Goal: Task Accomplishment & Management: Use online tool/utility

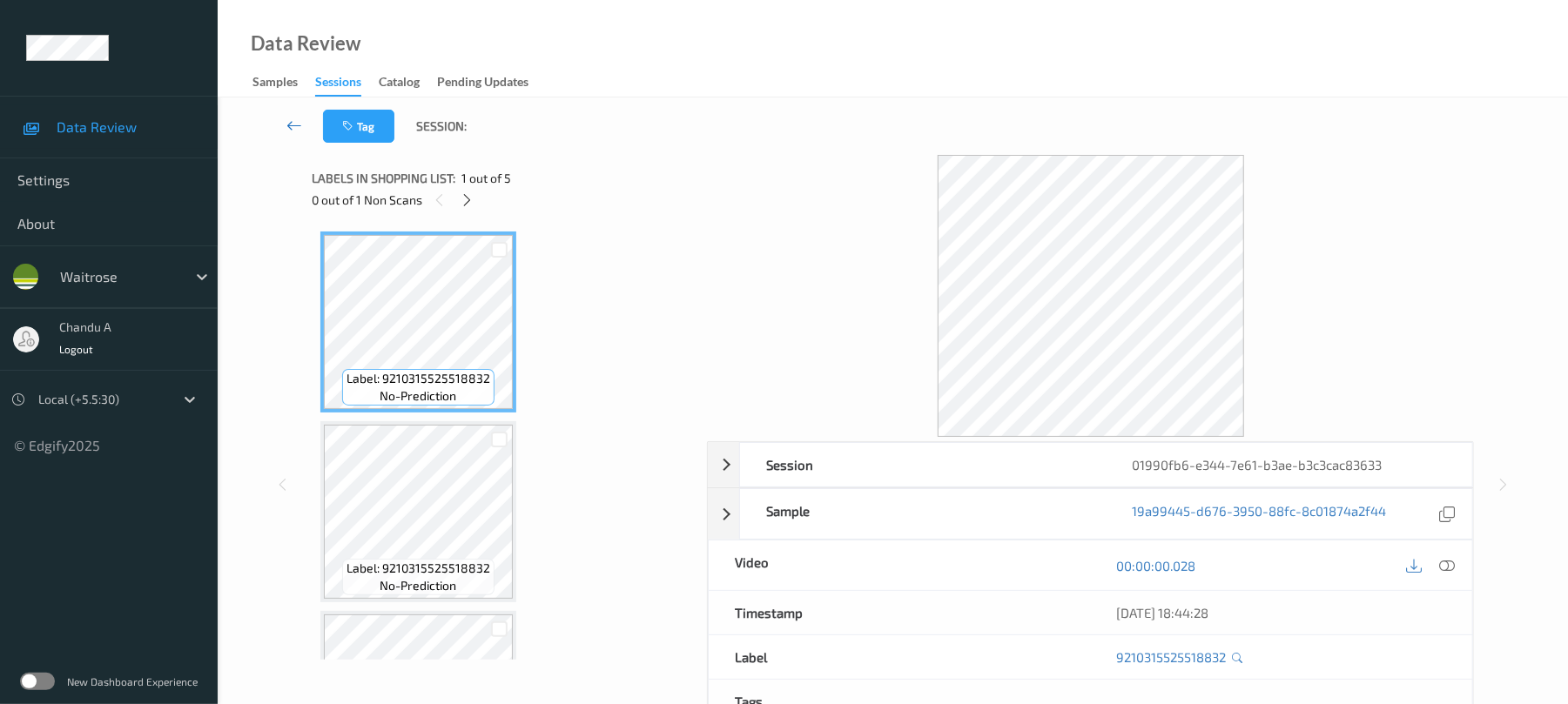
click at [286, 120] on icon at bounding box center [294, 126] width 16 height 18
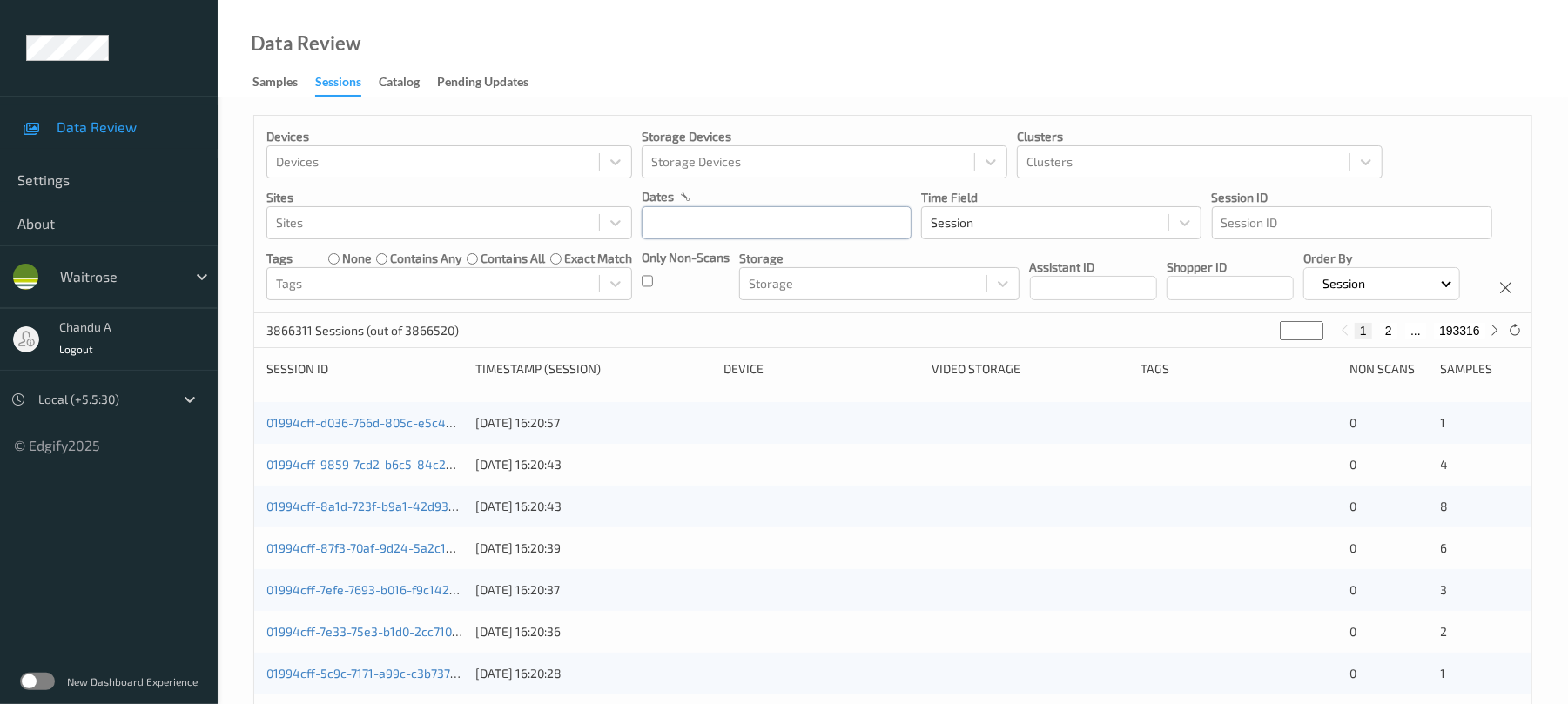
click at [776, 228] on input "text" at bounding box center [776, 222] width 270 height 33
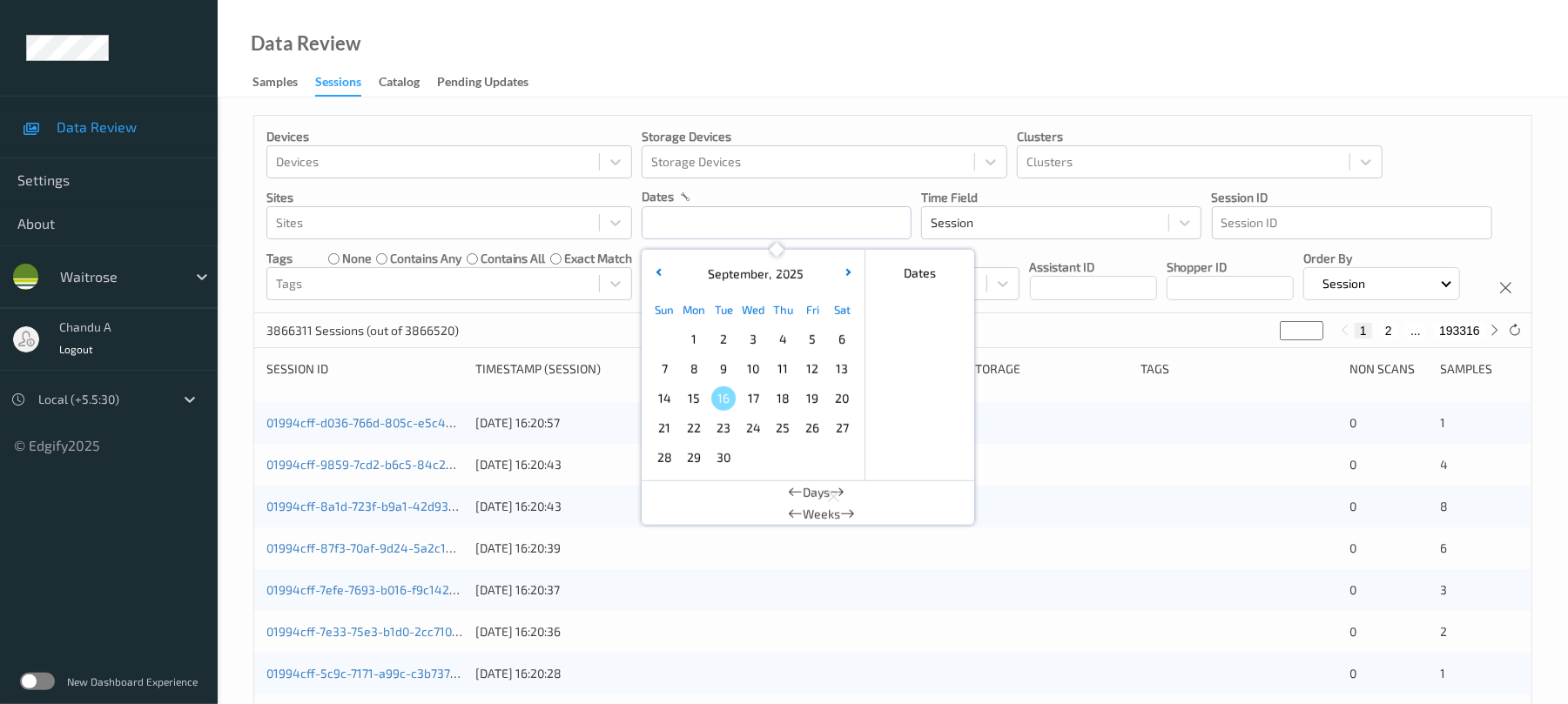
click at [697, 394] on span "15" at bounding box center [693, 398] width 24 height 24
click at [695, 398] on span "15" at bounding box center [693, 398] width 24 height 24
click at [700, 397] on span "15" at bounding box center [693, 398] width 24 height 24
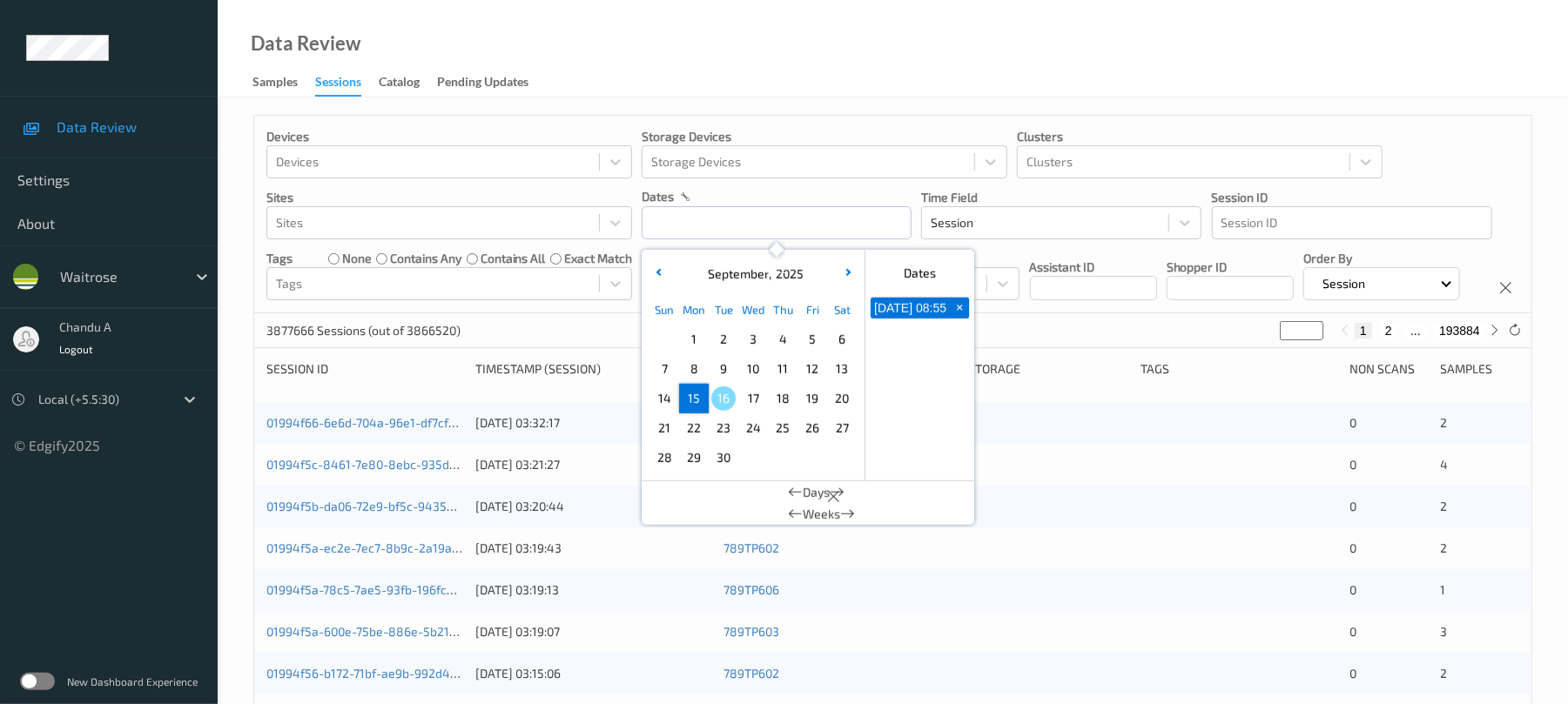
click at [690, 401] on span "15" at bounding box center [693, 398] width 24 height 24
click at [1064, 313] on div "Devices Devices Storage Devices Storage Devices Clusters Clusters Sites Sites d…" at bounding box center [893, 215] width 1277 height 198
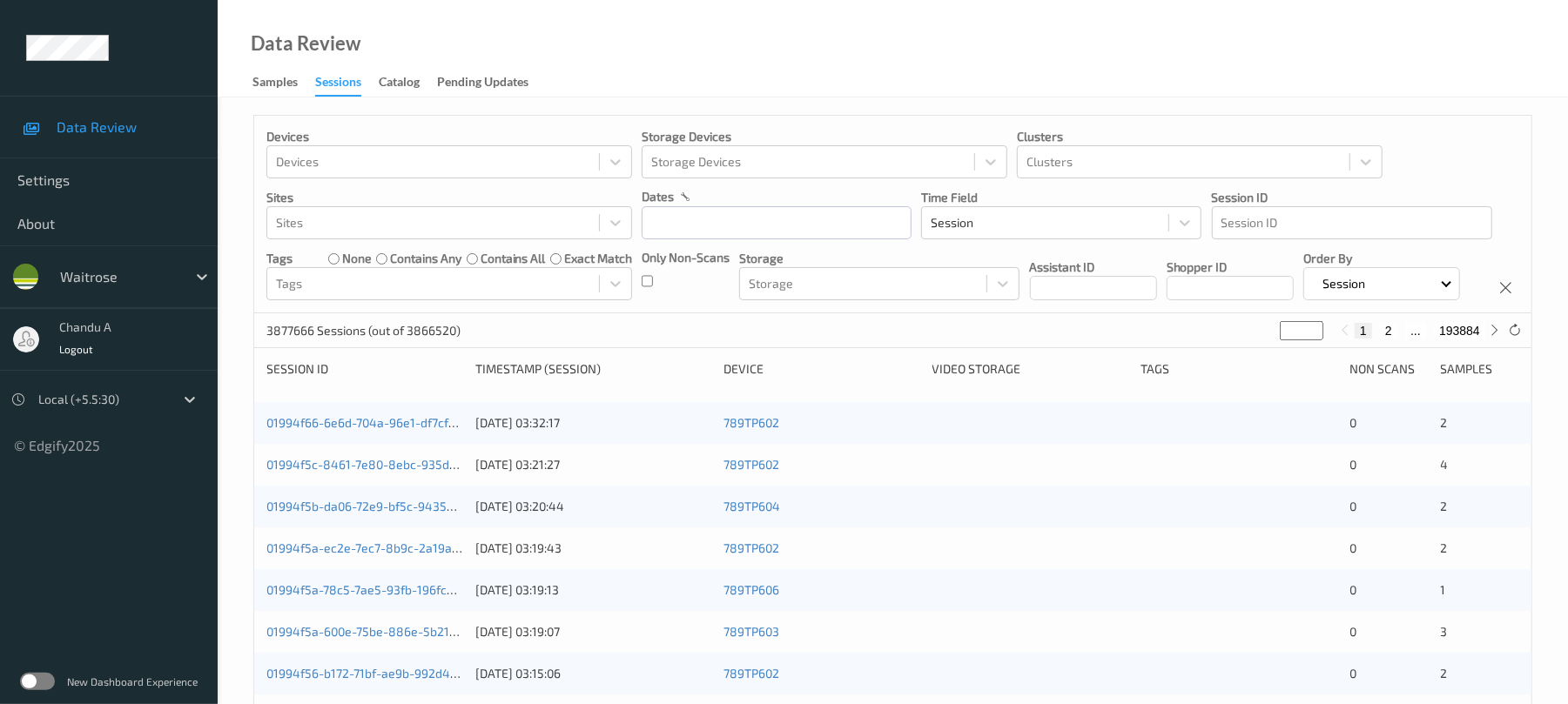
click at [655, 283] on div "Only Non-Scans" at bounding box center [685, 275] width 88 height 52
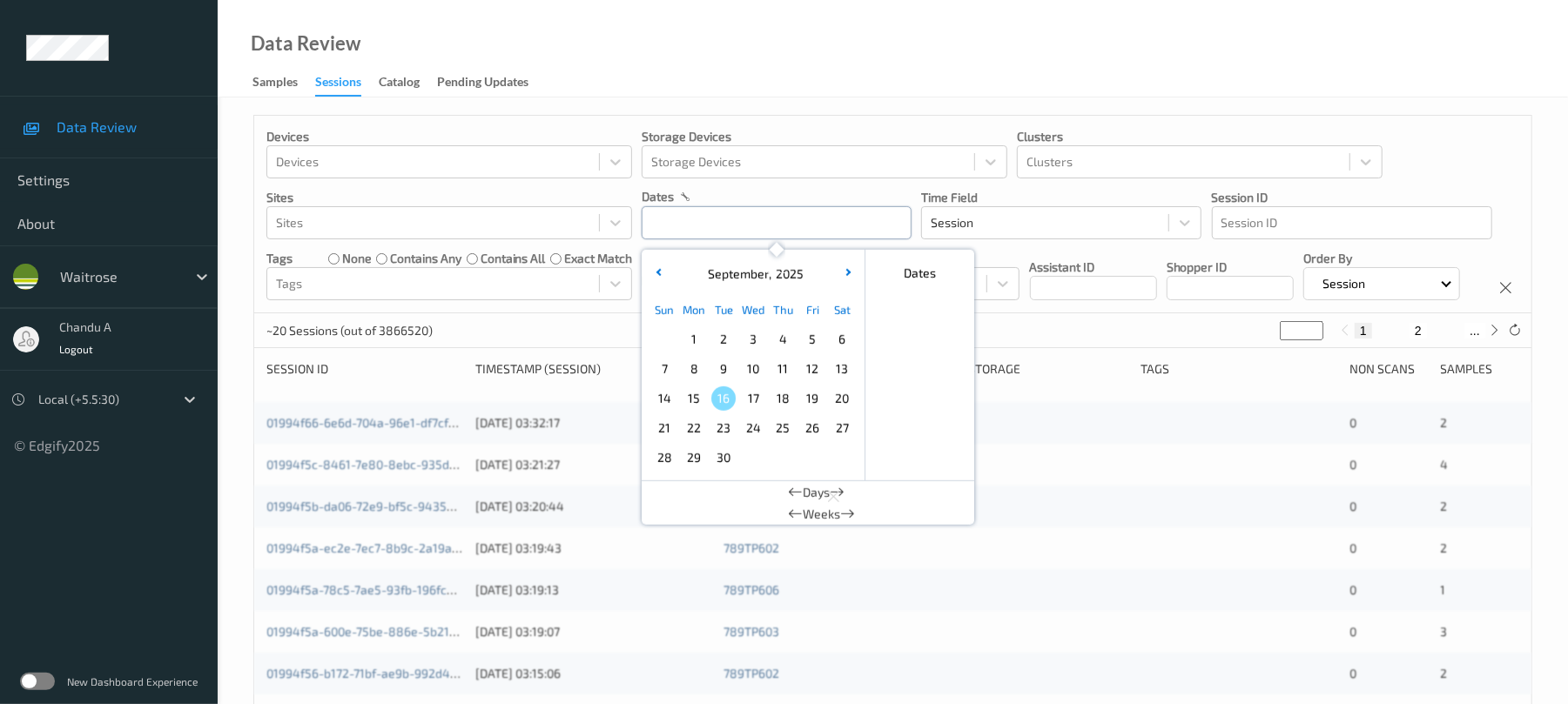
click at [719, 216] on input "text" at bounding box center [776, 222] width 270 height 33
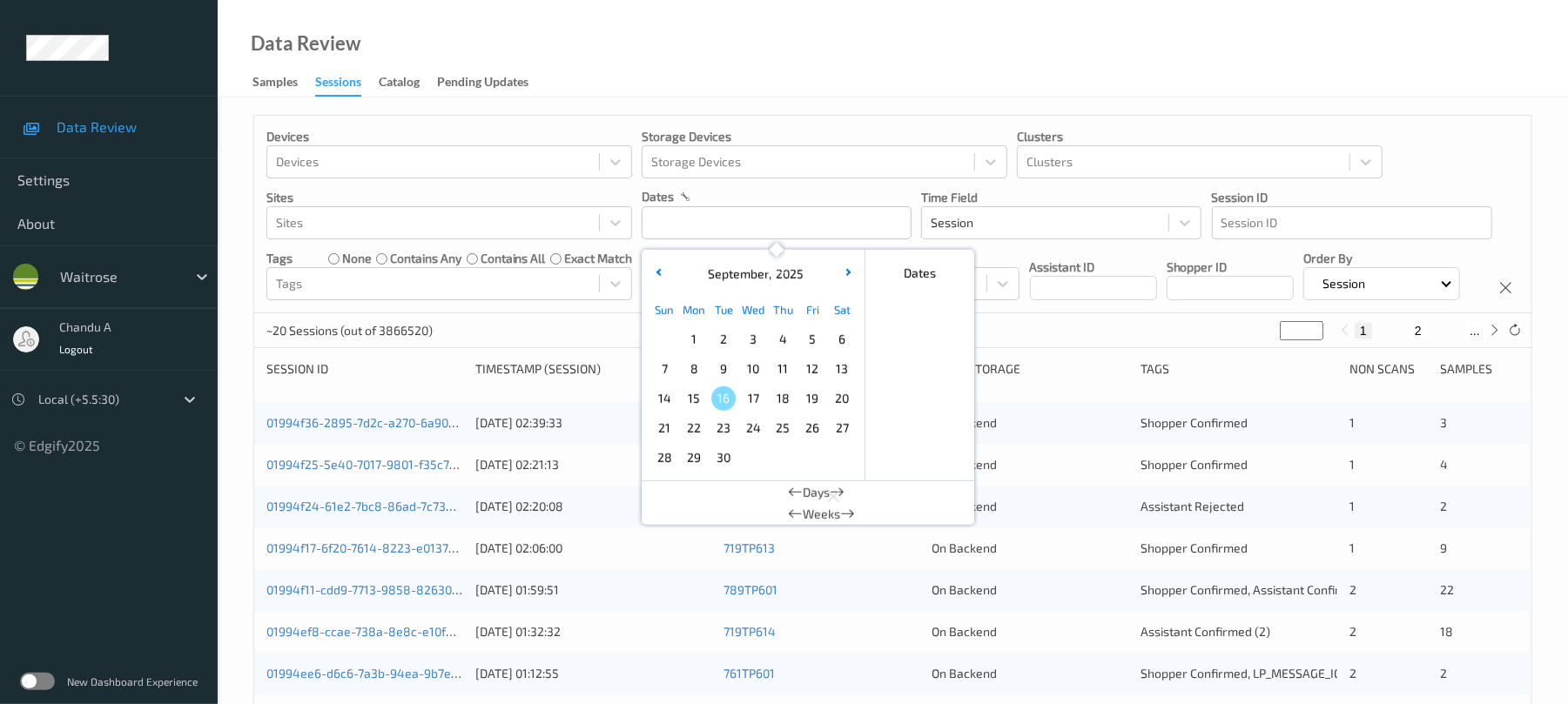
click at [694, 397] on span "15" at bounding box center [693, 398] width 24 height 24
click at [688, 392] on span "15" at bounding box center [693, 398] width 24 height 24
click at [1046, 313] on div "Devices Devices Storage Devices Storage Devices Clusters Clusters Sites Sites d…" at bounding box center [893, 215] width 1277 height 198
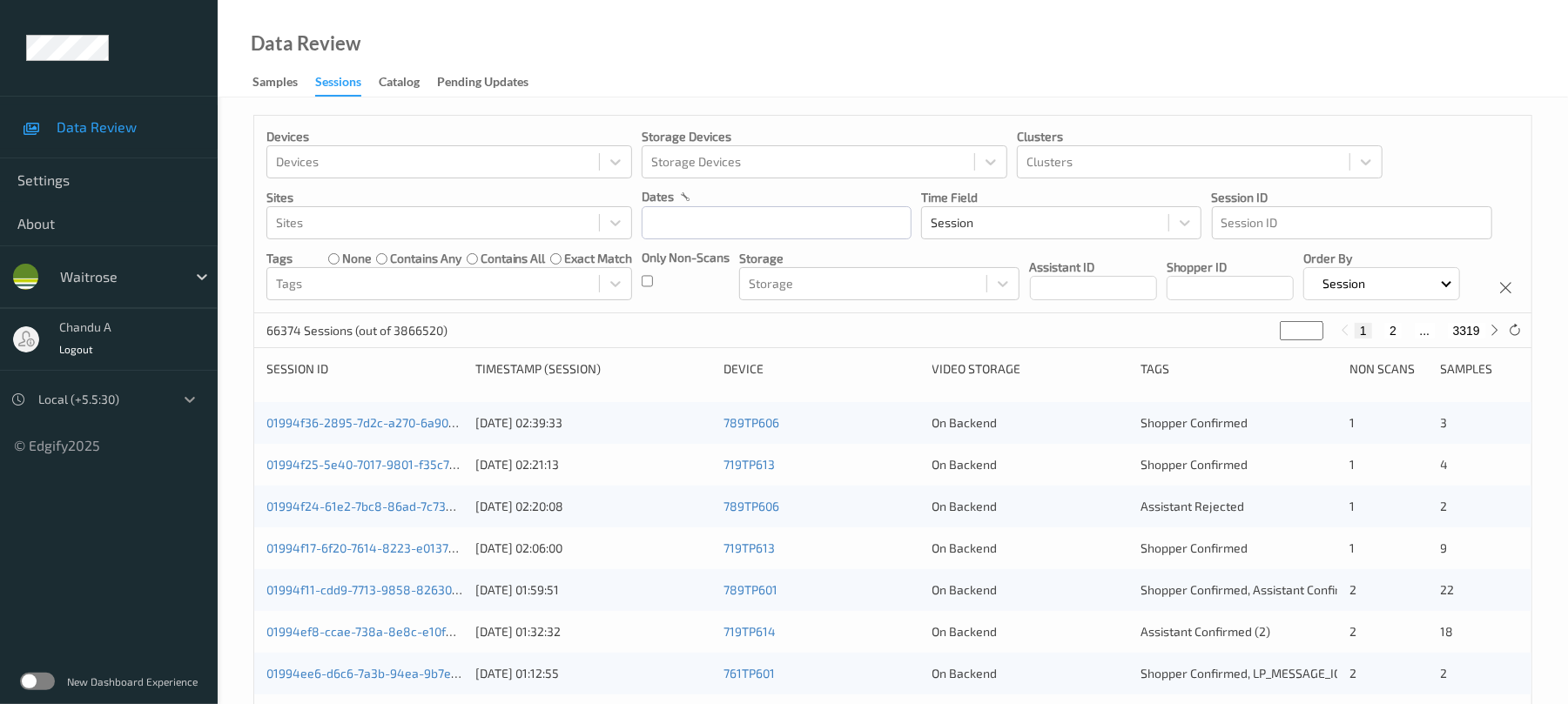
click at [183, 402] on icon at bounding box center [190, 400] width 18 height 18
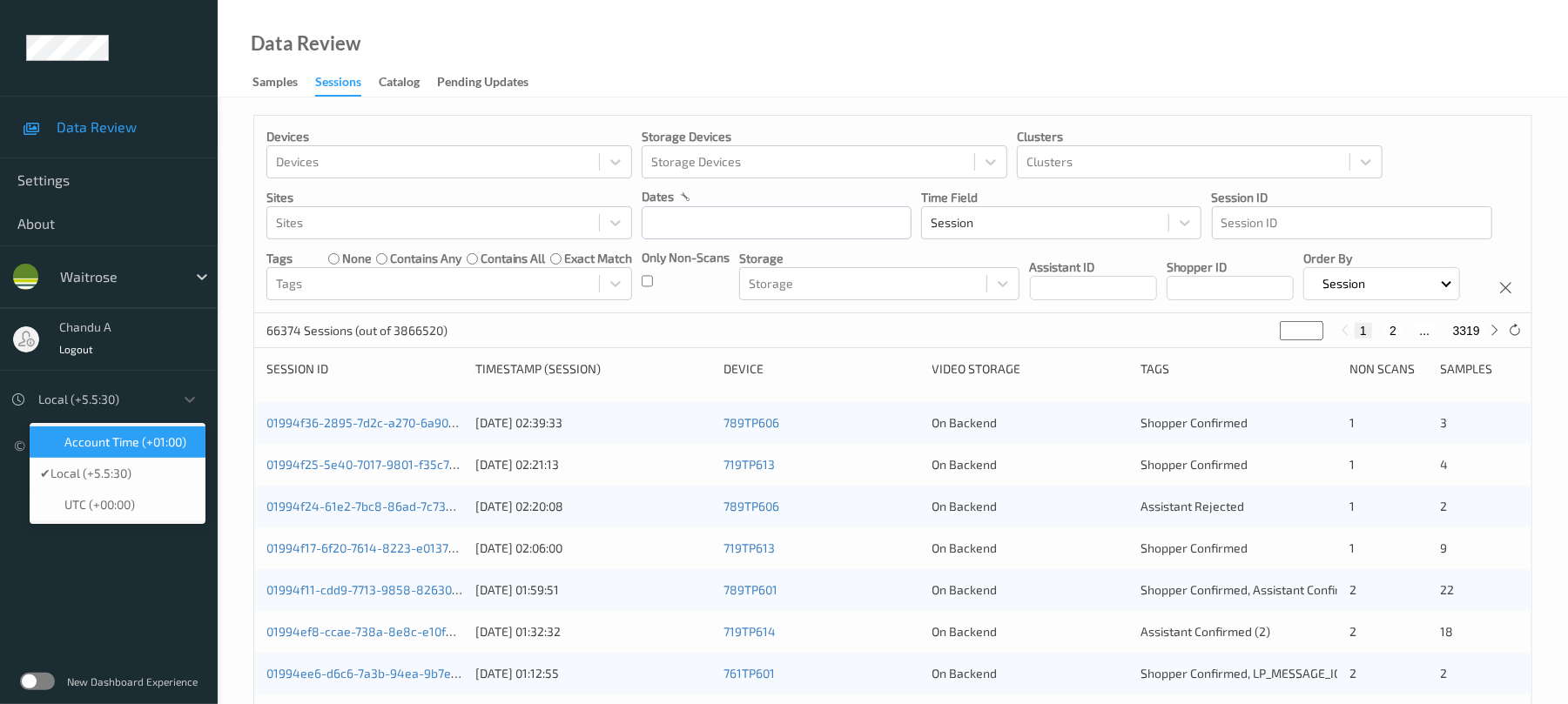
click at [144, 443] on span "Account Time (+01:00)" at bounding box center [125, 443] width 122 height 18
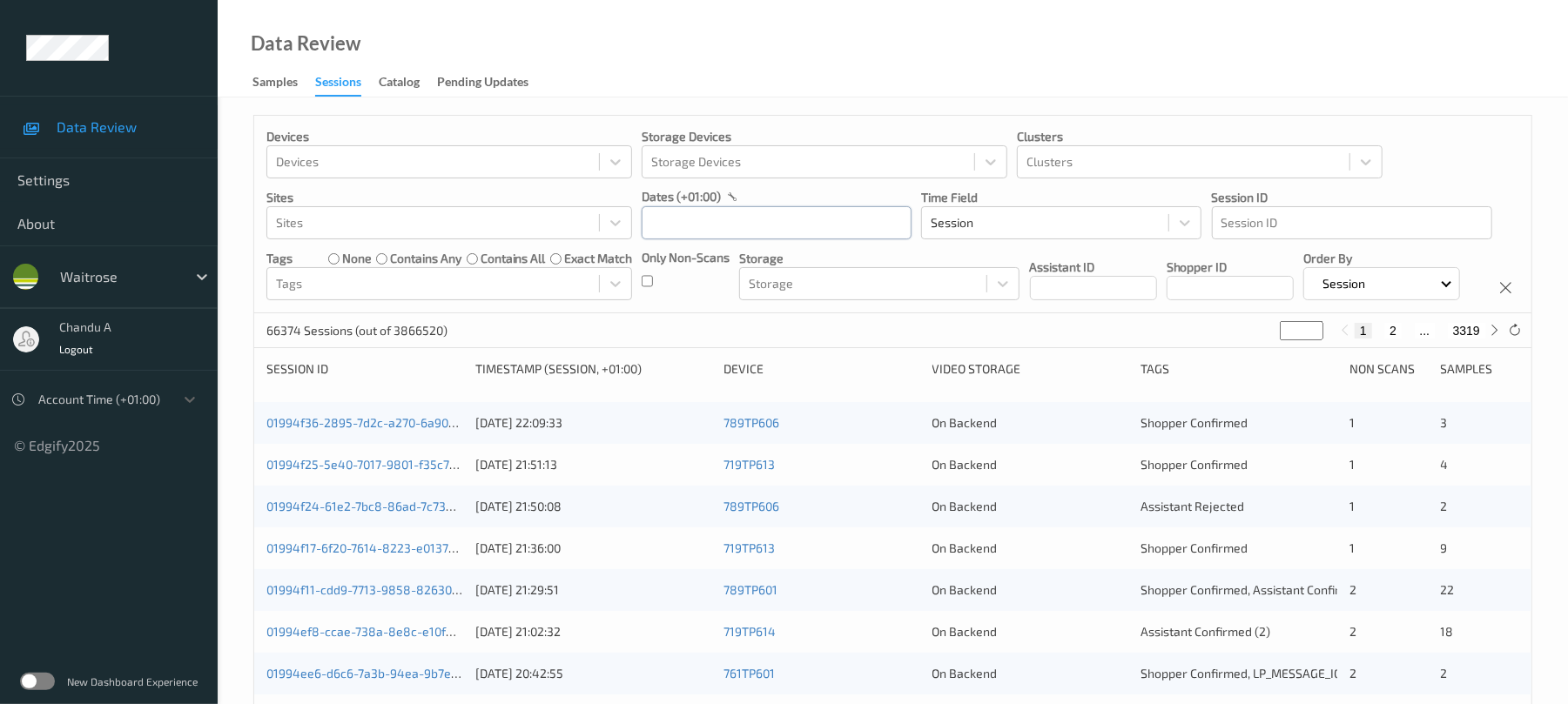
click at [791, 216] on input "text" at bounding box center [776, 222] width 270 height 33
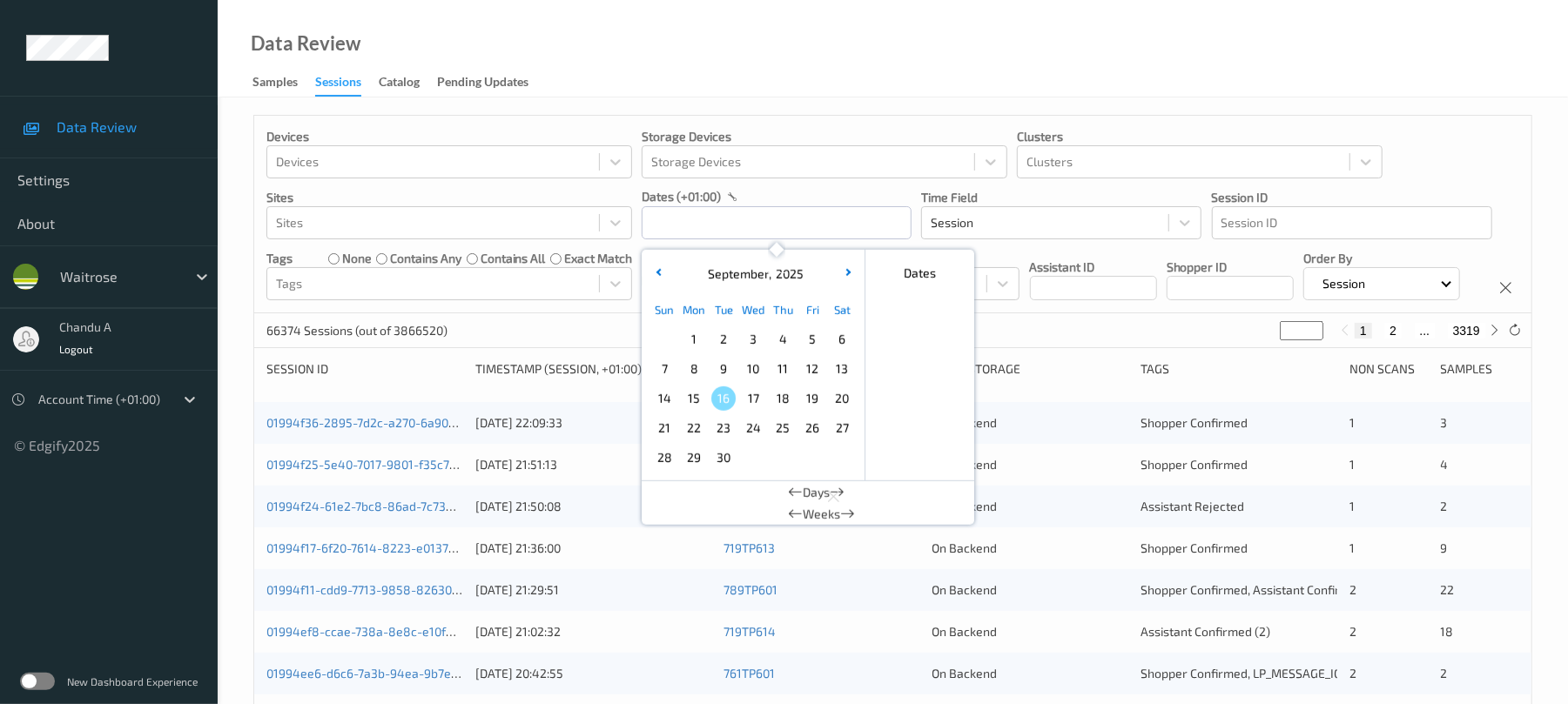
click at [688, 395] on span "15" at bounding box center [693, 398] width 24 height 24
type input "15/09/2025 00:00 -> 15/09/2025 23:59"
click at [1053, 313] on div "Devices Devices Storage Devices Storage Devices Clusters Clusters Sites Sites d…" at bounding box center [893, 215] width 1277 height 198
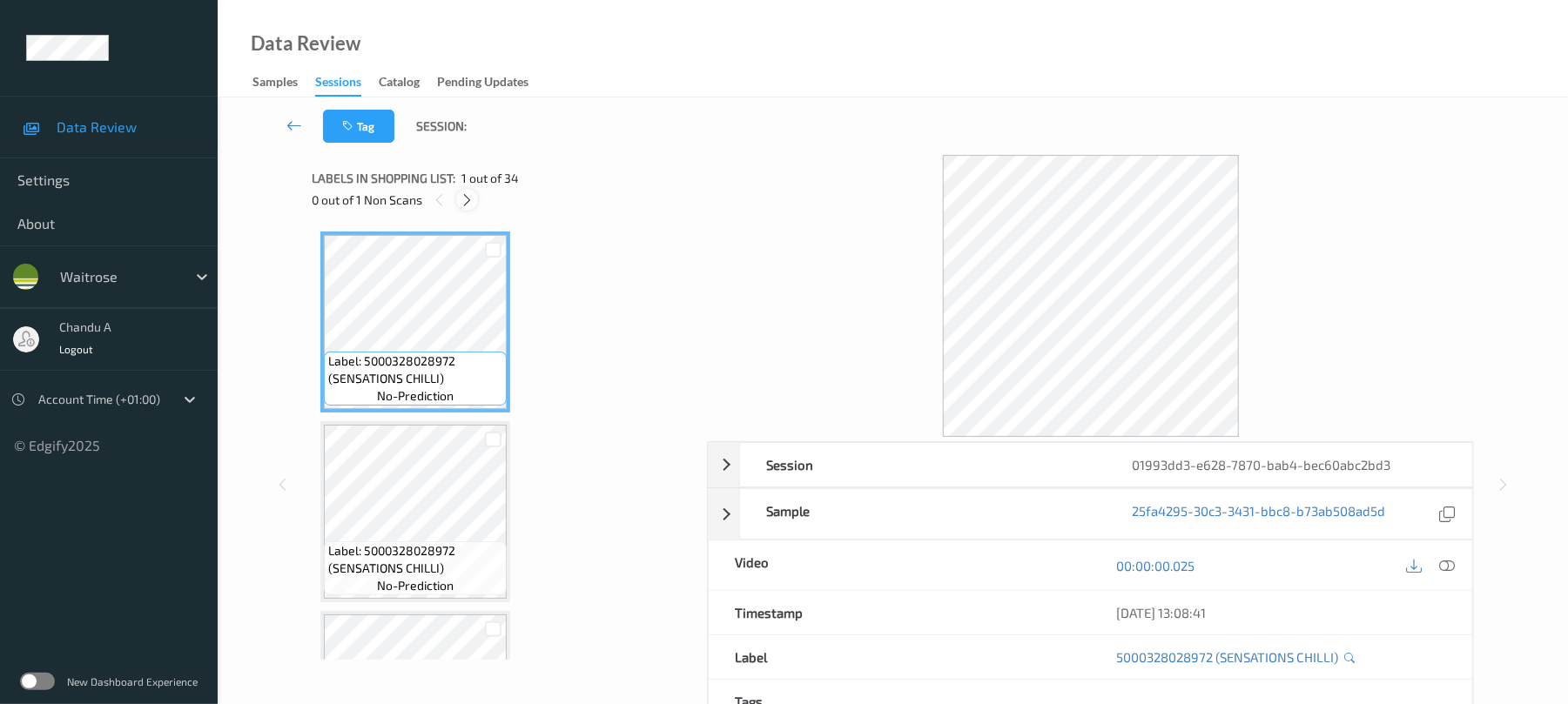
click at [467, 199] on icon at bounding box center [466, 201] width 15 height 16
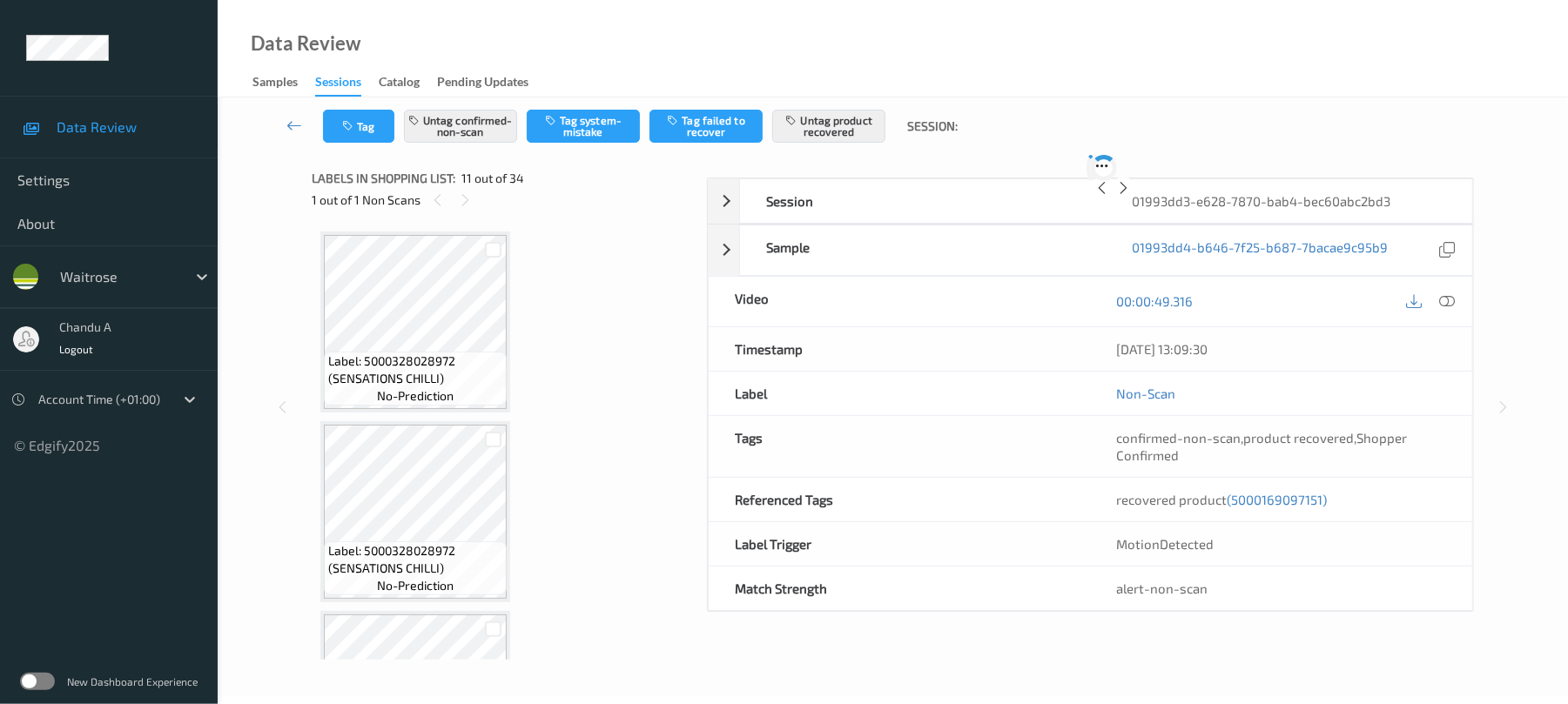
scroll to position [1717, 0]
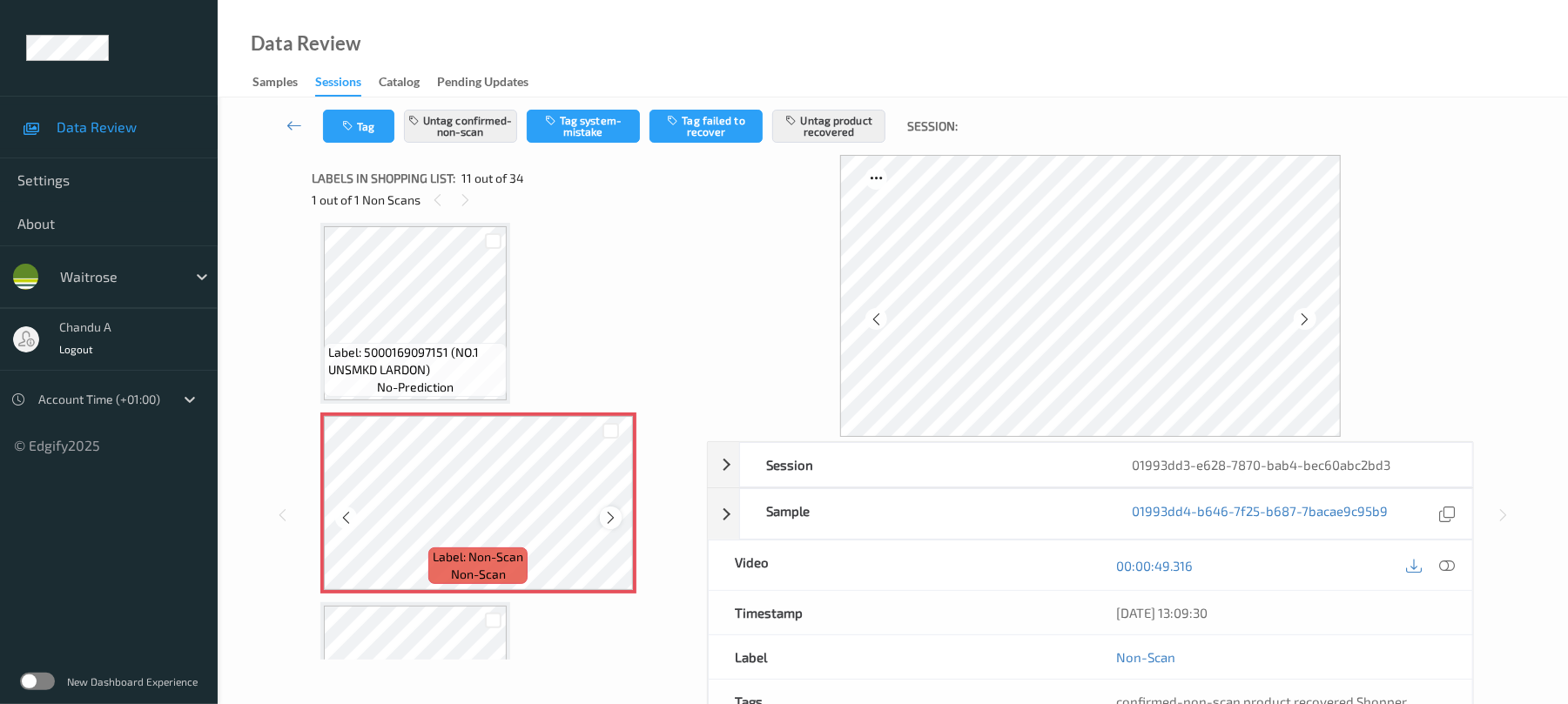
click at [611, 517] on icon at bounding box center [610, 518] width 15 height 16
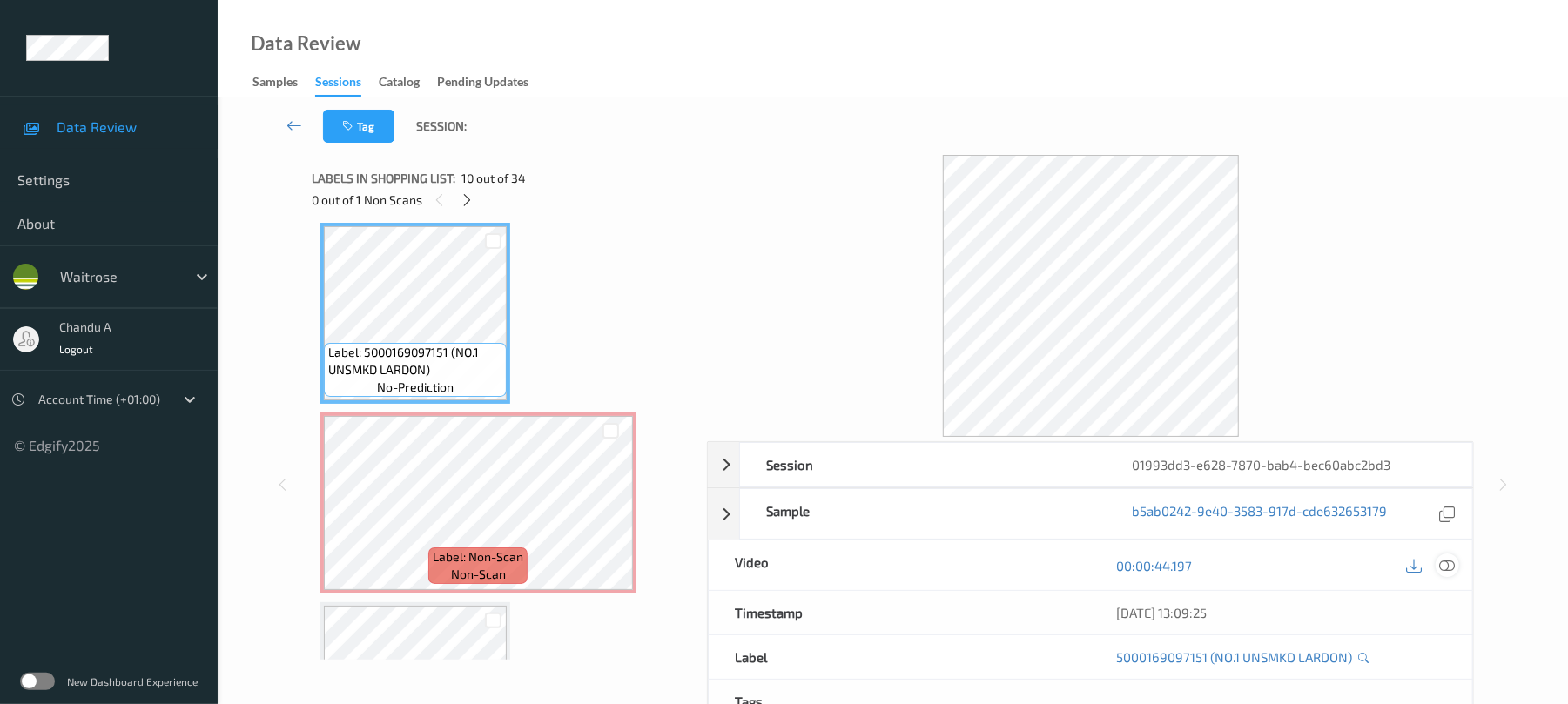
click at [1448, 571] on icon at bounding box center [1448, 567] width 16 height 16
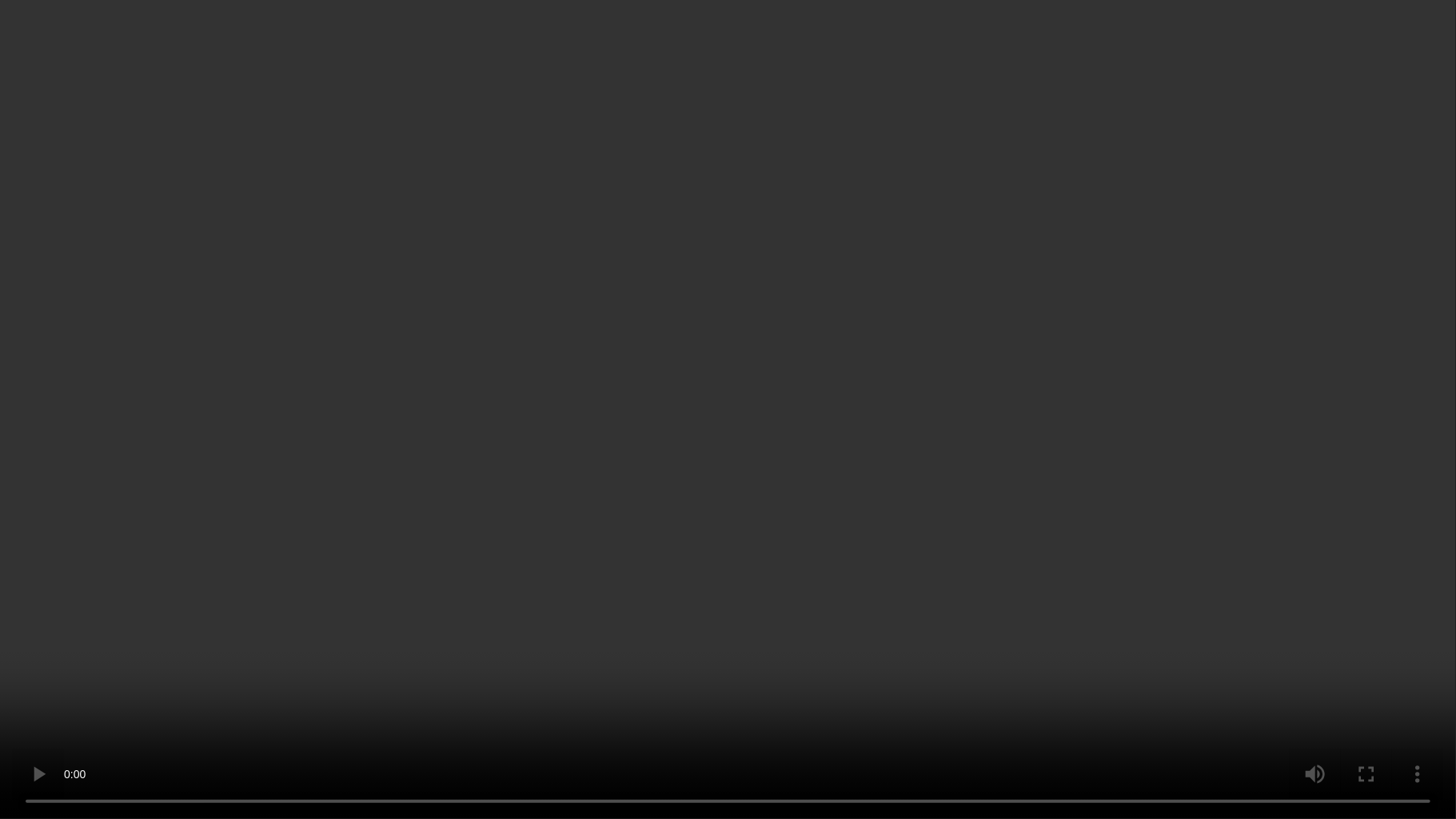
click at [382, 531] on video at bounding box center [728, 409] width 1456 height 819
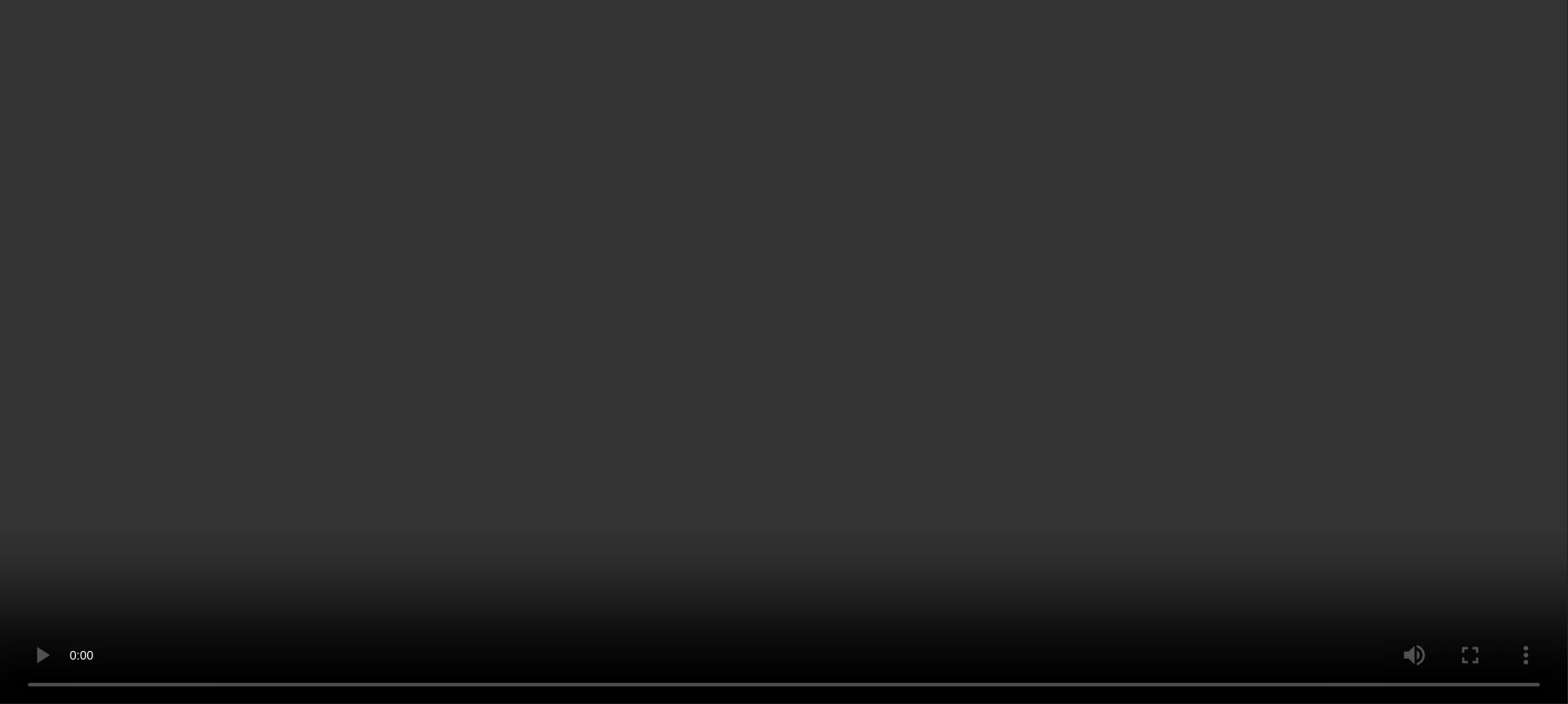
scroll to position [1833, 0]
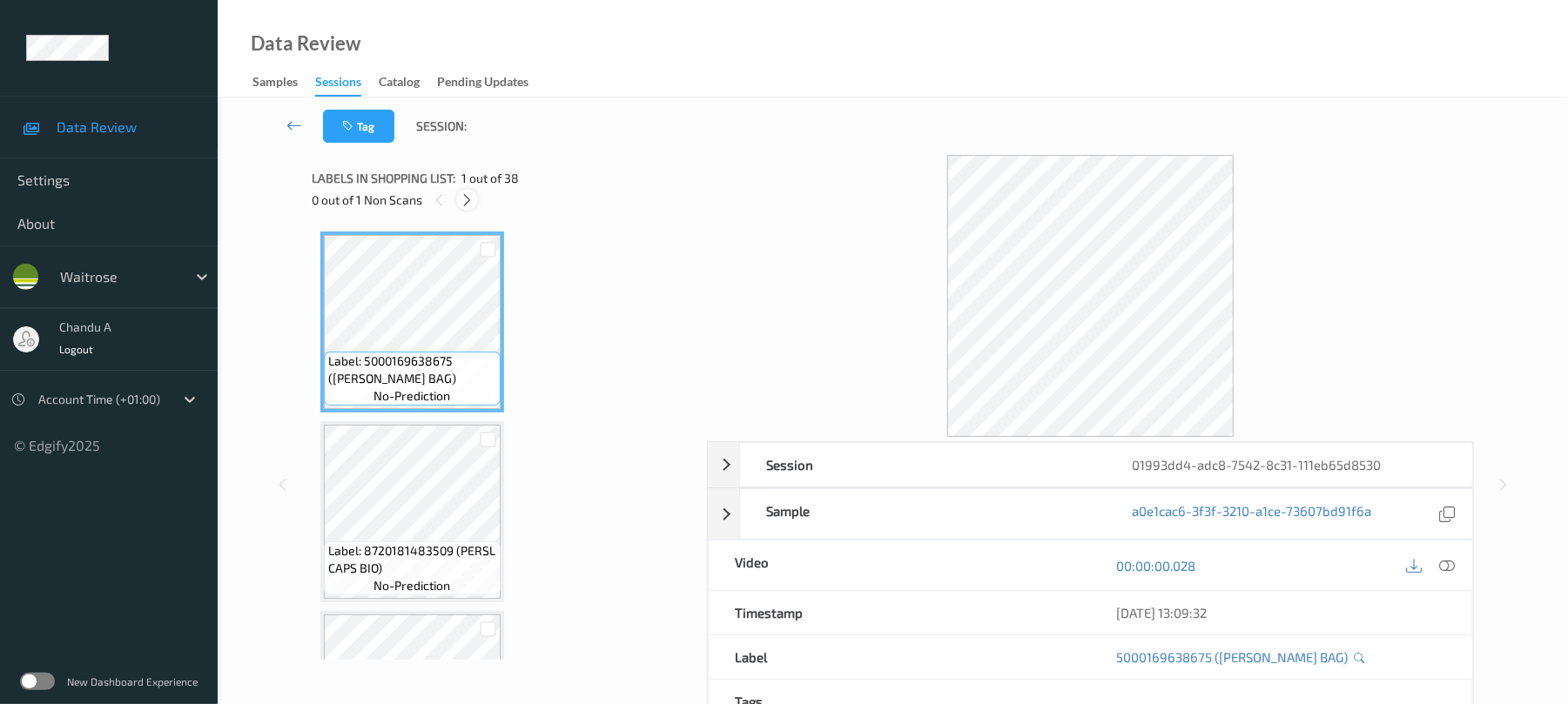
click at [465, 196] on icon at bounding box center [466, 201] width 15 height 16
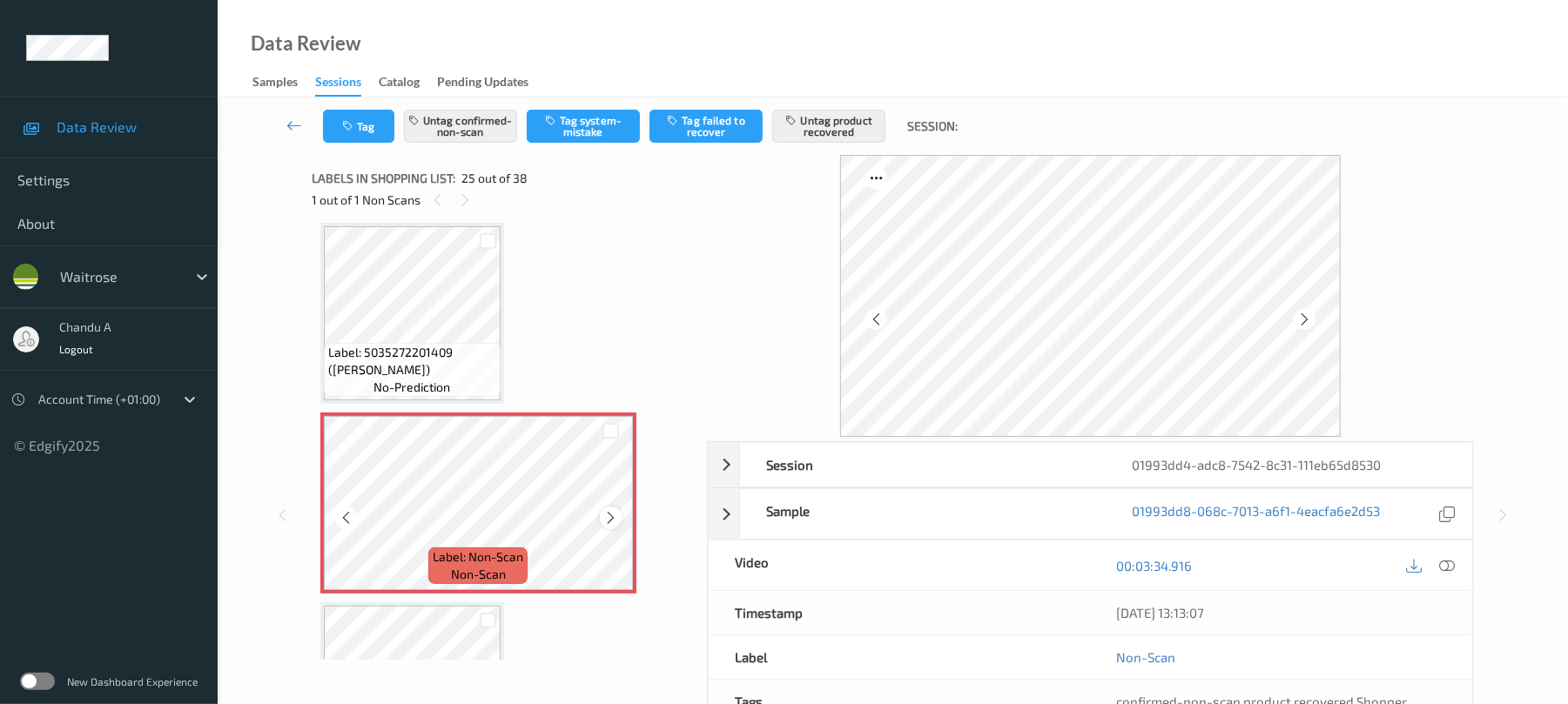
click at [611, 518] on icon at bounding box center [610, 518] width 15 height 16
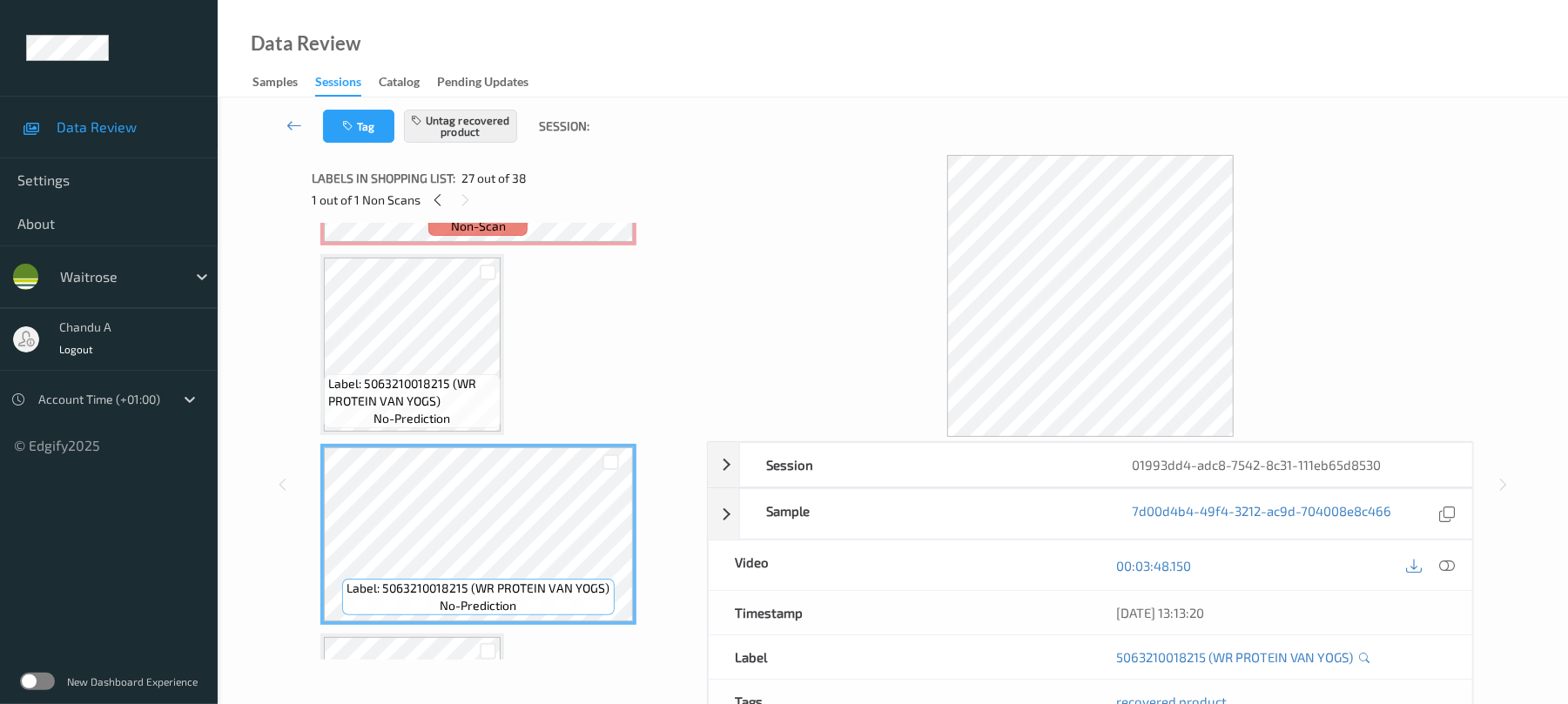
scroll to position [4606, 0]
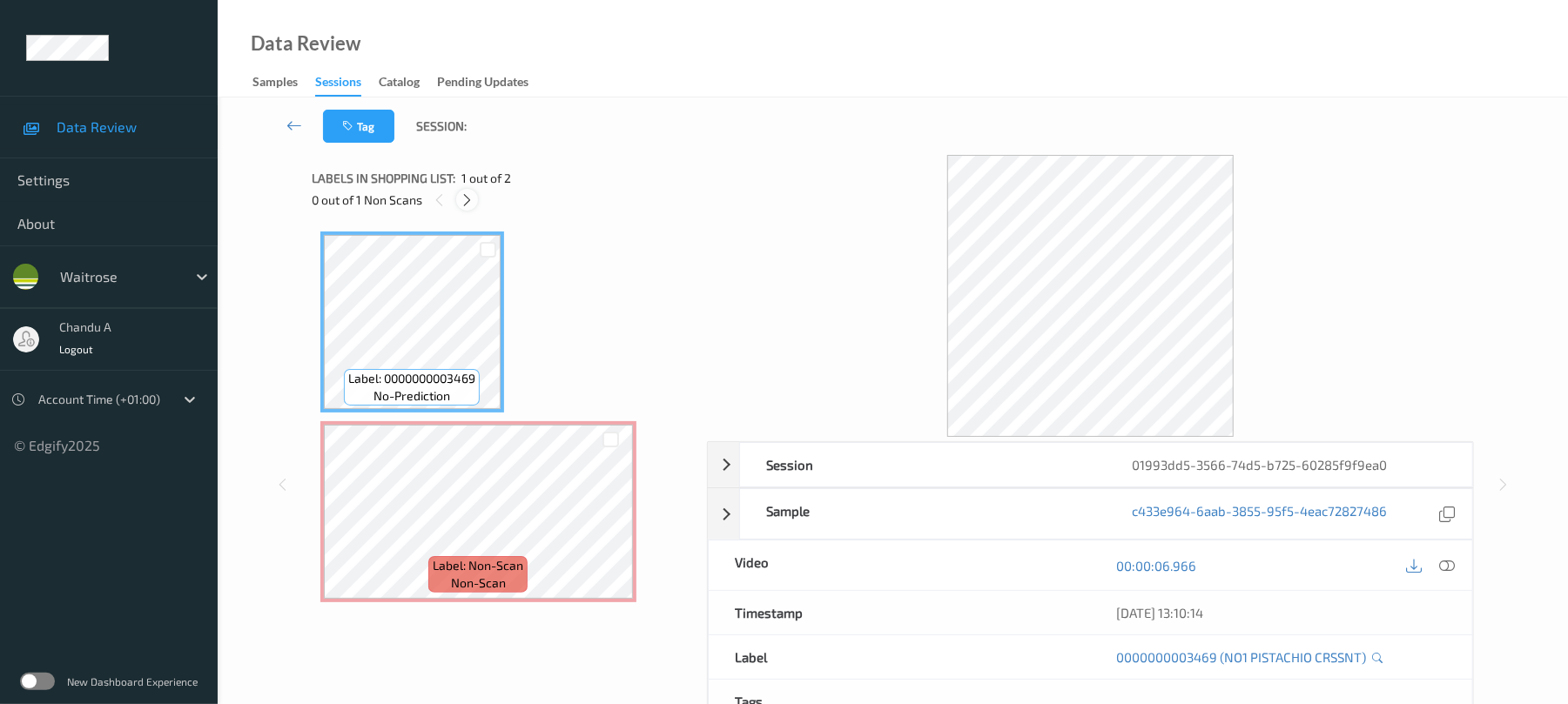
click at [465, 202] on icon at bounding box center [466, 201] width 15 height 16
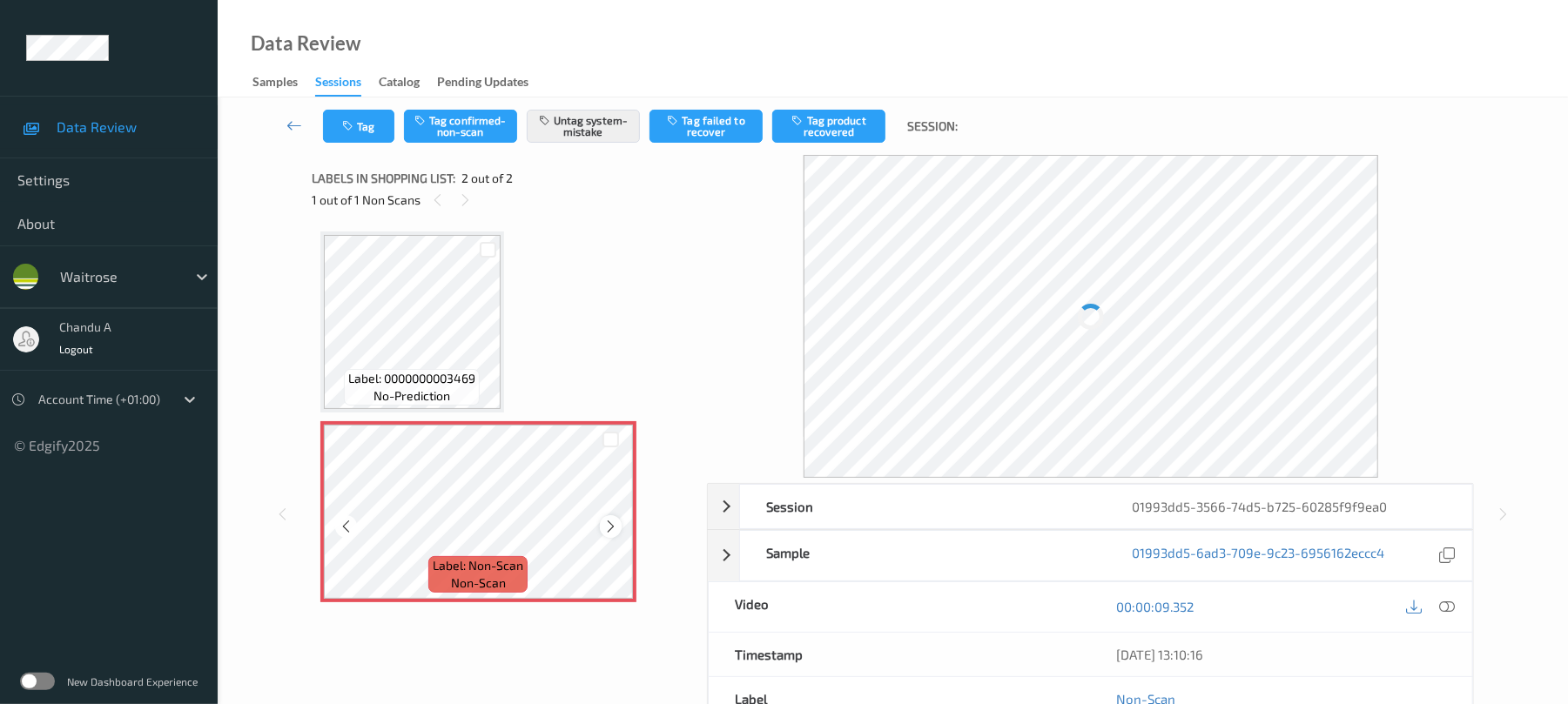
click at [610, 530] on icon at bounding box center [610, 527] width 15 height 16
click at [614, 524] on icon at bounding box center [610, 527] width 15 height 16
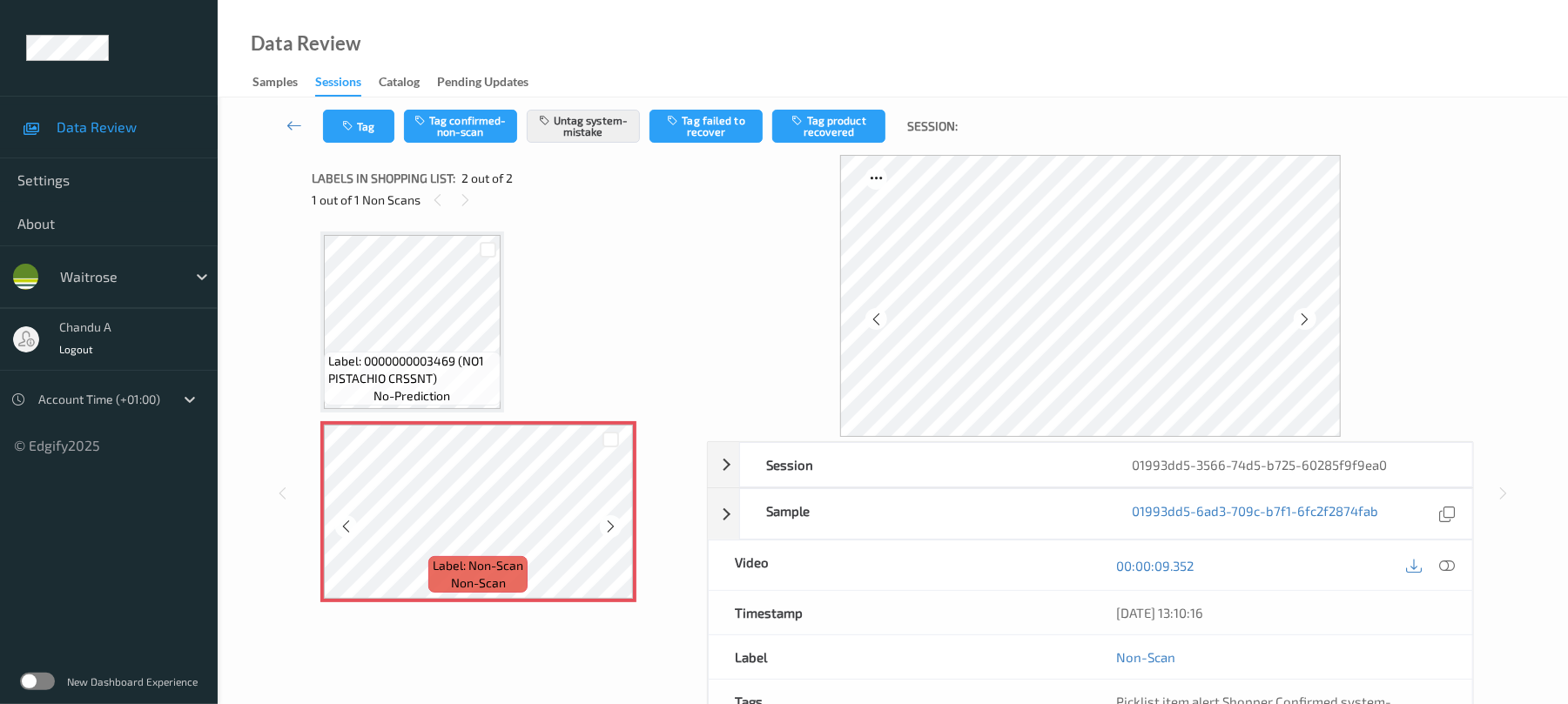
click at [614, 524] on icon at bounding box center [610, 527] width 15 height 16
click at [357, 137] on button "Tag" at bounding box center [359, 126] width 71 height 33
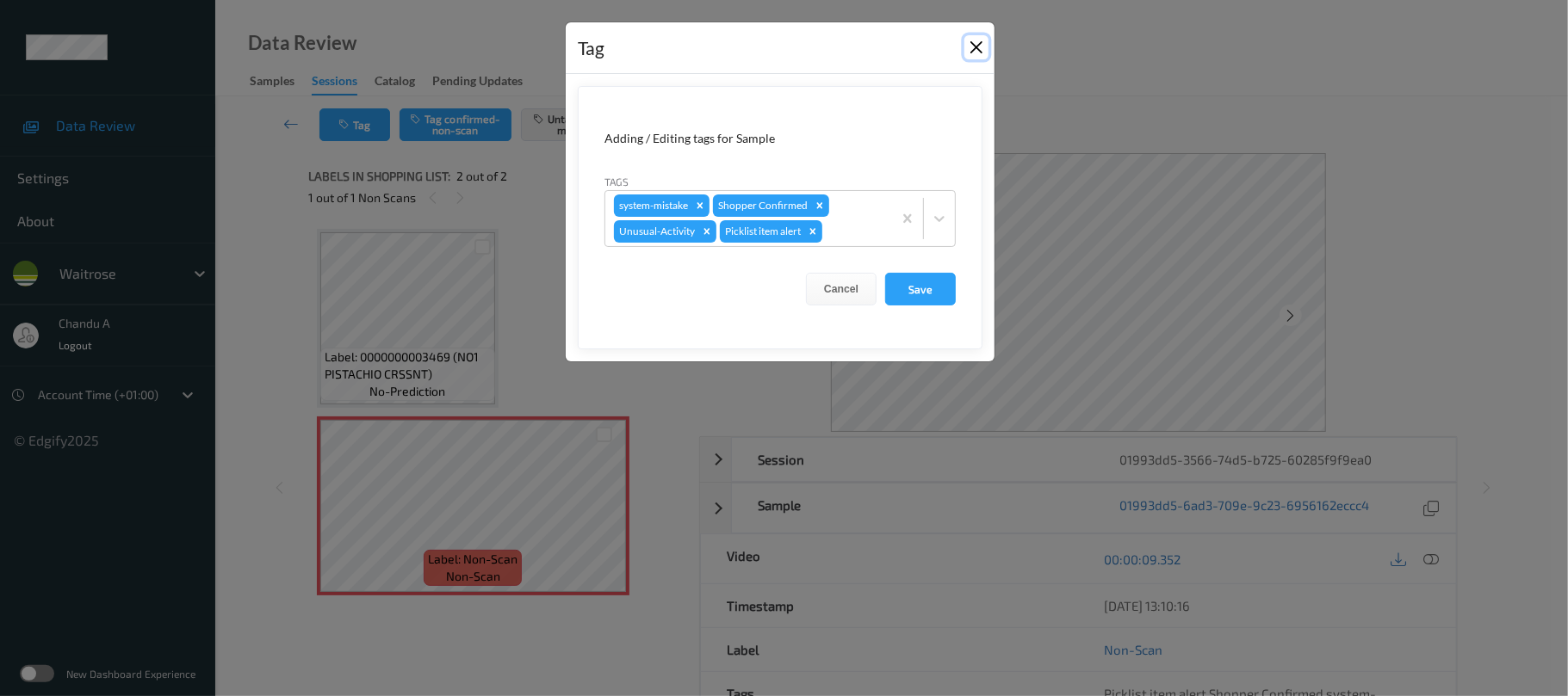
click at [980, 53] on button "Close" at bounding box center [976, 47] width 24 height 24
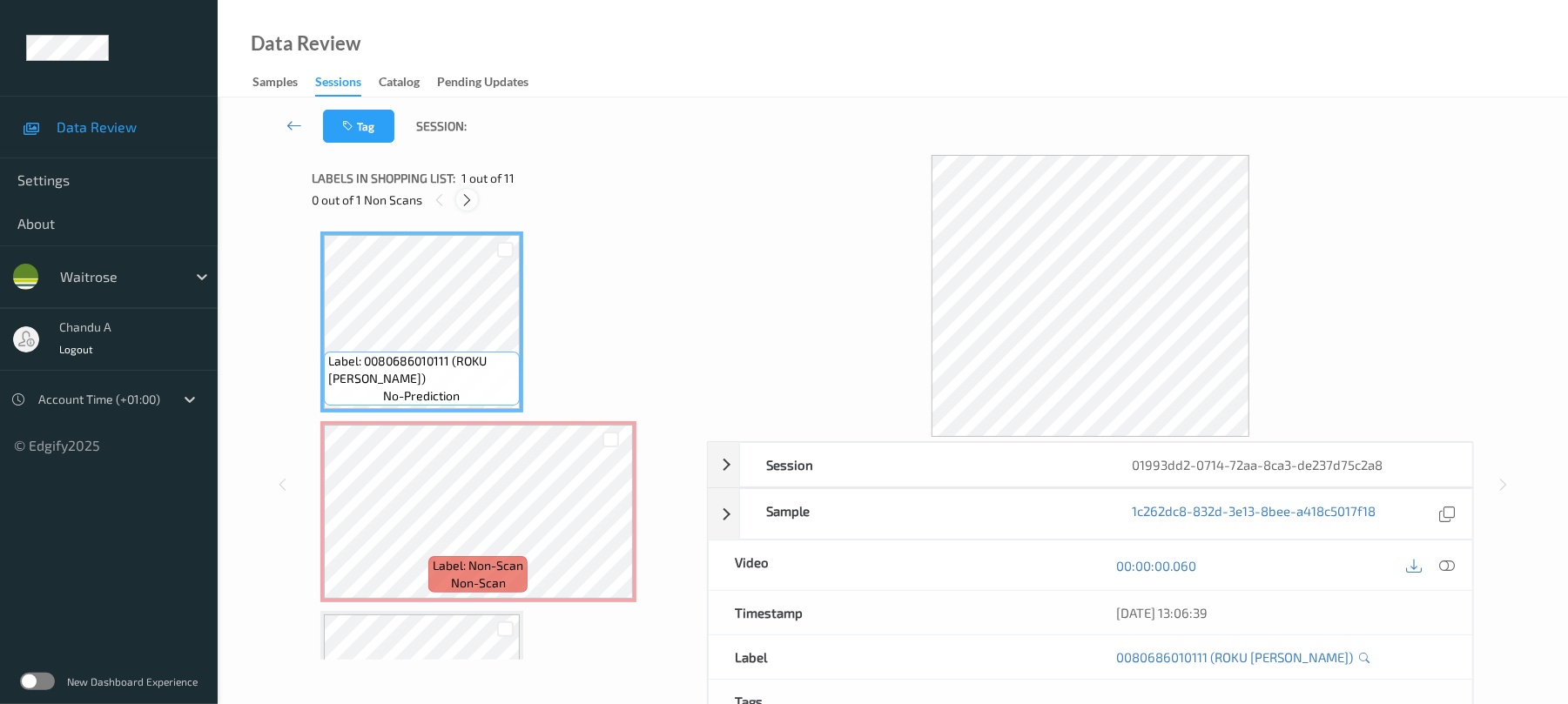
click at [472, 199] on icon at bounding box center [466, 201] width 15 height 16
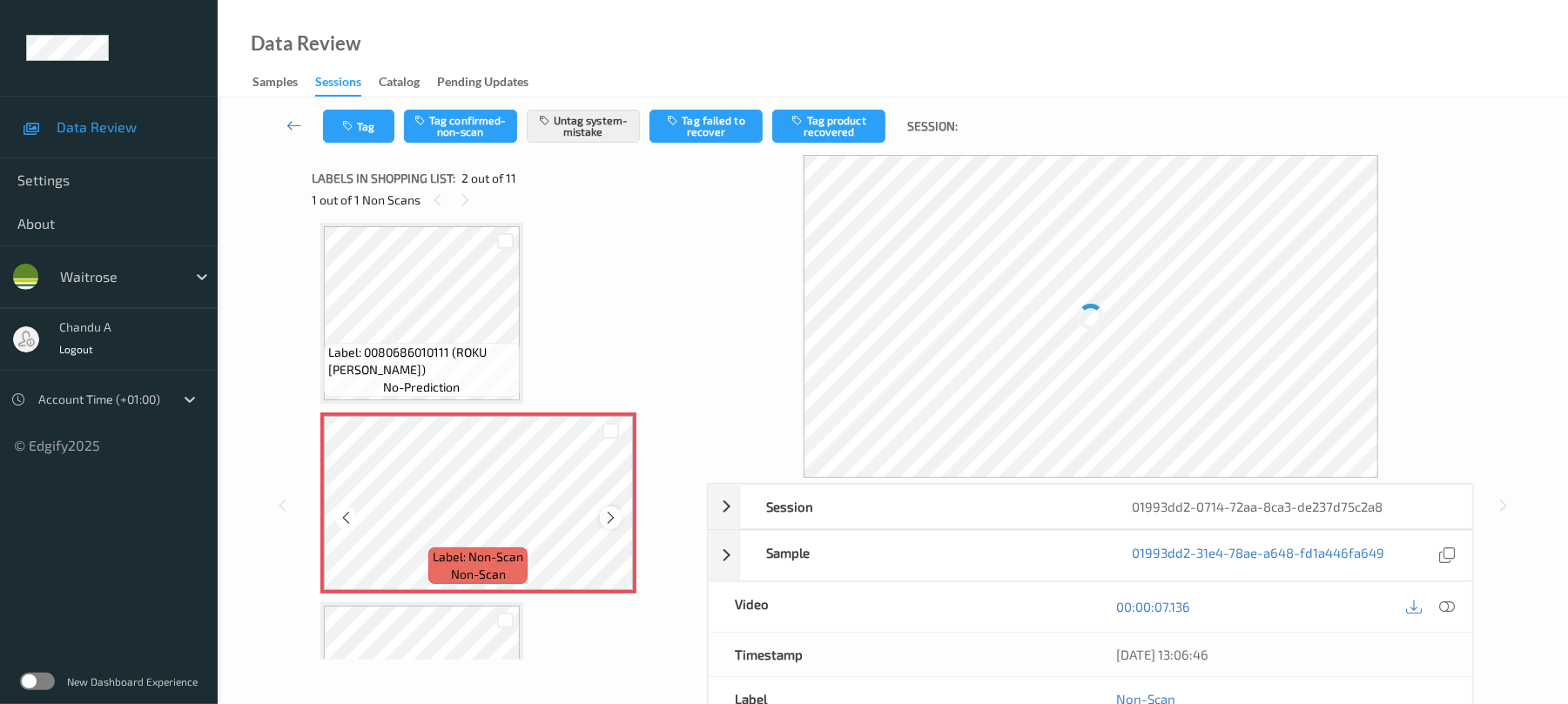
click at [610, 513] on icon at bounding box center [610, 518] width 15 height 16
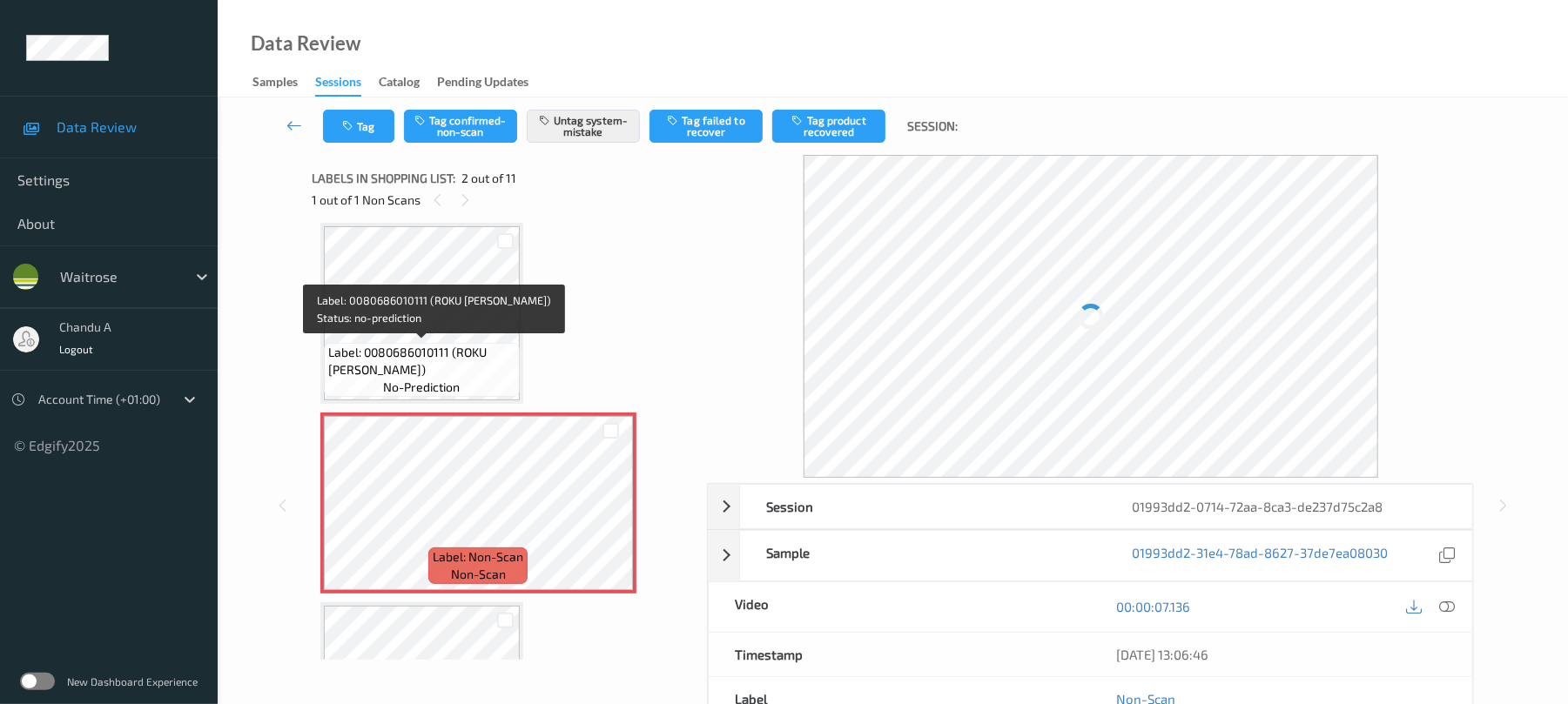
click at [471, 353] on span "Label: 0080686010111 (ROKU GIN SAKURA)" at bounding box center [422, 360] width 187 height 35
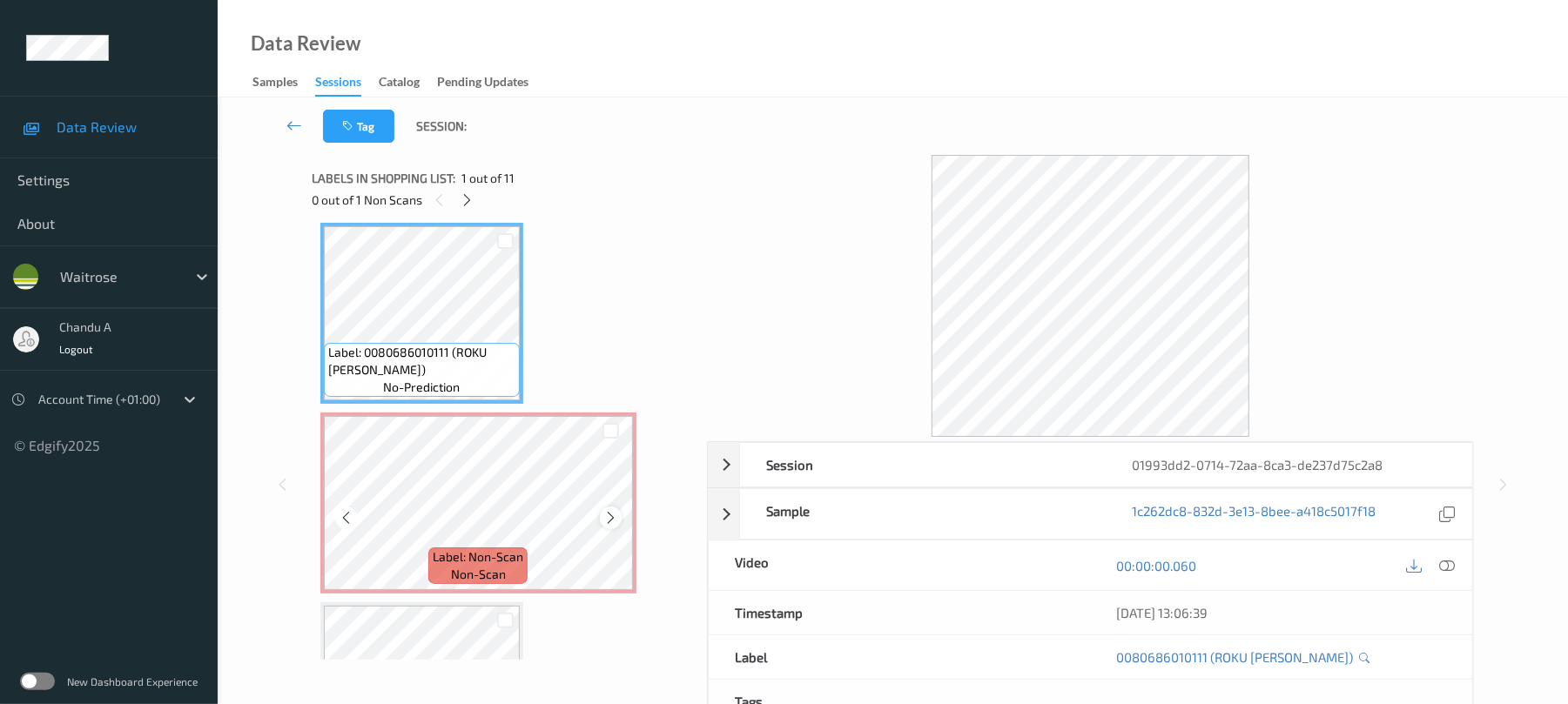
click at [613, 513] on icon at bounding box center [610, 518] width 15 height 16
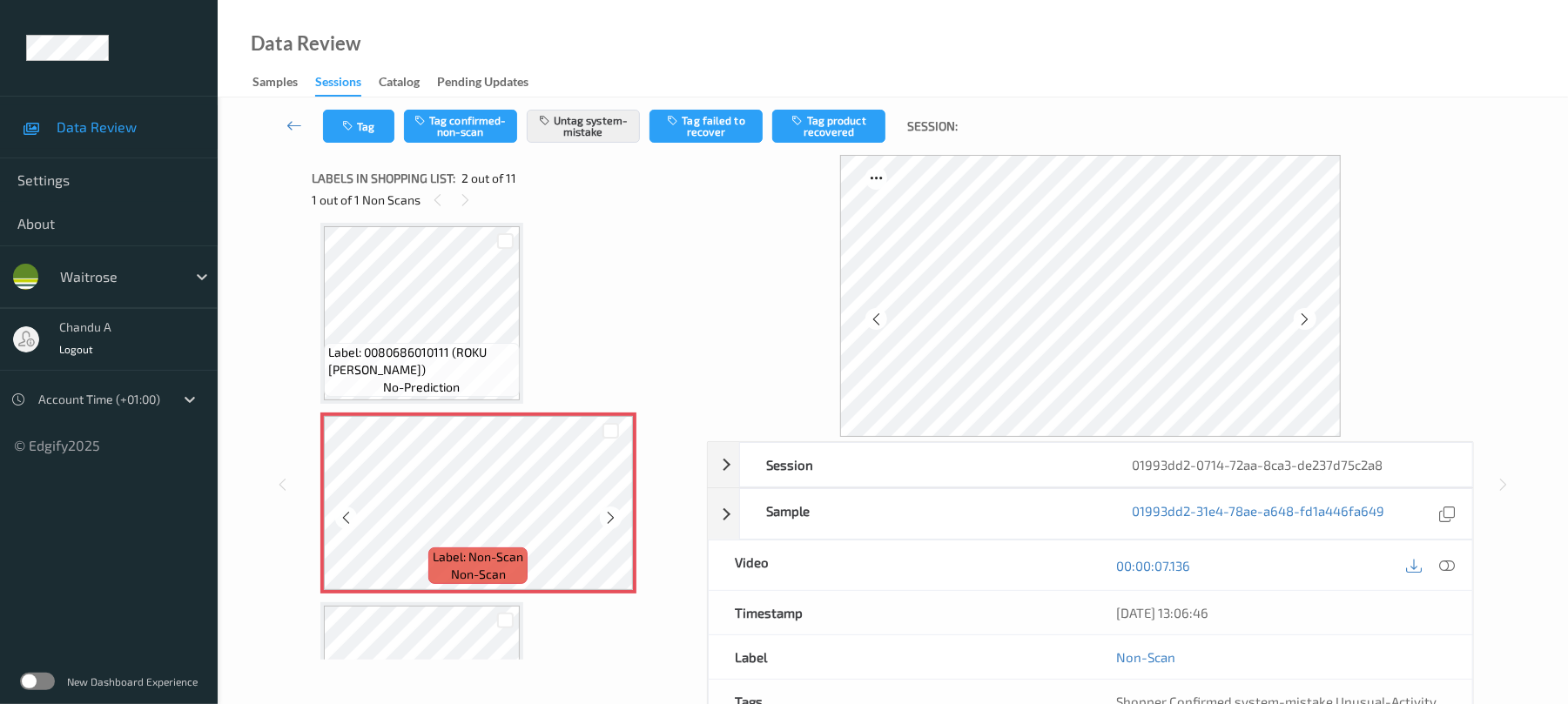
click at [613, 513] on icon at bounding box center [610, 518] width 15 height 16
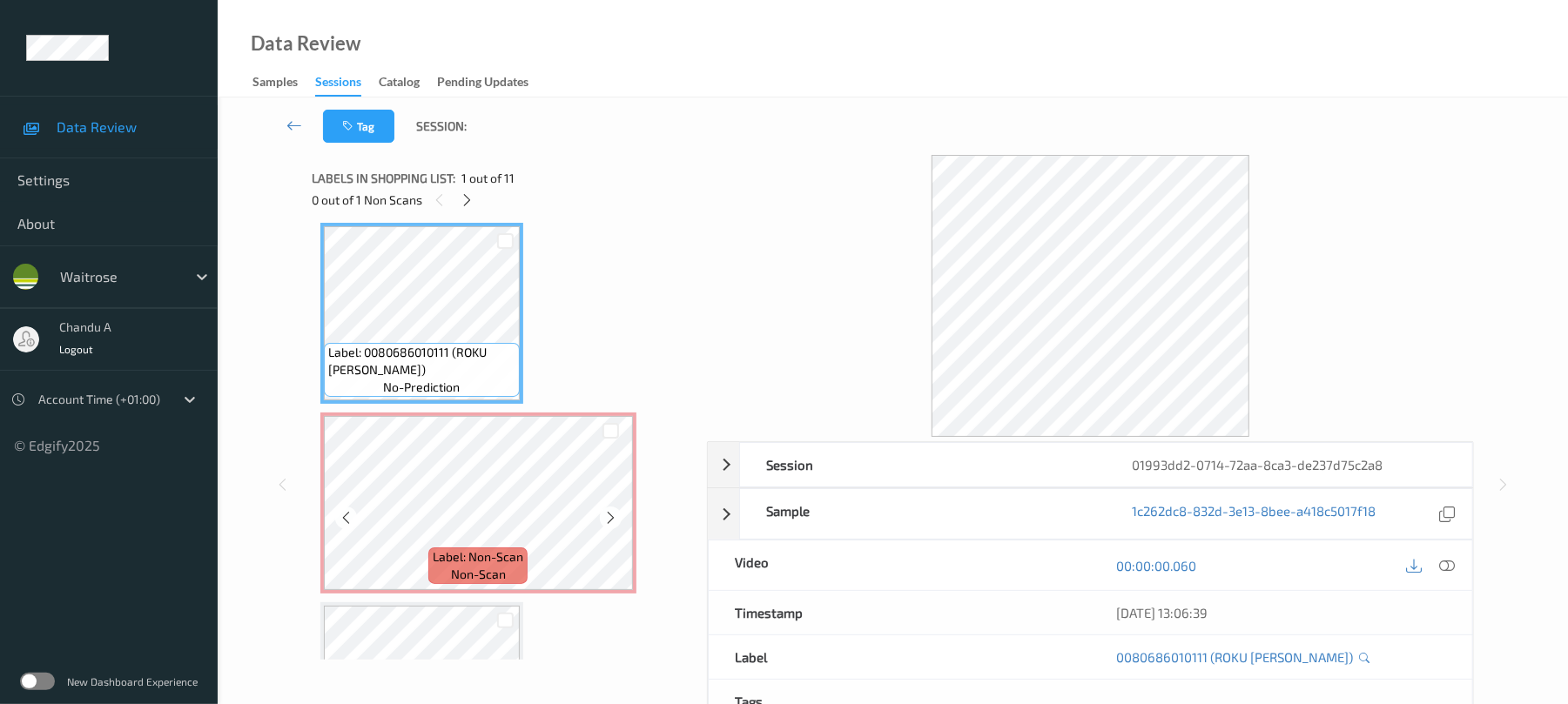
scroll to position [0, 0]
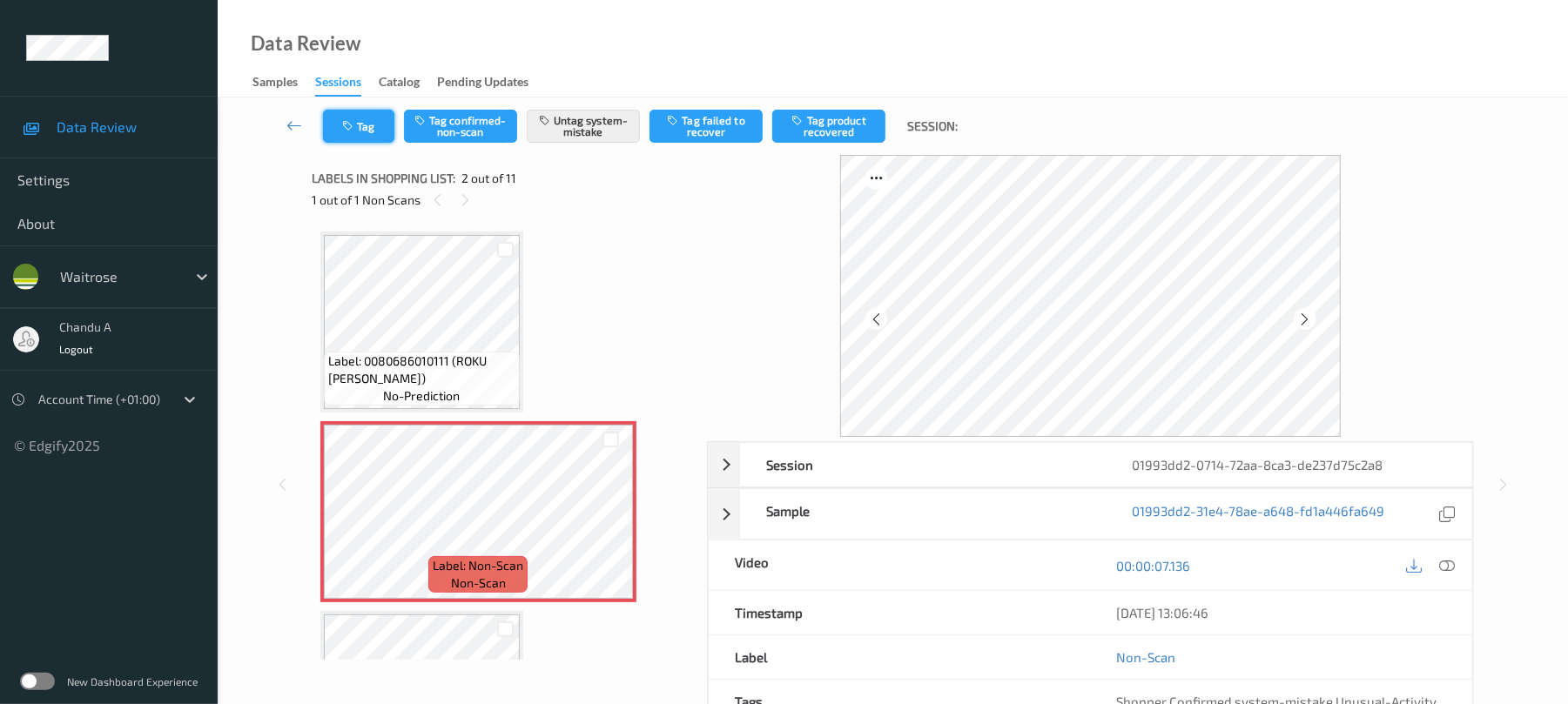
click at [355, 133] on button "Tag" at bounding box center [359, 126] width 71 height 33
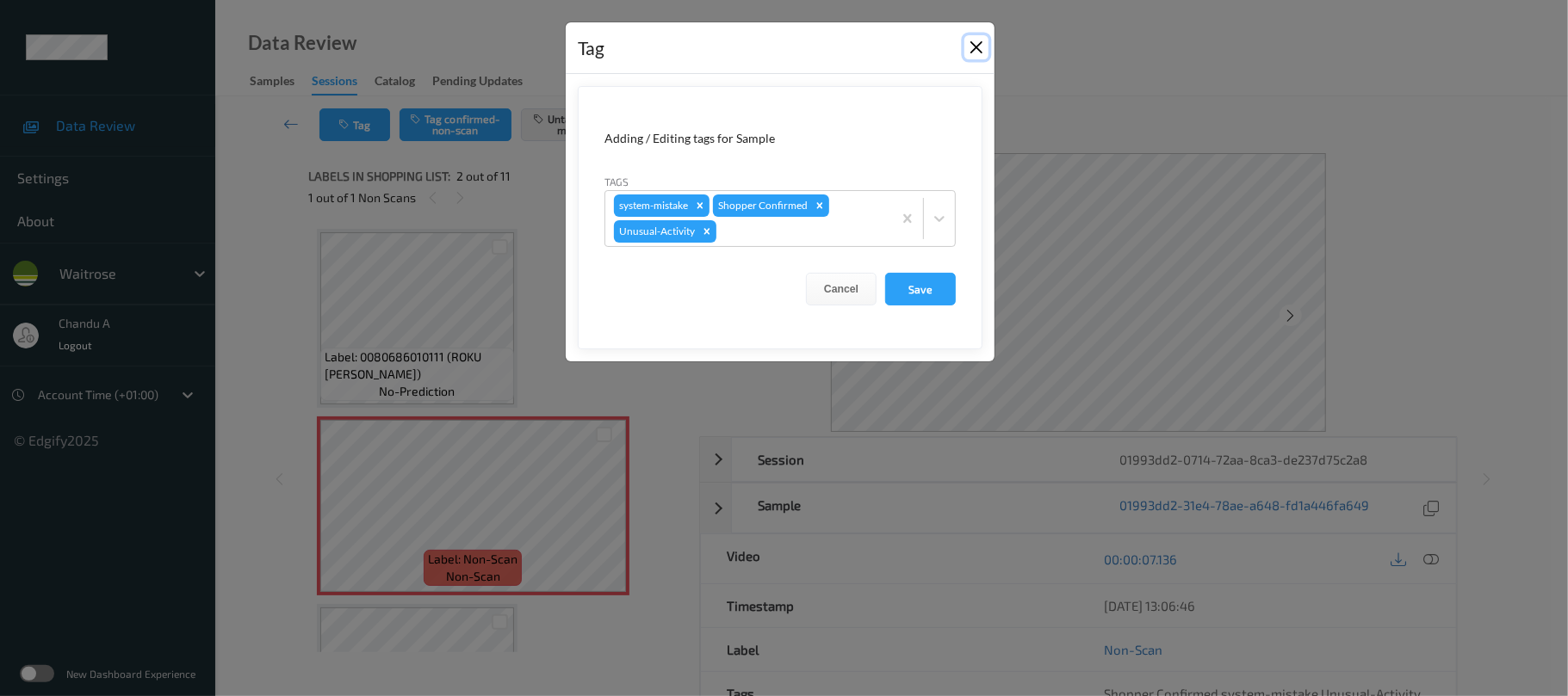
click at [979, 43] on button "Close" at bounding box center [976, 47] width 24 height 24
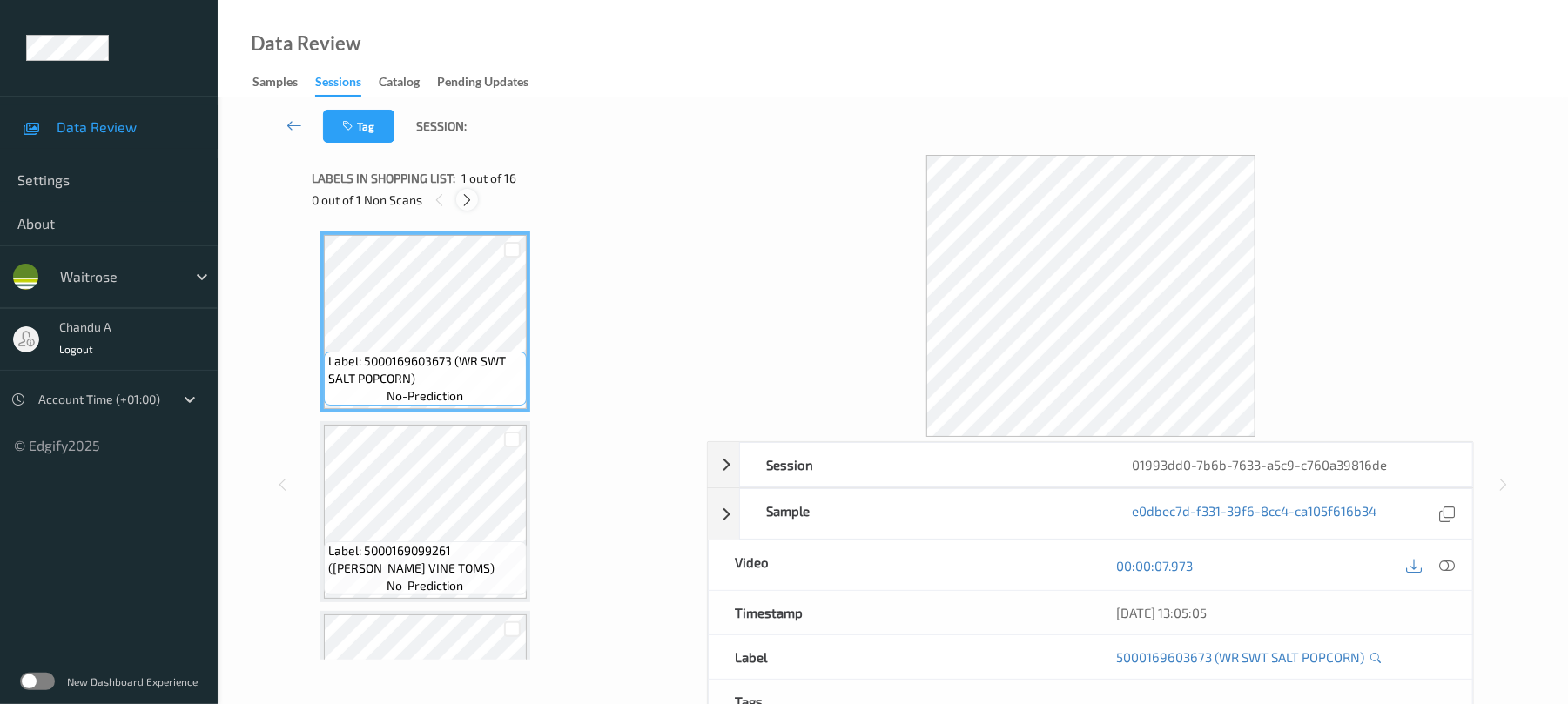
click at [466, 199] on icon at bounding box center [466, 201] width 15 height 16
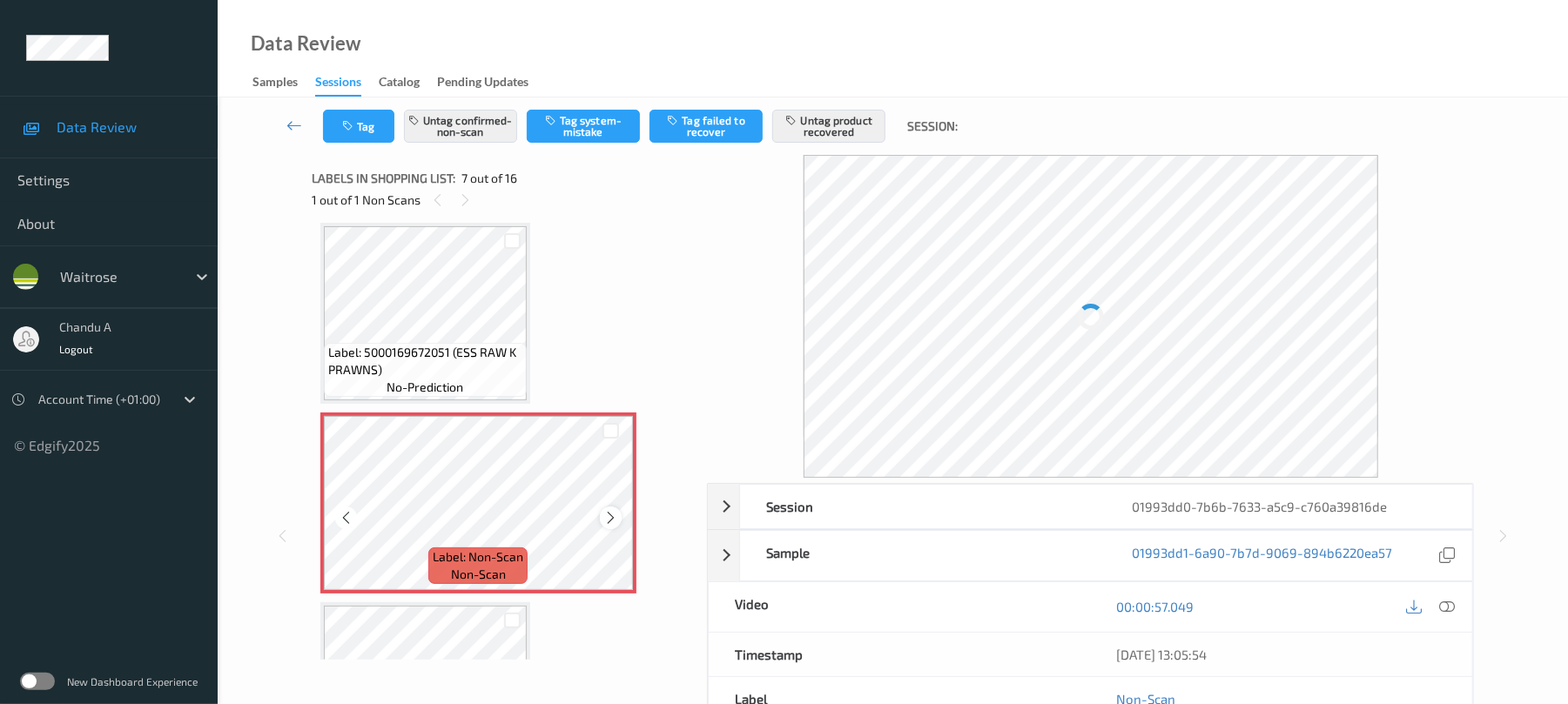
click at [615, 521] on icon at bounding box center [610, 518] width 15 height 16
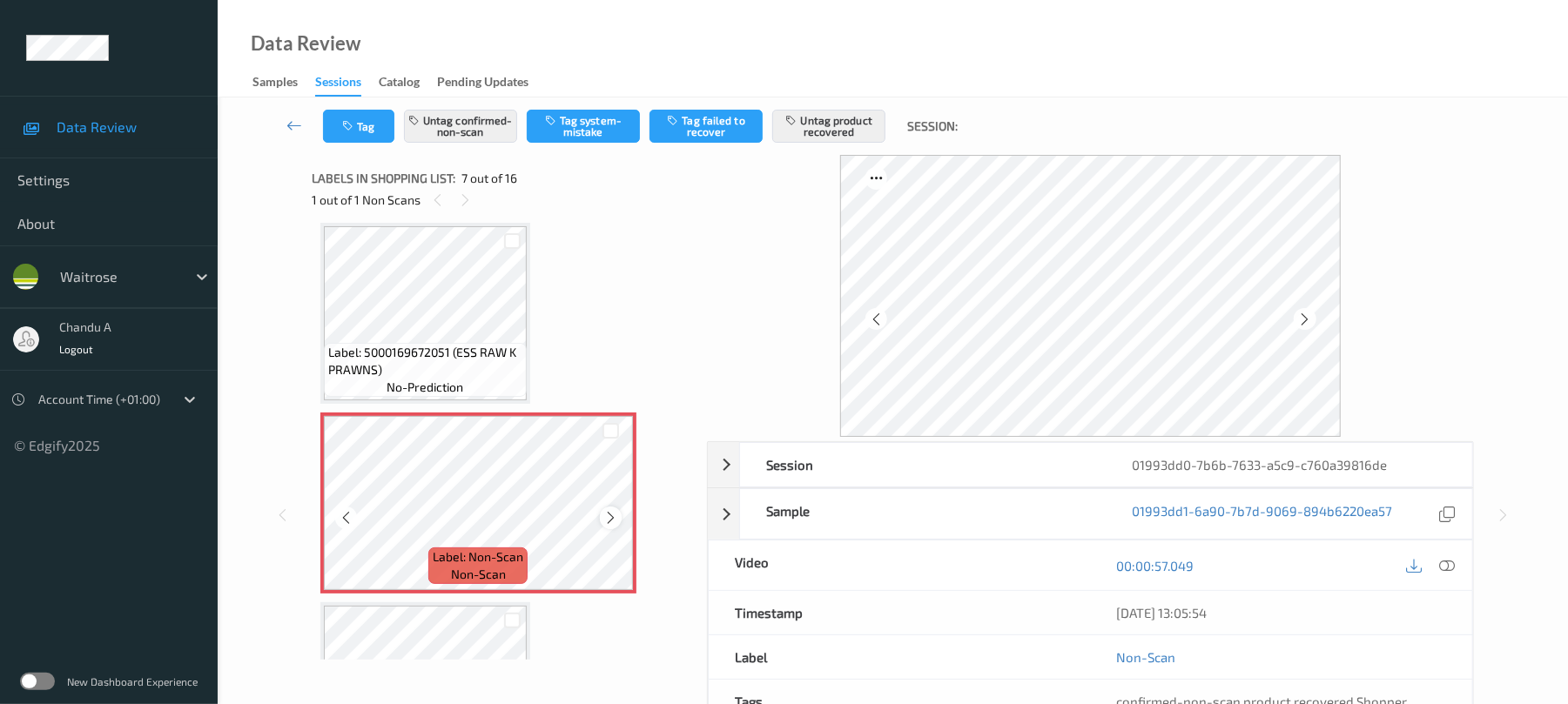
click at [614, 521] on icon at bounding box center [610, 518] width 15 height 16
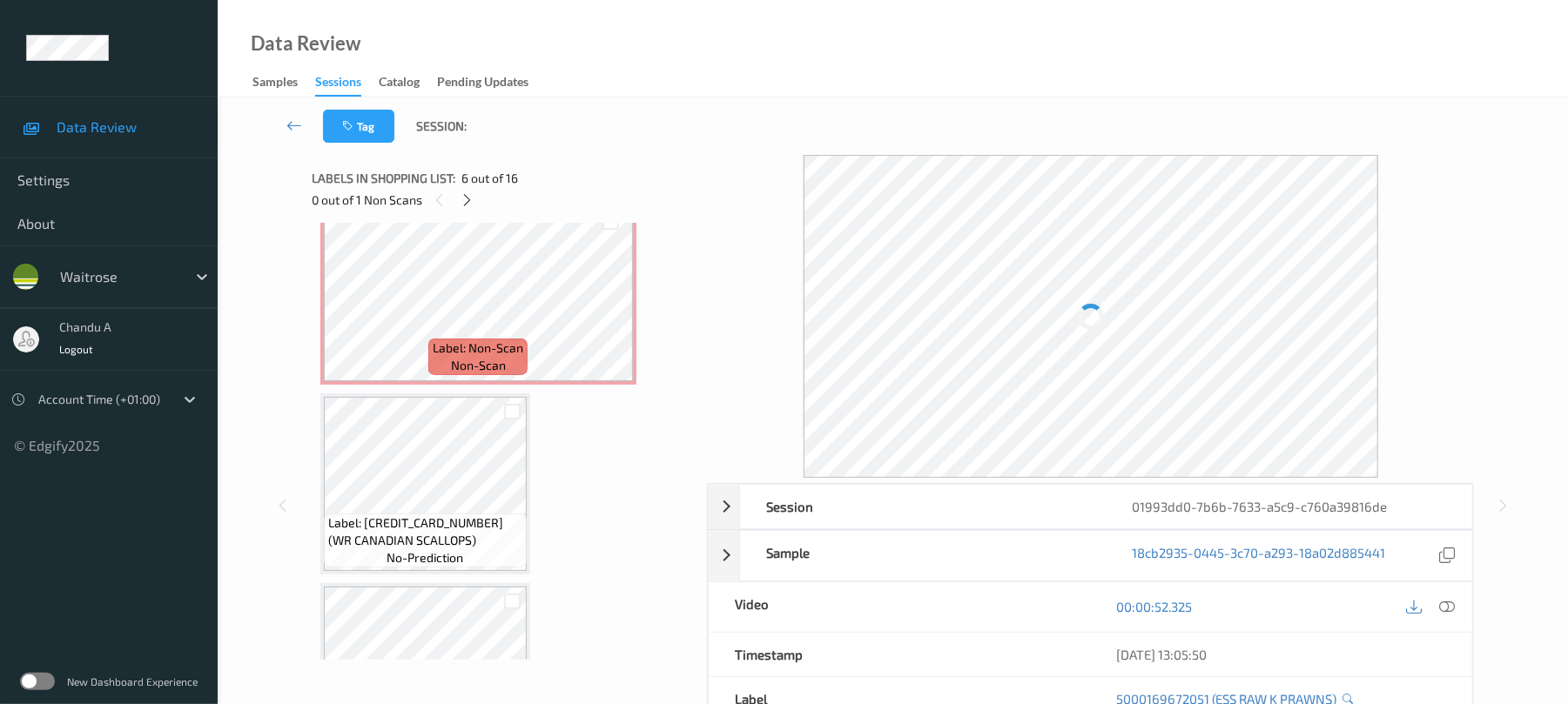
scroll to position [1189, 0]
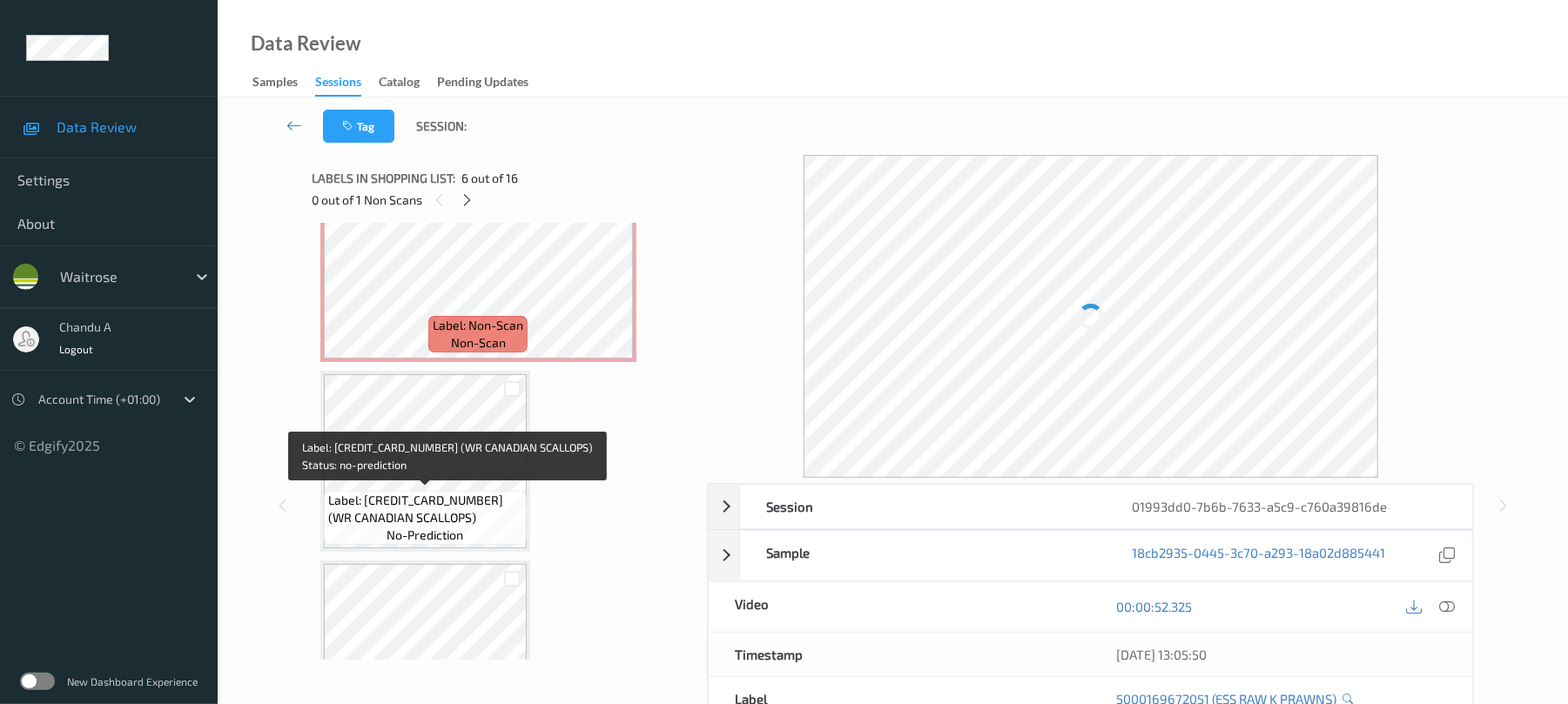
click at [495, 503] on span "Label: 5000169675076 (WR CANADIAN SCALLOPS)" at bounding box center [425, 509] width 194 height 35
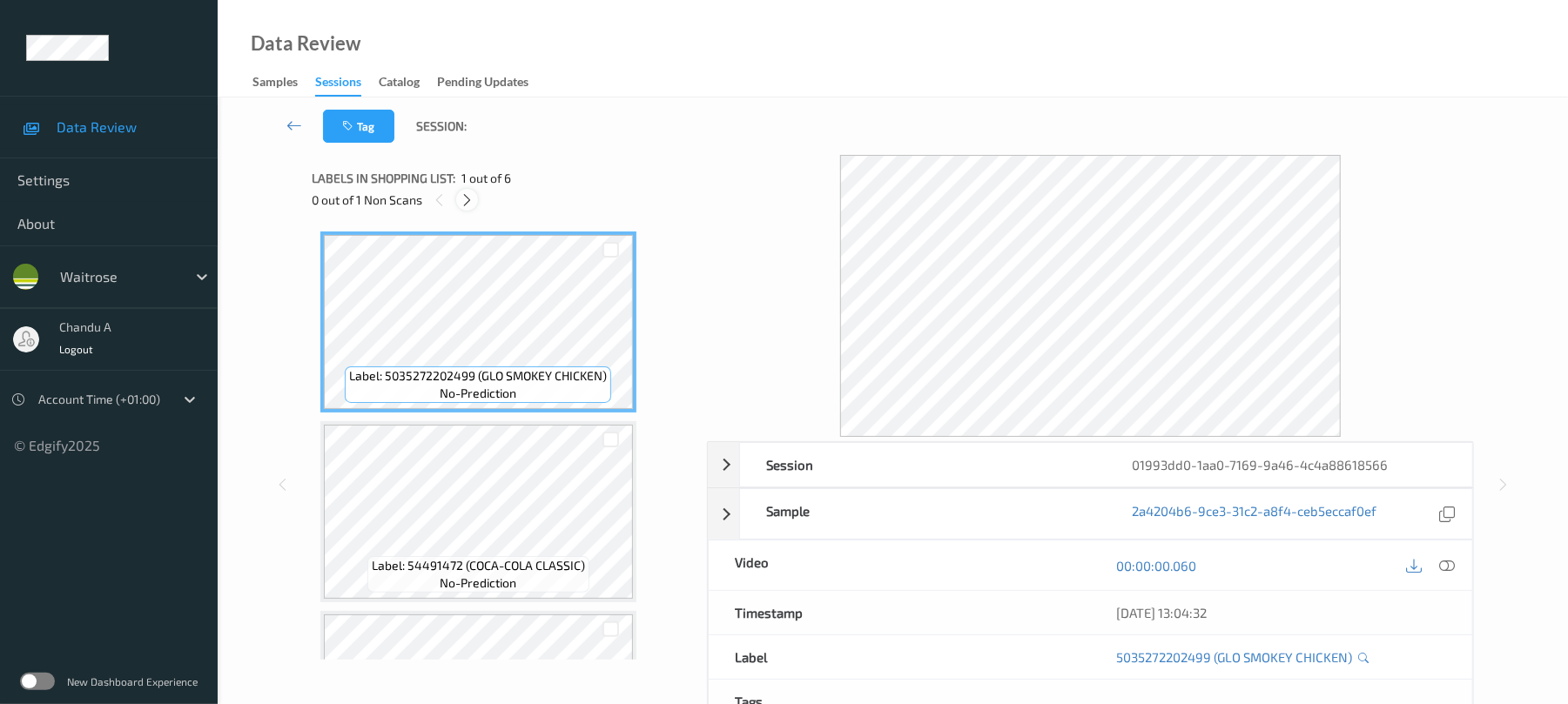
click at [463, 195] on icon at bounding box center [466, 201] width 15 height 16
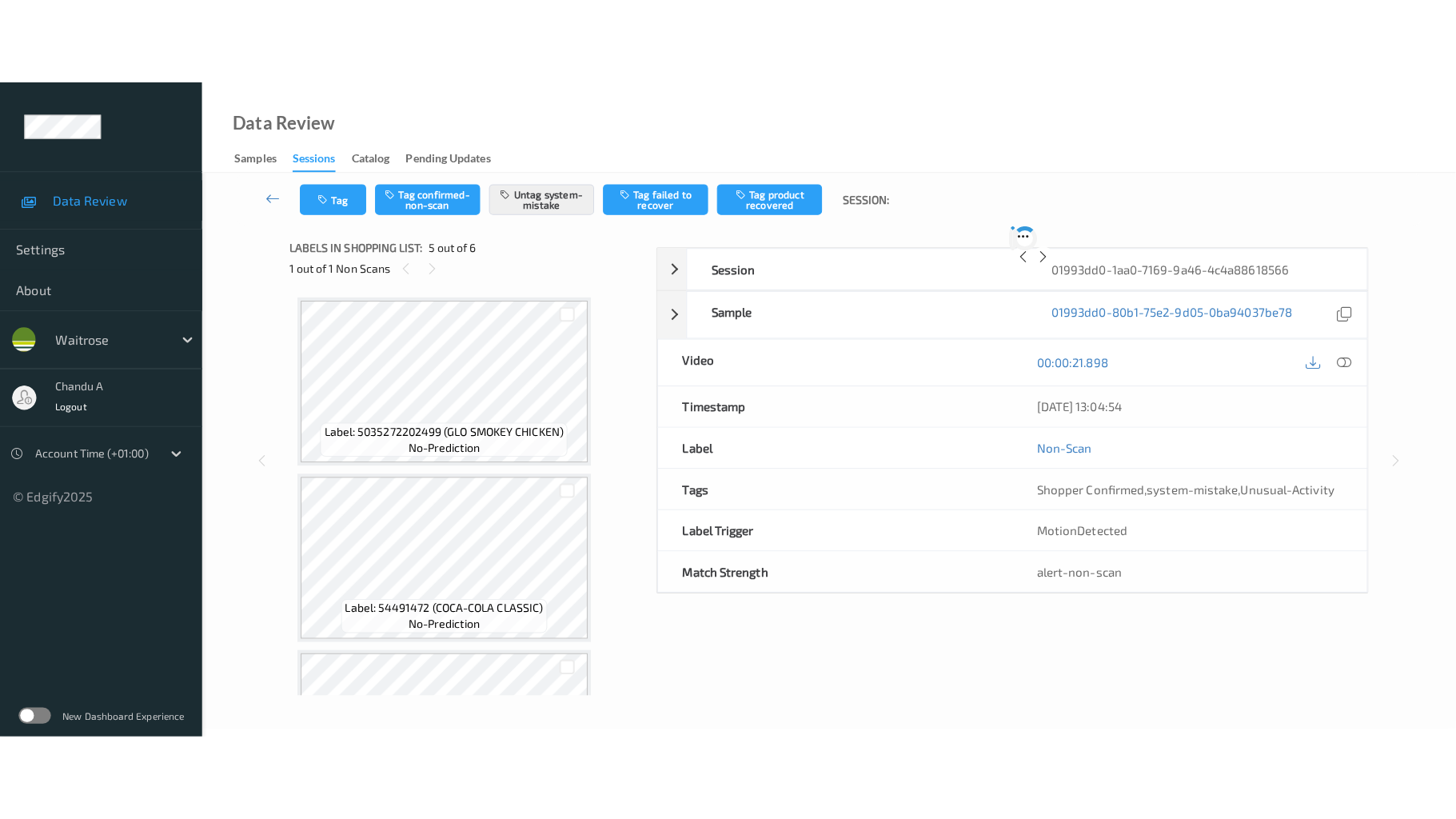
scroll to position [531, 0]
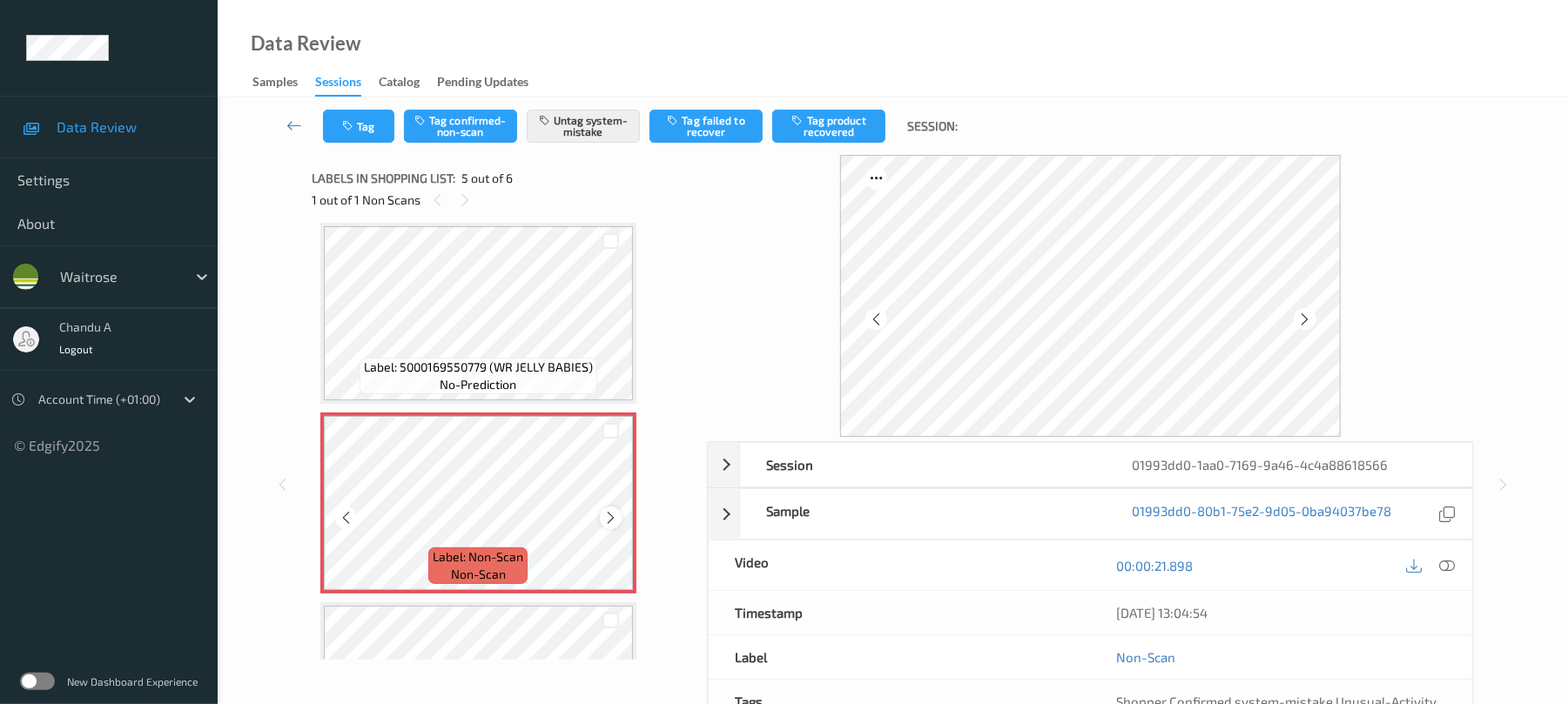
click at [618, 524] on div at bounding box center [610, 518] width 21 height 21
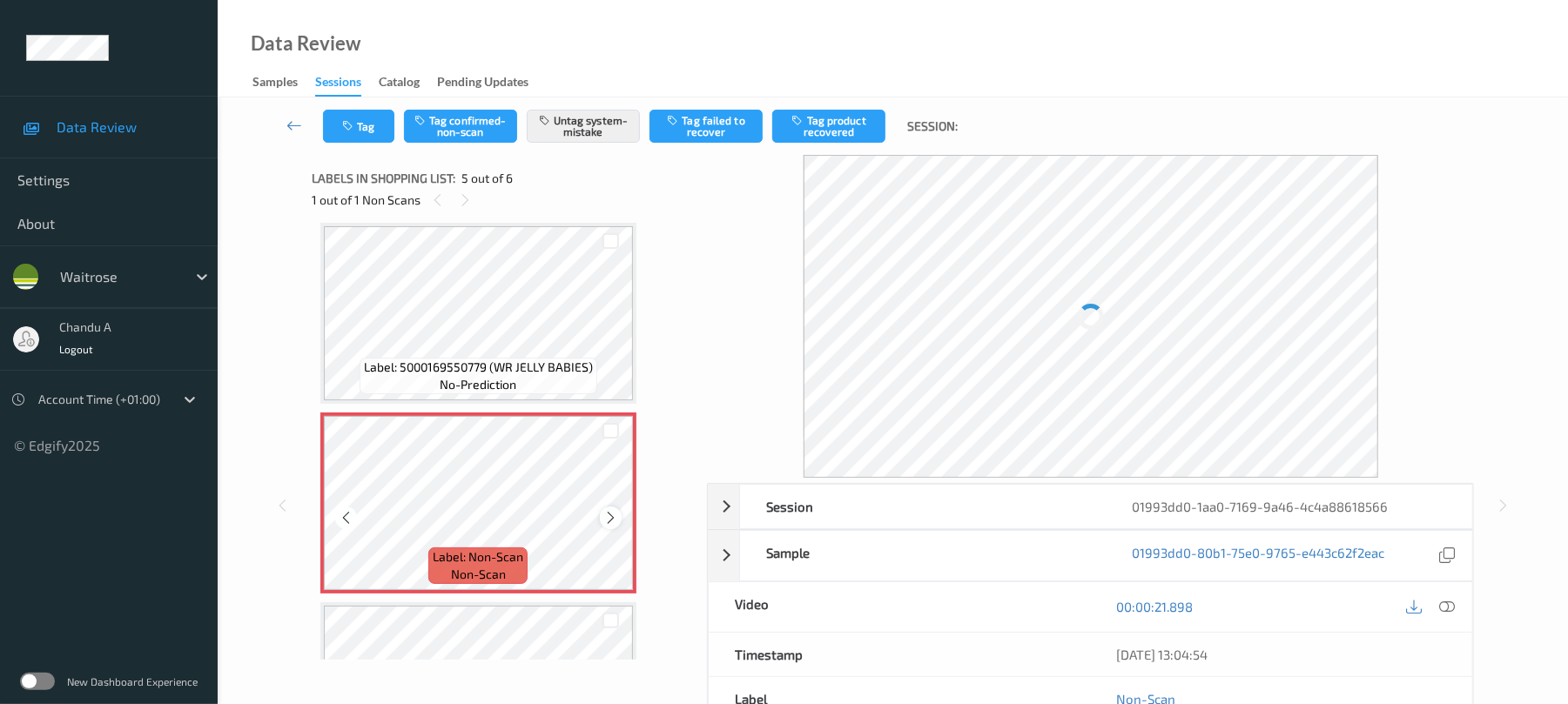
click at [618, 524] on div at bounding box center [610, 518] width 21 height 21
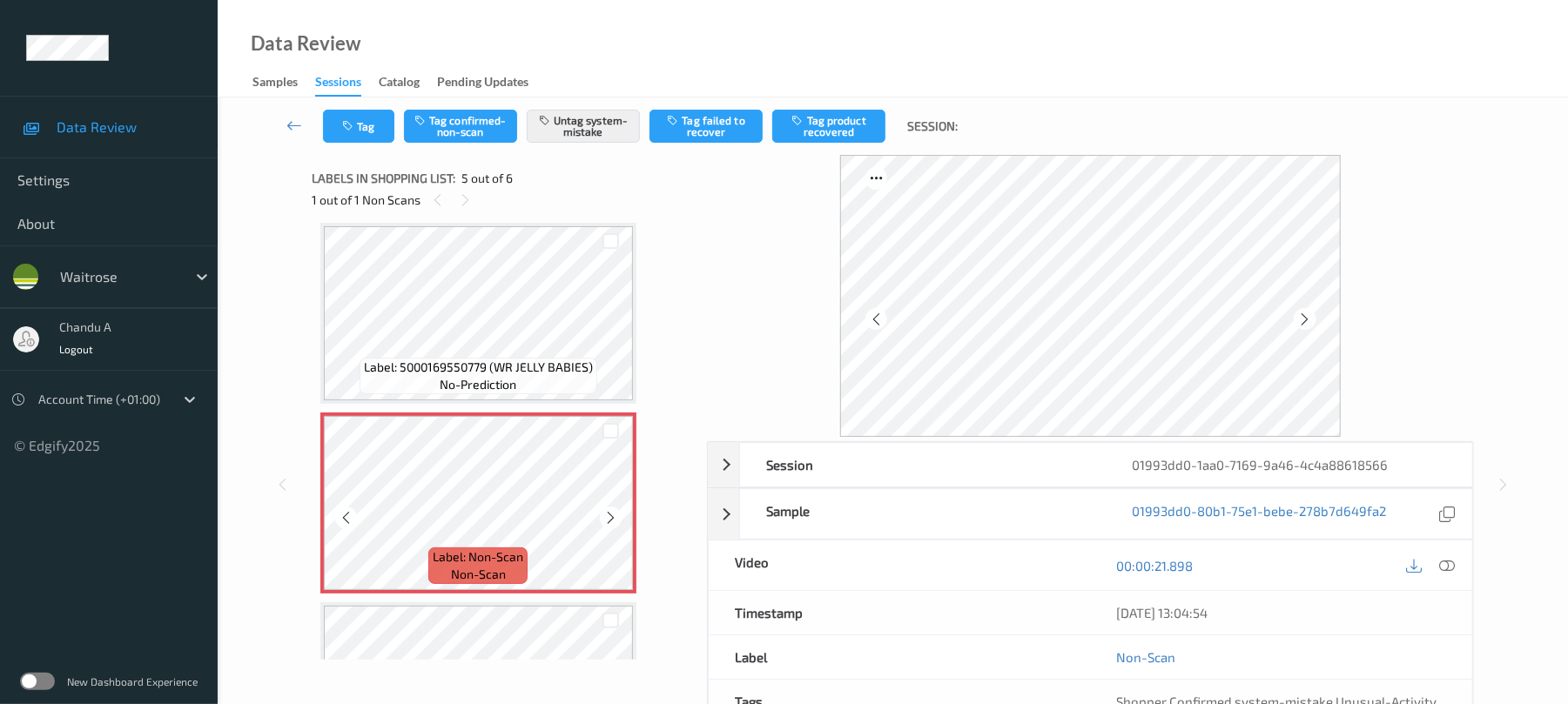
click at [618, 524] on div at bounding box center [610, 518] width 21 height 21
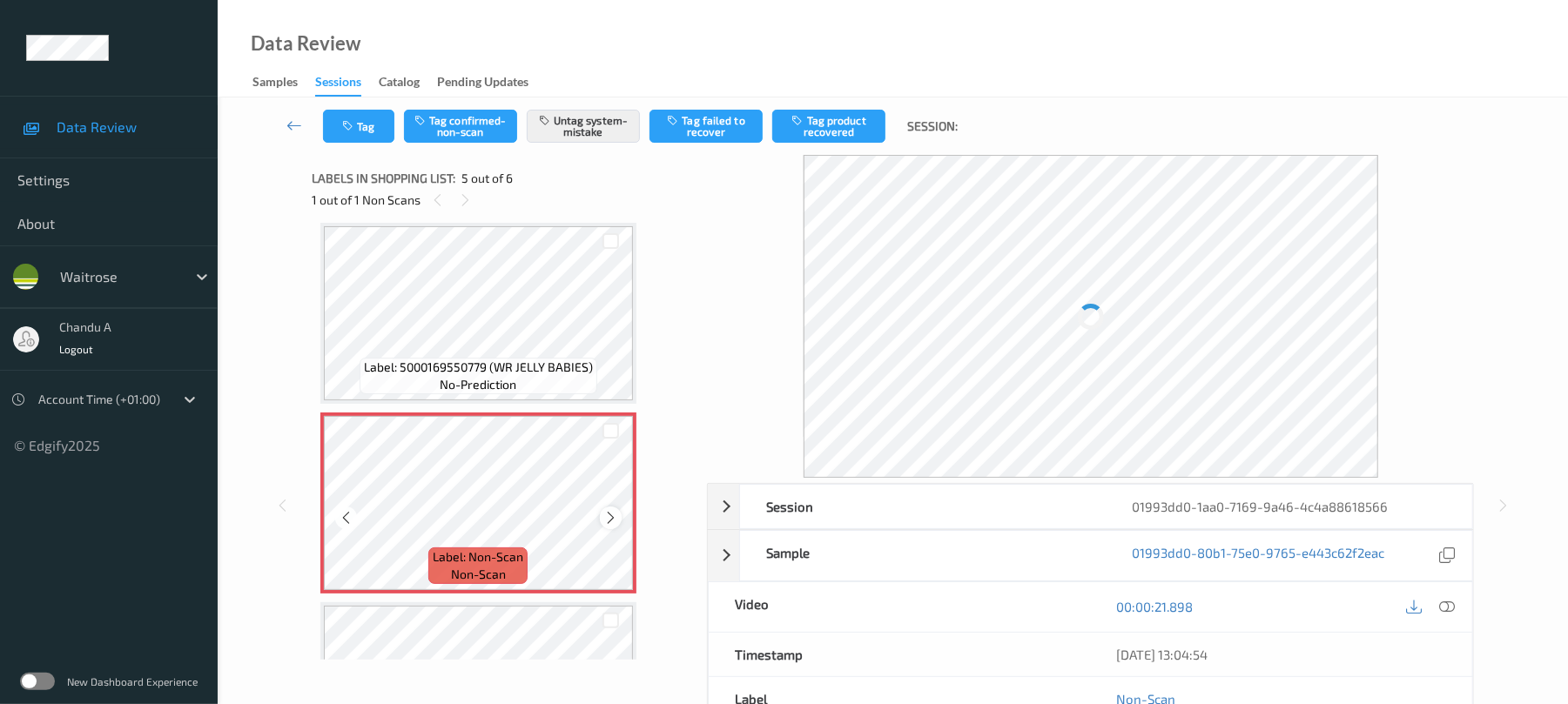
click at [607, 510] on icon at bounding box center [610, 518] width 15 height 16
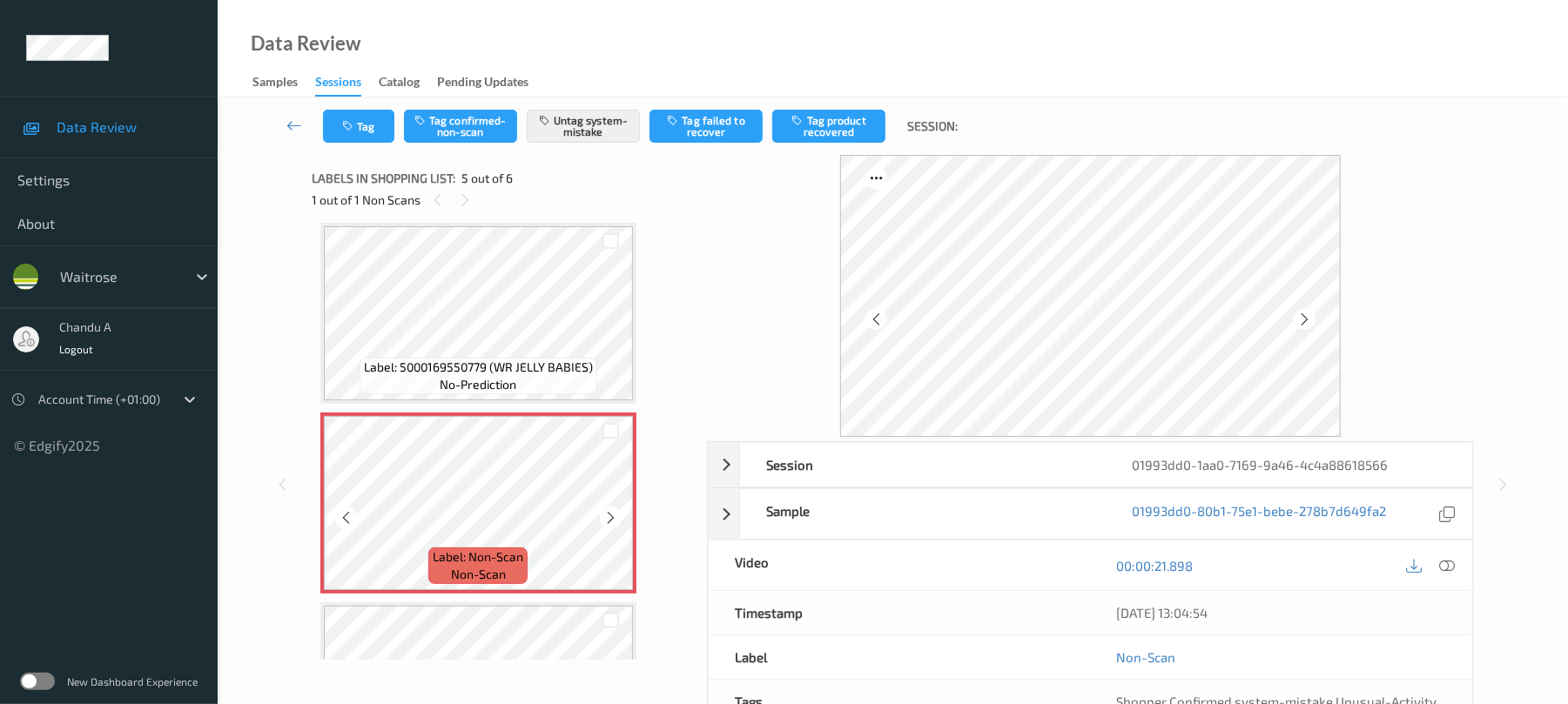
click at [607, 510] on icon at bounding box center [610, 518] width 15 height 16
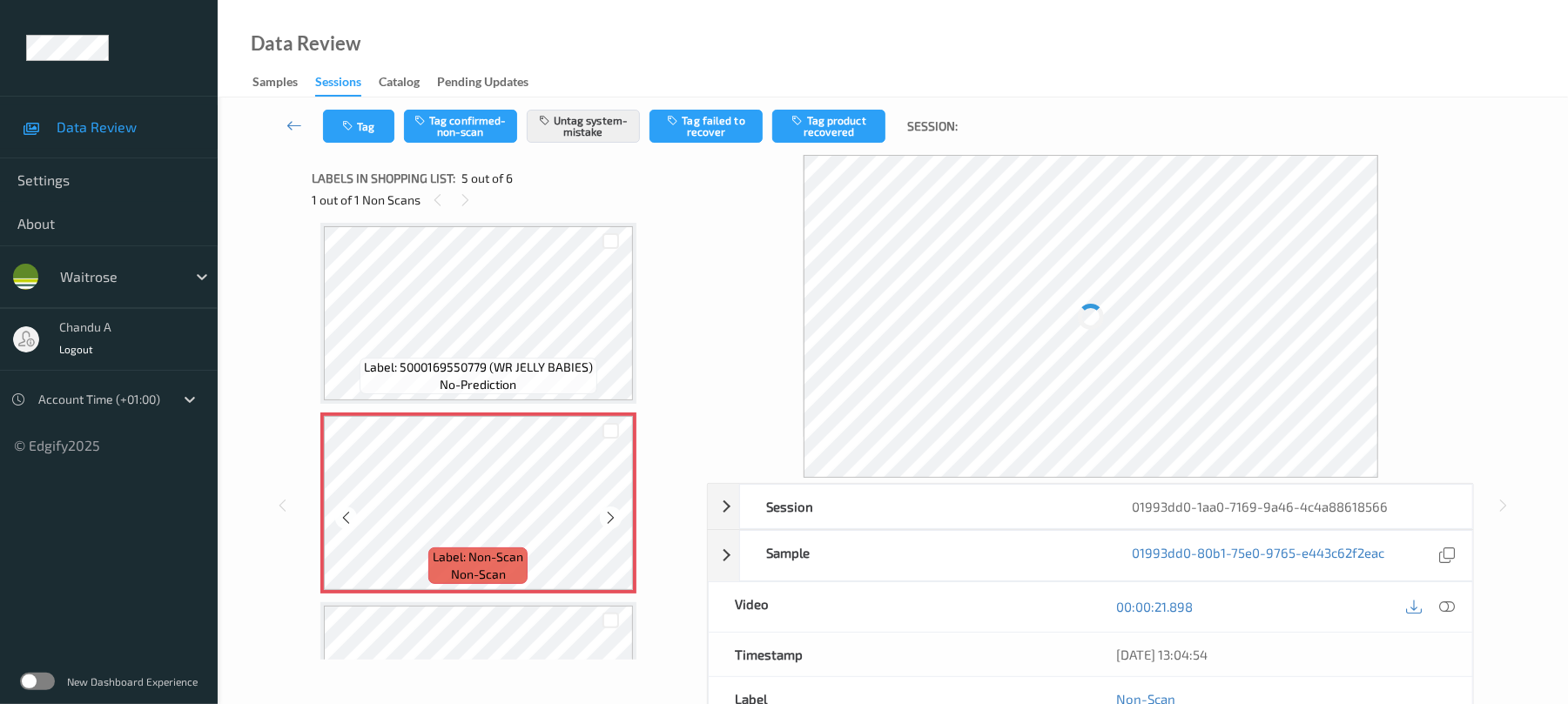
click at [607, 510] on icon at bounding box center [610, 518] width 15 height 16
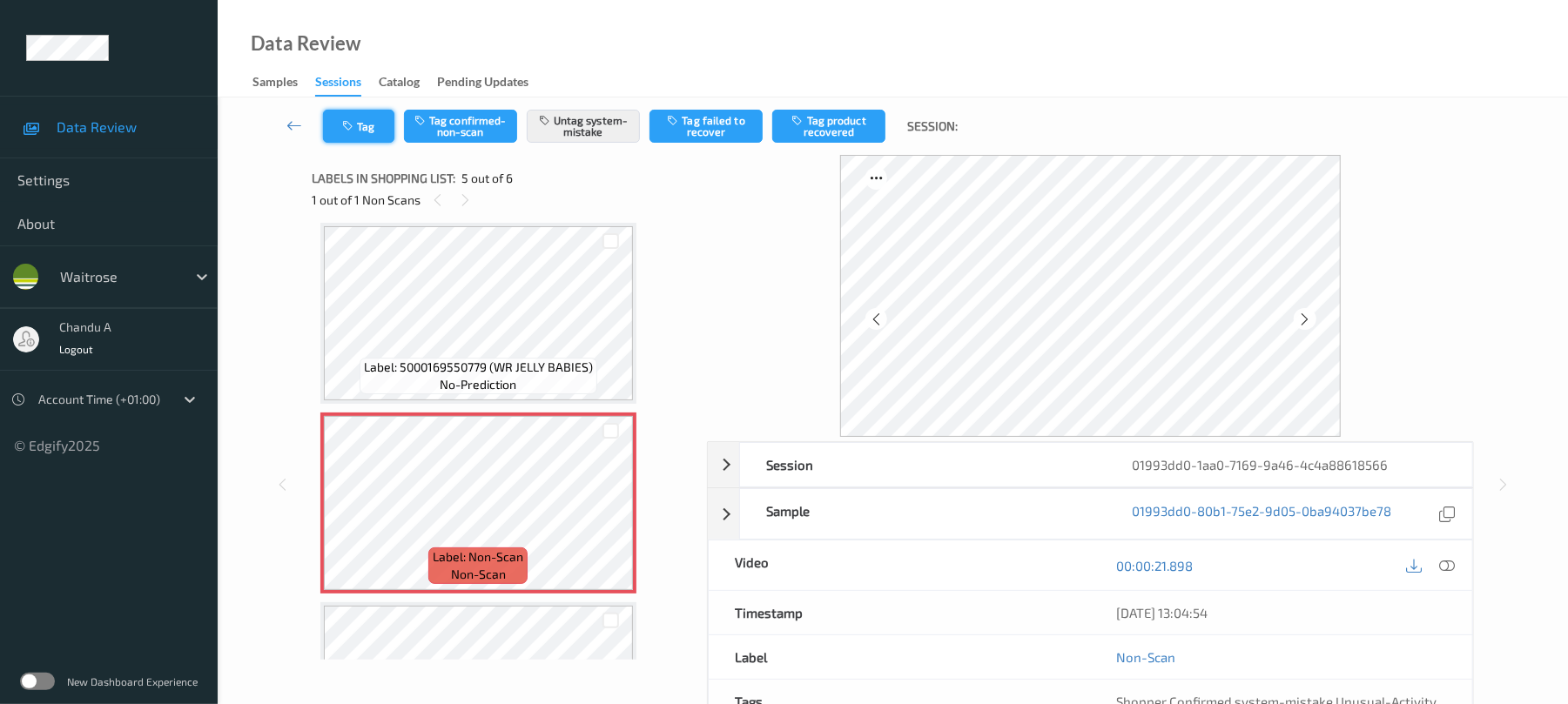
click at [373, 132] on button "Tag" at bounding box center [359, 126] width 71 height 33
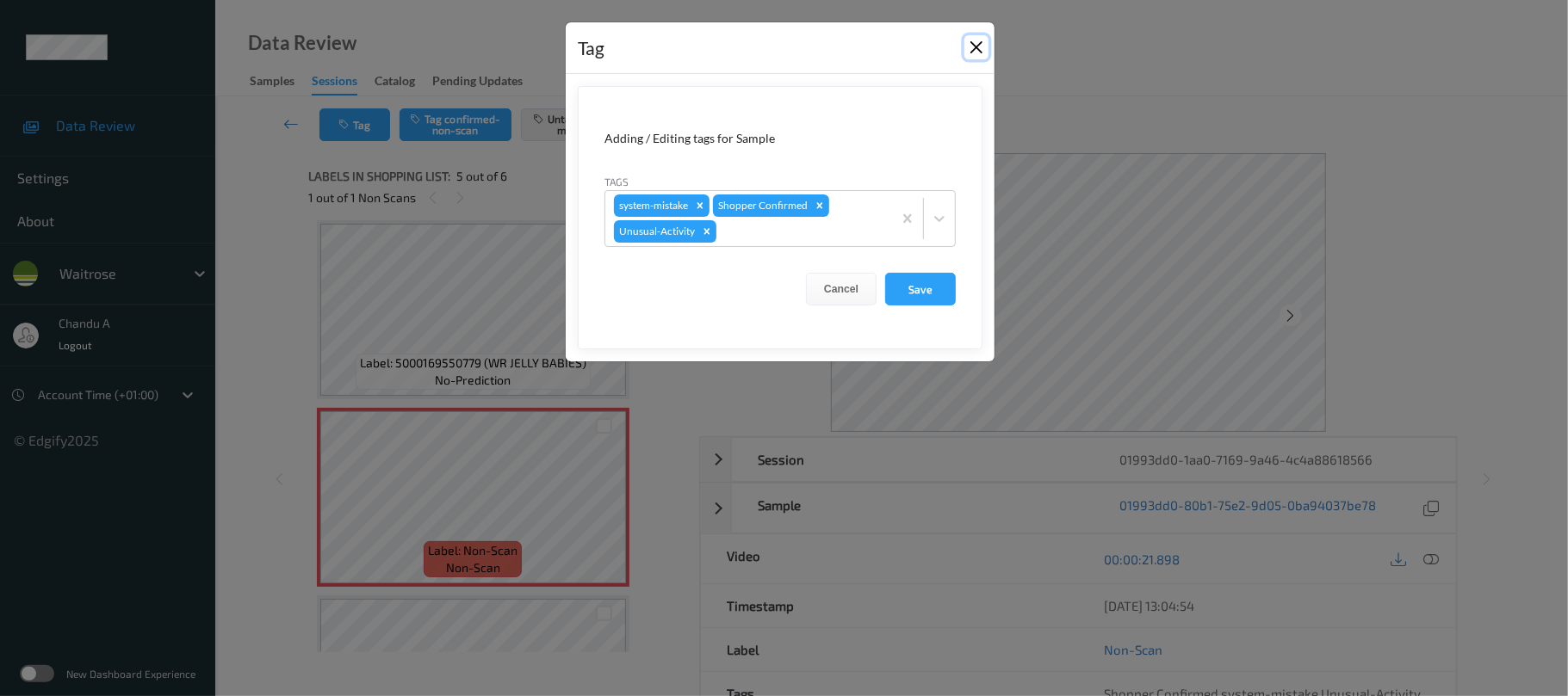
click at [982, 53] on button "Close" at bounding box center [976, 47] width 24 height 24
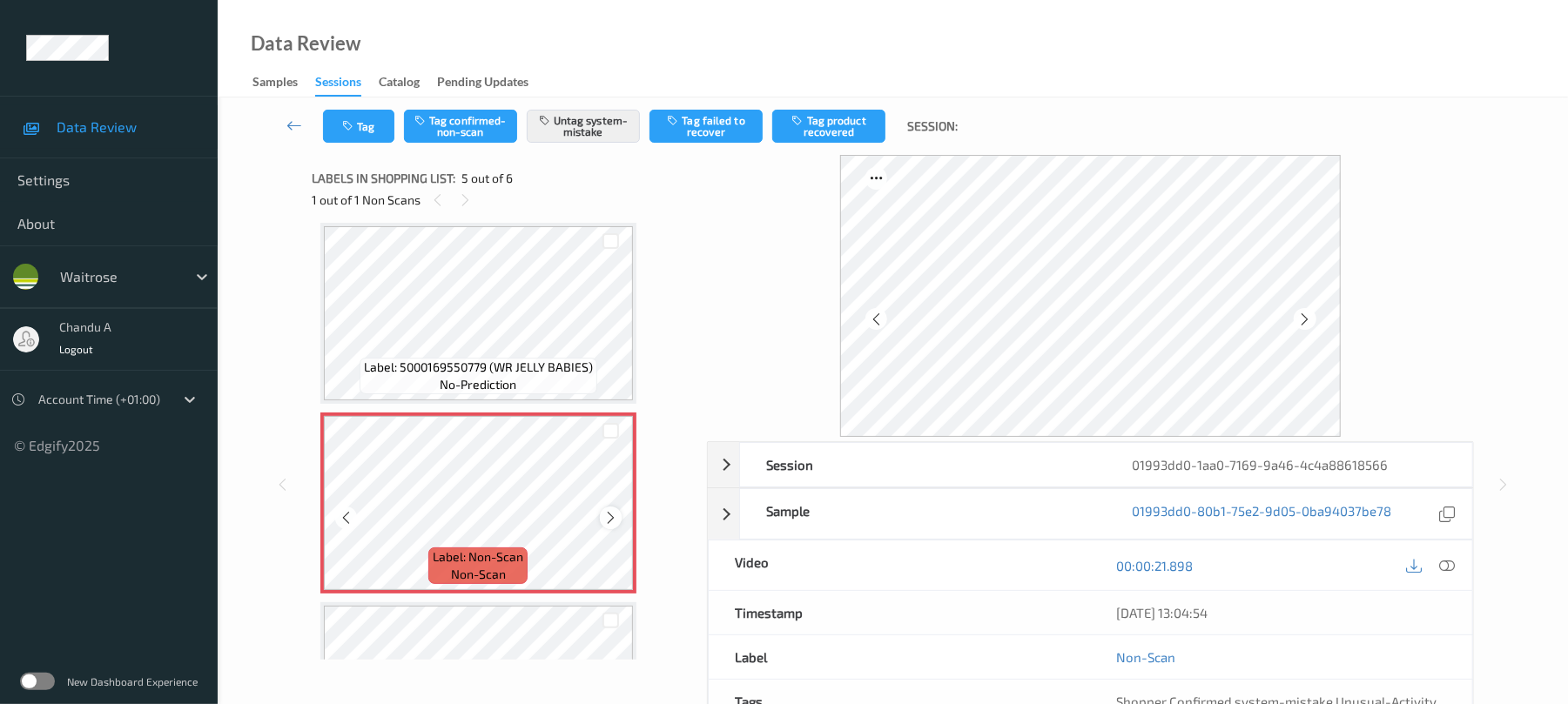
click at [607, 519] on icon at bounding box center [610, 518] width 15 height 16
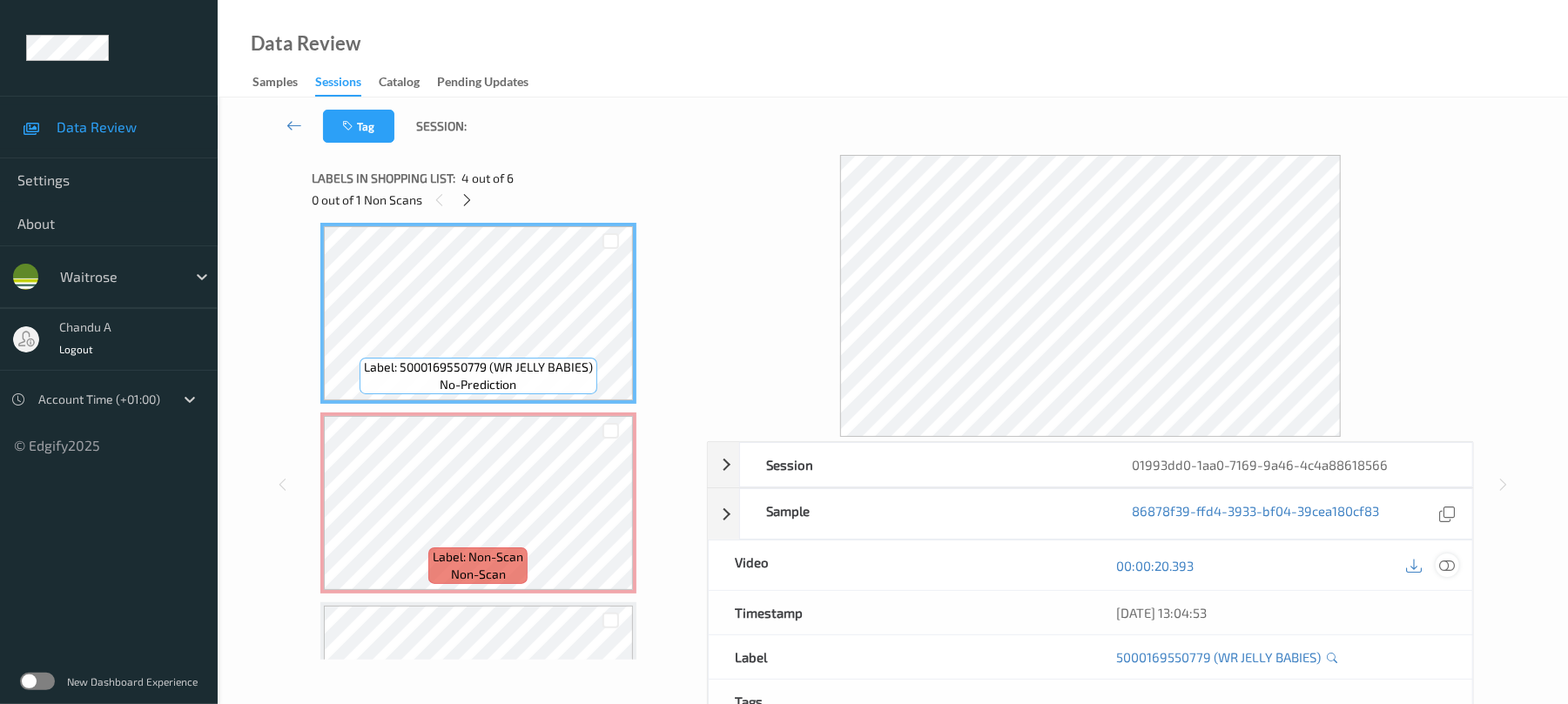
click at [1456, 568] on div at bounding box center [1447, 566] width 23 height 23
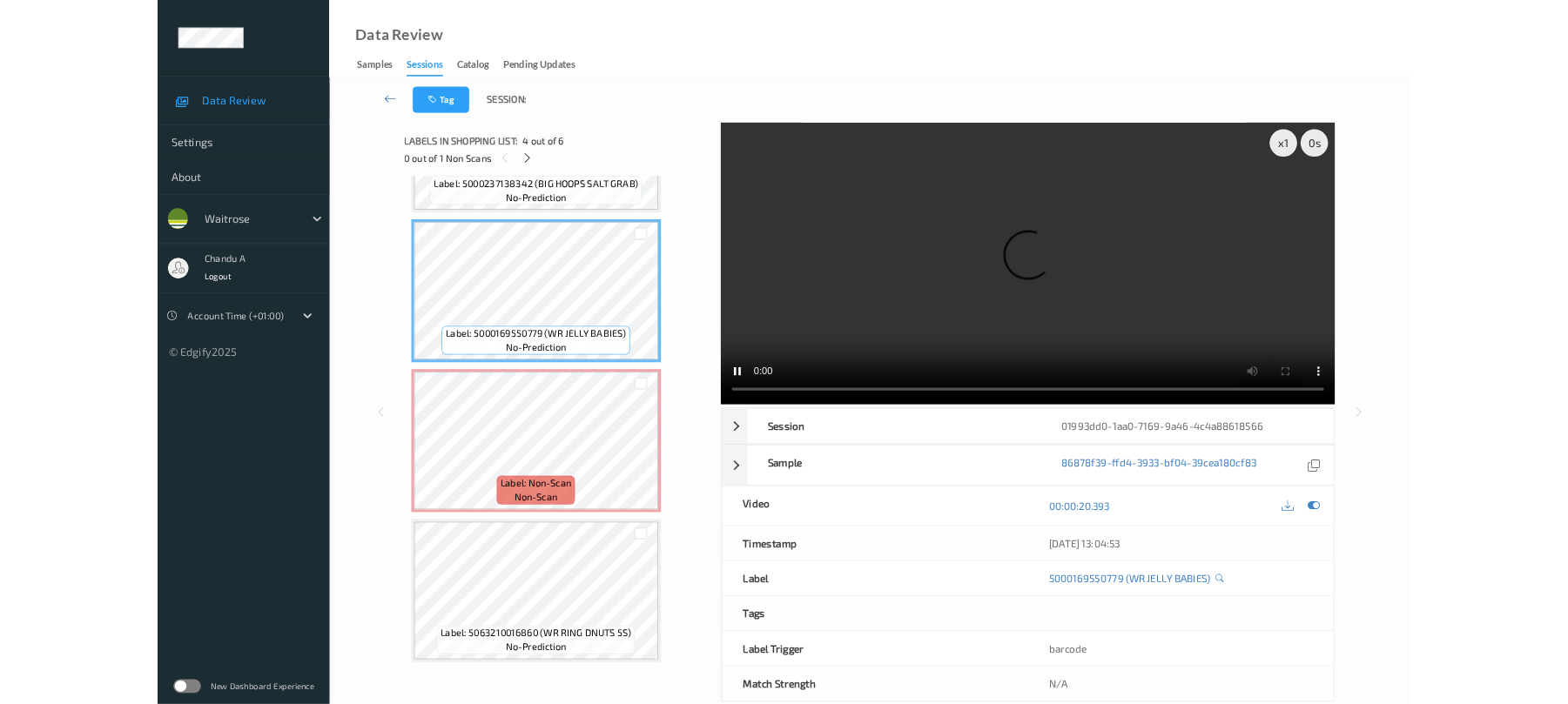
scroll to position [524, 0]
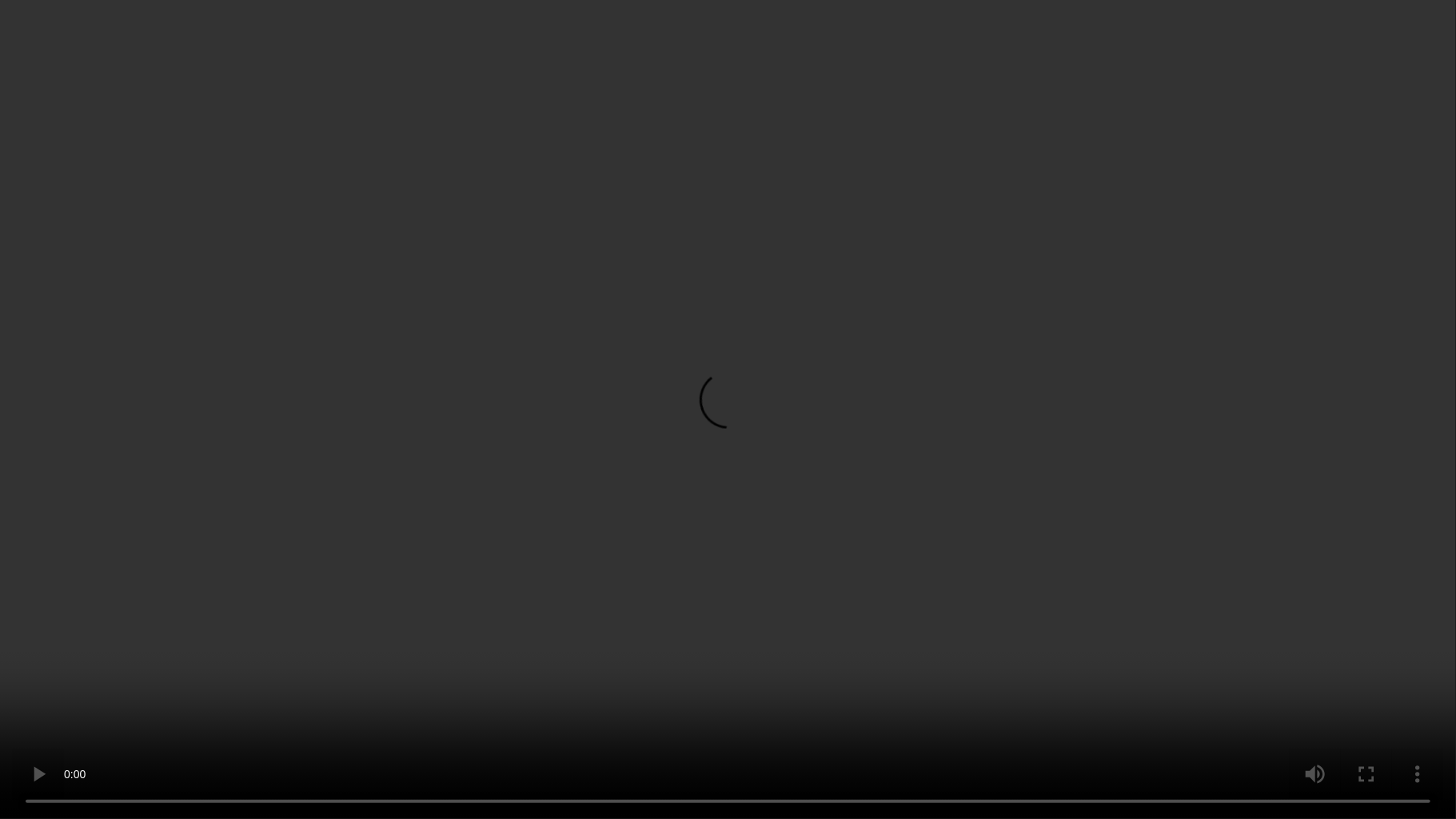
click at [931, 612] on video at bounding box center [728, 409] width 1456 height 819
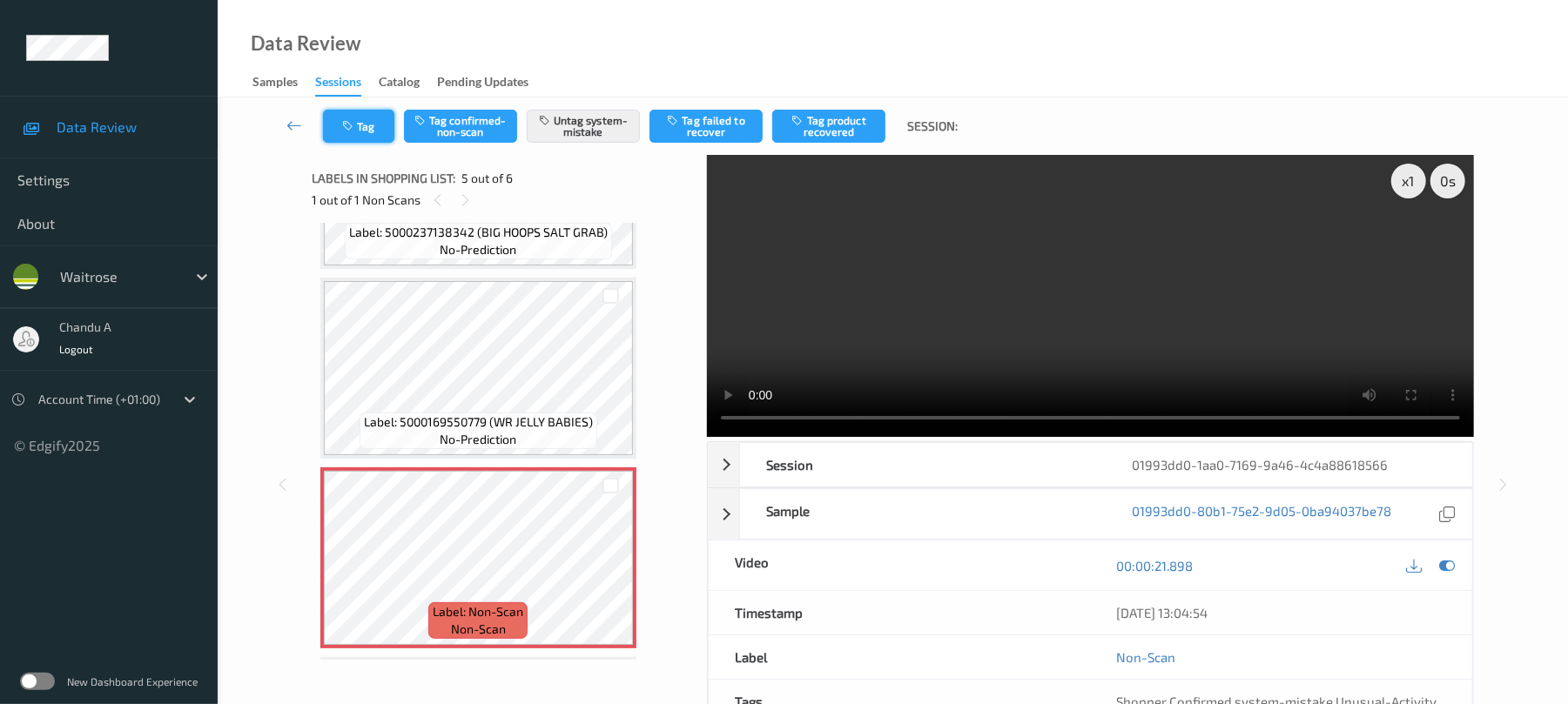
click at [384, 132] on button "Tag" at bounding box center [359, 126] width 71 height 33
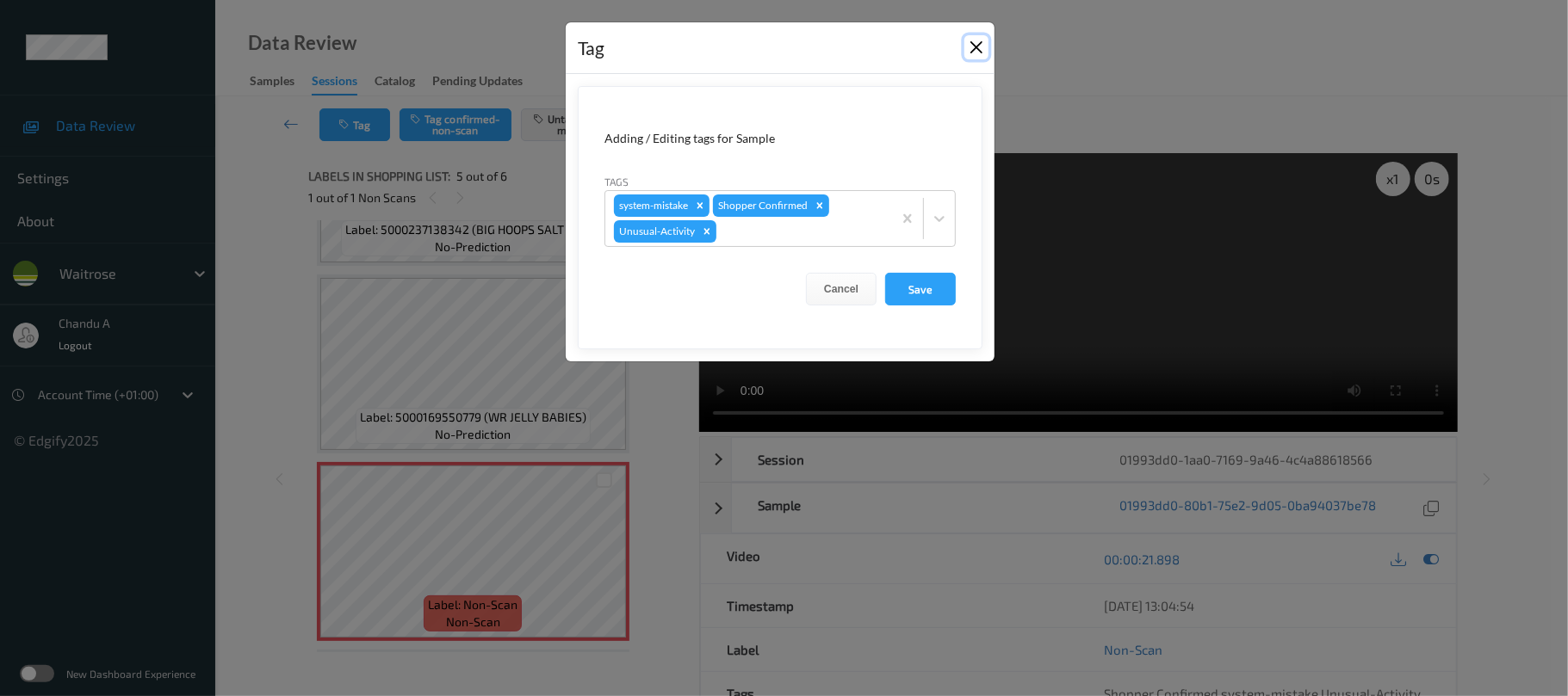
click at [979, 47] on button "Close" at bounding box center [976, 47] width 24 height 24
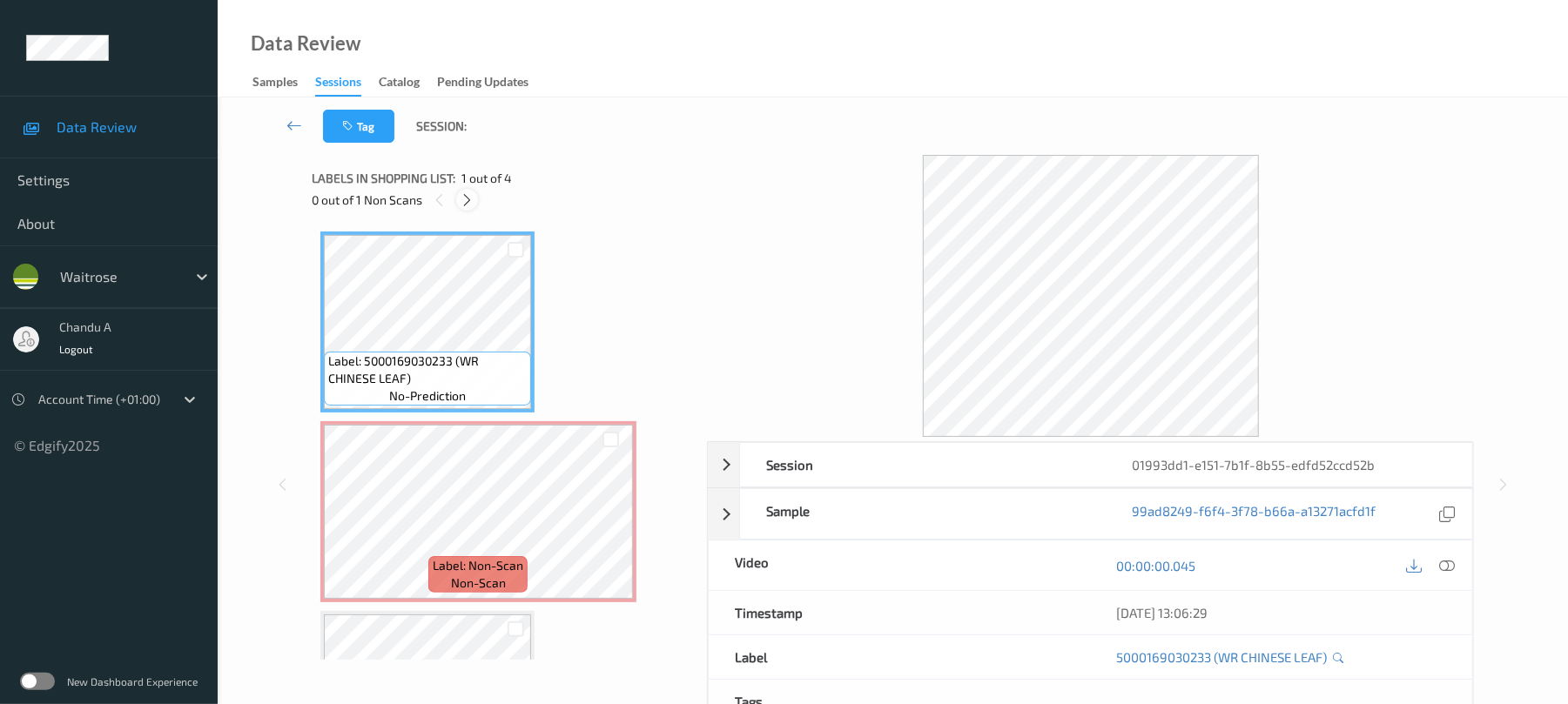
click at [464, 202] on icon at bounding box center [466, 201] width 15 height 16
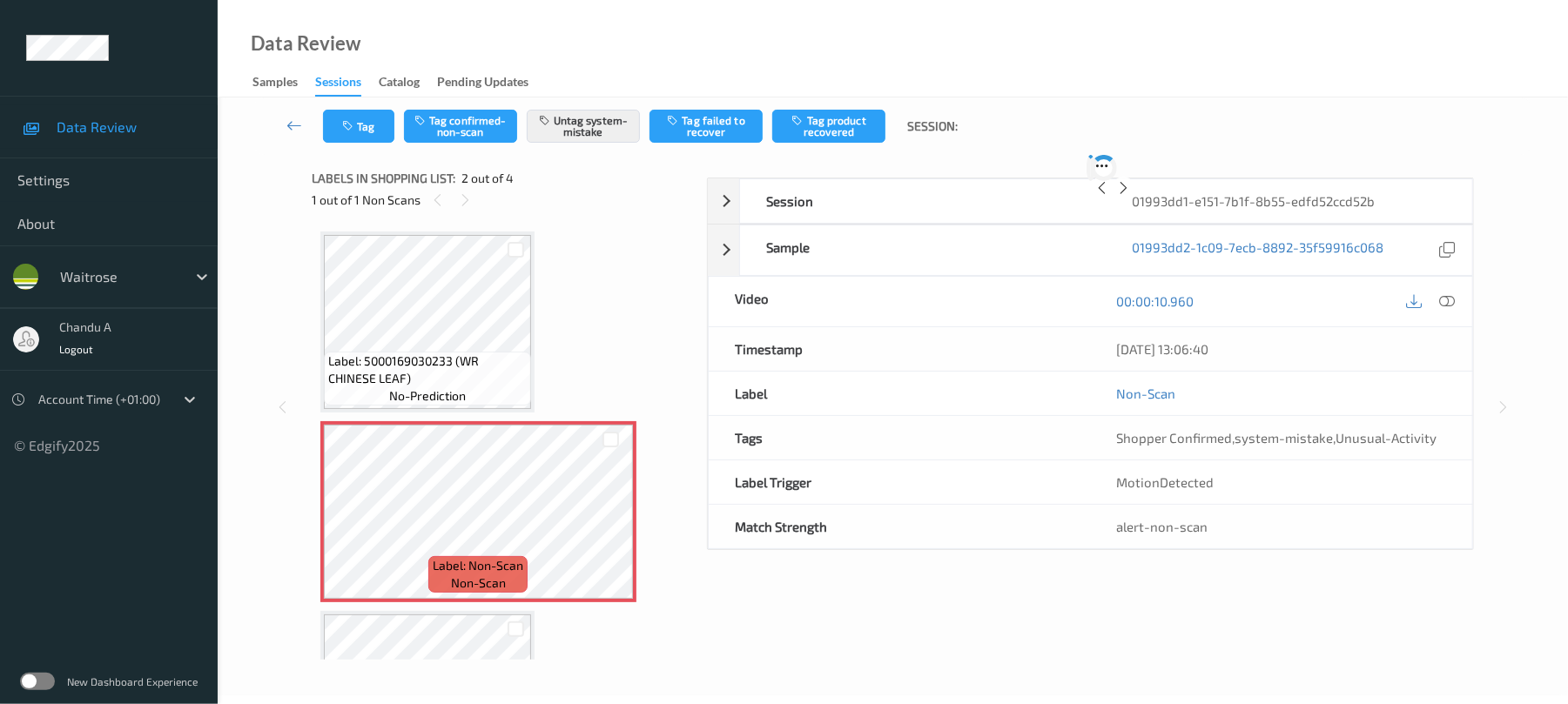
scroll to position [9, 0]
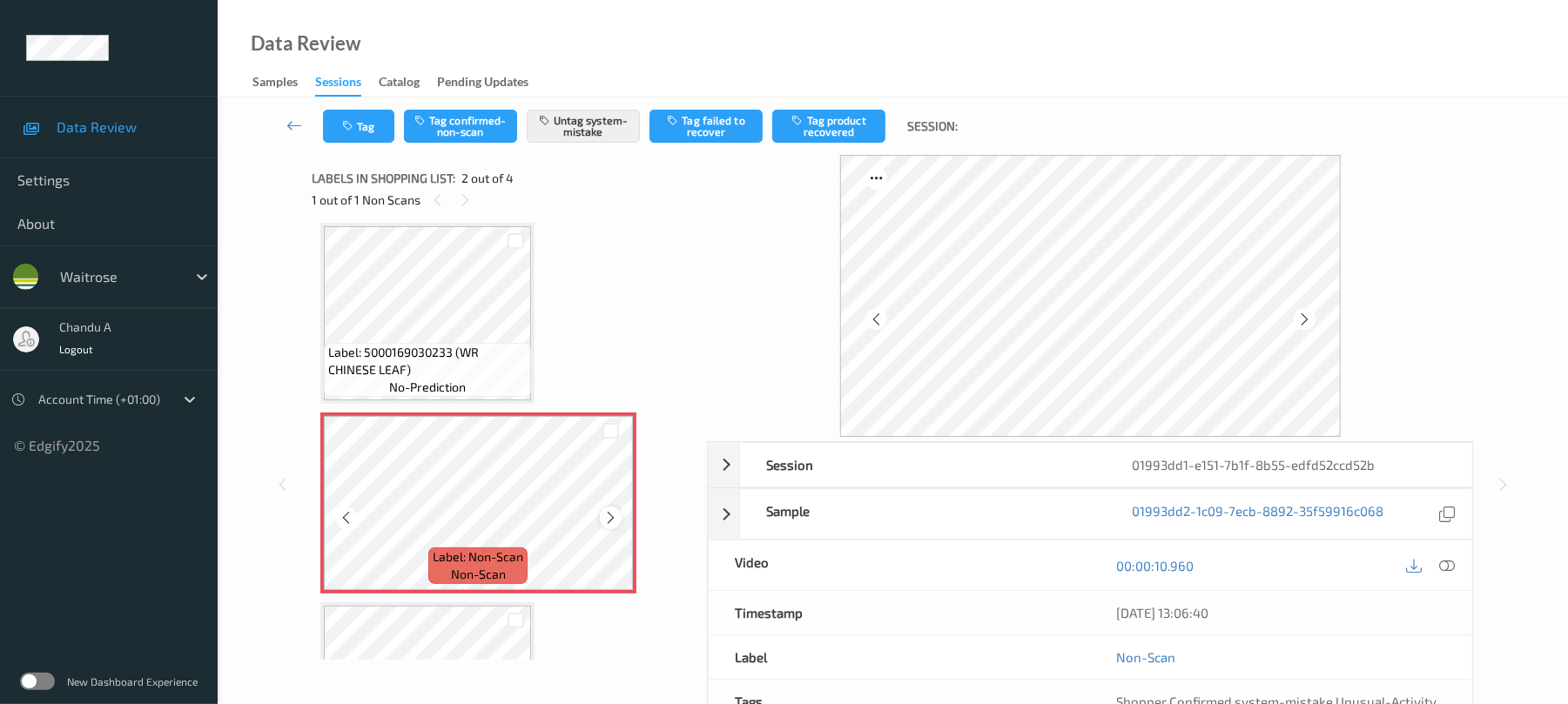
click at [611, 524] on icon at bounding box center [610, 518] width 15 height 16
click at [369, 134] on button "Tag" at bounding box center [359, 126] width 71 height 33
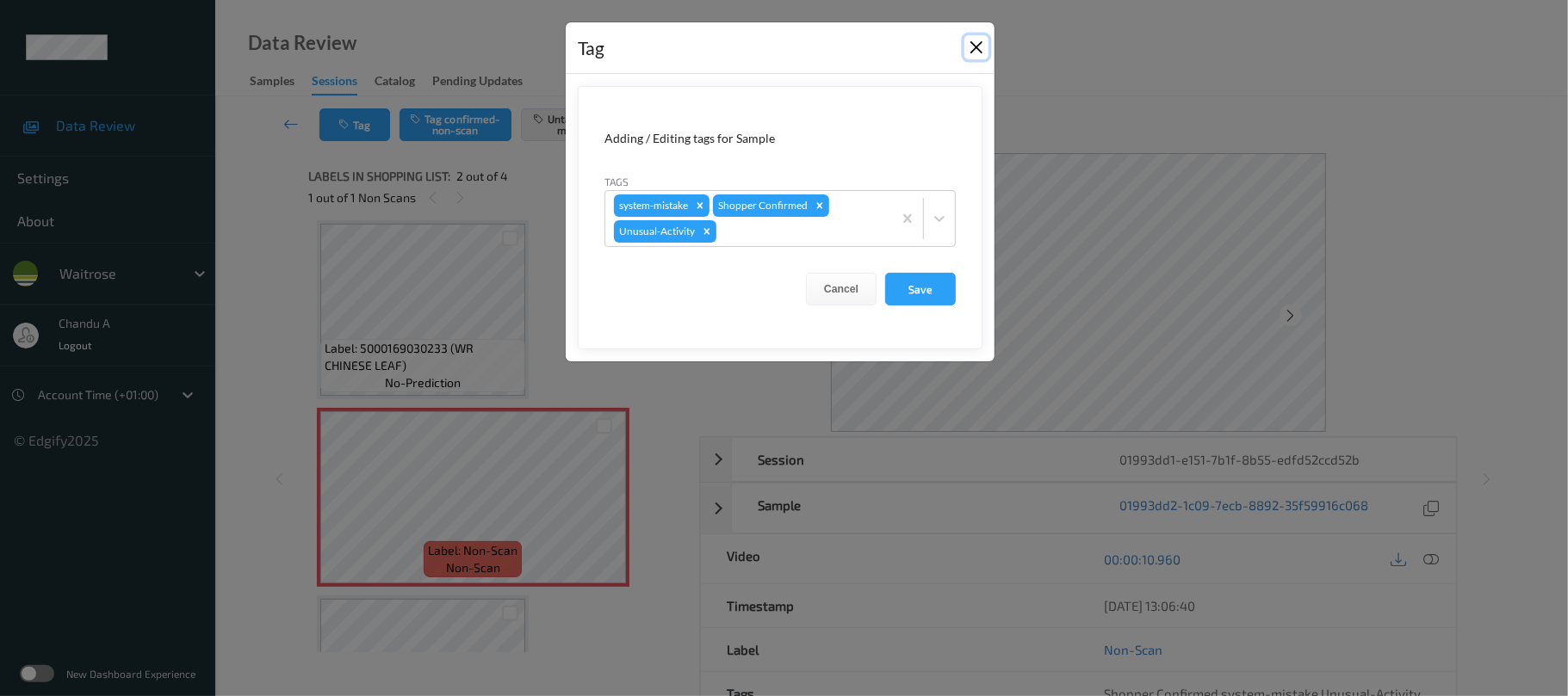
click at [980, 49] on button "Close" at bounding box center [976, 47] width 24 height 24
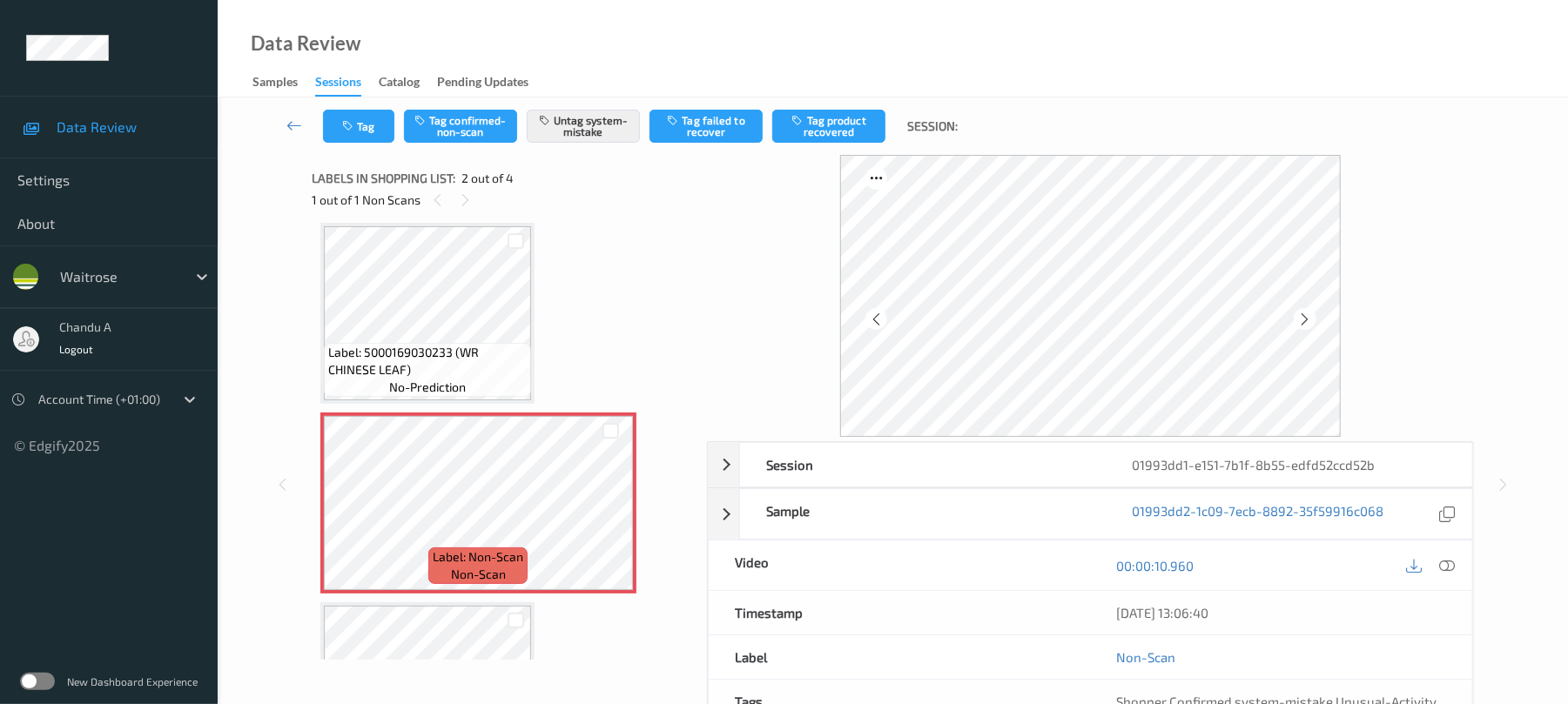
click at [459, 370] on span "Label: 5000169030233 (WR CHINESE LEAF)" at bounding box center [427, 360] width 199 height 35
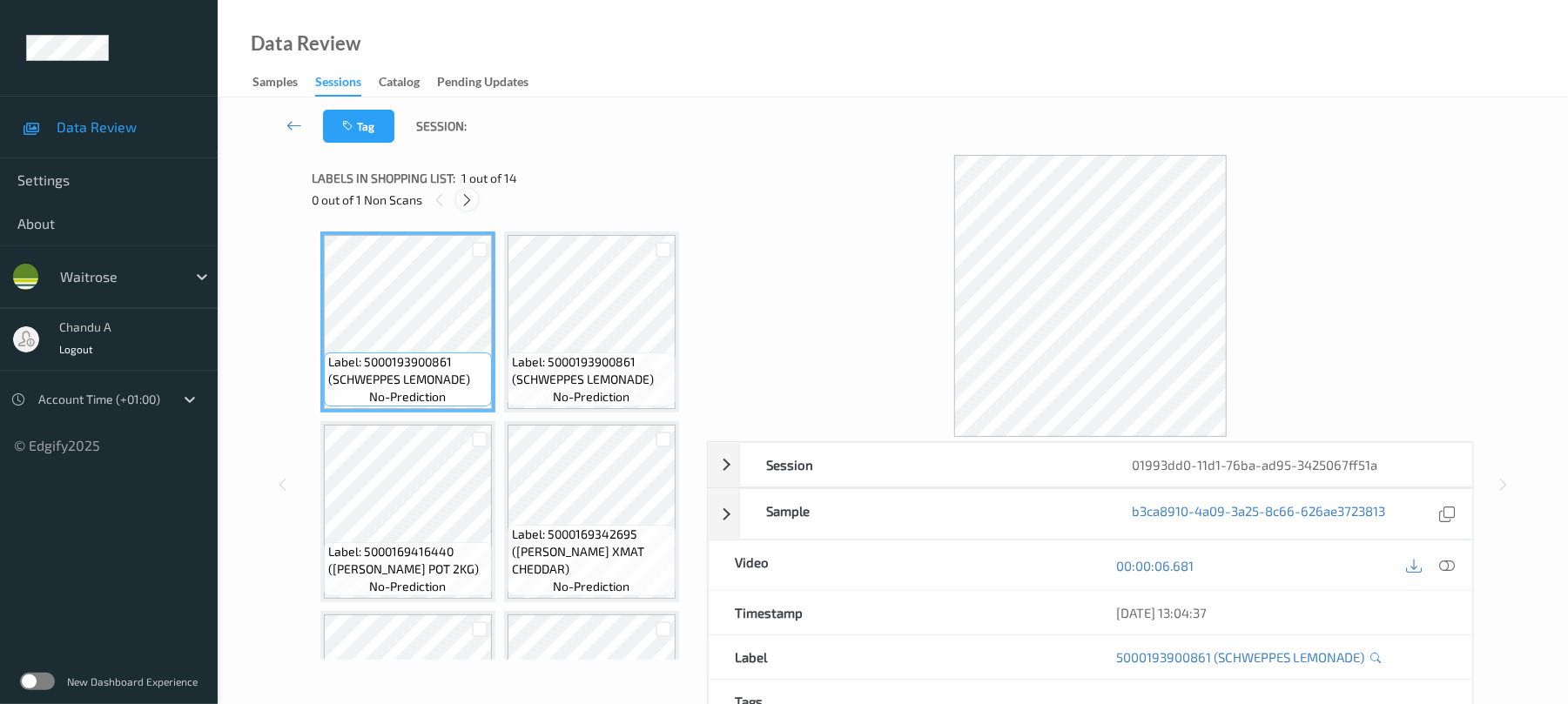
click at [471, 205] on icon at bounding box center [466, 201] width 15 height 16
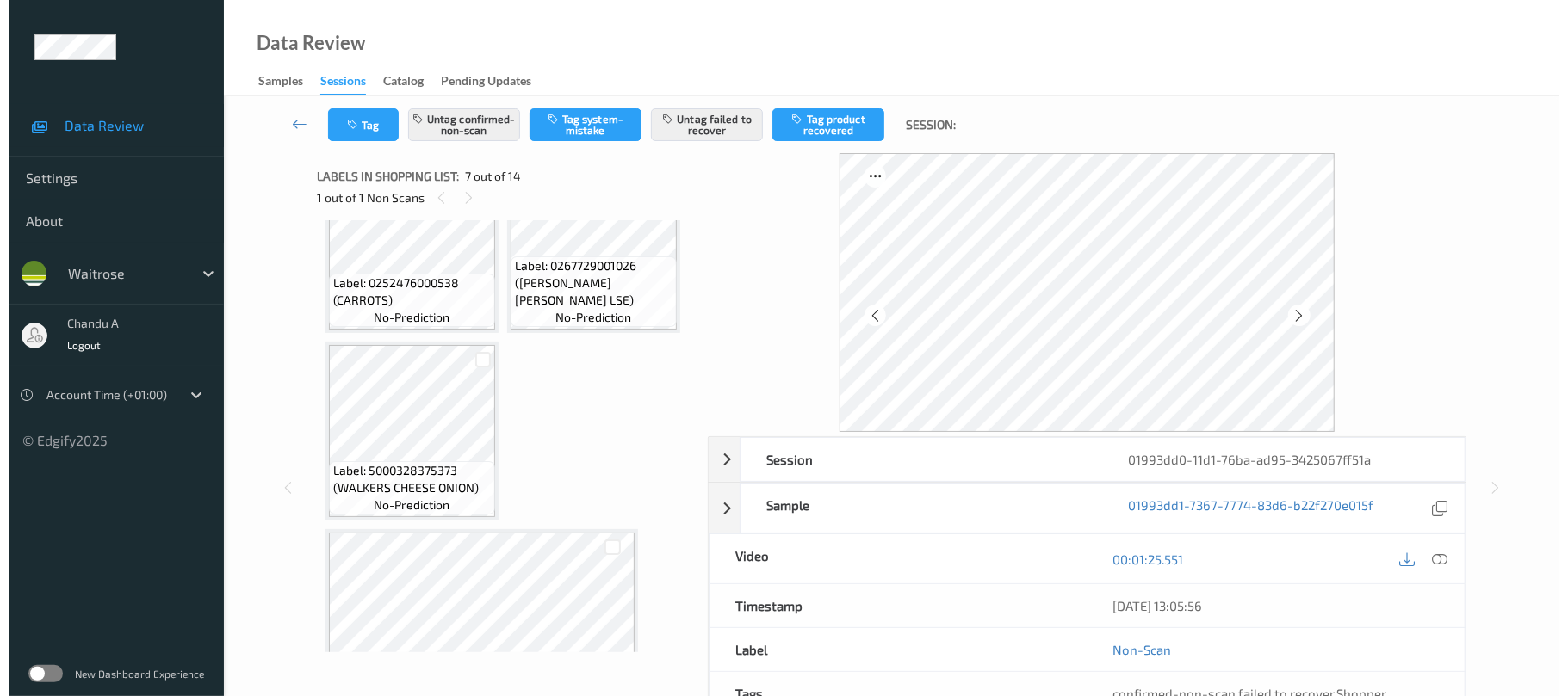
scroll to position [1061, 0]
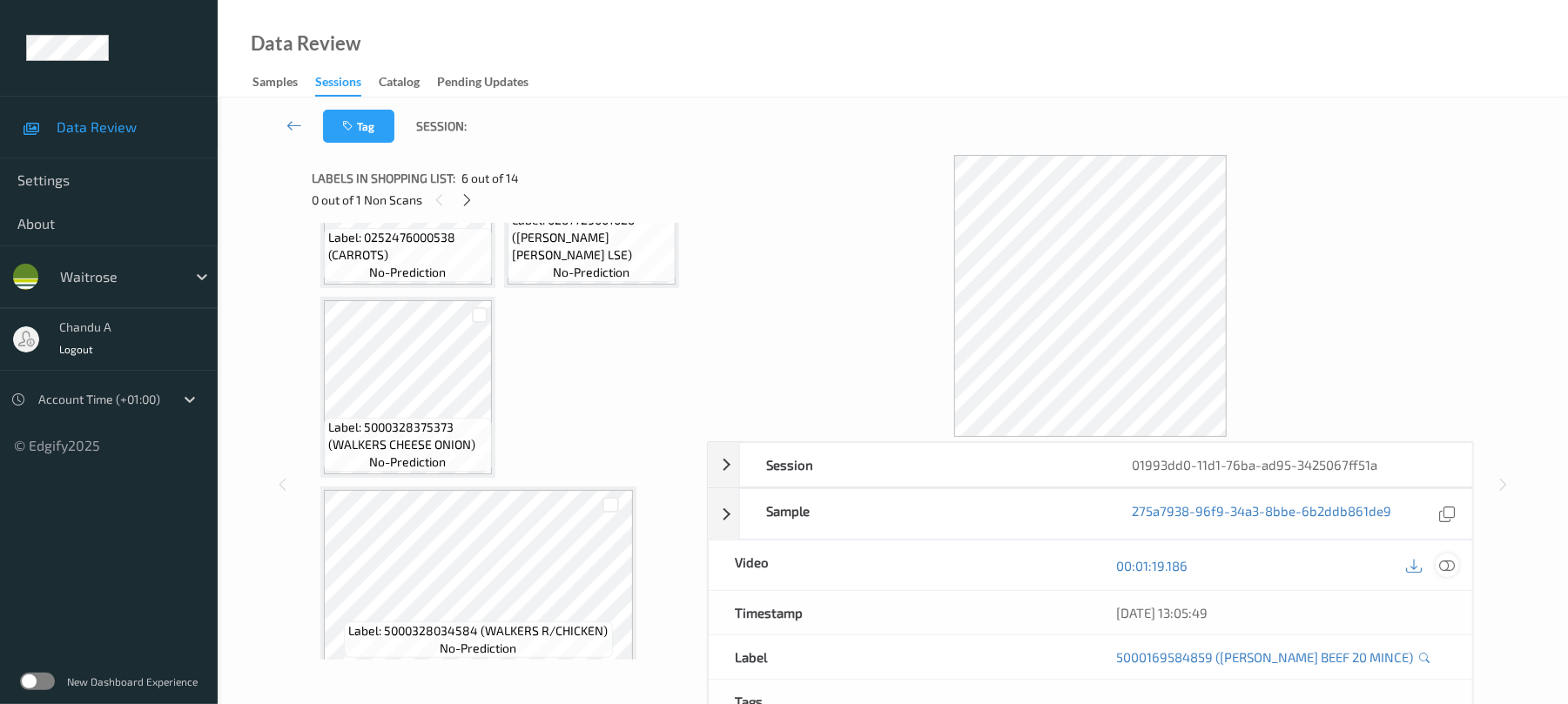
click at [1448, 567] on icon at bounding box center [1448, 567] width 16 height 16
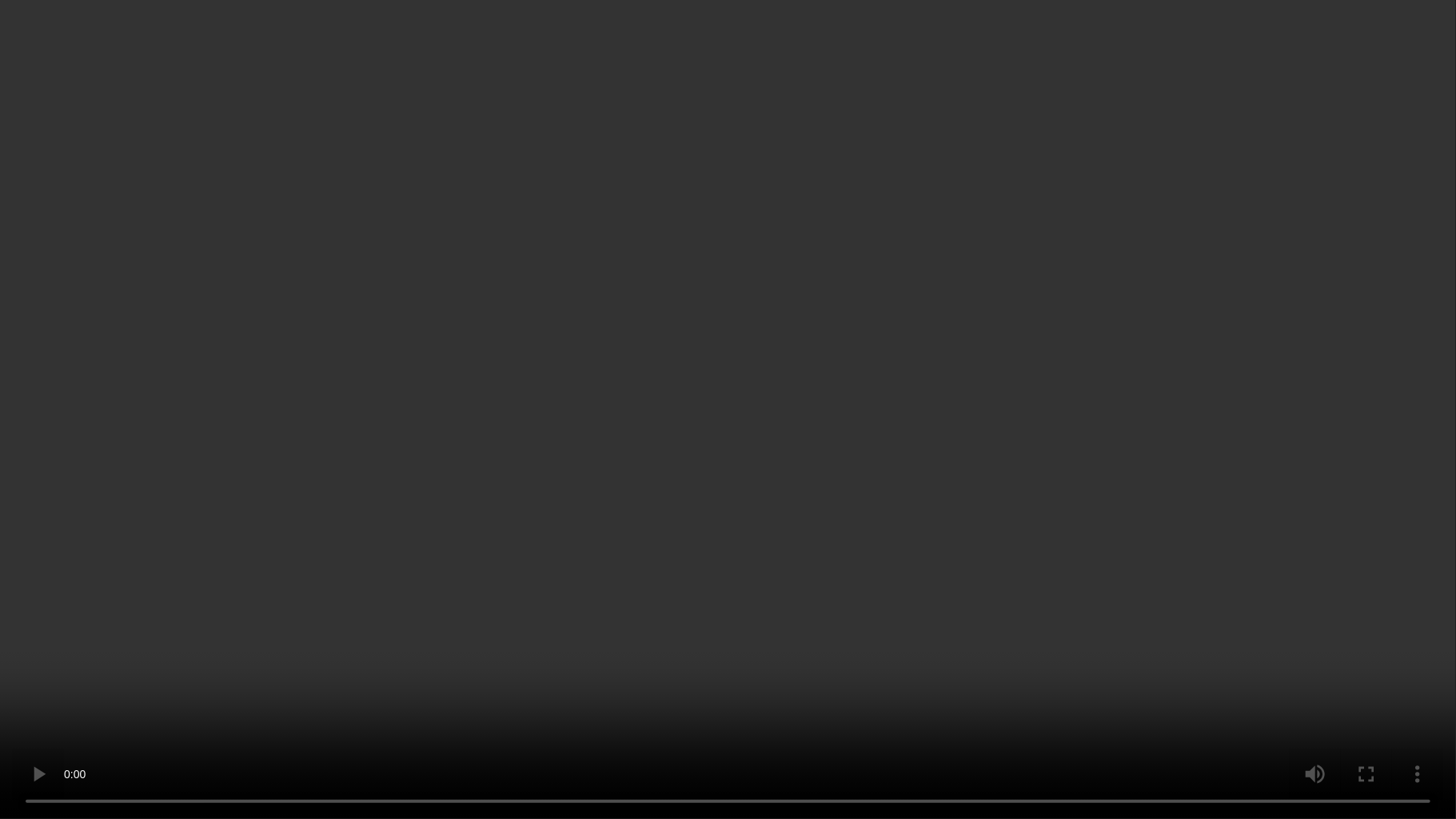
click at [617, 522] on video at bounding box center [728, 409] width 1456 height 819
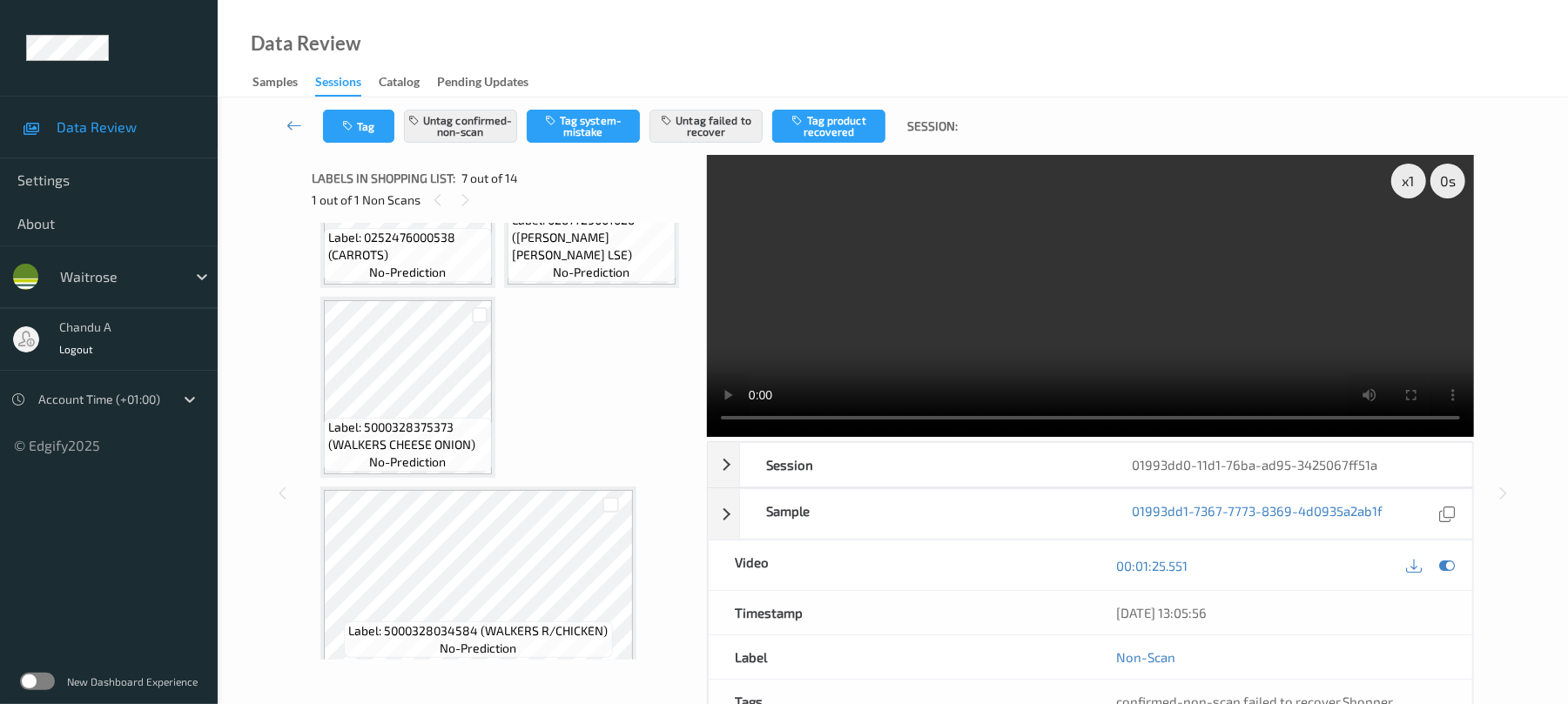
click at [722, 134] on button "Untag failed to recover" at bounding box center [706, 126] width 113 height 33
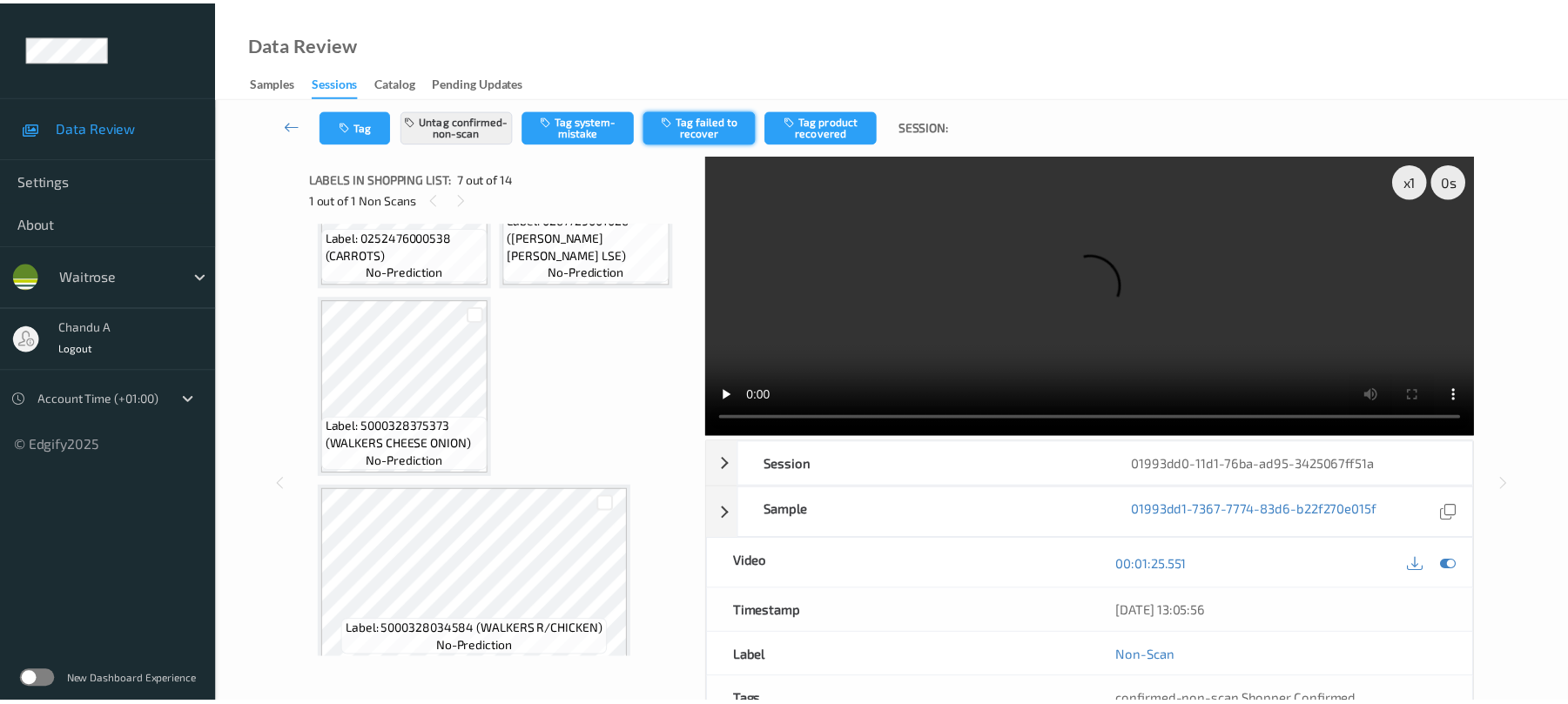
scroll to position [505, 0]
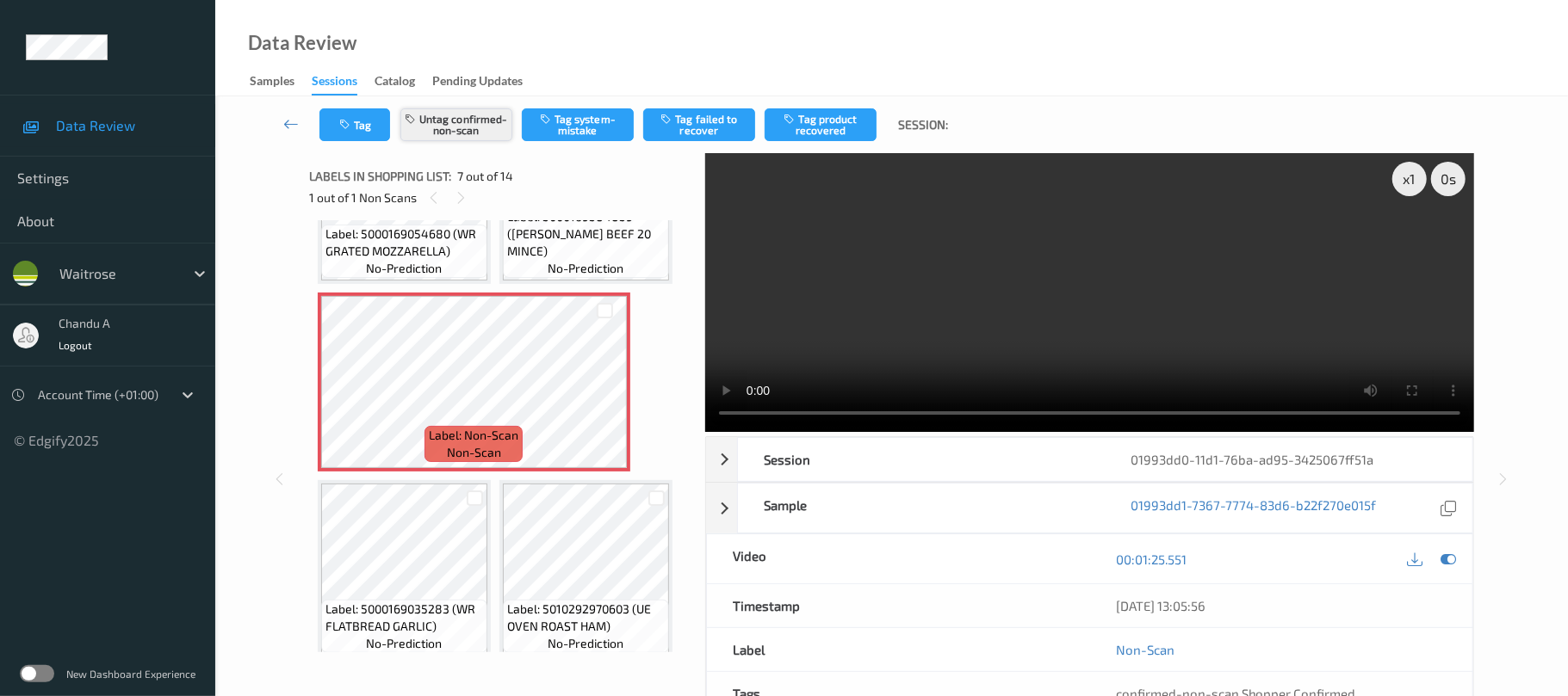
click at [474, 121] on button "Untag confirmed-non-scan" at bounding box center [456, 124] width 112 height 33
click at [355, 115] on button "Tag" at bounding box center [355, 124] width 71 height 33
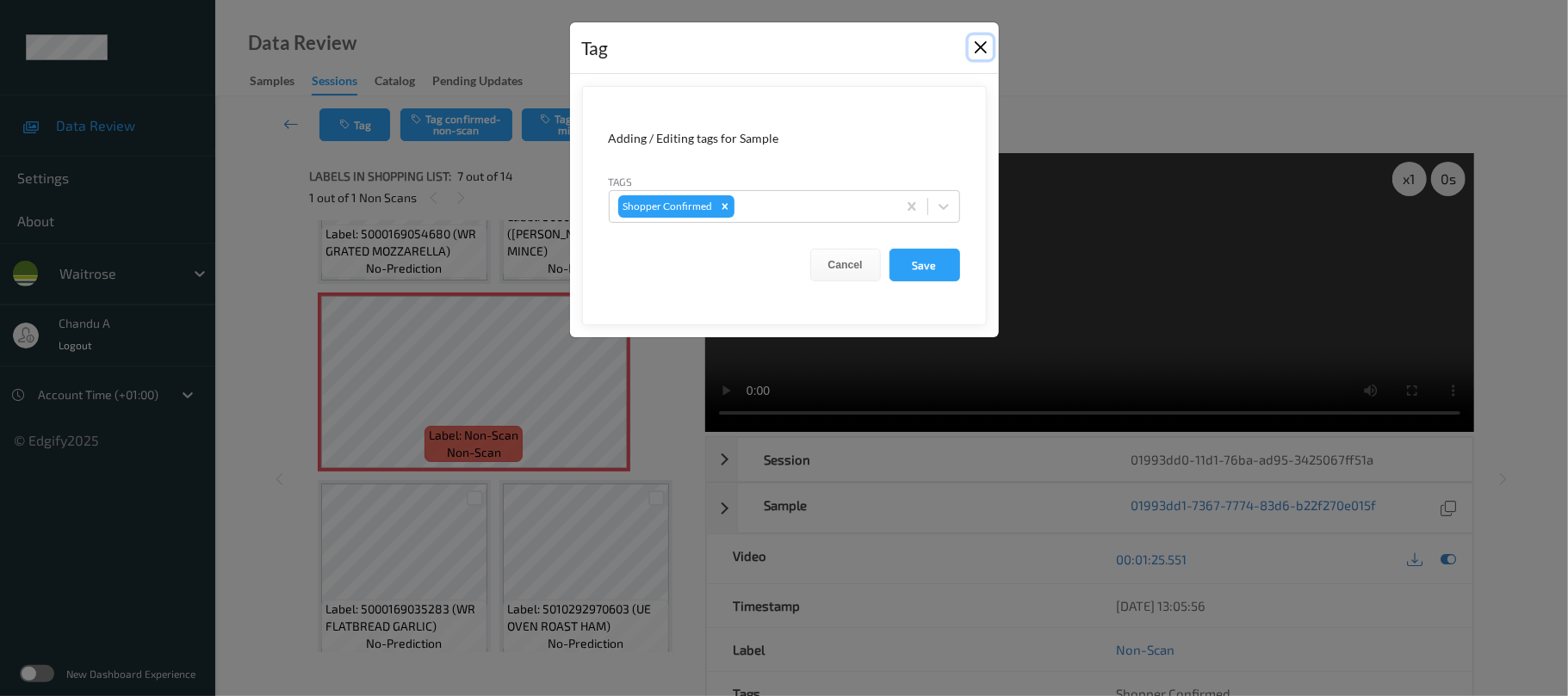
click at [979, 47] on button "Close" at bounding box center [980, 47] width 24 height 24
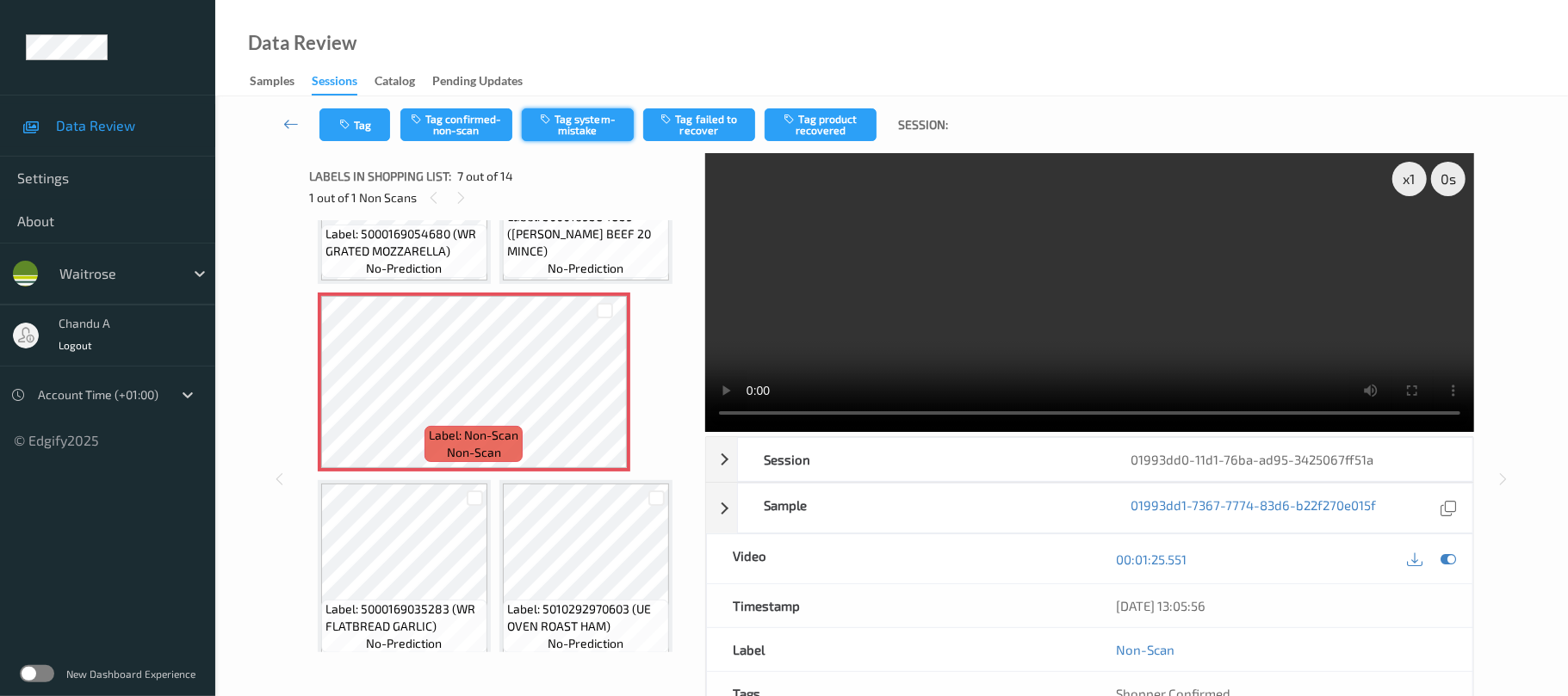
click at [563, 128] on button "Tag system-mistake" at bounding box center [577, 124] width 112 height 33
click at [362, 131] on button "Tag" at bounding box center [355, 124] width 71 height 33
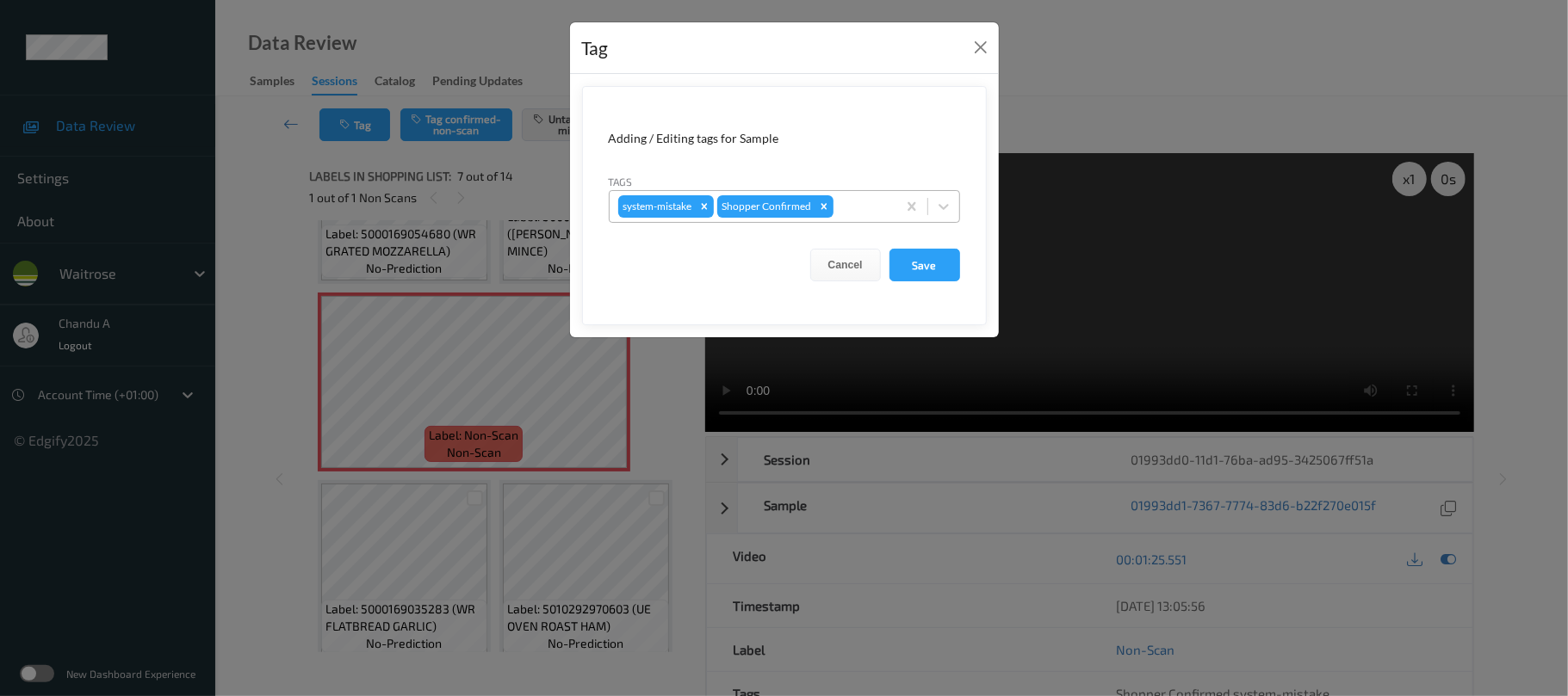
click at [875, 208] on div at bounding box center [863, 206] width 51 height 20
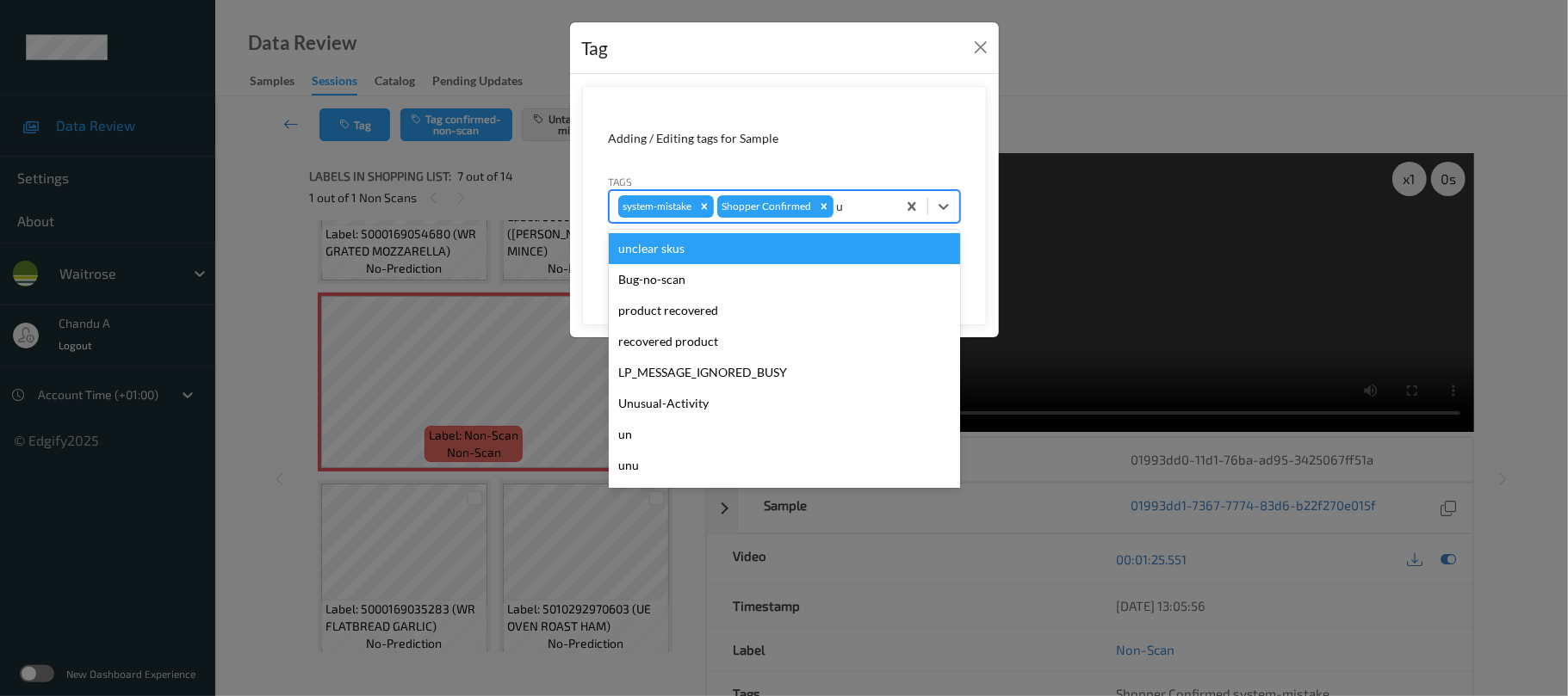
type input "un"
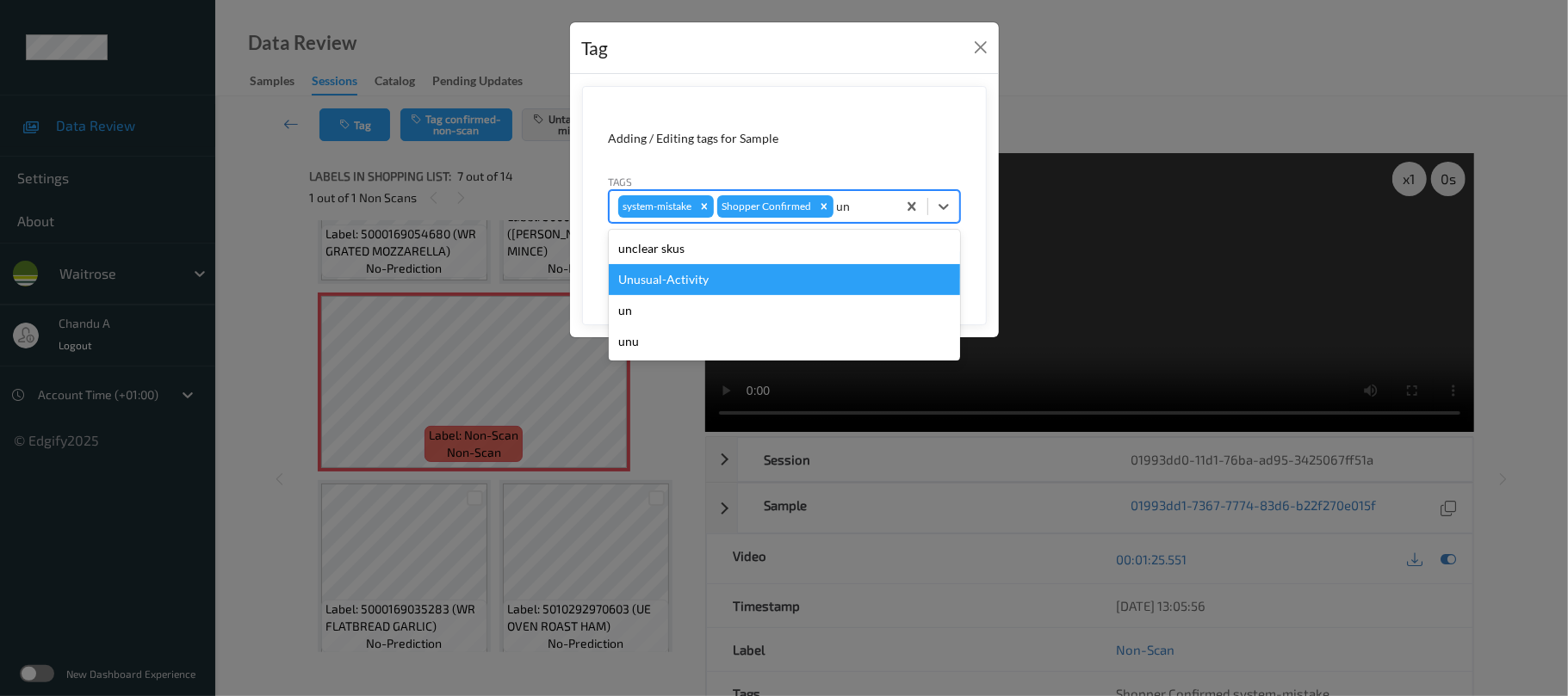
click at [700, 286] on div "Unusual-Activity" at bounding box center [784, 280] width 351 height 31
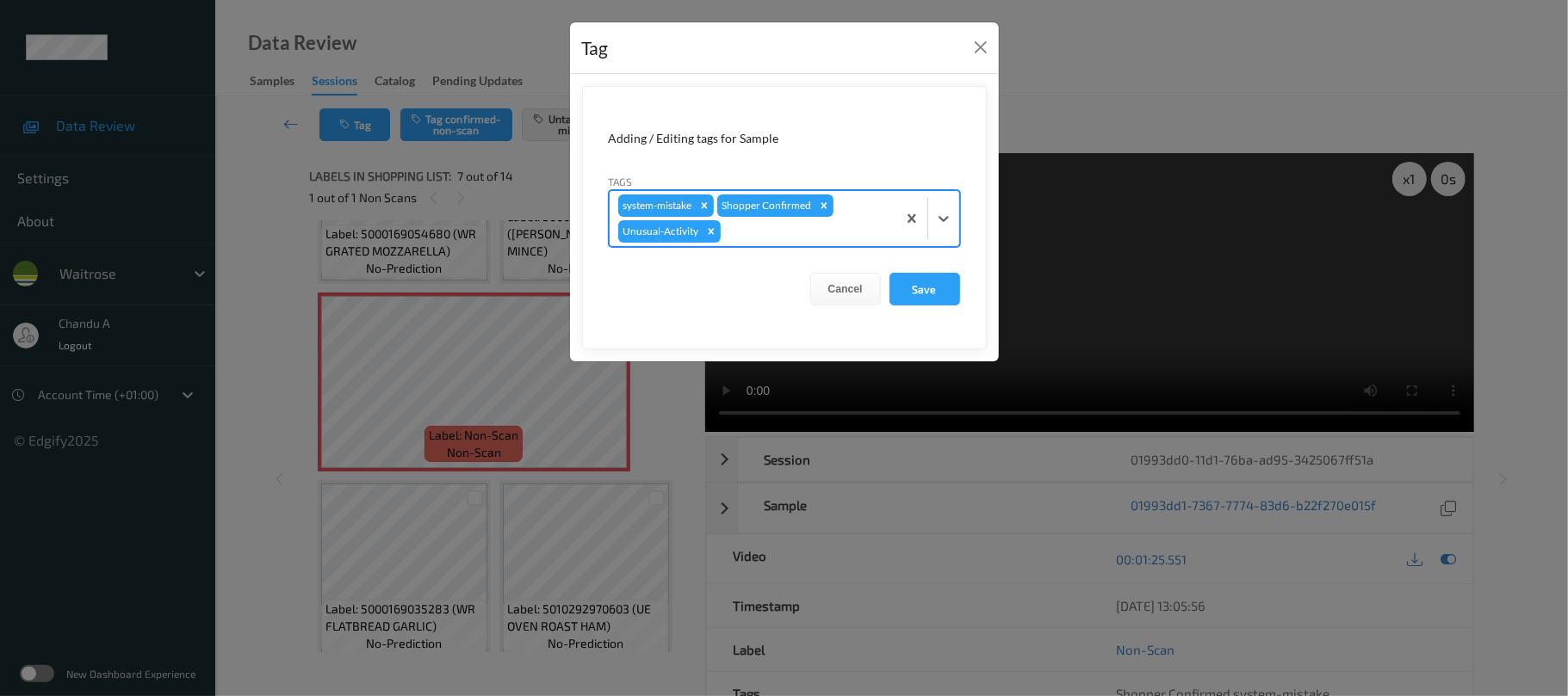
click at [930, 307] on form "Adding / Editing tags for Sample Tags option Unusual-Activity, selected. Select…" at bounding box center [784, 218] width 405 height 264
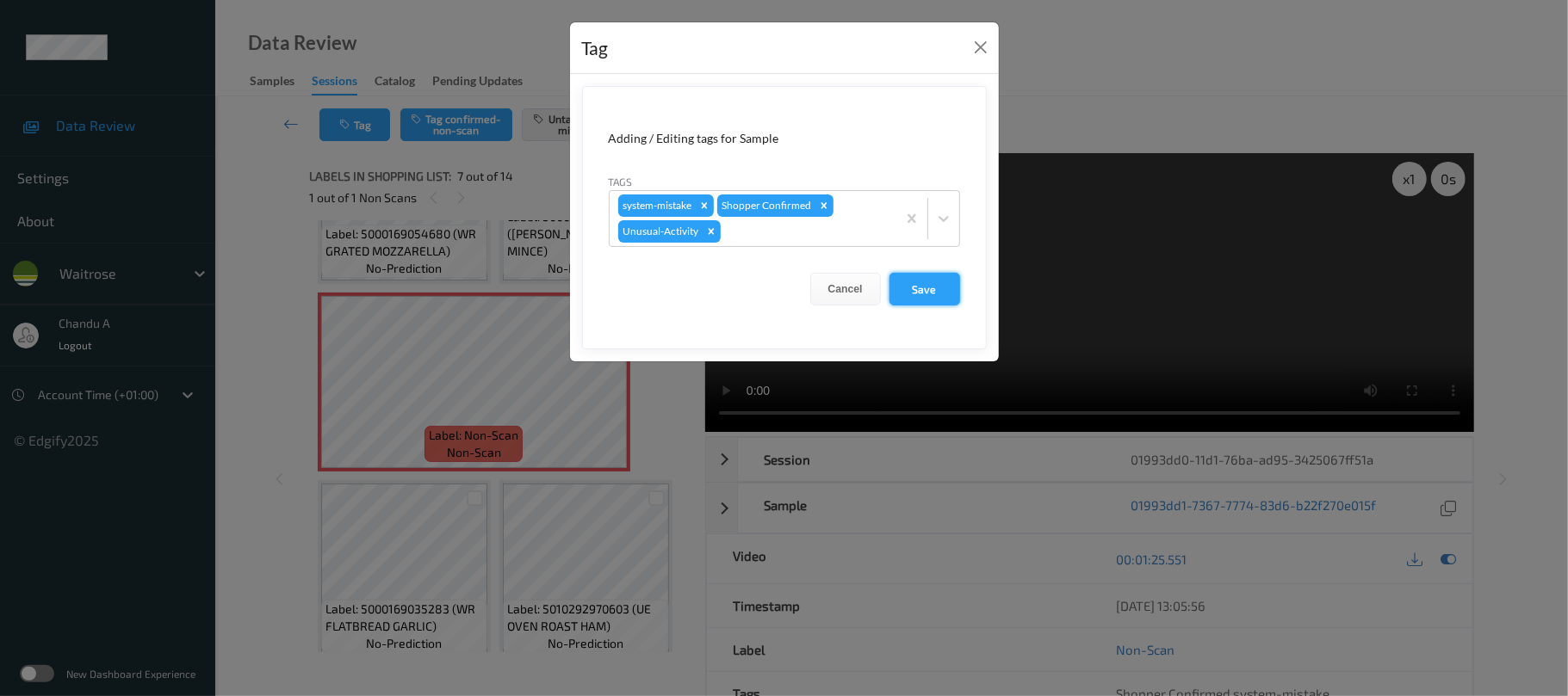
click at [934, 297] on button "Save" at bounding box center [925, 288] width 71 height 33
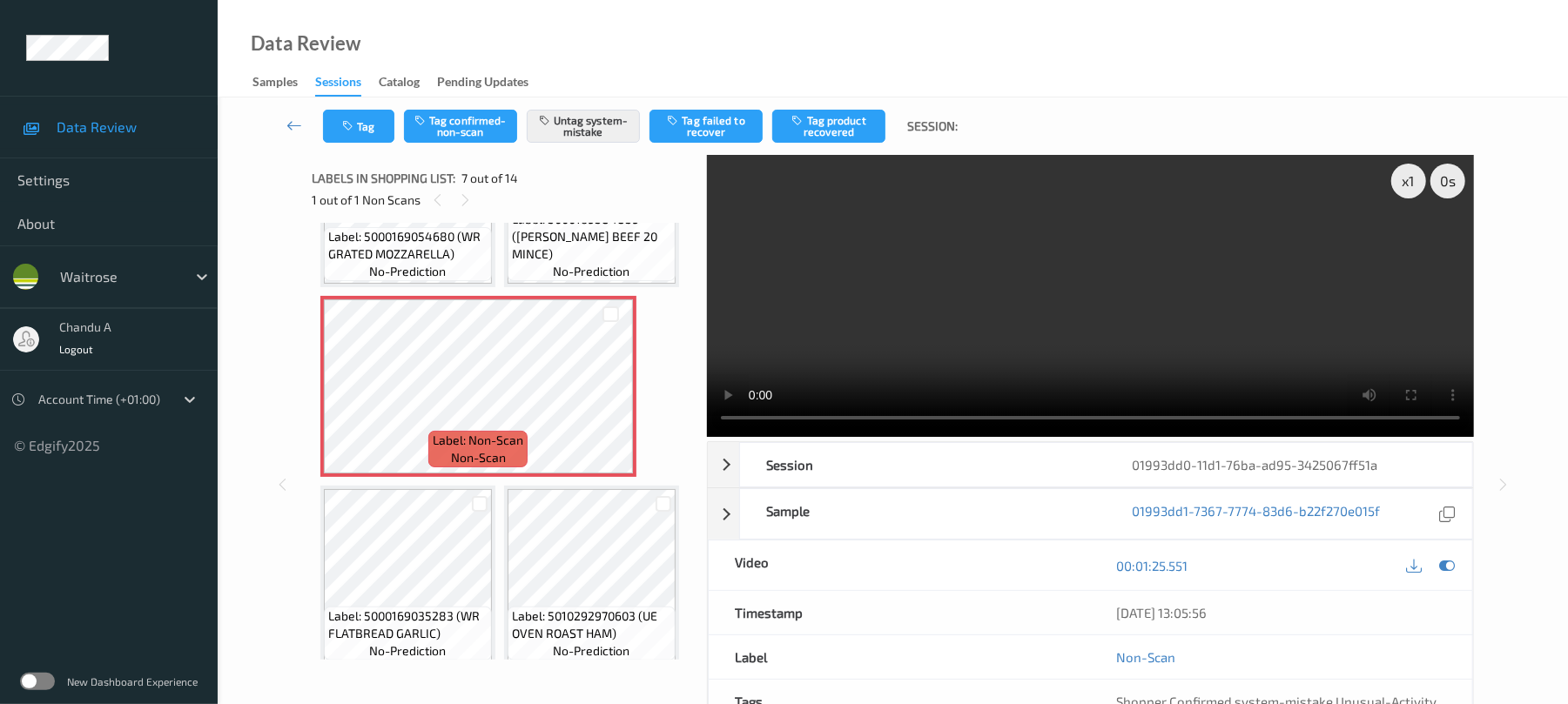
scroll to position [1073, 0]
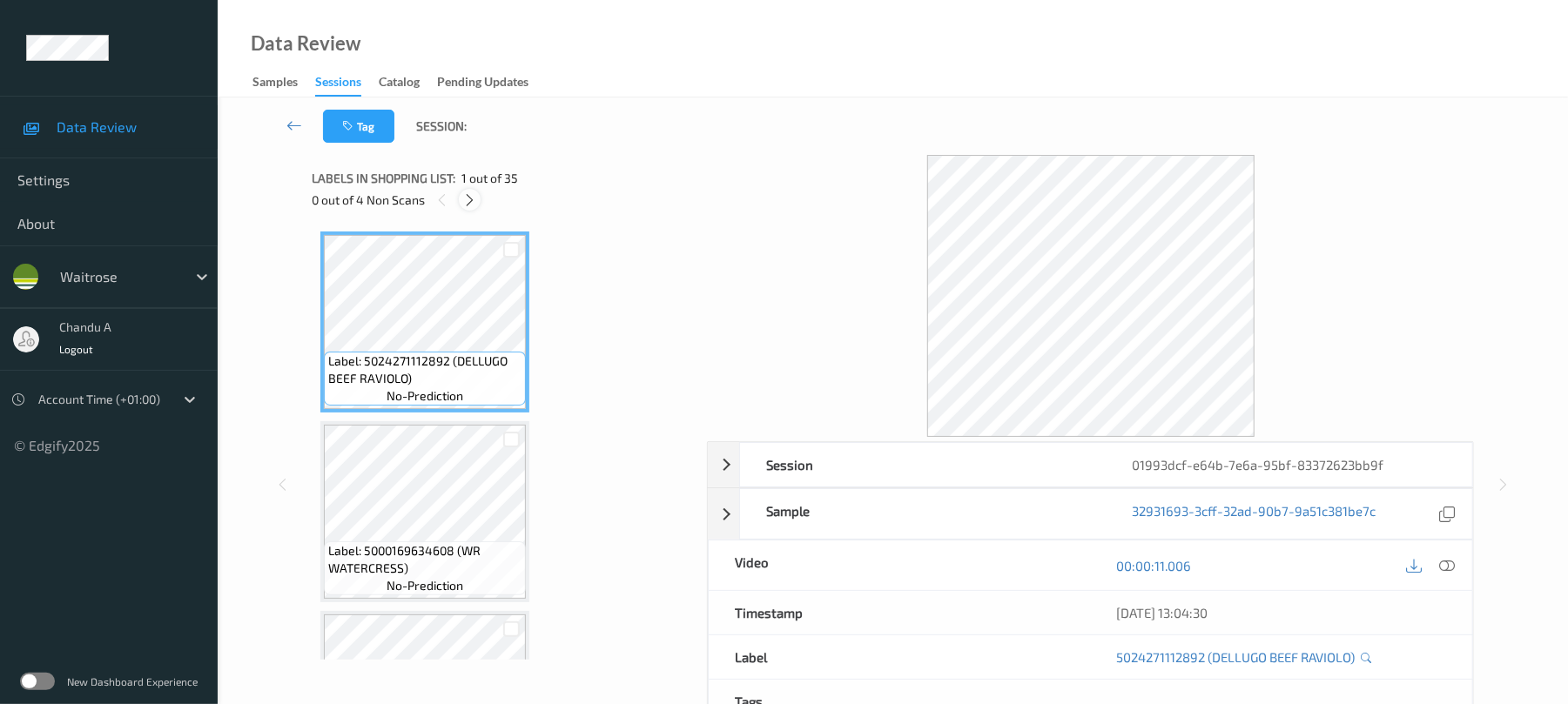
click at [474, 200] on icon at bounding box center [469, 201] width 15 height 16
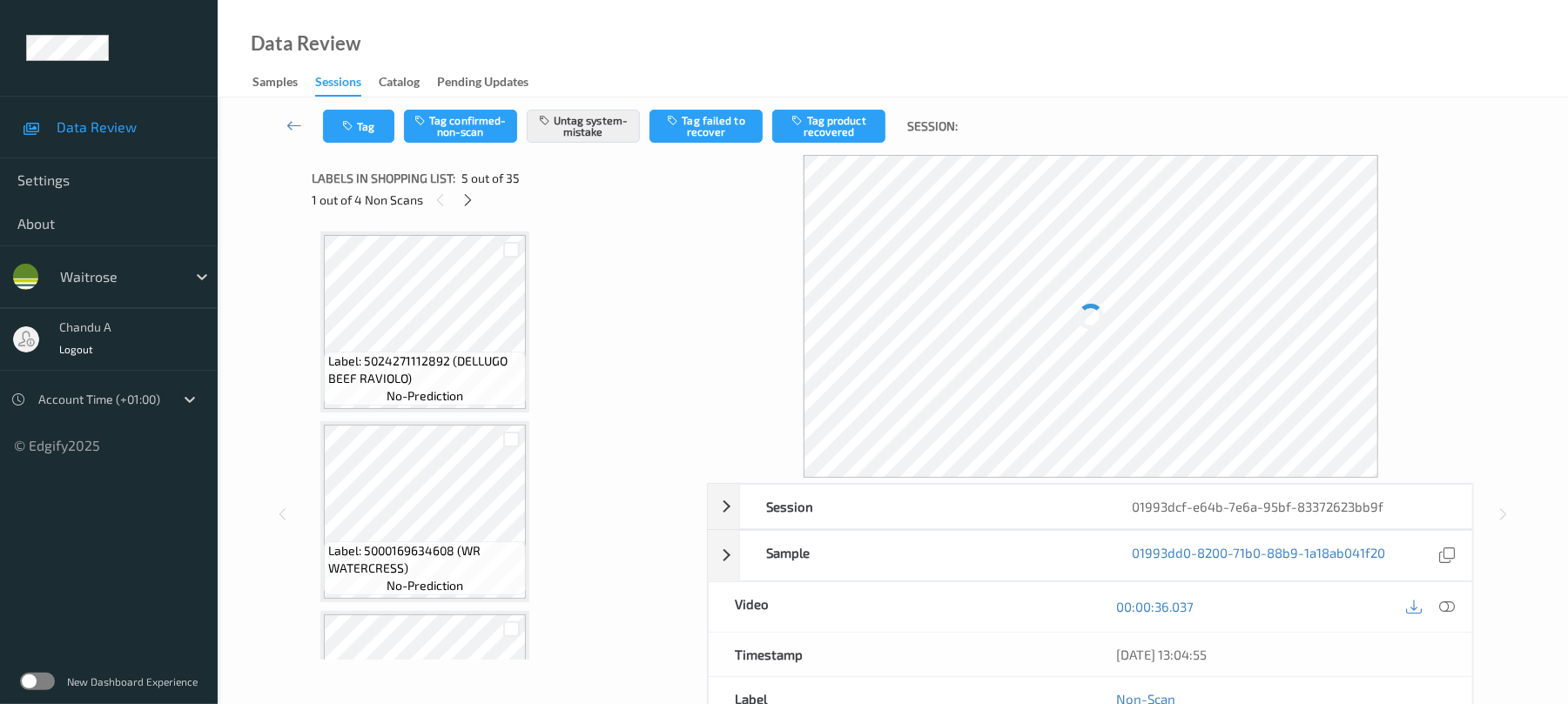
scroll to position [578, 0]
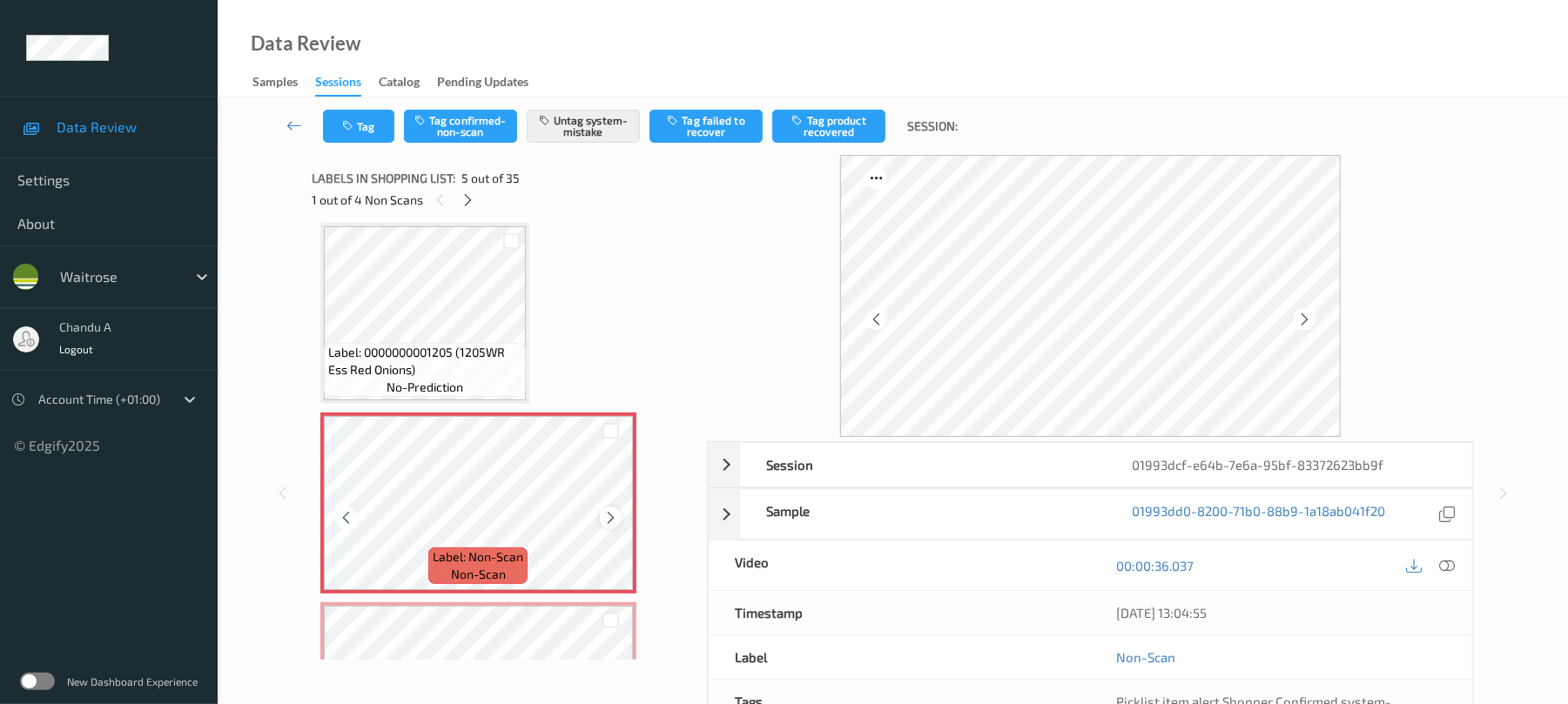
click at [606, 519] on icon at bounding box center [610, 518] width 15 height 16
click at [615, 516] on icon at bounding box center [610, 518] width 15 height 16
click at [450, 366] on span "Label: 0000000001205 (1205WR Ess Red Onions)" at bounding box center [425, 360] width 194 height 35
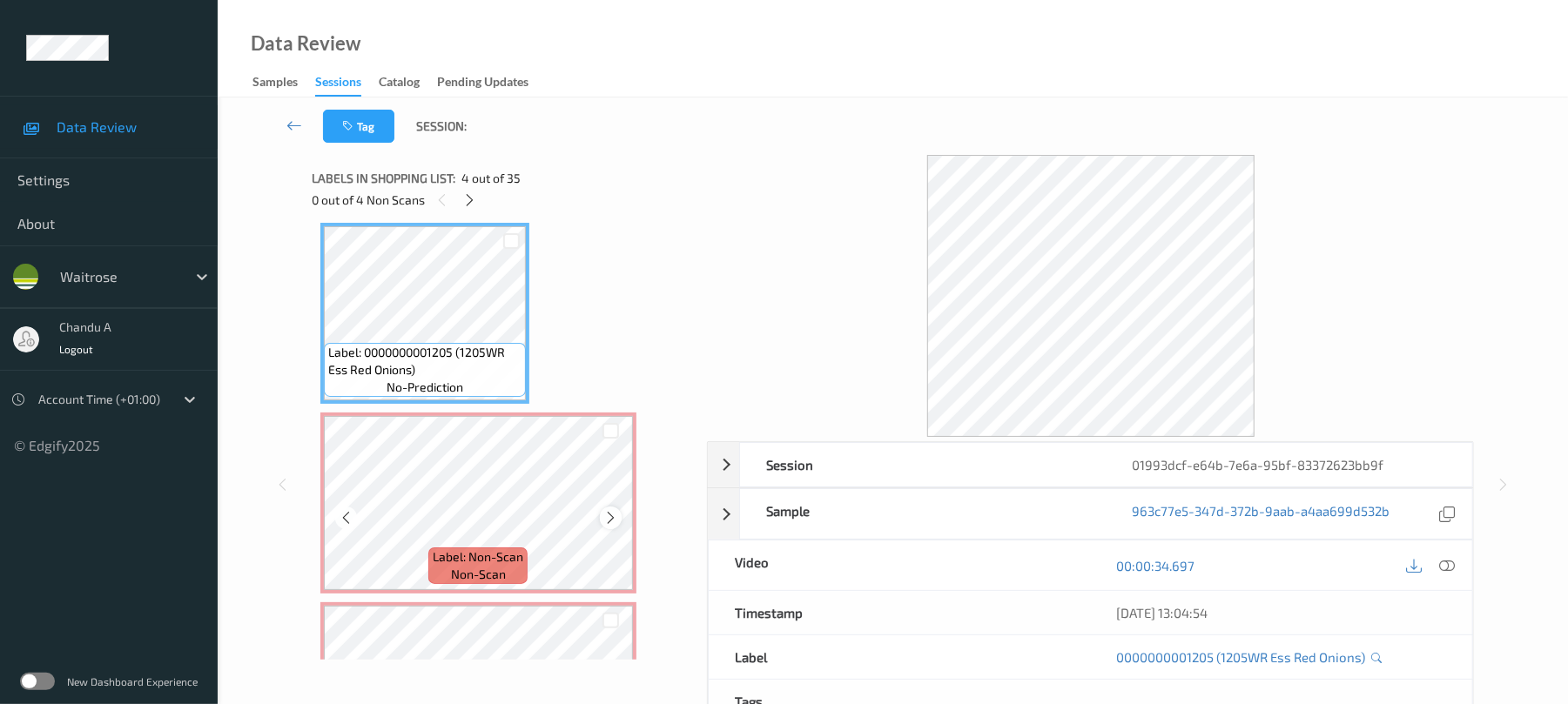
click at [616, 520] on icon at bounding box center [610, 518] width 15 height 16
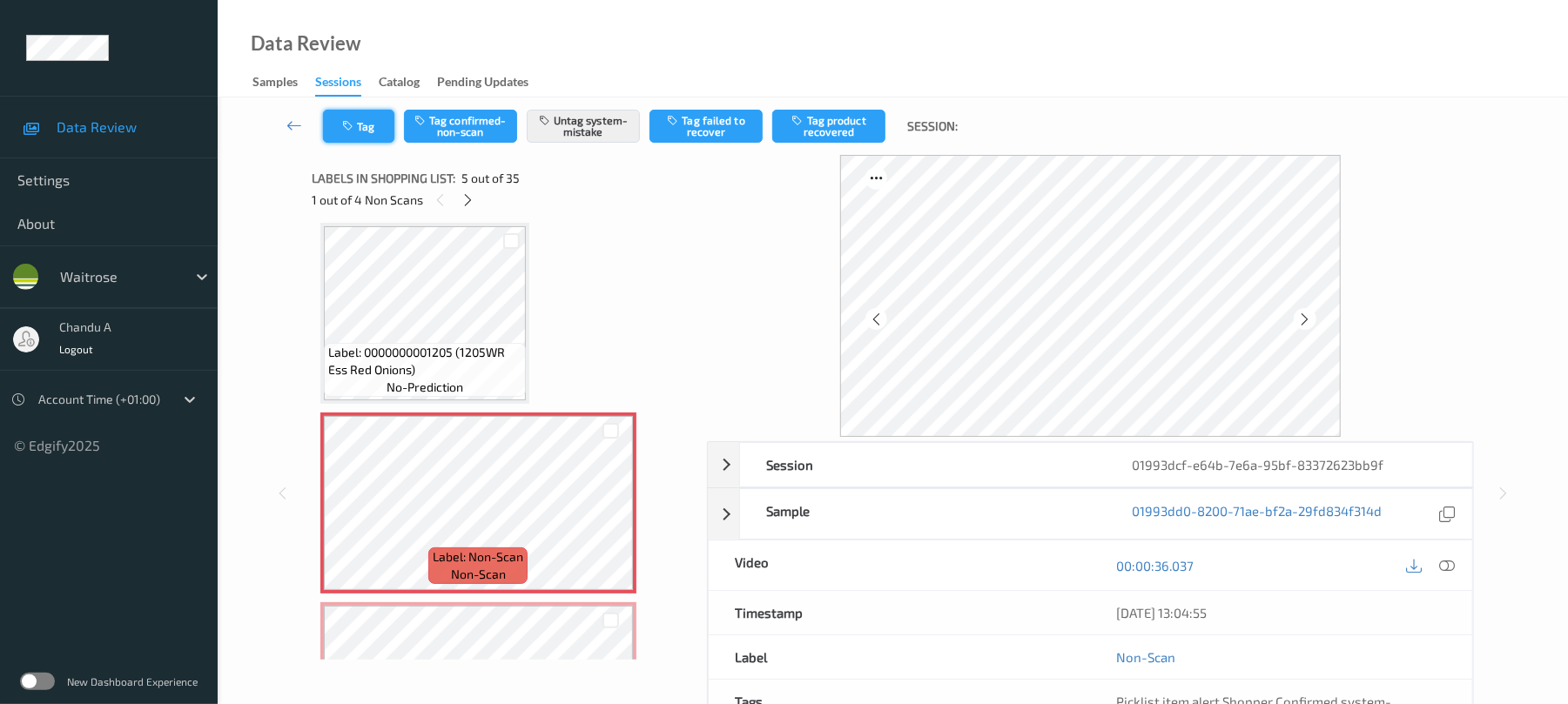
click at [362, 130] on button "Tag" at bounding box center [359, 126] width 71 height 33
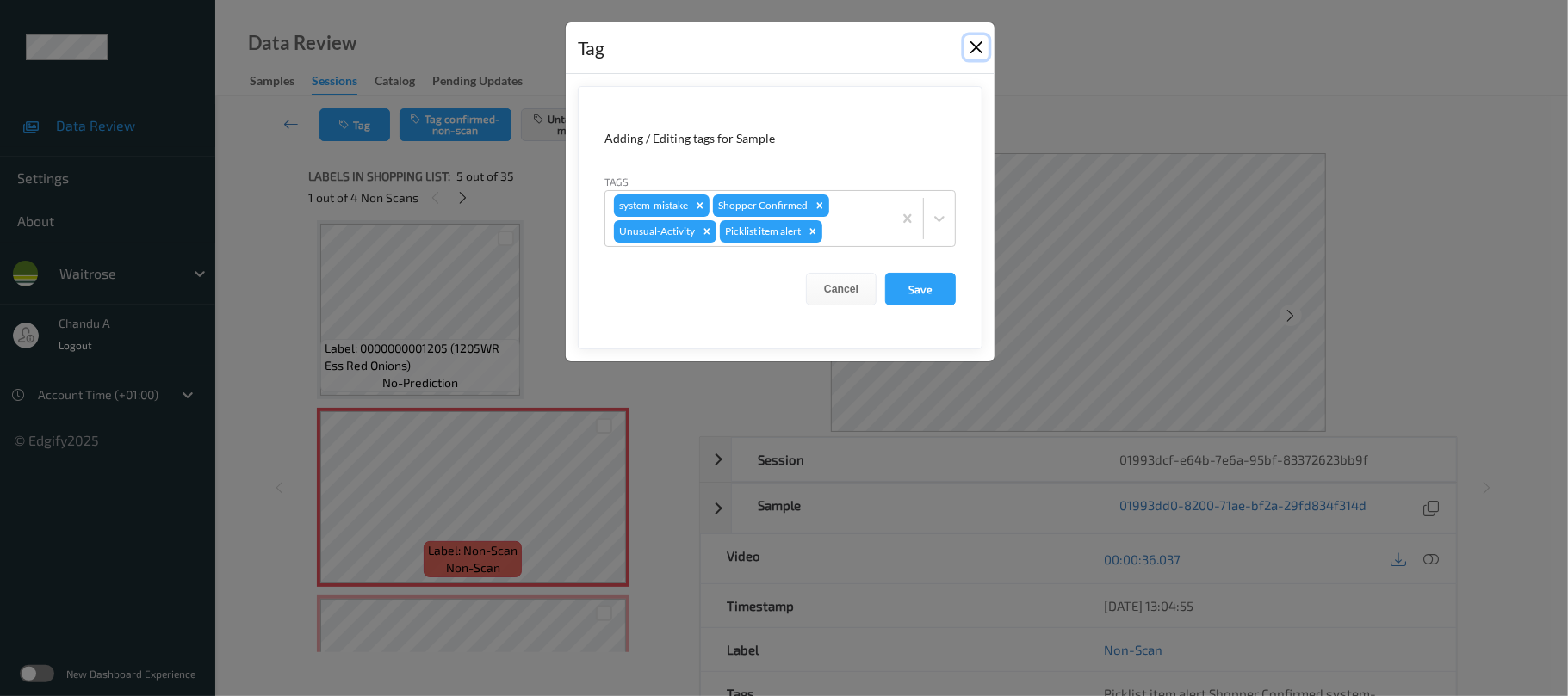
click at [976, 43] on button "Close" at bounding box center [976, 47] width 24 height 24
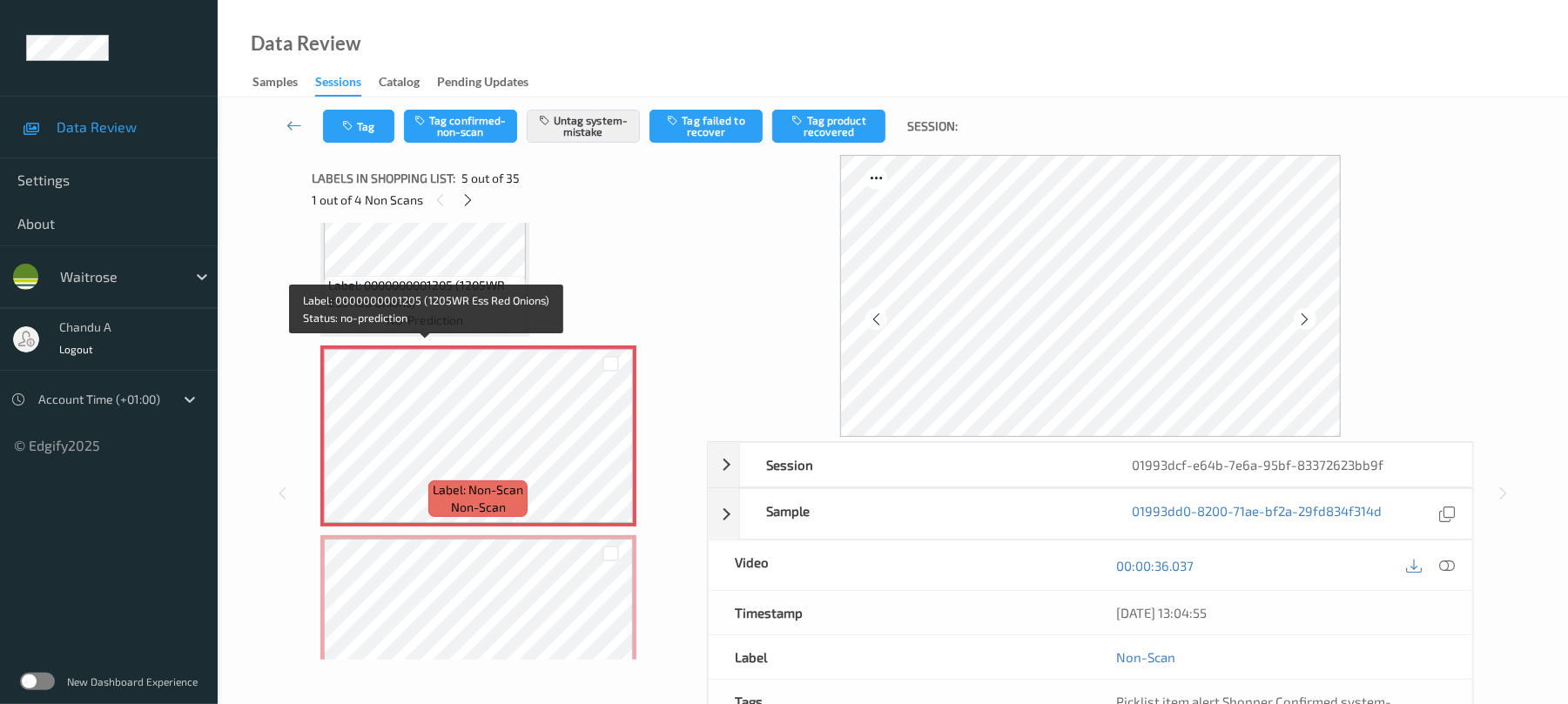
scroll to position [694, 0]
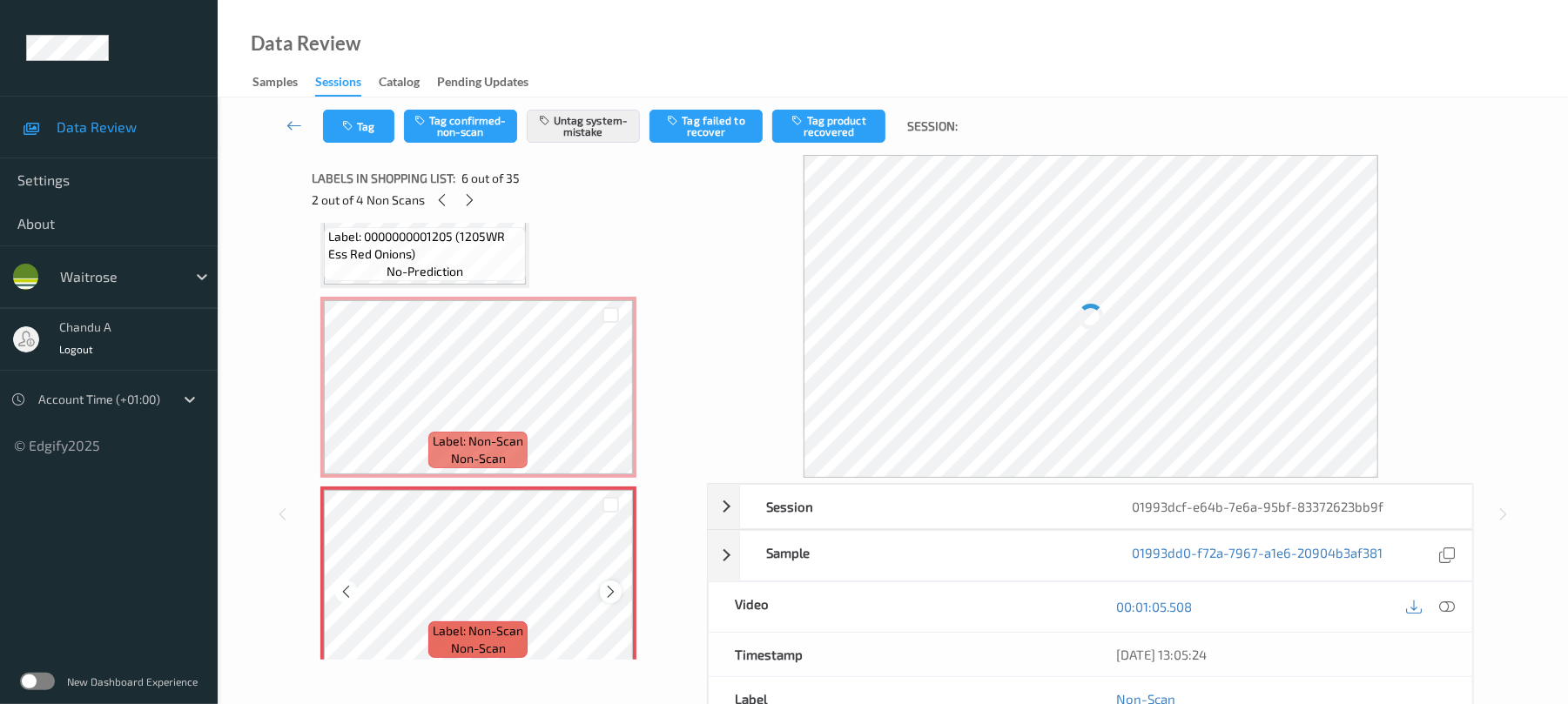
click at [611, 593] on icon at bounding box center [610, 592] width 15 height 16
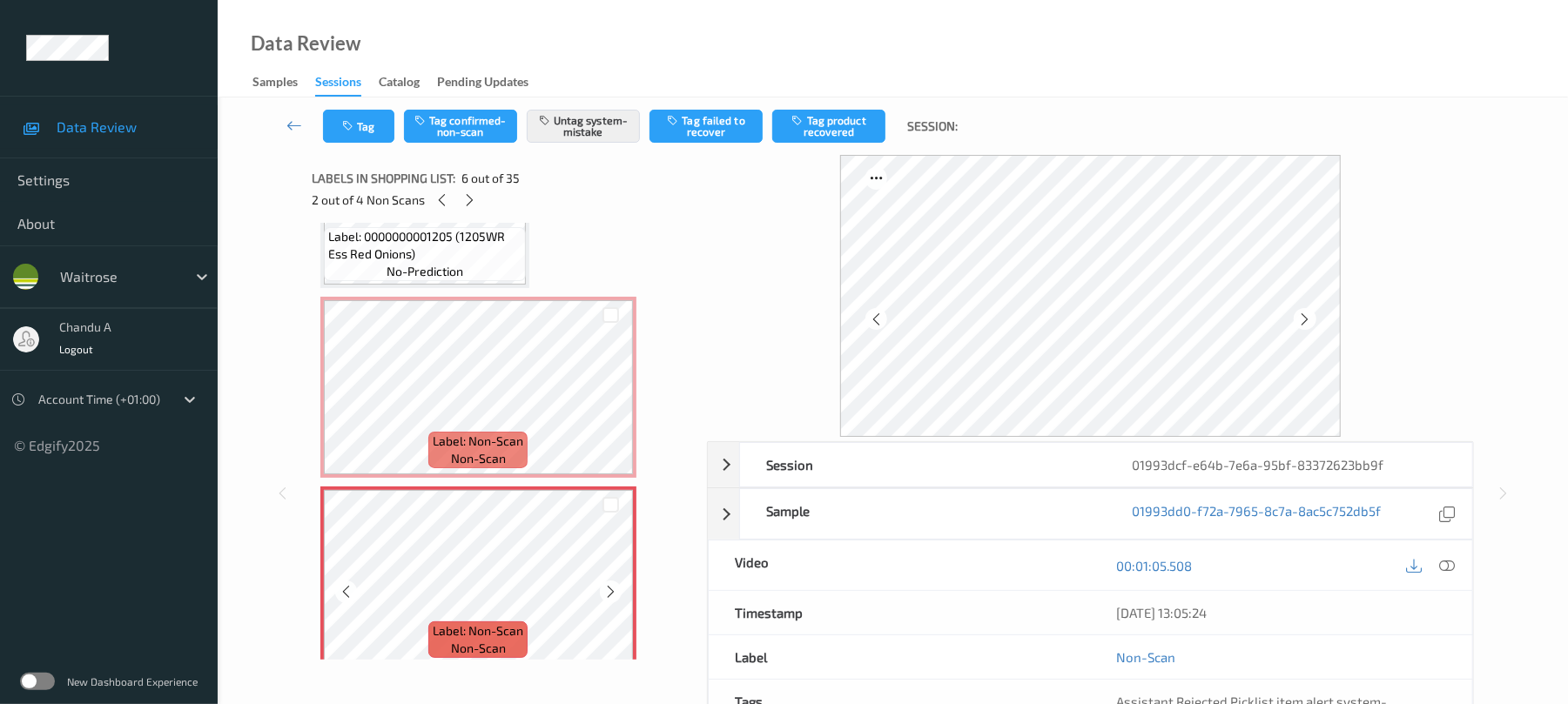
click at [611, 593] on icon at bounding box center [610, 592] width 15 height 16
click at [366, 122] on button "Tag" at bounding box center [359, 126] width 71 height 33
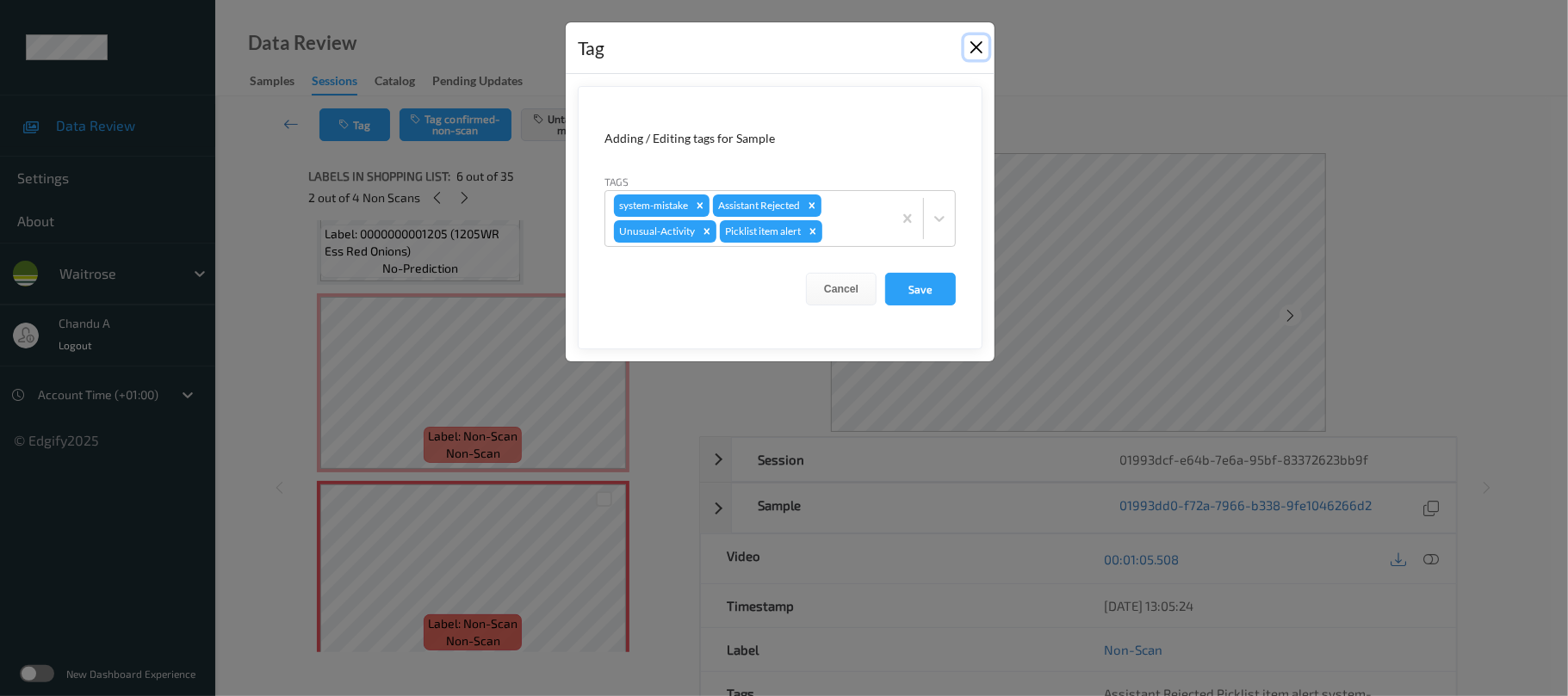
click at [982, 47] on button "Close" at bounding box center [976, 47] width 24 height 24
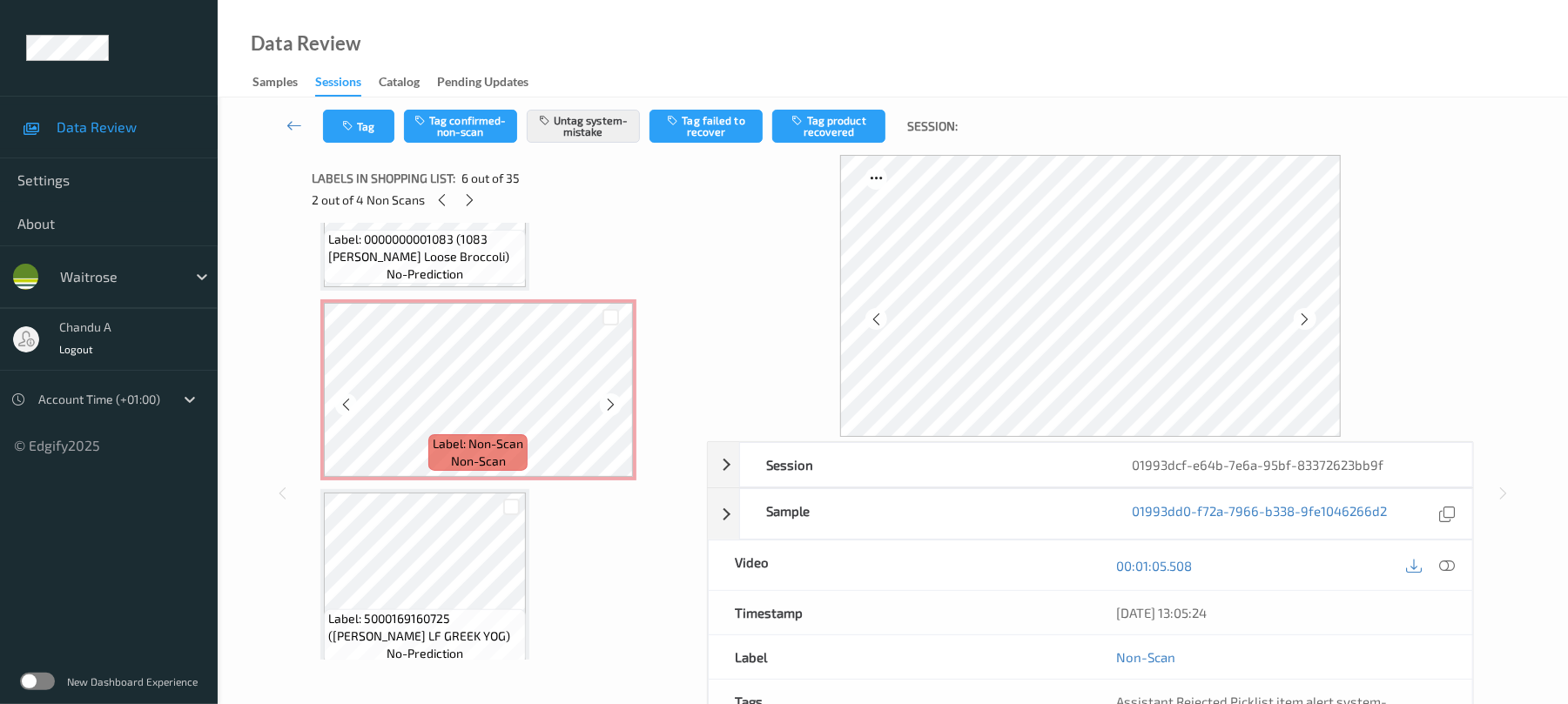
scroll to position [2087, 0]
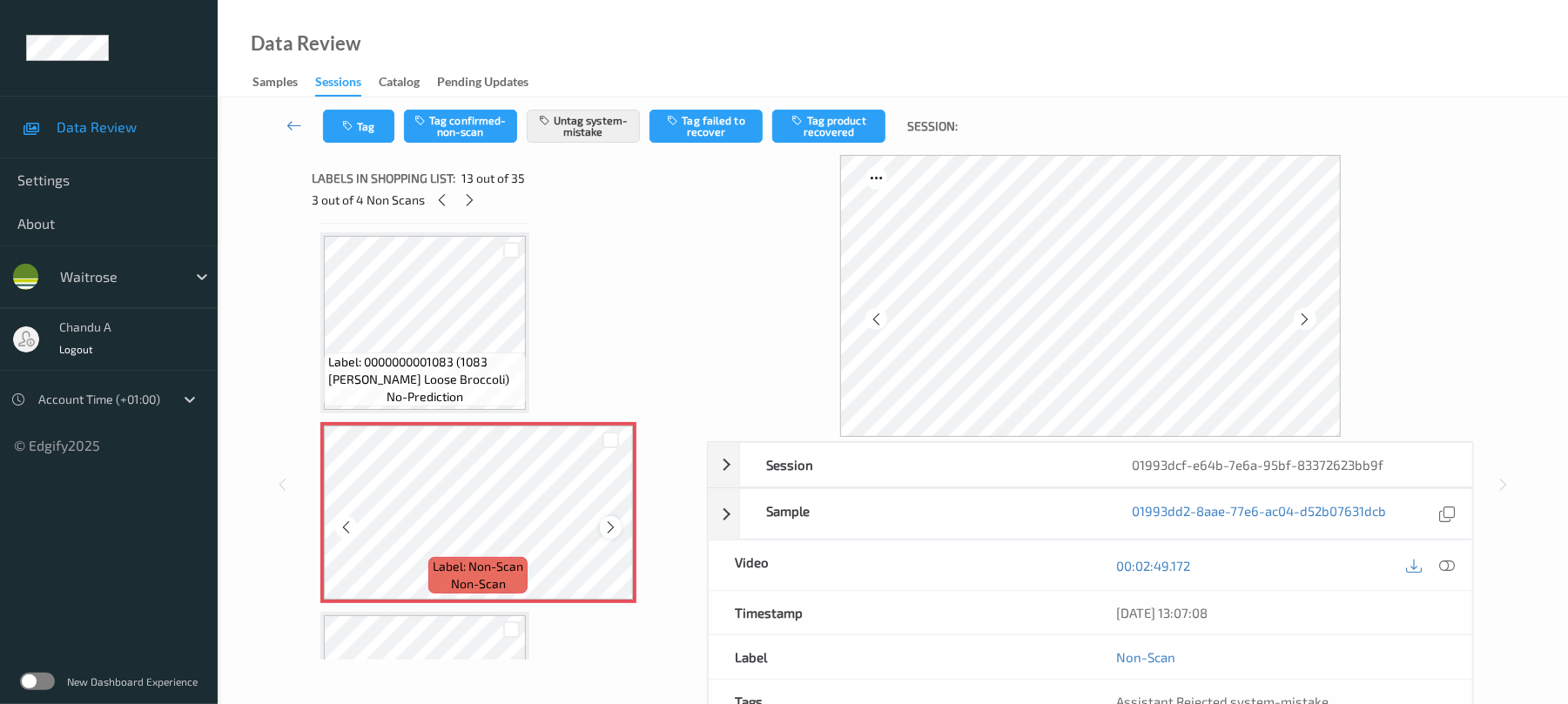
click at [606, 533] on icon at bounding box center [610, 528] width 15 height 16
click at [350, 124] on icon "button" at bounding box center [350, 127] width 15 height 12
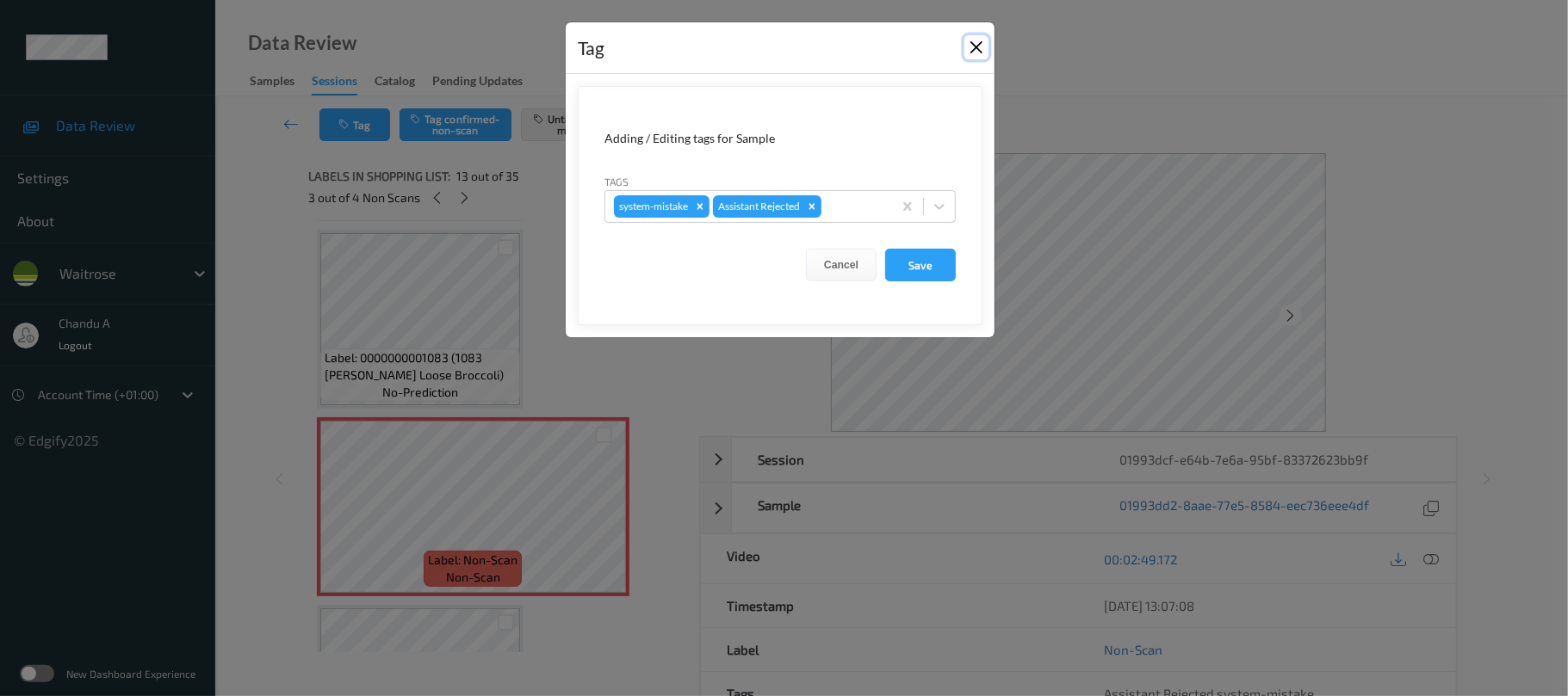
click at [982, 55] on button "Close" at bounding box center [976, 47] width 24 height 24
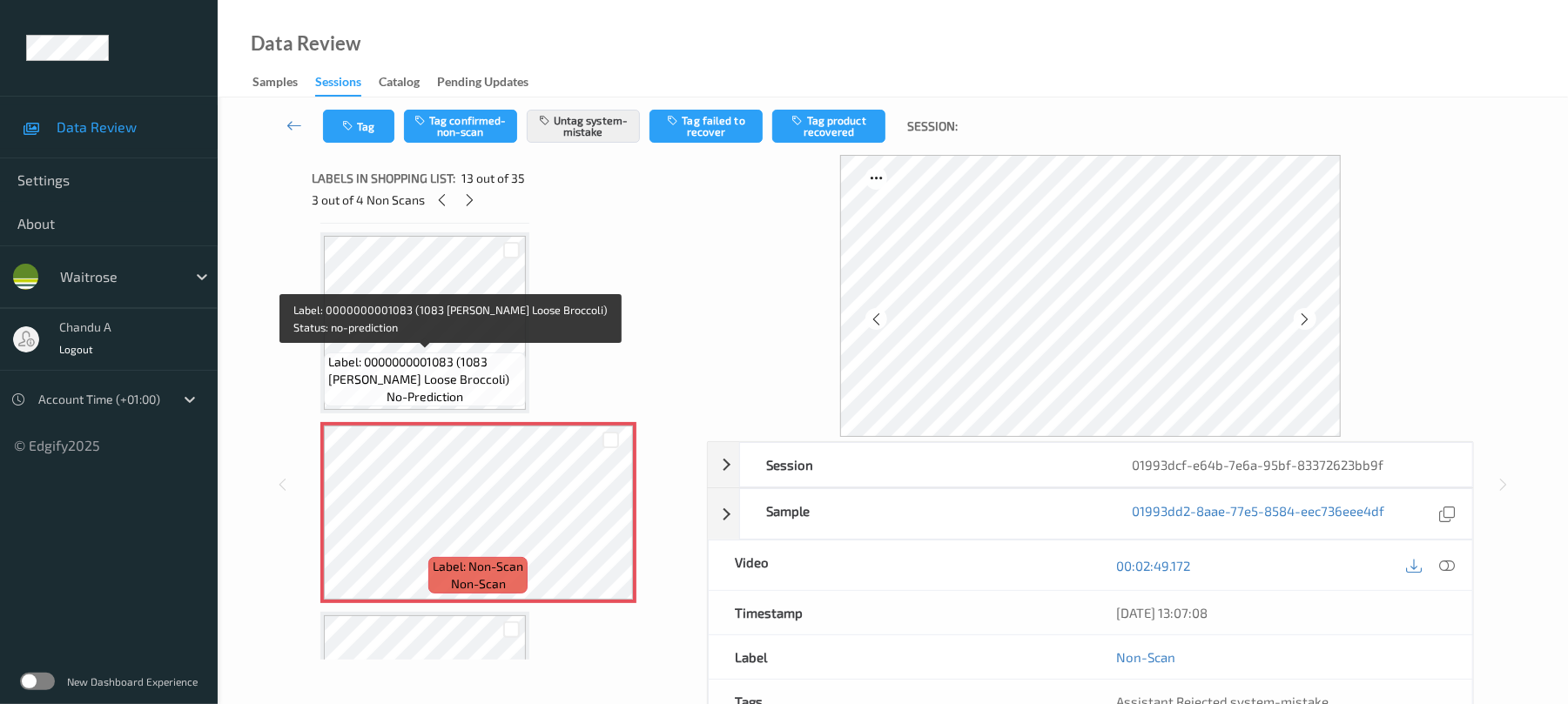
click at [412, 352] on div "Label: 0000000001083 (1083 WR Ess Loose Broccoli) no-prediction" at bounding box center [425, 379] width 202 height 54
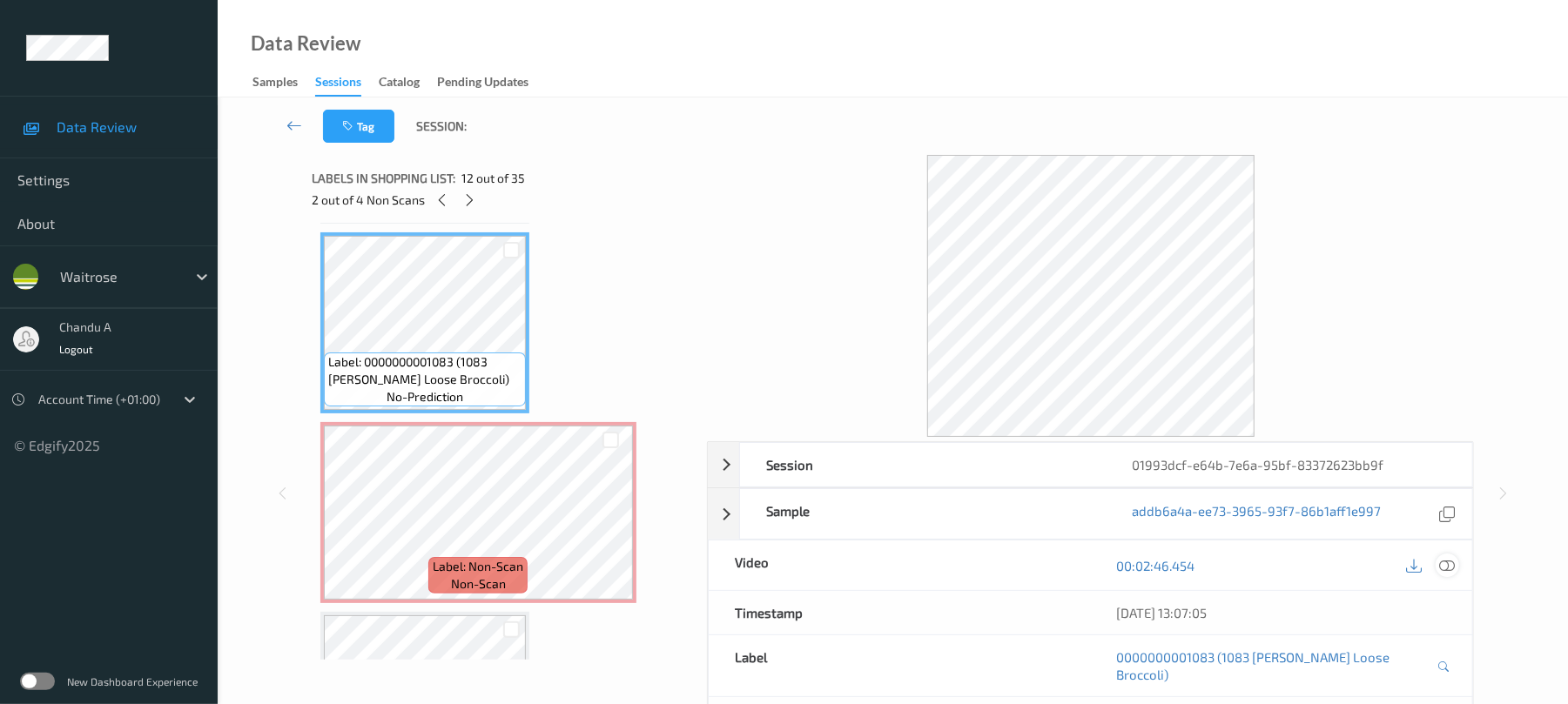
click at [1440, 565] on icon at bounding box center [1448, 567] width 16 height 16
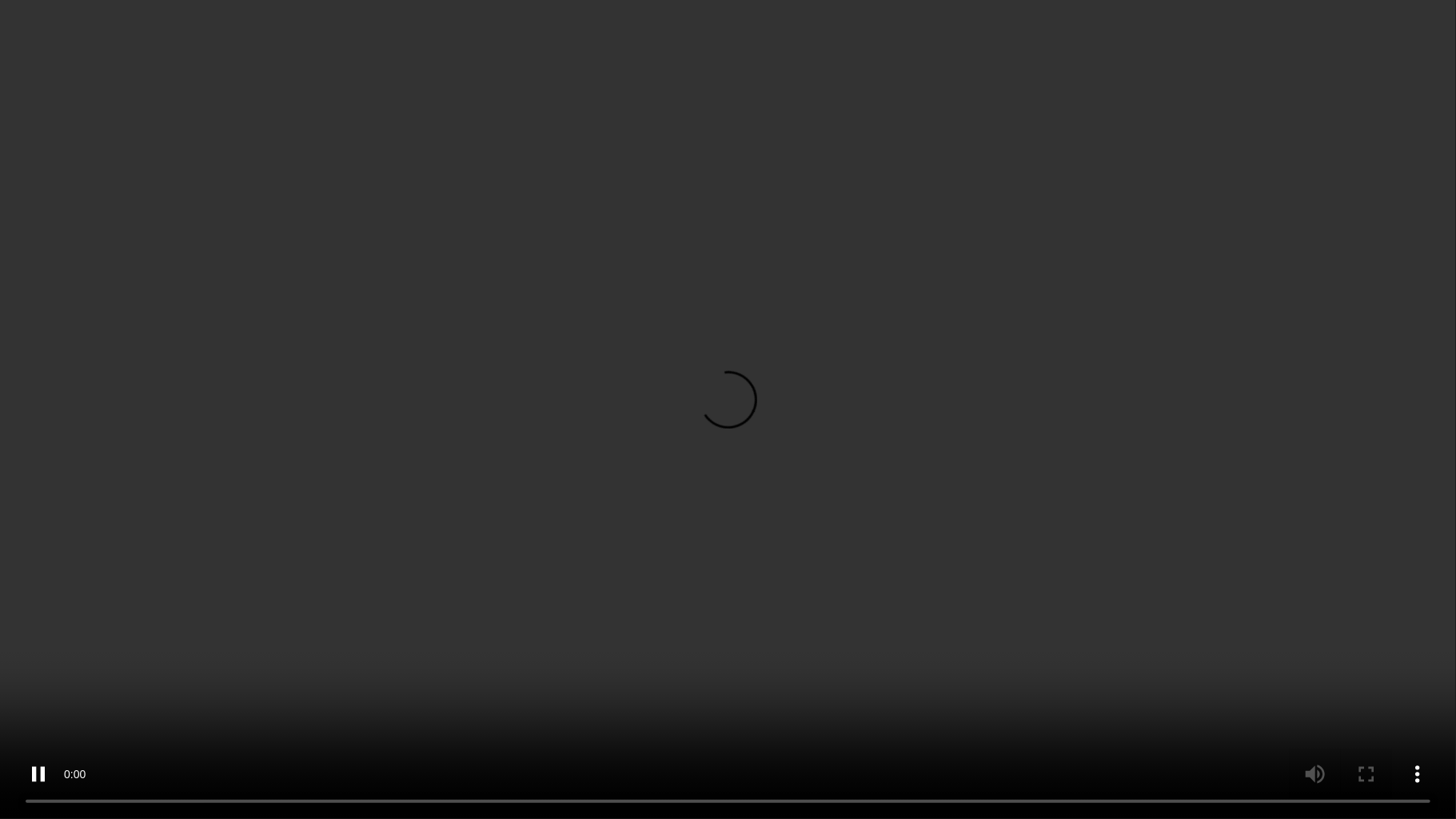
click at [761, 541] on video at bounding box center [728, 409] width 1456 height 819
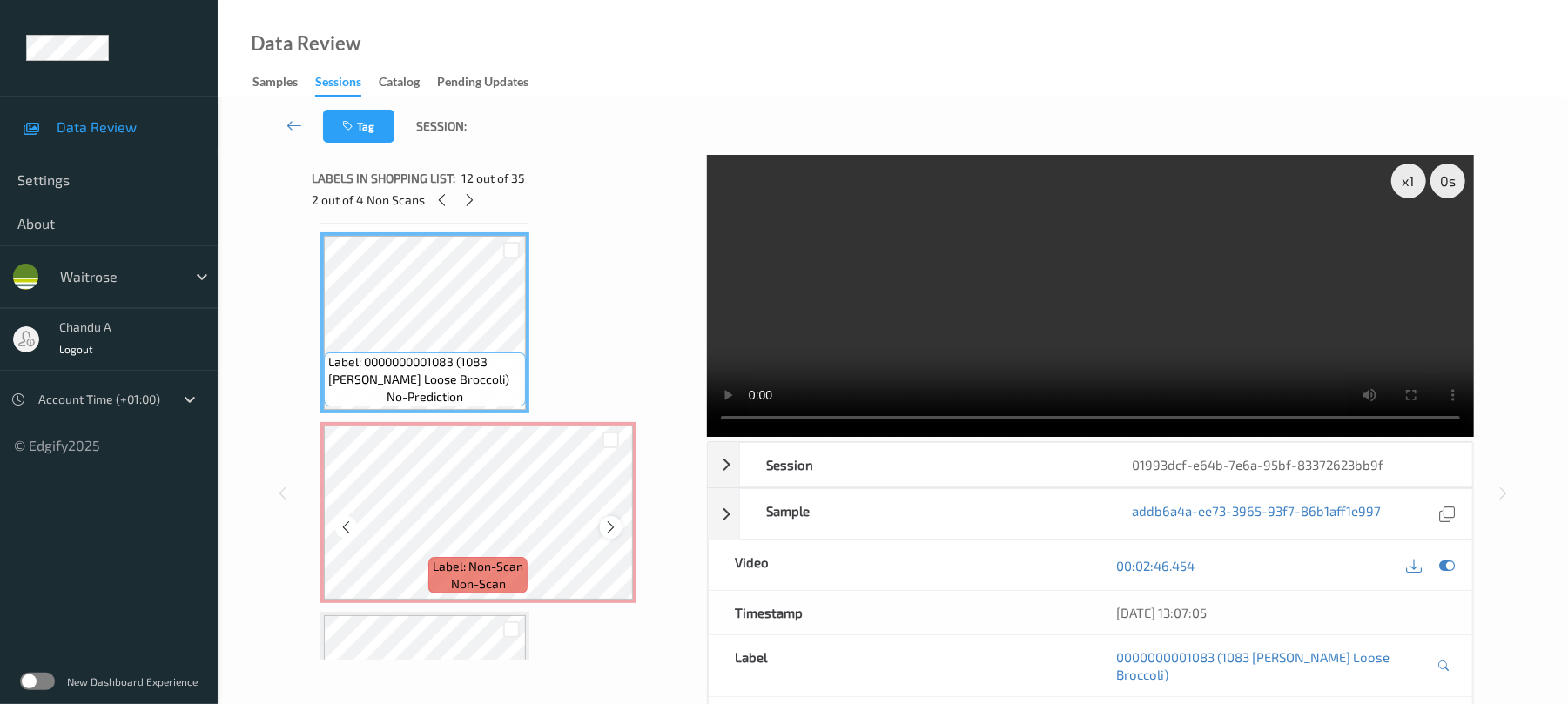
click at [613, 524] on icon at bounding box center [610, 528] width 15 height 16
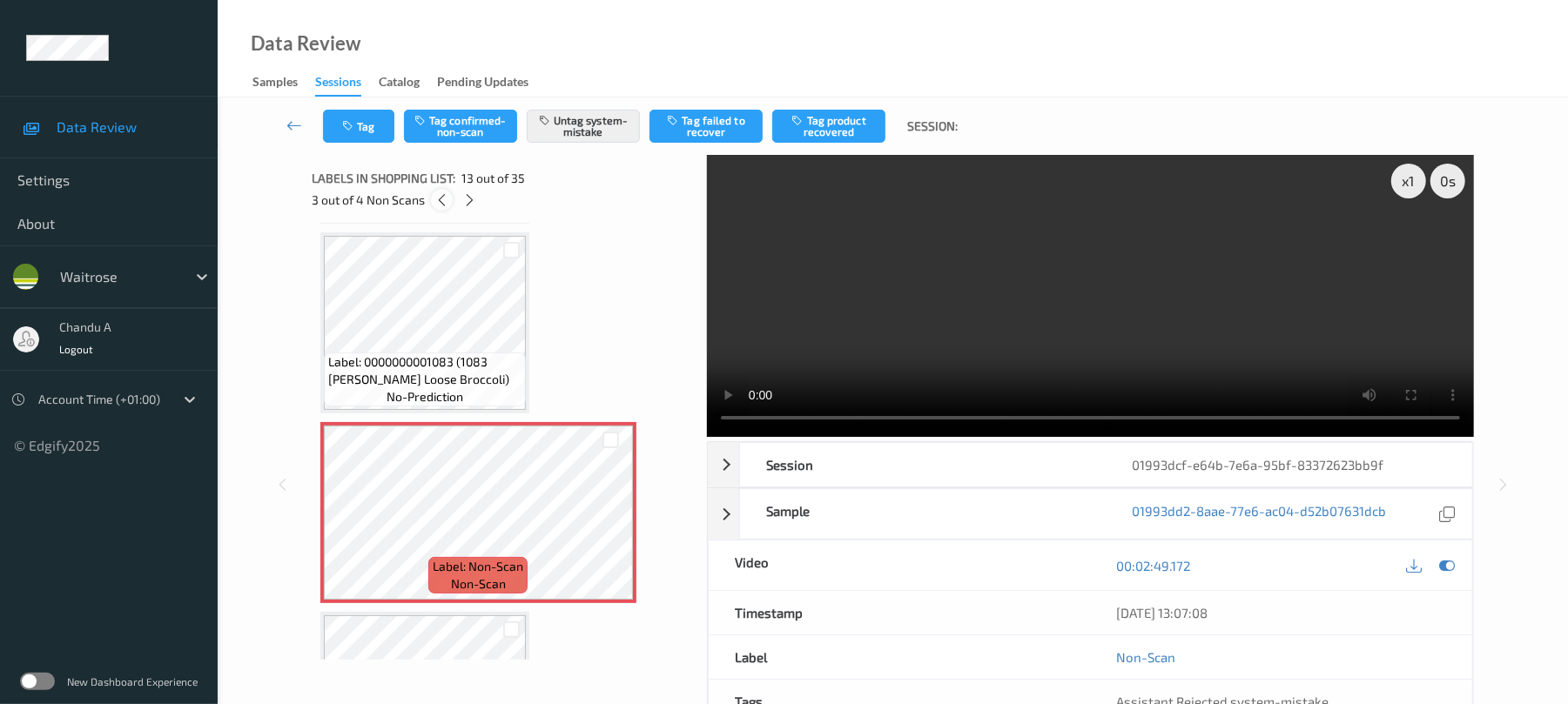
click at [437, 197] on icon at bounding box center [442, 201] width 15 height 16
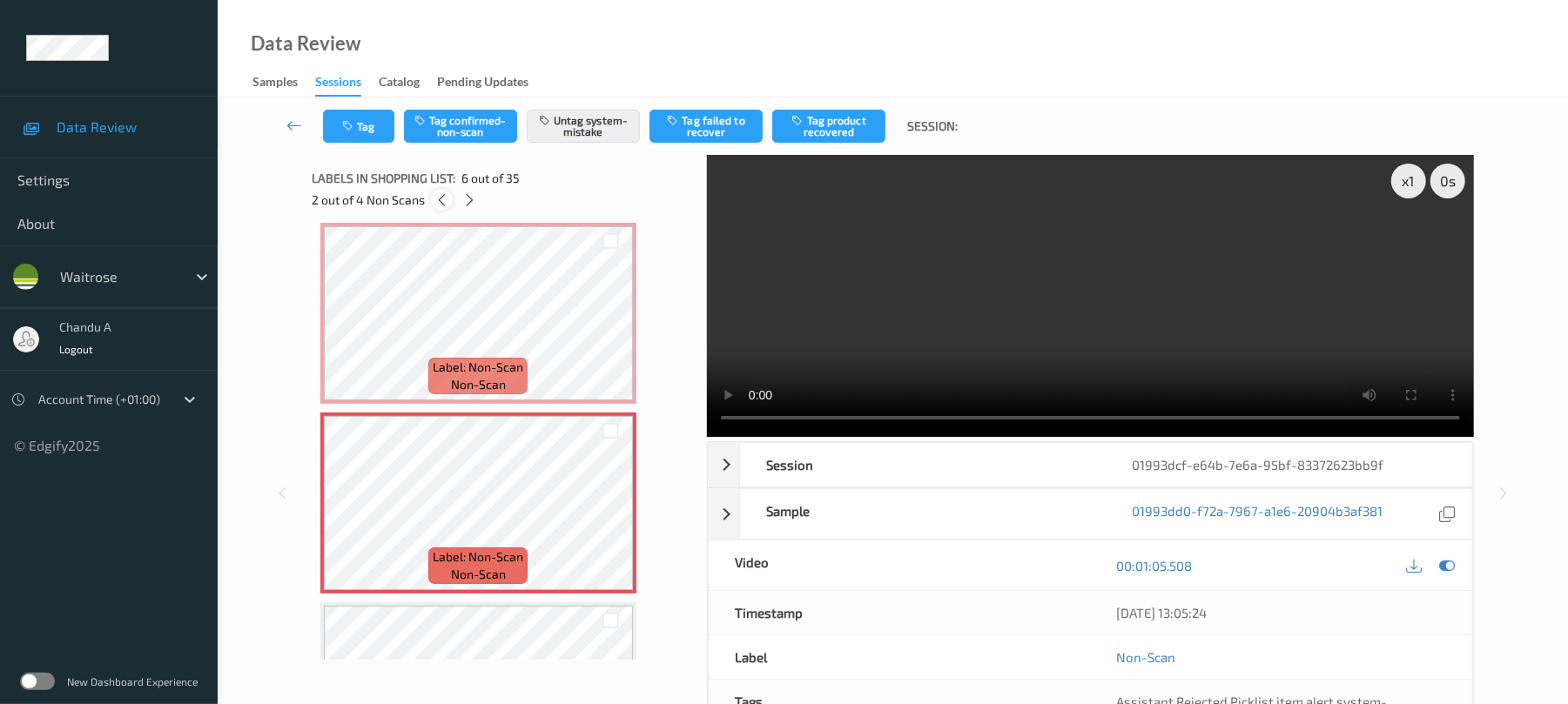
click at [437, 197] on icon at bounding box center [442, 201] width 15 height 16
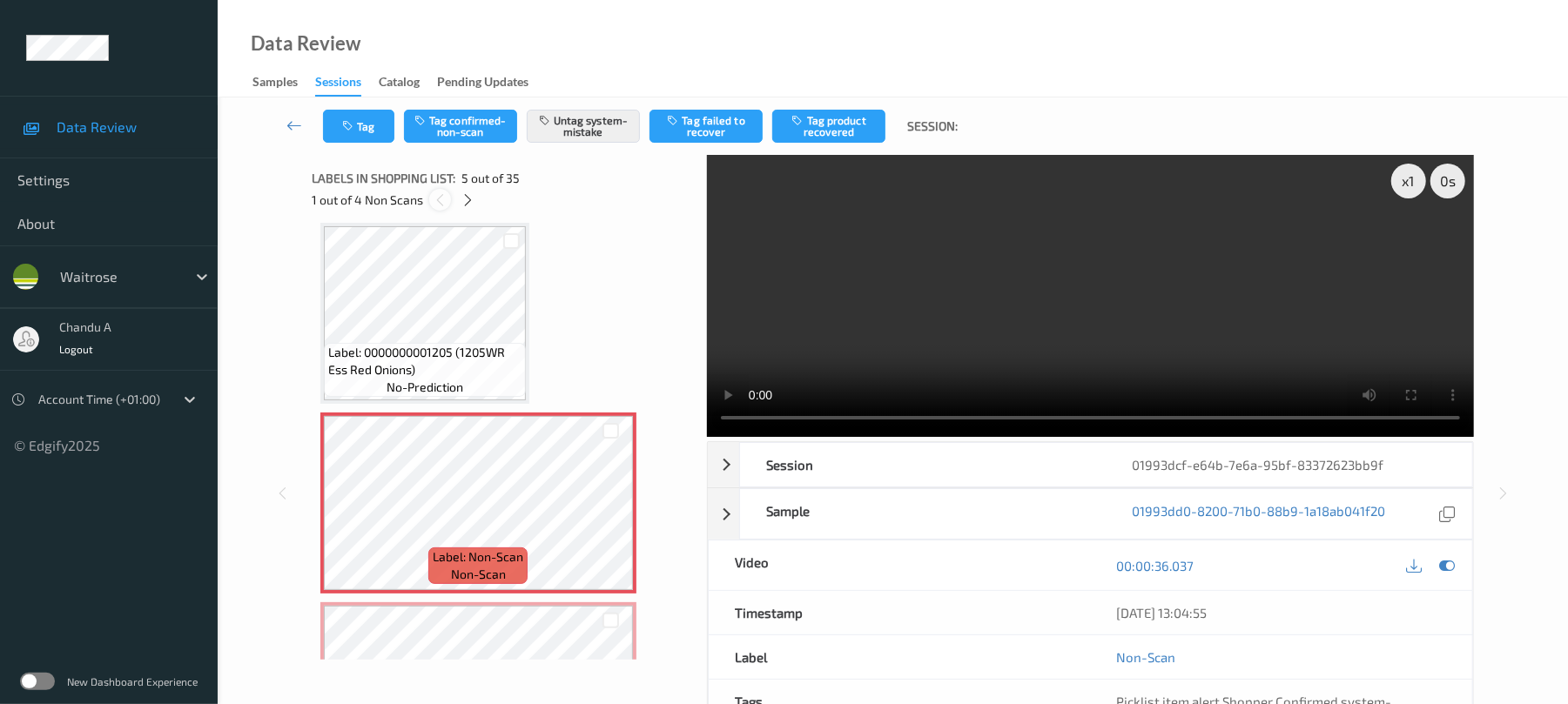
click at [440, 197] on icon at bounding box center [440, 201] width 15 height 16
click at [464, 199] on icon at bounding box center [467, 201] width 15 height 16
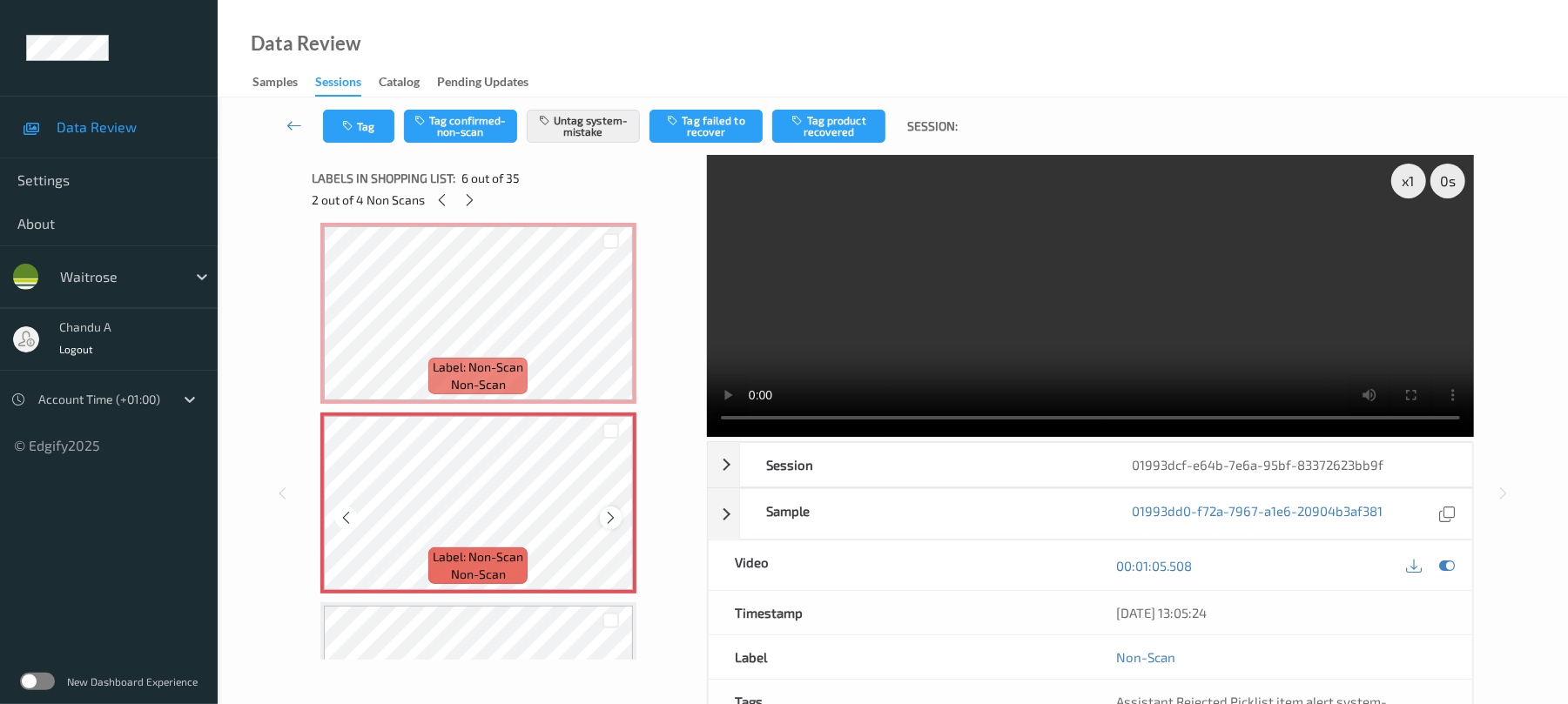
click at [614, 513] on icon at bounding box center [610, 518] width 15 height 16
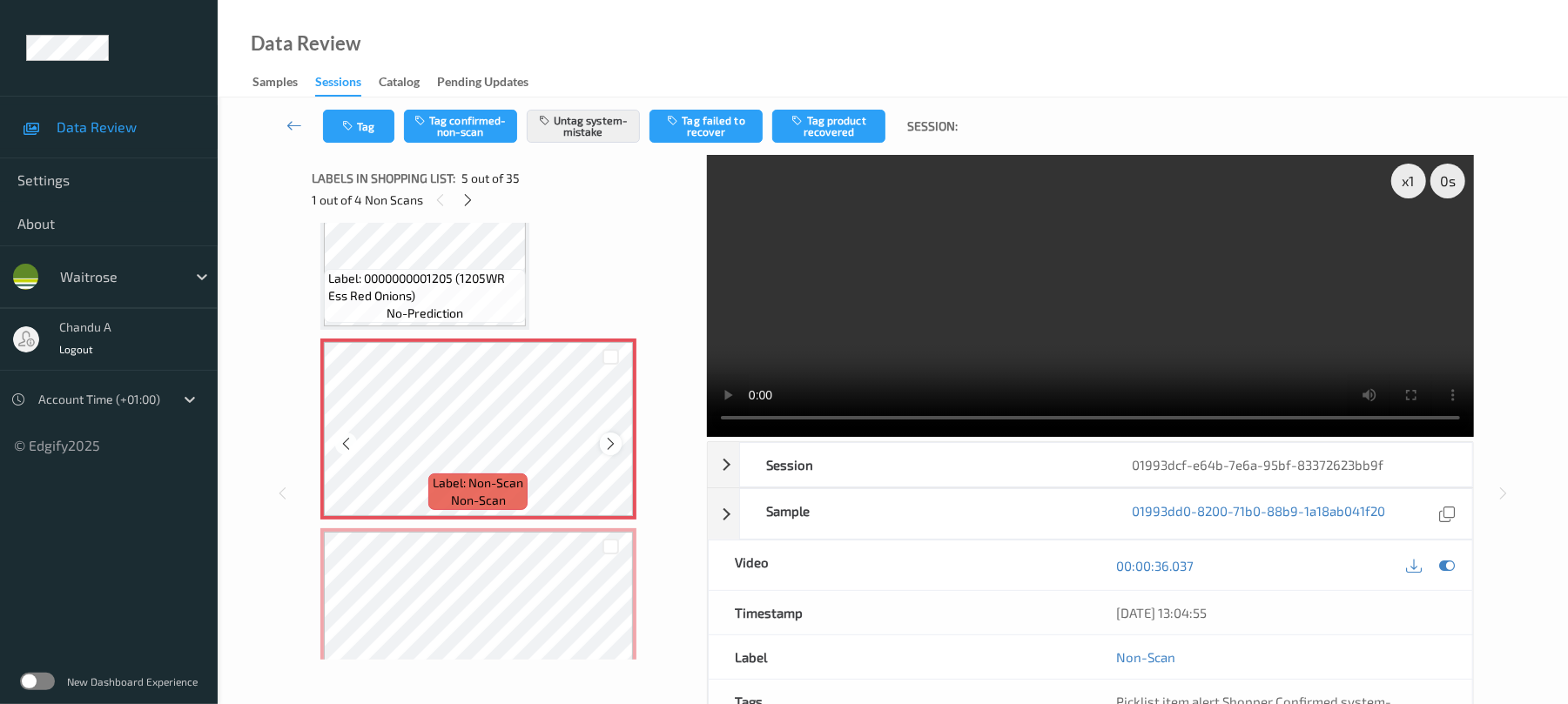
click at [614, 440] on icon at bounding box center [610, 444] width 15 height 16
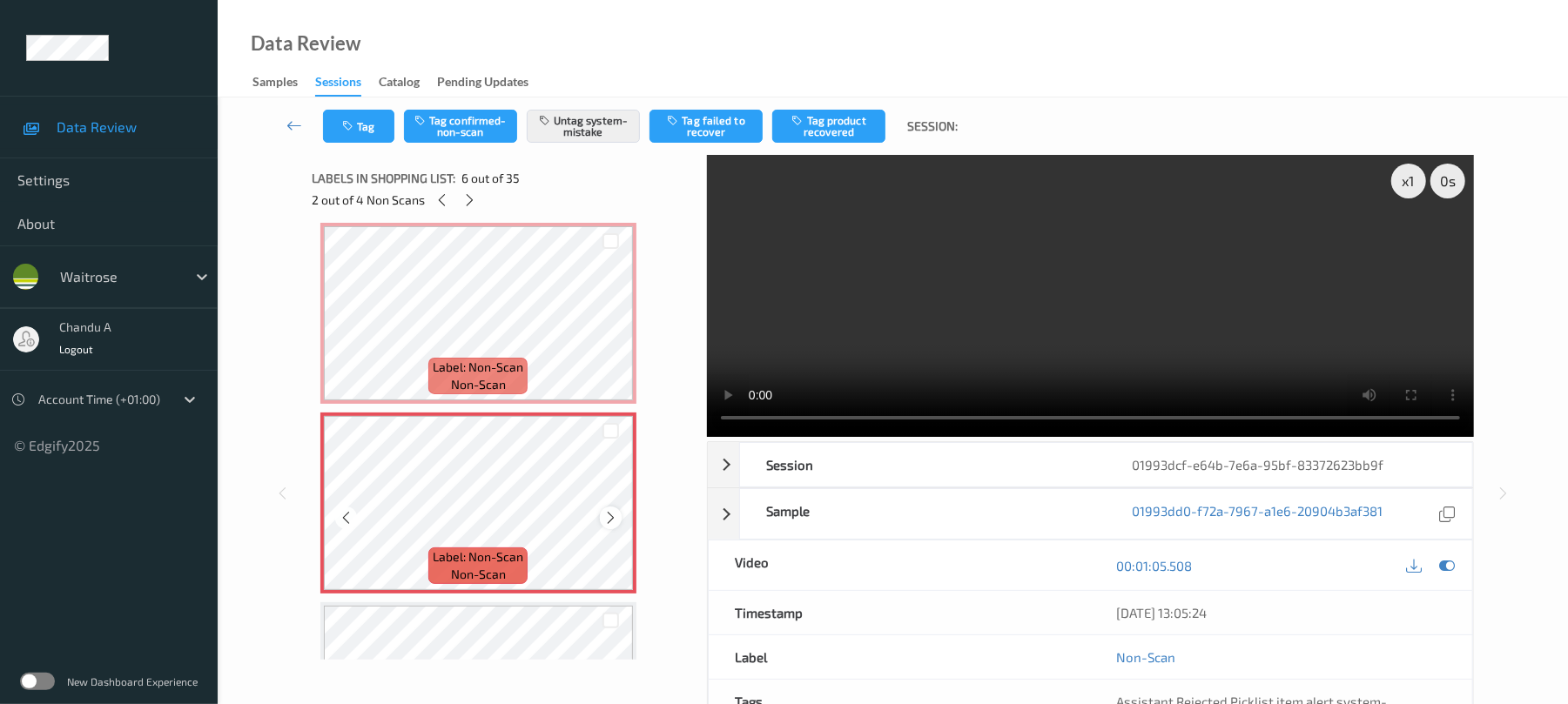
click at [609, 519] on icon at bounding box center [610, 518] width 15 height 16
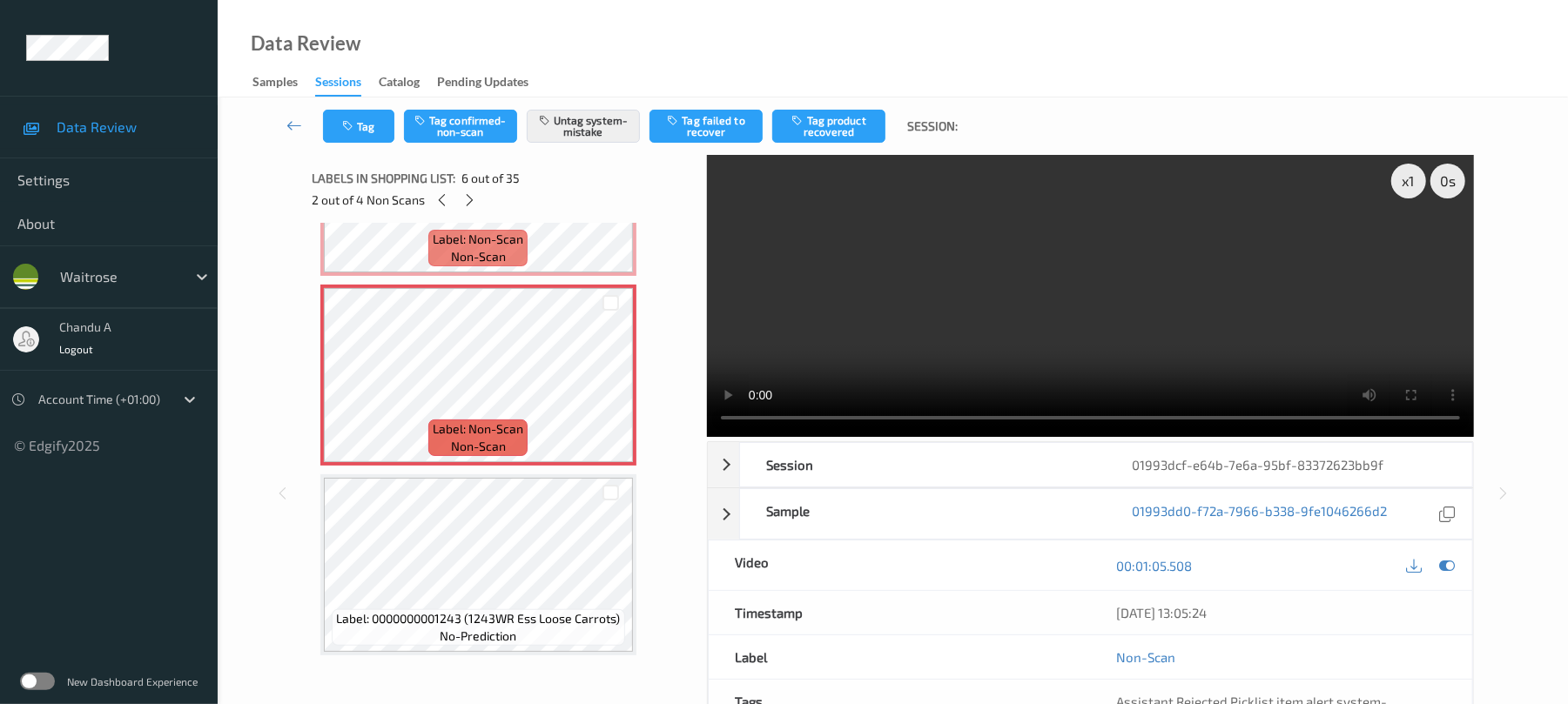
scroll to position [884, 0]
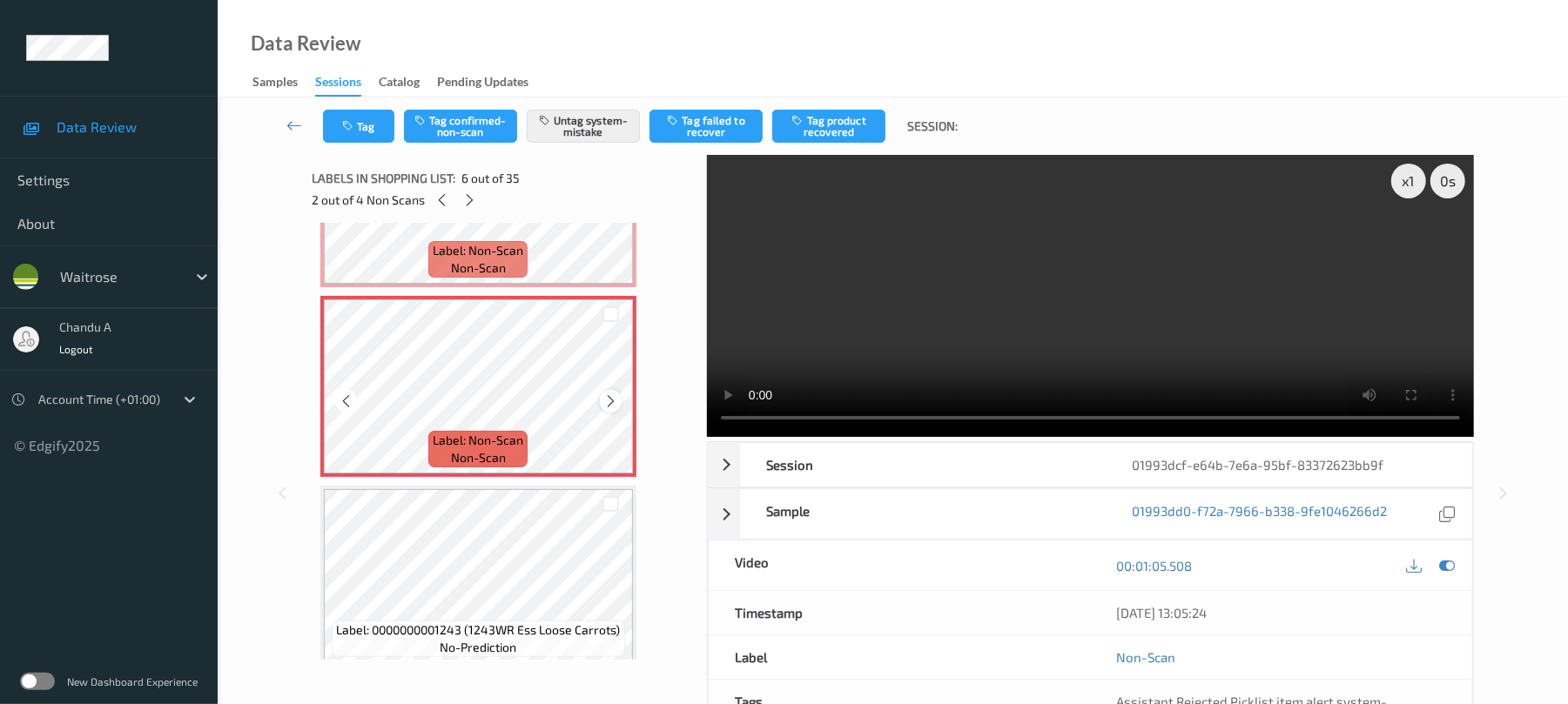
click at [603, 402] on icon at bounding box center [610, 402] width 15 height 16
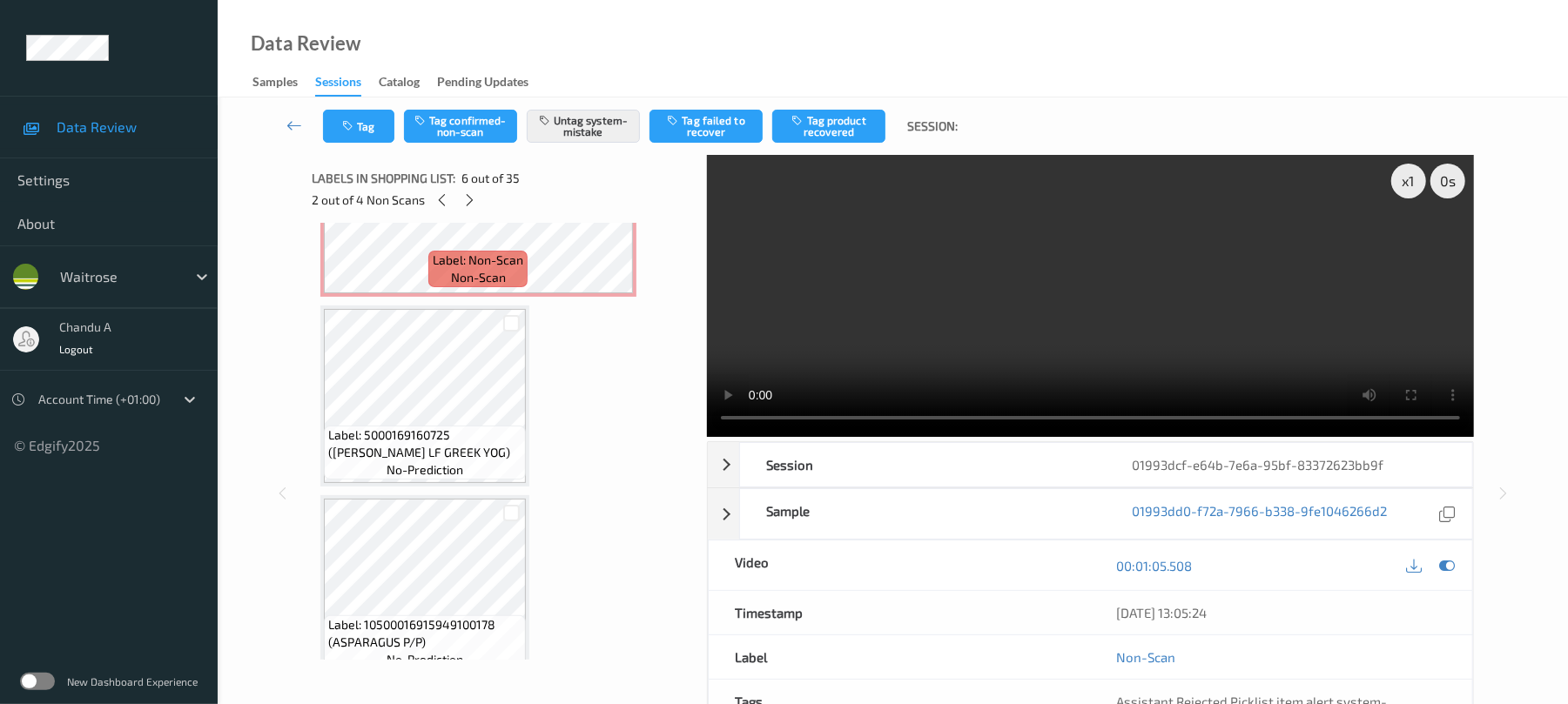
scroll to position [2278, 0]
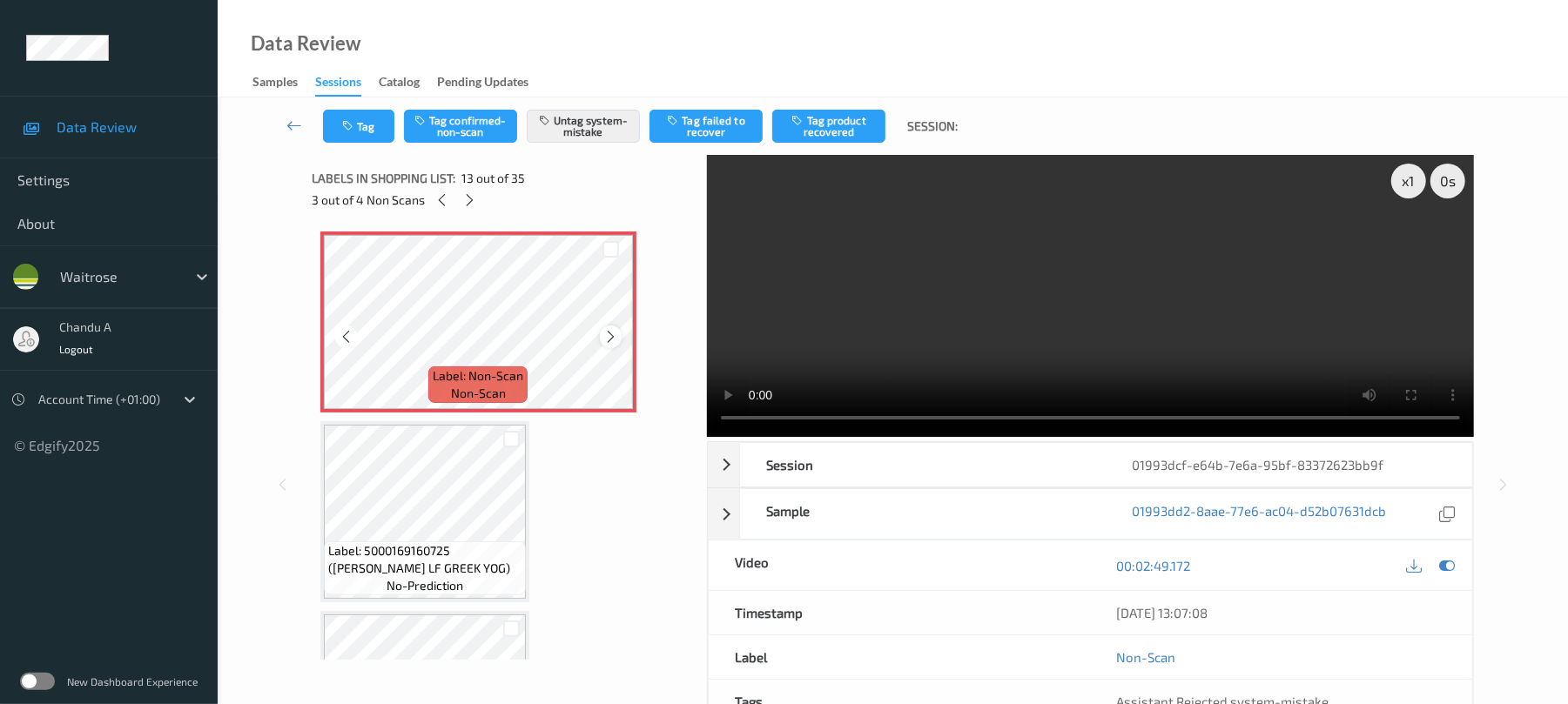
click at [604, 340] on icon at bounding box center [610, 337] width 15 height 16
click at [346, 136] on button "Tag" at bounding box center [359, 126] width 71 height 33
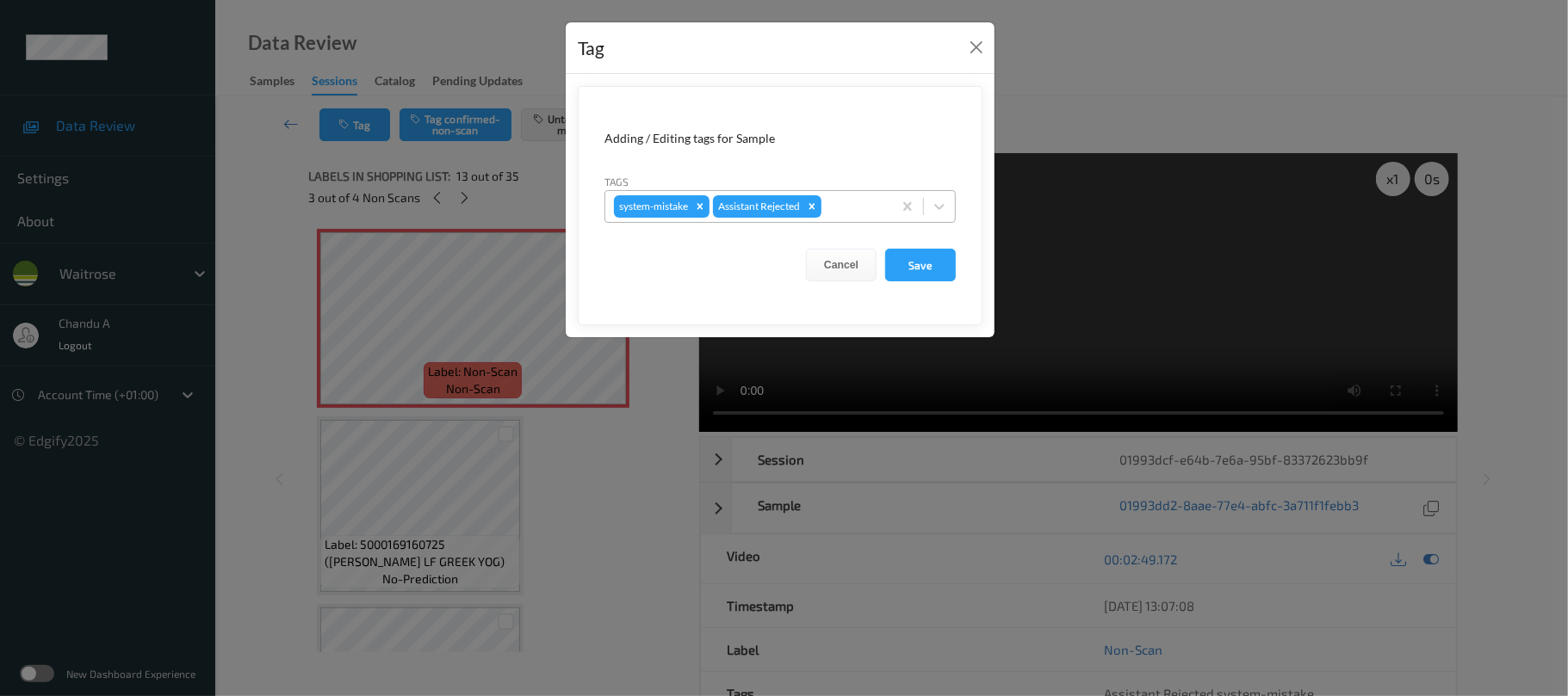
click at [855, 208] on div at bounding box center [854, 206] width 58 height 20
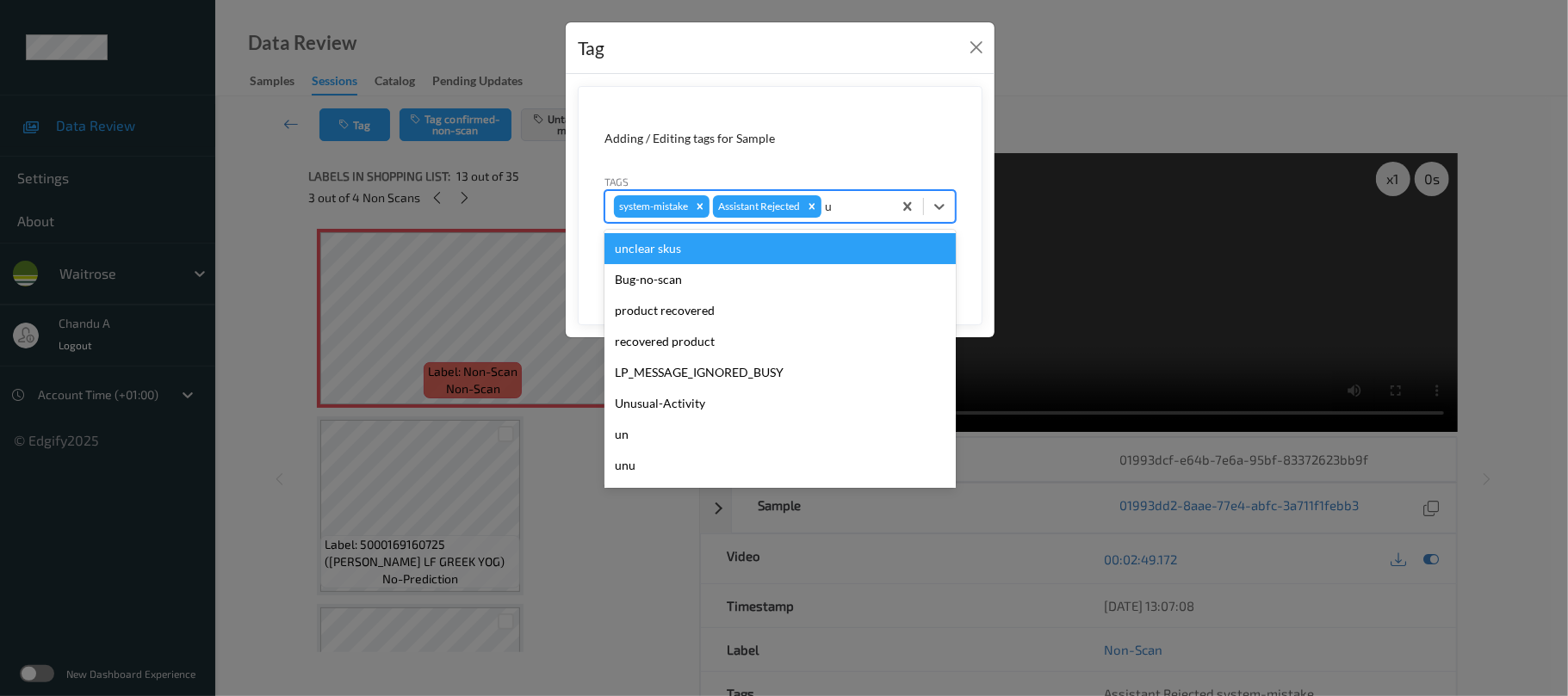
type input "un"
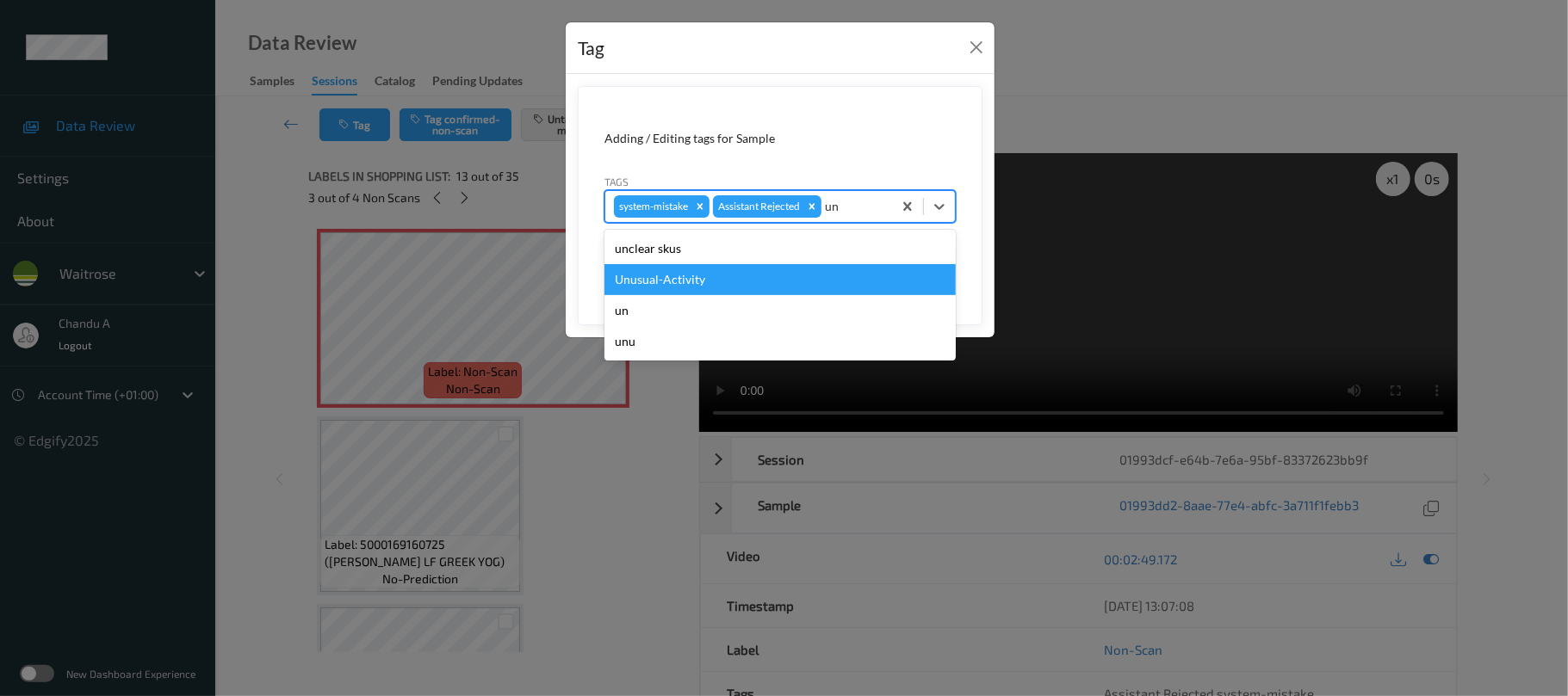
click at [677, 284] on div "Unusual-Activity" at bounding box center [780, 280] width 351 height 31
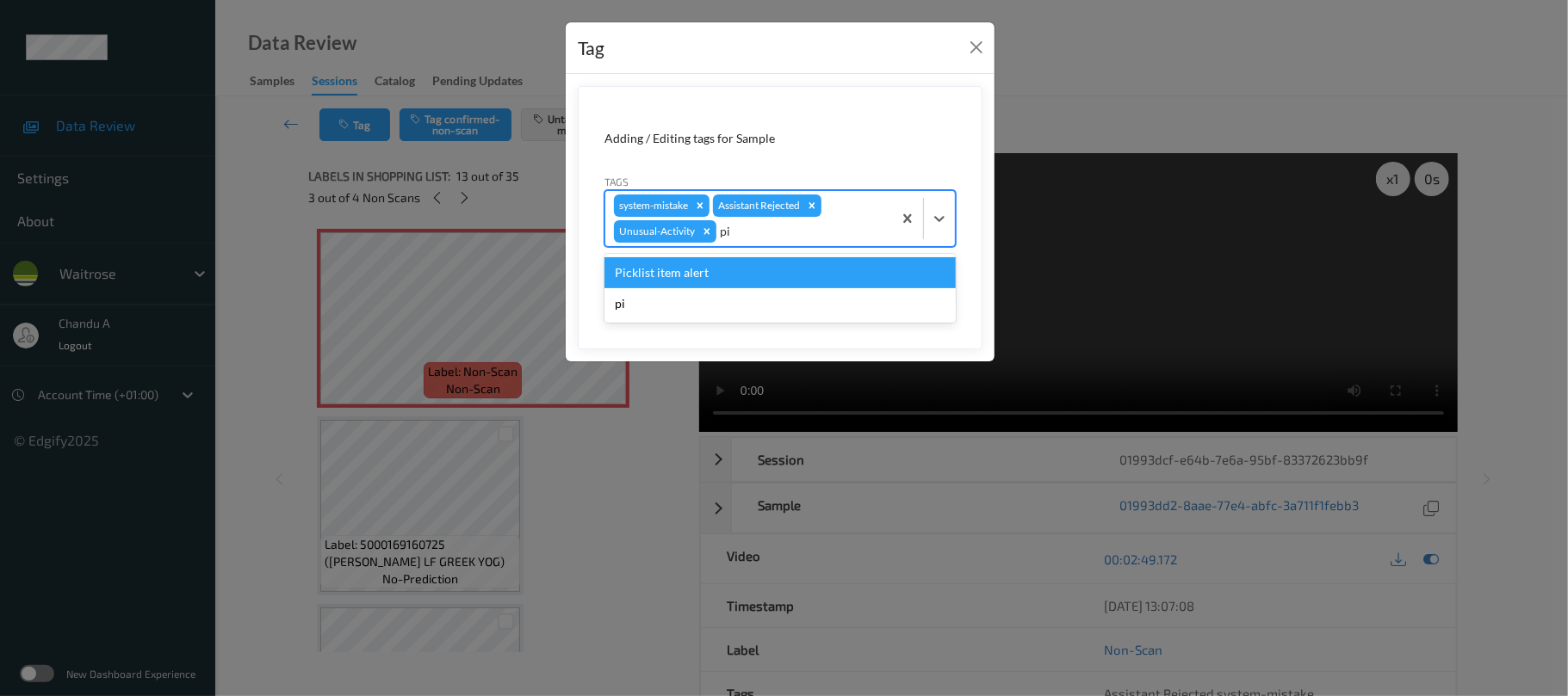
type input "pic"
click at [694, 273] on div "Picklist item alert" at bounding box center [780, 273] width 351 height 31
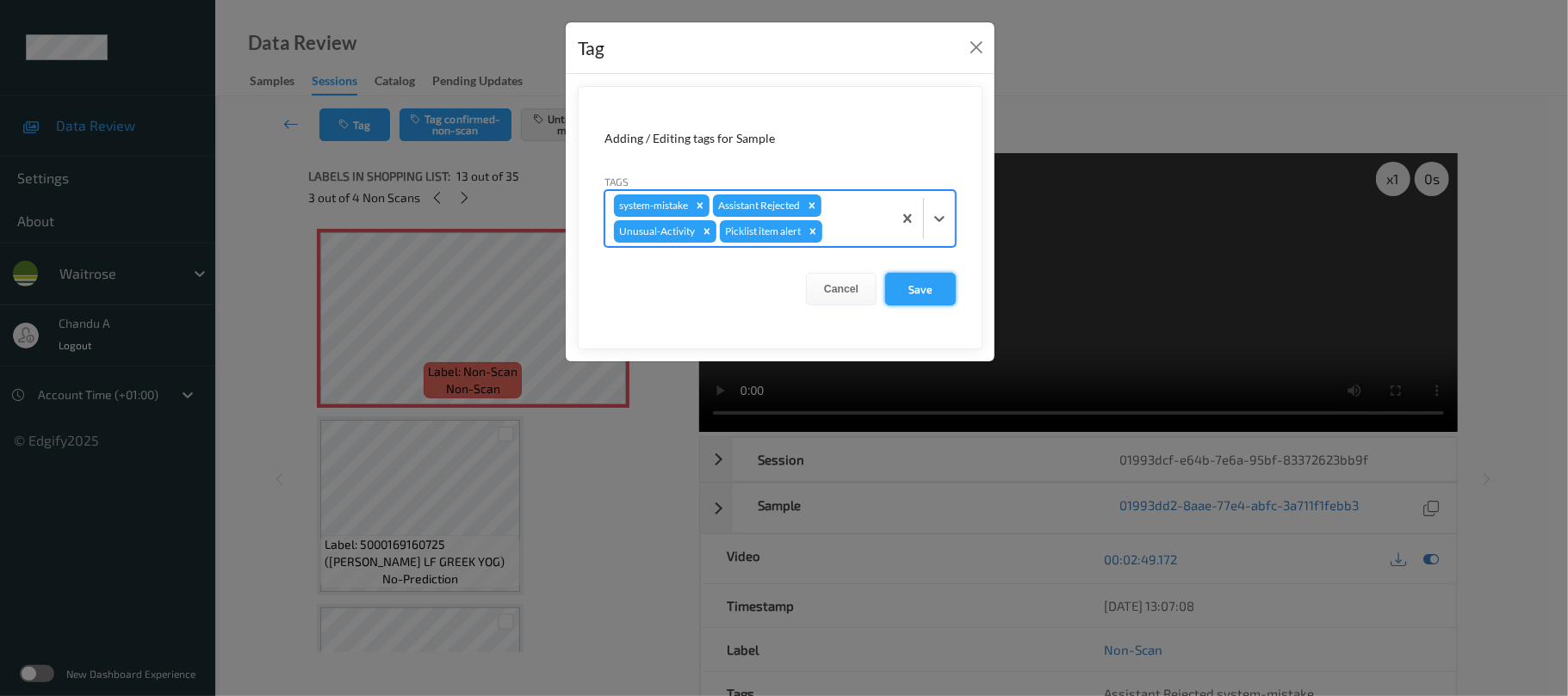
click at [911, 286] on button "Save" at bounding box center [920, 288] width 71 height 33
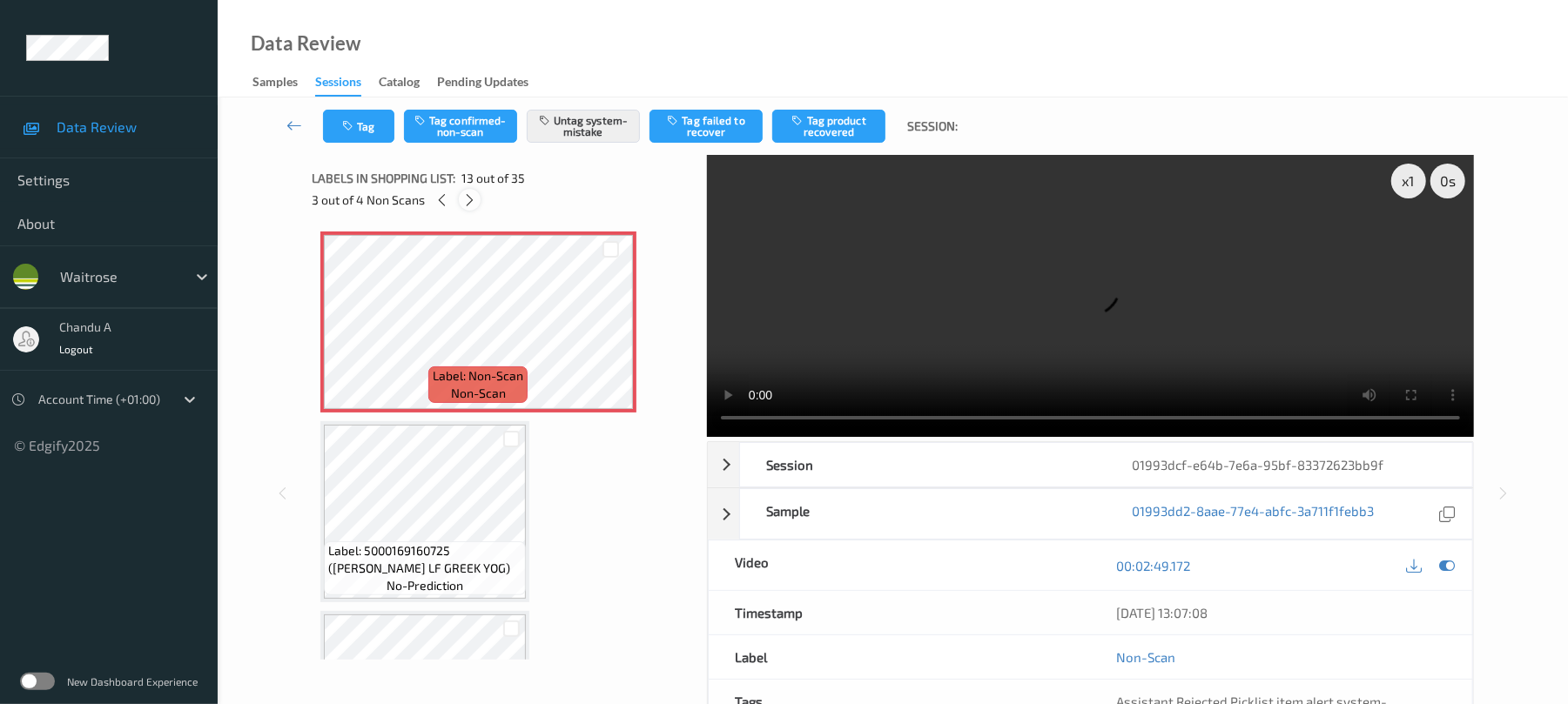
click at [464, 194] on icon at bounding box center [469, 201] width 15 height 16
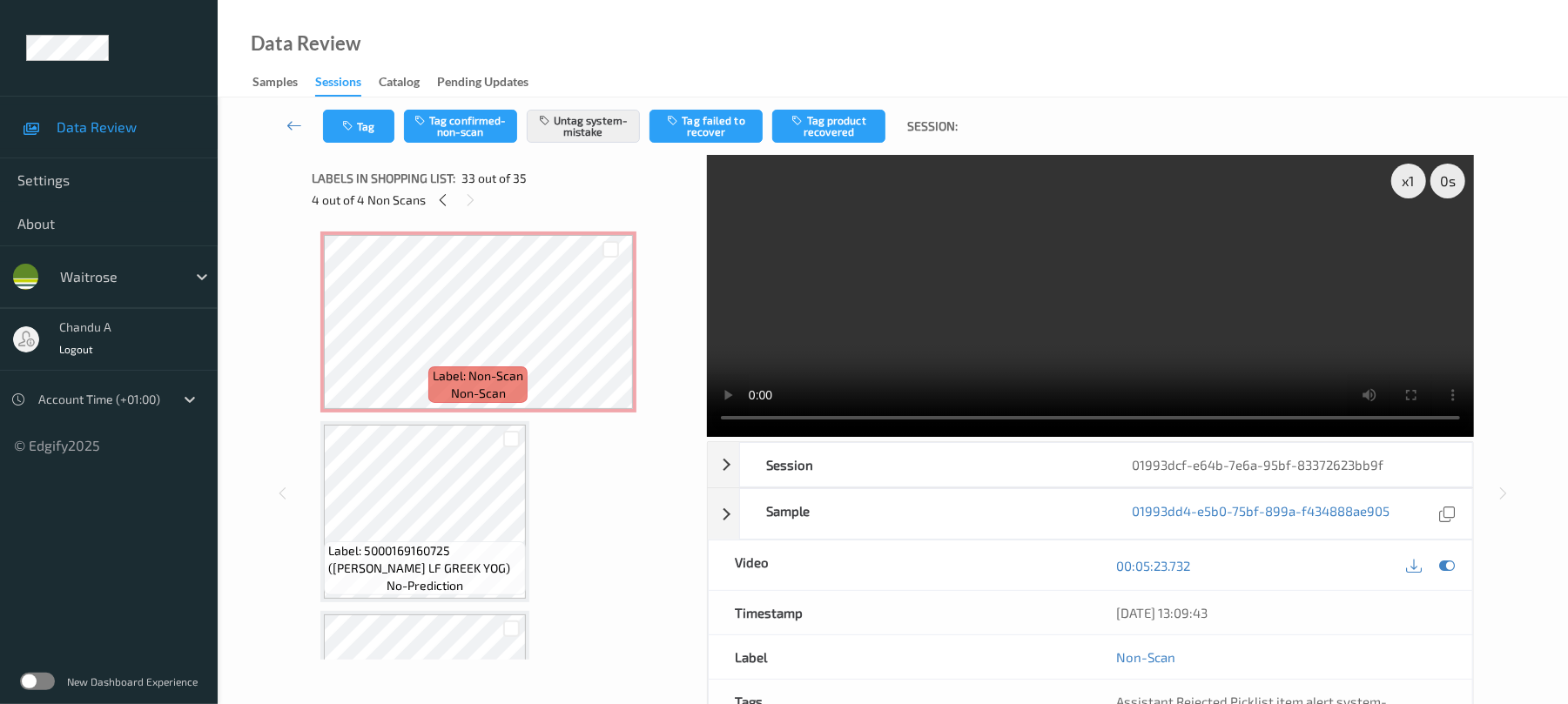
scroll to position [5893, 0]
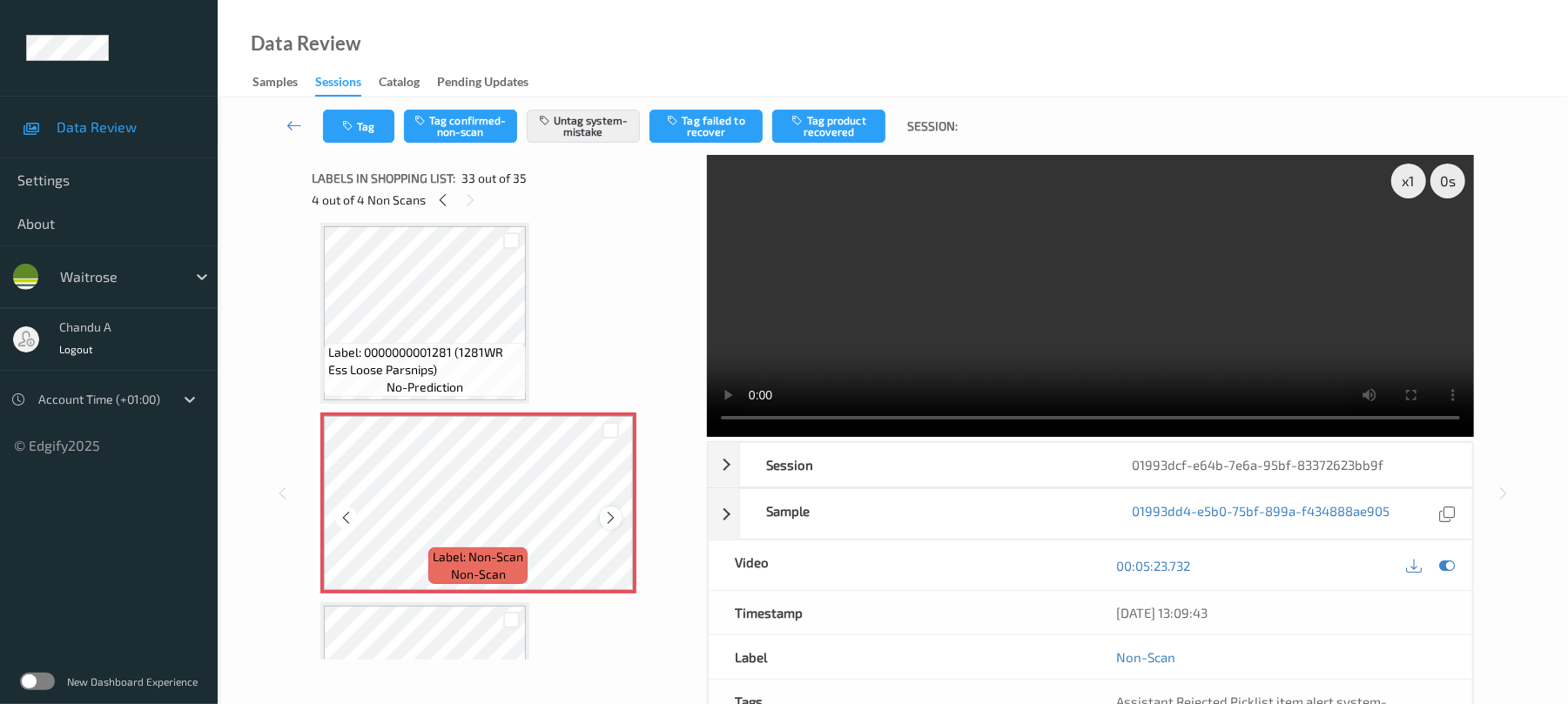
click at [614, 518] on icon at bounding box center [610, 518] width 15 height 16
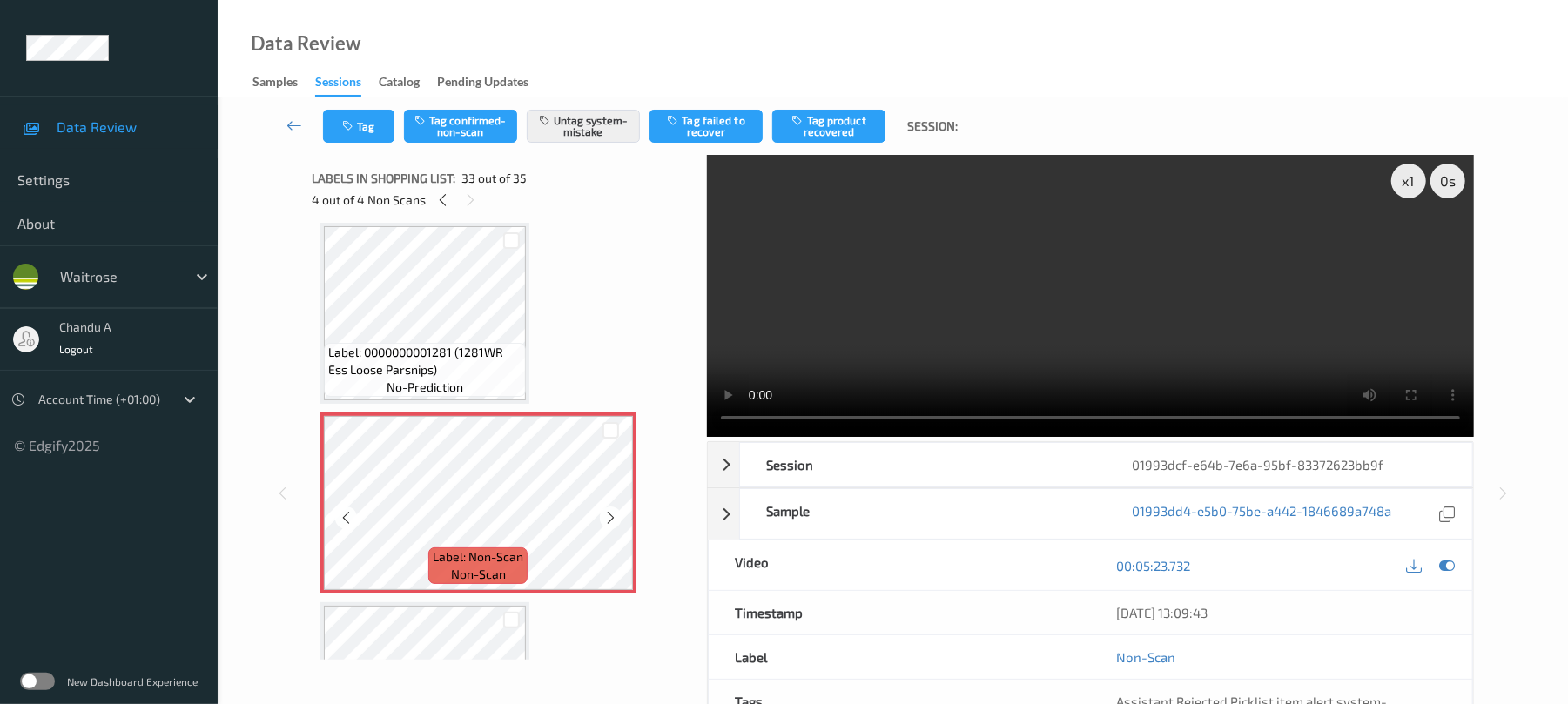
click at [614, 518] on icon at bounding box center [610, 518] width 15 height 16
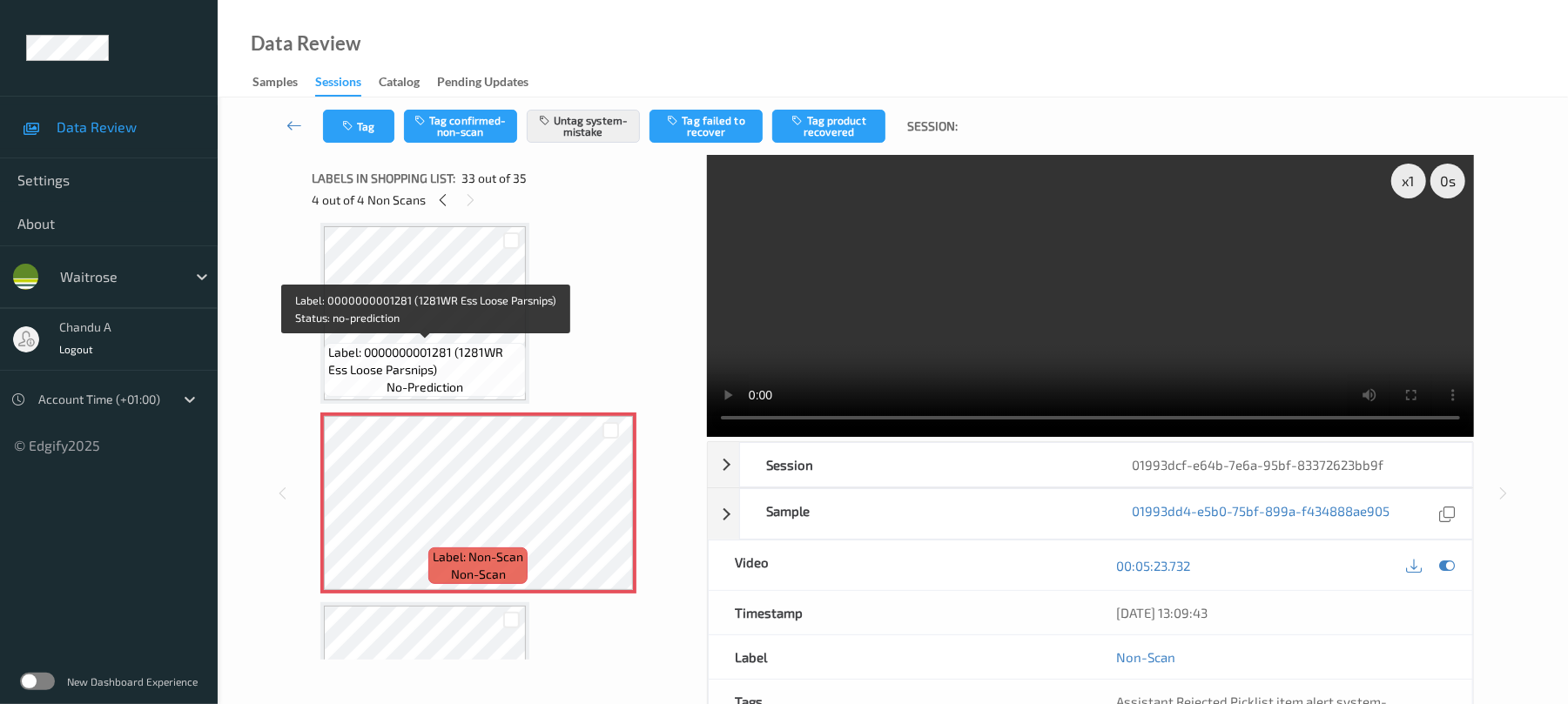
click at [486, 353] on span "Label: 0000000001281 (1281WR Ess Loose Parsnips)" at bounding box center [425, 360] width 194 height 35
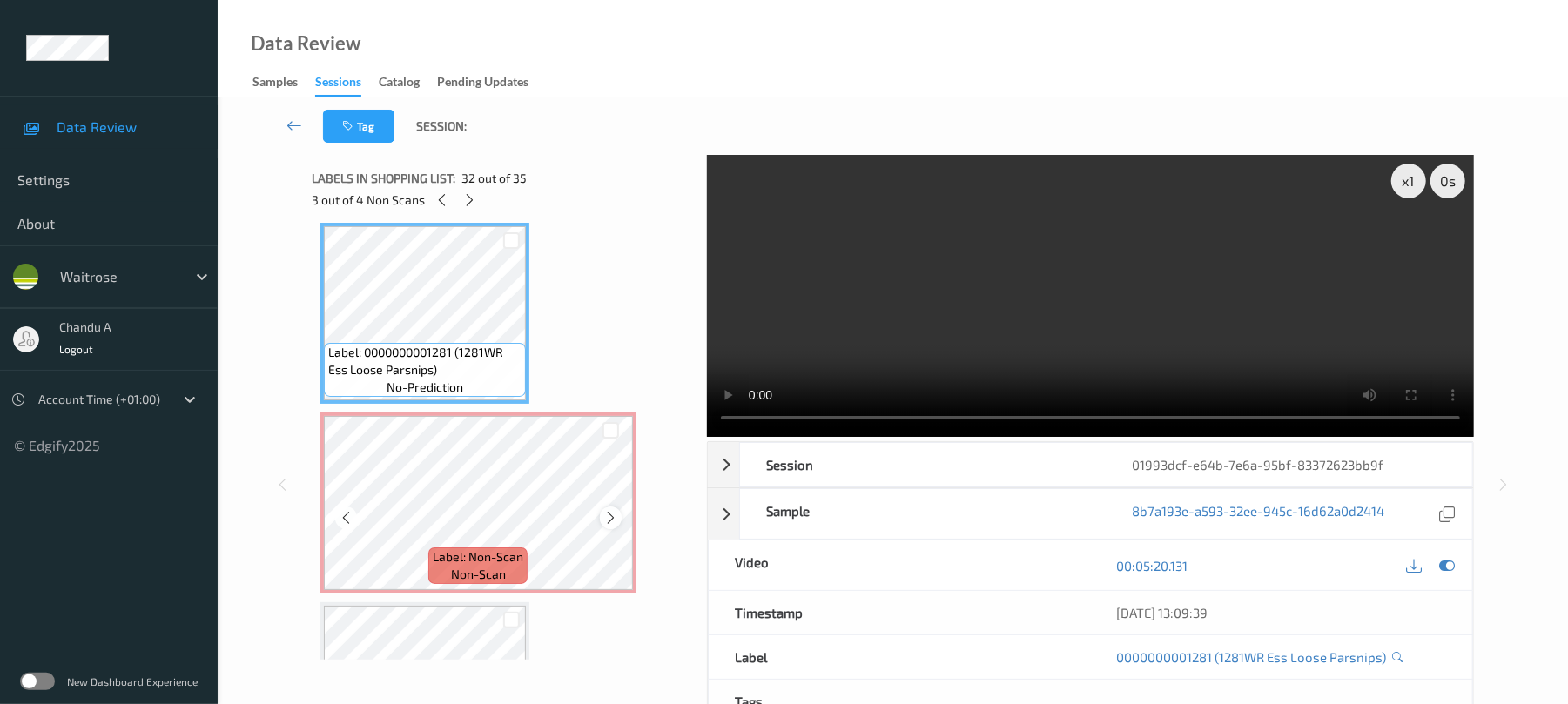
click at [611, 512] on icon at bounding box center [610, 518] width 15 height 16
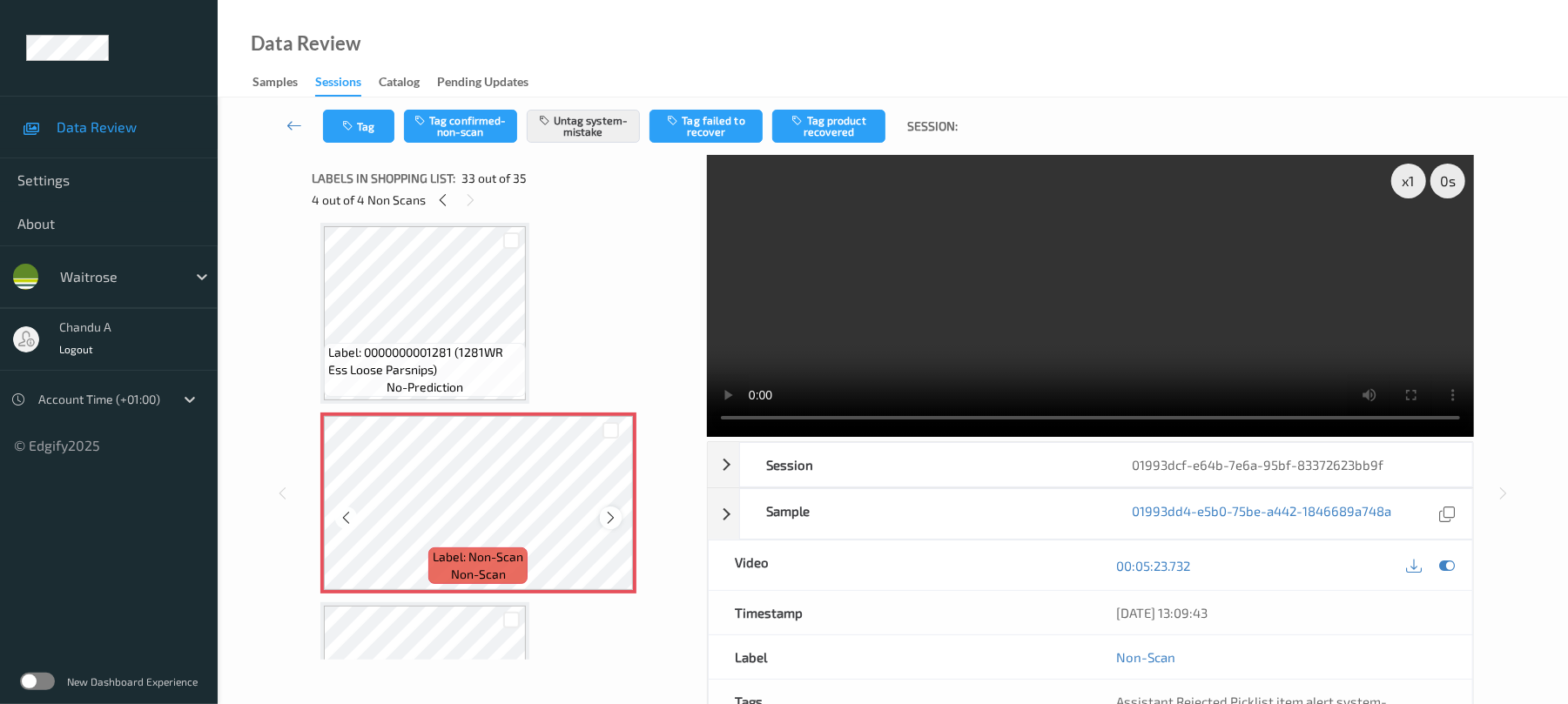
click at [611, 516] on icon at bounding box center [610, 518] width 15 height 16
click at [610, 517] on icon at bounding box center [610, 518] width 15 height 16
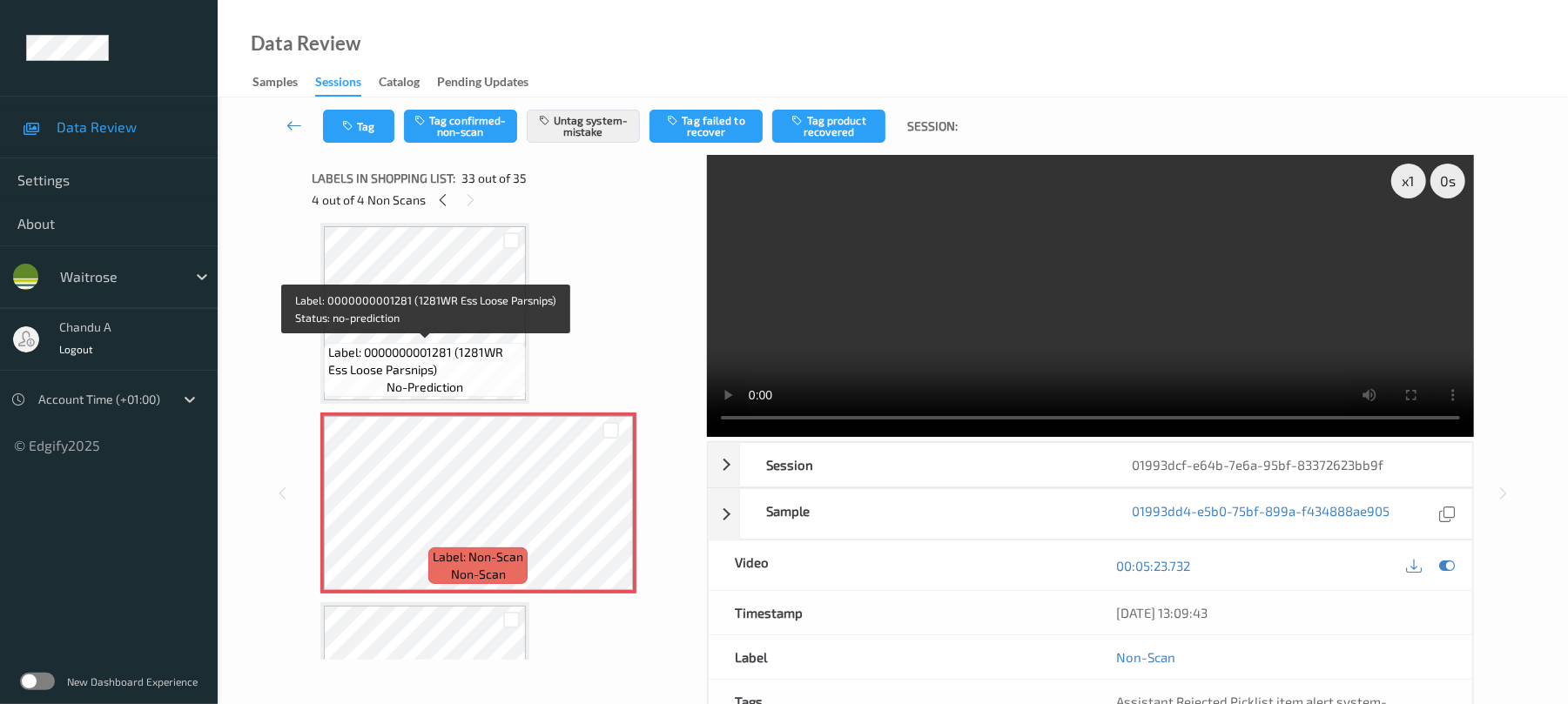
click at [471, 363] on span "Label: 0000000001281 (1281WR Ess Loose Parsnips)" at bounding box center [425, 360] width 194 height 35
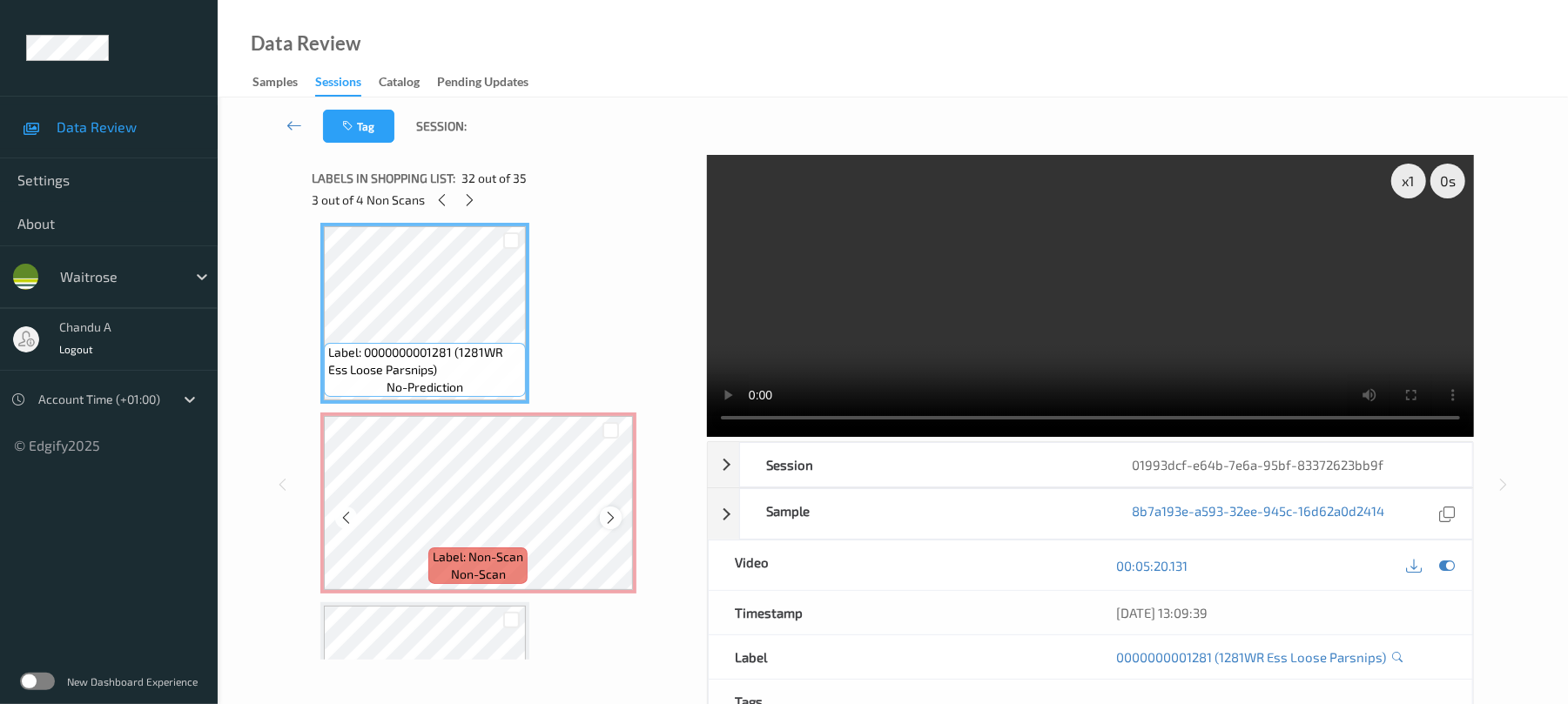
click at [617, 520] on icon at bounding box center [610, 518] width 15 height 16
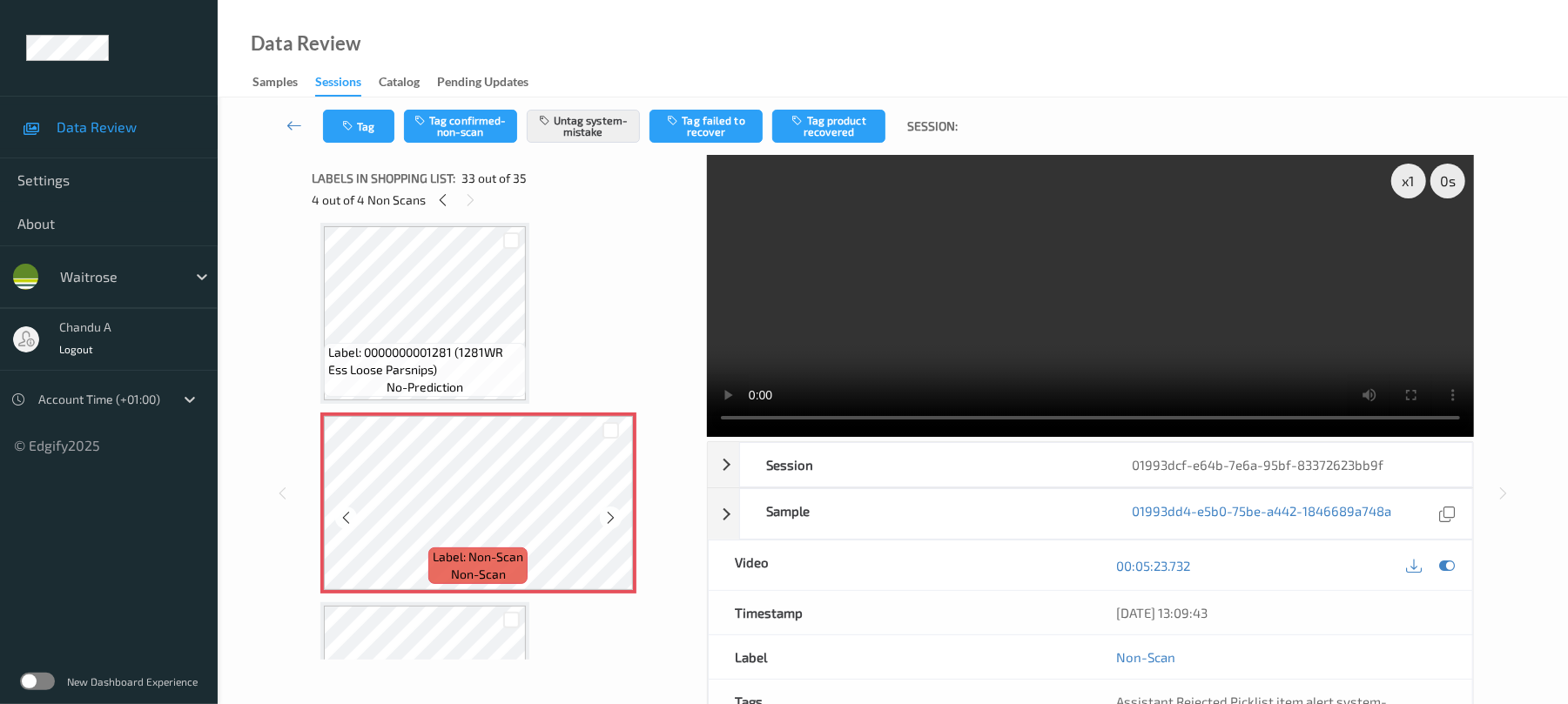
click at [617, 520] on icon at bounding box center [610, 518] width 15 height 16
click at [603, 523] on icon at bounding box center [610, 518] width 15 height 16
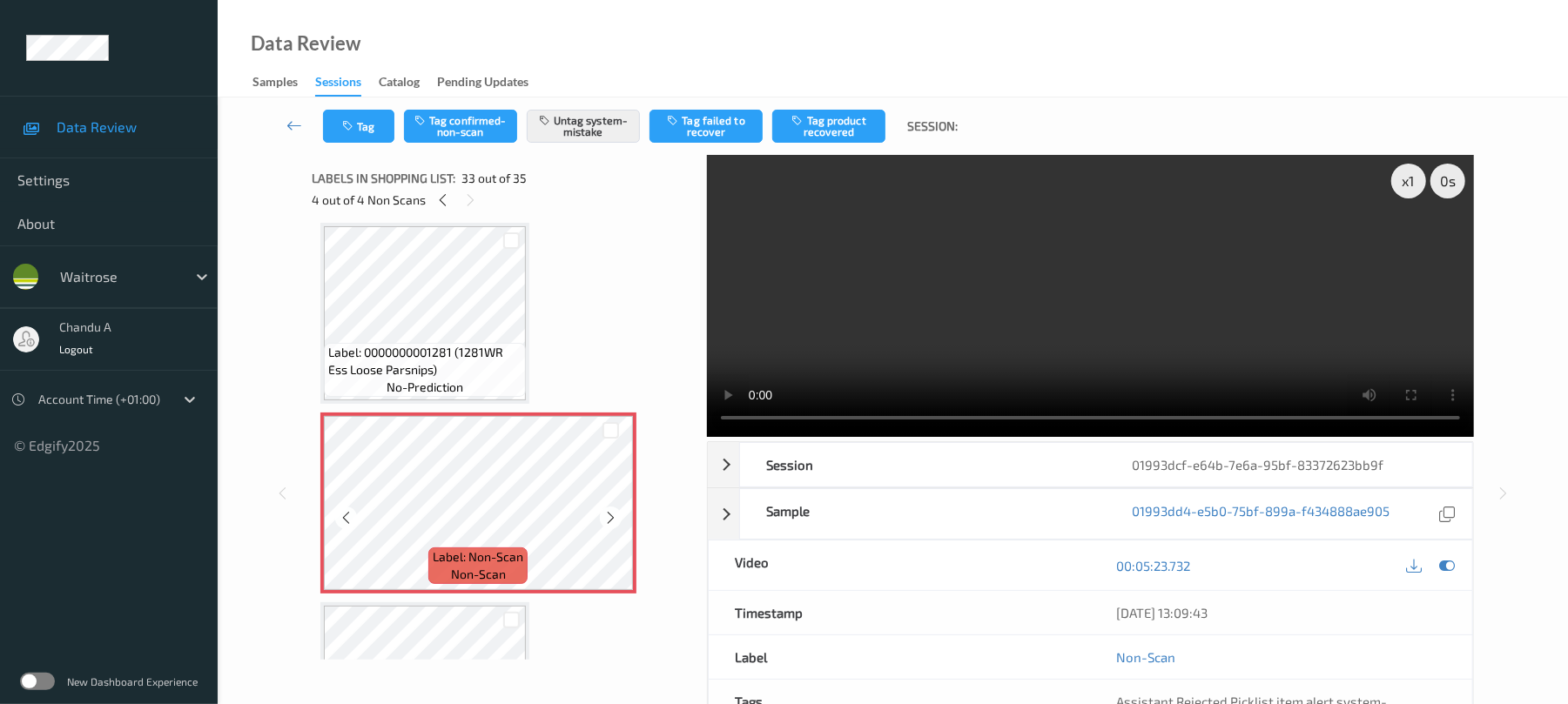
click at [603, 523] on icon at bounding box center [610, 518] width 15 height 16
click at [610, 517] on icon at bounding box center [610, 518] width 15 height 16
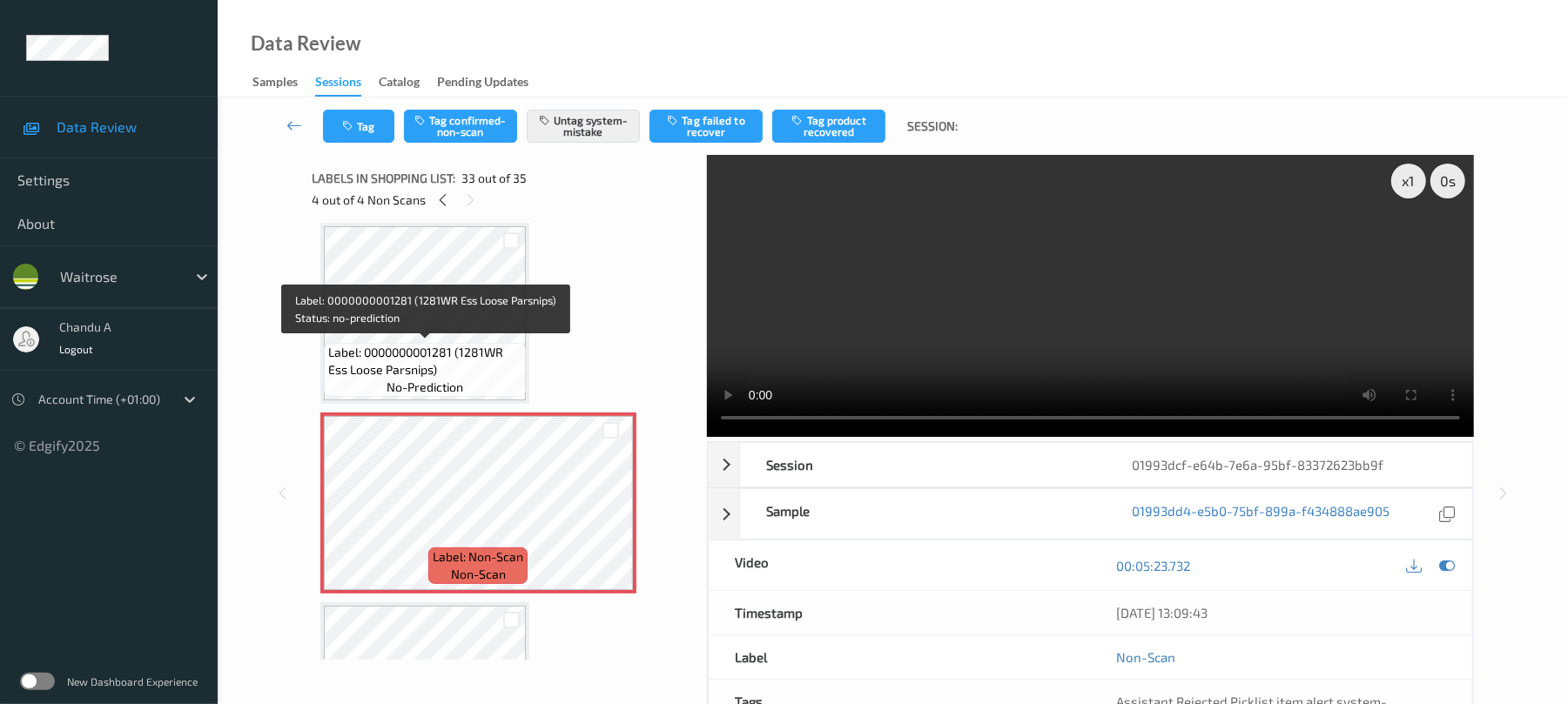
click at [466, 349] on span "Label: 0000000001281 (1281WR Ess Loose Parsnips)" at bounding box center [425, 360] width 194 height 35
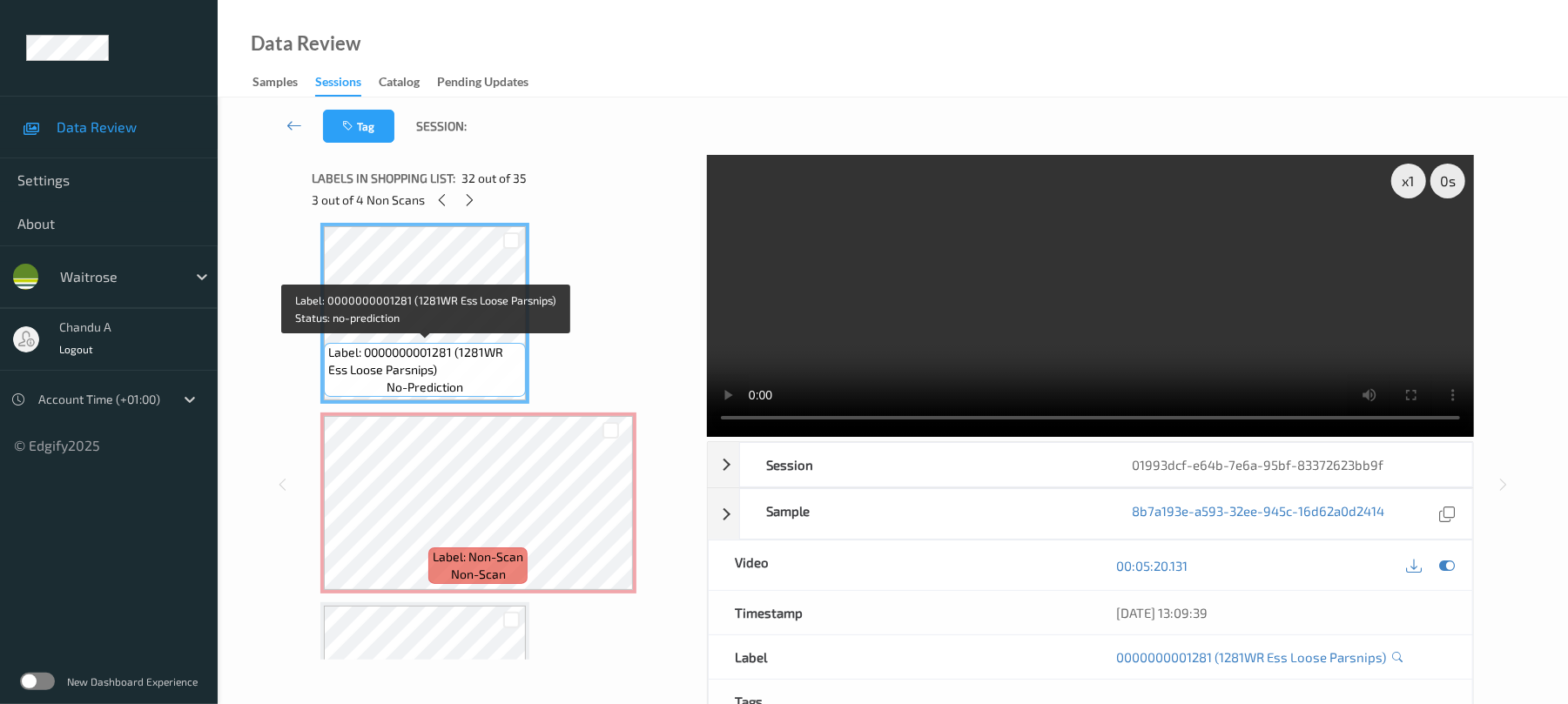
scroll to position [5777, 0]
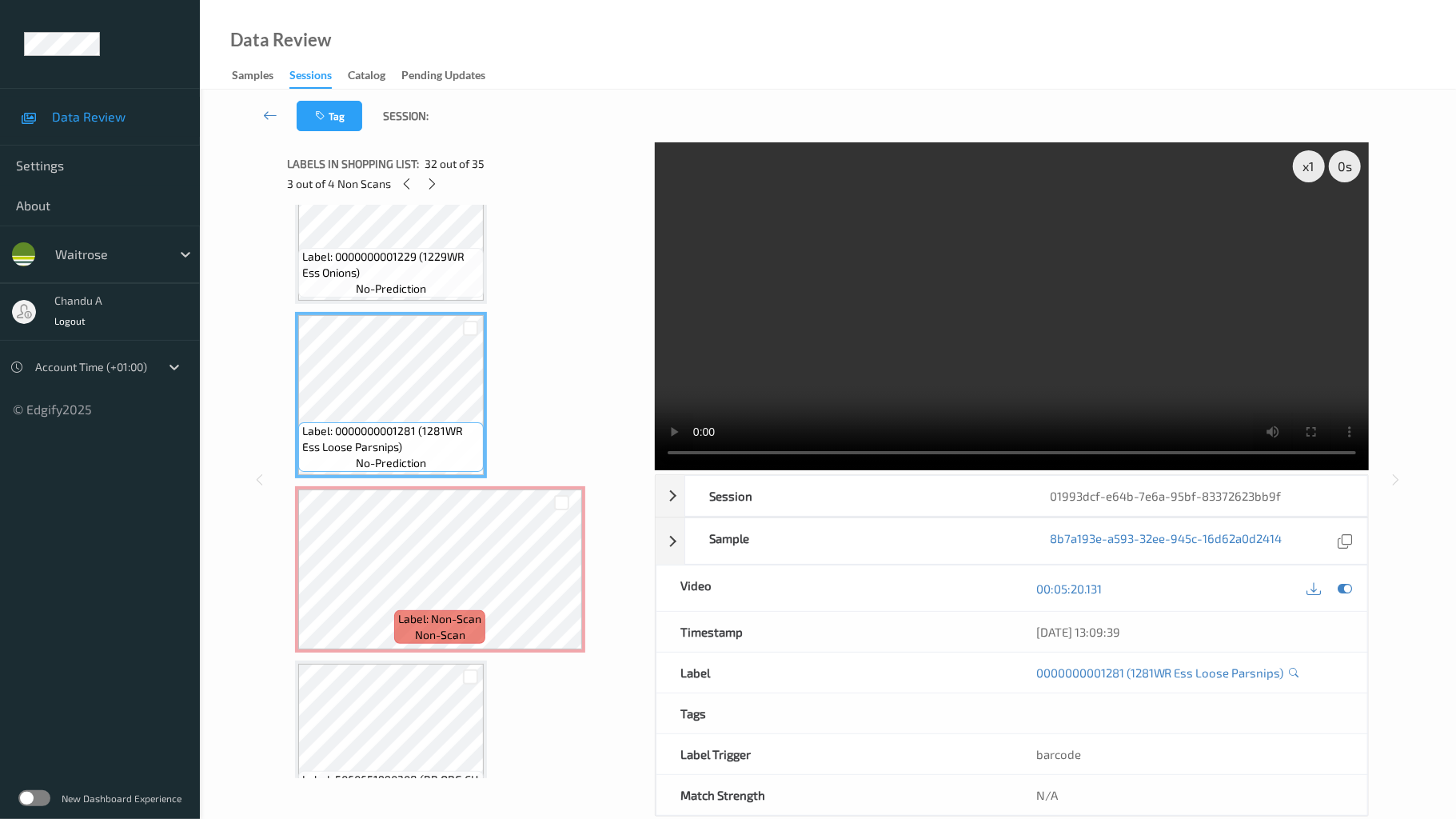
click at [655, 471] on video at bounding box center [1011, 307] width 714 height 328
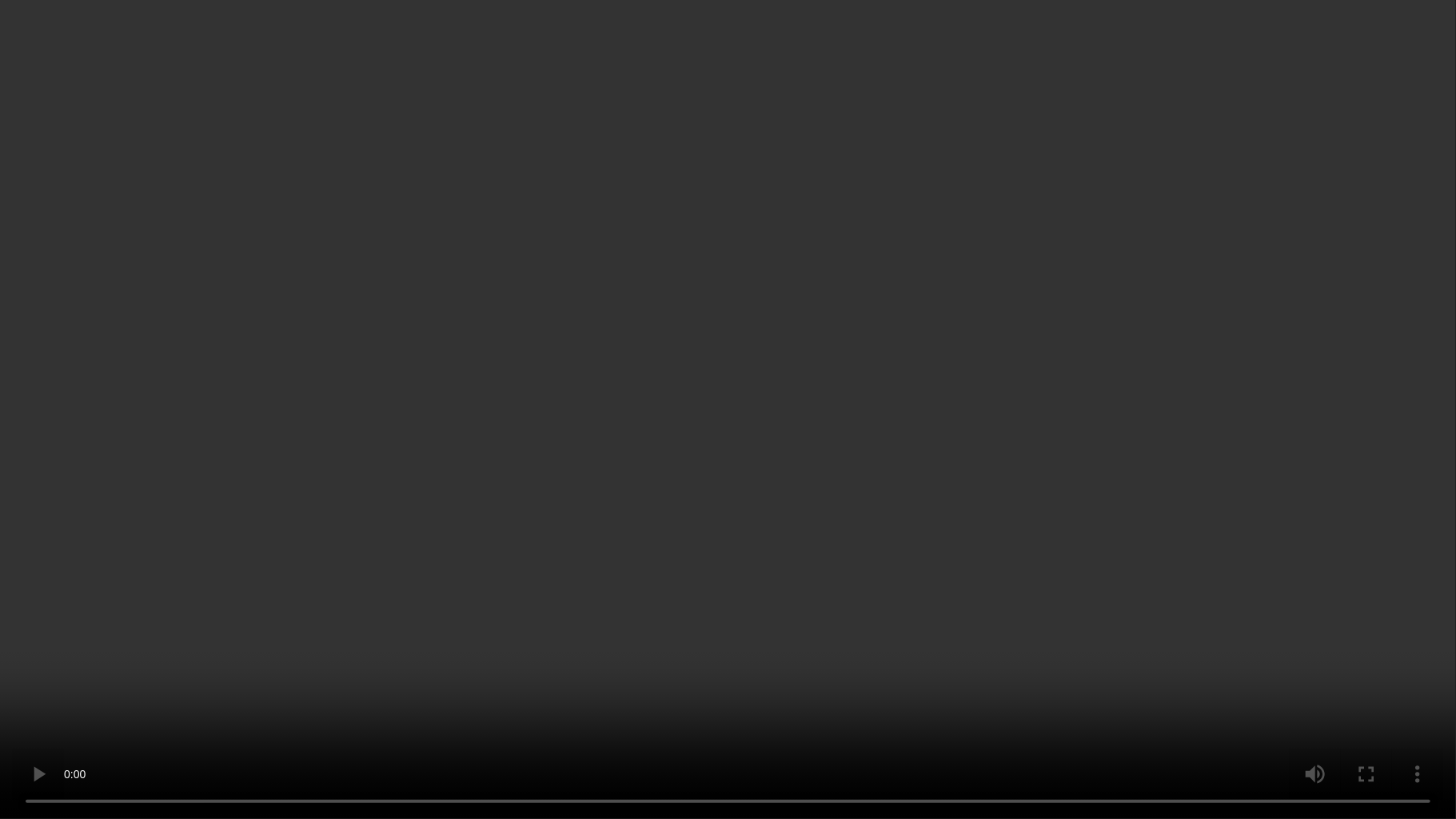
click at [640, 475] on video at bounding box center [728, 409] width 1456 height 819
click at [730, 481] on video at bounding box center [728, 409] width 1456 height 819
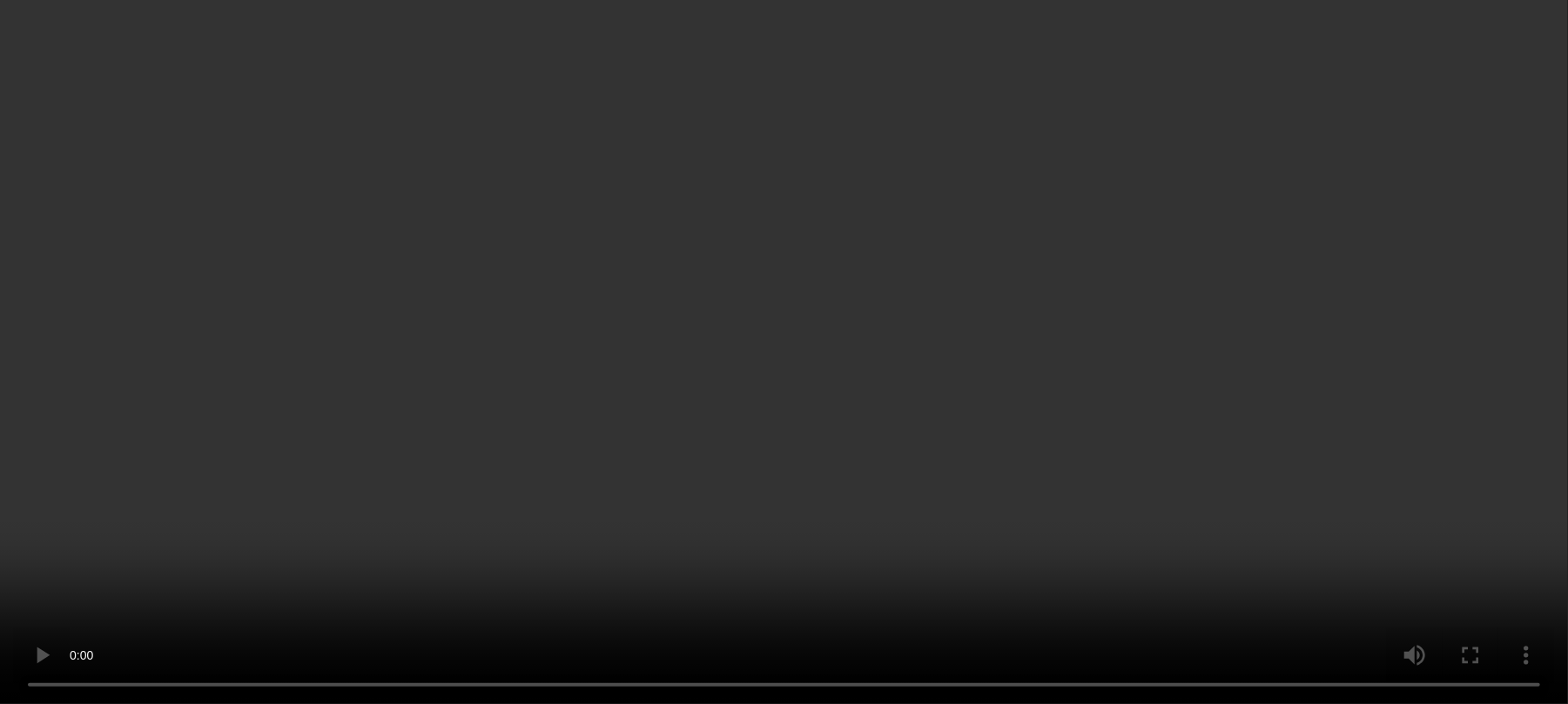
scroll to position [5893, 0]
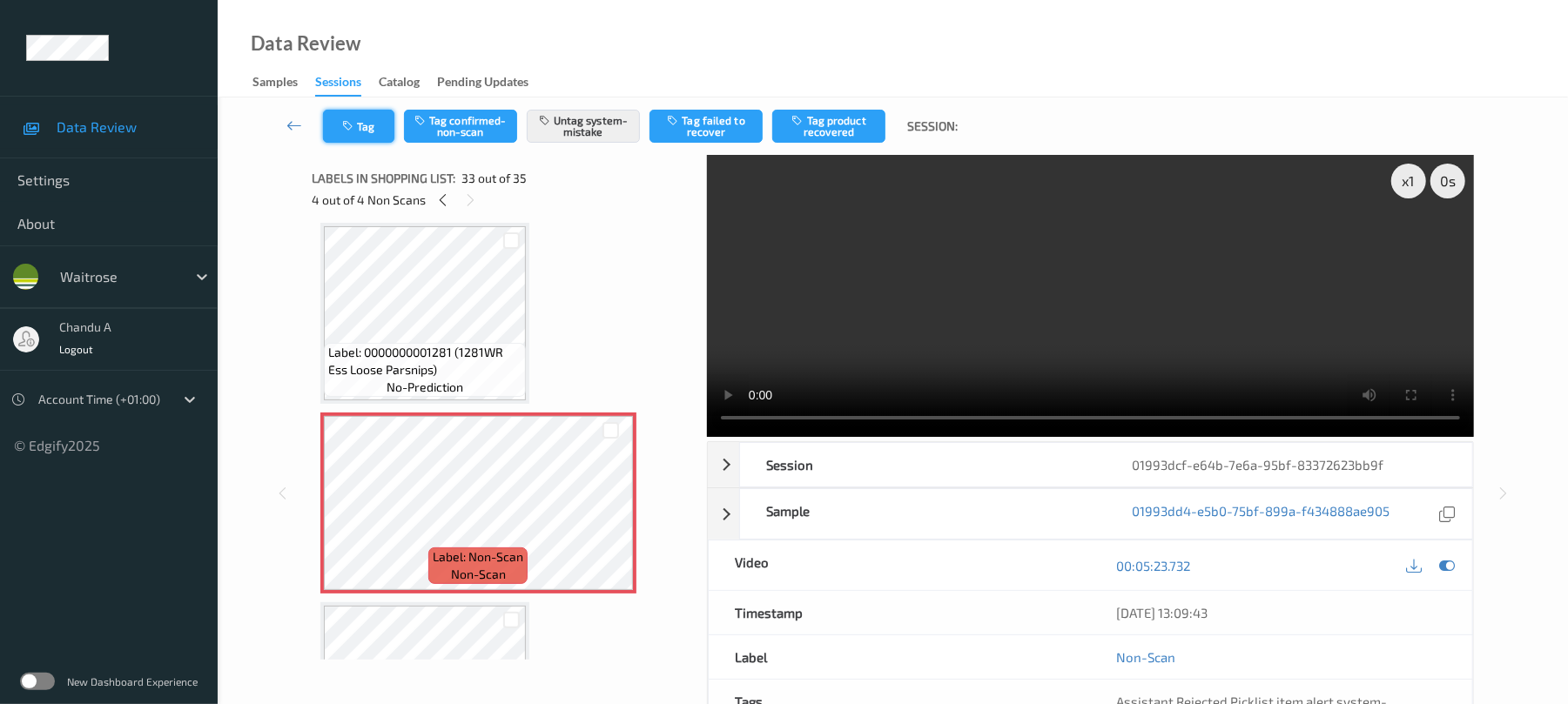
click at [350, 137] on button "Tag" at bounding box center [359, 126] width 71 height 33
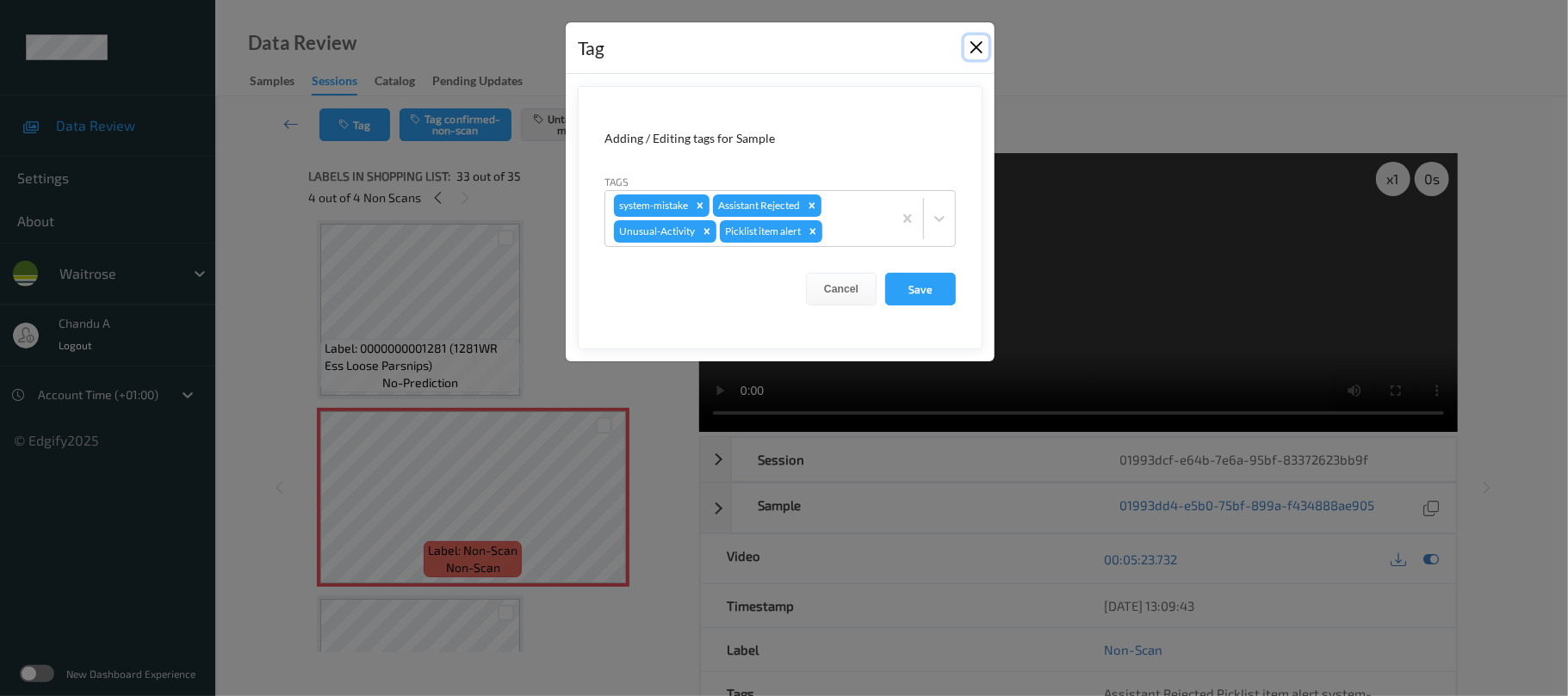
click at [982, 50] on button "Close" at bounding box center [976, 47] width 24 height 24
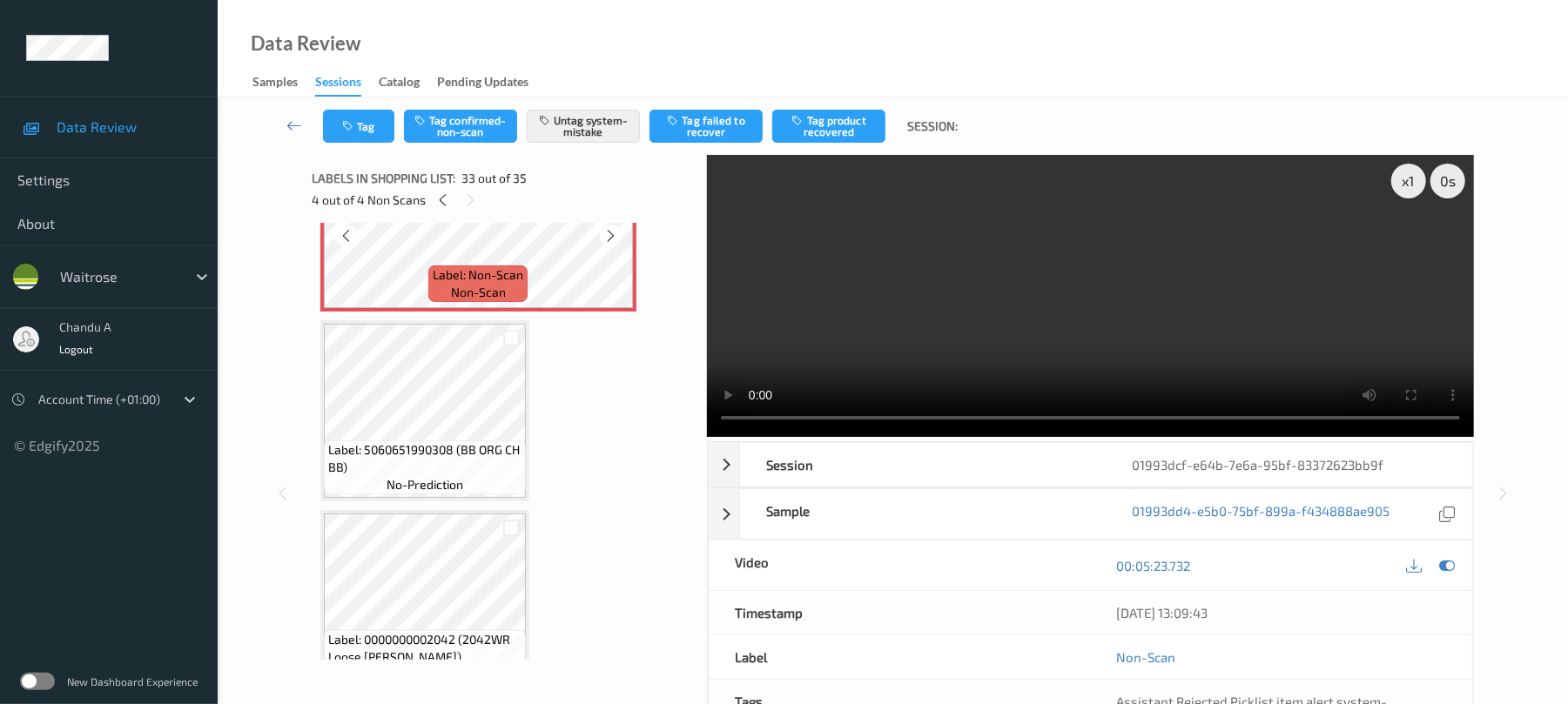
scroll to position [6215, 0]
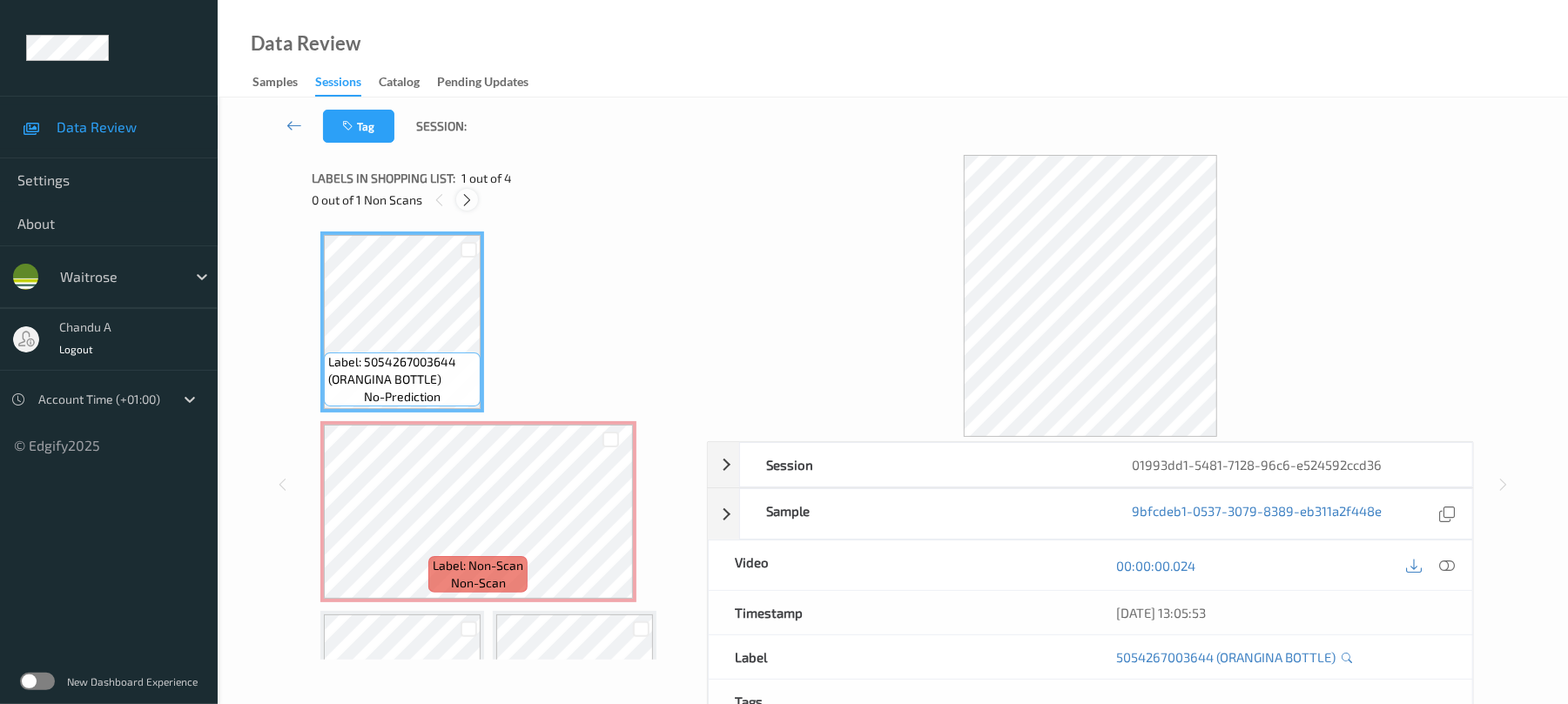
click at [470, 202] on icon at bounding box center [466, 201] width 15 height 16
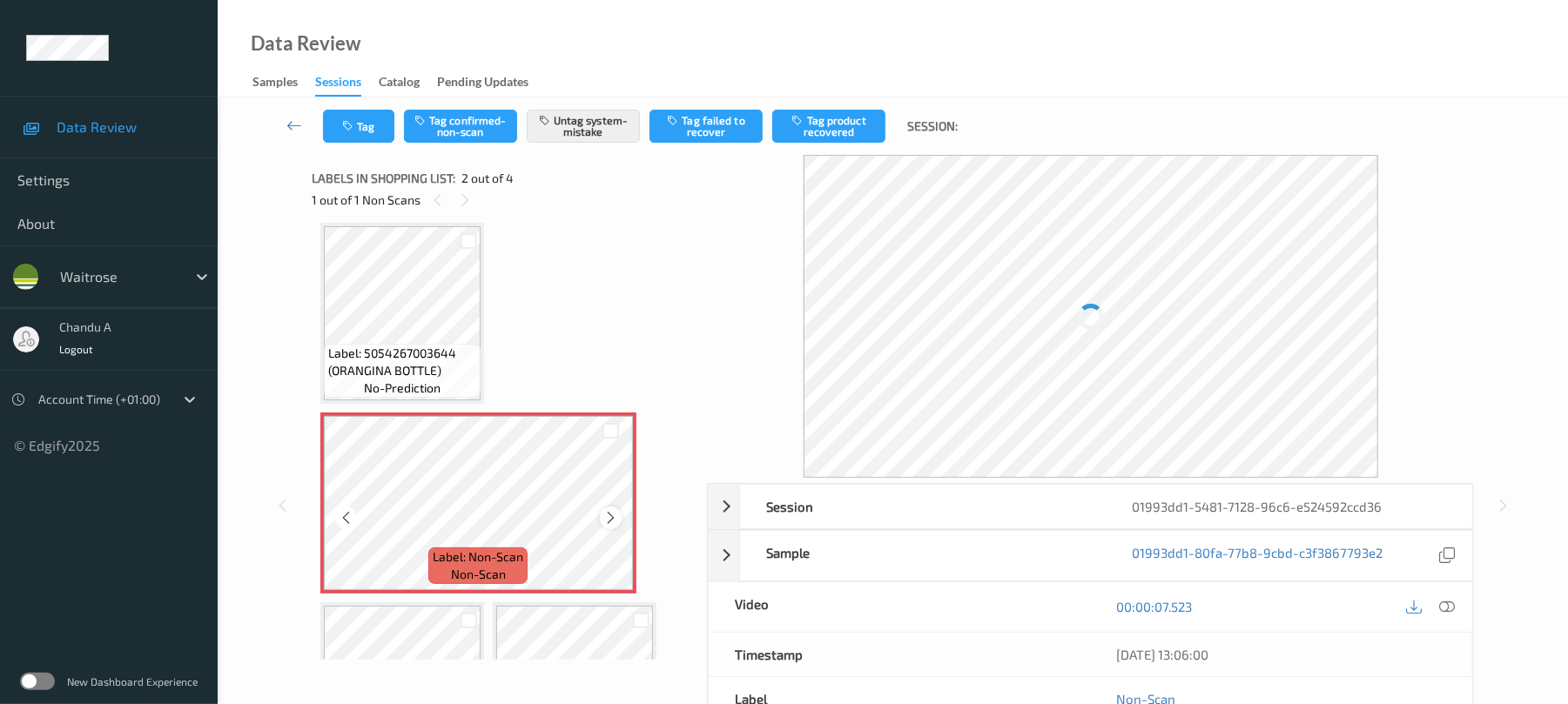
click at [604, 519] on icon at bounding box center [610, 518] width 15 height 16
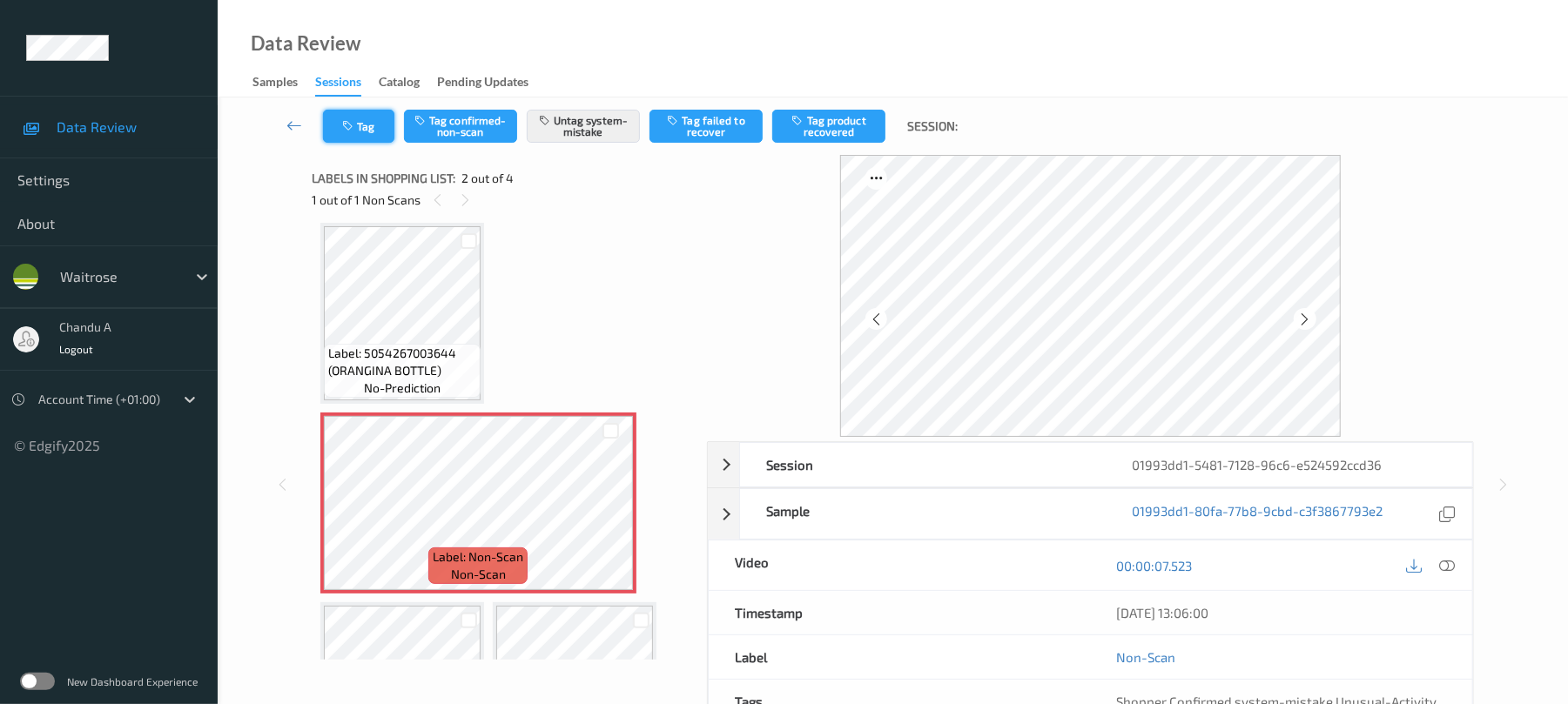
click at [370, 122] on button "Tag" at bounding box center [359, 126] width 71 height 33
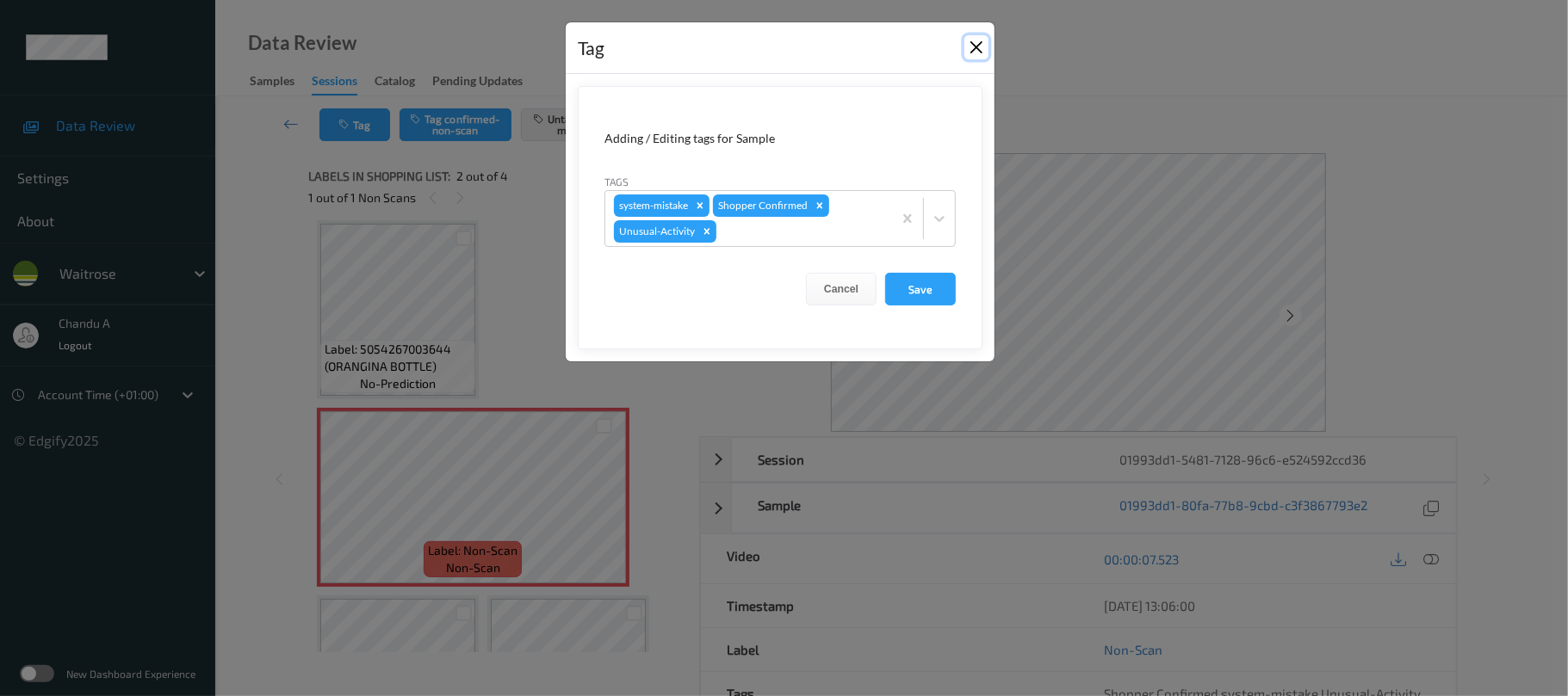
click at [985, 49] on button "Close" at bounding box center [976, 47] width 24 height 24
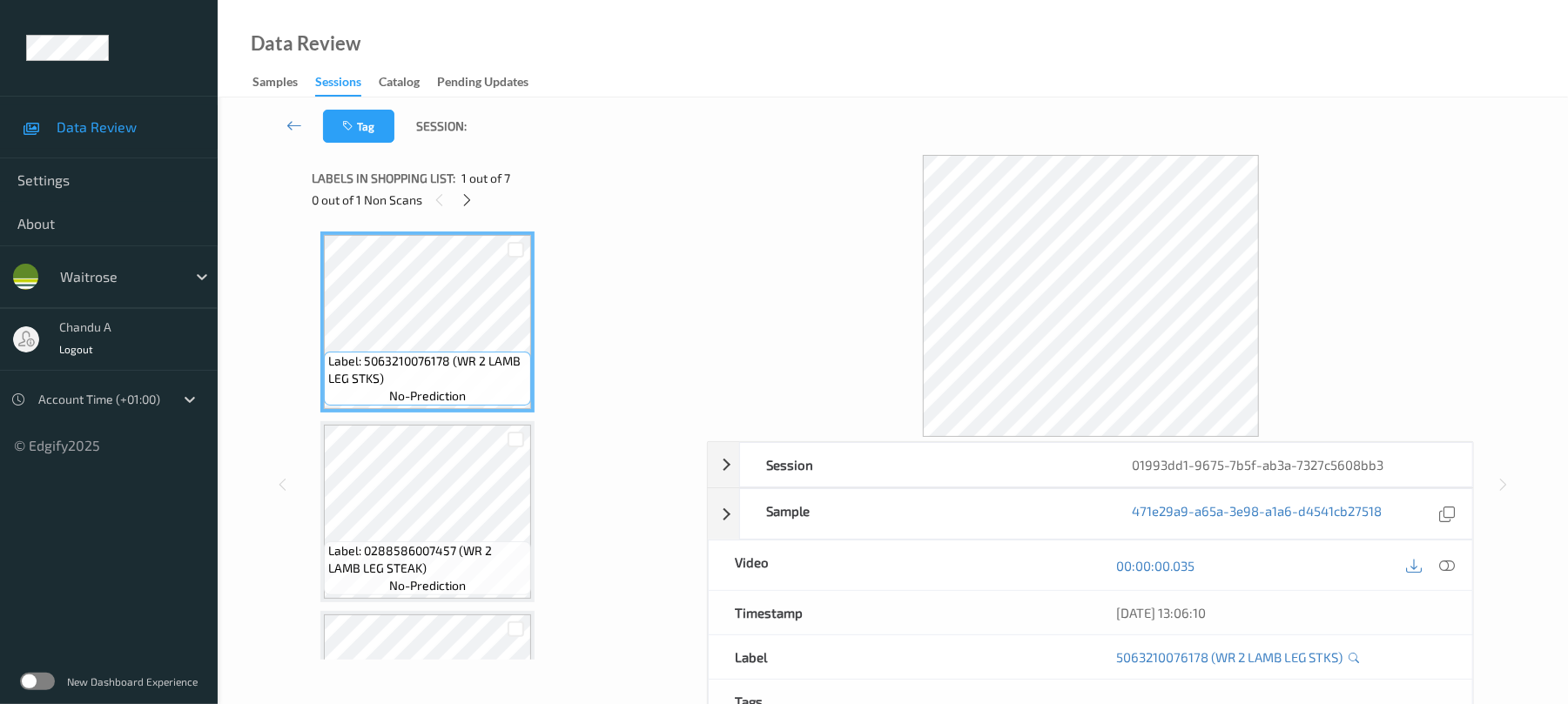
click at [466, 211] on div "Labels in shopping list: 1 out of 7 0 out of 1 Non Scans" at bounding box center [502, 189] width 383 height 68
click at [466, 203] on icon at bounding box center [466, 201] width 15 height 16
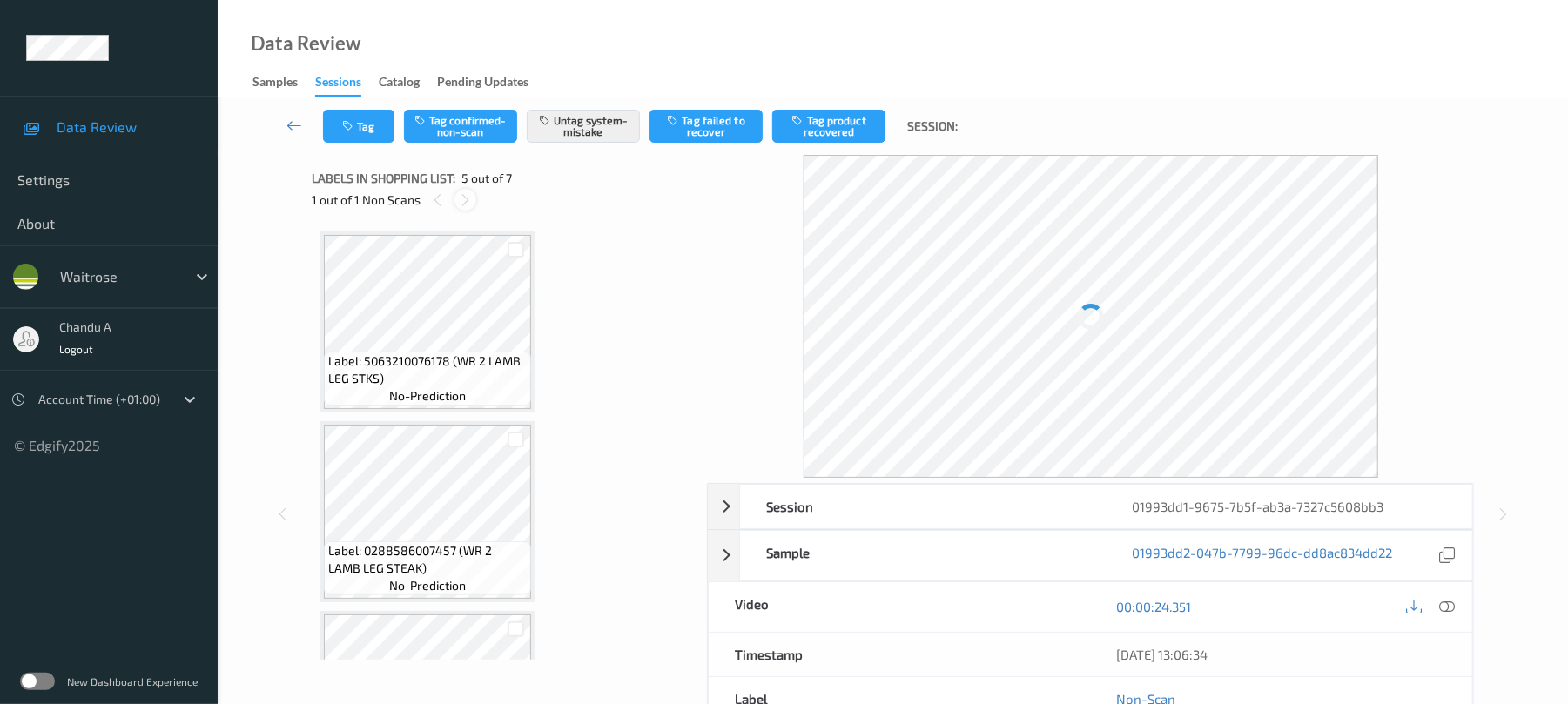
scroll to position [578, 0]
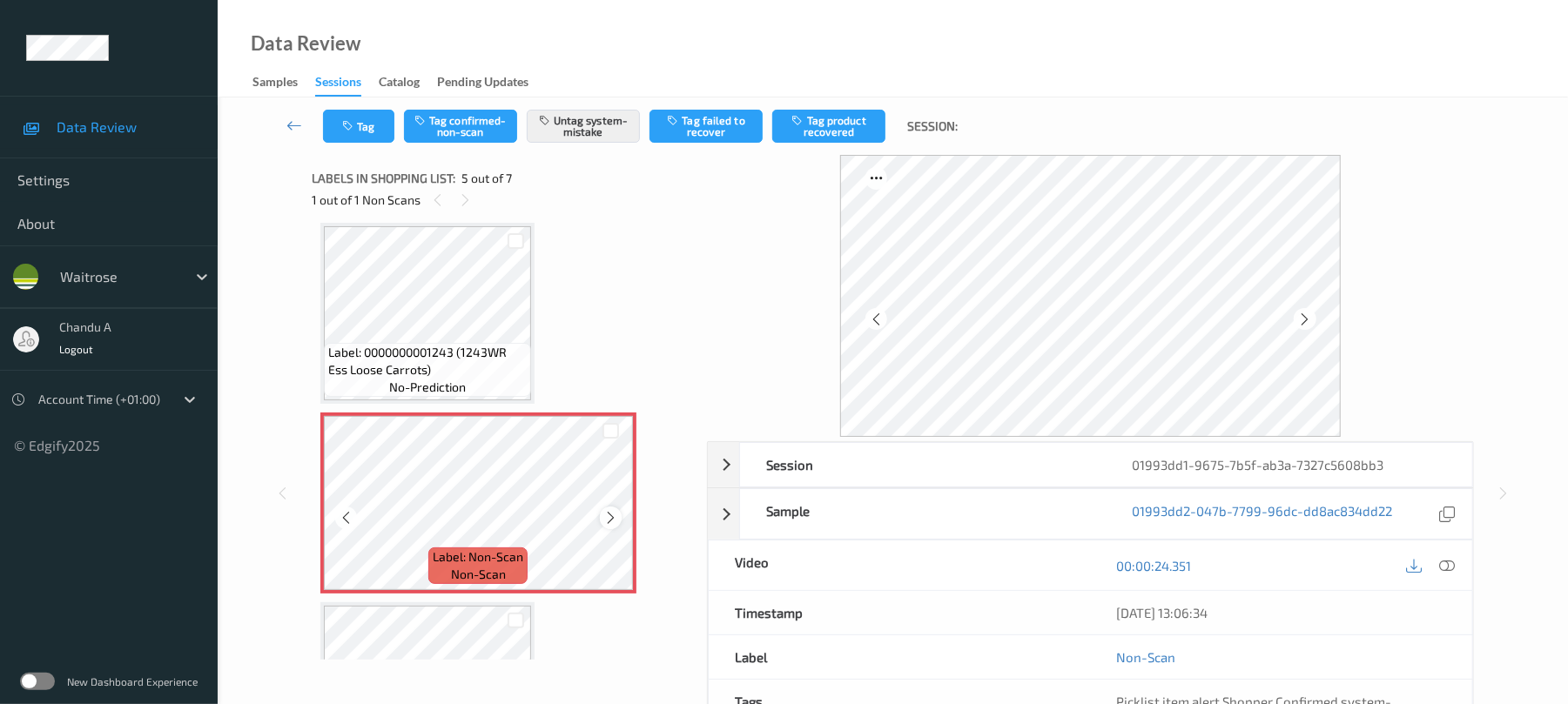
click at [613, 524] on icon at bounding box center [610, 518] width 15 height 16
click at [356, 110] on button "Tag" at bounding box center [359, 126] width 71 height 33
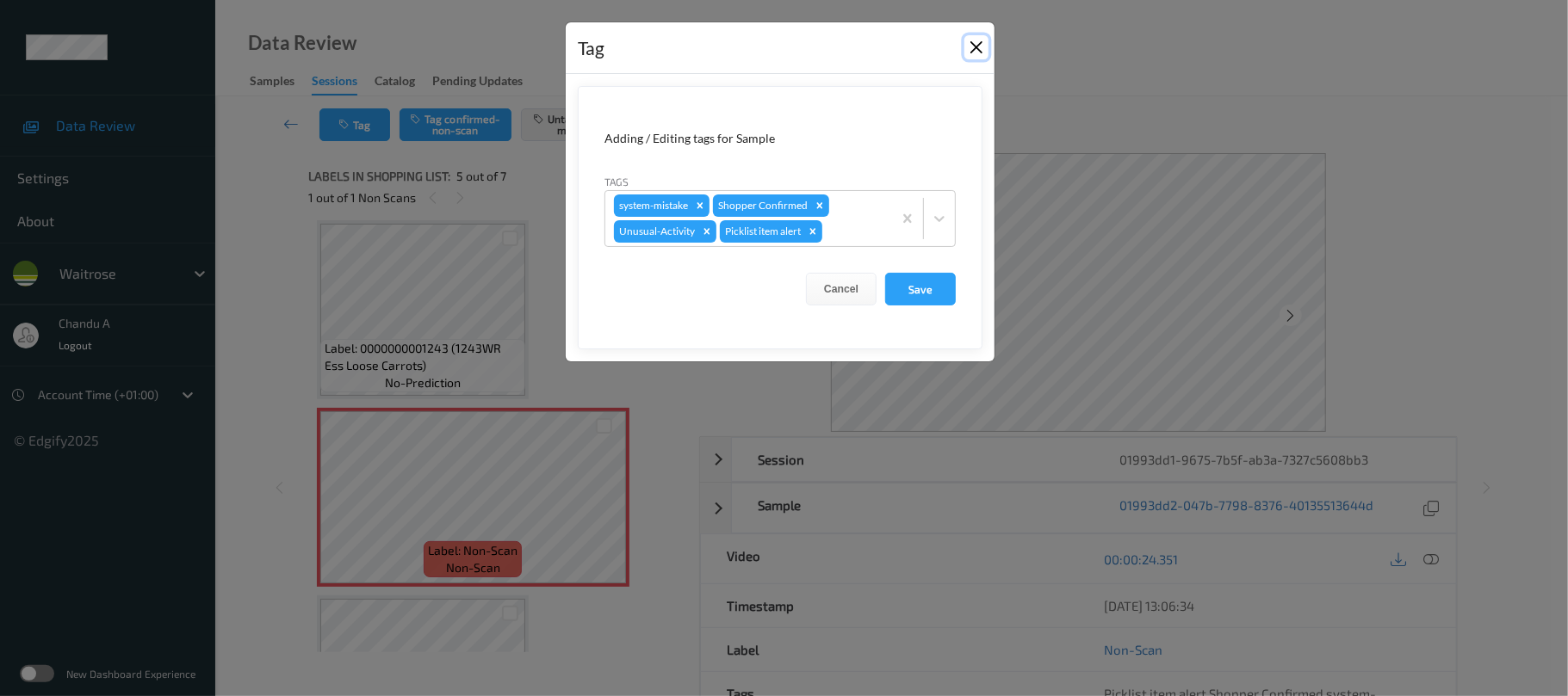
click at [979, 46] on button "Close" at bounding box center [976, 47] width 24 height 24
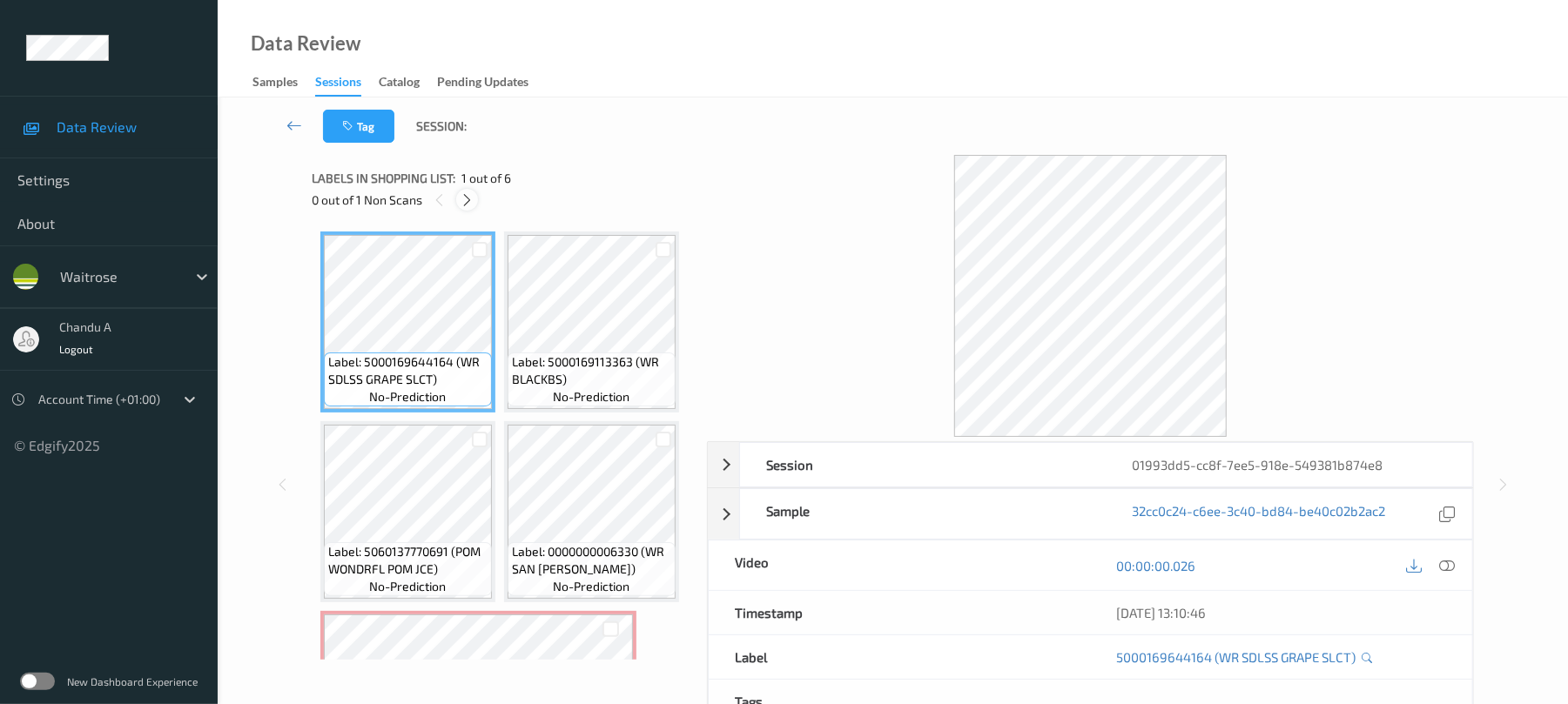
click at [456, 197] on div at bounding box center [466, 200] width 21 height 21
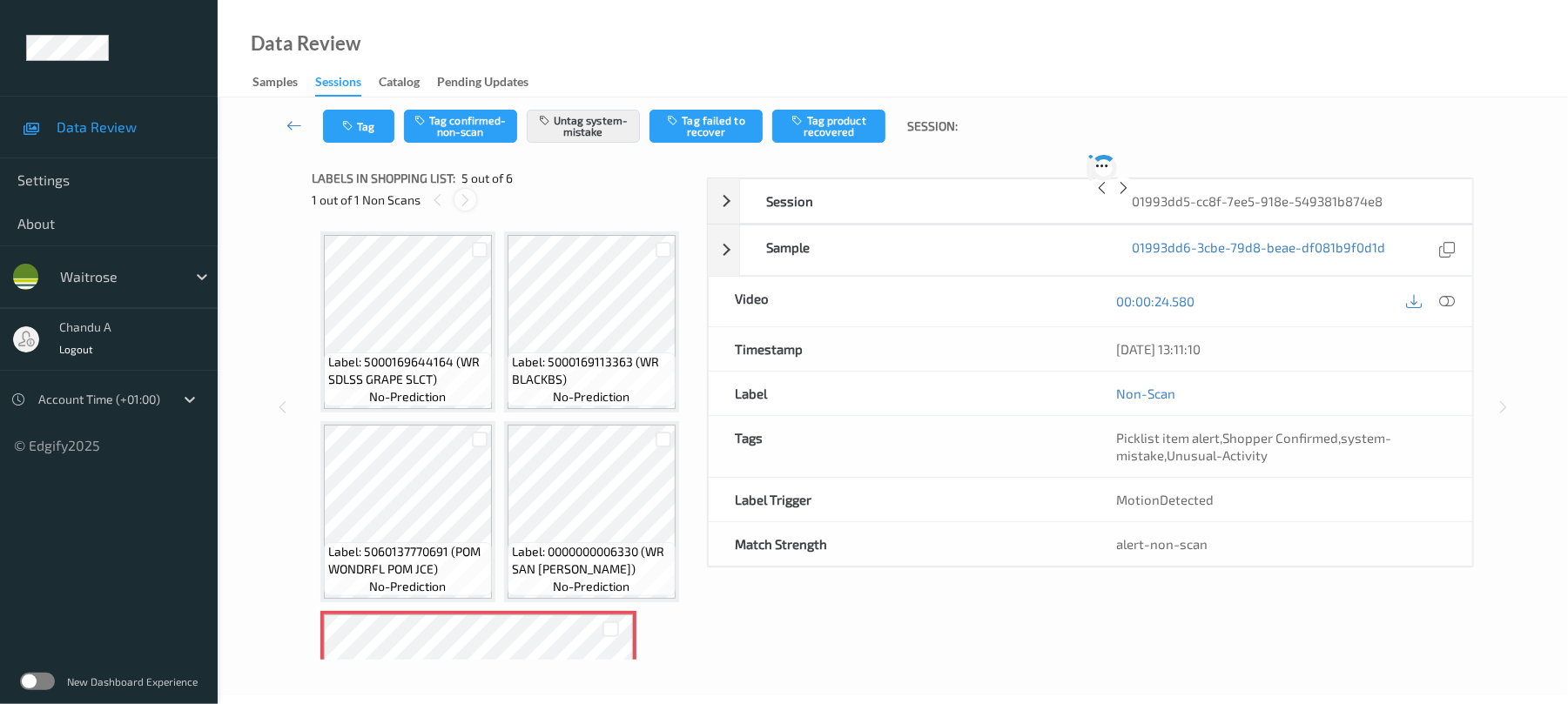
scroll to position [578, 0]
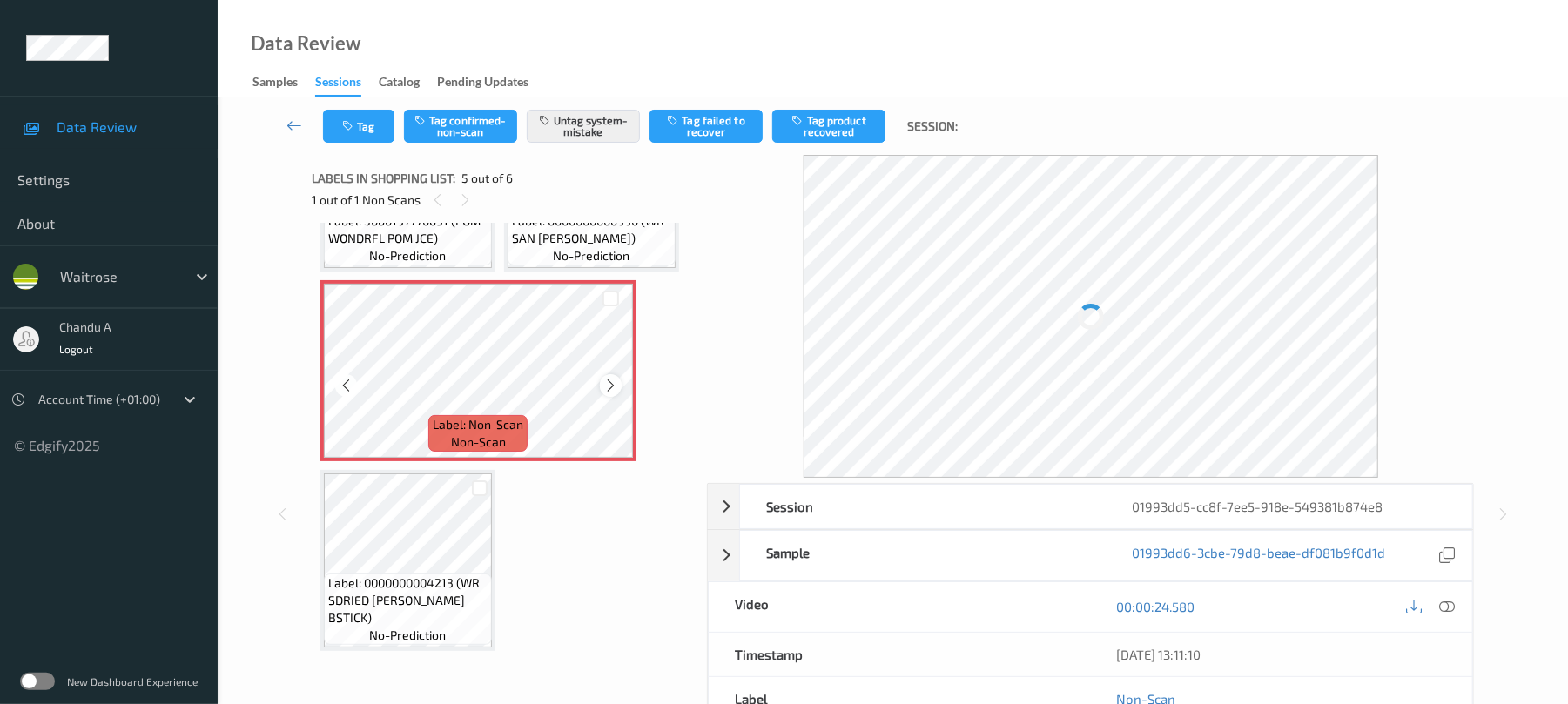
click at [613, 393] on icon at bounding box center [610, 386] width 15 height 16
click at [355, 122] on icon "button" at bounding box center [350, 127] width 15 height 12
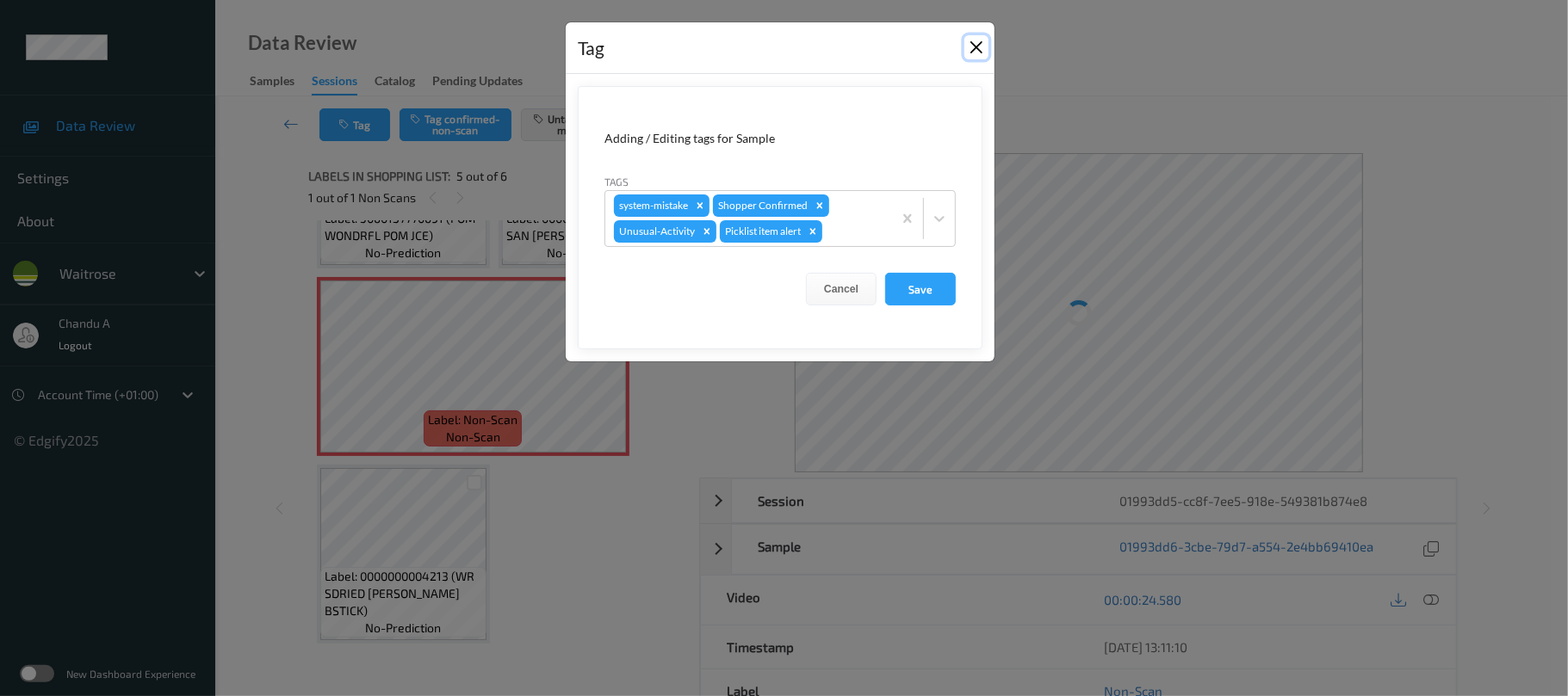
click at [977, 49] on button "Close" at bounding box center [976, 47] width 24 height 24
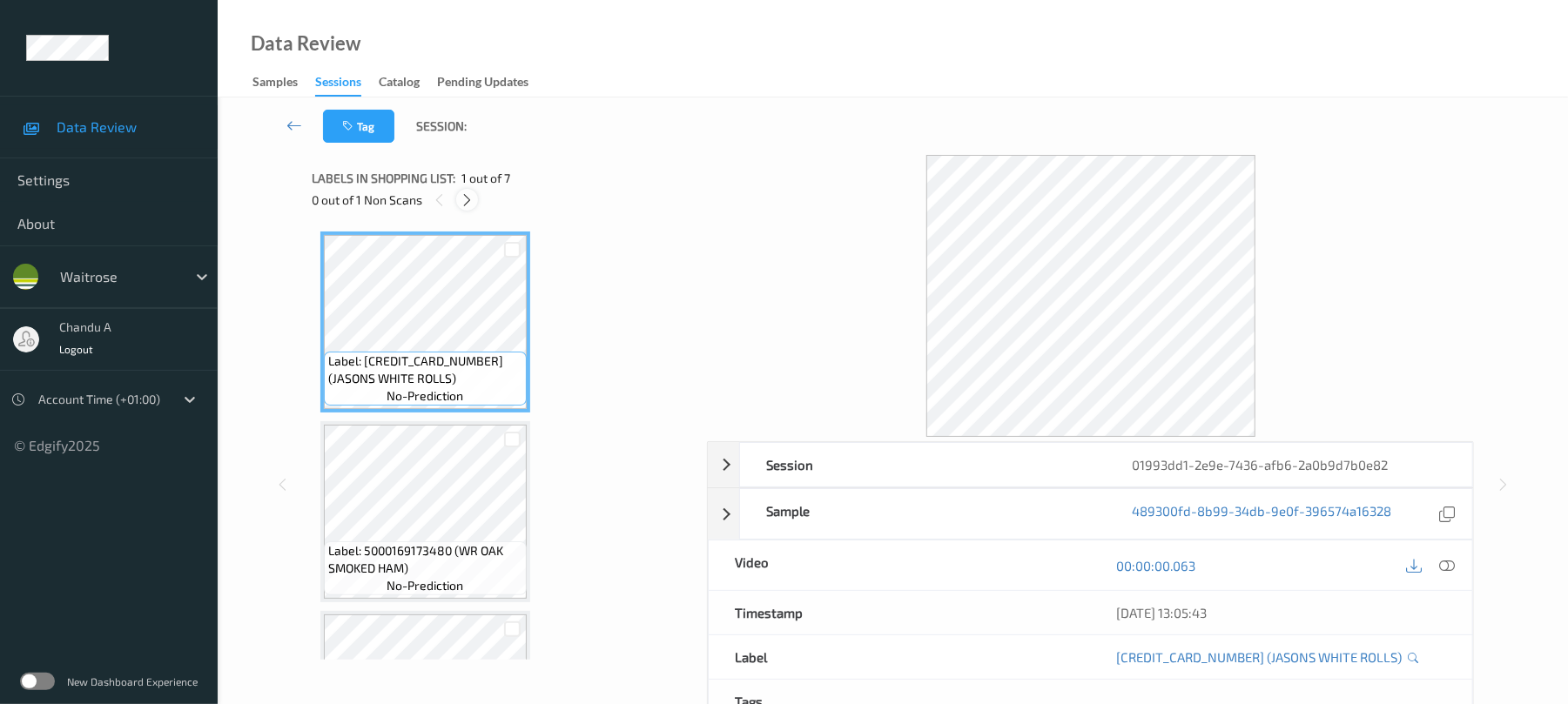
click at [474, 200] on icon at bounding box center [466, 201] width 15 height 16
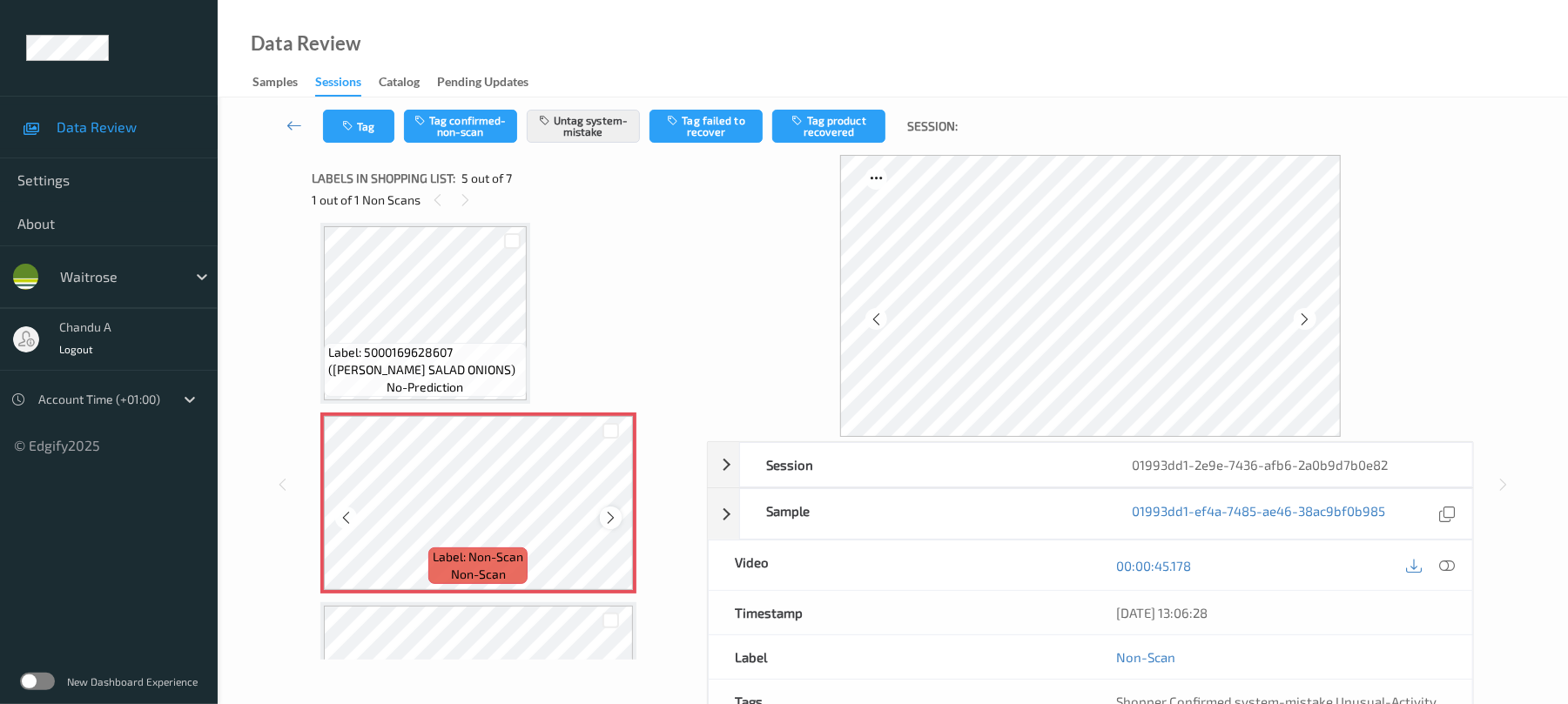
click at [616, 517] on icon at bounding box center [610, 518] width 15 height 16
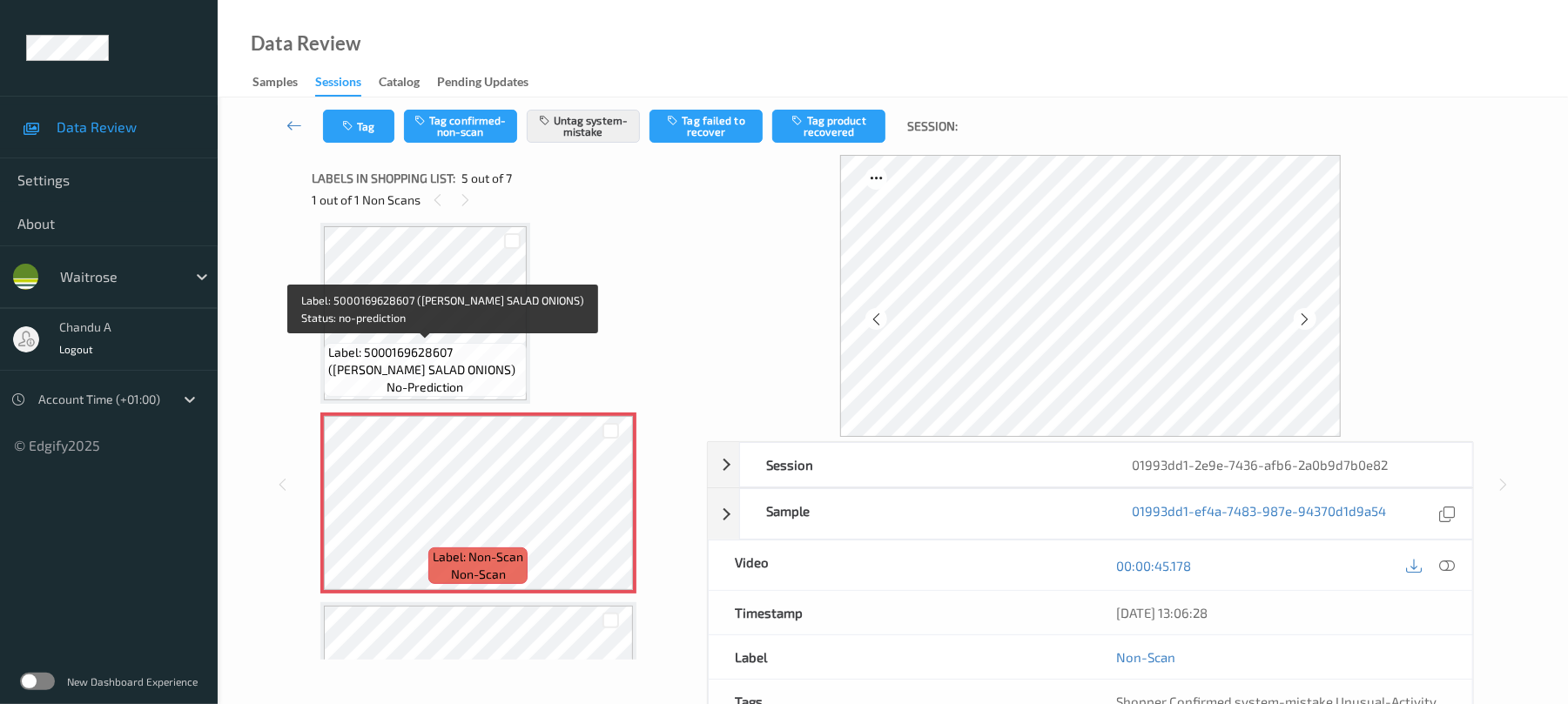
click at [448, 344] on span "Label: 5000169628607 (WR DORG SALAD ONIONS)" at bounding box center [425, 360] width 194 height 35
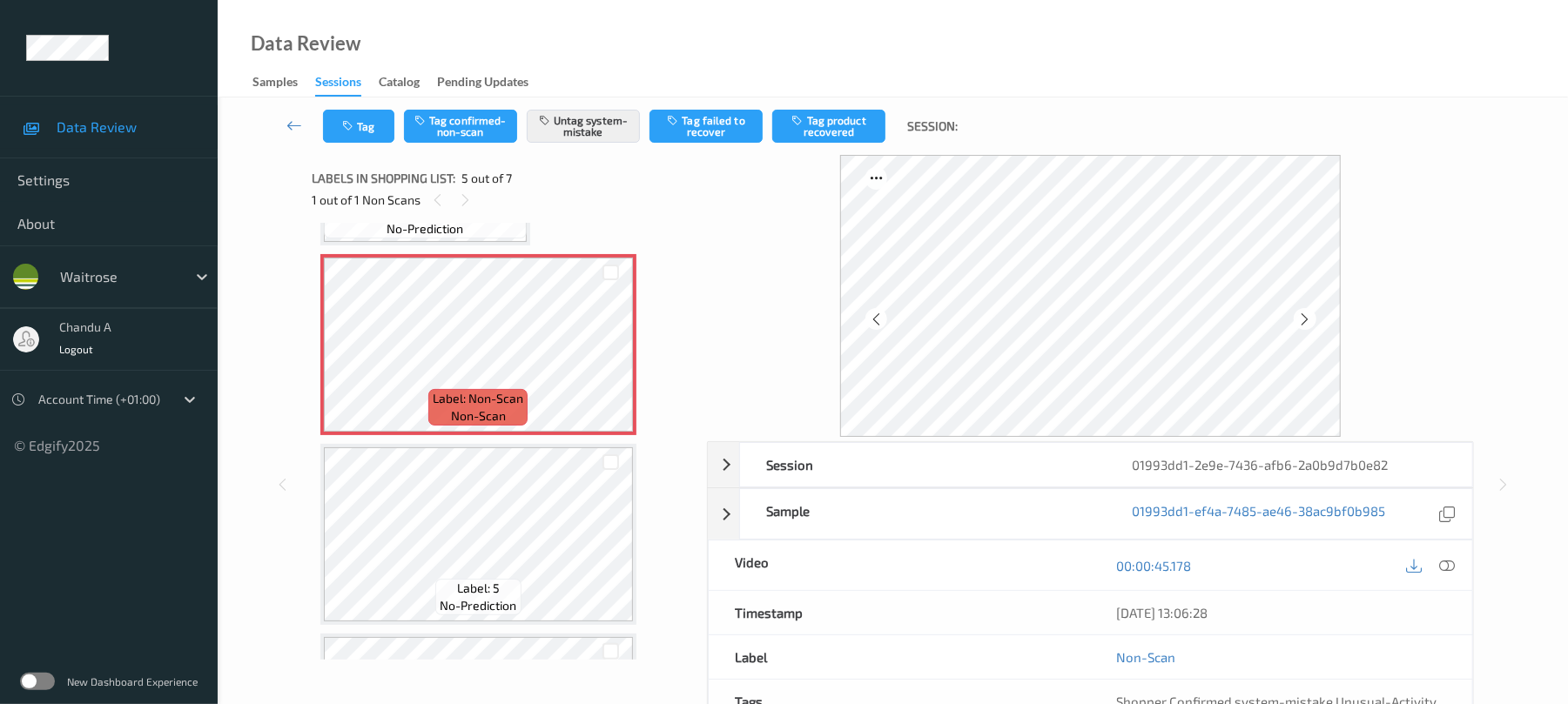
scroll to position [694, 0]
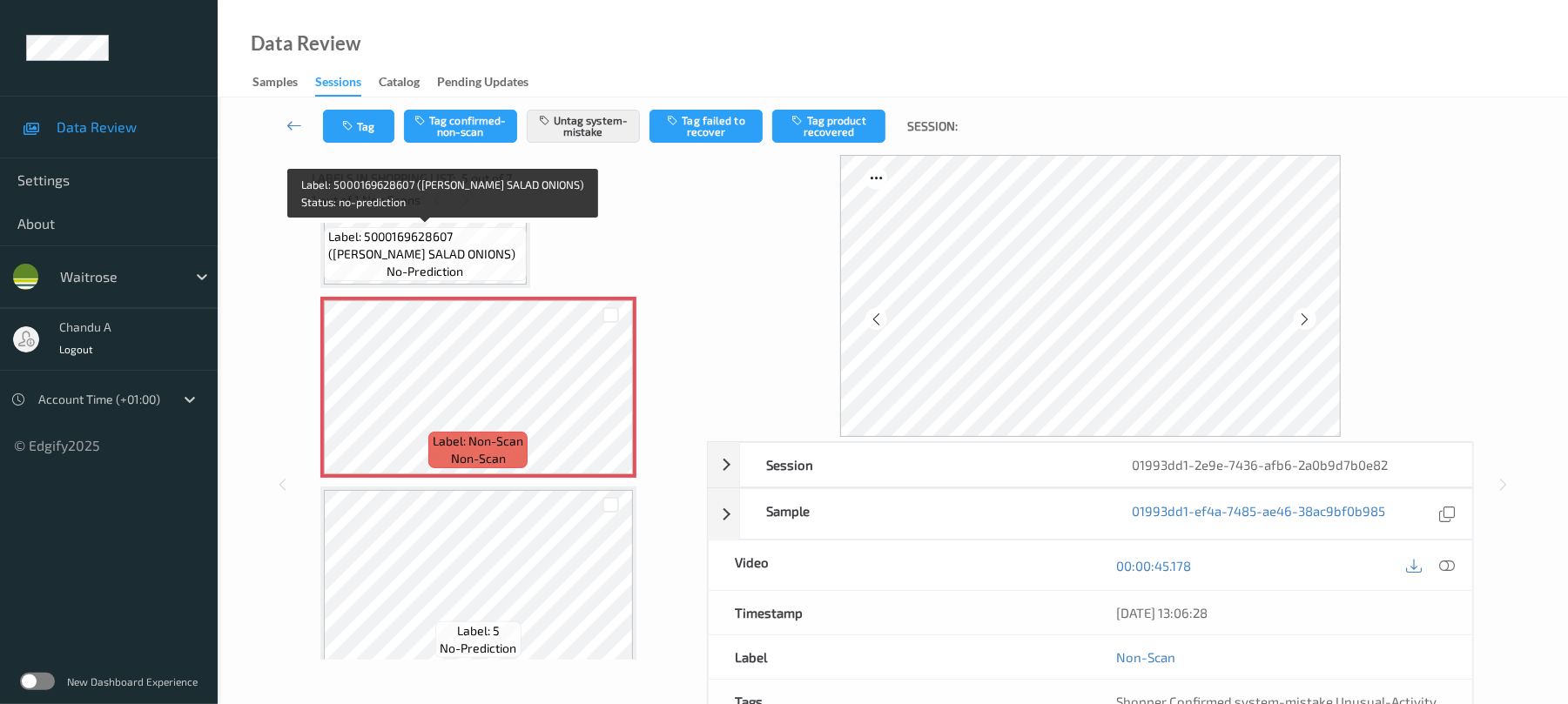
click at [481, 278] on div "Label: 5000169628607 (WR DORG SALAD ONIONS) no-prediction" at bounding box center [425, 254] width 202 height 54
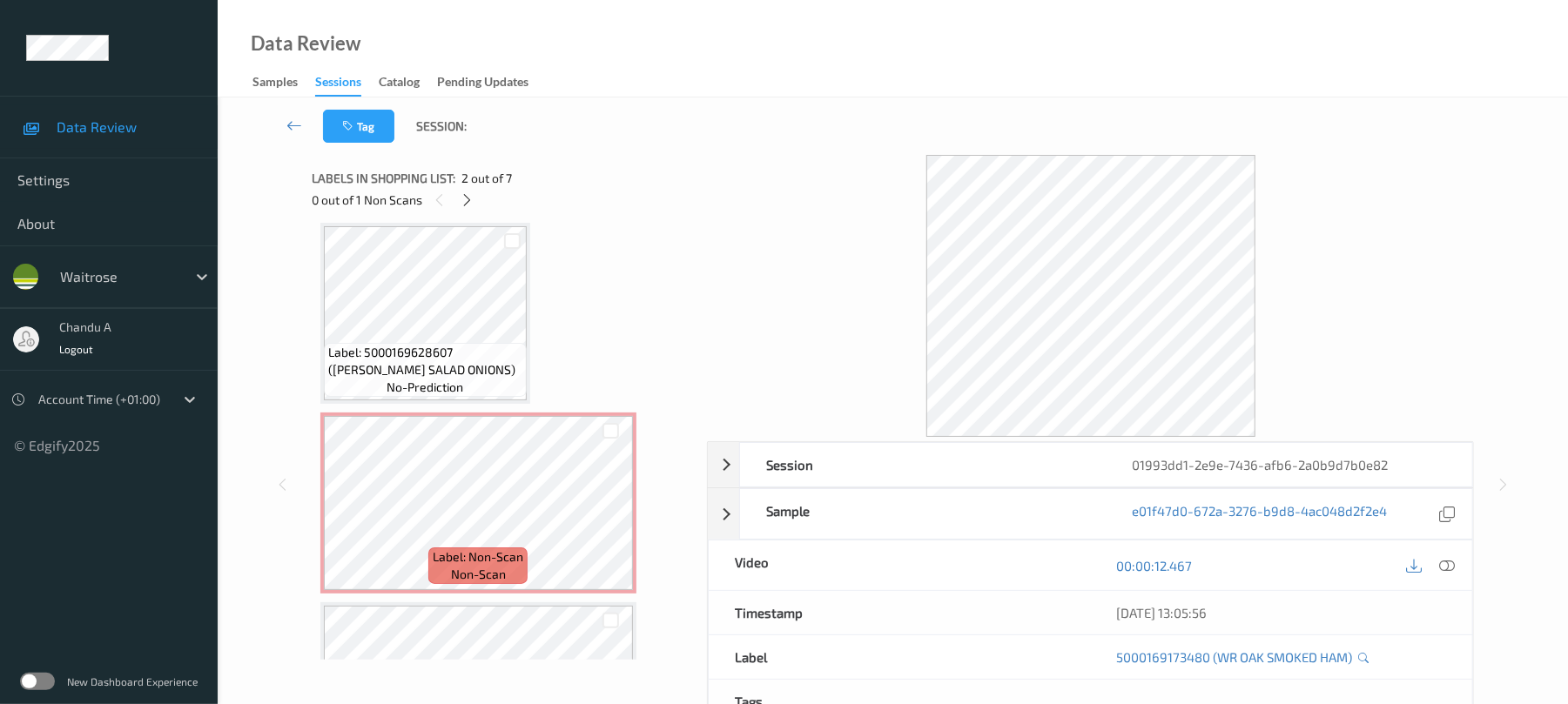
scroll to position [667, 0]
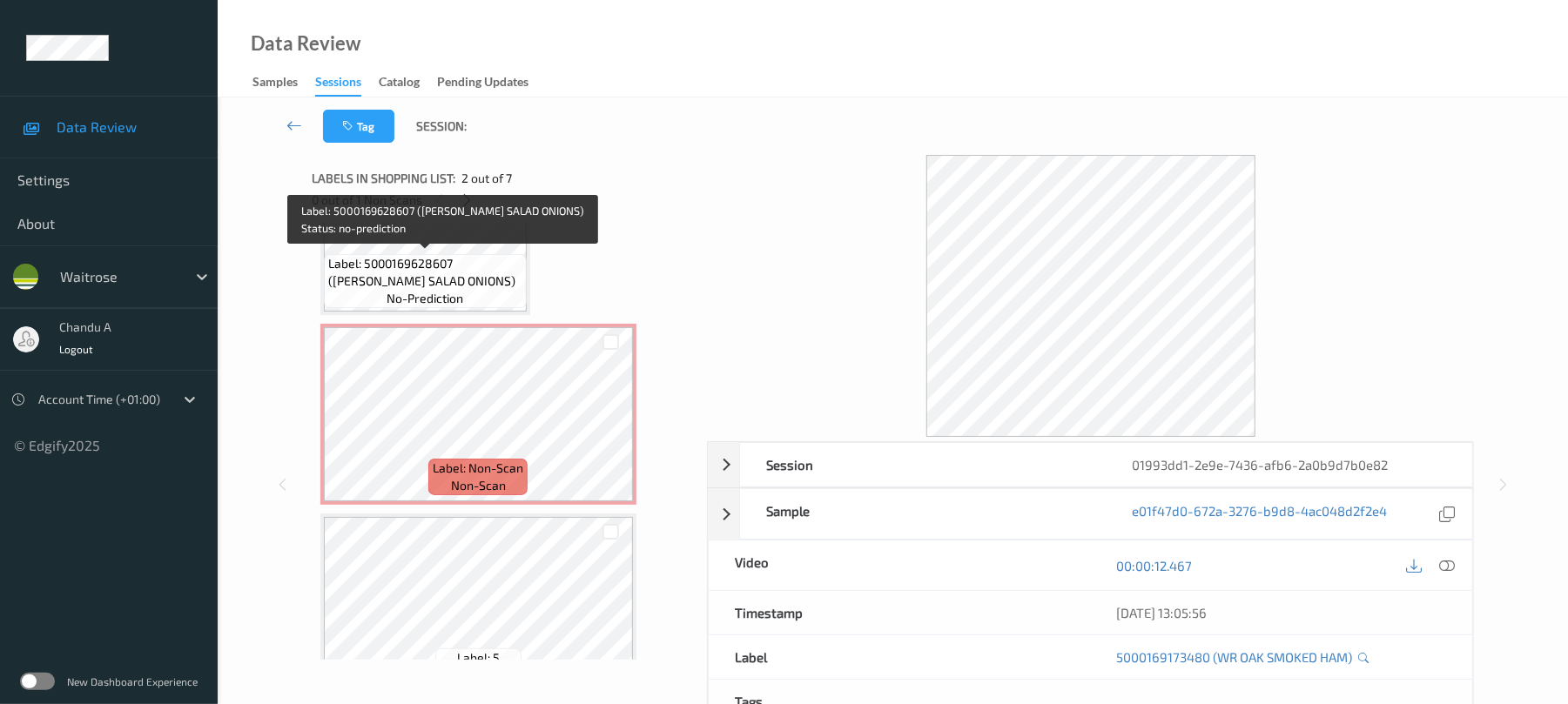
click at [472, 289] on div "Label: 5000169628607 (WR DORG SALAD ONIONS) no-prediction" at bounding box center [425, 281] width 202 height 54
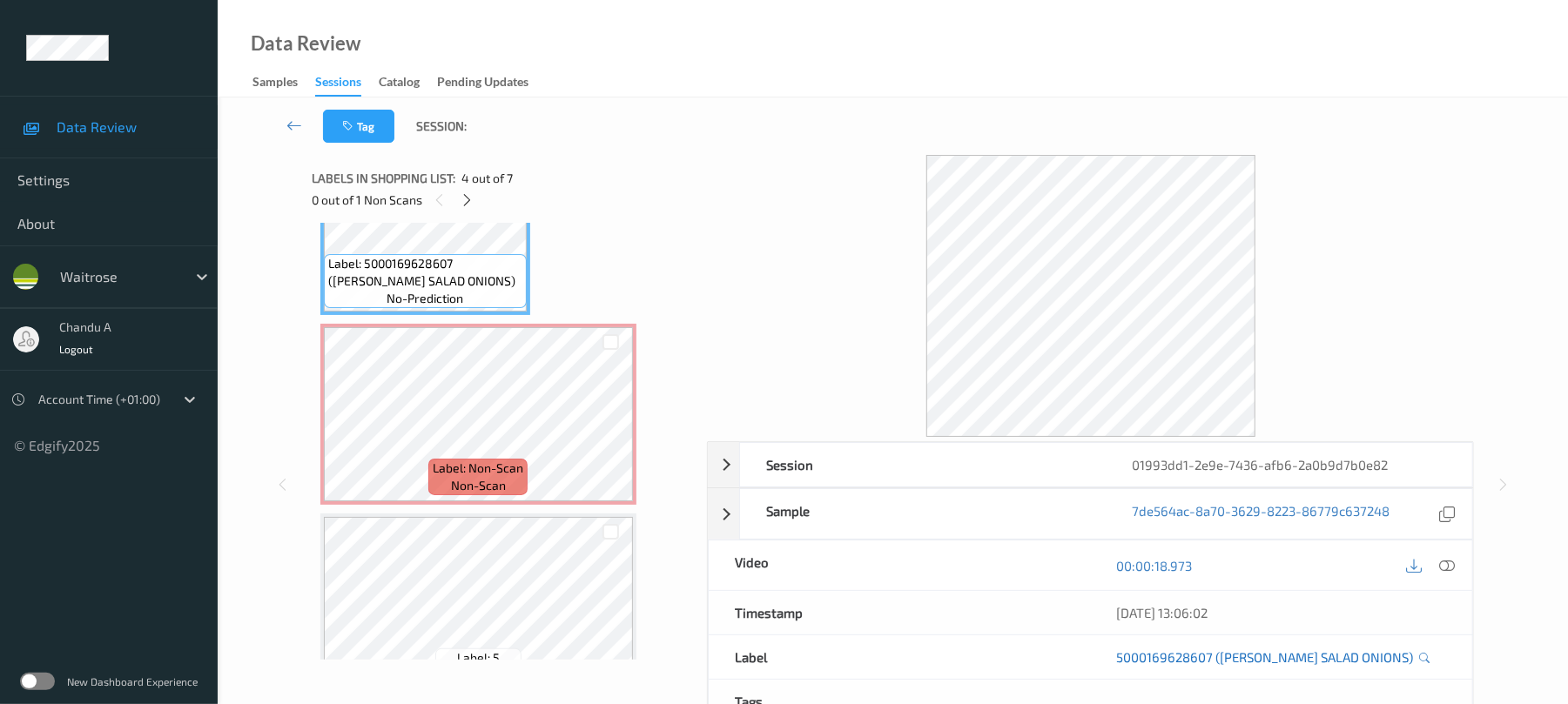
drag, startPoint x: 1445, startPoint y: 561, endPoint x: 1227, endPoint y: 499, distance: 226.6
click at [1445, 562] on icon at bounding box center [1448, 567] width 16 height 16
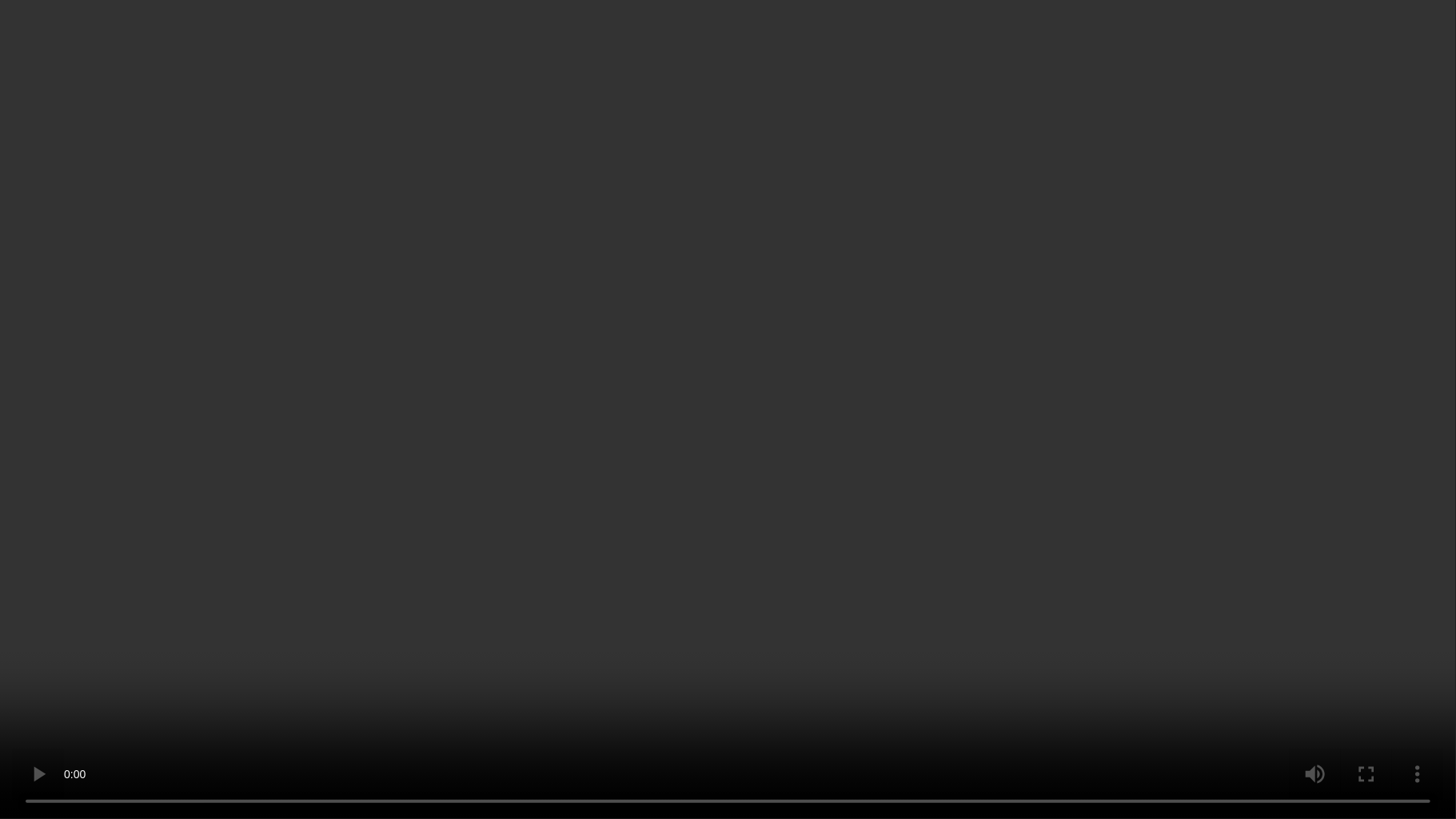
click at [733, 521] on video at bounding box center [728, 409] width 1456 height 819
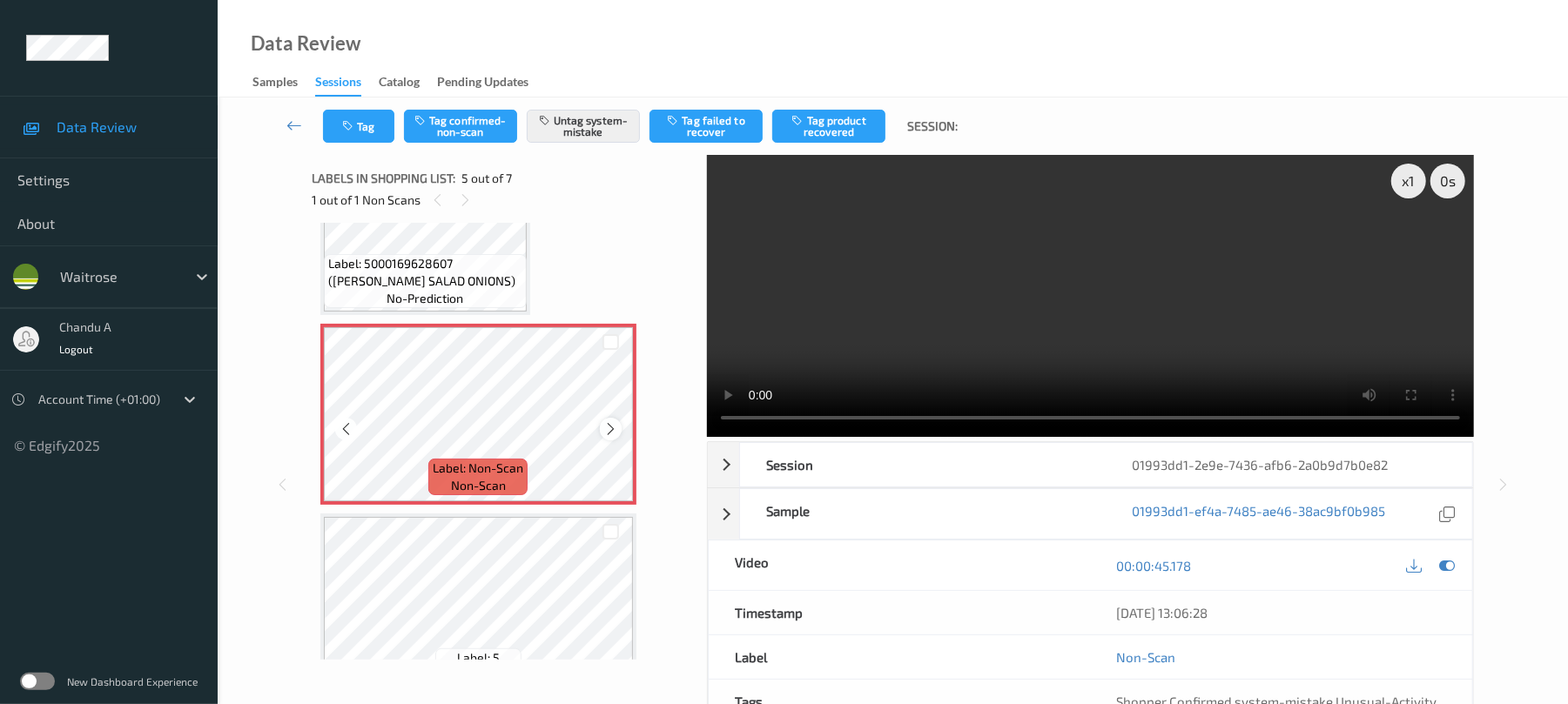
click at [609, 432] on icon at bounding box center [610, 429] width 15 height 16
click at [609, 429] on icon at bounding box center [610, 429] width 15 height 16
click at [569, 117] on button "Untag system-mistake" at bounding box center [582, 126] width 113 height 33
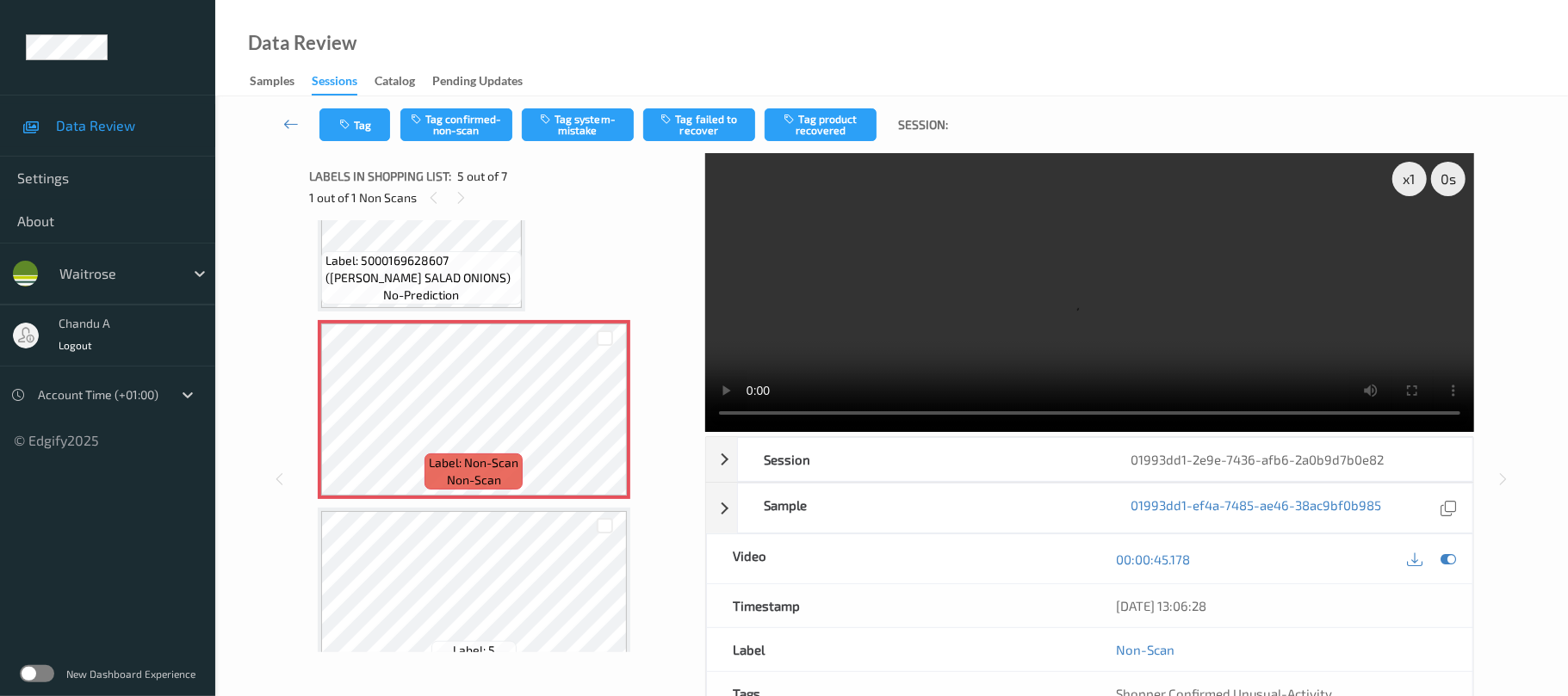
click at [348, 116] on button "Tag" at bounding box center [355, 124] width 71 height 33
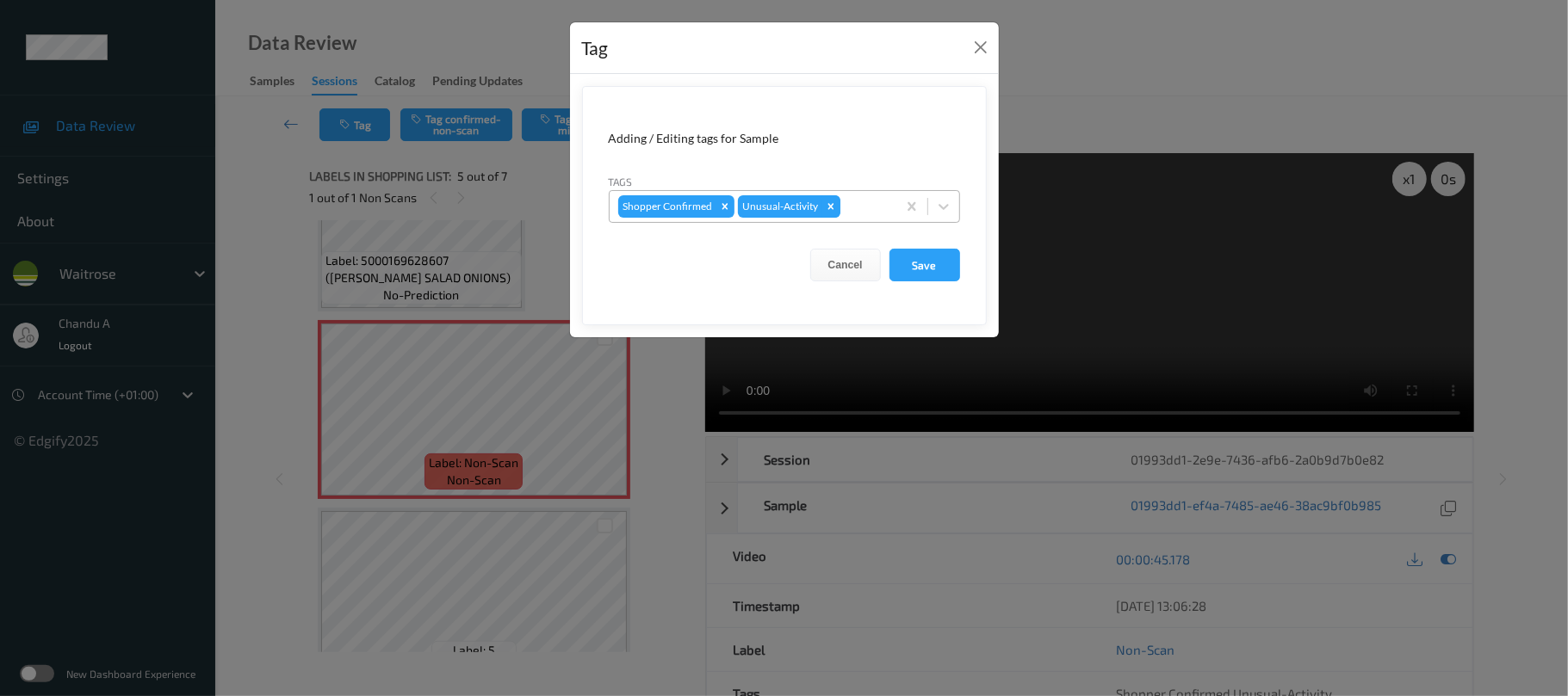
click at [825, 207] on icon "Remove Unusual-Activity" at bounding box center [831, 206] width 12 height 12
click at [930, 263] on button "Save" at bounding box center [925, 265] width 71 height 33
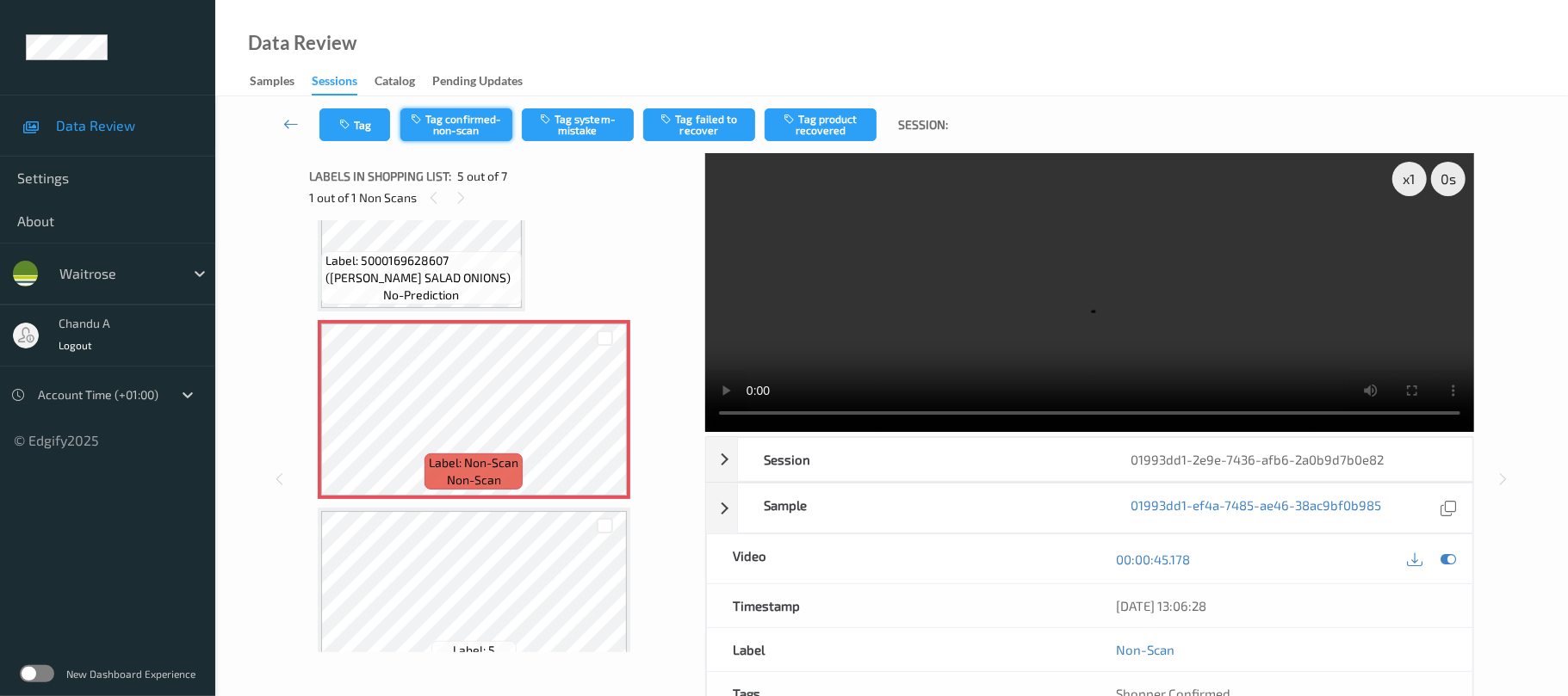
click at [425, 127] on button "Tag confirmed-non-scan" at bounding box center [456, 124] width 112 height 33
click at [814, 125] on button "Tag product recovered" at bounding box center [821, 124] width 112 height 33
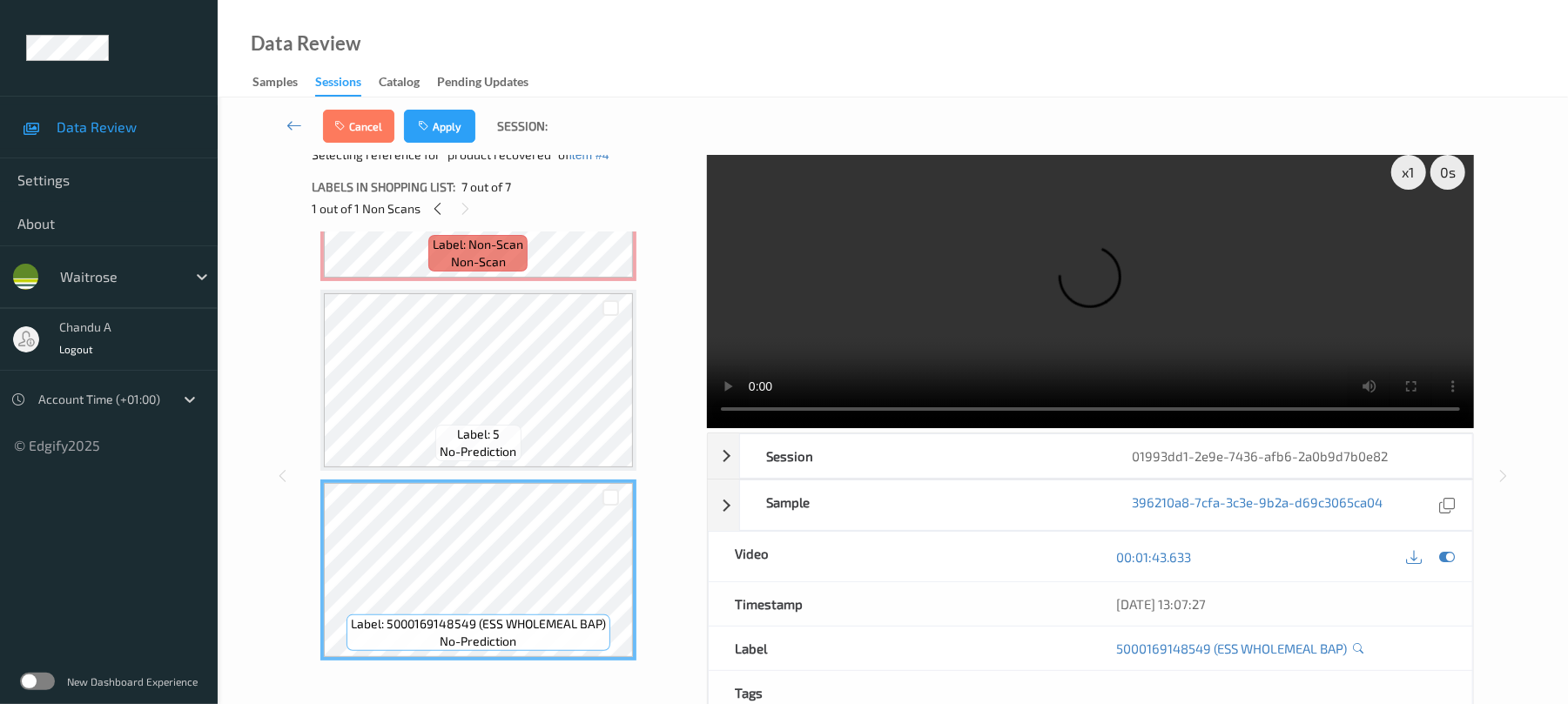
scroll to position [44, 0]
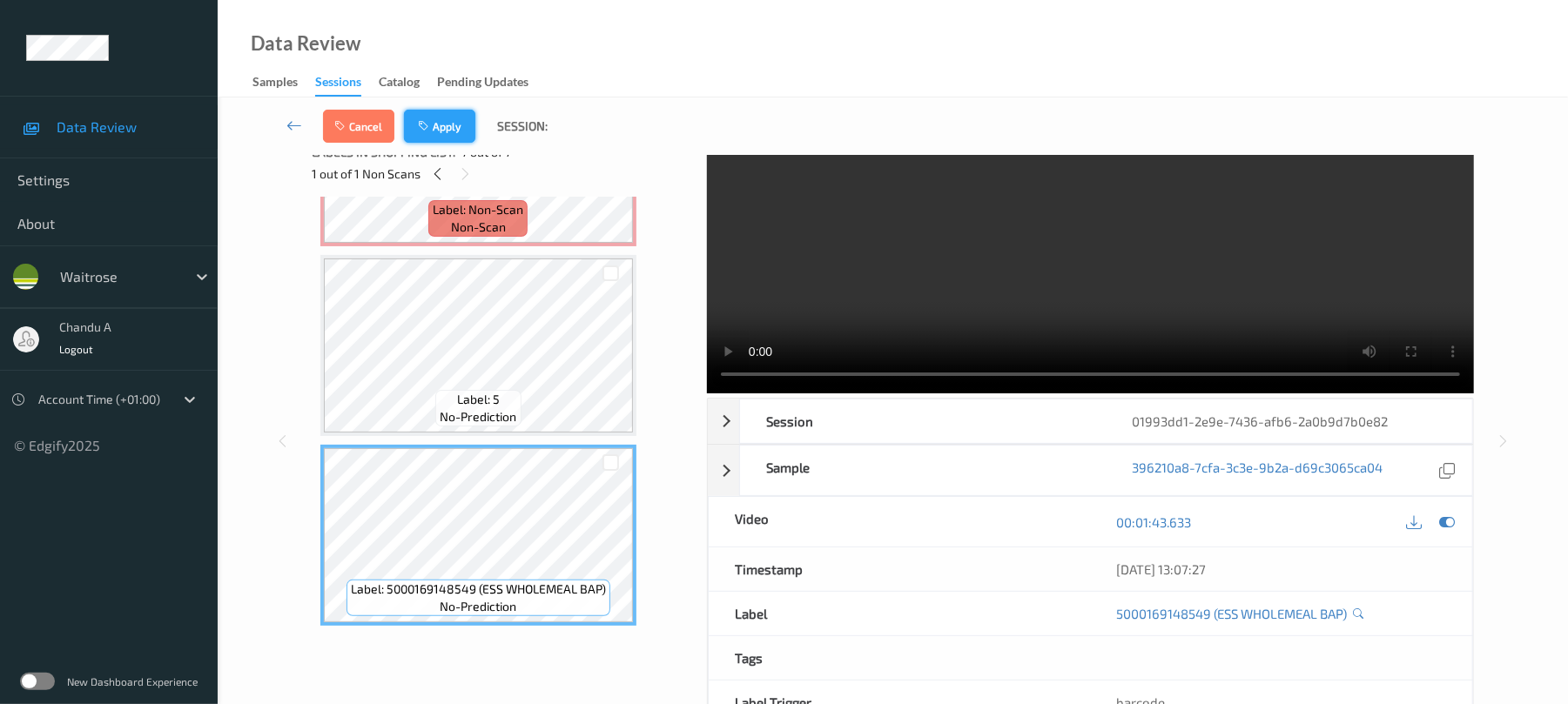
click at [430, 129] on icon "button" at bounding box center [425, 127] width 15 height 12
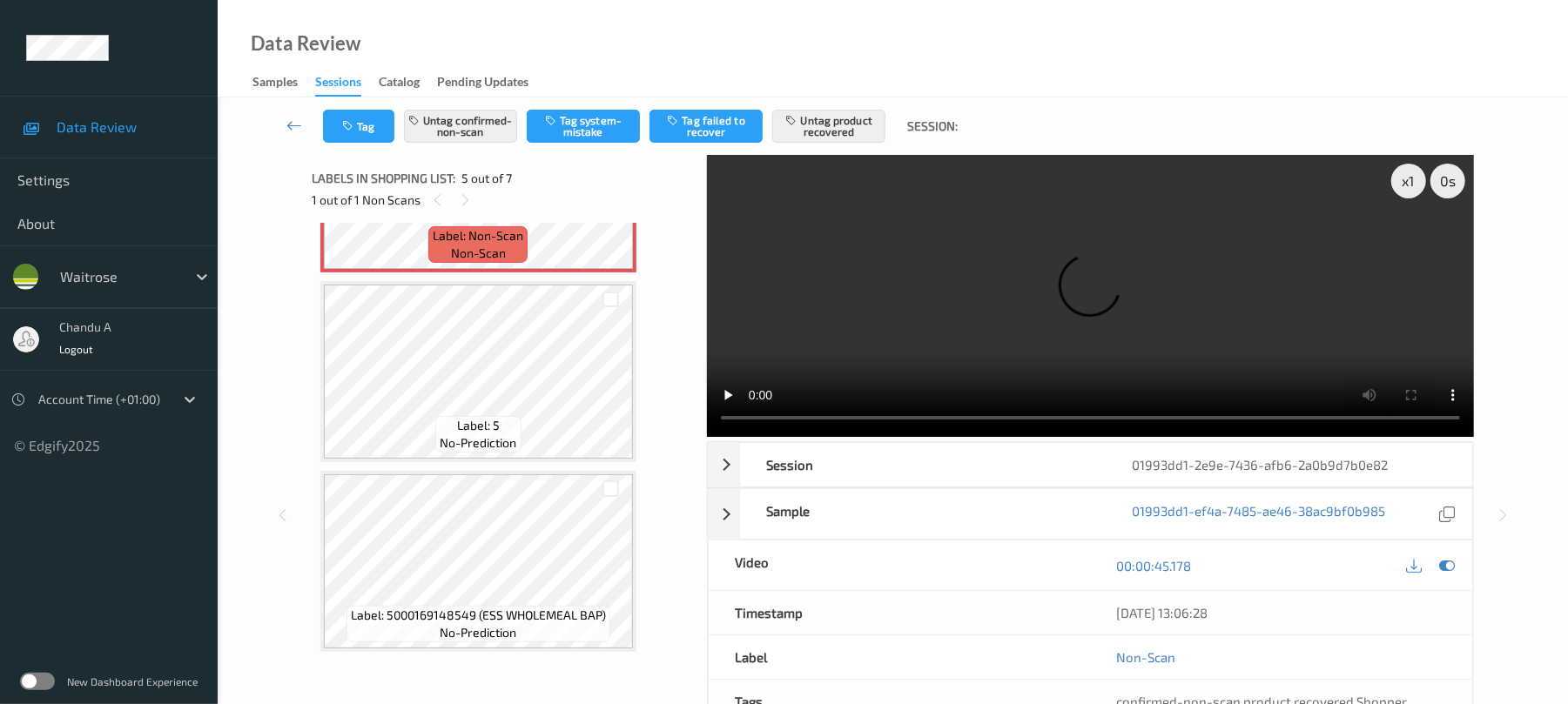
scroll to position [783, 0]
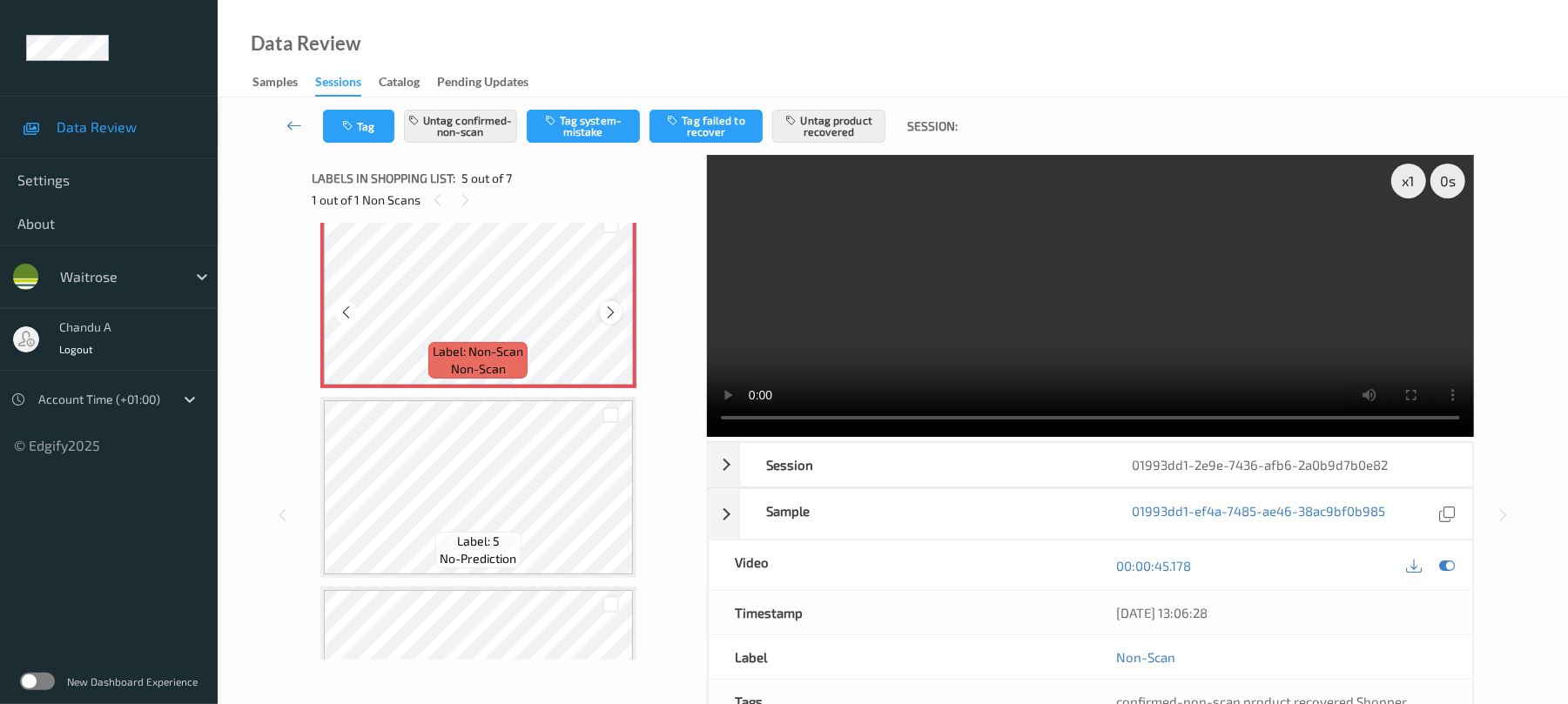
click at [611, 315] on icon at bounding box center [610, 313] width 15 height 16
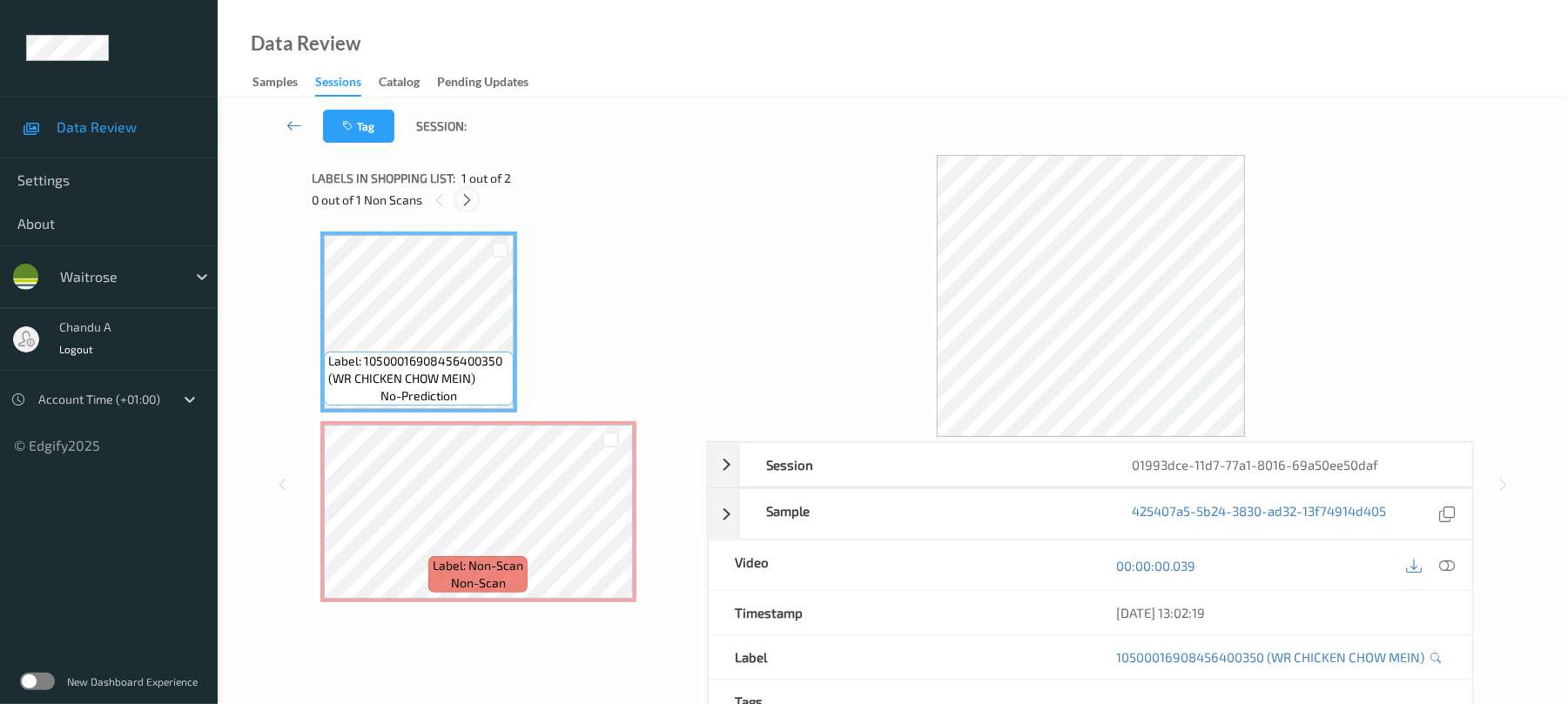
click at [467, 203] on icon at bounding box center [466, 201] width 15 height 16
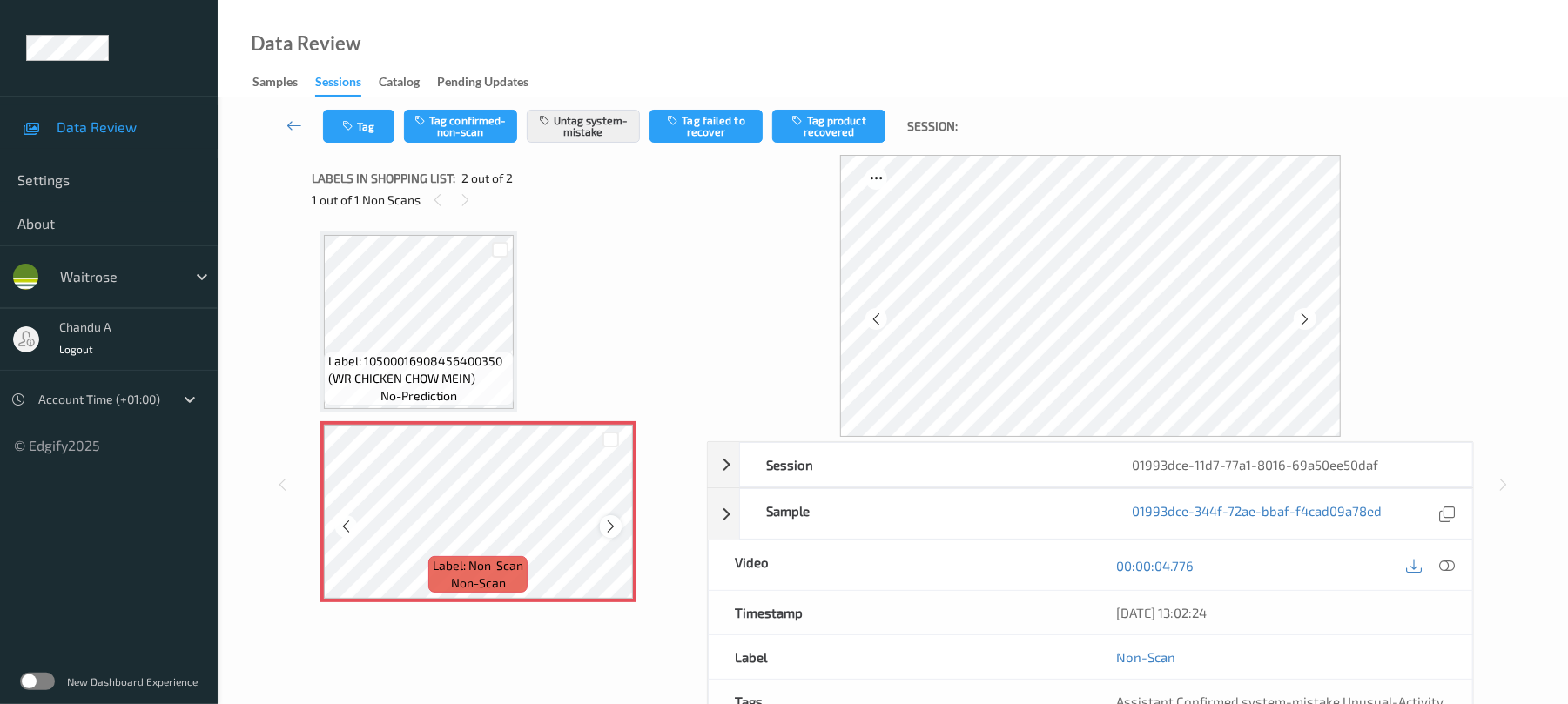
click at [603, 523] on icon at bounding box center [610, 527] width 15 height 16
click at [357, 128] on button "Tag" at bounding box center [359, 126] width 71 height 33
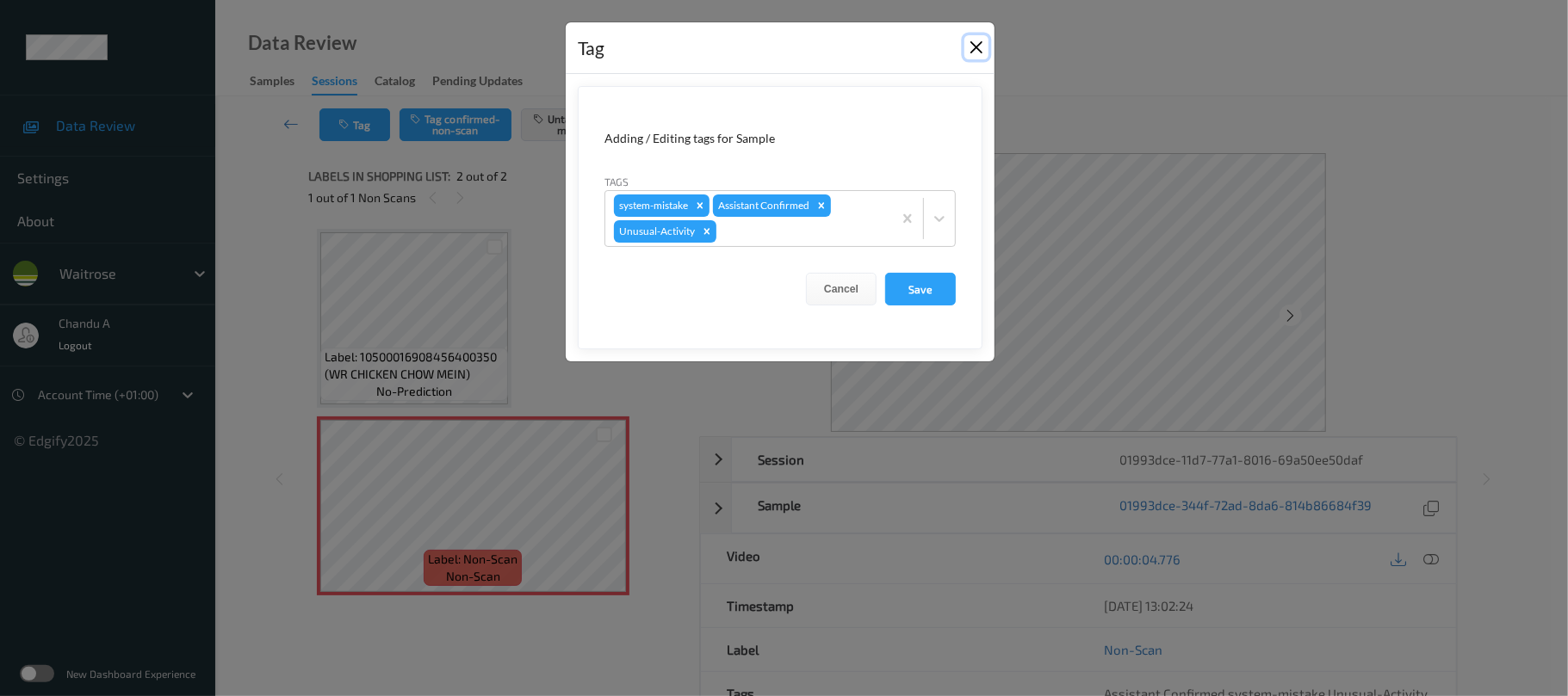
click at [972, 50] on button "Close" at bounding box center [976, 47] width 24 height 24
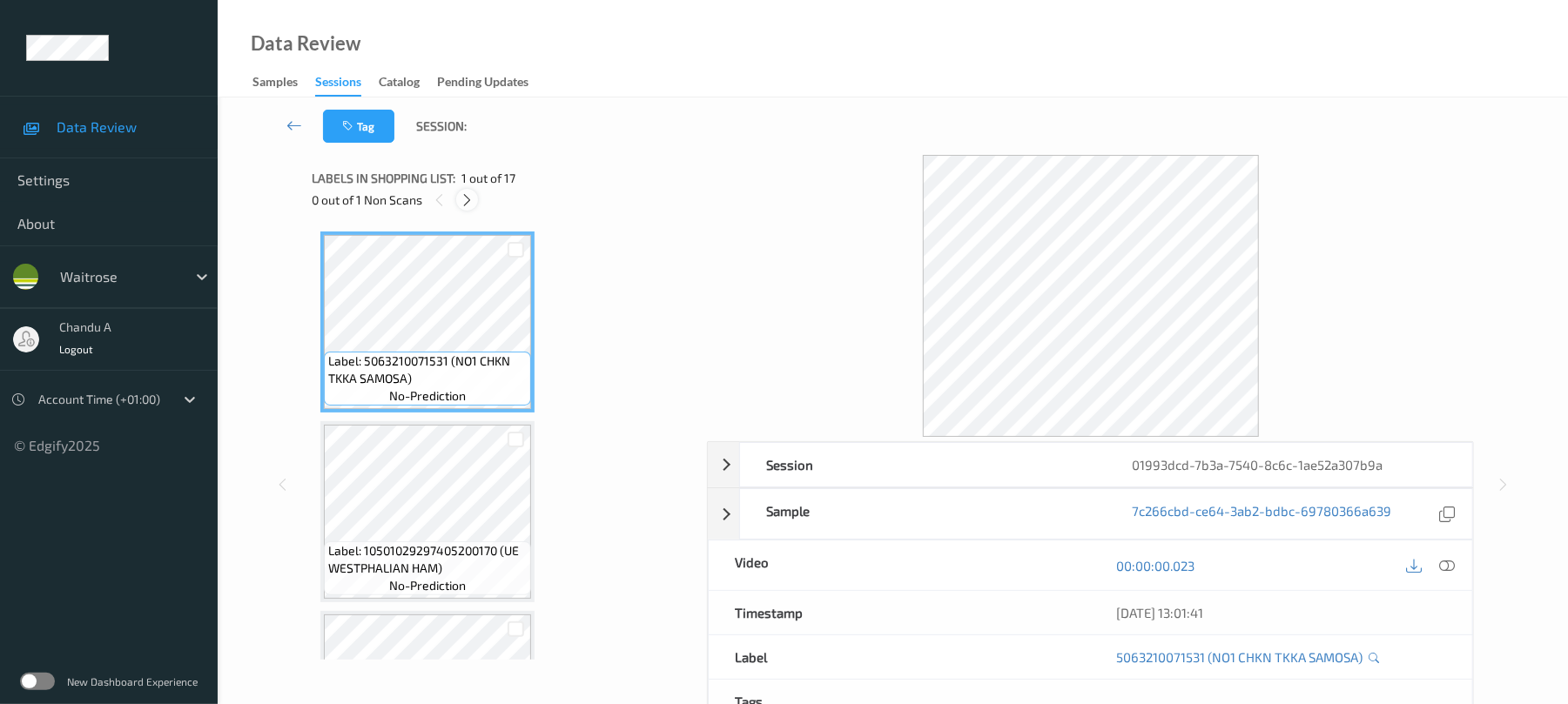
click at [471, 203] on icon at bounding box center [466, 201] width 15 height 16
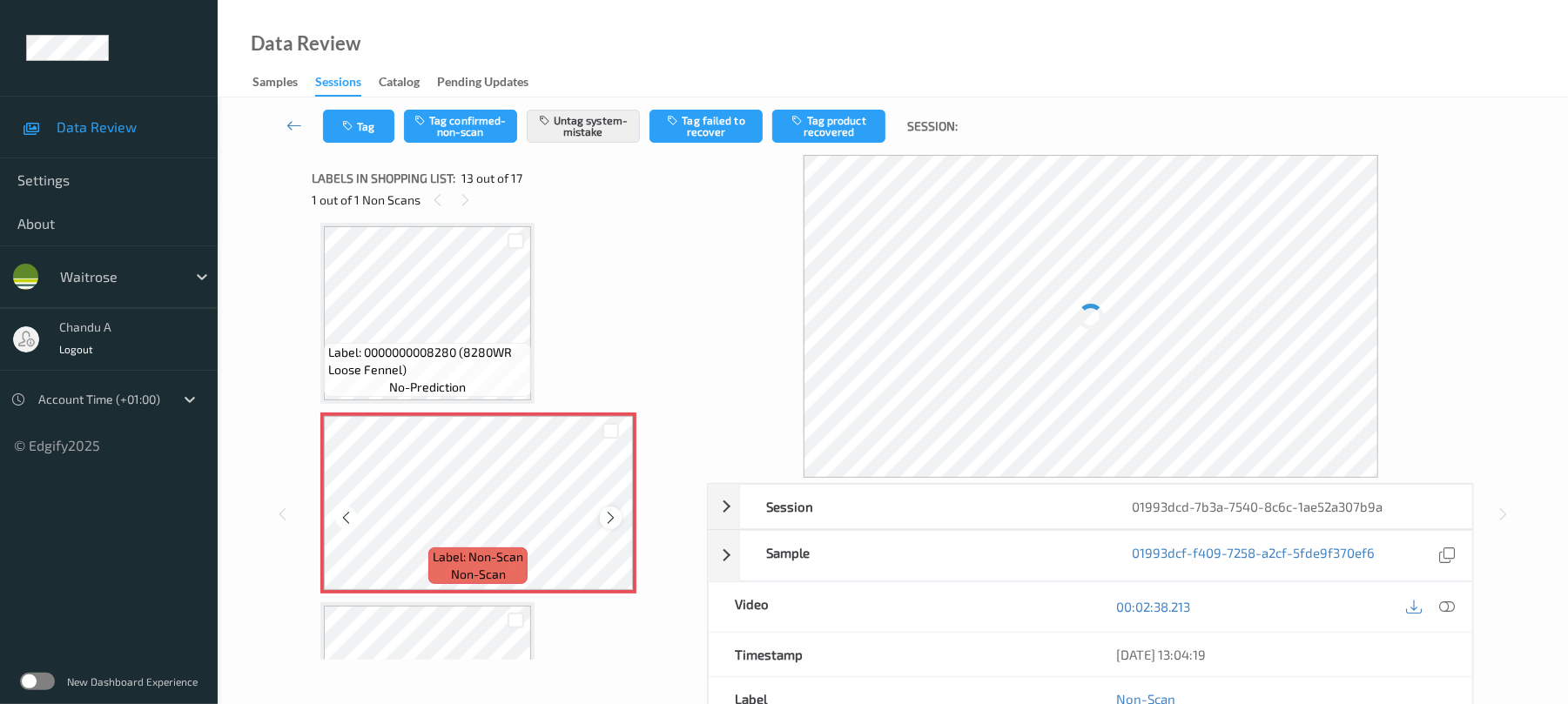
click at [603, 510] on icon at bounding box center [610, 518] width 15 height 16
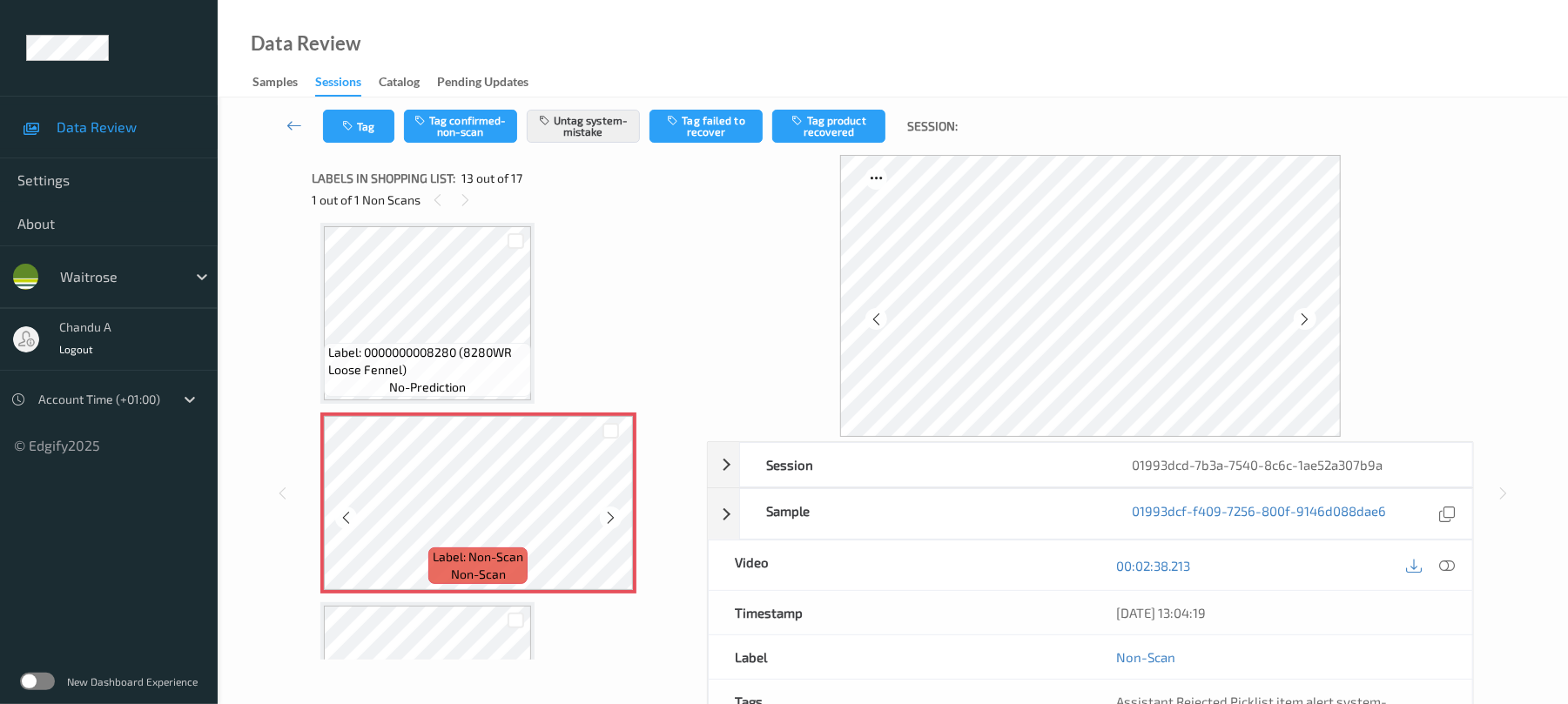
click at [610, 520] on icon at bounding box center [610, 518] width 15 height 16
click at [610, 519] on icon at bounding box center [610, 518] width 15 height 16
click at [366, 113] on button "Tag" at bounding box center [359, 126] width 71 height 33
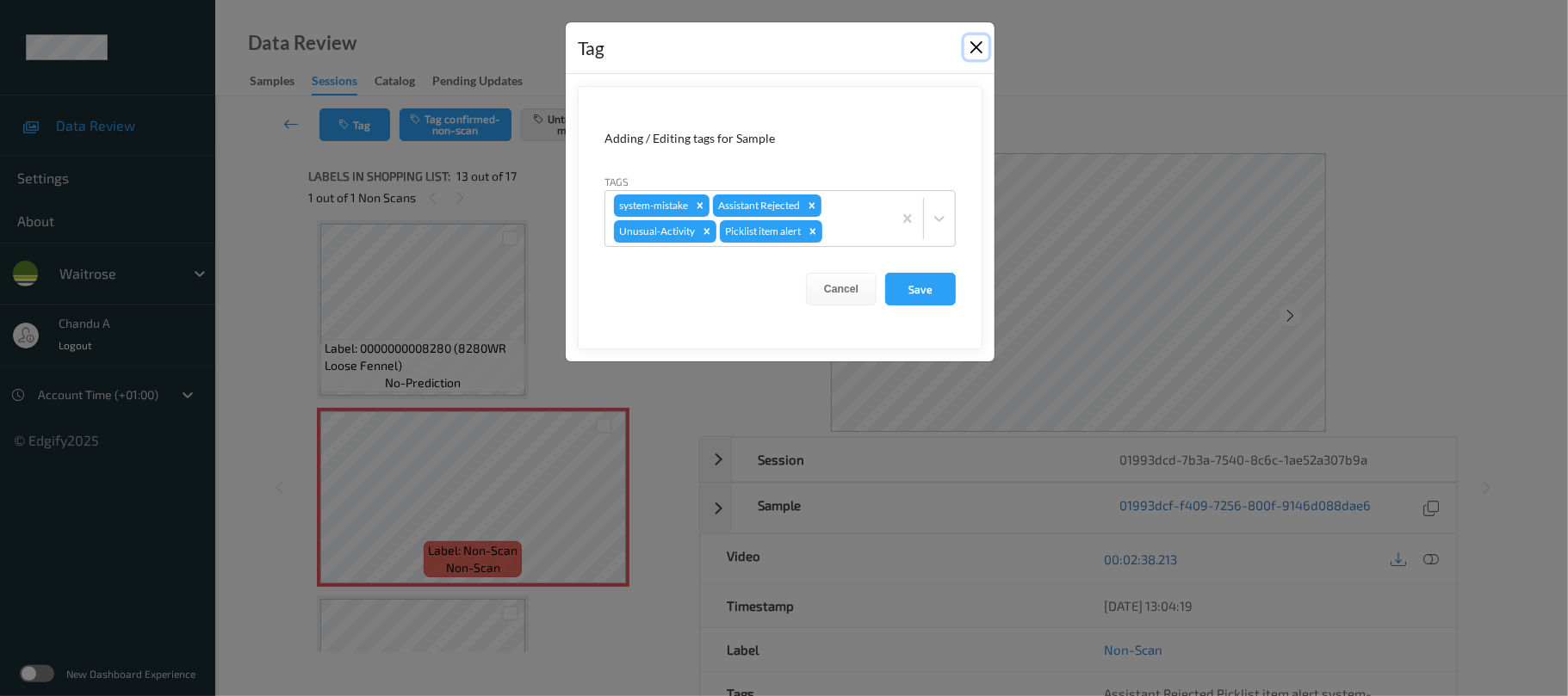
click at [976, 46] on button "Close" at bounding box center [976, 47] width 24 height 24
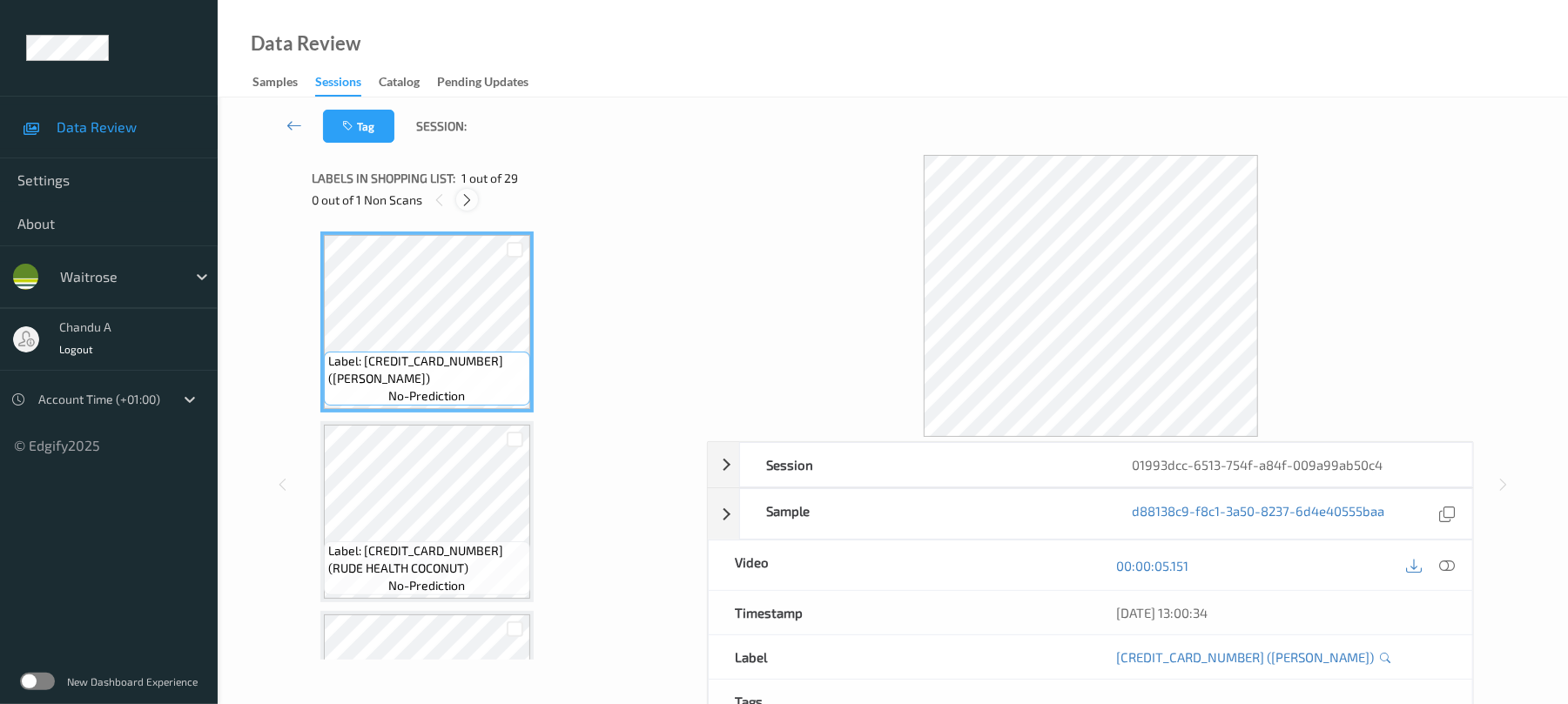
click at [466, 193] on icon at bounding box center [466, 201] width 15 height 16
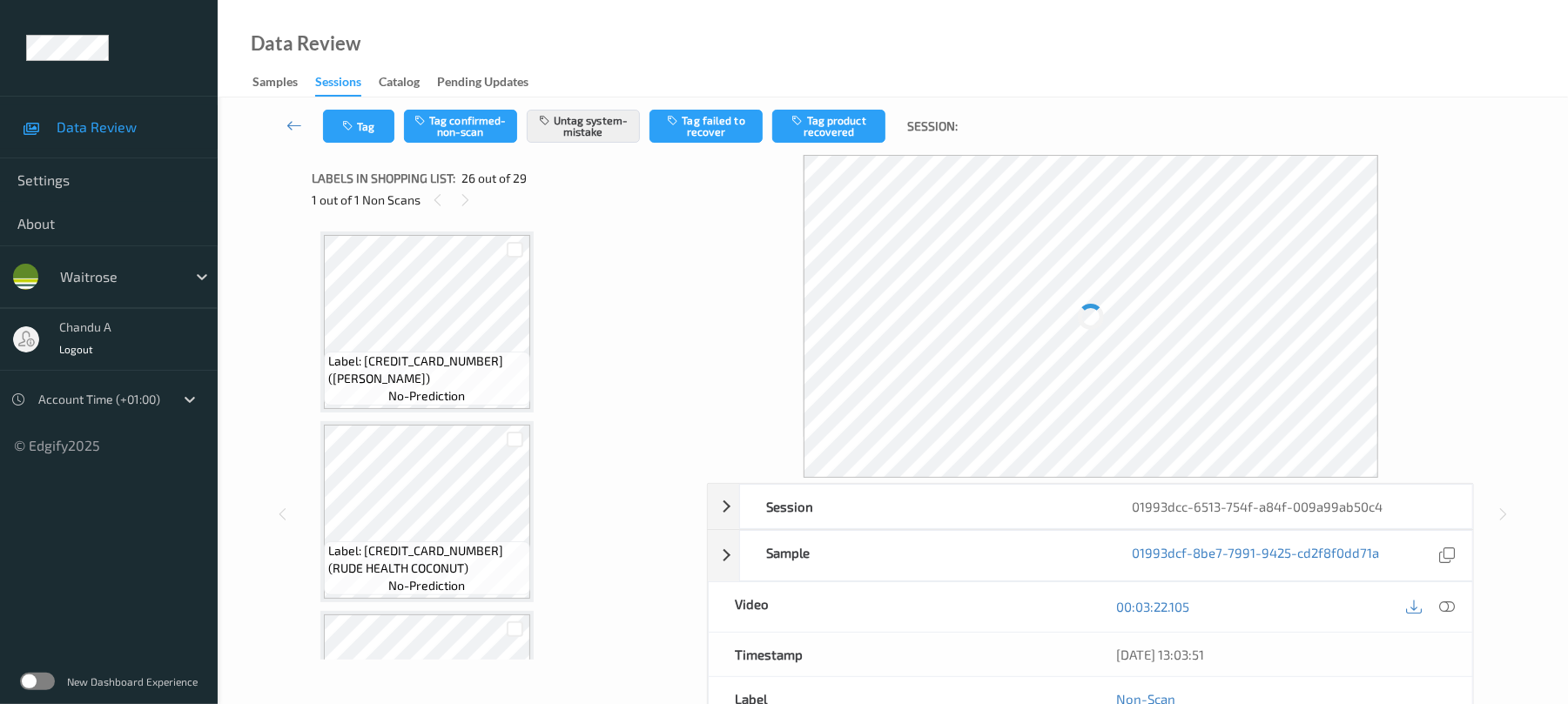
scroll to position [4565, 0]
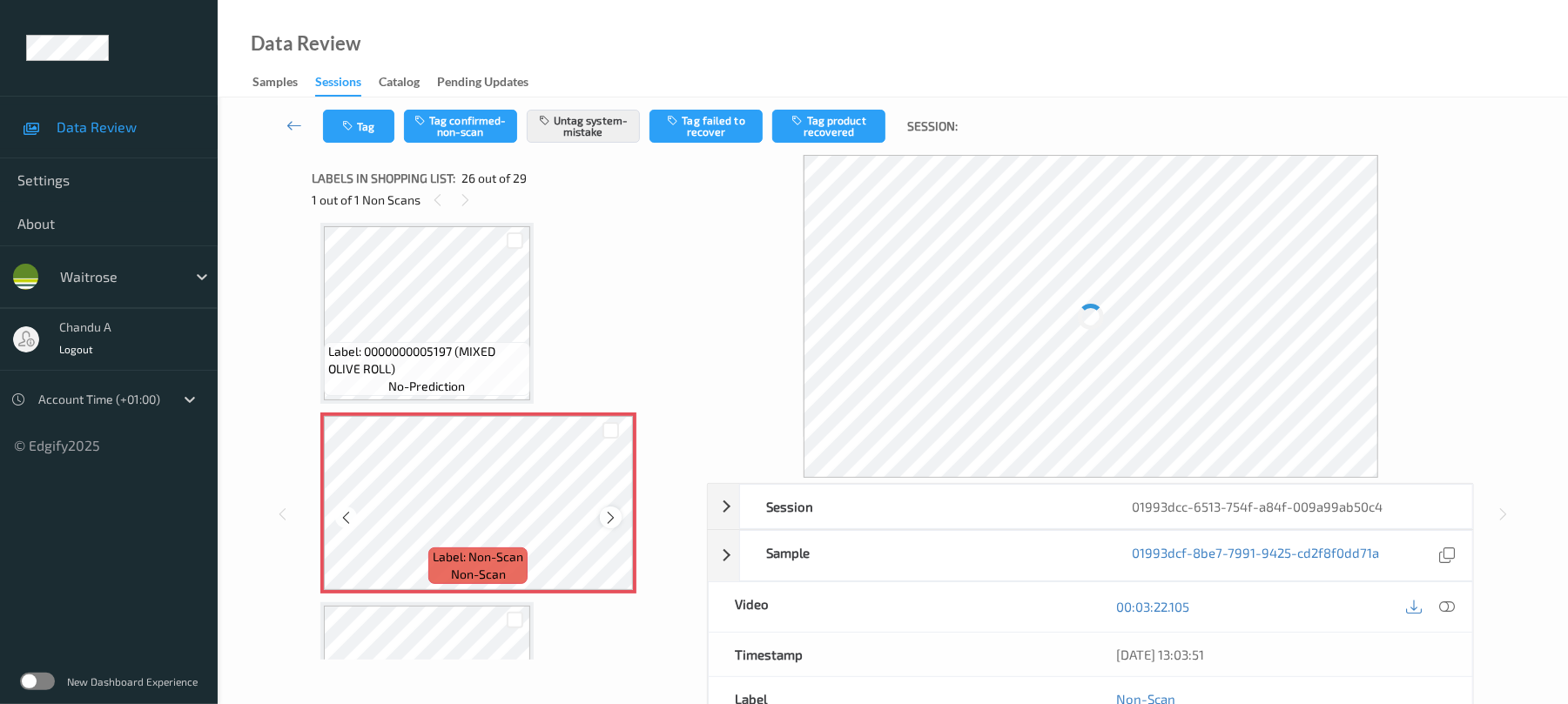
click at [614, 517] on icon at bounding box center [610, 518] width 15 height 16
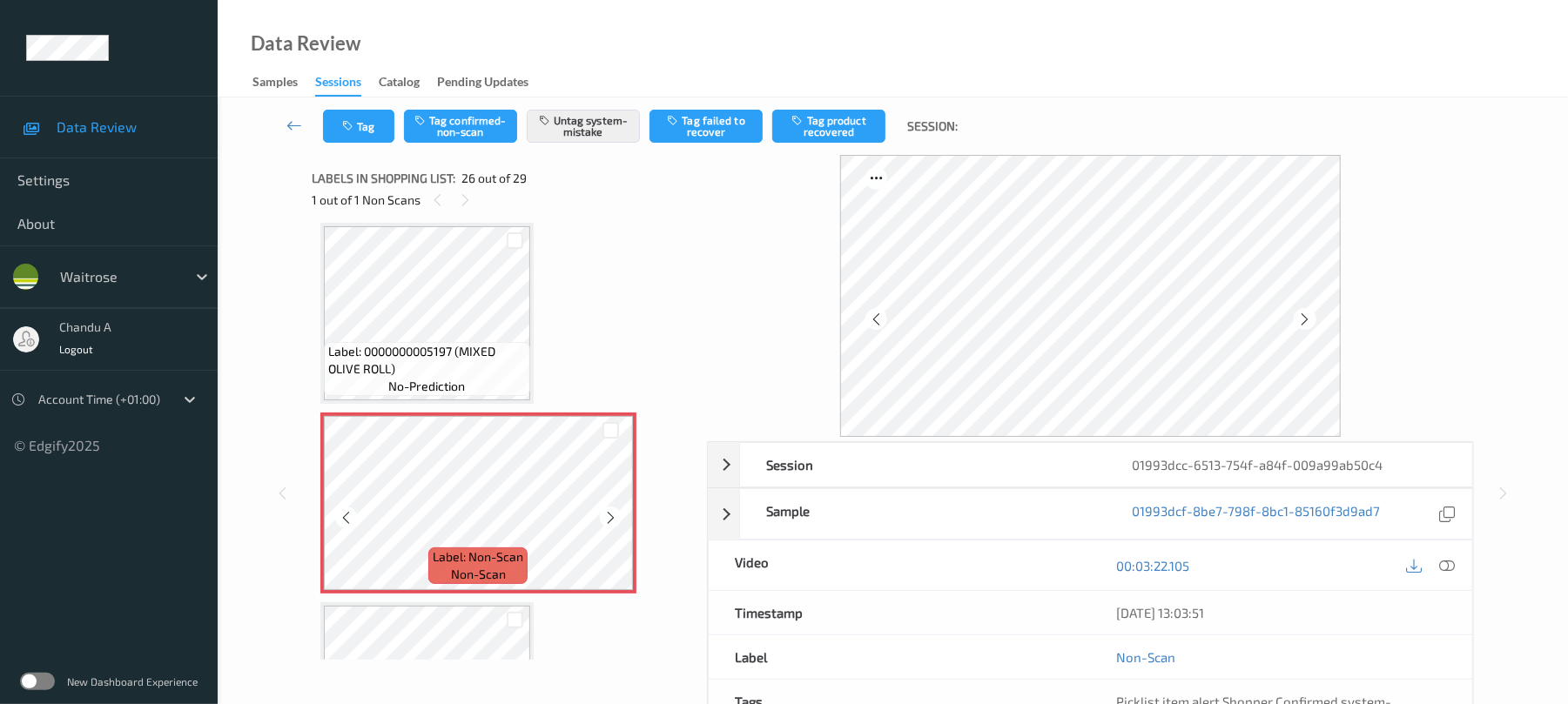
click at [614, 517] on icon at bounding box center [610, 518] width 15 height 16
click at [381, 137] on button "Tag" at bounding box center [359, 126] width 71 height 33
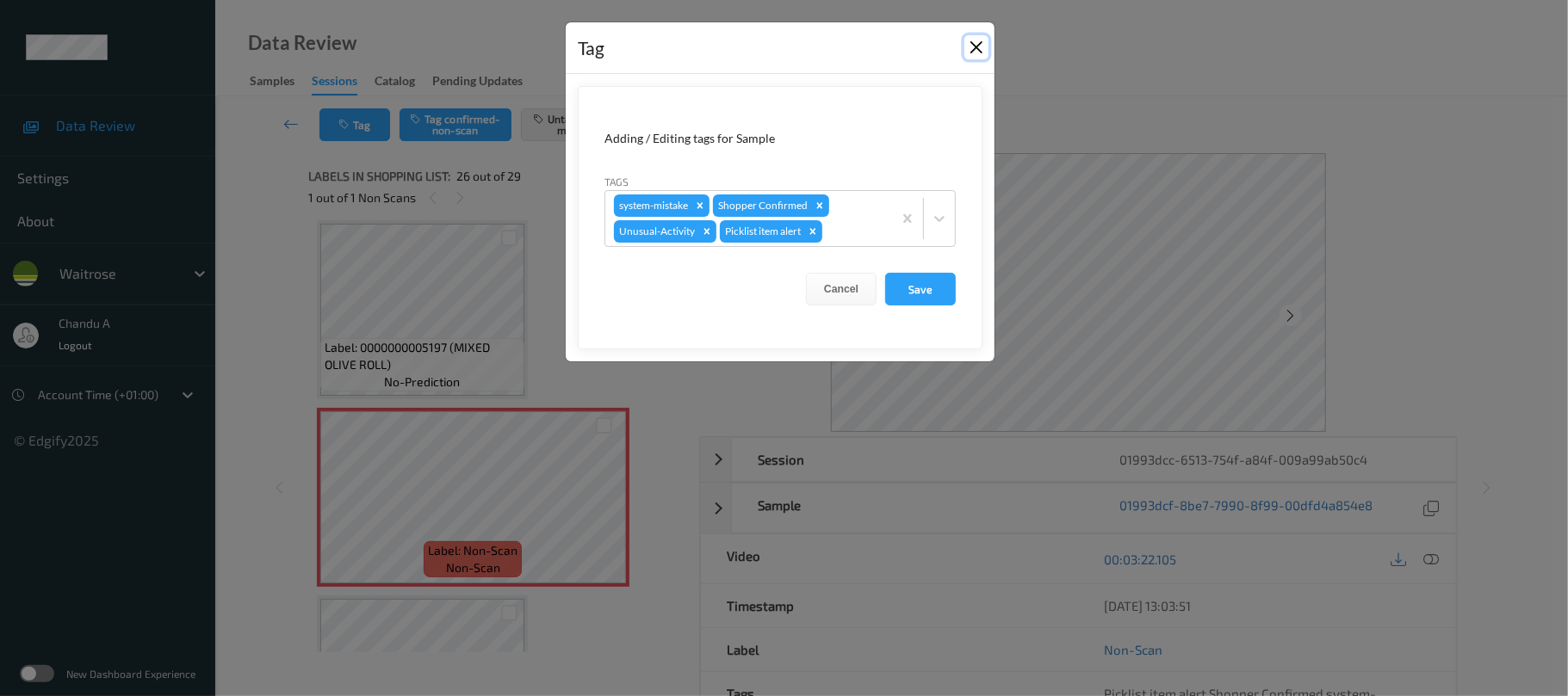
click at [980, 53] on button "Close" at bounding box center [976, 47] width 24 height 24
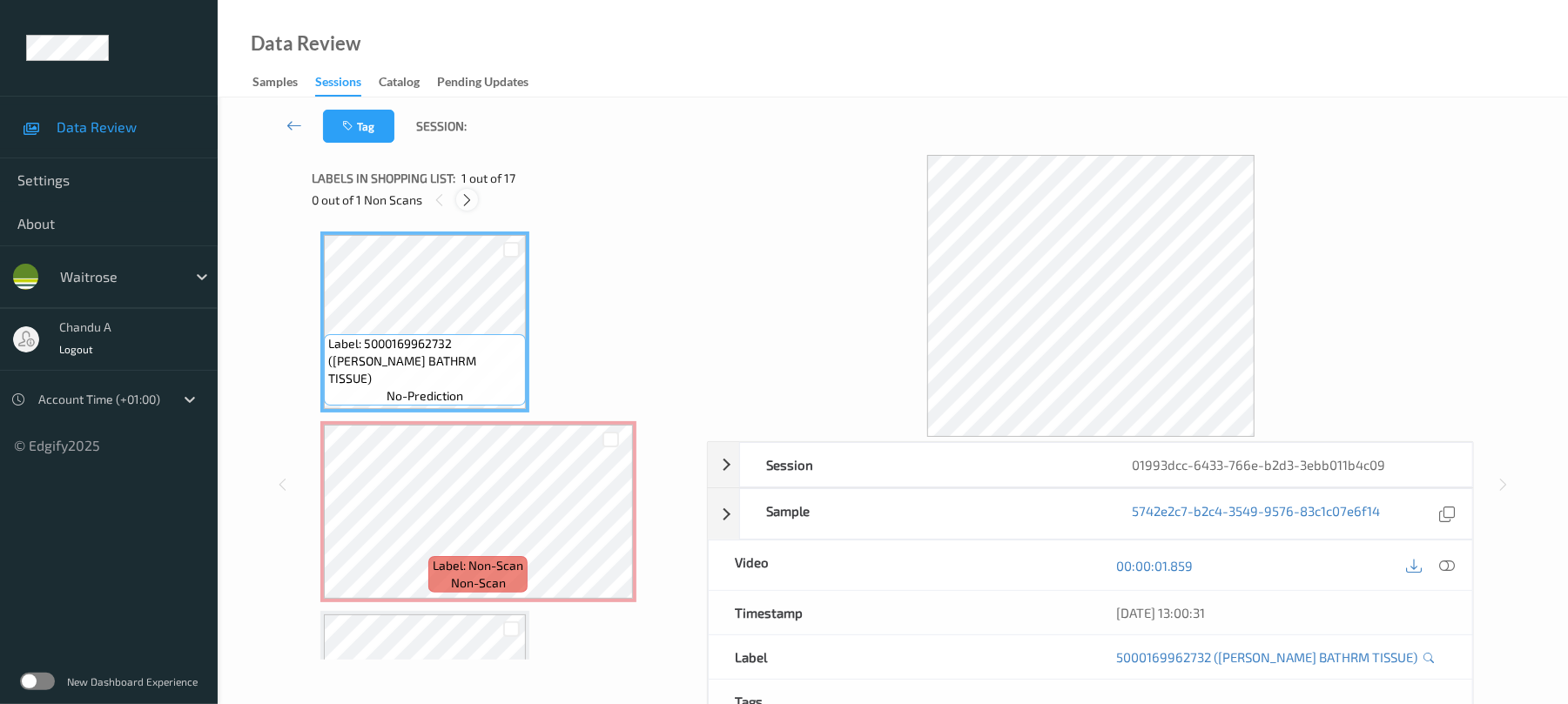
click at [470, 193] on icon at bounding box center [466, 201] width 15 height 16
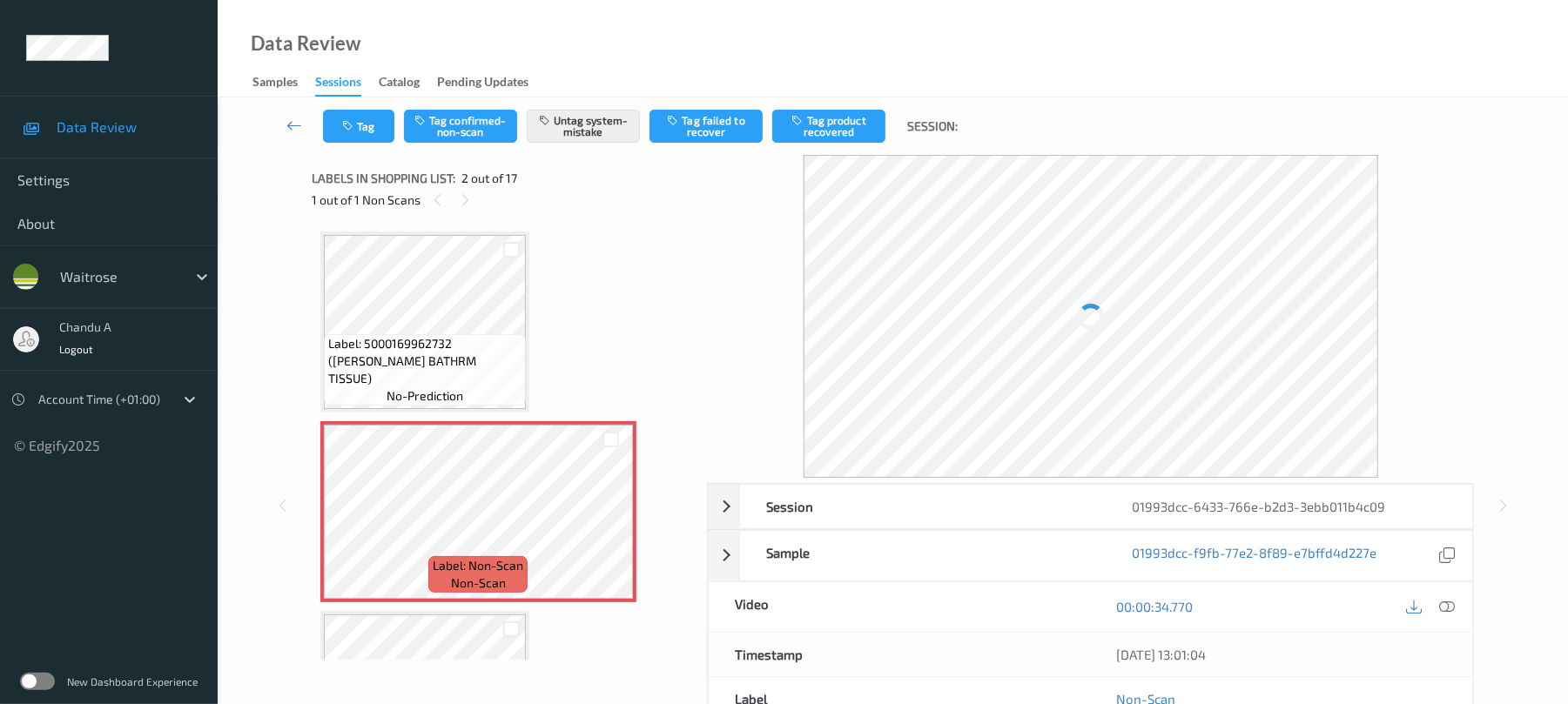
scroll to position [9, 0]
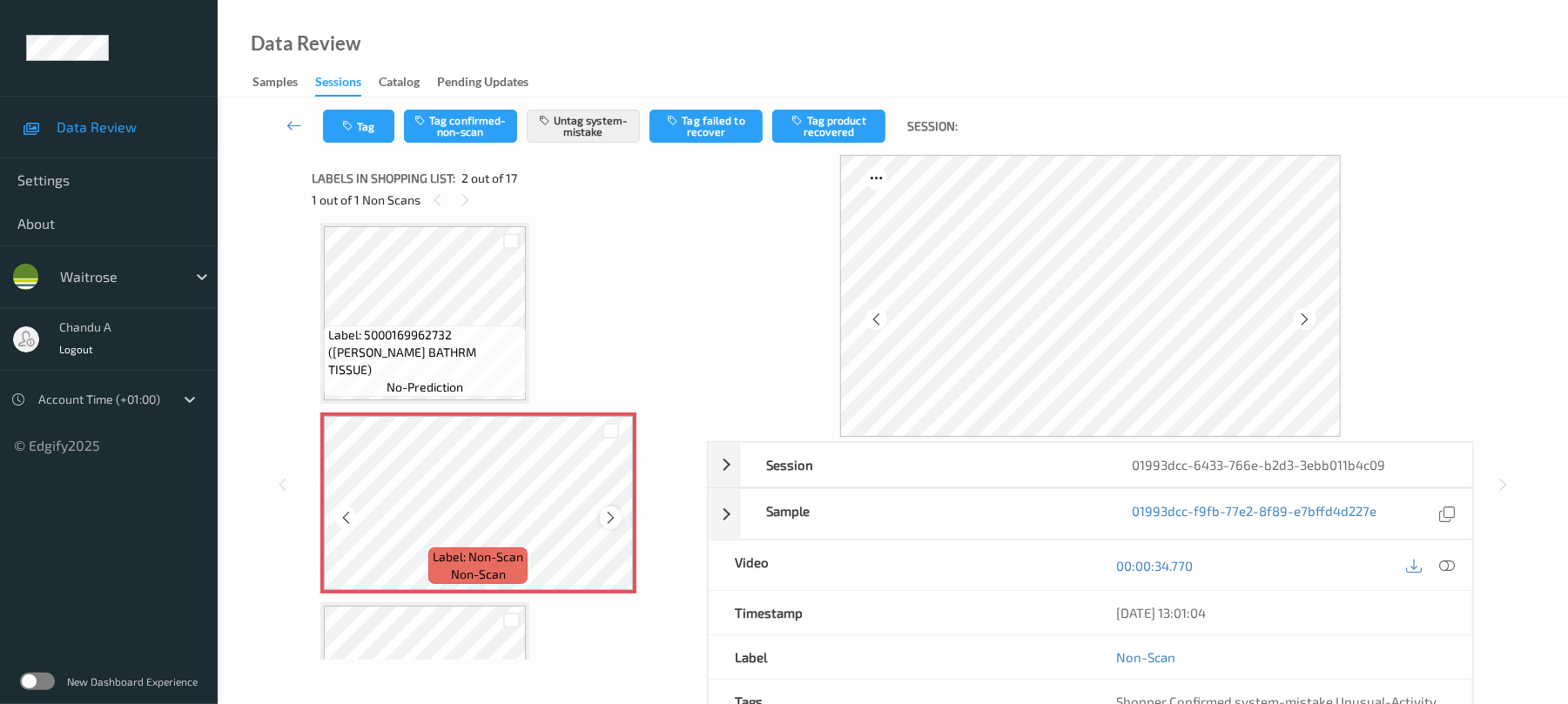
click at [620, 516] on div at bounding box center [610, 518] width 21 height 21
click at [618, 516] on div at bounding box center [610, 518] width 21 height 21
click at [346, 113] on button "Tag" at bounding box center [359, 126] width 71 height 33
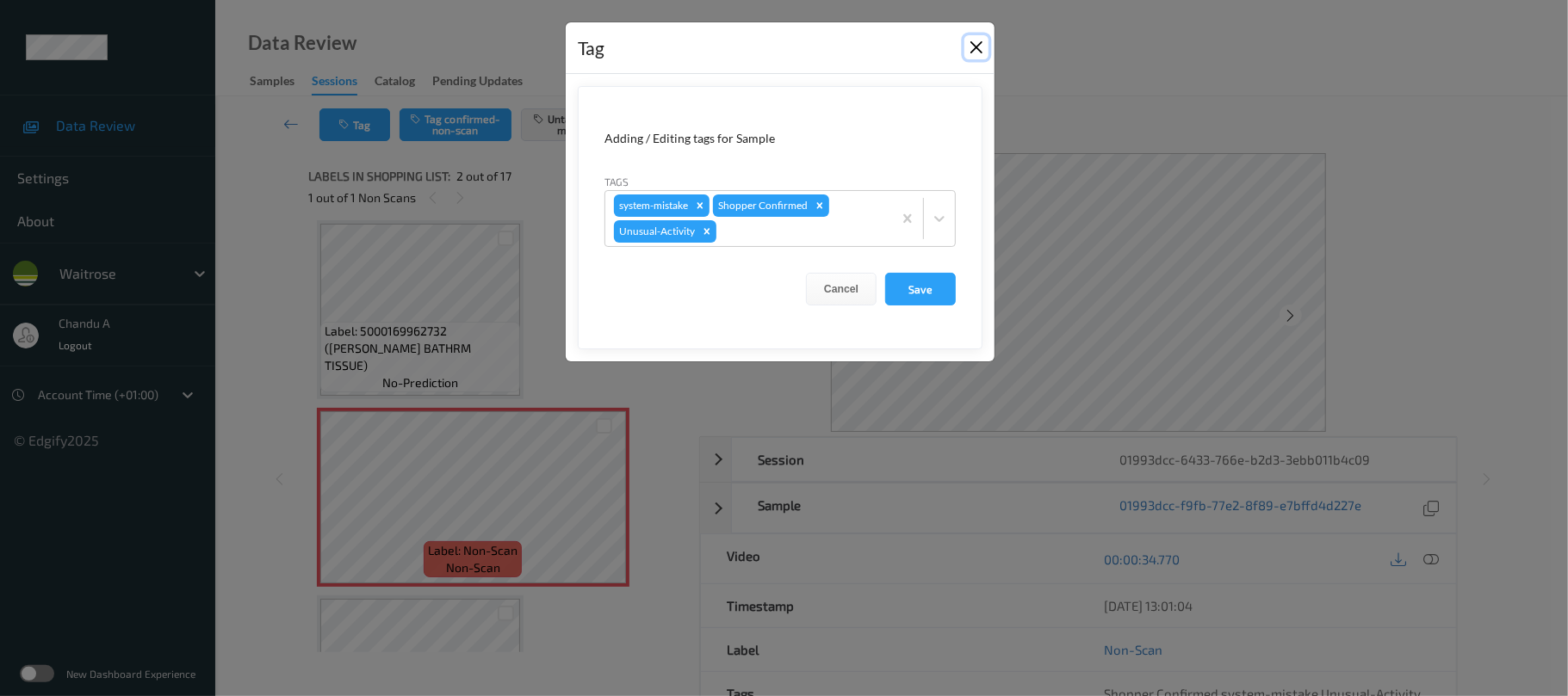
click at [975, 45] on button "Close" at bounding box center [976, 47] width 24 height 24
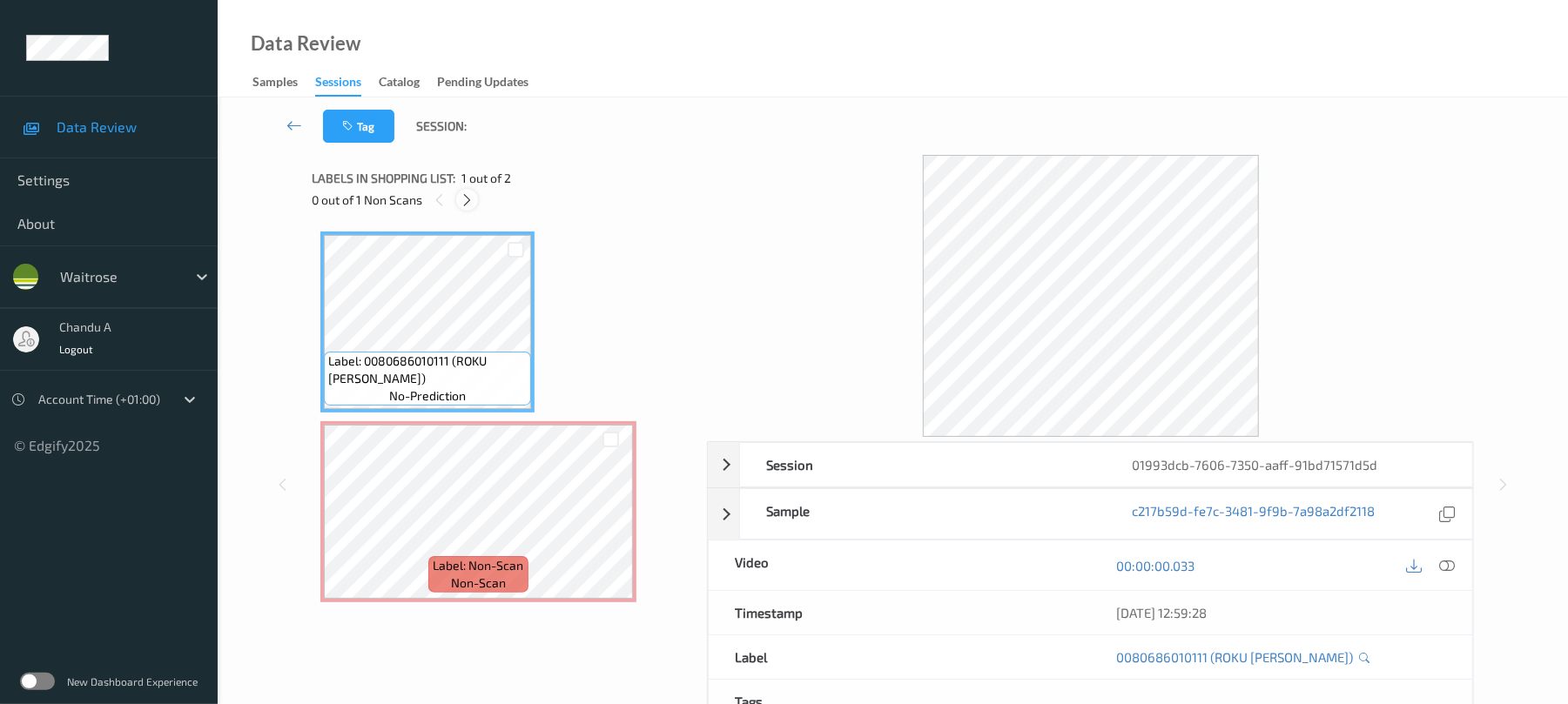
click at [471, 205] on icon at bounding box center [466, 201] width 15 height 16
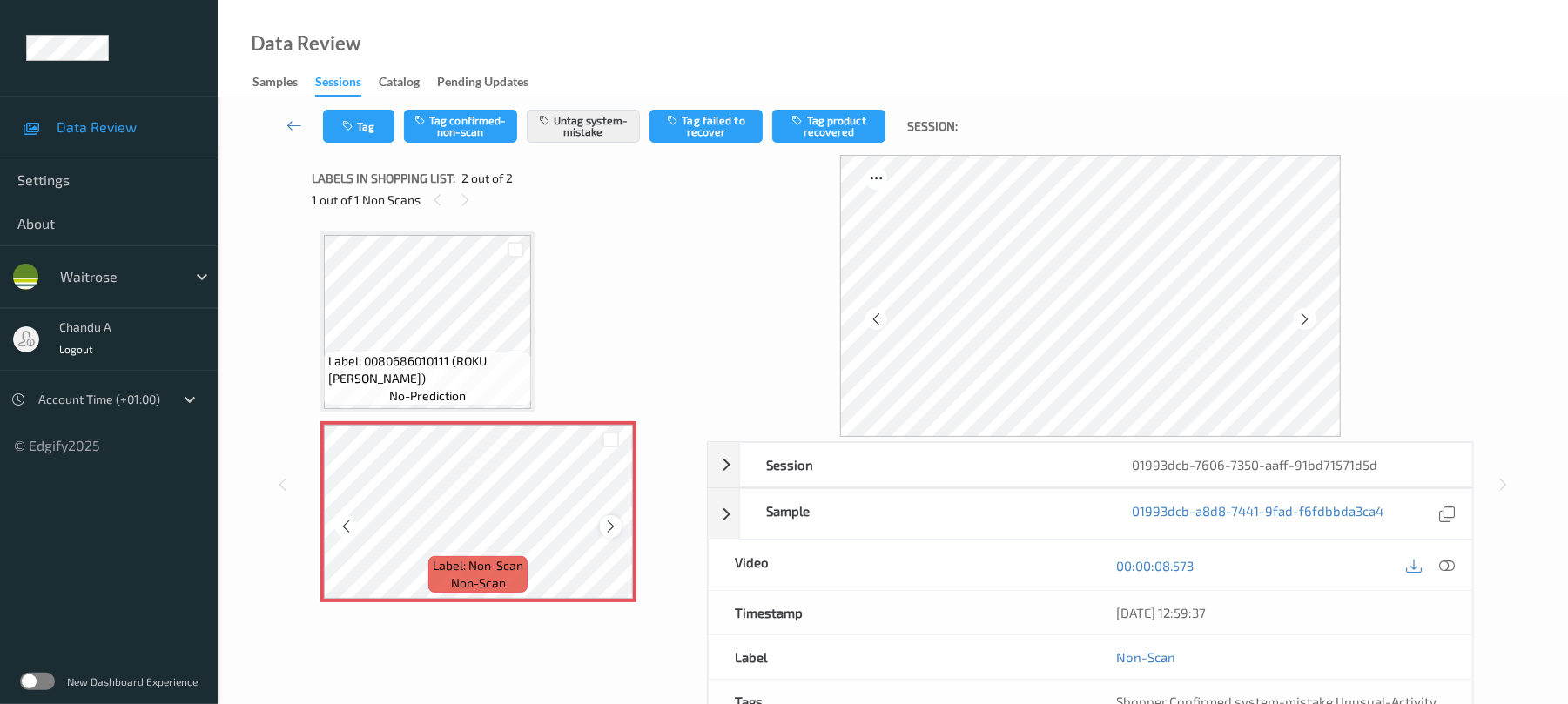
click at [614, 527] on icon at bounding box center [610, 527] width 15 height 16
click at [604, 526] on icon at bounding box center [610, 527] width 15 height 16
click at [607, 526] on icon at bounding box center [610, 527] width 15 height 16
click at [371, 127] on button "Tag" at bounding box center [359, 126] width 71 height 33
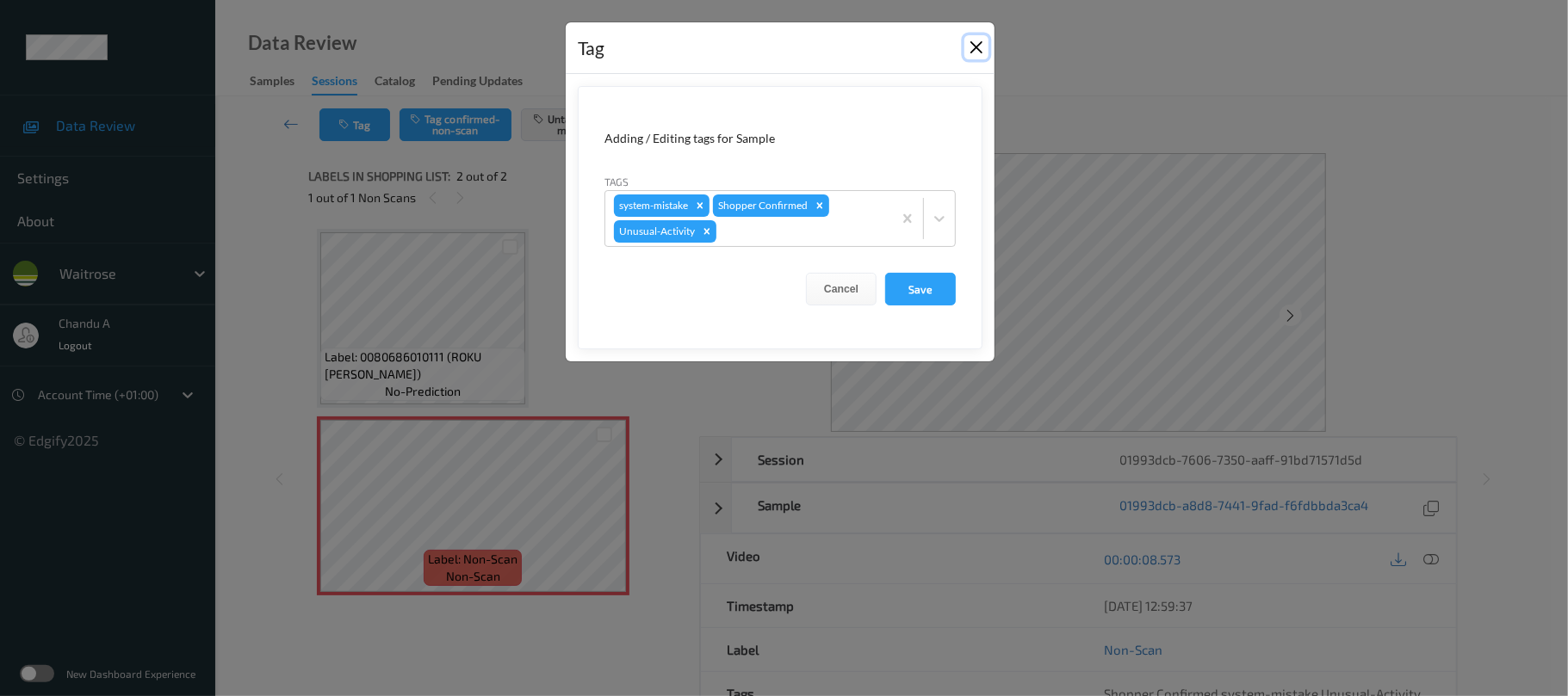
click at [975, 49] on button "Close" at bounding box center [976, 47] width 24 height 24
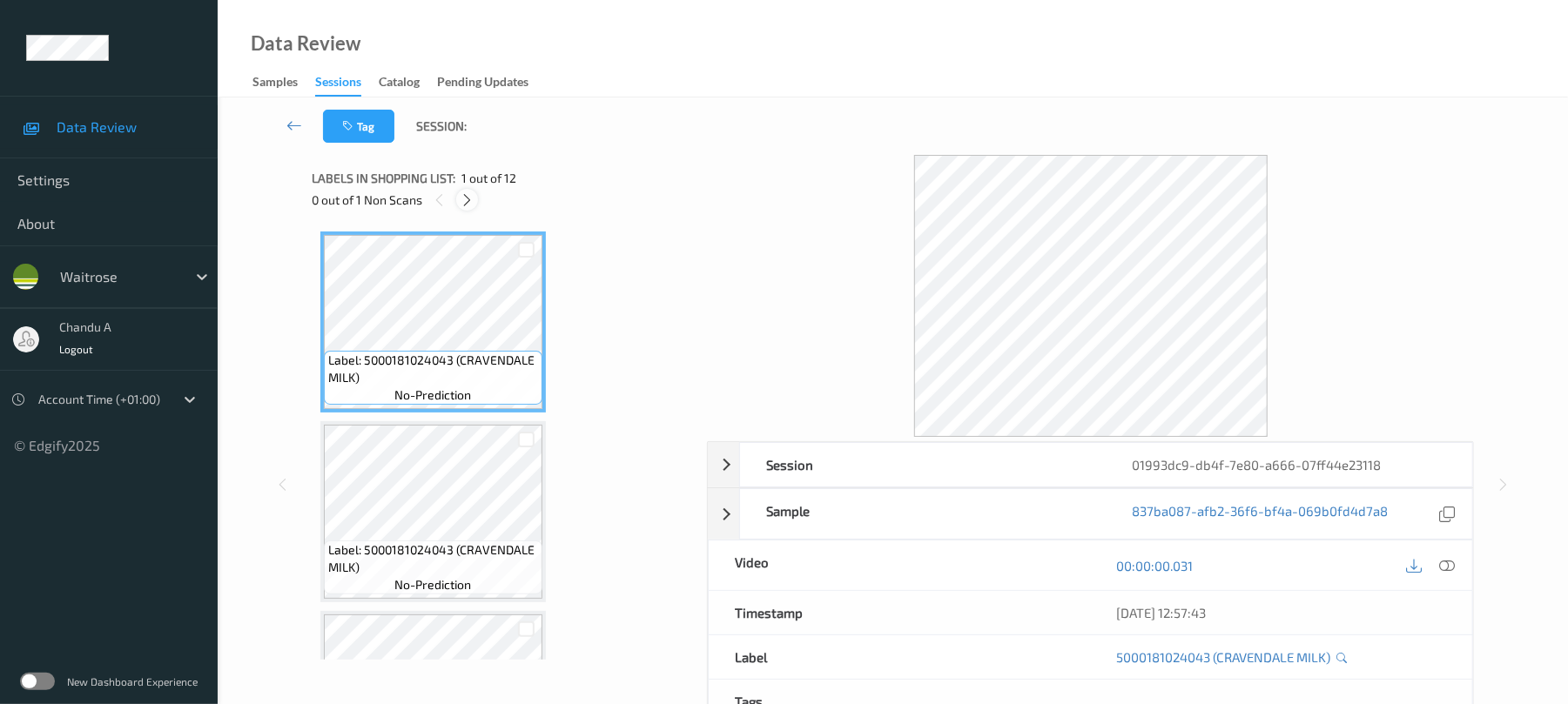
click at [472, 193] on icon at bounding box center [466, 201] width 15 height 16
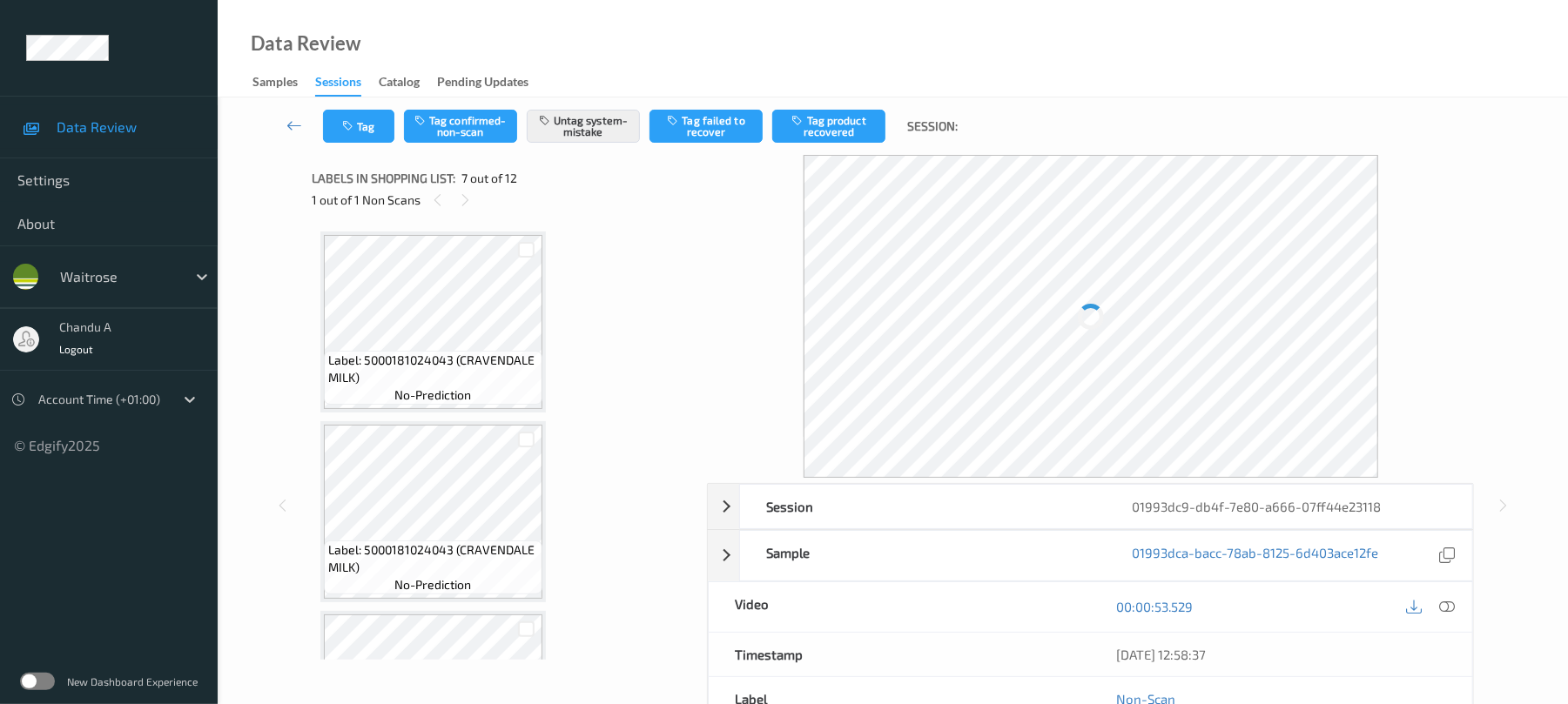
scroll to position [957, 0]
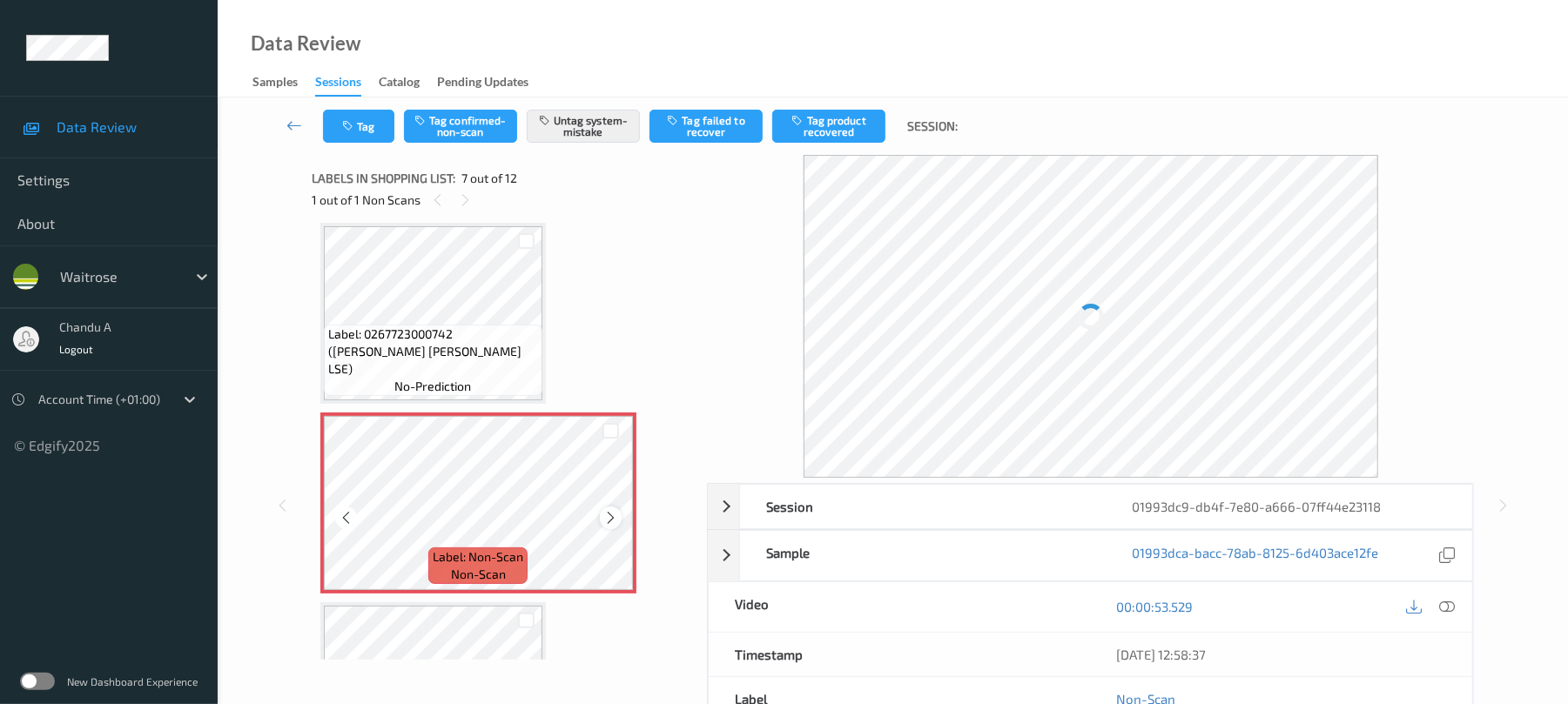
click at [613, 520] on icon at bounding box center [610, 518] width 15 height 16
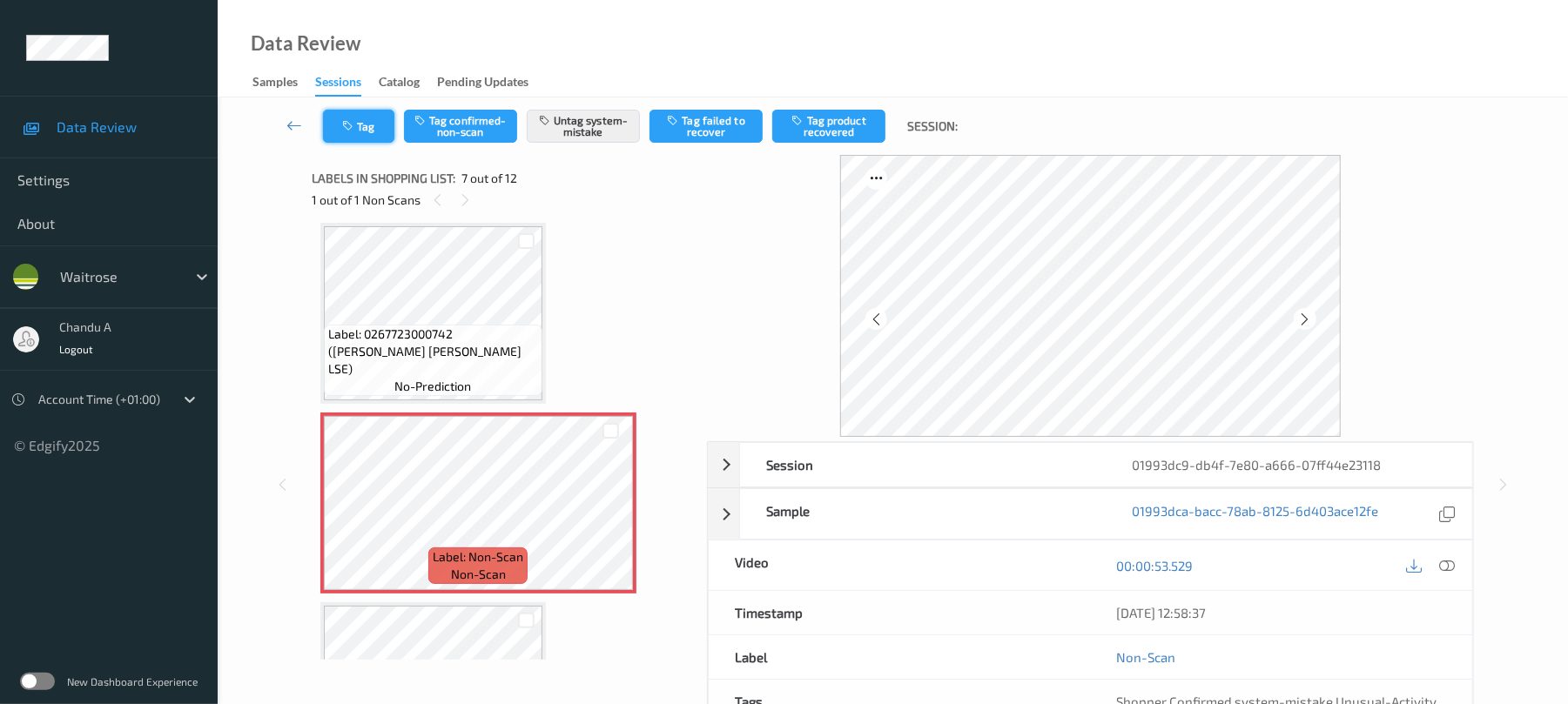
click at [355, 116] on button "Tag" at bounding box center [359, 126] width 71 height 33
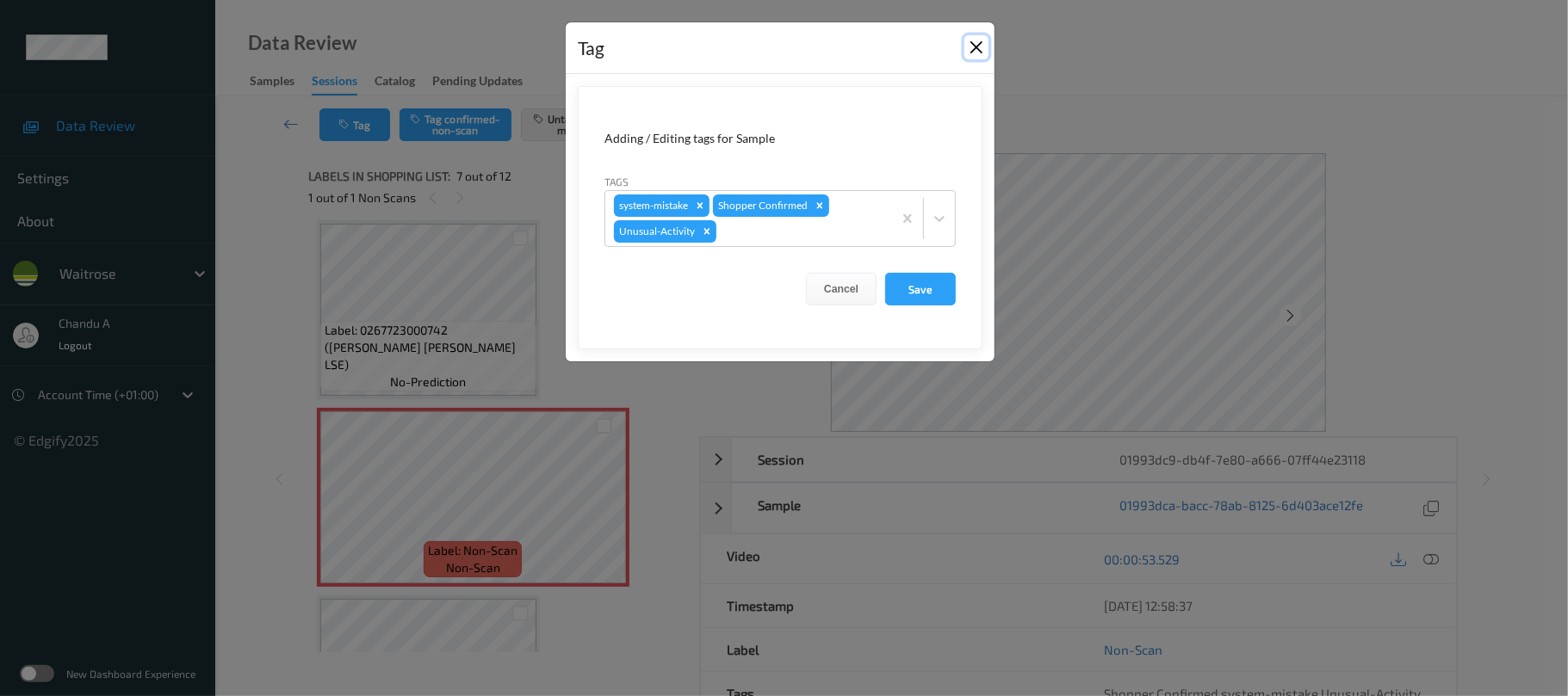
click at [977, 43] on button "Close" at bounding box center [976, 47] width 24 height 24
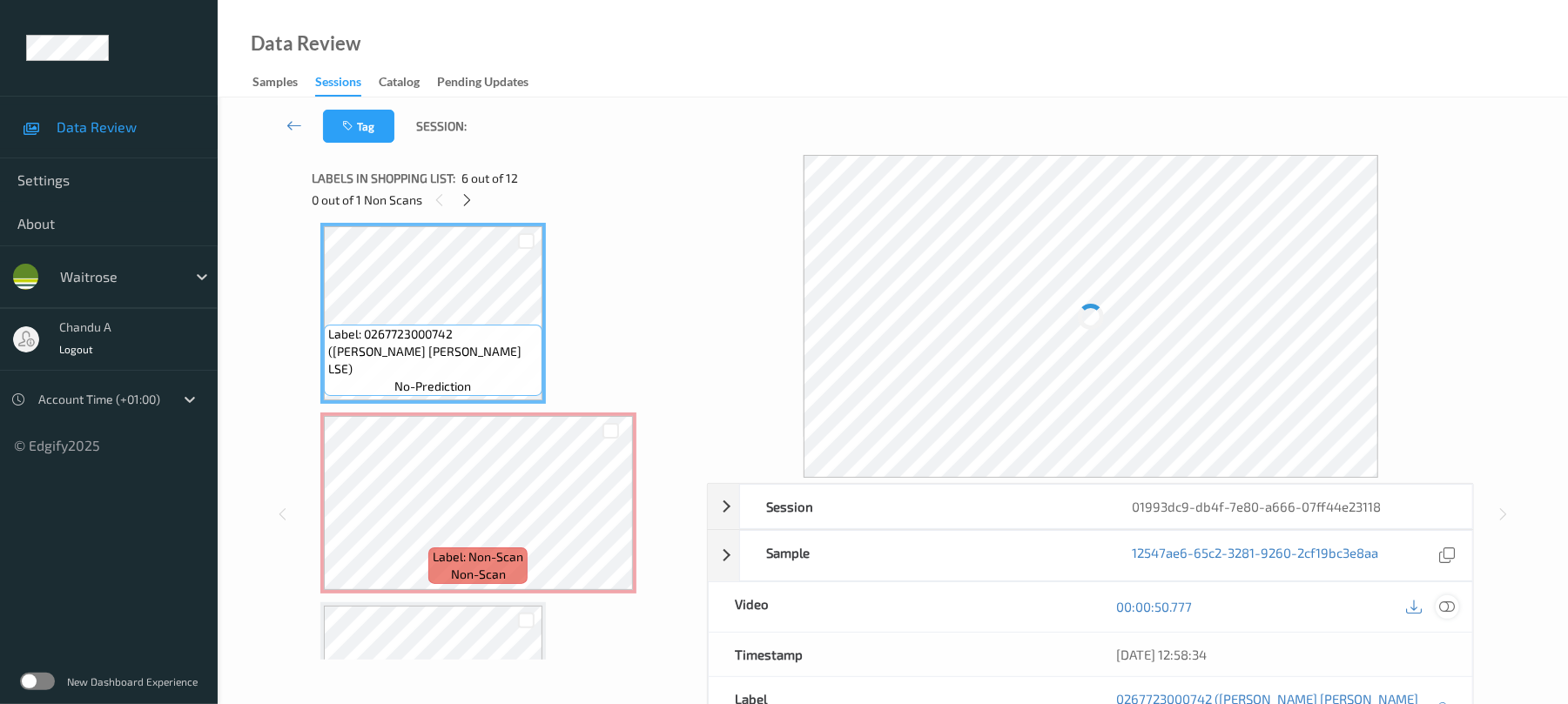
click at [1447, 599] on div at bounding box center [1447, 608] width 23 height 23
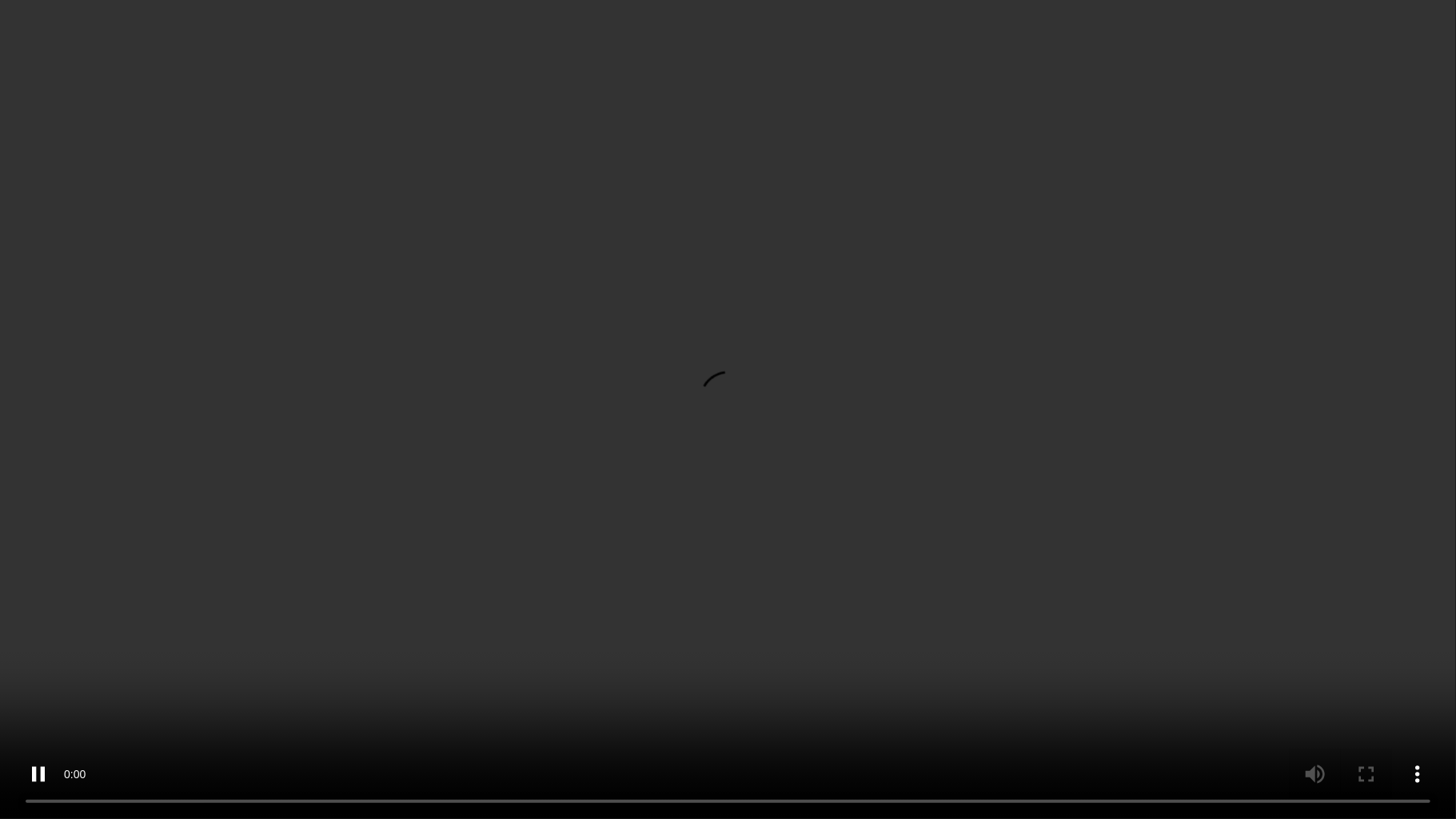
click at [846, 390] on video at bounding box center [728, 409] width 1456 height 819
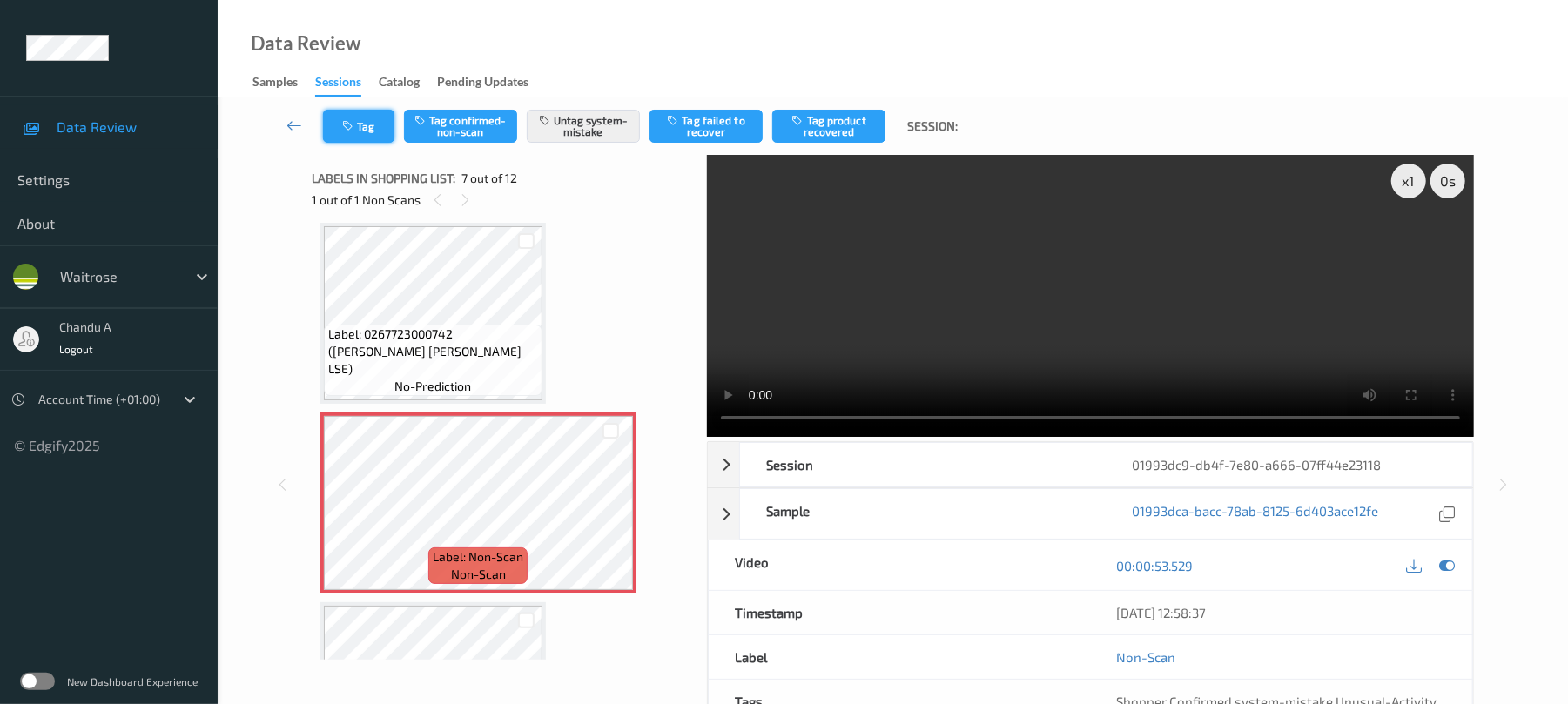
click at [359, 136] on button "Tag" at bounding box center [359, 126] width 71 height 33
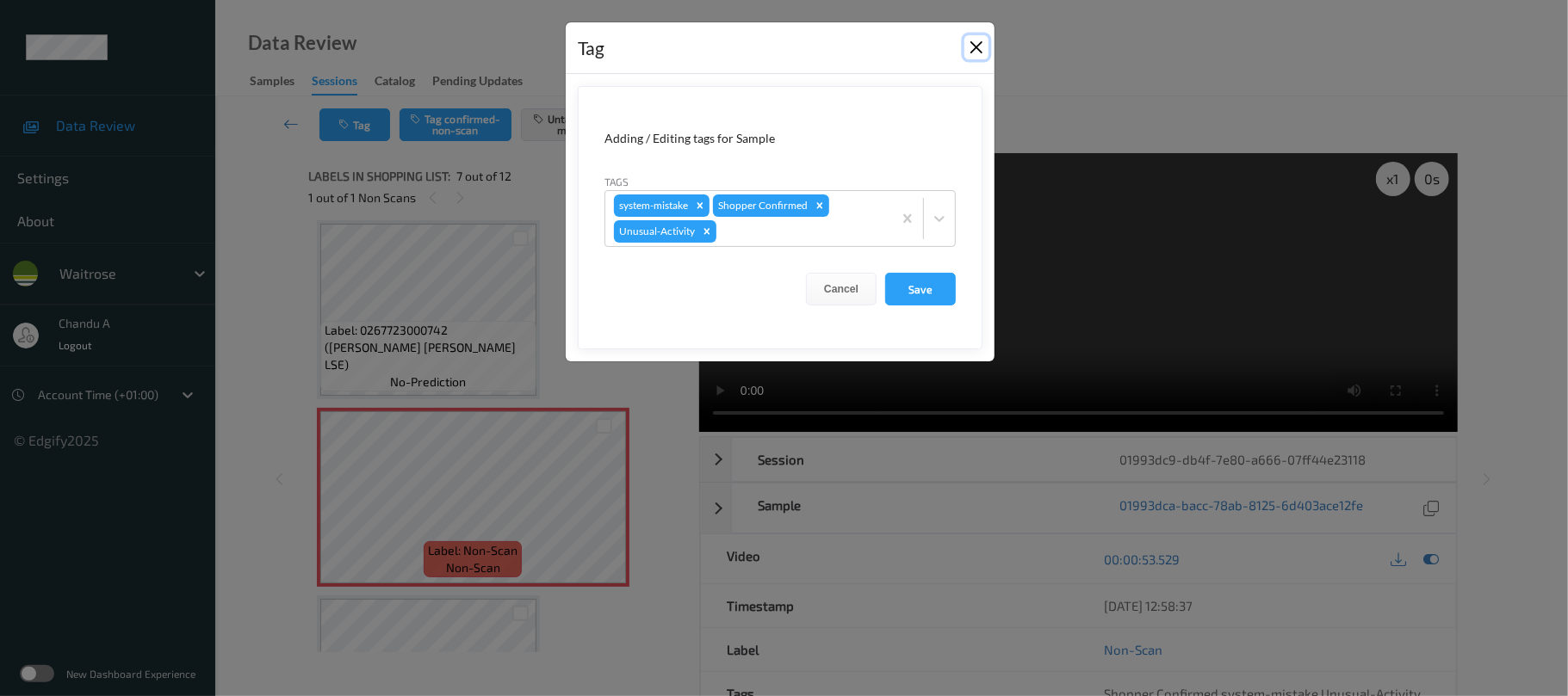
click at [979, 50] on button "Close" at bounding box center [976, 47] width 24 height 24
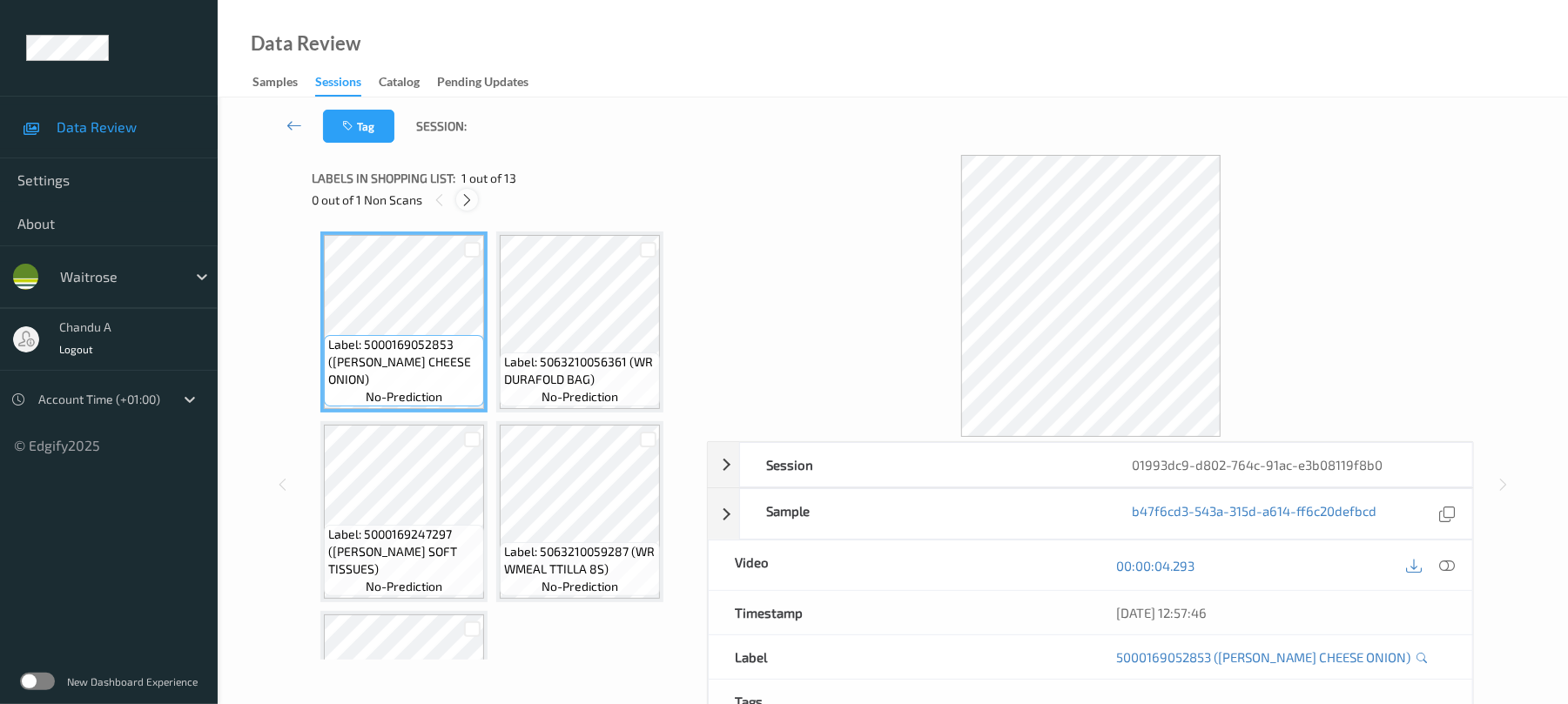
click at [465, 199] on icon at bounding box center [466, 201] width 15 height 16
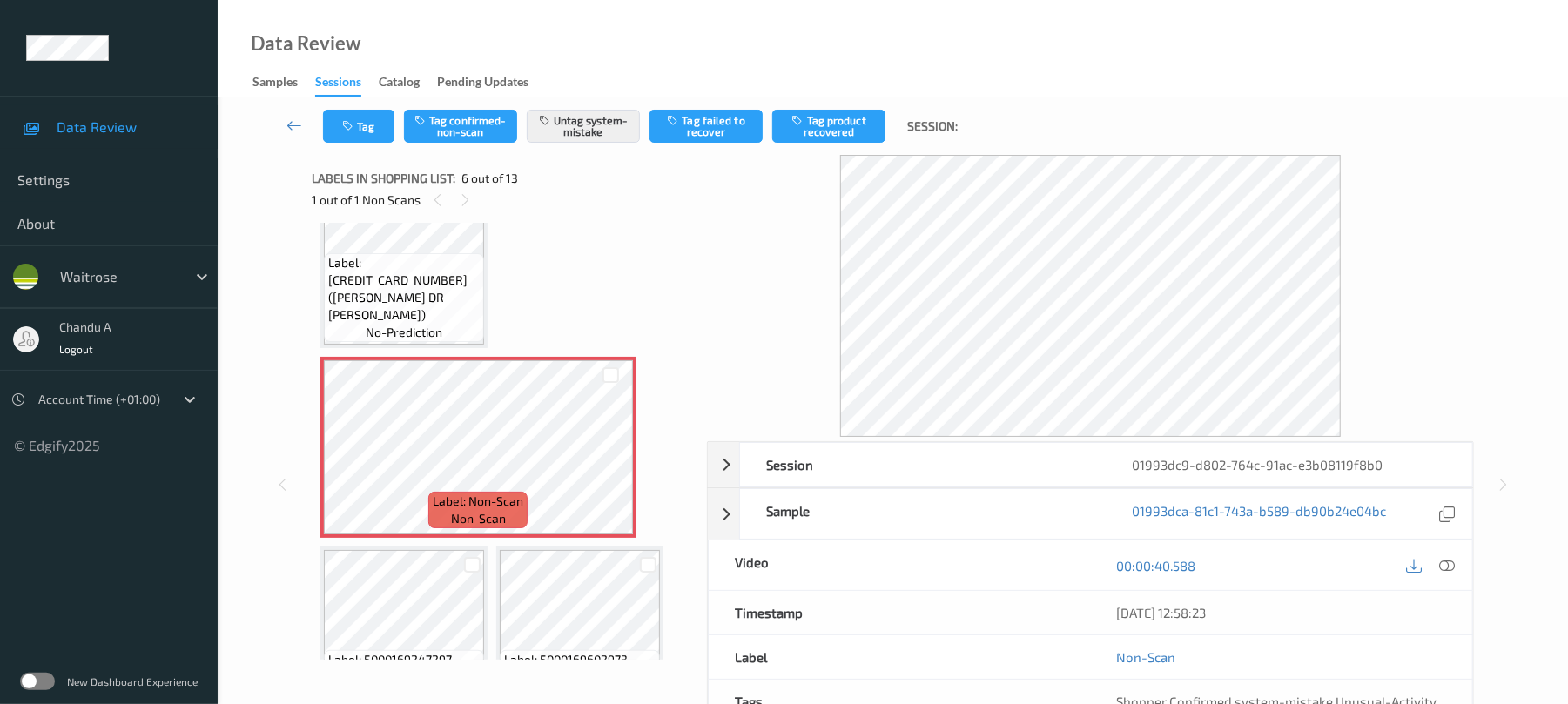
scroll to position [505, 0]
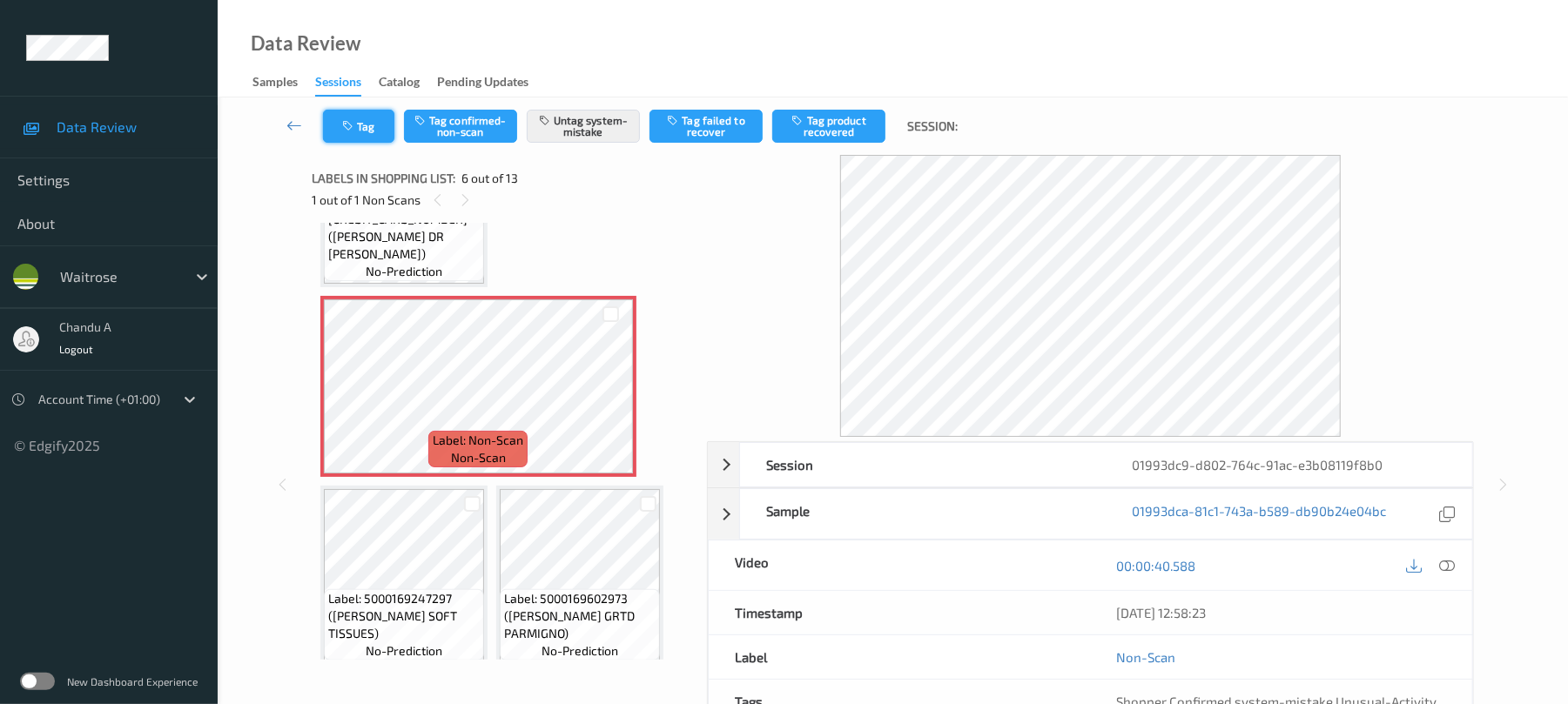
click at [377, 124] on button "Tag" at bounding box center [359, 126] width 71 height 33
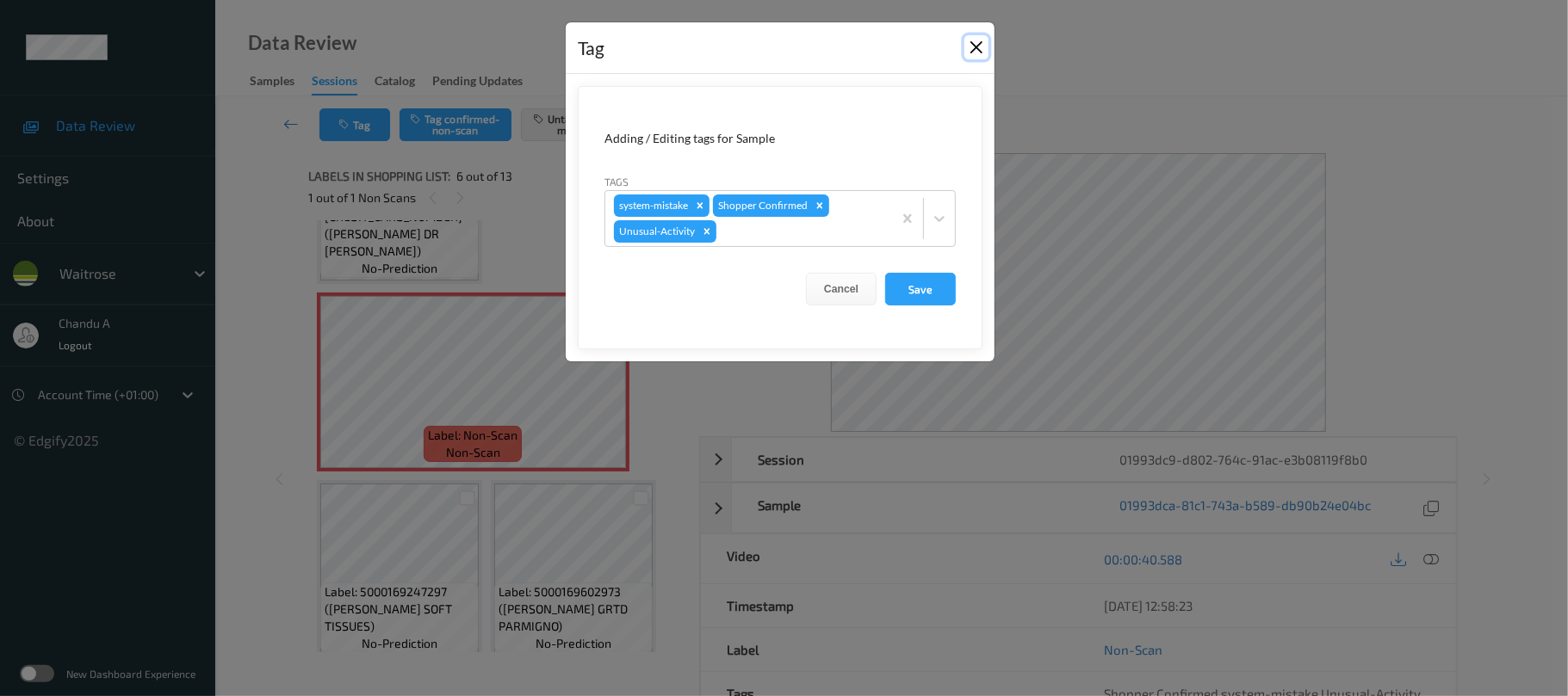
click at [976, 47] on button "Close" at bounding box center [976, 47] width 24 height 24
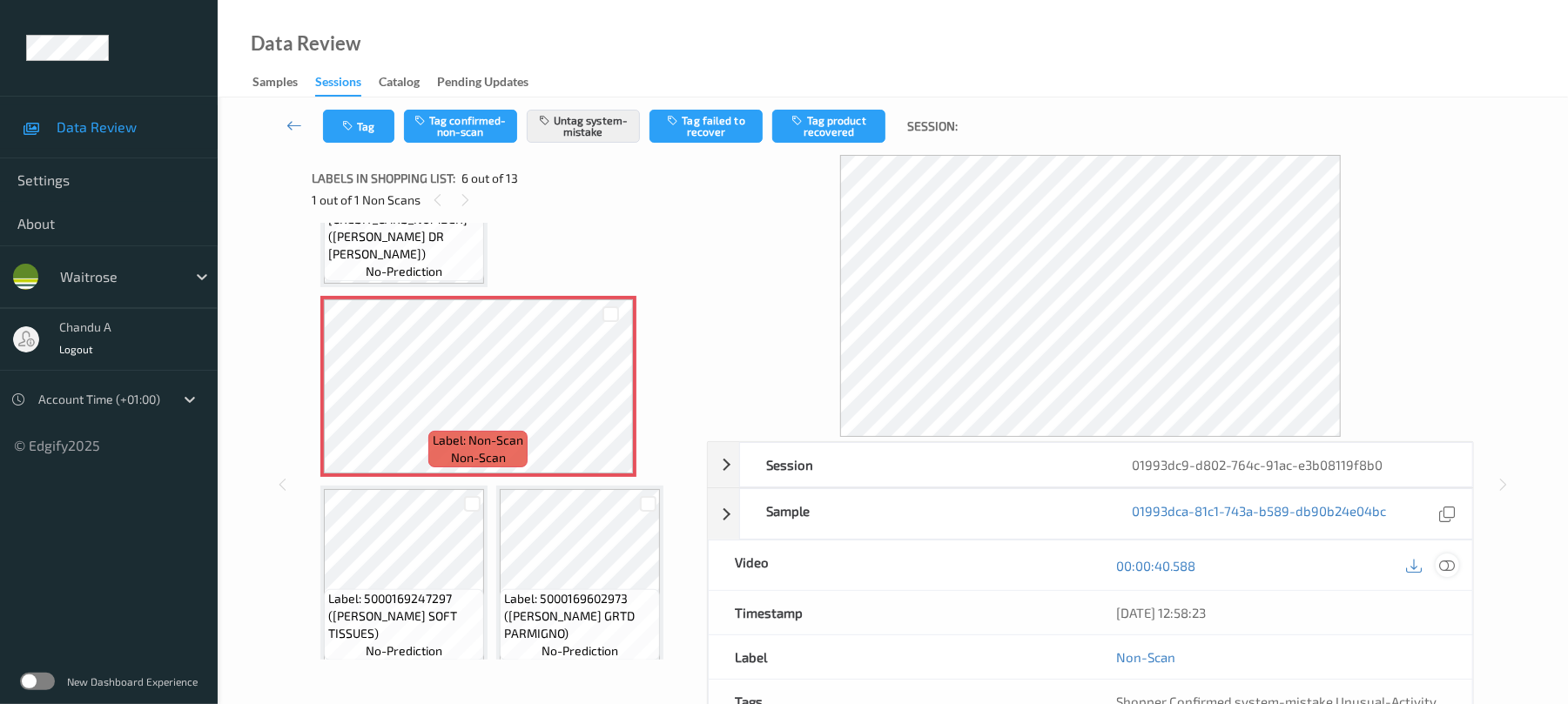
click at [1450, 567] on icon at bounding box center [1448, 567] width 16 height 16
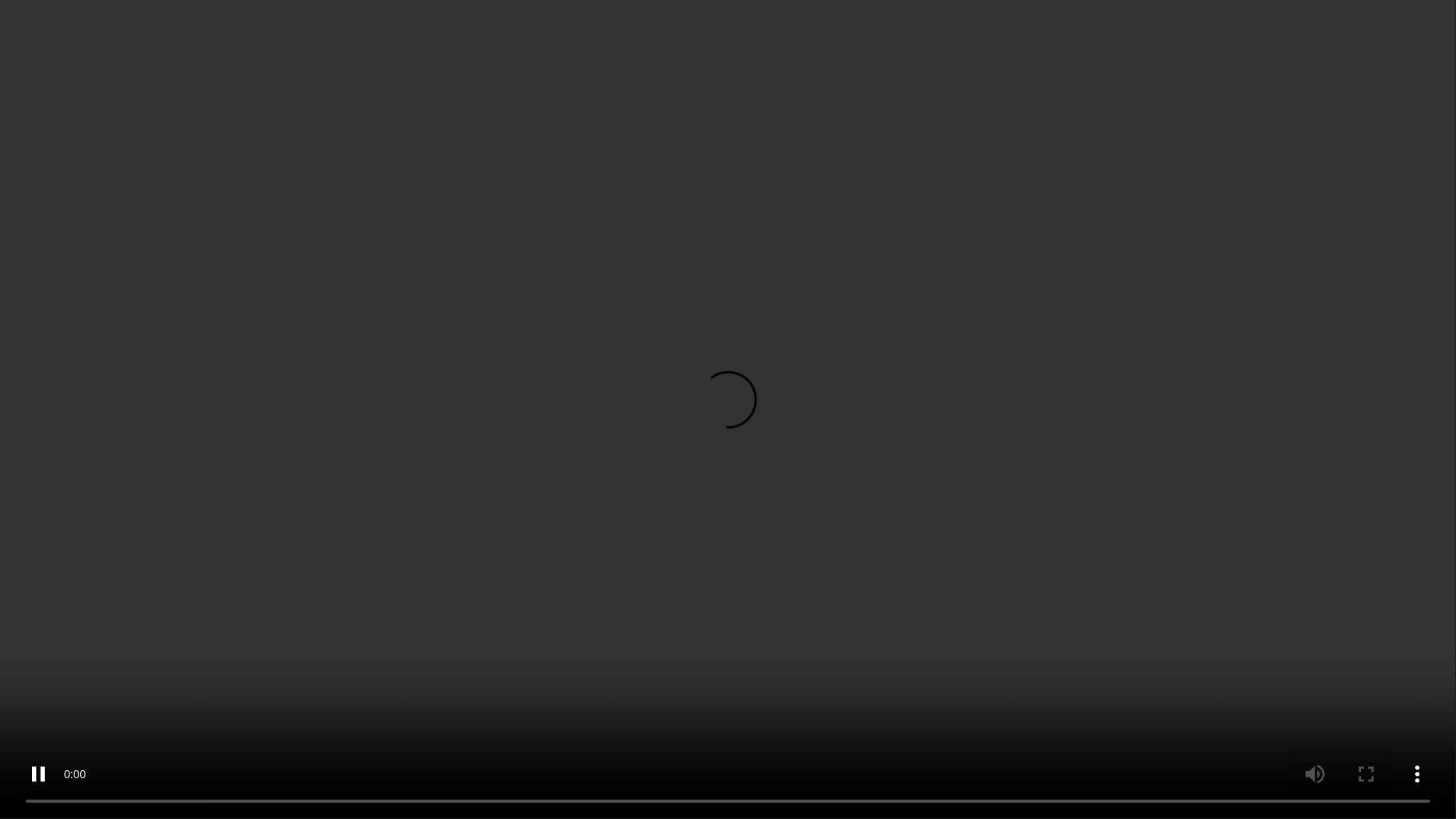
click at [492, 566] on video at bounding box center [728, 409] width 1456 height 819
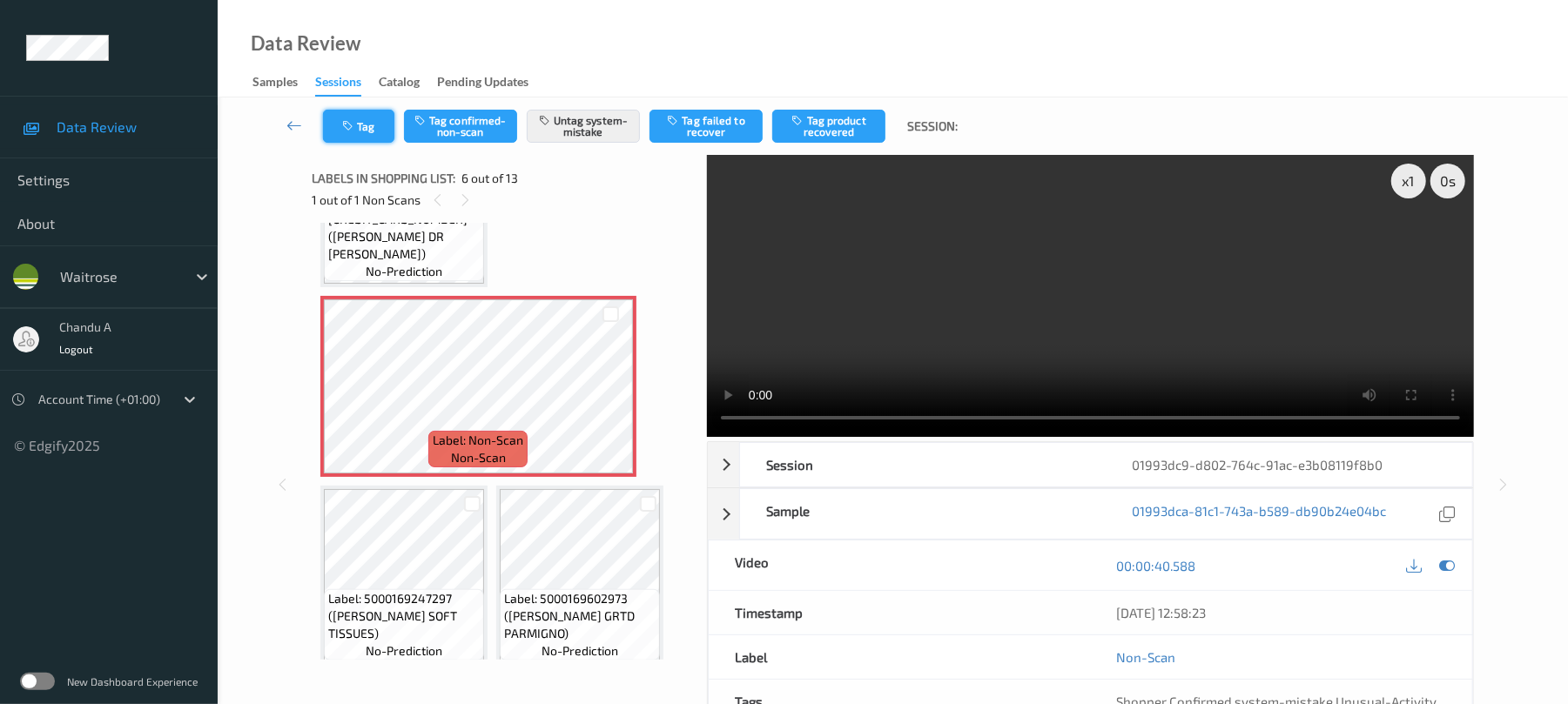
click at [363, 119] on button "Tag" at bounding box center [359, 126] width 71 height 33
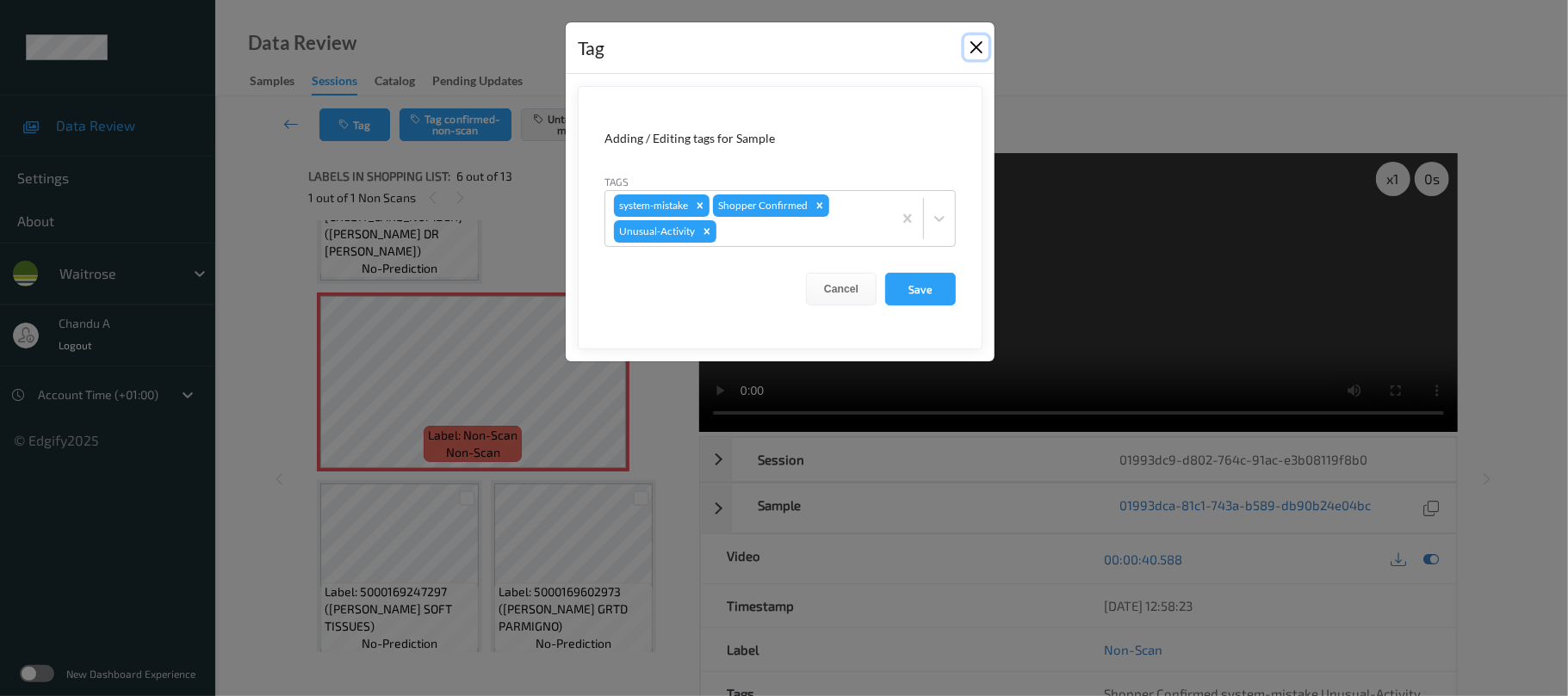
click at [973, 47] on button "Close" at bounding box center [976, 47] width 24 height 24
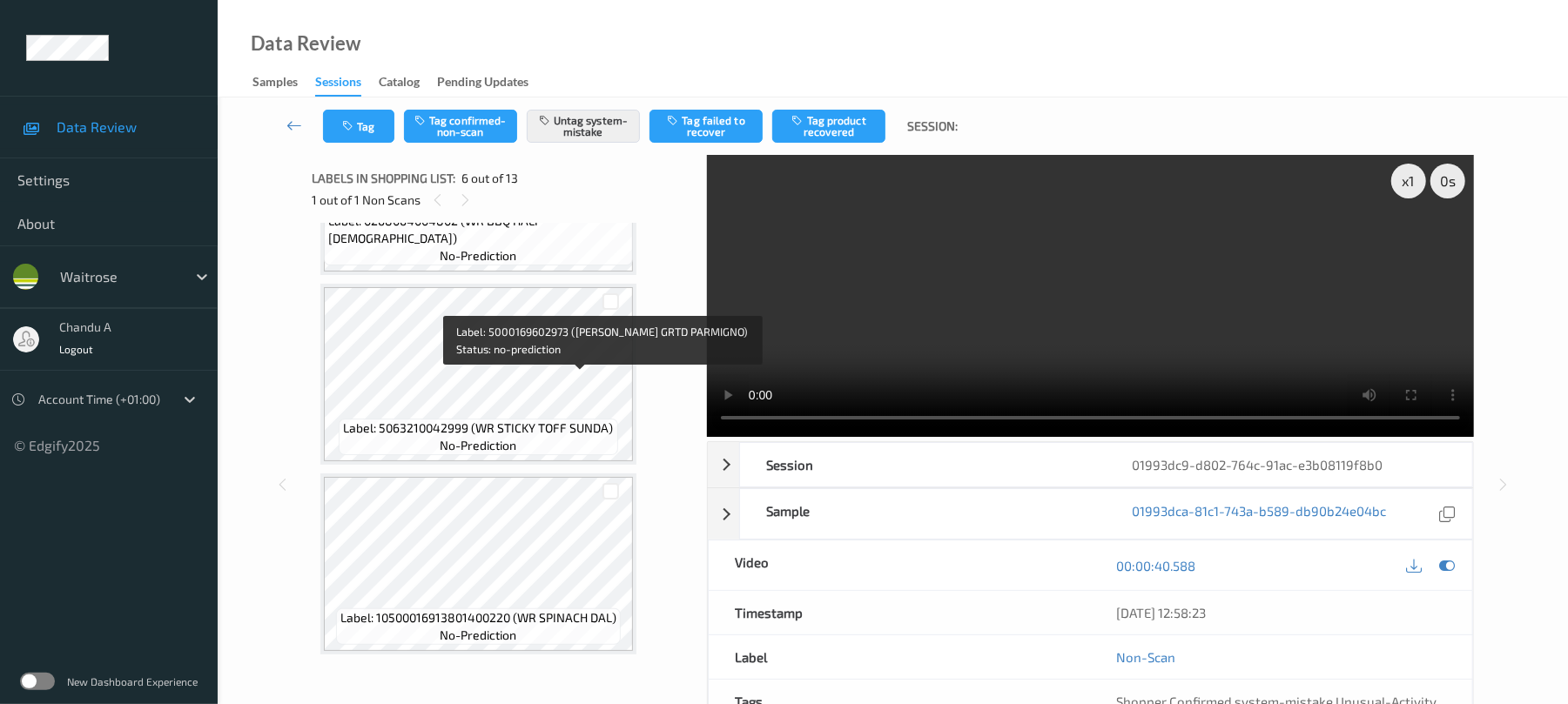
scroll to position [1280, 0]
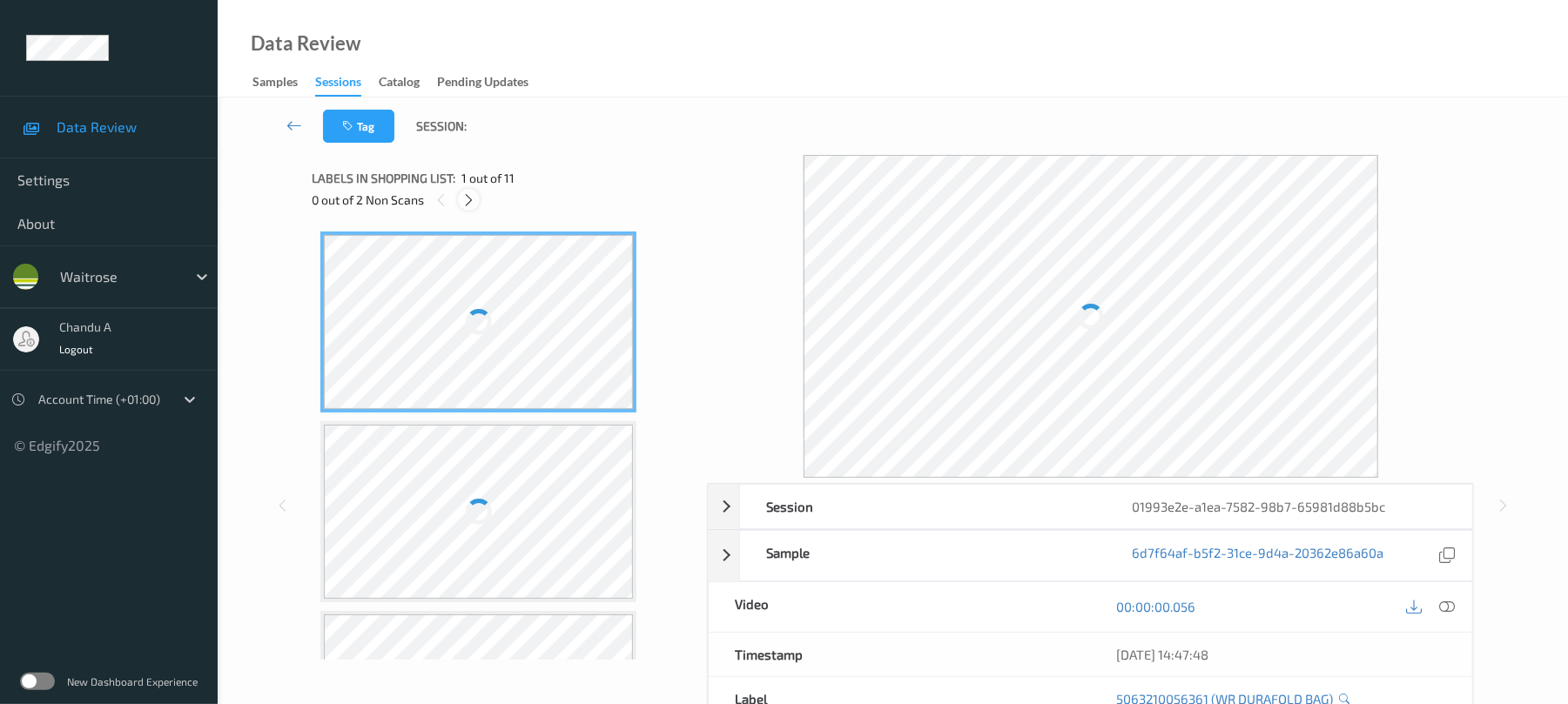
click at [465, 199] on icon at bounding box center [468, 201] width 15 height 16
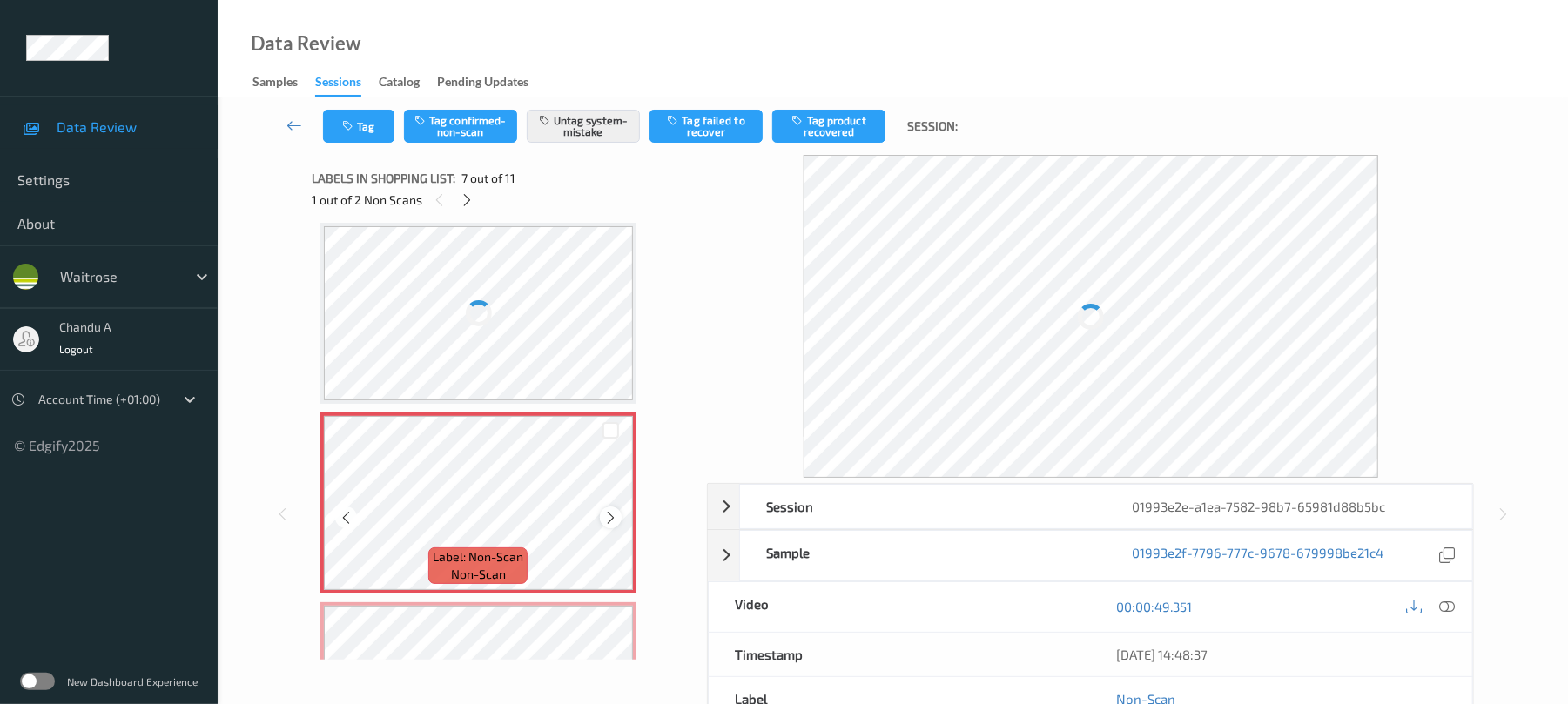
click at [611, 514] on icon at bounding box center [610, 518] width 15 height 16
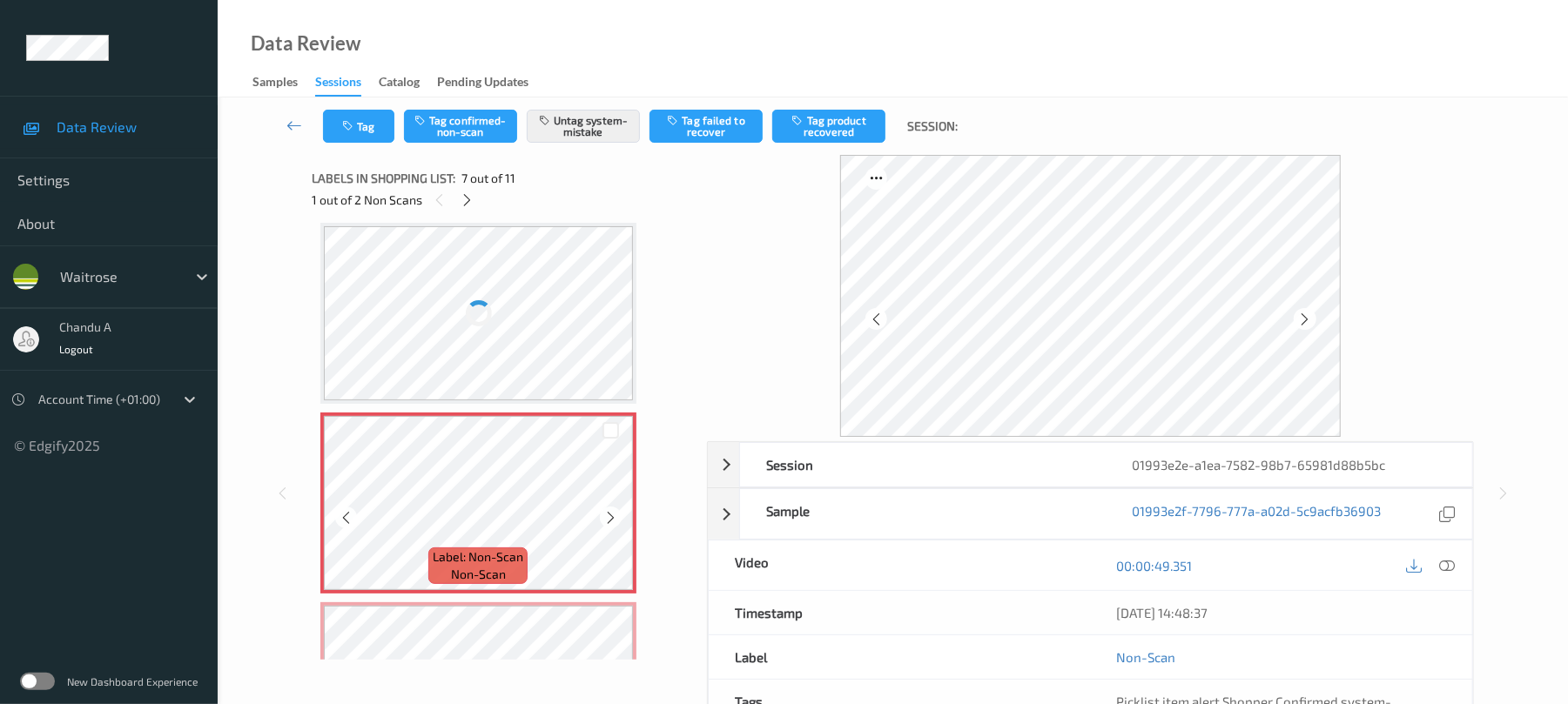
click at [611, 514] on icon at bounding box center [610, 518] width 15 height 16
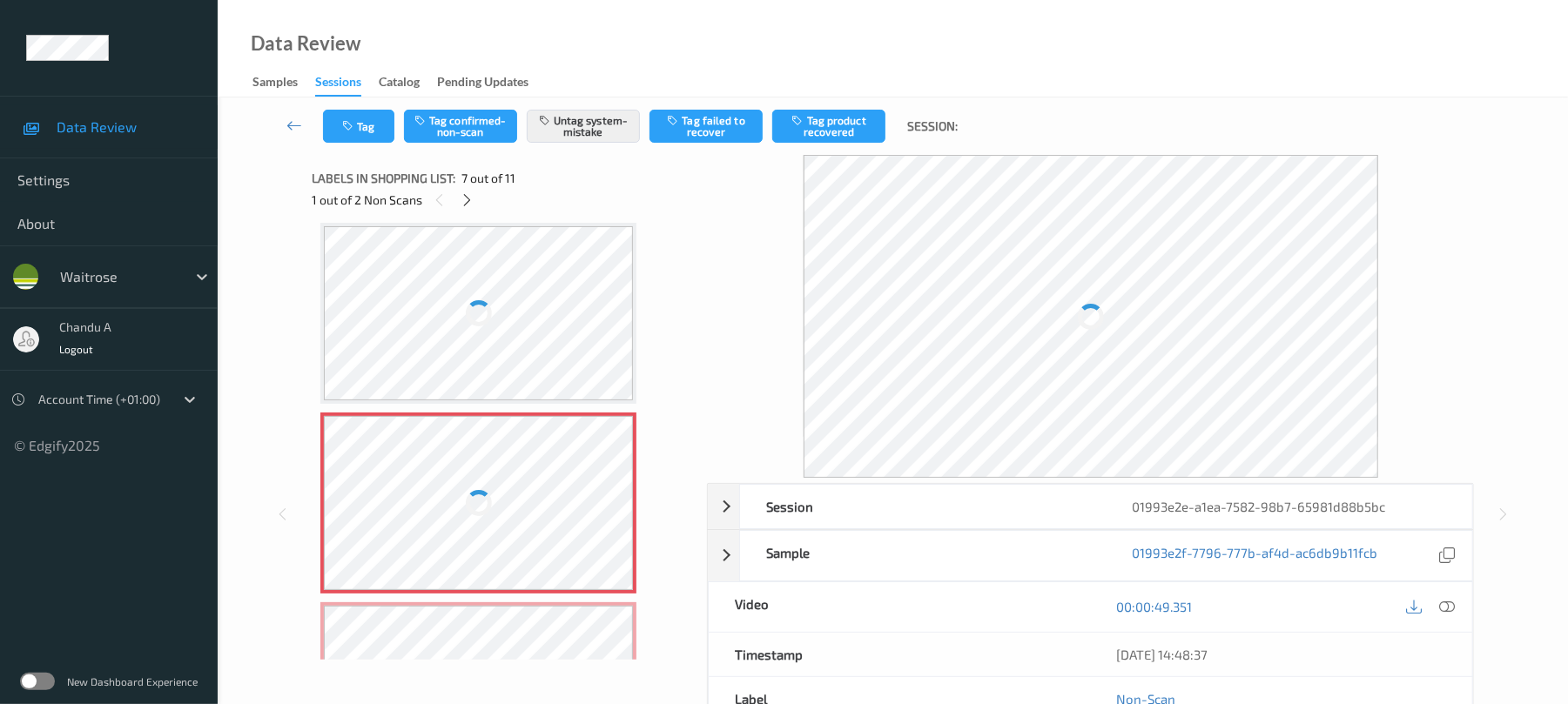
click at [611, 514] on div at bounding box center [478, 502] width 309 height 174
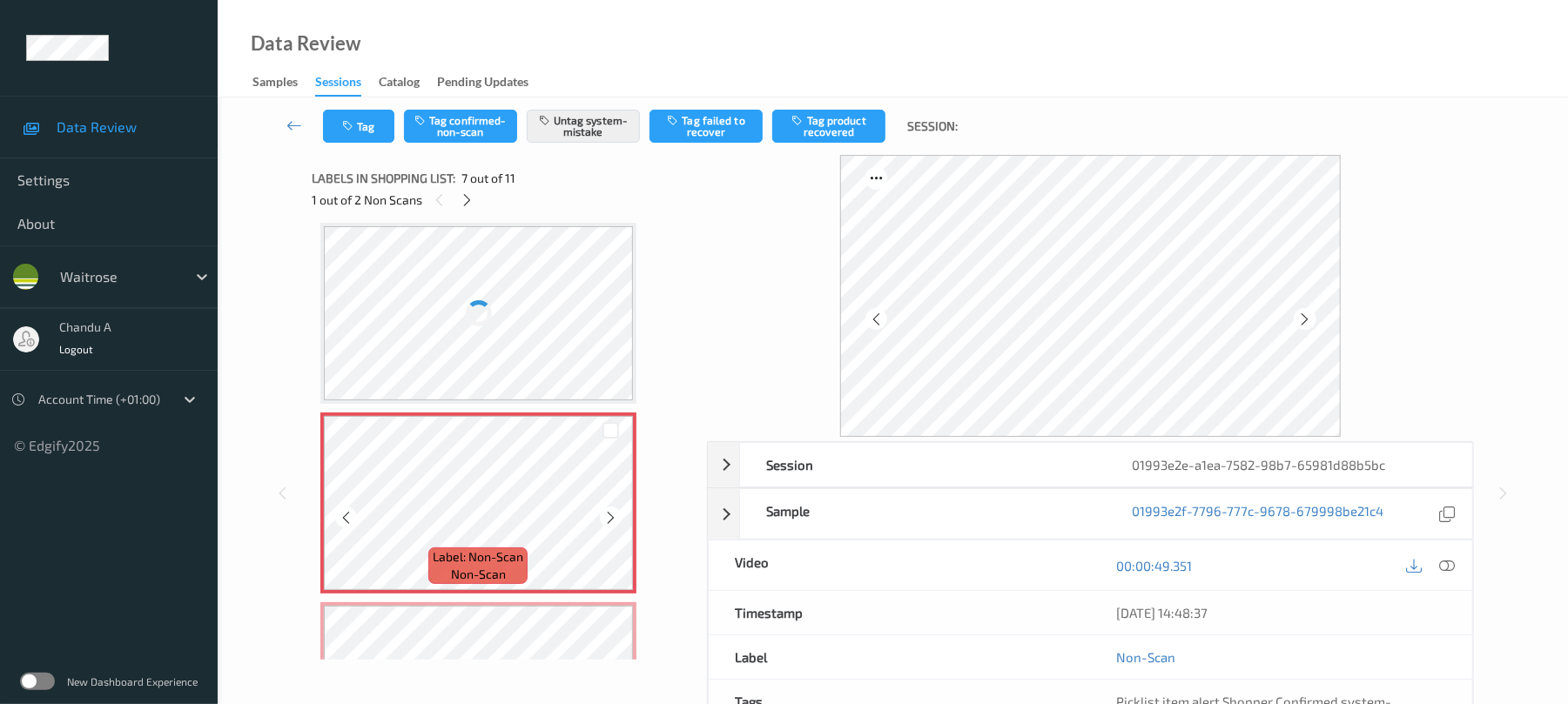
click at [611, 514] on icon at bounding box center [610, 518] width 15 height 16
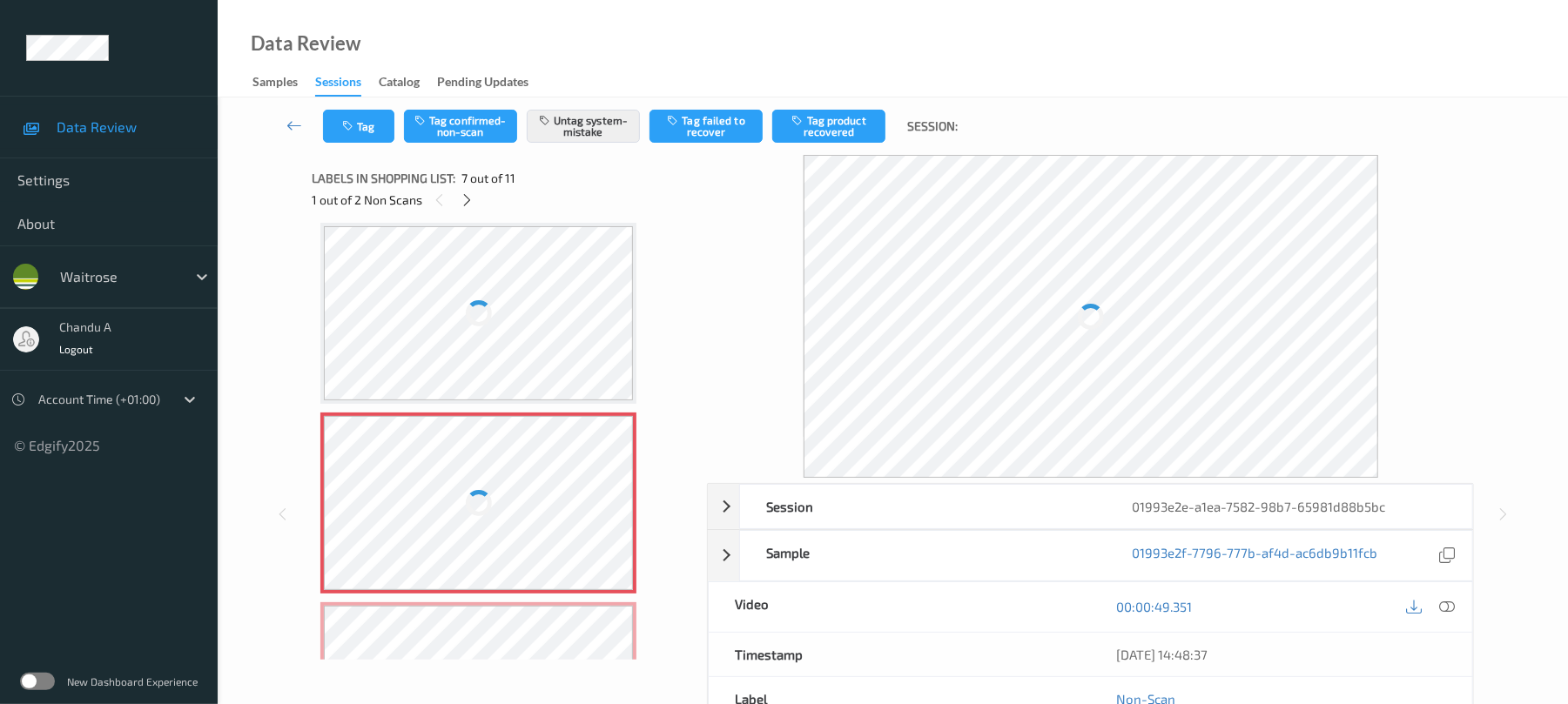
click at [611, 514] on div at bounding box center [478, 502] width 309 height 174
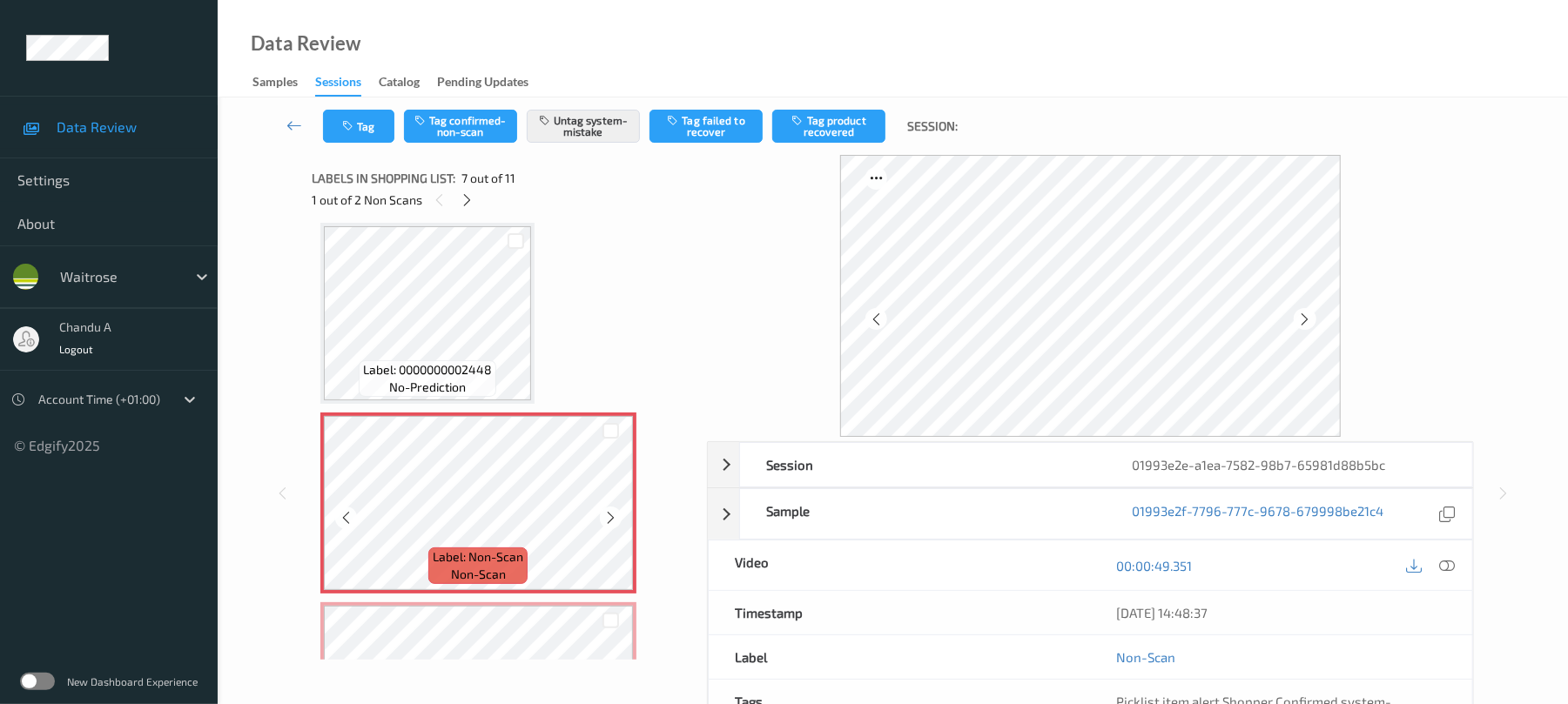
click at [611, 514] on icon at bounding box center [610, 518] width 15 height 16
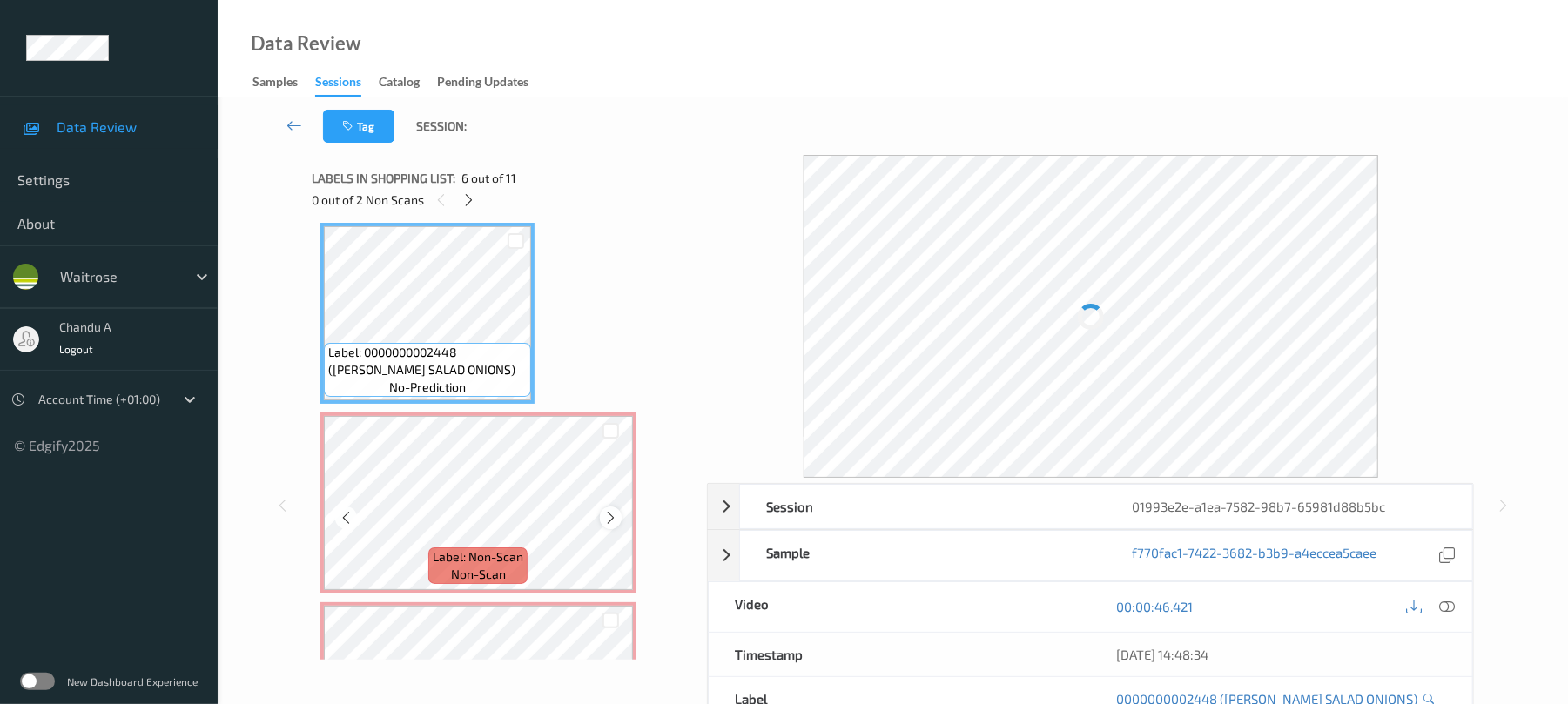
click at [615, 518] on icon at bounding box center [610, 518] width 15 height 16
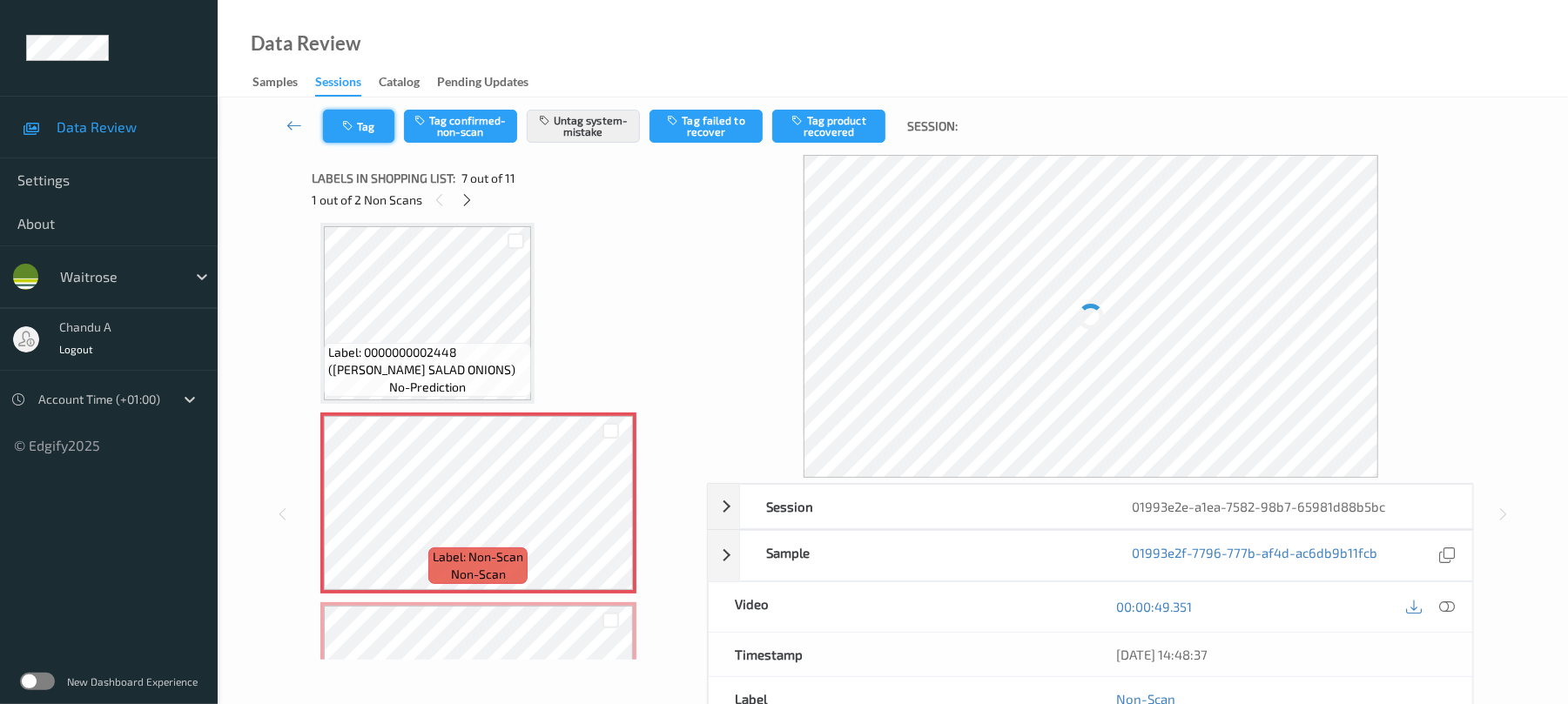
click at [379, 123] on button "Tag" at bounding box center [359, 126] width 71 height 33
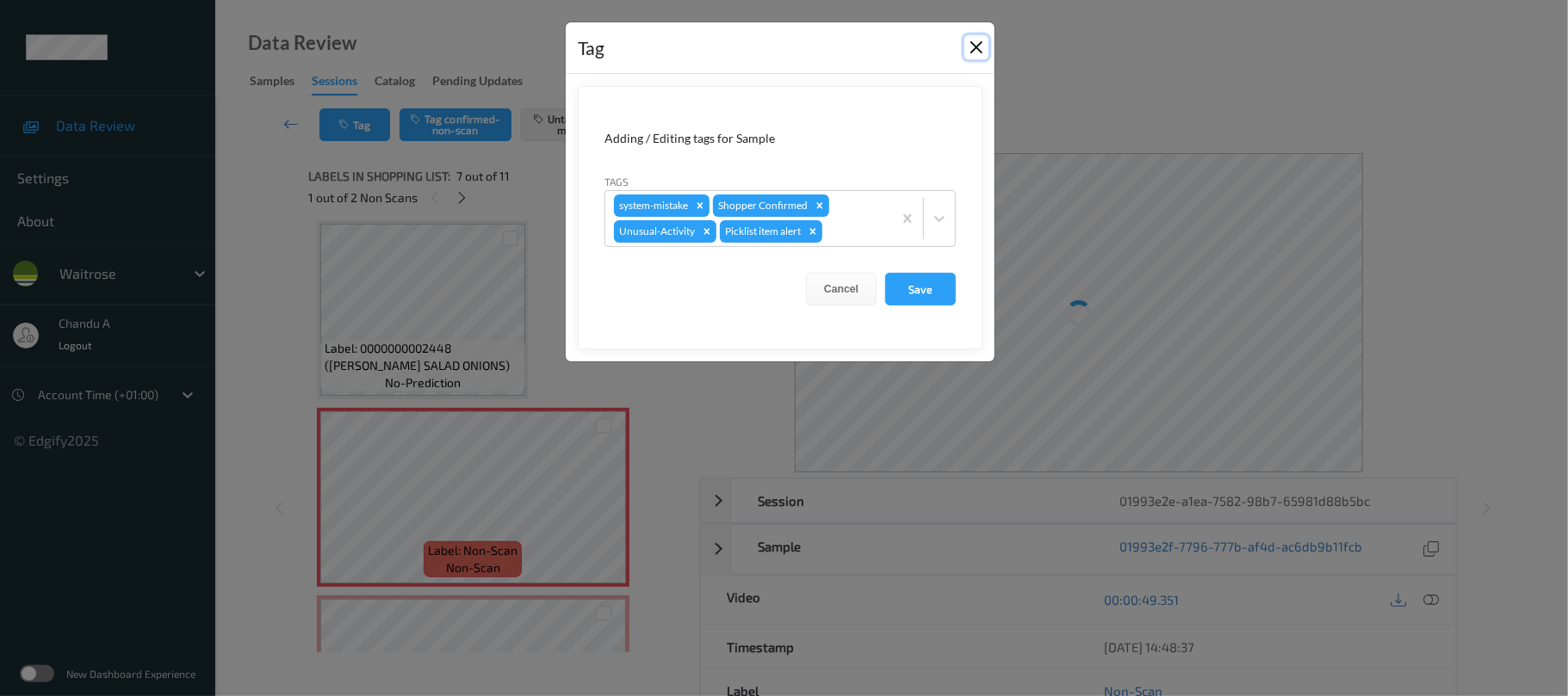
click at [973, 45] on button "Close" at bounding box center [976, 47] width 24 height 24
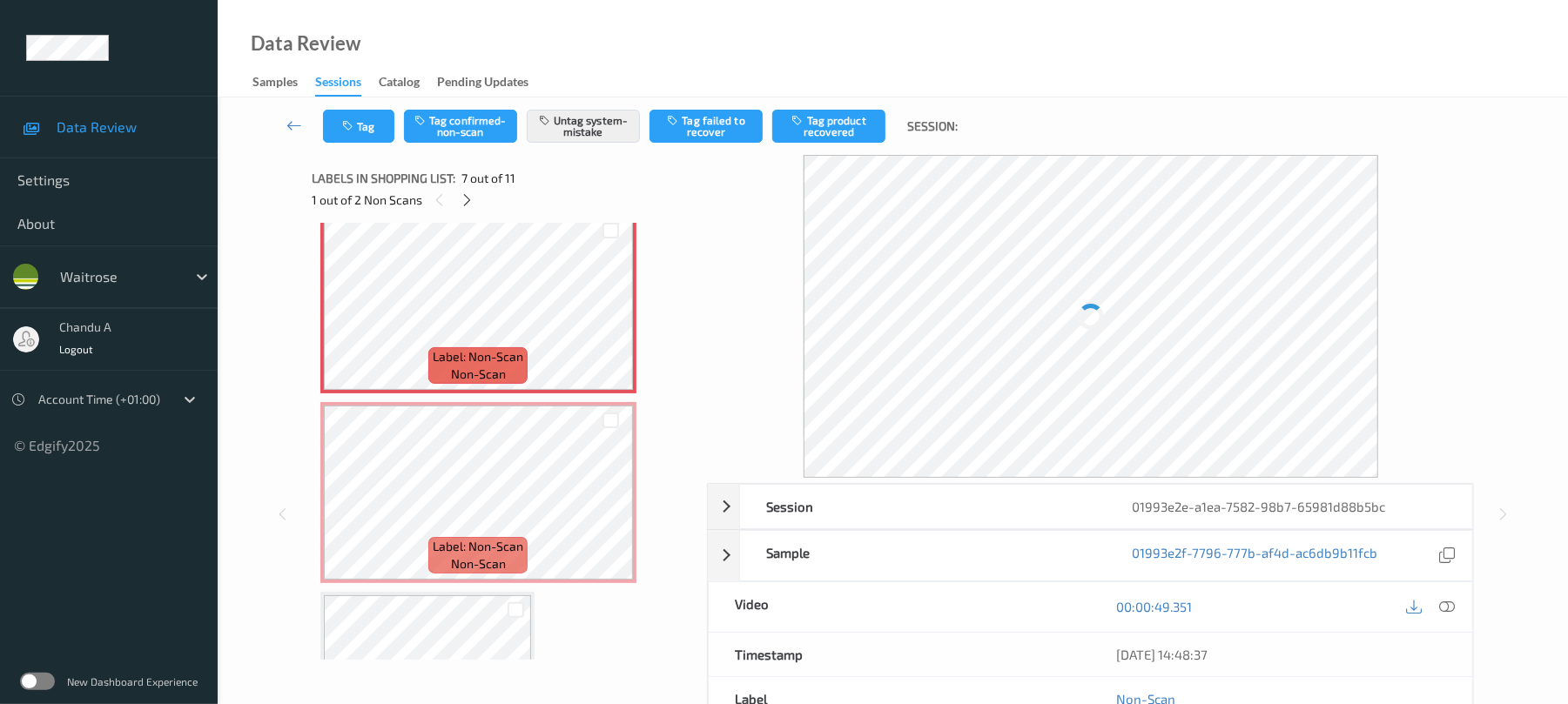
scroll to position [1189, 0]
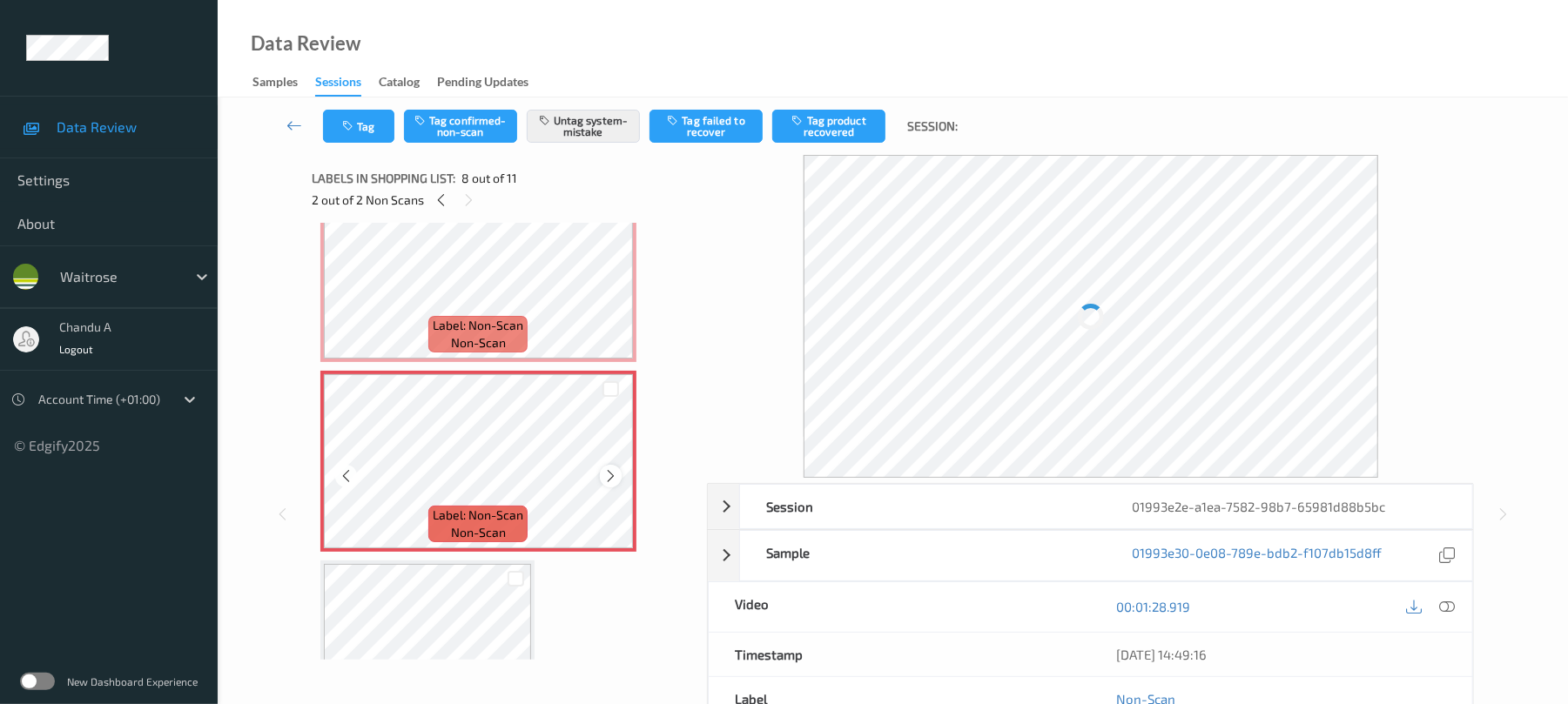
click at [607, 478] on icon at bounding box center [610, 476] width 15 height 16
click at [380, 136] on button "Tag" at bounding box center [359, 126] width 71 height 33
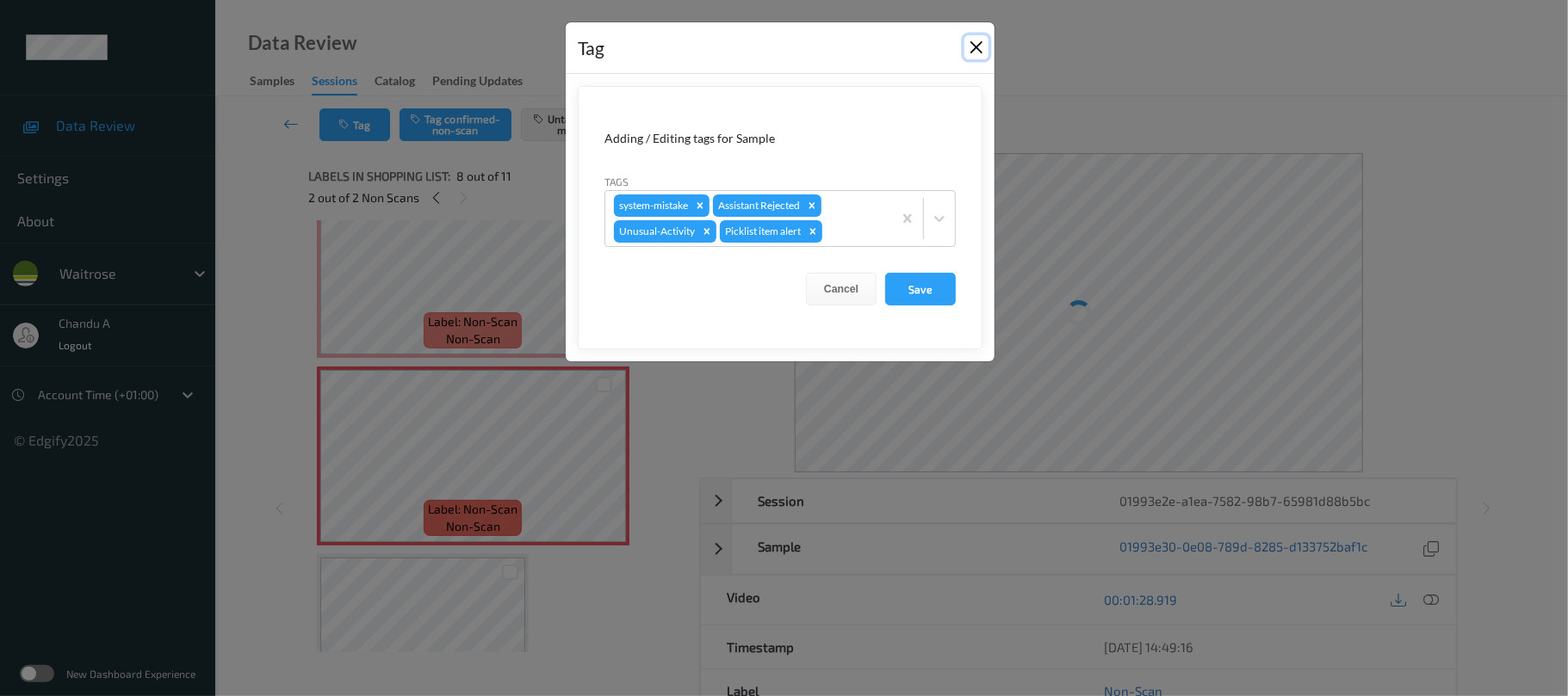
click at [977, 49] on button "Close" at bounding box center [976, 47] width 24 height 24
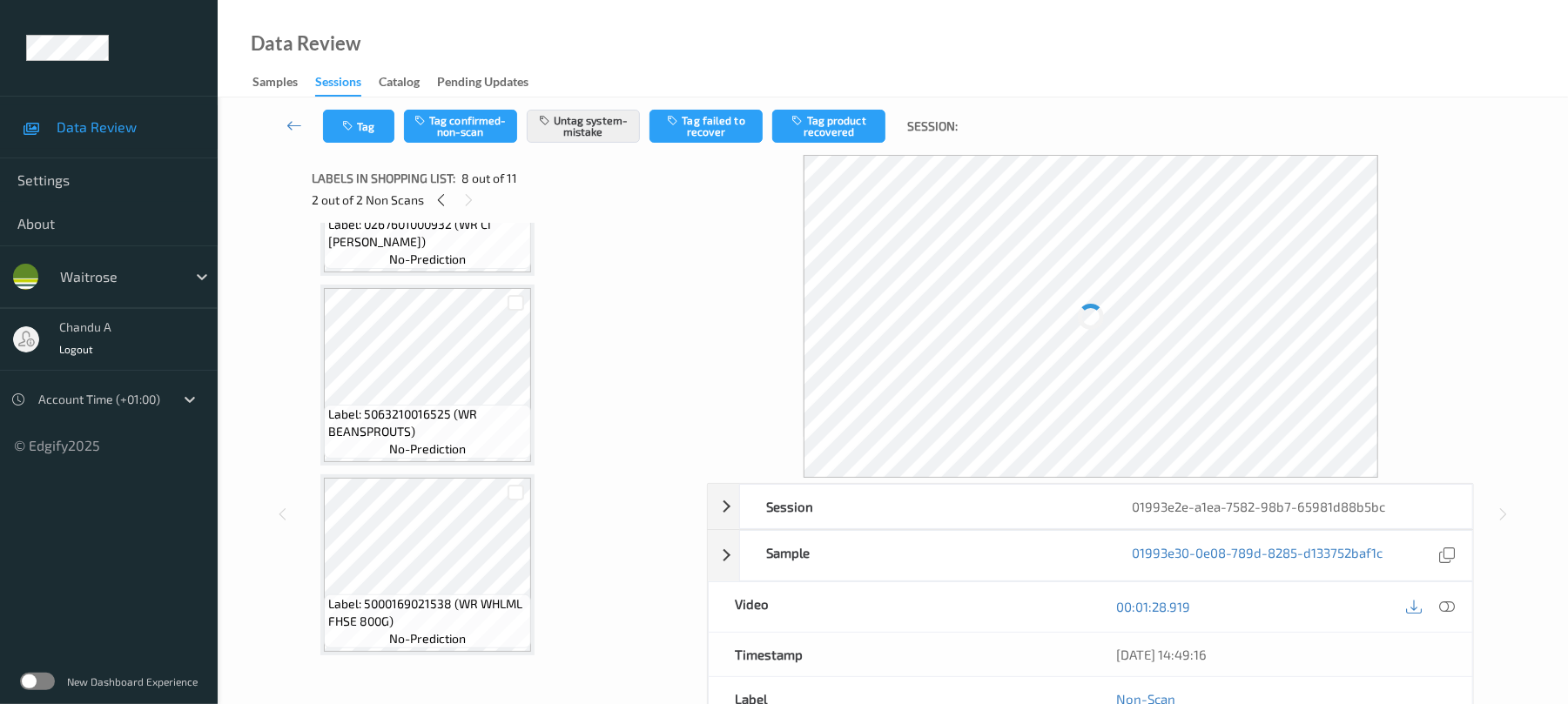
scroll to position [1659, 0]
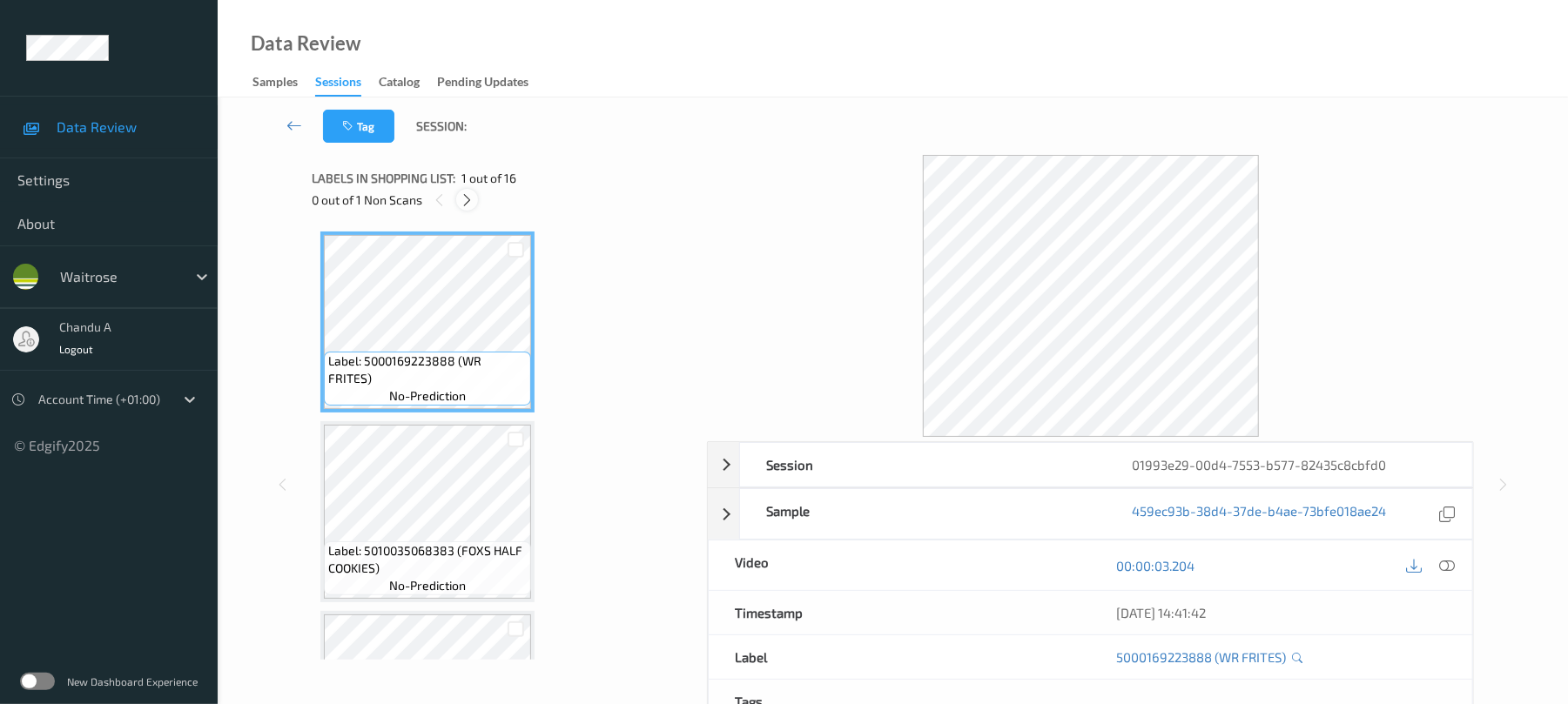
click at [470, 193] on icon at bounding box center [466, 201] width 15 height 16
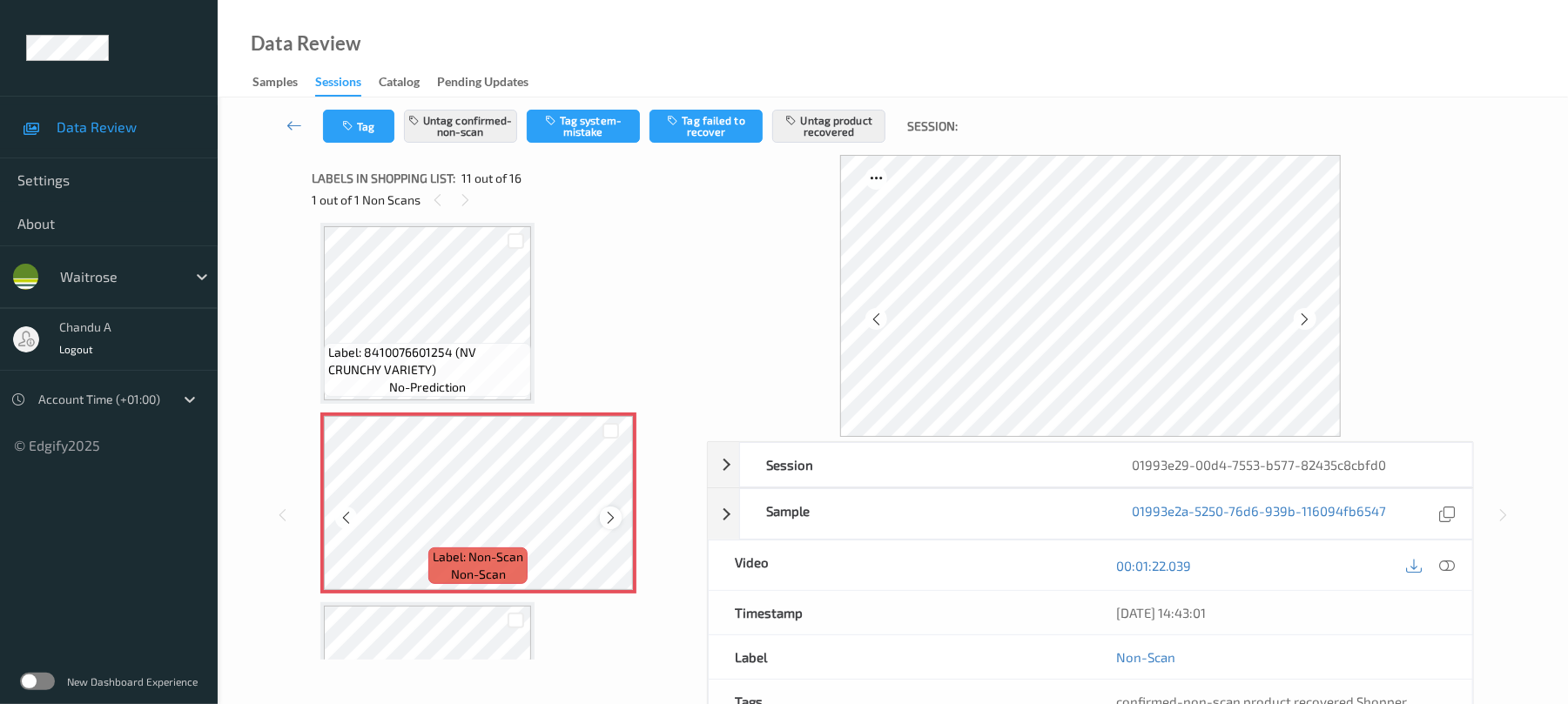
click at [604, 519] on icon at bounding box center [610, 518] width 15 height 16
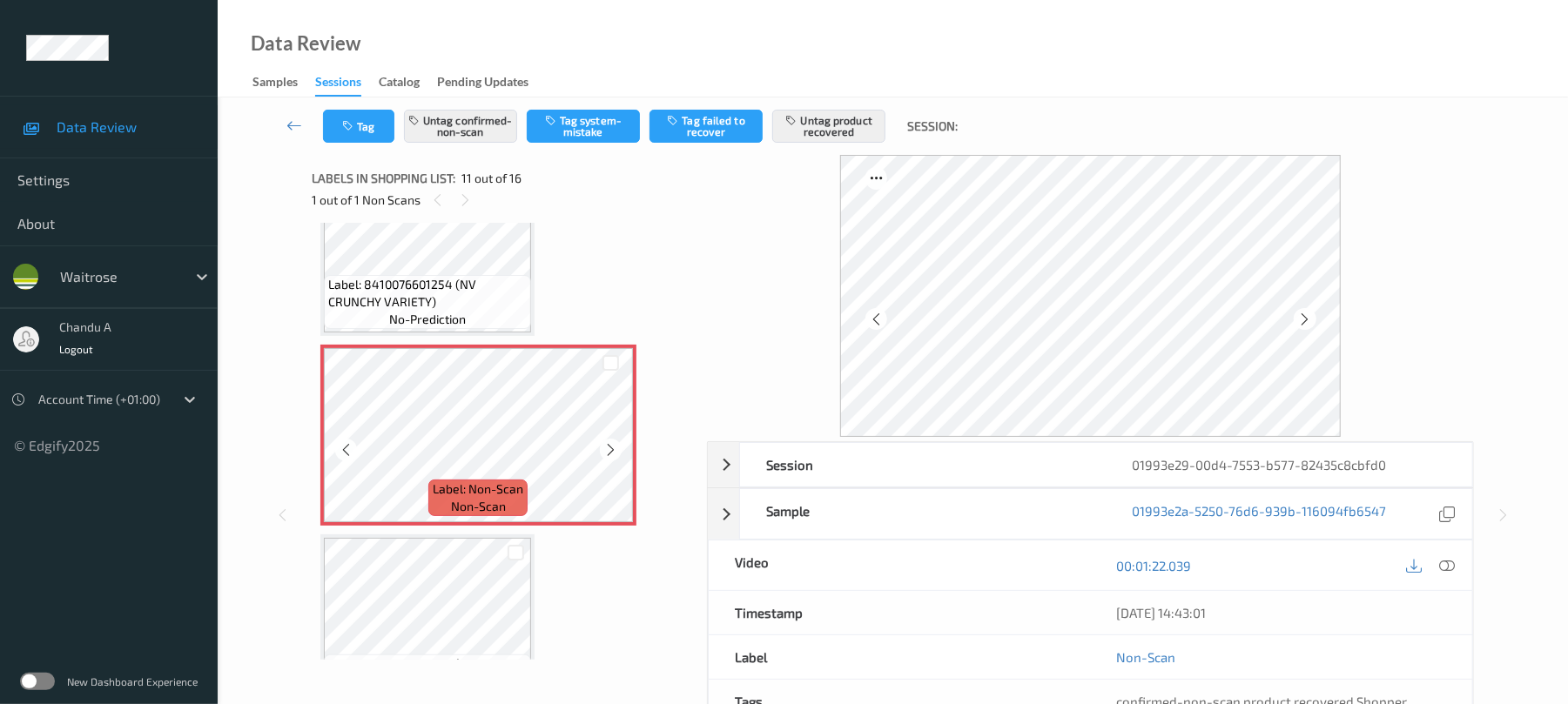
scroll to position [1833, 0]
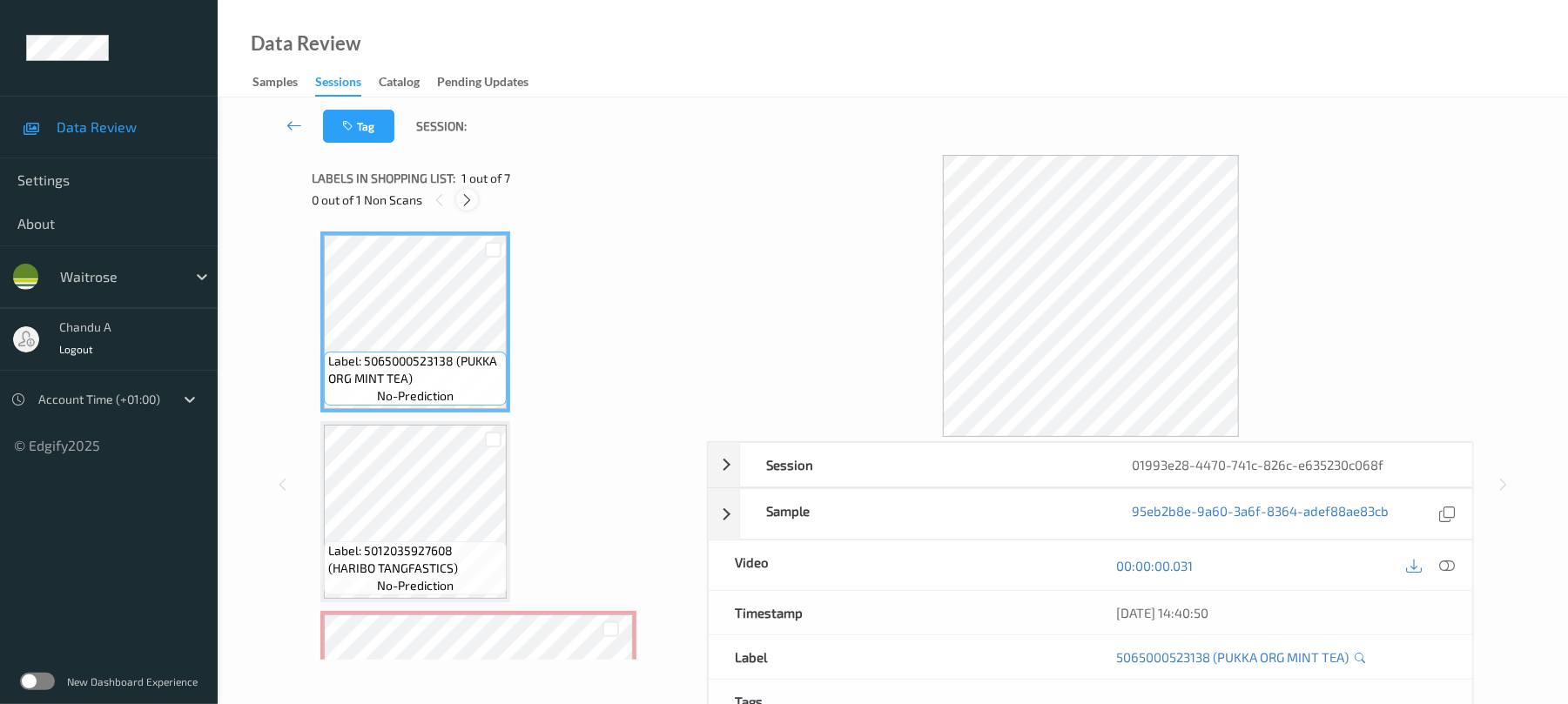
click at [468, 195] on icon at bounding box center [466, 201] width 15 height 16
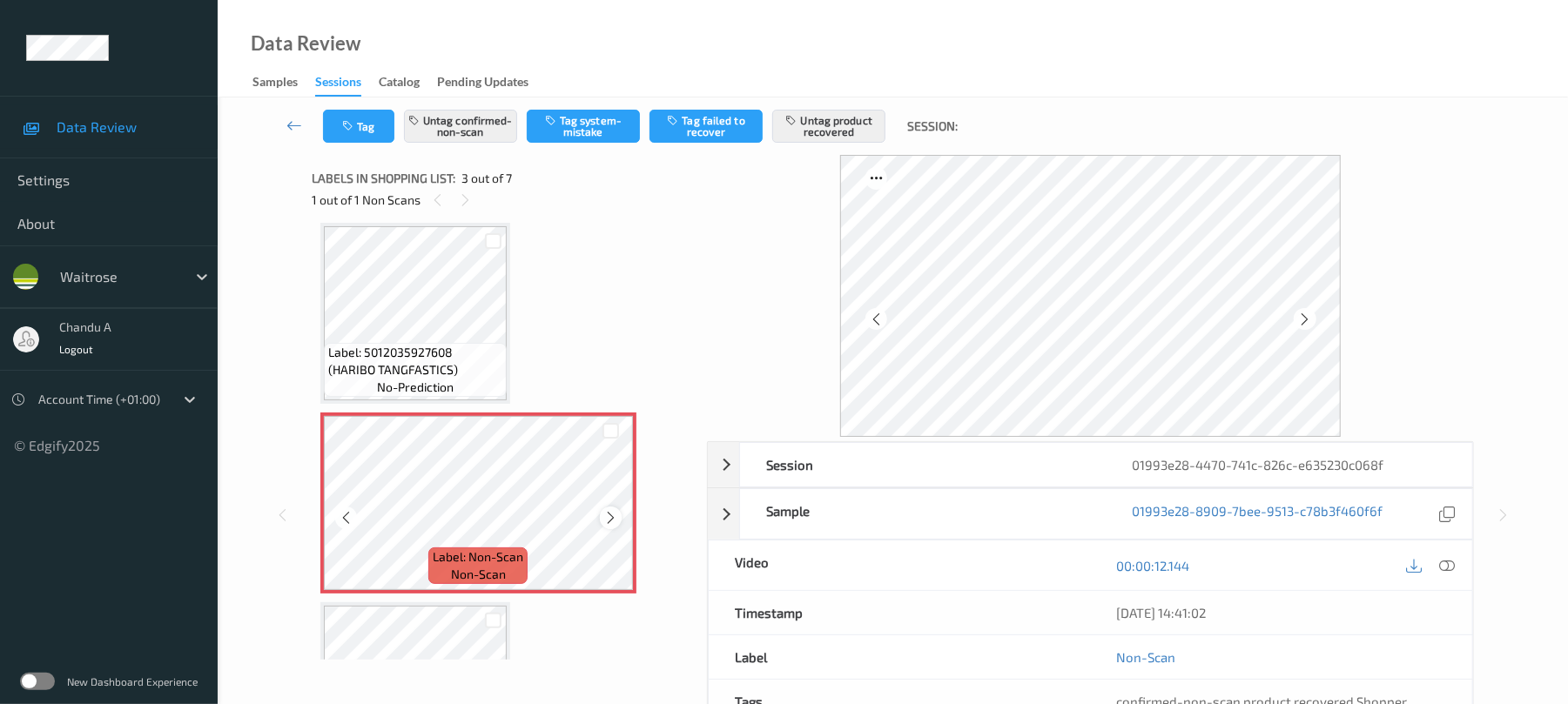
click at [607, 510] on icon at bounding box center [610, 518] width 15 height 16
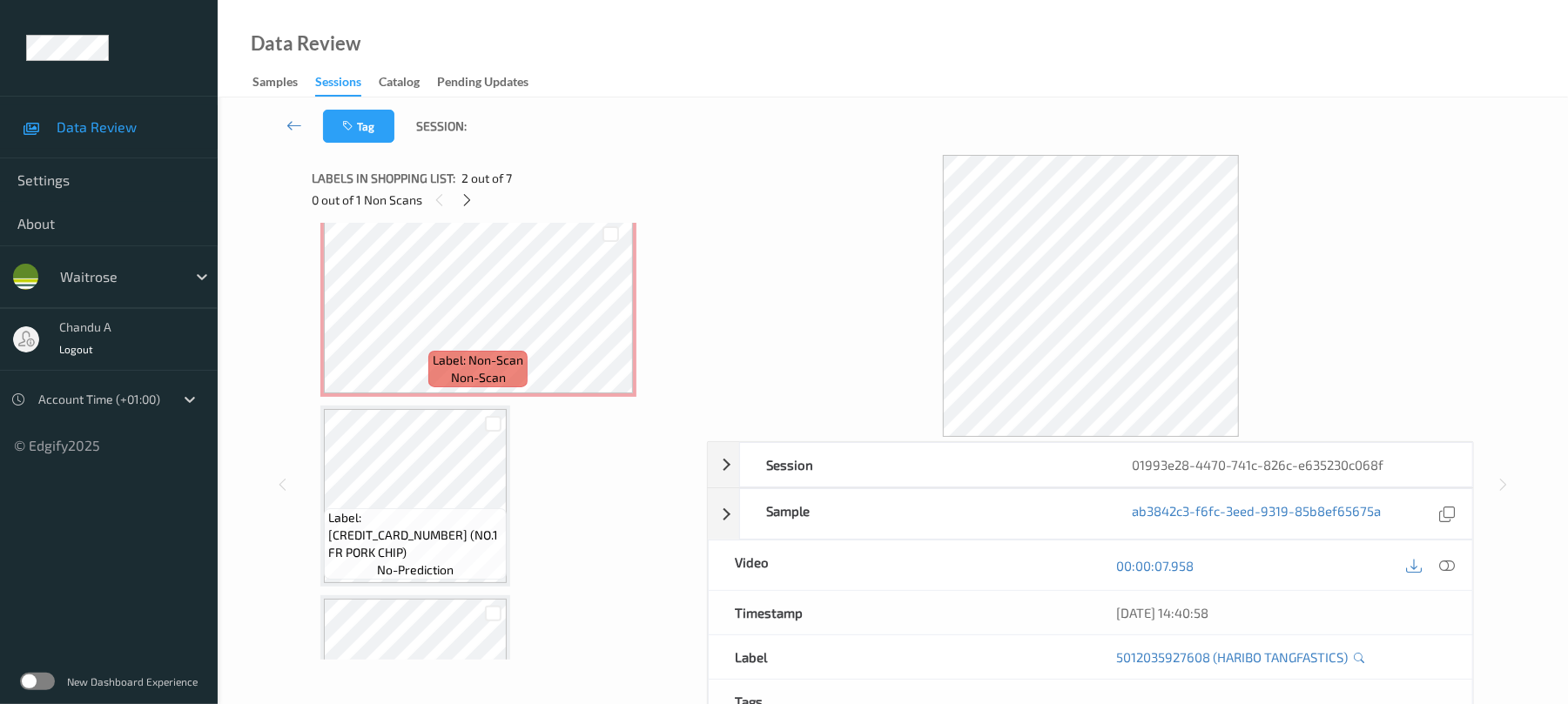
scroll to position [430, 0]
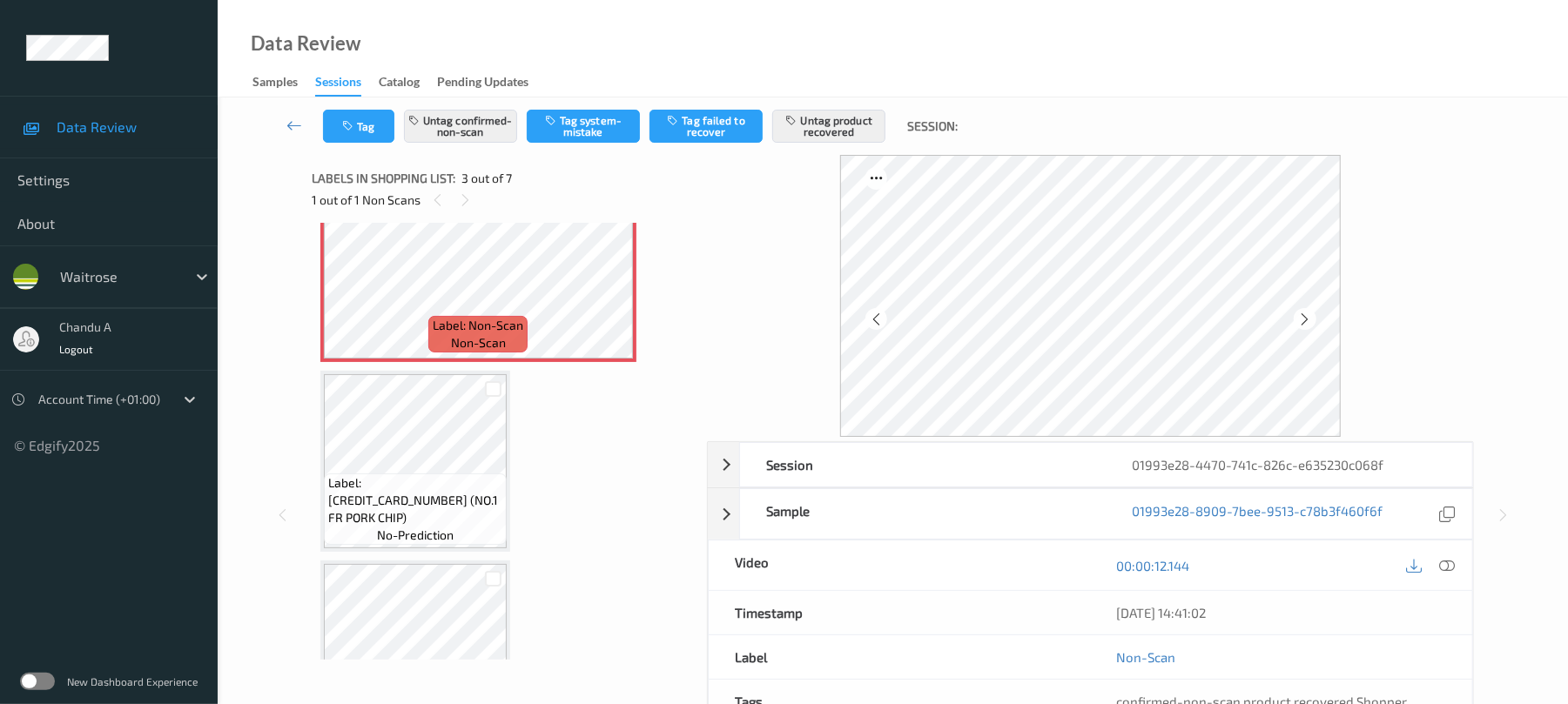
click at [448, 500] on span "Label: 5000169170052 (NO.1 FR PORK CHIP)" at bounding box center [415, 501] width 174 height 53
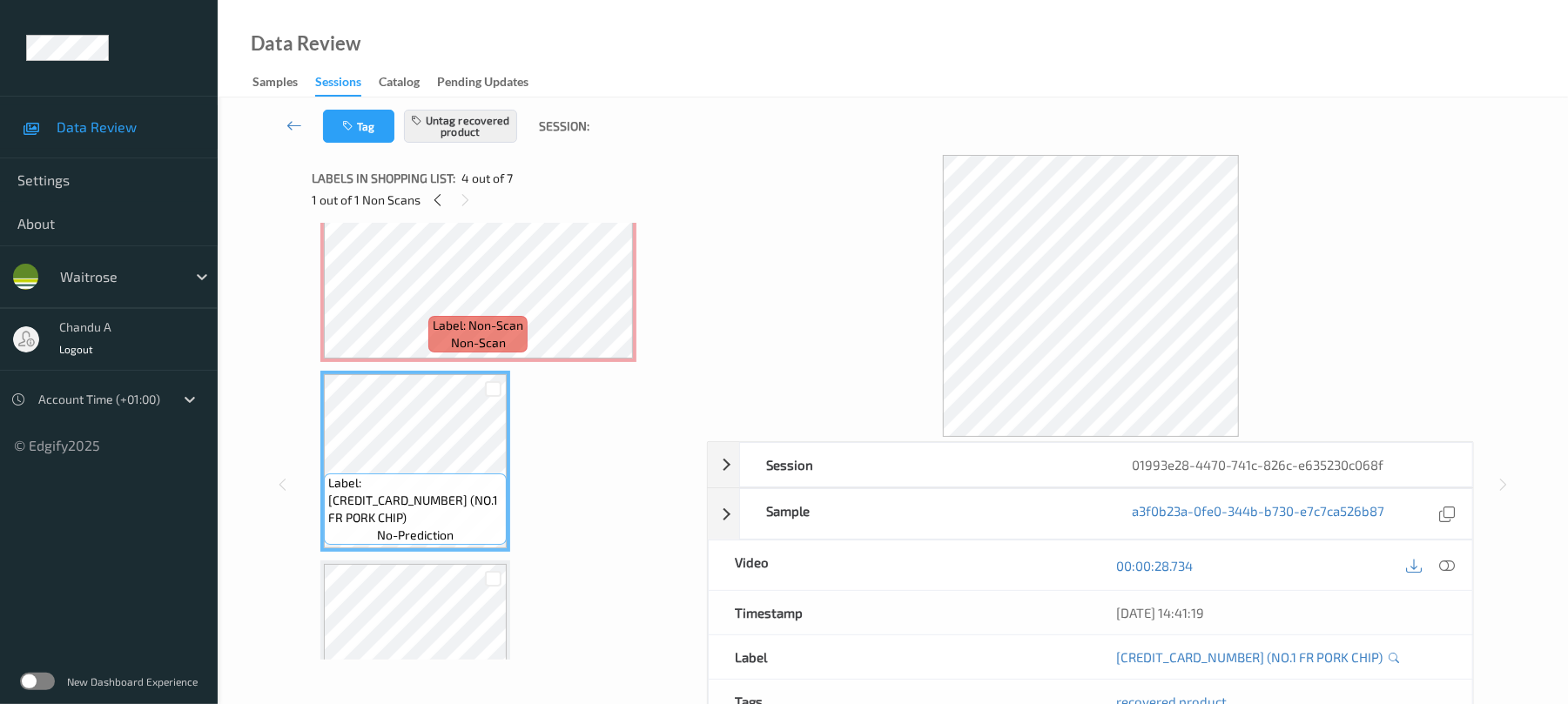
scroll to position [547, 0]
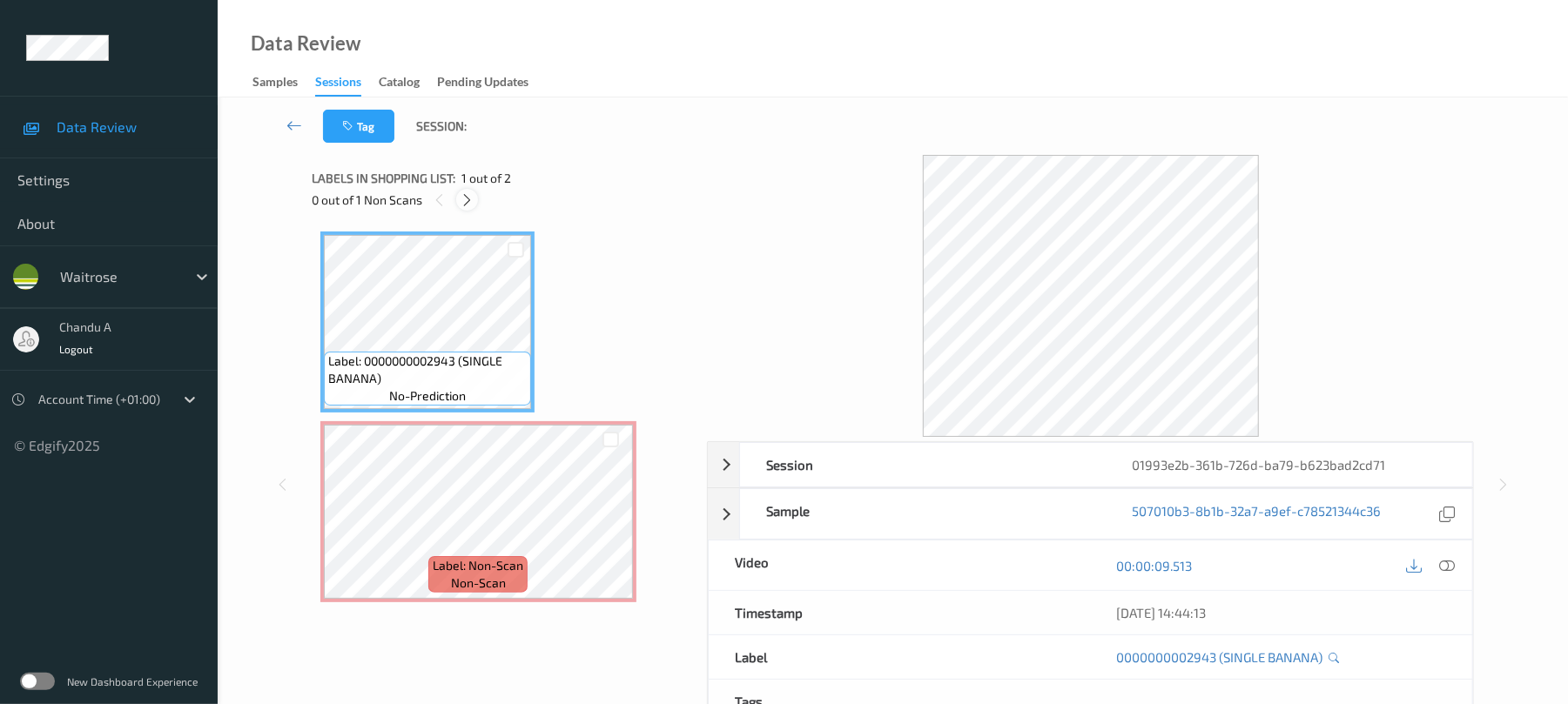
click at [459, 202] on icon at bounding box center [466, 201] width 15 height 16
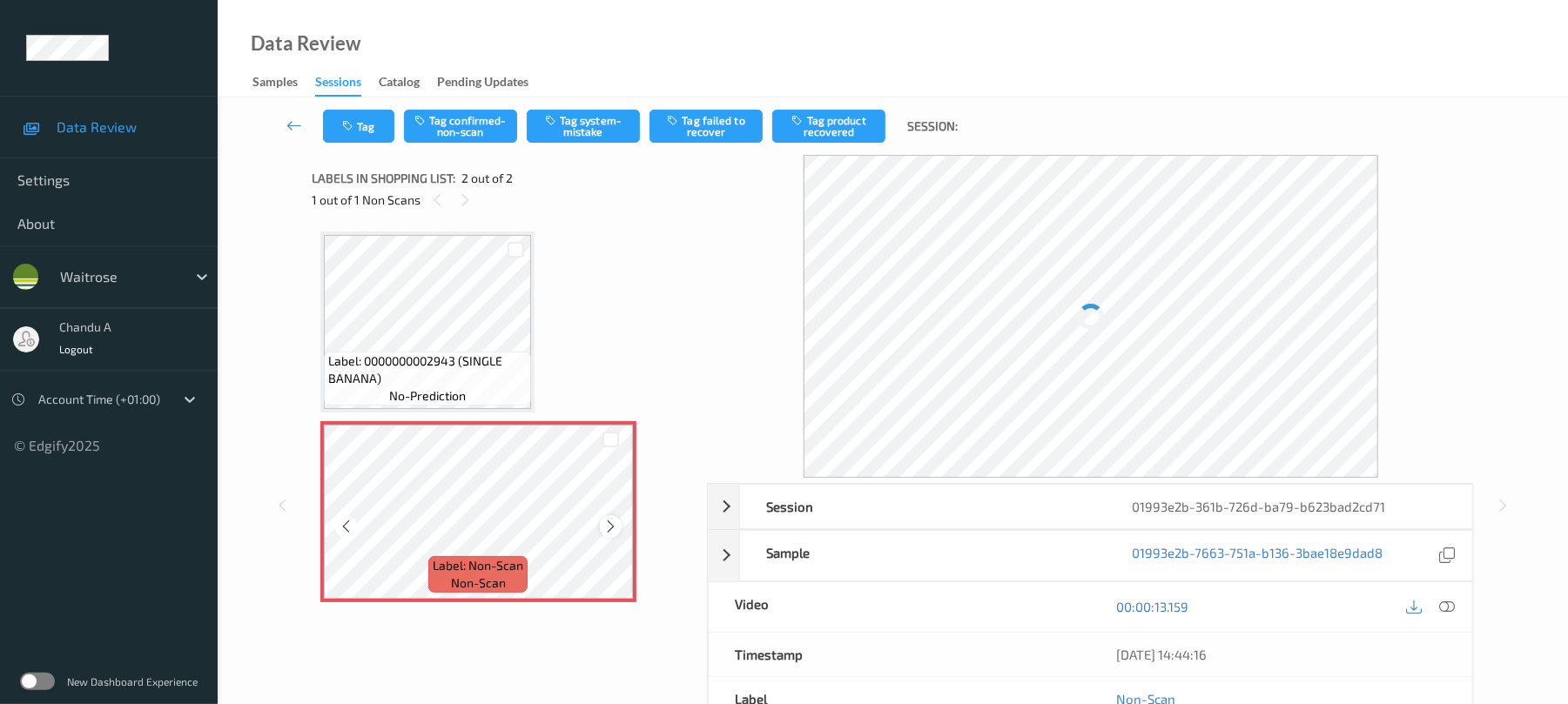
click at [607, 527] on icon at bounding box center [610, 527] width 15 height 16
click at [607, 526] on icon at bounding box center [610, 527] width 15 height 16
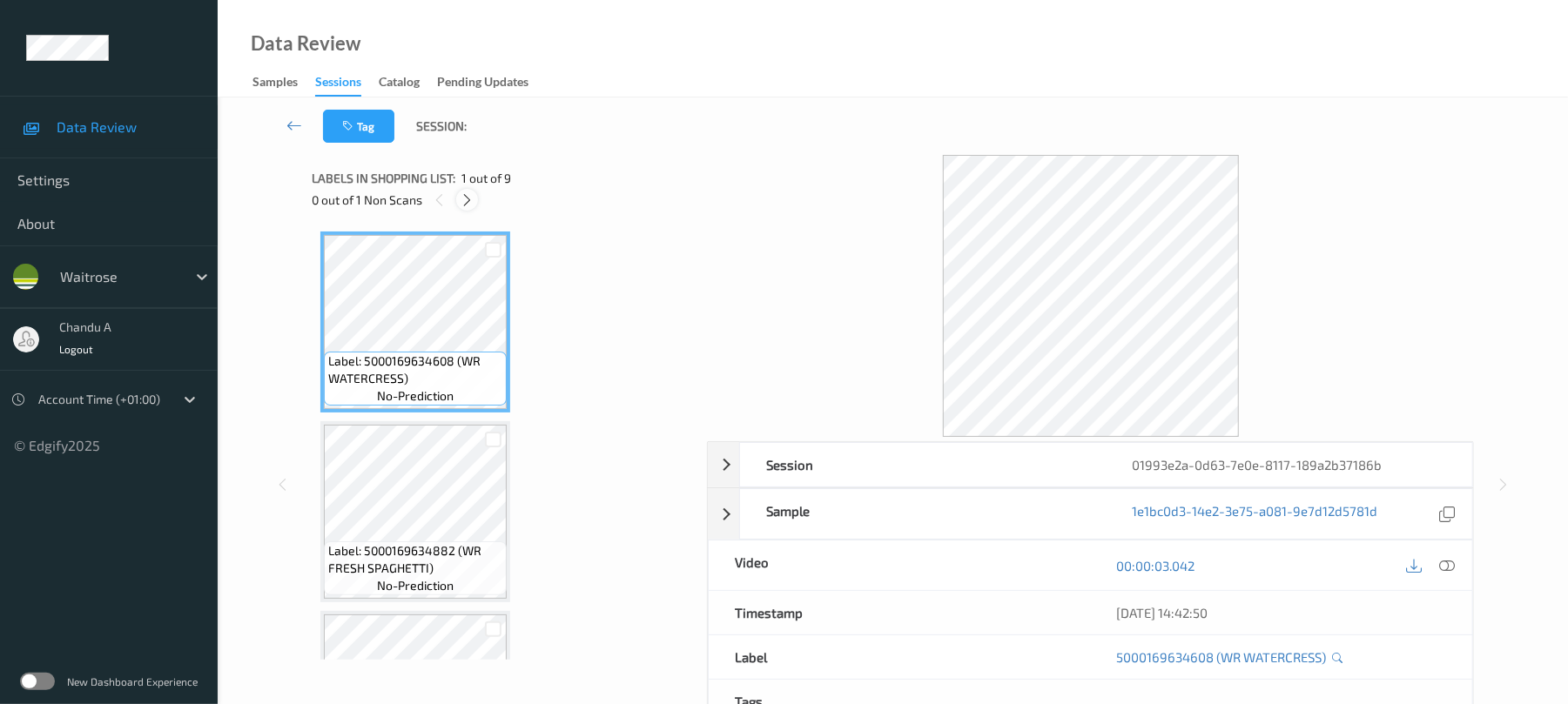
click at [466, 193] on icon at bounding box center [466, 201] width 15 height 16
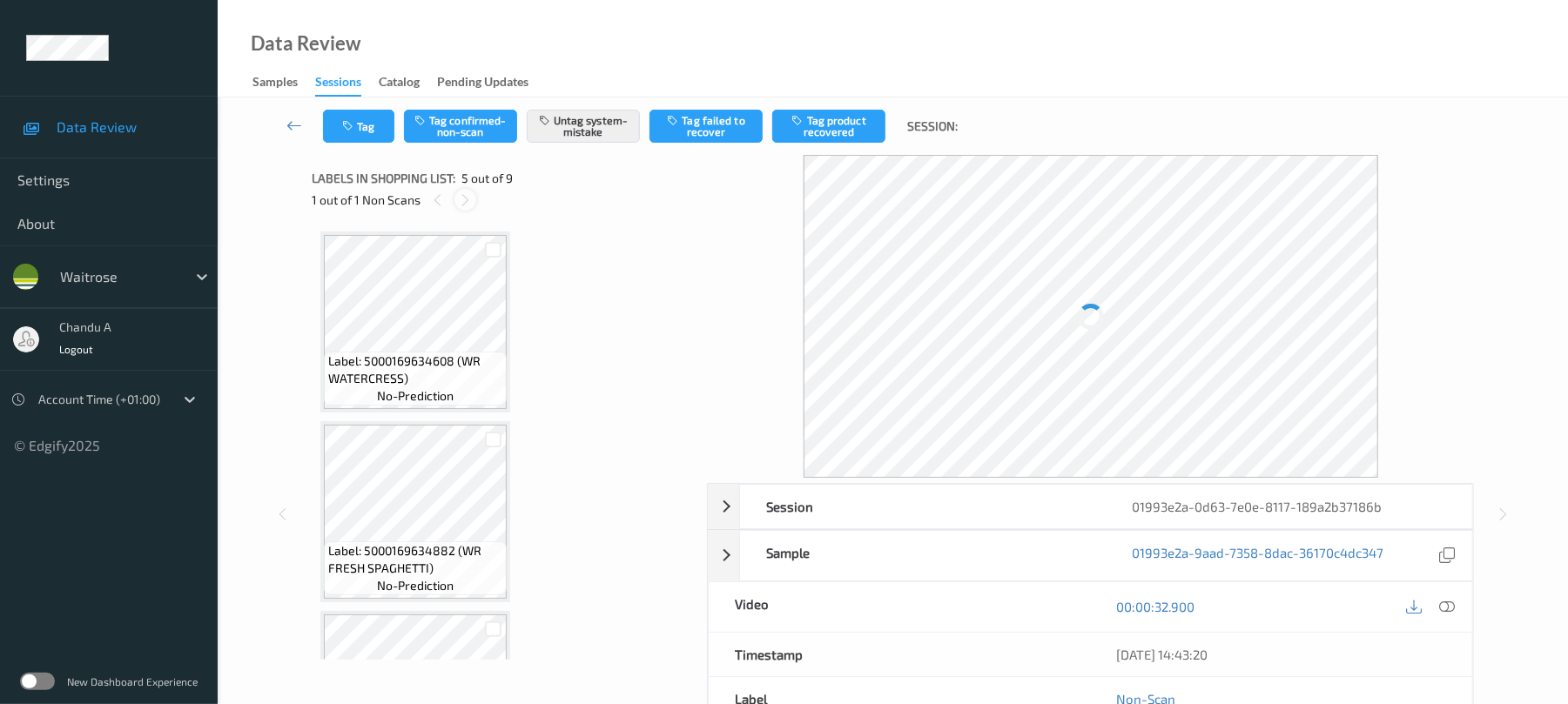
scroll to position [578, 0]
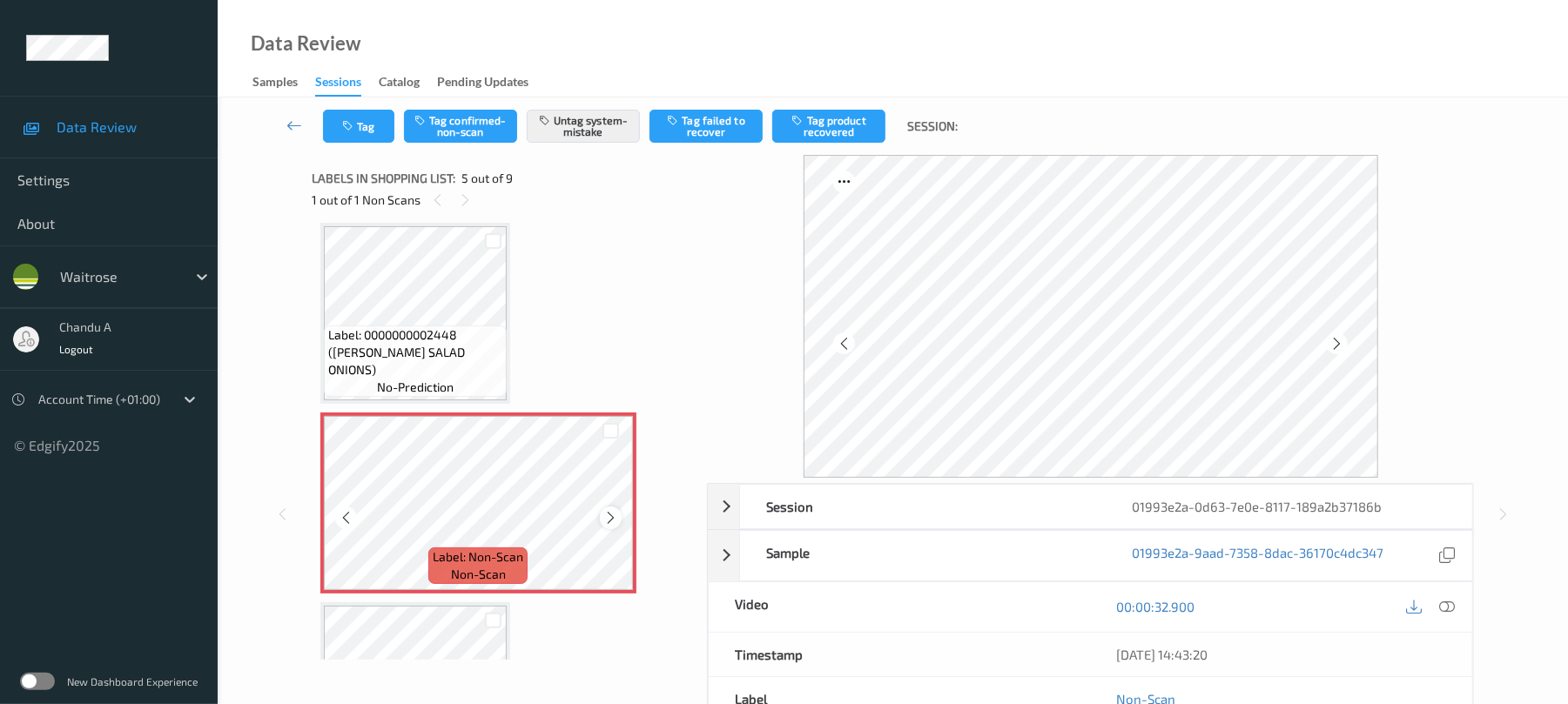
click at [607, 516] on icon at bounding box center [610, 518] width 15 height 16
click at [366, 128] on button "Tag" at bounding box center [359, 126] width 71 height 33
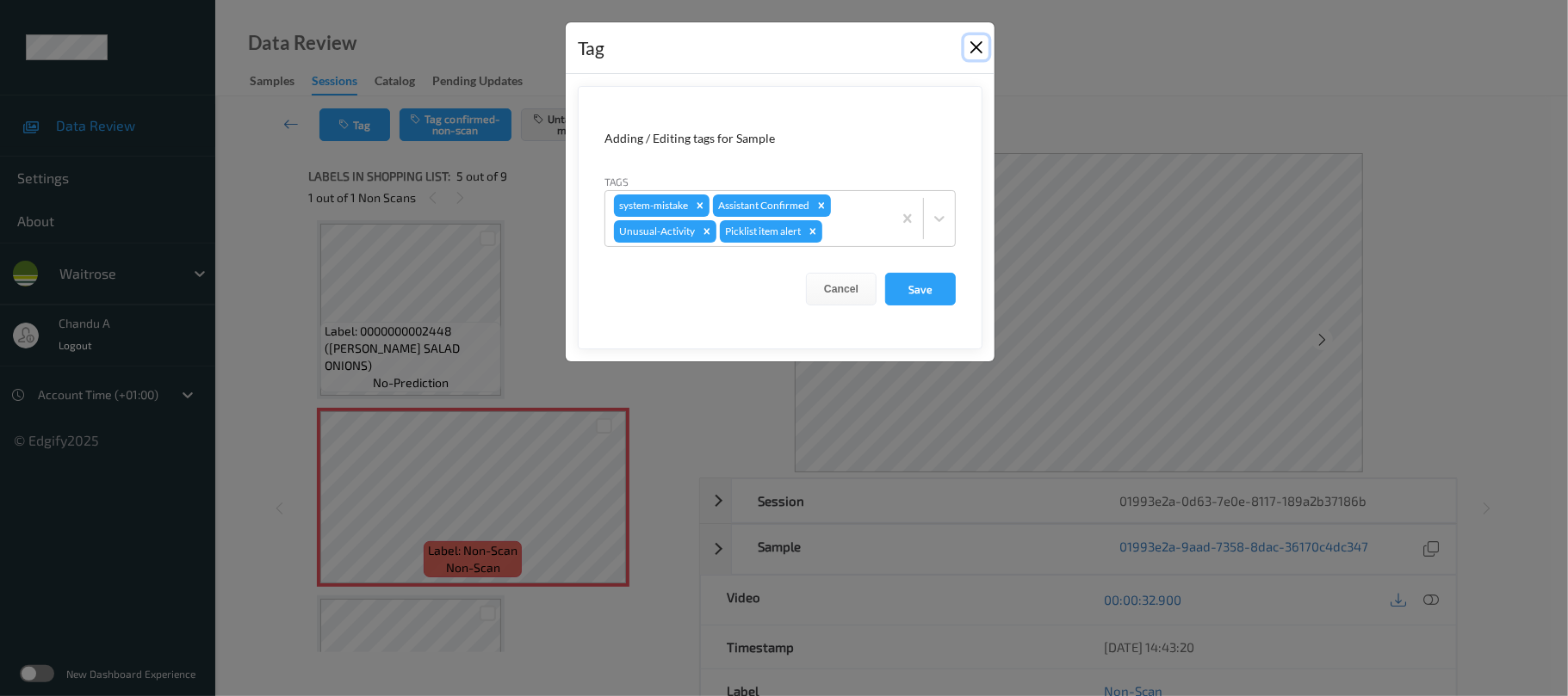
click at [975, 45] on button "Close" at bounding box center [976, 47] width 24 height 24
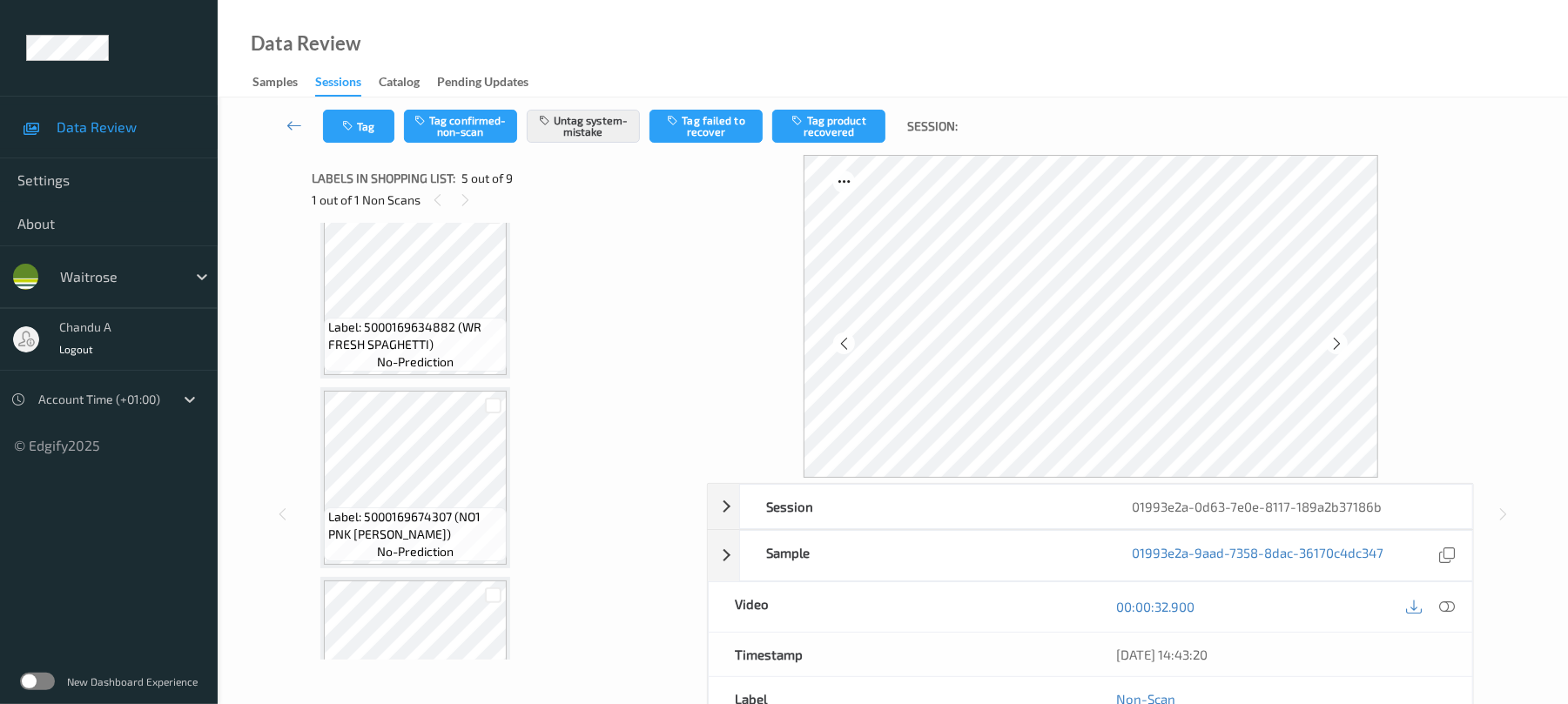
scroll to position [0, 0]
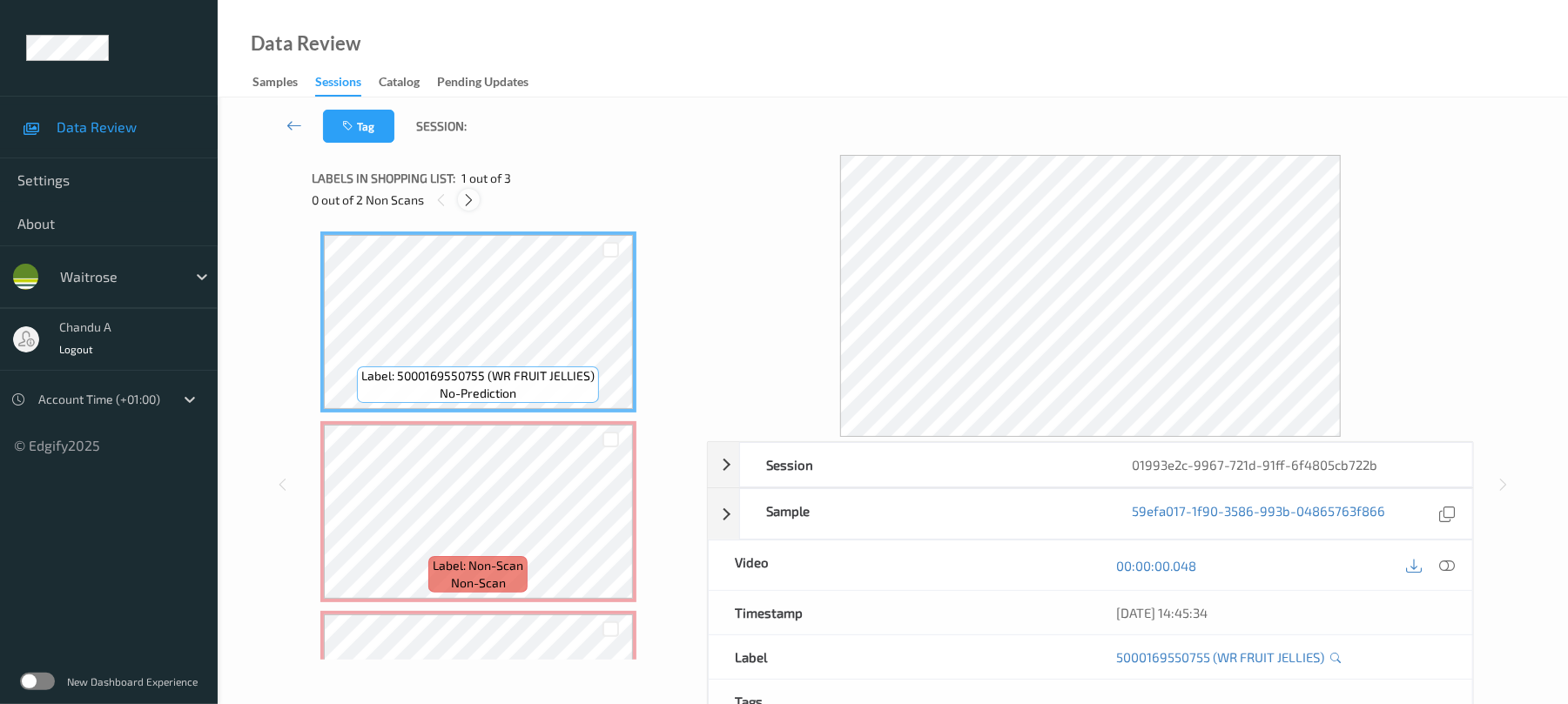
click at [467, 203] on icon at bounding box center [468, 201] width 15 height 16
click at [1452, 561] on icon at bounding box center [1448, 567] width 16 height 16
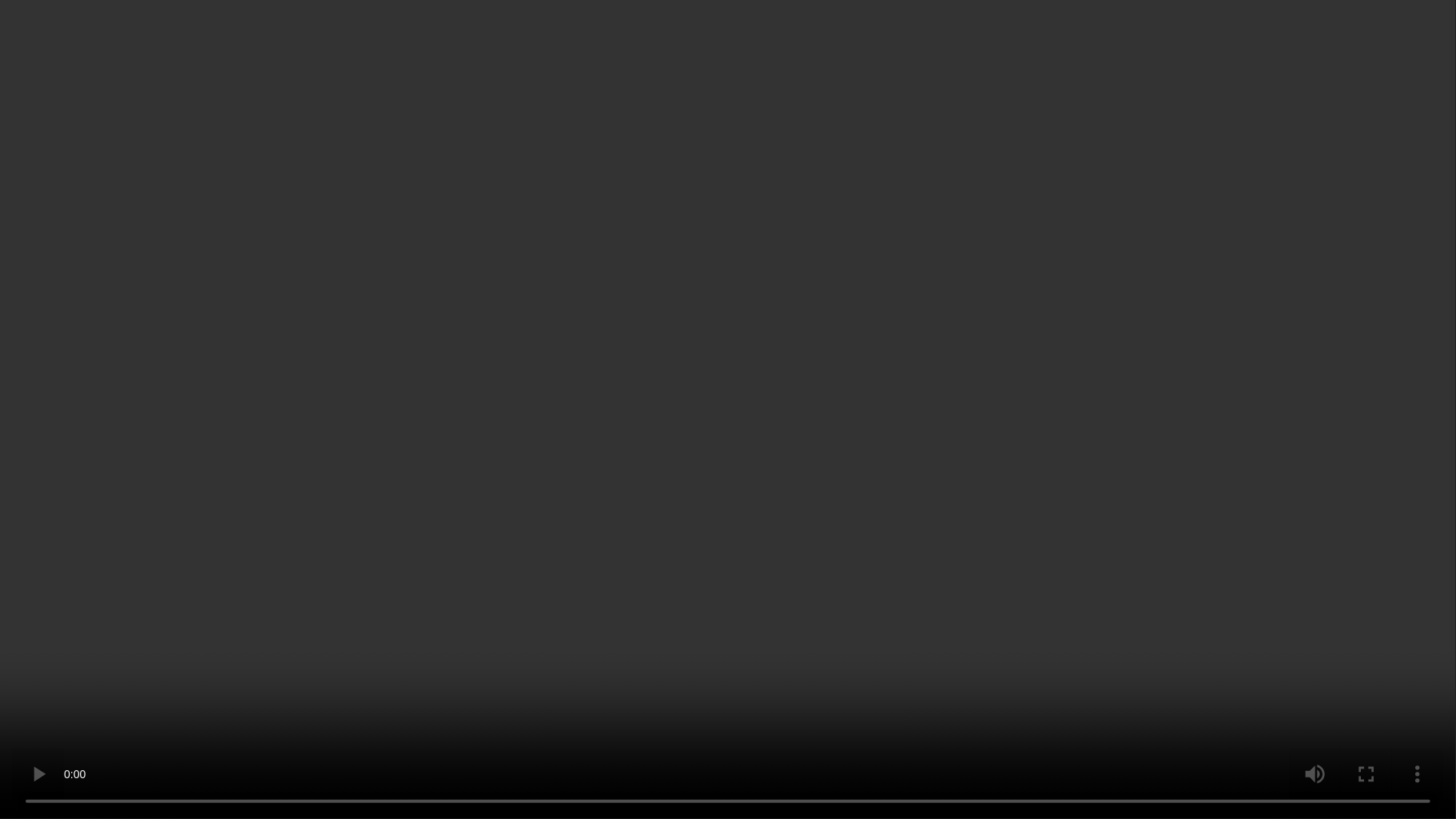
click at [491, 454] on video at bounding box center [728, 409] width 1456 height 819
click at [628, 356] on video at bounding box center [728, 409] width 1456 height 819
click at [469, 433] on video at bounding box center [728, 409] width 1456 height 819
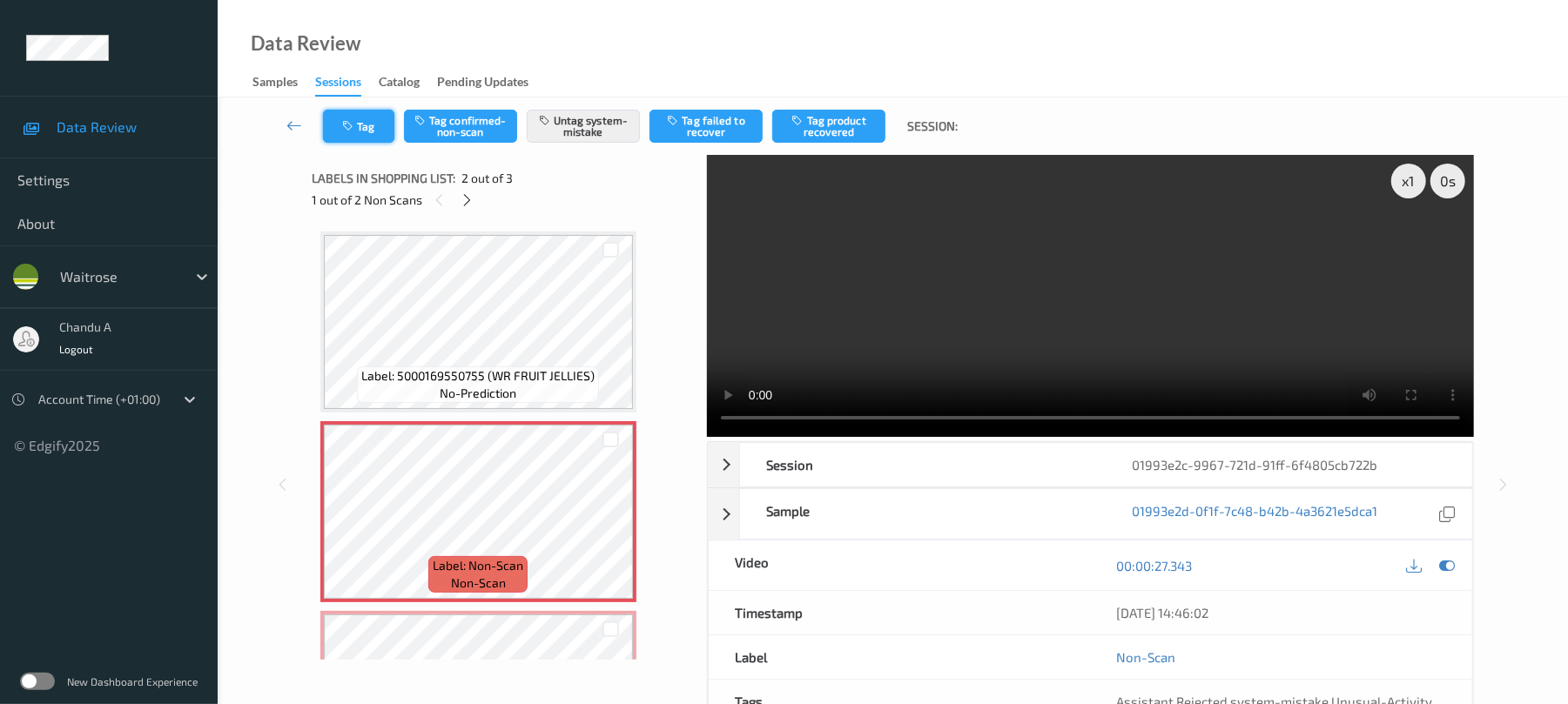
click at [370, 129] on button "Tag" at bounding box center [359, 126] width 71 height 33
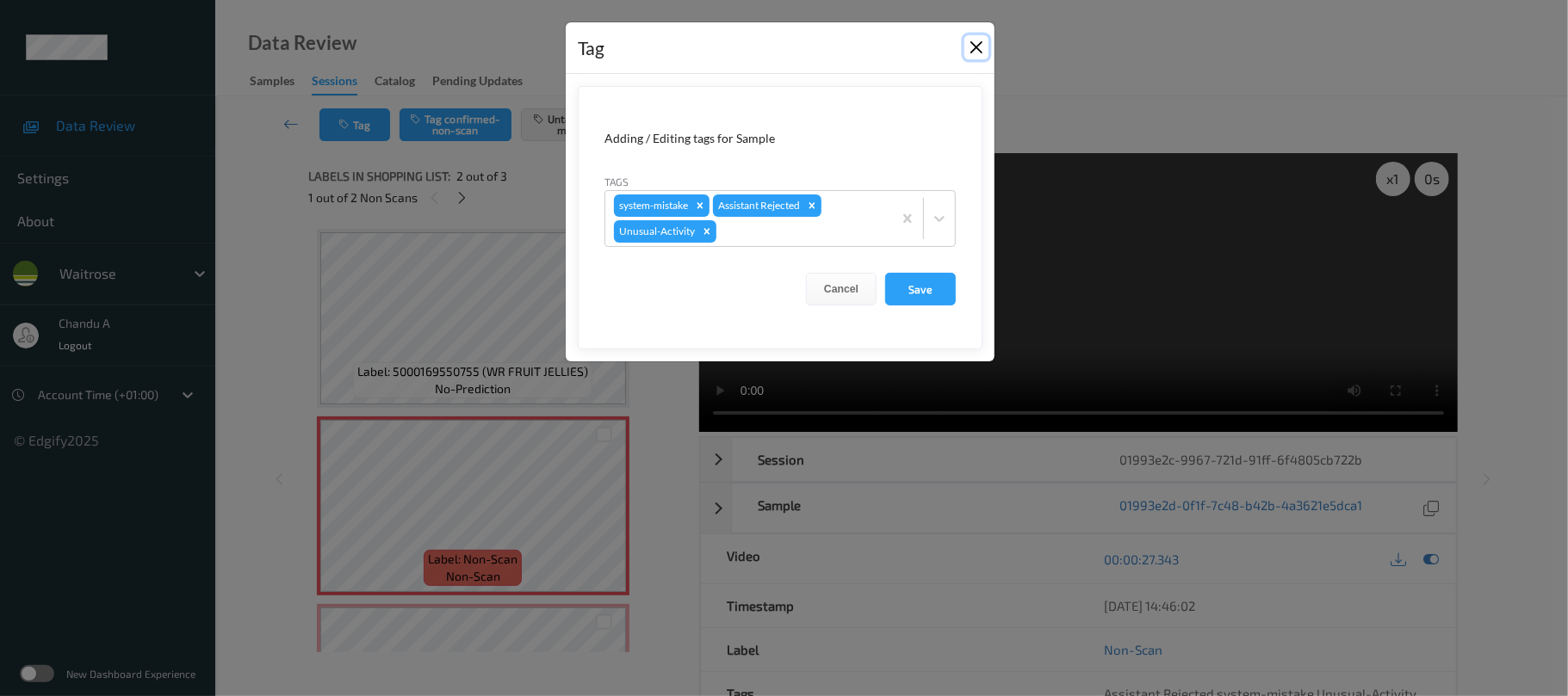
click at [968, 52] on button "Close" at bounding box center [976, 47] width 24 height 24
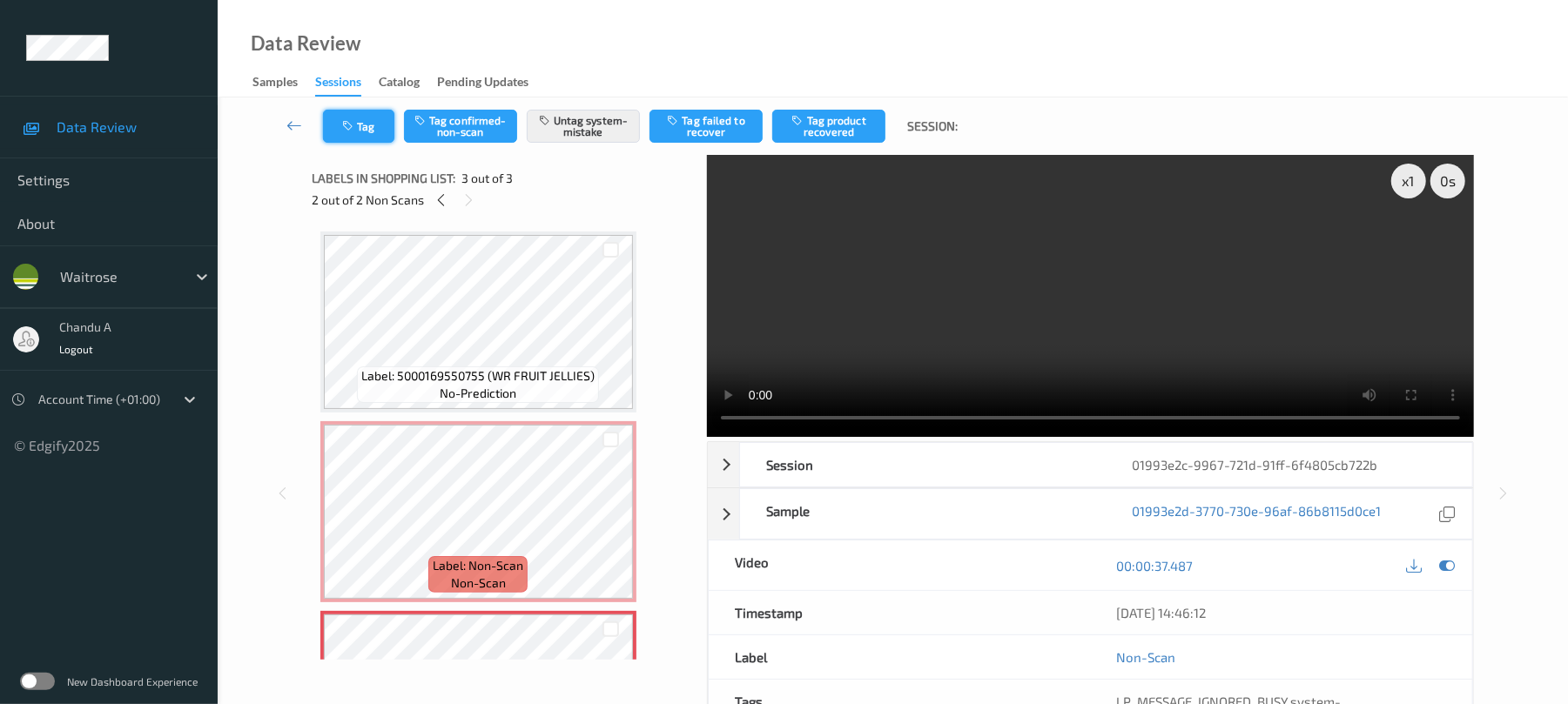
click at [339, 127] on button "Tag" at bounding box center [359, 126] width 71 height 33
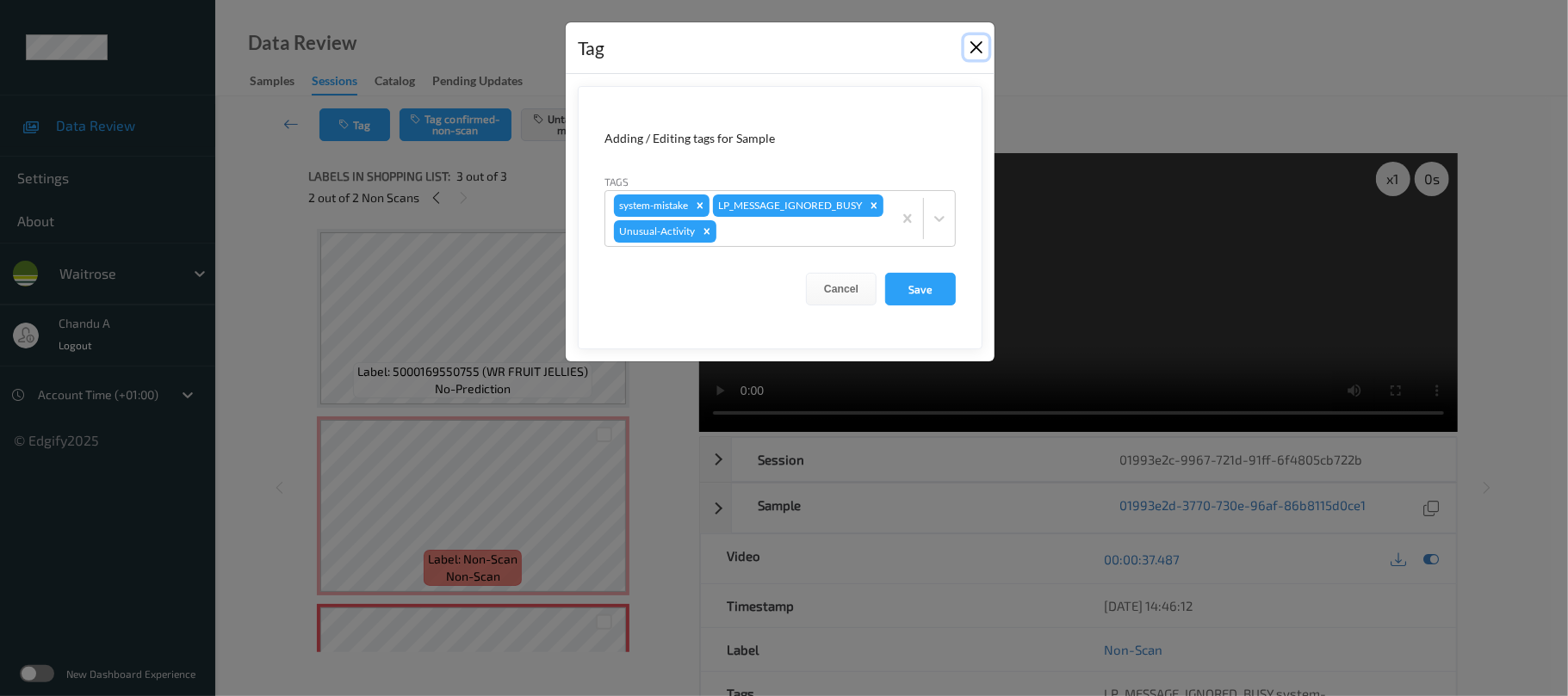
click at [973, 45] on button "Close" at bounding box center [976, 47] width 24 height 24
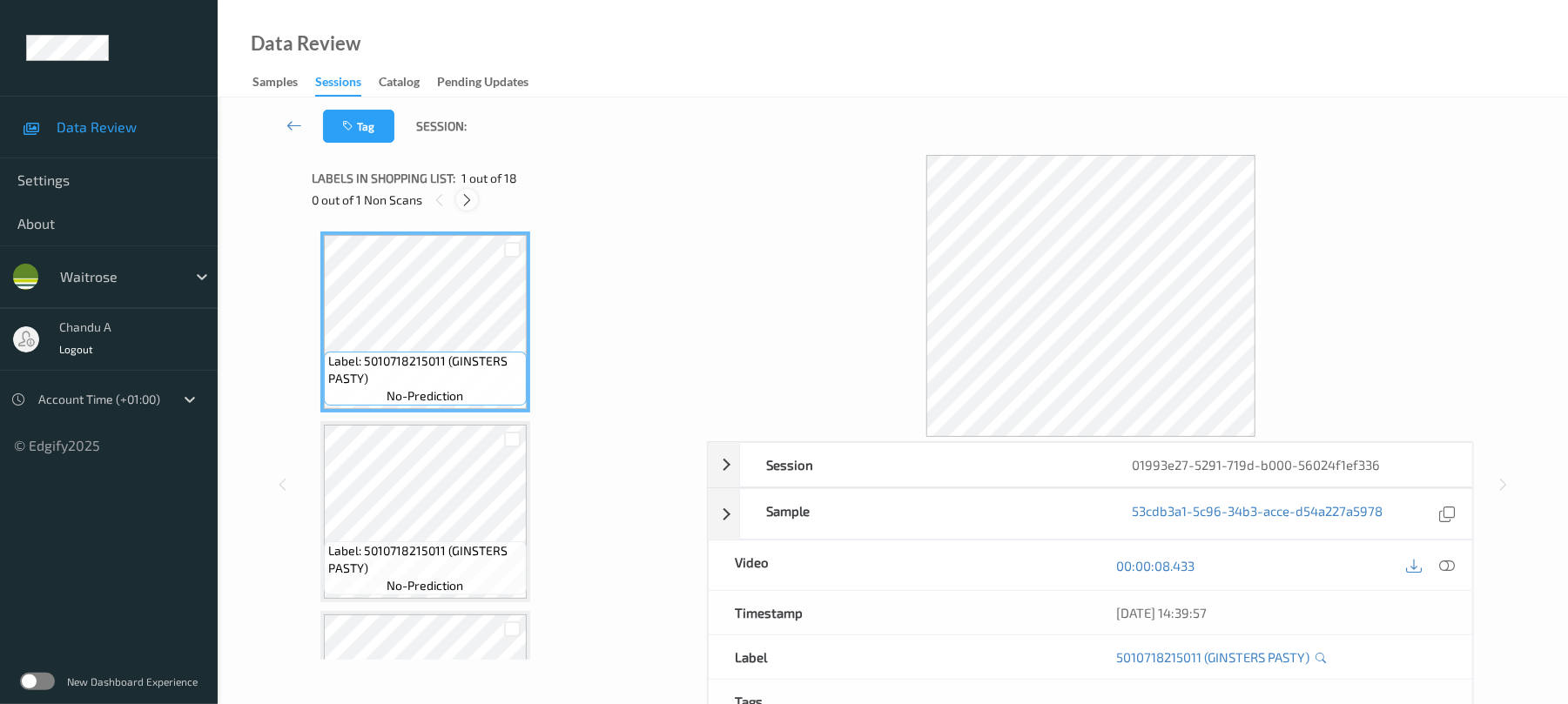
click at [470, 203] on icon at bounding box center [466, 201] width 15 height 16
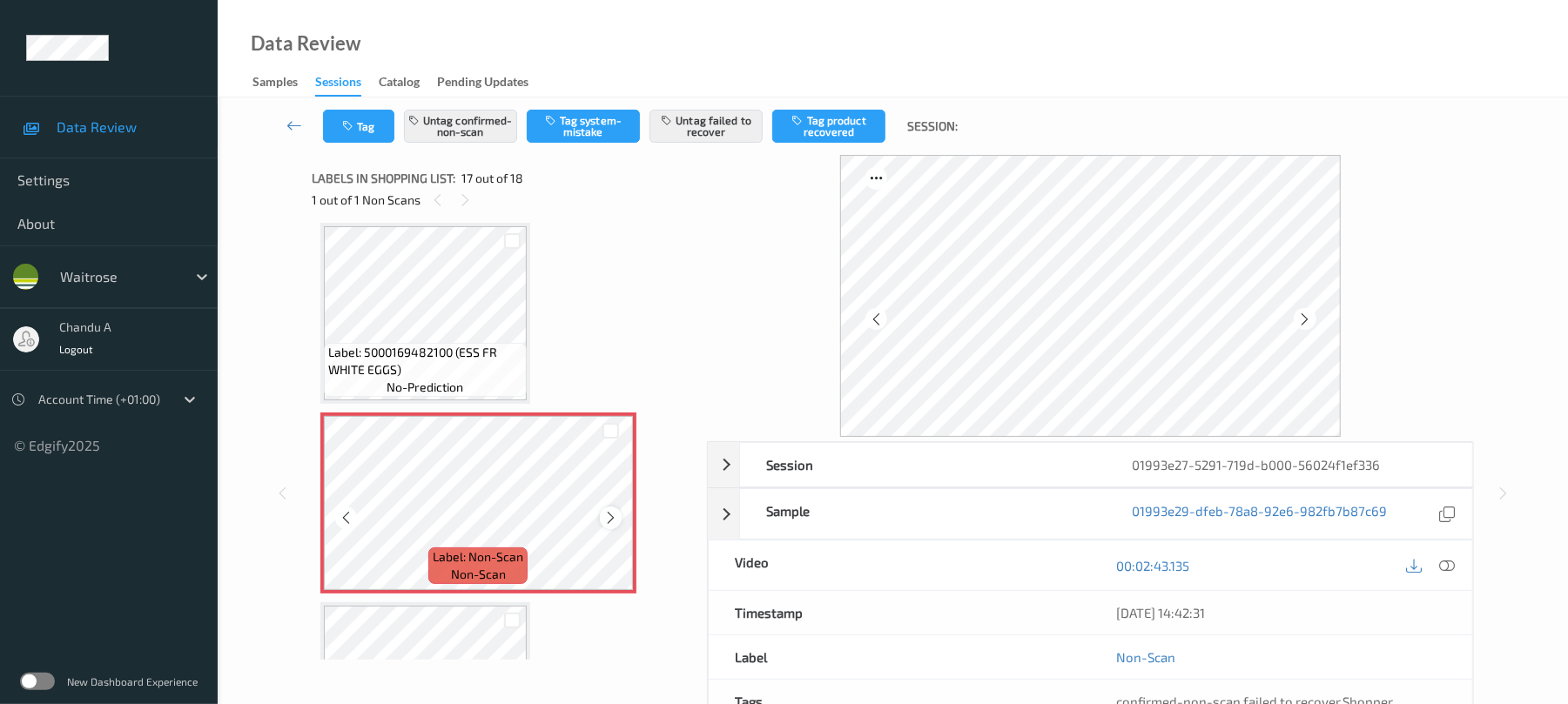
click at [610, 519] on icon at bounding box center [610, 518] width 15 height 16
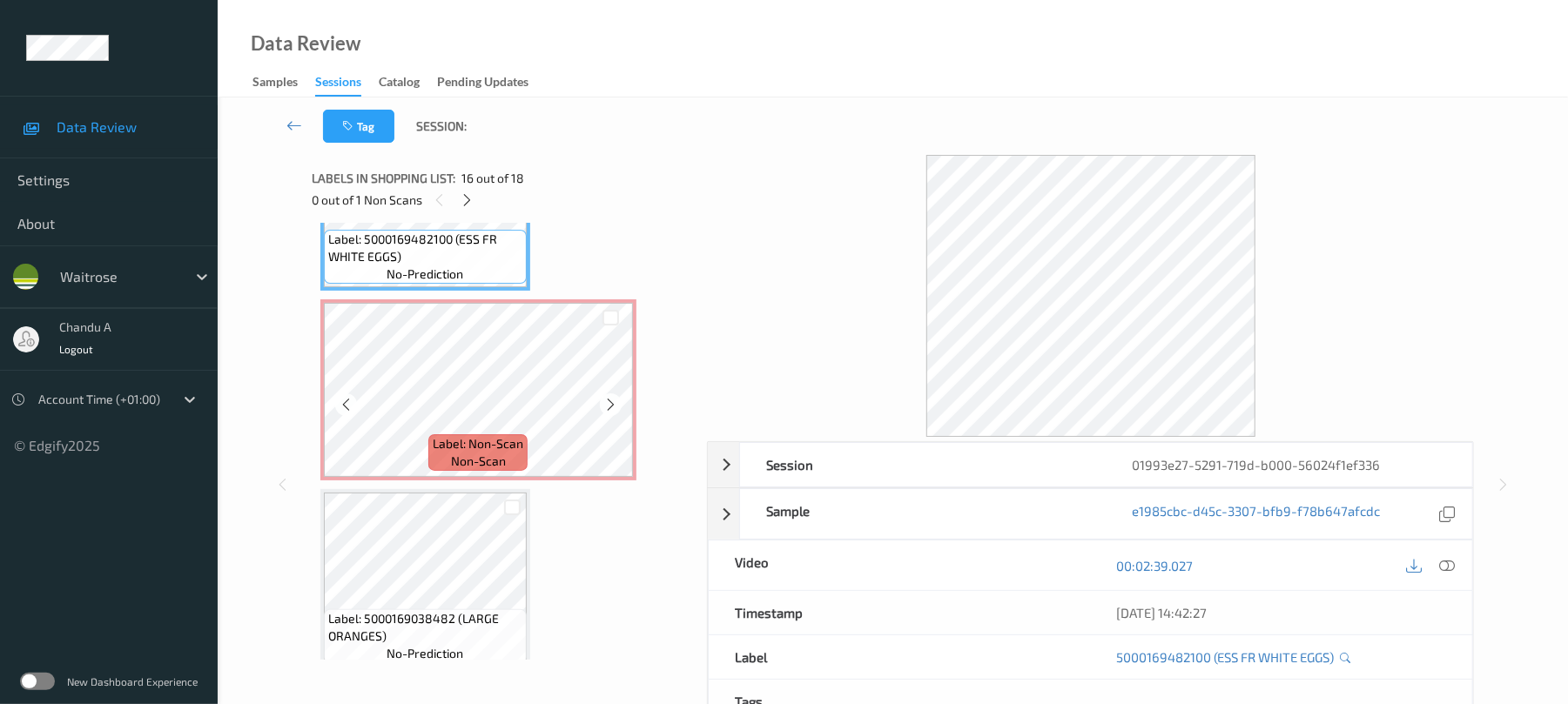
scroll to position [2972, 0]
click at [485, 467] on span "non-scan" at bounding box center [478, 460] width 54 height 18
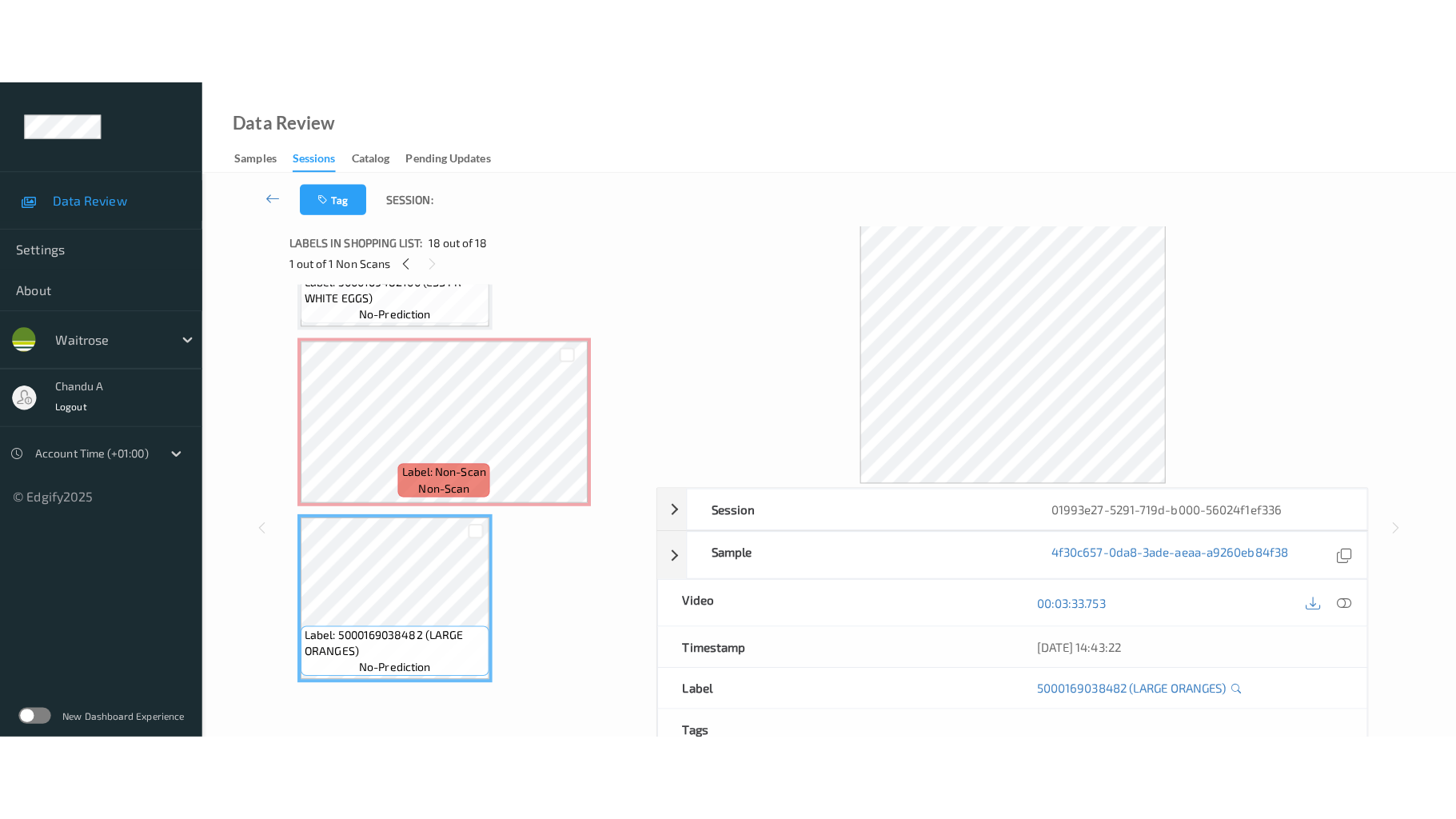
scroll to position [0, 0]
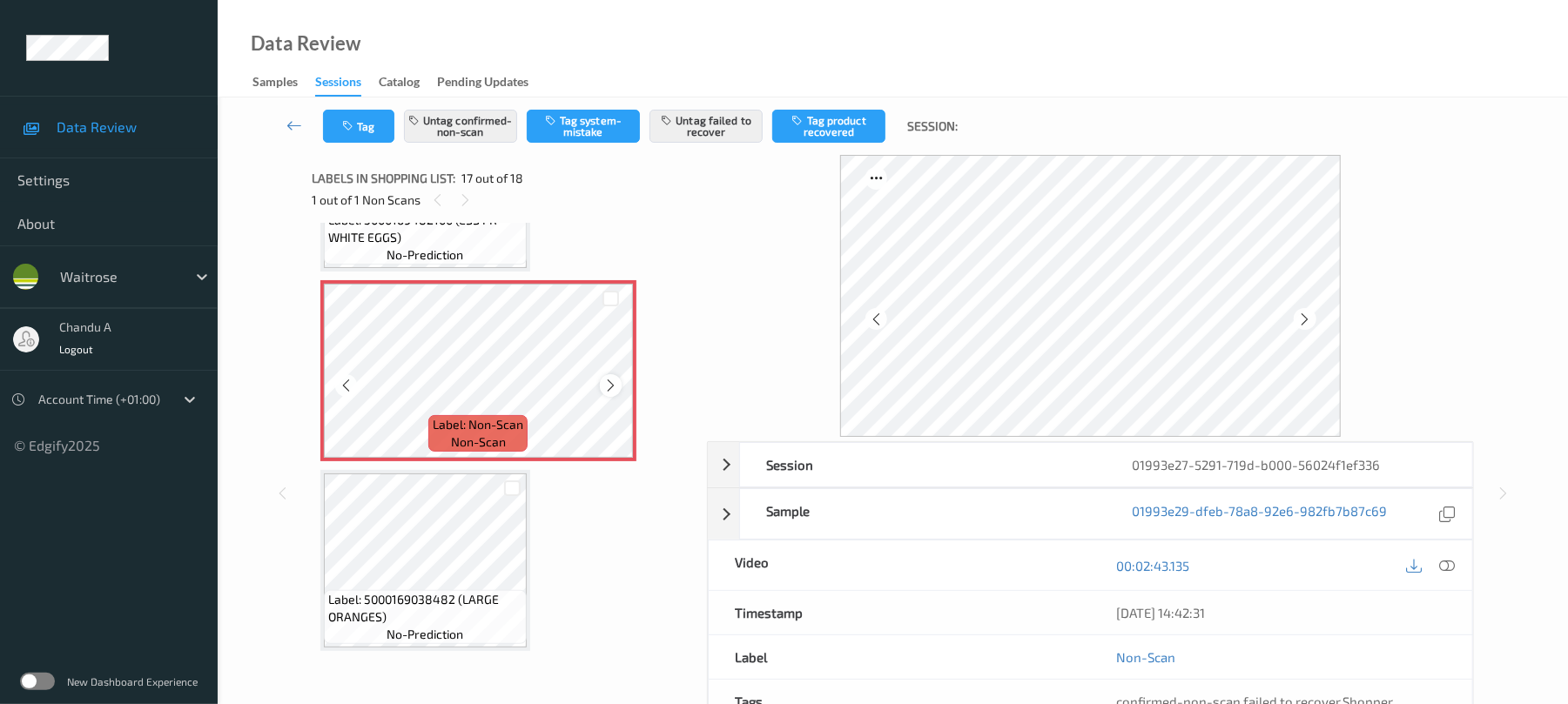
click at [613, 384] on icon at bounding box center [610, 386] width 15 height 16
click at [1440, 566] on icon at bounding box center [1448, 567] width 16 height 16
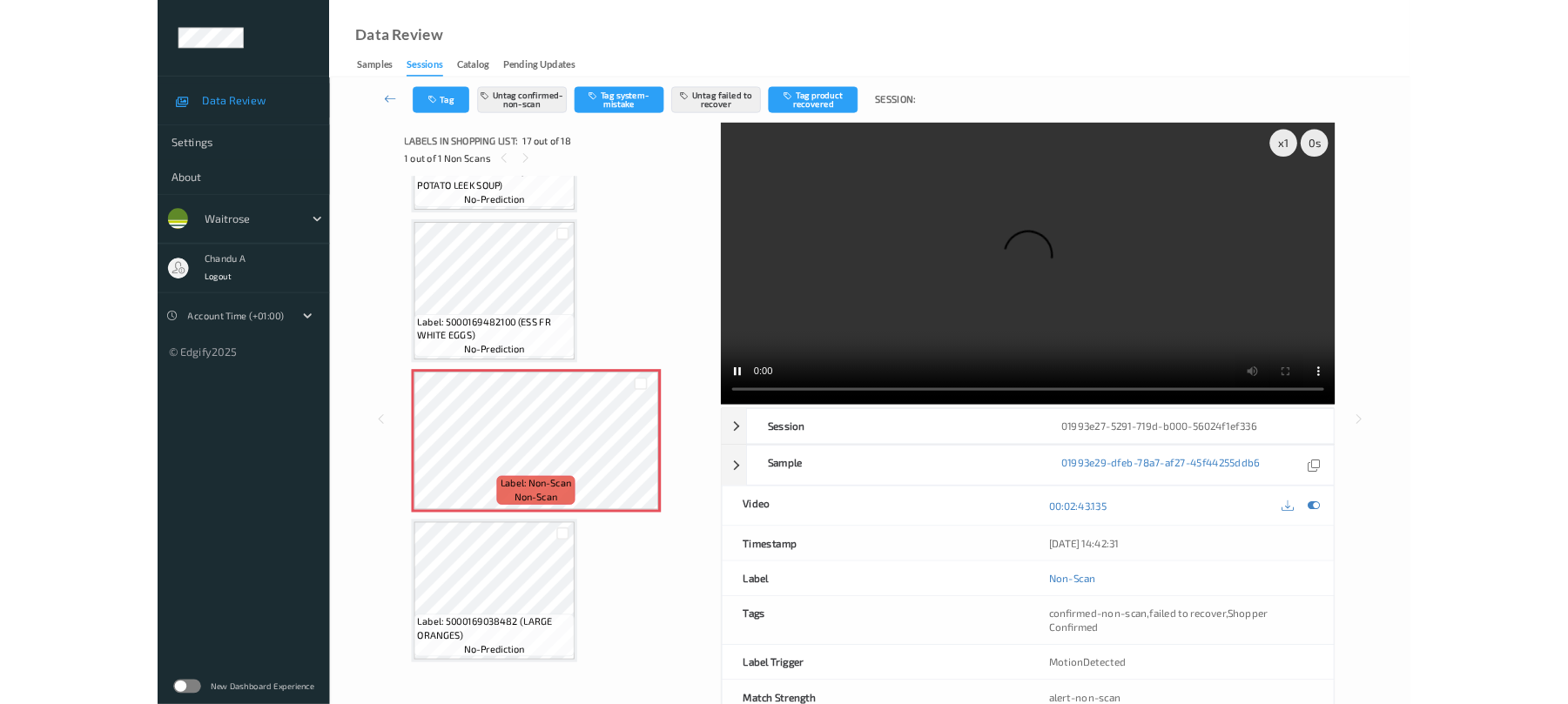
scroll to position [2801, 0]
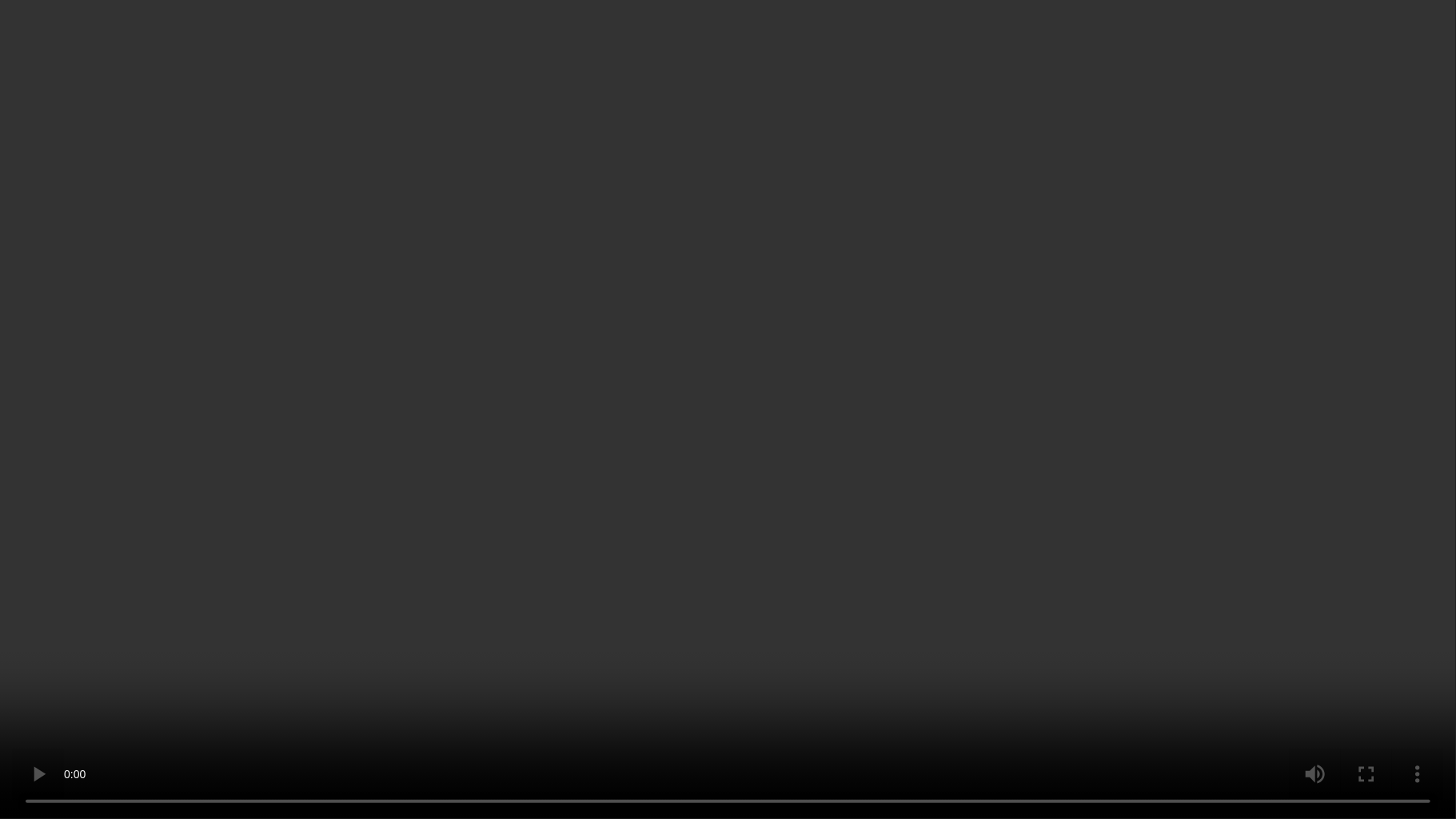
click at [603, 536] on video at bounding box center [728, 409] width 1456 height 819
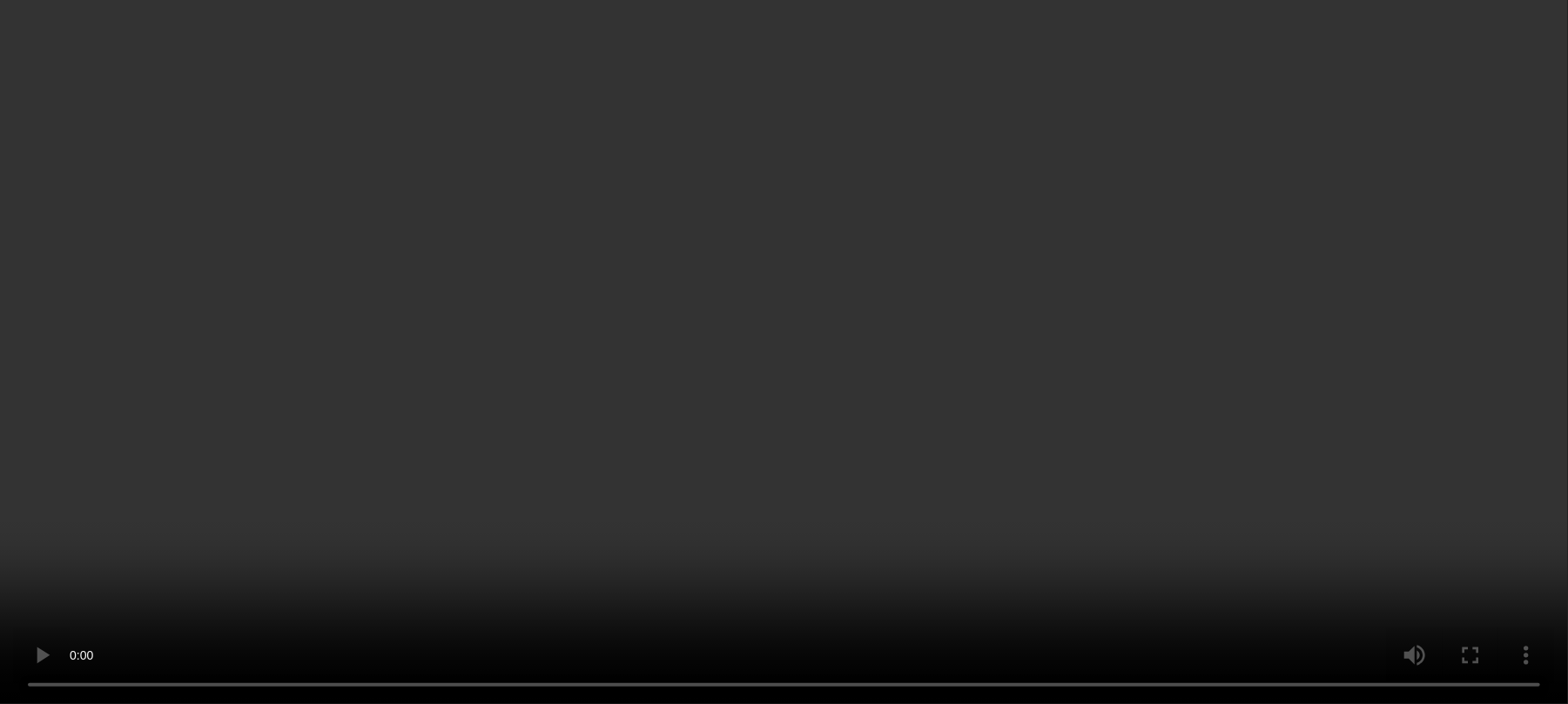
scroll to position [1524, 0]
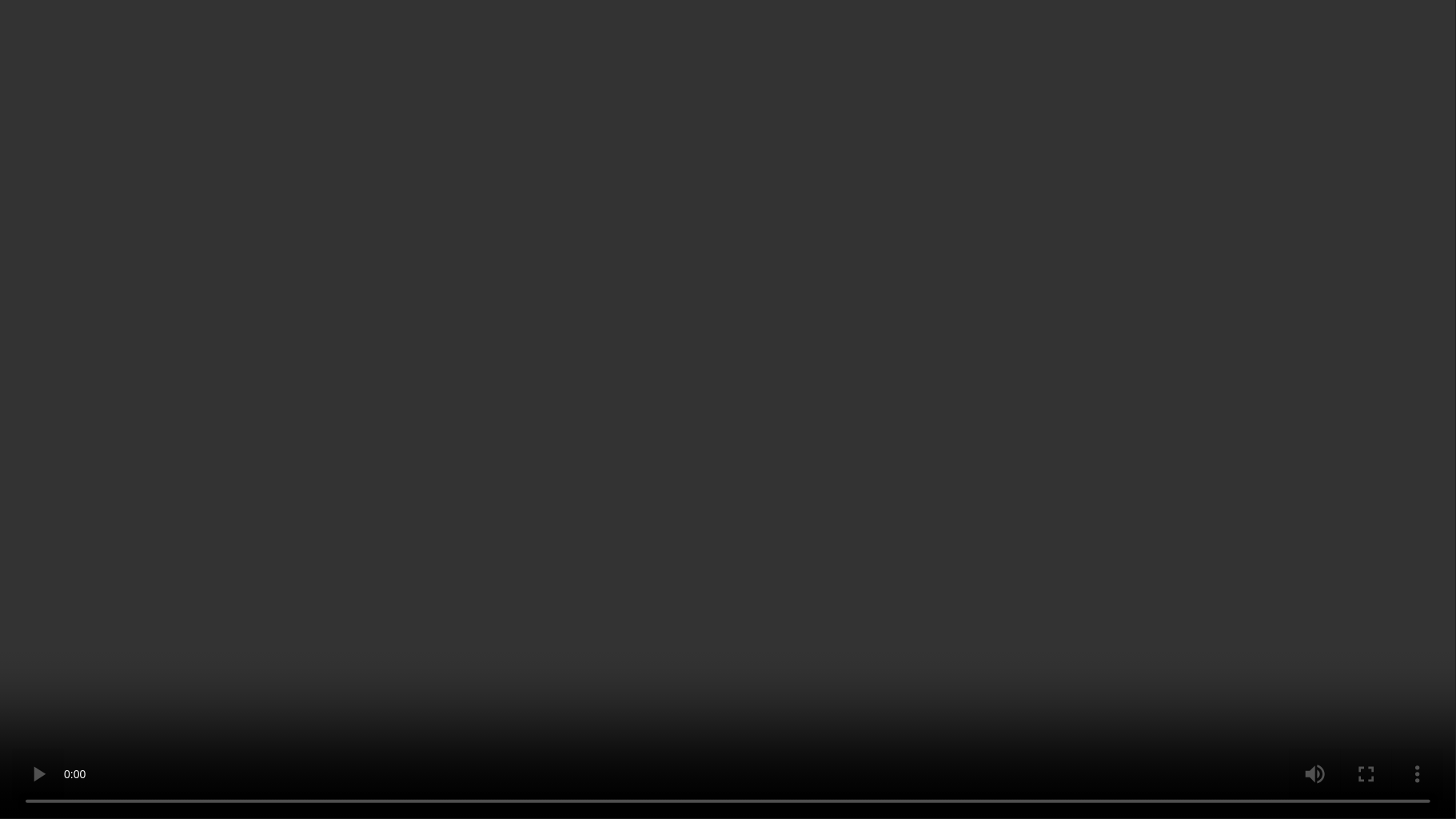
click at [996, 430] on video at bounding box center [728, 409] width 1456 height 819
click at [758, 412] on video at bounding box center [728, 409] width 1456 height 819
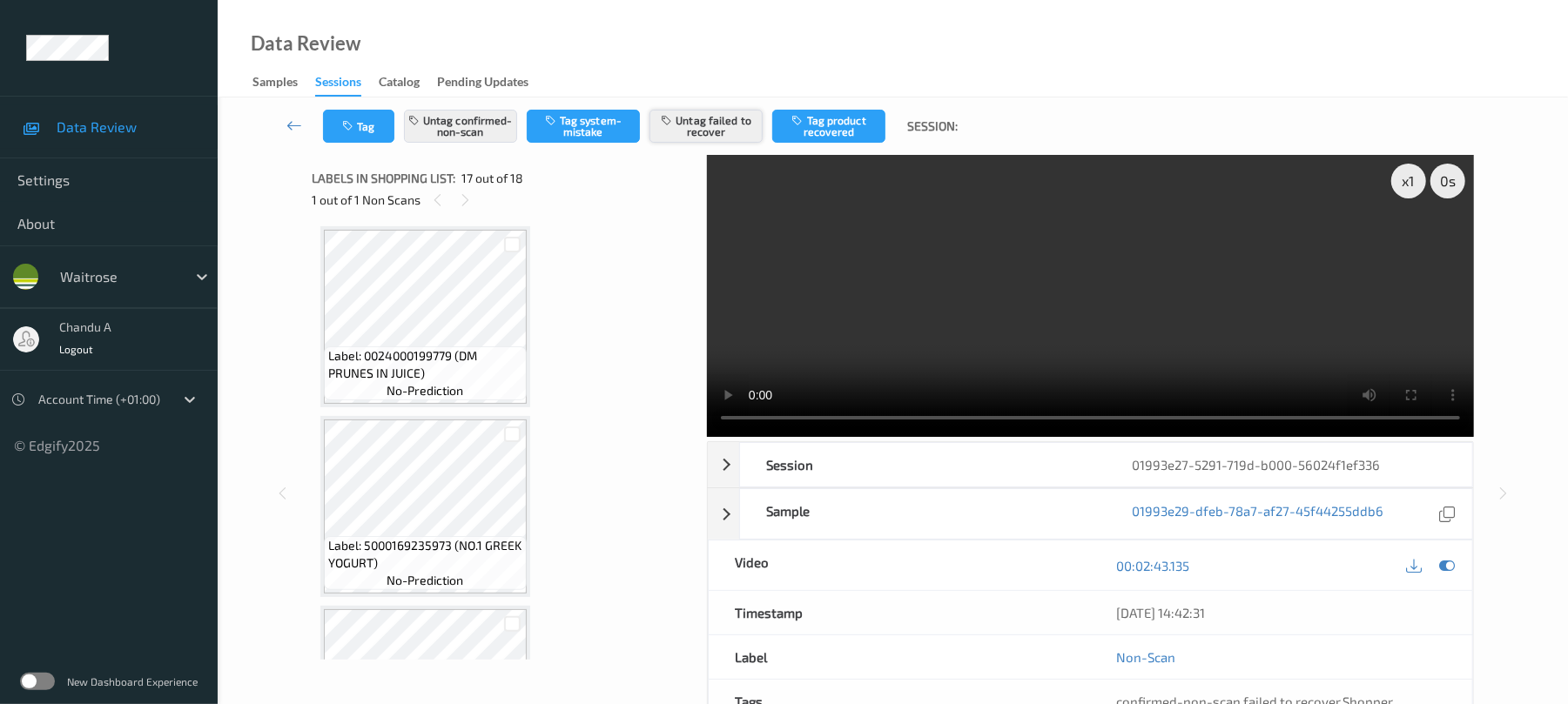
click at [689, 128] on button "Untag failed to recover" at bounding box center [706, 126] width 113 height 33
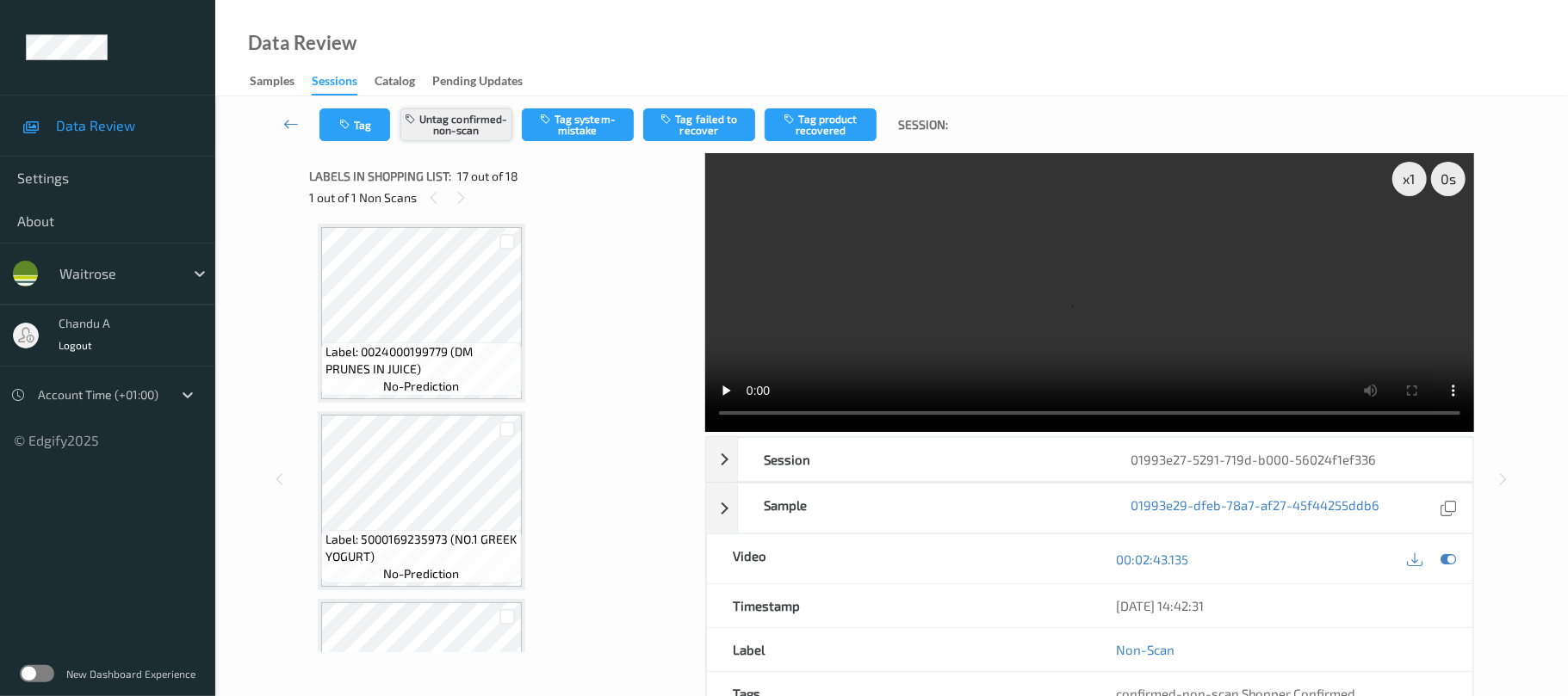
click at [467, 121] on button "Untag confirmed-non-scan" at bounding box center [456, 124] width 112 height 33
click at [566, 138] on button "Tag system-mistake" at bounding box center [577, 124] width 112 height 33
click at [355, 135] on button "Tag" at bounding box center [355, 124] width 71 height 33
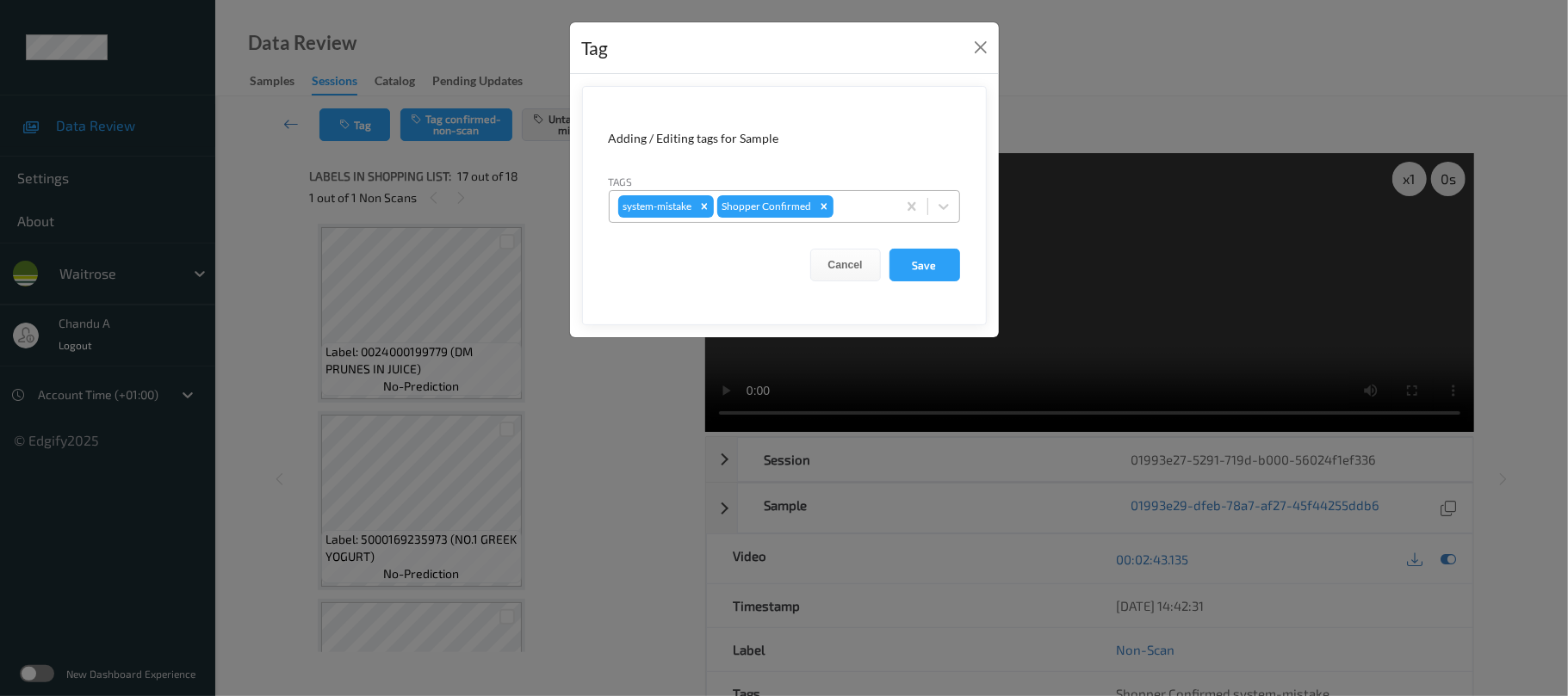
click at [856, 215] on div at bounding box center [863, 206] width 51 height 20
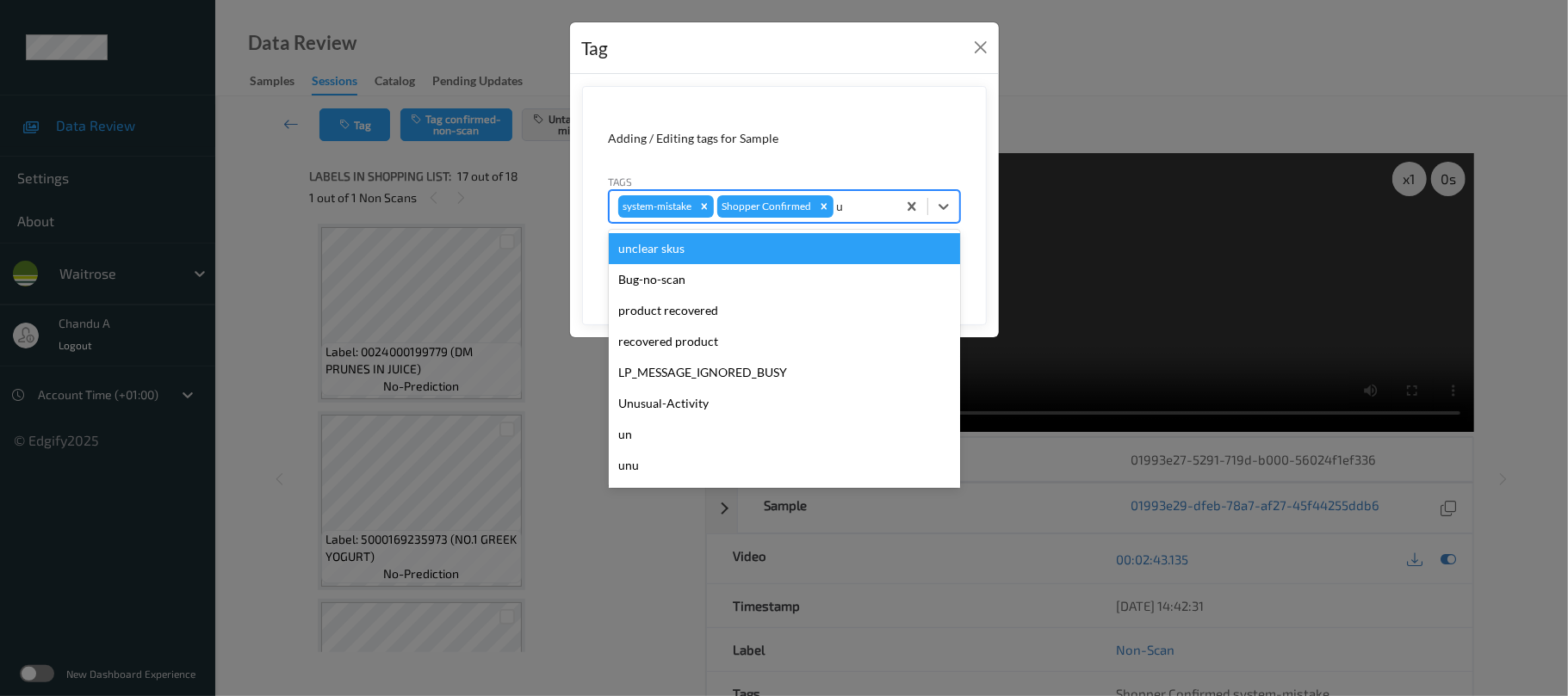
type input "un"
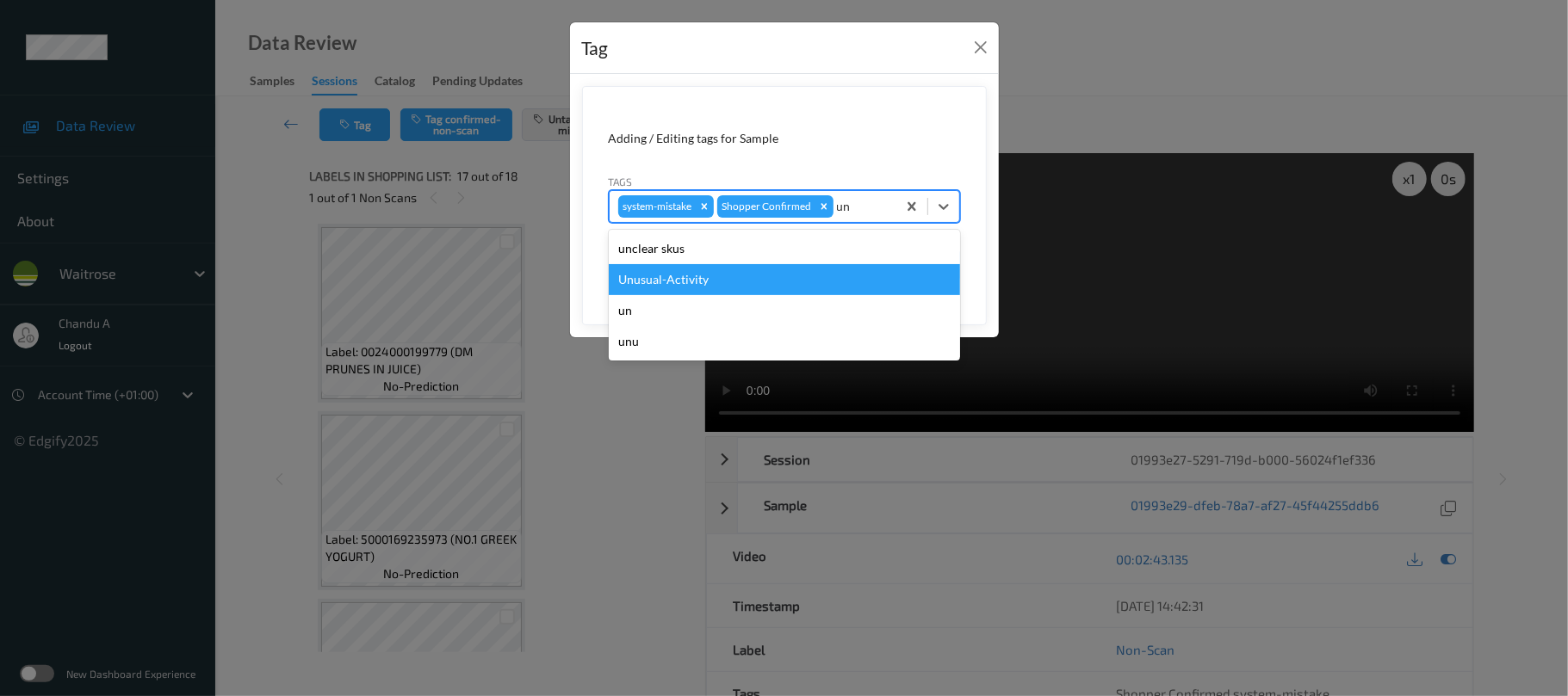
click at [759, 291] on div "Unusual-Activity" at bounding box center [784, 280] width 351 height 31
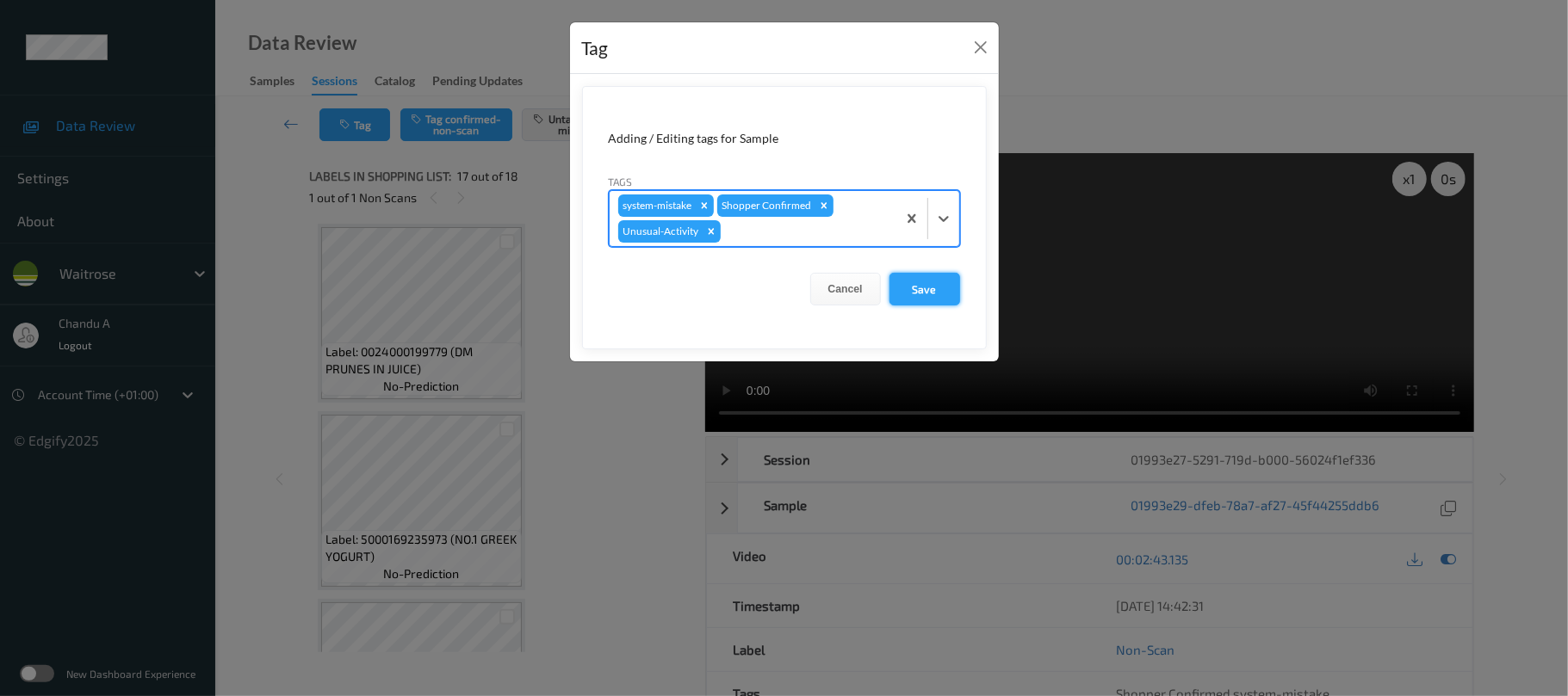
click at [941, 298] on button "Save" at bounding box center [925, 288] width 71 height 33
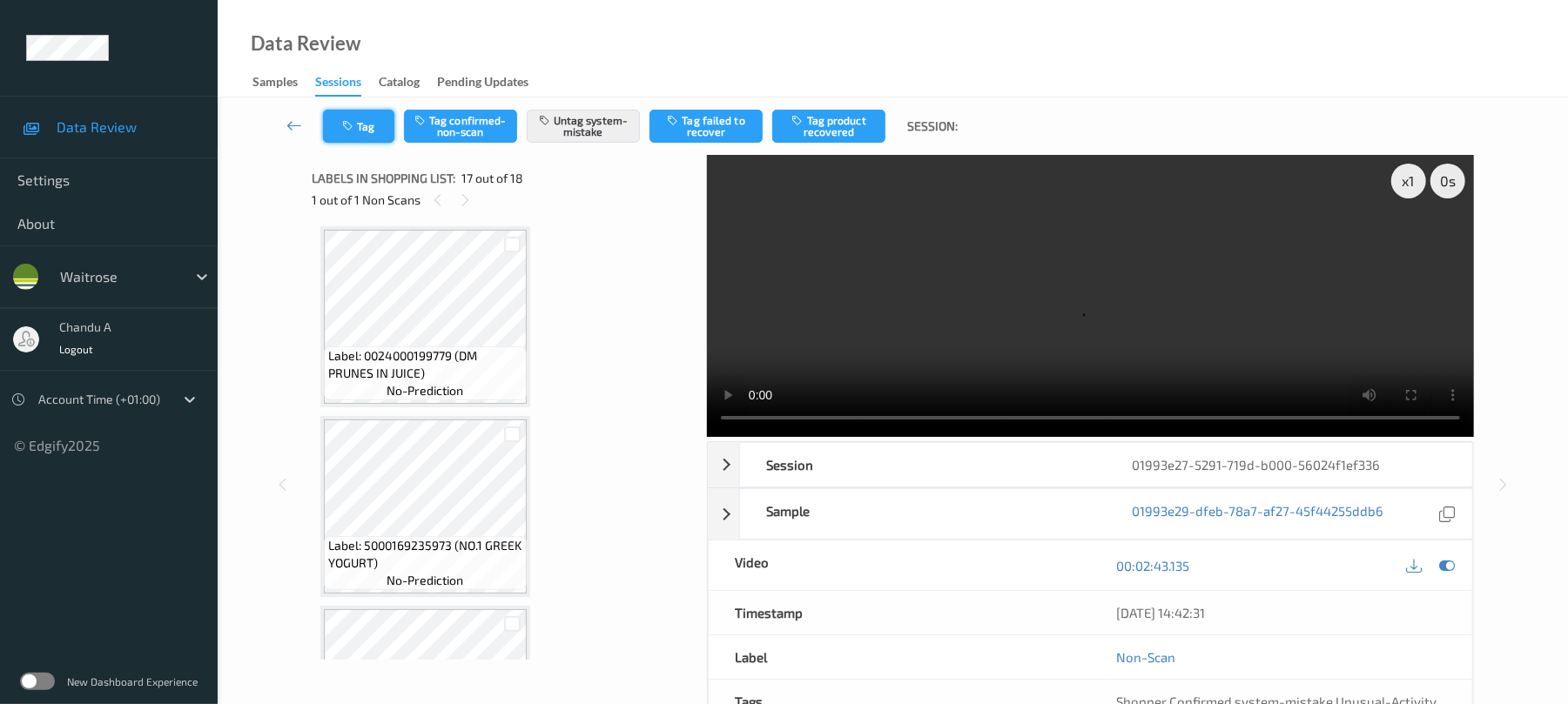
click at [369, 115] on button "Tag" at bounding box center [359, 126] width 71 height 33
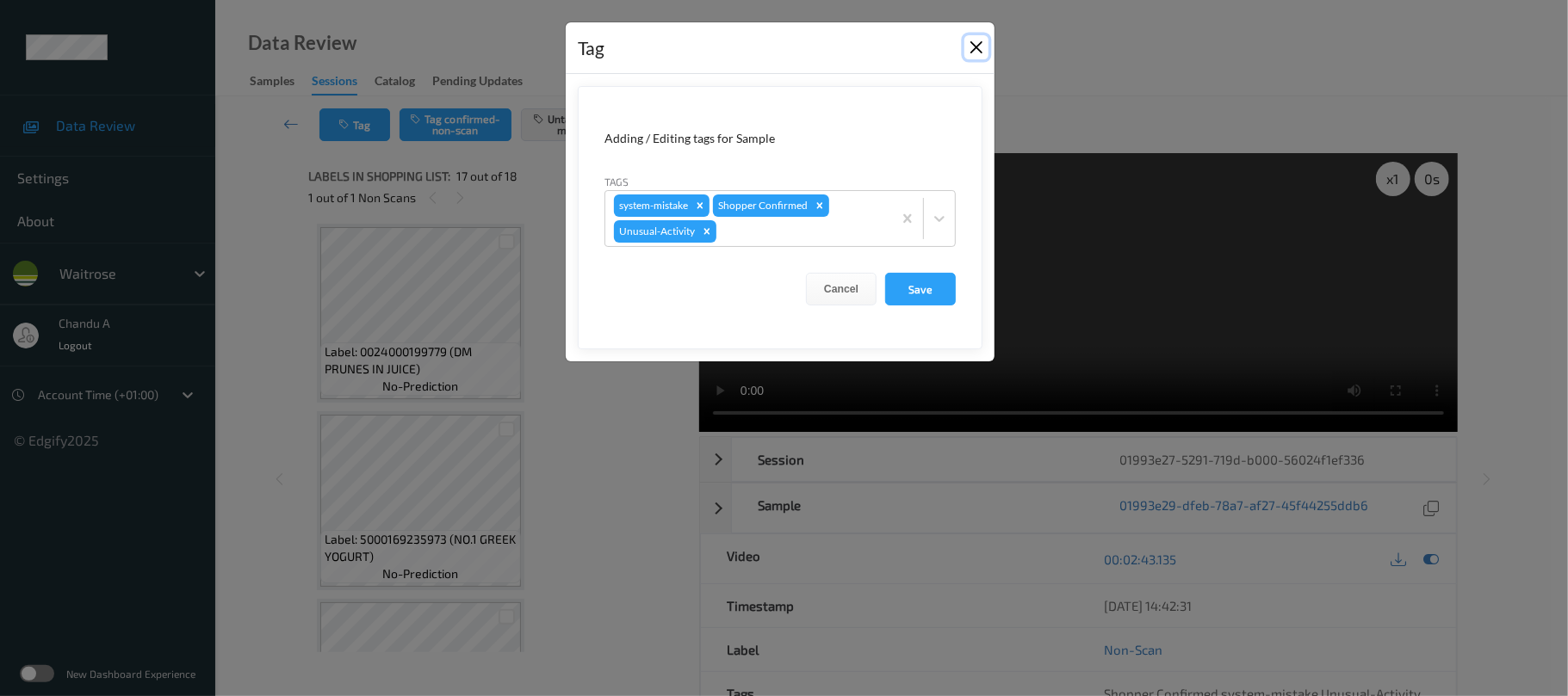
click at [969, 53] on button "Close" at bounding box center [976, 47] width 24 height 24
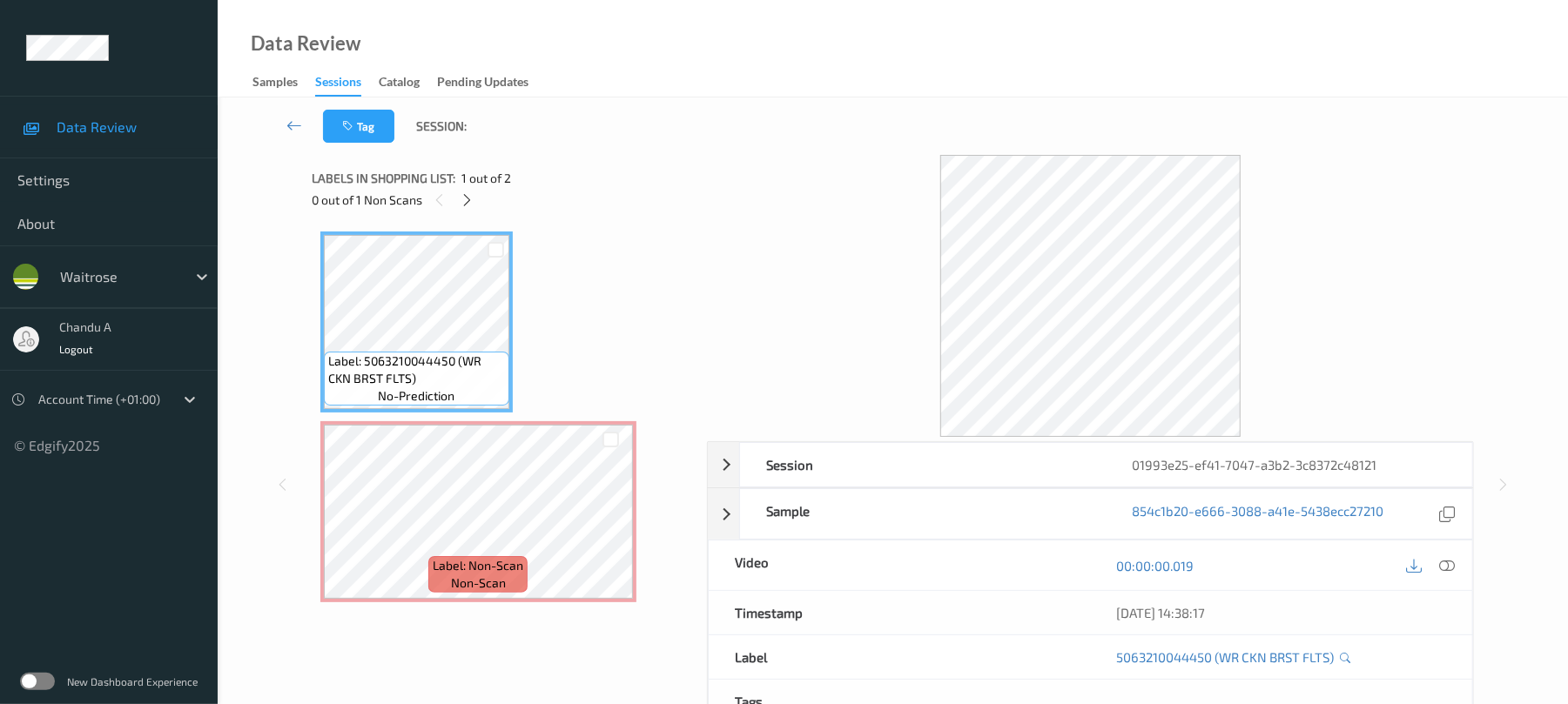
drag, startPoint x: 466, startPoint y: 197, endPoint x: 464, endPoint y: 217, distance: 20.1
click at [465, 197] on icon at bounding box center [466, 201] width 15 height 16
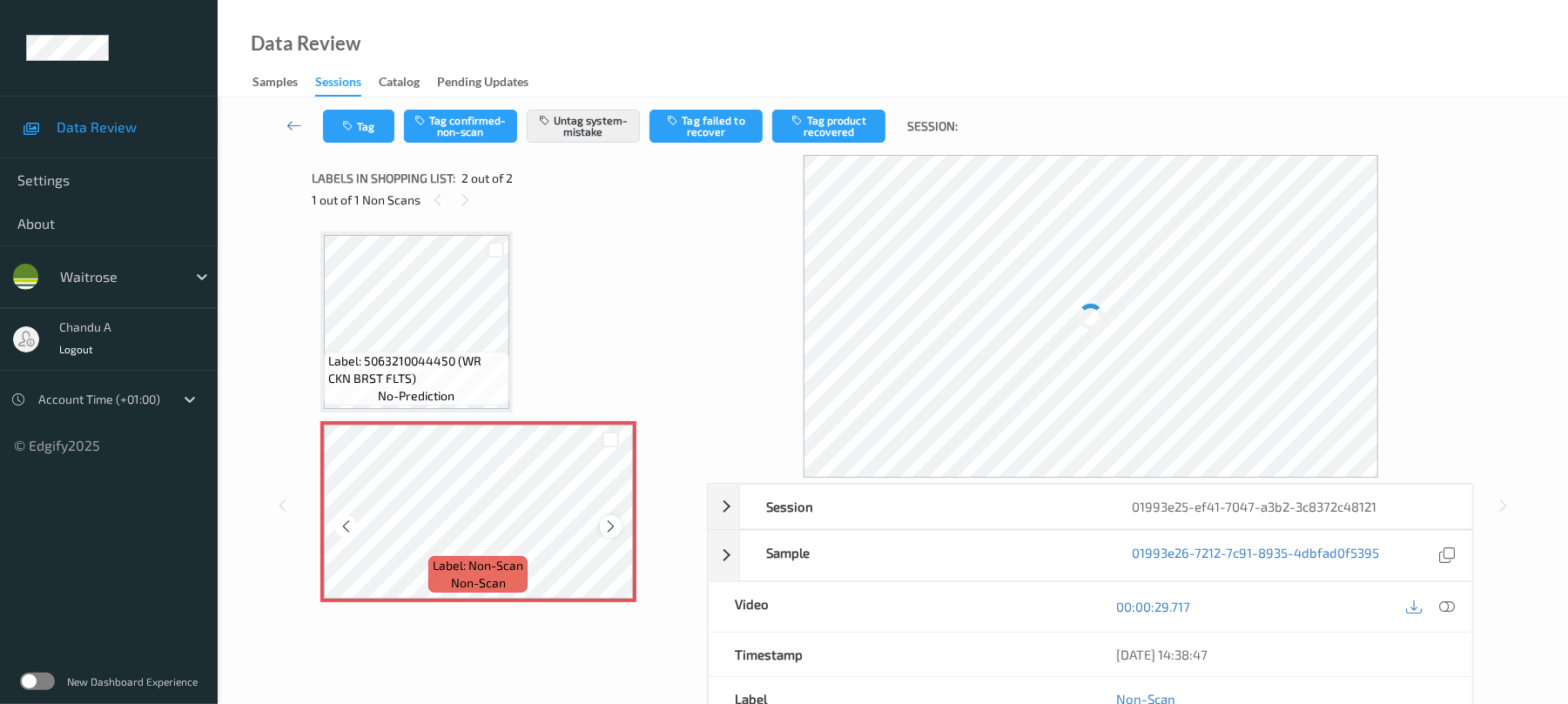
click at [609, 526] on icon at bounding box center [610, 527] width 15 height 16
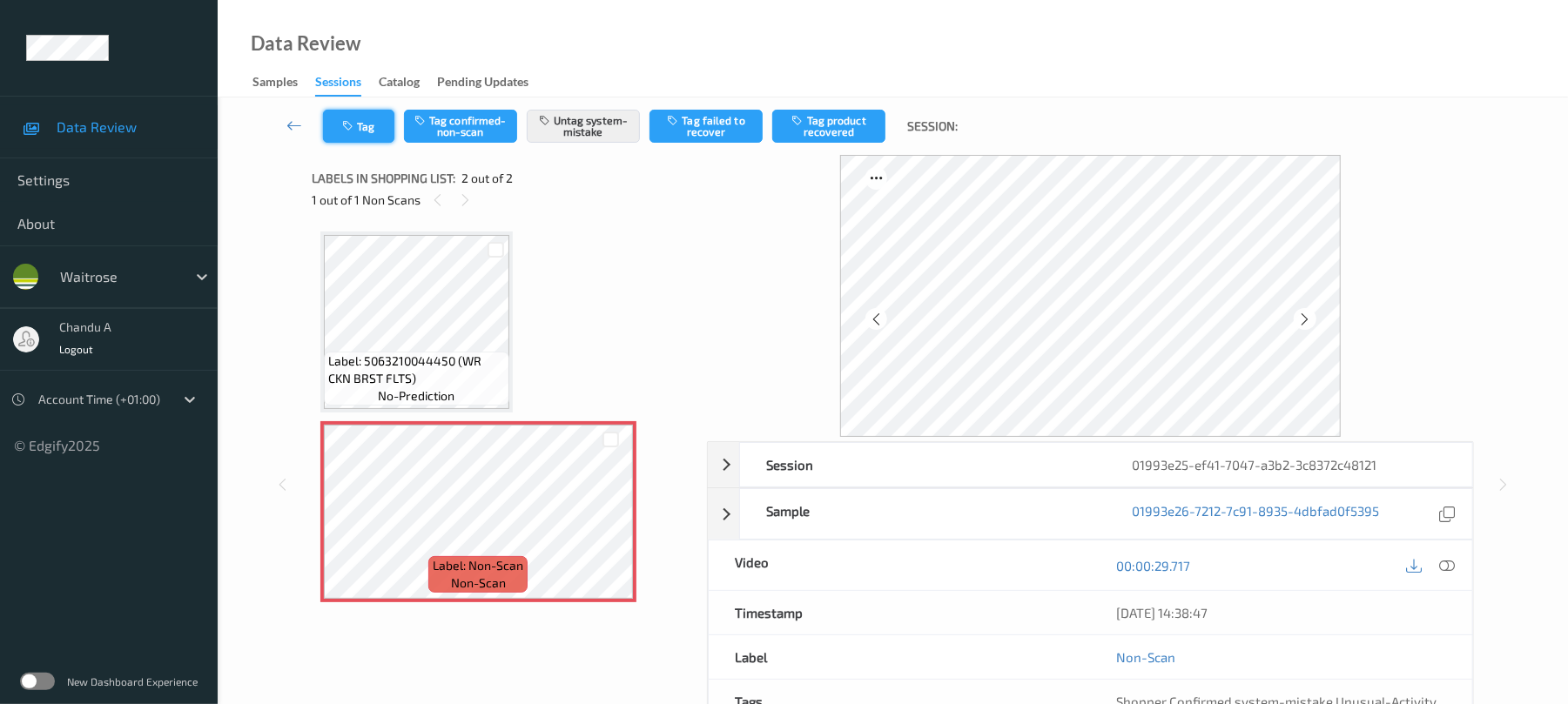
click at [370, 122] on button "Tag" at bounding box center [359, 126] width 71 height 33
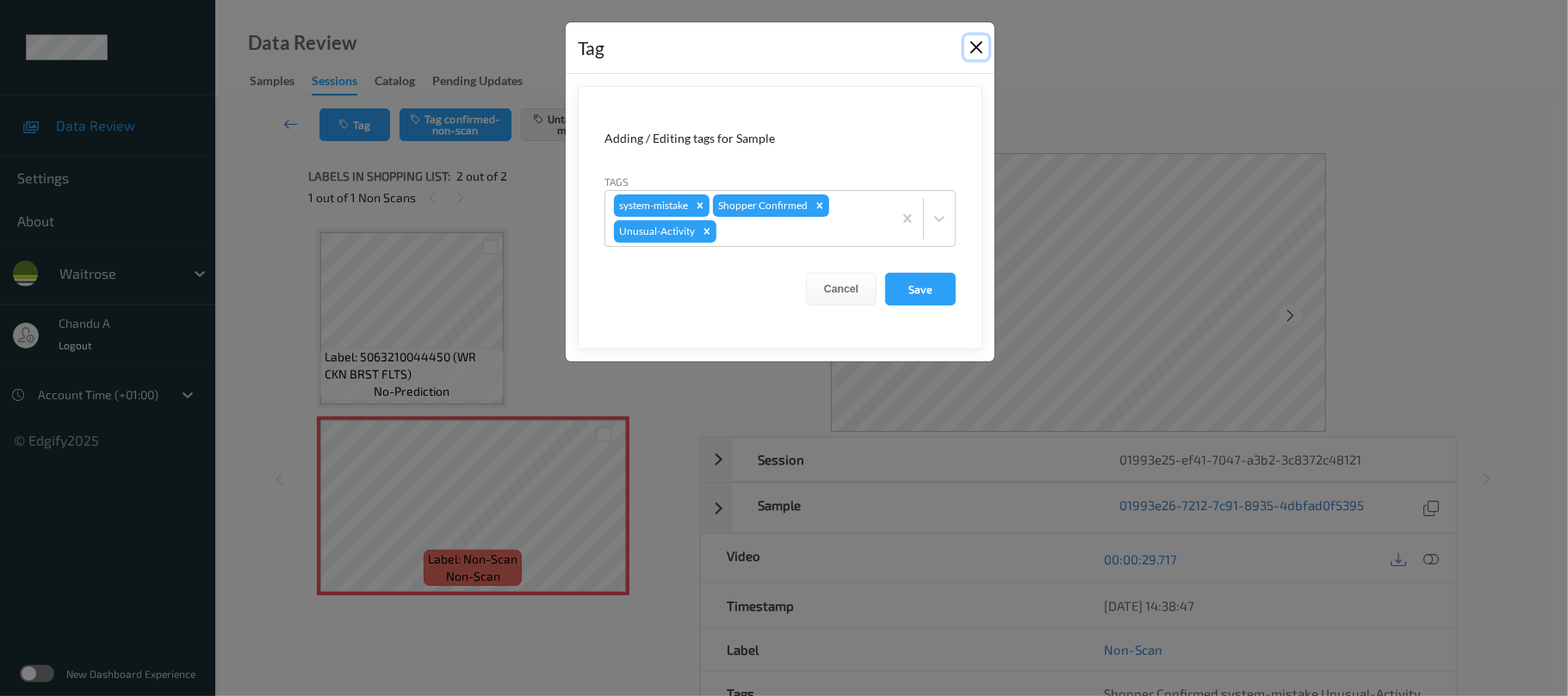
click at [970, 47] on button "Close" at bounding box center [976, 47] width 24 height 24
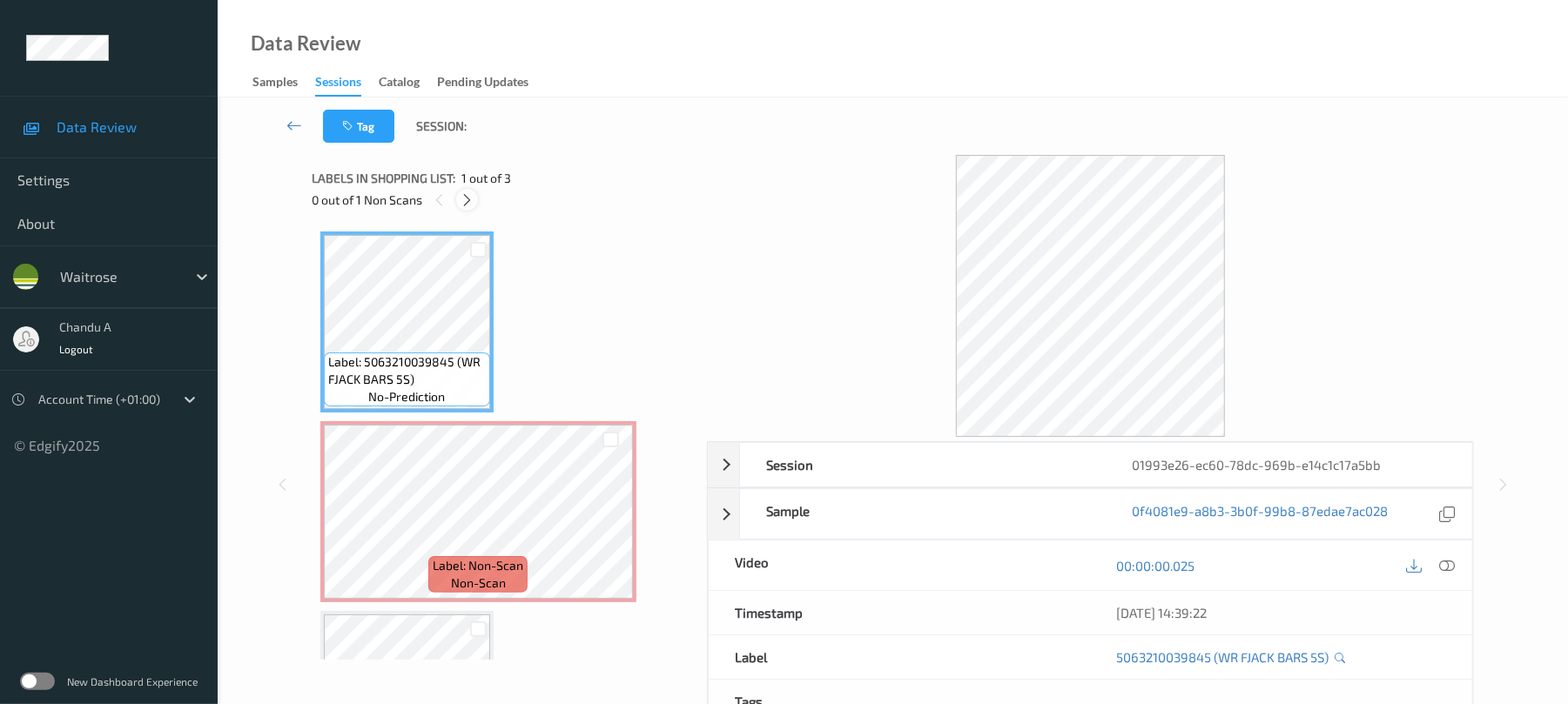
click at [470, 196] on icon at bounding box center [466, 201] width 15 height 16
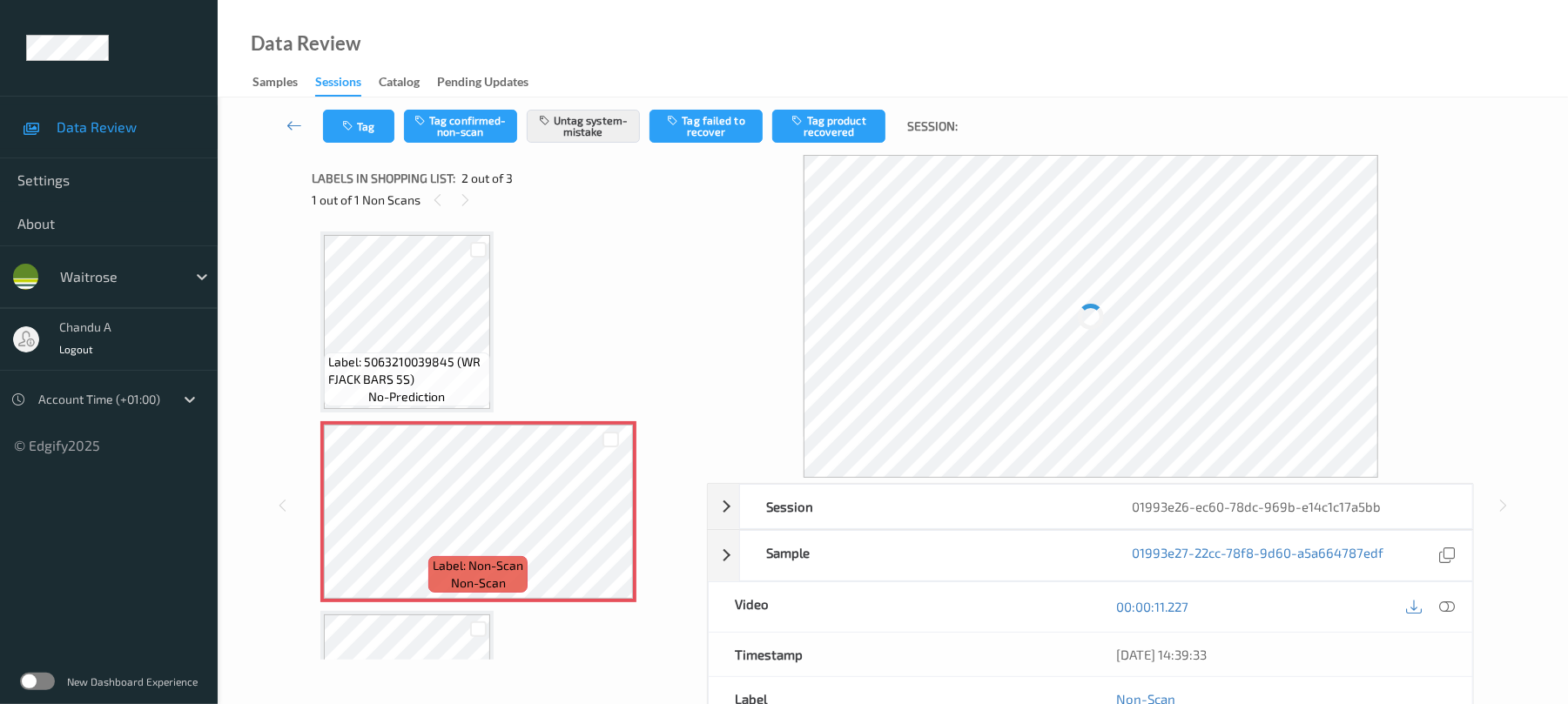
scroll to position [9, 0]
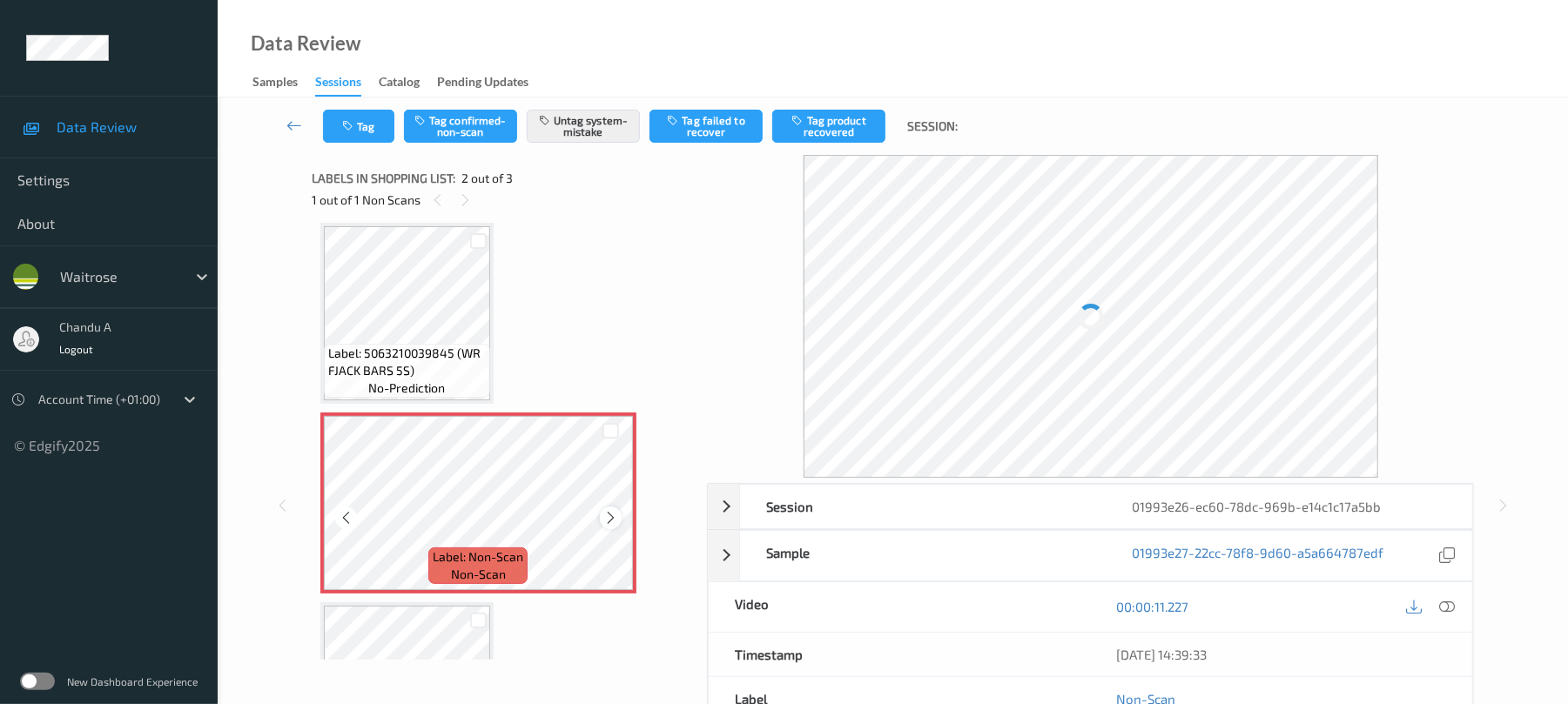
click at [618, 519] on div at bounding box center [610, 518] width 21 height 21
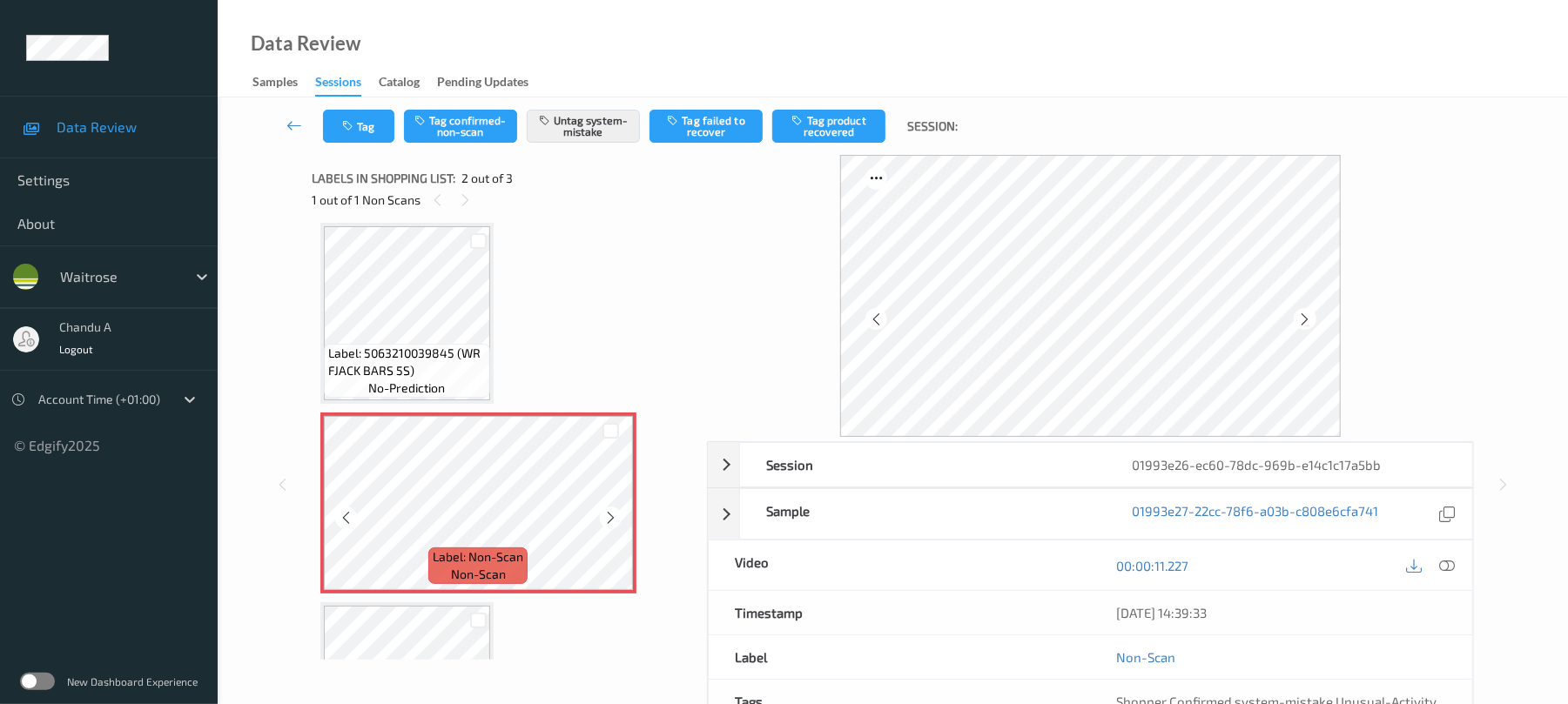
click at [618, 519] on div at bounding box center [610, 518] width 21 height 21
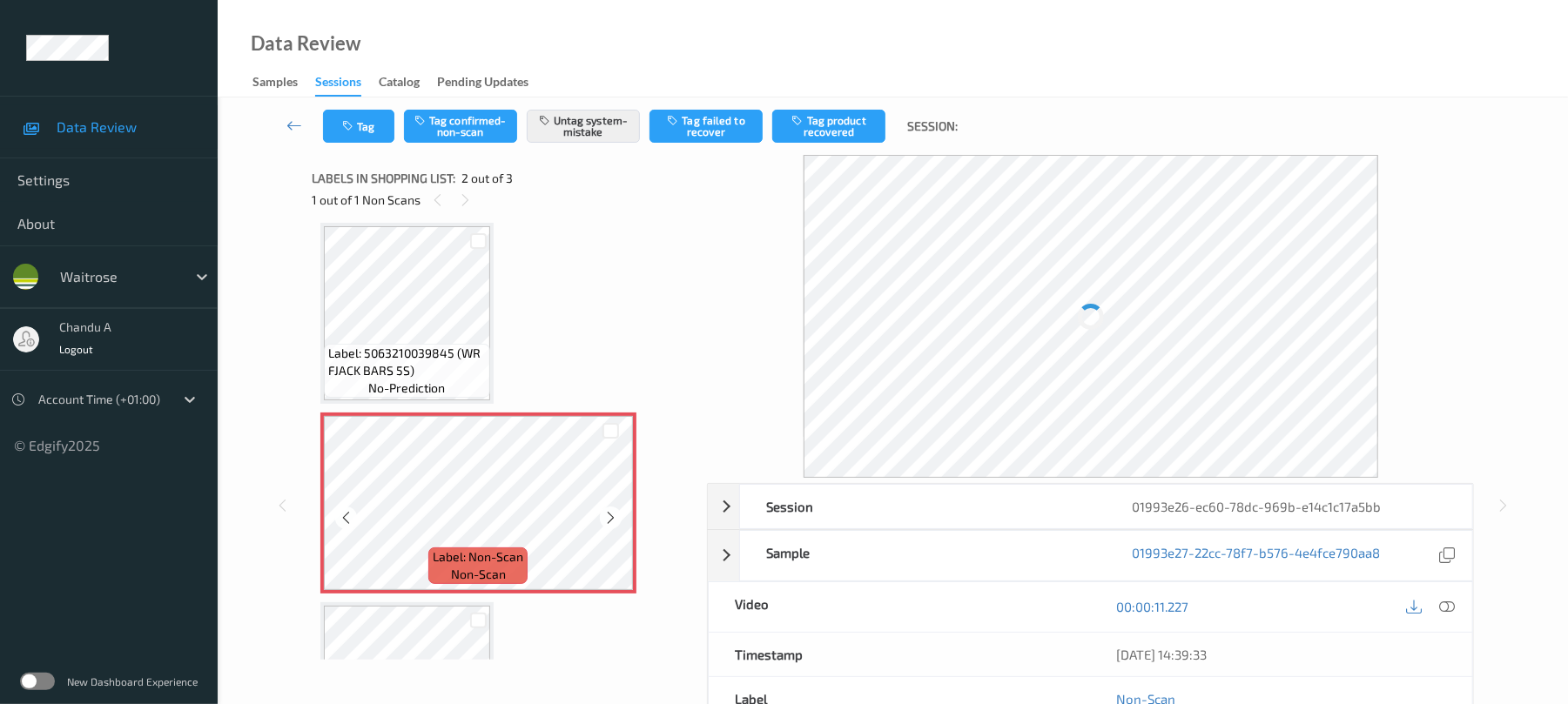
click at [618, 519] on div at bounding box center [610, 518] width 21 height 21
click at [346, 128] on icon "button" at bounding box center [350, 127] width 15 height 12
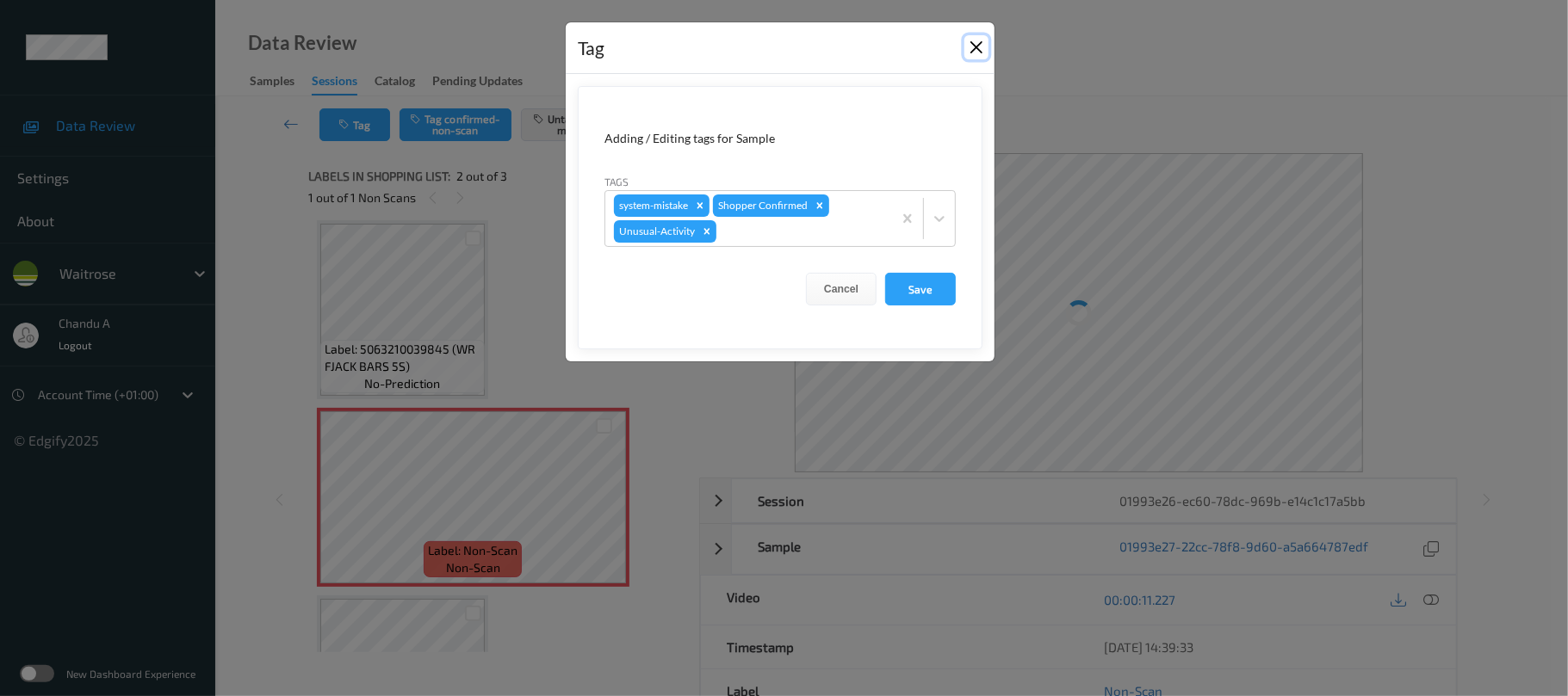
click at [965, 42] on button "Close" at bounding box center [976, 47] width 24 height 24
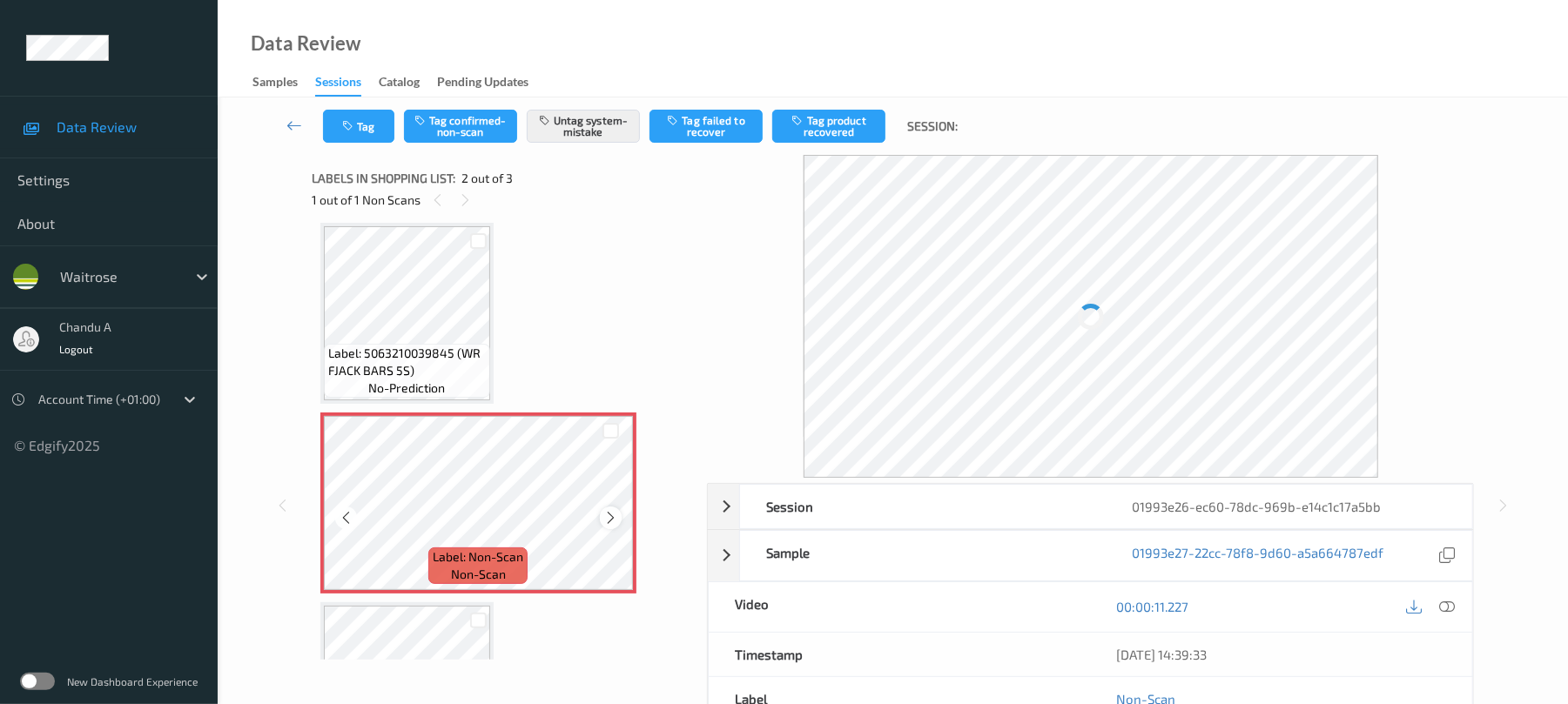
click at [617, 512] on icon at bounding box center [610, 518] width 15 height 16
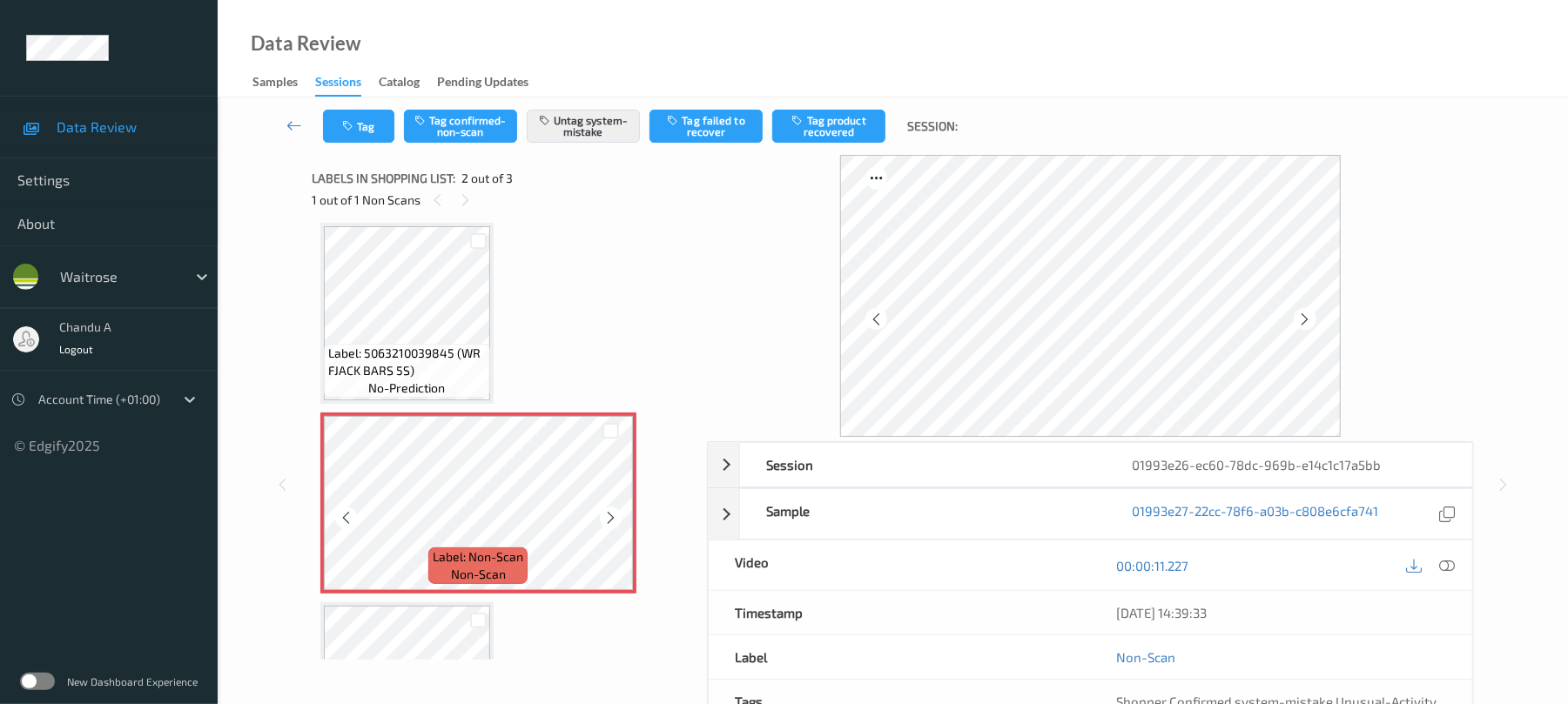
click at [617, 512] on icon at bounding box center [610, 518] width 15 height 16
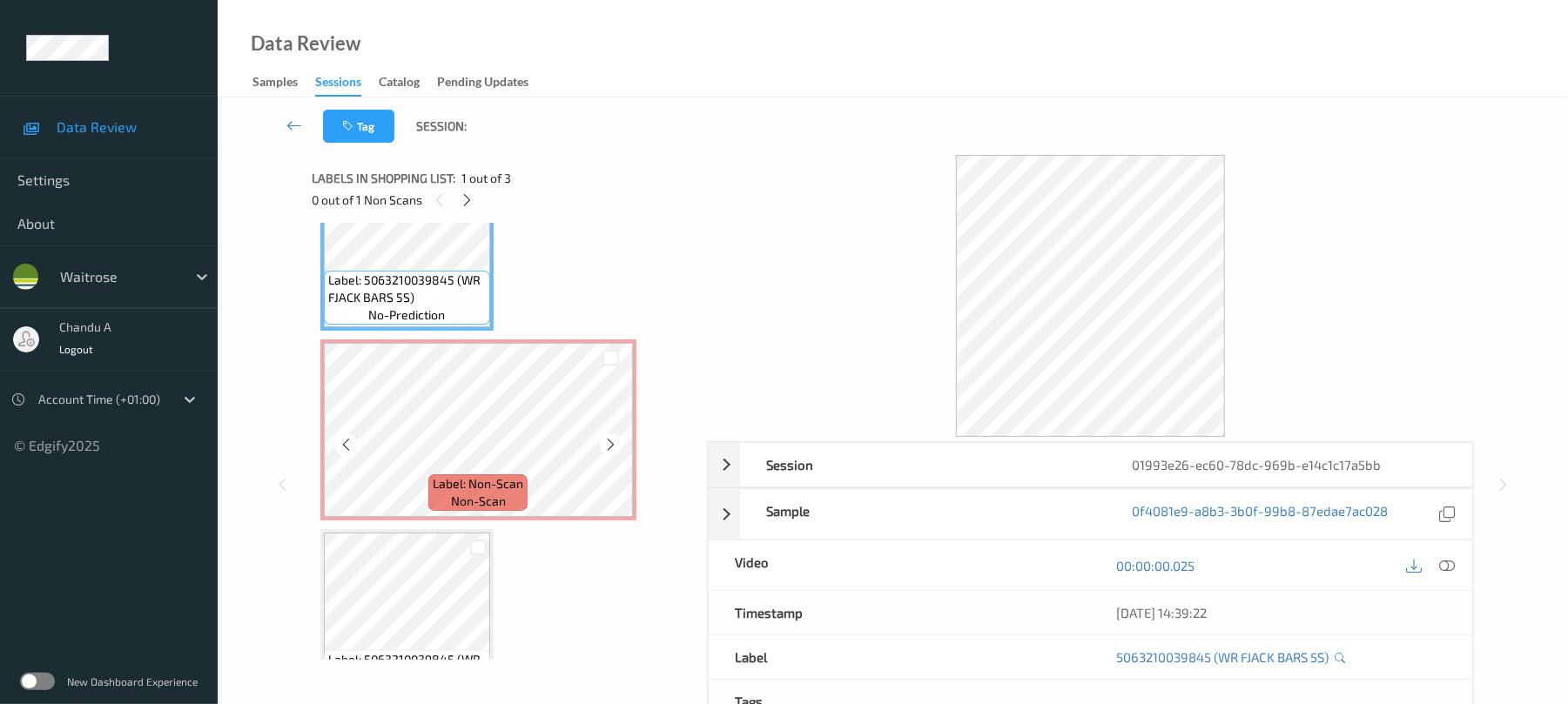
scroll to position [126, 0]
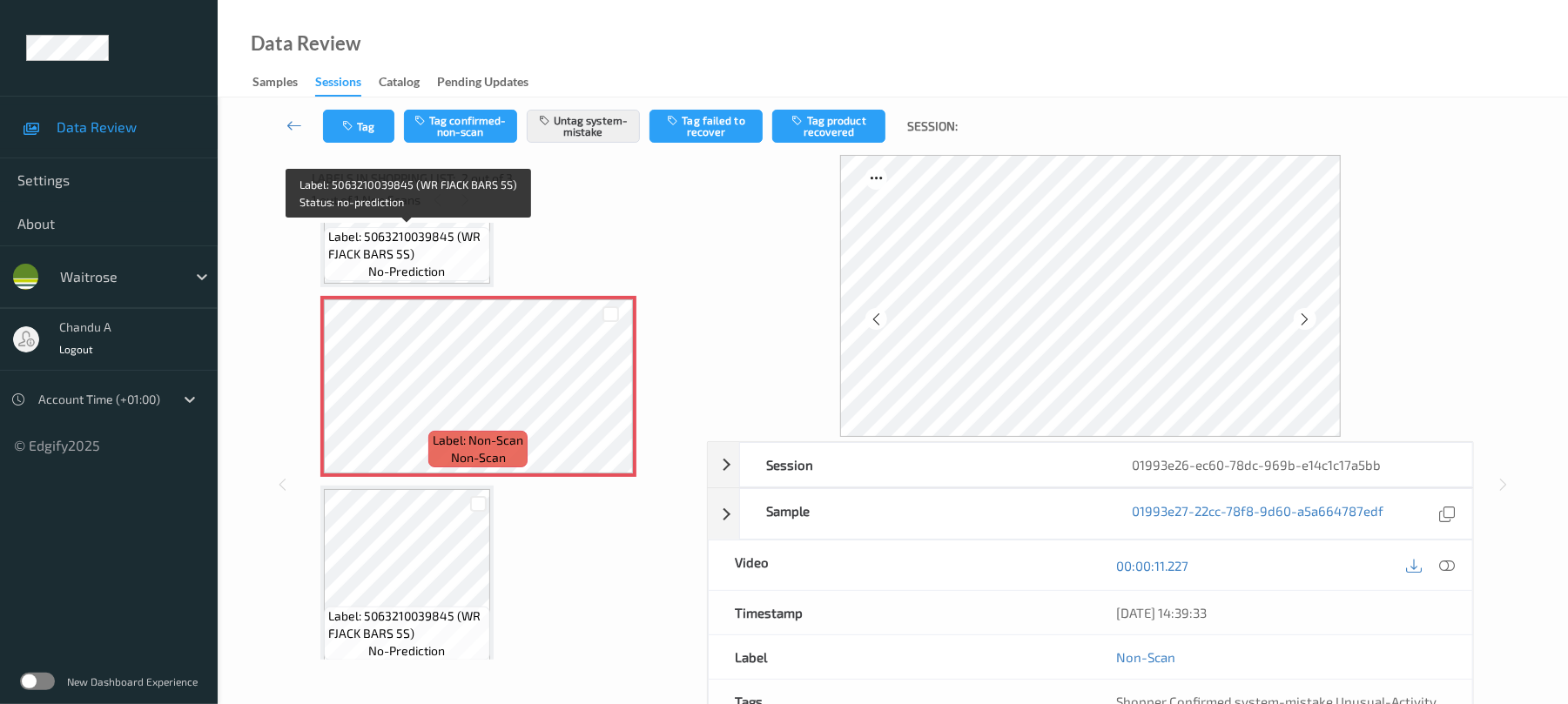
click at [443, 252] on span "Label: 5063210039845 (WR FJACK BARS 5S)" at bounding box center [407, 245] width 158 height 35
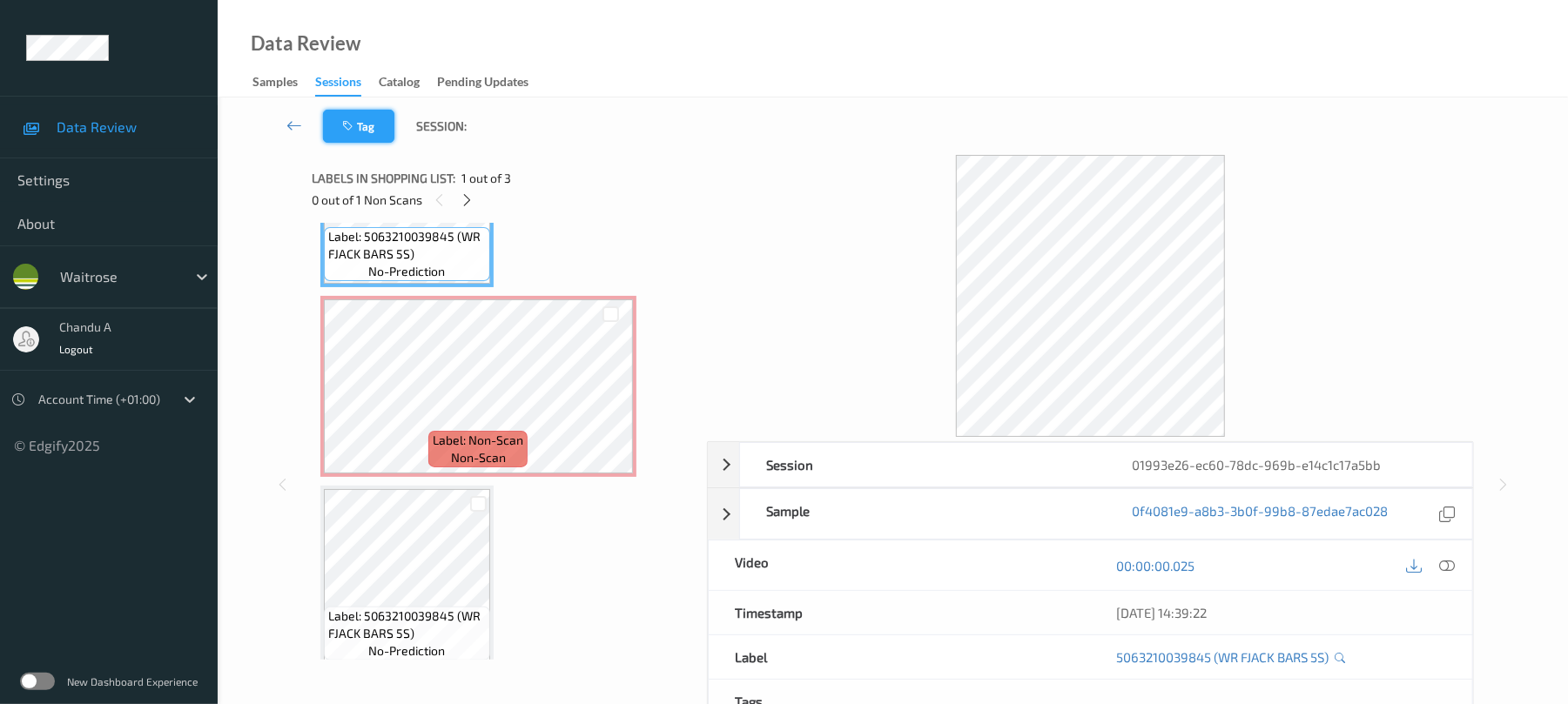
click at [344, 122] on icon "button" at bounding box center [350, 127] width 15 height 12
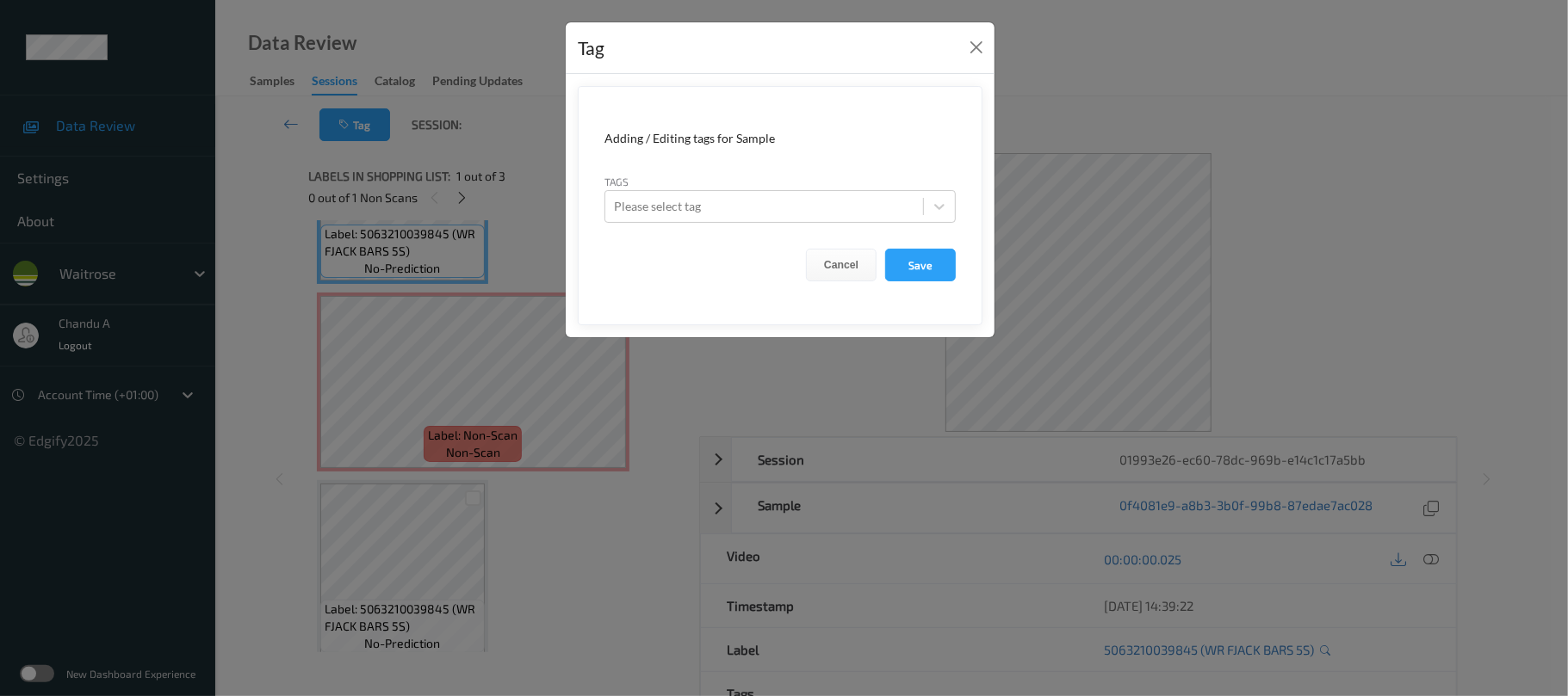
click at [470, 414] on div "Tag Adding / Editing tags for Sample Tags Please select tag Cancel Save" at bounding box center [784, 348] width 1568 height 696
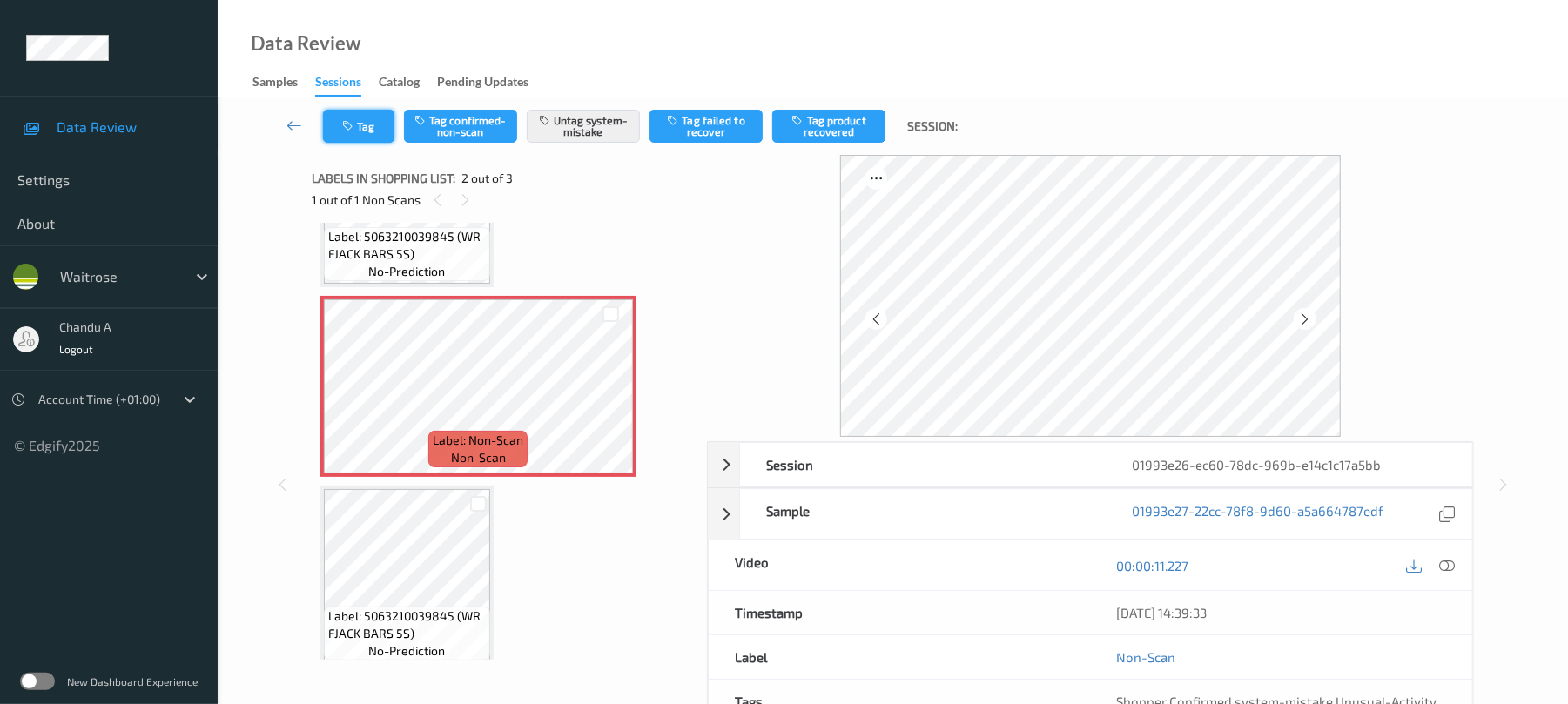
click at [370, 122] on button "Tag" at bounding box center [359, 126] width 71 height 33
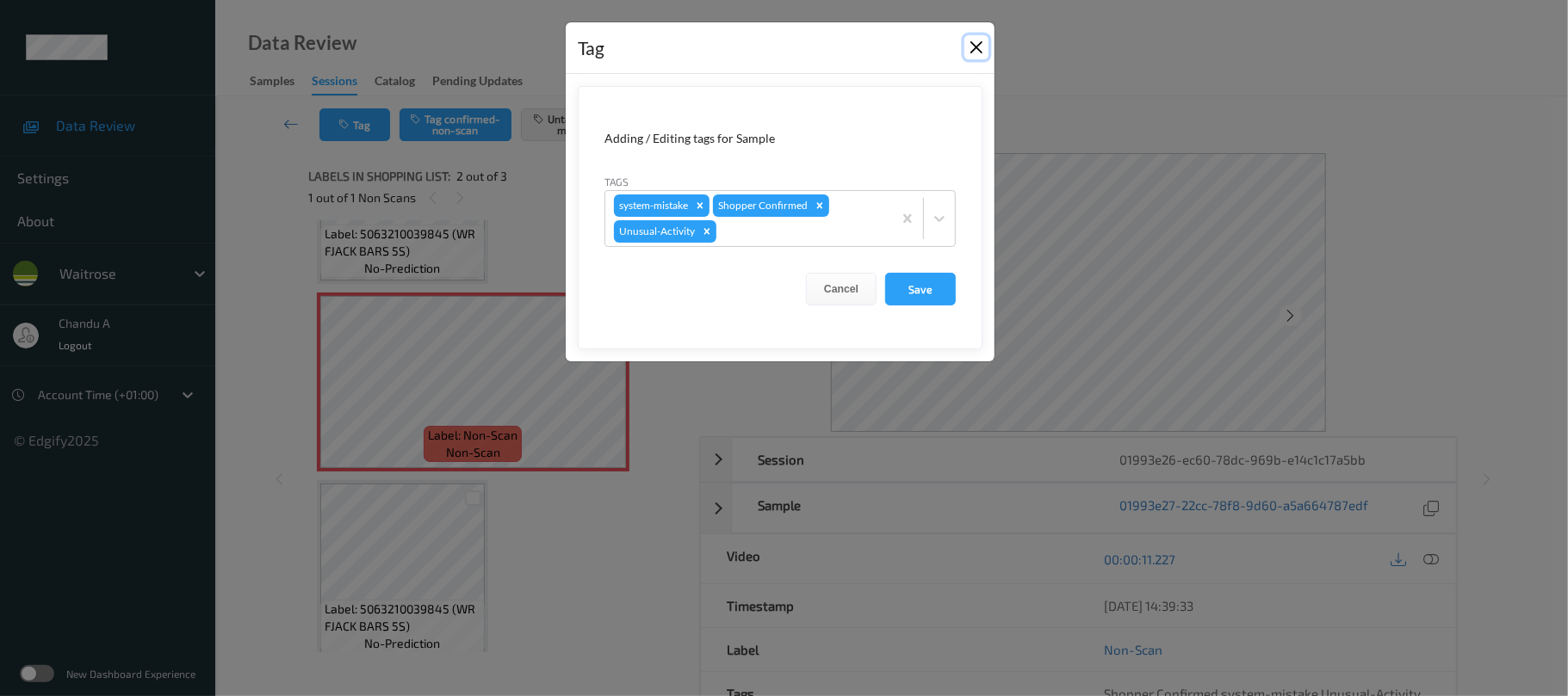
click at [972, 49] on button "Close" at bounding box center [976, 47] width 24 height 24
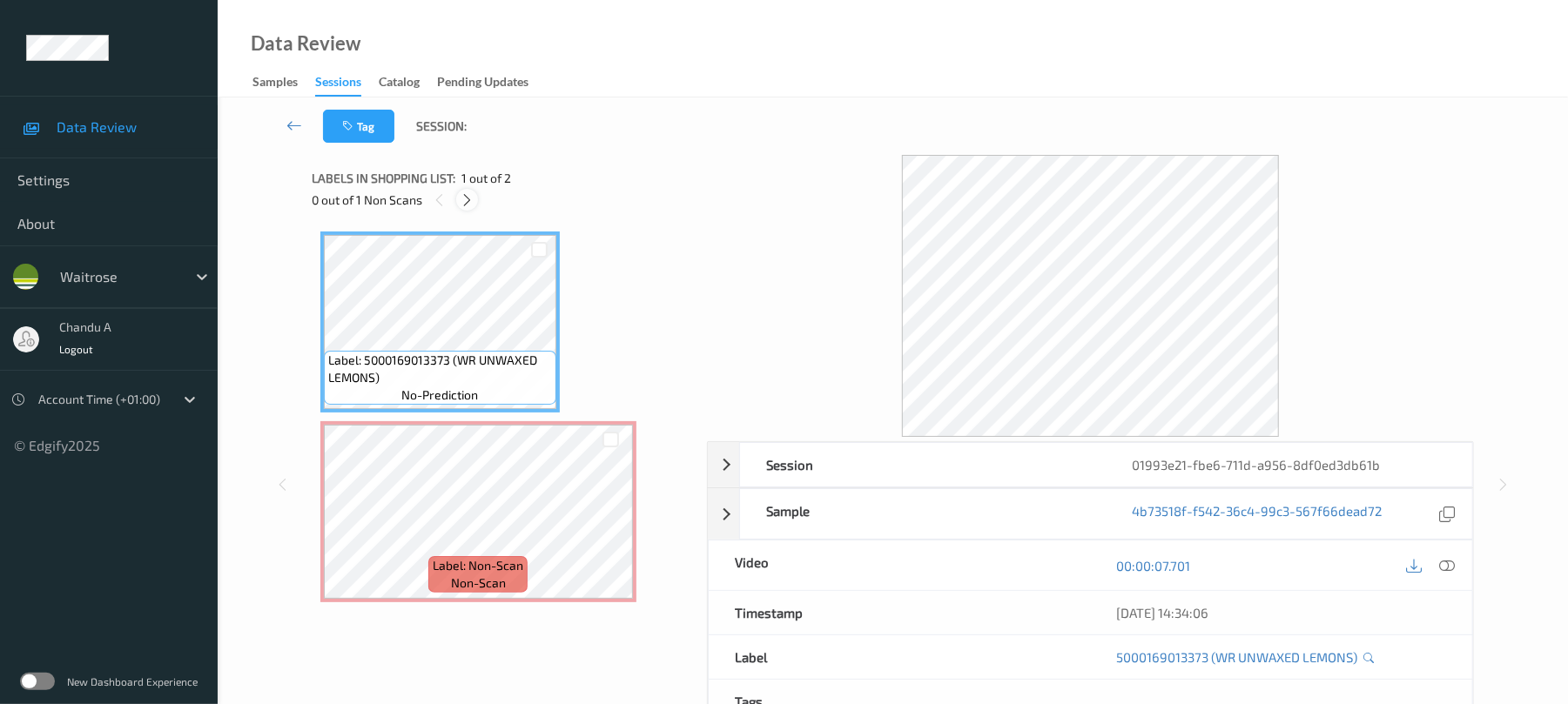
click at [463, 199] on icon at bounding box center [466, 201] width 15 height 16
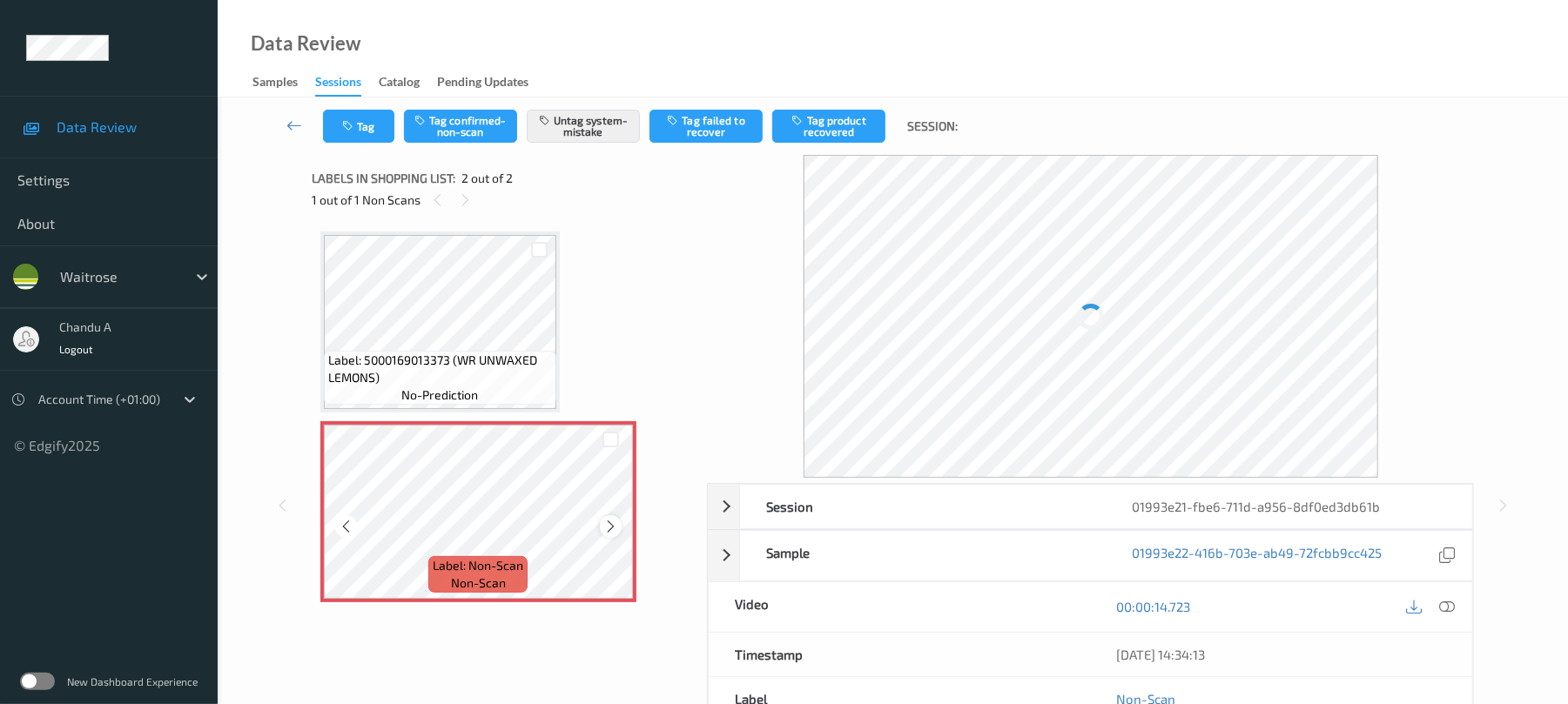
click at [609, 523] on icon at bounding box center [610, 527] width 15 height 16
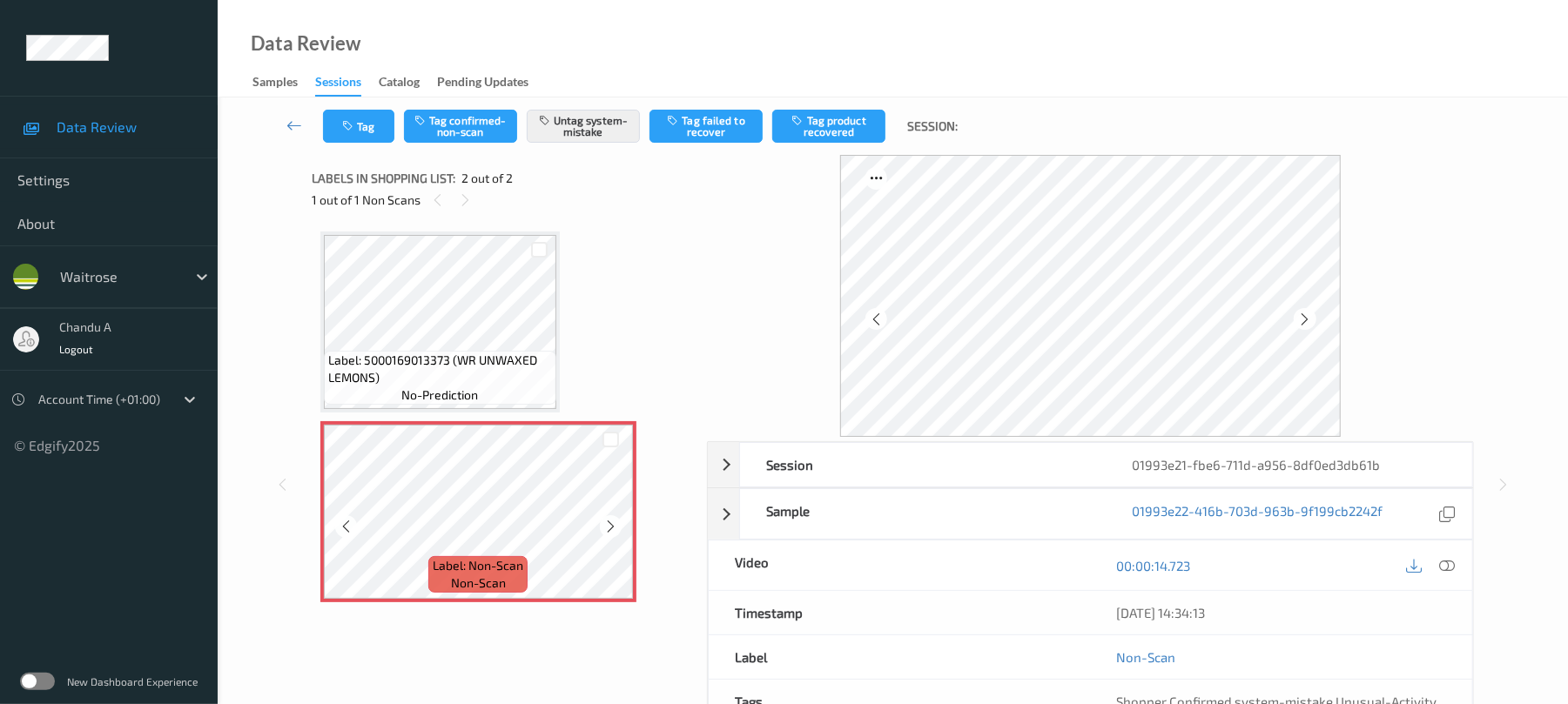
click at [609, 523] on icon at bounding box center [610, 527] width 15 height 16
click at [364, 137] on button "Tag" at bounding box center [359, 126] width 71 height 33
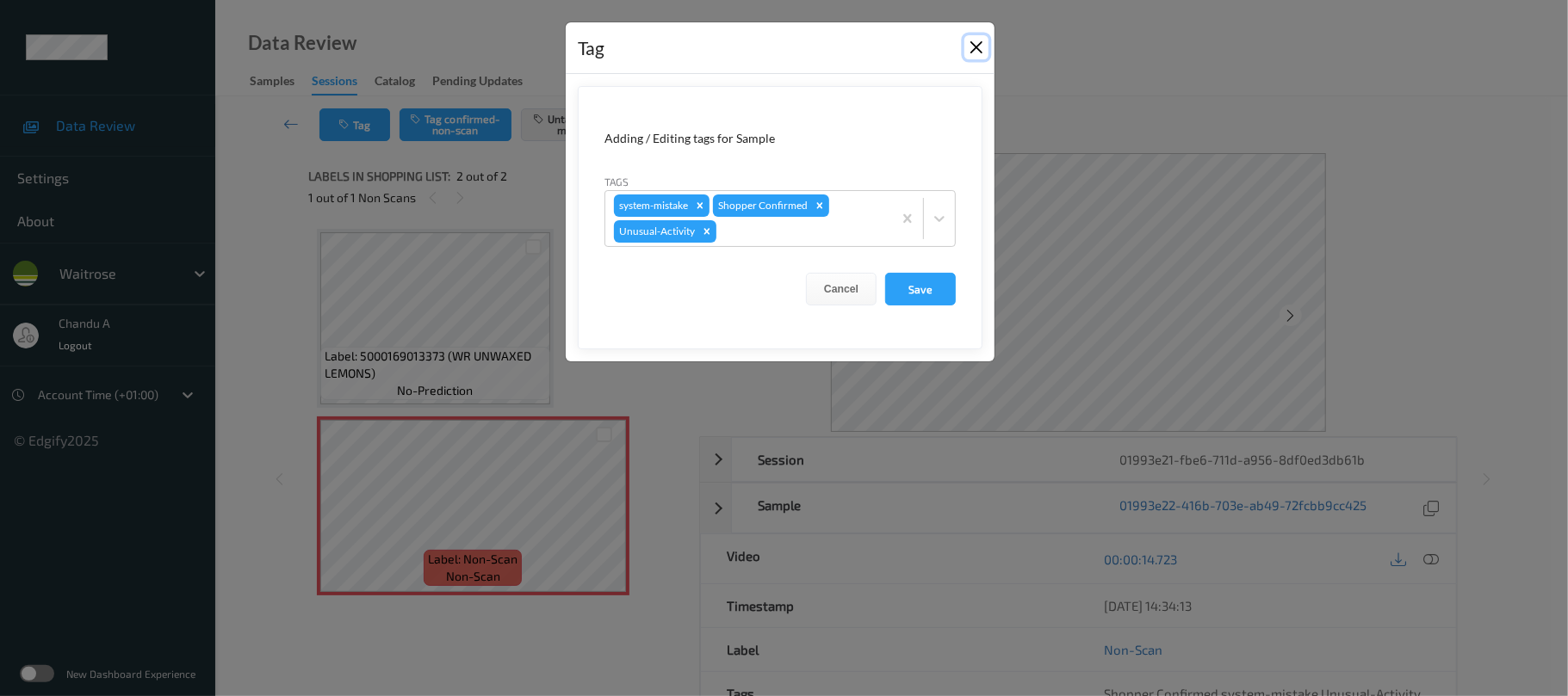
click at [979, 50] on button "Close" at bounding box center [976, 47] width 24 height 24
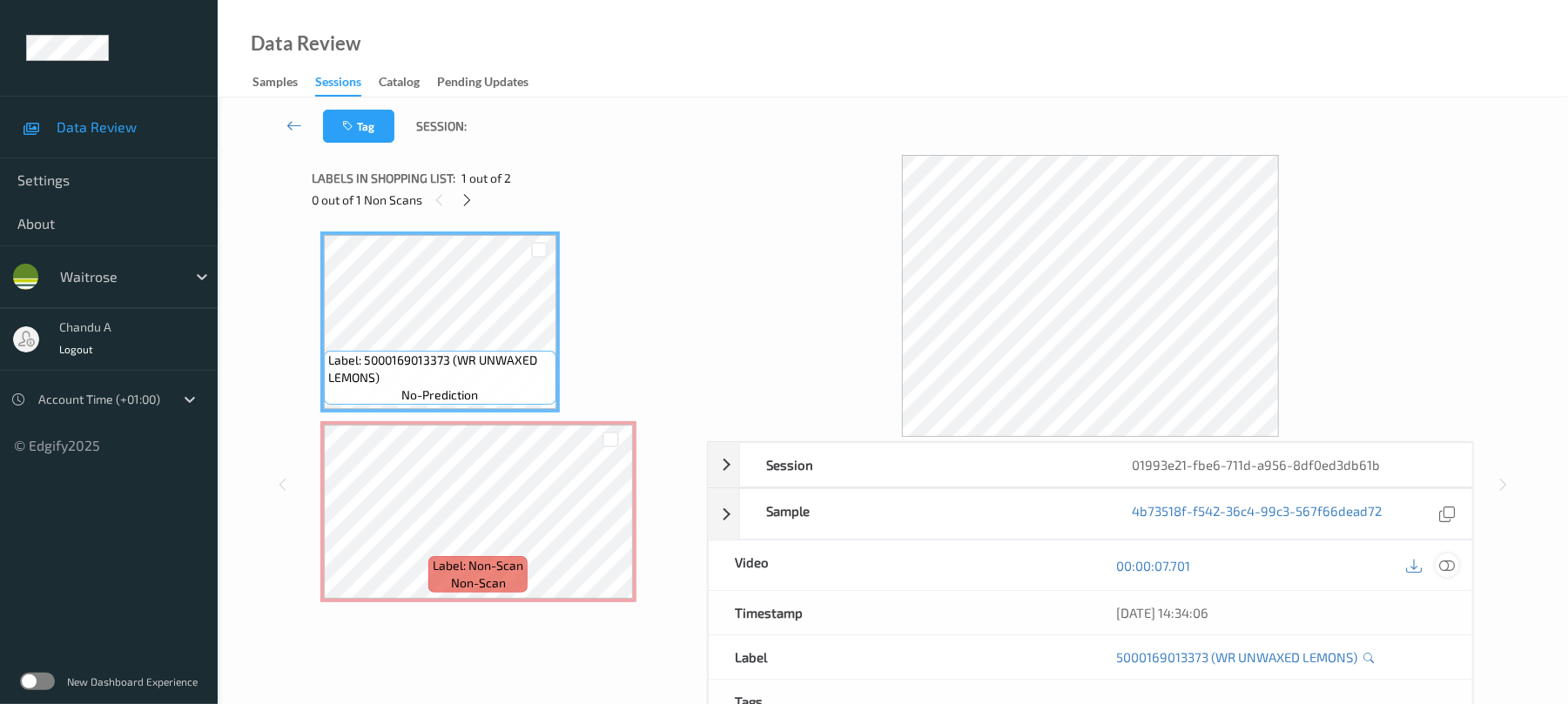
click at [1440, 565] on icon at bounding box center [1448, 567] width 16 height 16
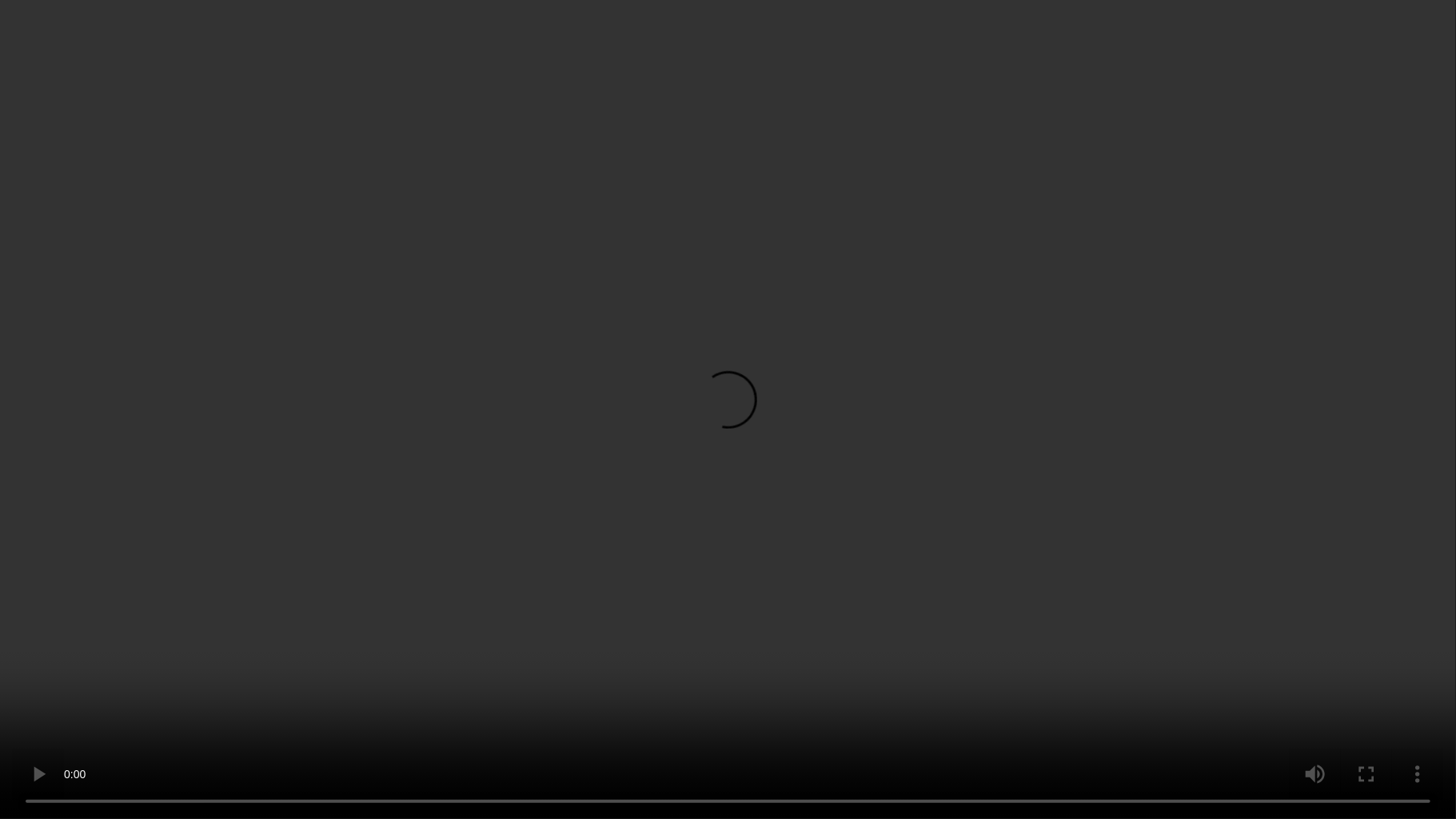
click at [836, 472] on video at bounding box center [728, 409] width 1456 height 819
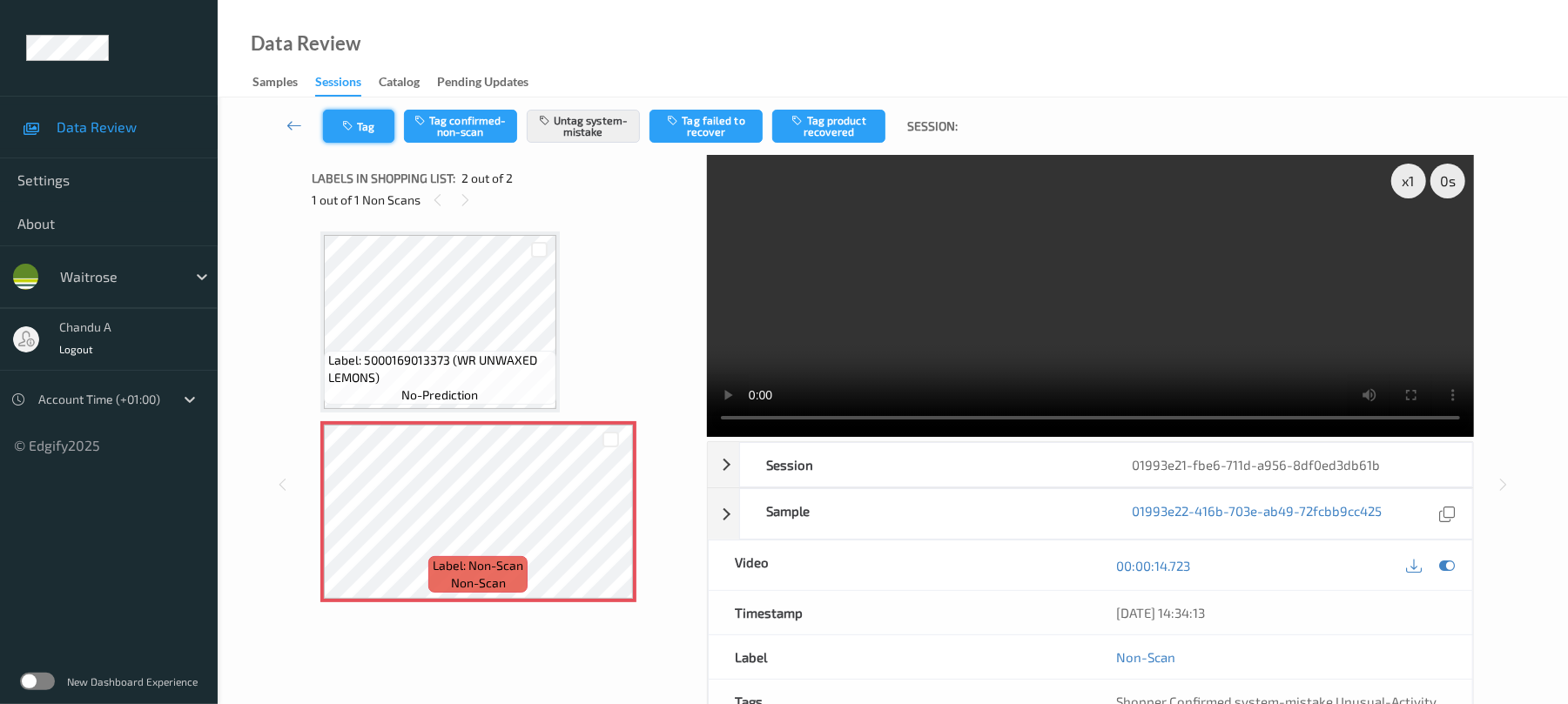
click at [357, 132] on button "Tag" at bounding box center [359, 126] width 71 height 33
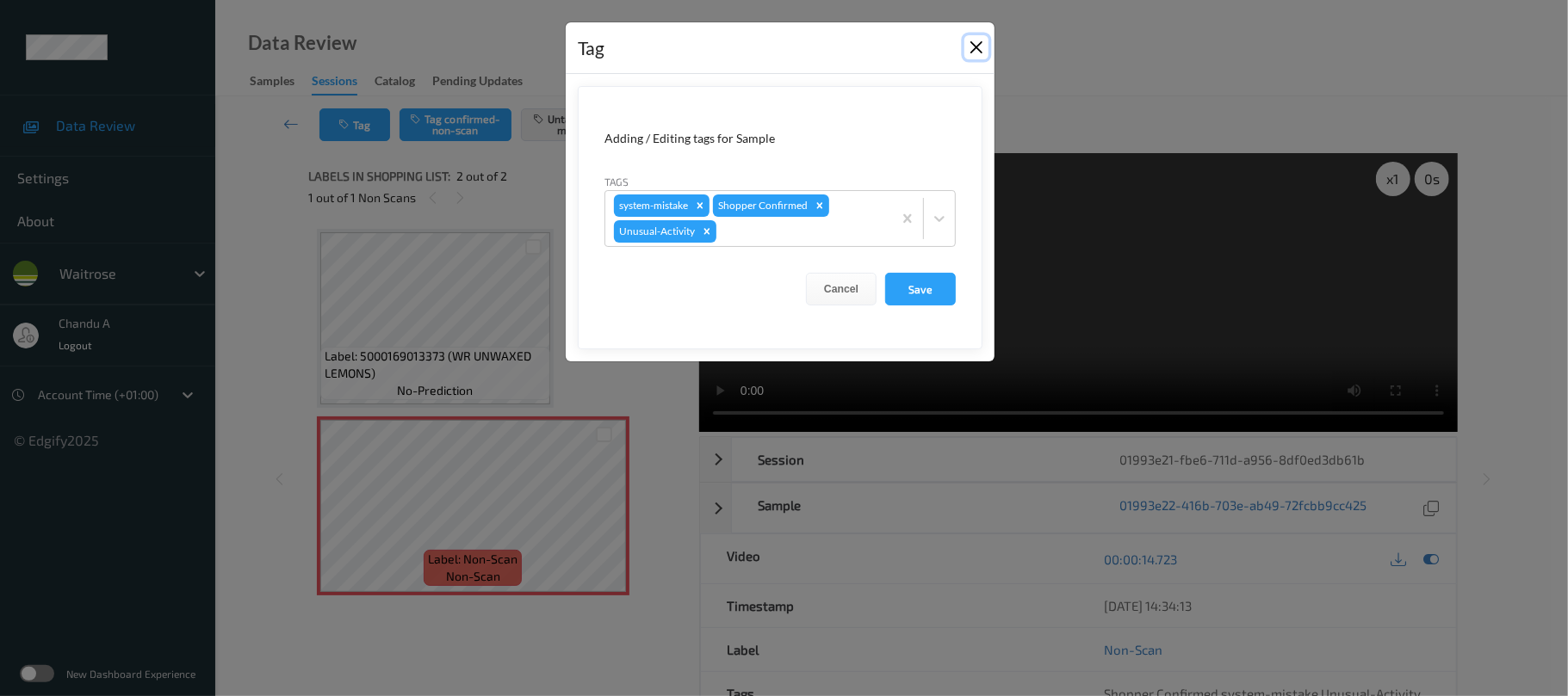
click at [986, 49] on button "Close" at bounding box center [976, 47] width 24 height 24
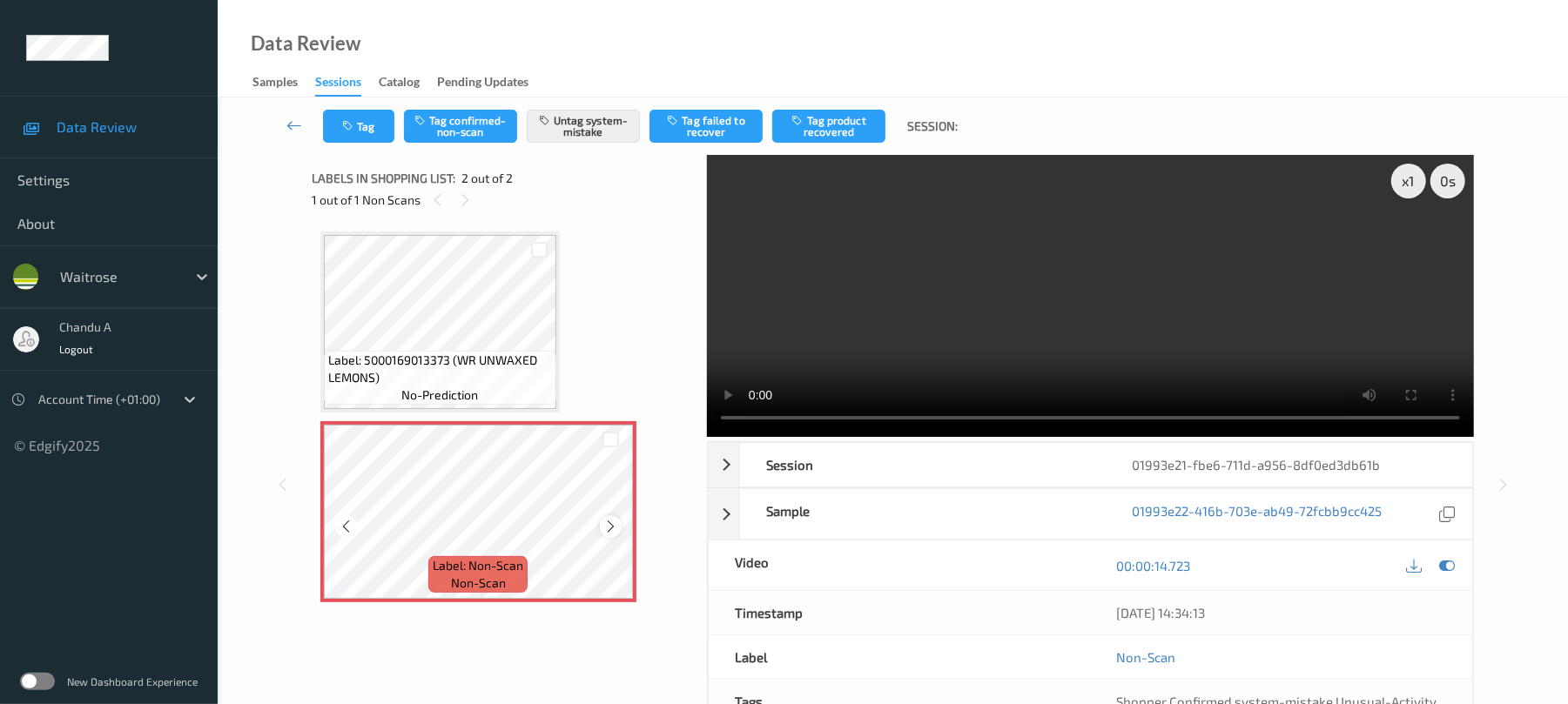
click at [615, 533] on icon at bounding box center [610, 527] width 15 height 16
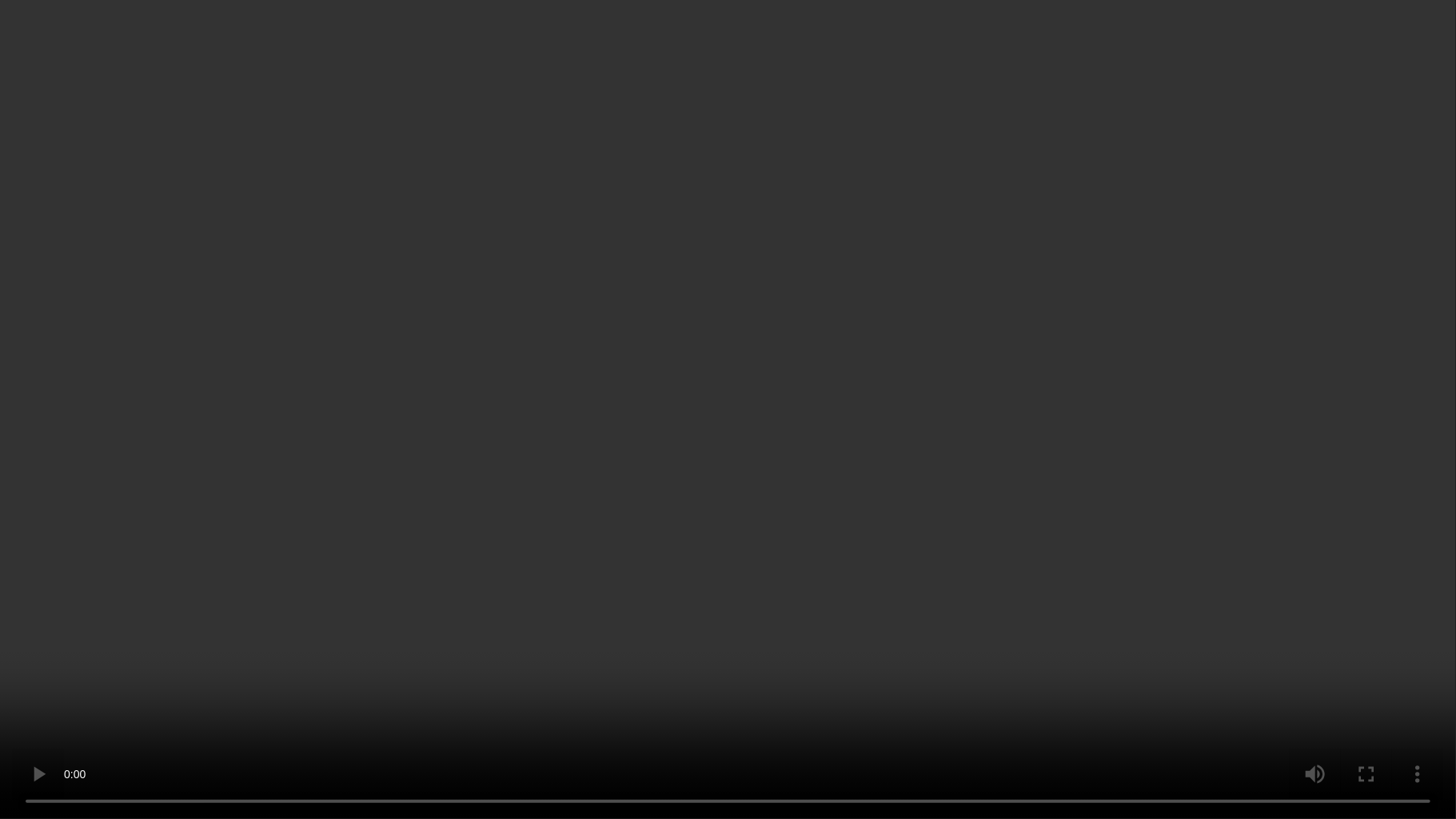
click at [887, 427] on video at bounding box center [728, 409] width 1456 height 819
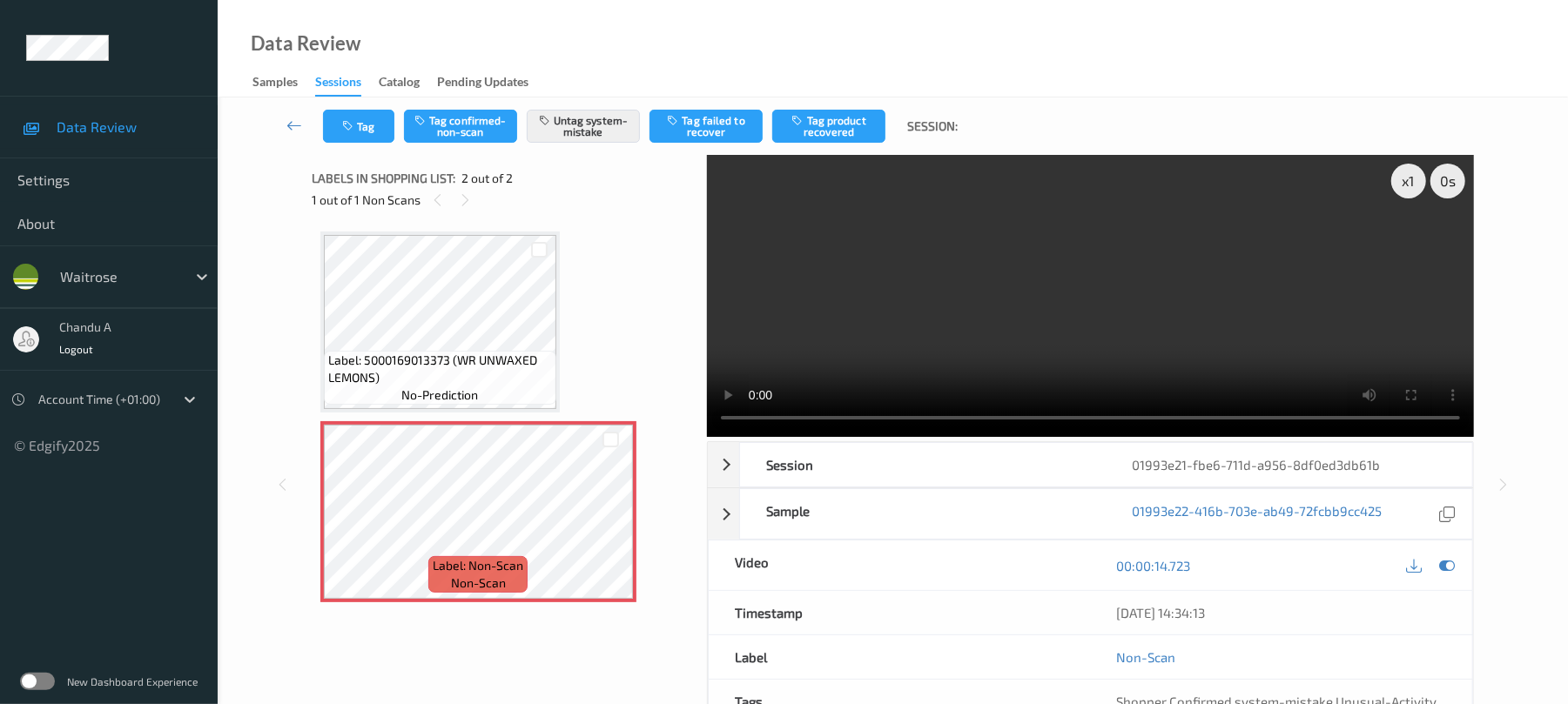
click at [934, 356] on video at bounding box center [1090, 296] width 767 height 282
click at [350, 128] on icon "button" at bounding box center [350, 127] width 15 height 12
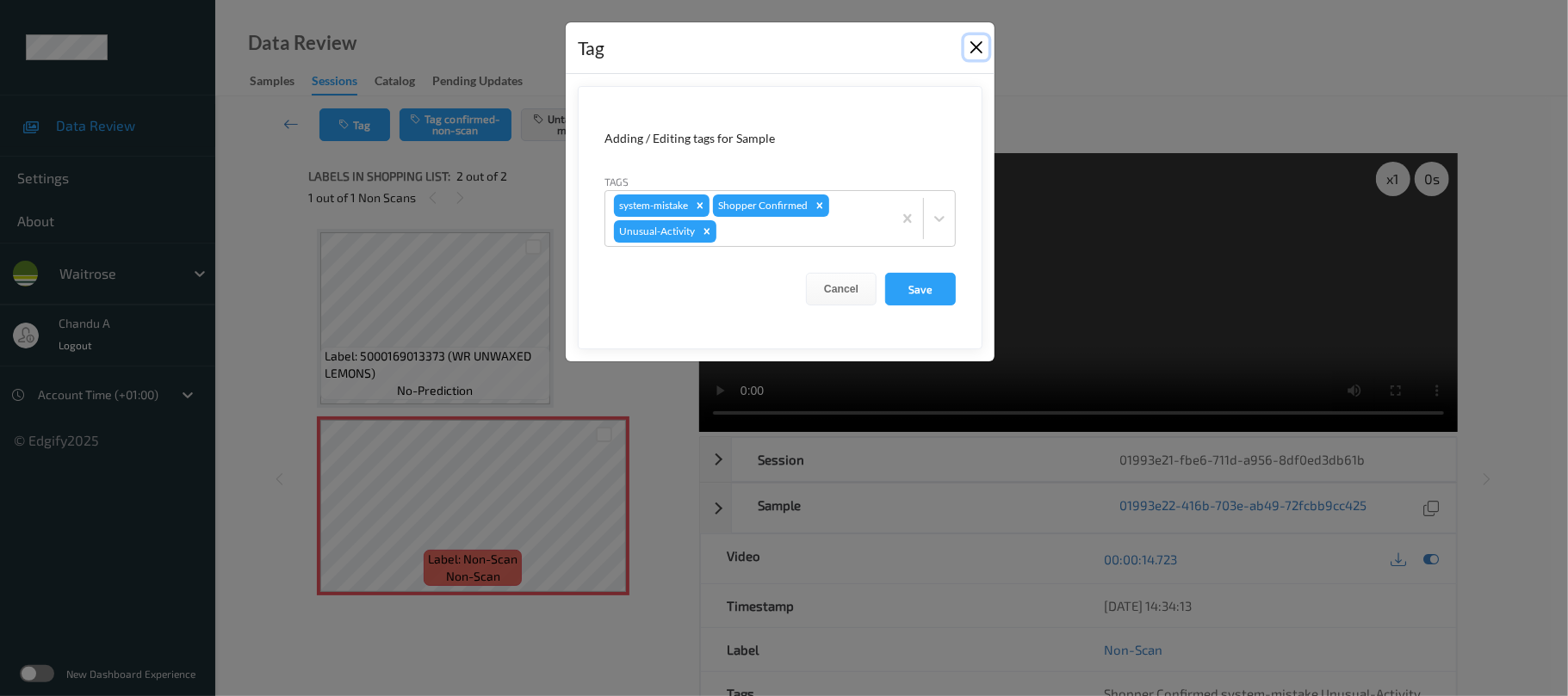
click at [977, 55] on button "Close" at bounding box center [976, 47] width 24 height 24
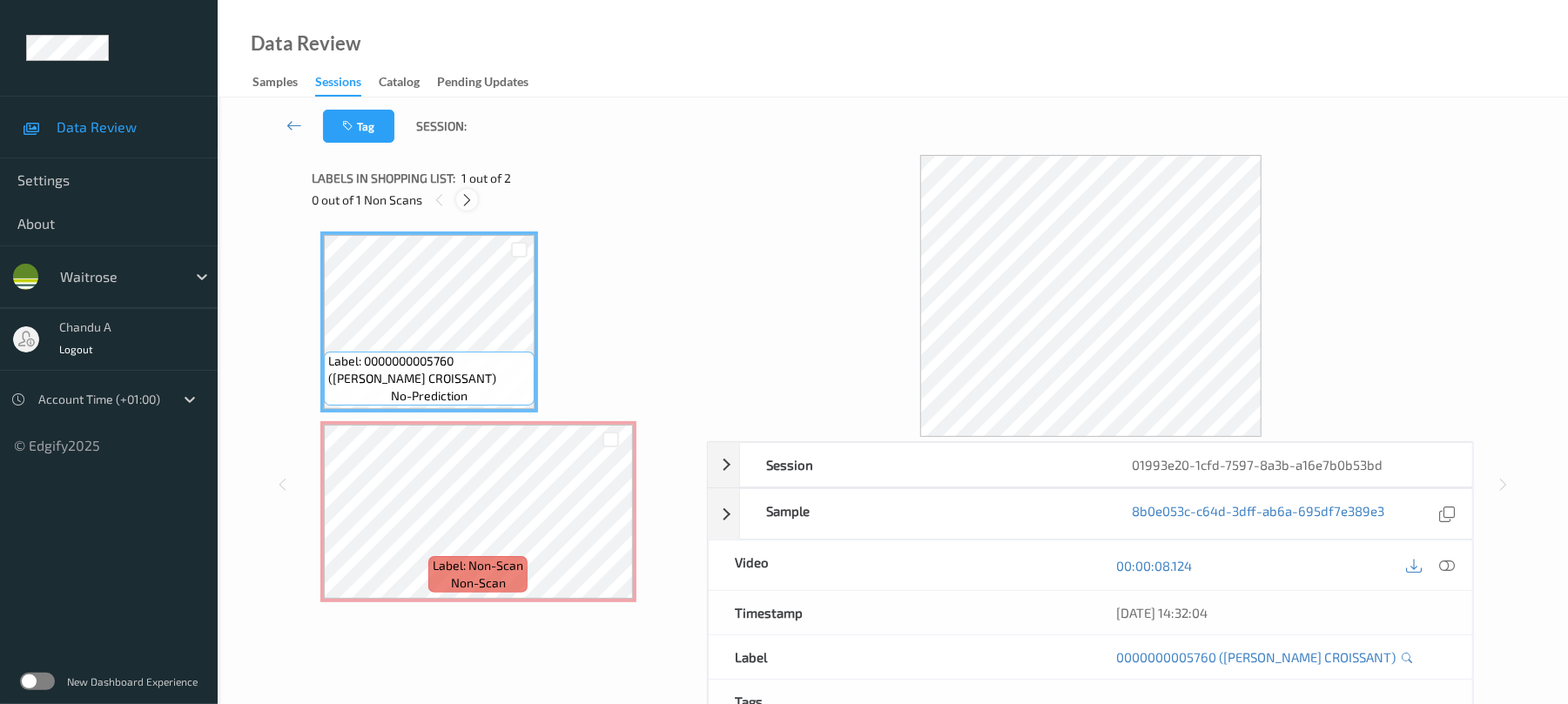
click at [466, 203] on icon at bounding box center [466, 201] width 15 height 16
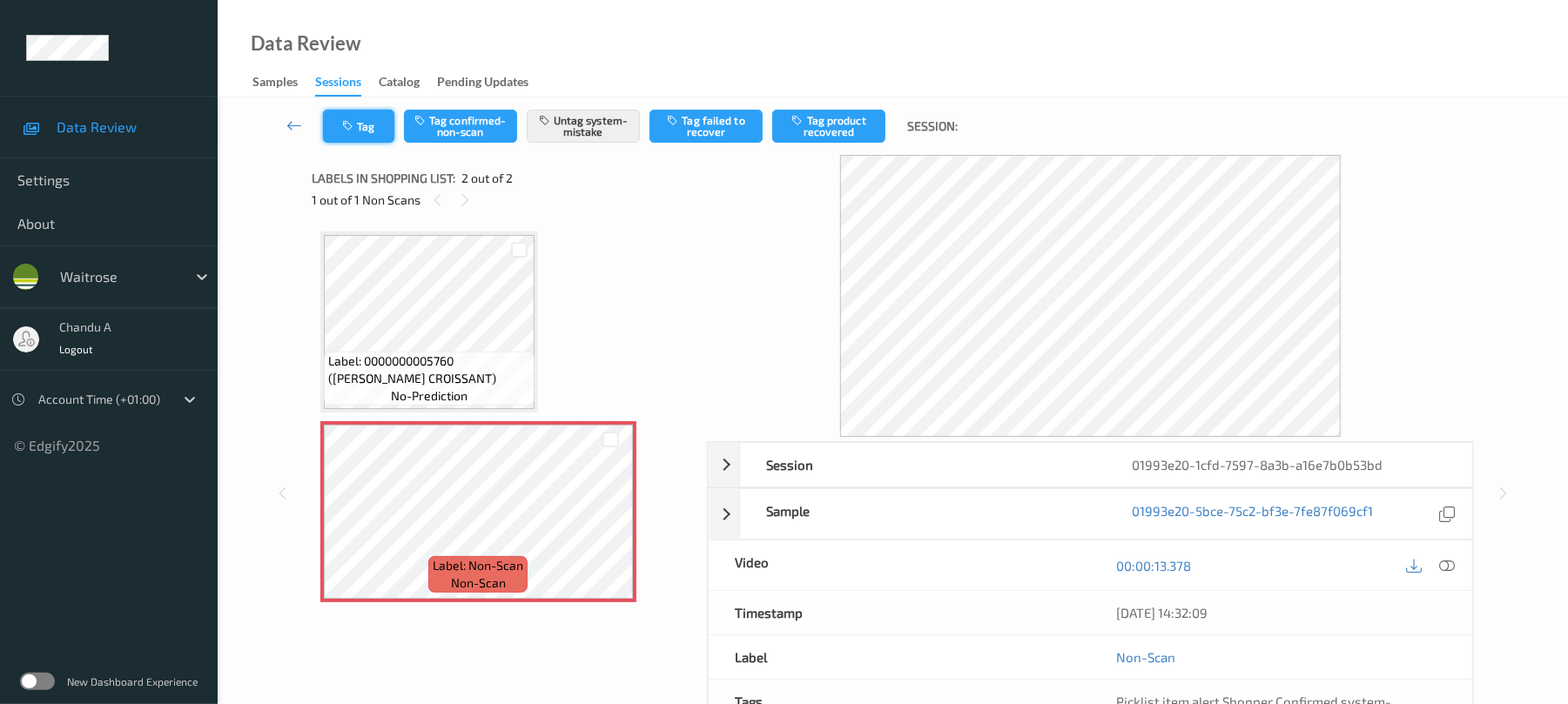
click at [375, 124] on button "Tag" at bounding box center [359, 126] width 71 height 33
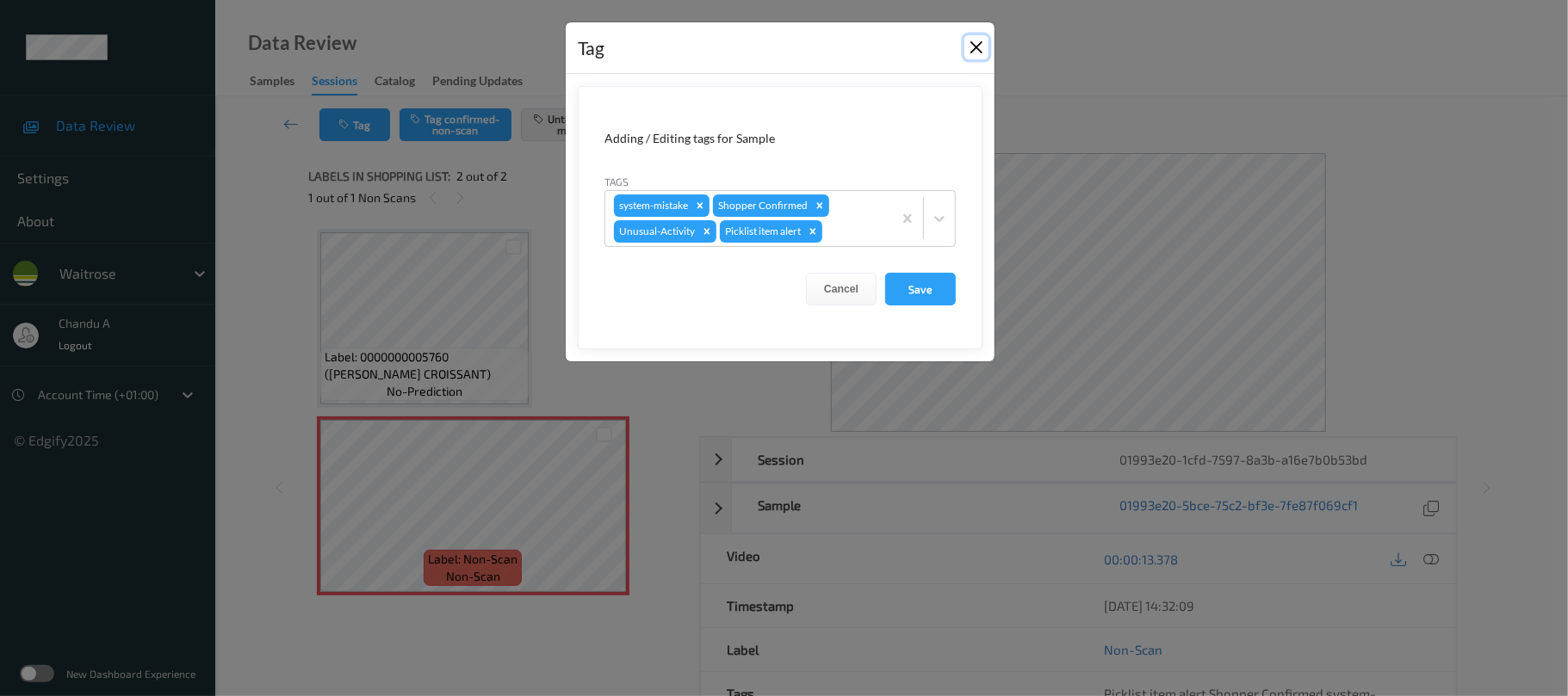
click at [965, 56] on button "Close" at bounding box center [976, 47] width 24 height 24
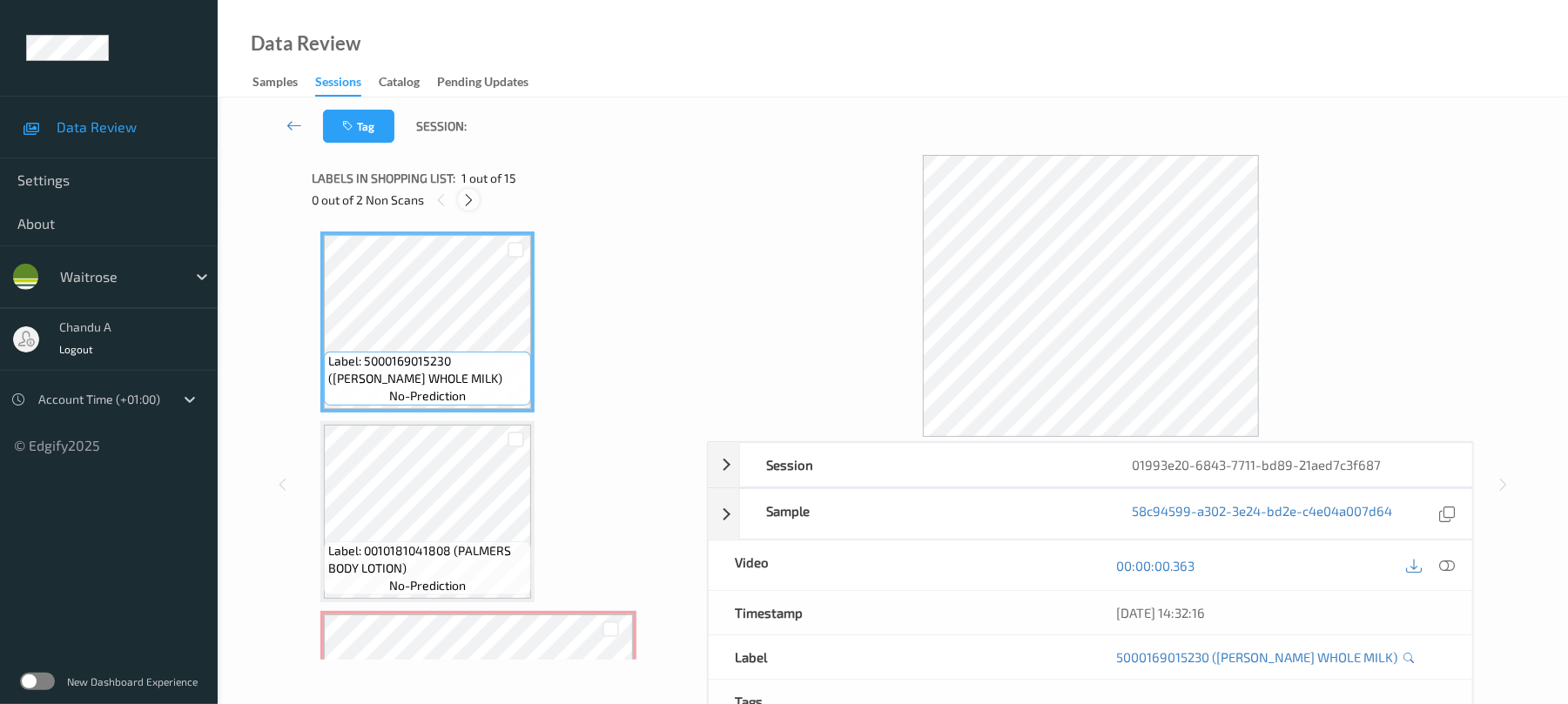
click at [466, 203] on icon at bounding box center [468, 201] width 15 height 16
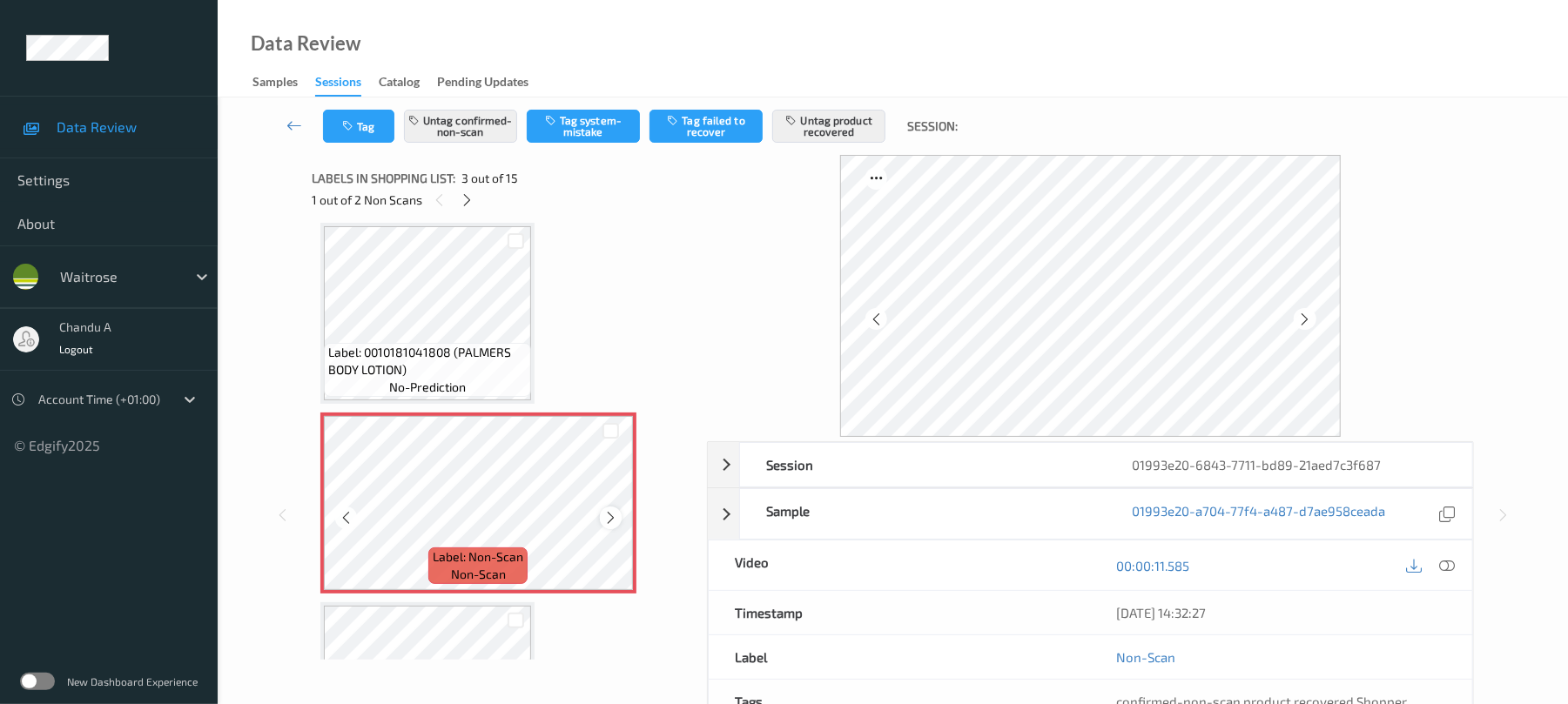
click at [611, 517] on icon at bounding box center [610, 518] width 15 height 16
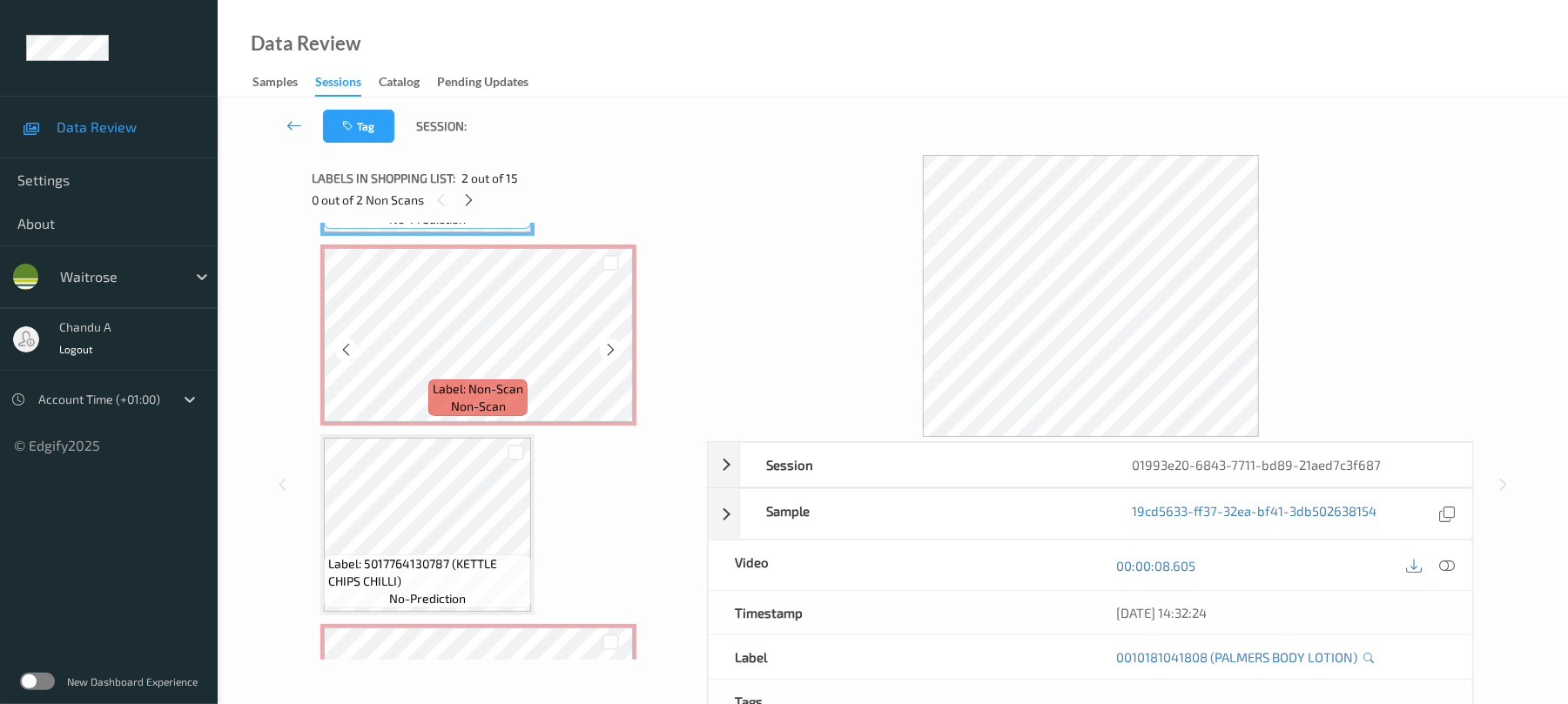
scroll to position [430, 0]
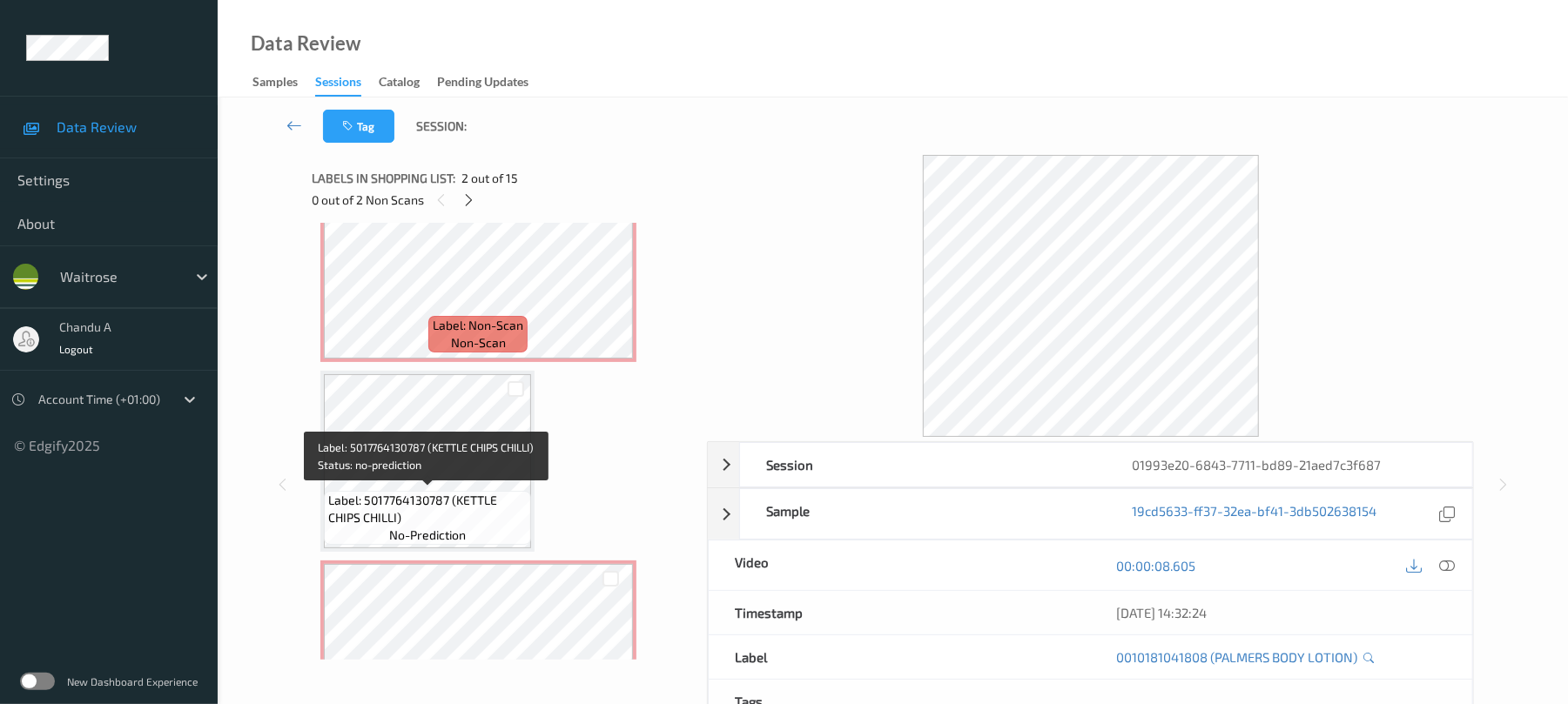
click at [413, 498] on span "Label: 5017764130787 (KETTLE CHIPS CHILLI)" at bounding box center [427, 509] width 199 height 35
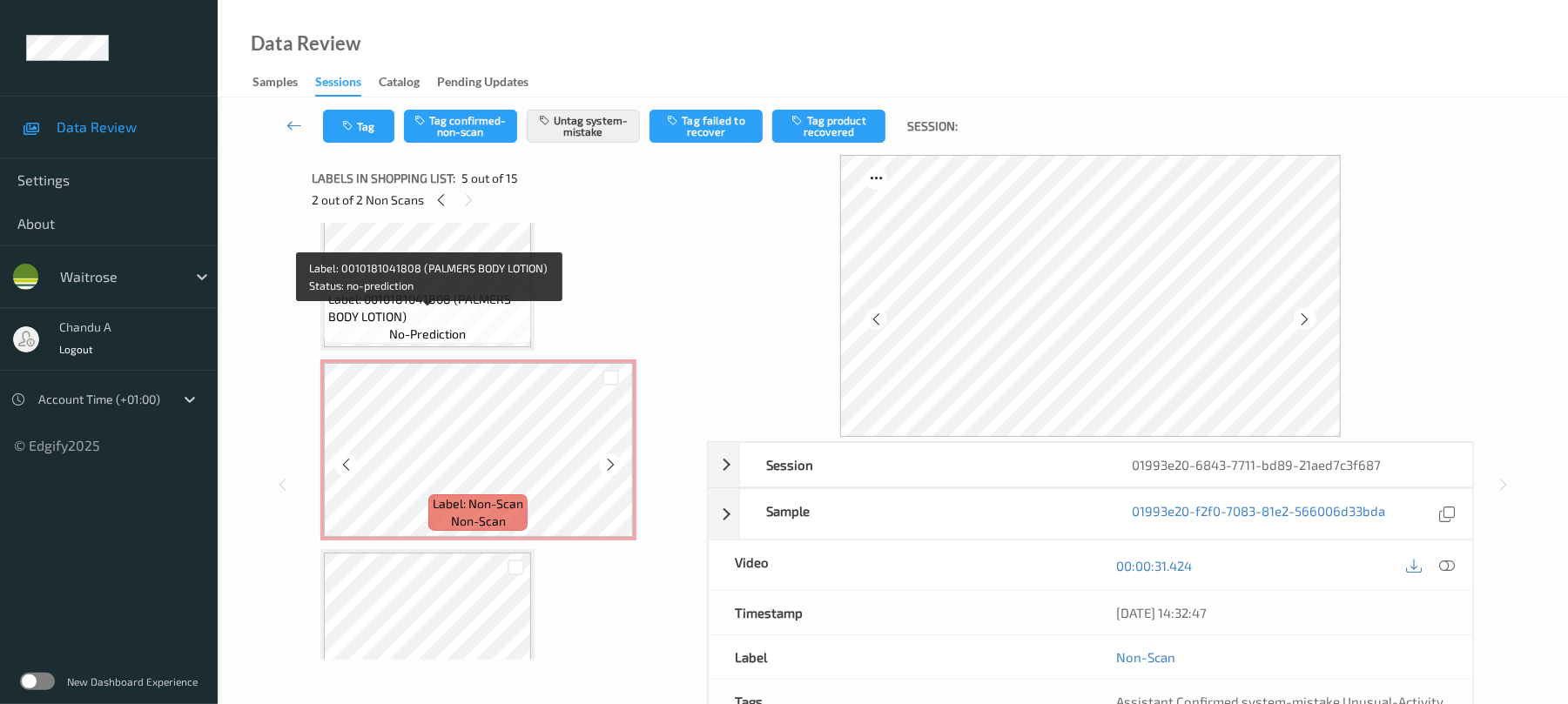
scroll to position [348, 0]
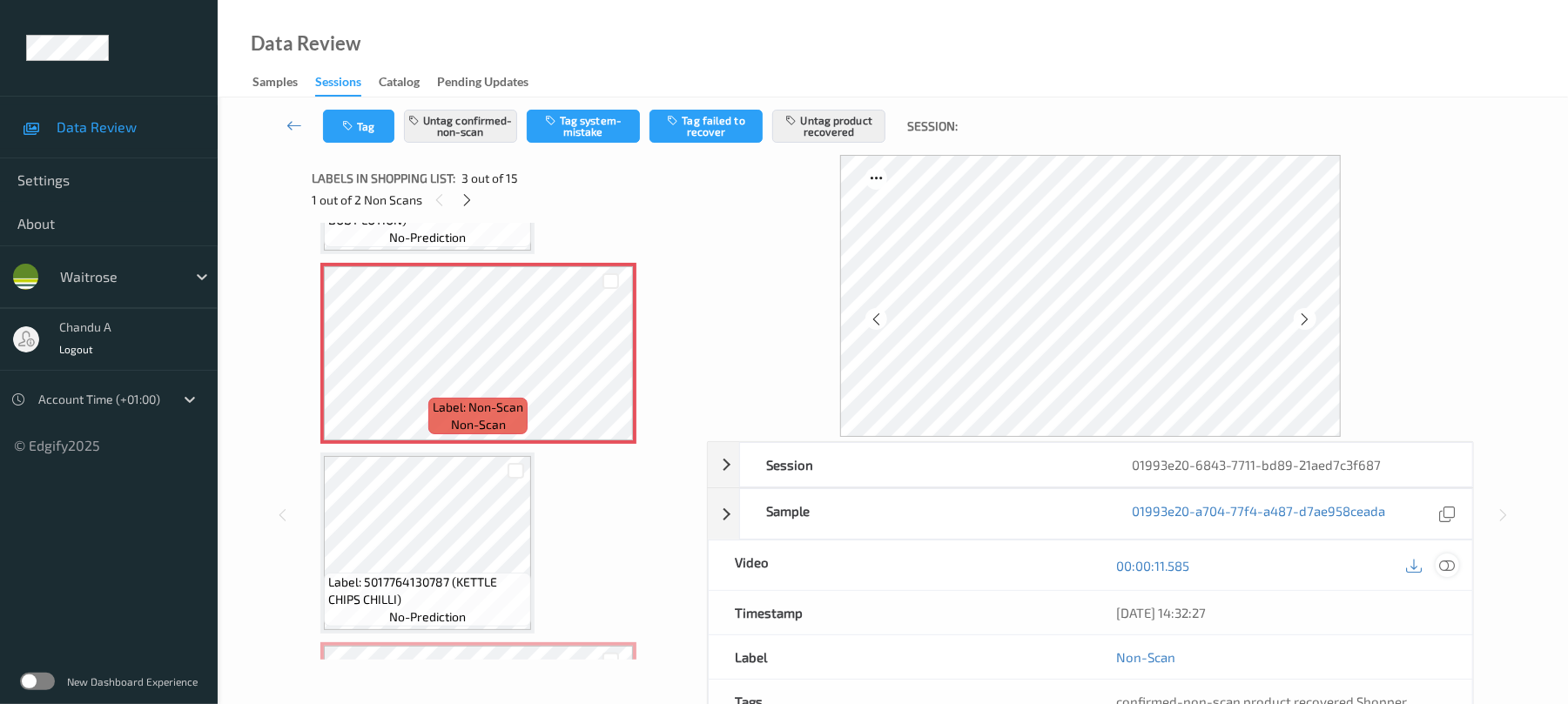
click at [1452, 564] on icon at bounding box center [1448, 567] width 16 height 16
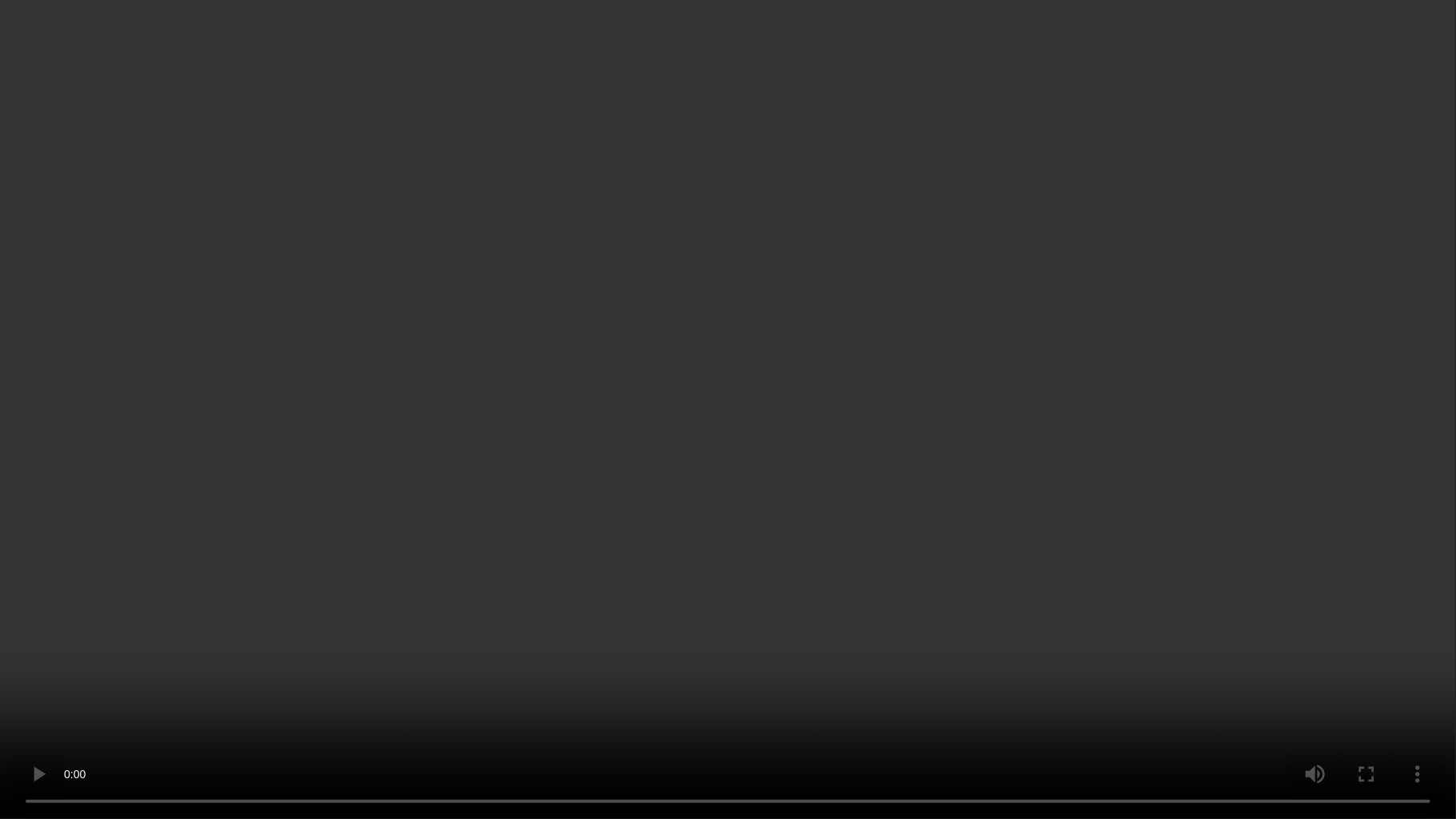
click at [867, 405] on video at bounding box center [728, 409] width 1456 height 819
click at [413, 644] on video at bounding box center [728, 409] width 1456 height 819
click at [547, 422] on video at bounding box center [728, 409] width 1456 height 819
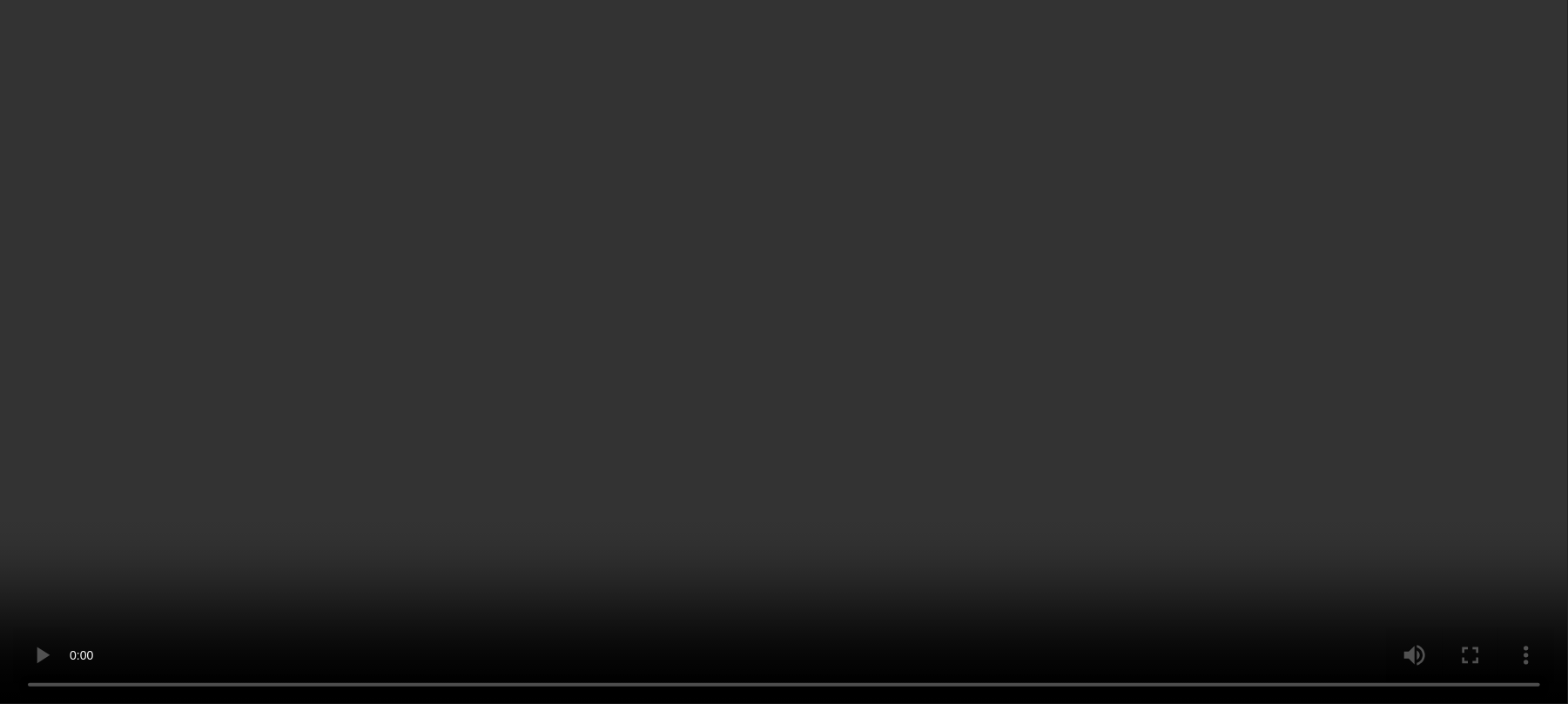
scroll to position [1045, 0]
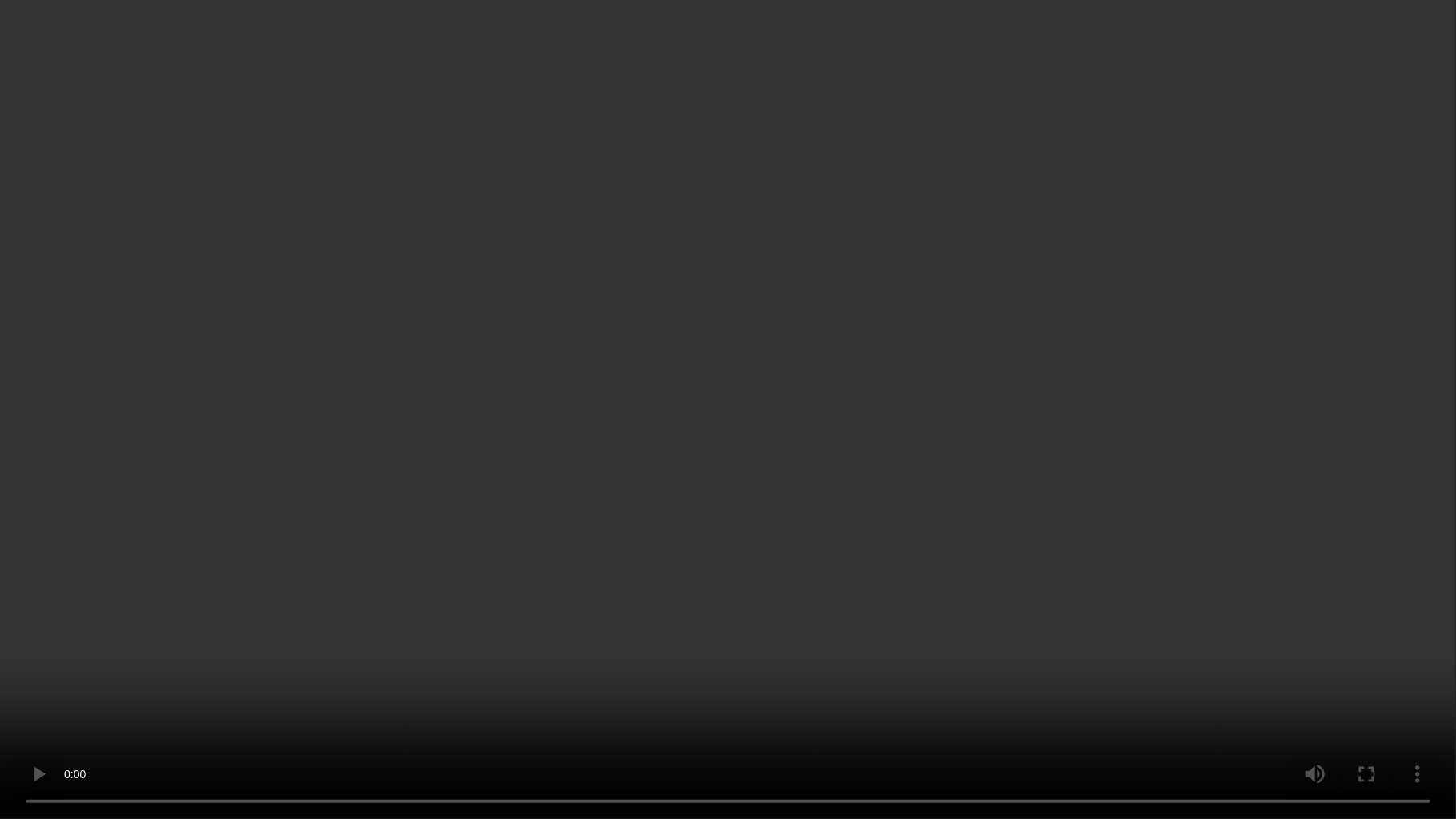
click at [811, 430] on video at bounding box center [728, 409] width 1456 height 819
click at [691, 426] on video at bounding box center [728, 409] width 1456 height 819
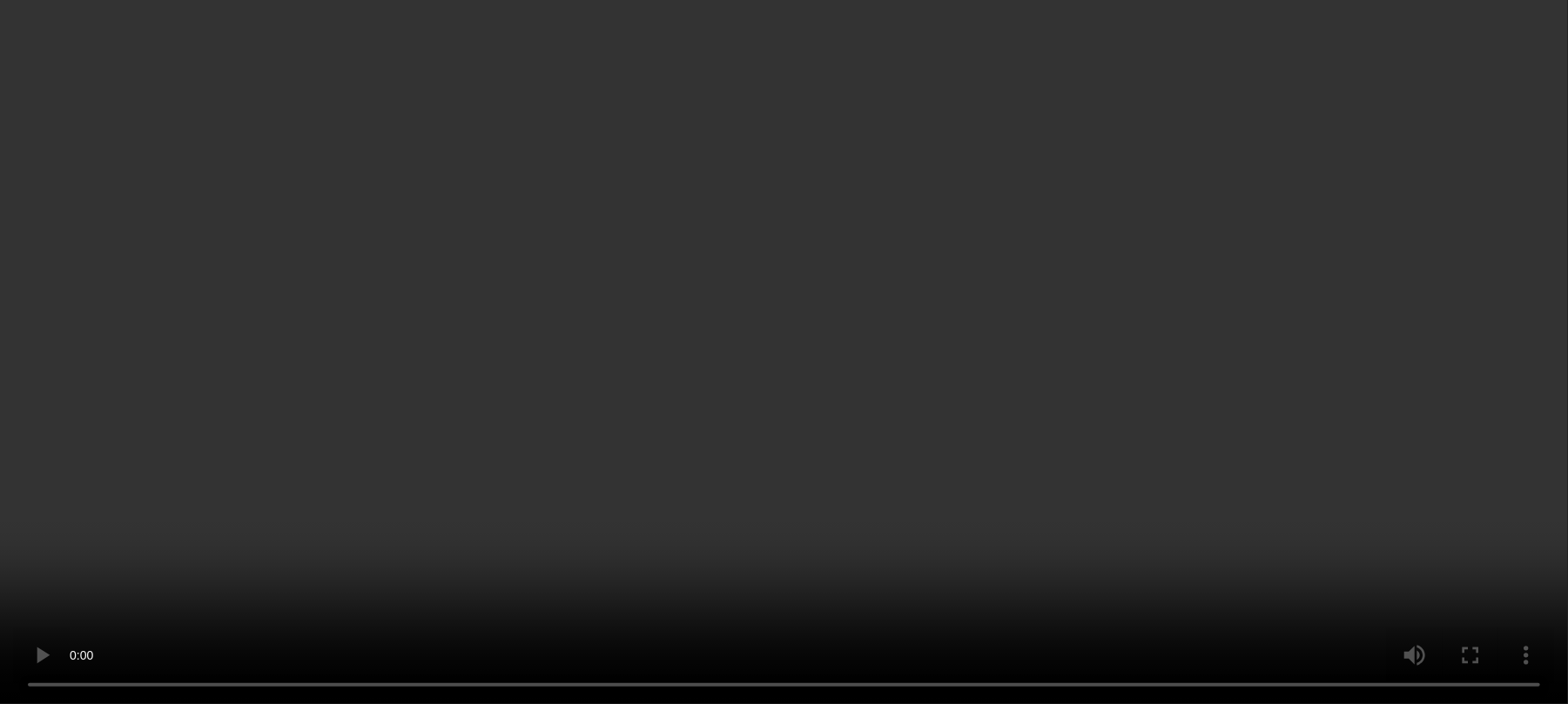
scroll to position [697, 0]
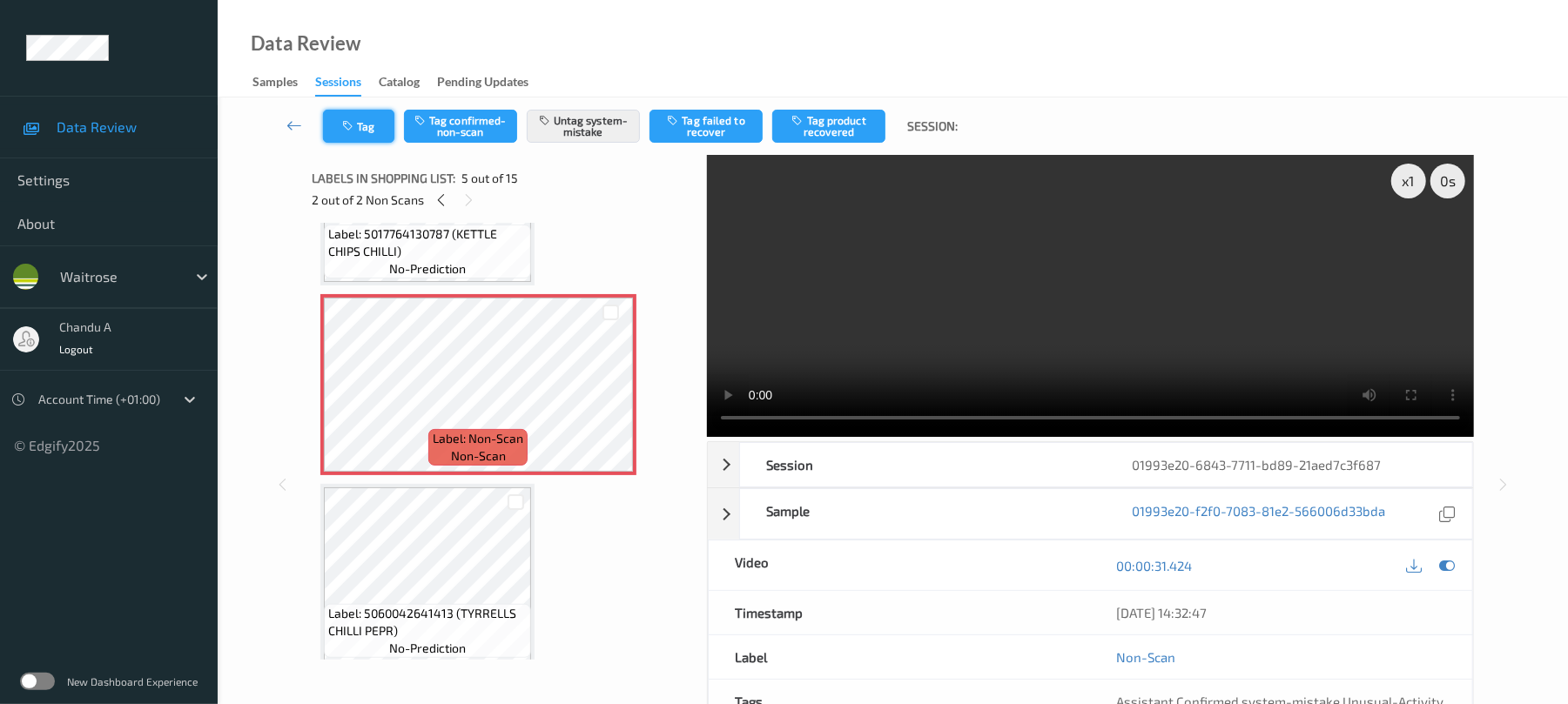
click at [379, 124] on button "Tag" at bounding box center [359, 126] width 71 height 33
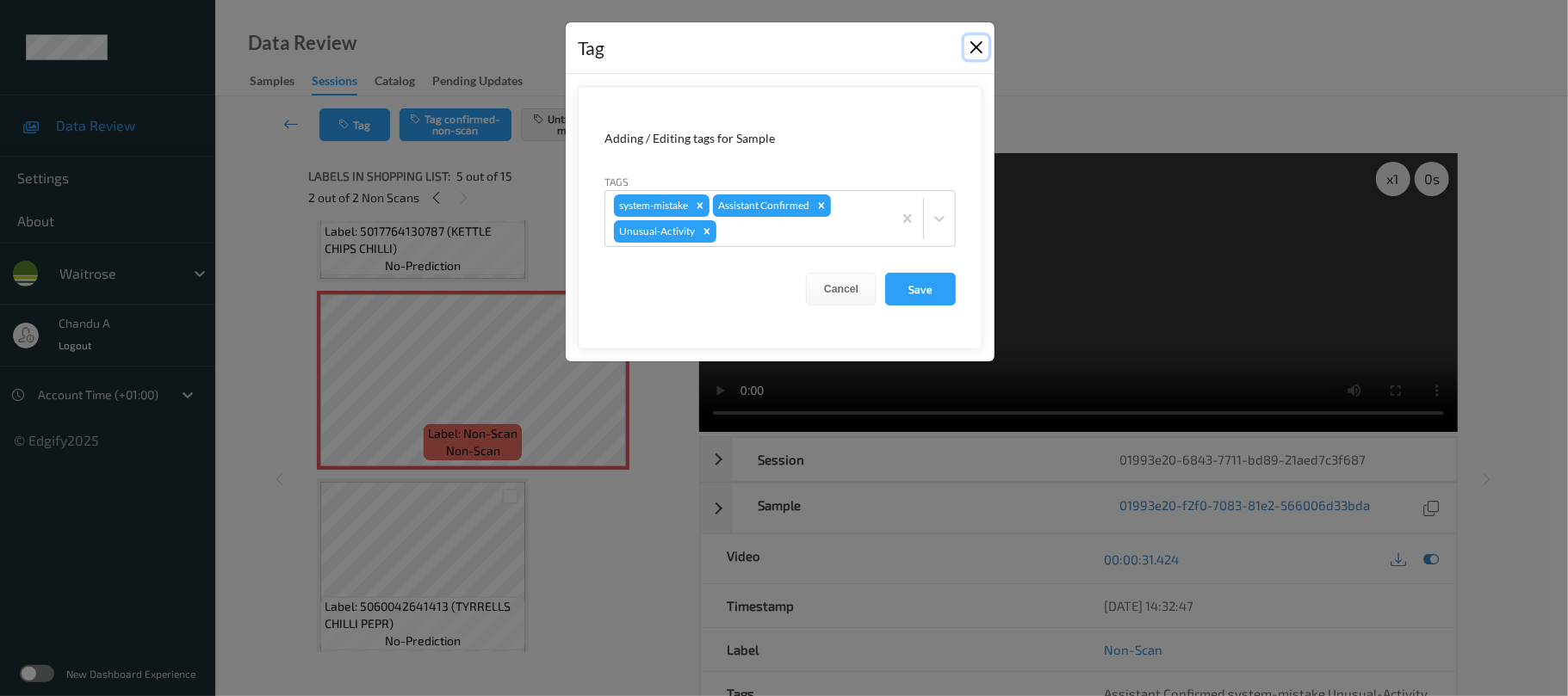
click at [970, 46] on button "Close" at bounding box center [976, 47] width 24 height 24
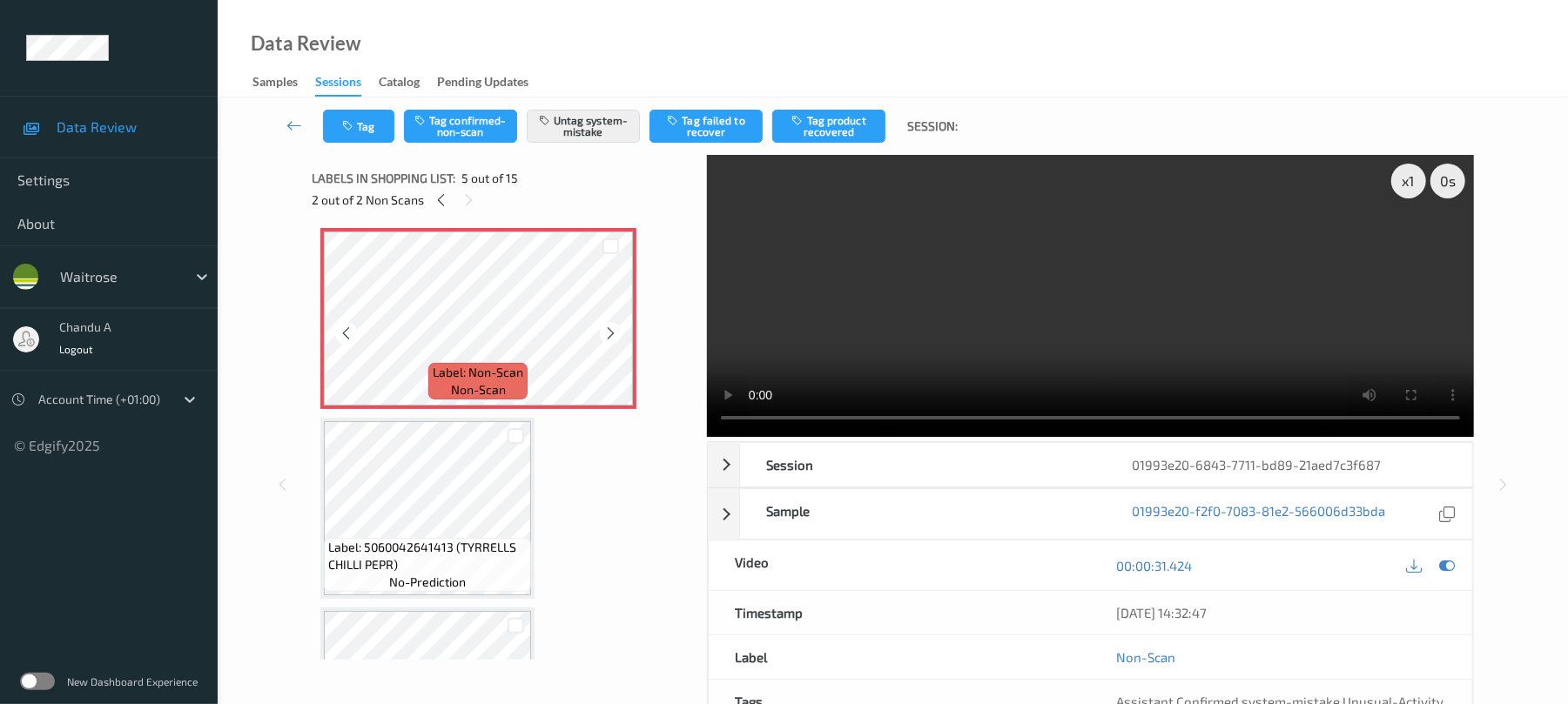
scroll to position [813, 0]
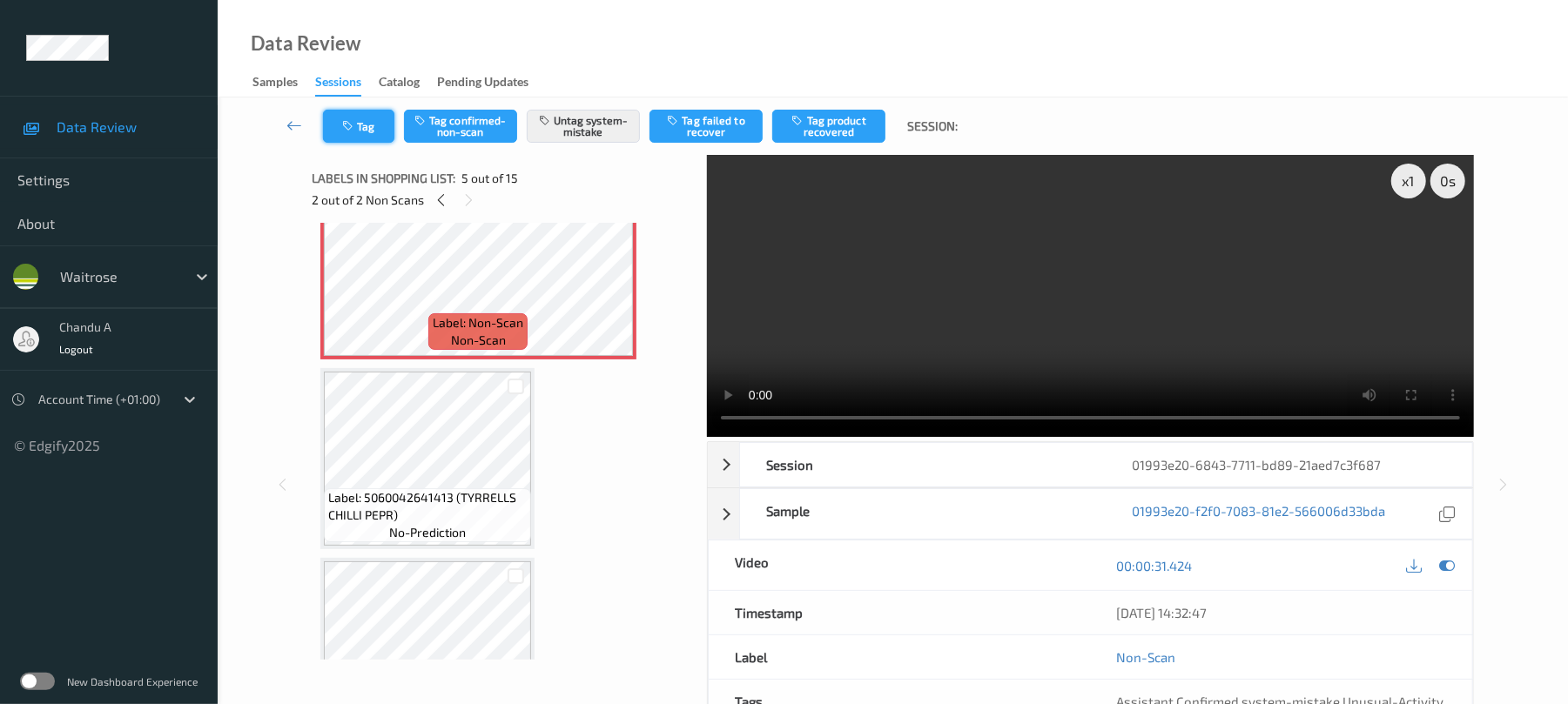
click at [374, 129] on button "Tag" at bounding box center [359, 126] width 71 height 33
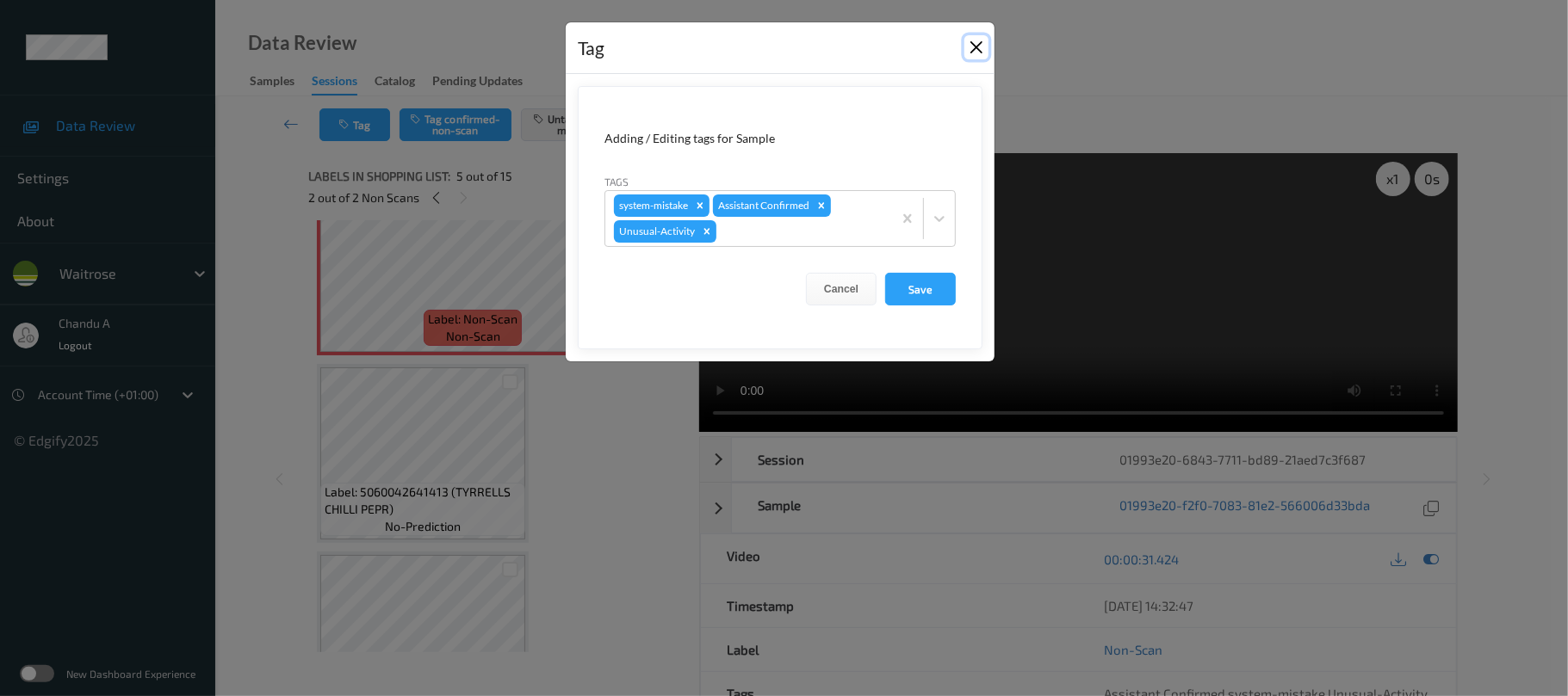
click at [972, 49] on button "Close" at bounding box center [976, 47] width 24 height 24
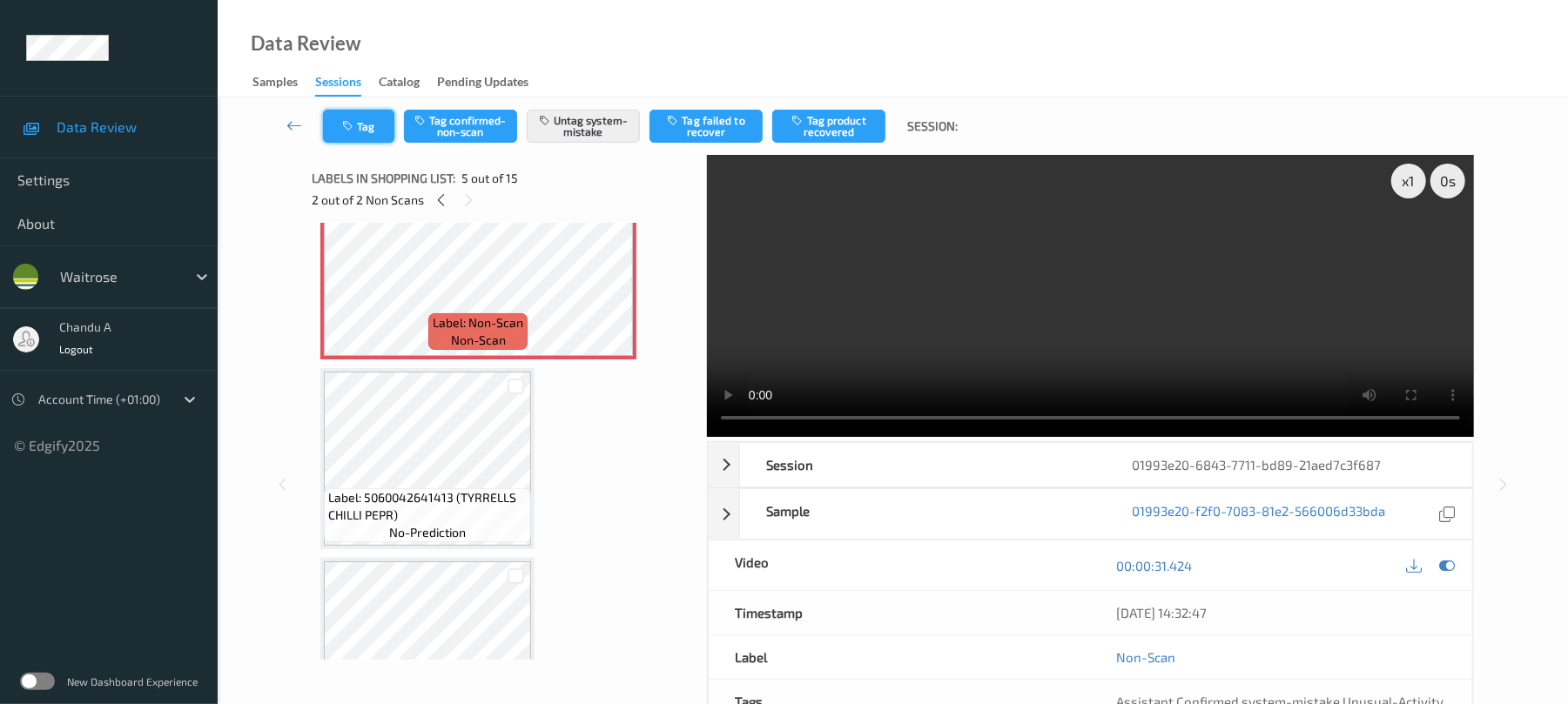
click at [360, 127] on button "Tag" at bounding box center [359, 126] width 71 height 33
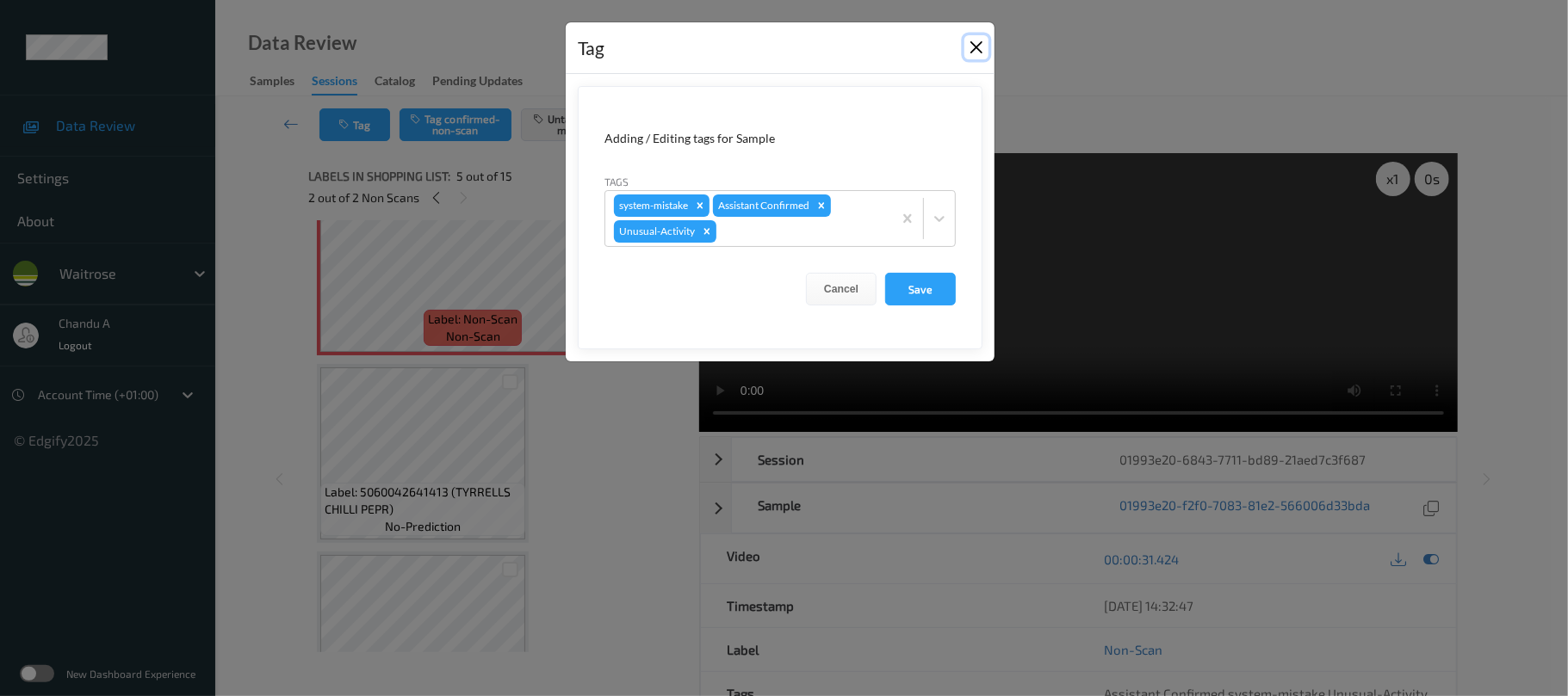
click at [983, 49] on button "Close" at bounding box center [976, 47] width 24 height 24
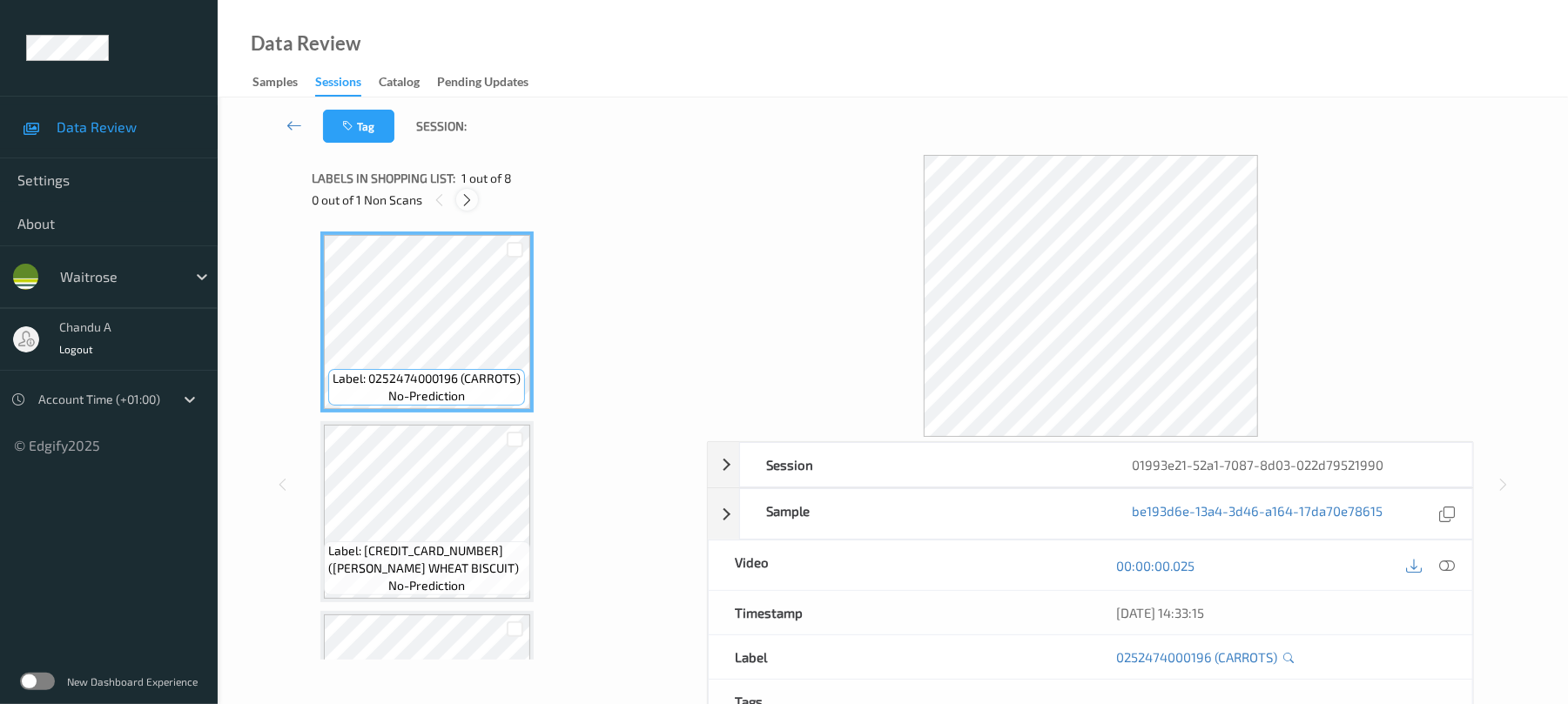
click at [457, 199] on div at bounding box center [466, 200] width 21 height 21
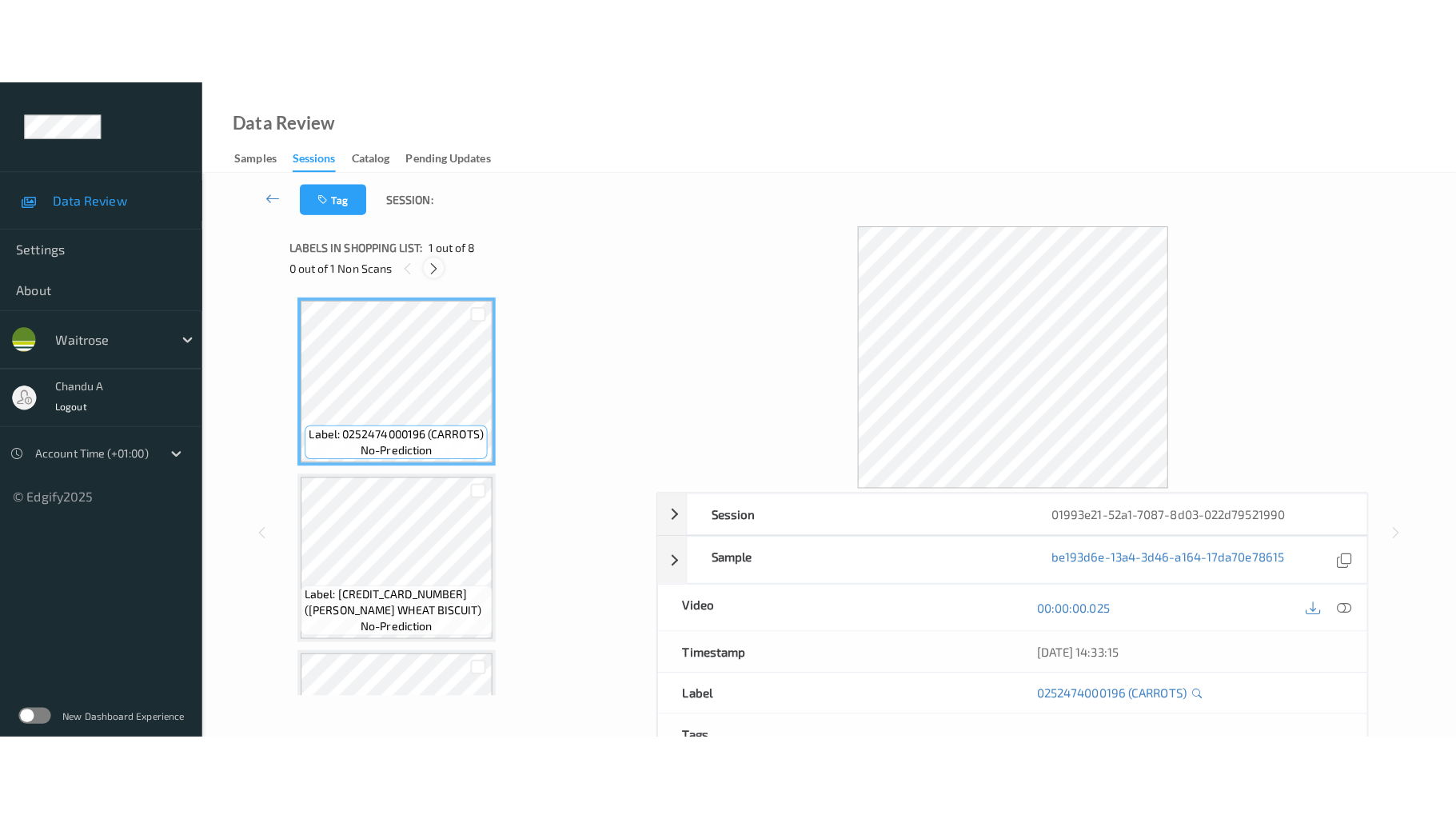
scroll to position [1002, 0]
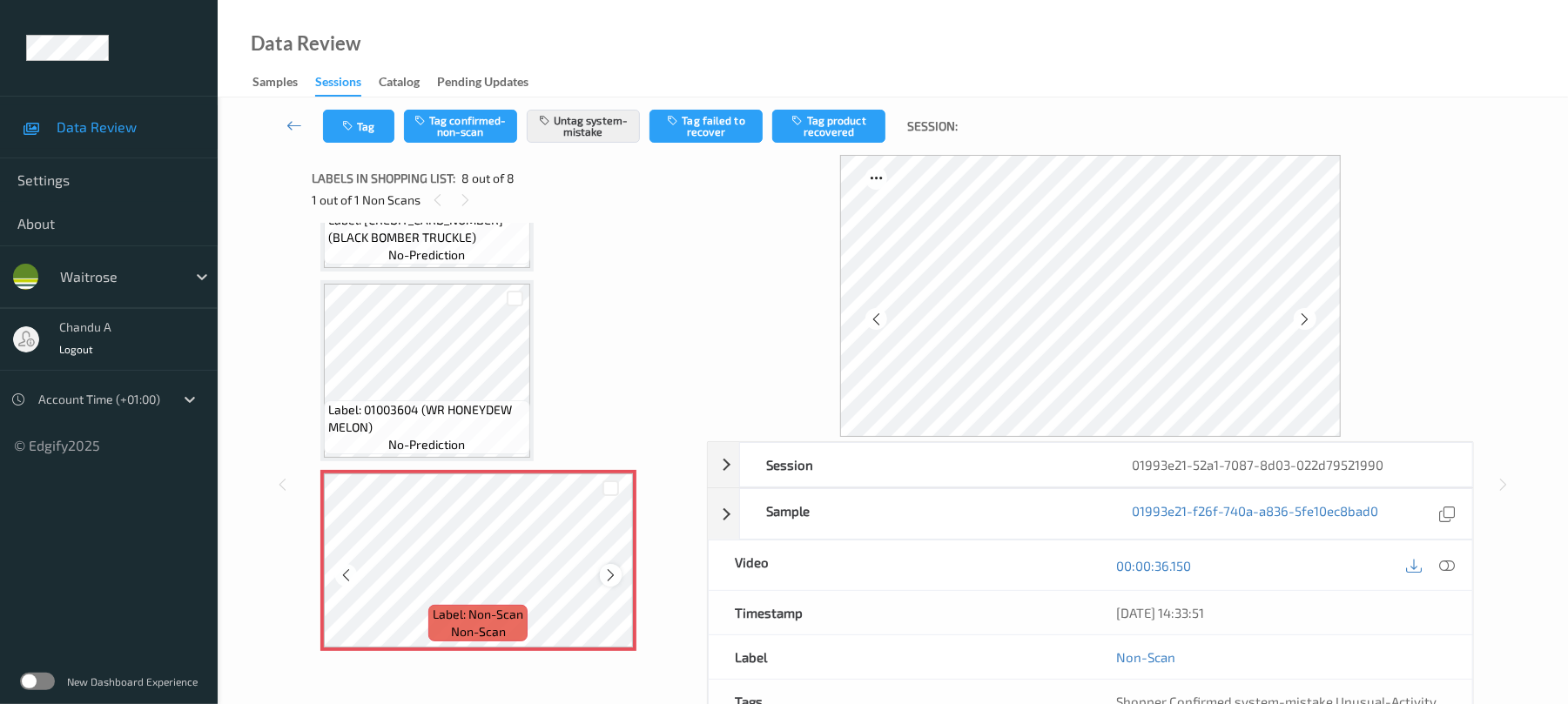
click at [607, 582] on icon at bounding box center [610, 576] width 15 height 16
click at [335, 133] on button "Tag" at bounding box center [359, 126] width 71 height 33
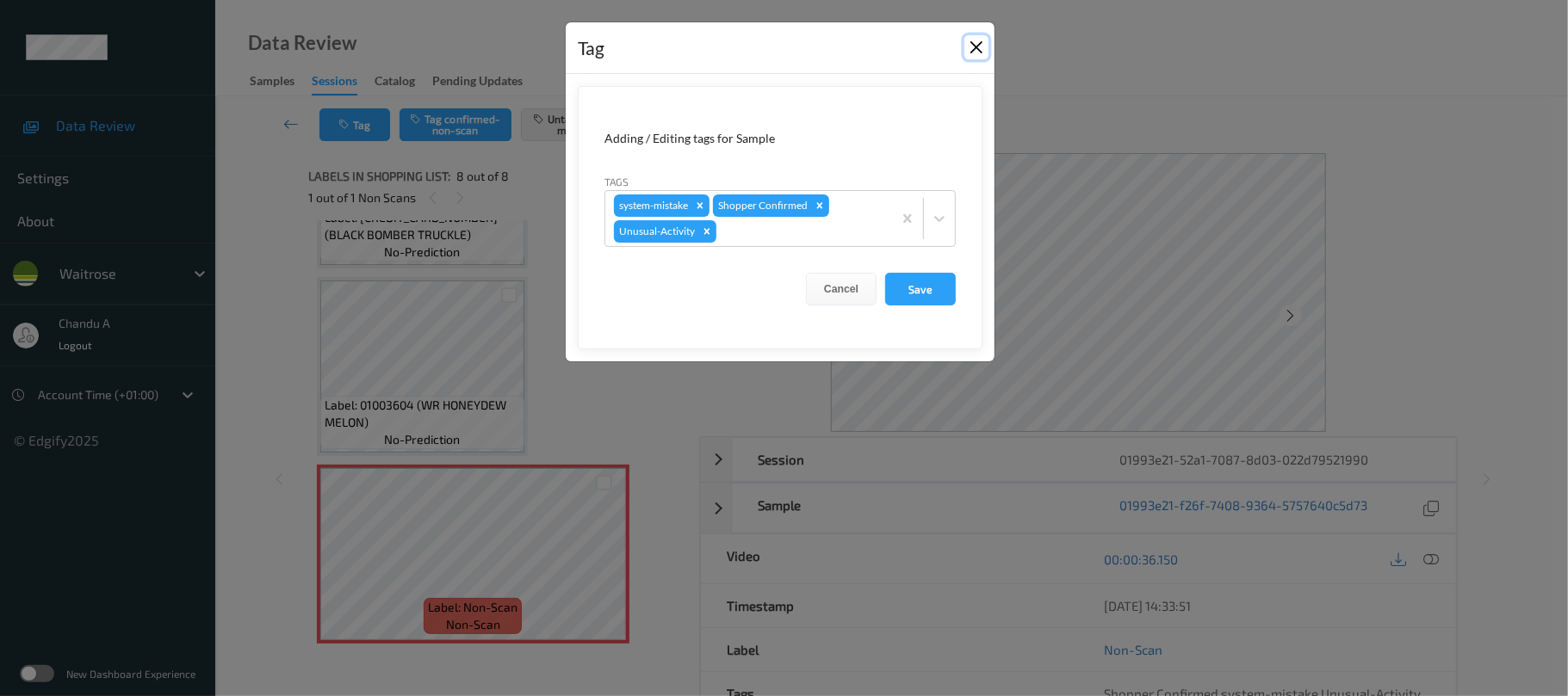
click at [972, 41] on button "Close" at bounding box center [976, 47] width 24 height 24
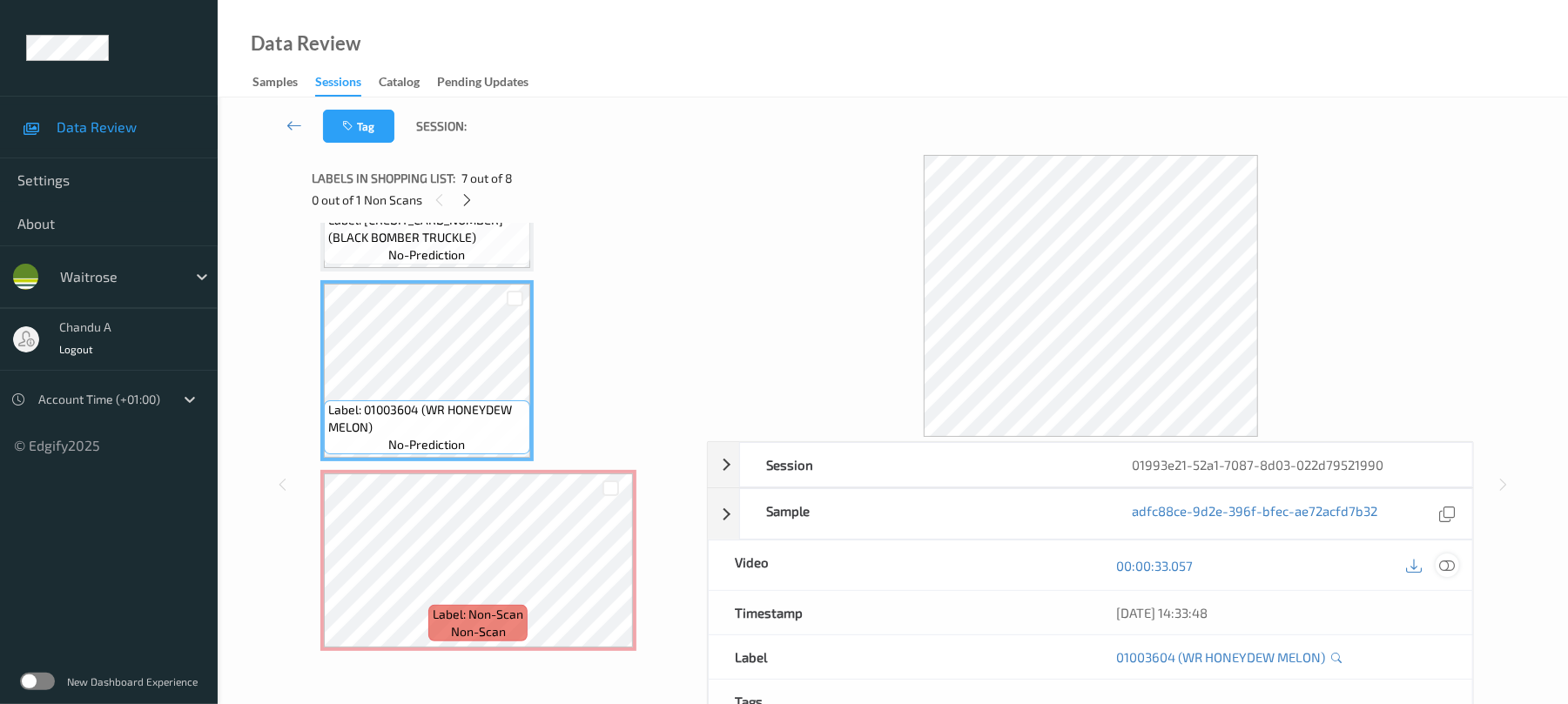
click at [1452, 567] on icon at bounding box center [1448, 567] width 16 height 16
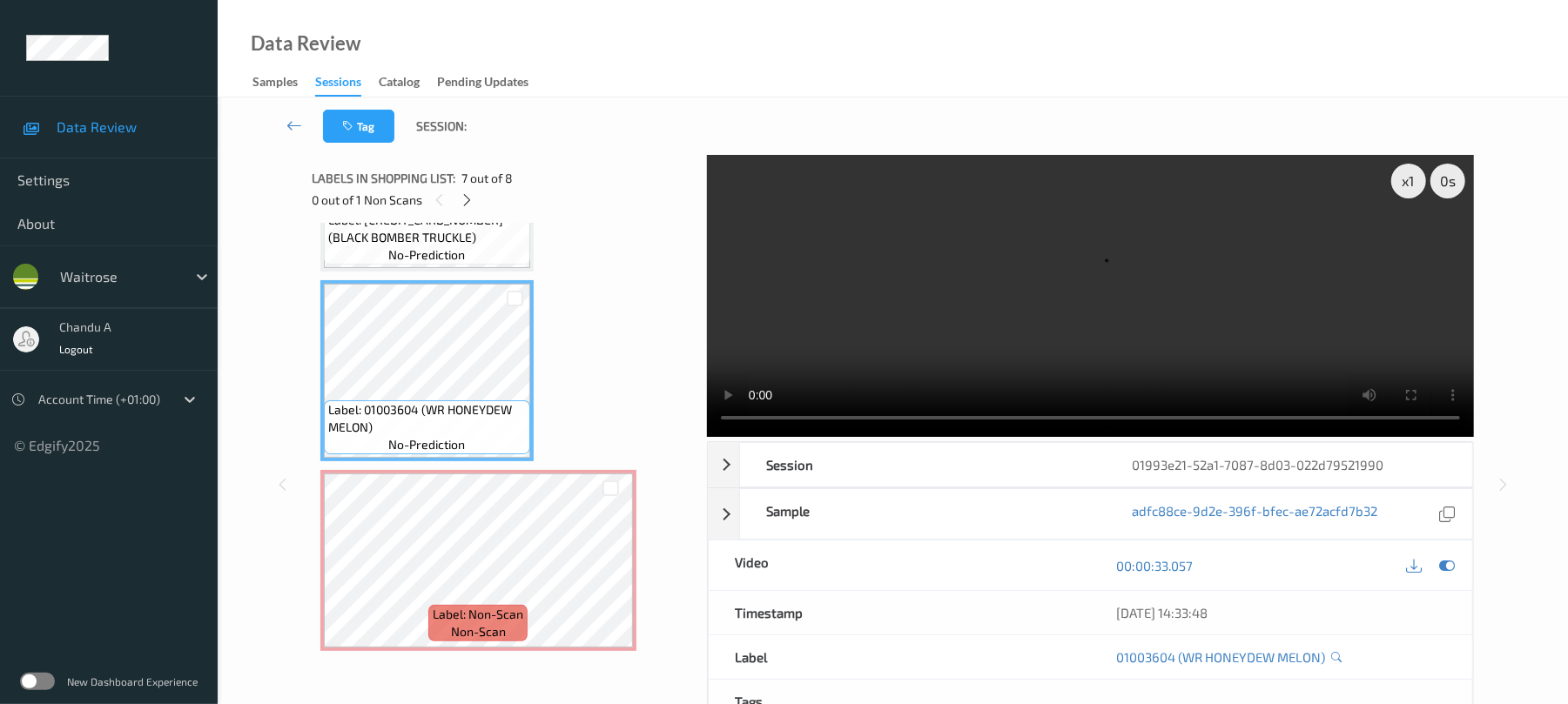
scroll to position [903, 0]
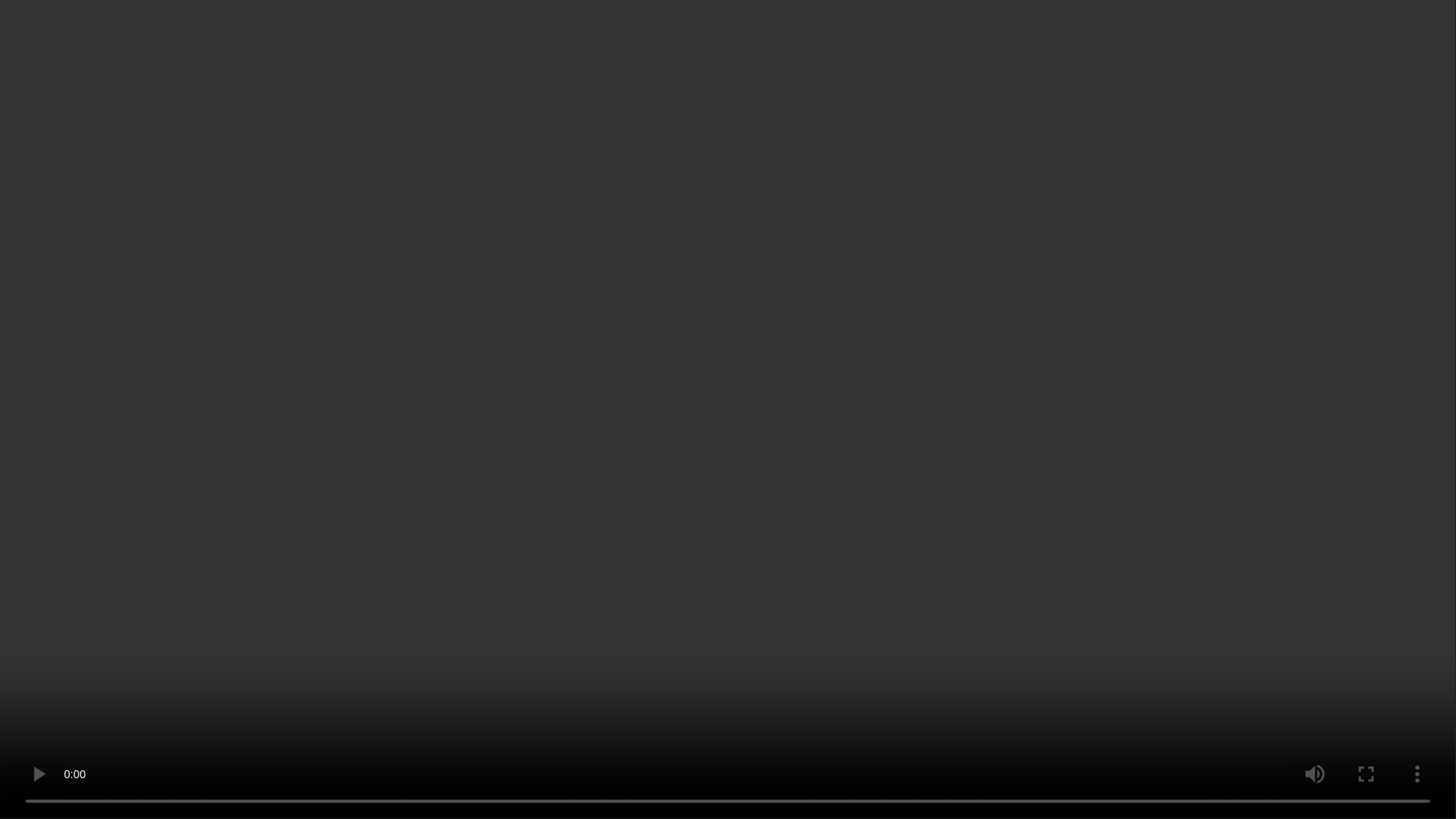
click at [1005, 605] on video at bounding box center [728, 409] width 1456 height 819
click at [945, 298] on video at bounding box center [728, 409] width 1456 height 819
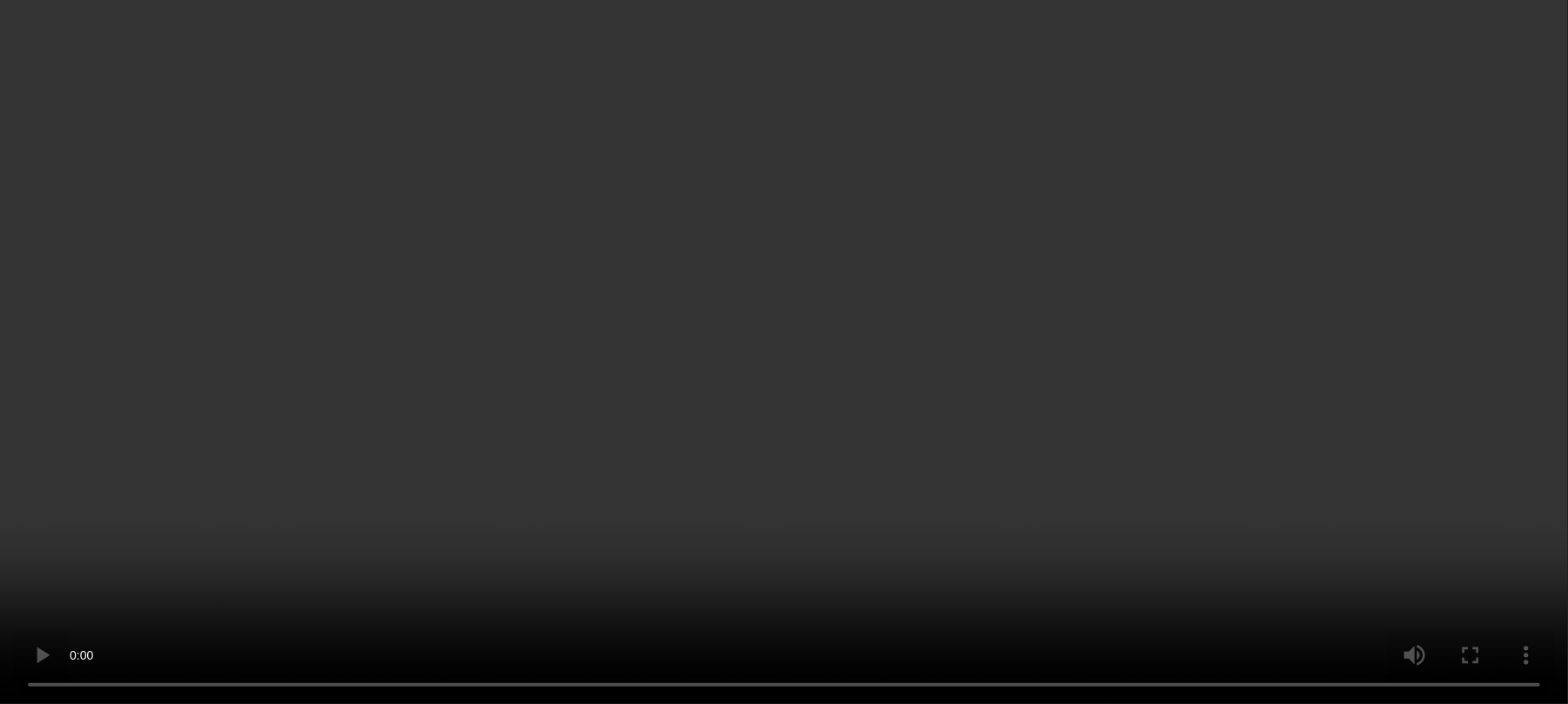
scroll to position [1090, 0]
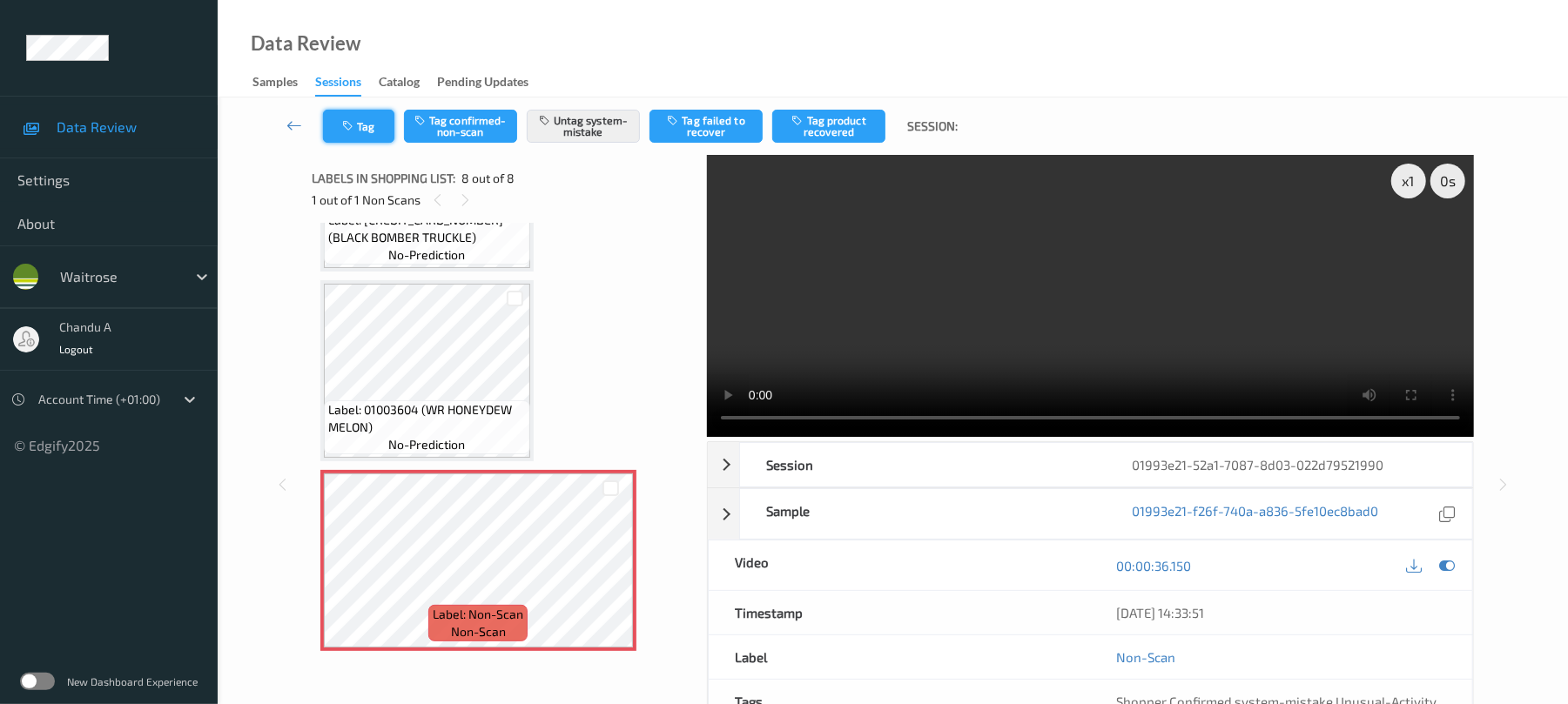
click at [360, 127] on button "Tag" at bounding box center [359, 126] width 71 height 33
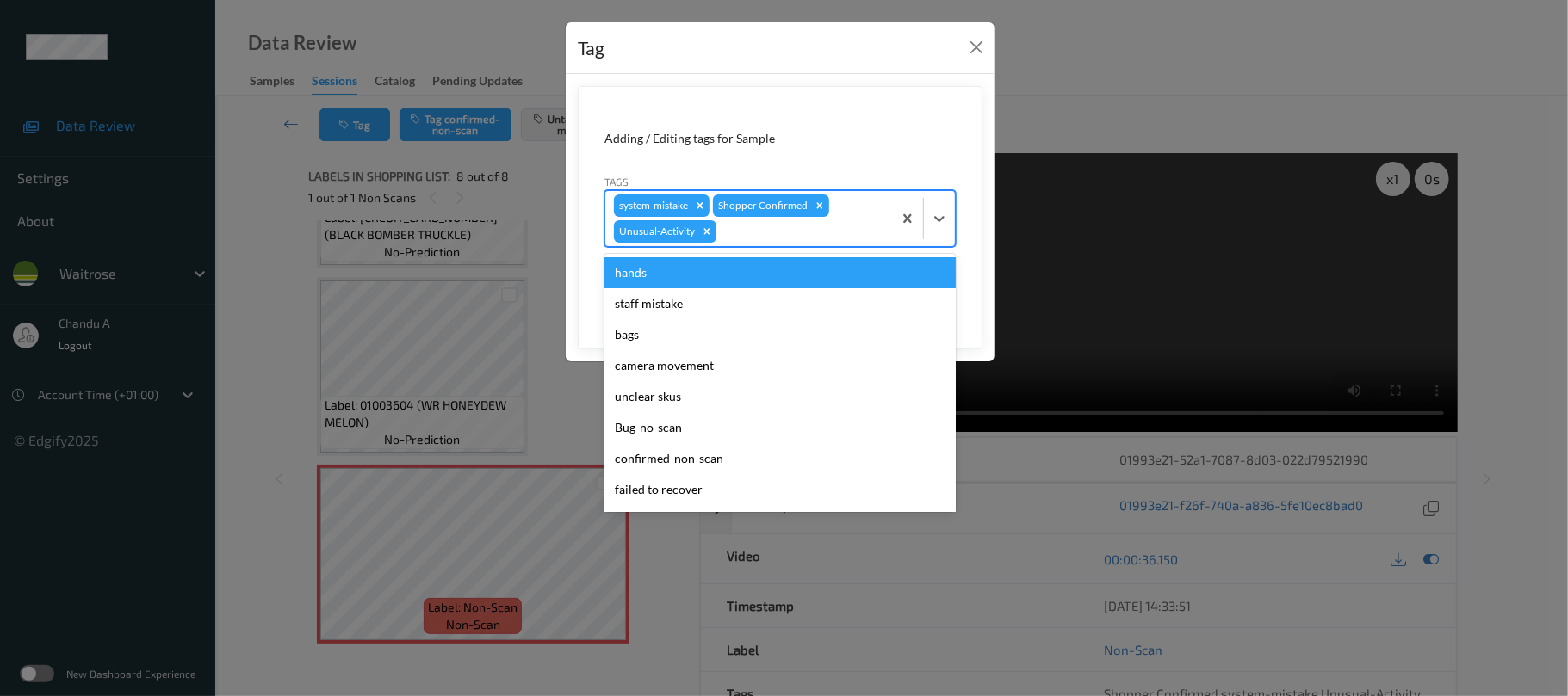
click at [776, 237] on div at bounding box center [801, 231] width 163 height 20
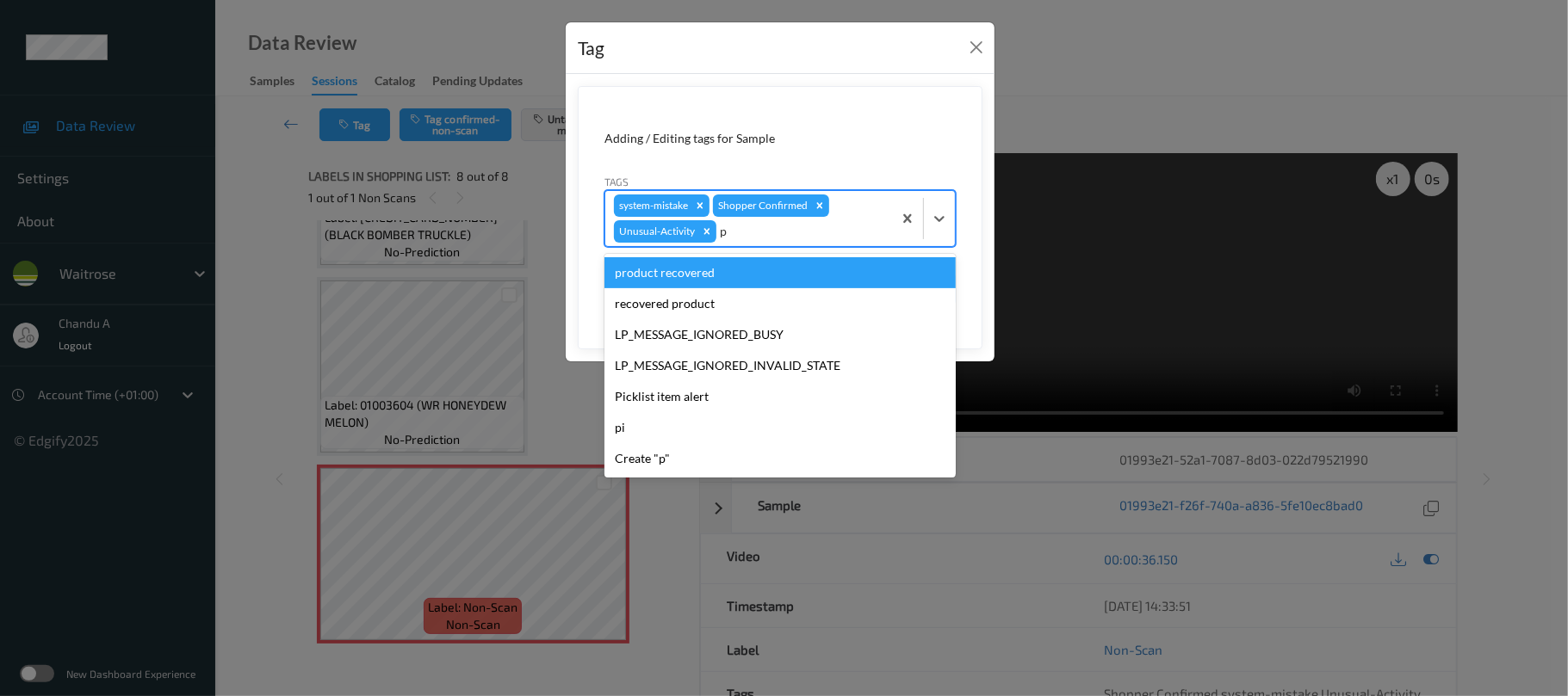
type input "pi"
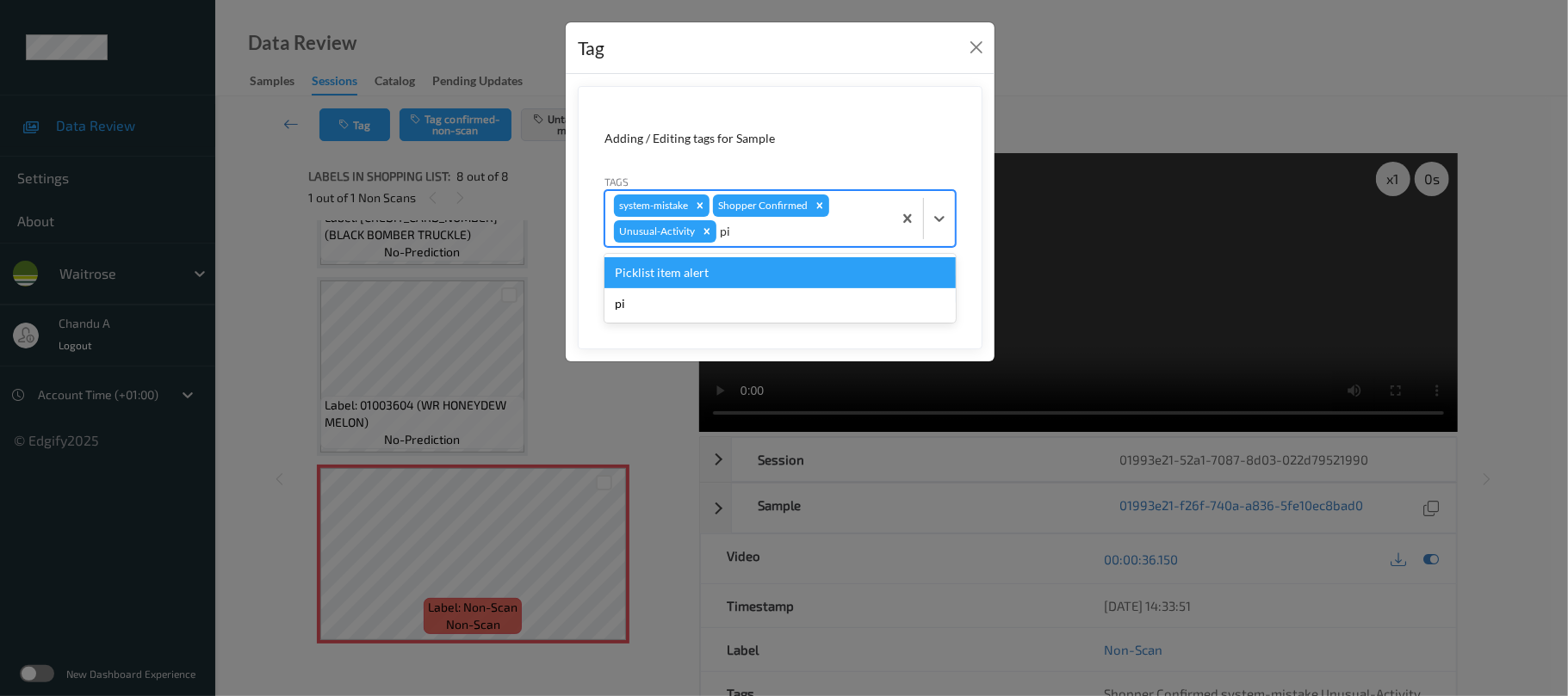
click at [724, 270] on div "Picklist item alert" at bounding box center [780, 273] width 351 height 31
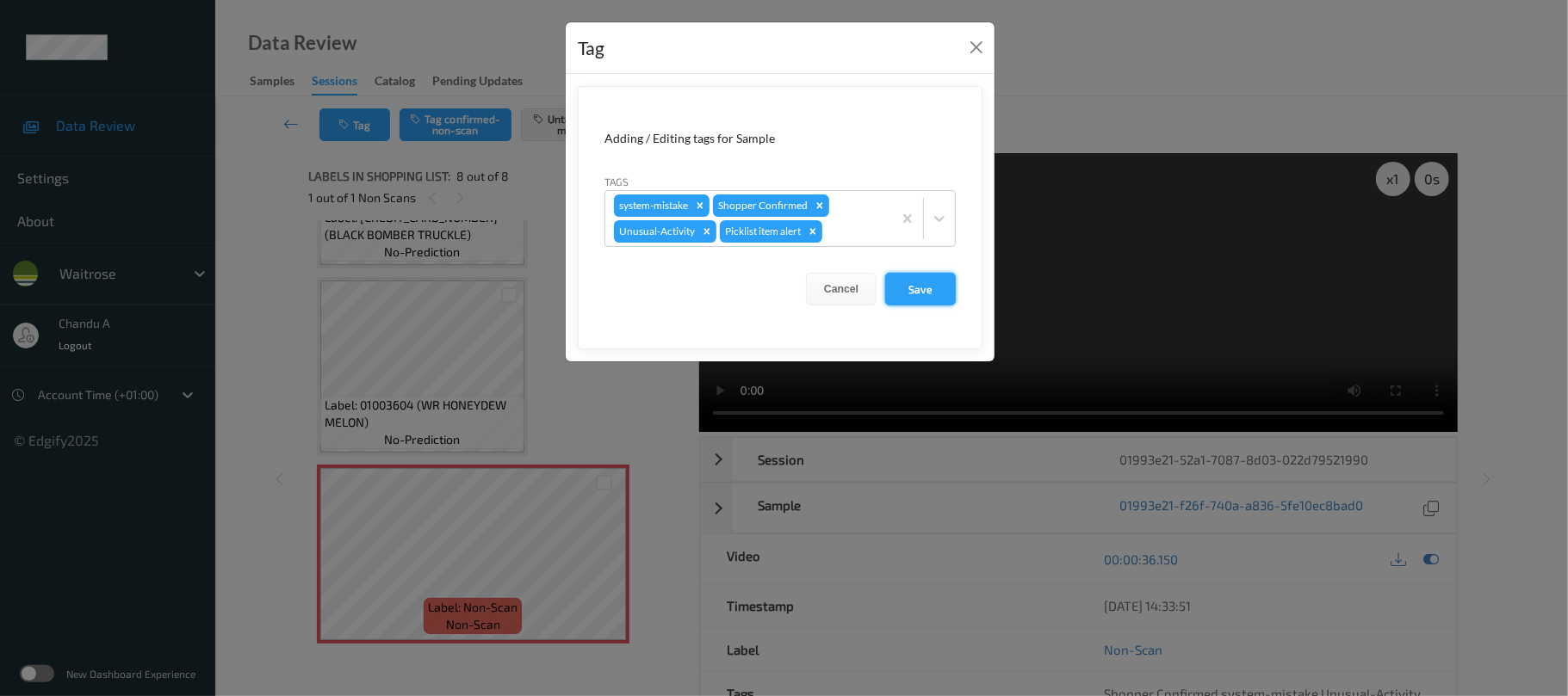
click at [923, 301] on button "Save" at bounding box center [920, 288] width 71 height 33
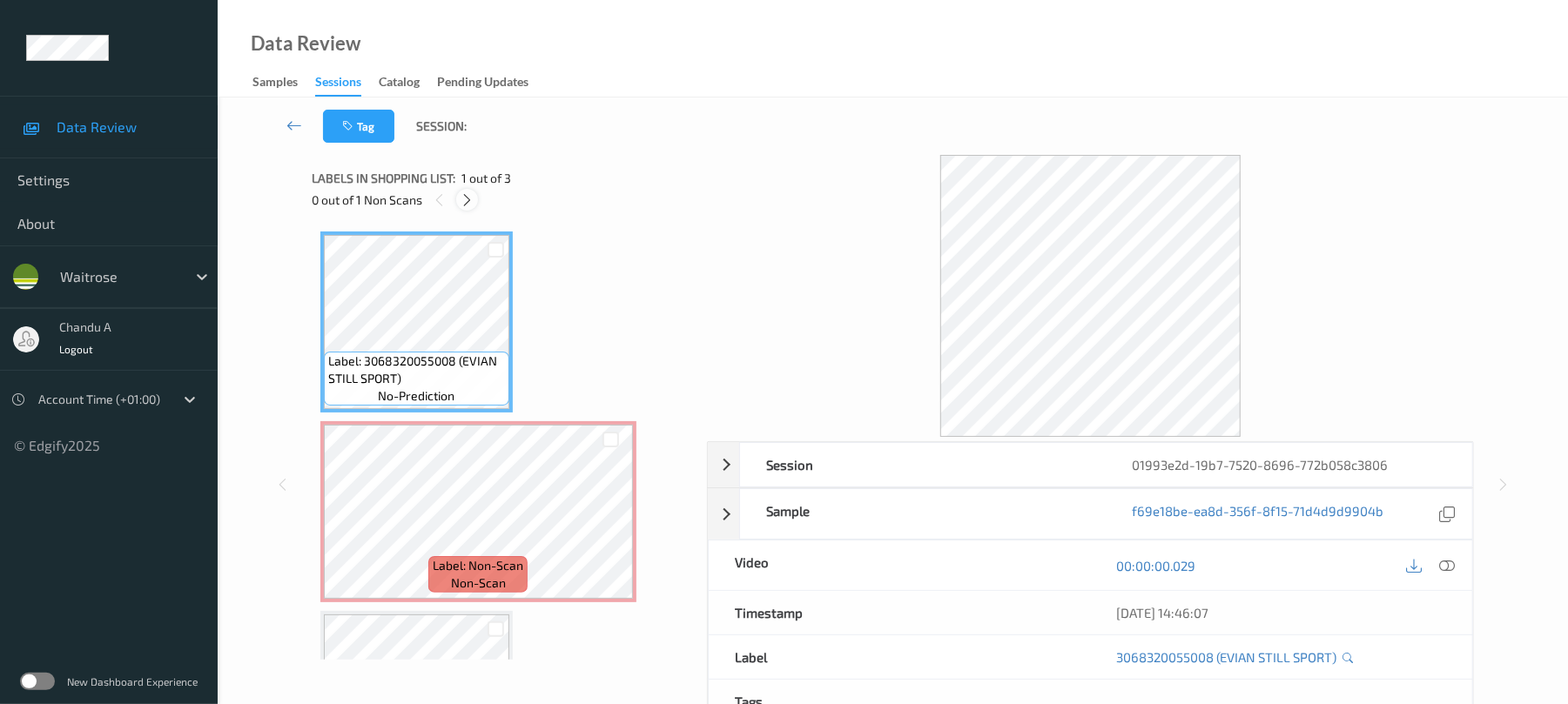
click at [470, 203] on icon at bounding box center [466, 201] width 15 height 16
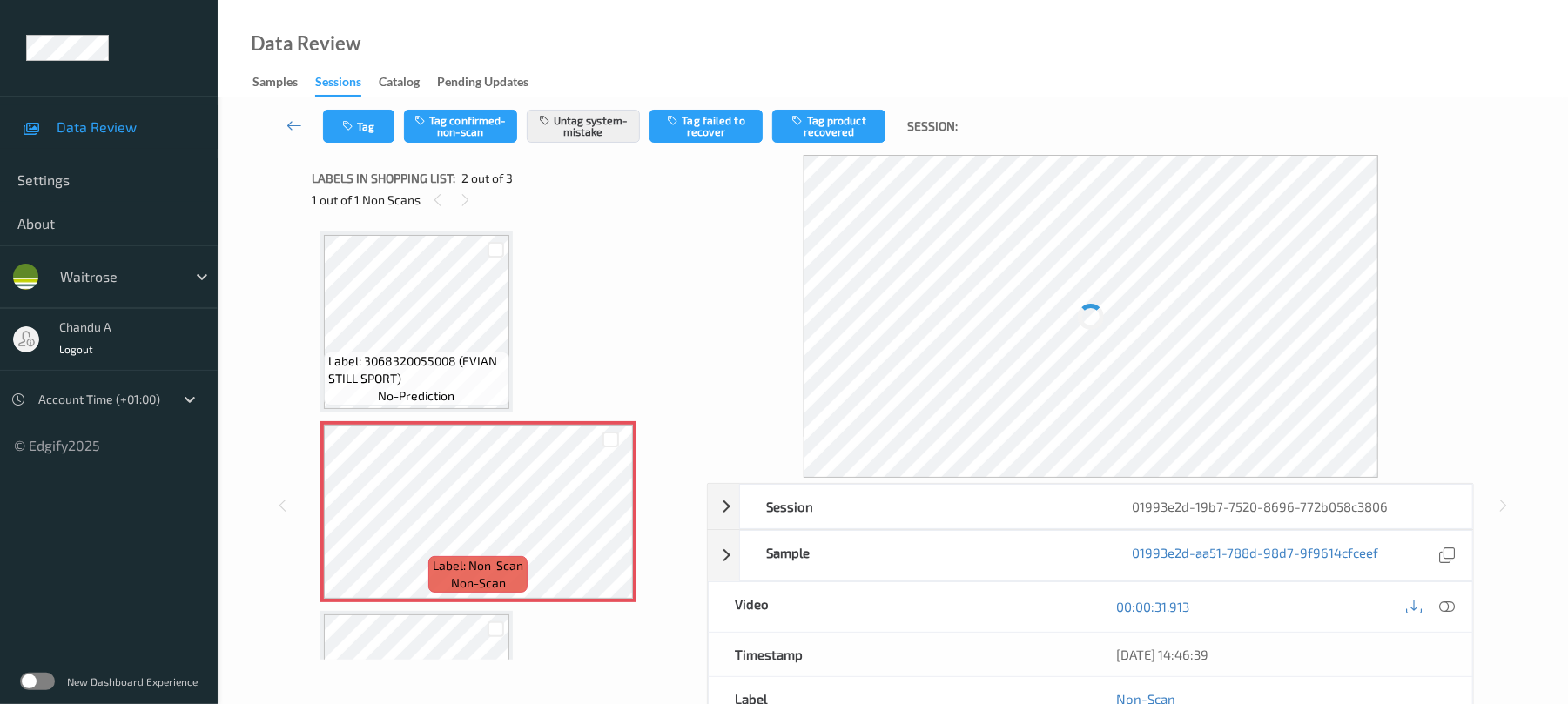
scroll to position [9, 0]
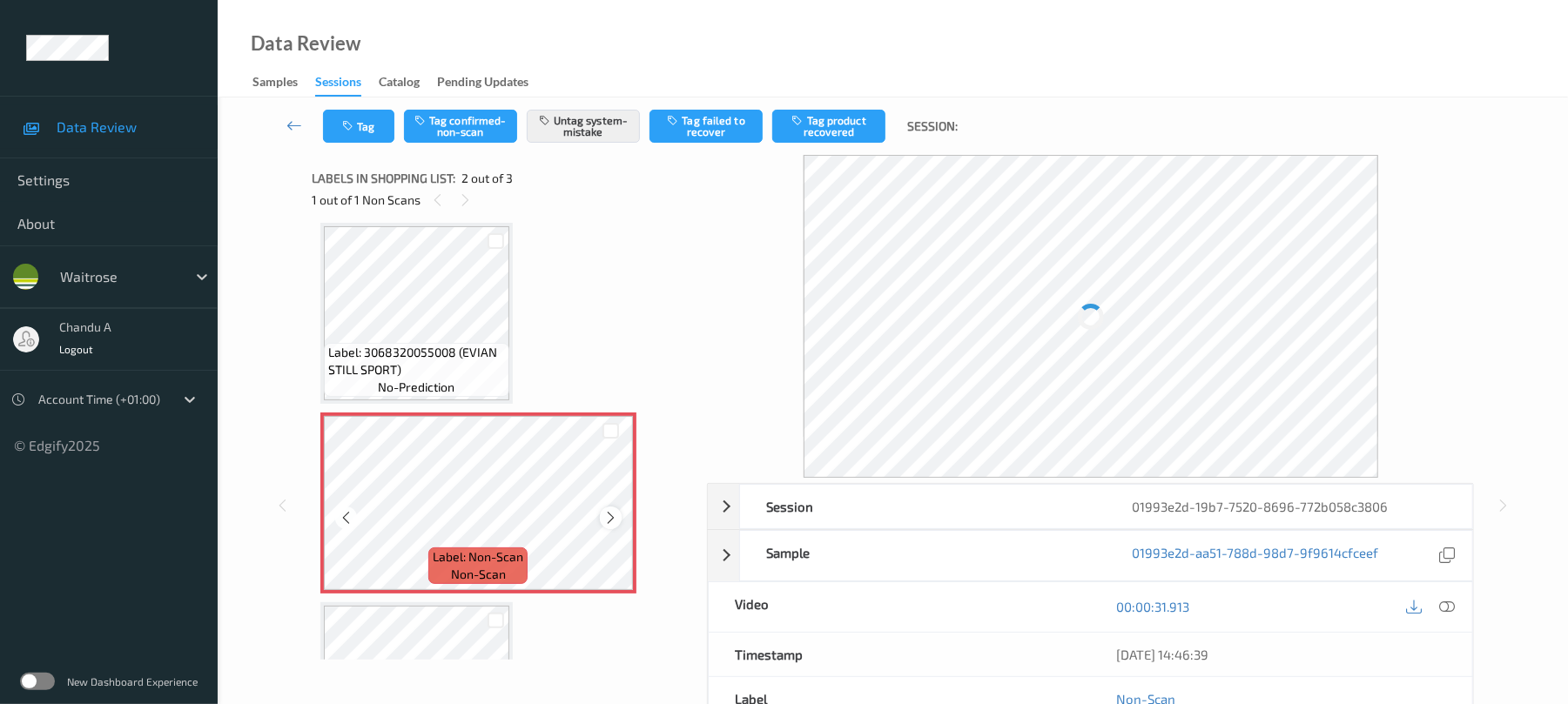
click at [603, 520] on icon at bounding box center [610, 518] width 15 height 16
click at [604, 520] on icon at bounding box center [610, 518] width 15 height 16
click at [611, 517] on icon at bounding box center [610, 518] width 15 height 16
click at [349, 133] on button "Tag" at bounding box center [359, 126] width 71 height 33
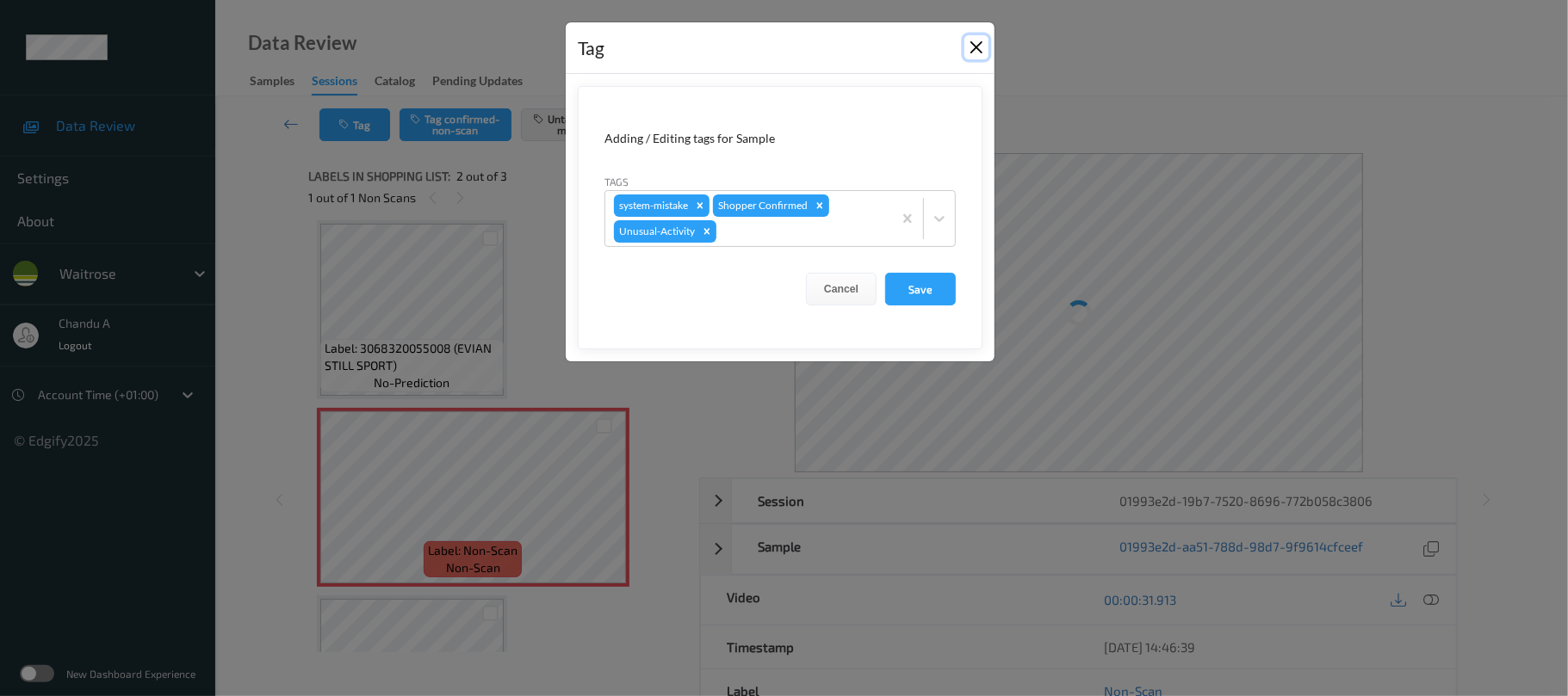
click at [973, 40] on button "Close" at bounding box center [976, 47] width 24 height 24
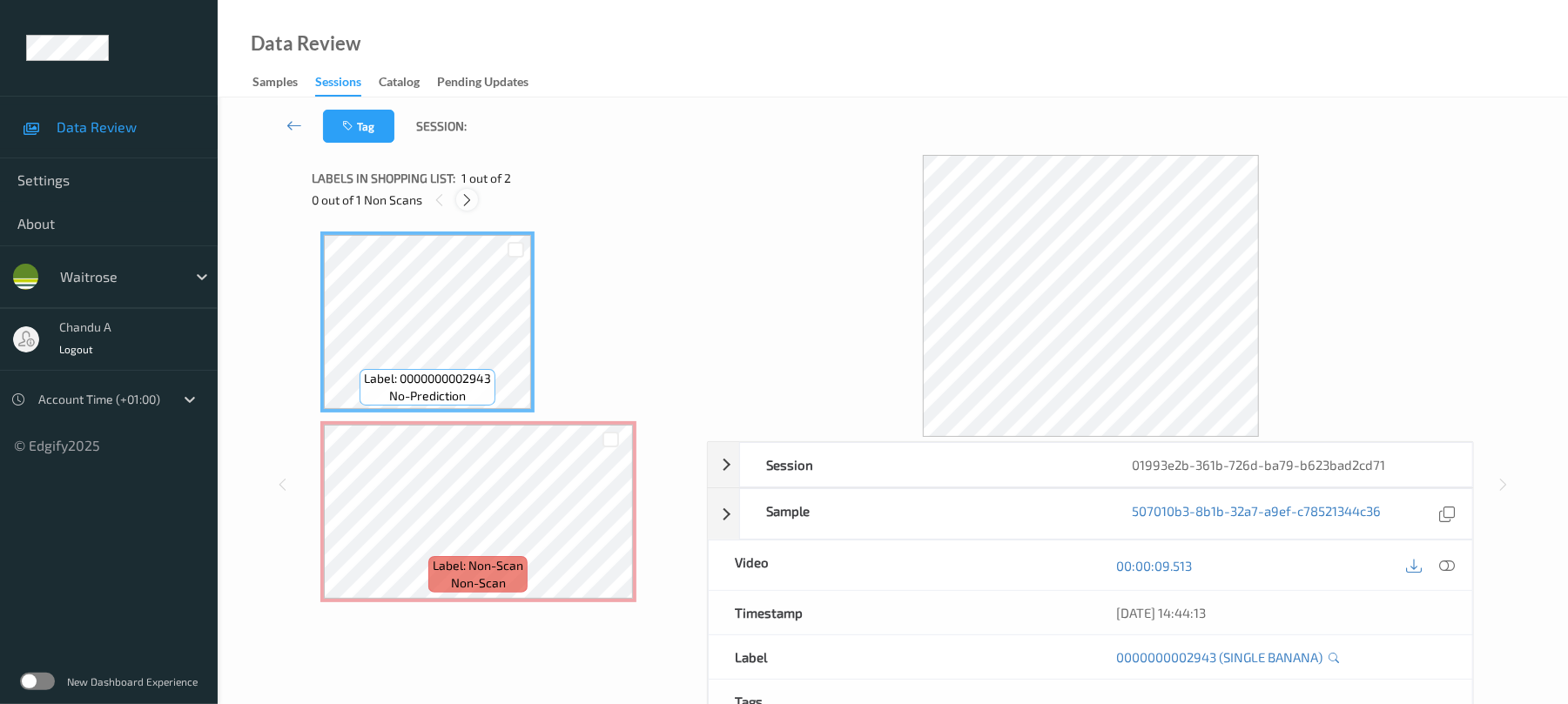
click at [471, 203] on icon at bounding box center [466, 201] width 15 height 16
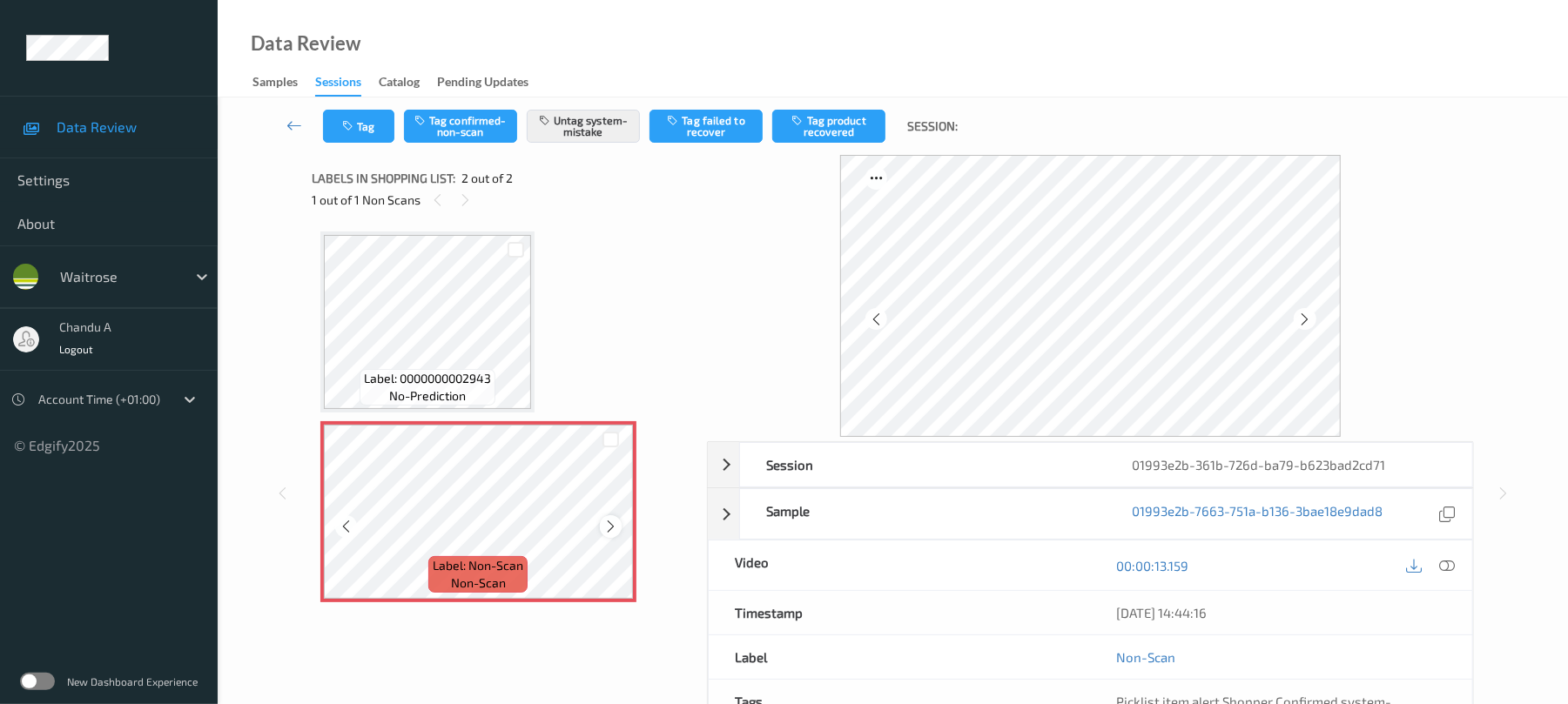
click at [609, 524] on icon at bounding box center [610, 527] width 15 height 16
click at [373, 133] on button "Tag" at bounding box center [359, 126] width 71 height 33
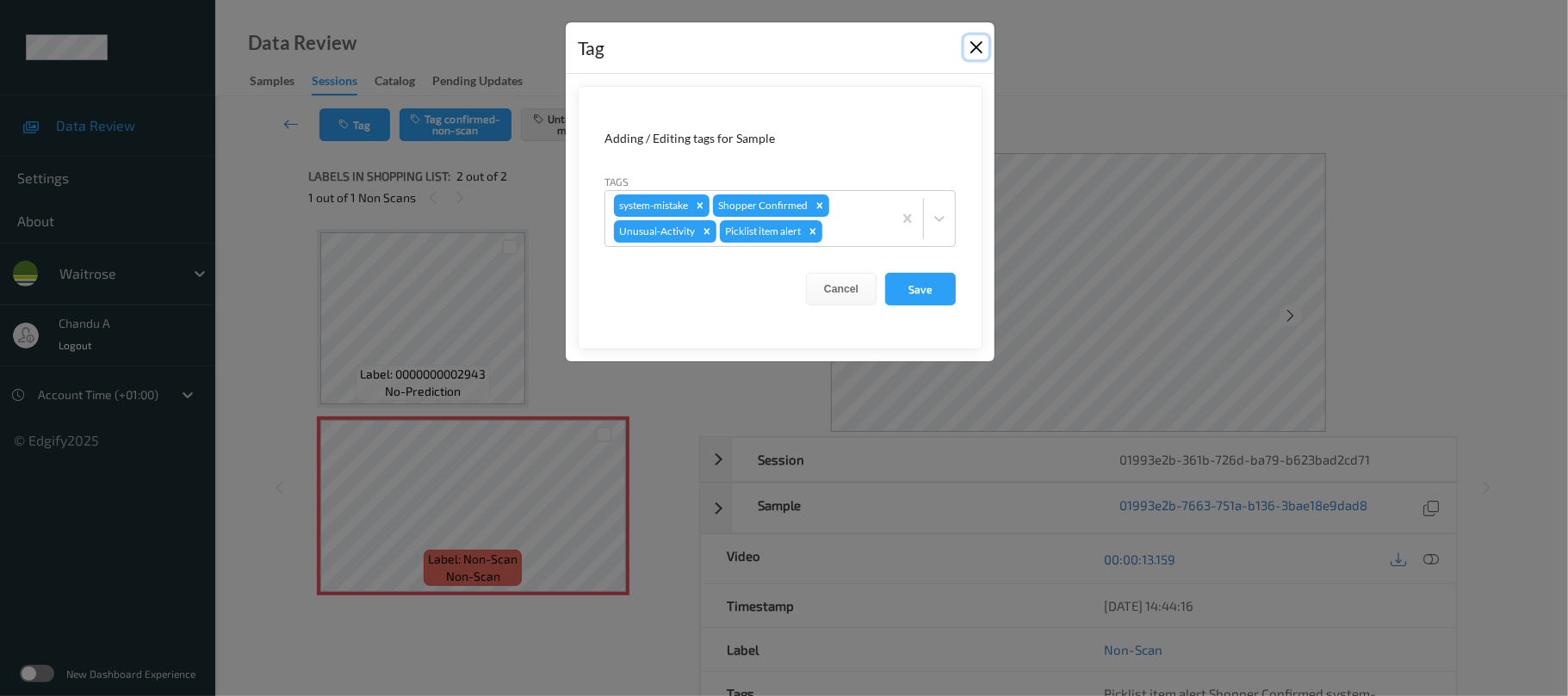
click at [973, 39] on button "Close" at bounding box center [976, 47] width 24 height 24
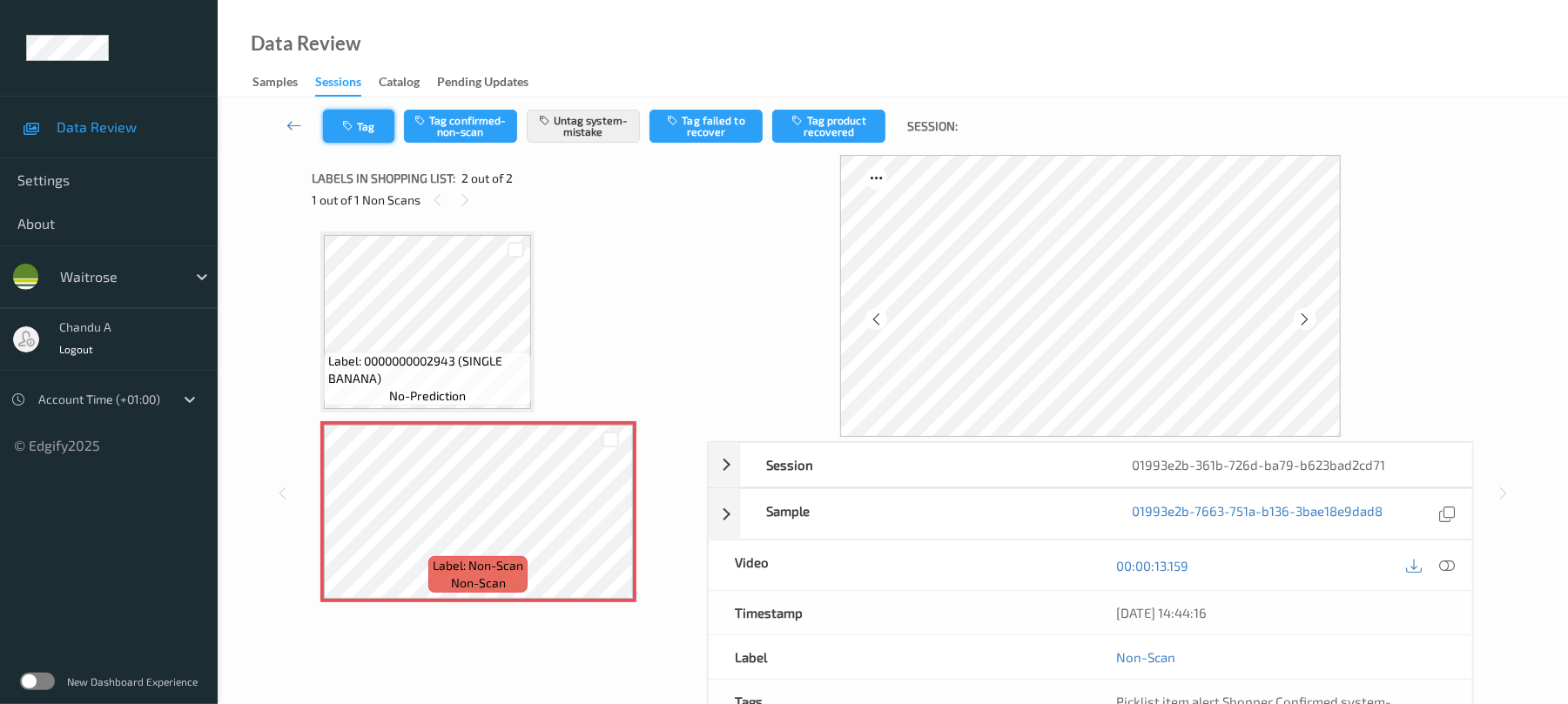
click at [359, 139] on button "Tag" at bounding box center [359, 126] width 71 height 33
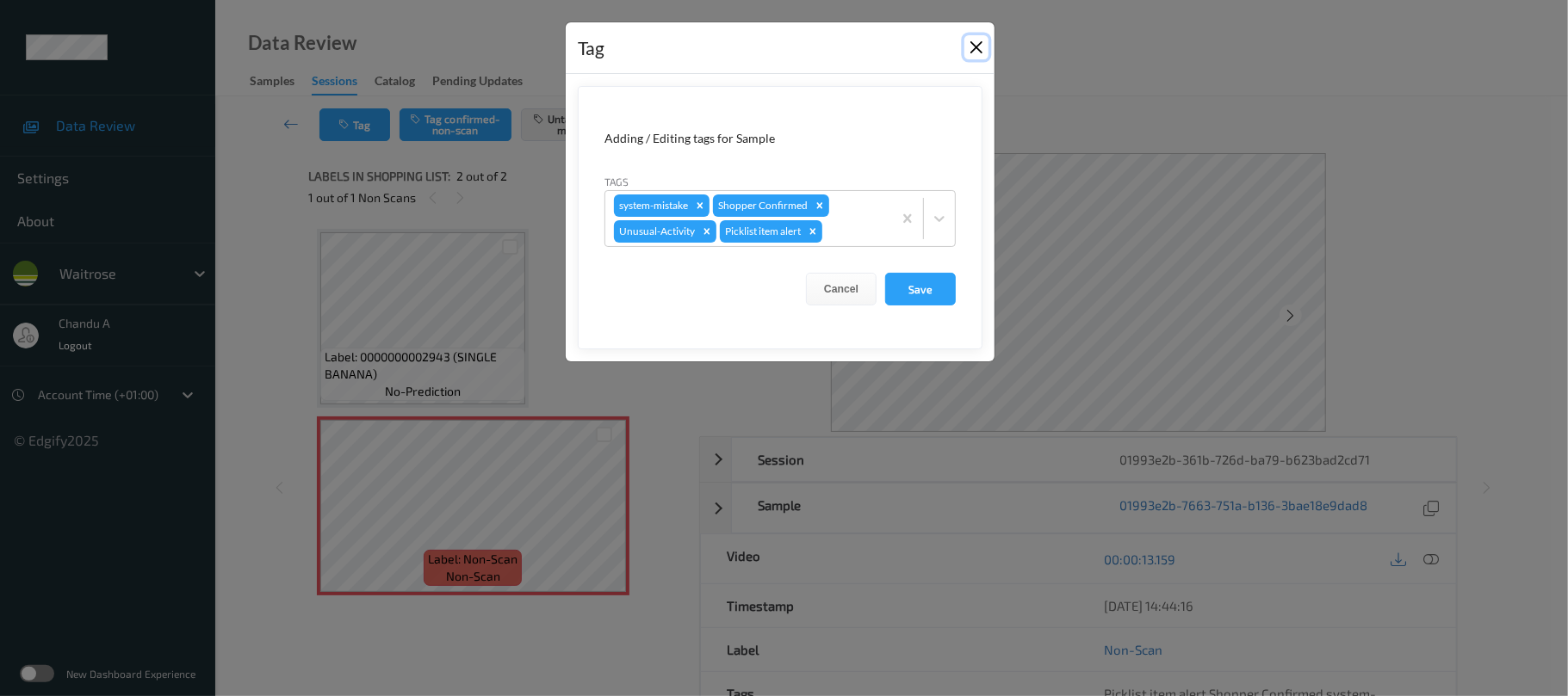
click at [966, 47] on button "Close" at bounding box center [976, 47] width 24 height 24
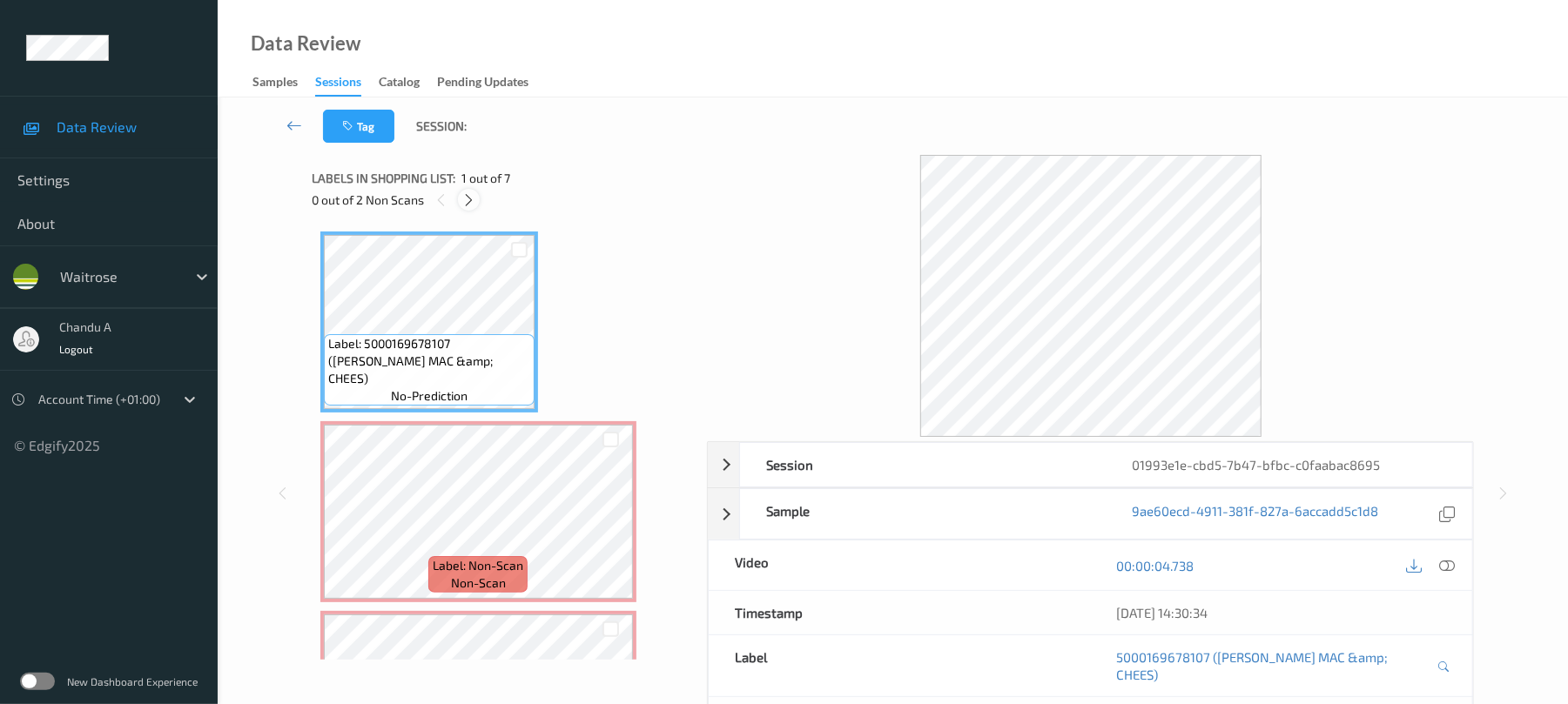
click at [471, 199] on icon at bounding box center [468, 201] width 15 height 16
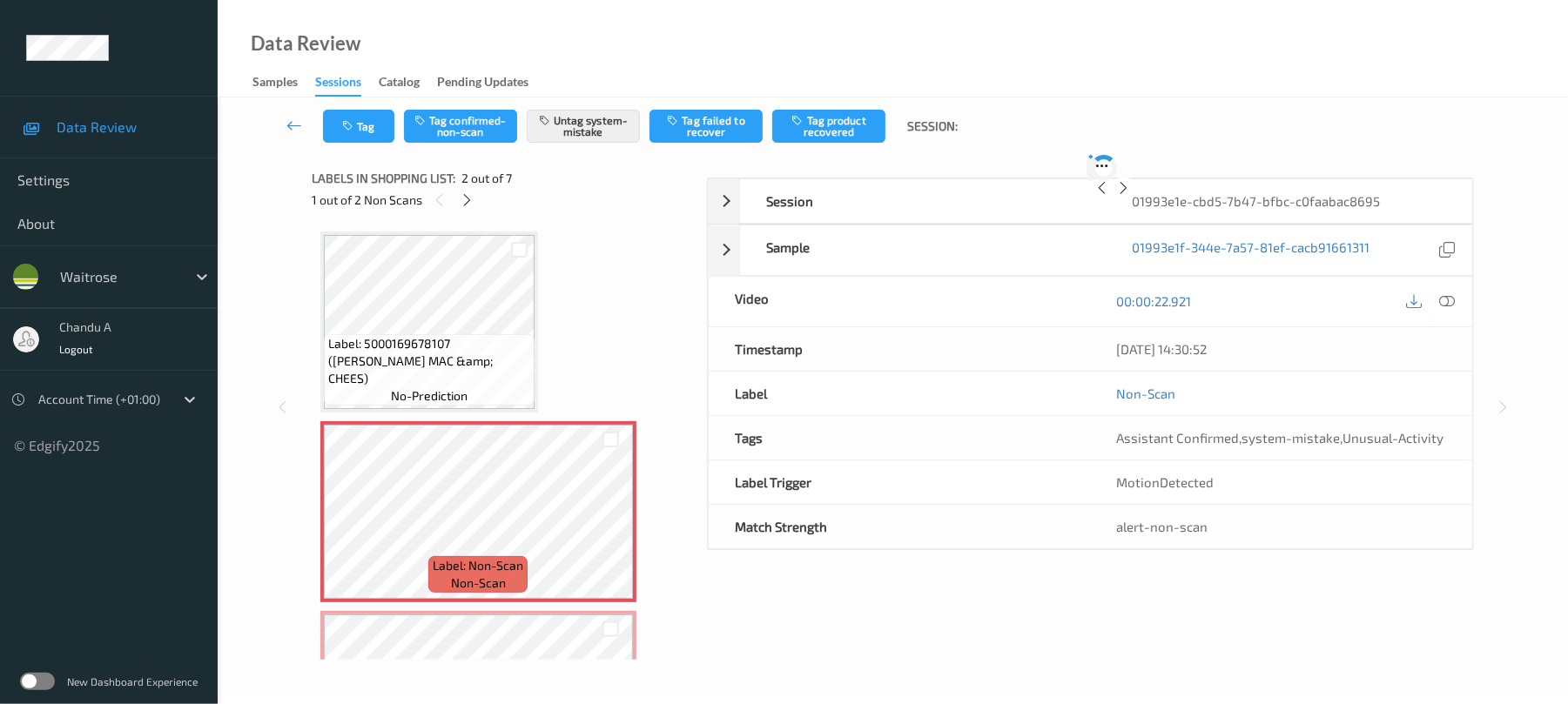
scroll to position [9, 0]
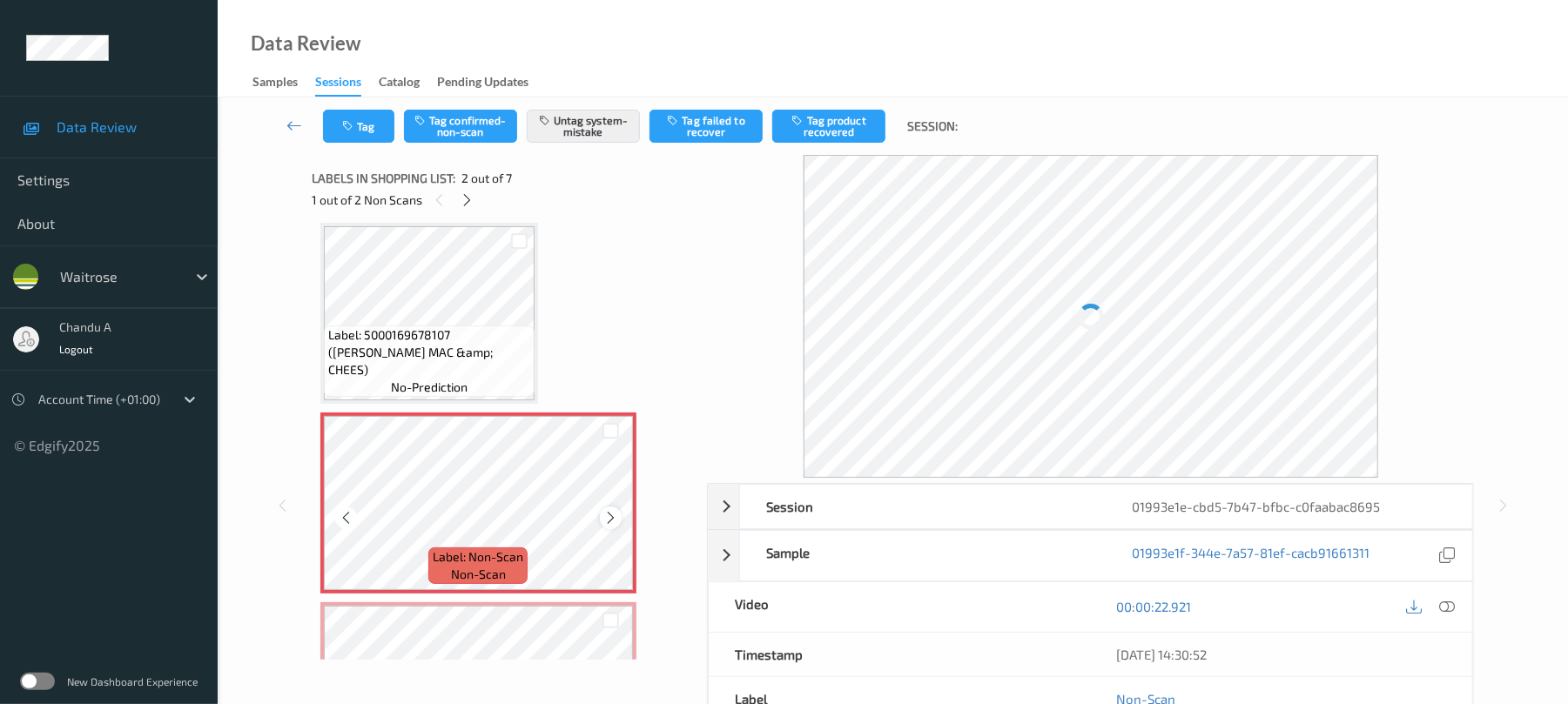
click at [603, 516] on icon at bounding box center [610, 518] width 15 height 16
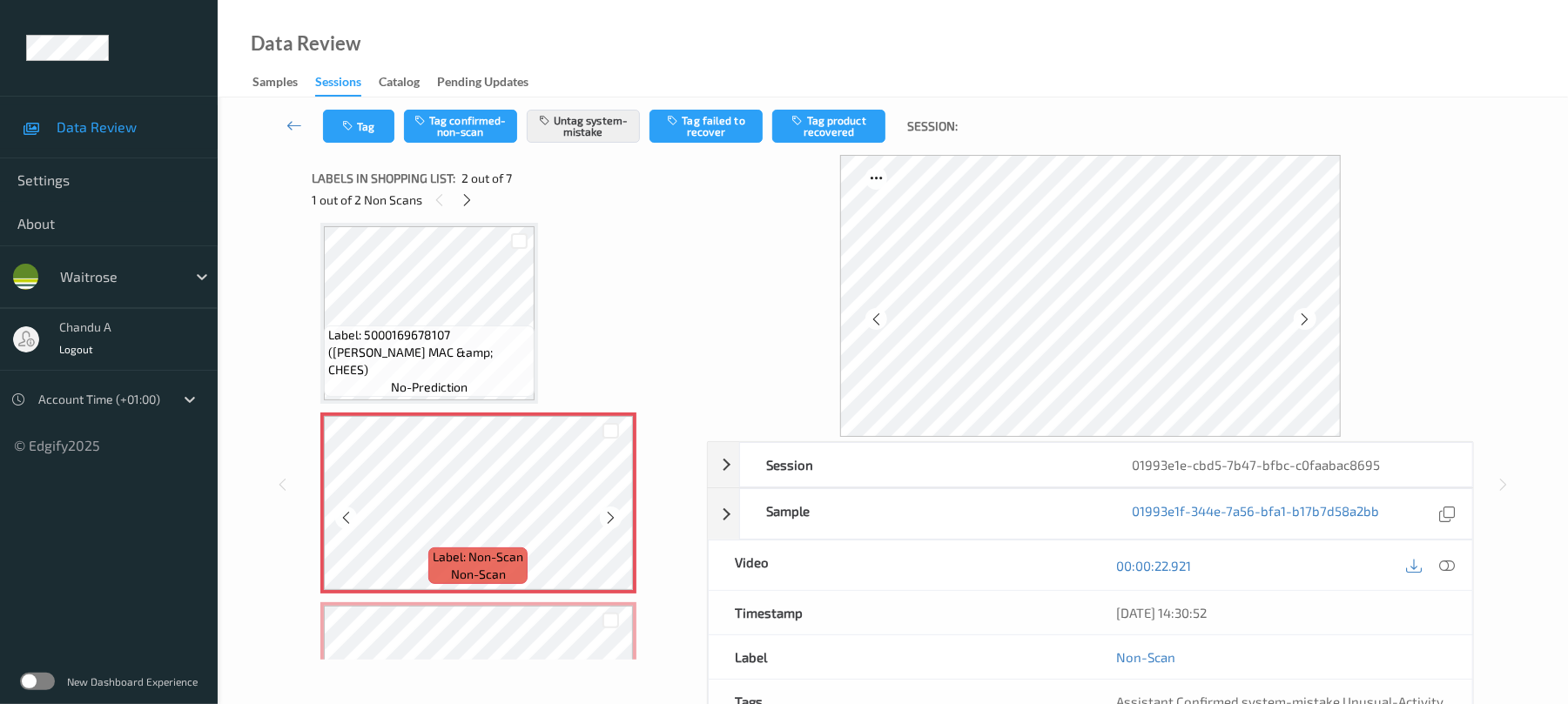
click at [603, 516] on icon at bounding box center [610, 518] width 15 height 16
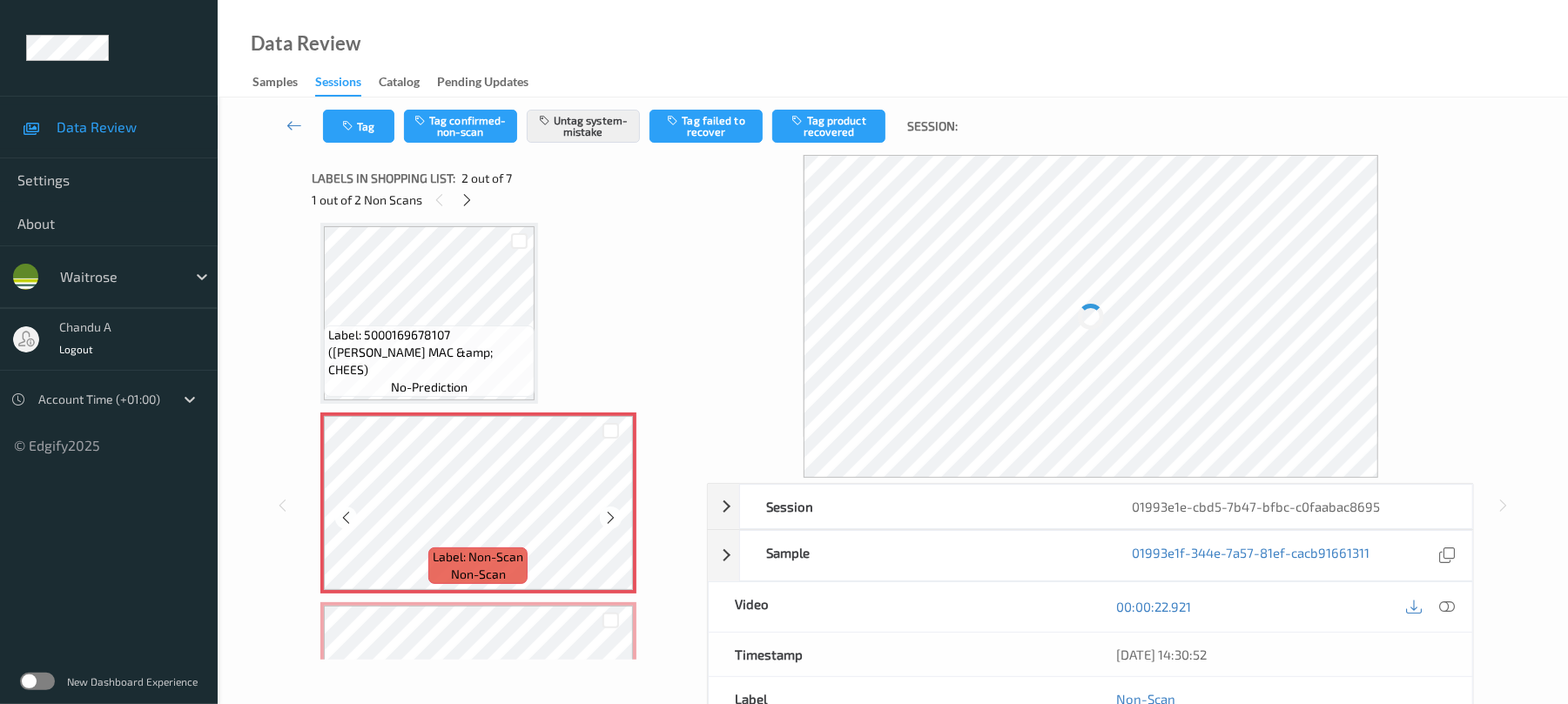
click at [603, 516] on icon at bounding box center [610, 518] width 15 height 16
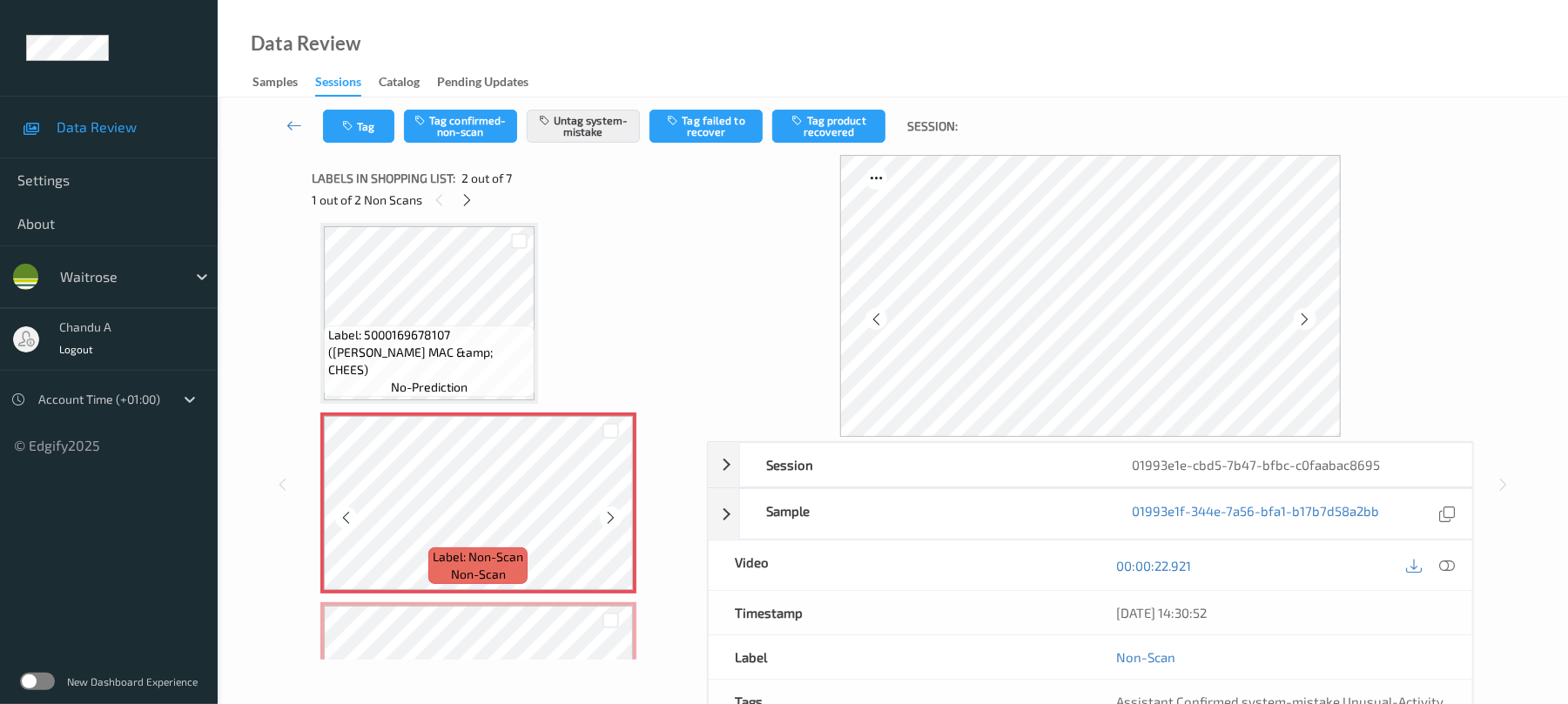
click at [603, 516] on icon at bounding box center [610, 518] width 15 height 16
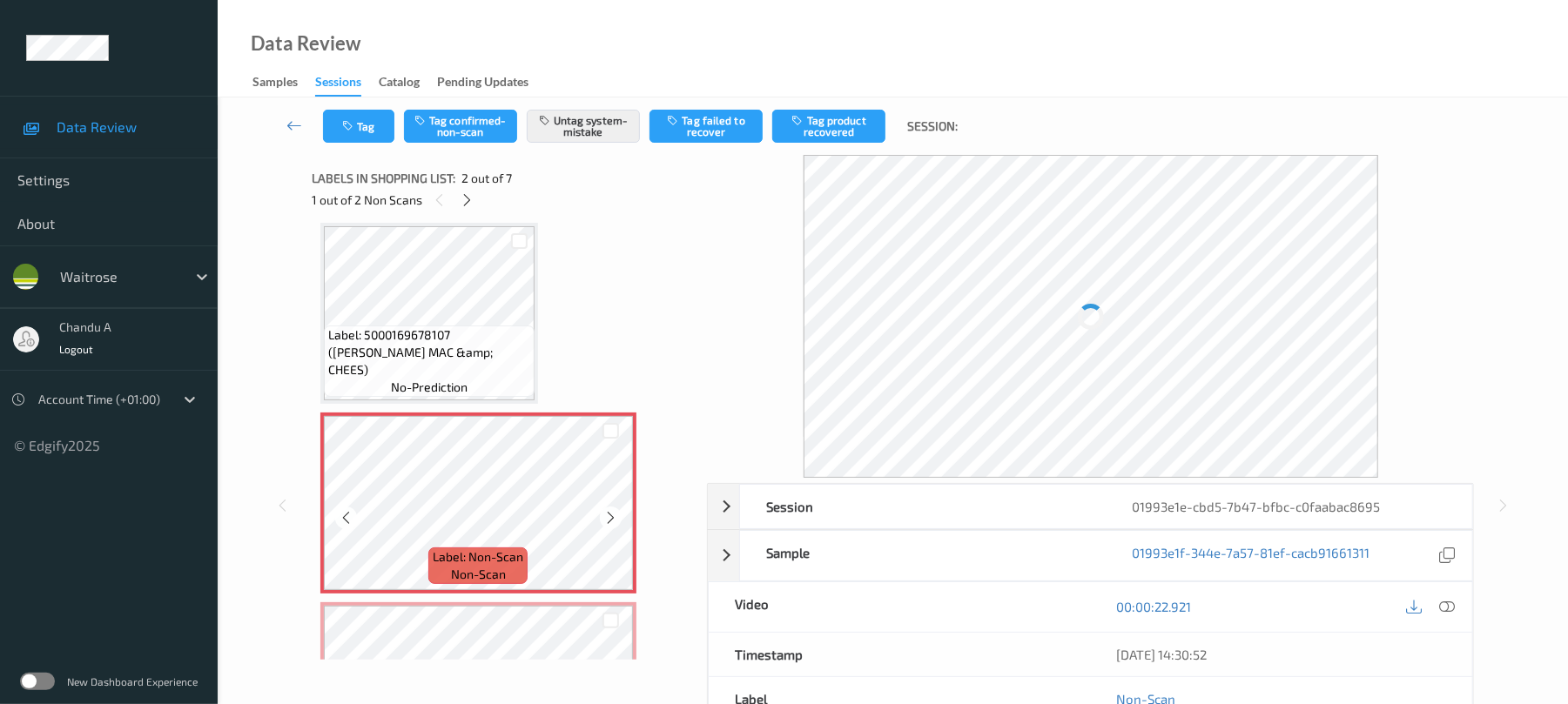
click at [603, 516] on icon at bounding box center [610, 518] width 15 height 16
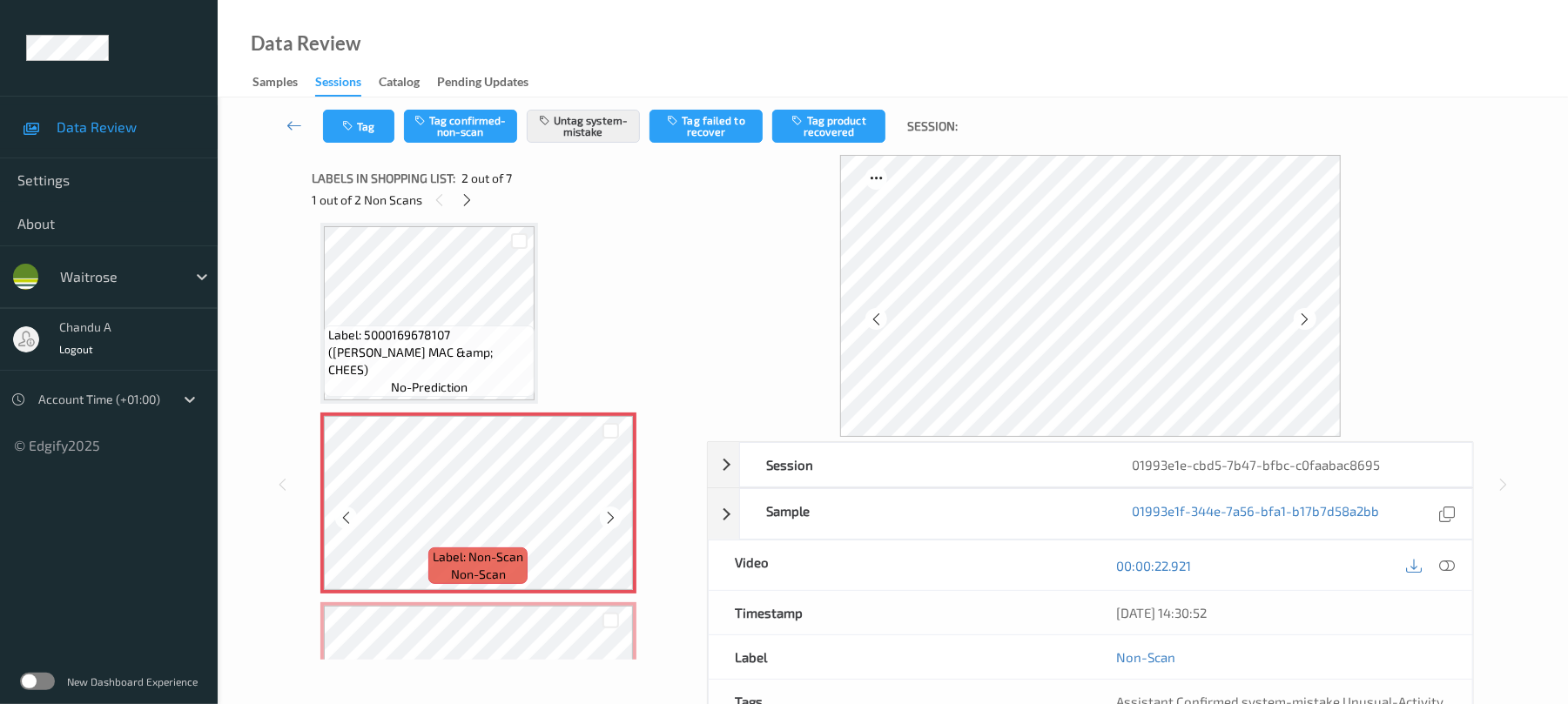
click at [603, 516] on icon at bounding box center [610, 518] width 15 height 16
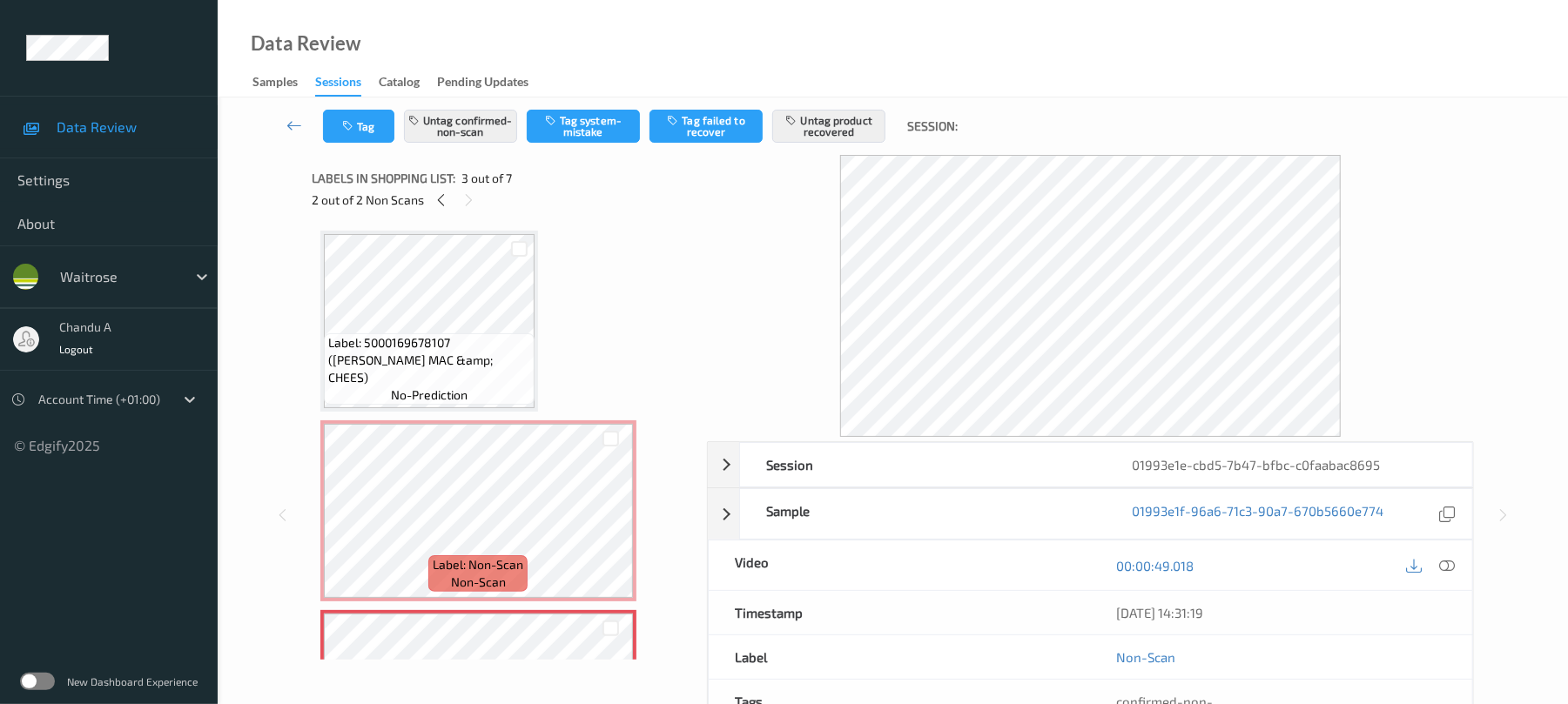
scroll to position [0, 0]
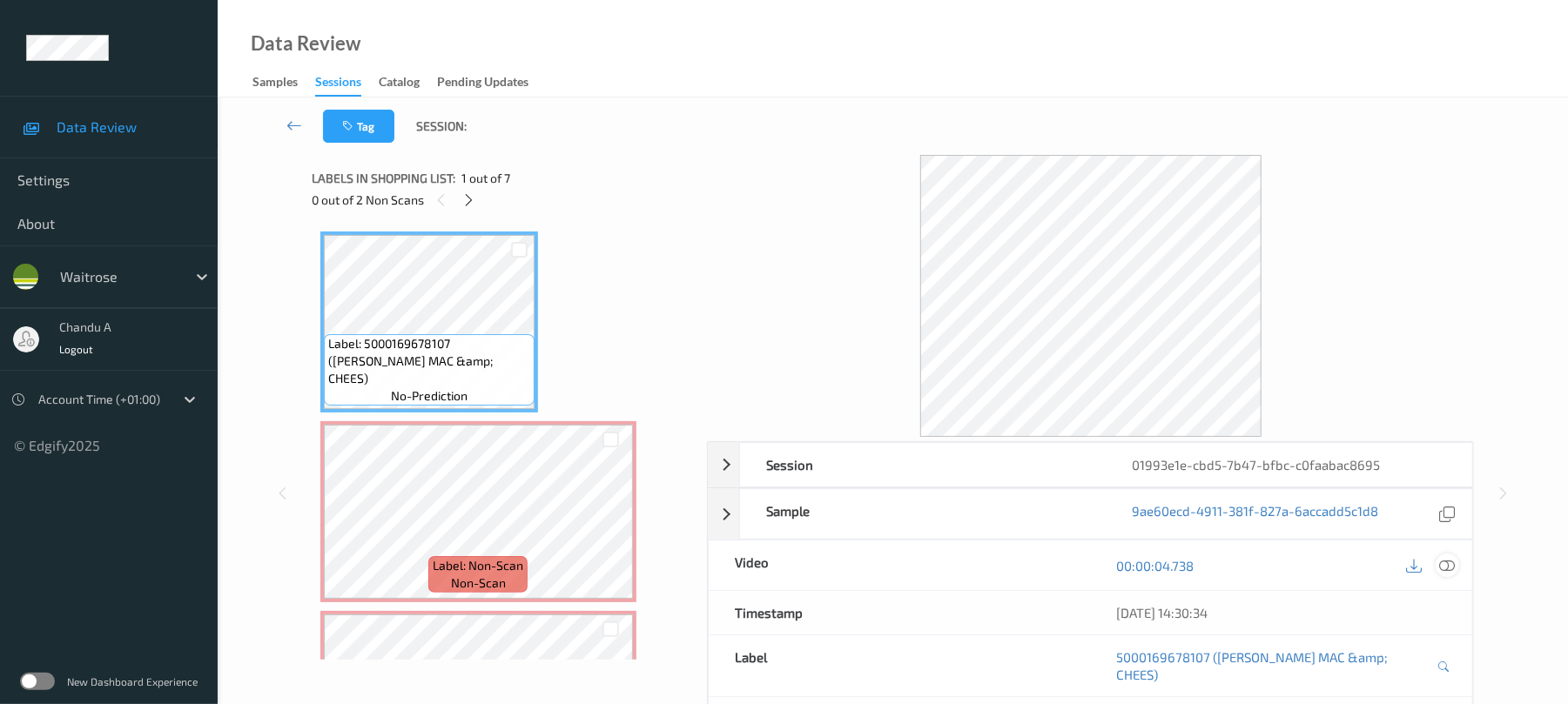
click at [1440, 573] on icon at bounding box center [1448, 567] width 16 height 16
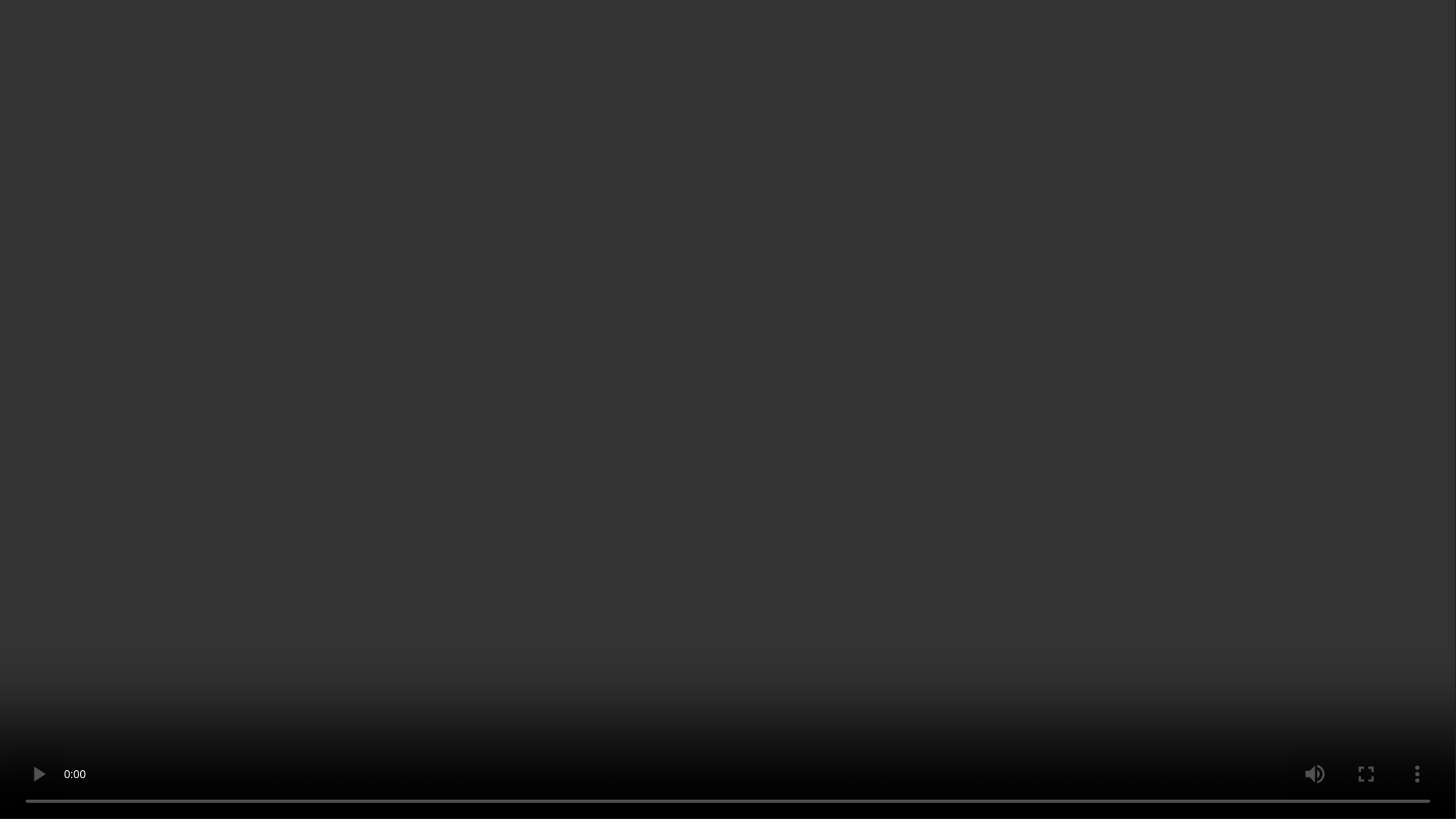
click at [736, 467] on video at bounding box center [728, 409] width 1456 height 819
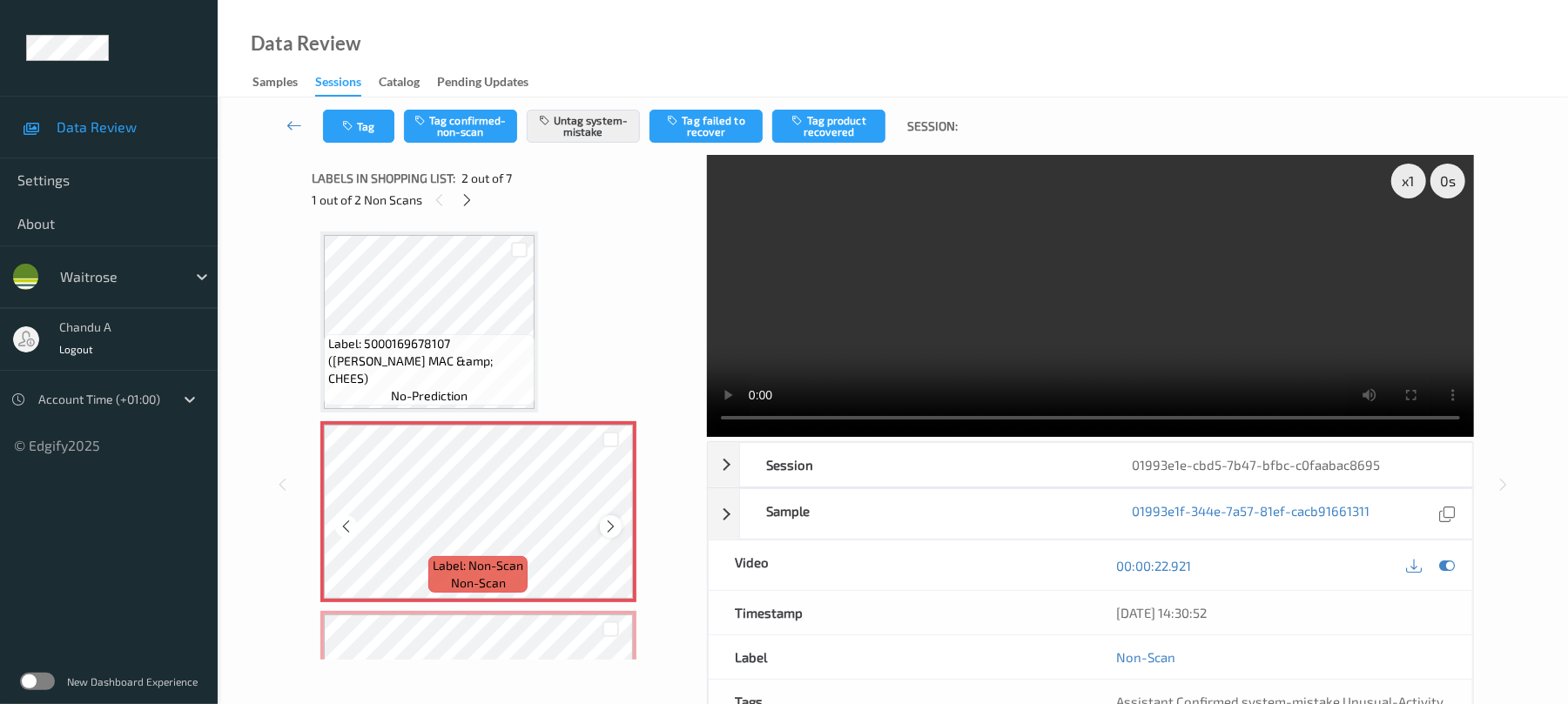
click at [610, 524] on icon at bounding box center [610, 527] width 15 height 16
click at [350, 129] on icon "button" at bounding box center [350, 127] width 15 height 12
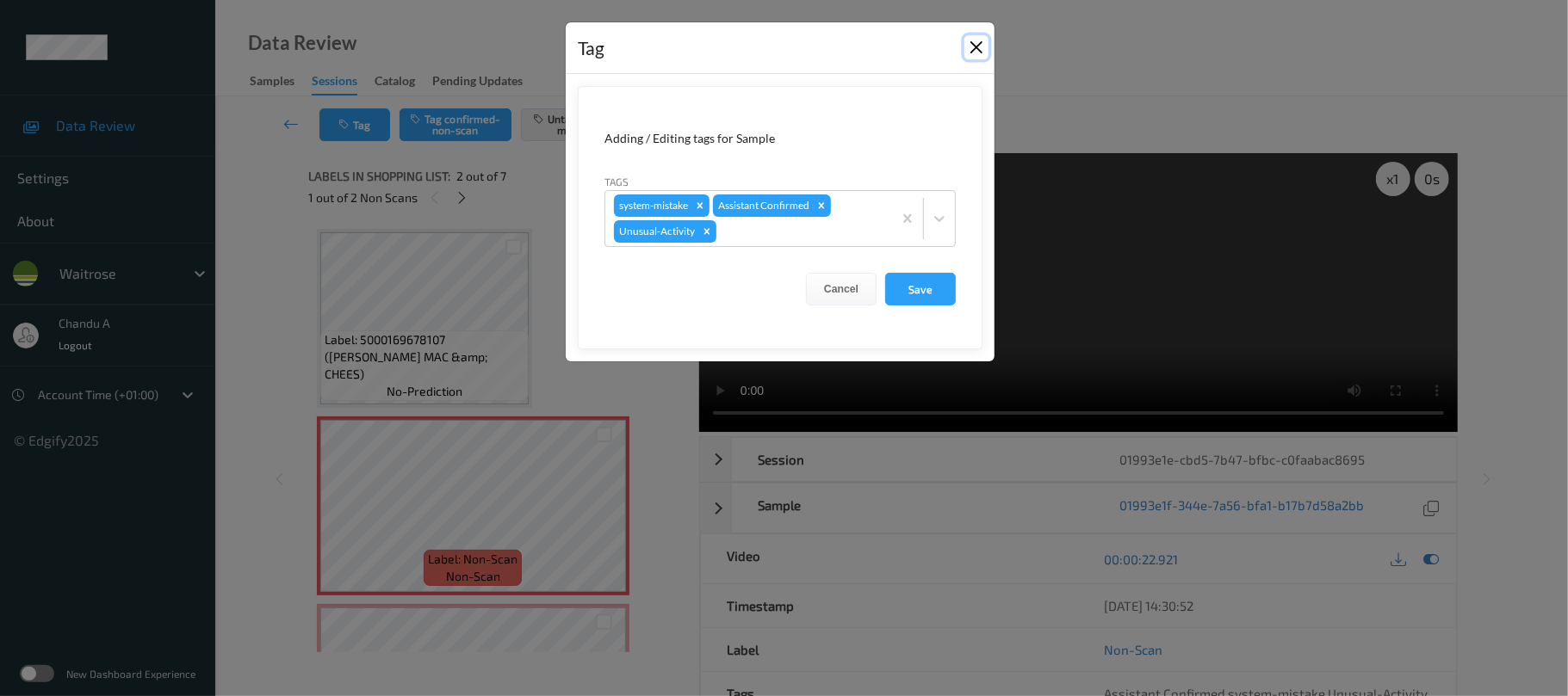
click at [972, 49] on button "Close" at bounding box center [976, 47] width 24 height 24
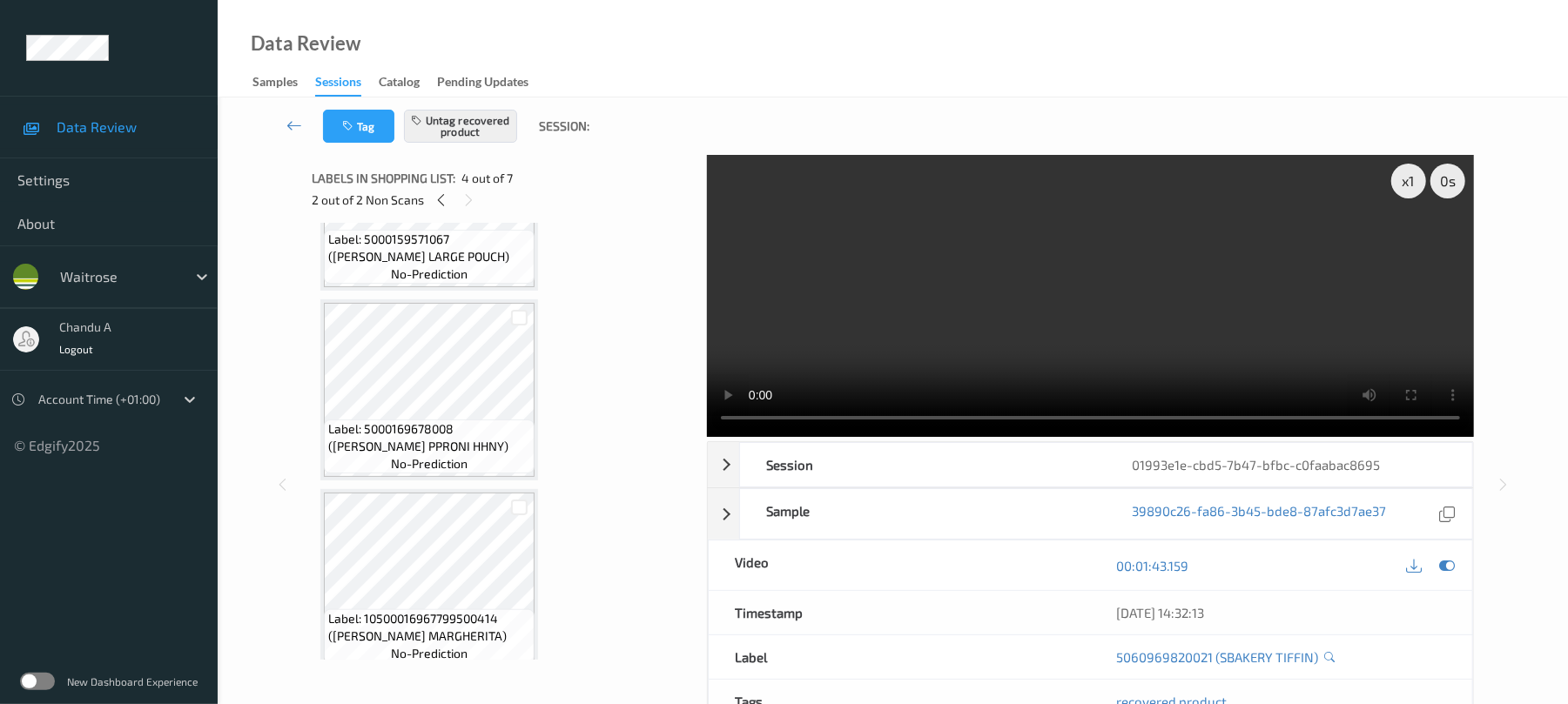
scroll to position [899, 0]
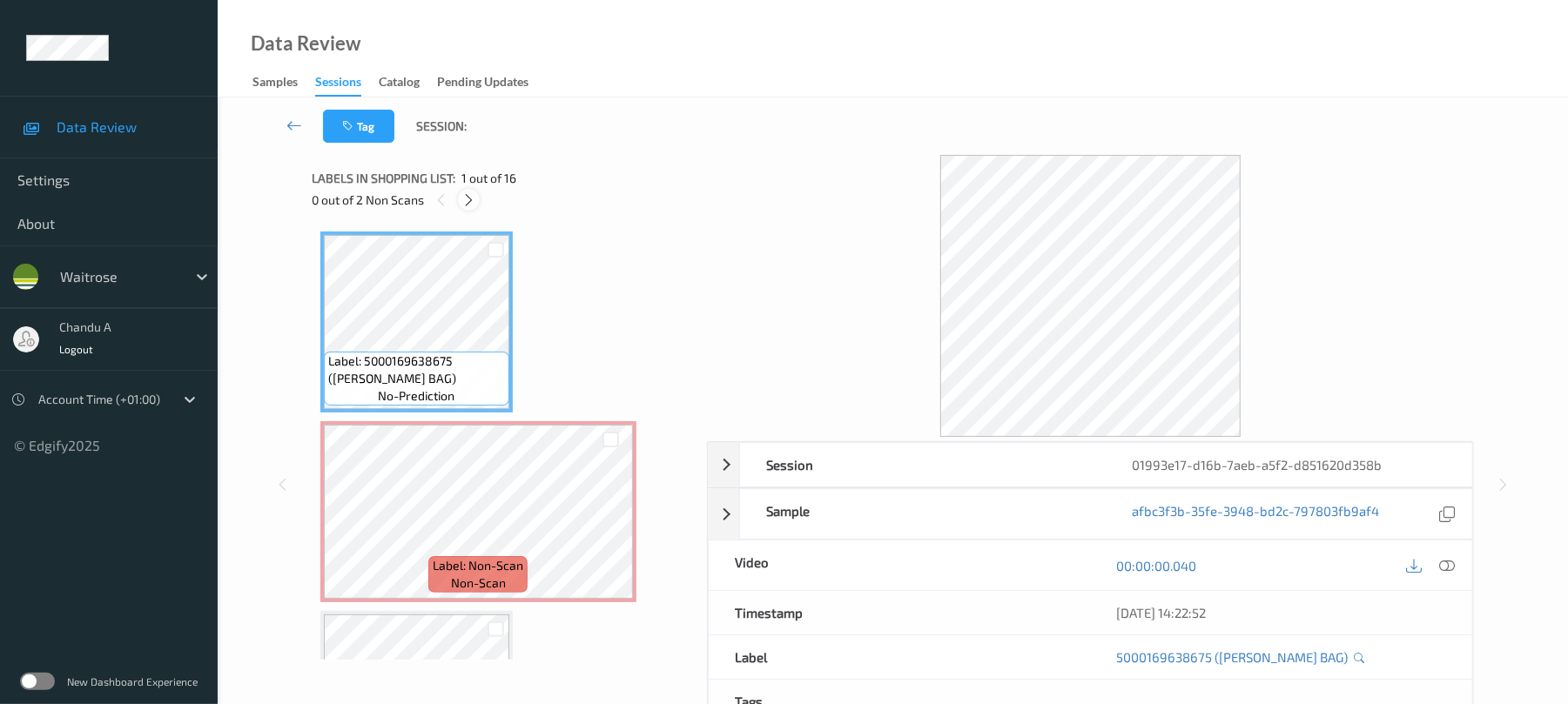
click at [471, 196] on icon at bounding box center [468, 201] width 15 height 16
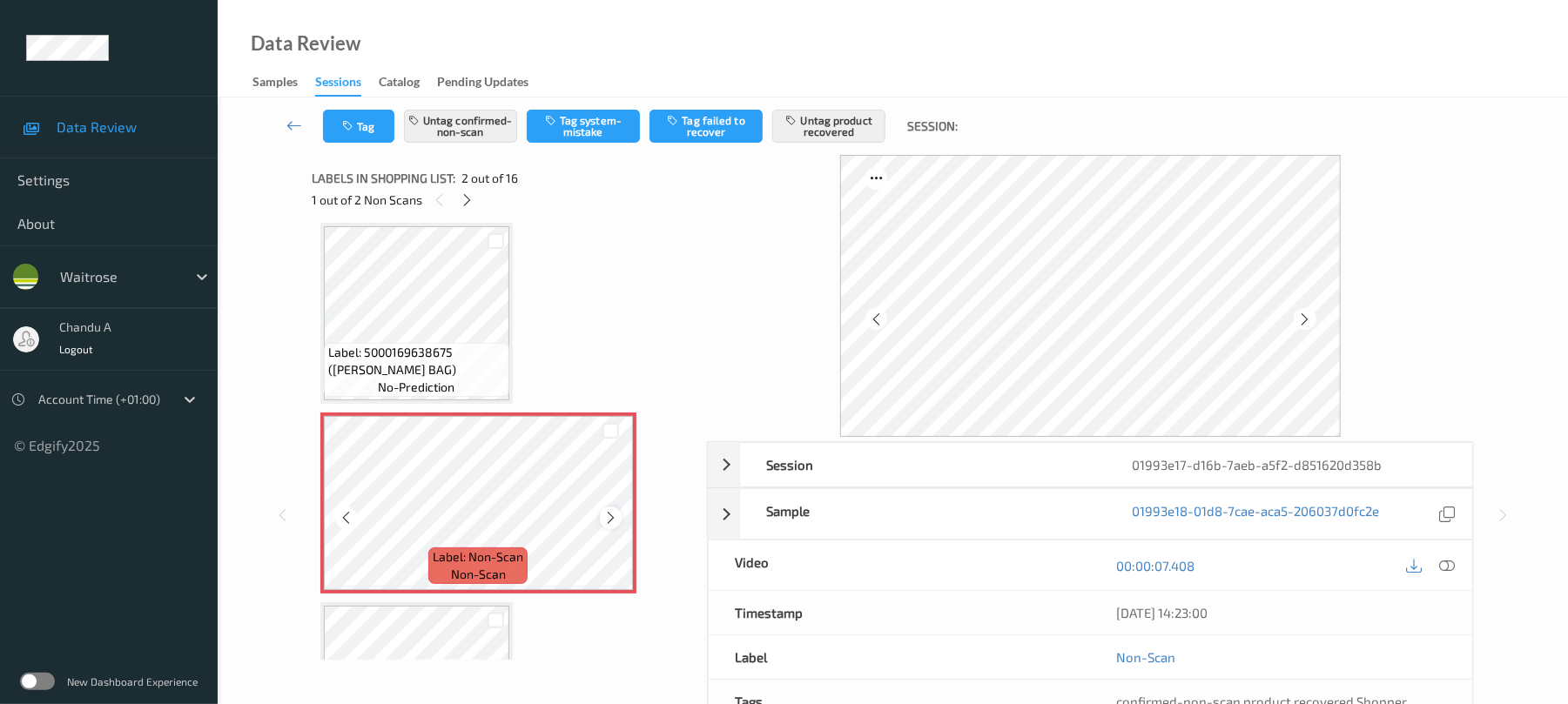
click at [611, 517] on icon at bounding box center [610, 518] width 15 height 16
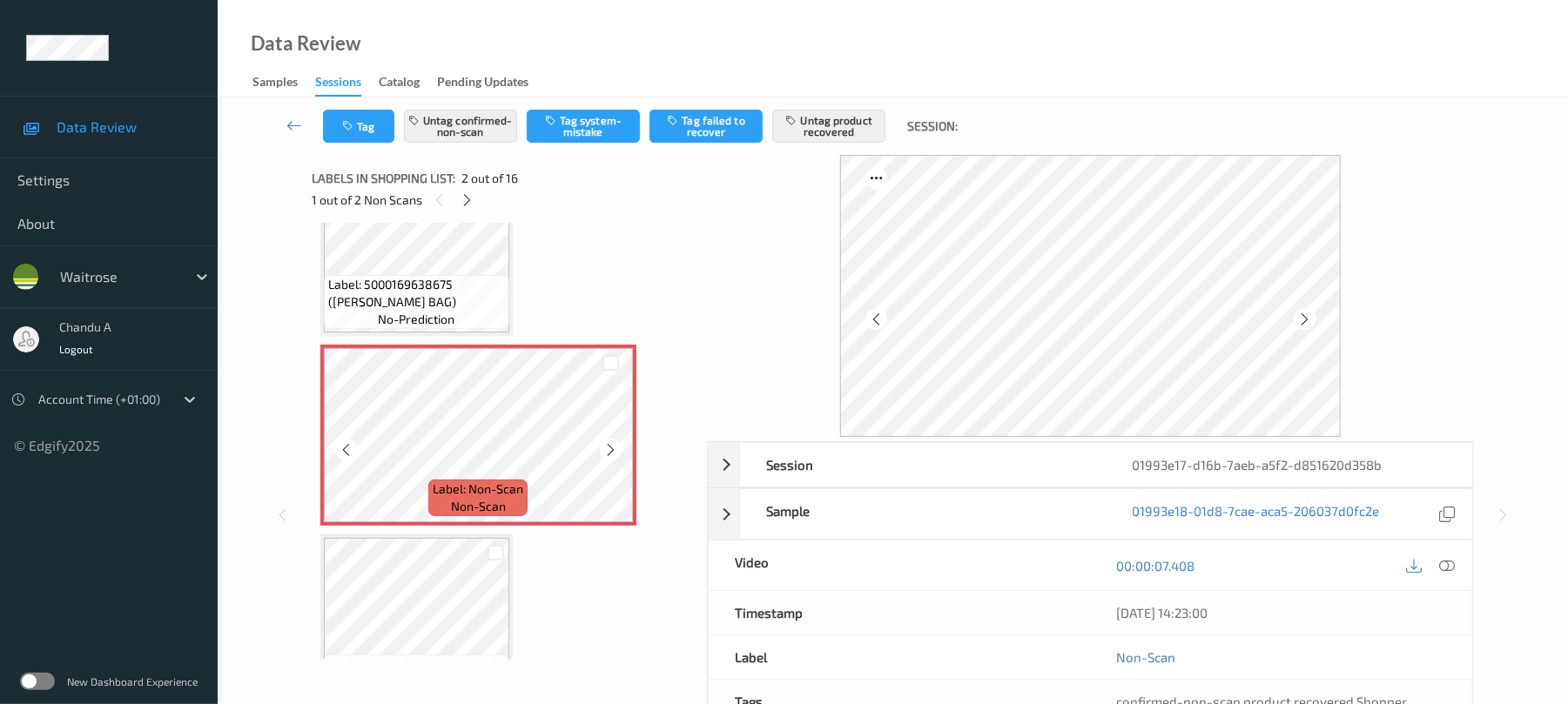
scroll to position [126, 0]
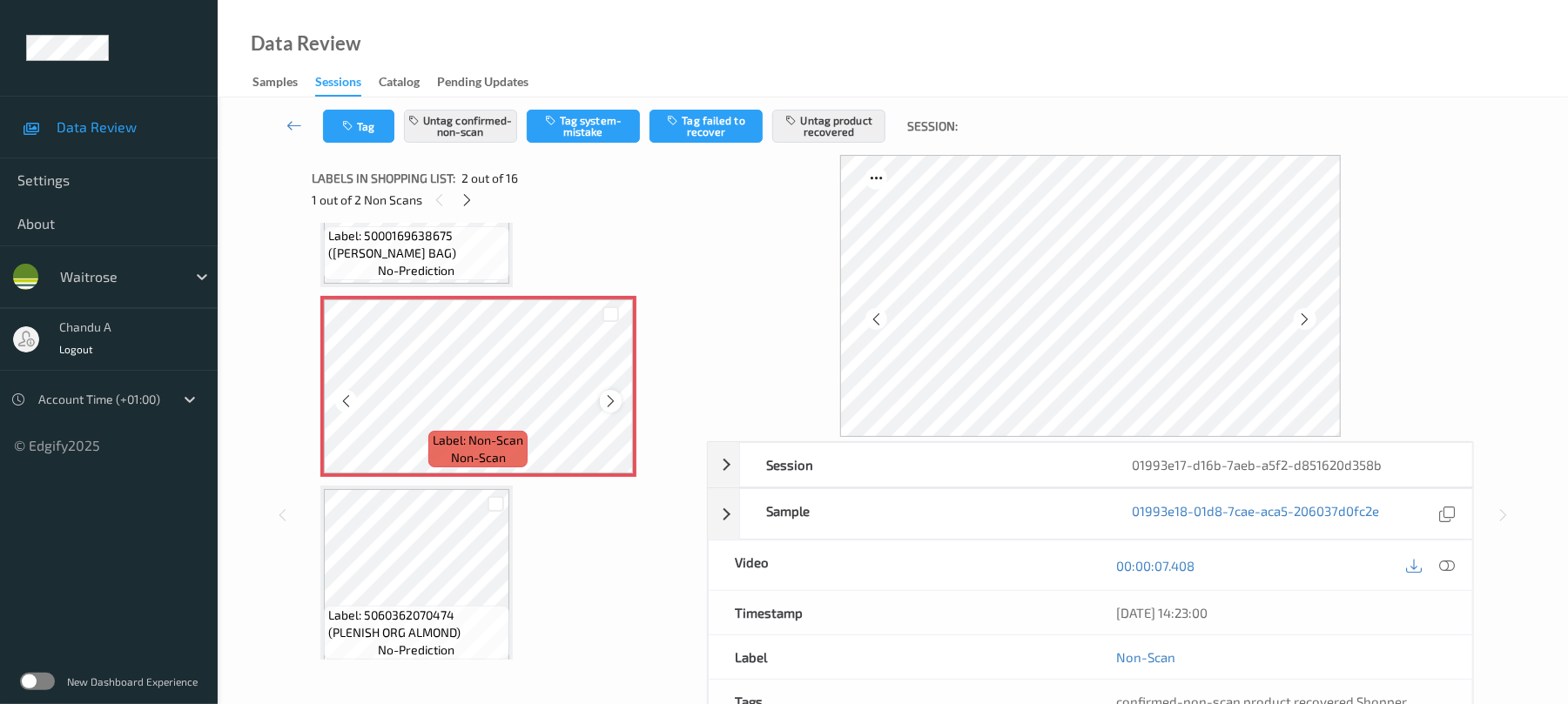
click at [610, 395] on icon at bounding box center [610, 402] width 15 height 16
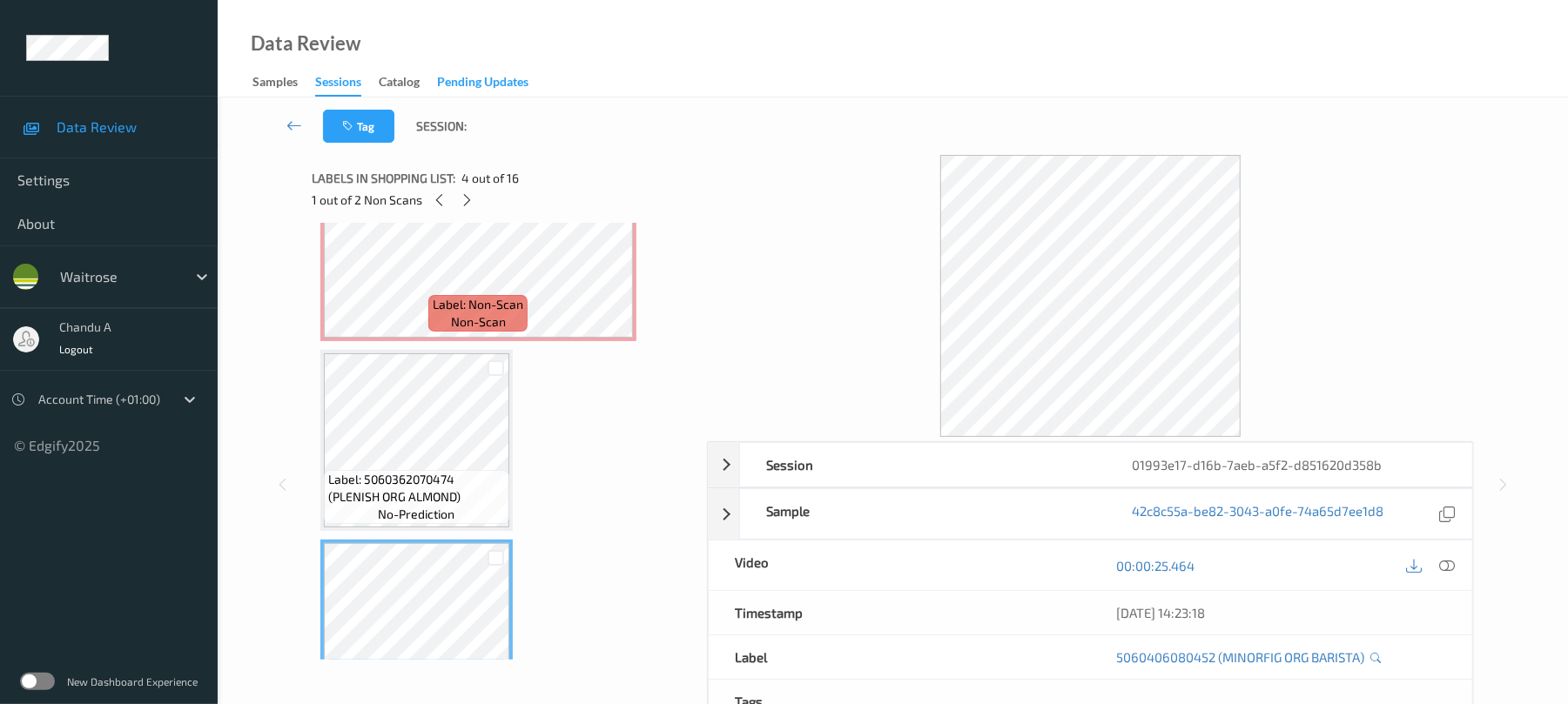
scroll to position [241, 0]
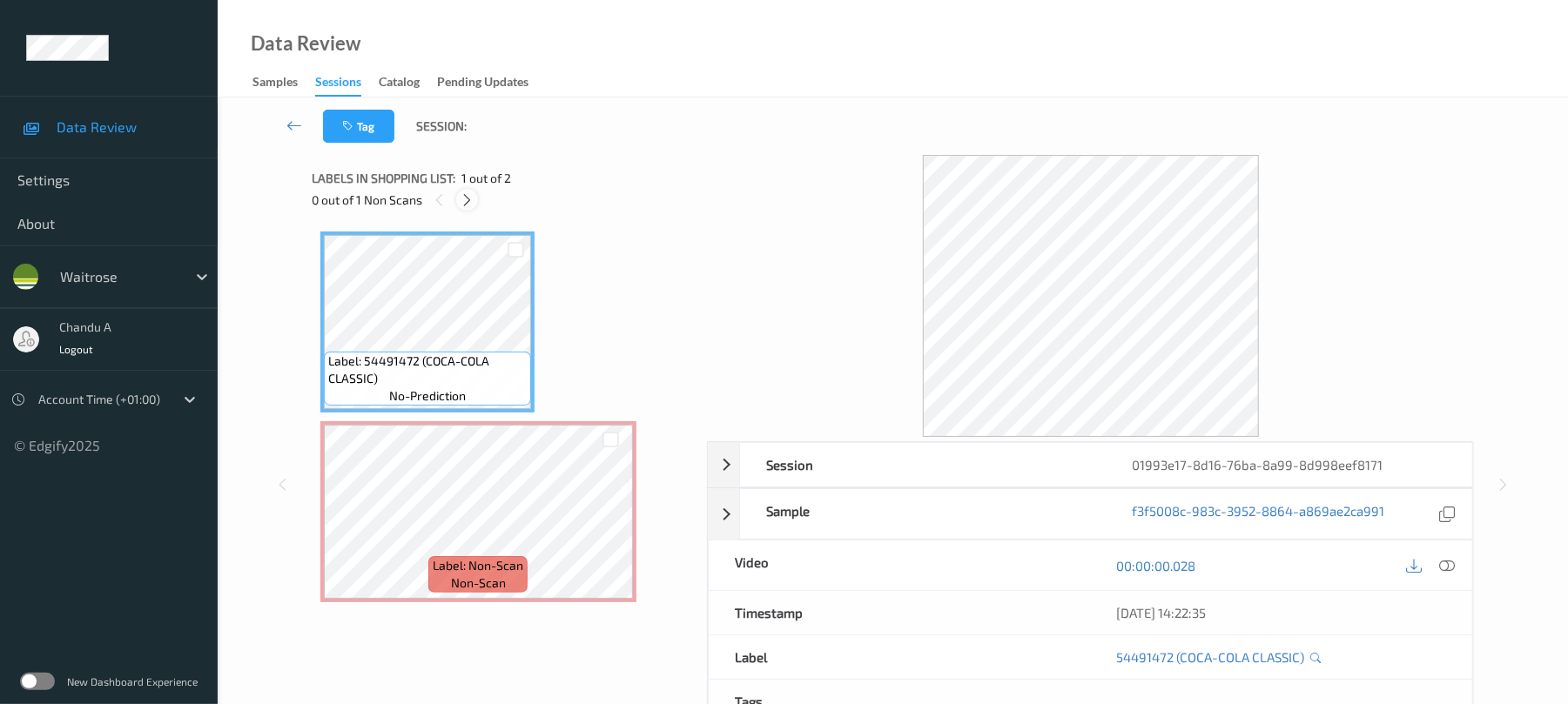
click at [472, 197] on icon at bounding box center [466, 201] width 15 height 16
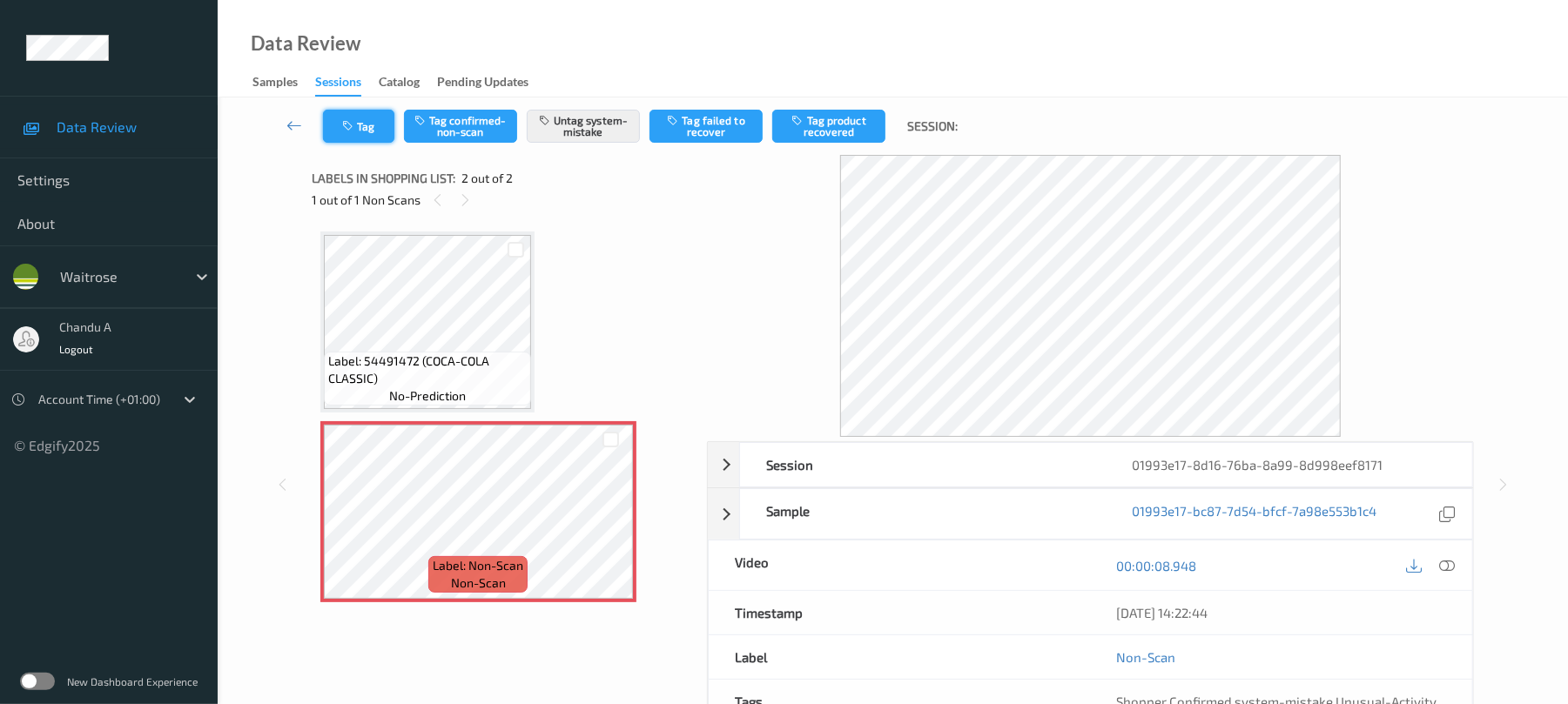
click at [371, 136] on button "Tag" at bounding box center [359, 126] width 71 height 33
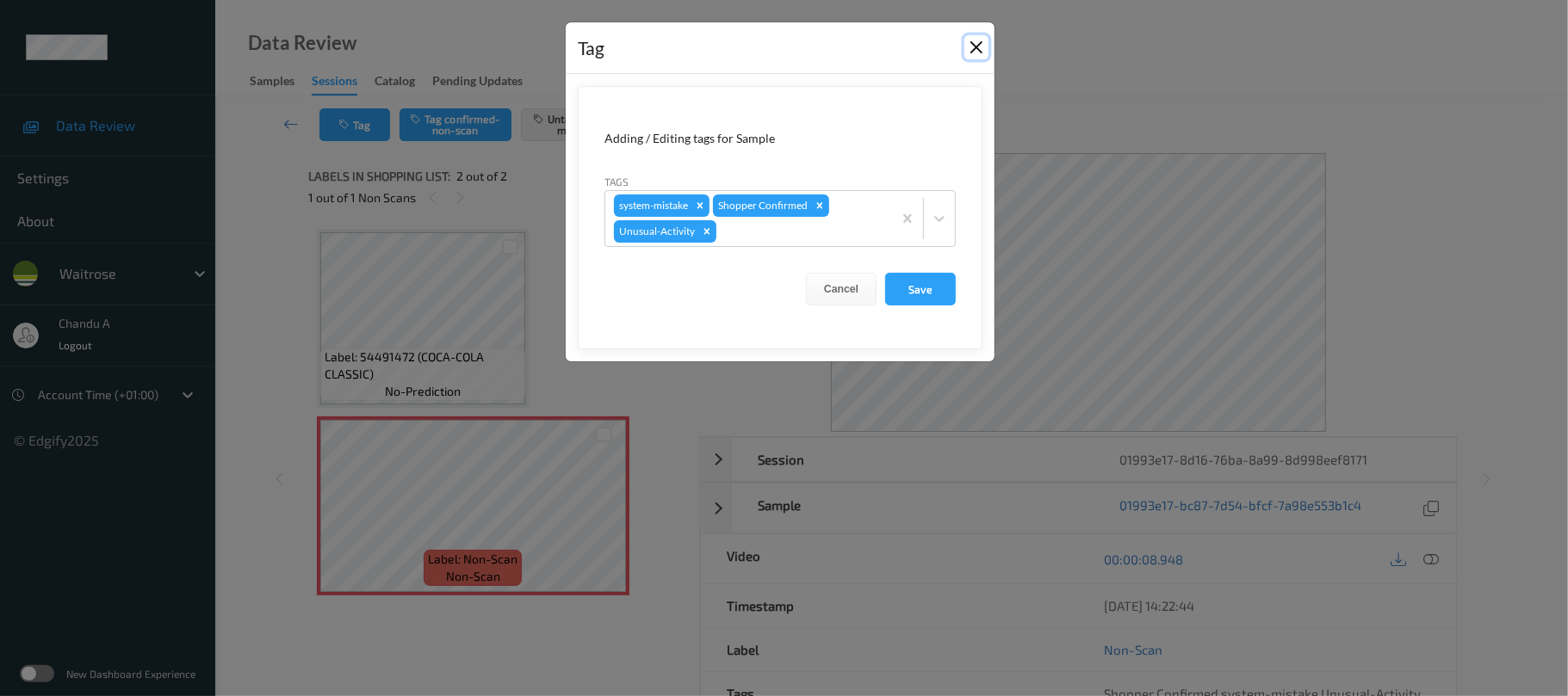
click at [969, 52] on button "Close" at bounding box center [976, 47] width 24 height 24
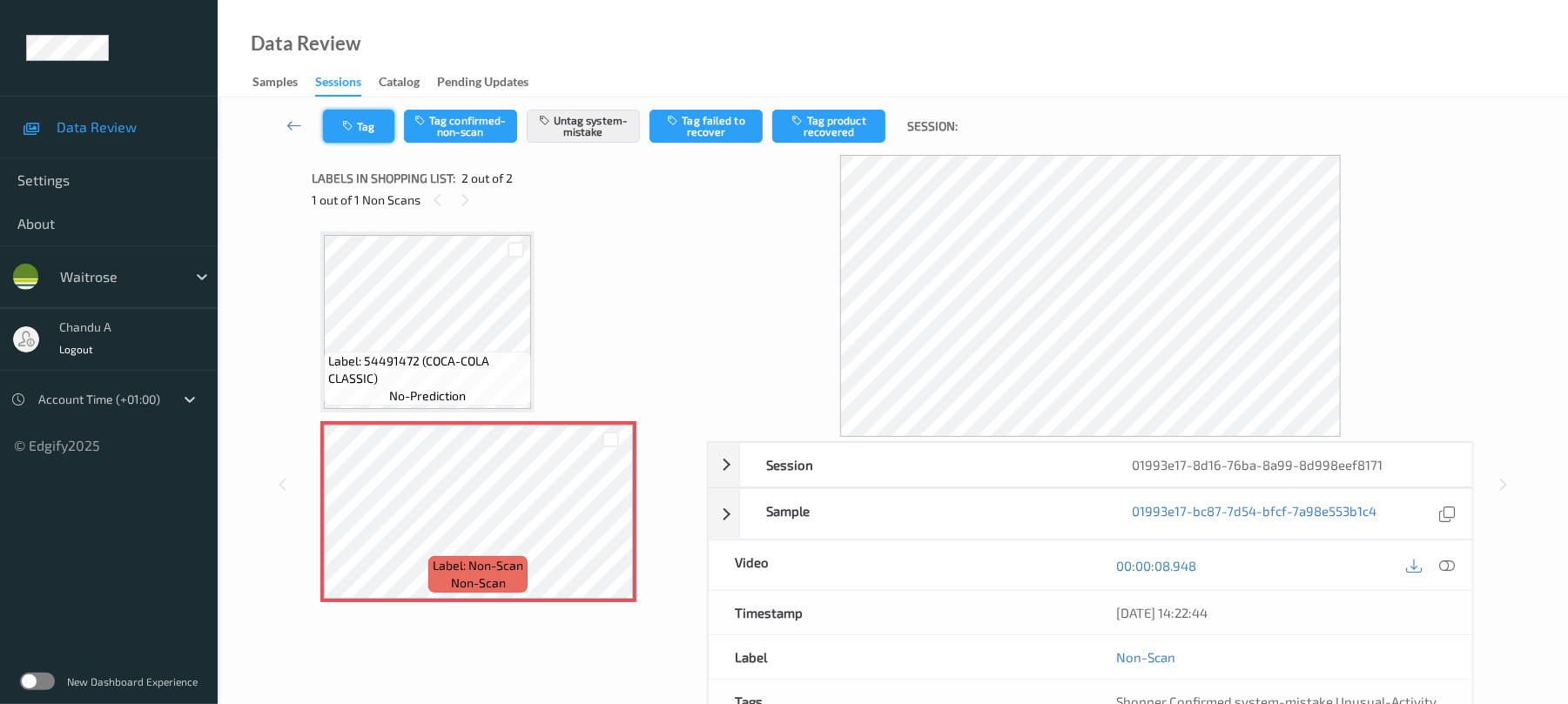
click at [357, 130] on button "Tag" at bounding box center [359, 126] width 71 height 33
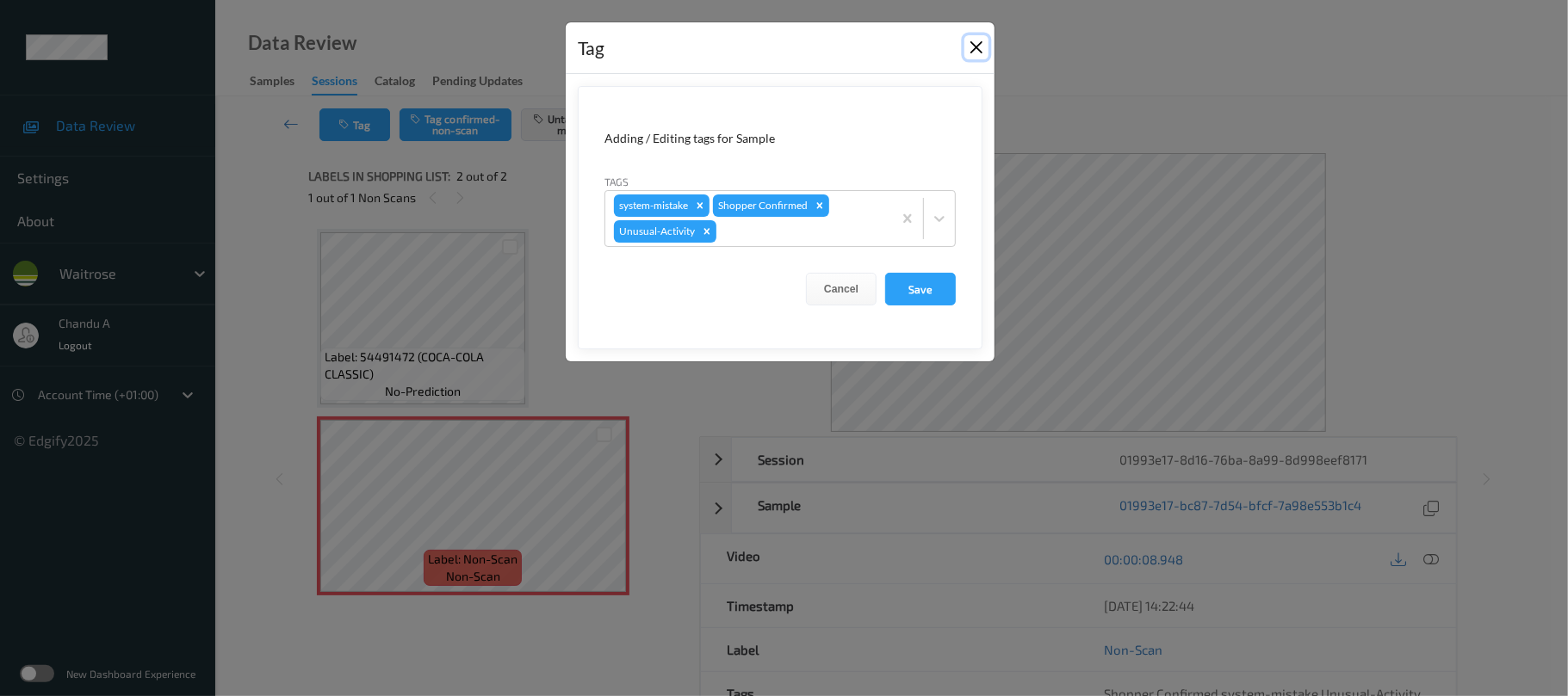
click at [976, 49] on button "Close" at bounding box center [976, 47] width 24 height 24
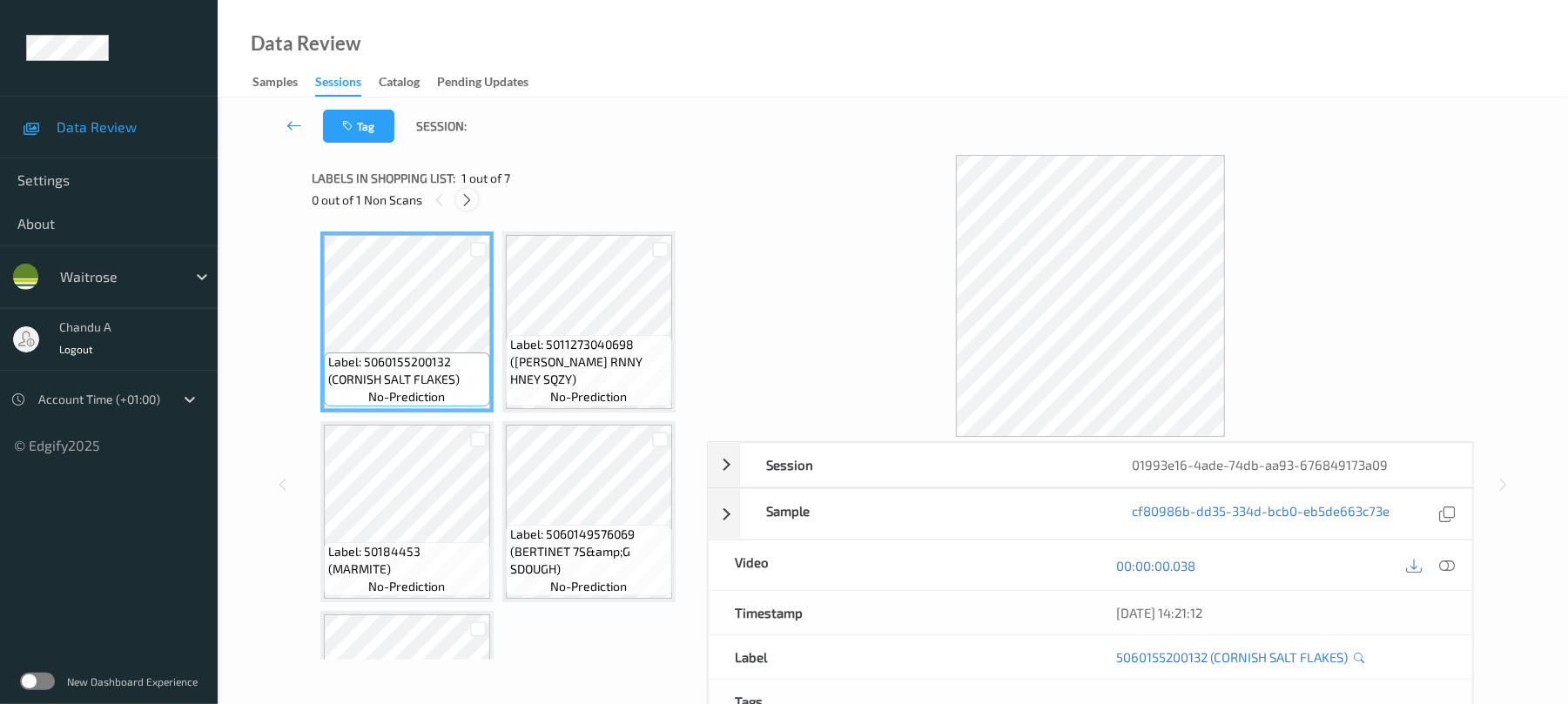
click at [470, 189] on div at bounding box center [466, 200] width 21 height 21
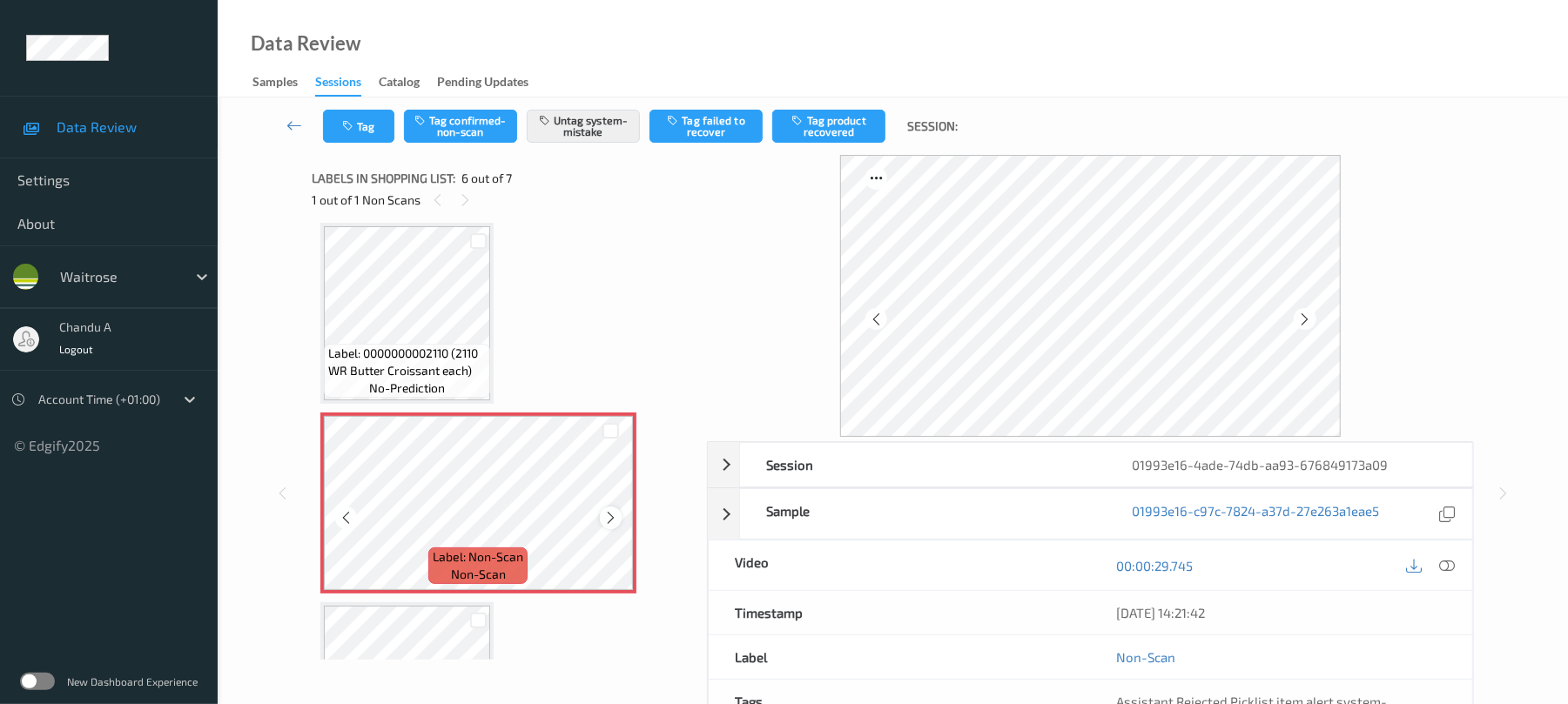
click at [610, 514] on icon at bounding box center [610, 518] width 15 height 16
click at [610, 516] on icon at bounding box center [610, 518] width 15 height 16
click at [342, 132] on button "Tag" at bounding box center [359, 126] width 71 height 33
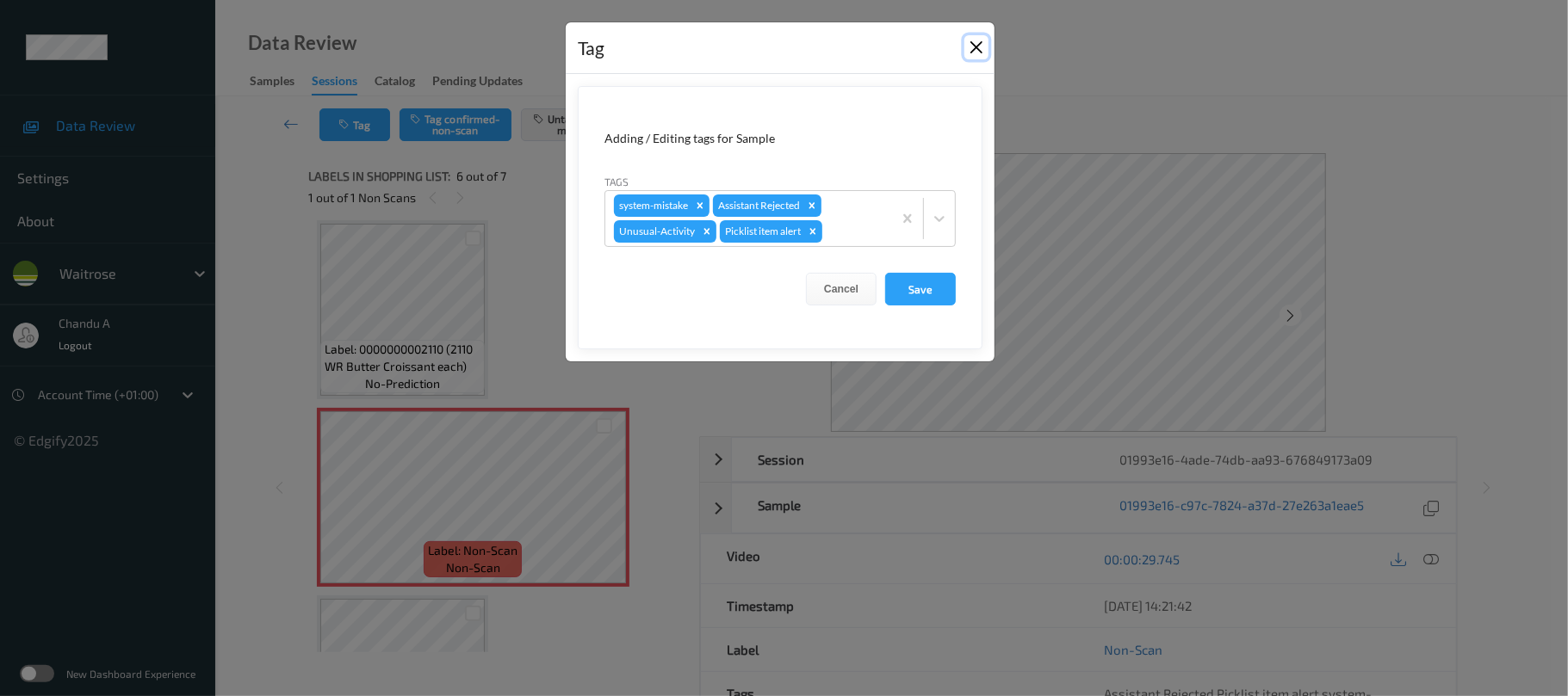
click at [979, 47] on button "Close" at bounding box center [976, 47] width 24 height 24
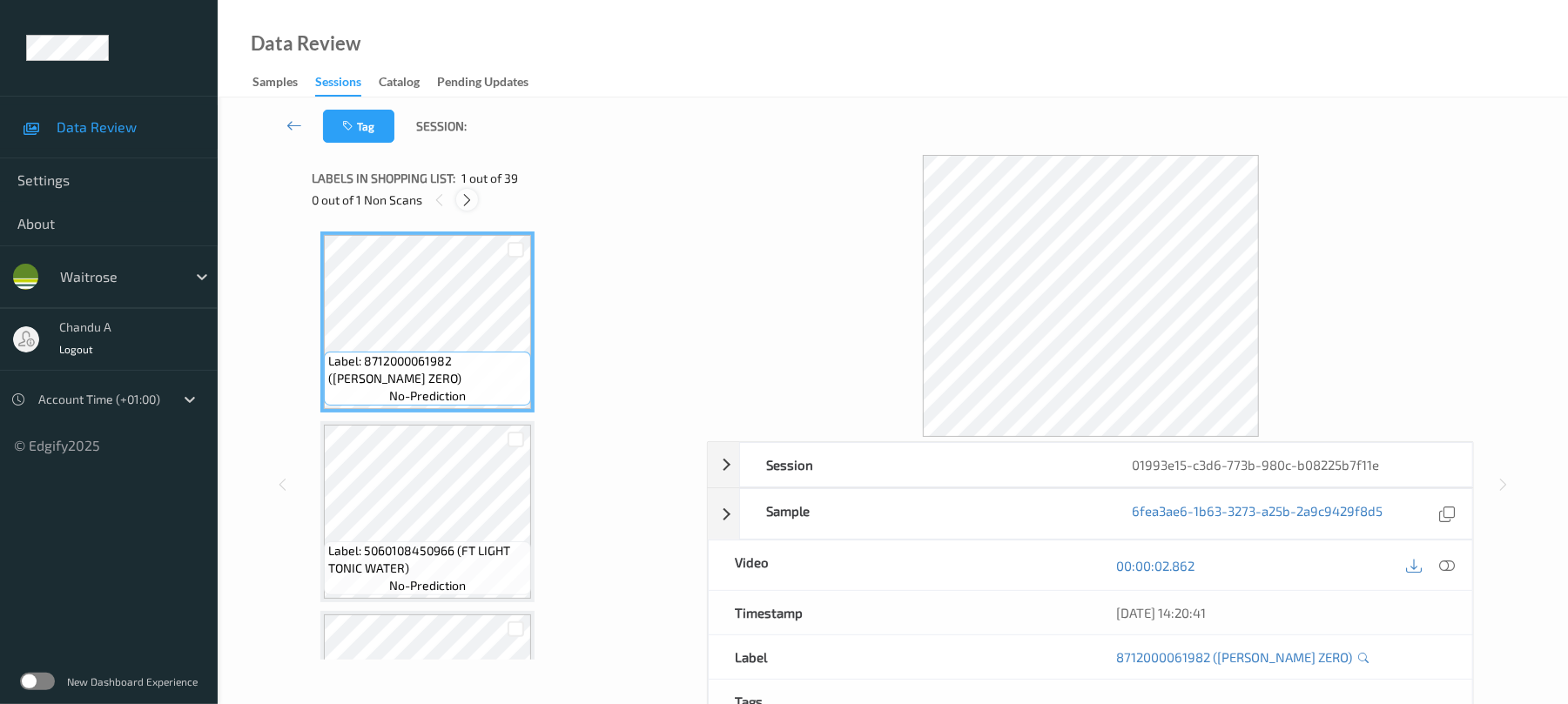
click at [468, 194] on icon at bounding box center [466, 201] width 15 height 16
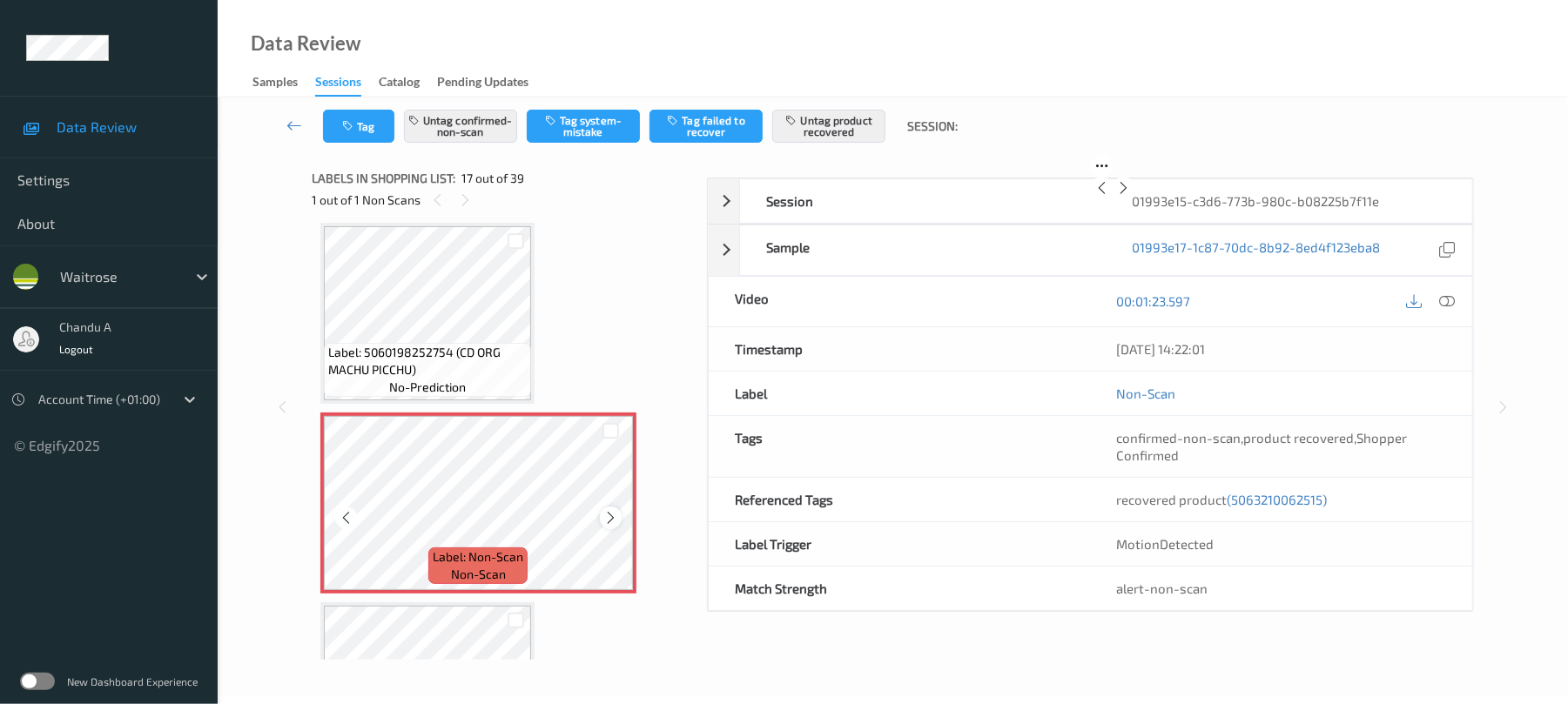
click at [610, 512] on icon at bounding box center [610, 518] width 15 height 16
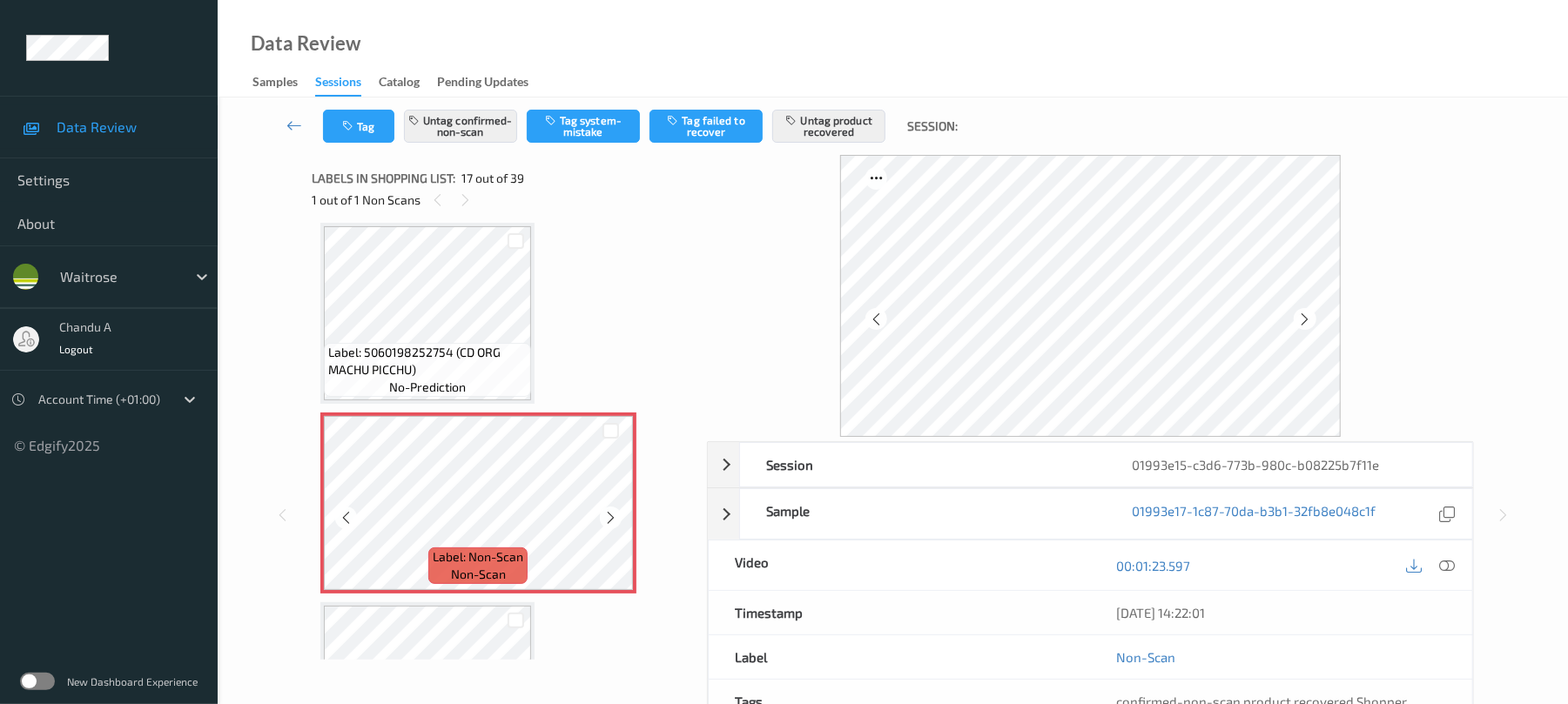
click at [610, 512] on icon at bounding box center [610, 518] width 15 height 16
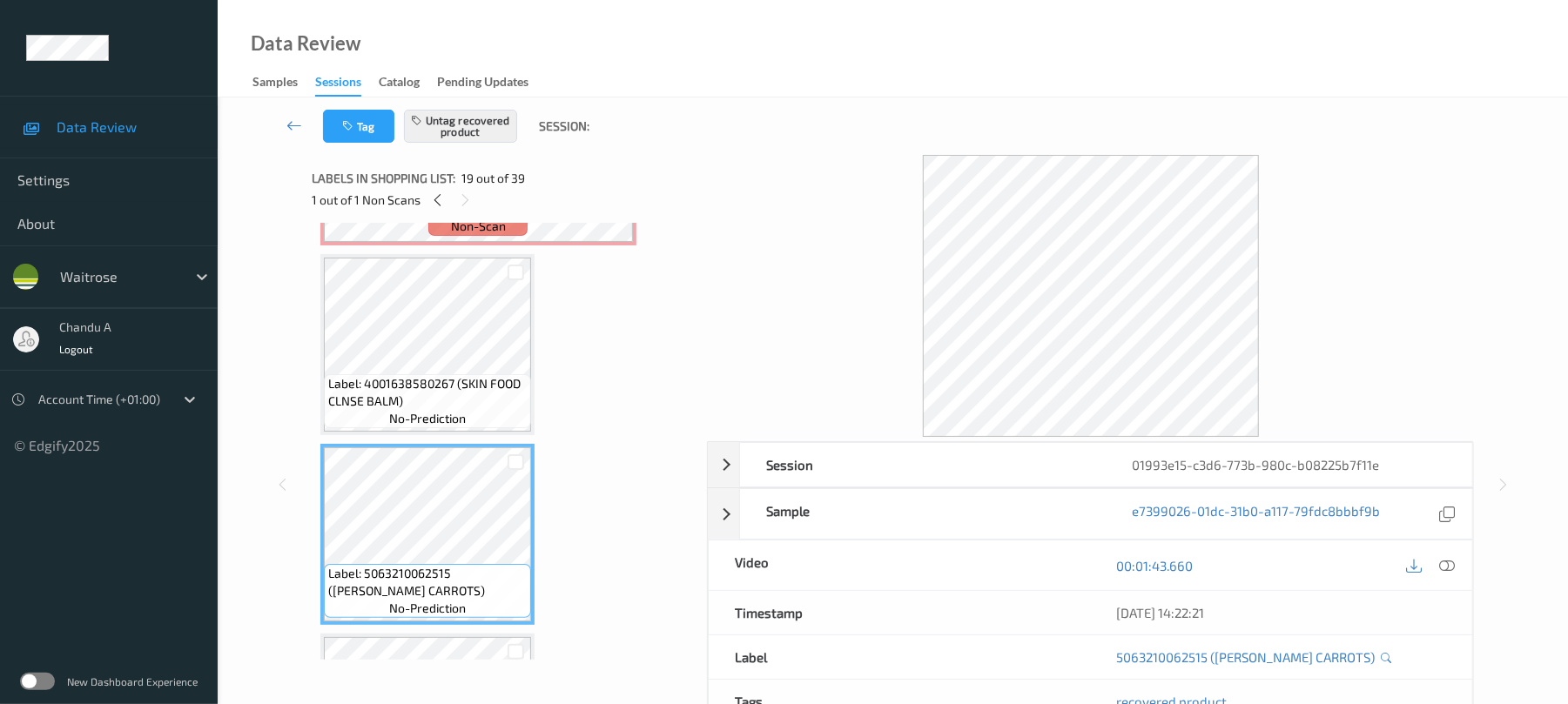
scroll to position [3087, 0]
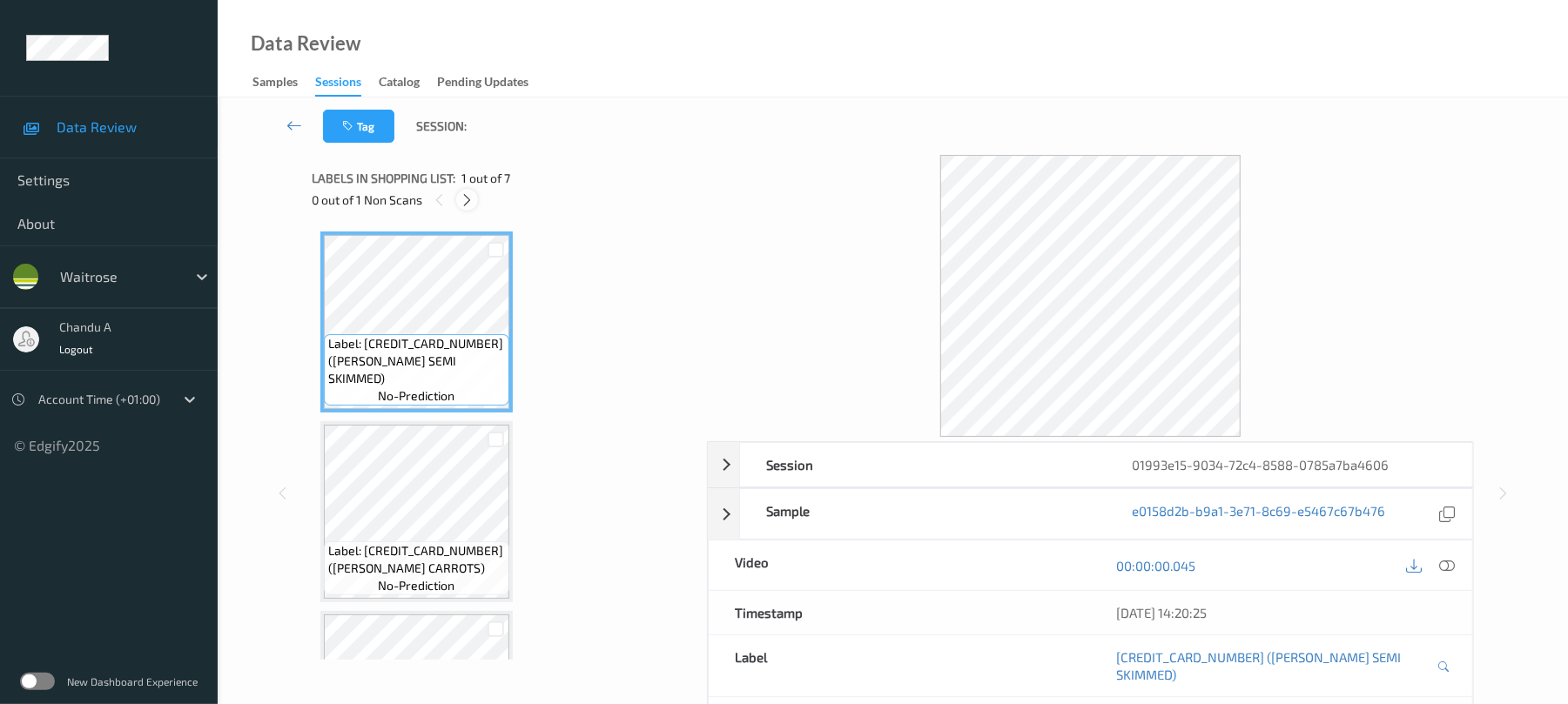
click at [475, 203] on div at bounding box center [466, 200] width 21 height 21
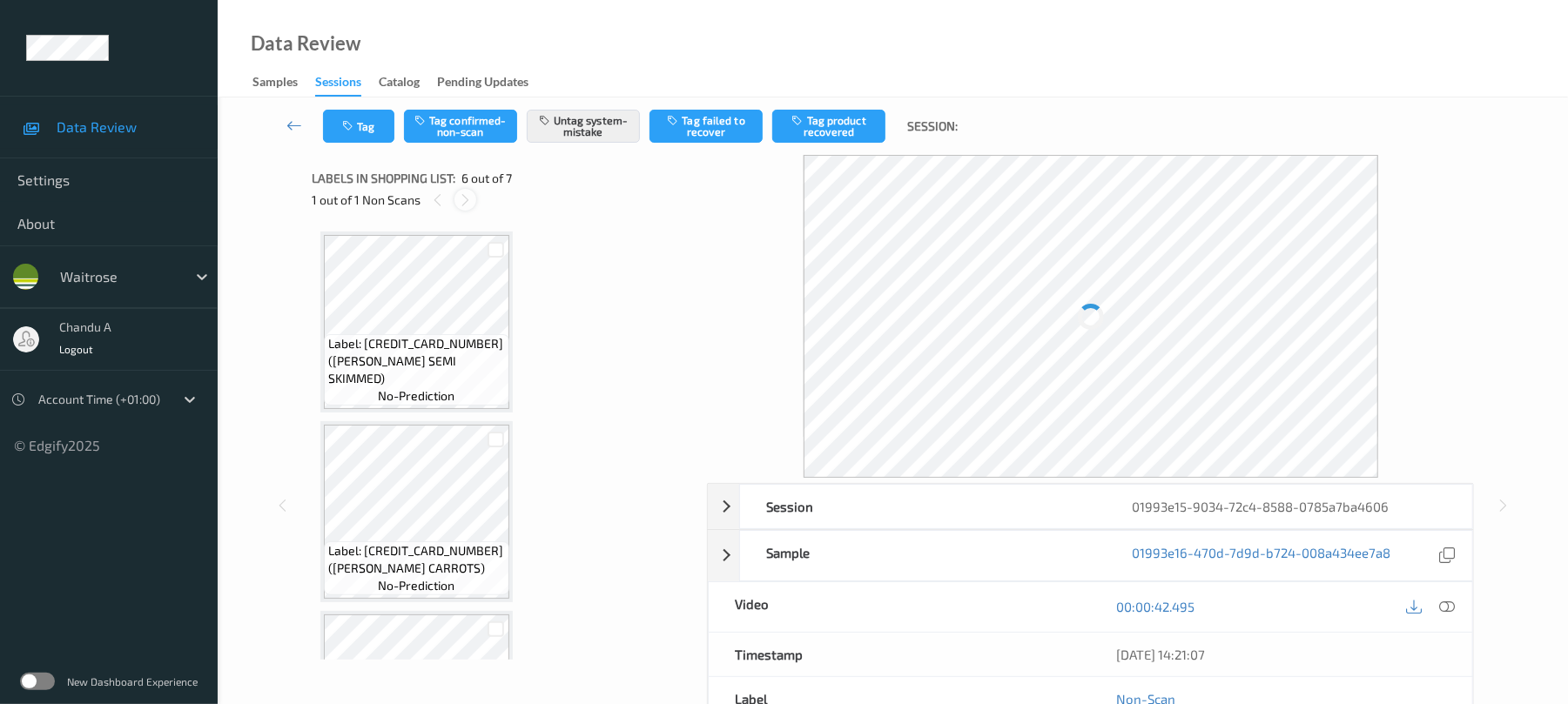
scroll to position [768, 0]
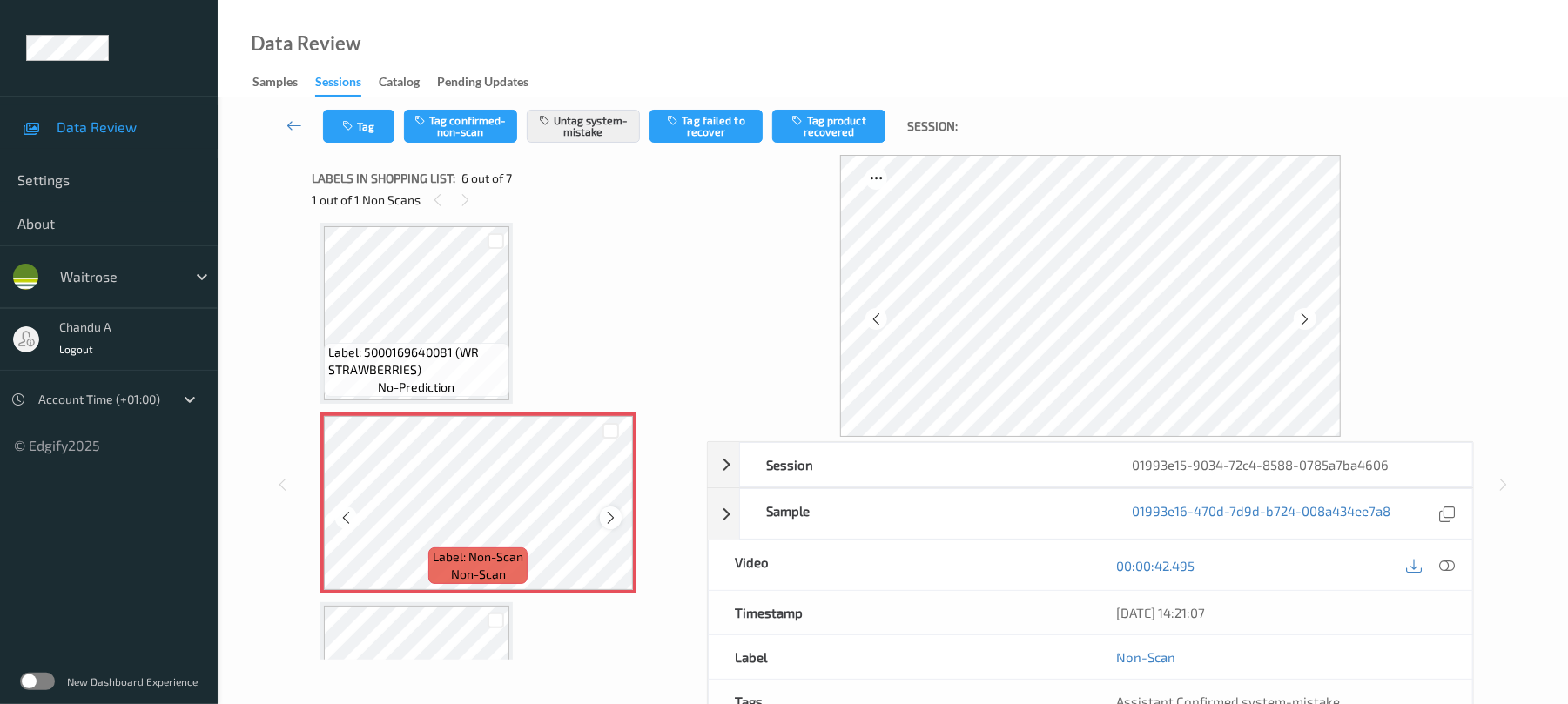
click at [603, 516] on icon at bounding box center [610, 518] width 15 height 16
click at [380, 129] on button "Tag" at bounding box center [359, 126] width 71 height 33
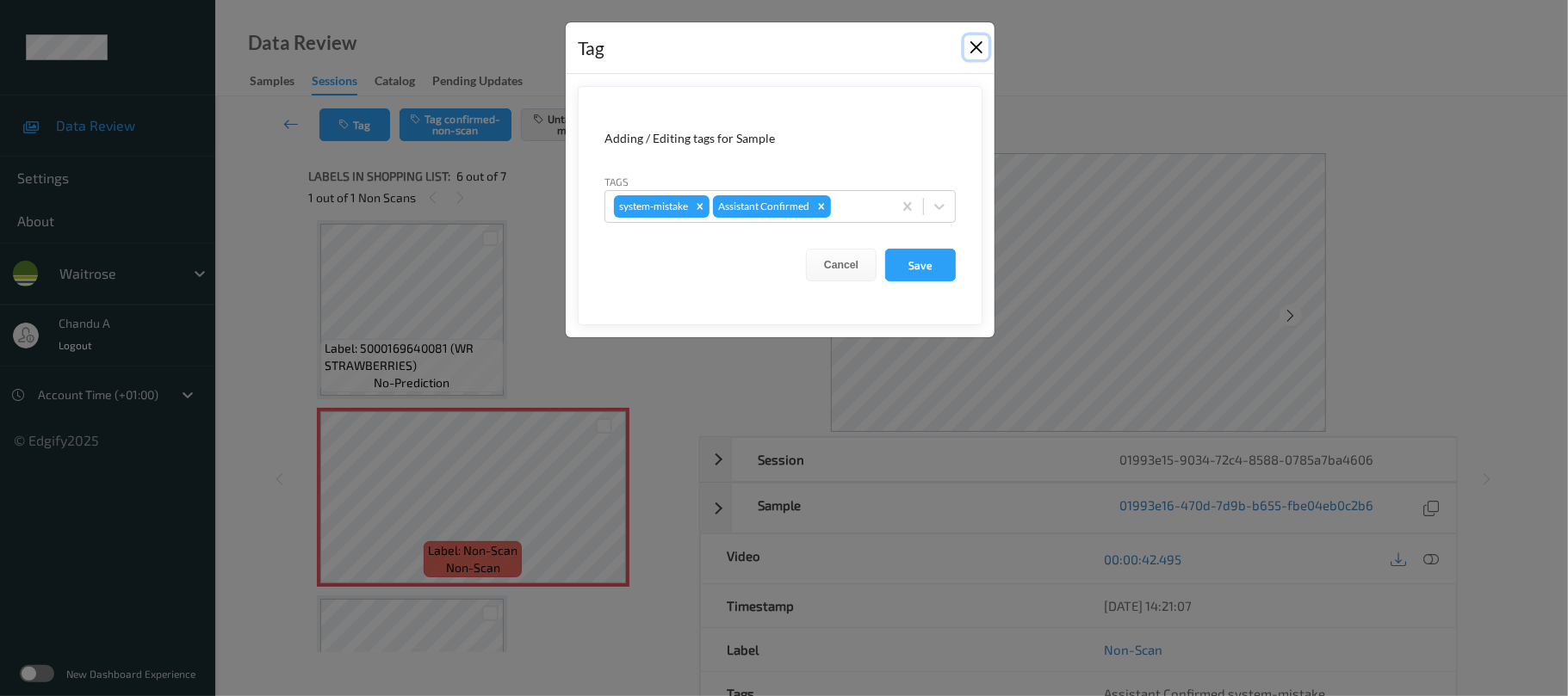
click at [975, 55] on button "Close" at bounding box center [976, 47] width 24 height 24
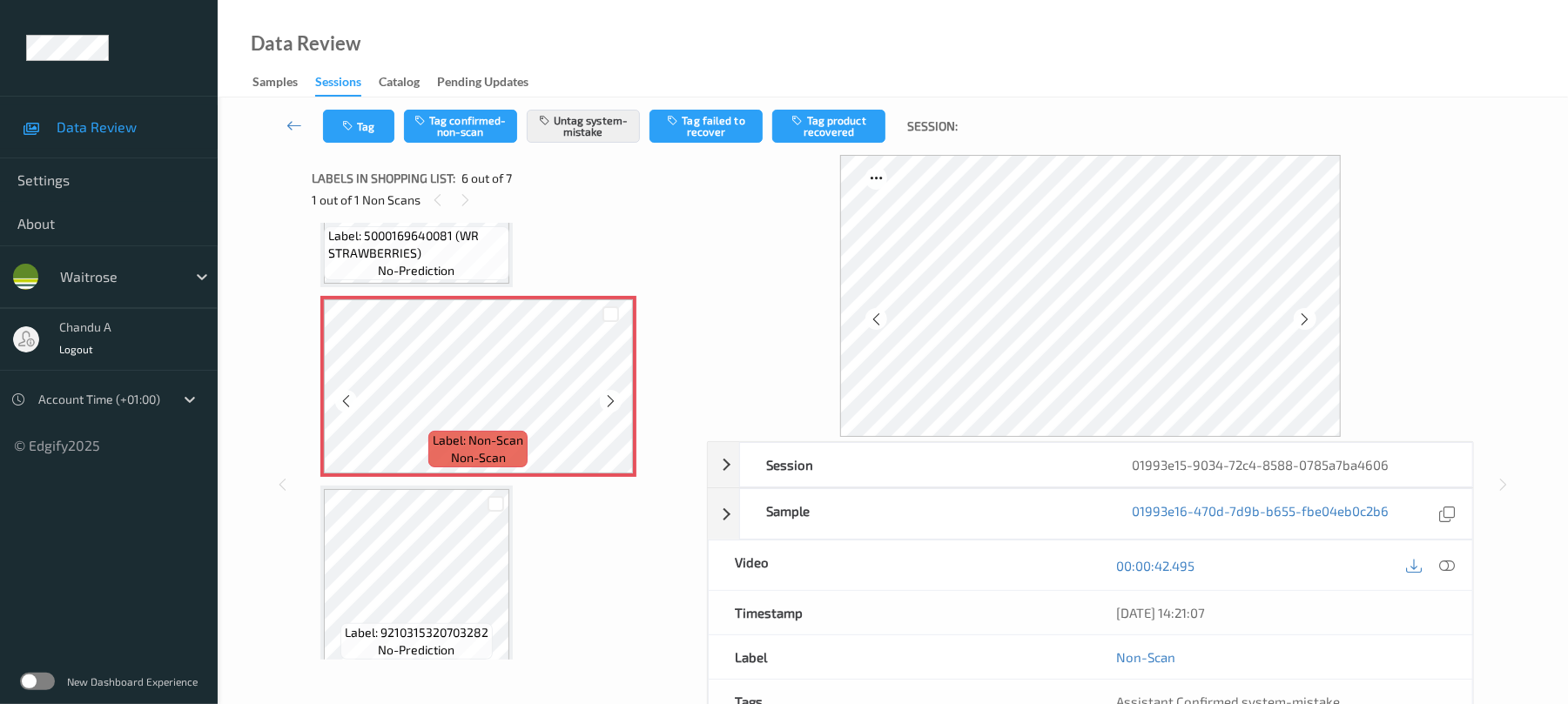
scroll to position [899, 0]
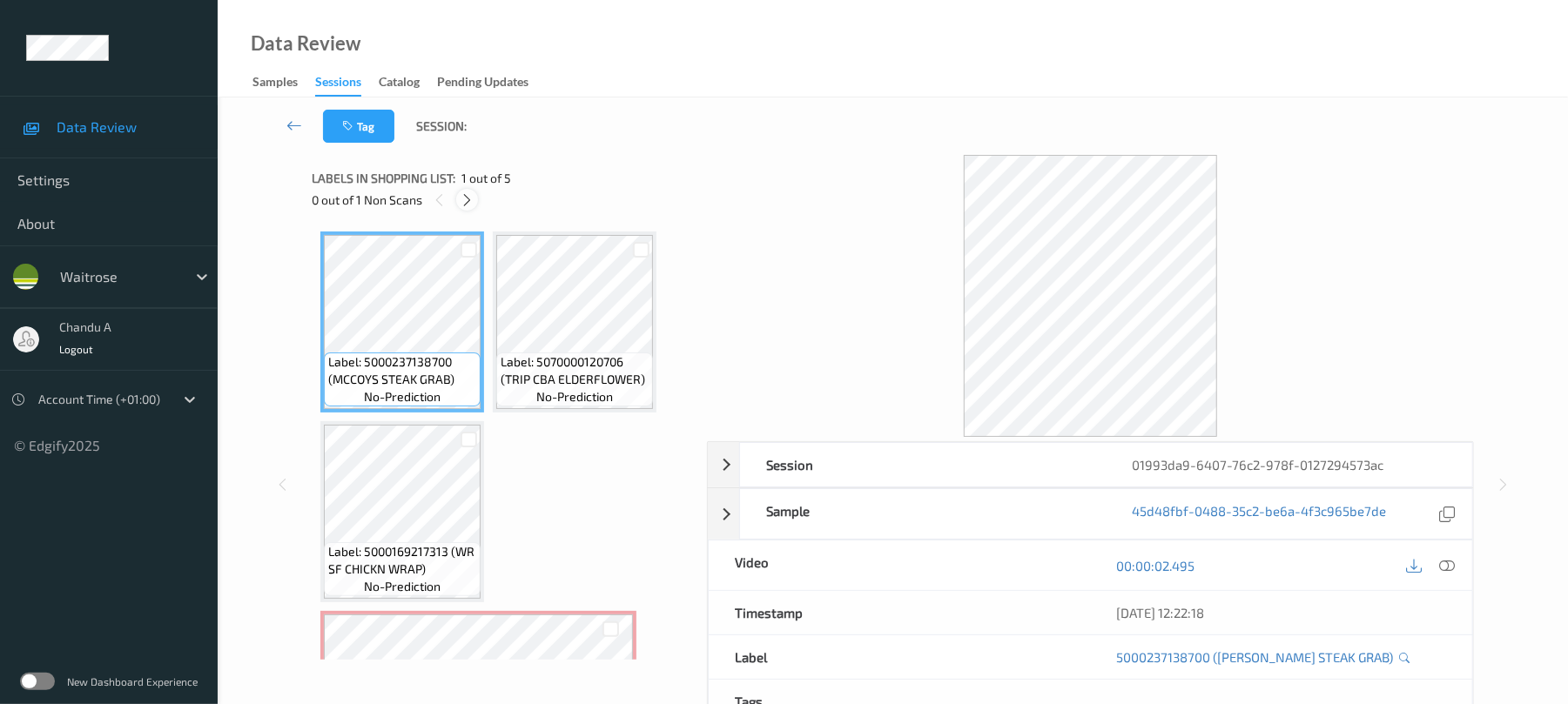
click at [461, 195] on icon at bounding box center [466, 201] width 15 height 16
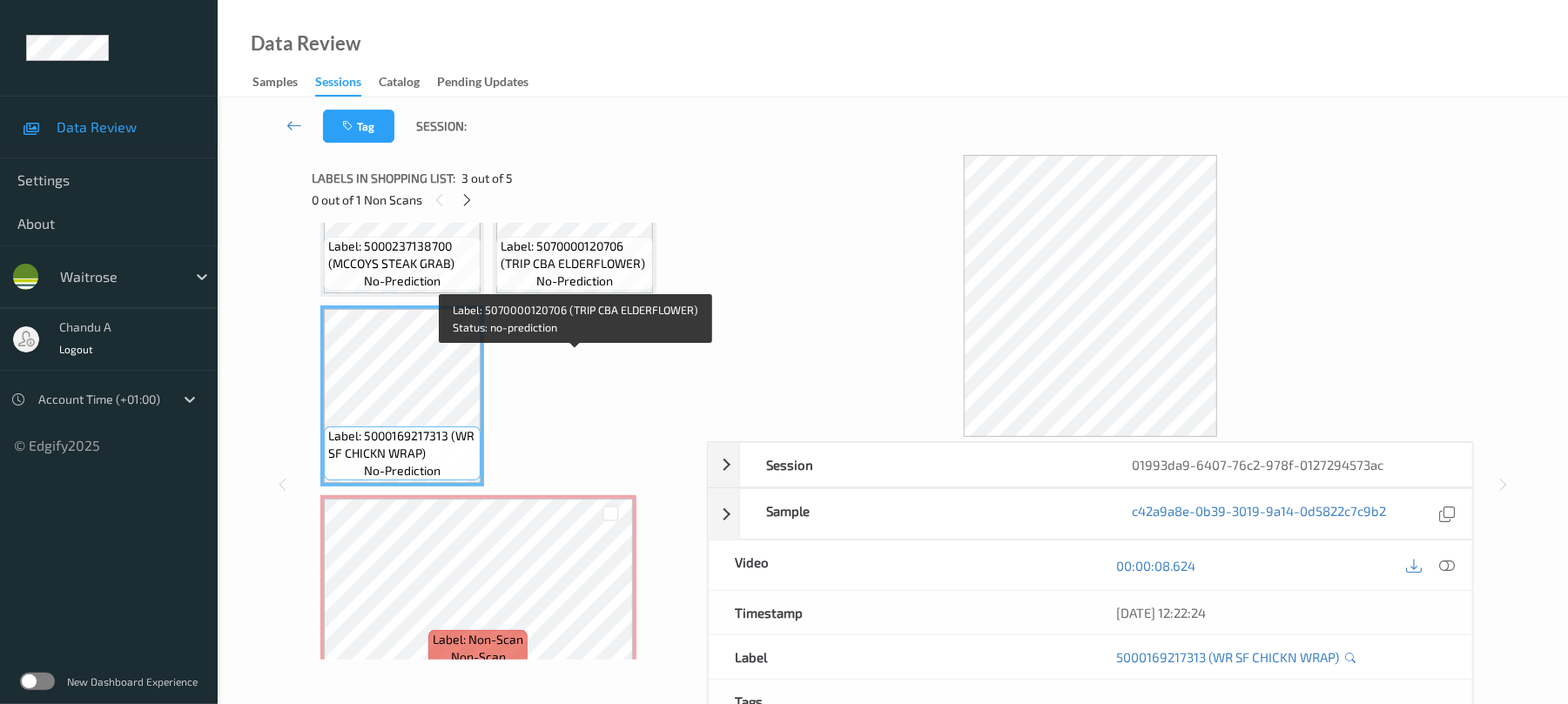
scroll to position [232, 0]
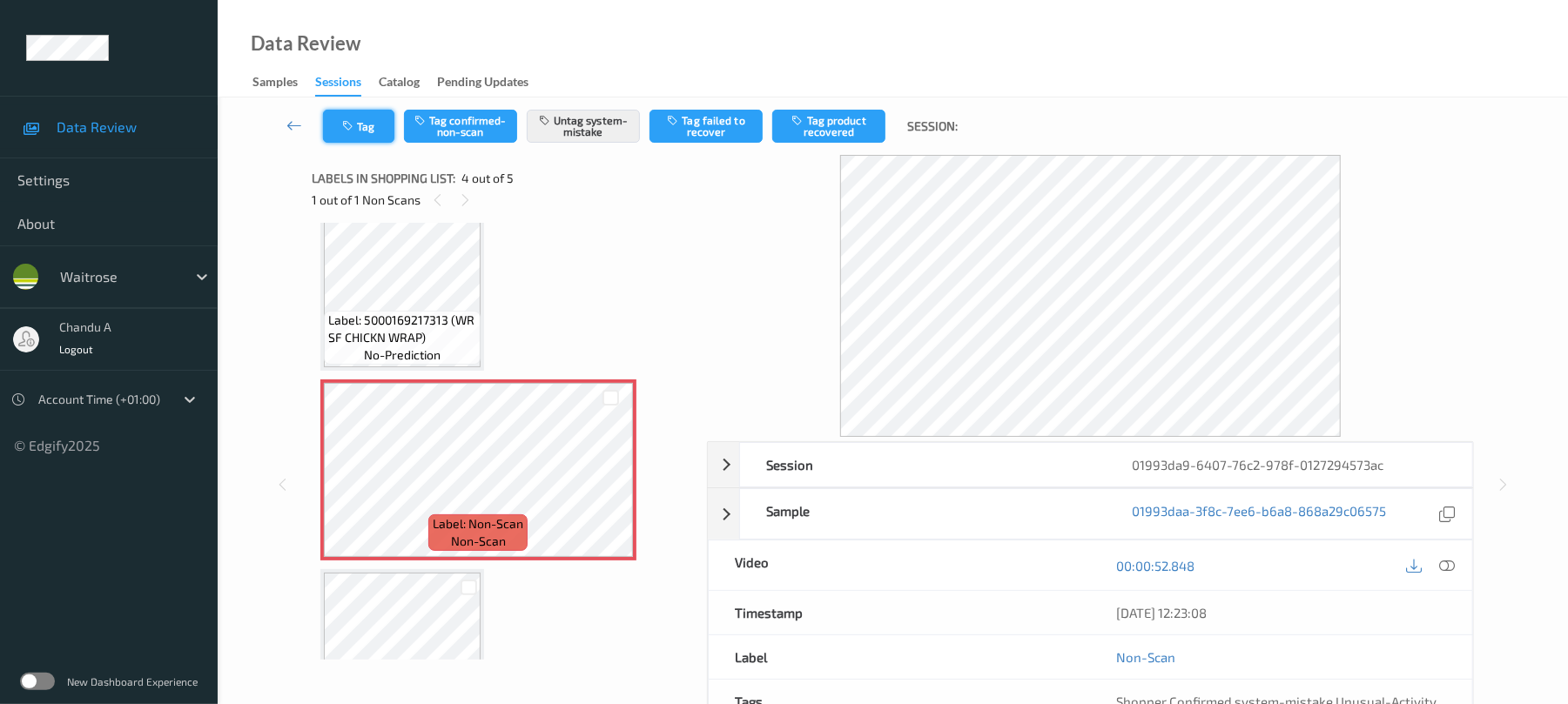
click at [353, 117] on button "Tag" at bounding box center [359, 126] width 71 height 33
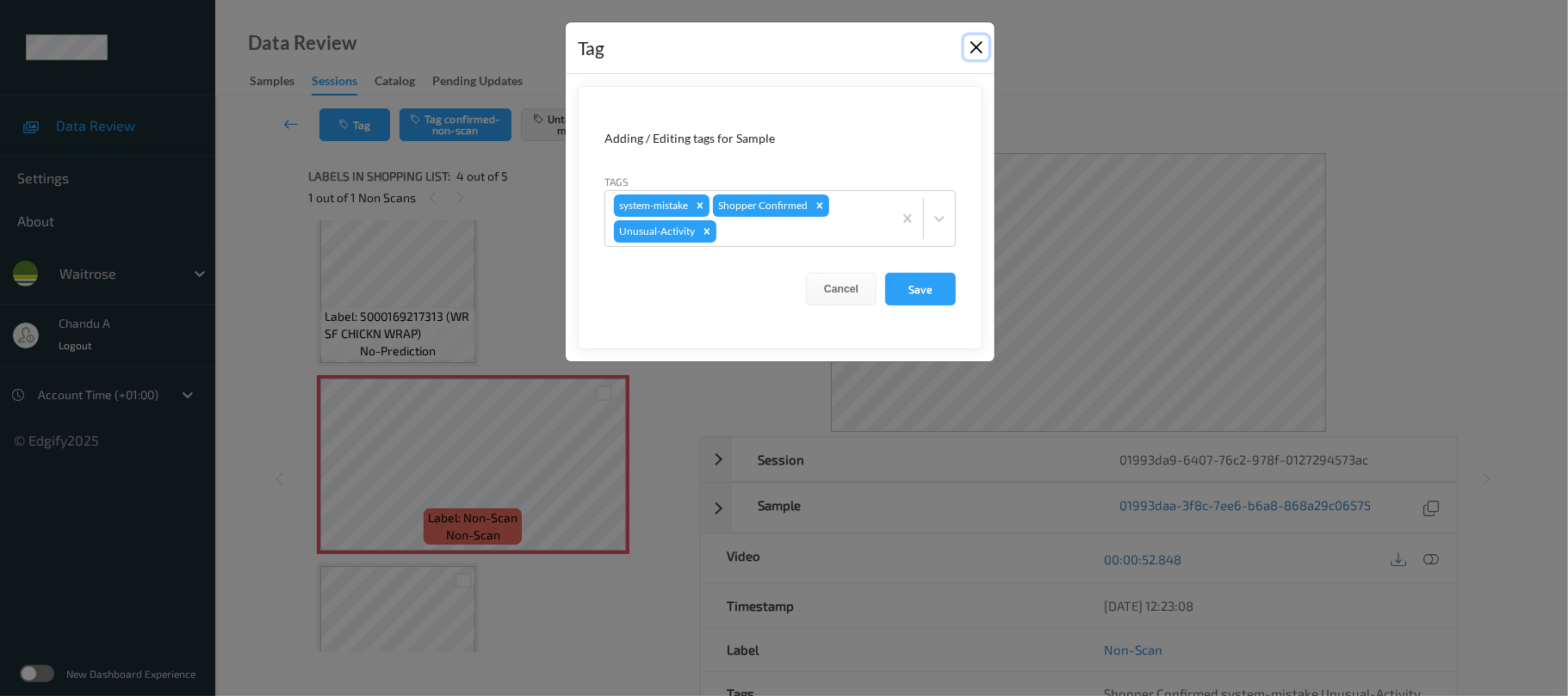
click at [970, 43] on button "Close" at bounding box center [976, 47] width 24 height 24
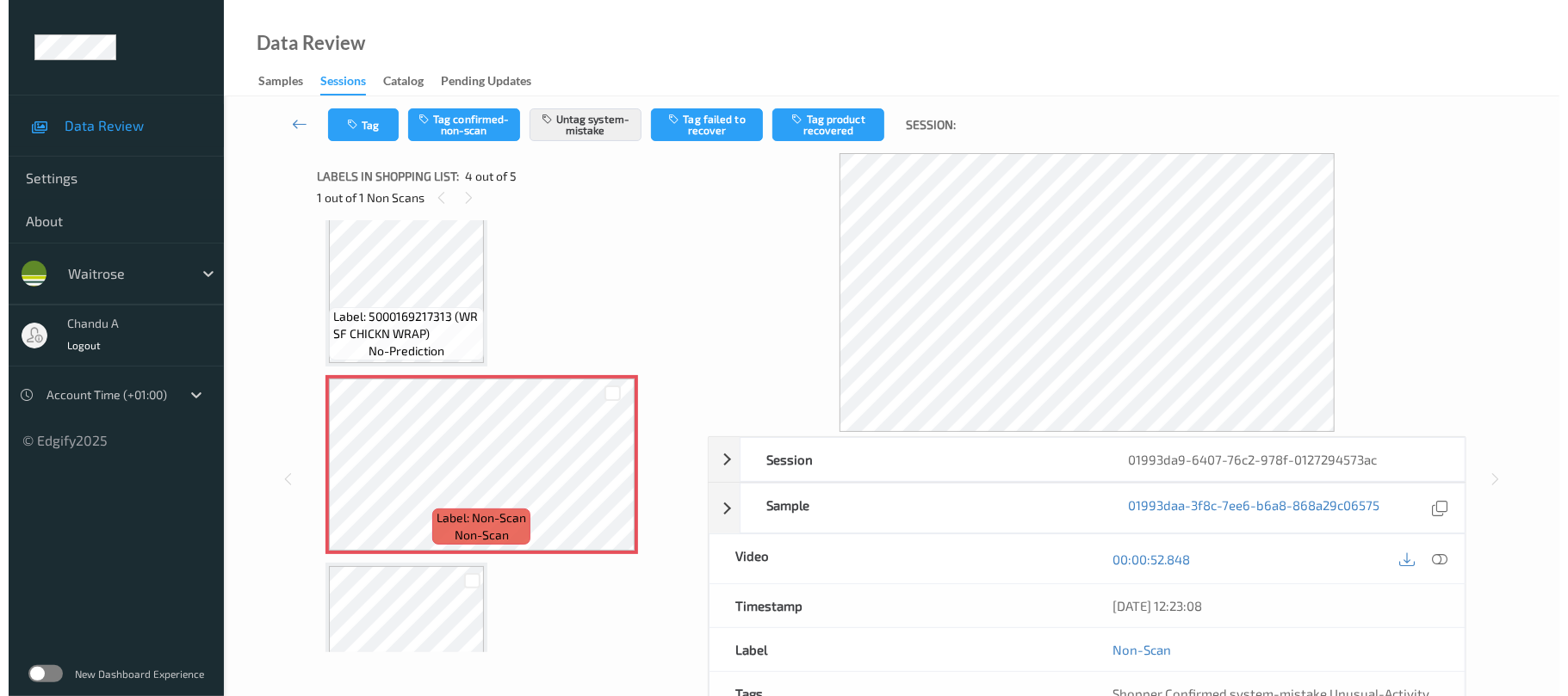
scroll to position [327, 0]
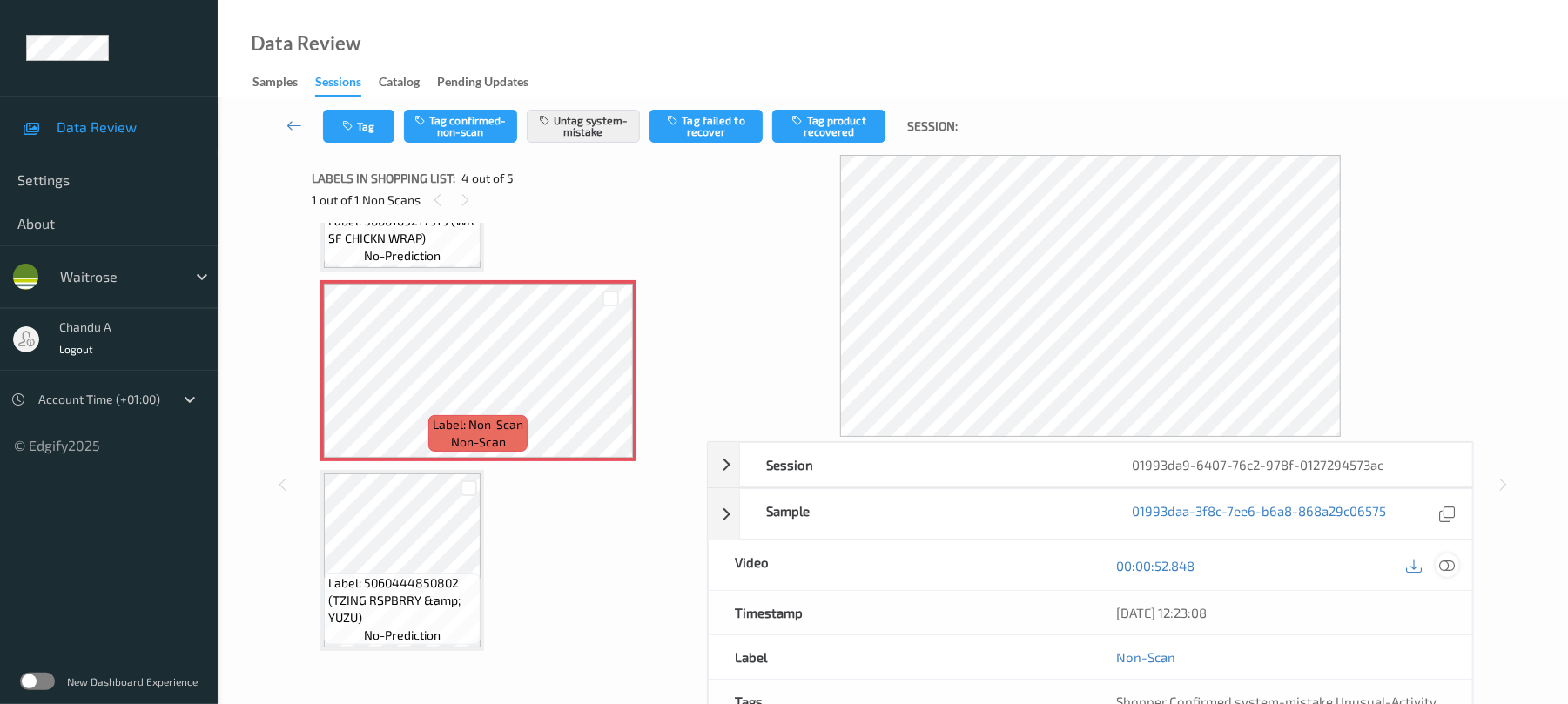
click at [1443, 566] on icon at bounding box center [1448, 567] width 16 height 16
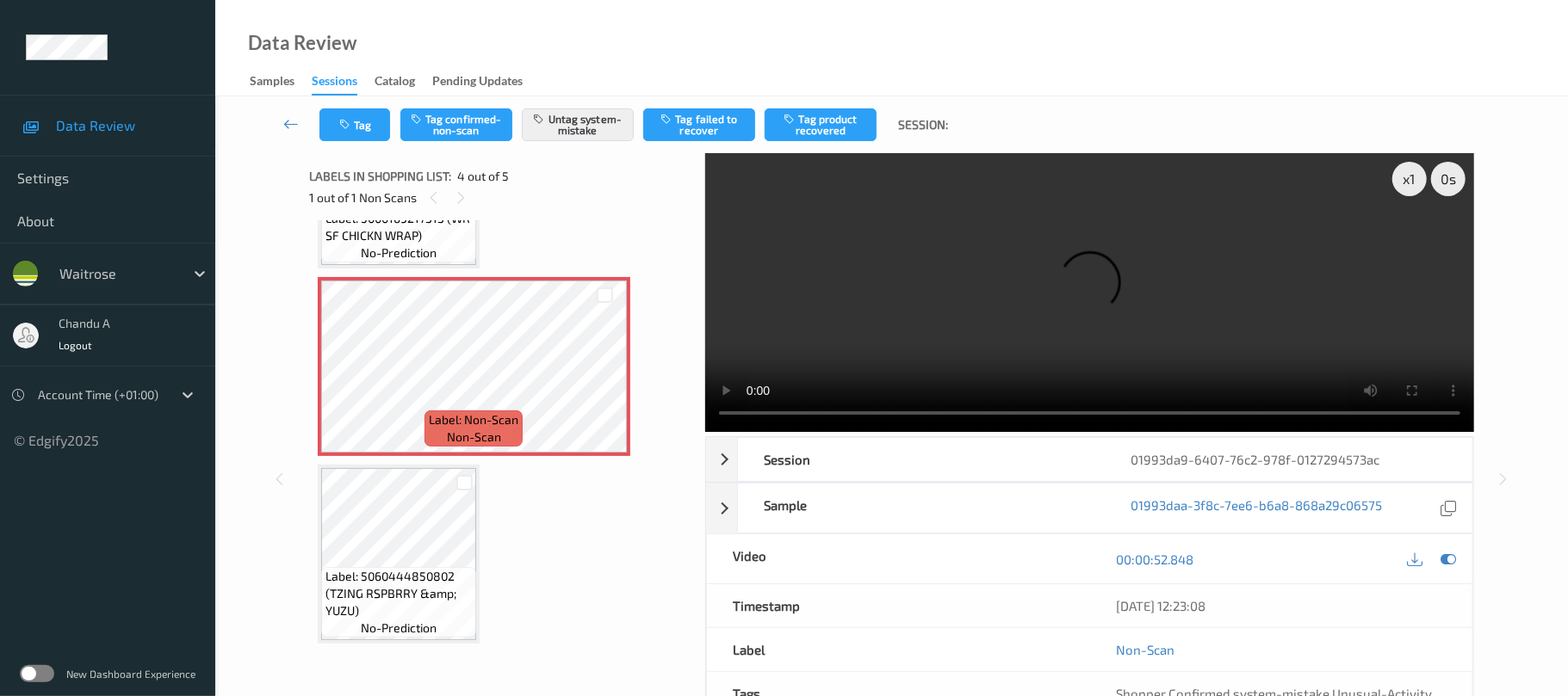
click at [460, 244] on div "Label: 5000169217313 (WR SF CHICKN WRAP) no-prediction" at bounding box center [399, 236] width 155 height 54
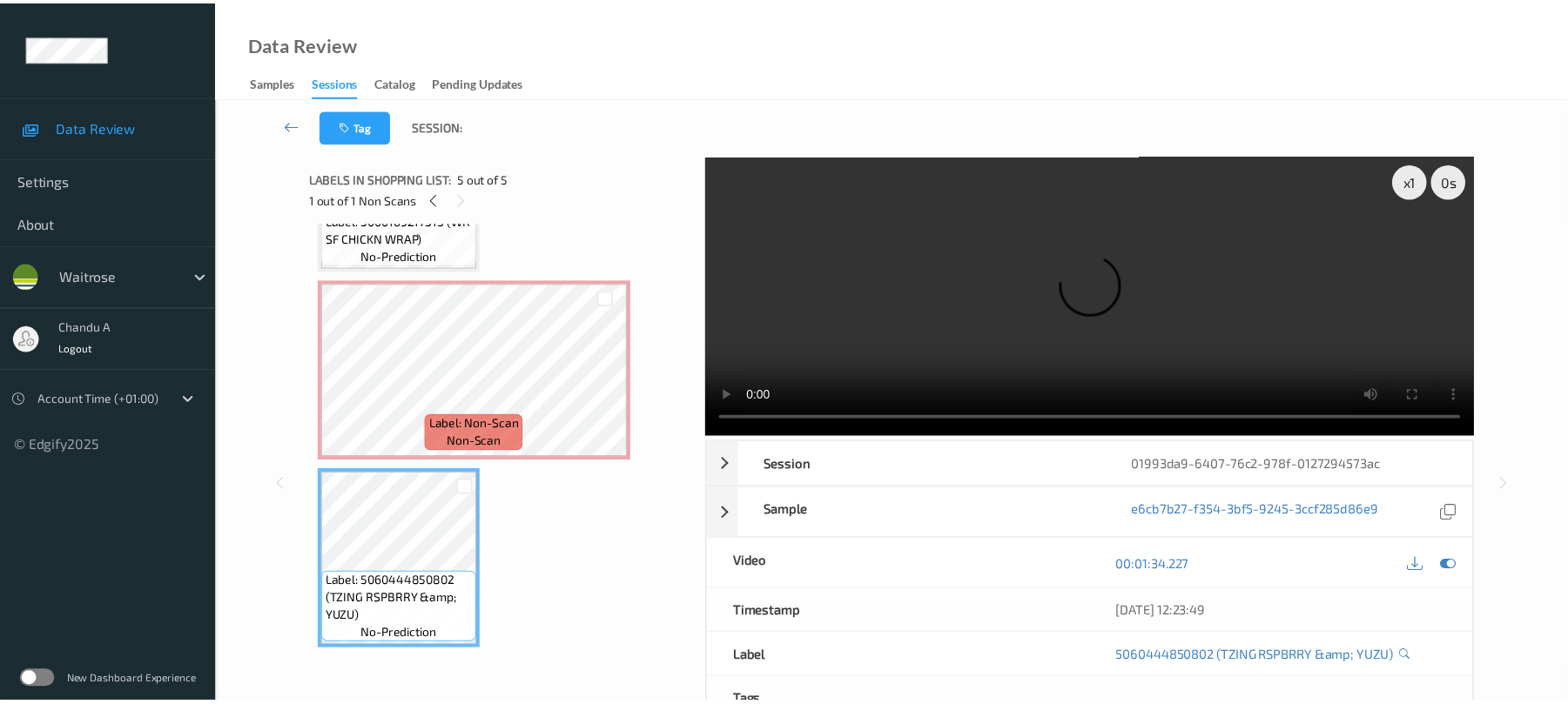
scroll to position [214, 0]
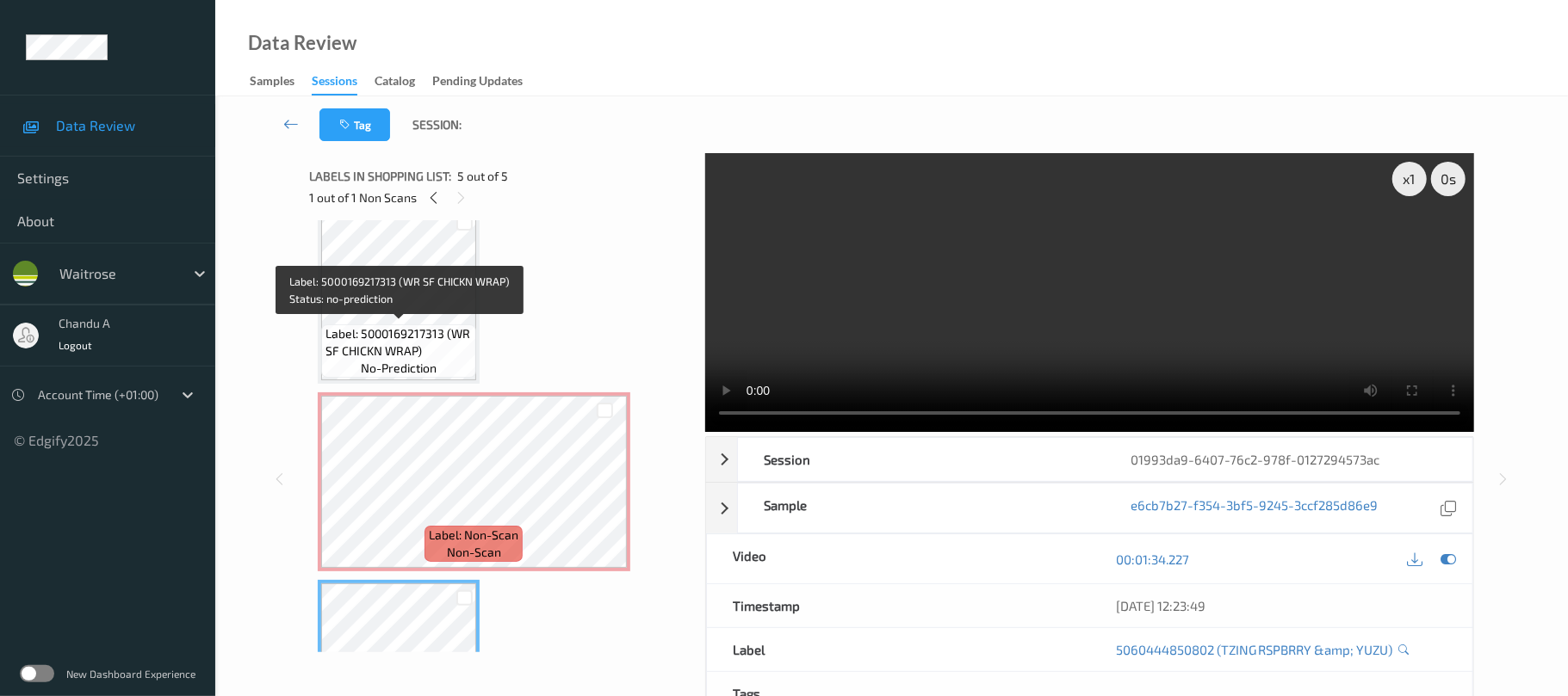
click at [434, 326] on span "Label: 5000169217313 (WR SF CHICKN WRAP)" at bounding box center [399, 342] width 146 height 34
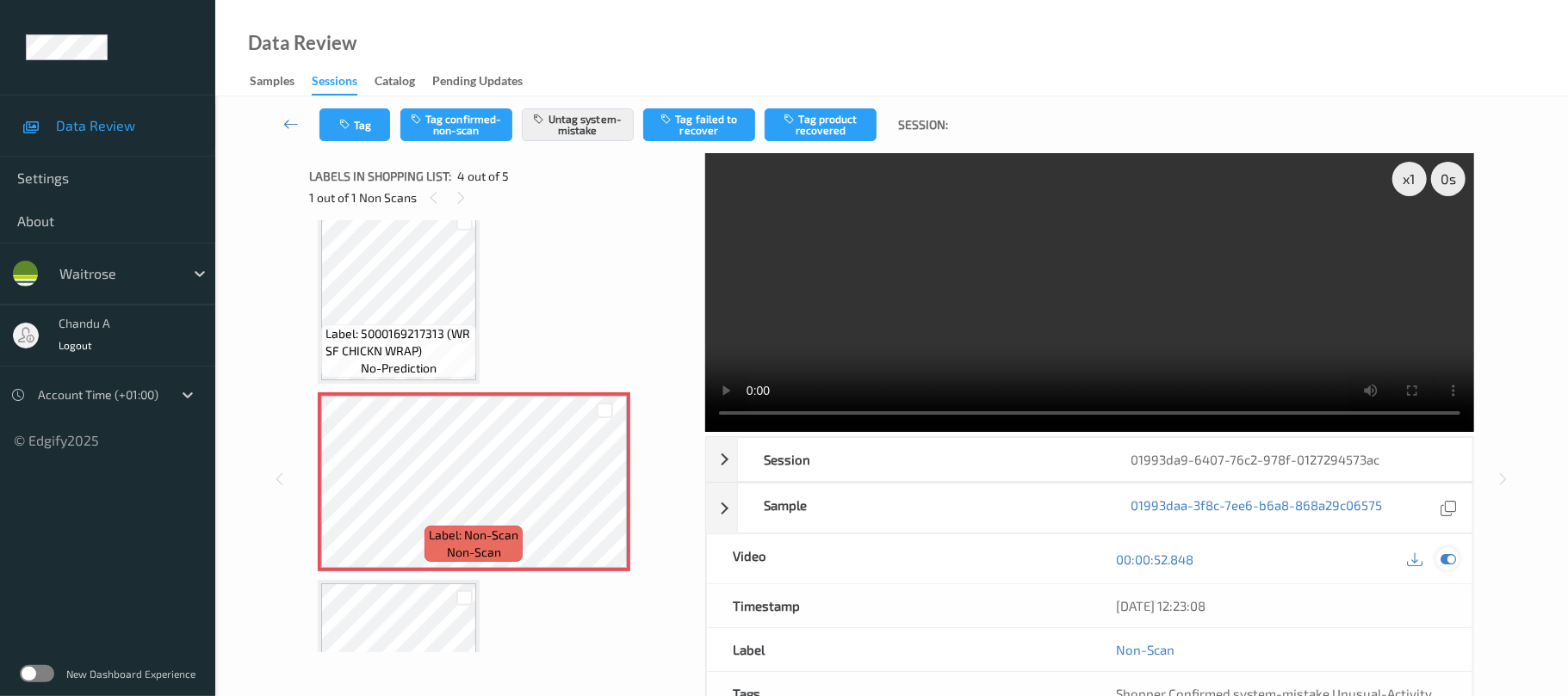
click at [1445, 552] on icon at bounding box center [1449, 560] width 16 height 16
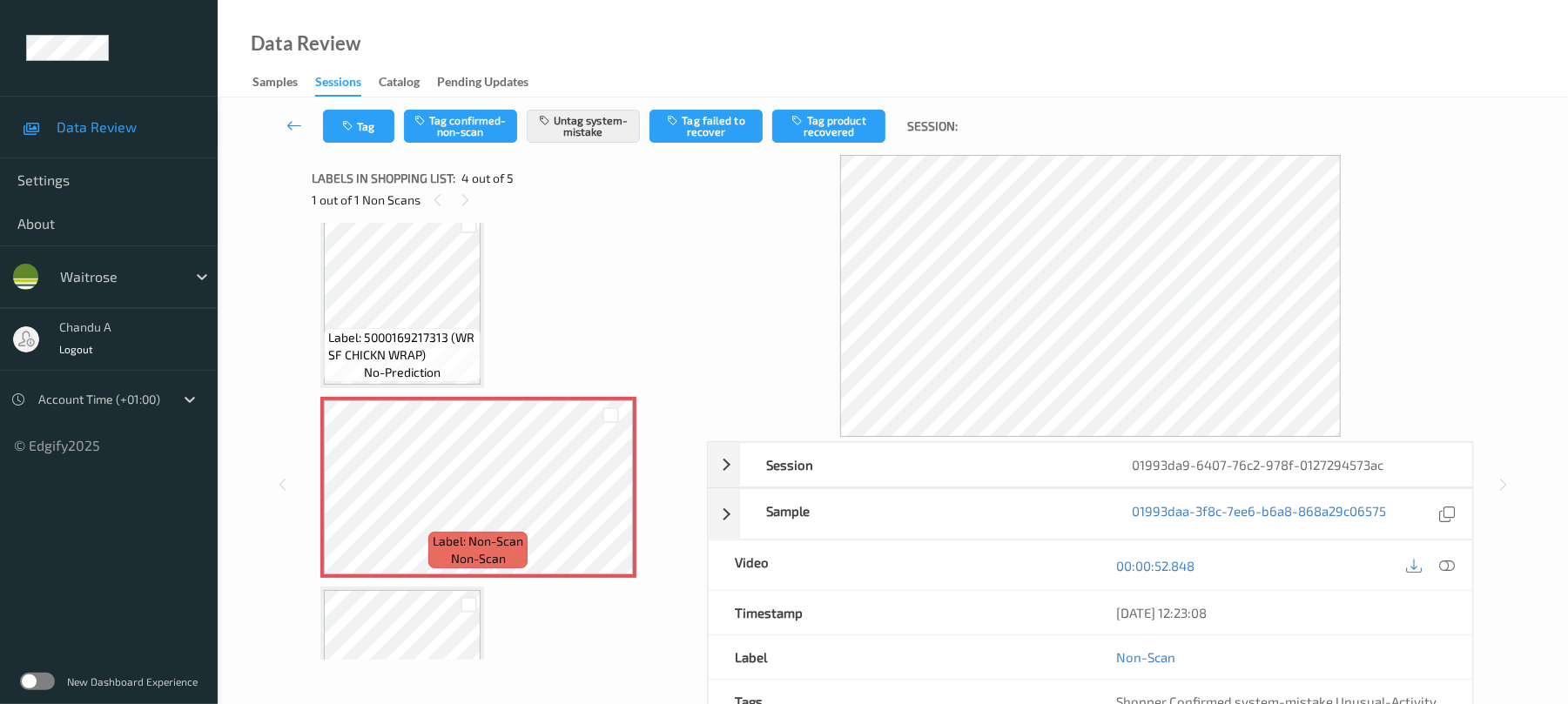
click at [1454, 567] on icon at bounding box center [1448, 567] width 16 height 16
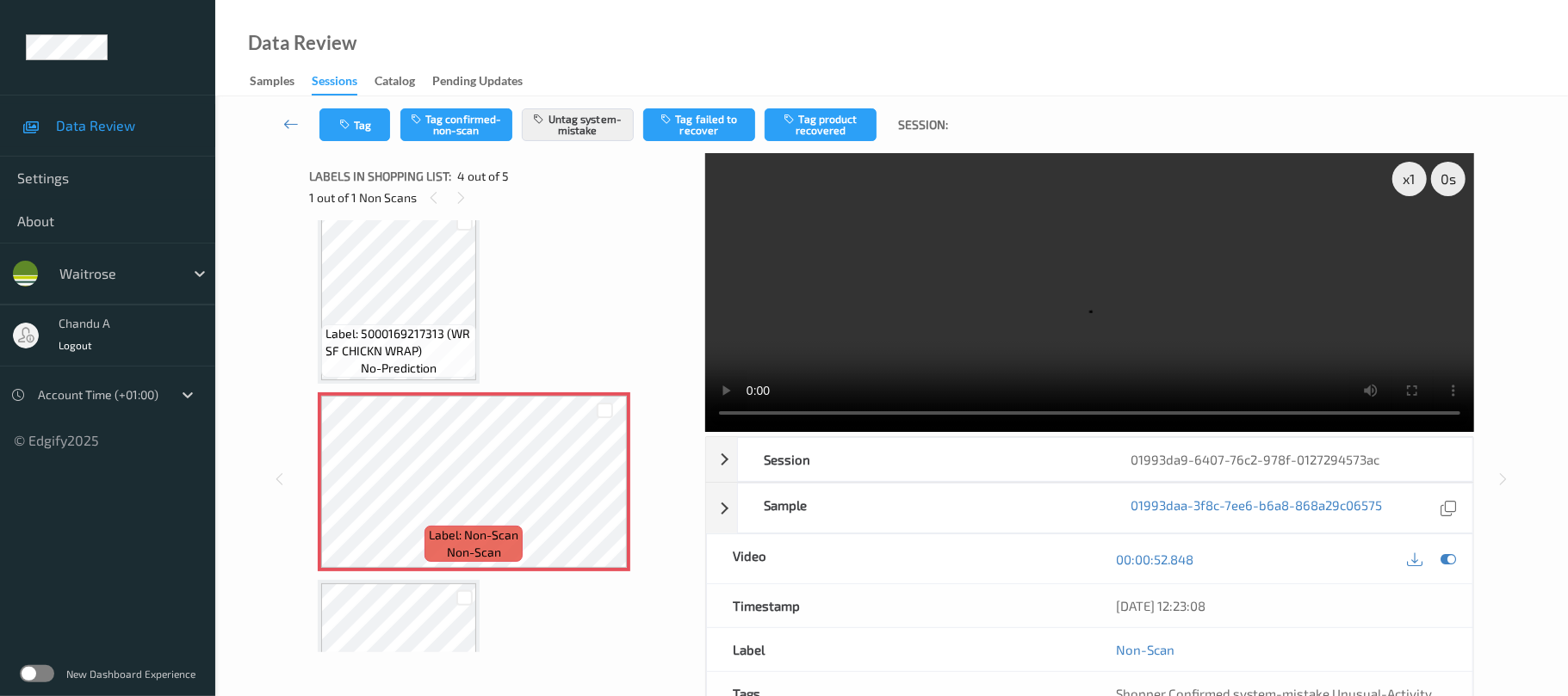
click at [1435, 548] on div at bounding box center [1431, 559] width 56 height 23
click at [1454, 552] on icon at bounding box center [1449, 560] width 16 height 16
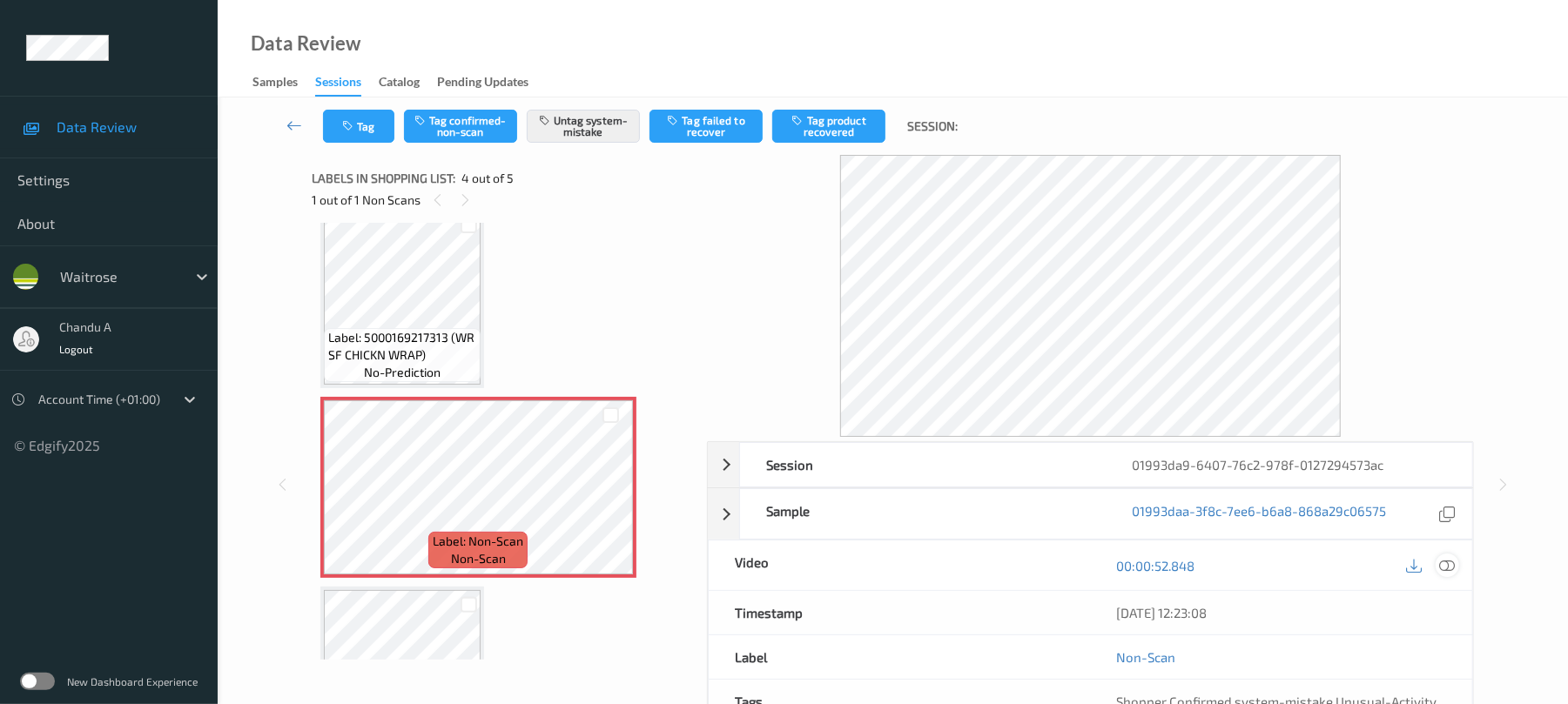
click at [1443, 562] on icon at bounding box center [1448, 567] width 16 height 16
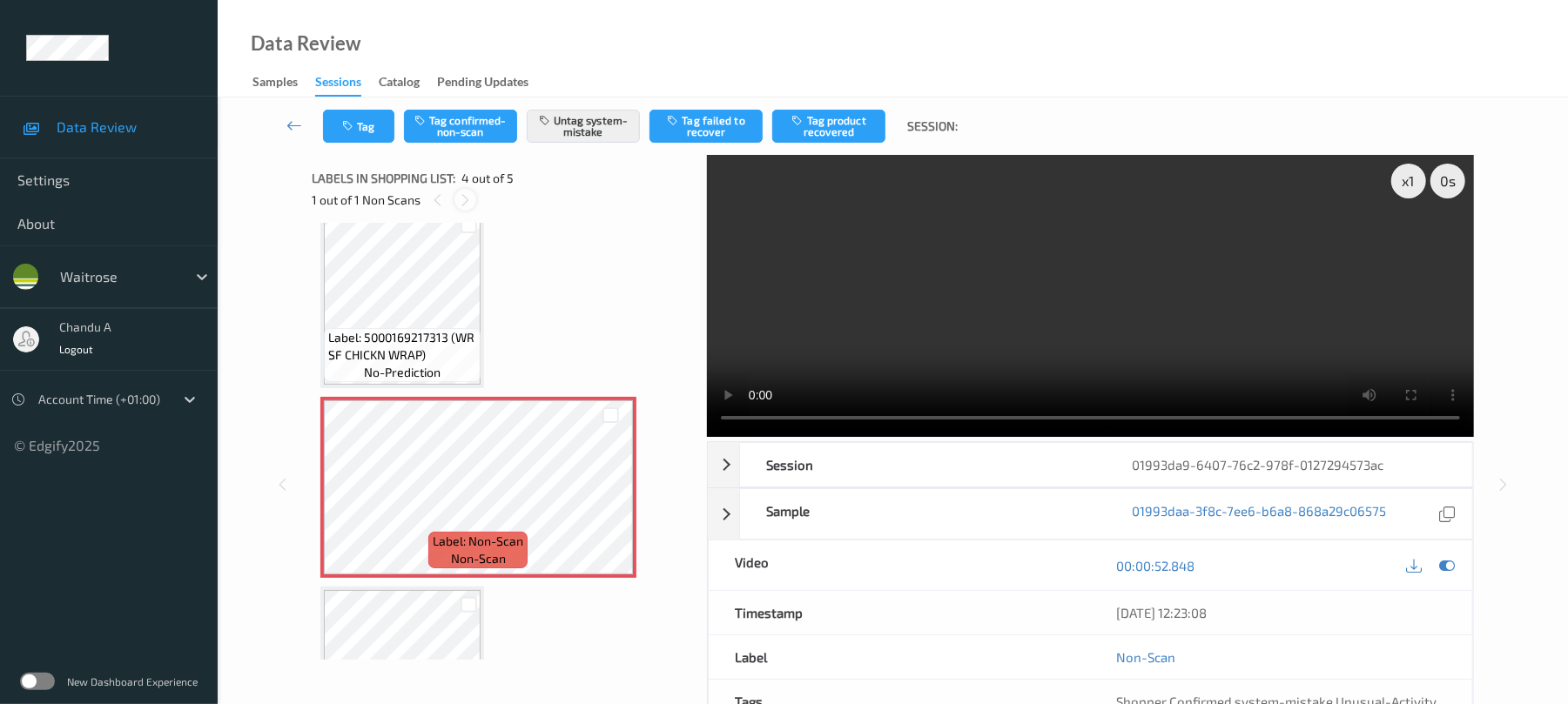
click at [460, 197] on icon at bounding box center [465, 201] width 15 height 16
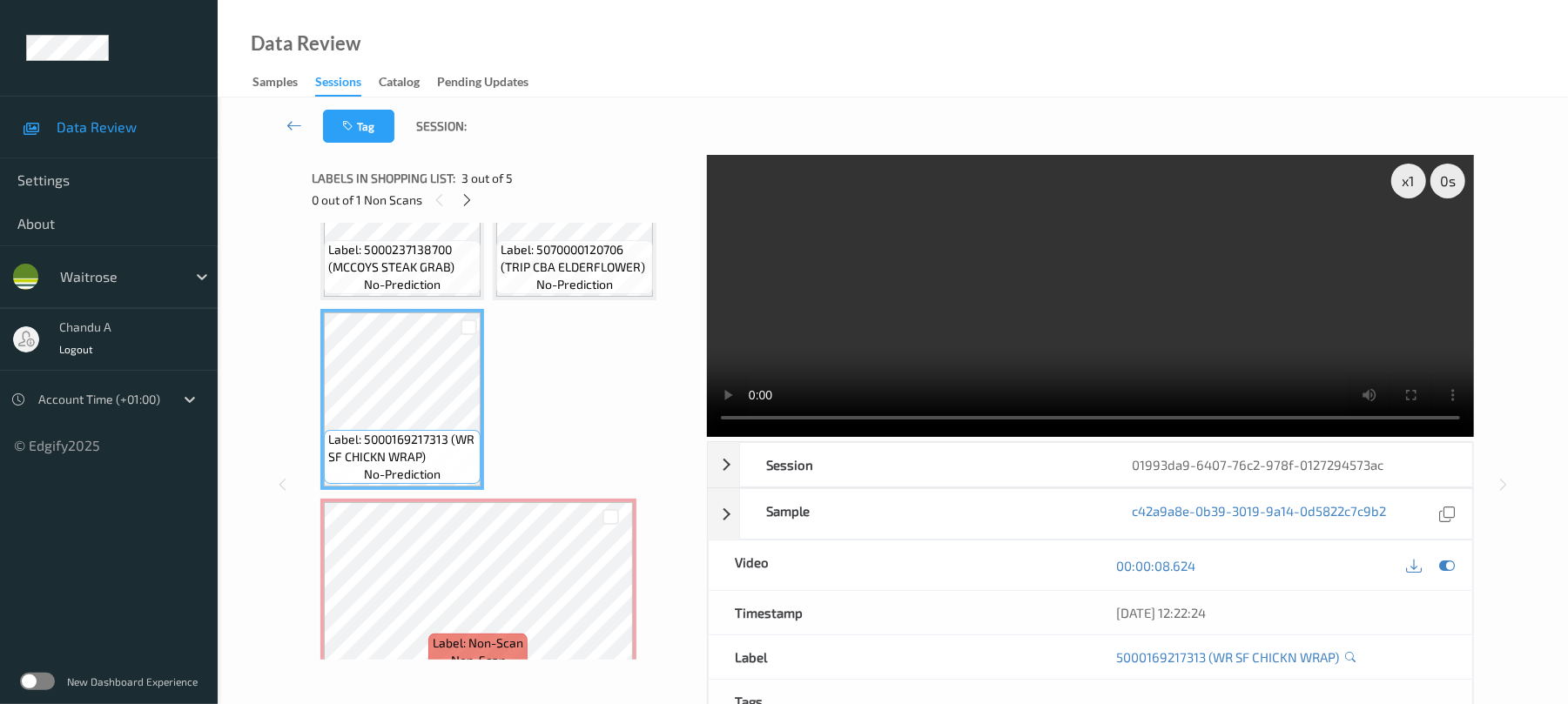
scroll to position [0, 0]
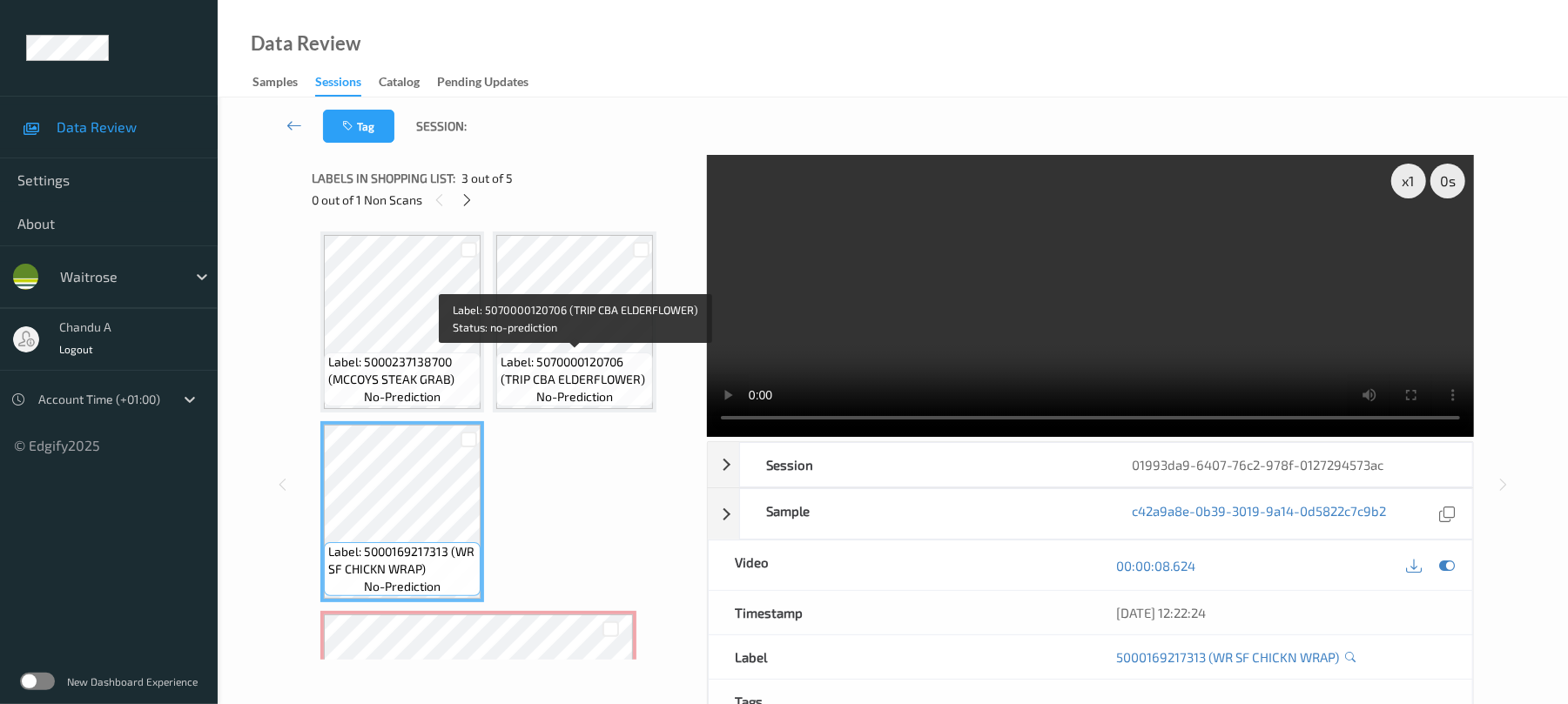
click at [589, 369] on span "Label: 5070000120706 (TRIP CBA ELDERFLOWER)" at bounding box center [574, 370] width 148 height 35
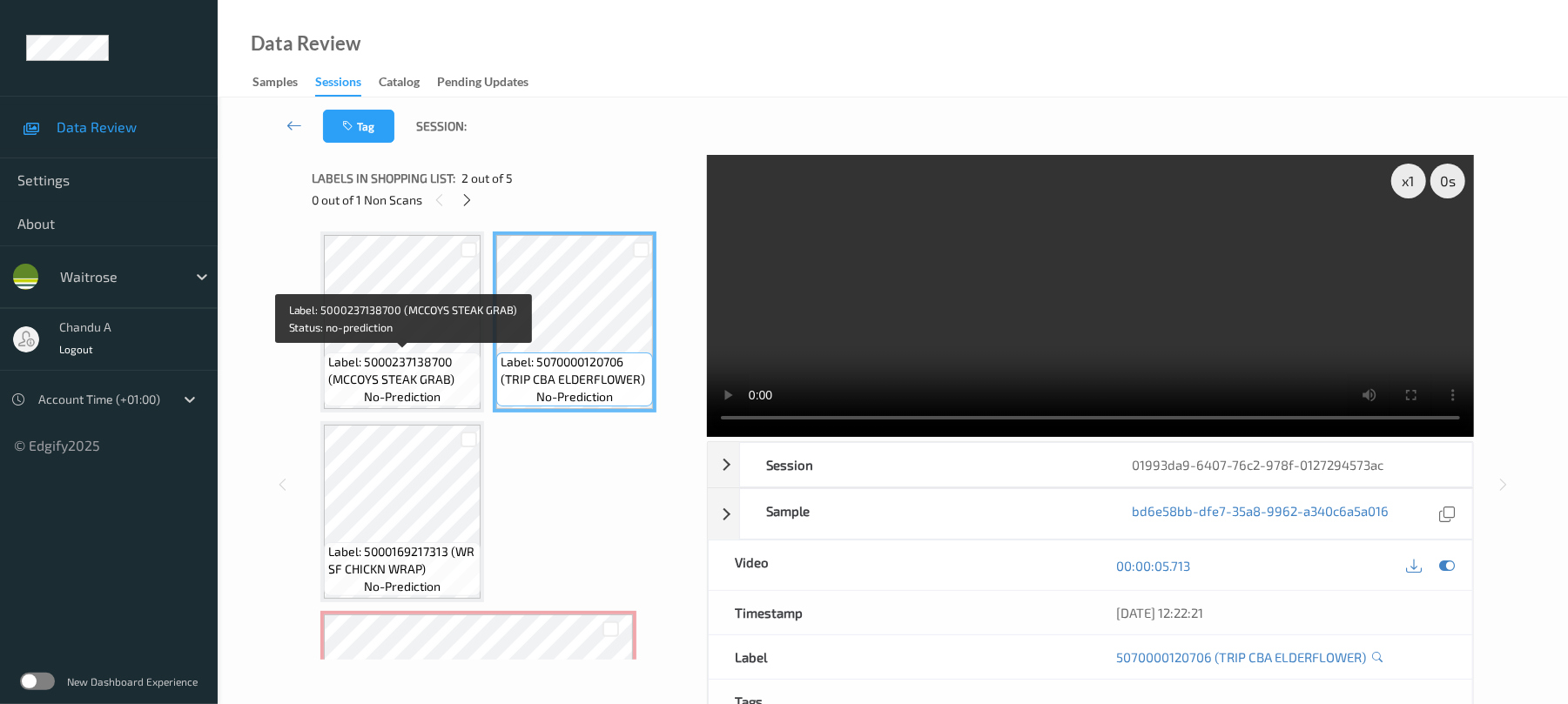
click at [443, 367] on span "Label: 5000237138700 (MCCOYS STEAK GRAB)" at bounding box center [402, 370] width 148 height 35
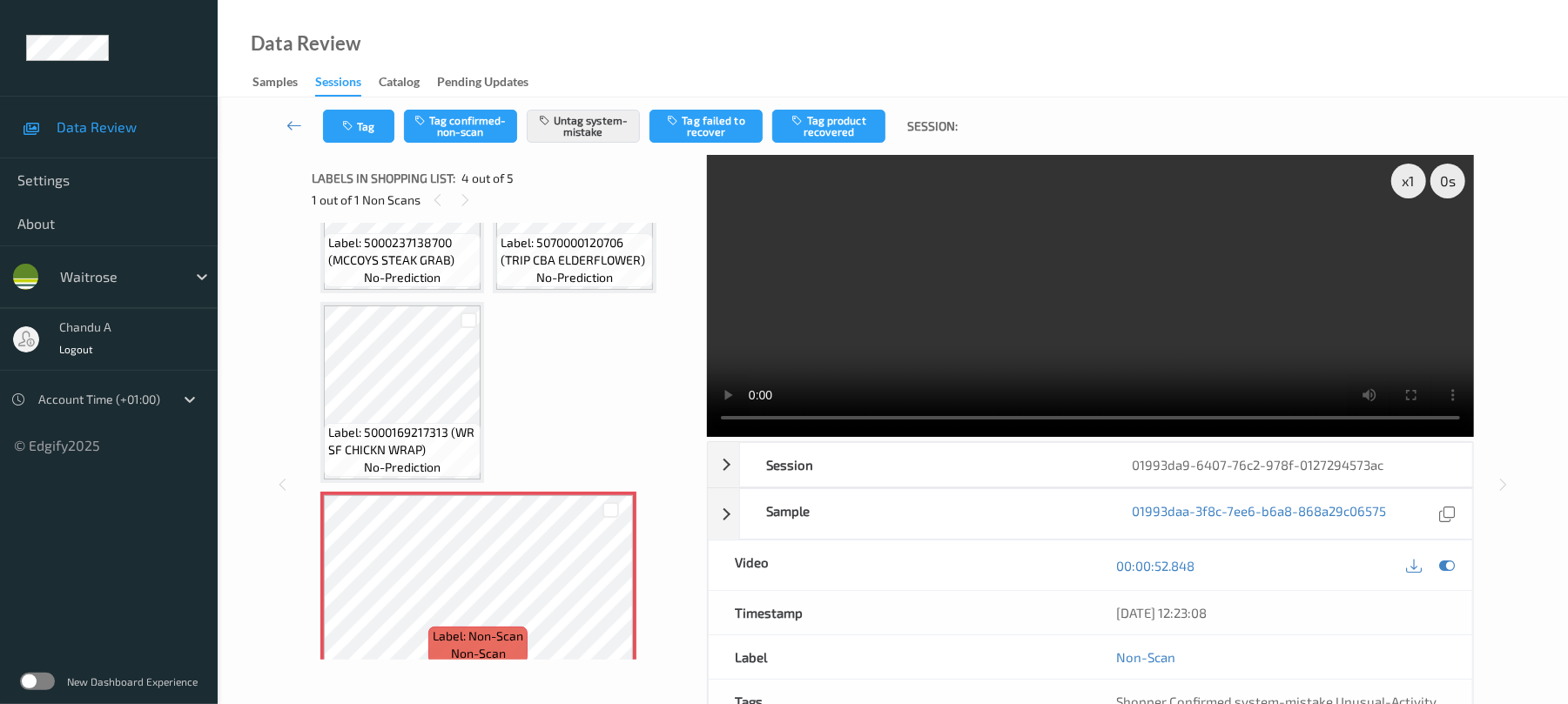
scroll to position [98, 0]
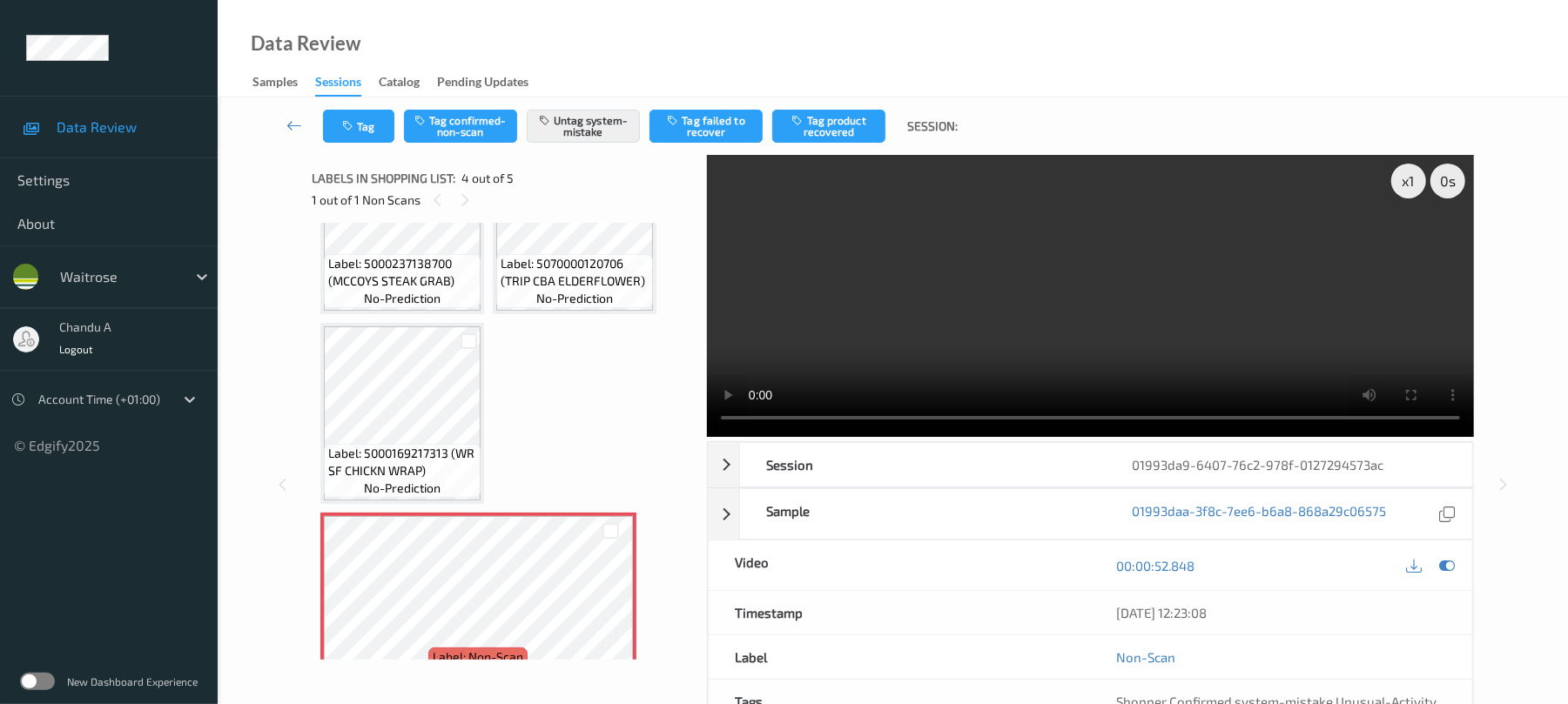
click at [374, 145] on div "Tag Tag confirmed-non-scan Untag system-mistake Tag failed to recover Tag produ…" at bounding box center [893, 126] width 1279 height 57
click at [356, 130] on icon "button" at bounding box center [350, 127] width 15 height 12
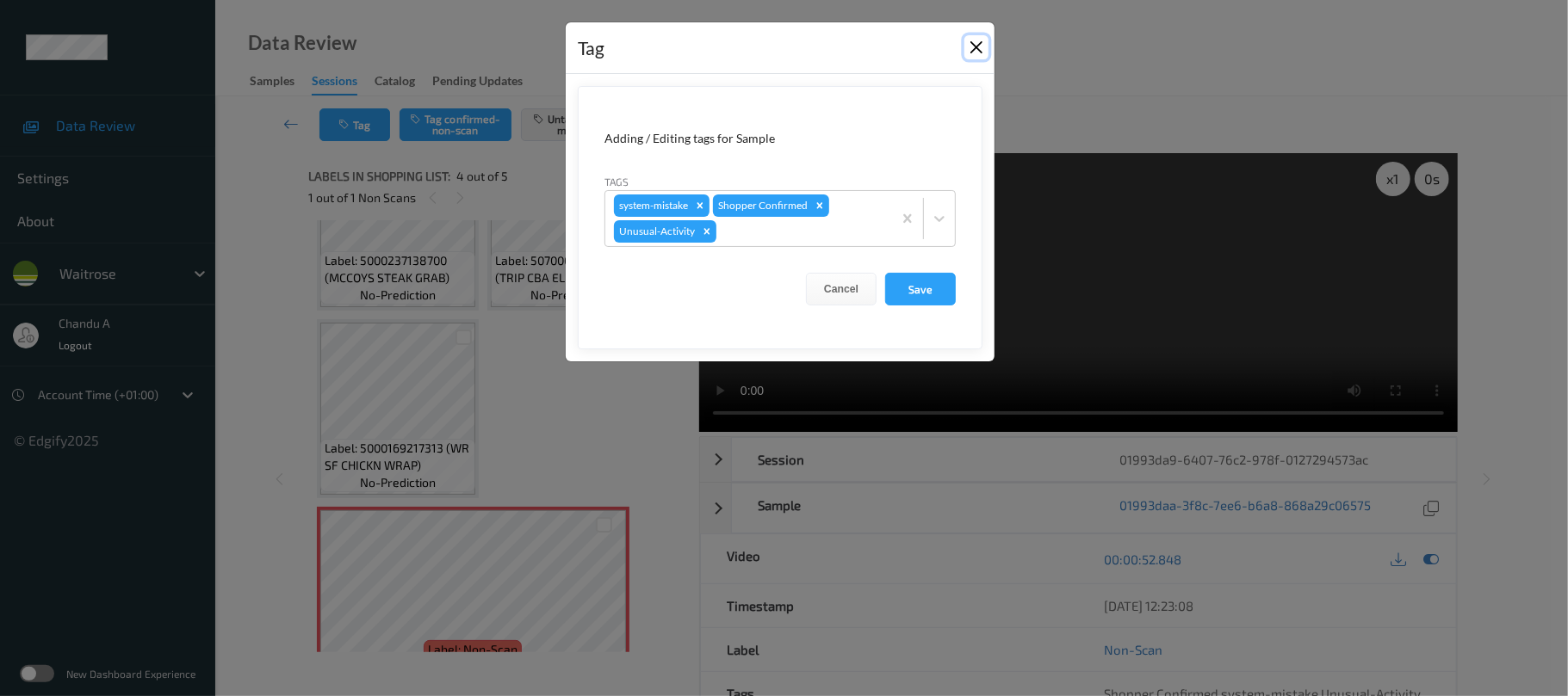
click at [983, 40] on button "Close" at bounding box center [976, 47] width 24 height 24
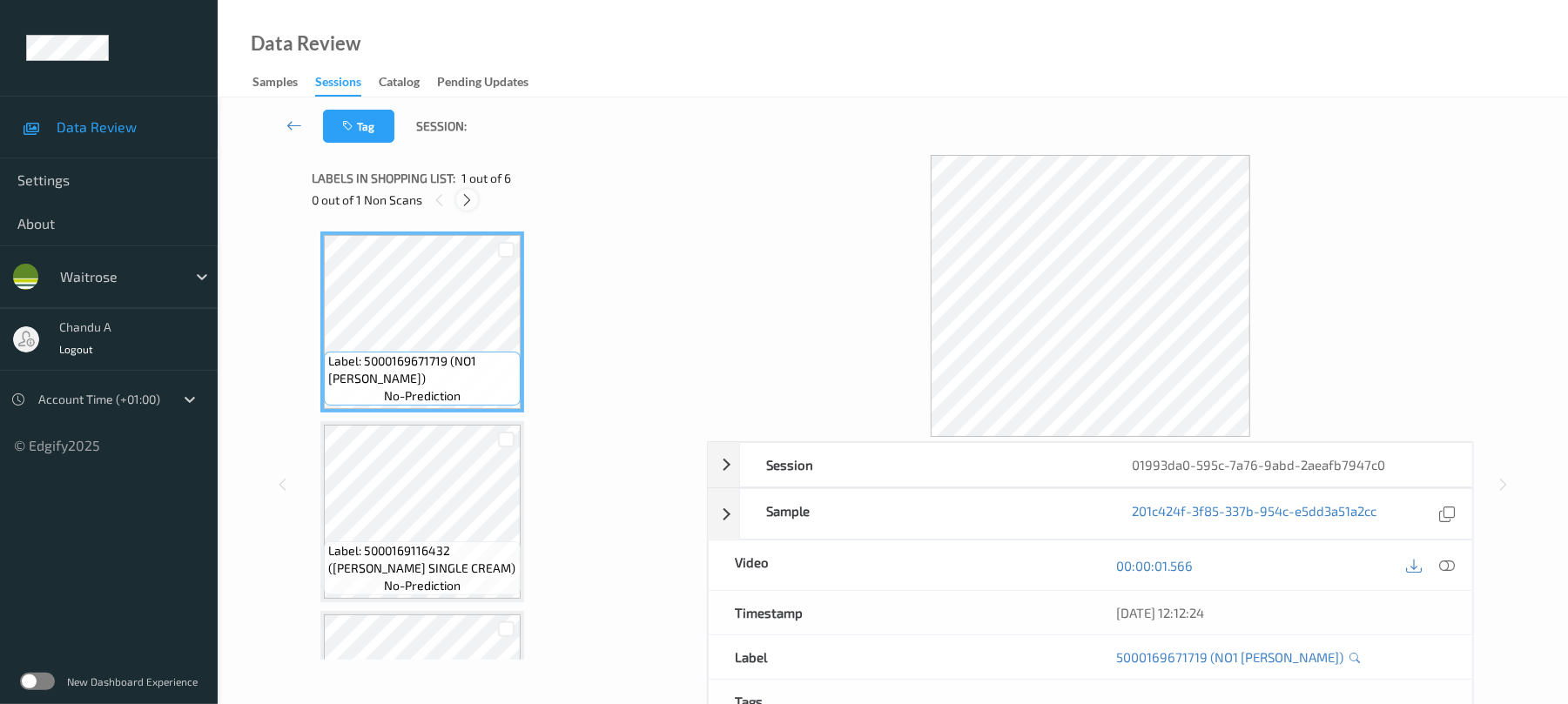
click at [468, 200] on icon at bounding box center [466, 201] width 15 height 16
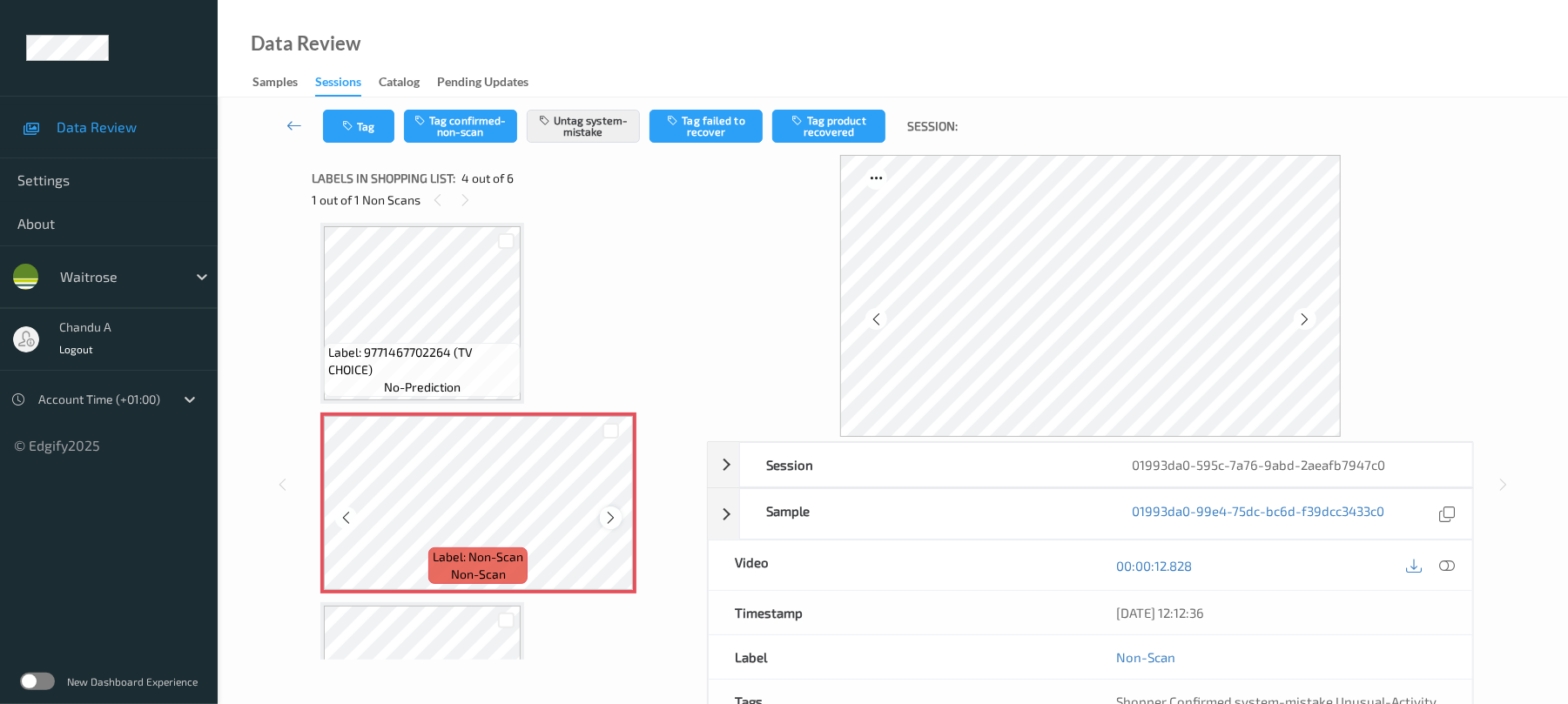
click at [600, 510] on div at bounding box center [610, 518] width 21 height 21
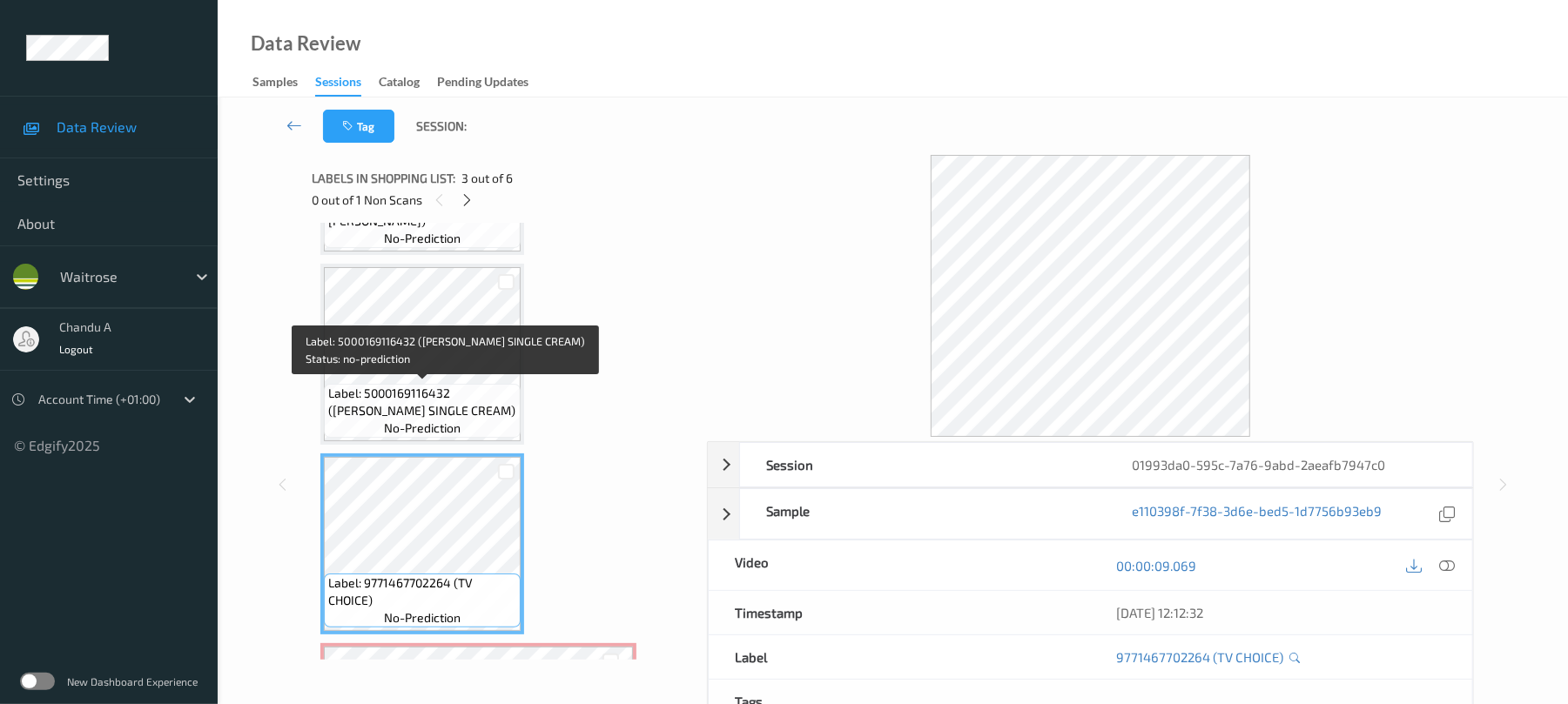
scroll to position [157, 0]
click at [468, 404] on span "Label: 5000169116432 ([PERSON_NAME] SINGLE CREAM)" at bounding box center [422, 402] width 188 height 35
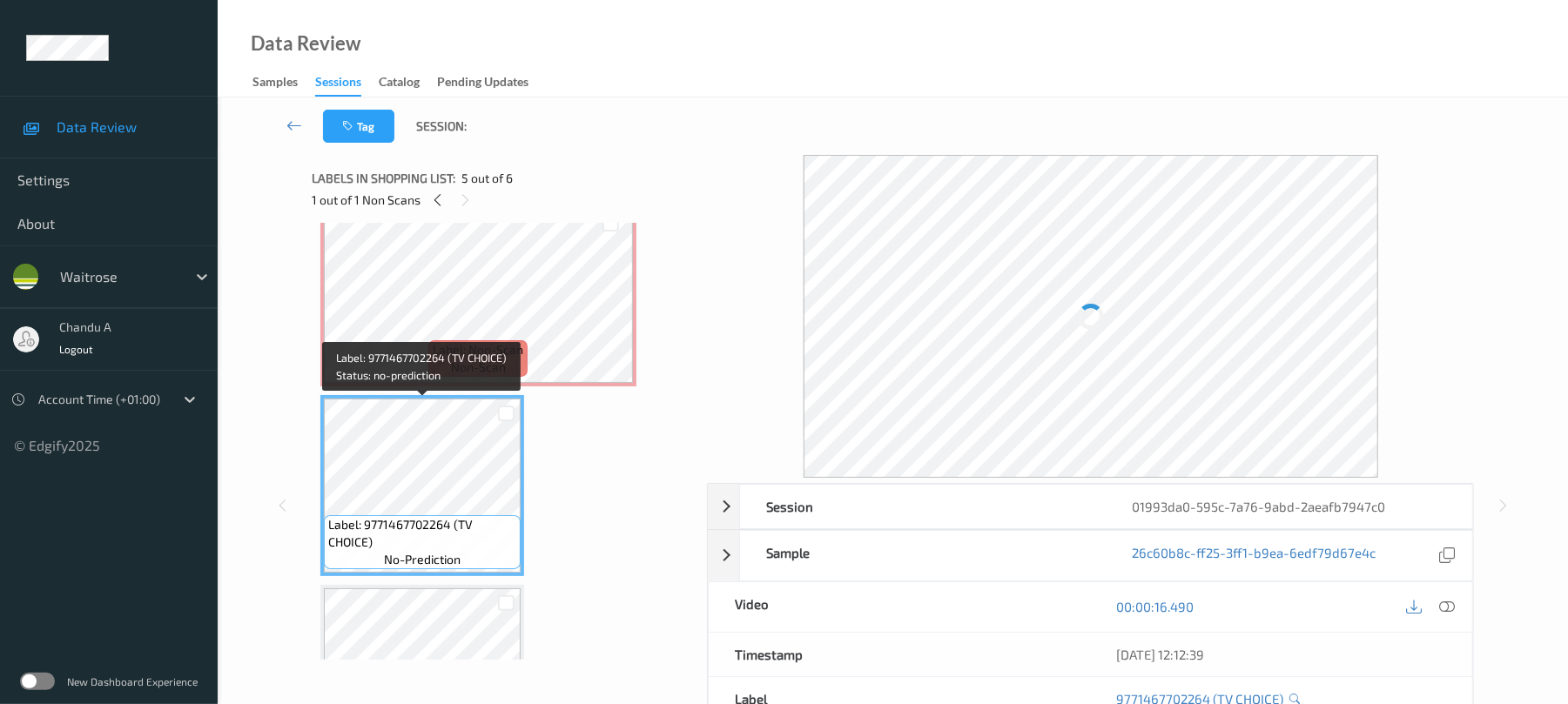
scroll to position [594, 0]
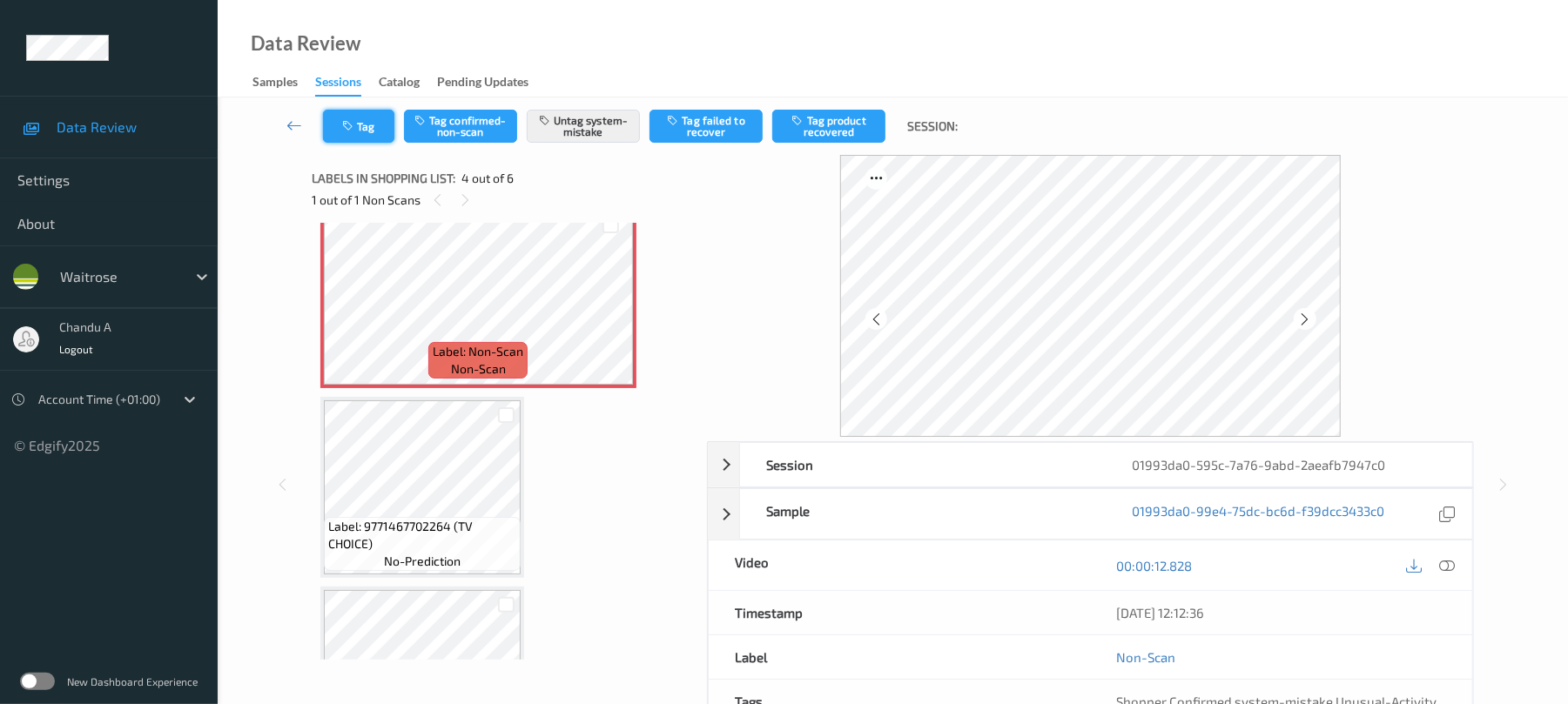
click at [352, 117] on button "Tag" at bounding box center [359, 126] width 71 height 33
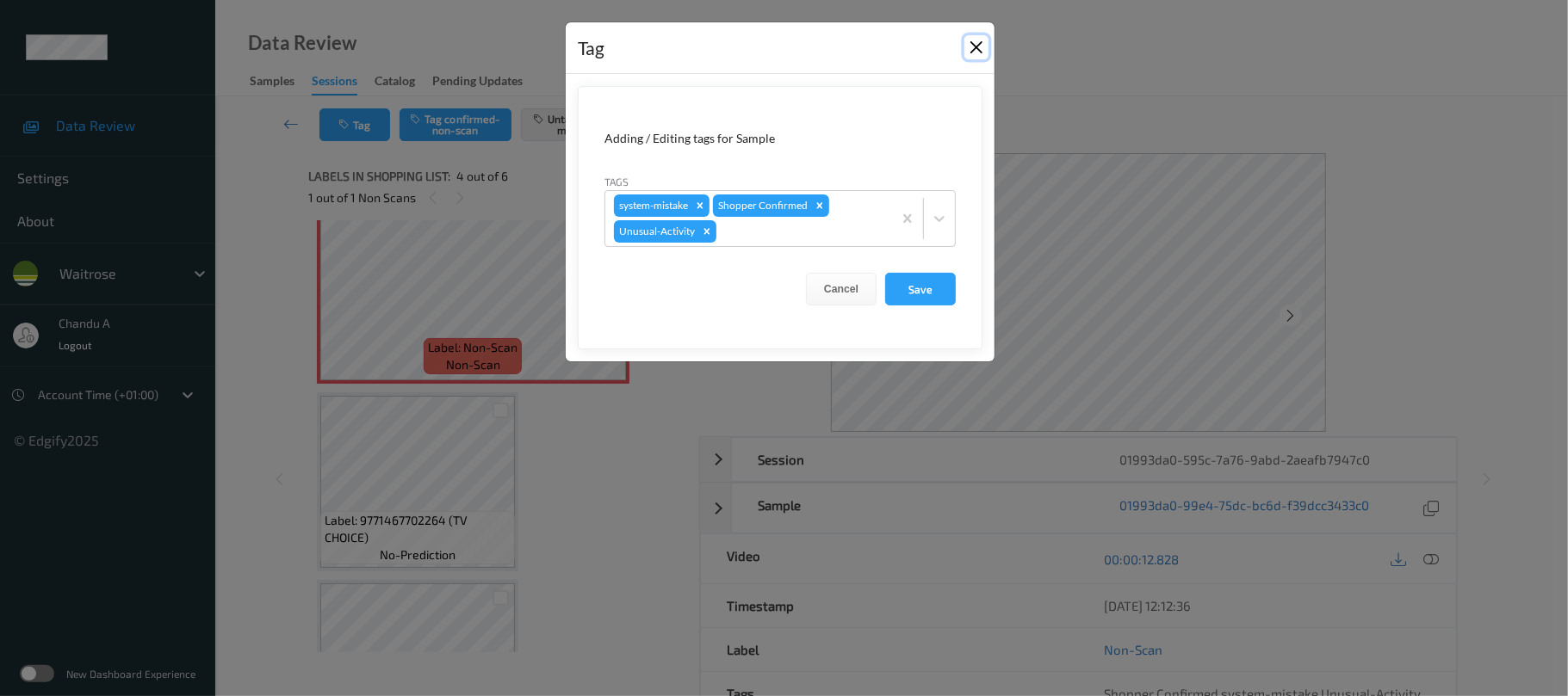
click at [985, 49] on button "Close" at bounding box center [976, 47] width 24 height 24
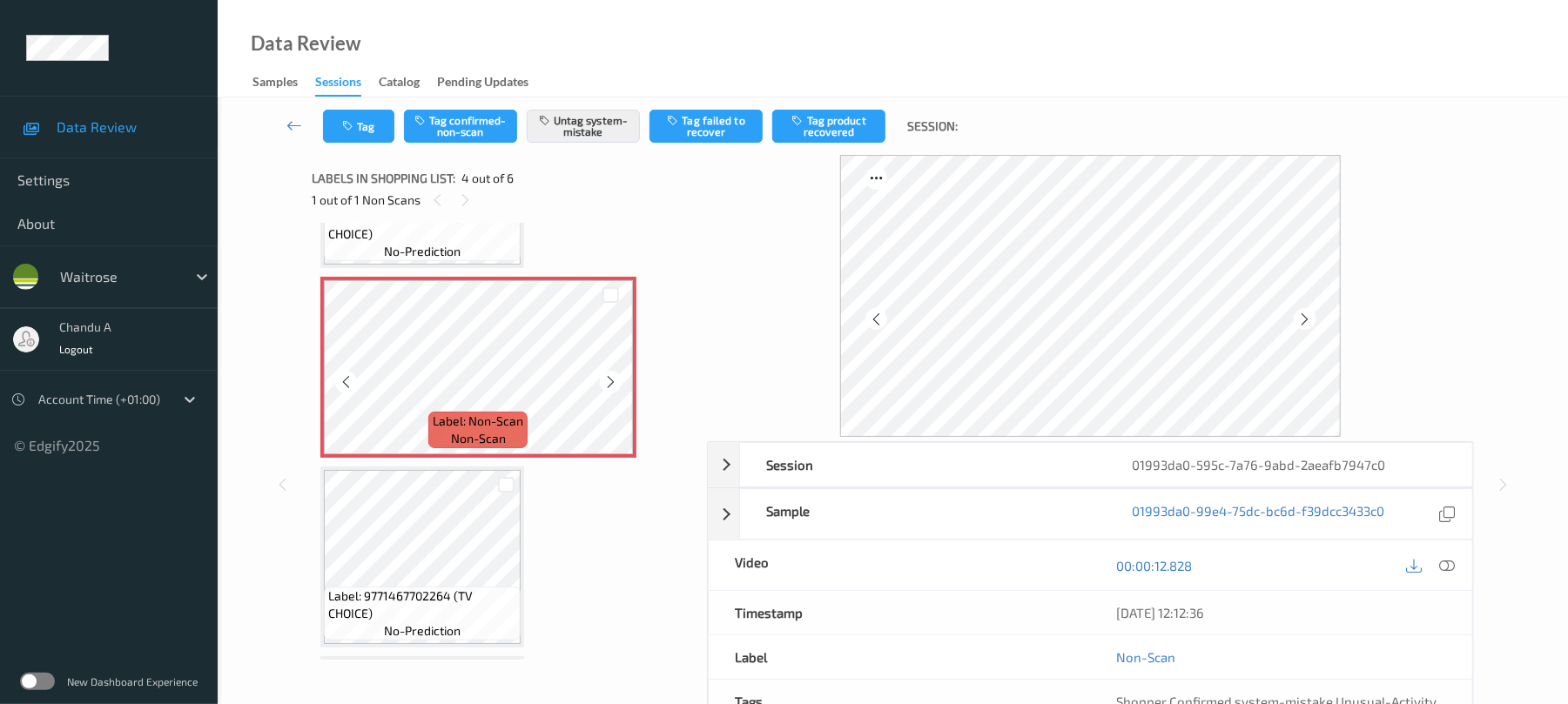
scroll to position [478, 0]
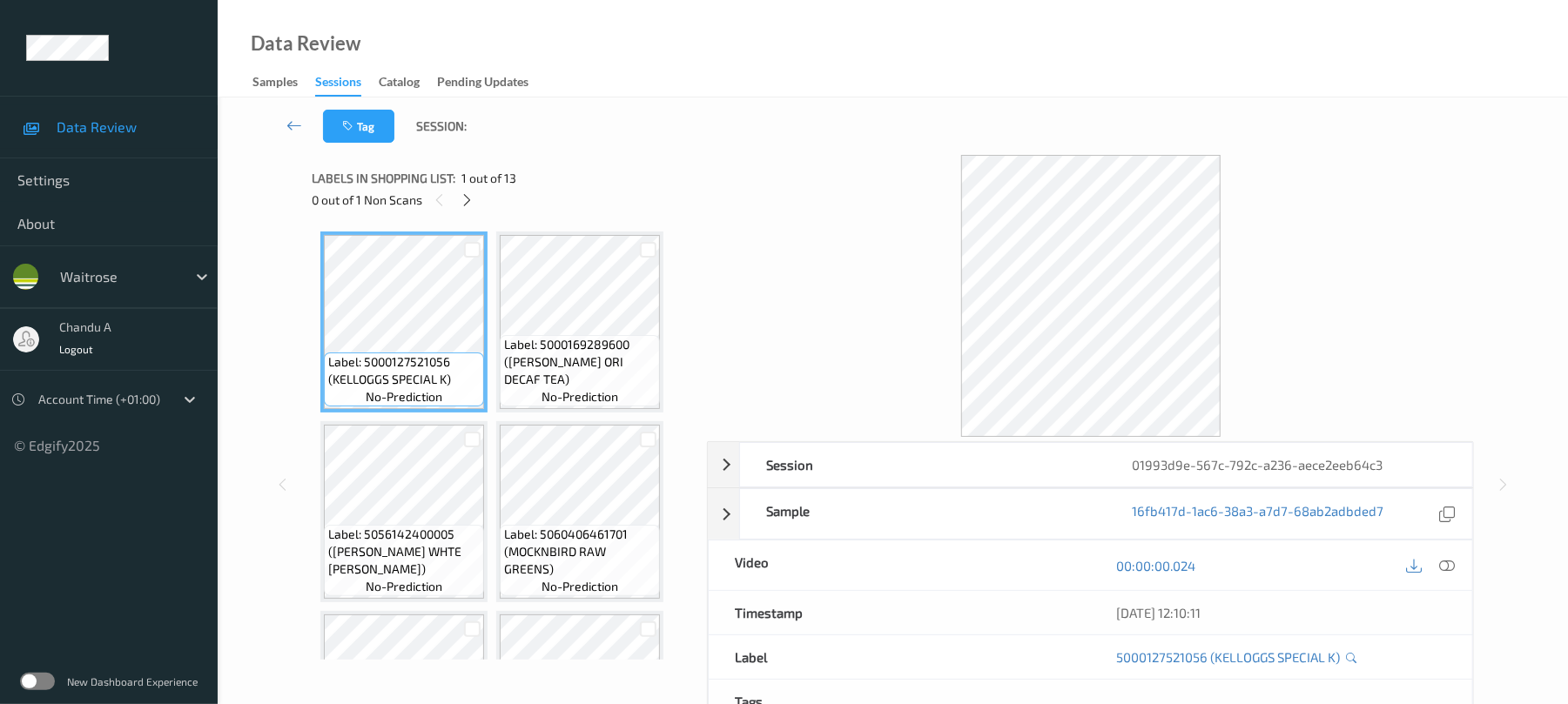
click at [465, 189] on div "0 out of 1 Non Scans" at bounding box center [502, 200] width 383 height 21
click at [475, 209] on div "0 out of 1 Non Scans" at bounding box center [502, 200] width 383 height 21
click at [454, 194] on div "0 out of 1 Non Scans" at bounding box center [502, 200] width 383 height 21
click at [471, 197] on icon at bounding box center [466, 201] width 15 height 16
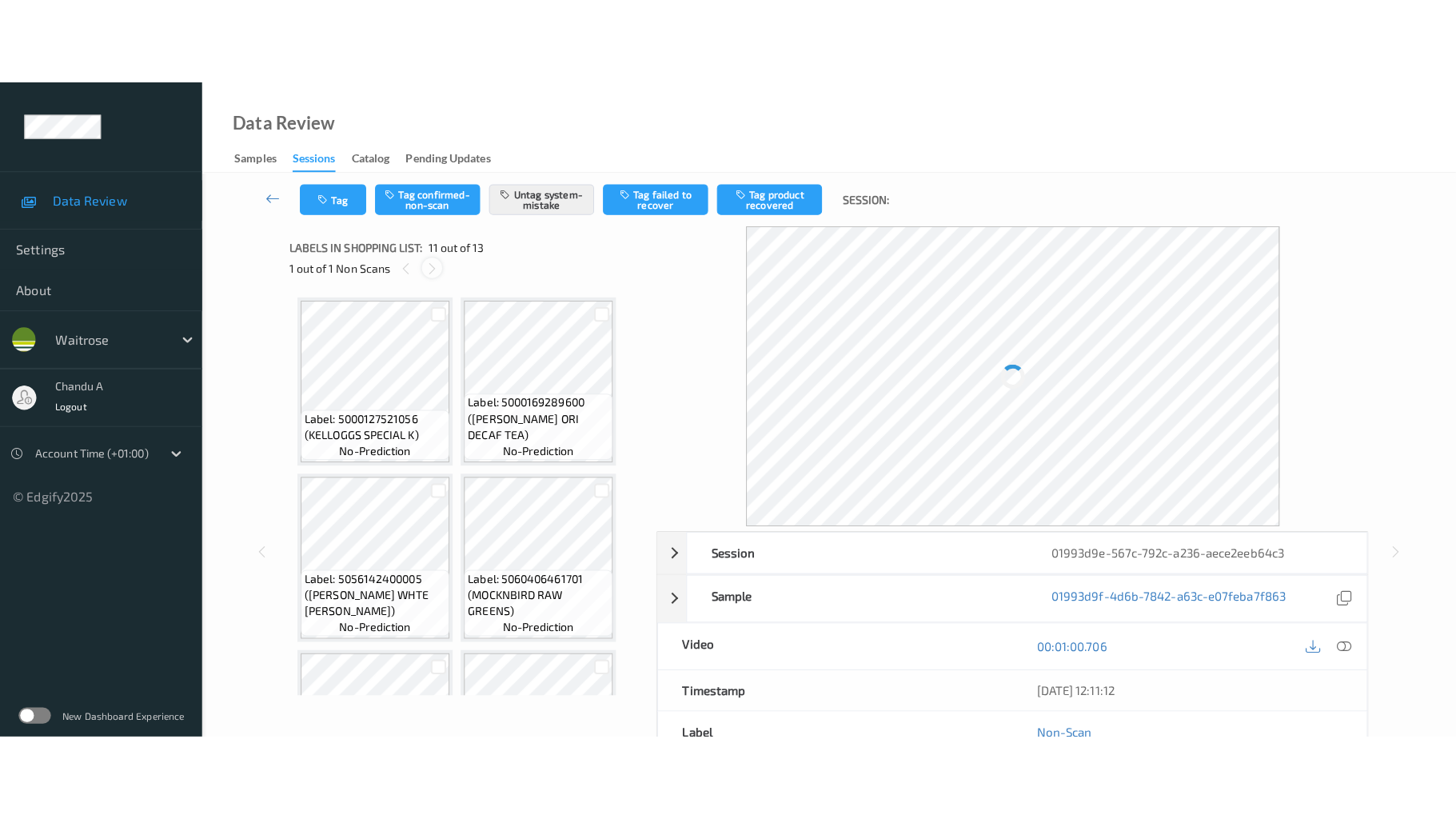
scroll to position [706, 0]
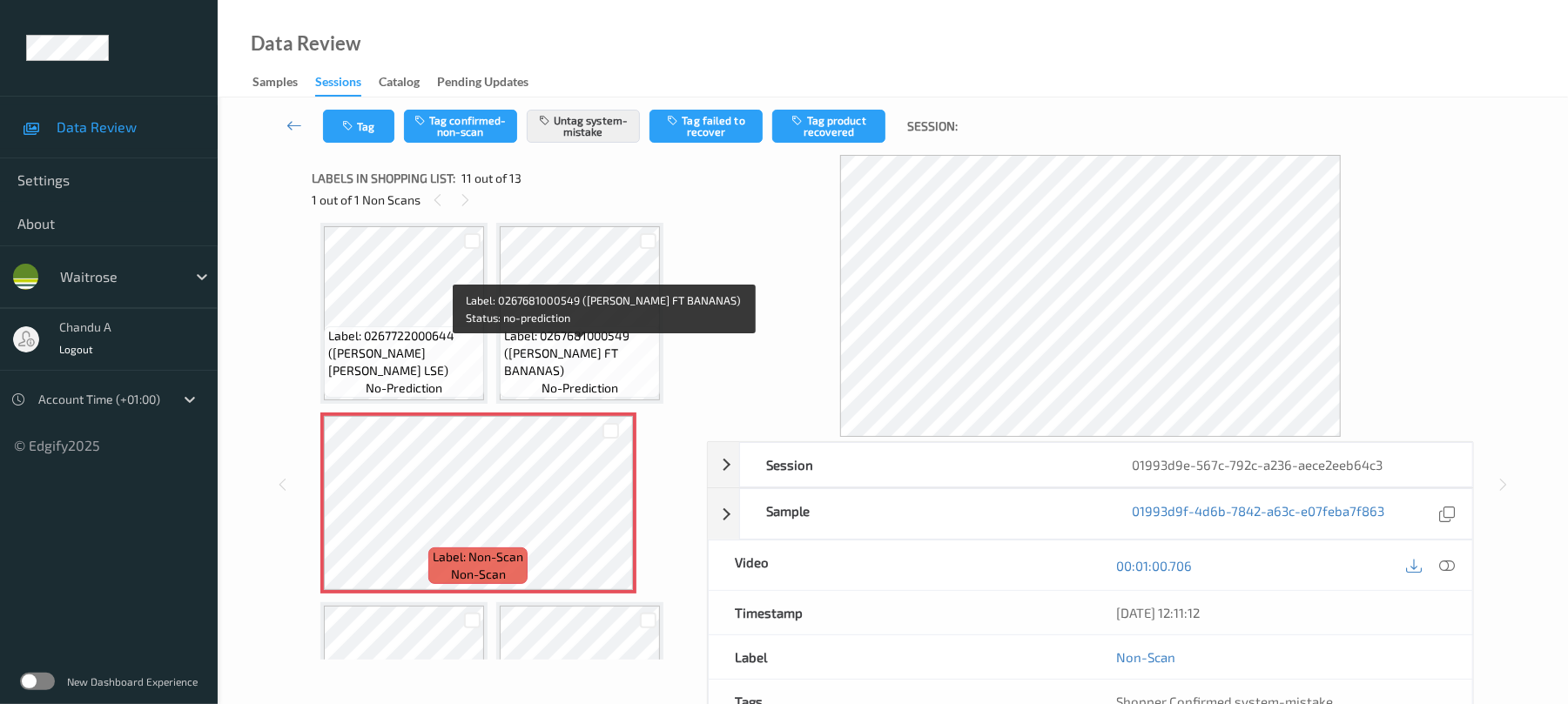
click at [557, 369] on span "Label: 0267681000549 (WR ESS FT BANANAS)" at bounding box center [580, 353] width 152 height 53
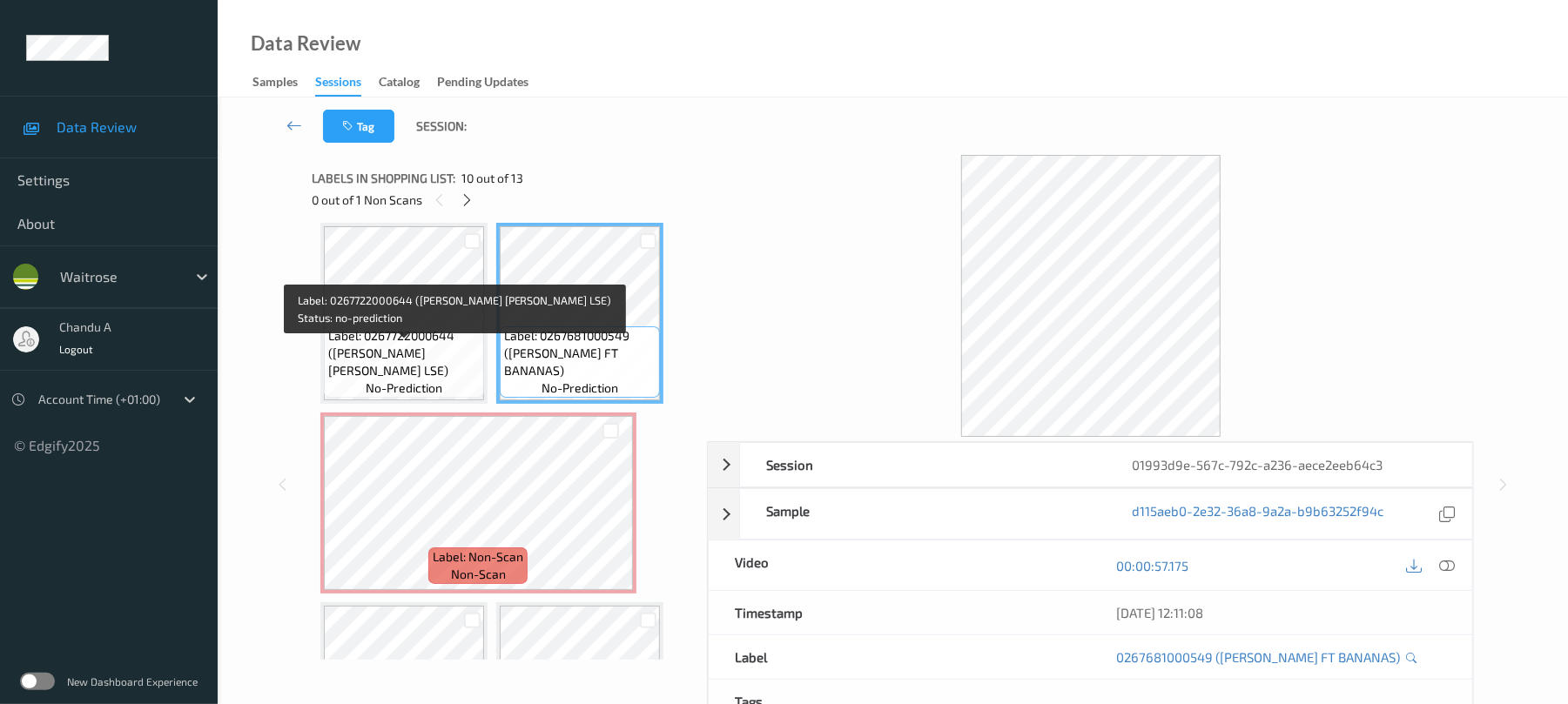
click at [392, 352] on span "Label: 0267722000644 (WR ESS BROC LSE)" at bounding box center [404, 353] width 152 height 53
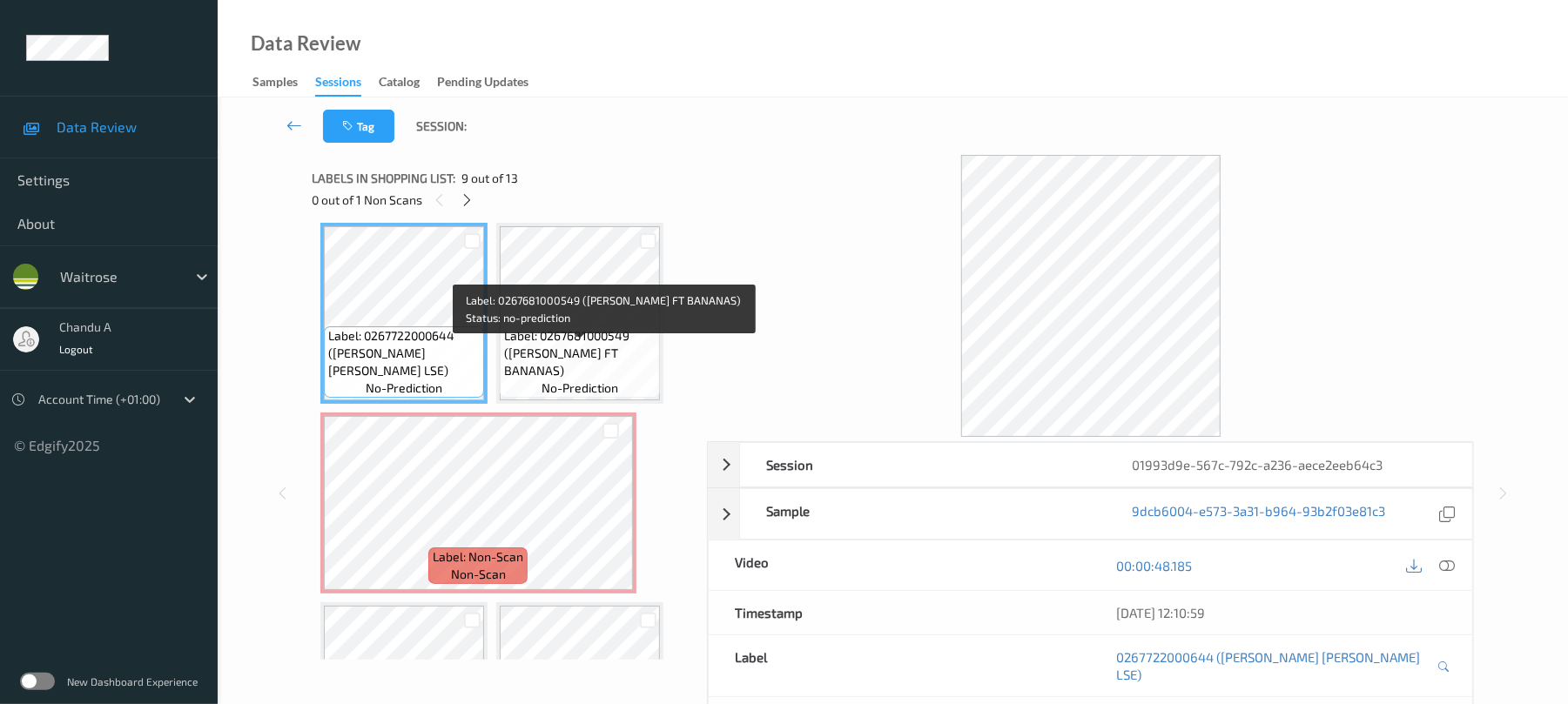
click at [597, 364] on span "Label: 0267681000549 (WR ESS FT BANANAS)" at bounding box center [580, 353] width 152 height 53
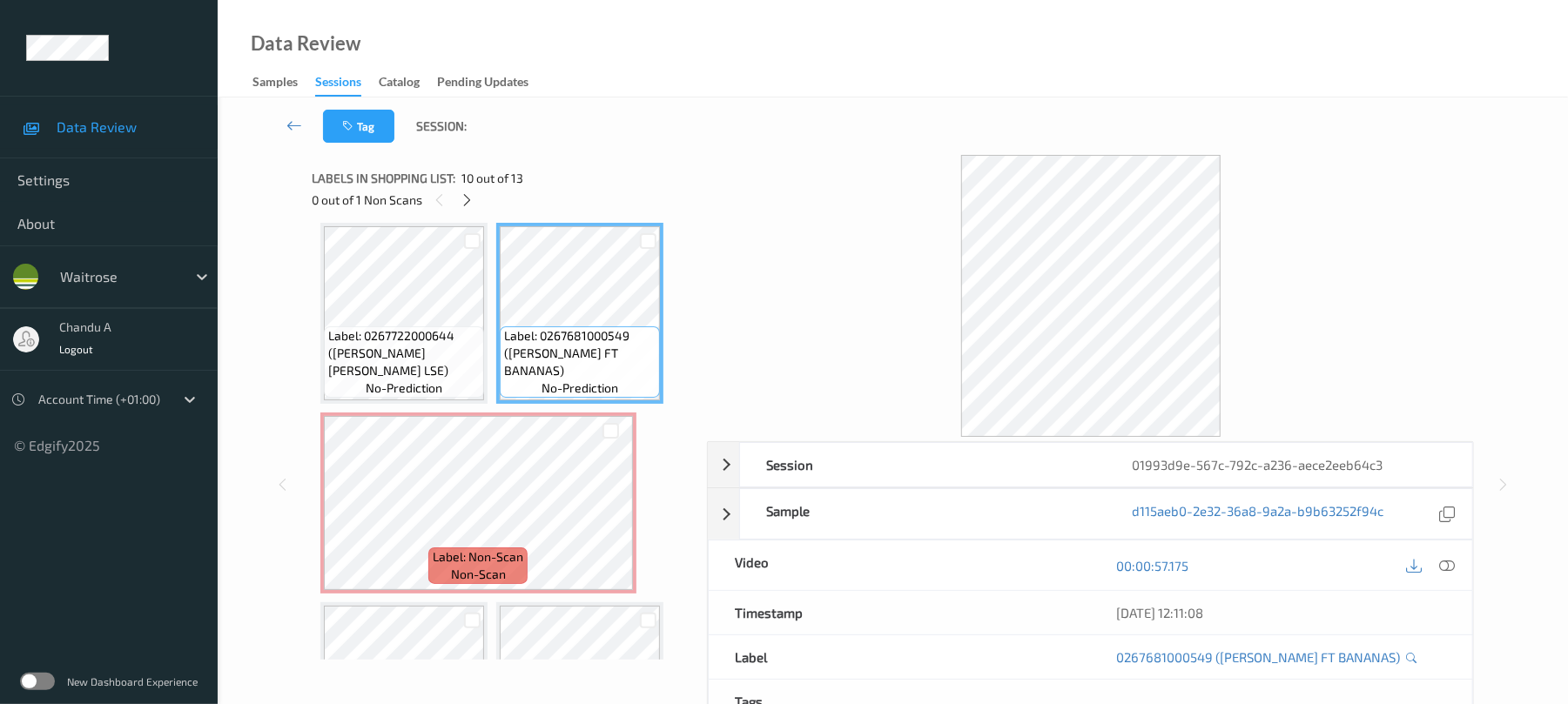
click at [1459, 572] on div "00:00:57.175" at bounding box center [1281, 566] width 381 height 50
click at [1452, 567] on icon at bounding box center [1448, 567] width 16 height 16
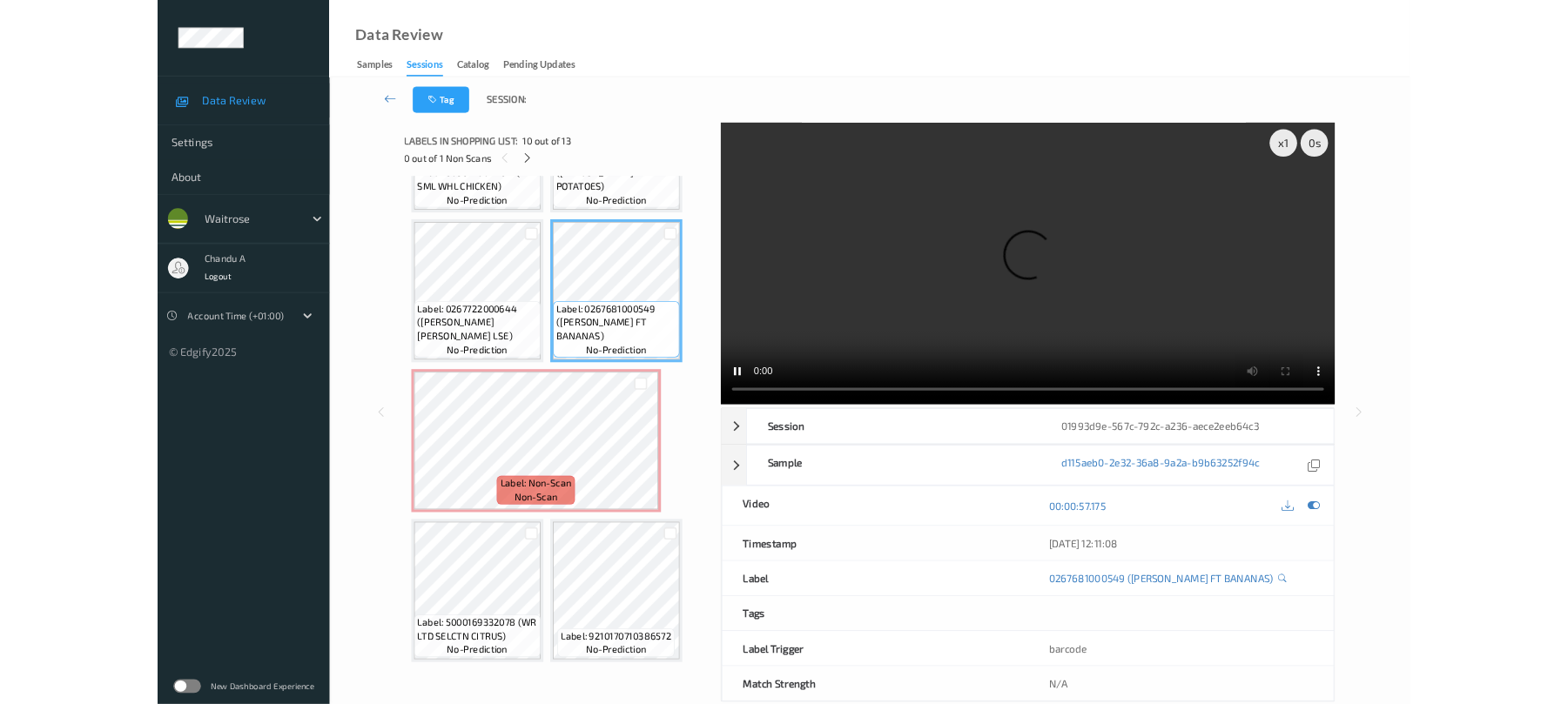
scroll to position [712, 0]
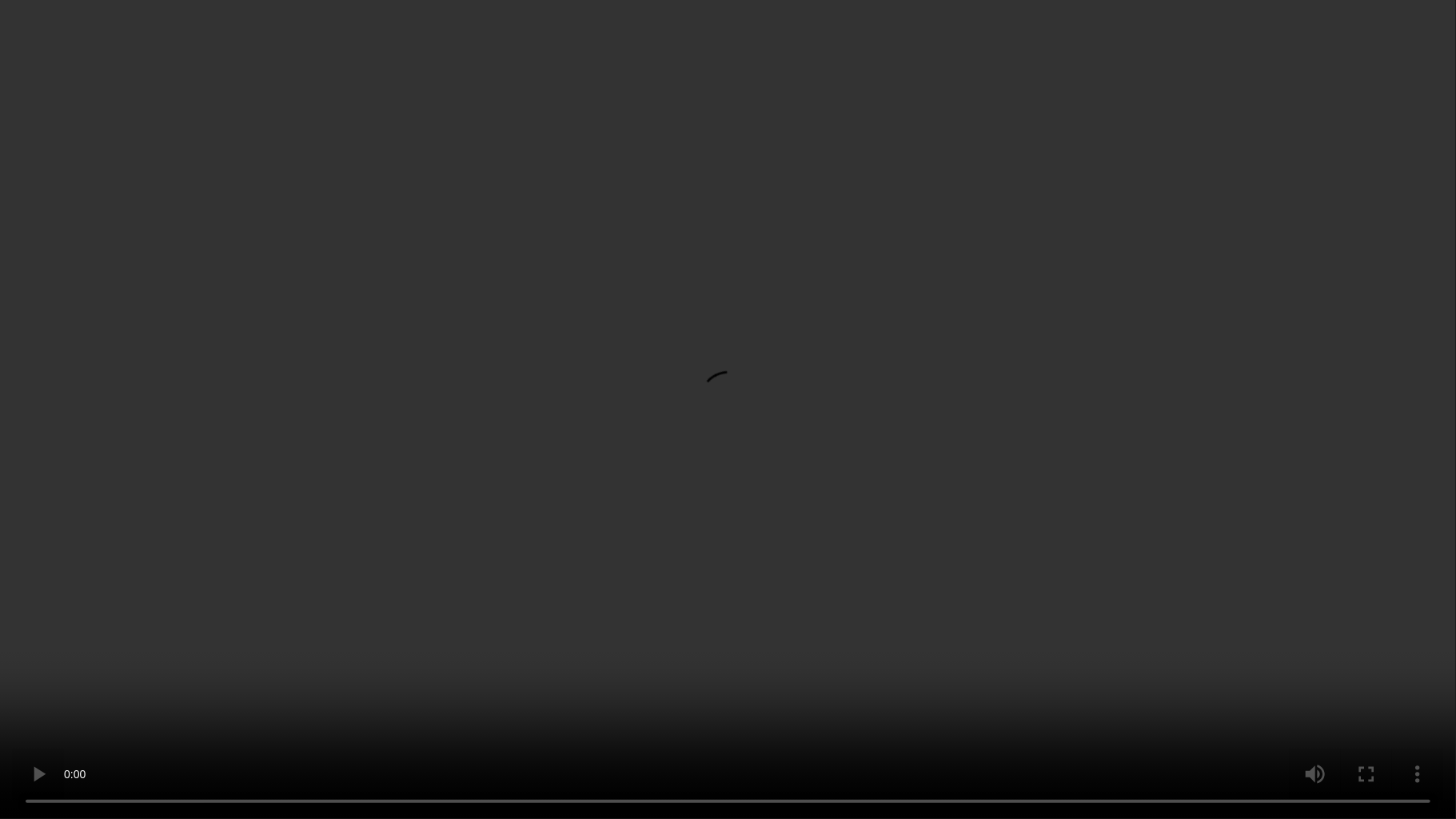
click at [615, 433] on video at bounding box center [728, 409] width 1456 height 819
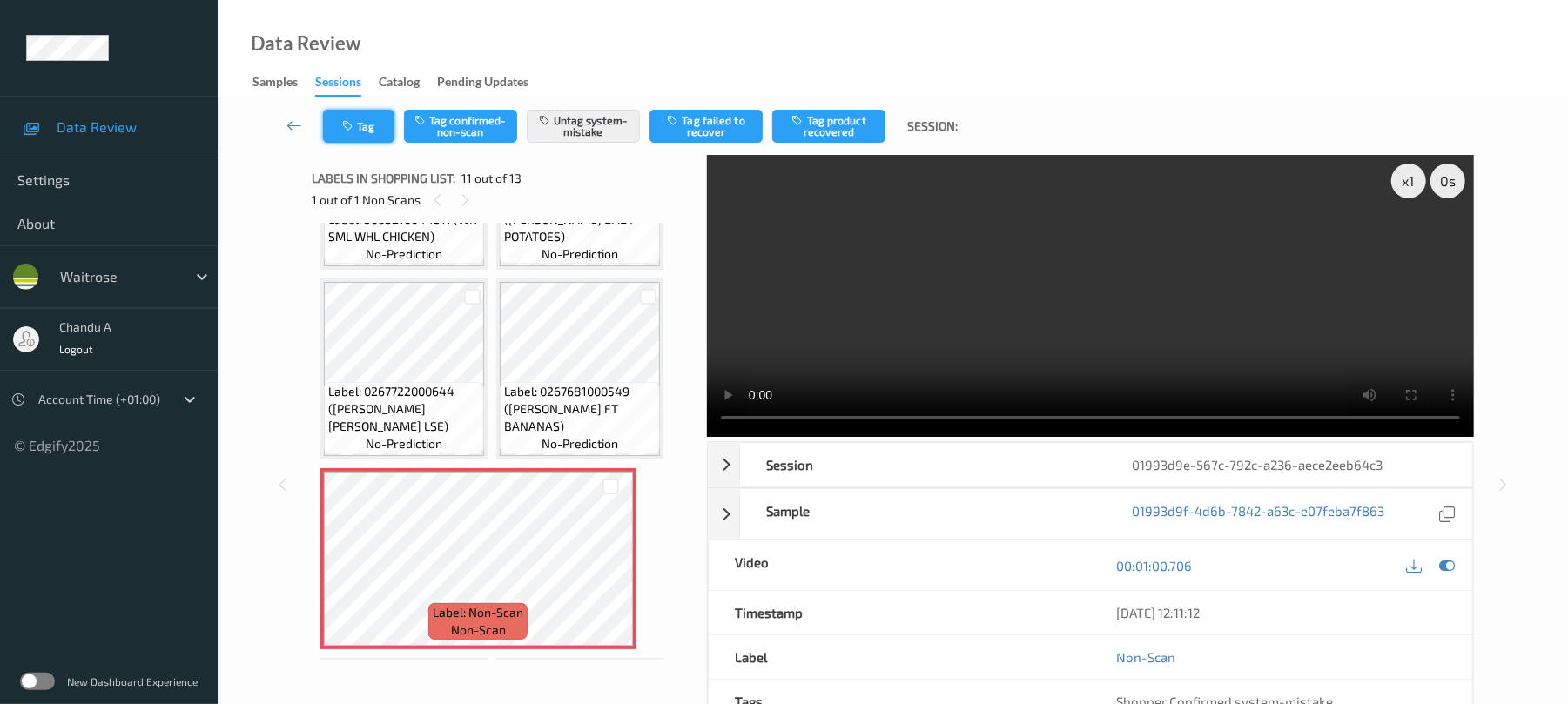
click at [345, 128] on icon "button" at bounding box center [350, 127] width 15 height 12
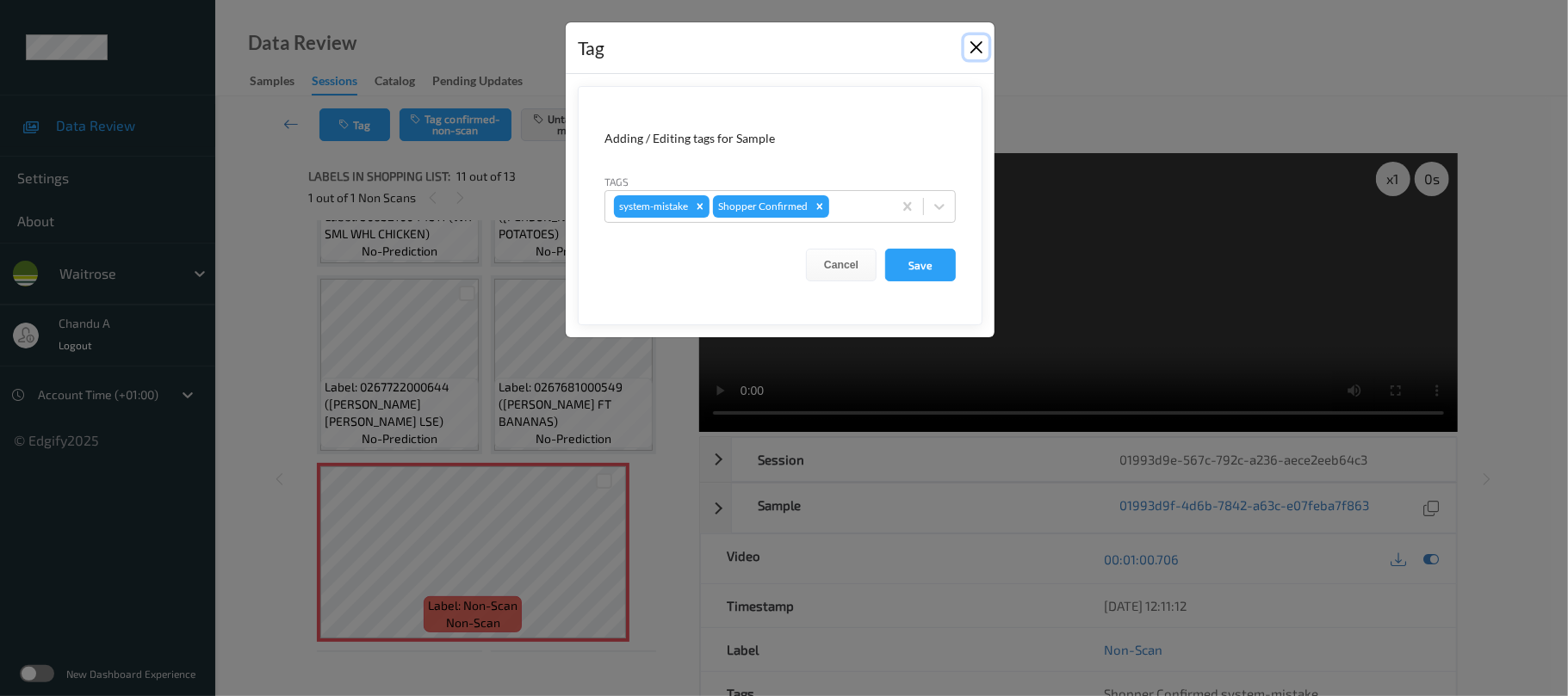
click at [980, 46] on button "Close" at bounding box center [976, 47] width 24 height 24
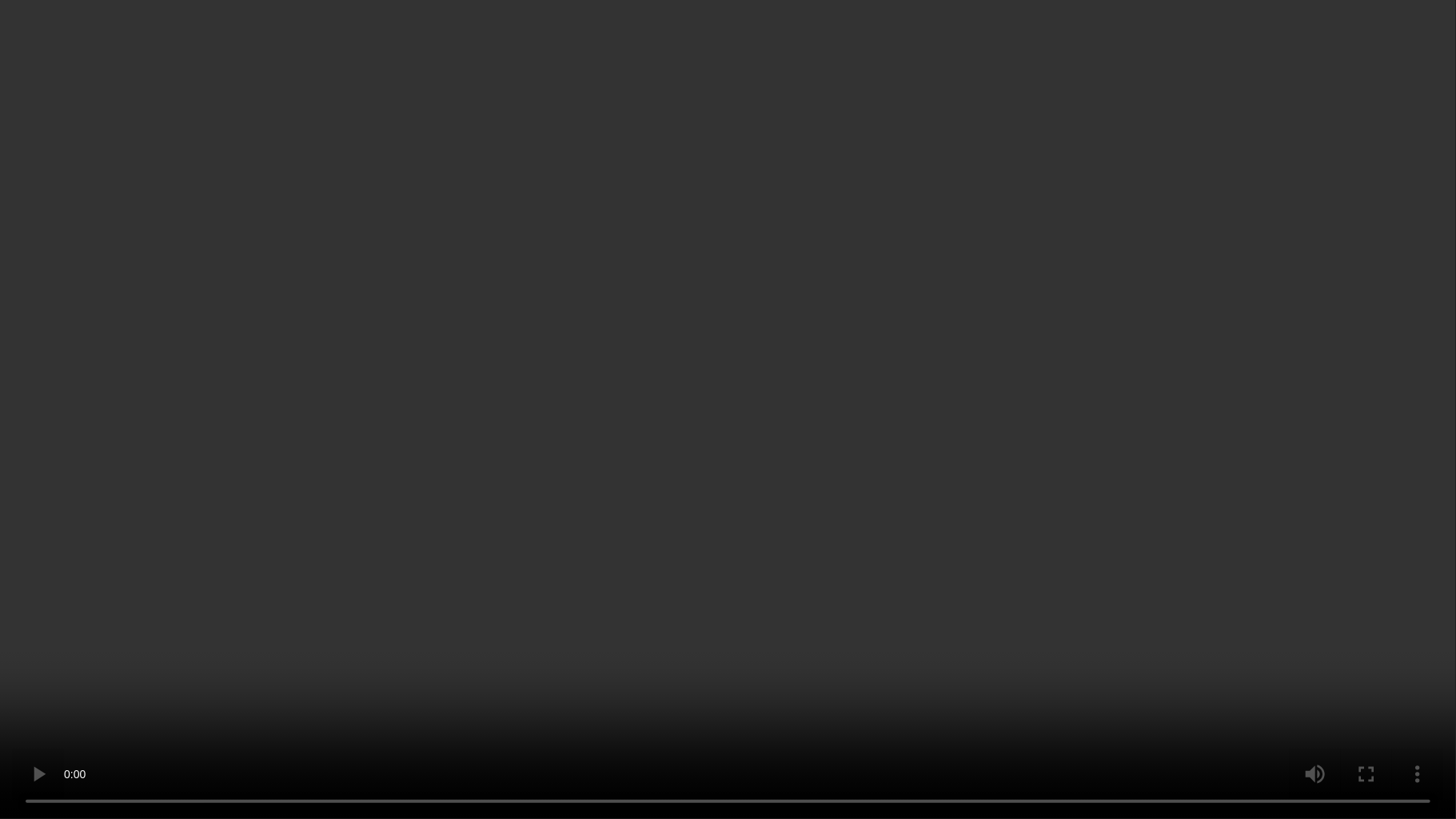
click at [773, 584] on video at bounding box center [728, 409] width 1456 height 819
click at [773, 580] on video at bounding box center [728, 409] width 1456 height 819
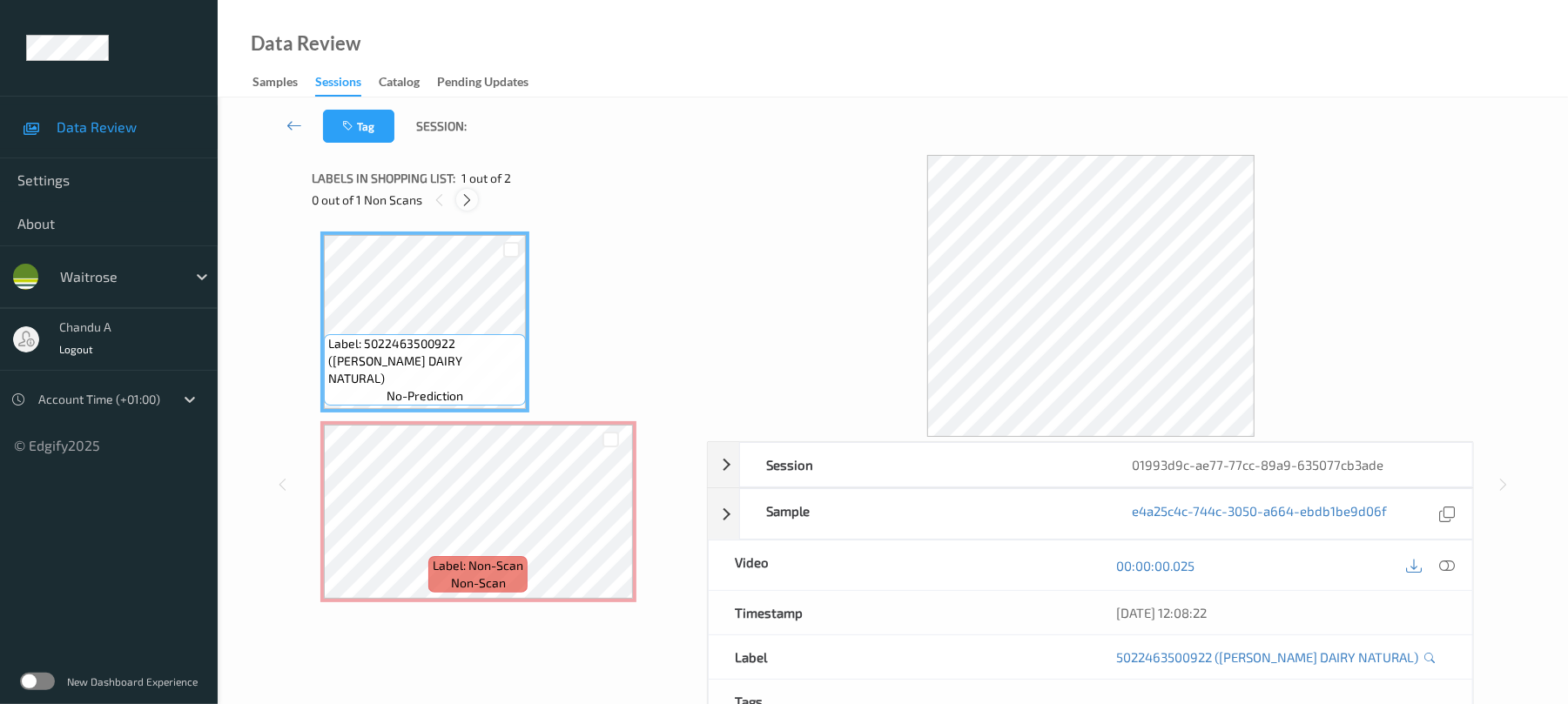
click at [474, 203] on icon at bounding box center [466, 201] width 15 height 16
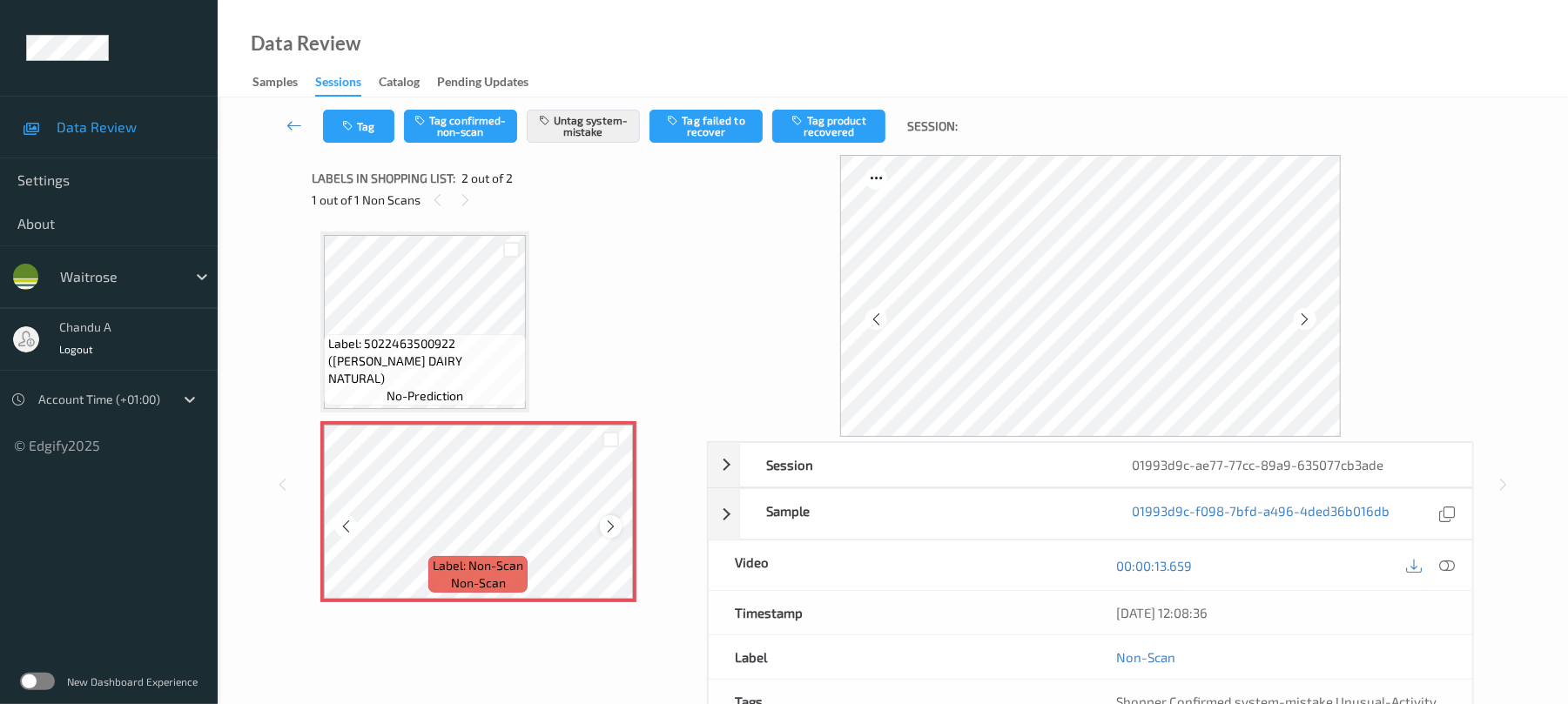
click at [607, 531] on icon at bounding box center [610, 527] width 15 height 16
click at [345, 127] on icon "button" at bounding box center [350, 127] width 15 height 12
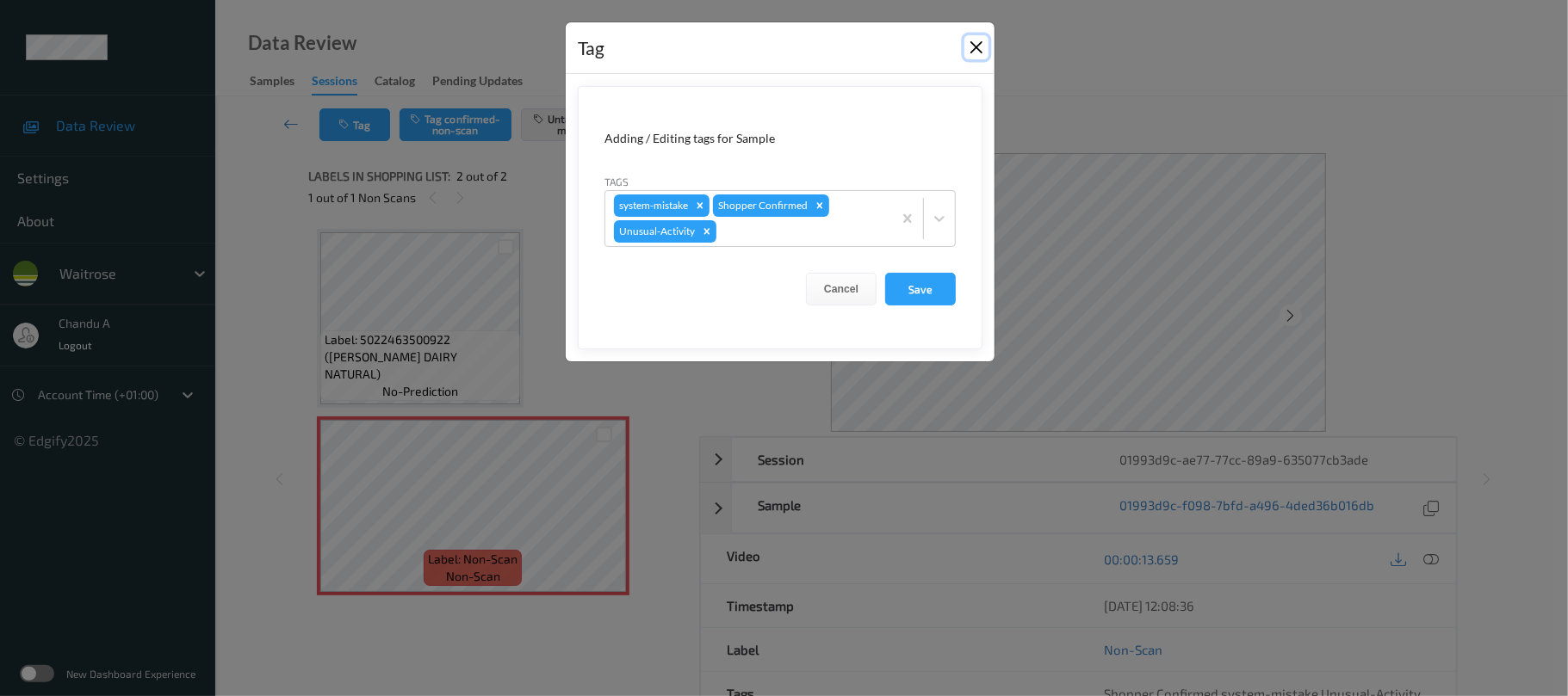
click at [973, 50] on button "Close" at bounding box center [976, 47] width 24 height 24
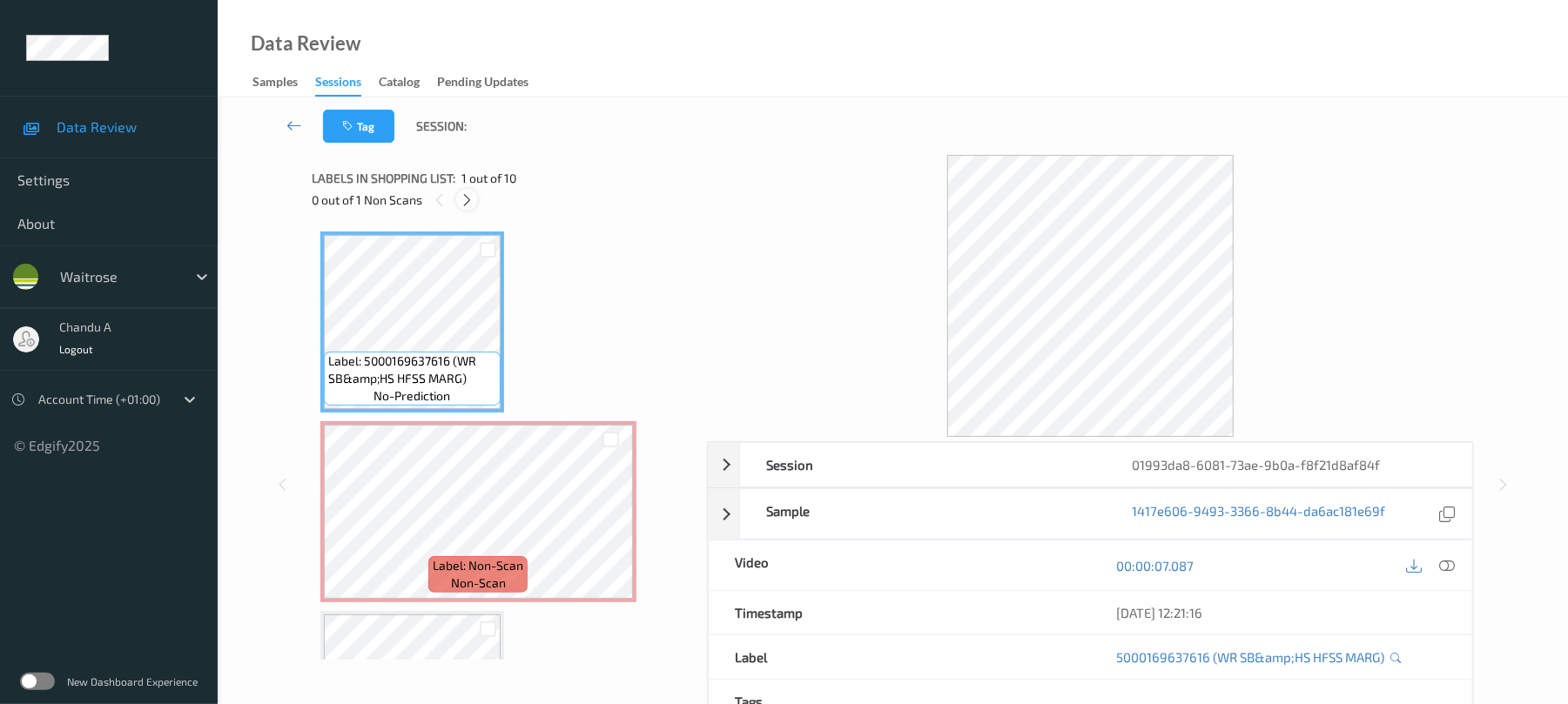
click at [470, 202] on icon at bounding box center [466, 201] width 15 height 16
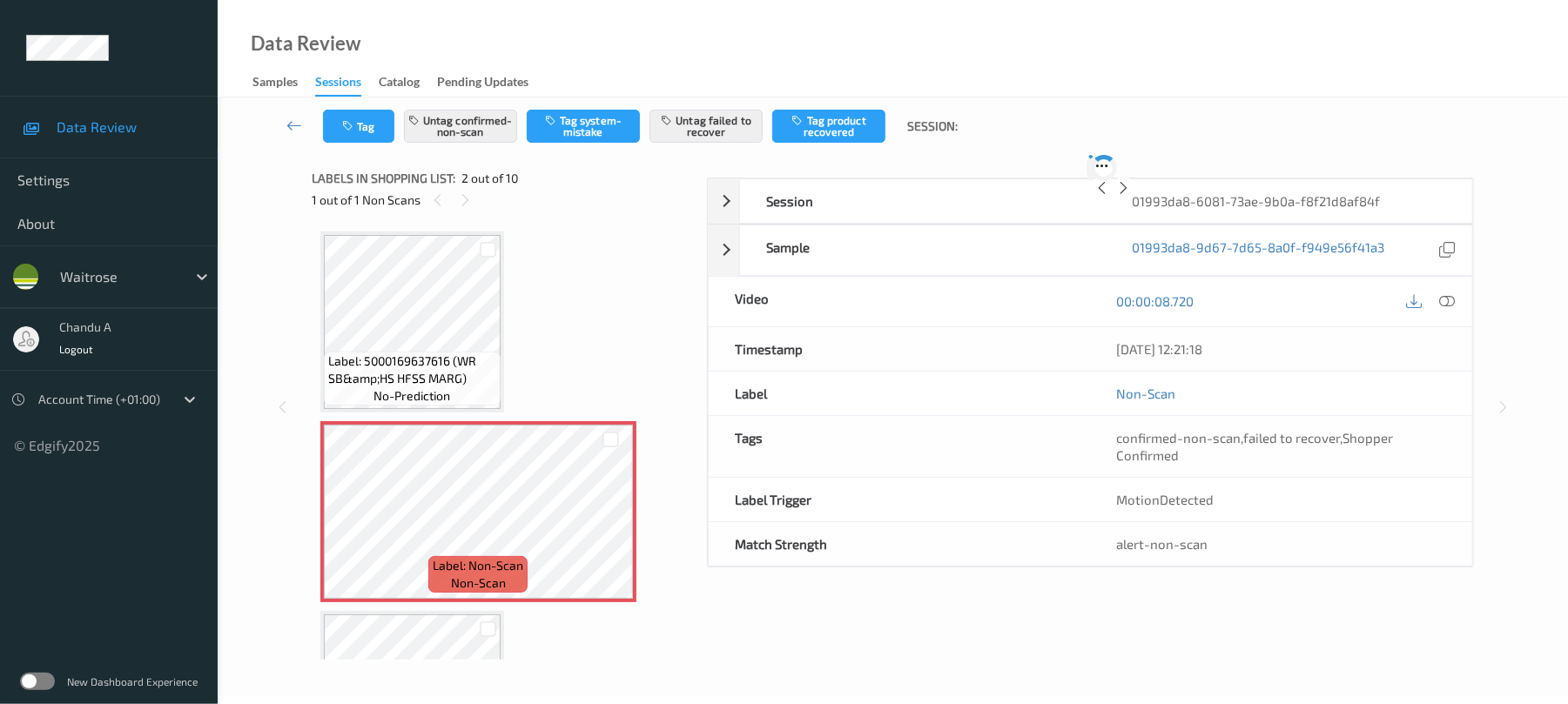
scroll to position [9, 0]
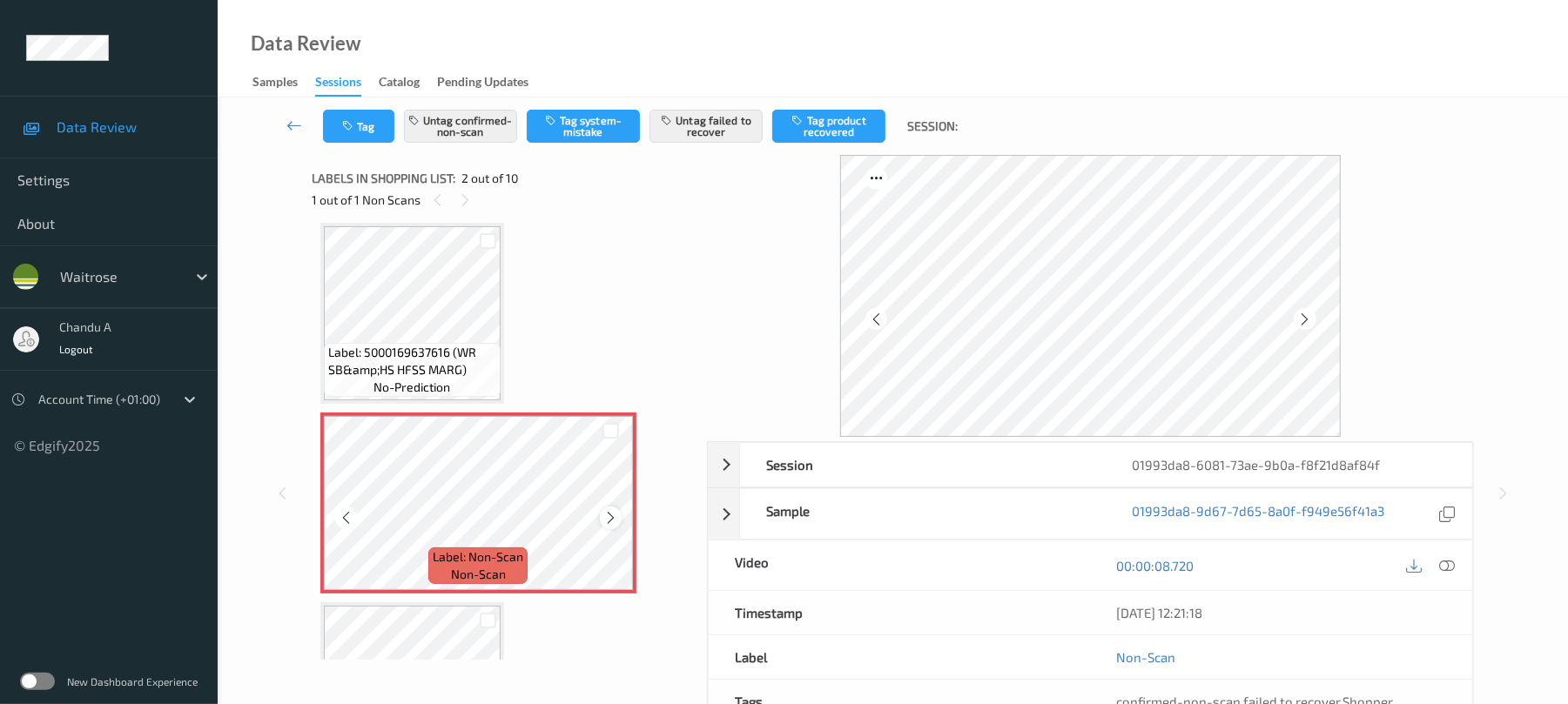
click at [613, 520] on icon at bounding box center [610, 518] width 15 height 16
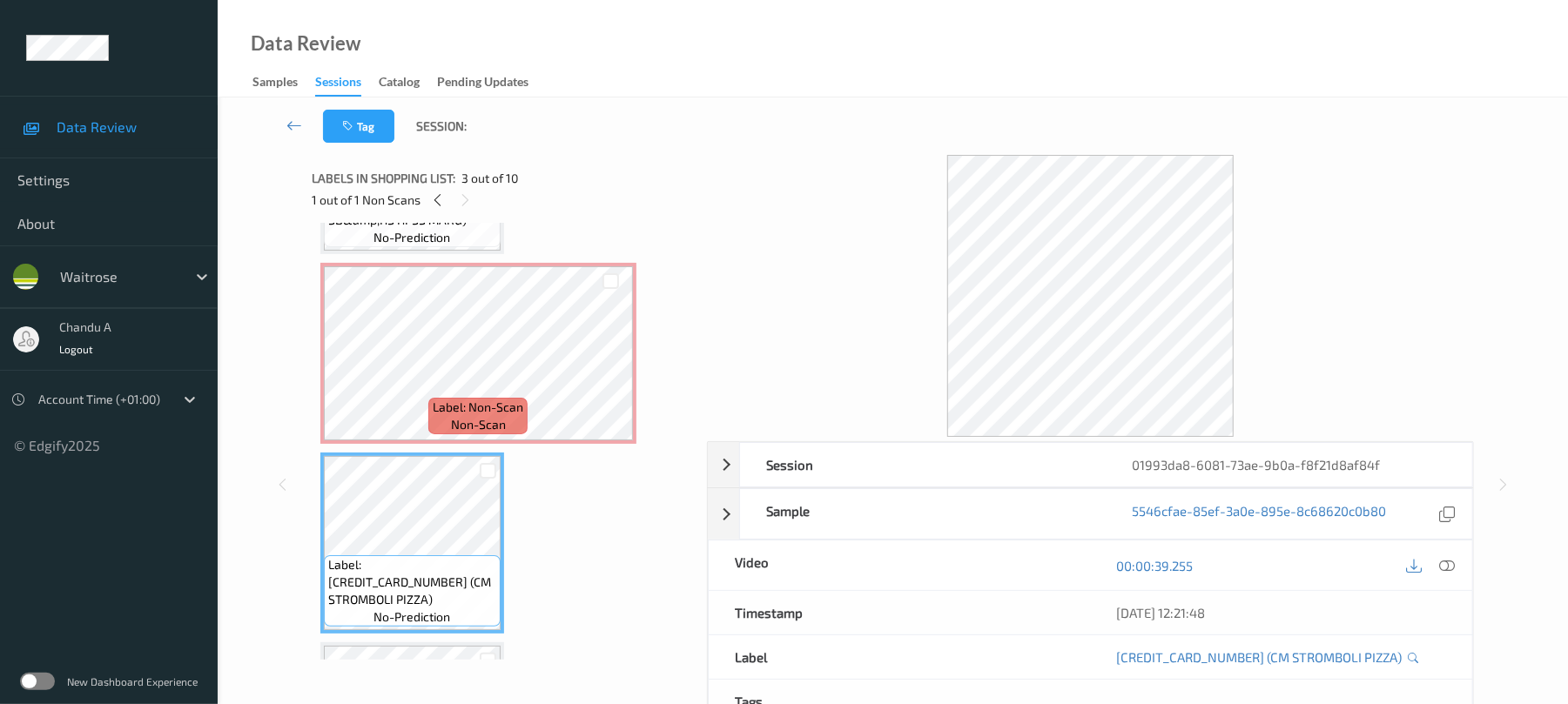
scroll to position [116, 0]
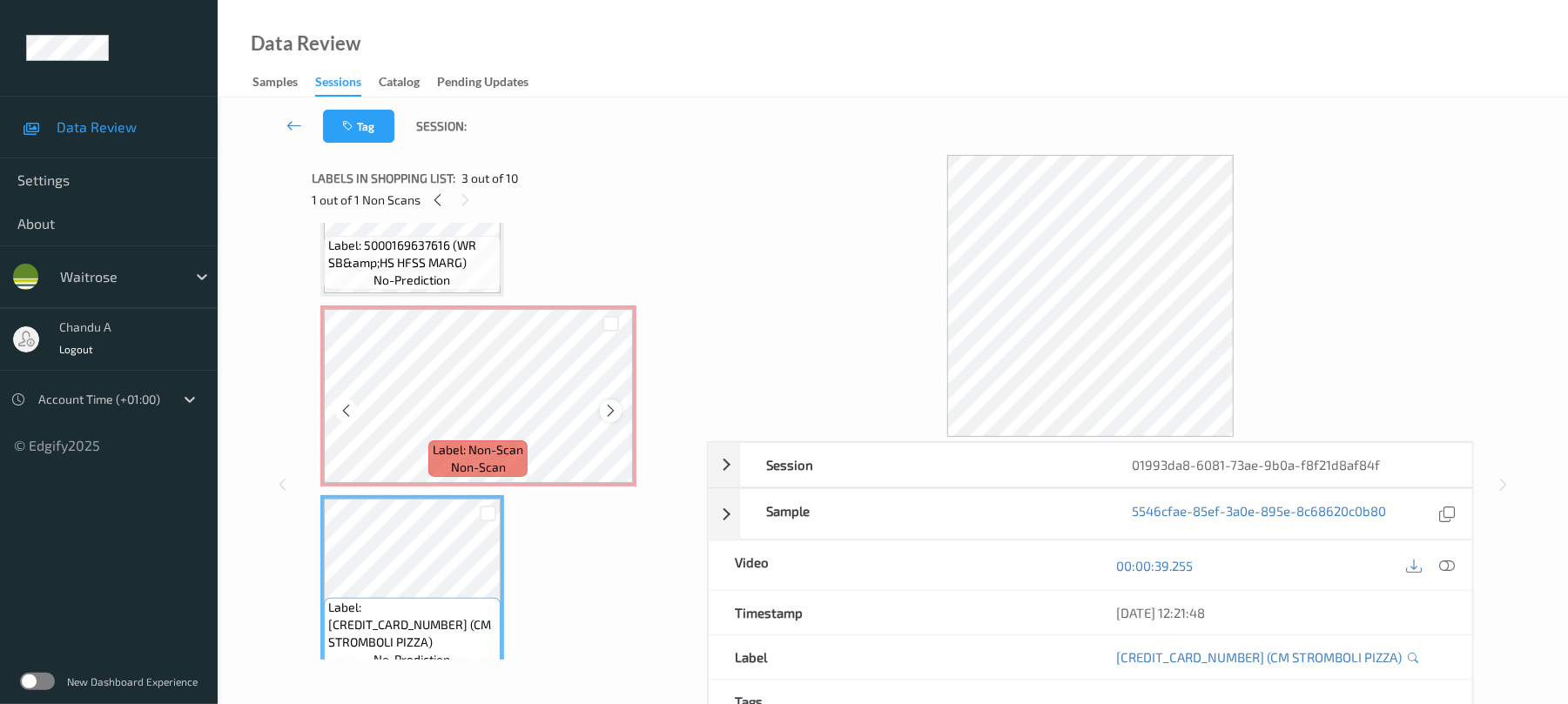
click at [607, 409] on icon at bounding box center [610, 411] width 15 height 16
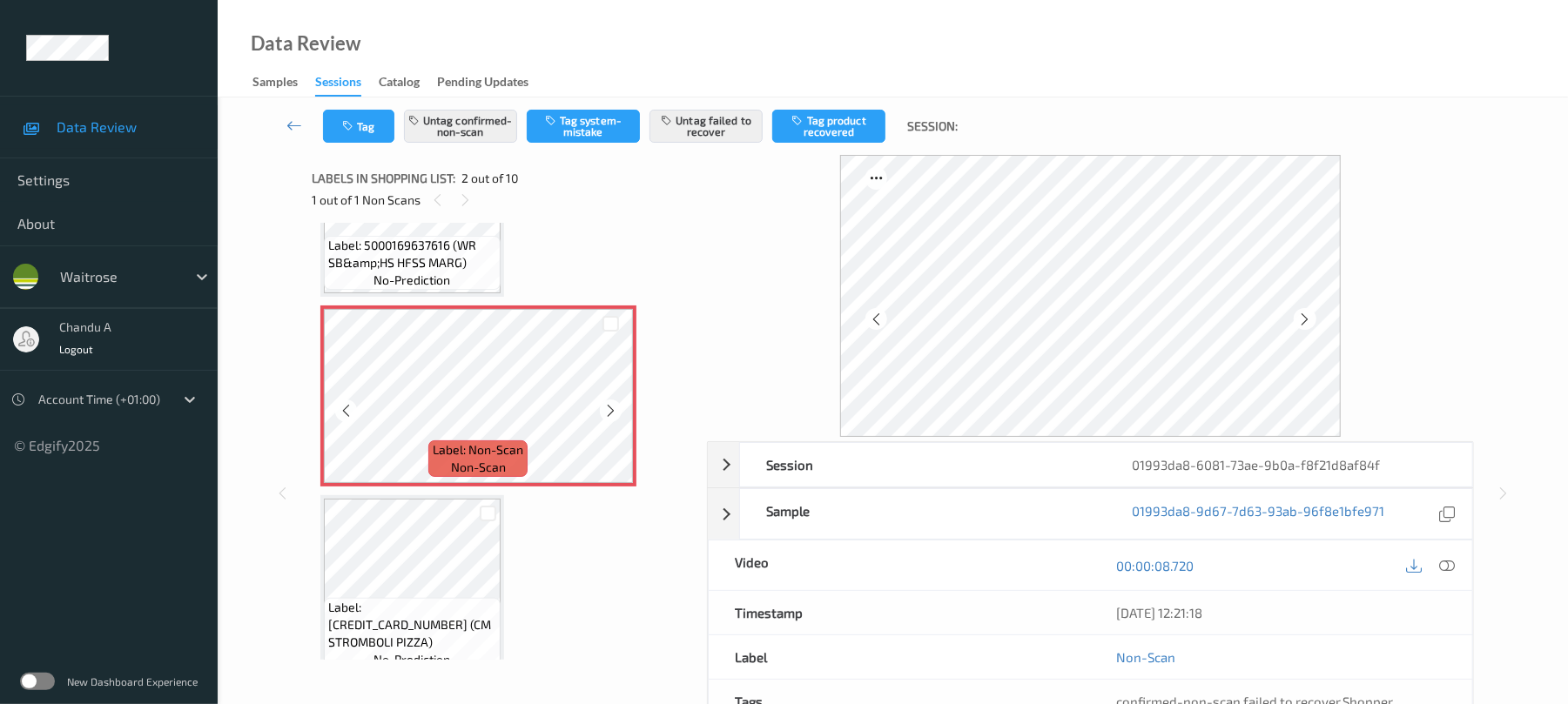
click at [607, 409] on icon at bounding box center [610, 411] width 15 height 16
click at [607, 410] on icon at bounding box center [610, 411] width 15 height 16
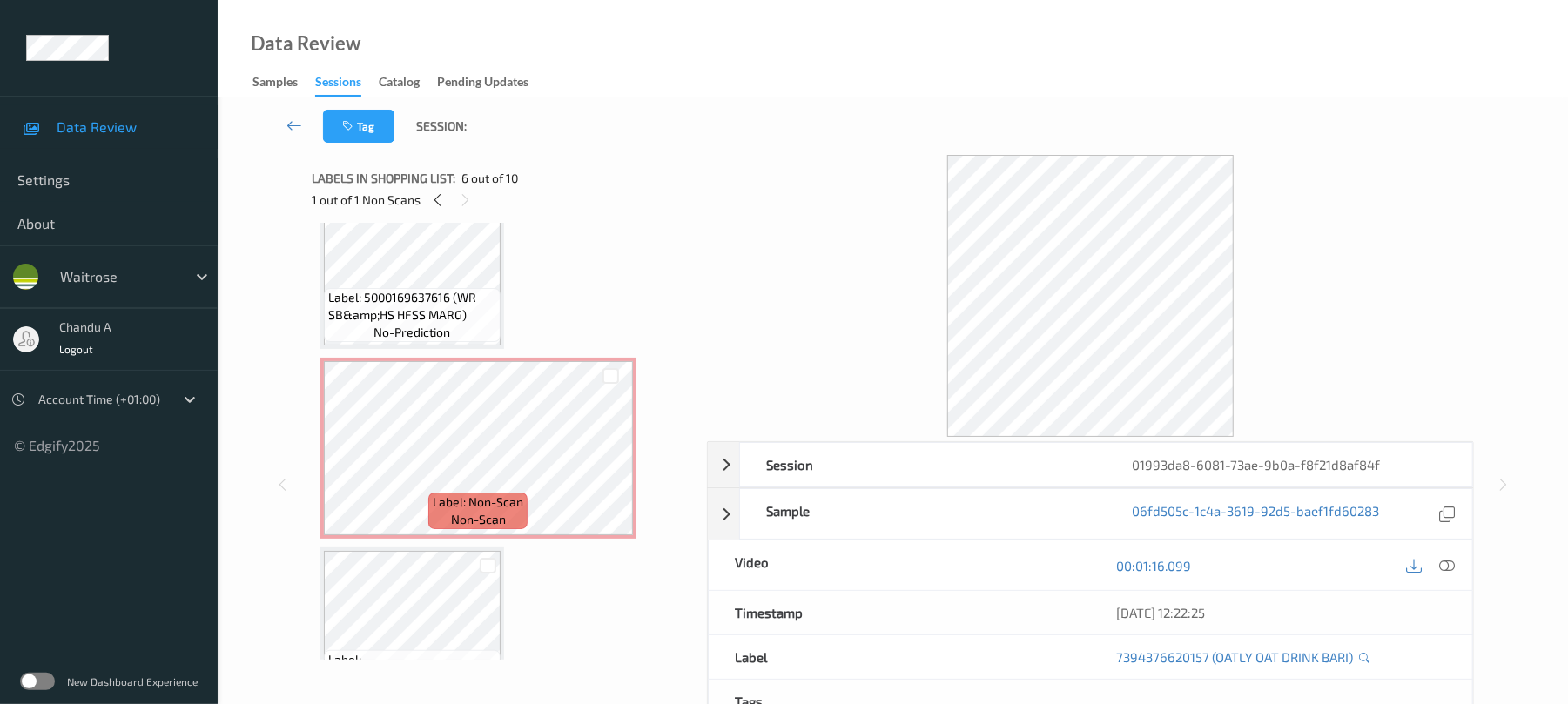
scroll to position [0, 0]
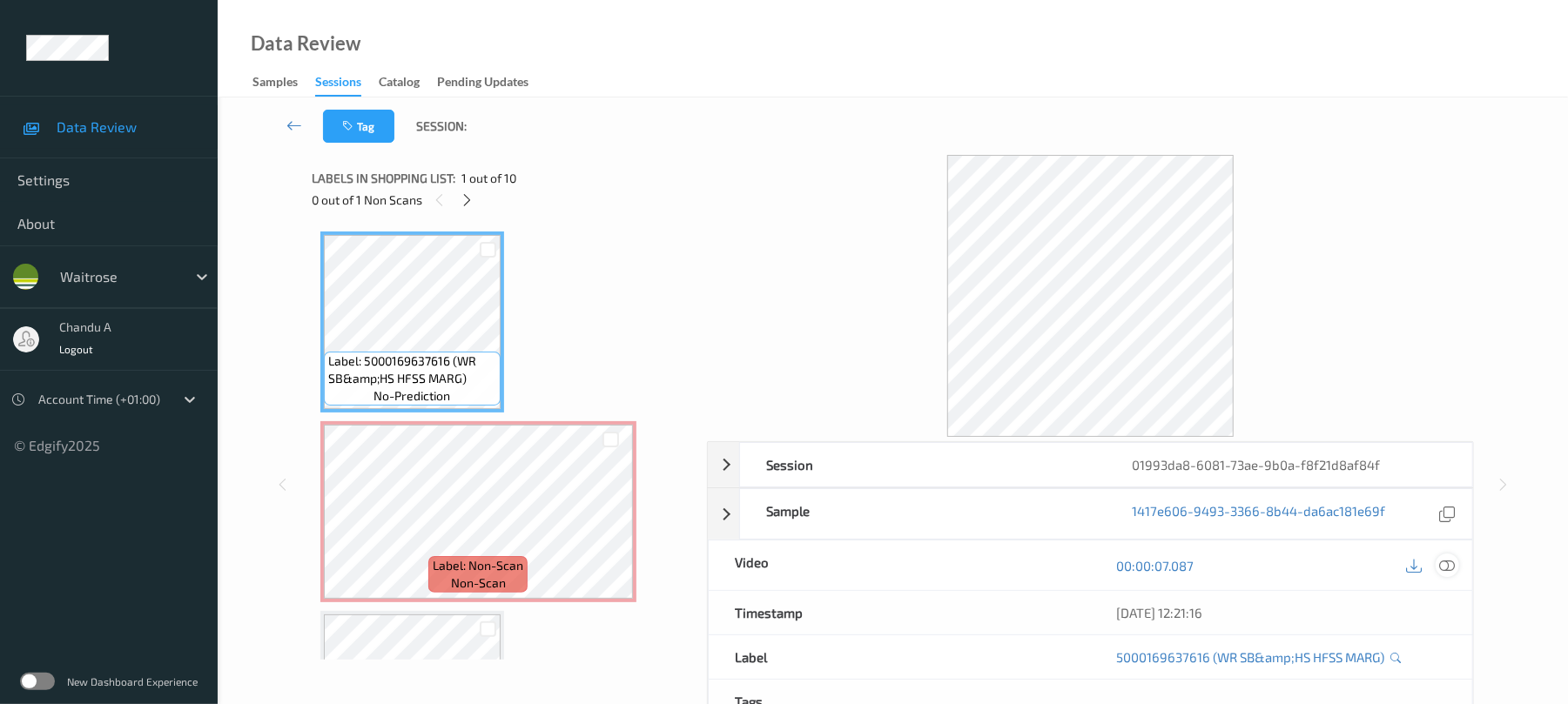
click at [1456, 567] on div at bounding box center [1447, 566] width 23 height 23
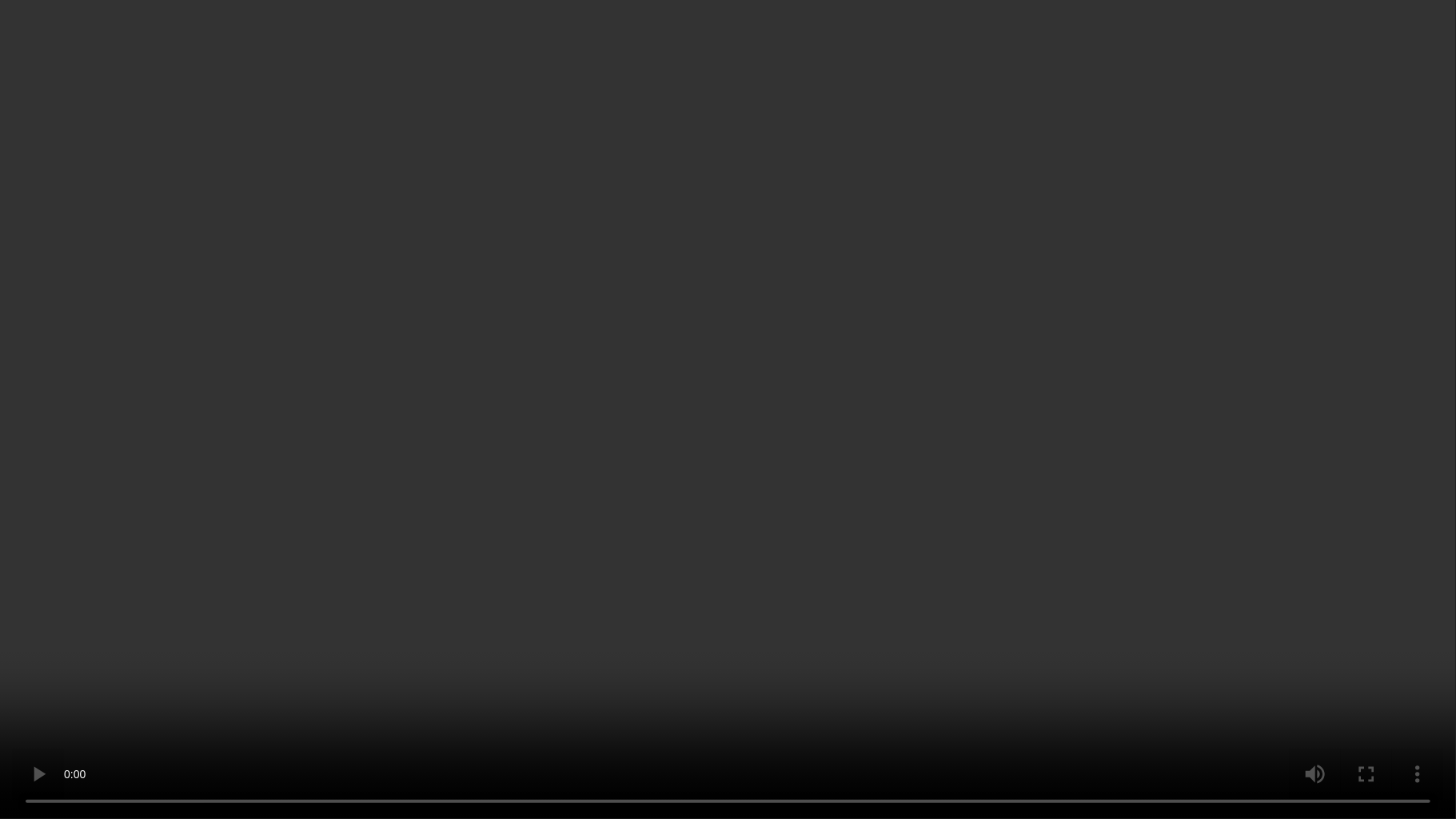
click at [660, 248] on video at bounding box center [728, 409] width 1456 height 819
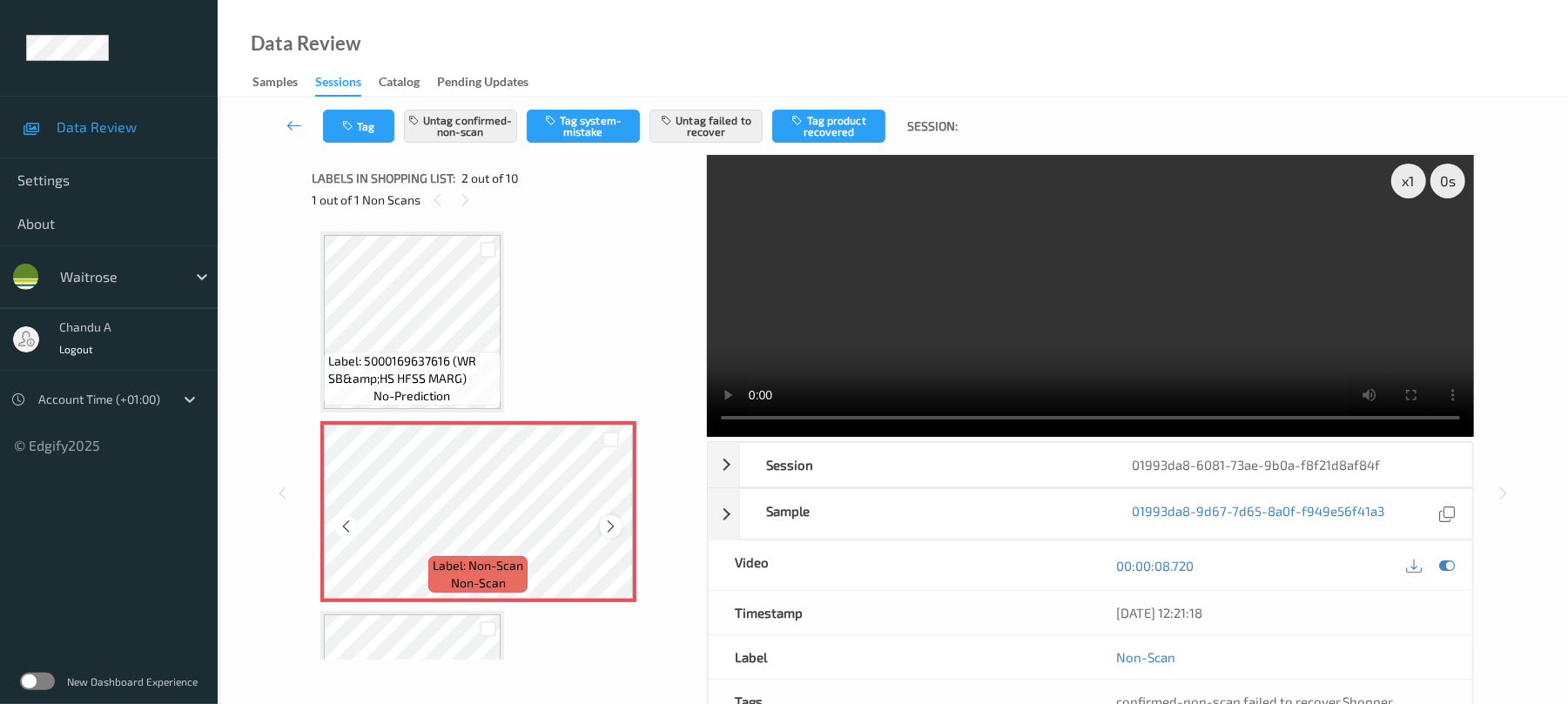
click at [613, 526] on icon at bounding box center [610, 527] width 15 height 16
click at [609, 531] on icon at bounding box center [610, 527] width 15 height 16
click at [615, 526] on icon at bounding box center [610, 527] width 15 height 16
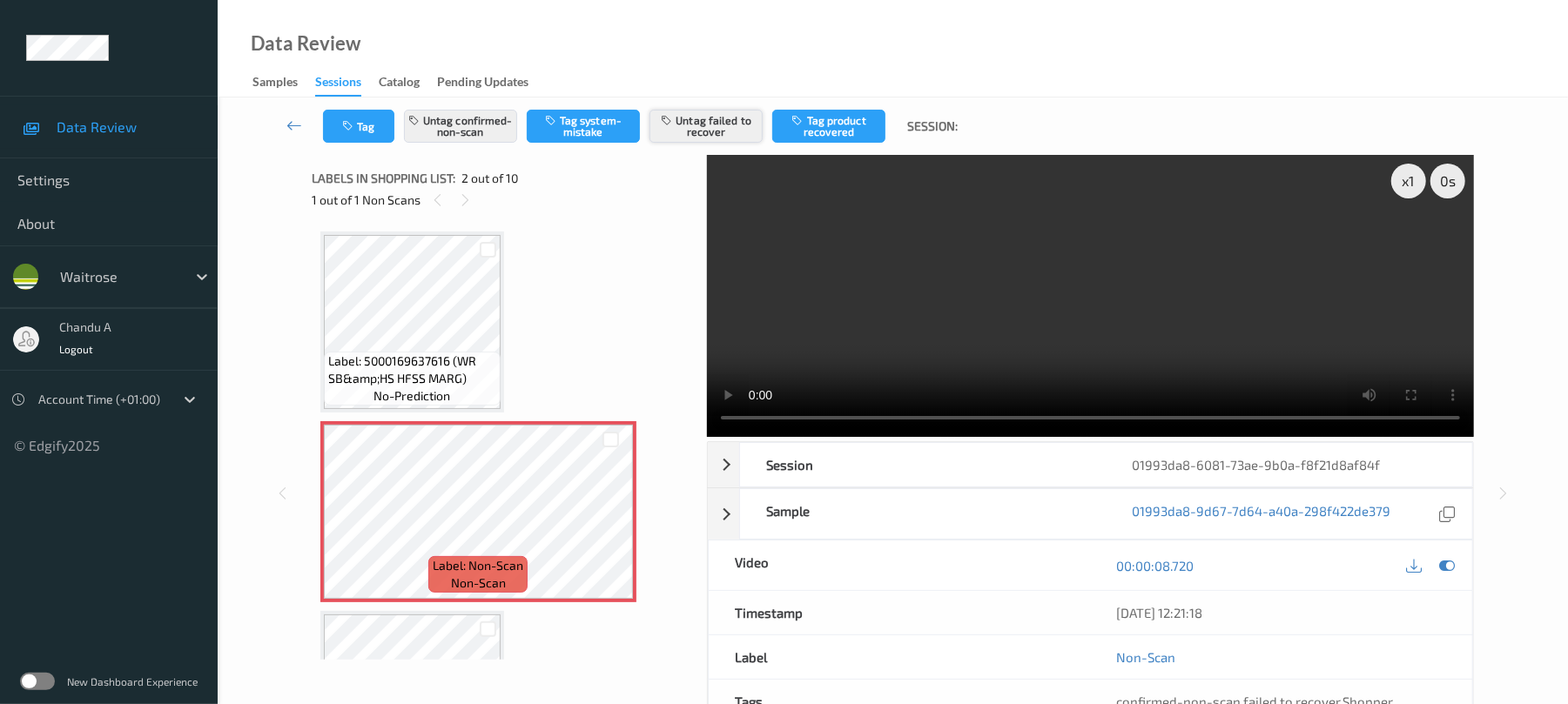
click at [740, 136] on button "Untag failed to recover" at bounding box center [706, 126] width 113 height 33
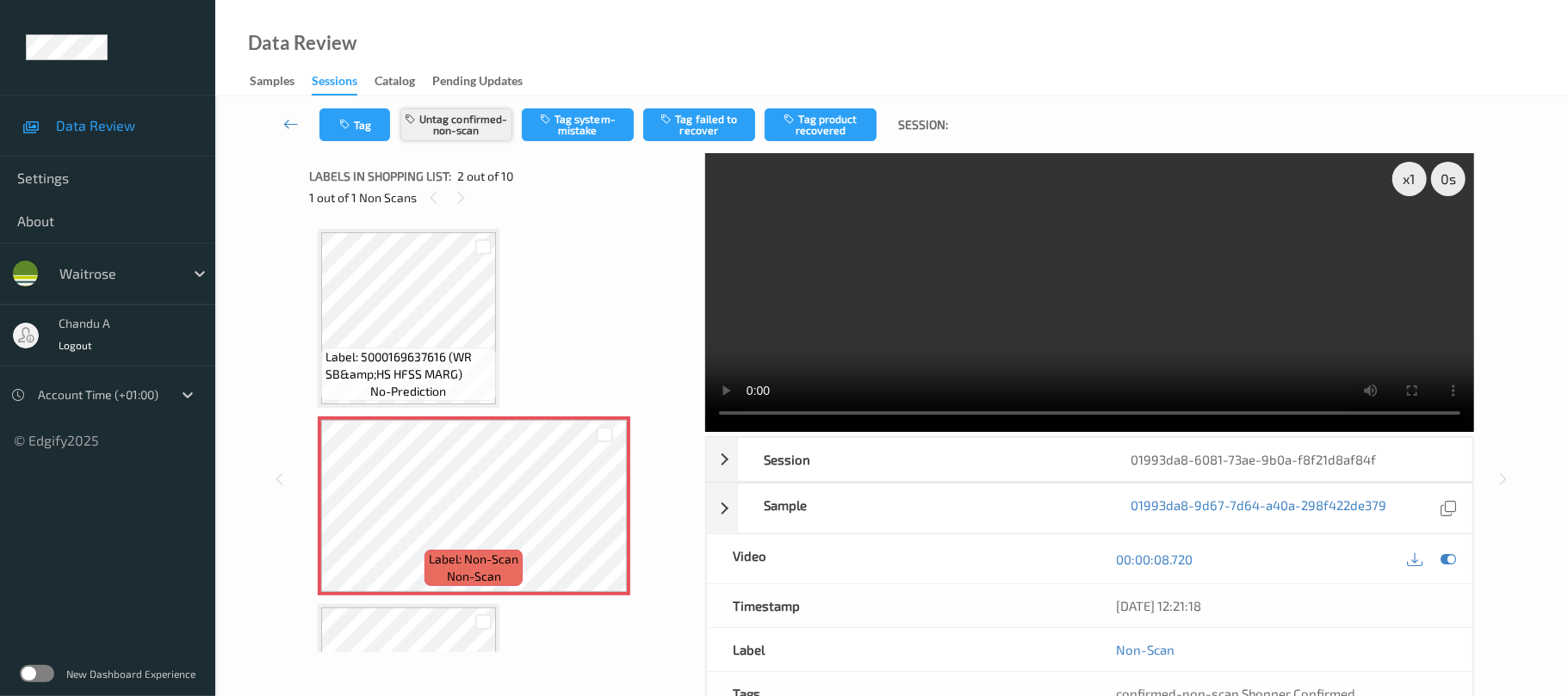
click at [482, 136] on button "Untag confirmed-non-scan" at bounding box center [456, 124] width 112 height 33
click at [582, 128] on button "Tag system-mistake" at bounding box center [577, 124] width 112 height 33
click at [352, 128] on icon "button" at bounding box center [346, 125] width 15 height 12
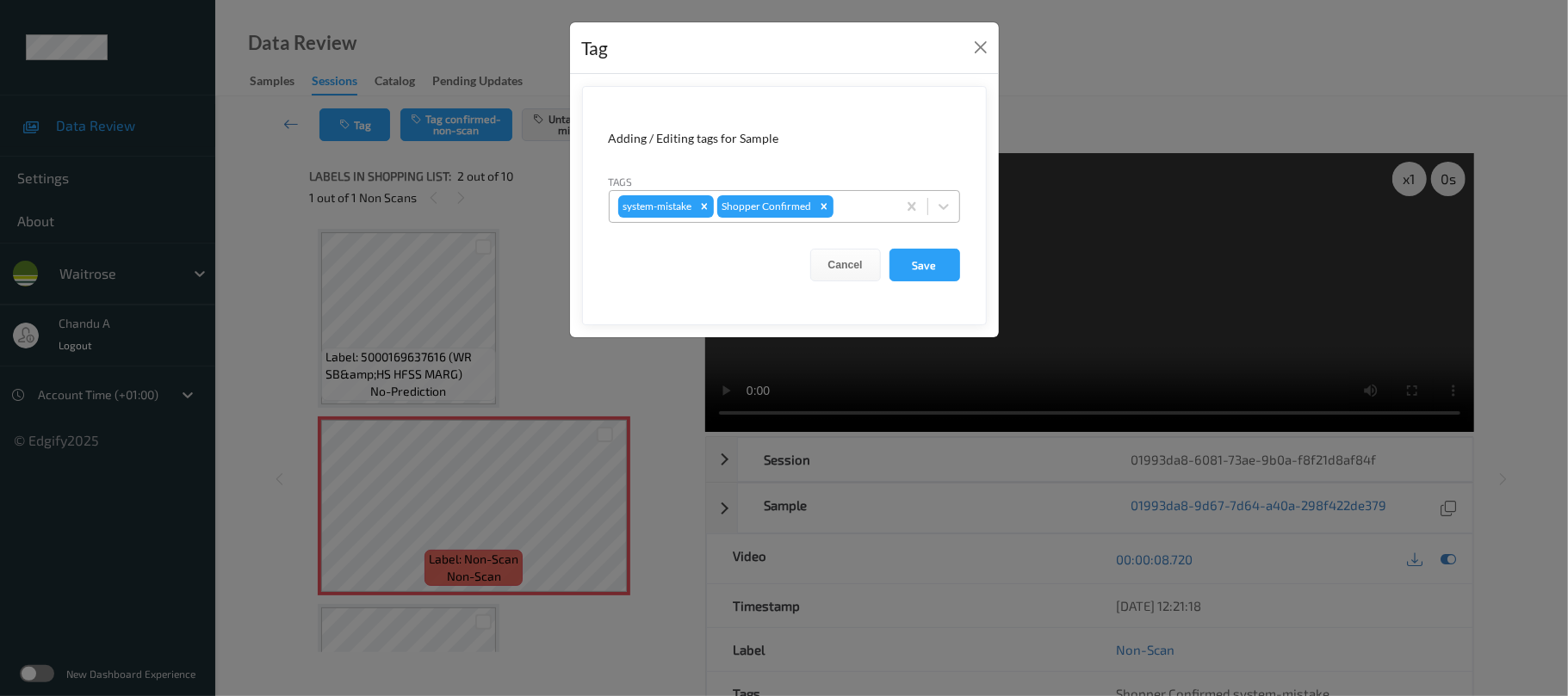
click at [852, 198] on div at bounding box center [863, 206] width 51 height 20
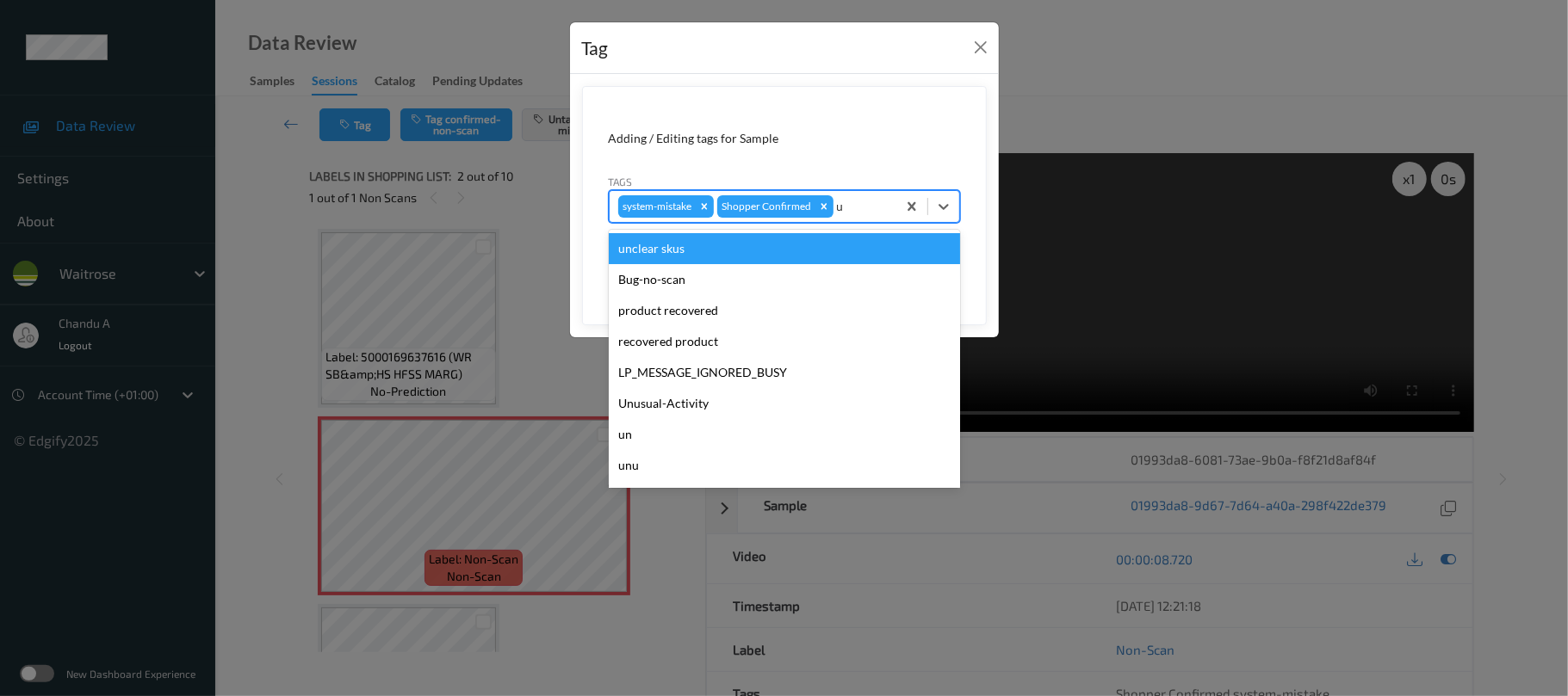
type input "un"
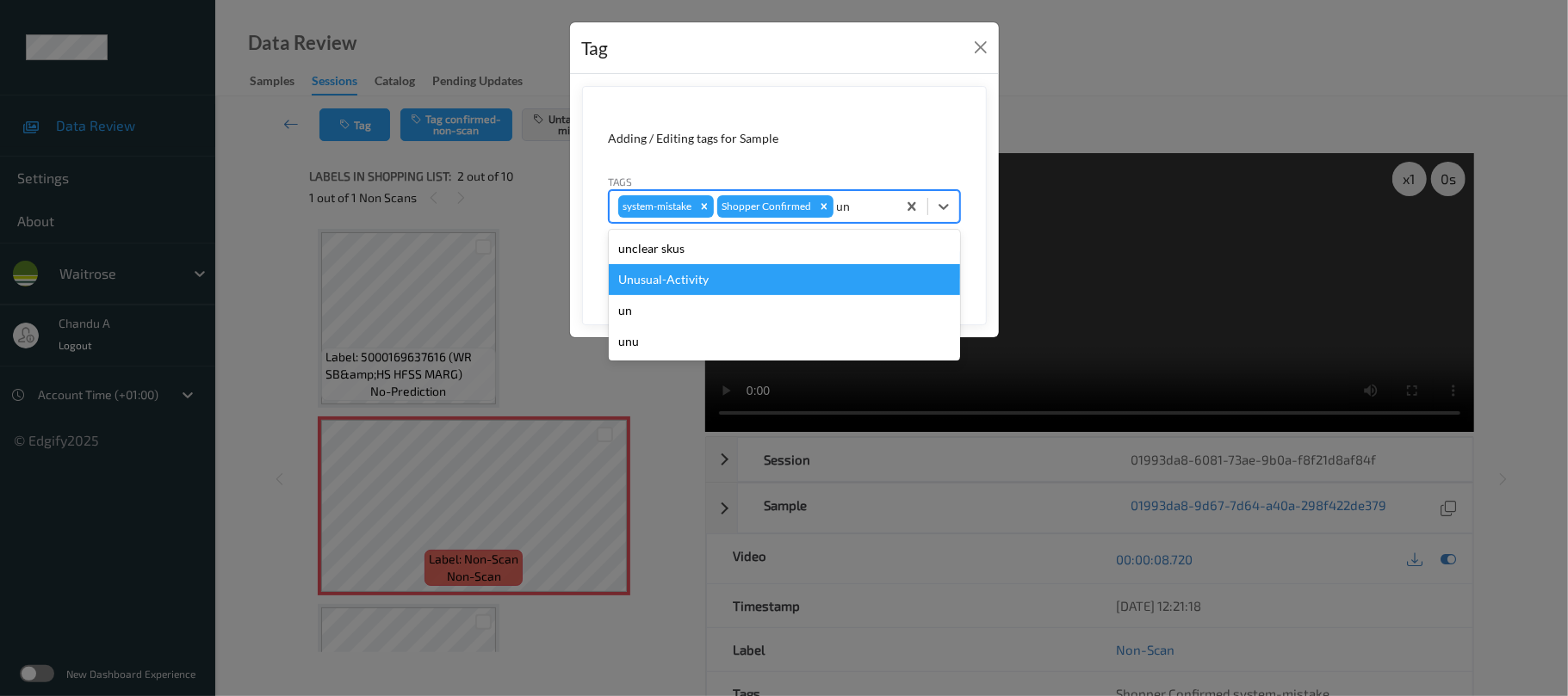
click at [722, 269] on div "Unusual-Activity" at bounding box center [784, 280] width 351 height 31
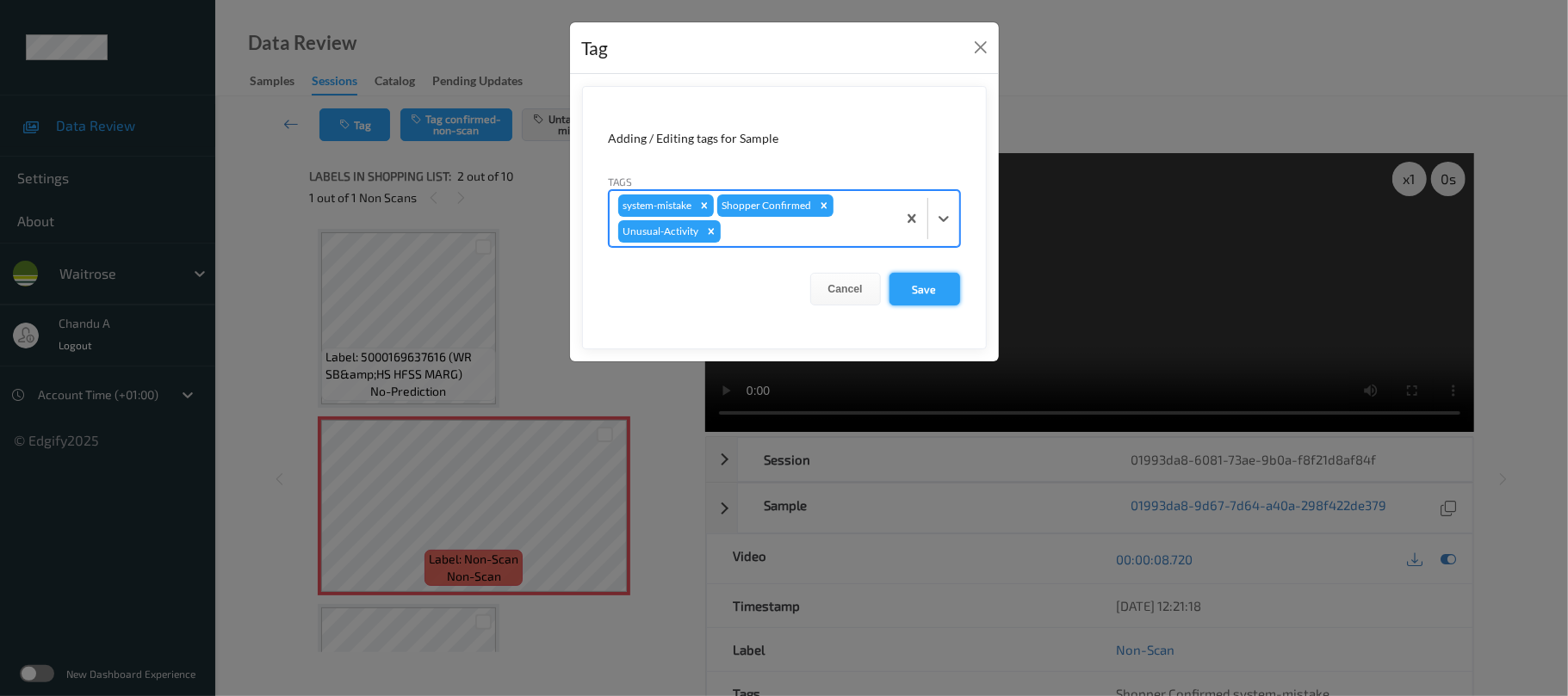
click at [913, 289] on button "Save" at bounding box center [925, 288] width 71 height 33
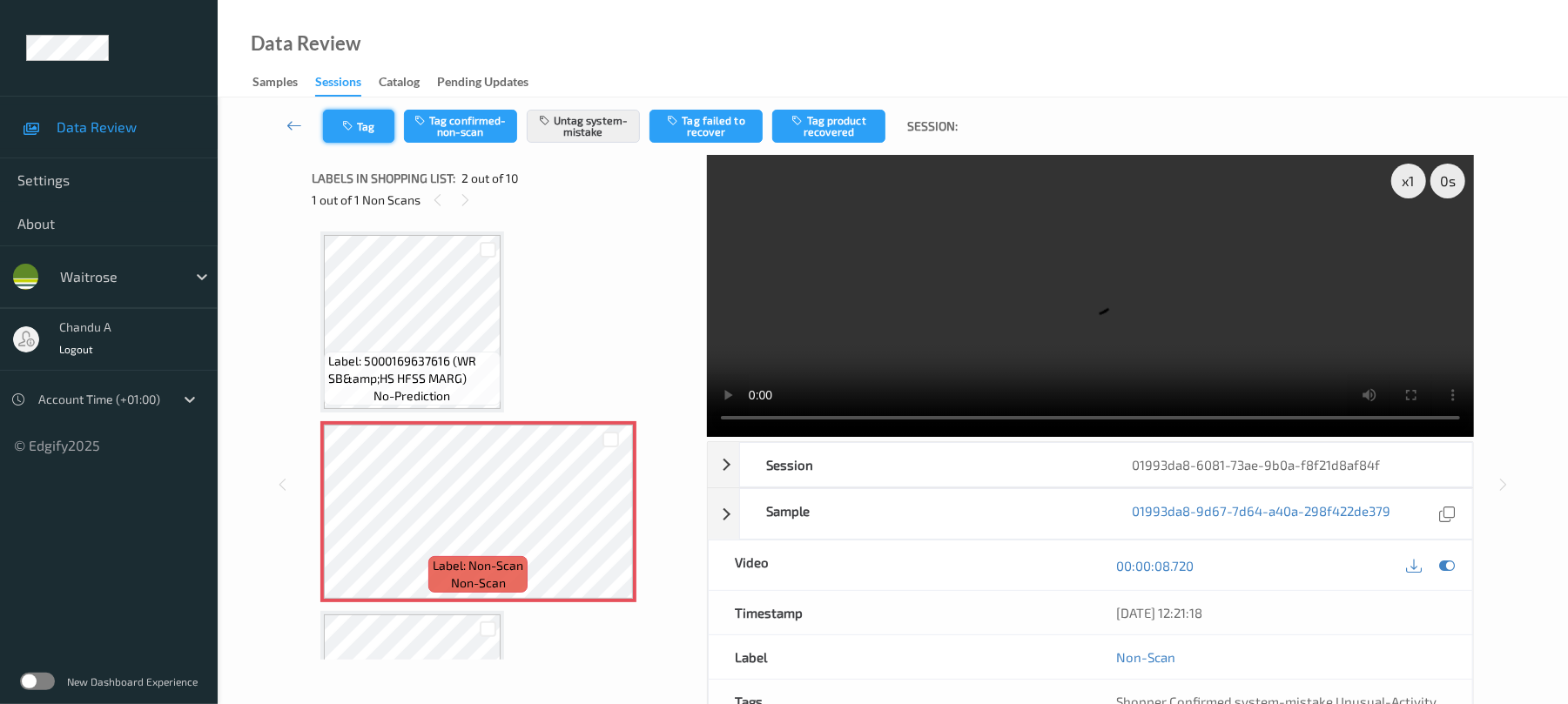
click at [370, 120] on button "Tag" at bounding box center [359, 126] width 71 height 33
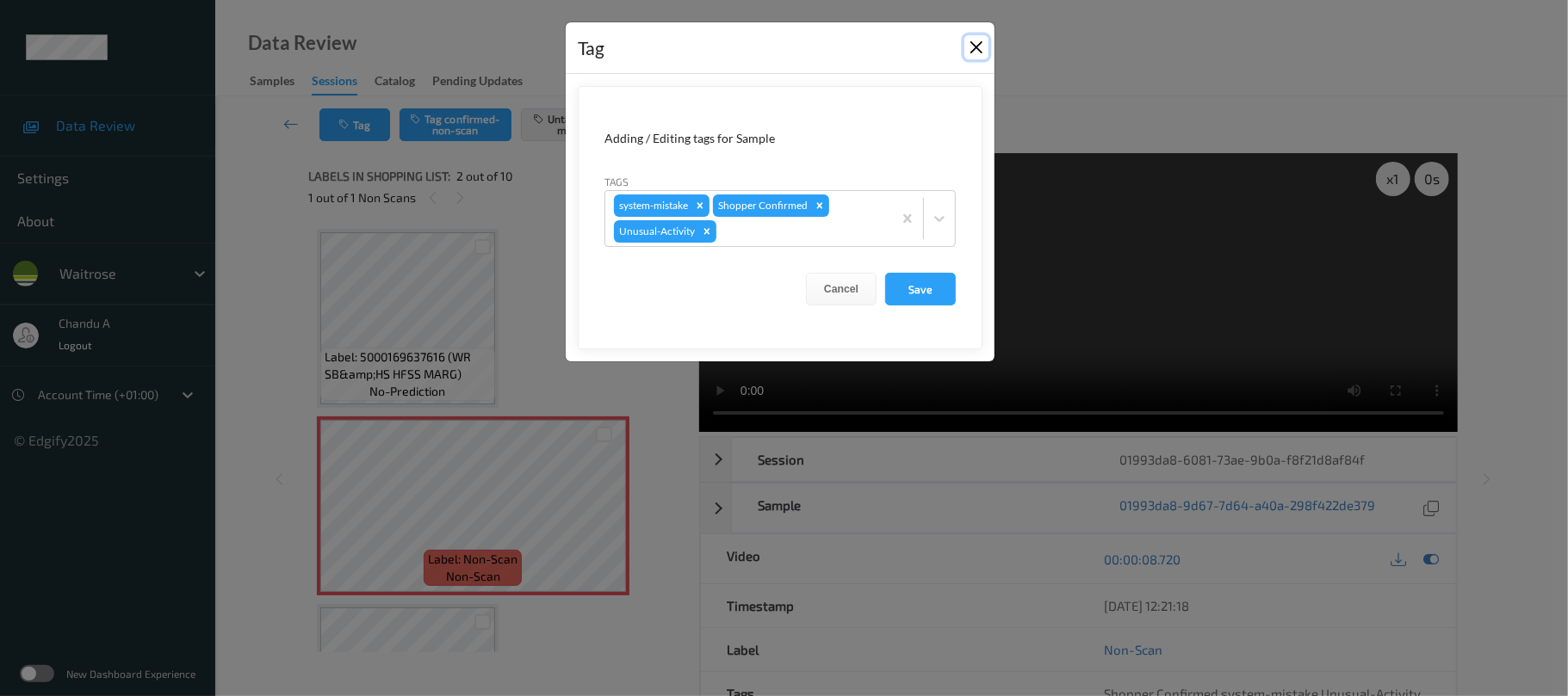
click at [976, 54] on button "Close" at bounding box center [976, 47] width 24 height 24
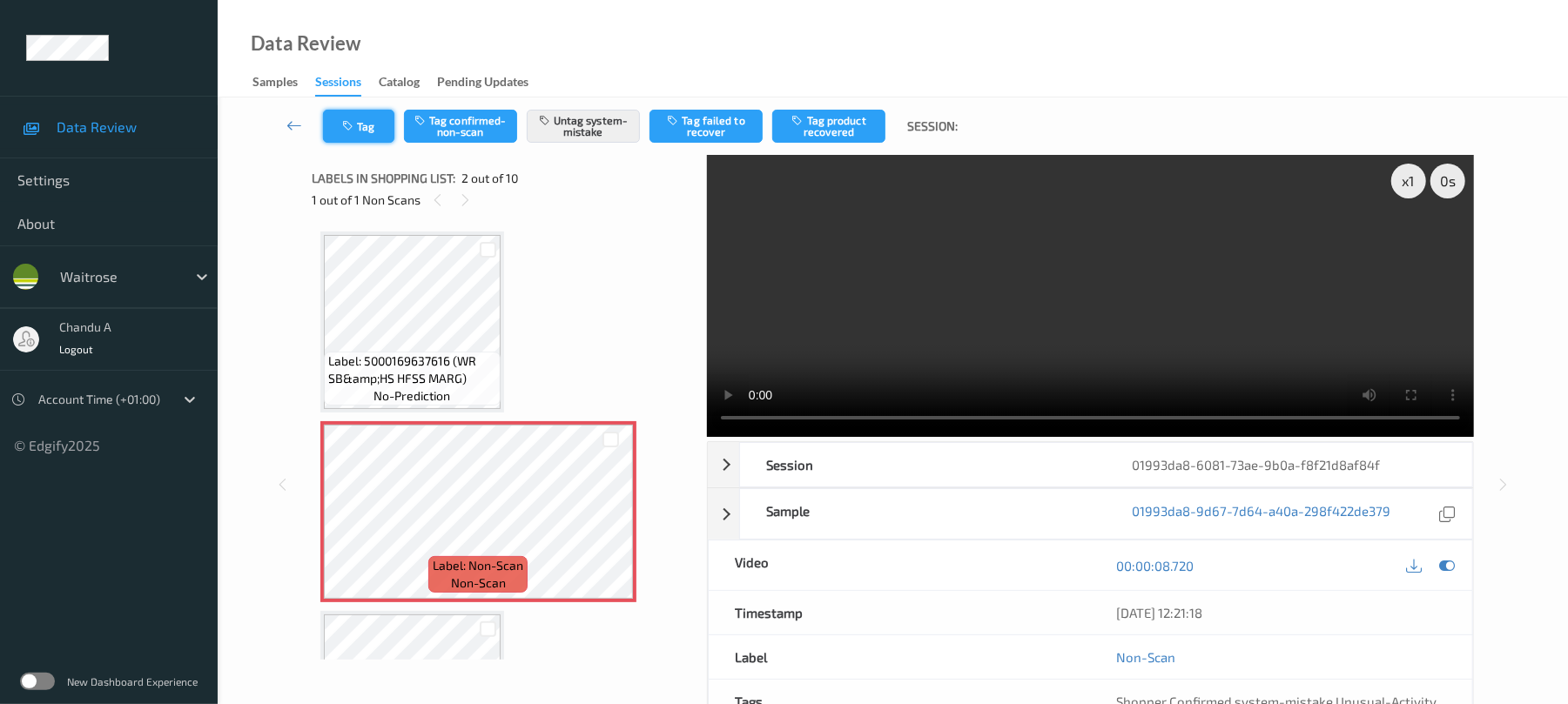
click at [378, 137] on button "Tag" at bounding box center [359, 126] width 71 height 33
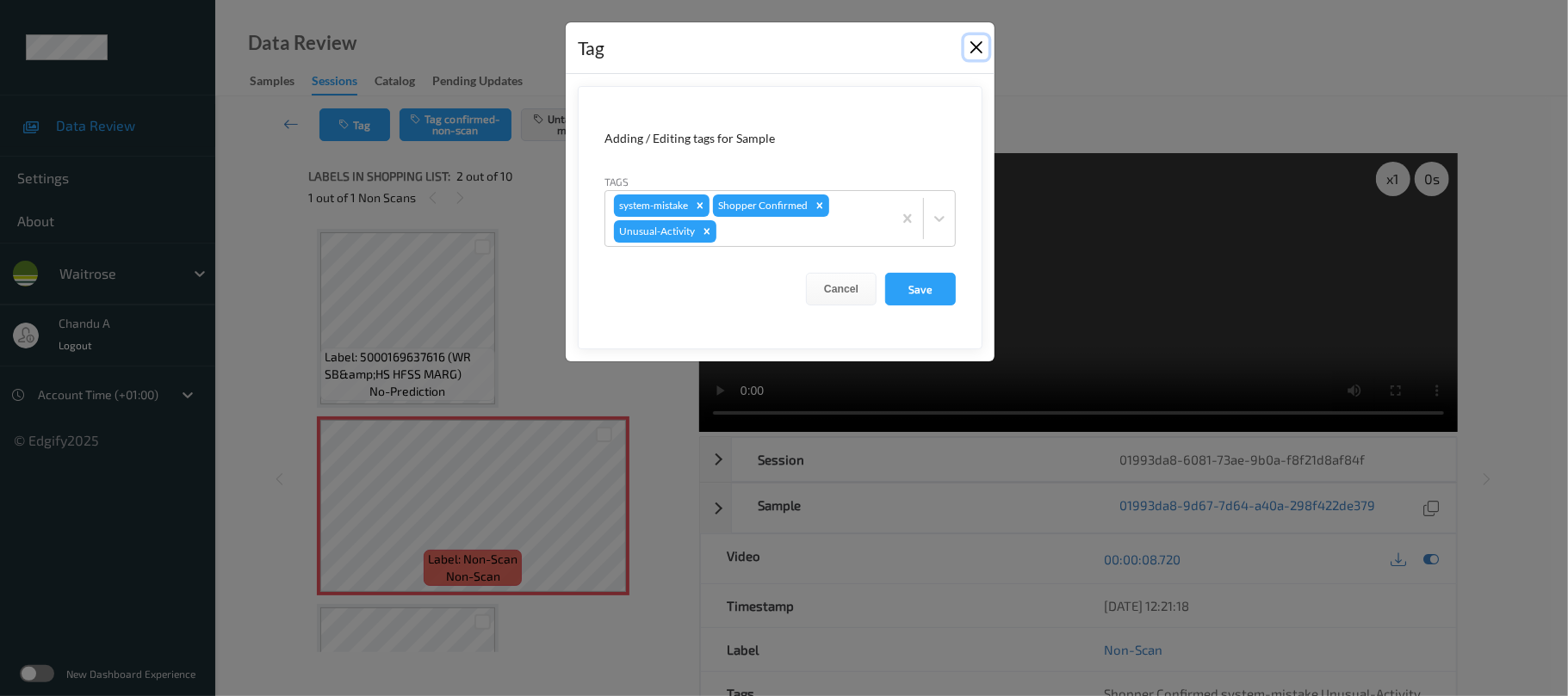
click at [968, 58] on button "Close" at bounding box center [976, 47] width 24 height 24
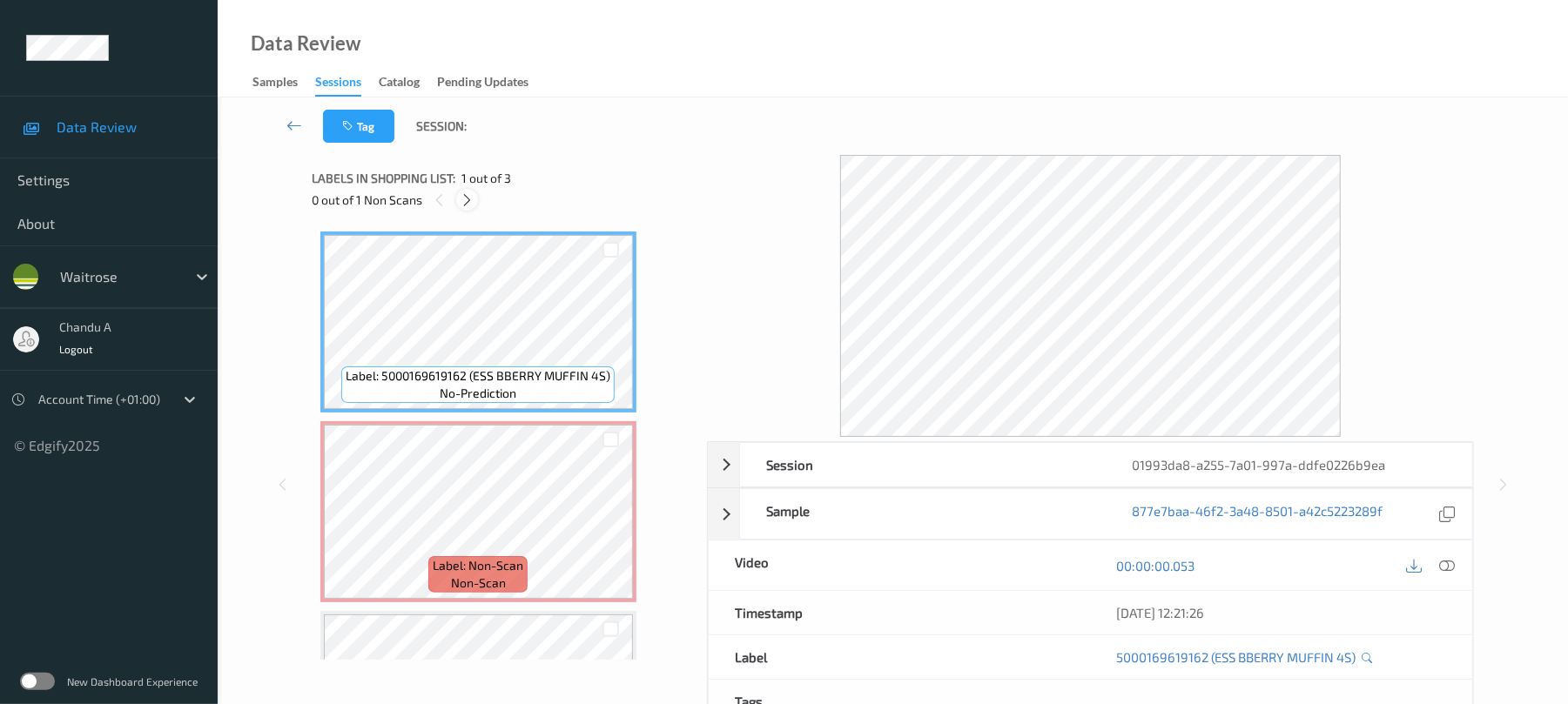
click at [475, 203] on icon at bounding box center [466, 201] width 15 height 16
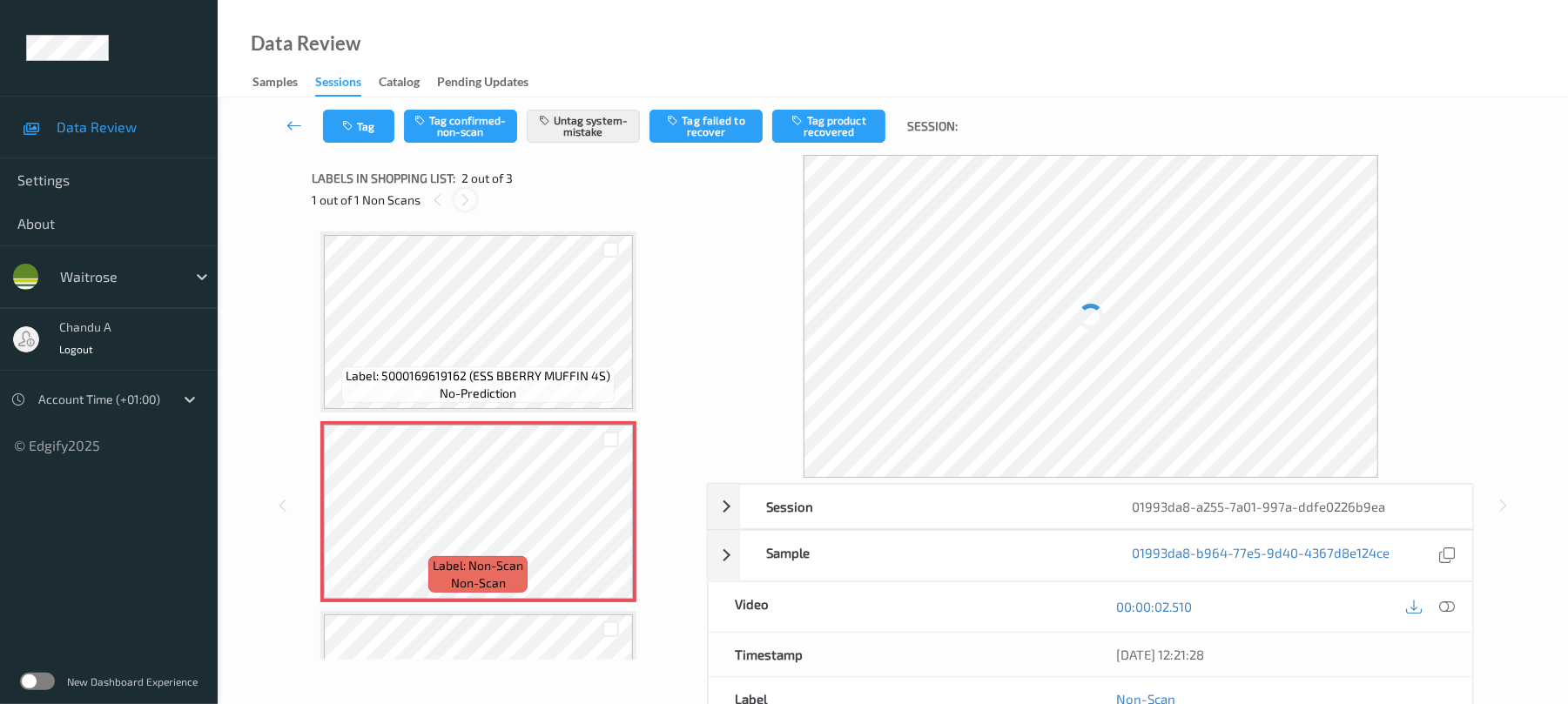
scroll to position [9, 0]
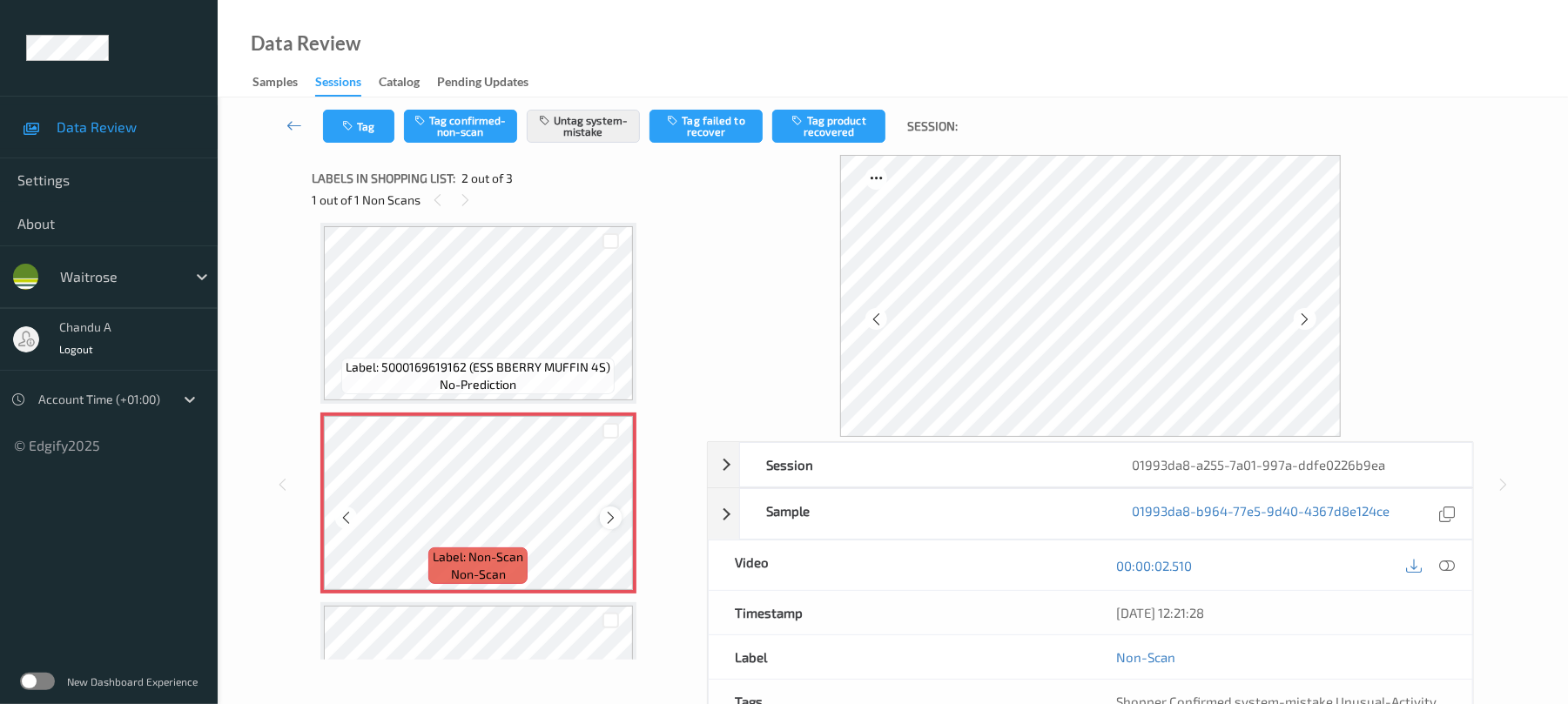
click at [610, 518] on icon at bounding box center [610, 518] width 15 height 16
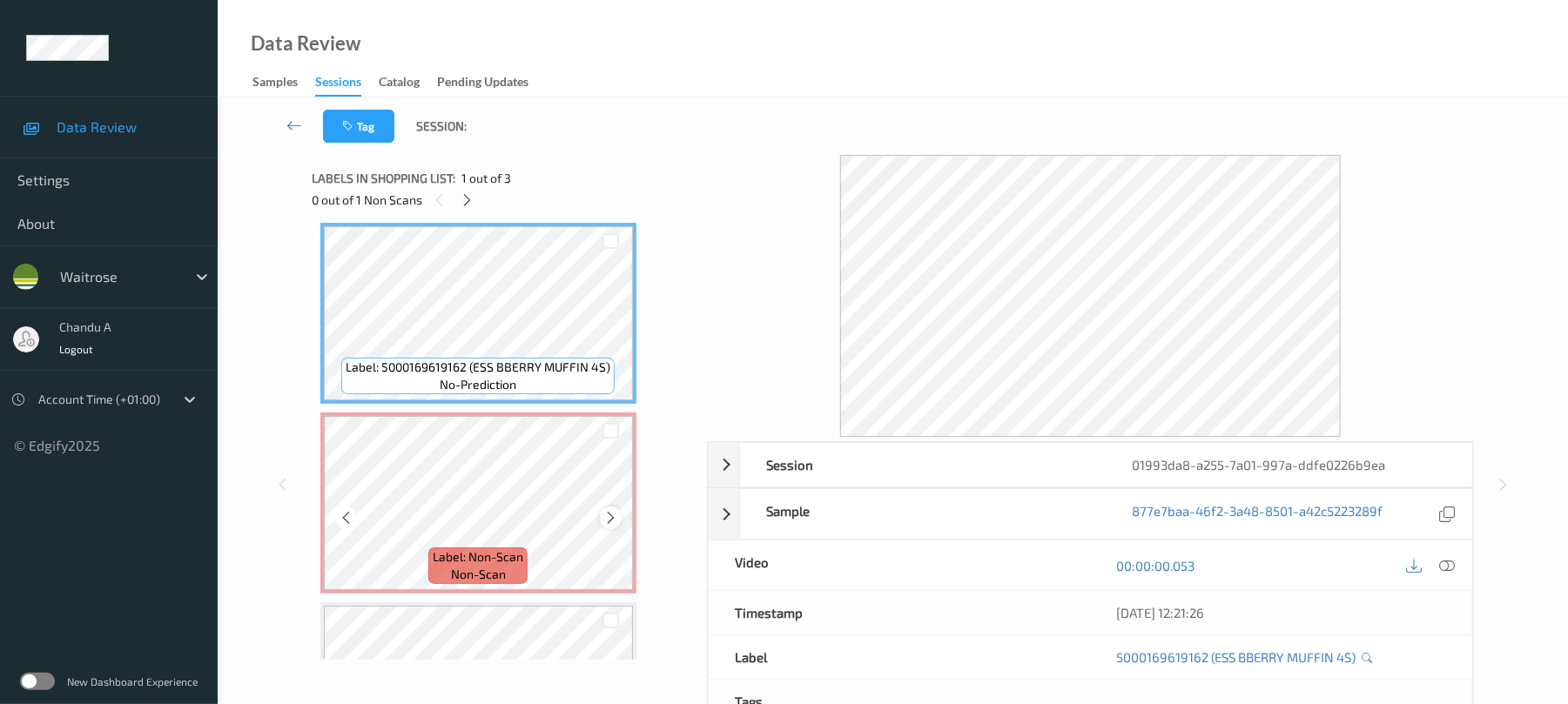
click at [607, 509] on div at bounding box center [610, 518] width 21 height 21
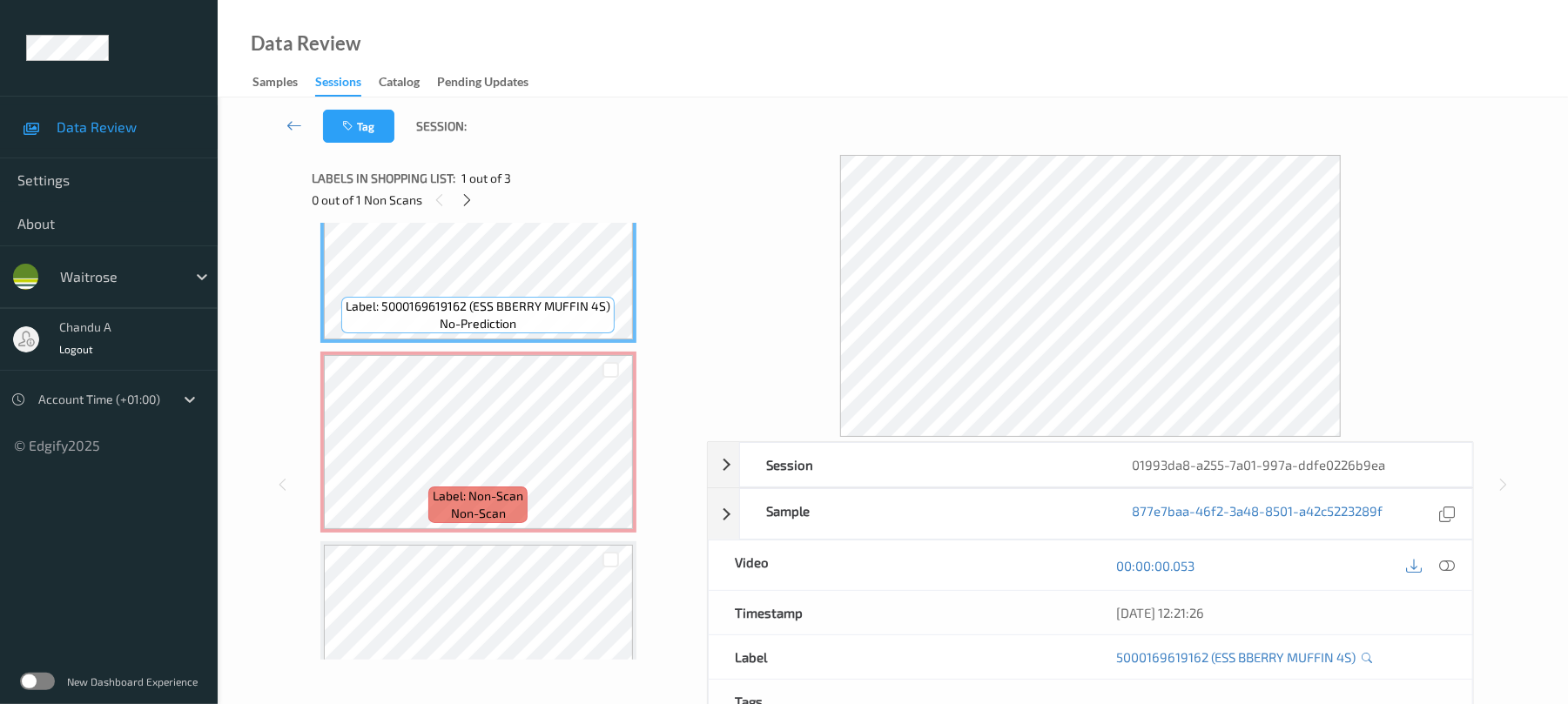
scroll to position [116, 0]
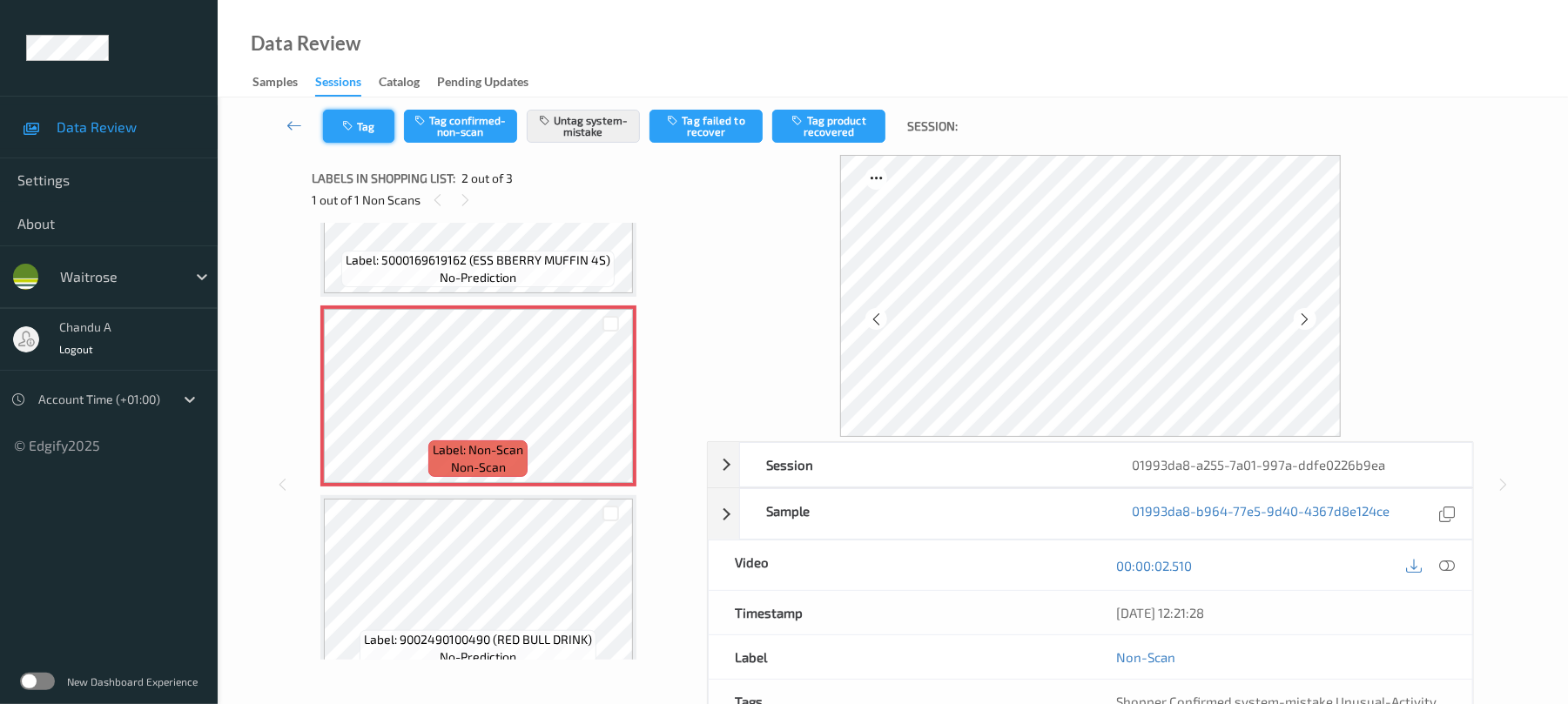
click at [377, 128] on button "Tag" at bounding box center [359, 126] width 71 height 33
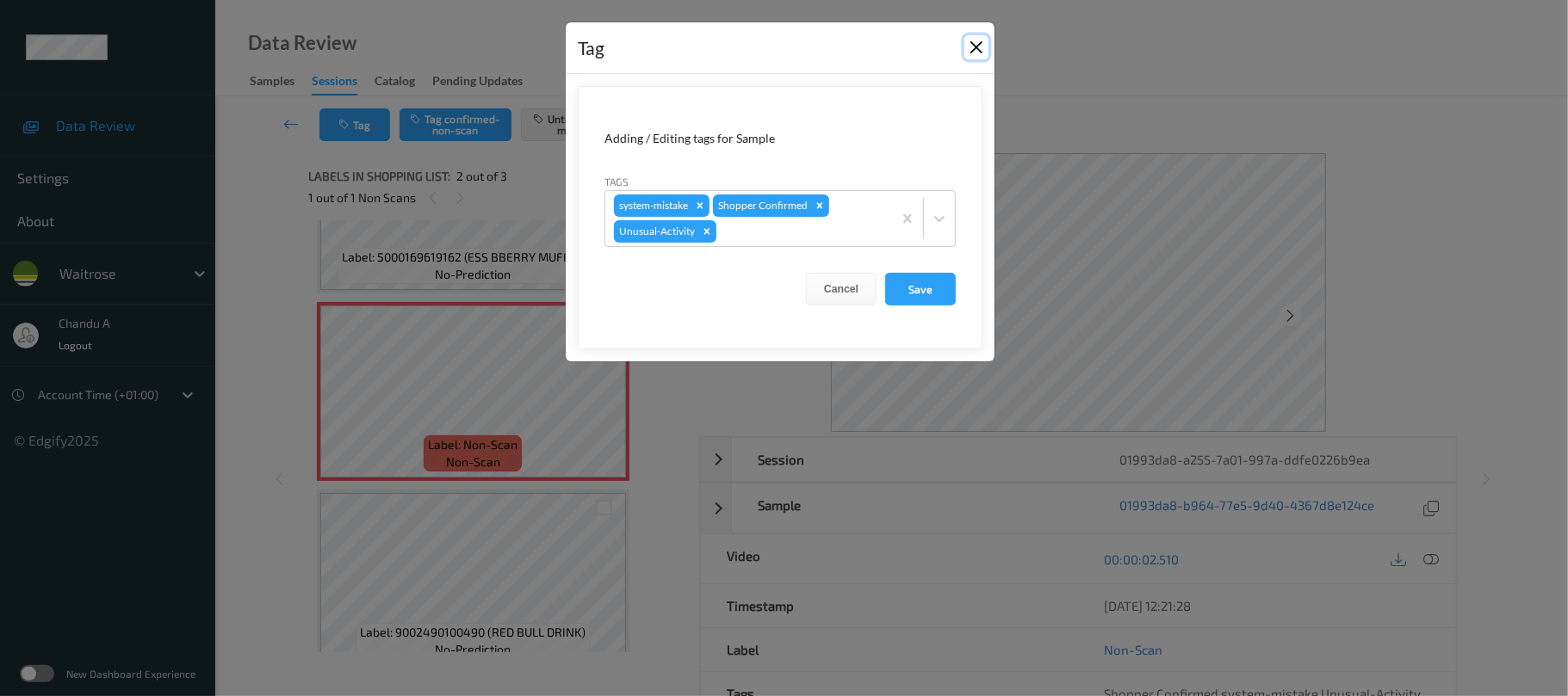
click at [979, 52] on button "Close" at bounding box center [976, 47] width 24 height 24
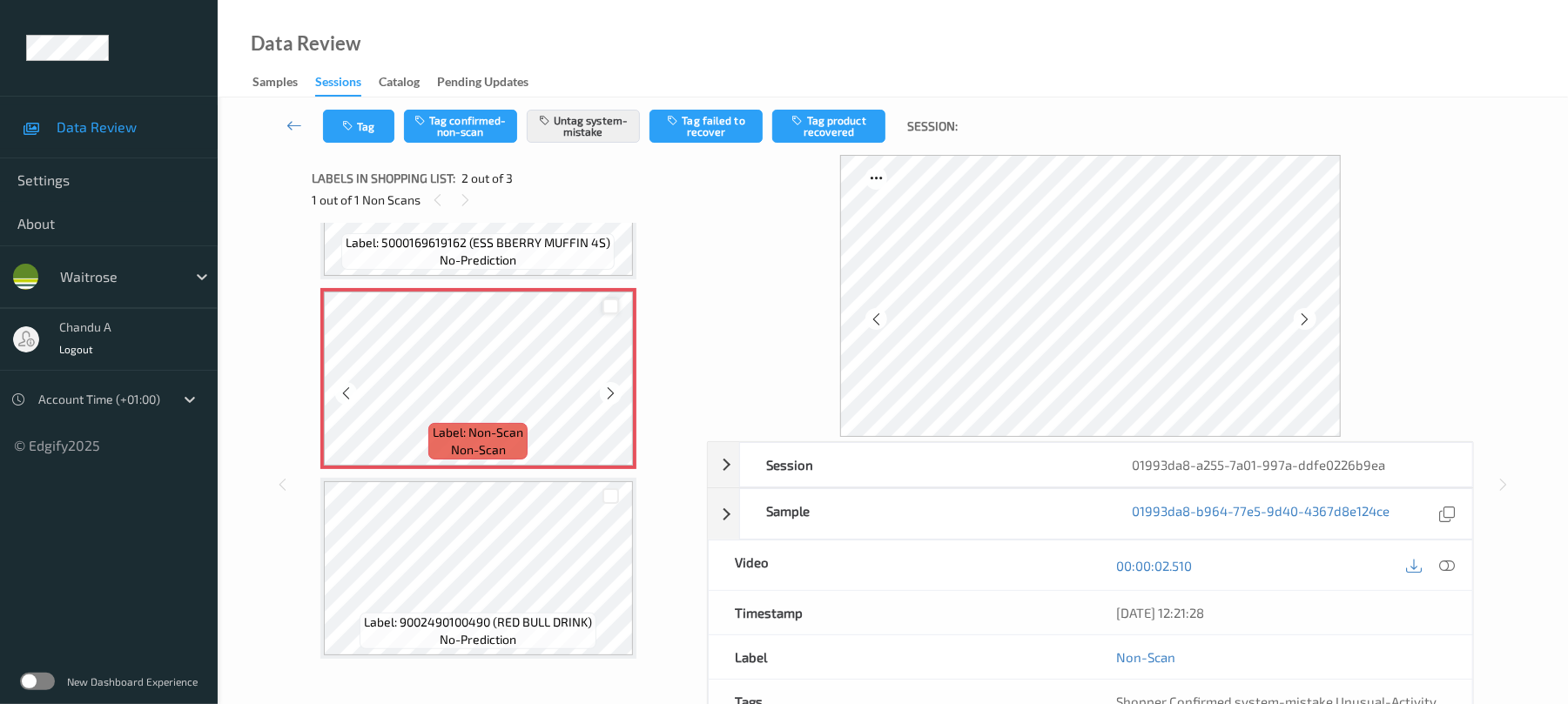
scroll to position [140, 0]
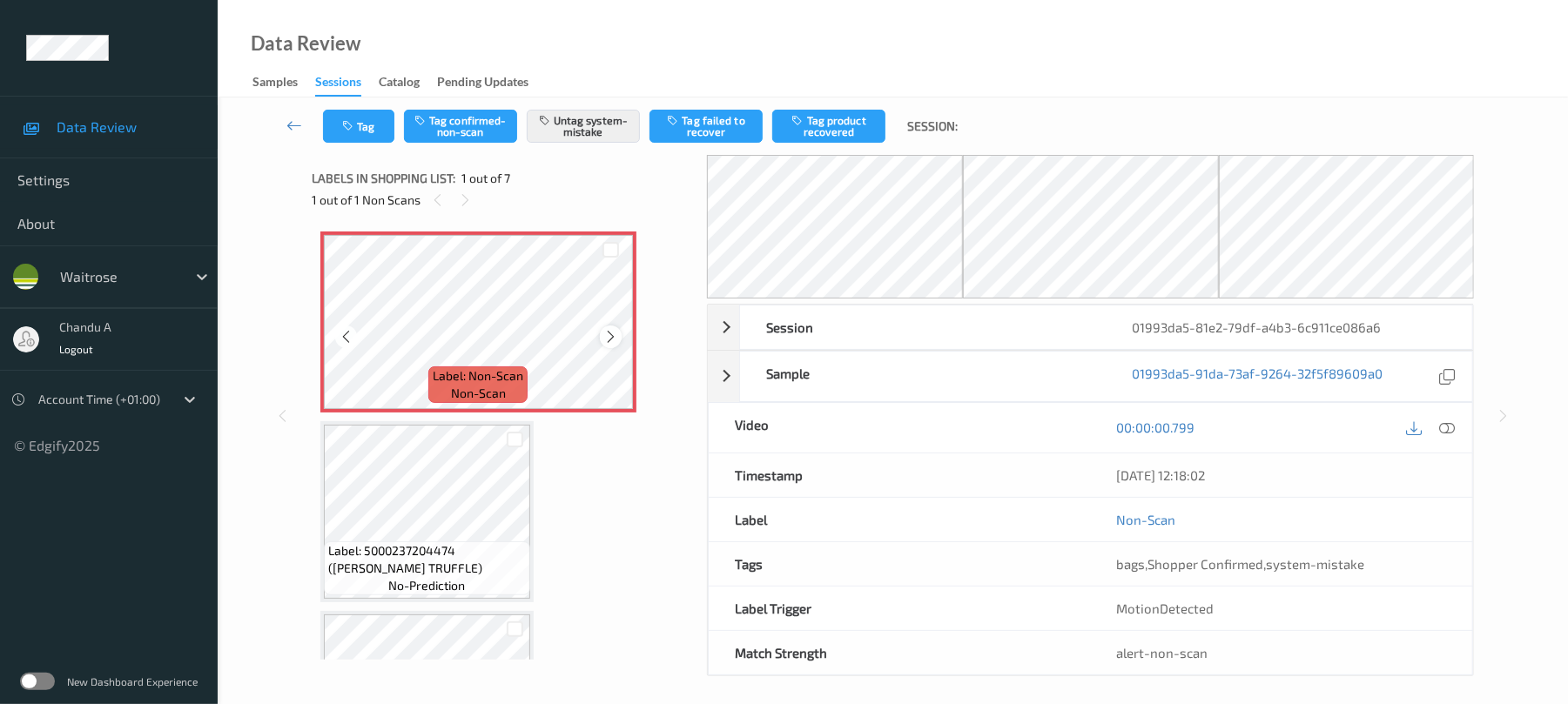
click at [614, 338] on icon at bounding box center [610, 337] width 15 height 16
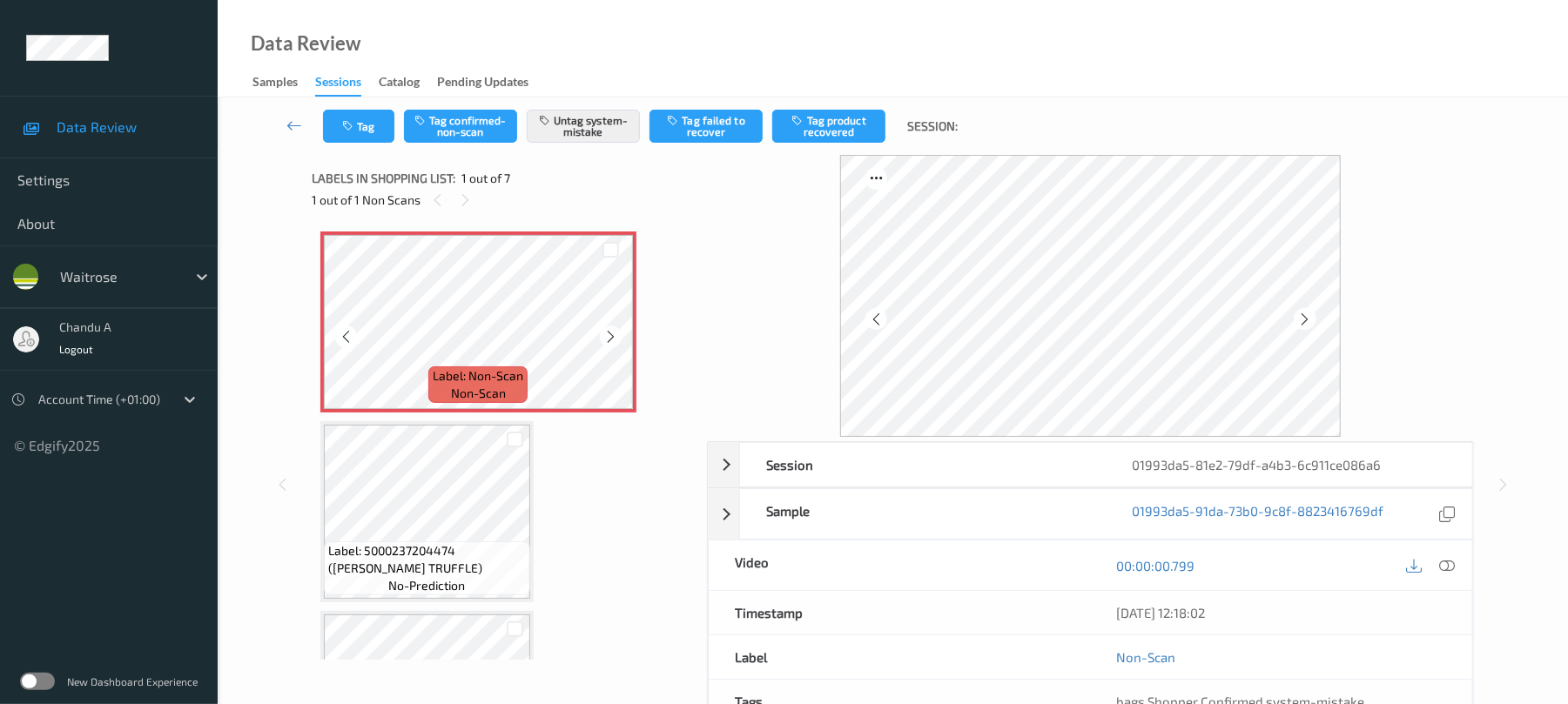
click at [614, 338] on icon at bounding box center [610, 337] width 15 height 16
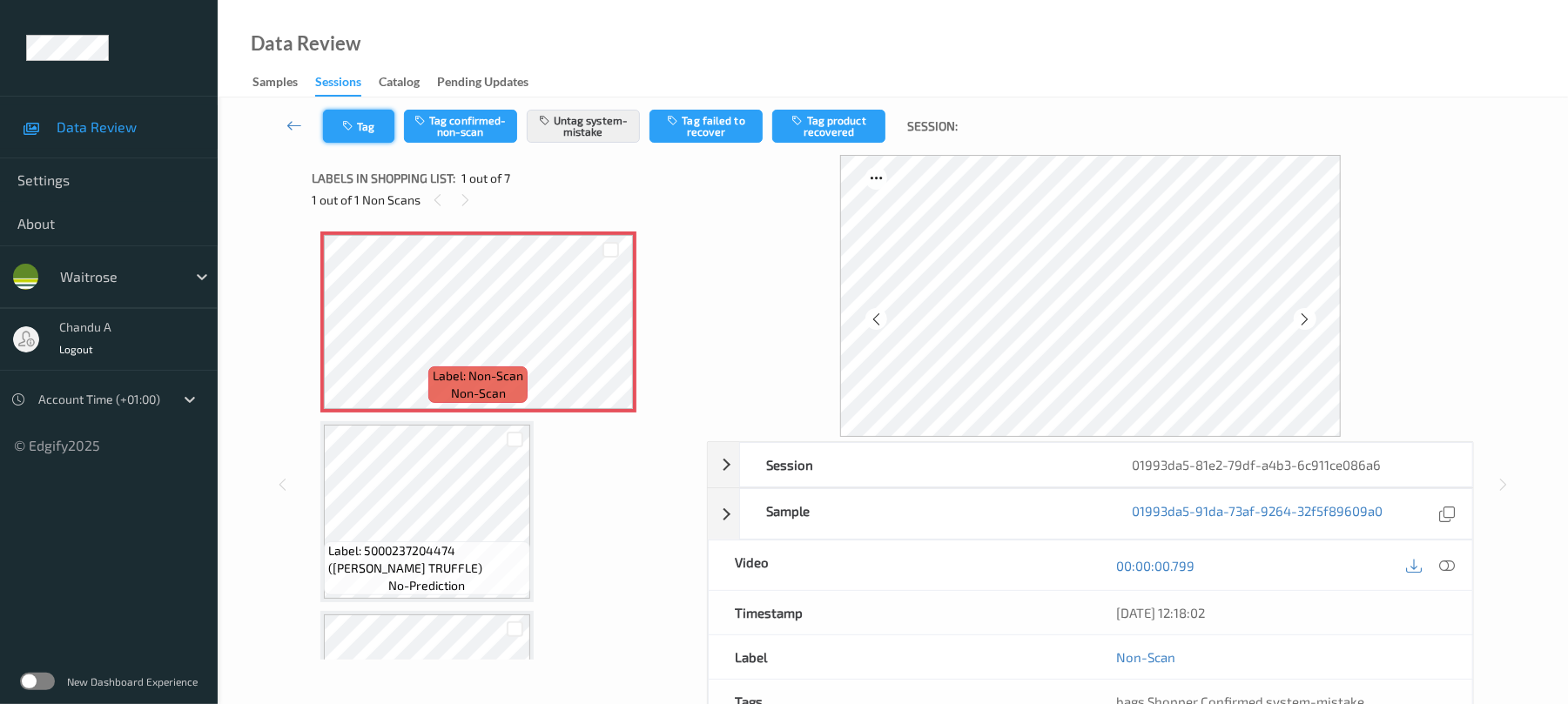
click at [338, 339] on div "Label: Non-Scan non-scan" at bounding box center [478, 322] width 316 height 181
click at [340, 127] on button "Tag" at bounding box center [359, 126] width 71 height 33
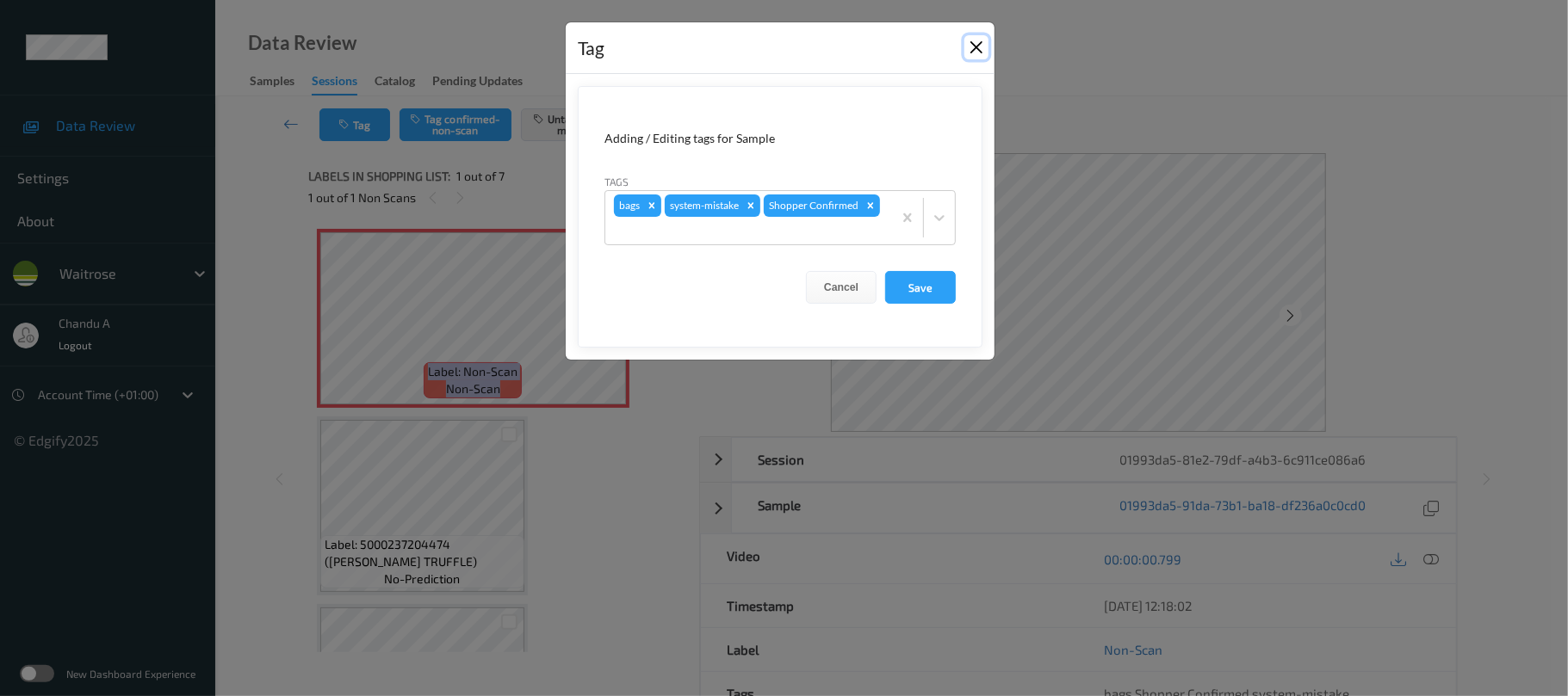
click at [964, 47] on button "Close" at bounding box center [976, 47] width 24 height 24
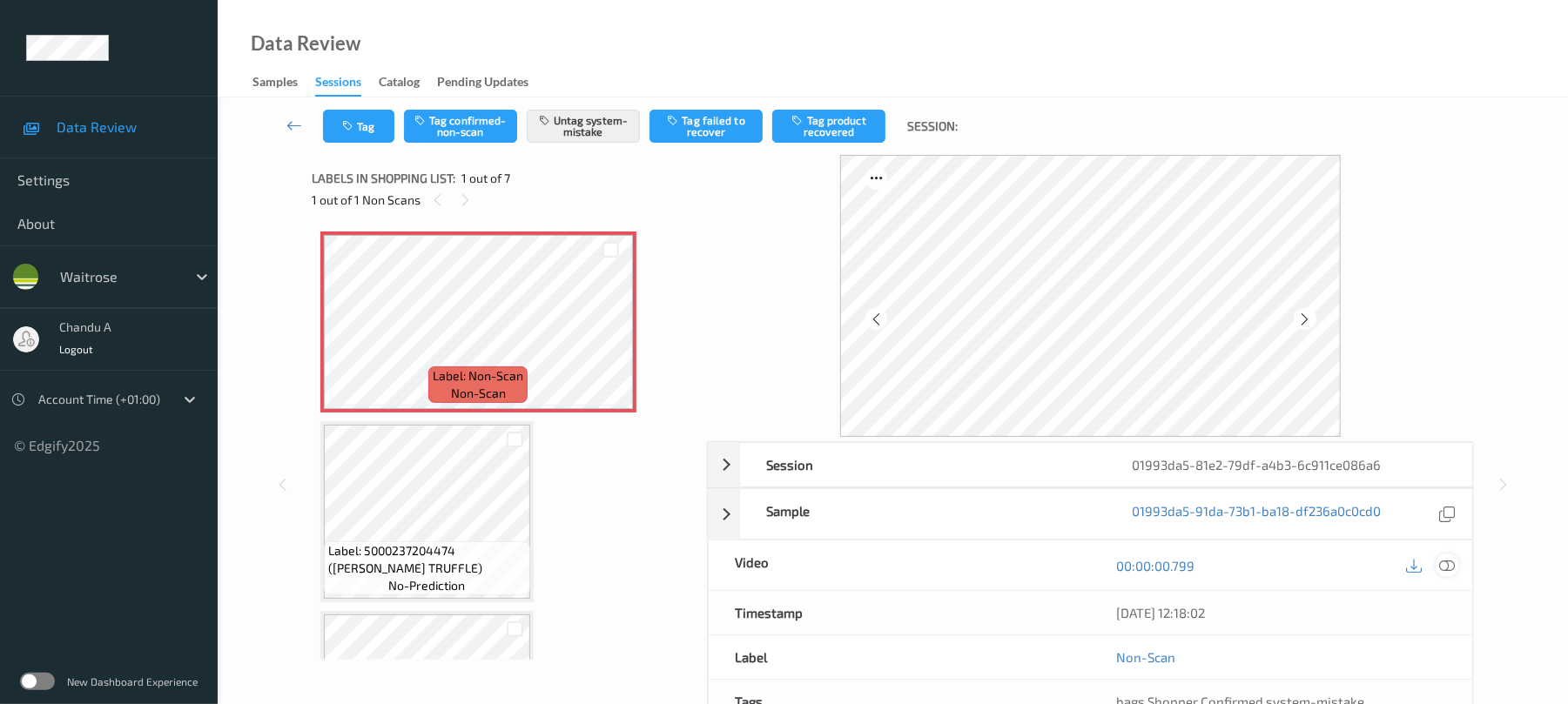
click at [1446, 567] on icon at bounding box center [1448, 567] width 16 height 16
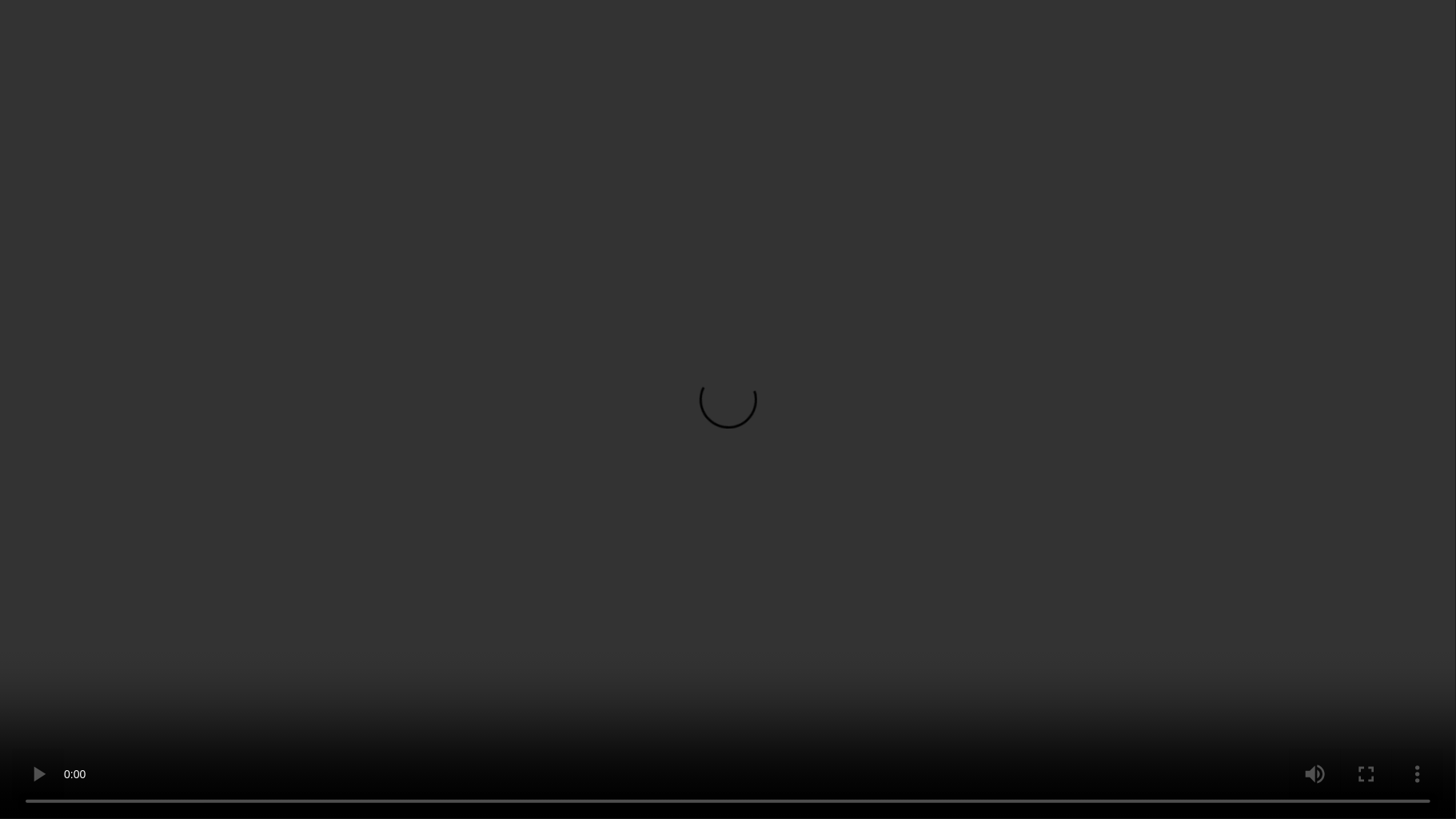
click at [755, 388] on video at bounding box center [728, 409] width 1456 height 819
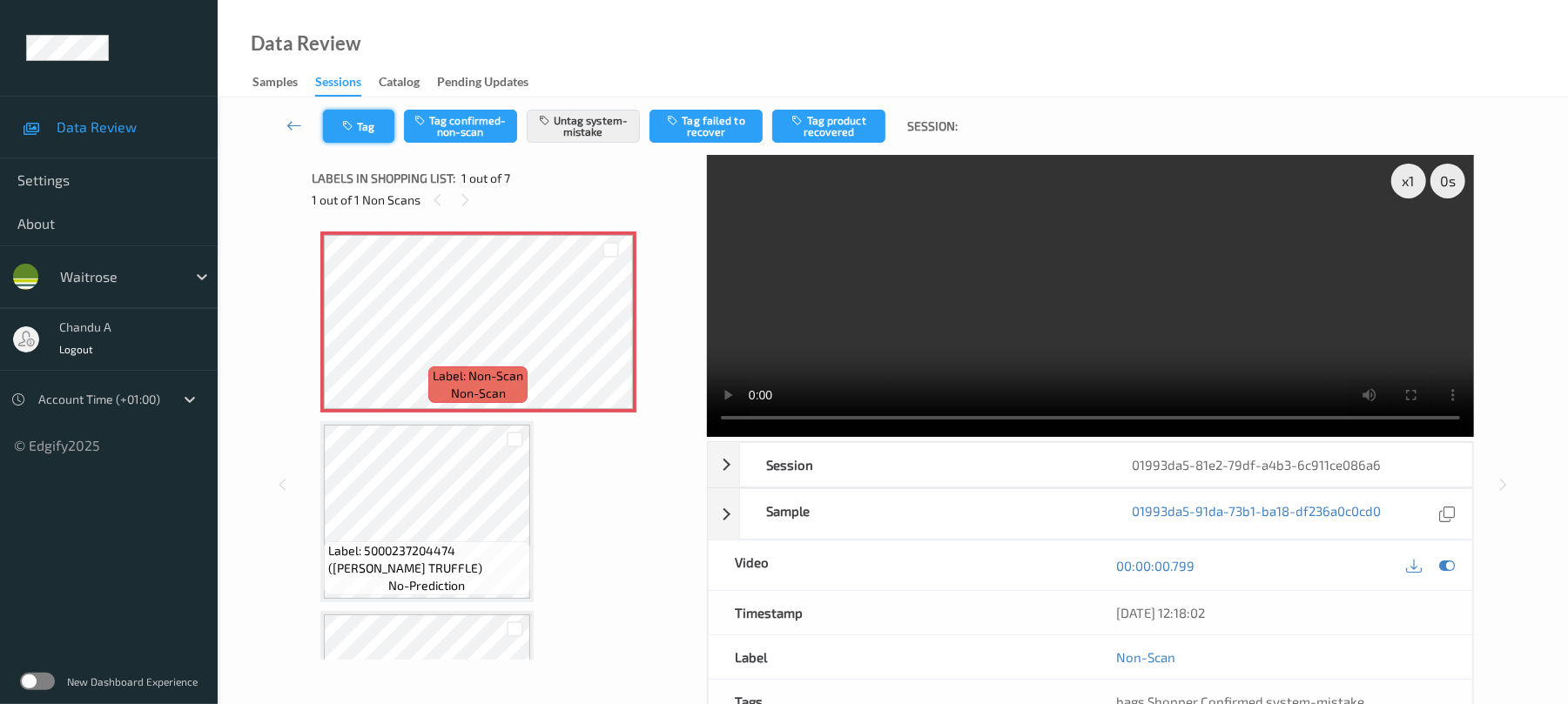
click at [364, 119] on button "Tag" at bounding box center [359, 126] width 71 height 33
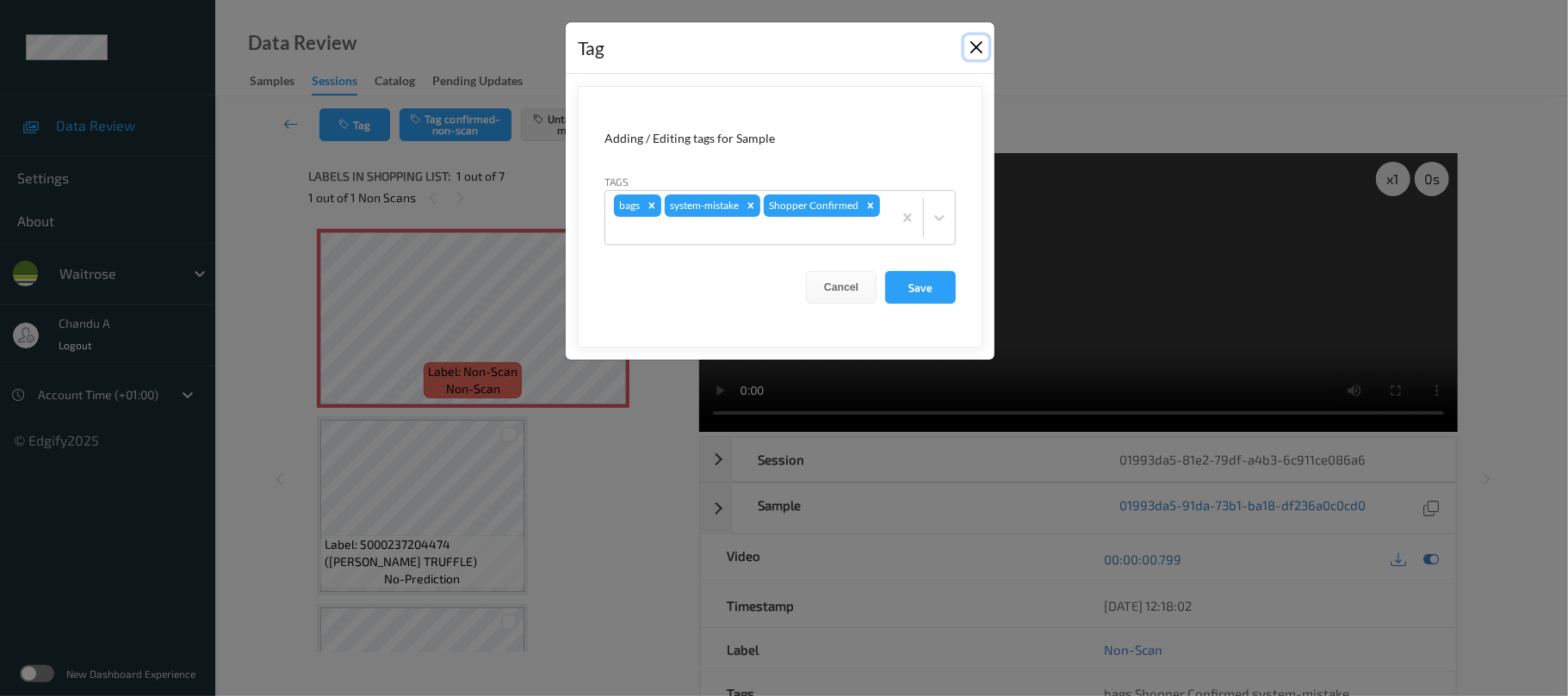
click at [966, 46] on button "Close" at bounding box center [976, 47] width 24 height 24
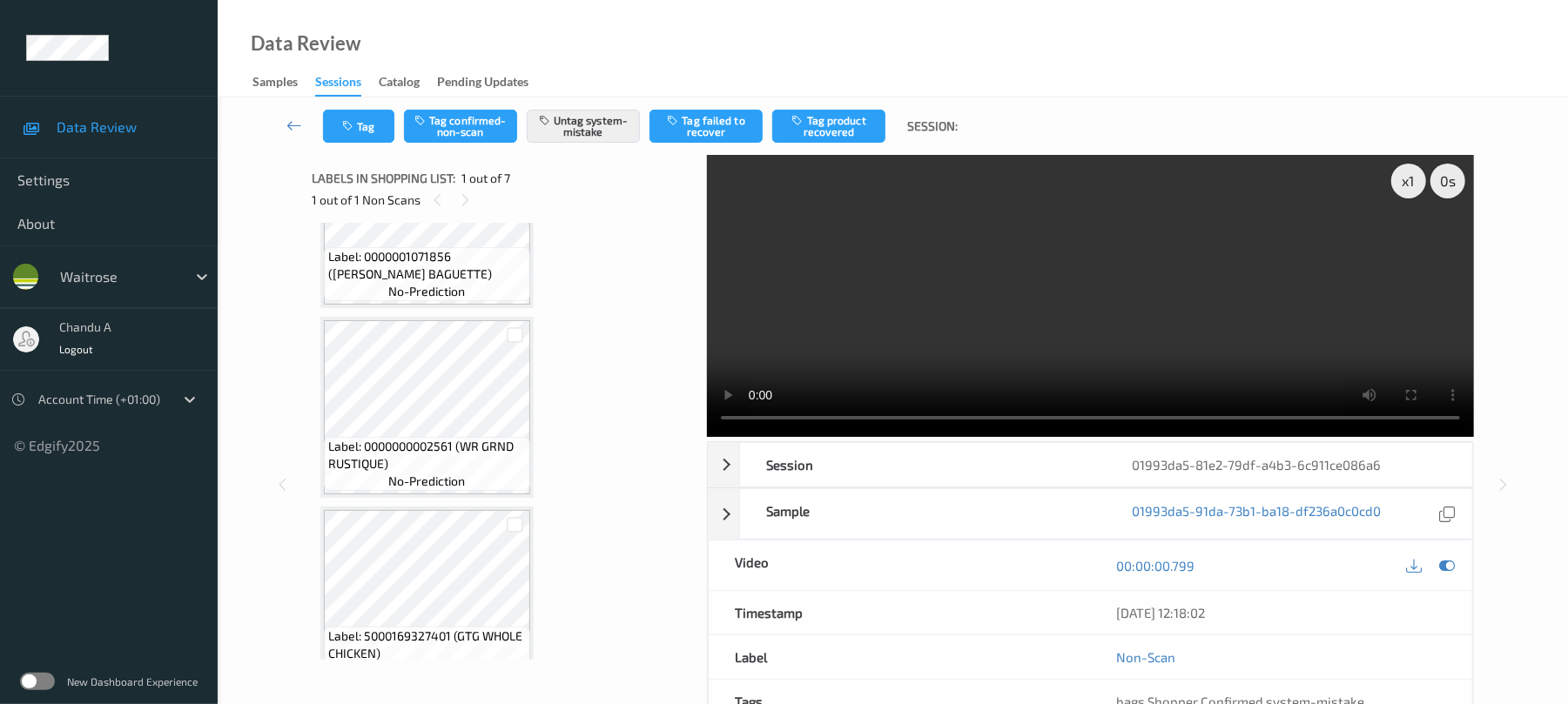
scroll to position [899, 0]
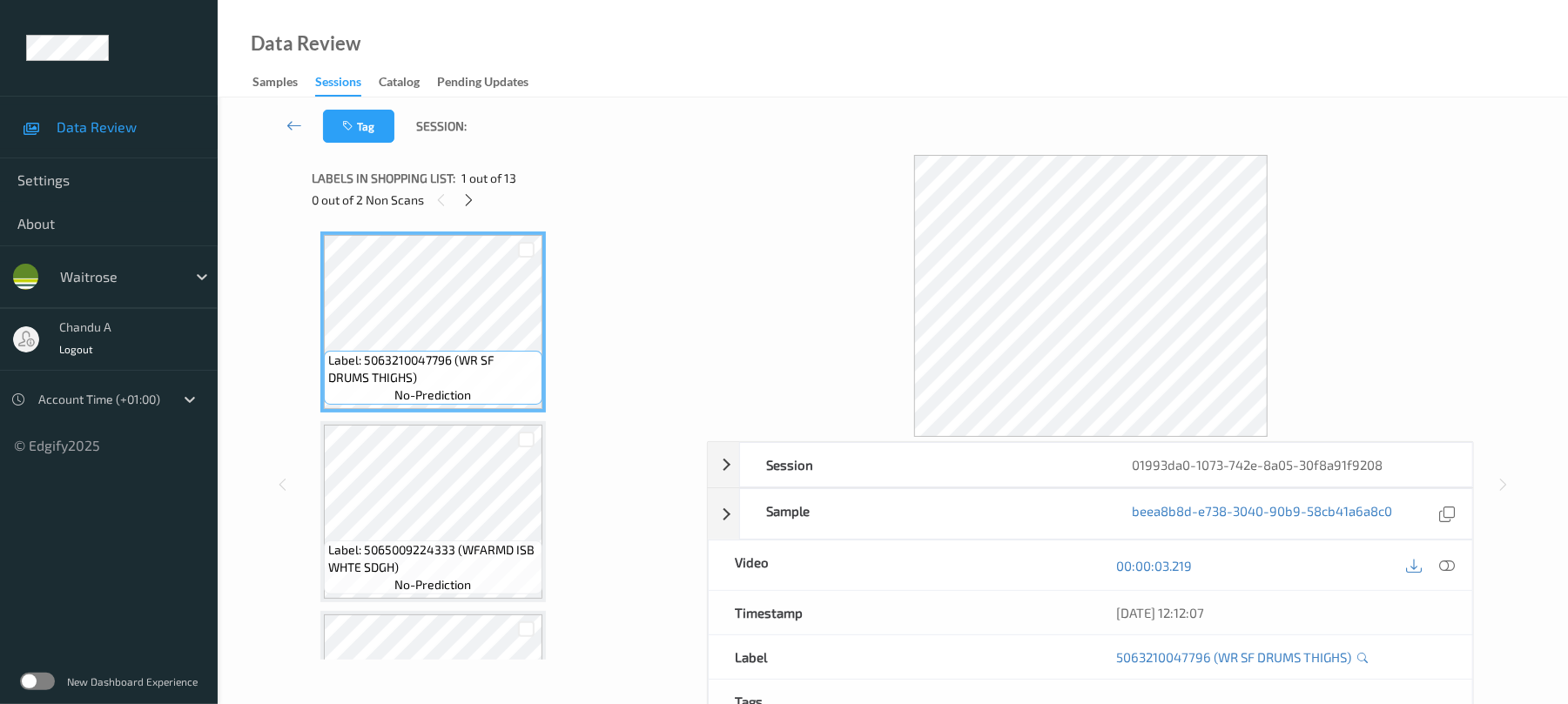
click at [459, 190] on div "0 out of 2 Non Scans" at bounding box center [502, 200] width 383 height 21
click at [468, 194] on icon at bounding box center [468, 201] width 15 height 16
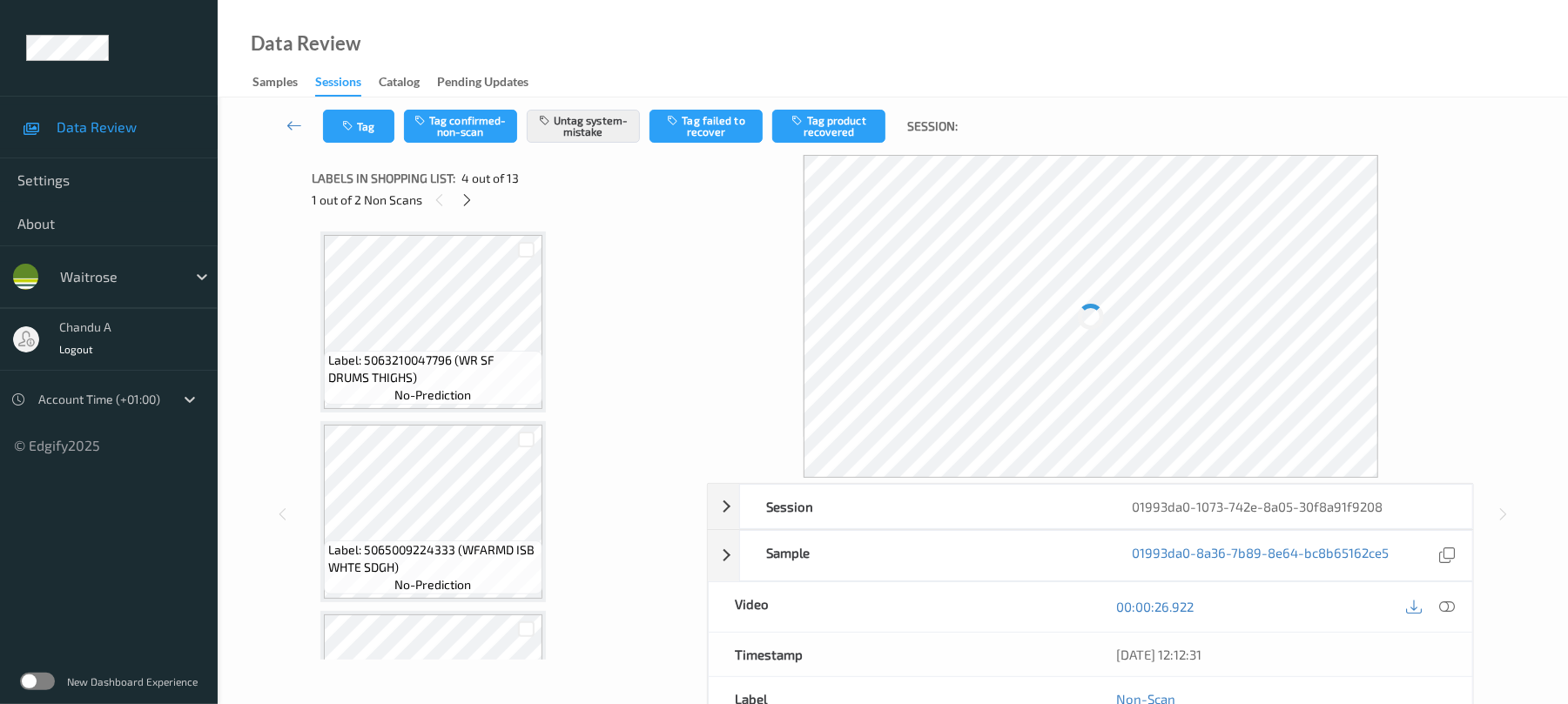
scroll to position [388, 0]
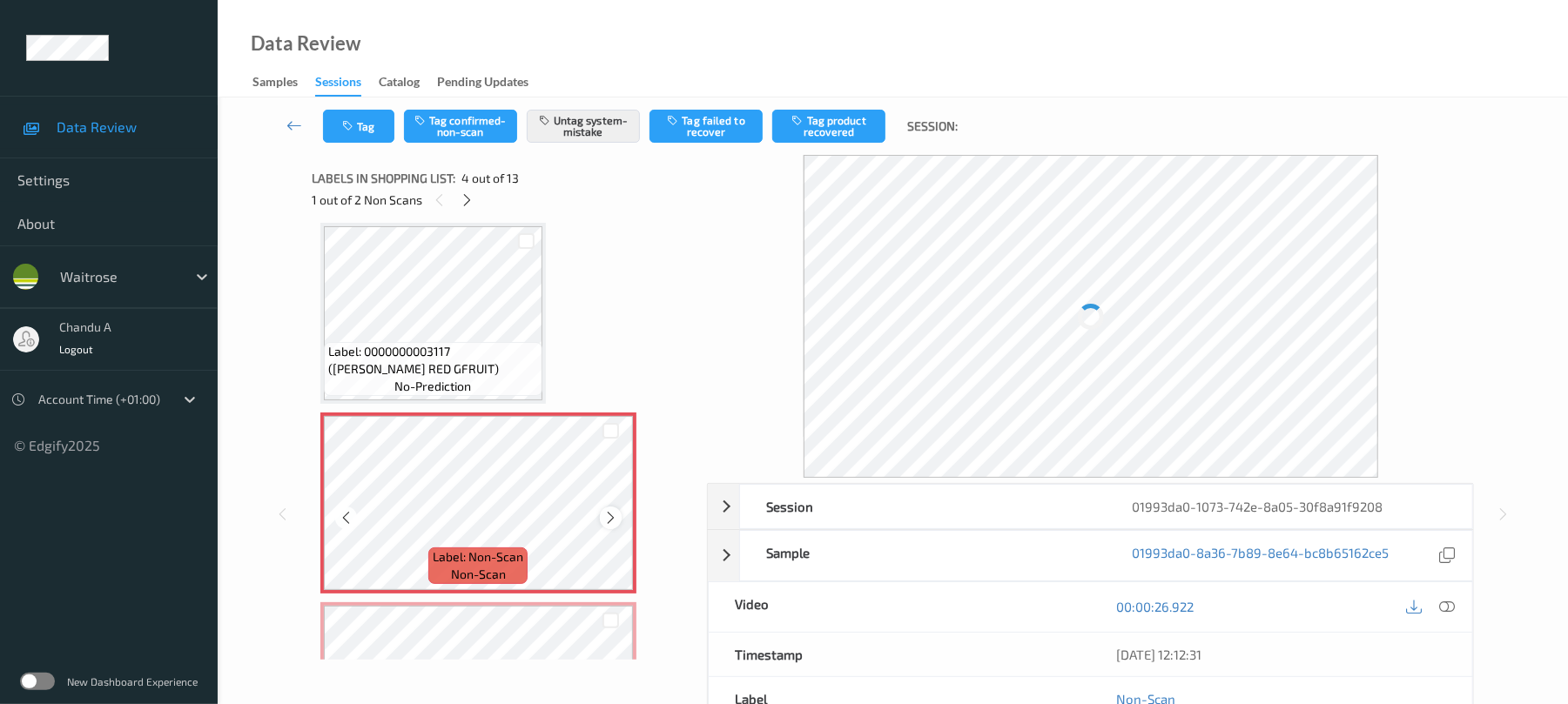
click at [609, 521] on icon at bounding box center [610, 518] width 15 height 16
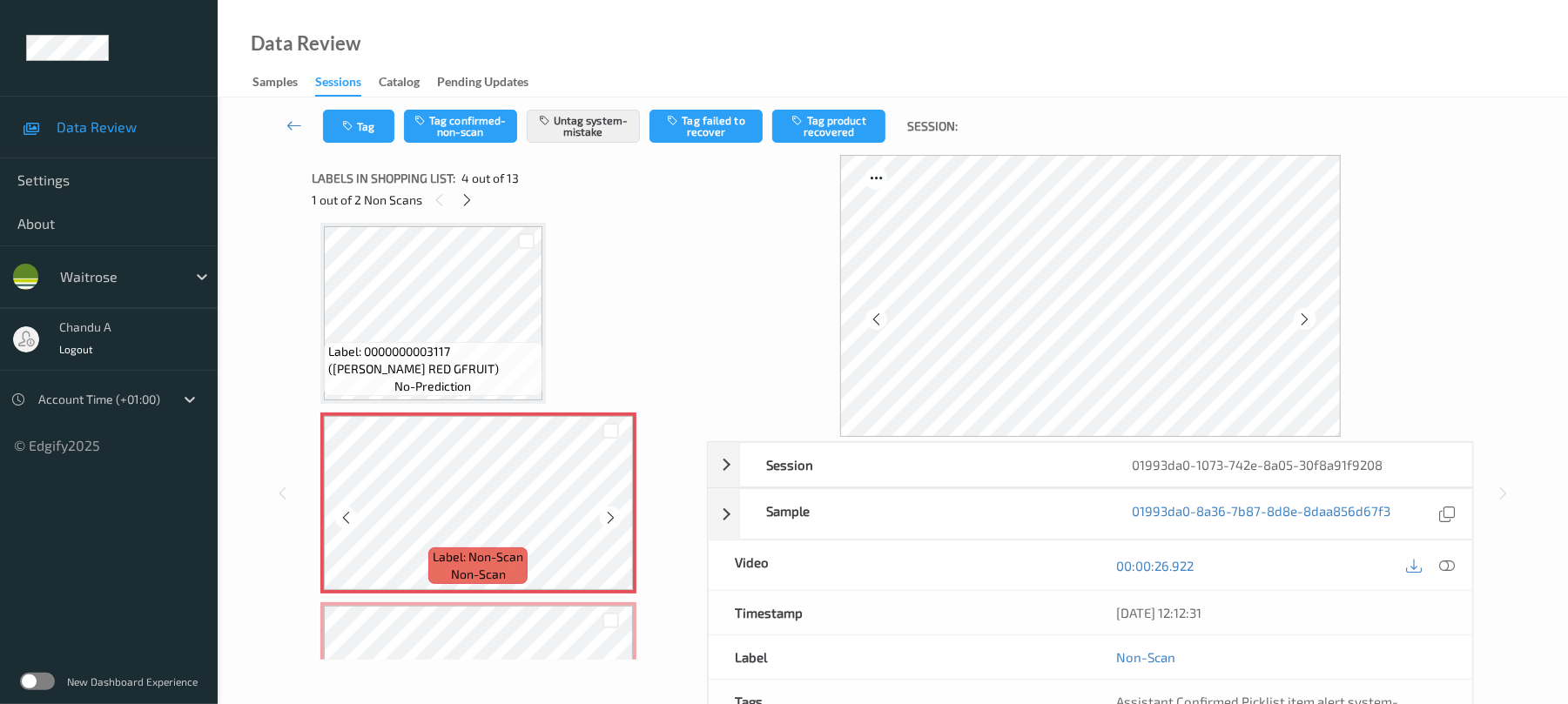
click at [609, 521] on icon at bounding box center [610, 518] width 15 height 16
click at [386, 120] on button "Tag" at bounding box center [359, 126] width 71 height 33
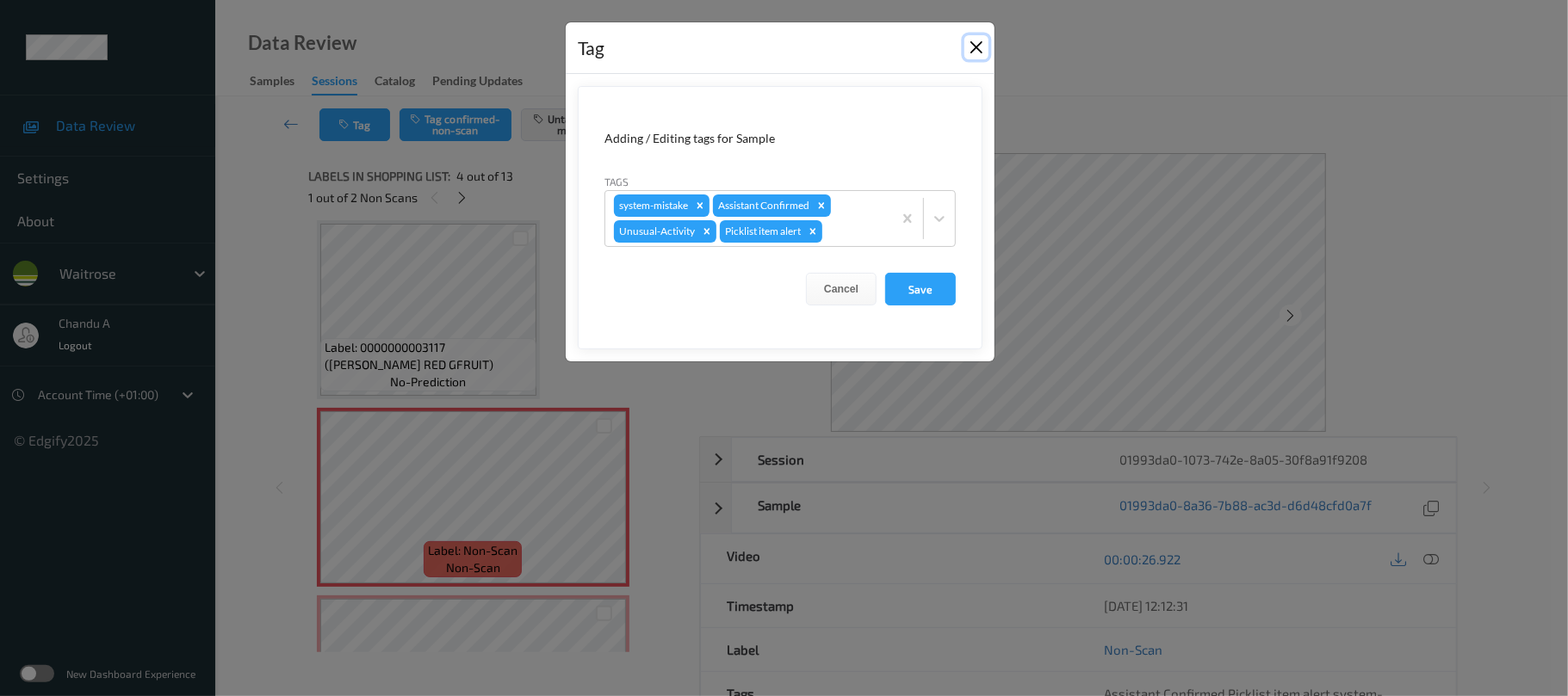
click at [972, 49] on button "Close" at bounding box center [976, 47] width 24 height 24
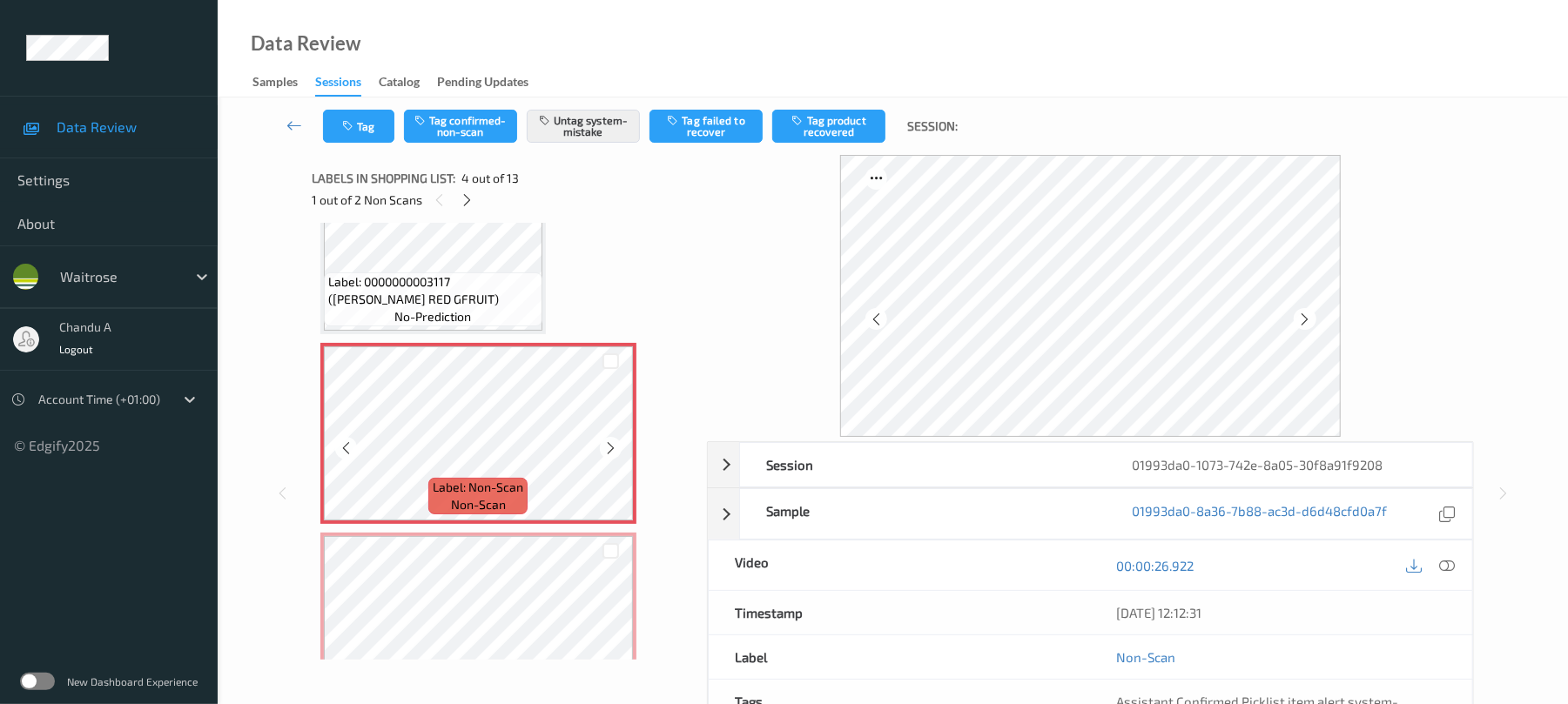
scroll to position [505, 0]
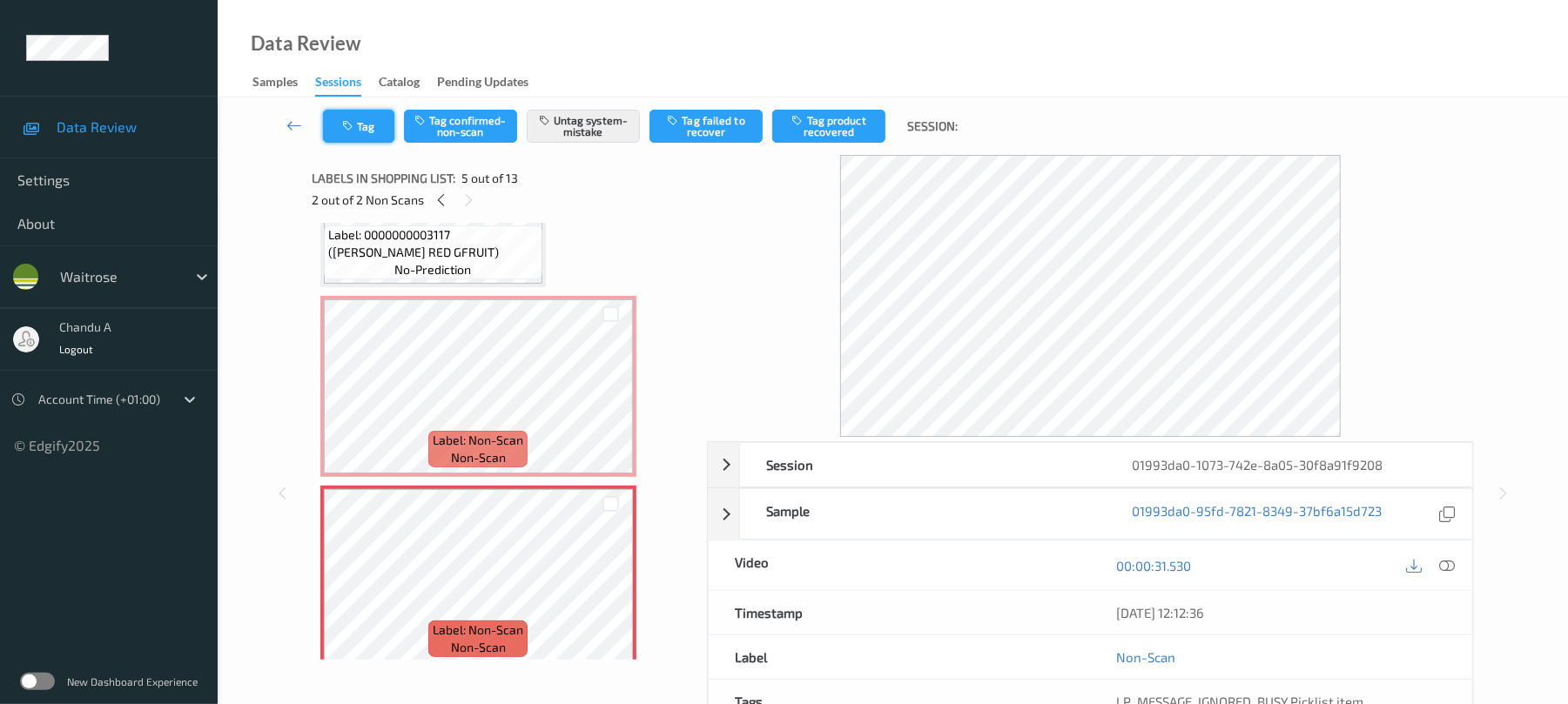
click at [363, 136] on button "Tag" at bounding box center [359, 126] width 71 height 33
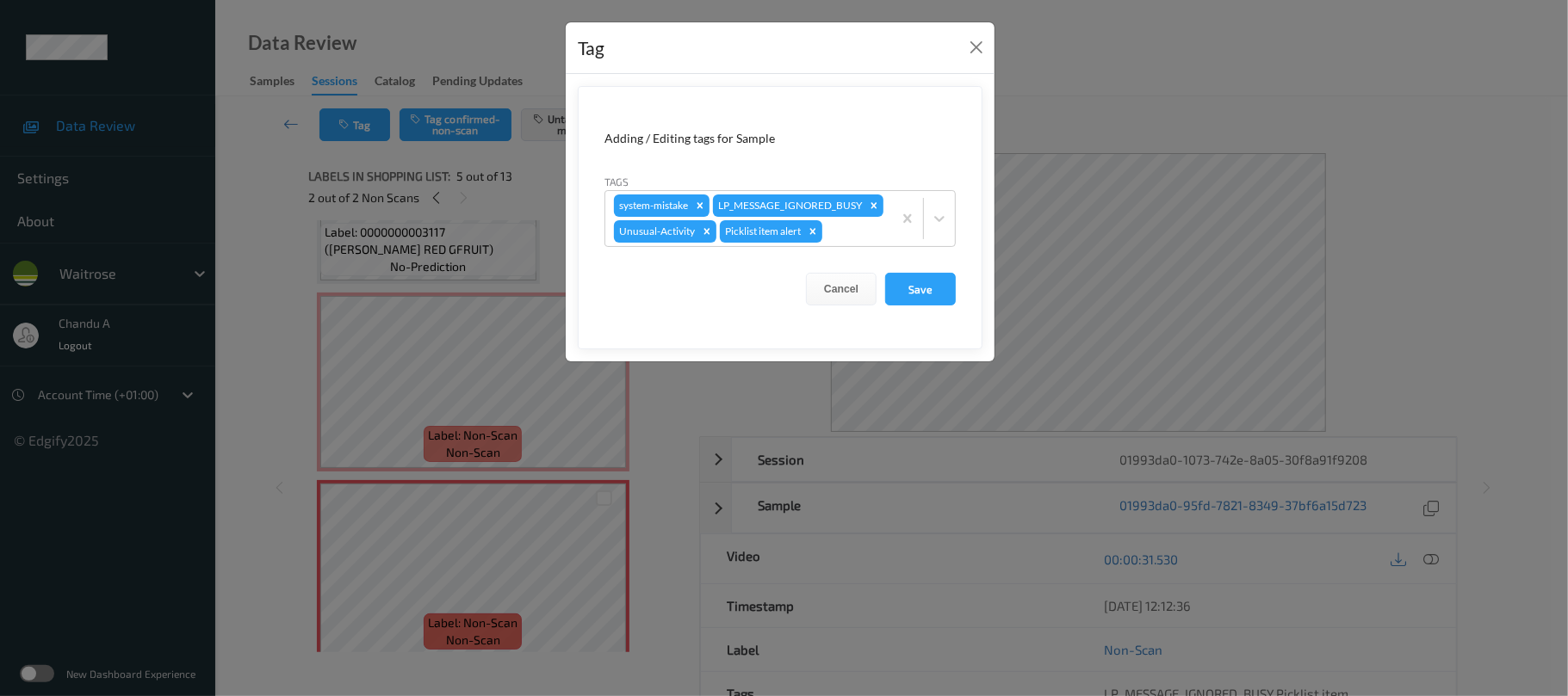
click at [990, 55] on div "Tag" at bounding box center [780, 49] width 429 height 53
click at [982, 54] on button "Close" at bounding box center [976, 47] width 24 height 24
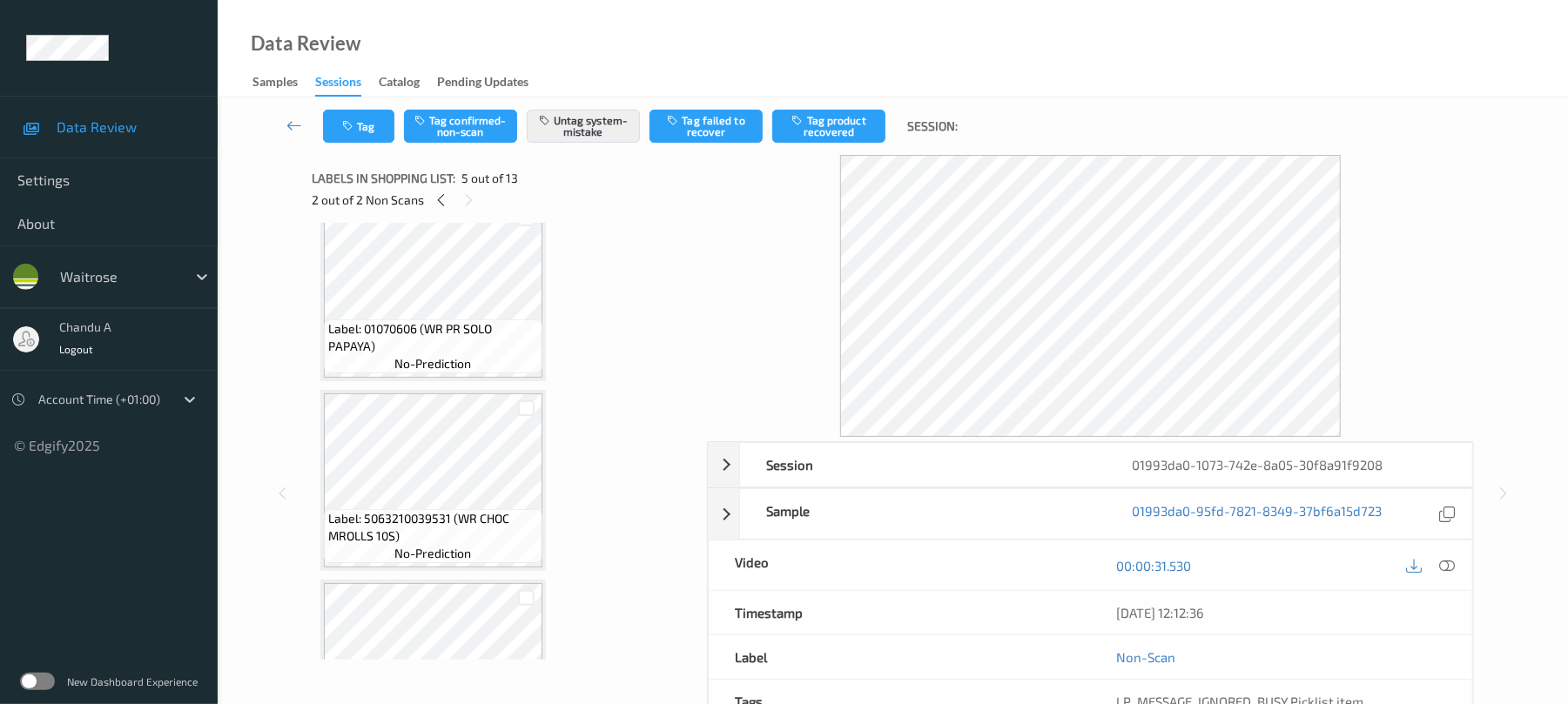
scroll to position [2039, 0]
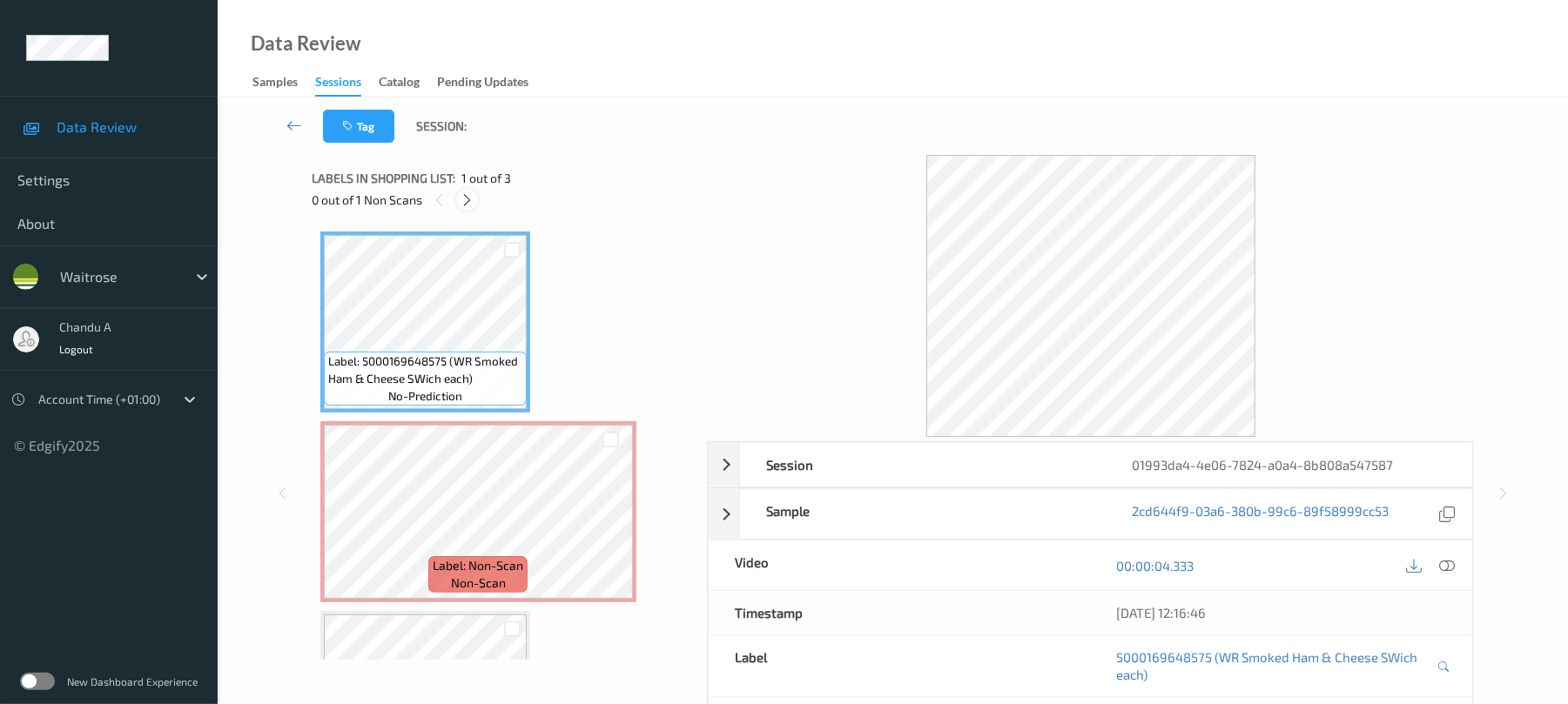
click at [465, 205] on icon at bounding box center [466, 201] width 15 height 16
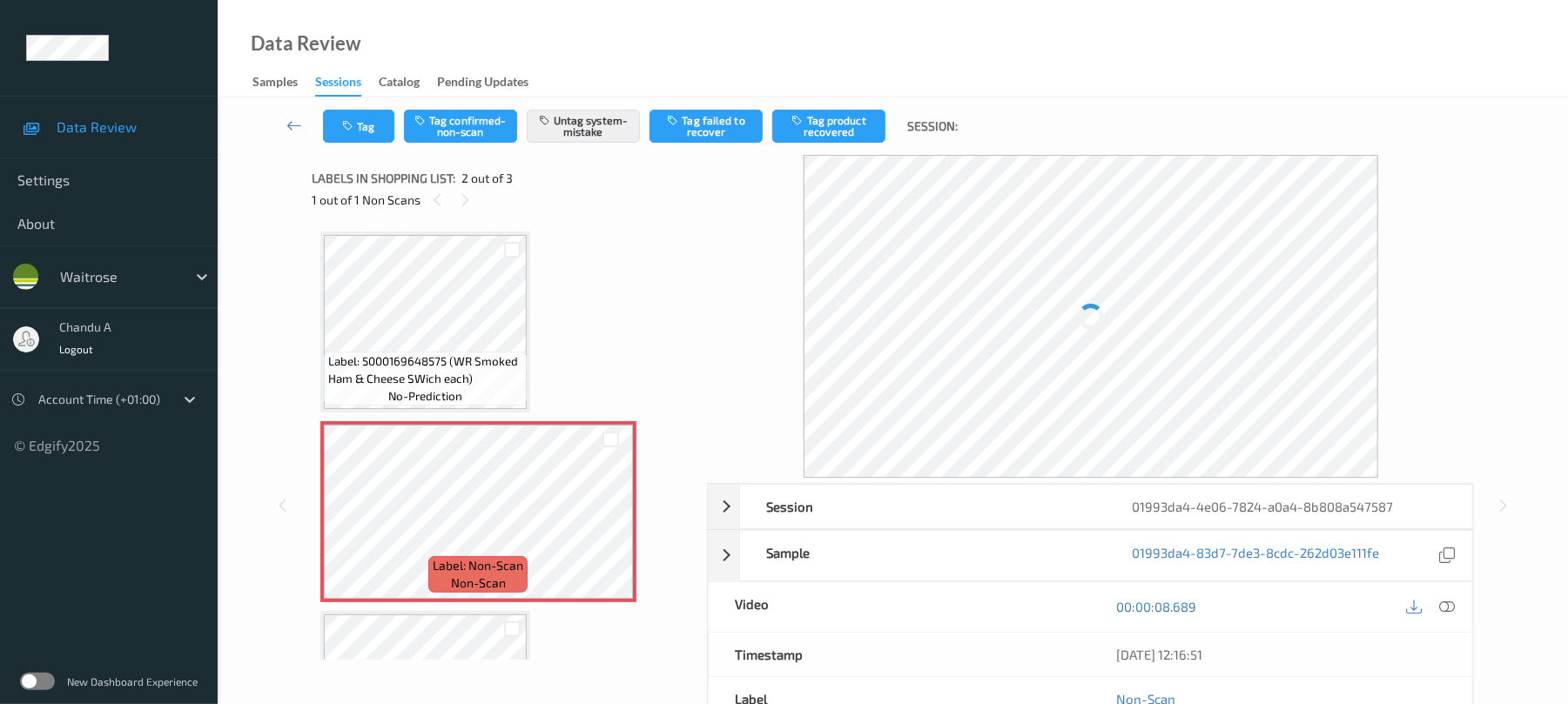
scroll to position [9, 0]
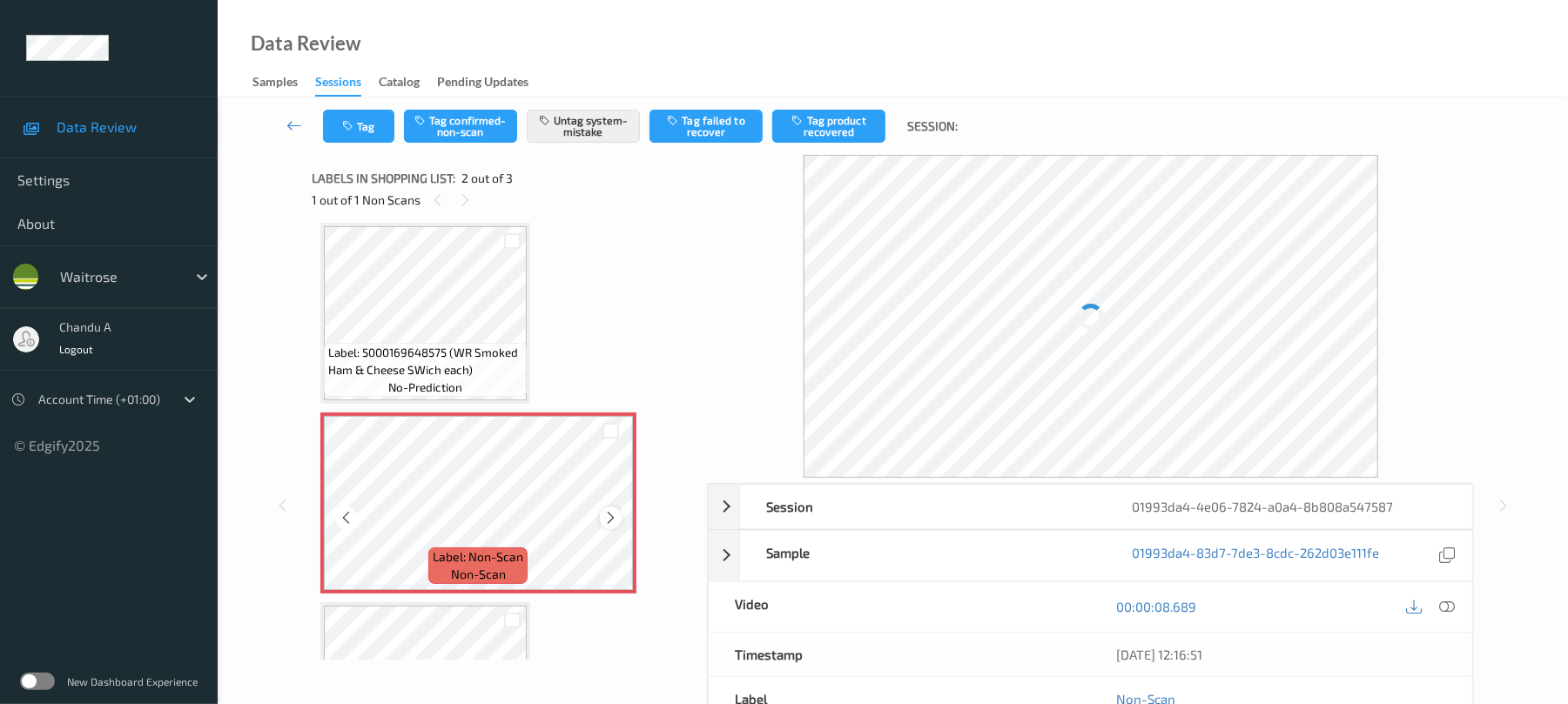
click at [600, 518] on div at bounding box center [610, 518] width 21 height 21
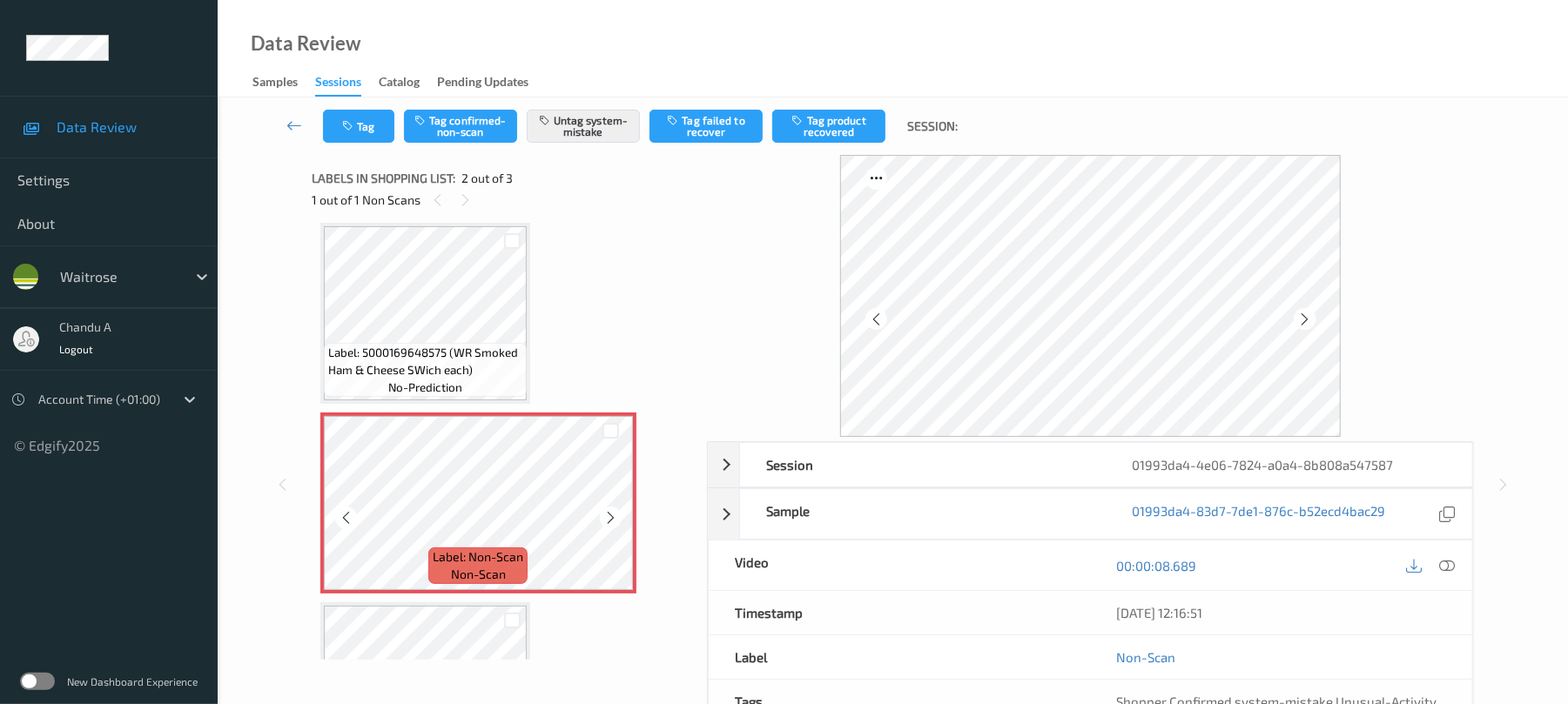
click at [600, 518] on div at bounding box center [610, 518] width 21 height 21
click at [362, 132] on button "Tag" at bounding box center [359, 126] width 71 height 33
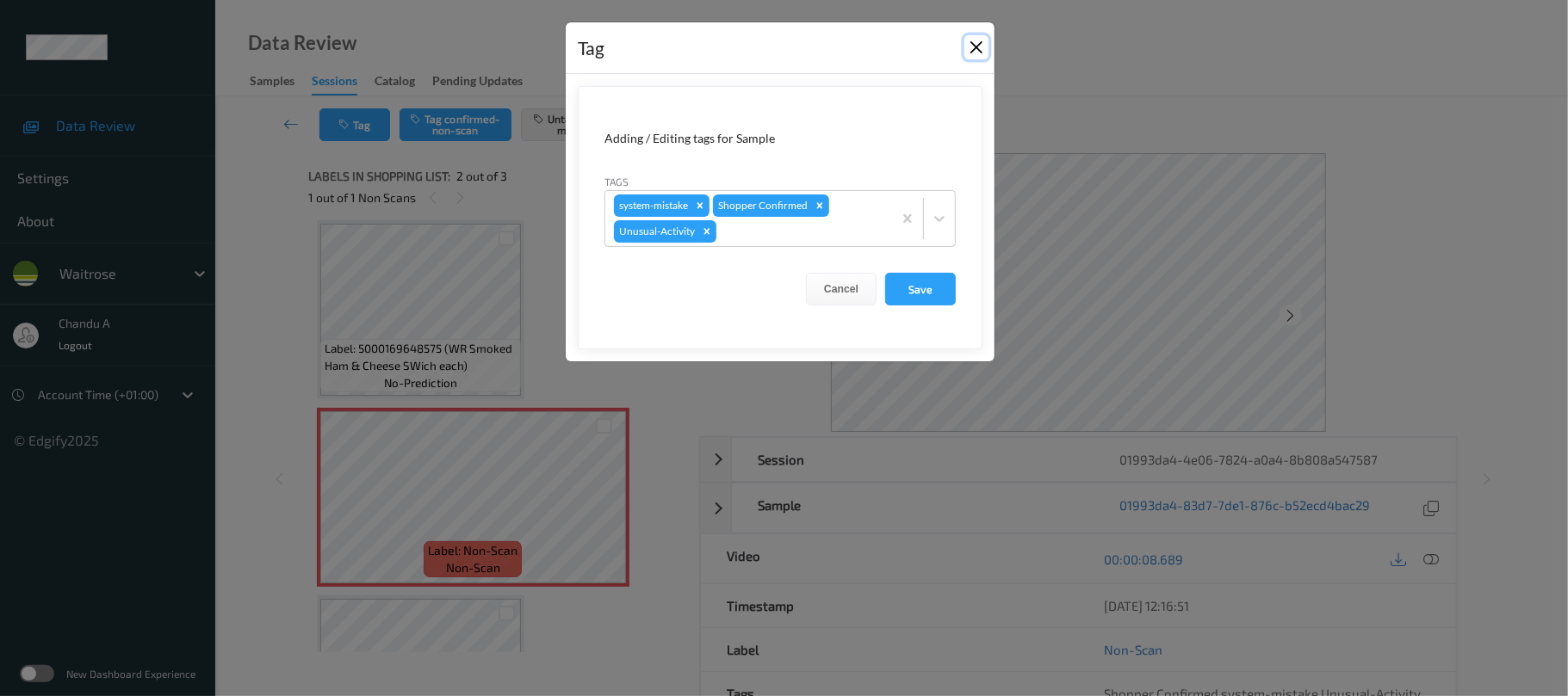
click at [970, 49] on button "Close" at bounding box center [976, 47] width 24 height 24
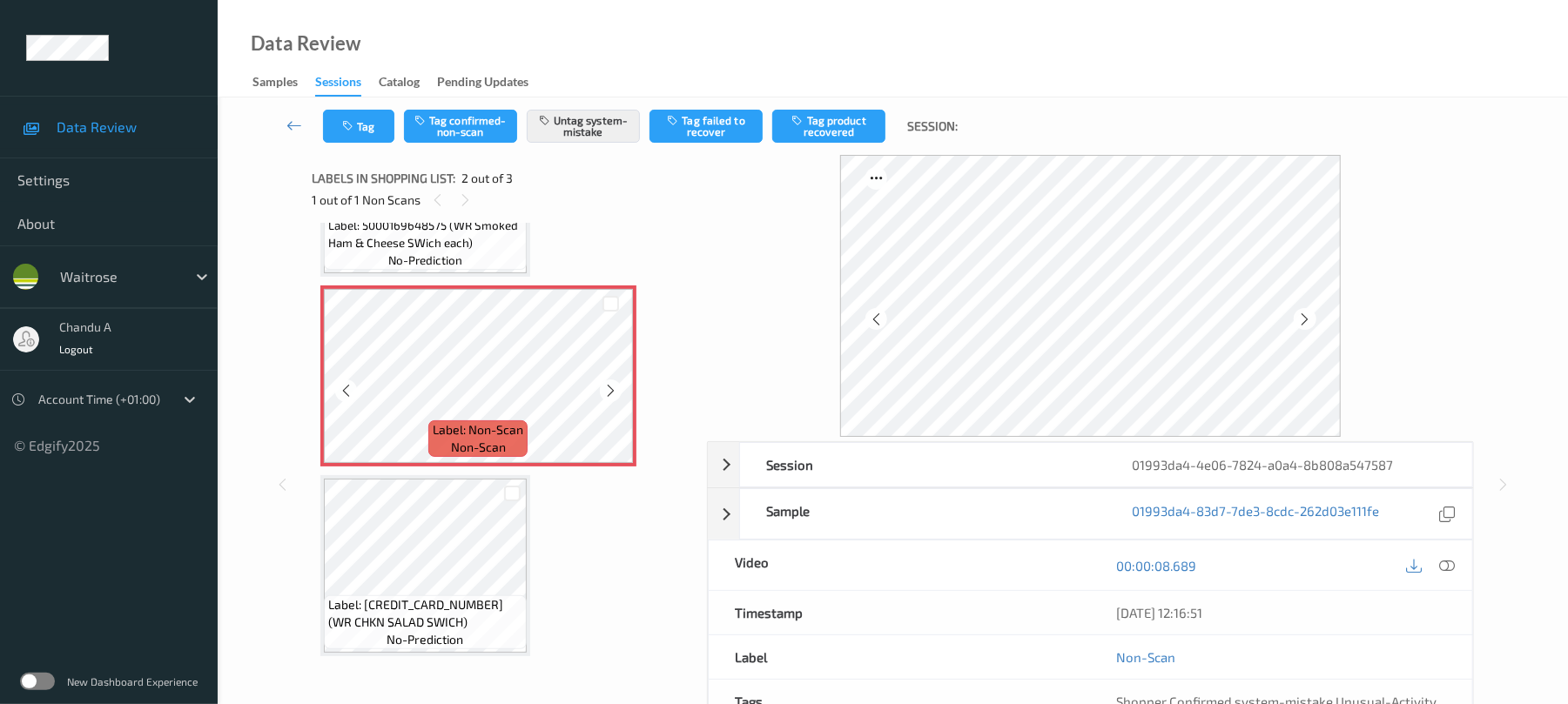
scroll to position [140, 0]
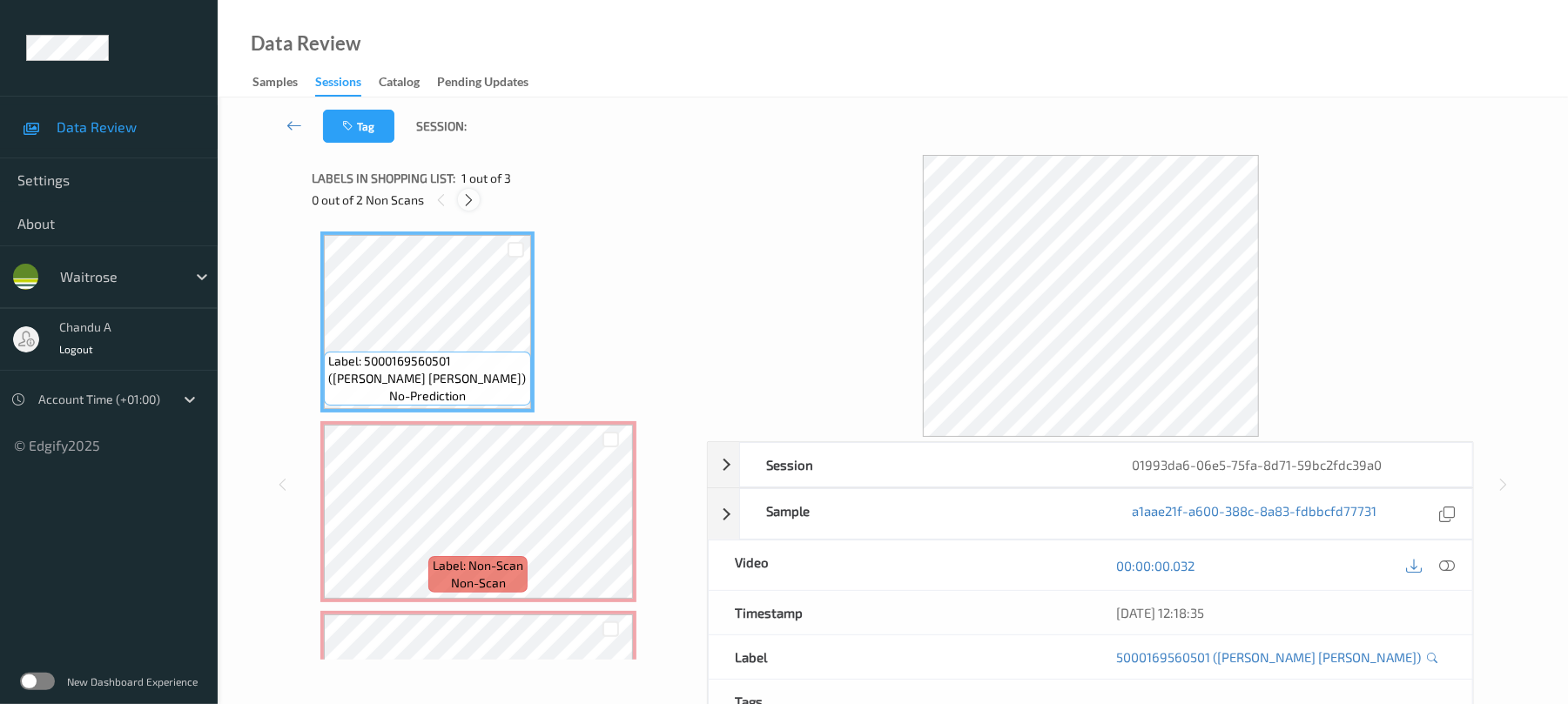
click at [478, 199] on div at bounding box center [468, 200] width 21 height 21
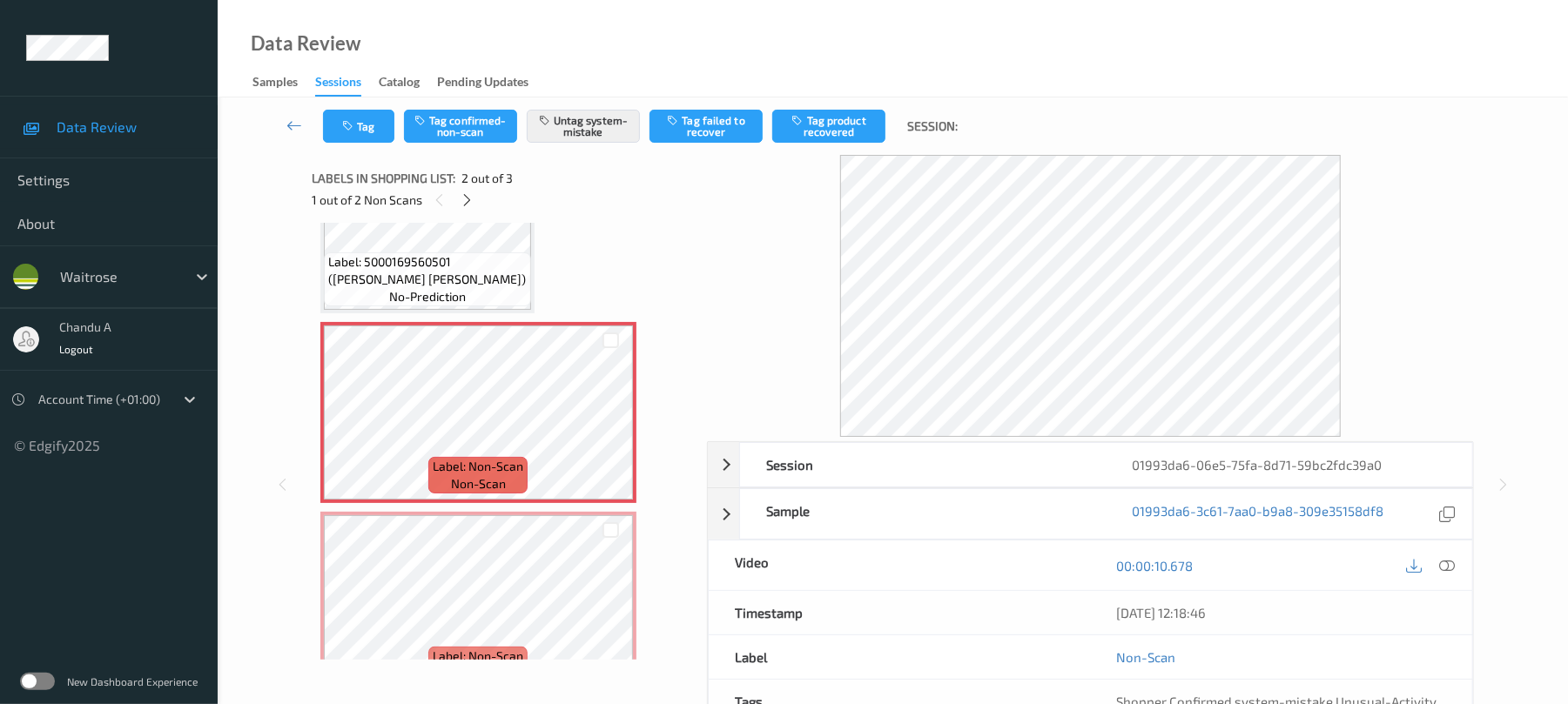
scroll to position [126, 0]
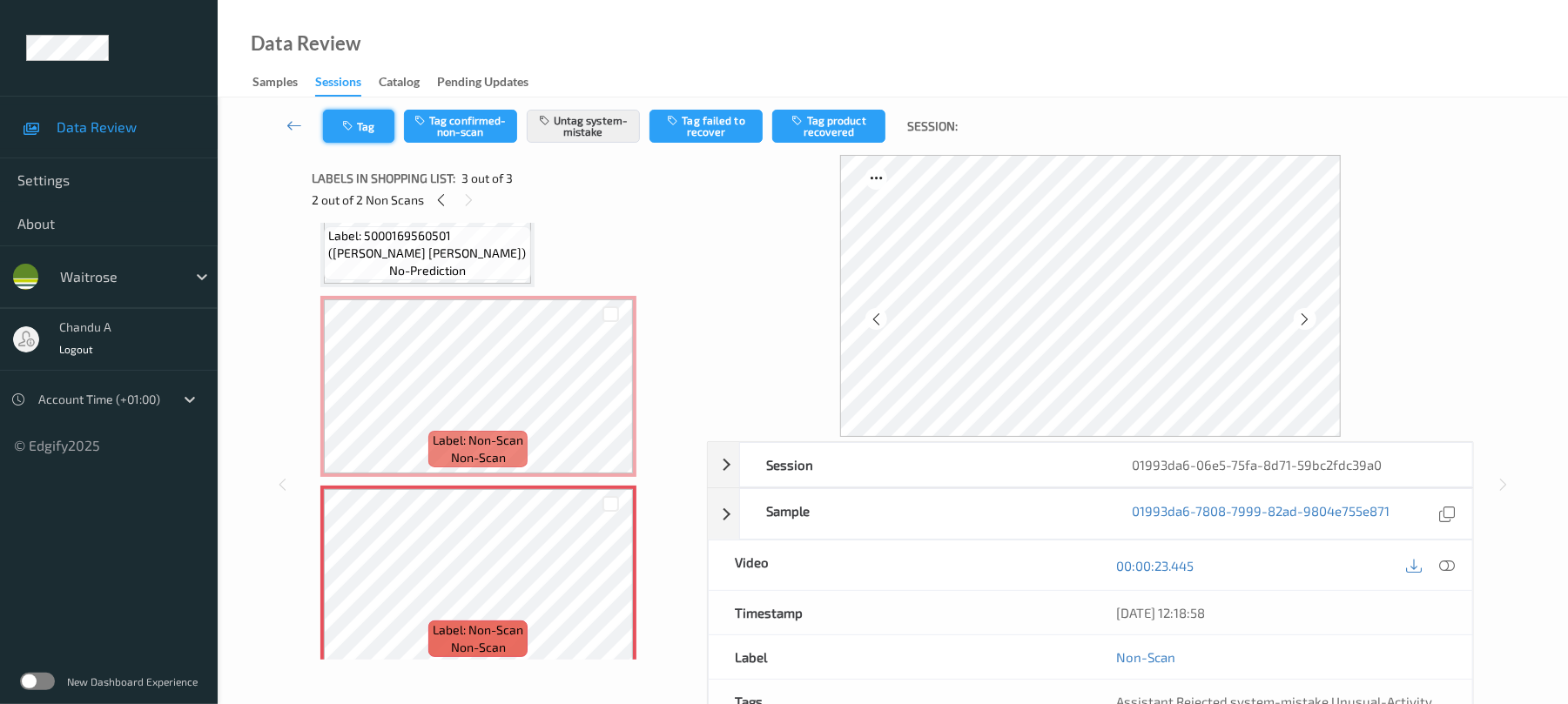
click at [342, 124] on icon "button" at bounding box center [350, 127] width 15 height 12
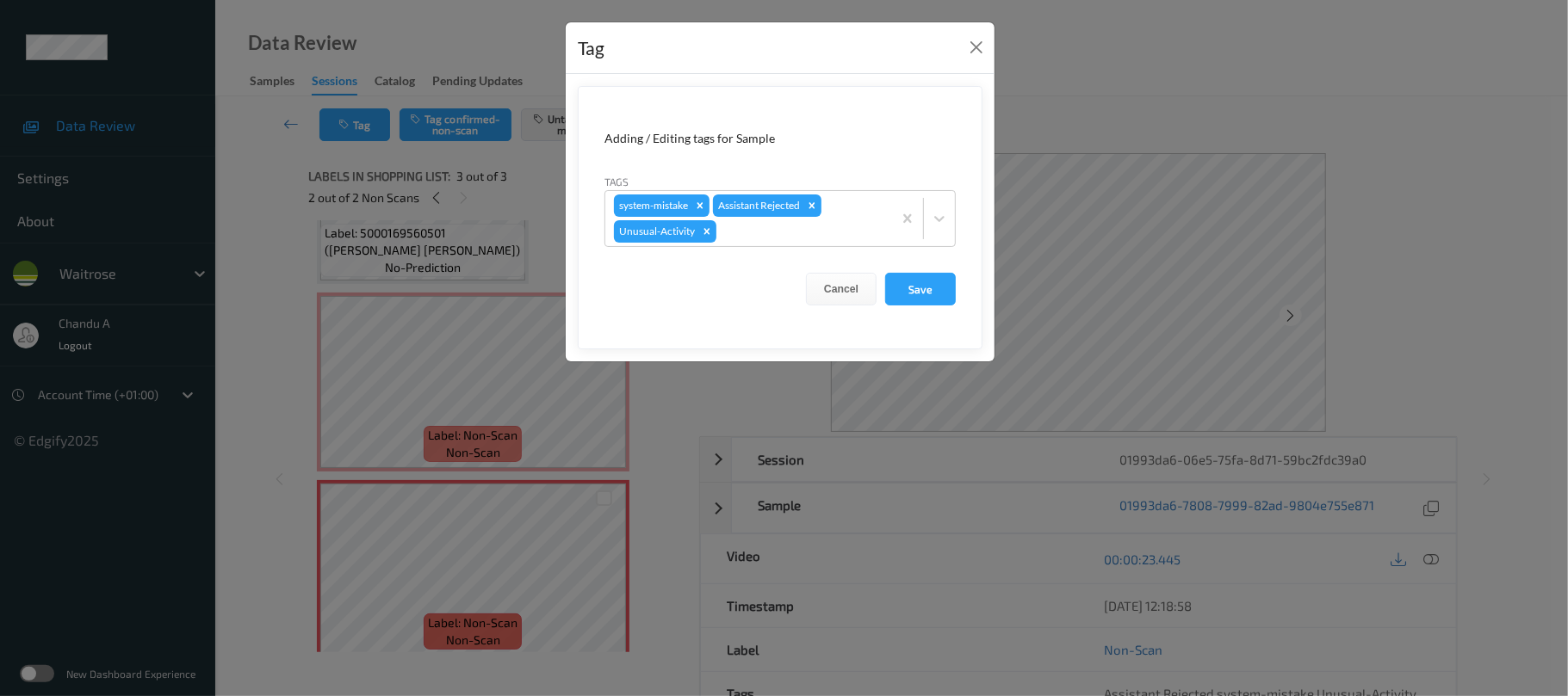
click at [460, 515] on div "Tag Adding / Editing tags for Sample Tags system-mistake Assistant Rejected Unu…" at bounding box center [784, 348] width 1568 height 696
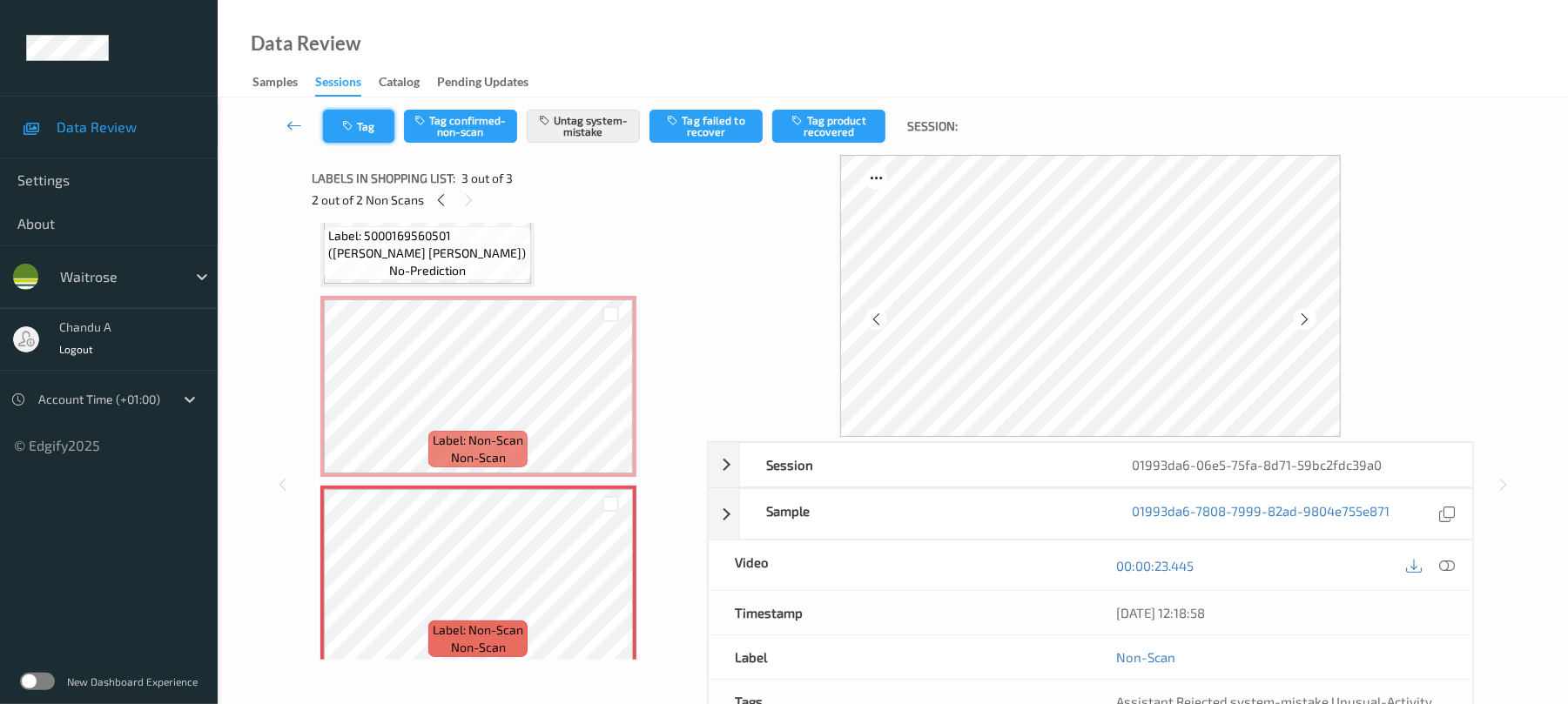
click at [373, 127] on button "Tag" at bounding box center [359, 126] width 71 height 33
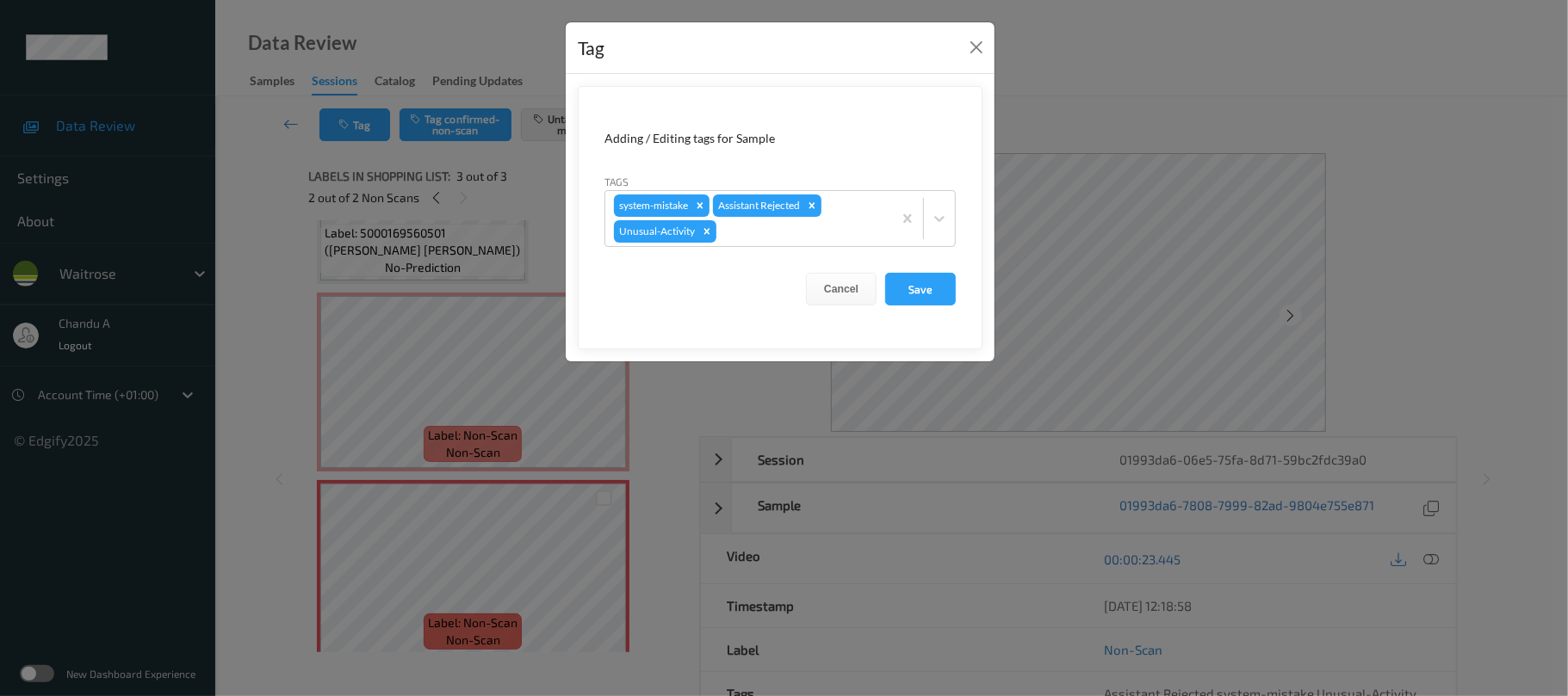
click at [454, 492] on div "Tag Adding / Editing tags for Sample Tags system-mistake Assistant Rejected Unu…" at bounding box center [784, 348] width 1568 height 696
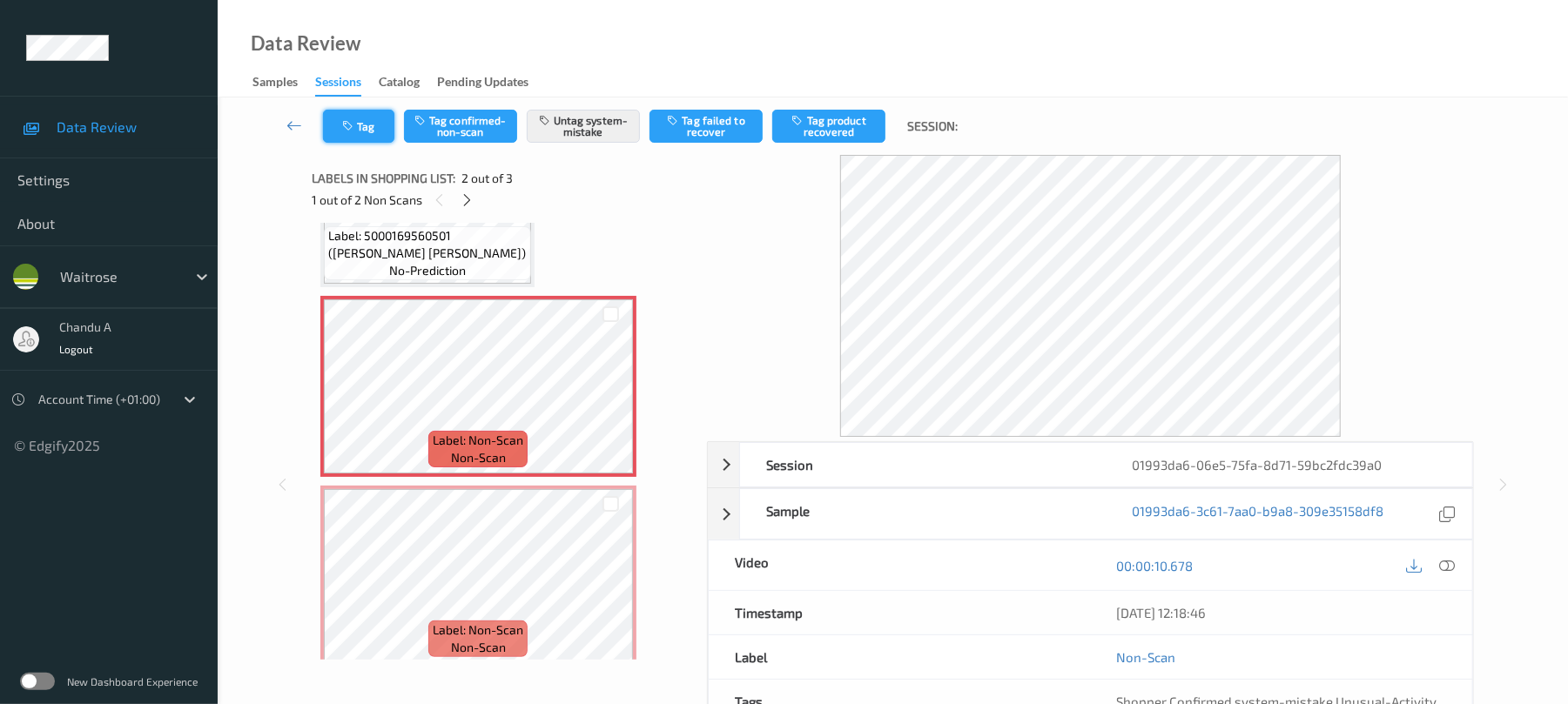
click at [378, 133] on button "Tag" at bounding box center [359, 126] width 71 height 33
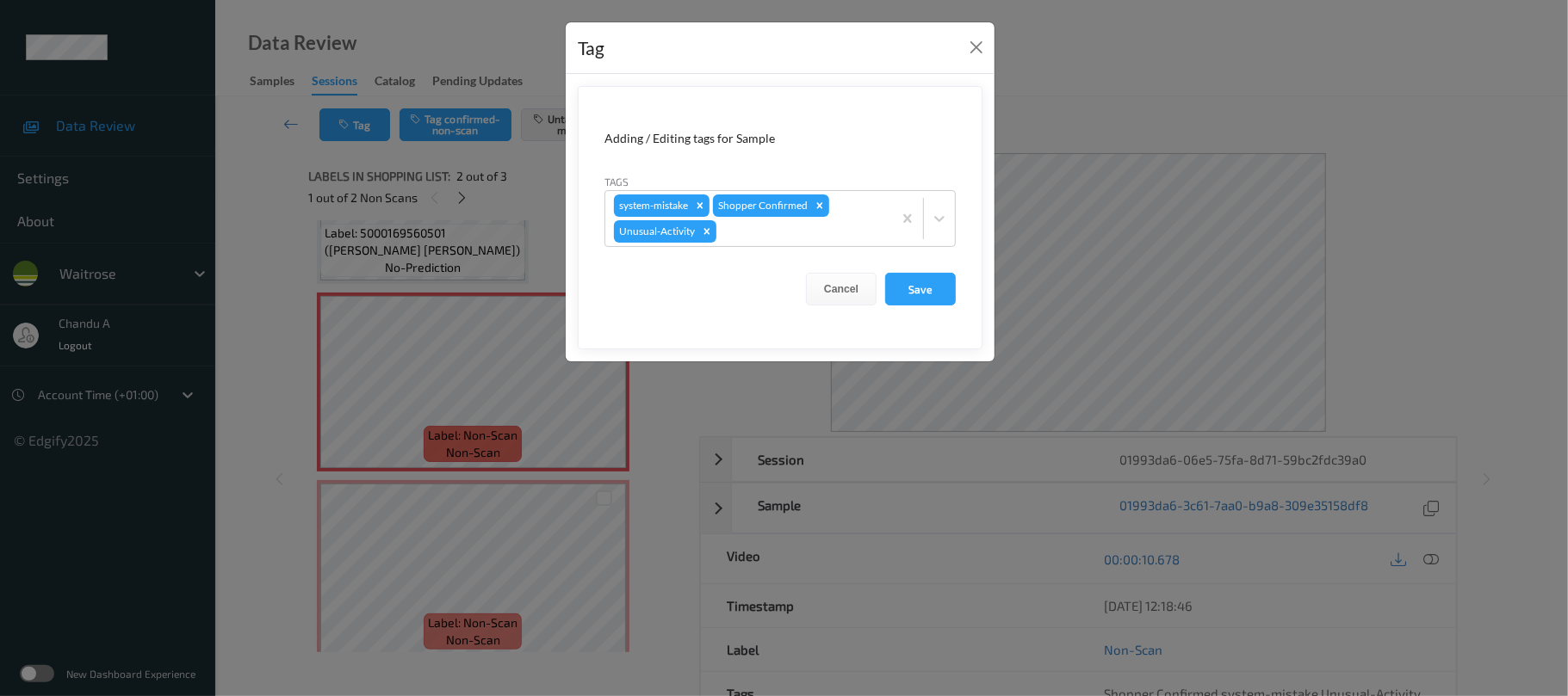
click at [463, 477] on div "Tag Adding / Editing tags for Sample Tags system-mistake Shopper Confirmed Unus…" at bounding box center [784, 348] width 1568 height 696
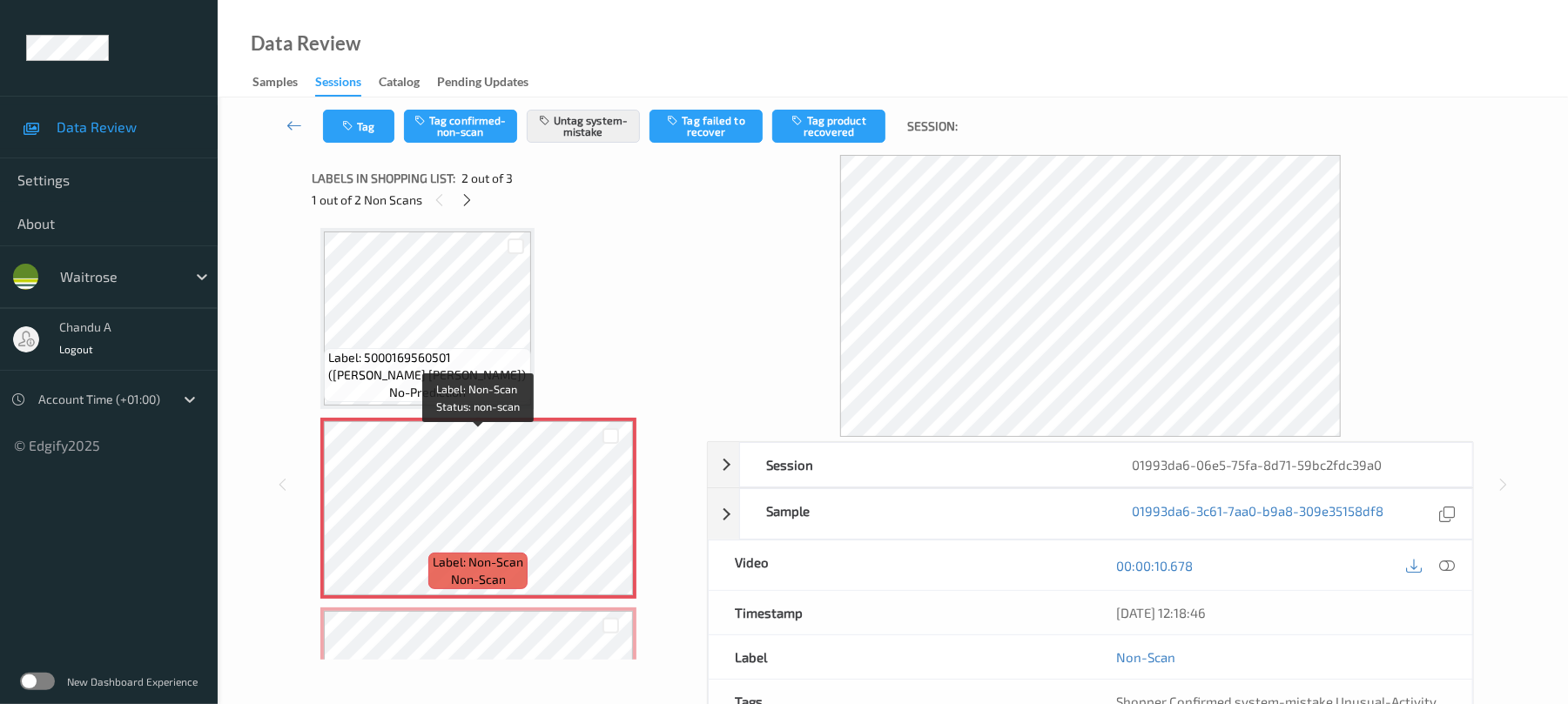
scroll to position [0, 0]
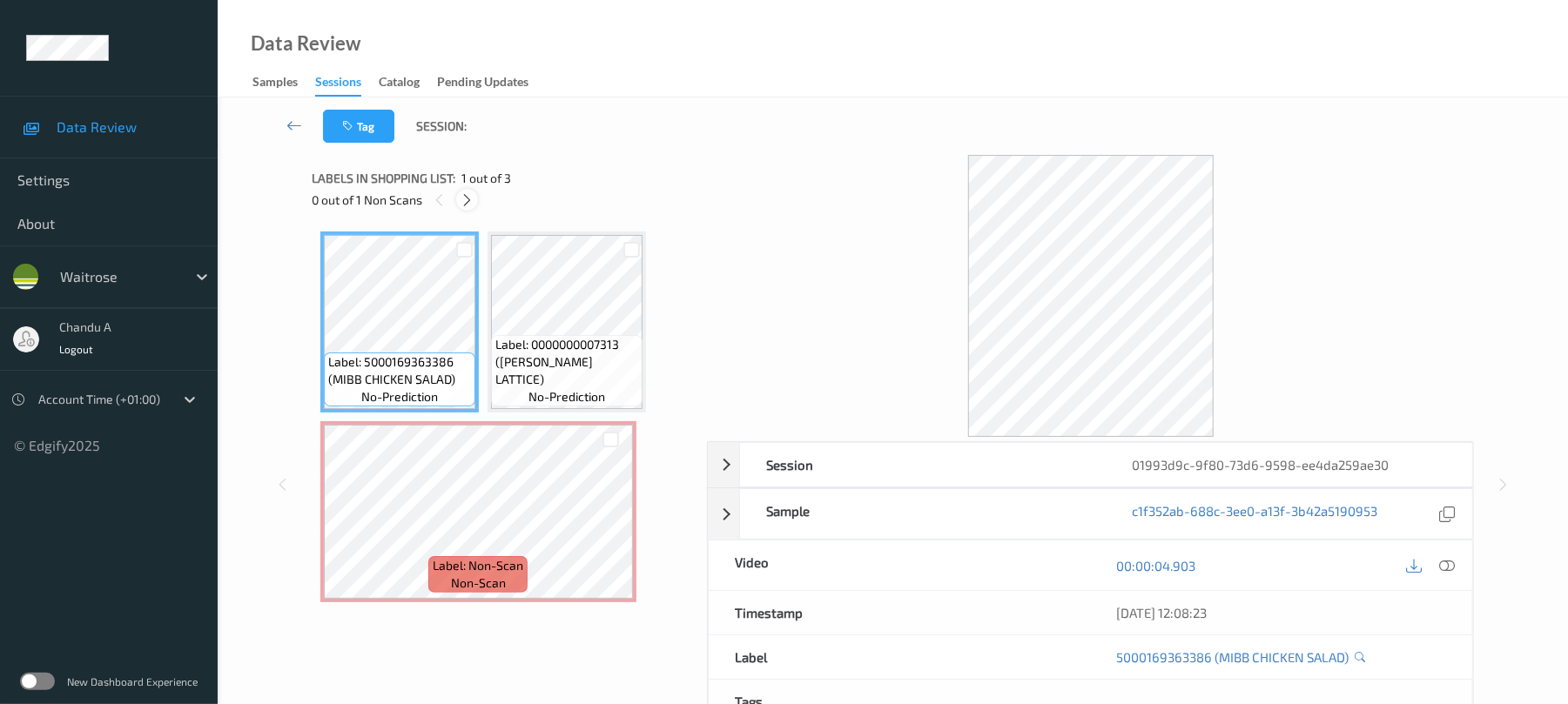
click at [463, 195] on icon at bounding box center [466, 201] width 15 height 16
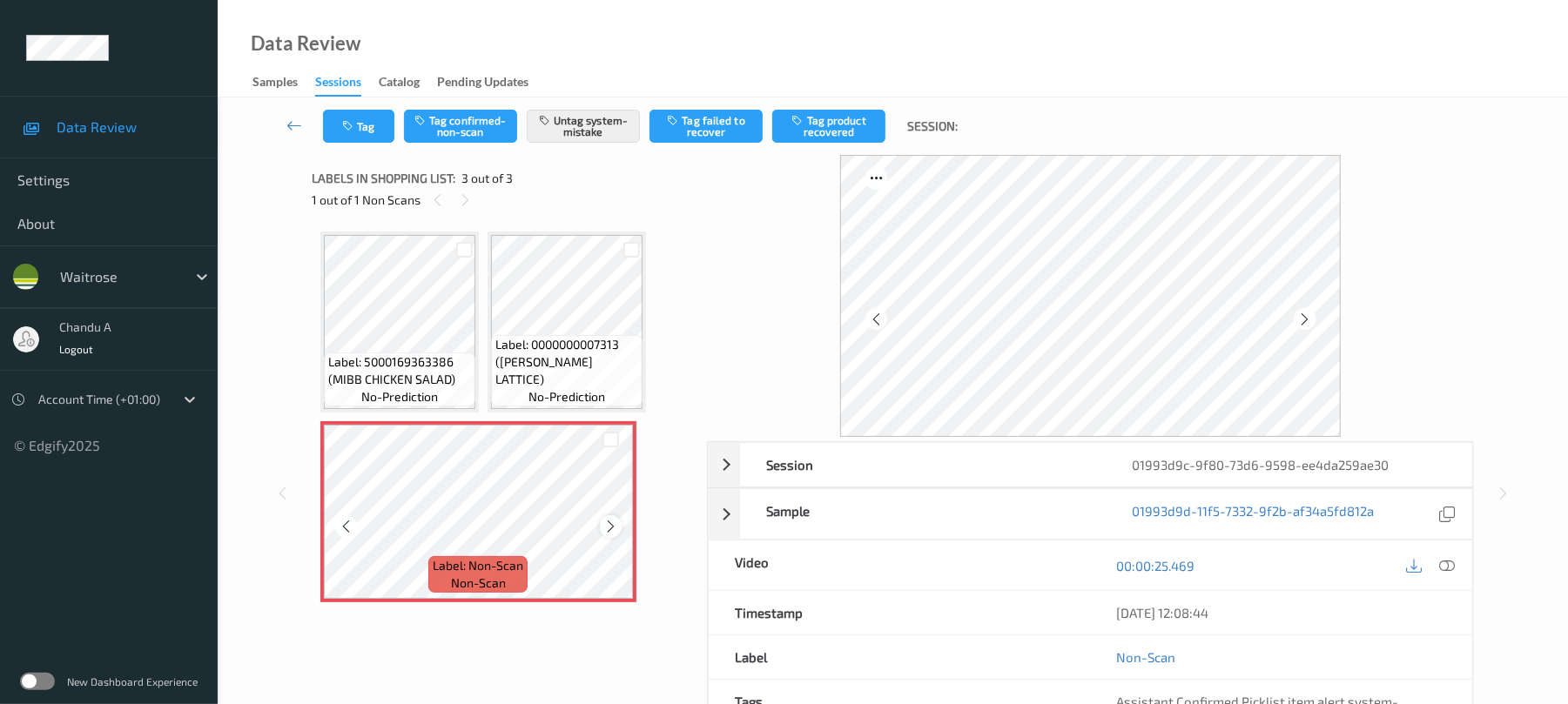
click at [610, 530] on icon at bounding box center [610, 527] width 15 height 16
click at [366, 128] on button "Tag" at bounding box center [359, 126] width 71 height 33
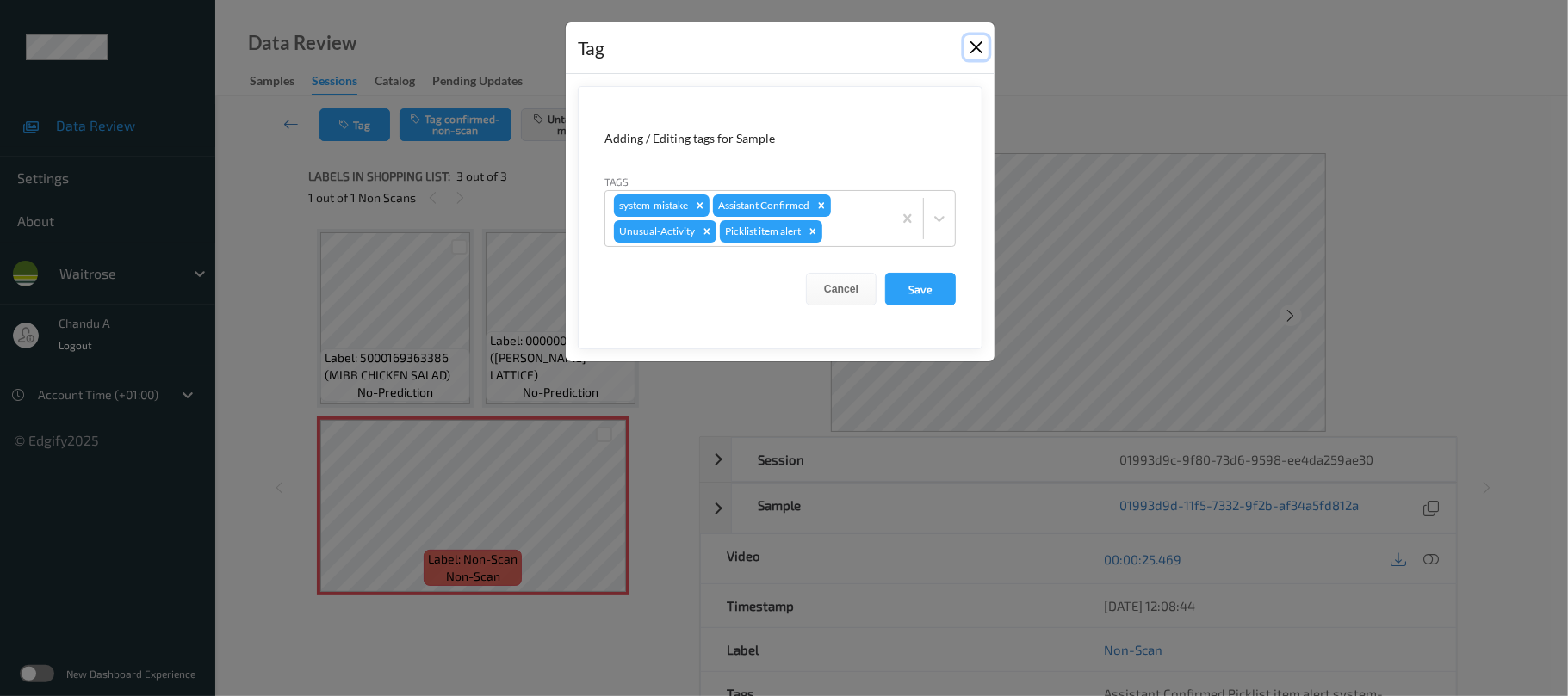
click at [968, 49] on button "Close" at bounding box center [976, 47] width 24 height 24
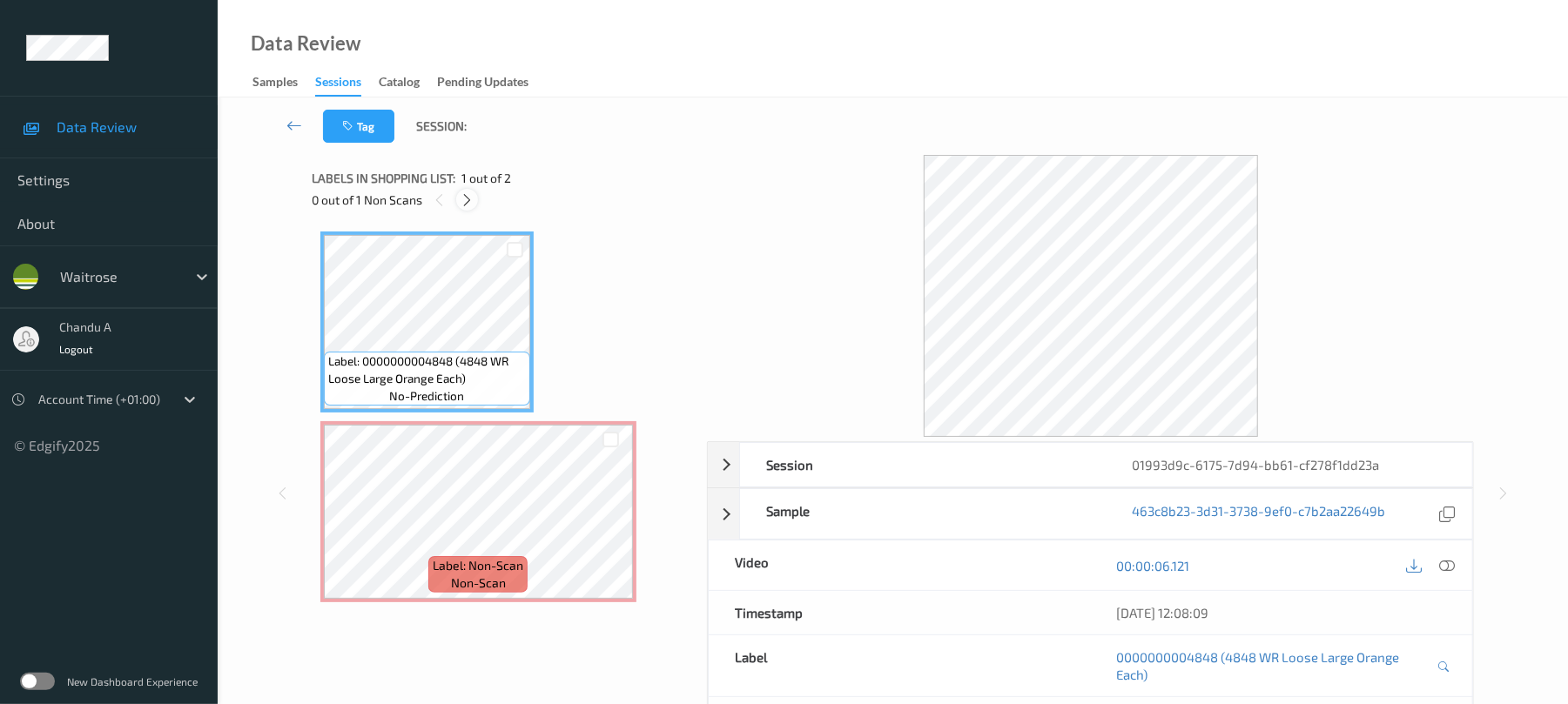
click at [467, 206] on icon at bounding box center [466, 201] width 15 height 16
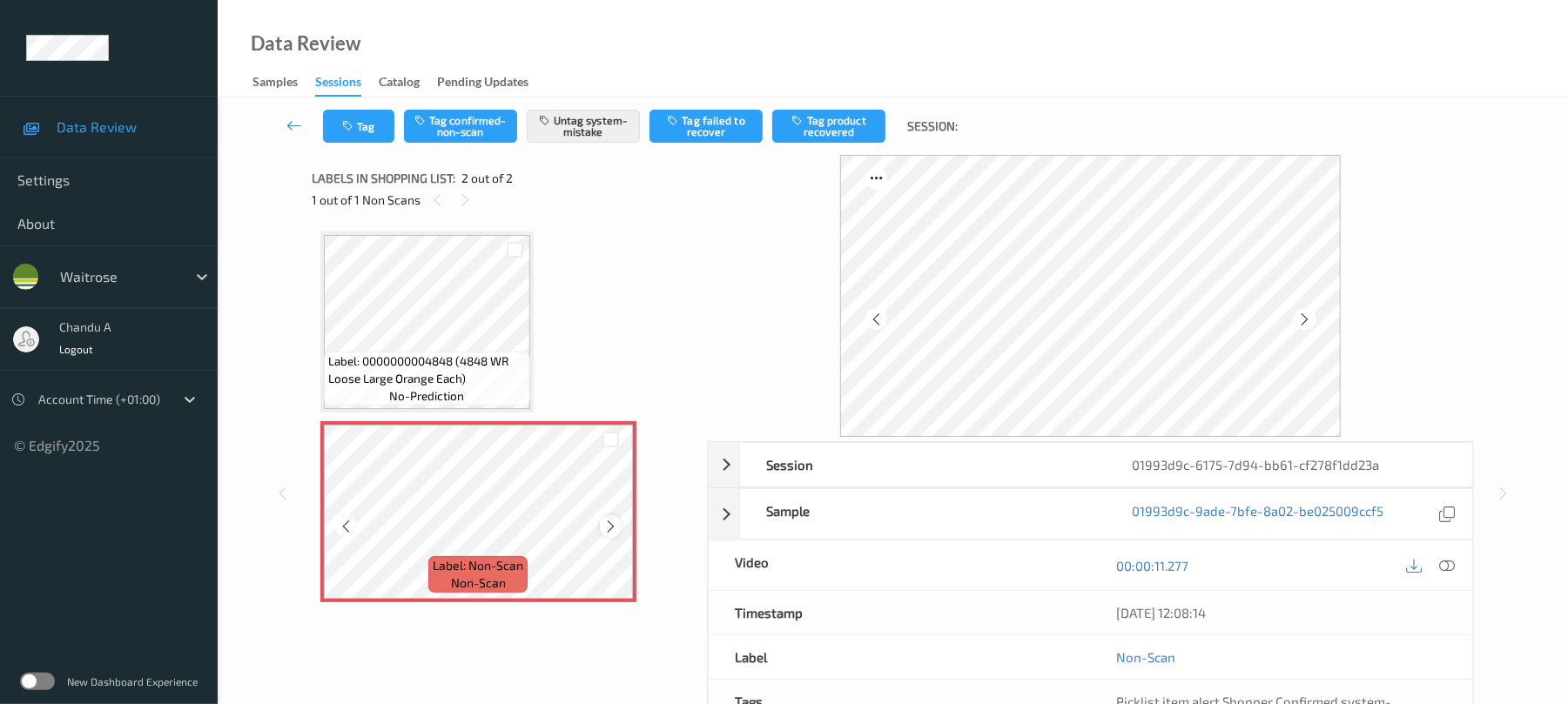
click at [610, 526] on icon at bounding box center [610, 527] width 15 height 16
click at [366, 127] on button "Tag" at bounding box center [359, 126] width 71 height 33
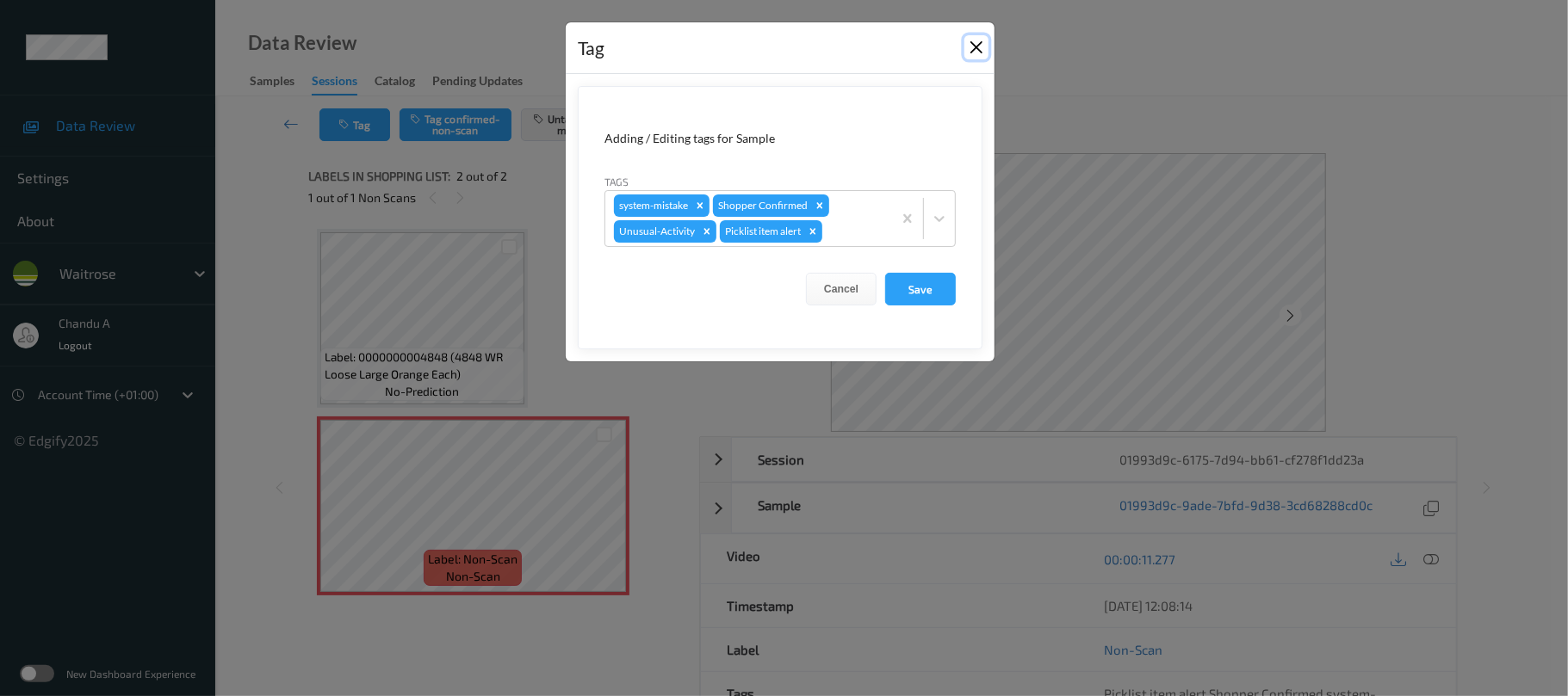
click at [980, 45] on button "Close" at bounding box center [976, 47] width 24 height 24
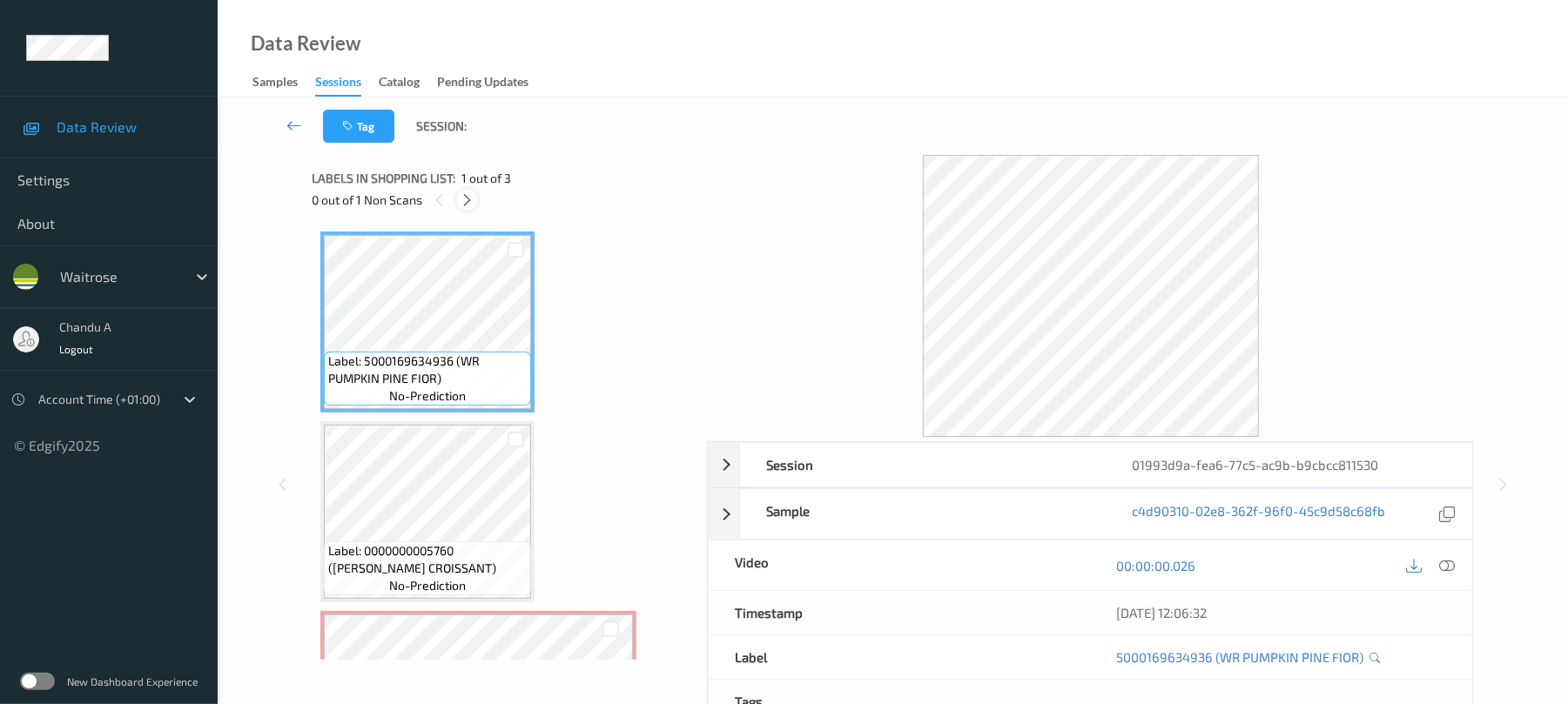
click at [468, 203] on icon at bounding box center [466, 201] width 15 height 16
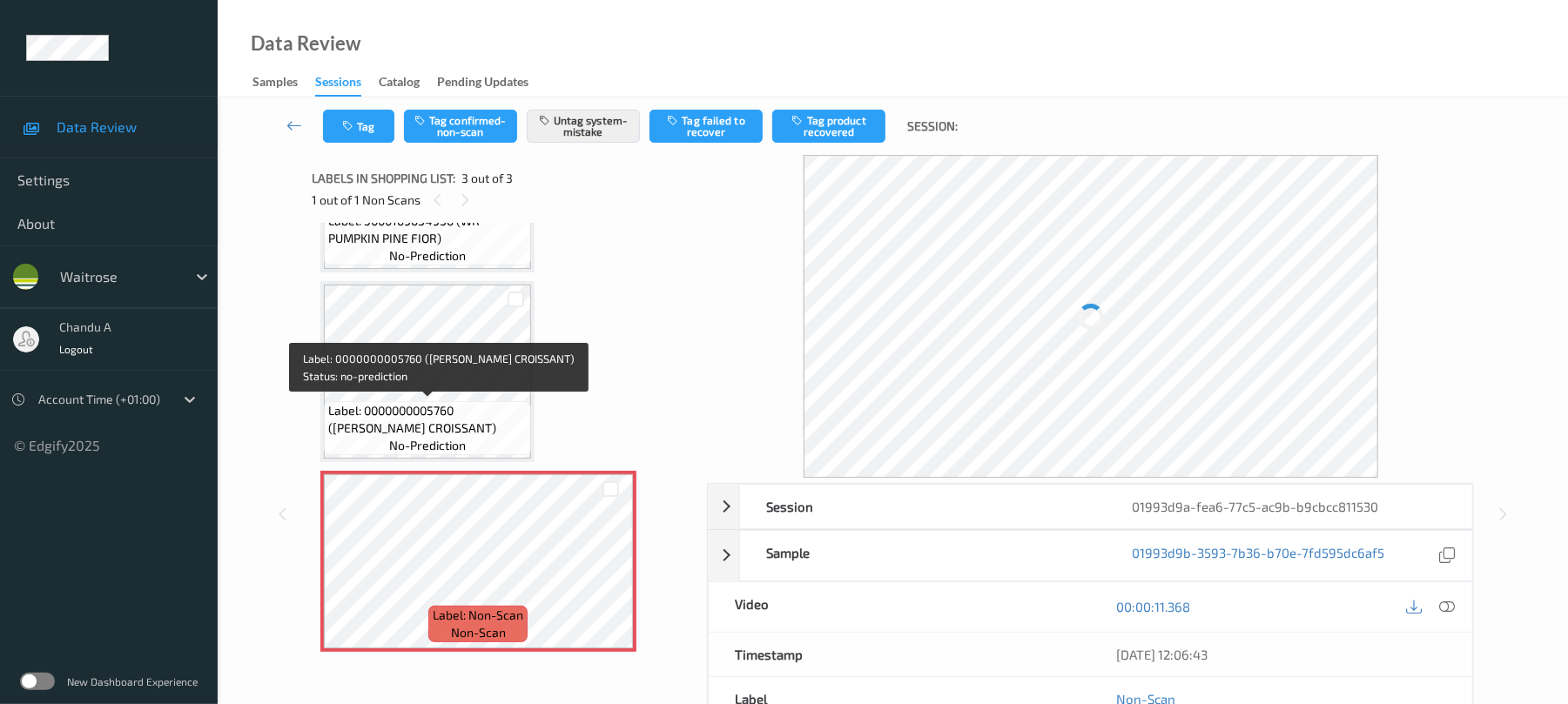
click at [457, 402] on span "Label: 0000000005760 ([PERSON_NAME] CROISSANT)" at bounding box center [427, 419] width 199 height 35
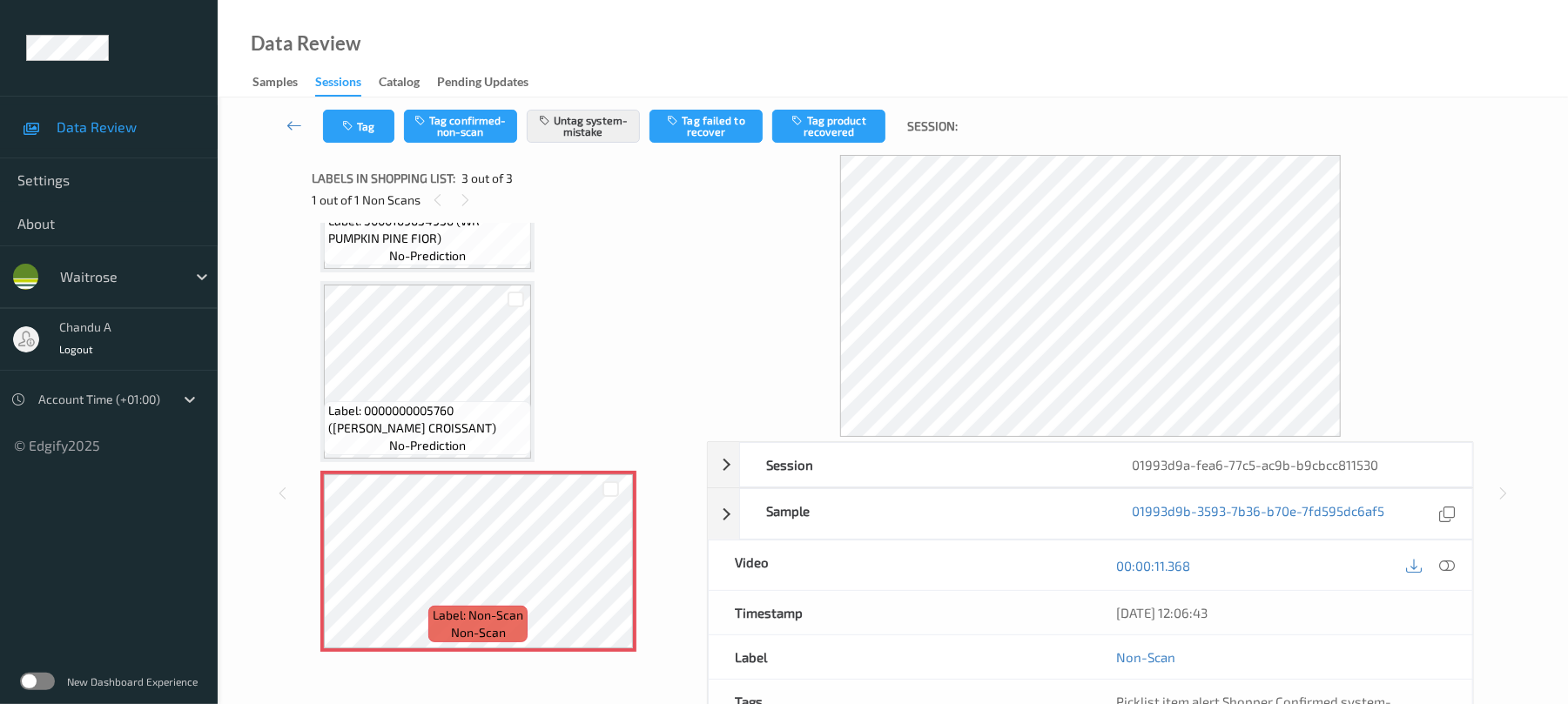
click at [344, 158] on div "Labels in shopping list: 3 out of 3 1 out of 1 Non Scans" at bounding box center [502, 189] width 383 height 68
click at [342, 136] on button "Tag" at bounding box center [359, 126] width 71 height 33
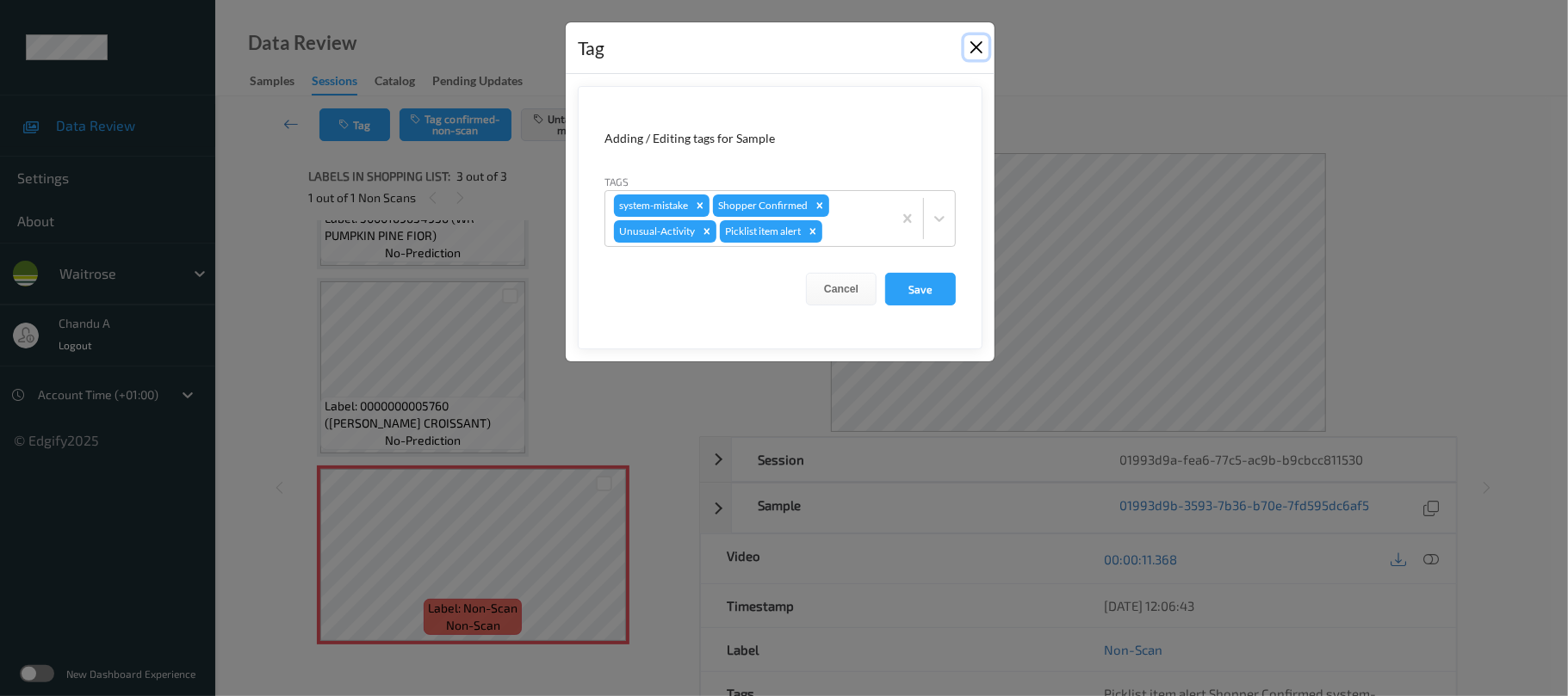
click at [975, 42] on button "Close" at bounding box center [976, 47] width 24 height 24
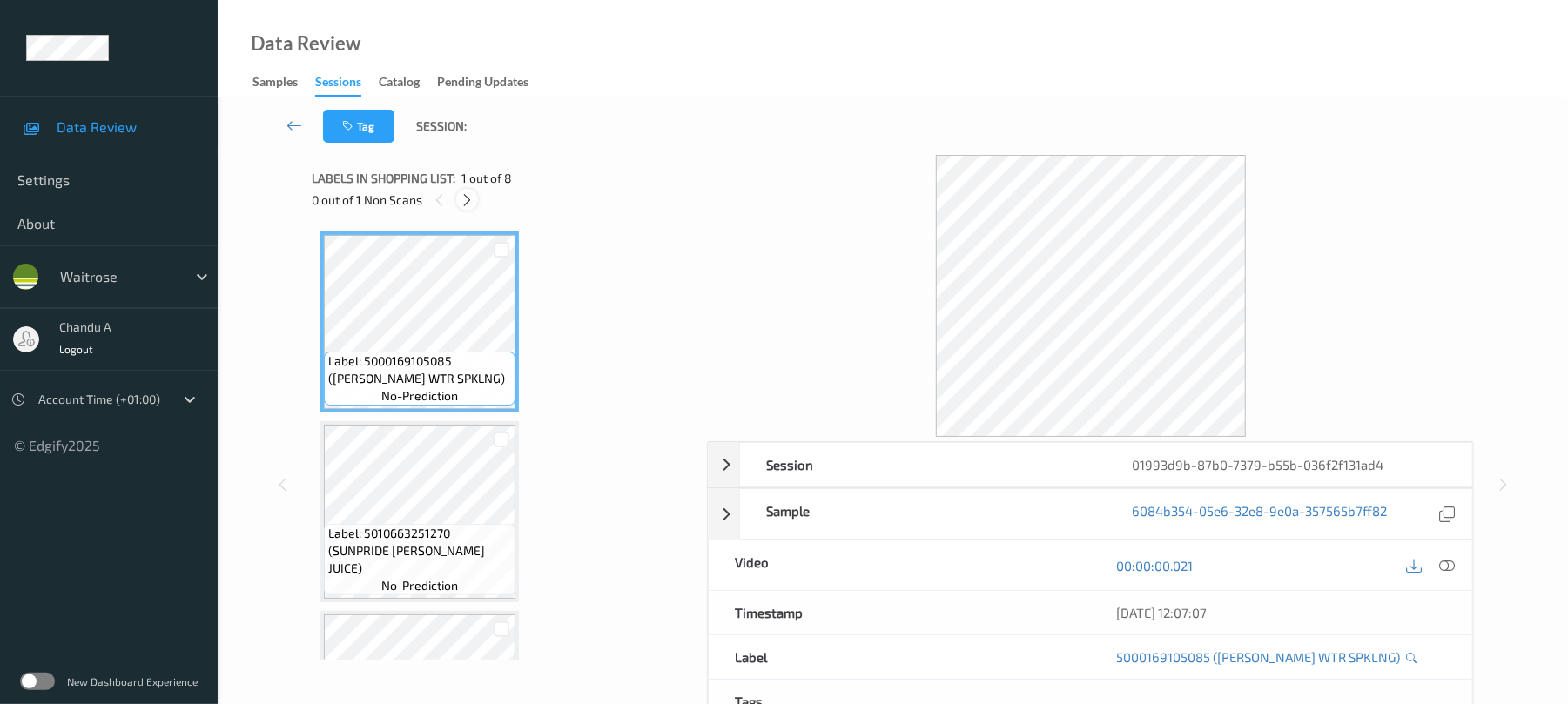
click at [463, 206] on icon at bounding box center [466, 201] width 15 height 16
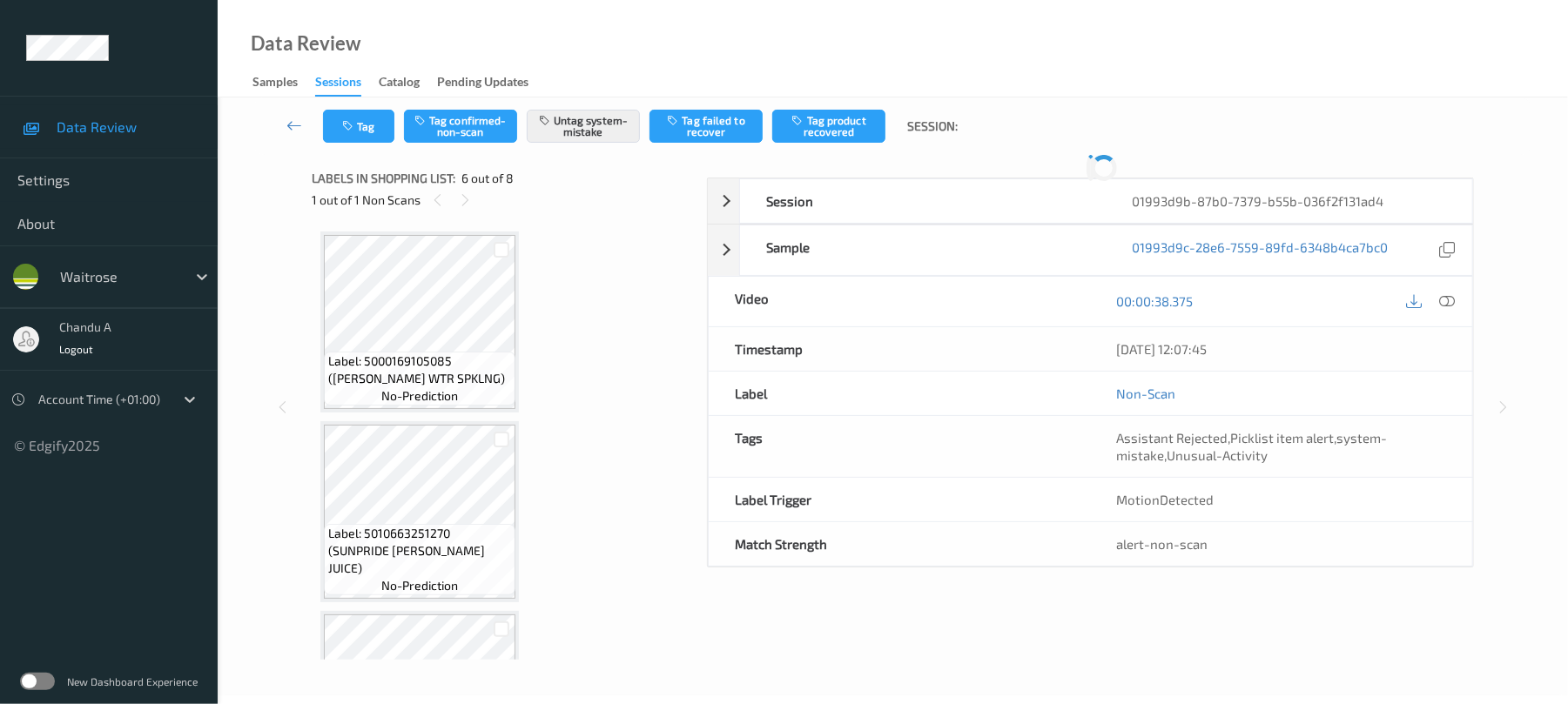
scroll to position [768, 0]
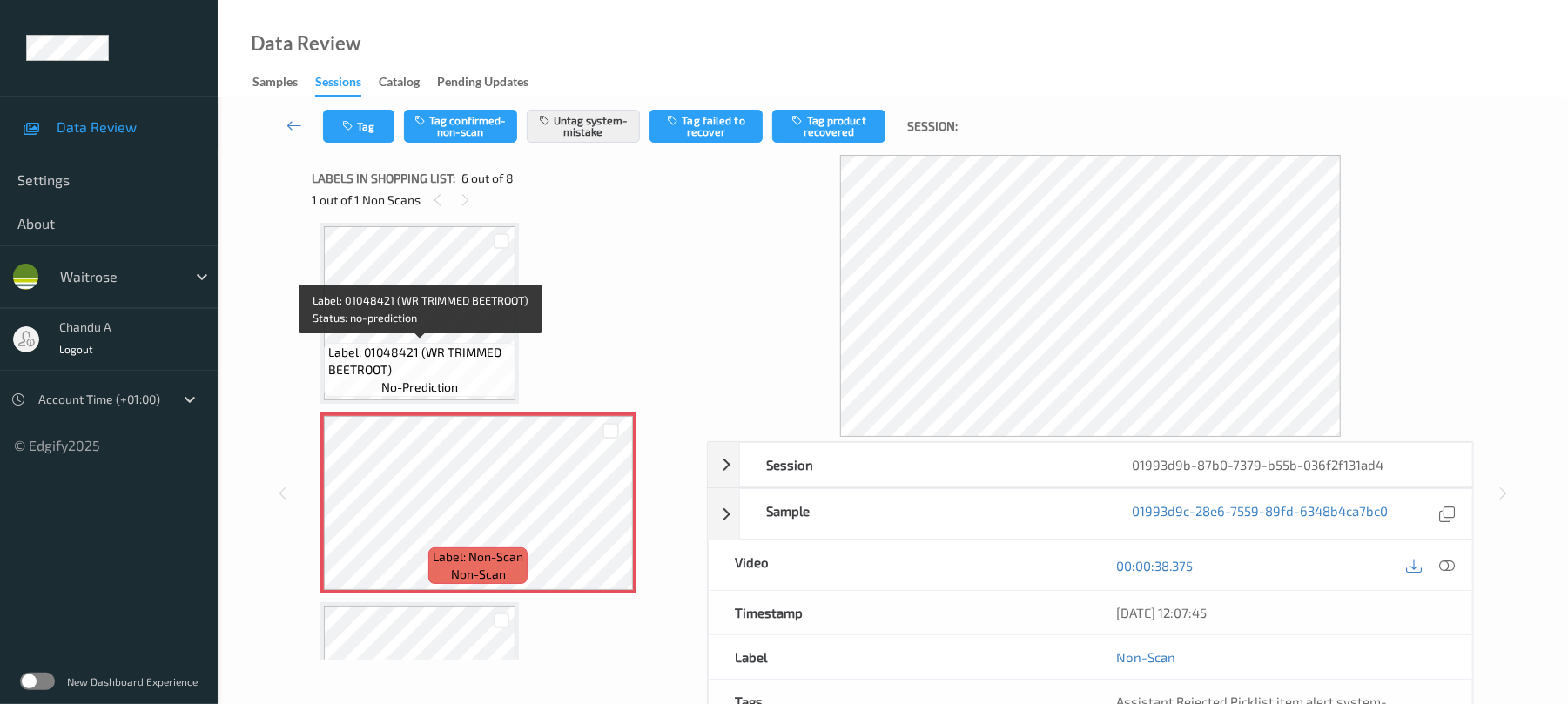
click at [432, 348] on span "Label: 01048421 (WR TRIMMED BEETROOT)" at bounding box center [419, 360] width 183 height 35
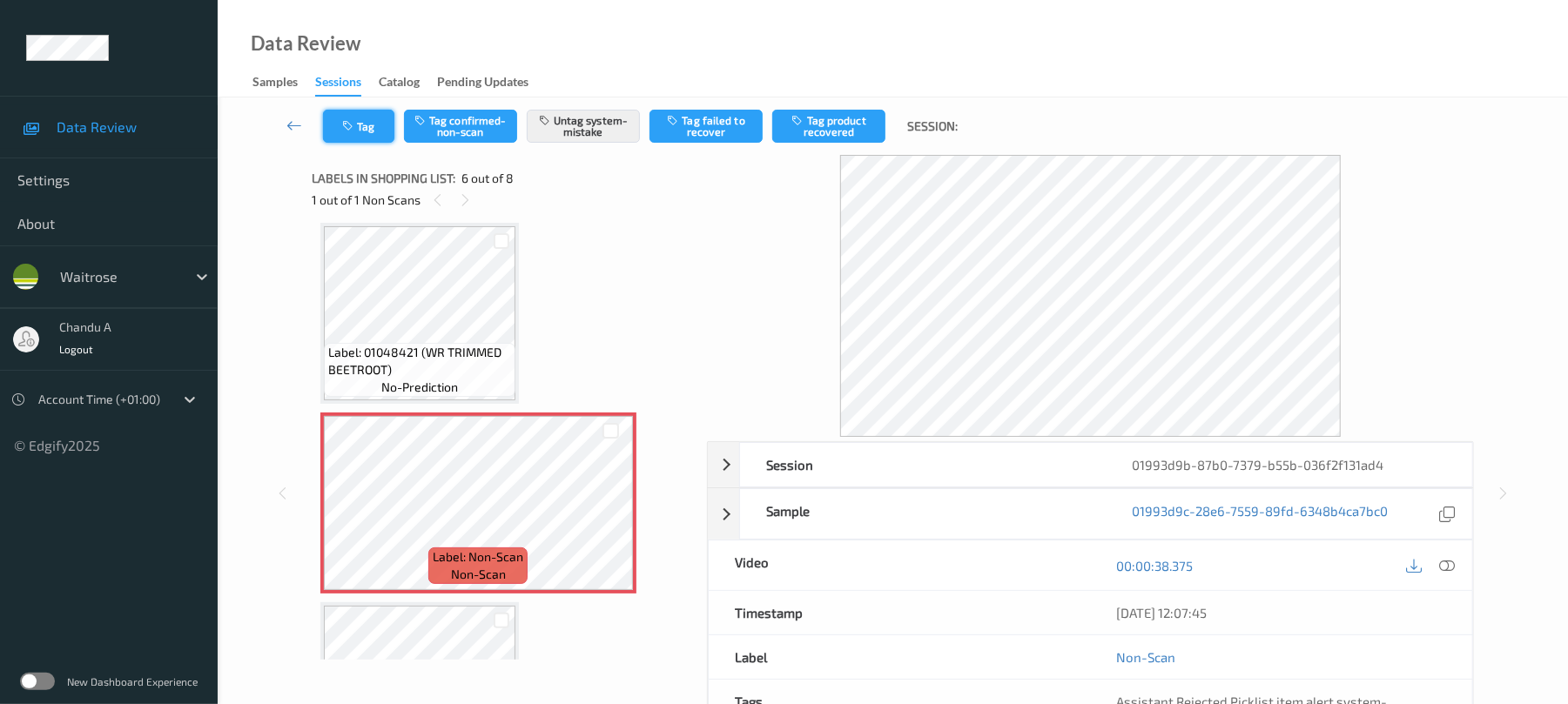
click at [353, 124] on icon "button" at bounding box center [350, 127] width 15 height 12
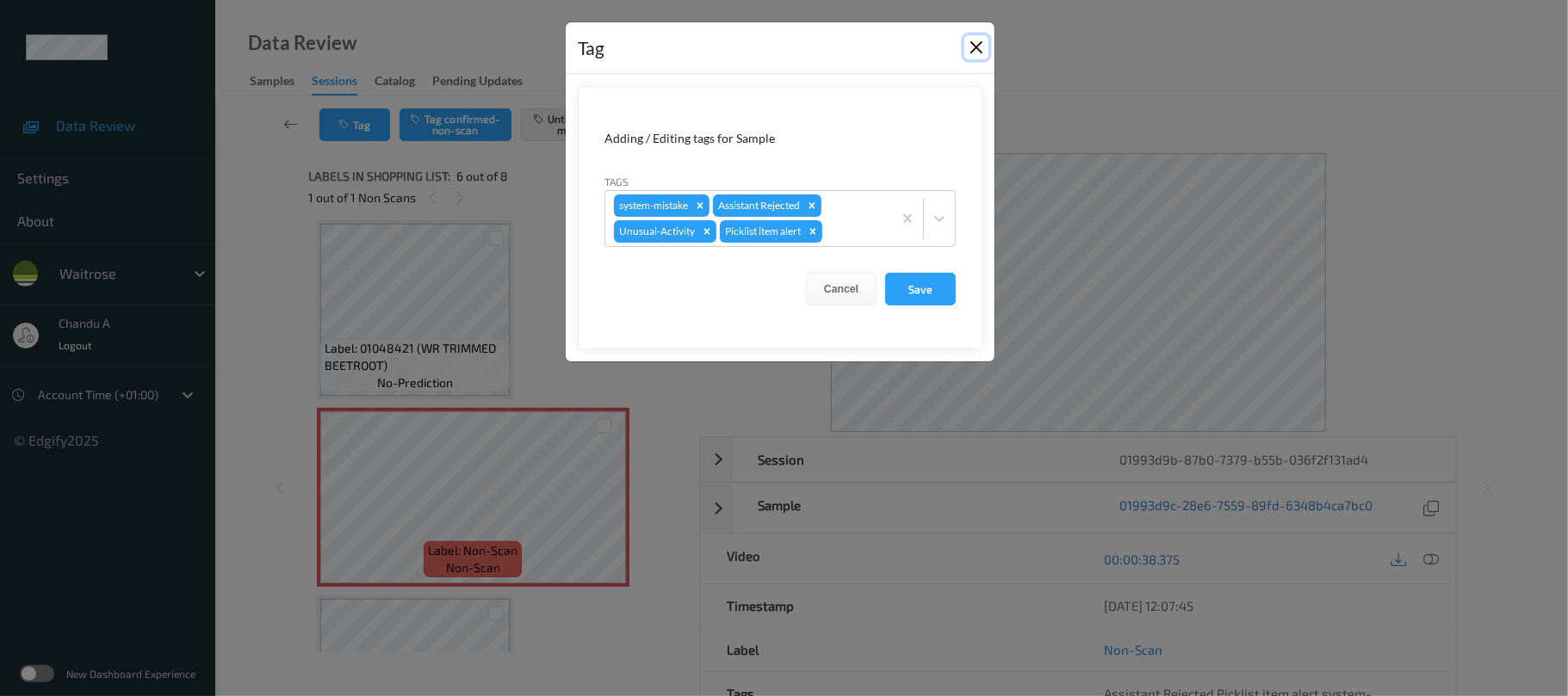
click at [972, 47] on button "Close" at bounding box center [976, 47] width 24 height 24
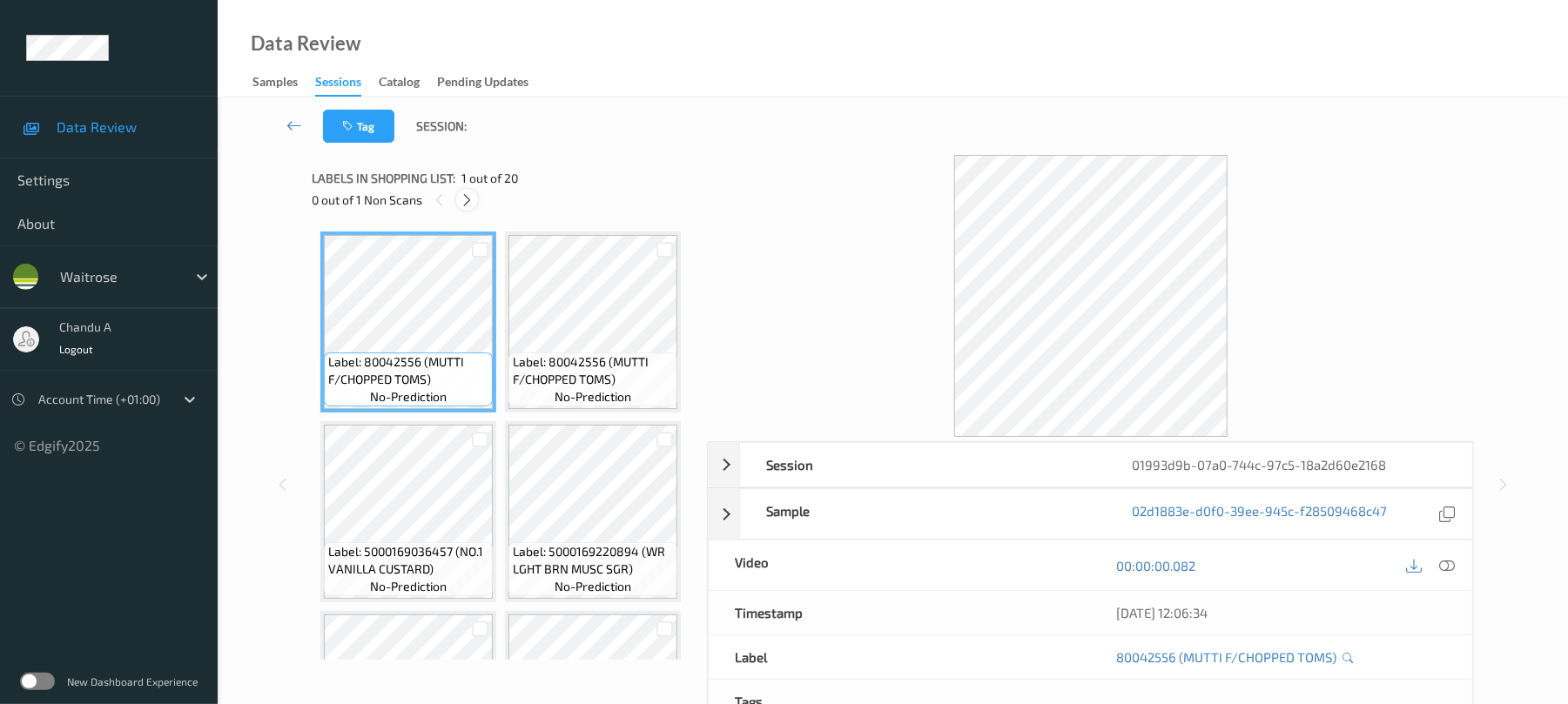
click at [456, 202] on div at bounding box center [466, 200] width 21 height 21
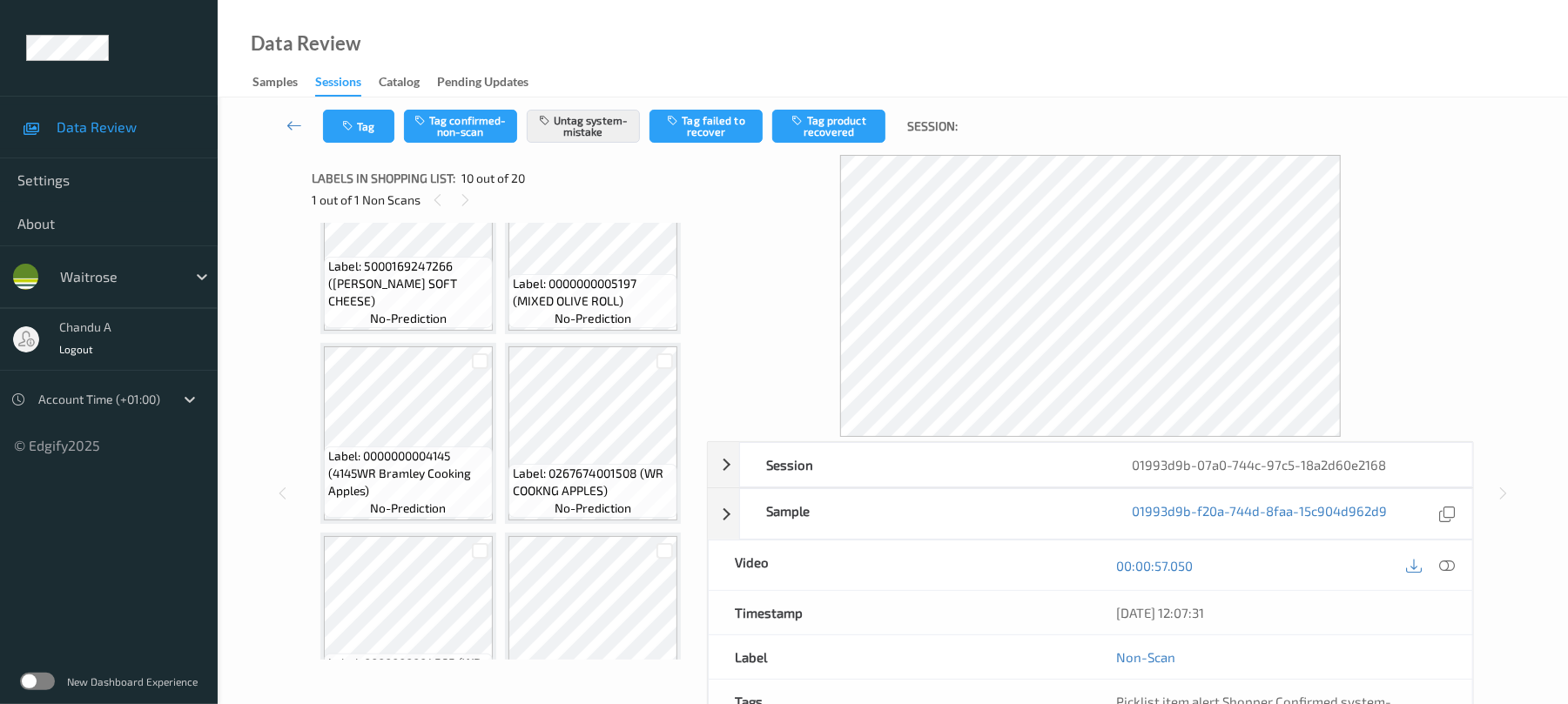
scroll to position [1644, 0]
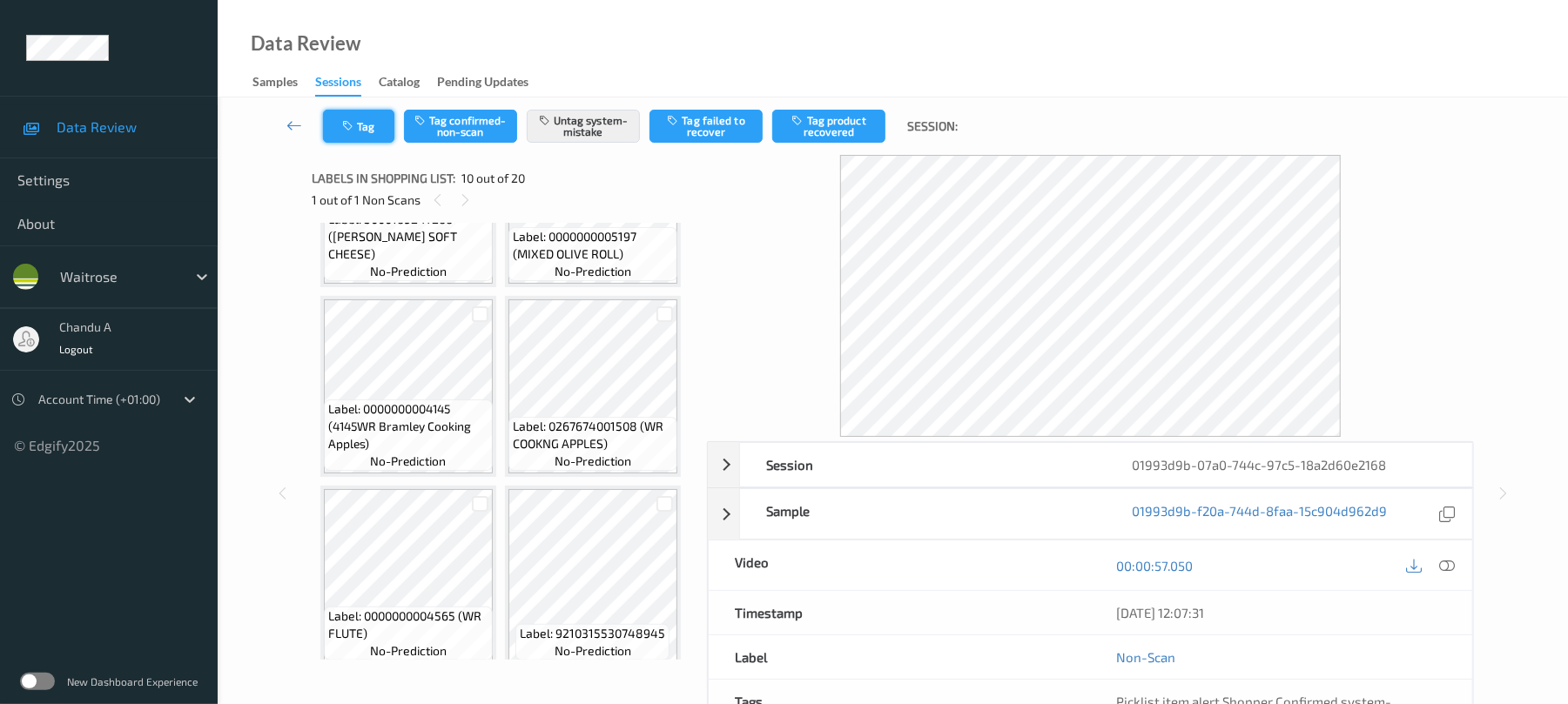
click at [350, 134] on button "Tag" at bounding box center [359, 126] width 71 height 33
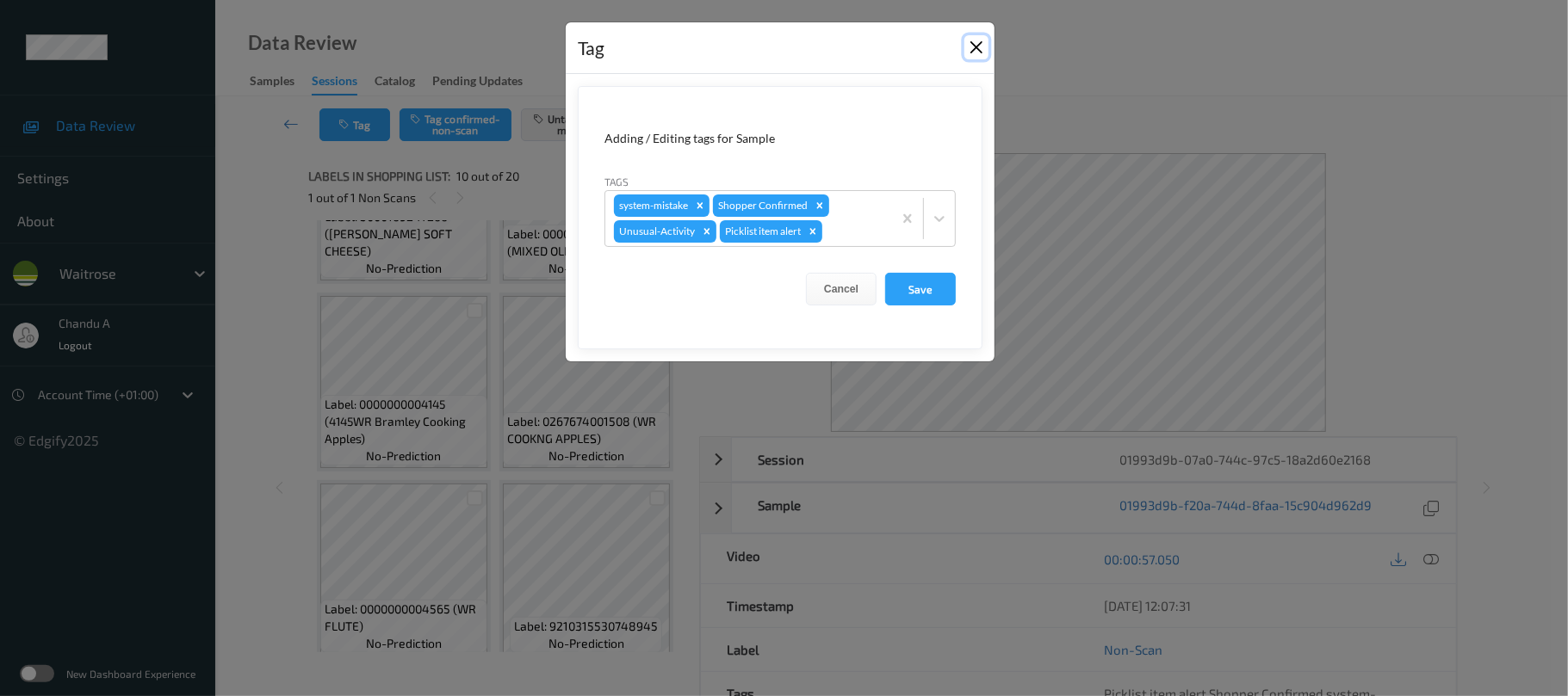
click at [972, 49] on button "Close" at bounding box center [976, 47] width 24 height 24
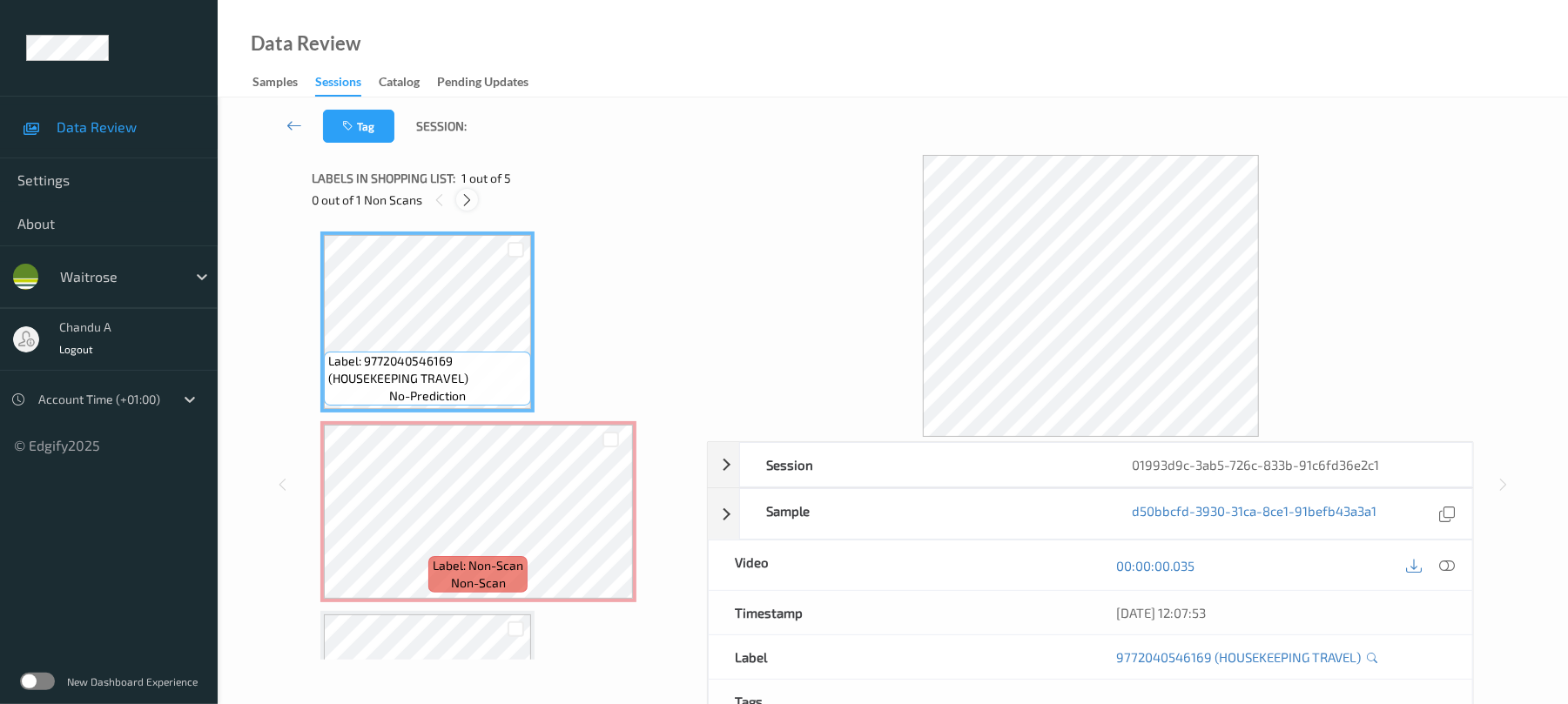
click at [464, 197] on icon at bounding box center [466, 201] width 15 height 16
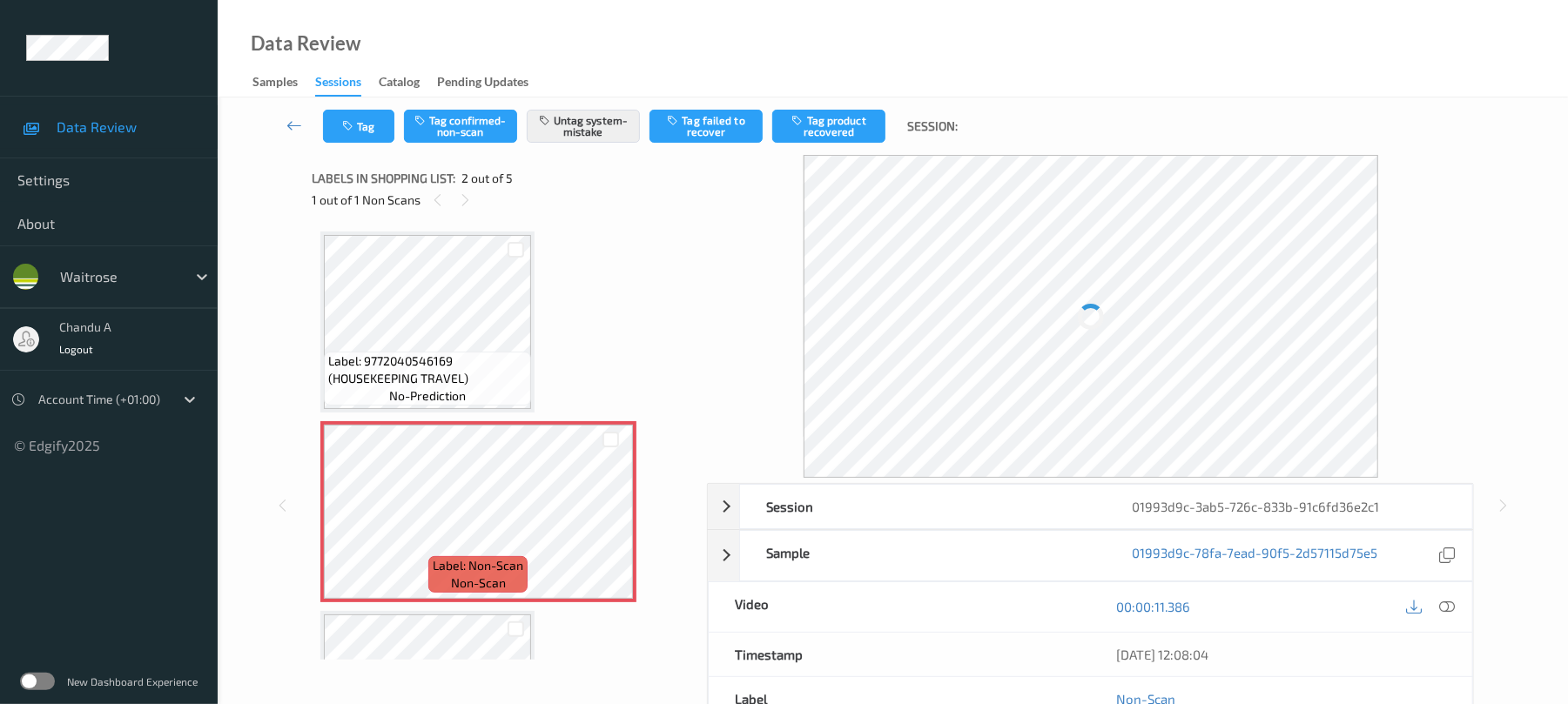
scroll to position [9, 0]
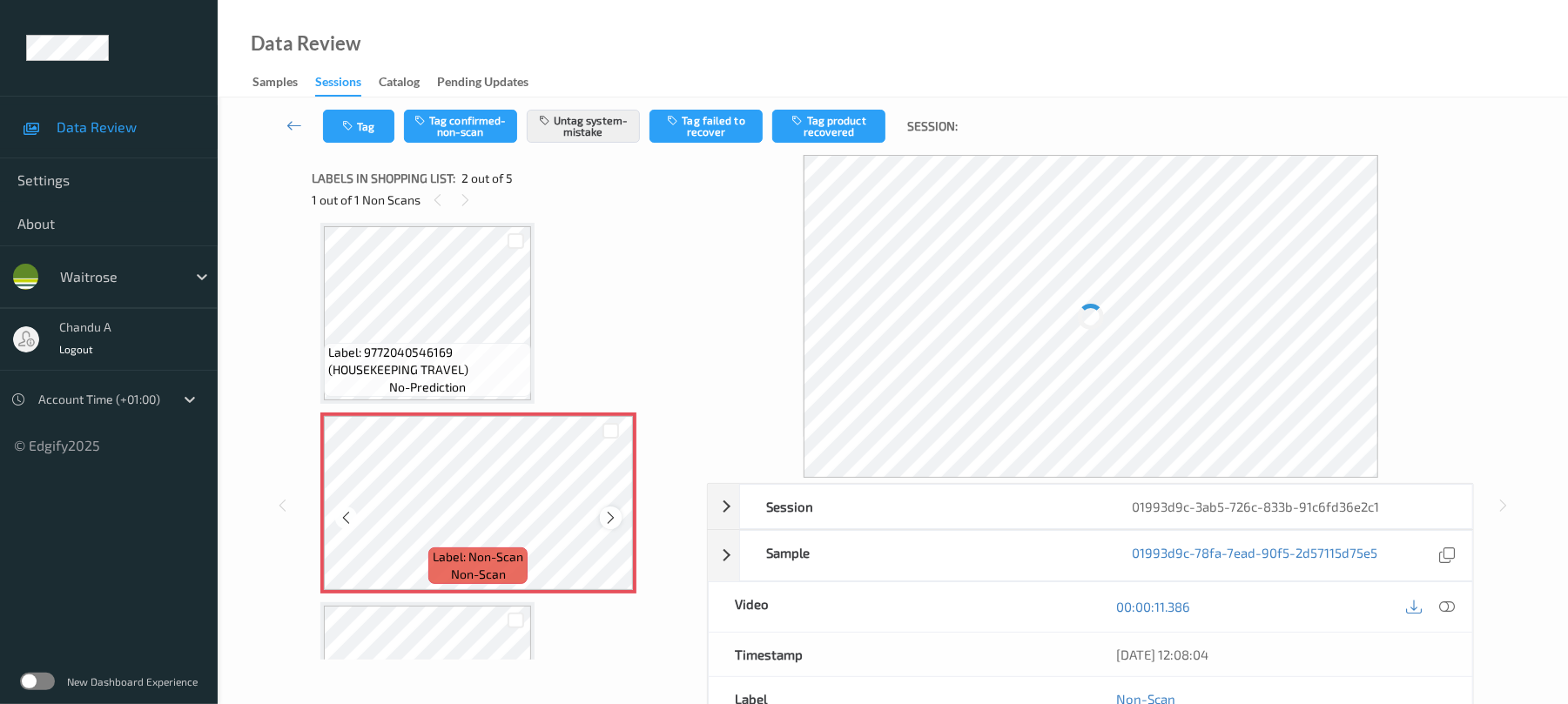
click at [606, 513] on icon at bounding box center [610, 518] width 15 height 16
click at [357, 122] on button "Tag" at bounding box center [359, 126] width 71 height 33
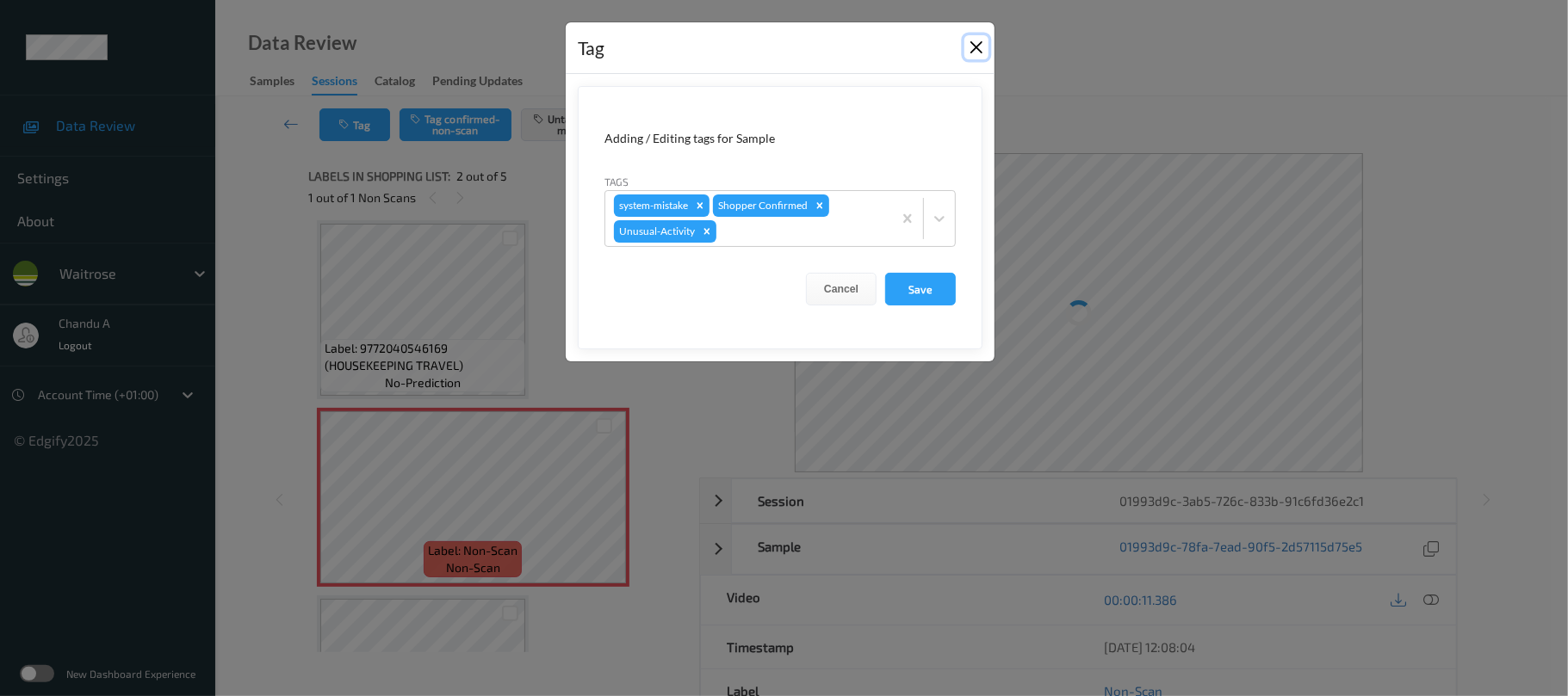
click at [976, 49] on button "Close" at bounding box center [976, 47] width 24 height 24
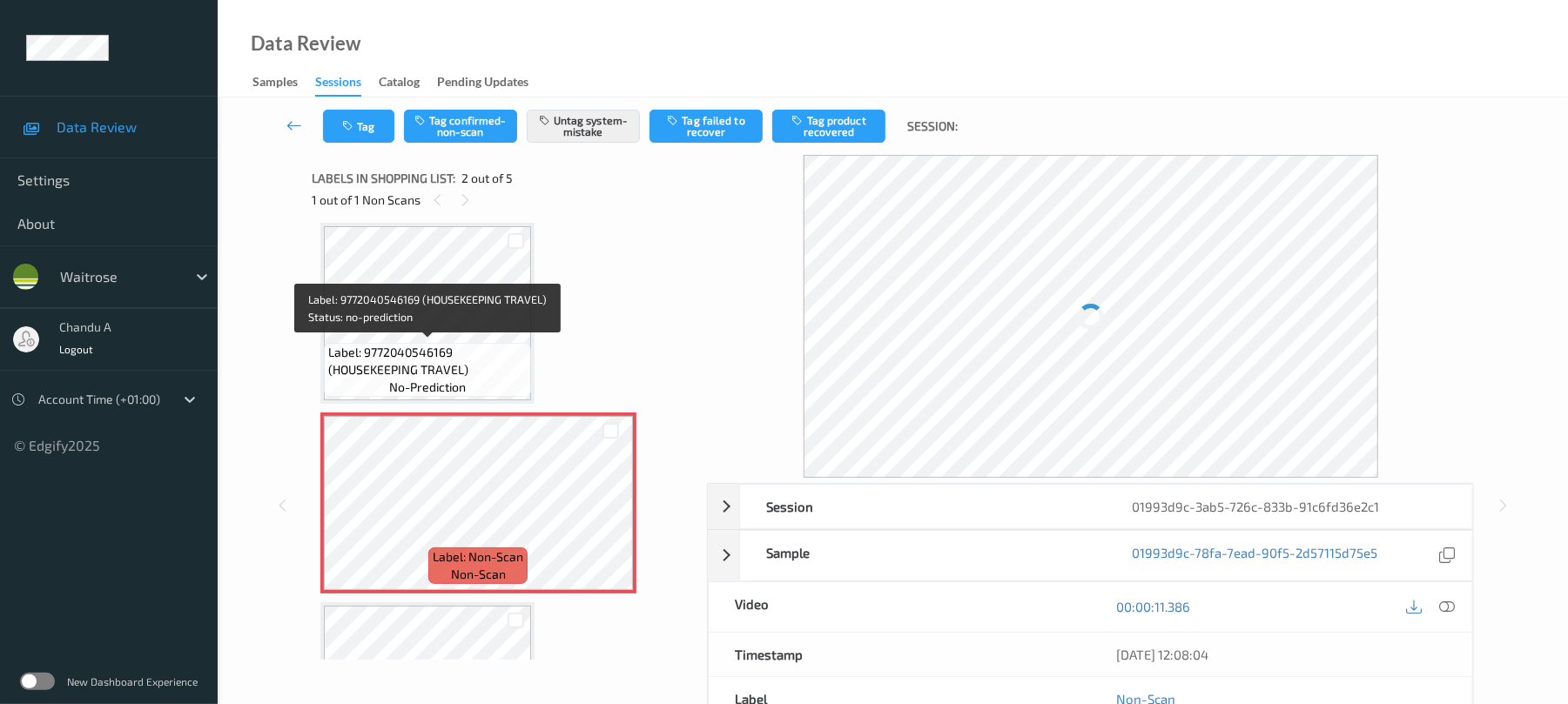
click at [443, 370] on span "Label: 9772040546169 (HOUSEKEEPING TRAVEL)" at bounding box center [427, 360] width 199 height 35
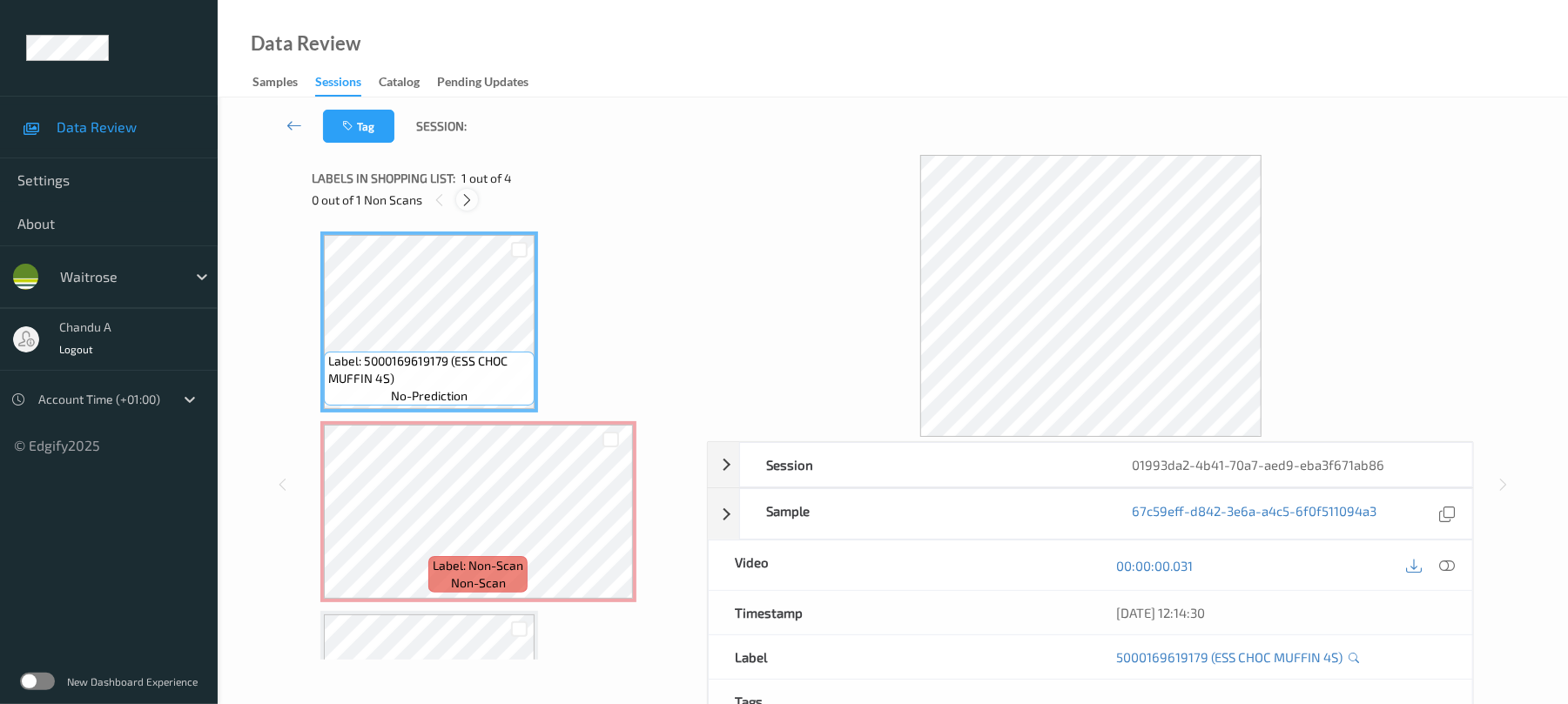
click at [468, 205] on icon at bounding box center [466, 201] width 15 height 16
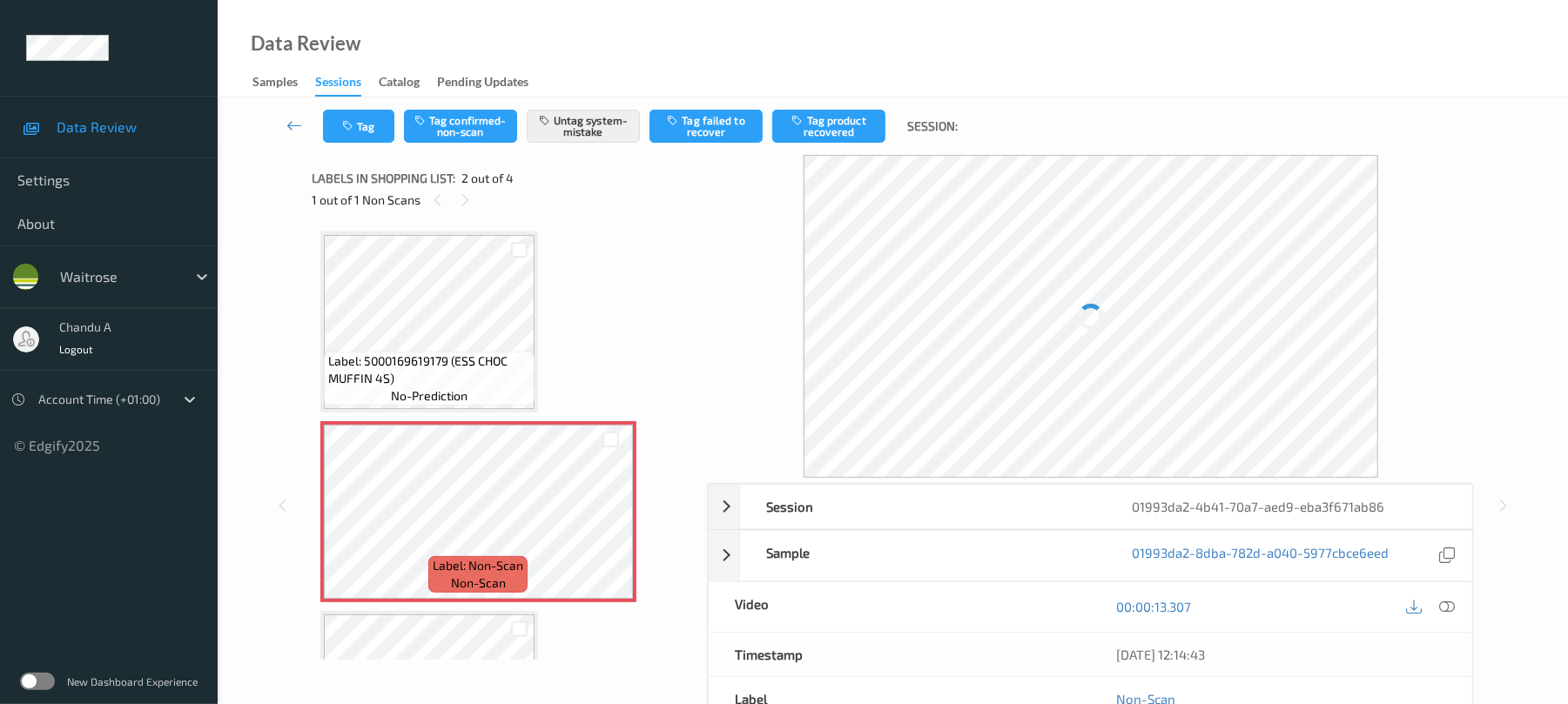
scroll to position [9, 0]
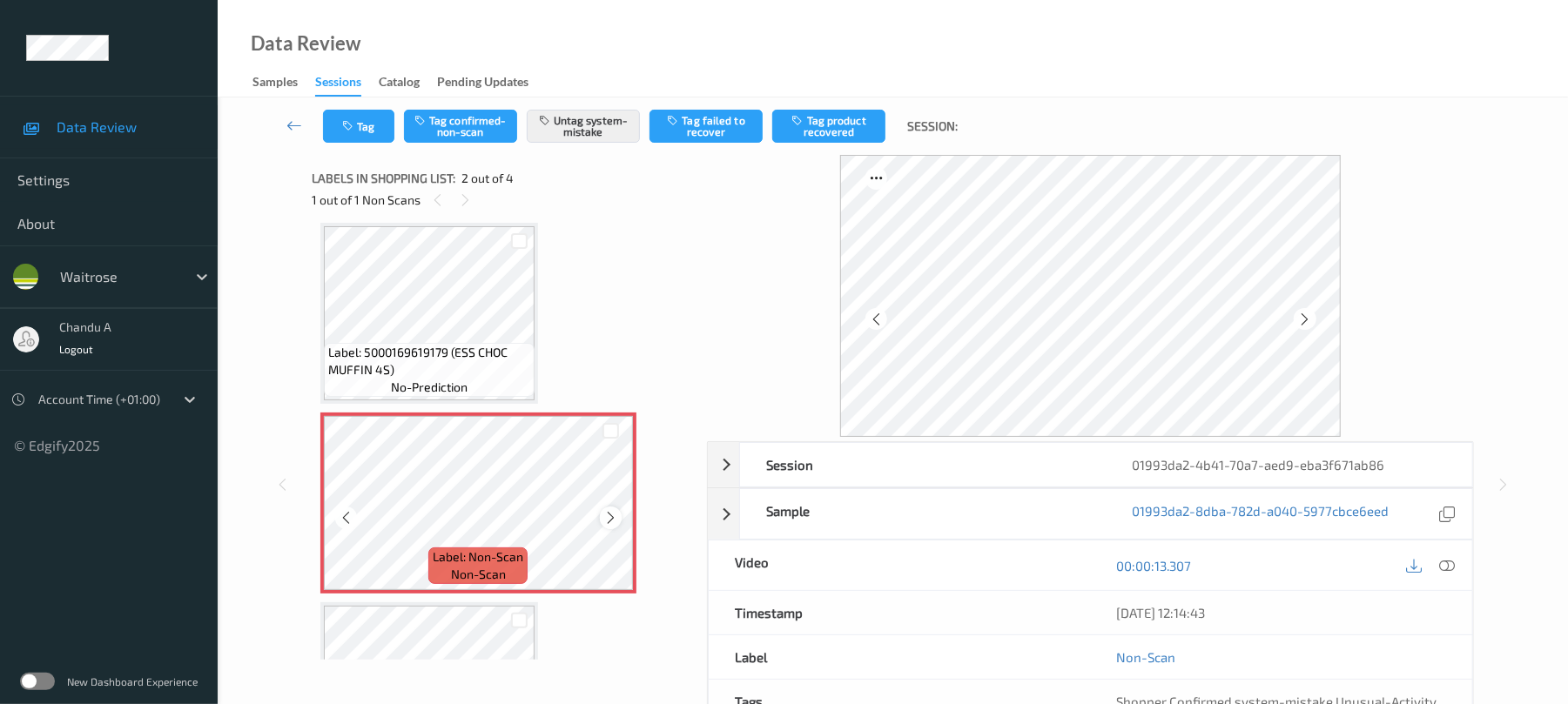
click at [615, 521] on icon at bounding box center [610, 518] width 15 height 16
click at [349, 119] on button "Tag" at bounding box center [359, 126] width 71 height 33
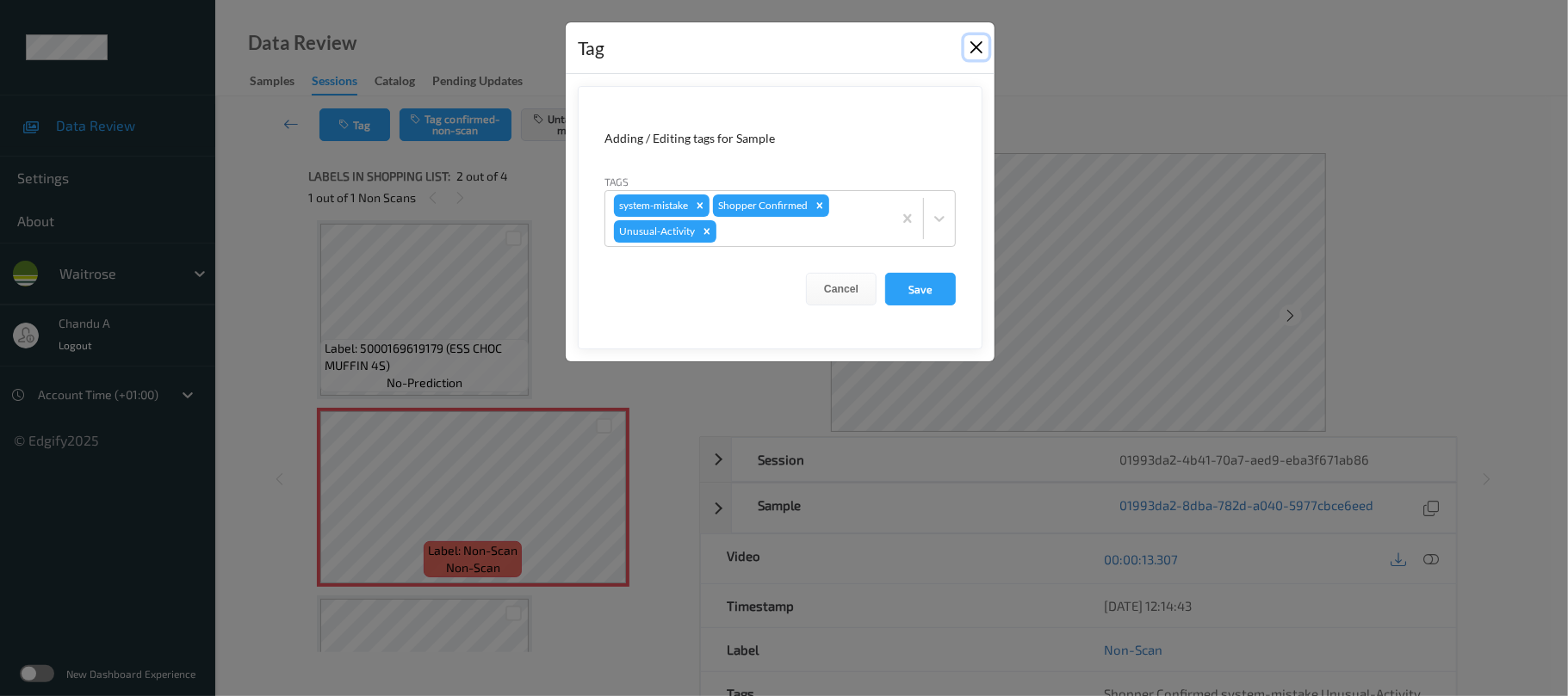
click at [968, 52] on button "Close" at bounding box center [976, 47] width 24 height 24
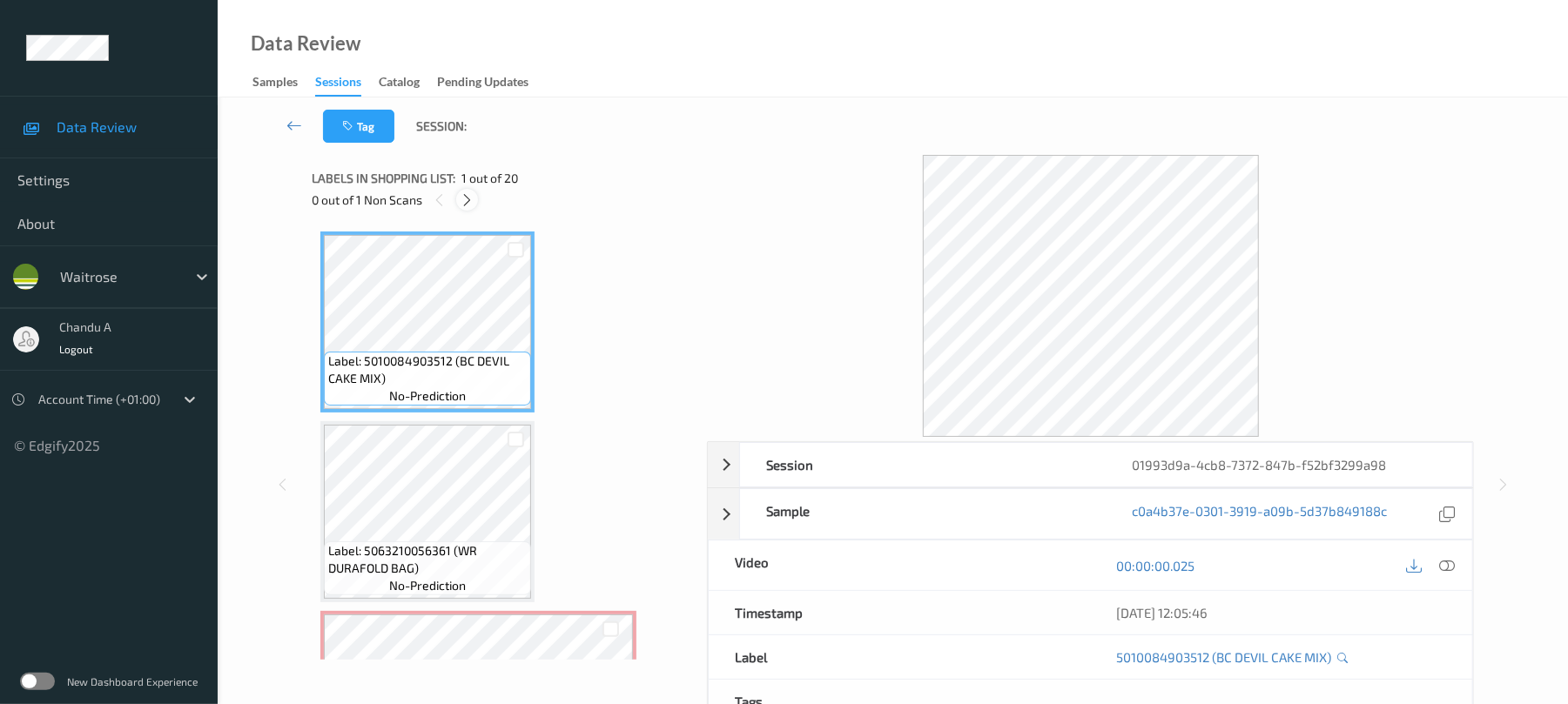
click at [467, 199] on icon at bounding box center [466, 201] width 15 height 16
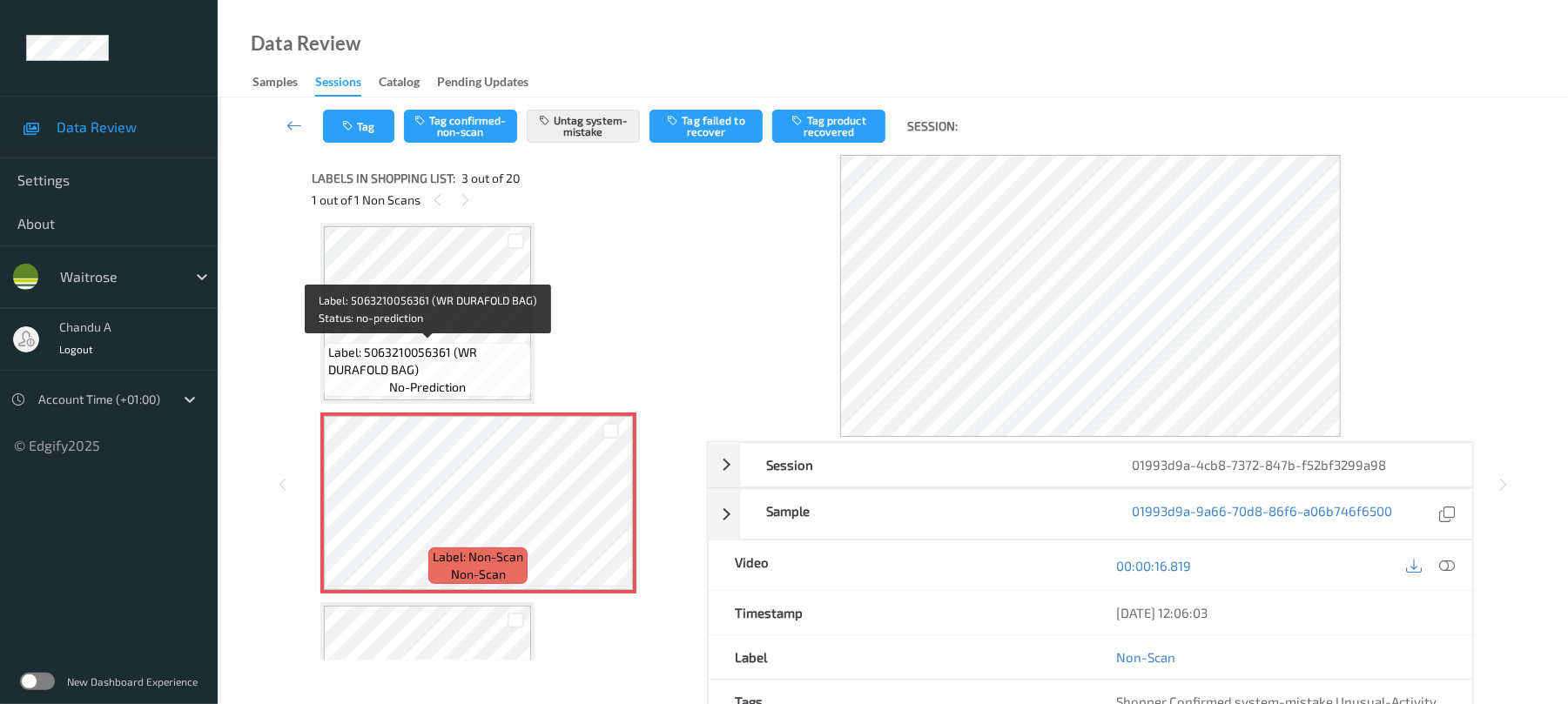
click at [487, 344] on span "Label: 5063210056361 (WR DURAFOLD BAG)" at bounding box center [427, 360] width 199 height 35
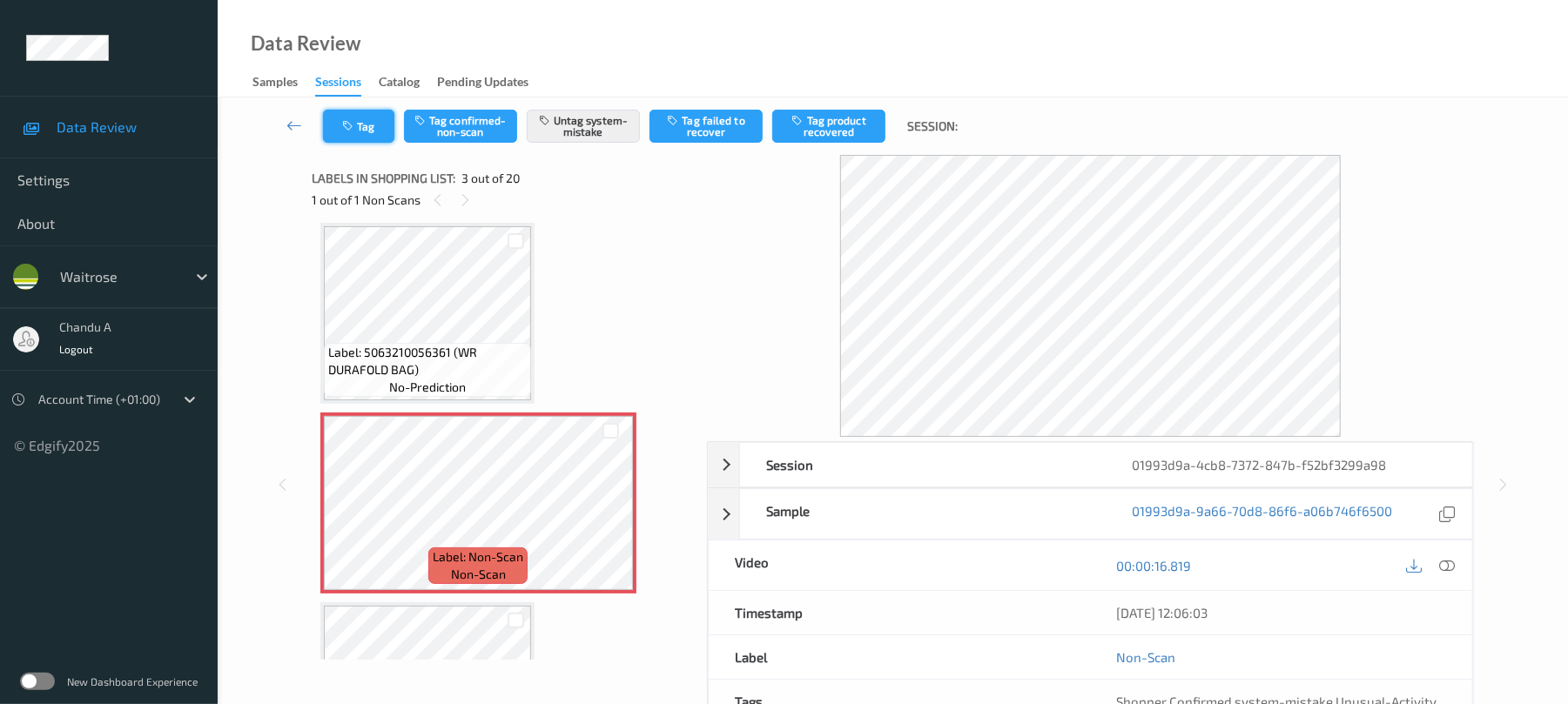
click at [374, 137] on button "Tag" at bounding box center [359, 126] width 71 height 33
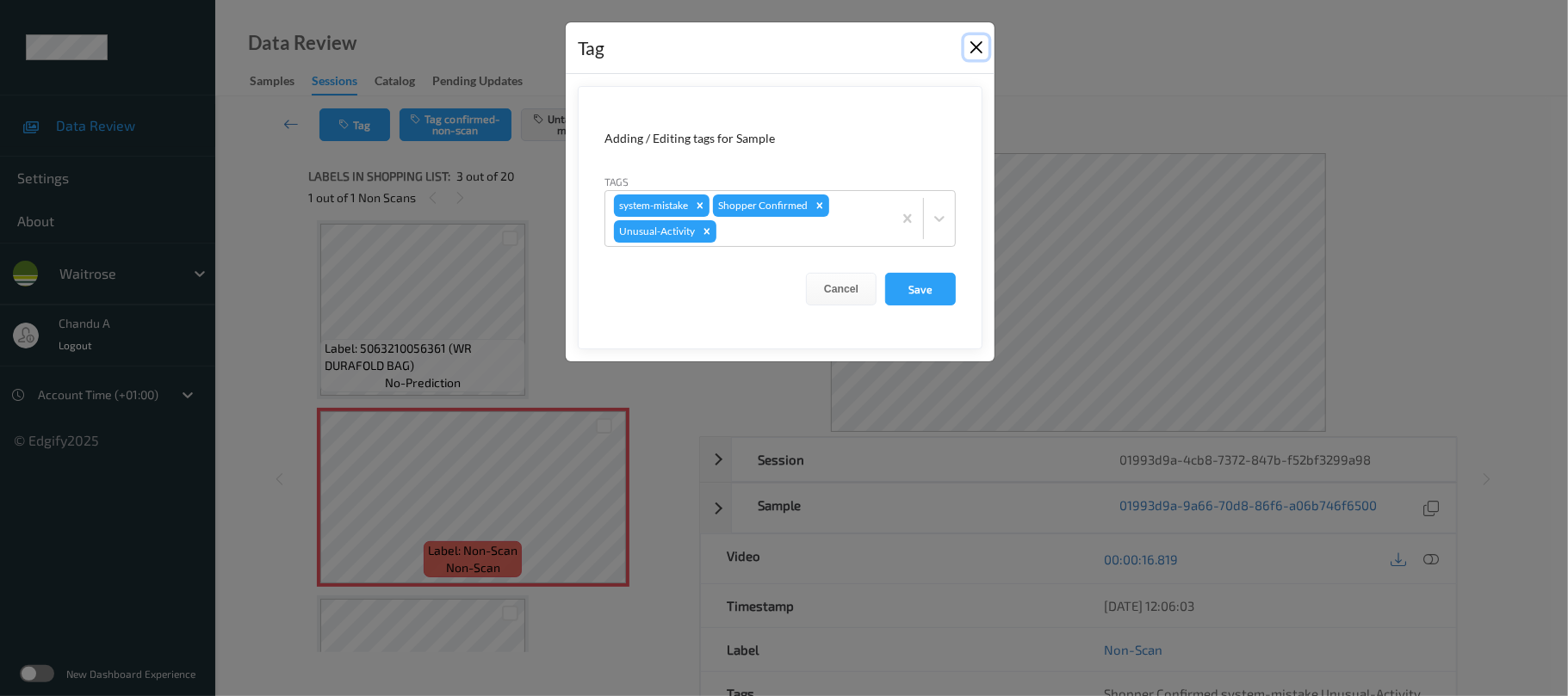
click at [973, 49] on button "Close" at bounding box center [976, 47] width 24 height 24
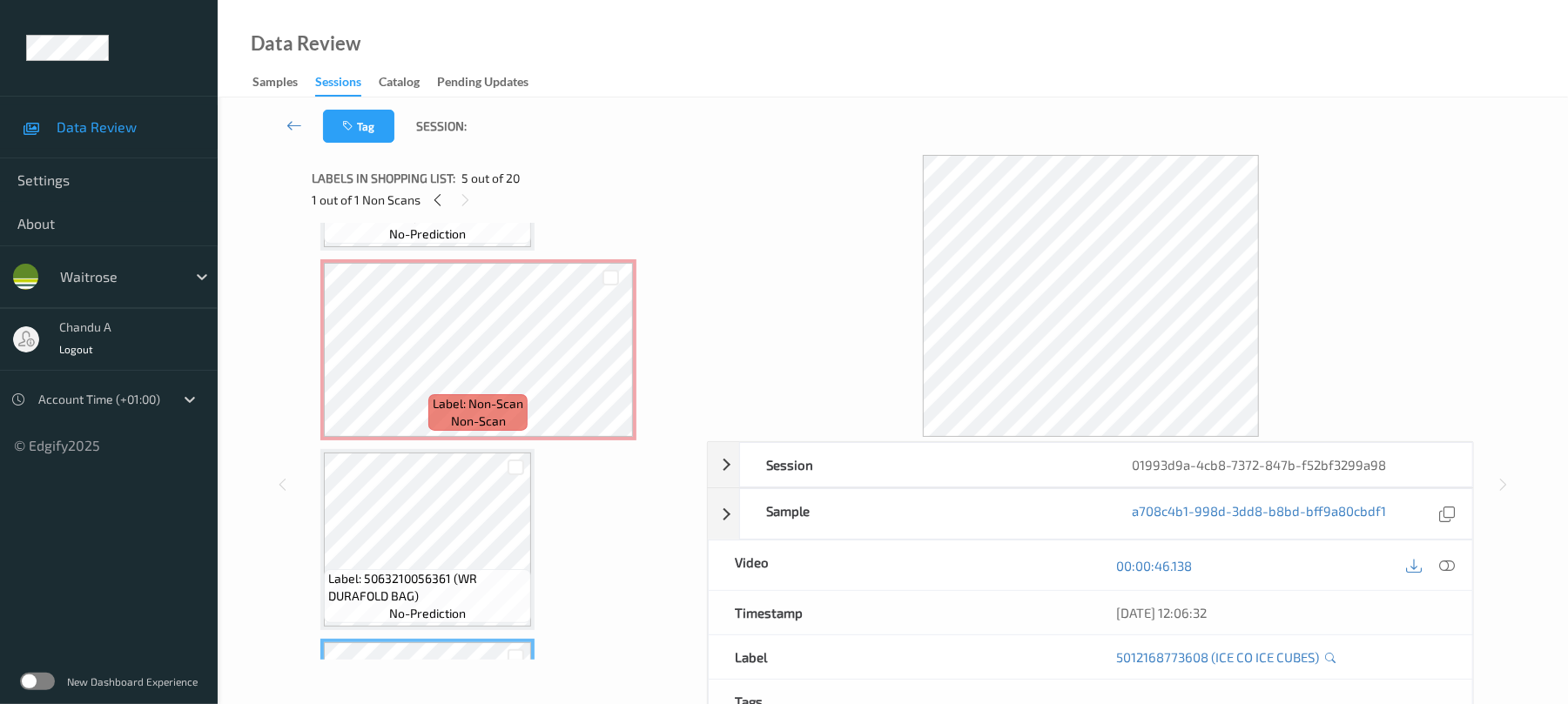
scroll to position [314, 0]
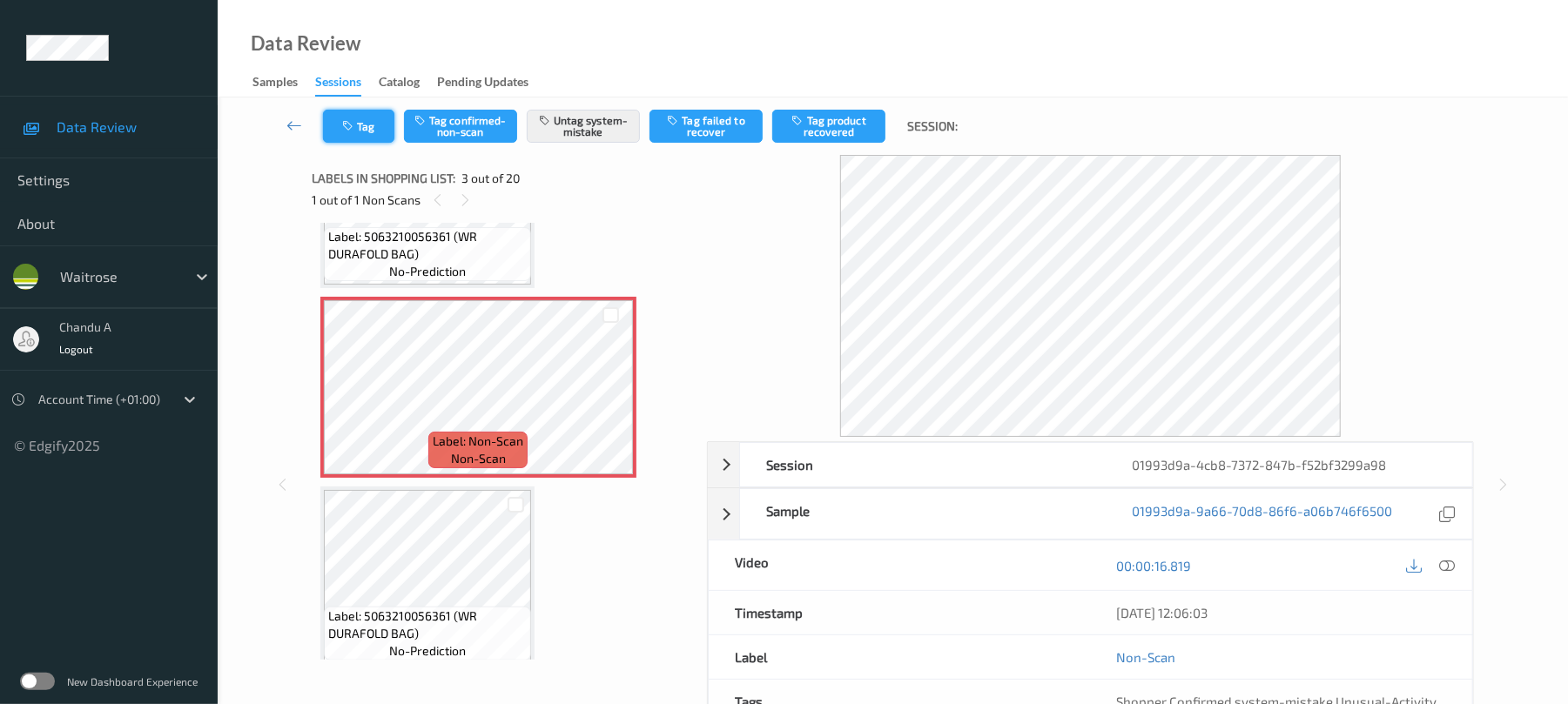
click at [352, 129] on icon "button" at bounding box center [350, 127] width 15 height 12
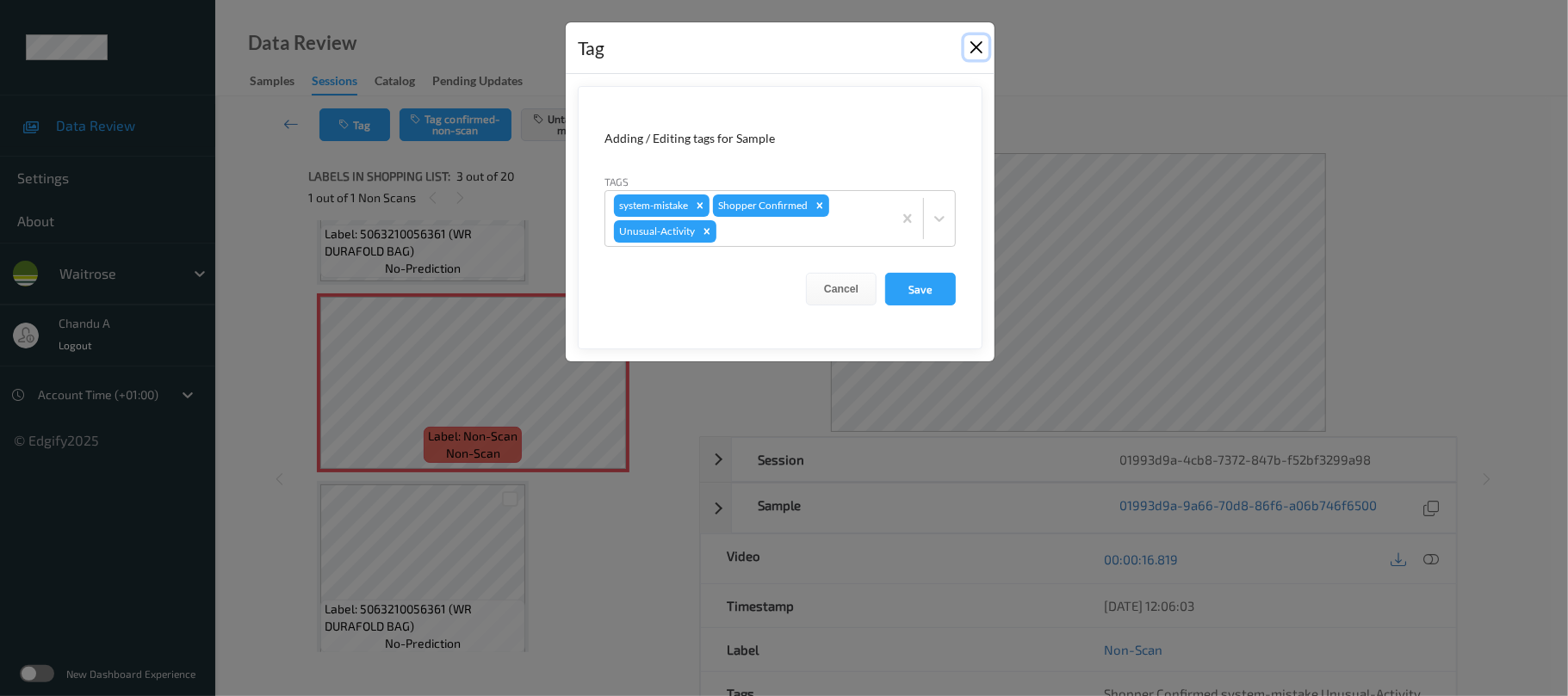
click at [975, 53] on button "Close" at bounding box center [976, 47] width 24 height 24
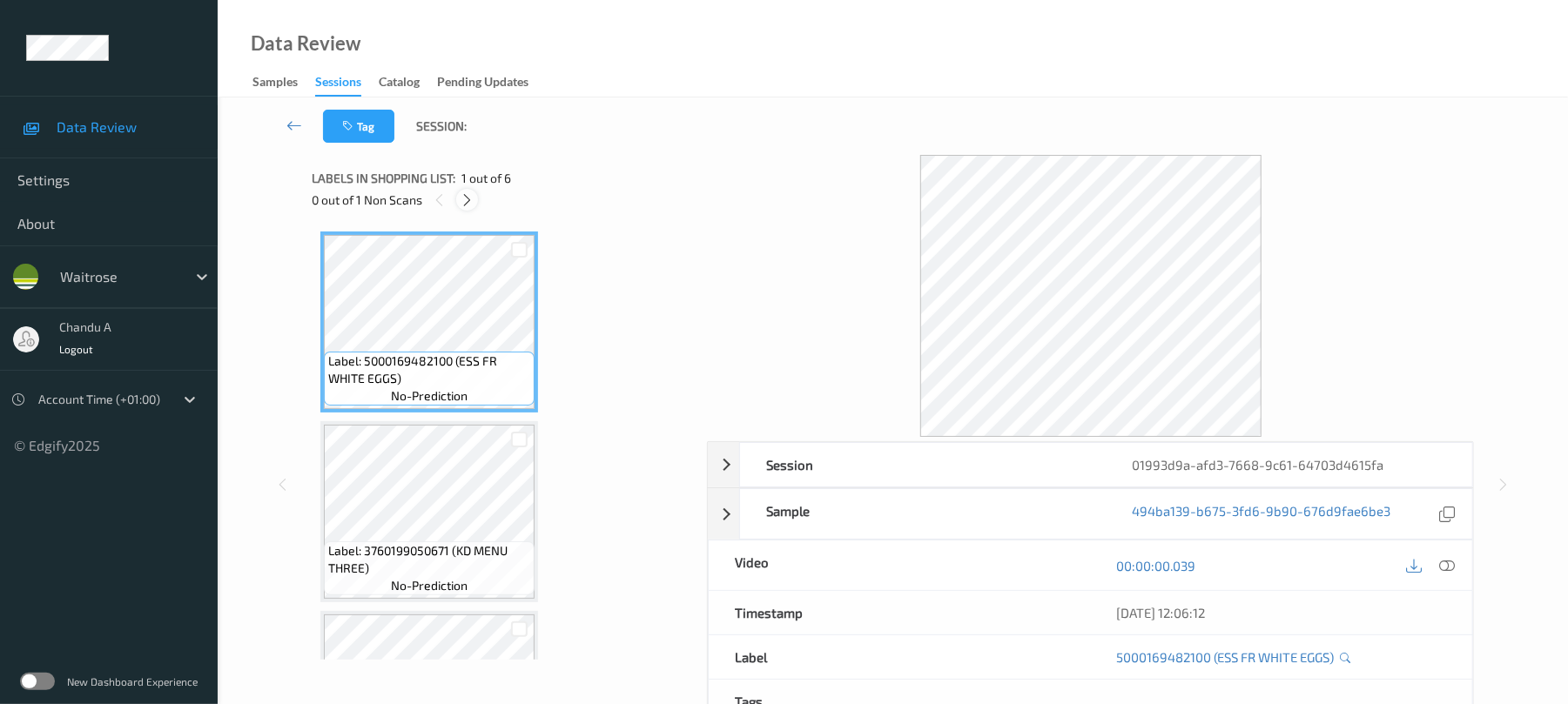
click at [474, 196] on icon at bounding box center [466, 201] width 15 height 16
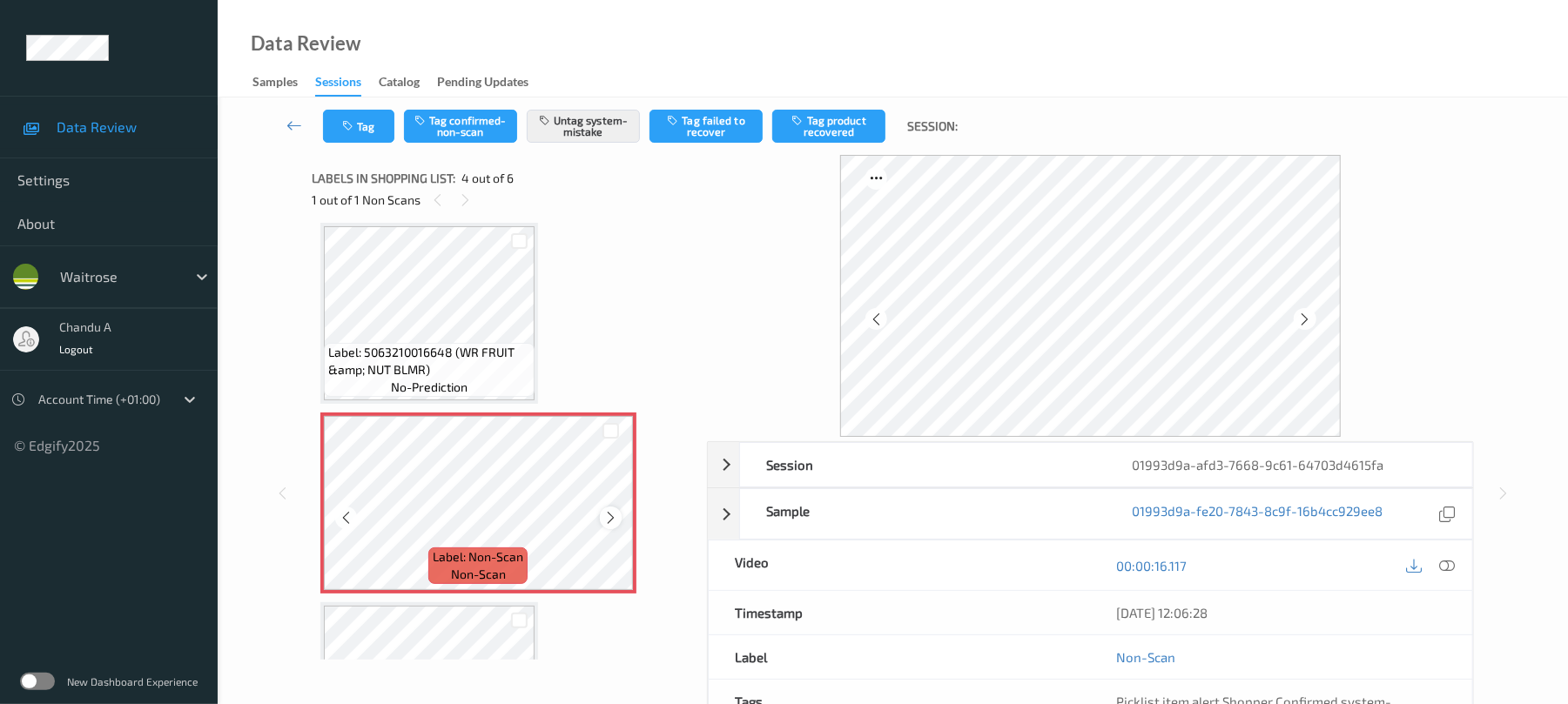
click at [607, 513] on icon at bounding box center [610, 518] width 15 height 16
click at [374, 127] on button "Tag" at bounding box center [359, 126] width 71 height 33
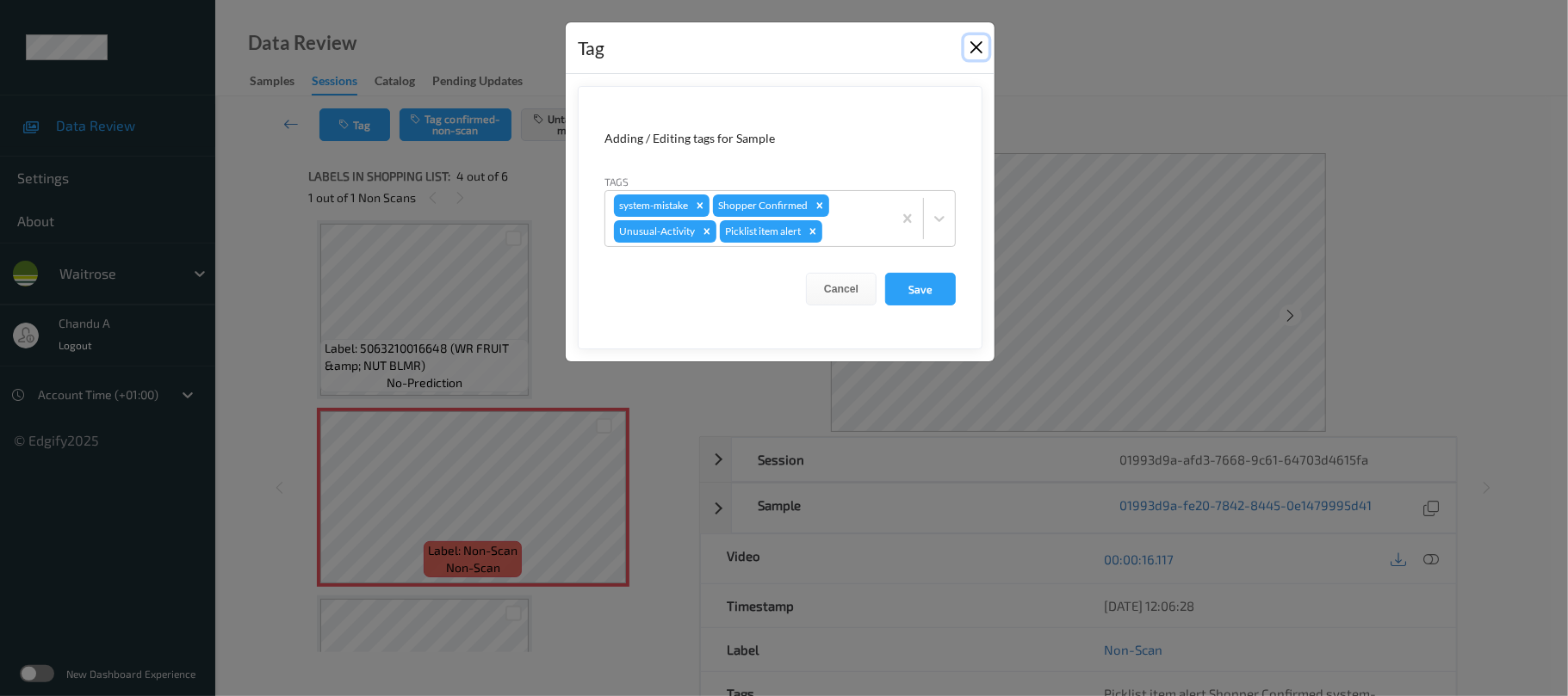
click at [979, 54] on button "Close" at bounding box center [976, 47] width 24 height 24
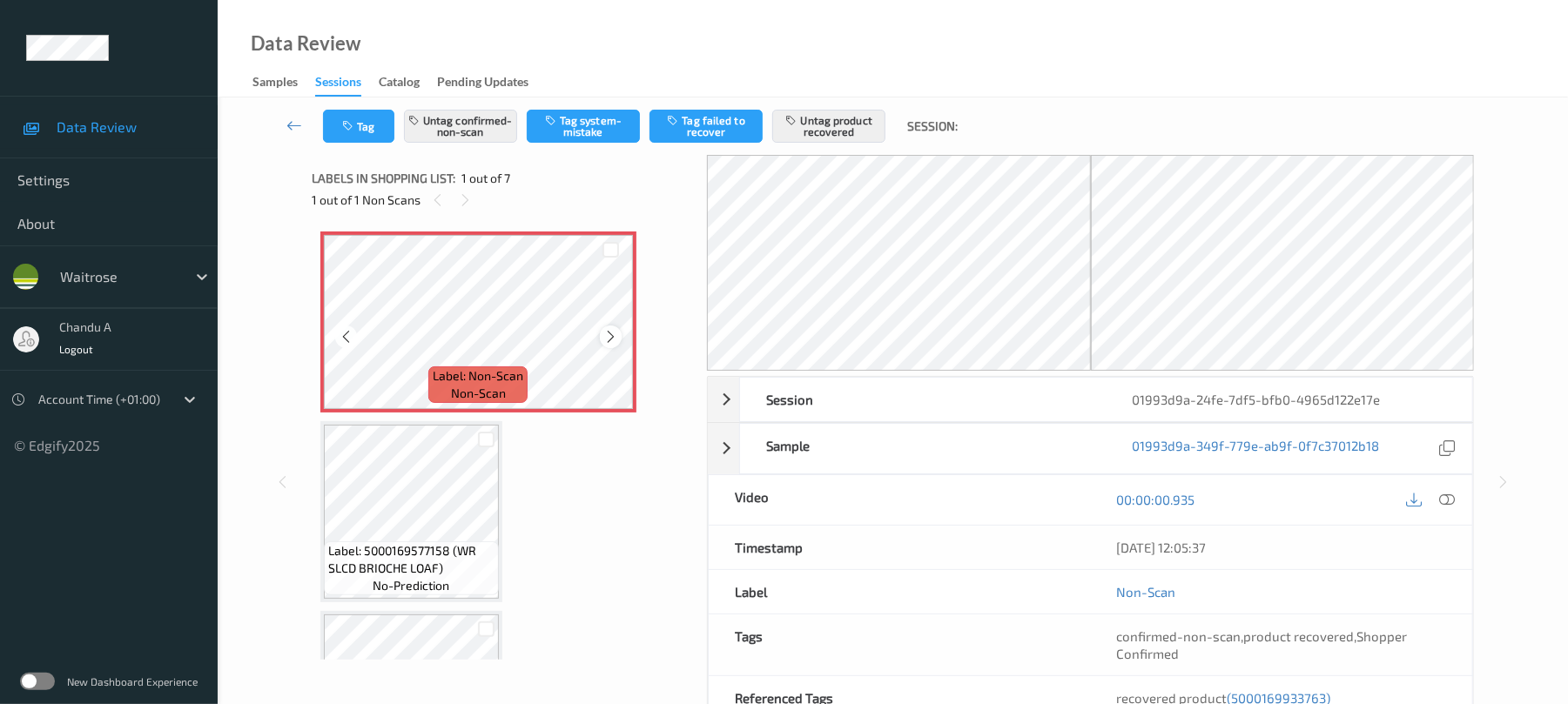
click at [613, 343] on icon at bounding box center [610, 337] width 15 height 16
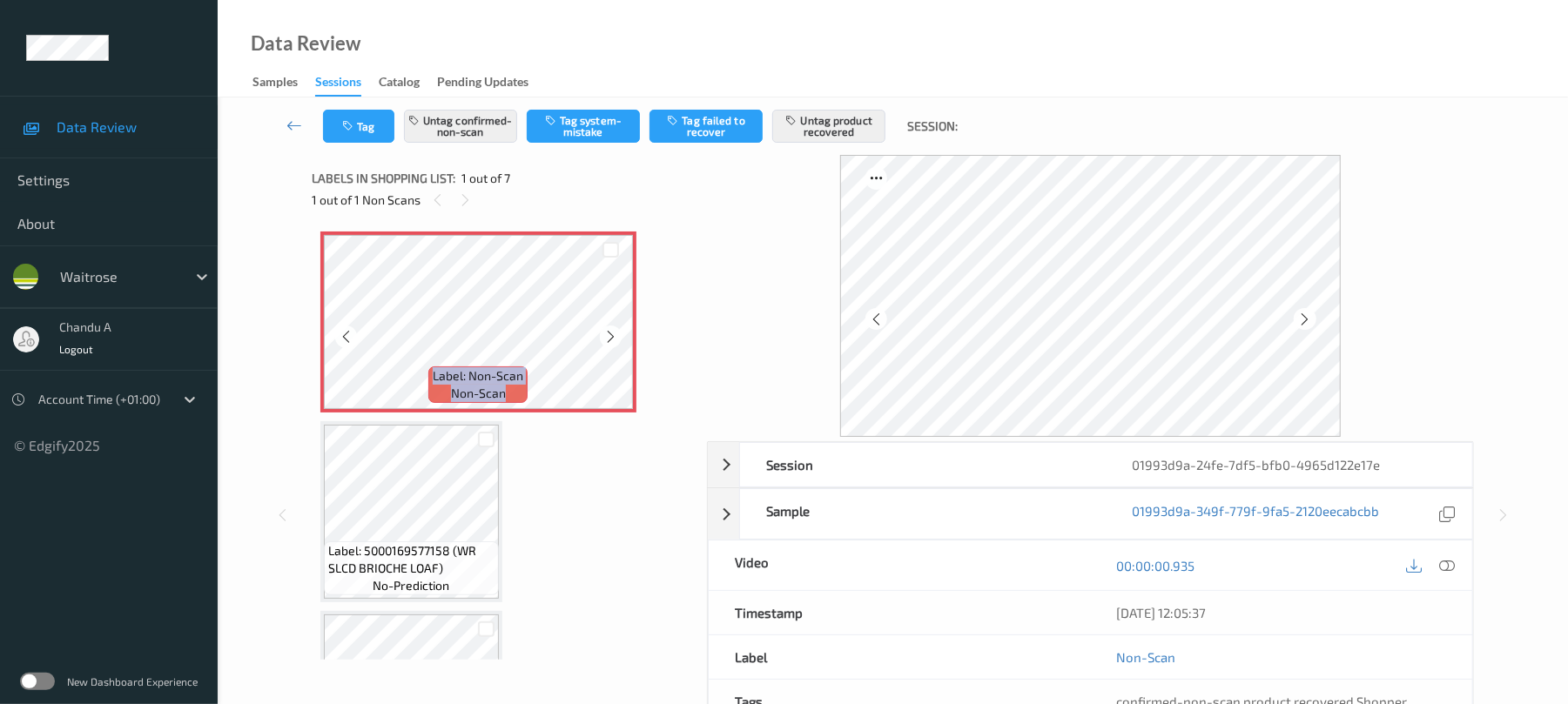
click at [613, 343] on icon at bounding box center [610, 337] width 15 height 16
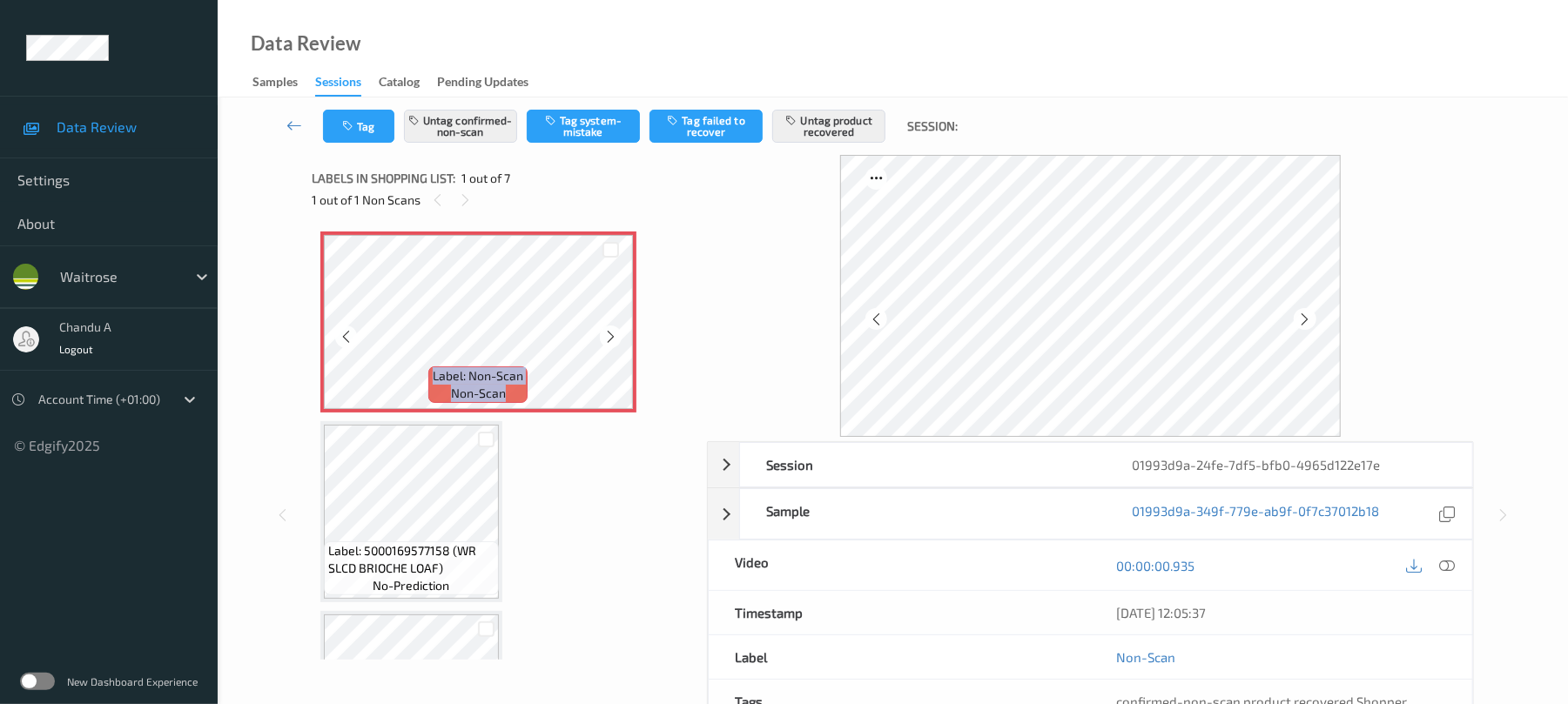
click at [613, 343] on icon at bounding box center [610, 337] width 15 height 16
click at [349, 129] on icon "button" at bounding box center [350, 127] width 15 height 12
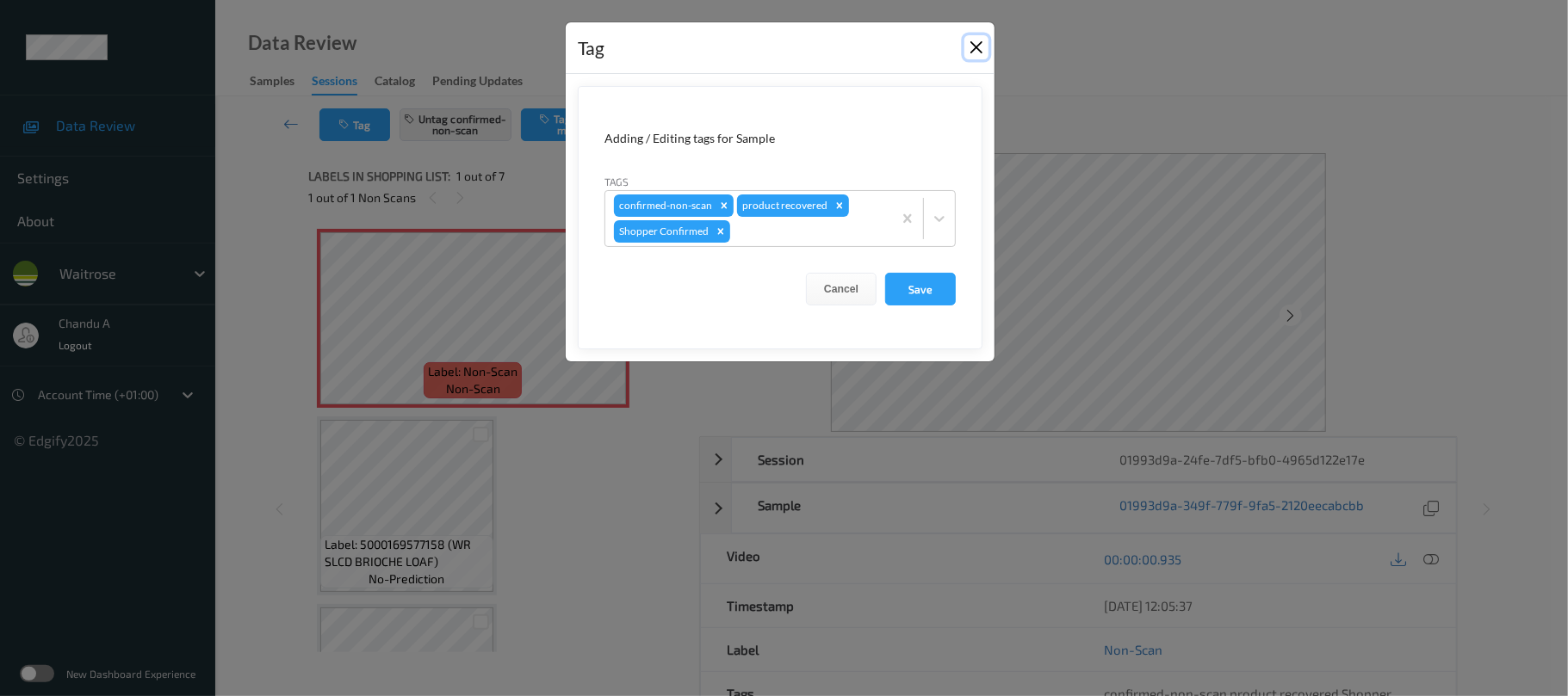
click at [973, 49] on button "Close" at bounding box center [976, 47] width 24 height 24
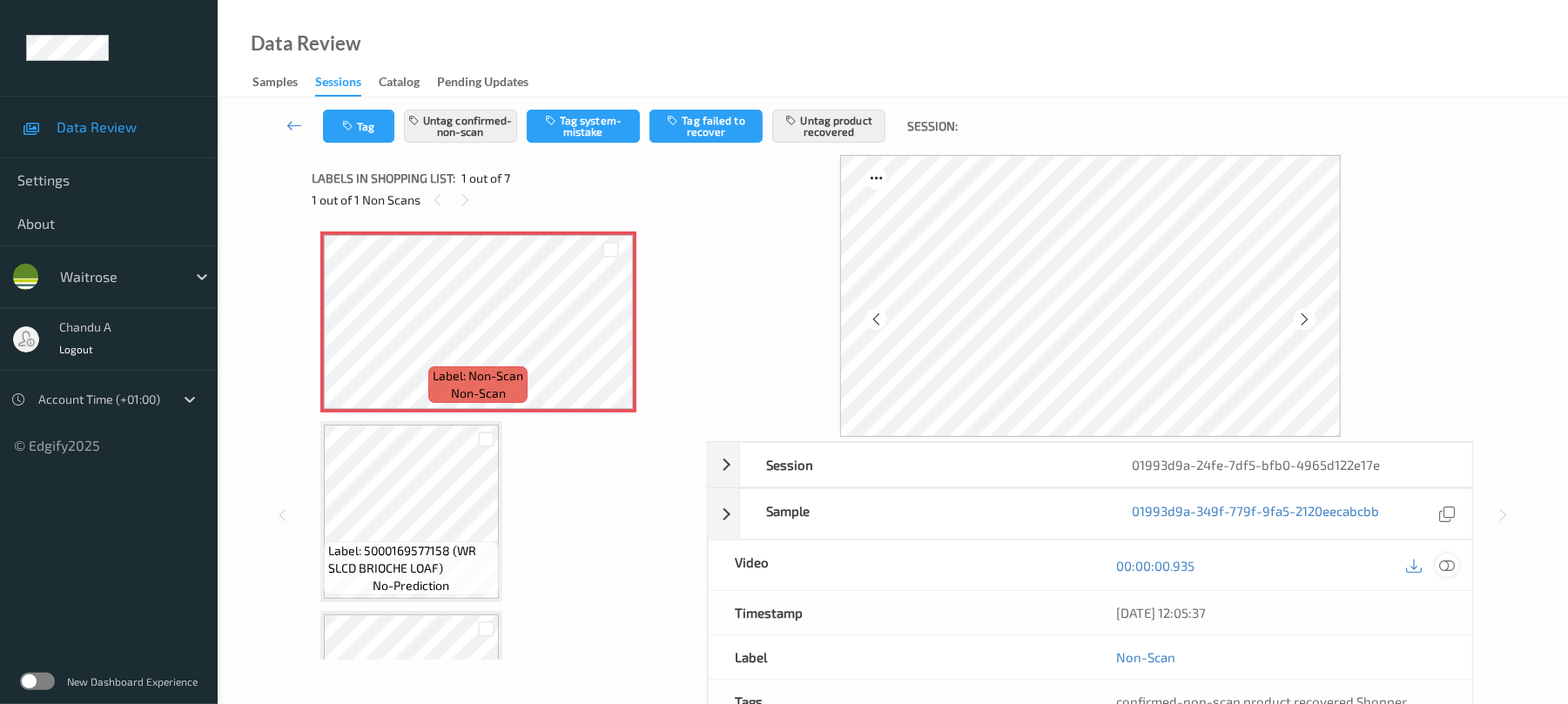
click at [1440, 567] on icon at bounding box center [1448, 567] width 16 height 16
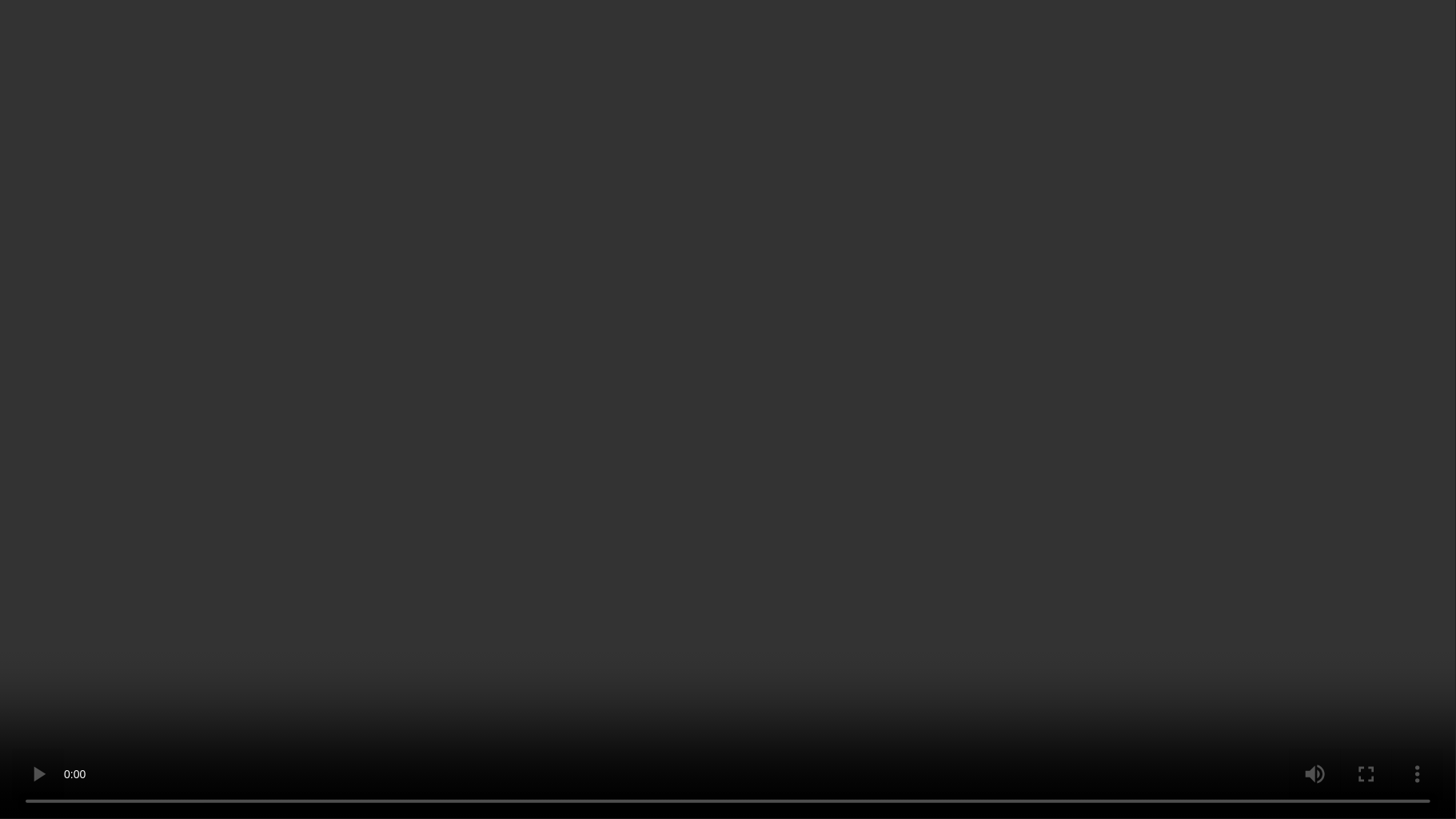
click at [896, 420] on video at bounding box center [728, 409] width 1456 height 819
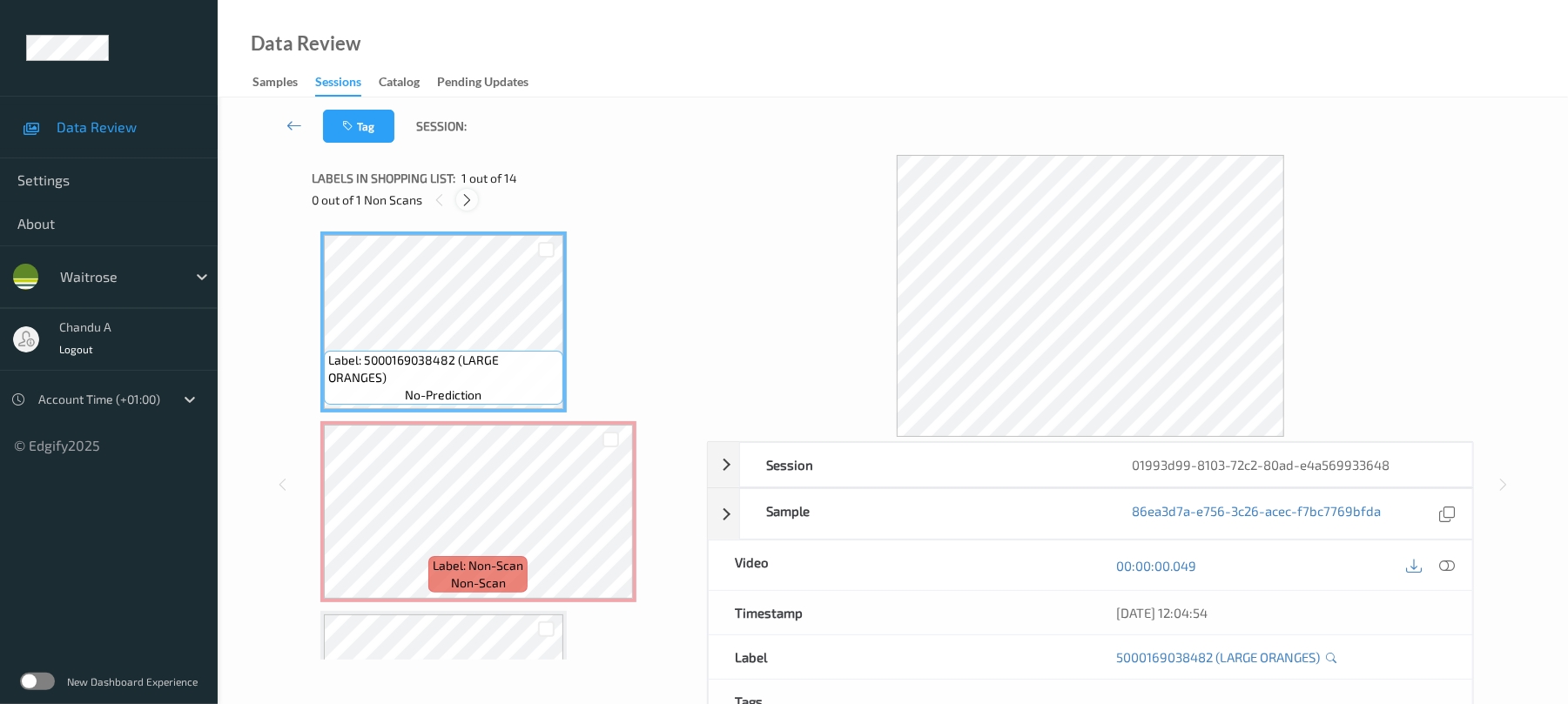
click at [467, 199] on icon at bounding box center [466, 201] width 15 height 16
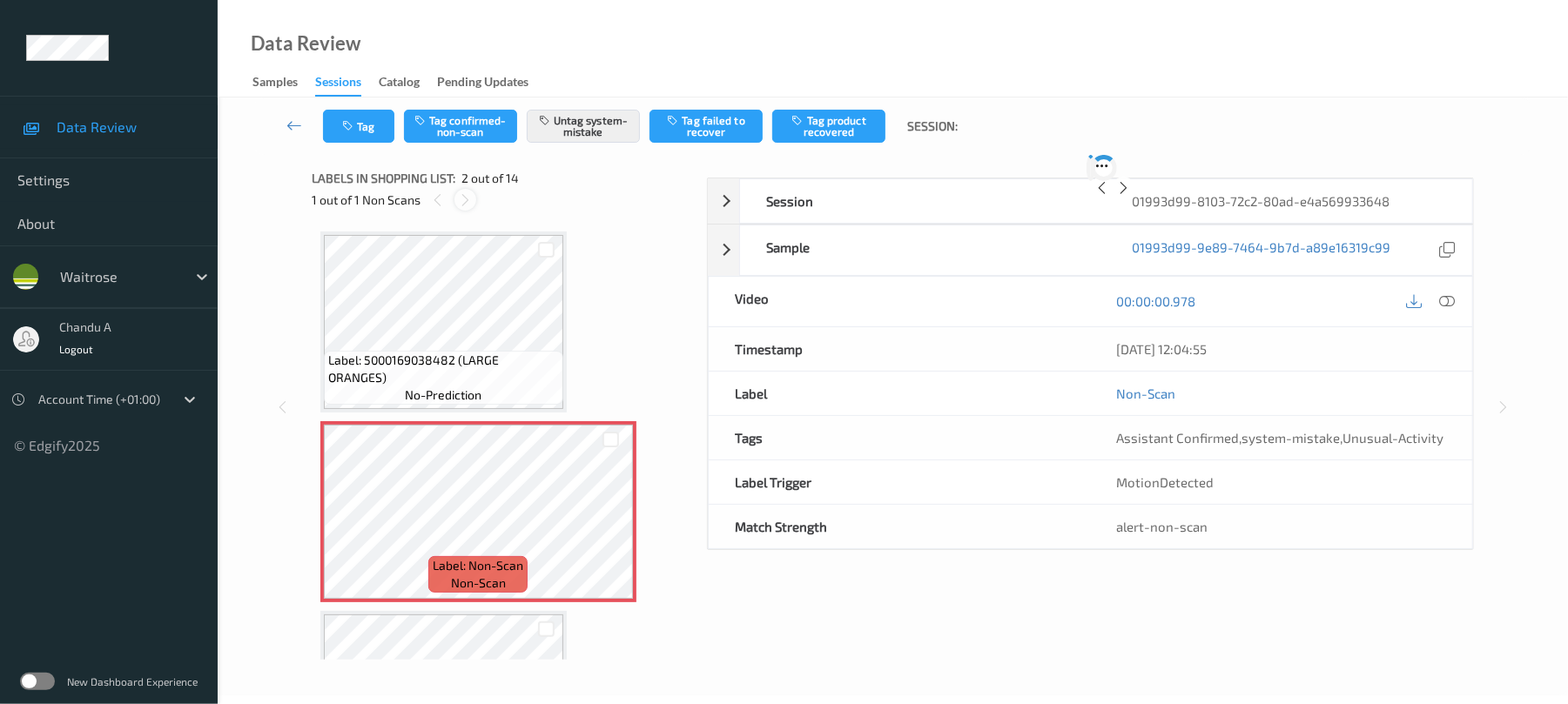
scroll to position [9, 0]
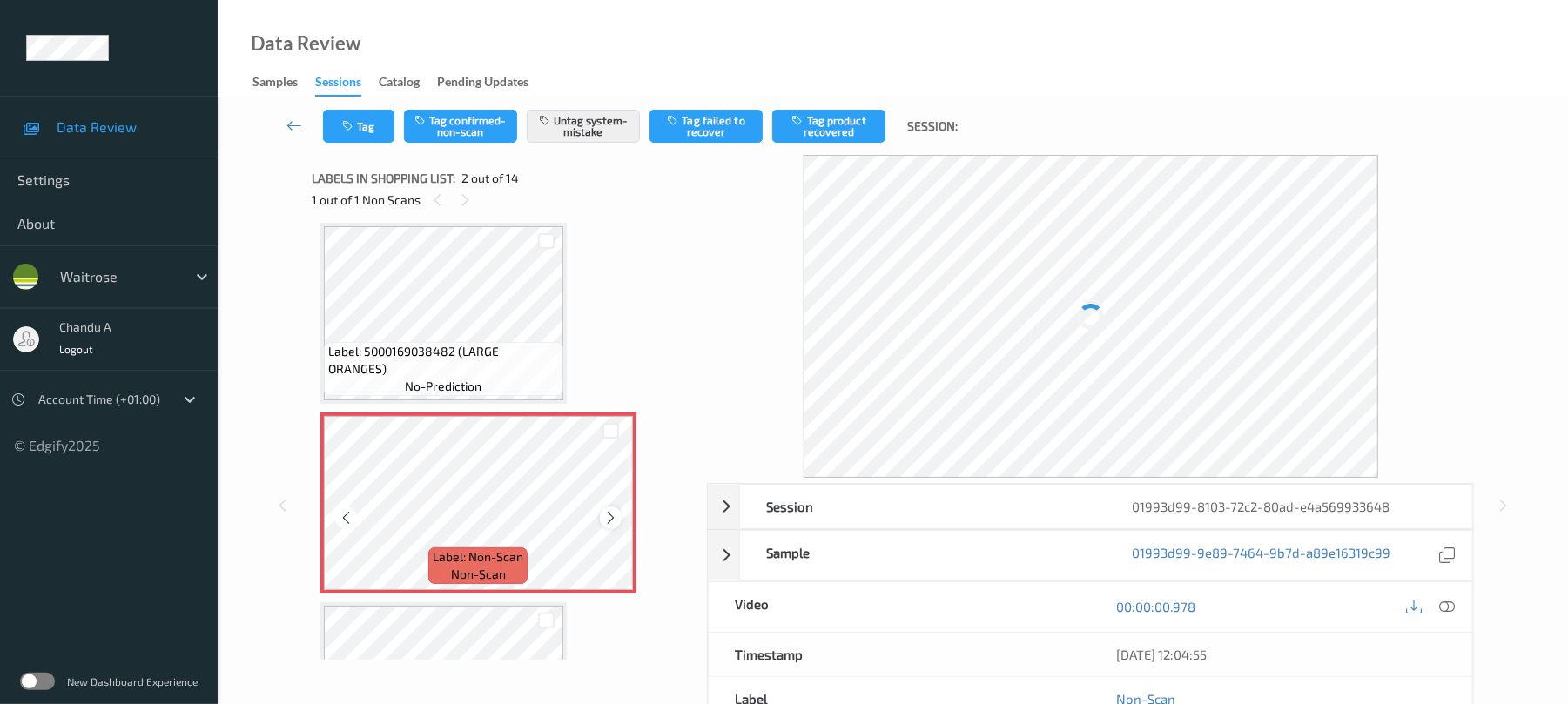
click at [614, 517] on icon at bounding box center [610, 518] width 15 height 16
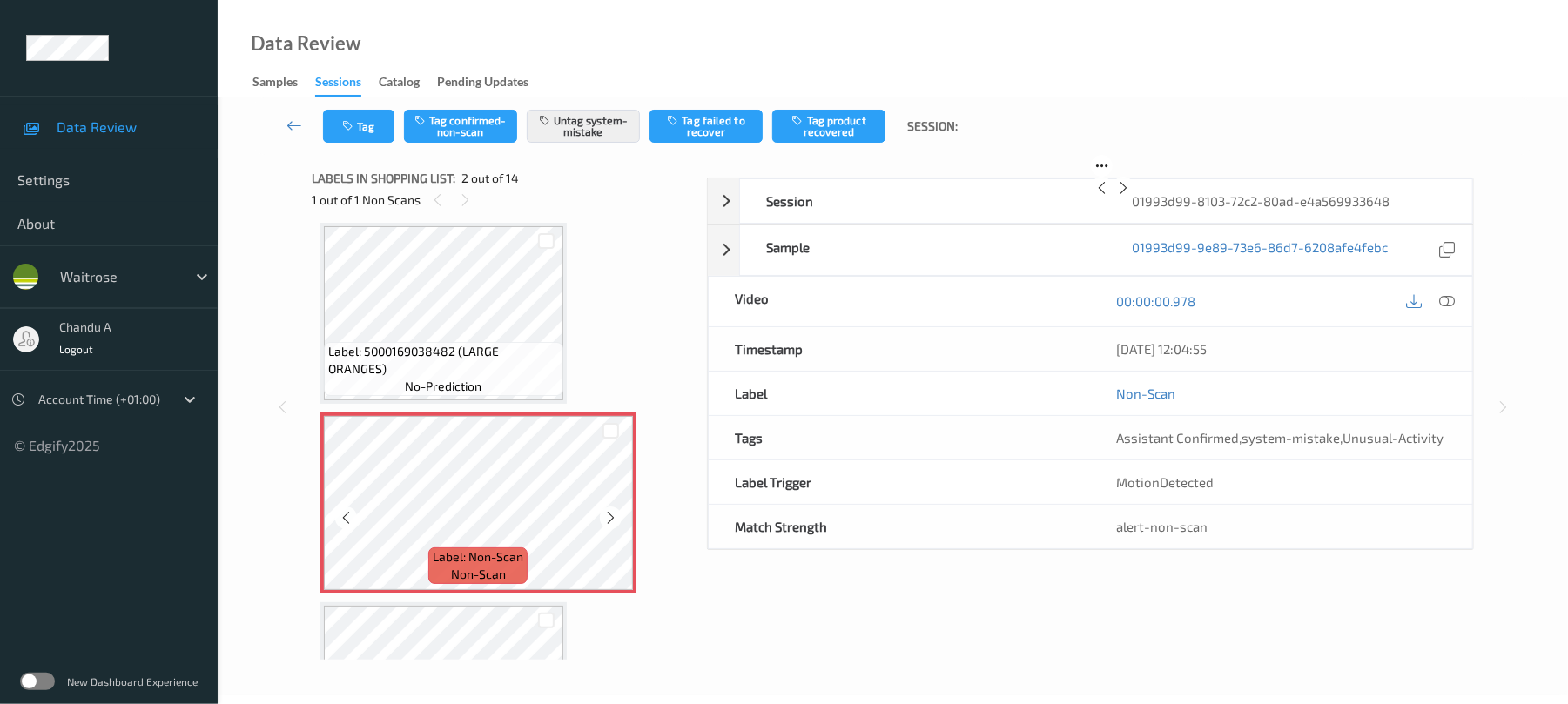
click at [614, 517] on icon at bounding box center [610, 518] width 15 height 16
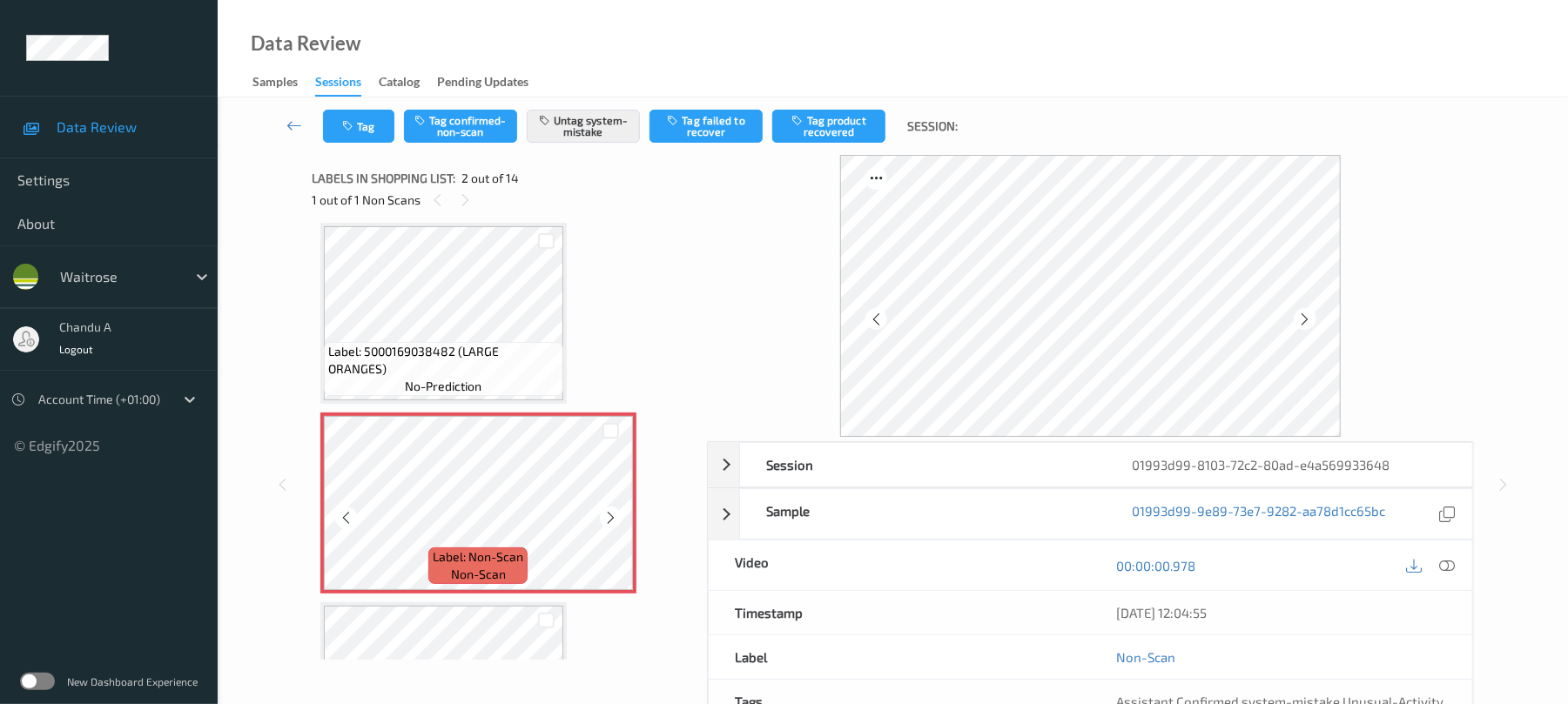
click at [614, 517] on icon at bounding box center [610, 518] width 15 height 16
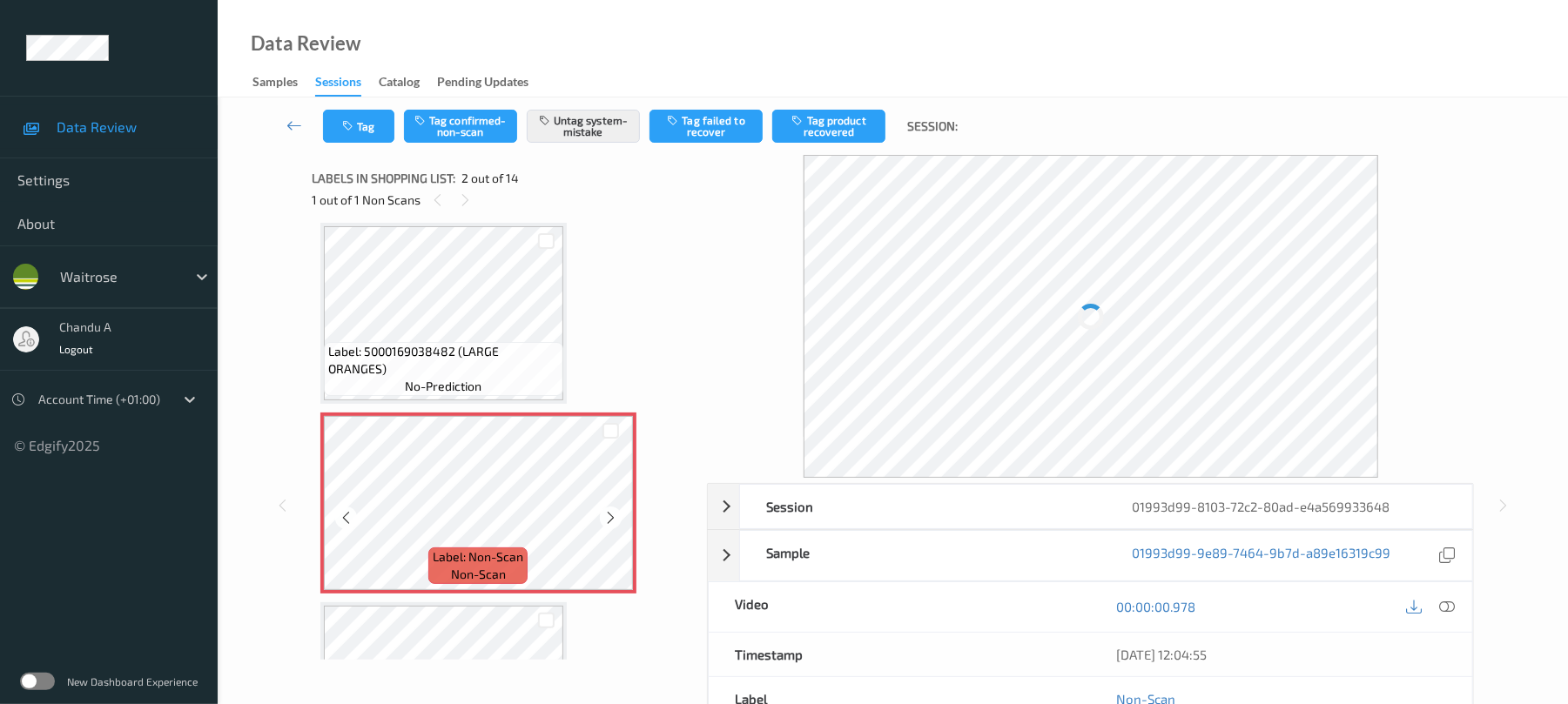
click at [614, 517] on icon at bounding box center [610, 518] width 15 height 16
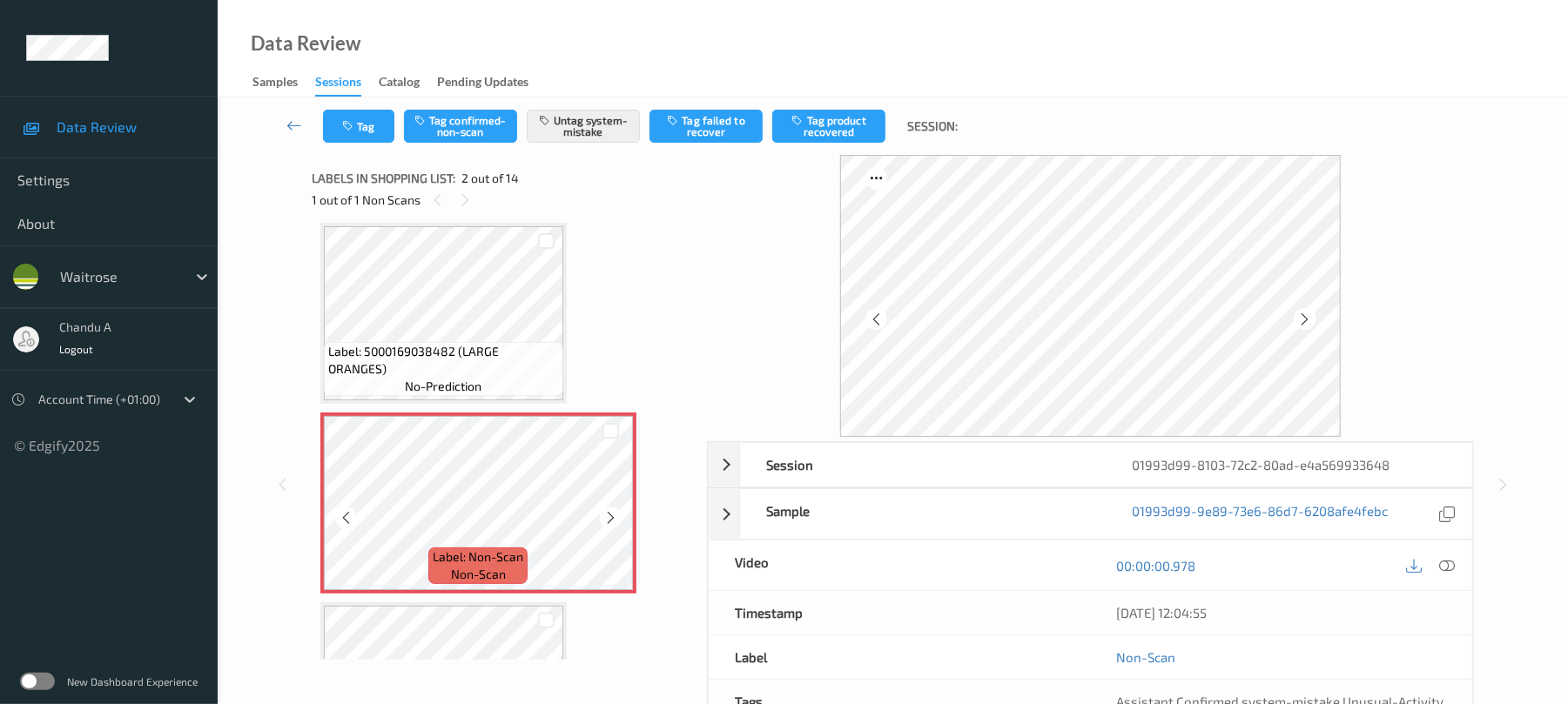
click at [614, 517] on icon at bounding box center [610, 518] width 15 height 16
click at [362, 129] on button "Tag" at bounding box center [359, 126] width 71 height 33
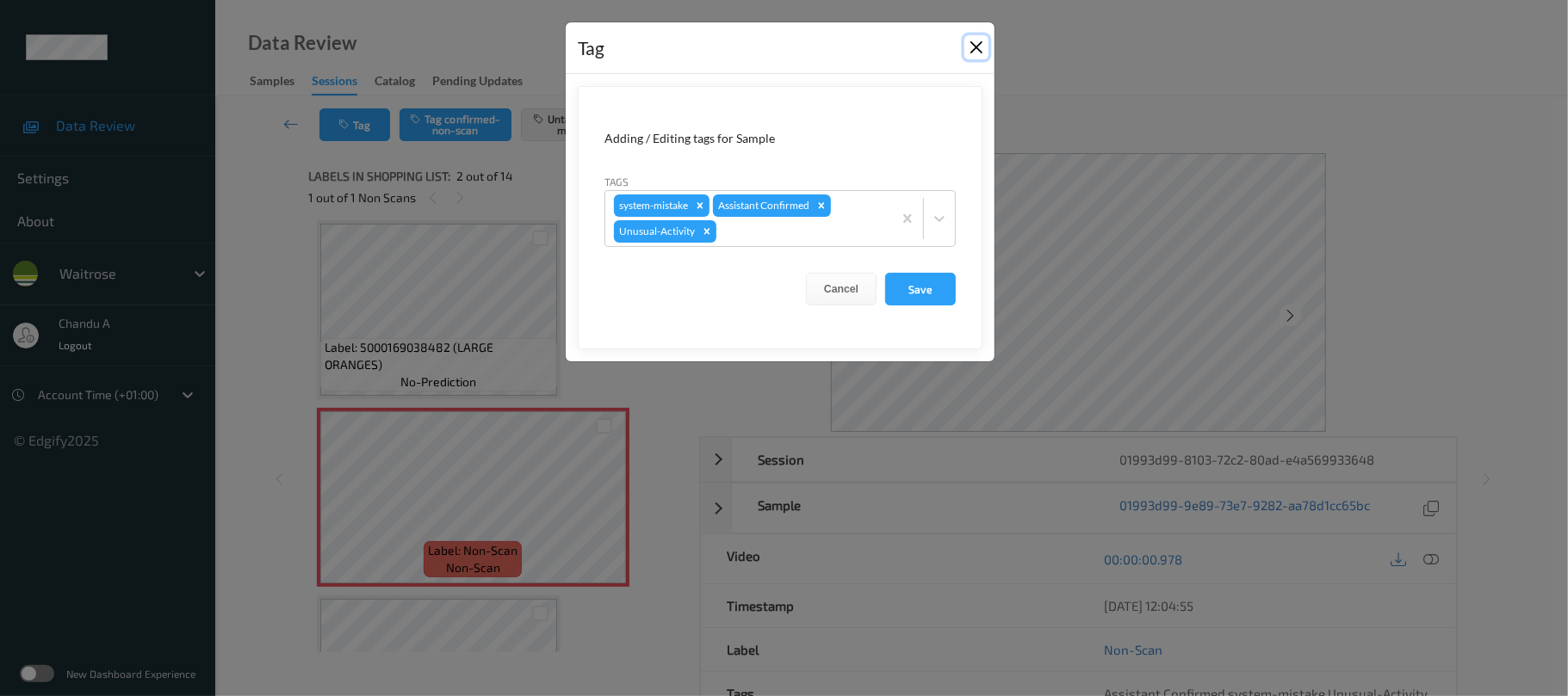
drag, startPoint x: 966, startPoint y: 49, endPoint x: 950, endPoint y: 66, distance: 23.3
click at [968, 49] on button "Close" at bounding box center [976, 47] width 24 height 24
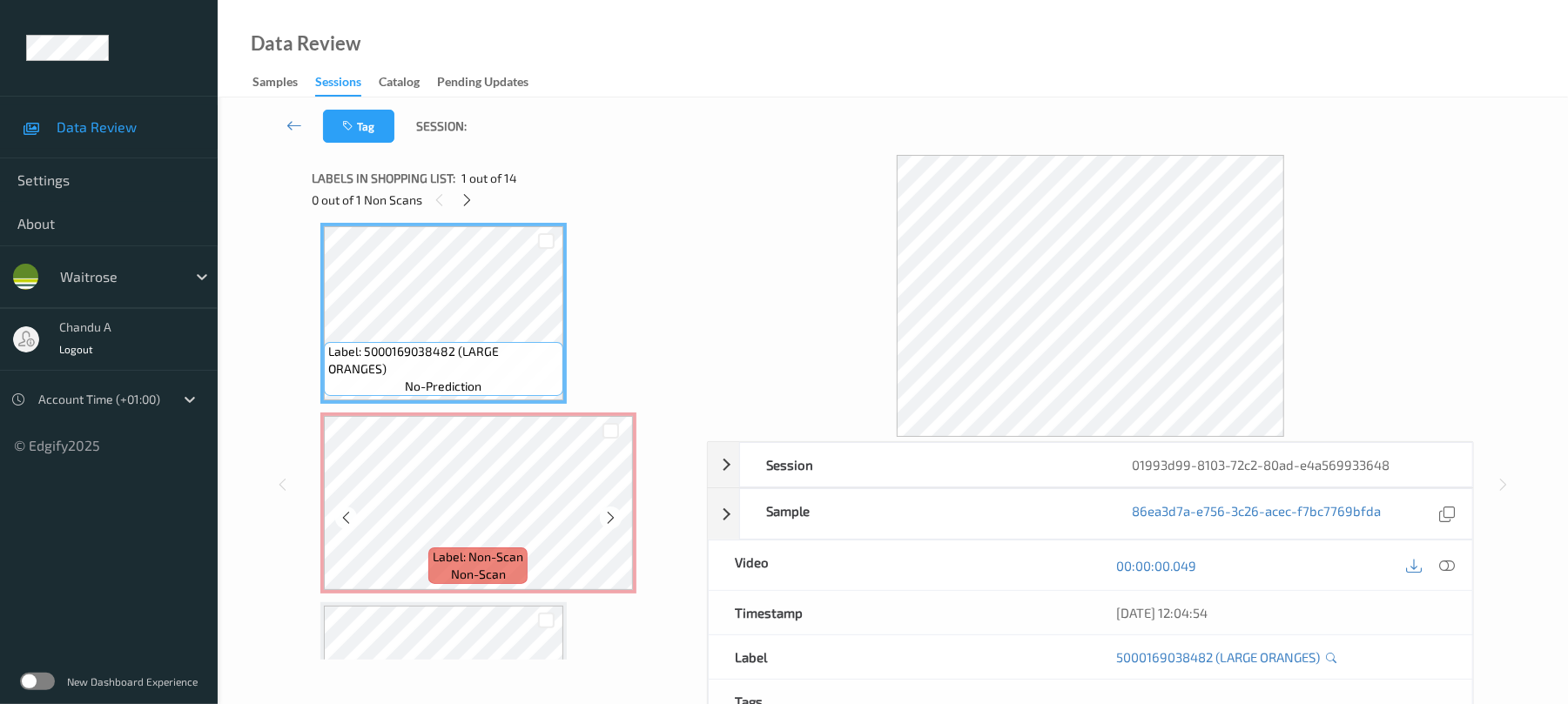
scroll to position [0, 0]
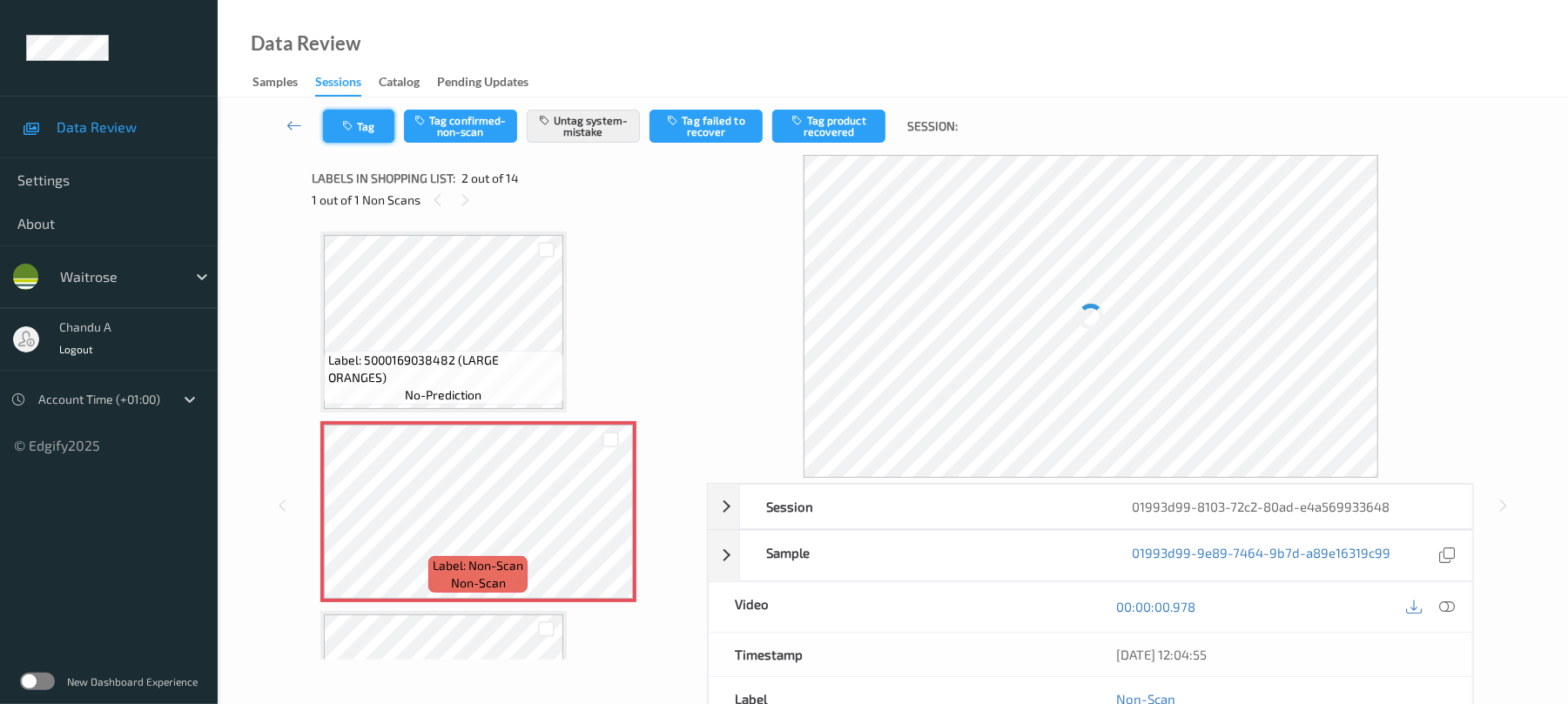
click at [364, 129] on button "Tag" at bounding box center [359, 126] width 71 height 33
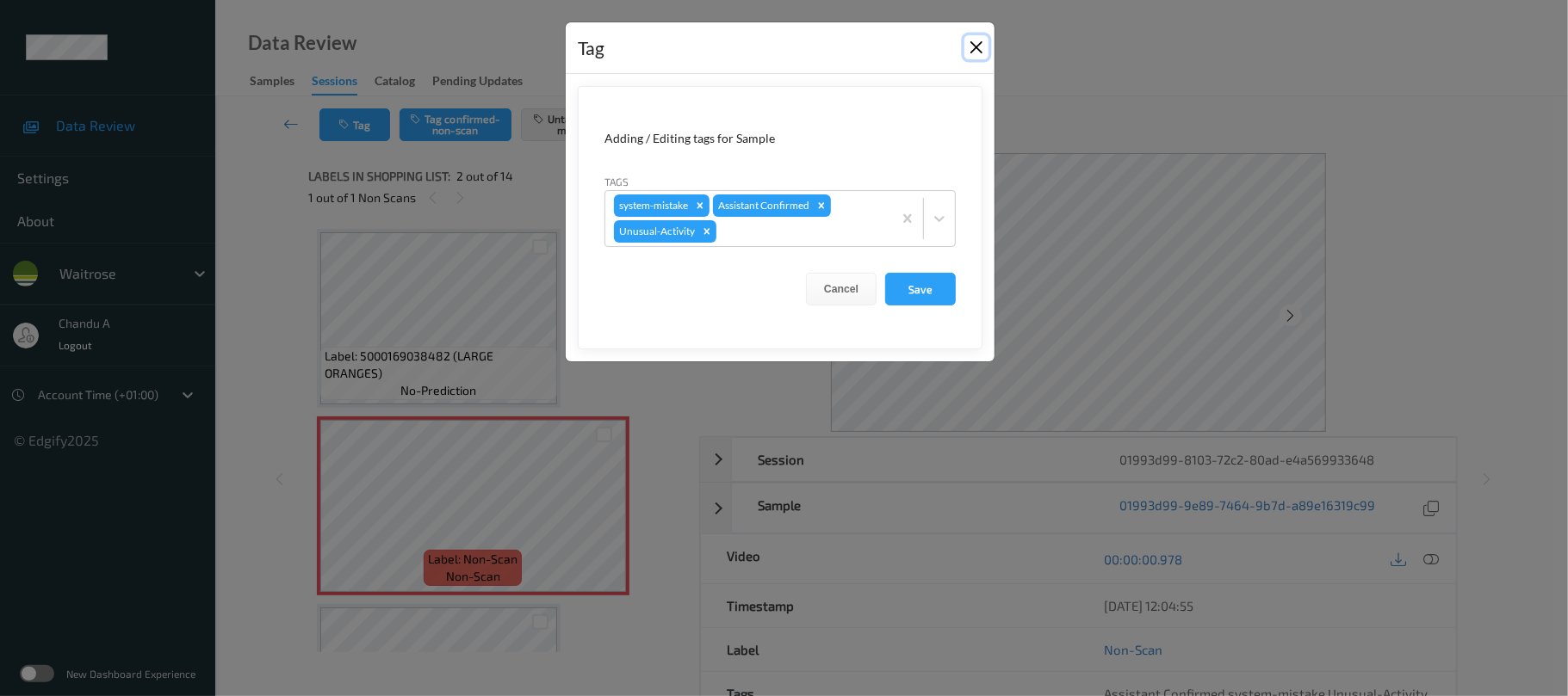
click at [975, 45] on button "Close" at bounding box center [976, 47] width 24 height 24
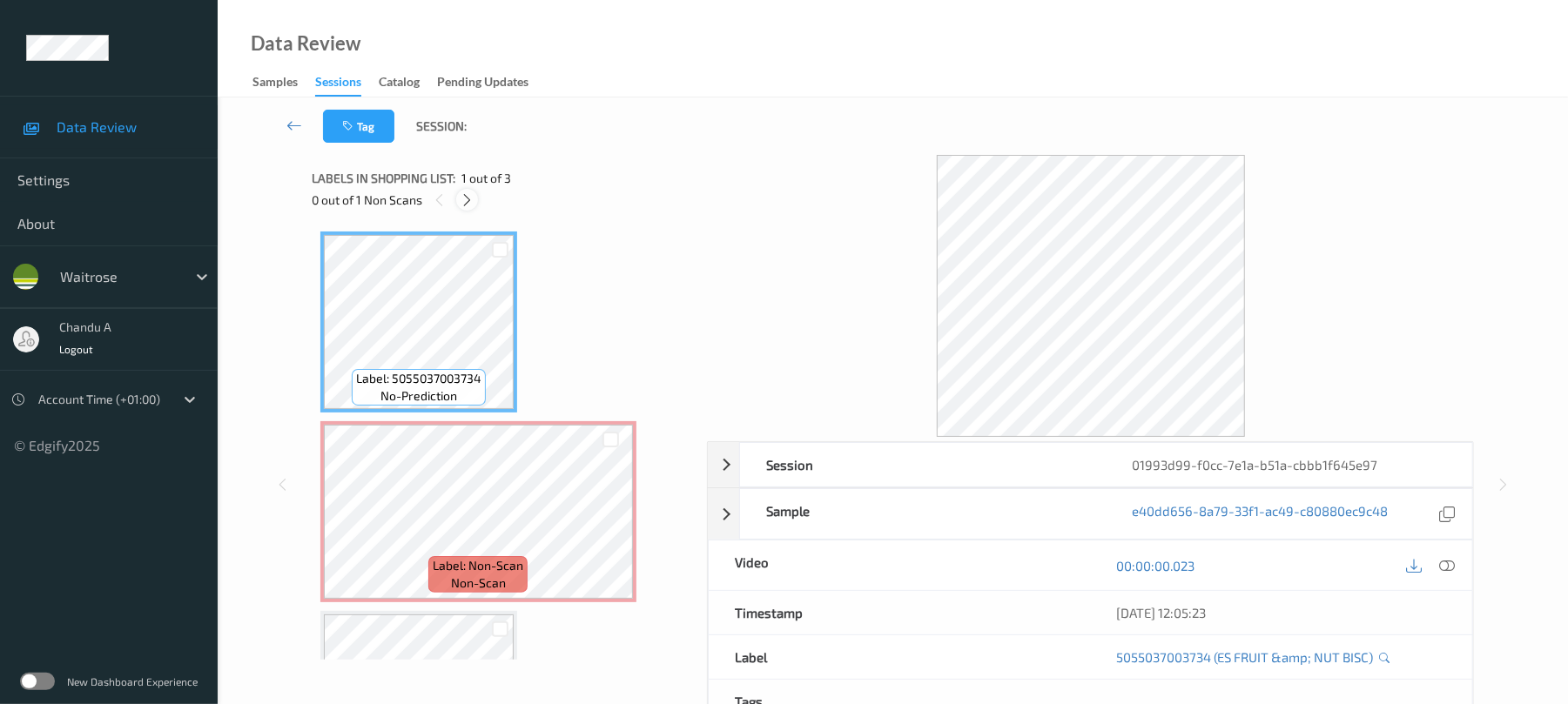
click at [474, 200] on icon at bounding box center [466, 201] width 15 height 16
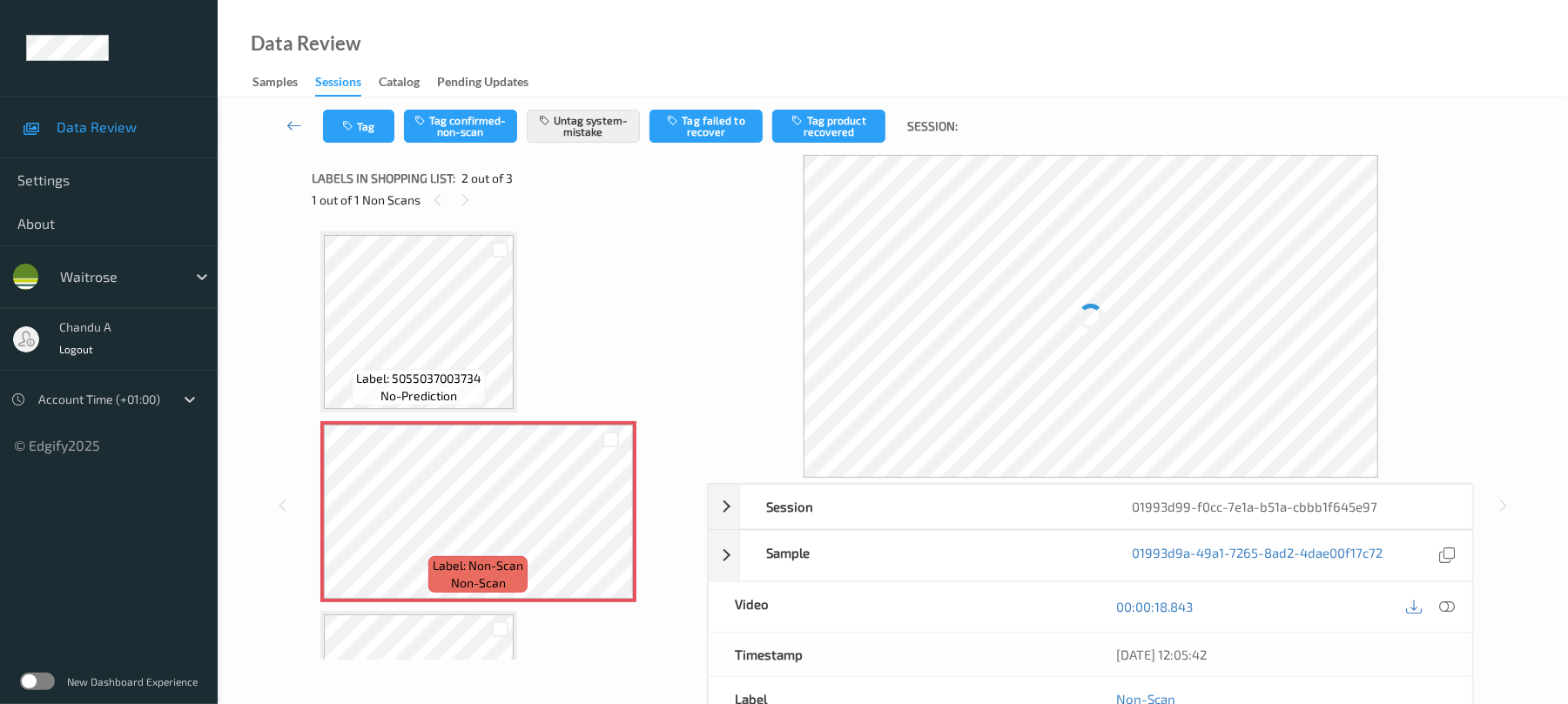
scroll to position [9, 0]
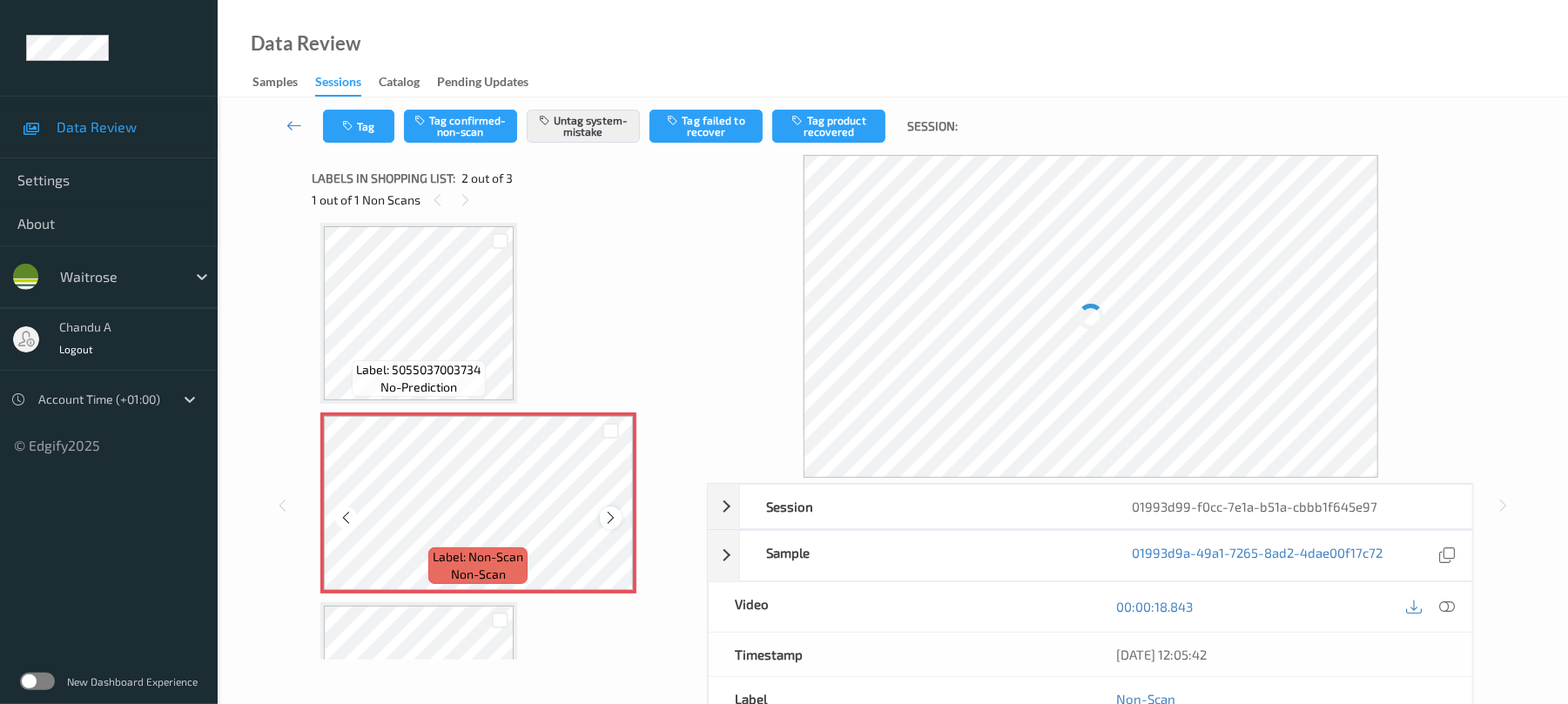
click at [611, 509] on div at bounding box center [610, 518] width 21 height 21
click at [336, 122] on button "Tag" at bounding box center [359, 126] width 71 height 33
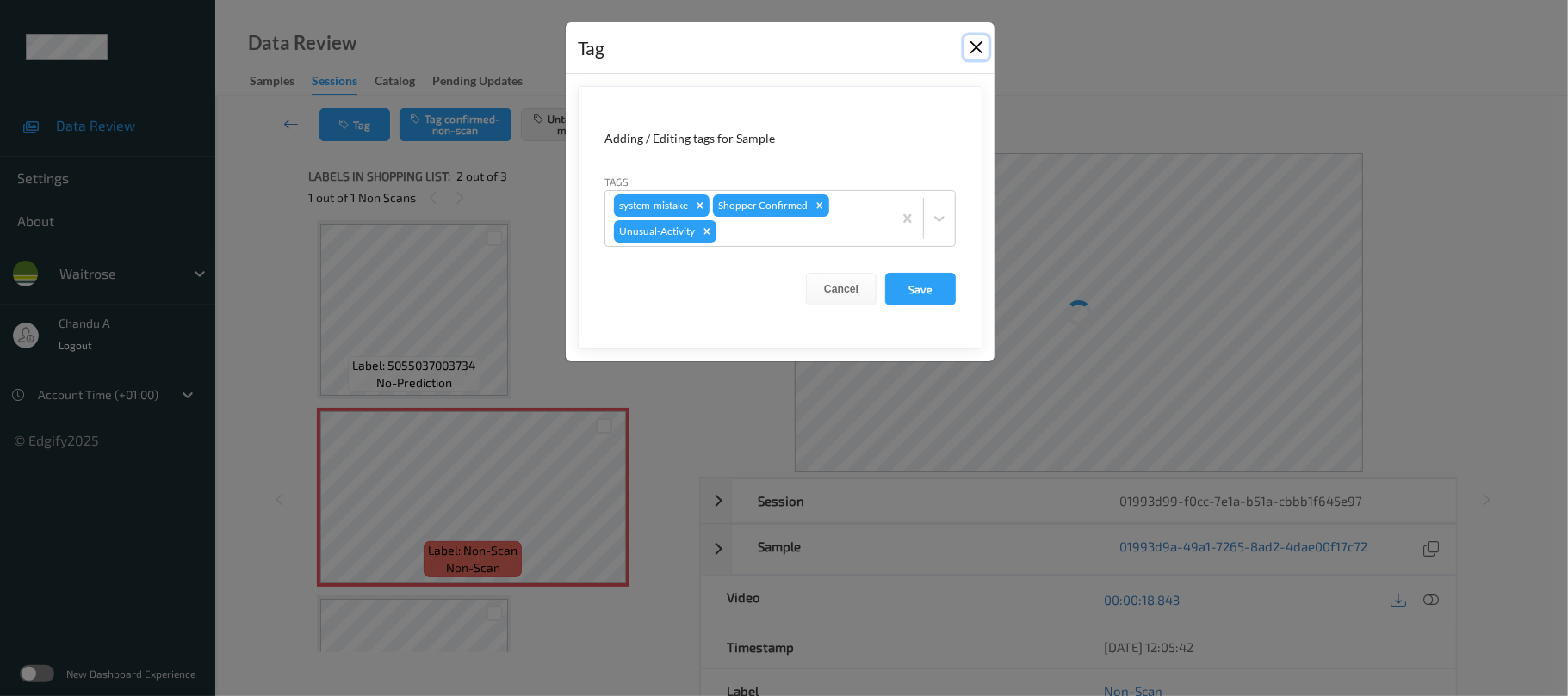
click at [972, 54] on button "Close" at bounding box center [976, 47] width 24 height 24
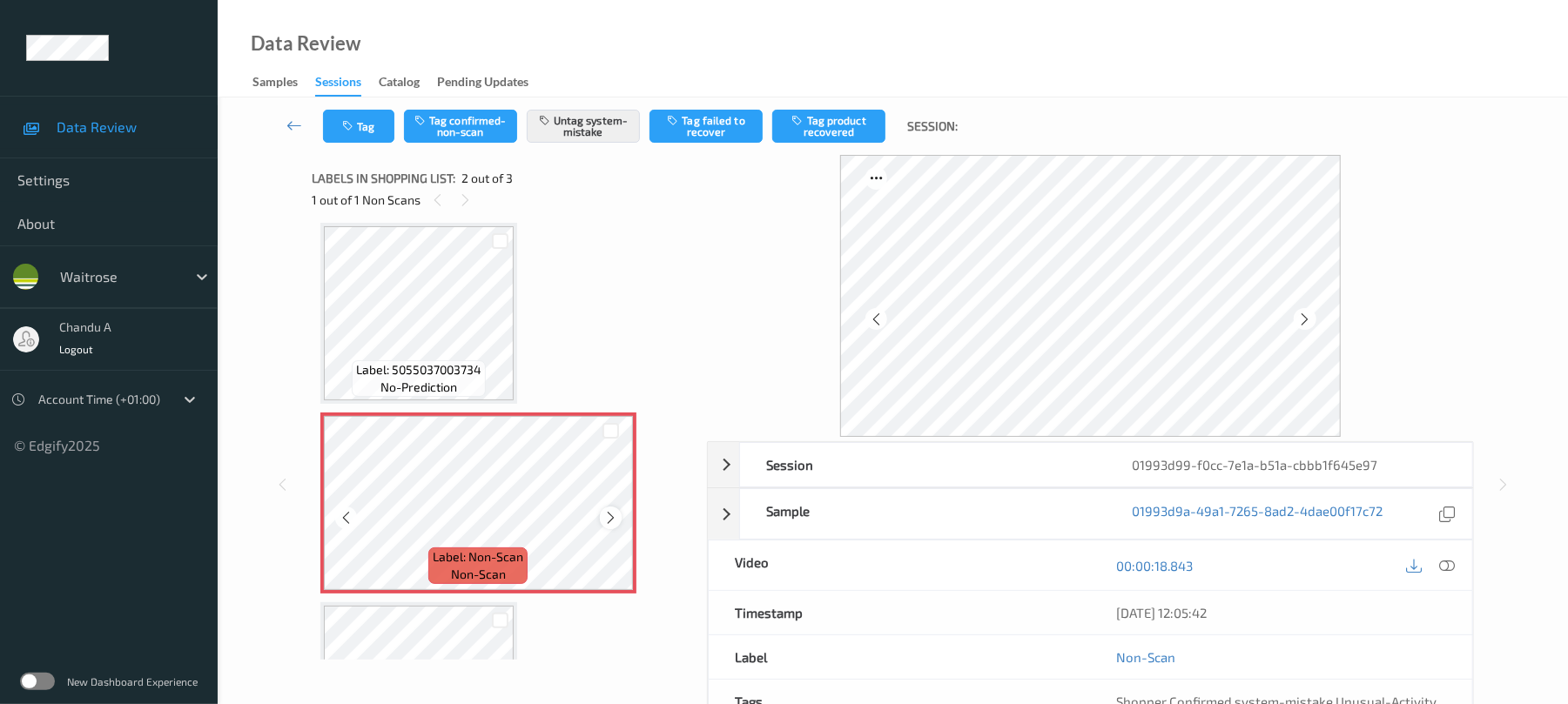
click at [611, 513] on icon at bounding box center [610, 518] width 15 height 16
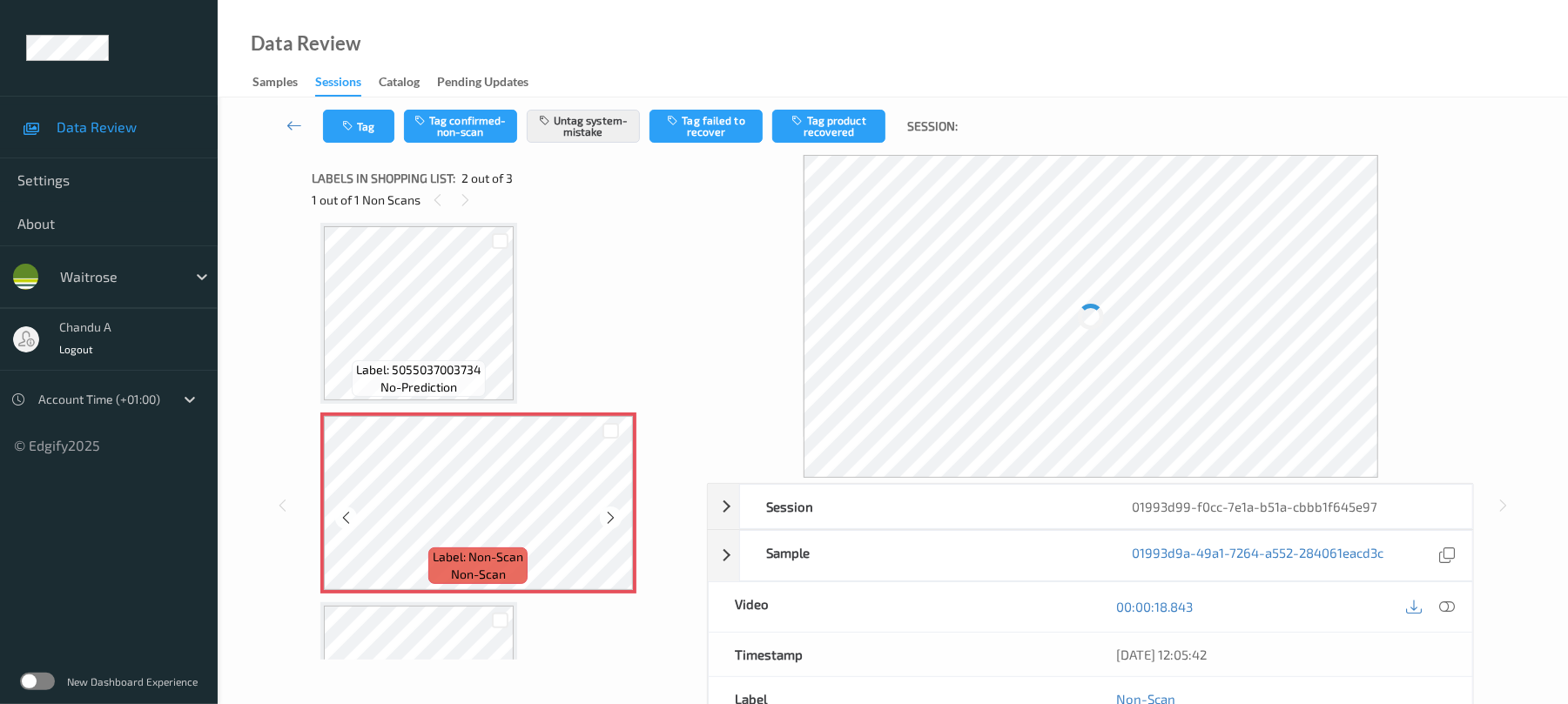
click at [611, 513] on icon at bounding box center [610, 518] width 15 height 16
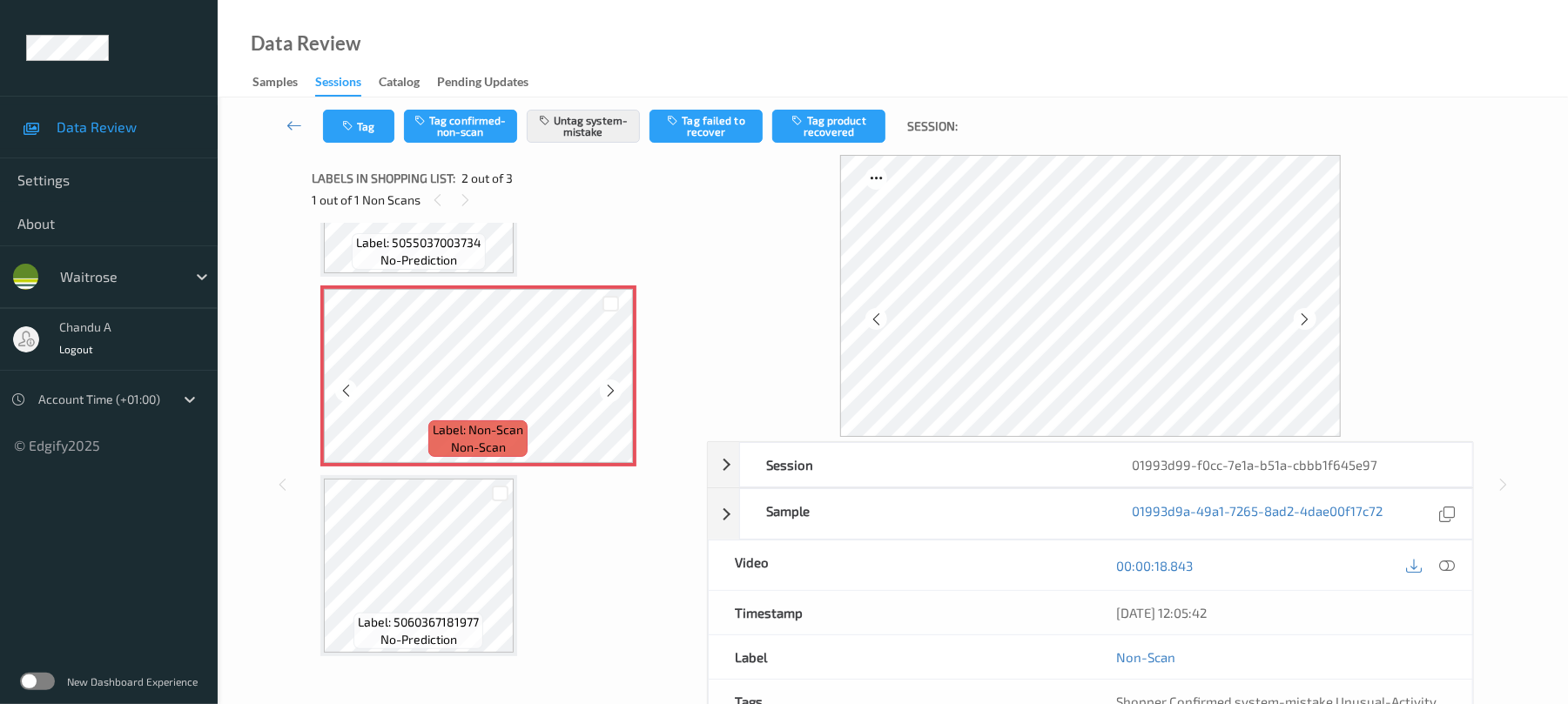
scroll to position [140, 0]
click at [370, 133] on button "Tag" at bounding box center [359, 126] width 71 height 33
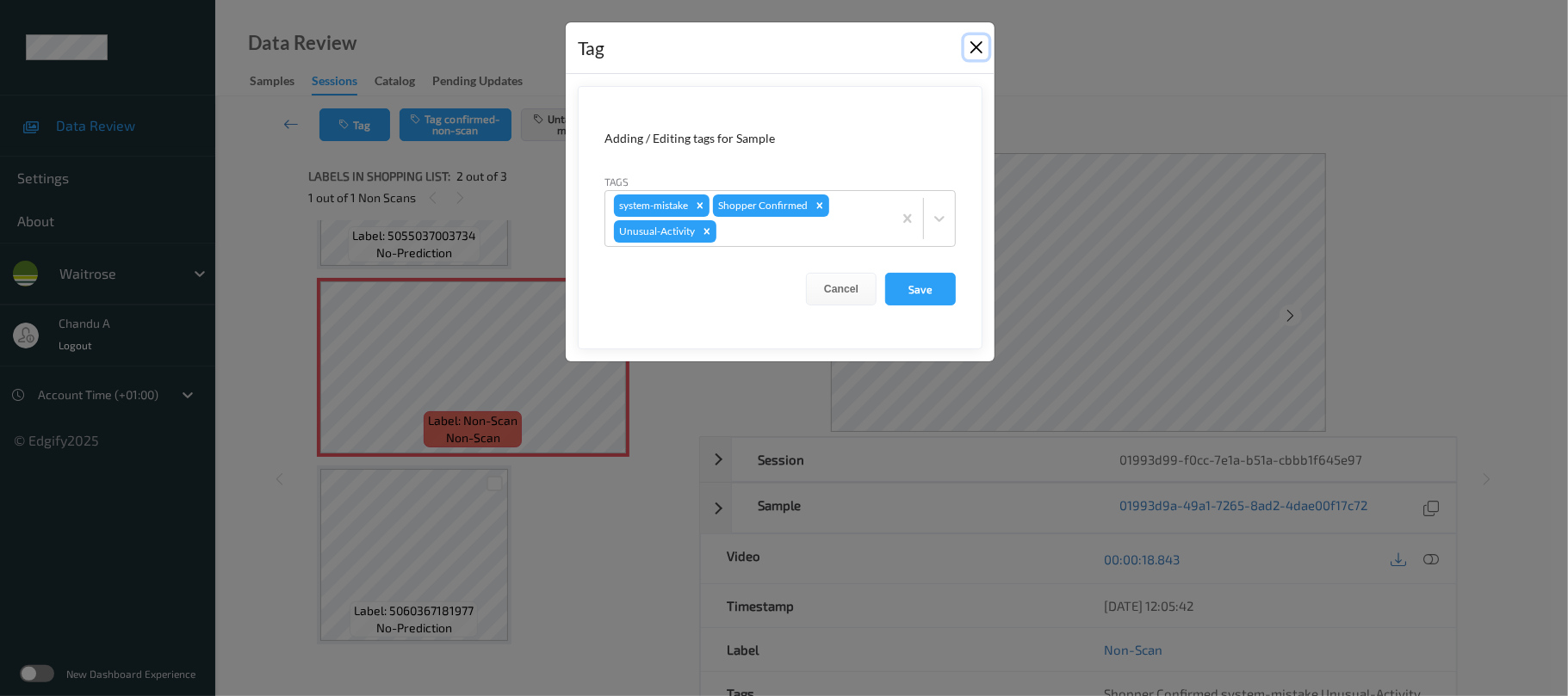
click at [976, 47] on button "Close" at bounding box center [976, 47] width 24 height 24
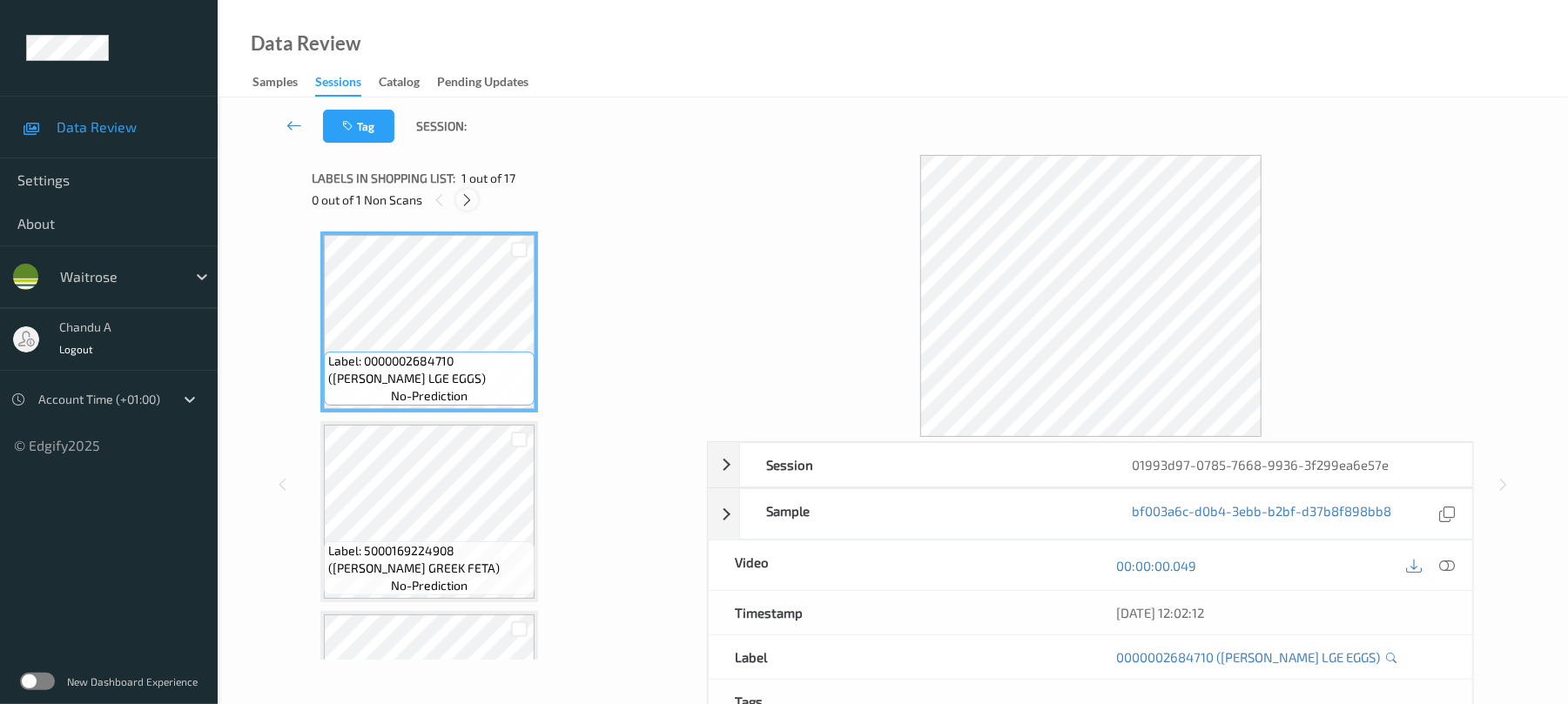
click at [456, 203] on div at bounding box center [466, 200] width 21 height 21
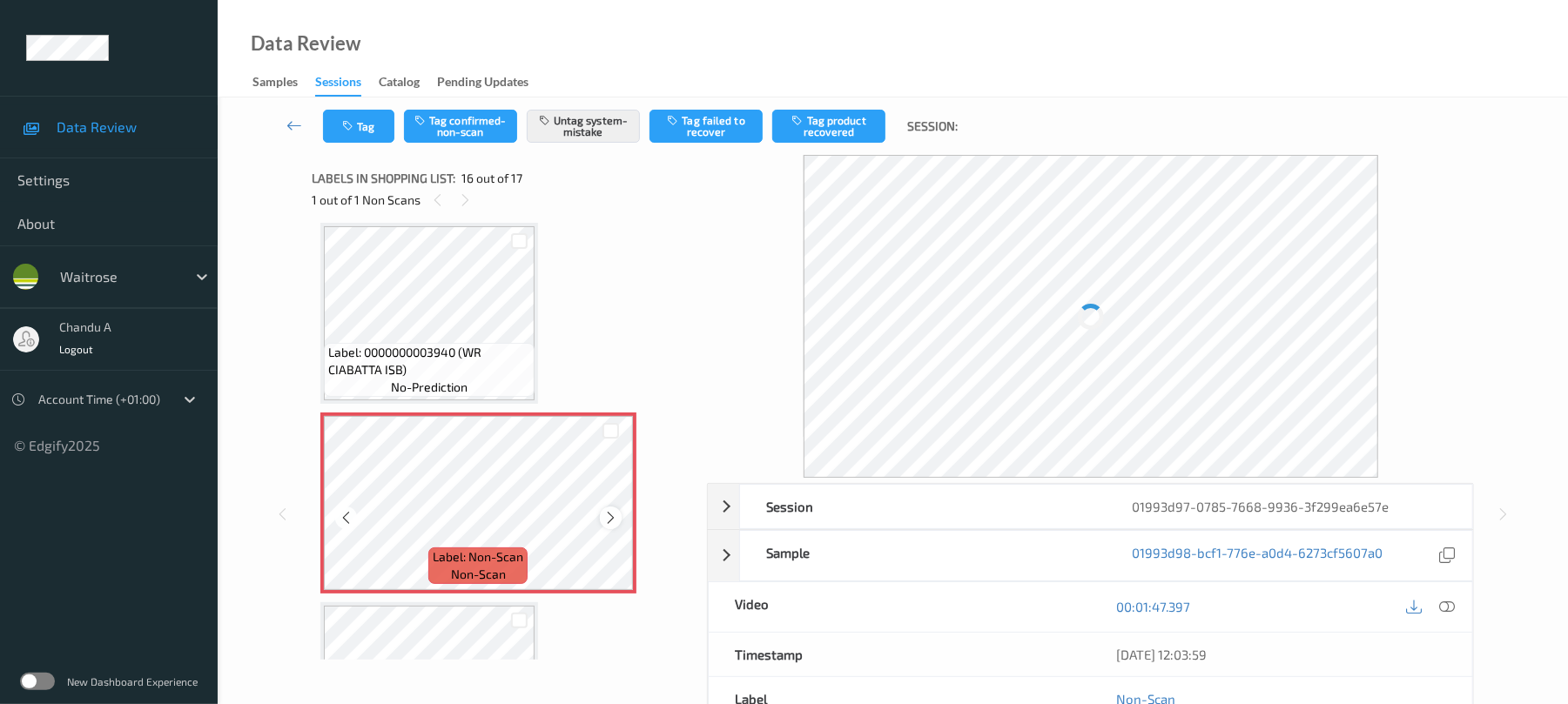
click at [611, 526] on div at bounding box center [610, 518] width 21 height 21
click at [334, 127] on button "Tag" at bounding box center [359, 126] width 71 height 33
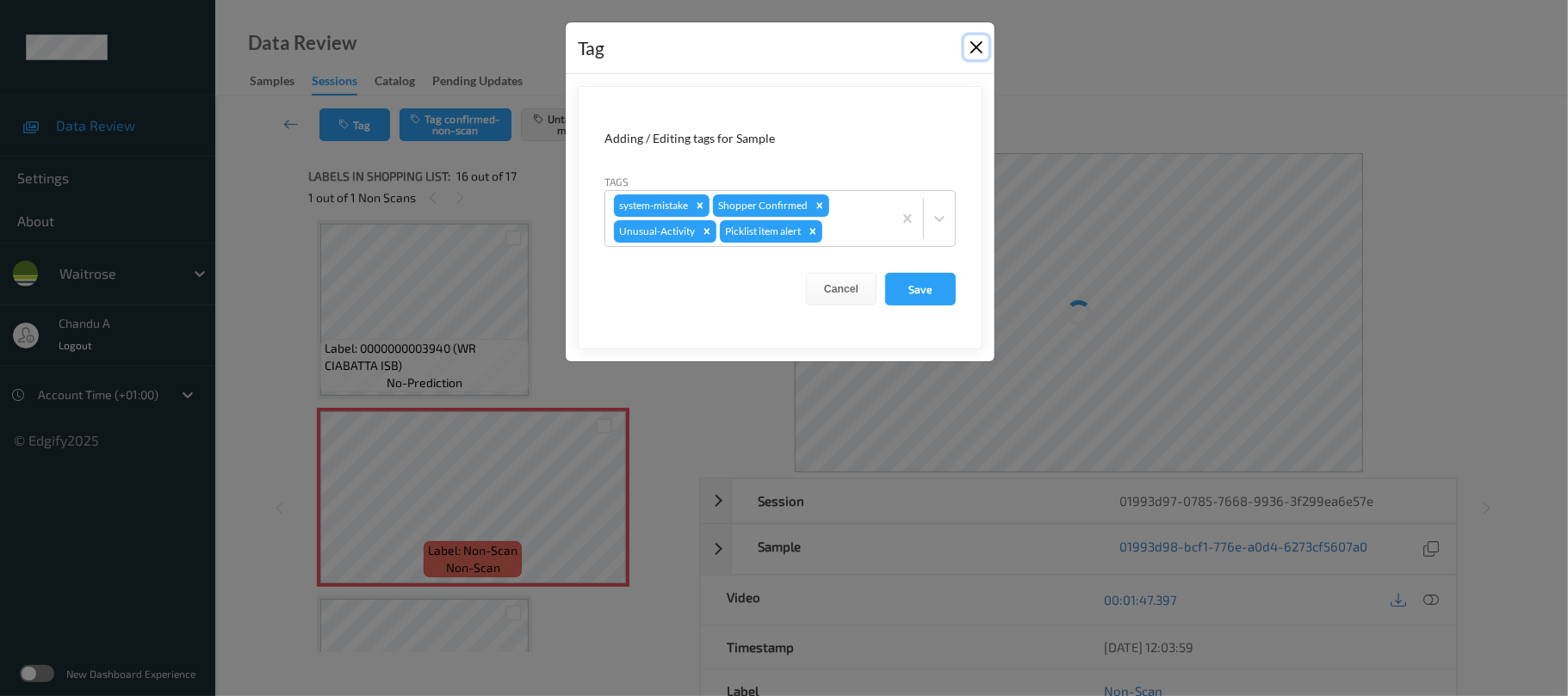
click at [979, 49] on button "Close" at bounding box center [976, 47] width 24 height 24
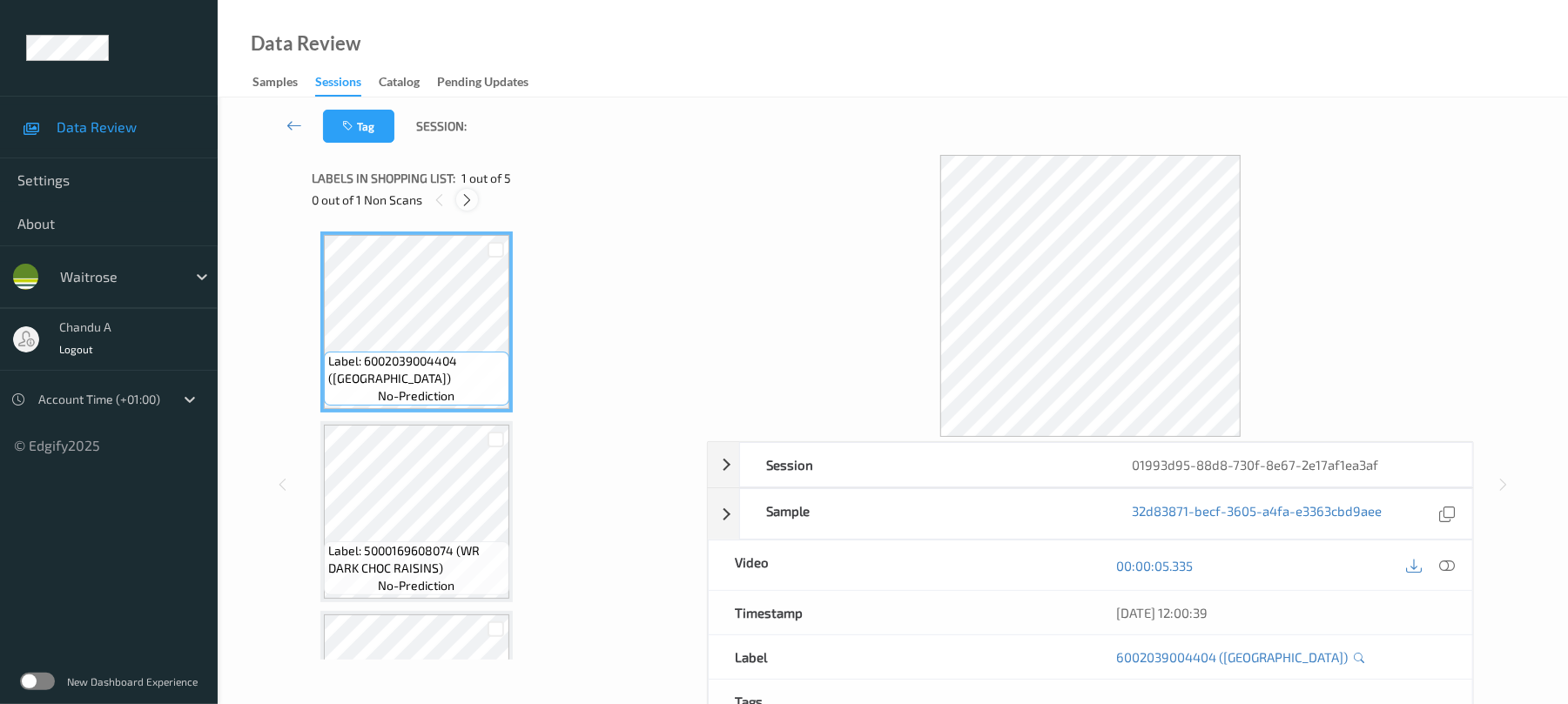
click at [464, 202] on icon at bounding box center [466, 201] width 15 height 16
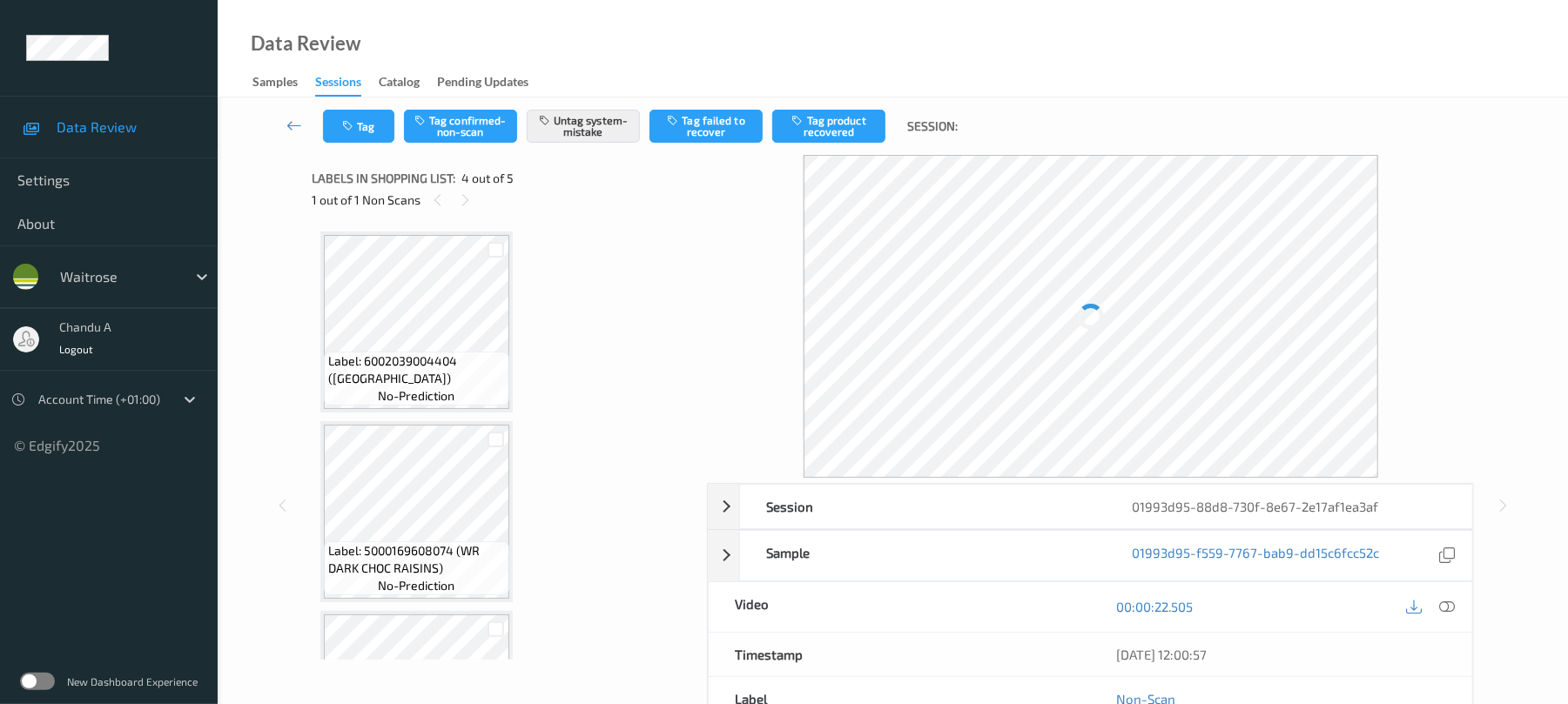
scroll to position [388, 0]
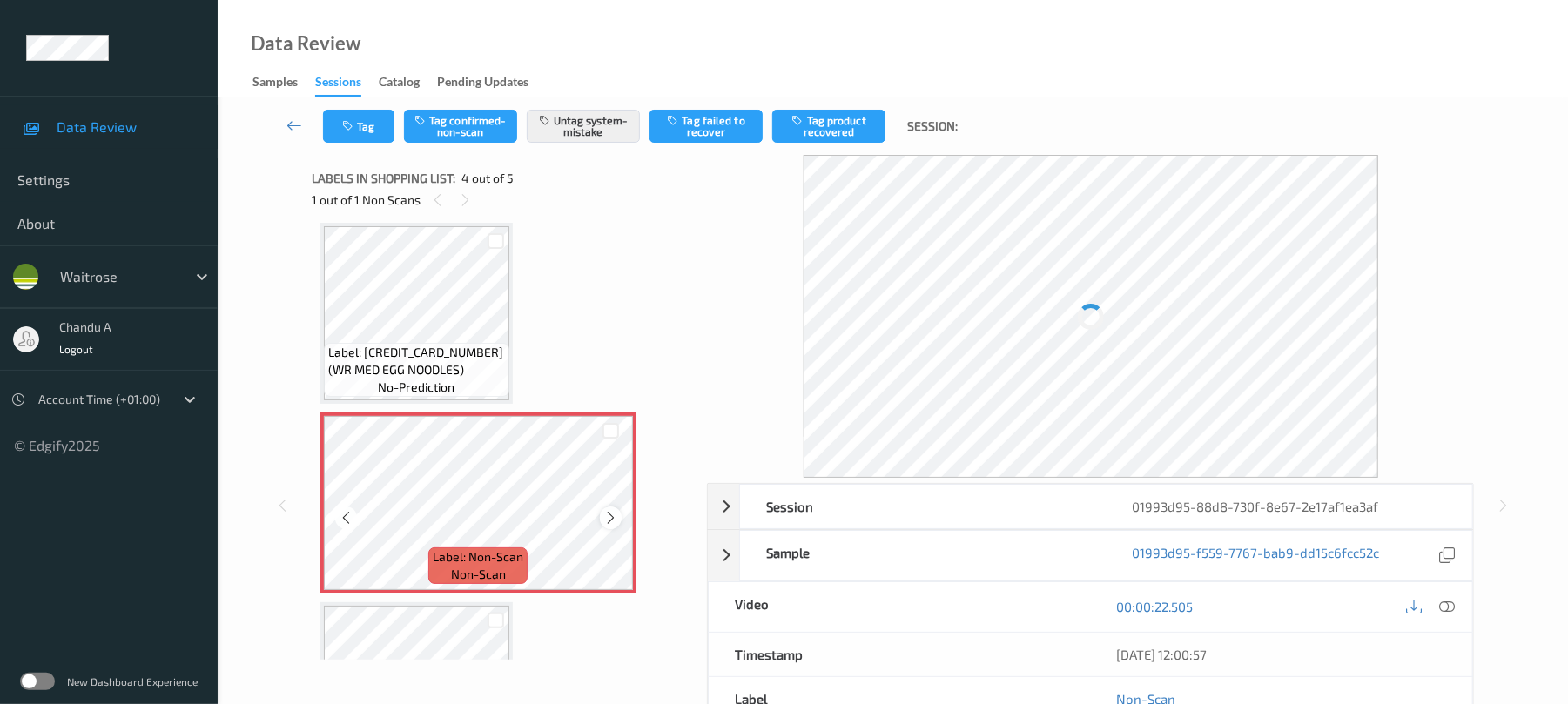
click at [611, 518] on icon at bounding box center [610, 518] width 15 height 16
click at [335, 127] on button "Tag" at bounding box center [359, 126] width 71 height 33
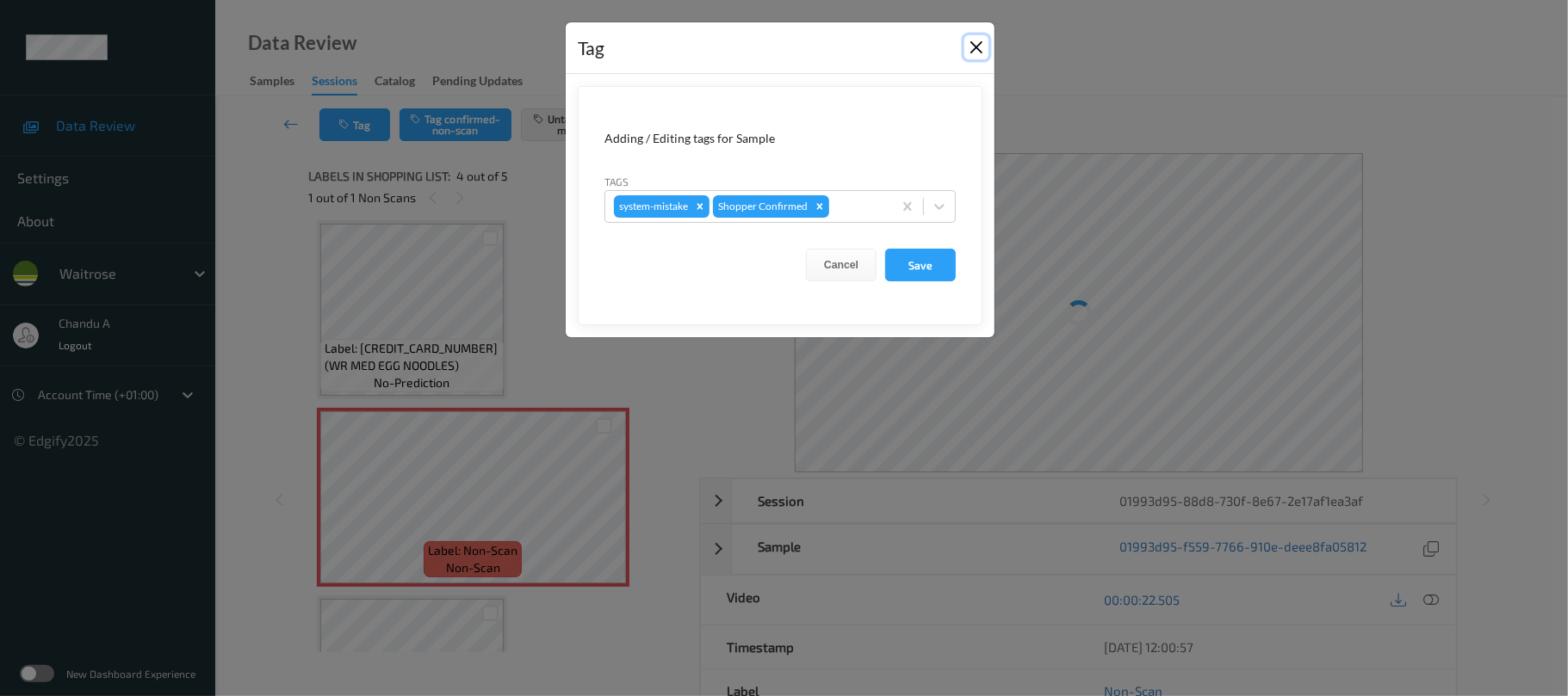
click at [965, 53] on button "Close" at bounding box center [976, 47] width 24 height 24
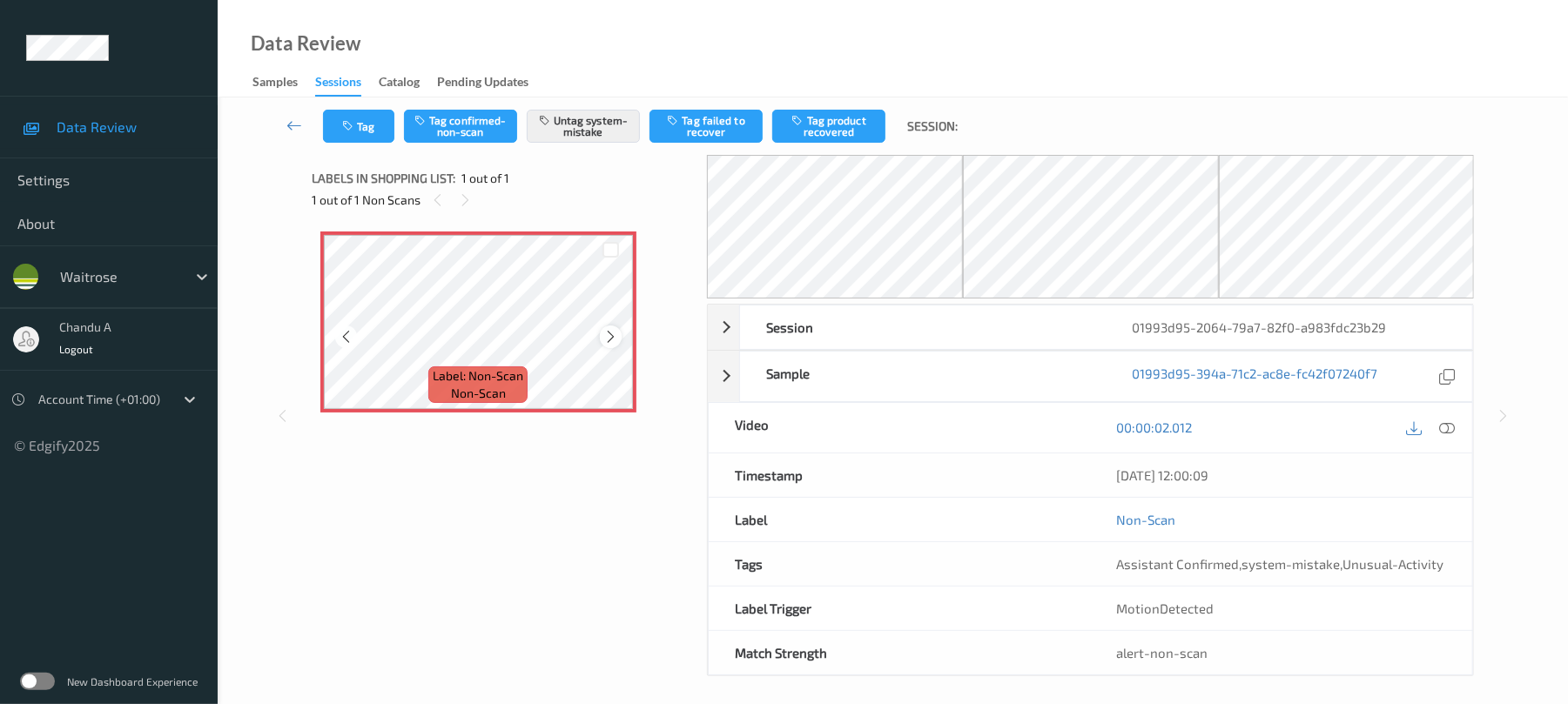
click at [614, 338] on icon at bounding box center [610, 337] width 15 height 16
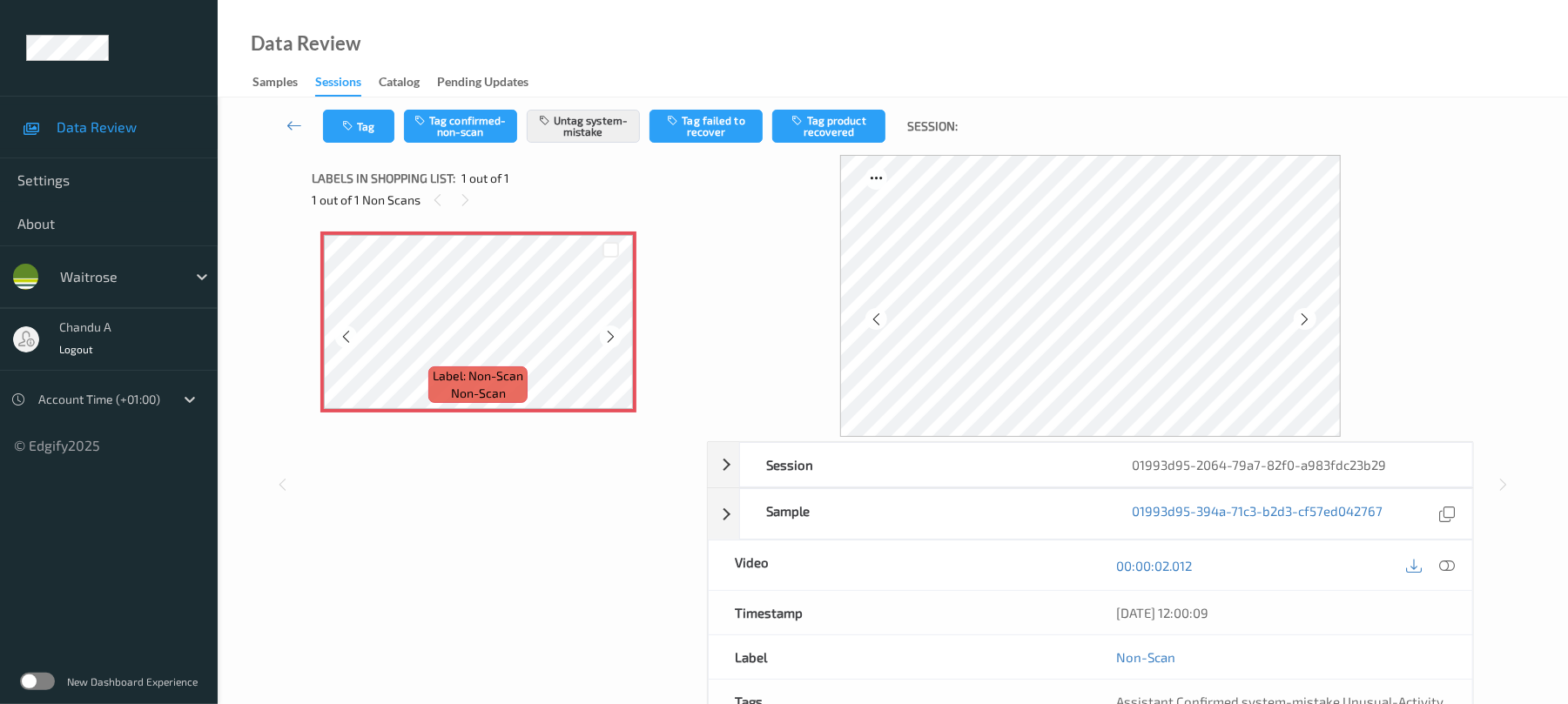
click at [614, 338] on icon at bounding box center [610, 337] width 15 height 16
click at [383, 140] on button "Tag" at bounding box center [359, 126] width 71 height 33
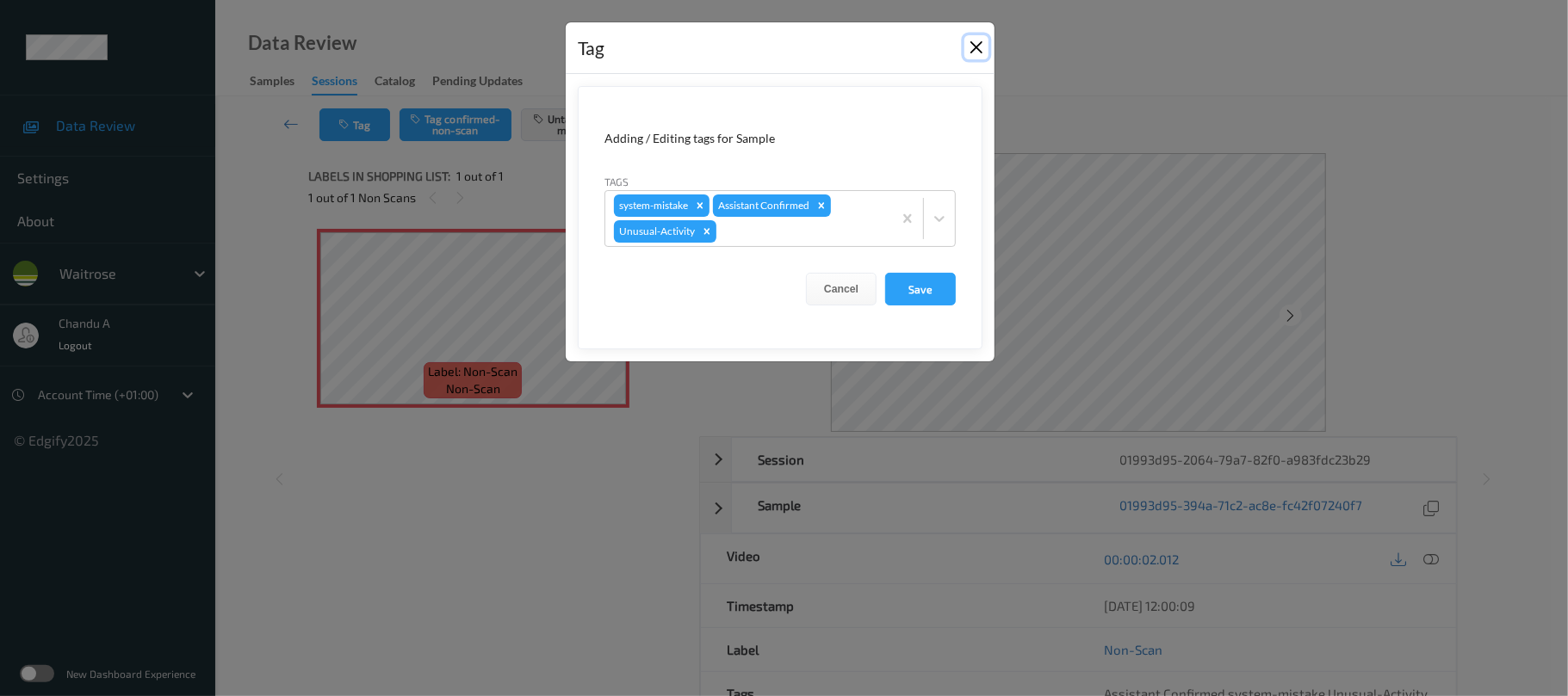
click at [968, 45] on button "Close" at bounding box center [976, 47] width 24 height 24
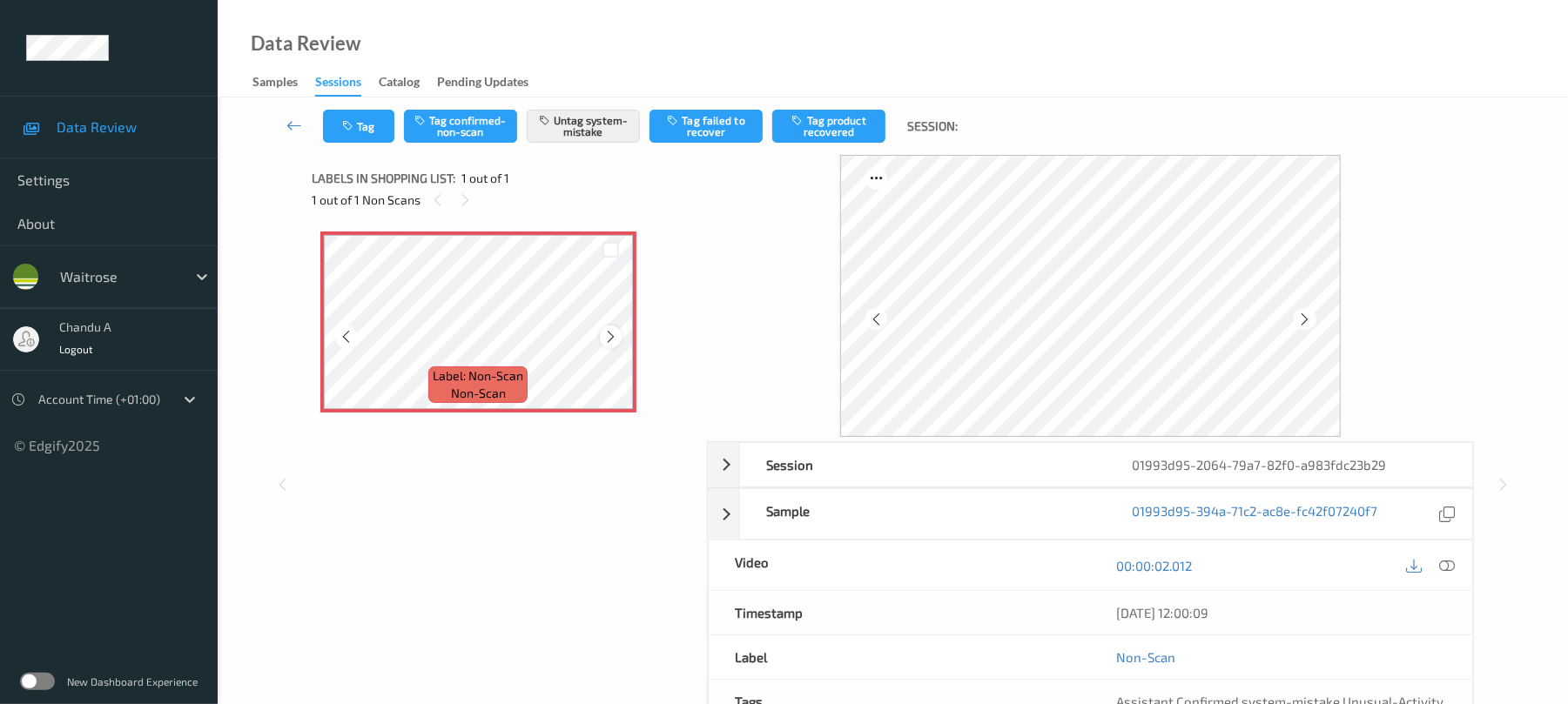
click at [614, 342] on icon at bounding box center [610, 337] width 15 height 16
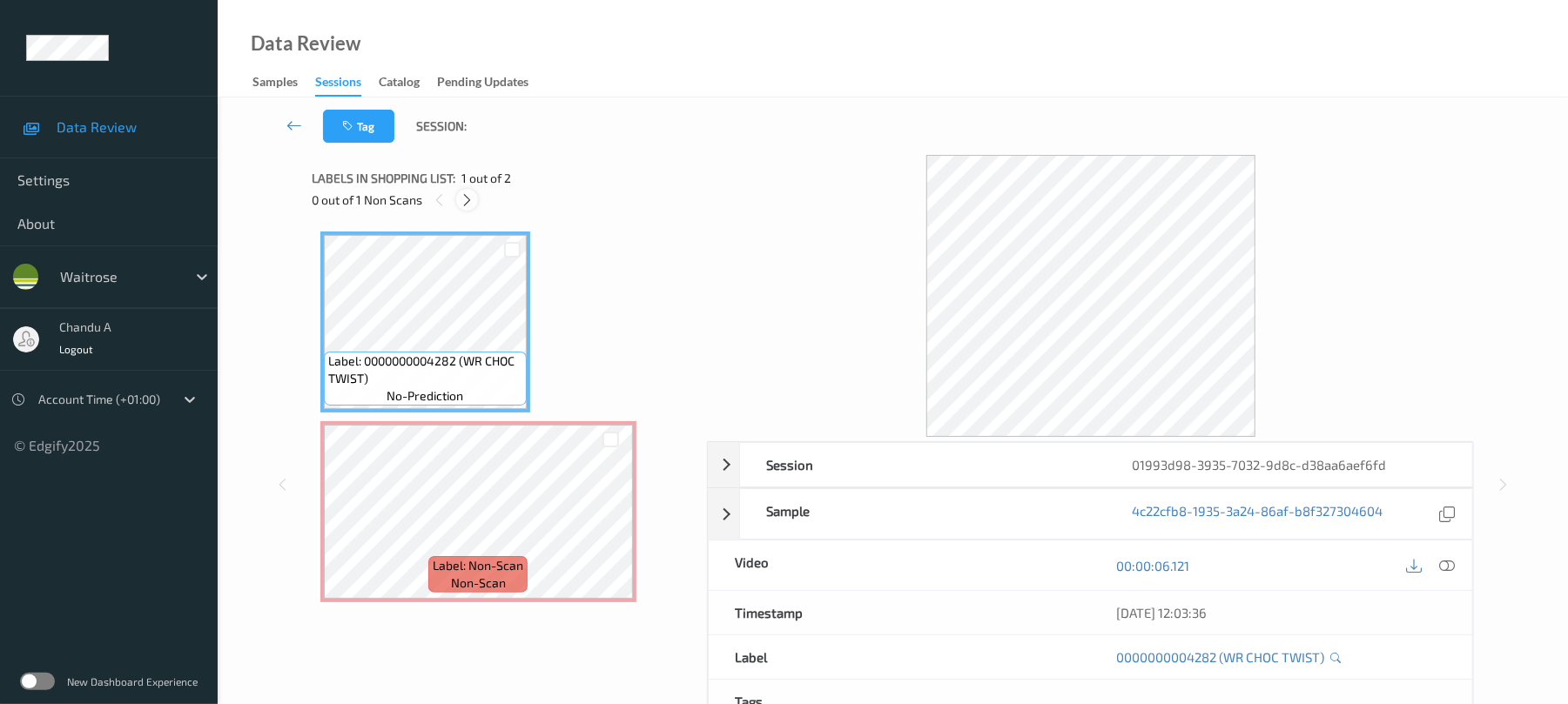
click at [472, 203] on icon at bounding box center [466, 201] width 15 height 16
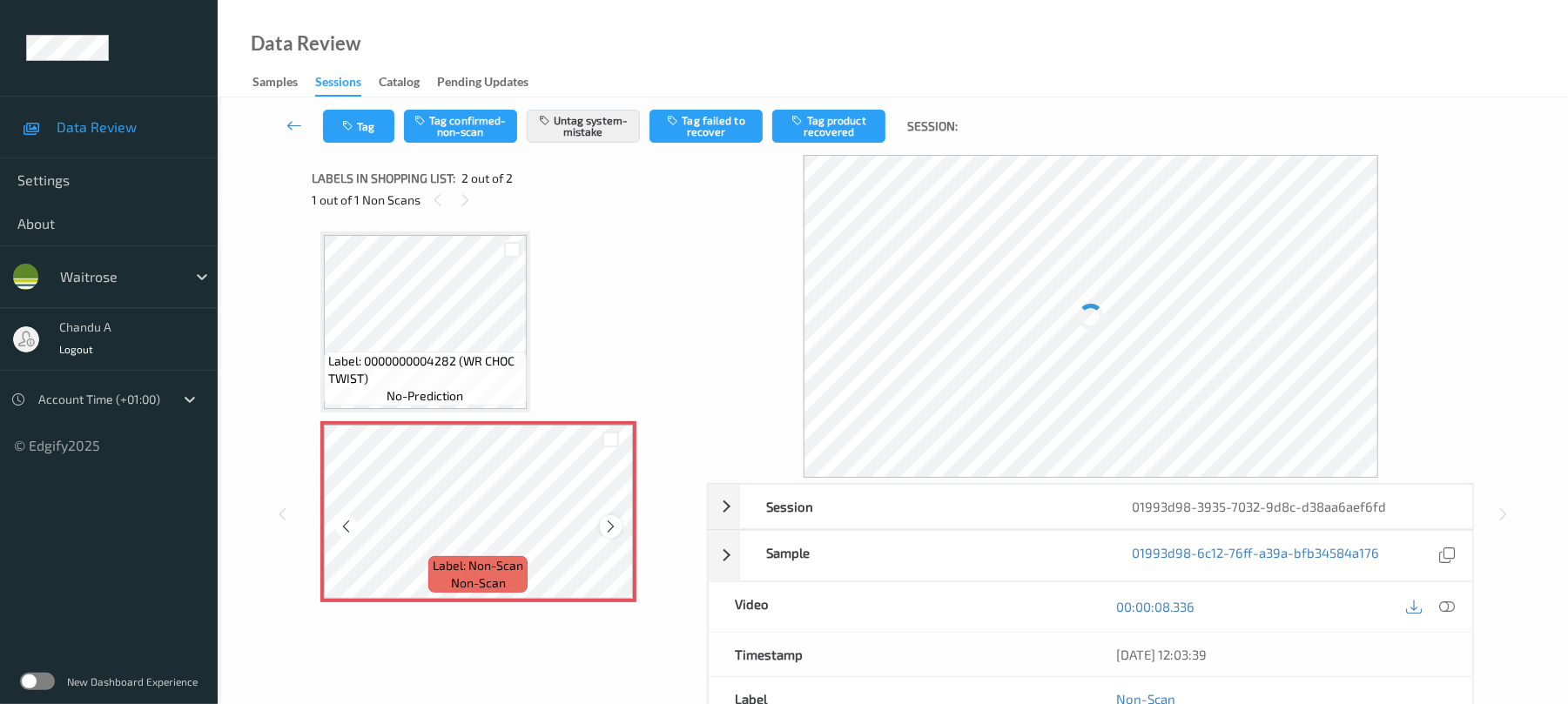
click at [607, 524] on icon at bounding box center [610, 527] width 15 height 16
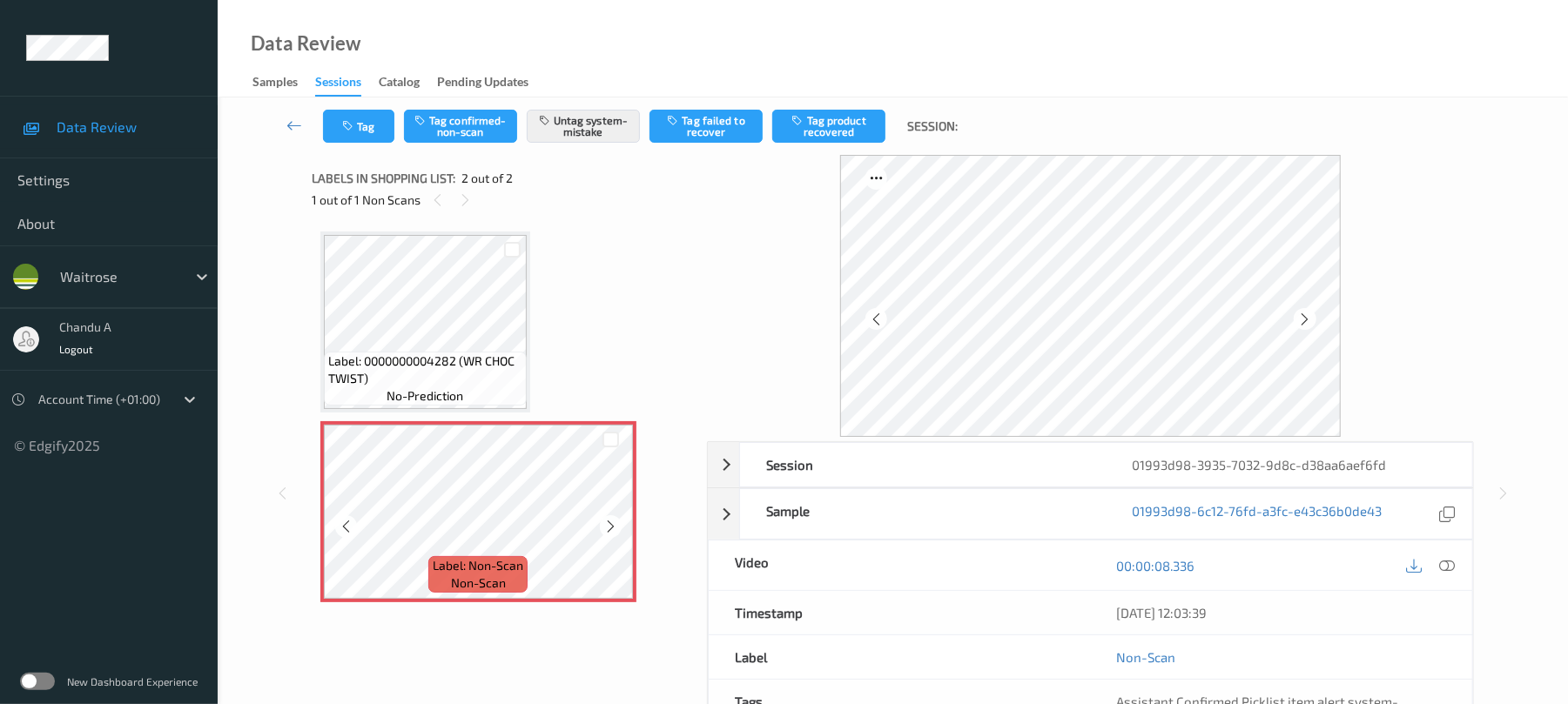
click at [607, 524] on icon at bounding box center [610, 527] width 15 height 16
click at [360, 140] on button "Tag" at bounding box center [359, 126] width 71 height 33
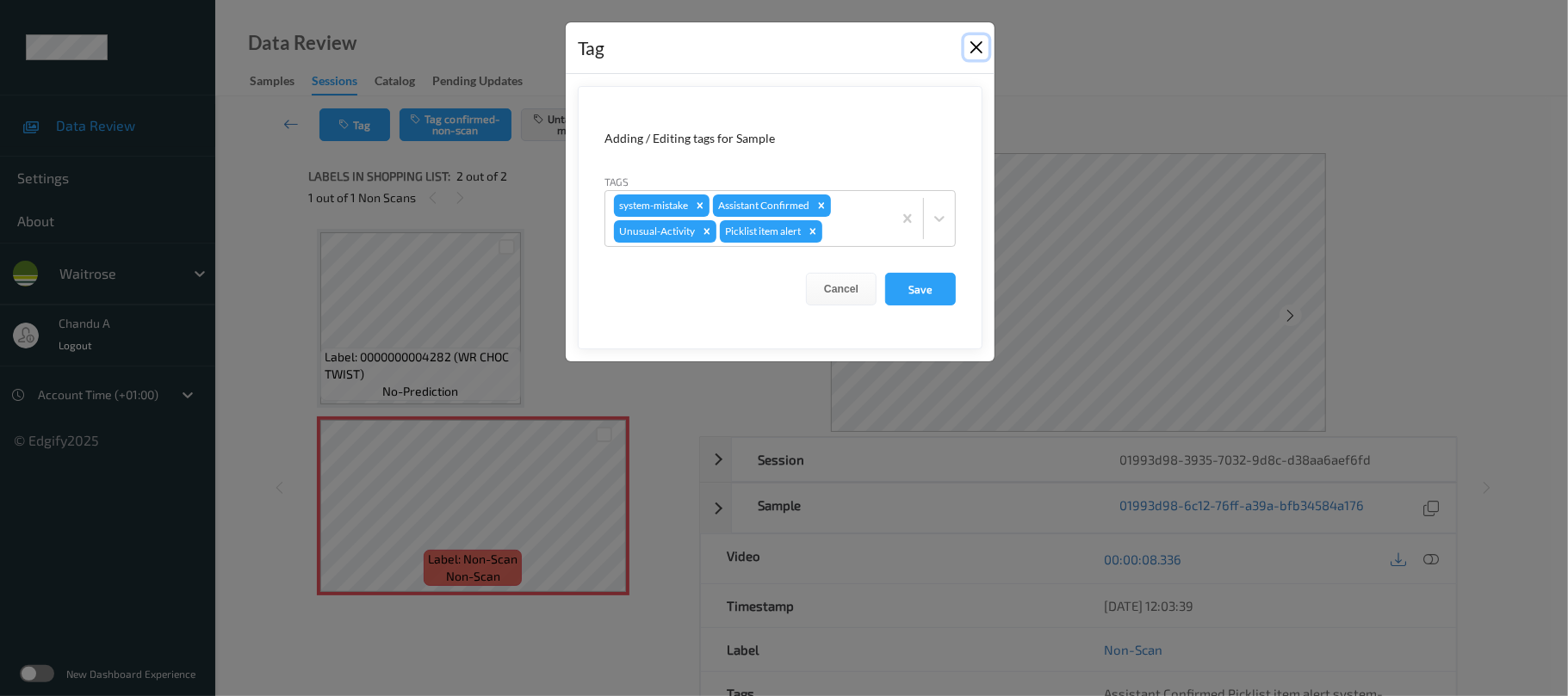
click at [970, 46] on button "Close" at bounding box center [976, 47] width 24 height 24
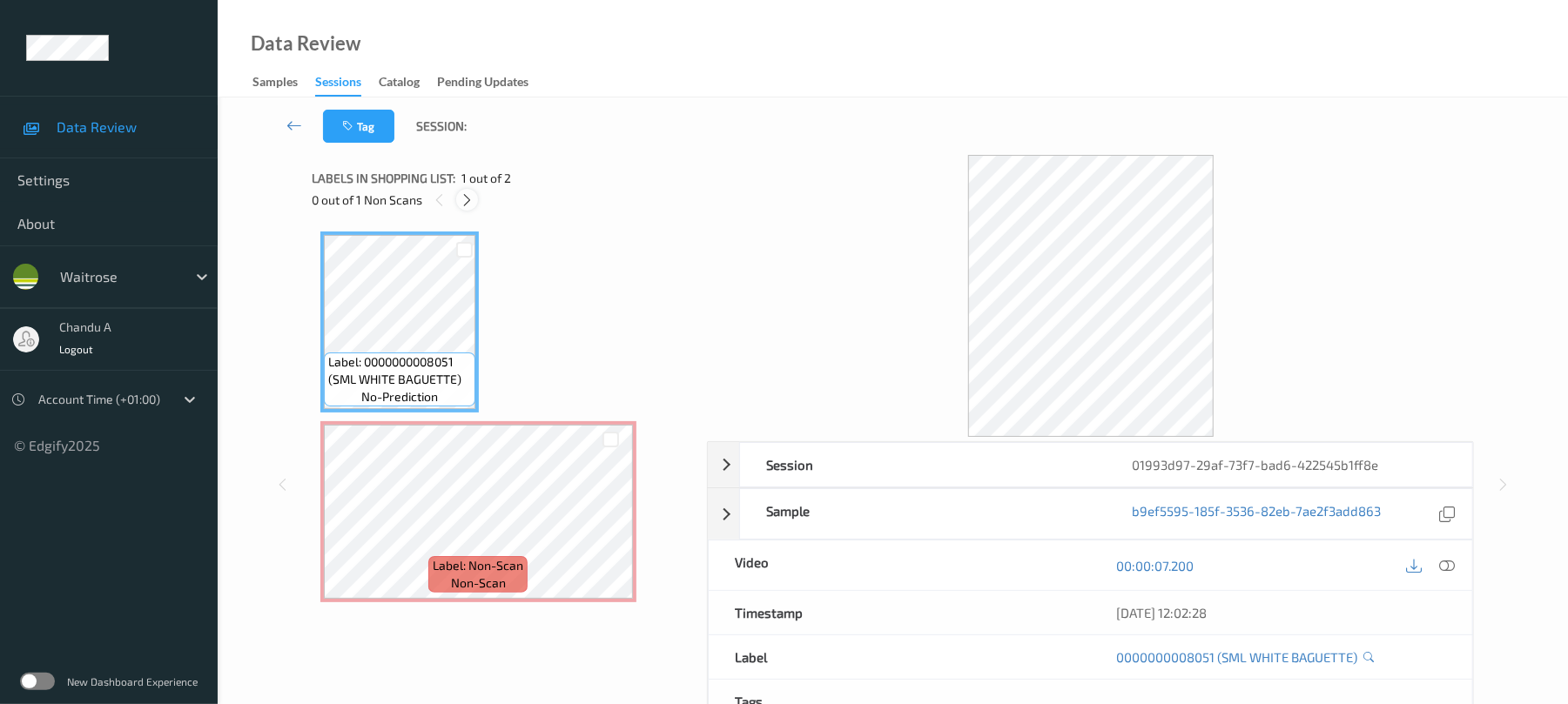
click at [470, 193] on icon at bounding box center [466, 201] width 15 height 16
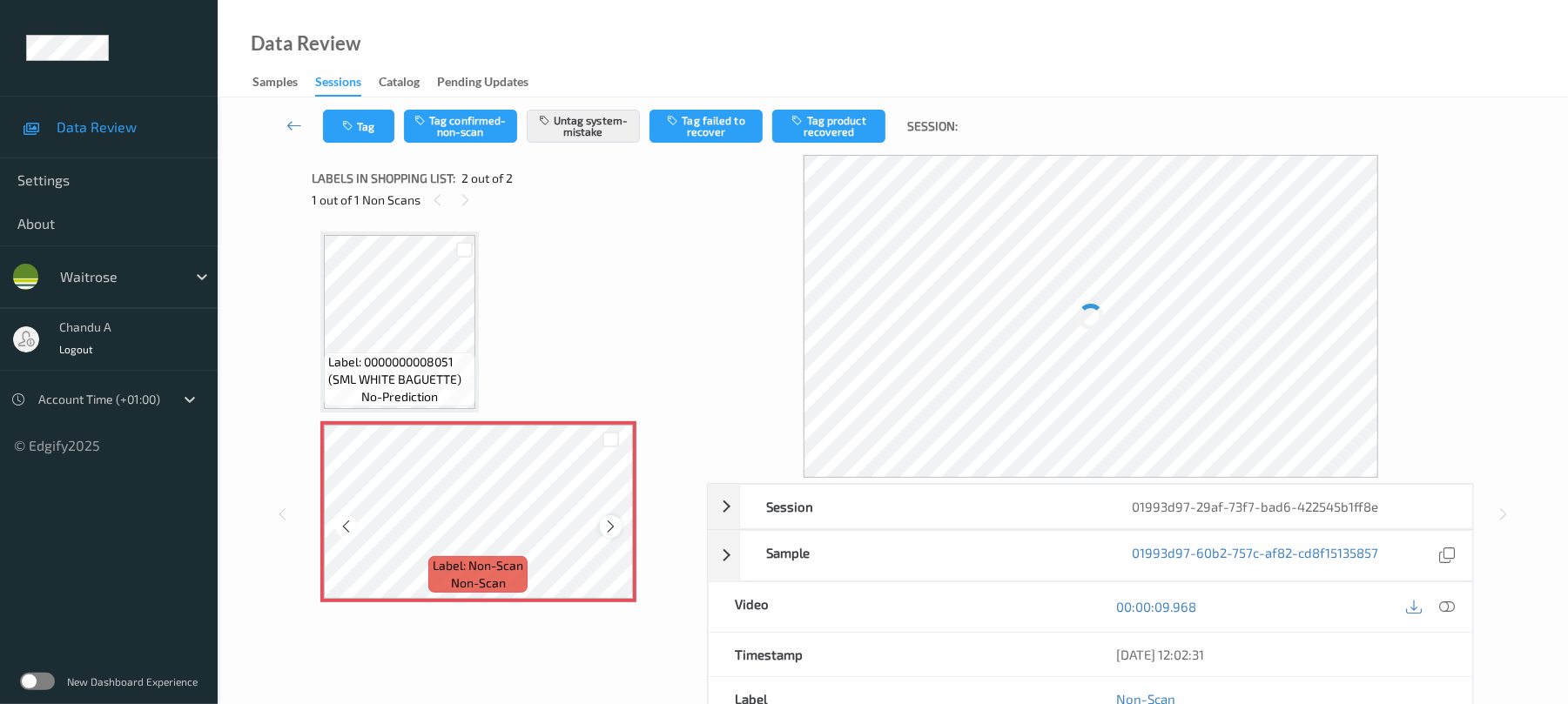
click at [607, 521] on icon at bounding box center [610, 527] width 15 height 16
click at [349, 130] on icon "button" at bounding box center [350, 127] width 15 height 12
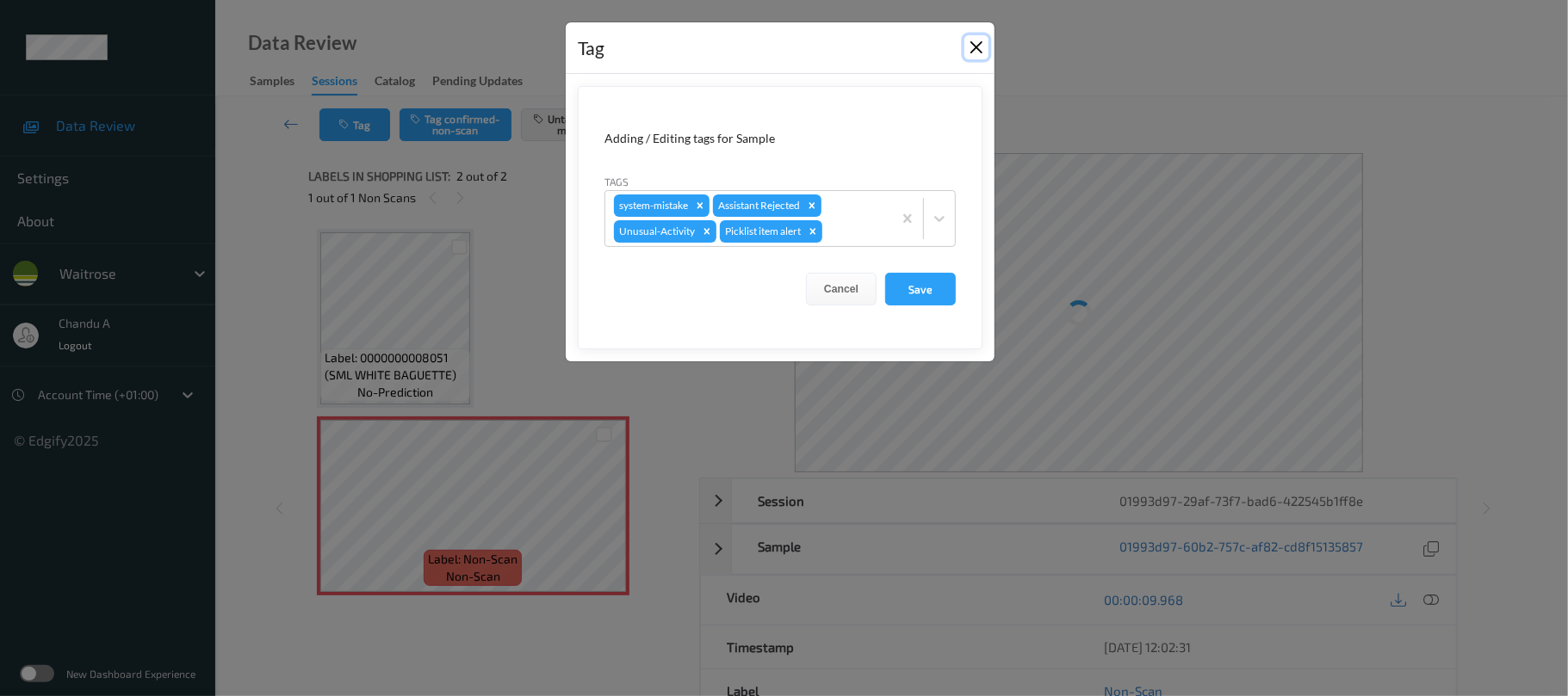
click at [976, 49] on button "Close" at bounding box center [976, 47] width 24 height 24
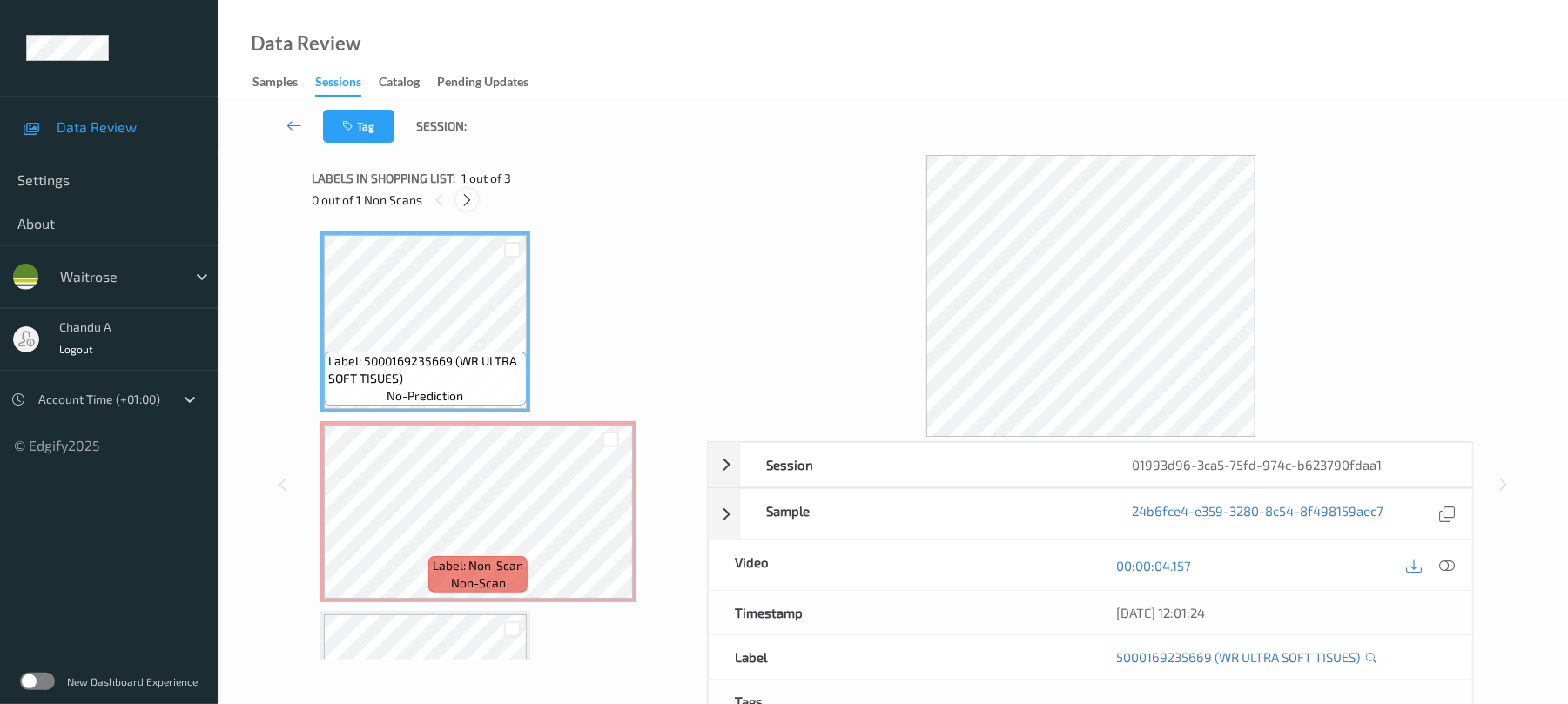
click at [461, 196] on icon at bounding box center [466, 201] width 15 height 16
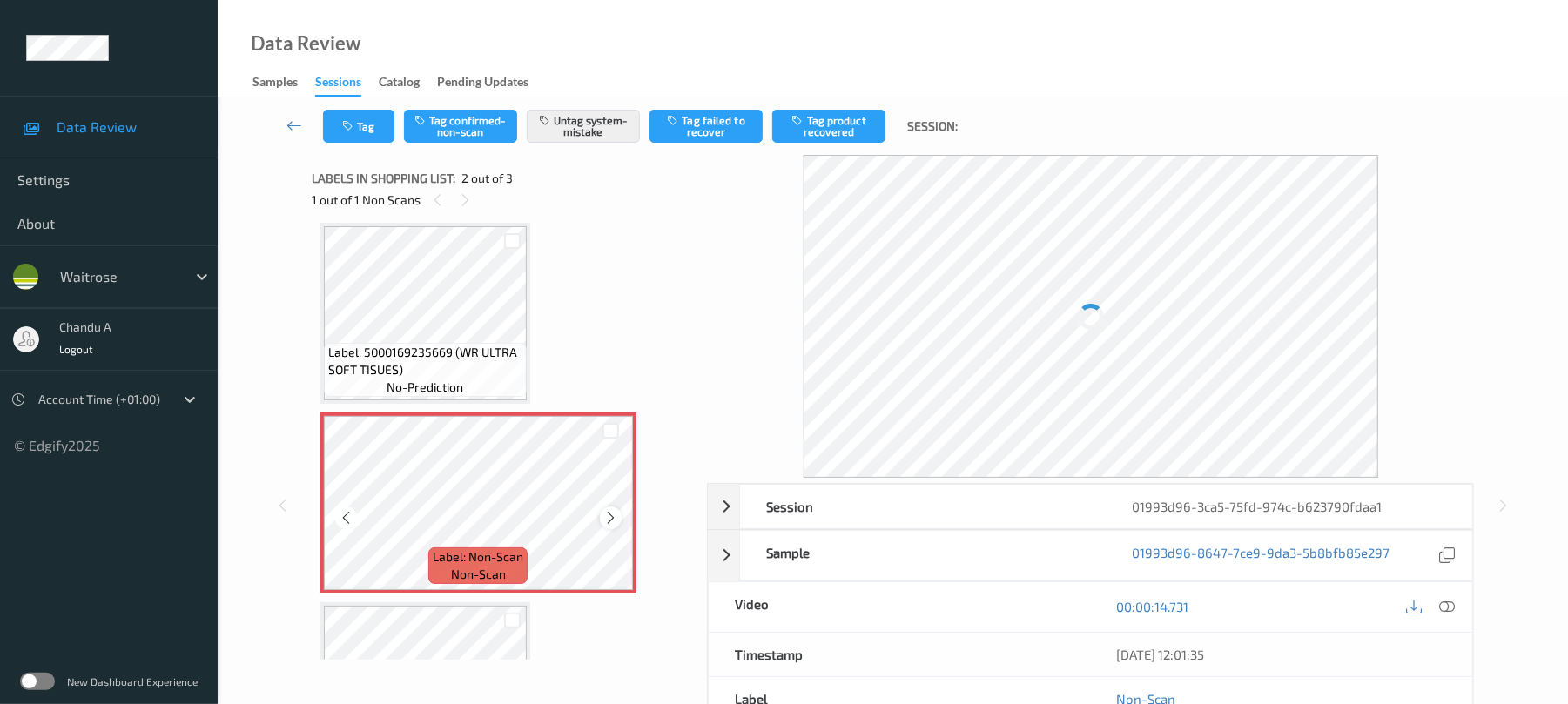
click at [609, 520] on icon at bounding box center [610, 518] width 15 height 16
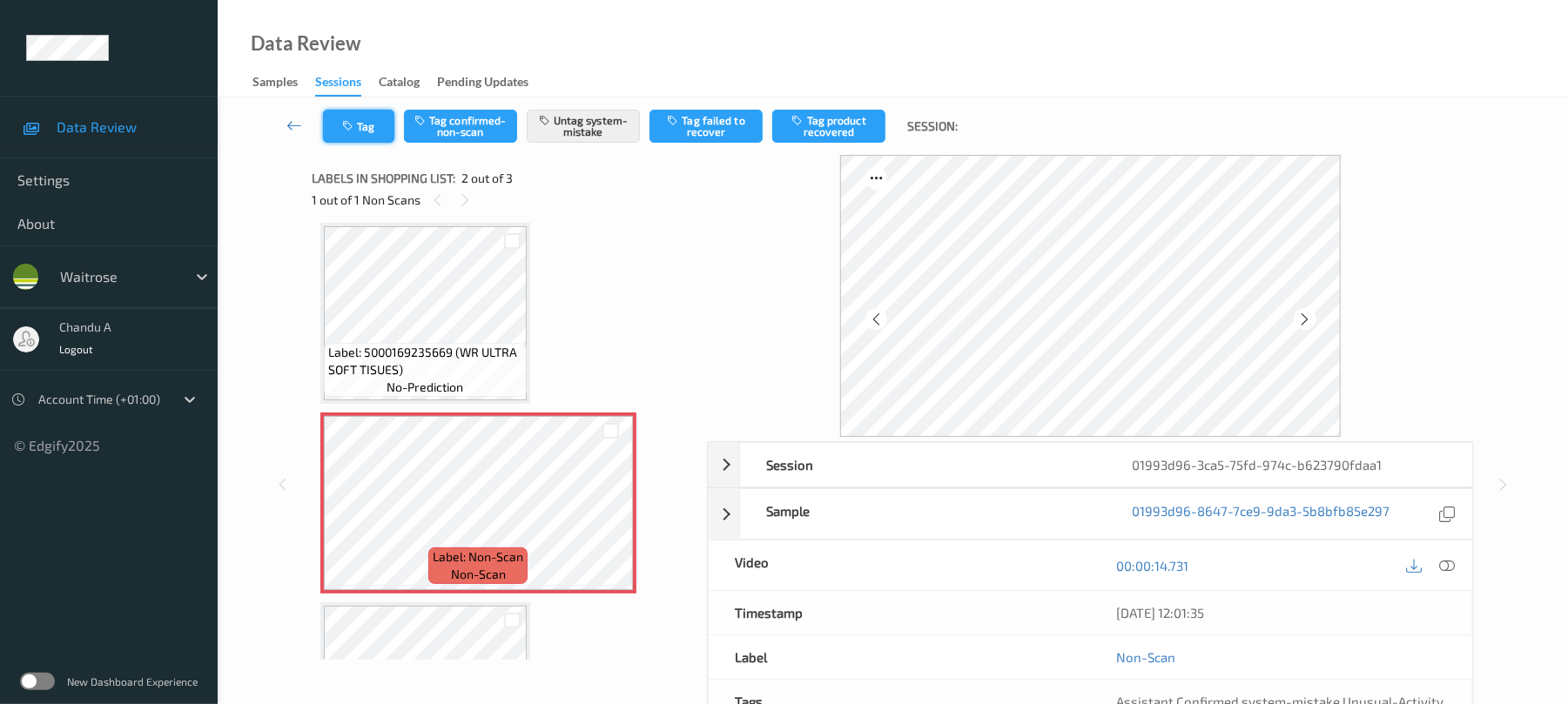
click at [373, 110] on button "Tag" at bounding box center [359, 126] width 71 height 33
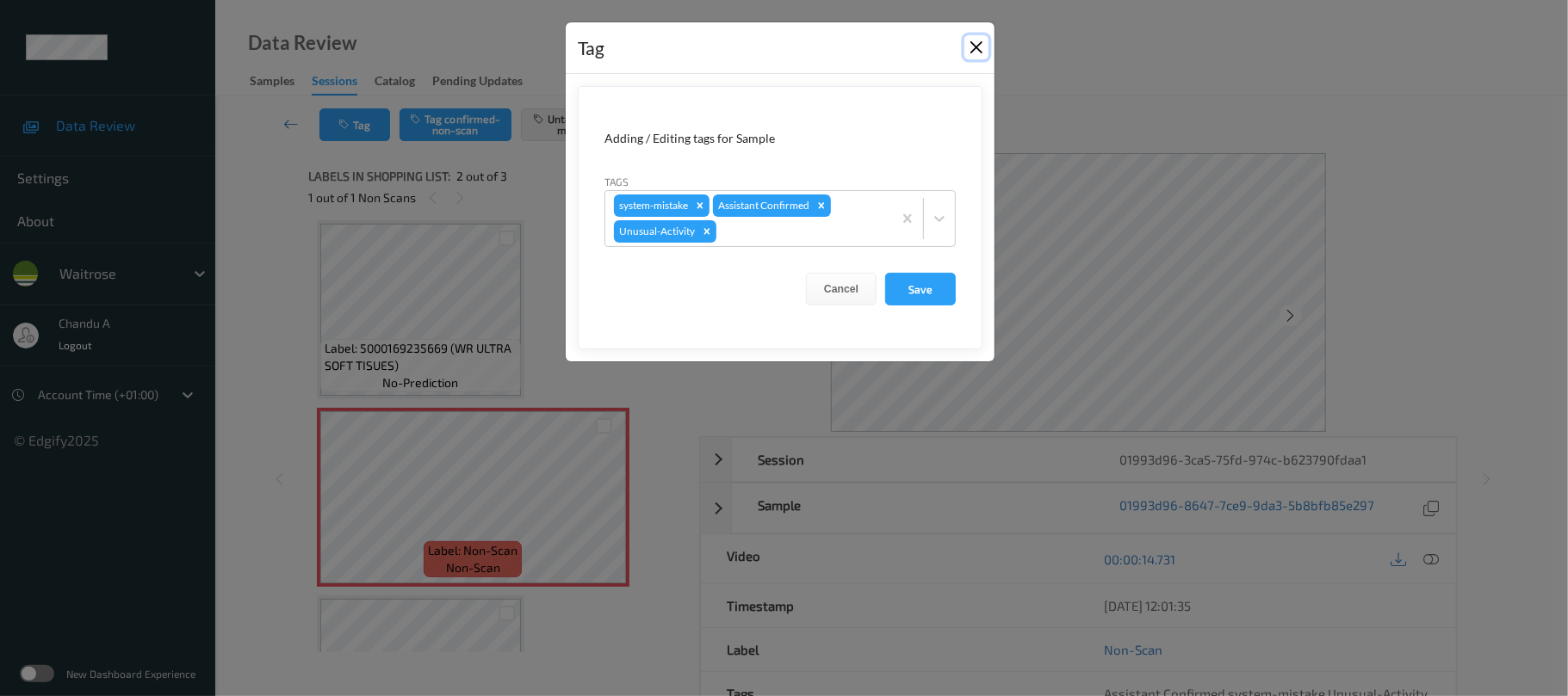
click at [966, 42] on button "Close" at bounding box center [976, 47] width 24 height 24
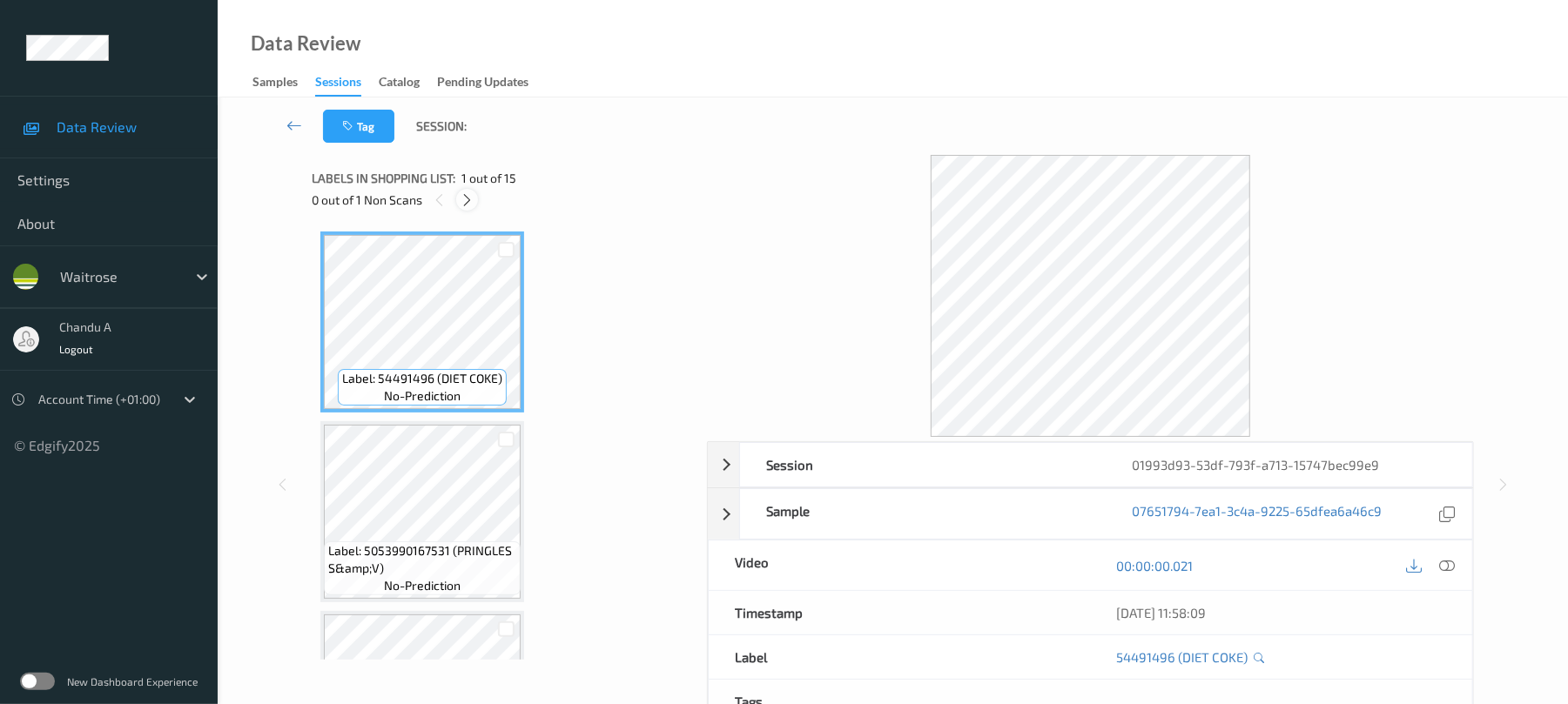
click at [470, 195] on icon at bounding box center [466, 201] width 15 height 16
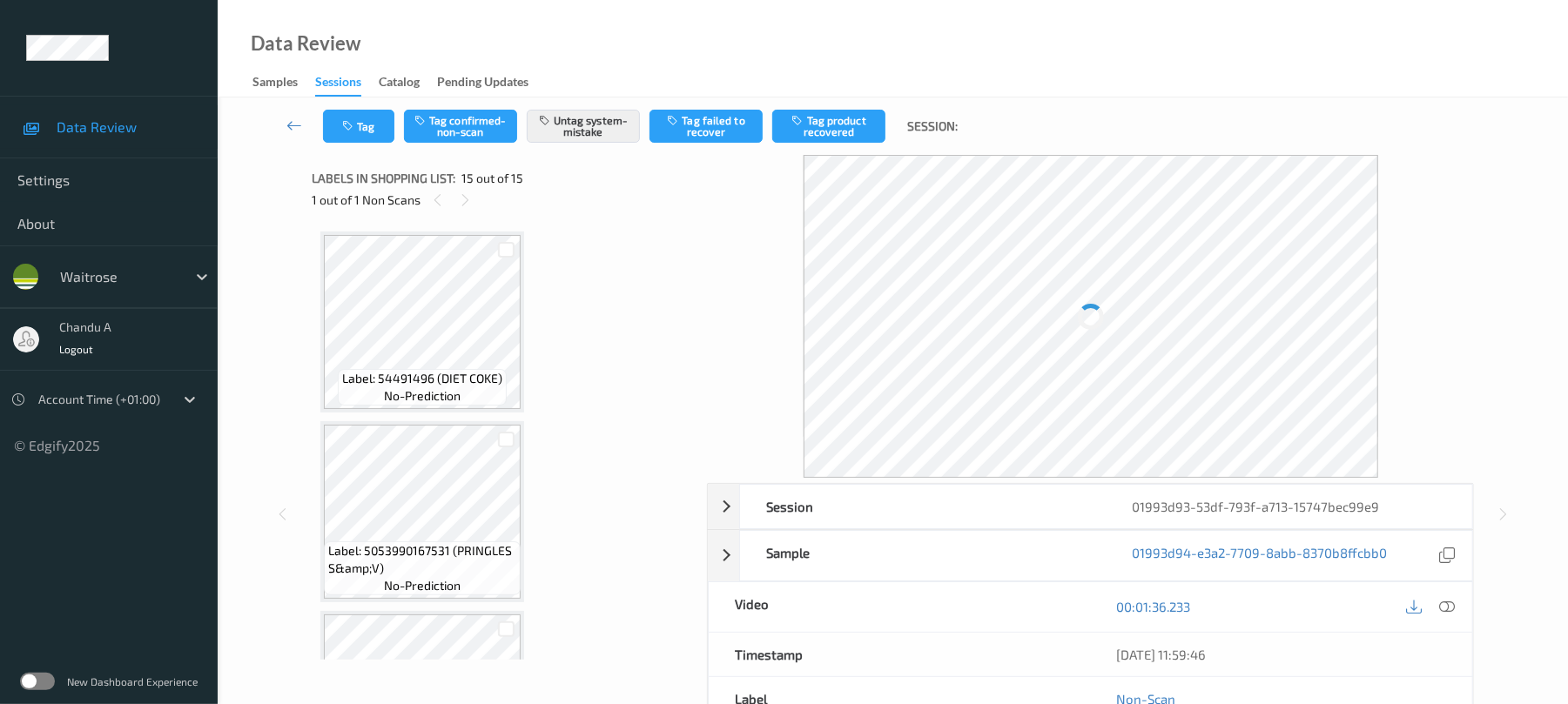
scroll to position [2418, 0]
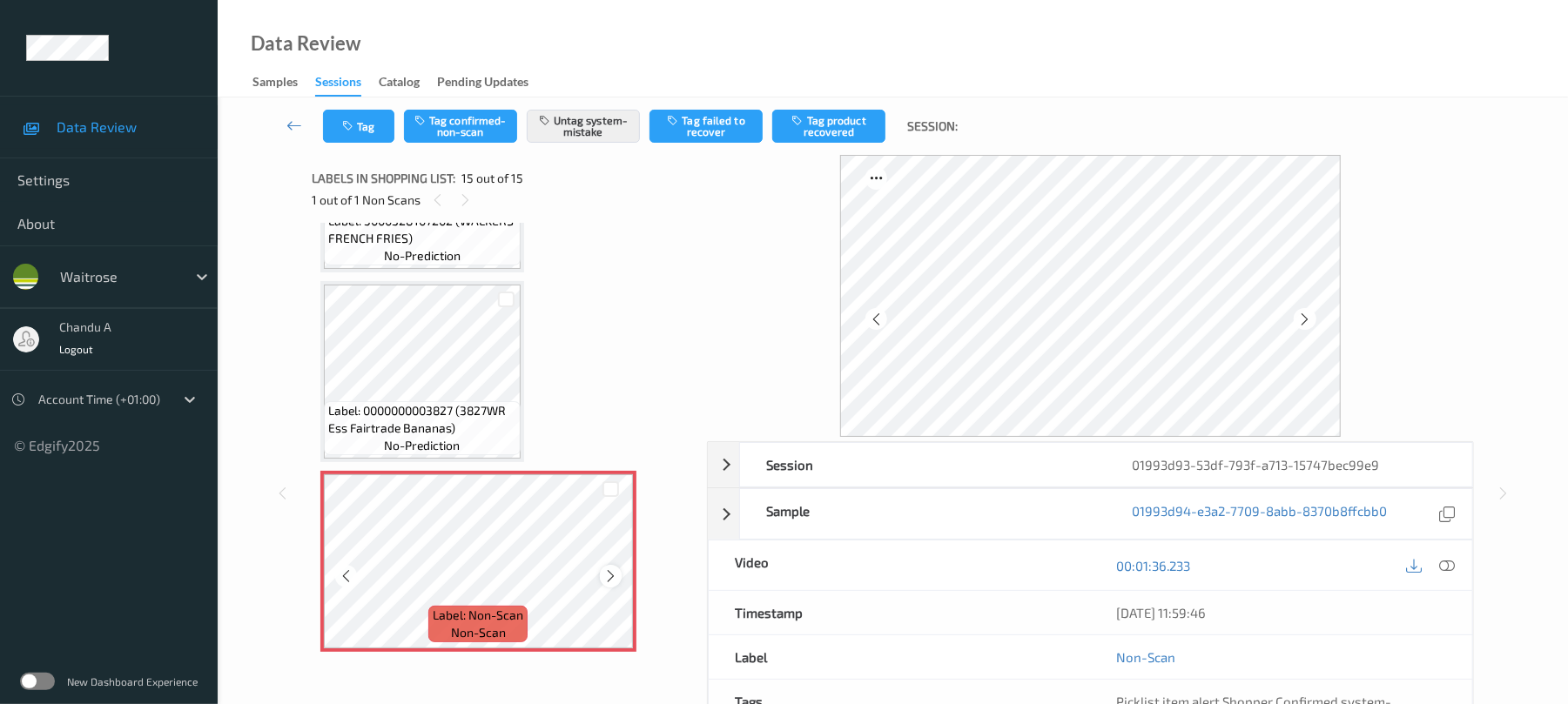
click at [604, 573] on icon at bounding box center [610, 576] width 15 height 16
click at [613, 578] on icon at bounding box center [610, 576] width 15 height 16
click at [355, 130] on icon "button" at bounding box center [350, 127] width 15 height 12
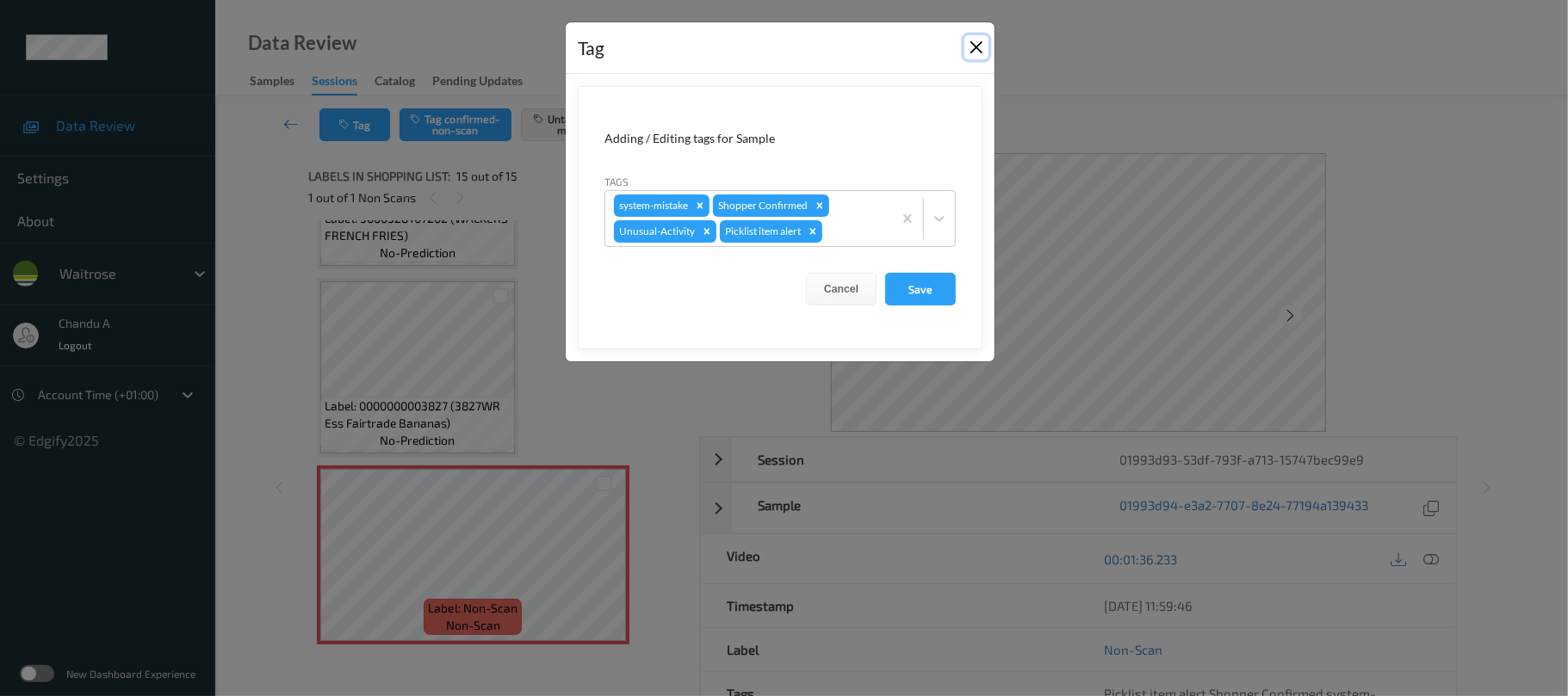
click at [975, 43] on button "Close" at bounding box center [976, 47] width 24 height 24
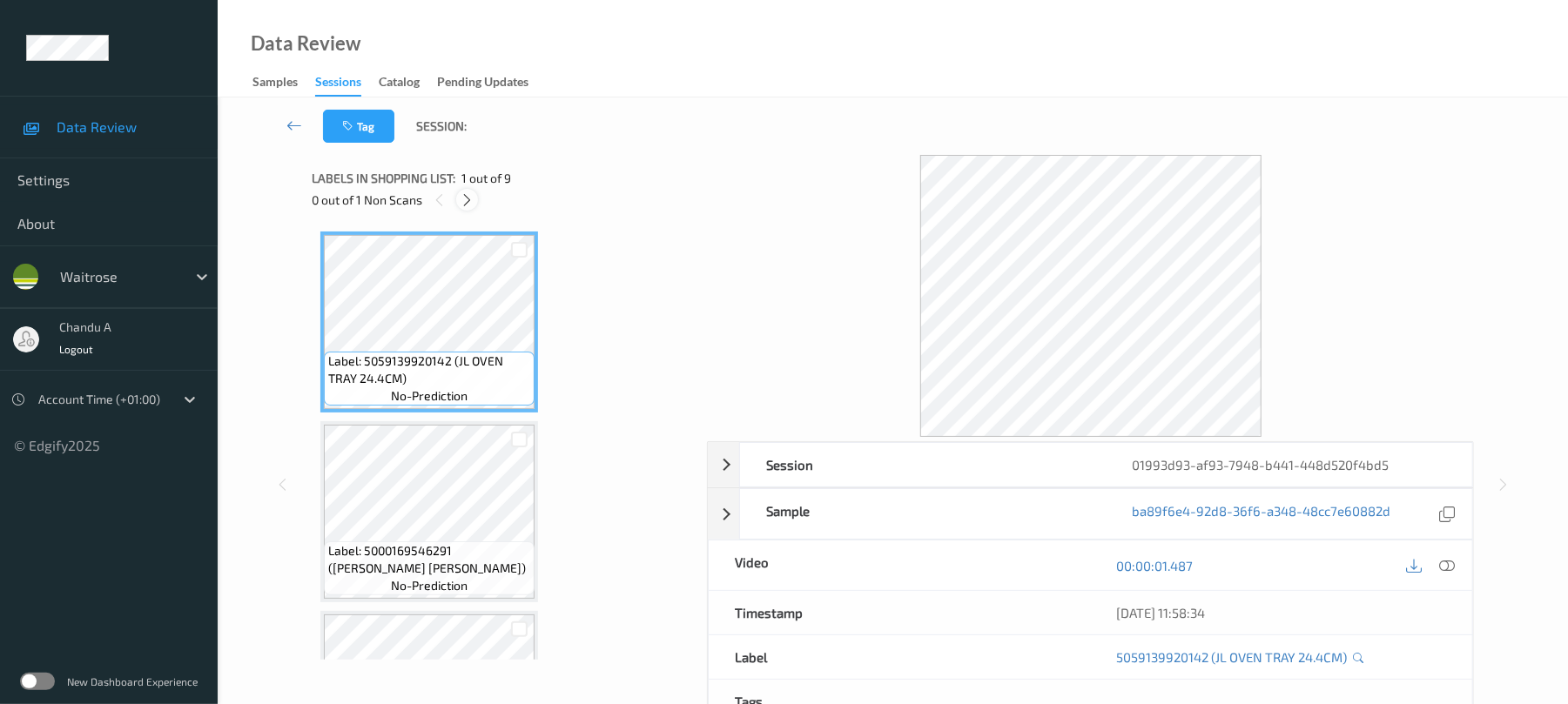
click at [466, 203] on icon at bounding box center [466, 201] width 15 height 16
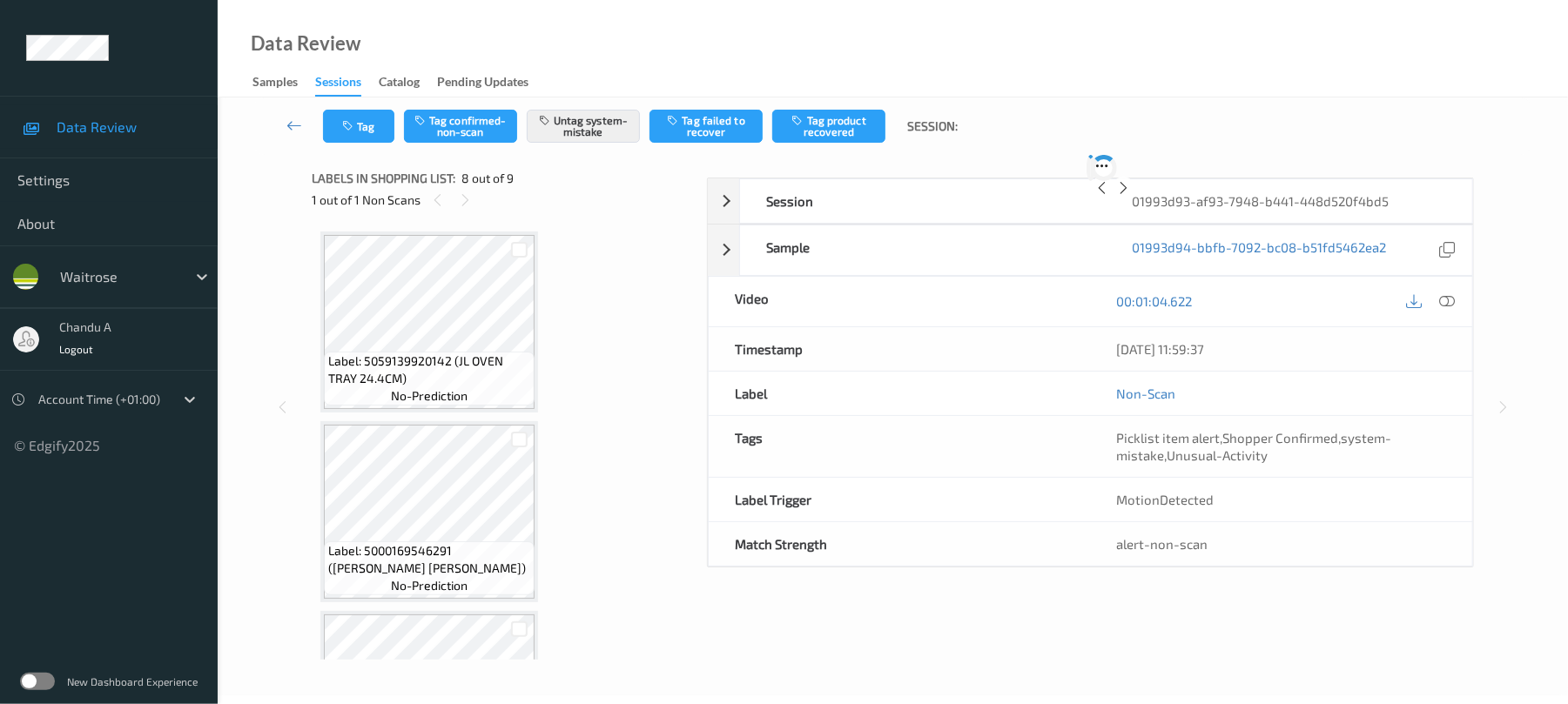
scroll to position [1147, 0]
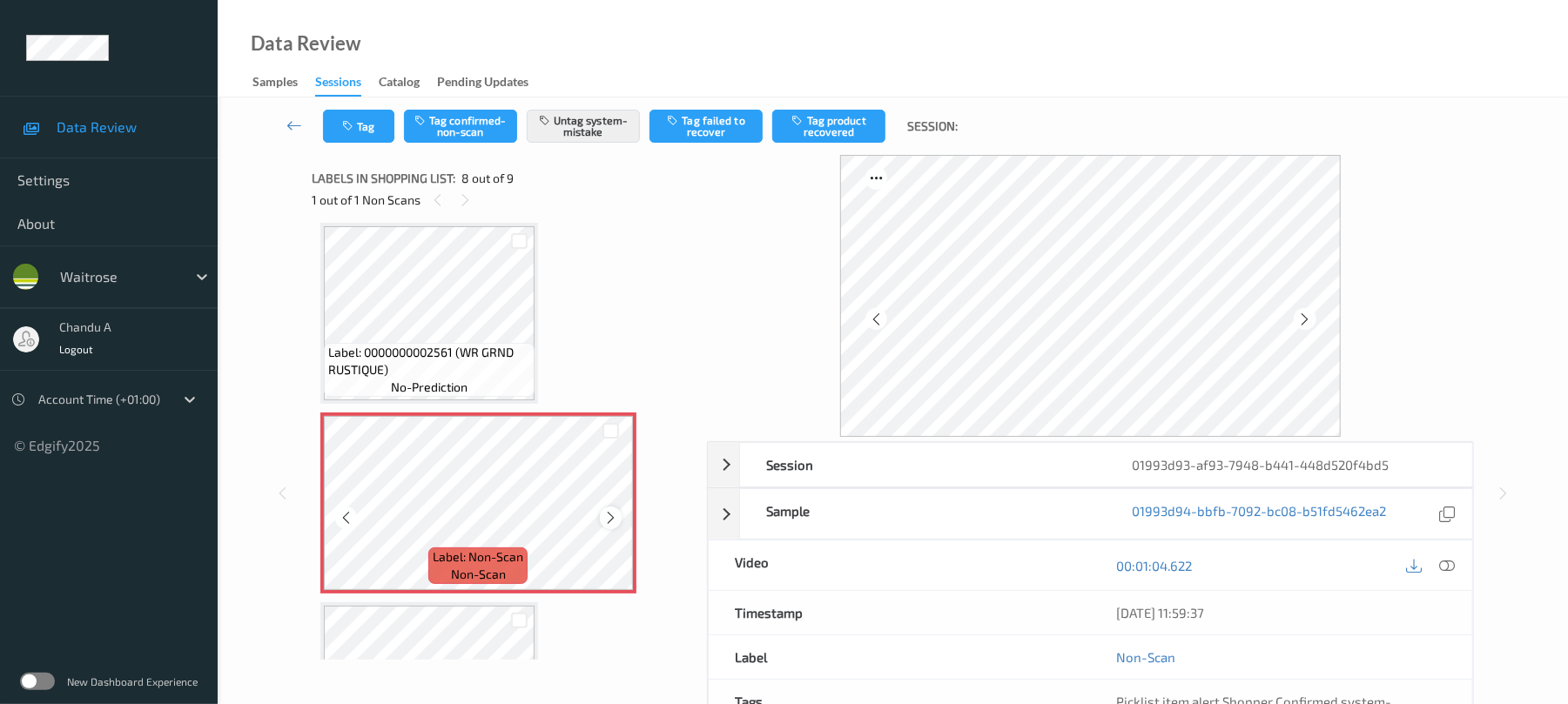
click at [611, 514] on icon at bounding box center [610, 518] width 15 height 16
click at [342, 112] on button "Tag" at bounding box center [359, 126] width 71 height 33
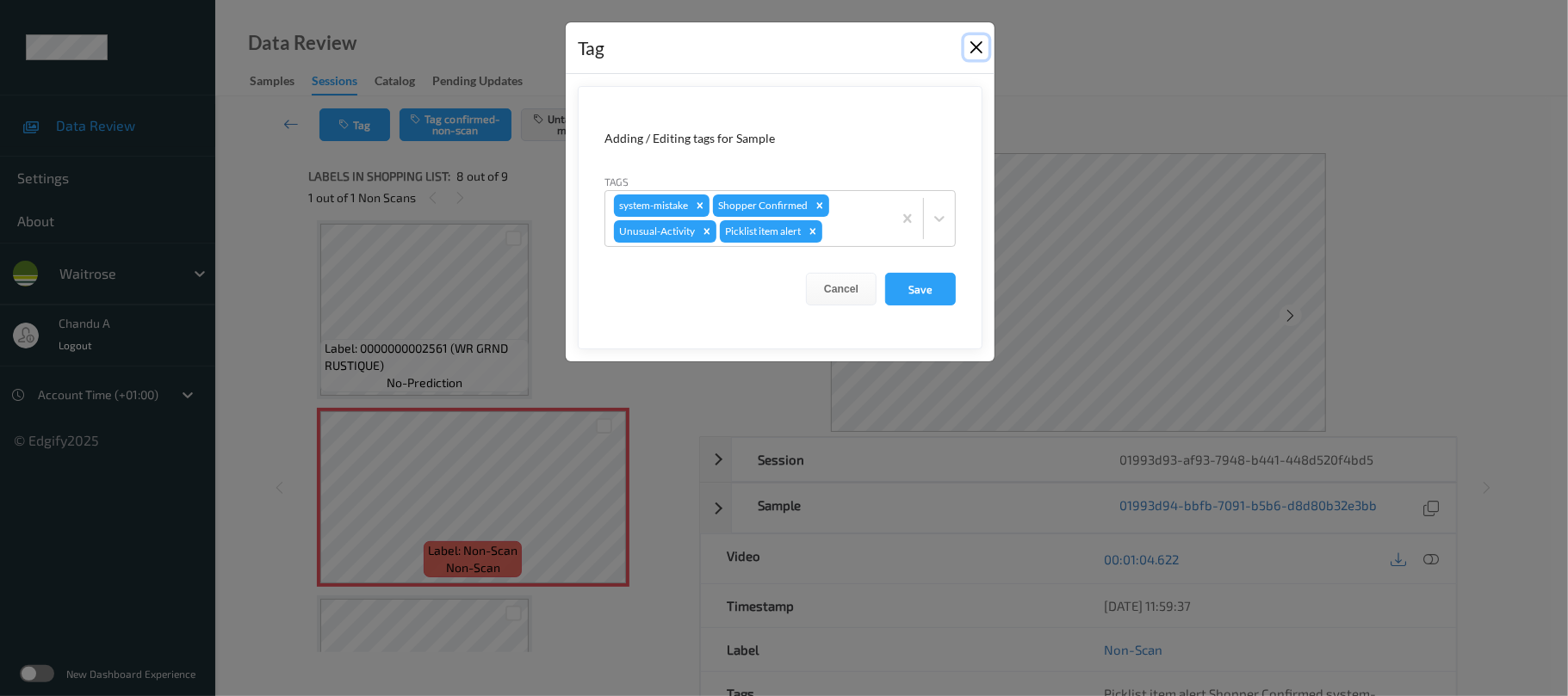
click at [975, 54] on button "Close" at bounding box center [976, 47] width 24 height 24
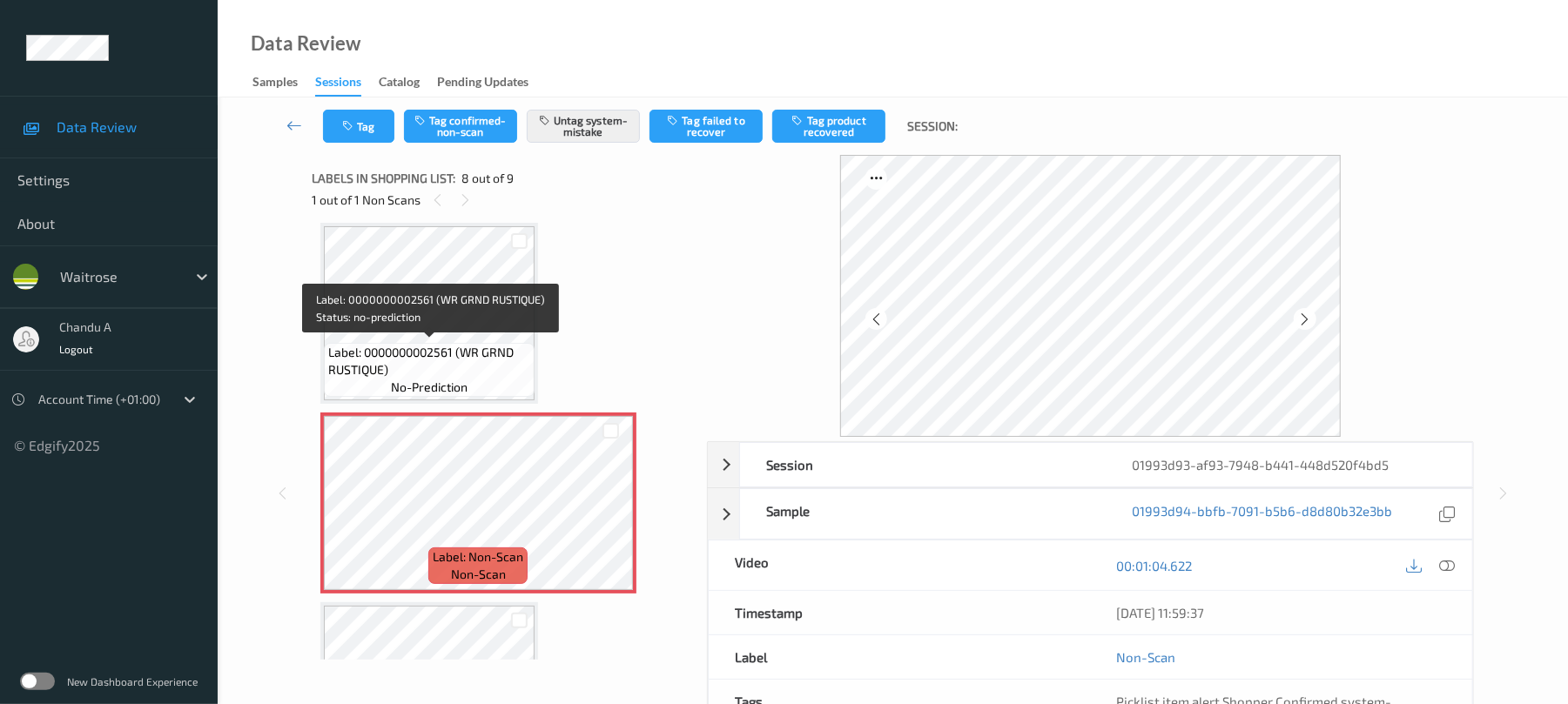
click at [478, 343] on div "Label: 0000000002561 (WR GRND RUSTIQUE) no-prediction" at bounding box center [429, 369] width 210 height 54
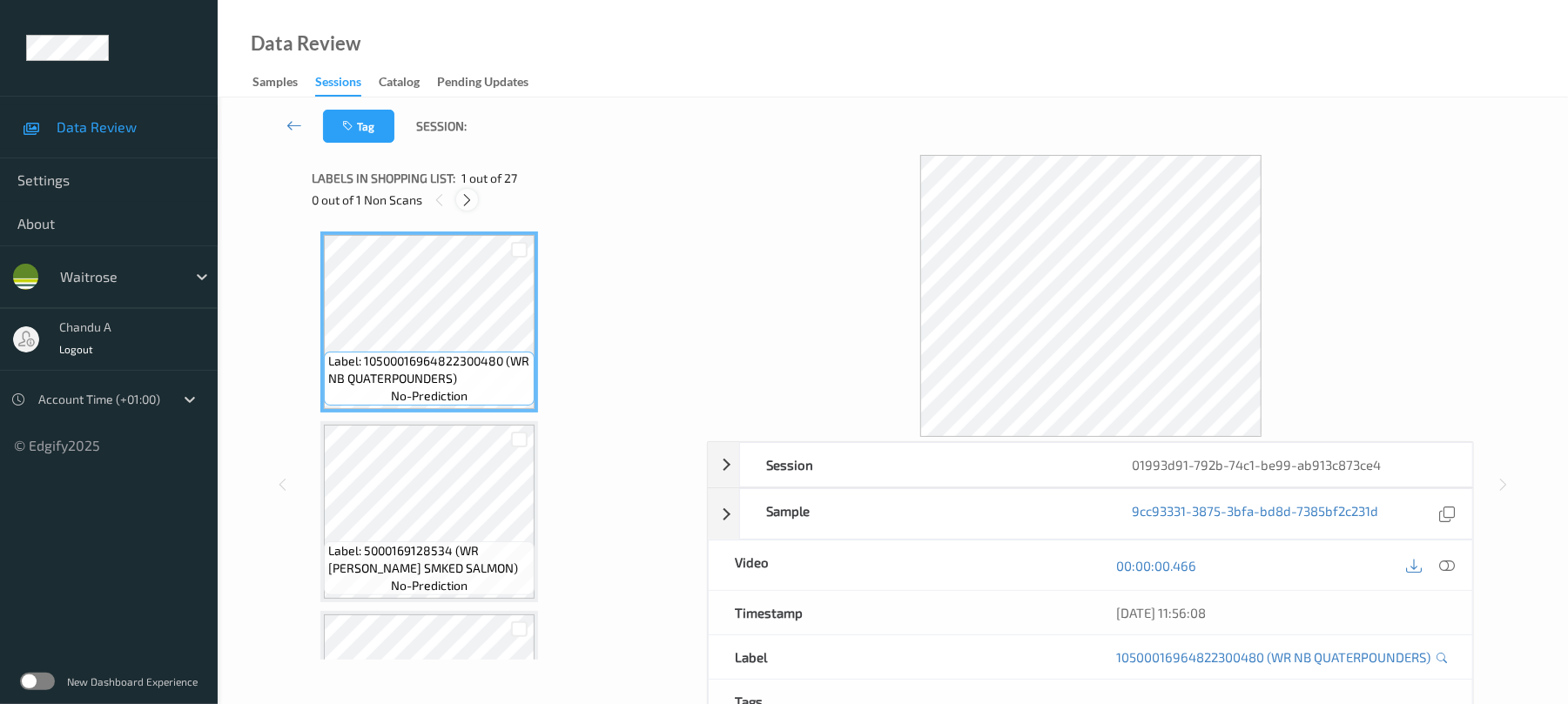
click at [467, 195] on icon at bounding box center [466, 201] width 15 height 16
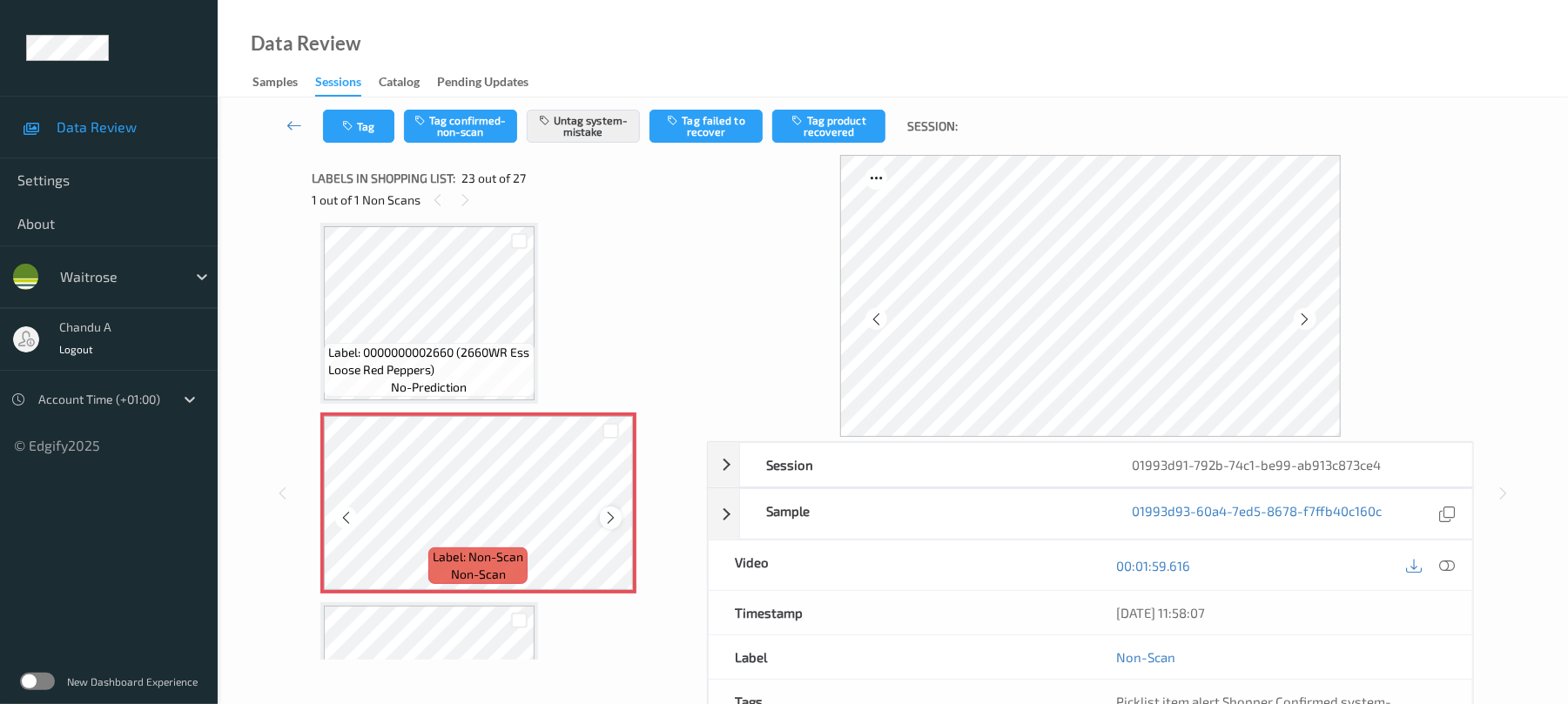
click at [609, 518] on icon at bounding box center [610, 518] width 15 height 16
click at [367, 133] on button "Tag" at bounding box center [359, 126] width 71 height 33
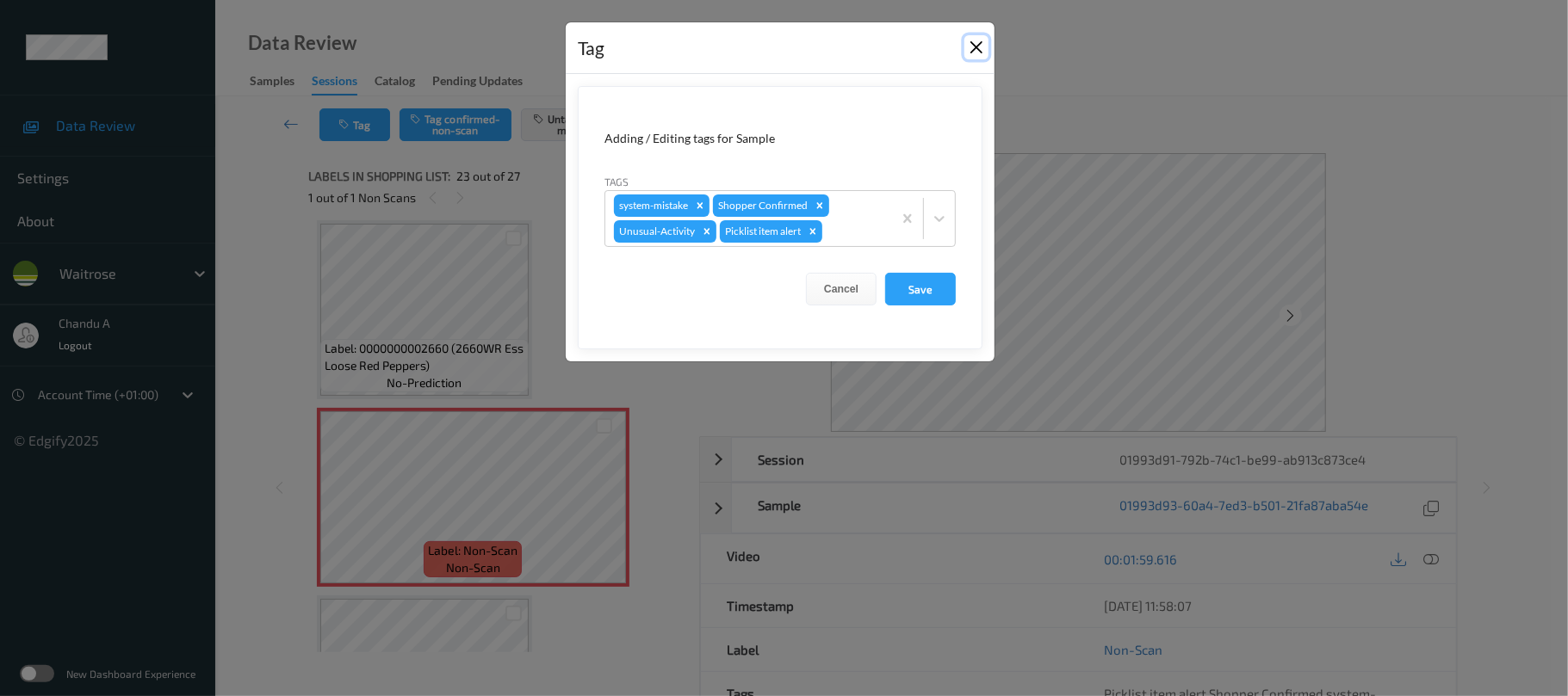
click at [972, 52] on button "Close" at bounding box center [976, 47] width 24 height 24
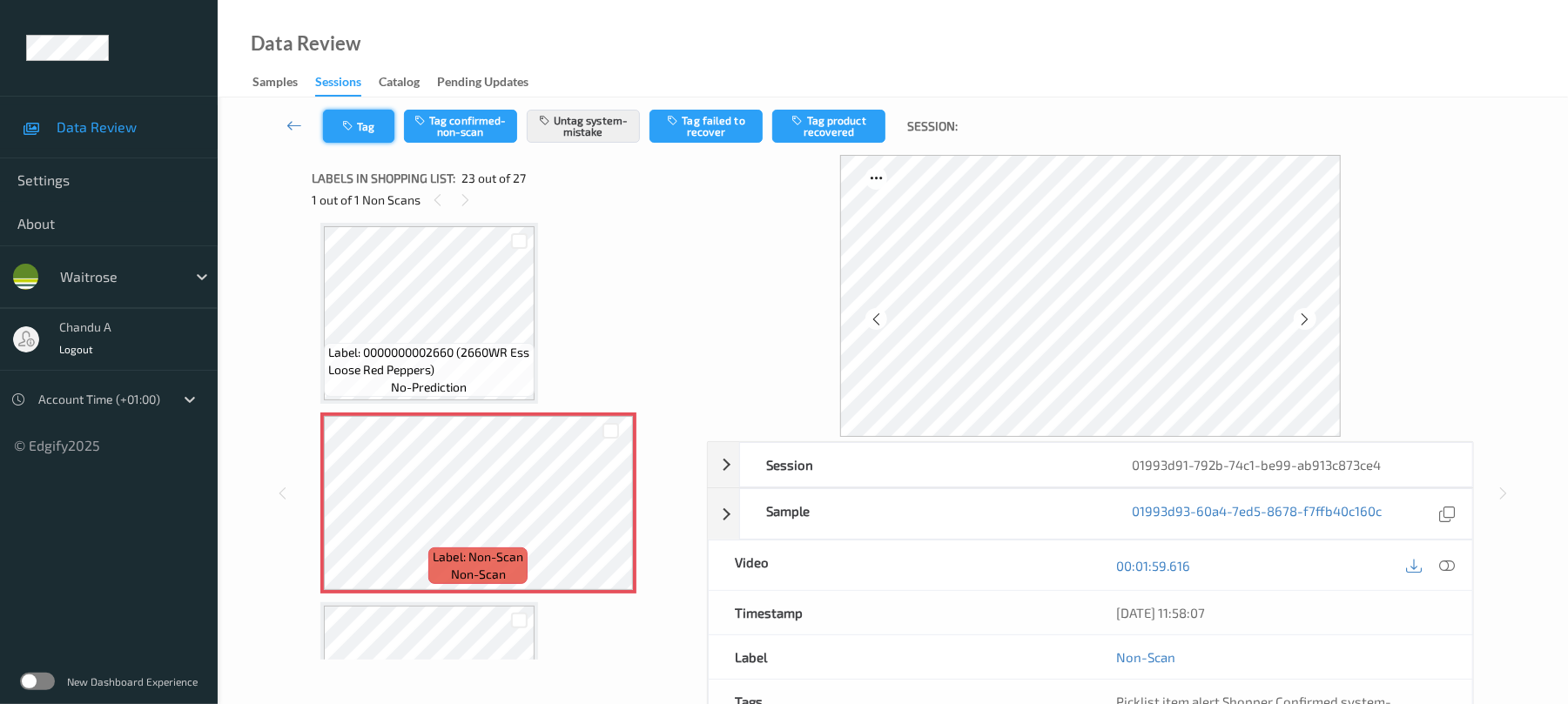
click at [377, 130] on button "Tag" at bounding box center [359, 126] width 71 height 33
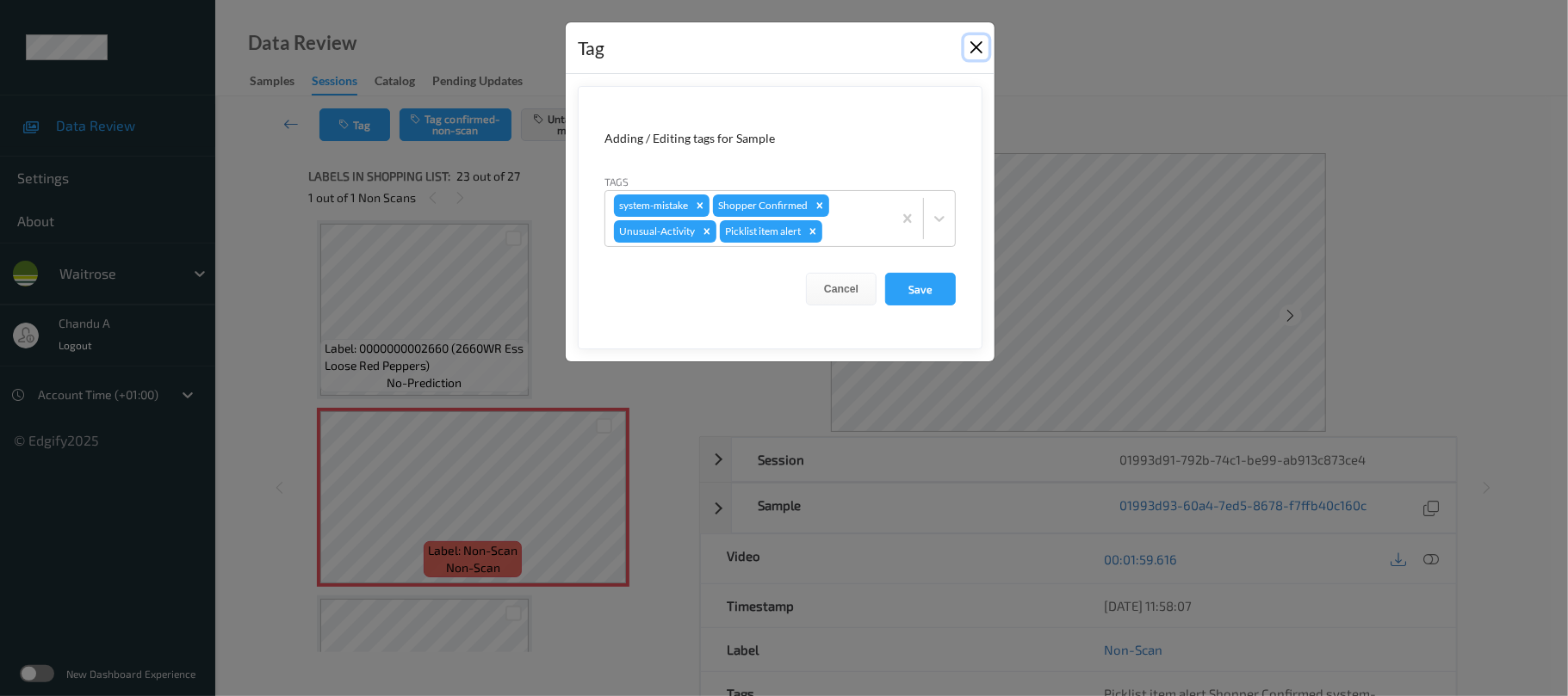
click at [975, 53] on button "Close" at bounding box center [976, 47] width 24 height 24
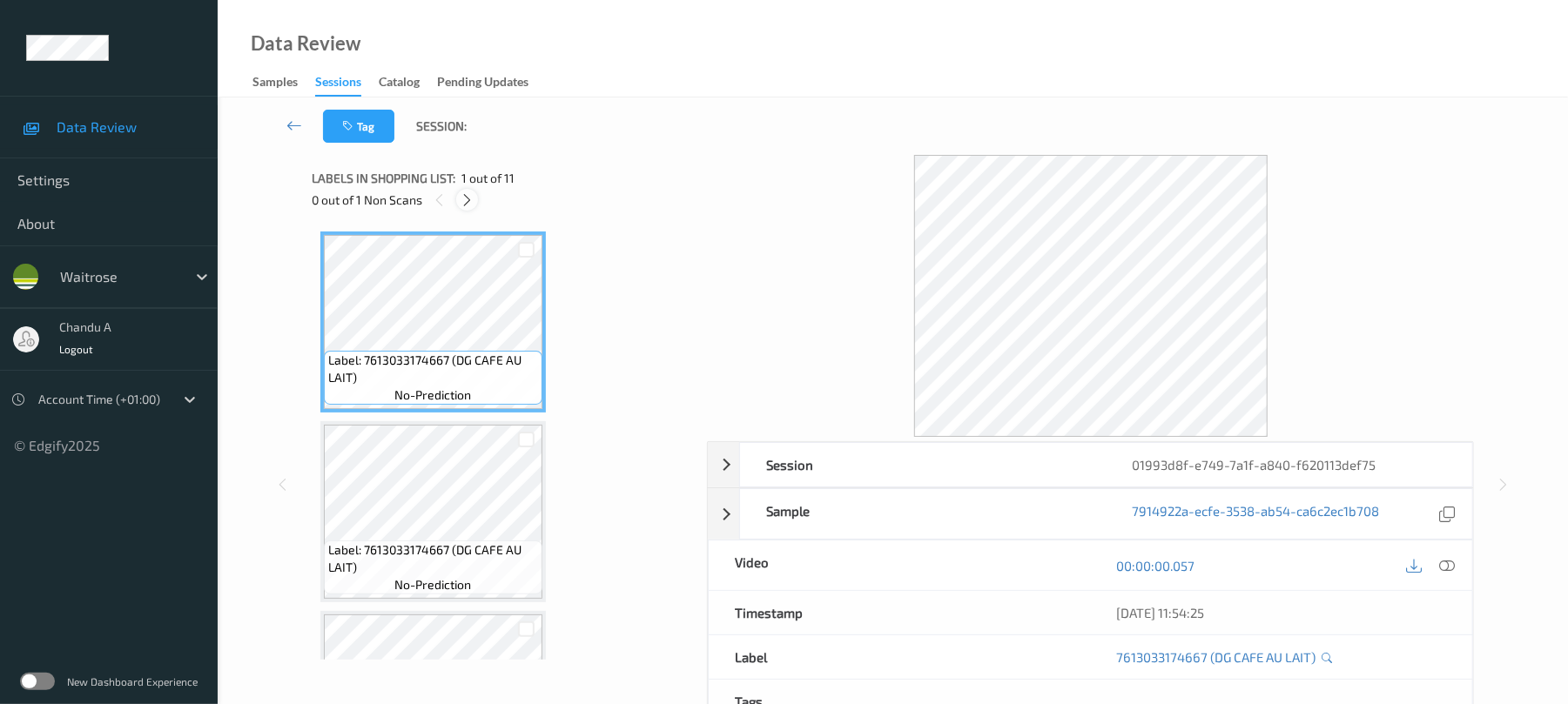
click at [468, 199] on icon at bounding box center [466, 201] width 15 height 16
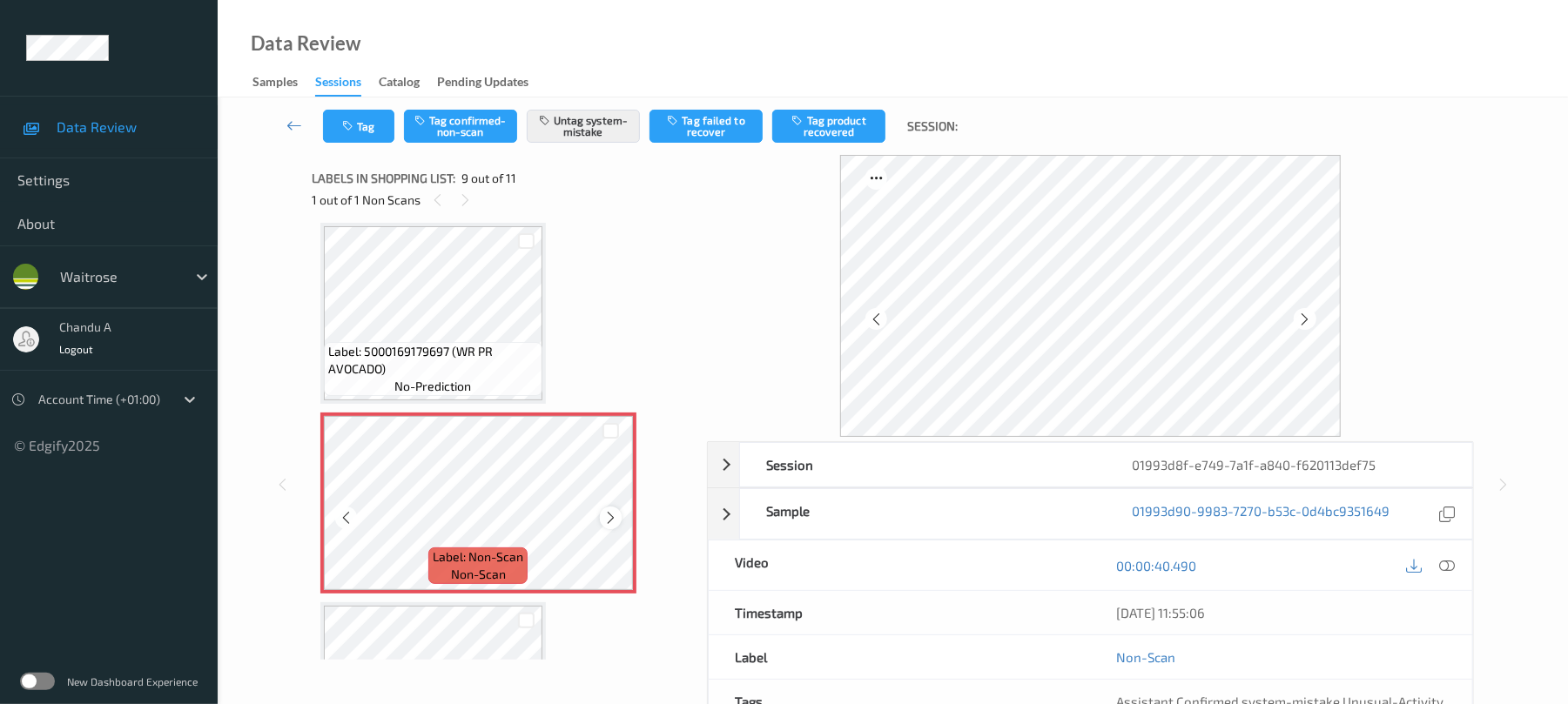
click at [607, 514] on icon at bounding box center [610, 518] width 15 height 16
click at [614, 517] on icon at bounding box center [610, 518] width 15 height 16
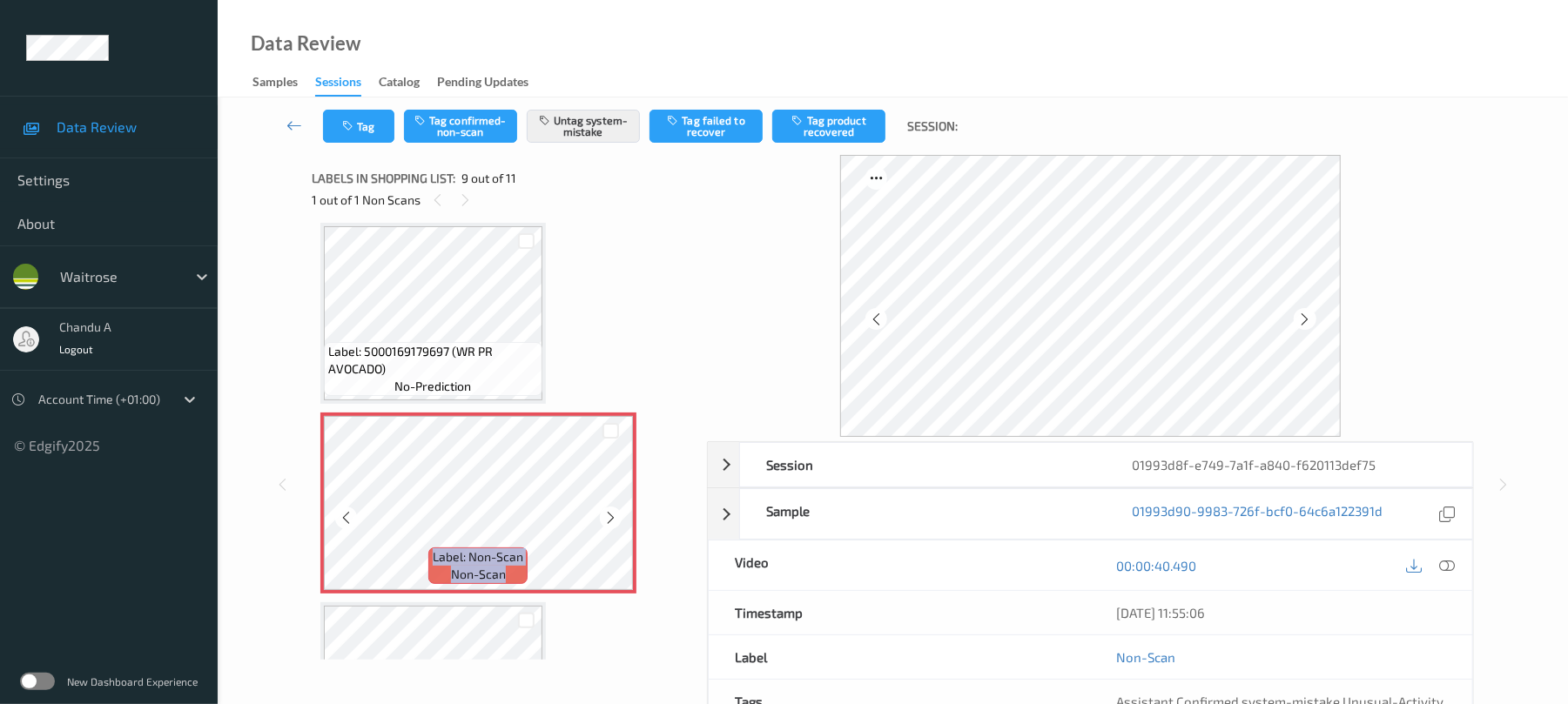
click at [614, 517] on icon at bounding box center [610, 518] width 15 height 16
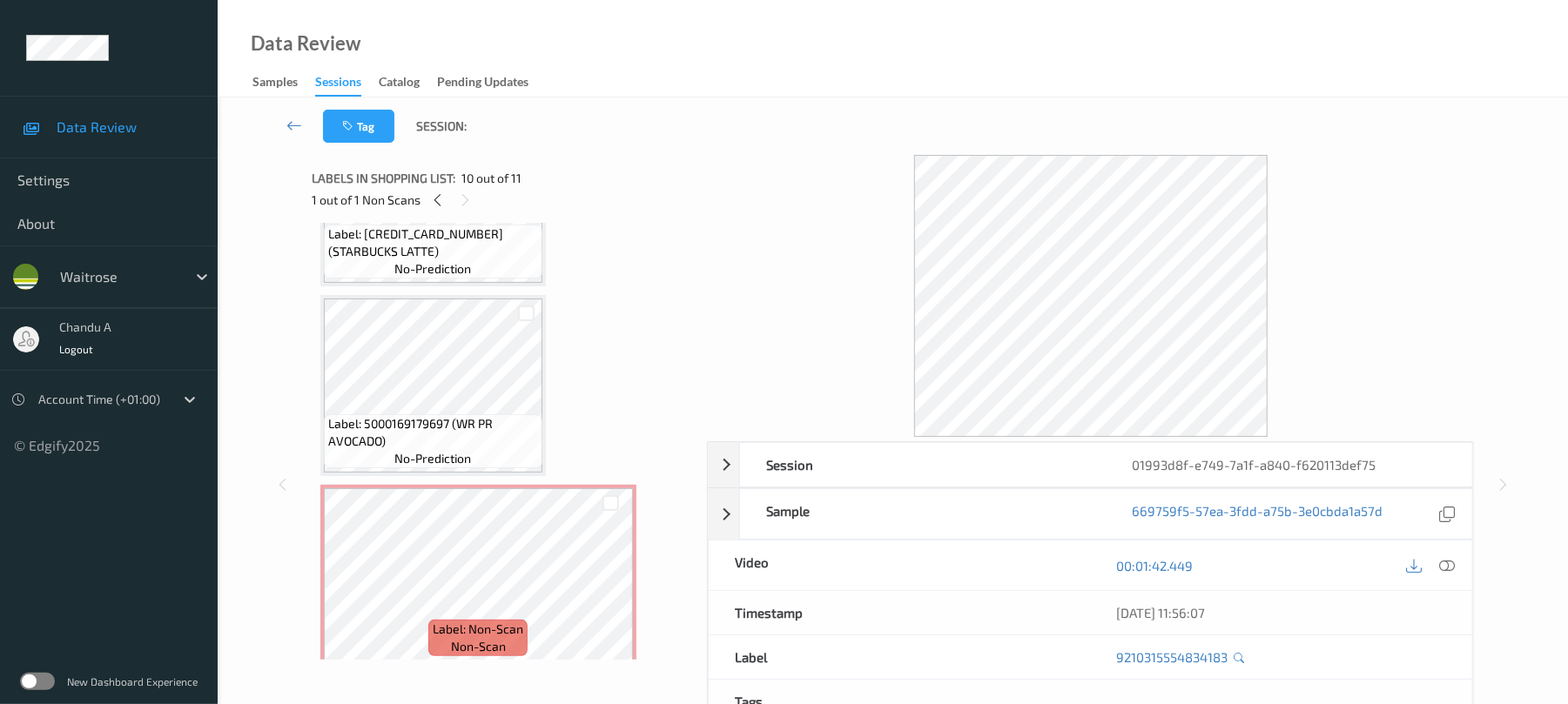
scroll to position [1221, 0]
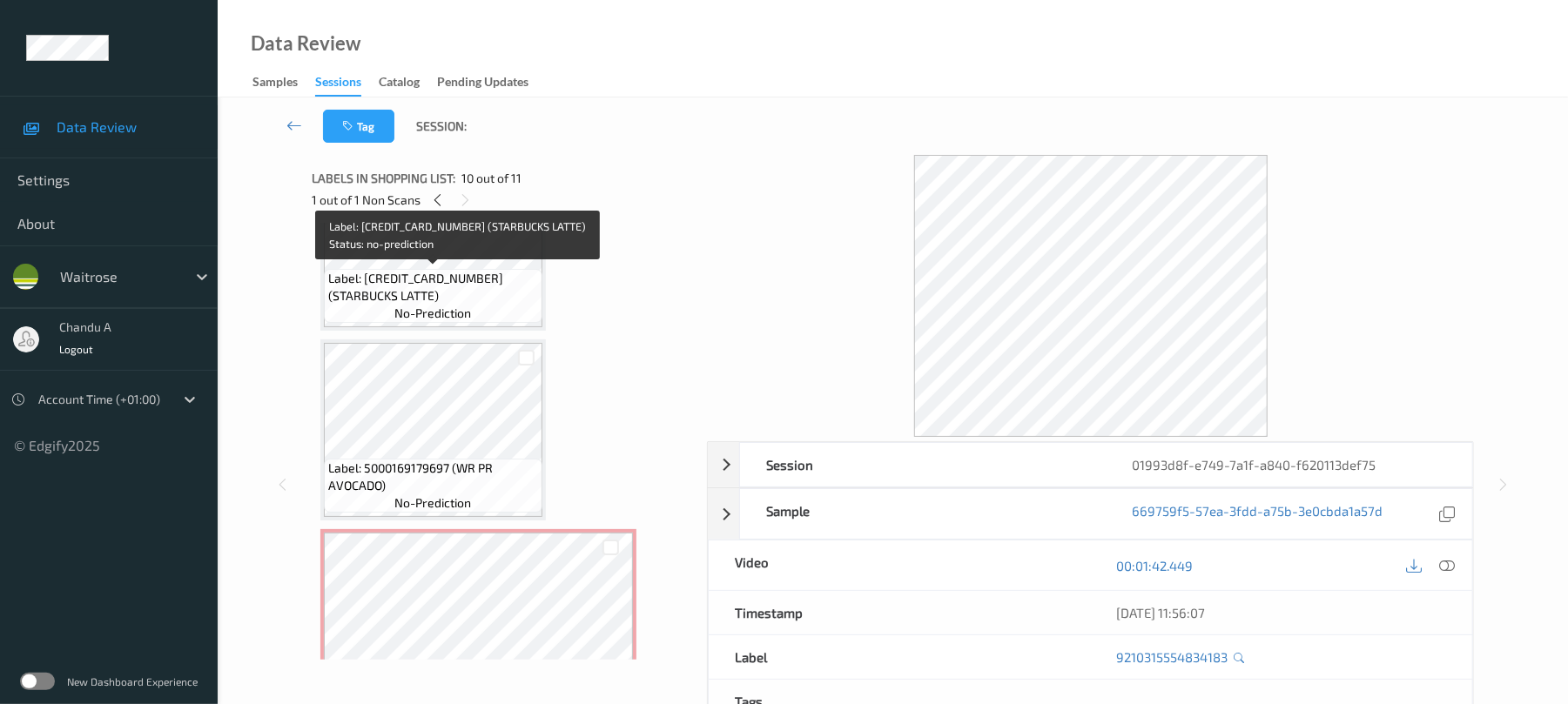
click at [464, 286] on span "Label: 5711953145957 (STARBUCKS LATTE)" at bounding box center [433, 287] width 210 height 35
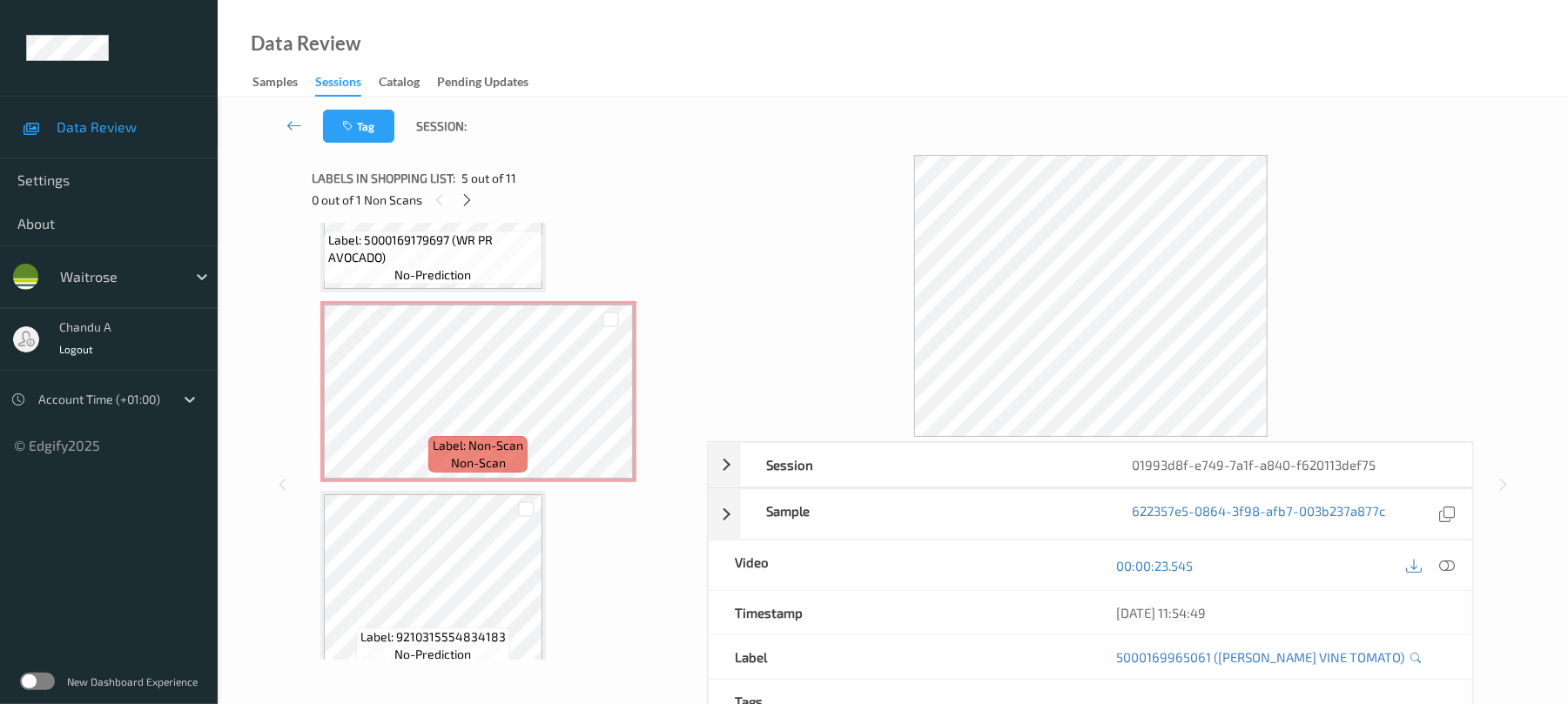
scroll to position [1454, 0]
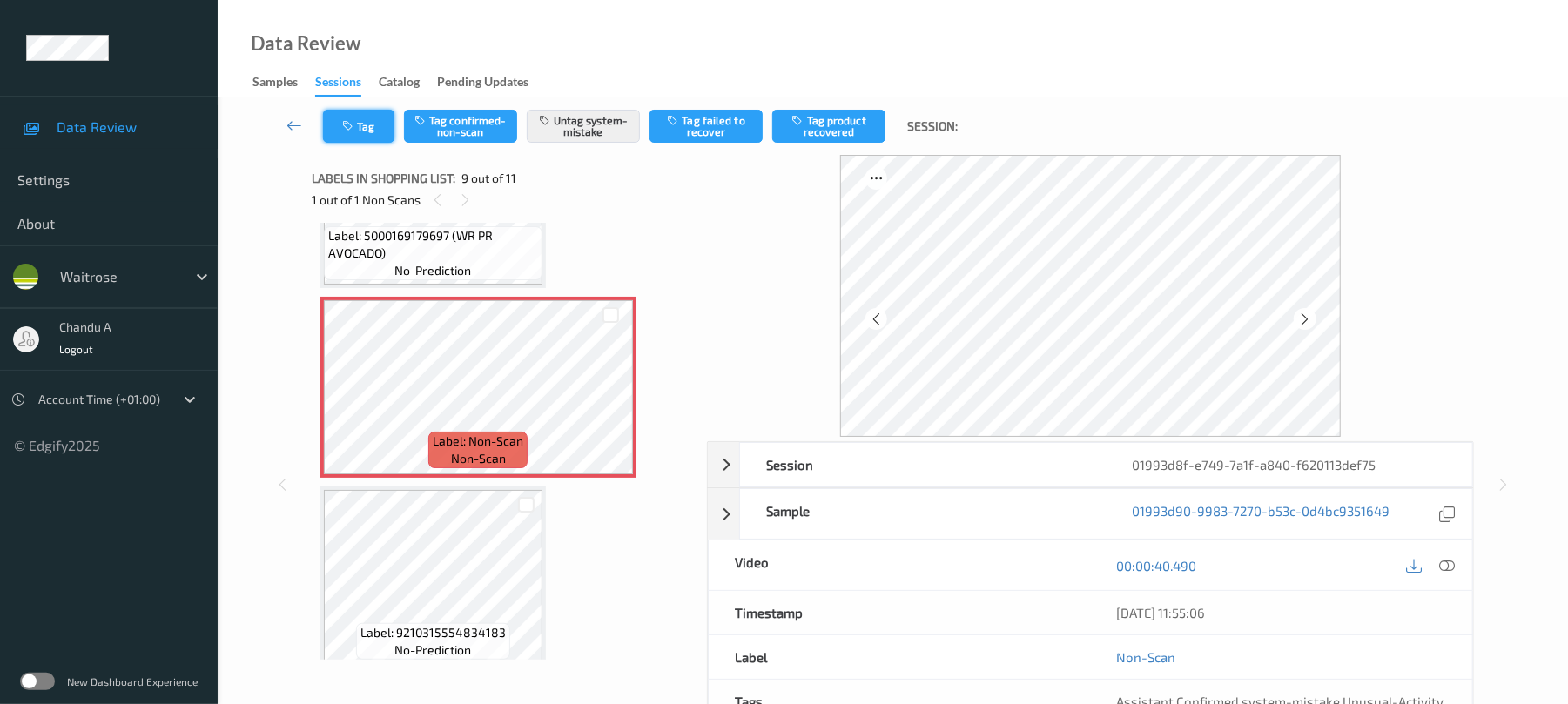
click at [356, 132] on button "Tag" at bounding box center [359, 126] width 71 height 33
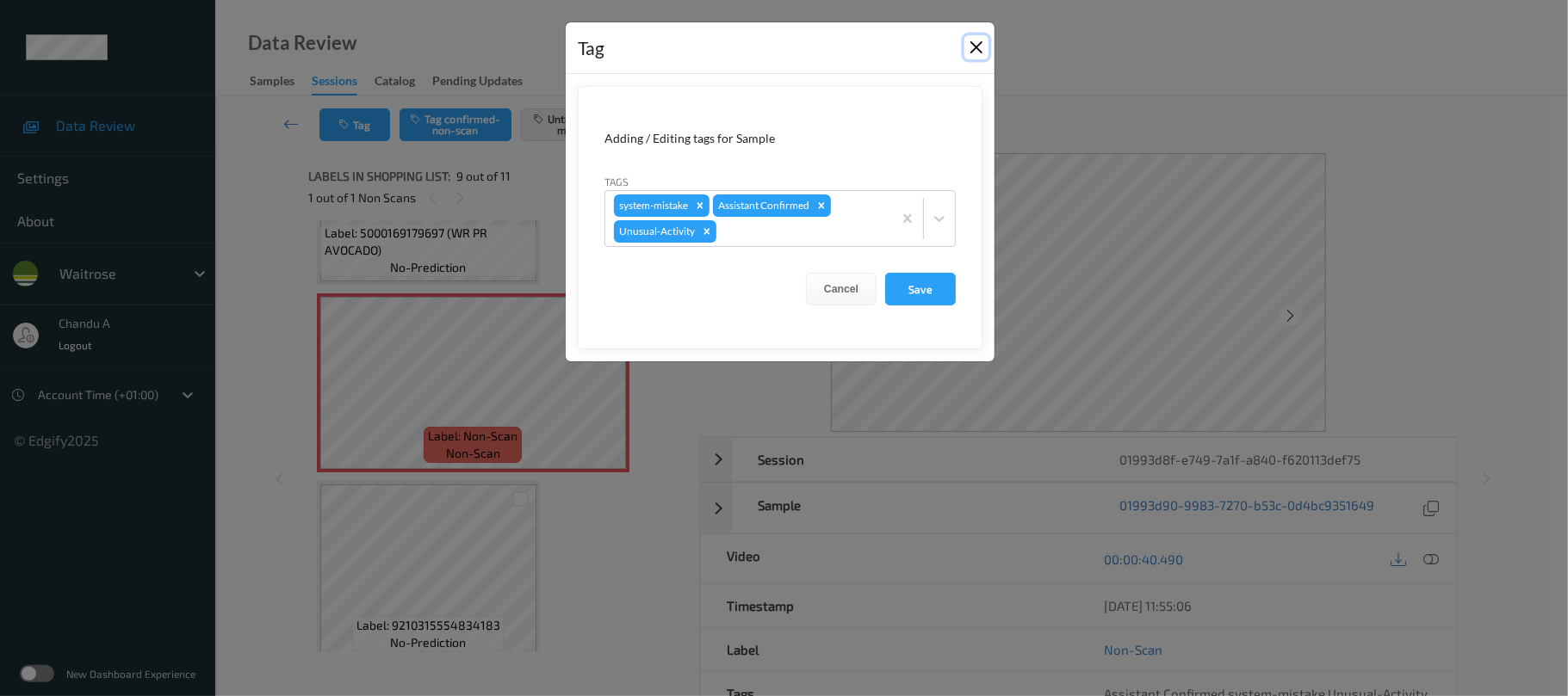
click at [972, 47] on button "Close" at bounding box center [976, 47] width 24 height 24
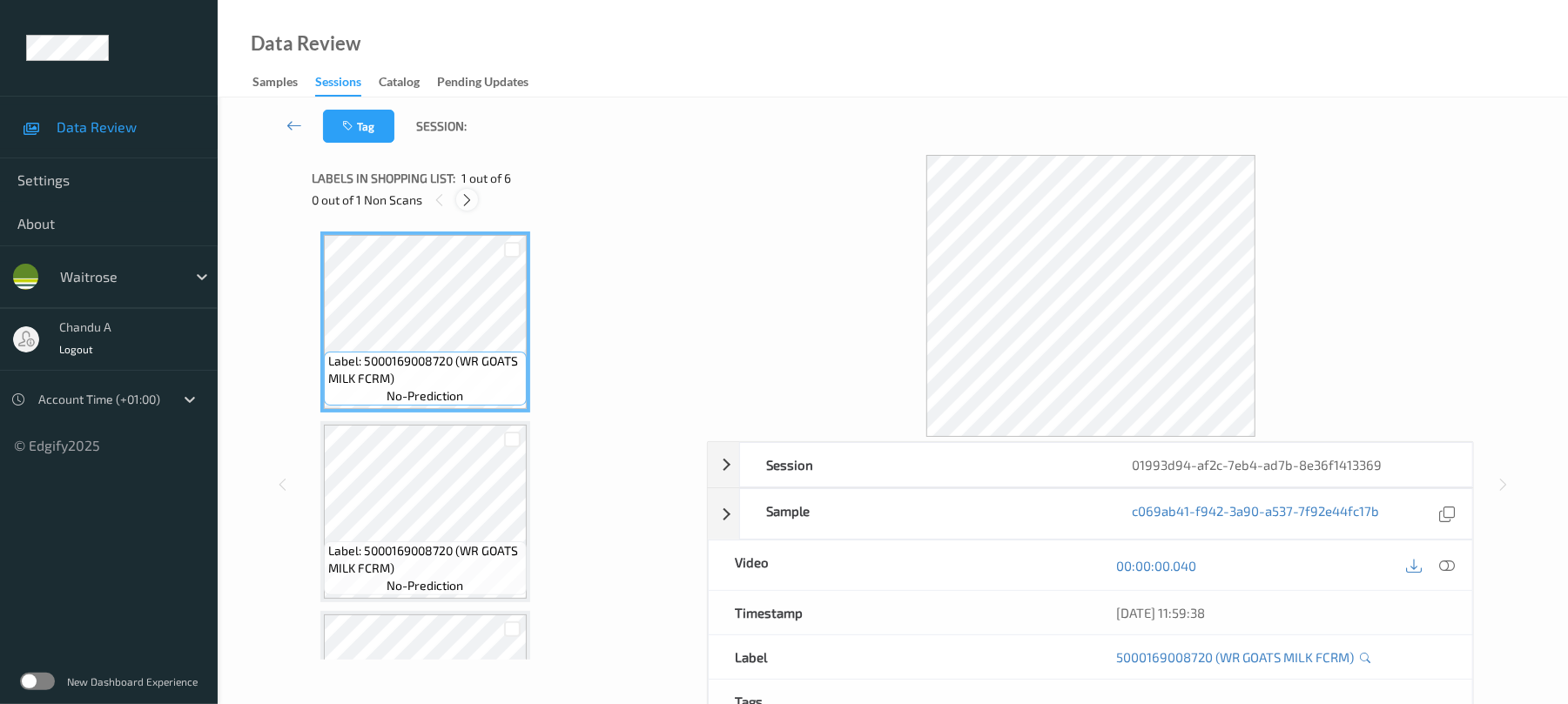
click at [468, 196] on icon at bounding box center [466, 201] width 15 height 16
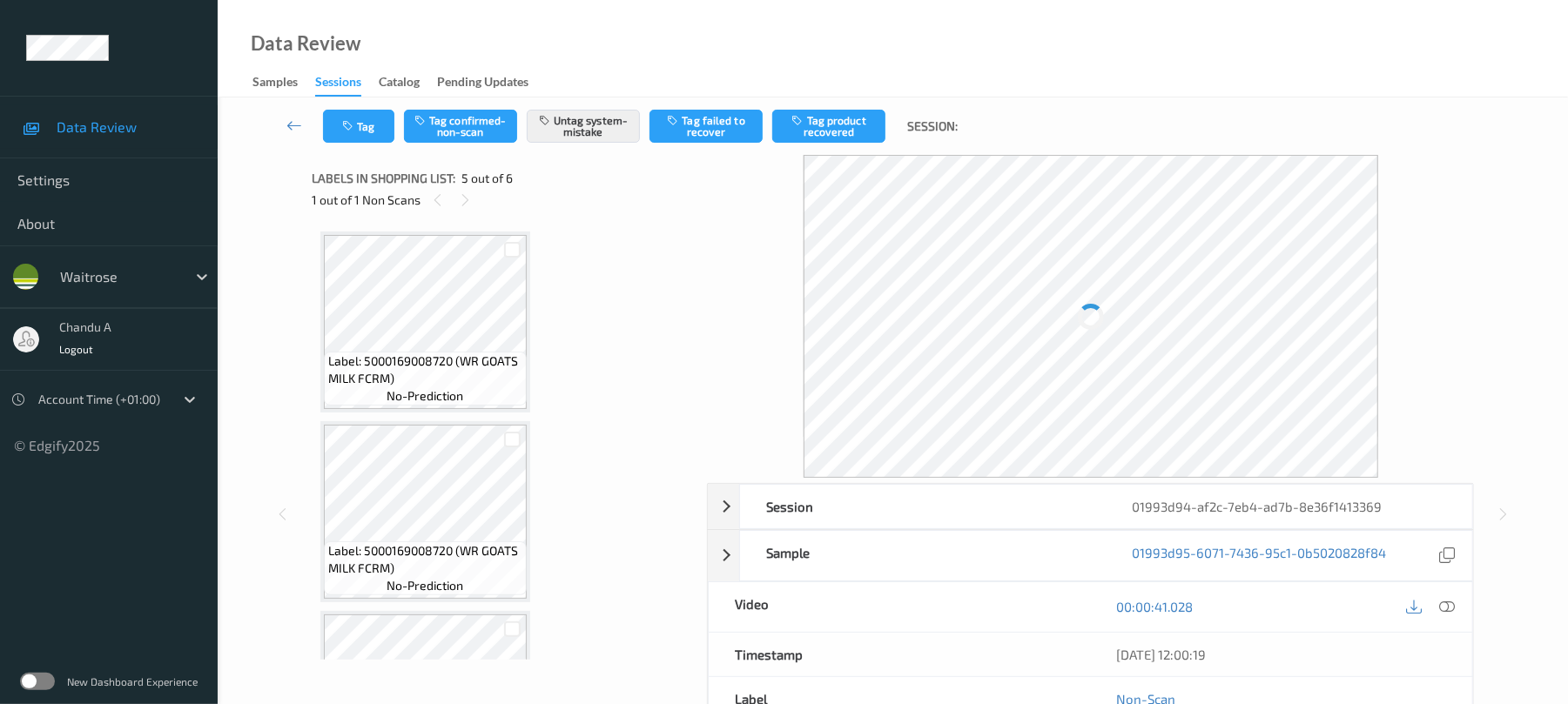
scroll to position [578, 0]
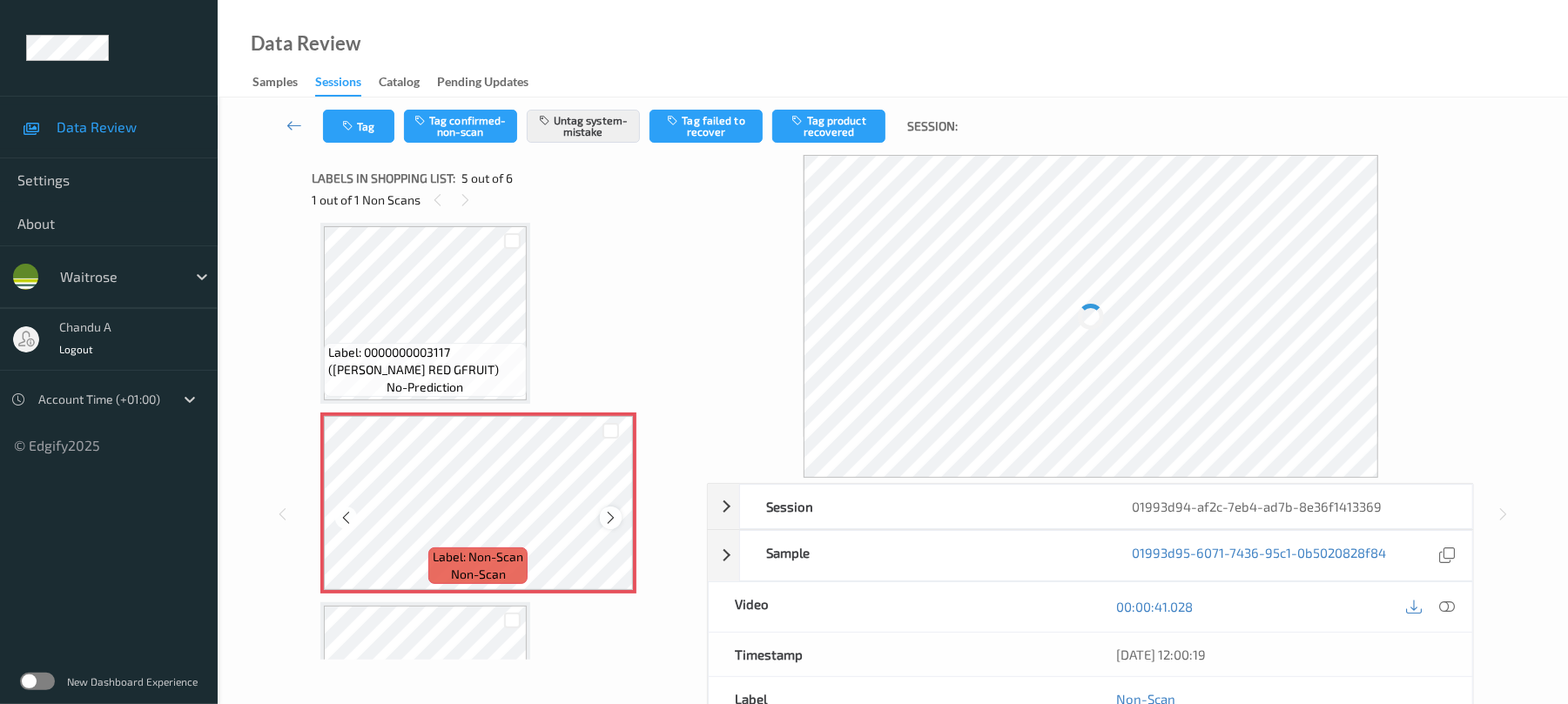
click at [615, 513] on icon at bounding box center [610, 518] width 15 height 16
click at [346, 124] on icon "button" at bounding box center [350, 127] width 15 height 12
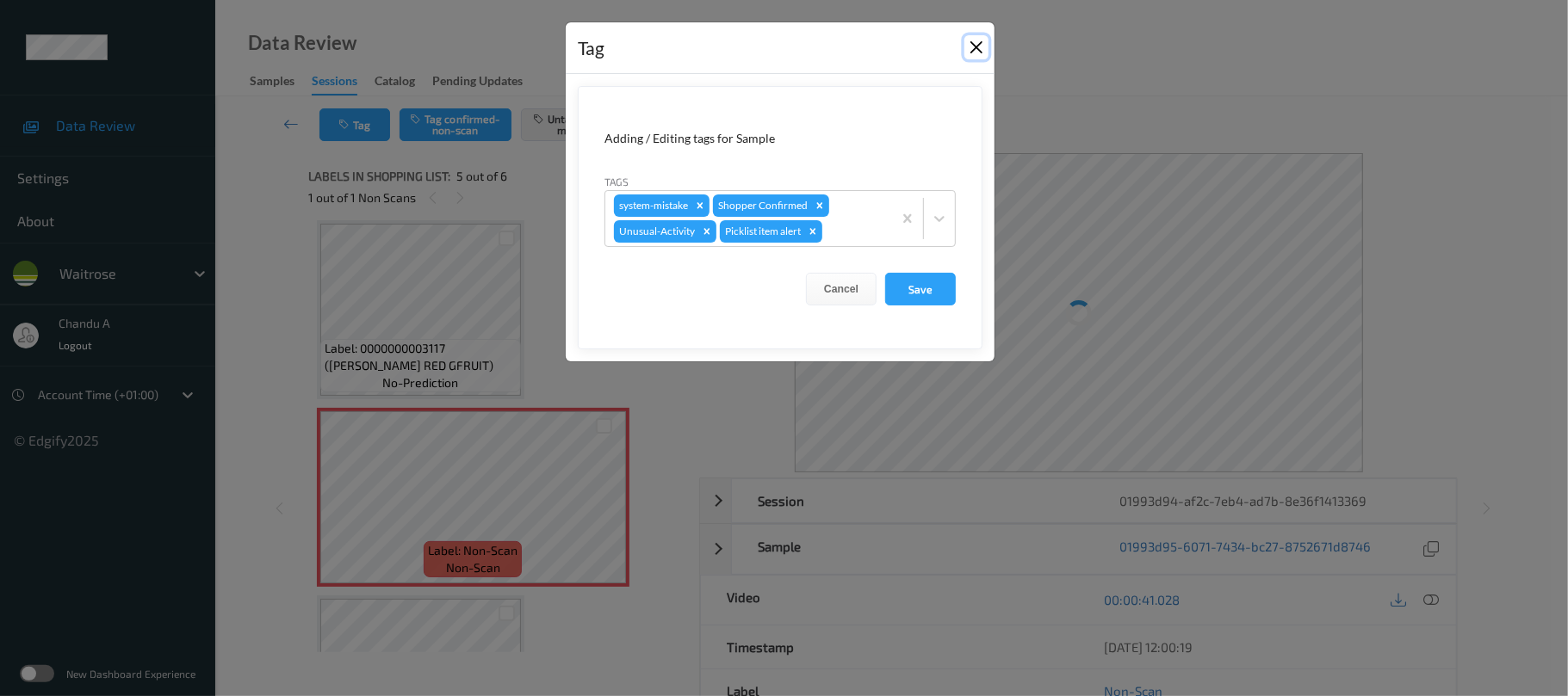
click at [970, 54] on button "Close" at bounding box center [976, 47] width 24 height 24
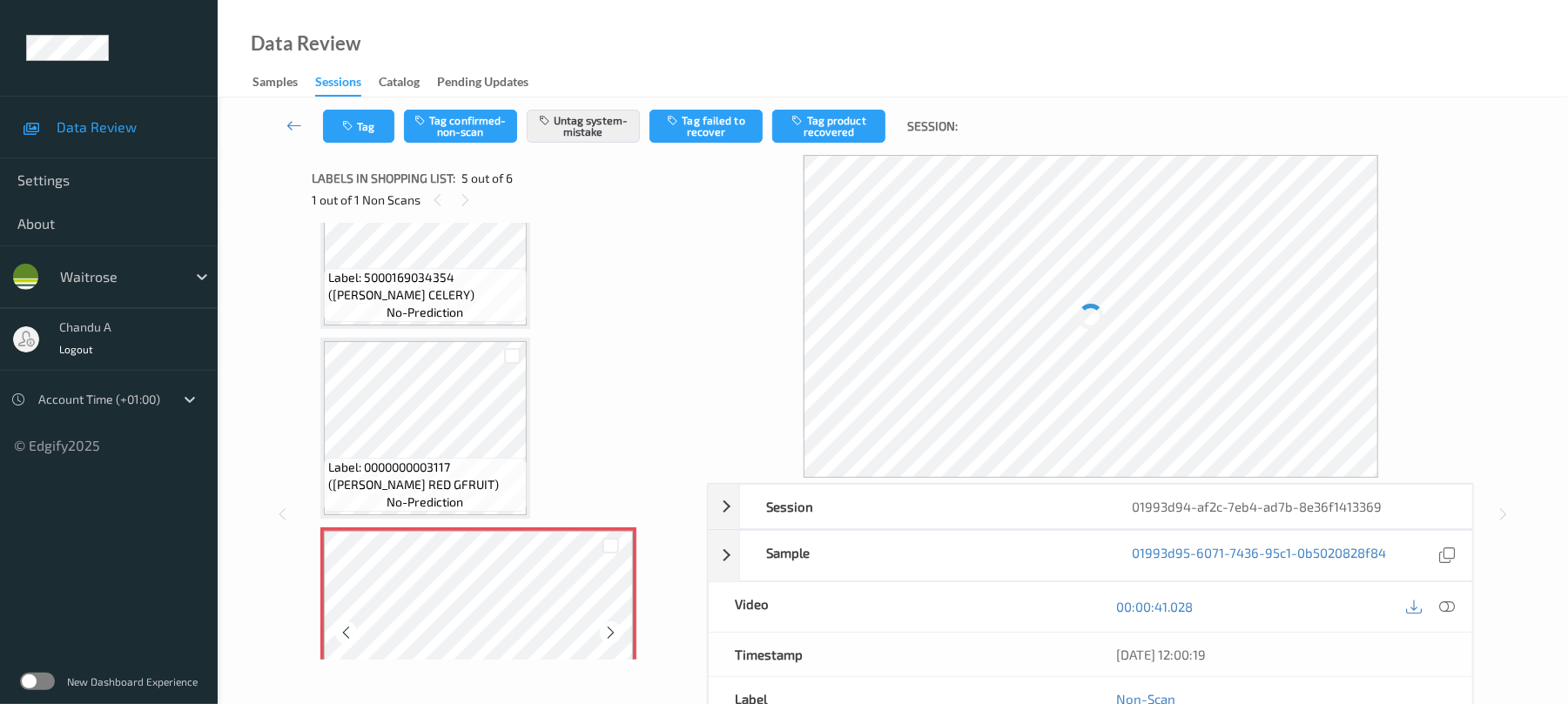
scroll to position [461, 0]
click at [451, 279] on span "Label: 5000169034354 ([PERSON_NAME] CELERY)" at bounding box center [425, 288] width 194 height 35
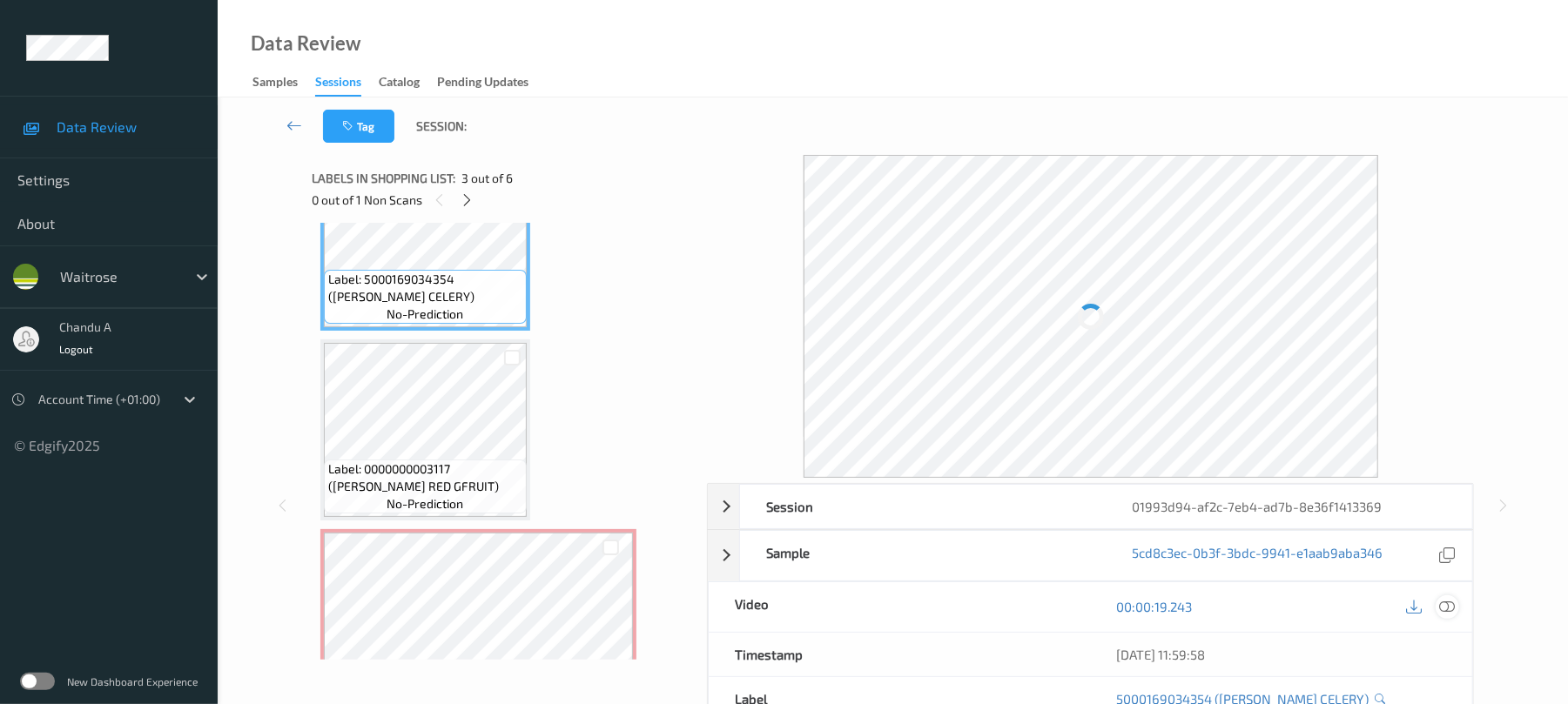
click at [1454, 606] on icon at bounding box center [1448, 607] width 16 height 16
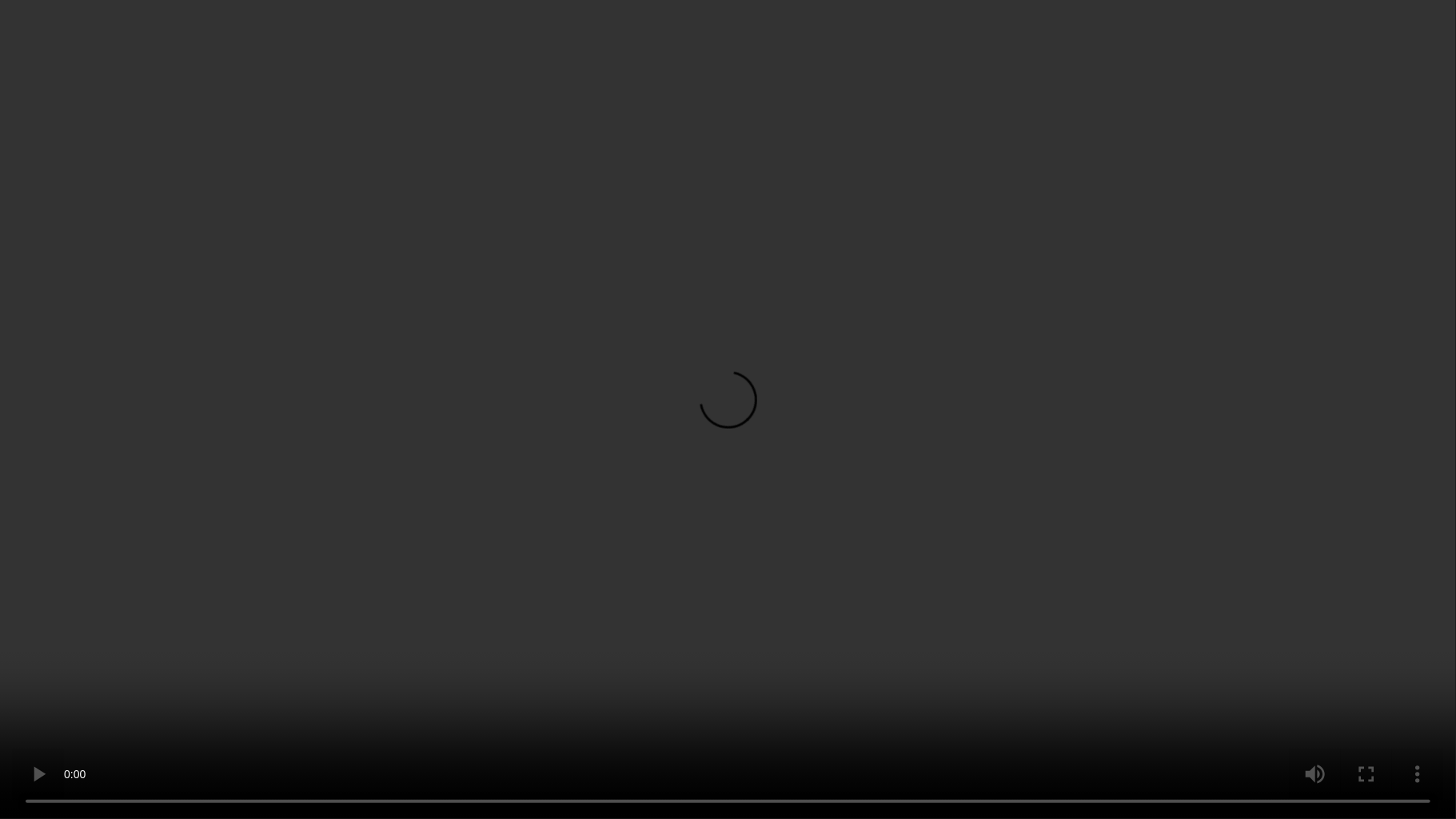
click at [793, 355] on video at bounding box center [728, 409] width 1456 height 819
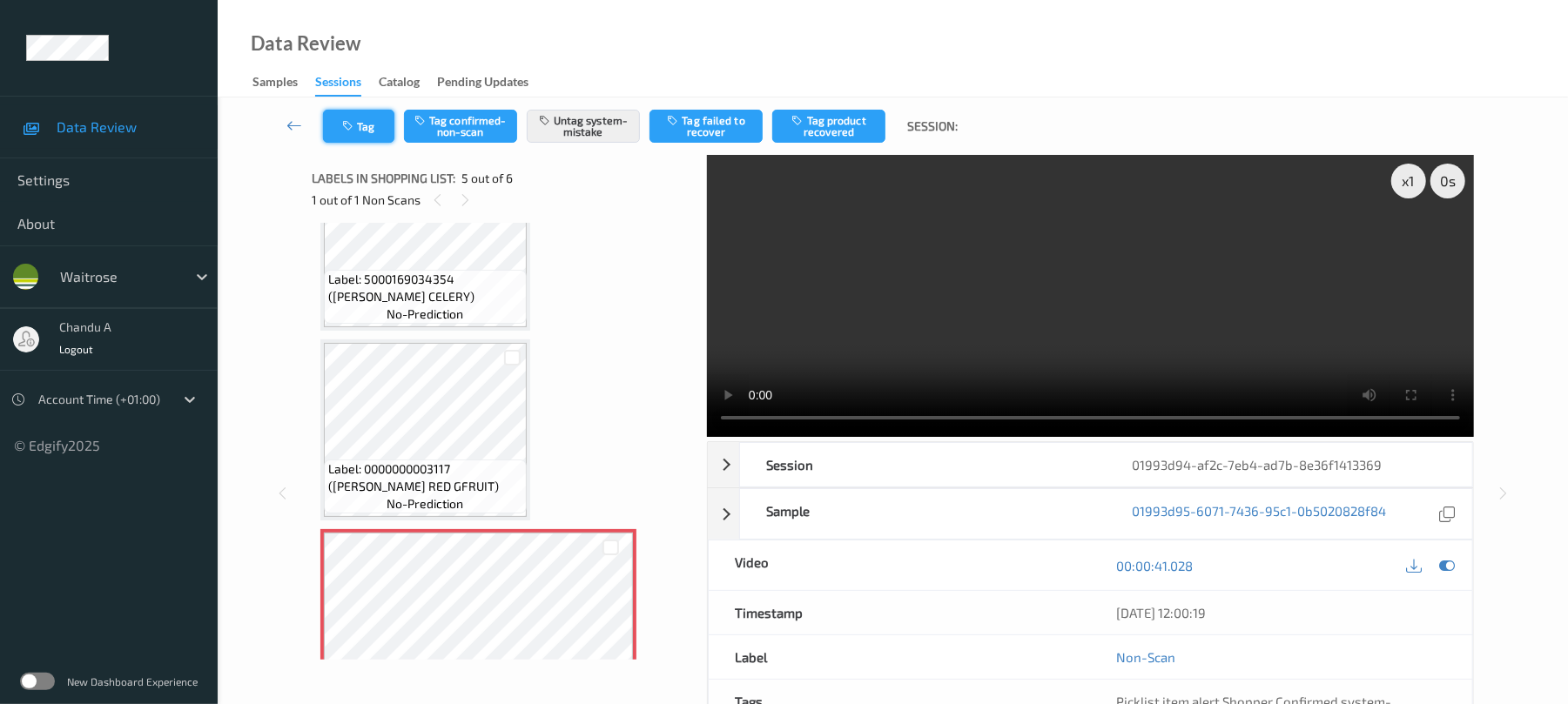
click at [353, 124] on icon "button" at bounding box center [350, 127] width 15 height 12
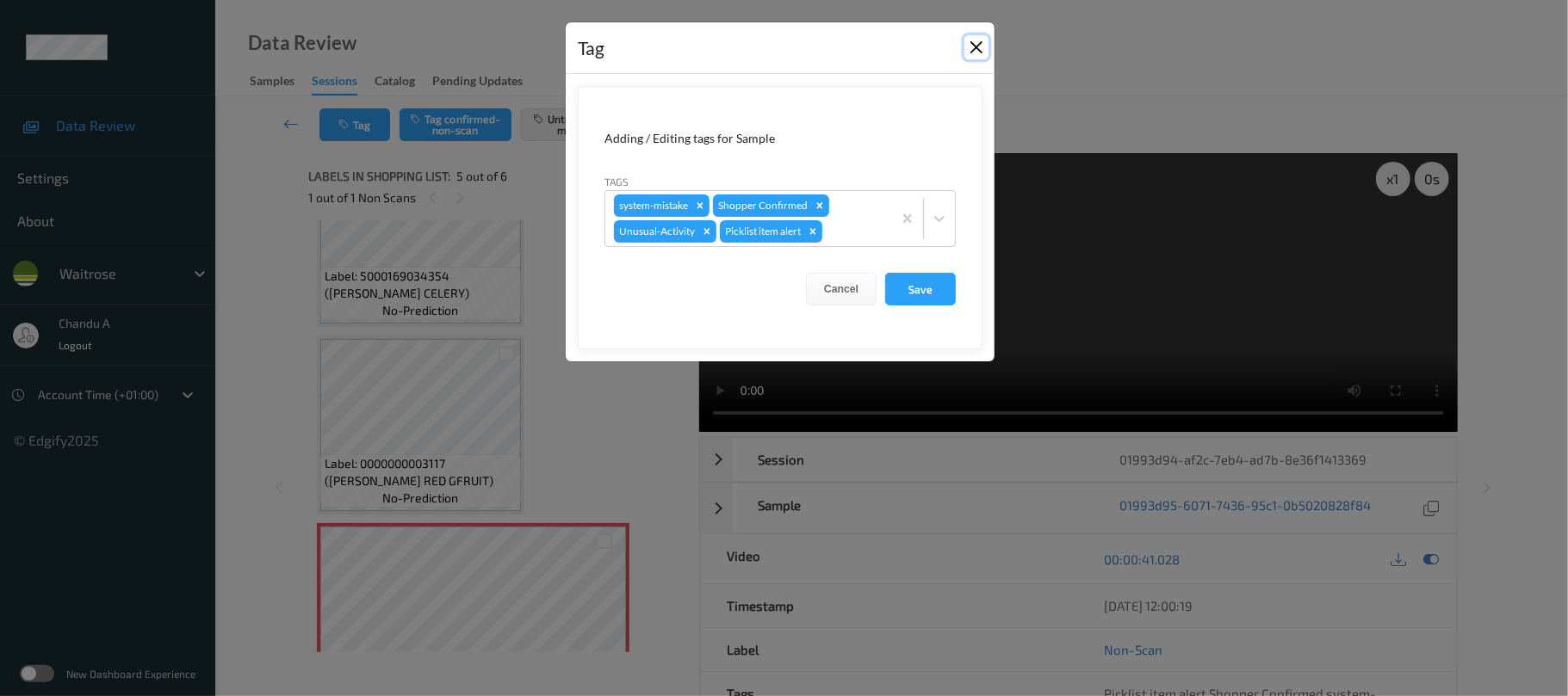
drag, startPoint x: 969, startPoint y: 53, endPoint x: 928, endPoint y: 42, distance: 42.4
click at [970, 52] on button "Close" at bounding box center [976, 47] width 24 height 24
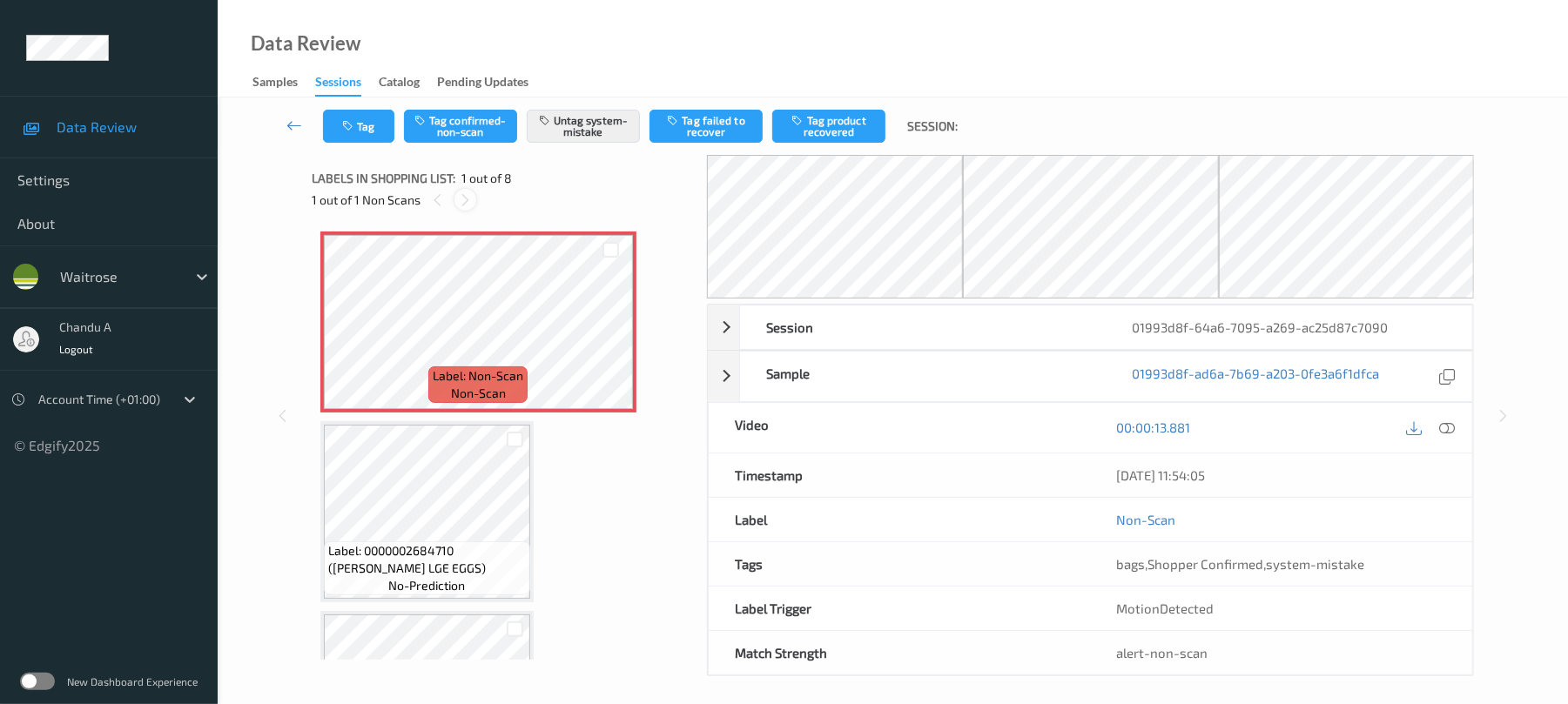
click at [454, 202] on div at bounding box center [465, 200] width 21 height 21
click at [604, 335] on icon at bounding box center [610, 337] width 15 height 16
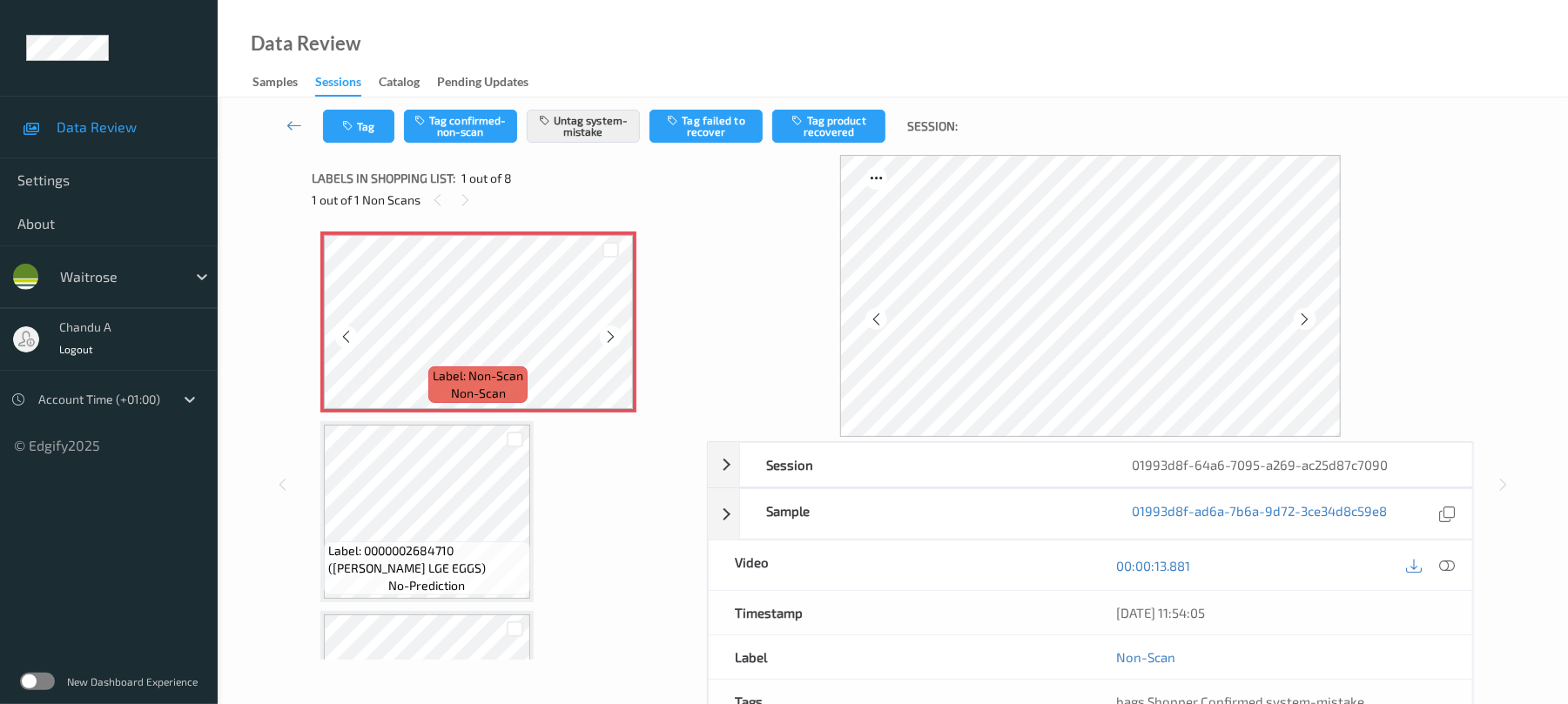
click at [604, 335] on icon at bounding box center [610, 337] width 15 height 16
click at [357, 127] on button "Tag" at bounding box center [359, 126] width 71 height 33
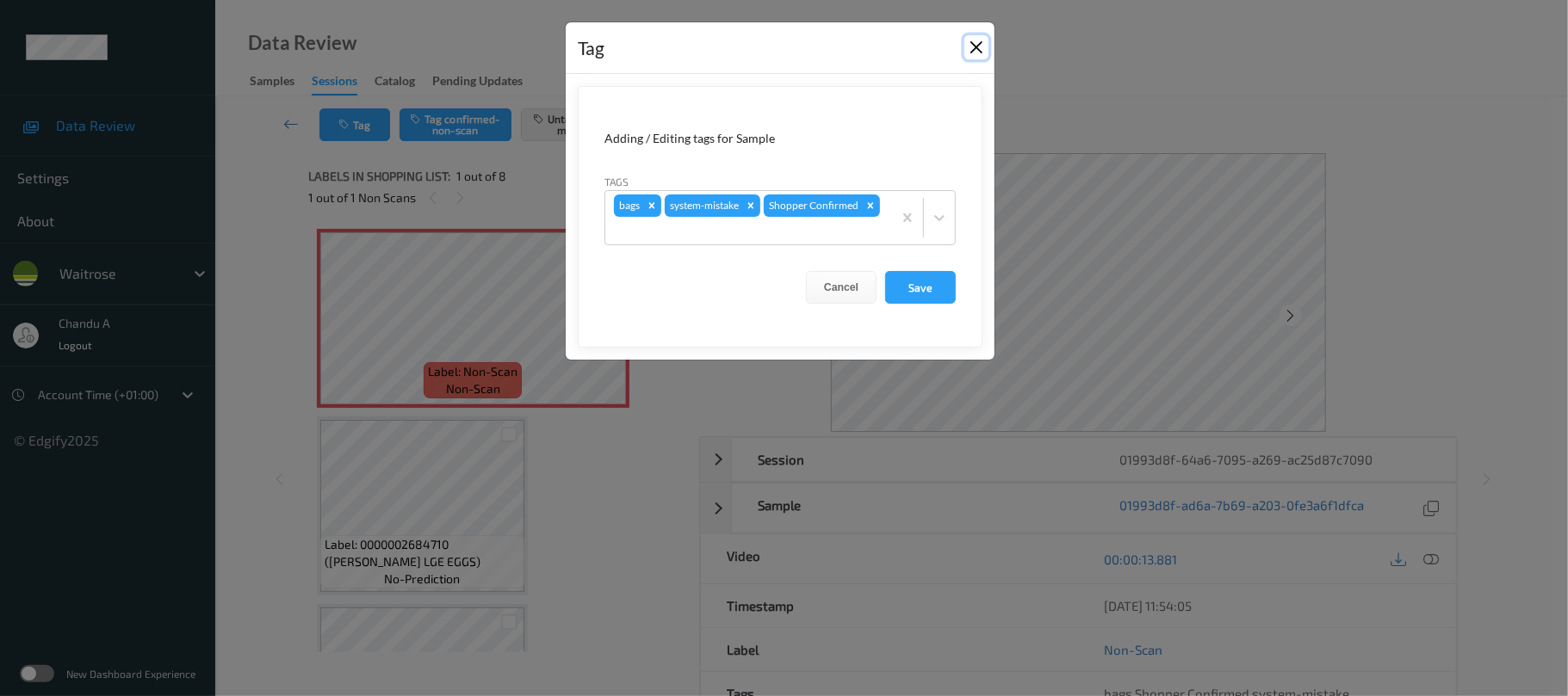
click at [972, 49] on button "Close" at bounding box center [976, 47] width 24 height 24
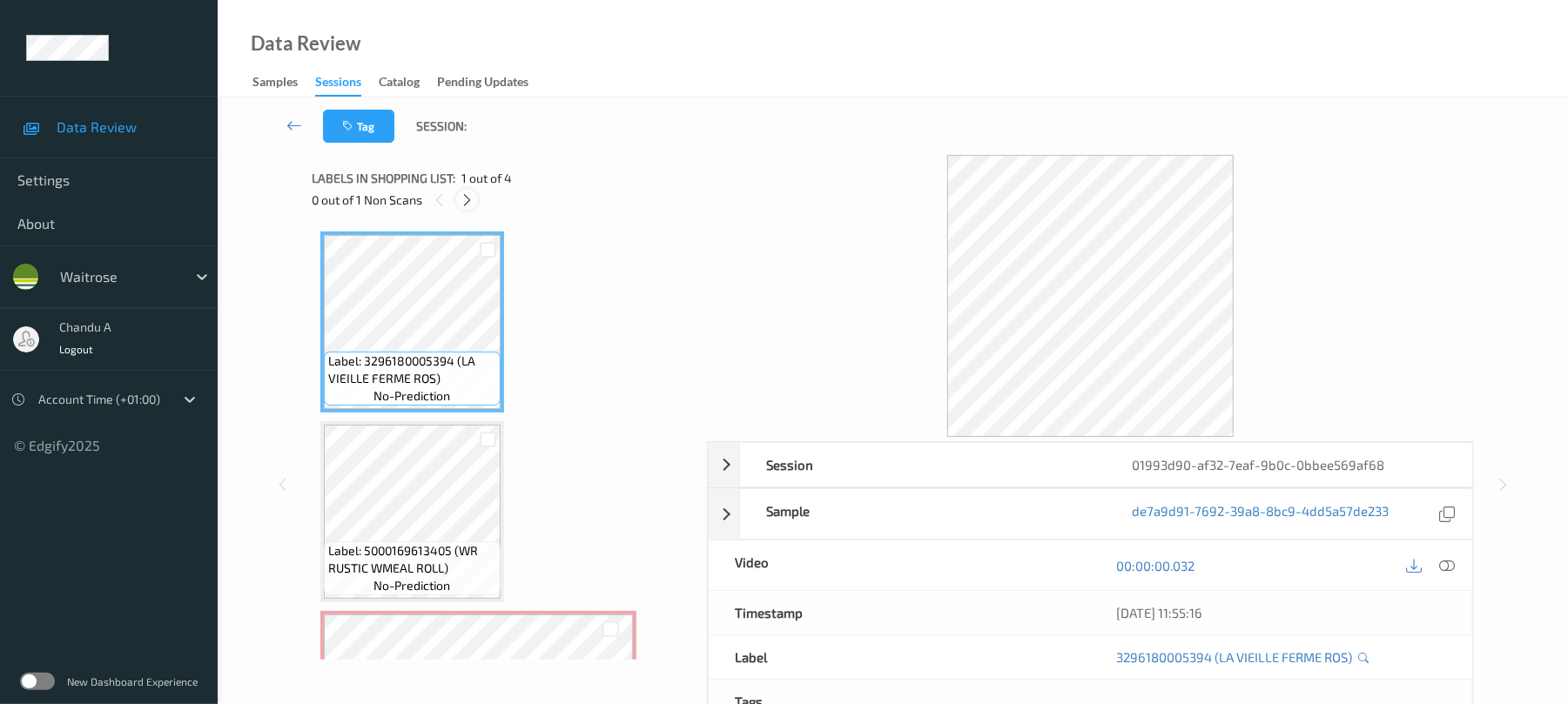
click at [468, 203] on icon at bounding box center [466, 201] width 15 height 16
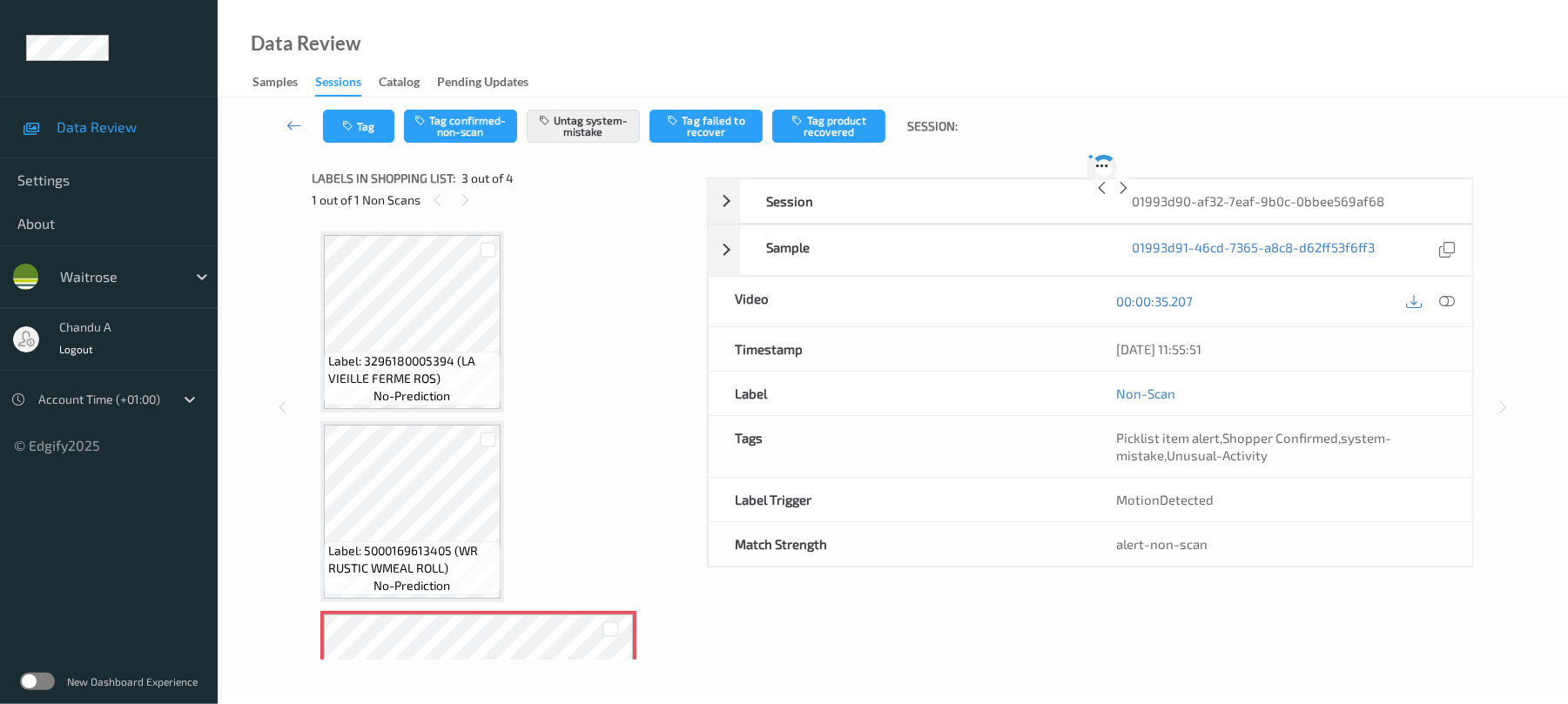
scroll to position [199, 0]
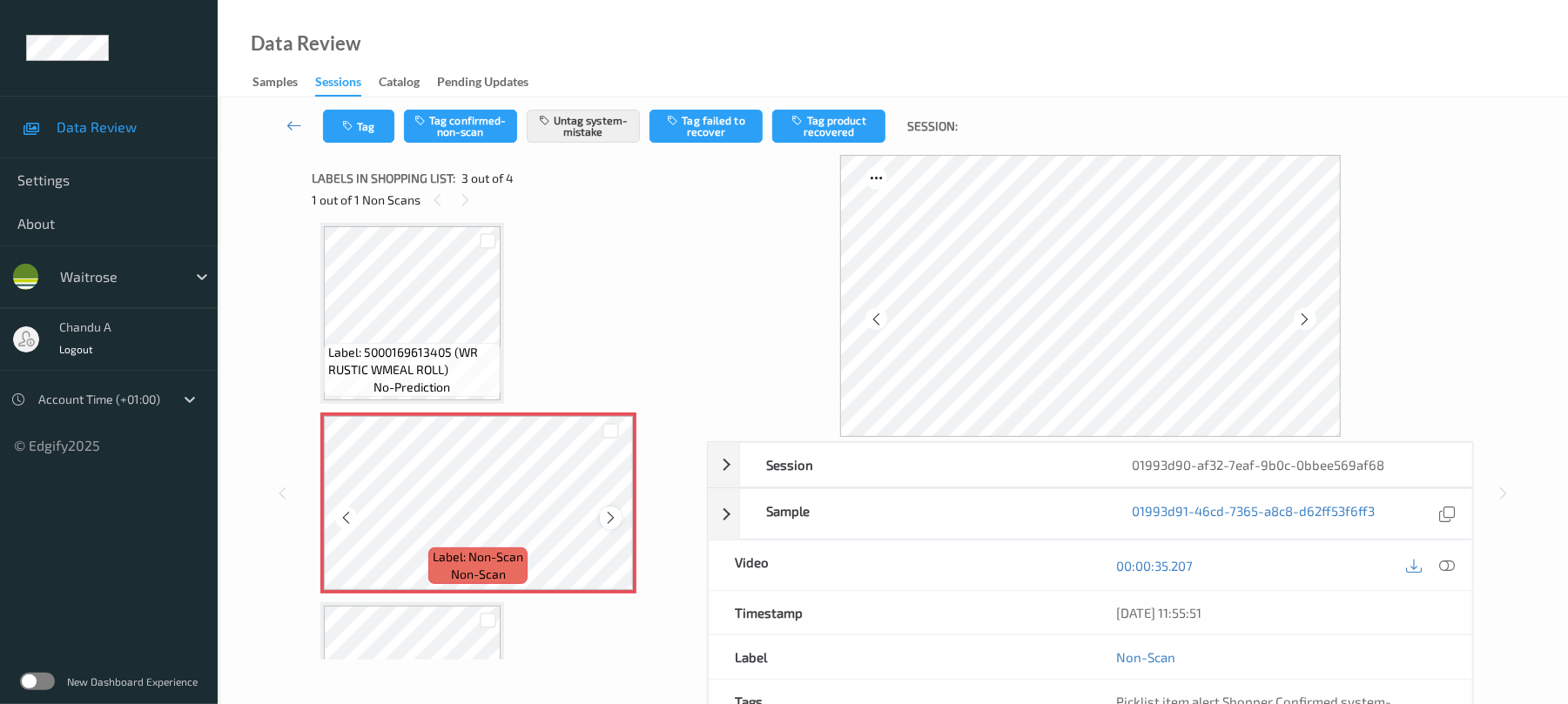
click at [610, 519] on icon at bounding box center [610, 518] width 15 height 16
click at [375, 136] on button "Tag" at bounding box center [359, 126] width 71 height 33
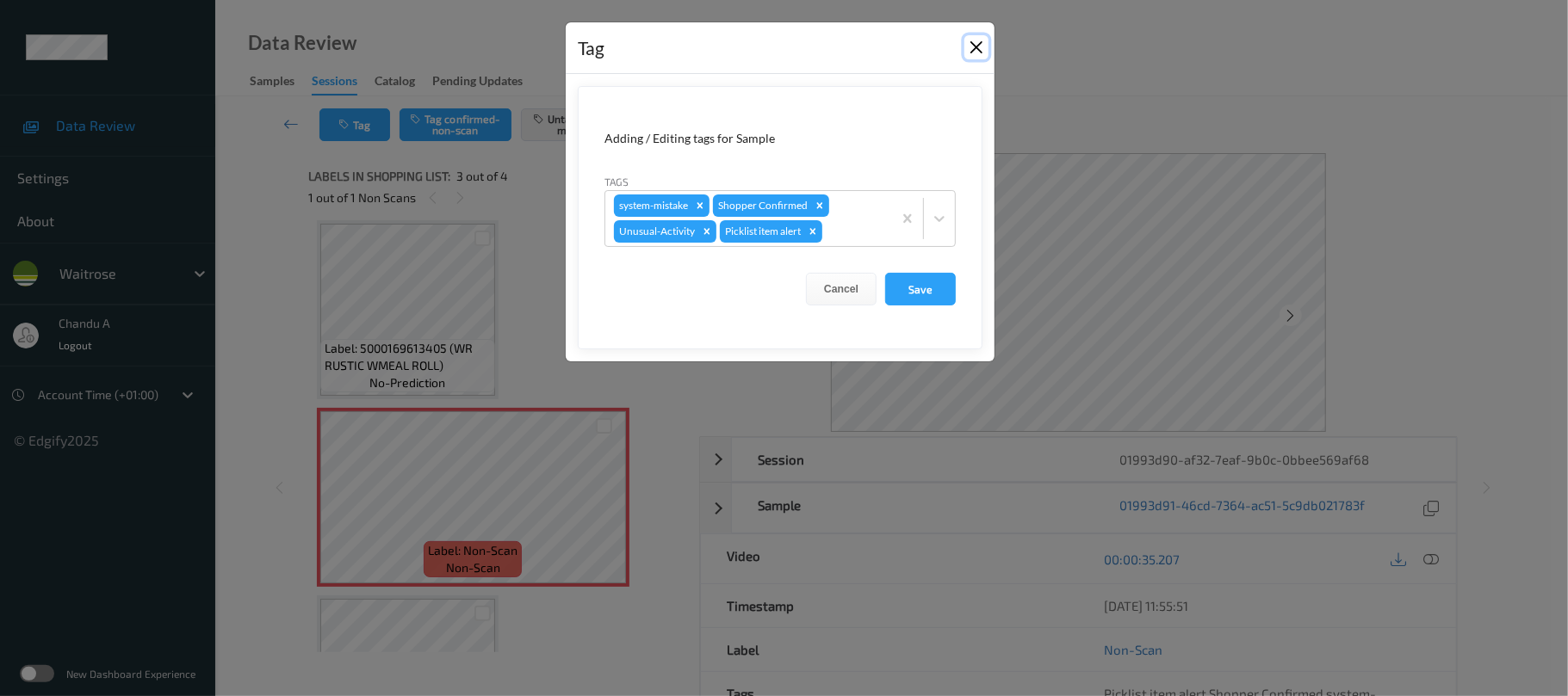
click at [966, 52] on button "Close" at bounding box center [976, 47] width 24 height 24
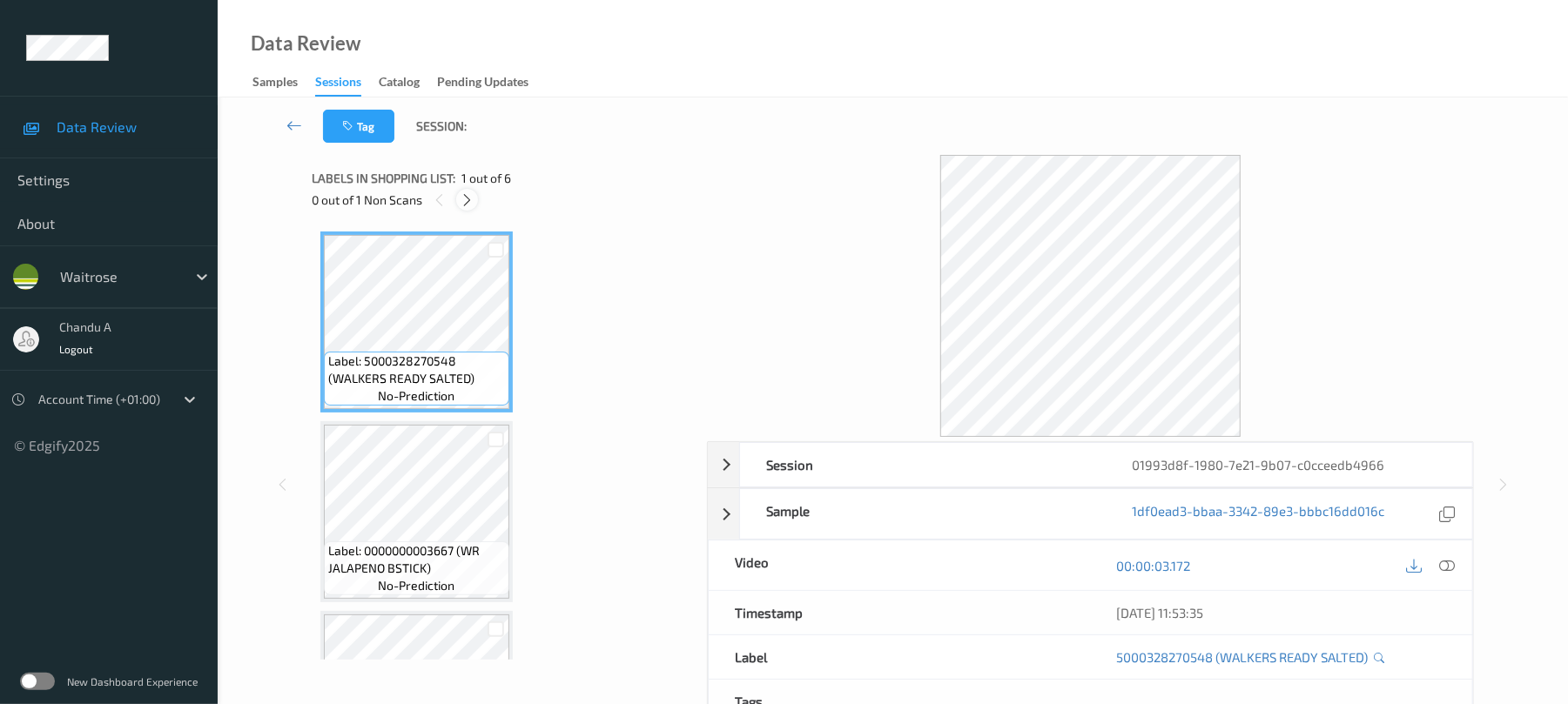
click at [464, 203] on icon at bounding box center [466, 201] width 15 height 16
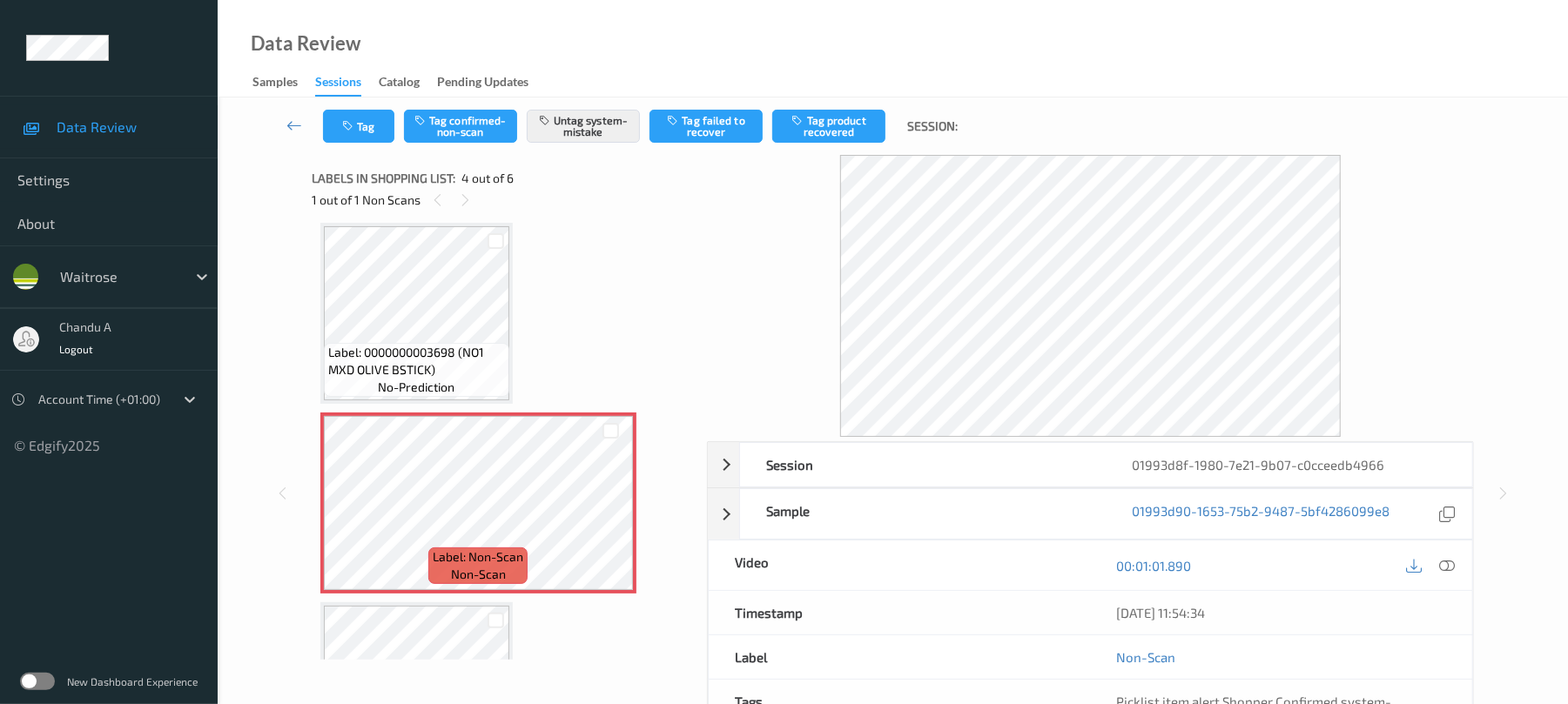
scroll to position [505, 0]
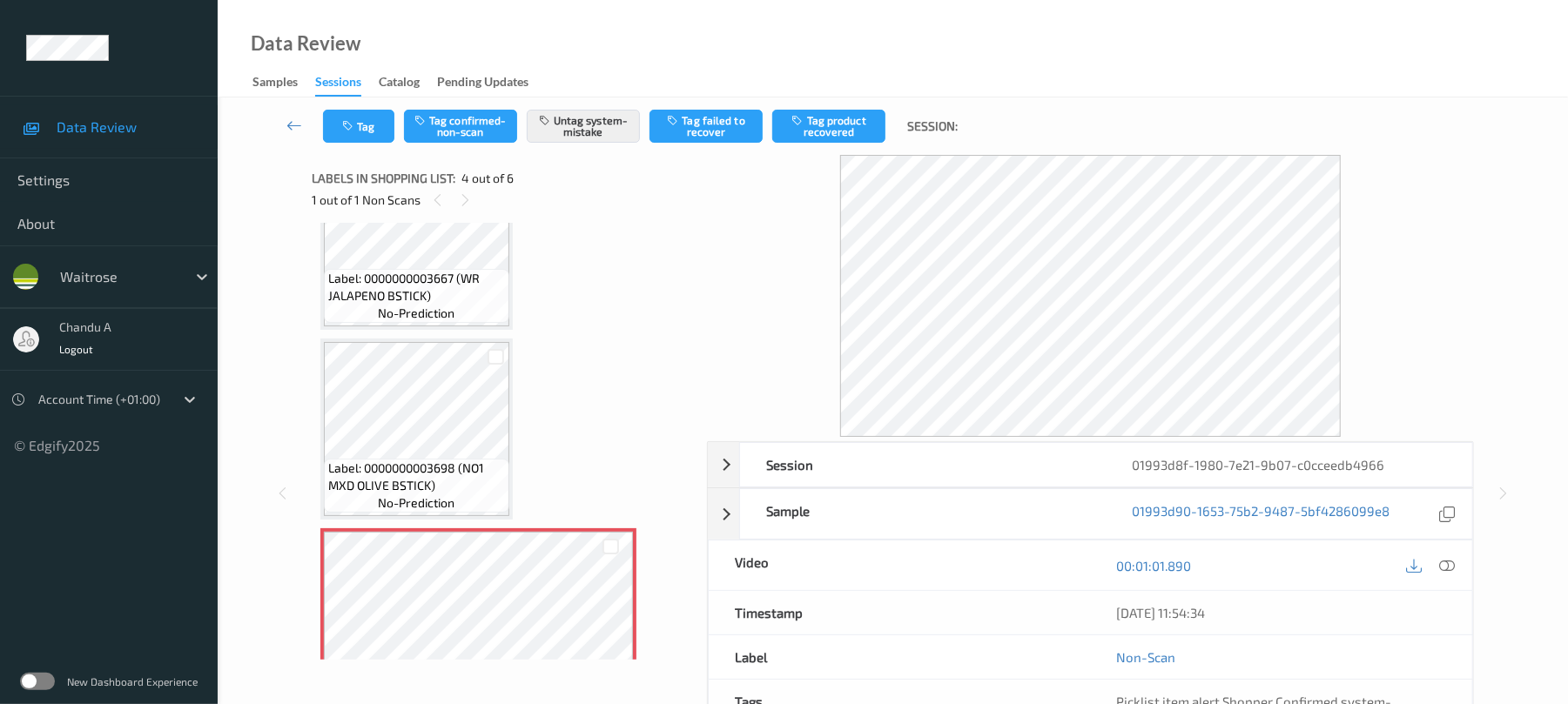
click at [481, 333] on div "Label: 5000328270548 (WALKERS READY SALTED) no-prediction Label: 0000000003667 …" at bounding box center [503, 524] width 366 height 1131
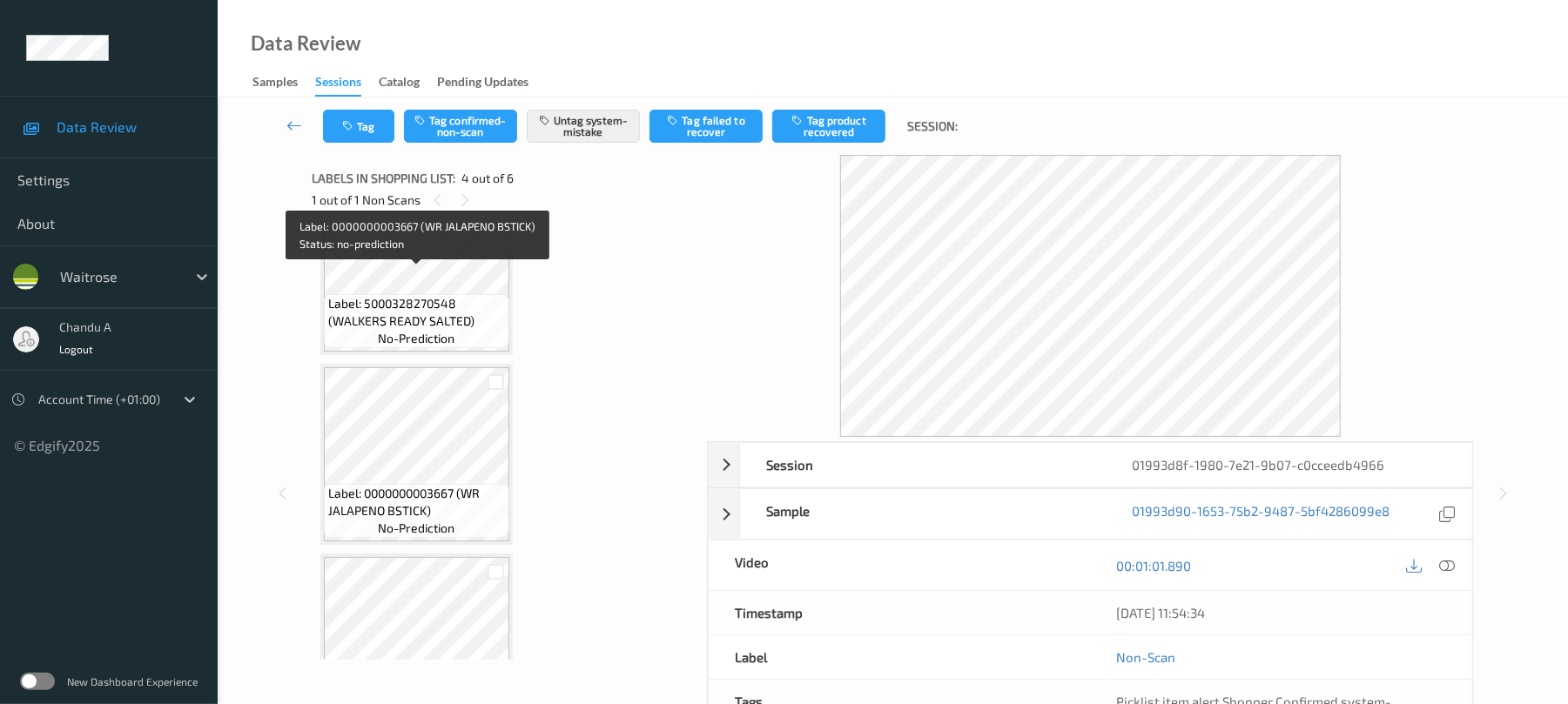
scroll to position [40, 0]
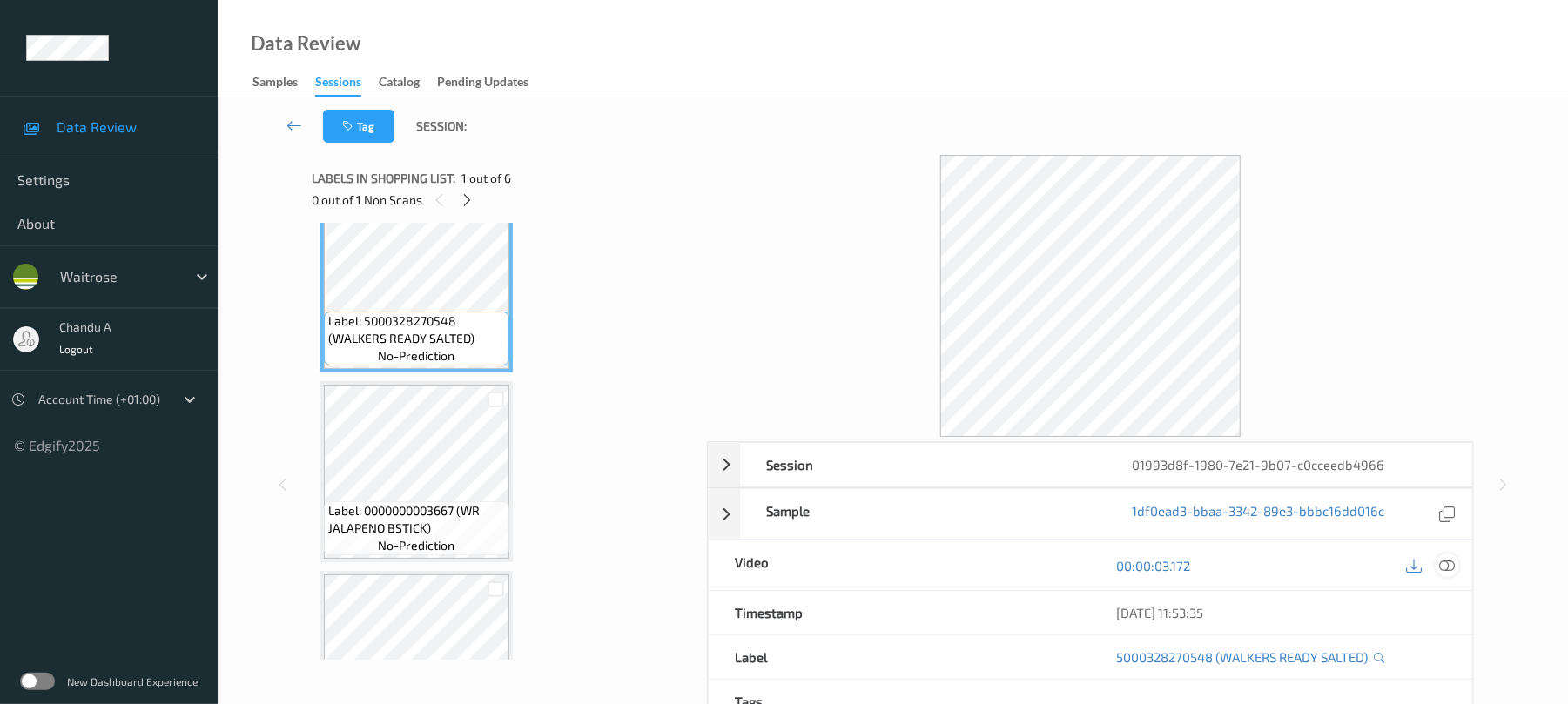
click at [1443, 567] on icon at bounding box center [1448, 567] width 16 height 16
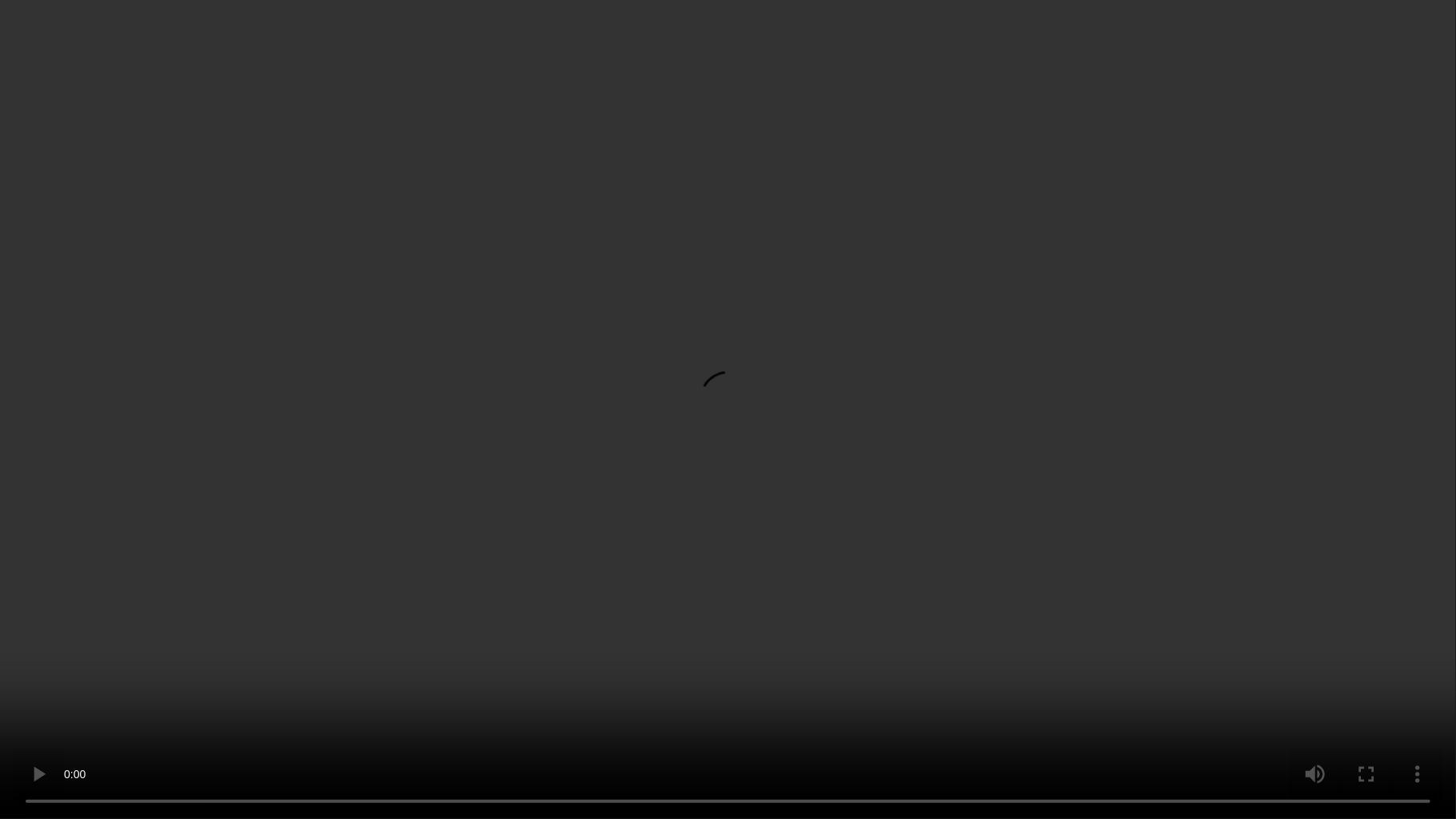
click at [689, 453] on video at bounding box center [728, 409] width 1456 height 819
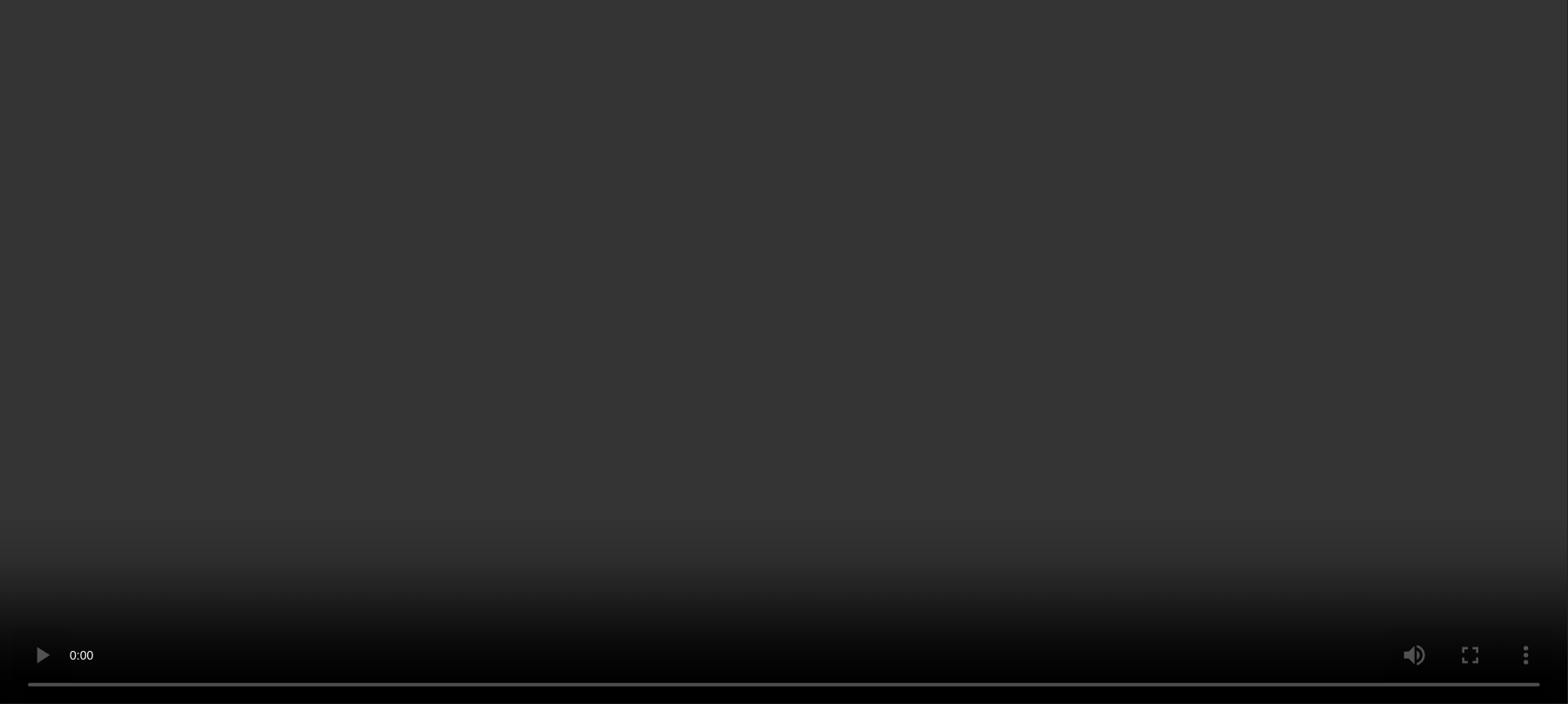
scroll to position [505, 0]
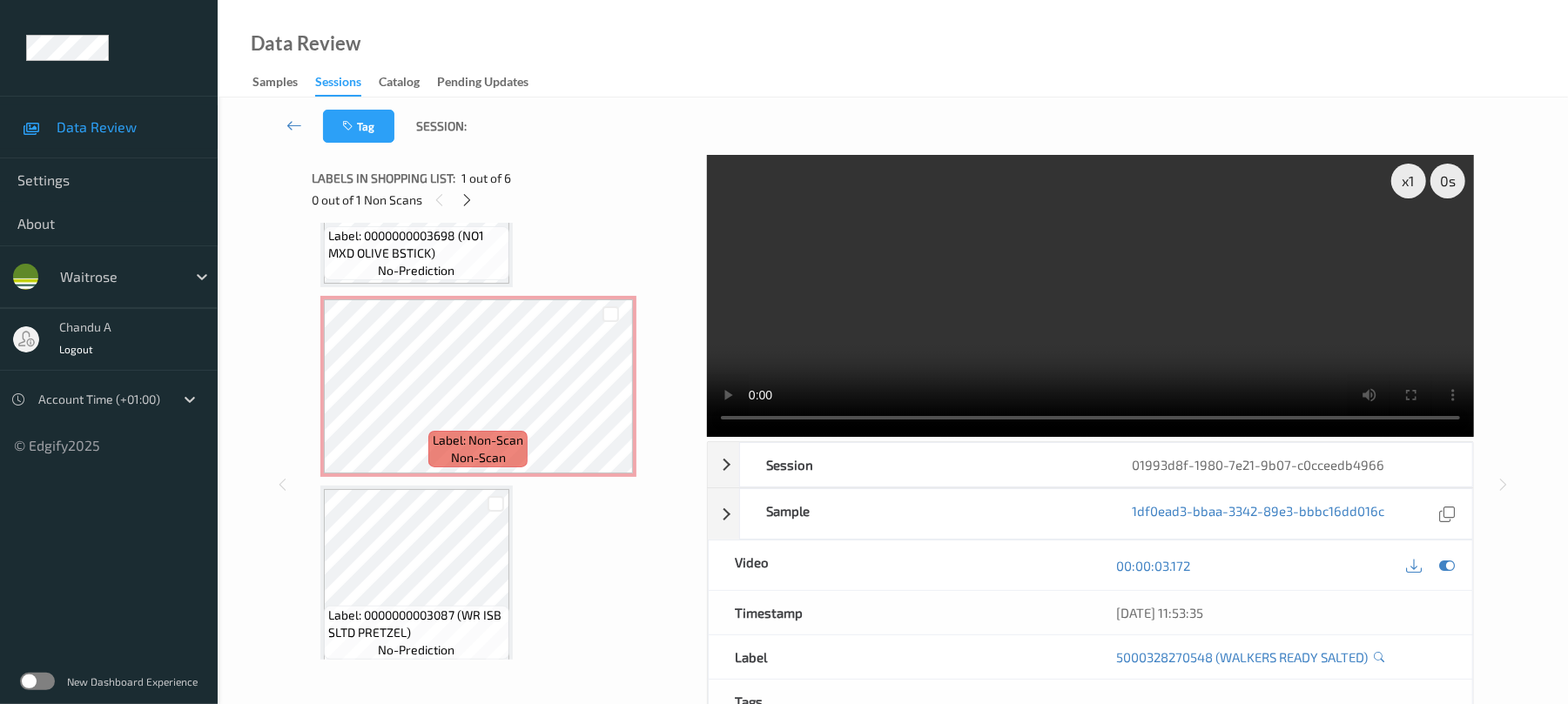
click at [471, 450] on span "non-scan" at bounding box center [478, 459] width 54 height 18
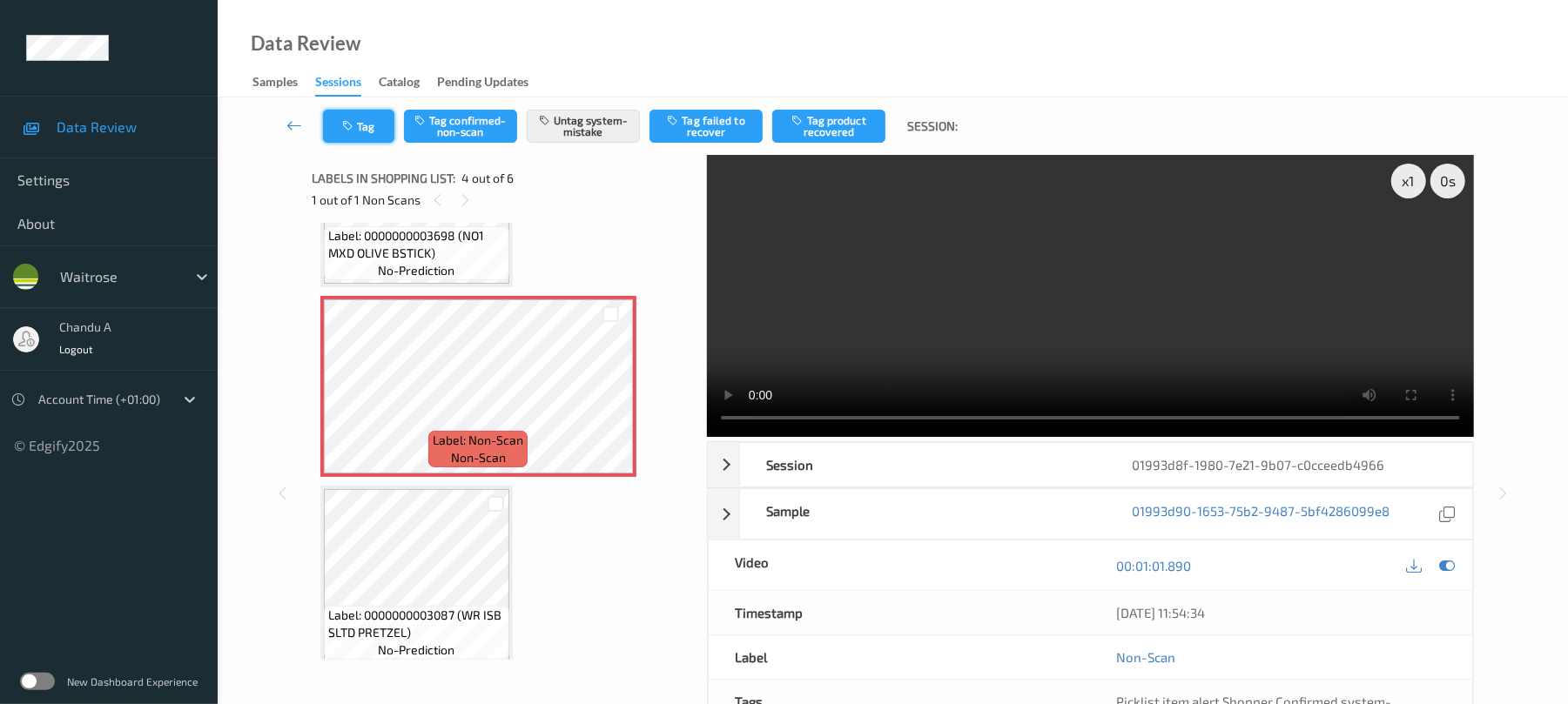
click at [381, 127] on button "Tag" at bounding box center [359, 126] width 71 height 33
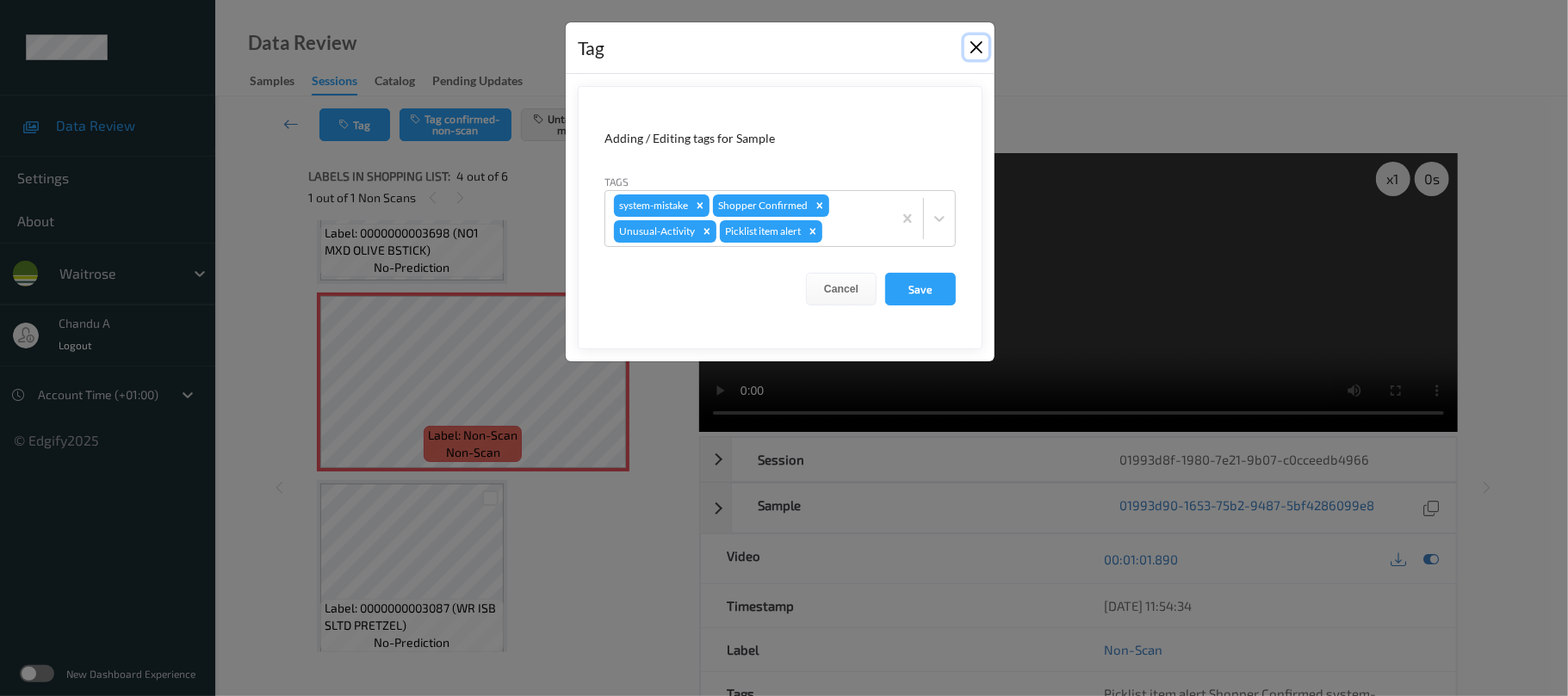
click at [979, 52] on button "Close" at bounding box center [976, 47] width 24 height 24
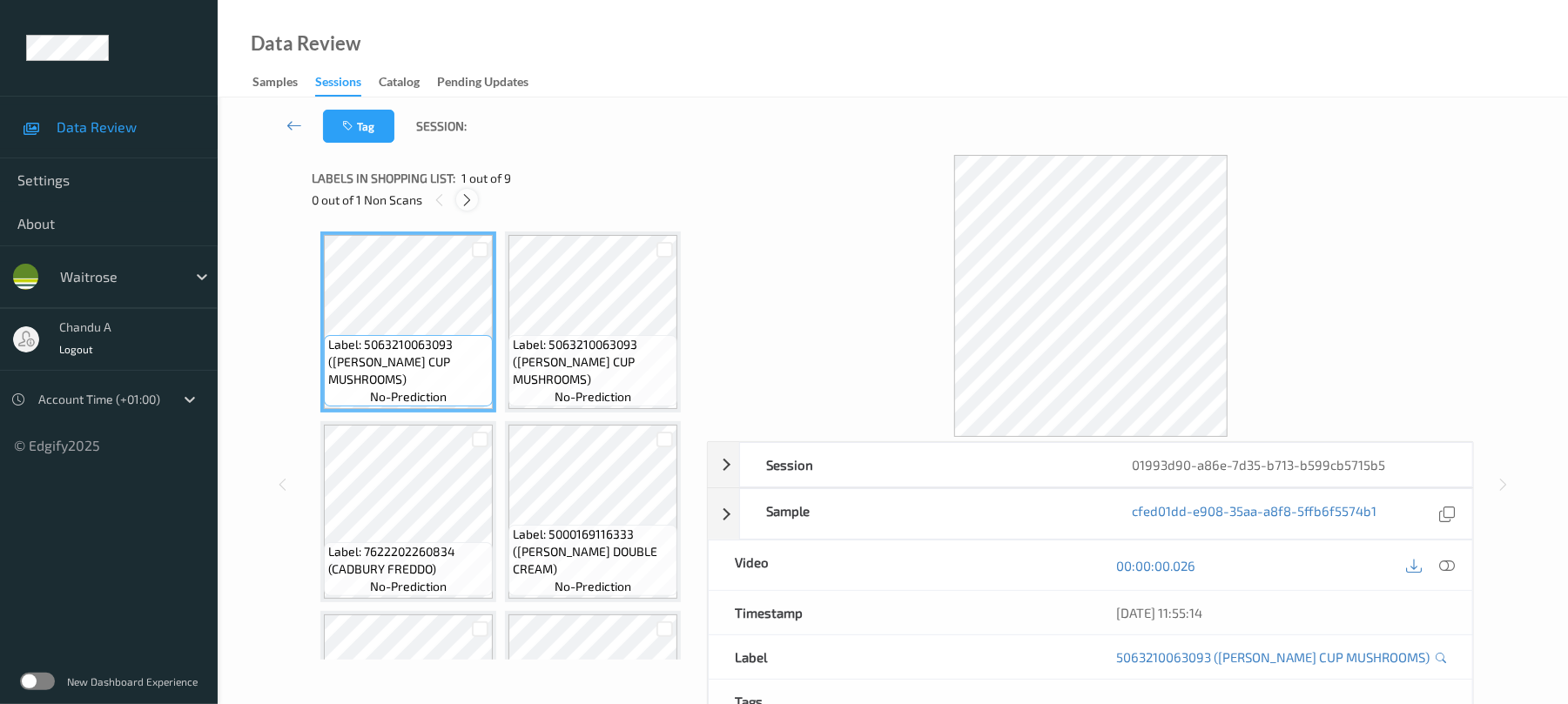
click at [468, 202] on icon at bounding box center [466, 201] width 15 height 16
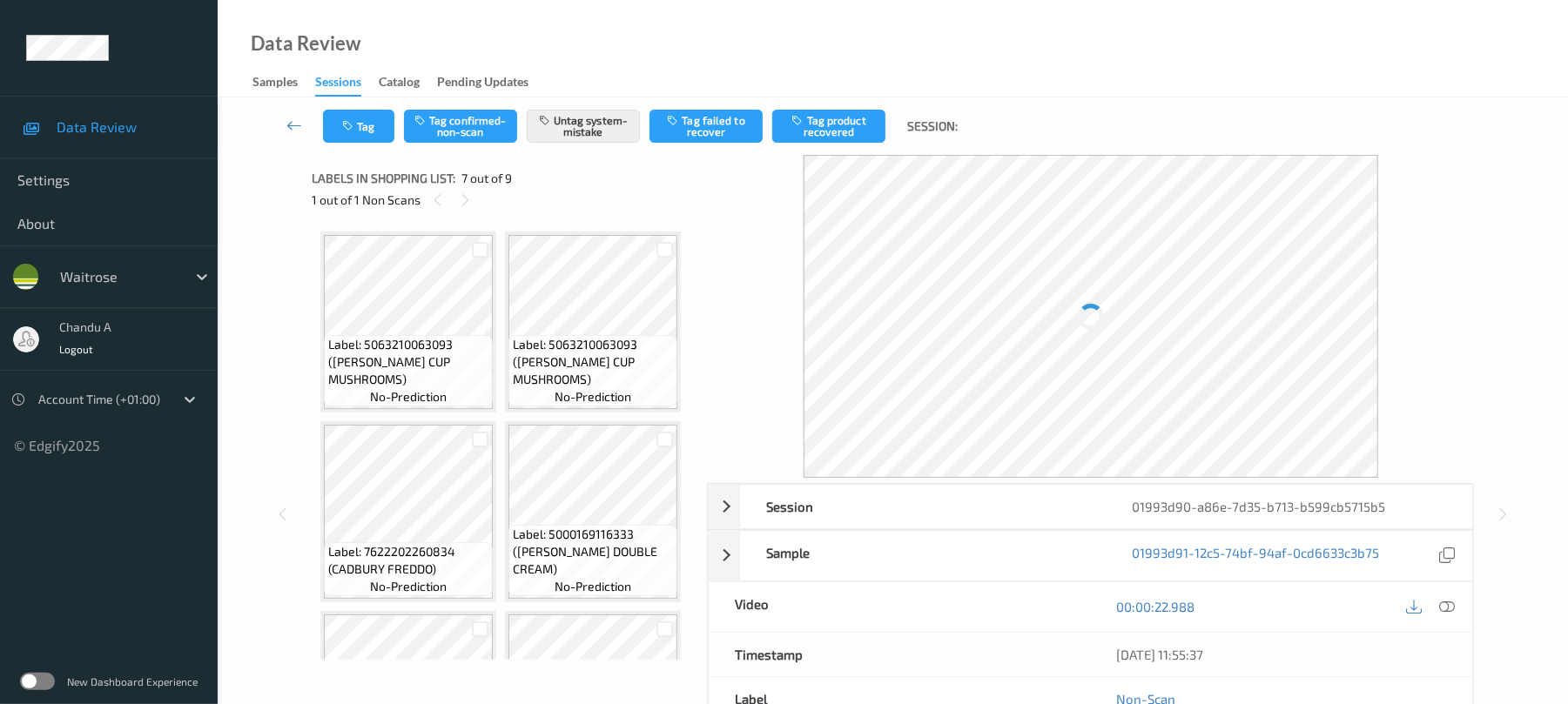
scroll to position [957, 0]
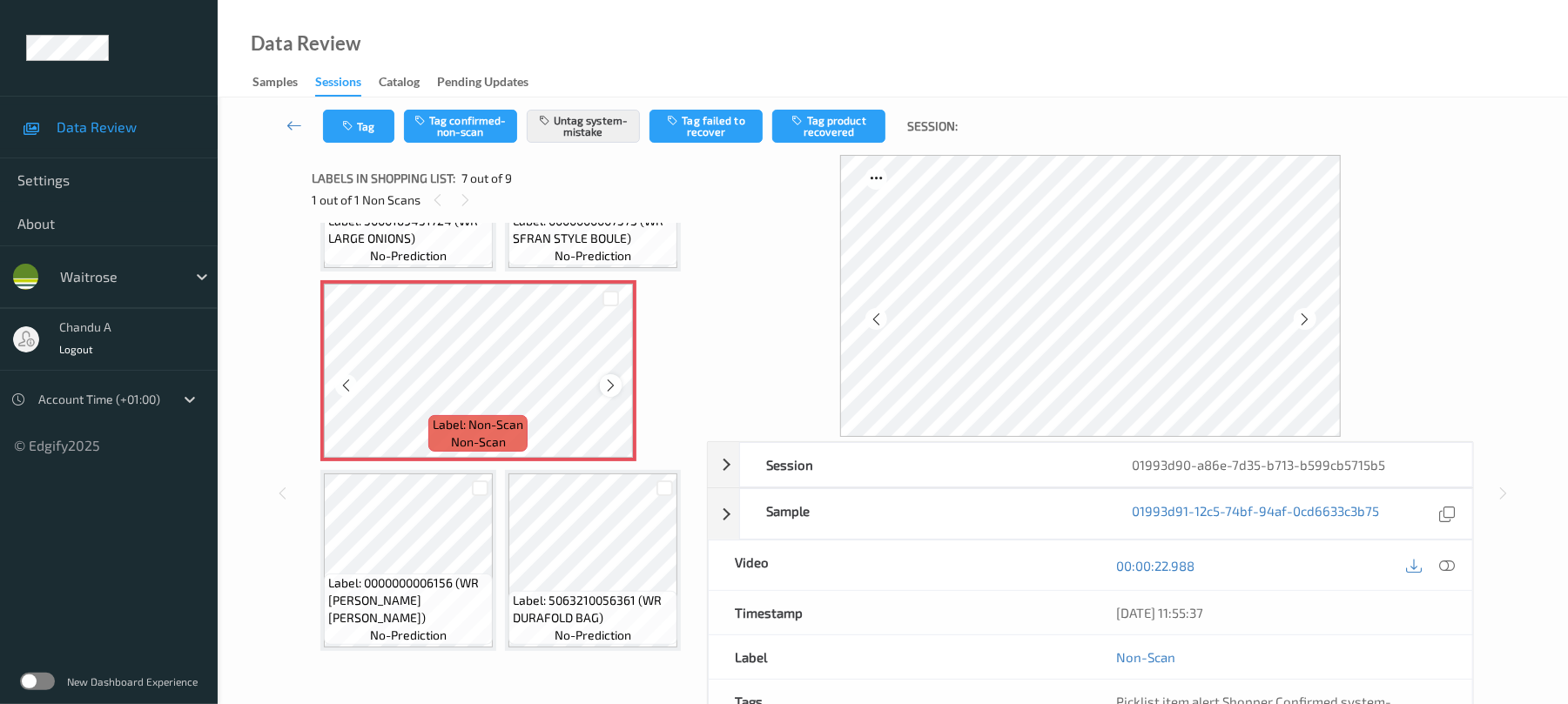
click at [609, 393] on icon at bounding box center [610, 386] width 15 height 16
click at [369, 128] on button "Tag" at bounding box center [359, 126] width 71 height 33
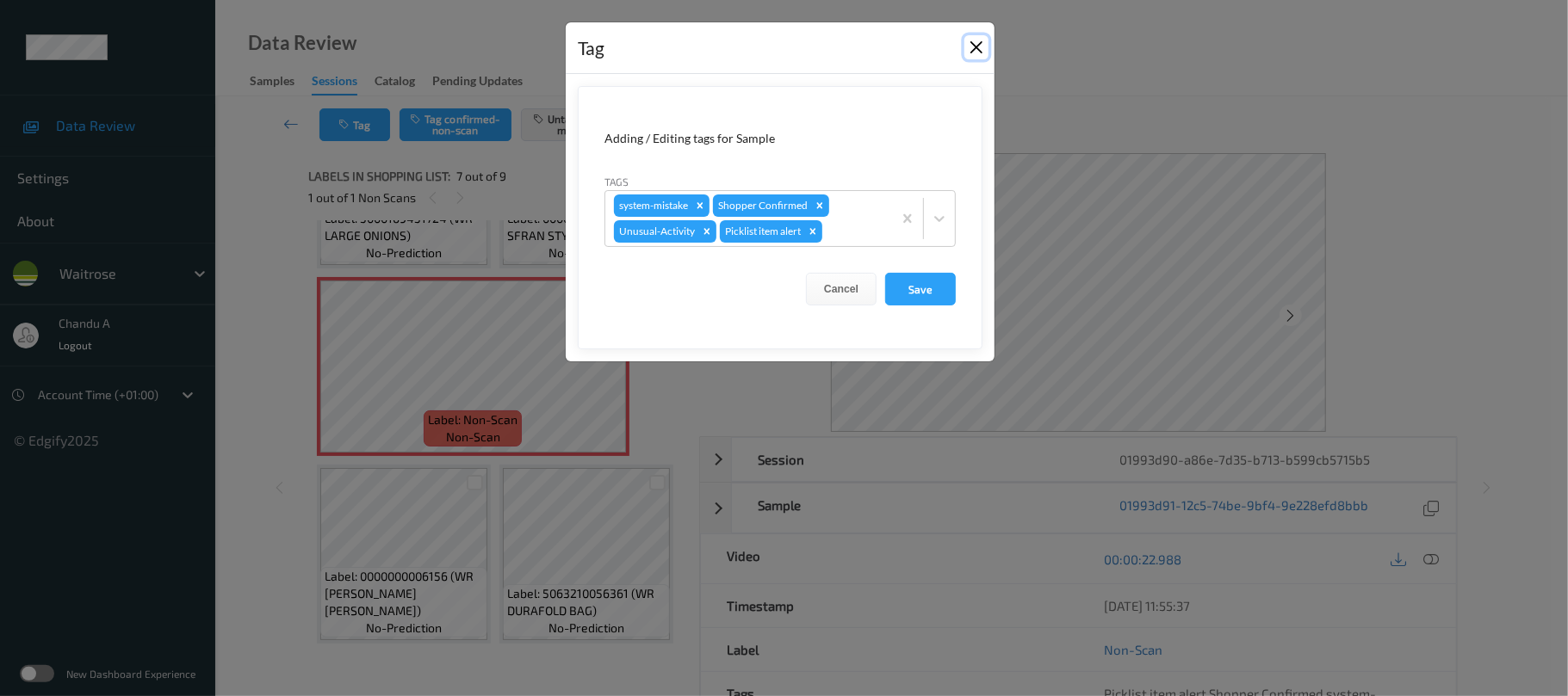
click at [975, 53] on button "Close" at bounding box center [976, 47] width 24 height 24
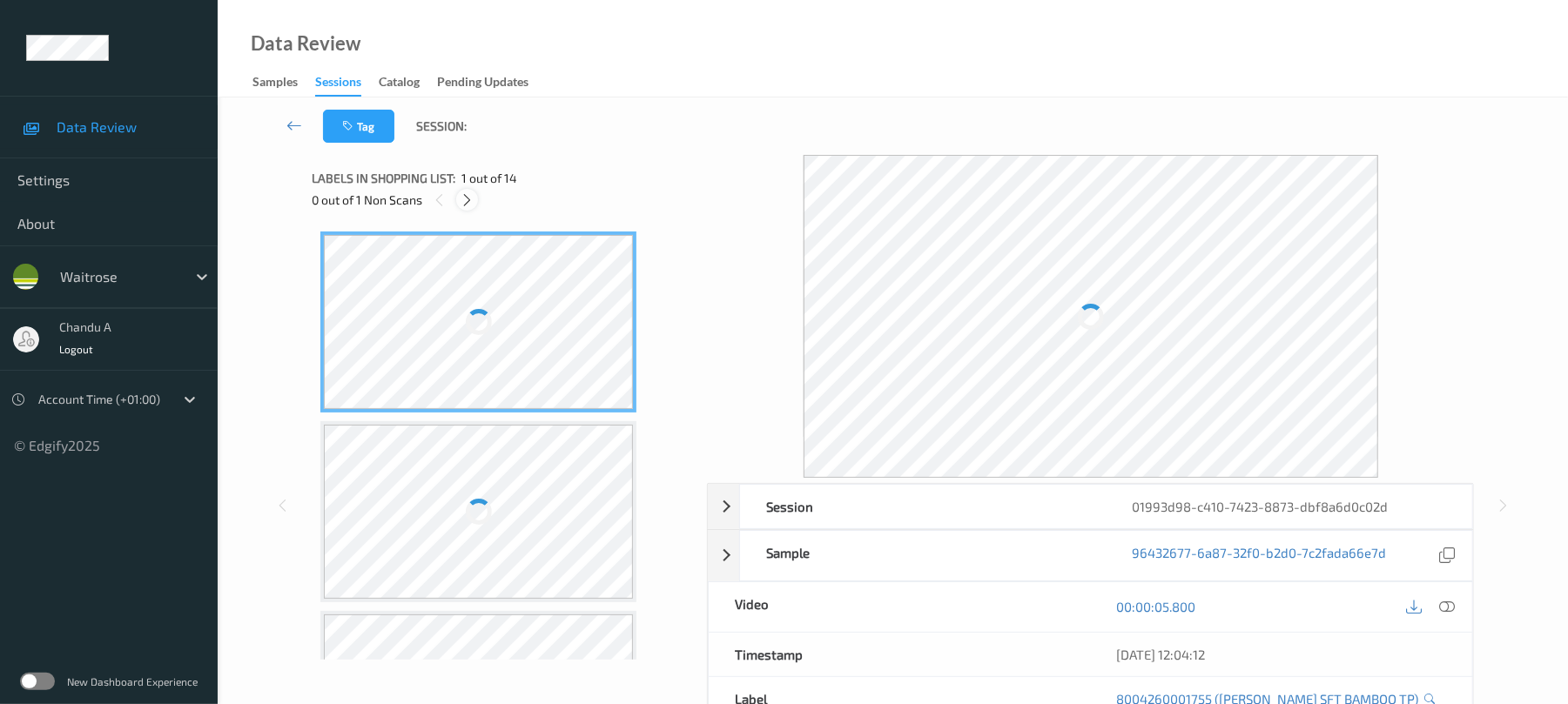
click at [468, 203] on icon at bounding box center [466, 201] width 15 height 16
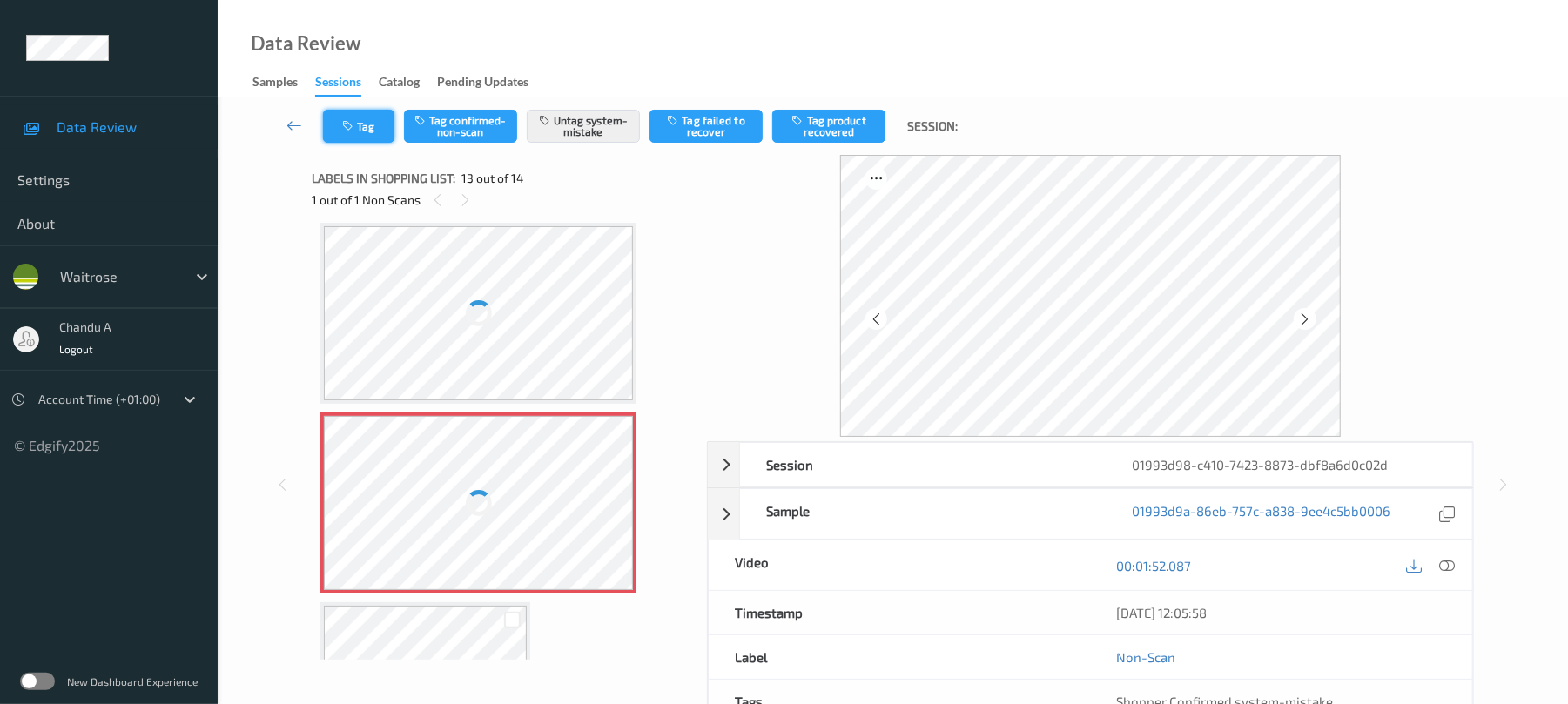
click at [339, 132] on button "Tag" at bounding box center [359, 126] width 71 height 33
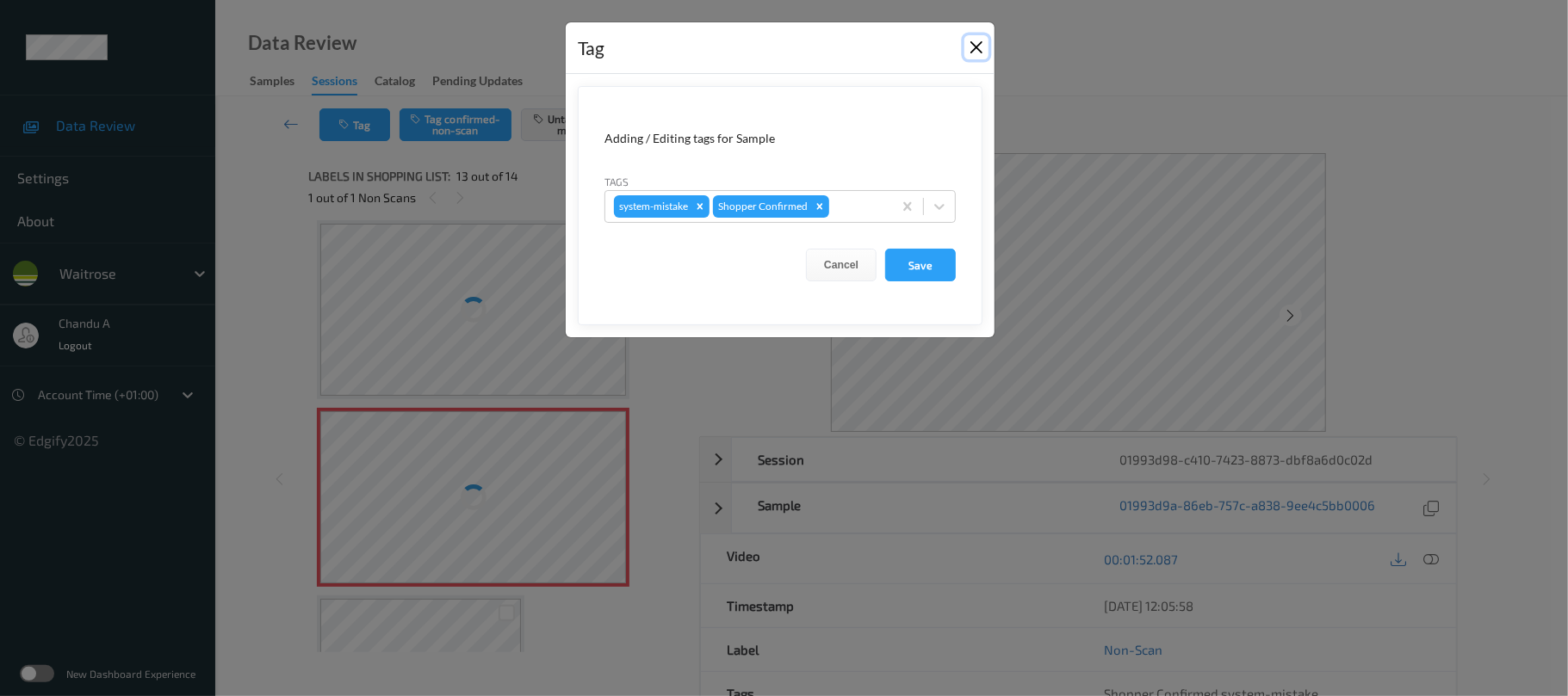
click at [972, 50] on button "Close" at bounding box center [976, 47] width 24 height 24
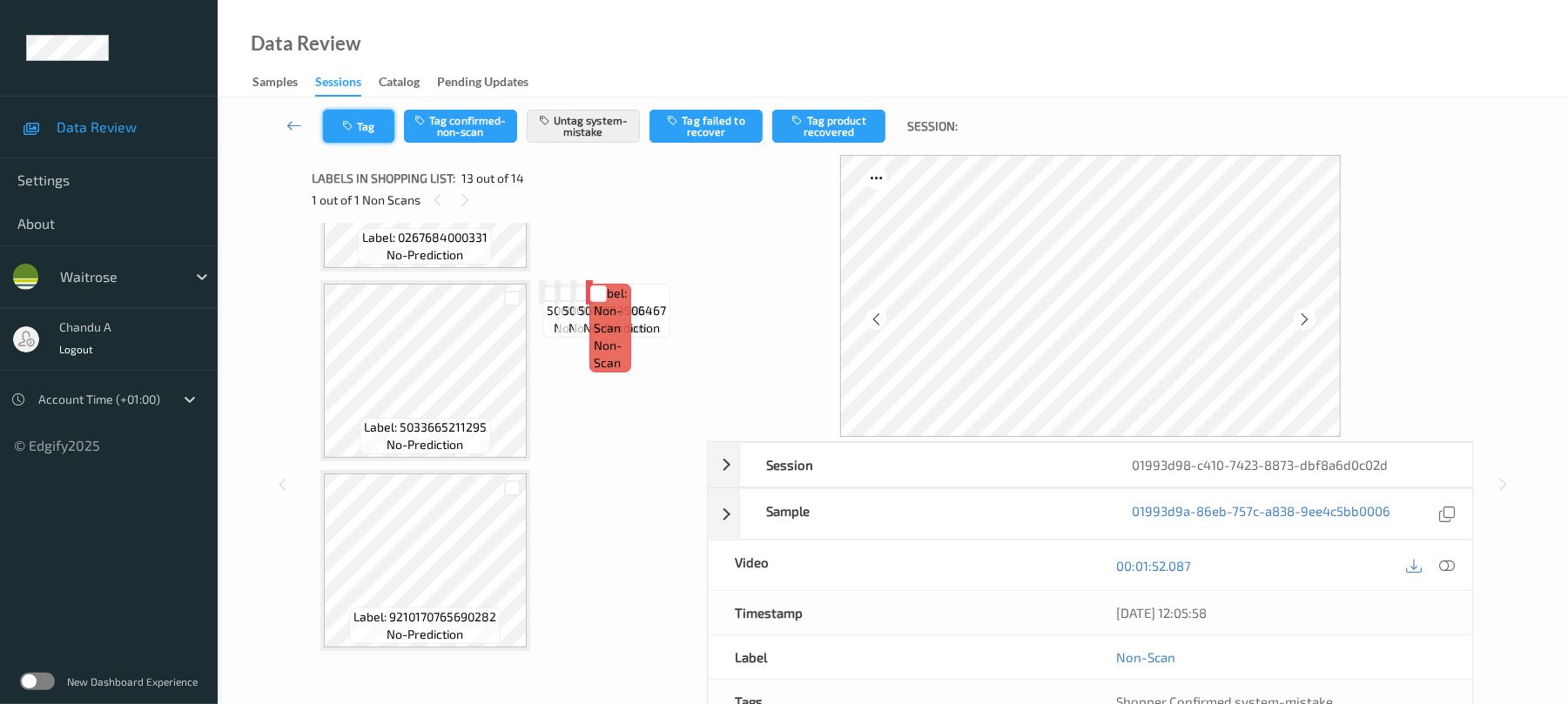
click at [351, 134] on button "Tag" at bounding box center [359, 126] width 71 height 33
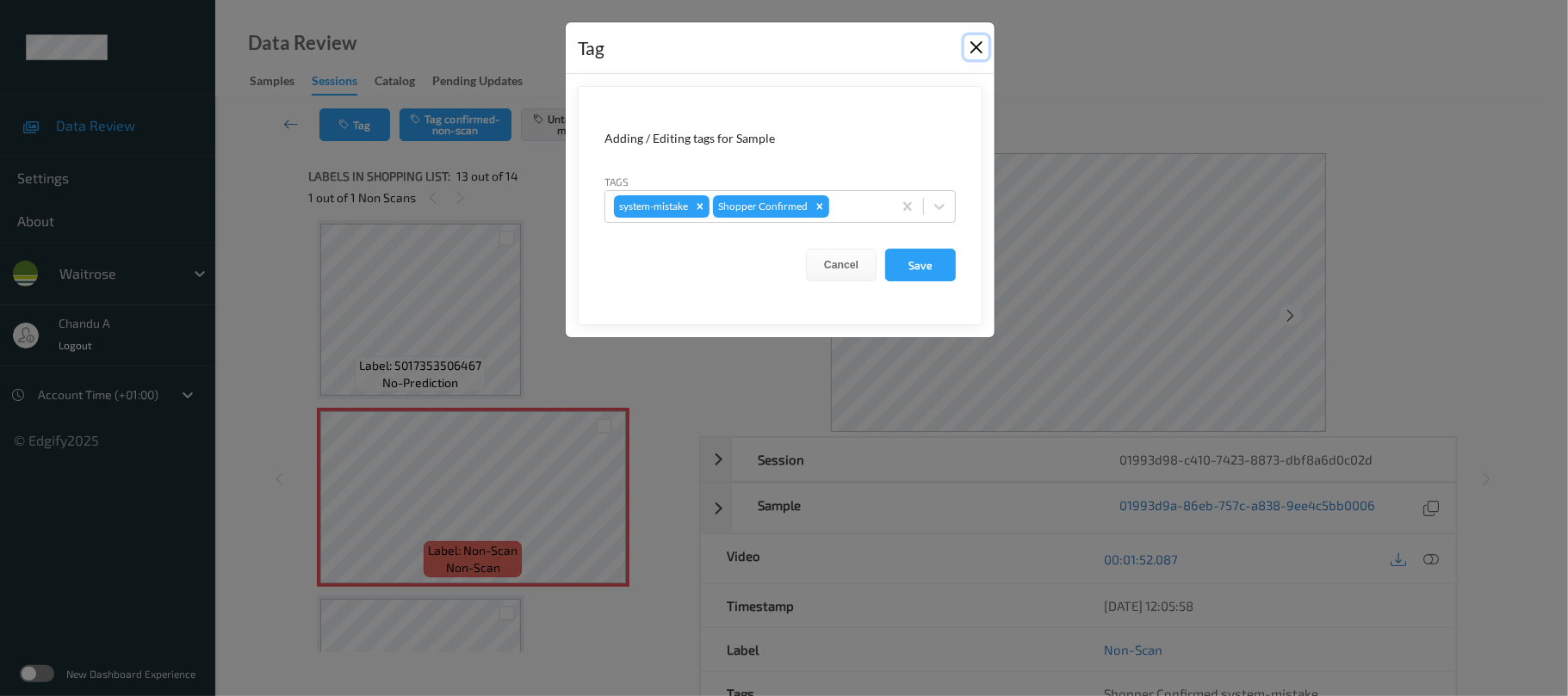
click at [975, 46] on button "Close" at bounding box center [976, 47] width 24 height 24
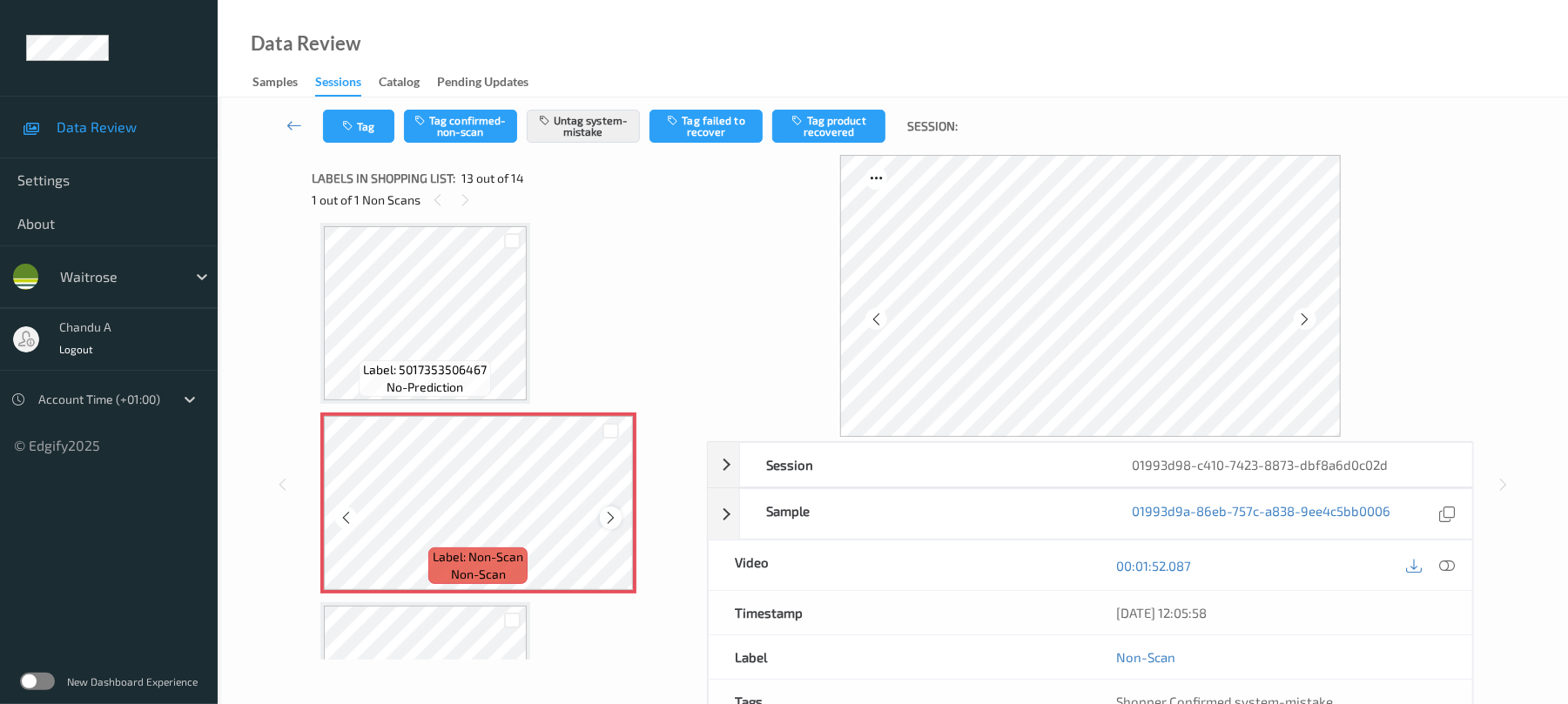
click at [607, 524] on icon at bounding box center [610, 518] width 15 height 16
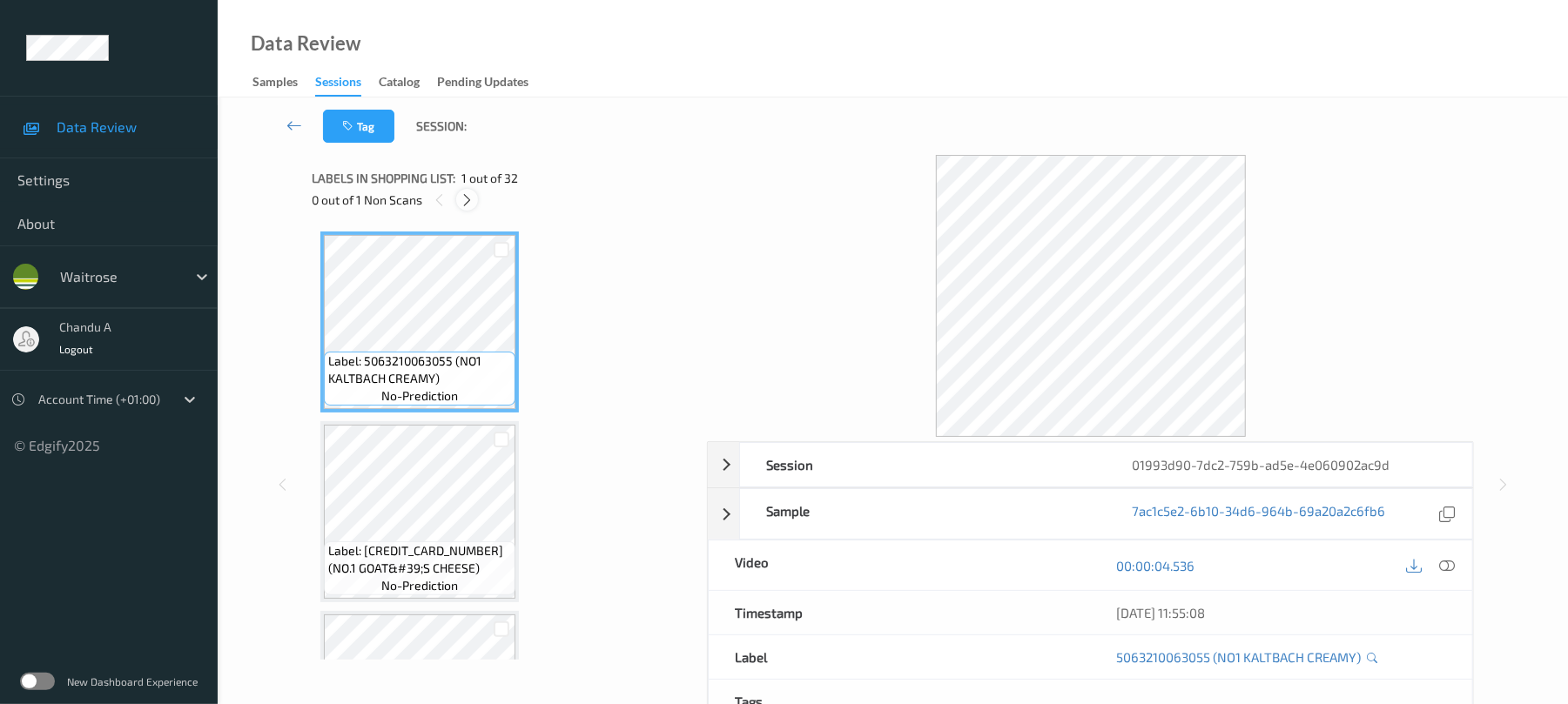
click at [466, 199] on icon at bounding box center [466, 201] width 15 height 16
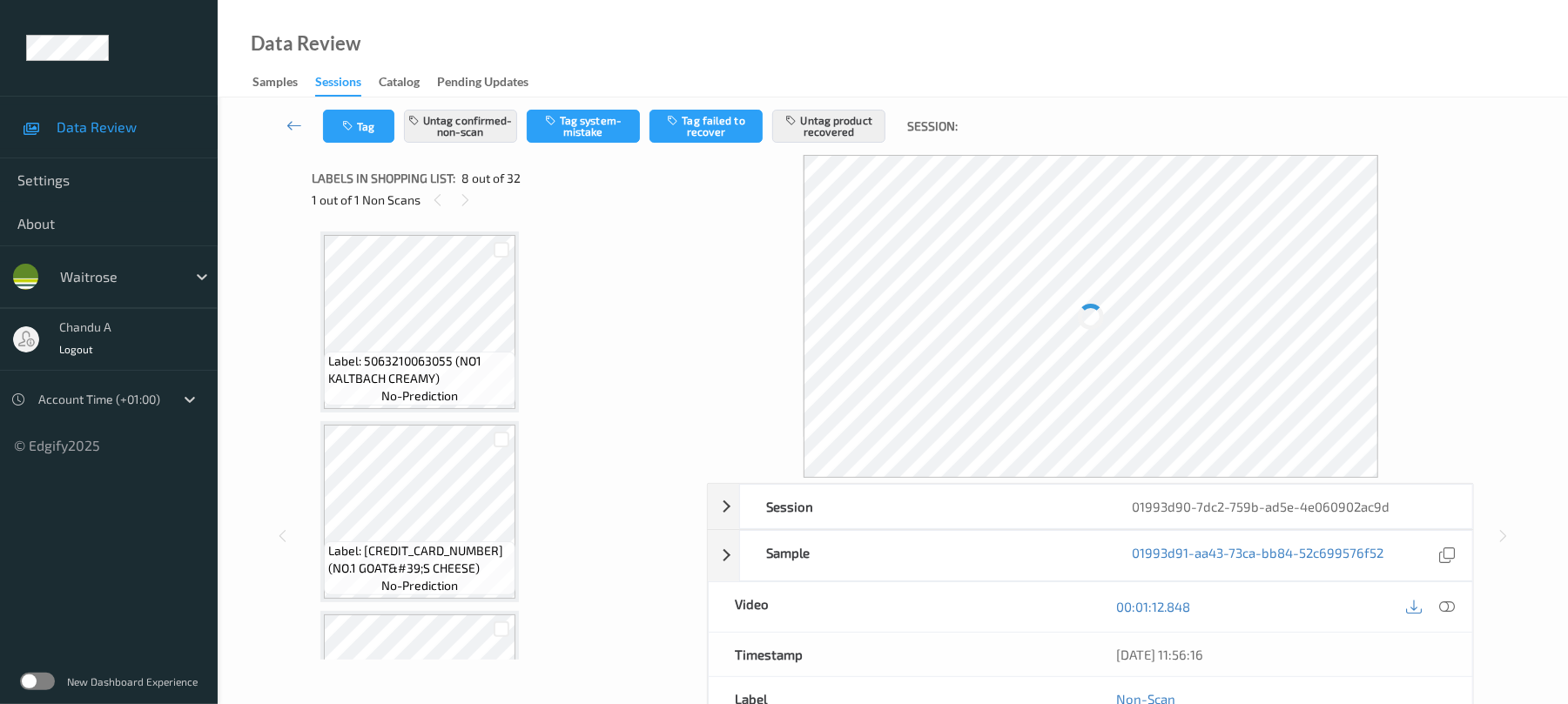
scroll to position [1147, 0]
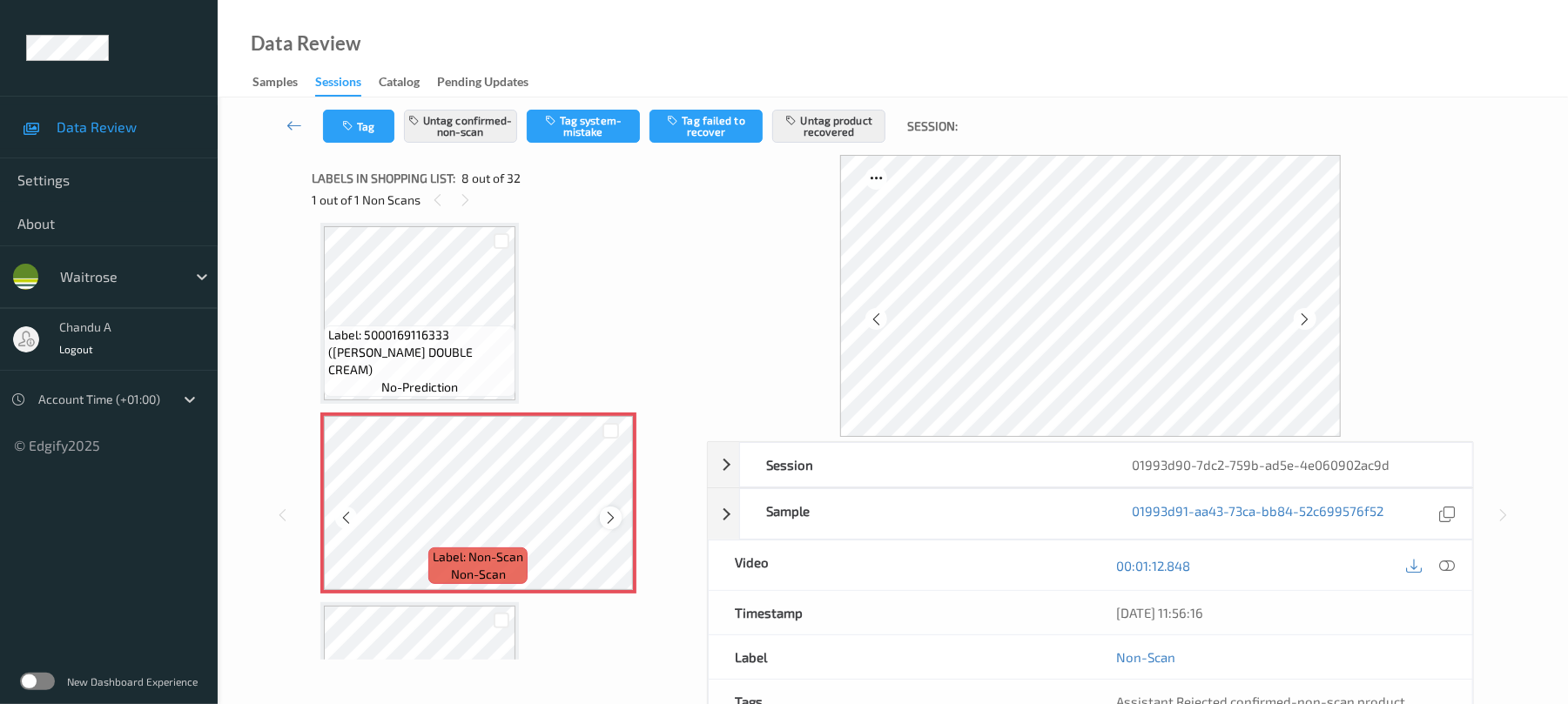
click at [611, 519] on icon at bounding box center [610, 518] width 15 height 16
click at [615, 526] on div at bounding box center [610, 518] width 21 height 21
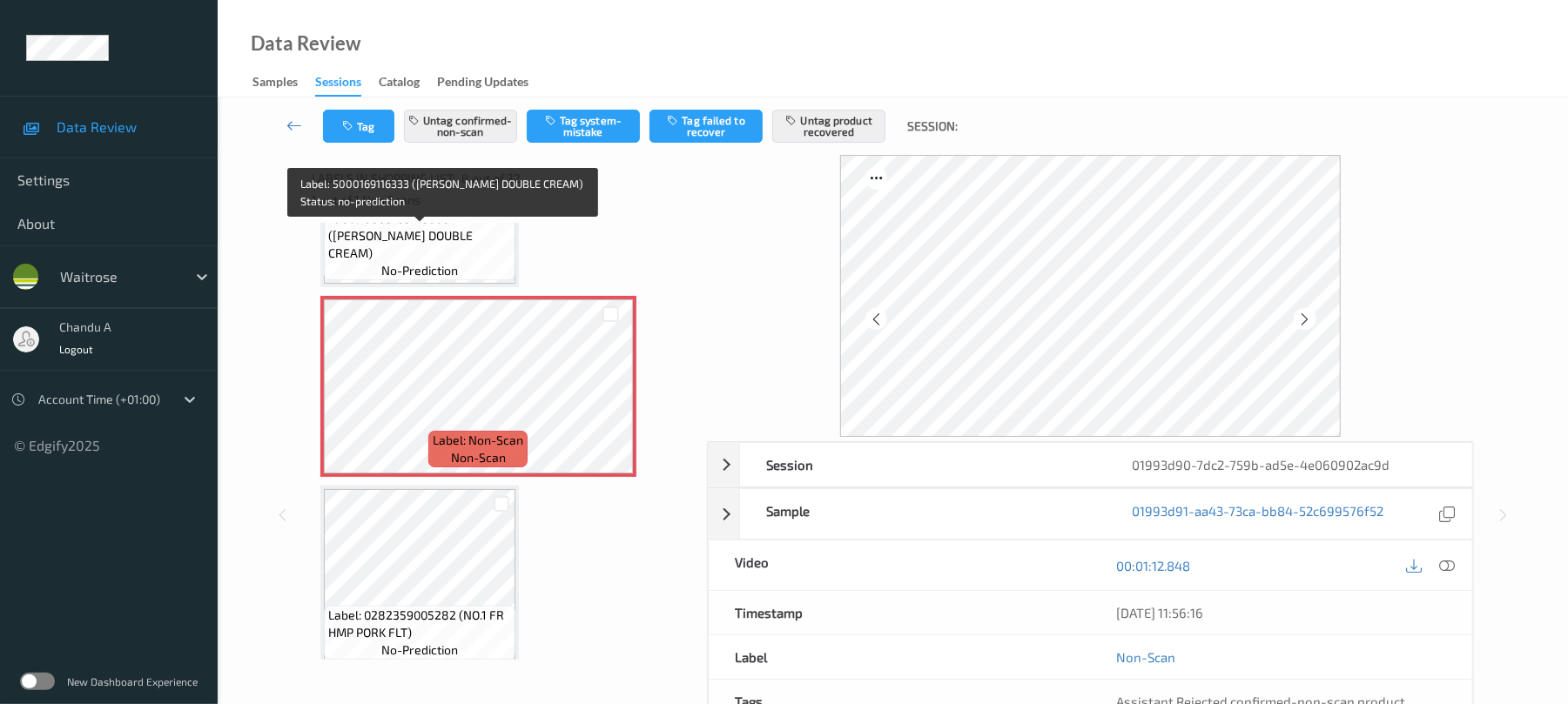
click at [448, 245] on span "Label: 5000169116333 (WR ESS DOUBLE CREAM)" at bounding box center [419, 236] width 183 height 53
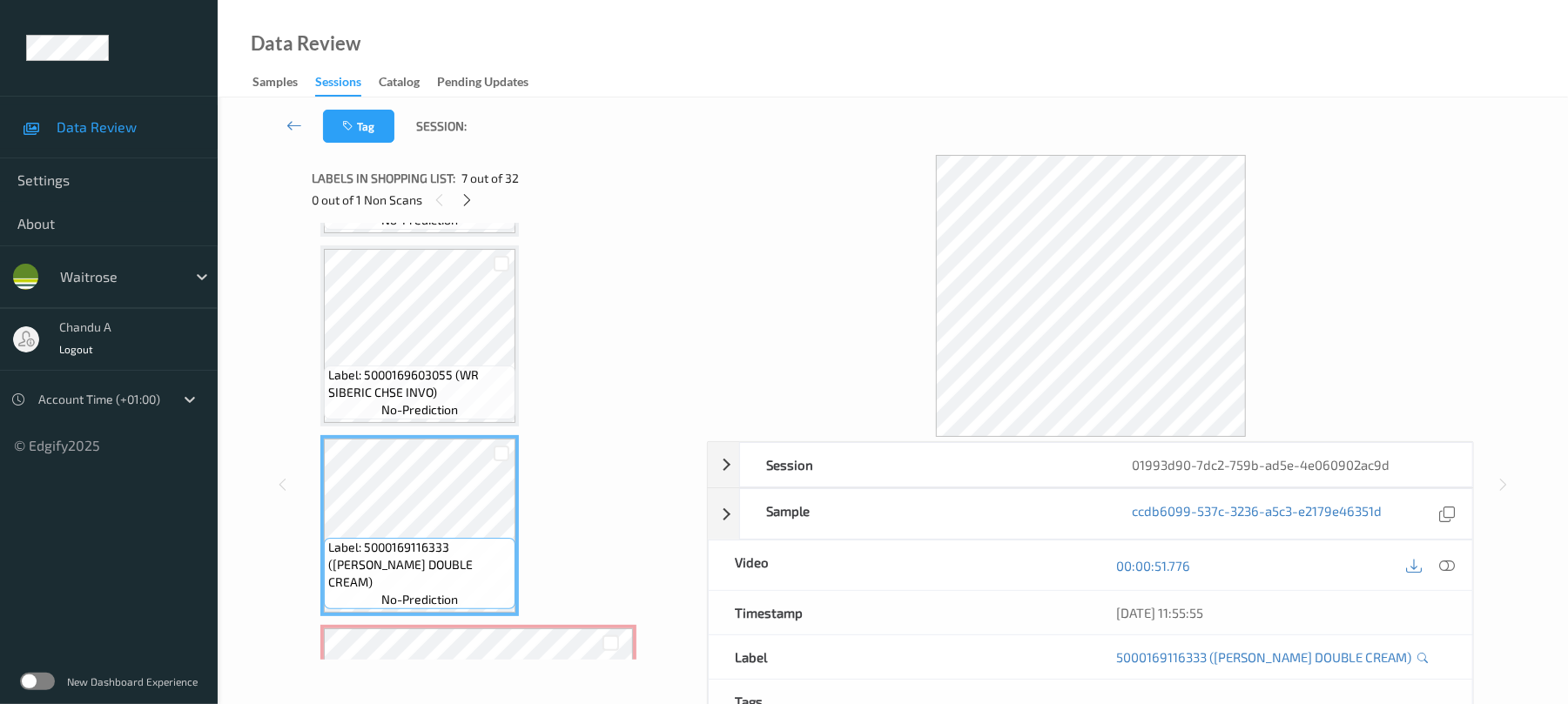
scroll to position [916, 0]
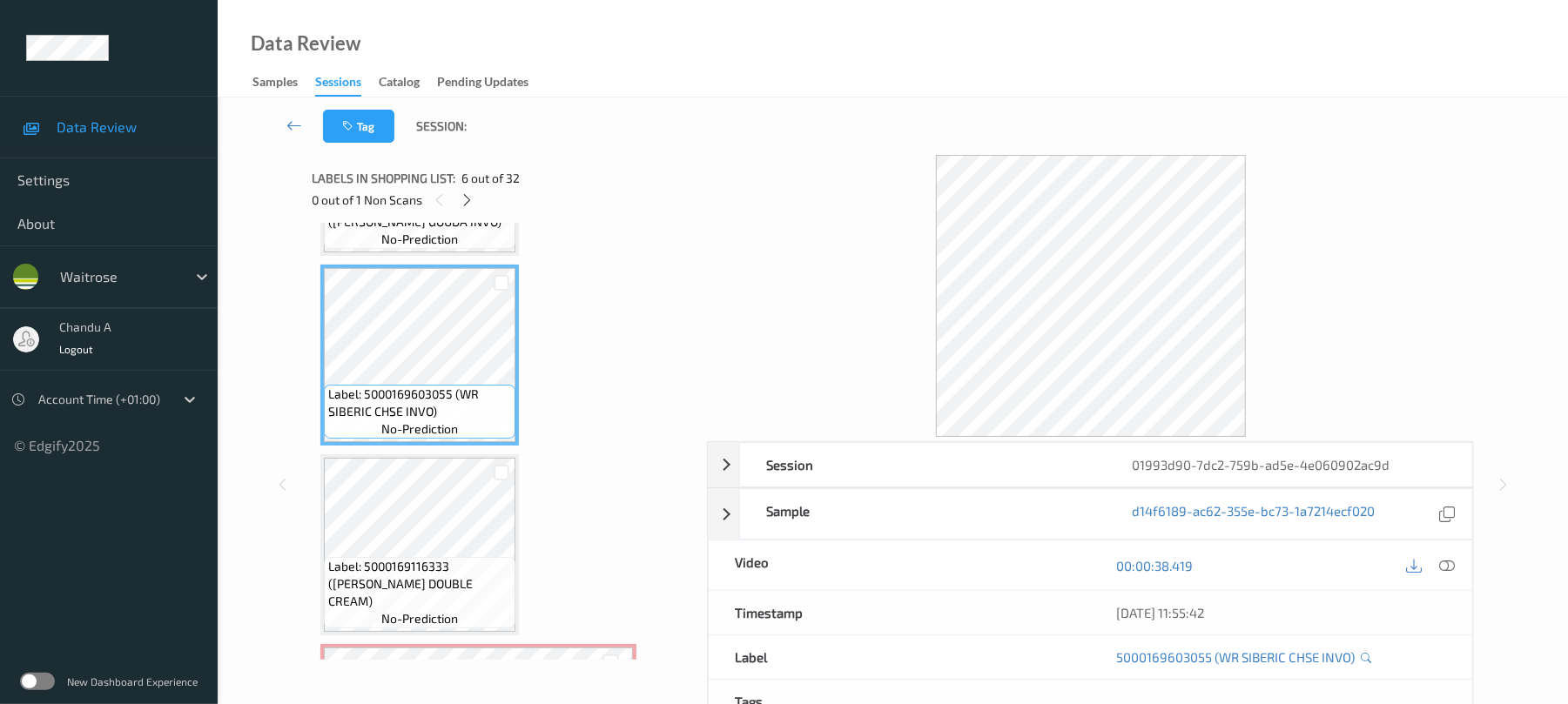
click at [1447, 564] on icon at bounding box center [1448, 567] width 16 height 16
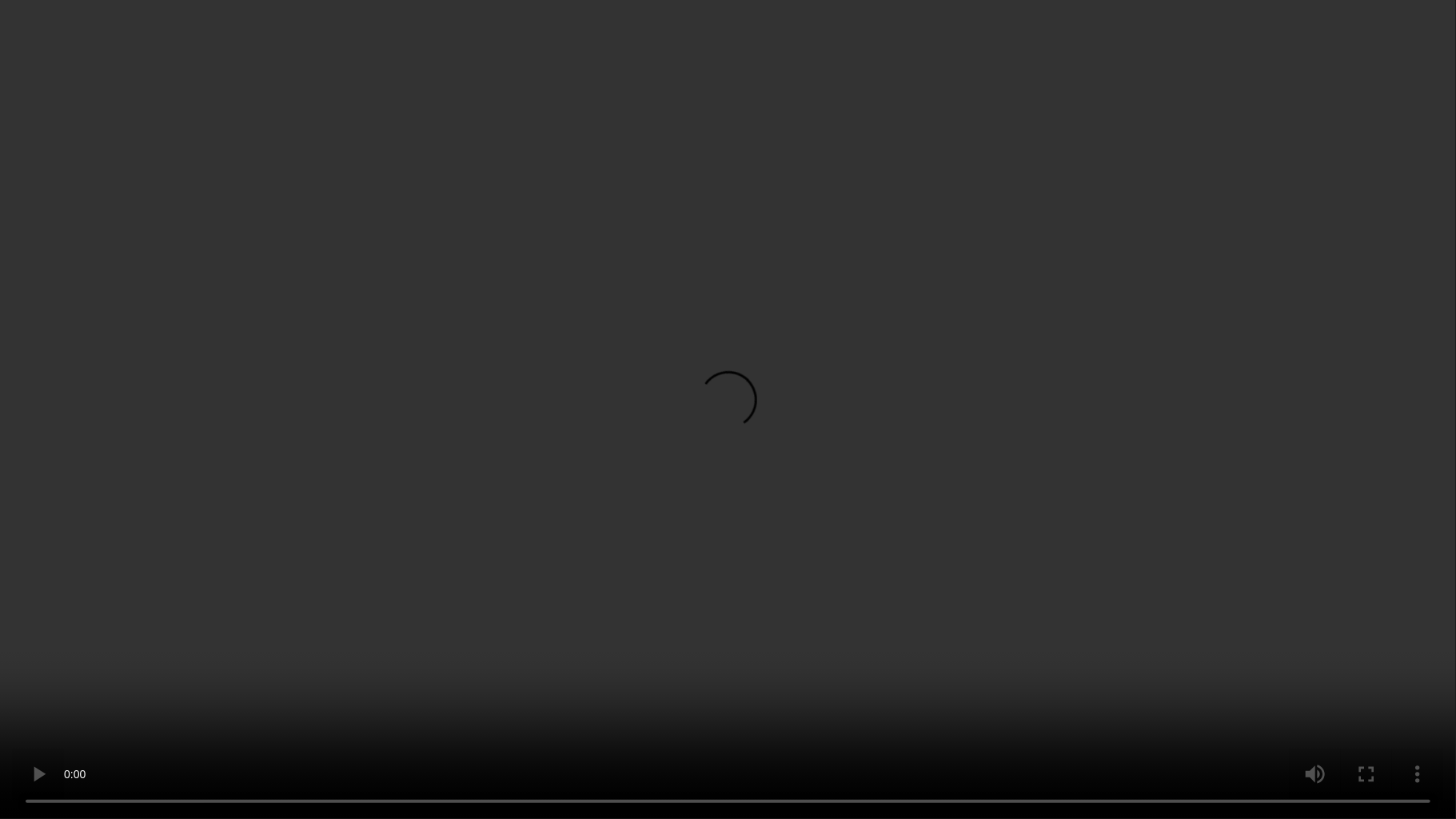
click at [717, 445] on video at bounding box center [728, 409] width 1456 height 819
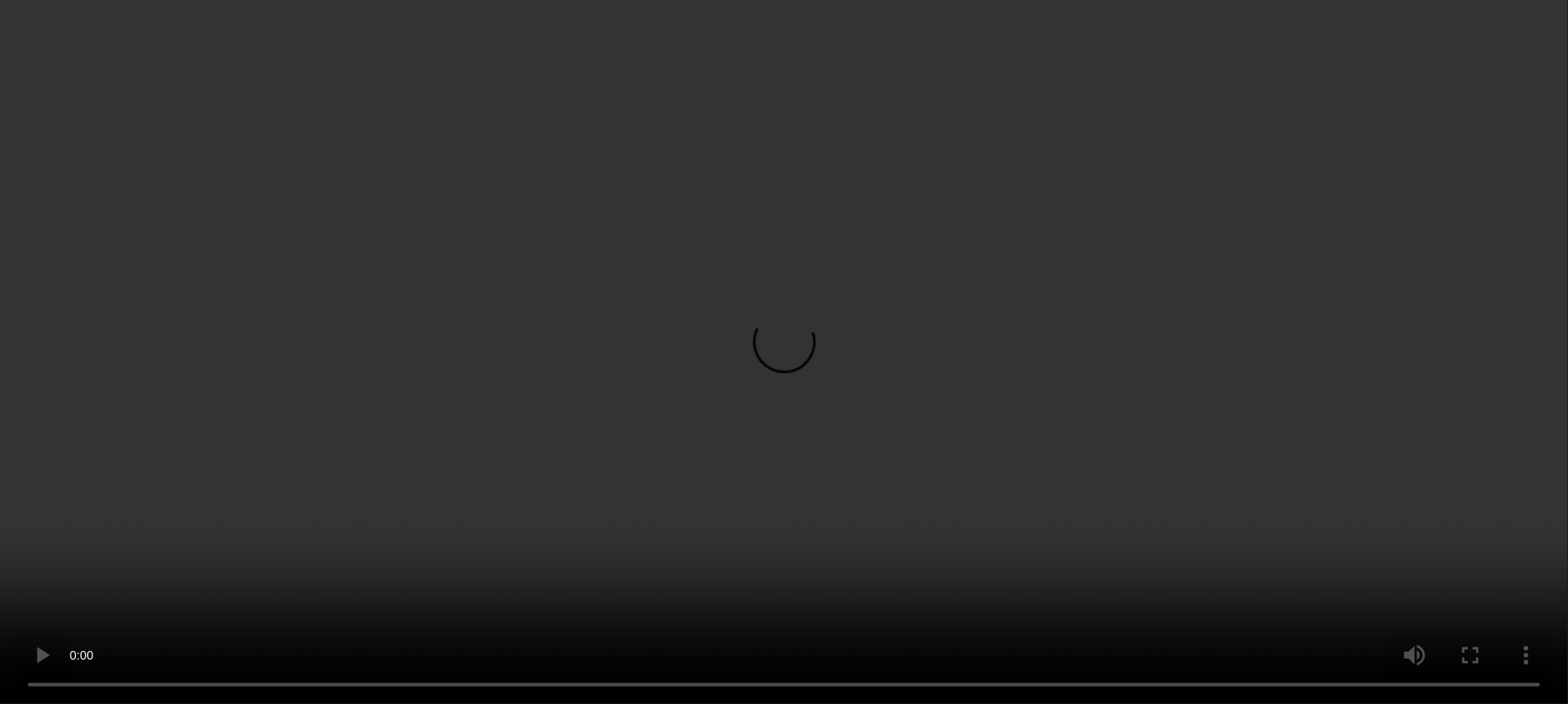
scroll to position [1147, 0]
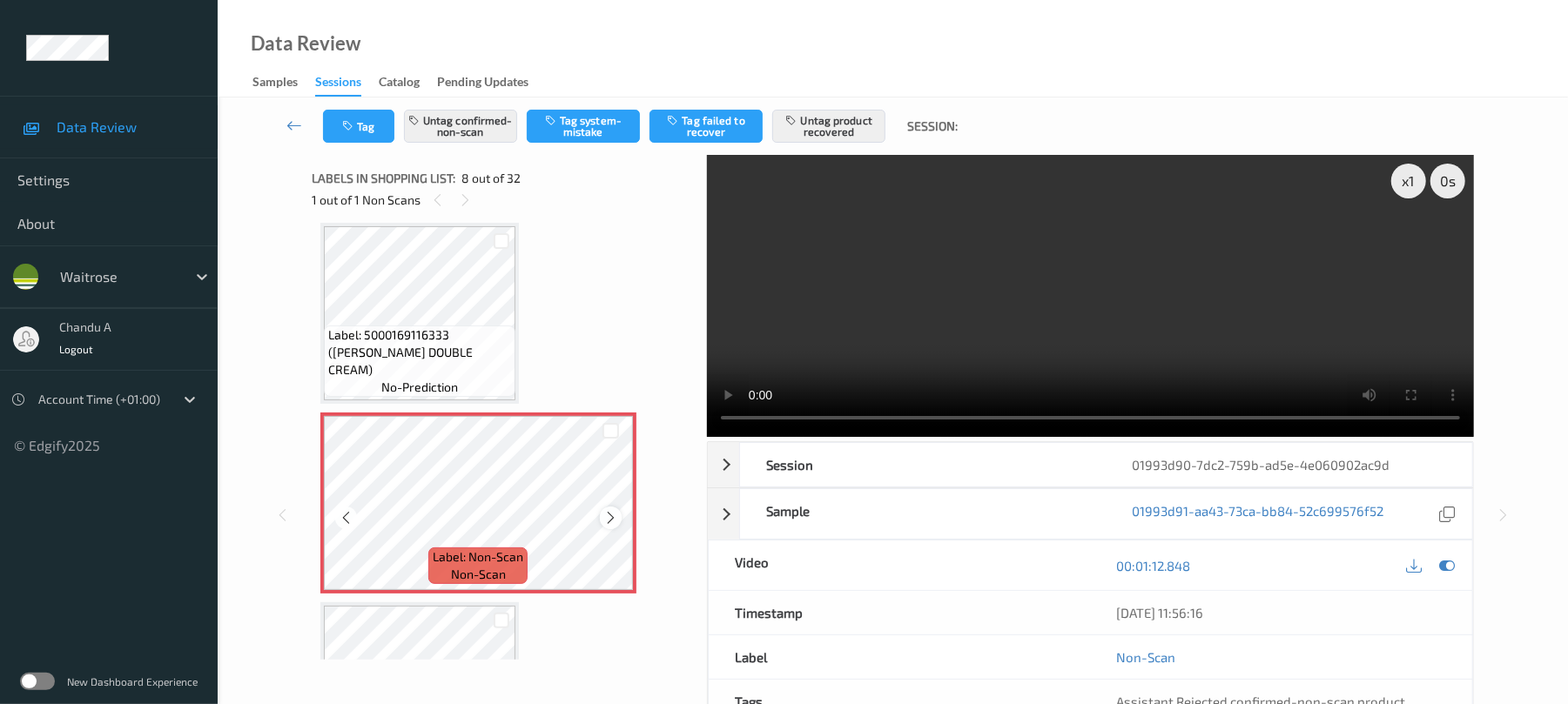
click at [615, 521] on icon at bounding box center [610, 518] width 15 height 16
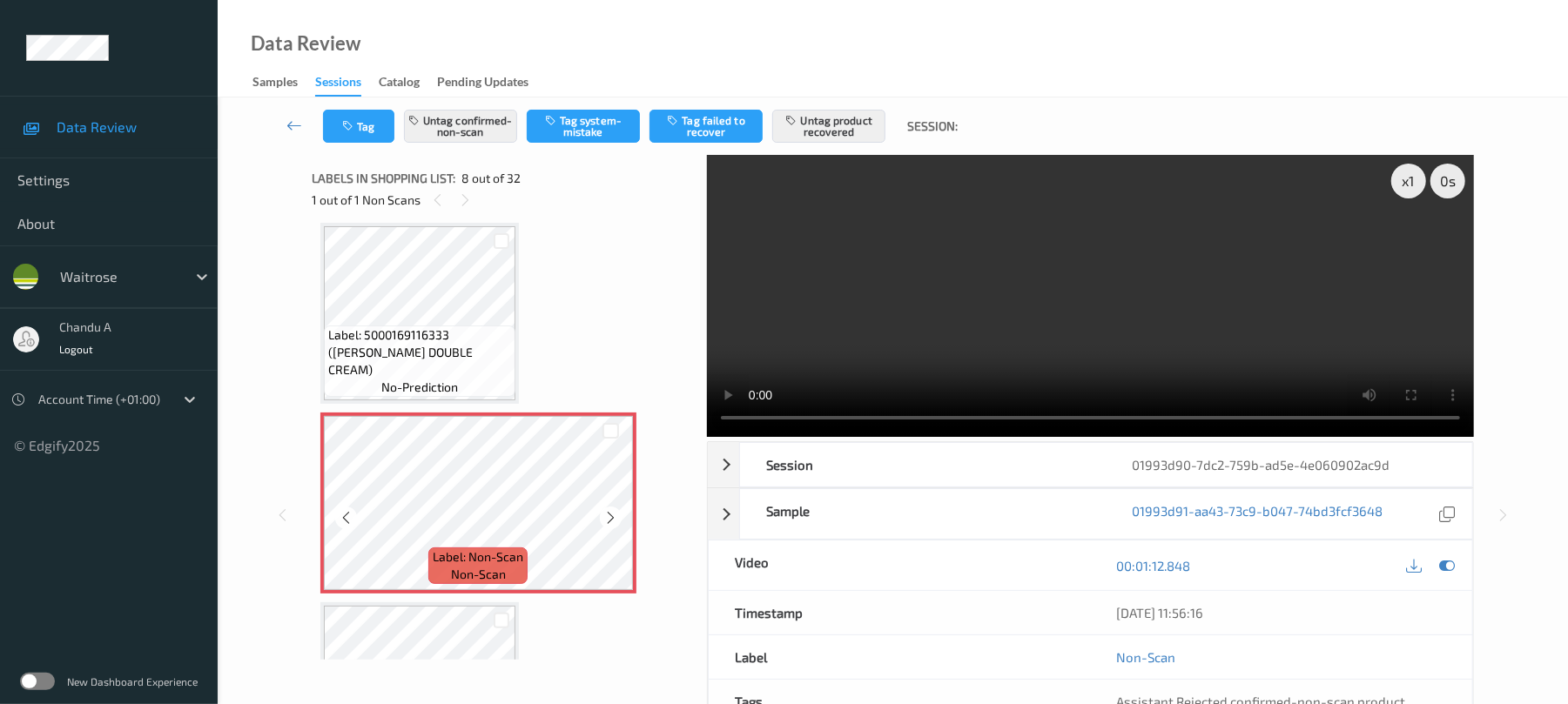
click at [615, 521] on icon at bounding box center [610, 518] width 15 height 16
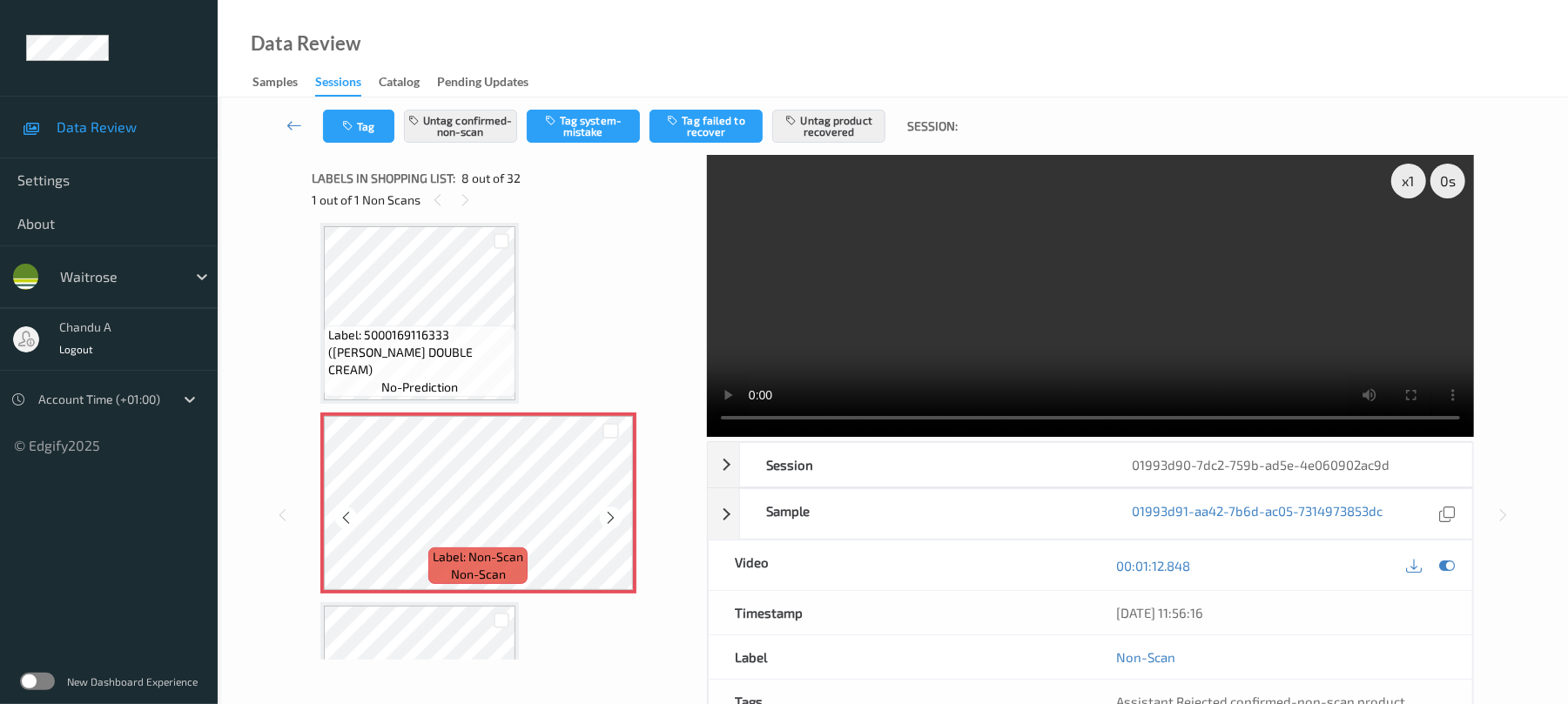
click at [615, 521] on icon at bounding box center [610, 518] width 15 height 16
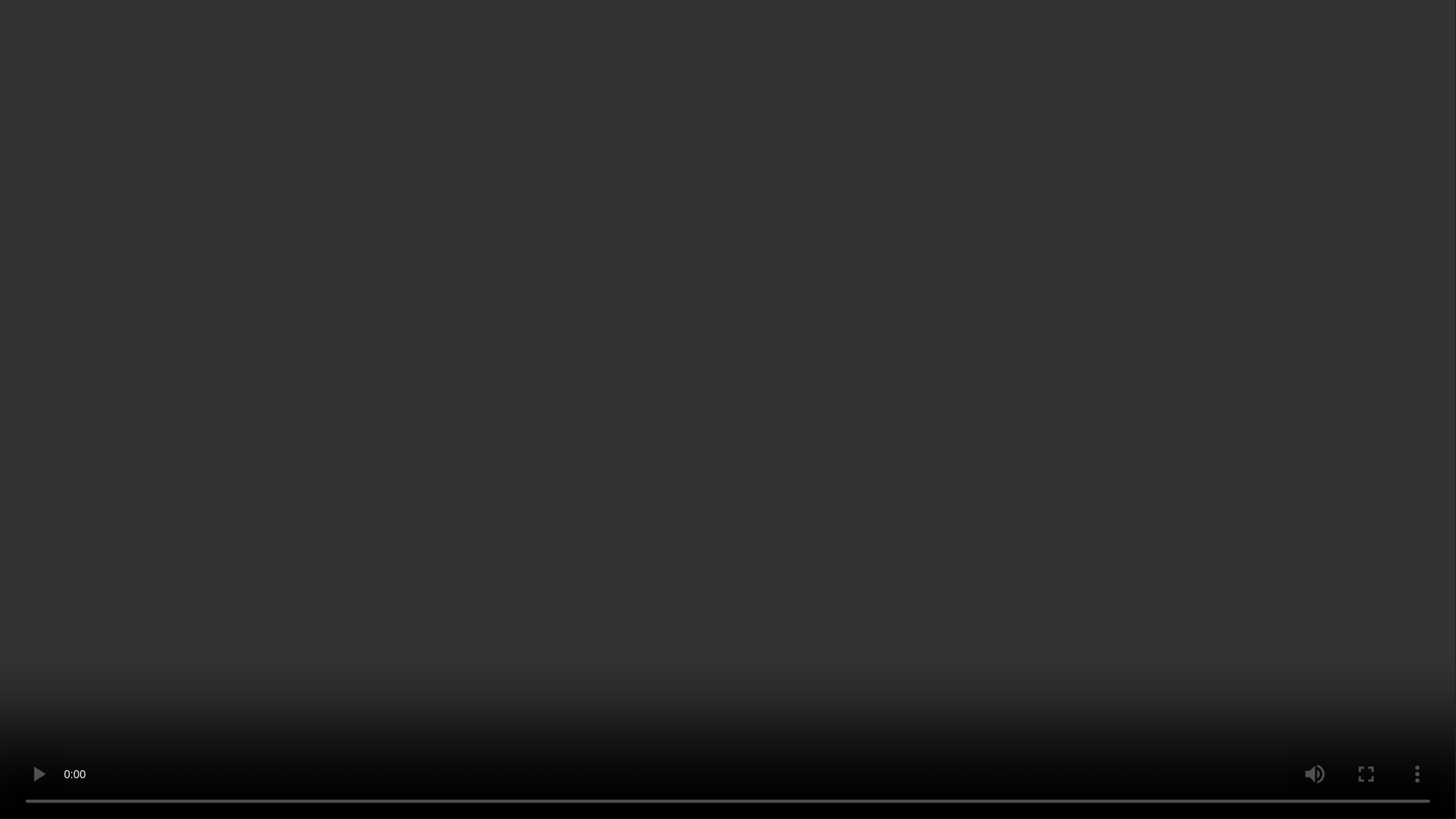
click at [798, 466] on video at bounding box center [728, 409] width 1456 height 819
click at [637, 320] on video at bounding box center [728, 409] width 1456 height 819
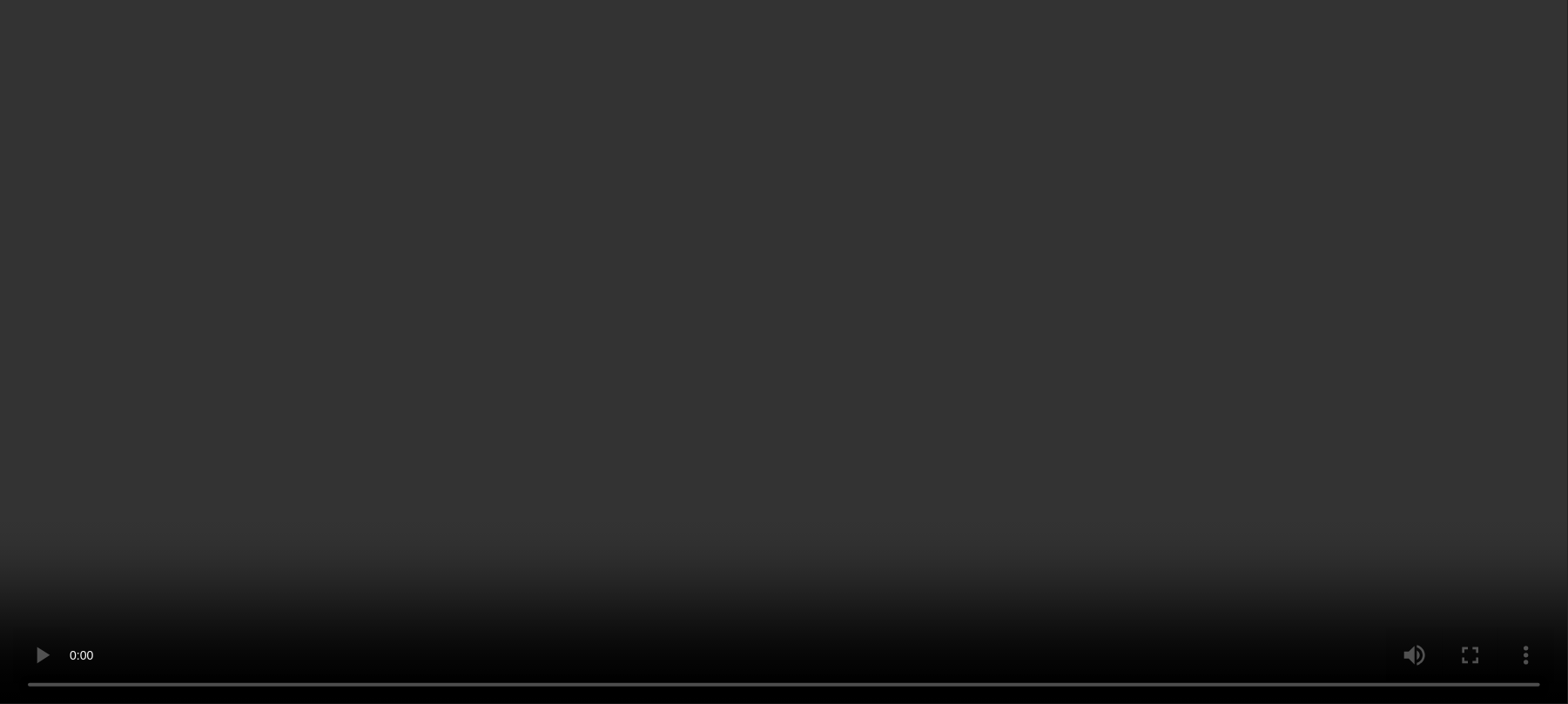
scroll to position [1380, 0]
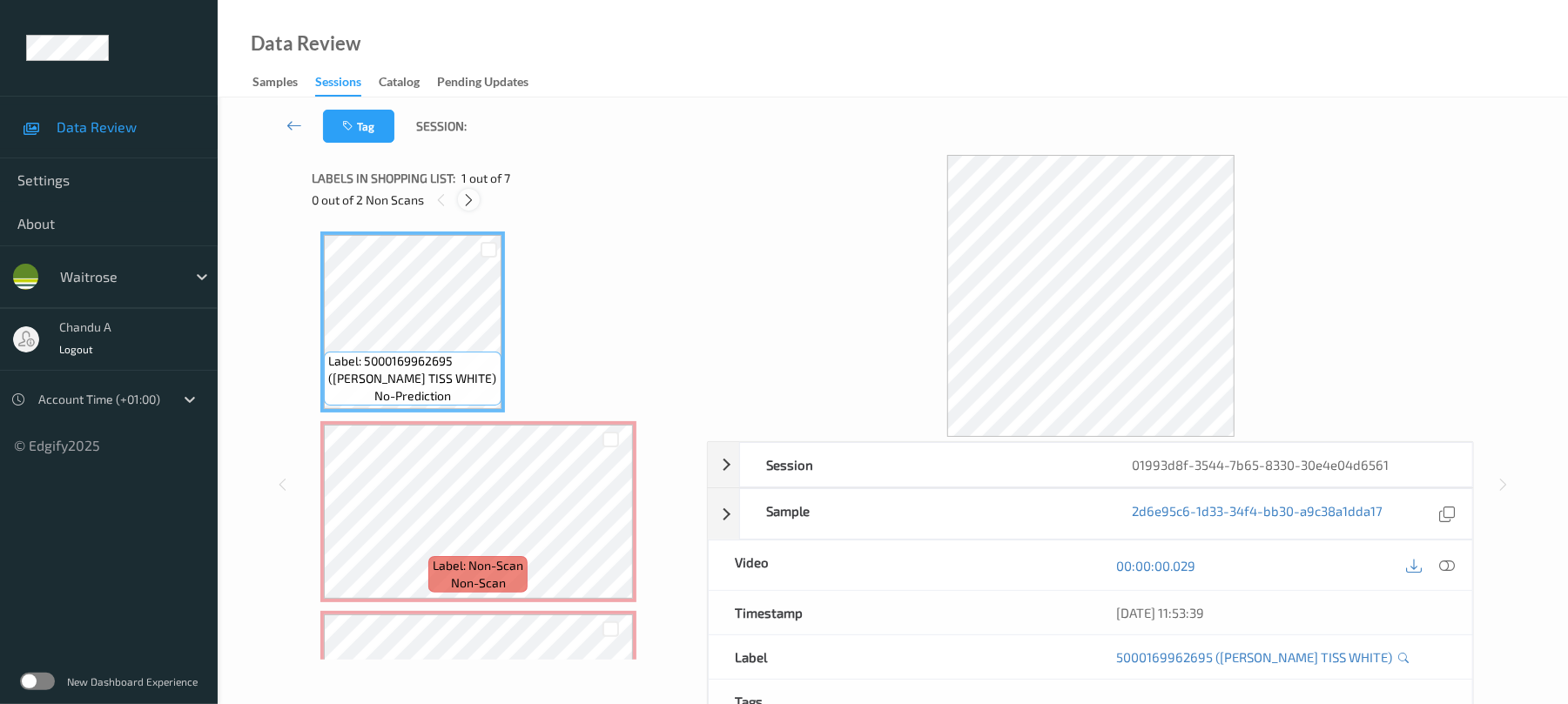
click at [466, 193] on icon at bounding box center [468, 201] width 15 height 16
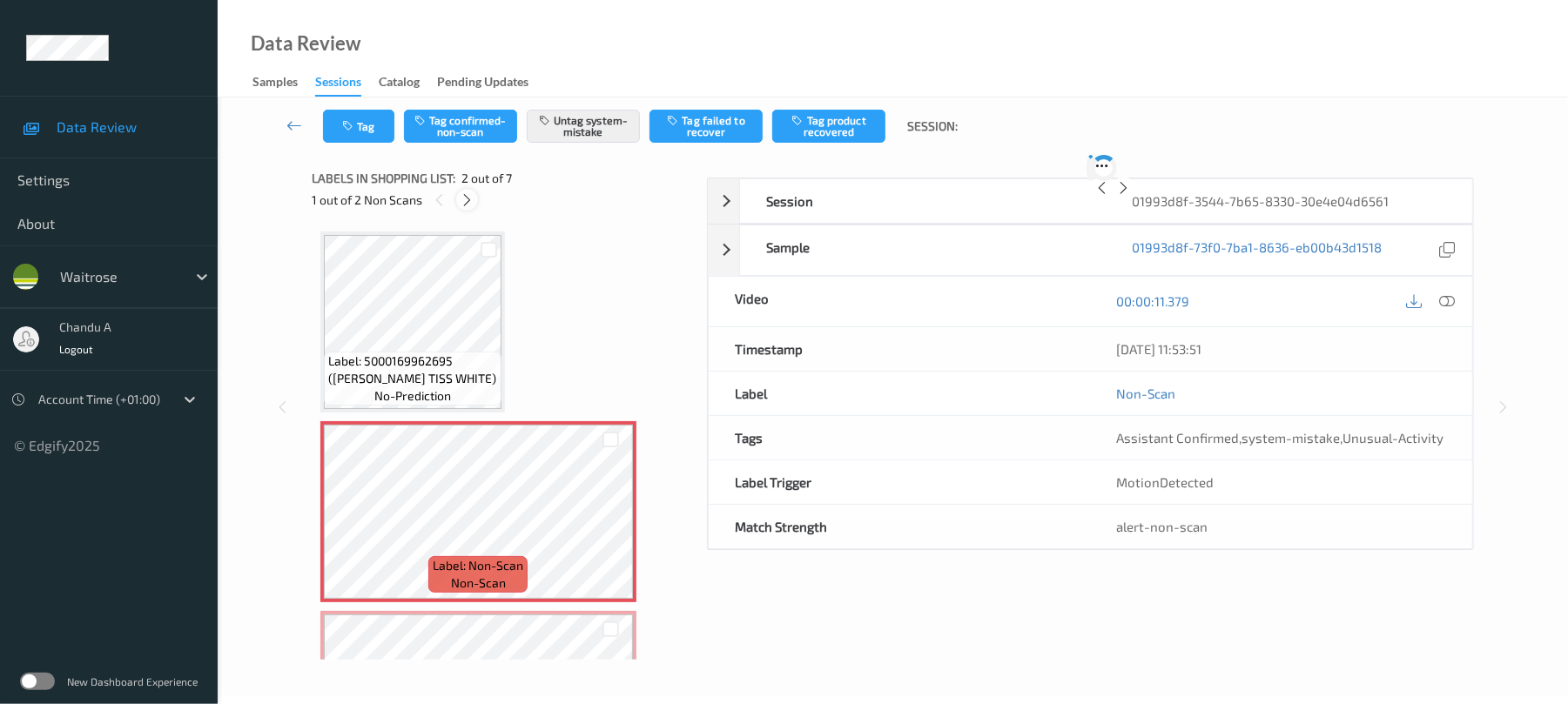
scroll to position [9, 0]
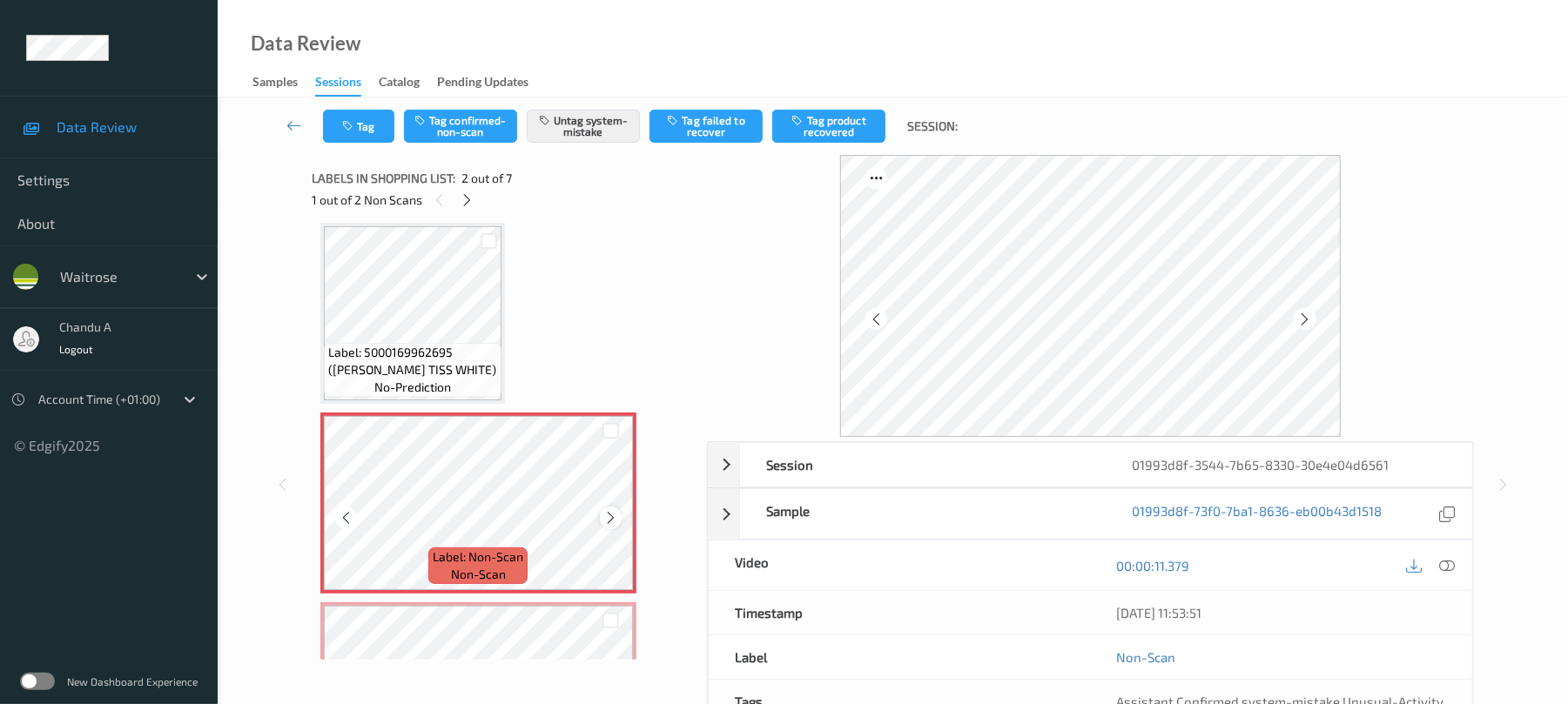
click at [615, 514] on icon at bounding box center [610, 518] width 15 height 16
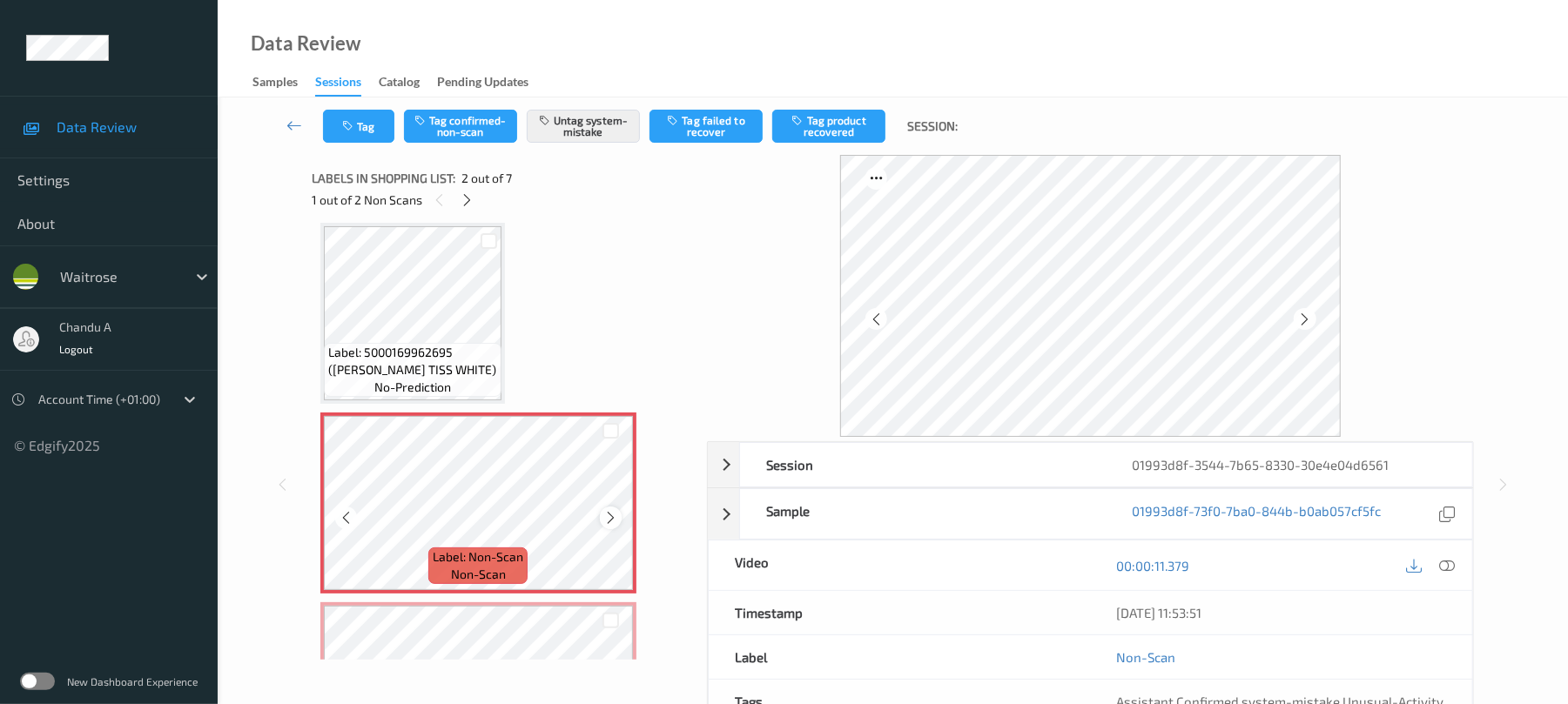
click at [613, 519] on icon at bounding box center [610, 518] width 15 height 16
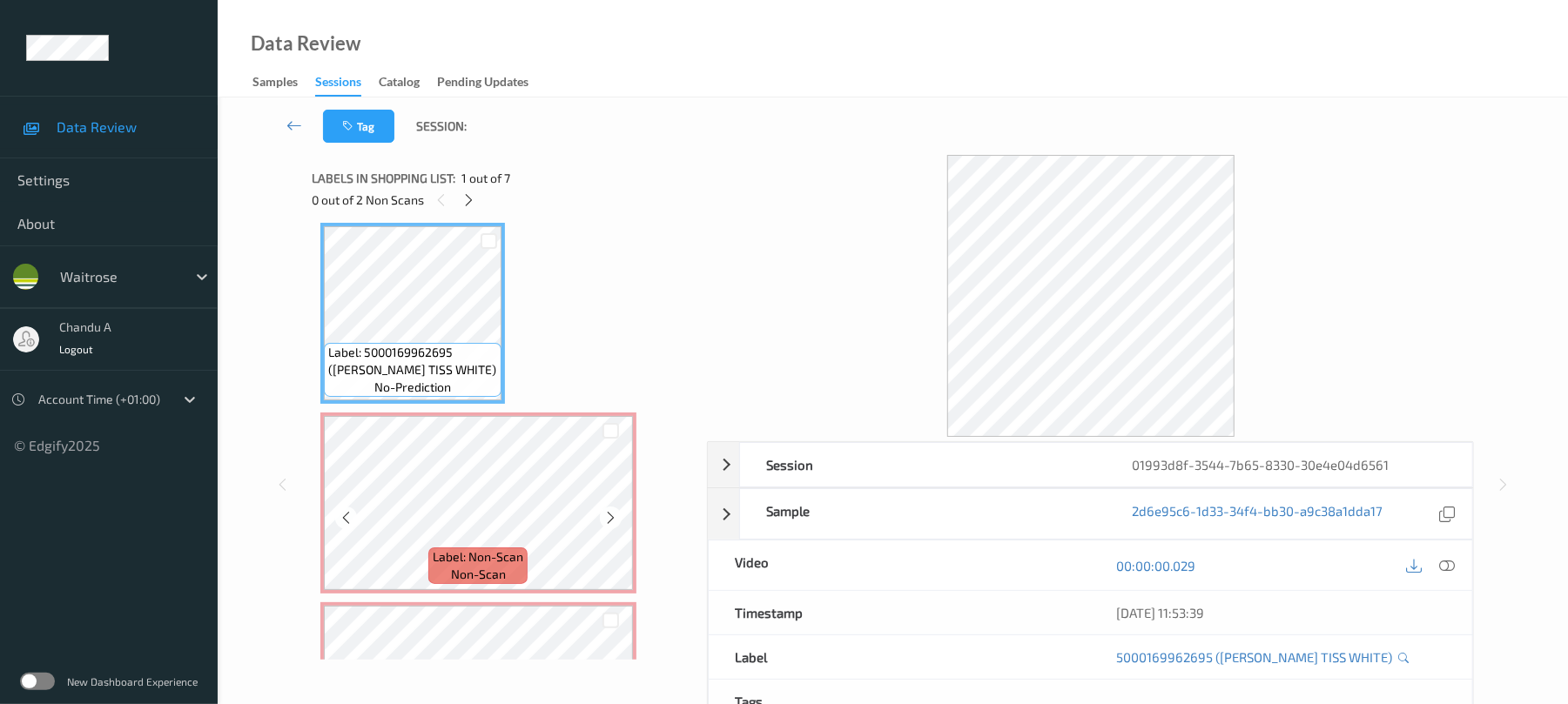
scroll to position [0, 0]
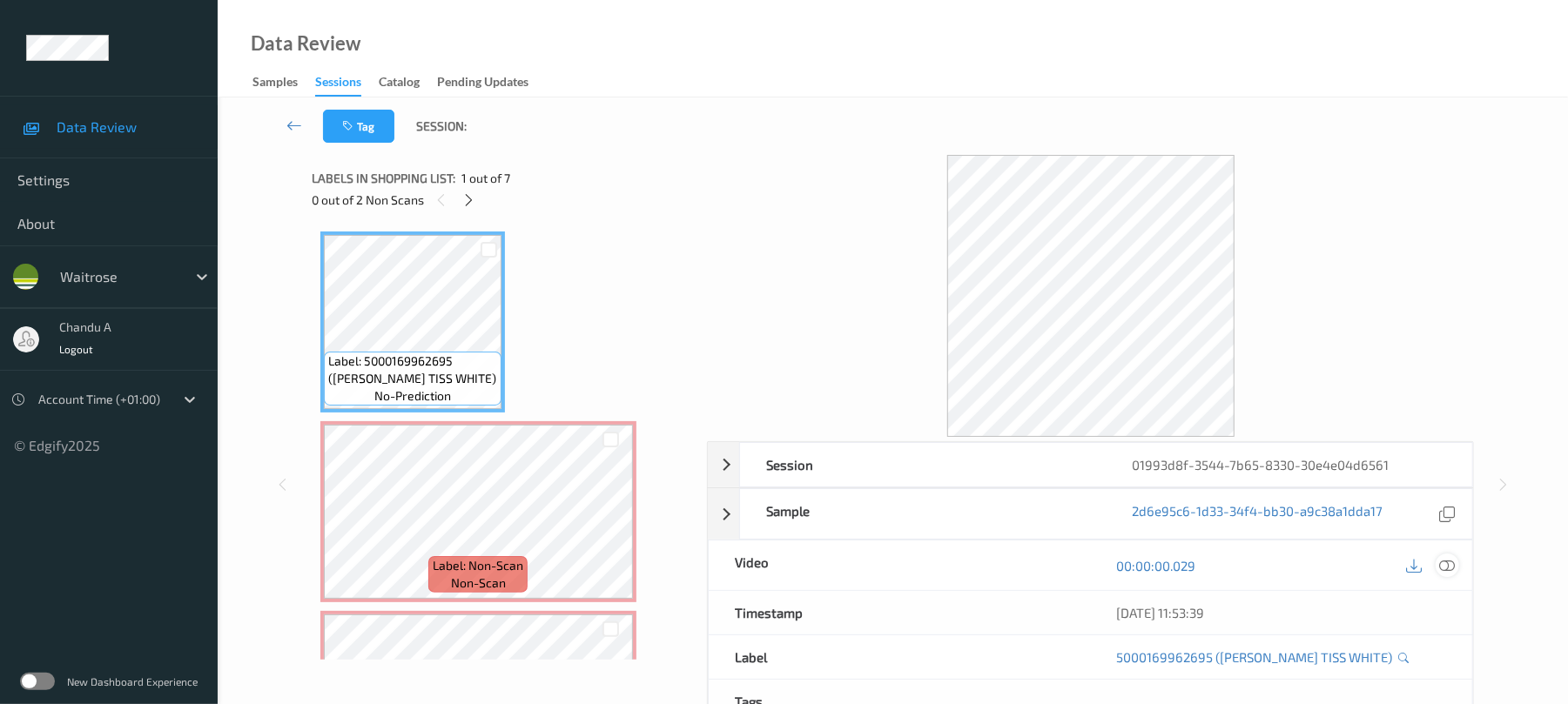
click at [1447, 571] on icon at bounding box center [1448, 567] width 16 height 16
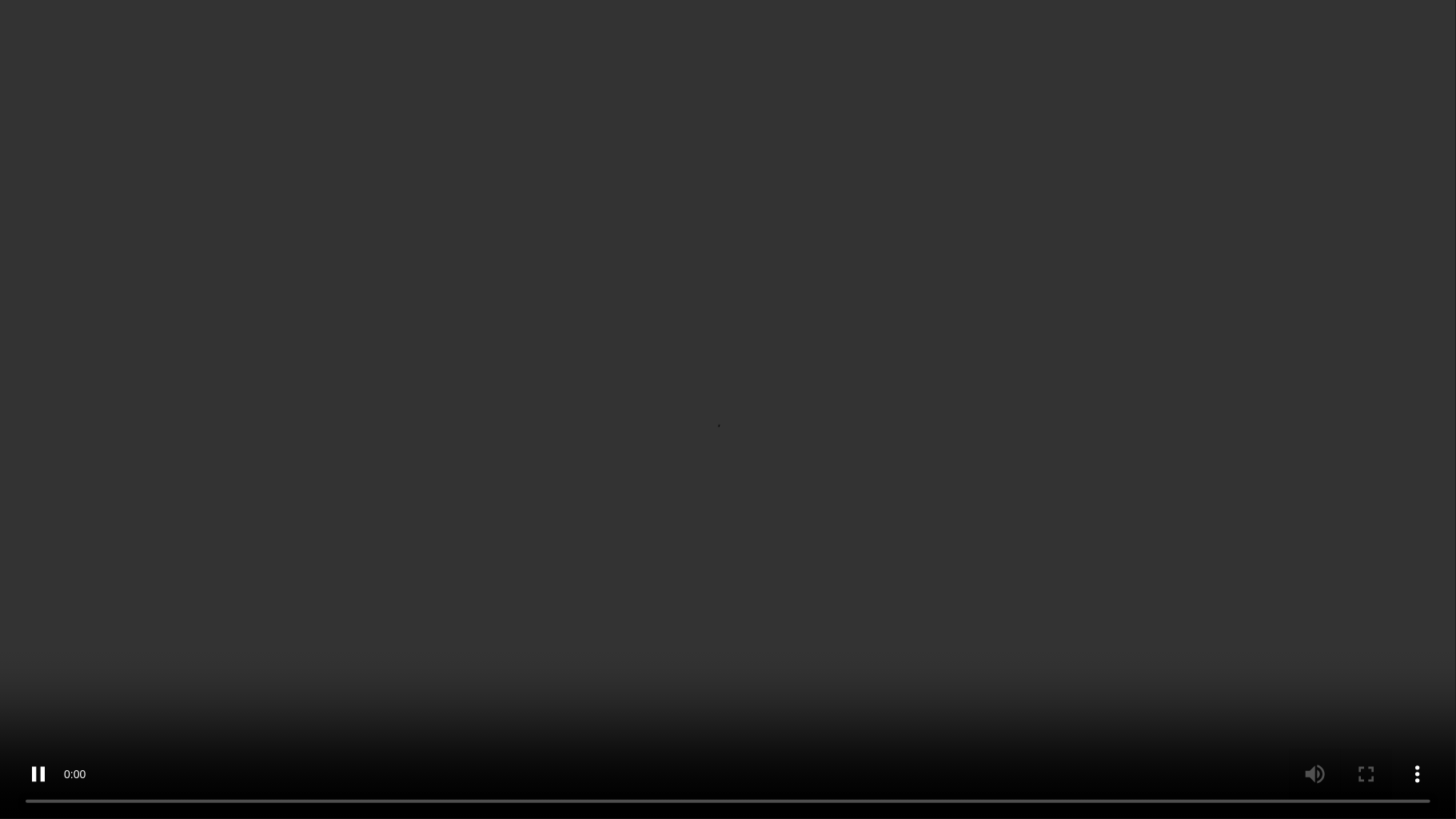
drag, startPoint x: 713, startPoint y: 475, endPoint x: 748, endPoint y: 30, distance: 446.4
click at [718, 457] on video at bounding box center [728, 409] width 1456 height 819
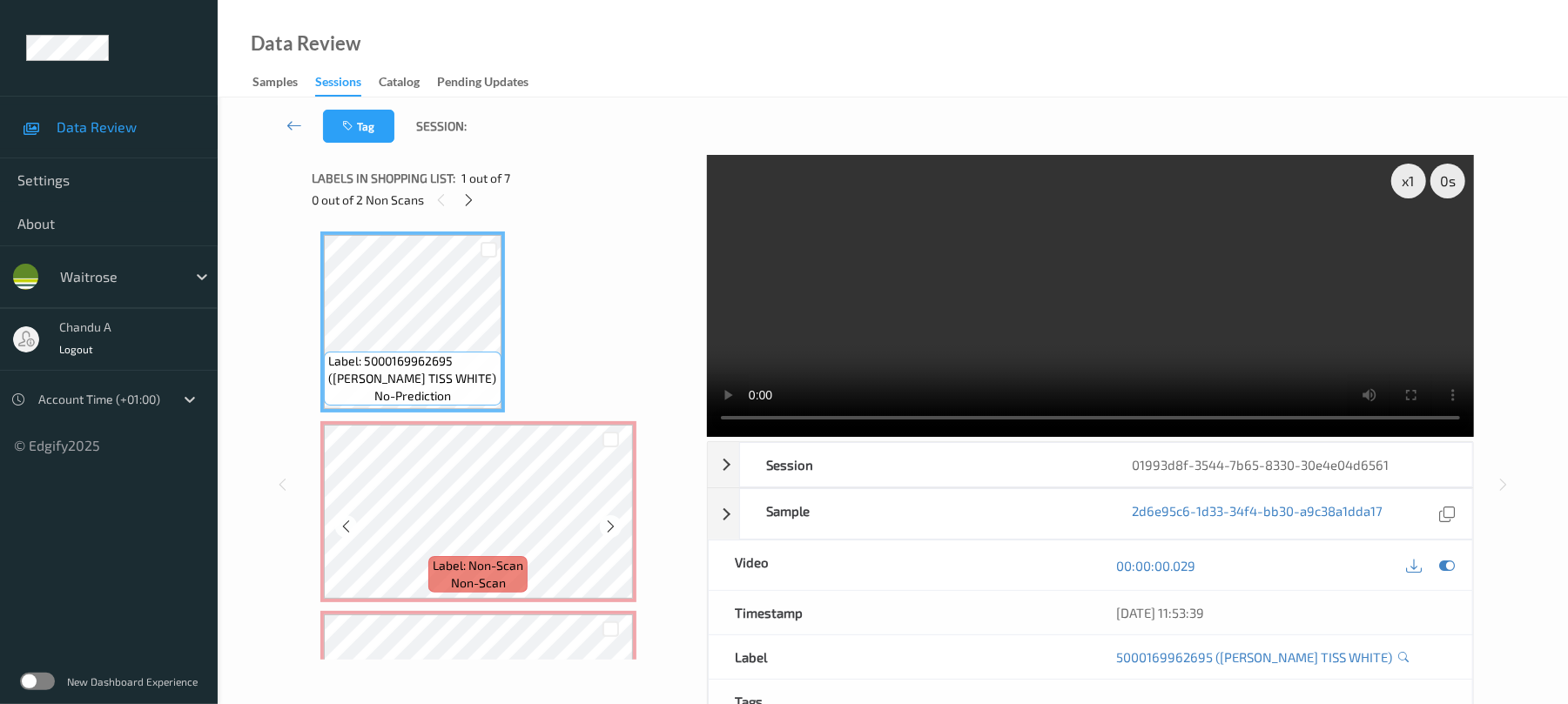
click at [603, 523] on icon at bounding box center [610, 527] width 15 height 16
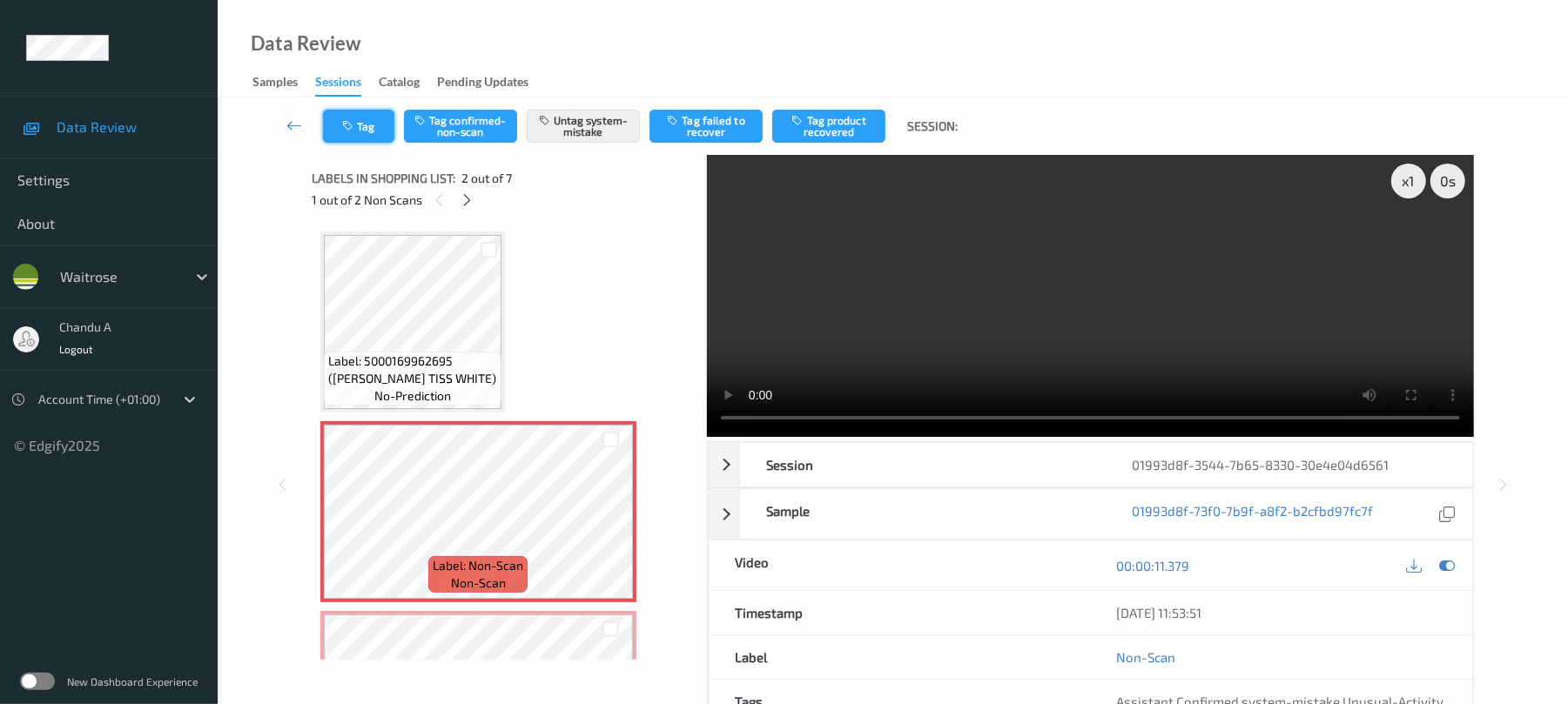
click at [362, 124] on button "Tag" at bounding box center [359, 126] width 71 height 33
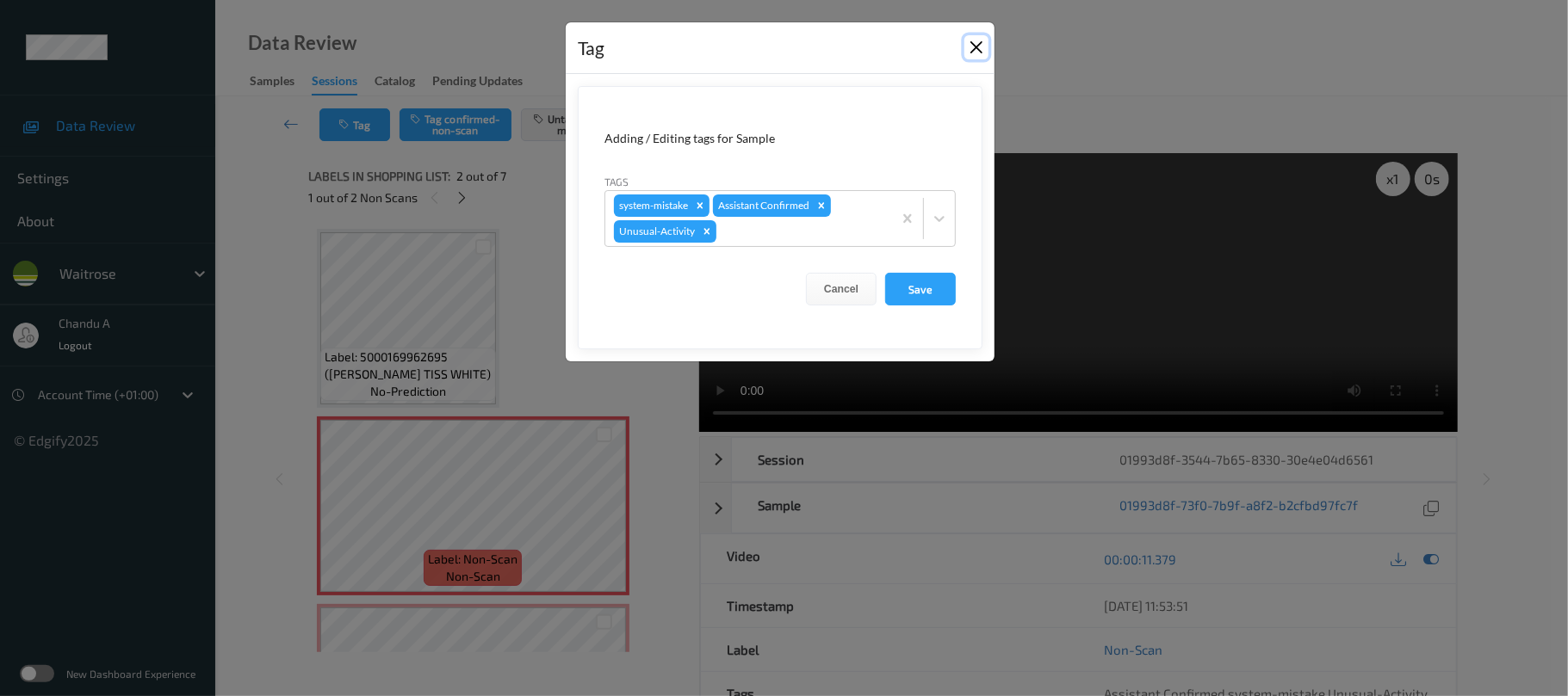
click at [976, 52] on button "Close" at bounding box center [976, 47] width 24 height 24
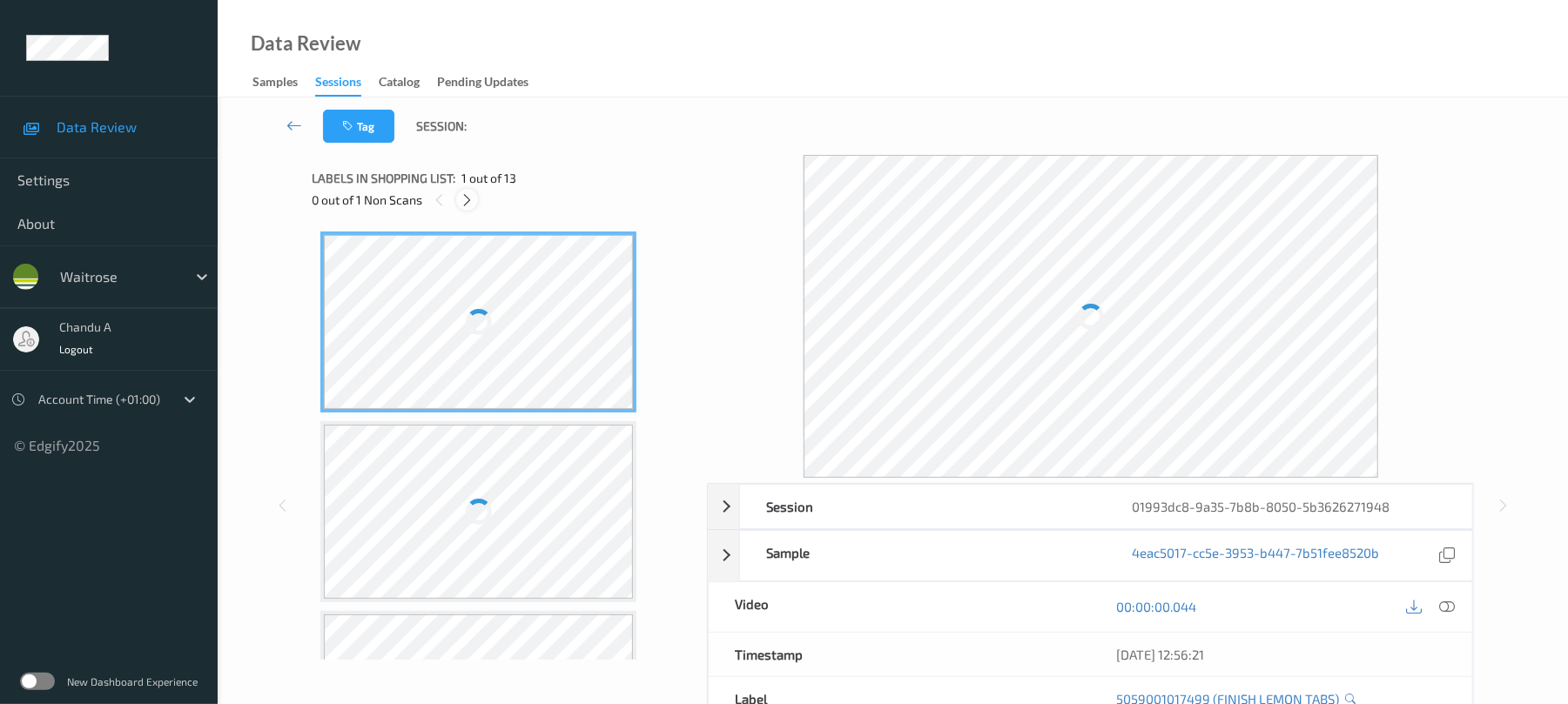
click at [470, 197] on icon at bounding box center [466, 201] width 15 height 16
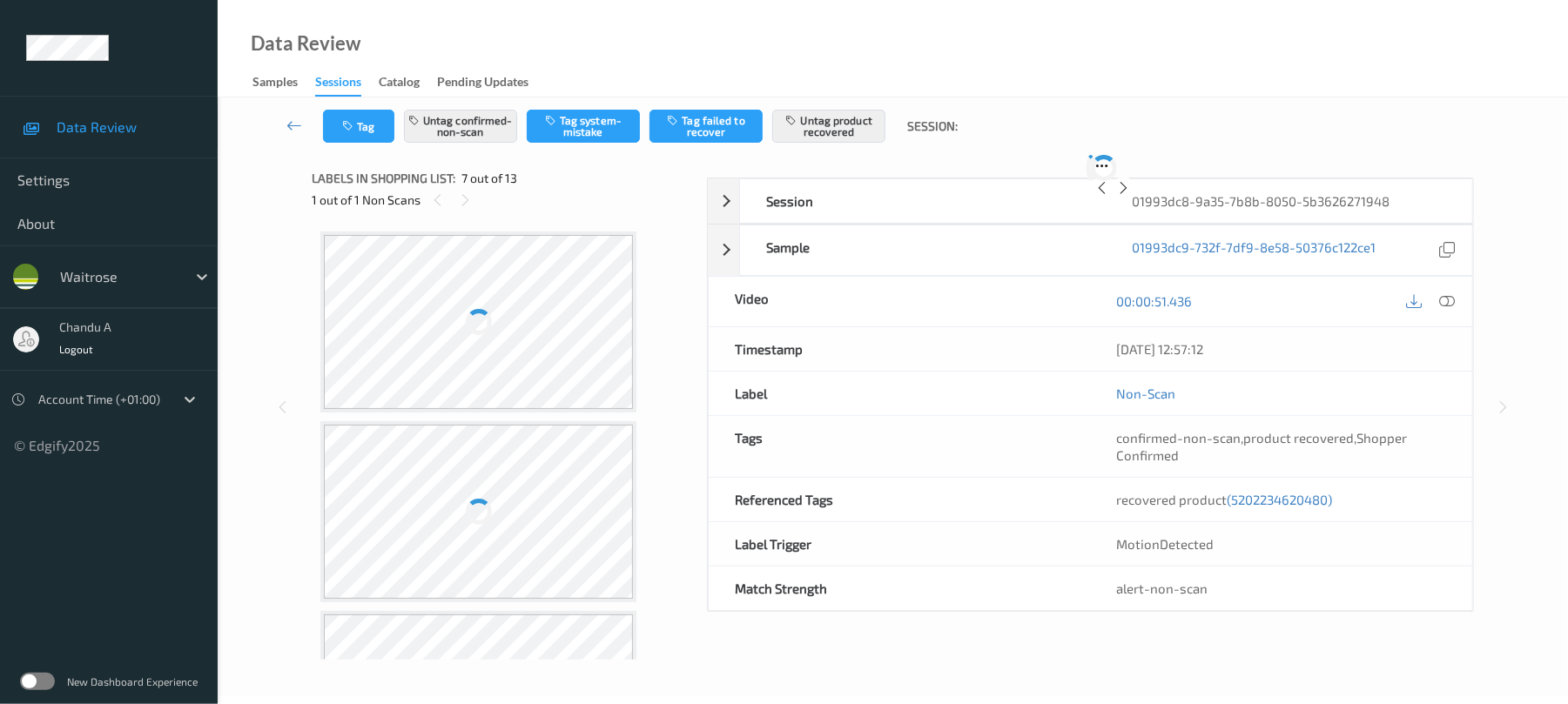
scroll to position [957, 0]
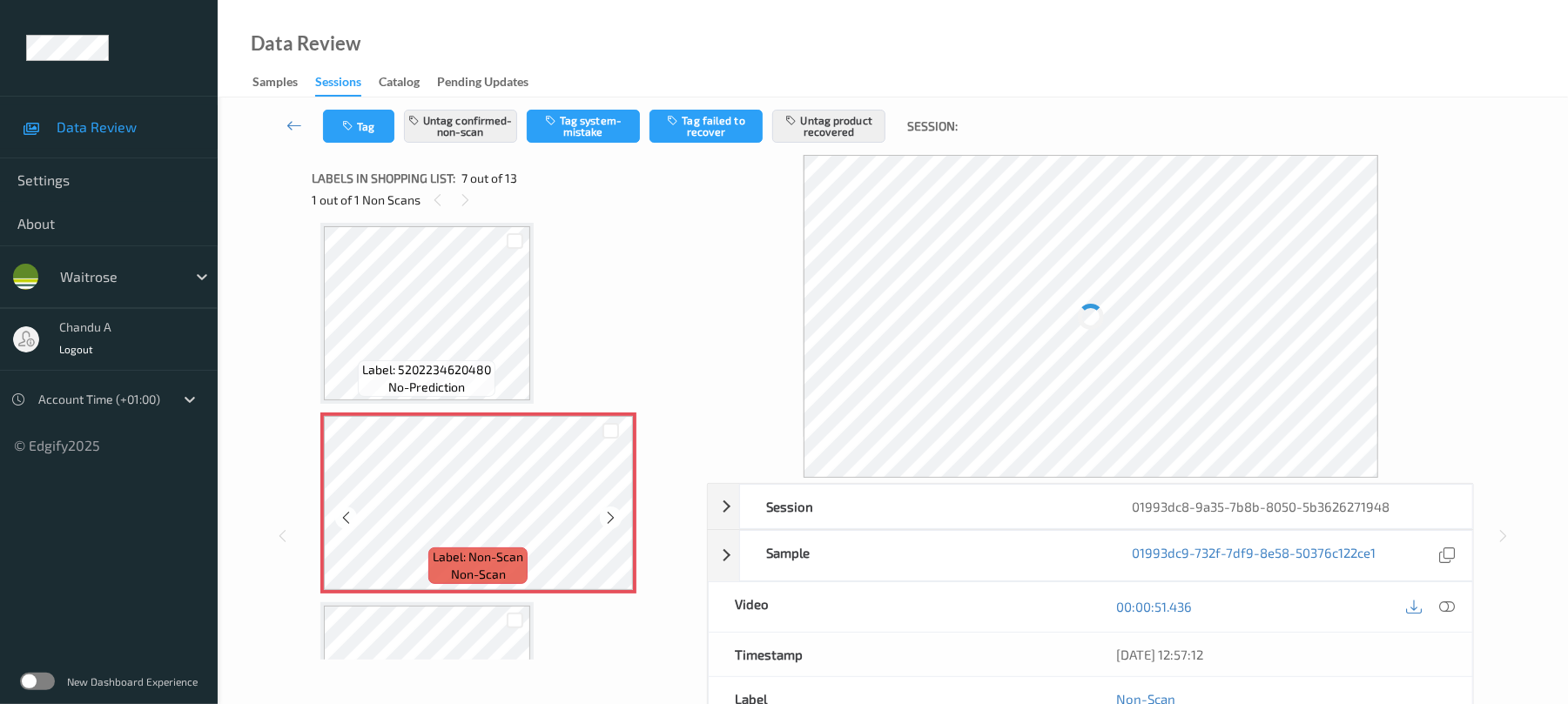
click at [609, 509] on div at bounding box center [610, 518] width 21 height 21
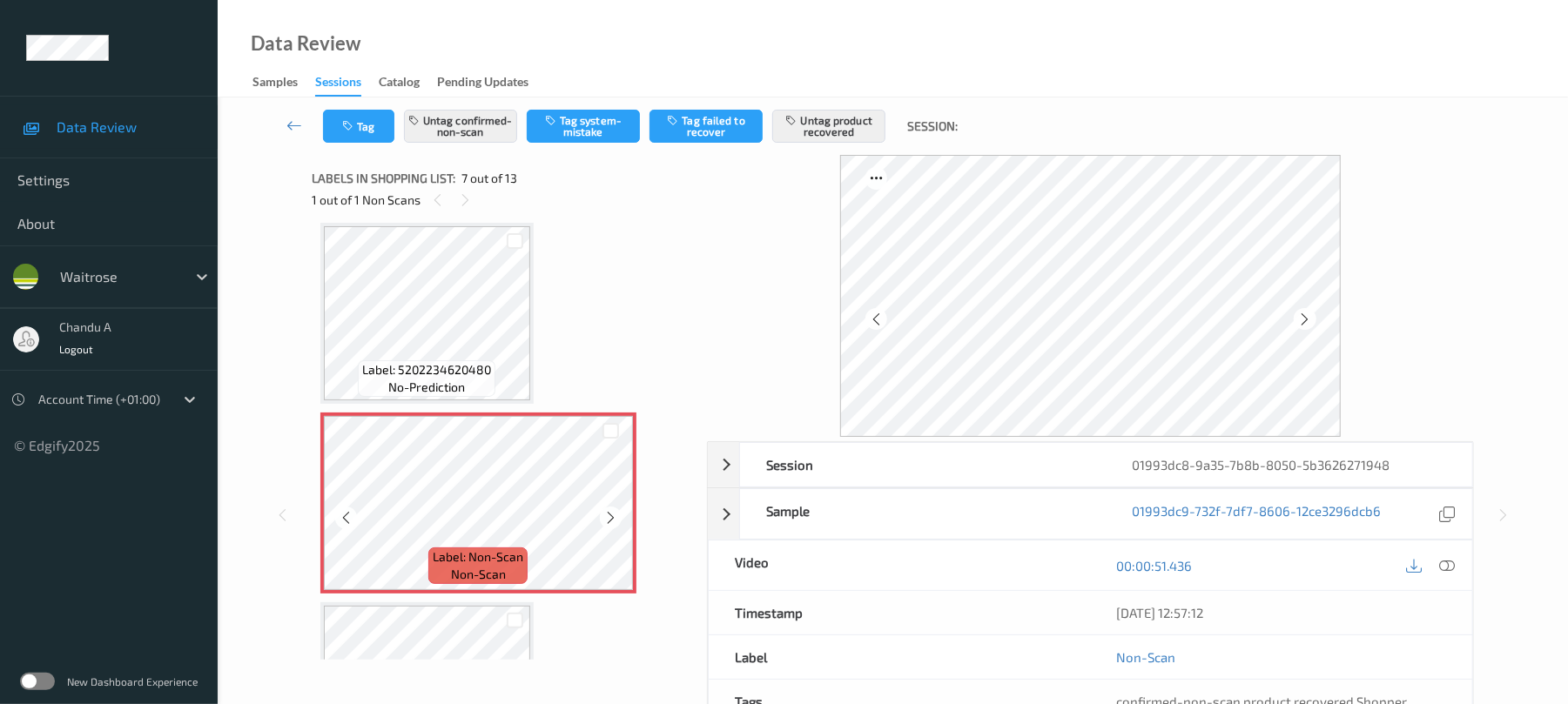
click at [609, 509] on div at bounding box center [610, 518] width 21 height 21
click at [613, 521] on icon at bounding box center [610, 518] width 15 height 16
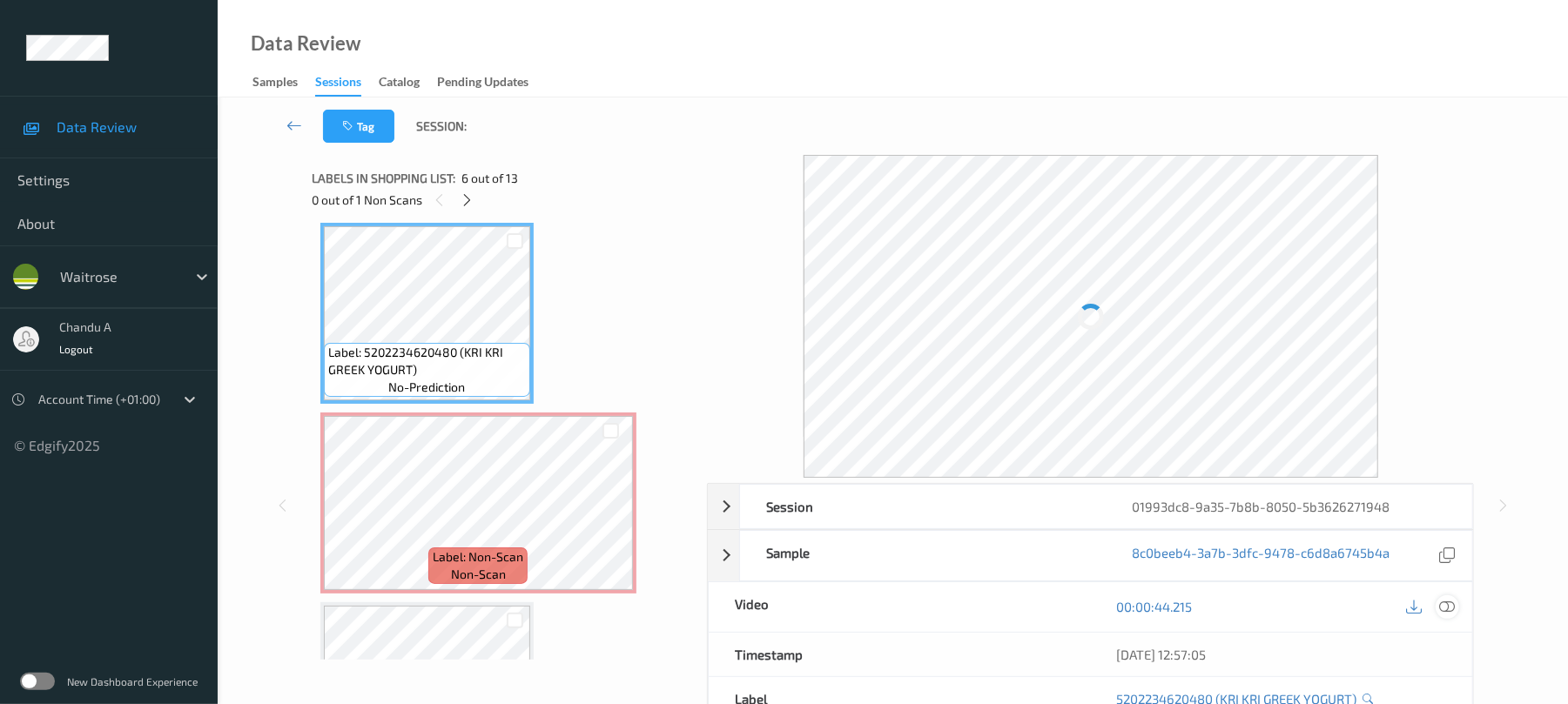
click at [1456, 611] on div at bounding box center [1447, 608] width 23 height 23
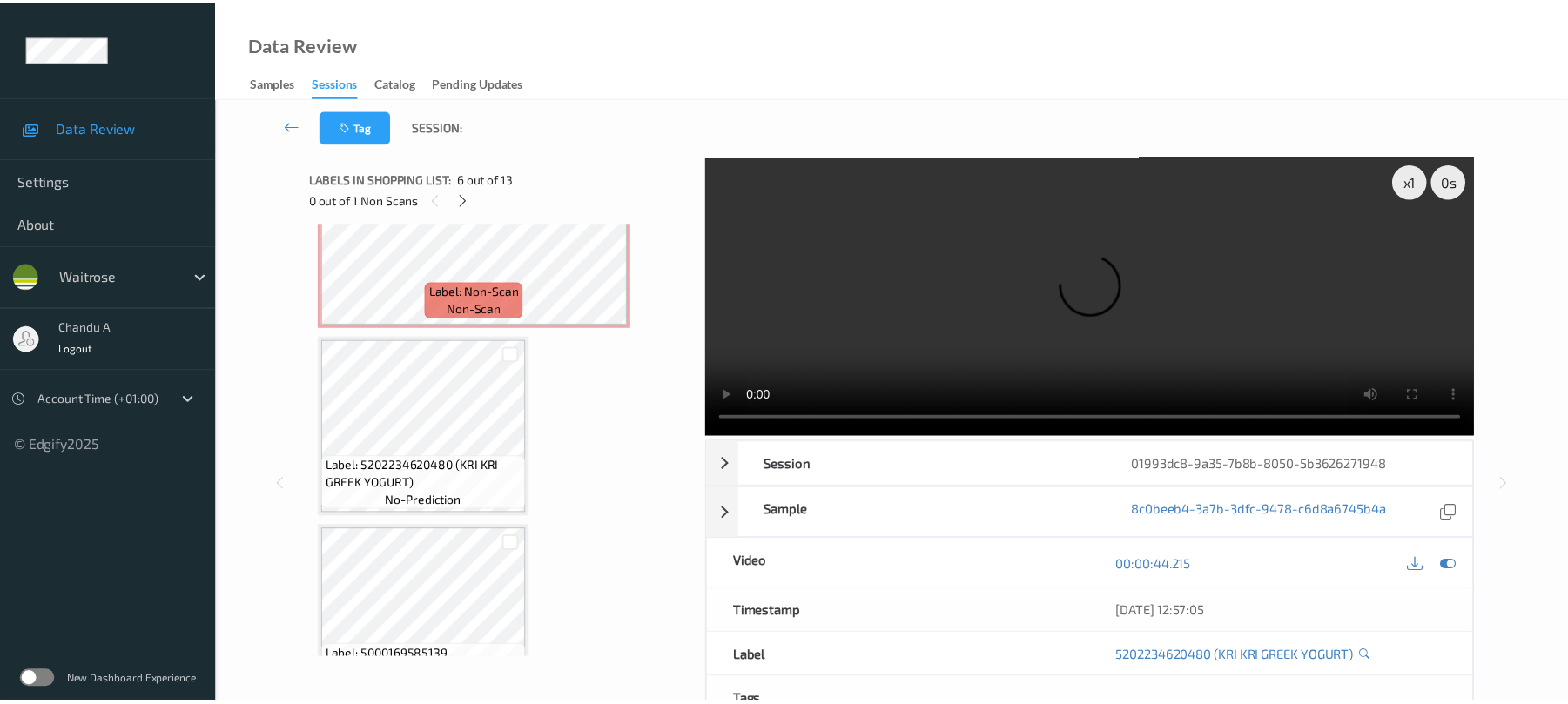
scroll to position [1189, 0]
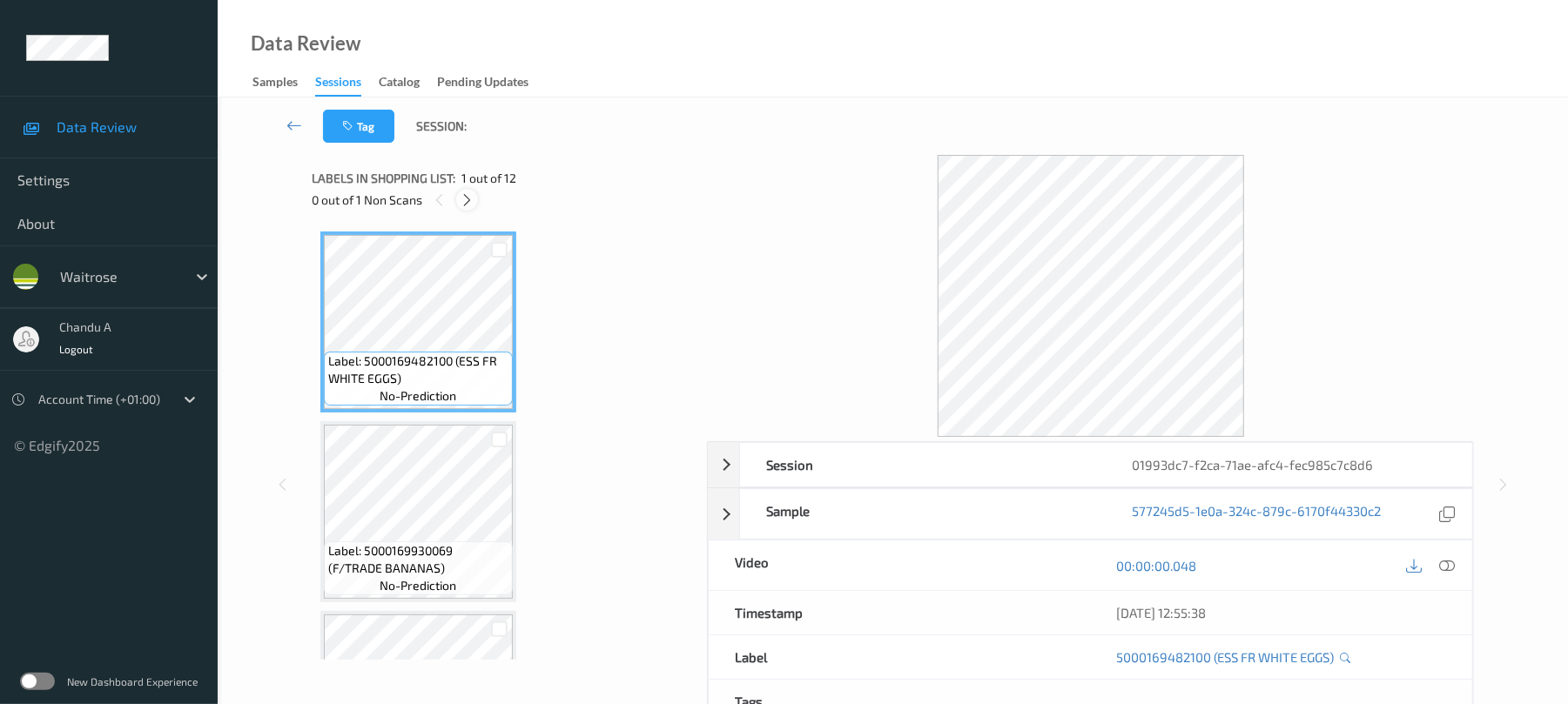
click at [468, 197] on icon at bounding box center [466, 201] width 15 height 16
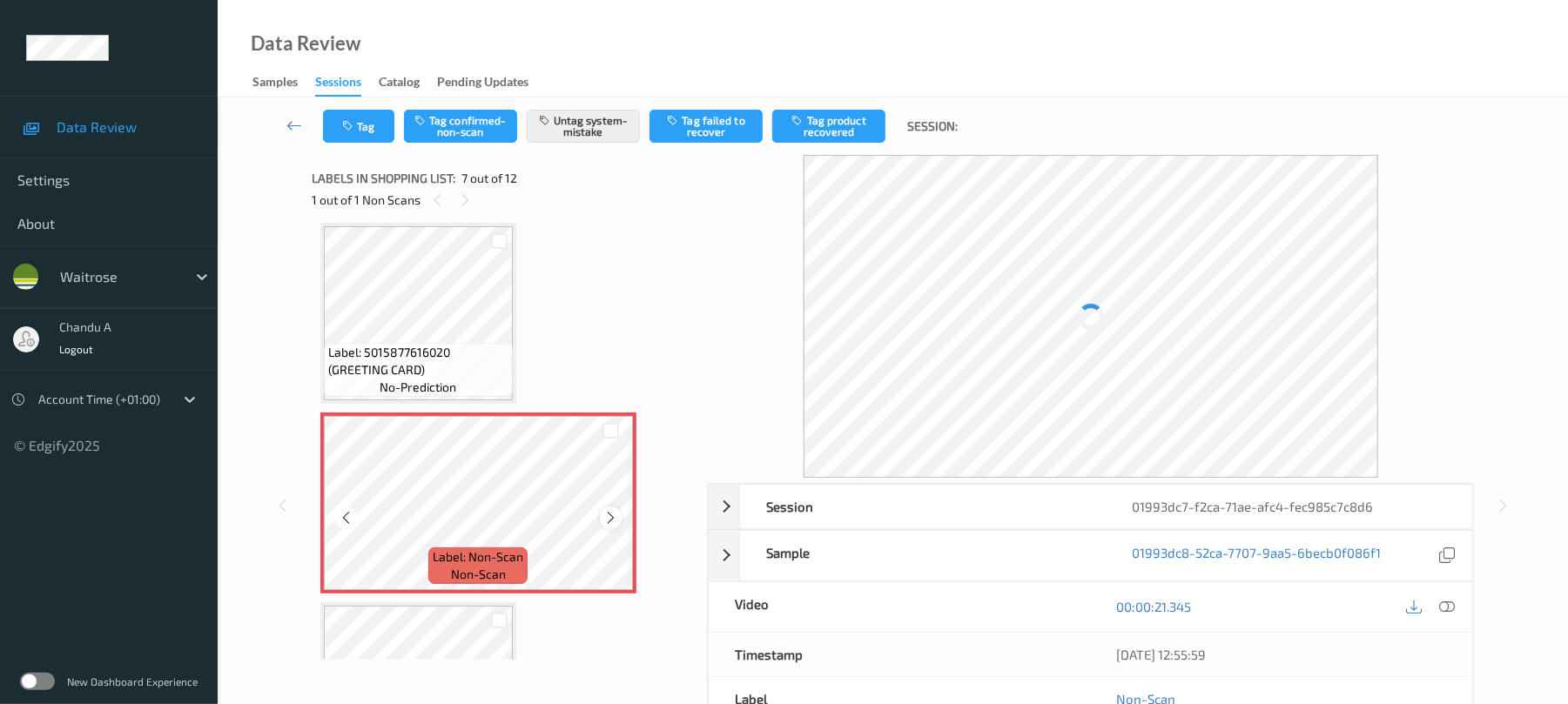
click at [609, 523] on icon at bounding box center [610, 518] width 15 height 16
click at [610, 524] on icon at bounding box center [610, 518] width 15 height 16
click at [442, 344] on span "Label: 5015877616020 (GREETING CARD)" at bounding box center [418, 360] width 180 height 35
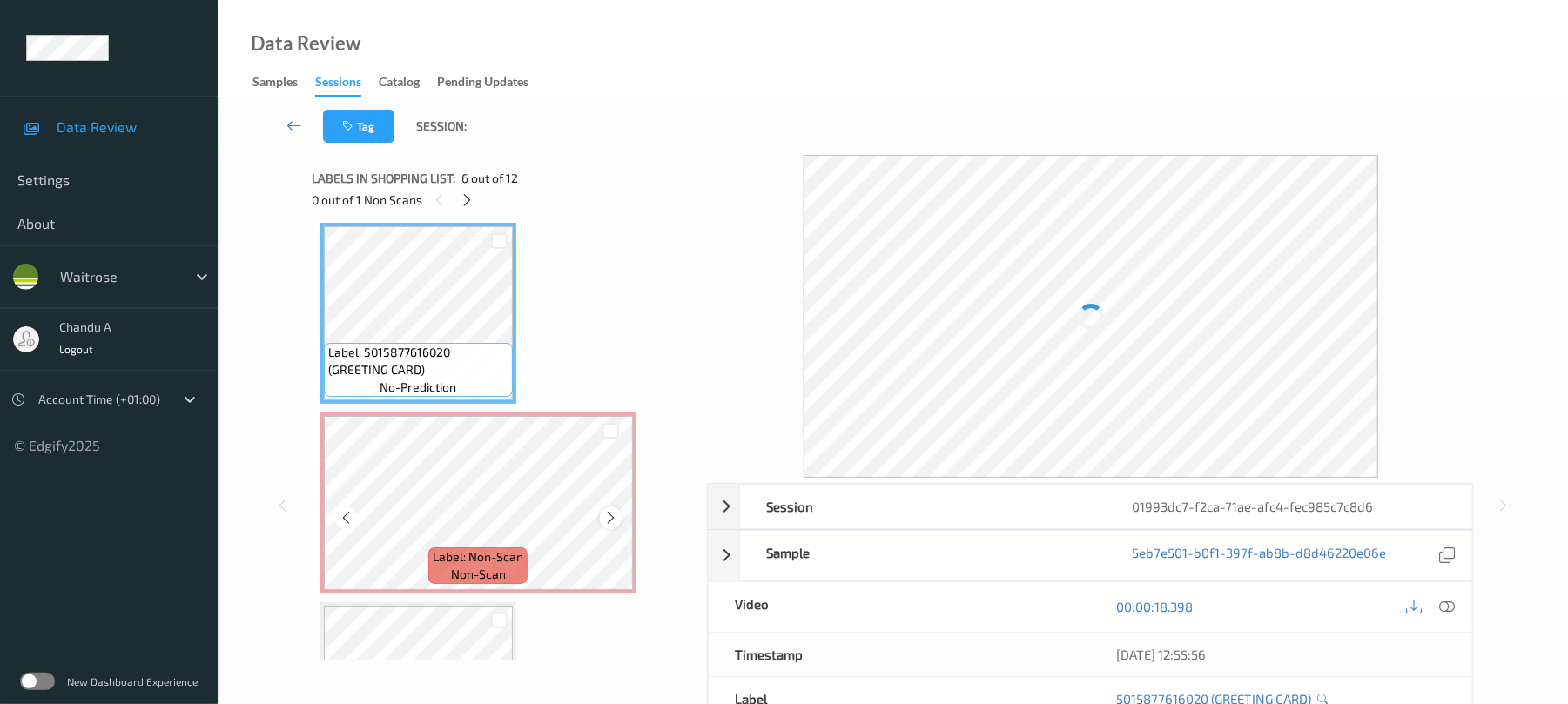
click at [607, 521] on icon at bounding box center [610, 518] width 15 height 16
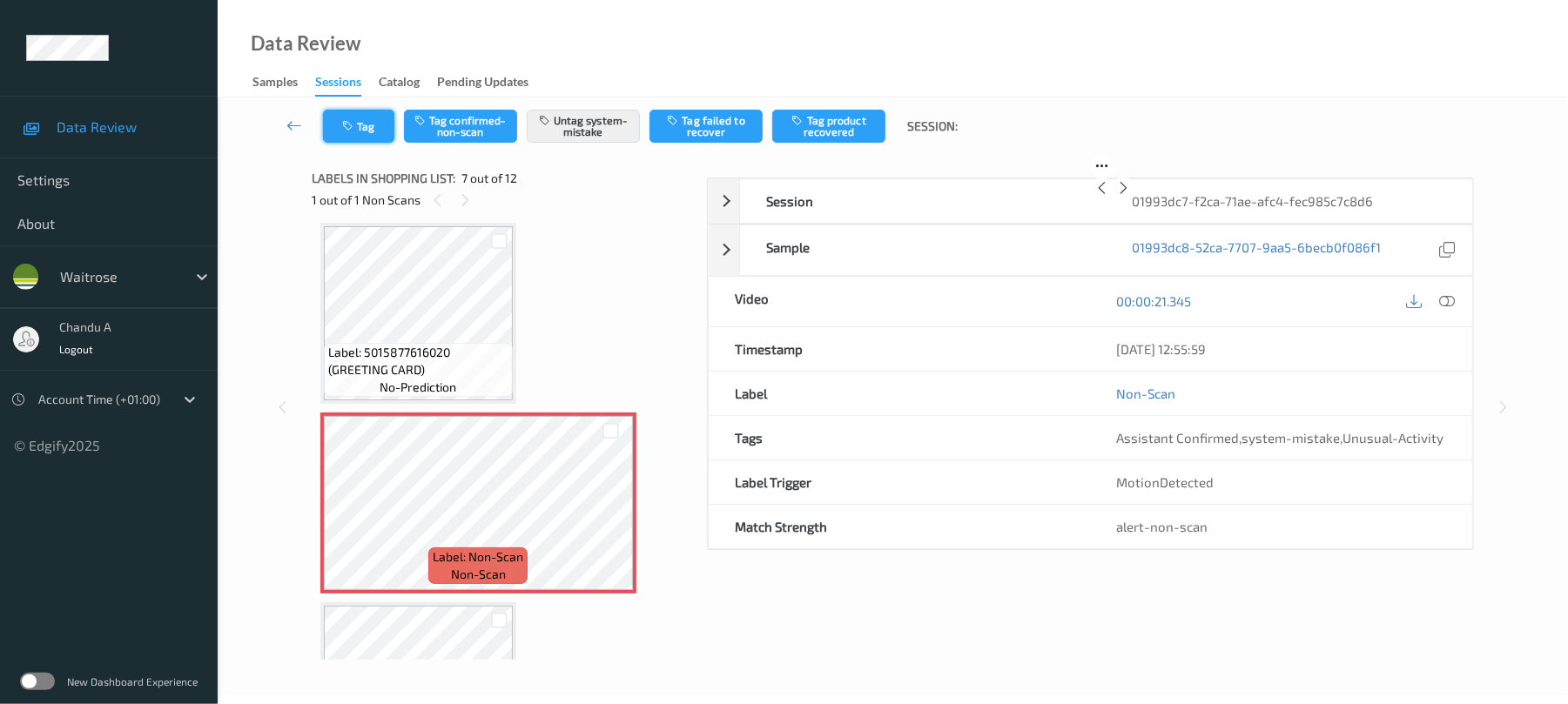
click at [356, 123] on icon "button" at bounding box center [350, 127] width 15 height 12
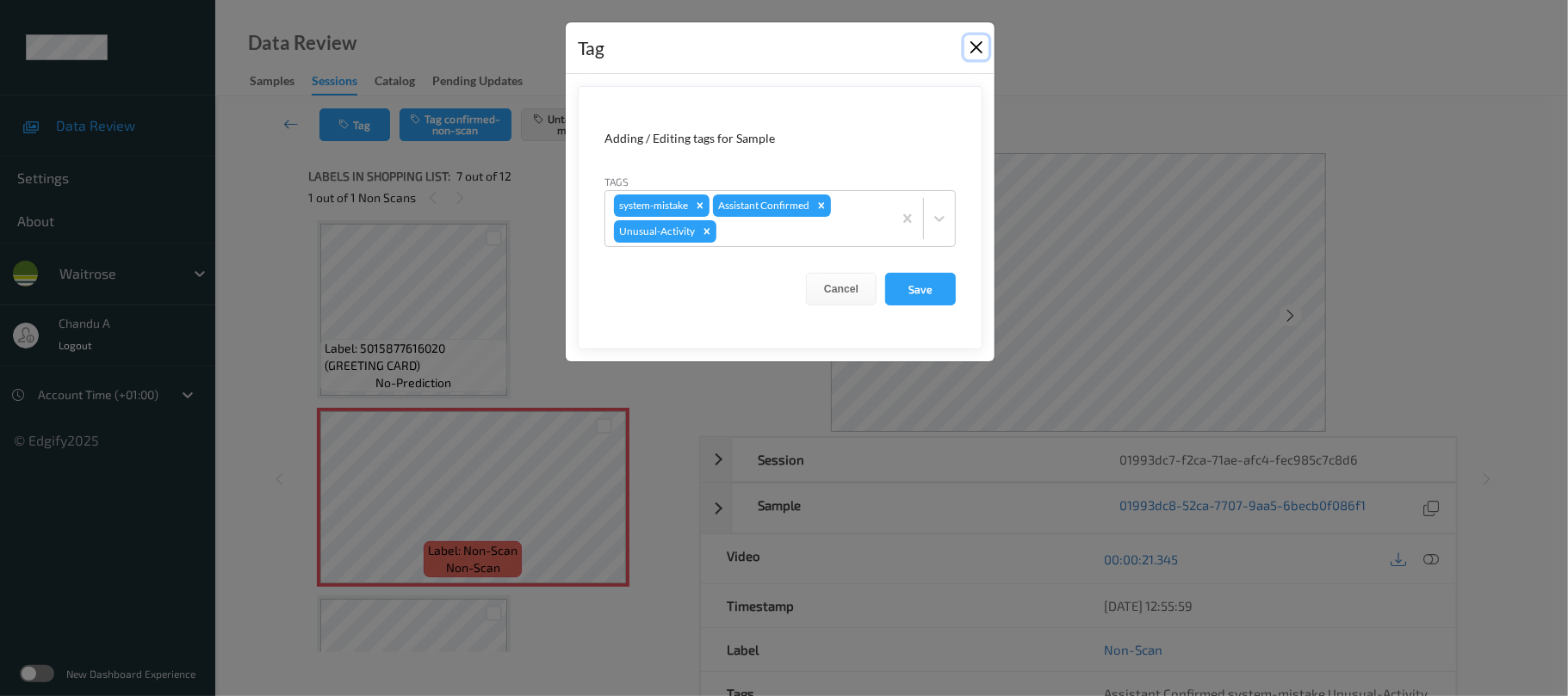
click at [972, 47] on button "Close" at bounding box center [976, 47] width 24 height 24
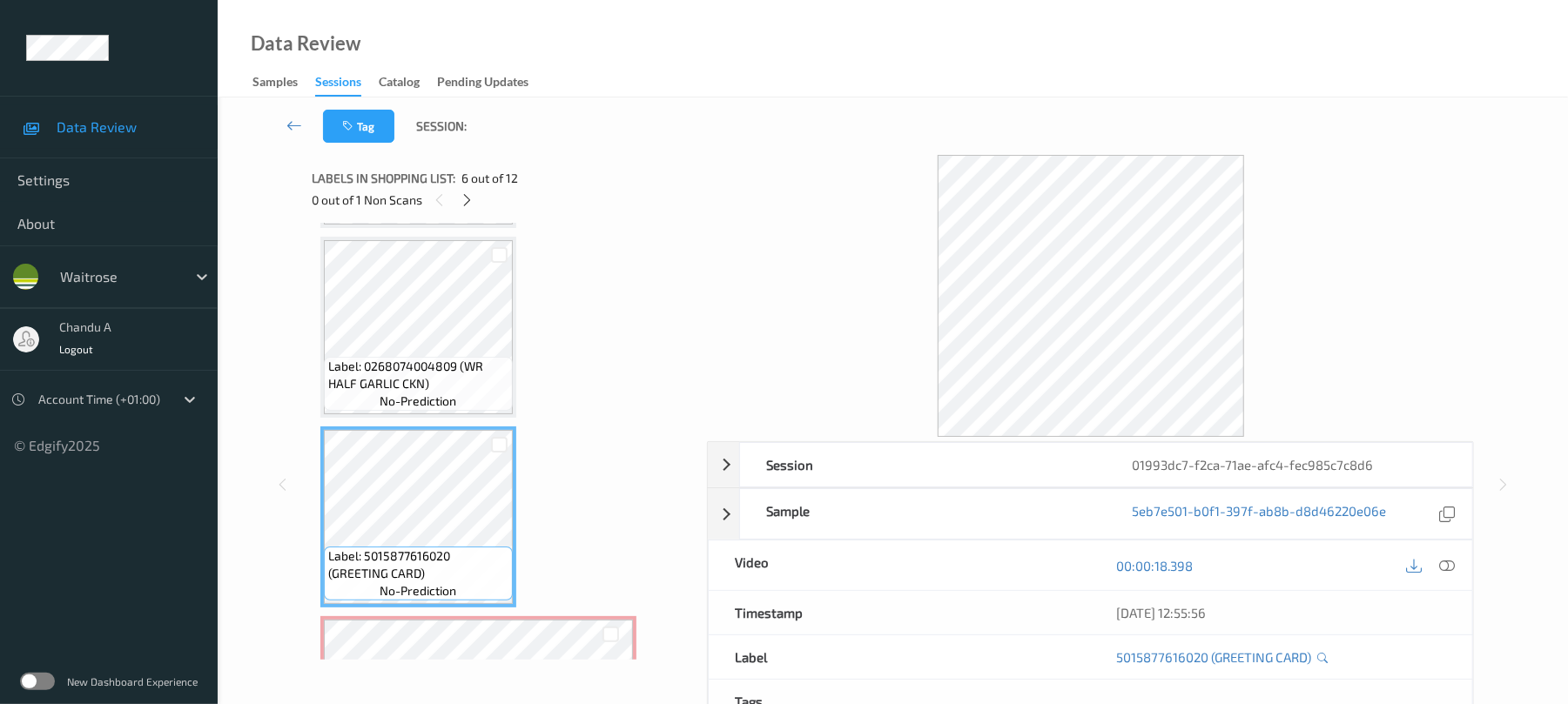
scroll to position [725, 0]
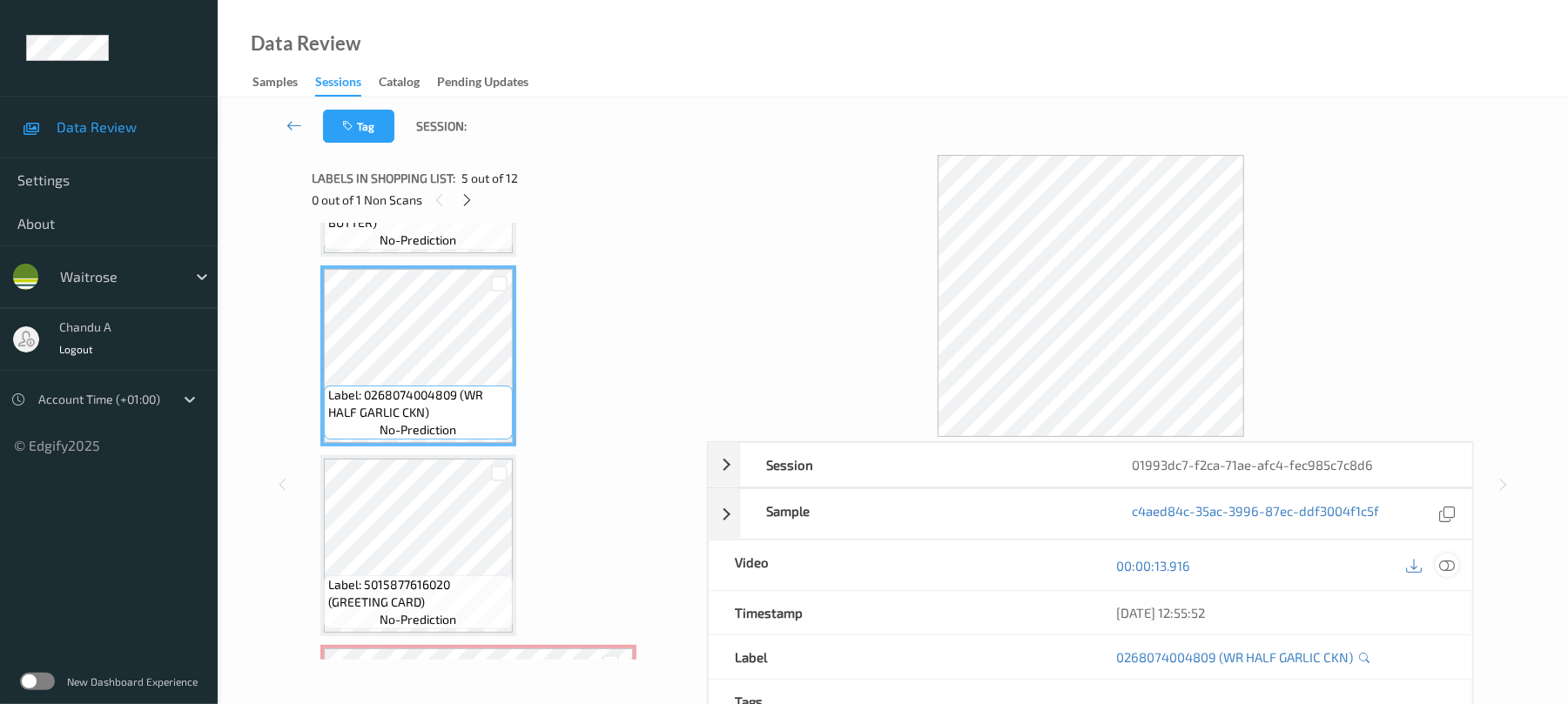
click at [1449, 564] on icon at bounding box center [1448, 567] width 16 height 16
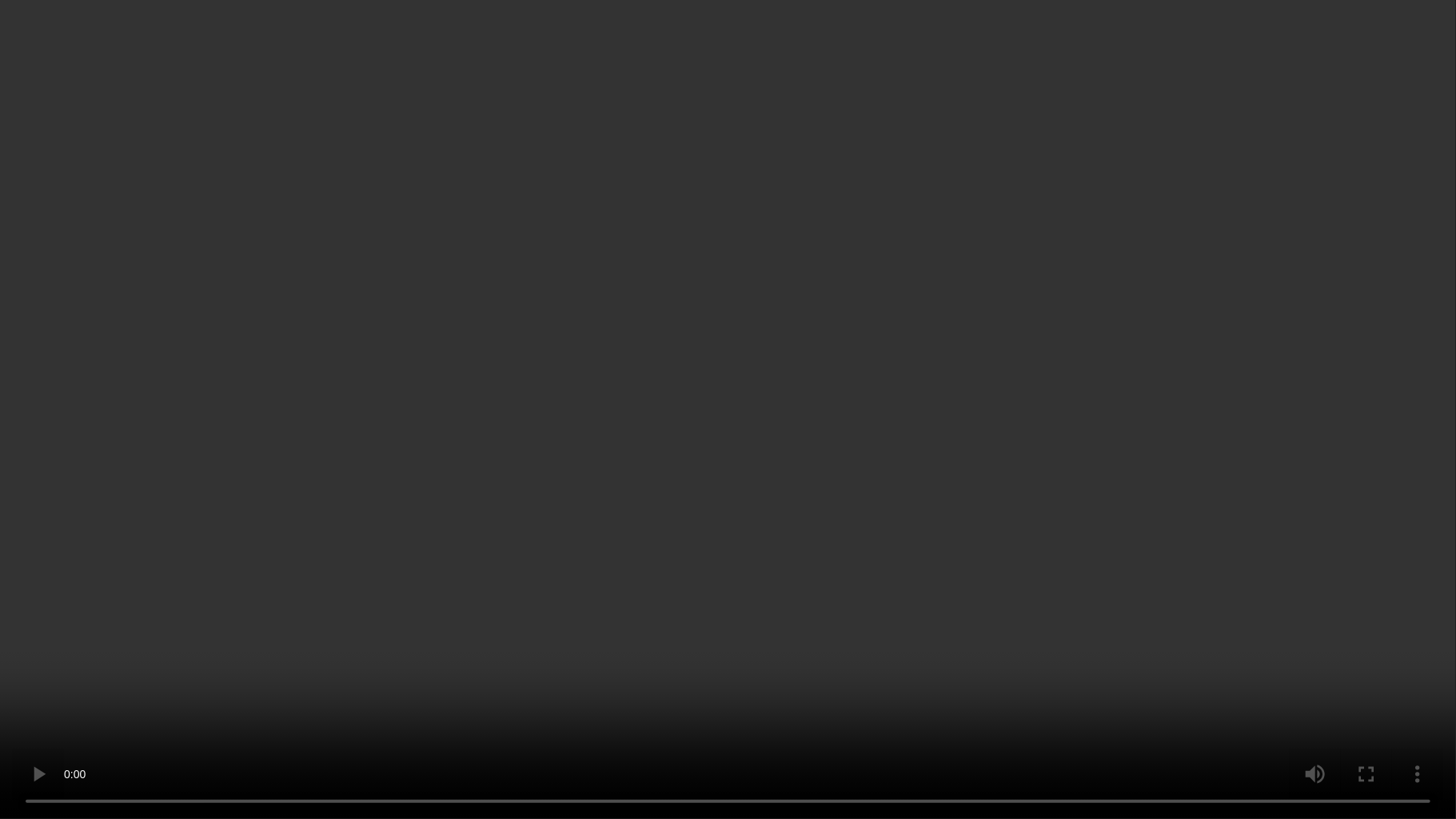
click at [855, 469] on video at bounding box center [728, 409] width 1456 height 819
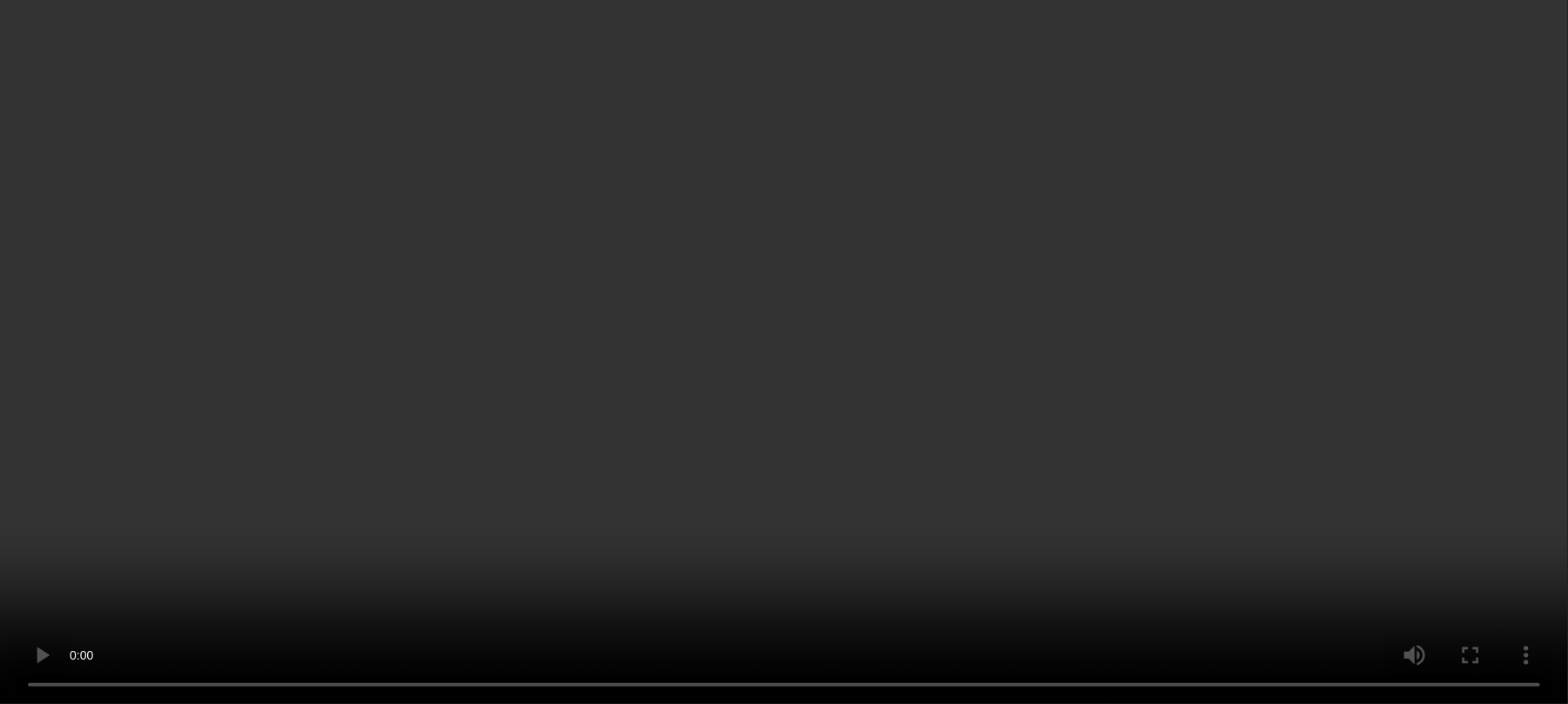
scroll to position [957, 0]
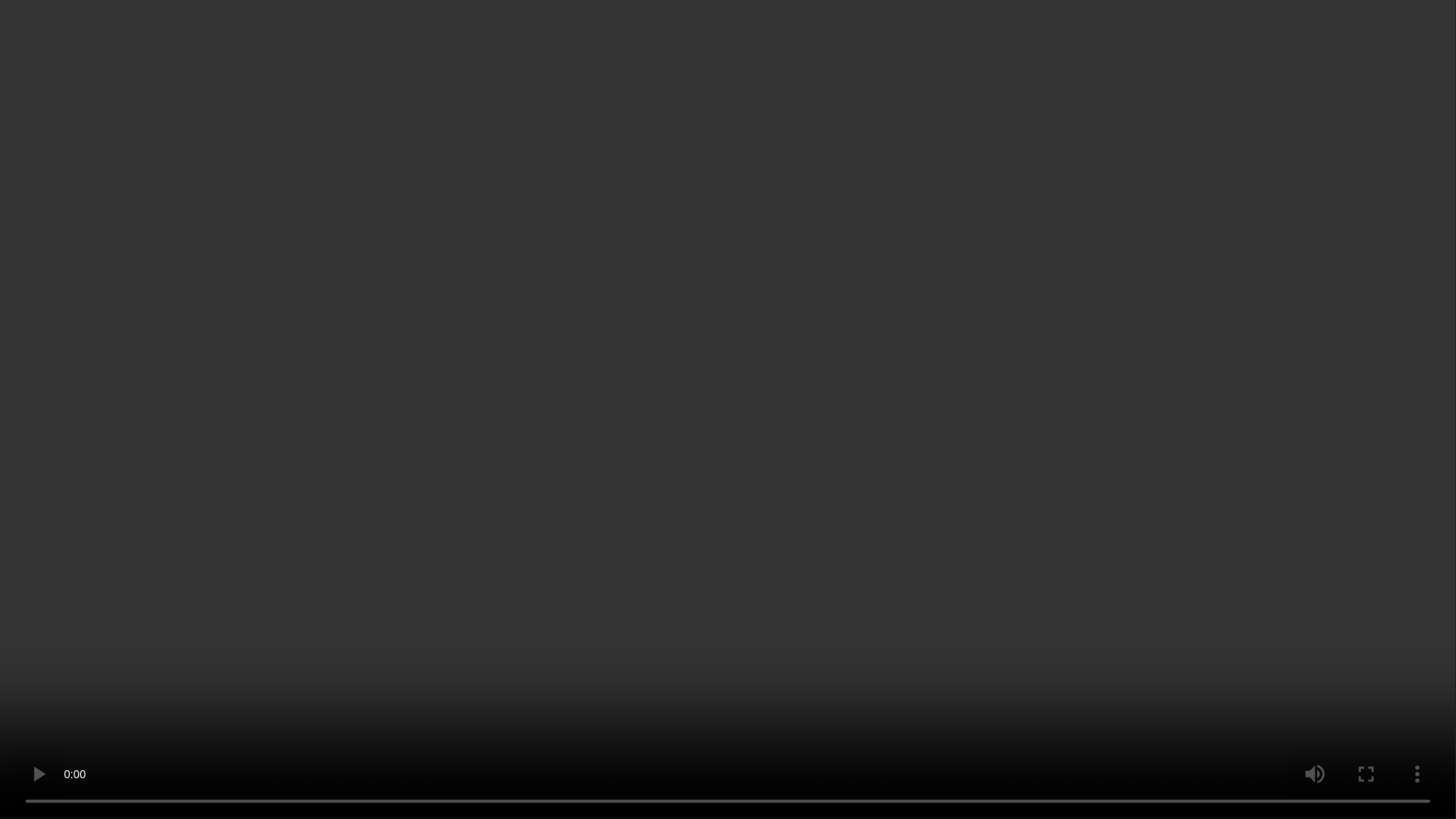
click at [702, 464] on video at bounding box center [728, 409] width 1456 height 819
click at [812, 448] on video at bounding box center [728, 409] width 1456 height 819
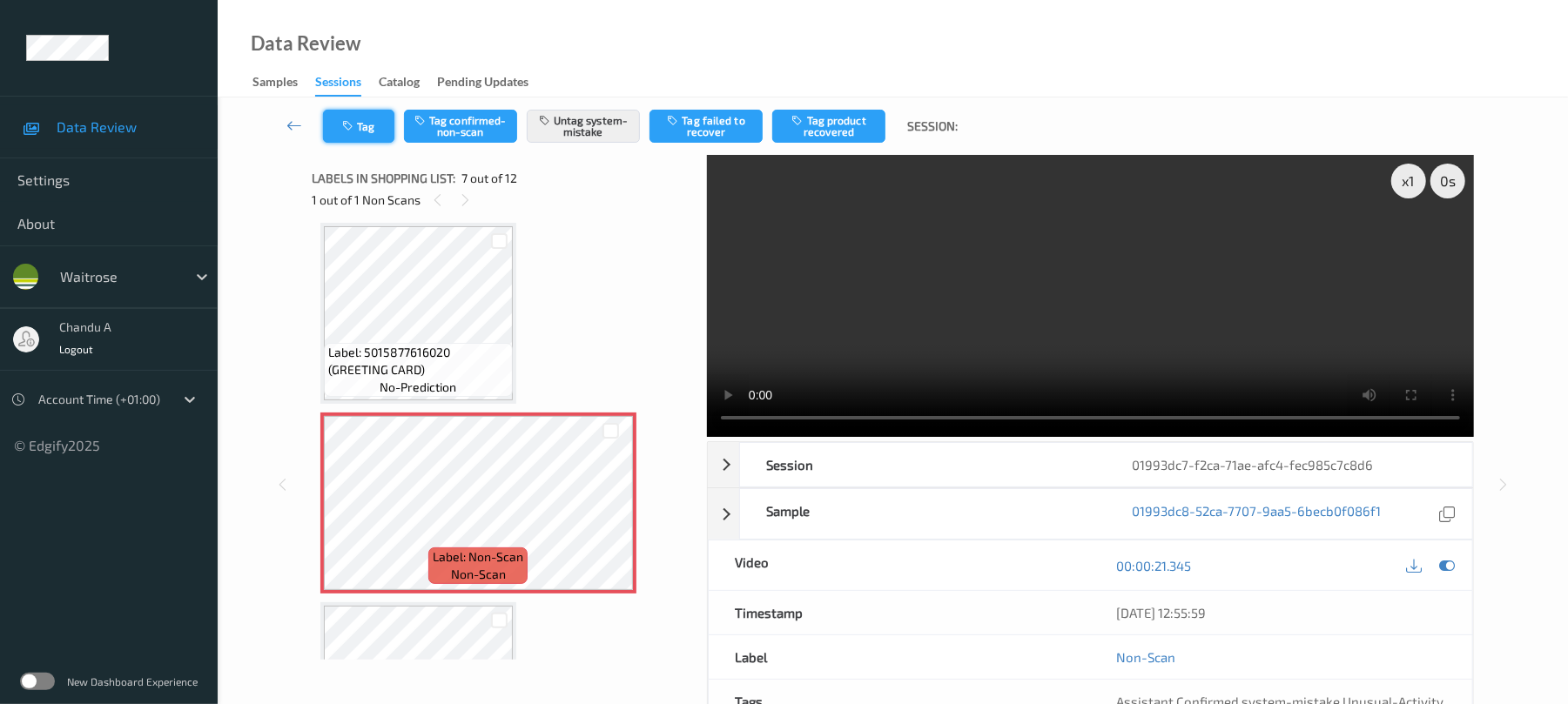
click at [342, 124] on icon "button" at bounding box center [350, 127] width 15 height 12
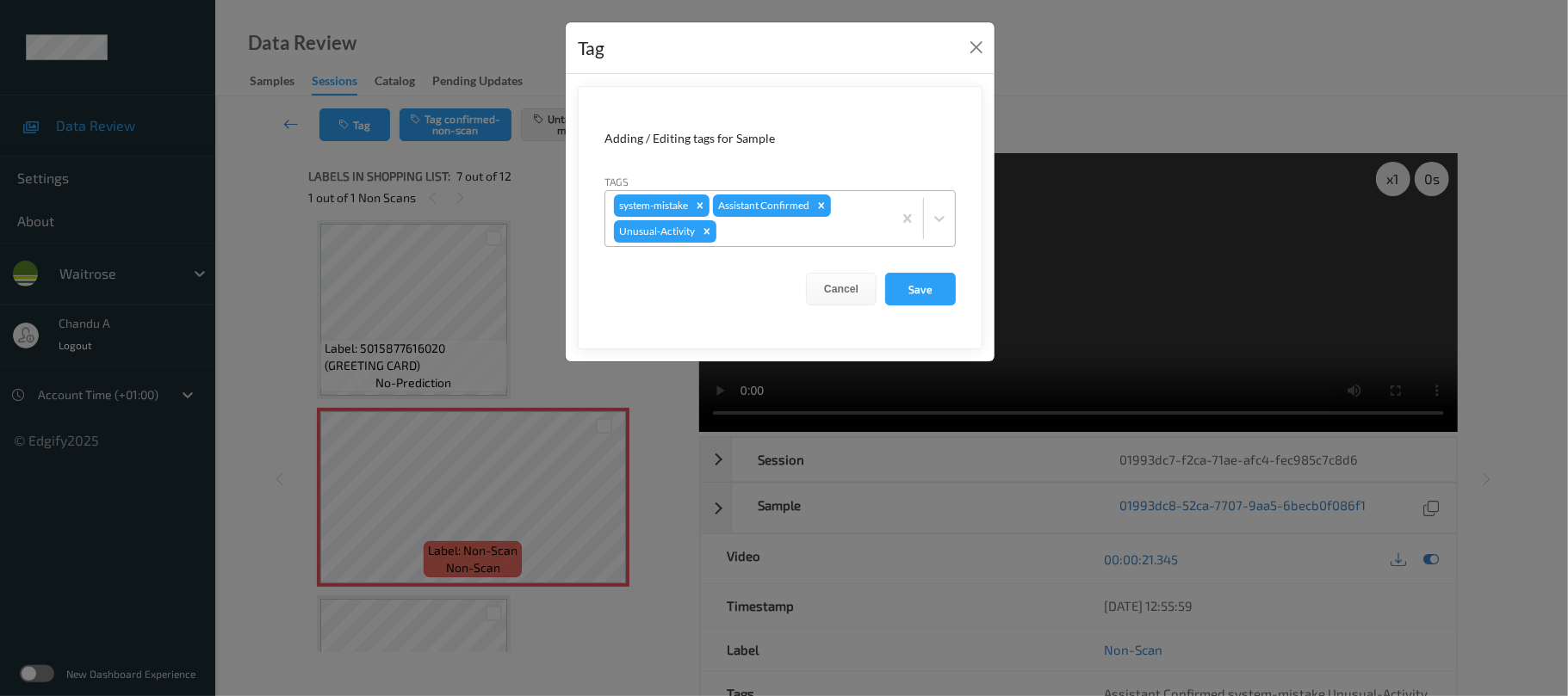
click at [767, 235] on div at bounding box center [801, 231] width 163 height 20
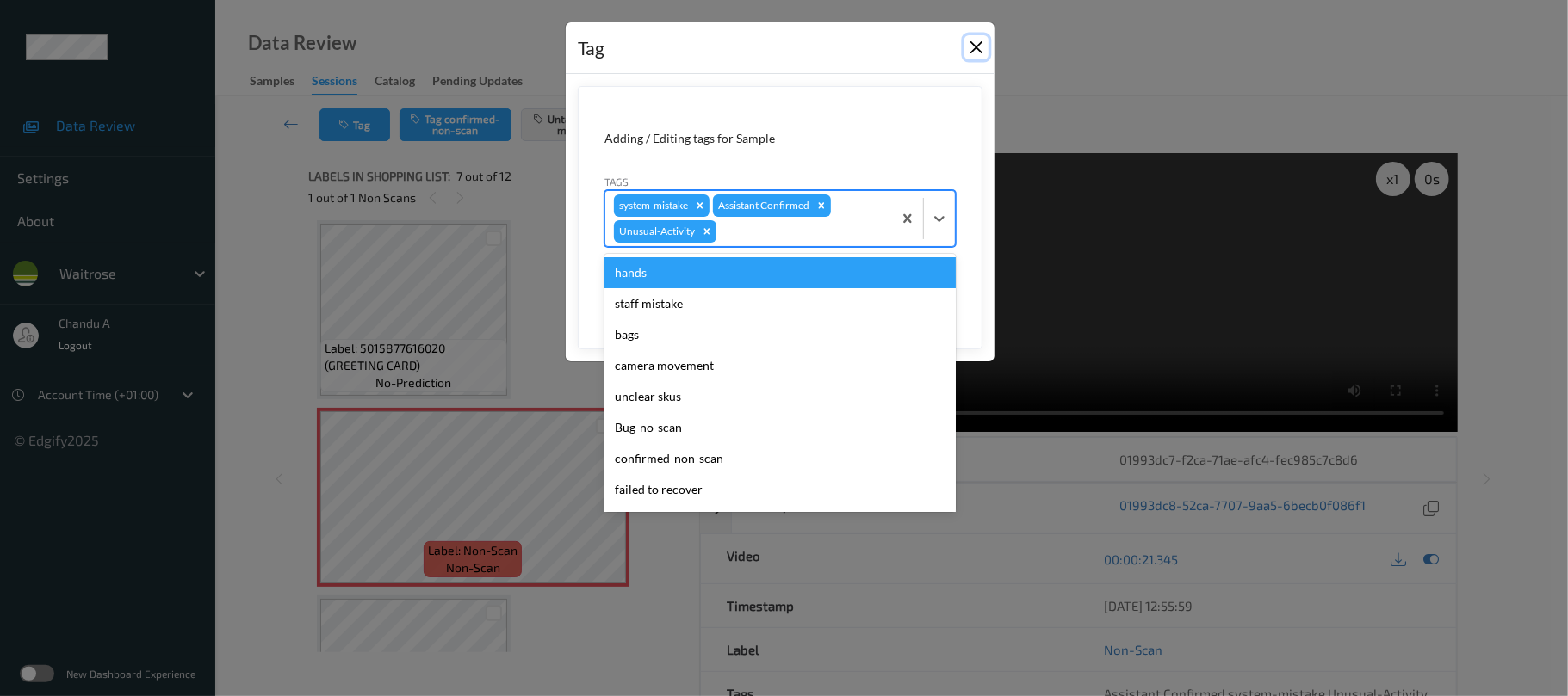
click at [976, 55] on button "Close" at bounding box center [976, 47] width 24 height 24
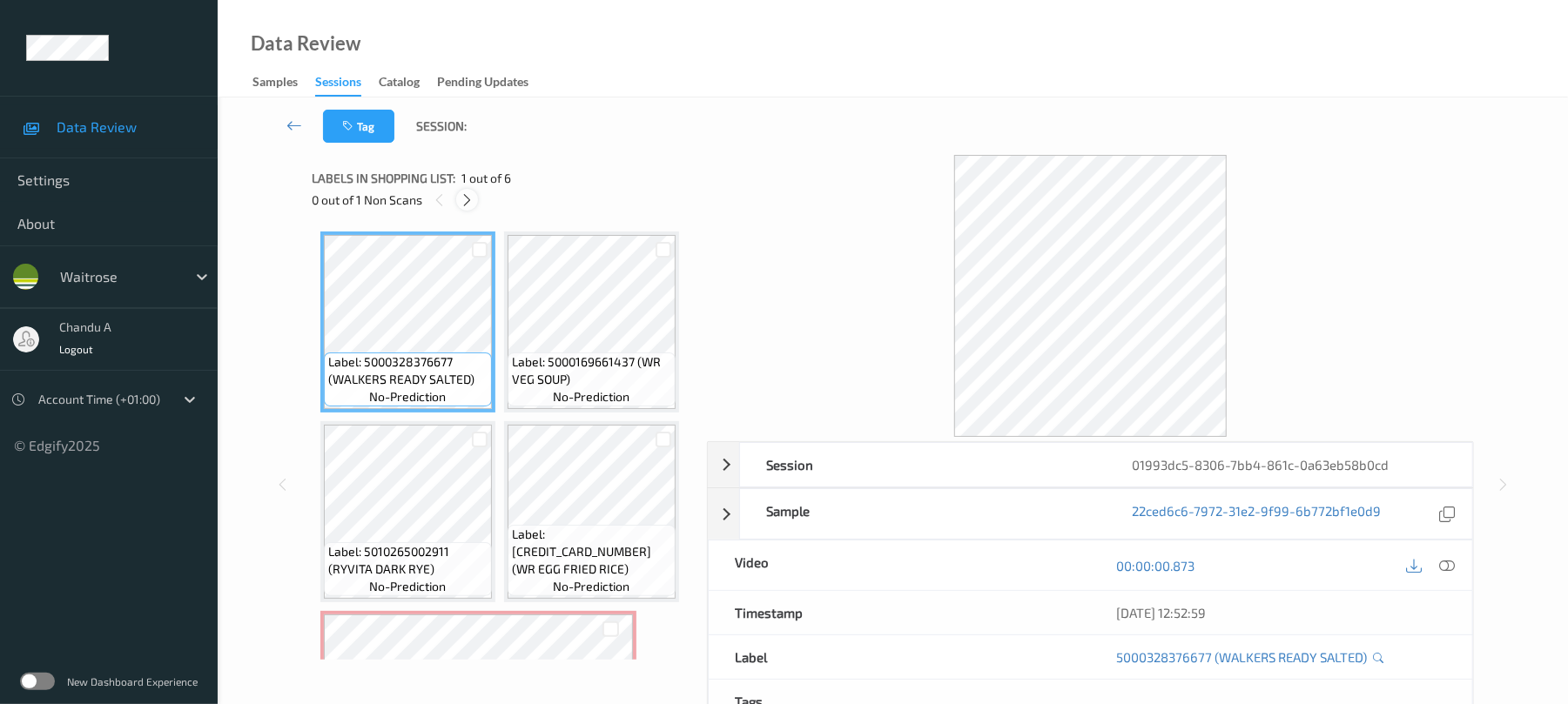
click at [464, 193] on icon at bounding box center [466, 201] width 15 height 16
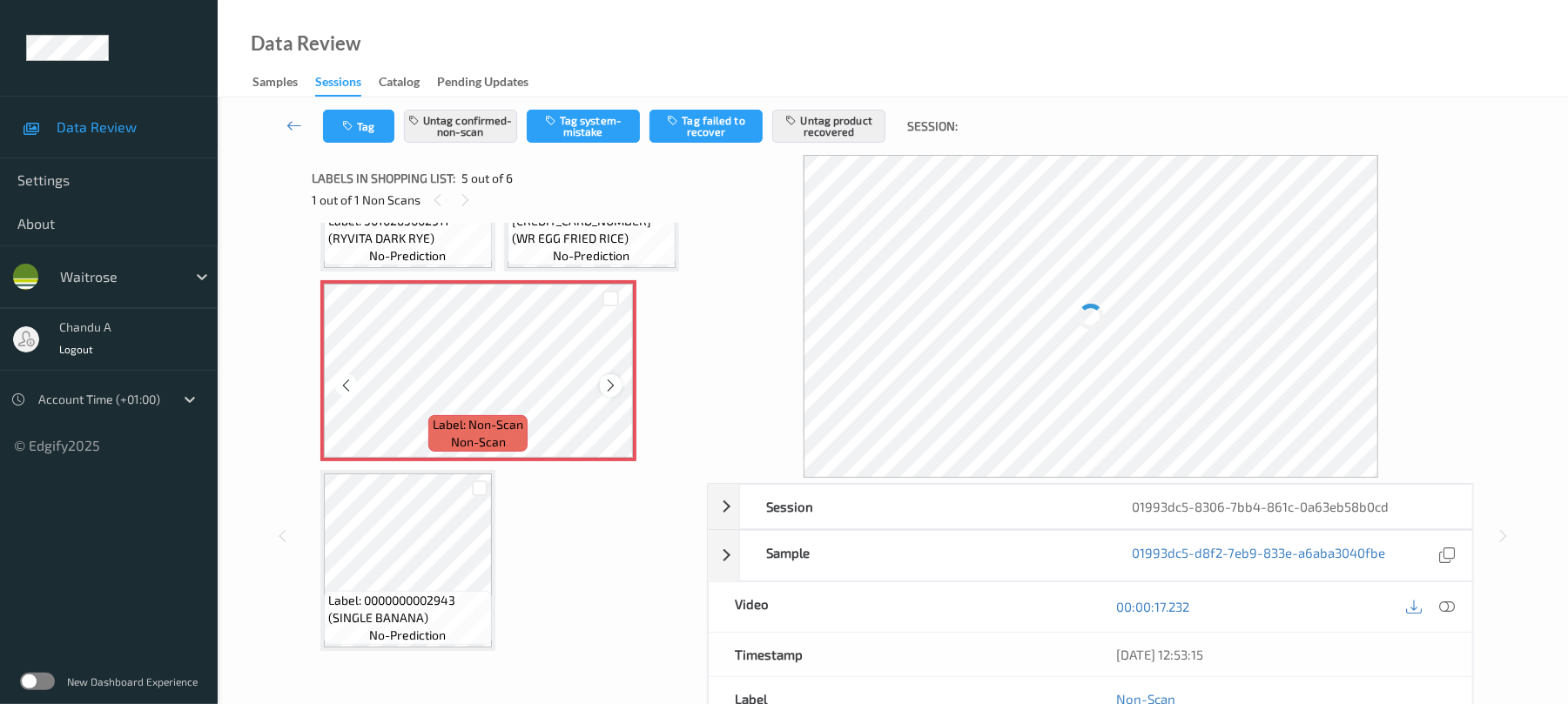
click at [617, 393] on icon at bounding box center [610, 386] width 15 height 16
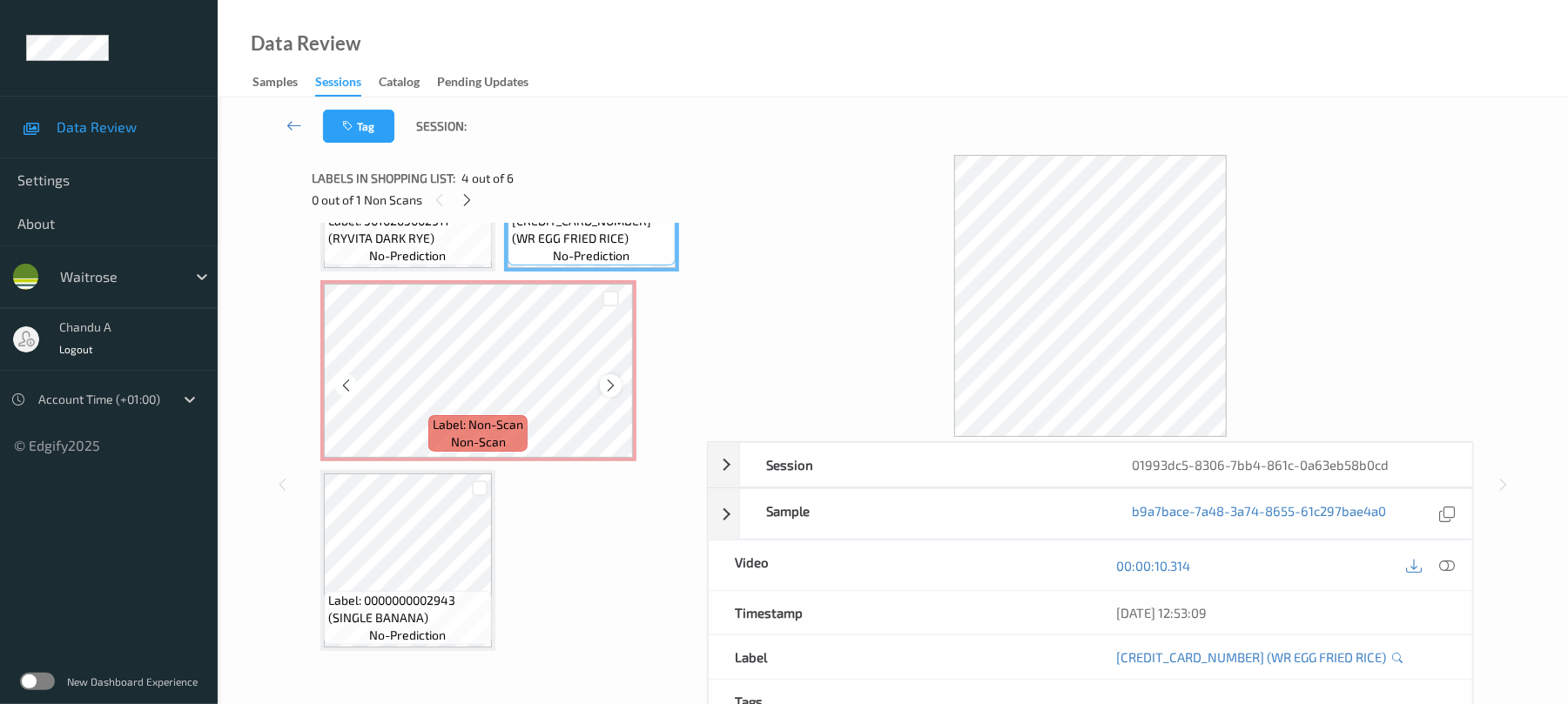
click at [615, 393] on icon at bounding box center [610, 386] width 15 height 16
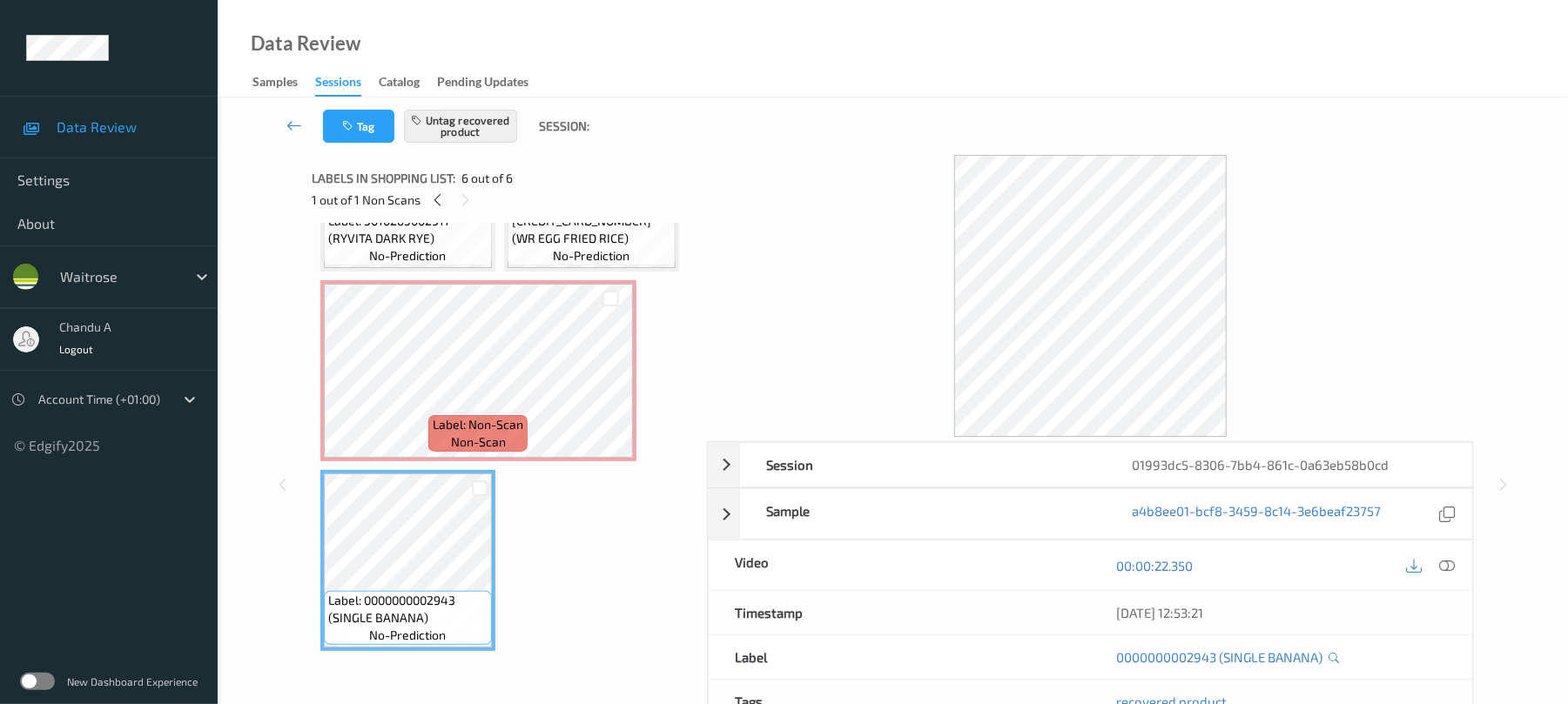
scroll to position [710, 0]
click at [499, 416] on span "Label: Non-Scan" at bounding box center [477, 425] width 90 height 18
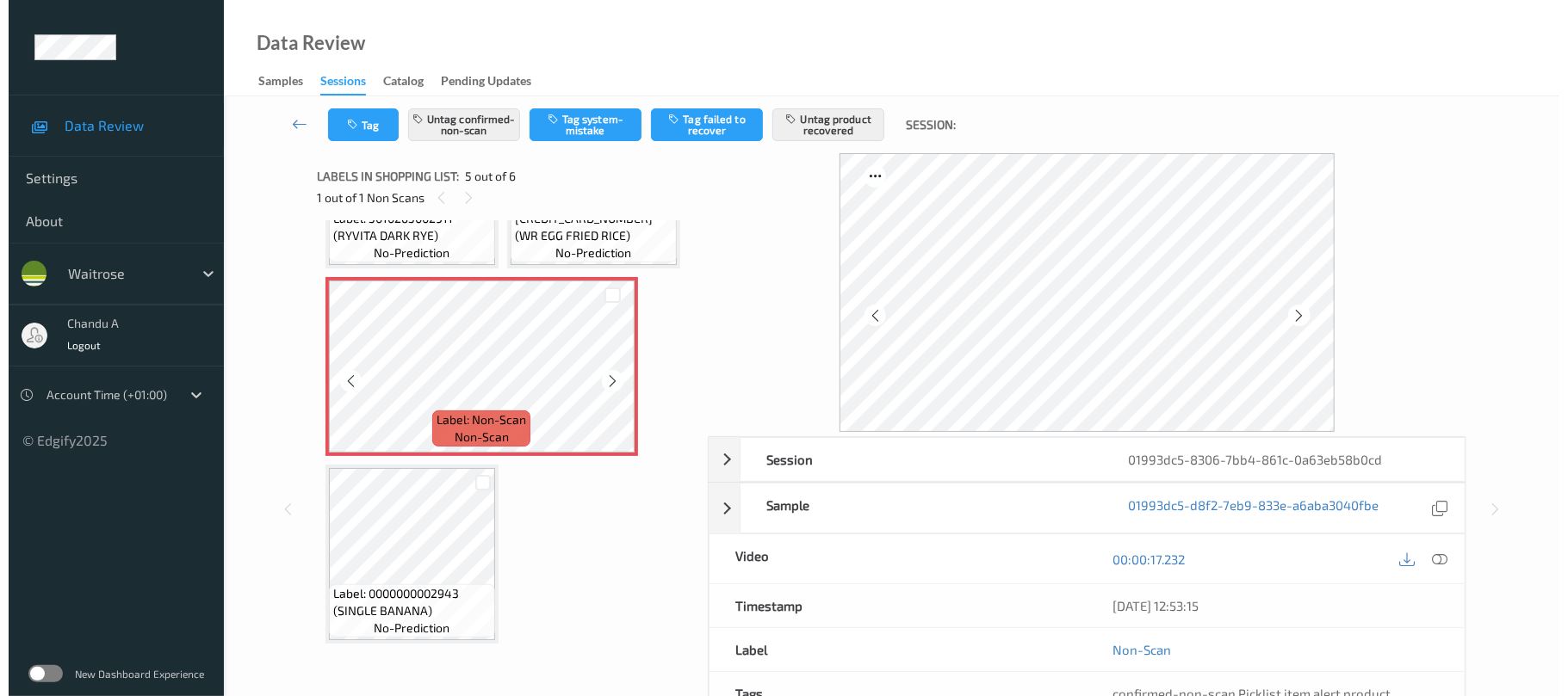
scroll to position [587, 0]
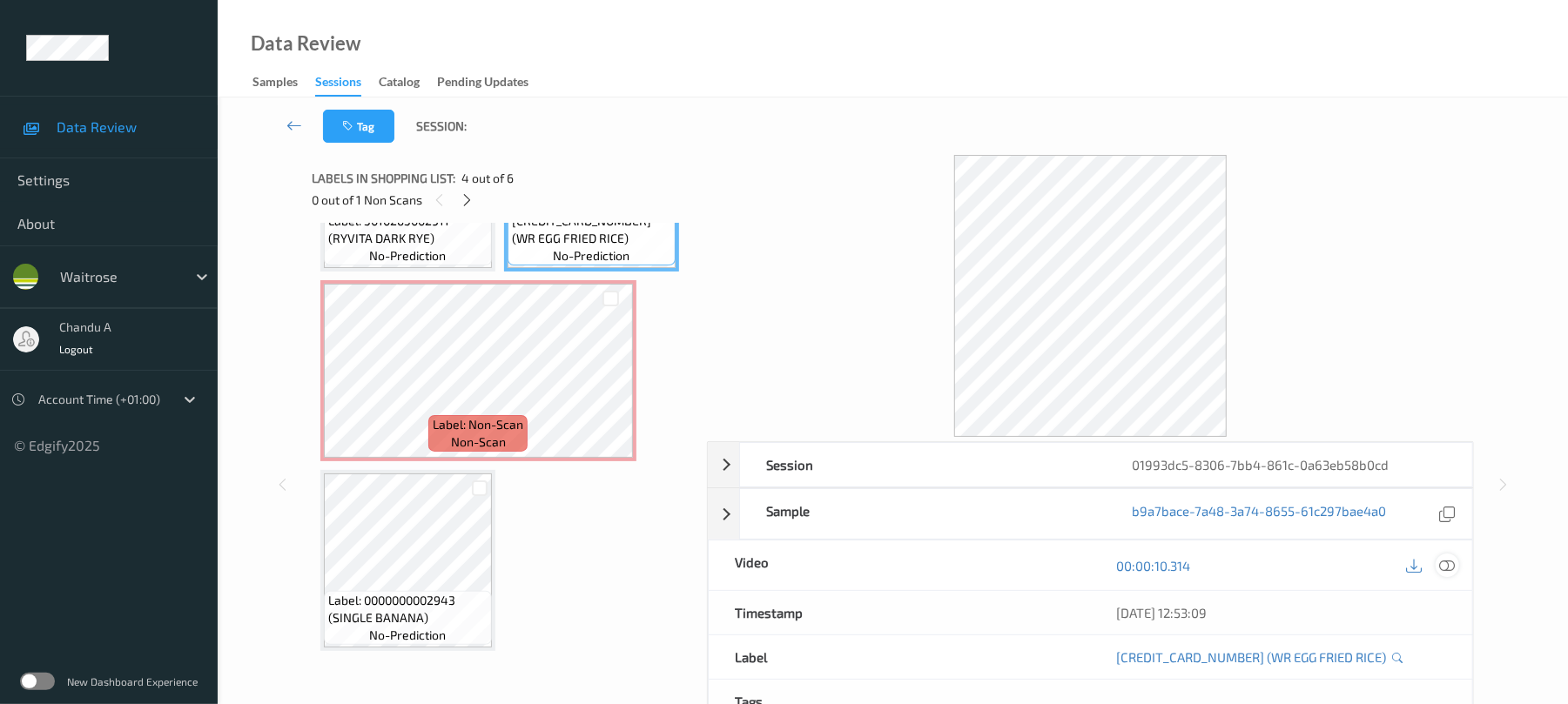
click at [1448, 559] on icon at bounding box center [1448, 567] width 16 height 16
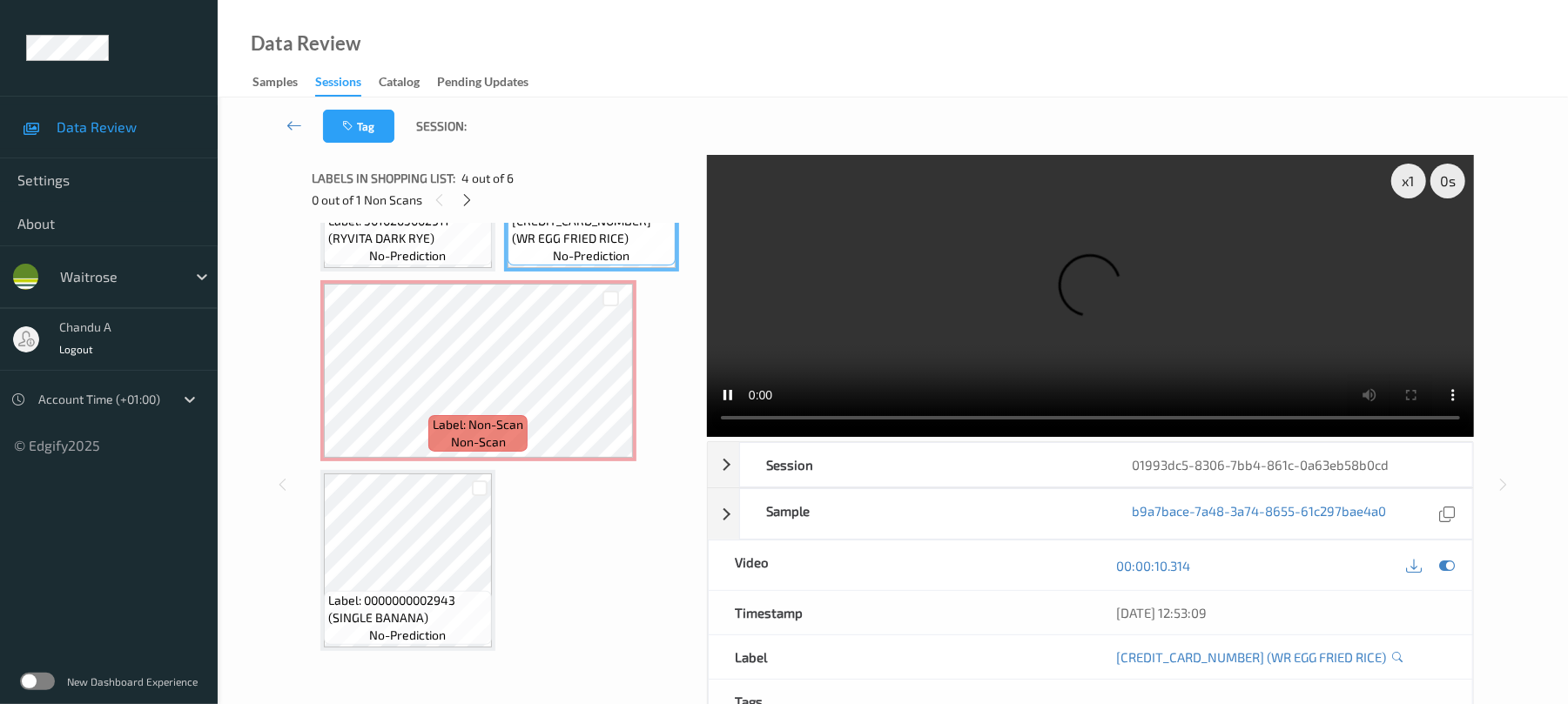
scroll to position [144, 0]
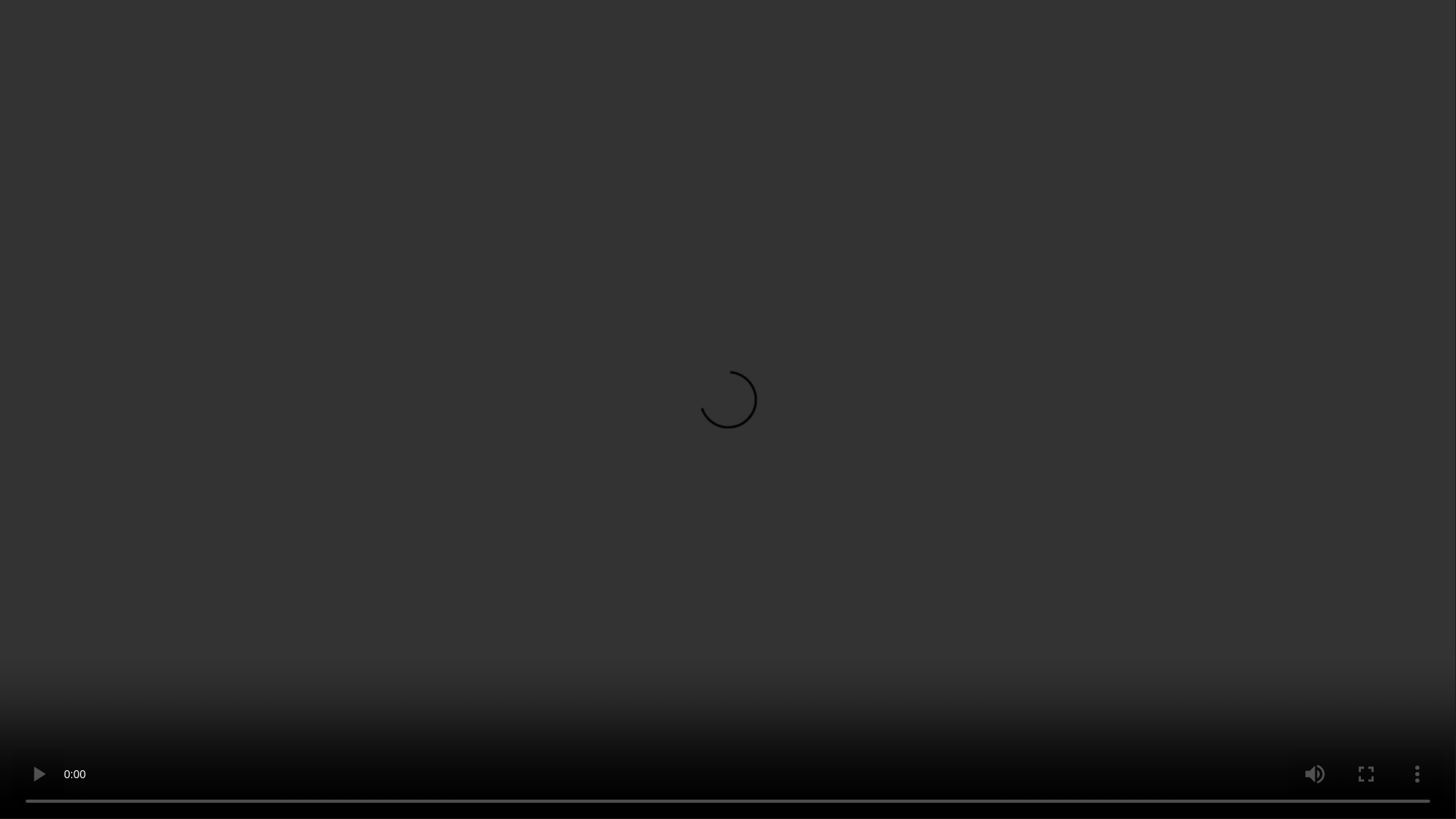
click at [605, 507] on video at bounding box center [728, 409] width 1456 height 819
click at [592, 430] on video at bounding box center [728, 409] width 1456 height 819
click at [741, 414] on video at bounding box center [728, 409] width 1456 height 819
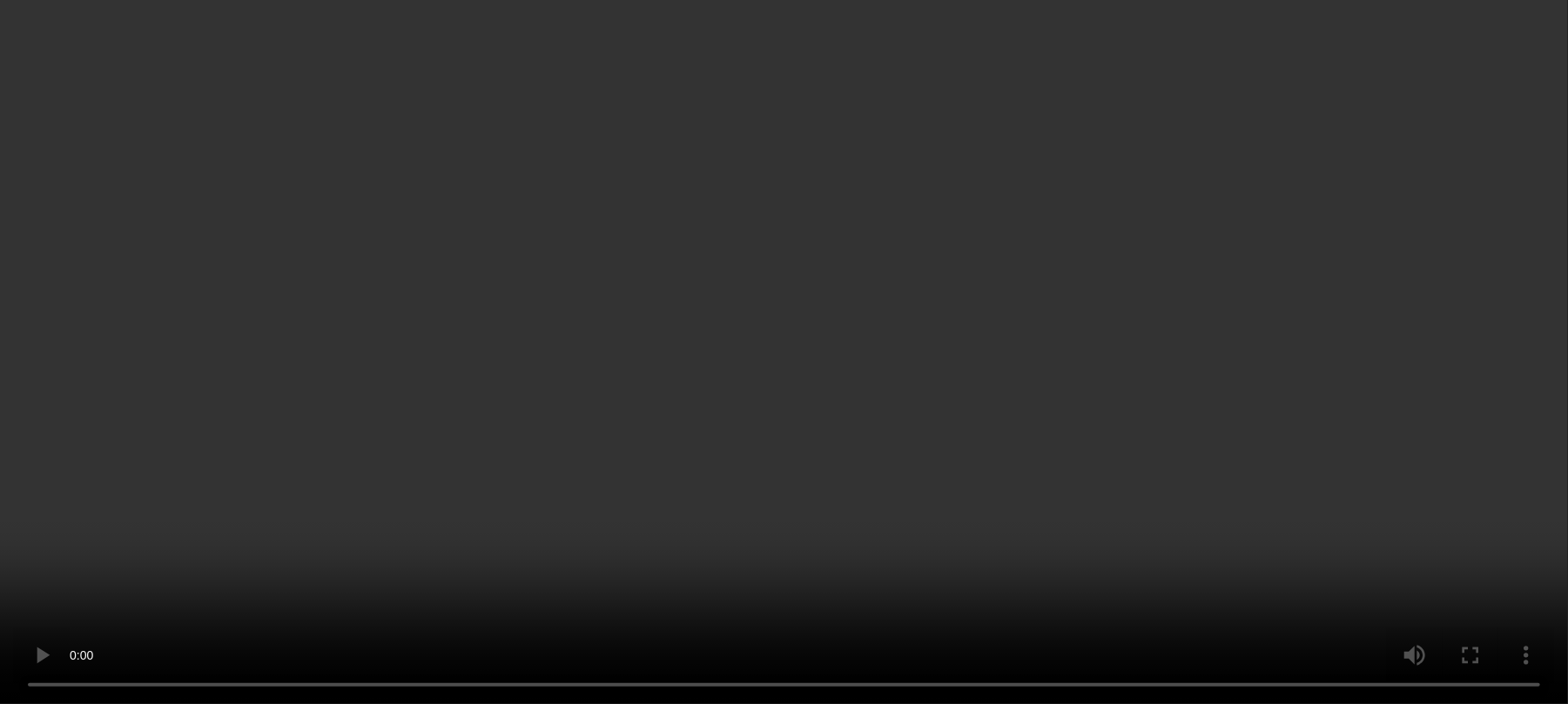
scroll to position [608, 0]
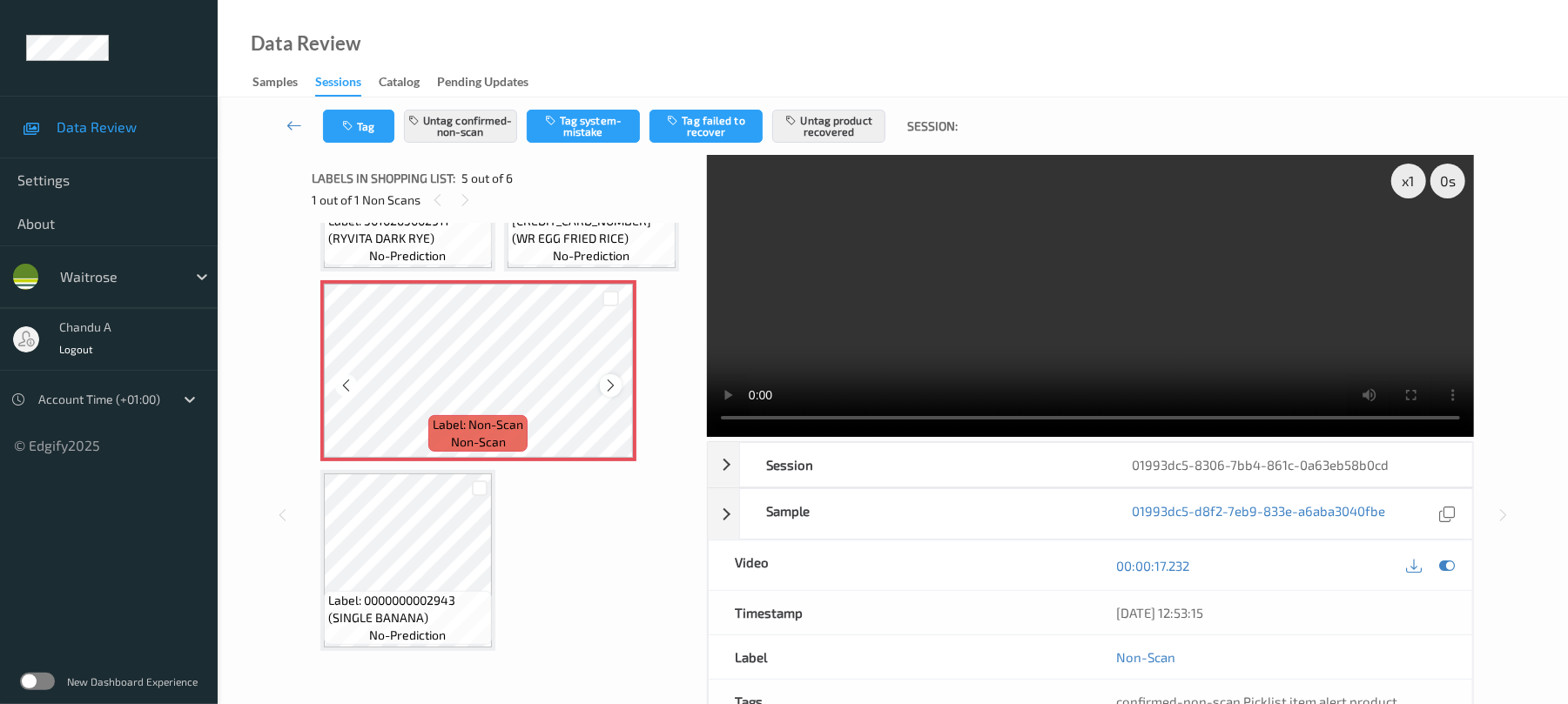
click at [610, 393] on icon at bounding box center [610, 386] width 15 height 16
click at [613, 393] on icon at bounding box center [610, 386] width 15 height 16
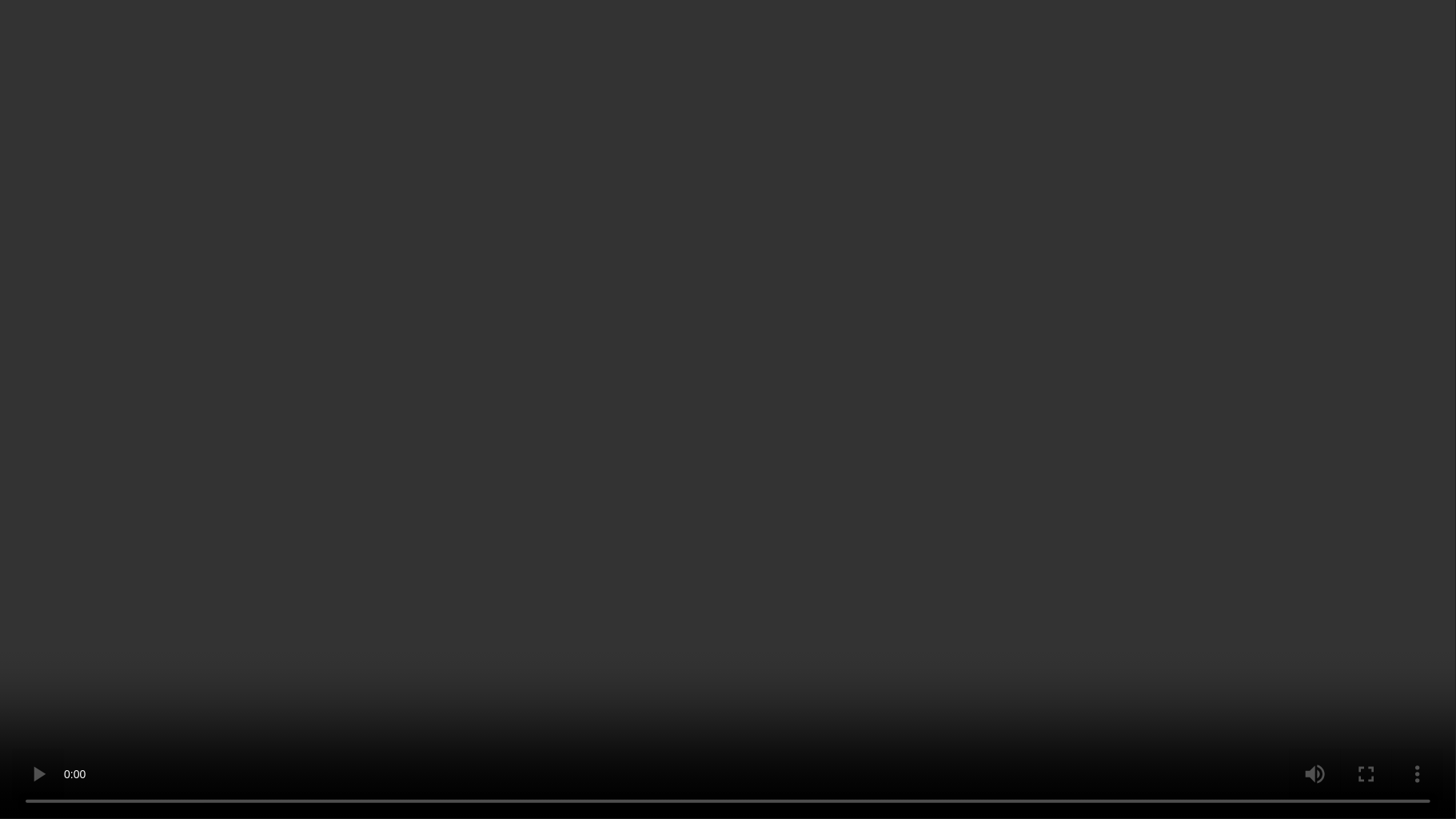
click at [783, 552] on video at bounding box center [728, 409] width 1456 height 819
click at [813, 348] on video at bounding box center [728, 409] width 1456 height 819
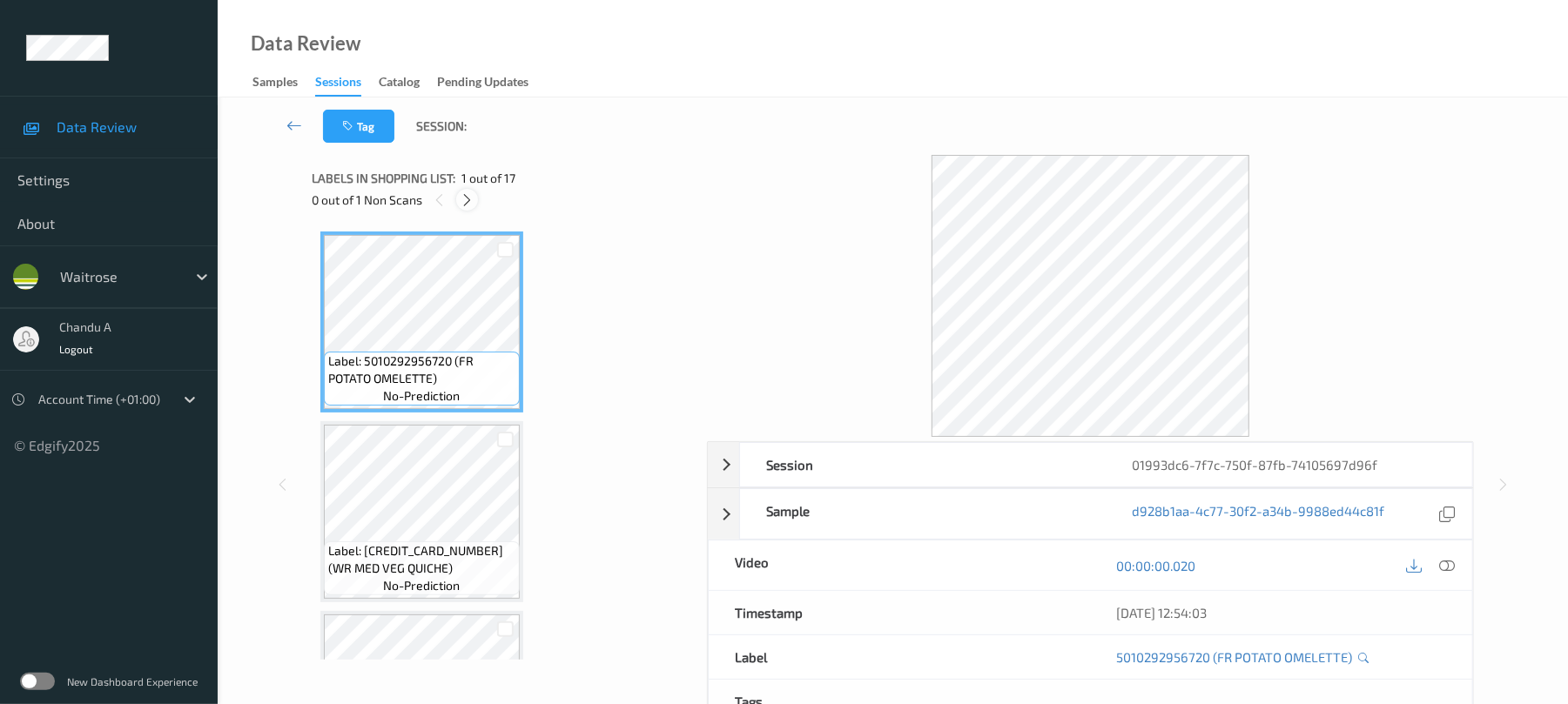
click at [468, 194] on icon at bounding box center [466, 201] width 15 height 16
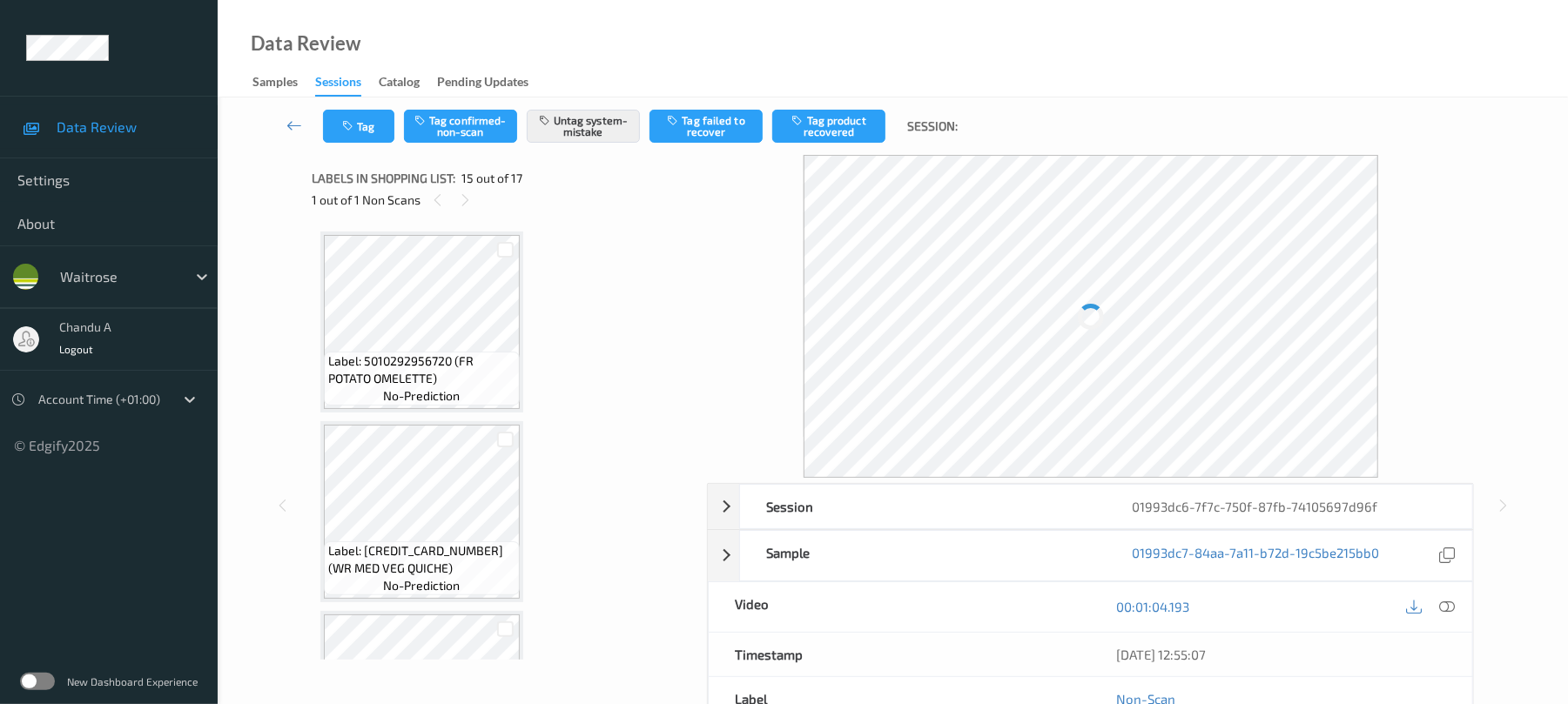
scroll to position [2476, 0]
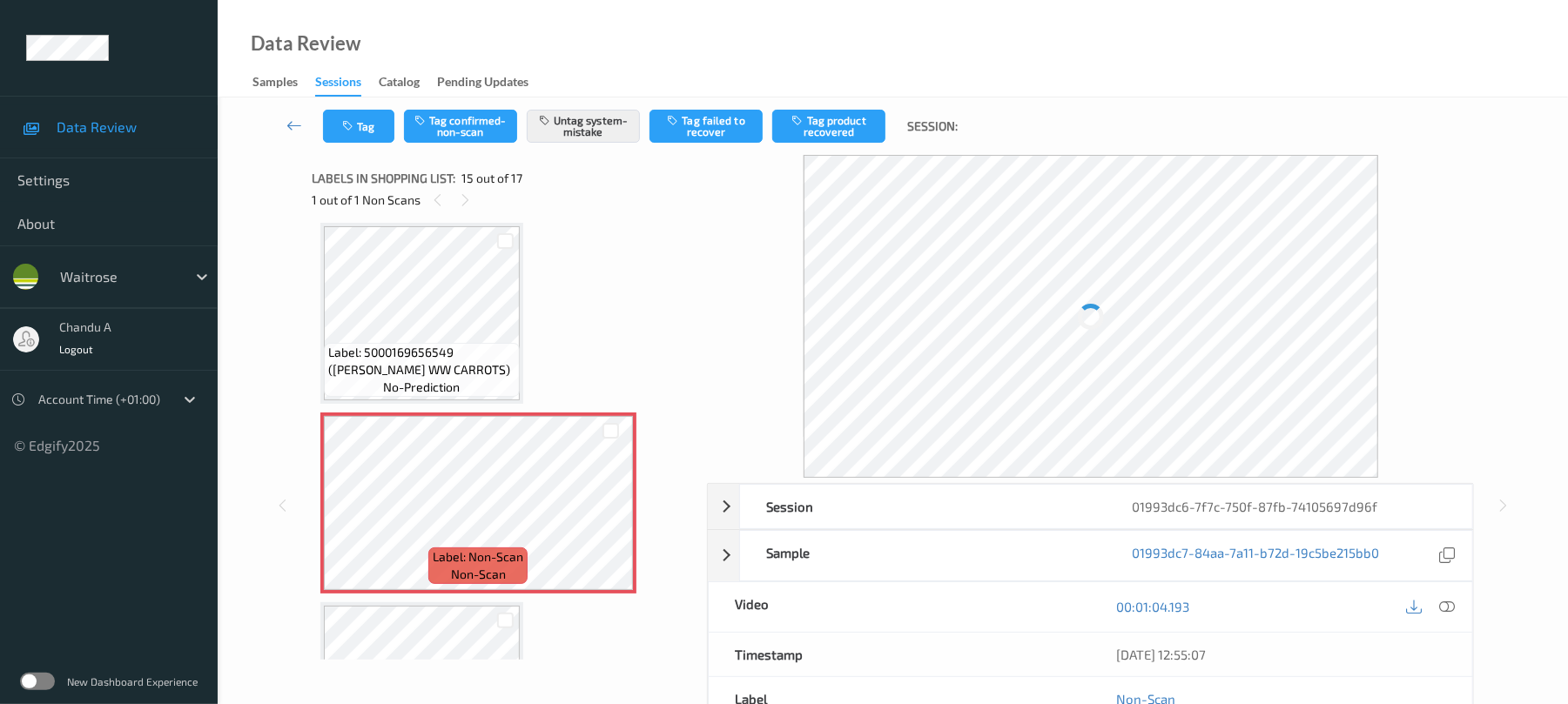
click at [350, 143] on div "Tag Tag confirmed-non-scan Untag system-mistake Tag failed to recover Tag produ…" at bounding box center [893, 126] width 1279 height 57
click at [356, 134] on button "Tag" at bounding box center [359, 126] width 71 height 33
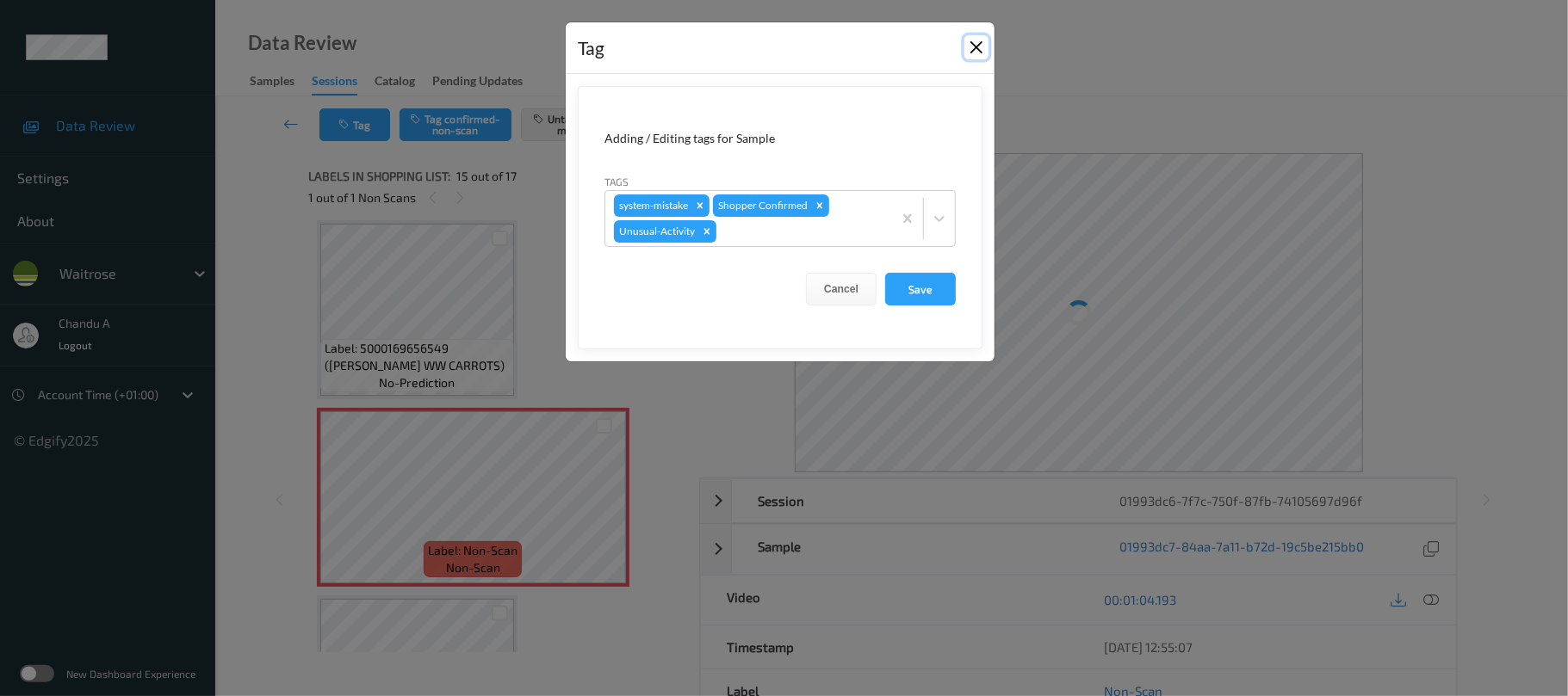
click at [975, 53] on button "Close" at bounding box center [976, 47] width 24 height 24
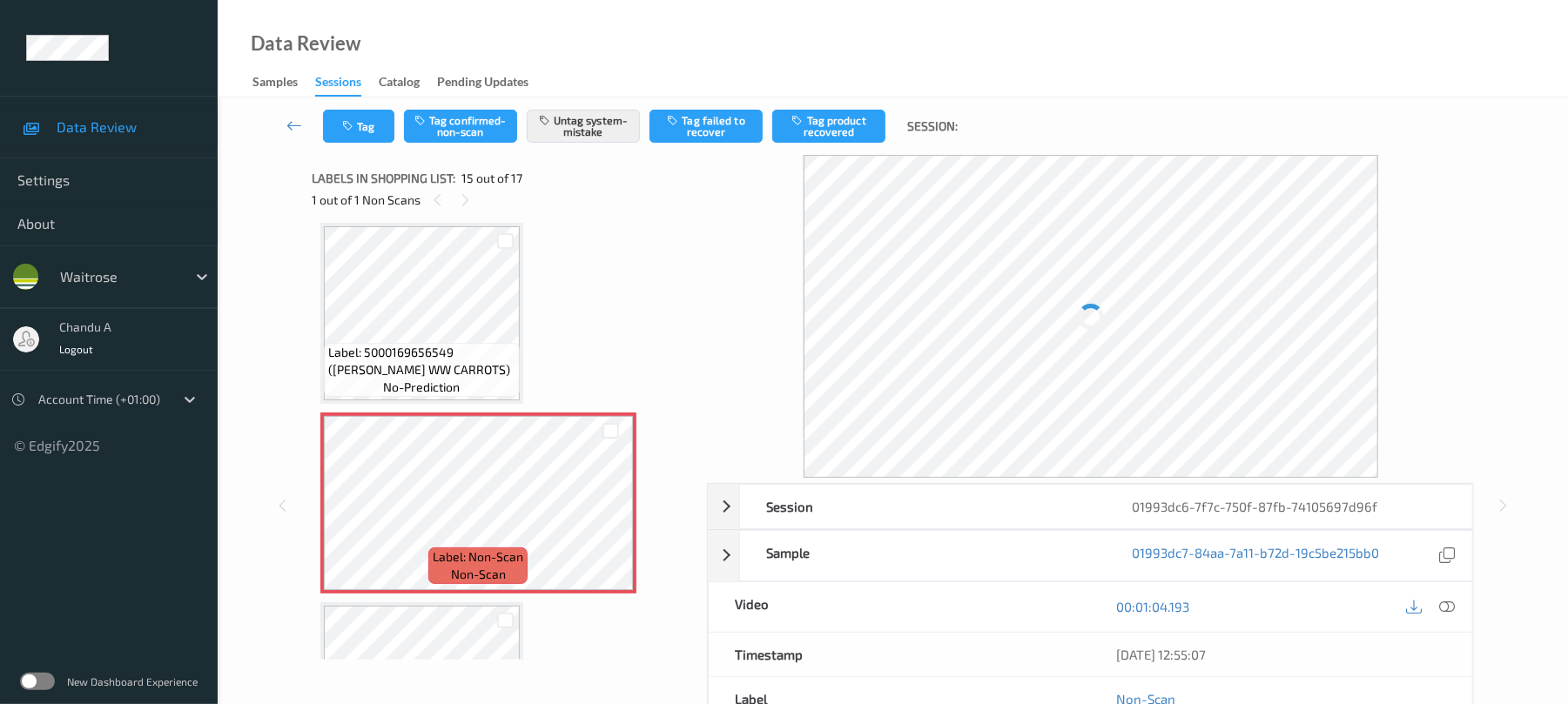
click at [320, 328] on div "Label: 5000169656549 ([PERSON_NAME] WW CARROTS) no-prediction" at bounding box center [421, 313] width 202 height 181
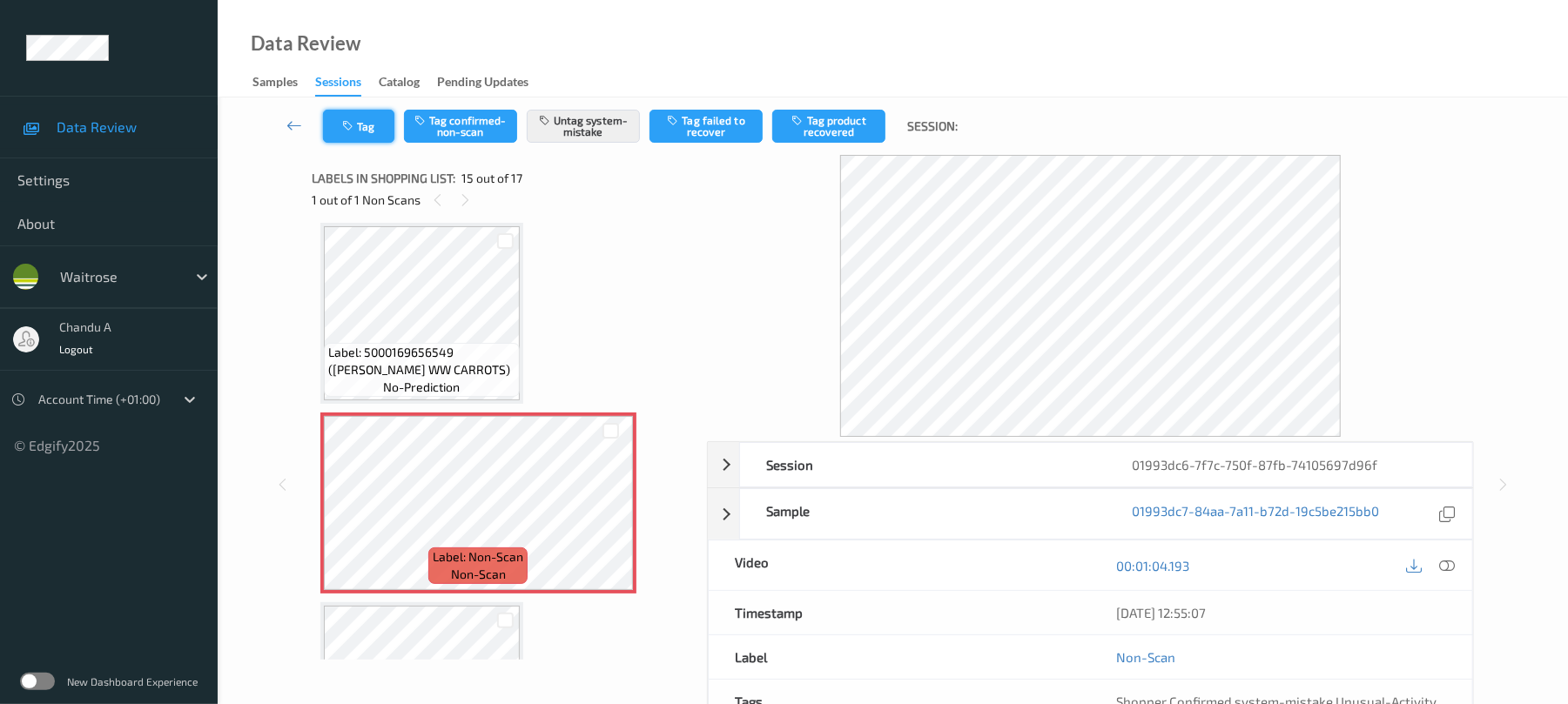
click at [356, 140] on button "Tag" at bounding box center [359, 126] width 71 height 33
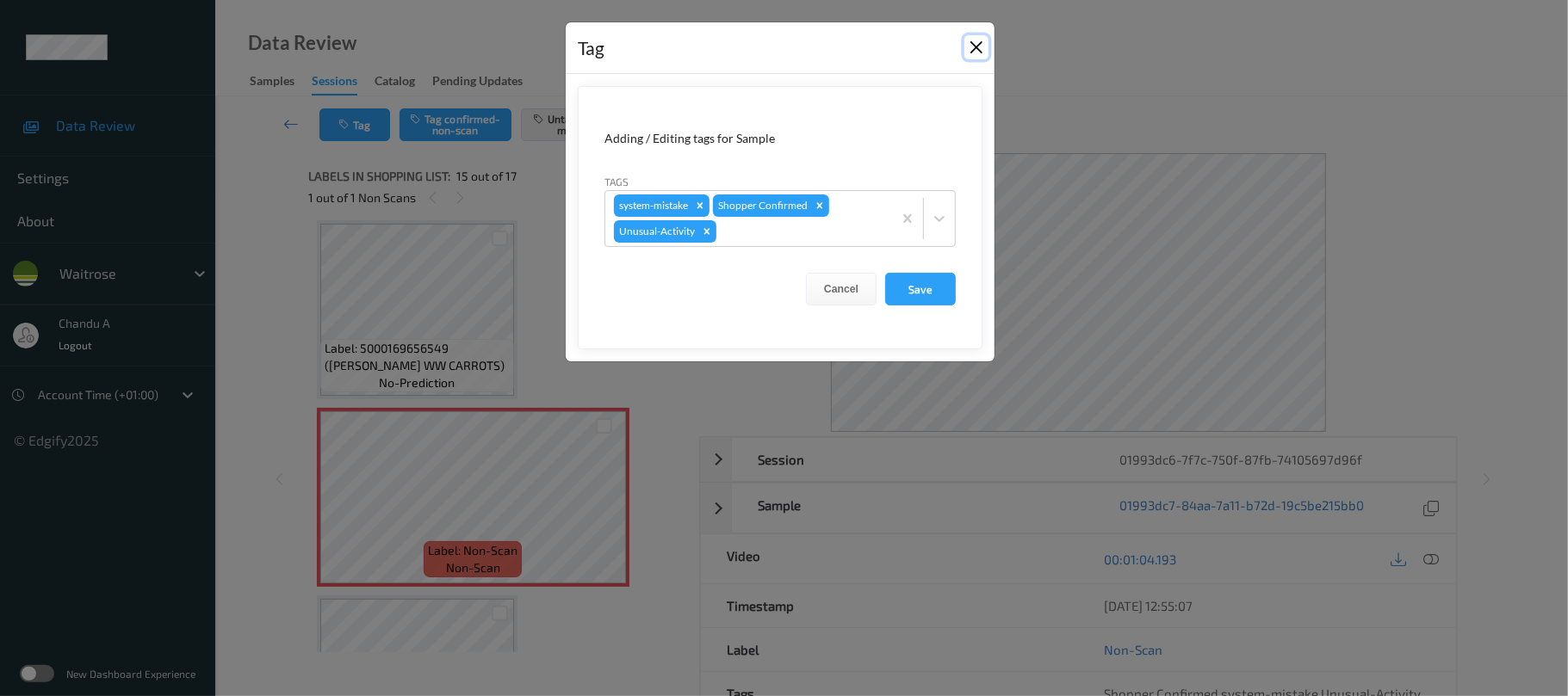
click at [985, 43] on button "Close" at bounding box center [976, 47] width 24 height 24
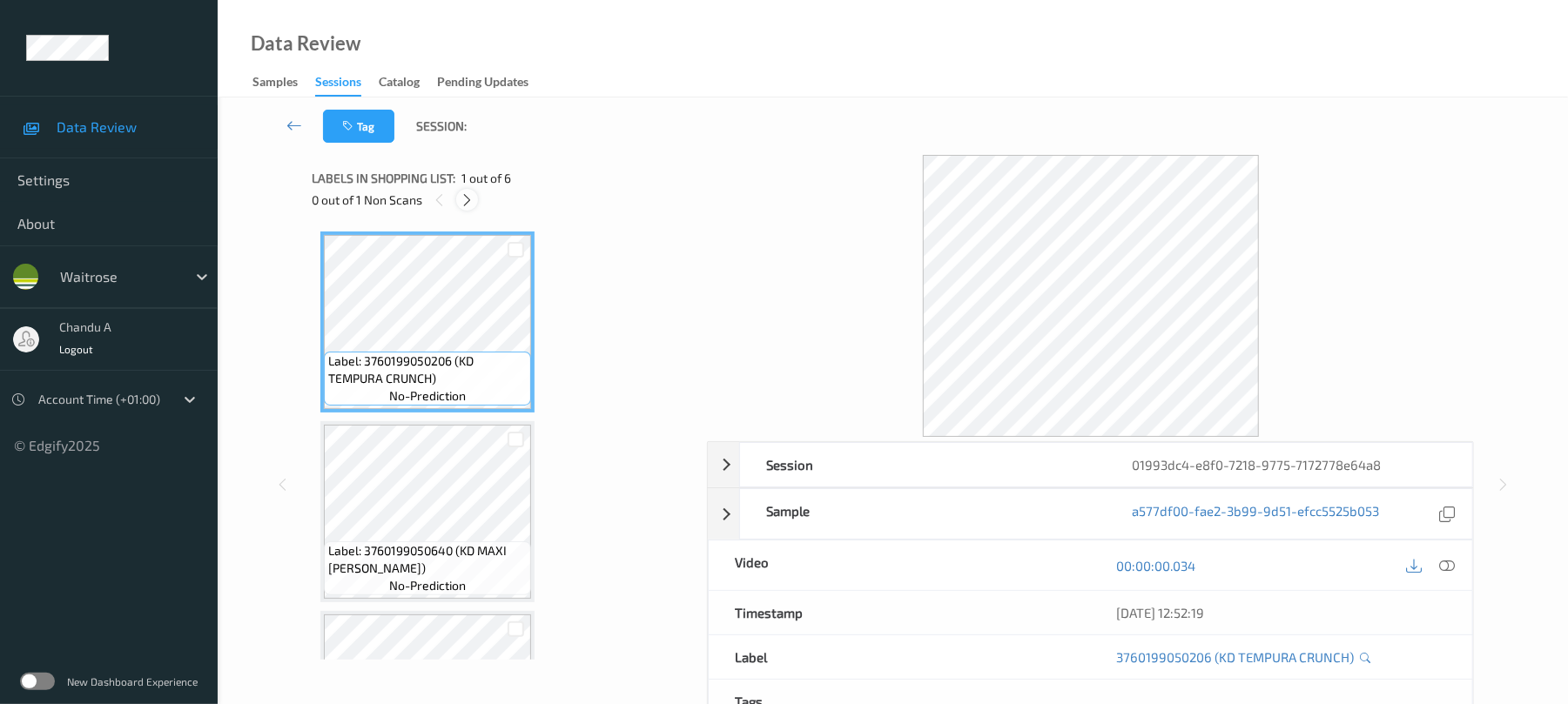
click at [471, 203] on icon at bounding box center [466, 201] width 15 height 16
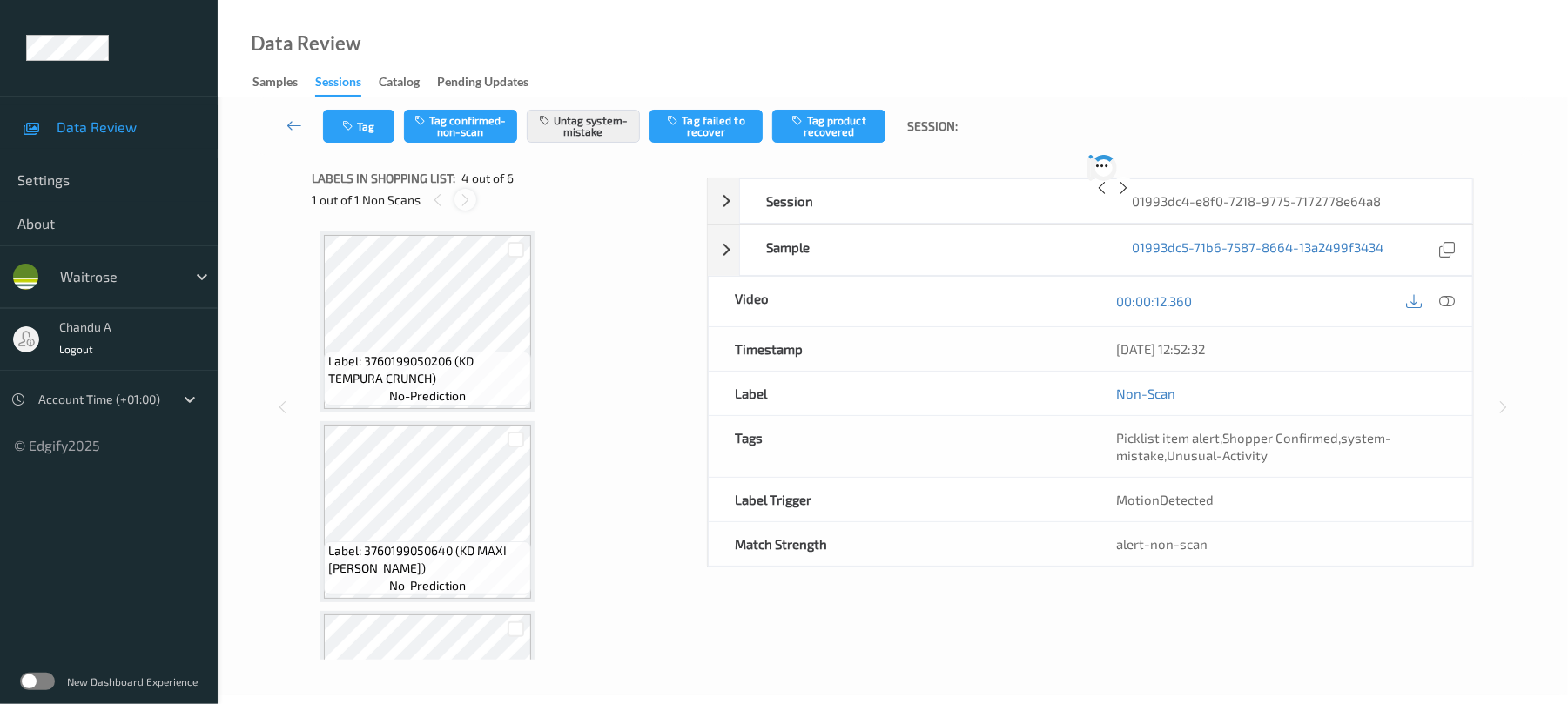
scroll to position [388, 0]
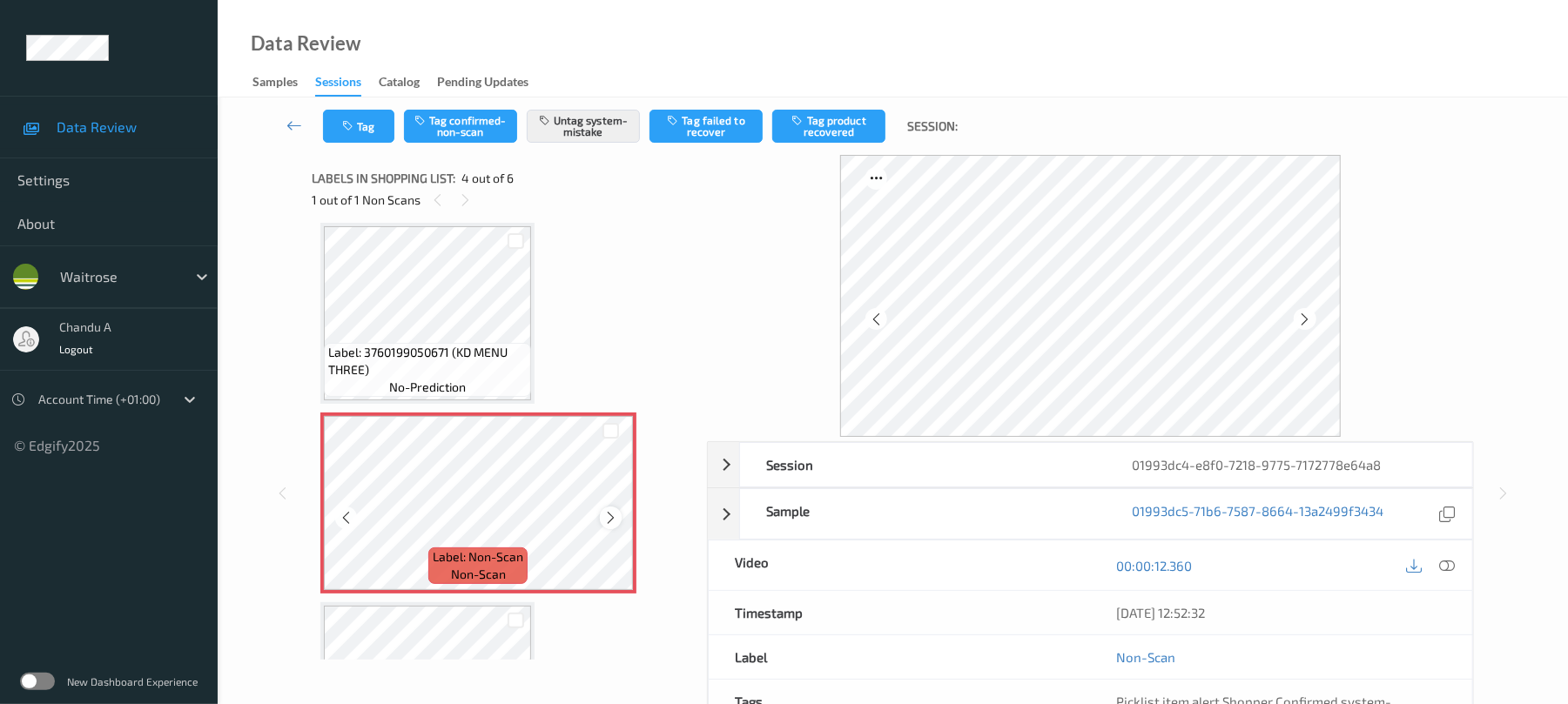
click at [614, 519] on icon at bounding box center [610, 518] width 15 height 16
click at [364, 129] on button "Tag" at bounding box center [359, 126] width 71 height 33
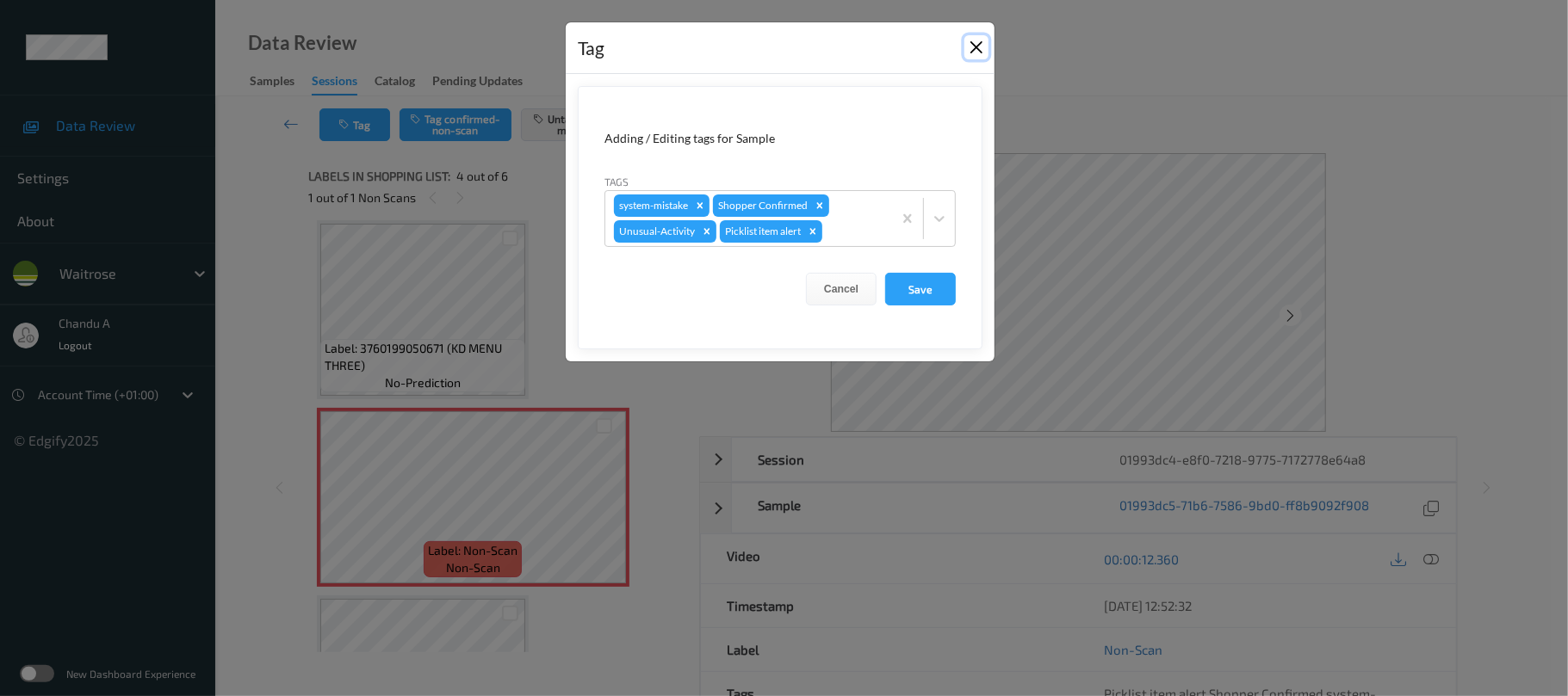
click at [979, 40] on button "Close" at bounding box center [976, 47] width 24 height 24
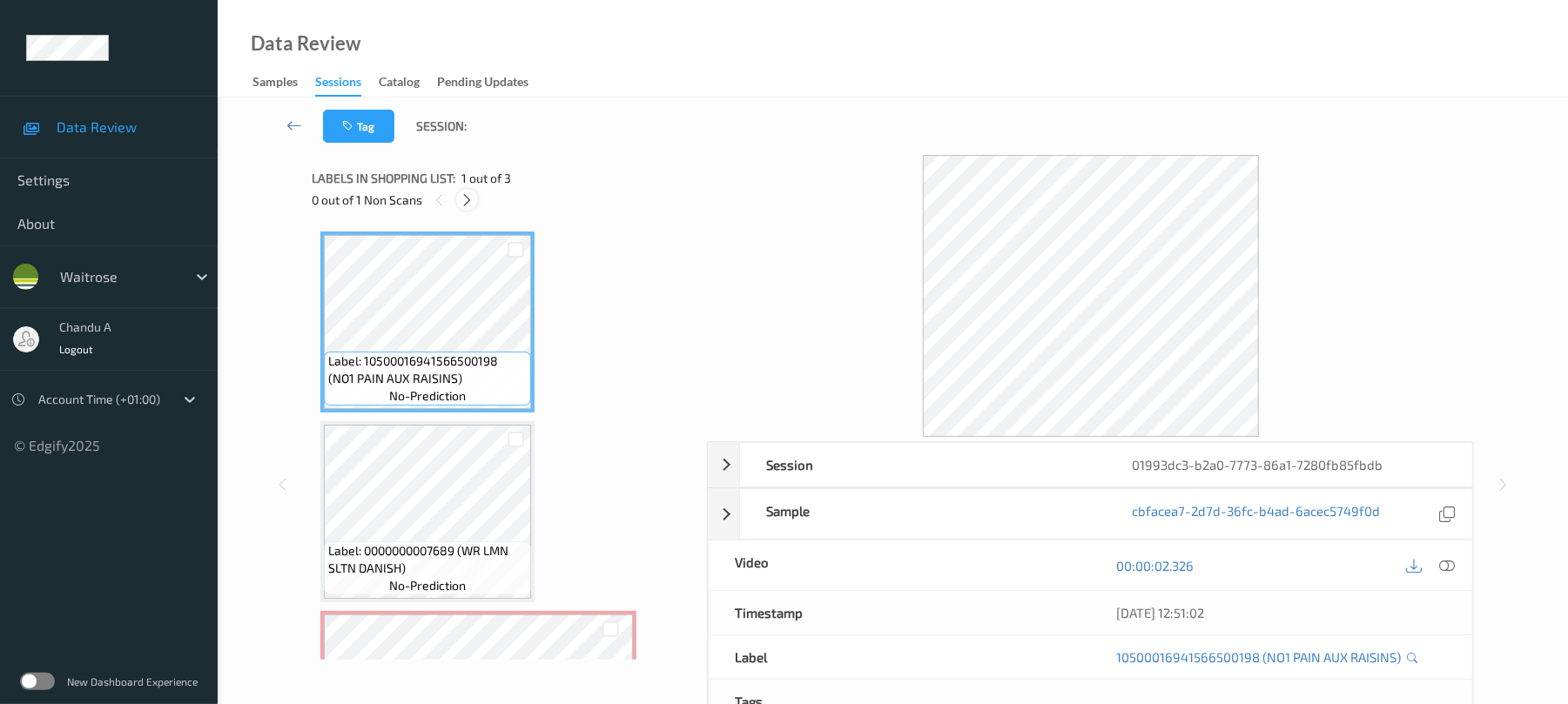
click at [472, 197] on icon at bounding box center [466, 201] width 15 height 16
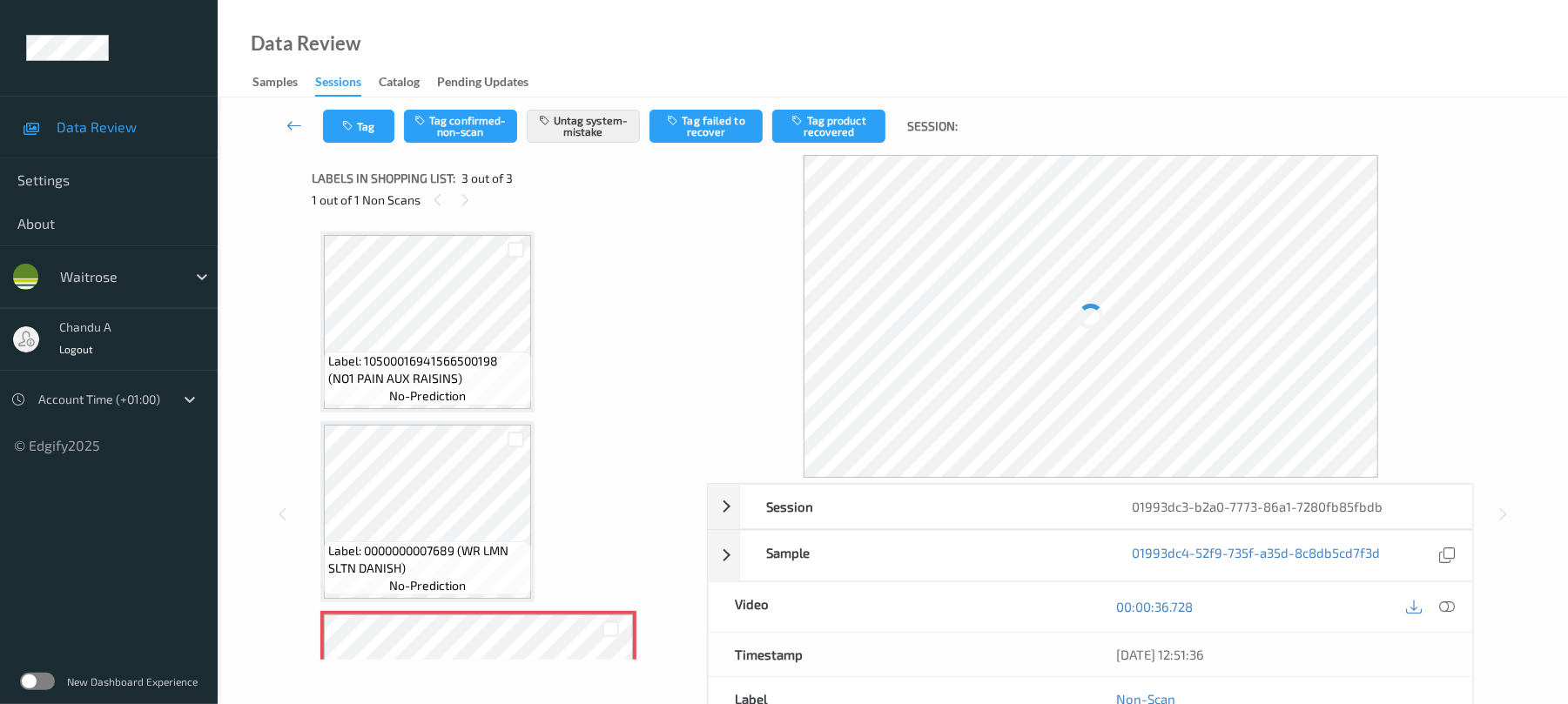
scroll to position [140, 0]
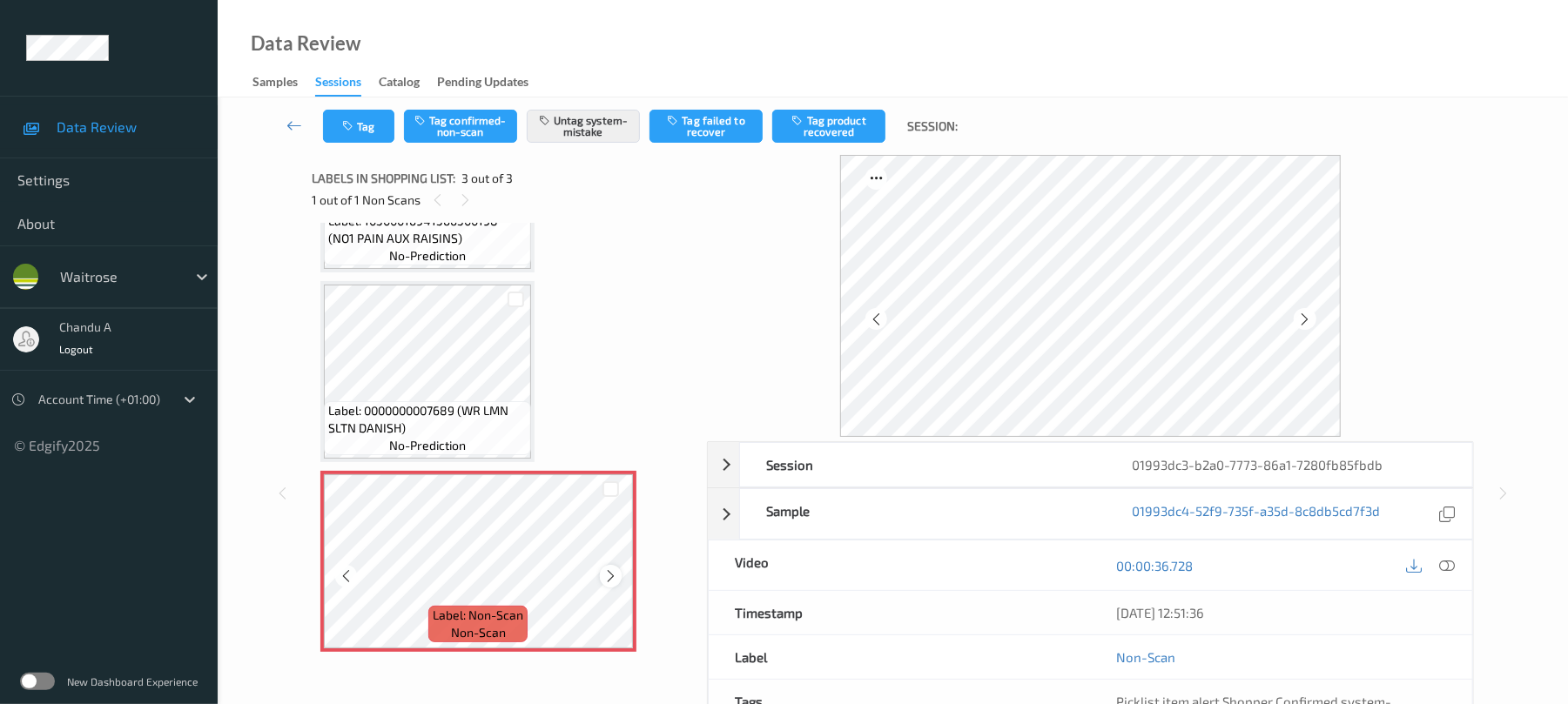
click at [607, 573] on icon at bounding box center [610, 576] width 15 height 16
click at [344, 124] on icon "button" at bounding box center [350, 127] width 15 height 12
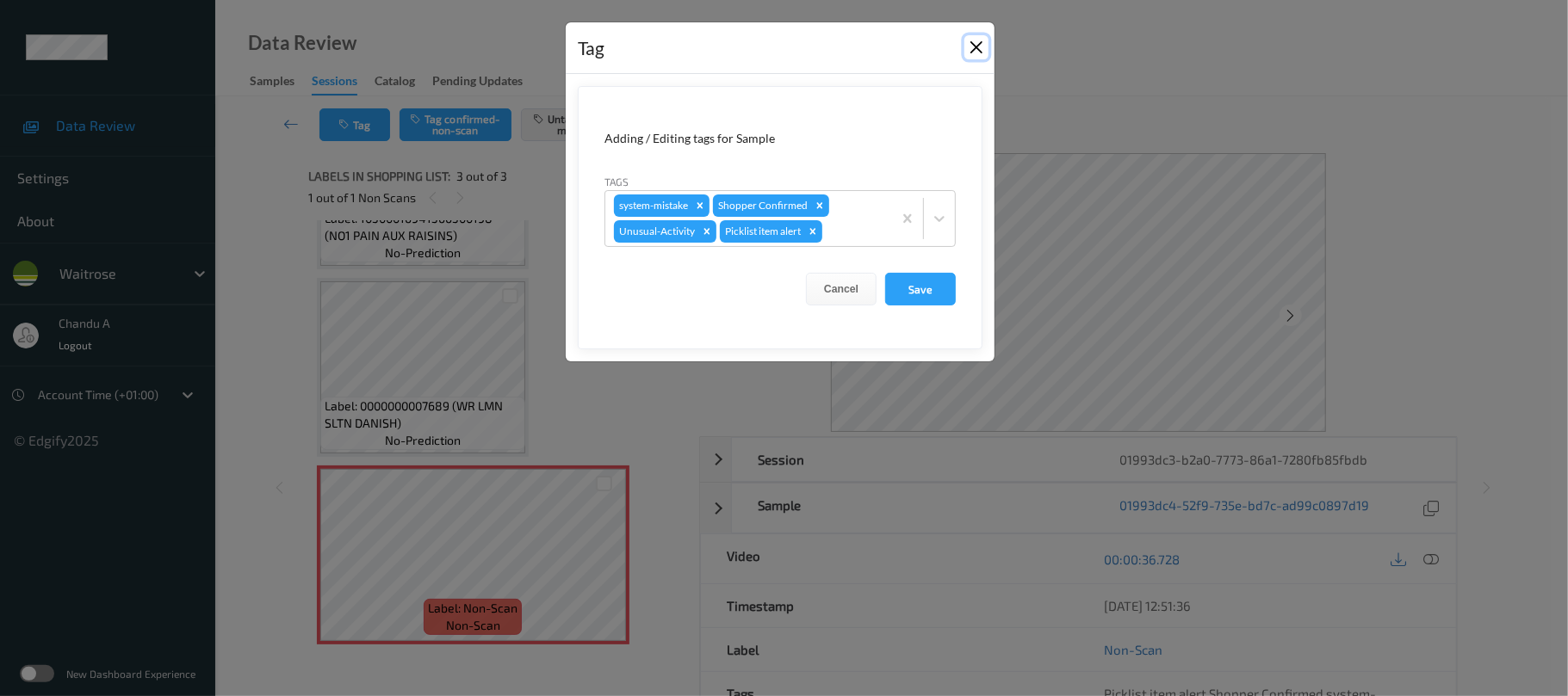
click at [976, 52] on button "Close" at bounding box center [976, 47] width 24 height 24
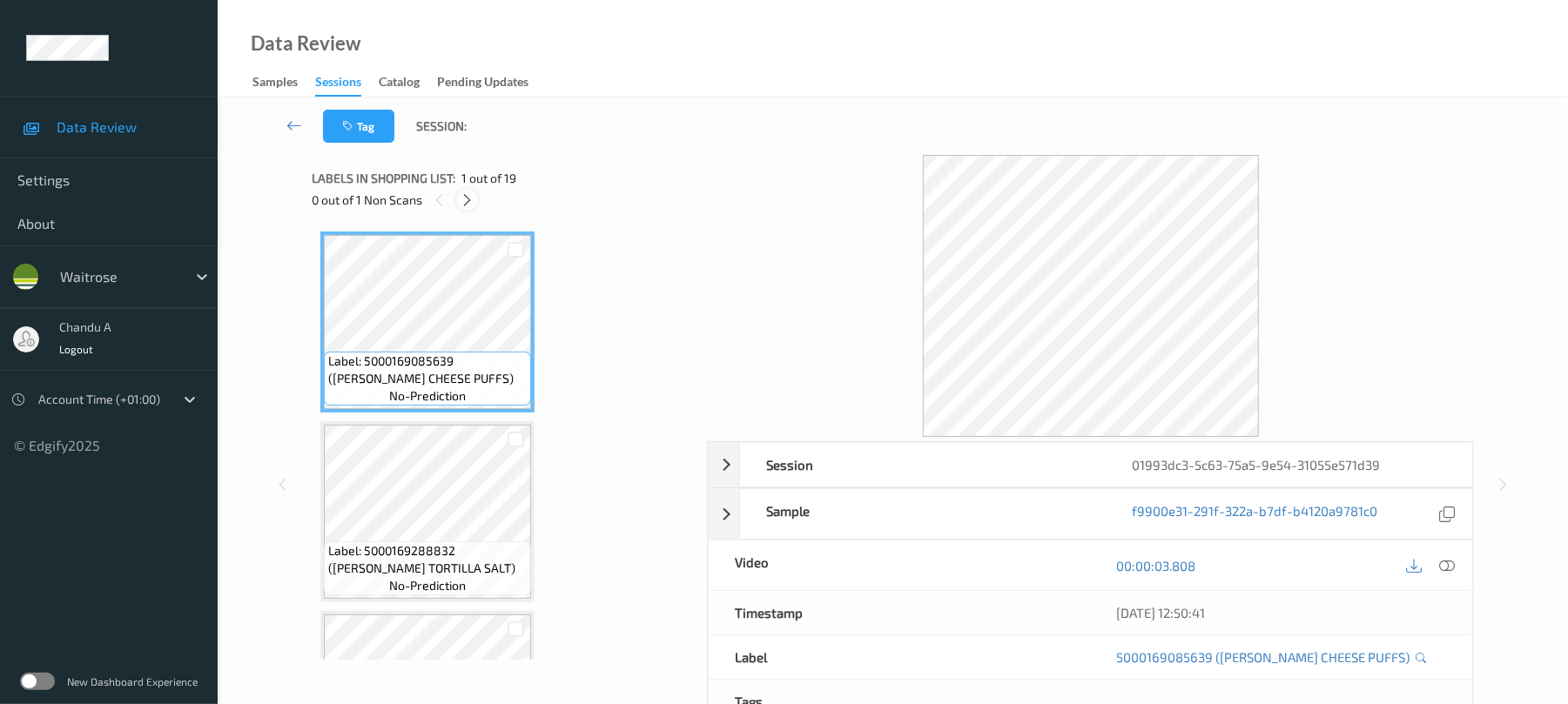
click at [467, 202] on icon at bounding box center [466, 201] width 15 height 16
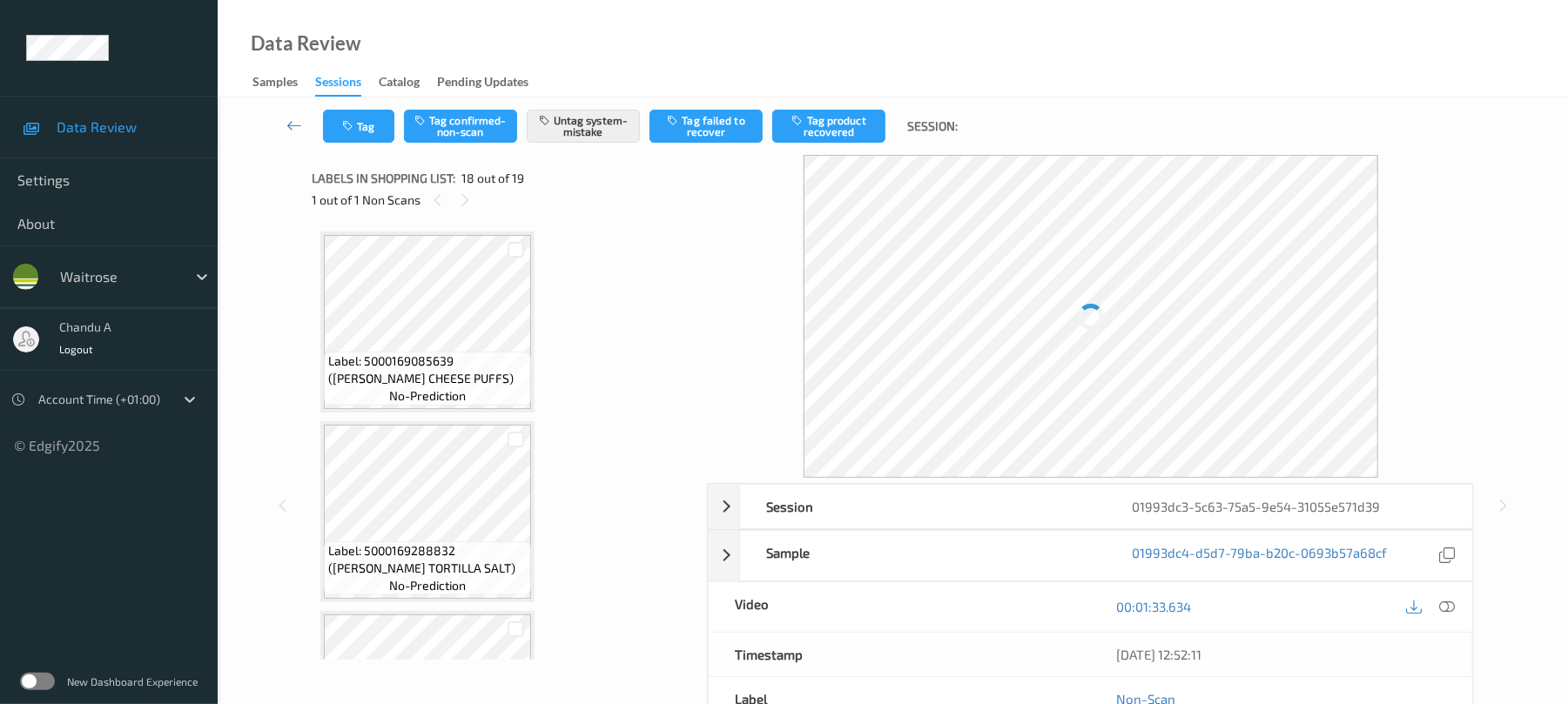
scroll to position [3046, 0]
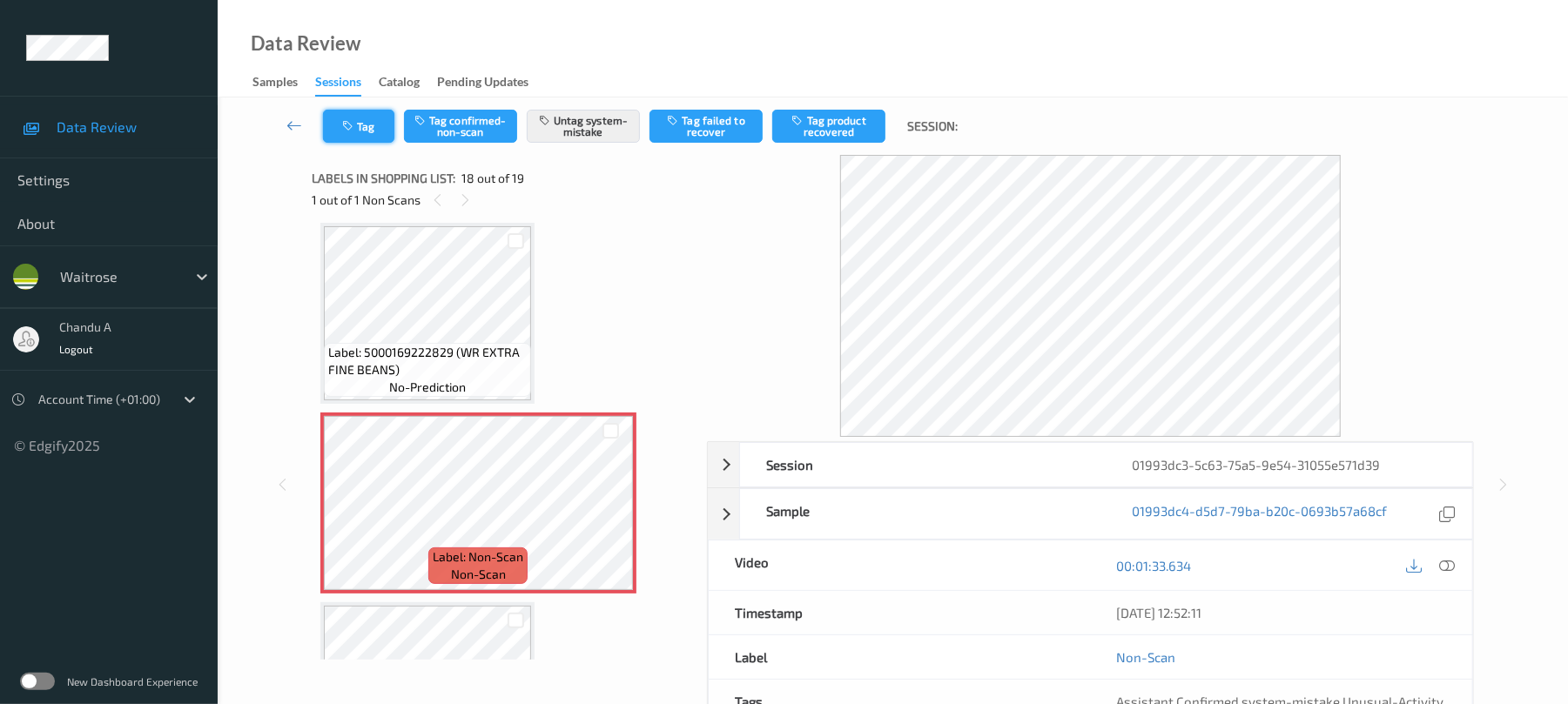
click at [363, 130] on button "Tag" at bounding box center [359, 126] width 71 height 33
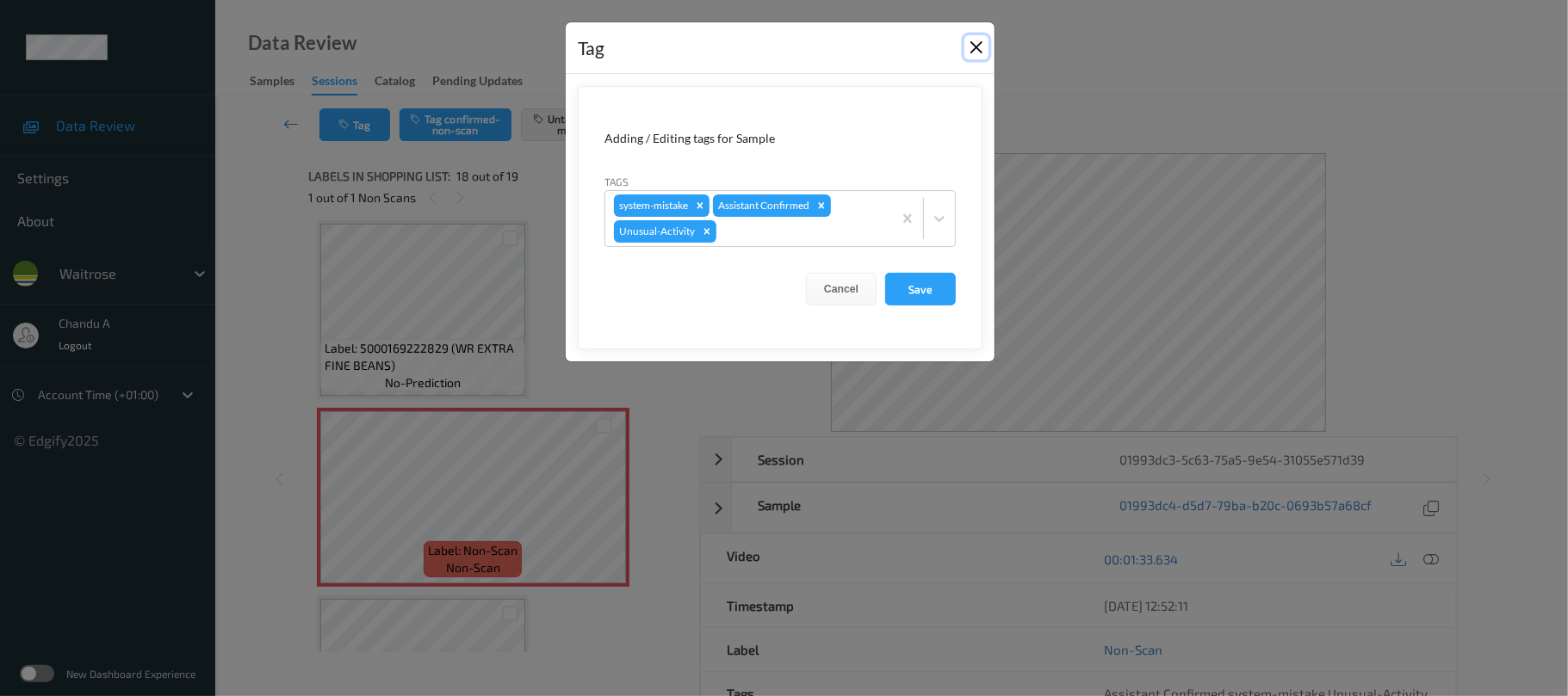
click at [979, 54] on button "Close" at bounding box center [976, 47] width 24 height 24
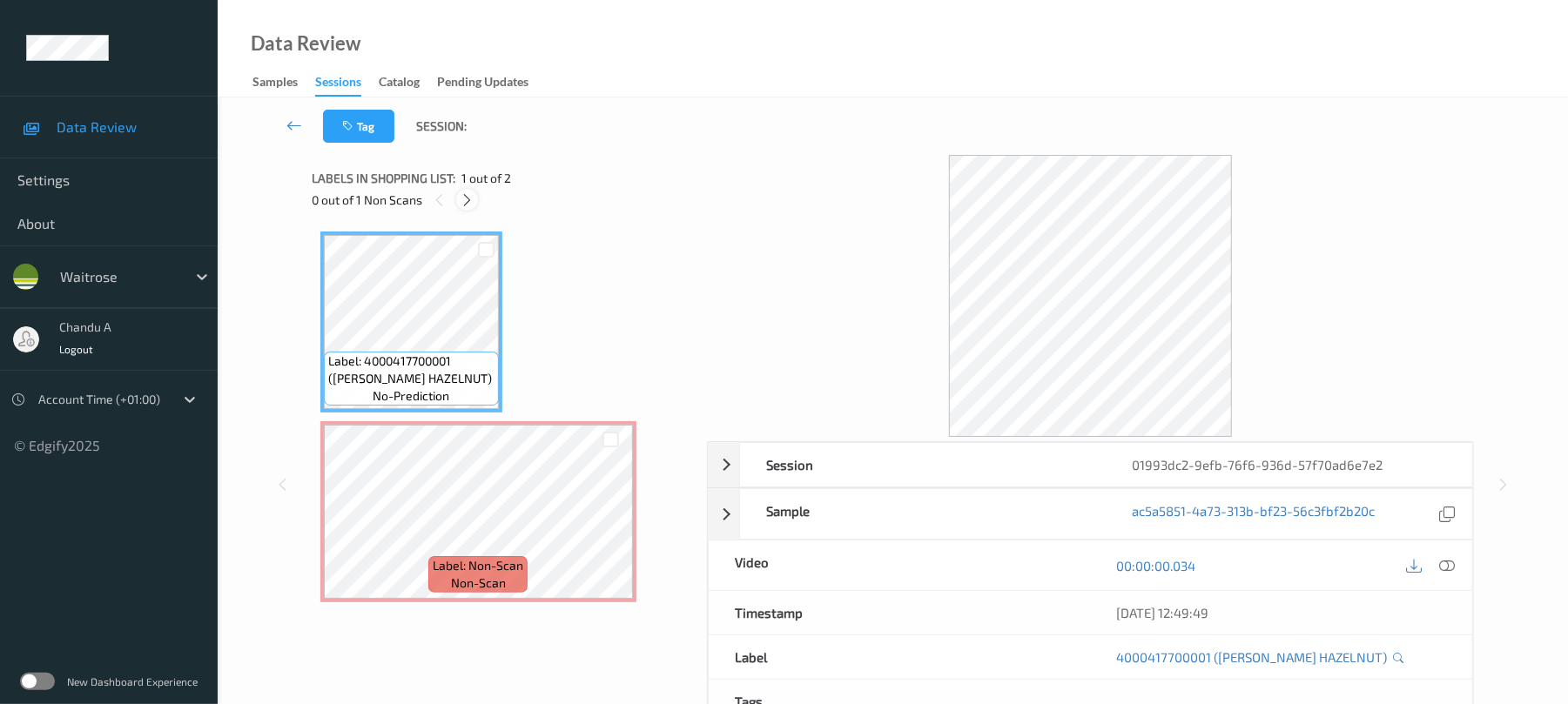
click at [464, 193] on icon at bounding box center [466, 201] width 15 height 16
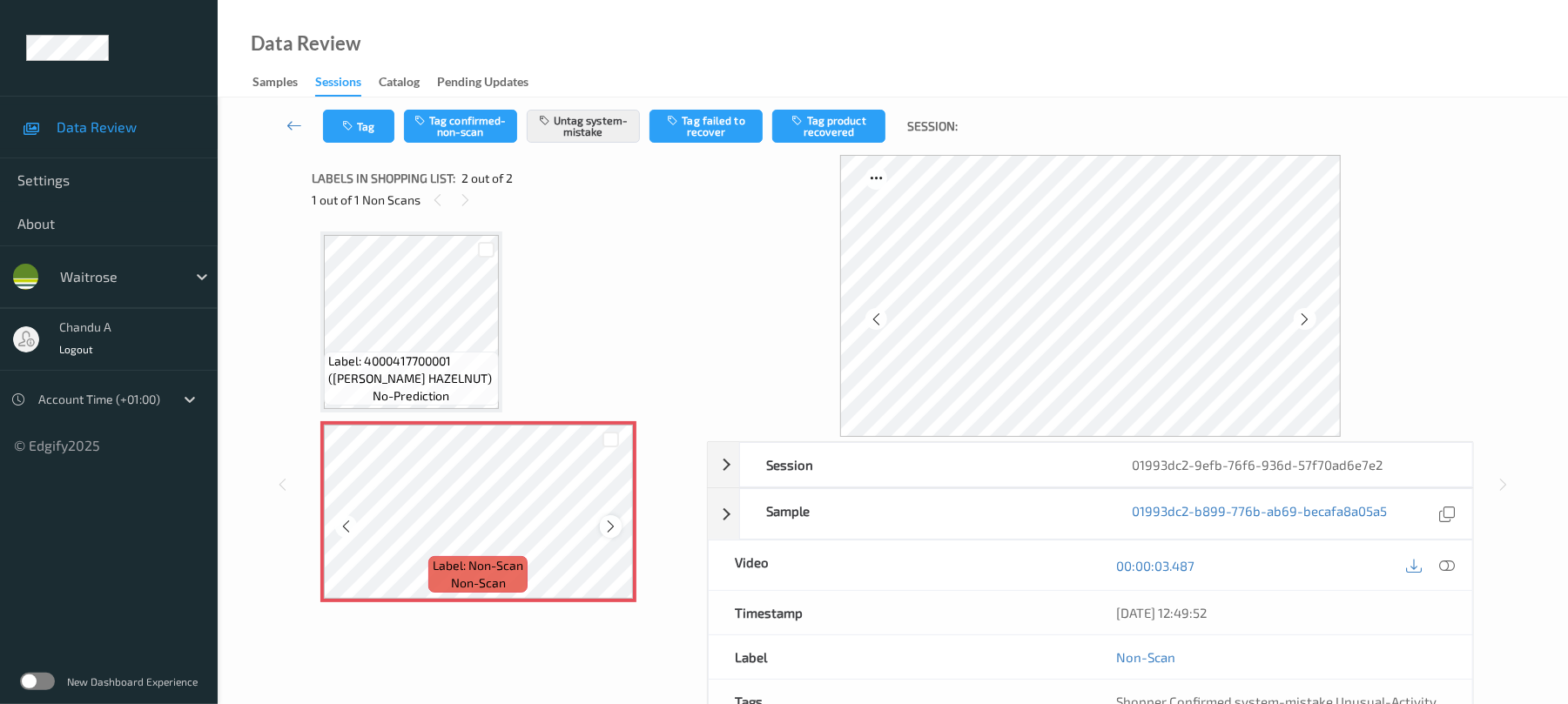
click at [607, 527] on icon at bounding box center [610, 527] width 15 height 16
click at [371, 123] on button "Tag" at bounding box center [359, 126] width 71 height 33
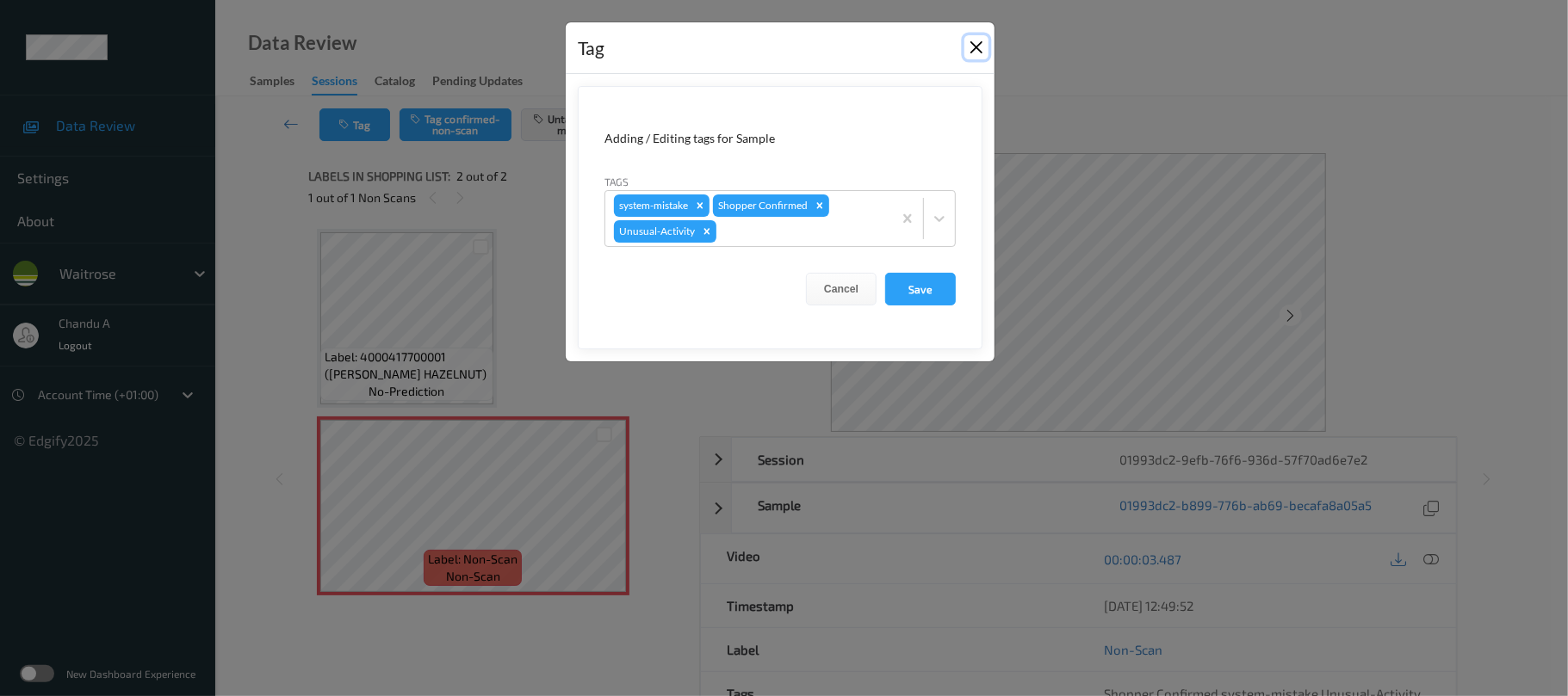
click at [966, 49] on button "Close" at bounding box center [976, 47] width 24 height 24
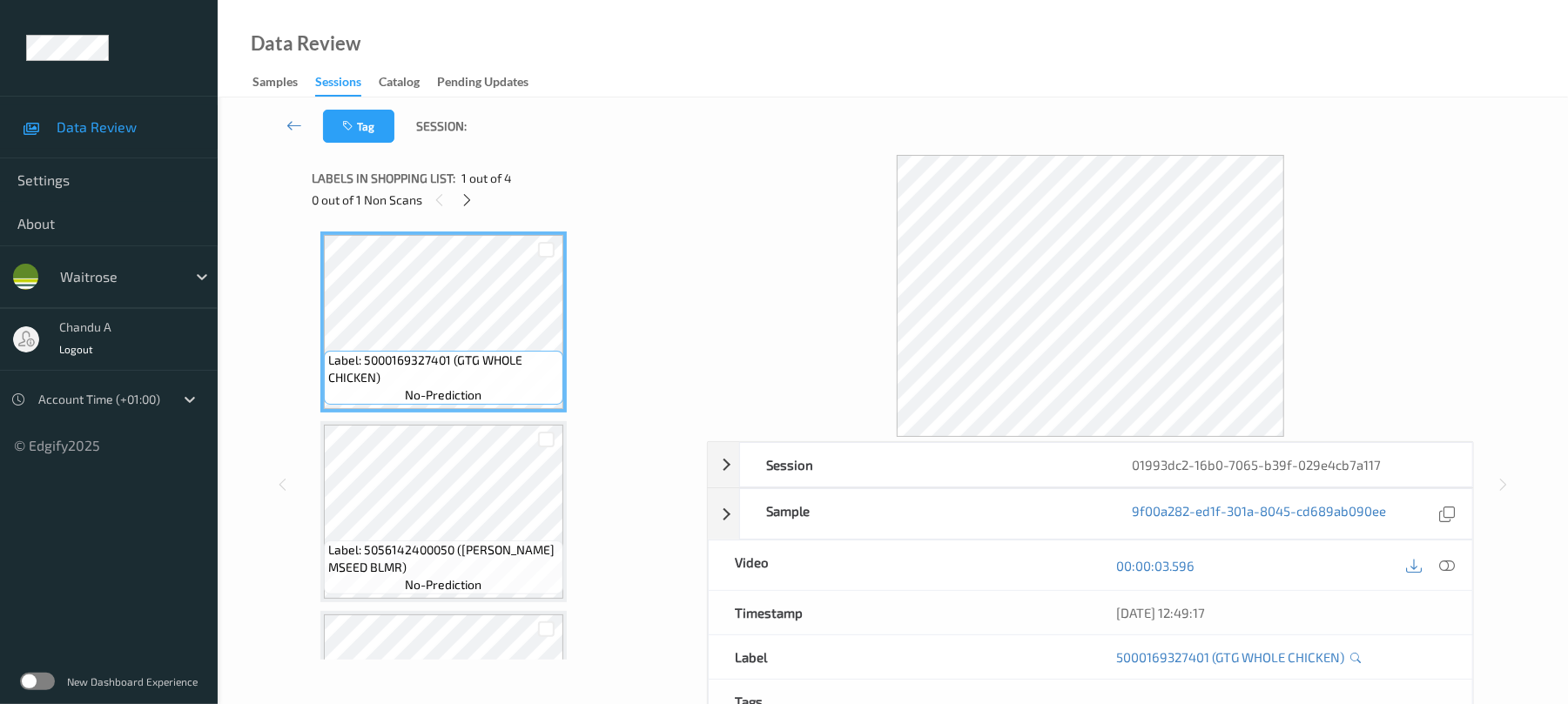
drag, startPoint x: 464, startPoint y: 202, endPoint x: 481, endPoint y: 247, distance: 48.1
click at [464, 203] on icon at bounding box center [466, 201] width 15 height 16
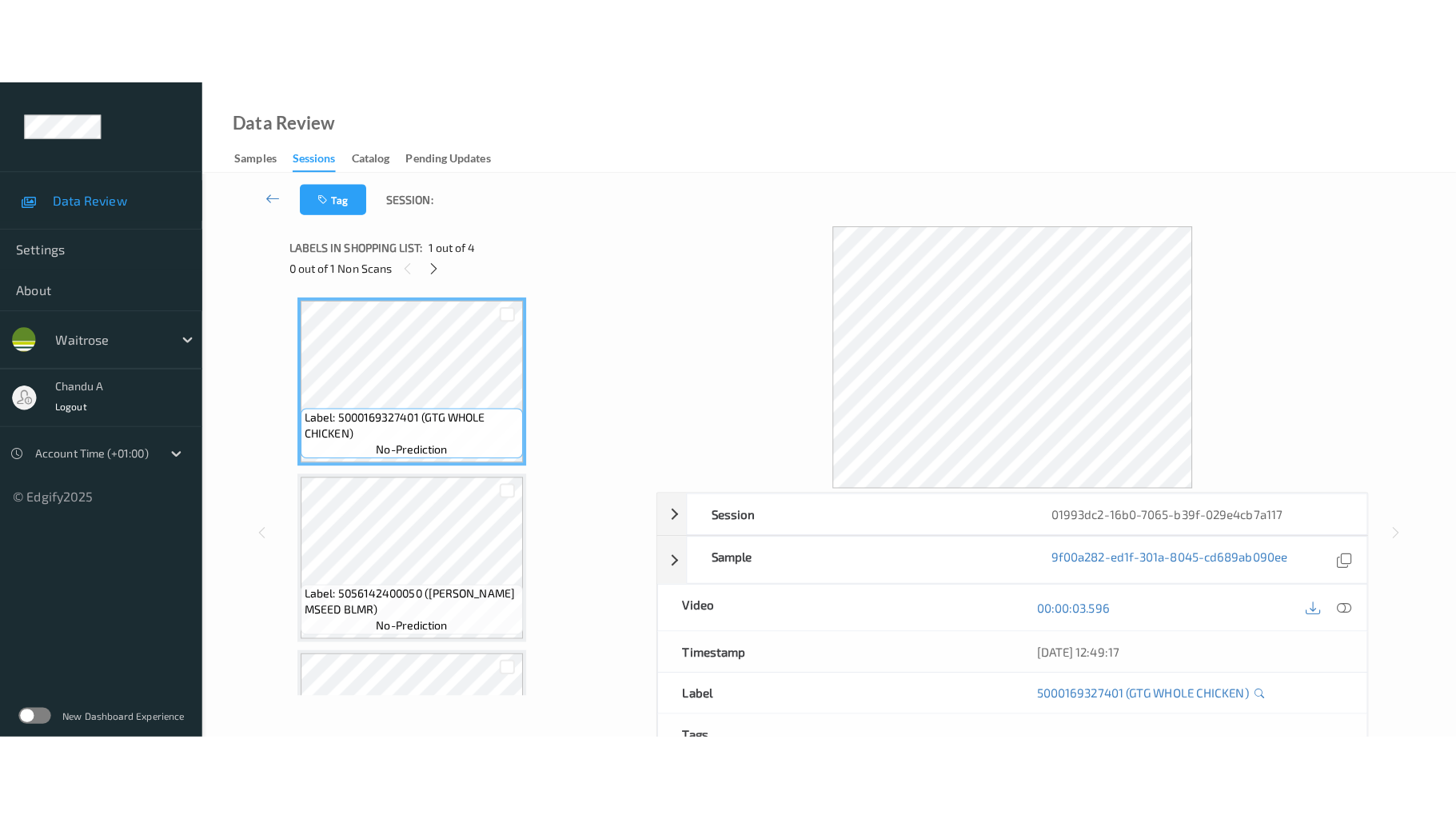
scroll to position [304, 0]
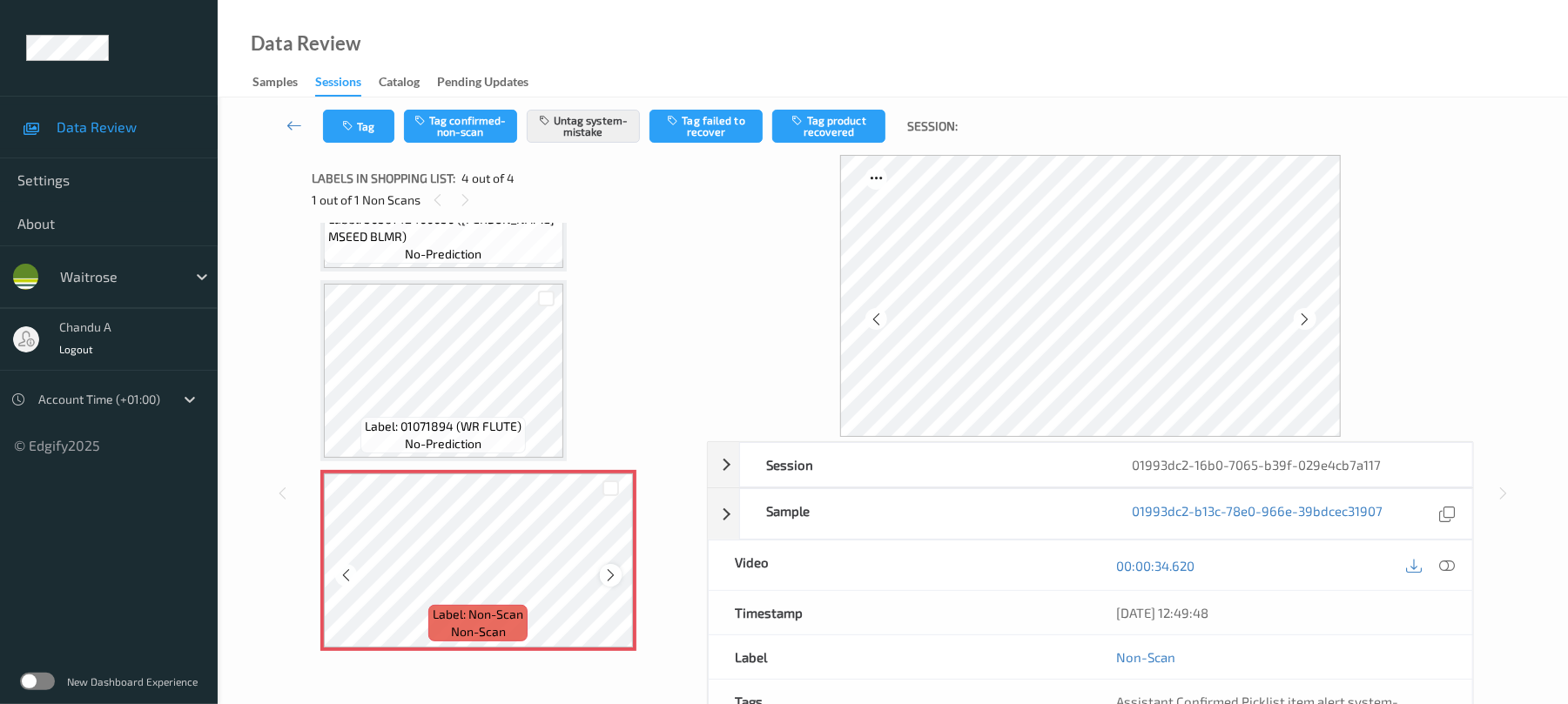
click at [609, 568] on icon at bounding box center [610, 576] width 15 height 16
click at [344, 127] on icon "button" at bounding box center [350, 127] width 15 height 12
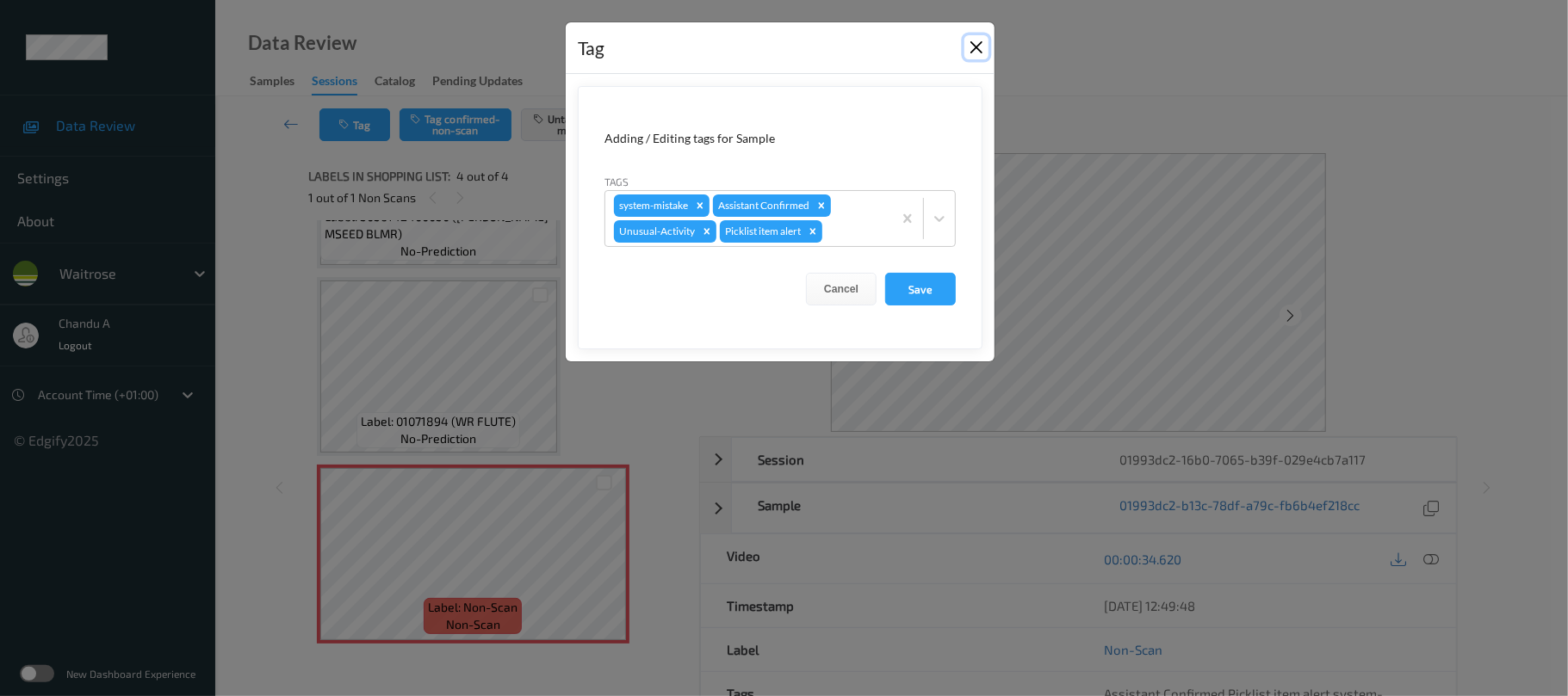
click at [972, 43] on button "Close" at bounding box center [976, 47] width 24 height 24
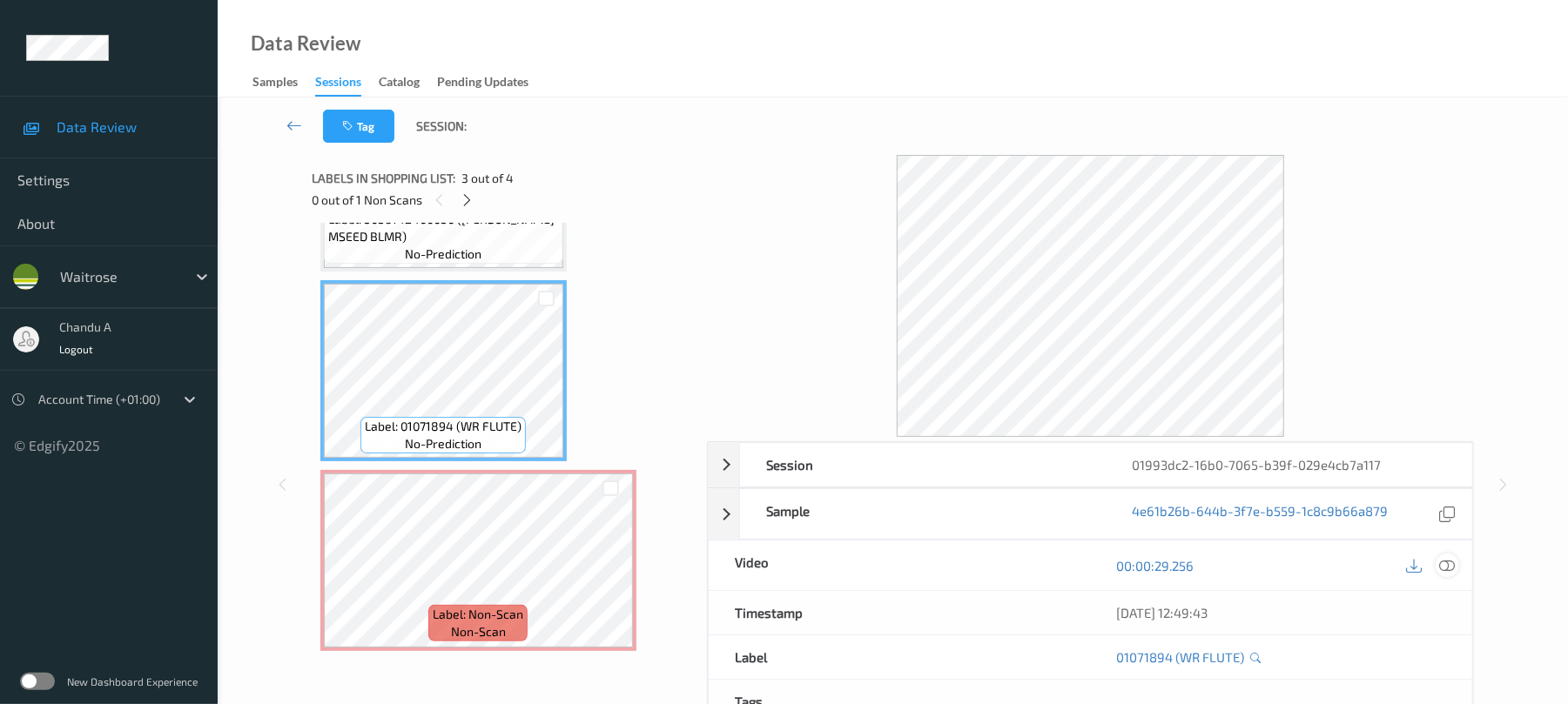
click at [1449, 569] on icon at bounding box center [1448, 567] width 16 height 16
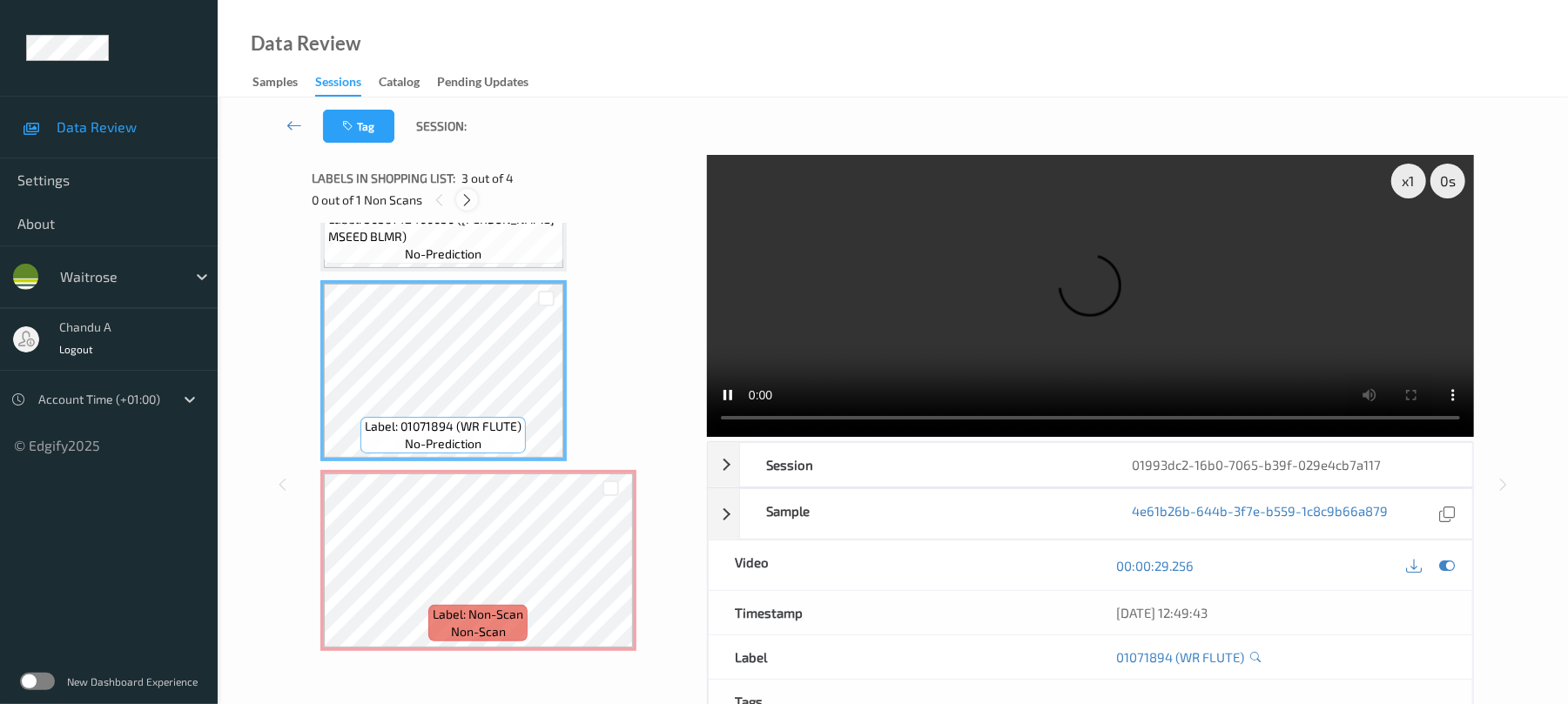
click at [472, 196] on icon at bounding box center [466, 201] width 15 height 16
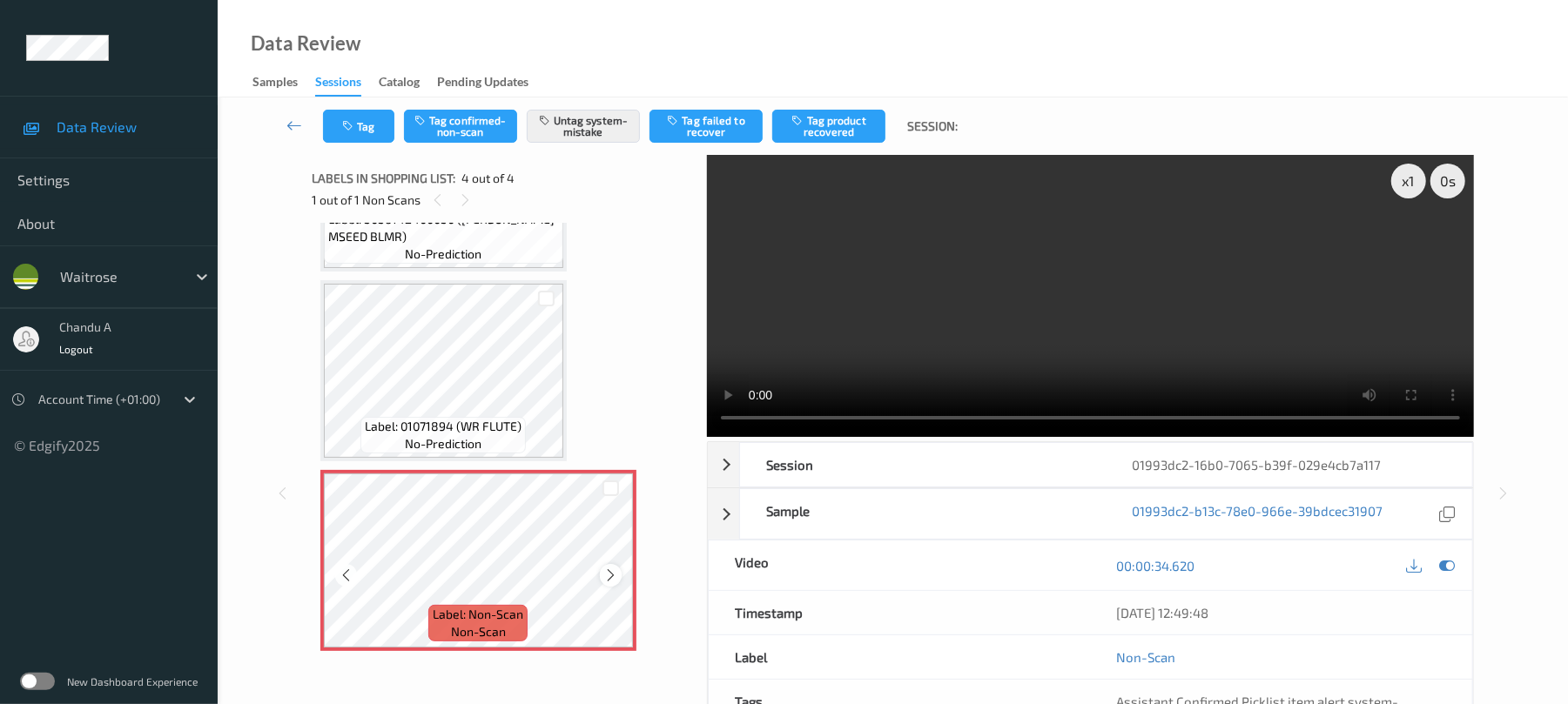
click at [607, 579] on icon at bounding box center [610, 576] width 15 height 16
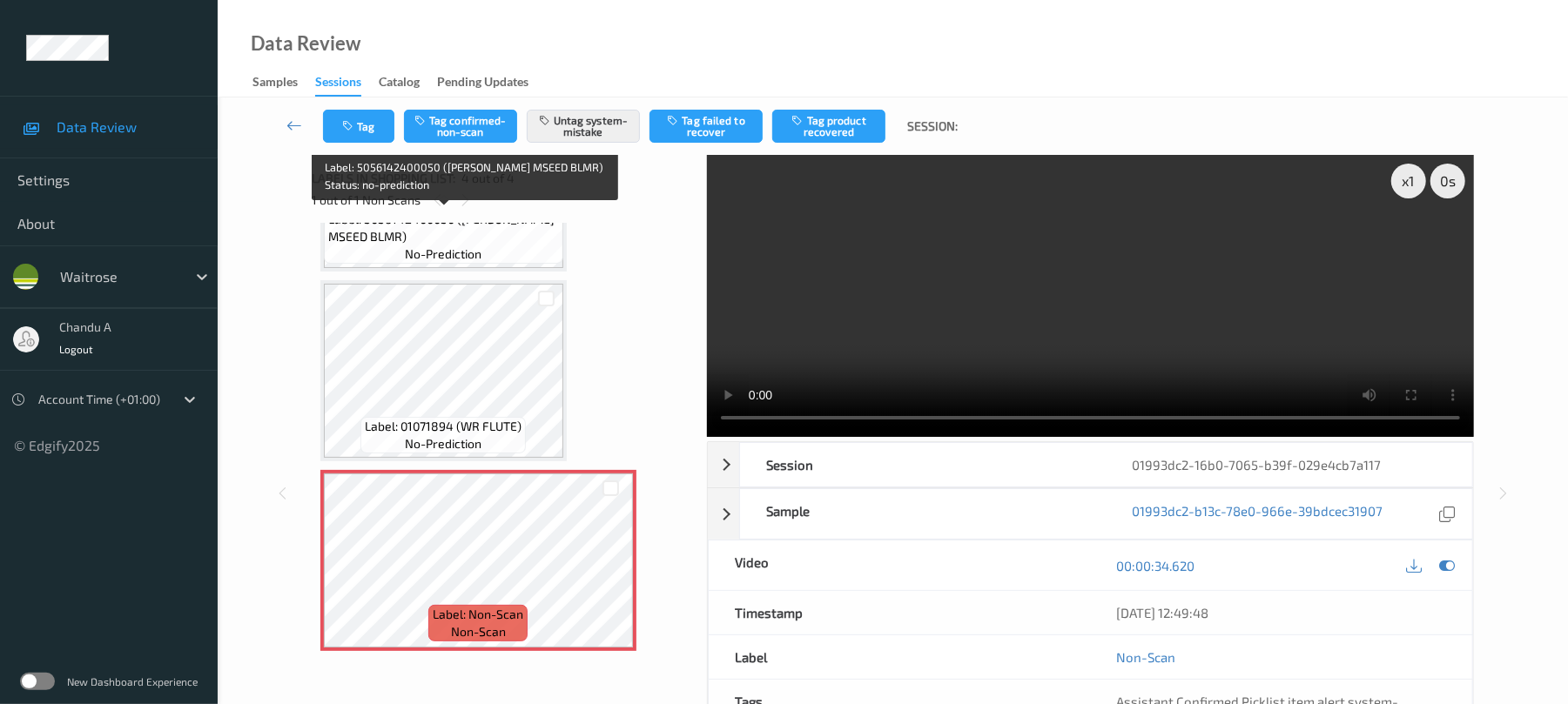
click at [437, 247] on span "no-prediction" at bounding box center [443, 254] width 77 height 18
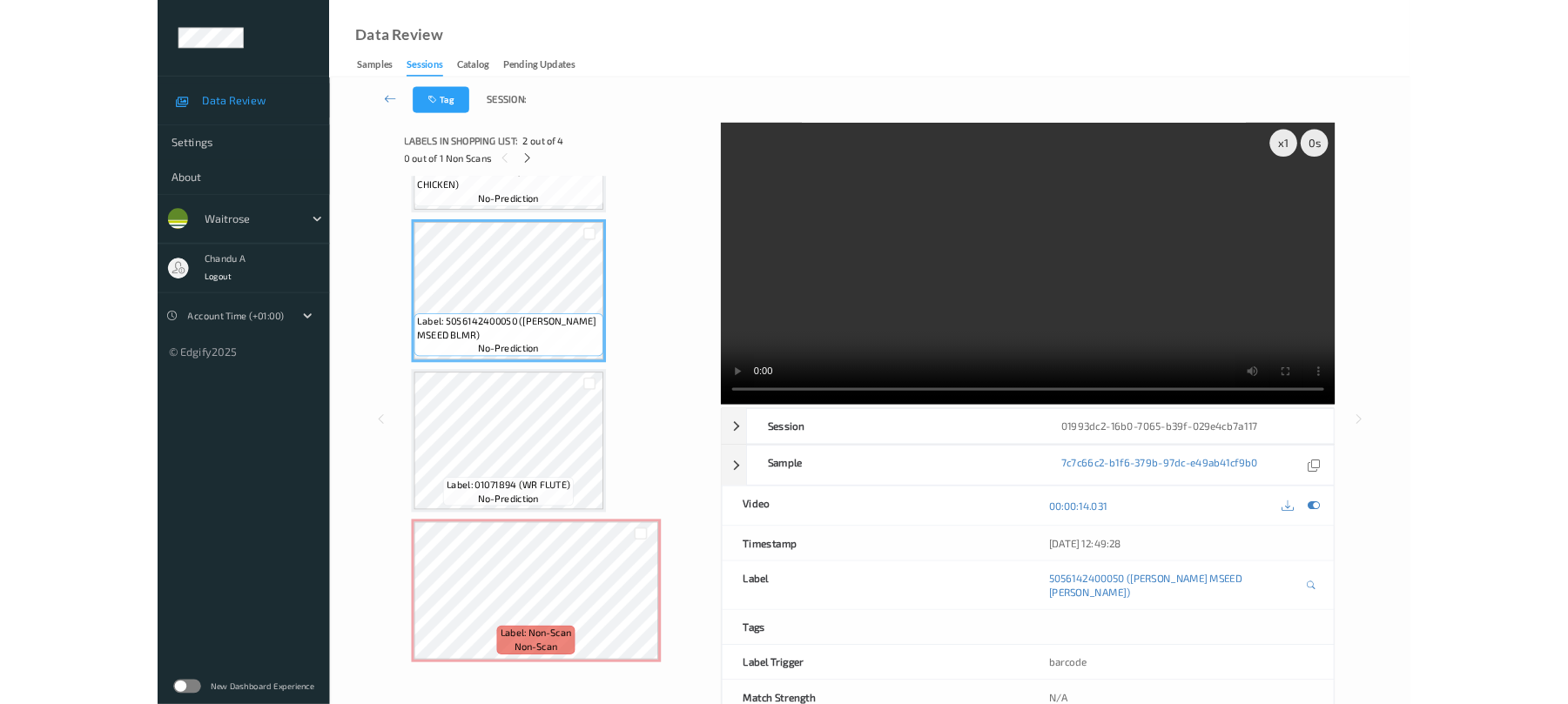
scroll to position [144, 0]
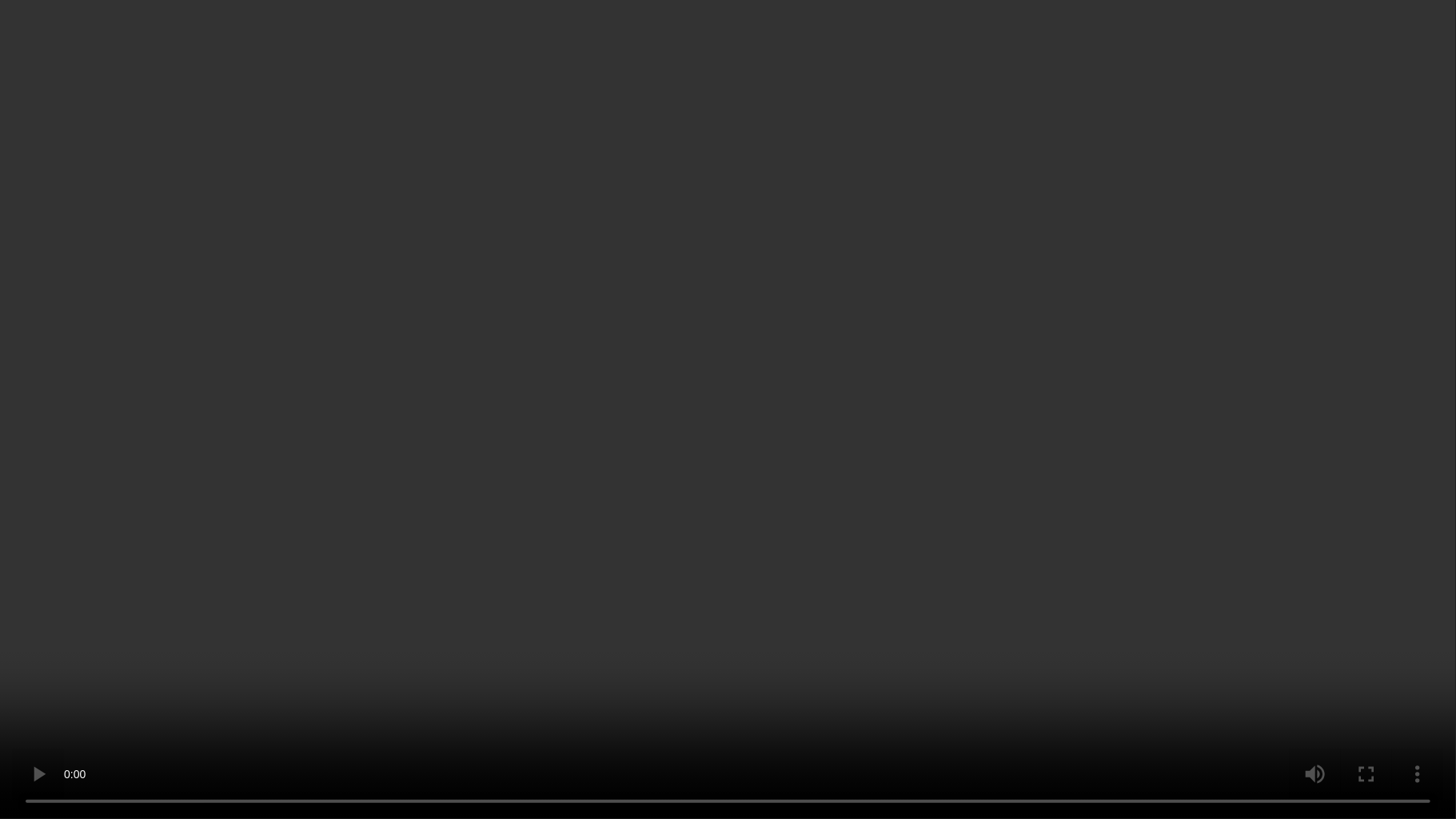
click at [909, 457] on video at bounding box center [728, 409] width 1456 height 819
click at [785, 471] on video at bounding box center [728, 409] width 1456 height 819
click at [590, 442] on video at bounding box center [728, 409] width 1456 height 819
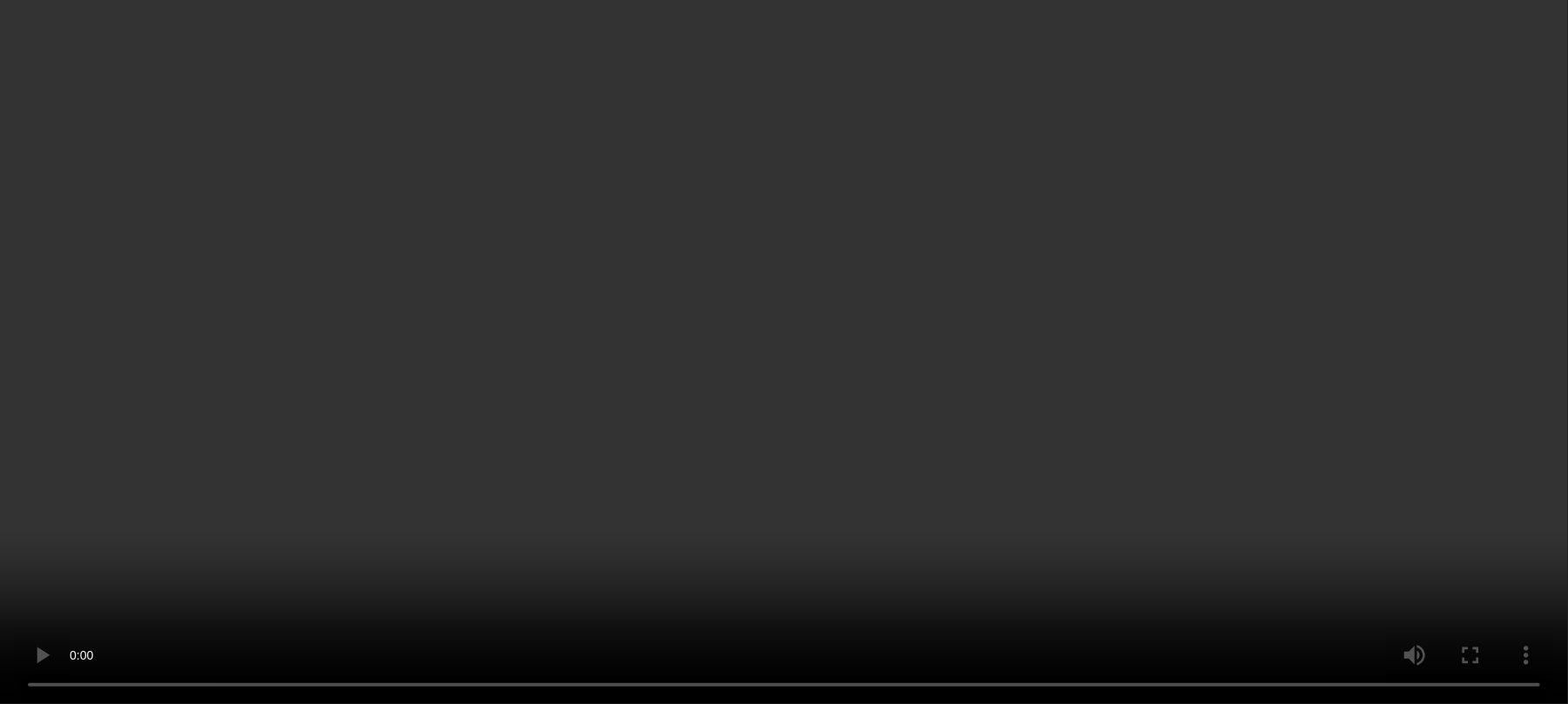
scroll to position [331, 0]
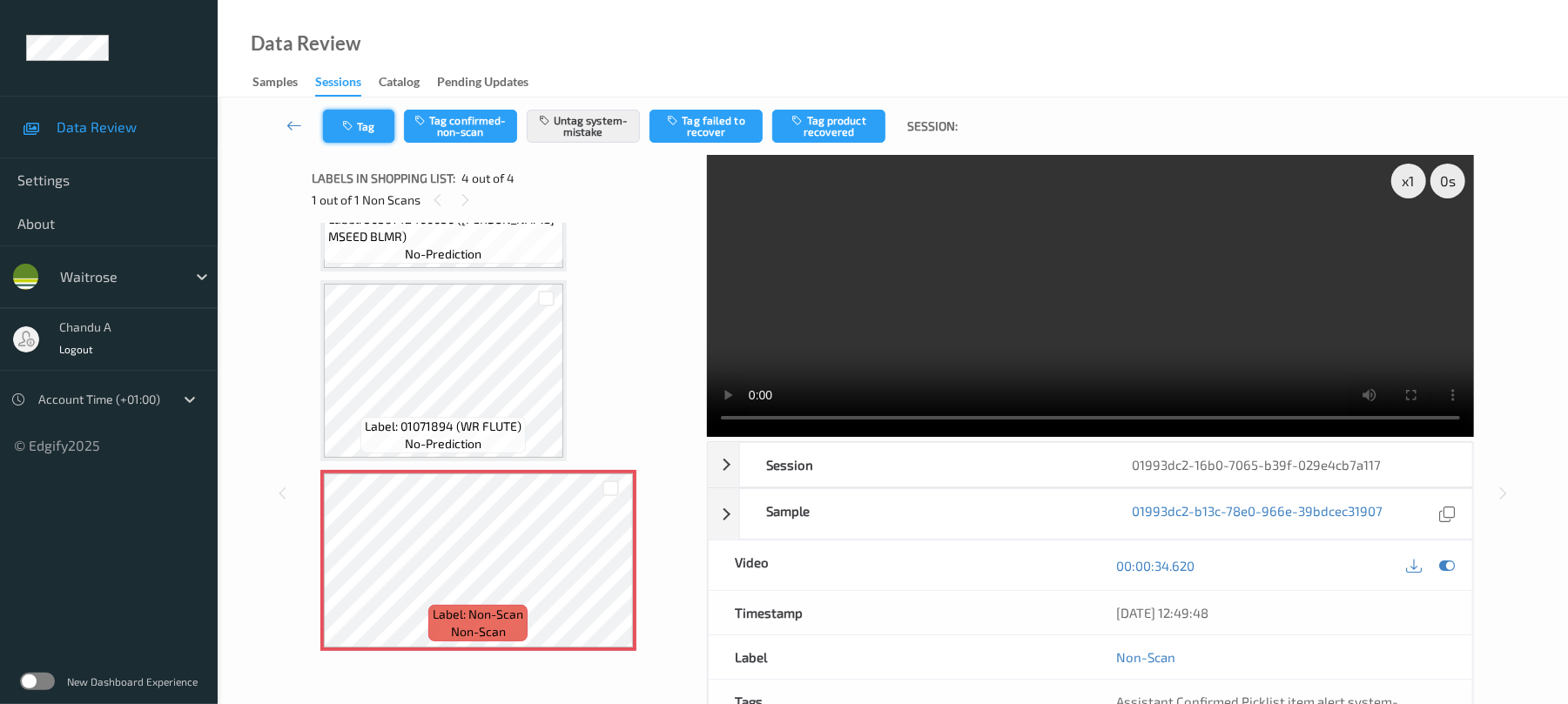
click at [373, 133] on button "Tag" at bounding box center [359, 126] width 71 height 33
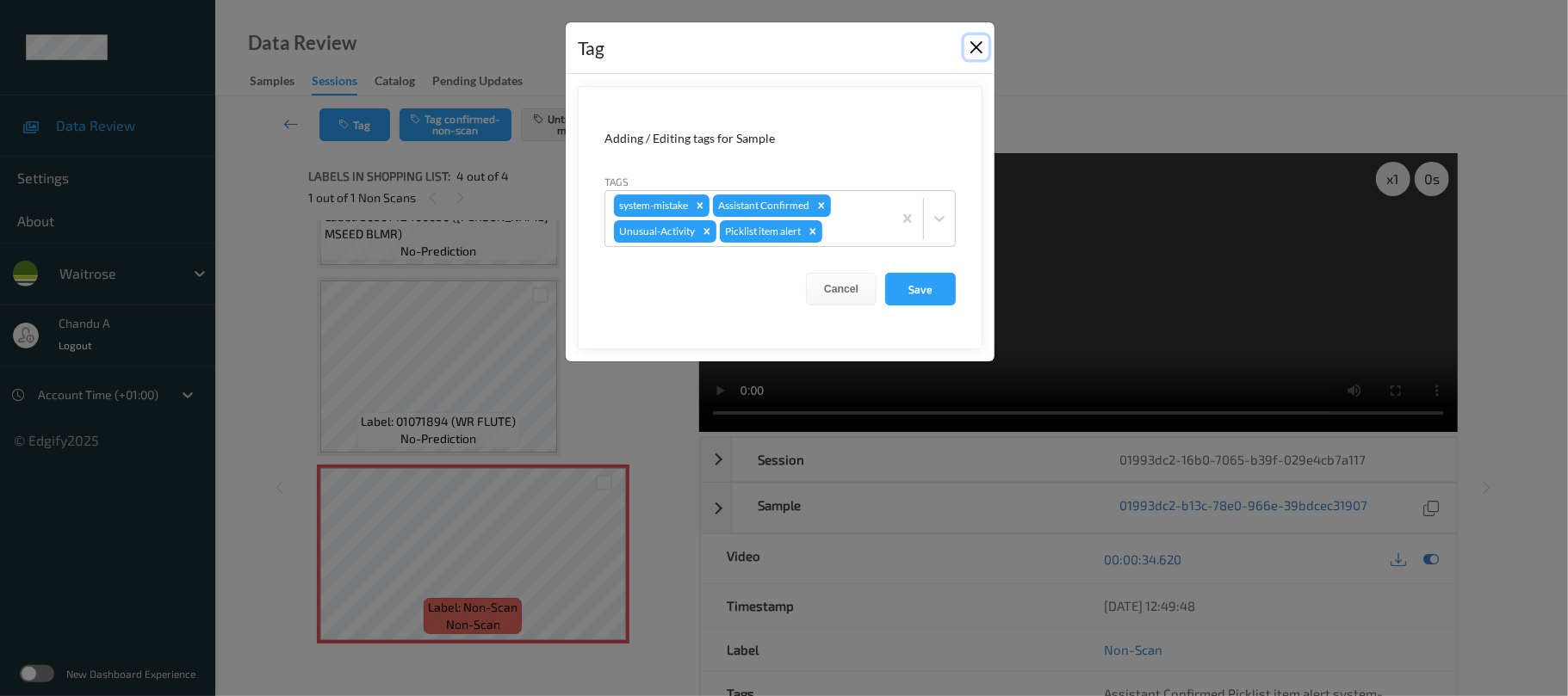
click at [976, 50] on button "Close" at bounding box center [976, 47] width 24 height 24
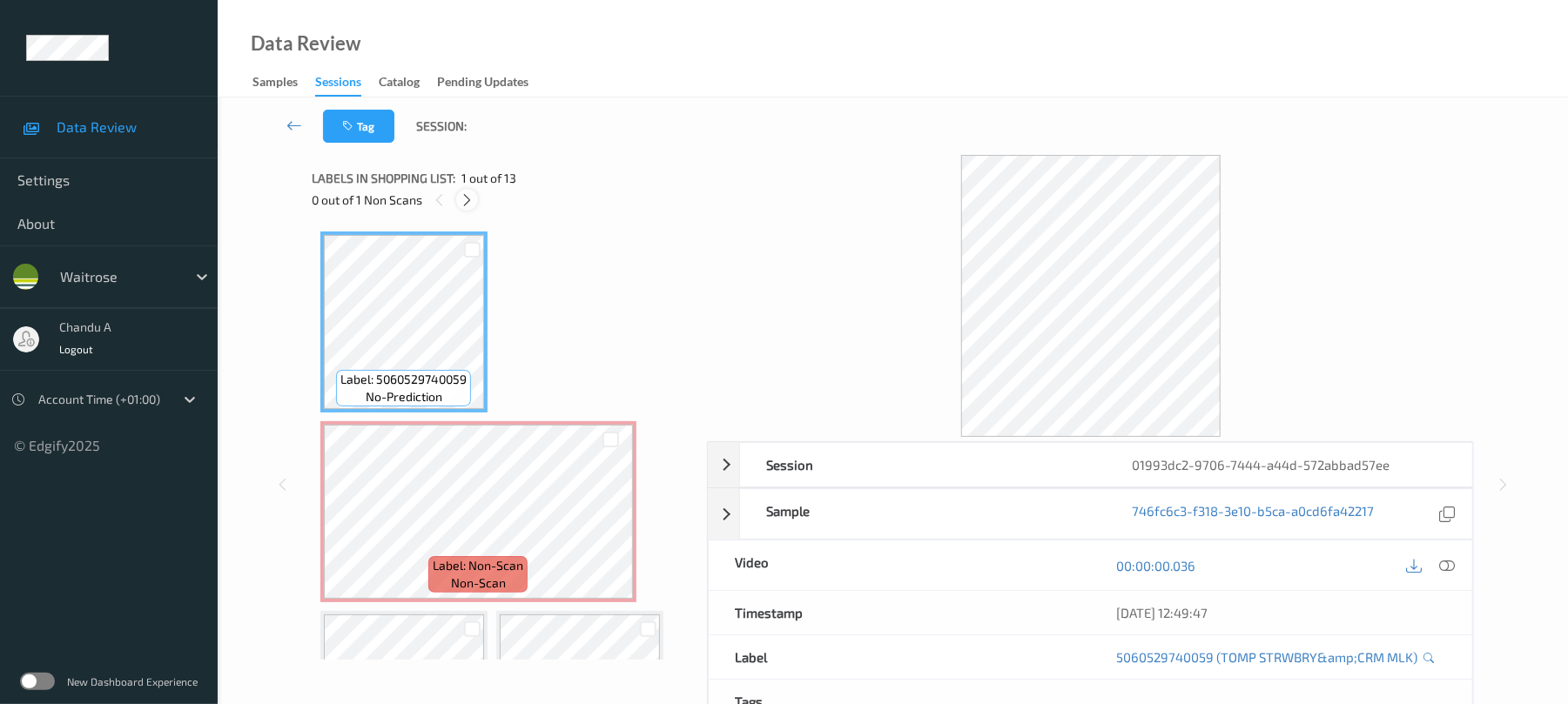
click at [463, 199] on icon at bounding box center [466, 201] width 15 height 16
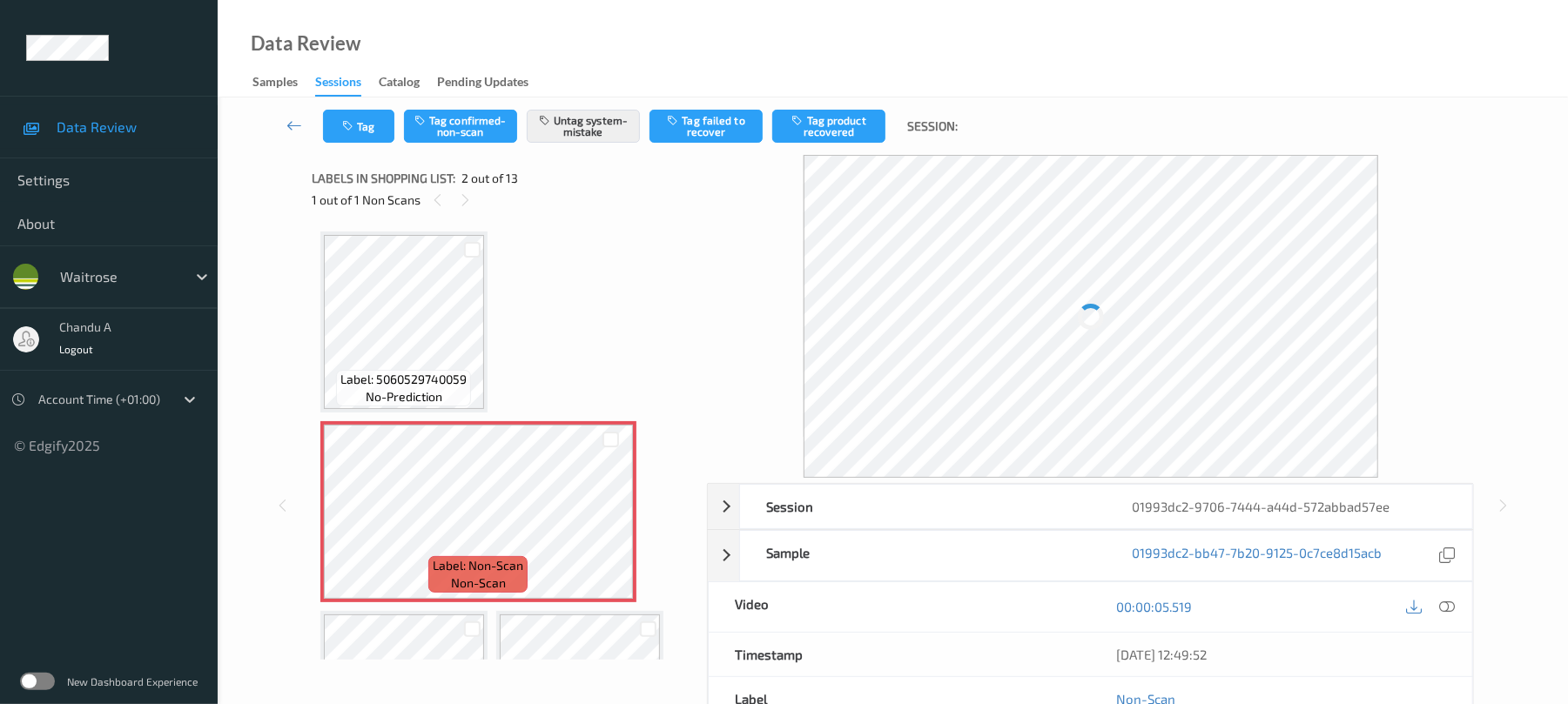
scroll to position [9, 0]
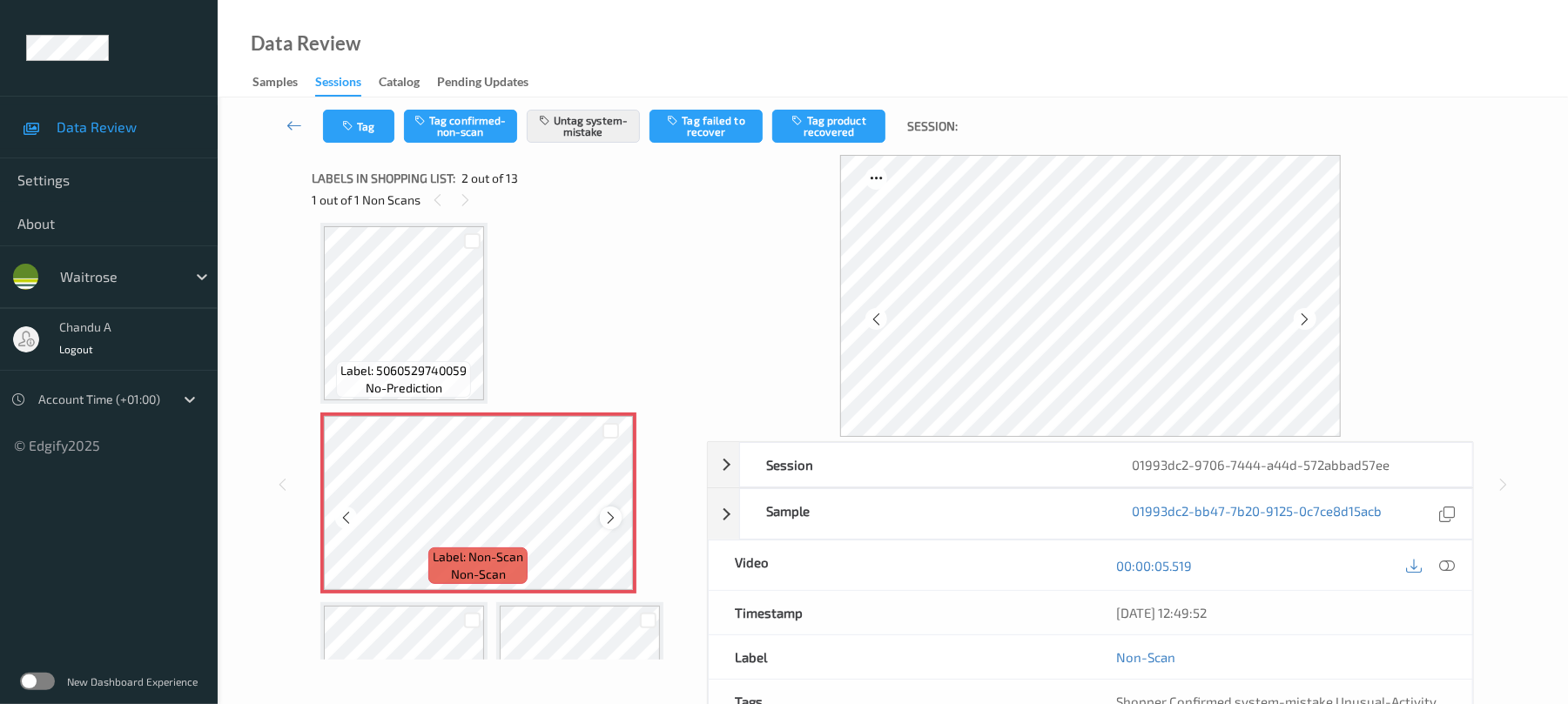
click at [607, 517] on icon at bounding box center [610, 518] width 15 height 16
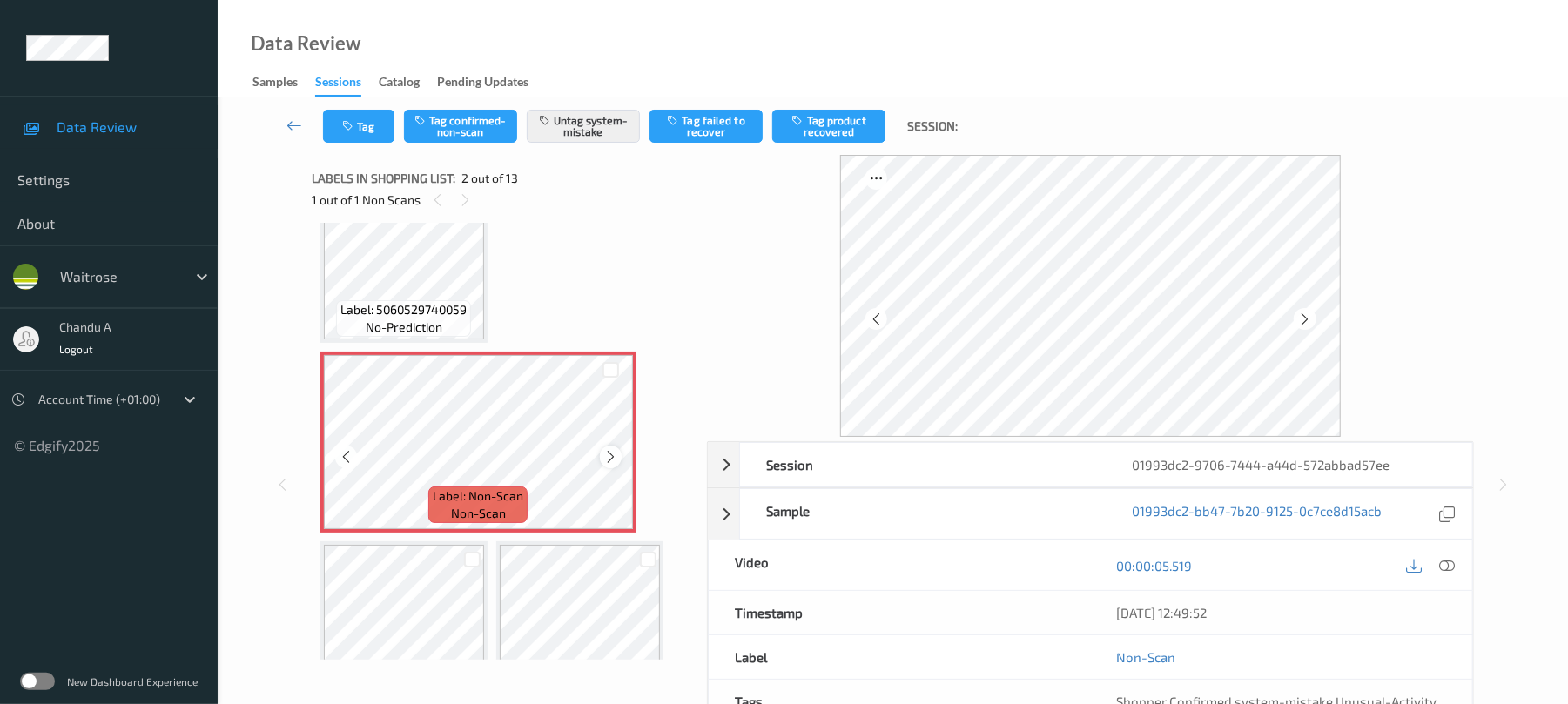
scroll to position [116, 0]
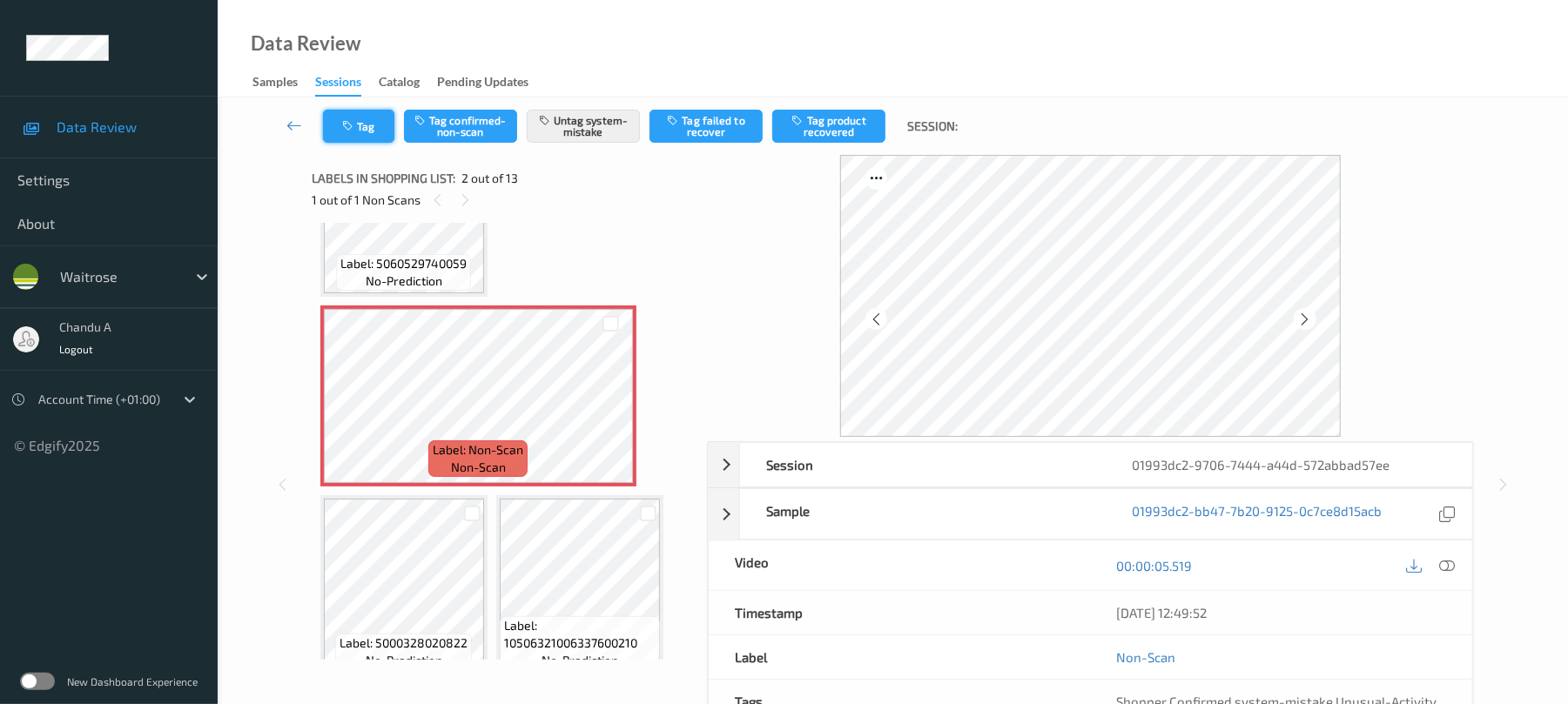
click at [363, 128] on button "Tag" at bounding box center [359, 126] width 71 height 33
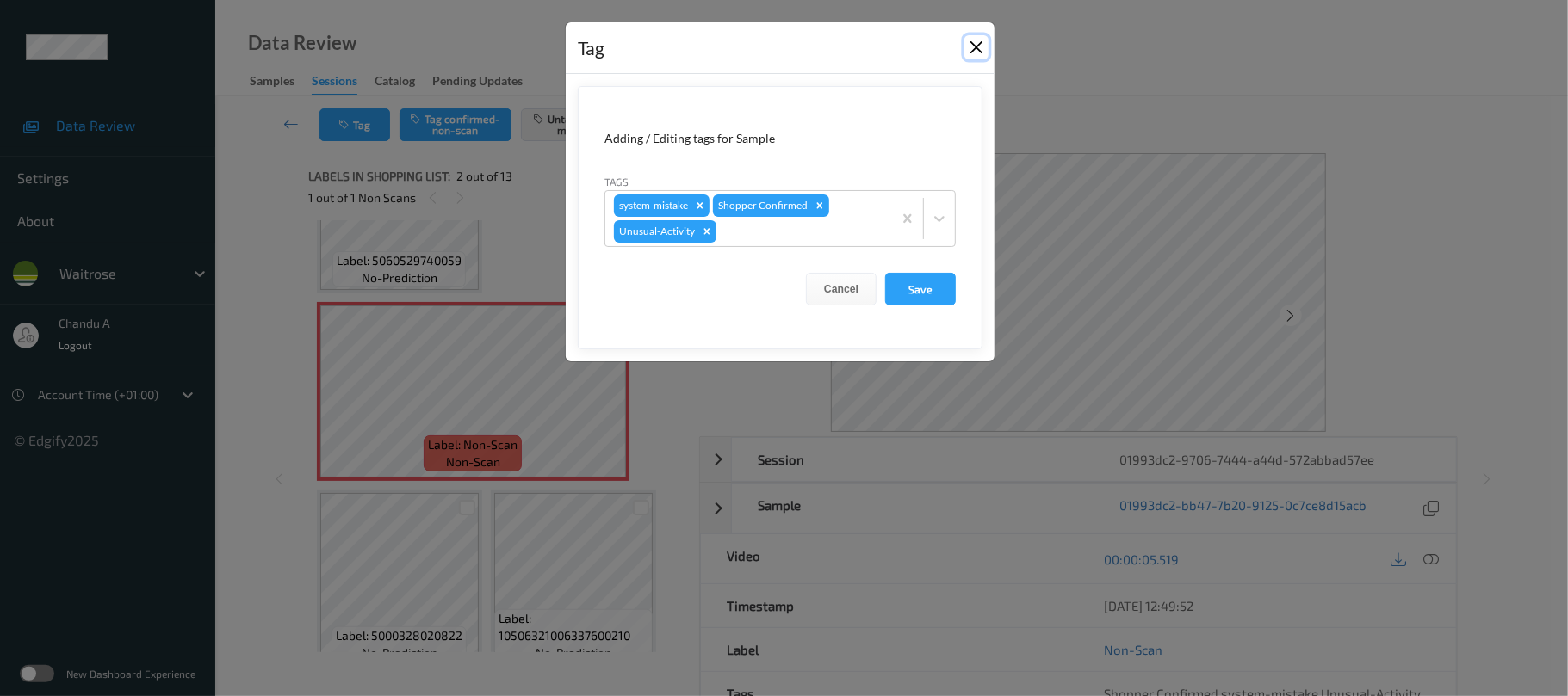
click at [975, 46] on button "Close" at bounding box center [976, 47] width 24 height 24
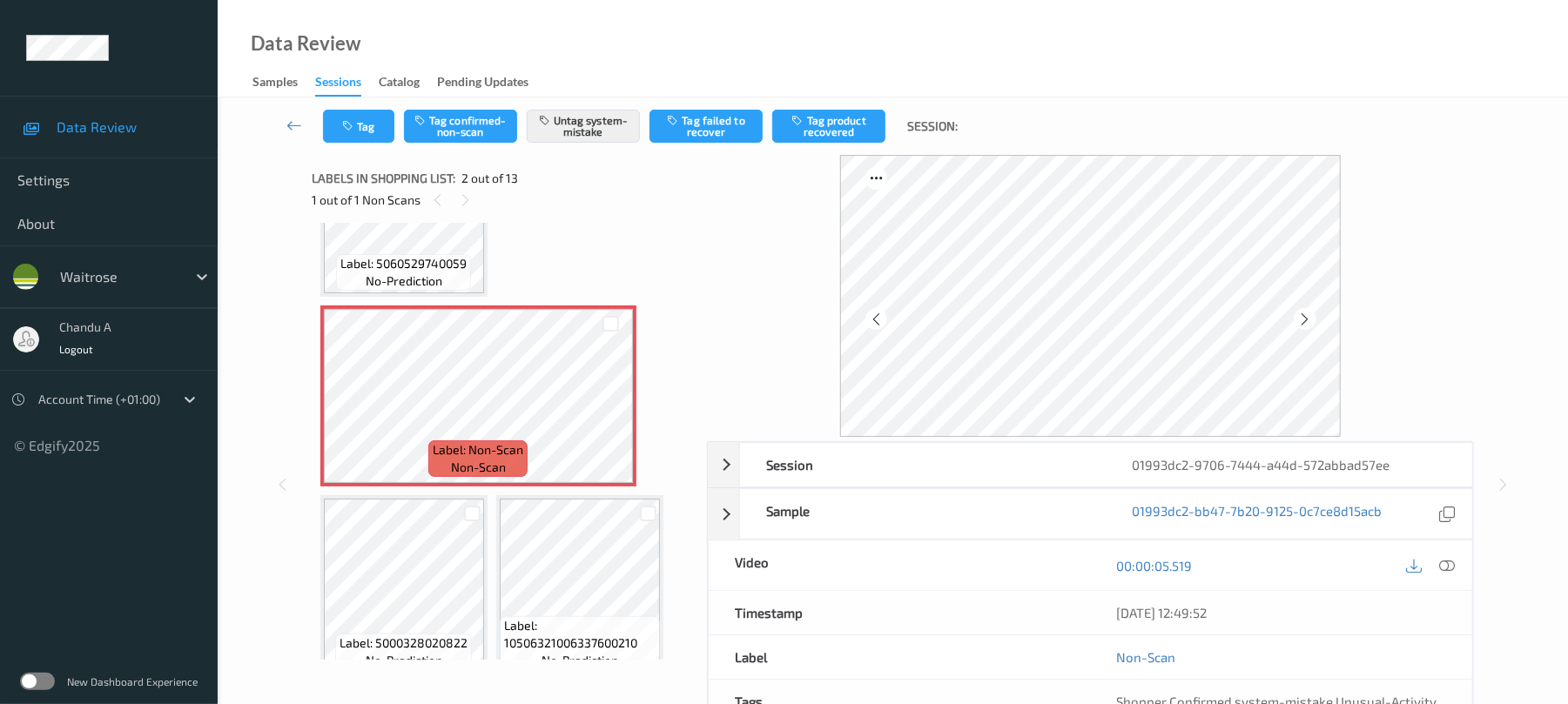
click at [1442, 562] on icon at bounding box center [1448, 567] width 16 height 16
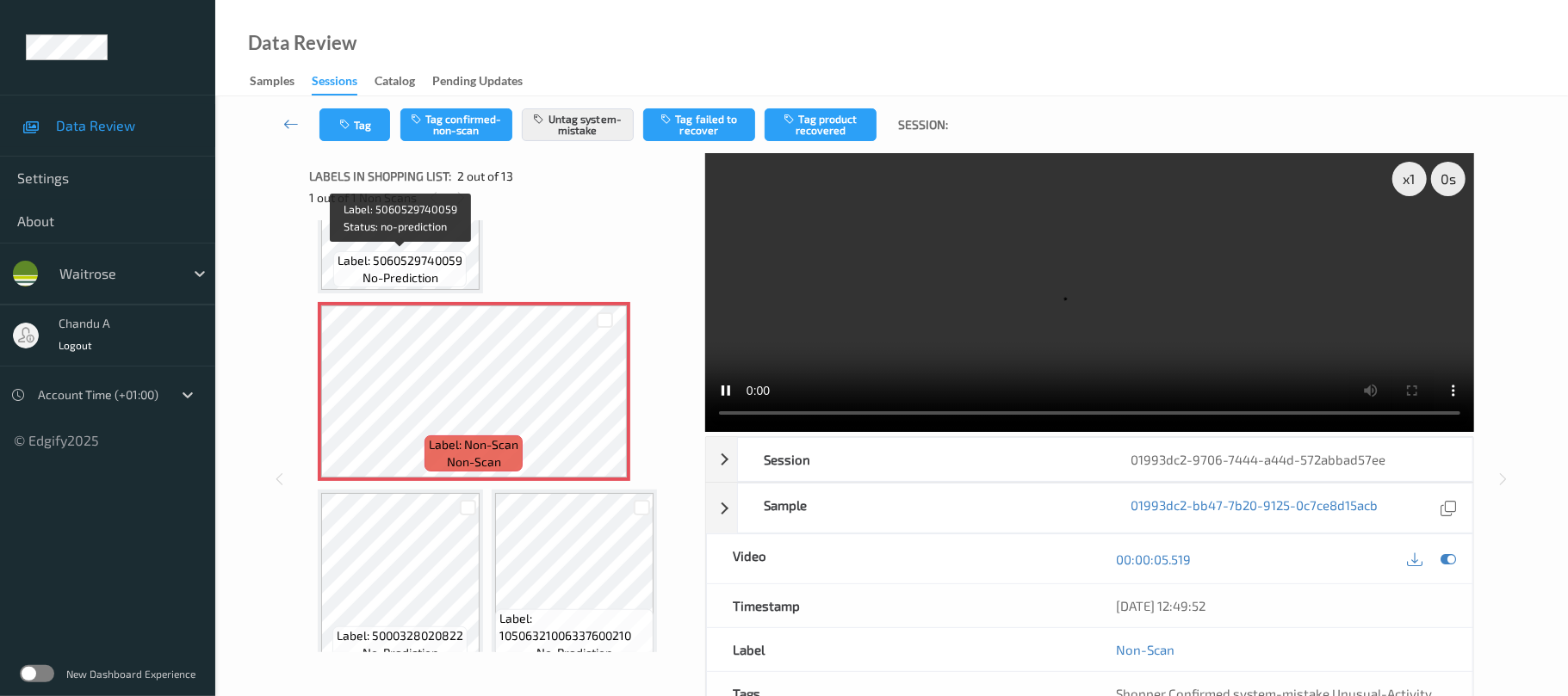
click at [411, 256] on span "Label: 5060529740059" at bounding box center [401, 261] width 125 height 18
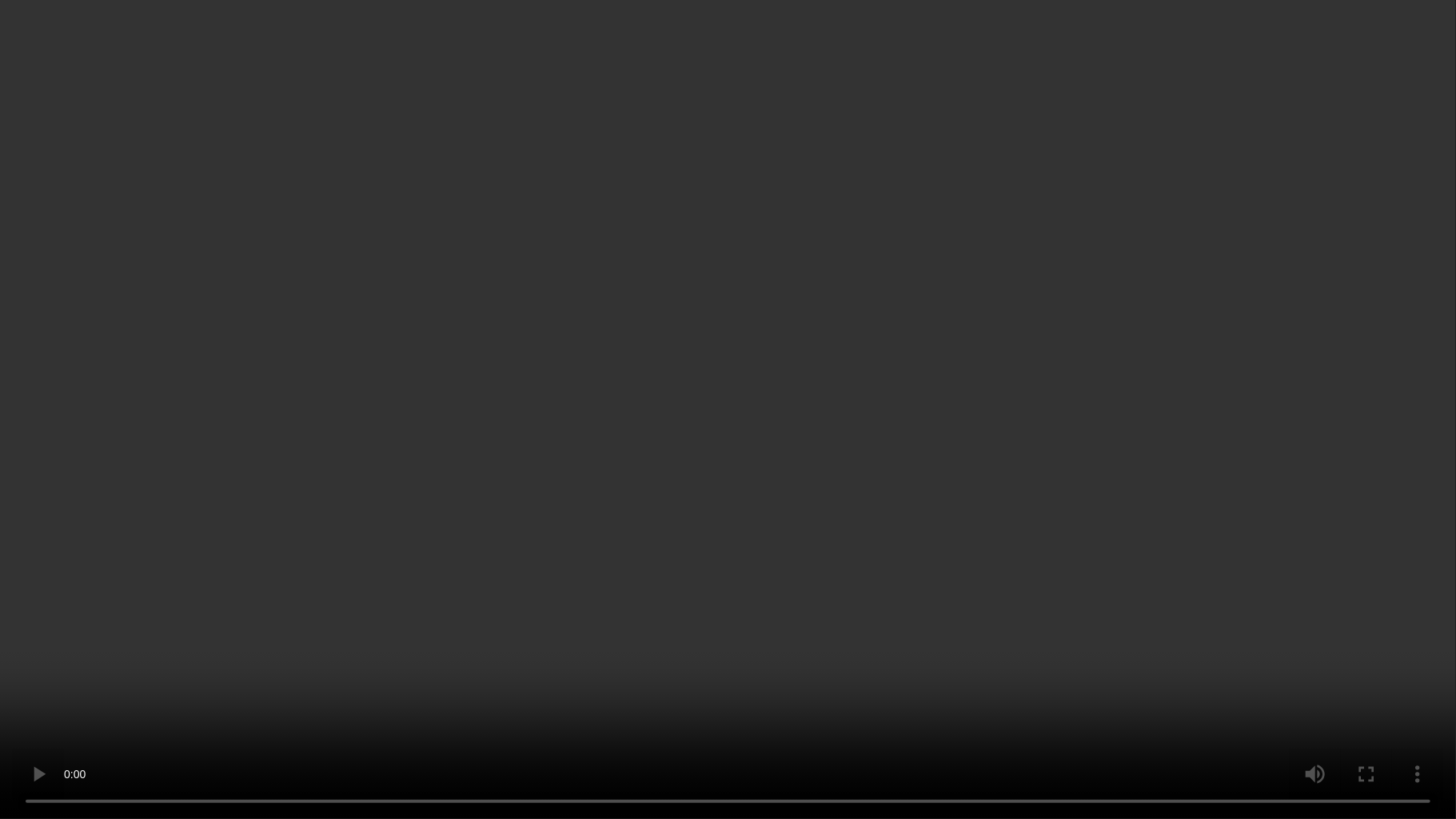
click at [512, 395] on video at bounding box center [728, 409] width 1456 height 819
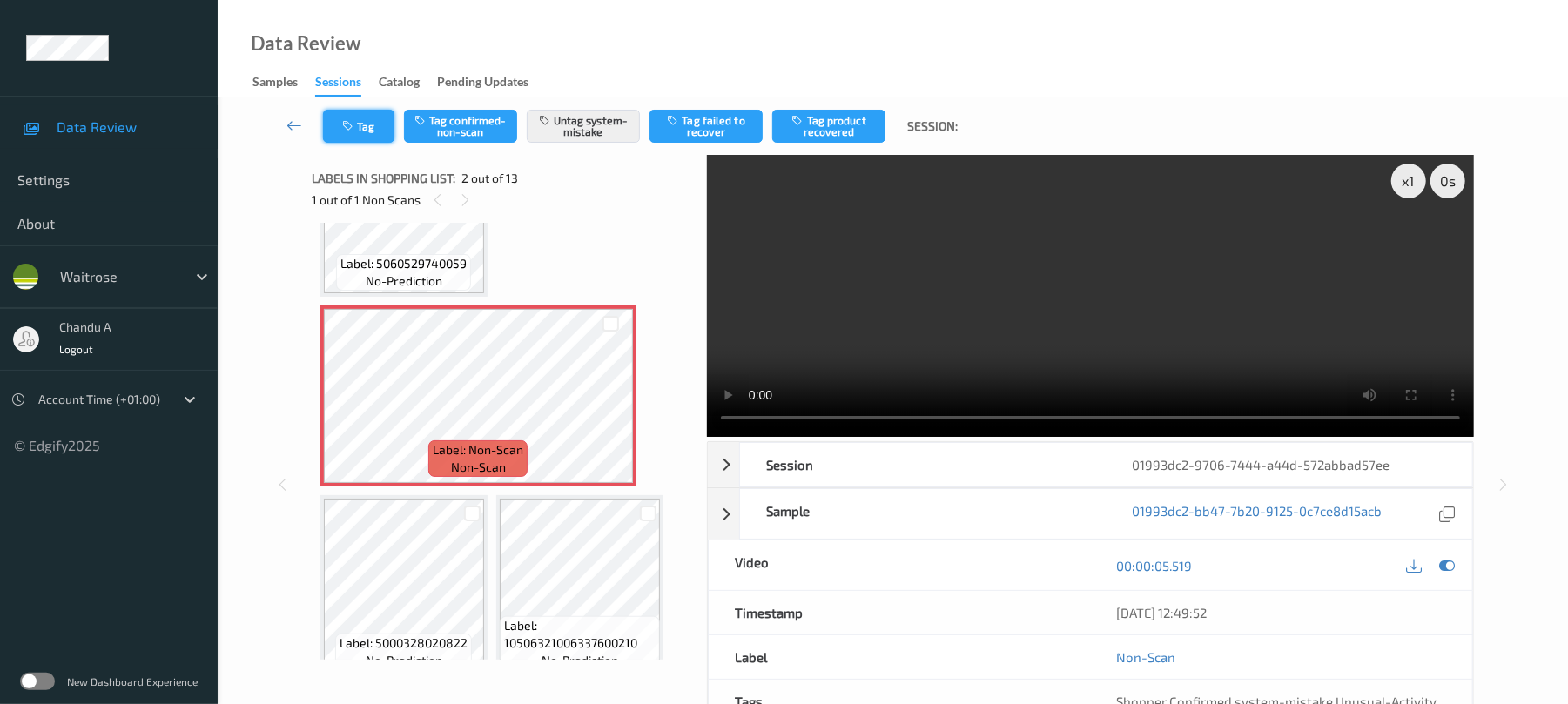
click at [362, 124] on button "Tag" at bounding box center [359, 126] width 71 height 33
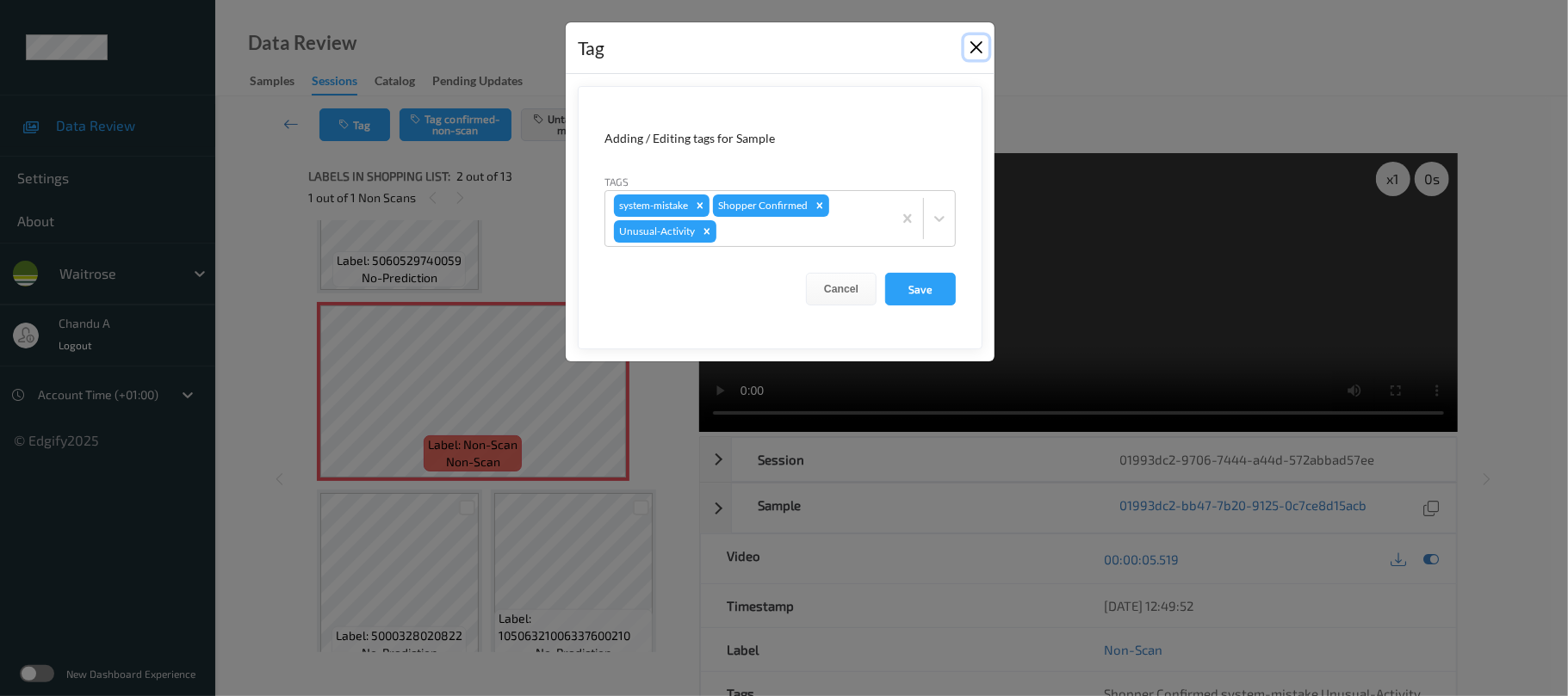
click at [980, 50] on button "Close" at bounding box center [976, 47] width 24 height 24
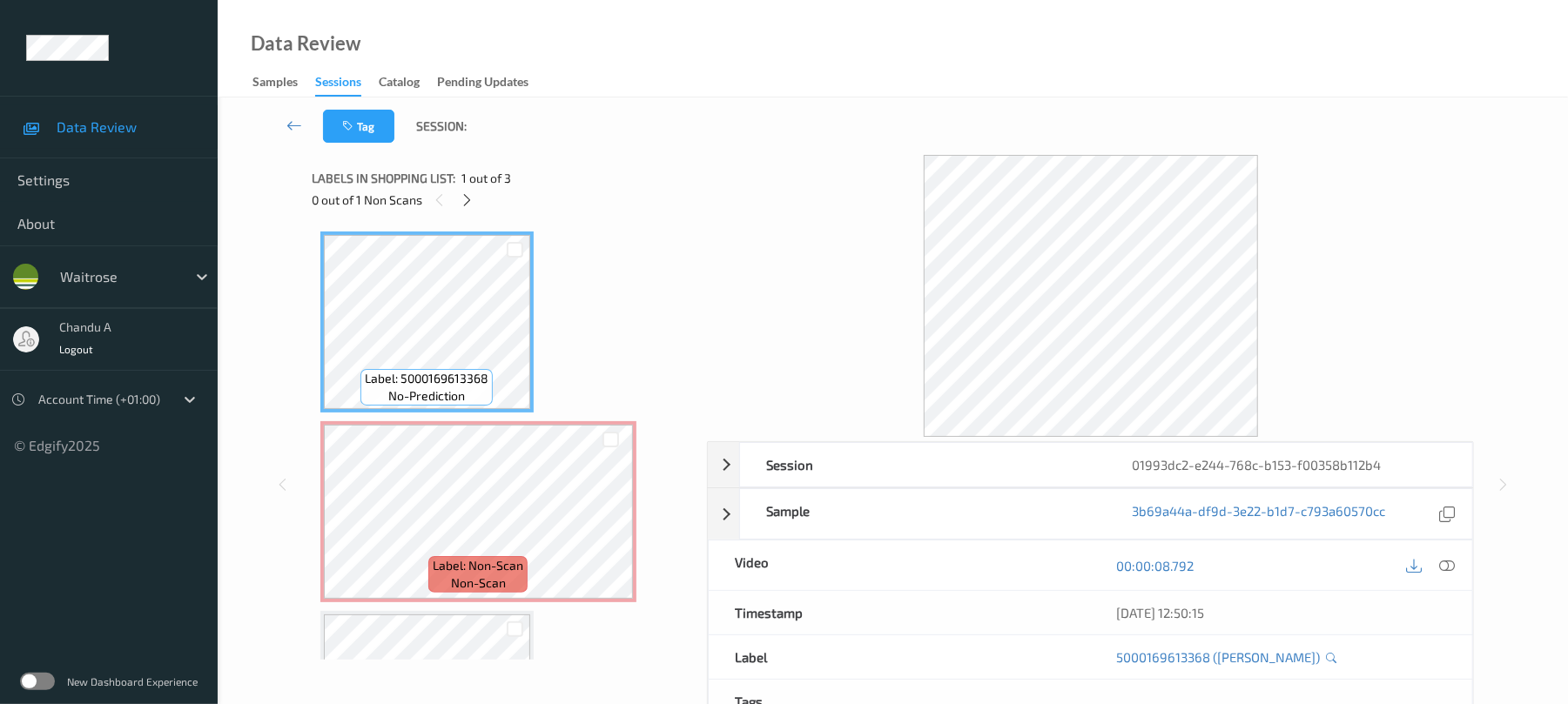
click at [477, 207] on div "0 out of 1 Non Scans" at bounding box center [502, 200] width 383 height 21
click at [470, 199] on icon at bounding box center [466, 201] width 15 height 16
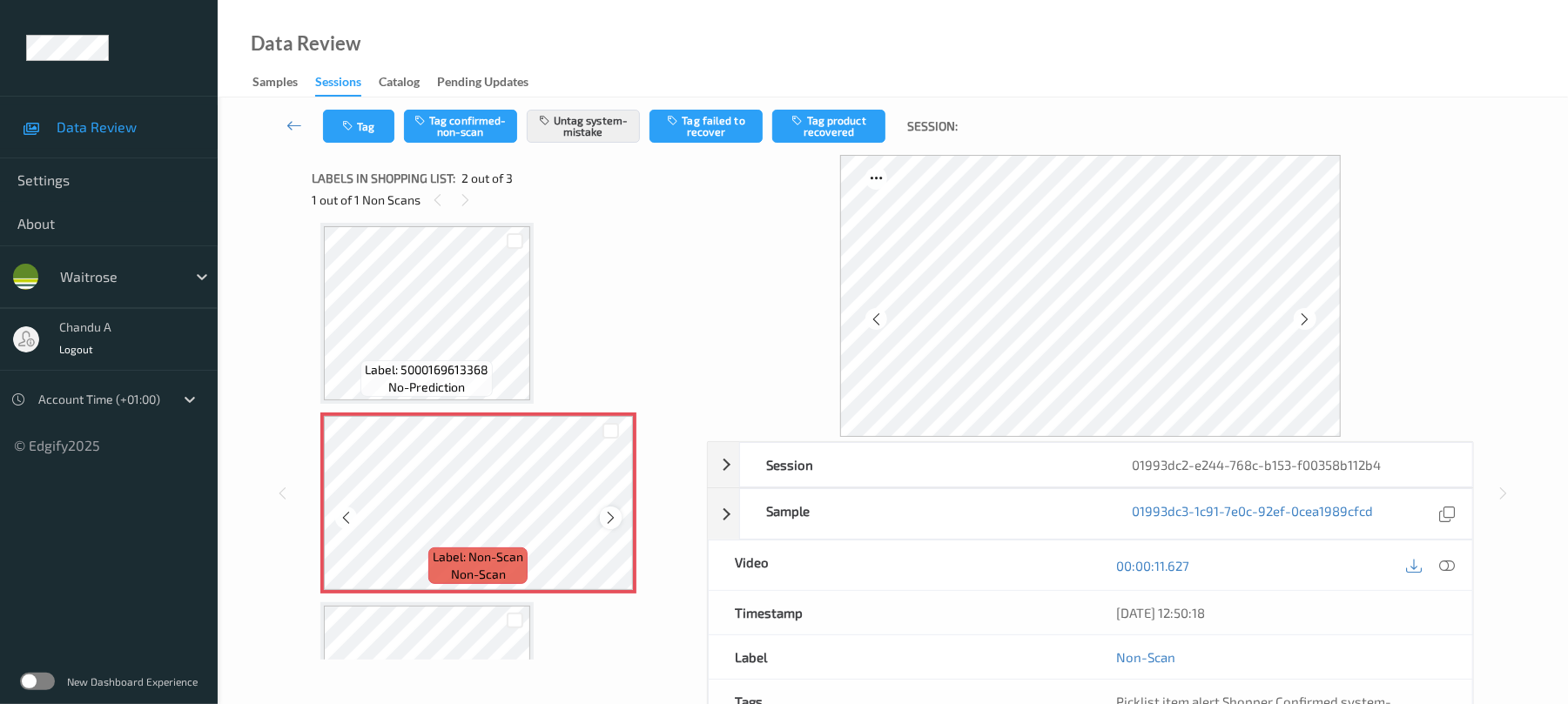
click at [606, 512] on icon at bounding box center [610, 518] width 15 height 16
click at [374, 117] on button "Tag" at bounding box center [359, 126] width 71 height 33
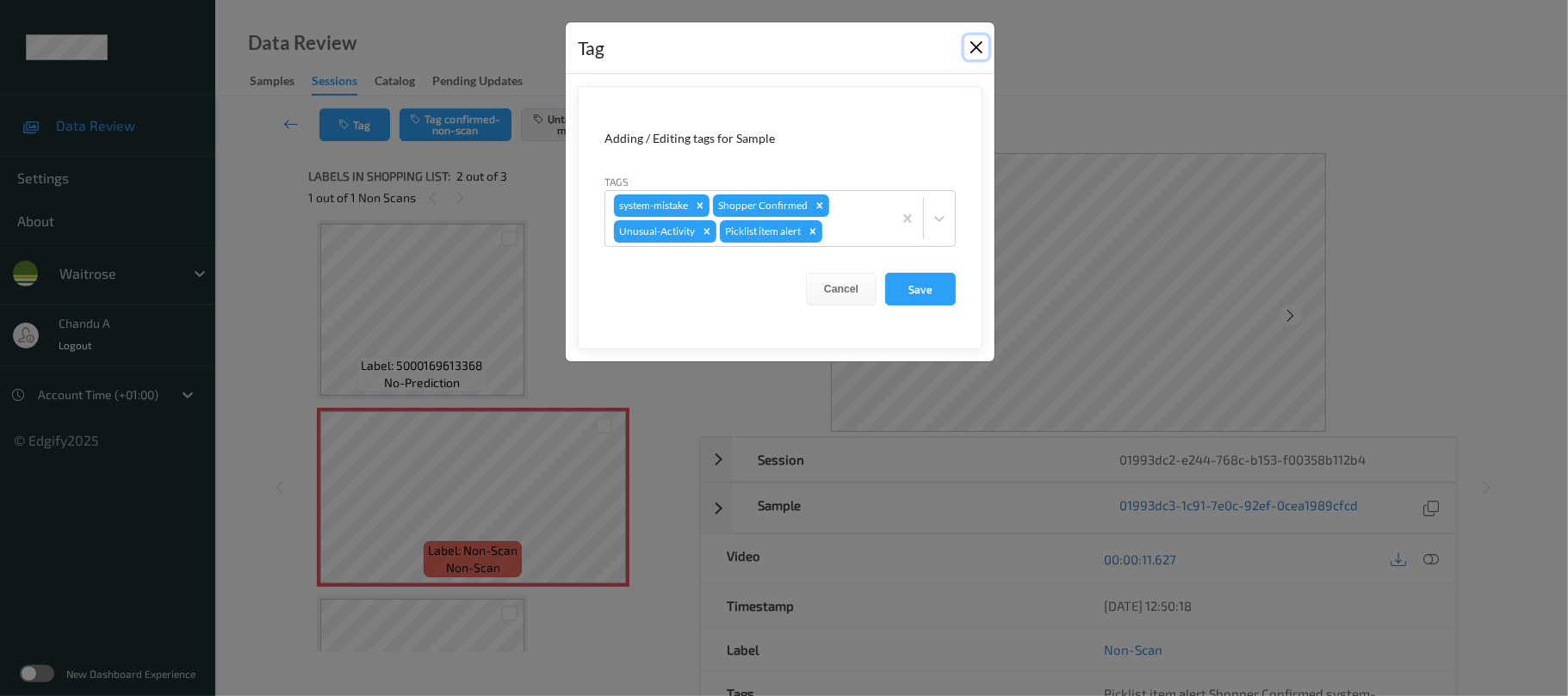
click at [985, 50] on button "Close" at bounding box center [976, 47] width 24 height 24
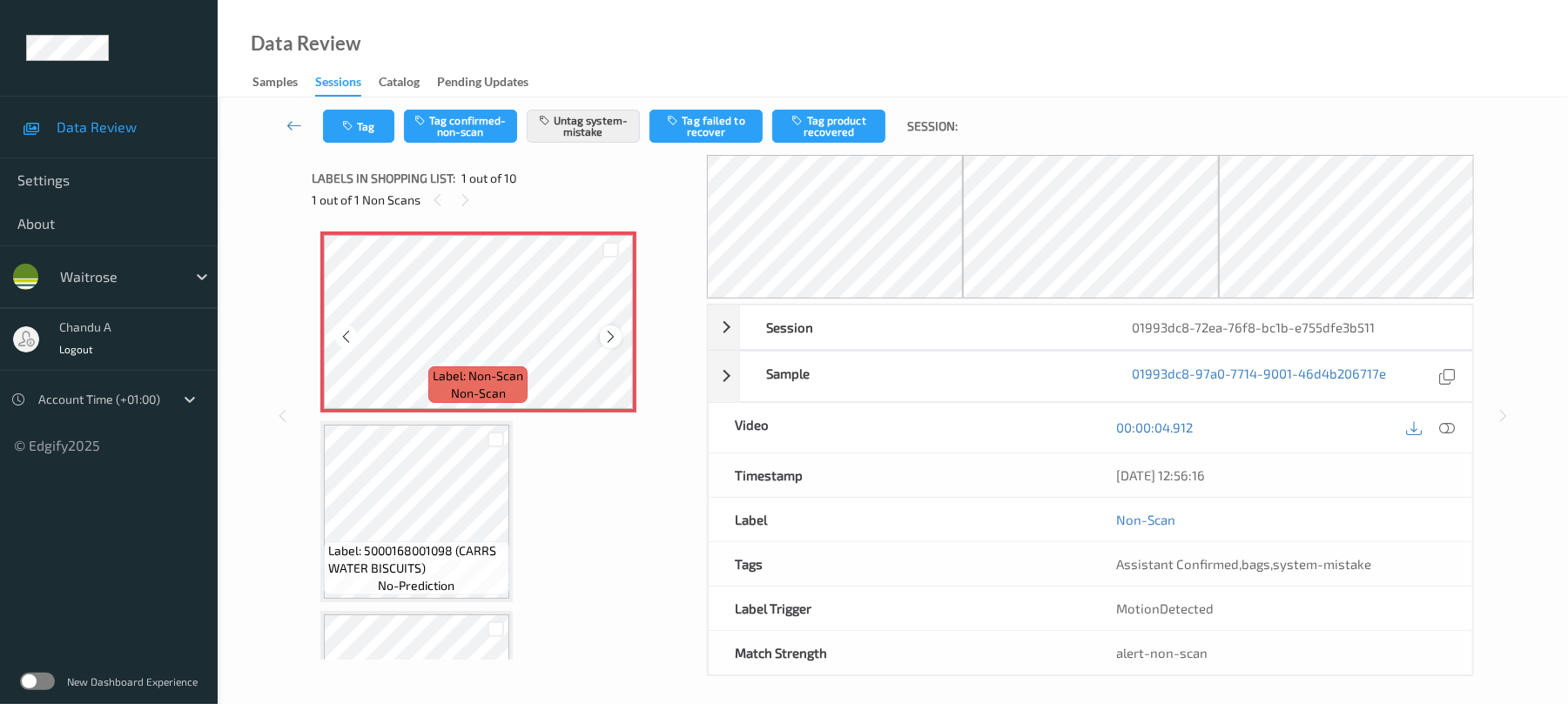
click at [613, 342] on icon at bounding box center [610, 337] width 15 height 16
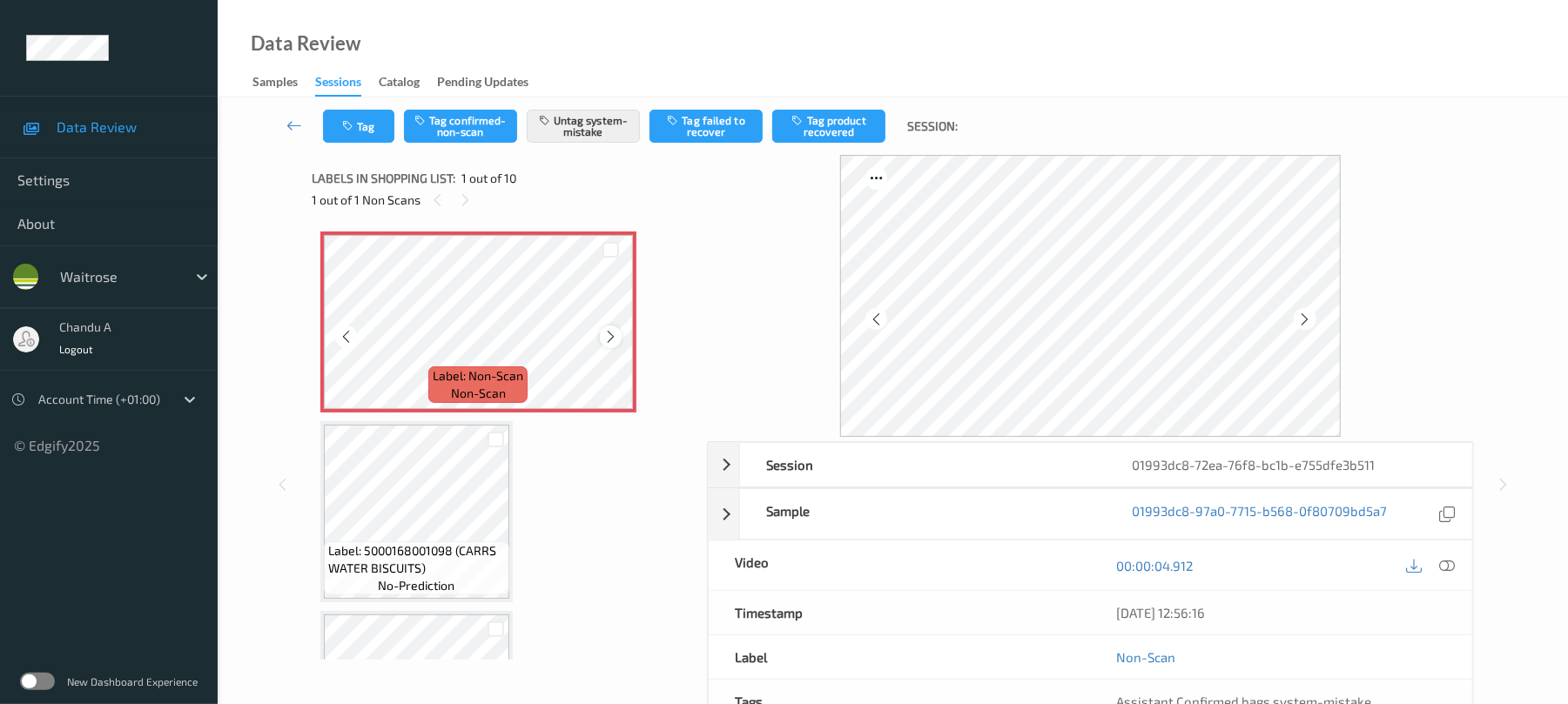
click at [609, 331] on icon at bounding box center [610, 337] width 15 height 16
click at [383, 133] on button "Tag" at bounding box center [359, 126] width 71 height 33
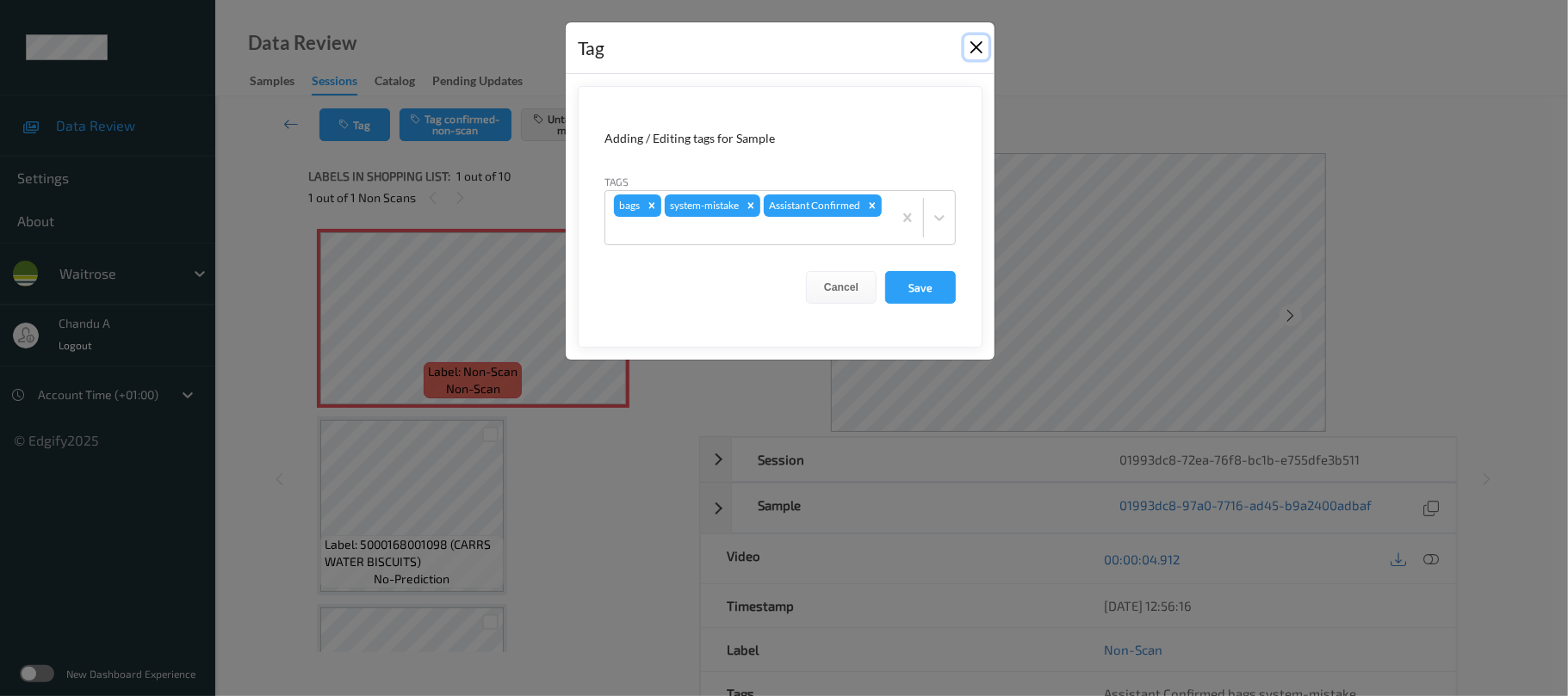
click at [975, 56] on button "Close" at bounding box center [976, 47] width 24 height 24
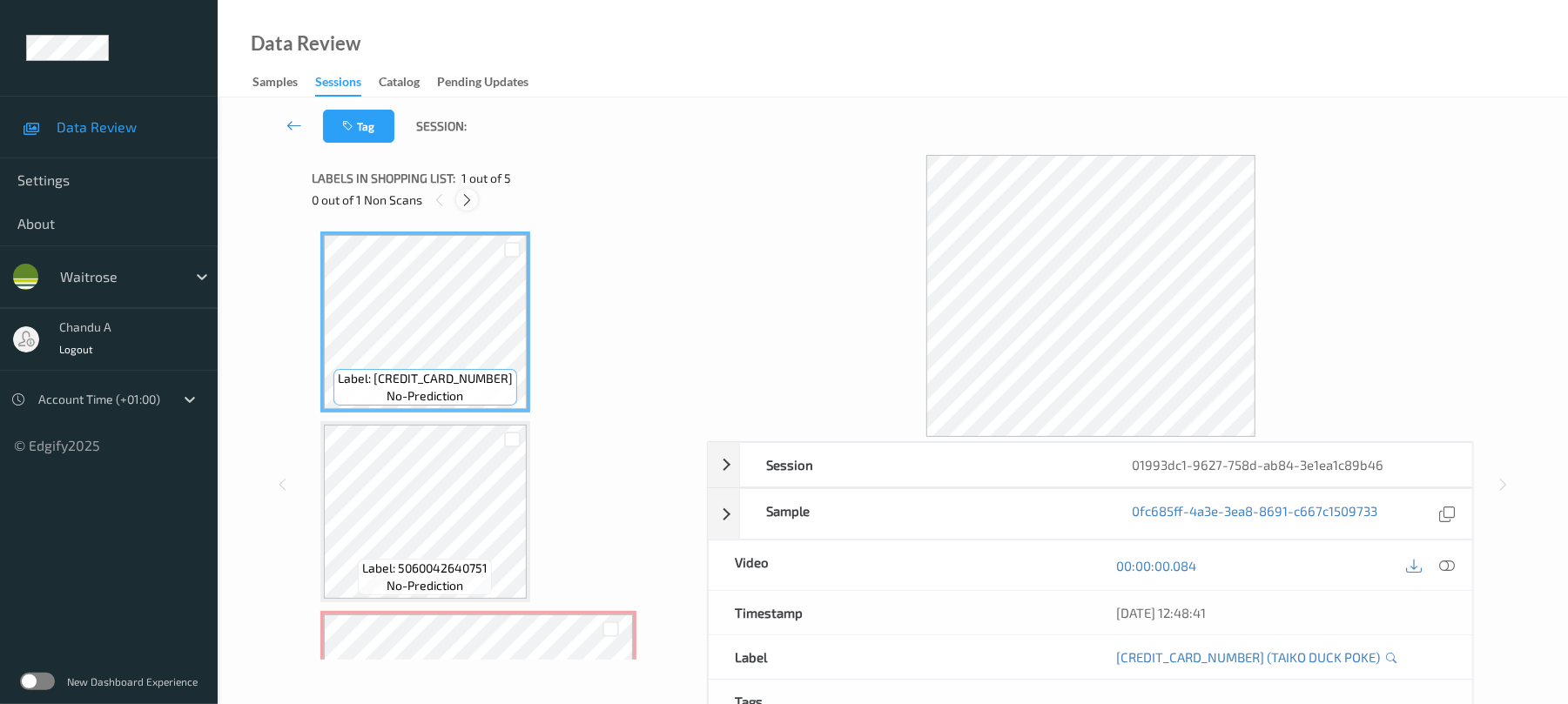
click at [471, 197] on icon at bounding box center [466, 201] width 15 height 16
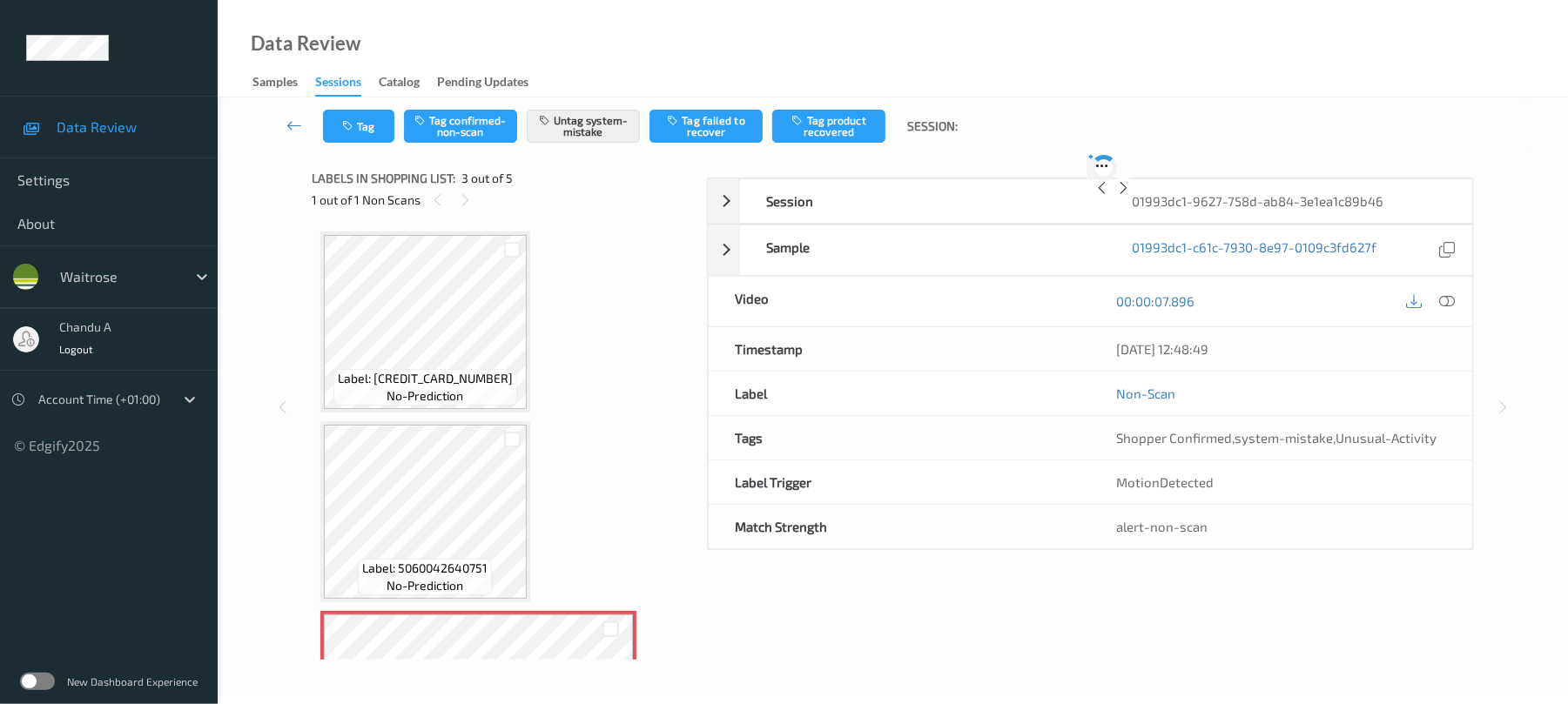
scroll to position [199, 0]
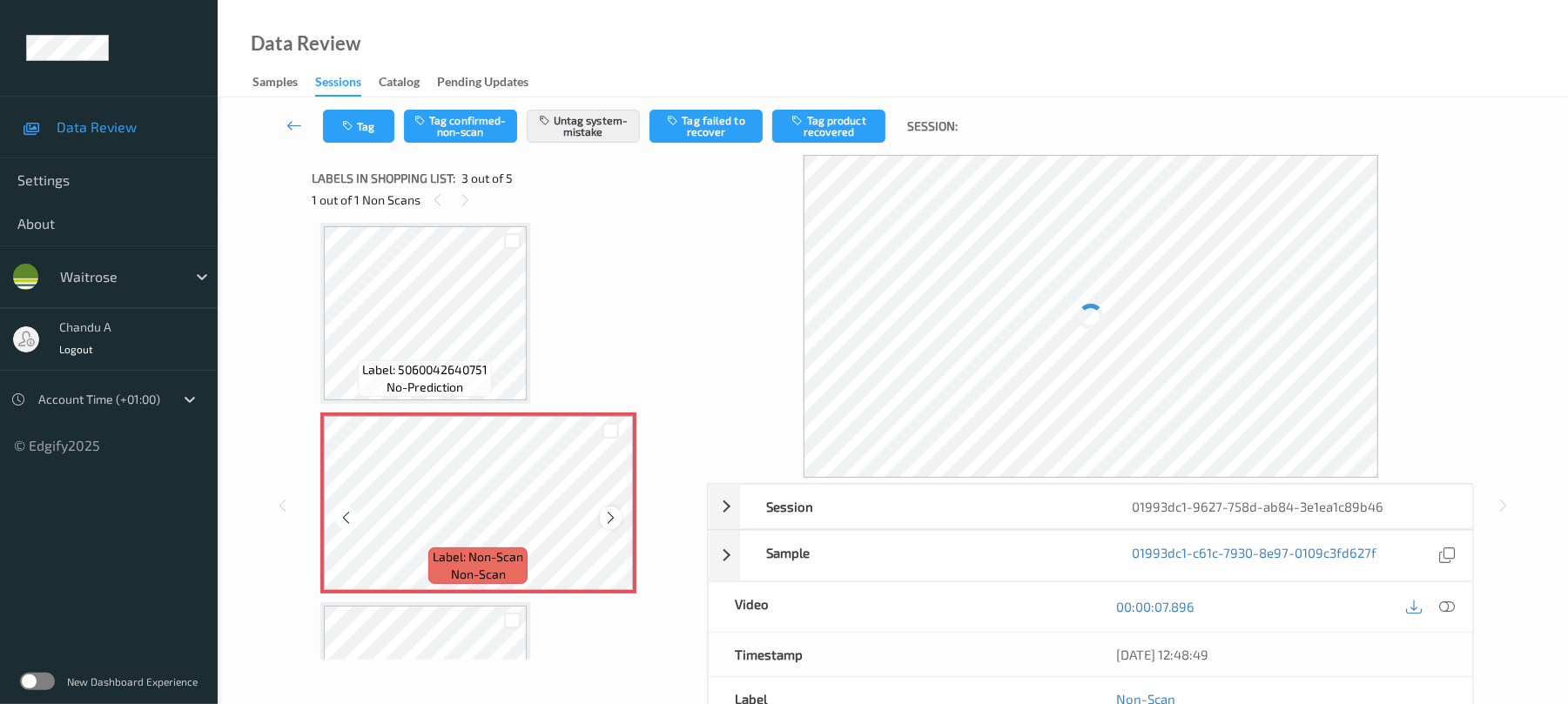
click at [607, 517] on icon at bounding box center [610, 518] width 15 height 16
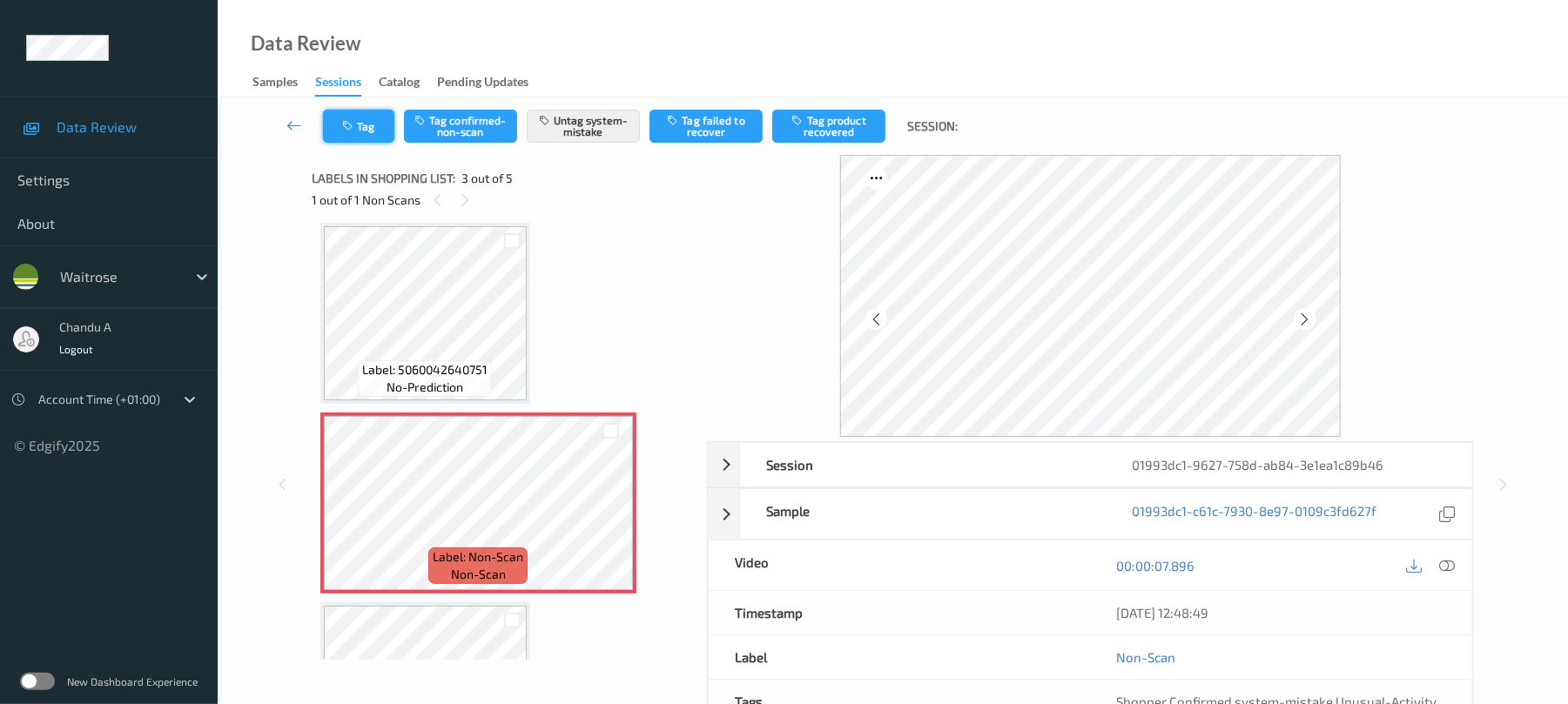
click at [331, 127] on button "Tag" at bounding box center [359, 126] width 71 height 33
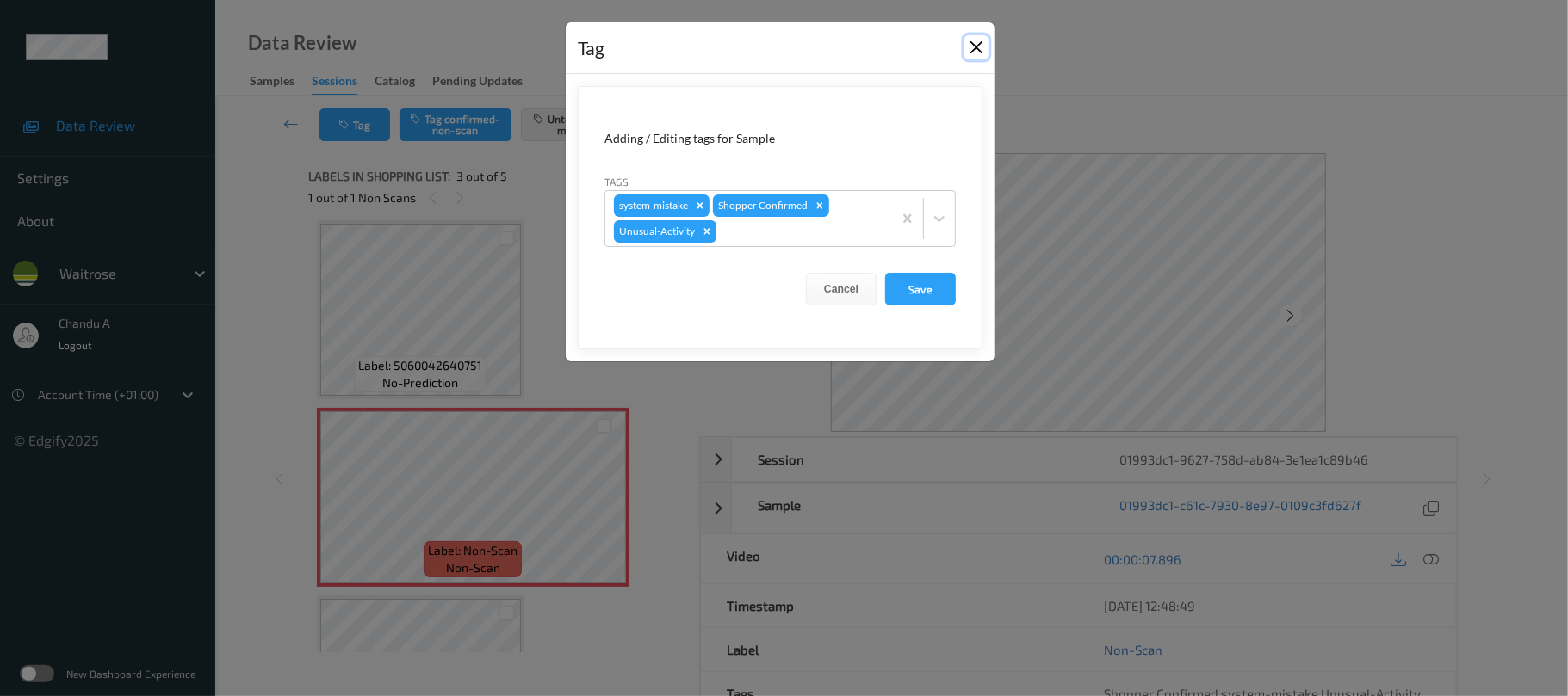
click at [979, 49] on button "Close" at bounding box center [976, 47] width 24 height 24
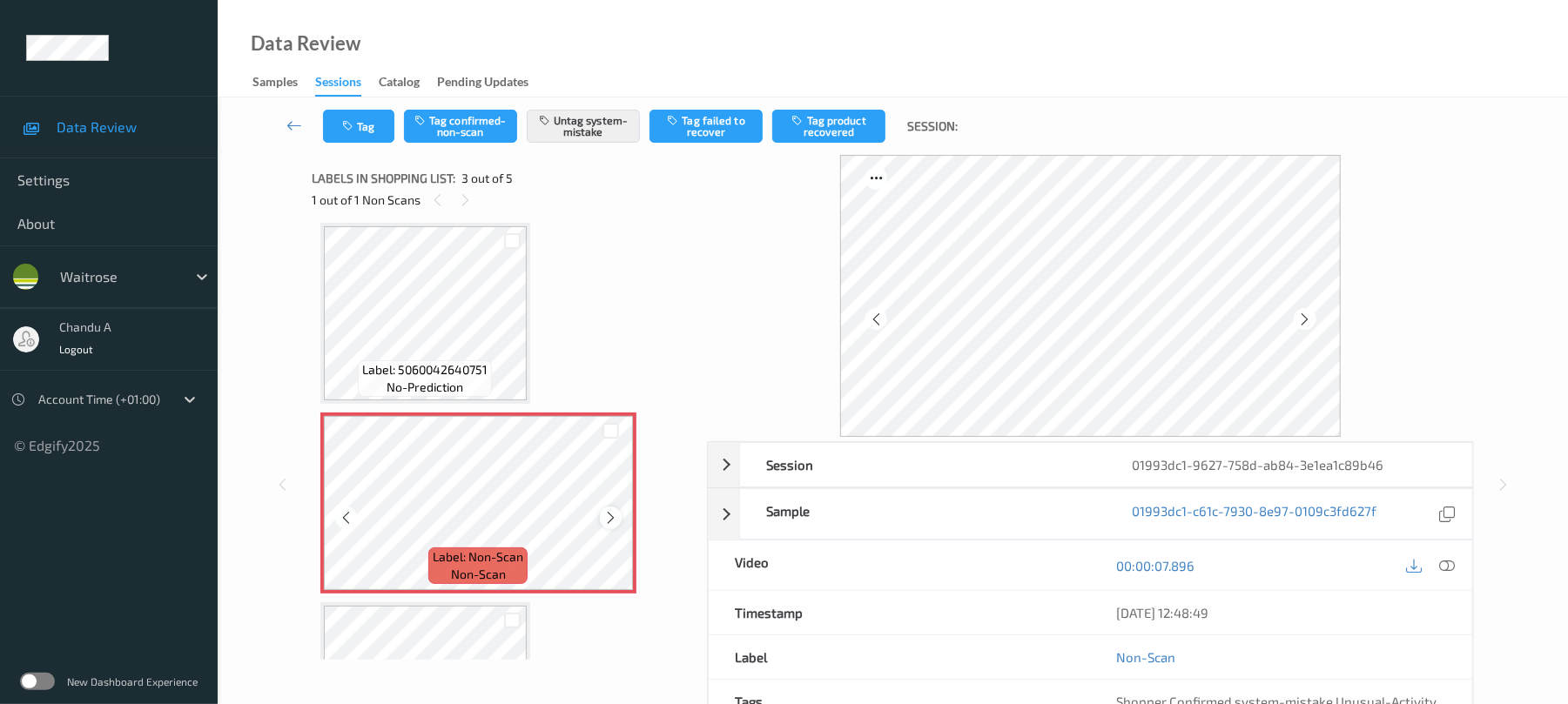
click at [618, 524] on div at bounding box center [610, 518] width 21 height 21
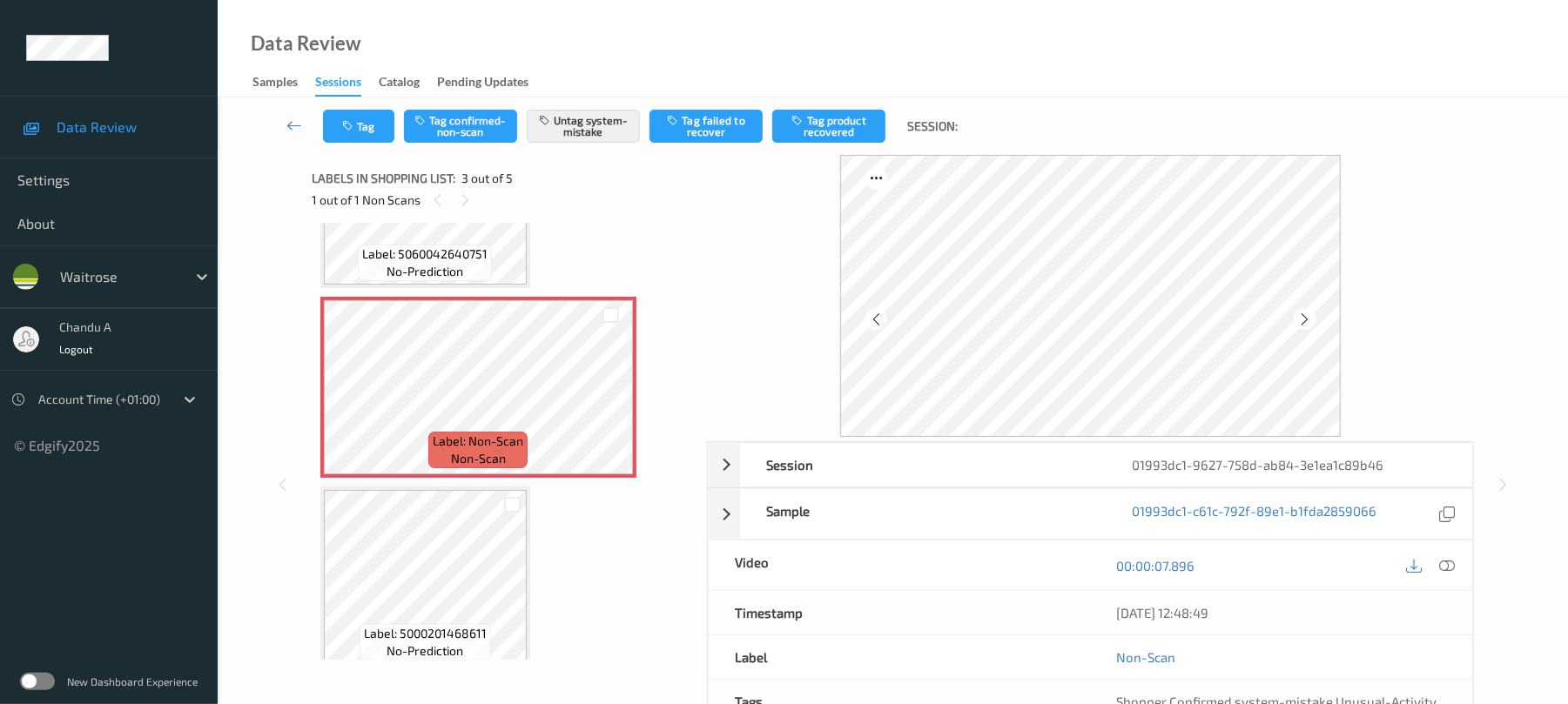
scroll to position [430, 0]
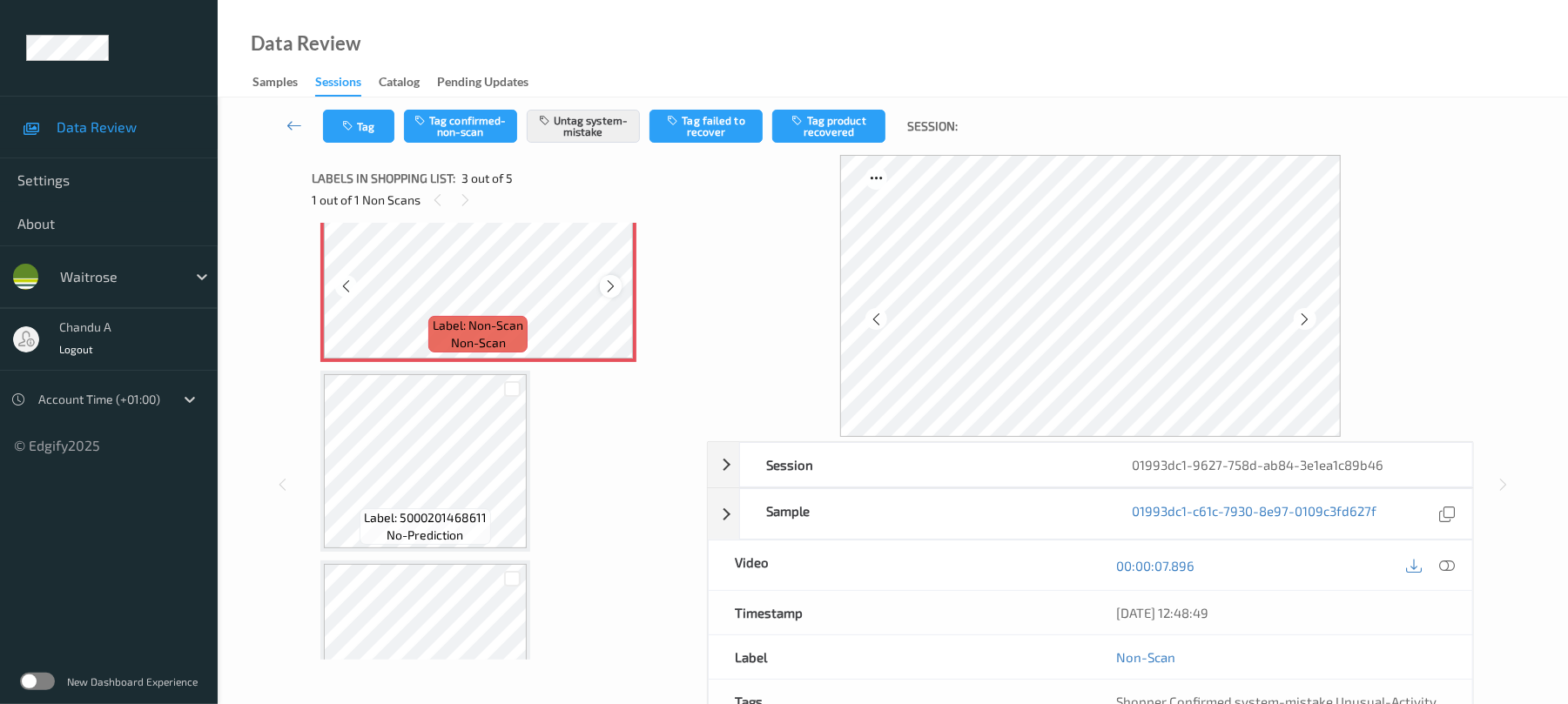
click at [607, 289] on icon at bounding box center [610, 286] width 15 height 16
click at [370, 128] on button "Tag" at bounding box center [359, 126] width 71 height 33
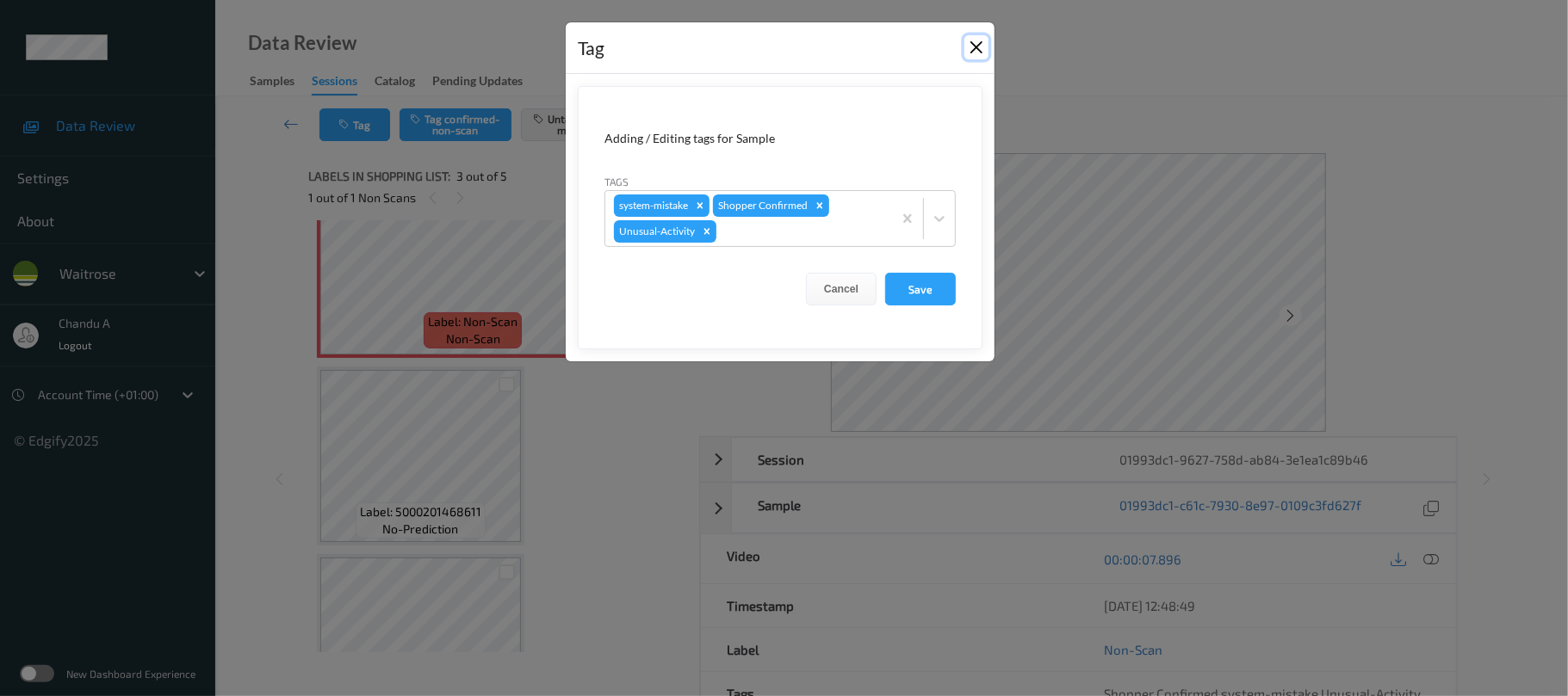
click at [979, 50] on button "Close" at bounding box center [976, 47] width 24 height 24
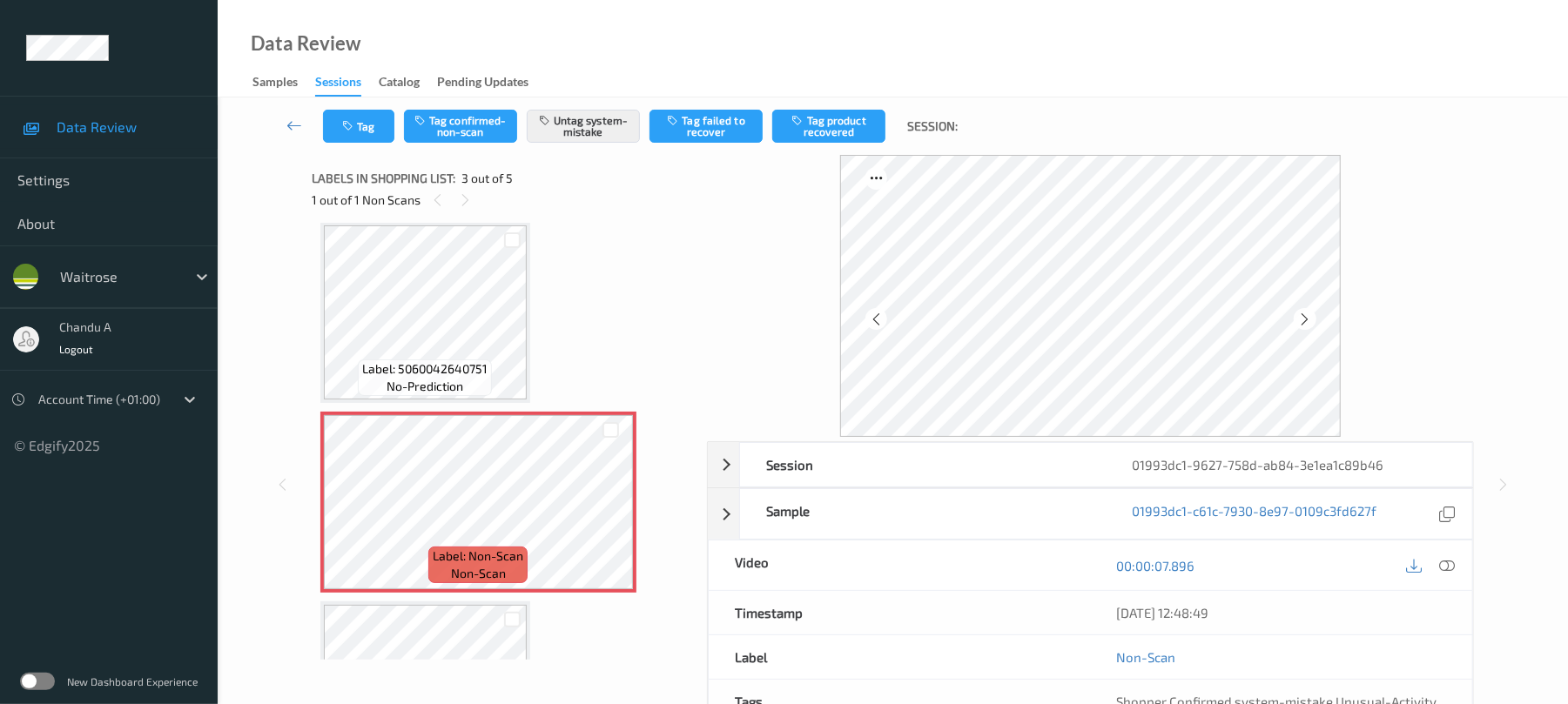
scroll to position [199, 0]
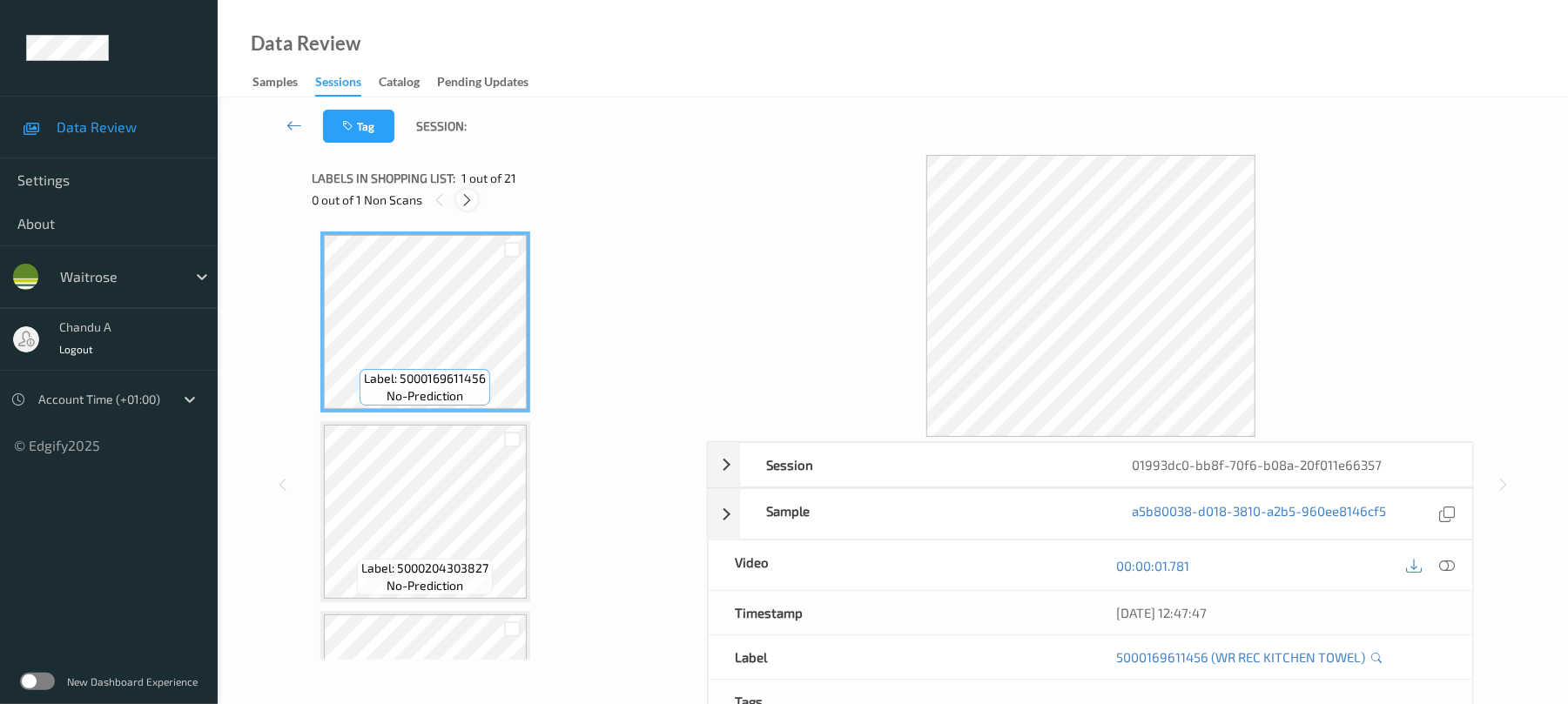
click at [471, 200] on icon at bounding box center [466, 201] width 15 height 16
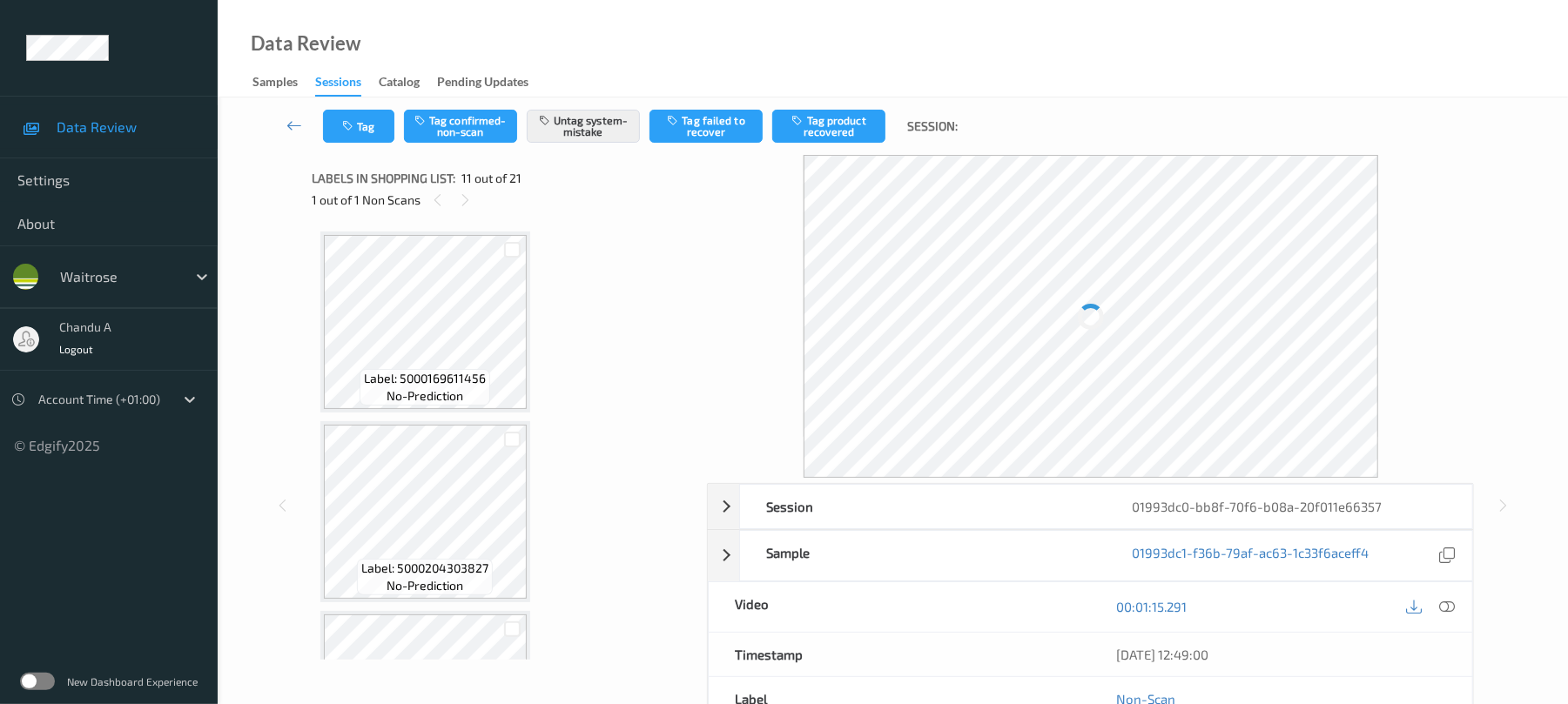
scroll to position [1717, 0]
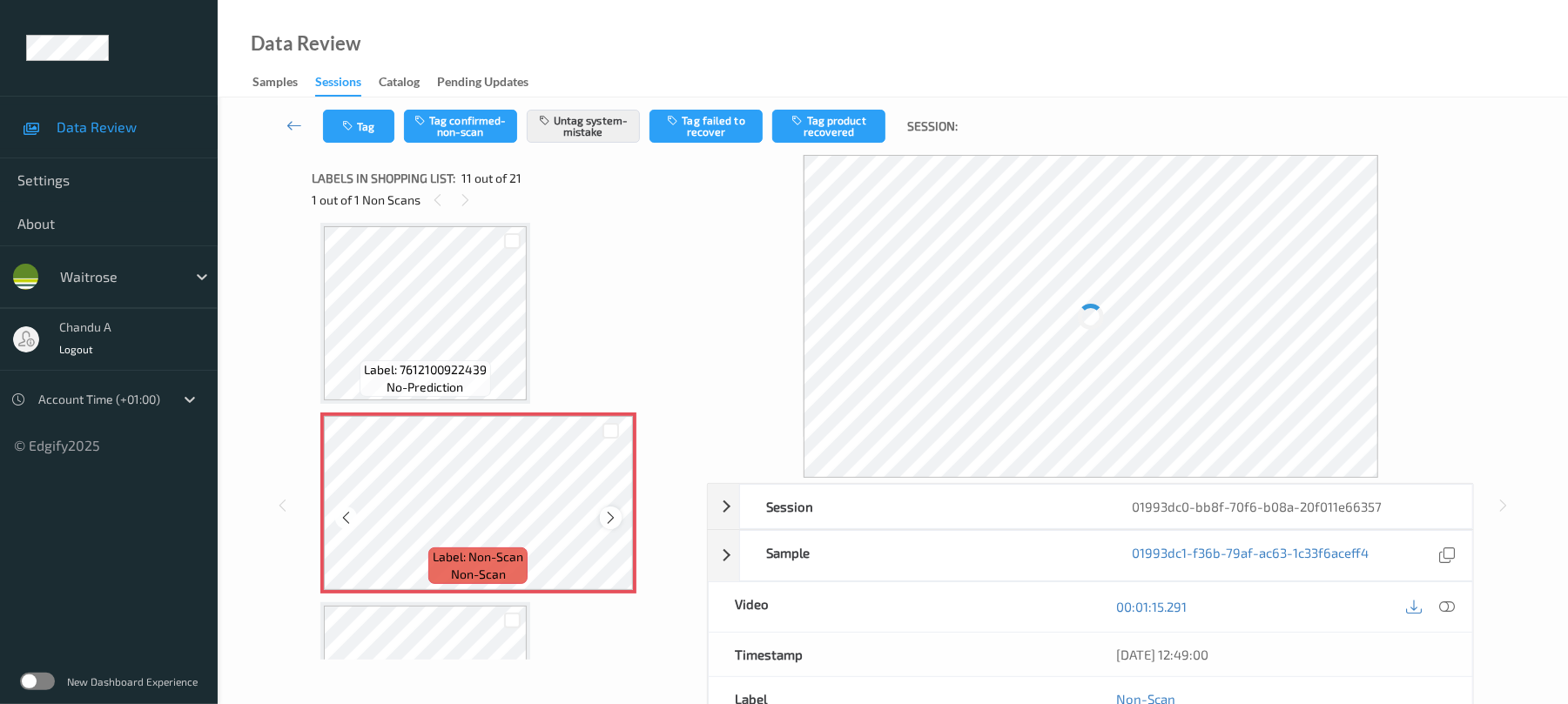
click at [611, 521] on icon at bounding box center [610, 518] width 15 height 16
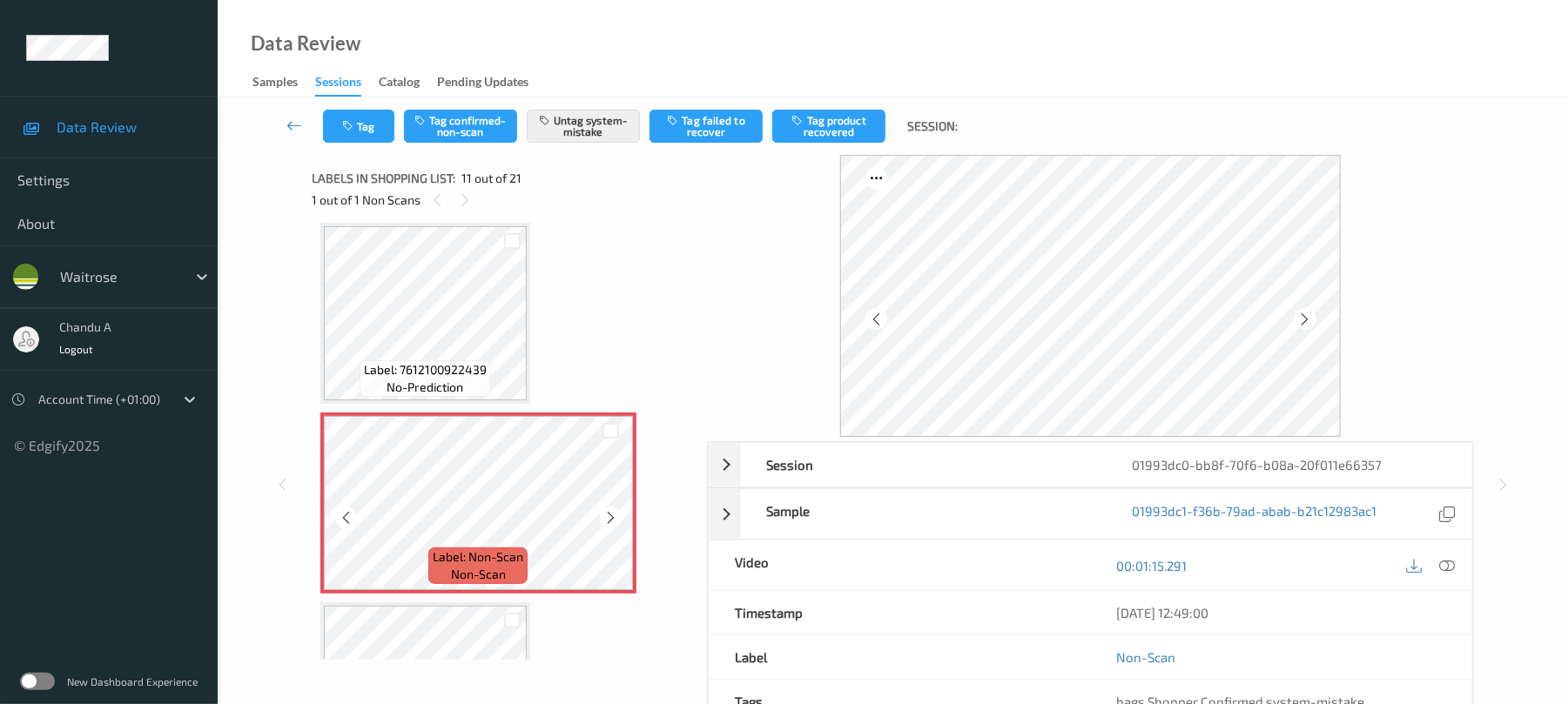
click at [611, 521] on icon at bounding box center [610, 518] width 15 height 16
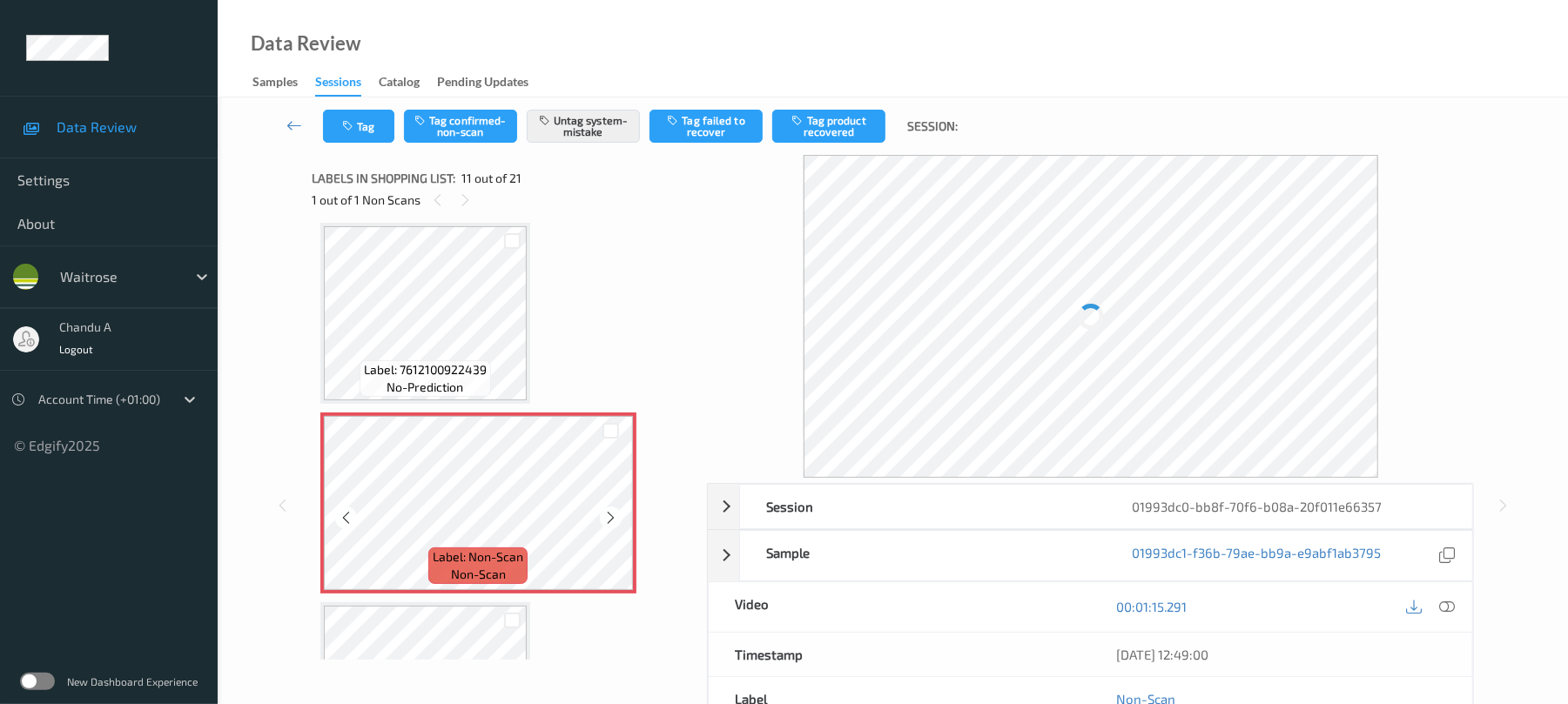
click at [611, 521] on icon at bounding box center [610, 518] width 15 height 16
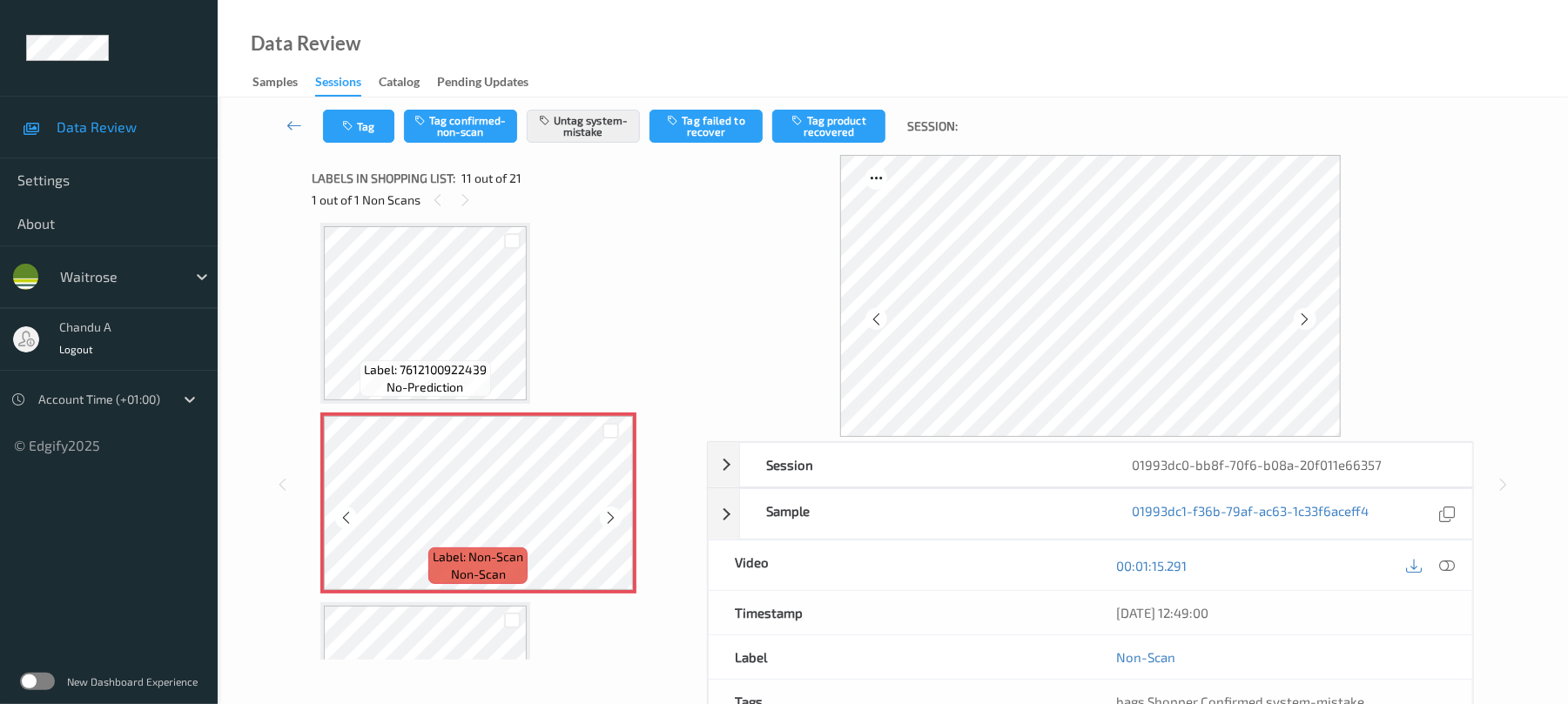
click at [611, 521] on icon at bounding box center [610, 518] width 15 height 16
click at [351, 123] on icon "button" at bounding box center [350, 127] width 15 height 12
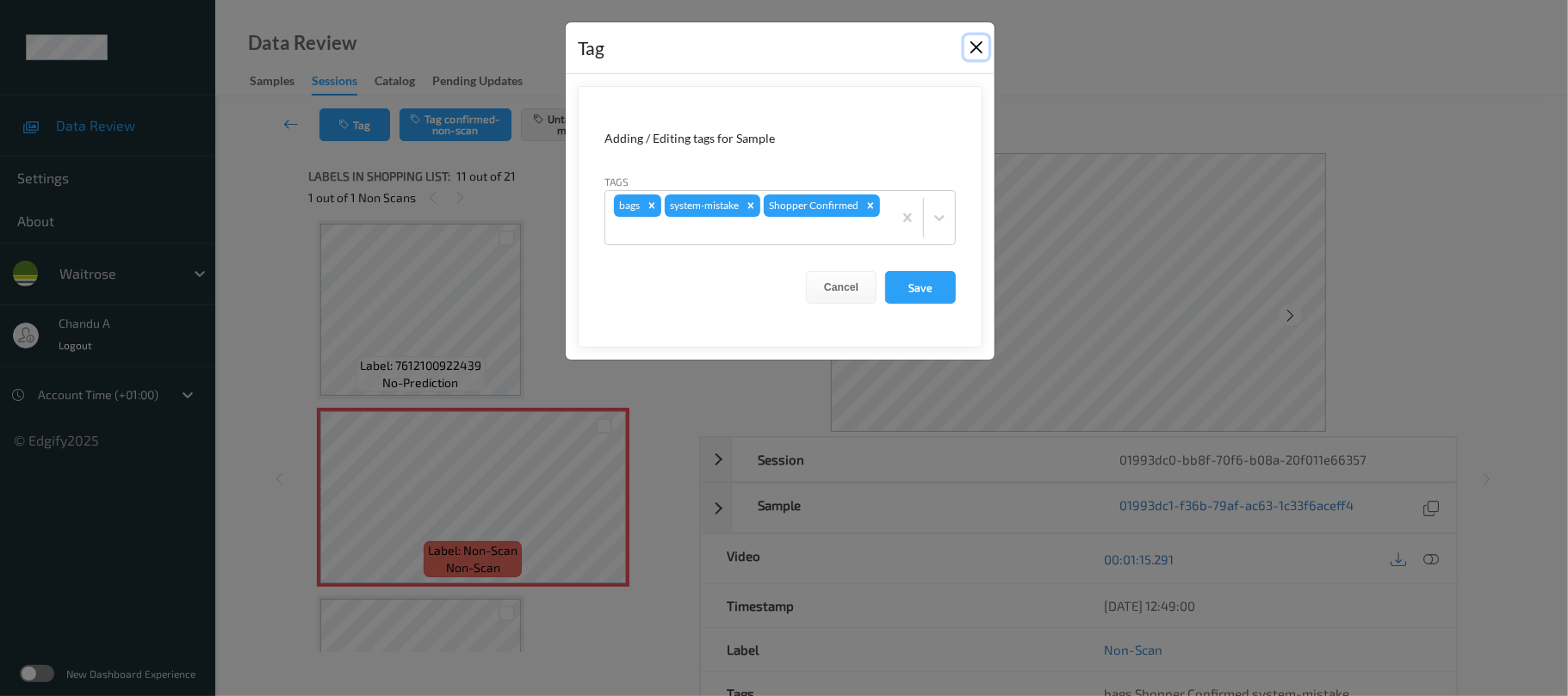
click at [977, 46] on button "Close" at bounding box center [976, 47] width 24 height 24
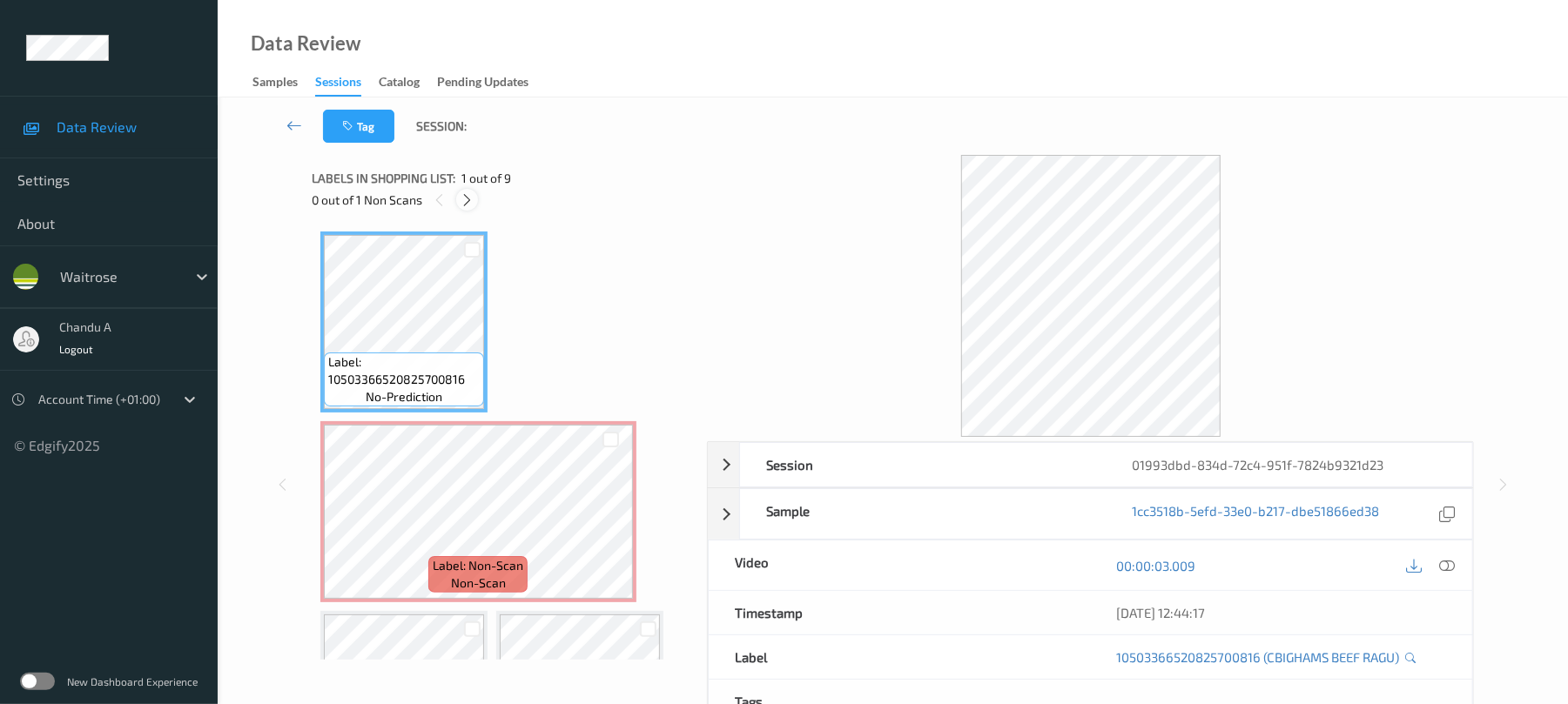
click at [465, 197] on icon at bounding box center [466, 201] width 15 height 16
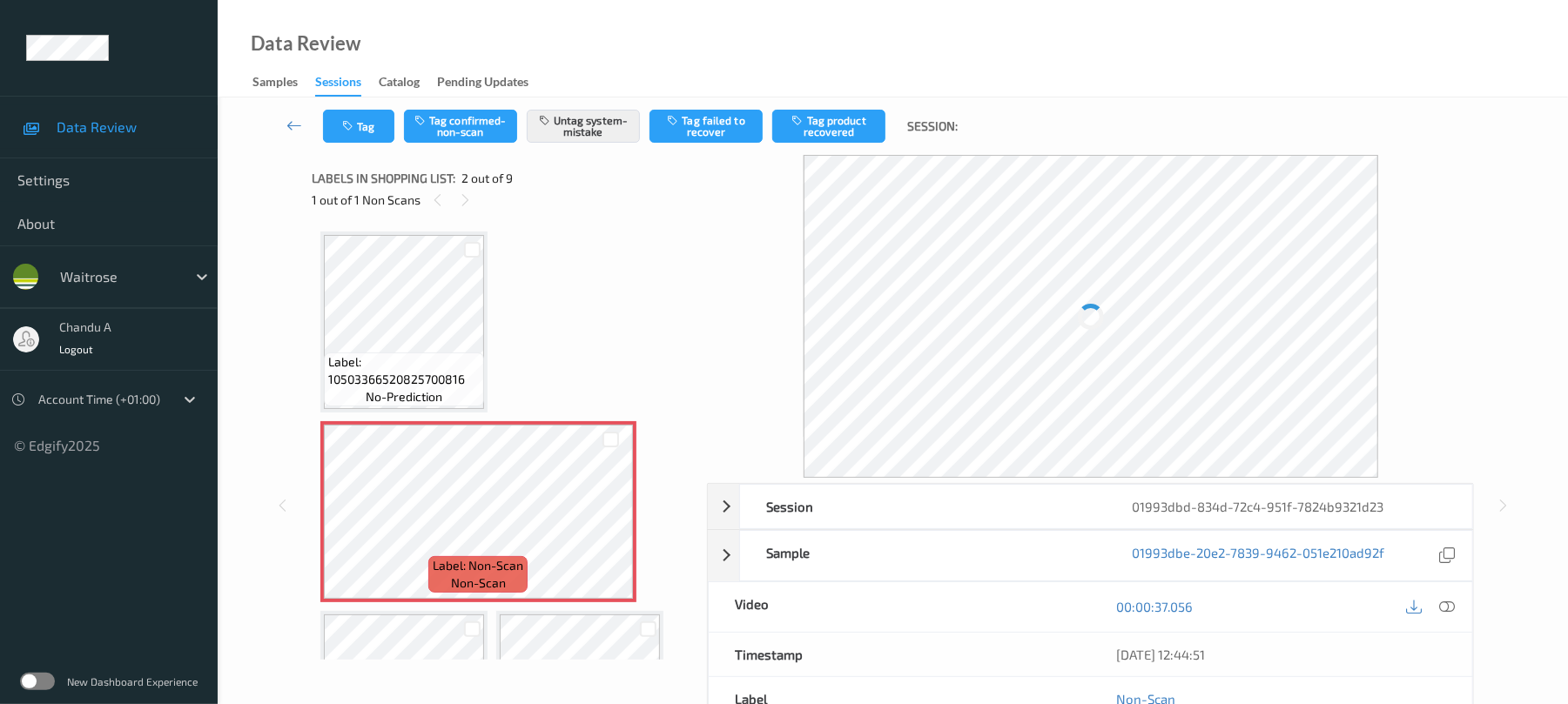
scroll to position [9, 0]
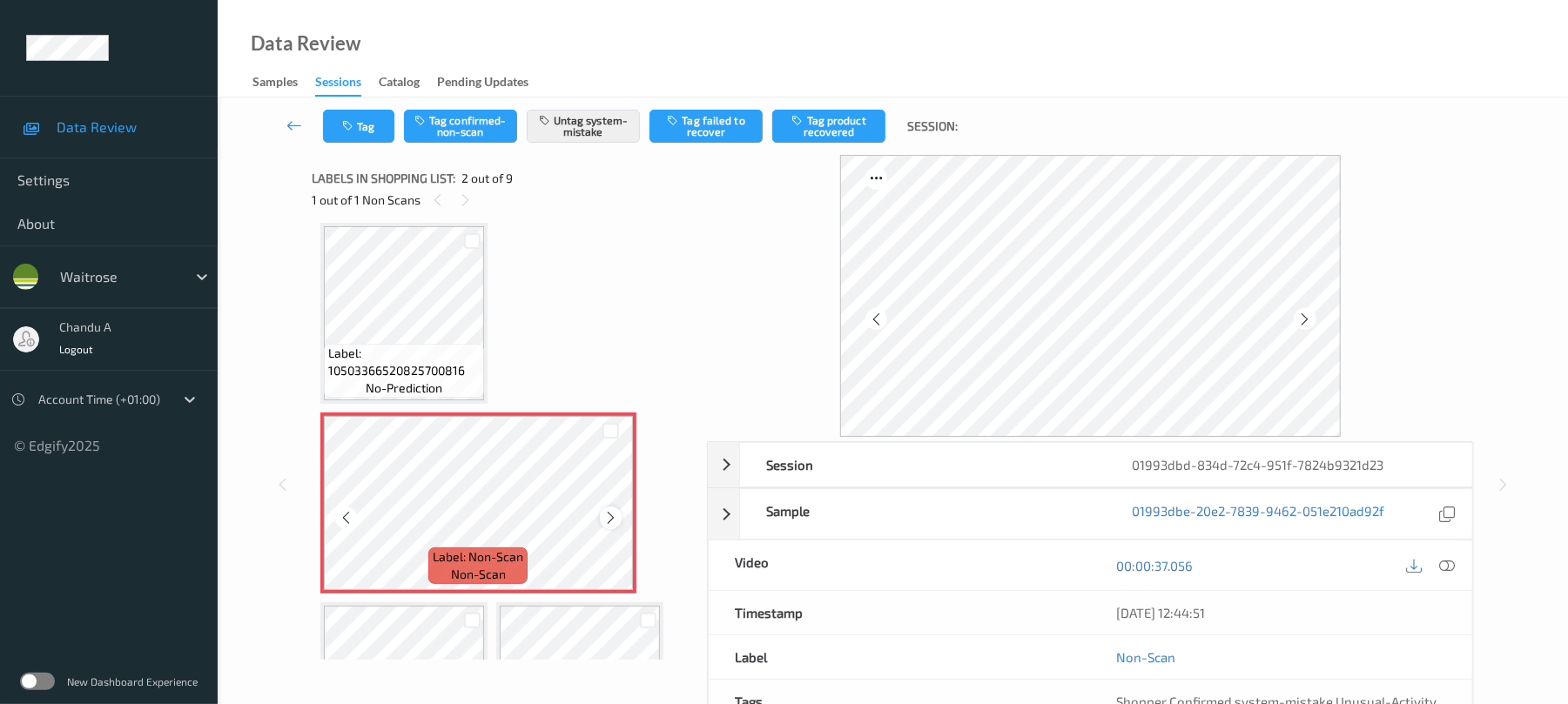
click at [603, 510] on icon at bounding box center [610, 518] width 15 height 16
click at [603, 513] on icon at bounding box center [610, 518] width 15 height 16
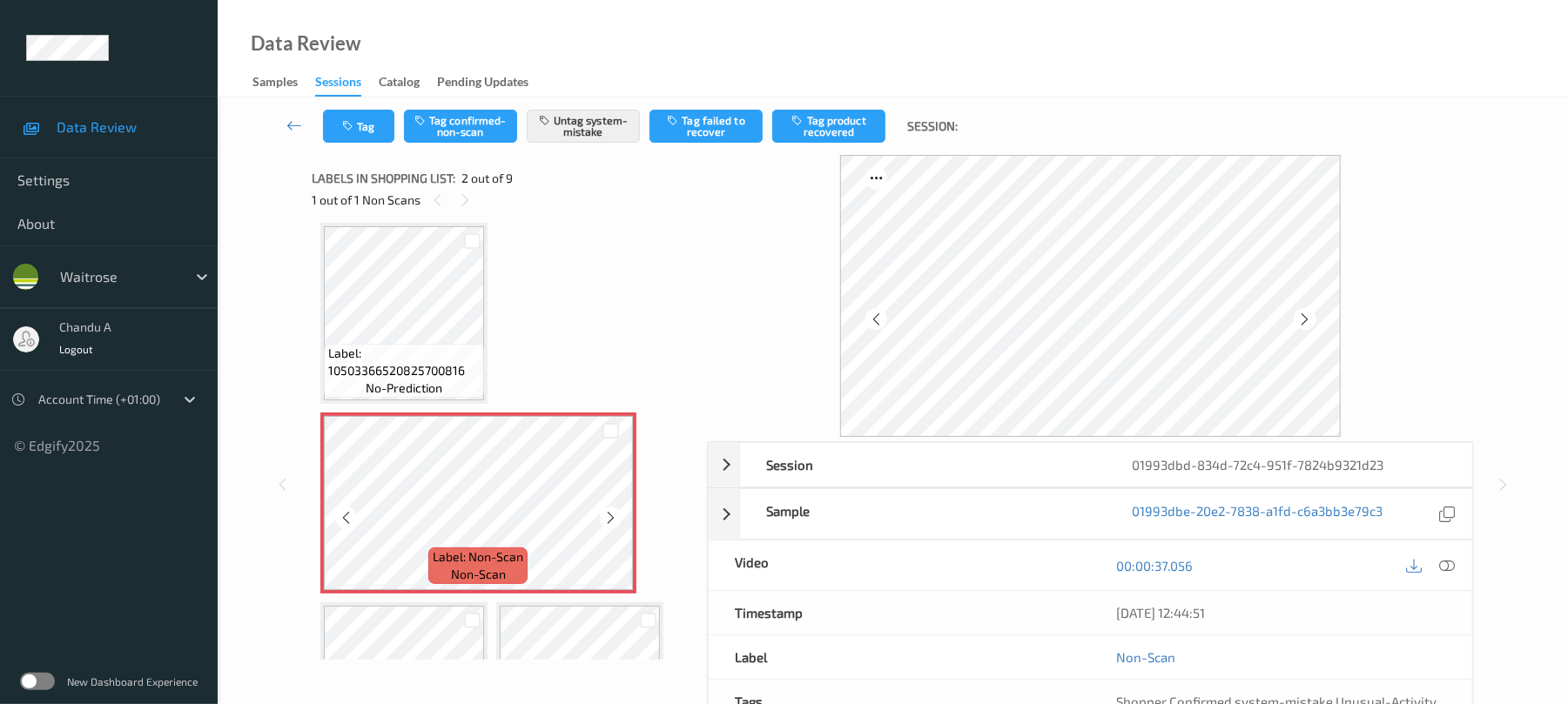
click at [603, 513] on icon at bounding box center [610, 518] width 15 height 16
click at [367, 127] on button "Tag" at bounding box center [359, 126] width 71 height 33
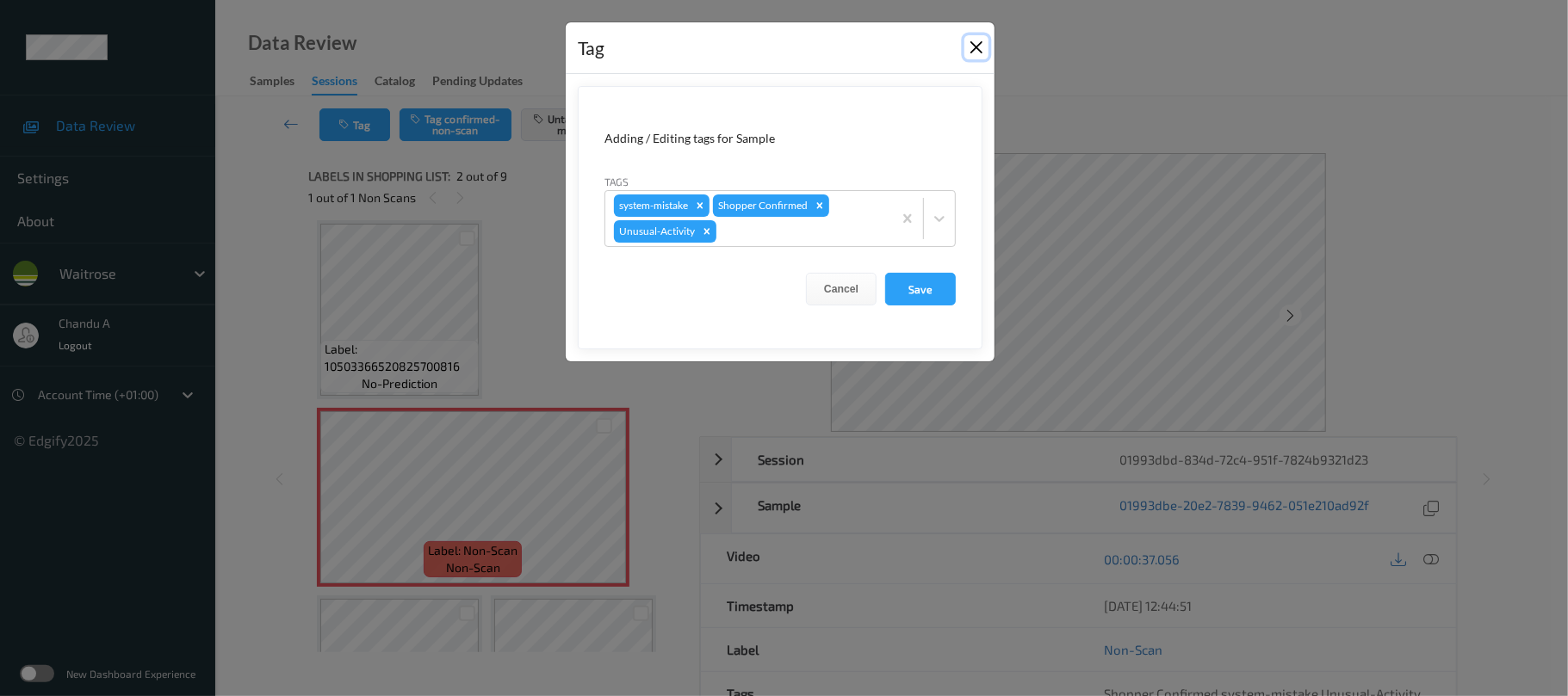
click at [979, 45] on button "Close" at bounding box center [976, 47] width 24 height 24
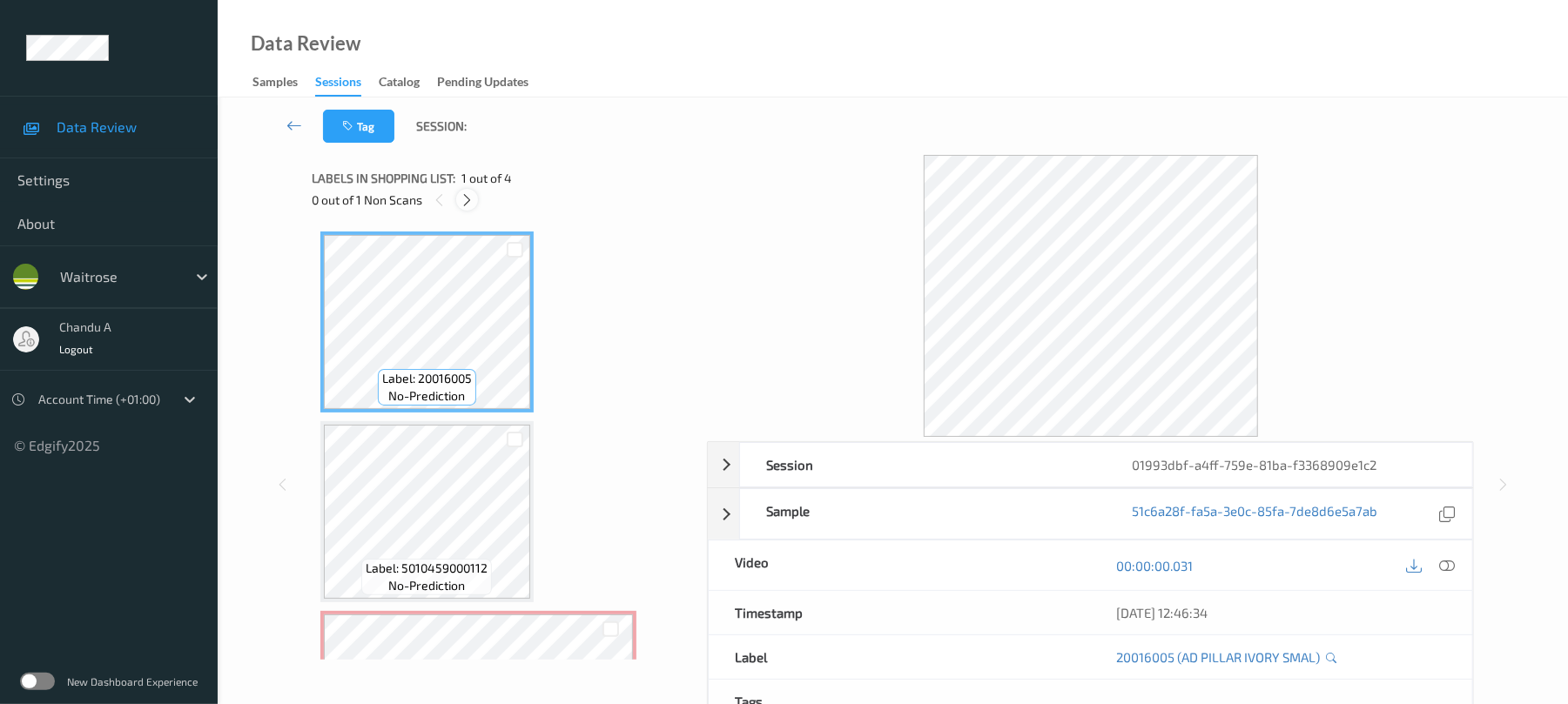
click at [464, 203] on icon at bounding box center [466, 201] width 15 height 16
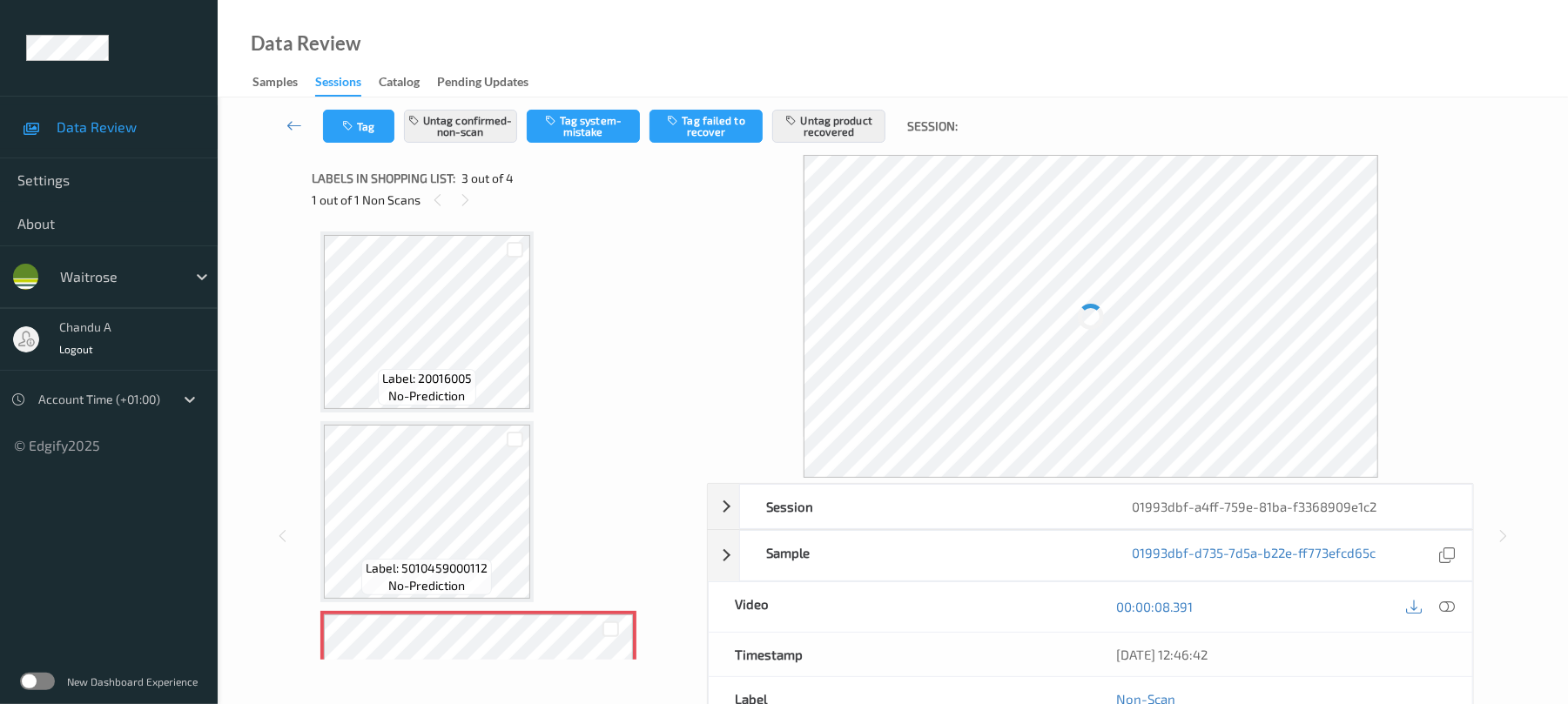
scroll to position [199, 0]
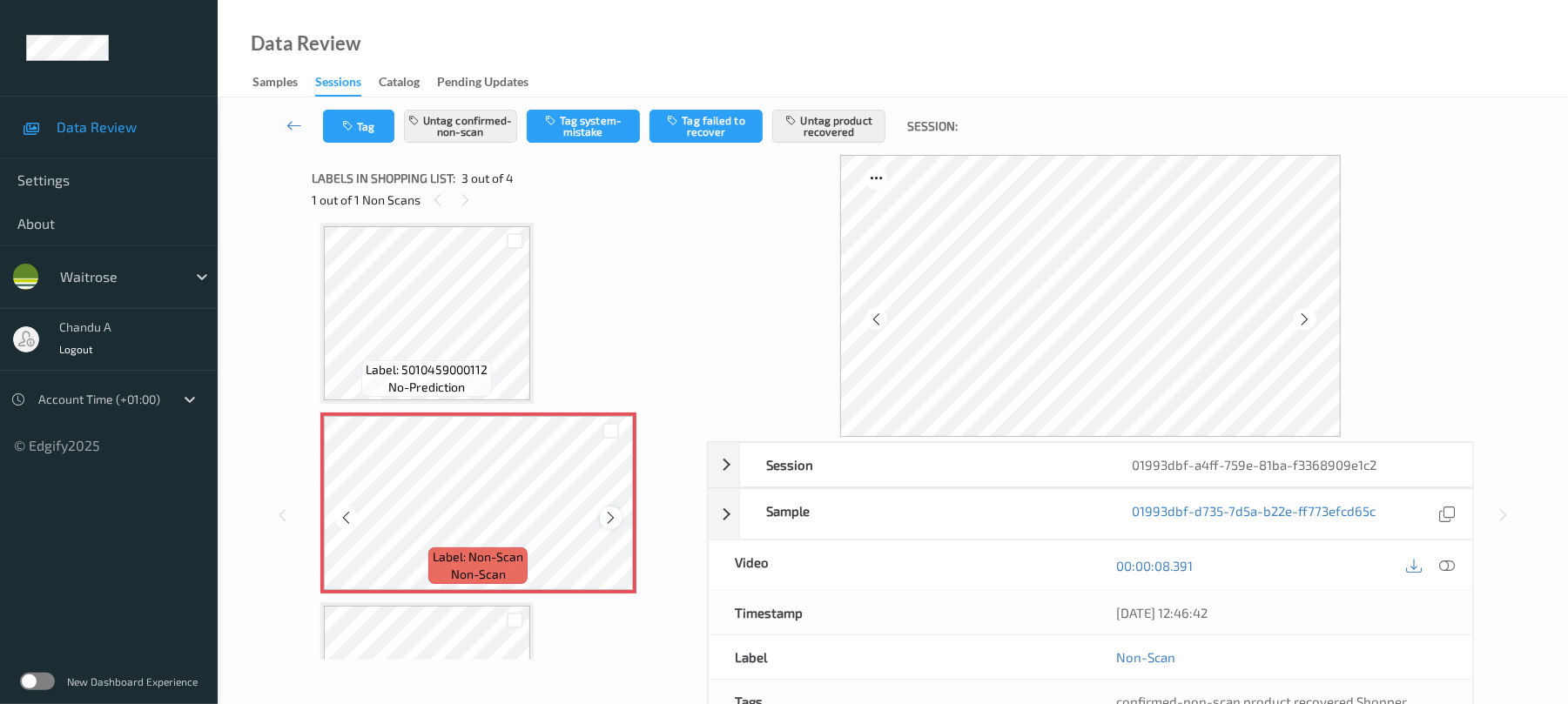
click at [610, 520] on icon at bounding box center [610, 518] width 15 height 16
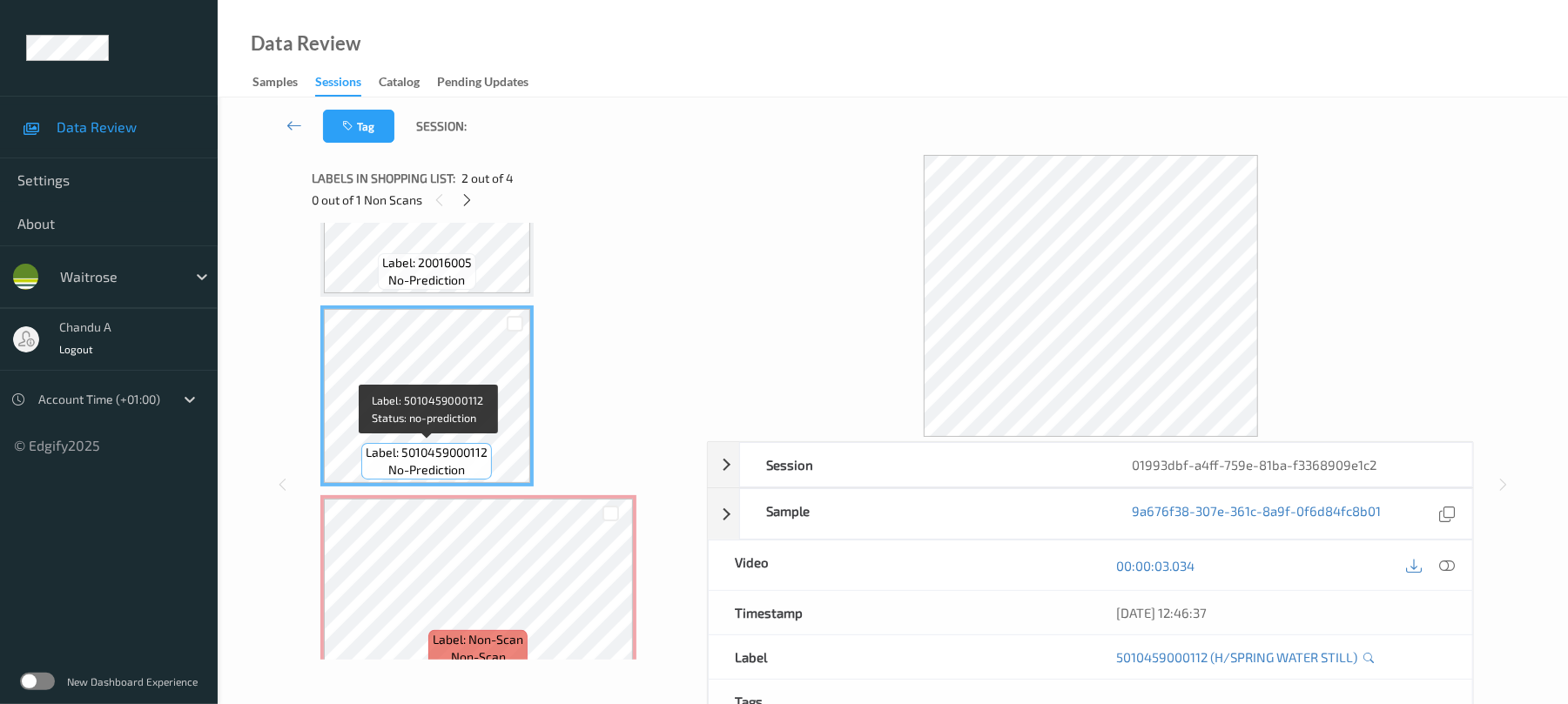
scroll to position [232, 0]
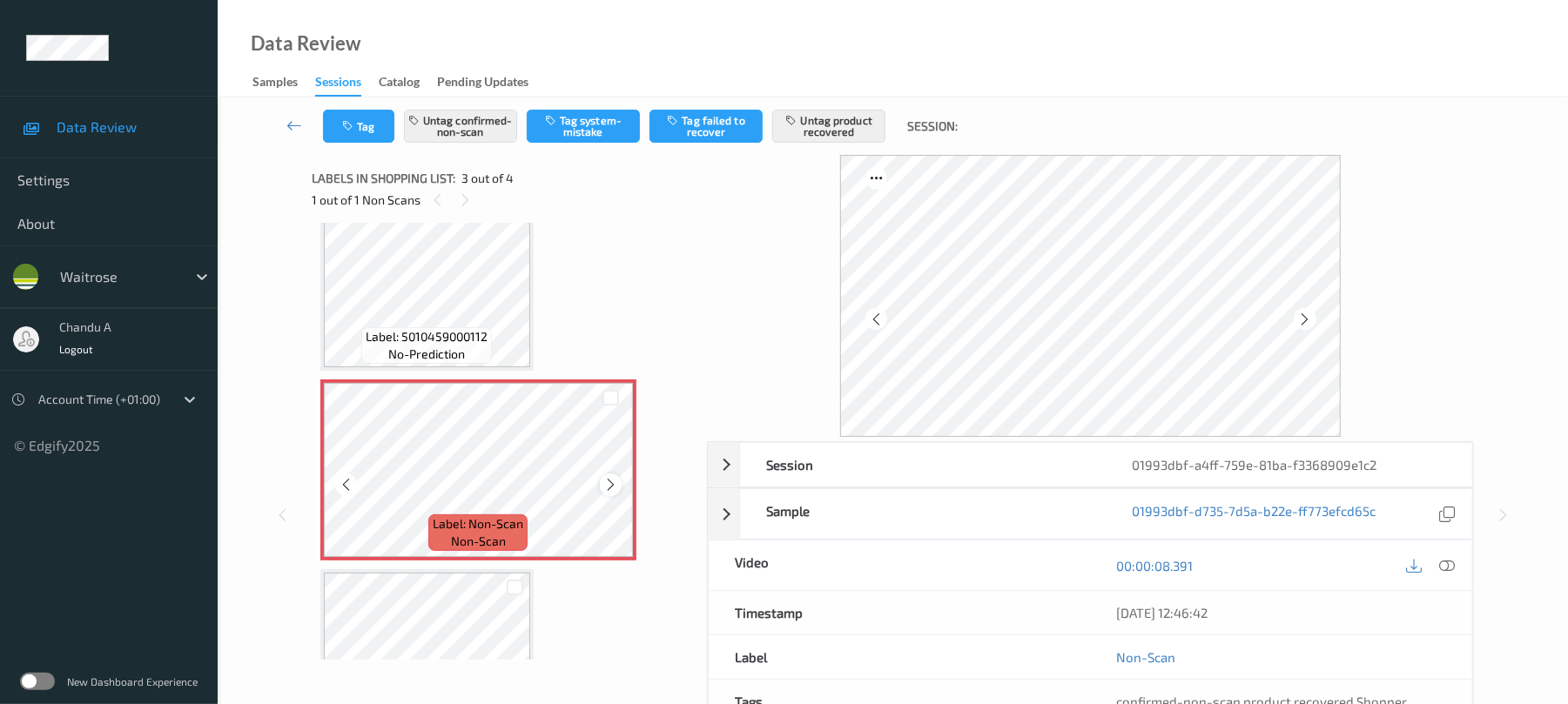
click at [609, 485] on icon at bounding box center [610, 485] width 15 height 16
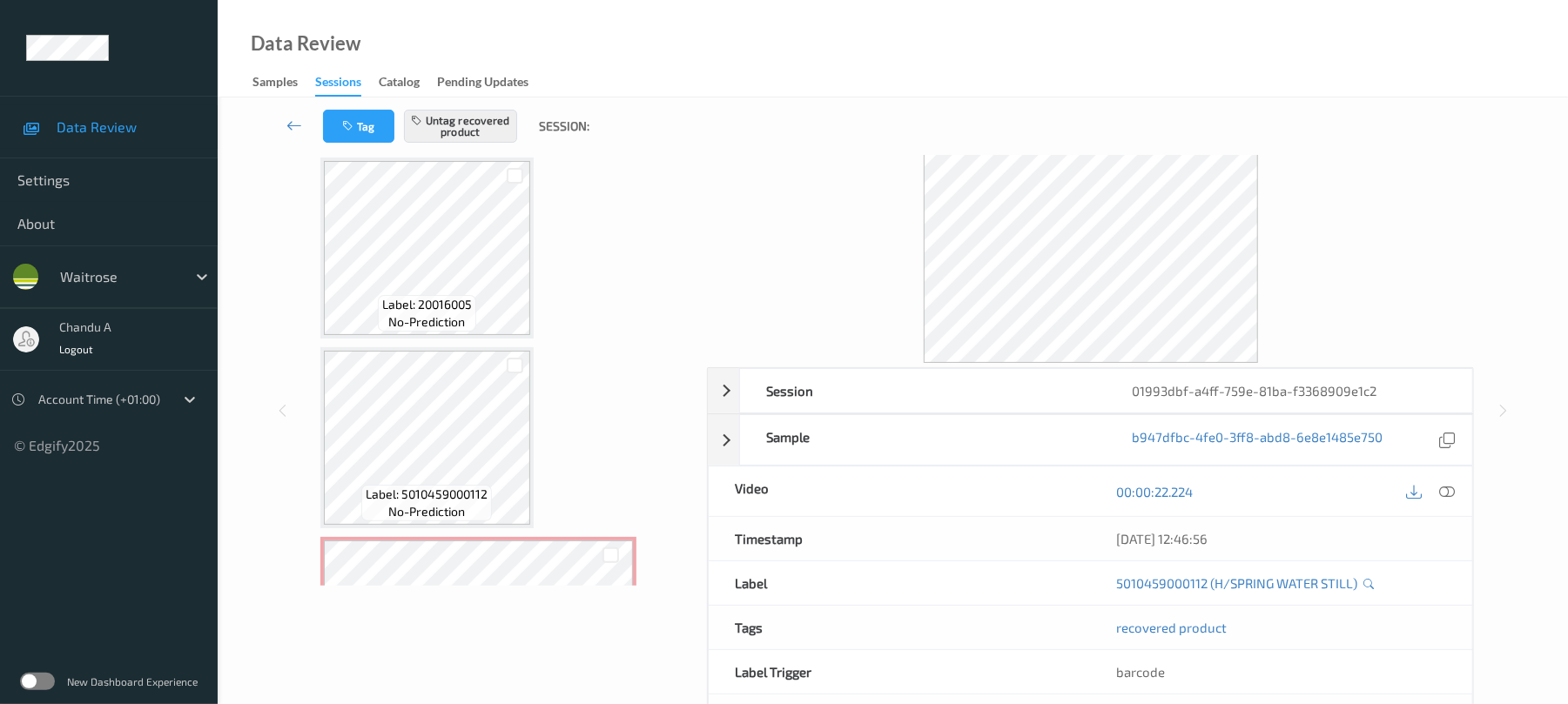
scroll to position [0, 0]
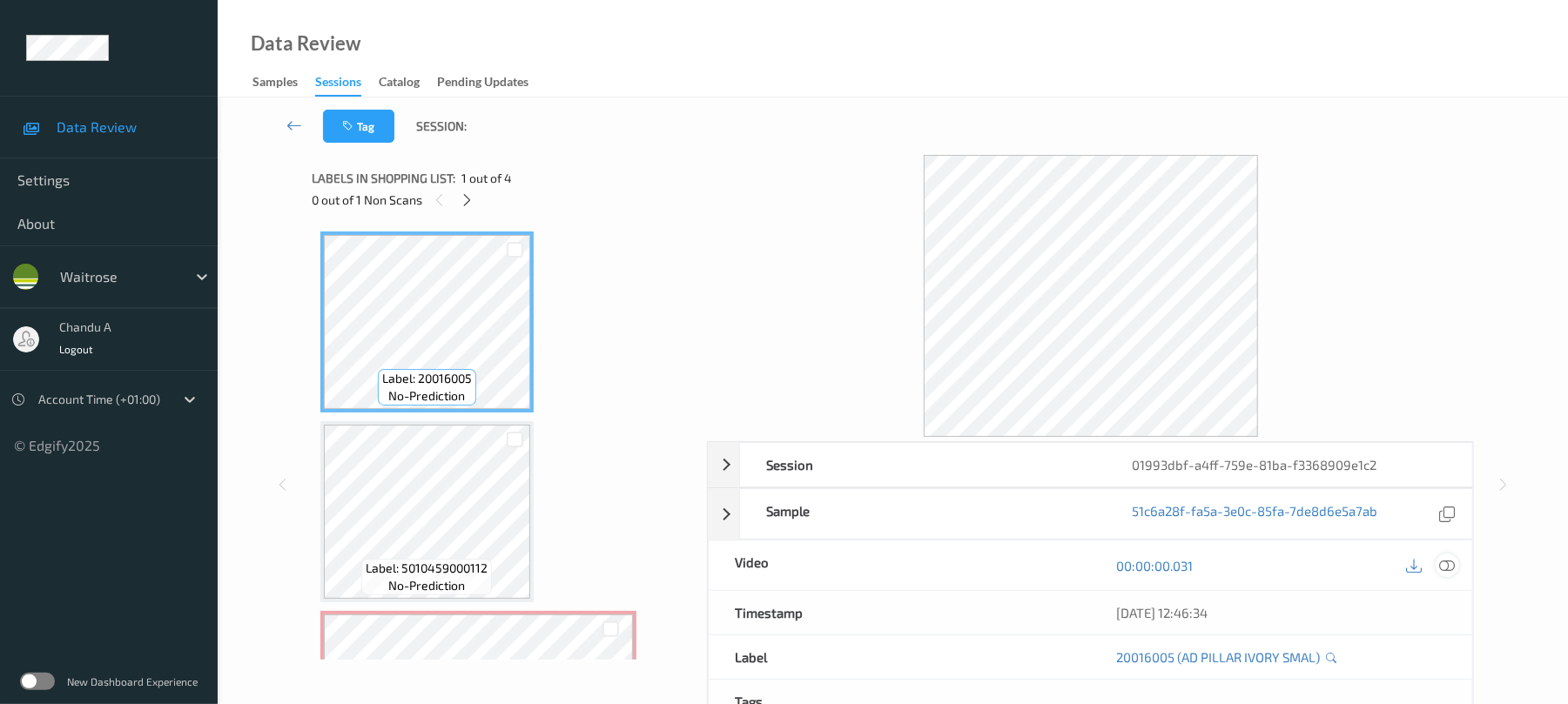
click at [1448, 562] on icon at bounding box center [1448, 567] width 16 height 16
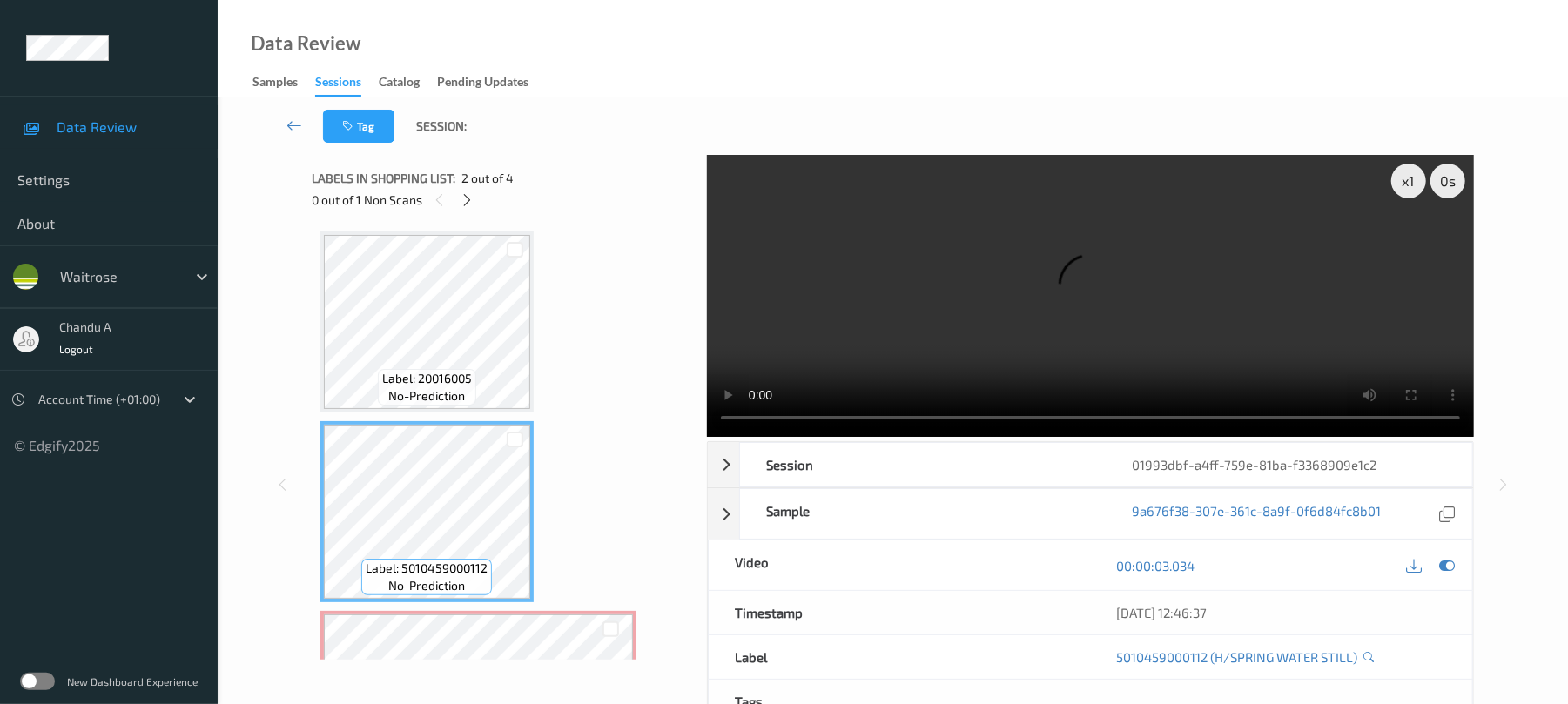
scroll to position [116, 0]
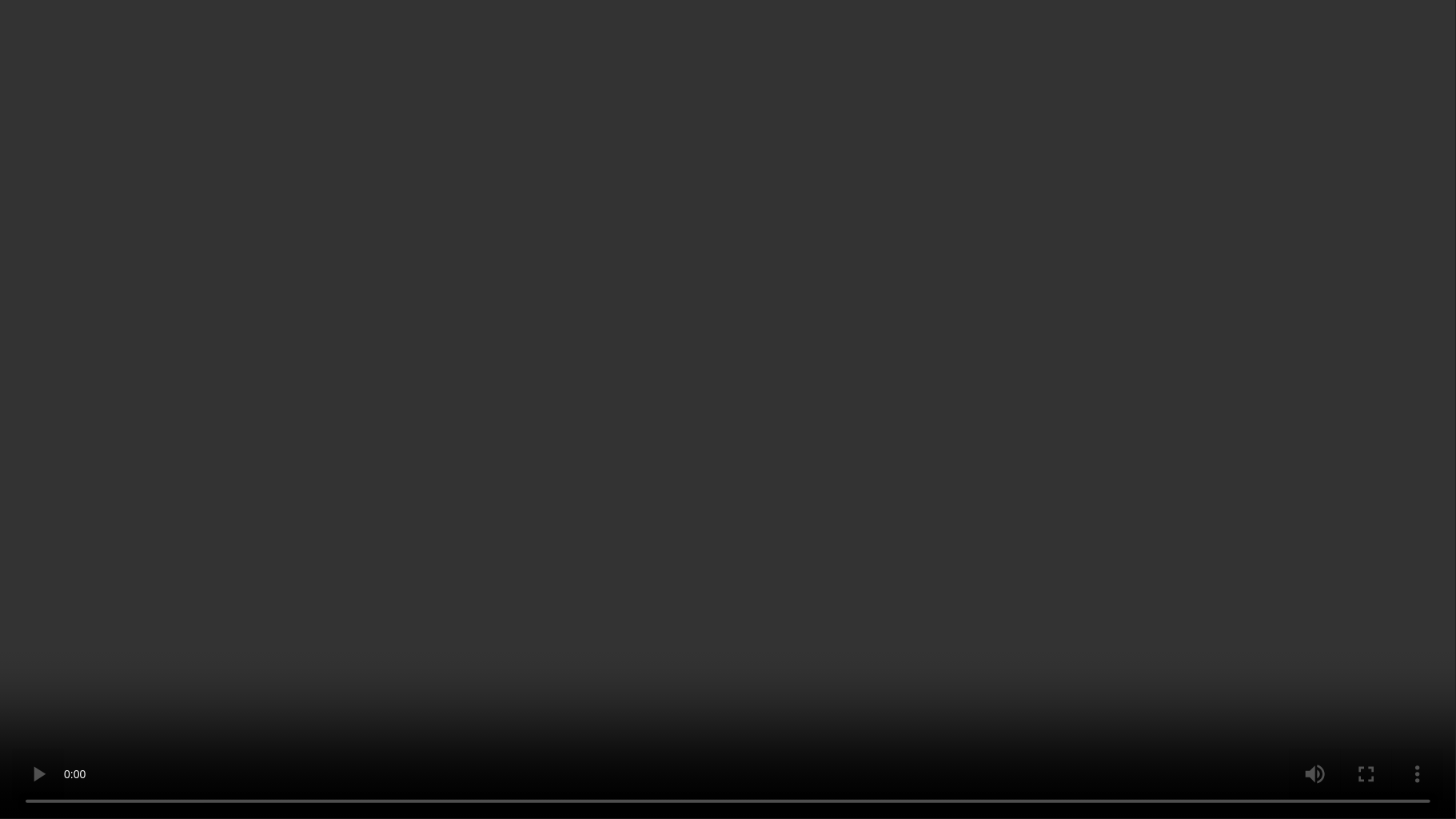
click at [705, 451] on video at bounding box center [728, 409] width 1456 height 819
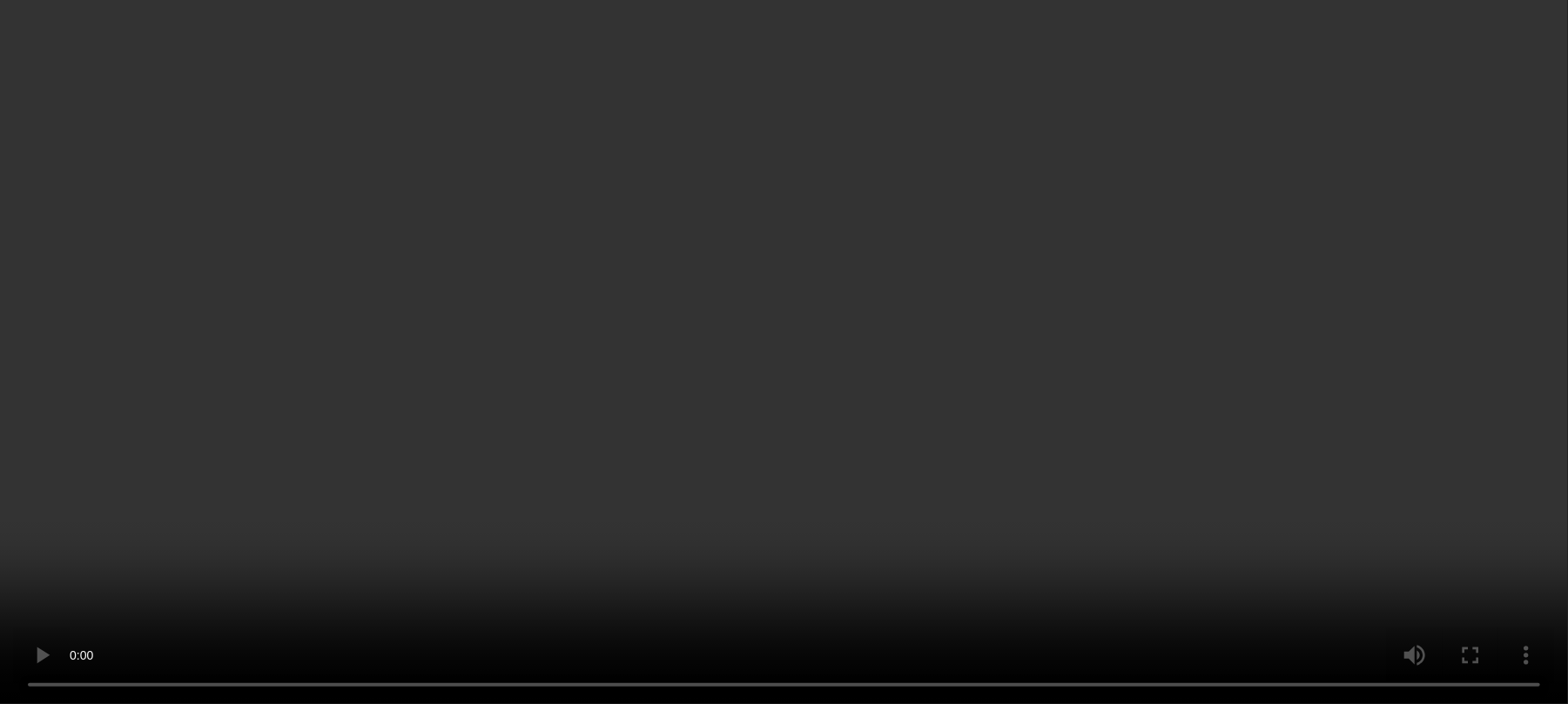
scroll to position [331, 0]
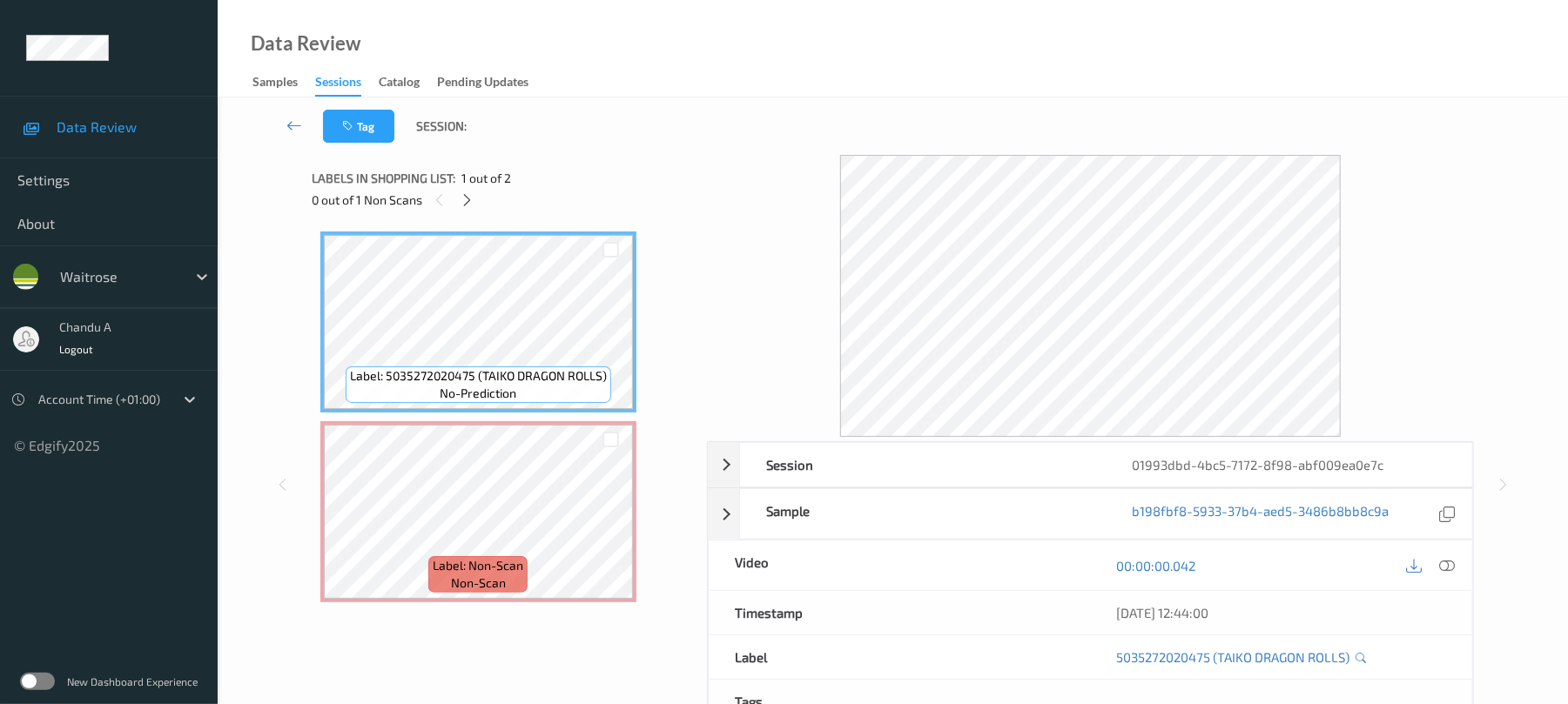
click at [460, 210] on div "0 out of 1 Non Scans" at bounding box center [502, 200] width 383 height 21
click at [460, 200] on icon at bounding box center [466, 201] width 15 height 16
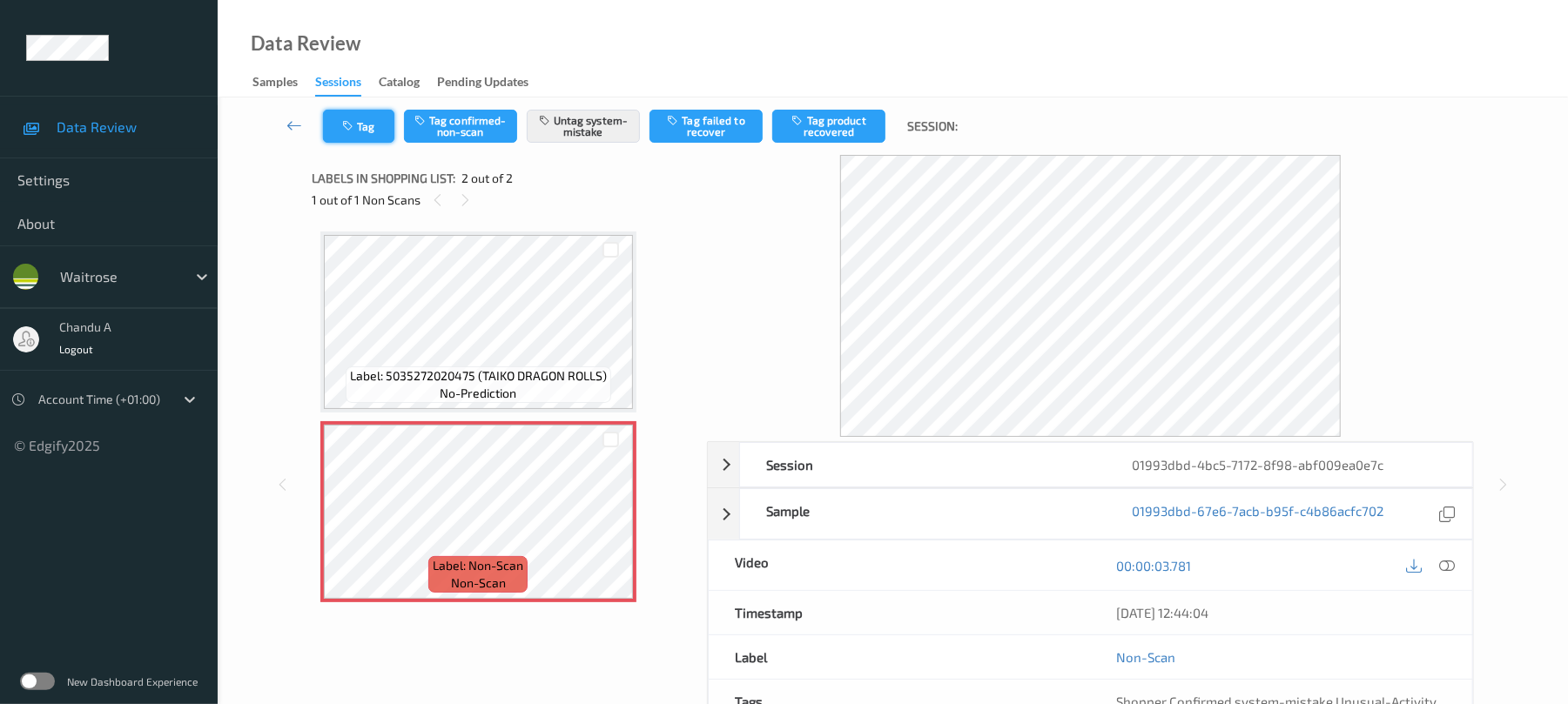
click at [378, 124] on button "Tag" at bounding box center [359, 126] width 71 height 33
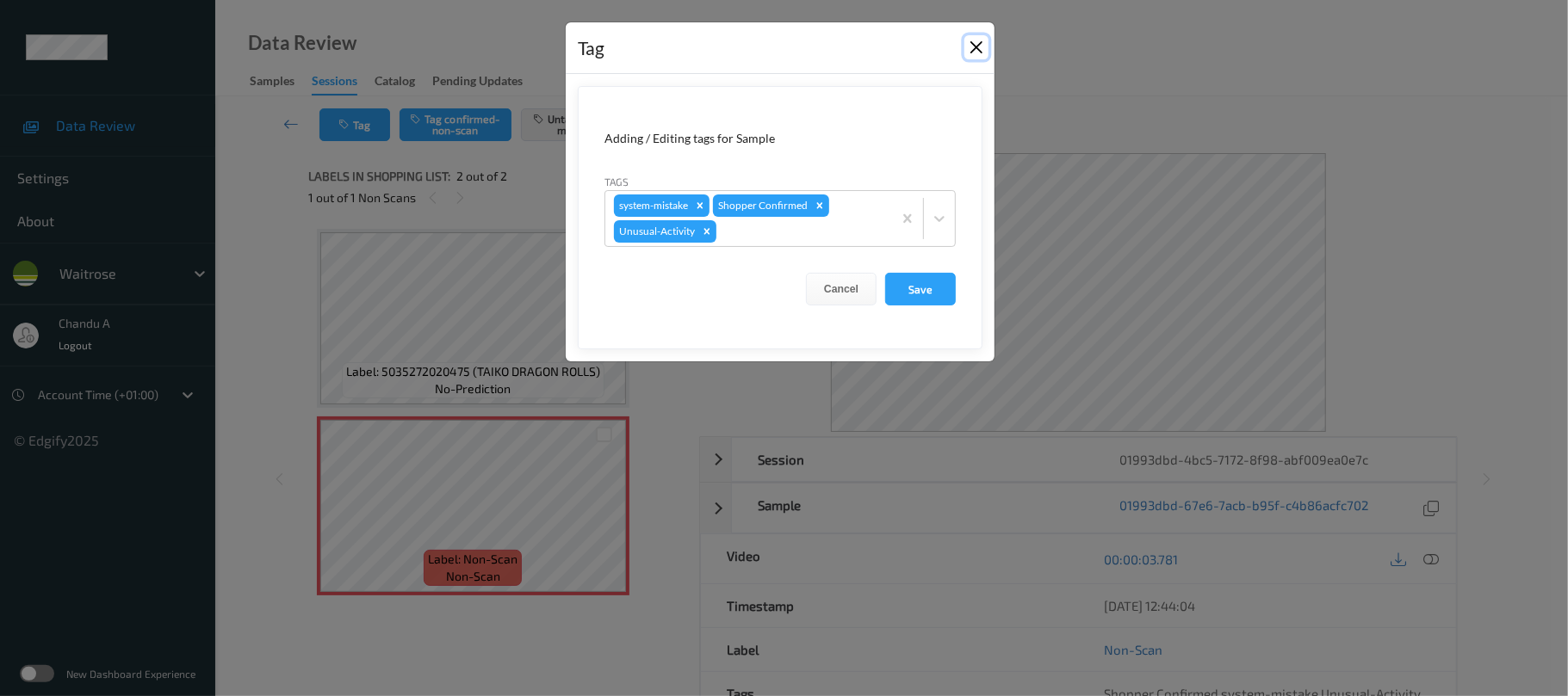
click at [977, 41] on button "Close" at bounding box center [976, 47] width 24 height 24
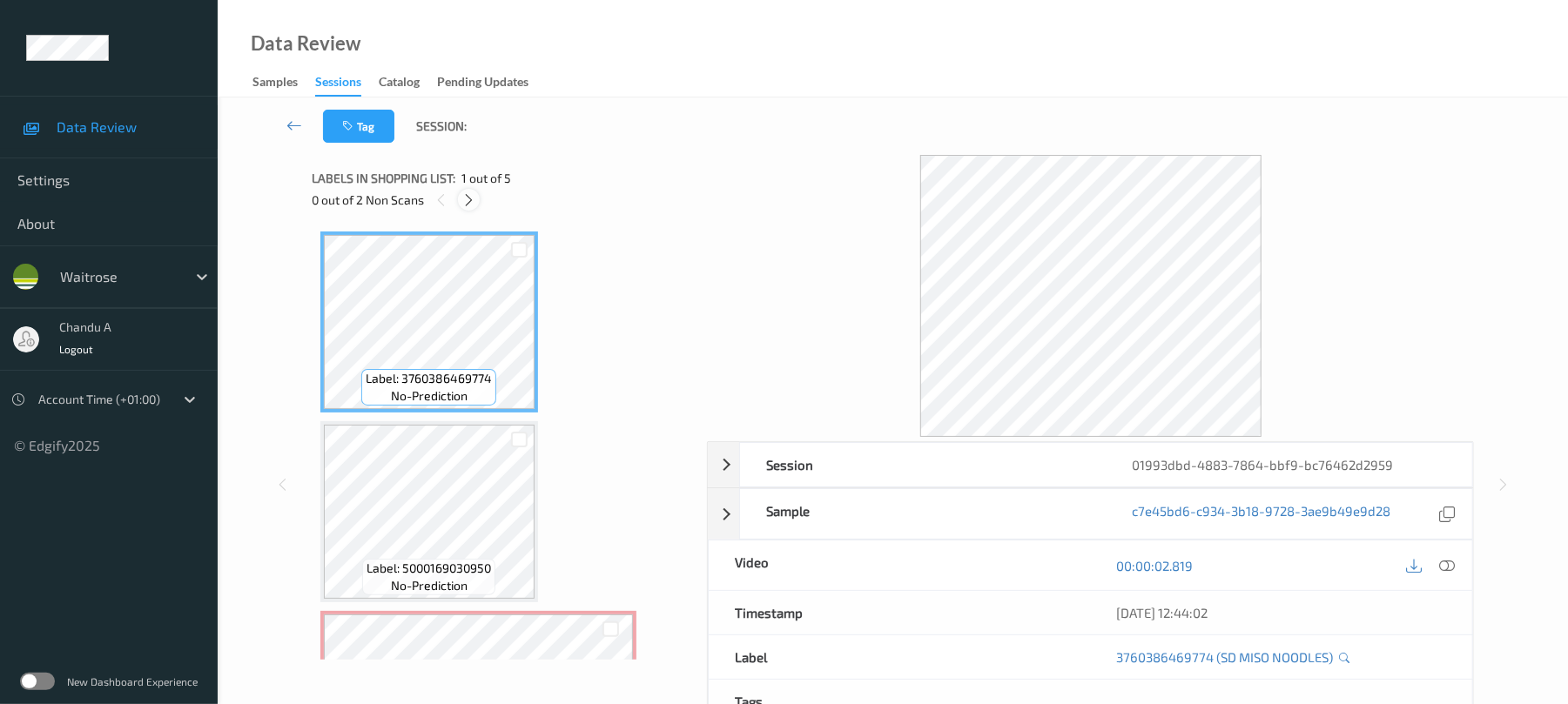
click at [468, 203] on icon at bounding box center [468, 201] width 15 height 16
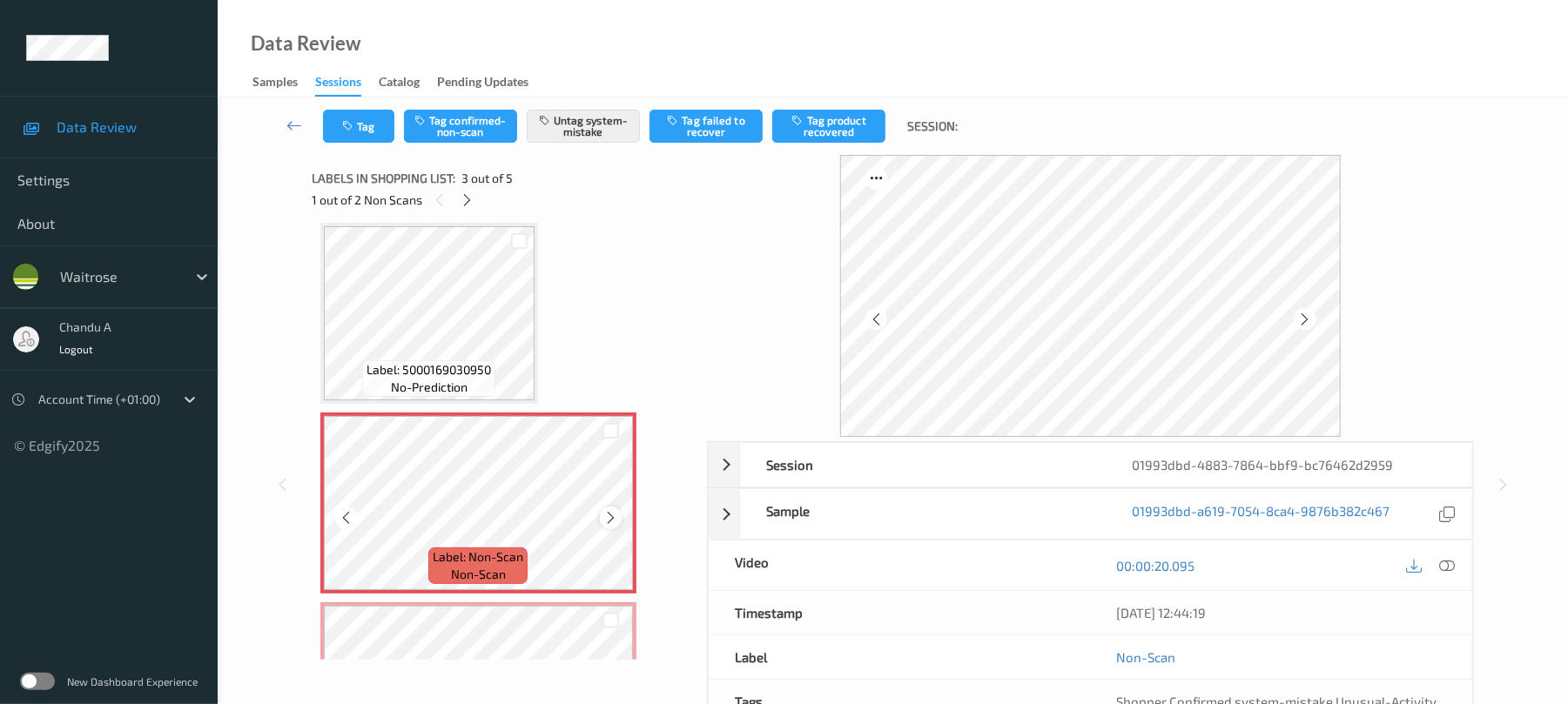
click at [607, 521] on icon at bounding box center [610, 518] width 15 height 16
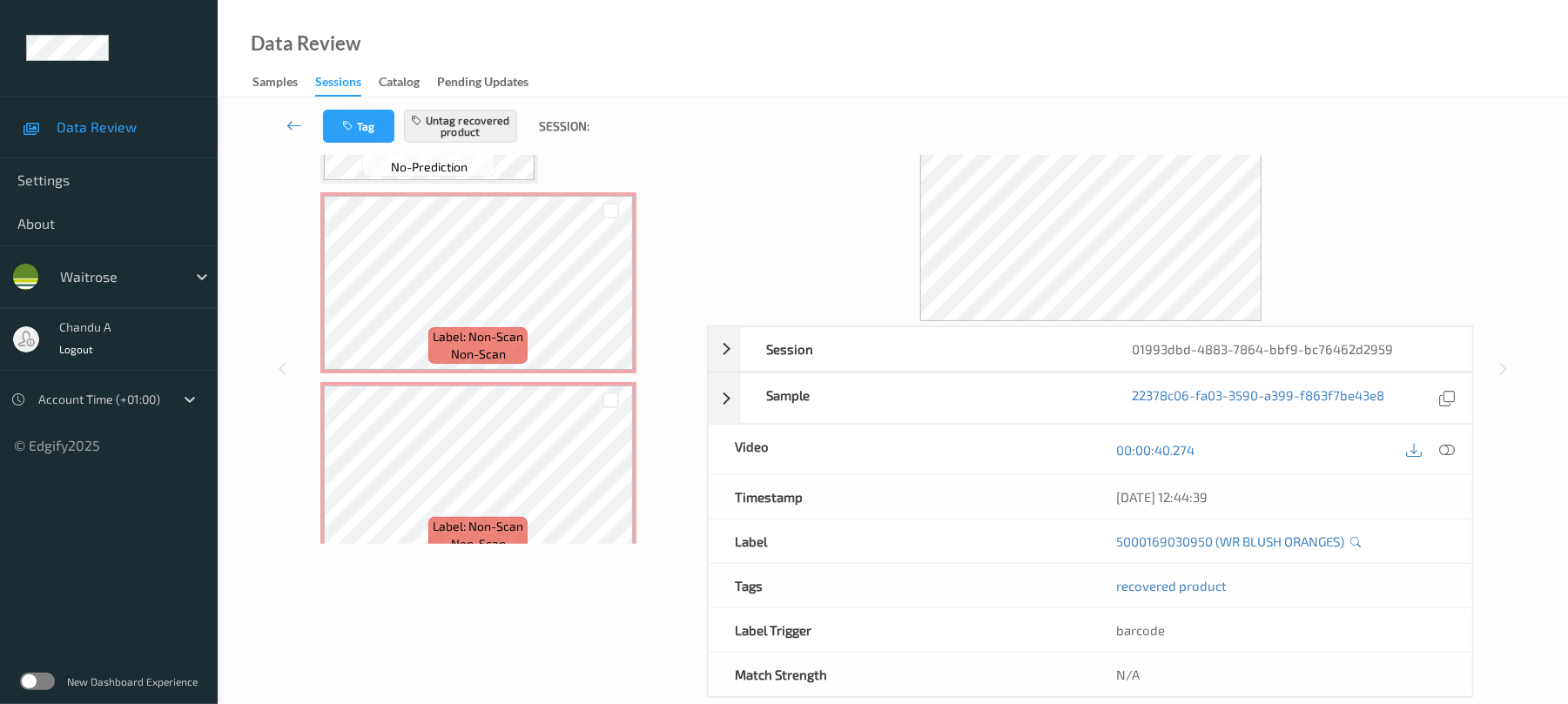
scroll to position [287, 0]
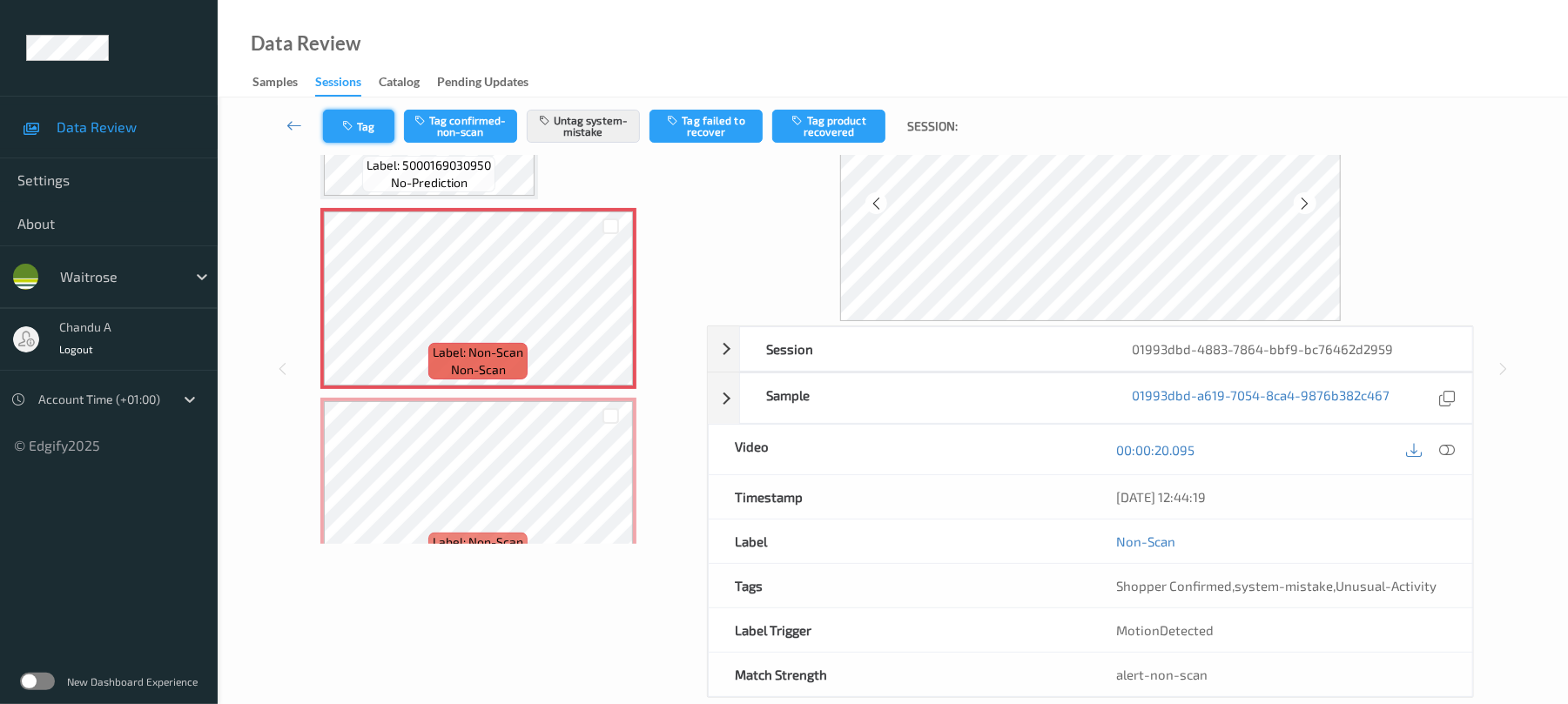
click at [364, 130] on button "Tag" at bounding box center [359, 126] width 71 height 33
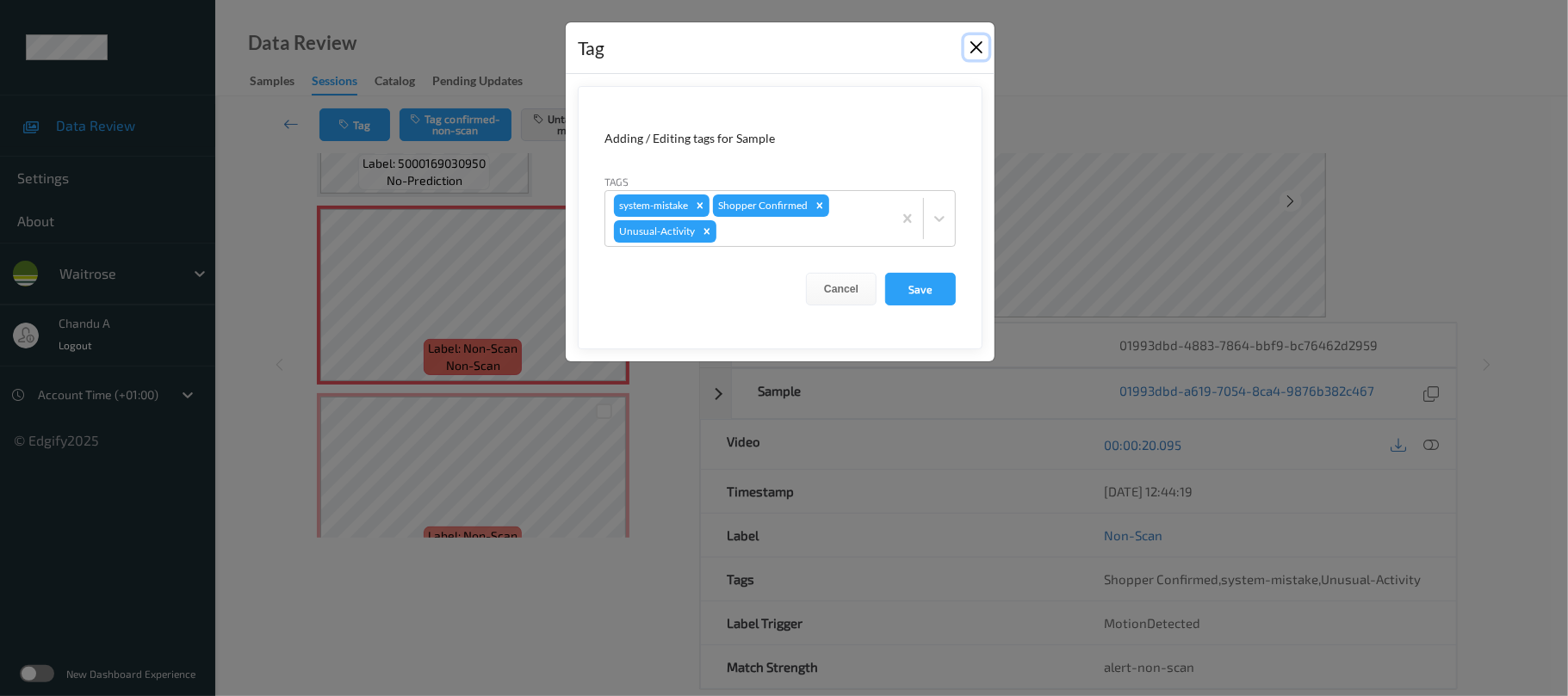
click at [980, 46] on button "Close" at bounding box center [976, 47] width 24 height 24
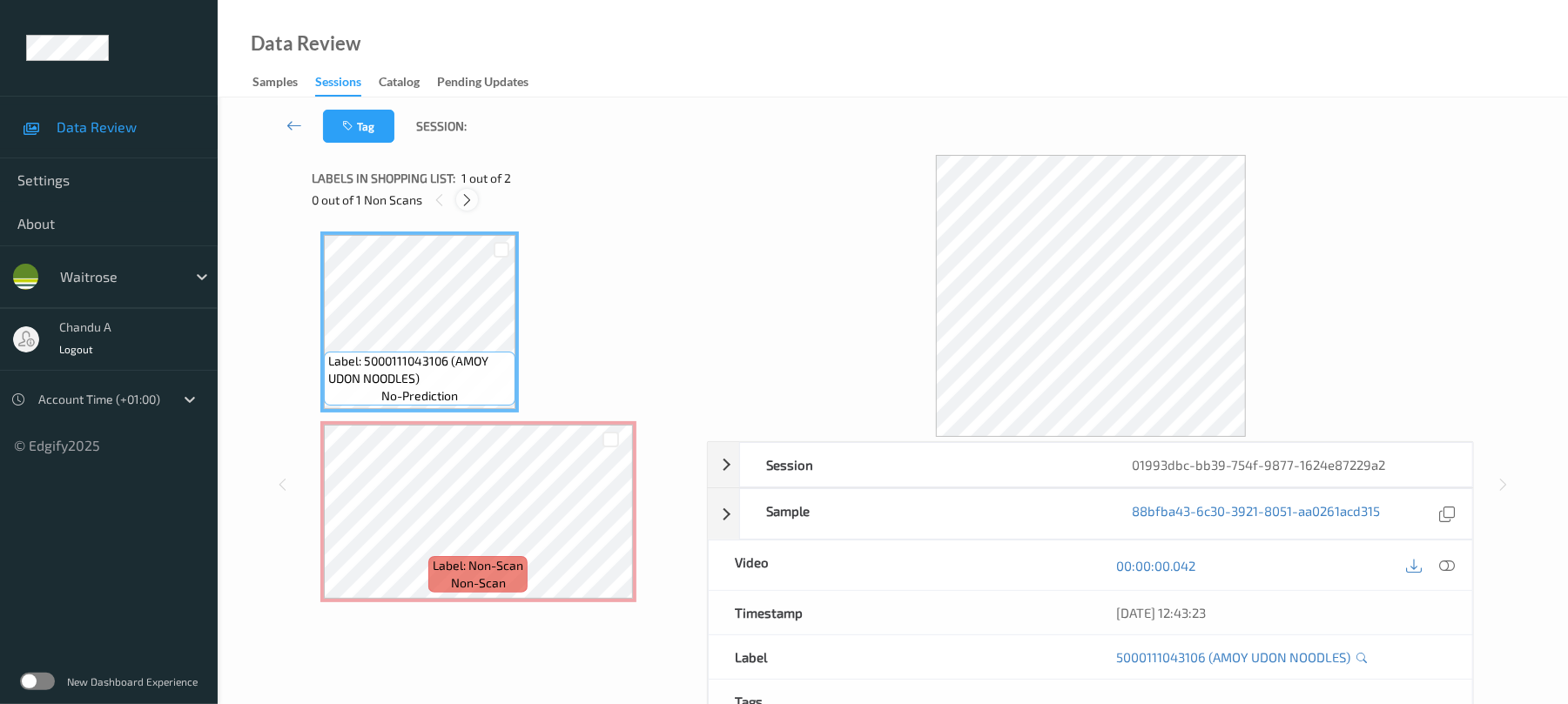
click at [468, 206] on icon at bounding box center [466, 201] width 15 height 16
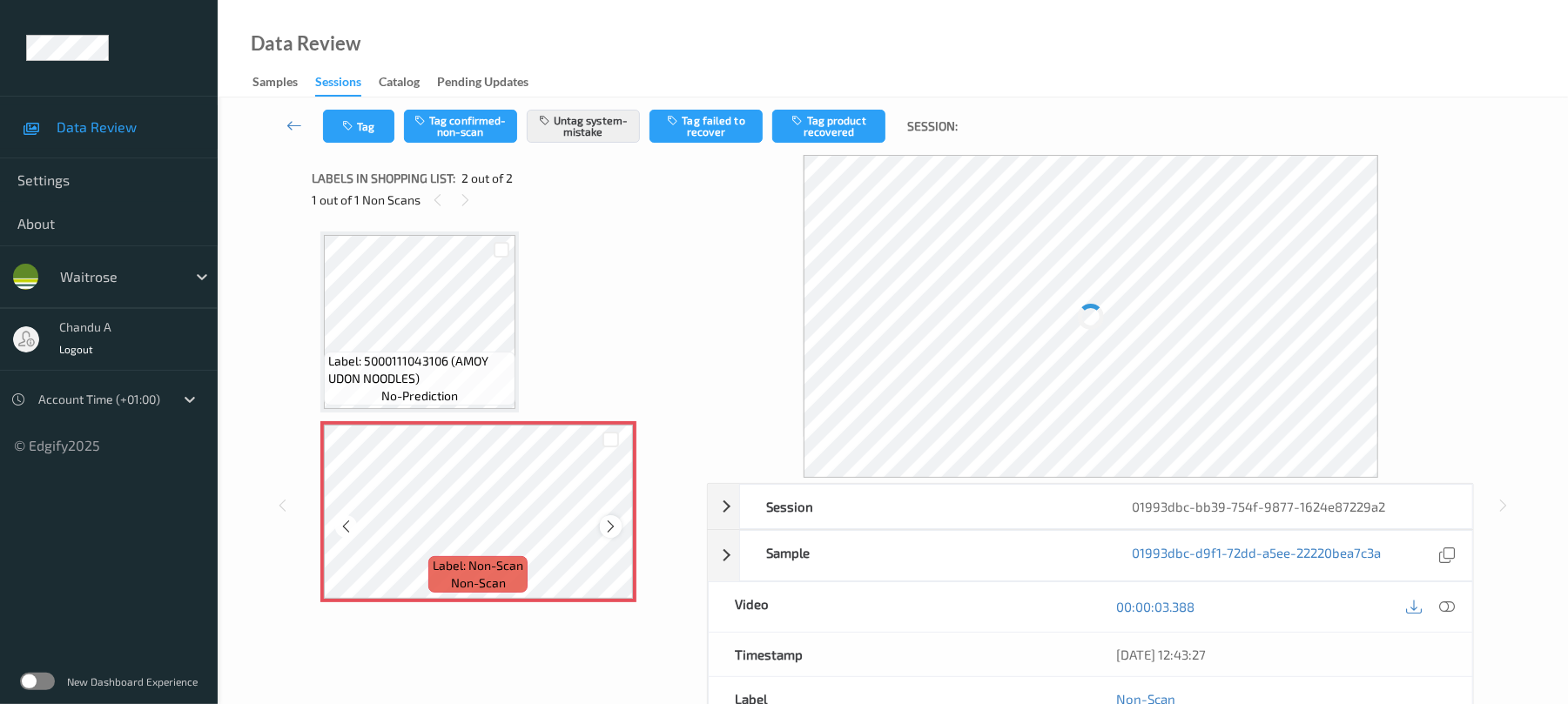
click at [614, 526] on icon at bounding box center [610, 527] width 15 height 16
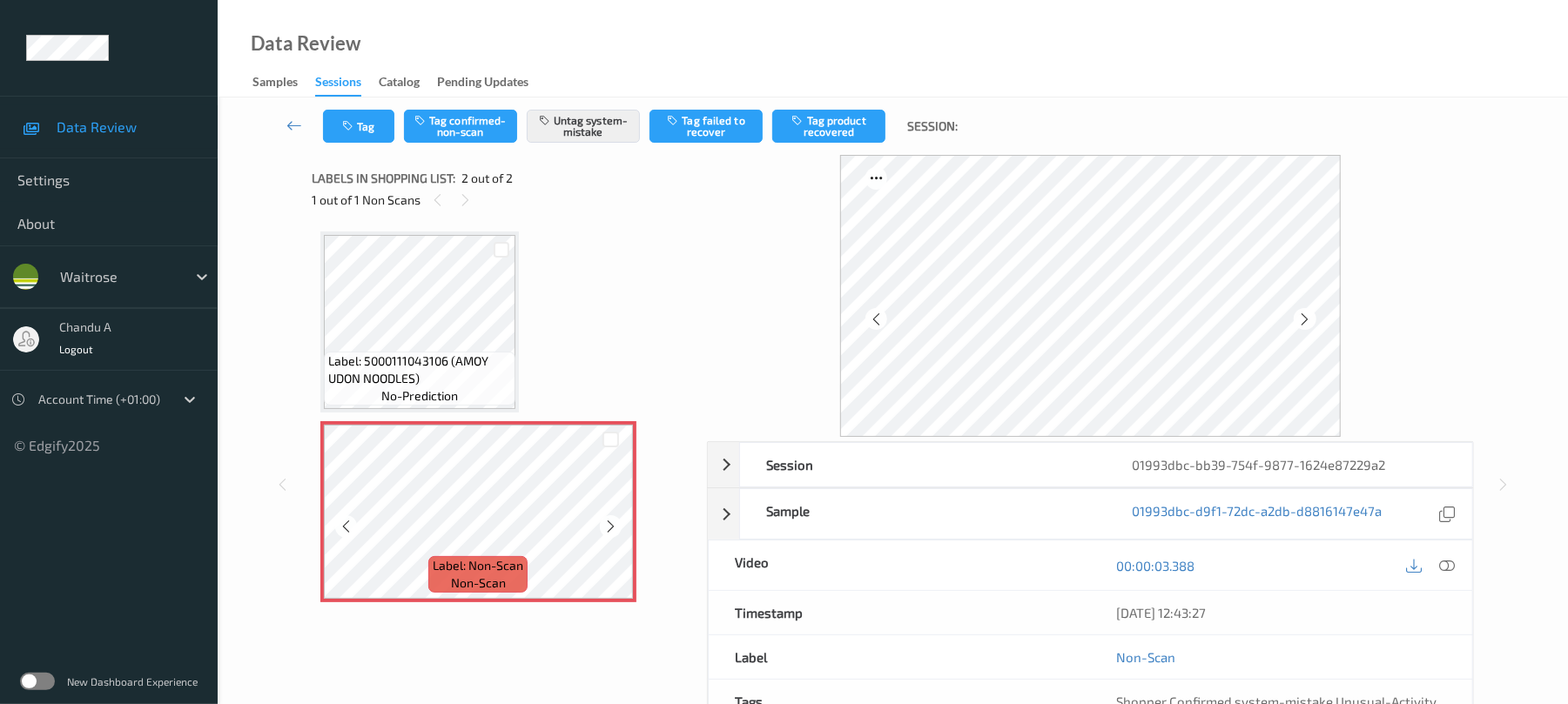
click at [614, 526] on icon at bounding box center [610, 527] width 15 height 16
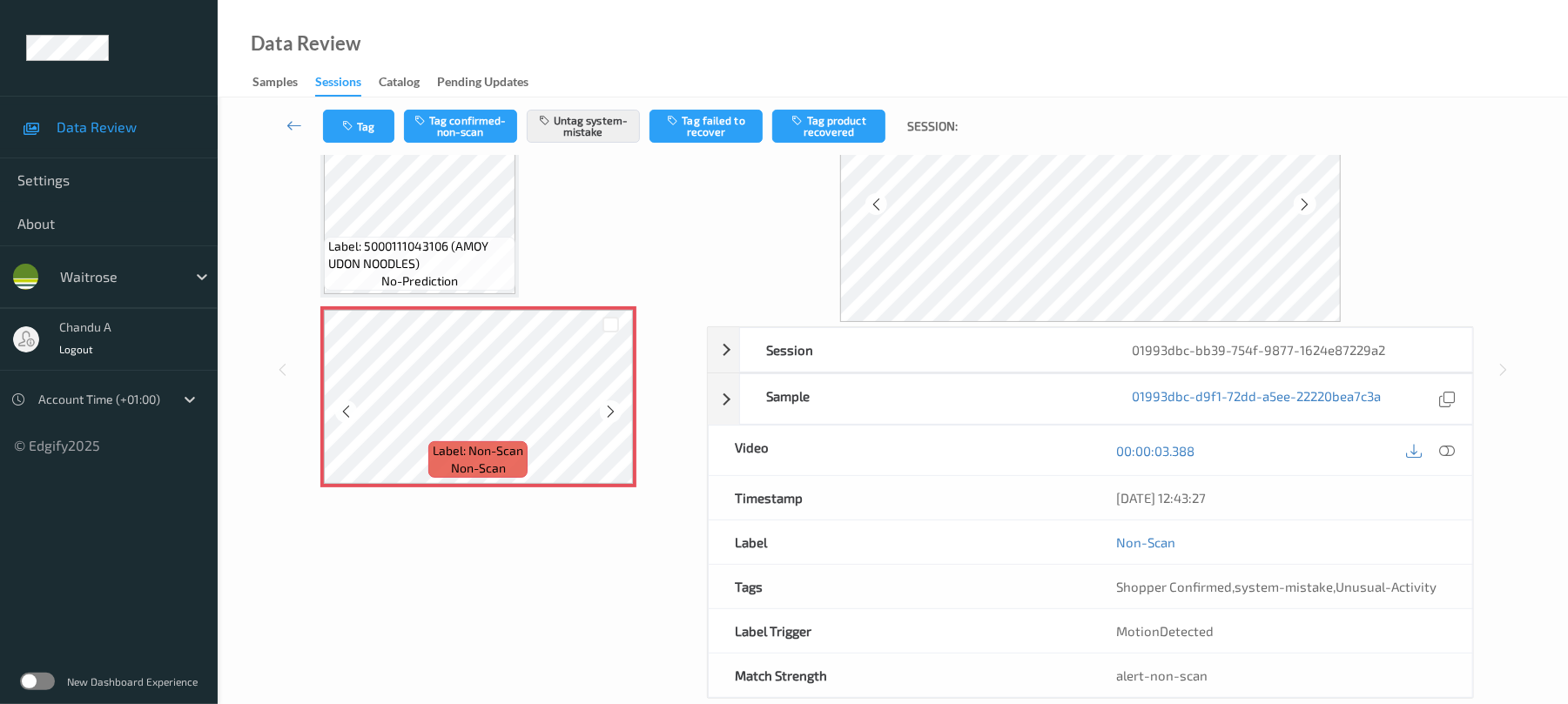
scroll to position [116, 0]
click at [352, 128] on icon "button" at bounding box center [350, 127] width 15 height 12
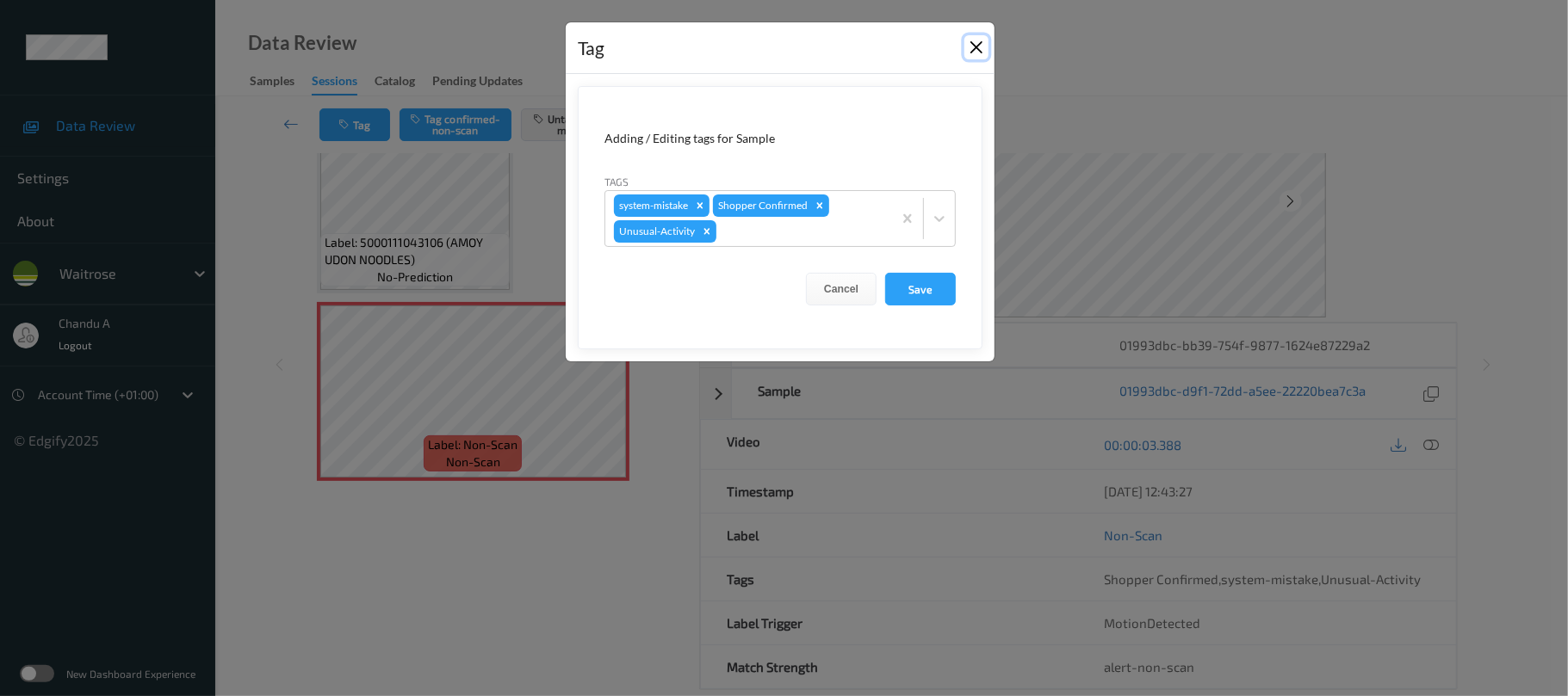
click at [973, 49] on button "Close" at bounding box center [976, 47] width 24 height 24
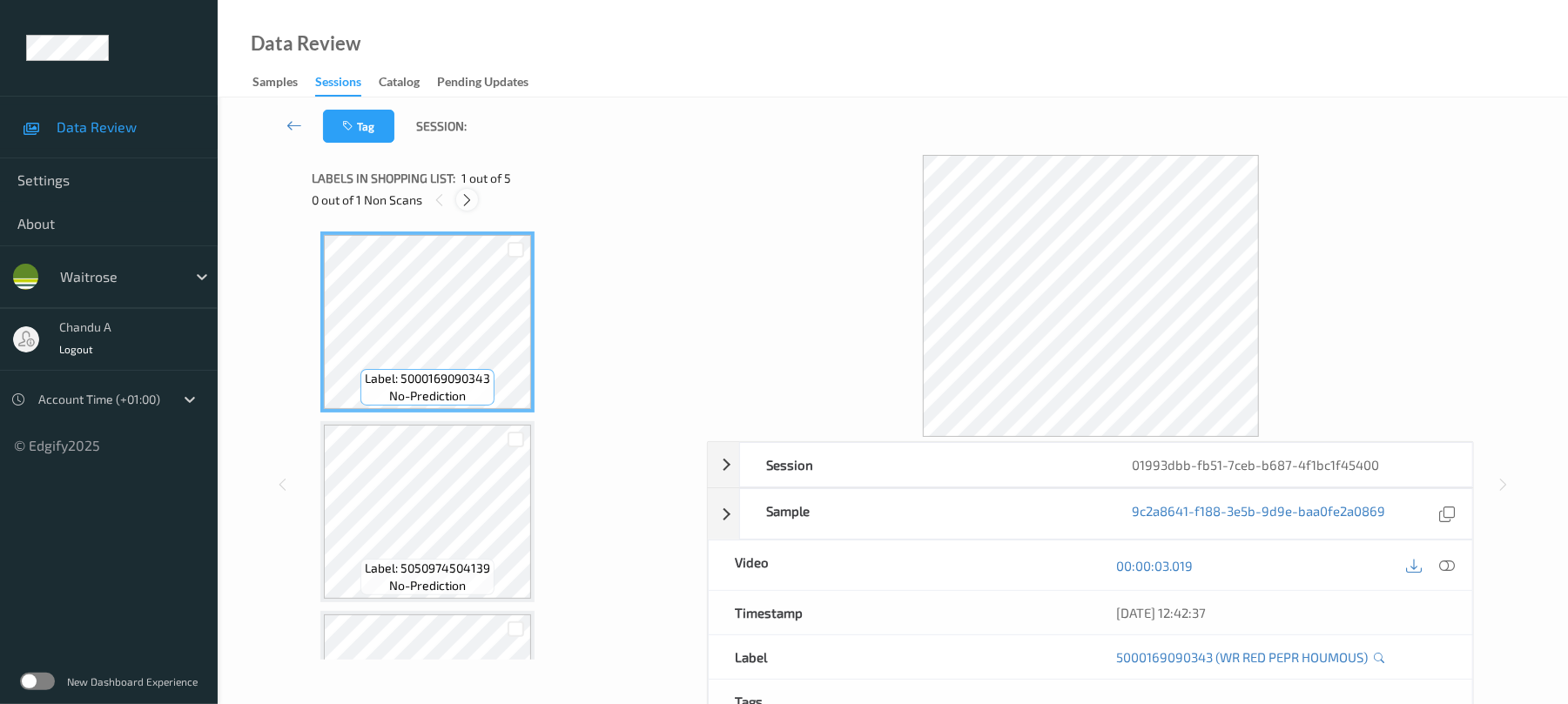
click at [465, 203] on icon at bounding box center [466, 201] width 15 height 16
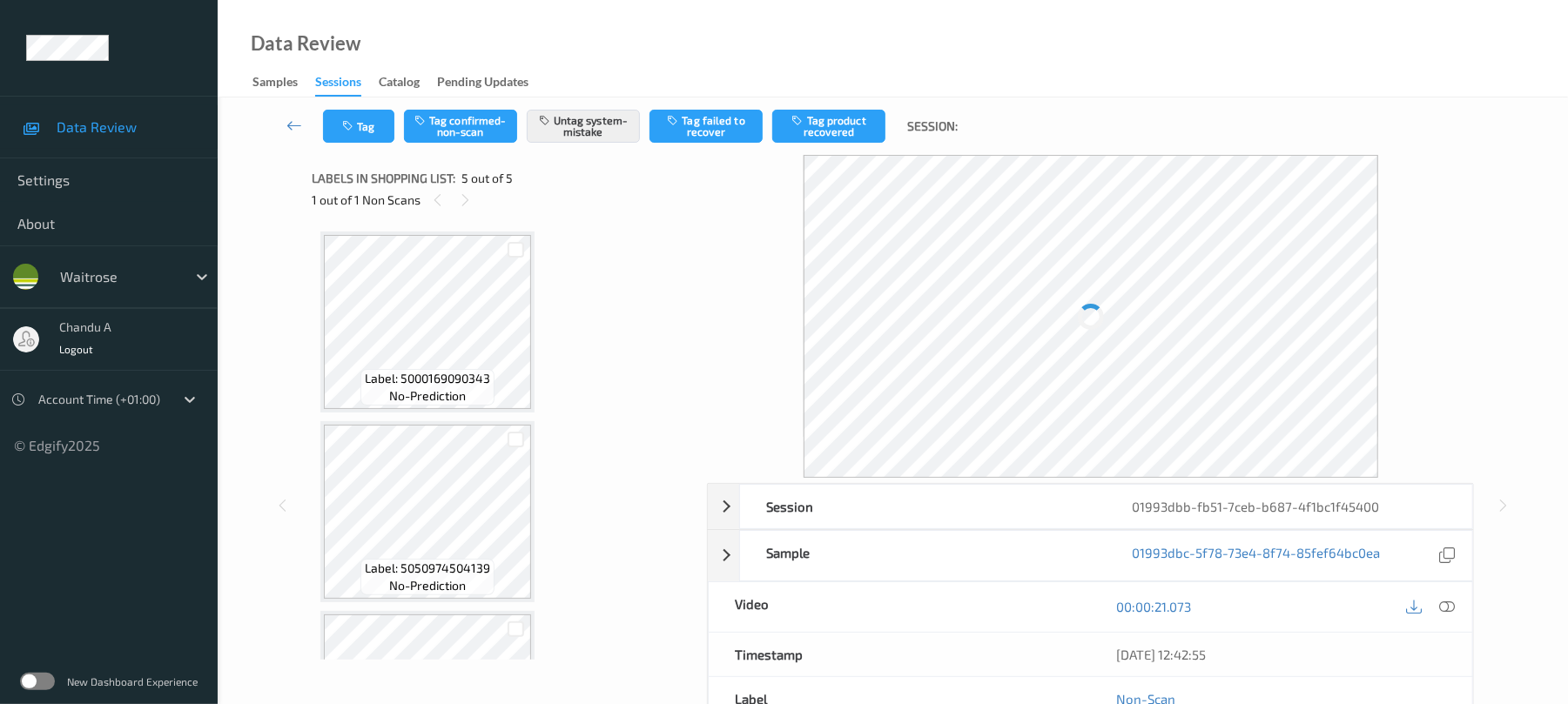
scroll to position [520, 0]
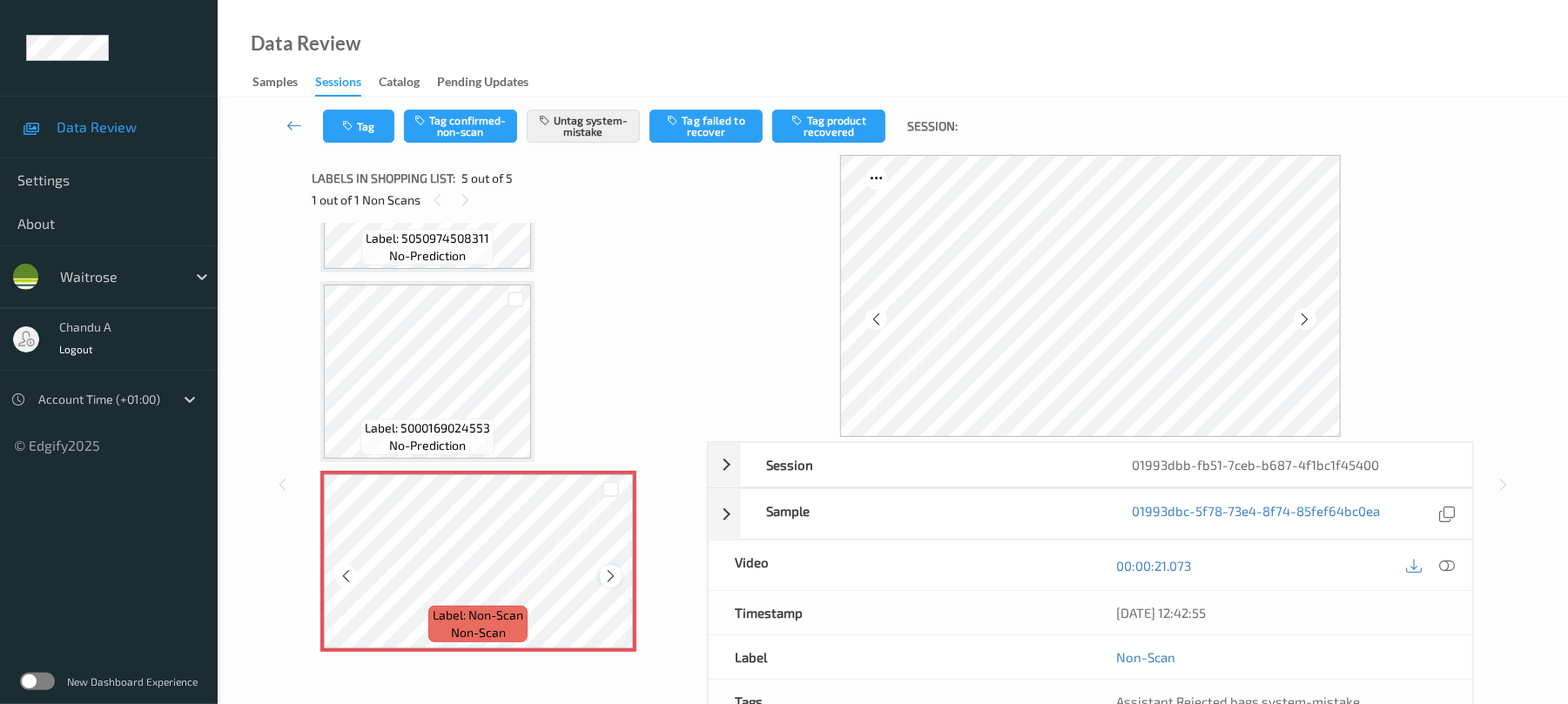
click at [607, 575] on icon at bounding box center [610, 576] width 15 height 16
click at [613, 576] on icon at bounding box center [610, 576] width 15 height 16
click at [371, 115] on button "Tag" at bounding box center [359, 126] width 71 height 33
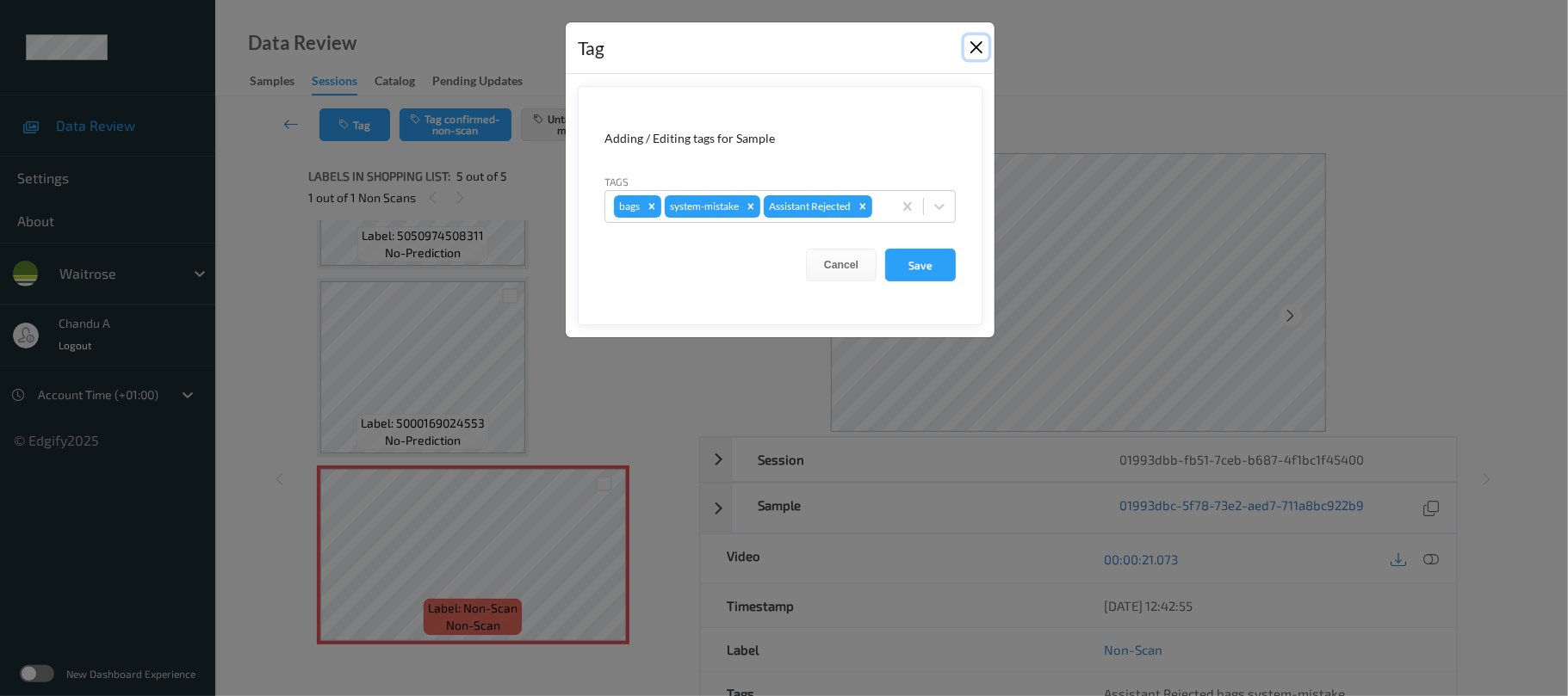
click at [976, 46] on button "Close" at bounding box center [976, 47] width 24 height 24
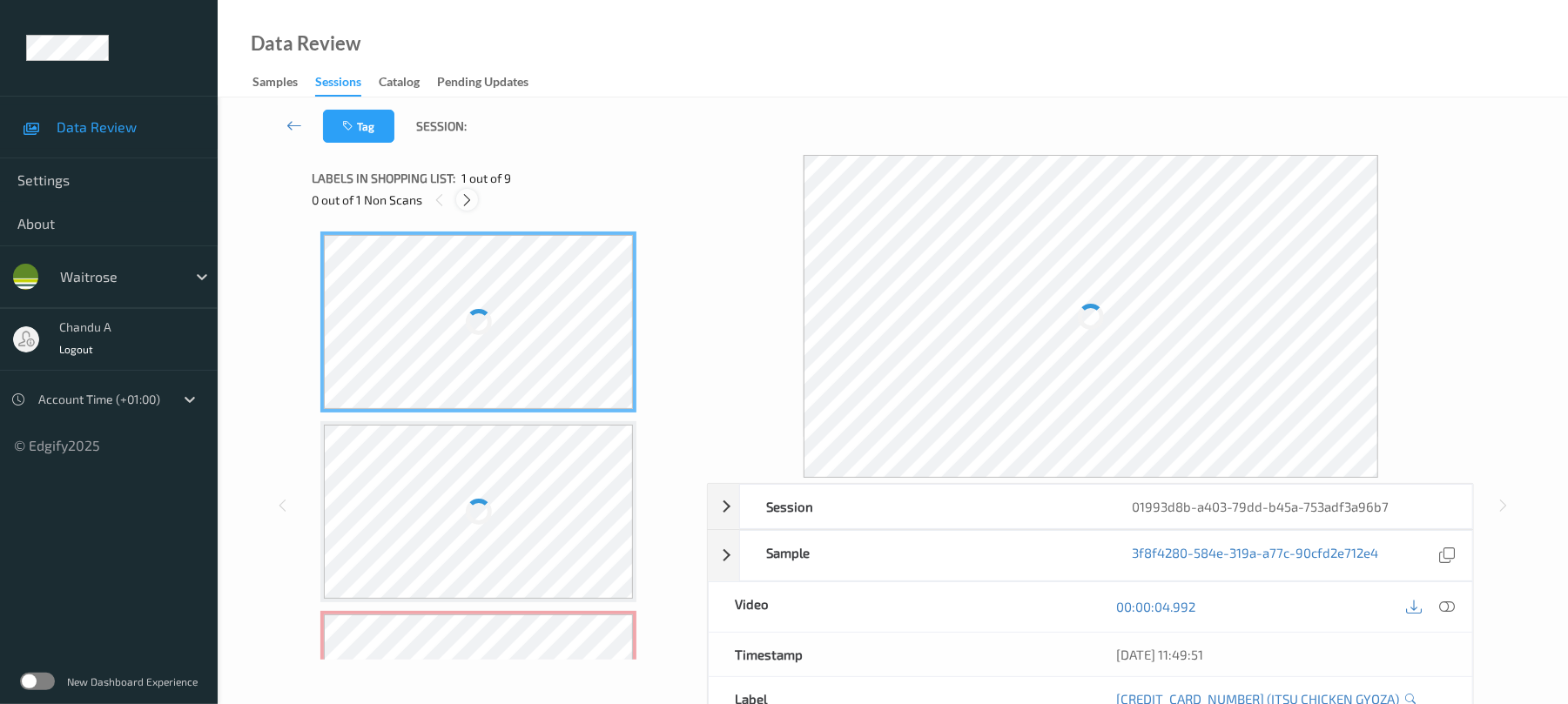
click at [467, 199] on icon at bounding box center [466, 201] width 15 height 16
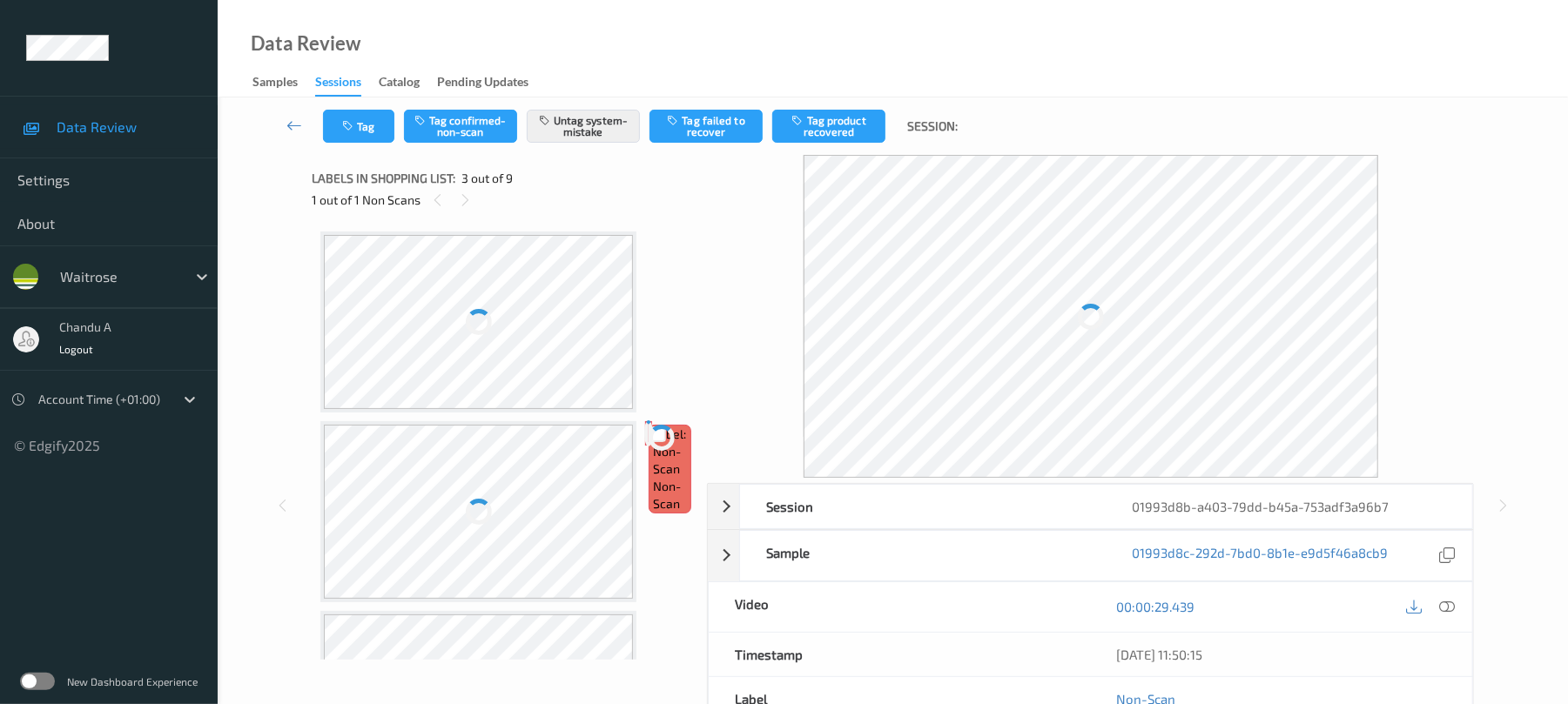
scroll to position [199, 0]
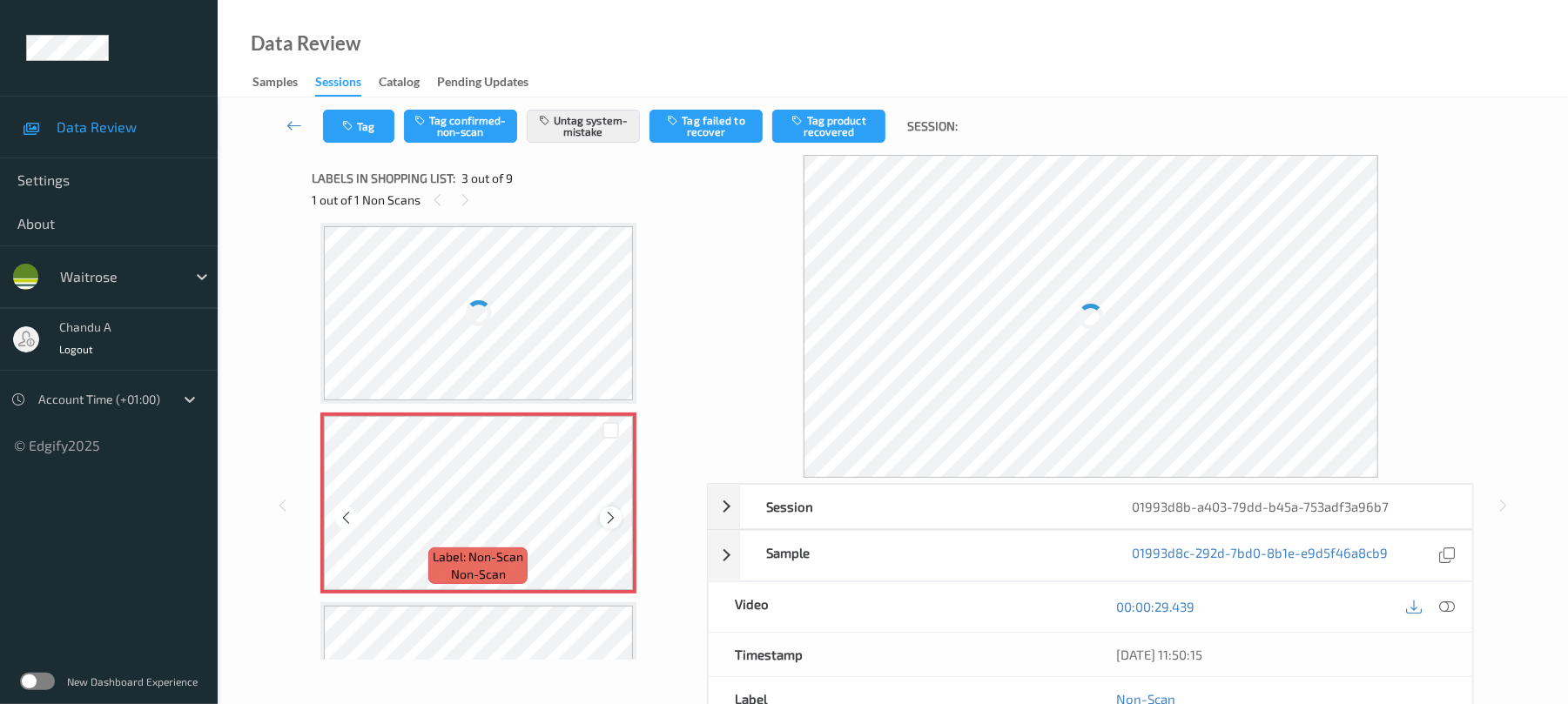
click at [610, 519] on icon at bounding box center [610, 518] width 15 height 16
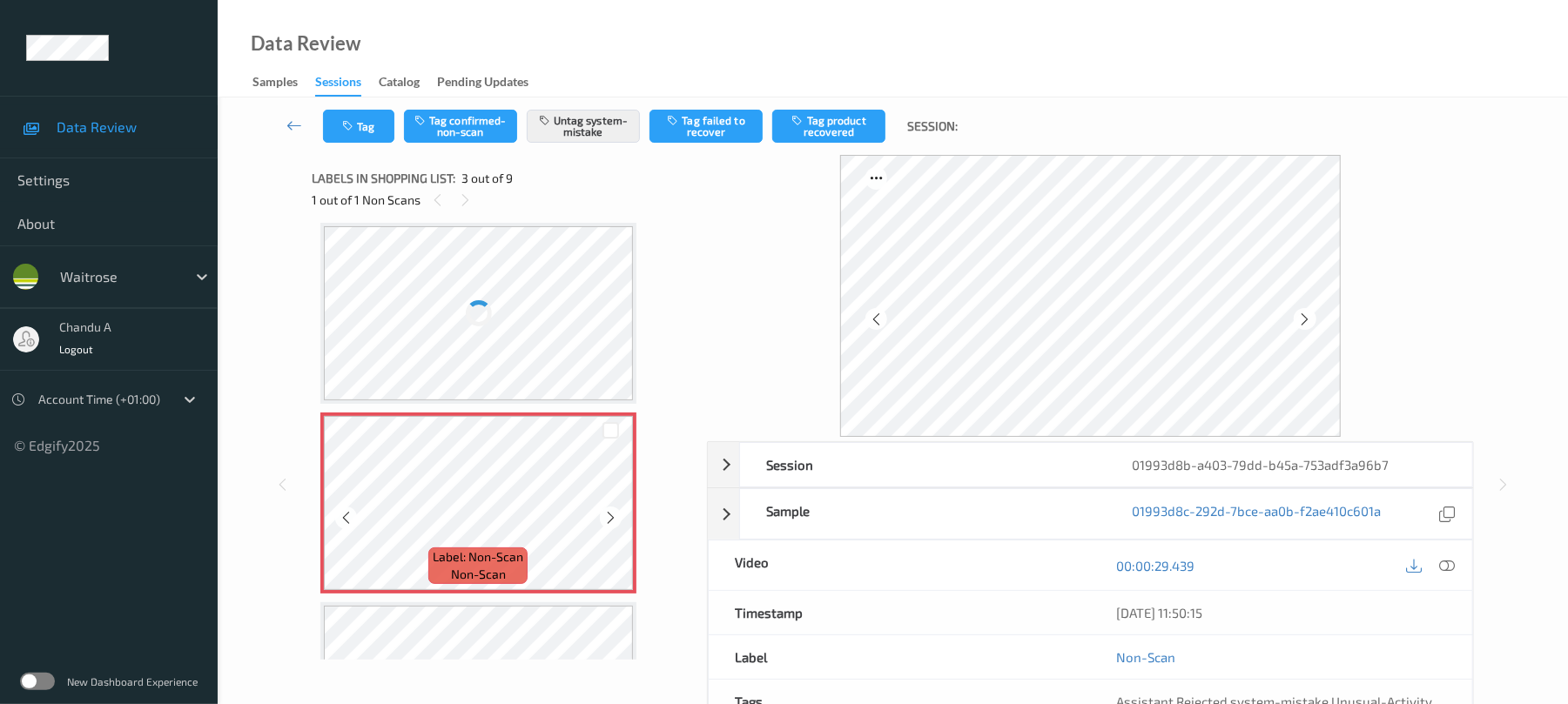
click at [610, 519] on icon at bounding box center [610, 518] width 15 height 16
click at [611, 516] on icon at bounding box center [610, 518] width 15 height 16
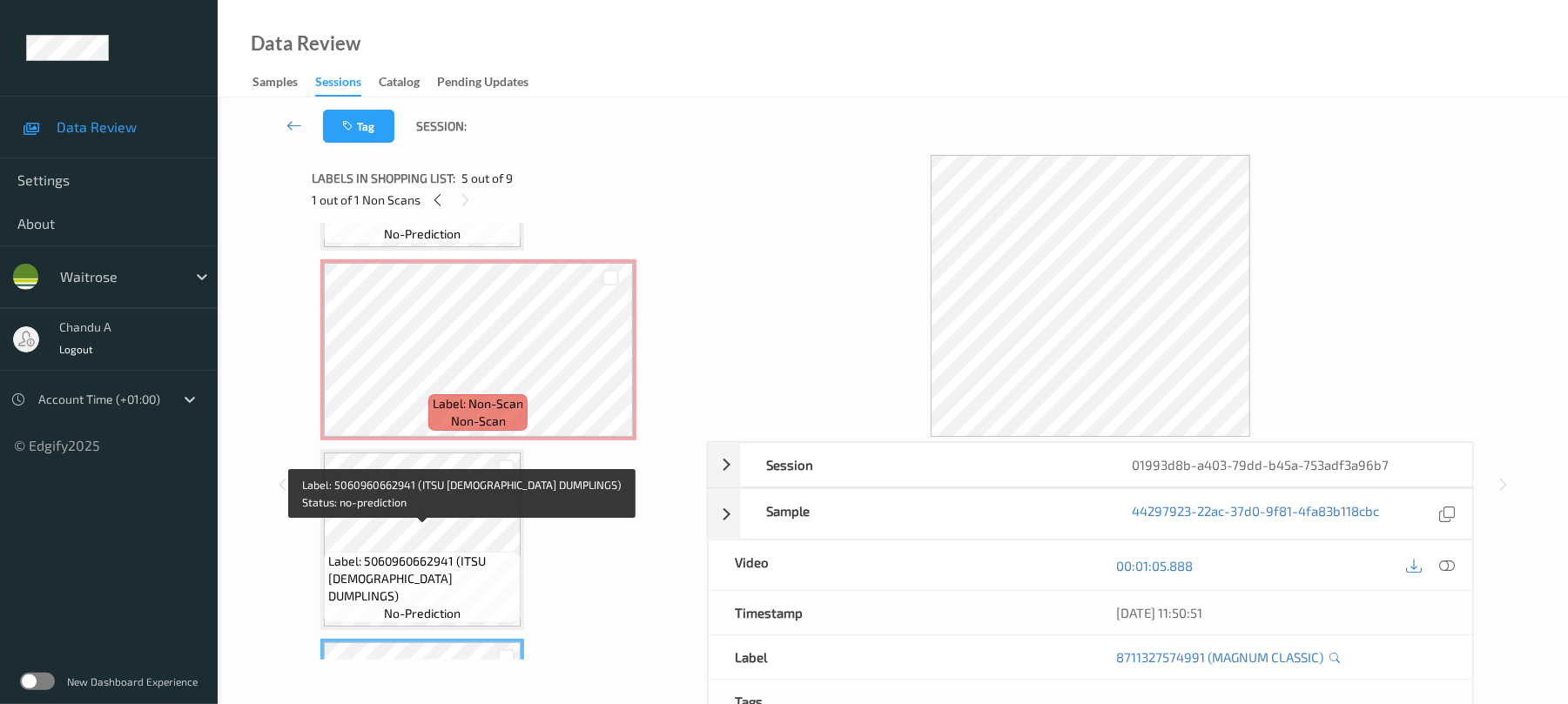
scroll to position [348, 0]
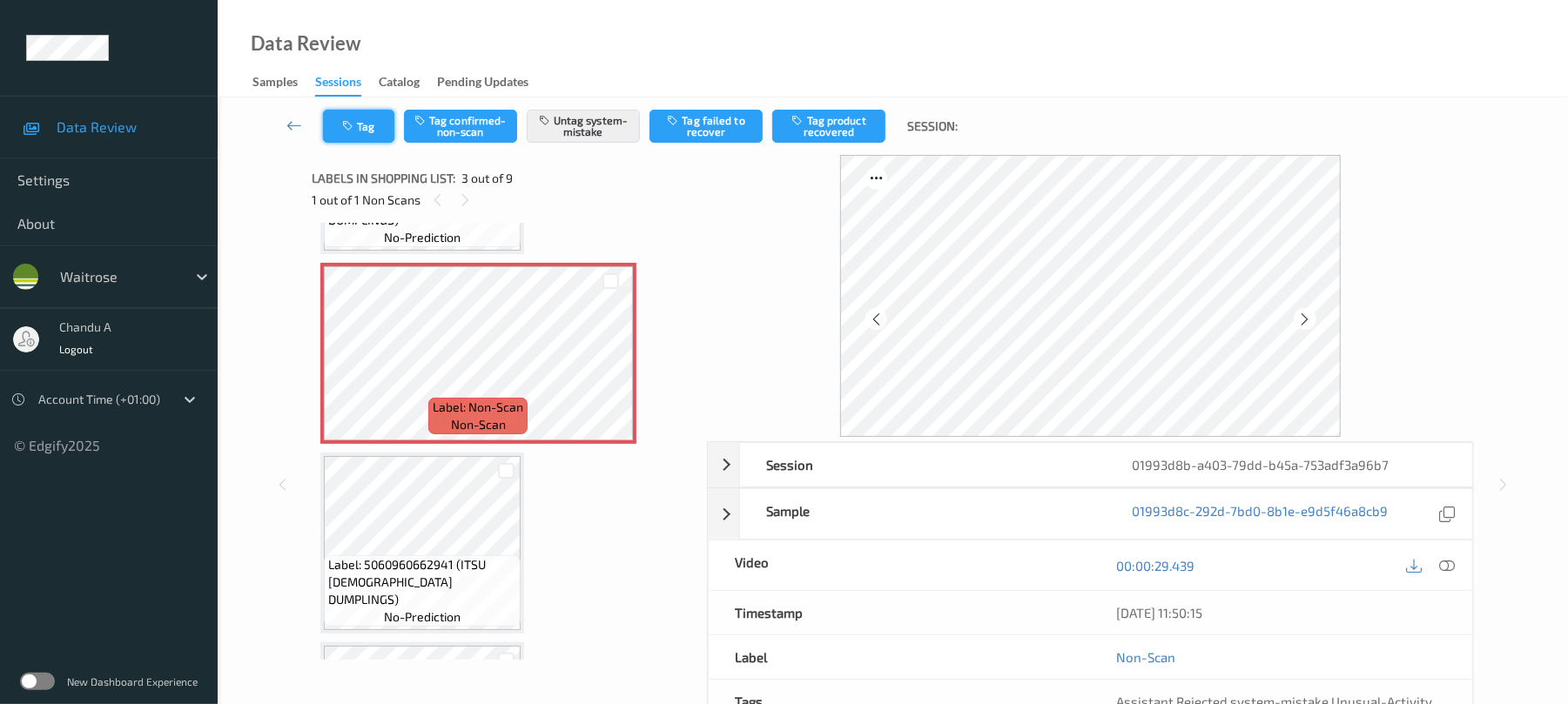
click at [377, 139] on button "Tag" at bounding box center [359, 126] width 71 height 33
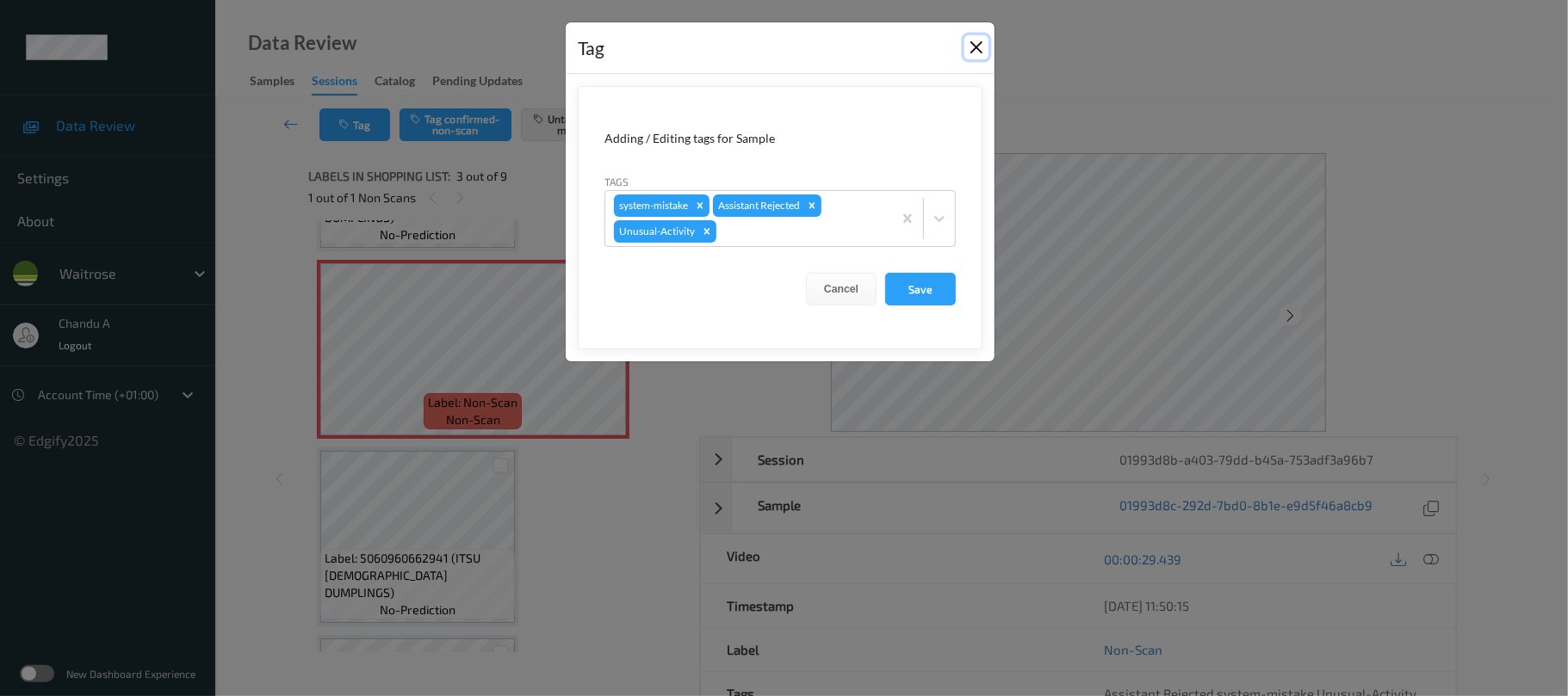
click at [972, 41] on button "Close" at bounding box center [976, 47] width 24 height 24
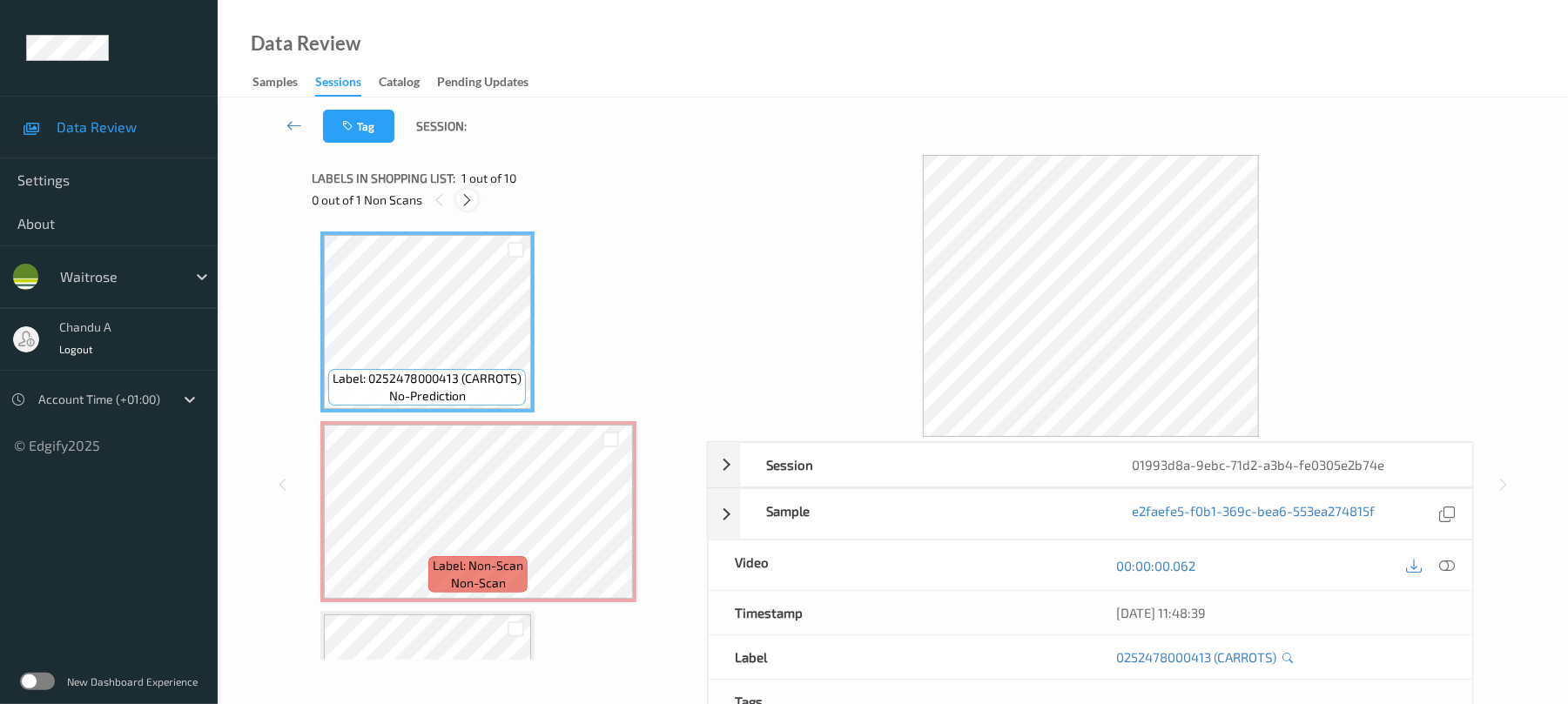
click at [470, 197] on icon at bounding box center [466, 201] width 15 height 16
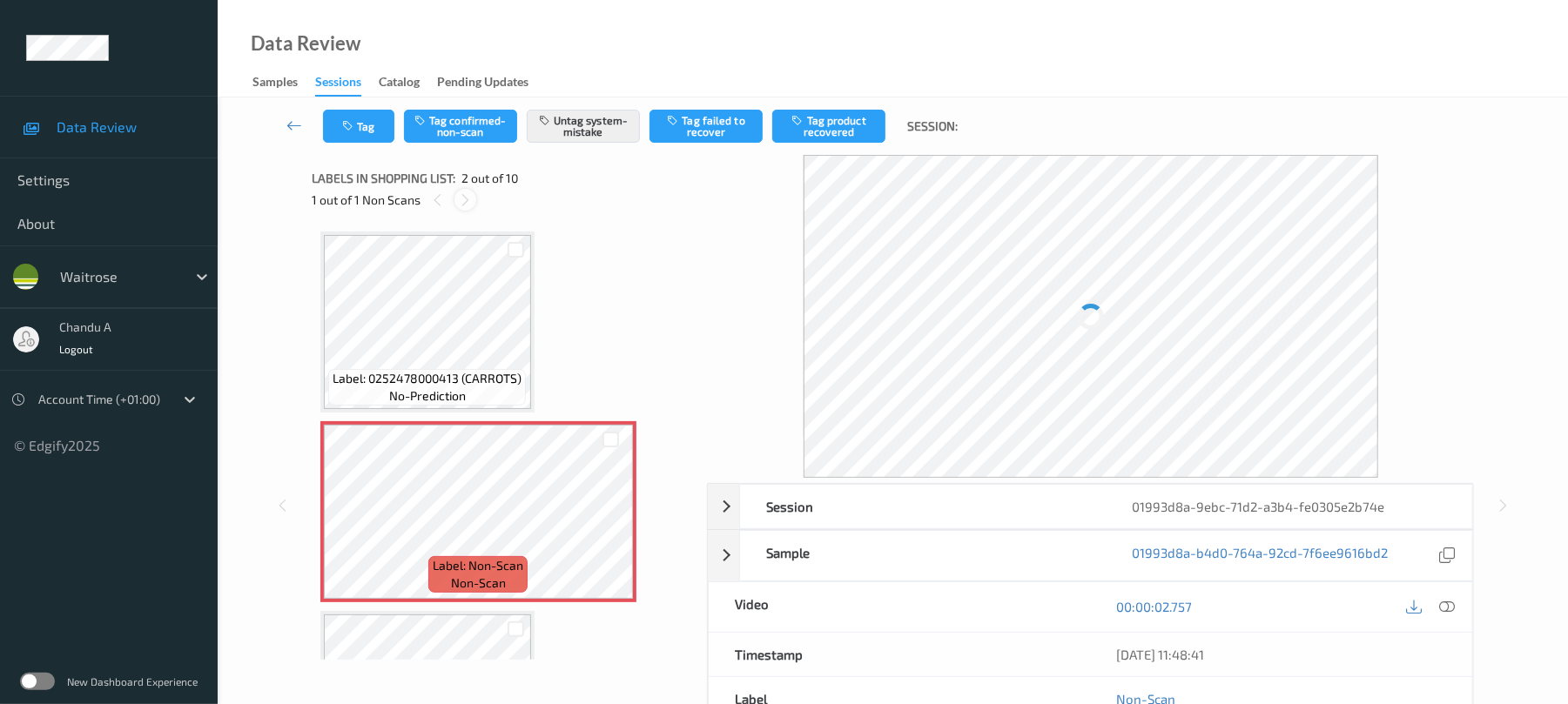
scroll to position [9, 0]
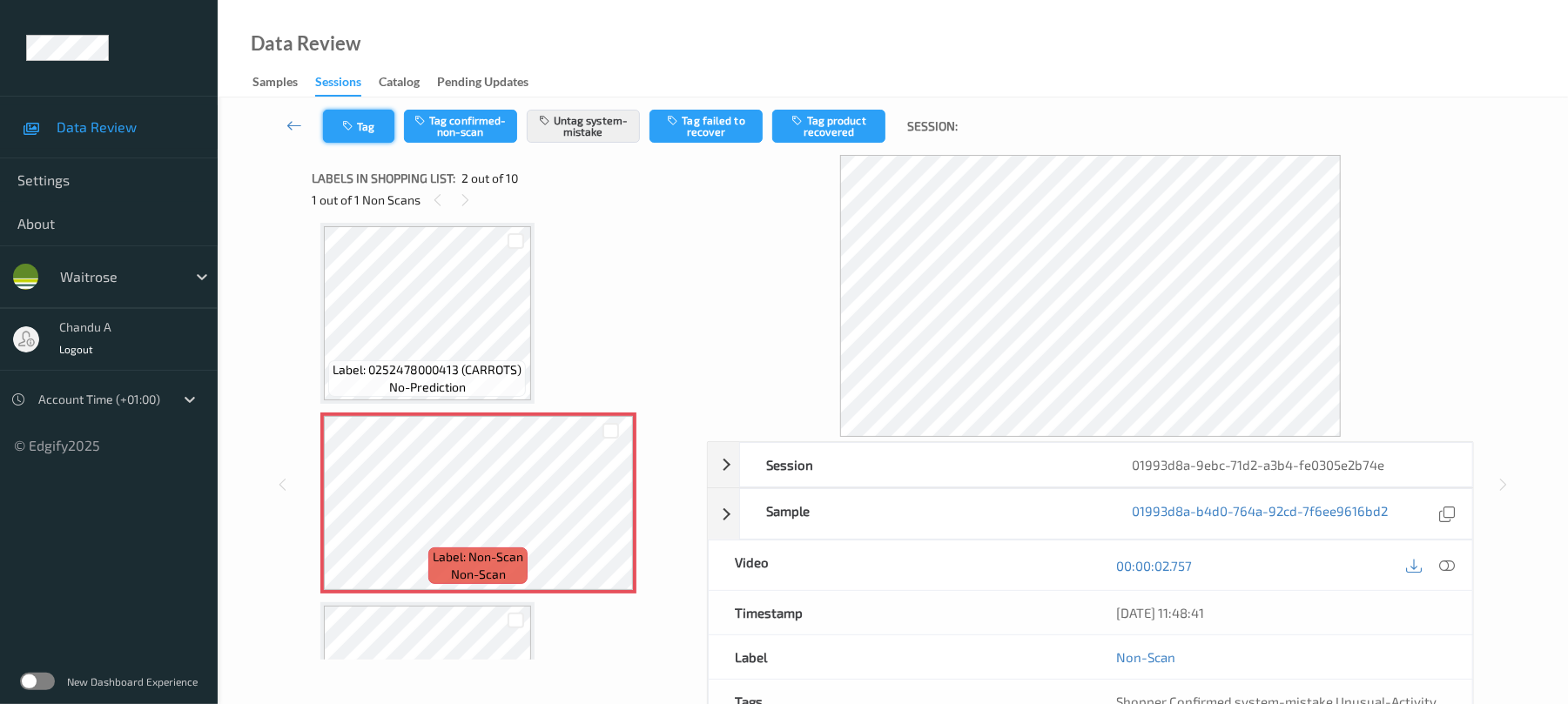
click at [364, 128] on button "Tag" at bounding box center [359, 126] width 71 height 33
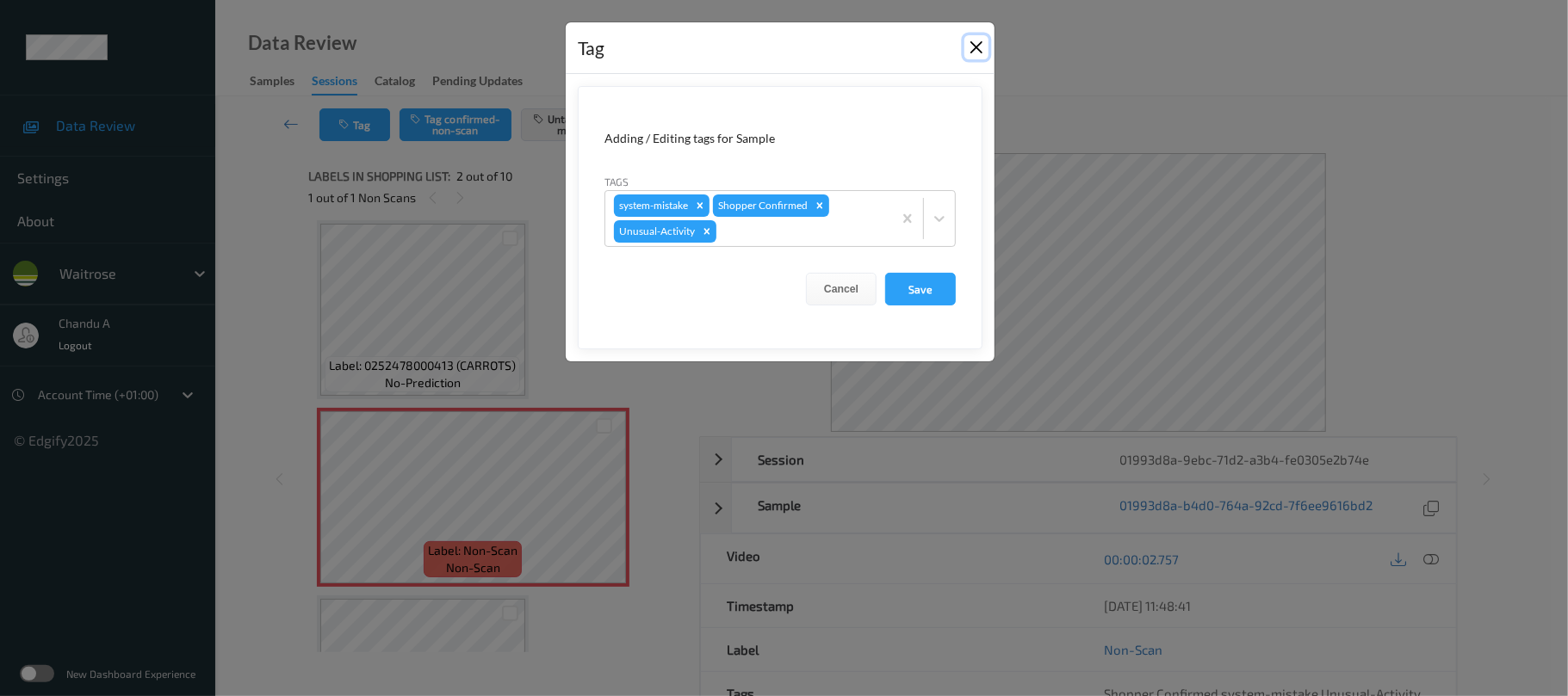
click at [972, 45] on button "Close" at bounding box center [976, 47] width 24 height 24
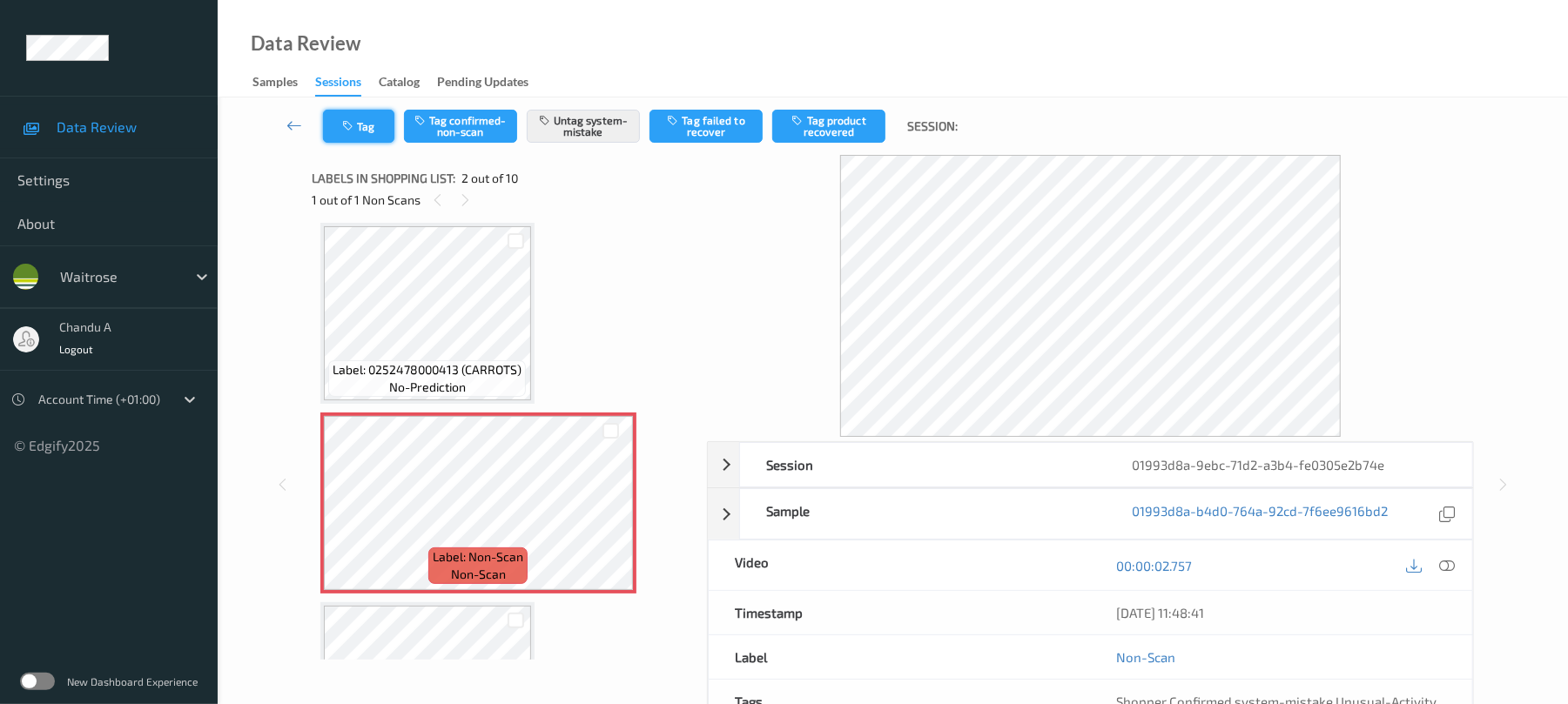
click at [362, 127] on button "Tag" at bounding box center [359, 126] width 71 height 33
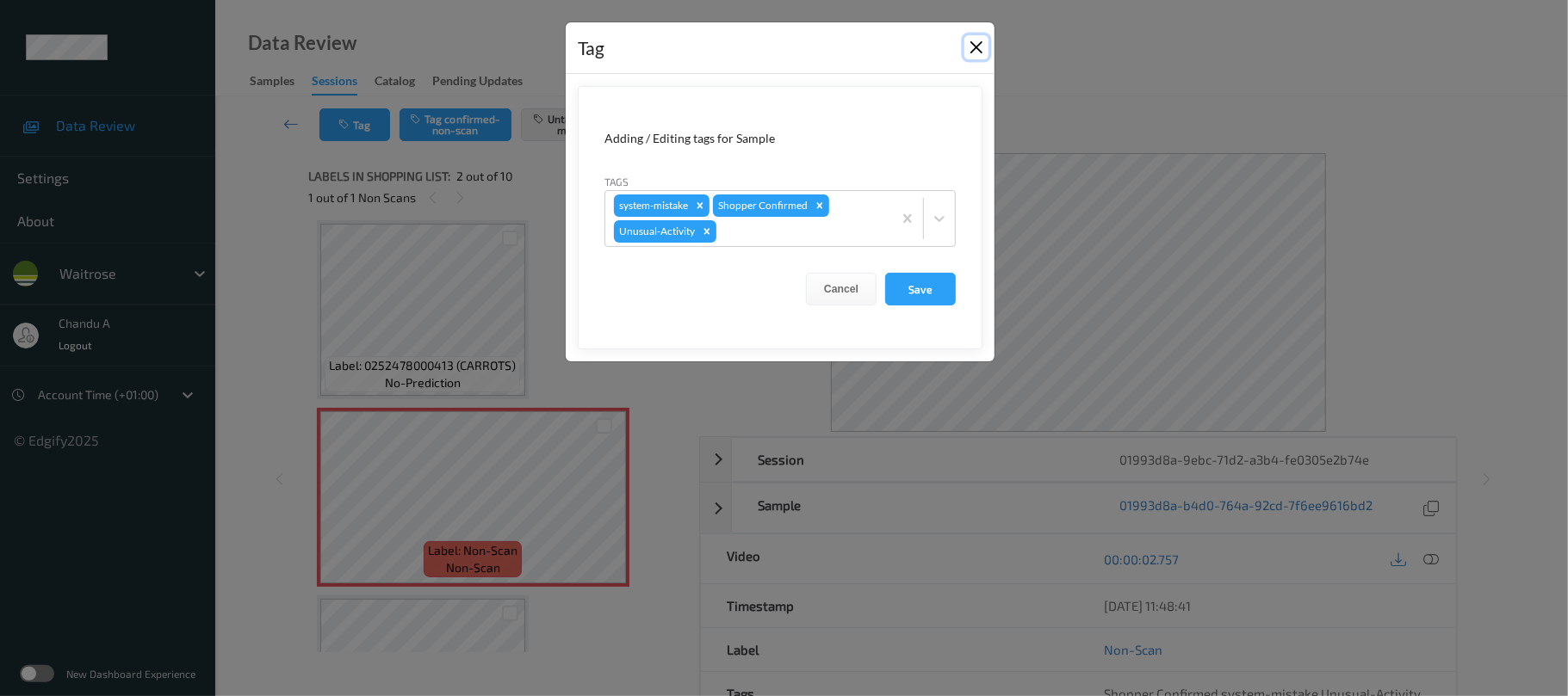
click at [985, 56] on button "Close" at bounding box center [976, 47] width 24 height 24
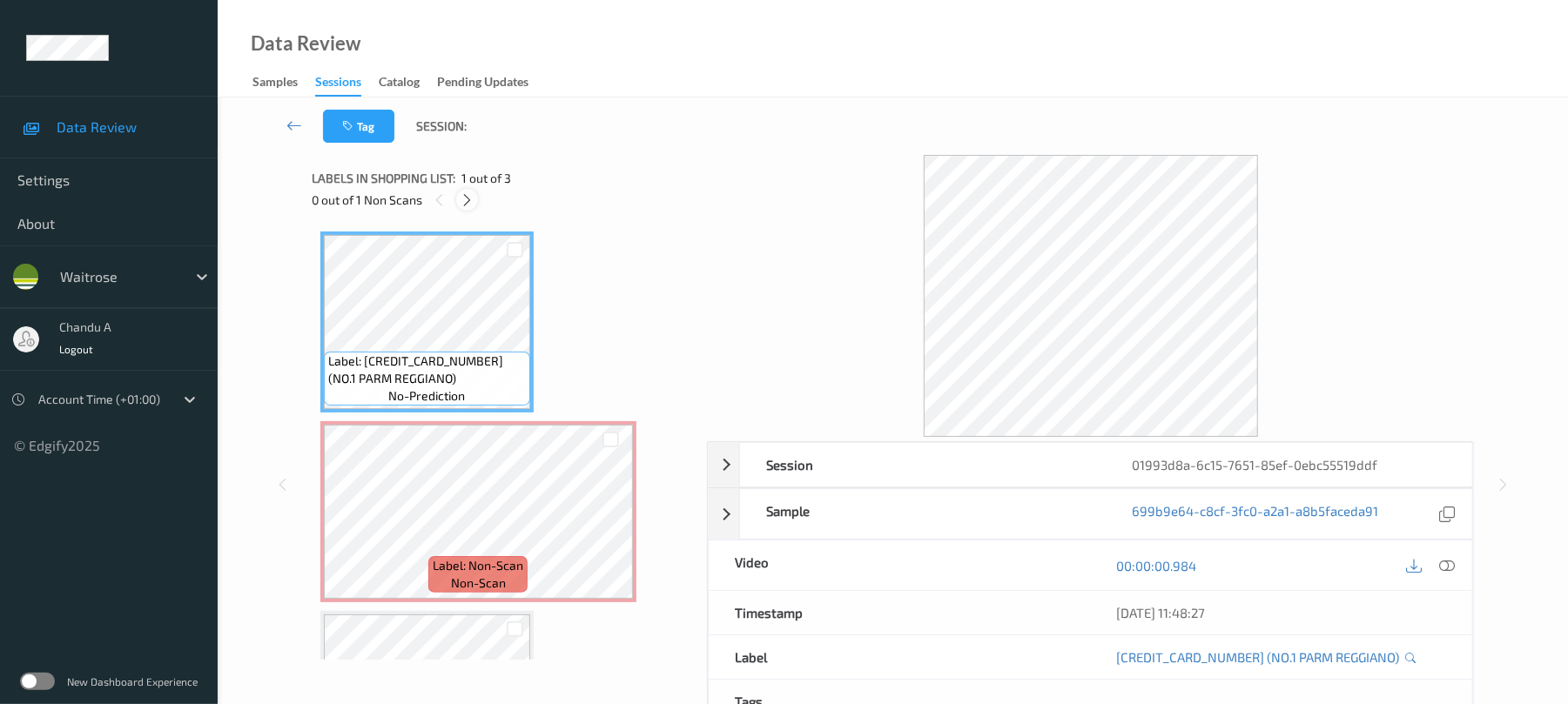
click at [463, 197] on icon at bounding box center [466, 201] width 15 height 16
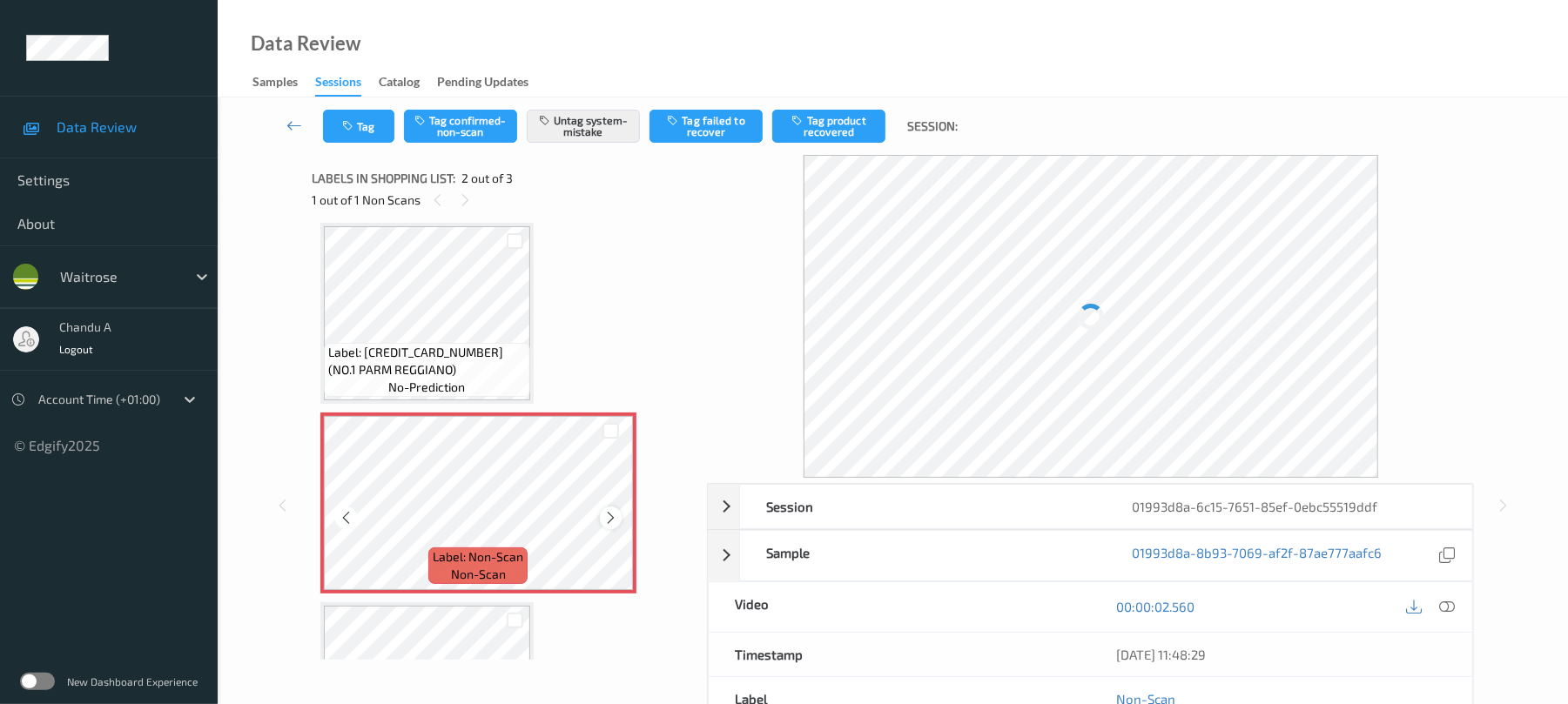
click at [610, 516] on icon at bounding box center [610, 518] width 15 height 16
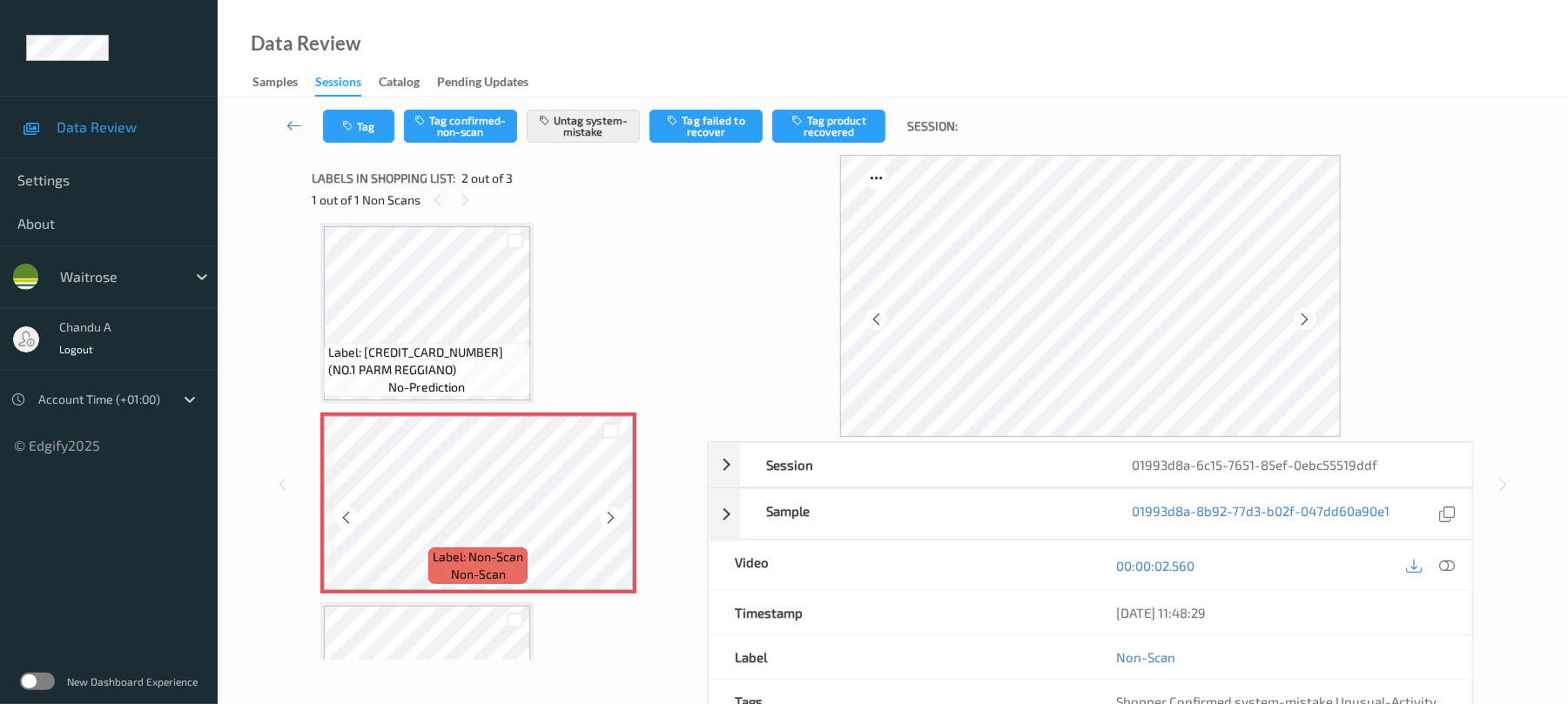
click at [610, 516] on icon at bounding box center [610, 518] width 15 height 16
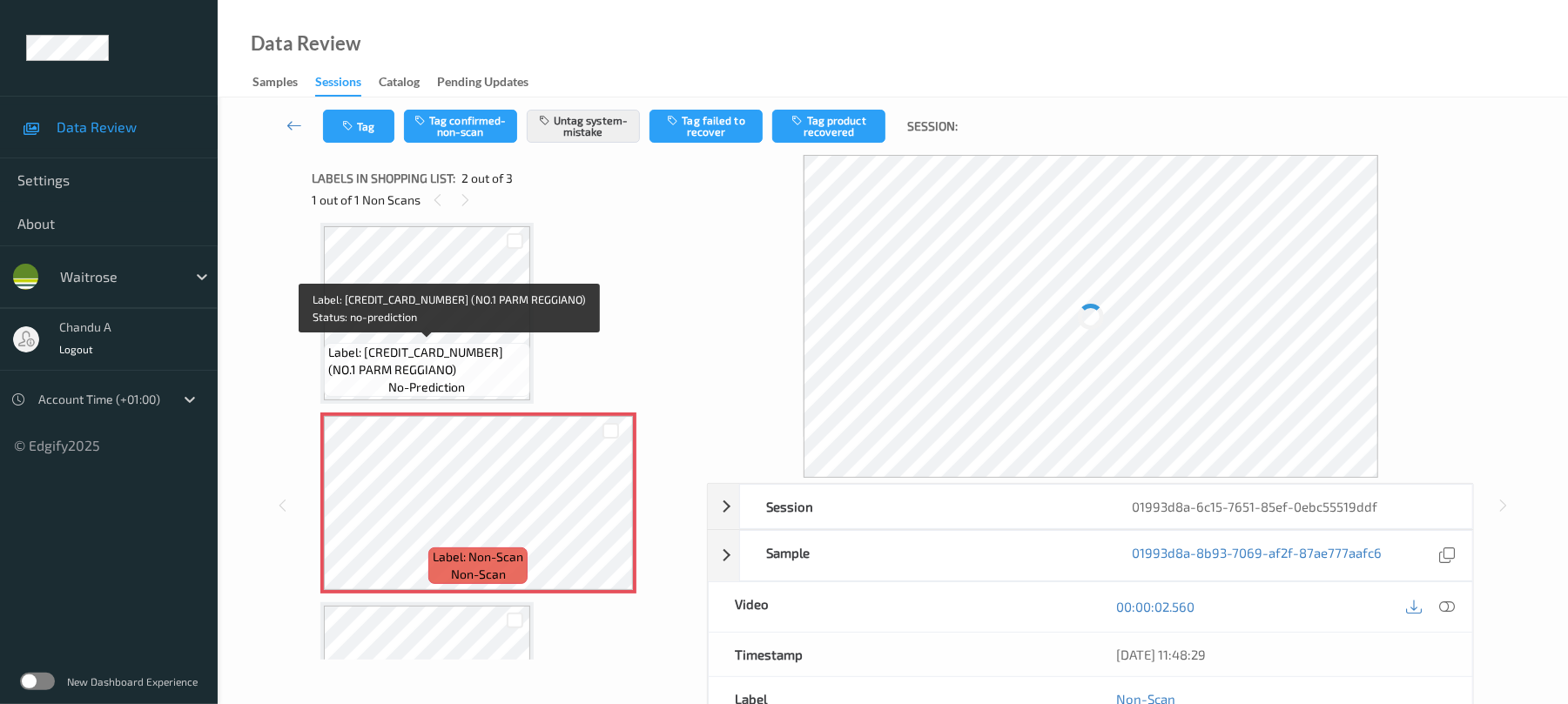
click at [488, 359] on span "Label: [CREDIT_CARD_NUMBER] (NO.1 PARM REGGIANO)" at bounding box center [427, 360] width 198 height 35
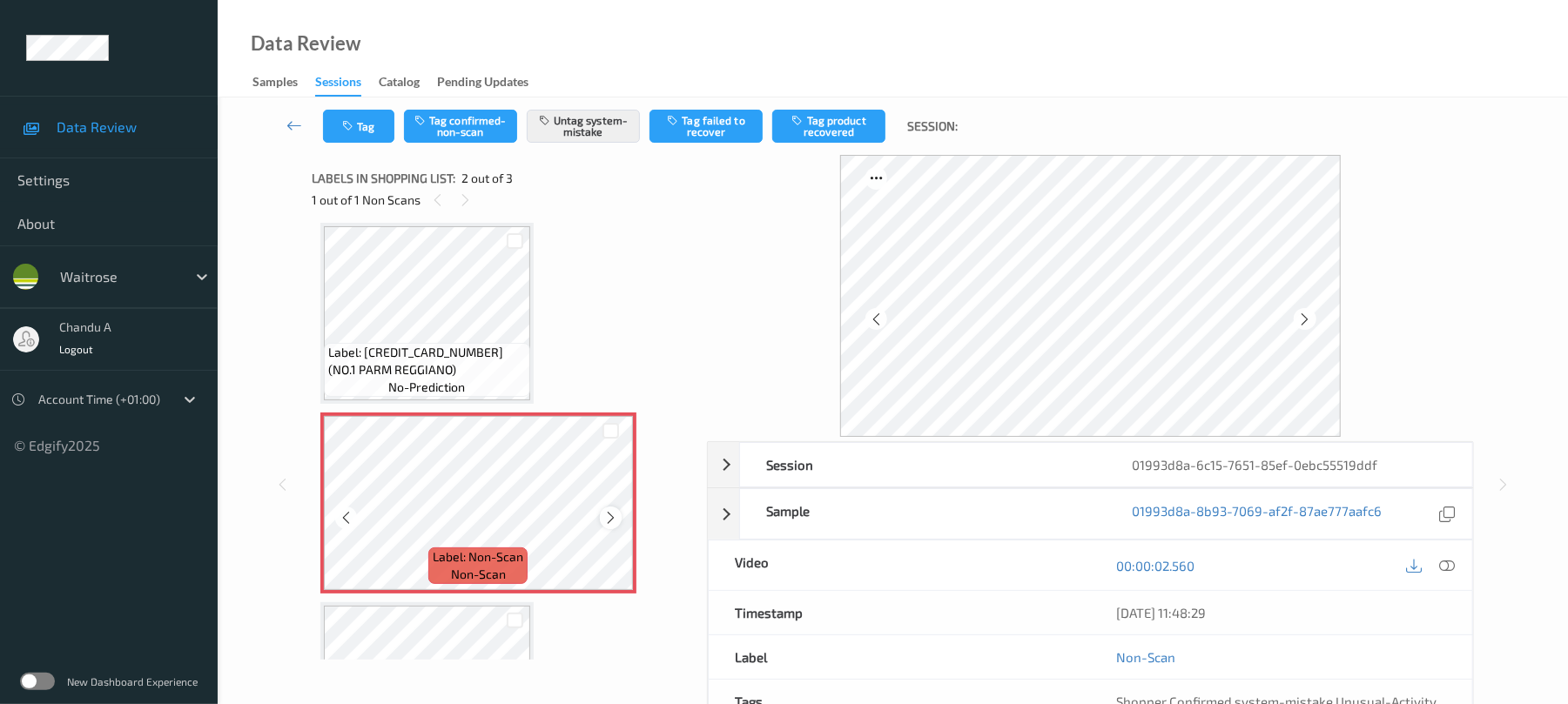
click at [607, 512] on icon at bounding box center [610, 518] width 15 height 16
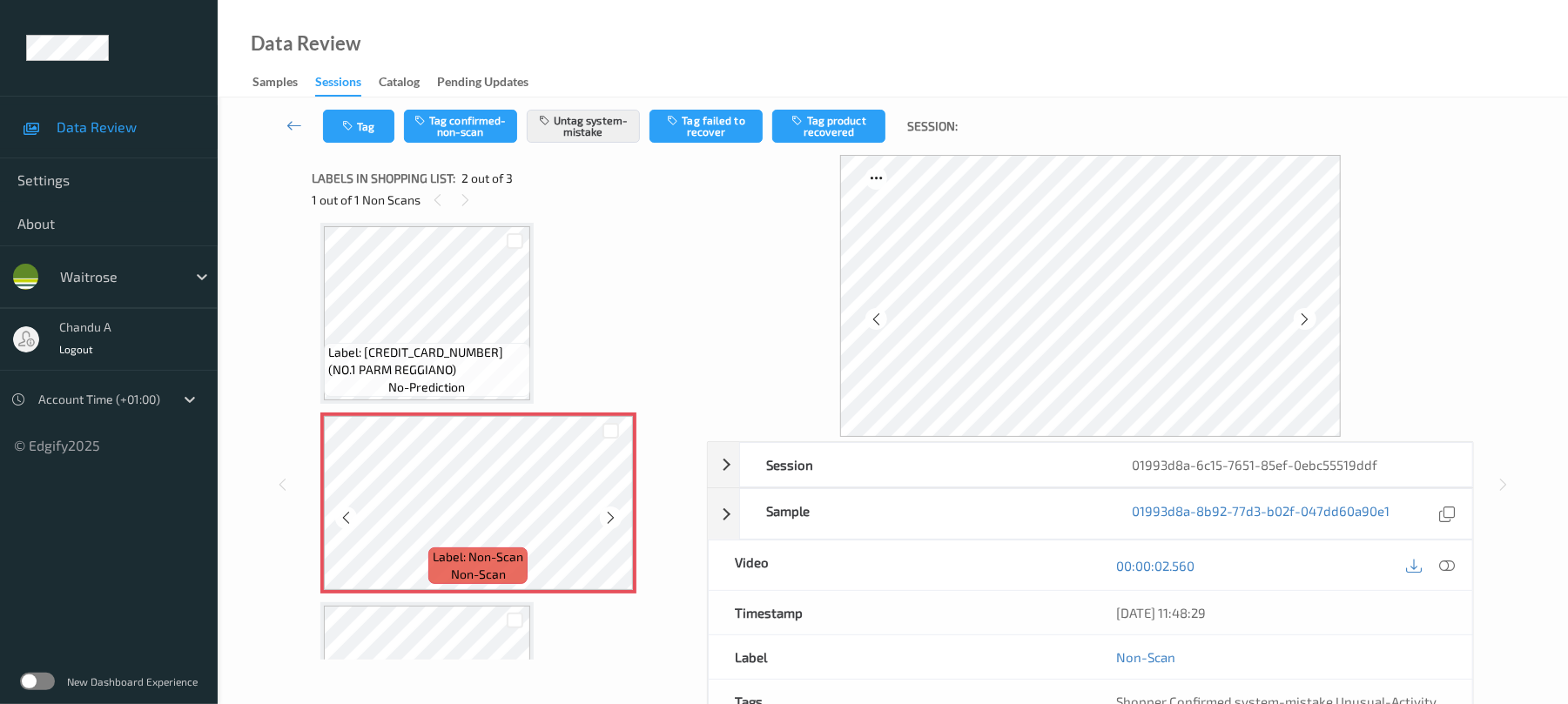
click at [607, 512] on icon at bounding box center [610, 518] width 15 height 16
click at [353, 115] on button "Tag" at bounding box center [359, 126] width 71 height 33
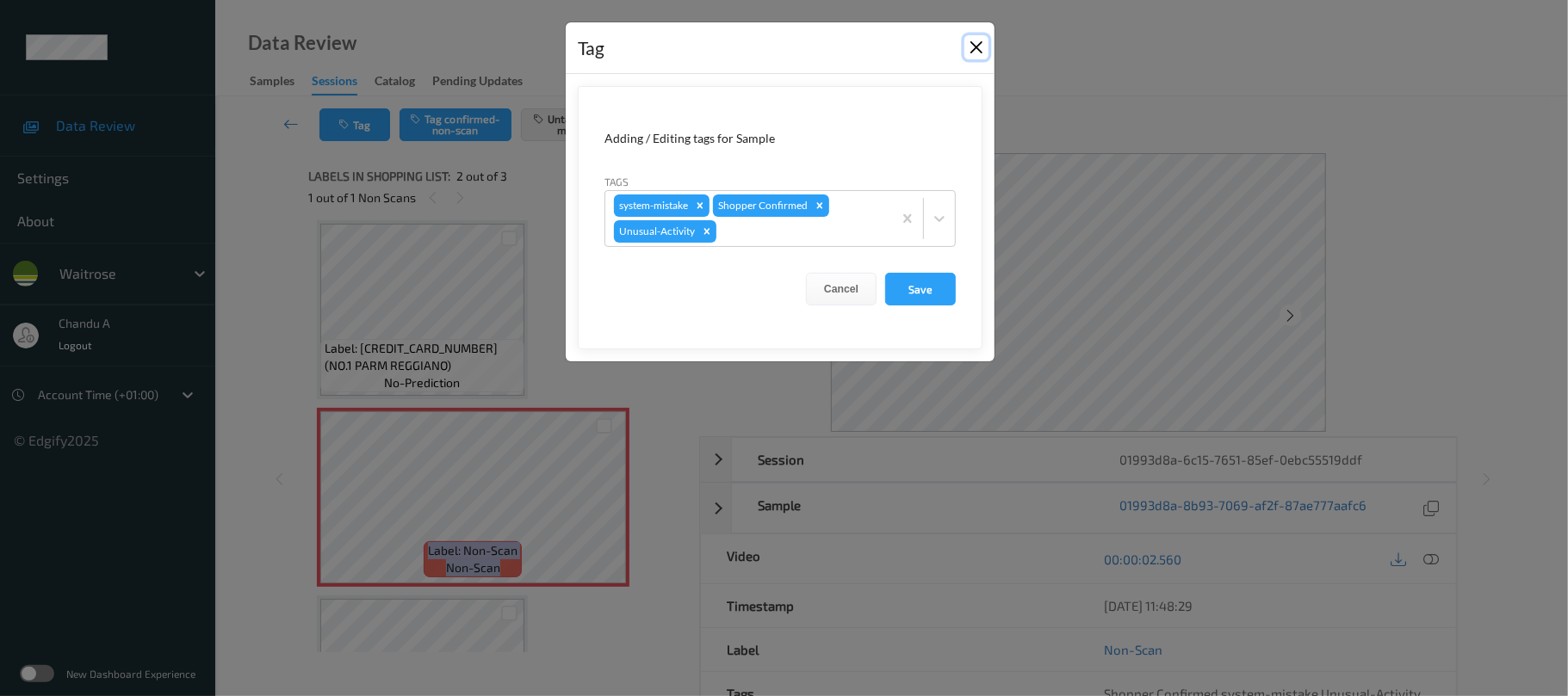
click at [972, 49] on button "Close" at bounding box center [976, 47] width 24 height 24
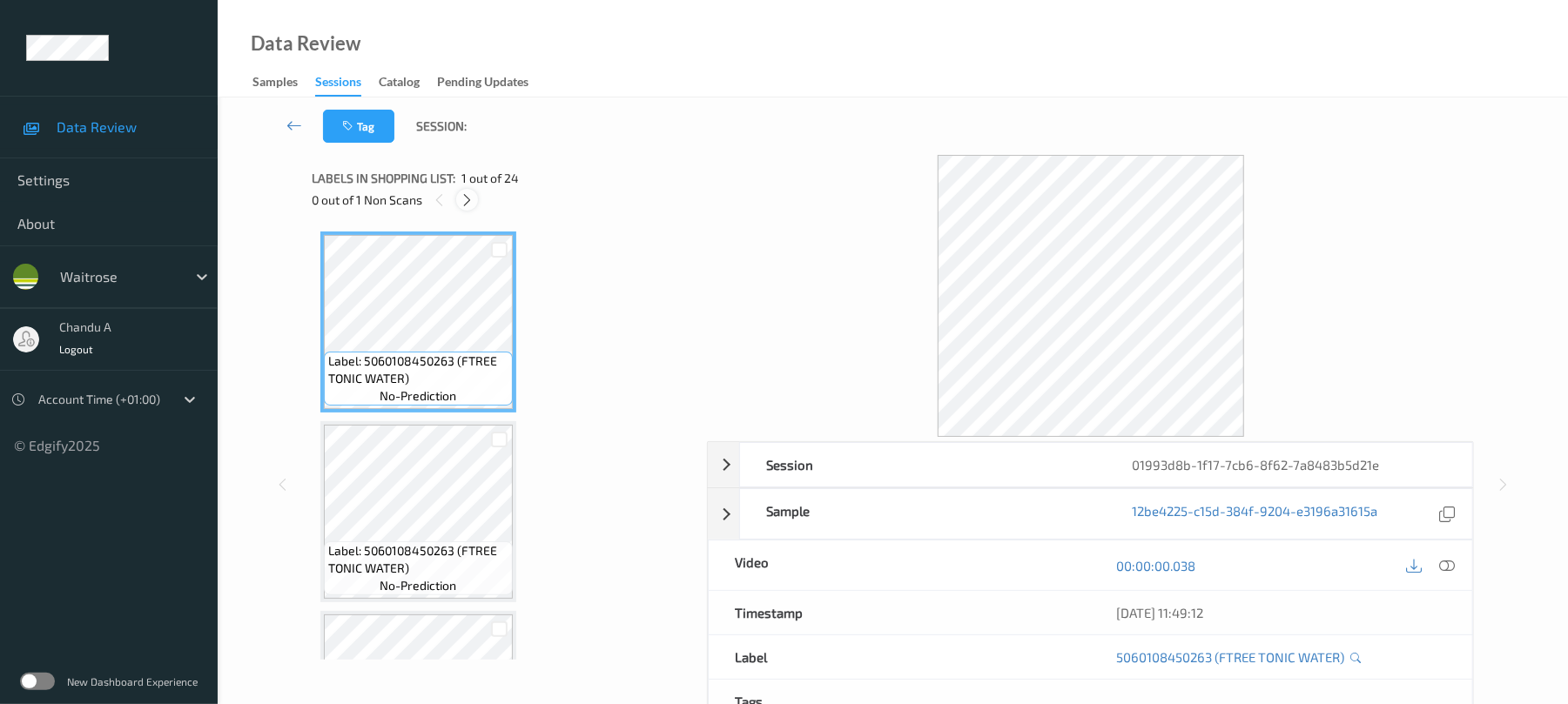
click at [468, 199] on icon at bounding box center [466, 201] width 15 height 16
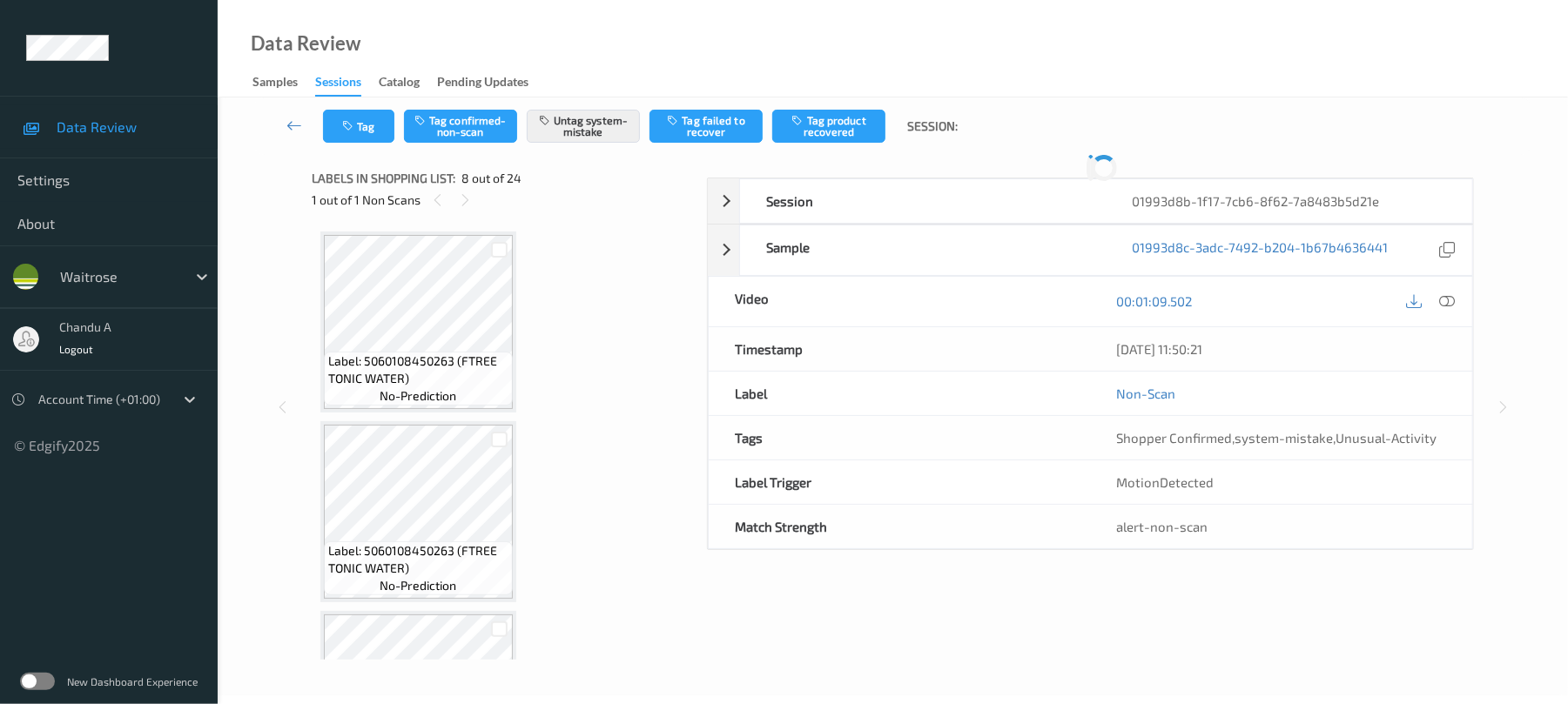
scroll to position [1147, 0]
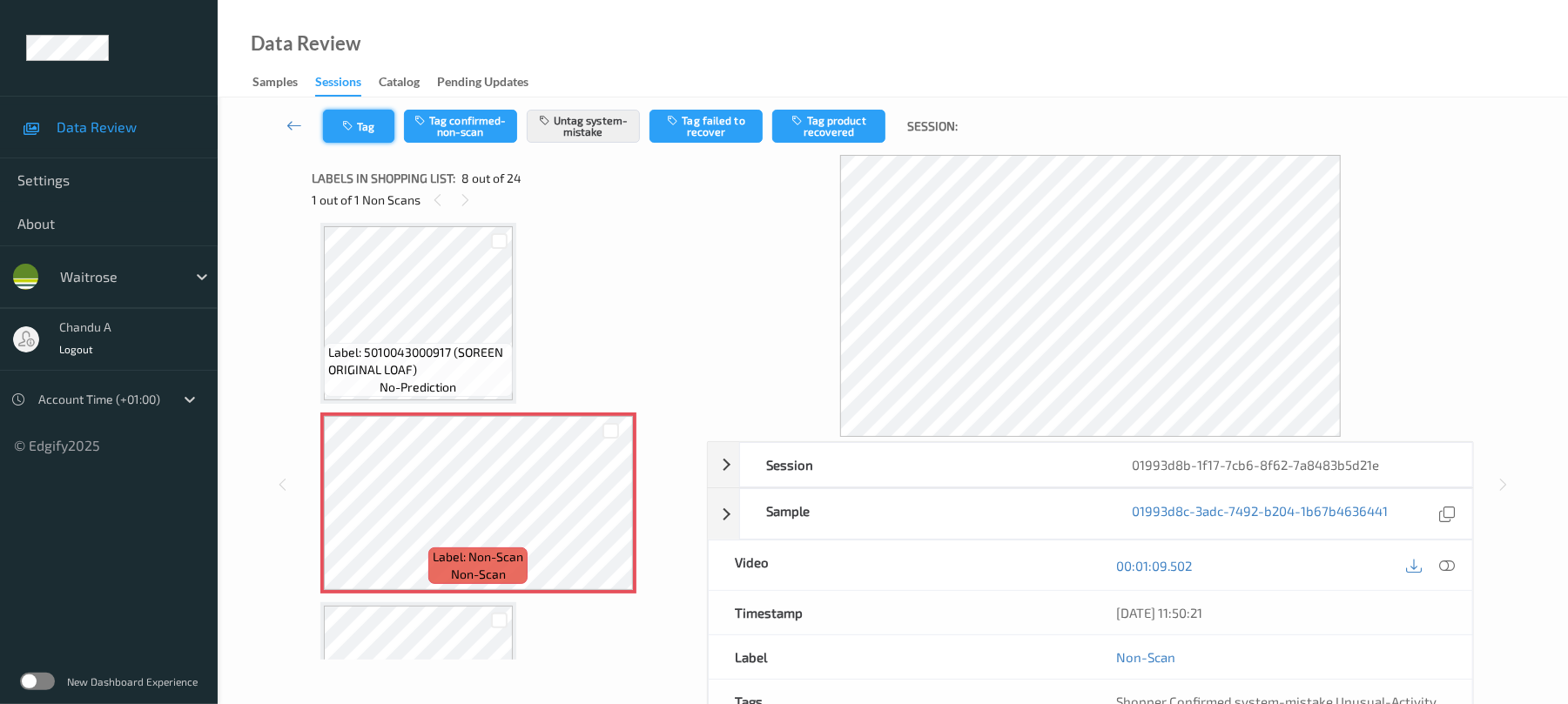
click at [344, 120] on icon "button" at bounding box center [350, 127] width 15 height 12
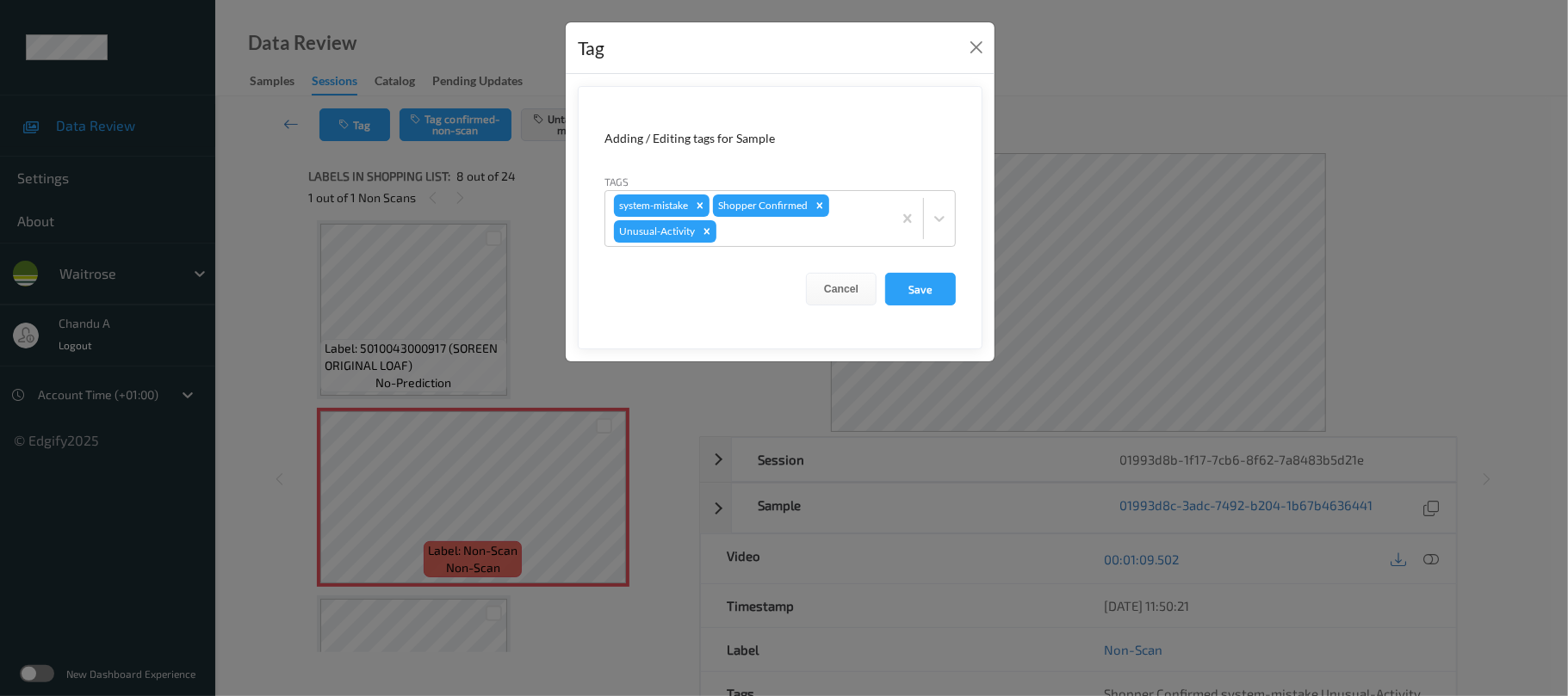
click at [968, 32] on div "Tag" at bounding box center [780, 49] width 429 height 53
click at [979, 47] on button "Close" at bounding box center [976, 47] width 24 height 24
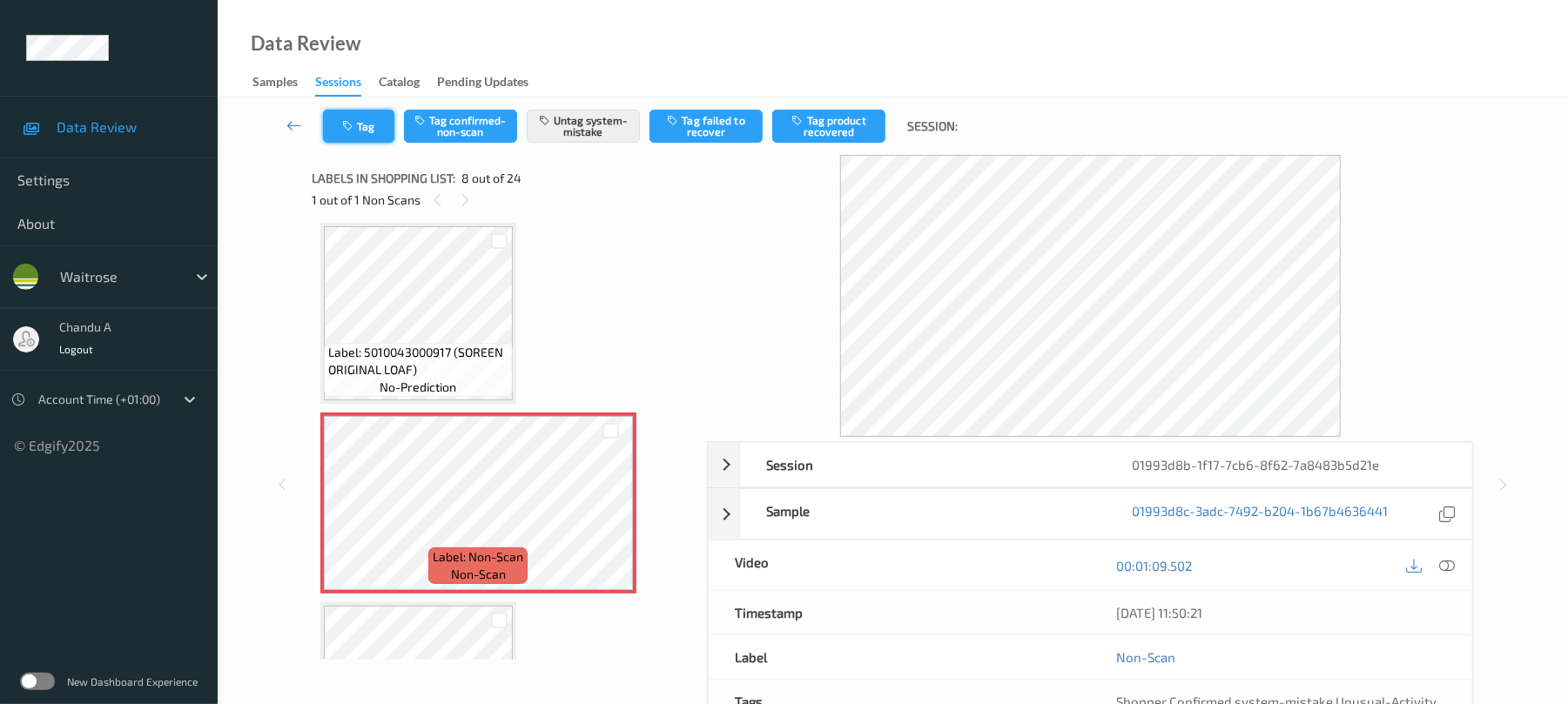
click at [376, 132] on button "Tag" at bounding box center [359, 126] width 71 height 33
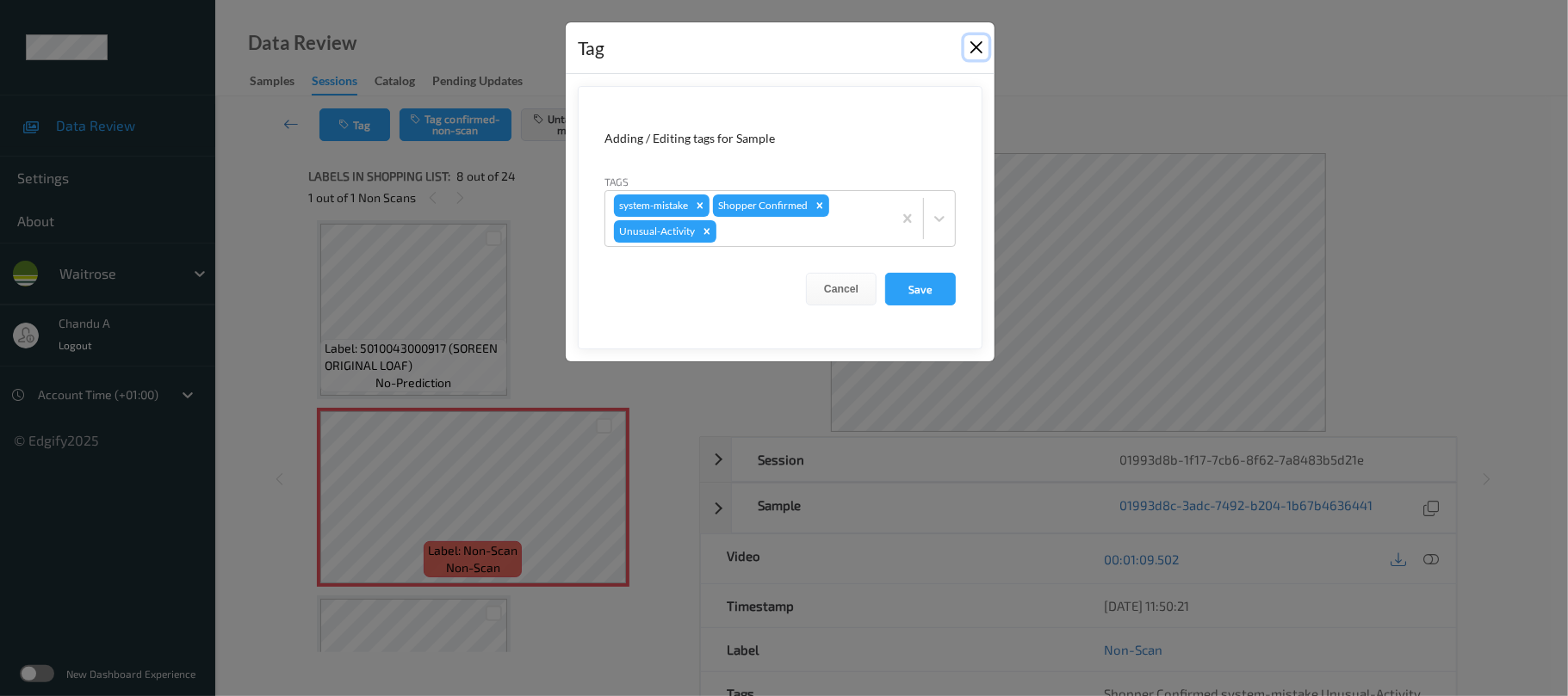
click at [972, 46] on button "Close" at bounding box center [976, 47] width 24 height 24
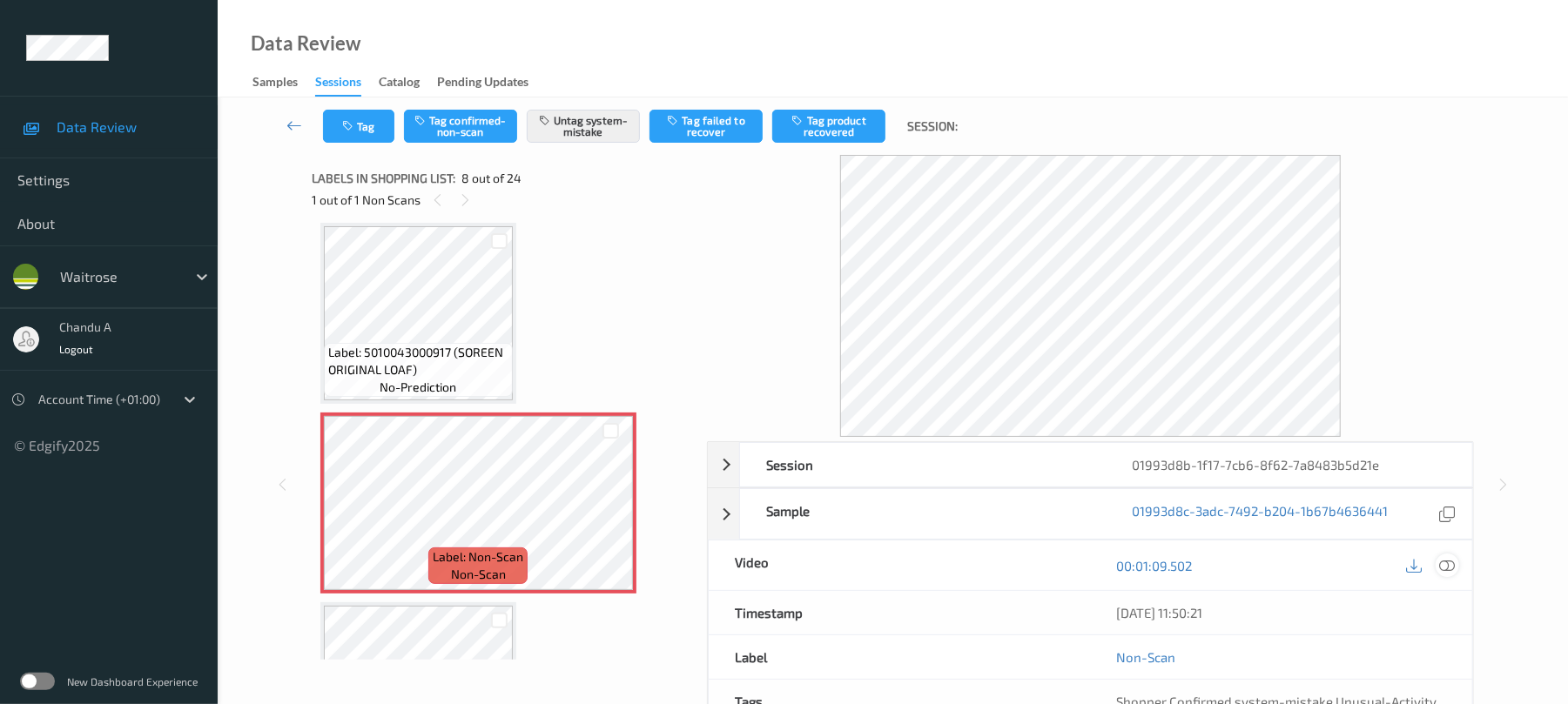
drag, startPoint x: 1440, startPoint y: 561, endPoint x: 1147, endPoint y: 434, distance: 319.3
click at [1440, 562] on icon at bounding box center [1448, 567] width 16 height 16
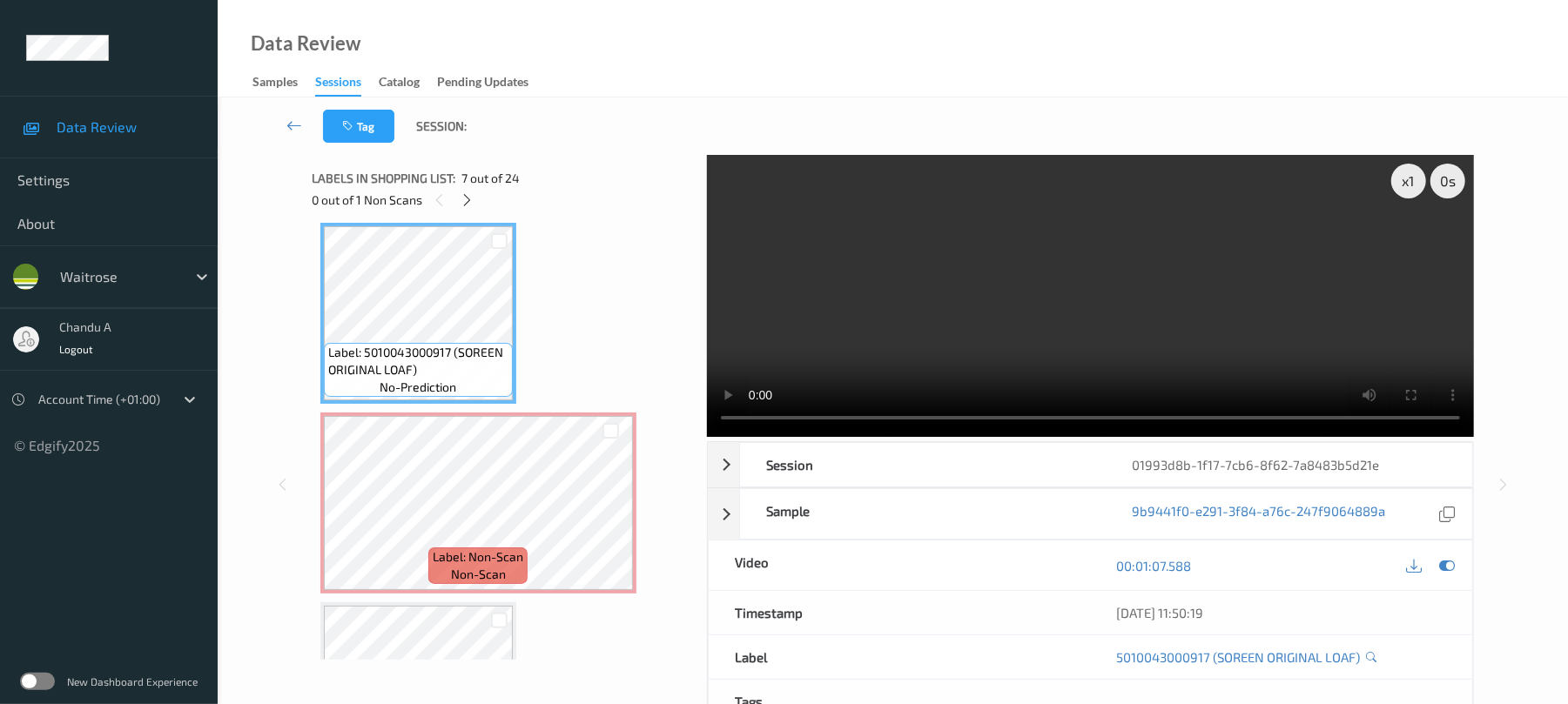
click at [1247, 293] on video at bounding box center [1090, 296] width 767 height 282
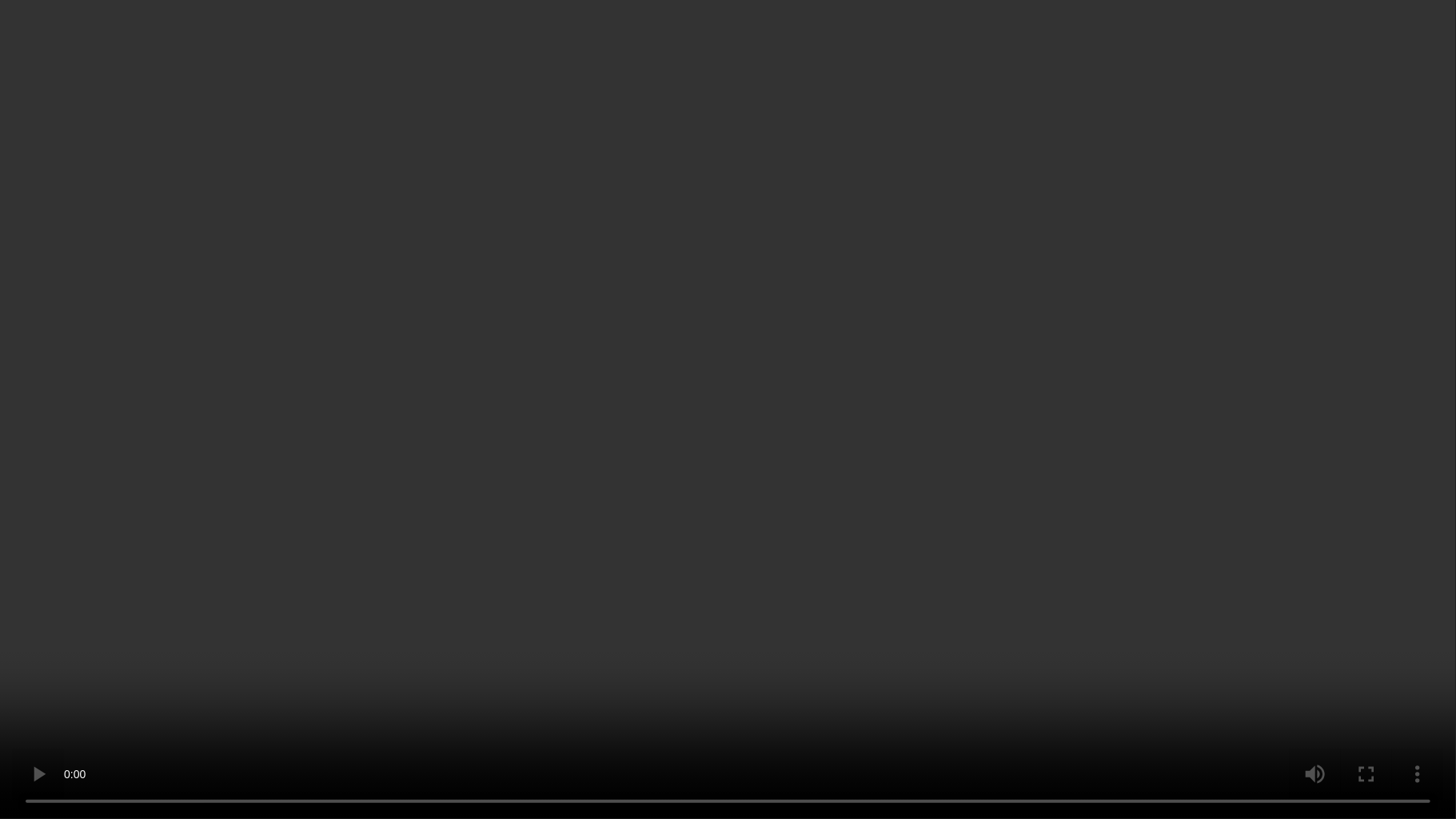
click at [595, 499] on video at bounding box center [728, 409] width 1456 height 819
click at [699, 506] on video at bounding box center [728, 409] width 1456 height 819
click at [669, 425] on video at bounding box center [728, 409] width 1456 height 819
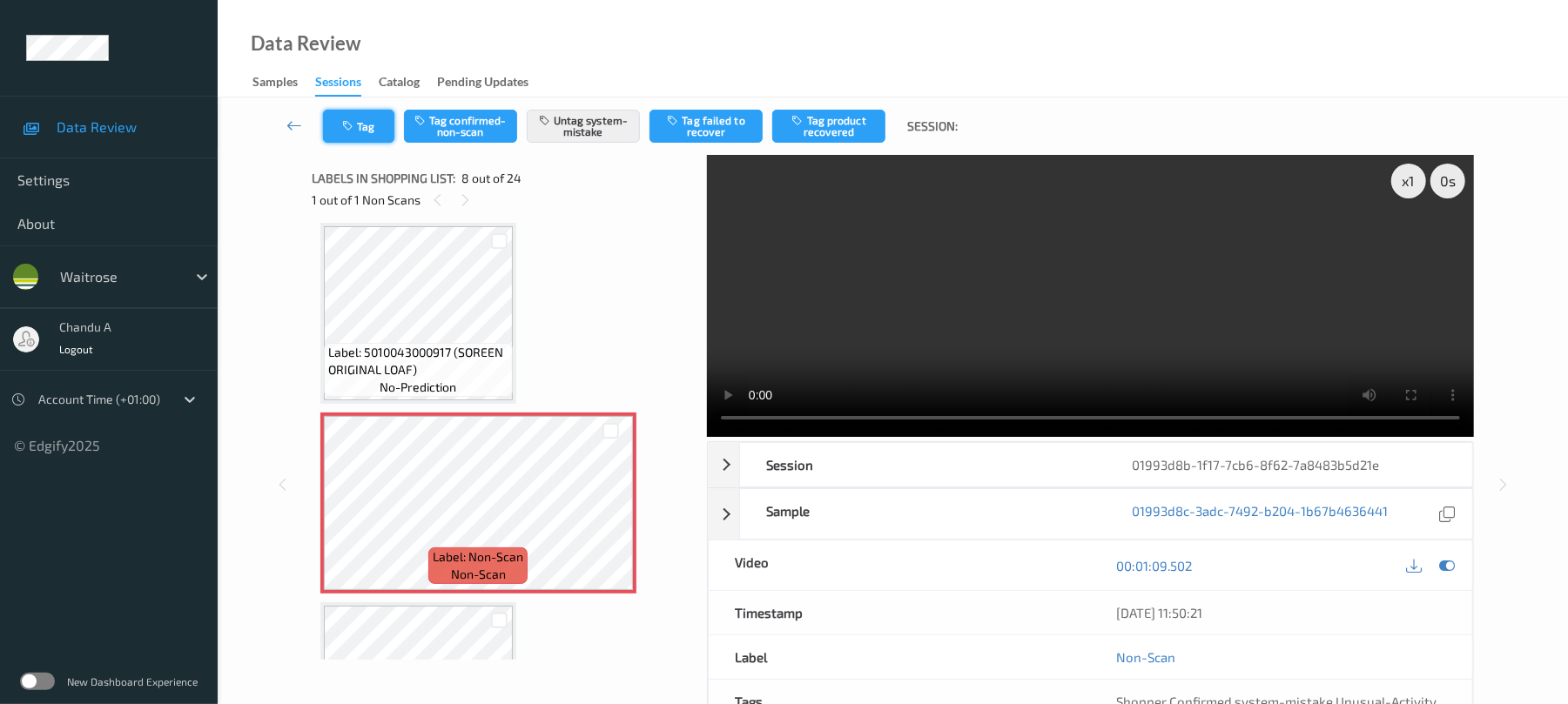
click at [387, 128] on button "Tag" at bounding box center [359, 126] width 71 height 33
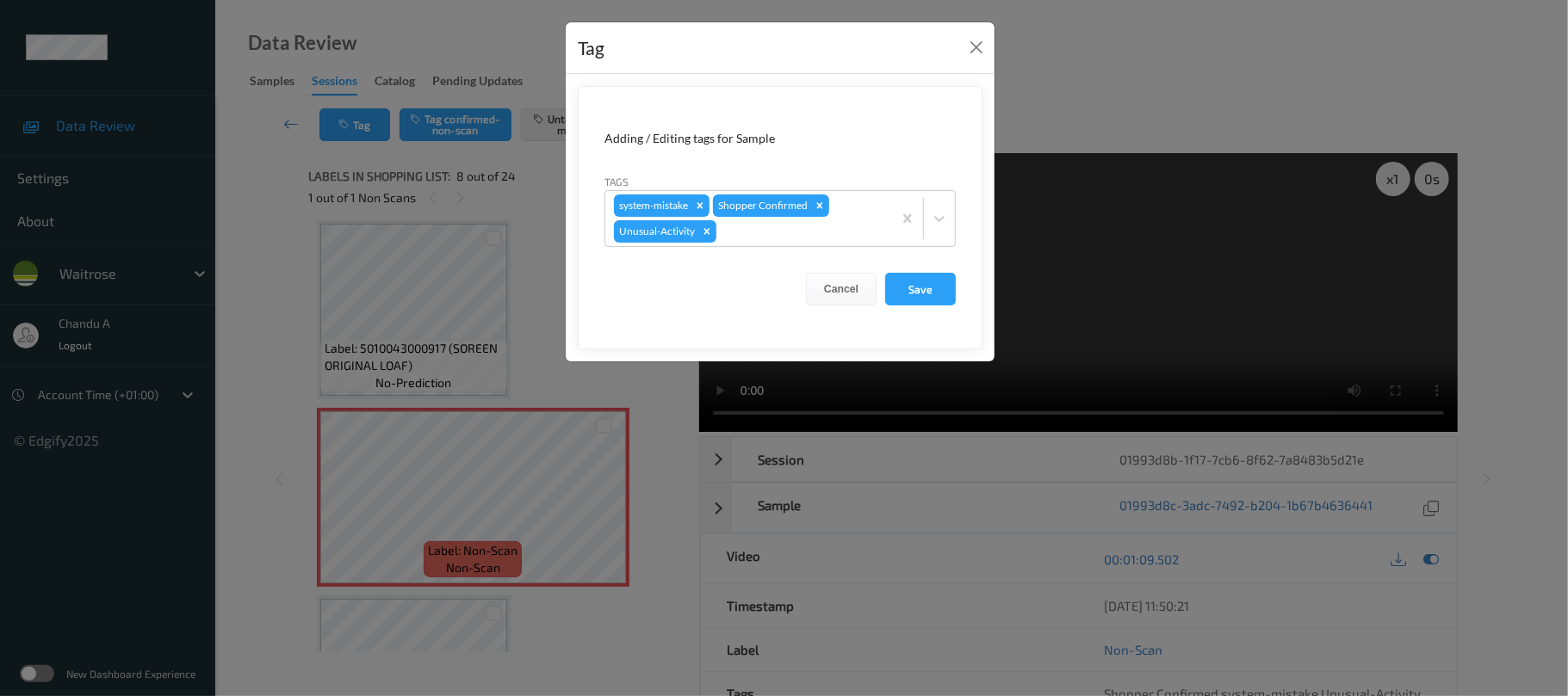
drag, startPoint x: 700, startPoint y: 231, endPoint x: 755, endPoint y: 255, distance: 60.0
click at [701, 231] on icon "Remove Unusual-Activity" at bounding box center [707, 232] width 12 height 12
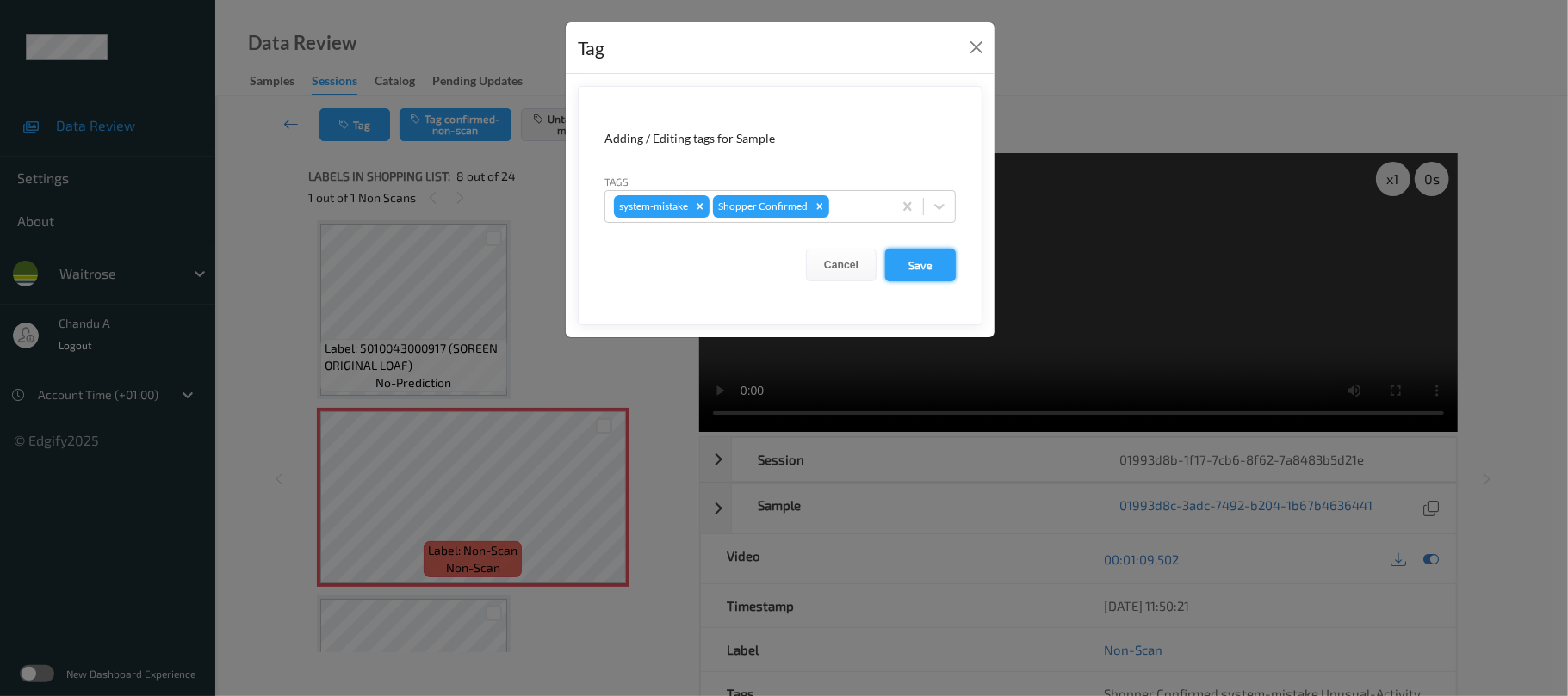
click at [920, 269] on button "Save" at bounding box center [920, 265] width 71 height 33
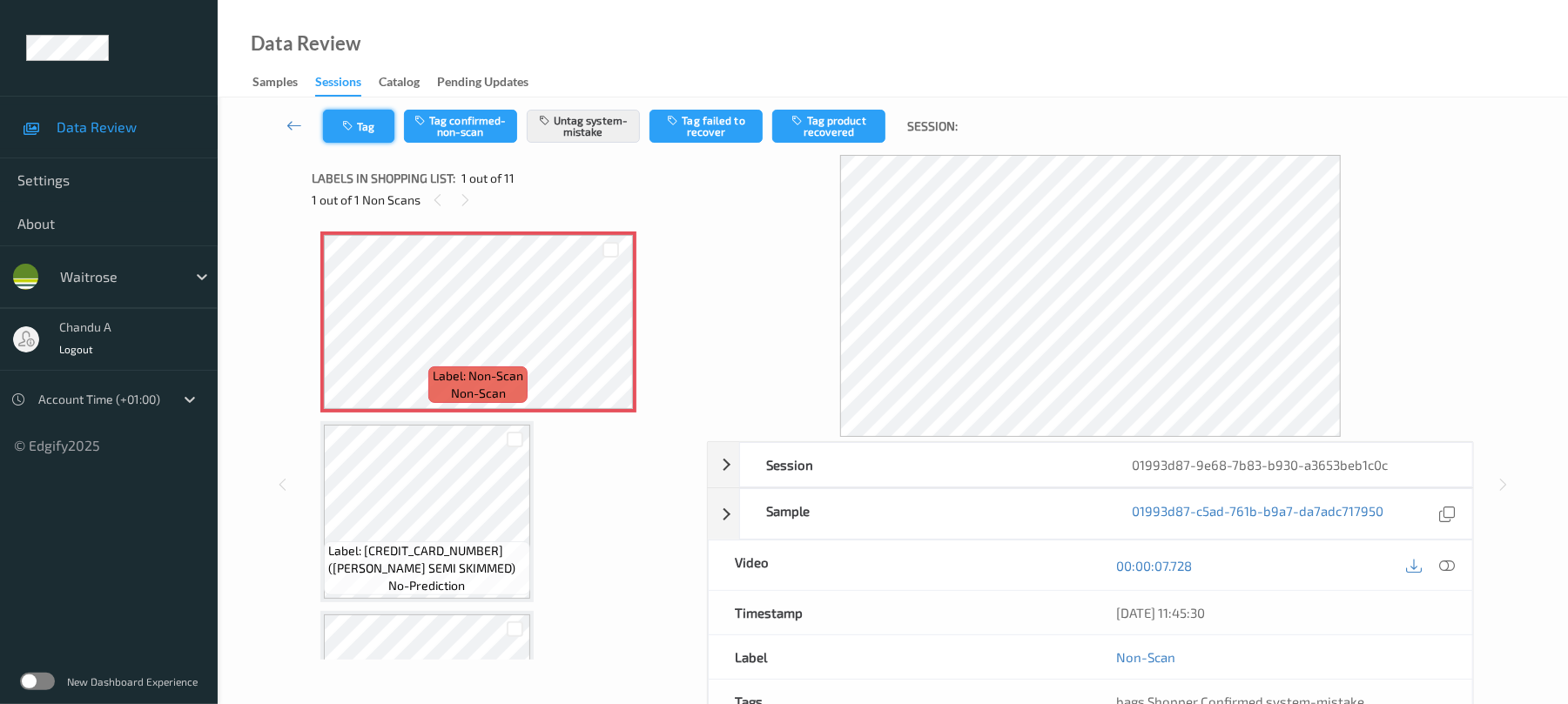
click at [353, 122] on icon "button" at bounding box center [350, 127] width 15 height 12
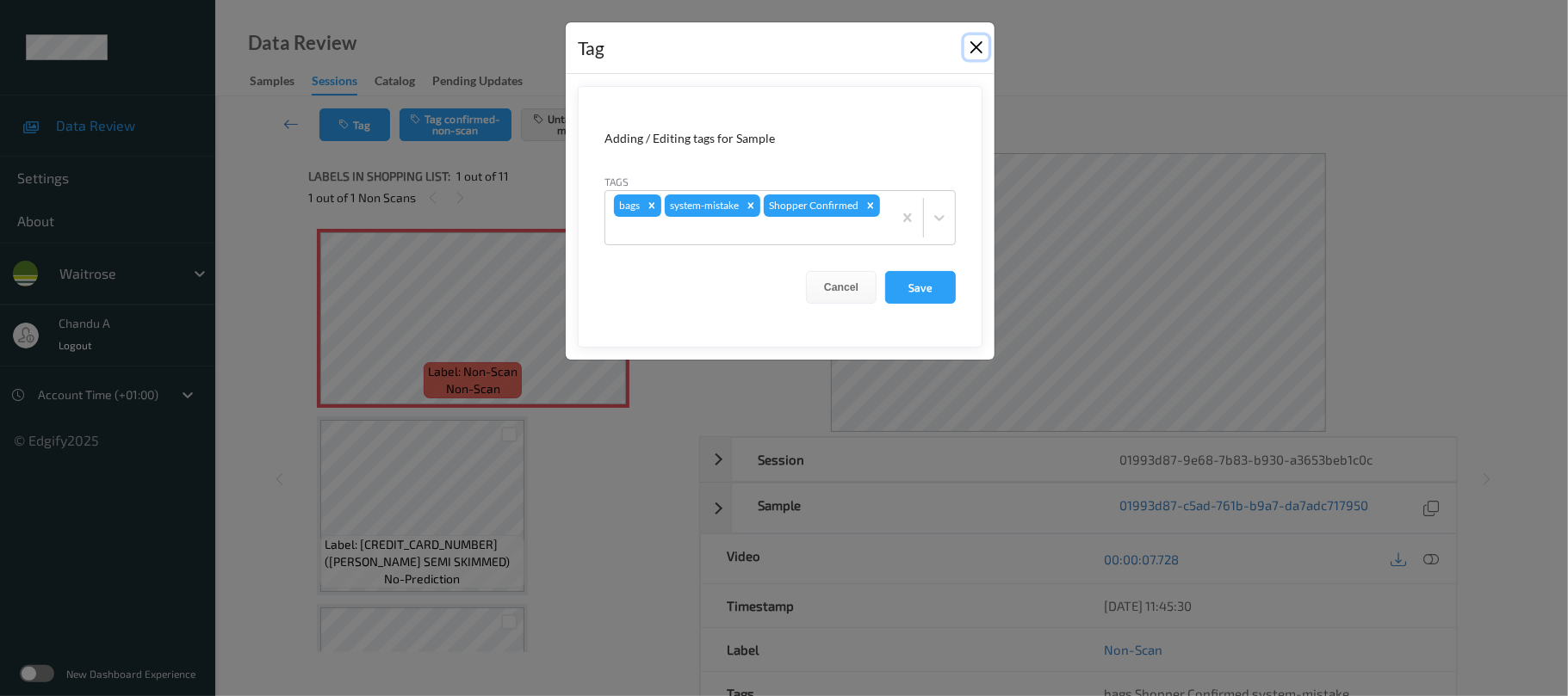
click at [970, 45] on button "Close" at bounding box center [976, 47] width 24 height 24
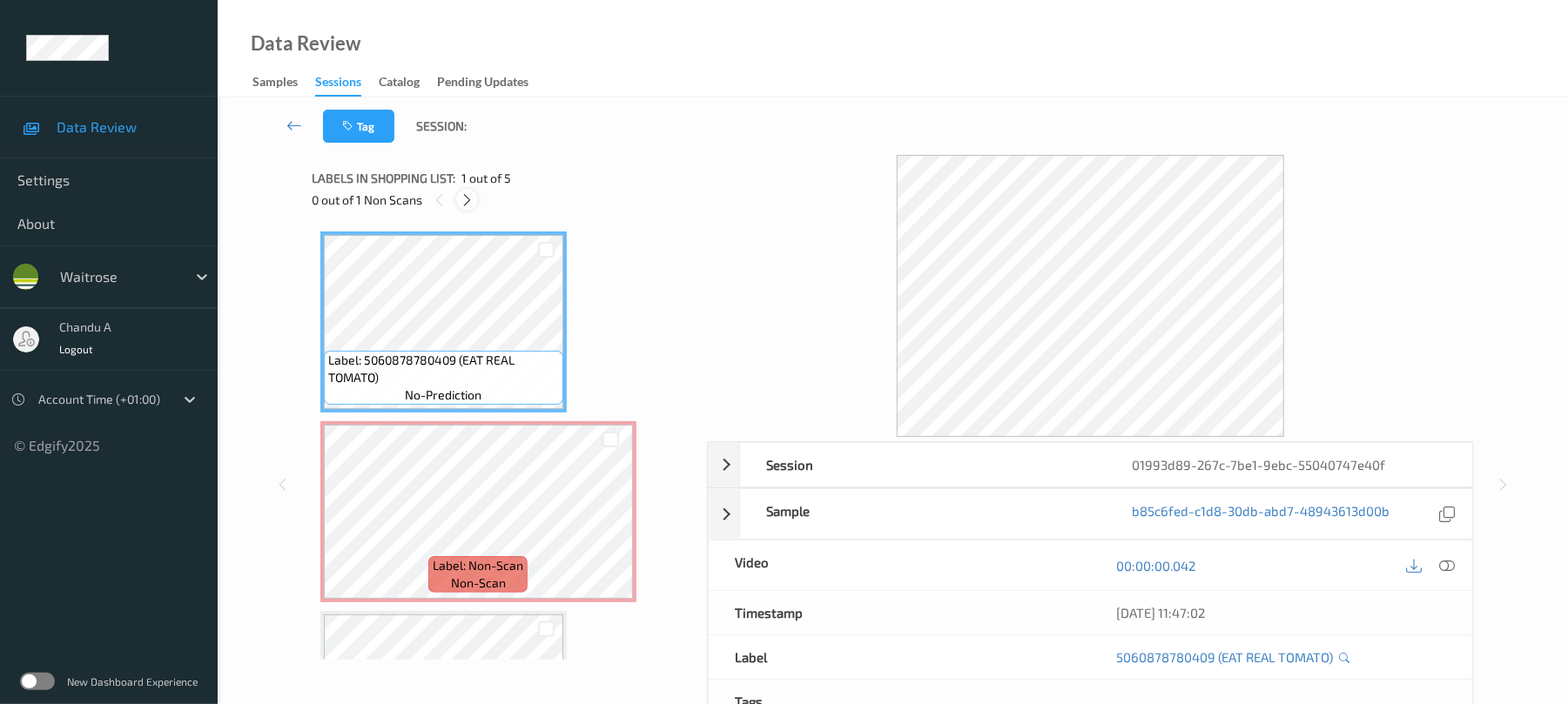
click at [465, 200] on icon at bounding box center [466, 201] width 15 height 16
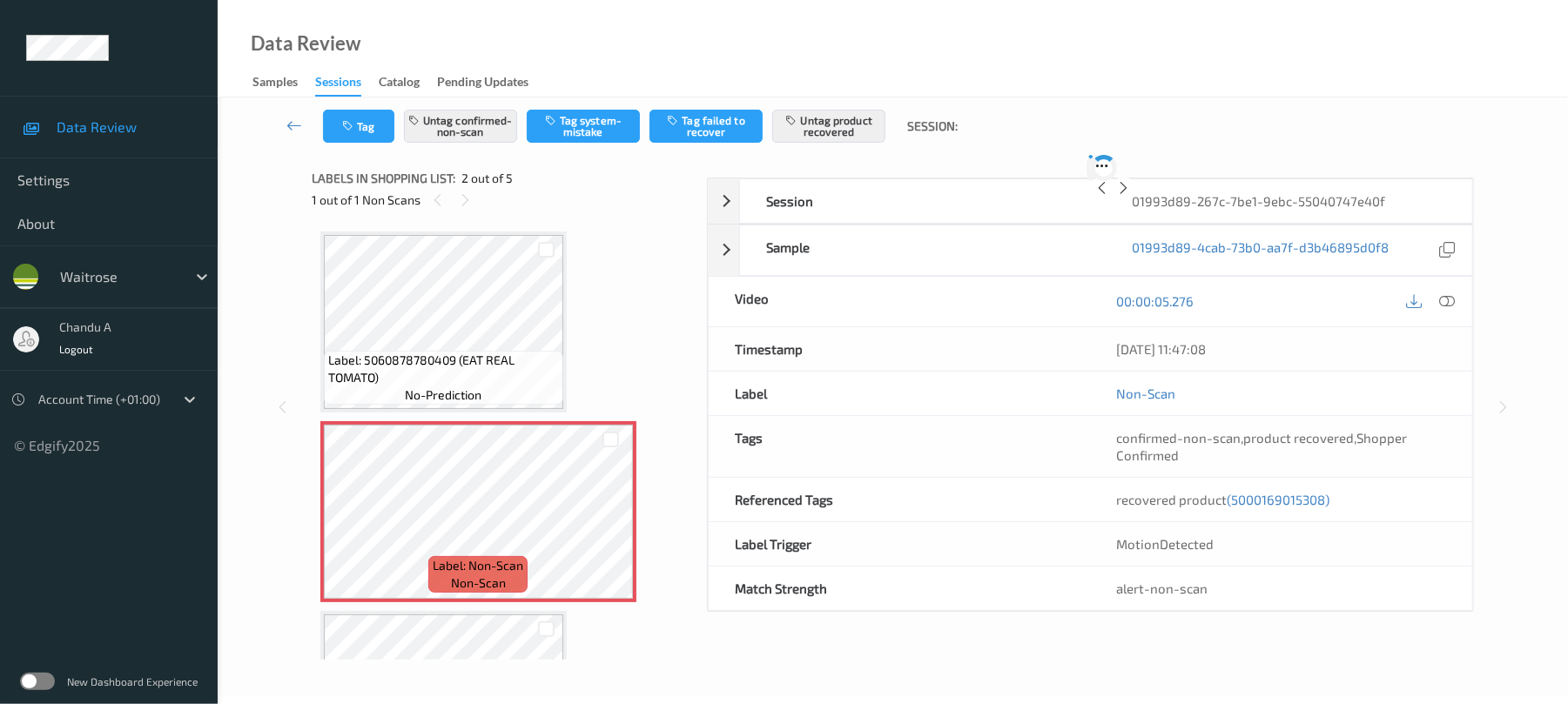
scroll to position [9, 0]
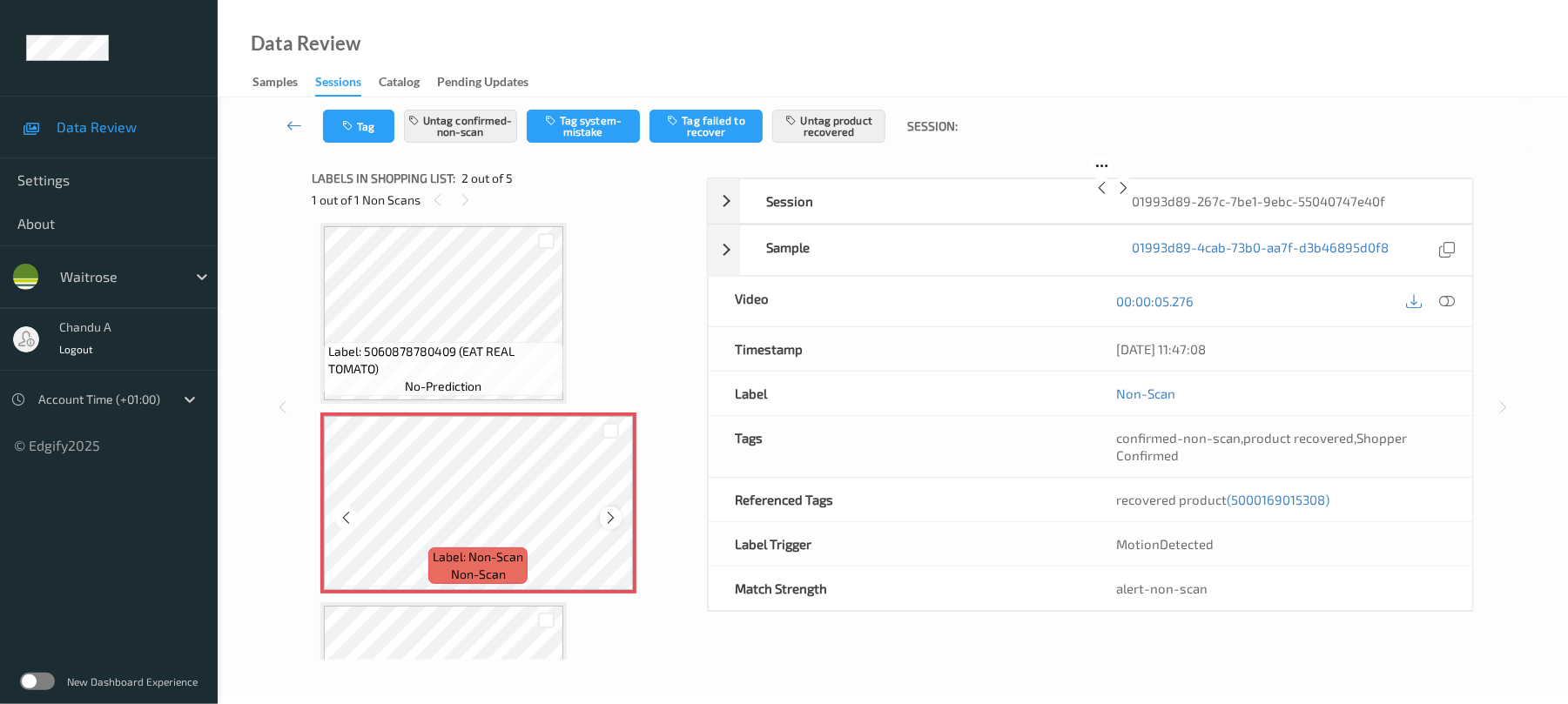
click at [611, 510] on icon at bounding box center [610, 518] width 15 height 16
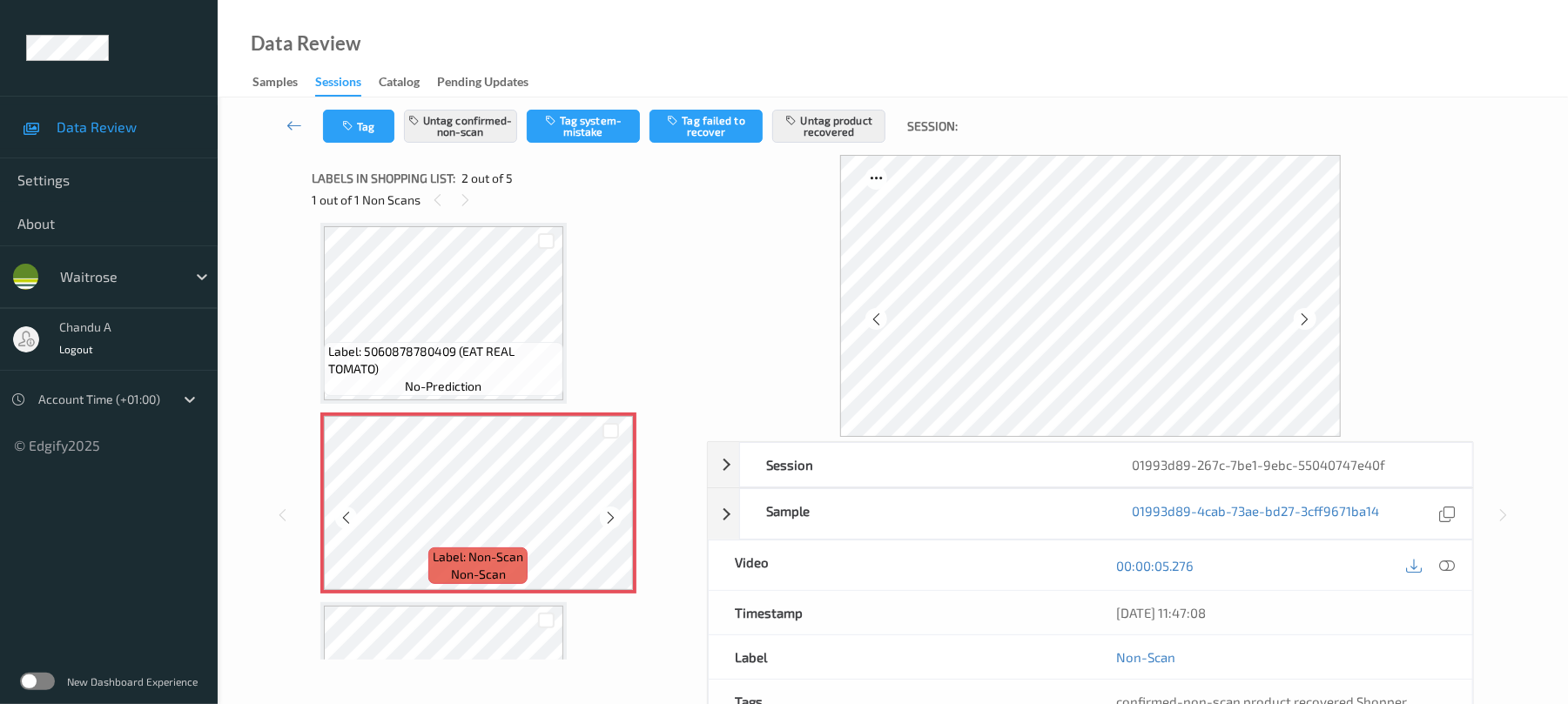
click at [611, 510] on icon at bounding box center [610, 518] width 15 height 16
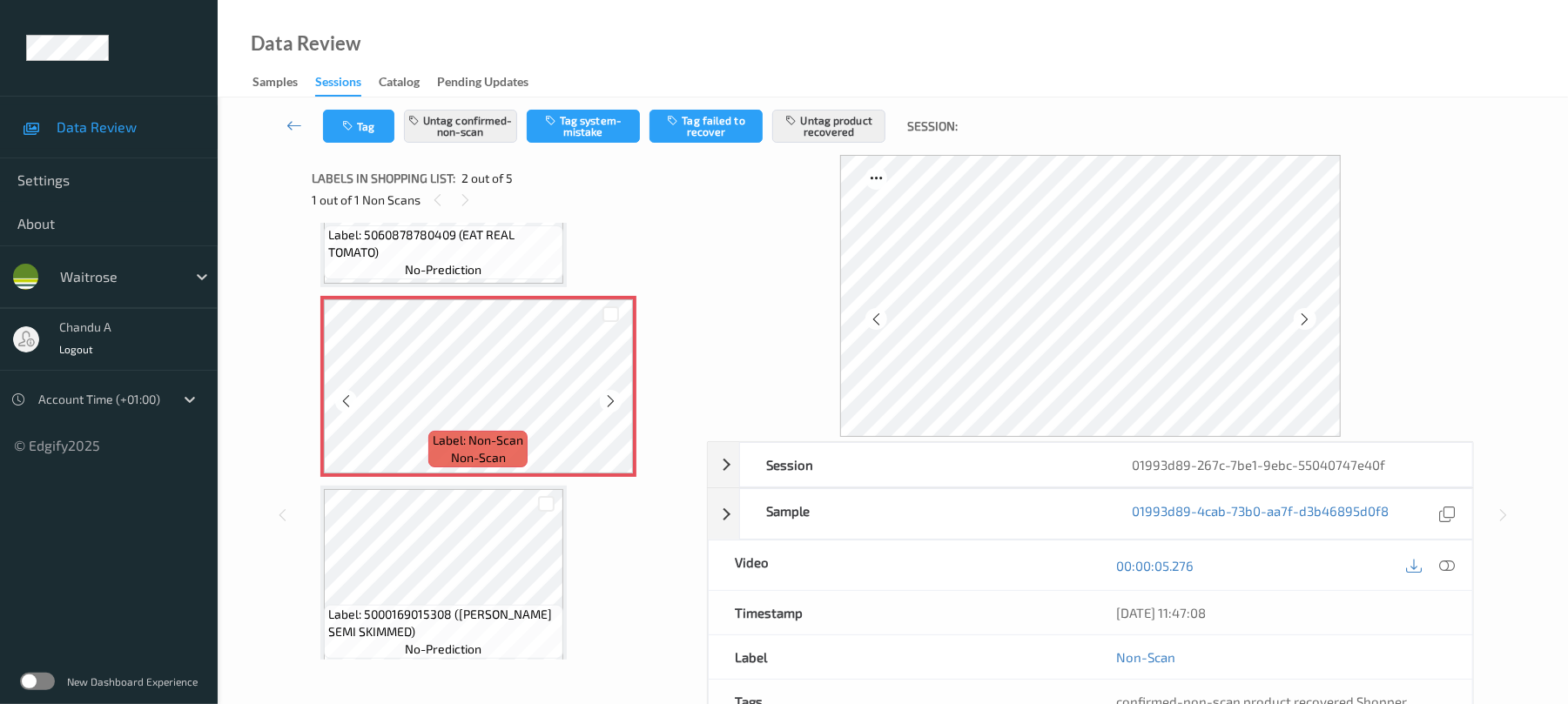
scroll to position [241, 0]
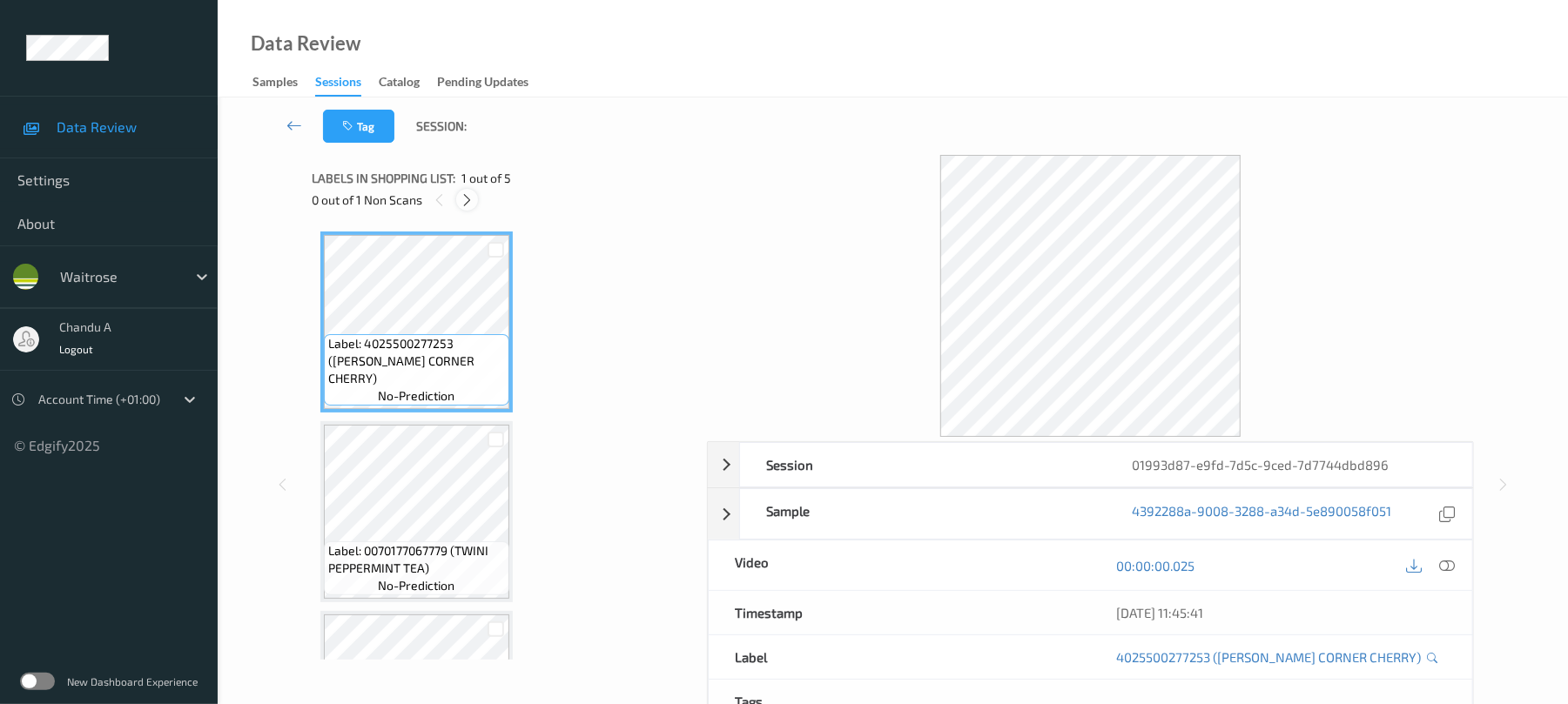
click at [468, 203] on icon at bounding box center [466, 201] width 15 height 16
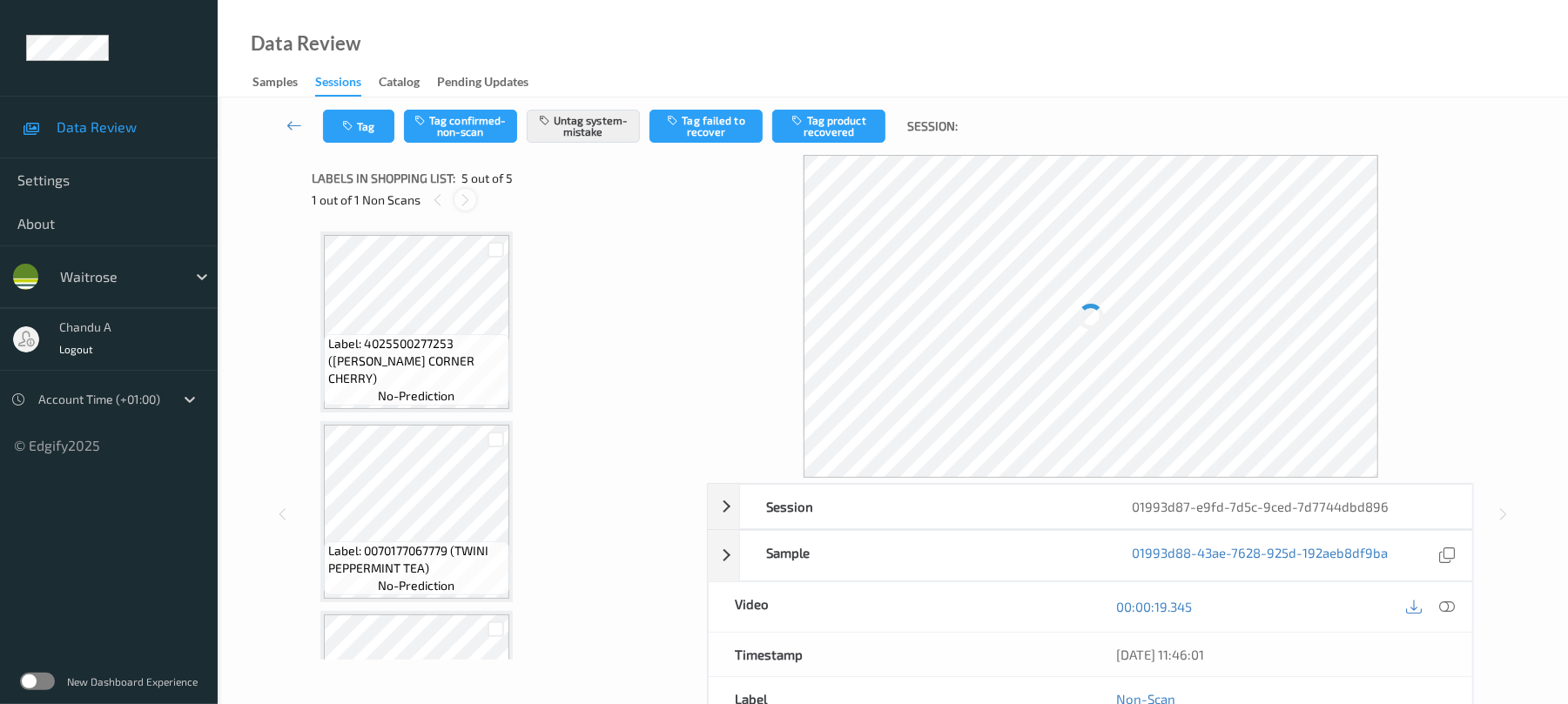
scroll to position [520, 0]
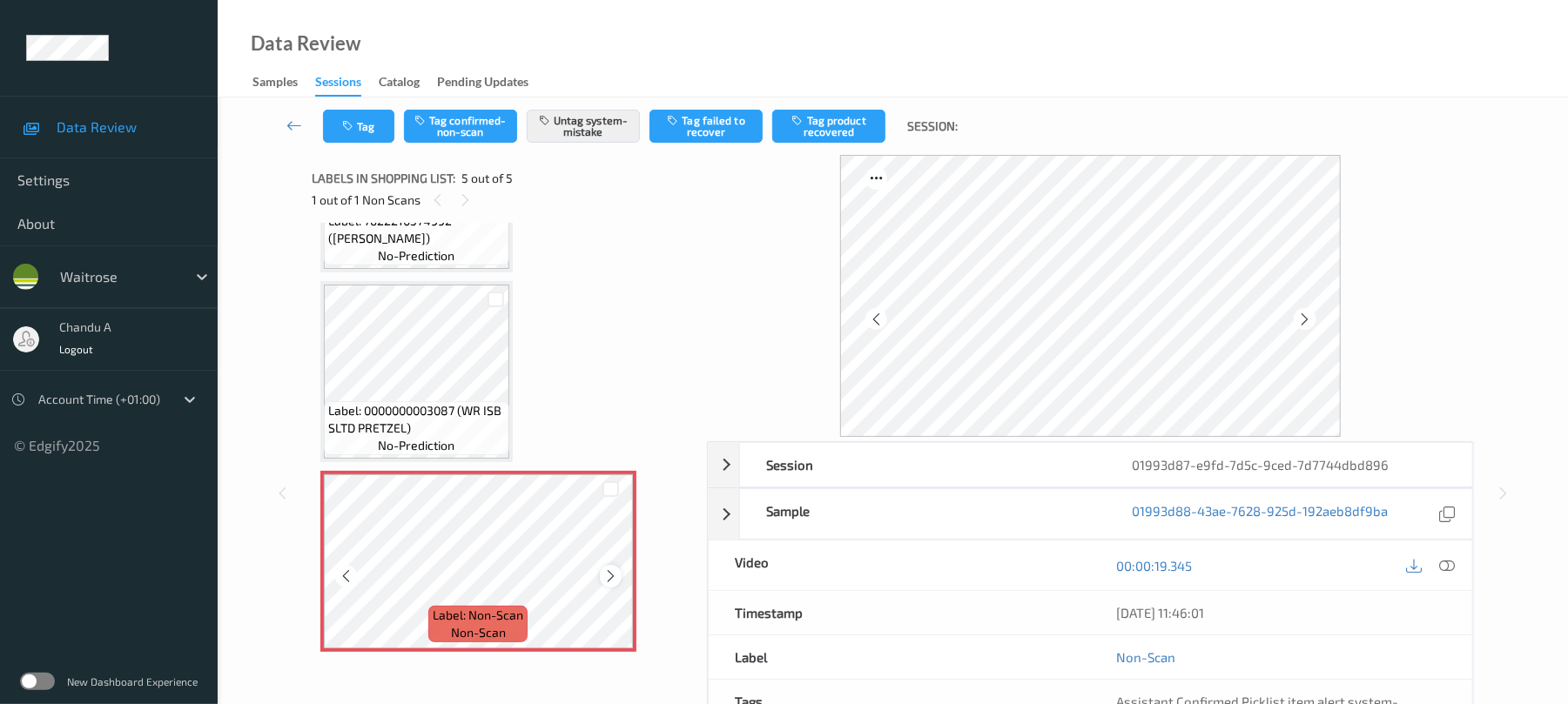
click at [607, 575] on icon at bounding box center [610, 576] width 15 height 16
click at [342, 119] on button "Tag" at bounding box center [359, 126] width 71 height 33
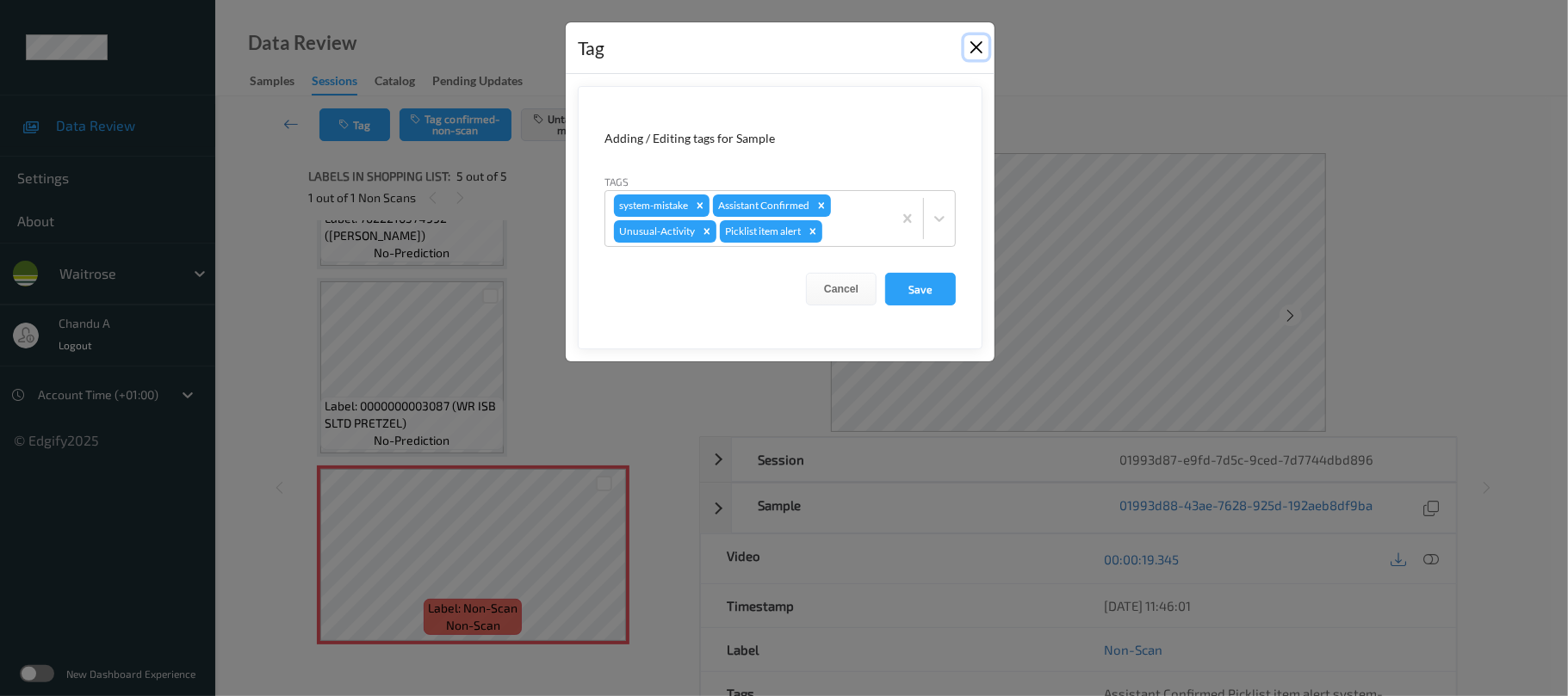
click at [975, 50] on button "Close" at bounding box center [976, 47] width 24 height 24
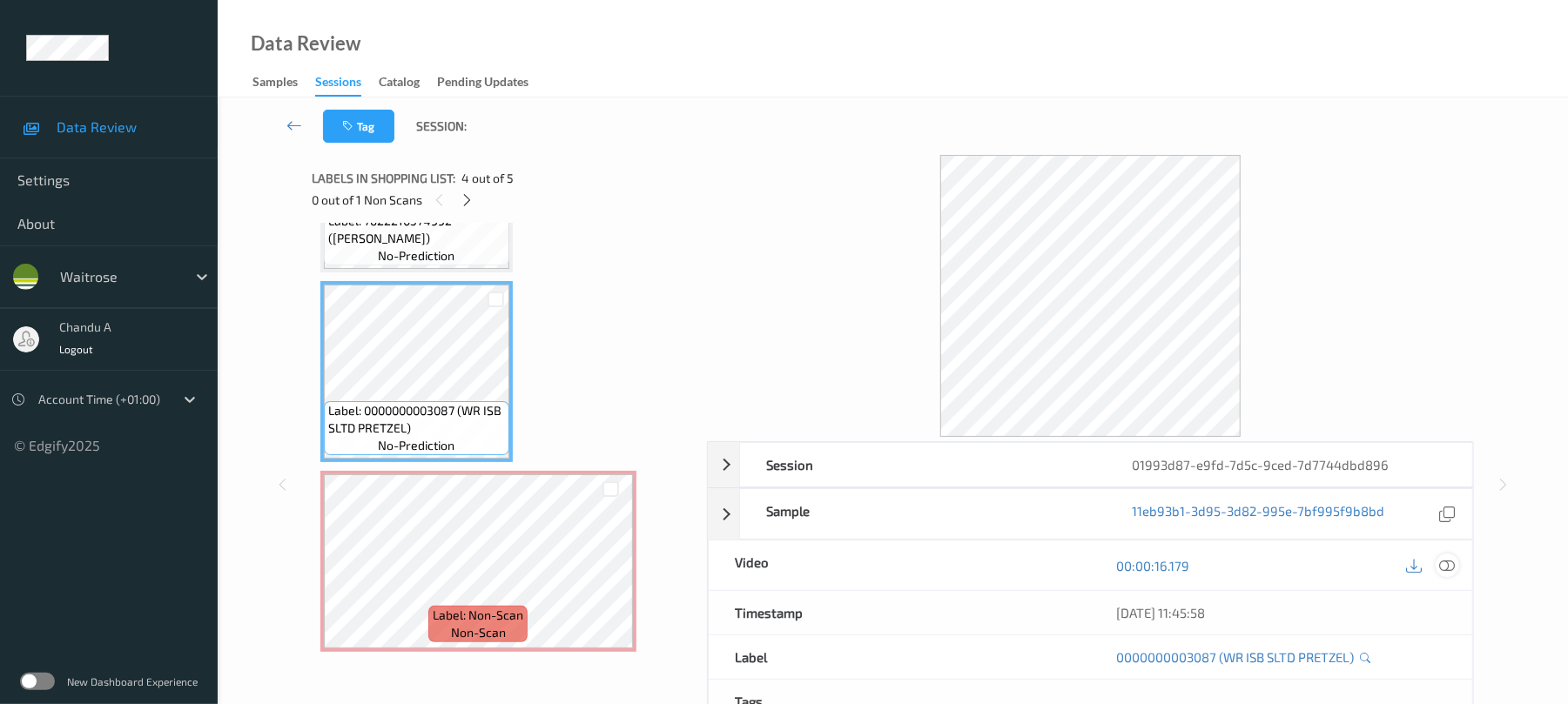
click at [1446, 566] on icon at bounding box center [1448, 567] width 16 height 16
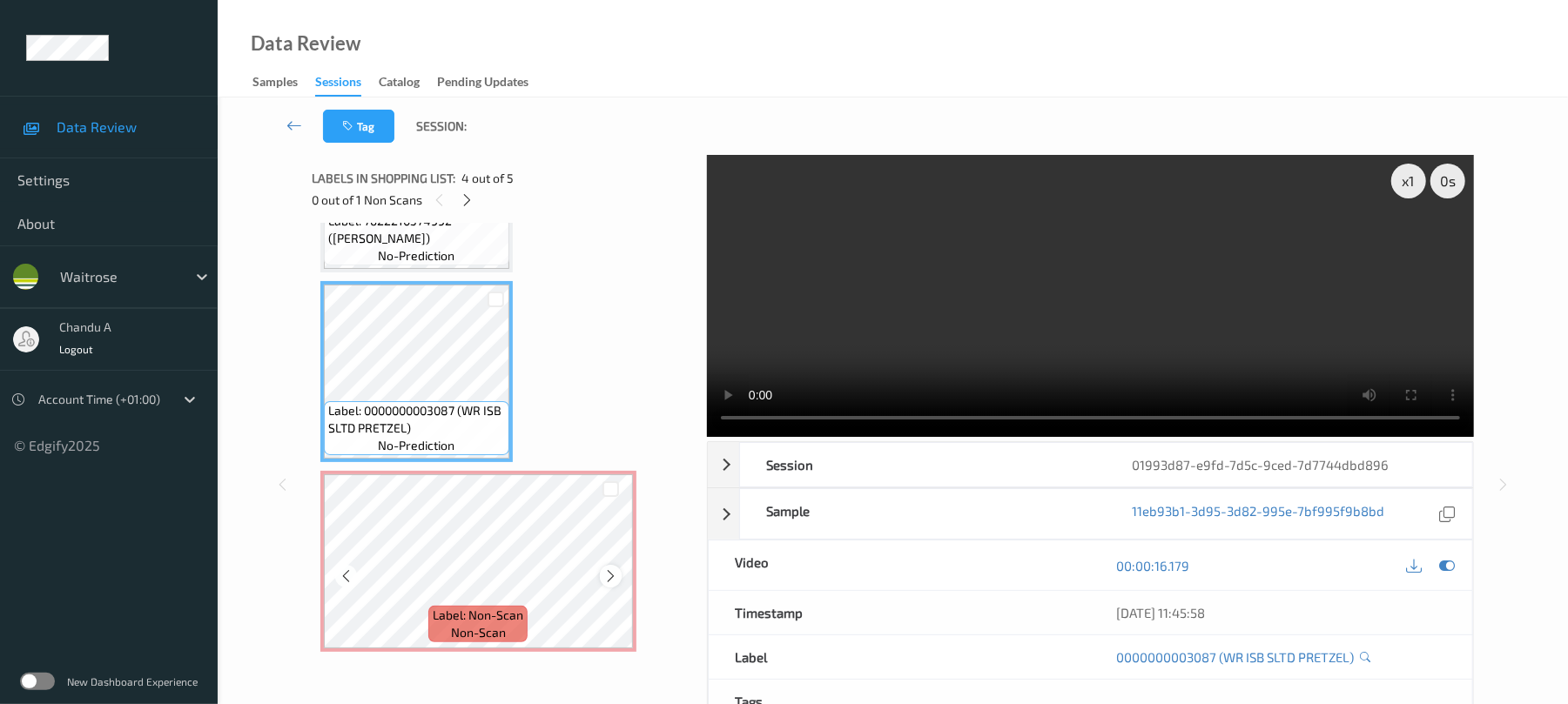
click at [616, 578] on icon at bounding box center [610, 576] width 15 height 16
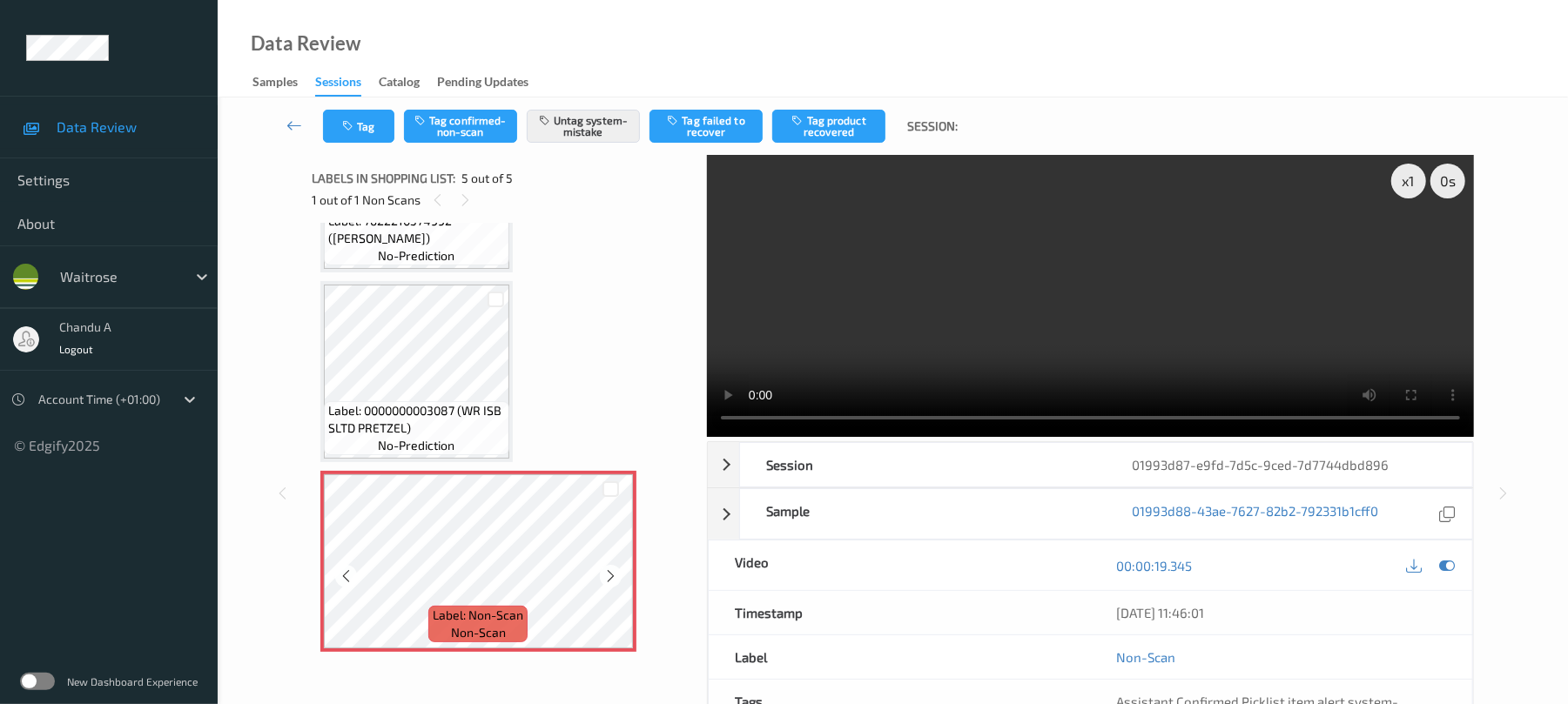
click at [616, 578] on icon at bounding box center [610, 576] width 15 height 16
click at [617, 578] on icon at bounding box center [610, 576] width 15 height 16
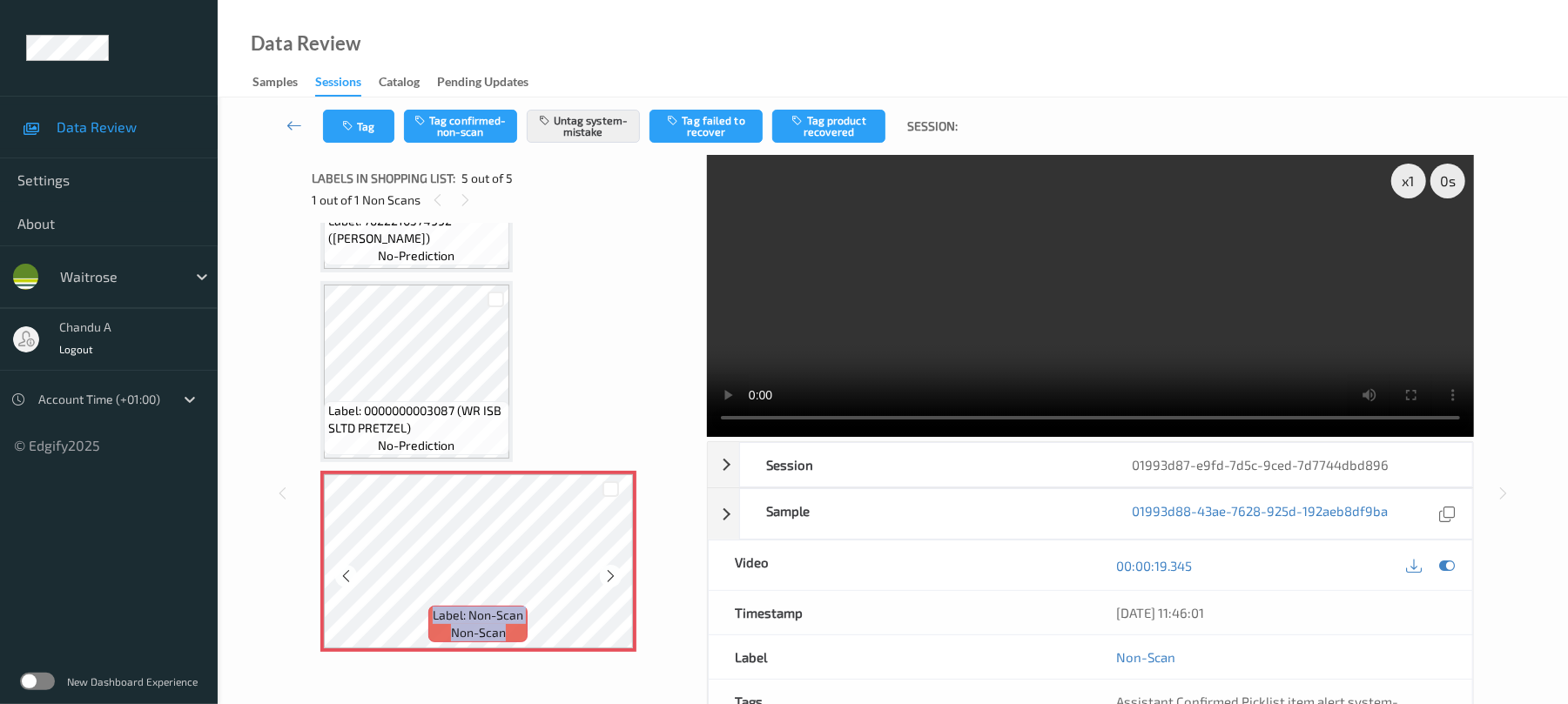
click at [617, 578] on icon at bounding box center [610, 576] width 15 height 16
click at [610, 582] on icon at bounding box center [610, 576] width 15 height 16
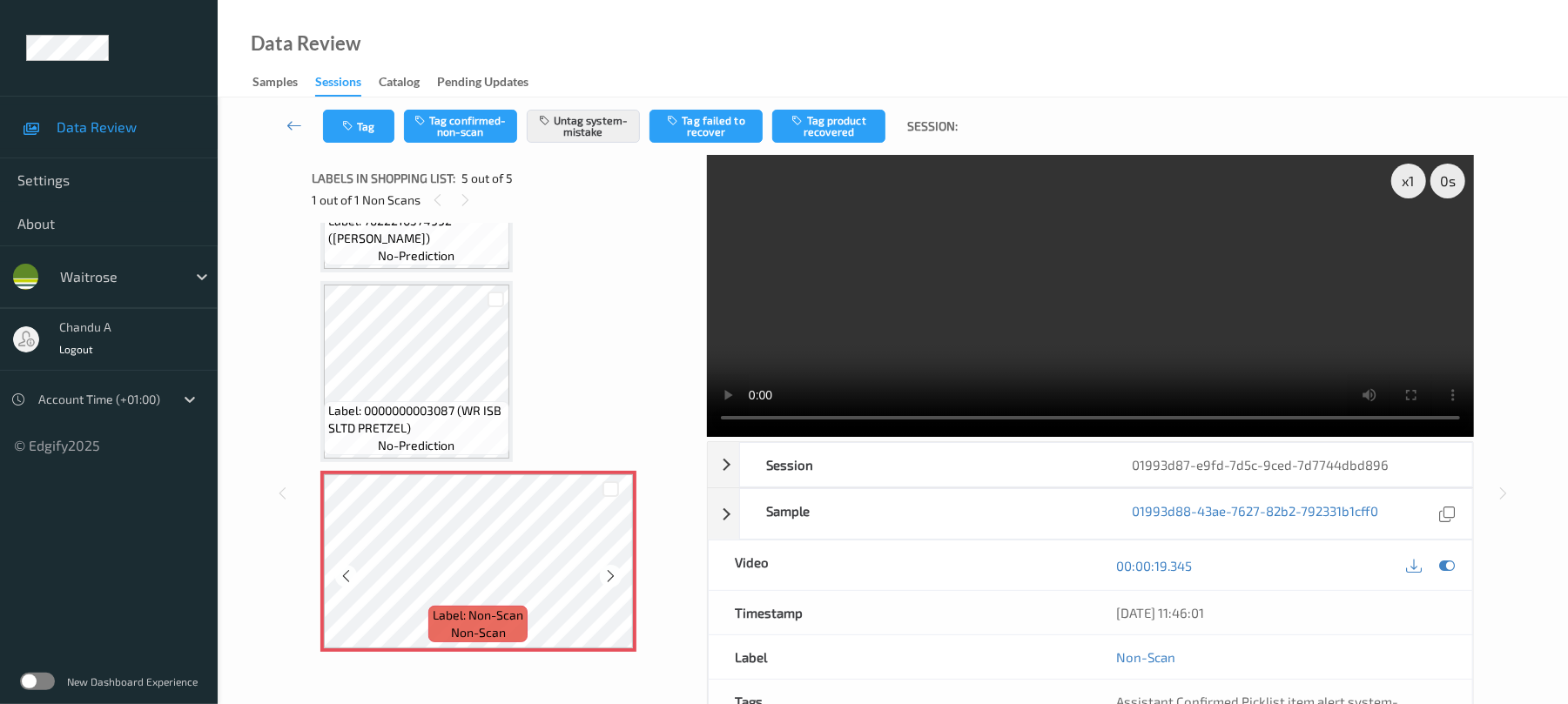
click at [610, 582] on icon at bounding box center [610, 576] width 15 height 16
click at [364, 123] on button "Tag" at bounding box center [359, 126] width 71 height 33
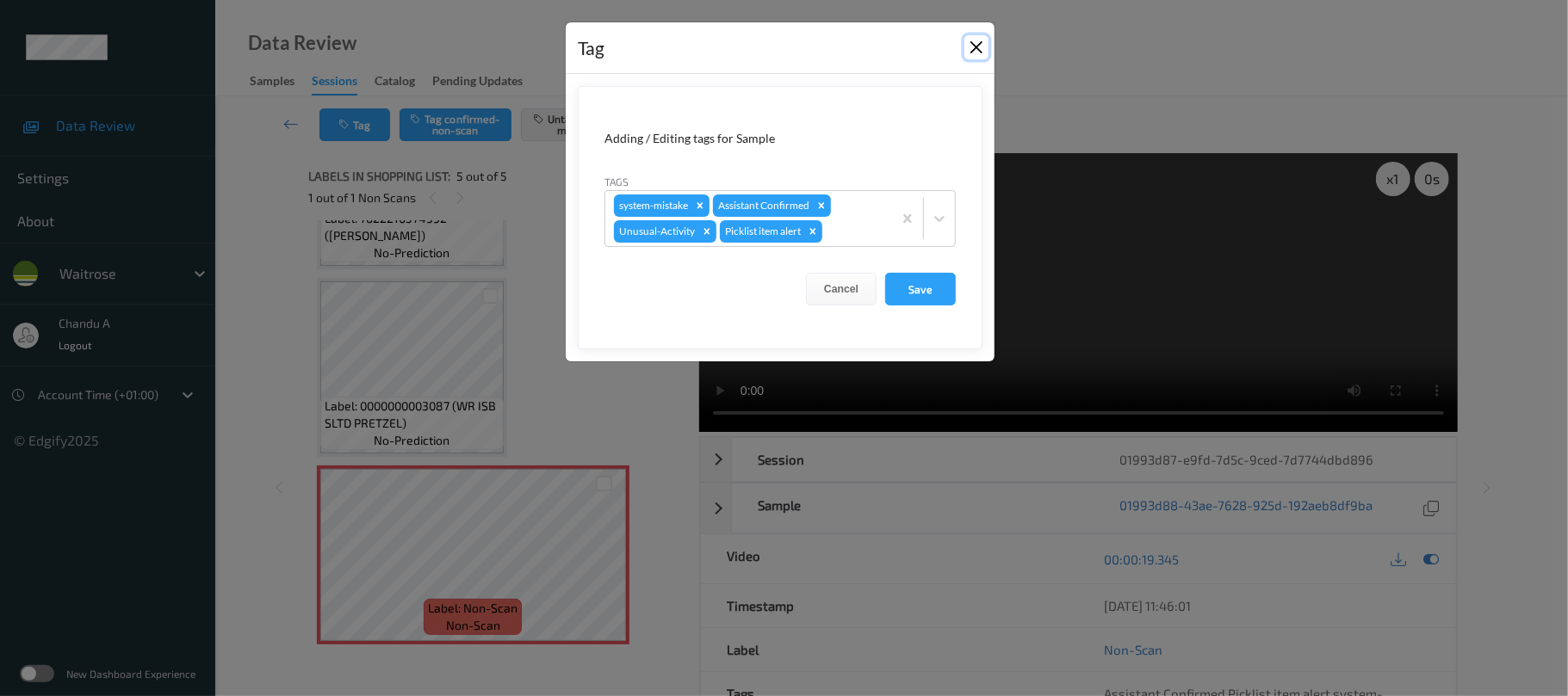
click at [975, 54] on button "Close" at bounding box center [976, 47] width 24 height 24
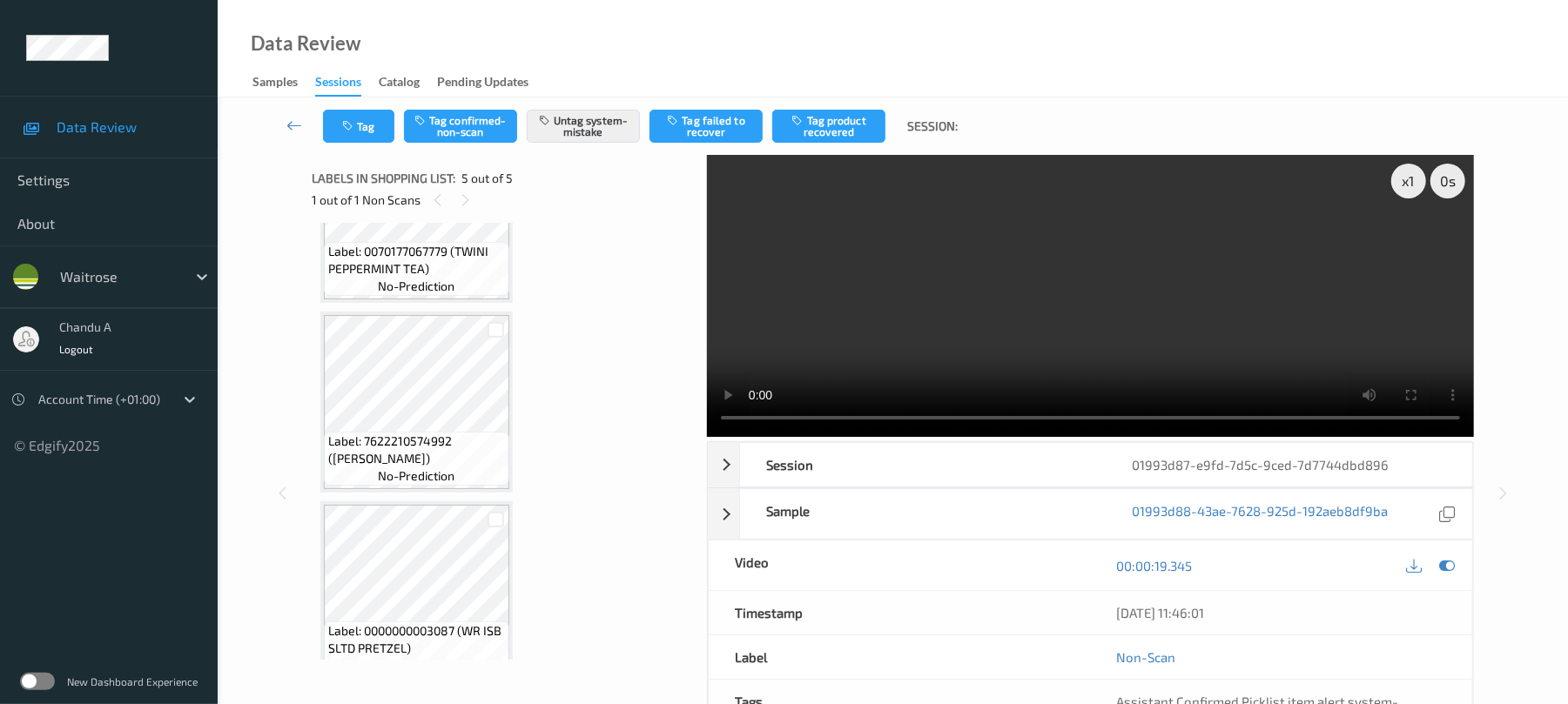
scroll to position [287, 0]
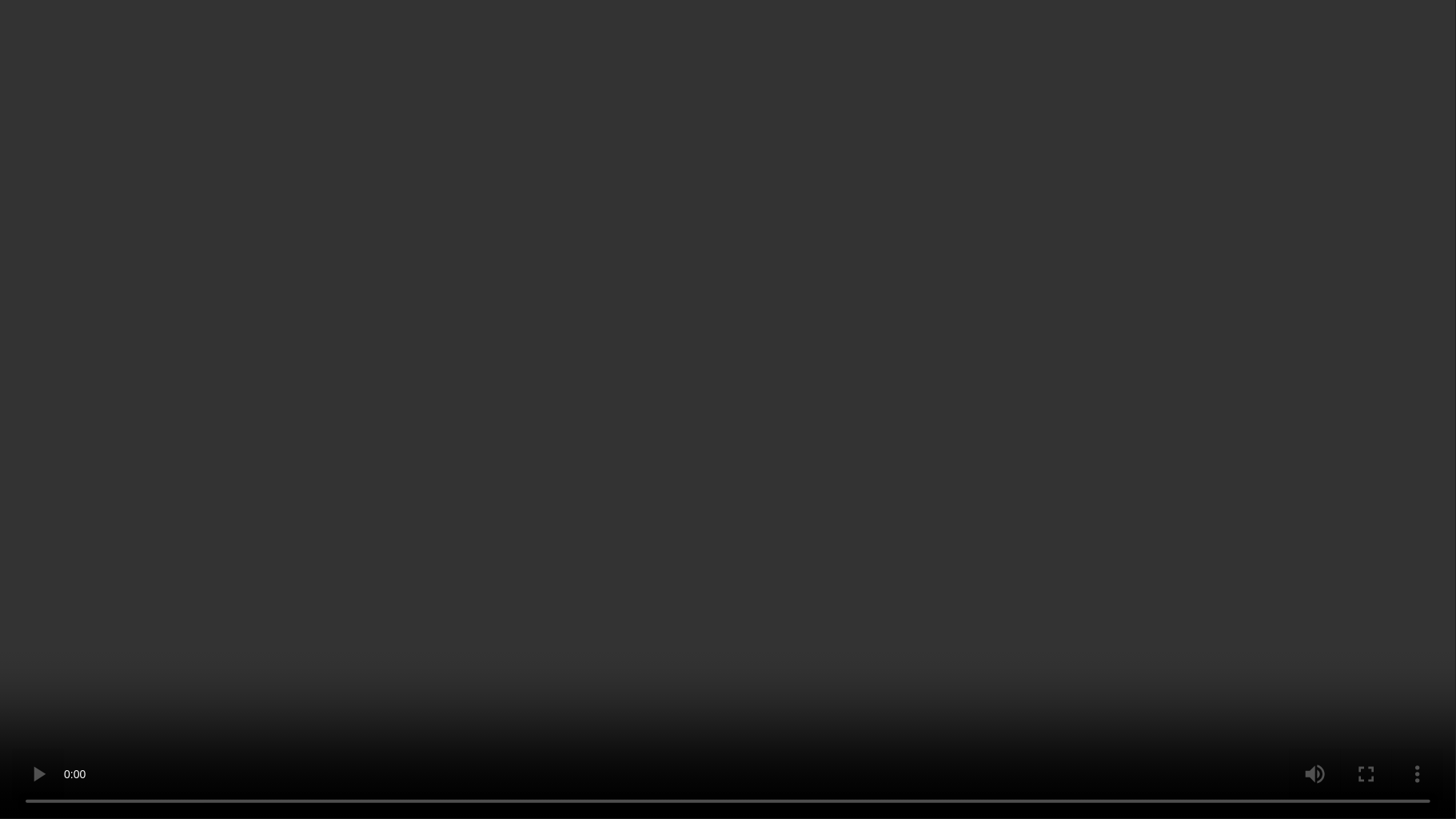
click at [711, 507] on video at bounding box center [728, 409] width 1456 height 819
click at [737, 471] on video at bounding box center [728, 409] width 1456 height 819
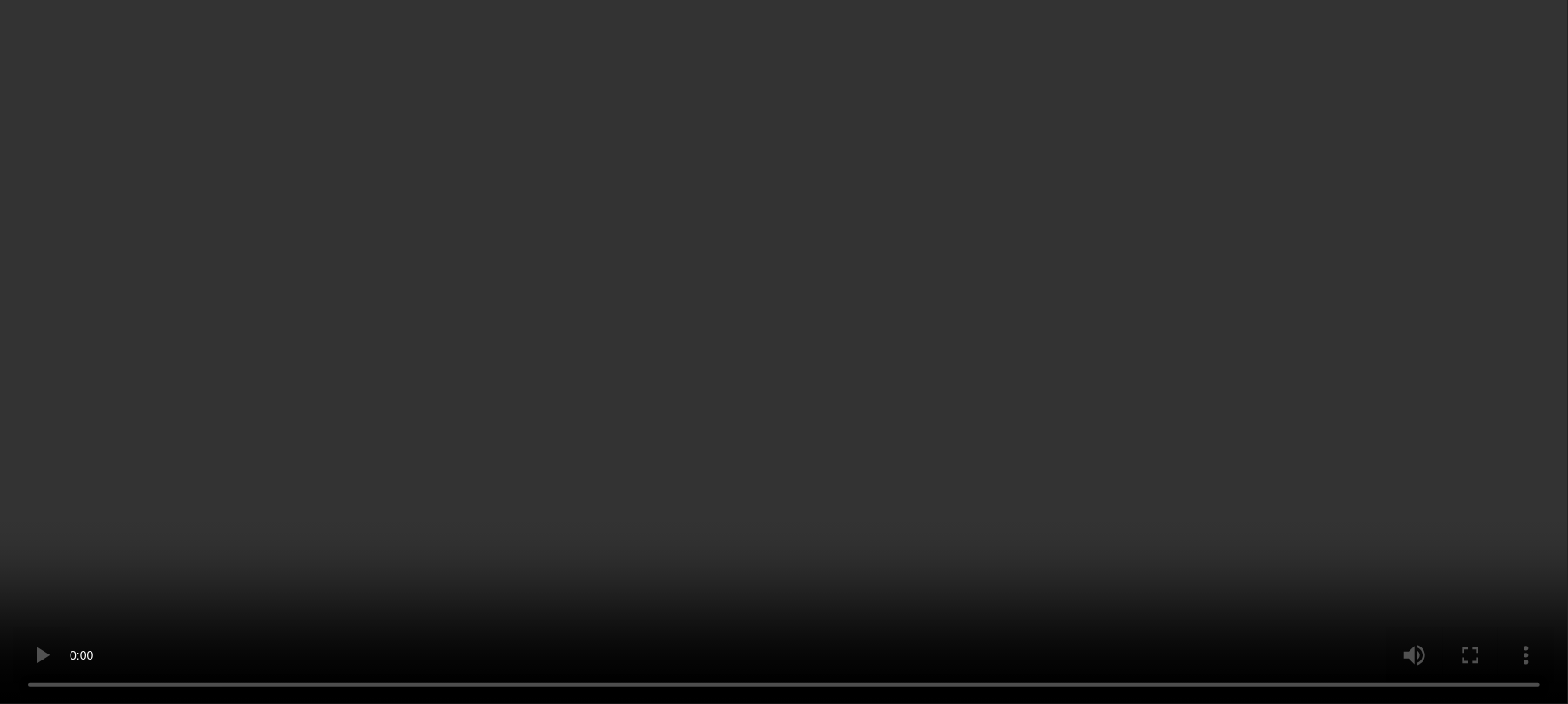
scroll to position [520, 0]
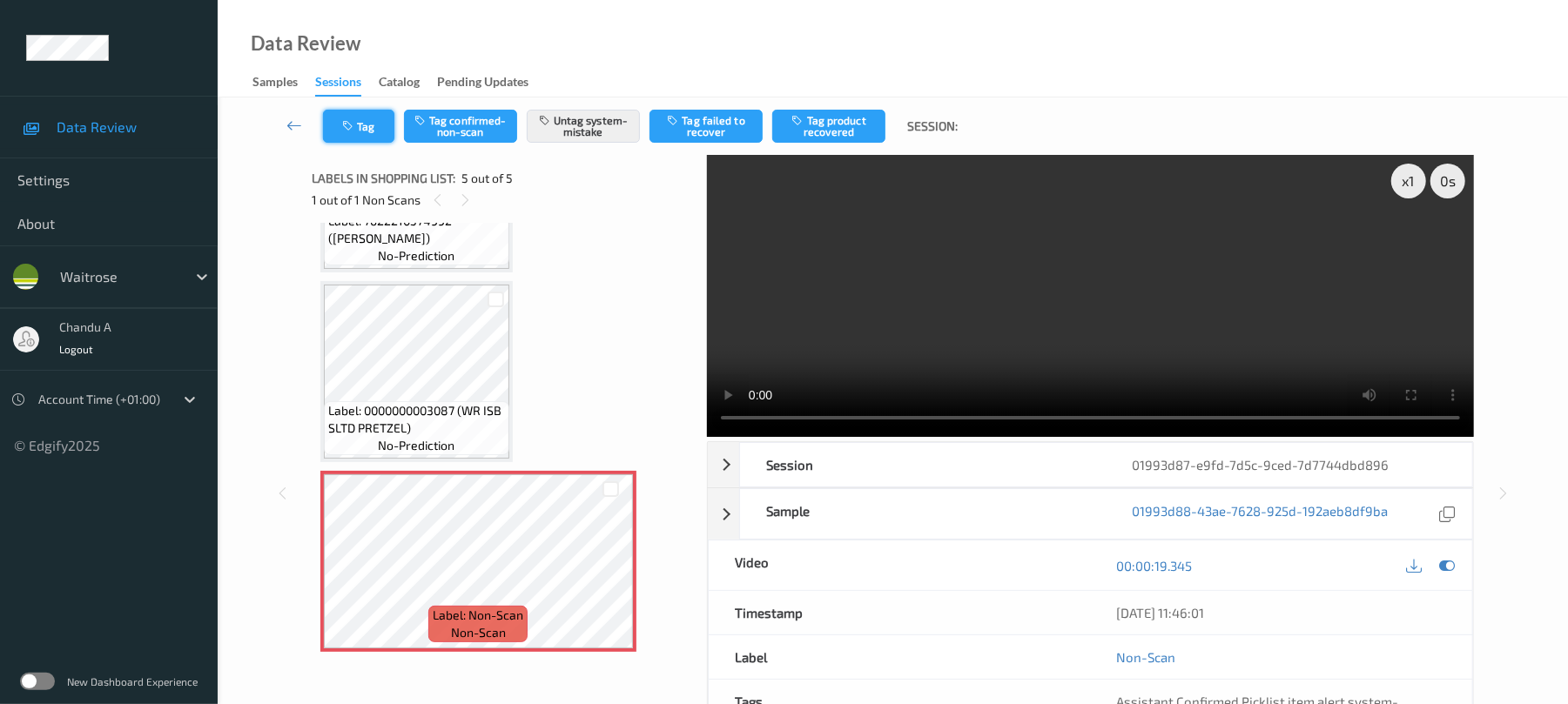
click at [352, 120] on icon "button" at bounding box center [350, 127] width 15 height 12
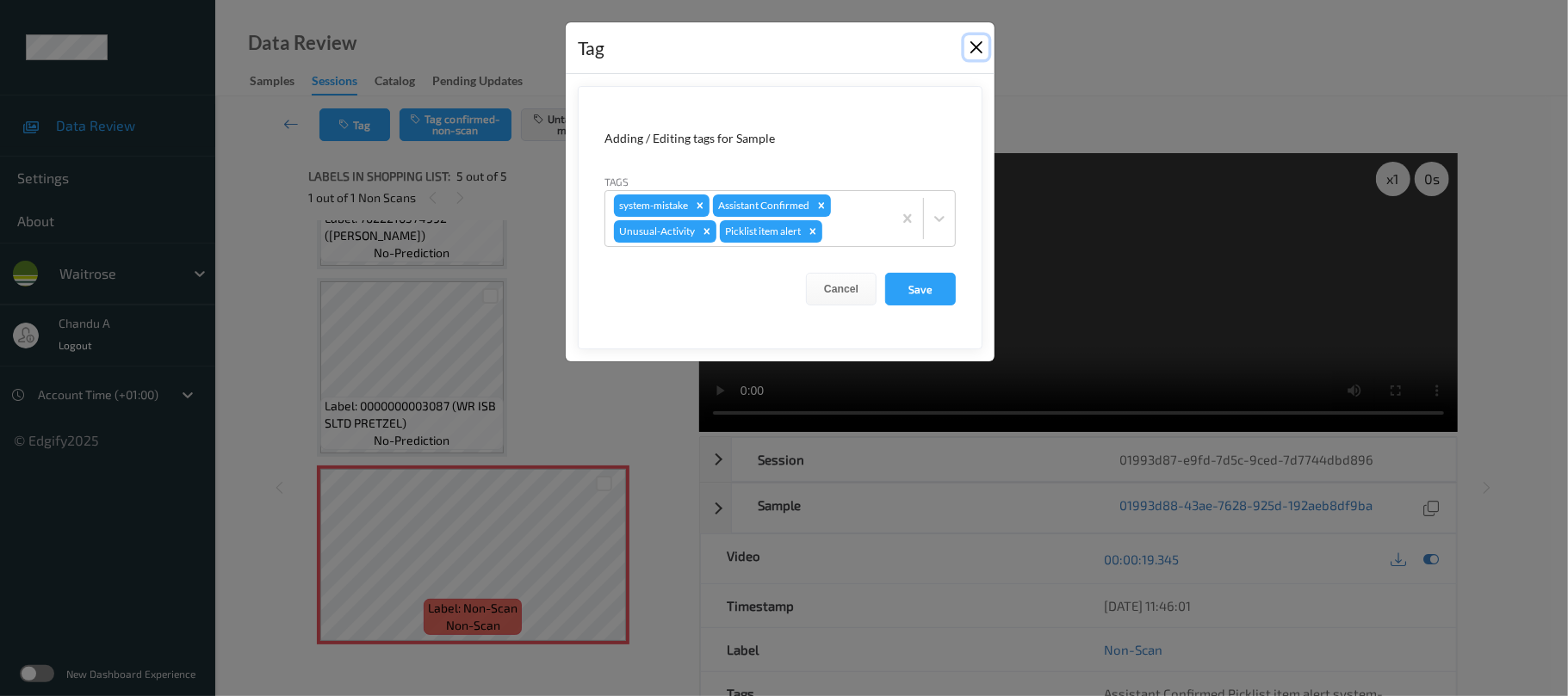
click at [980, 49] on button "Close" at bounding box center [976, 47] width 24 height 24
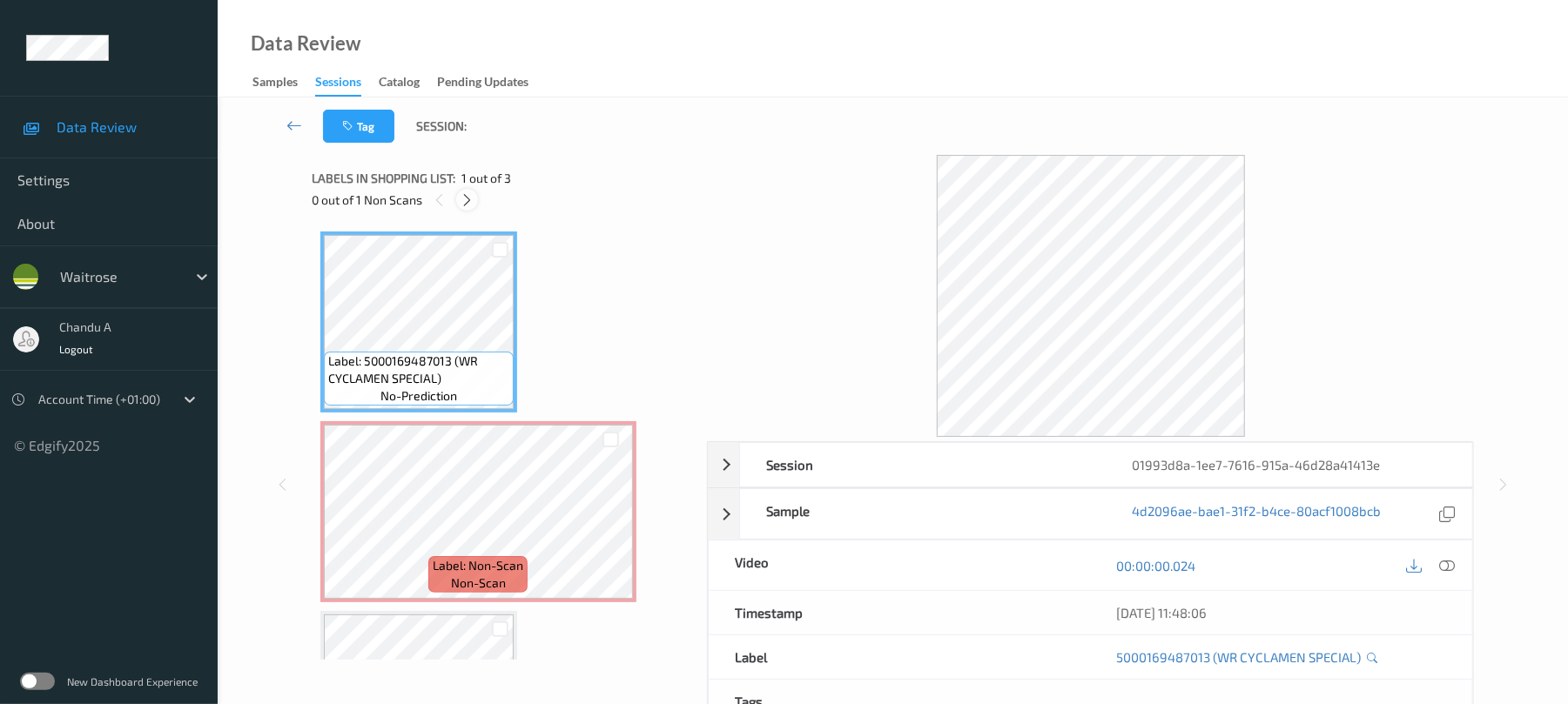
click at [463, 207] on div at bounding box center [466, 200] width 21 height 21
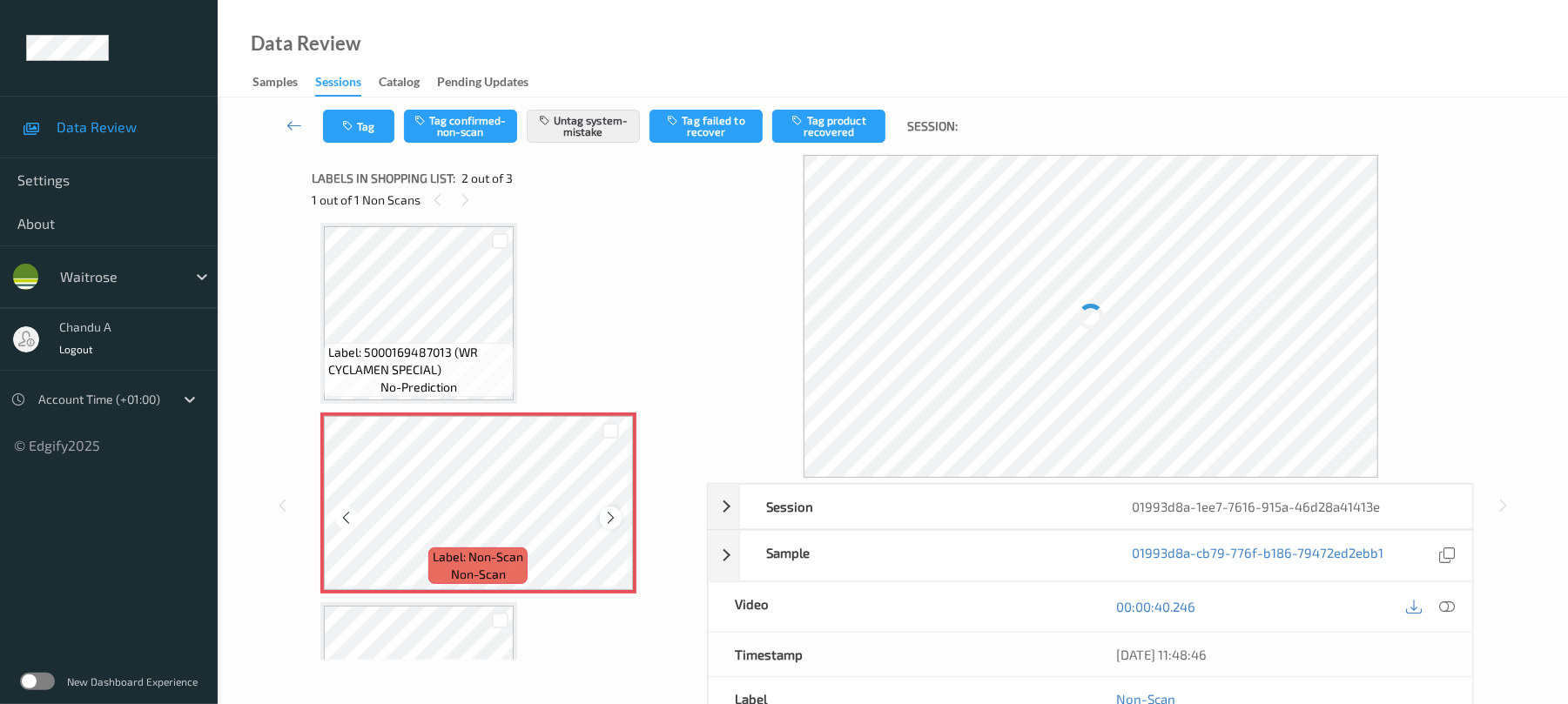
click at [603, 517] on icon at bounding box center [610, 518] width 15 height 16
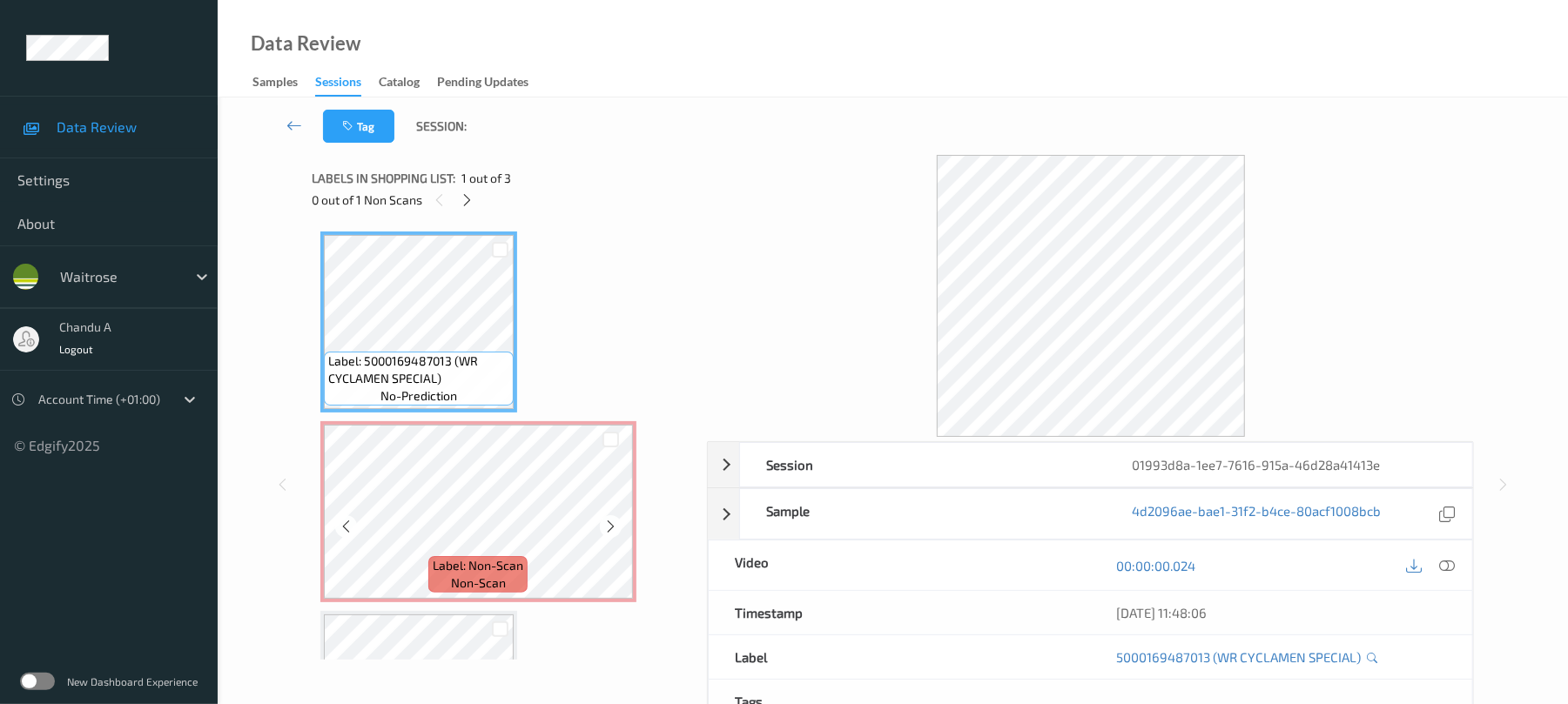
scroll to position [116, 0]
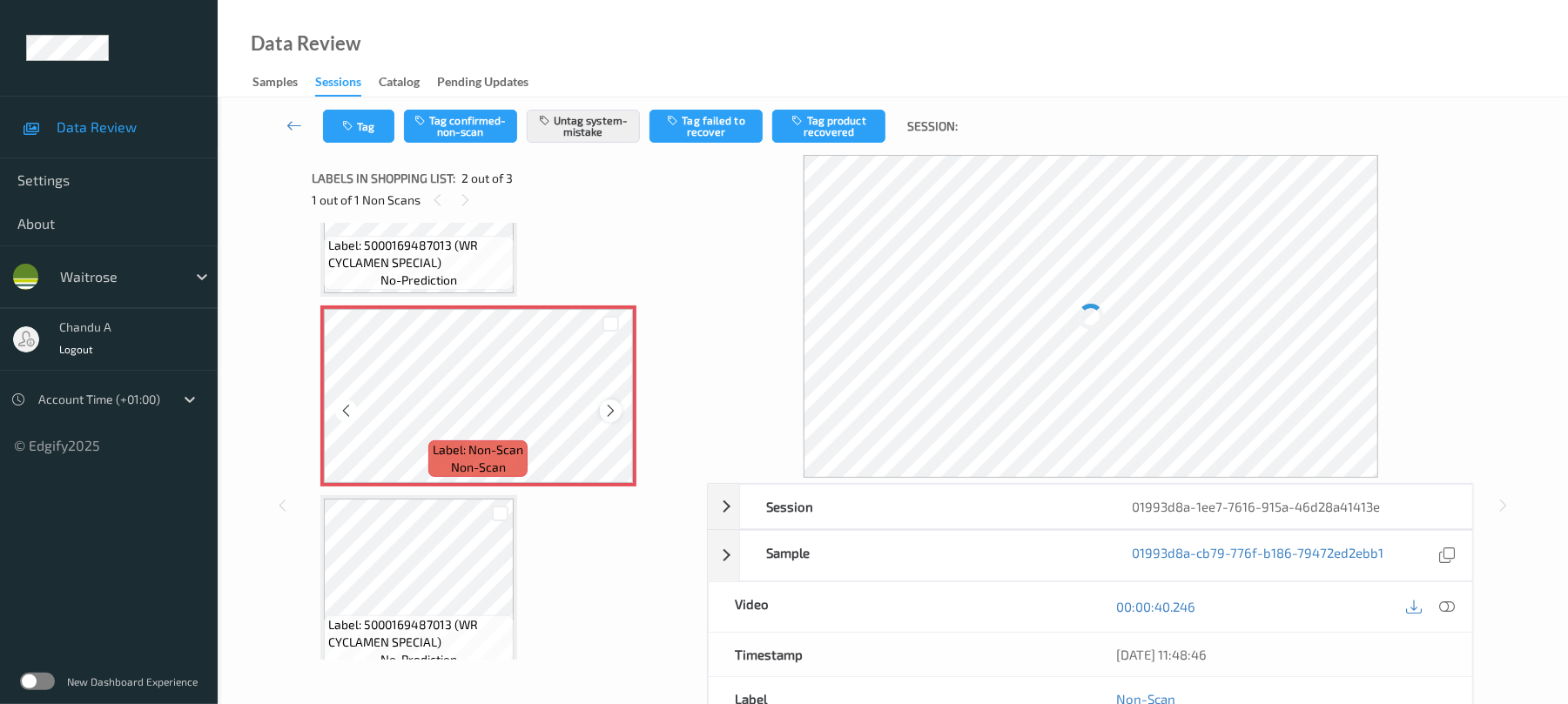
click at [610, 416] on icon at bounding box center [610, 411] width 15 height 16
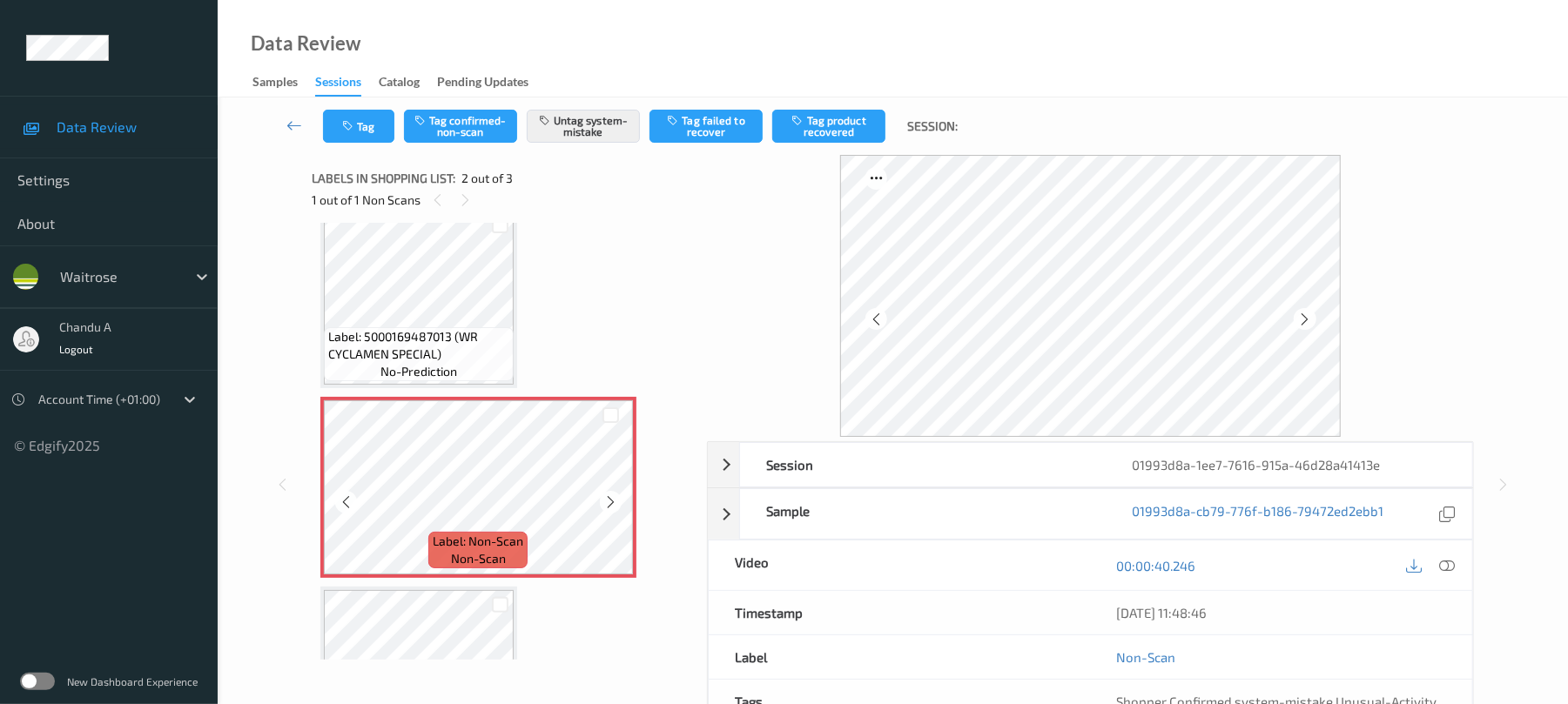
scroll to position [0, 0]
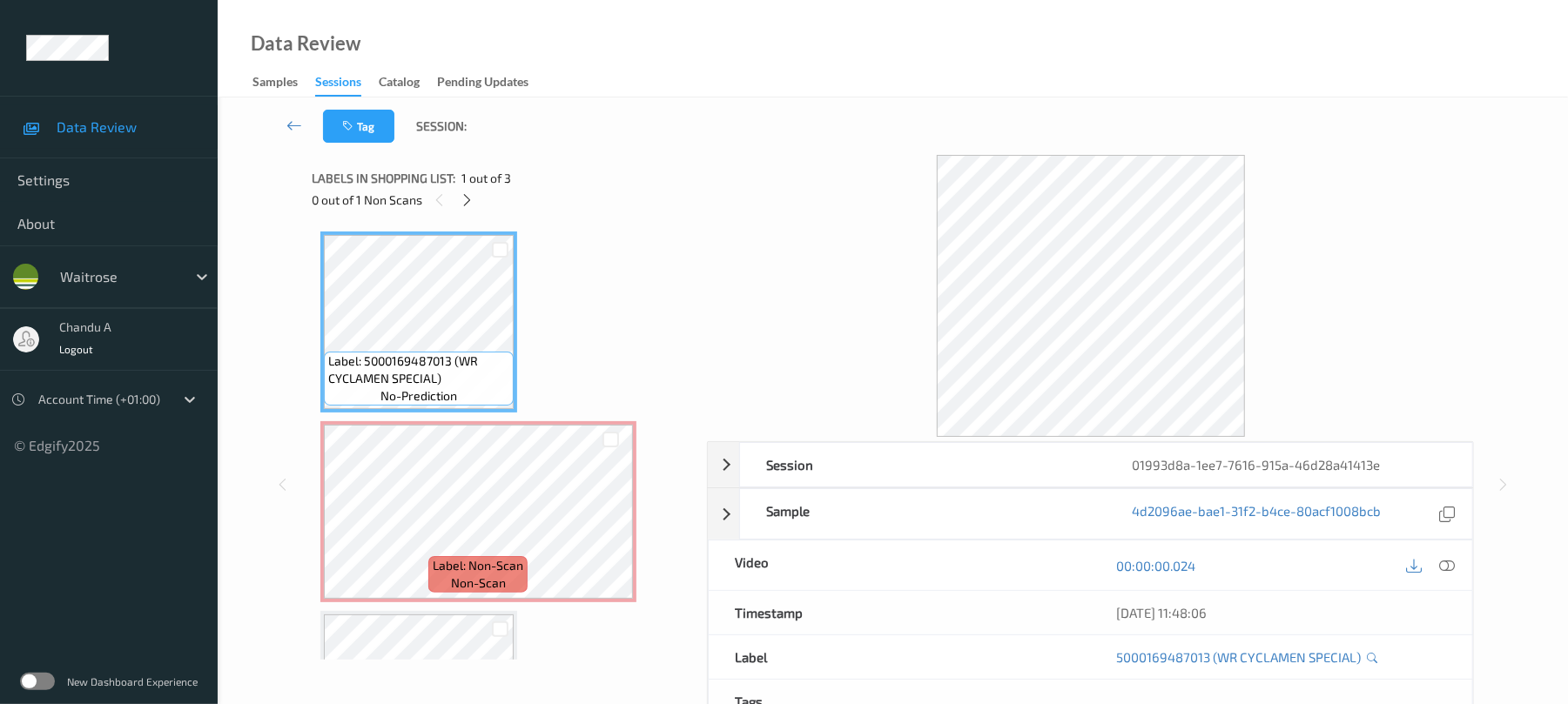
click at [1443, 559] on div at bounding box center [1447, 566] width 23 height 23
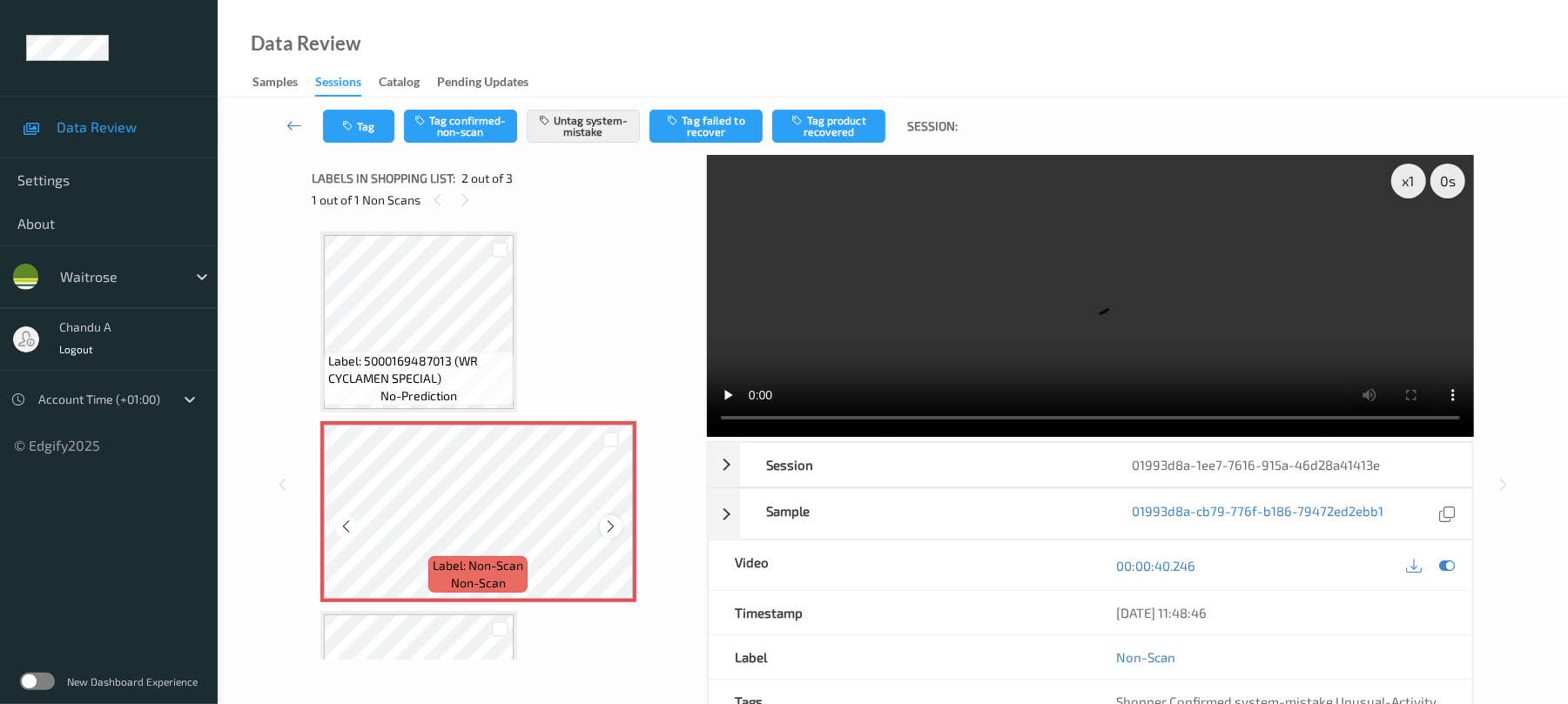
click at [607, 530] on icon at bounding box center [610, 527] width 15 height 16
click at [367, 133] on button "Tag" at bounding box center [359, 126] width 71 height 33
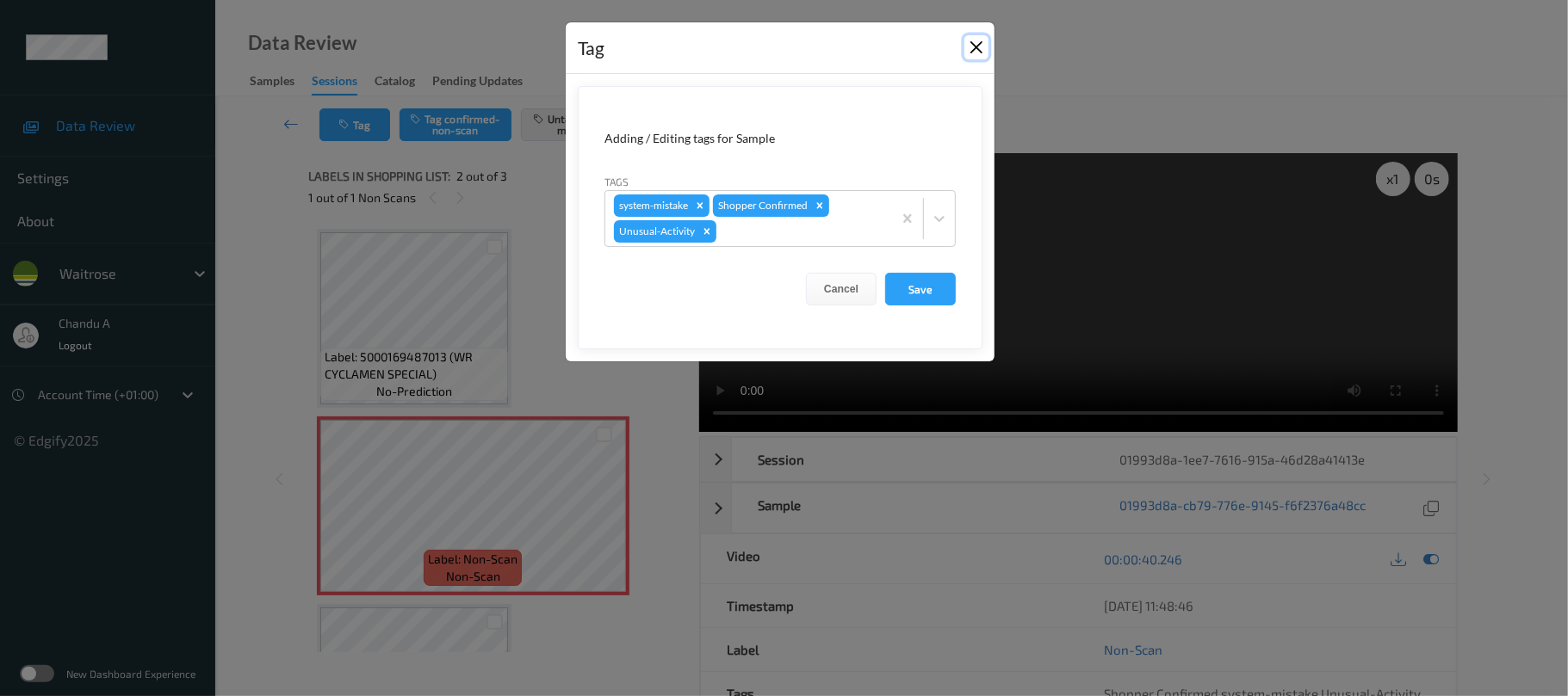
click at [976, 43] on button "Close" at bounding box center [976, 47] width 24 height 24
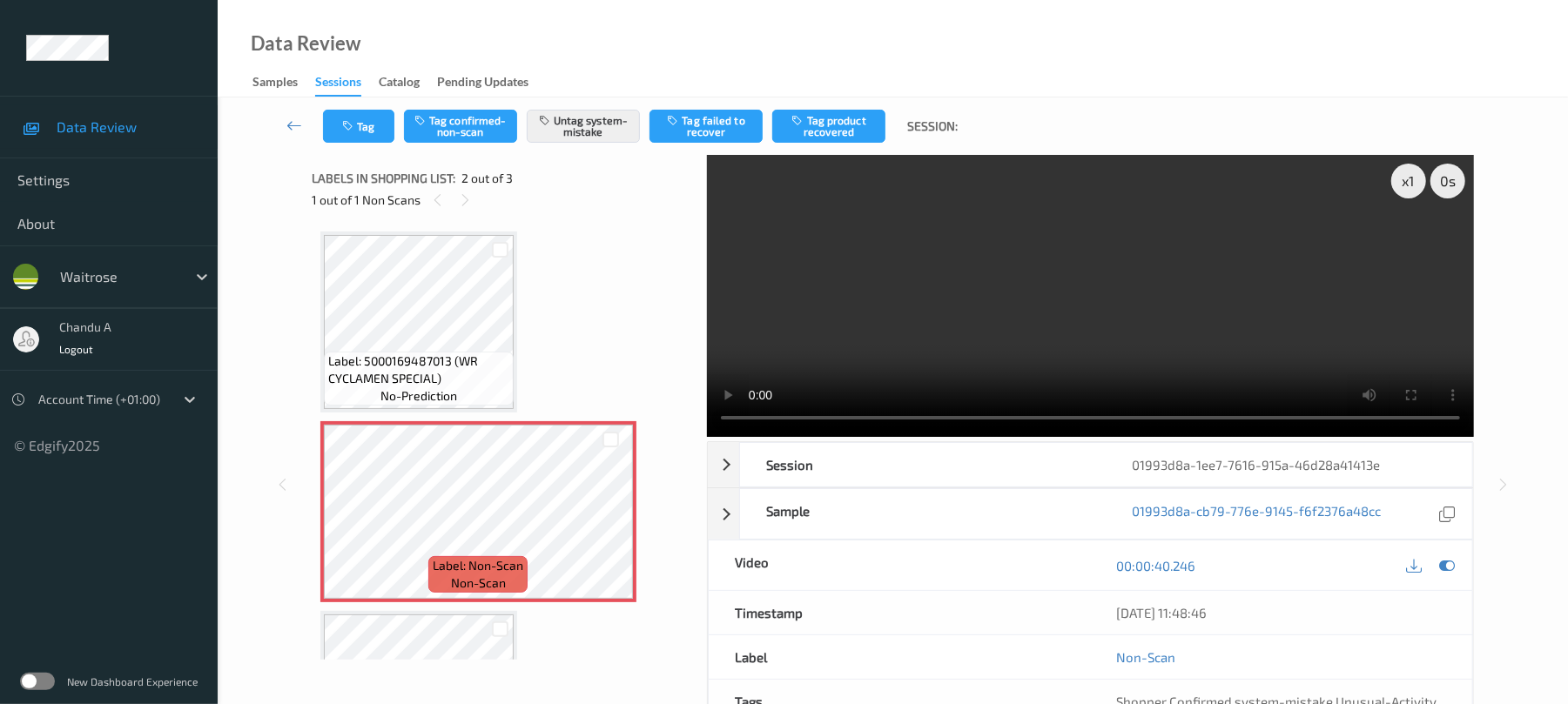
scroll to position [116, 0]
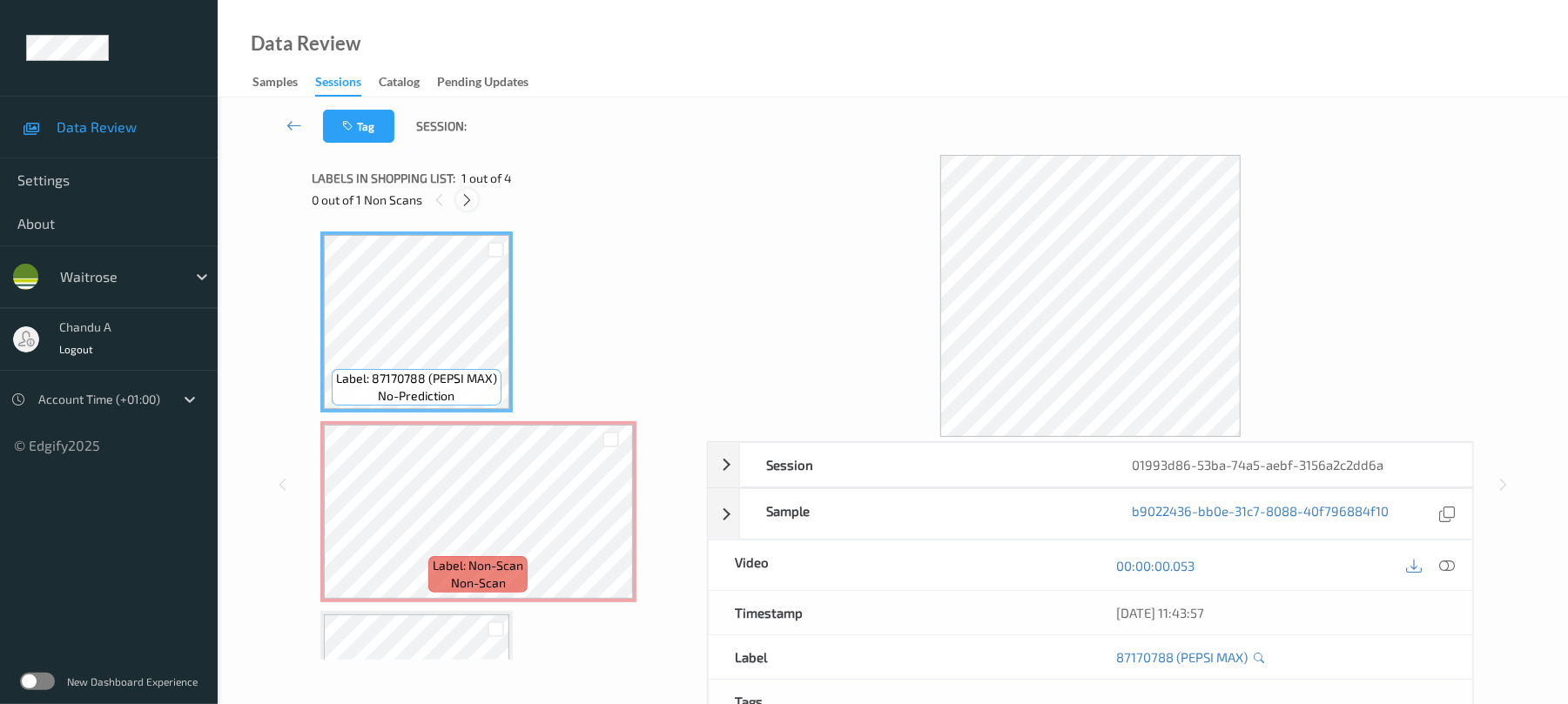
click at [470, 199] on icon at bounding box center [466, 201] width 15 height 16
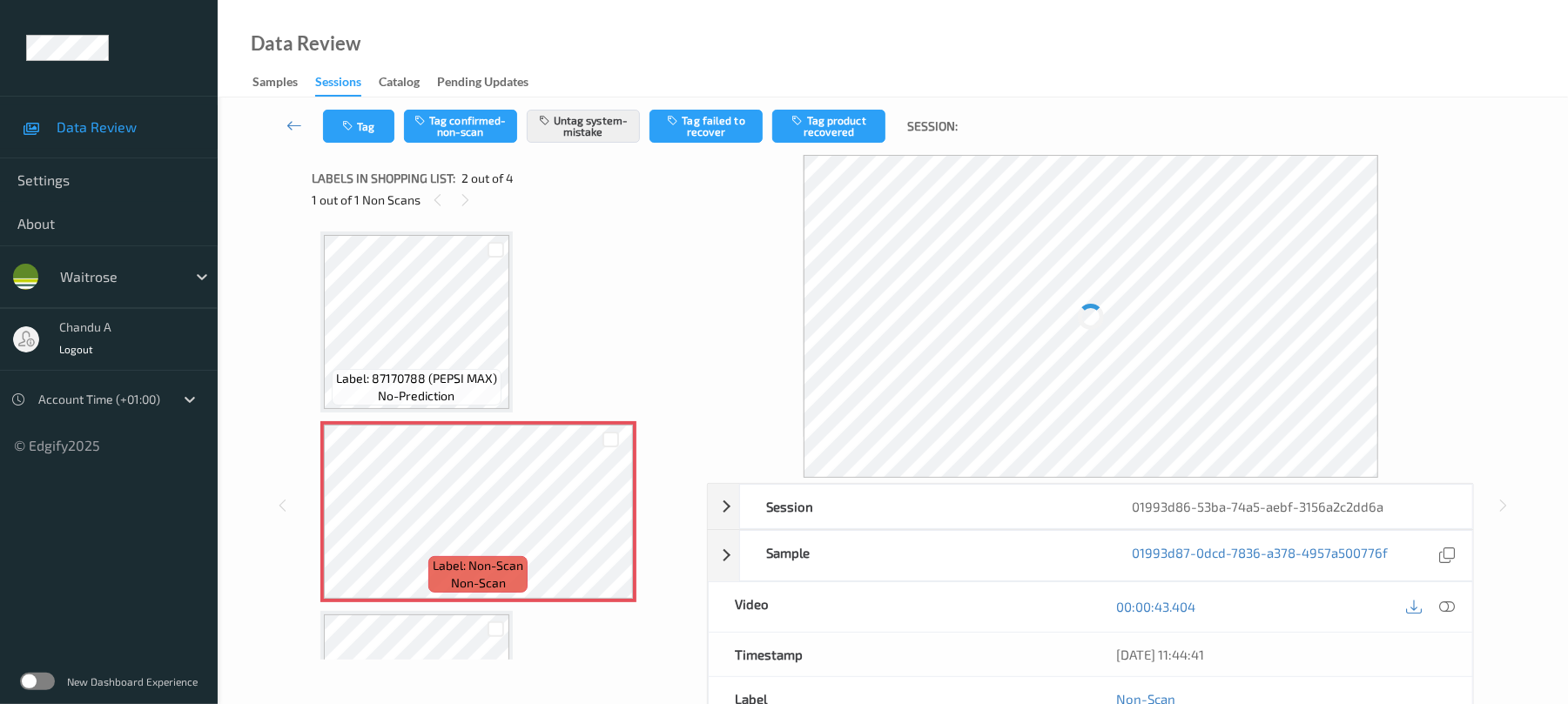
scroll to position [9, 0]
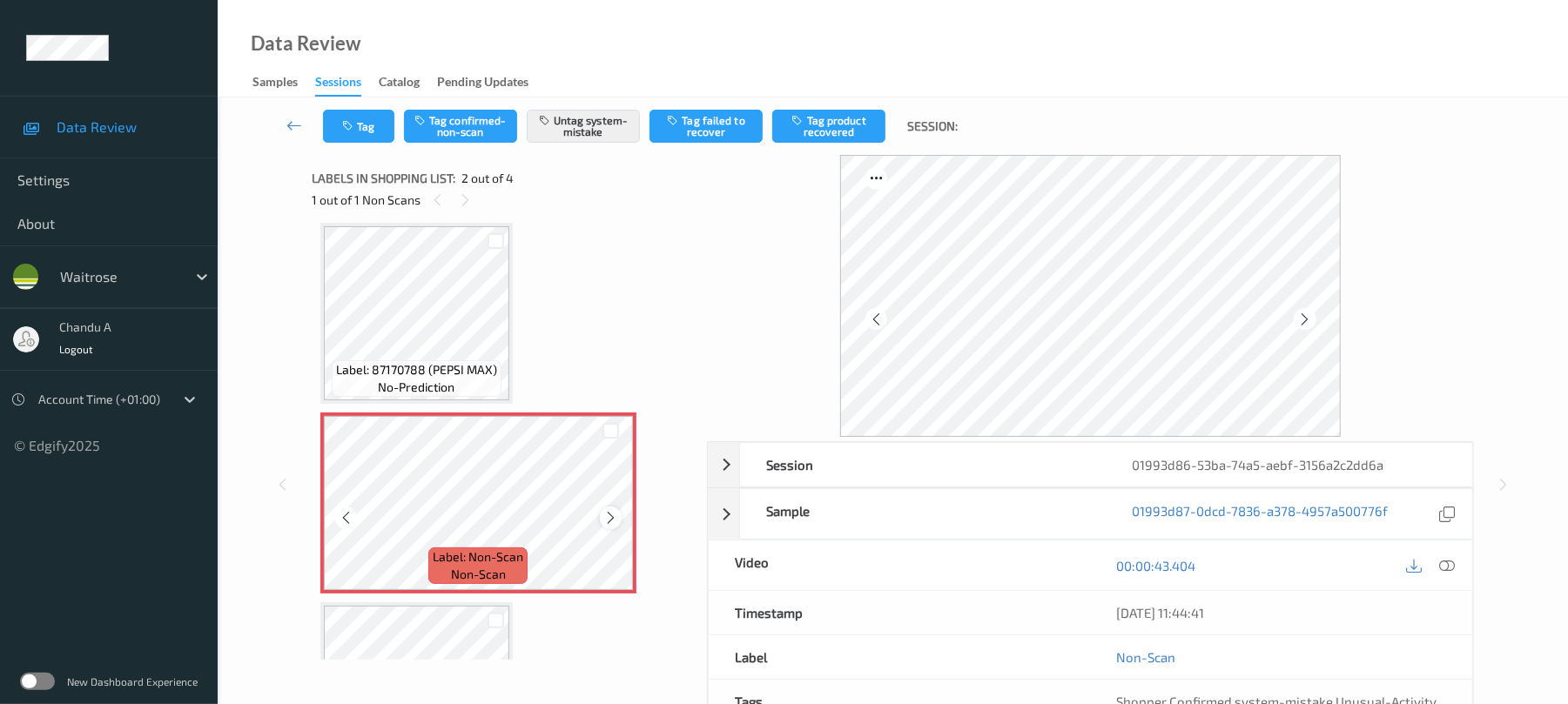
click at [607, 517] on icon at bounding box center [610, 518] width 15 height 16
click at [373, 119] on button "Tag" at bounding box center [359, 126] width 71 height 33
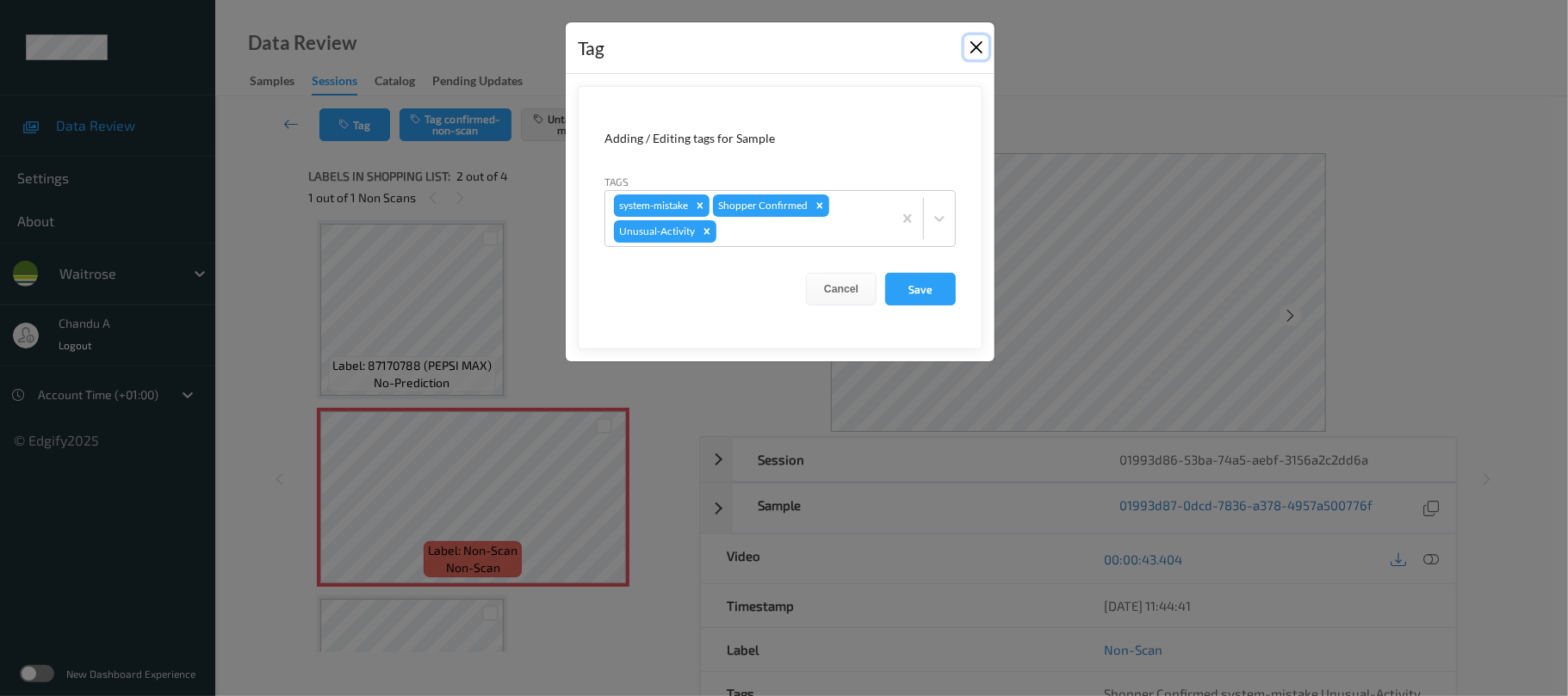
click at [972, 47] on button "Close" at bounding box center [976, 47] width 24 height 24
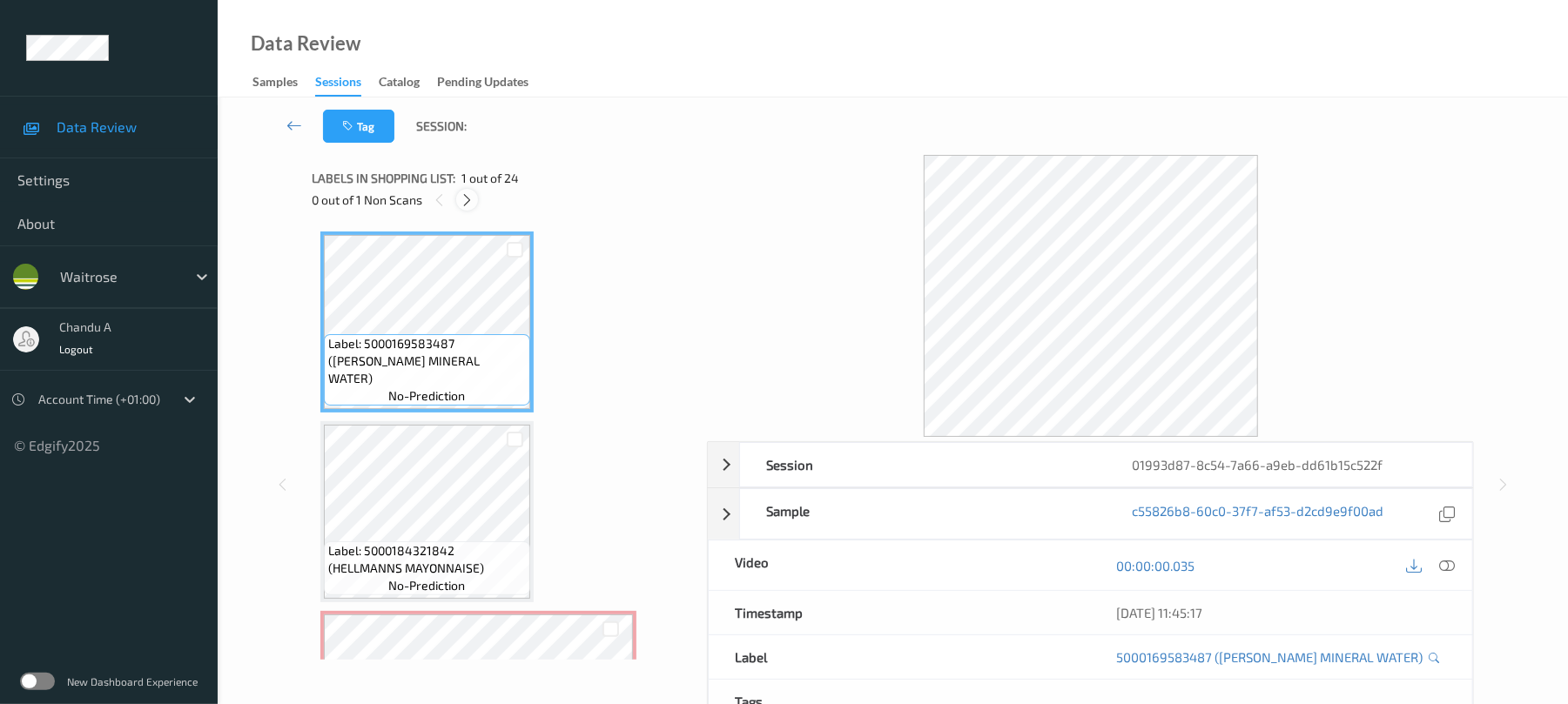
click at [471, 195] on icon at bounding box center [466, 201] width 15 height 16
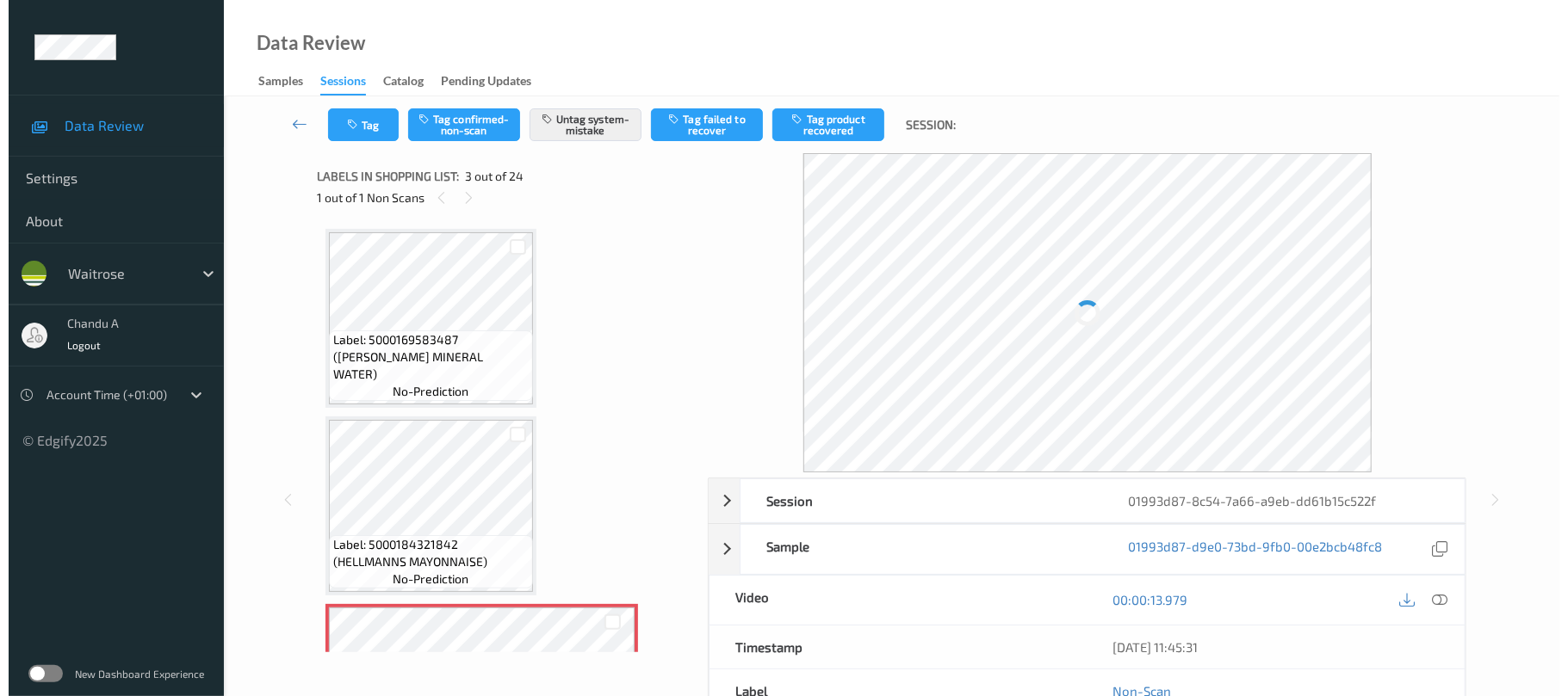
scroll to position [197, 0]
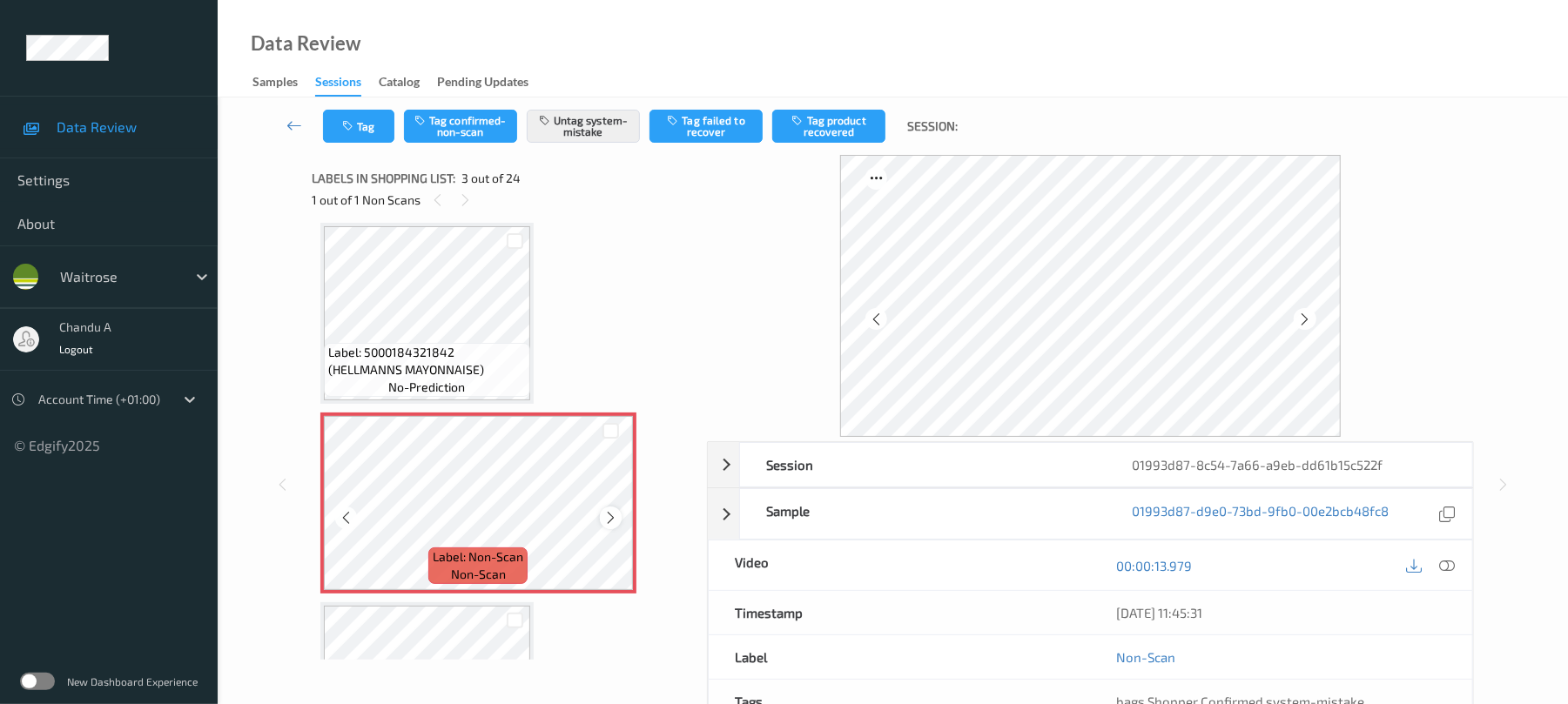
click at [611, 517] on icon at bounding box center [610, 518] width 15 height 16
click at [374, 134] on button "Tag" at bounding box center [359, 126] width 71 height 33
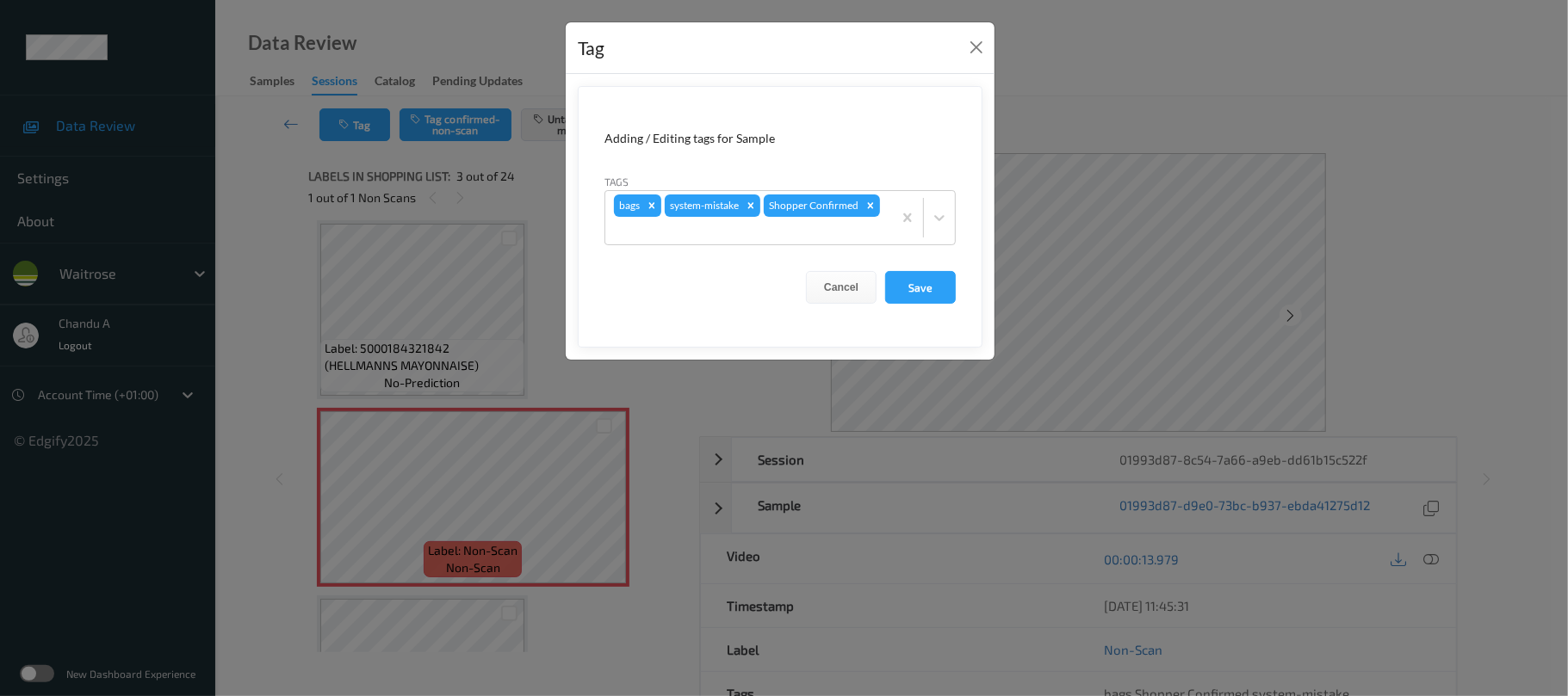
click at [962, 52] on div "Tag" at bounding box center [780, 49] width 429 height 53
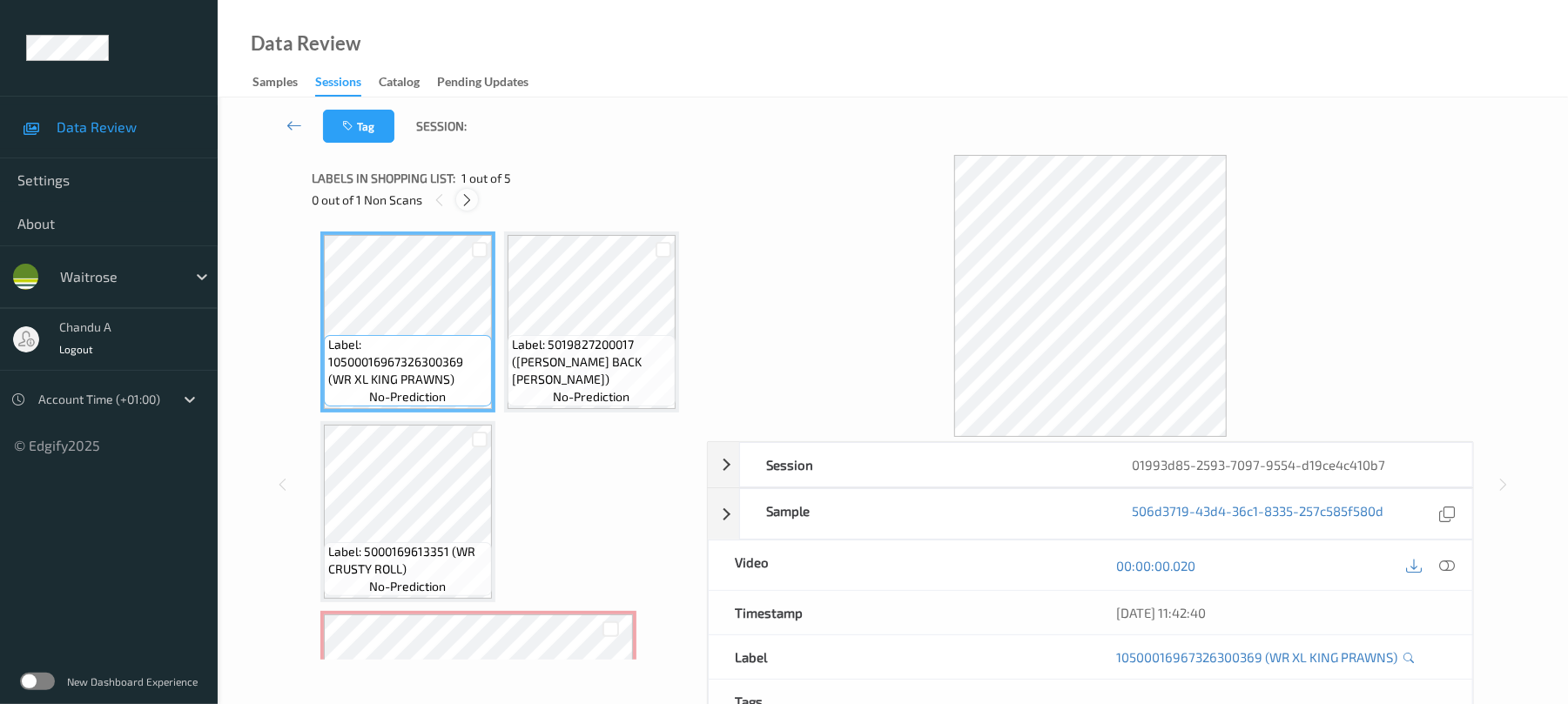
click at [467, 202] on icon at bounding box center [466, 201] width 15 height 16
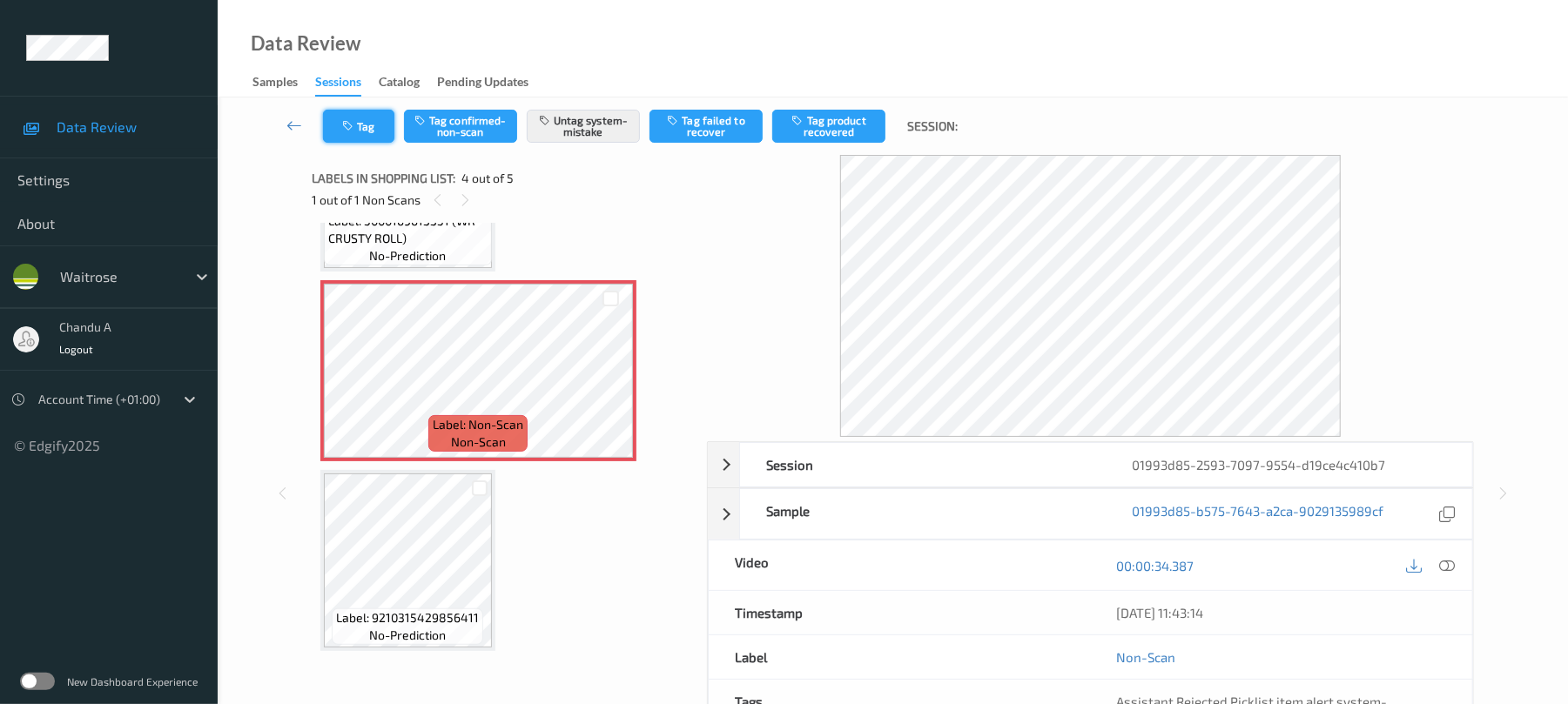
click at [363, 120] on button "Tag" at bounding box center [359, 126] width 71 height 33
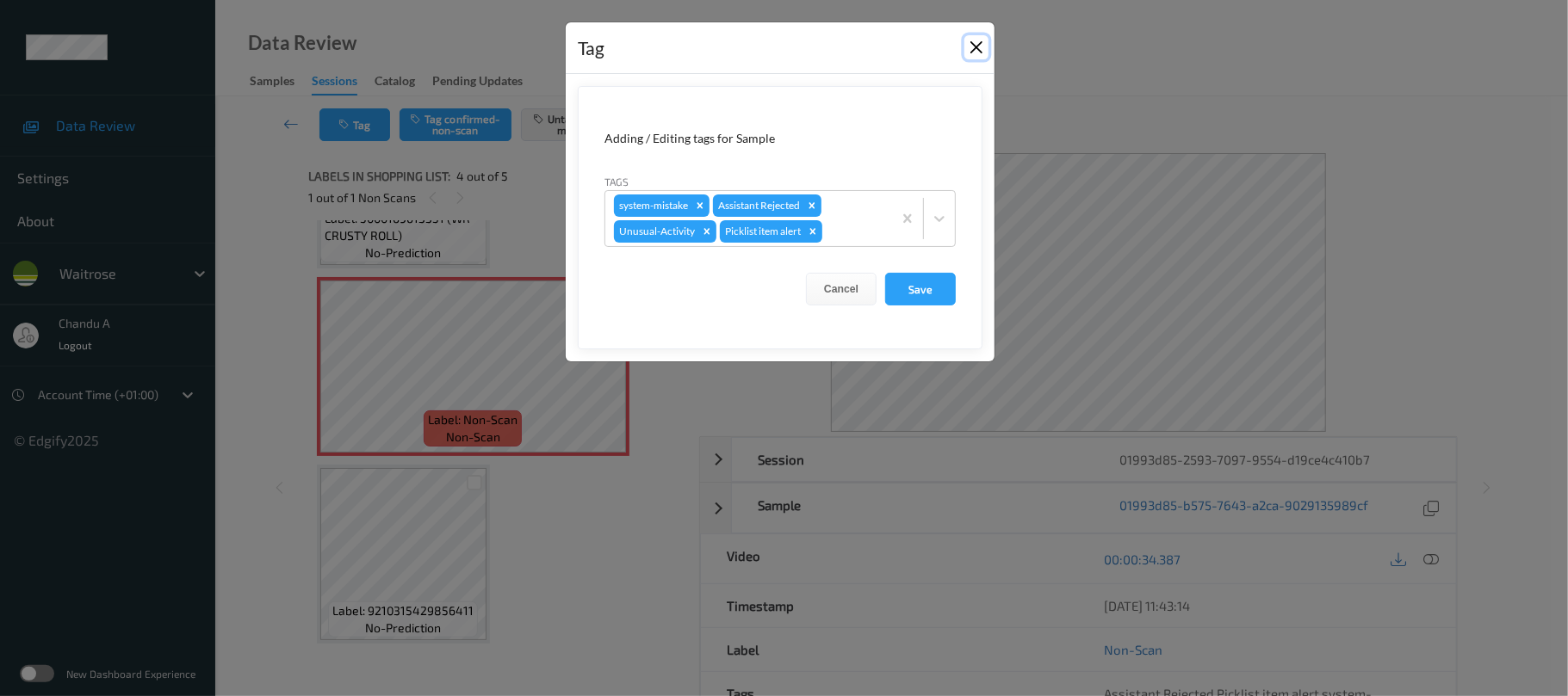
click at [977, 46] on button "Close" at bounding box center [976, 47] width 24 height 24
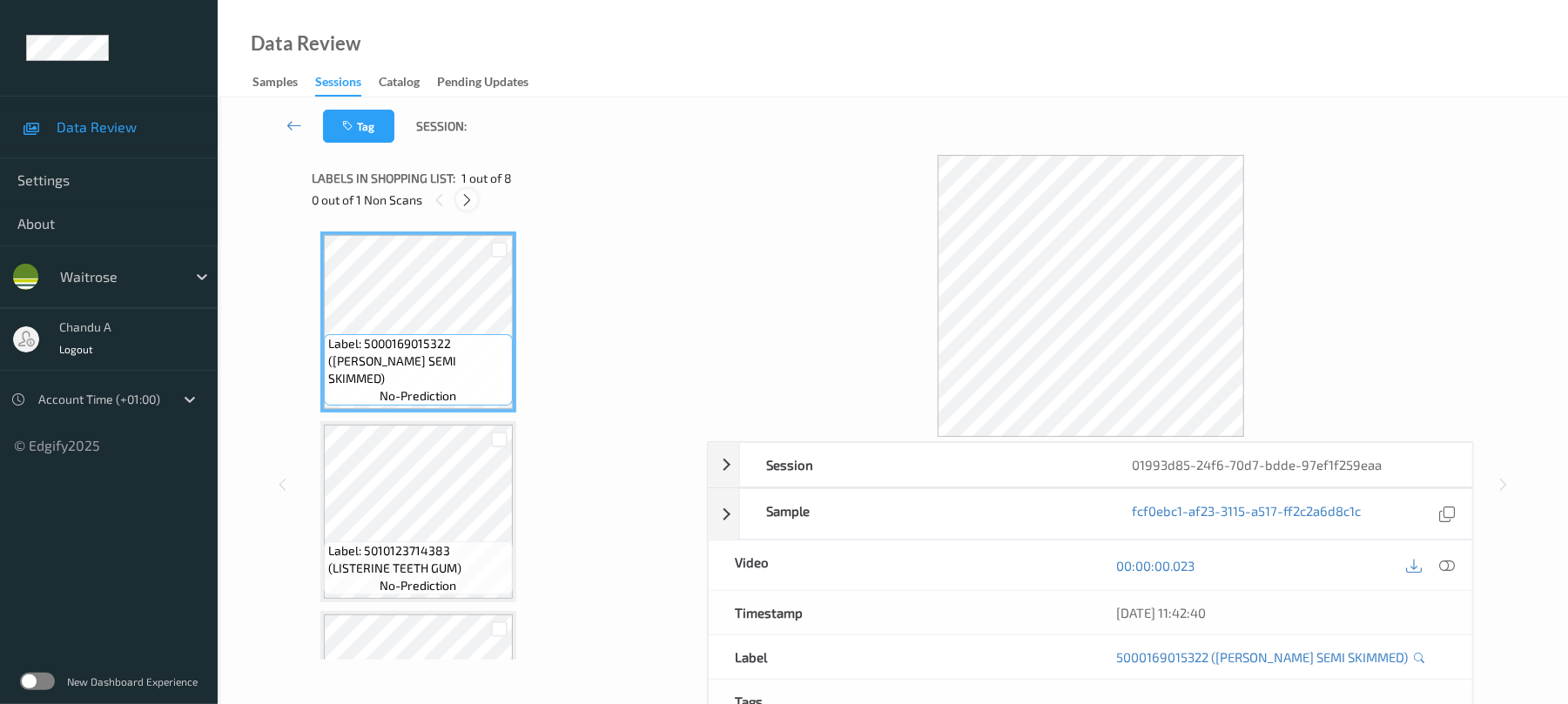
click at [475, 203] on icon at bounding box center [466, 201] width 15 height 16
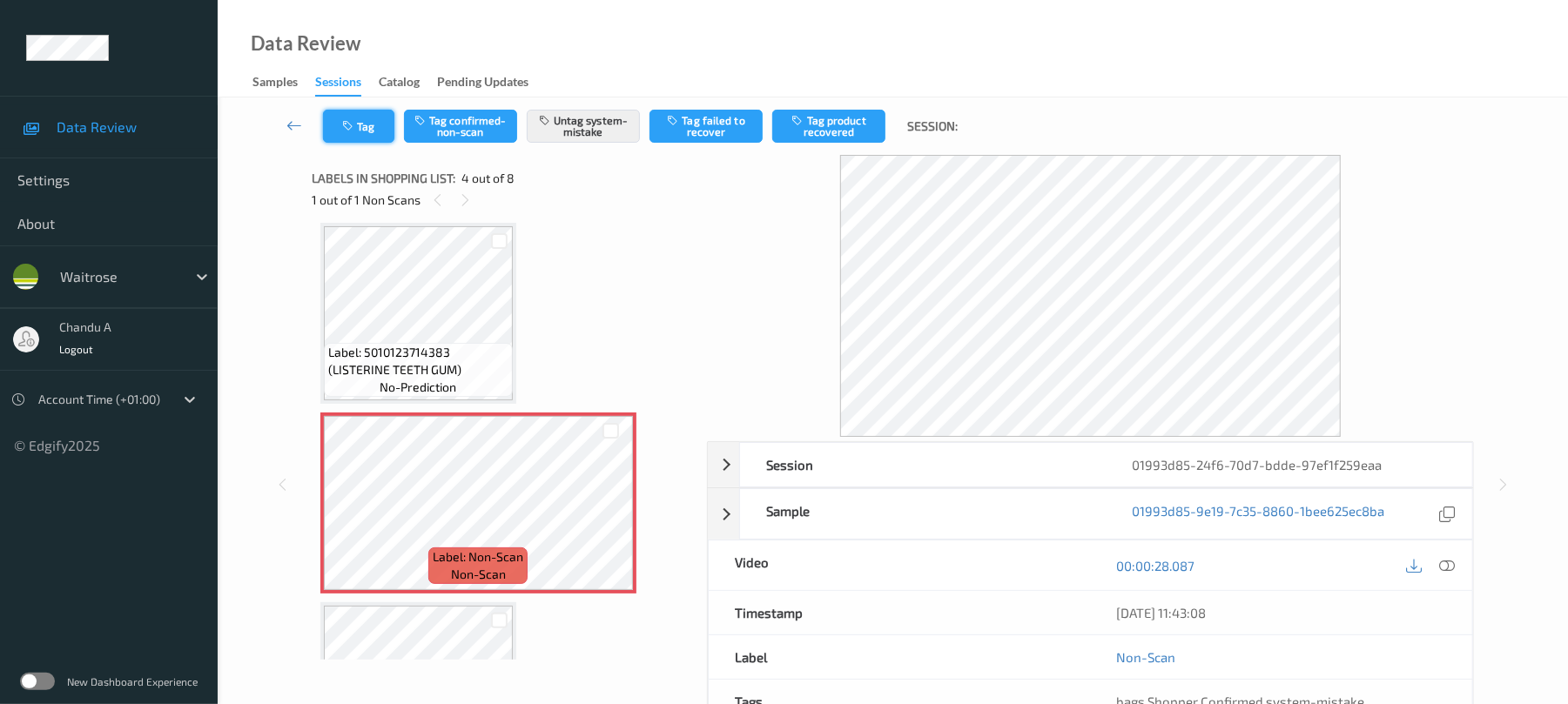
click at [370, 120] on button "Tag" at bounding box center [359, 126] width 71 height 33
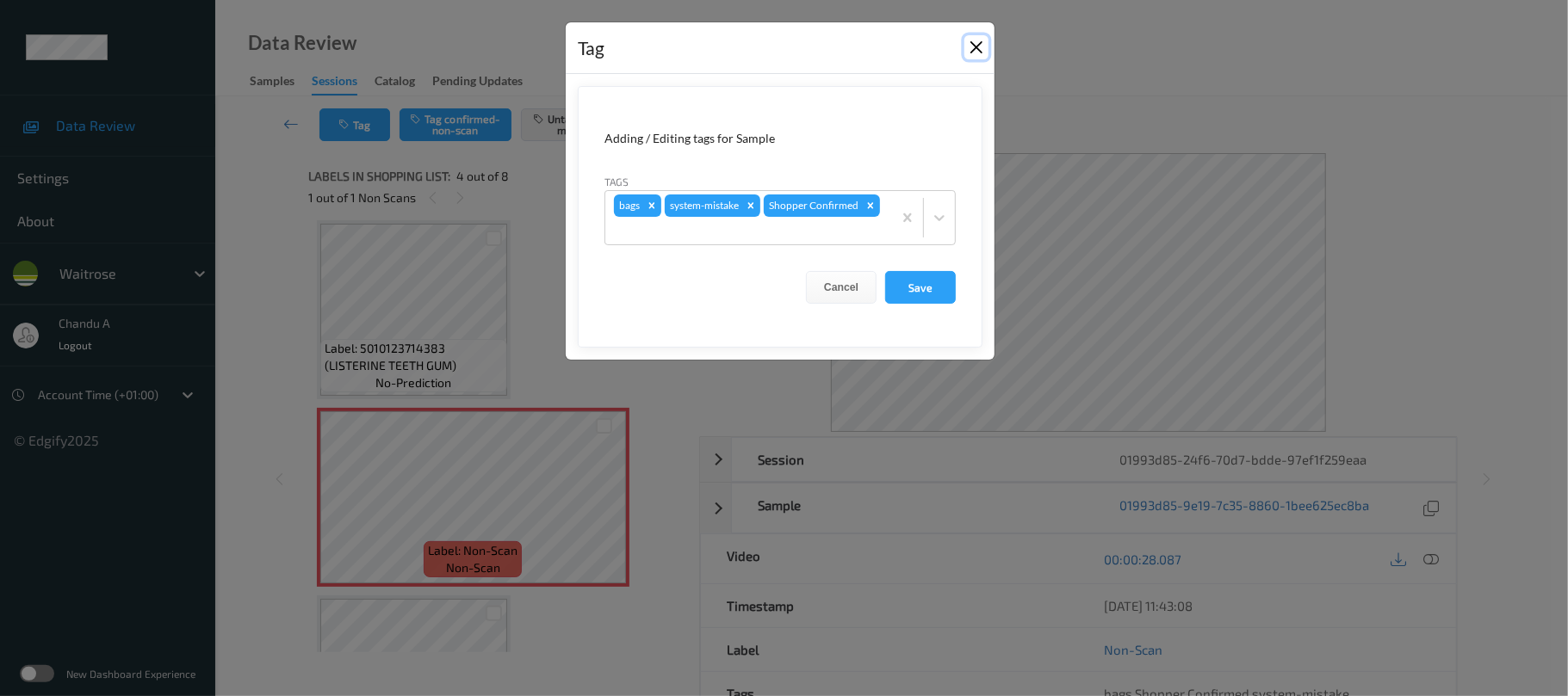
click at [982, 41] on button "Close" at bounding box center [976, 47] width 24 height 24
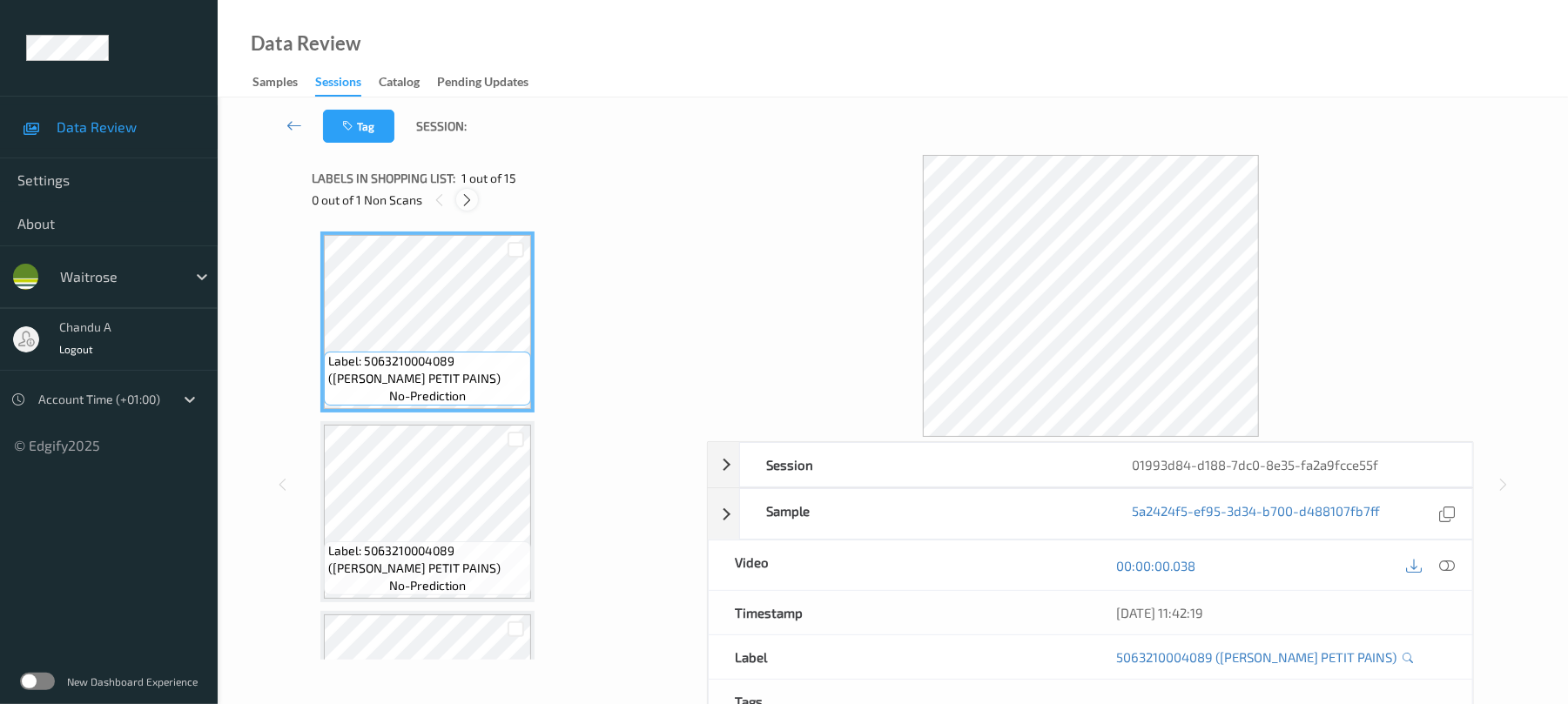
click at [464, 203] on icon at bounding box center [466, 201] width 15 height 16
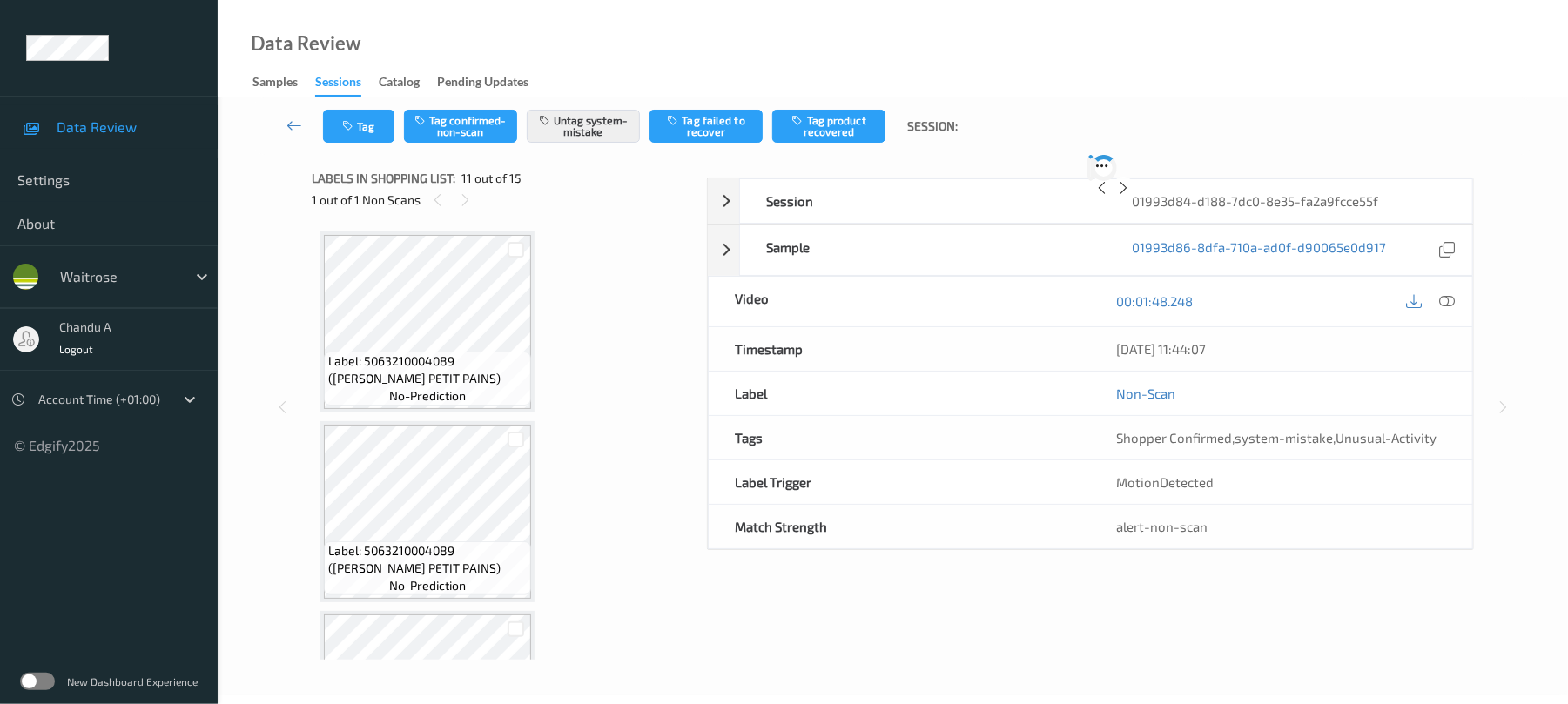
scroll to position [1717, 0]
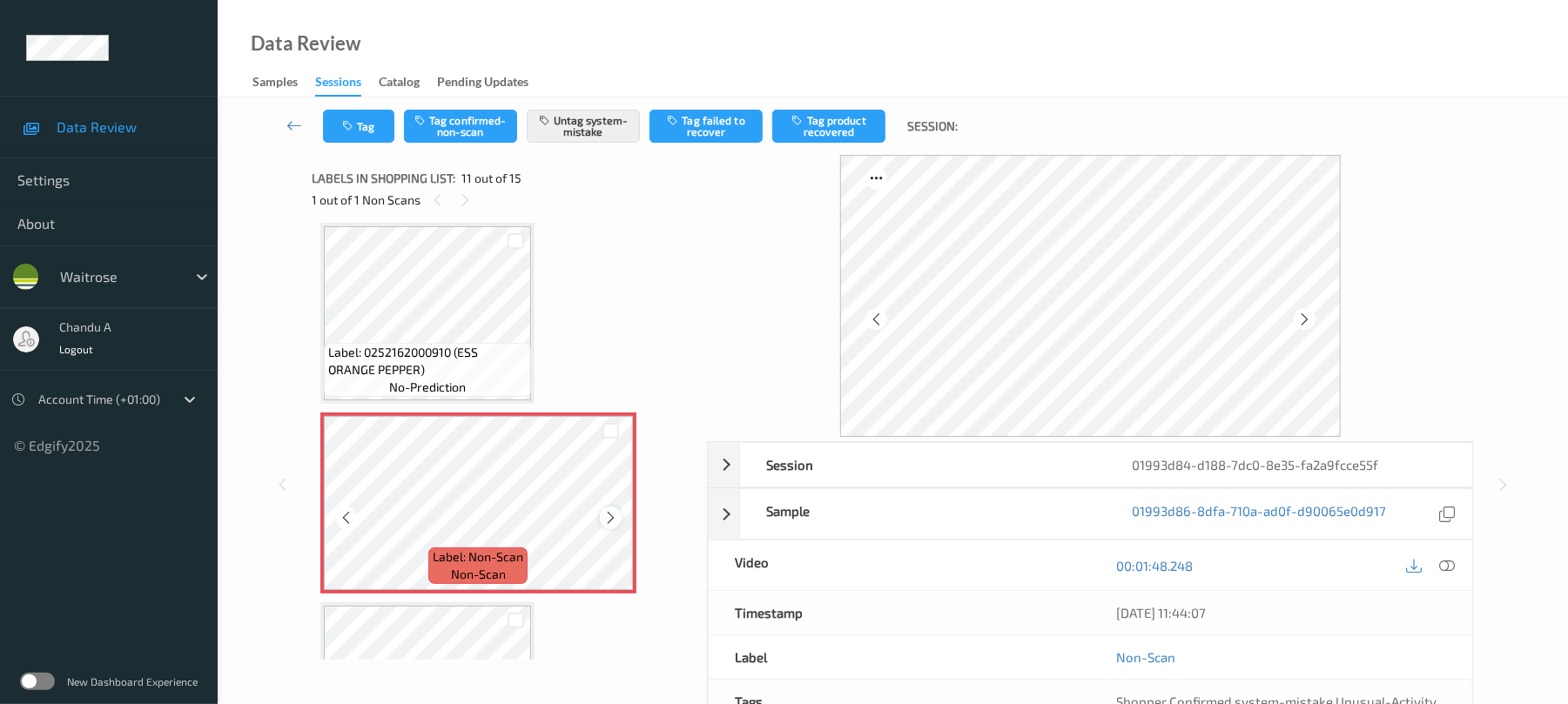
click at [610, 521] on icon at bounding box center [610, 518] width 15 height 16
click at [357, 120] on button "Tag" at bounding box center [359, 126] width 71 height 33
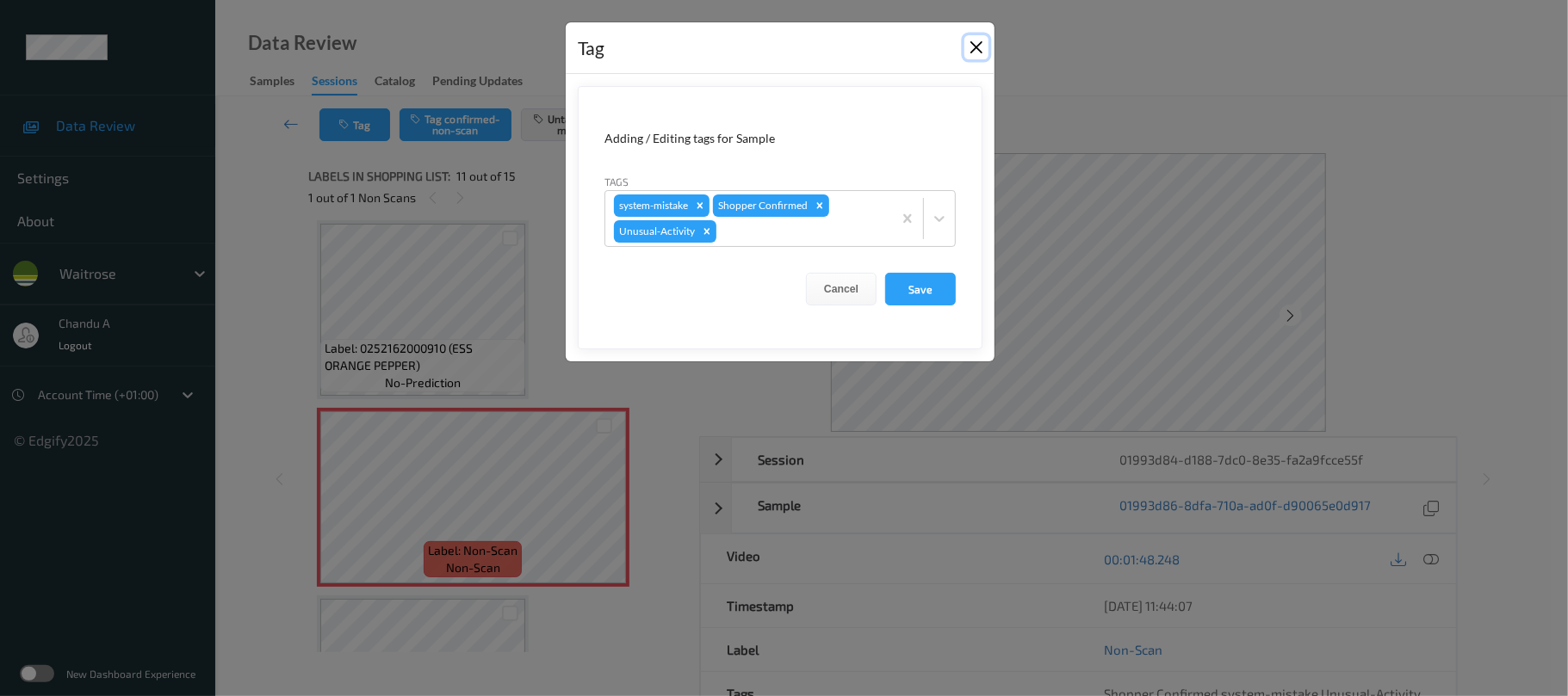
click at [977, 47] on button "Close" at bounding box center [976, 47] width 24 height 24
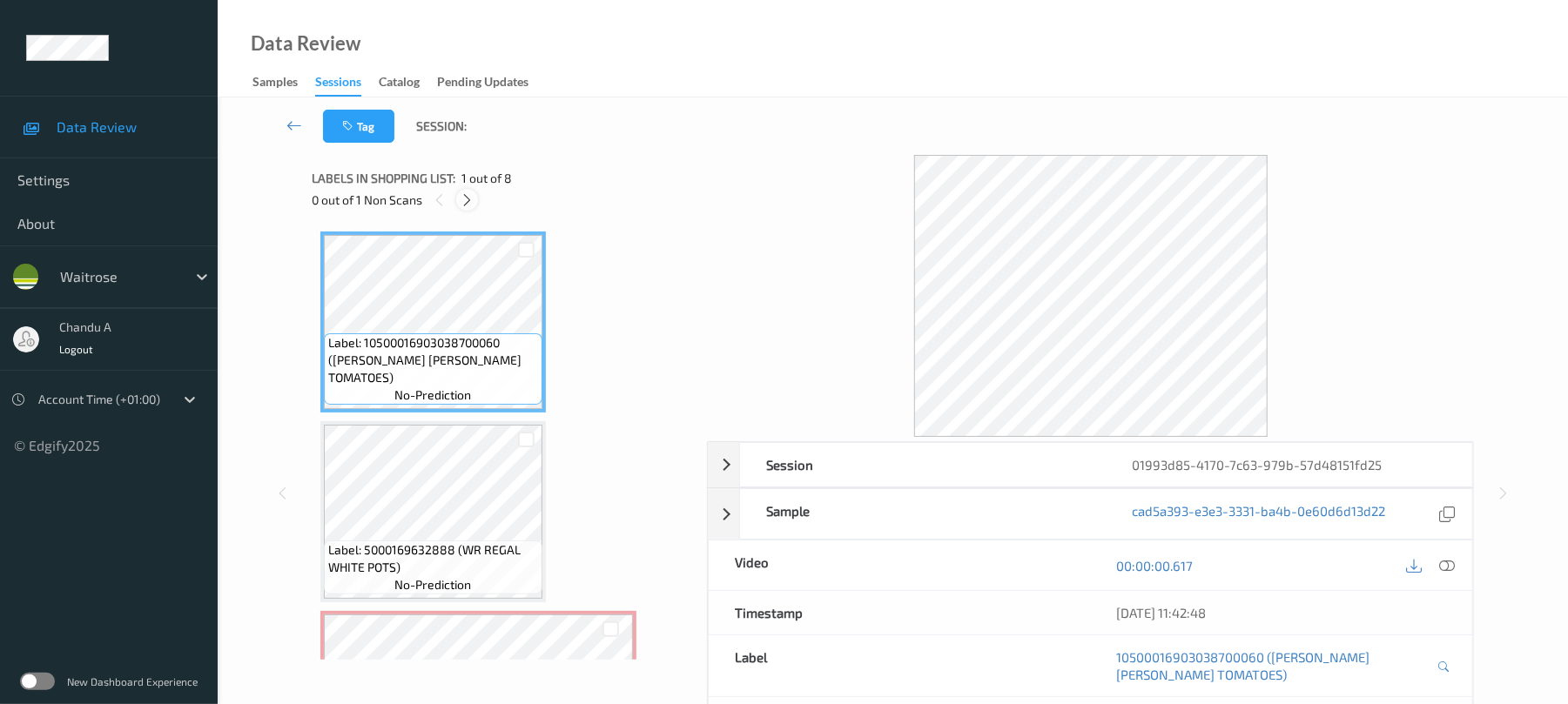
click at [459, 200] on icon at bounding box center [466, 201] width 15 height 16
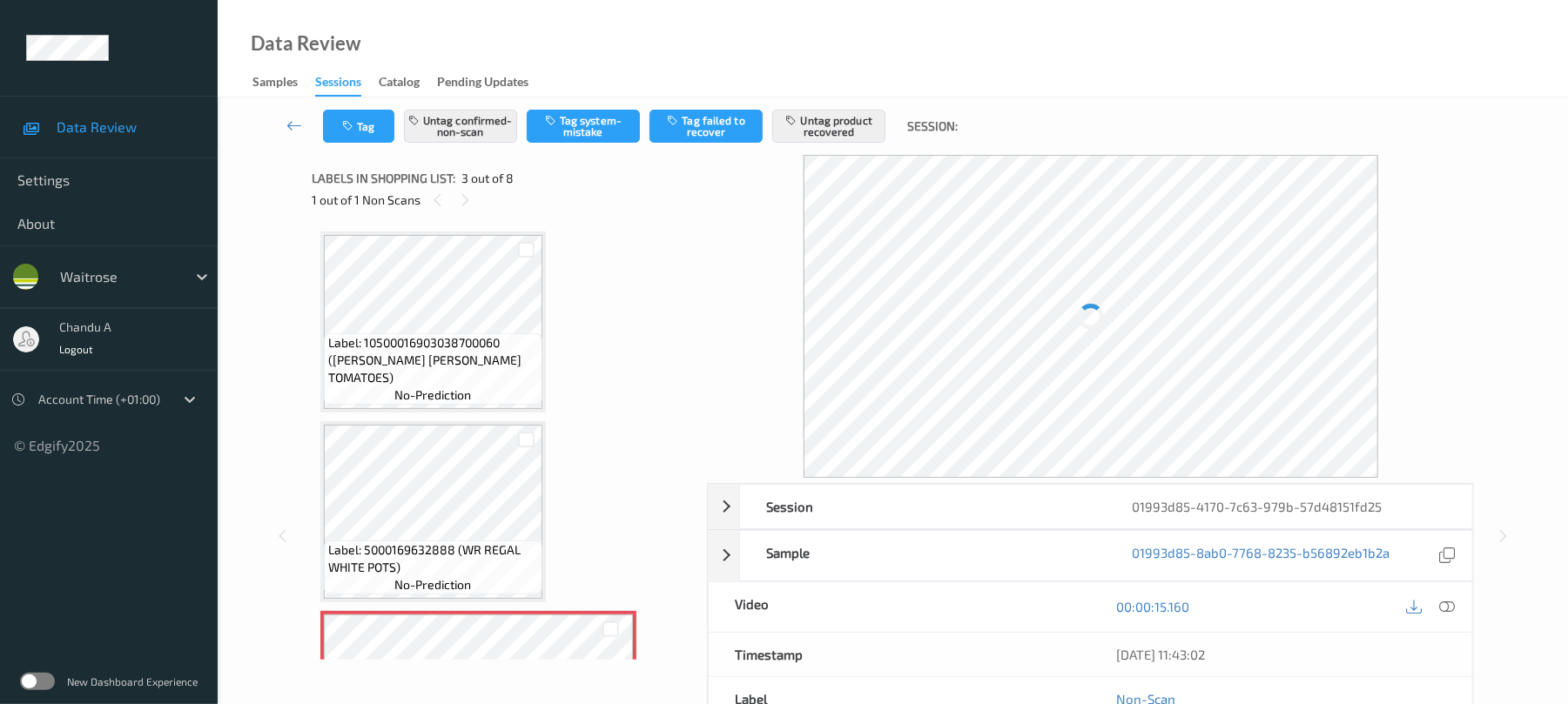
scroll to position [199, 0]
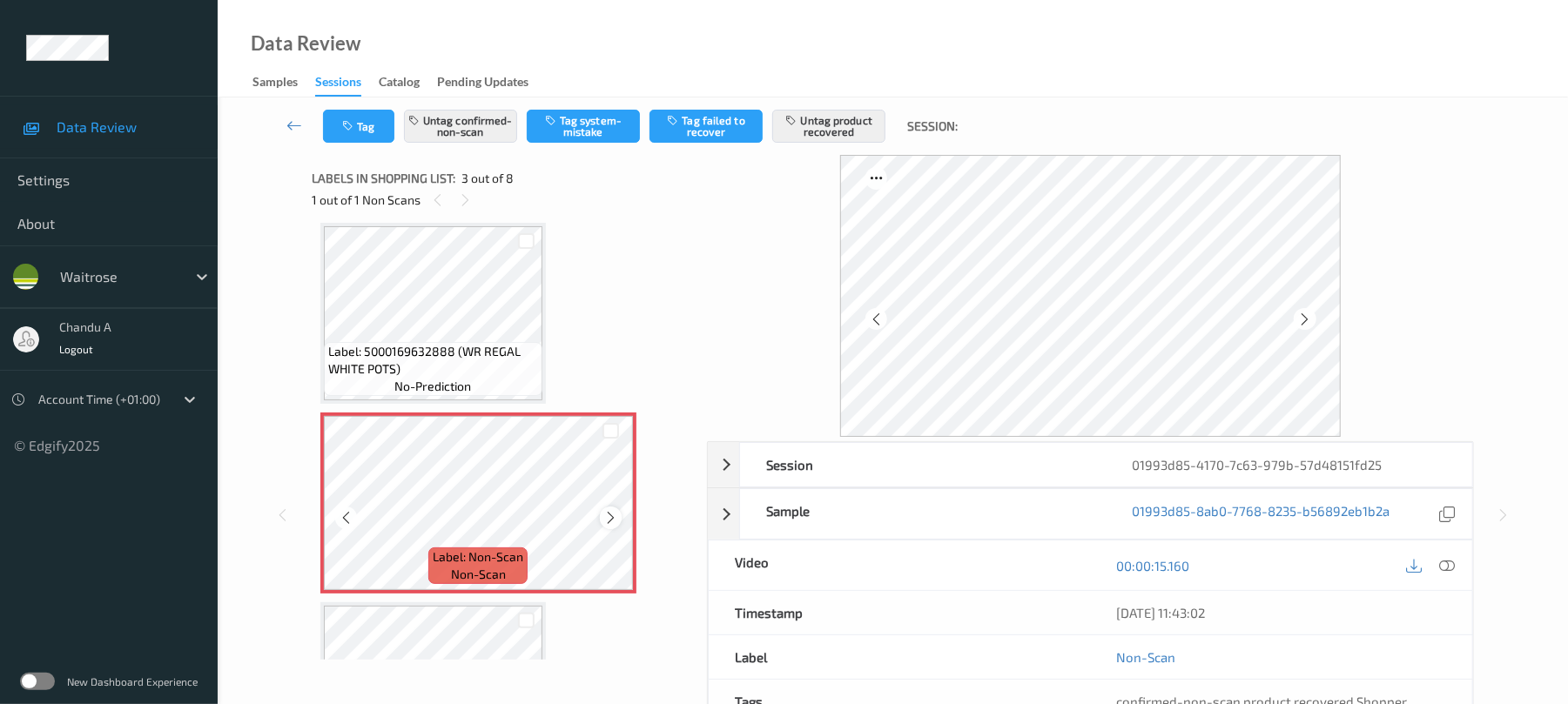
click at [606, 516] on icon at bounding box center [610, 518] width 15 height 16
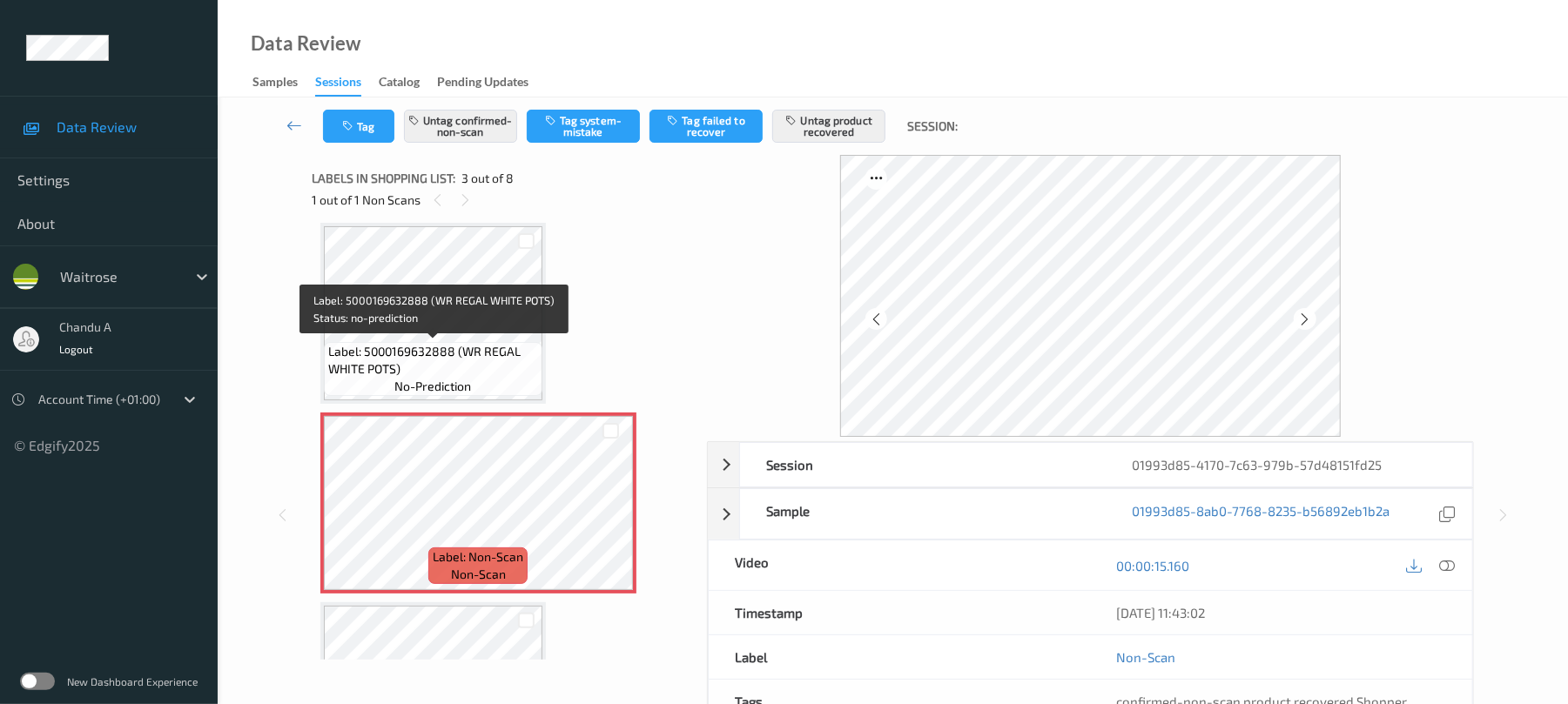
click at [450, 355] on span "Label: 5000169632888 (WR REGAL WHITE POTS)" at bounding box center [433, 360] width 210 height 35
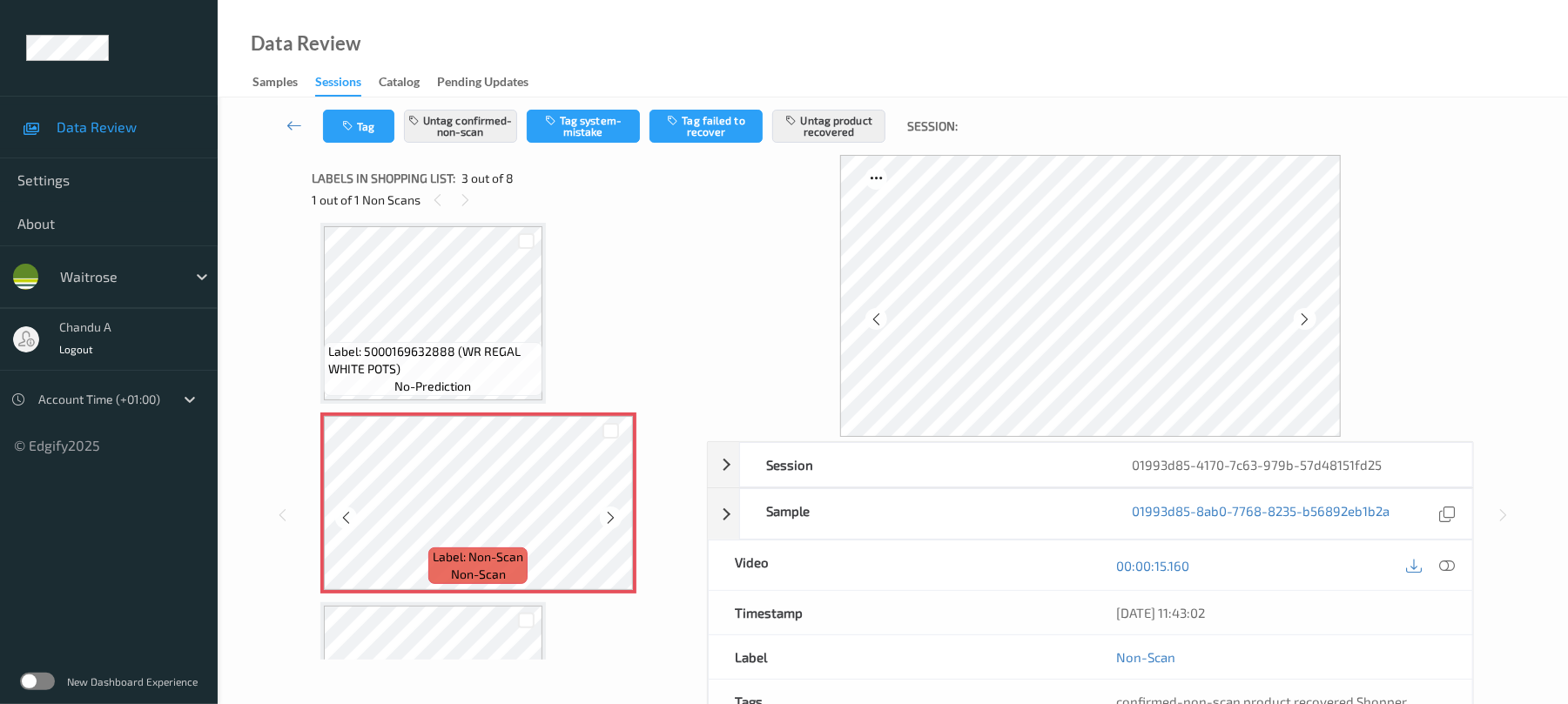
scroll to position [314, 0]
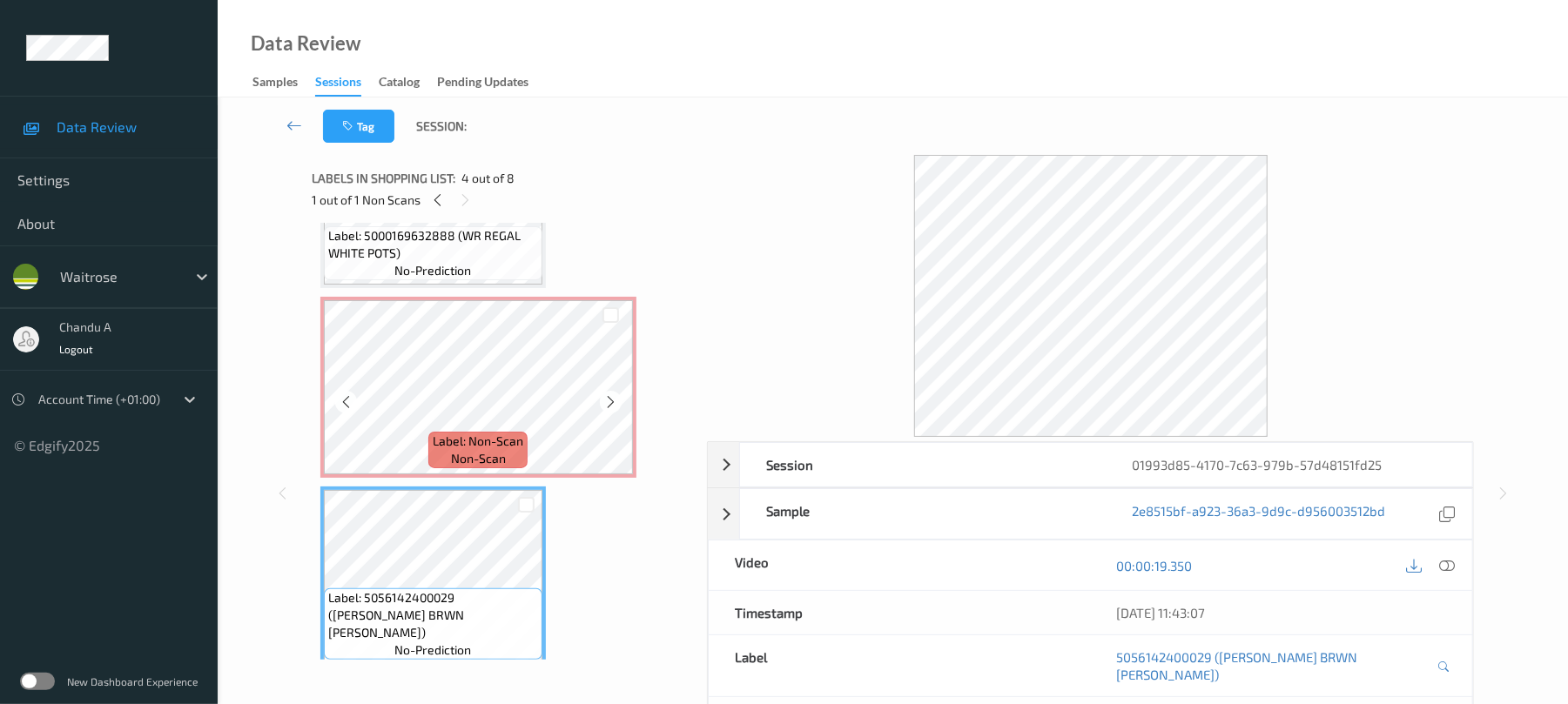
click at [513, 432] on div "Label: Non-Scan non-scan" at bounding box center [477, 450] width 99 height 37
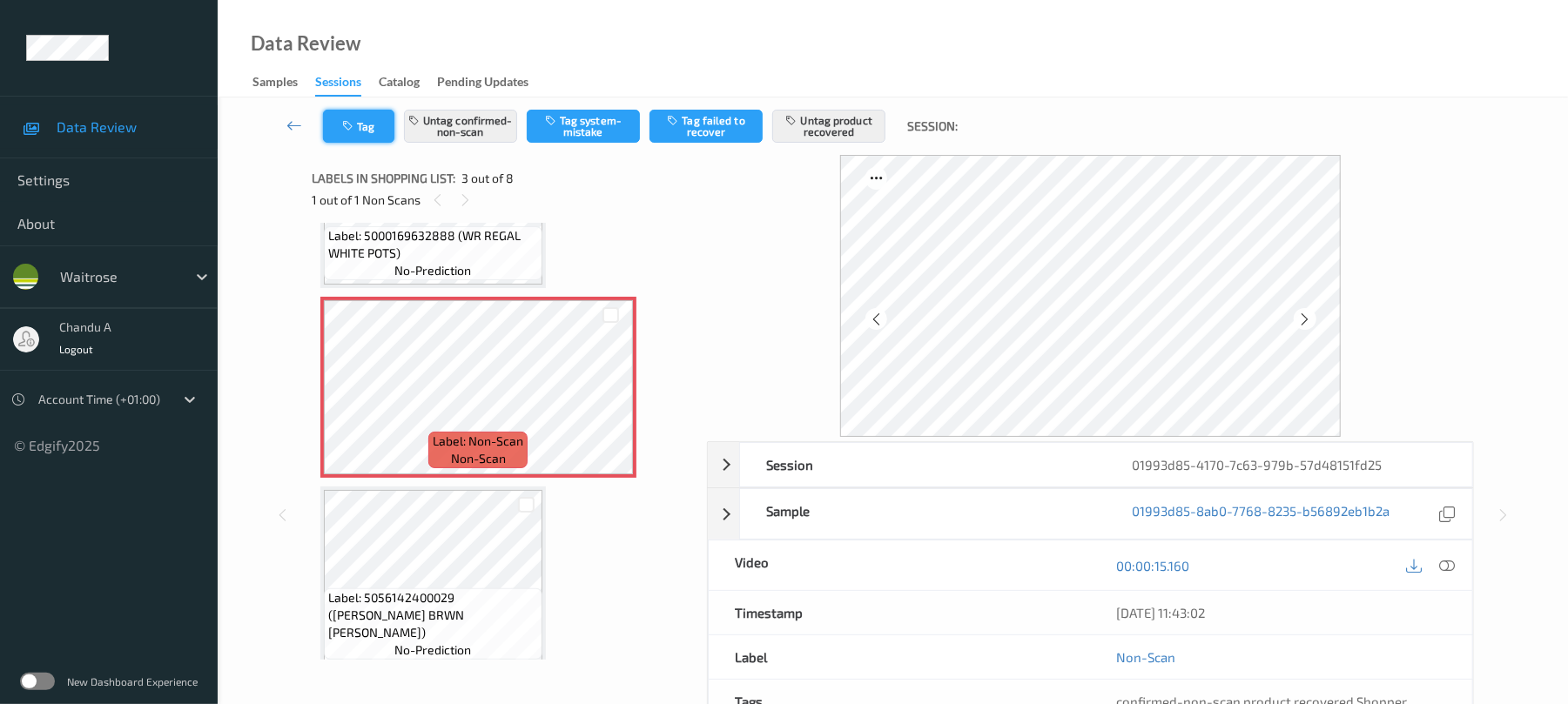
click at [370, 130] on button "Tag" at bounding box center [359, 126] width 71 height 33
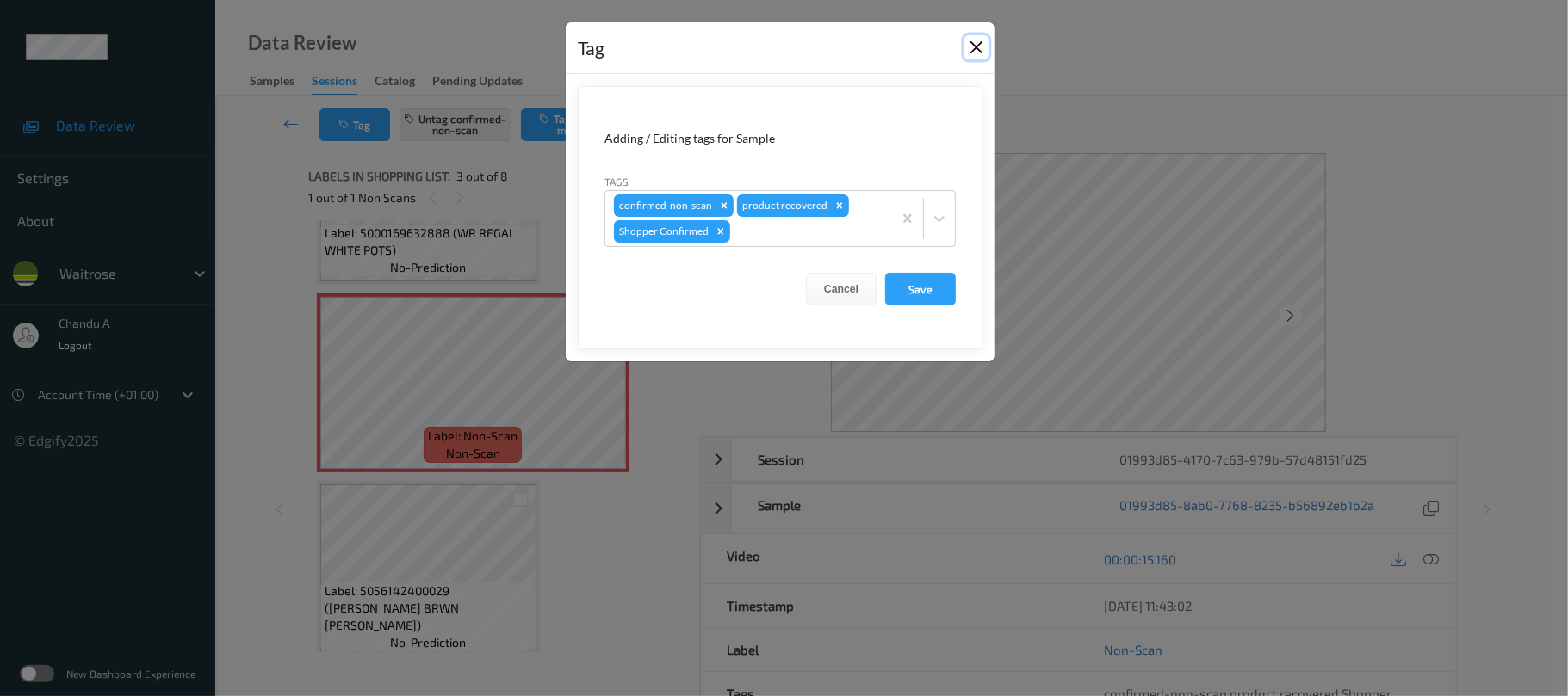
click at [973, 52] on button "Close" at bounding box center [976, 47] width 24 height 24
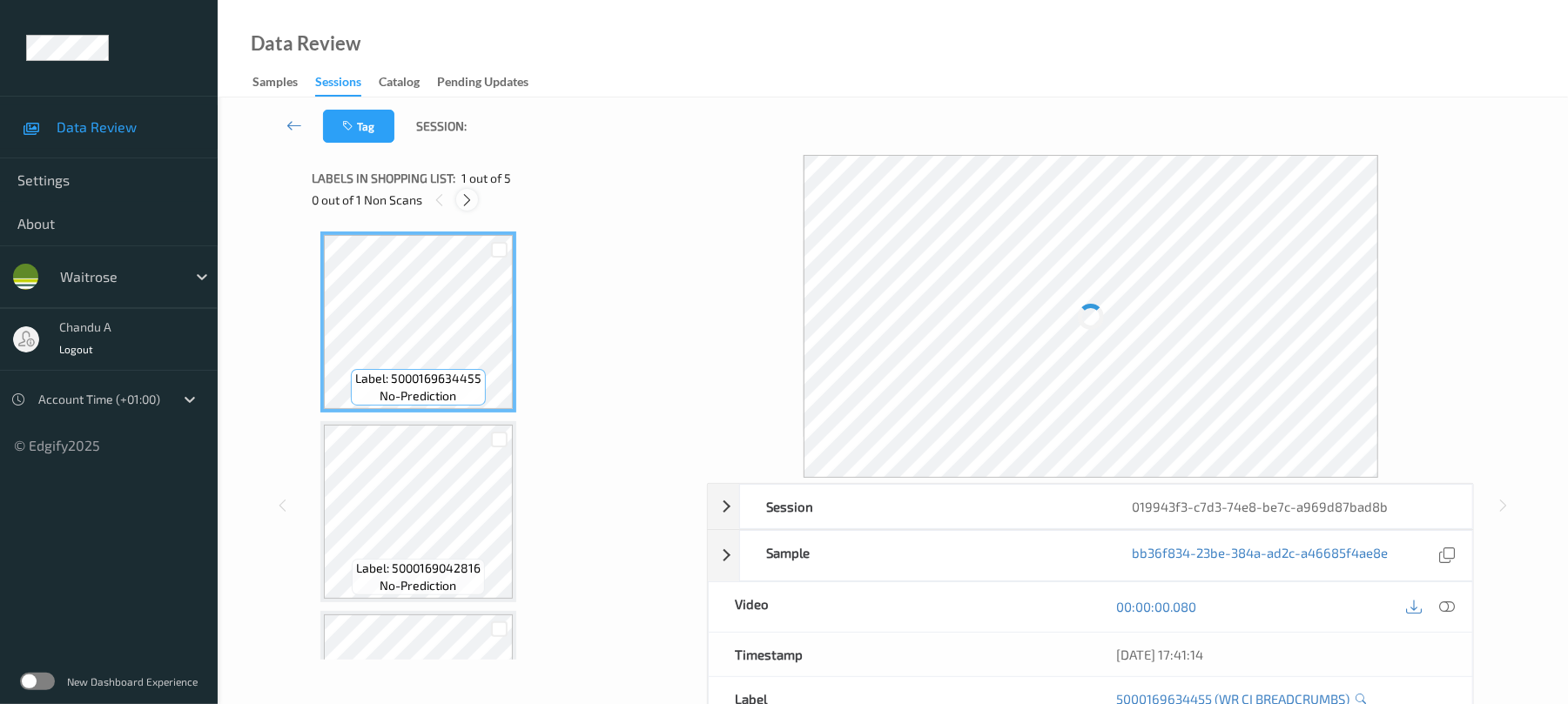
click at [475, 194] on div at bounding box center [466, 200] width 21 height 21
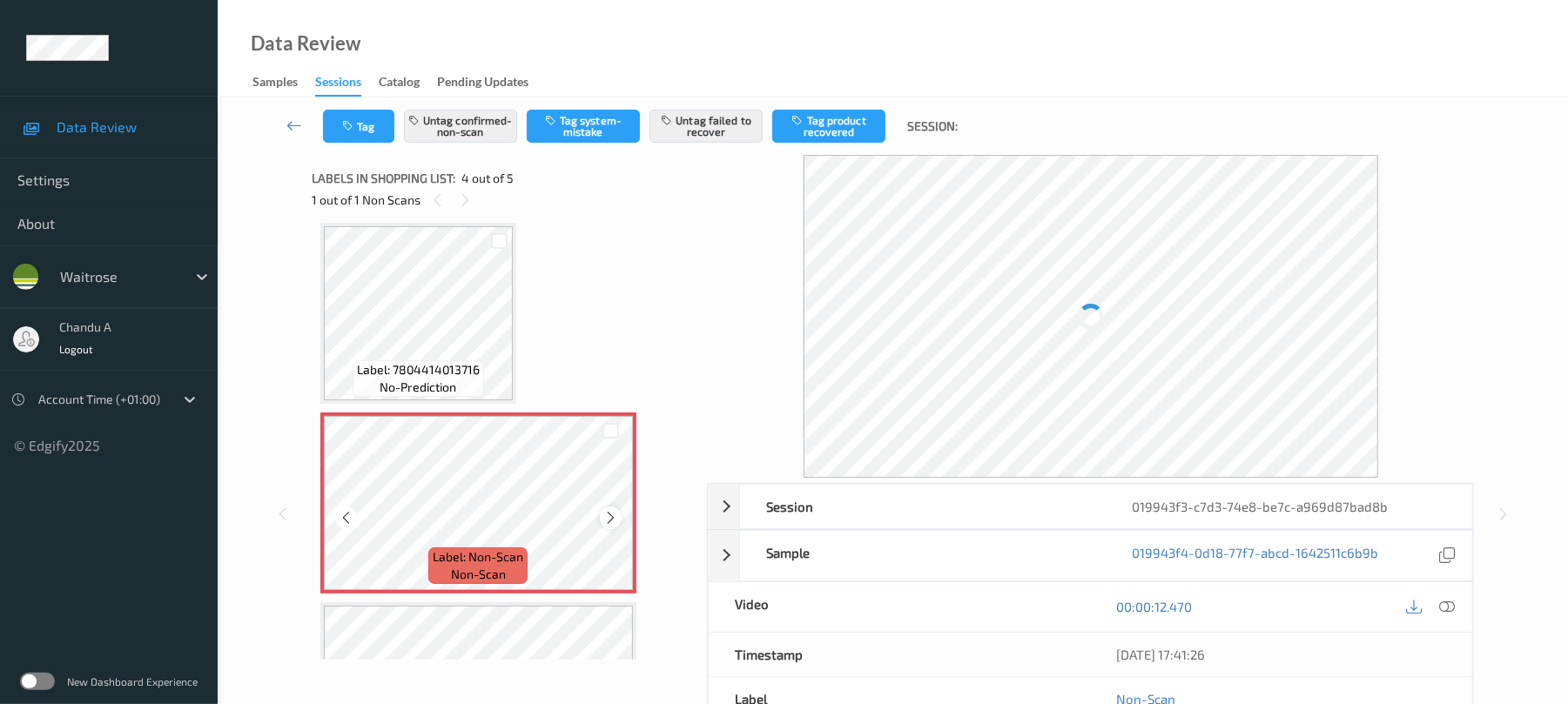
click at [616, 510] on icon at bounding box center [610, 518] width 15 height 16
click at [615, 512] on div at bounding box center [478, 502] width 309 height 174
click at [615, 512] on icon at bounding box center [610, 518] width 15 height 16
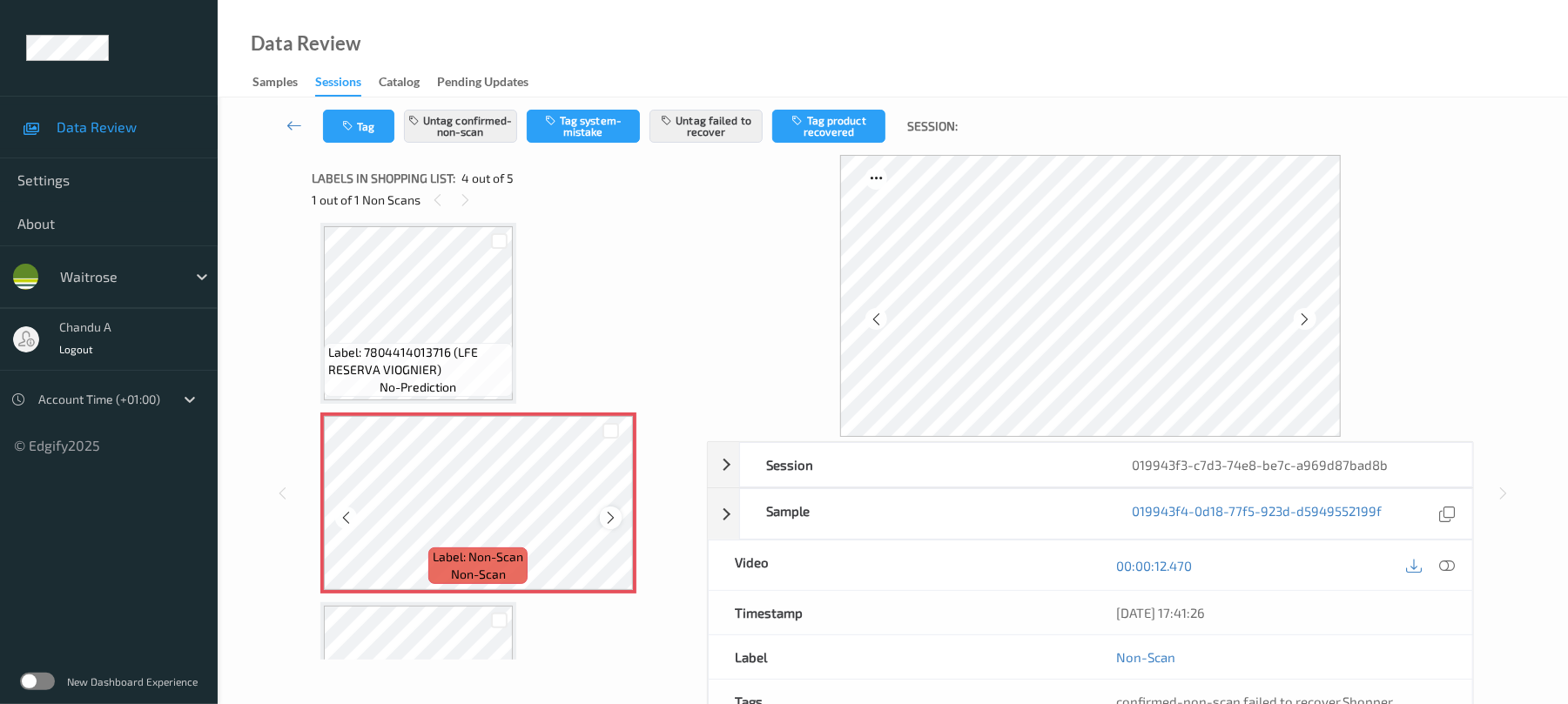
click at [609, 520] on icon at bounding box center [610, 518] width 15 height 16
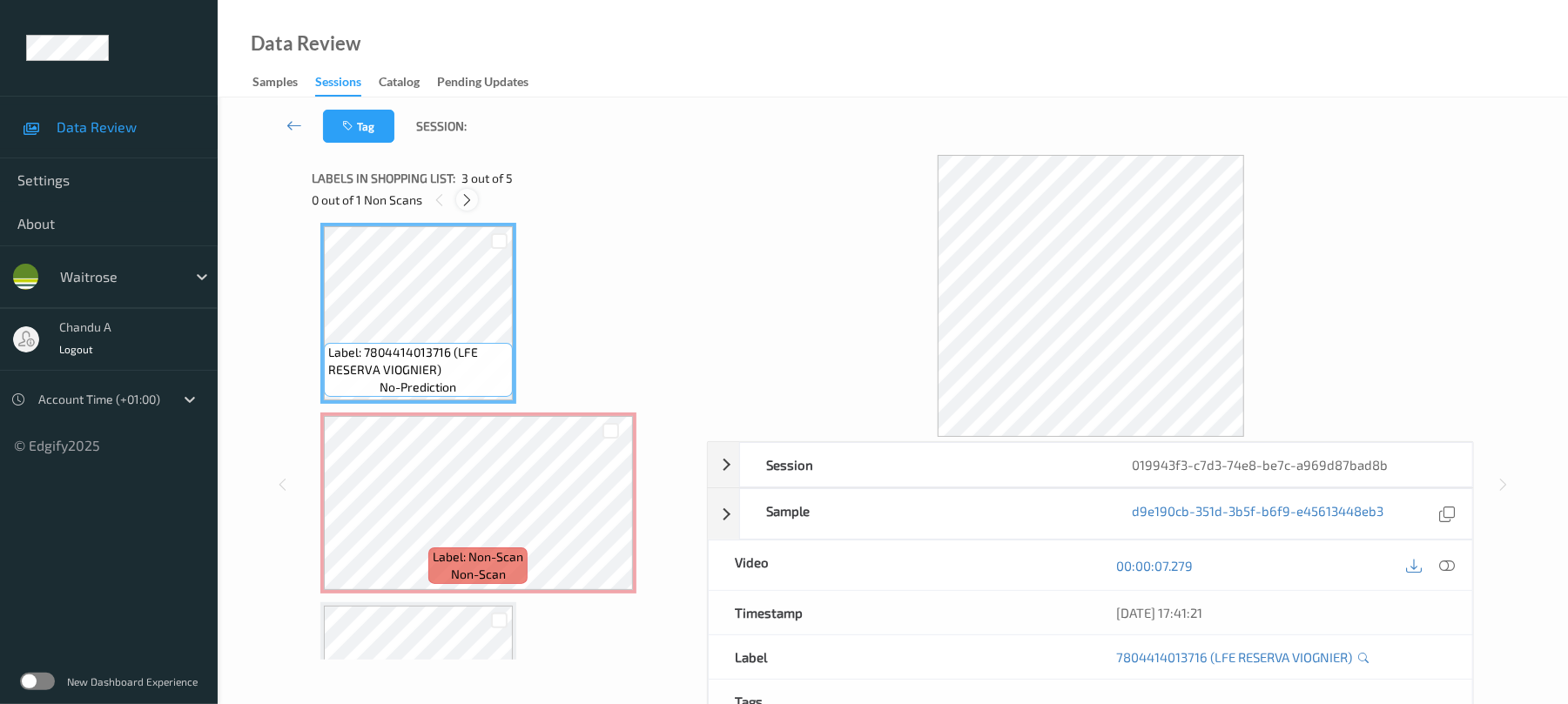
click at [461, 199] on icon at bounding box center [466, 201] width 15 height 16
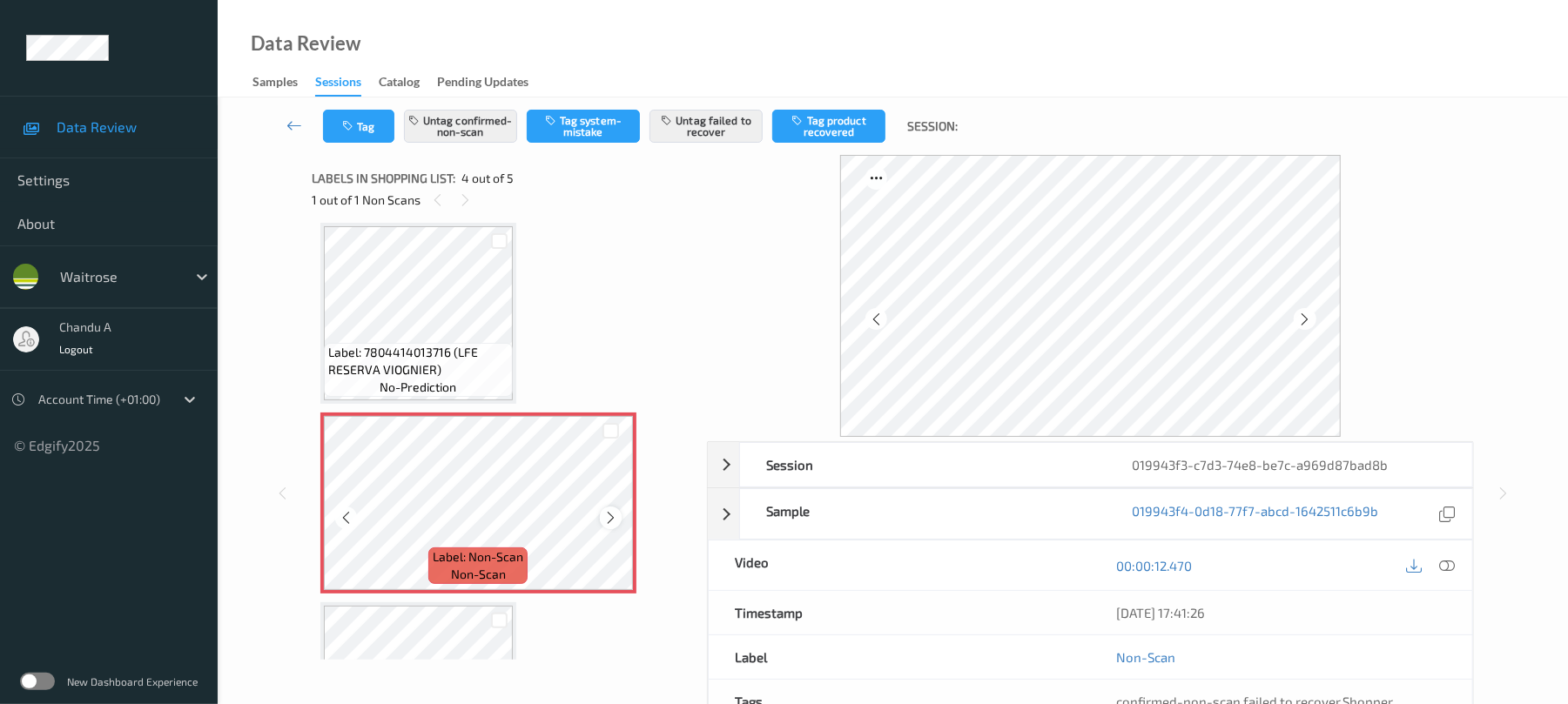
click at [614, 517] on icon at bounding box center [610, 518] width 15 height 16
click at [607, 516] on icon at bounding box center [610, 518] width 15 height 16
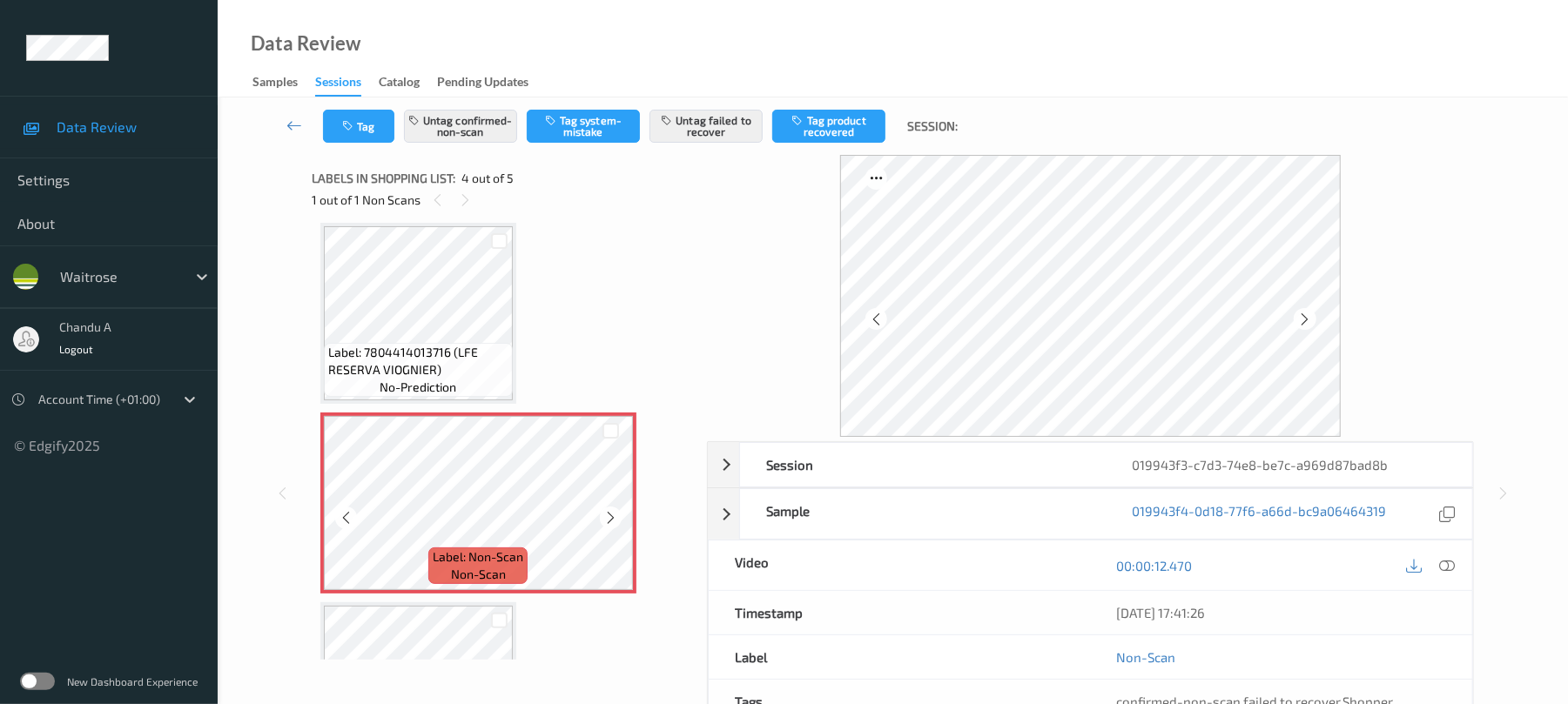
click at [607, 516] on icon at bounding box center [610, 518] width 15 height 16
click at [618, 524] on div at bounding box center [610, 518] width 21 height 21
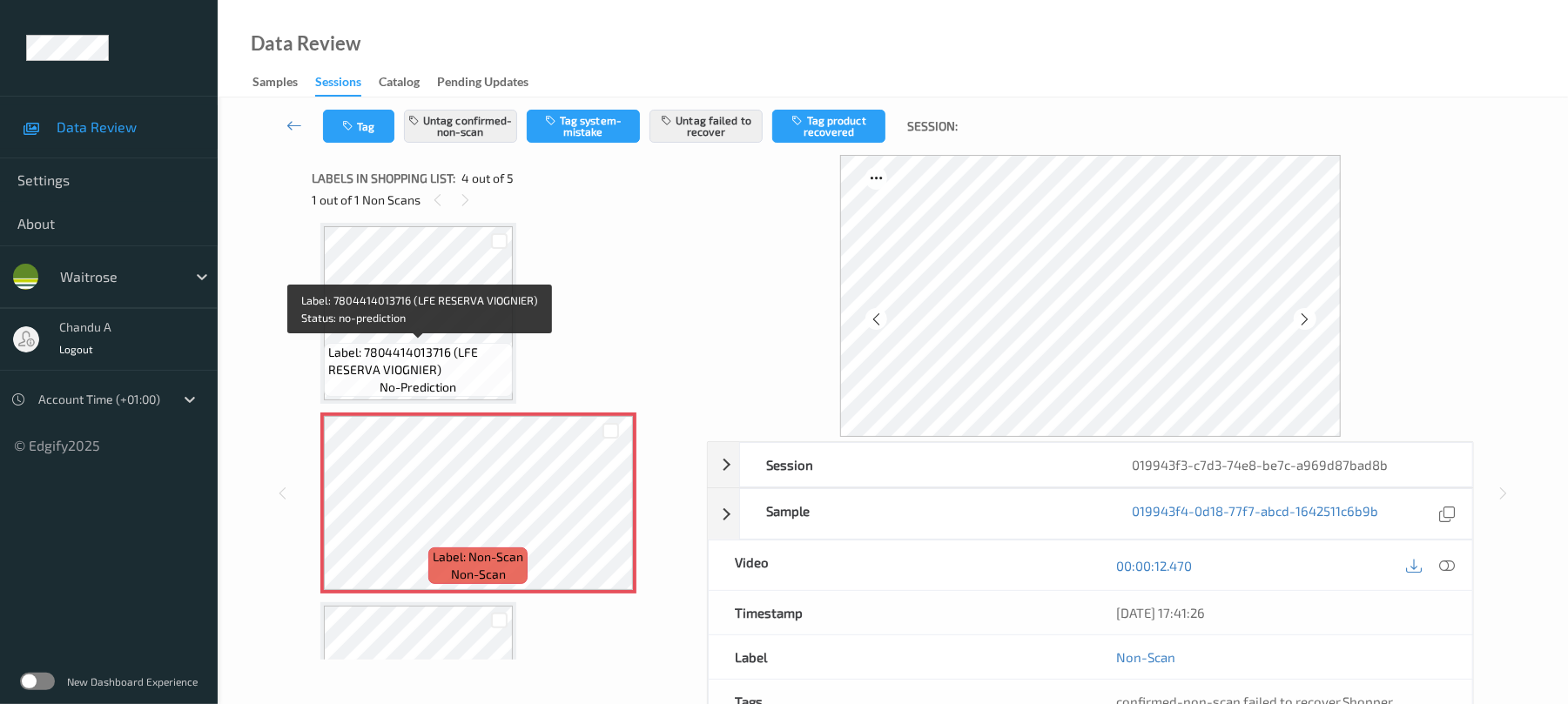
click at [435, 344] on span "Label: 7804414013716 (LFE RESERVA VIOGNIER)" at bounding box center [418, 360] width 180 height 35
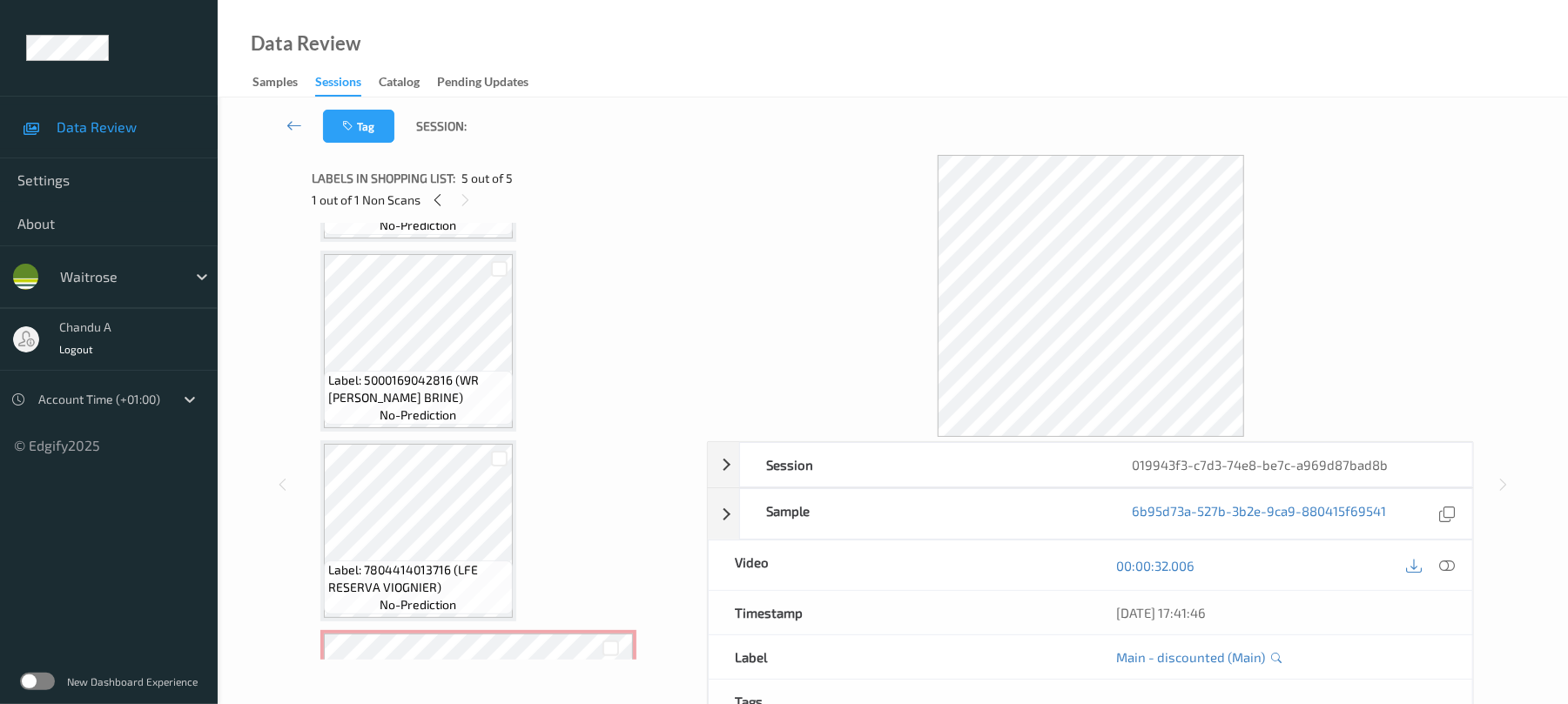
scroll to position [55, 0]
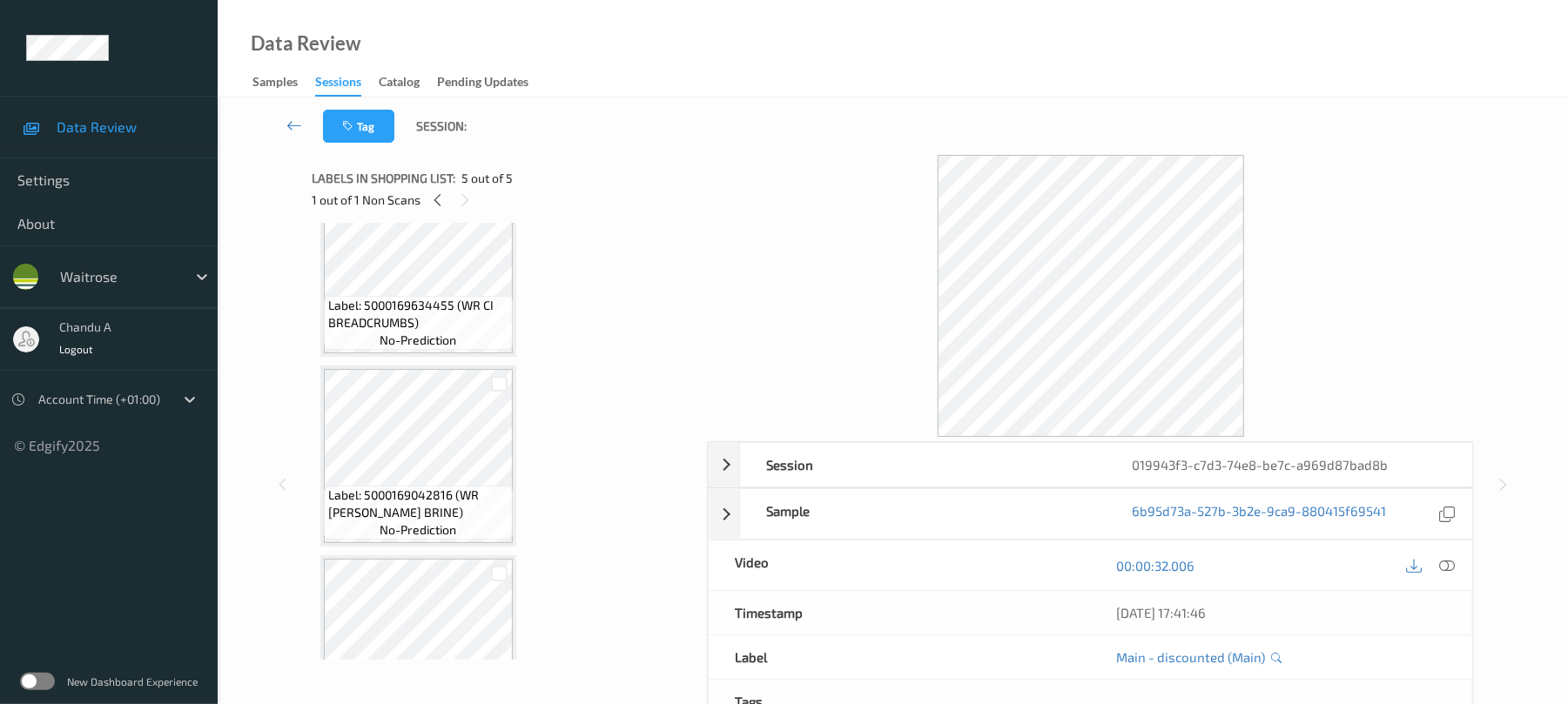
click at [321, 425] on div "Label: 5000169042816 (WR CI CAPERS BRINE) no-prediction" at bounding box center [418, 456] width 196 height 181
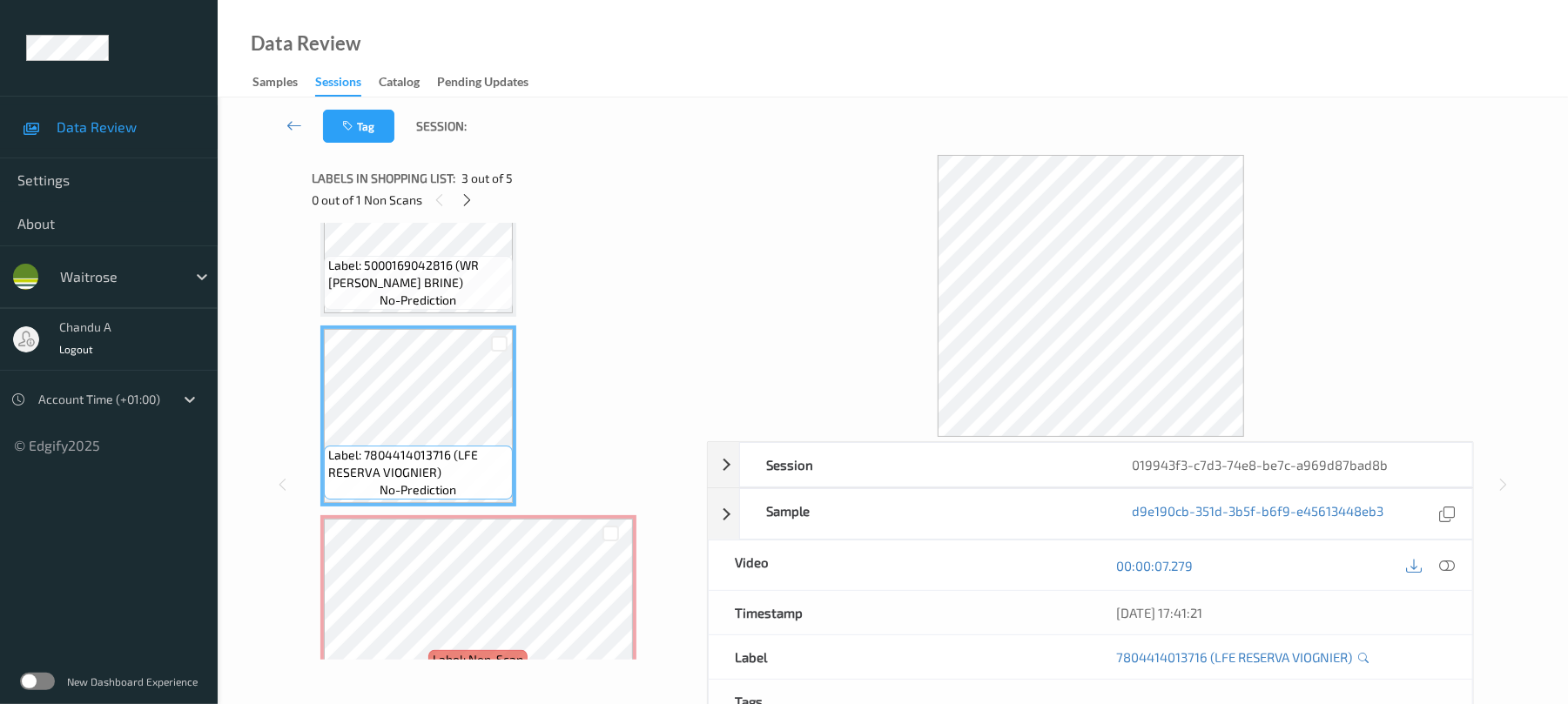
scroll to position [287, 0]
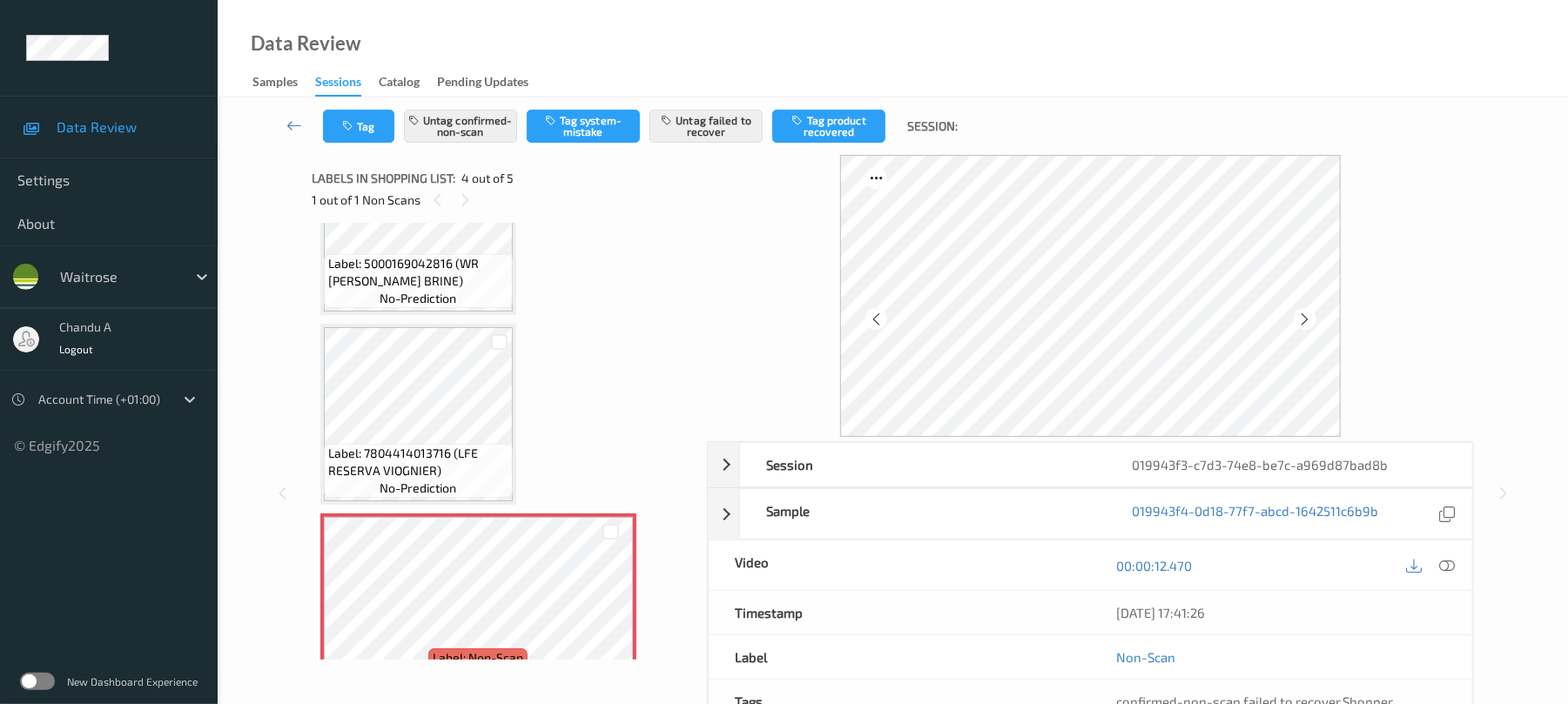
click at [1447, 561] on icon at bounding box center [1448, 567] width 16 height 16
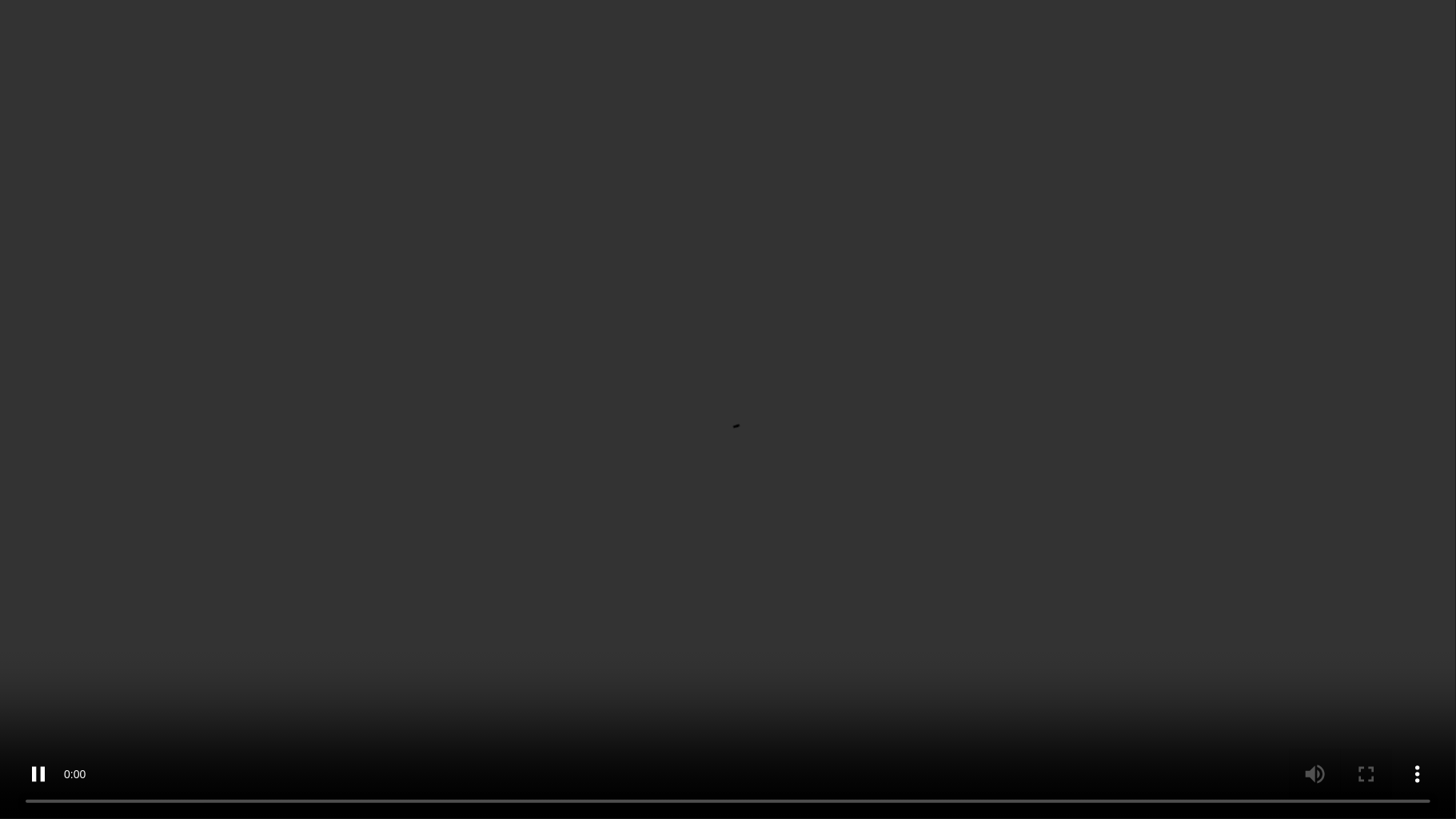
click at [919, 430] on video at bounding box center [728, 409] width 1456 height 819
click at [877, 448] on video at bounding box center [728, 409] width 1456 height 819
click at [697, 423] on video at bounding box center [728, 409] width 1456 height 819
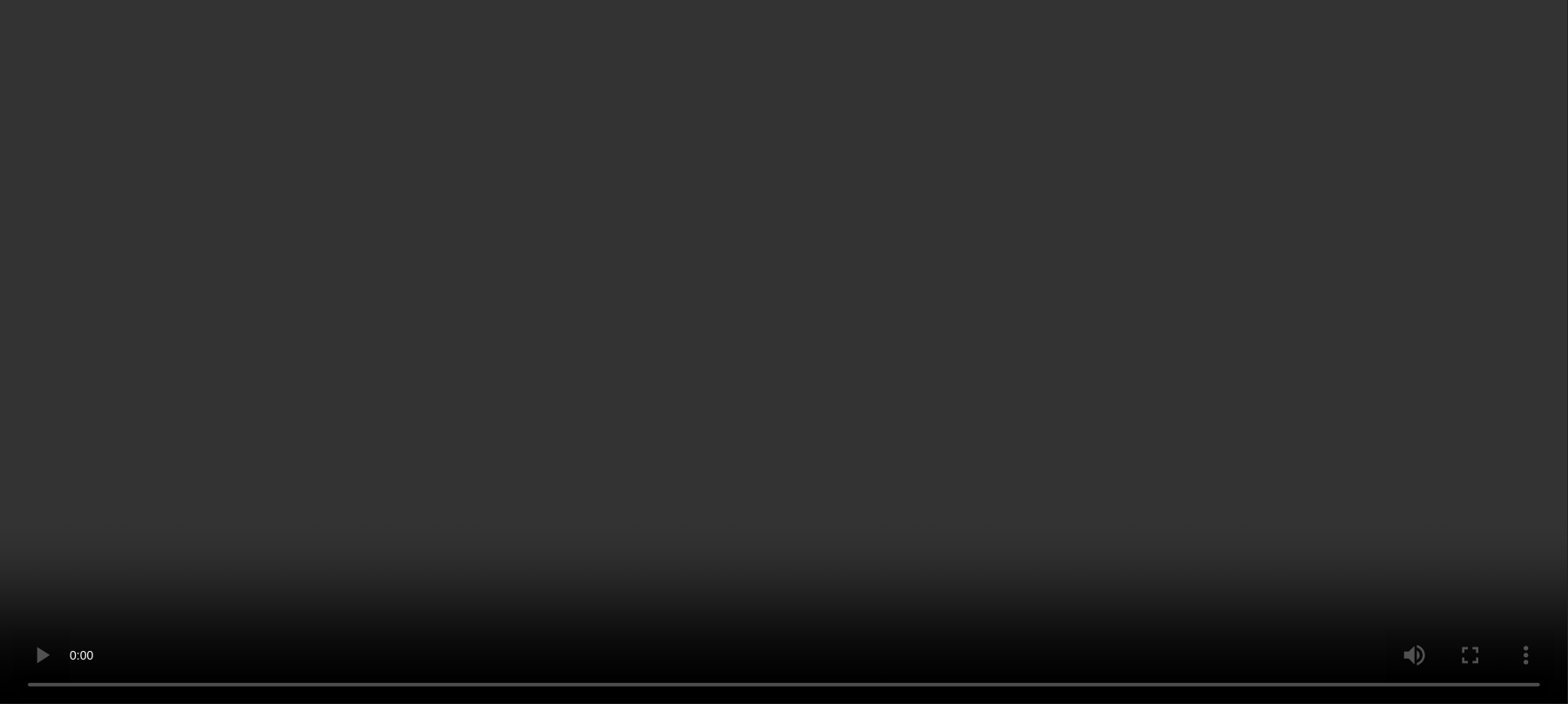
scroll to position [404, 0]
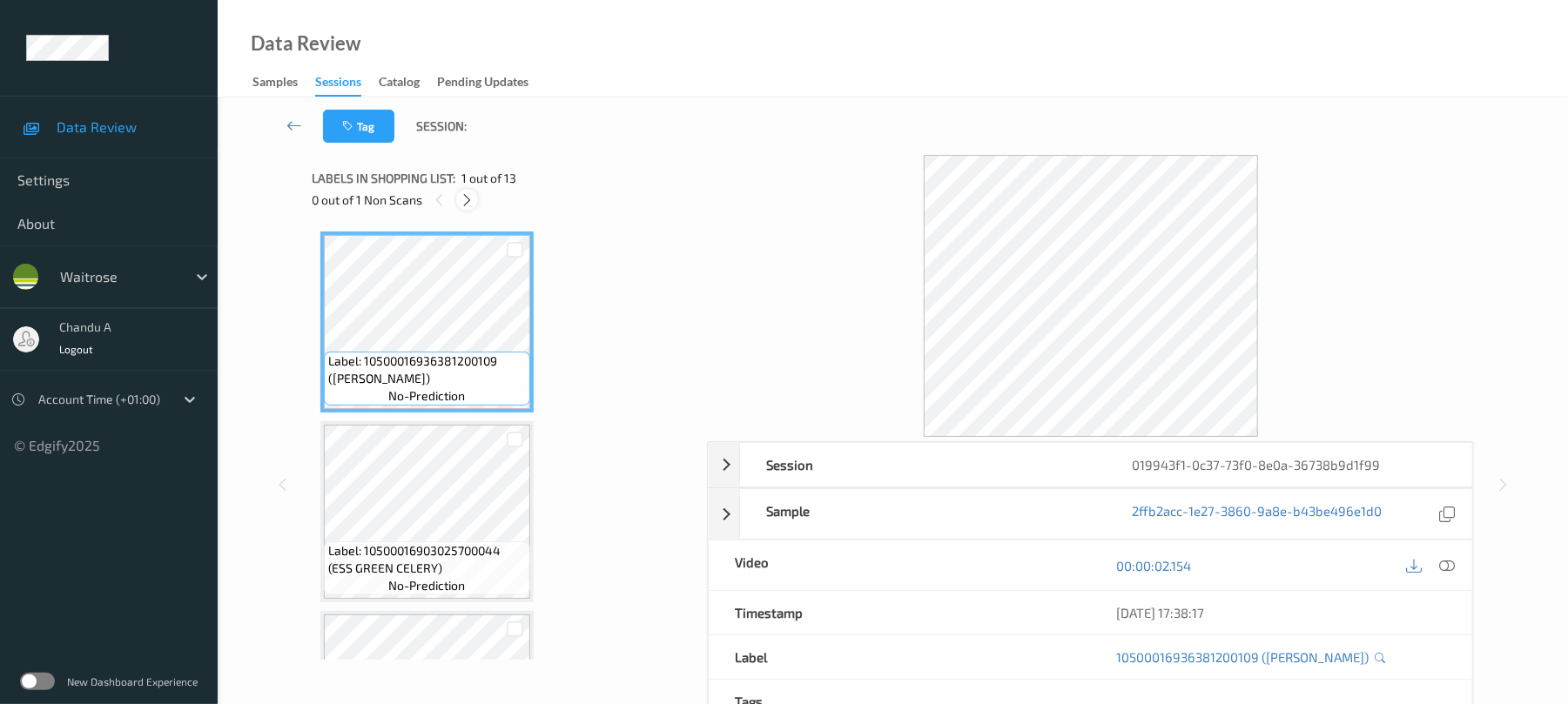
click at [461, 202] on icon at bounding box center [466, 201] width 15 height 16
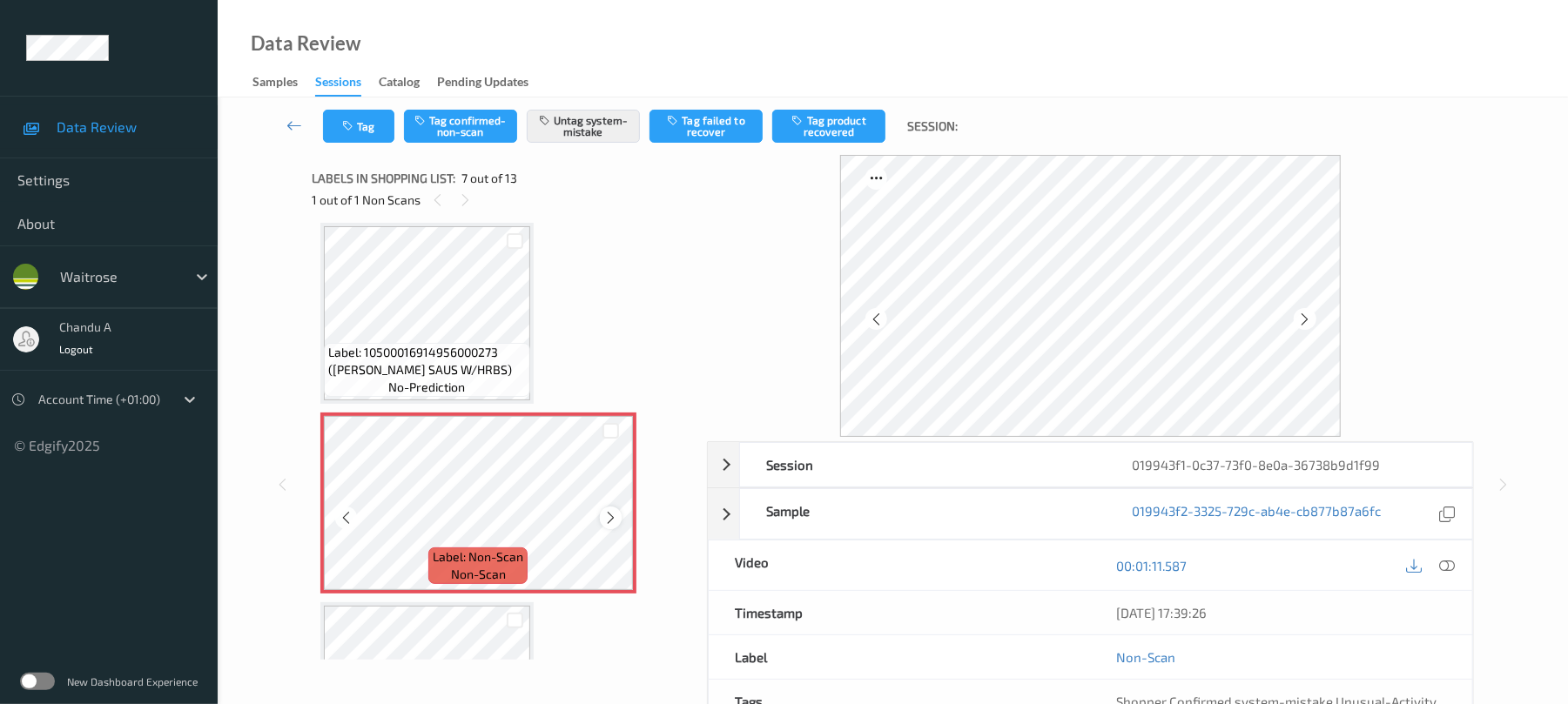
click at [610, 520] on icon at bounding box center [610, 518] width 15 height 16
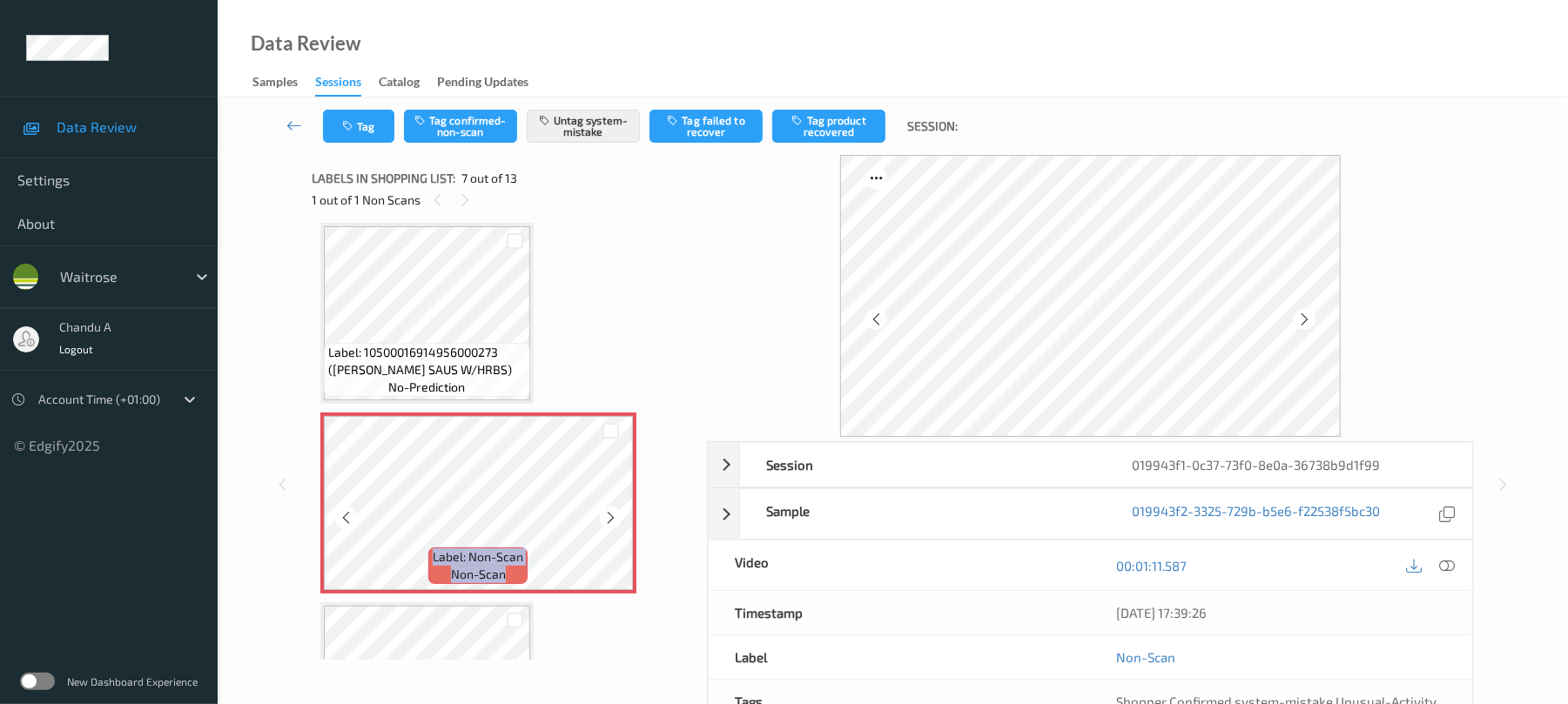
click at [610, 520] on icon at bounding box center [610, 518] width 15 height 16
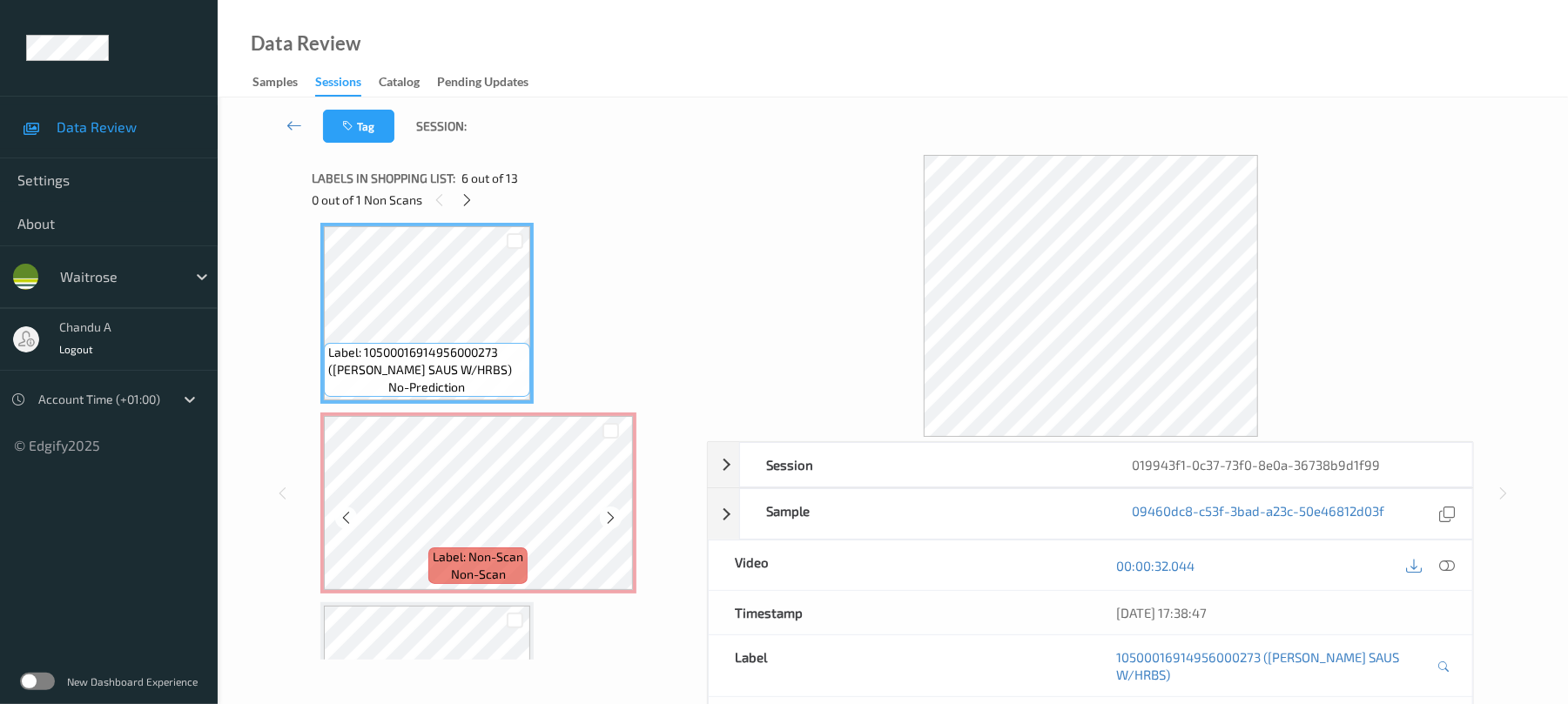
scroll to position [841, 0]
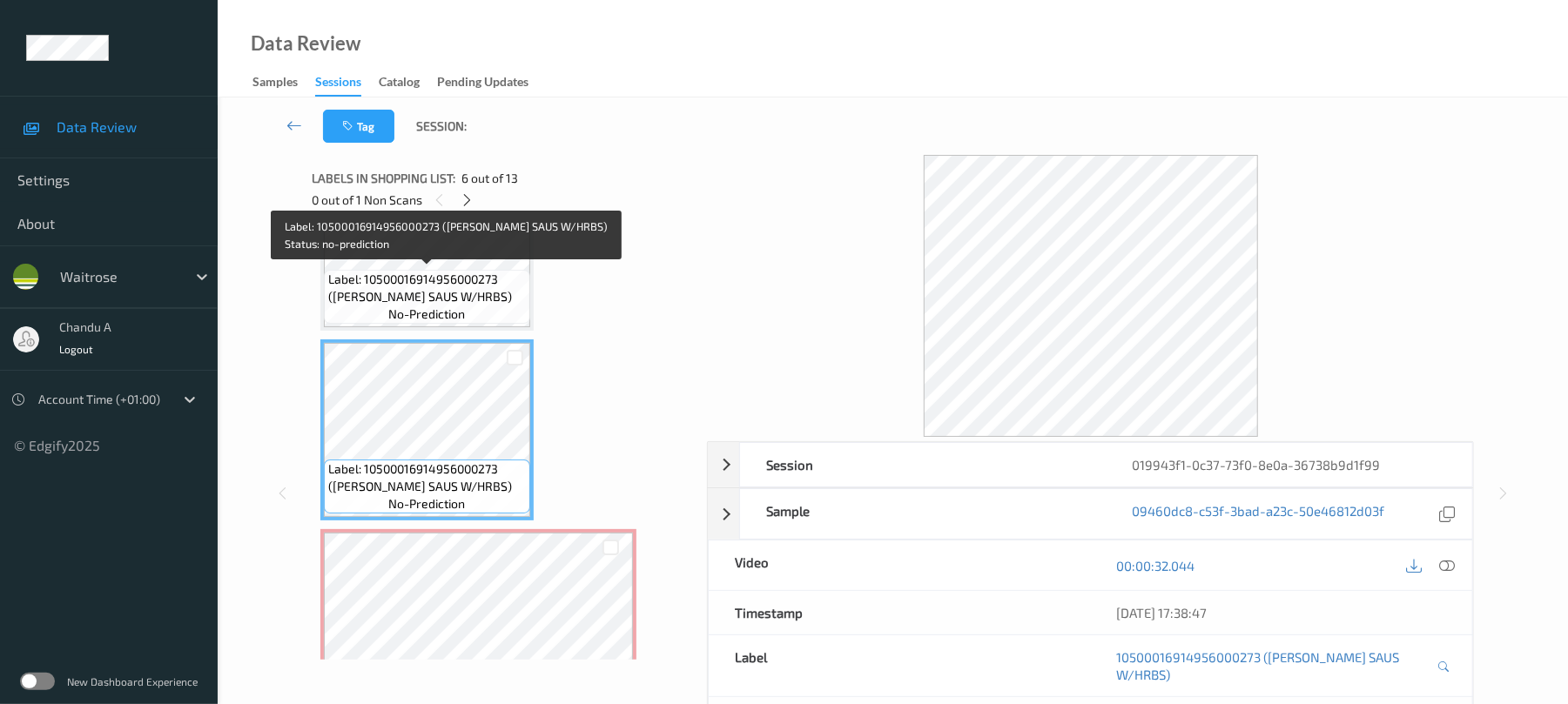
click at [468, 282] on span "Label: 10500016914956000273 (WR DORG SAUS W/HRBS)" at bounding box center [427, 288] width 198 height 35
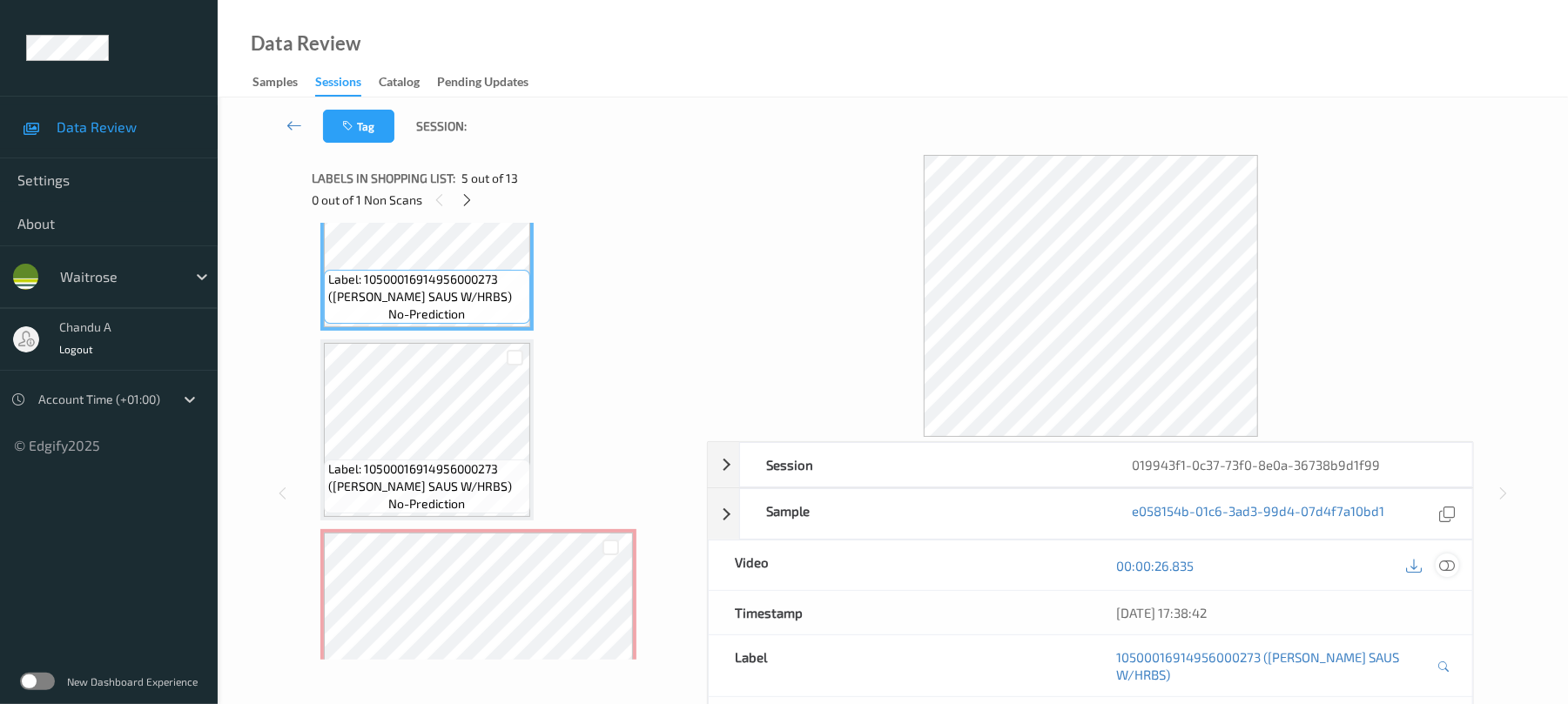
click at [1443, 564] on icon at bounding box center [1448, 567] width 16 height 16
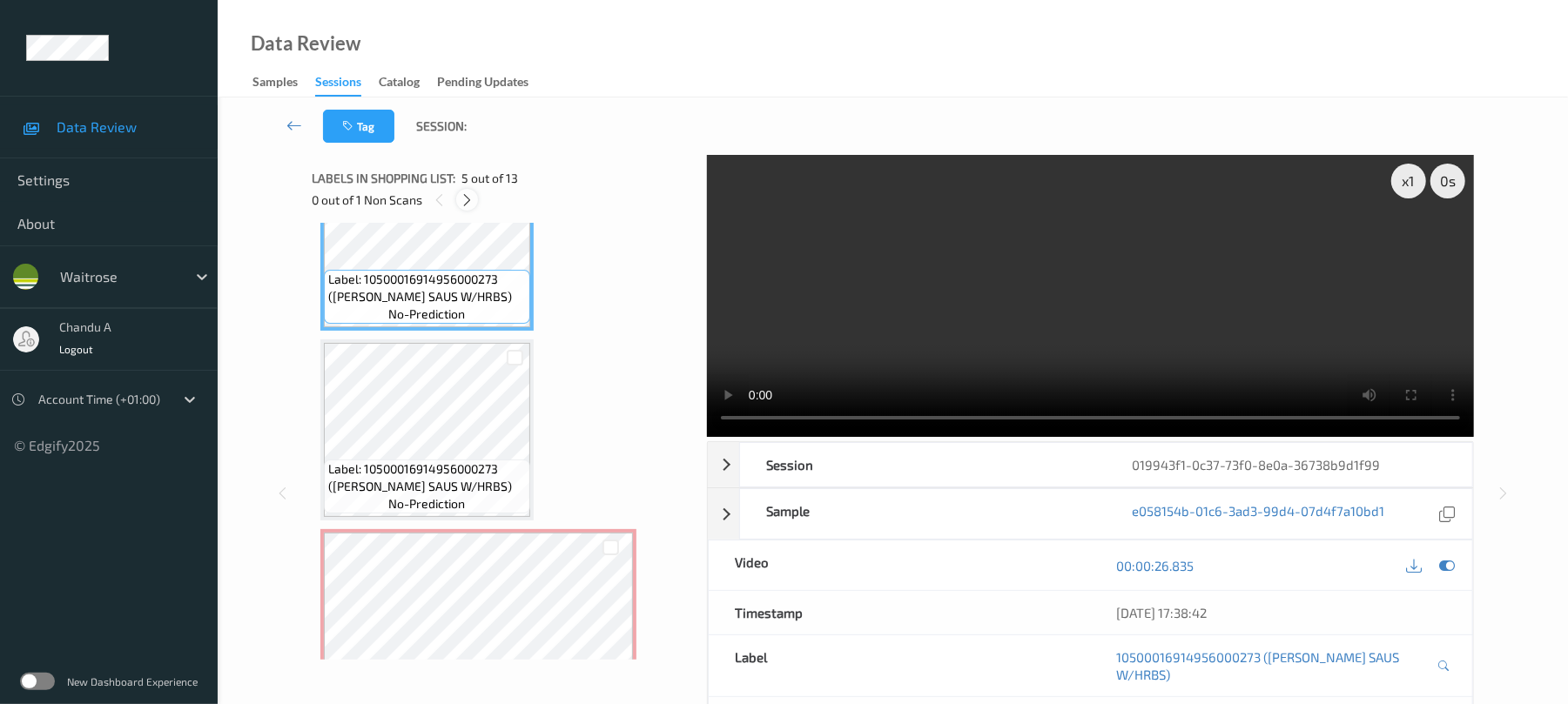
click at [467, 209] on div at bounding box center [466, 200] width 21 height 21
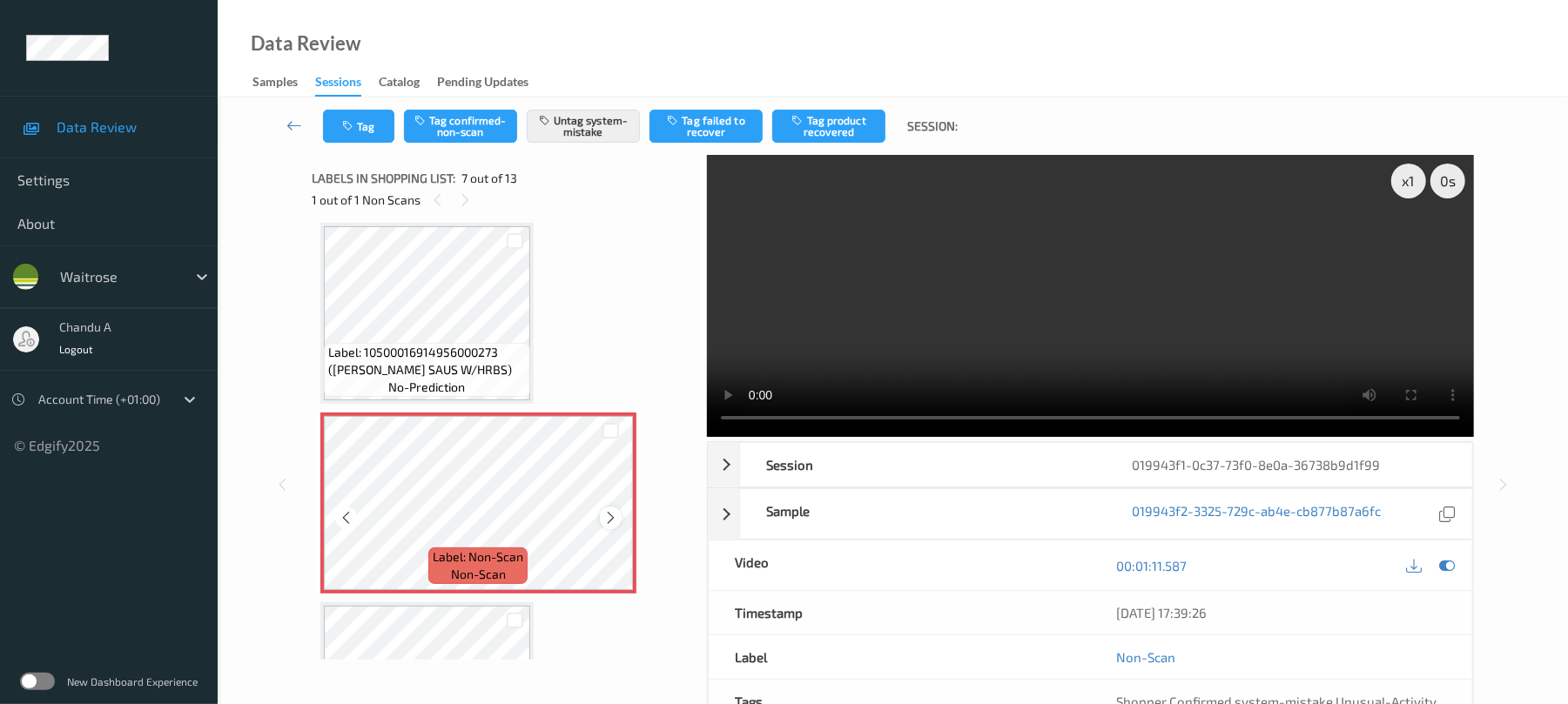
click at [613, 518] on icon at bounding box center [610, 518] width 15 height 16
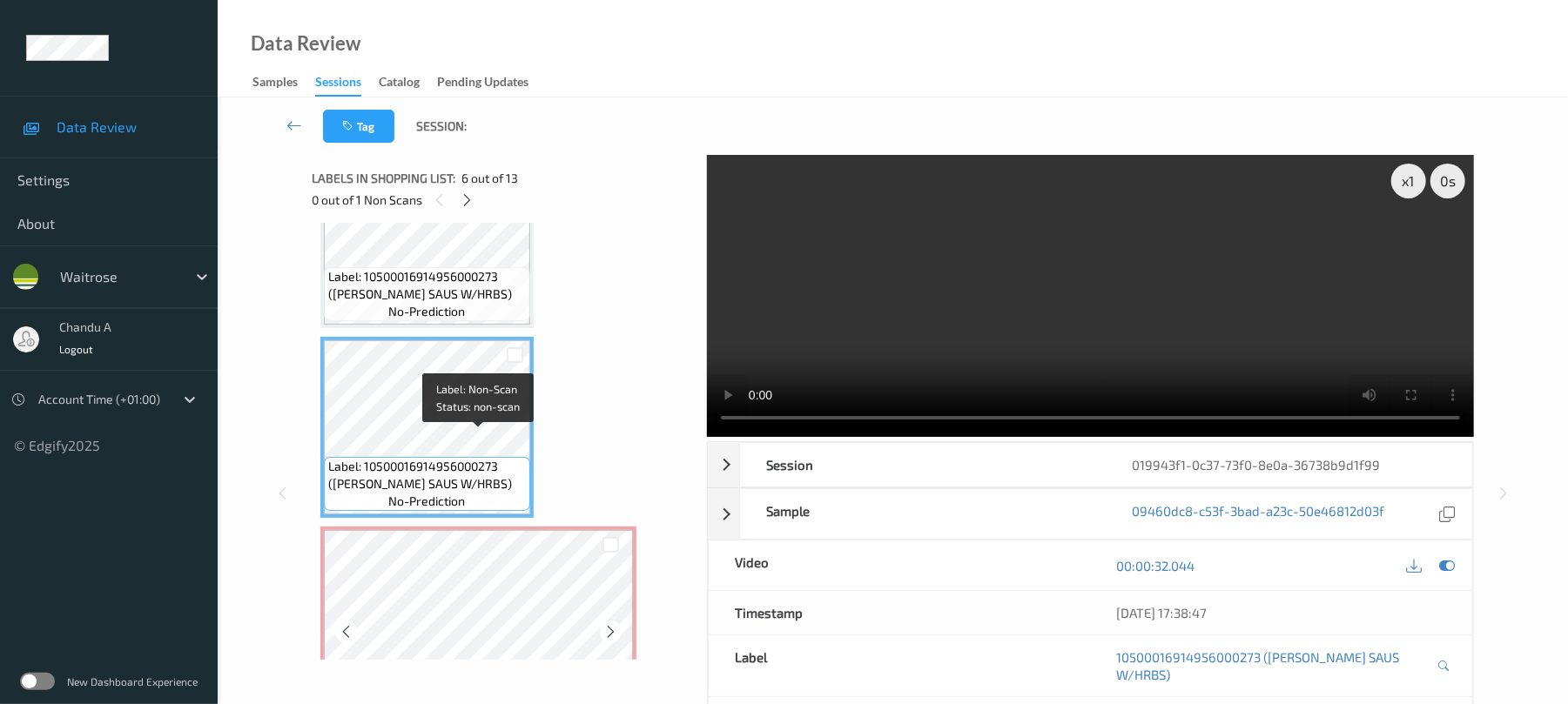
scroll to position [841, 0]
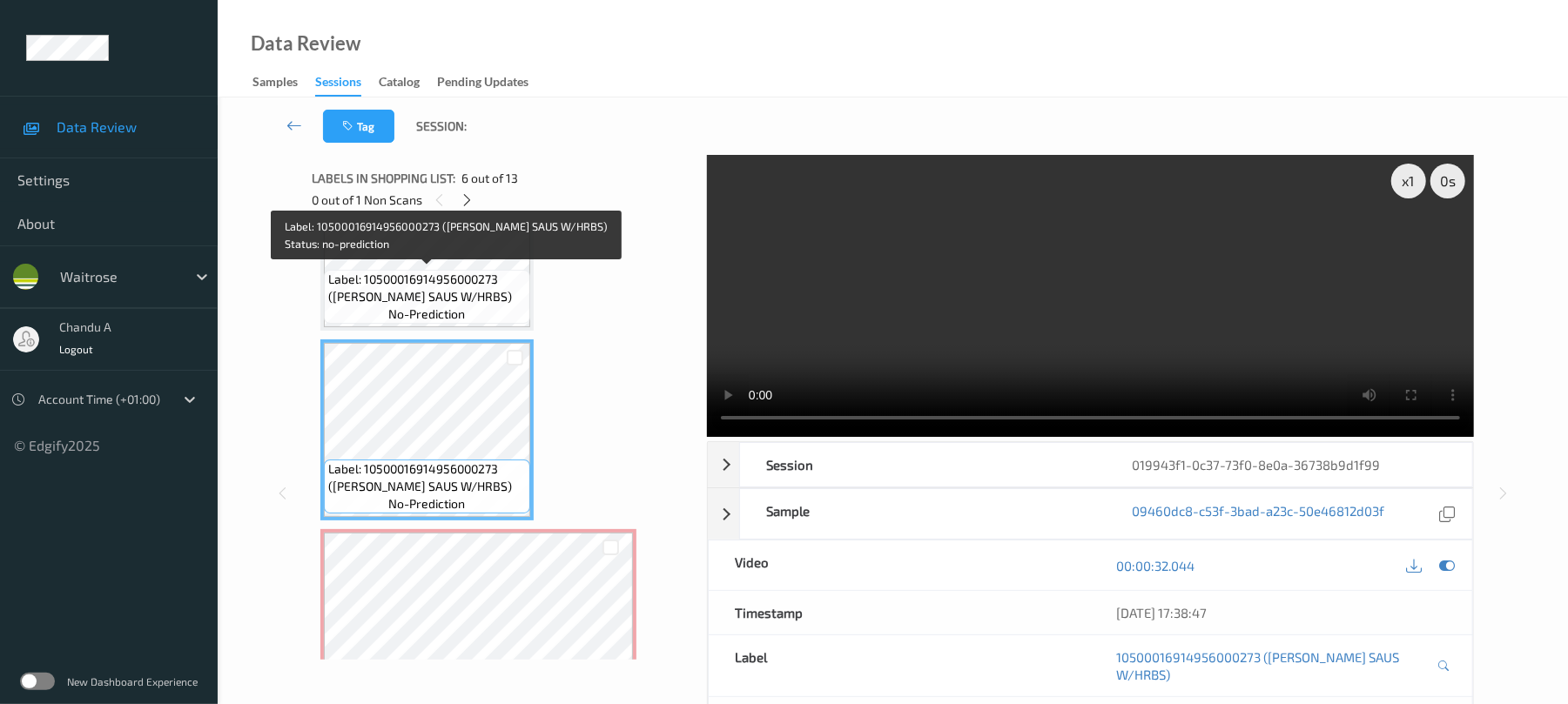
click at [454, 293] on span "Label: 10500016914956000273 (WR DORG SAUS W/HRBS)" at bounding box center [427, 288] width 198 height 35
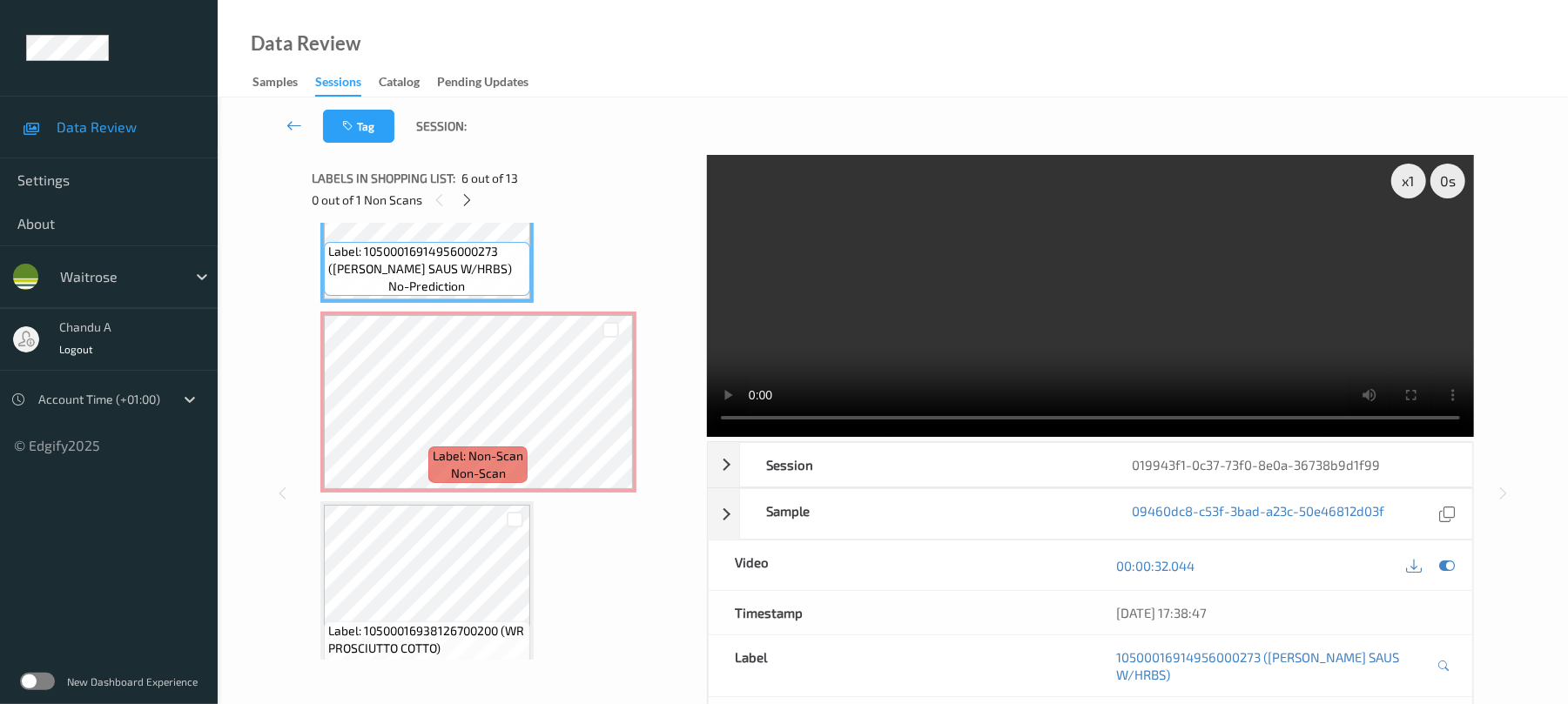
scroll to position [1073, 0]
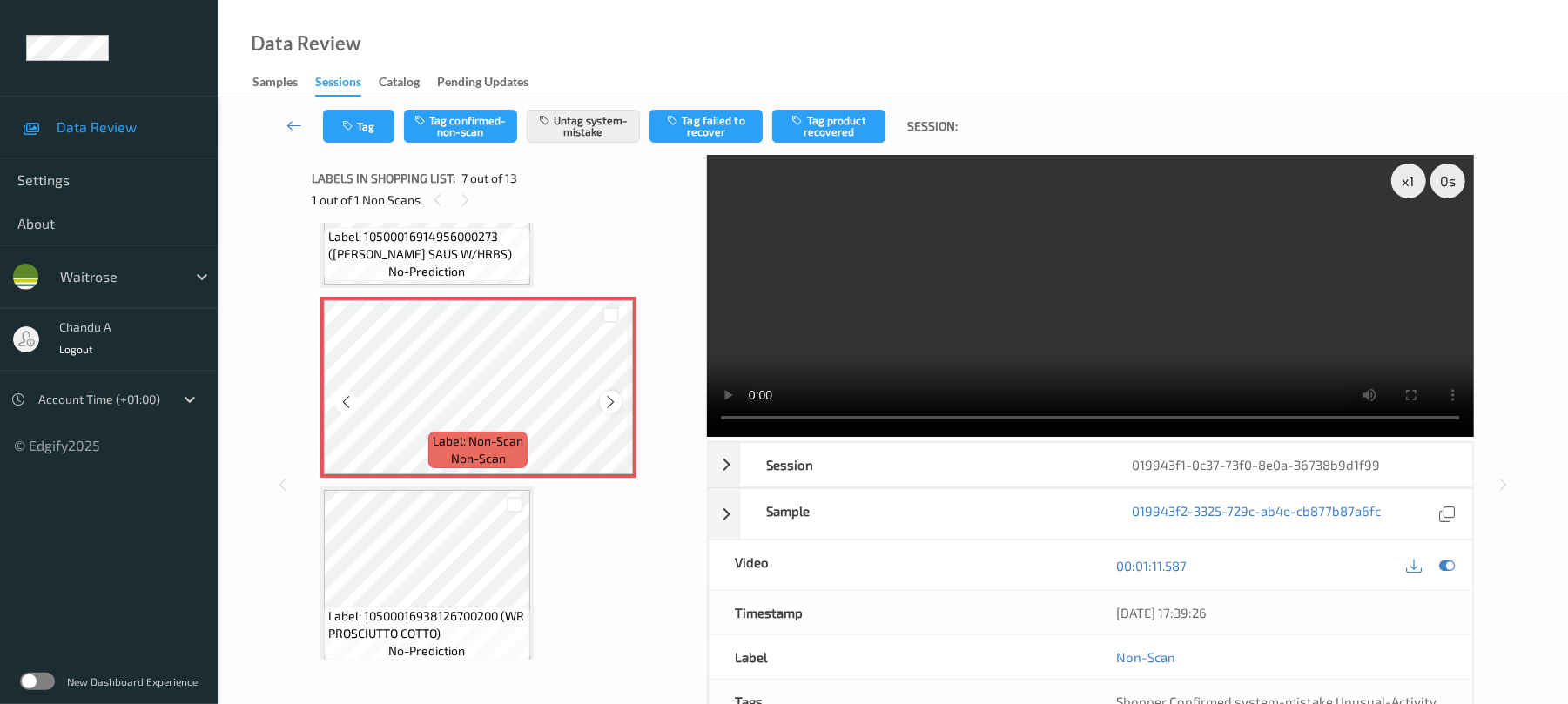
click at [614, 402] on icon at bounding box center [610, 402] width 15 height 16
click at [613, 399] on icon at bounding box center [610, 402] width 15 height 16
click at [375, 137] on button "Tag" at bounding box center [359, 126] width 71 height 33
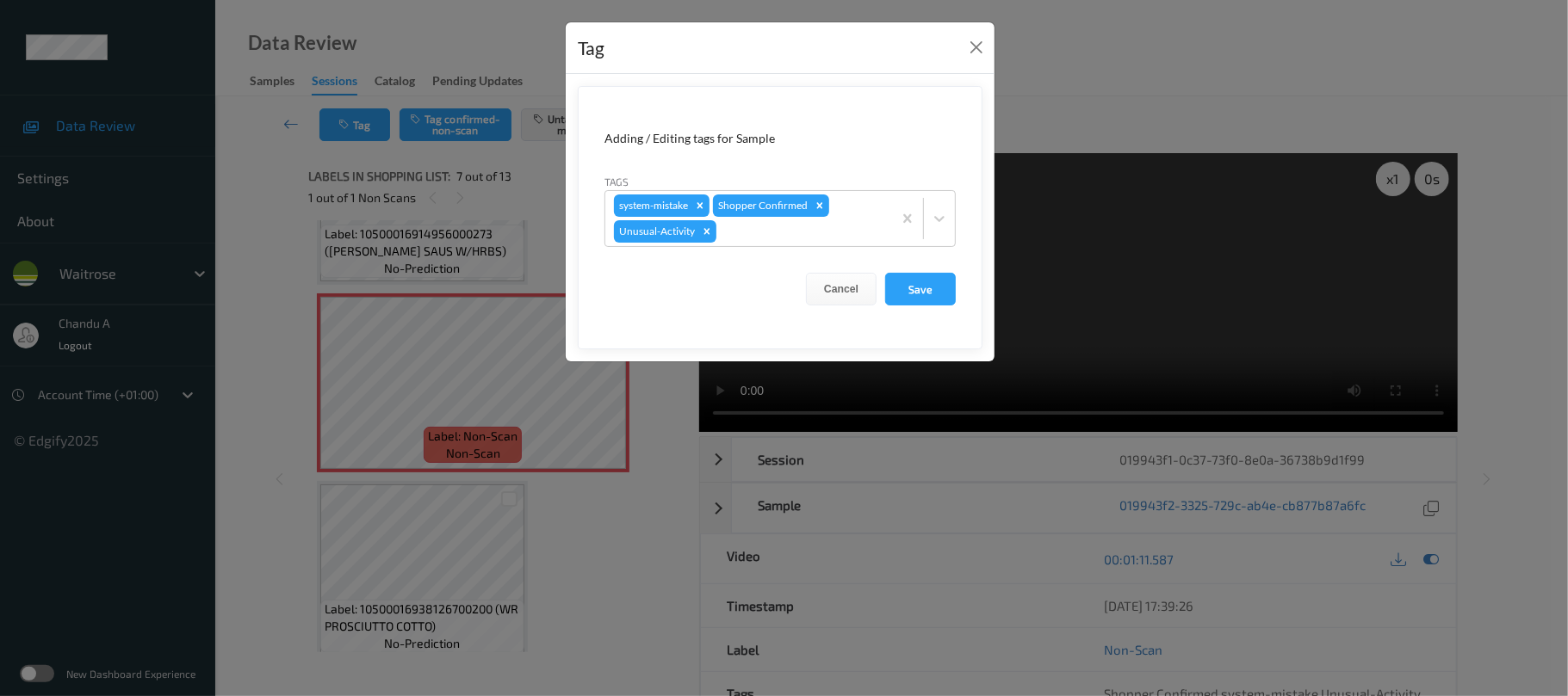
click at [977, 64] on div "Tag" at bounding box center [780, 49] width 429 height 53
click at [973, 52] on button "Close" at bounding box center [976, 47] width 24 height 24
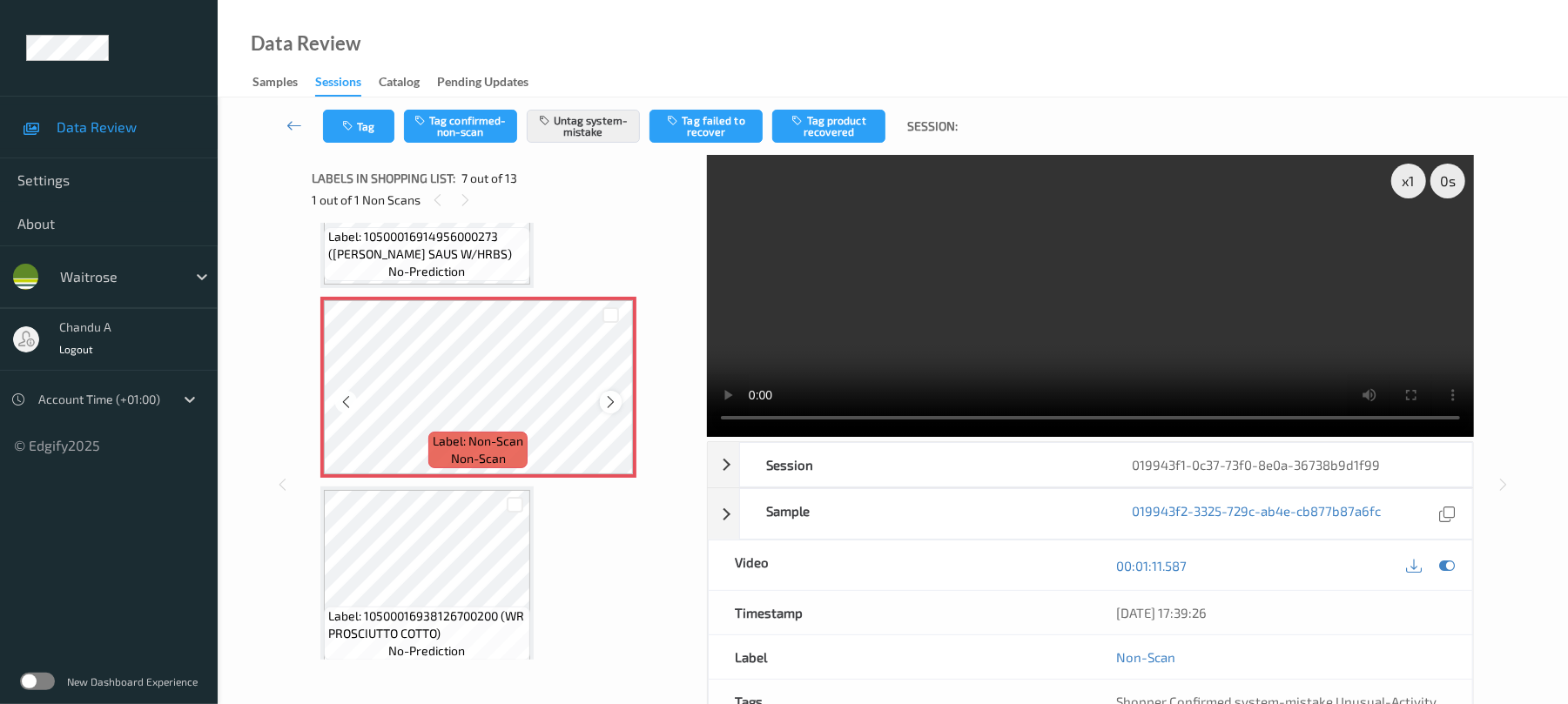
click at [614, 394] on icon at bounding box center [610, 402] width 15 height 16
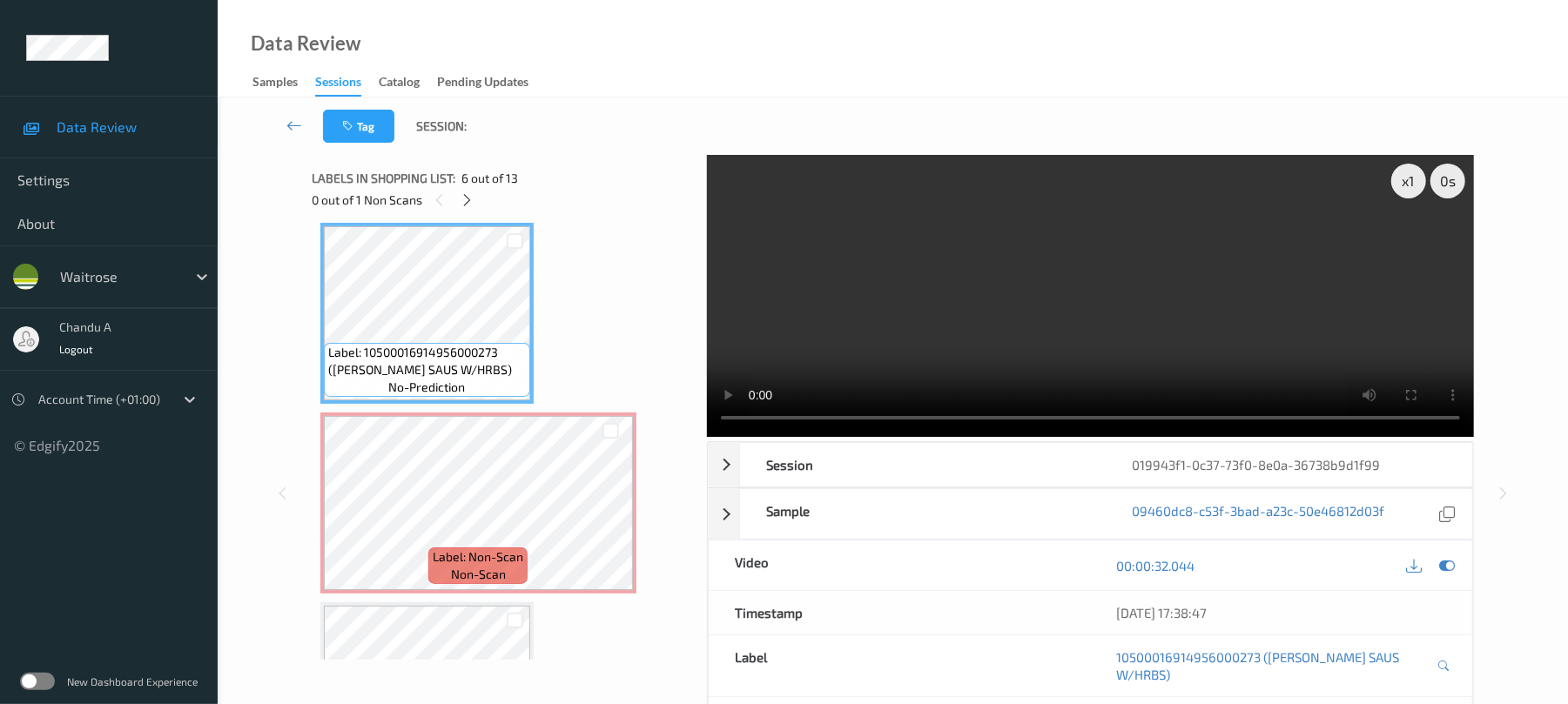
scroll to position [725, 0]
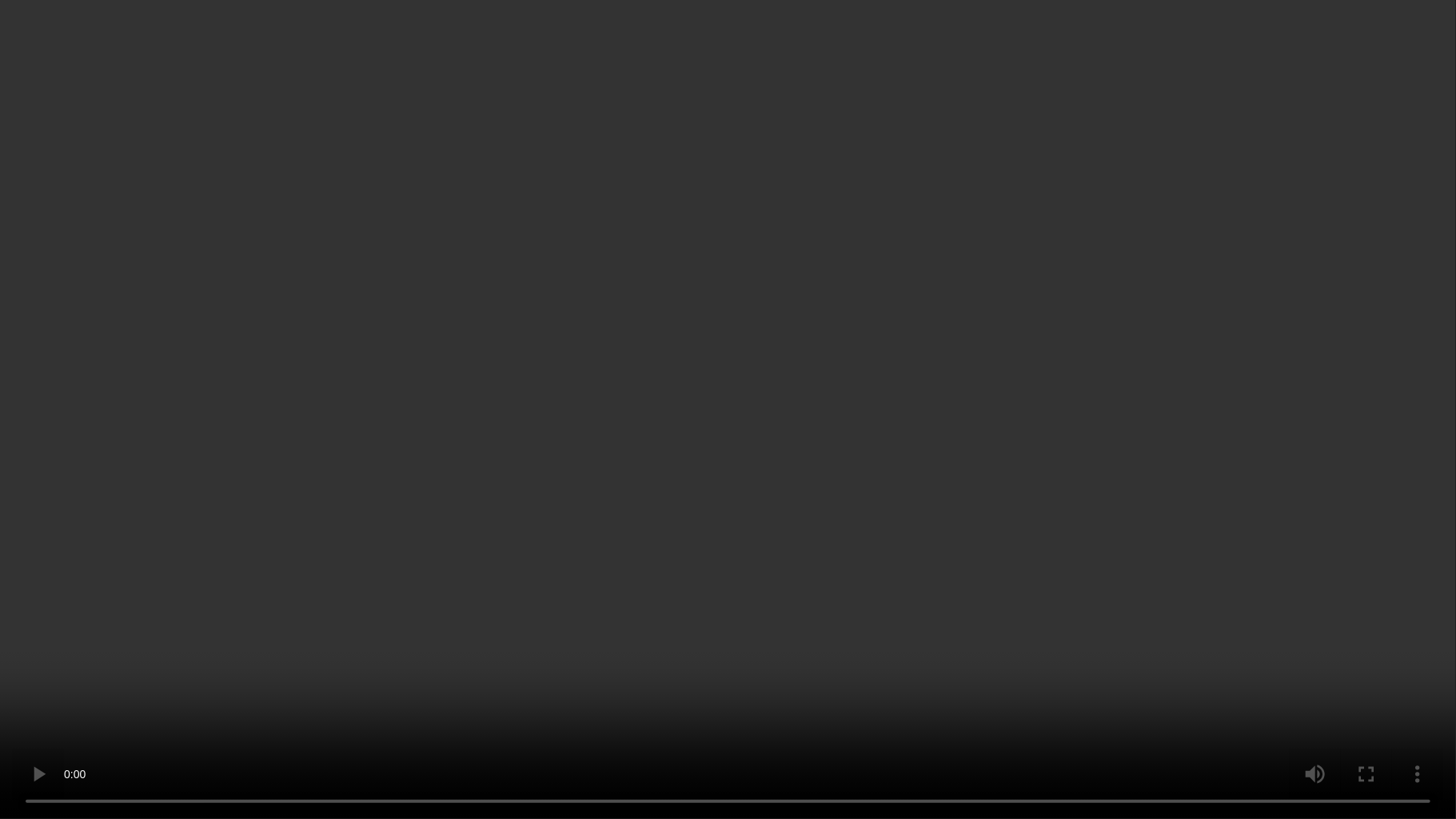
click at [803, 417] on video at bounding box center [728, 409] width 1456 height 819
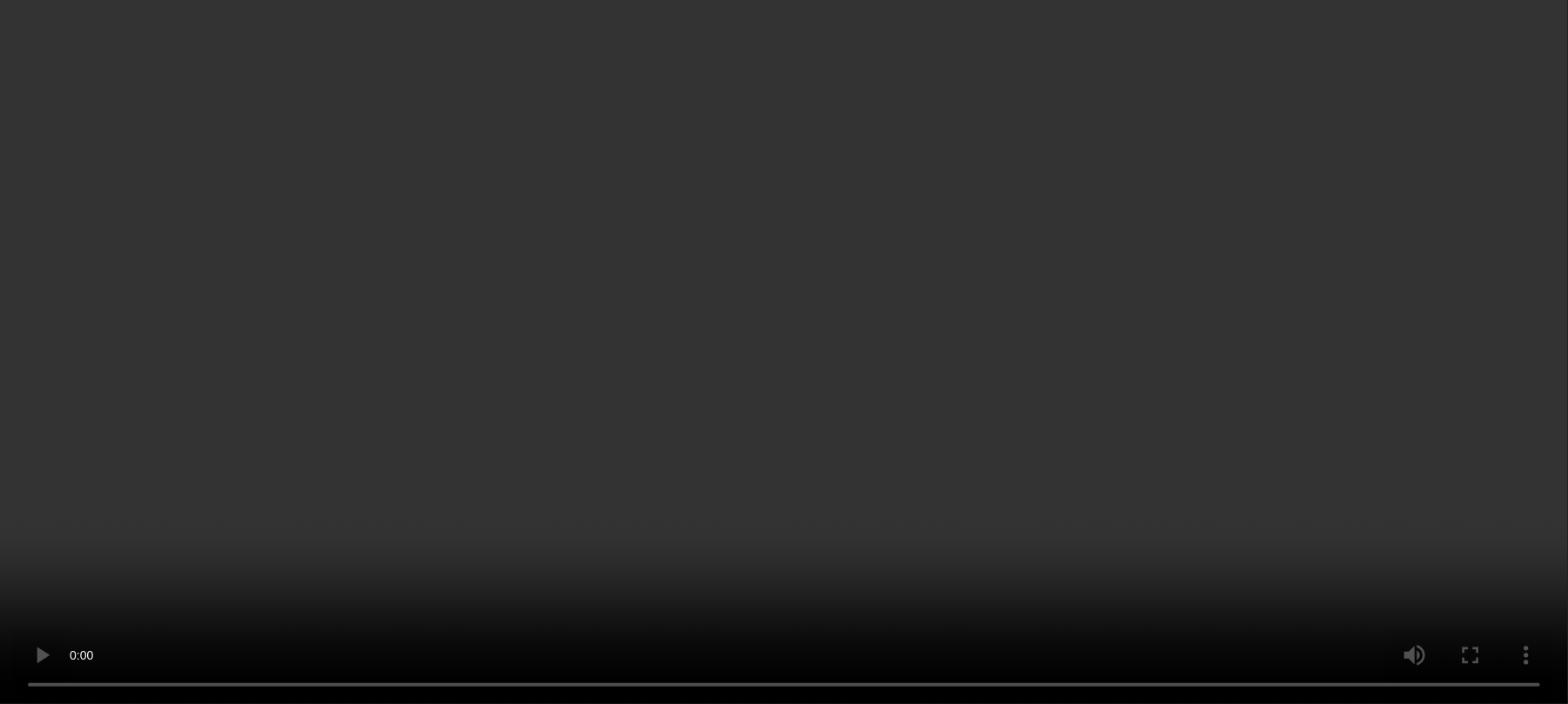
scroll to position [957, 0]
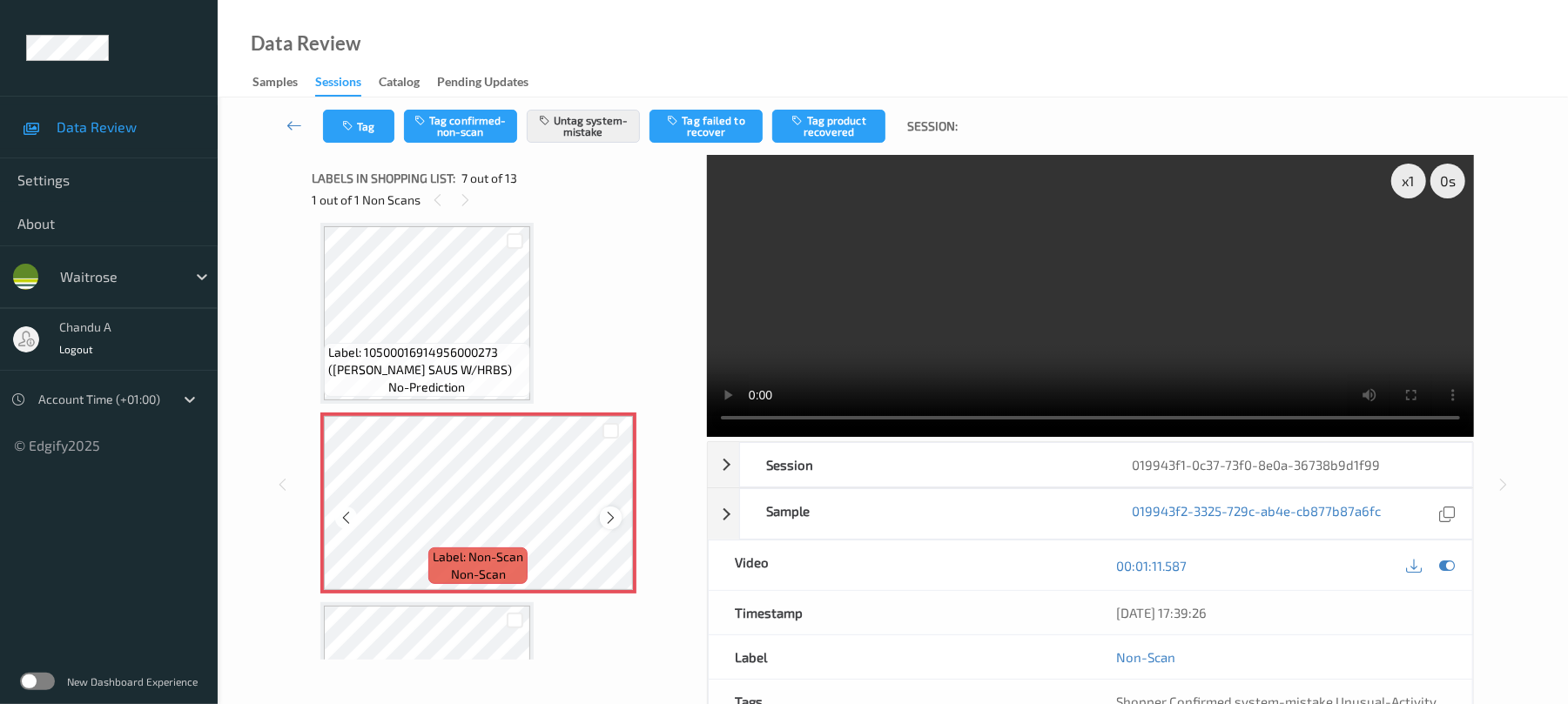
click at [607, 520] on icon at bounding box center [610, 518] width 15 height 16
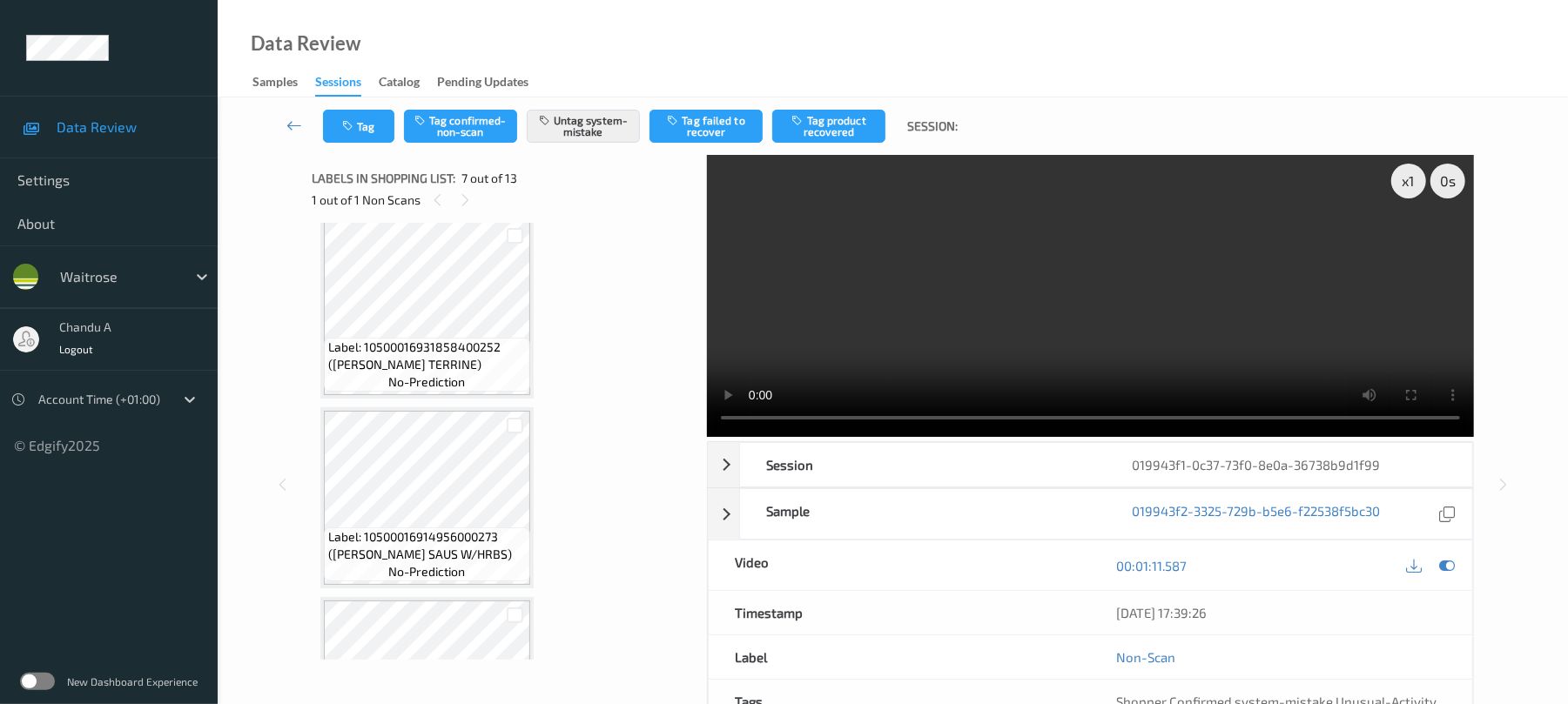
scroll to position [580, 0]
click at [467, 203] on icon at bounding box center [465, 201] width 15 height 16
click at [432, 202] on icon at bounding box center [437, 201] width 15 height 16
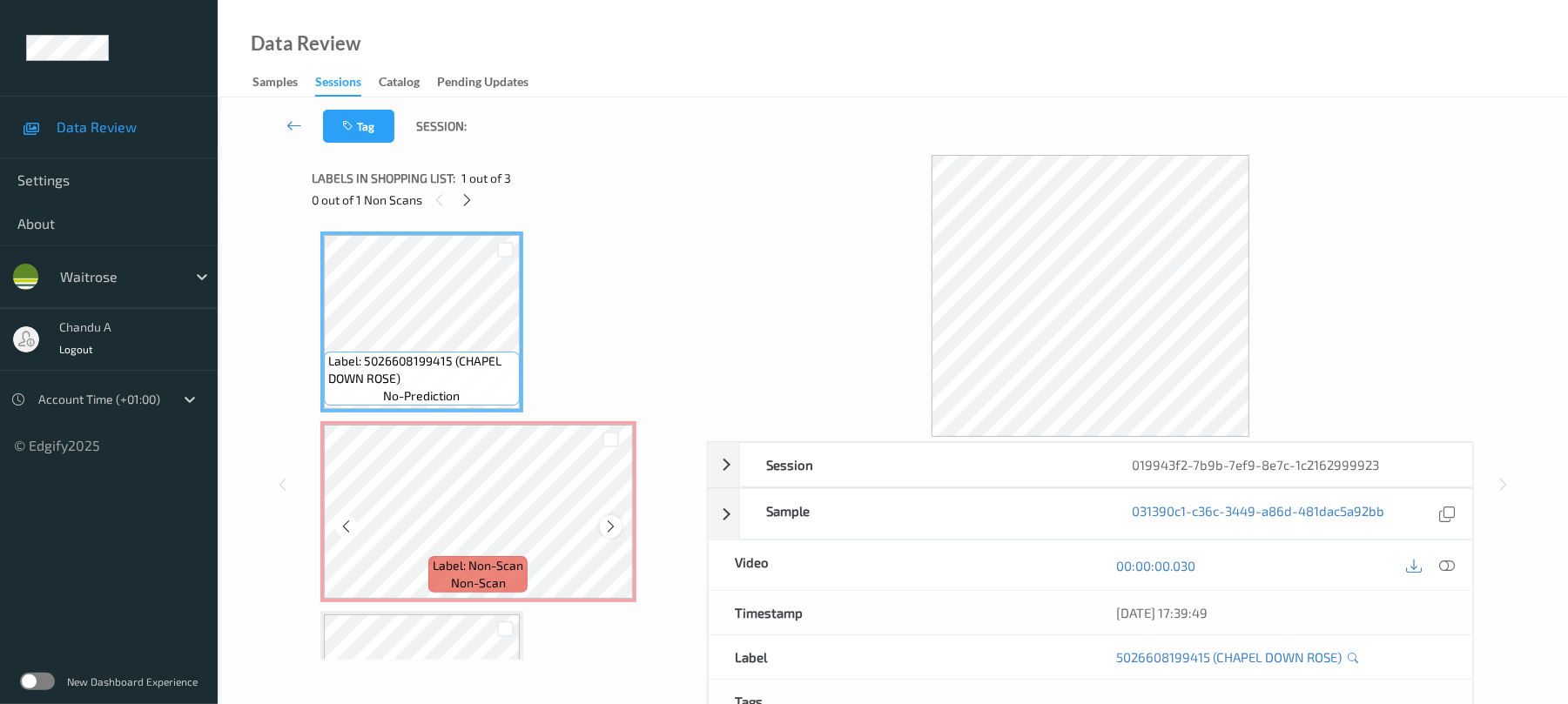
click at [606, 526] on icon at bounding box center [610, 527] width 15 height 16
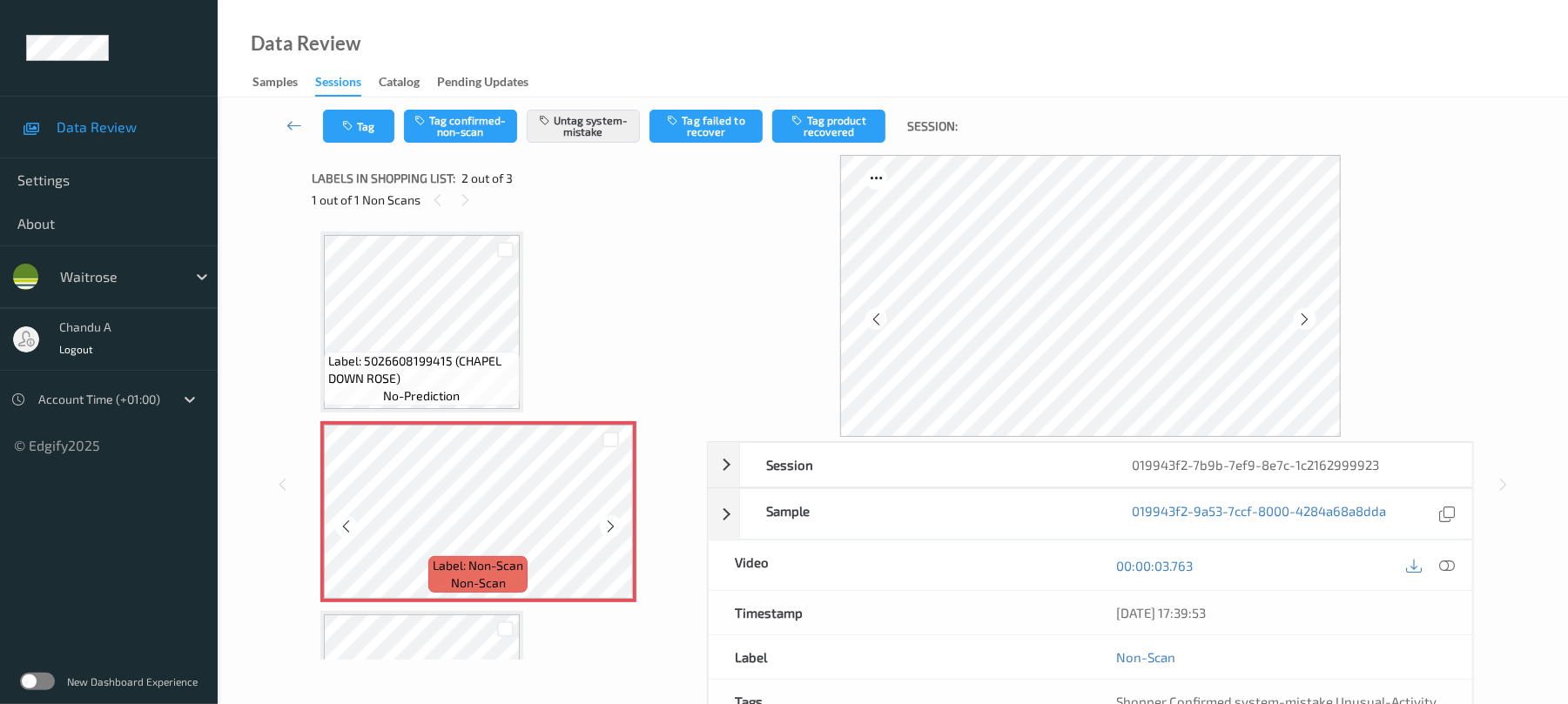
click at [606, 526] on icon at bounding box center [610, 527] width 15 height 16
click at [607, 533] on icon at bounding box center [610, 527] width 15 height 16
click at [383, 126] on button "Tag" at bounding box center [359, 126] width 71 height 33
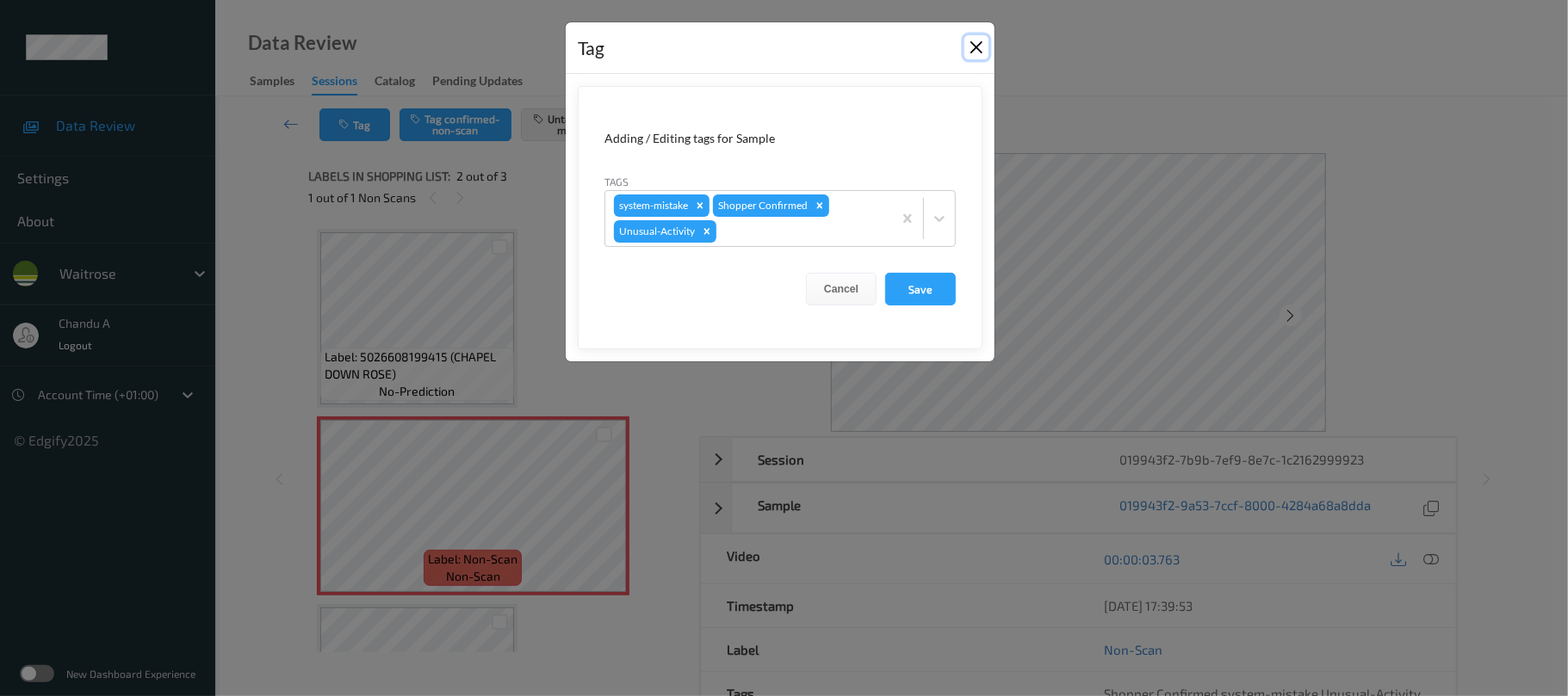
click at [980, 49] on button "Close" at bounding box center [976, 47] width 24 height 24
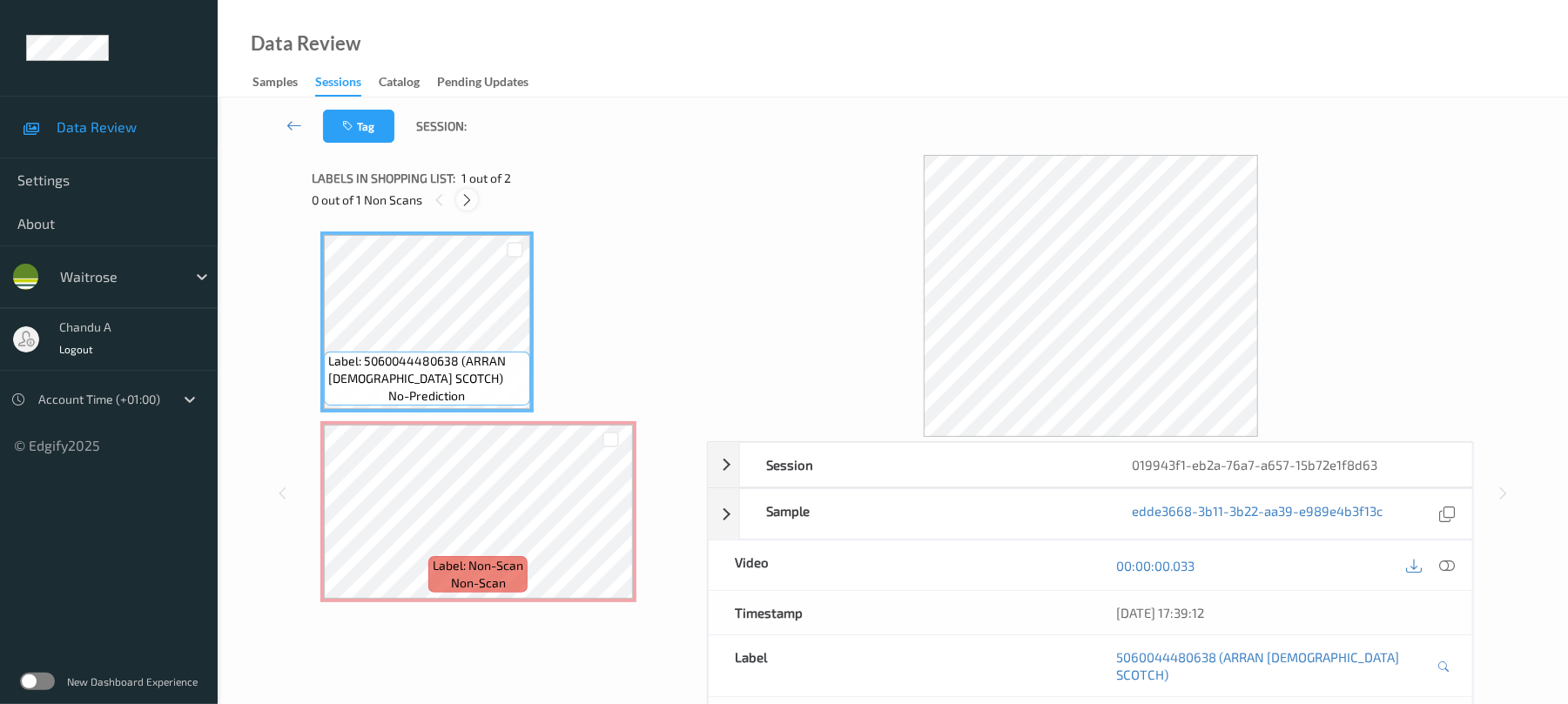
click at [475, 200] on div at bounding box center [466, 200] width 21 height 21
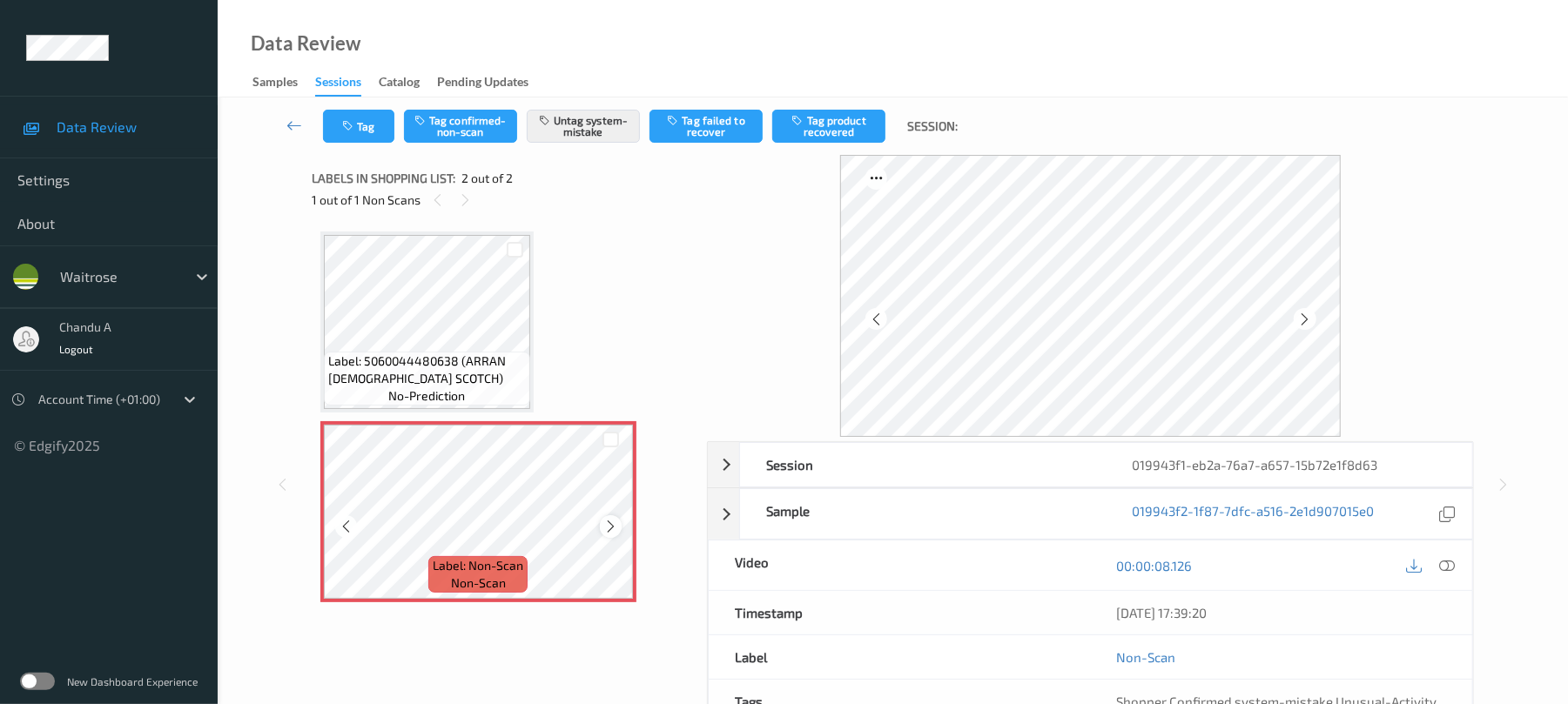
click at [613, 523] on icon at bounding box center [610, 527] width 15 height 16
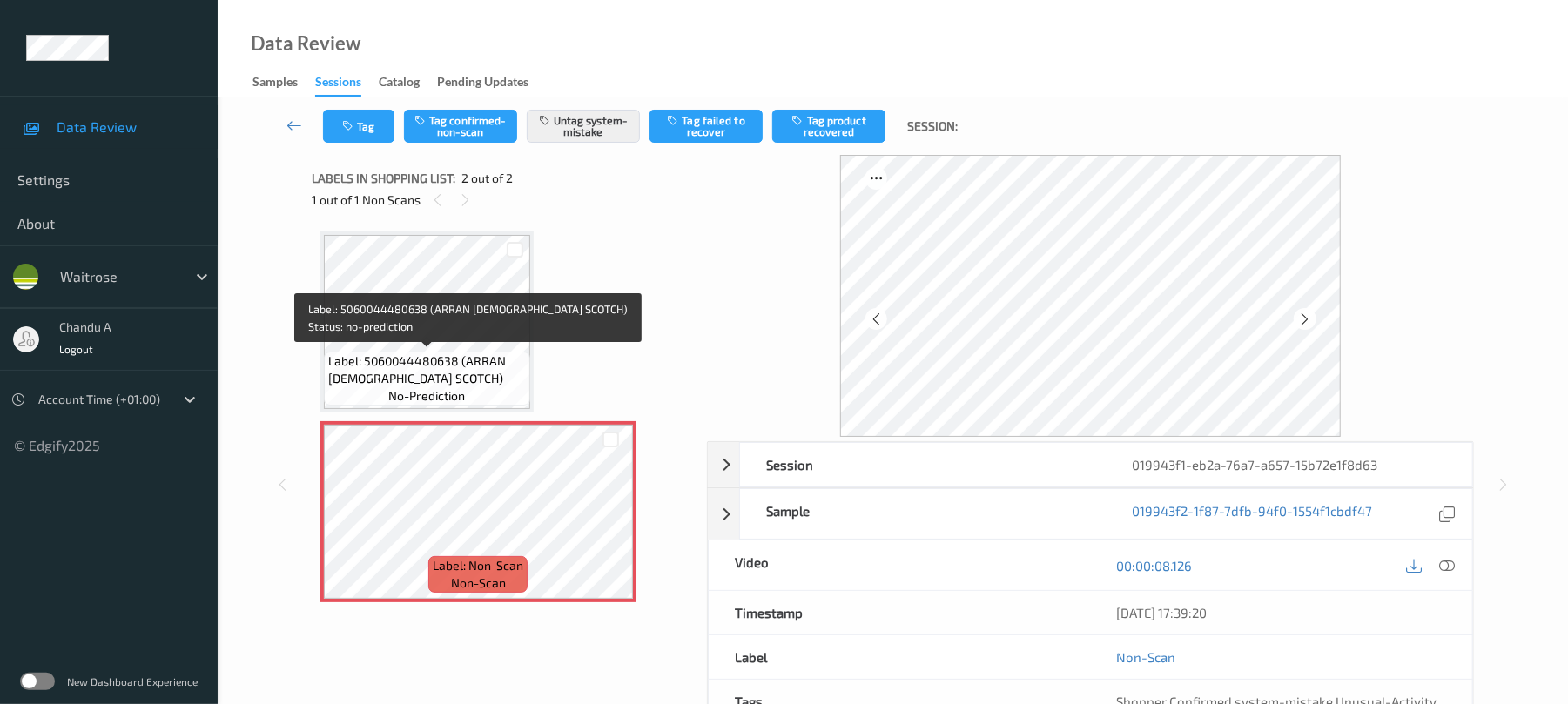
click at [411, 360] on span "Label: 5060044480638 (ARRAN [DEMOGRAPHIC_DATA] SCOTCH)" at bounding box center [427, 369] width 198 height 35
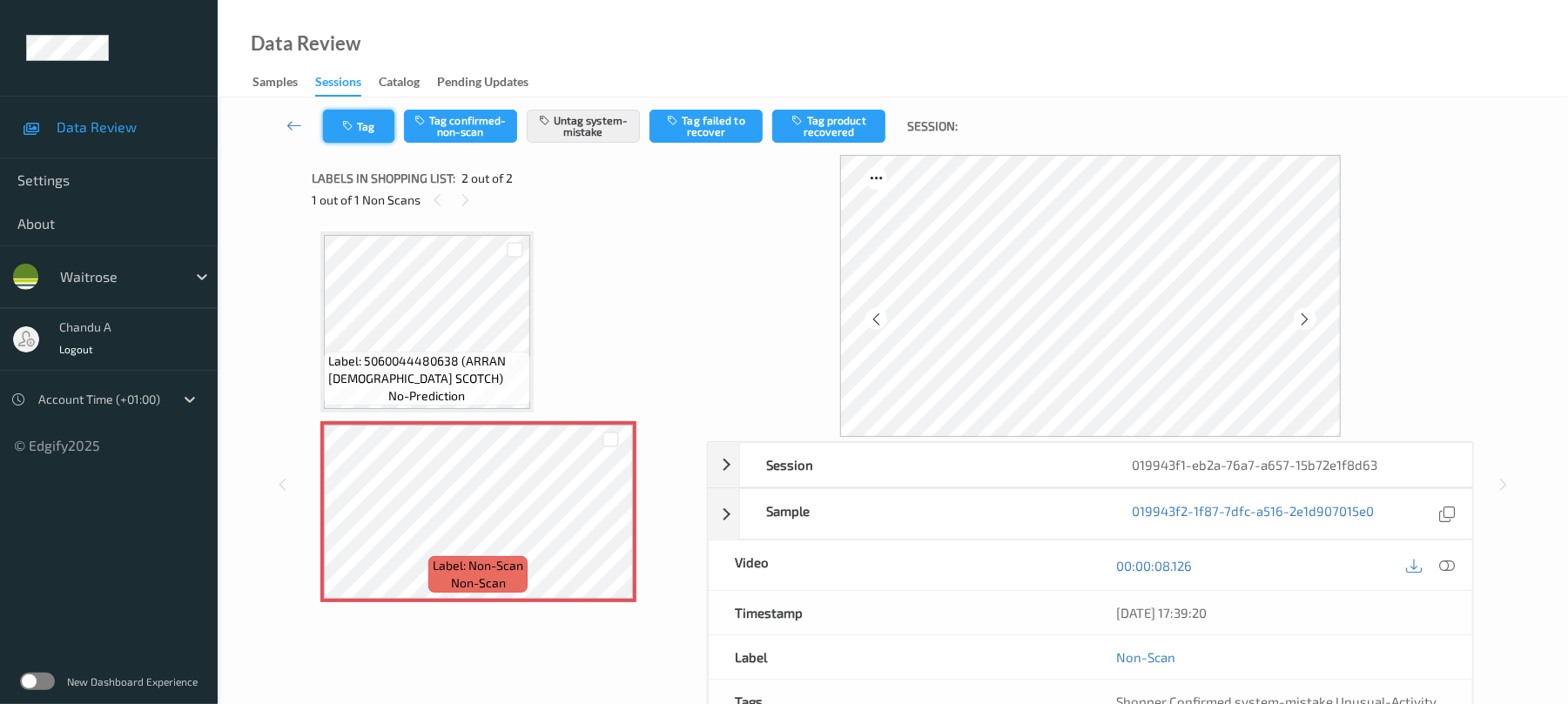
click at [359, 134] on button "Tag" at bounding box center [359, 126] width 71 height 33
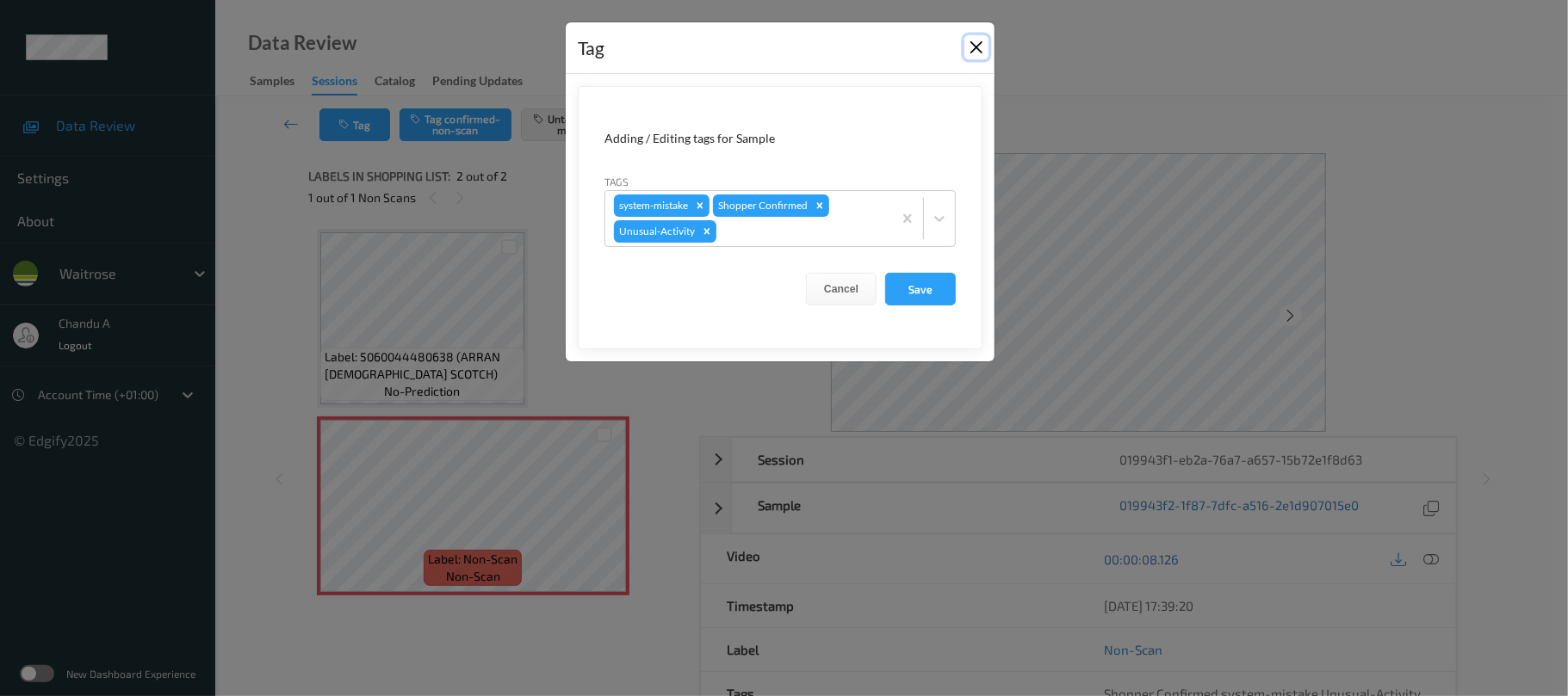
click at [979, 56] on button "Close" at bounding box center [976, 47] width 24 height 24
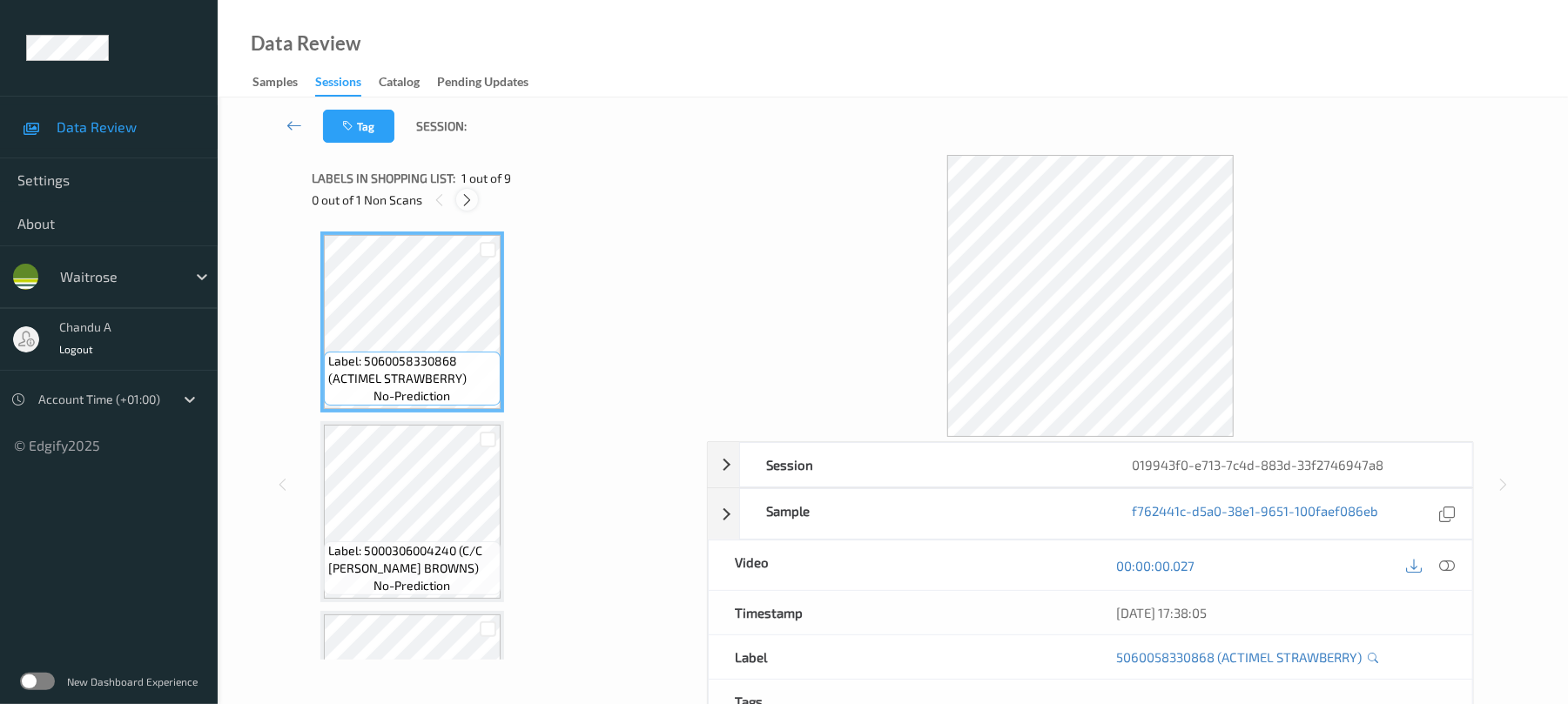
click at [470, 197] on icon at bounding box center [466, 201] width 15 height 16
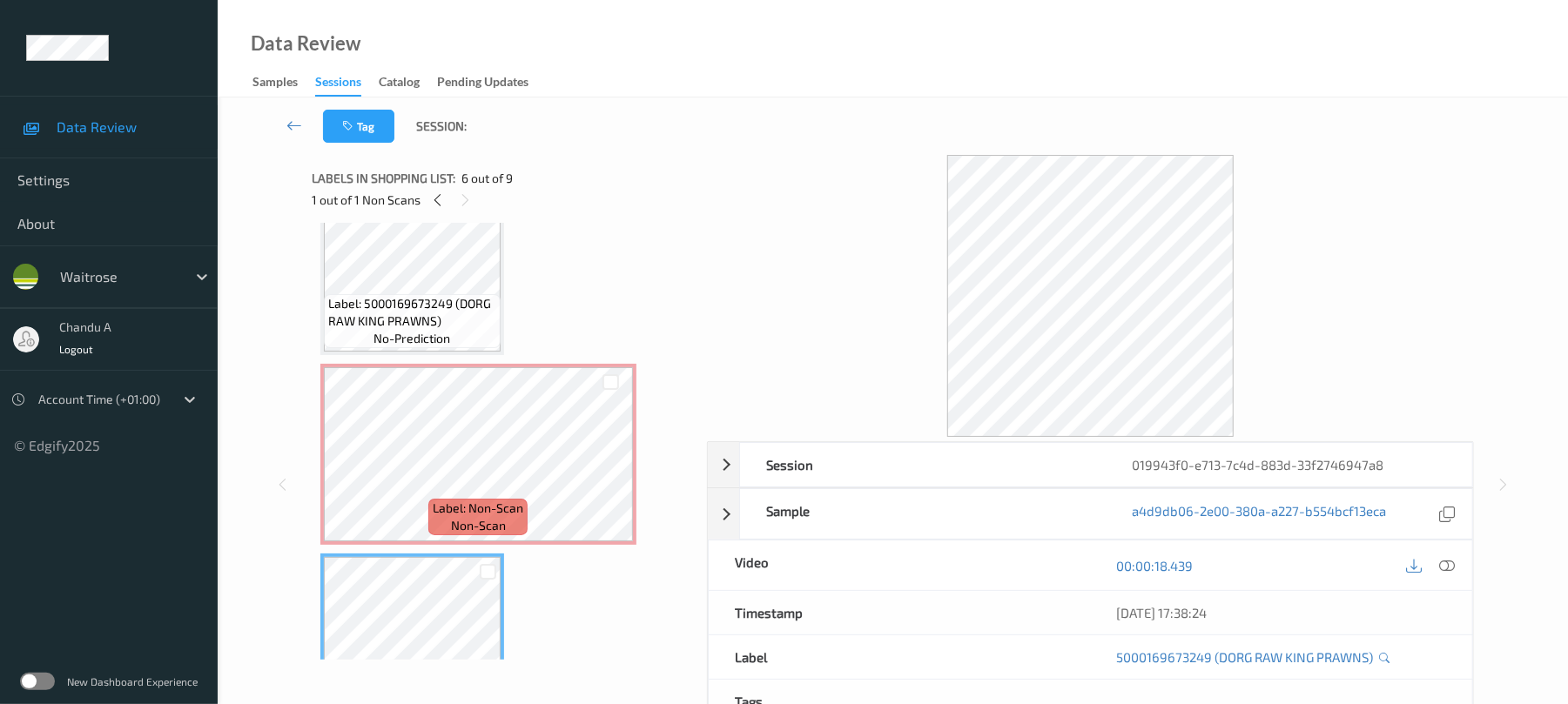
scroll to position [578, 0]
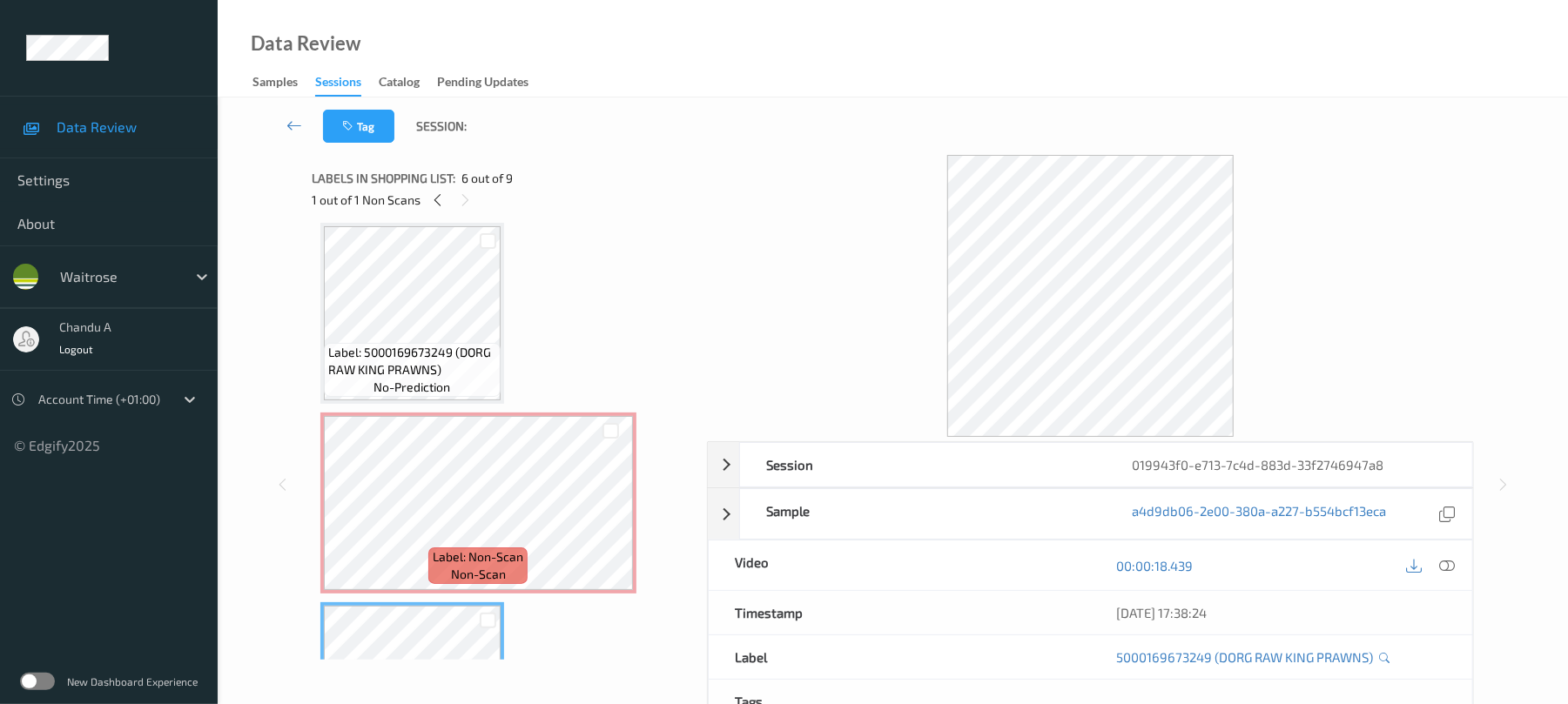
click at [436, 348] on span "Label: 5000169673249 (DORG RAW KING PRAWNS)" at bounding box center [412, 360] width 168 height 35
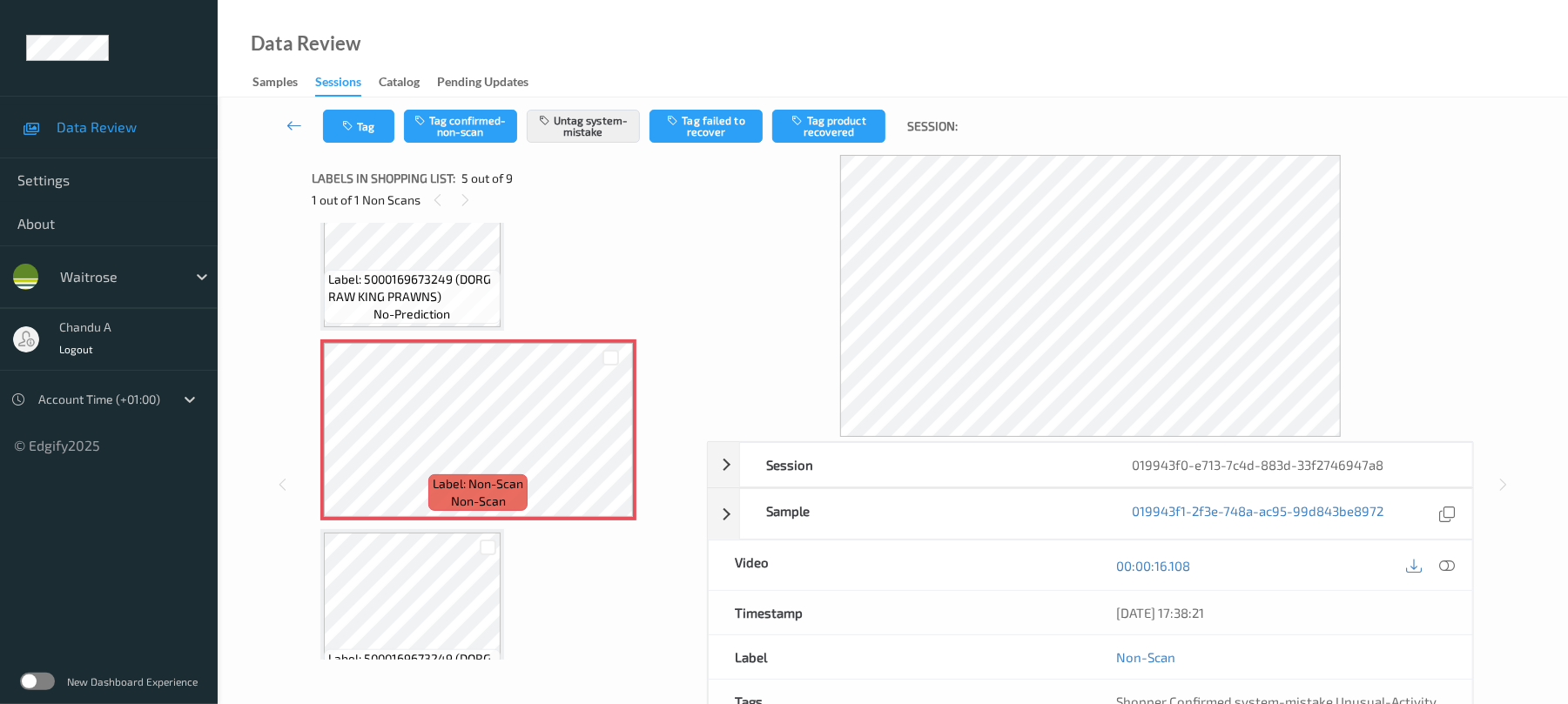
scroll to position [694, 0]
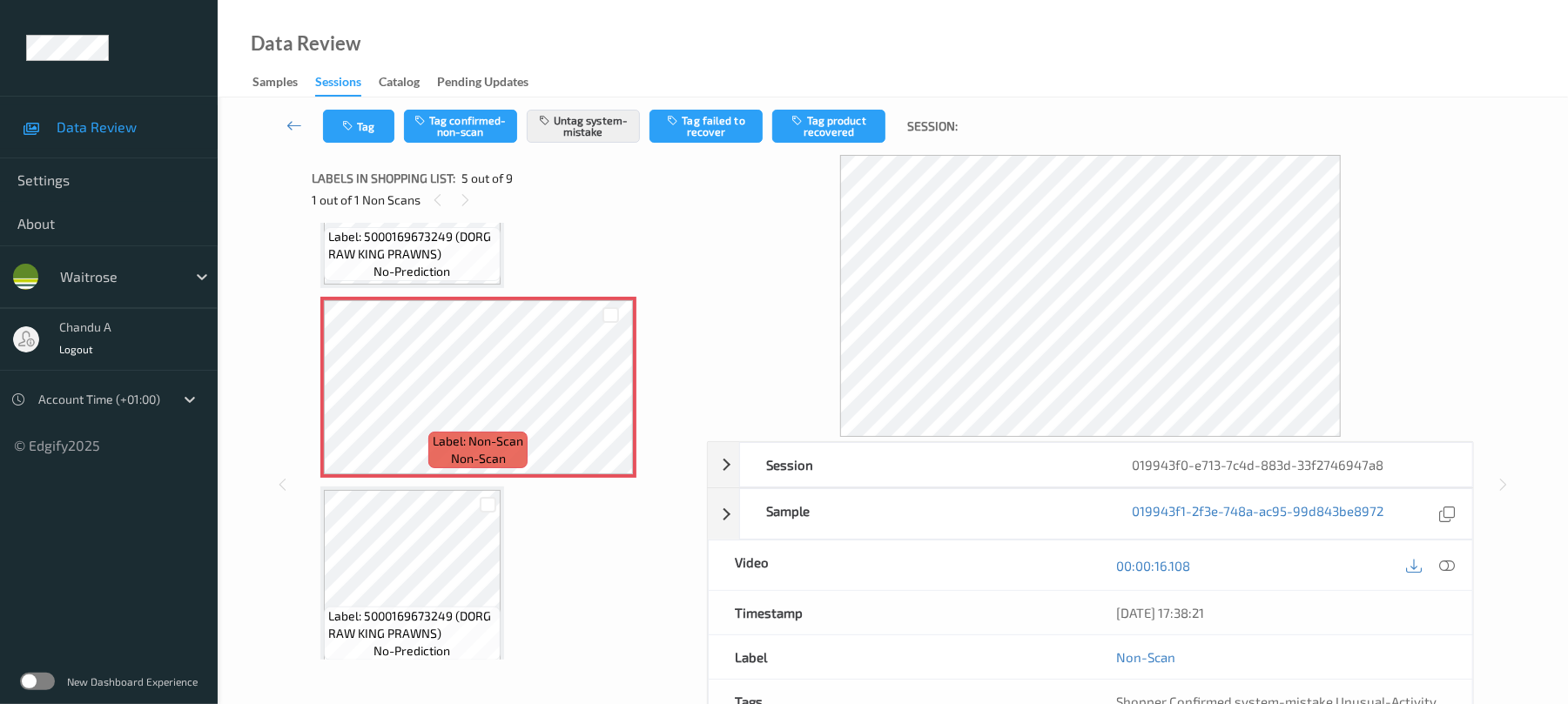
click at [468, 266] on div "Label: 5000169673249 (DORG RAW KING PRAWNS) no-prediction" at bounding box center [412, 254] width 177 height 54
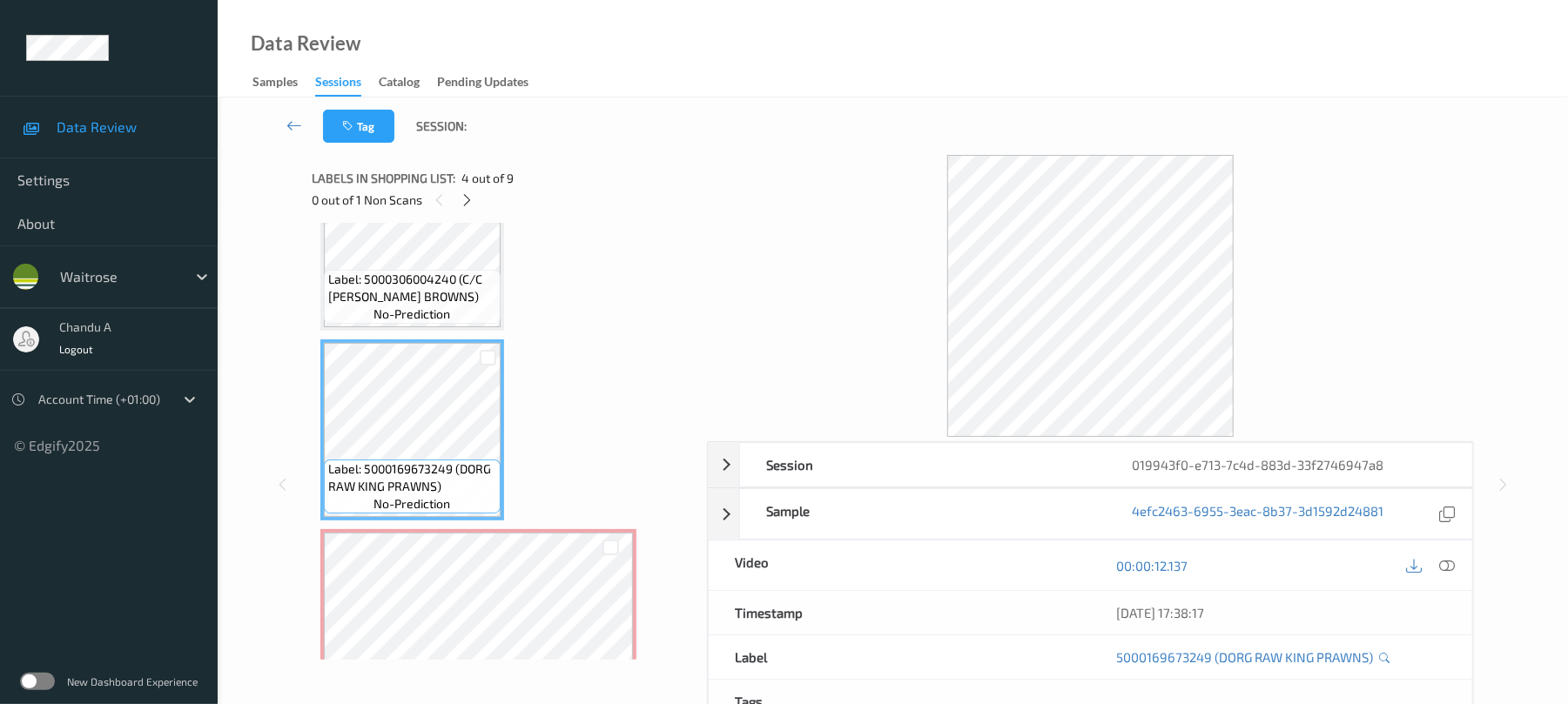
scroll to position [345, 0]
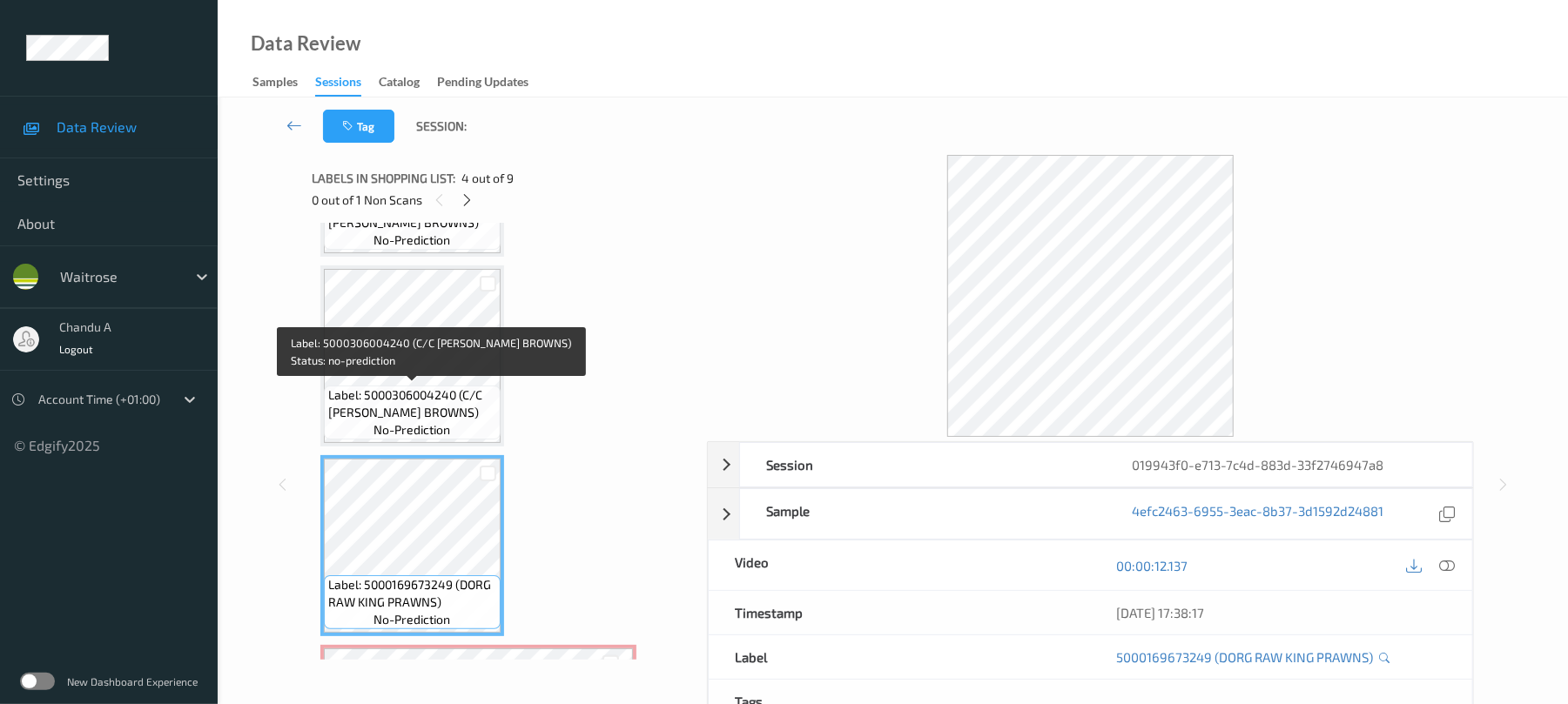
click at [474, 402] on span "Label: 5000306004240 (C/C BURFORD BROWNS)" at bounding box center [412, 403] width 168 height 35
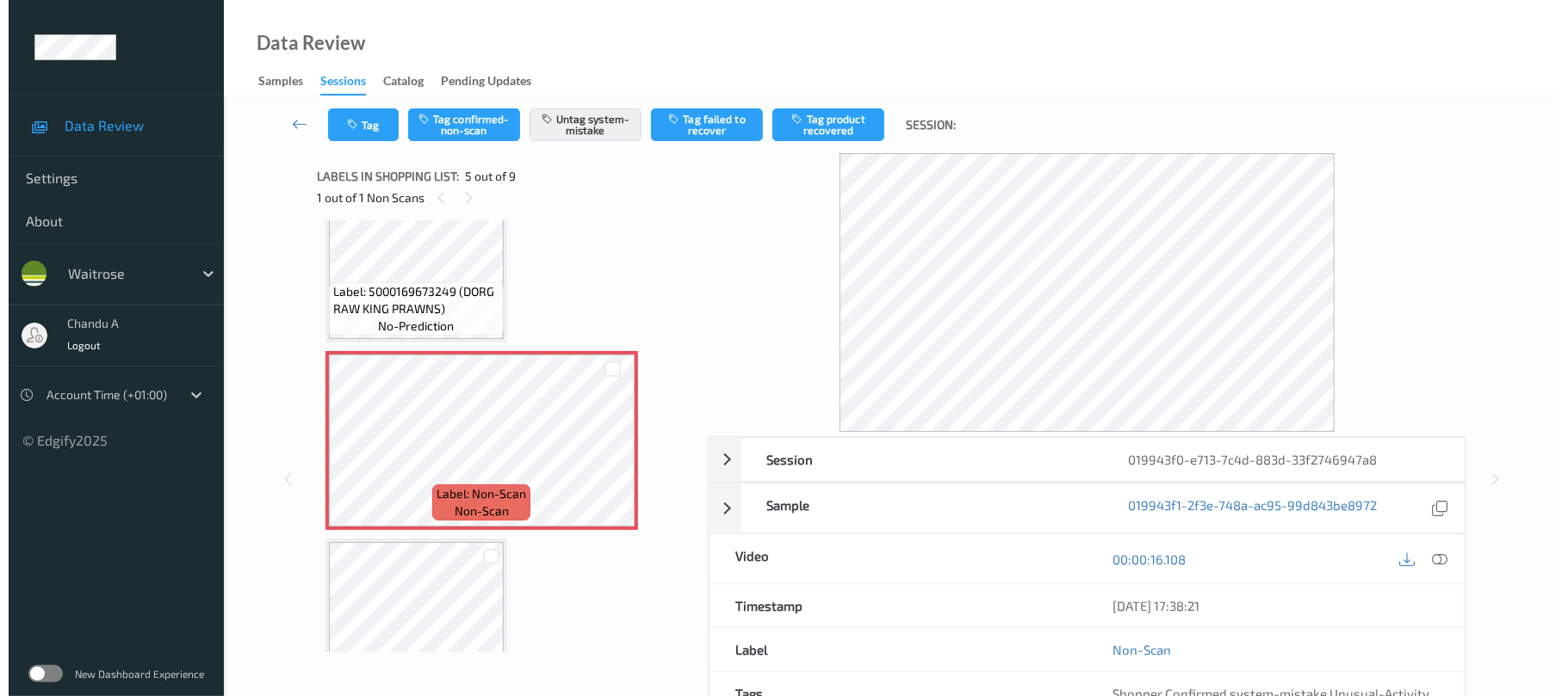
scroll to position [686, 0]
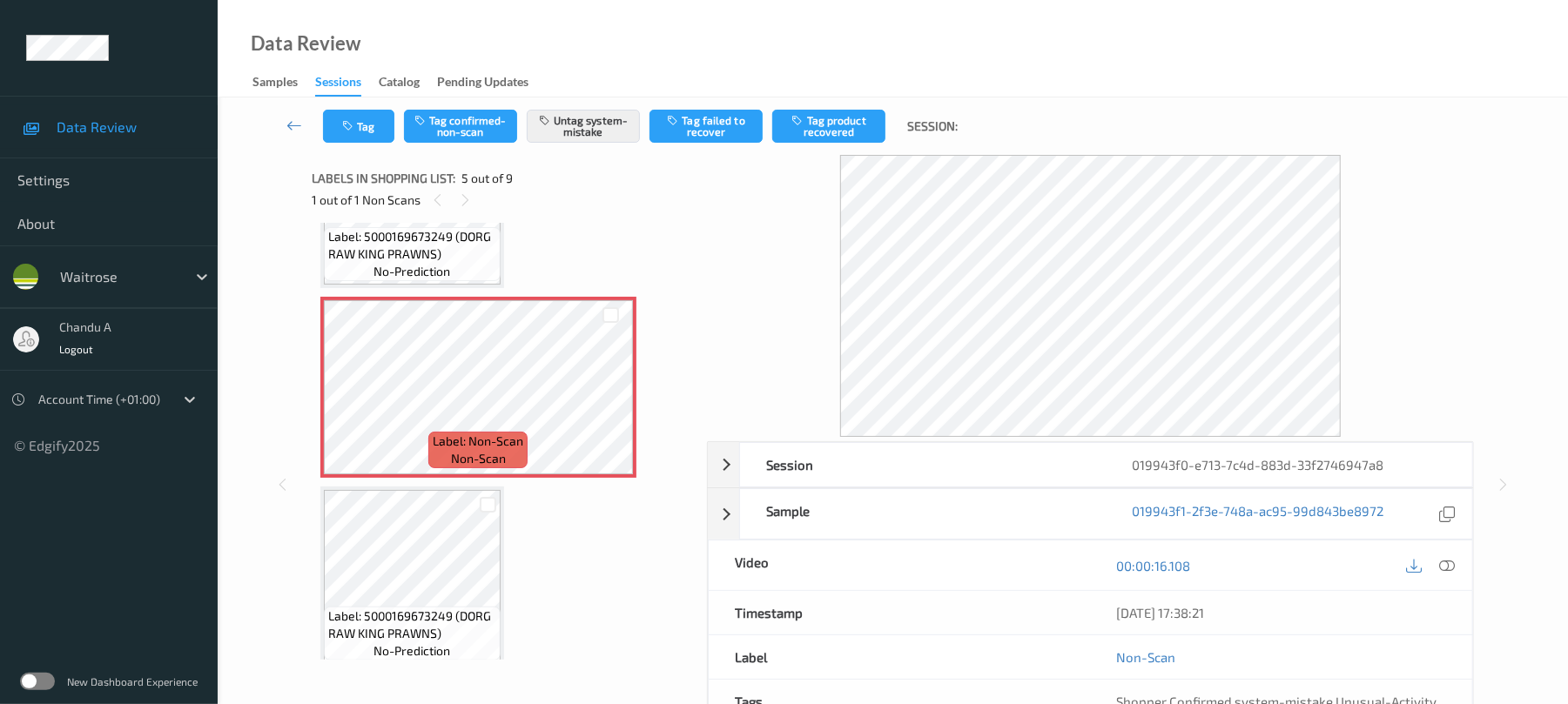
click at [451, 247] on span "Label: 5000169673249 (DORG RAW KING PRAWNS)" at bounding box center [412, 245] width 168 height 35
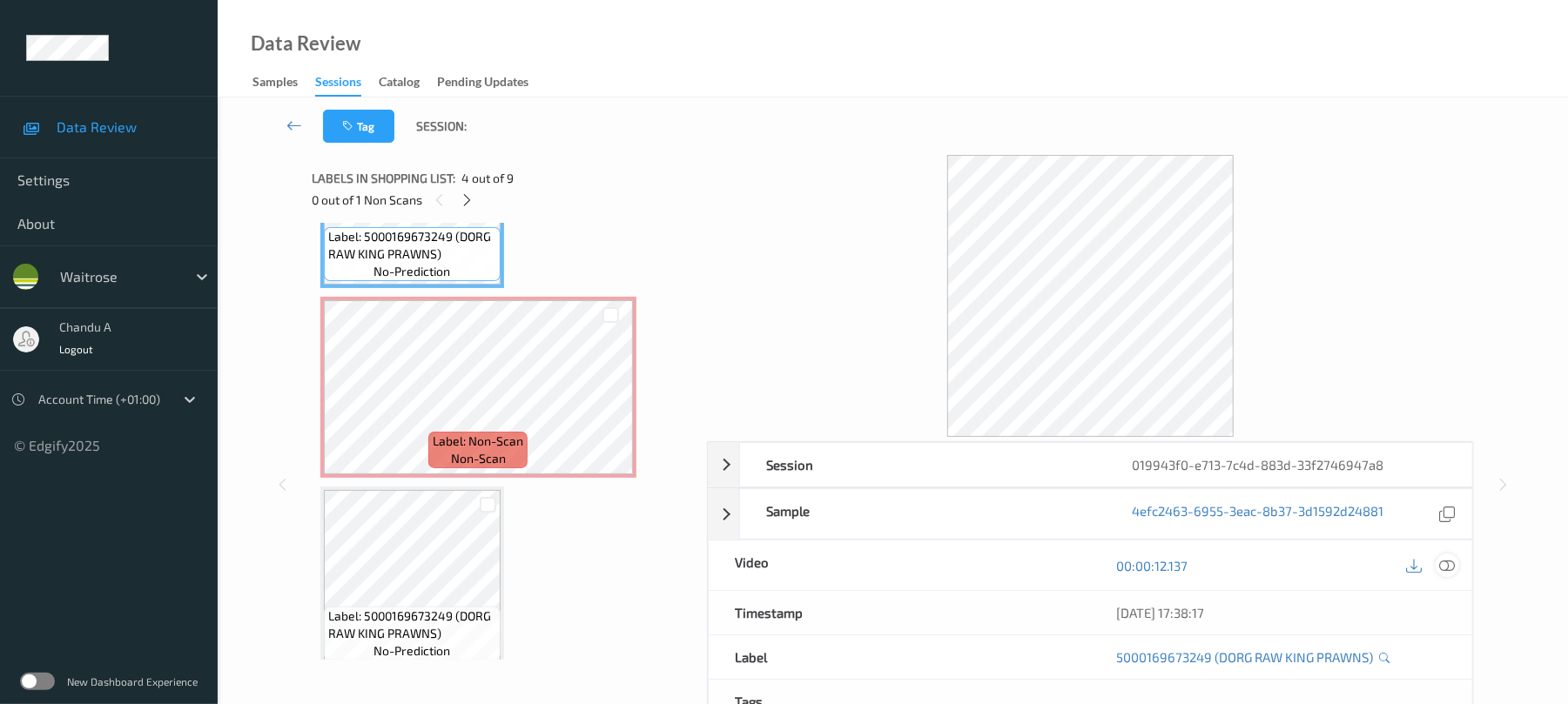
click at [1449, 561] on icon at bounding box center [1448, 567] width 16 height 16
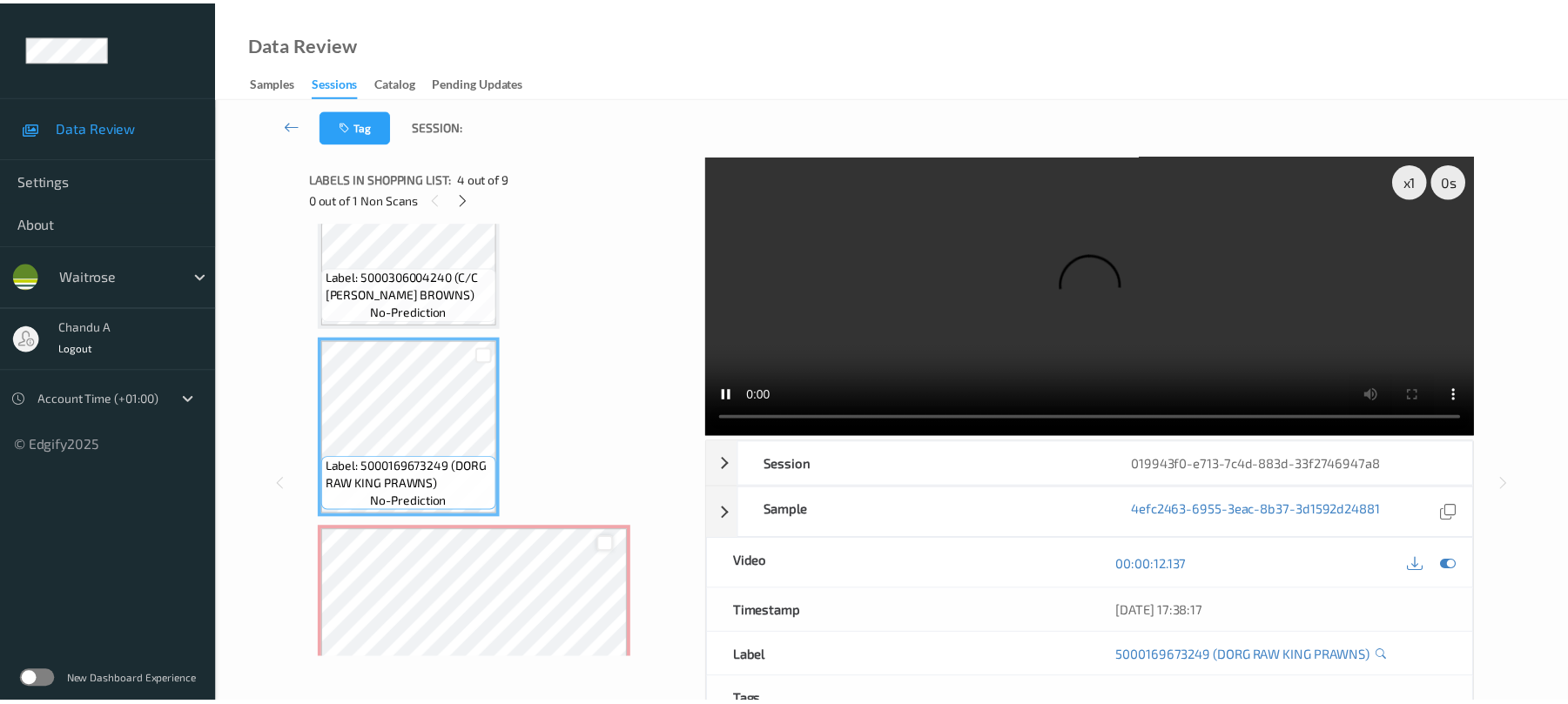
scroll to position [461, 0]
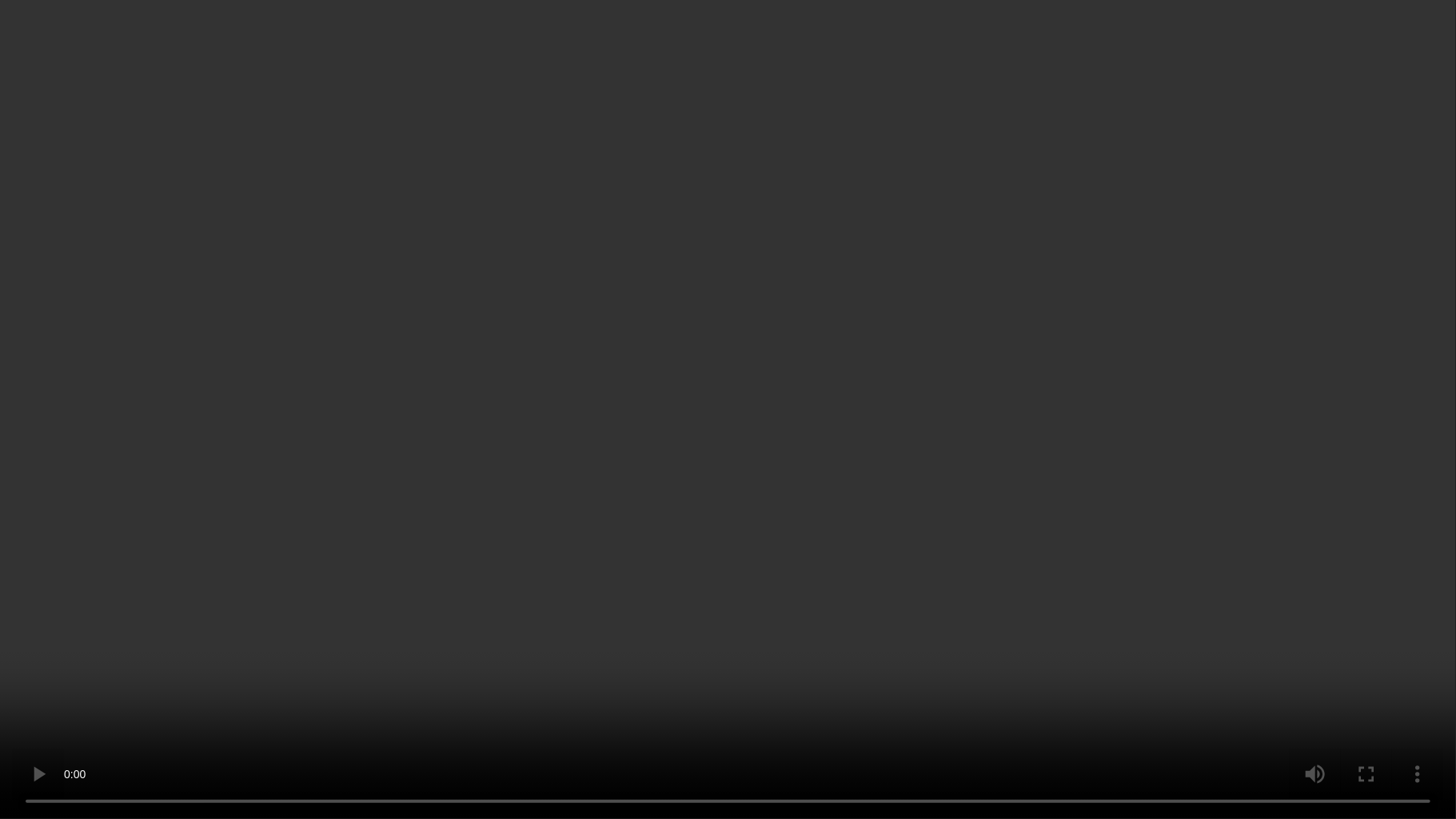
click at [726, 531] on video at bounding box center [728, 409] width 1456 height 819
click at [832, 519] on video at bounding box center [728, 409] width 1456 height 819
click at [970, 455] on video at bounding box center [728, 409] width 1456 height 819
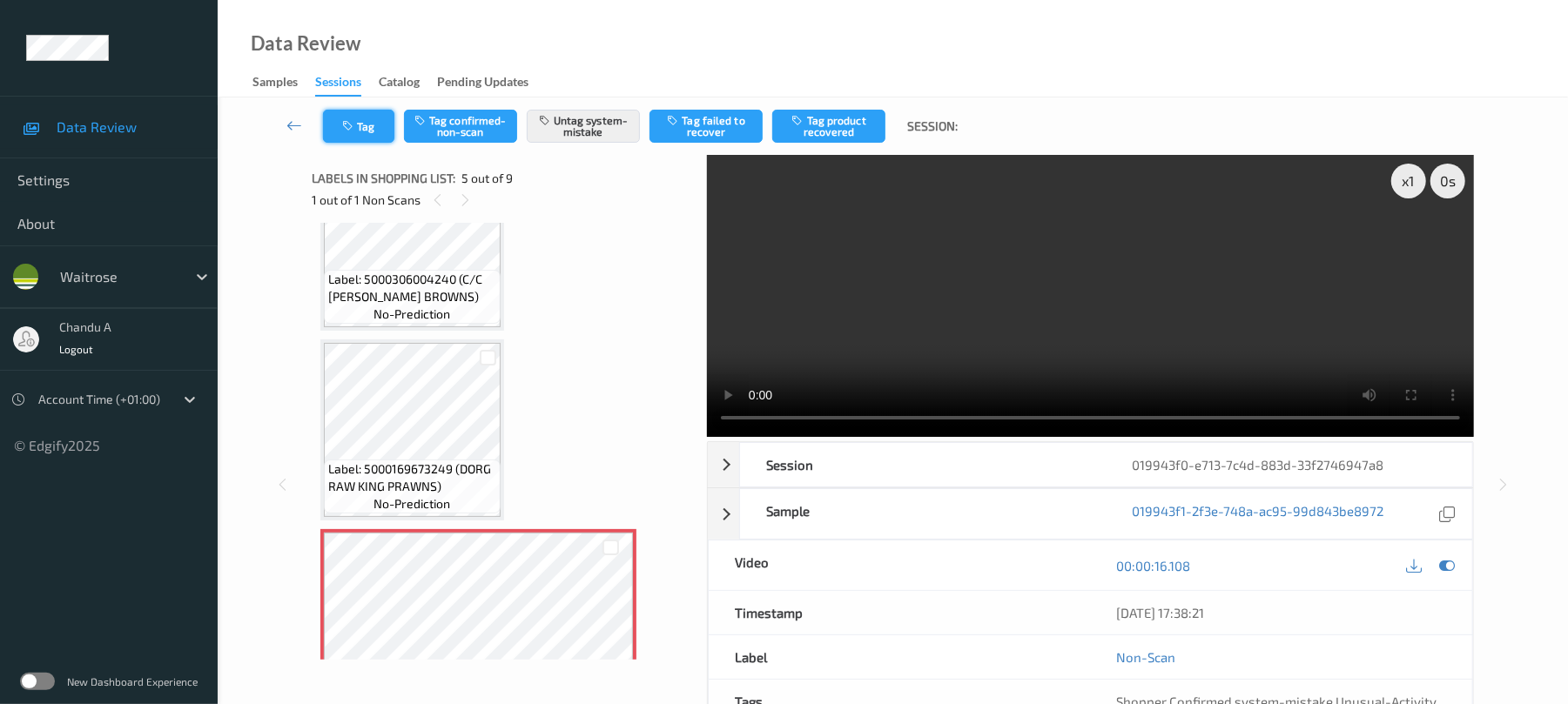
click at [367, 137] on button "Tag" at bounding box center [359, 126] width 71 height 33
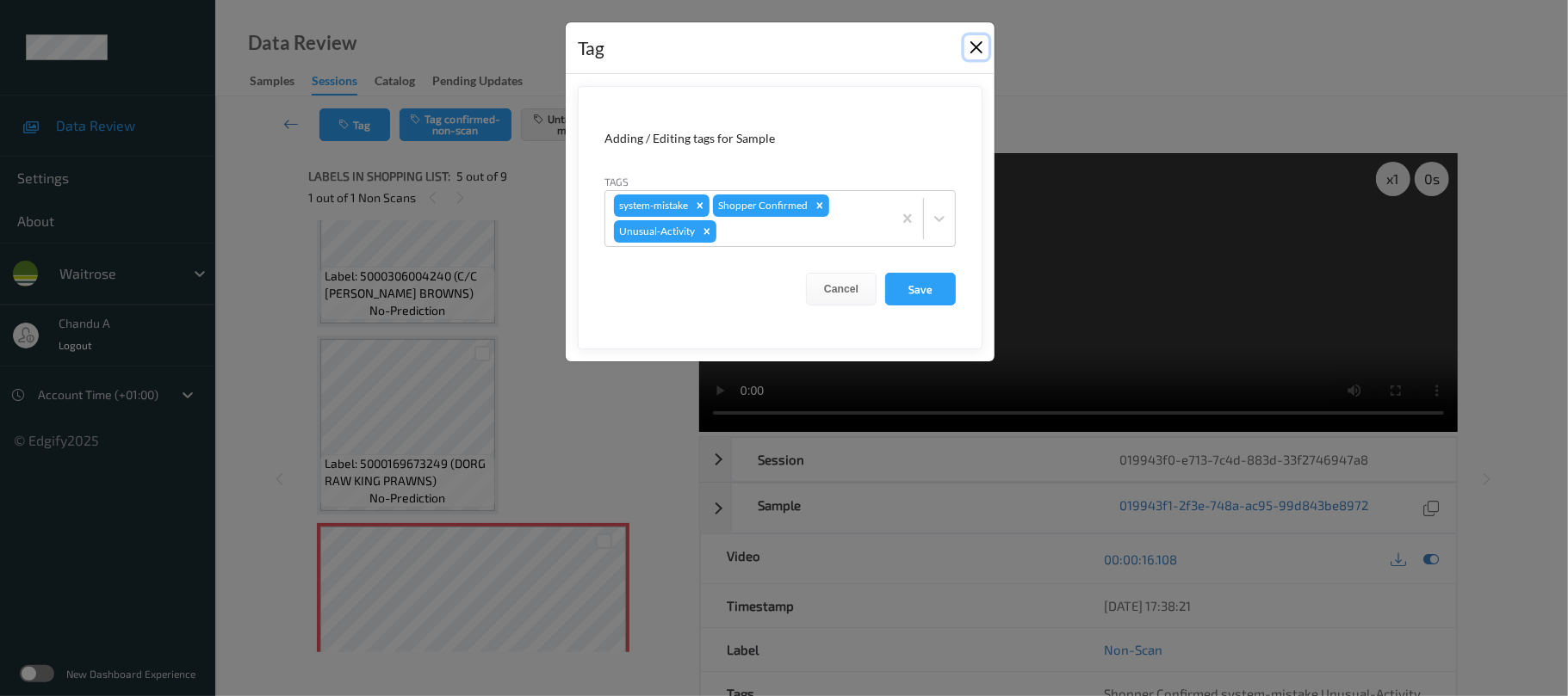
click at [976, 45] on button "Close" at bounding box center [976, 47] width 24 height 24
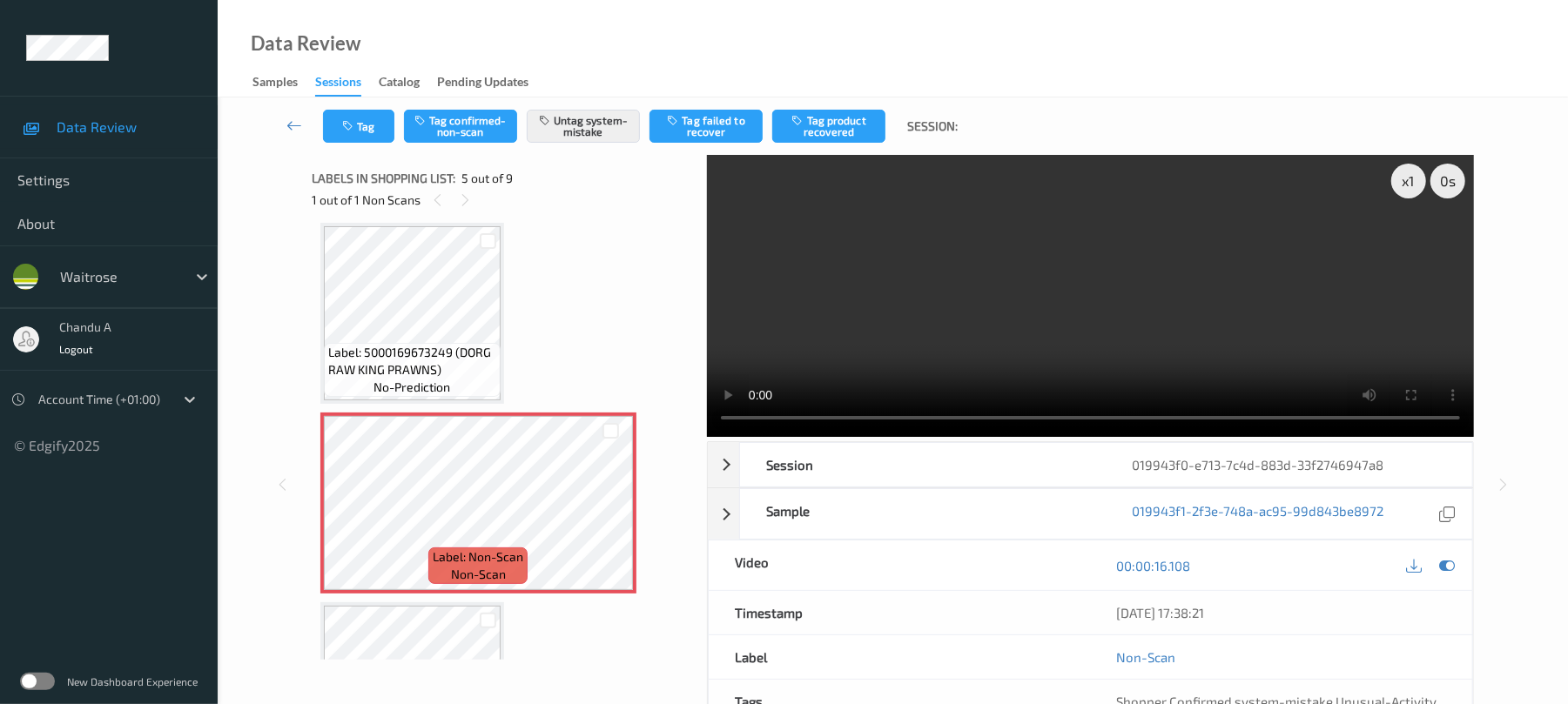
scroll to position [694, 0]
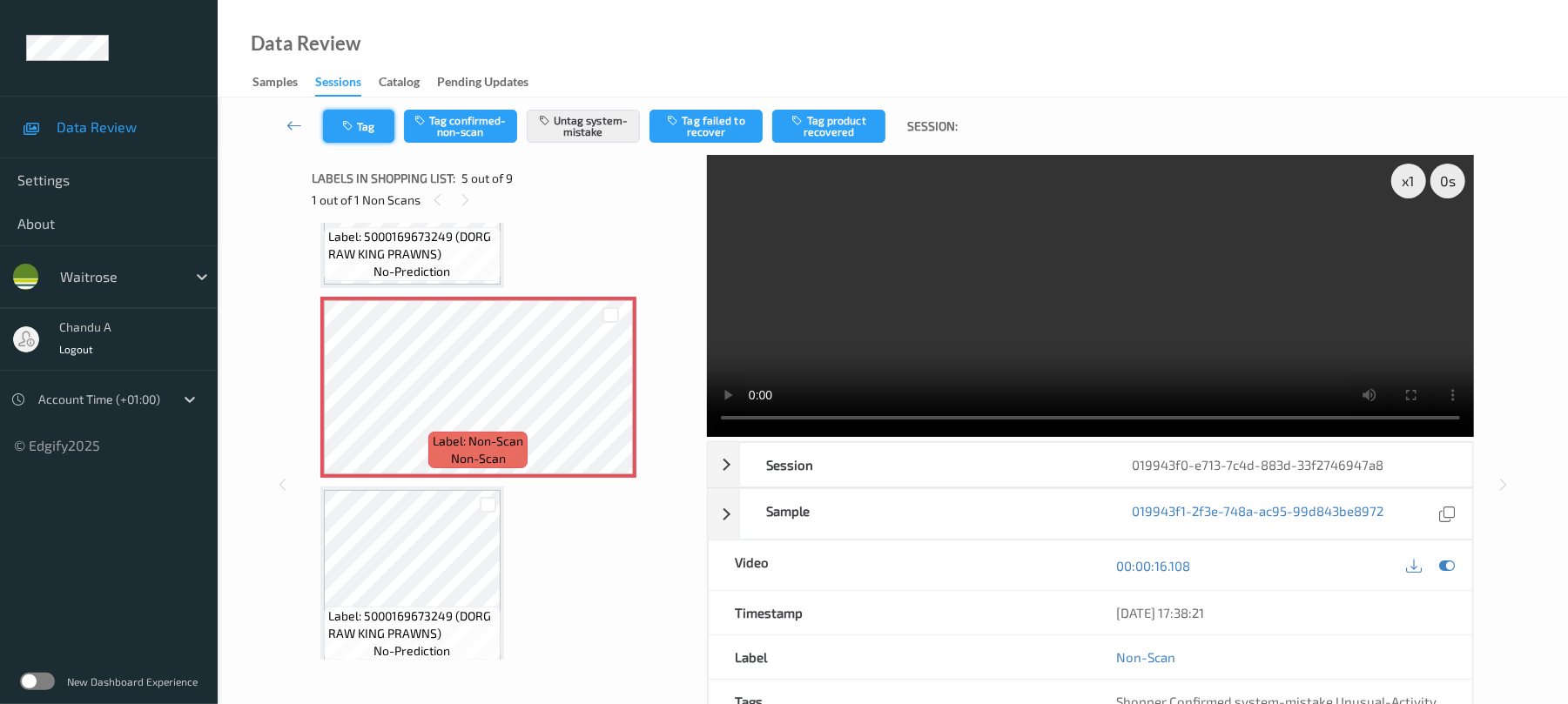
click at [367, 129] on button "Tag" at bounding box center [359, 126] width 71 height 33
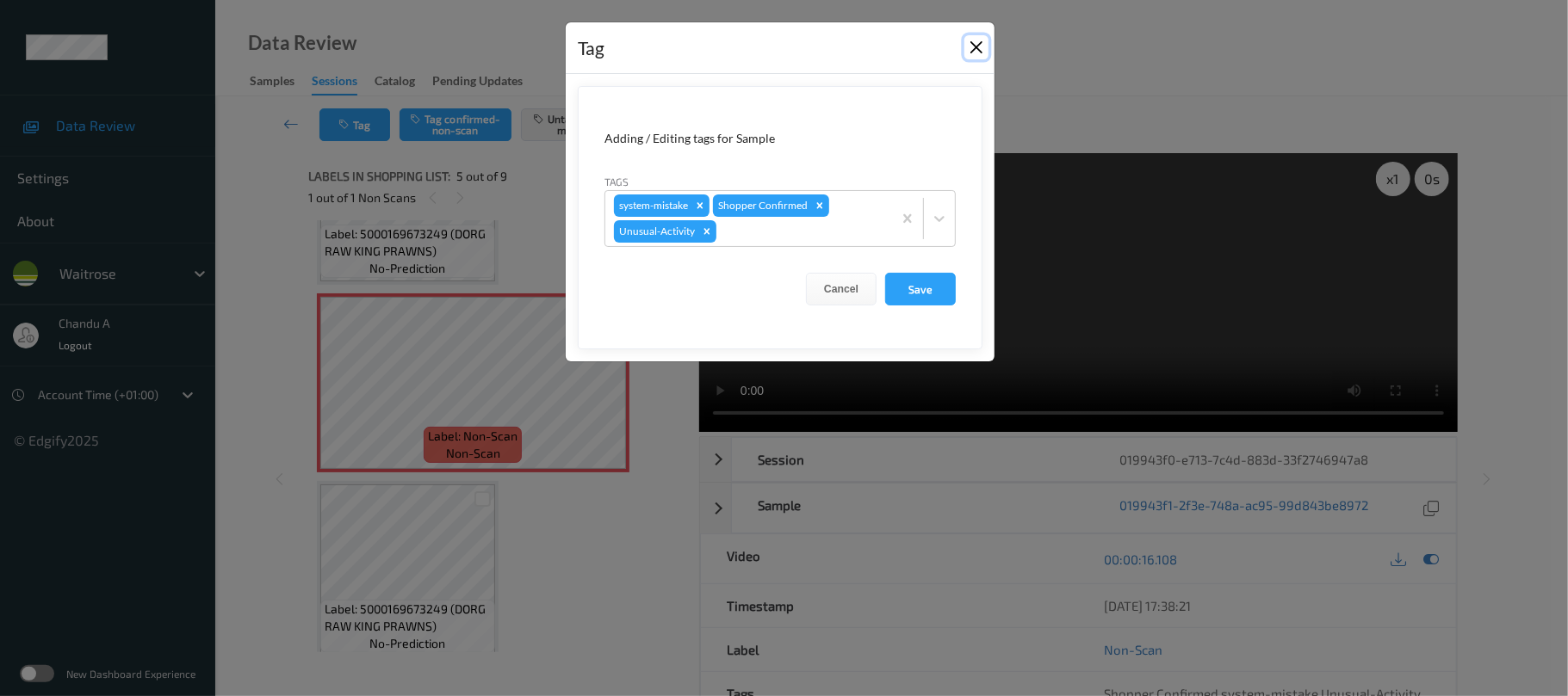
click at [975, 43] on button "Close" at bounding box center [976, 47] width 24 height 24
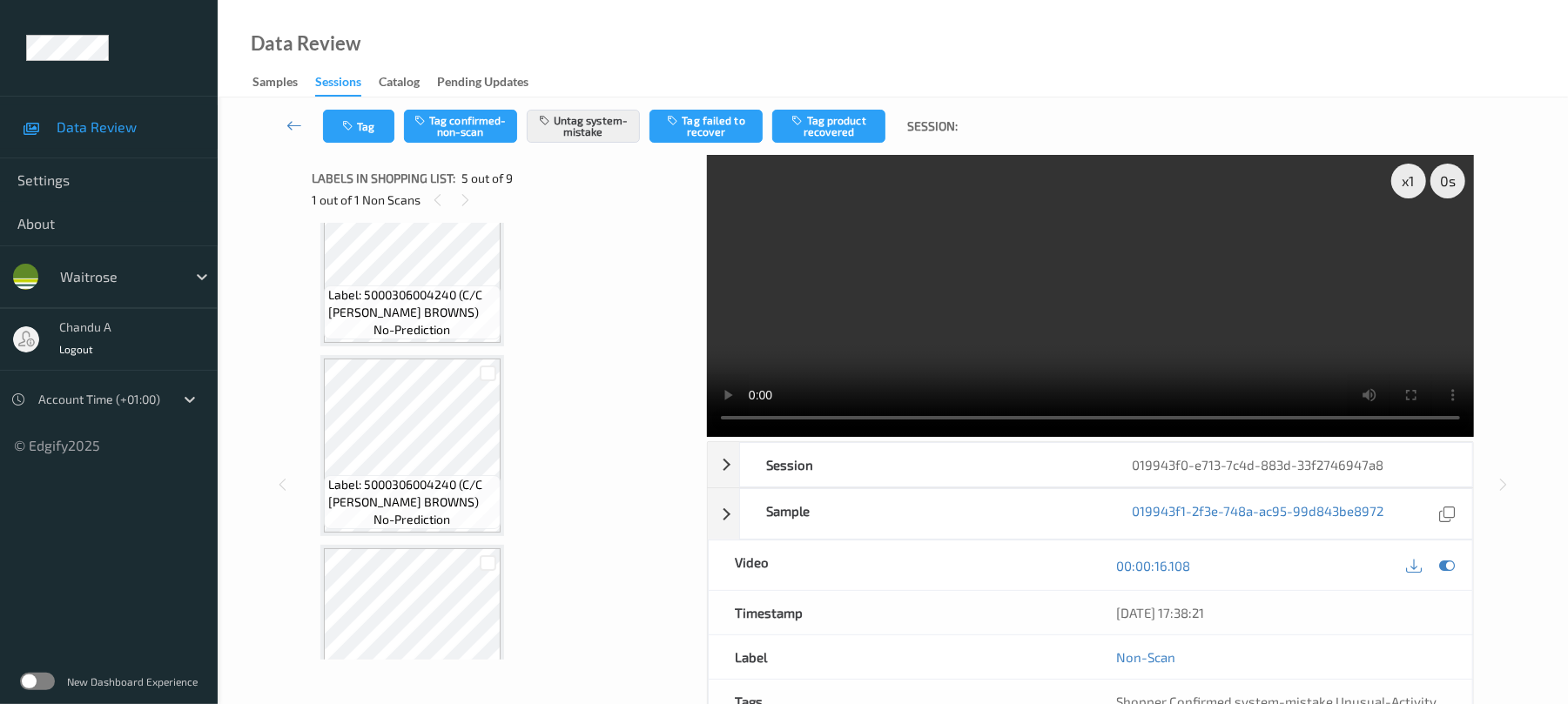
scroll to position [230, 0]
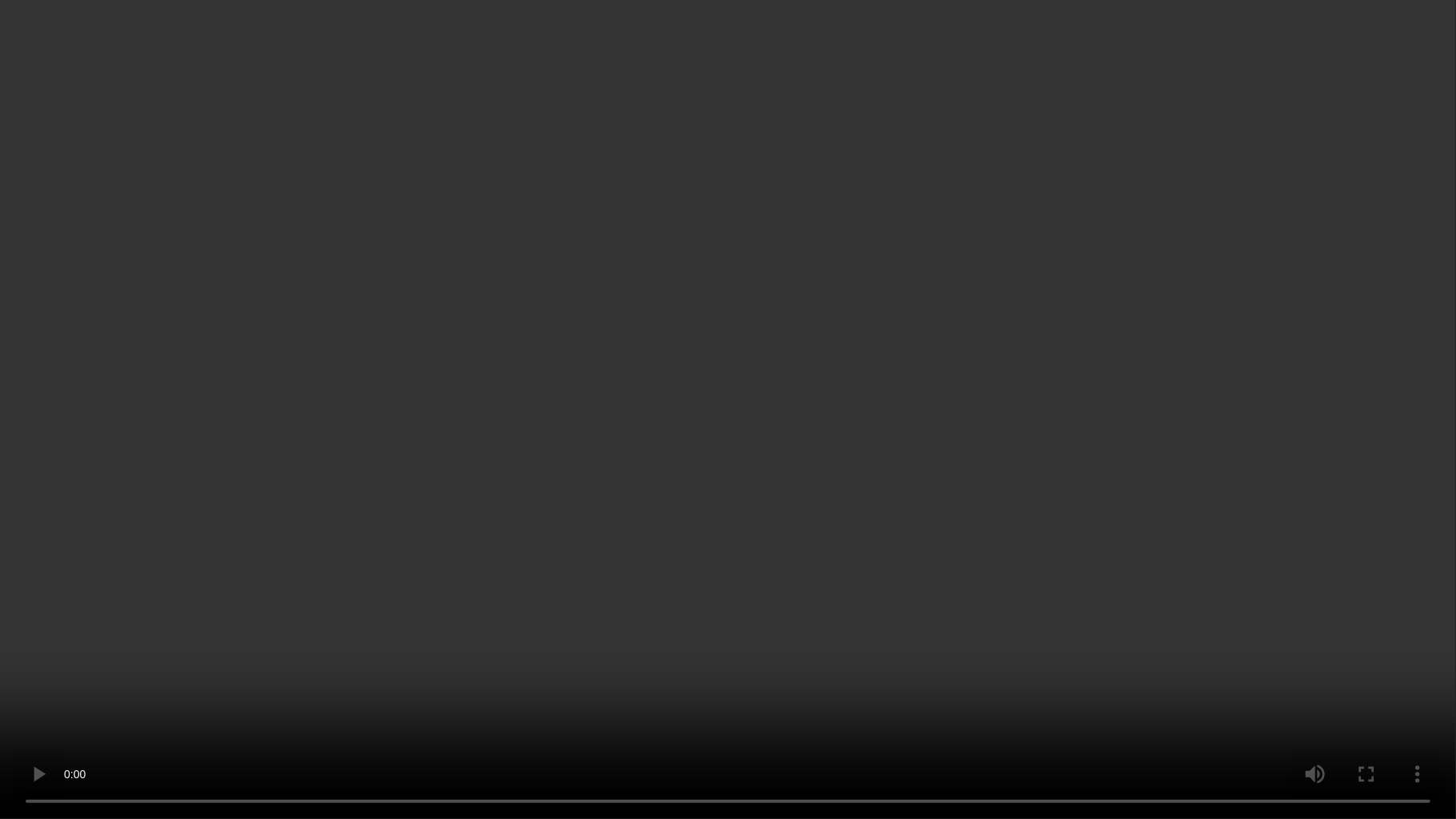
click at [812, 542] on video at bounding box center [728, 409] width 1456 height 819
click at [672, 402] on video at bounding box center [728, 409] width 1456 height 819
click at [589, 530] on video at bounding box center [728, 409] width 1456 height 819
click at [823, 497] on video at bounding box center [728, 409] width 1456 height 819
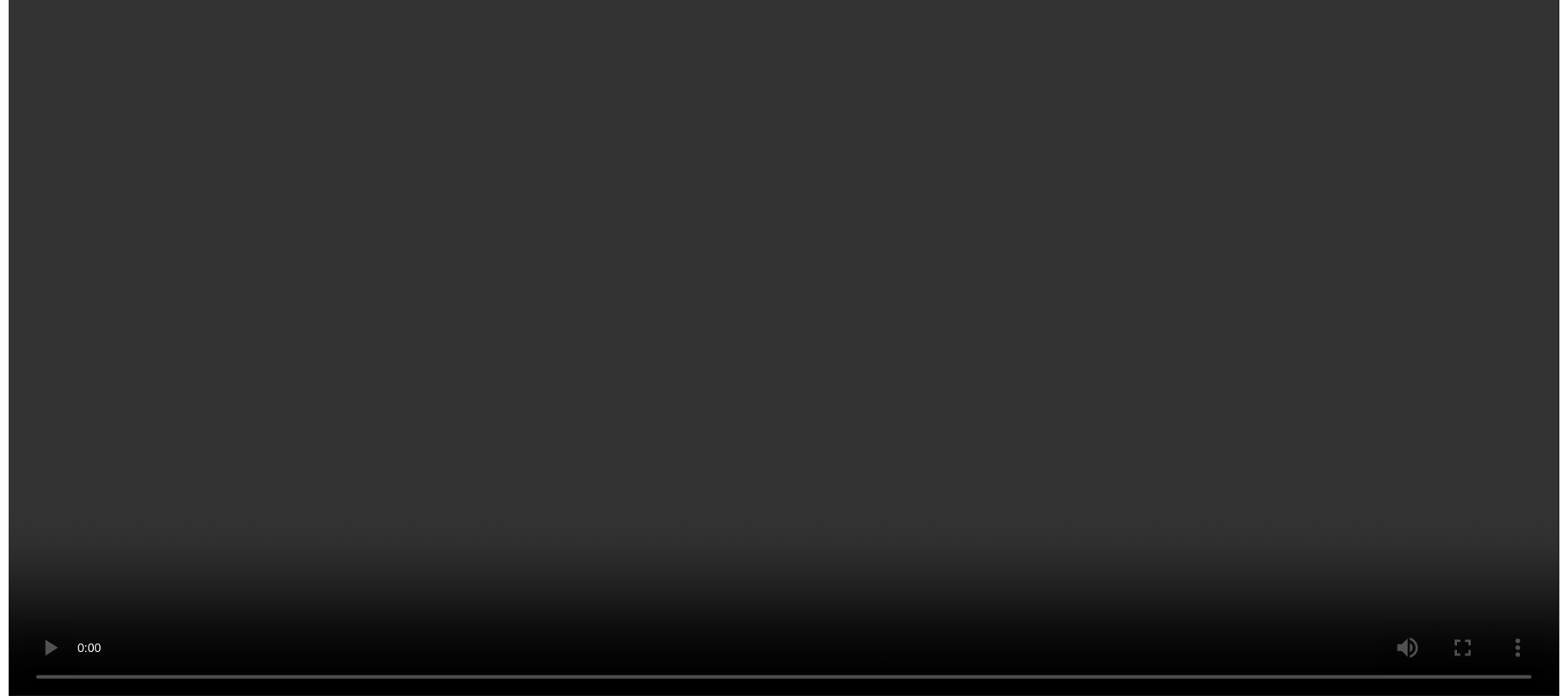
scroll to position [801, 0]
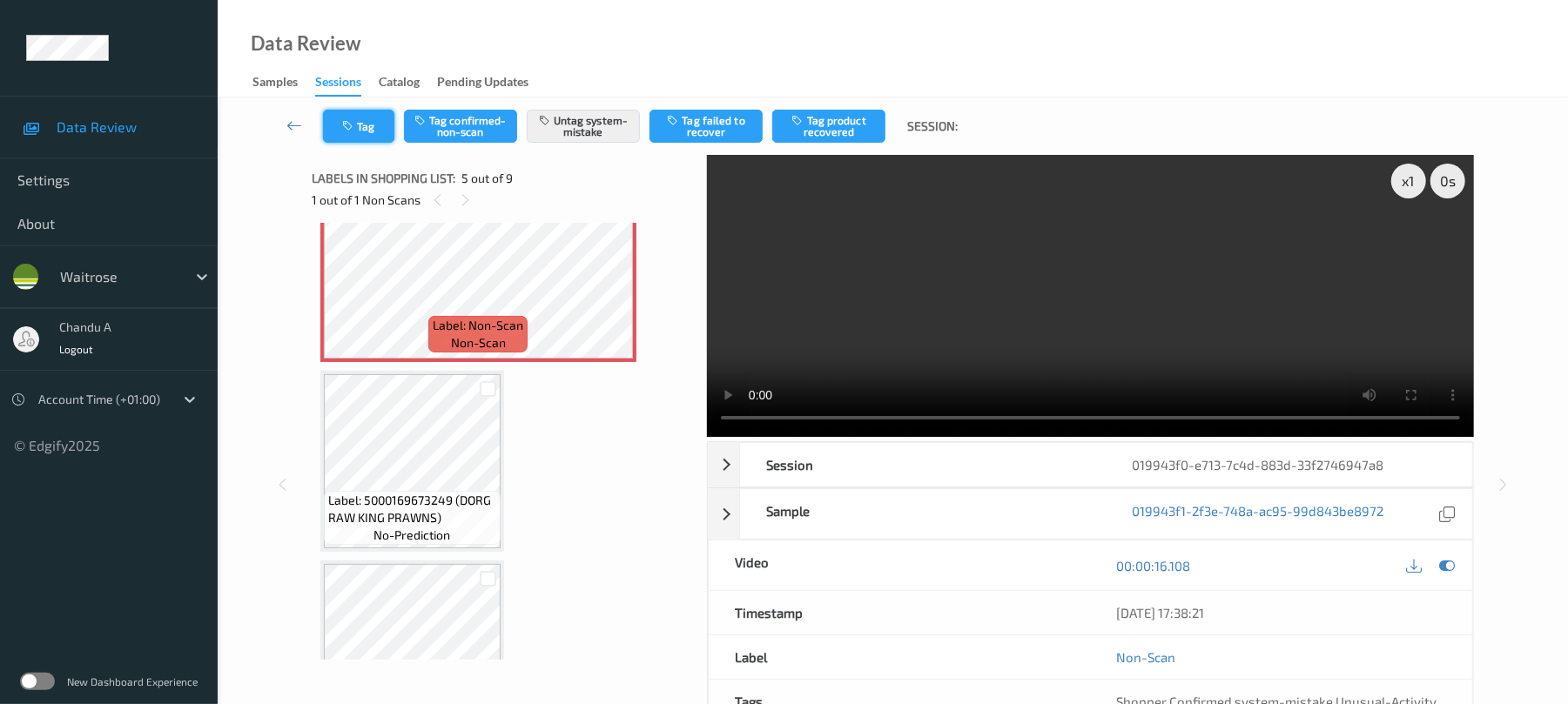
click at [342, 124] on icon "button" at bounding box center [350, 127] width 15 height 12
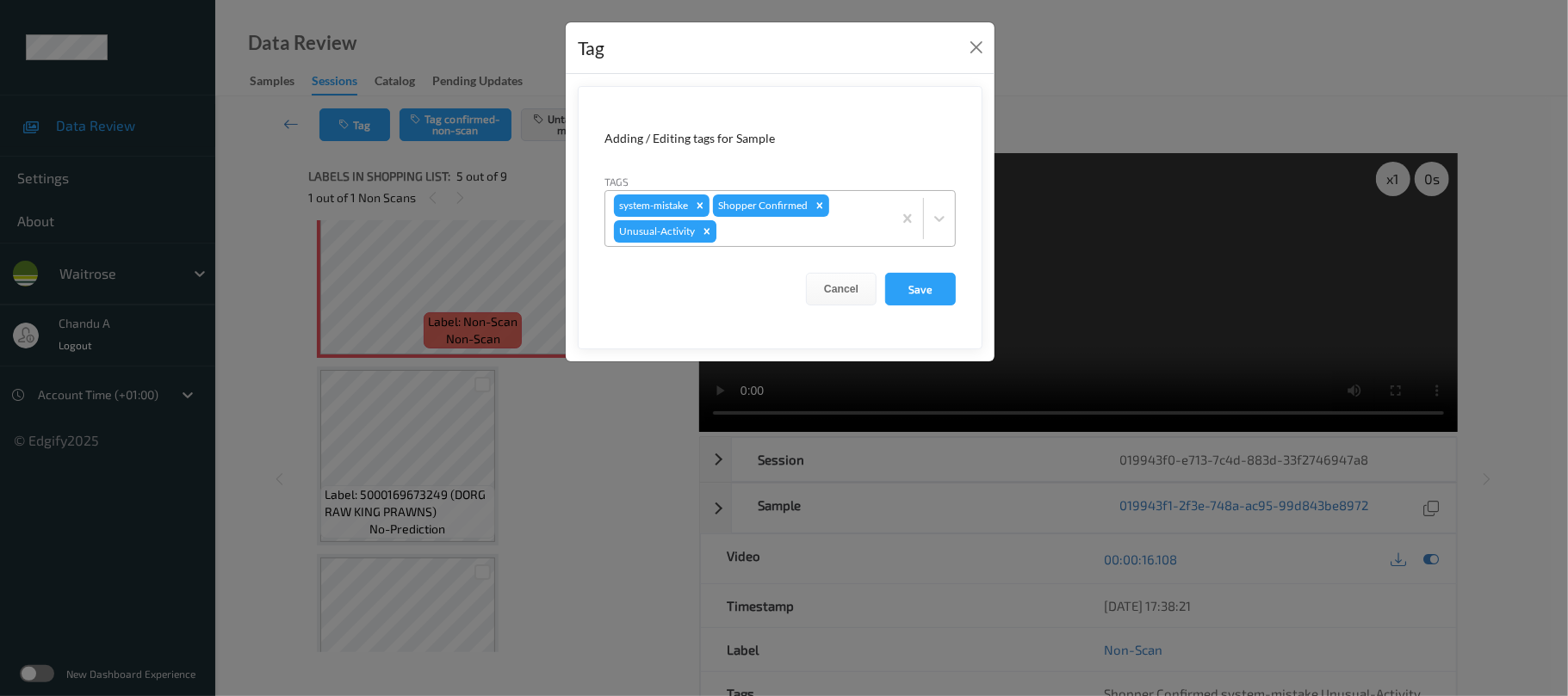
click at [708, 232] on icon "Remove Unusual-Activity" at bounding box center [707, 231] width 6 height 6
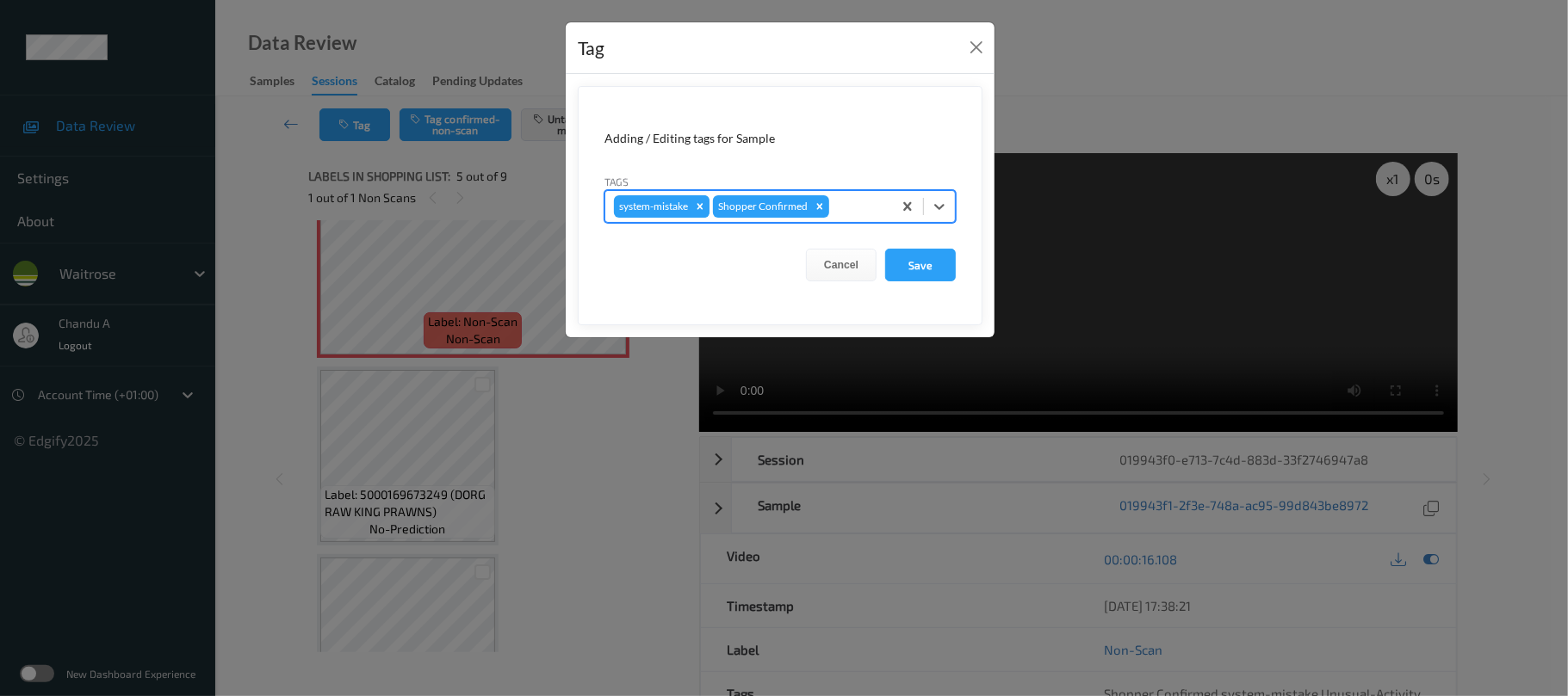
click at [703, 211] on icon "Remove system-mistake" at bounding box center [701, 206] width 12 height 12
click at [916, 264] on button "Save" at bounding box center [920, 265] width 71 height 33
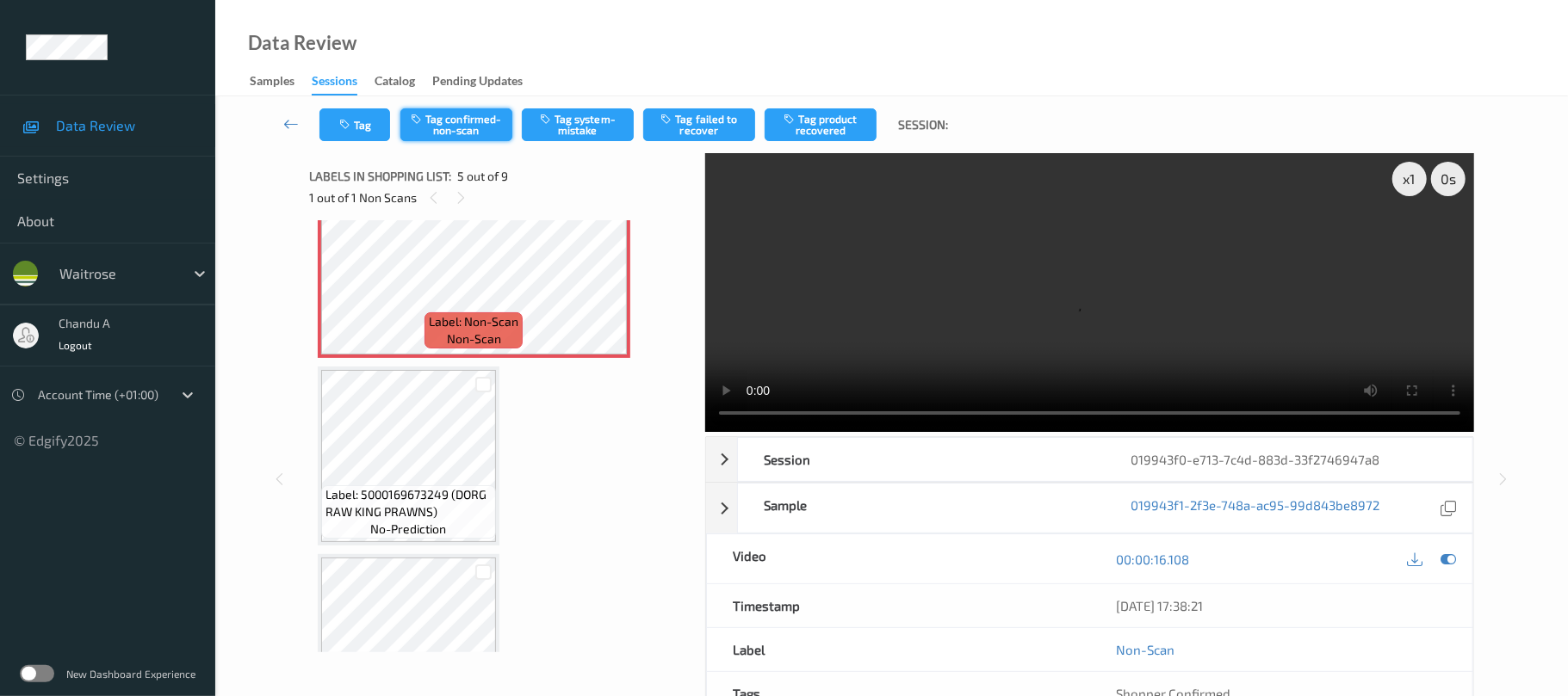
click at [460, 132] on button "Tag confirmed-non-scan" at bounding box center [456, 124] width 112 height 33
click at [836, 115] on button "Tag product recovered" at bounding box center [821, 124] width 112 height 33
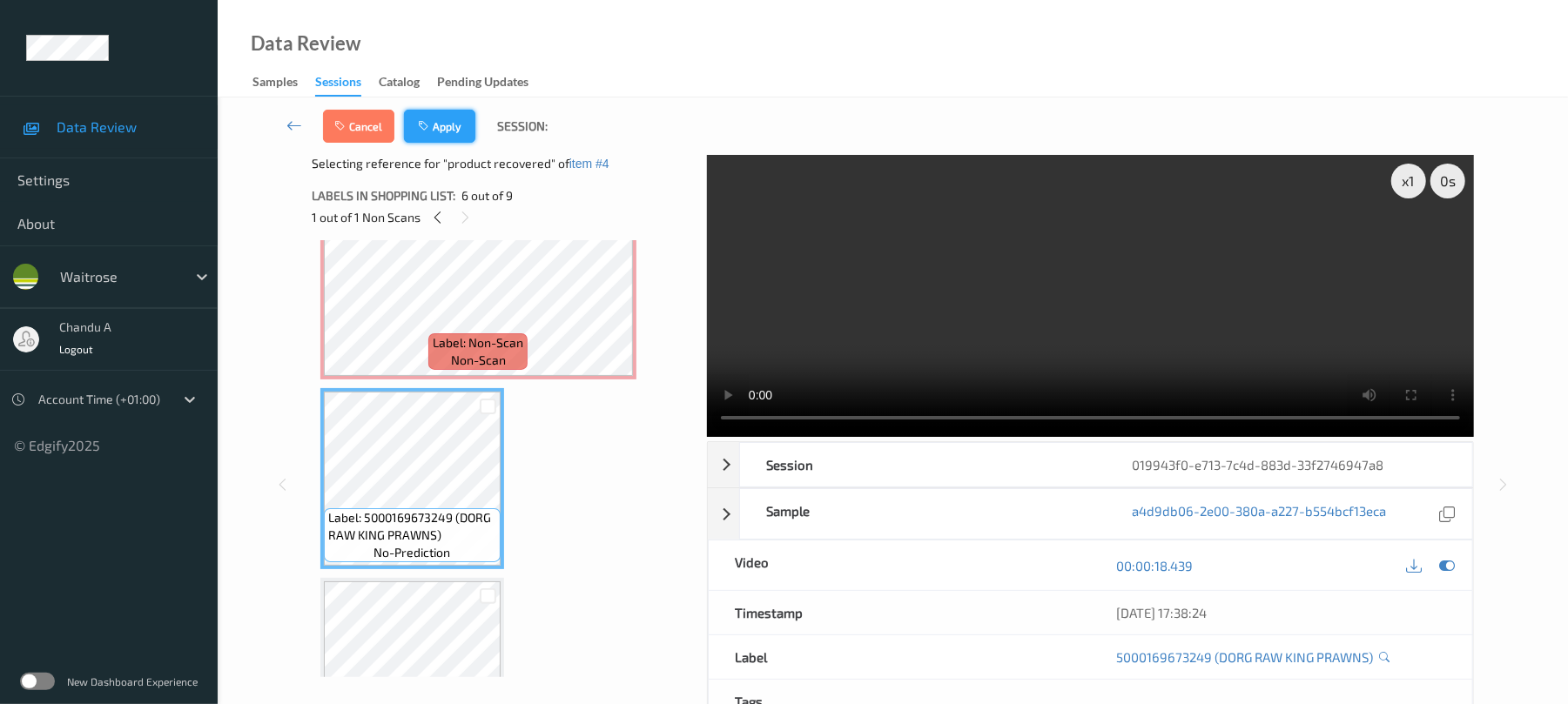
click at [428, 137] on button "Apply" at bounding box center [440, 126] width 71 height 33
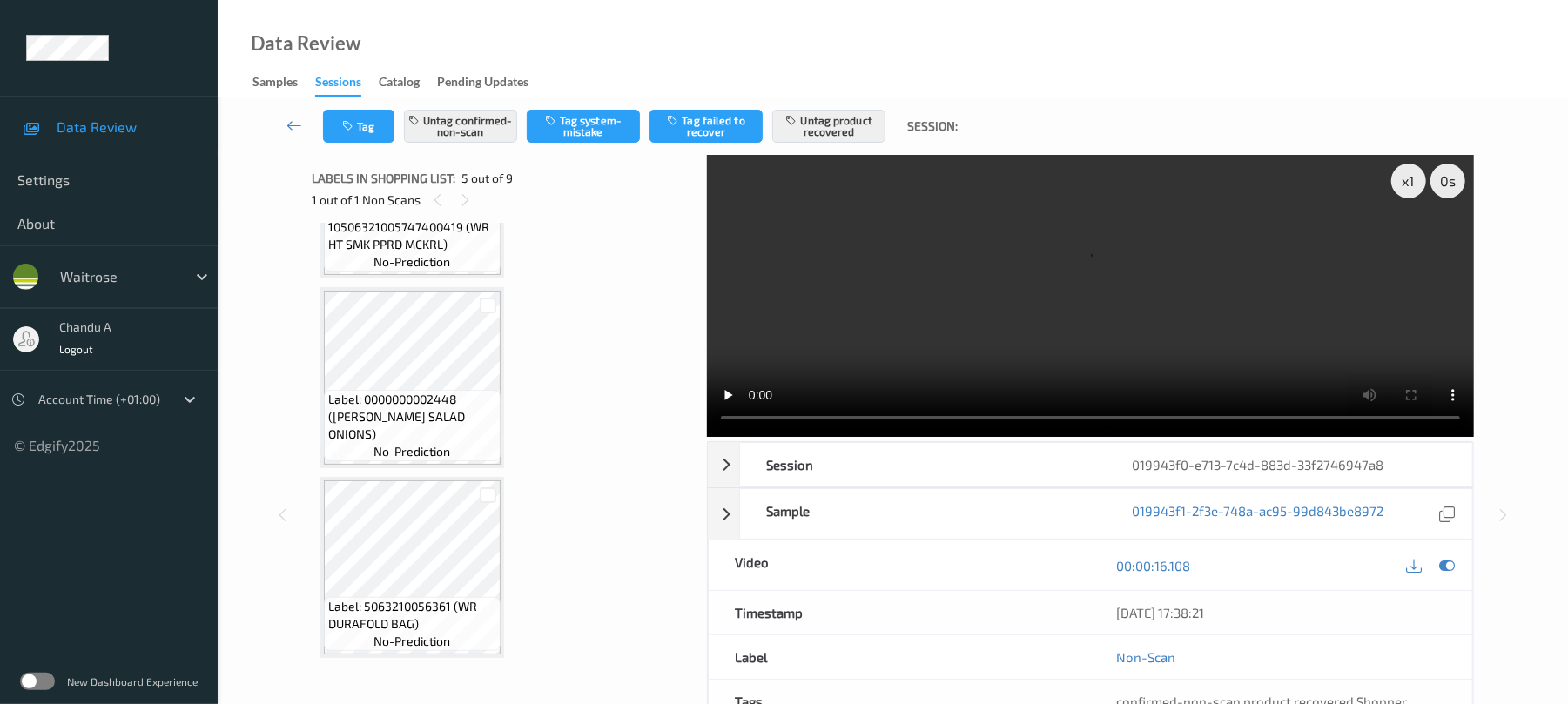
scroll to position [1280, 0]
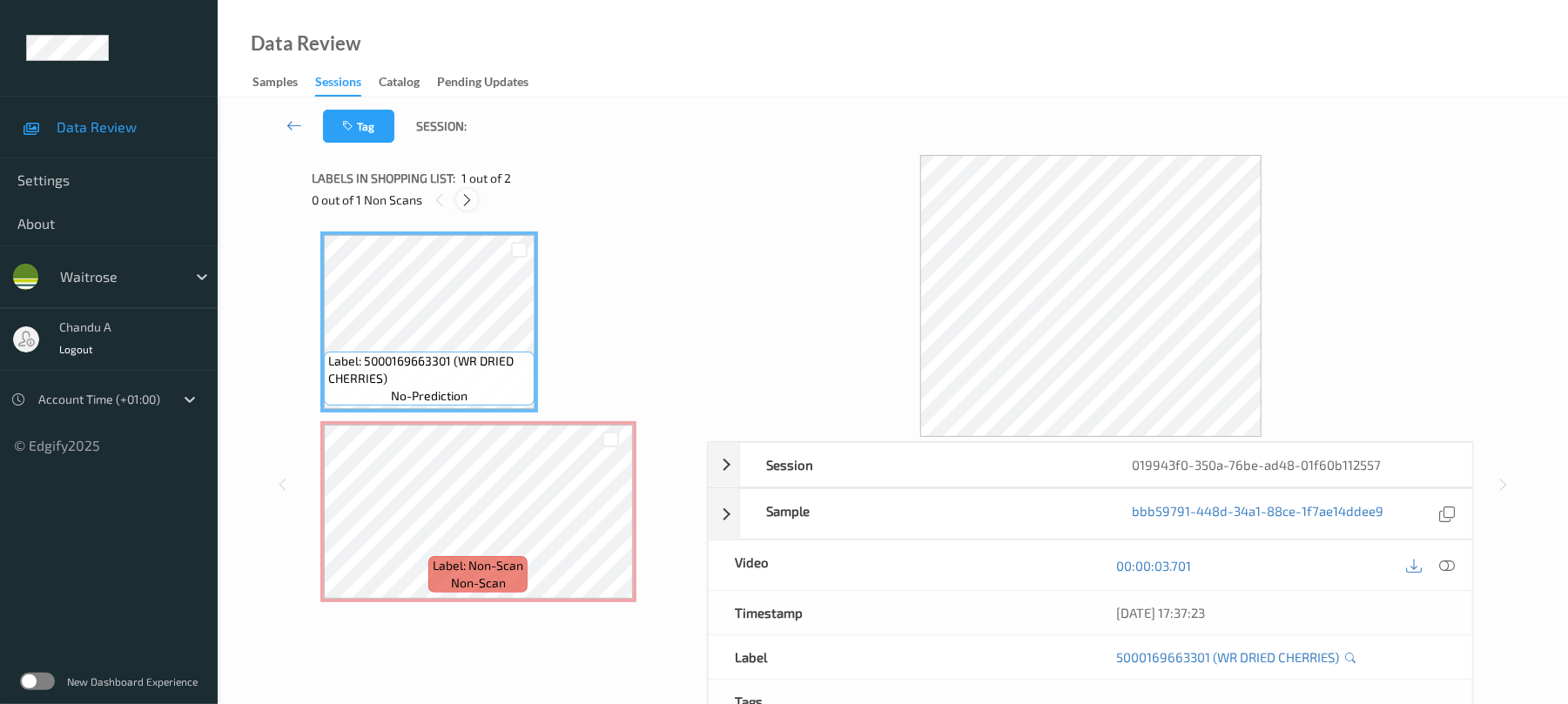
click at [474, 202] on icon at bounding box center [466, 201] width 15 height 16
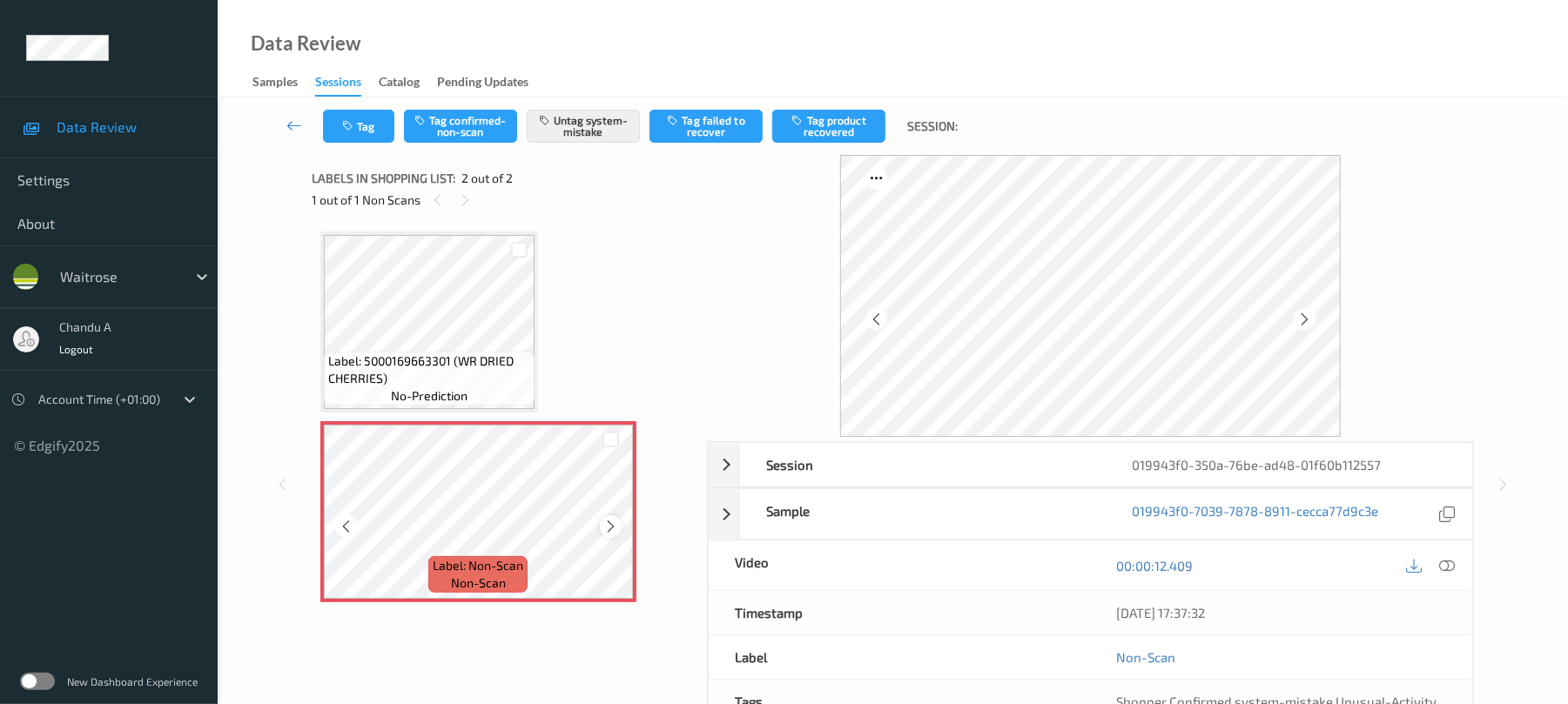
click at [610, 527] on icon at bounding box center [610, 527] width 15 height 16
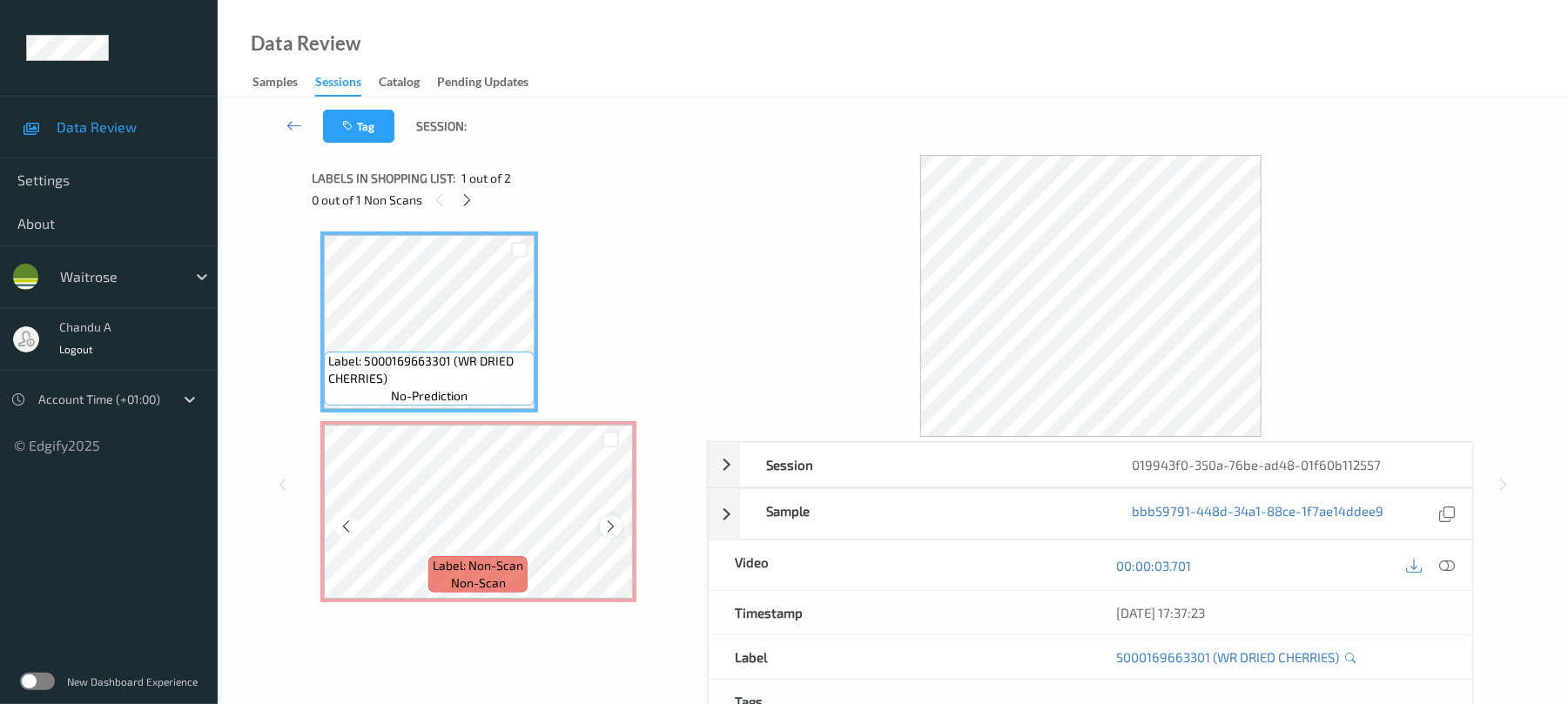
click at [603, 534] on icon at bounding box center [610, 527] width 15 height 16
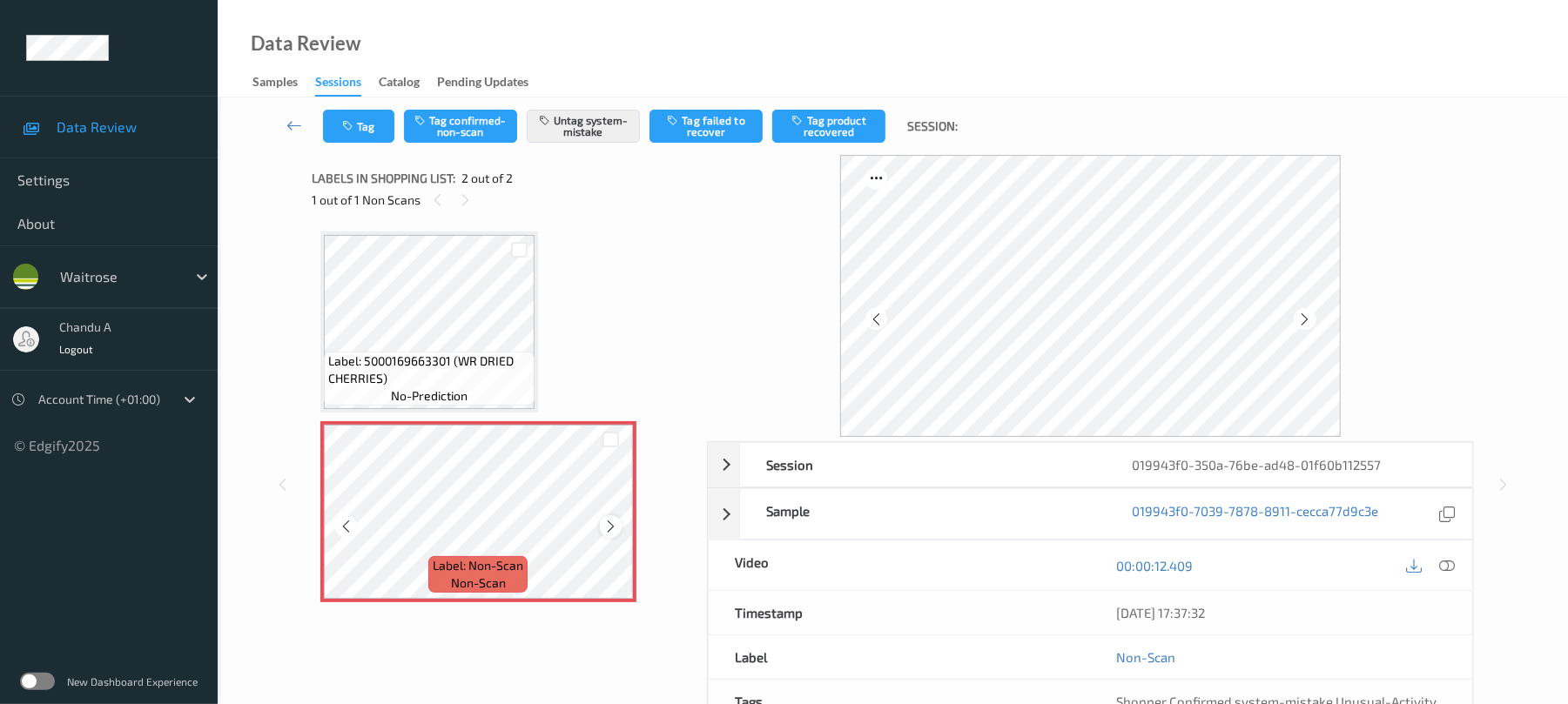
click at [615, 530] on icon at bounding box center [610, 527] width 15 height 16
click at [614, 529] on icon at bounding box center [610, 527] width 15 height 16
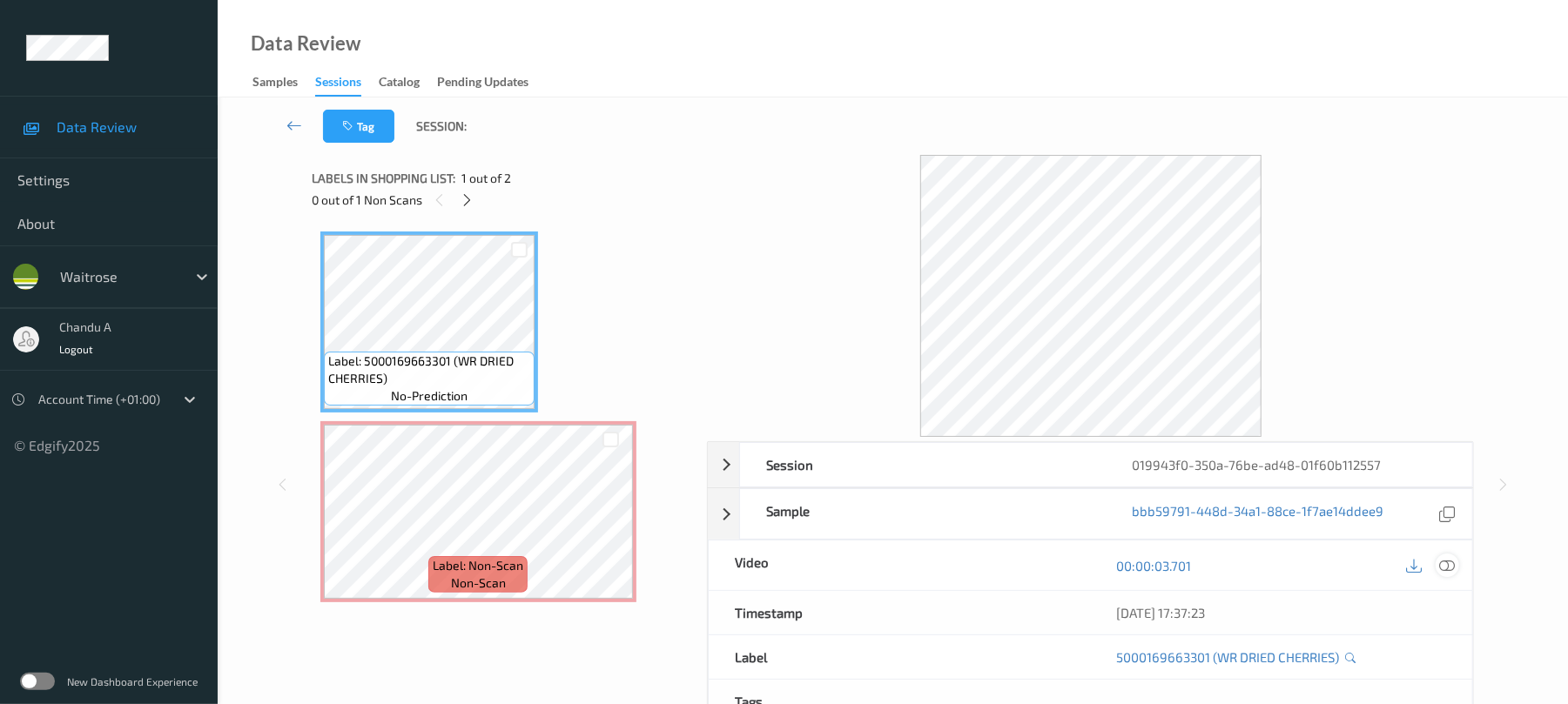
click at [1441, 567] on icon at bounding box center [1448, 567] width 16 height 16
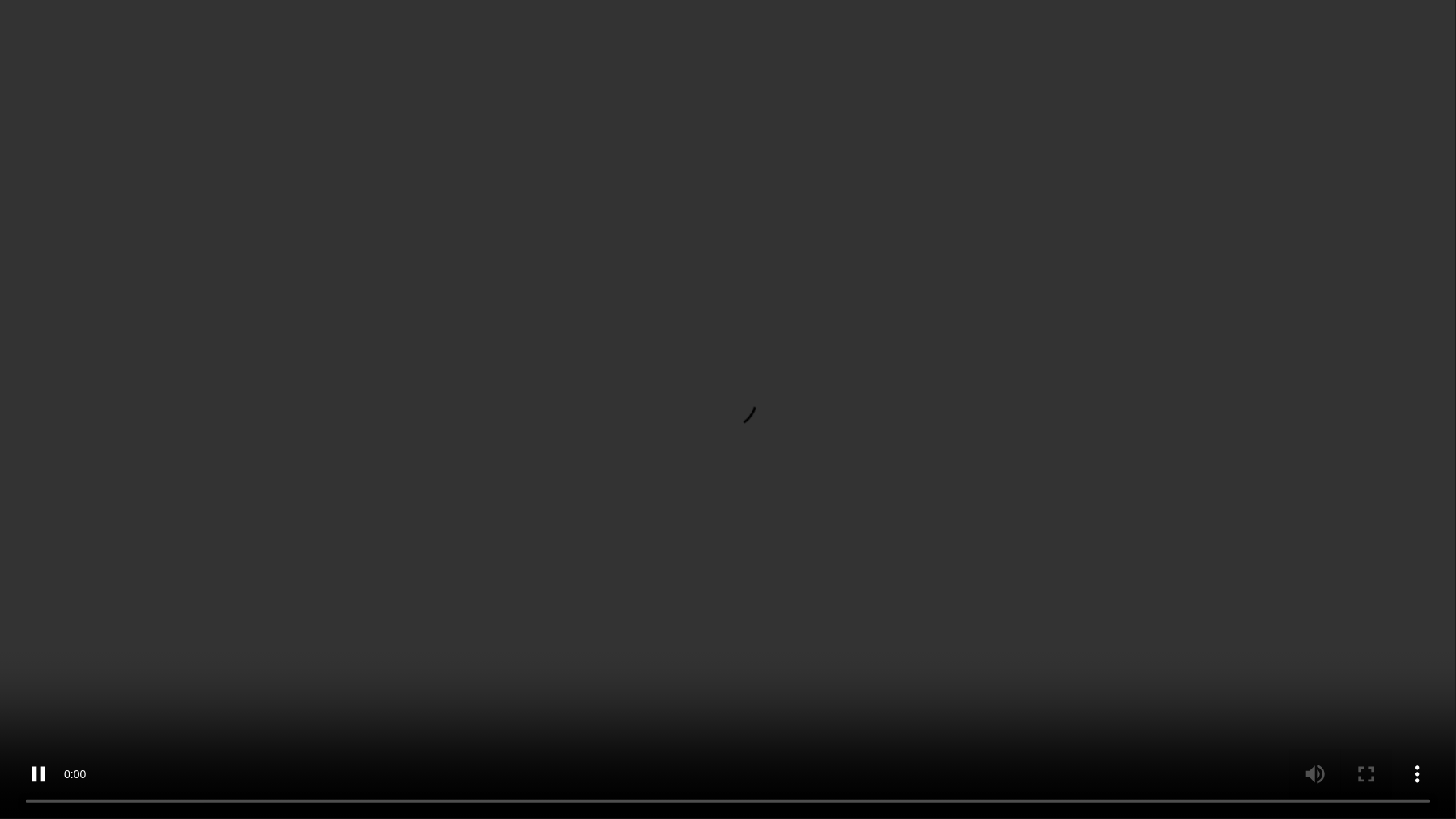
click at [983, 414] on video at bounding box center [728, 409] width 1456 height 819
click at [825, 339] on video at bounding box center [728, 409] width 1456 height 819
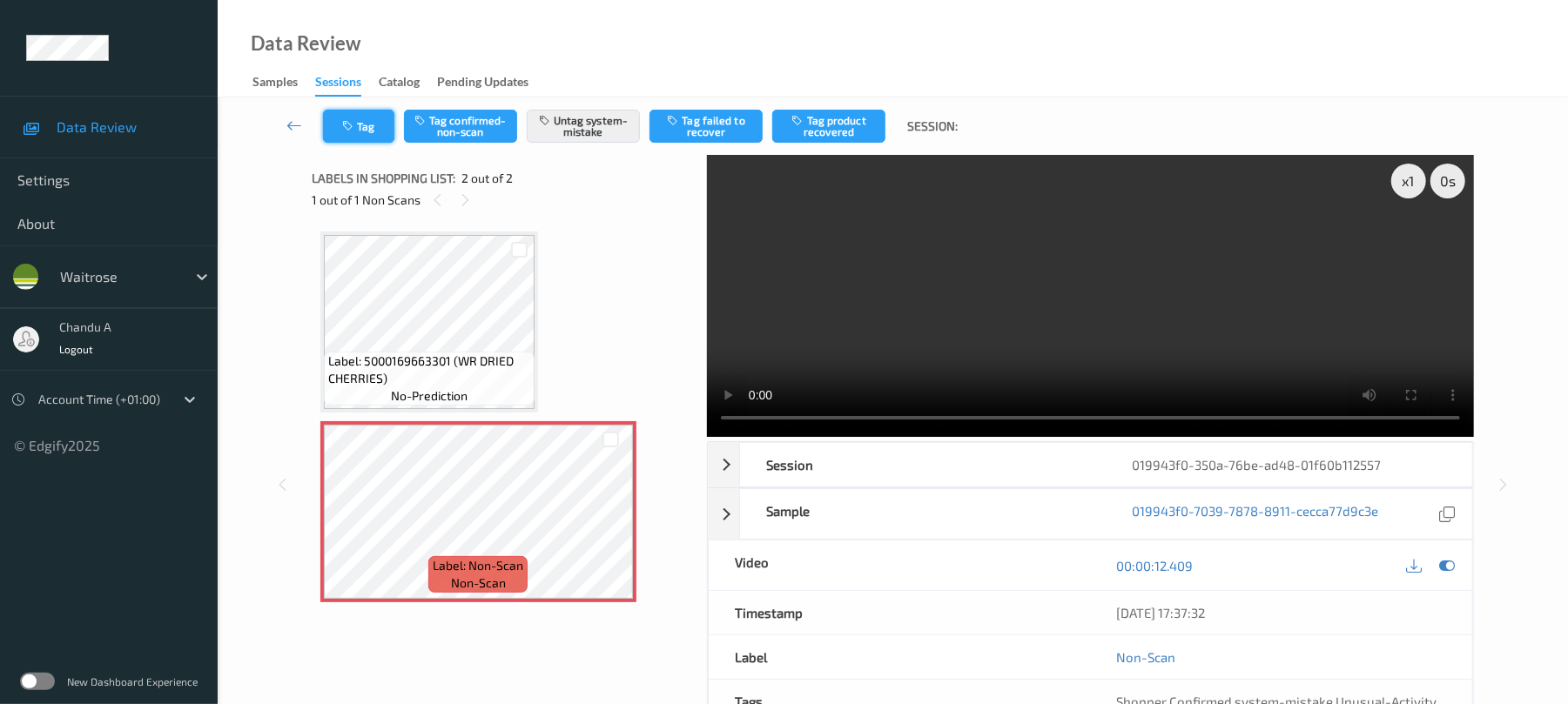
click at [344, 128] on icon "button" at bounding box center [350, 127] width 15 height 12
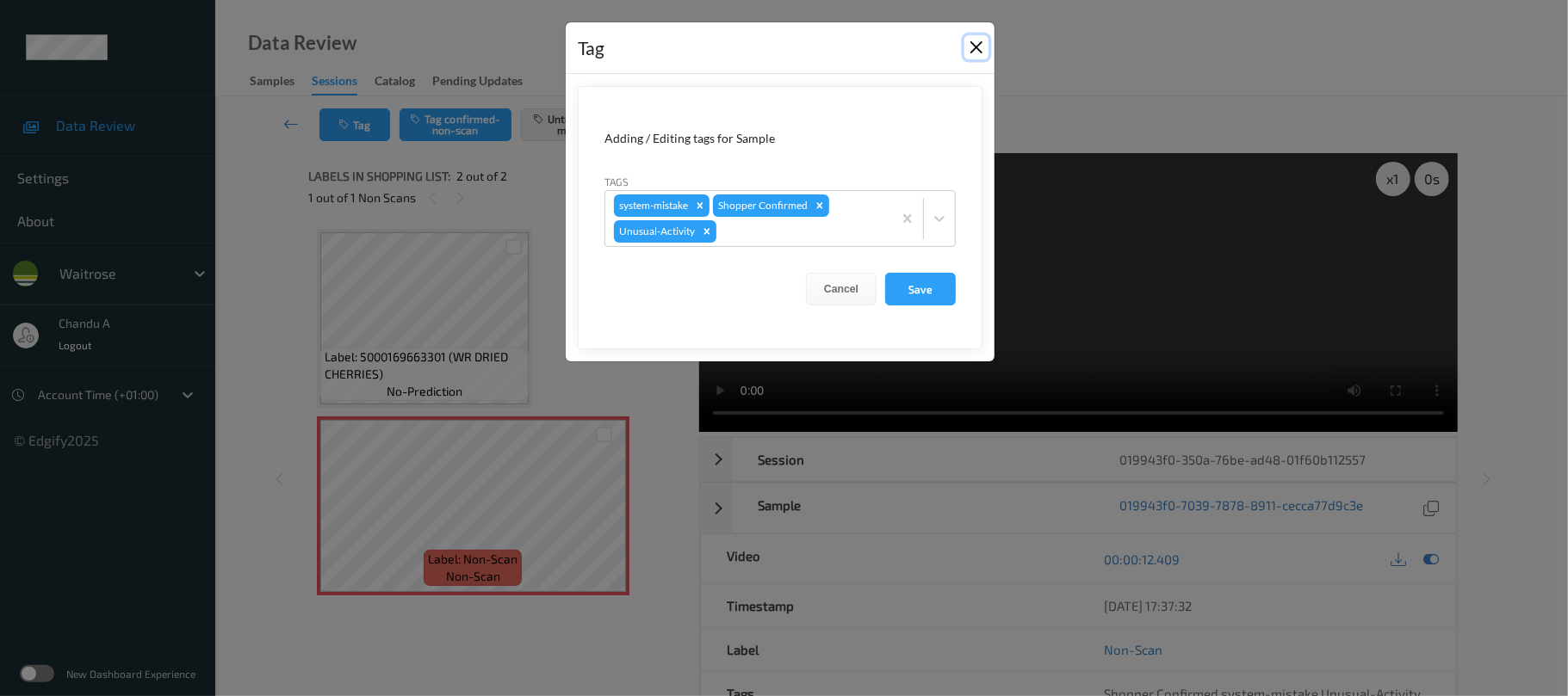
drag, startPoint x: 983, startPoint y: 49, endPoint x: 824, endPoint y: 11, distance: 163.5
click at [983, 49] on button "Close" at bounding box center [976, 47] width 24 height 24
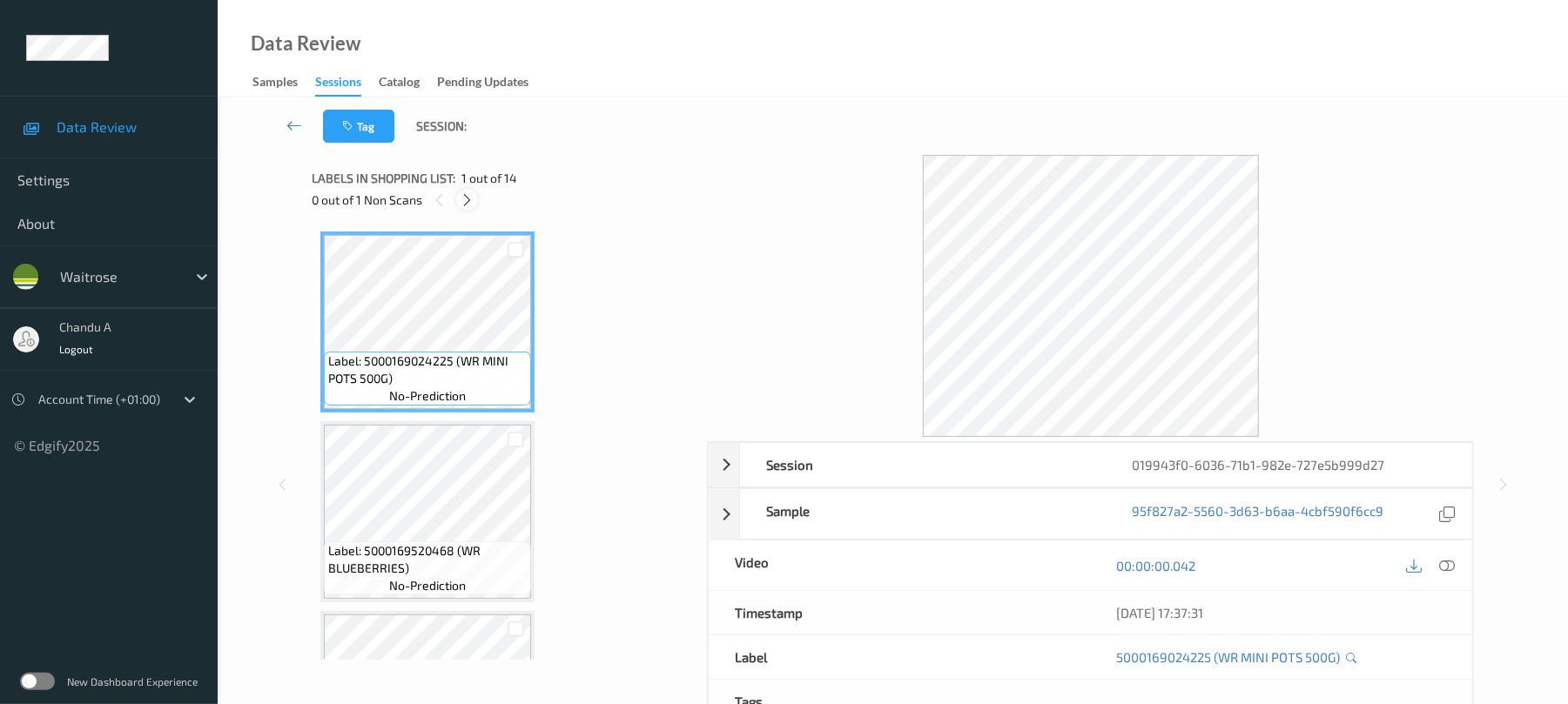
click at [464, 197] on icon at bounding box center [466, 201] width 15 height 16
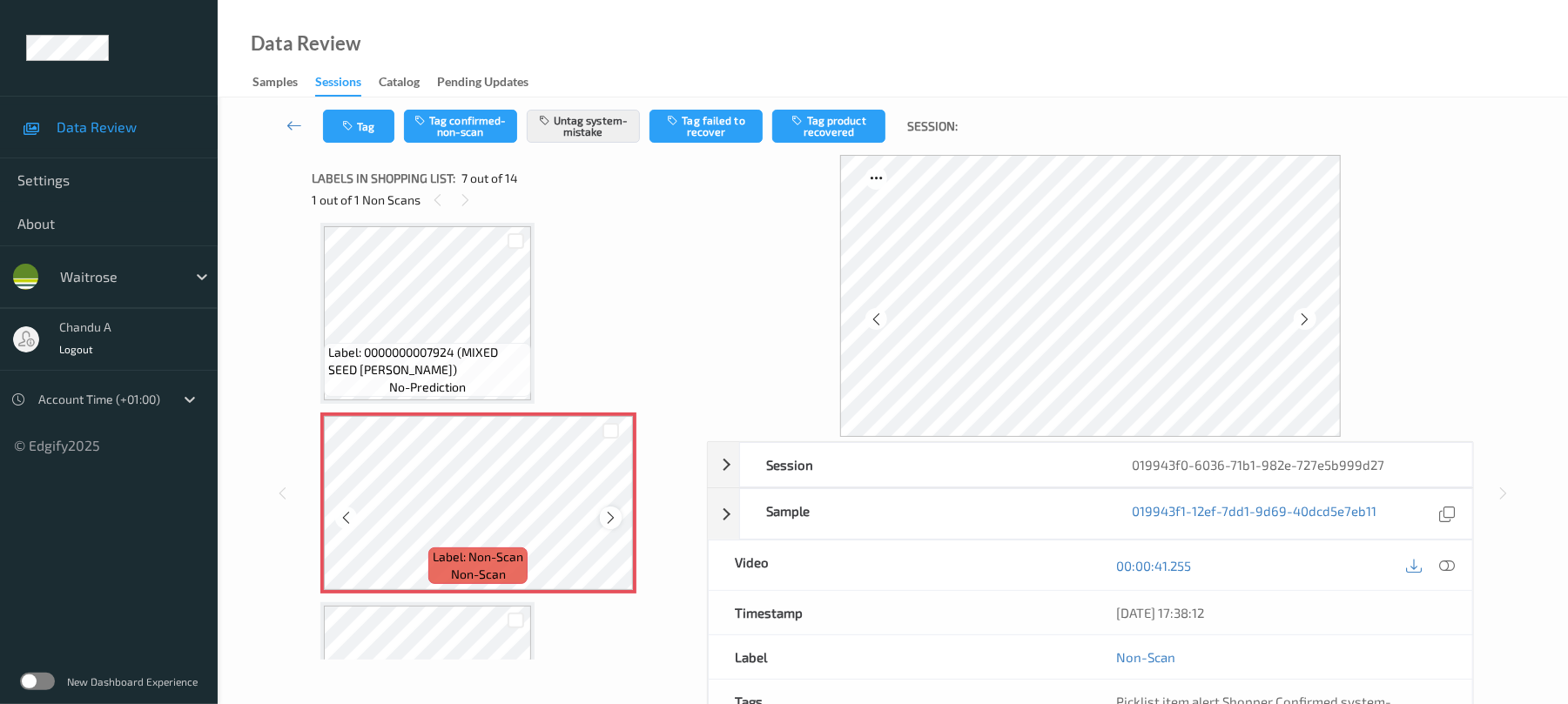
click at [609, 514] on icon at bounding box center [610, 518] width 15 height 16
click at [357, 120] on button "Tag" at bounding box center [359, 126] width 71 height 33
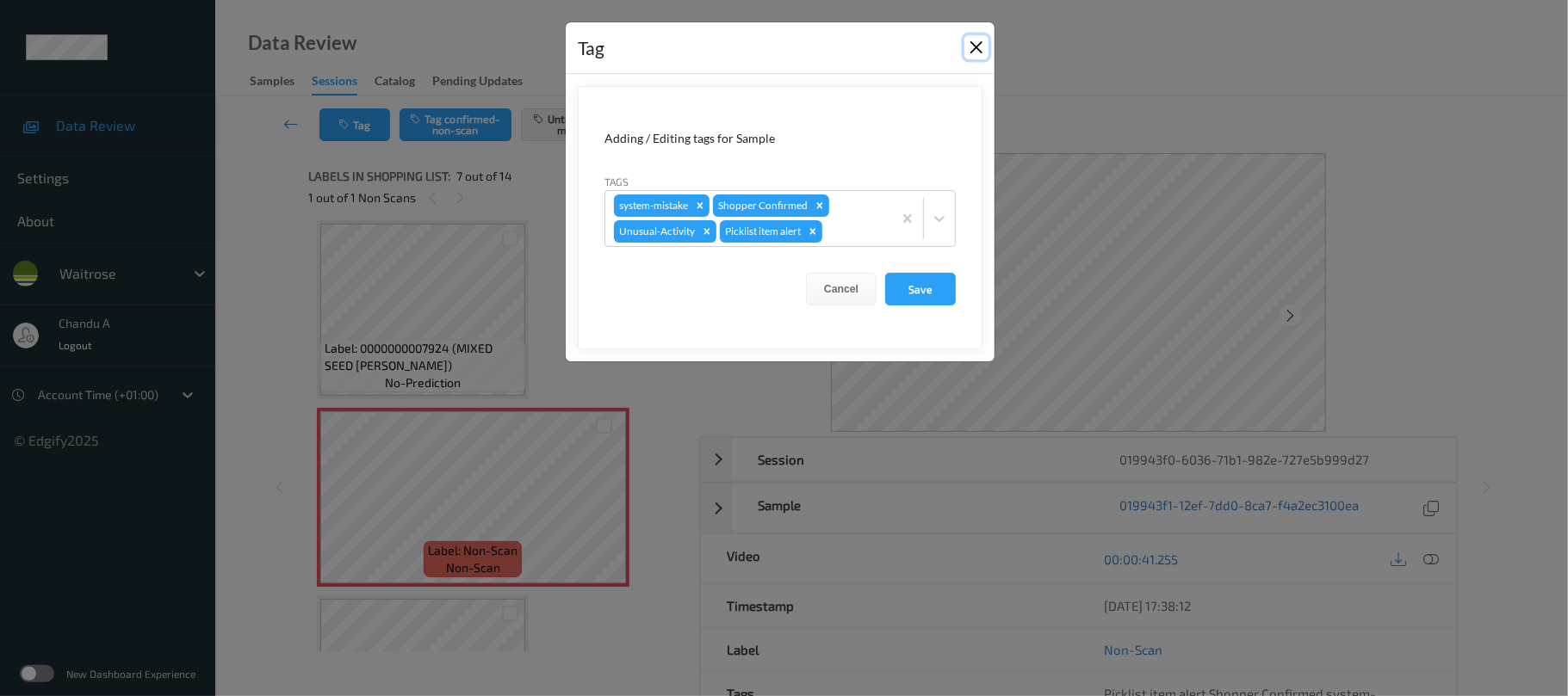
click at [983, 47] on button "Close" at bounding box center [976, 47] width 24 height 24
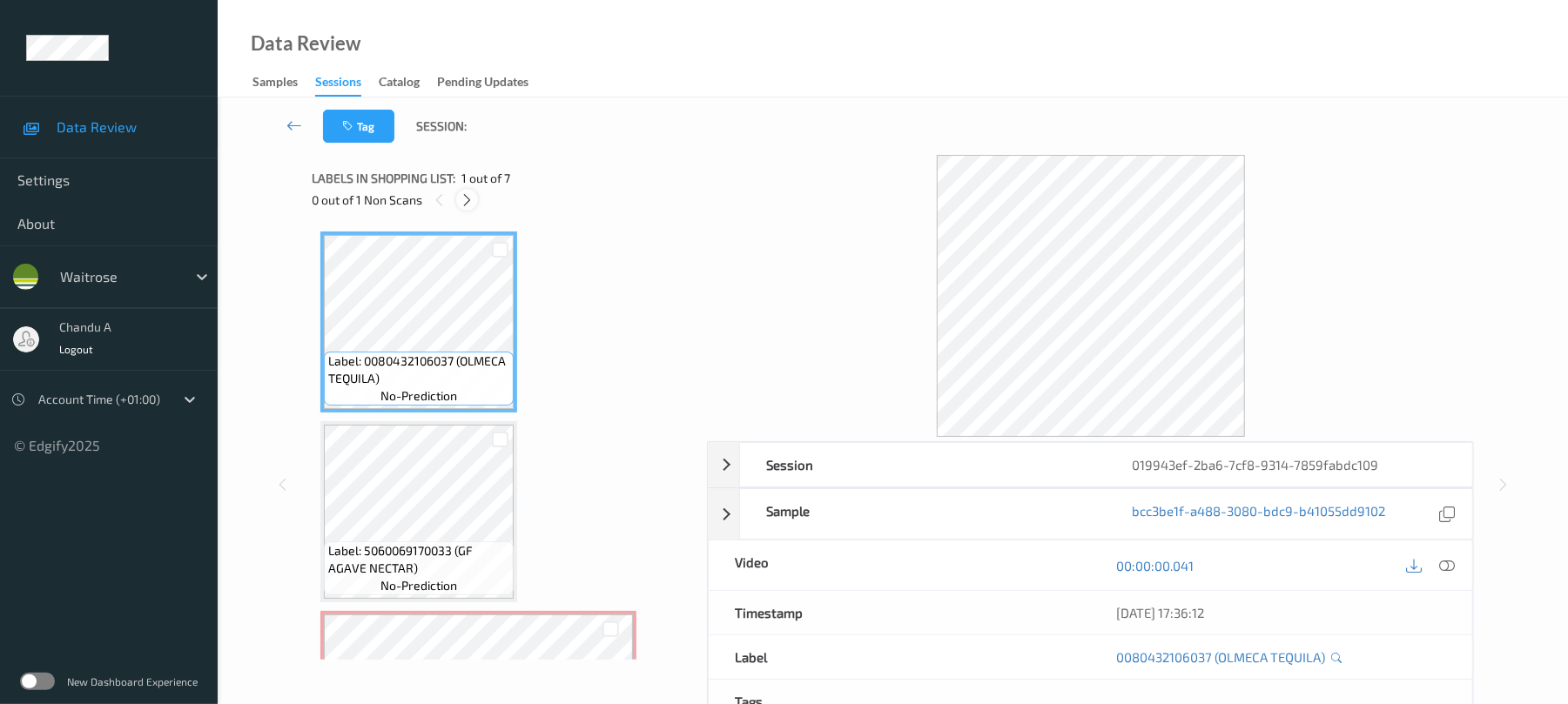
click at [474, 203] on icon at bounding box center [466, 201] width 15 height 16
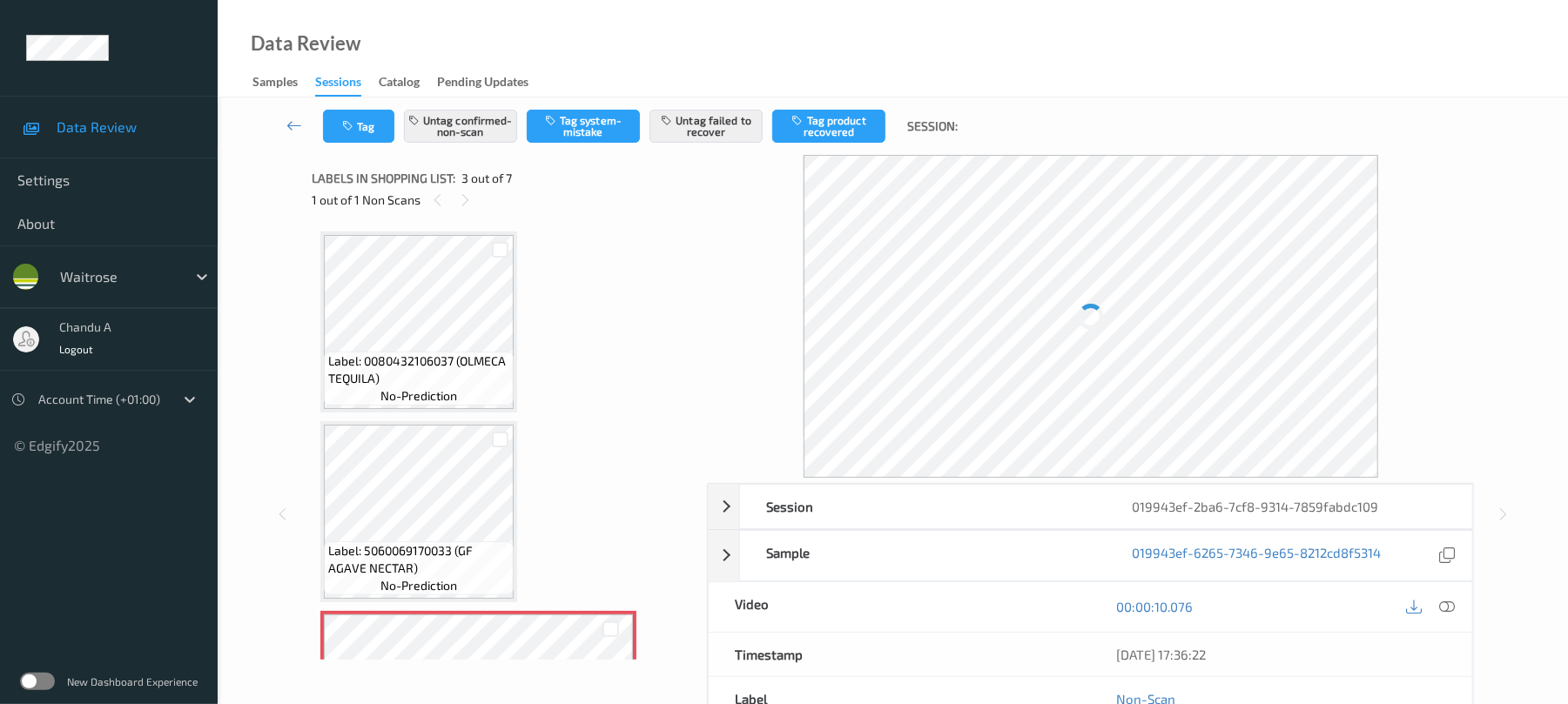
scroll to position [199, 0]
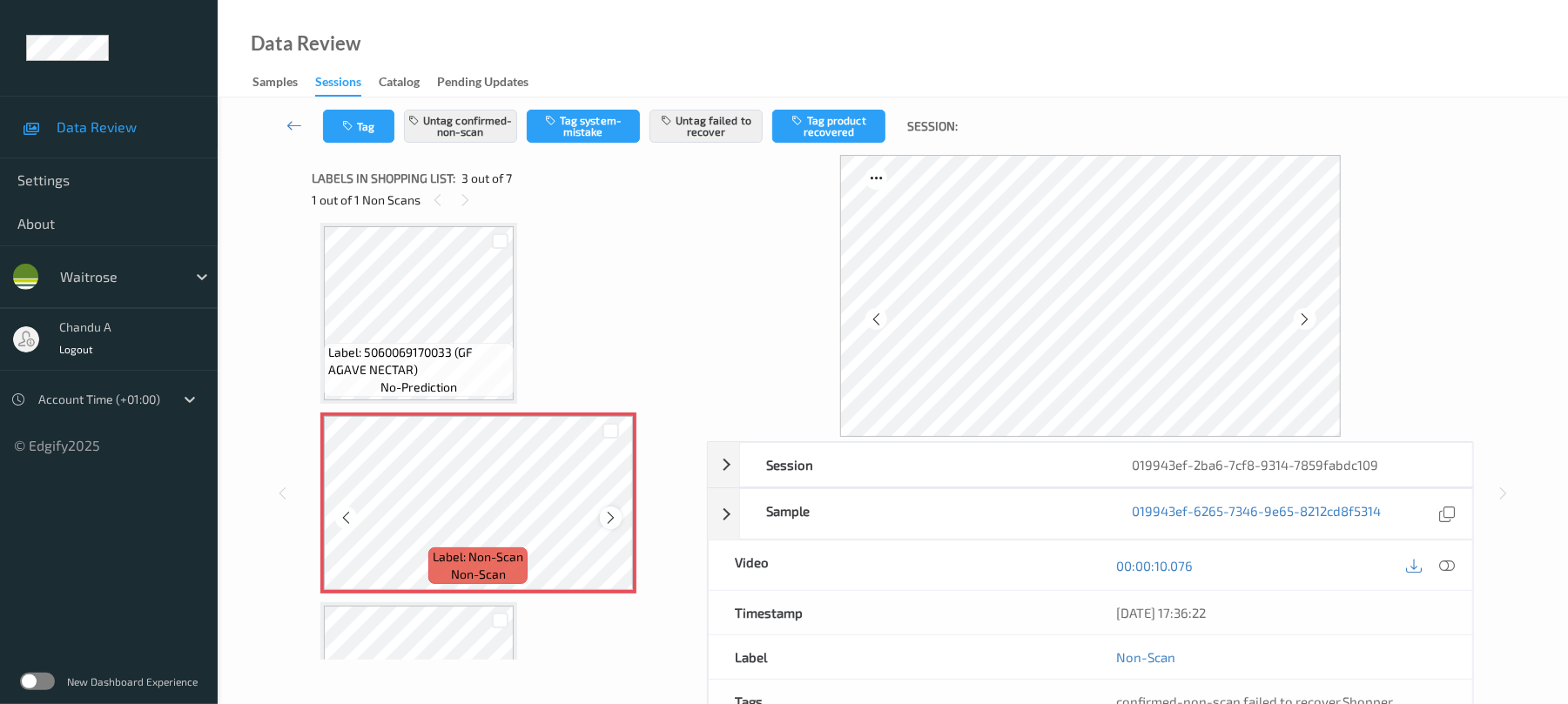
click at [604, 523] on icon at bounding box center [610, 518] width 15 height 16
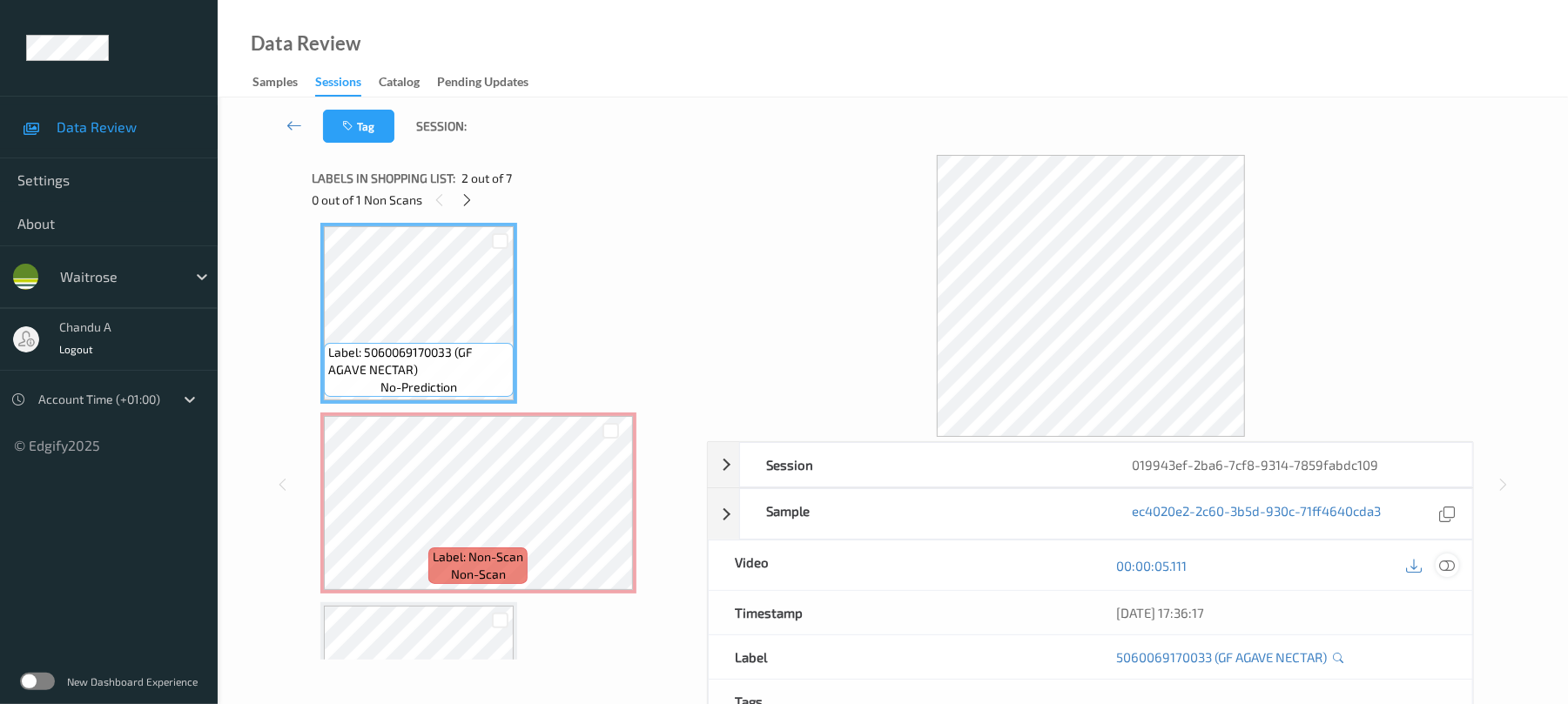
click at [1454, 567] on icon at bounding box center [1448, 567] width 16 height 16
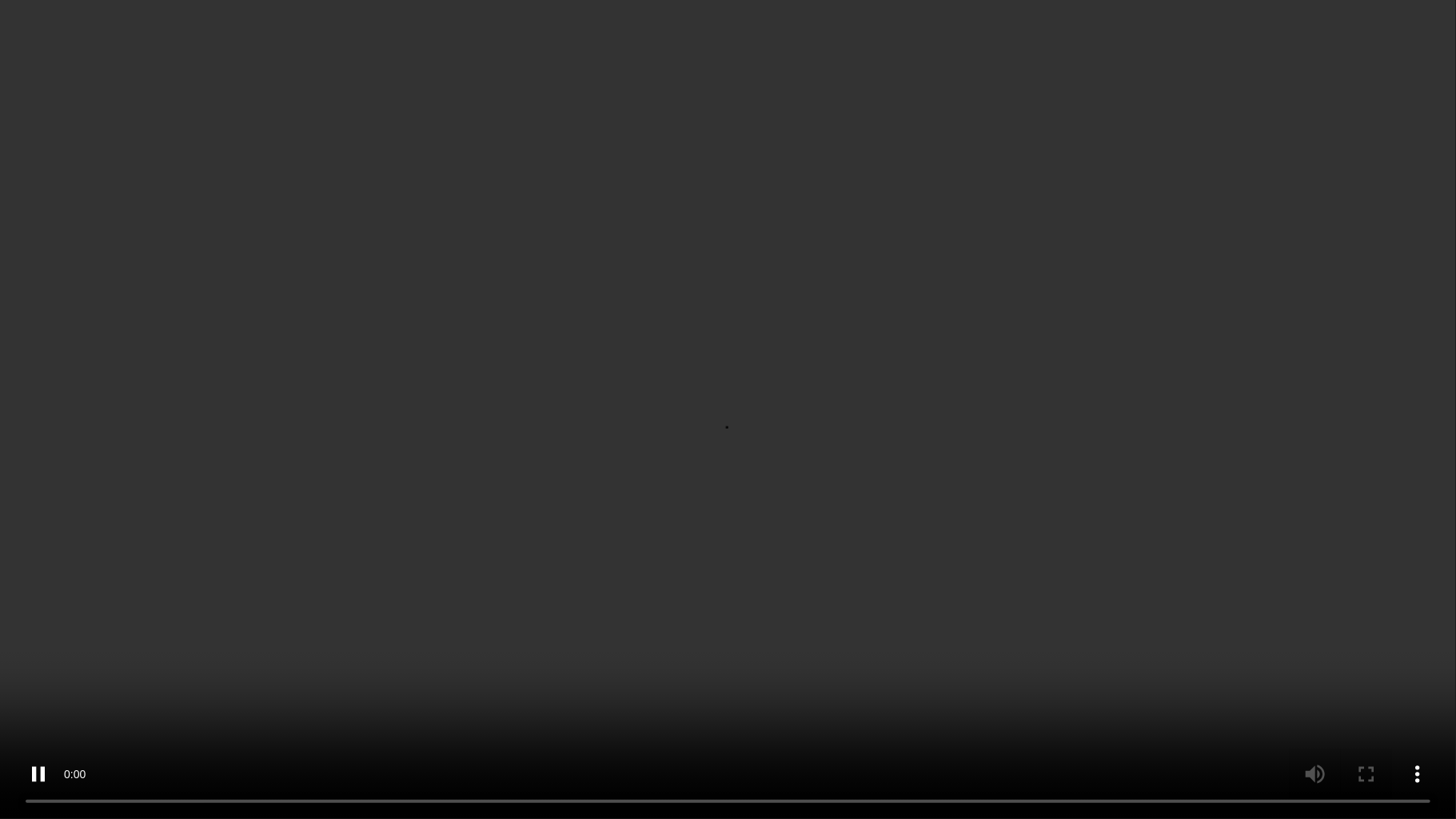
click at [701, 394] on video at bounding box center [728, 409] width 1456 height 819
click at [746, 392] on video at bounding box center [728, 409] width 1456 height 819
click at [515, 343] on video at bounding box center [728, 409] width 1456 height 819
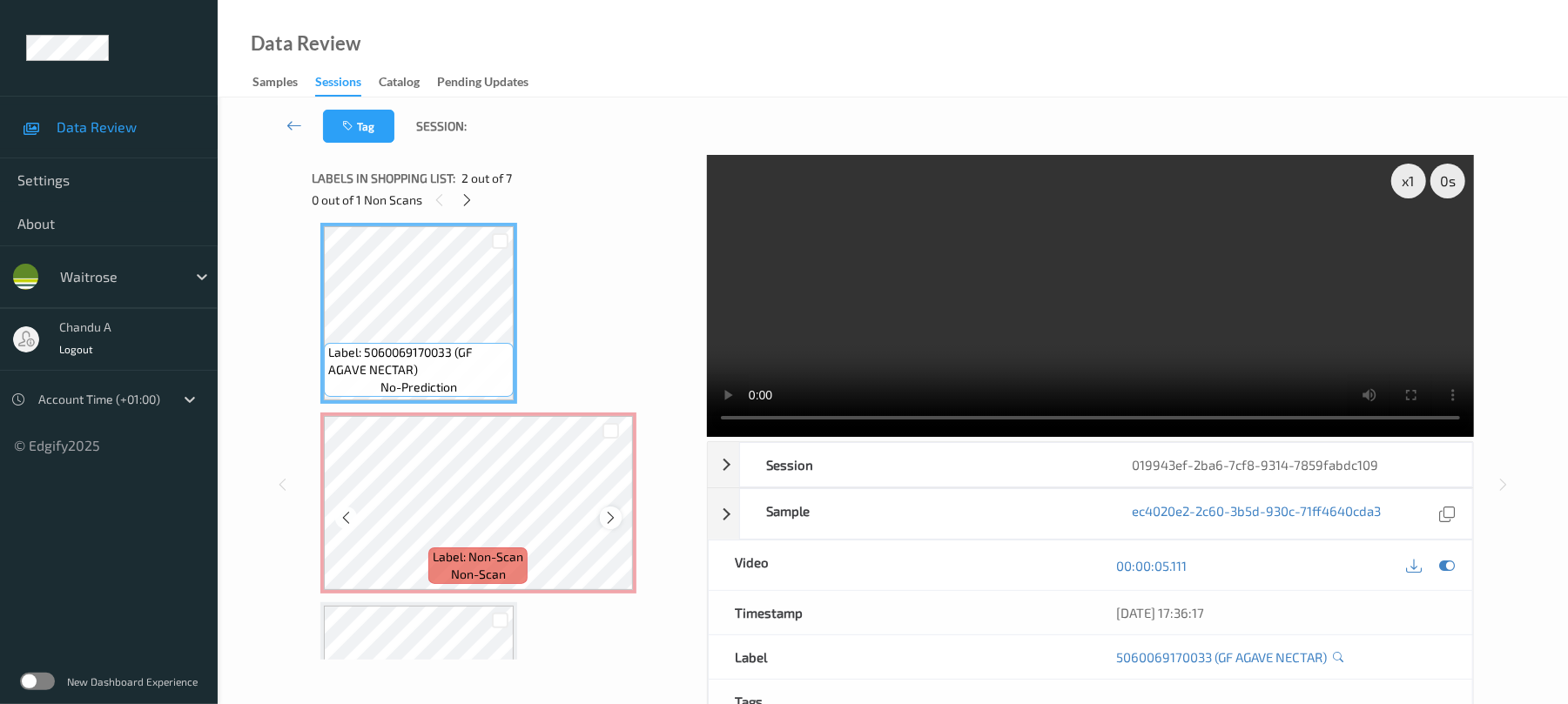
click at [610, 523] on icon at bounding box center [610, 518] width 15 height 16
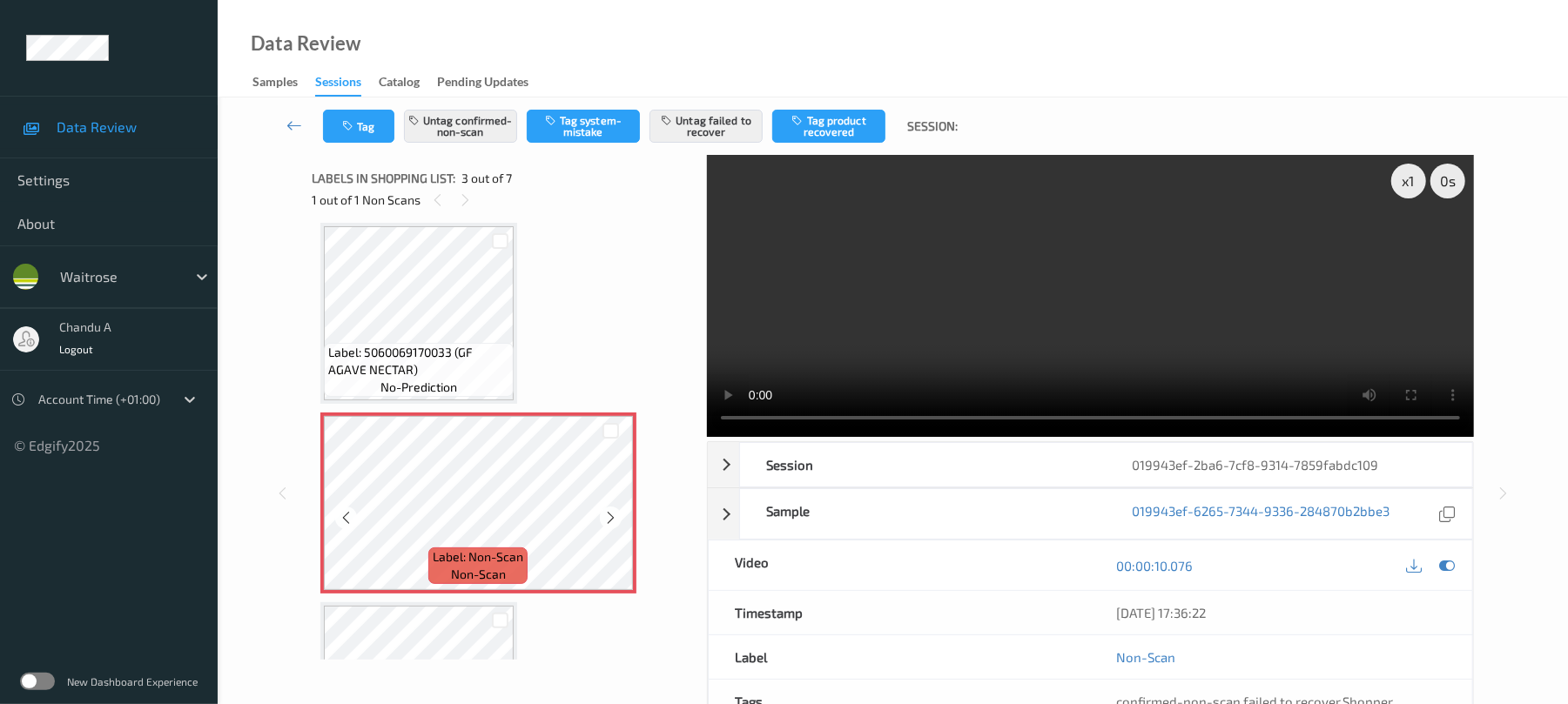
click at [610, 523] on icon at bounding box center [610, 518] width 15 height 16
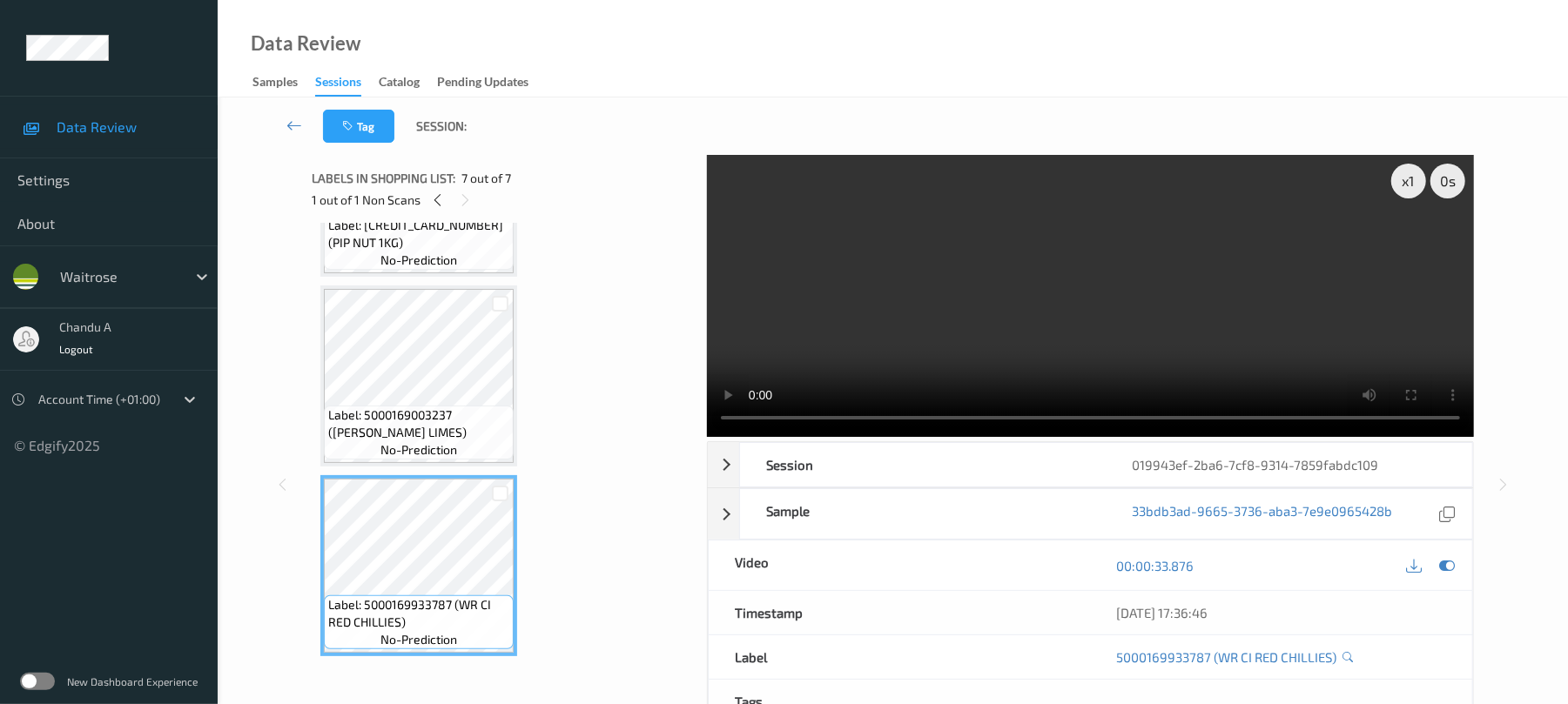
scroll to position [899, 0]
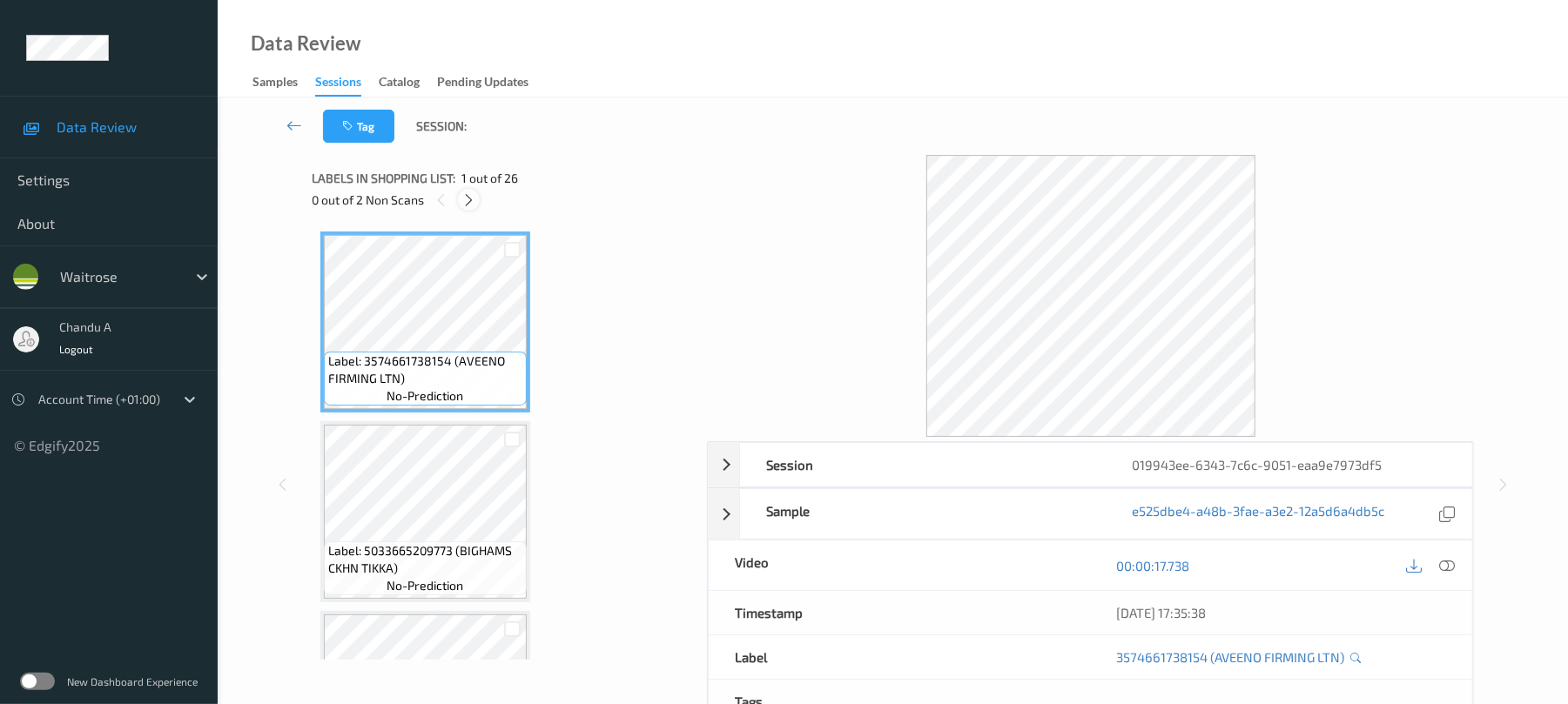
click at [472, 203] on icon at bounding box center [468, 201] width 15 height 16
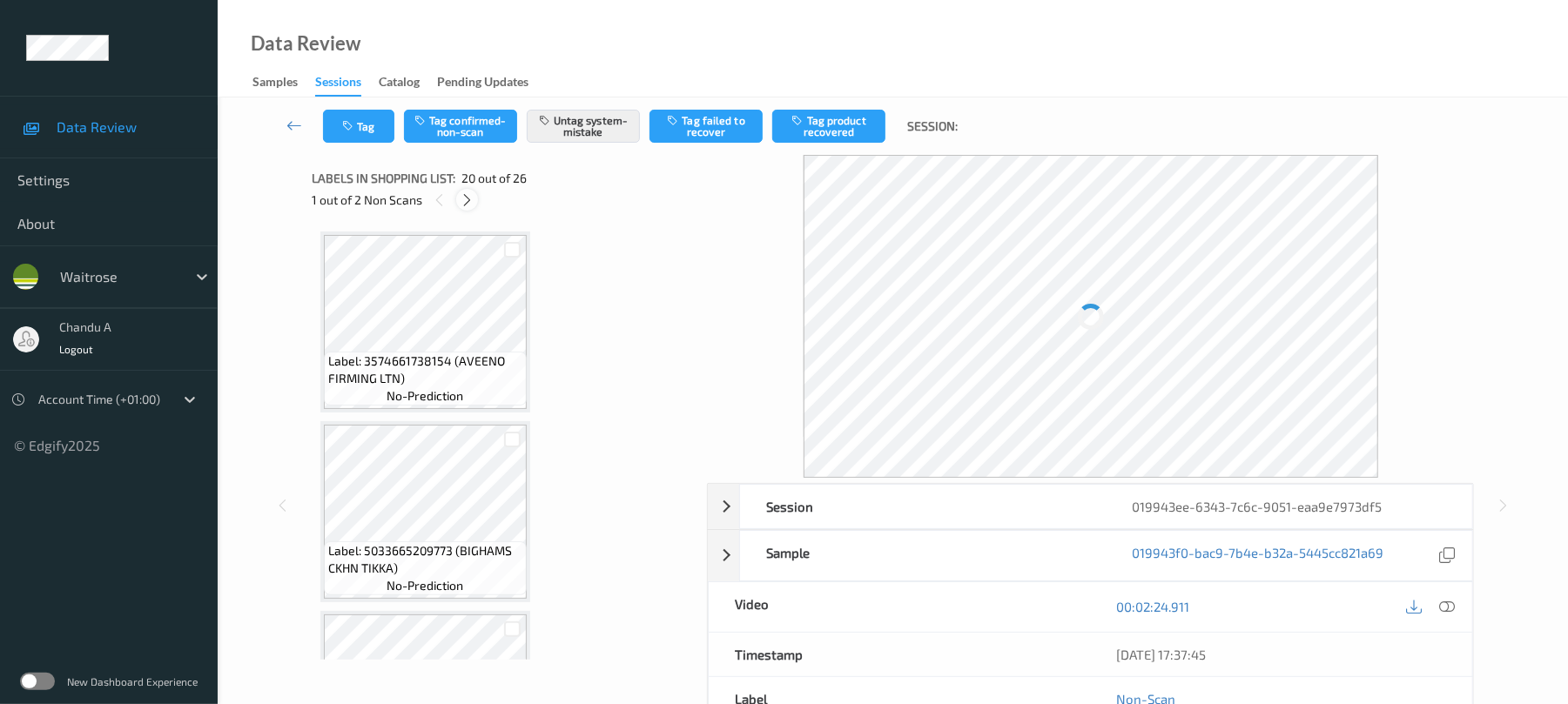
scroll to position [3425, 0]
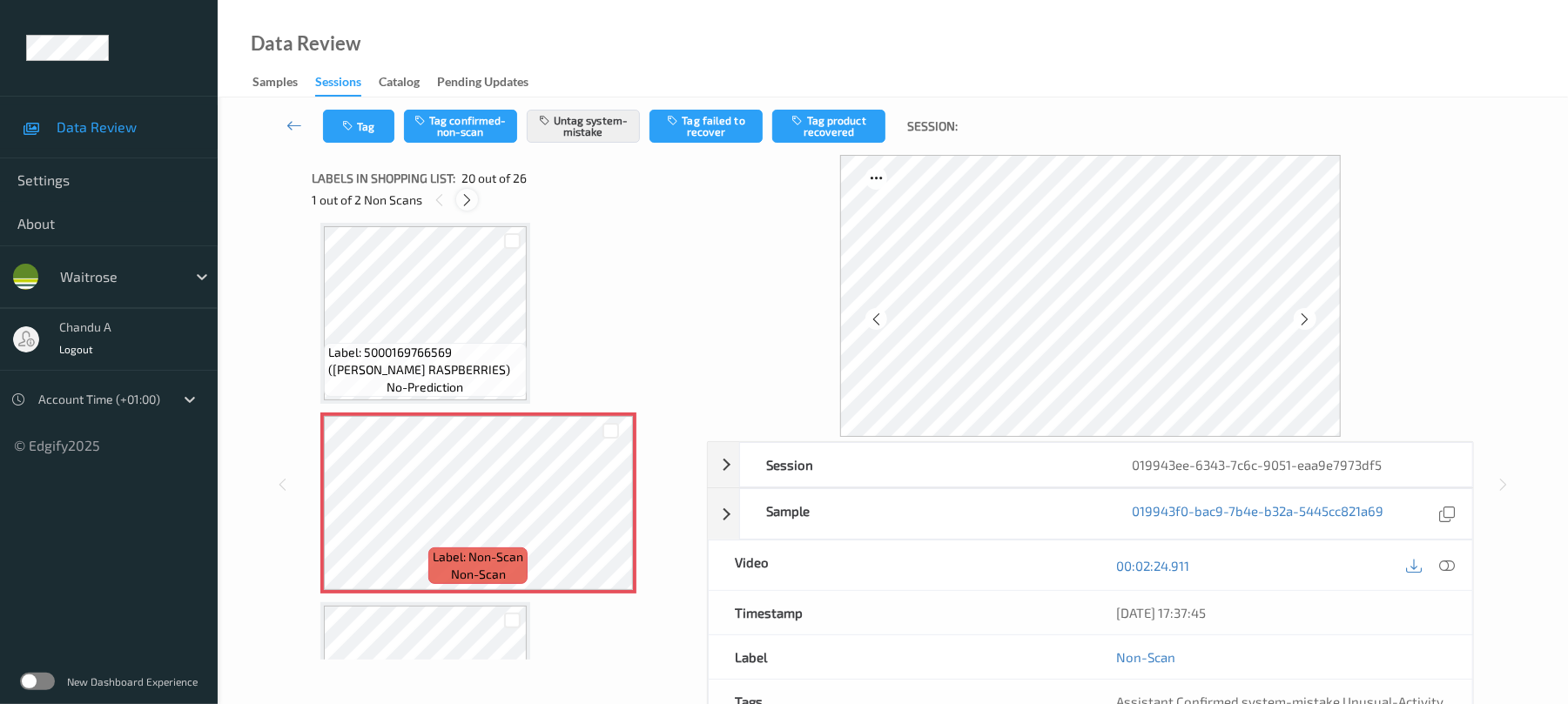
click at [468, 206] on icon at bounding box center [466, 201] width 15 height 16
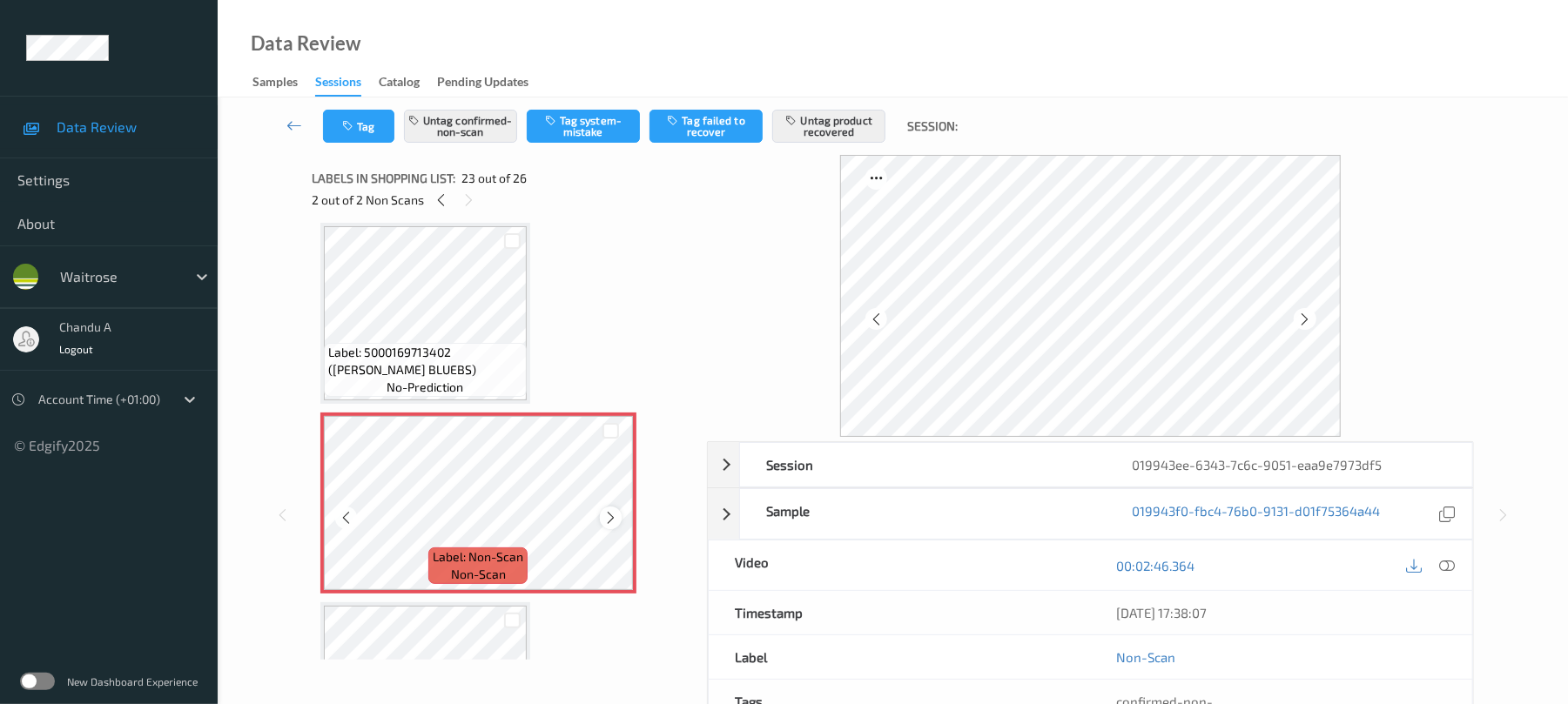
click at [616, 519] on icon at bounding box center [610, 518] width 15 height 16
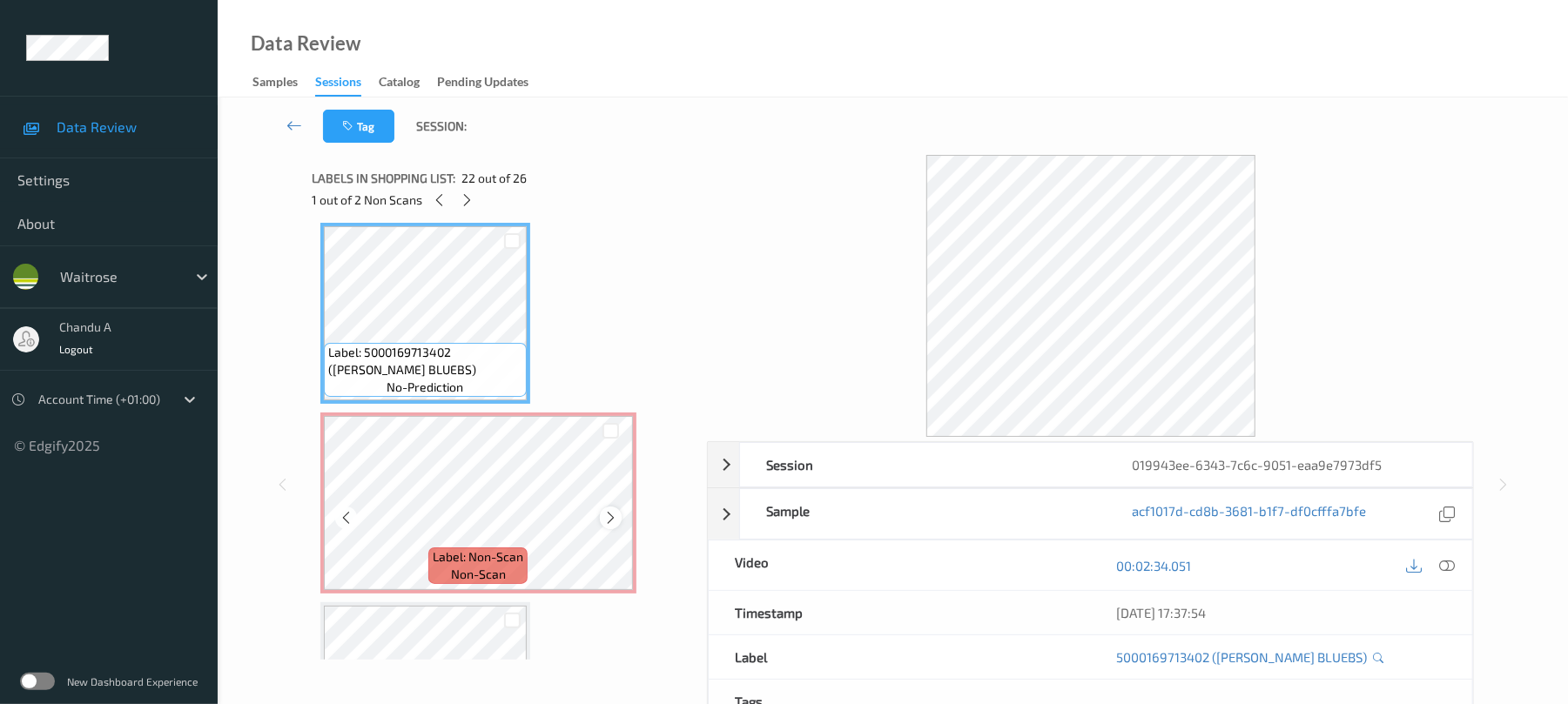
click at [610, 516] on icon at bounding box center [610, 518] width 15 height 16
click at [1449, 562] on icon at bounding box center [1448, 567] width 16 height 16
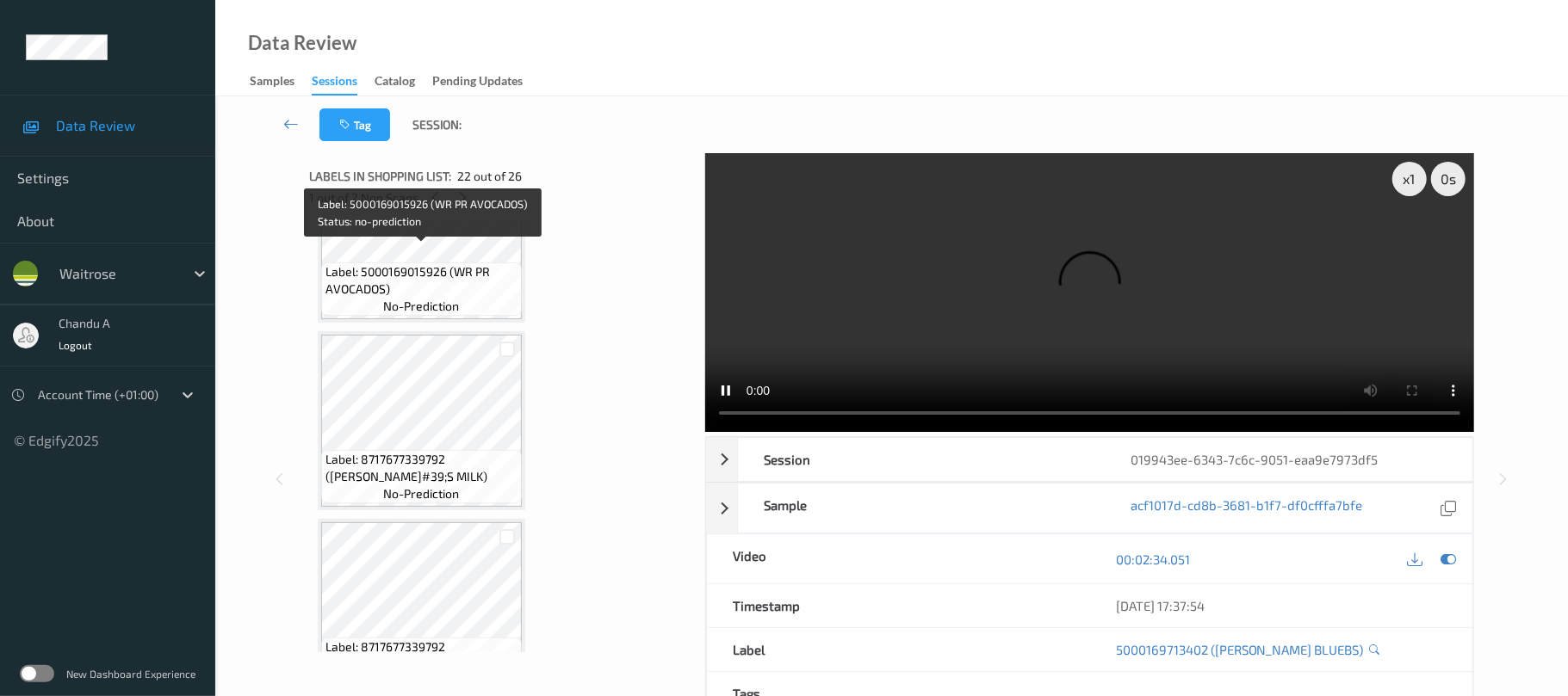
scroll to position [2916, 0]
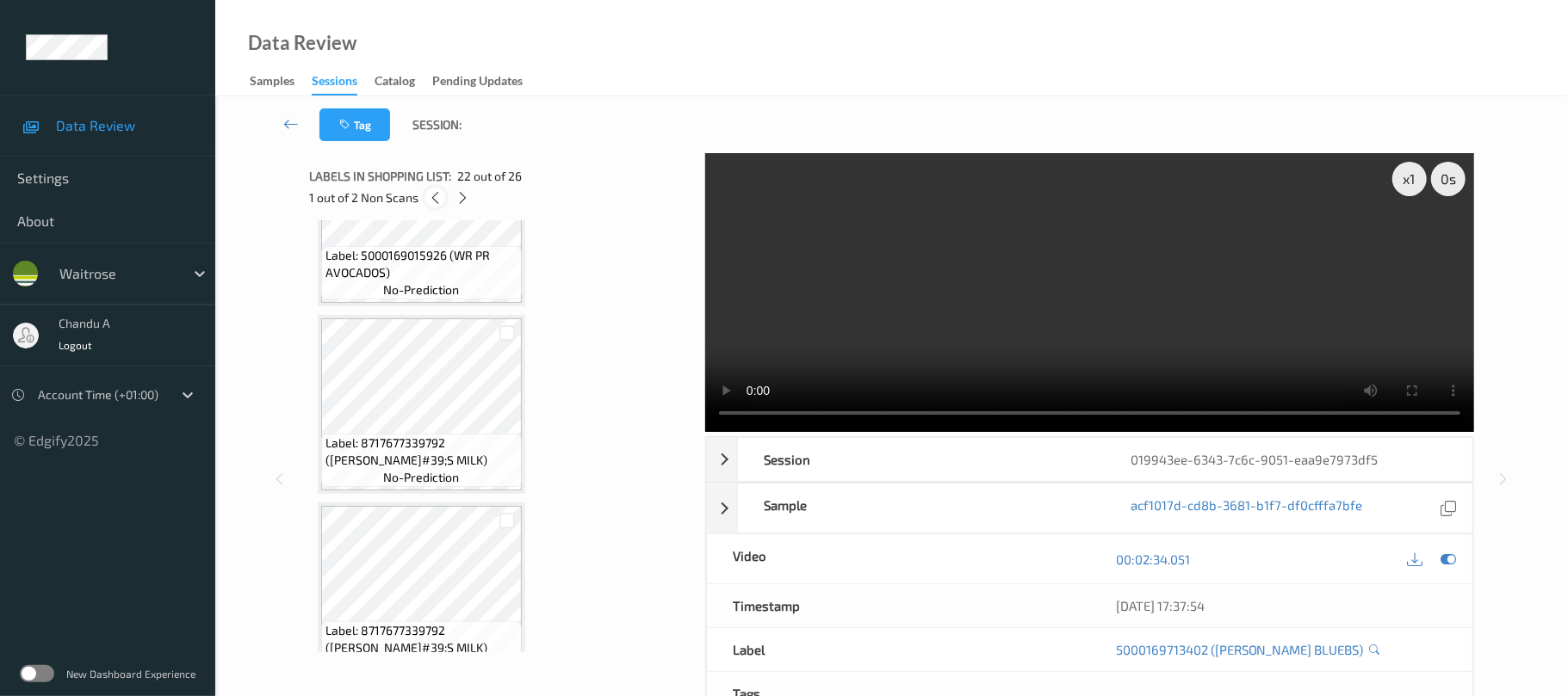
click at [434, 195] on icon at bounding box center [435, 198] width 15 height 16
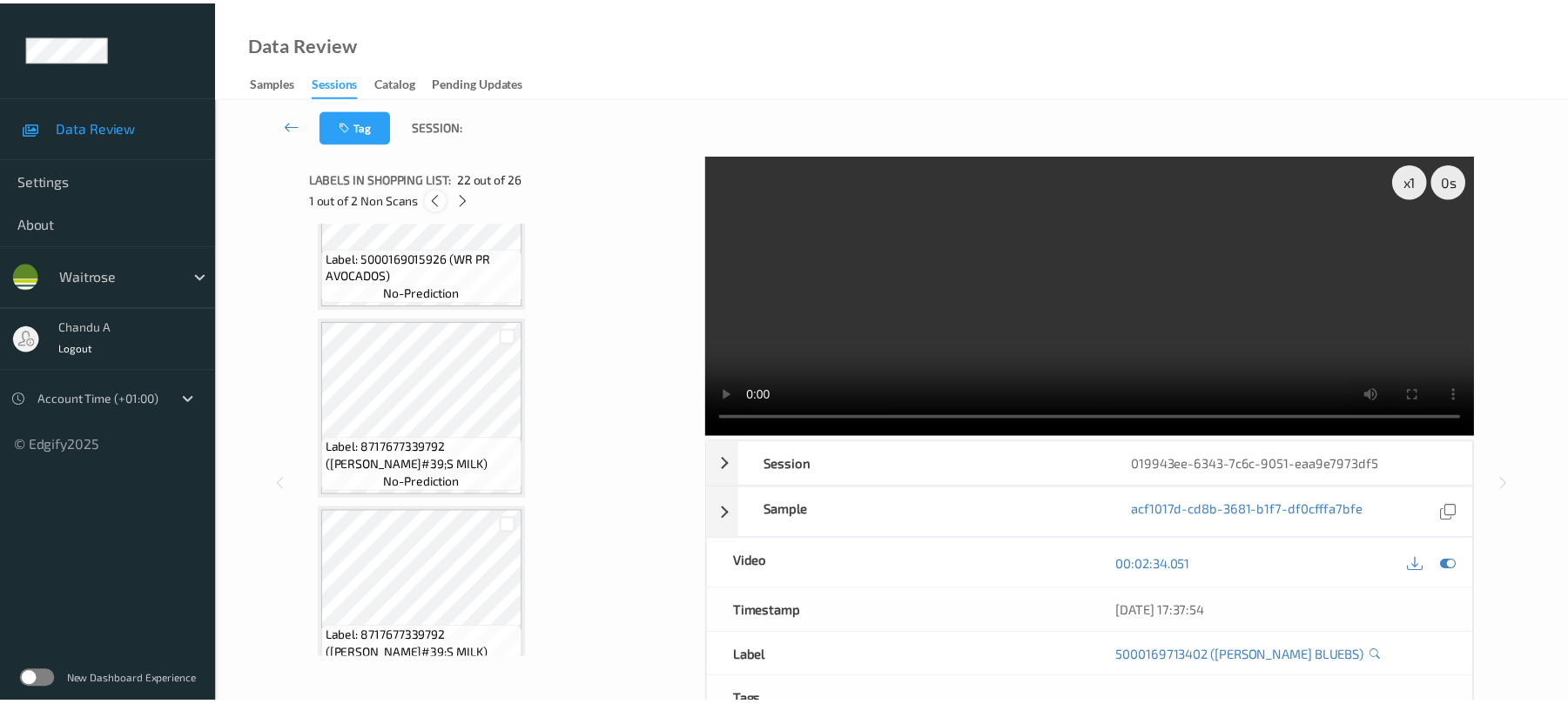
scroll to position [3425, 0]
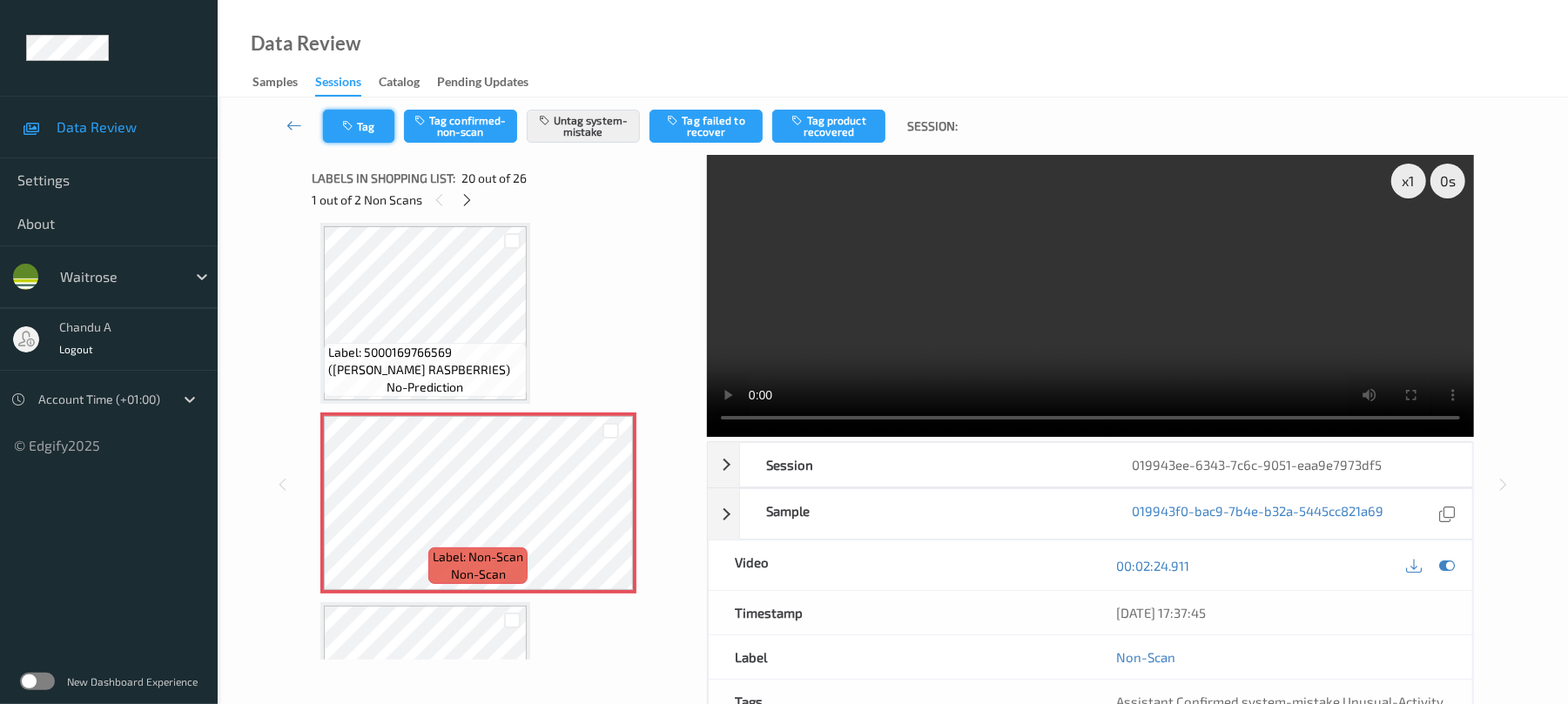
click at [367, 132] on button "Tag" at bounding box center [359, 126] width 71 height 33
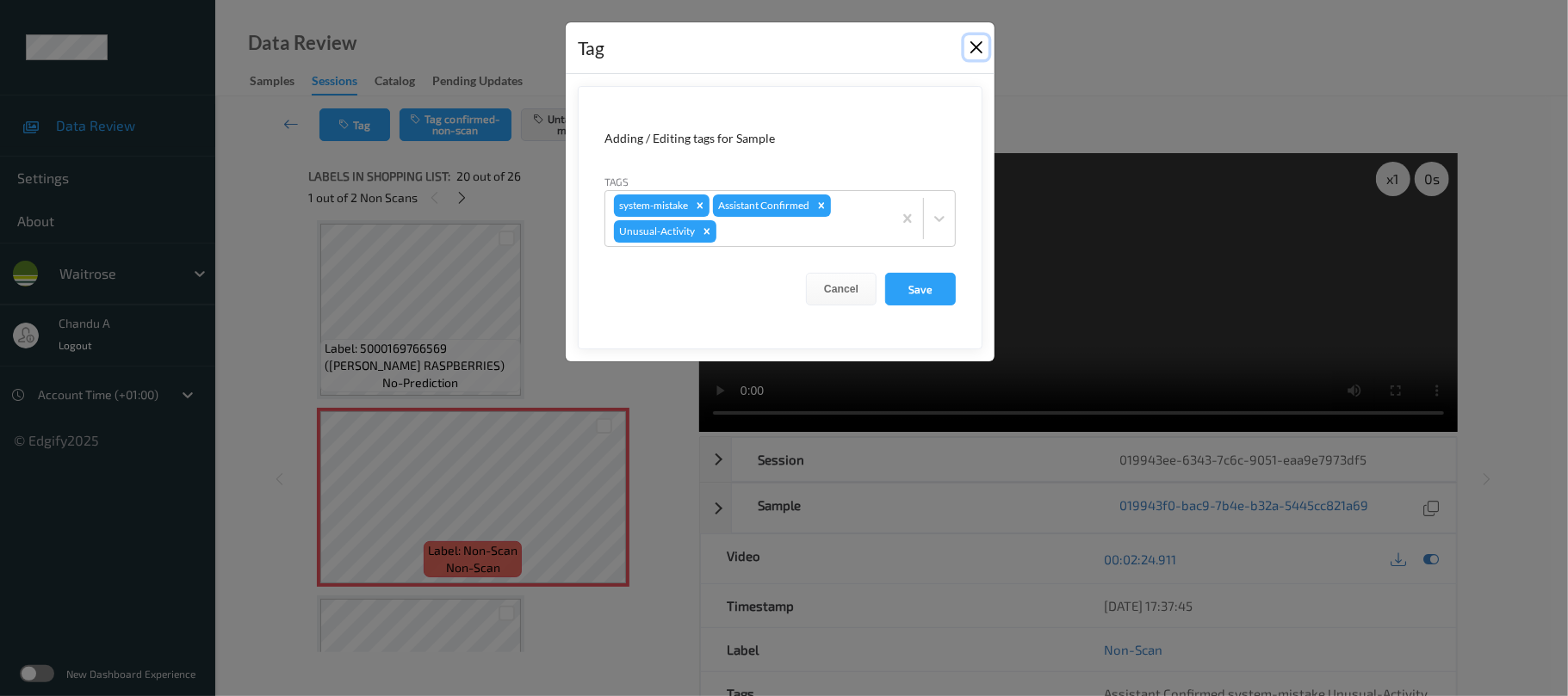
click at [983, 45] on button "Close" at bounding box center [976, 47] width 24 height 24
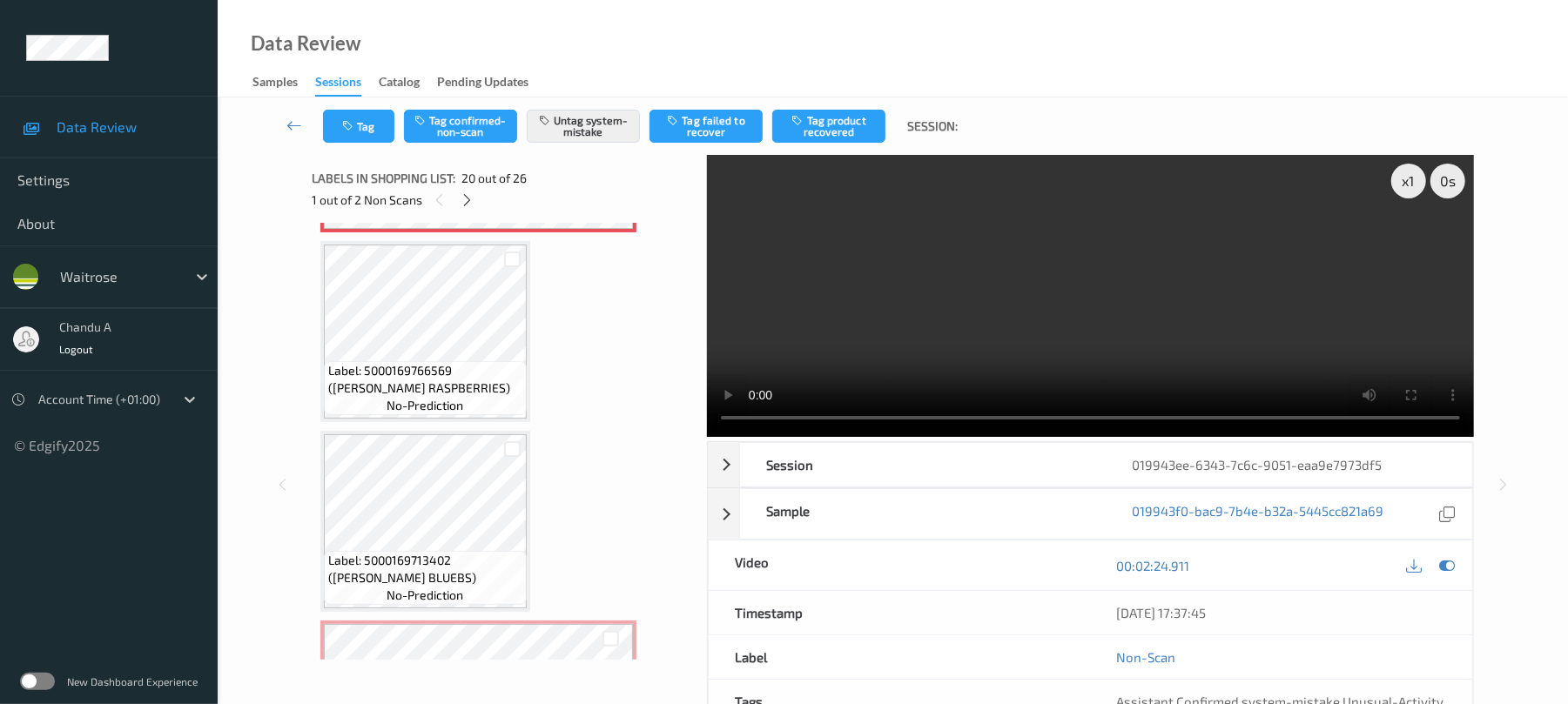
scroll to position [3773, 0]
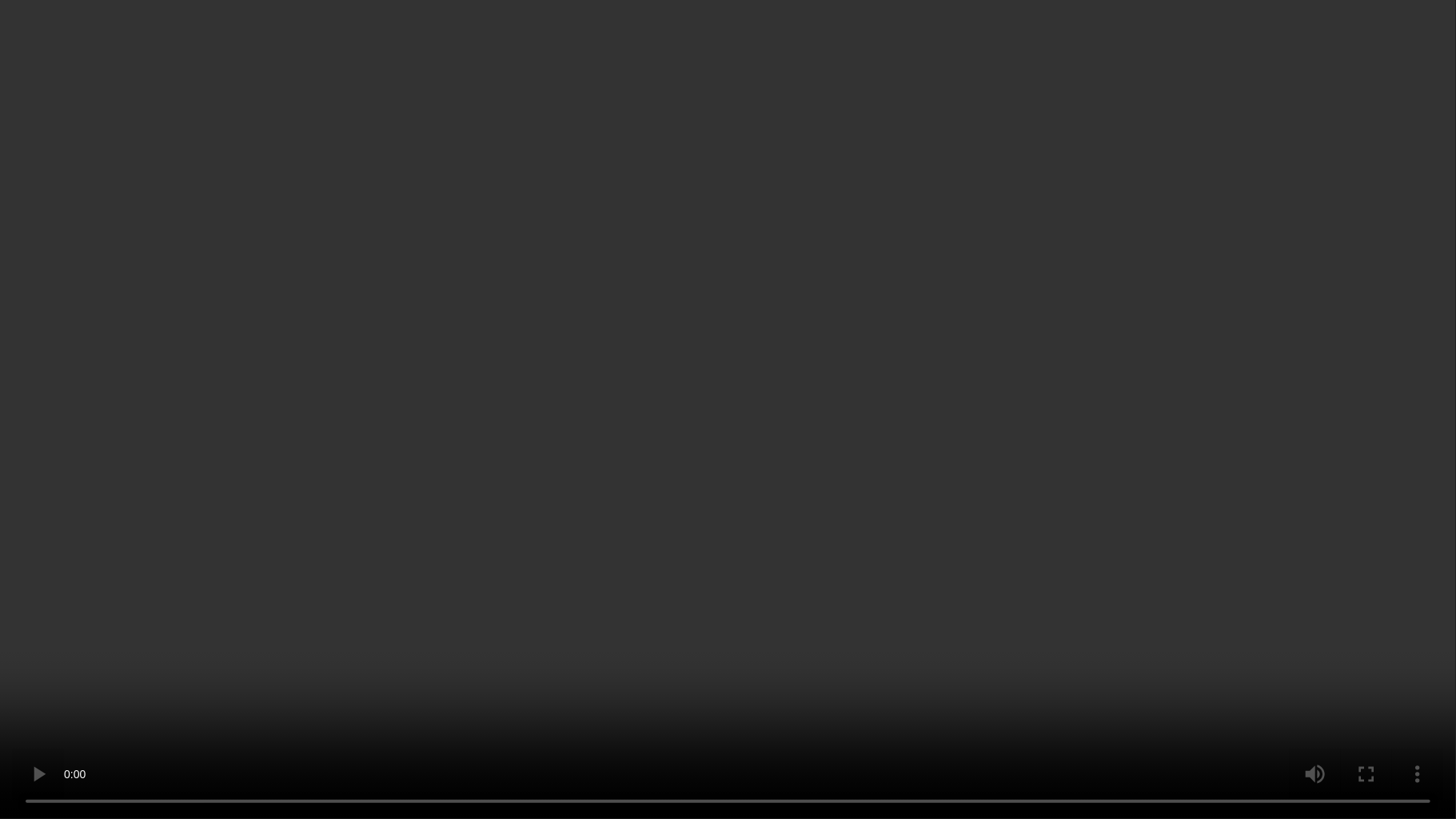
click at [1023, 321] on video at bounding box center [728, 409] width 1456 height 819
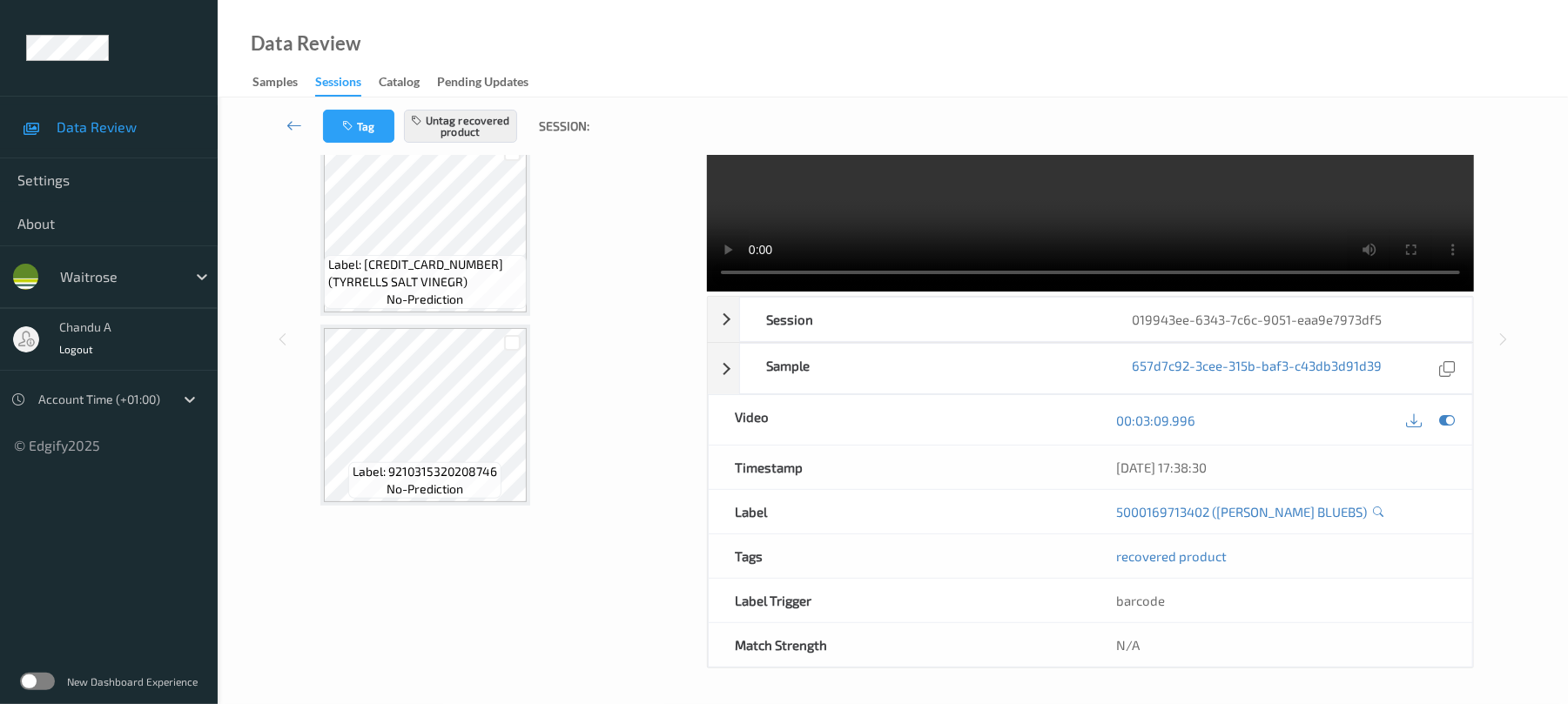
scroll to position [150, 0]
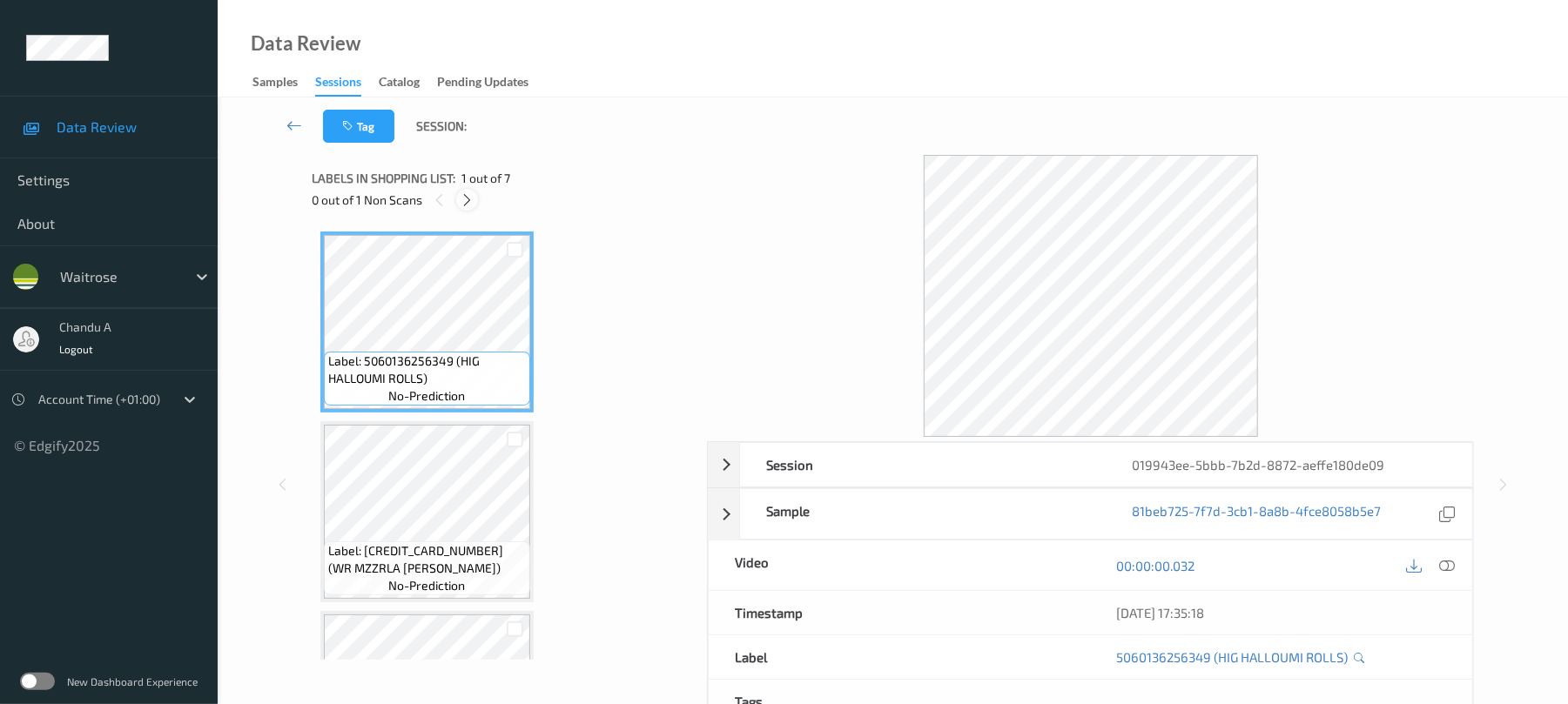
click at [475, 199] on icon at bounding box center [466, 201] width 15 height 16
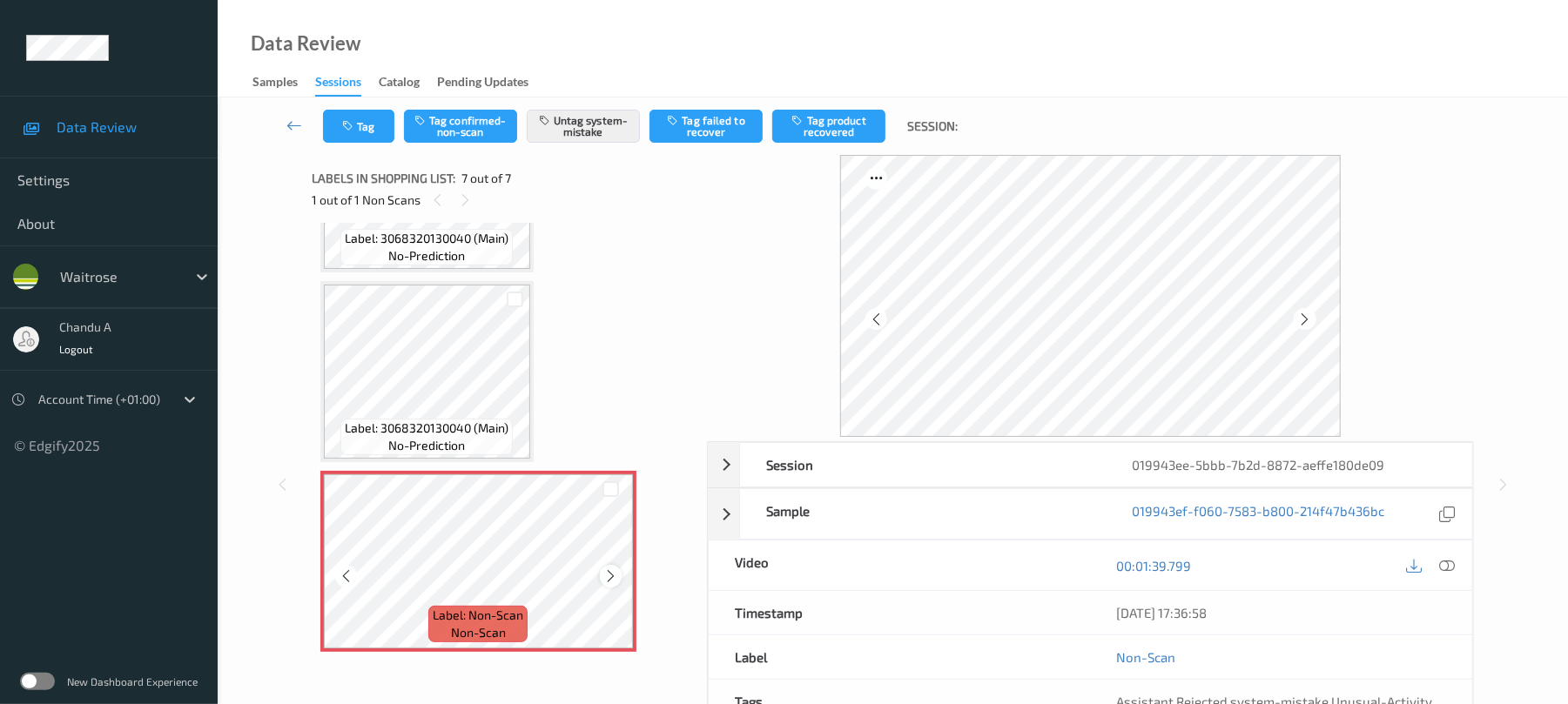
click at [613, 572] on icon at bounding box center [610, 576] width 15 height 16
click at [604, 576] on icon at bounding box center [610, 576] width 15 height 16
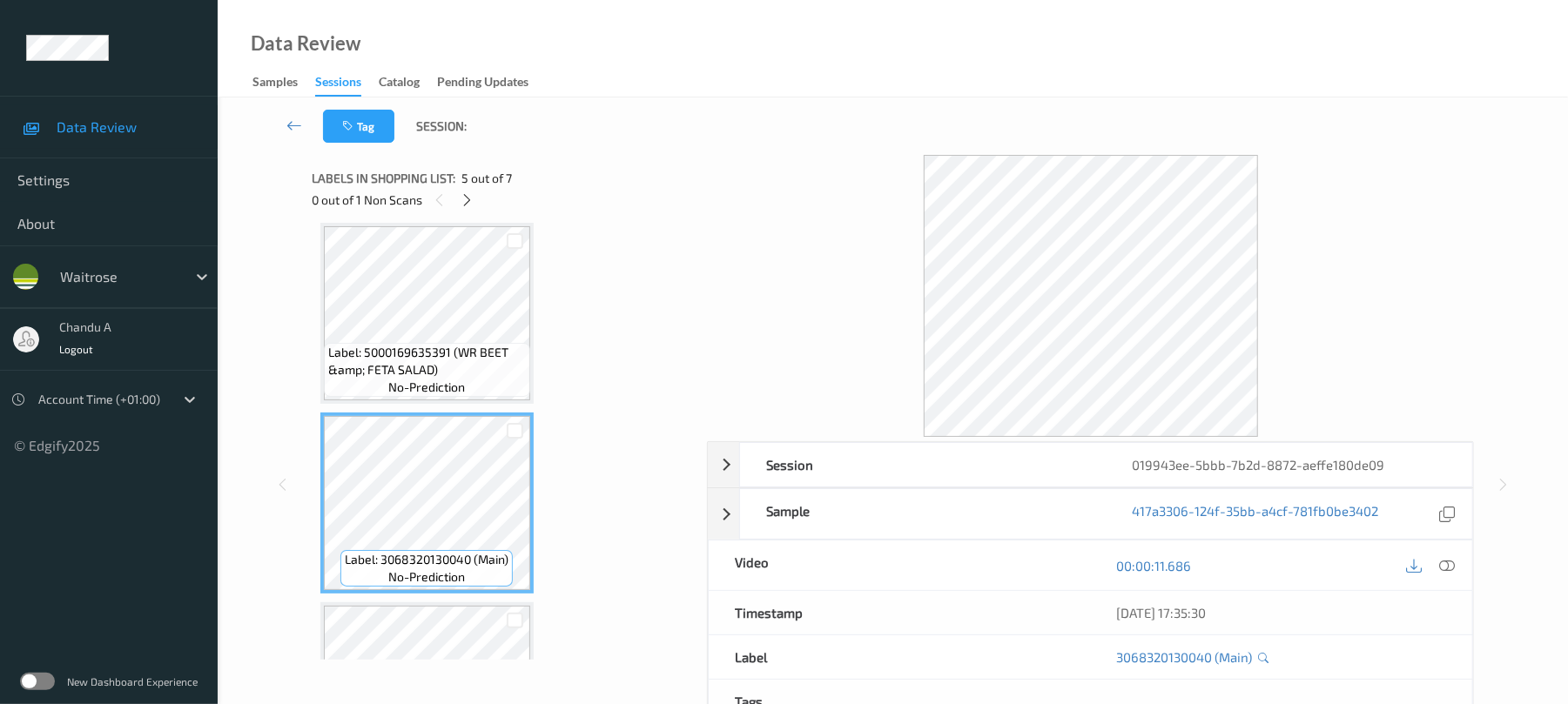
scroll to position [551, 0]
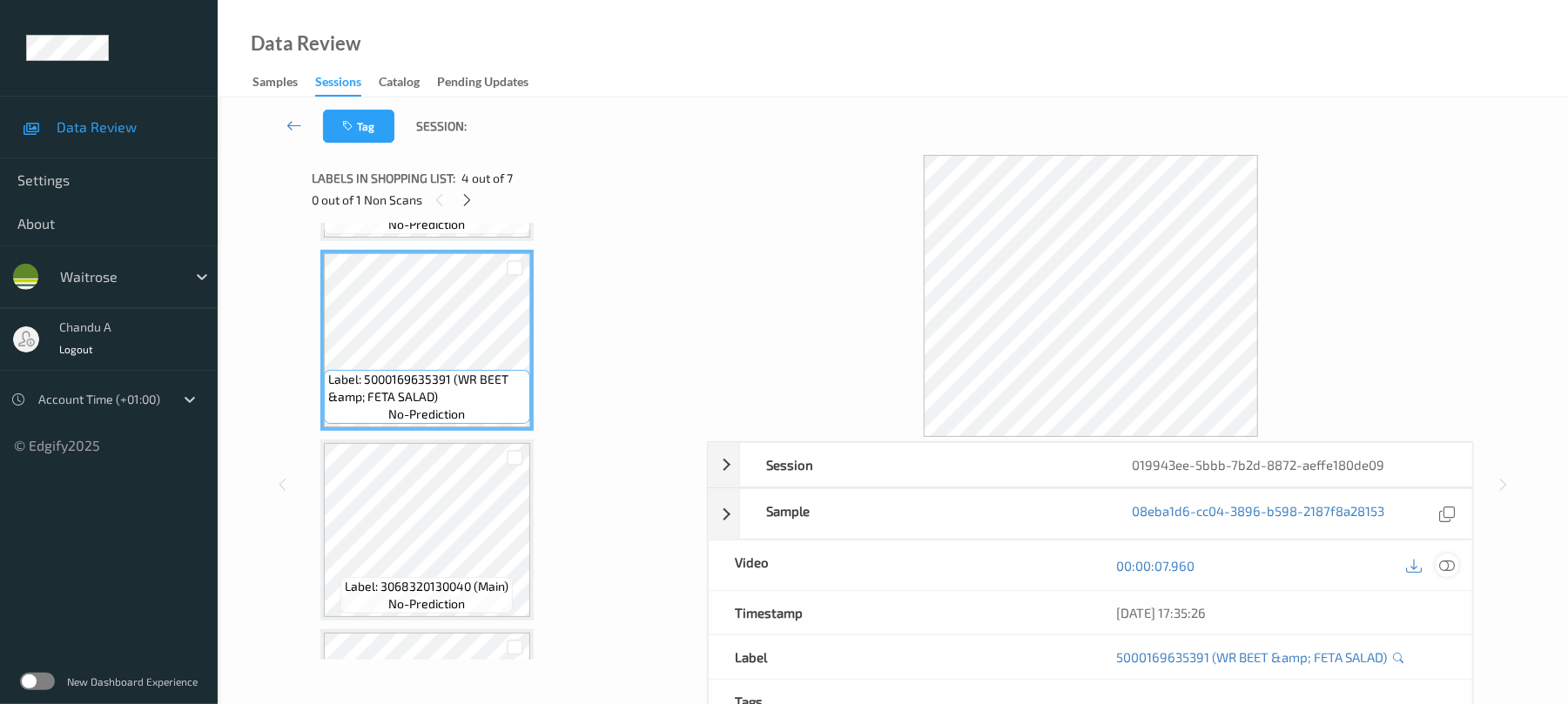
click at [1449, 560] on icon at bounding box center [1448, 567] width 16 height 16
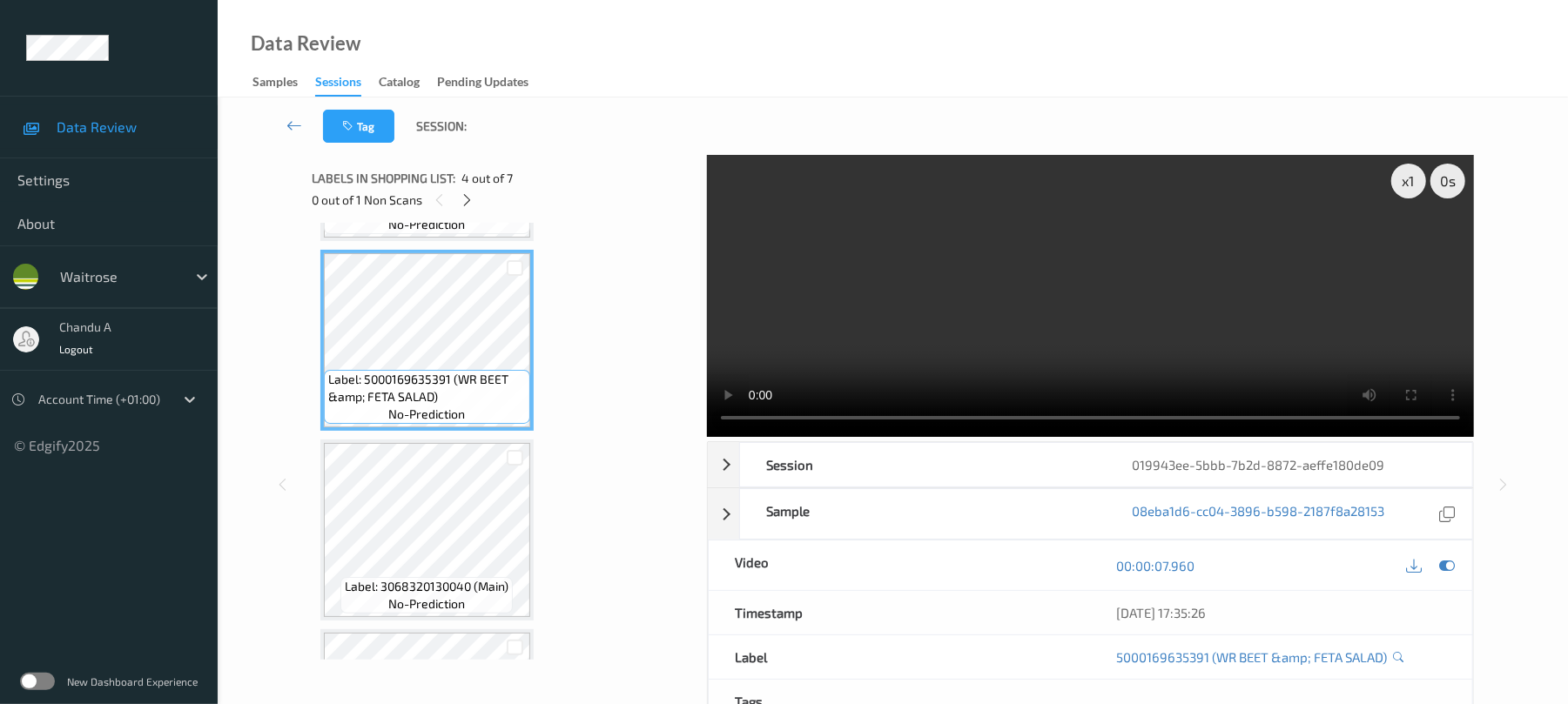
click at [928, 338] on video at bounding box center [1090, 296] width 767 height 282
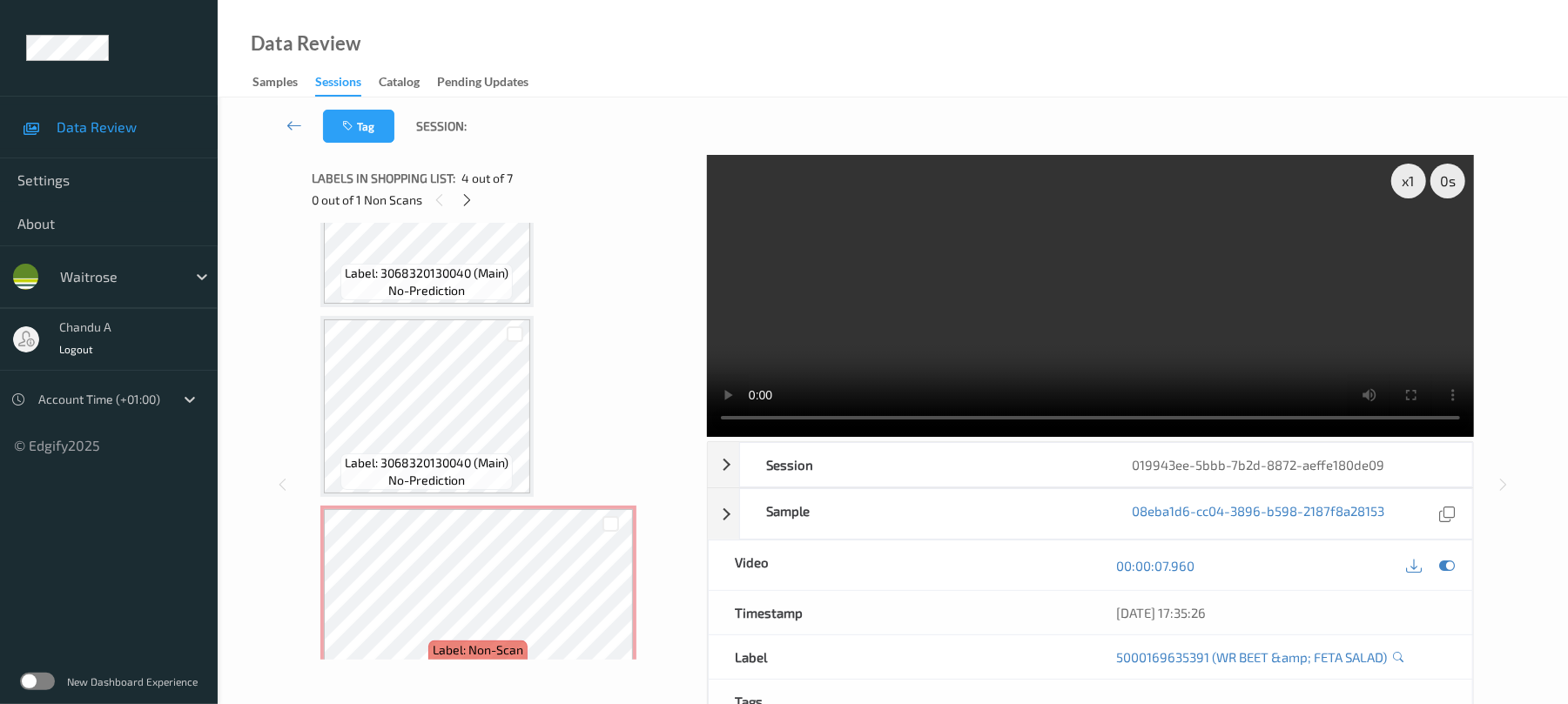
scroll to position [899, 0]
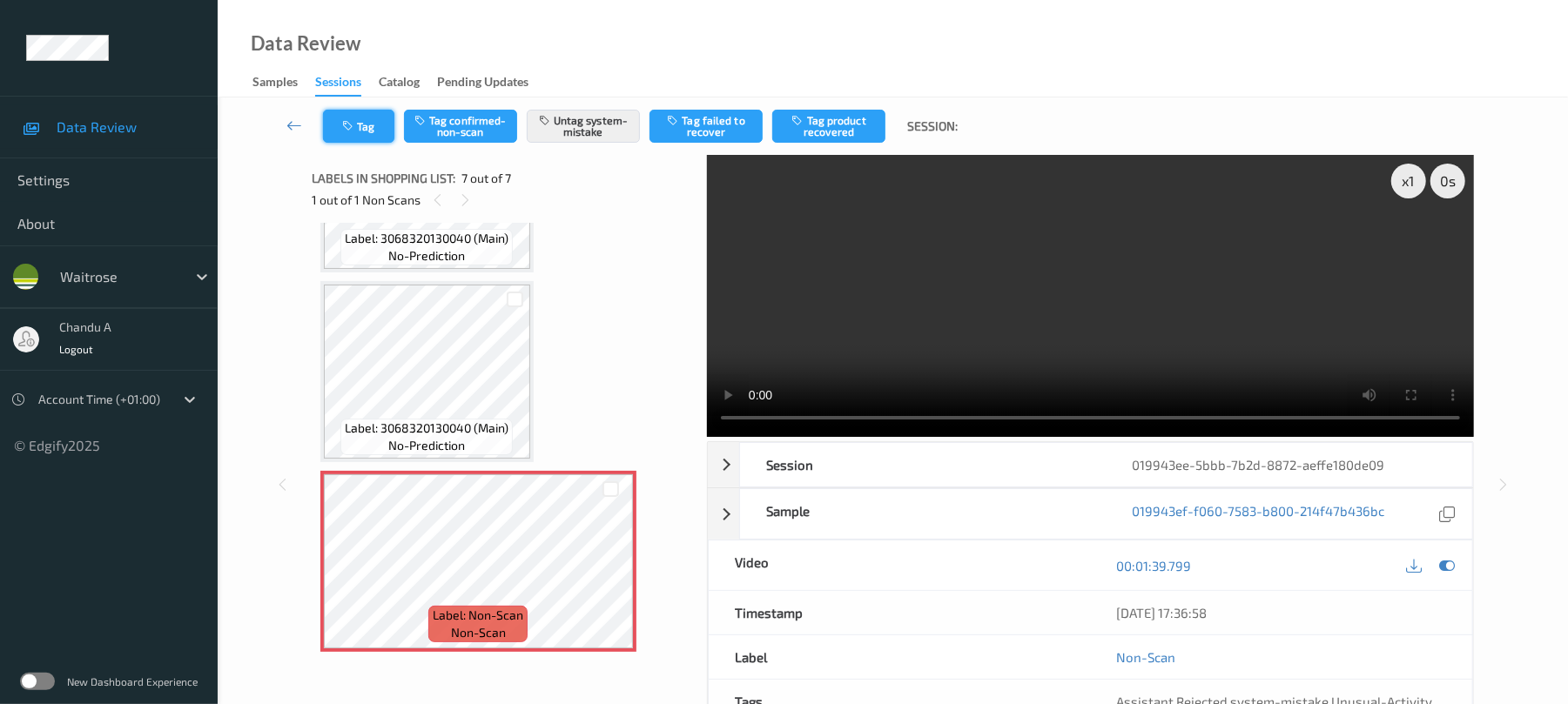
click at [359, 116] on button "Tag" at bounding box center [359, 126] width 71 height 33
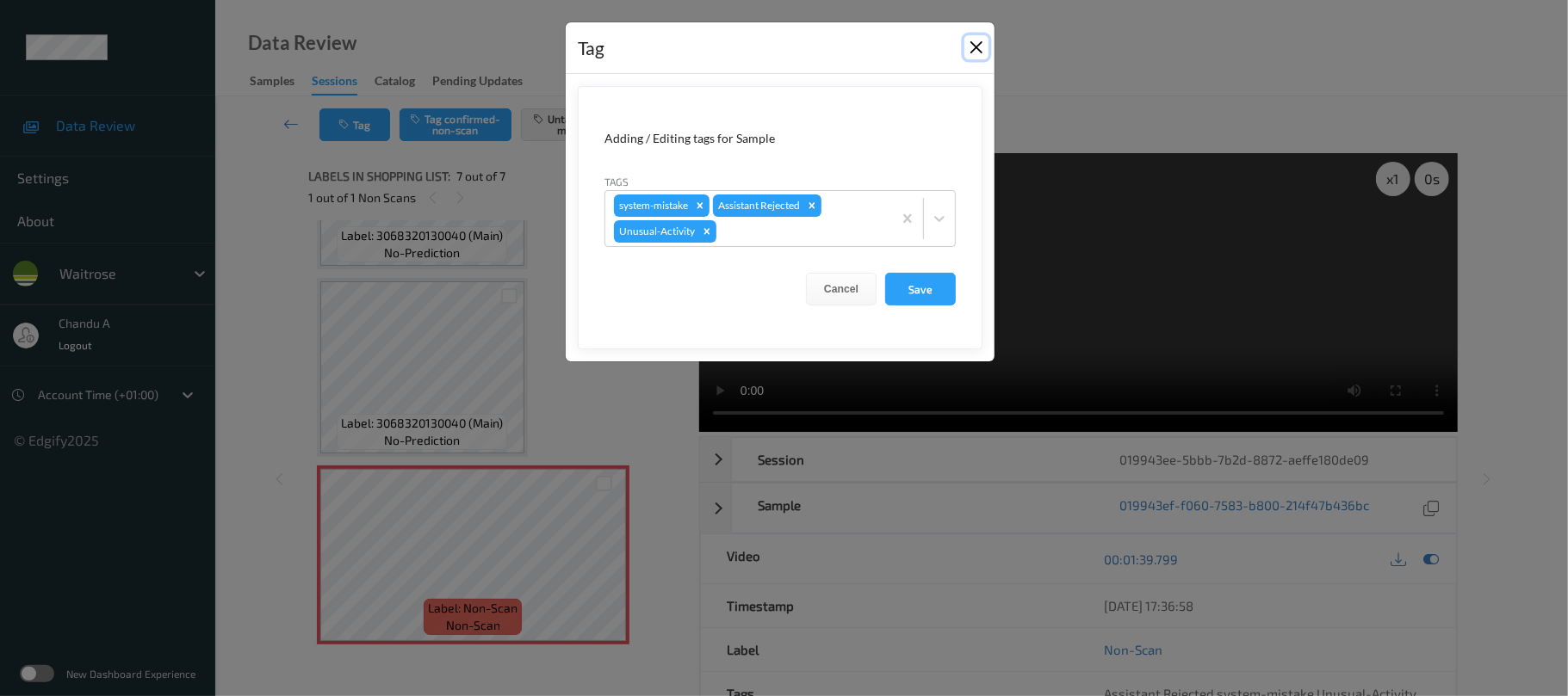
click at [977, 49] on button "Close" at bounding box center [976, 47] width 24 height 24
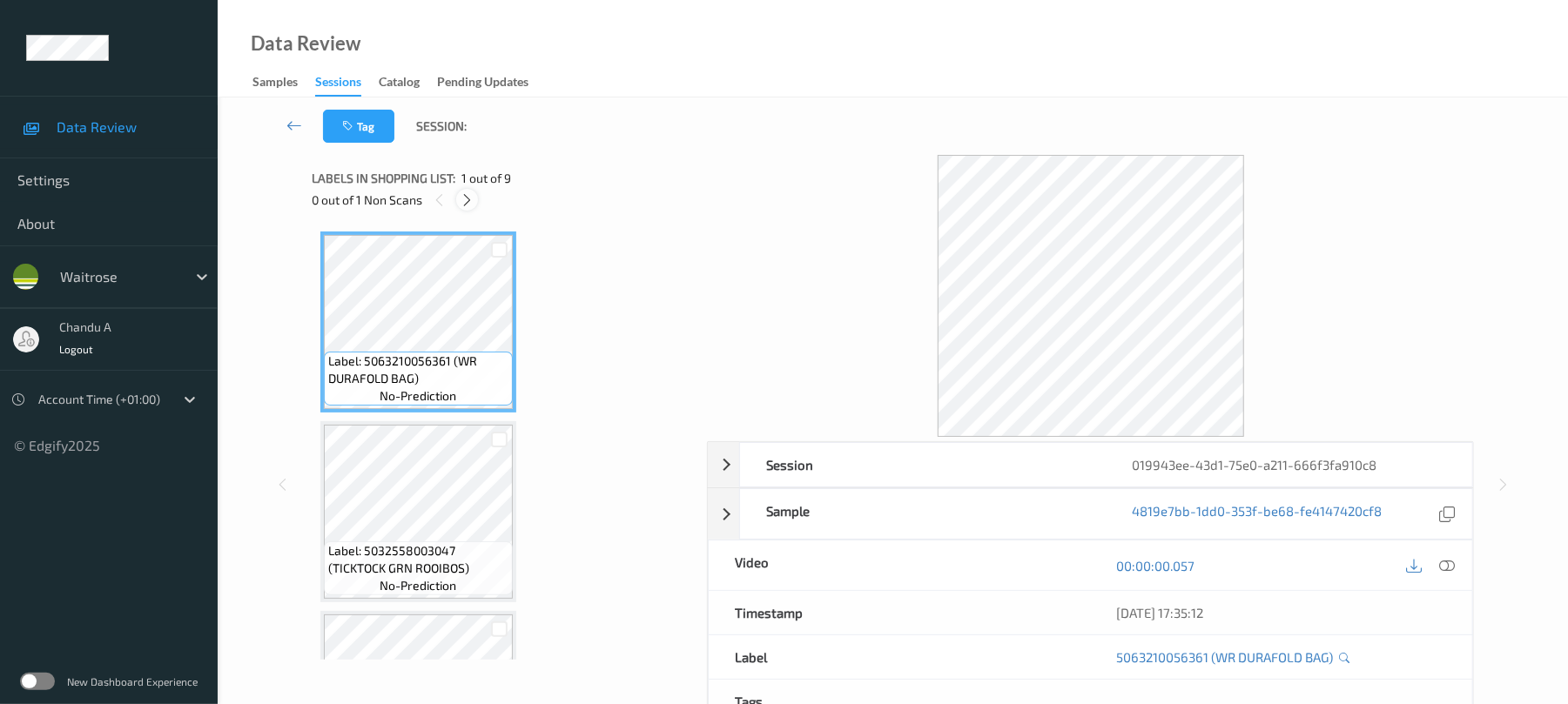
click at [472, 206] on icon at bounding box center [466, 201] width 15 height 16
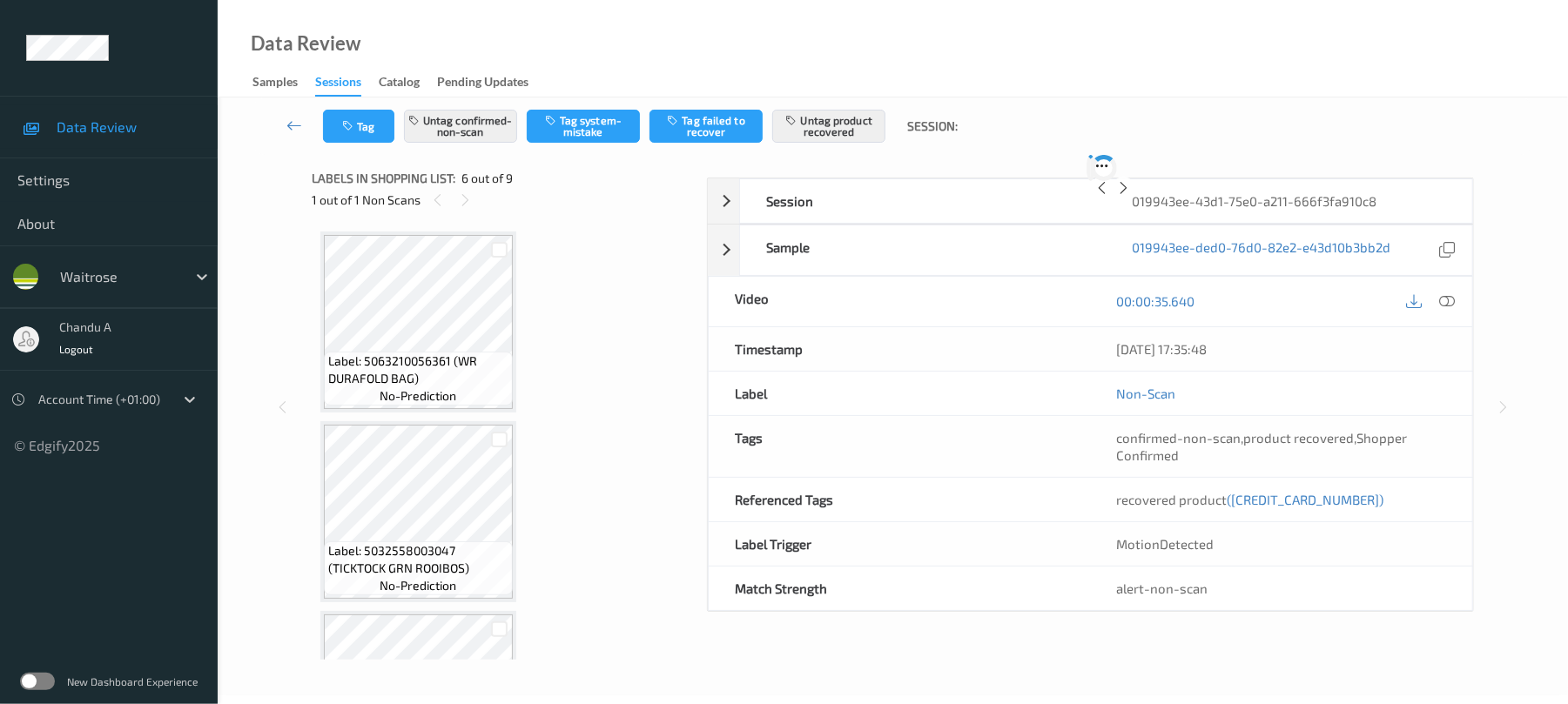
scroll to position [768, 0]
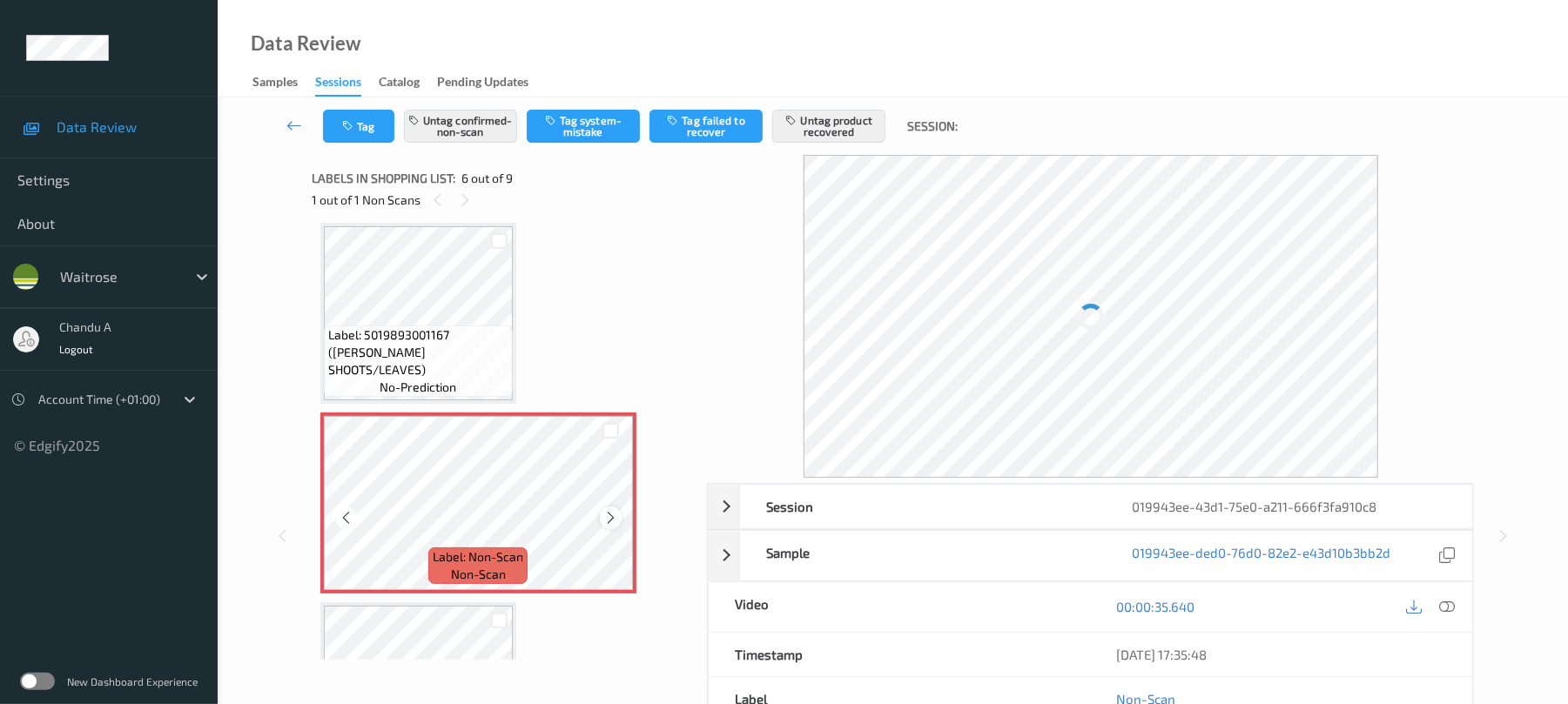
click at [615, 520] on icon at bounding box center [610, 518] width 15 height 16
click at [615, 521] on icon at bounding box center [610, 518] width 15 height 16
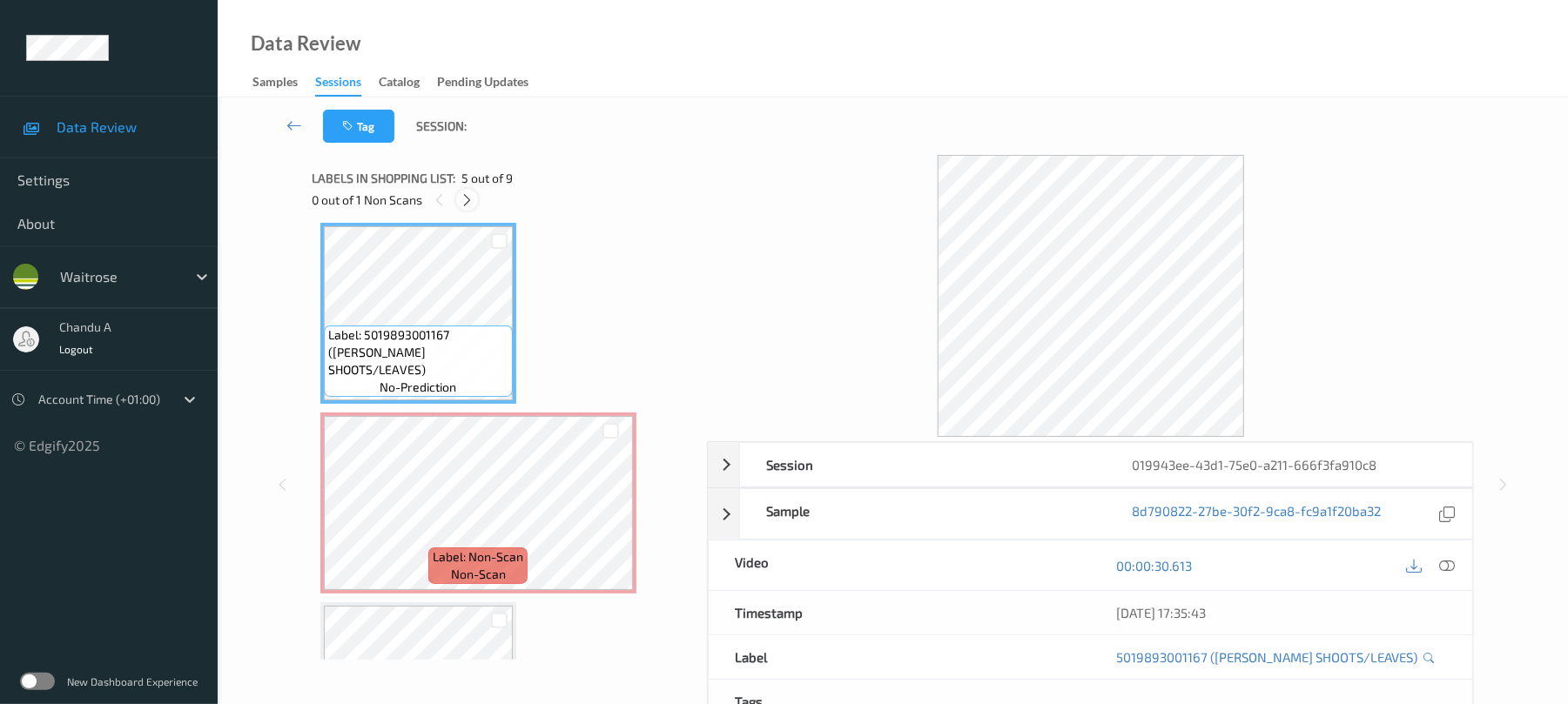
click at [474, 199] on icon at bounding box center [466, 201] width 15 height 16
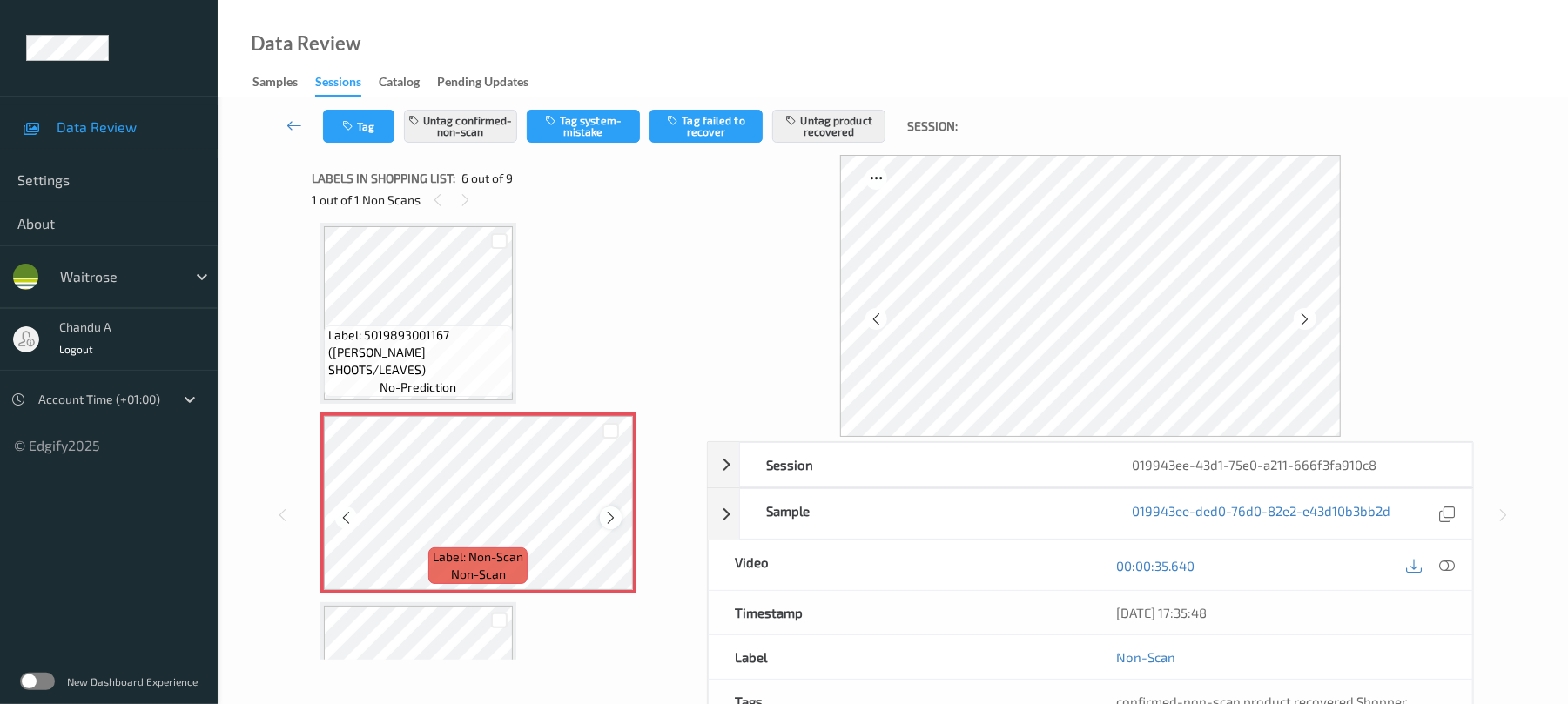
click at [610, 518] on icon at bounding box center [610, 518] width 15 height 16
click at [614, 518] on icon at bounding box center [610, 518] width 15 height 16
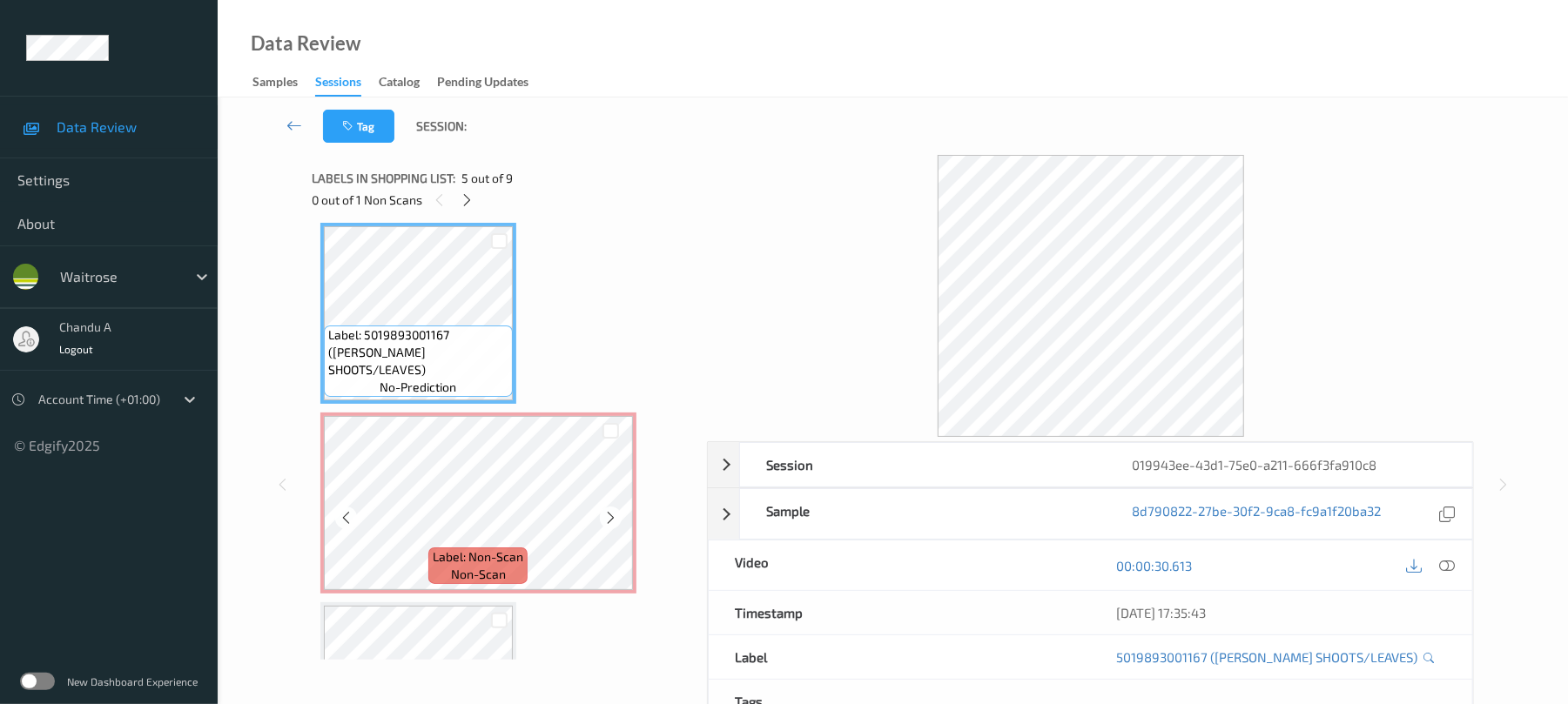
scroll to position [652, 0]
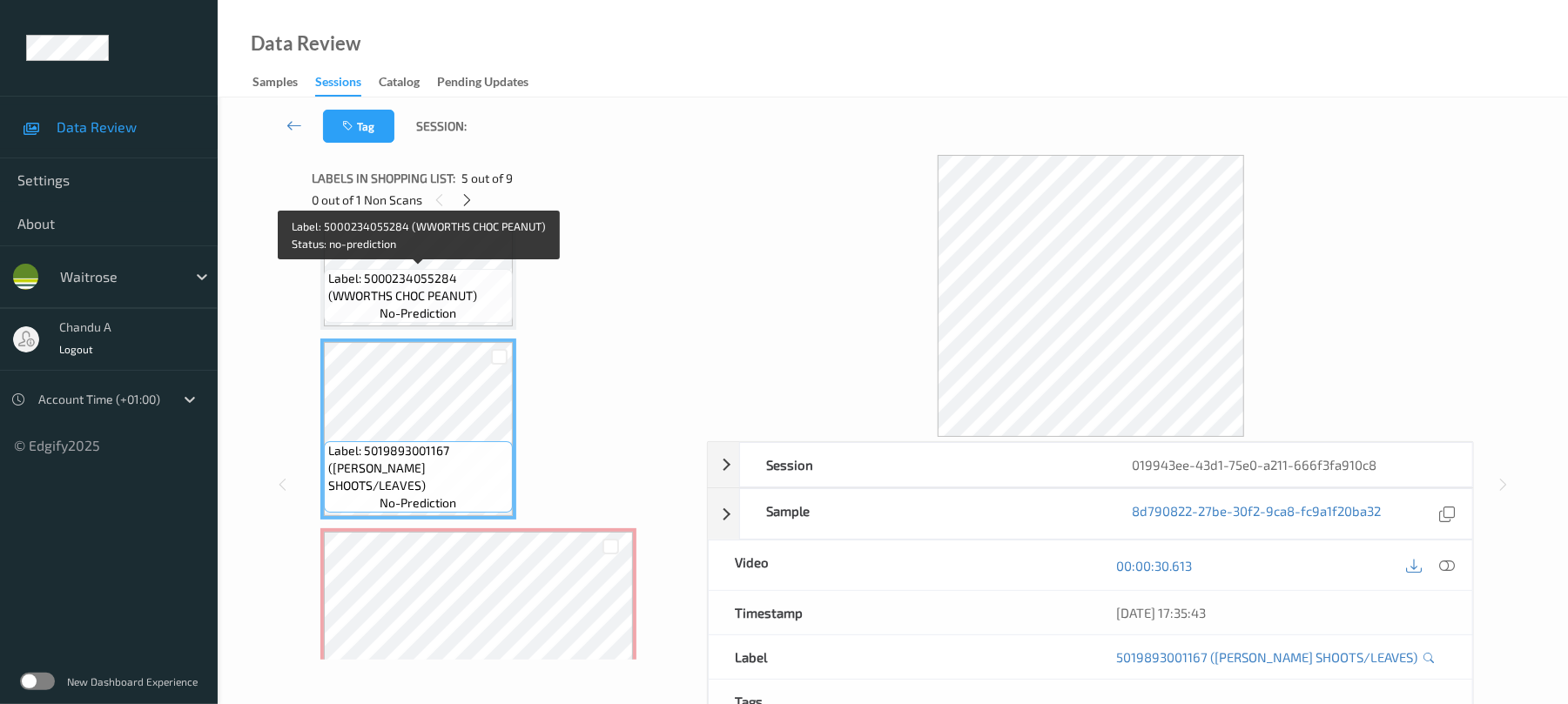
click at [470, 294] on span "Label: 5000234055284 (WWORTHS CHOC PEANUT)" at bounding box center [418, 287] width 180 height 35
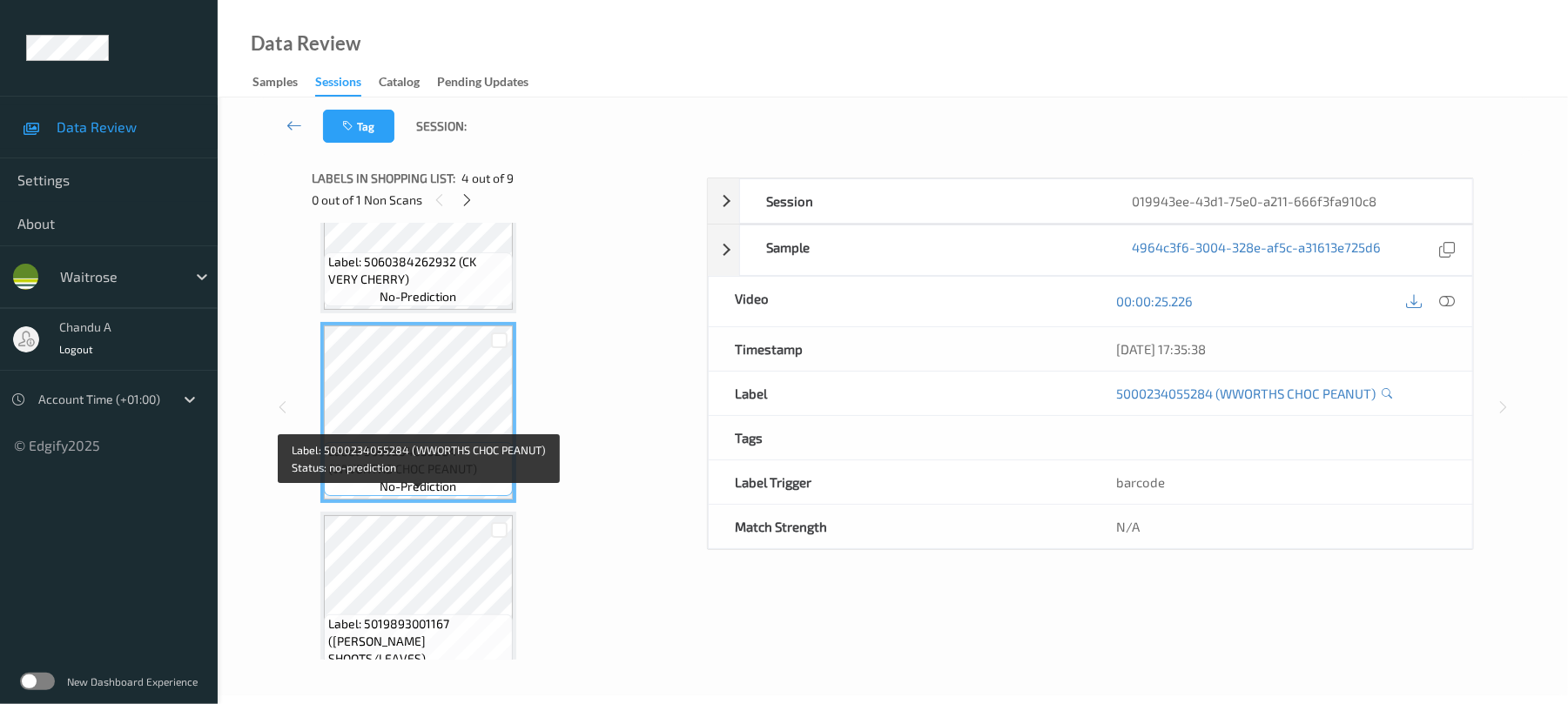
scroll to position [419, 0]
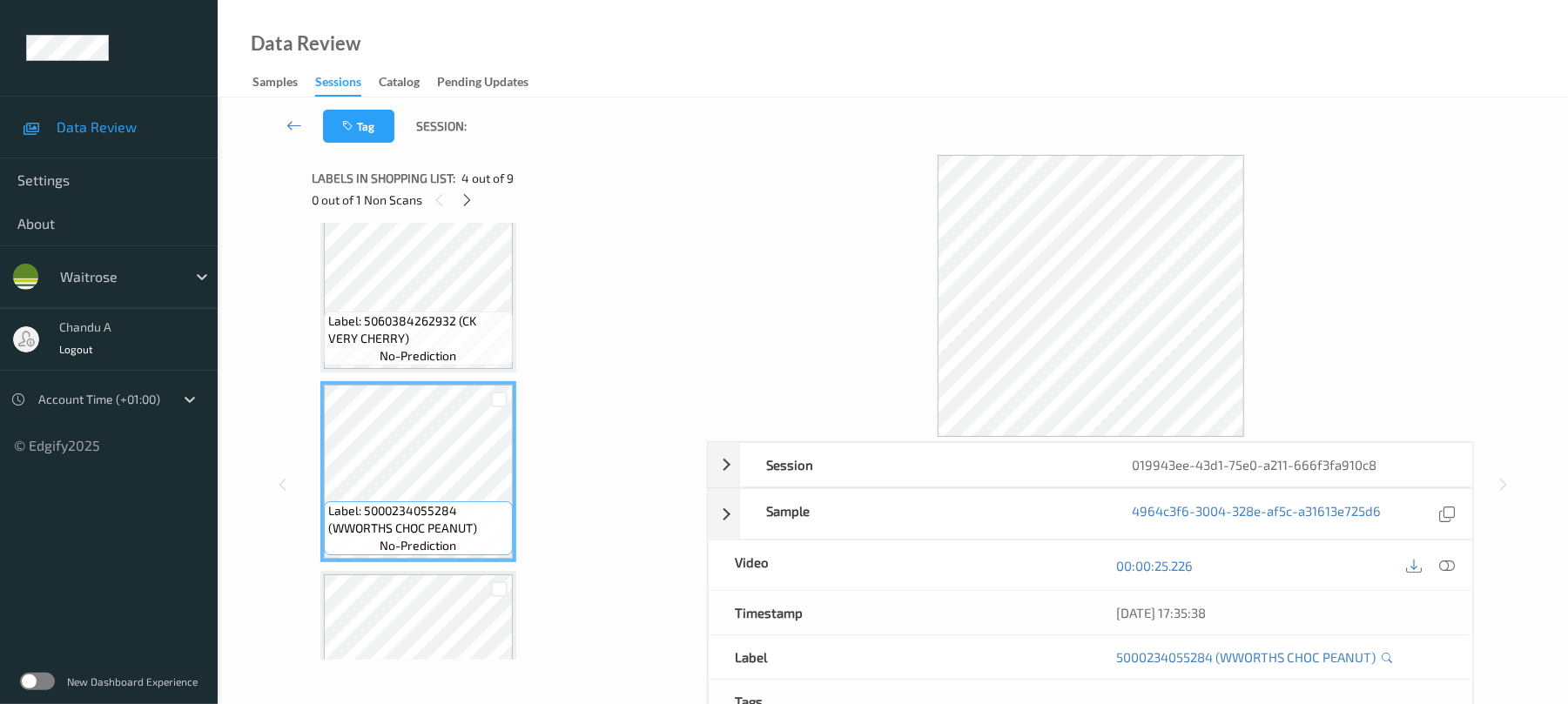
click at [1460, 565] on div "00:00:25.226" at bounding box center [1281, 566] width 381 height 50
drag, startPoint x: 1460, startPoint y: 565, endPoint x: 1449, endPoint y: 568, distance: 11.4
click at [1457, 565] on div "00:00:25.226" at bounding box center [1281, 566] width 381 height 50
click at [1448, 568] on icon at bounding box center [1448, 567] width 16 height 16
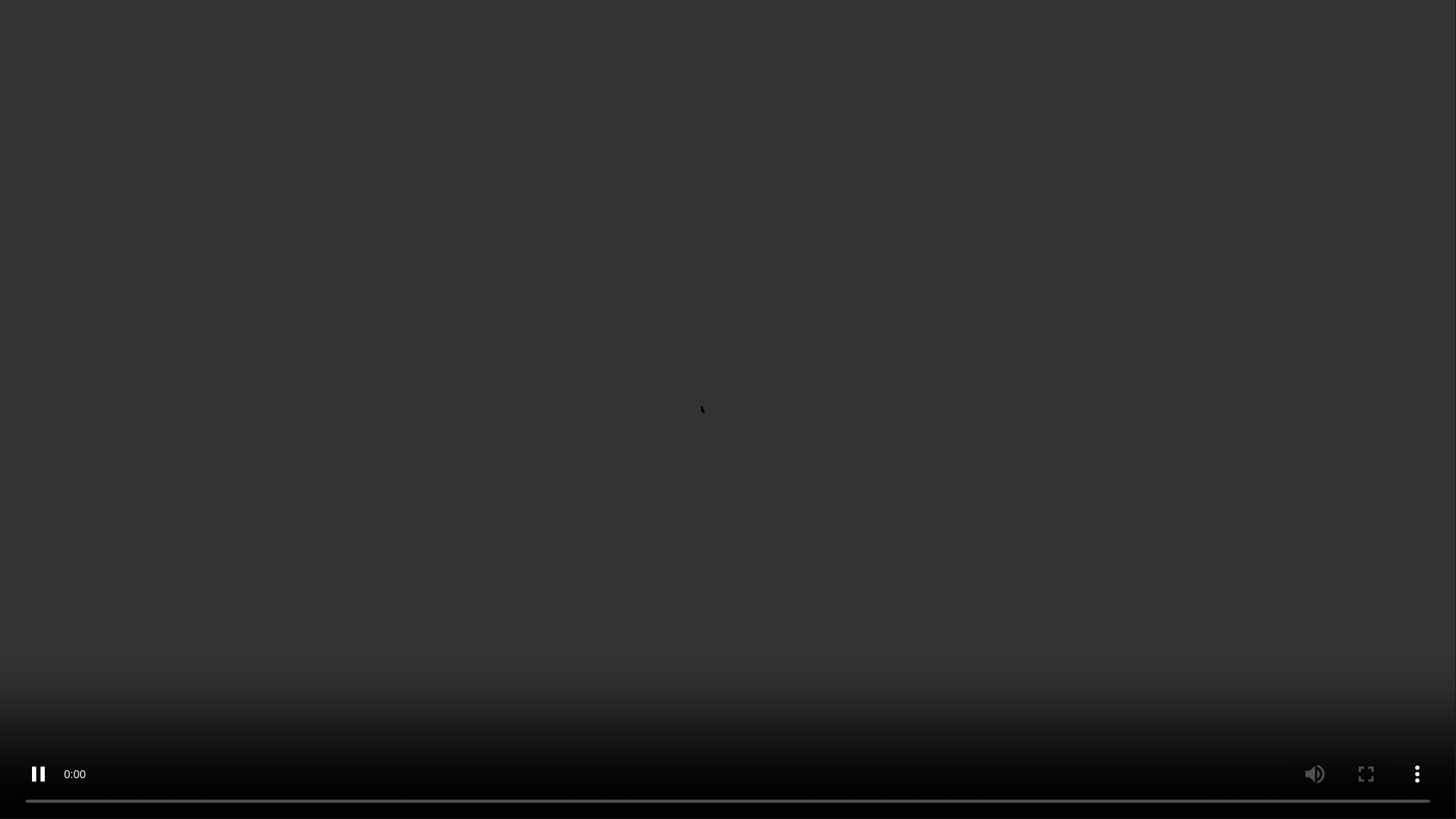
click at [751, 462] on video at bounding box center [728, 409] width 1456 height 819
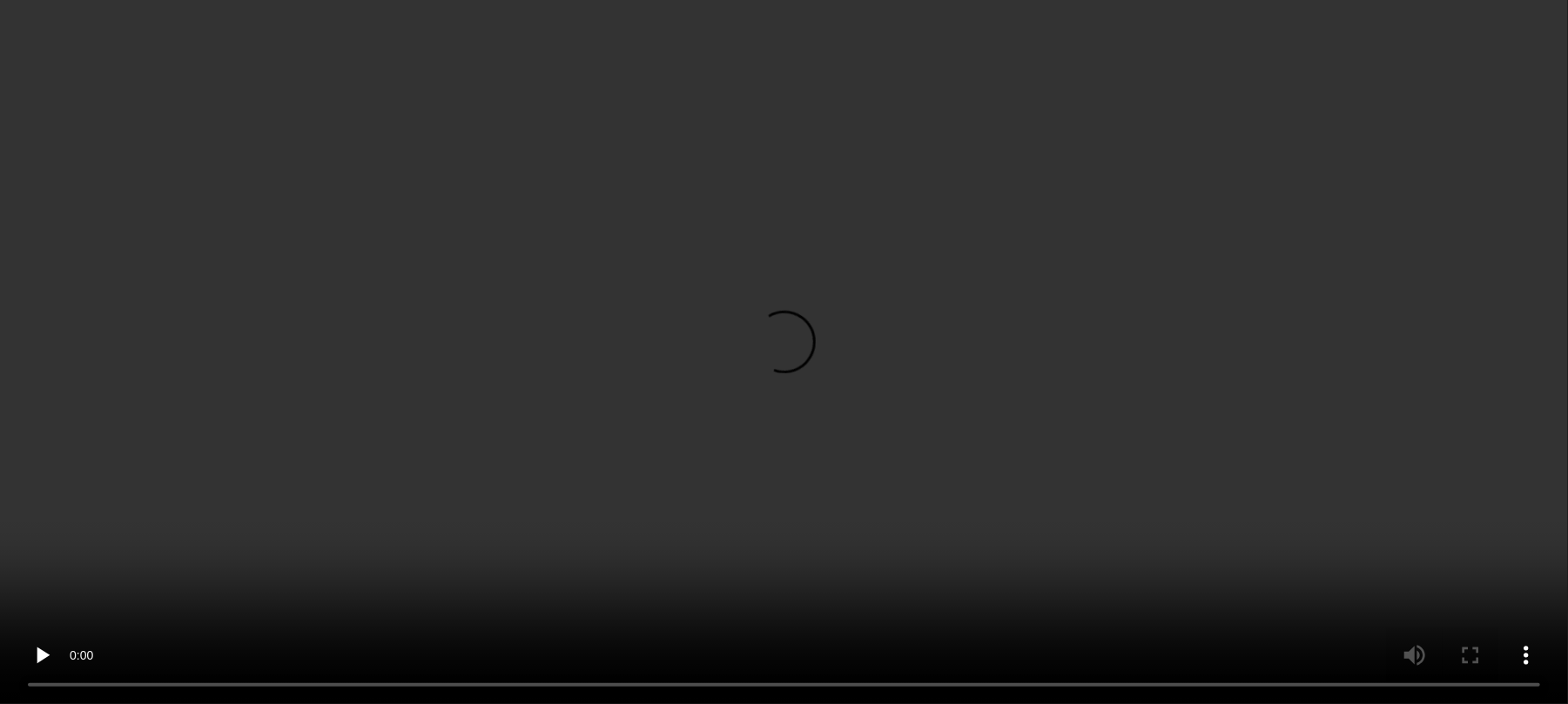
scroll to position [1116, 0]
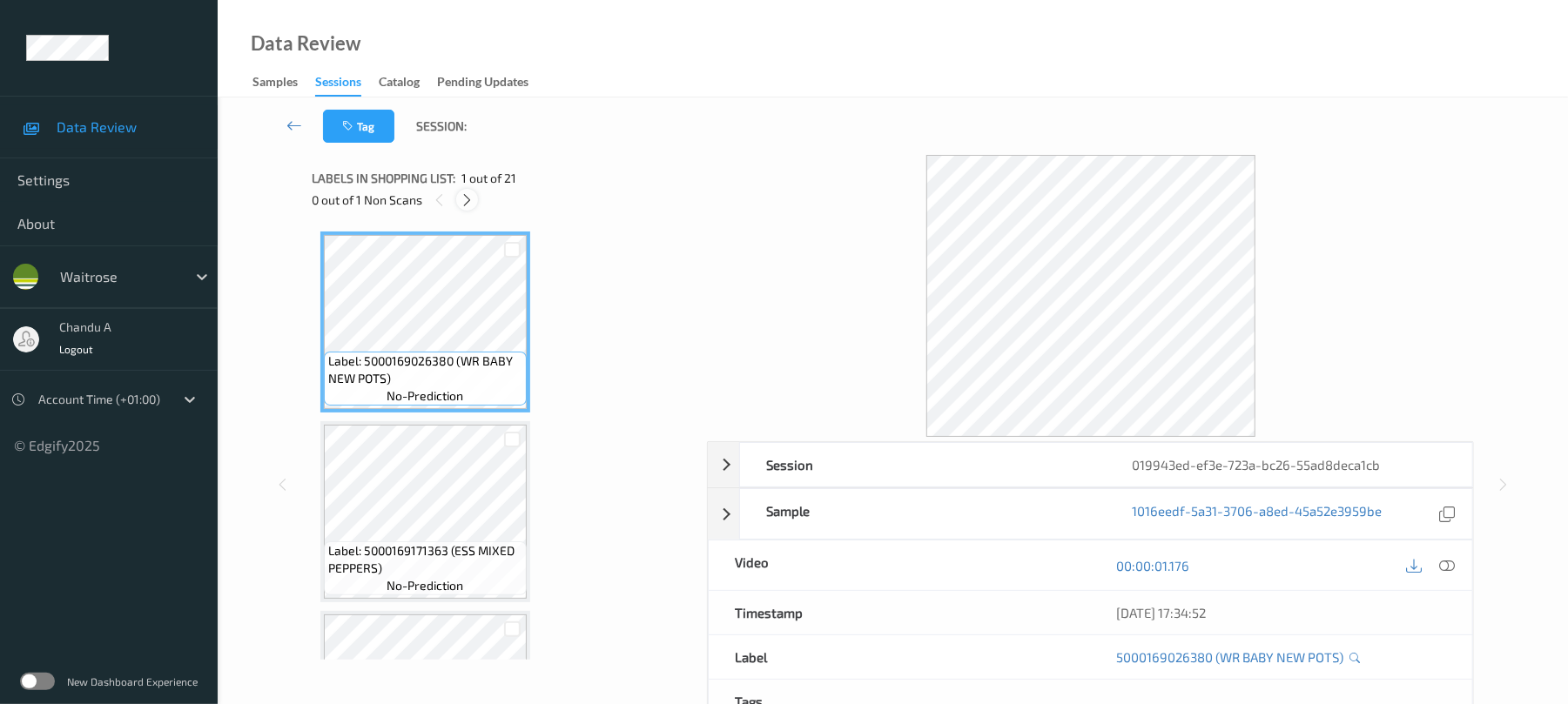
click at [475, 199] on icon at bounding box center [466, 201] width 15 height 16
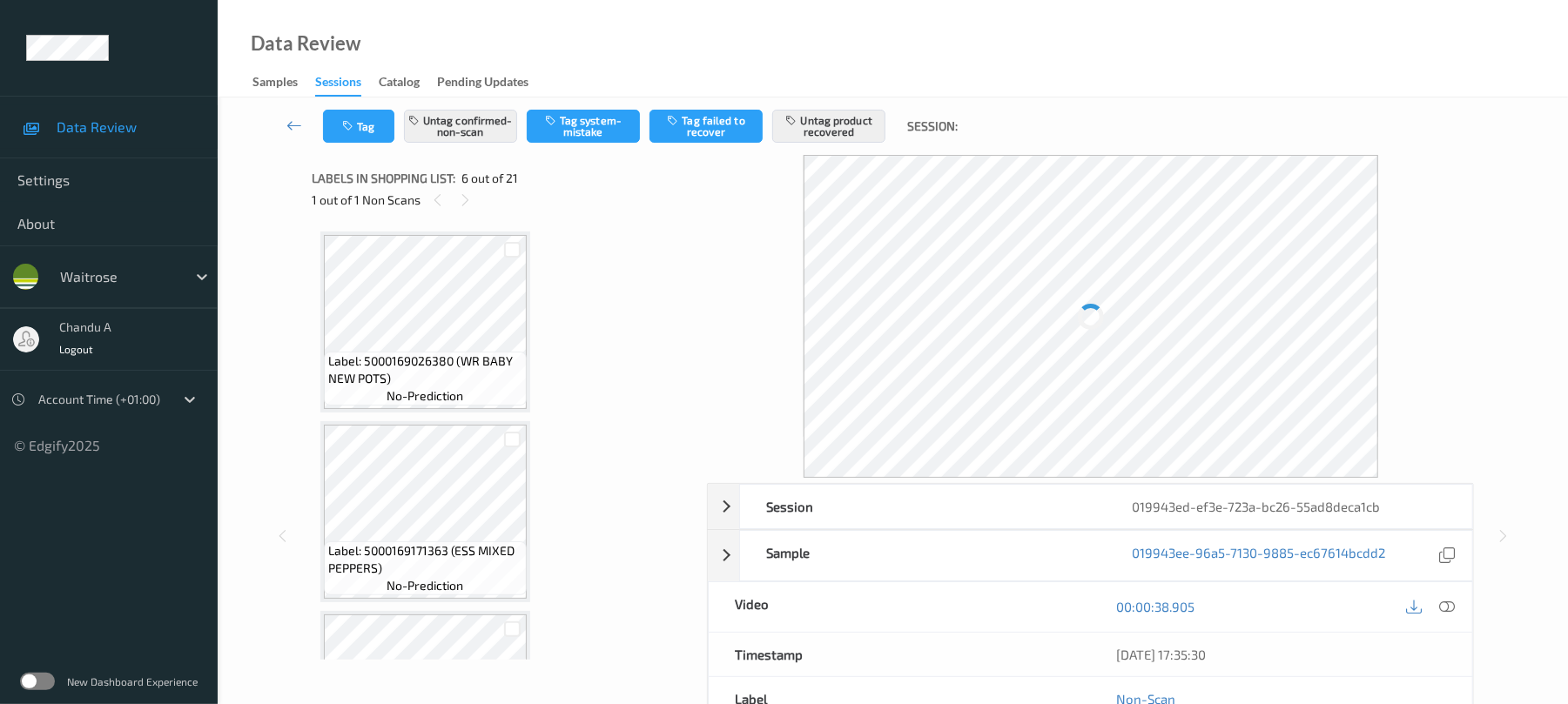
scroll to position [768, 0]
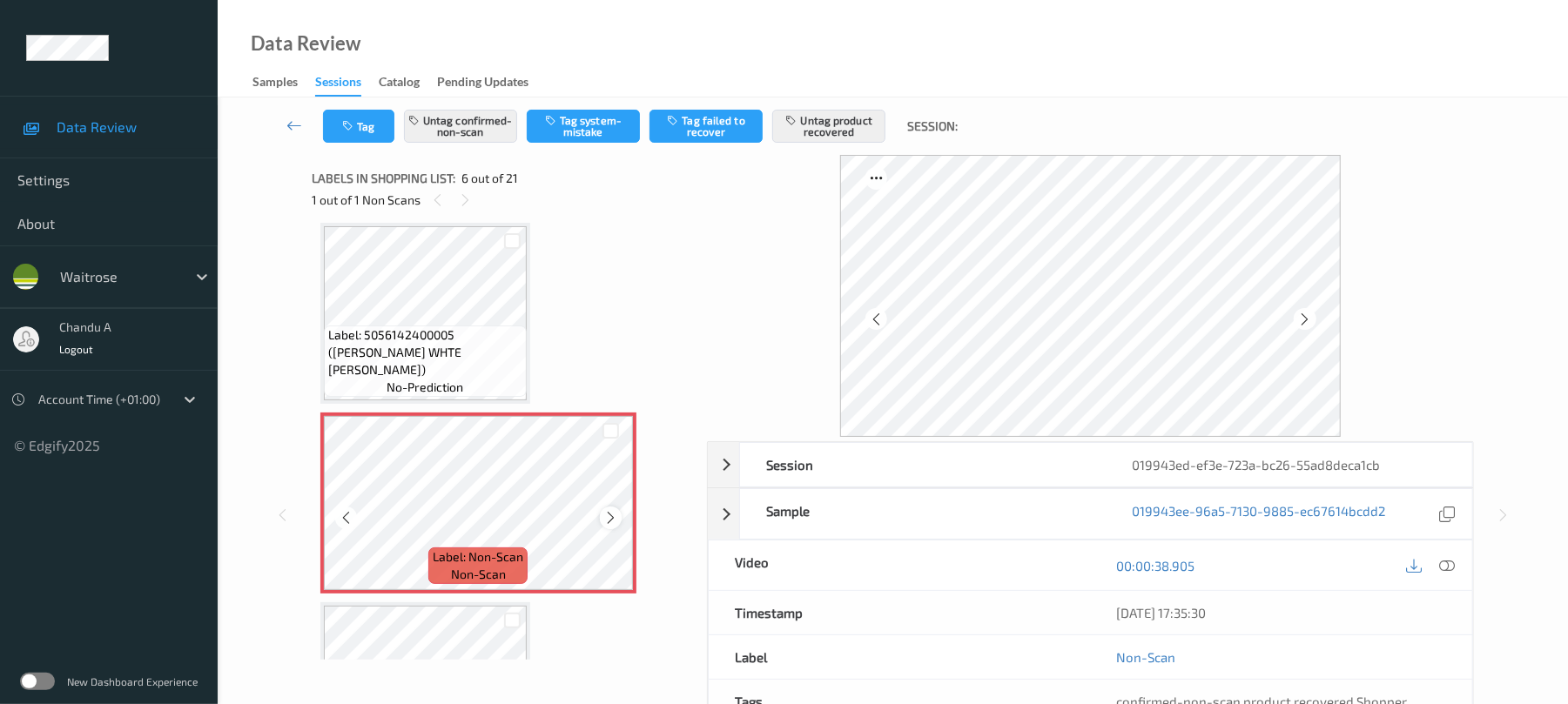
click at [614, 517] on icon at bounding box center [610, 518] width 15 height 16
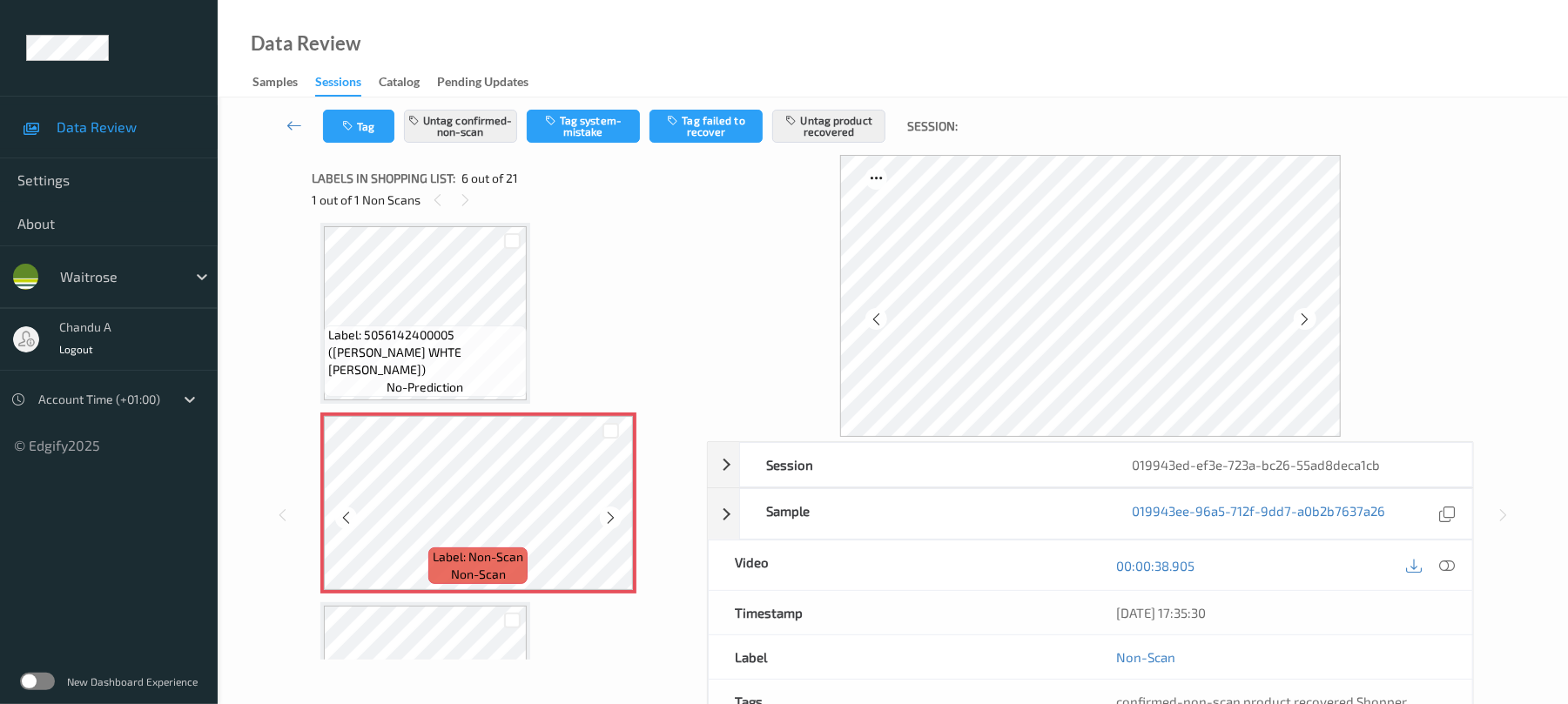
click at [614, 517] on icon at bounding box center [610, 518] width 15 height 16
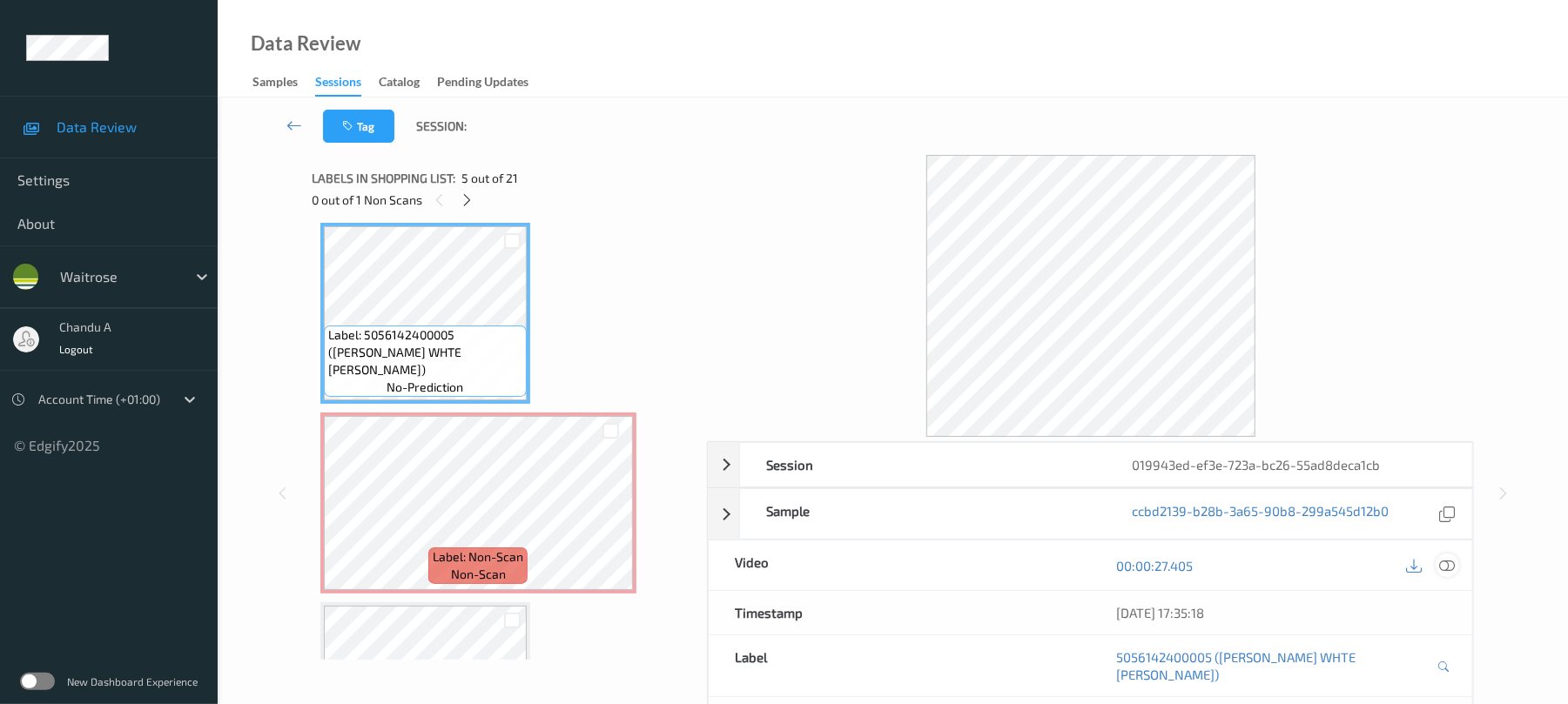
click at [1448, 560] on icon at bounding box center [1448, 567] width 16 height 16
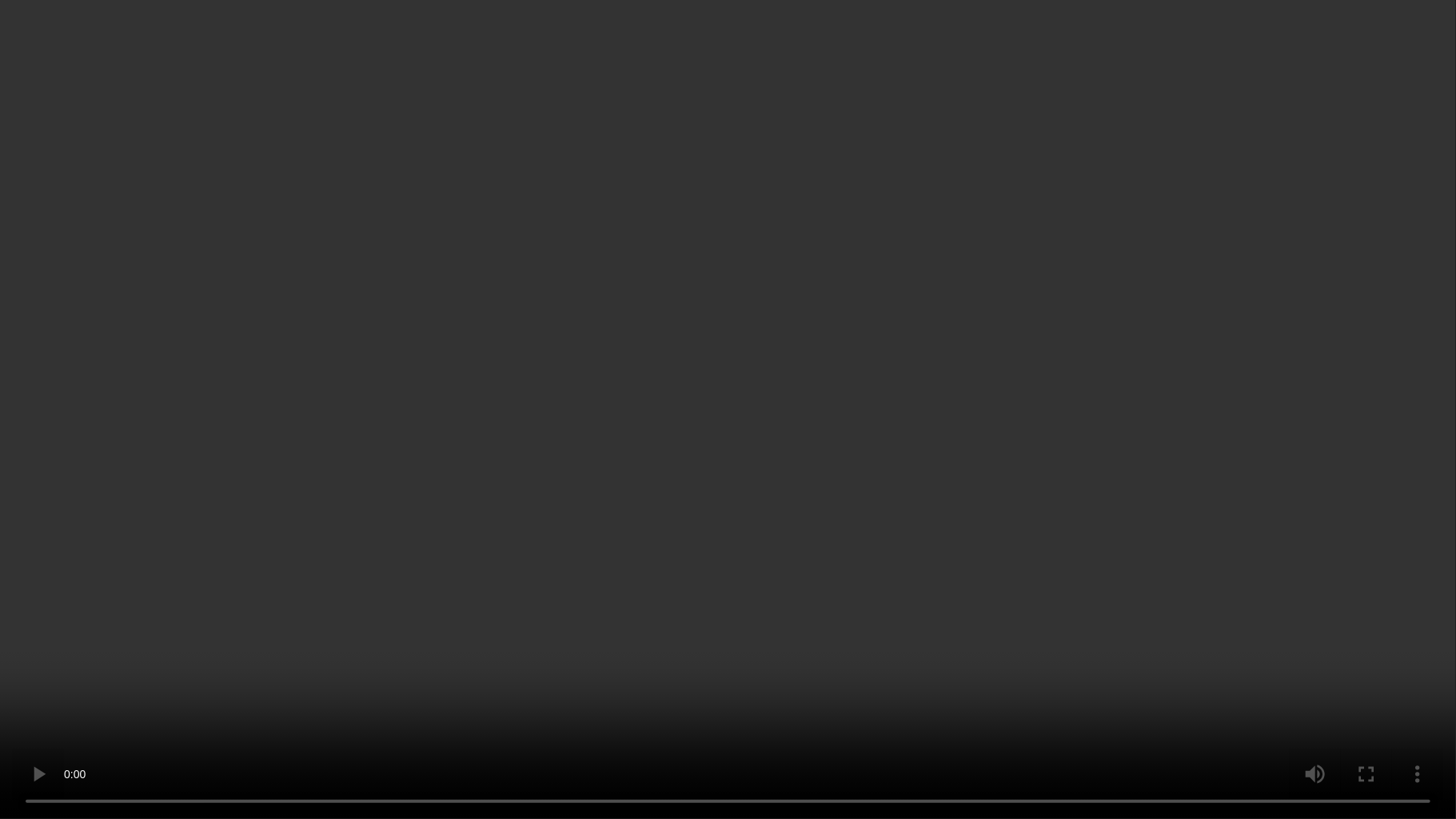
click at [752, 546] on video at bounding box center [728, 409] width 1456 height 819
click at [701, 550] on video at bounding box center [728, 409] width 1456 height 819
click at [807, 480] on video at bounding box center [728, 409] width 1456 height 819
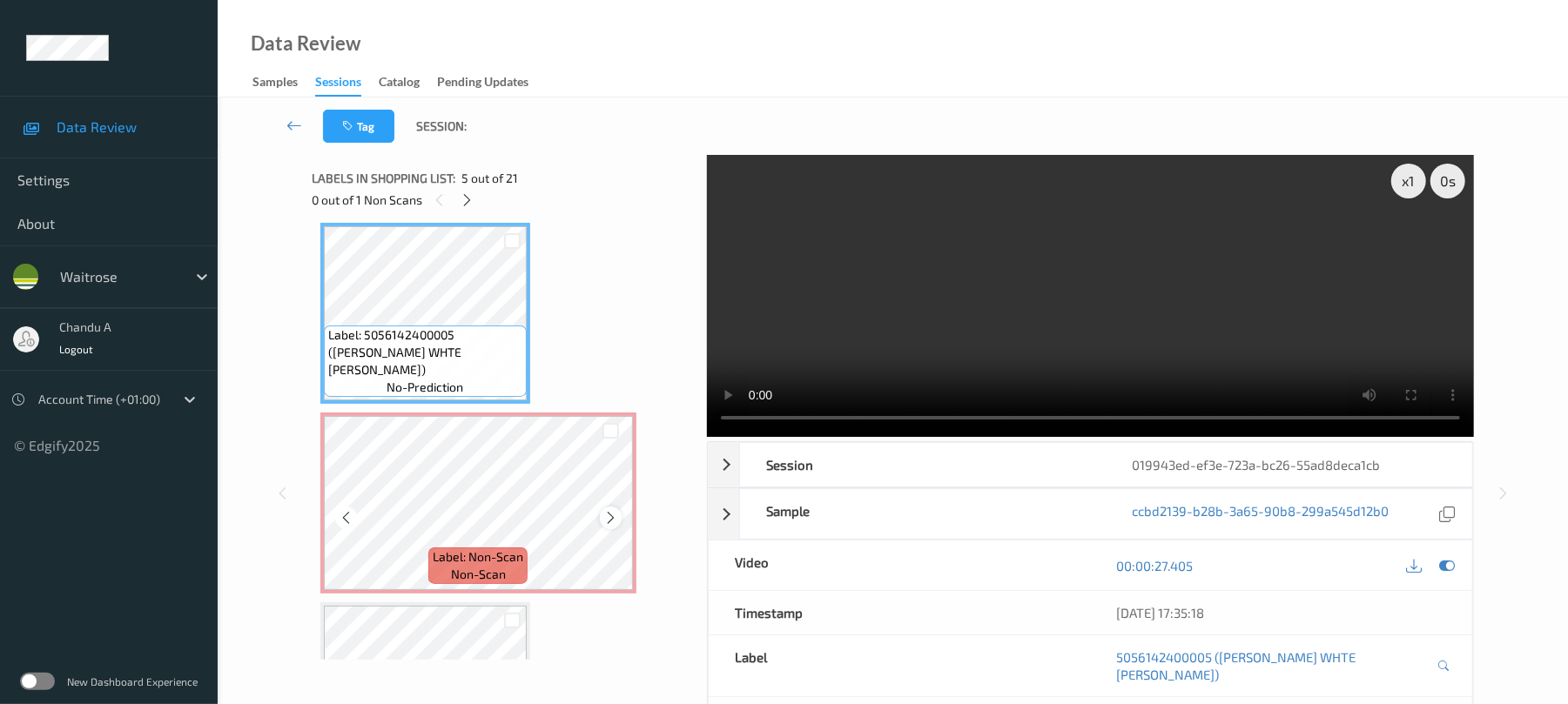
click at [604, 516] on icon at bounding box center [610, 518] width 15 height 16
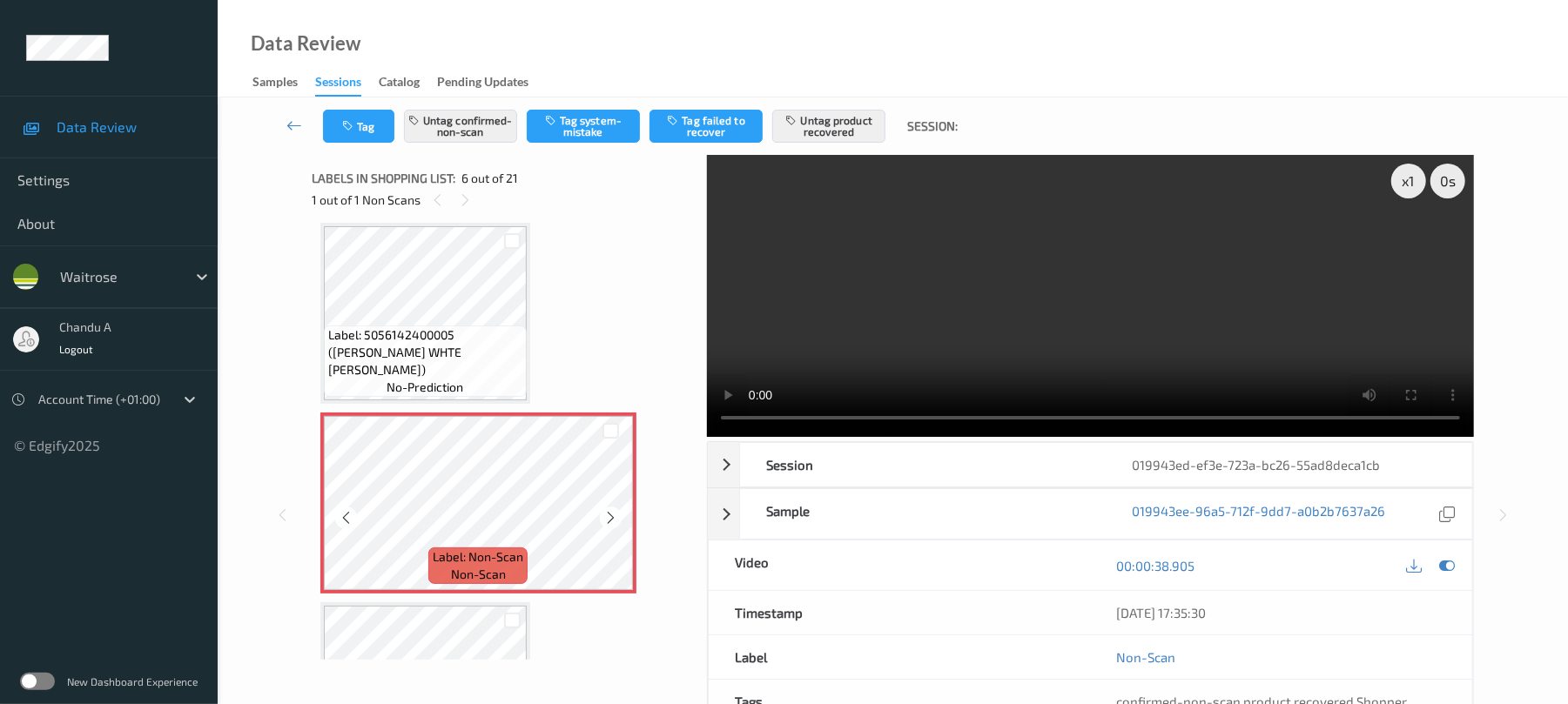
click at [604, 516] on icon at bounding box center [610, 518] width 15 height 16
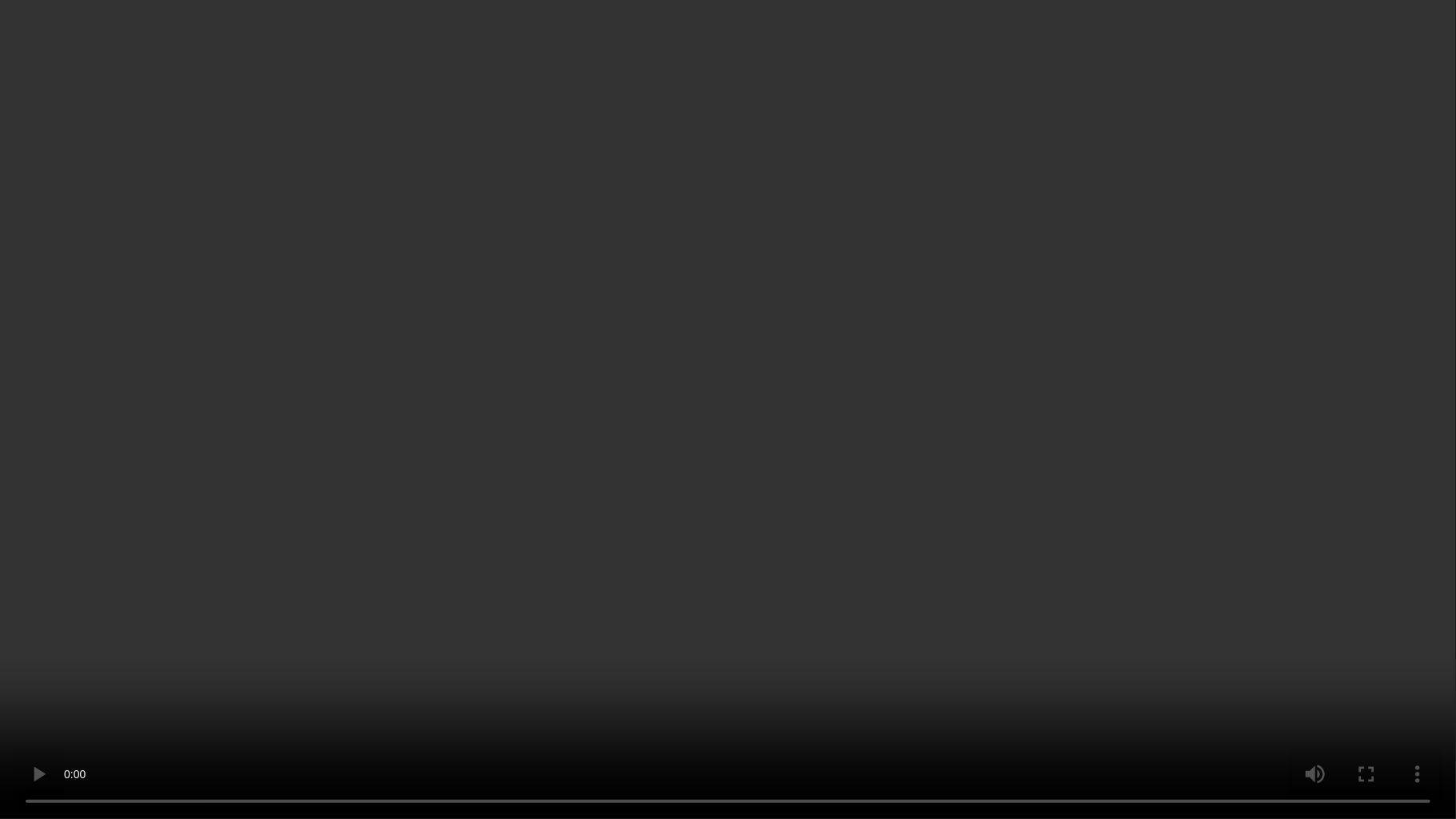
click at [761, 471] on video at bounding box center [728, 409] width 1456 height 819
click at [752, 451] on video at bounding box center [728, 409] width 1456 height 819
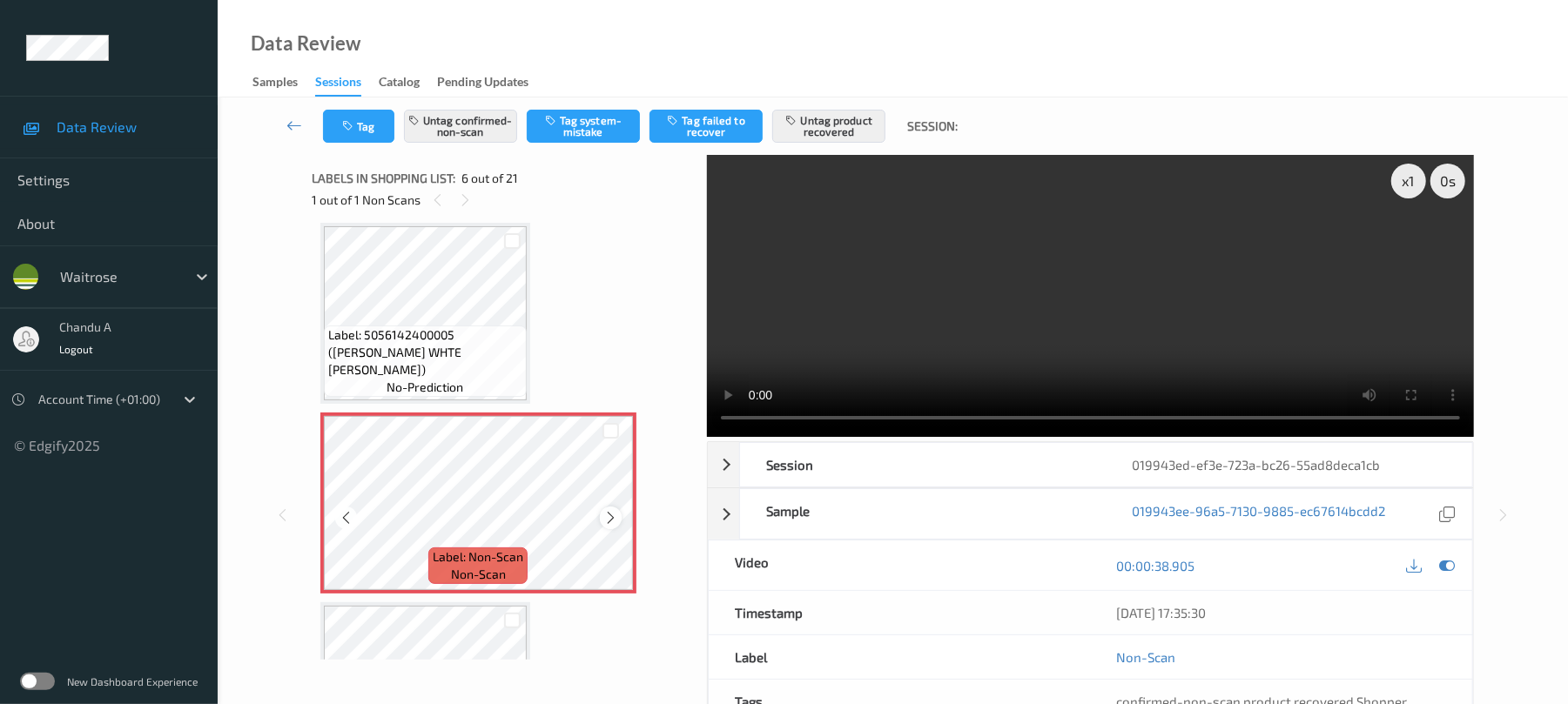
click at [611, 518] on icon at bounding box center [610, 518] width 15 height 16
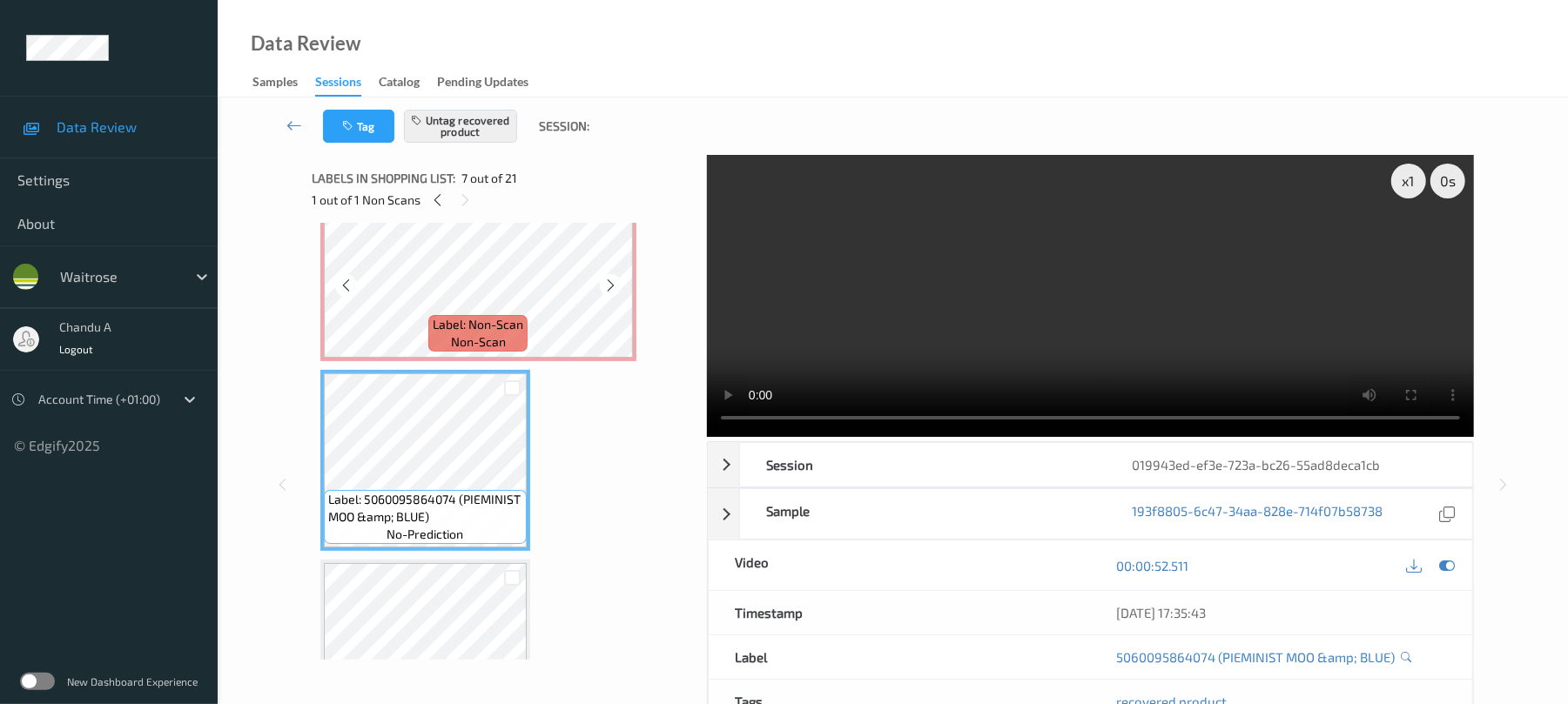
scroll to position [884, 0]
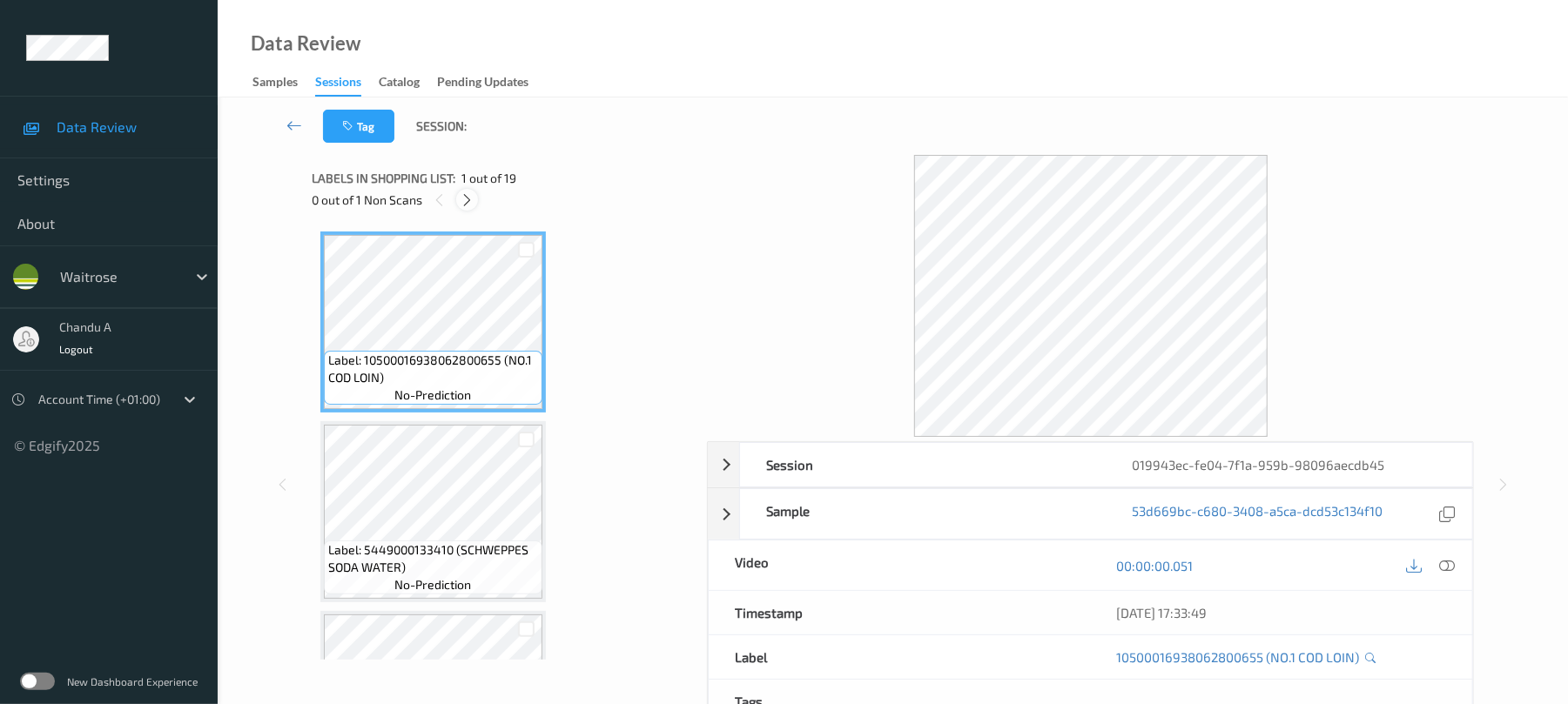
click at [470, 199] on icon at bounding box center [466, 201] width 15 height 16
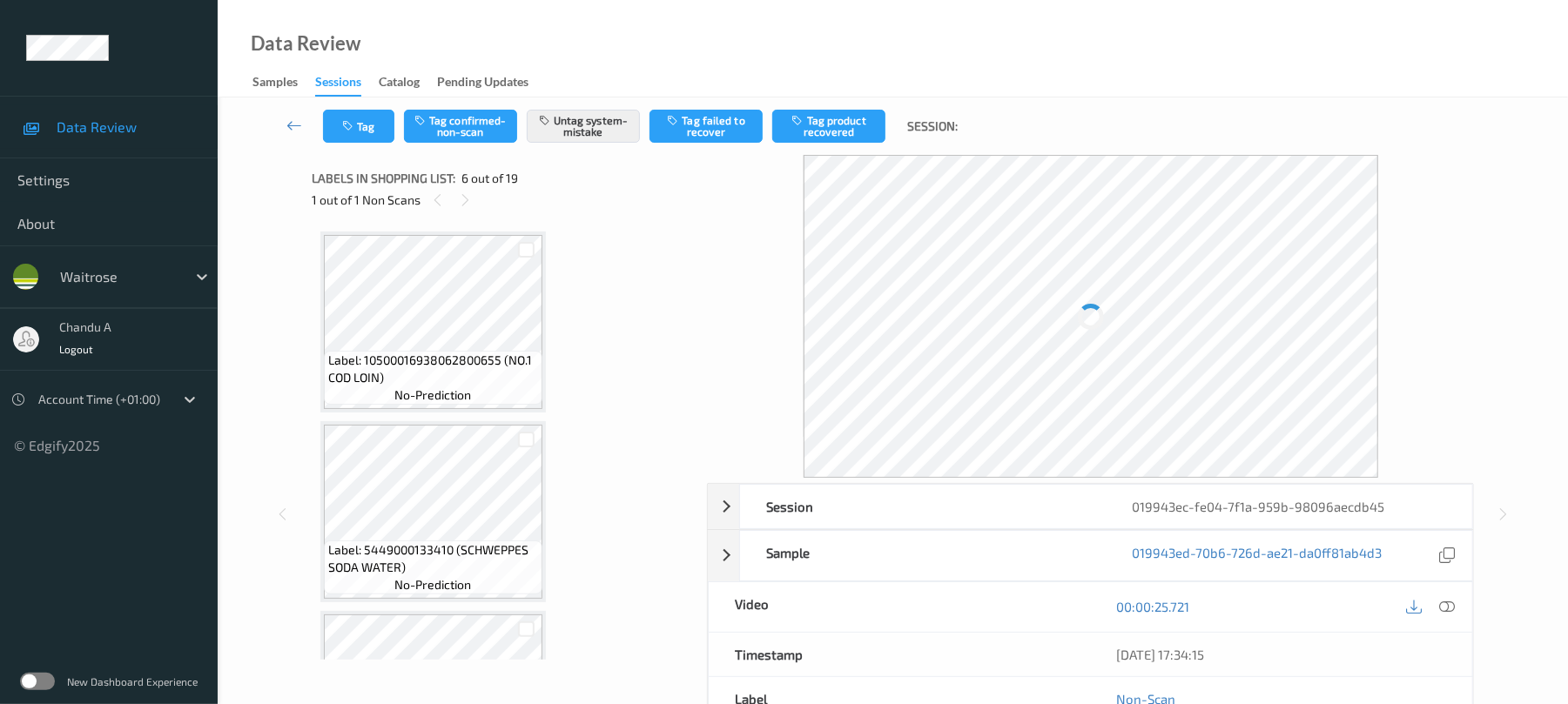
scroll to position [768, 0]
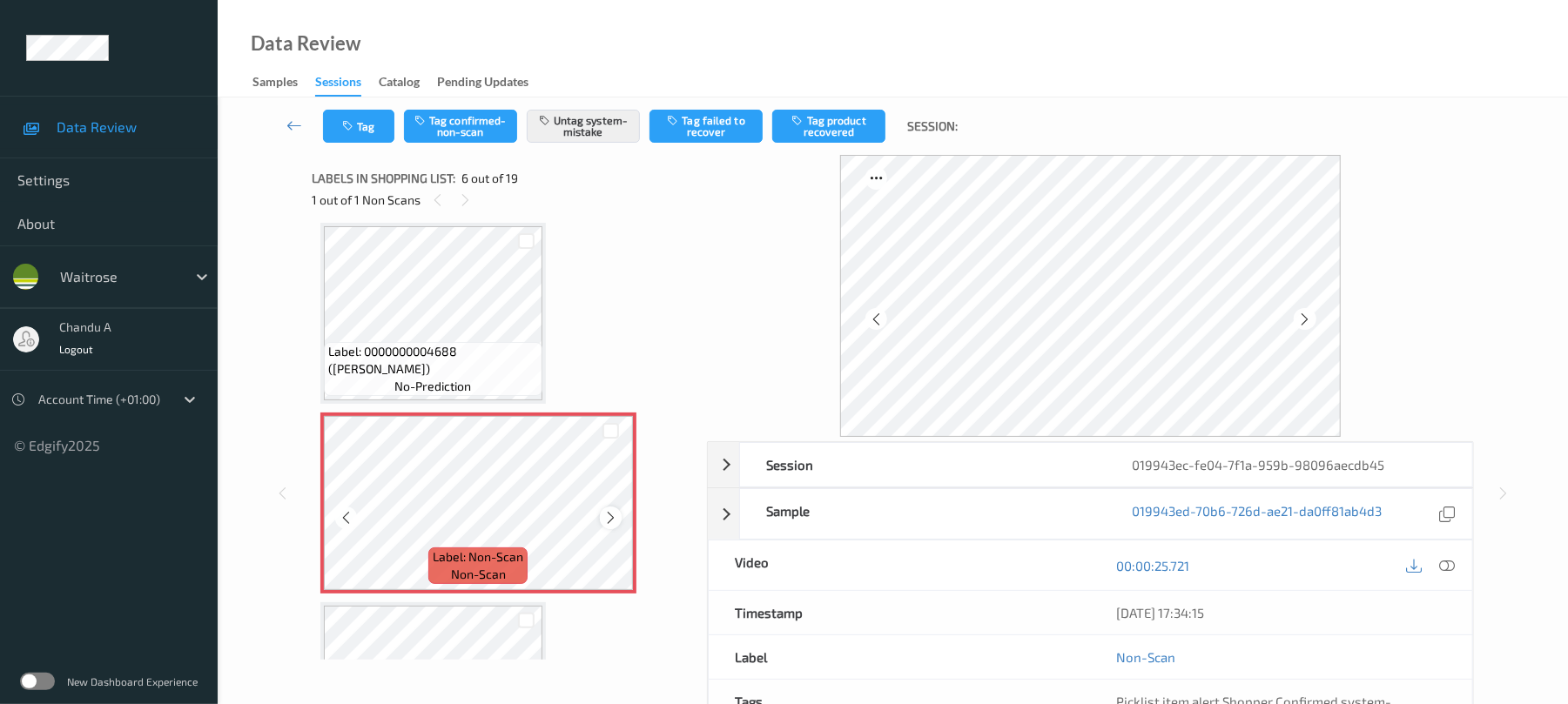
click at [607, 520] on icon at bounding box center [610, 518] width 15 height 16
click at [367, 128] on button "Tag" at bounding box center [359, 126] width 71 height 33
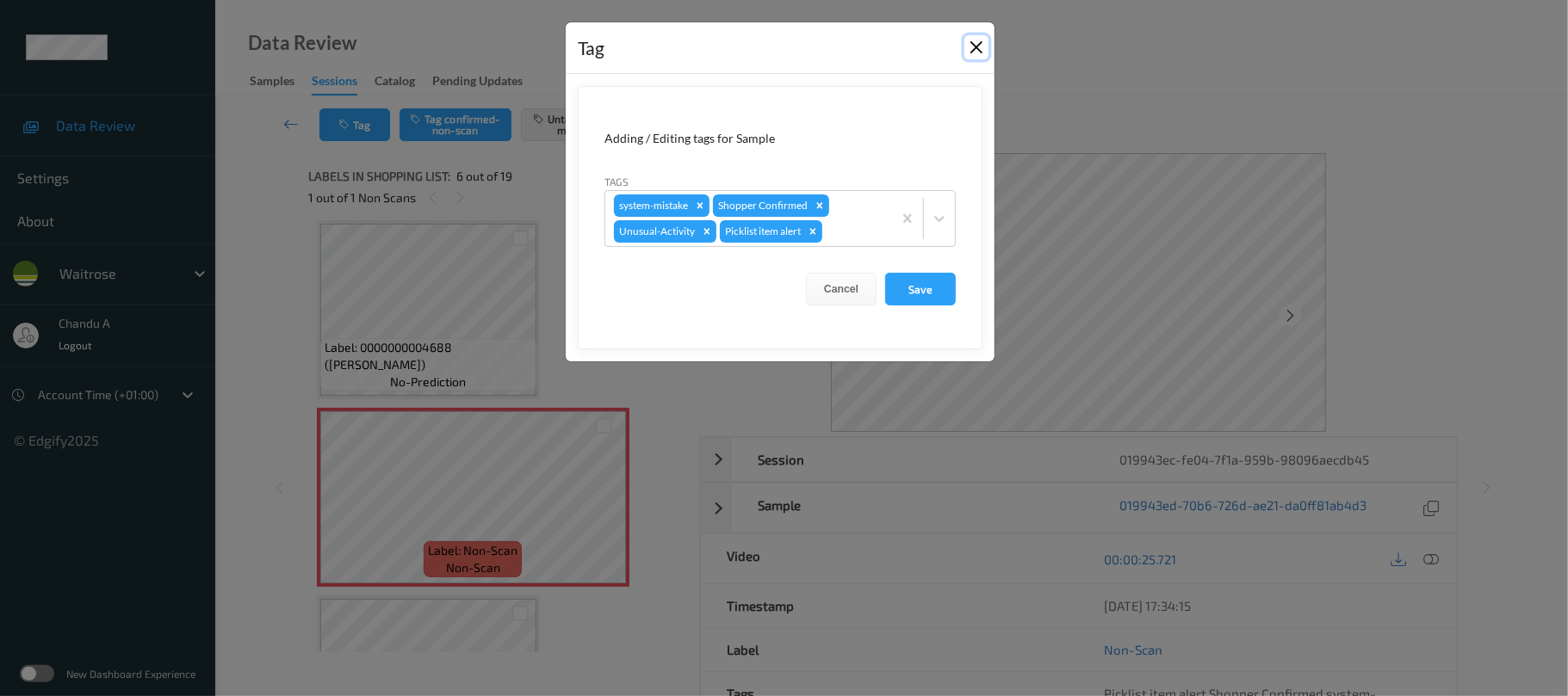
click at [972, 47] on button "Close" at bounding box center [976, 47] width 24 height 24
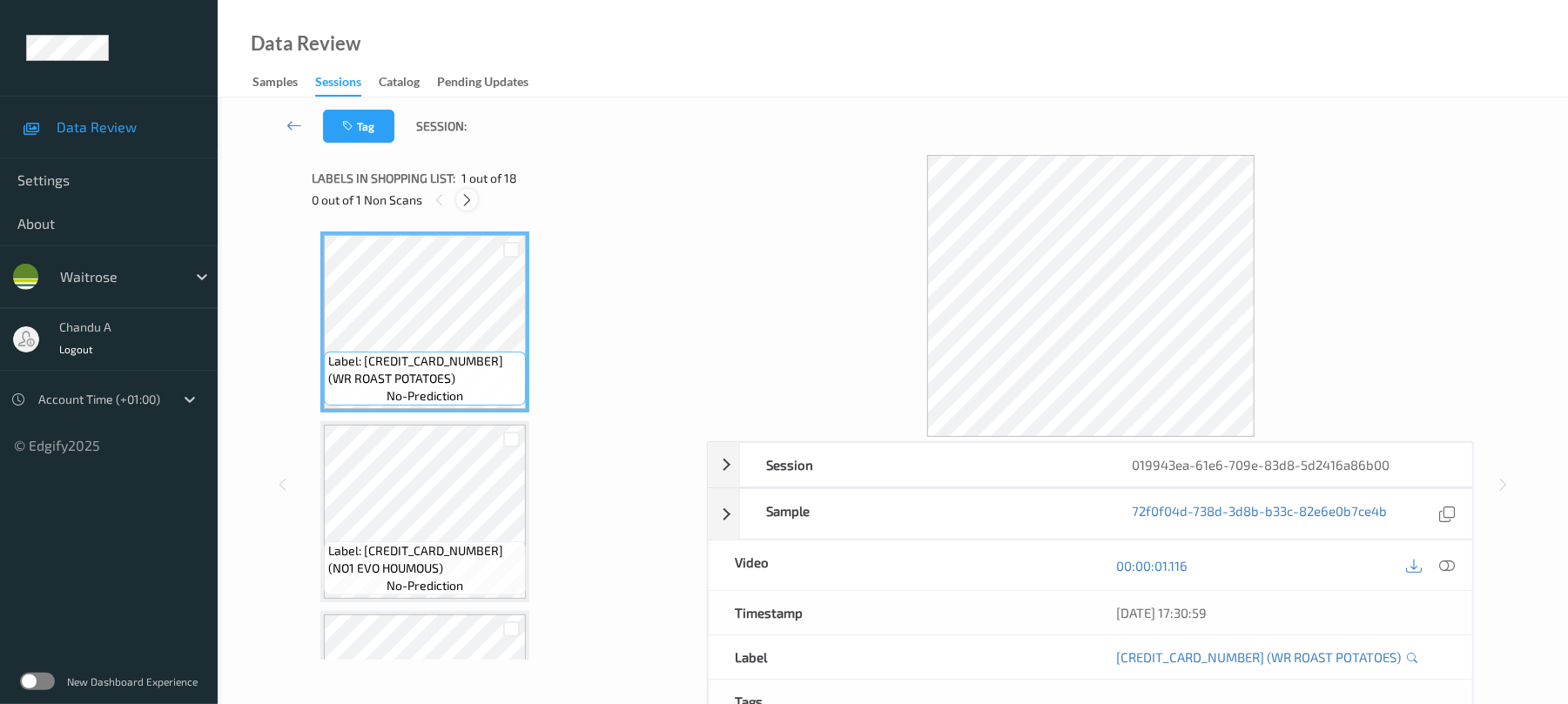
click at [472, 203] on icon at bounding box center [466, 201] width 15 height 16
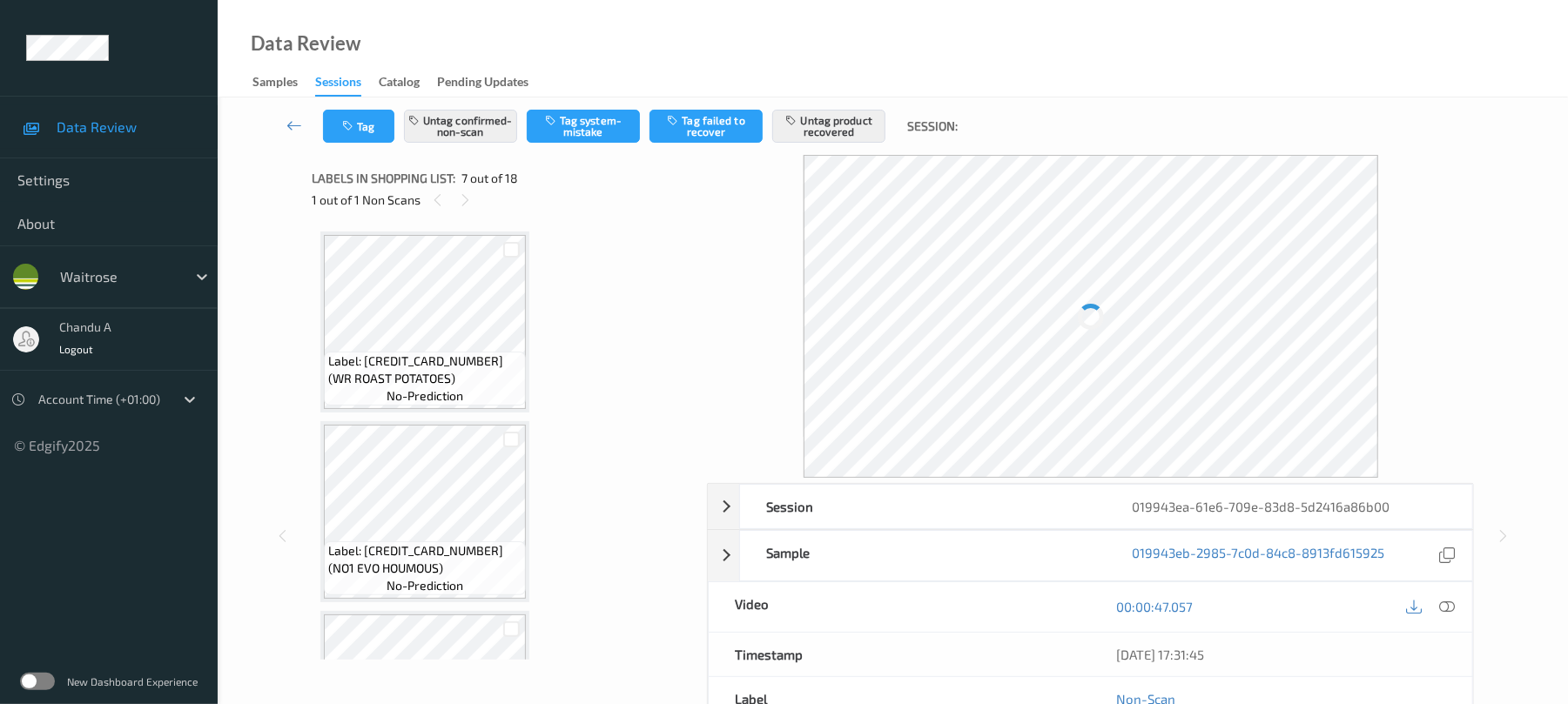
scroll to position [957, 0]
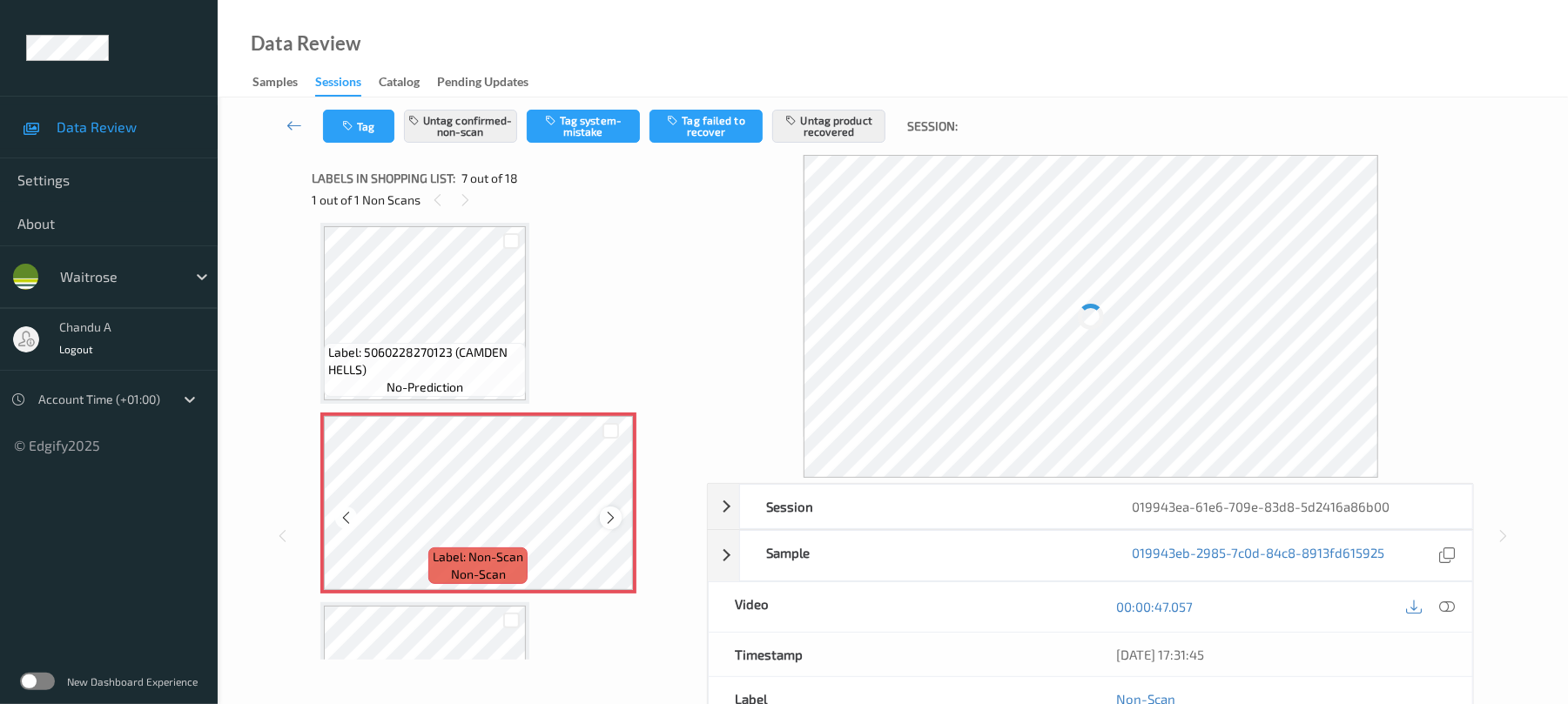
click at [610, 523] on icon at bounding box center [610, 518] width 15 height 16
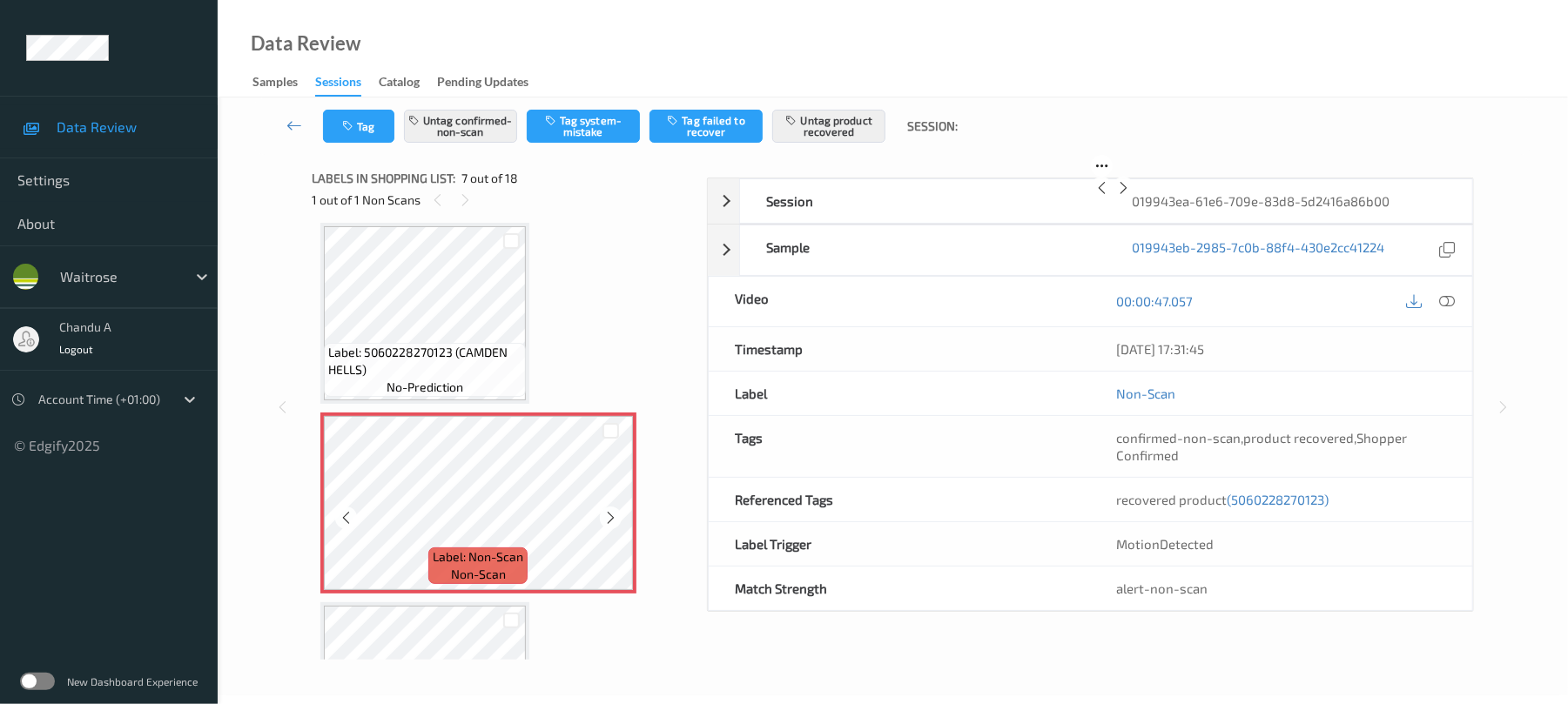
click at [610, 523] on icon at bounding box center [610, 518] width 15 height 16
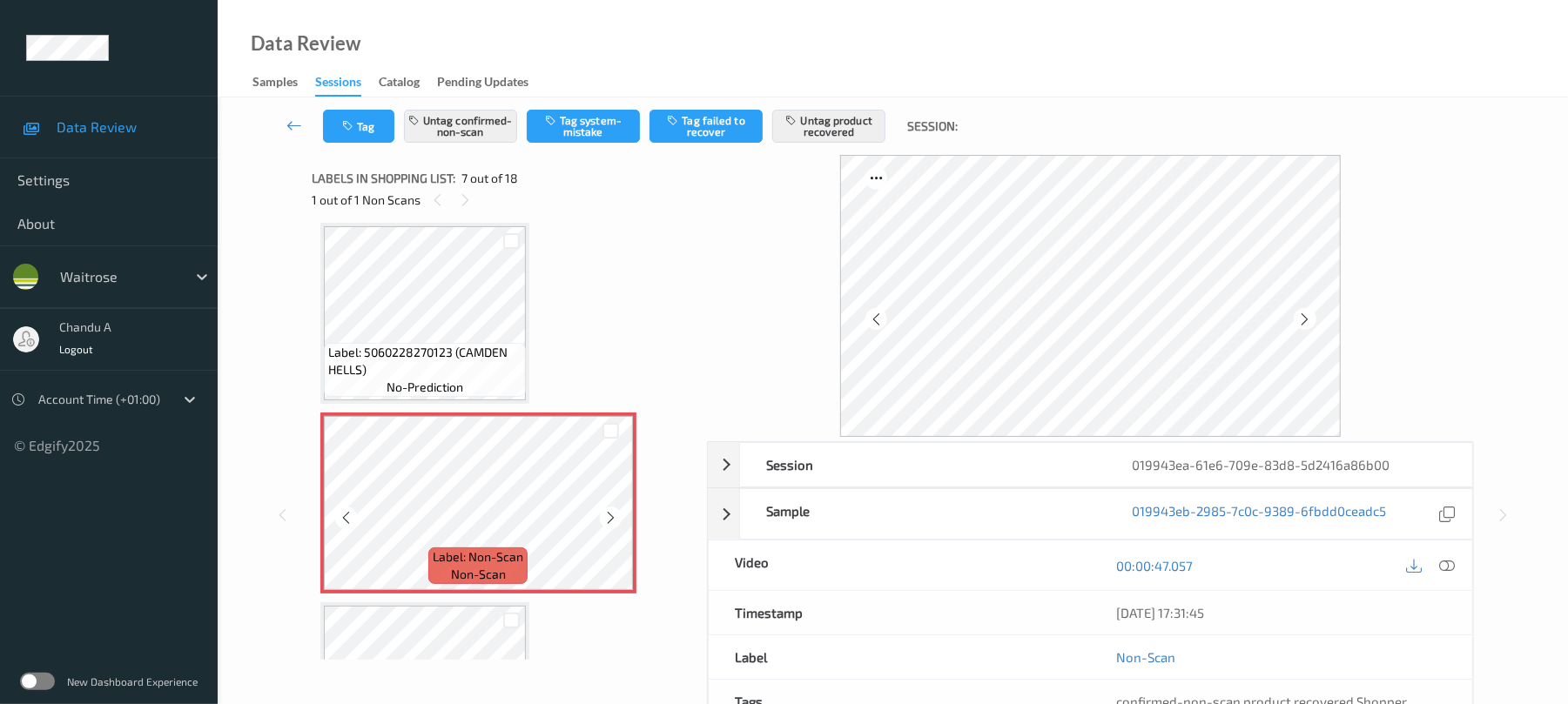
click at [610, 523] on icon at bounding box center [610, 518] width 15 height 16
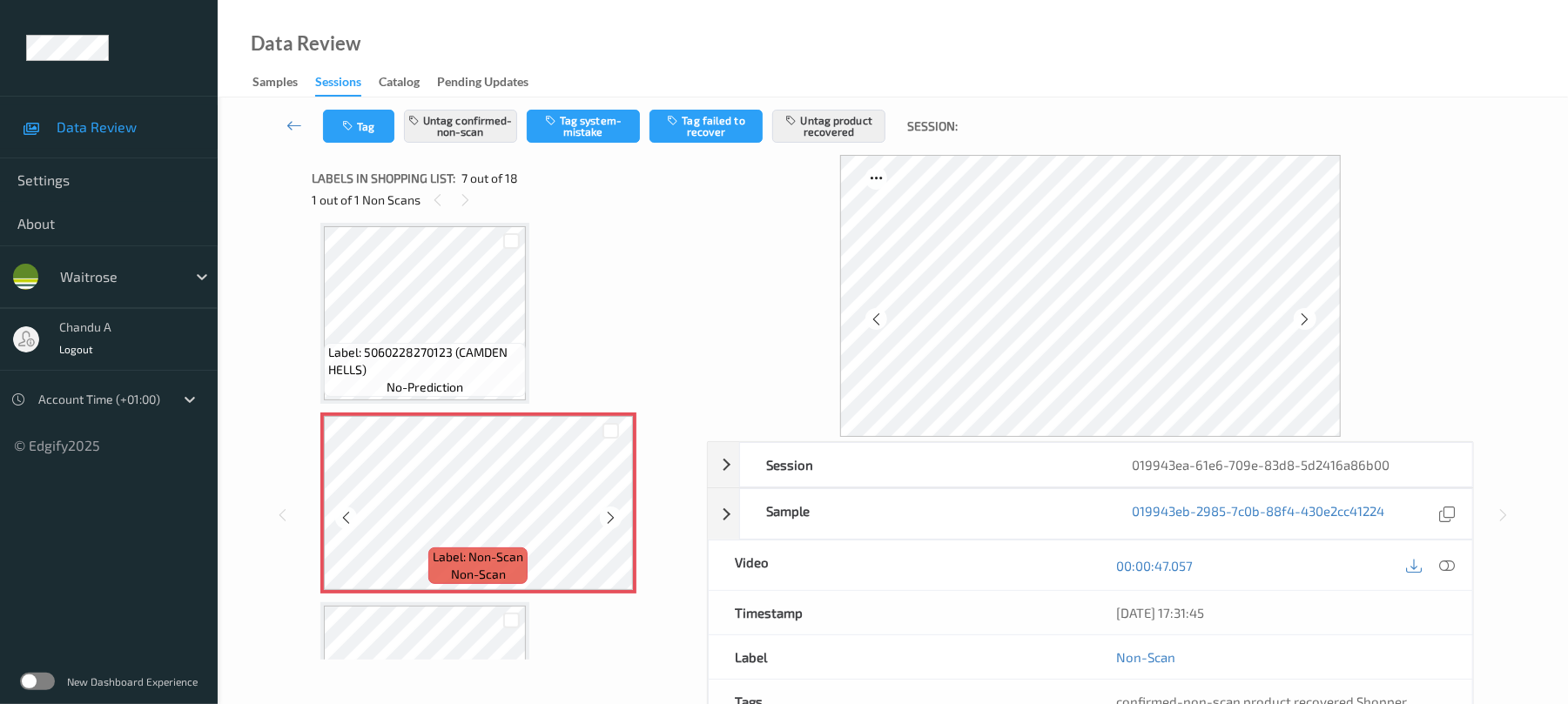
click at [610, 523] on icon at bounding box center [610, 518] width 15 height 16
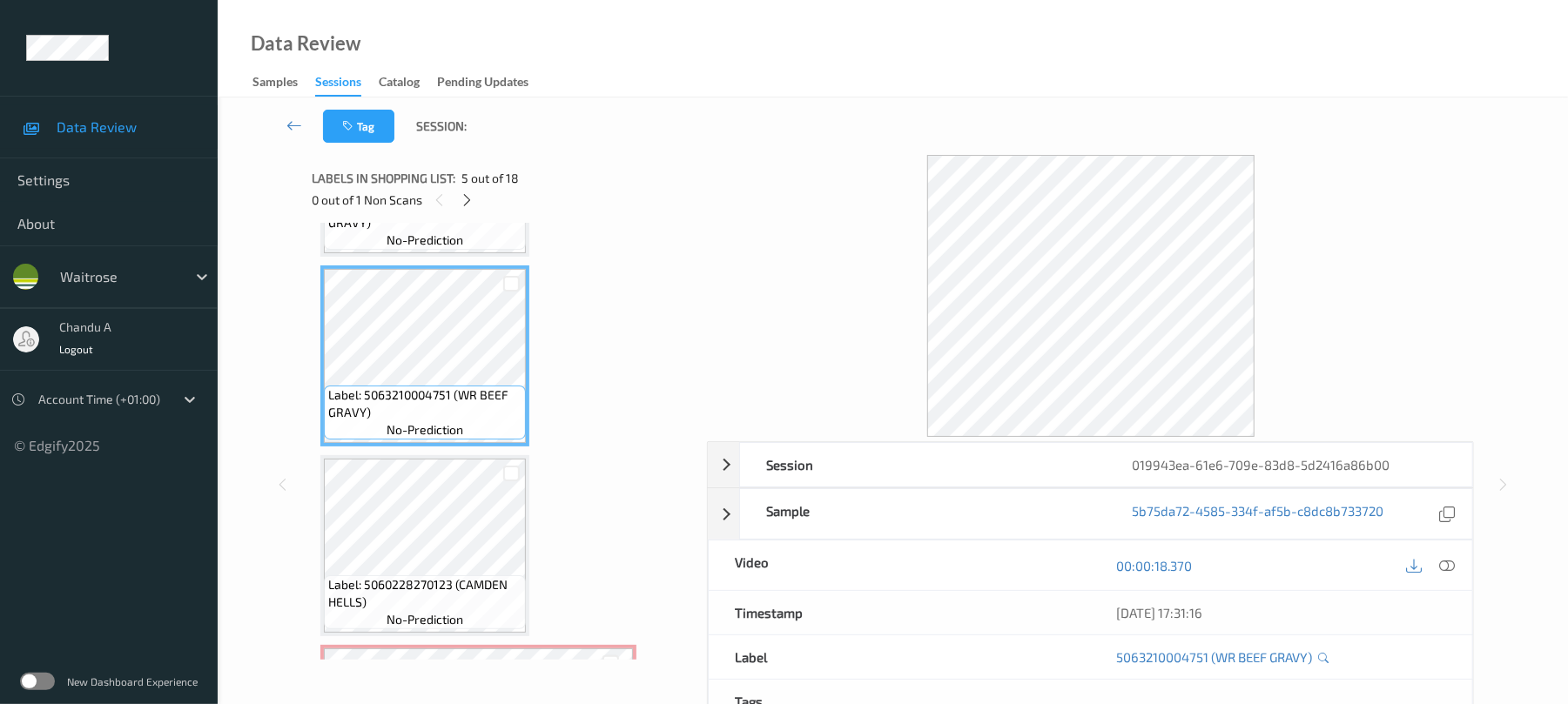
scroll to position [609, 0]
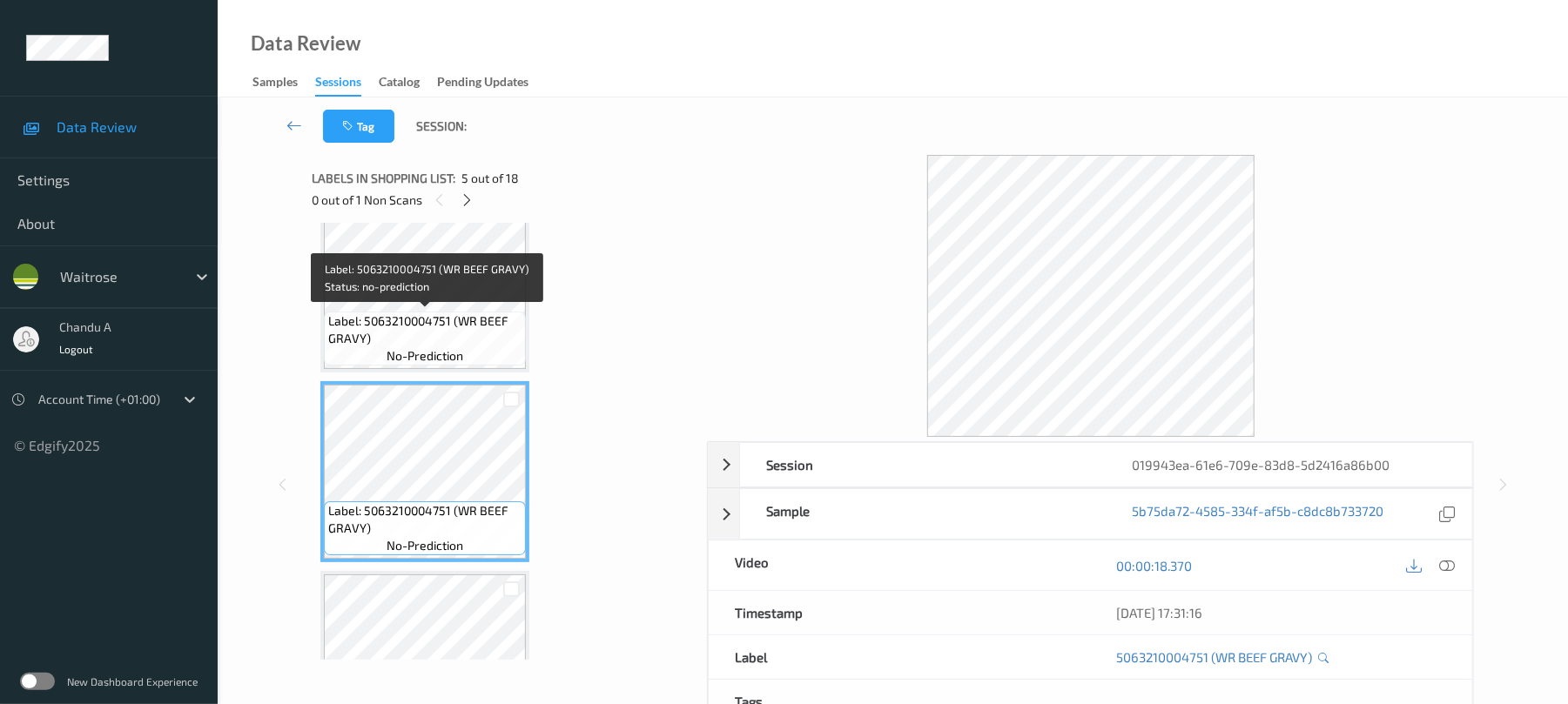
click at [450, 324] on span "Label: 5063210004751 (WR BEEF GRAVY)" at bounding box center [425, 329] width 194 height 35
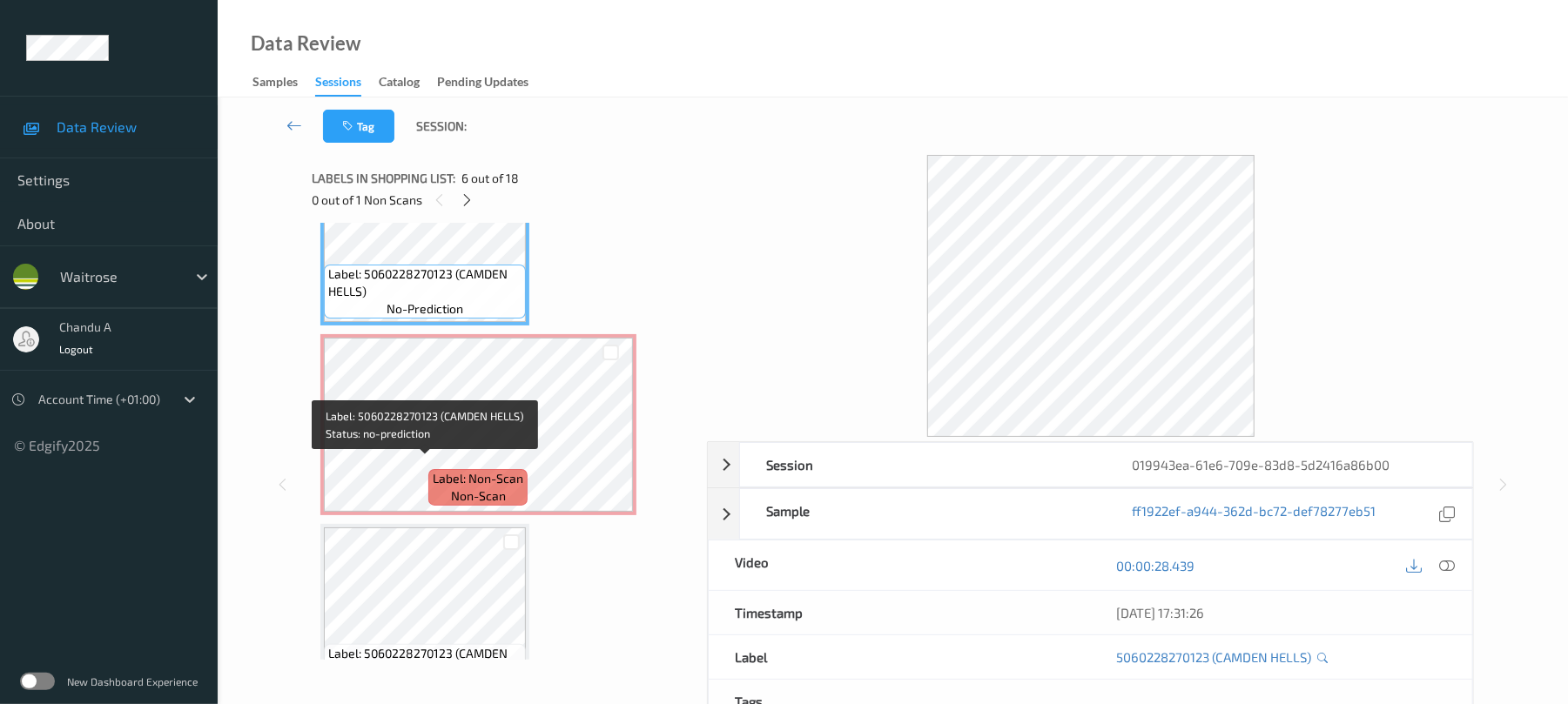
scroll to position [1073, 0]
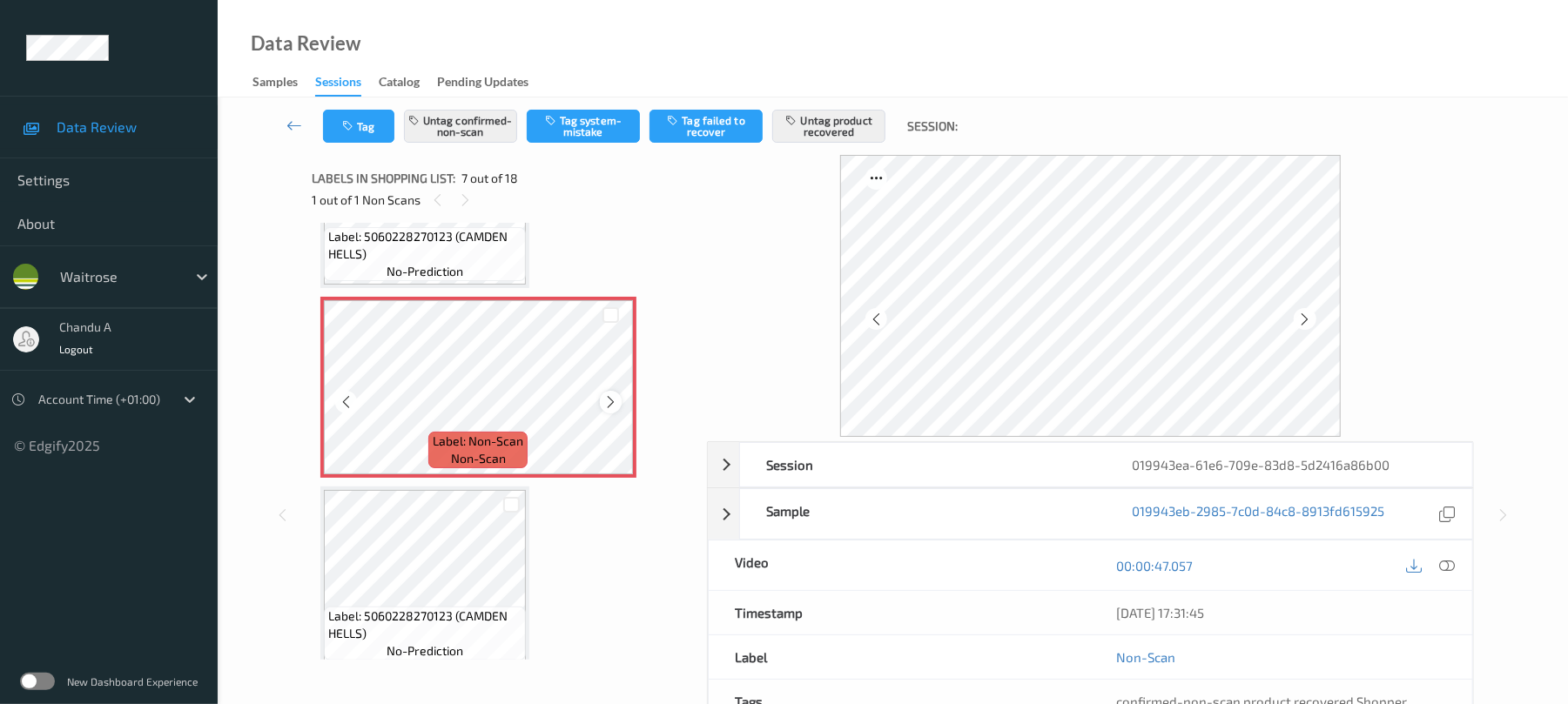
click at [613, 401] on icon at bounding box center [610, 402] width 15 height 16
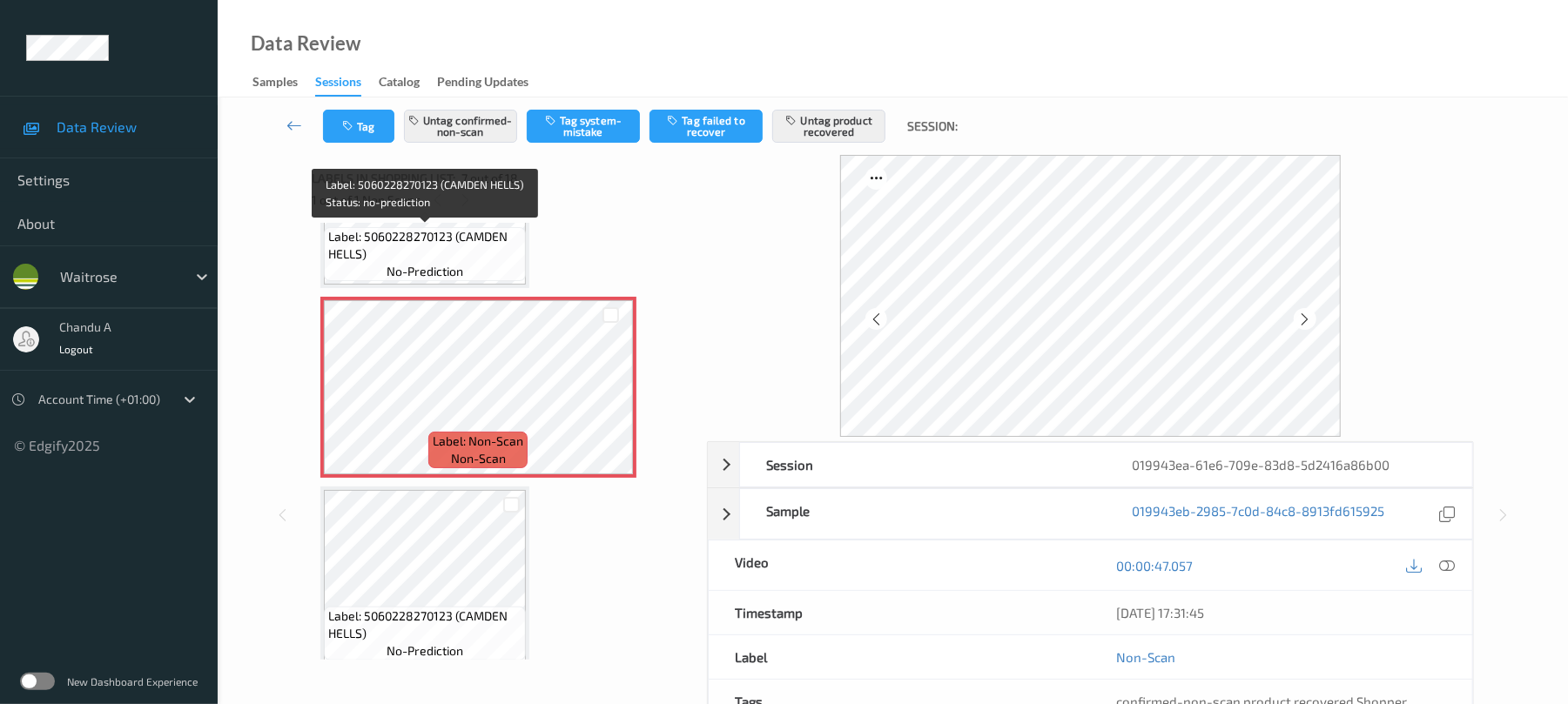
click at [447, 252] on span "Label: 5060228270123 (CAMDEN HELLS)" at bounding box center [425, 245] width 194 height 35
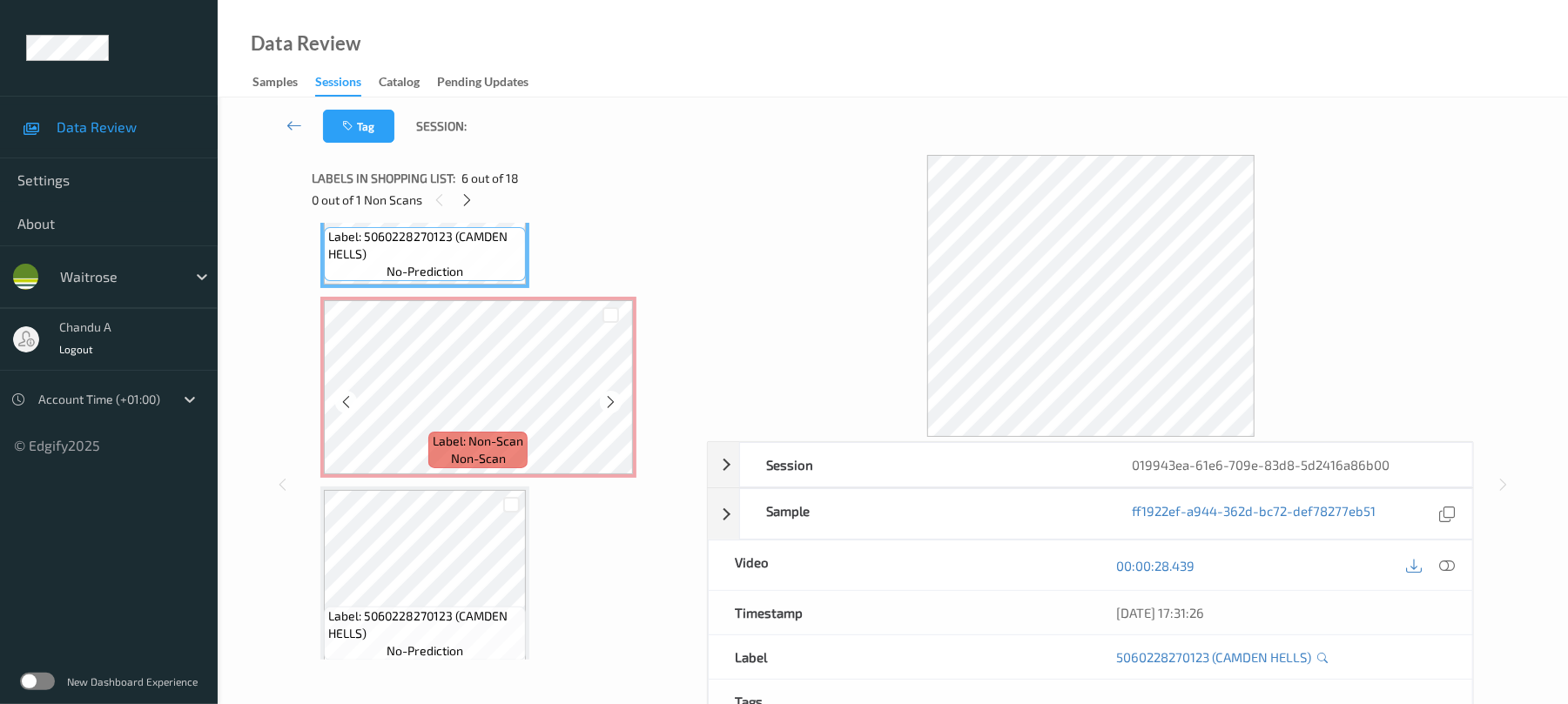
scroll to position [957, 0]
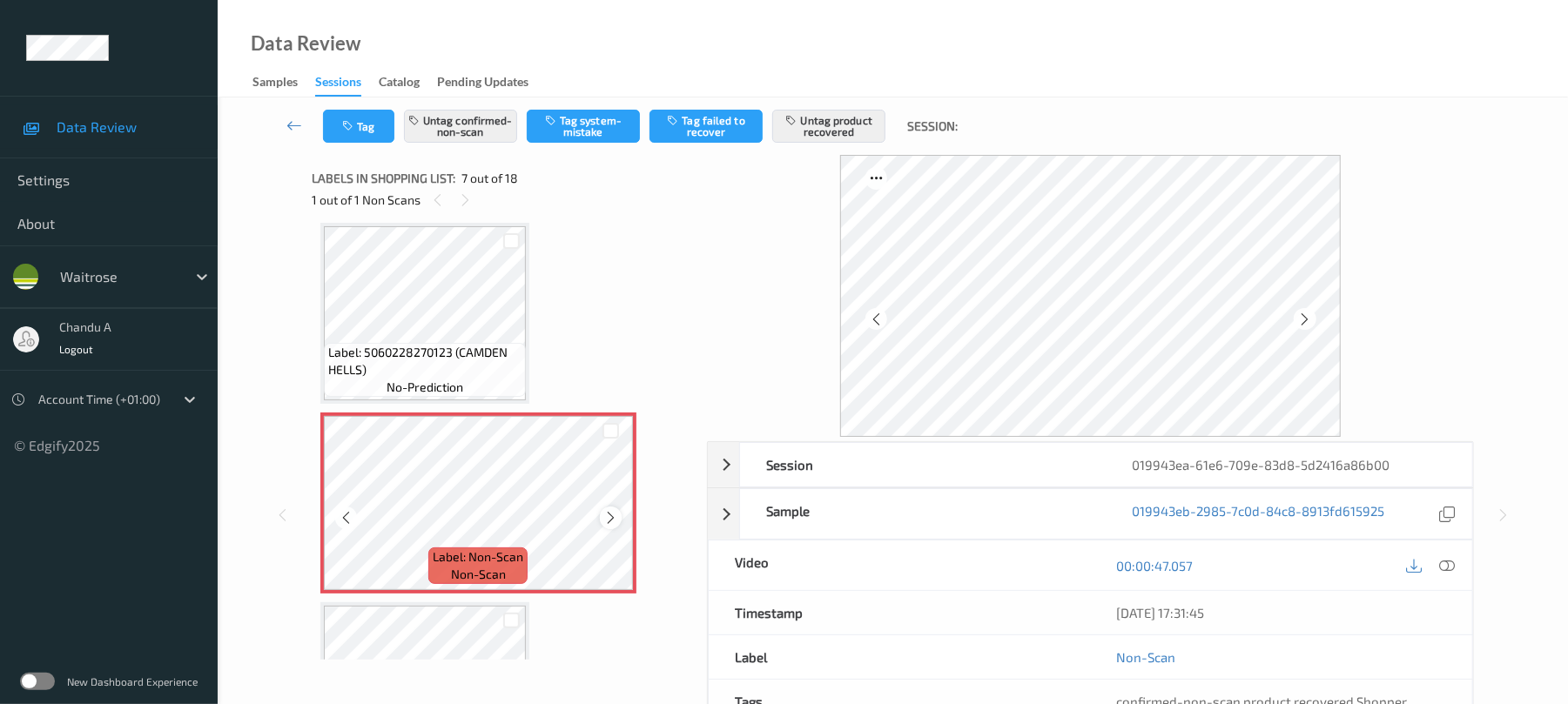
click at [610, 523] on icon at bounding box center [610, 518] width 15 height 16
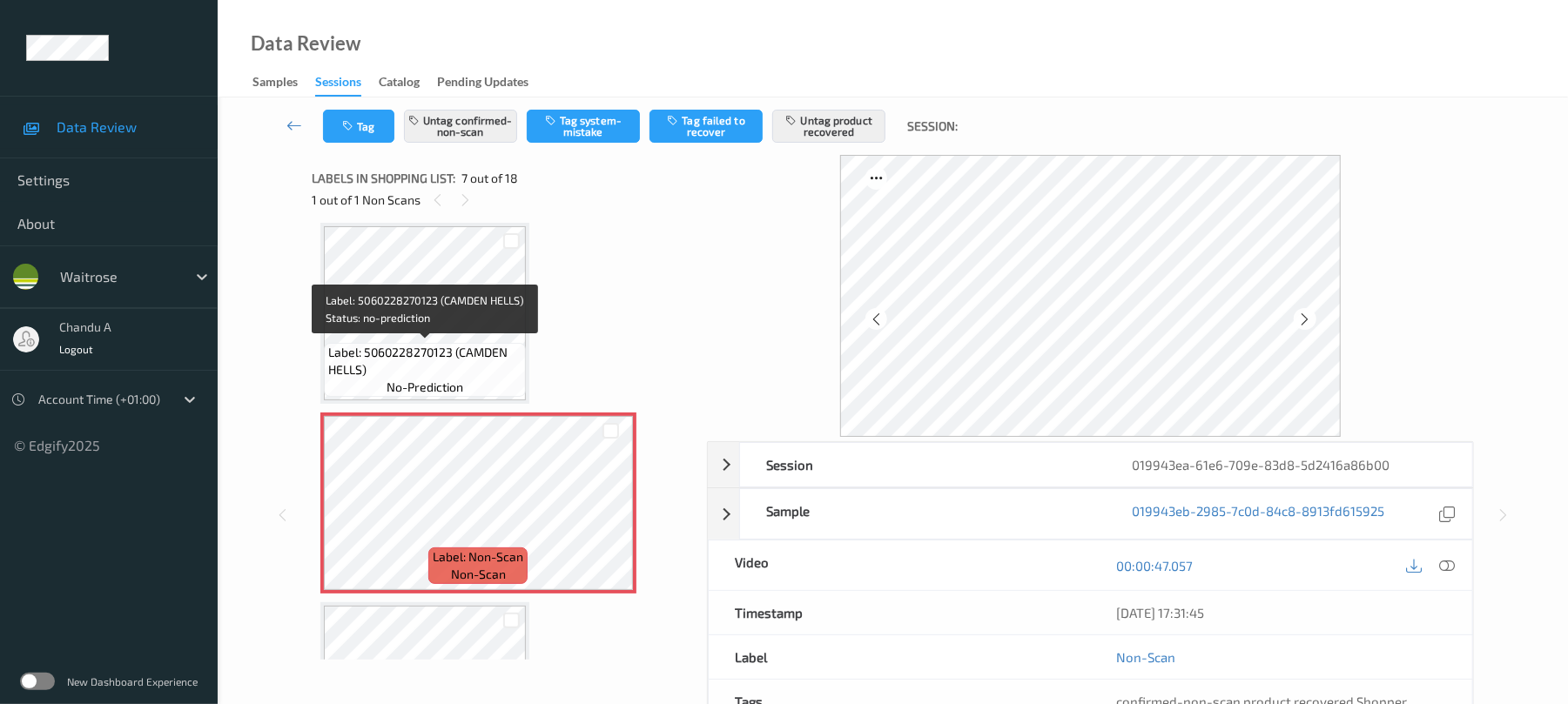
click at [439, 344] on span "Label: 5060228270123 (CAMDEN HELLS)" at bounding box center [425, 360] width 194 height 35
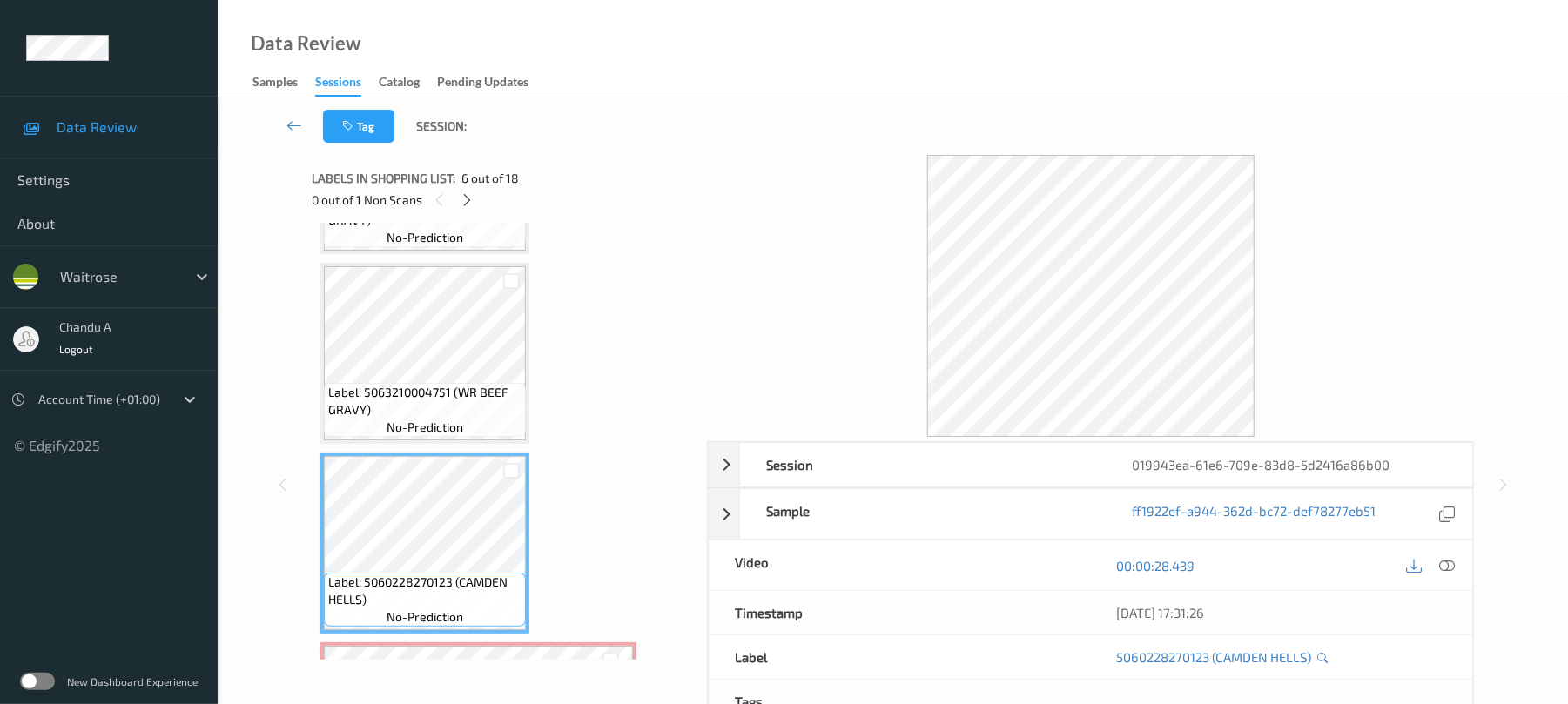
scroll to position [725, 0]
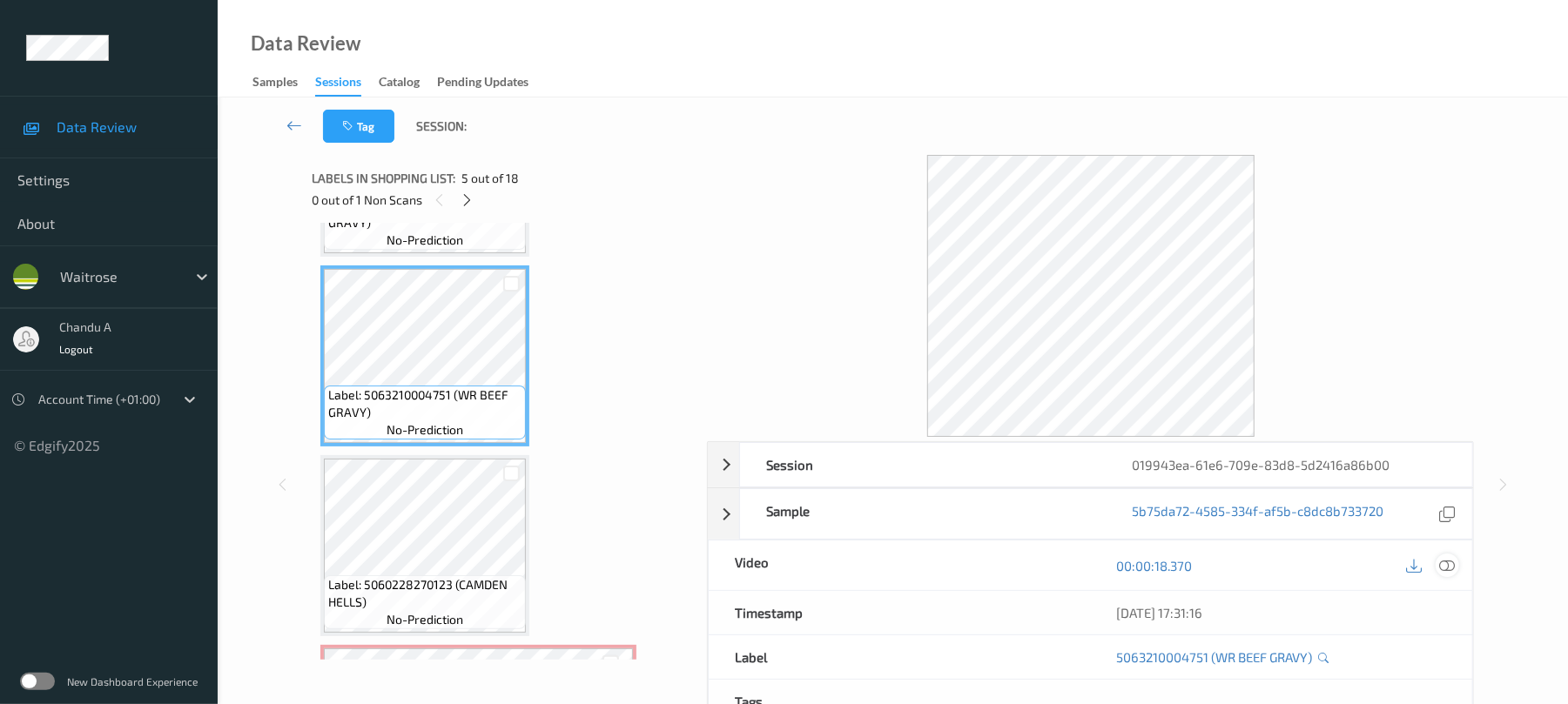
click at [1449, 572] on icon at bounding box center [1448, 567] width 16 height 16
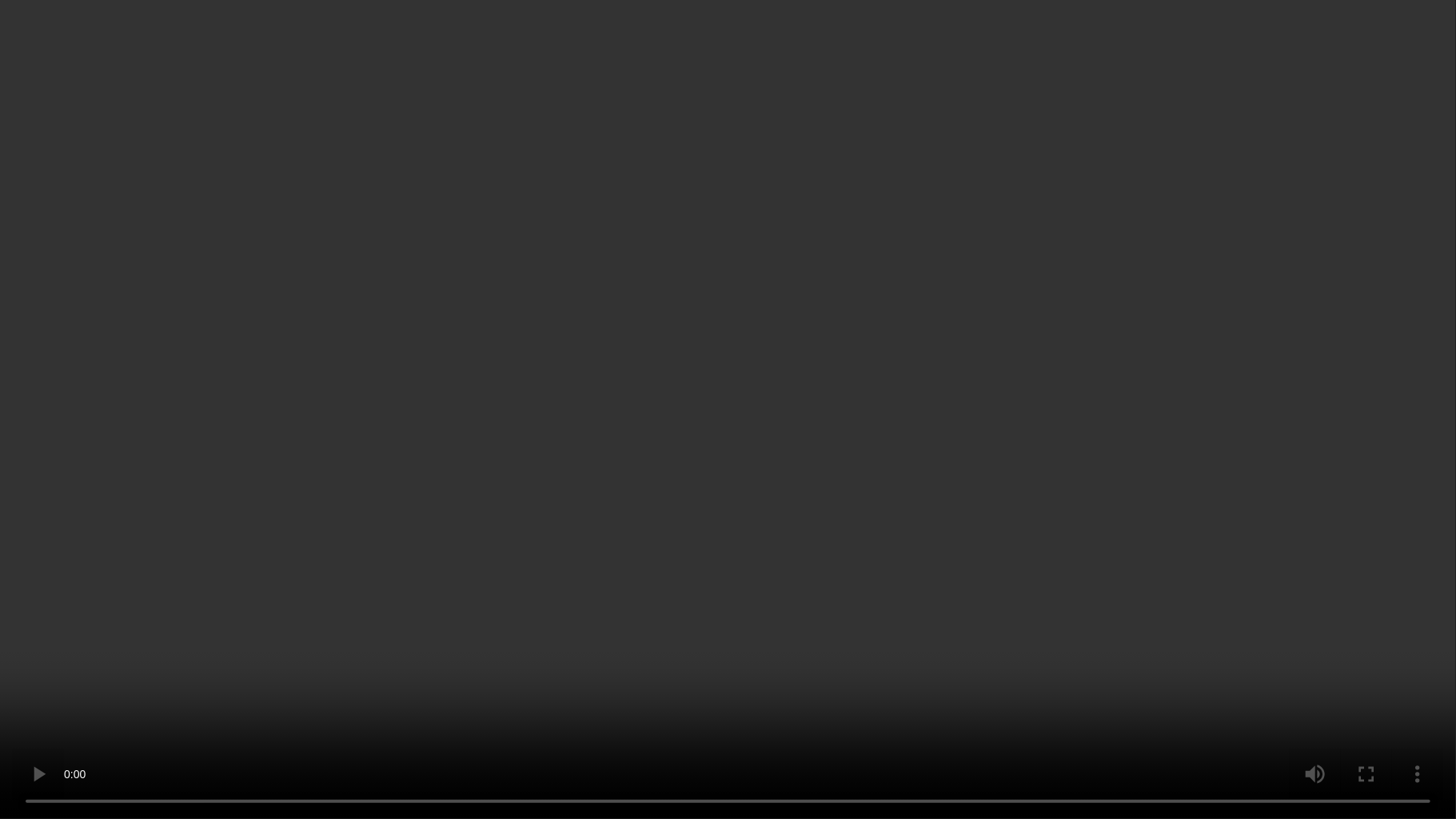
click at [763, 94] on video at bounding box center [728, 409] width 1456 height 819
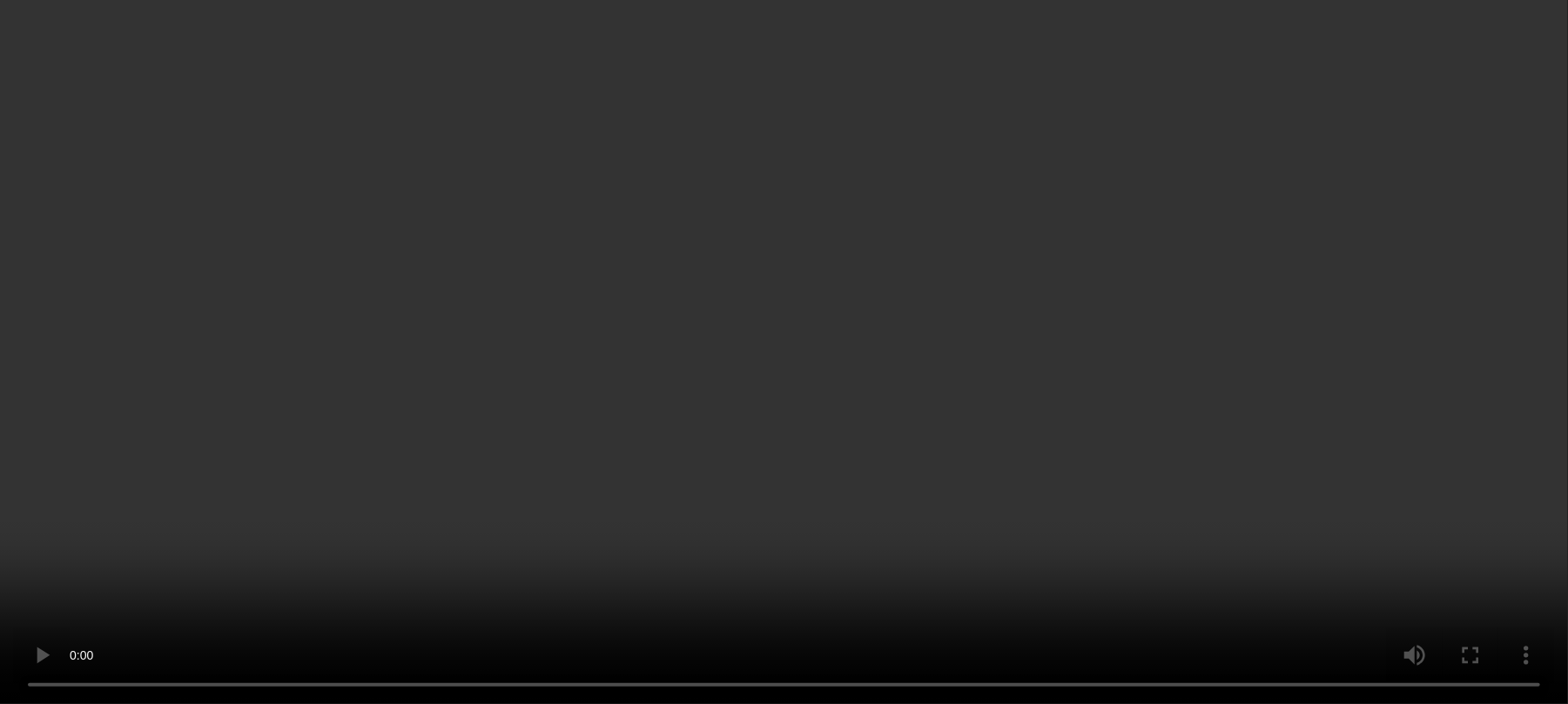
scroll to position [1189, 0]
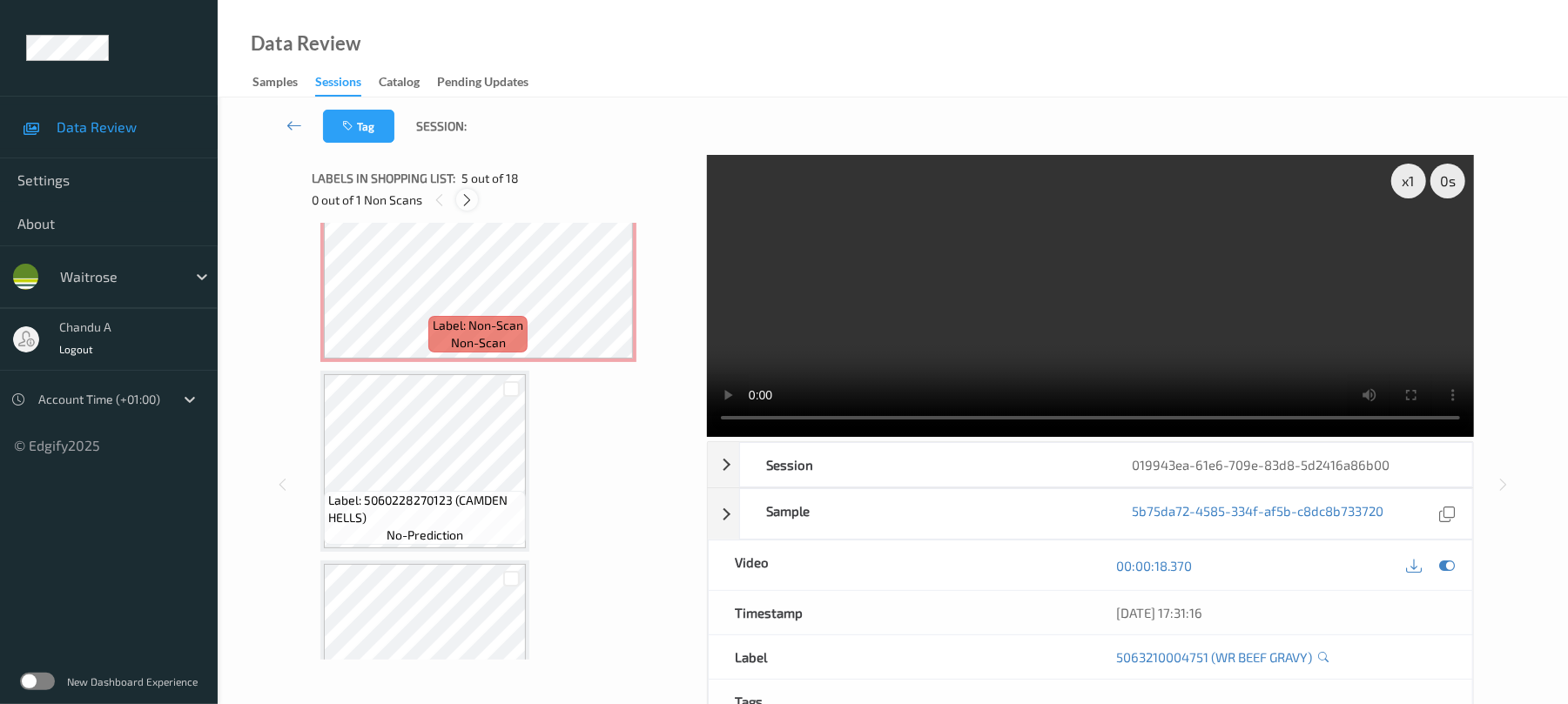
click at [466, 196] on icon at bounding box center [466, 201] width 15 height 16
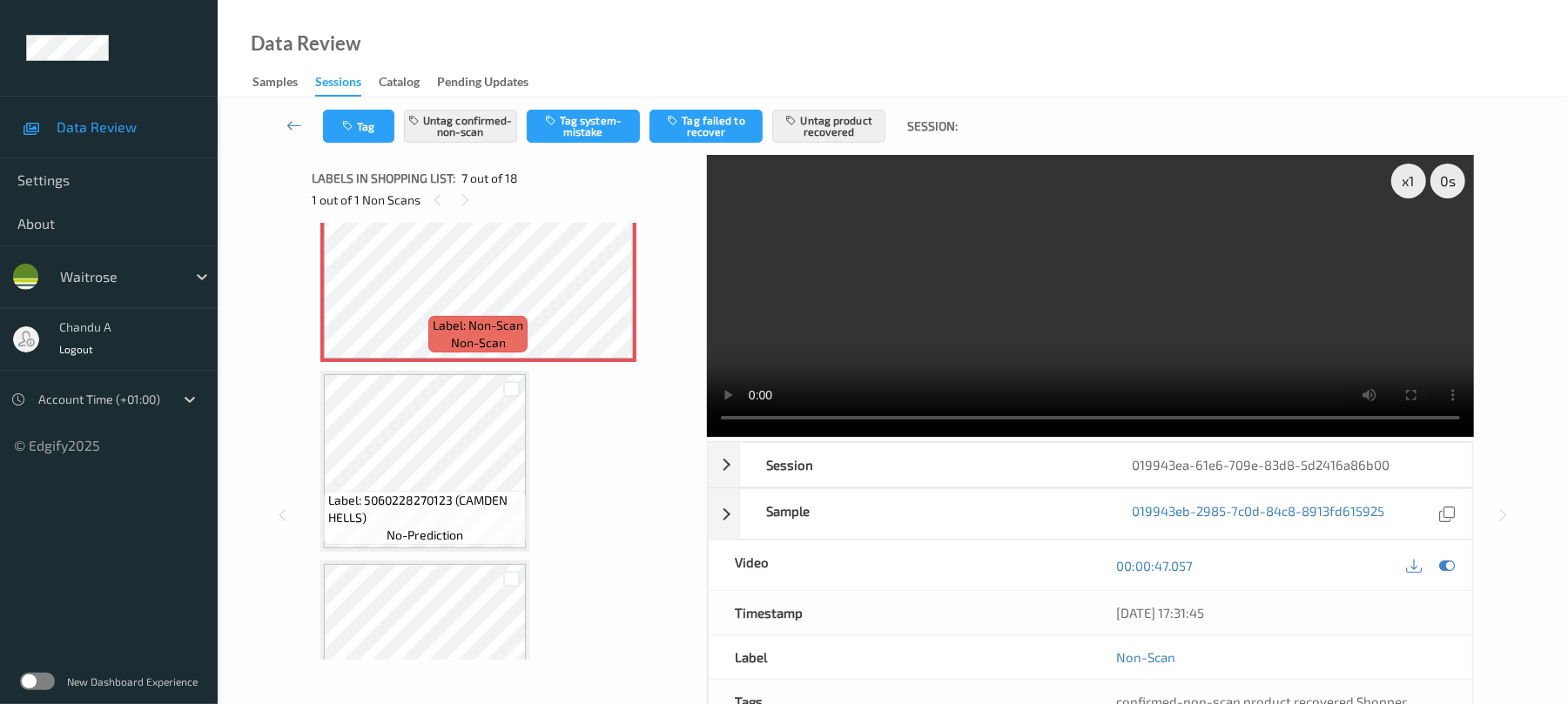
scroll to position [957, 0]
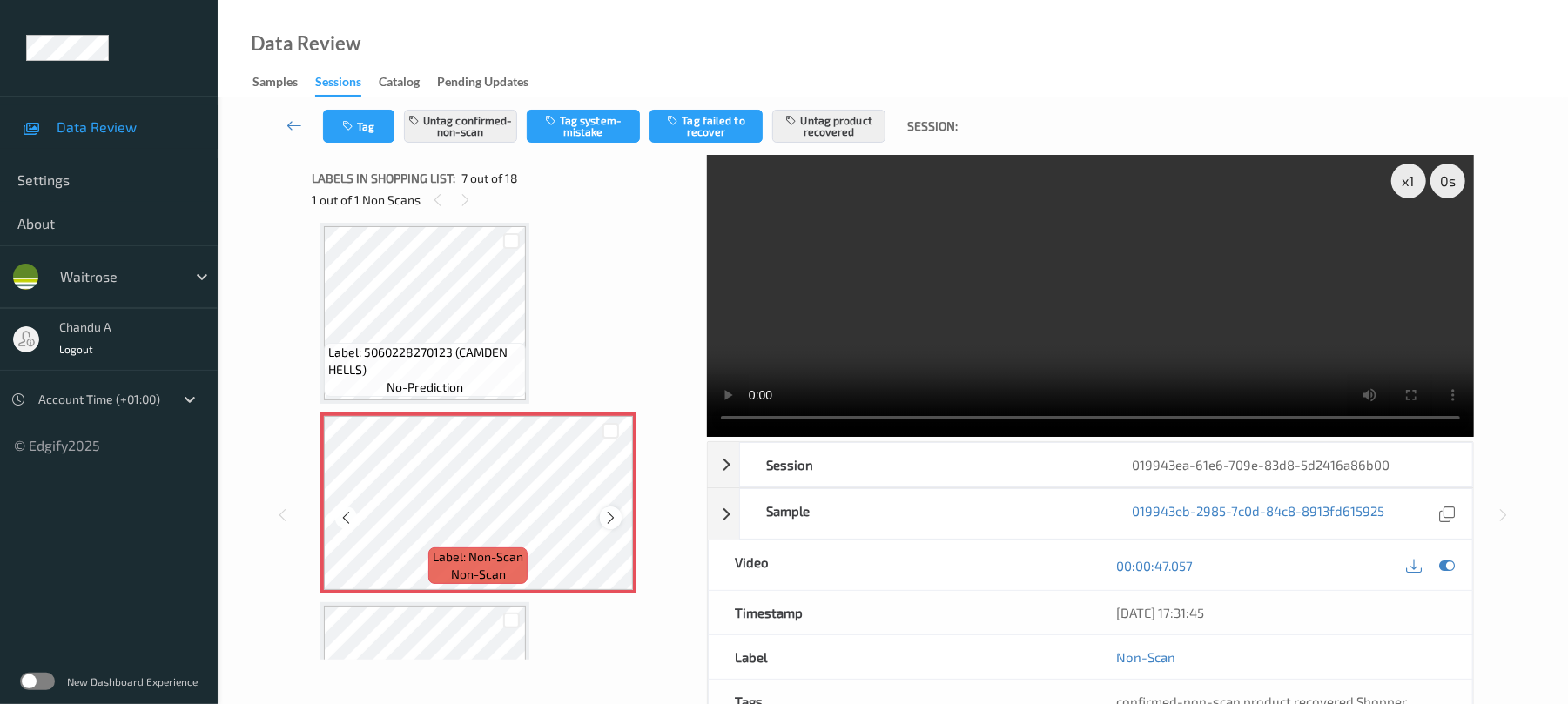
click at [610, 521] on icon at bounding box center [610, 518] width 15 height 16
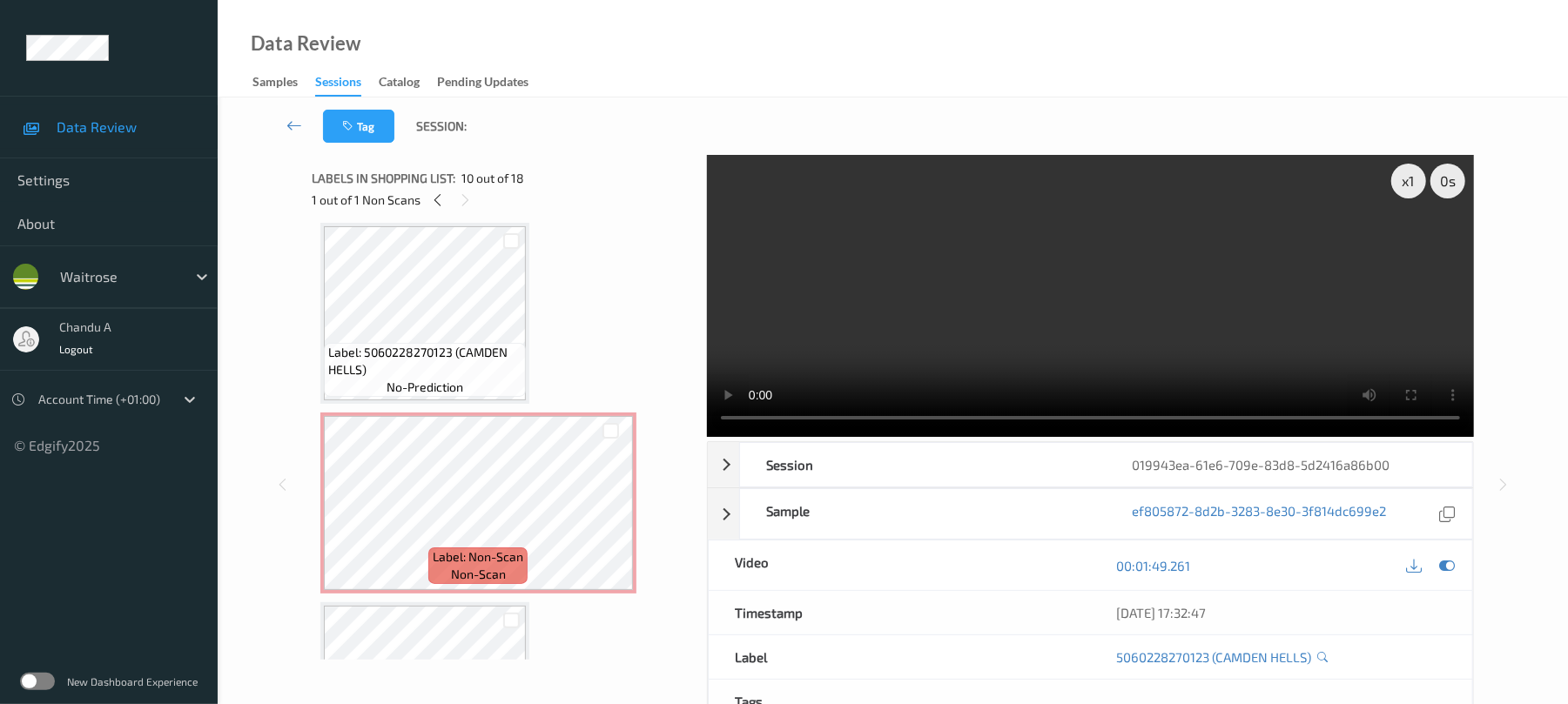
click at [525, 367] on div "Label: 5060228270123 (CAMDEN HELLS) no-prediction" at bounding box center [425, 313] width 209 height 181
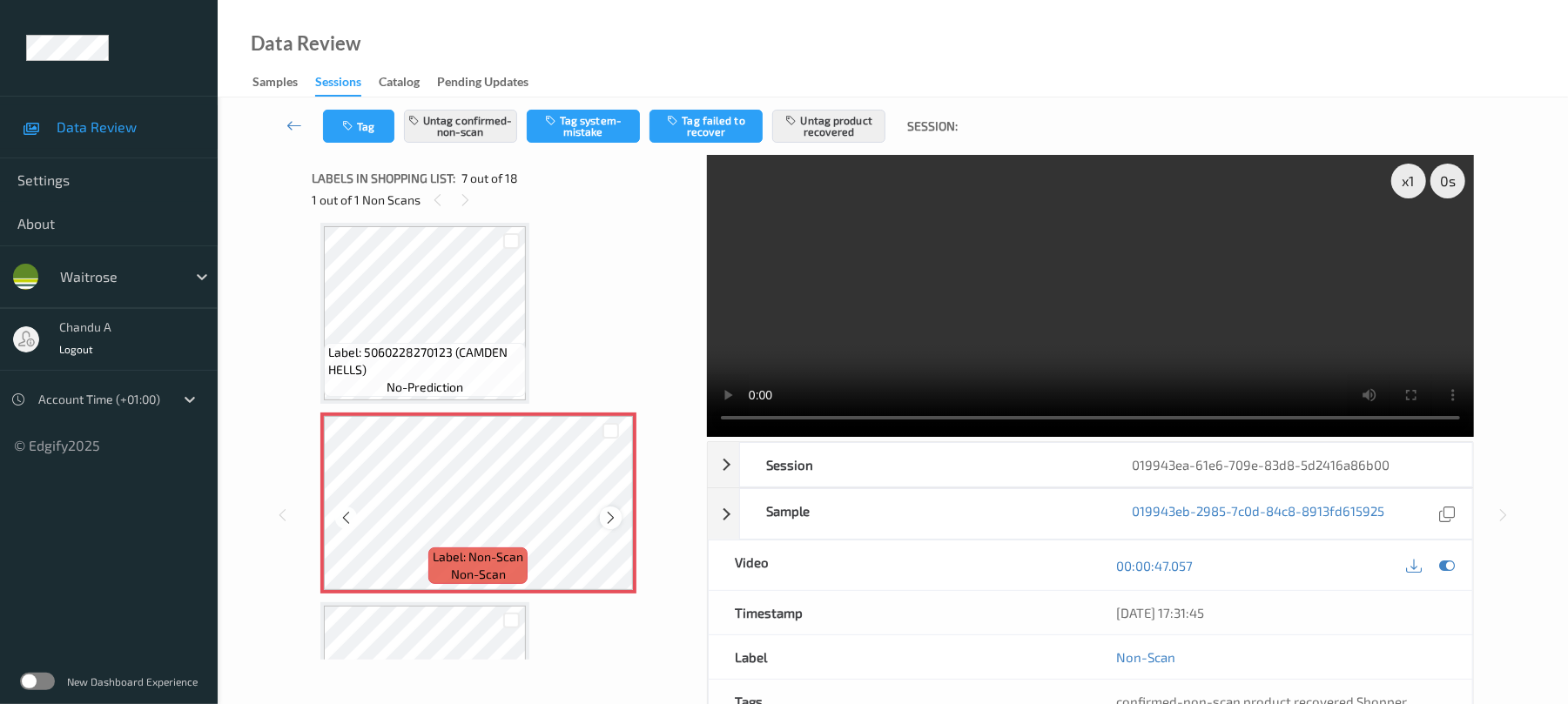
click at [607, 514] on icon at bounding box center [610, 518] width 15 height 16
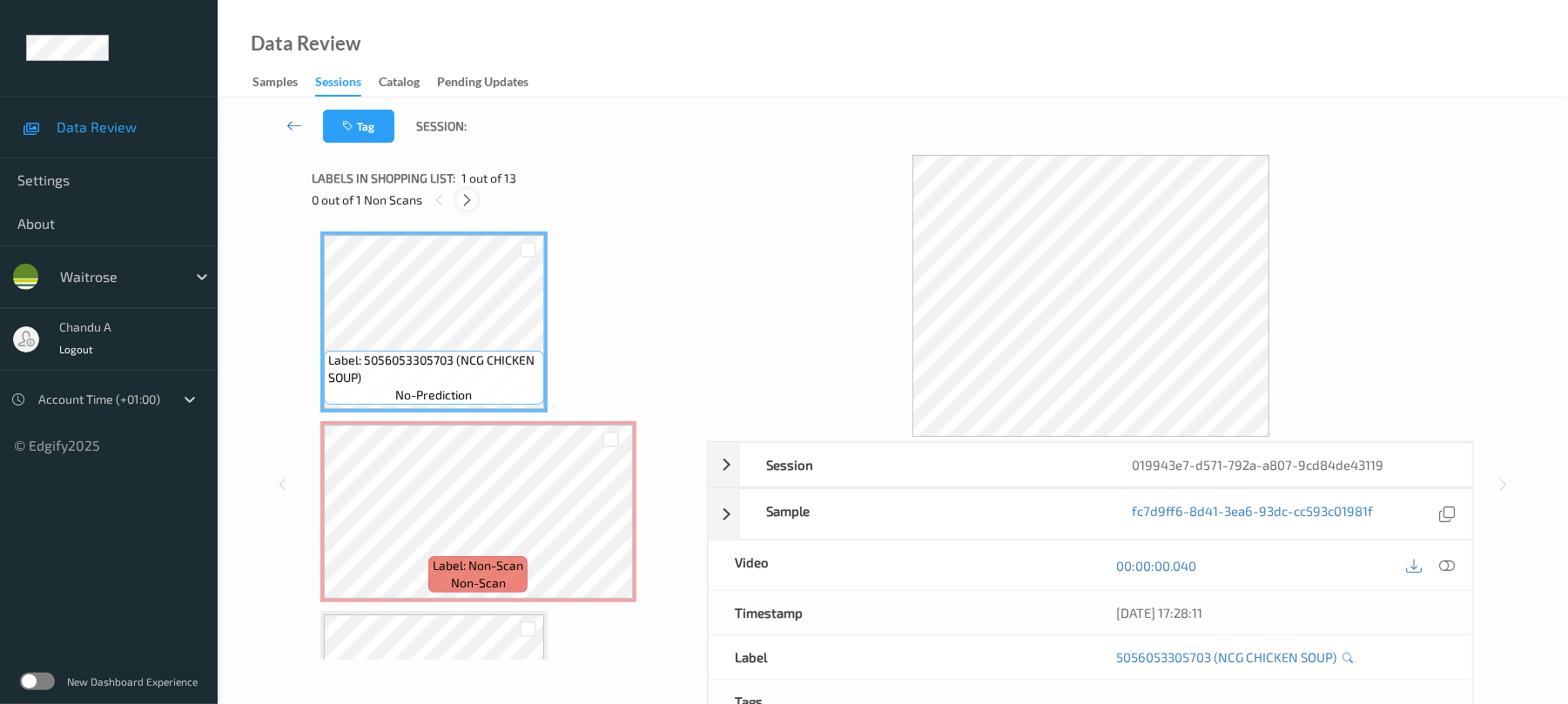
click at [471, 199] on icon at bounding box center [466, 201] width 15 height 16
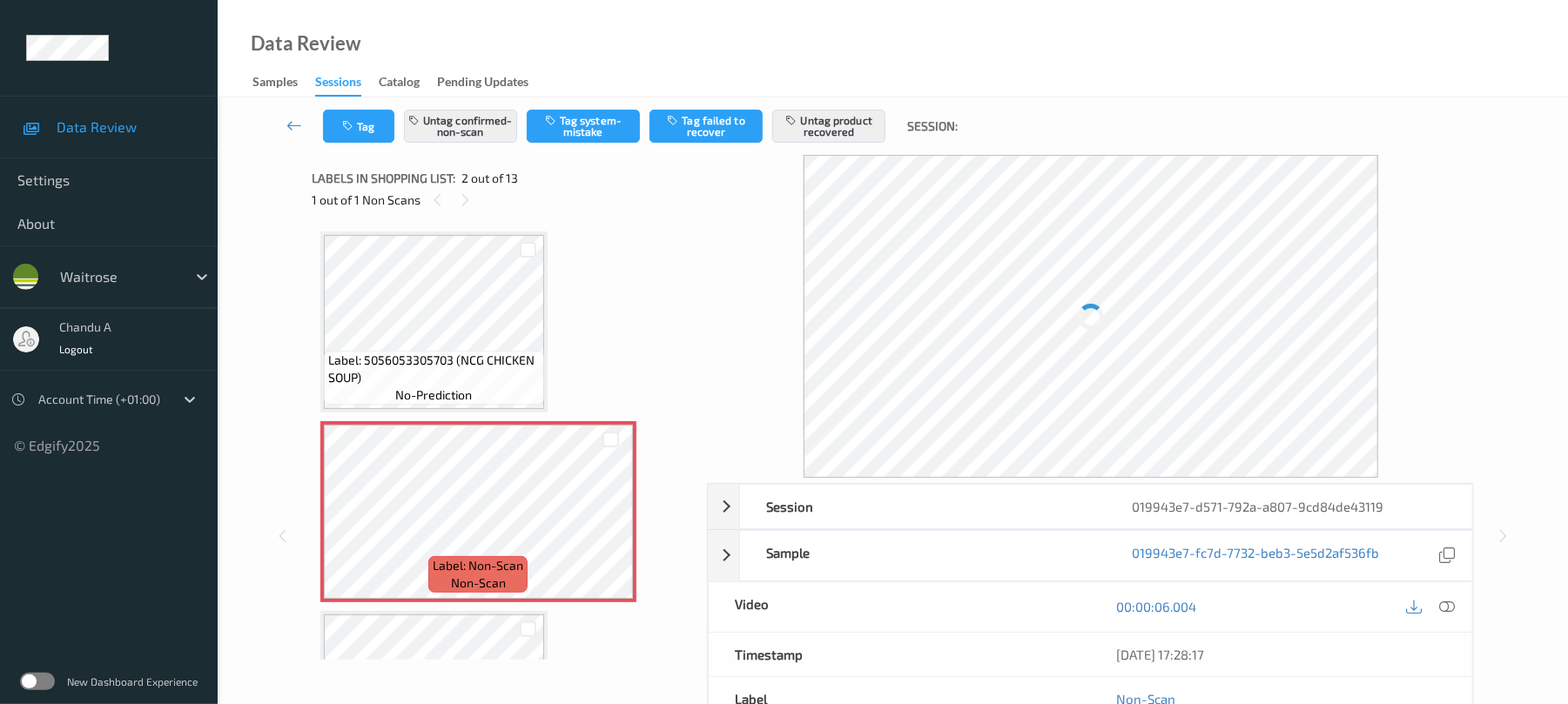
scroll to position [9, 0]
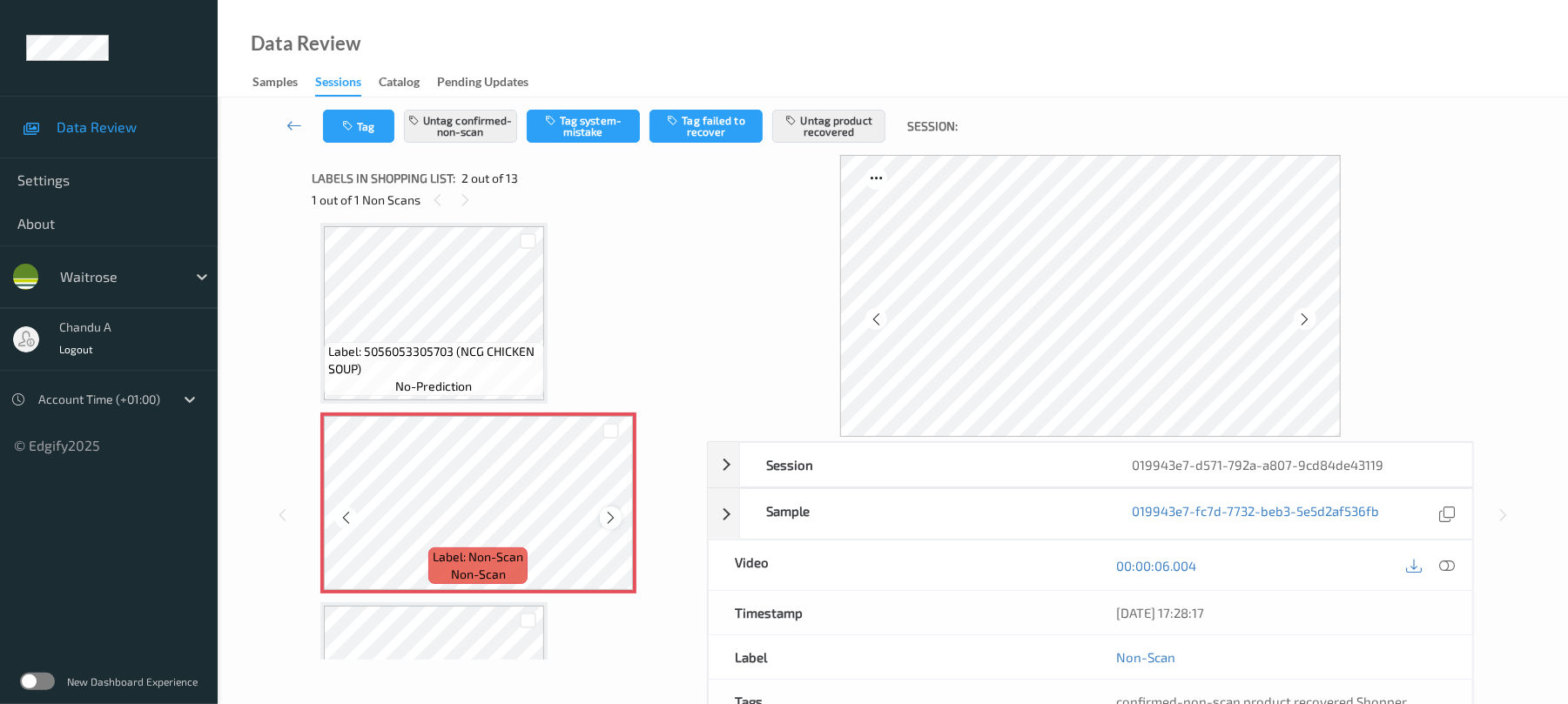
click at [610, 518] on icon at bounding box center [610, 518] width 15 height 16
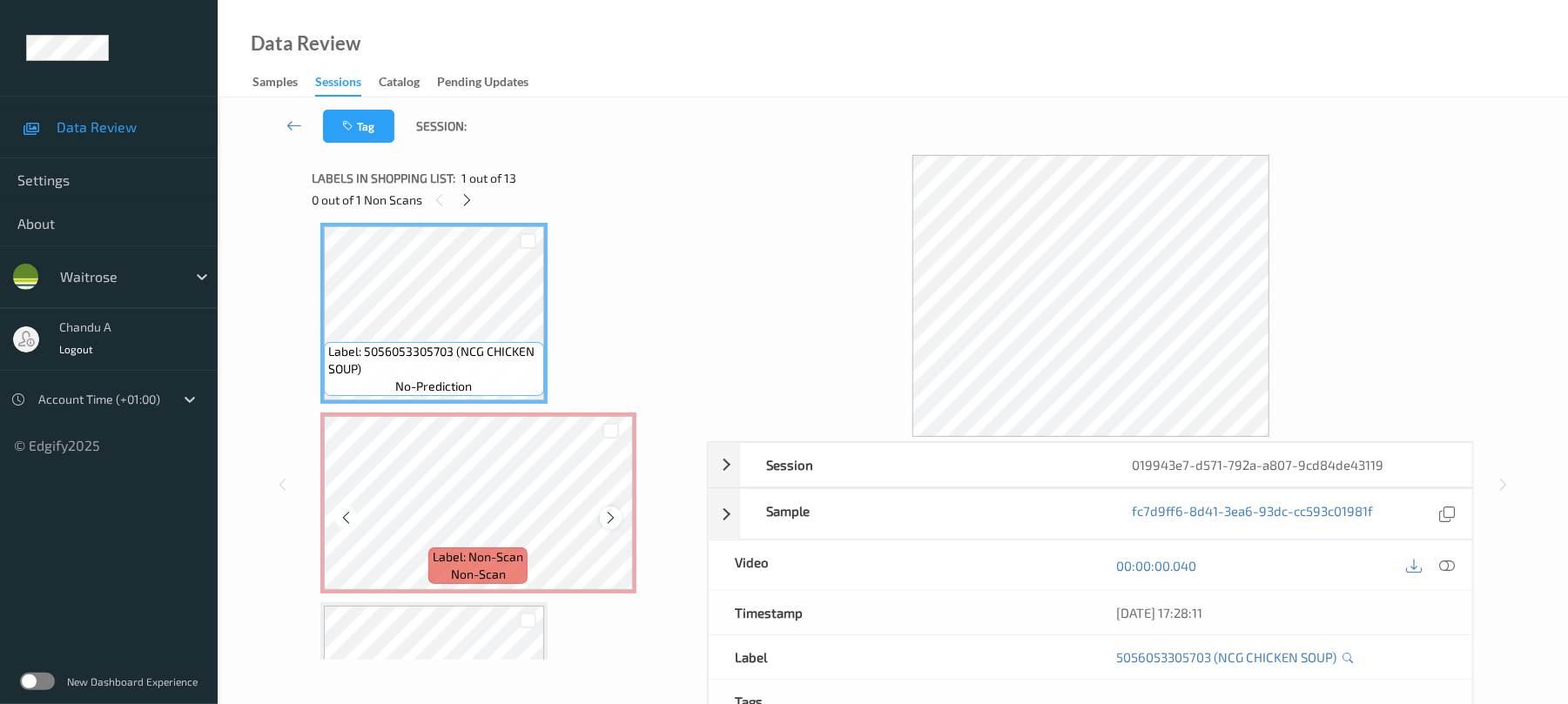
click at [615, 514] on icon at bounding box center [610, 518] width 15 height 16
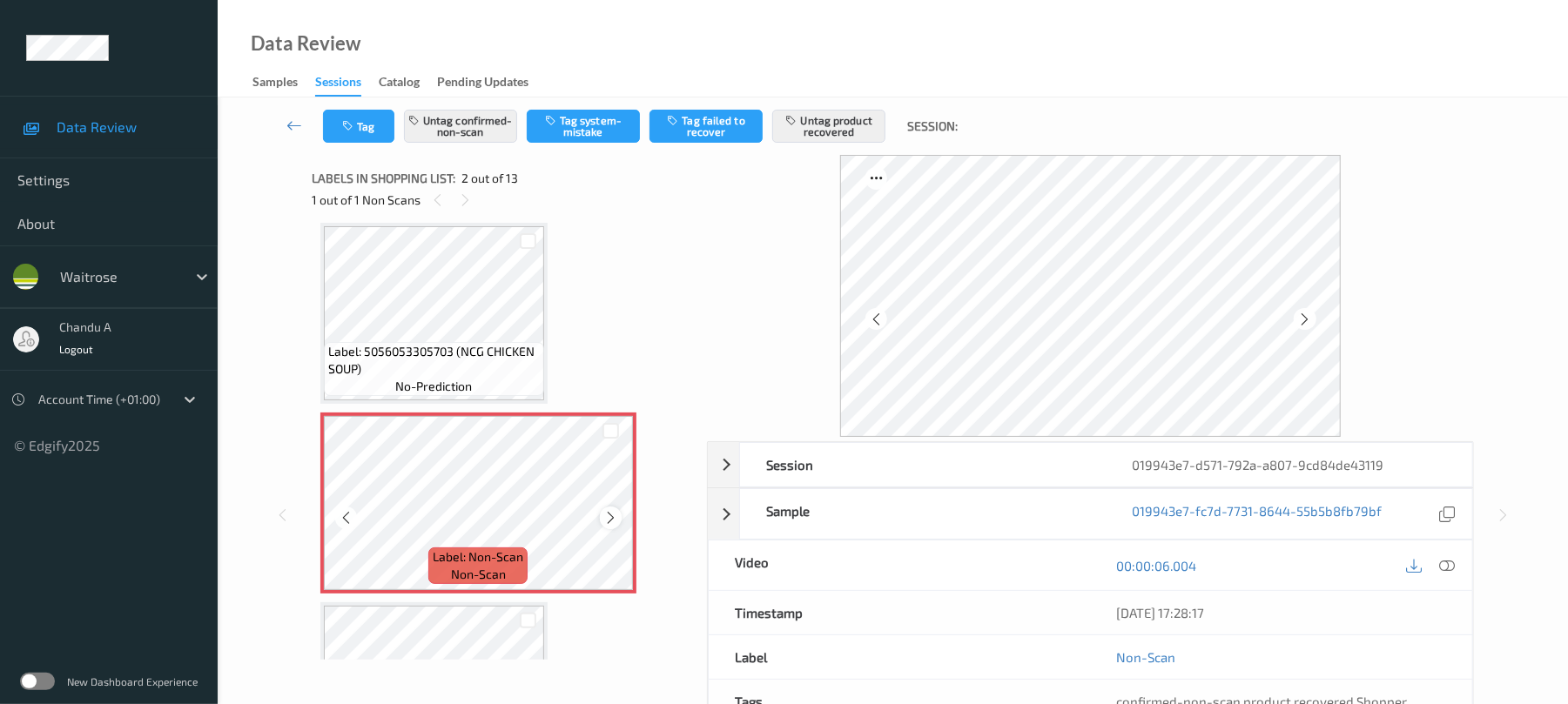
click at [611, 516] on icon at bounding box center [610, 518] width 15 height 16
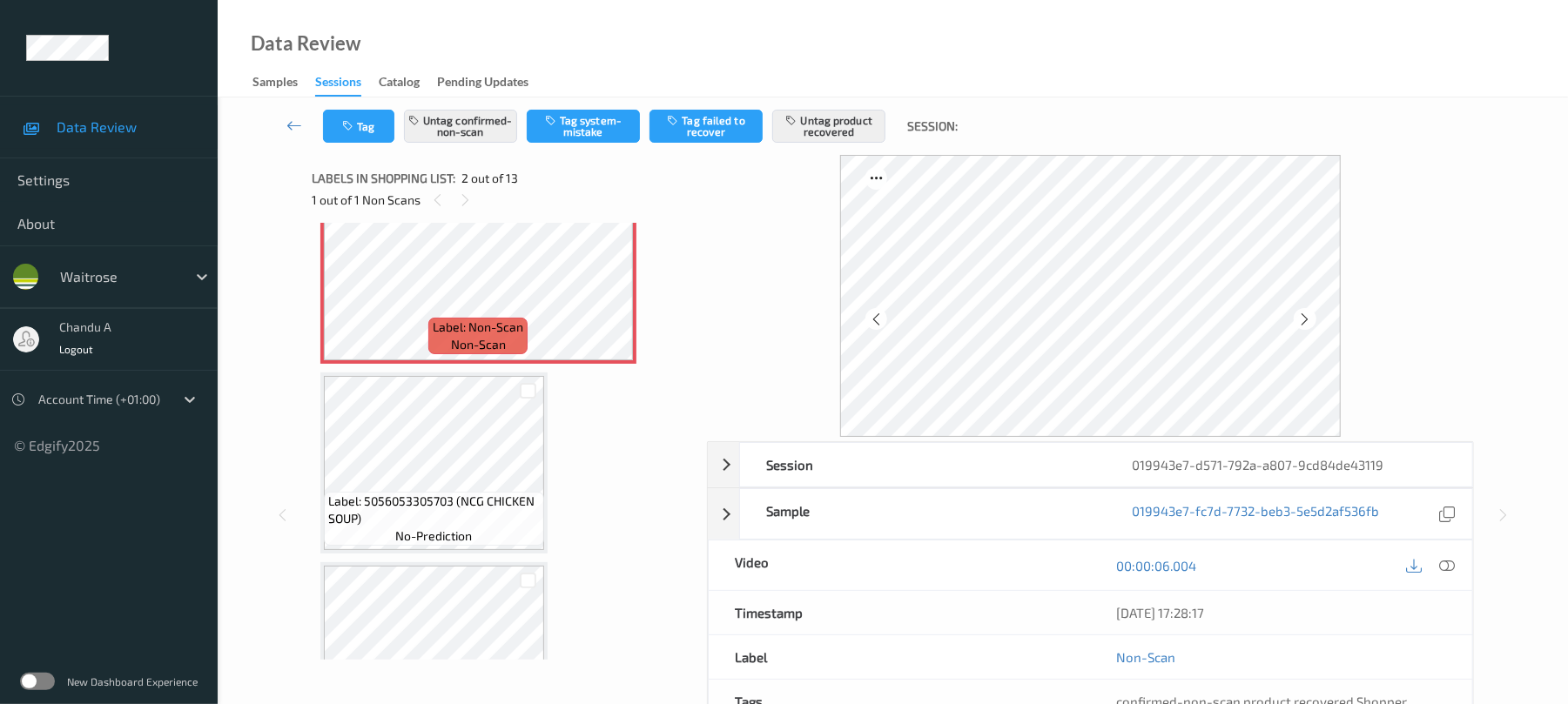
scroll to position [241, 0]
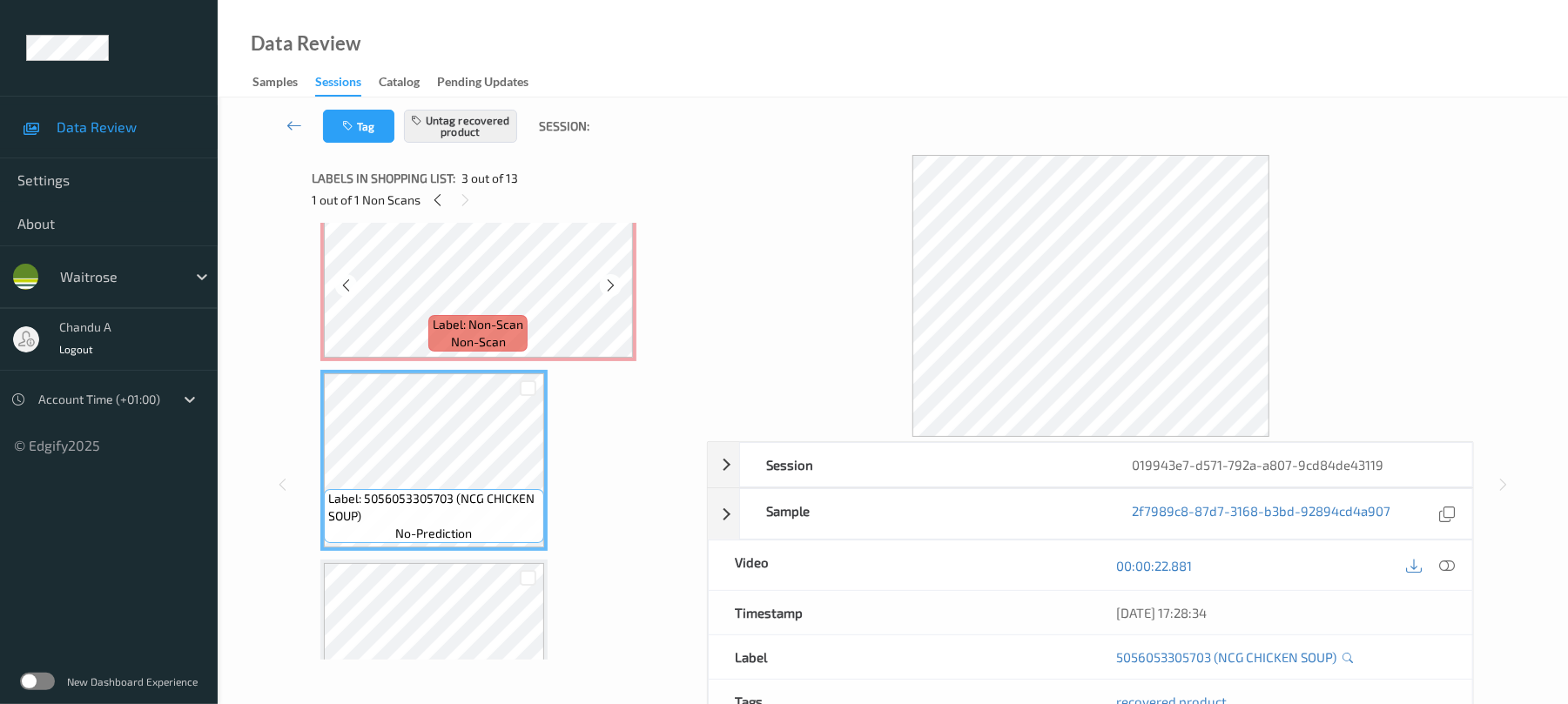
click at [505, 318] on span "Label: Non-Scan" at bounding box center [477, 325] width 90 height 18
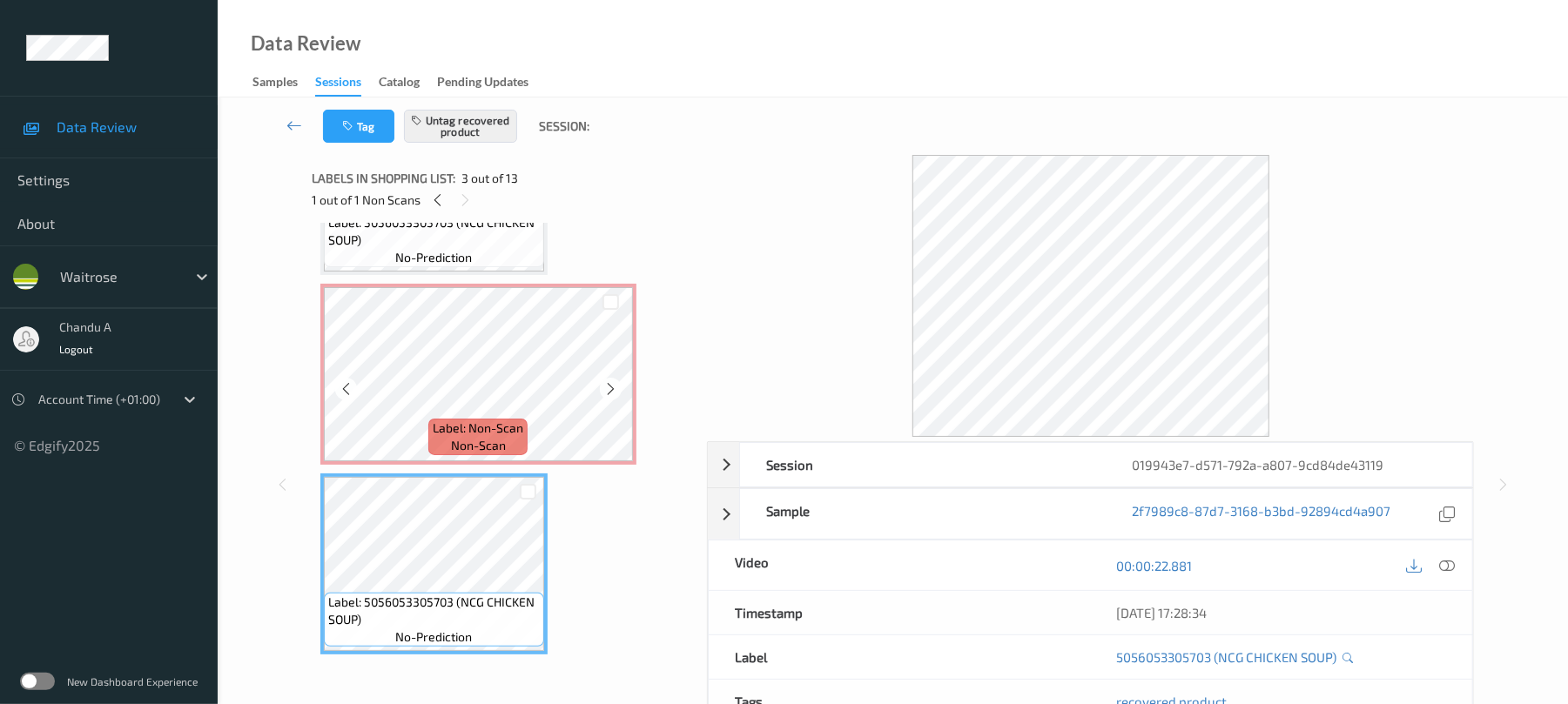
scroll to position [126, 0]
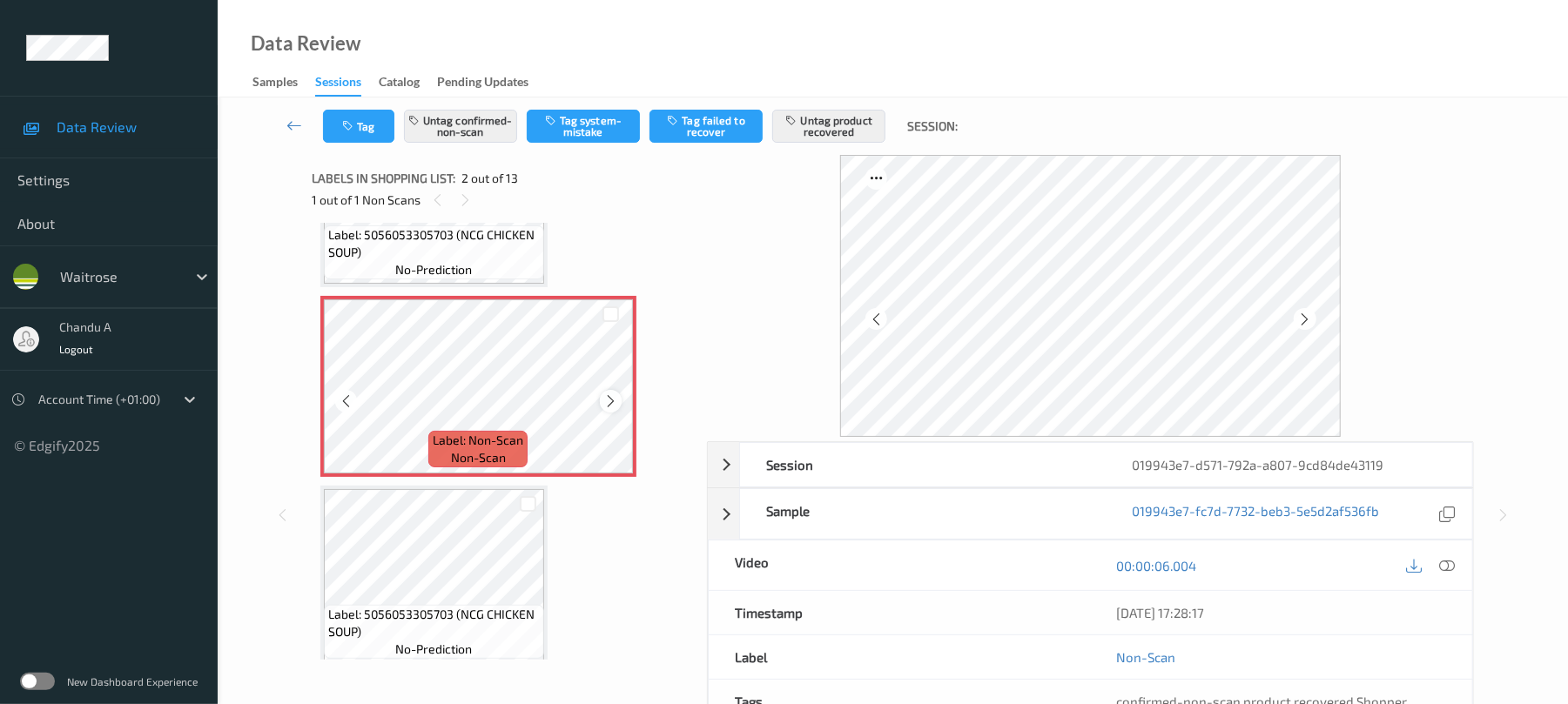
click at [604, 405] on icon at bounding box center [610, 402] width 15 height 16
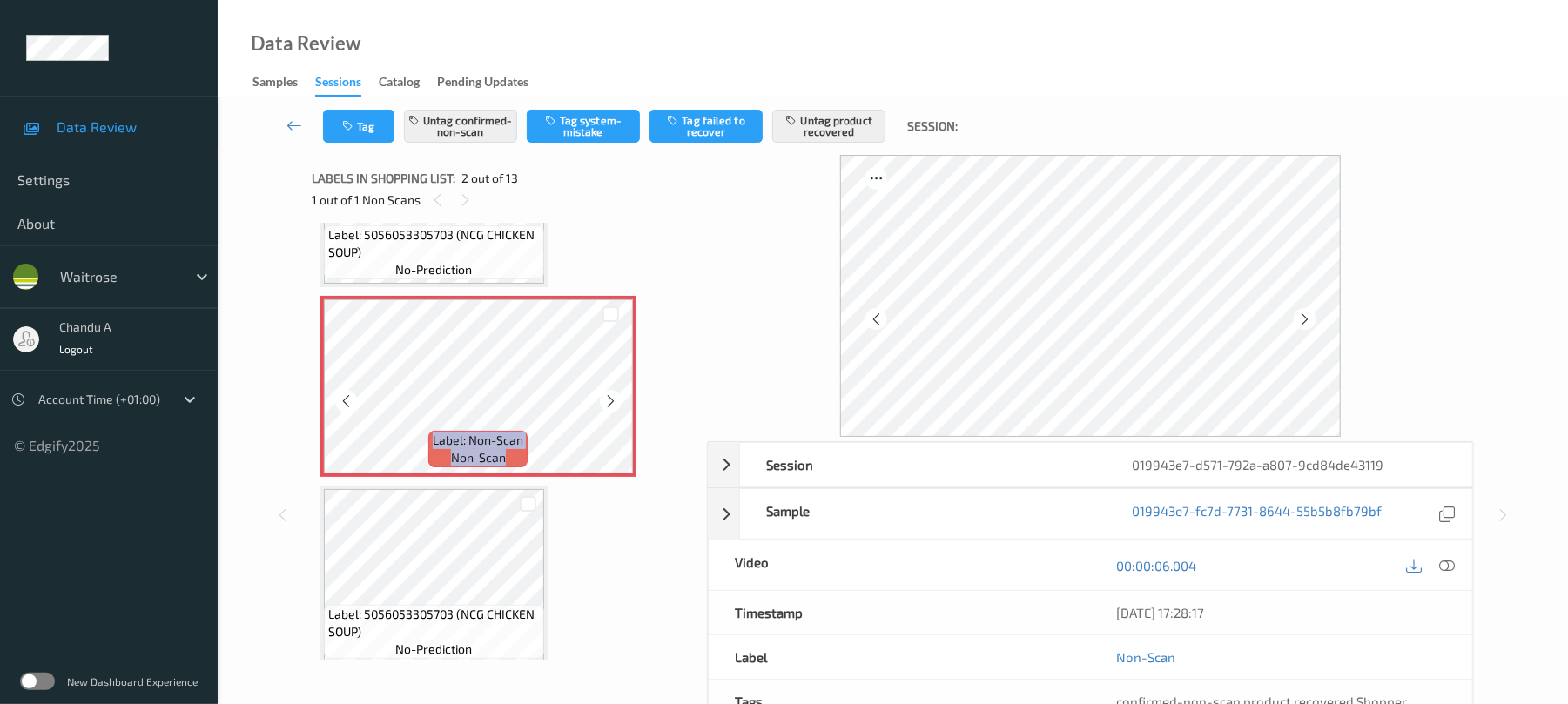
click at [604, 405] on icon at bounding box center [610, 402] width 15 height 16
click at [384, 133] on button "Tag" at bounding box center [359, 126] width 71 height 33
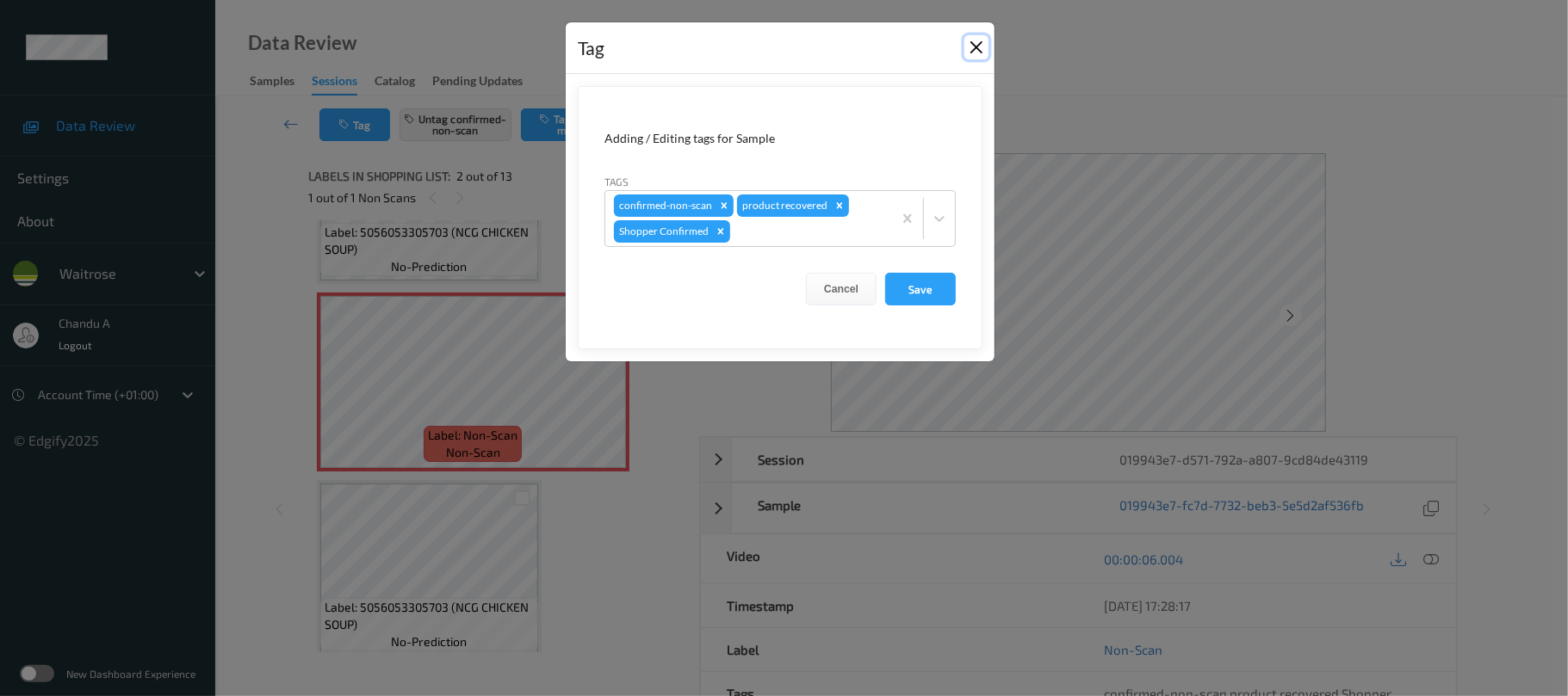
click at [968, 50] on button "Close" at bounding box center [976, 47] width 24 height 24
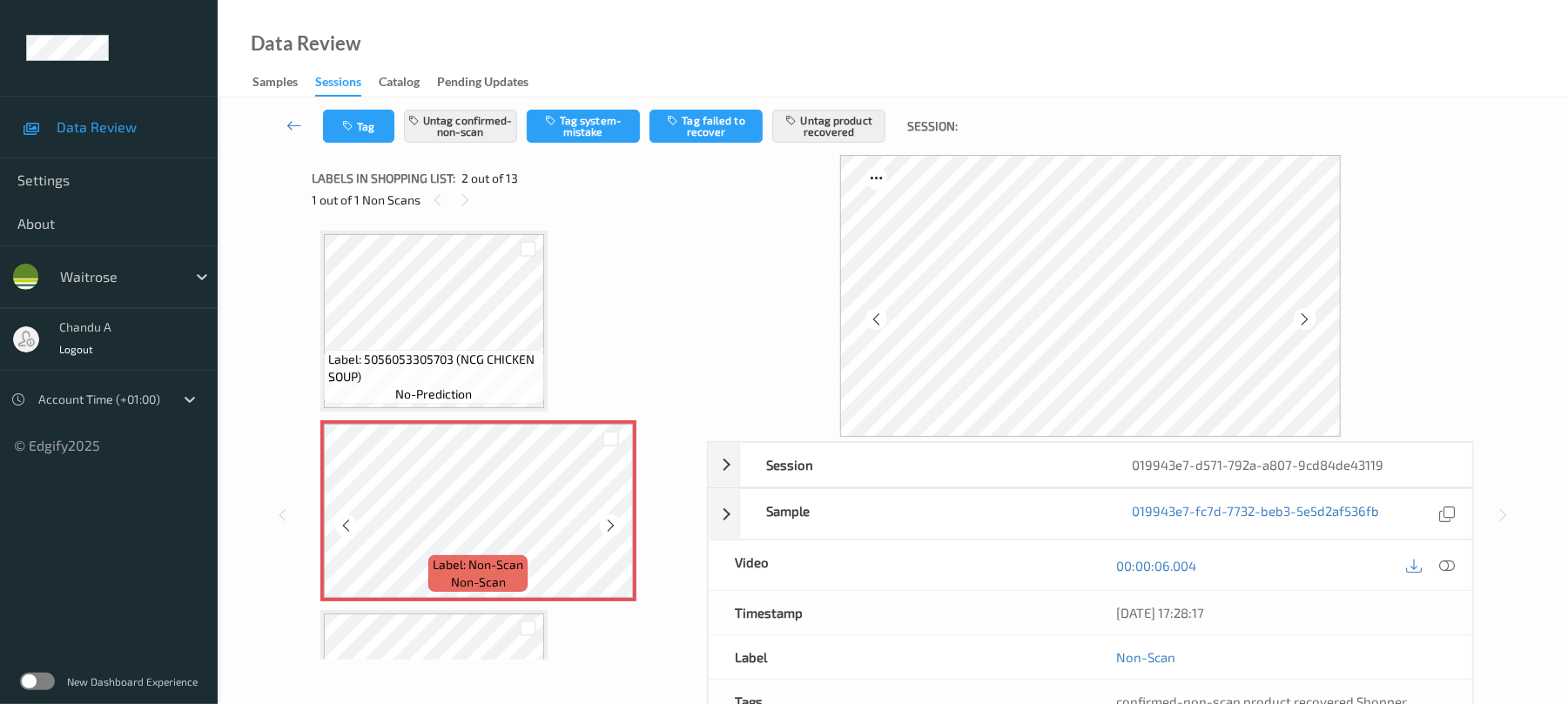
scroll to position [0, 0]
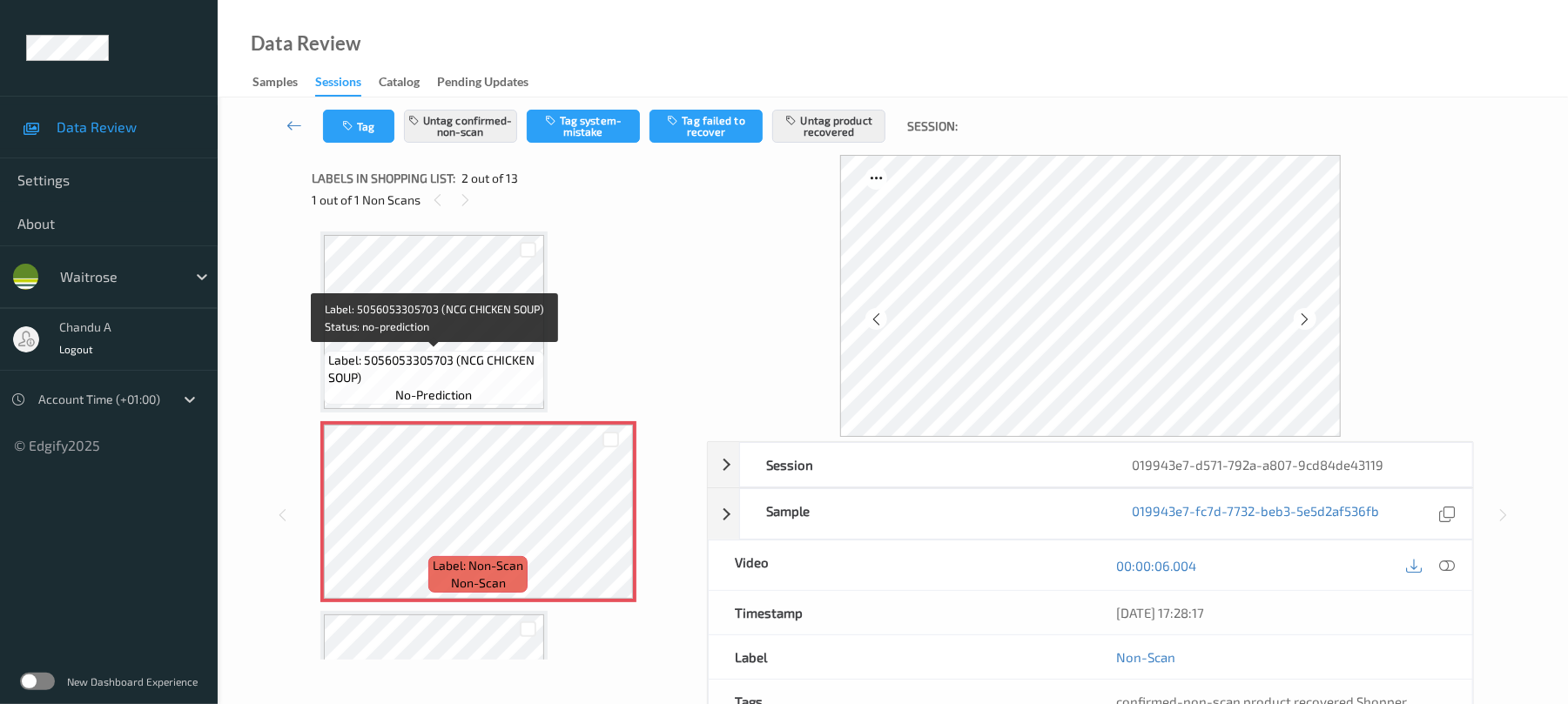
click at [501, 351] on div "Label: 5056053305703 (NCG CHICKEN SOUP) no-prediction" at bounding box center [433, 377] width 220 height 54
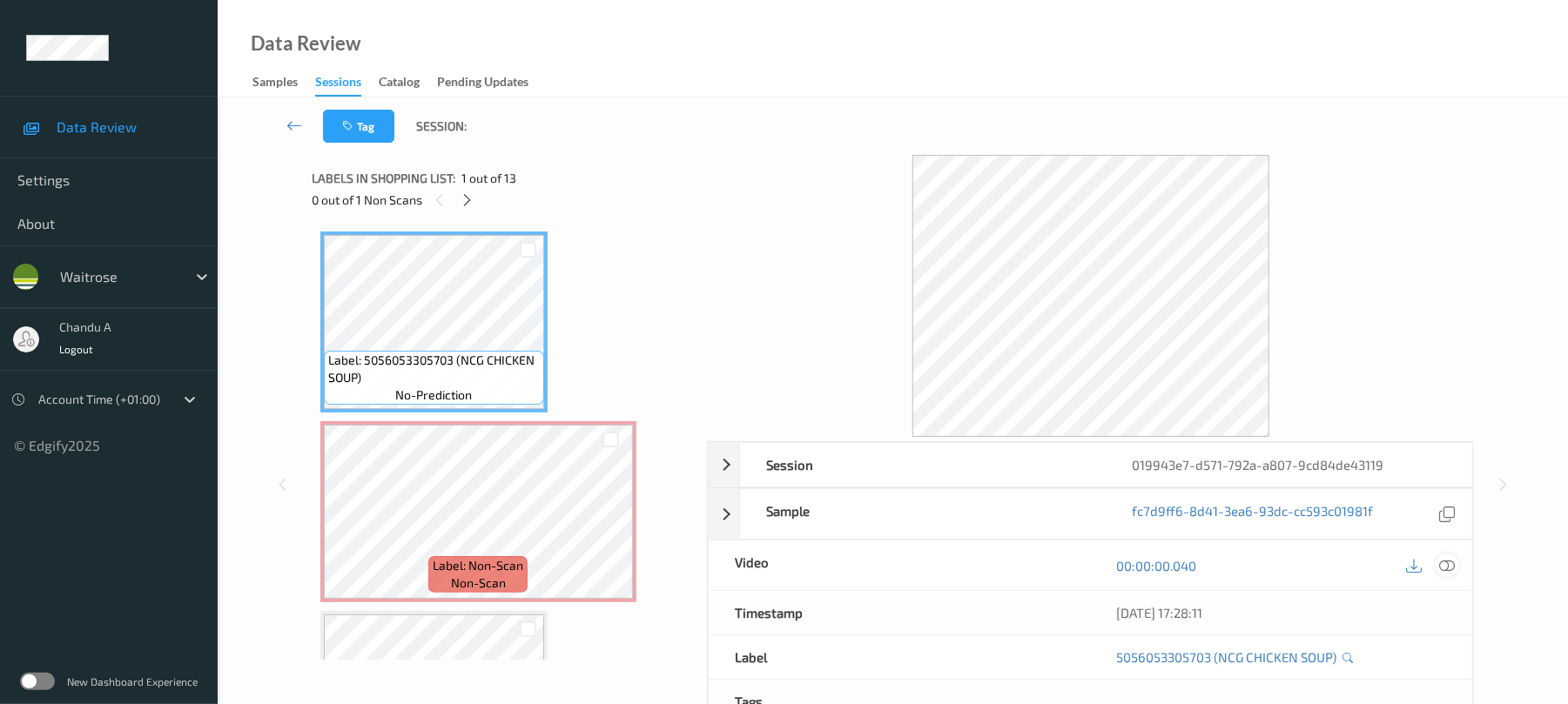
click at [1456, 569] on div at bounding box center [1447, 566] width 23 height 23
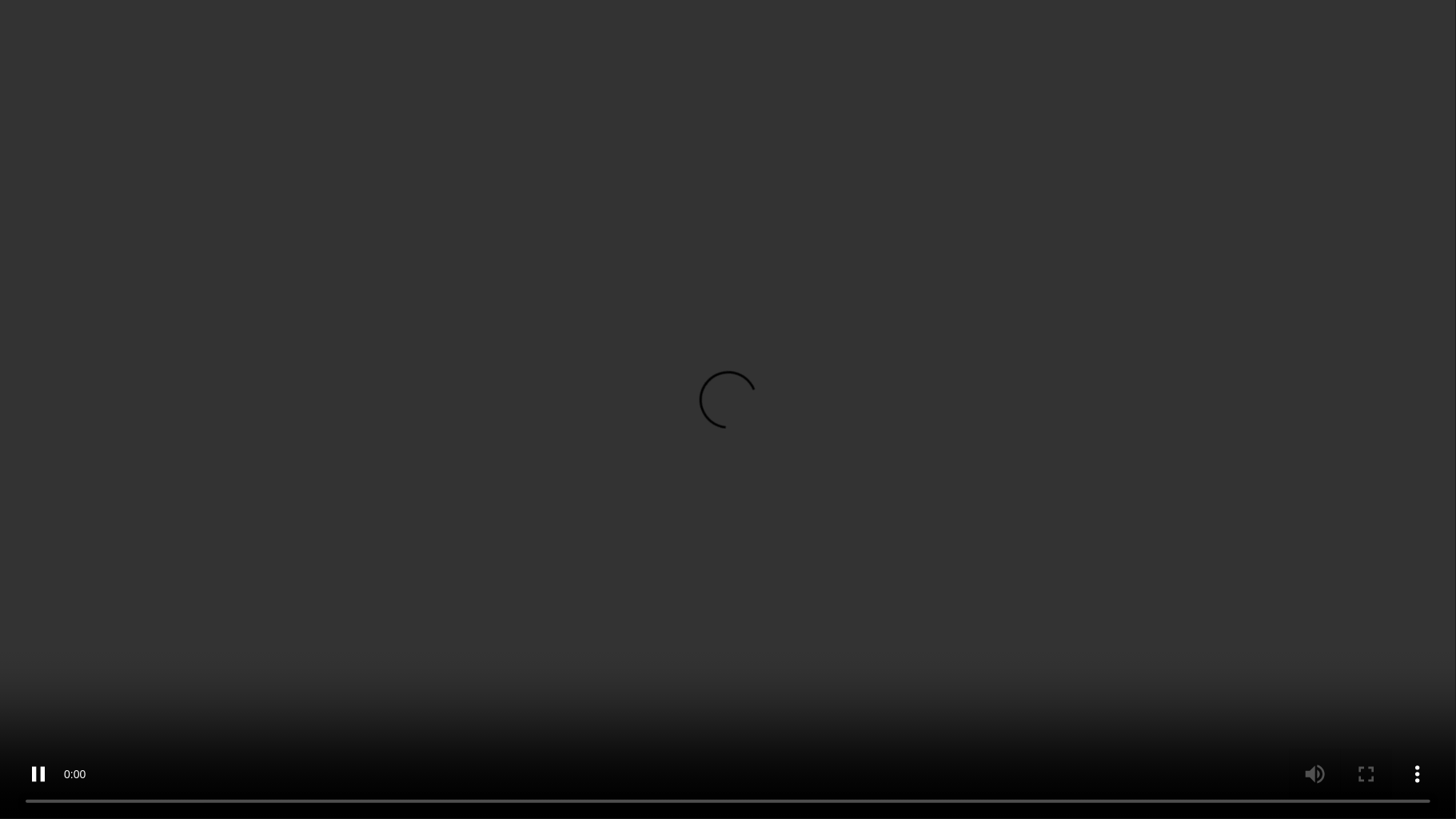
click at [814, 469] on video at bounding box center [728, 409] width 1456 height 819
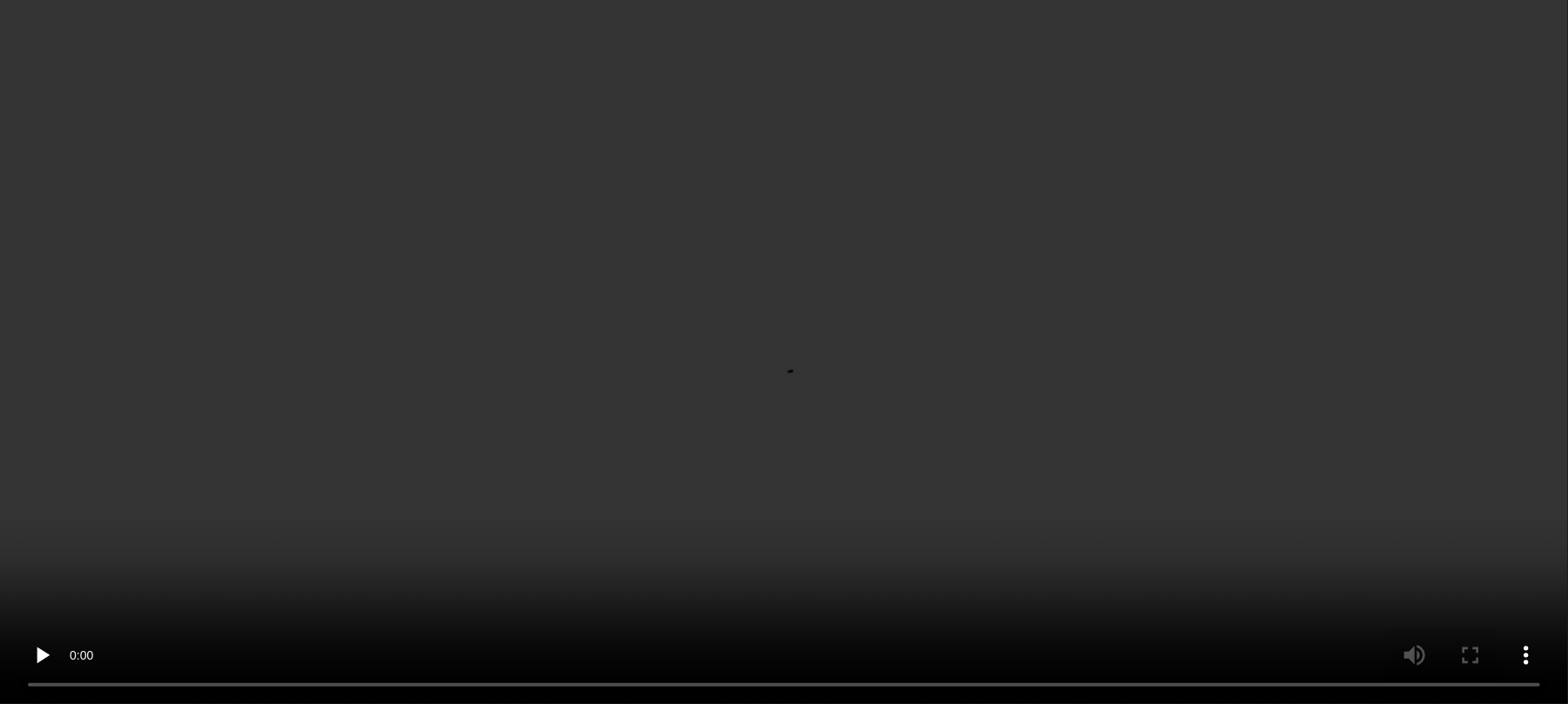
click at [609, 524] on icon at bounding box center [610, 527] width 15 height 16
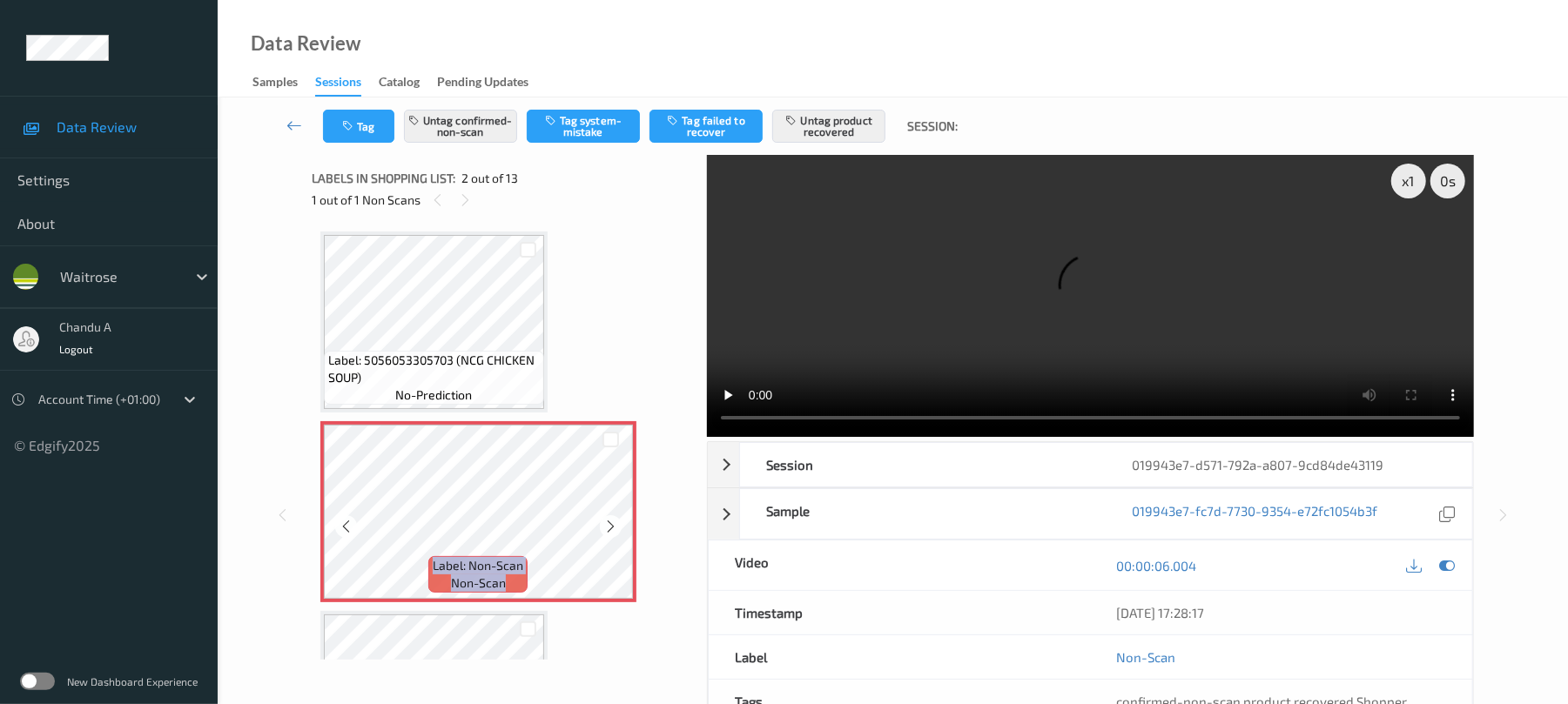
click at [607, 526] on icon at bounding box center [610, 527] width 15 height 16
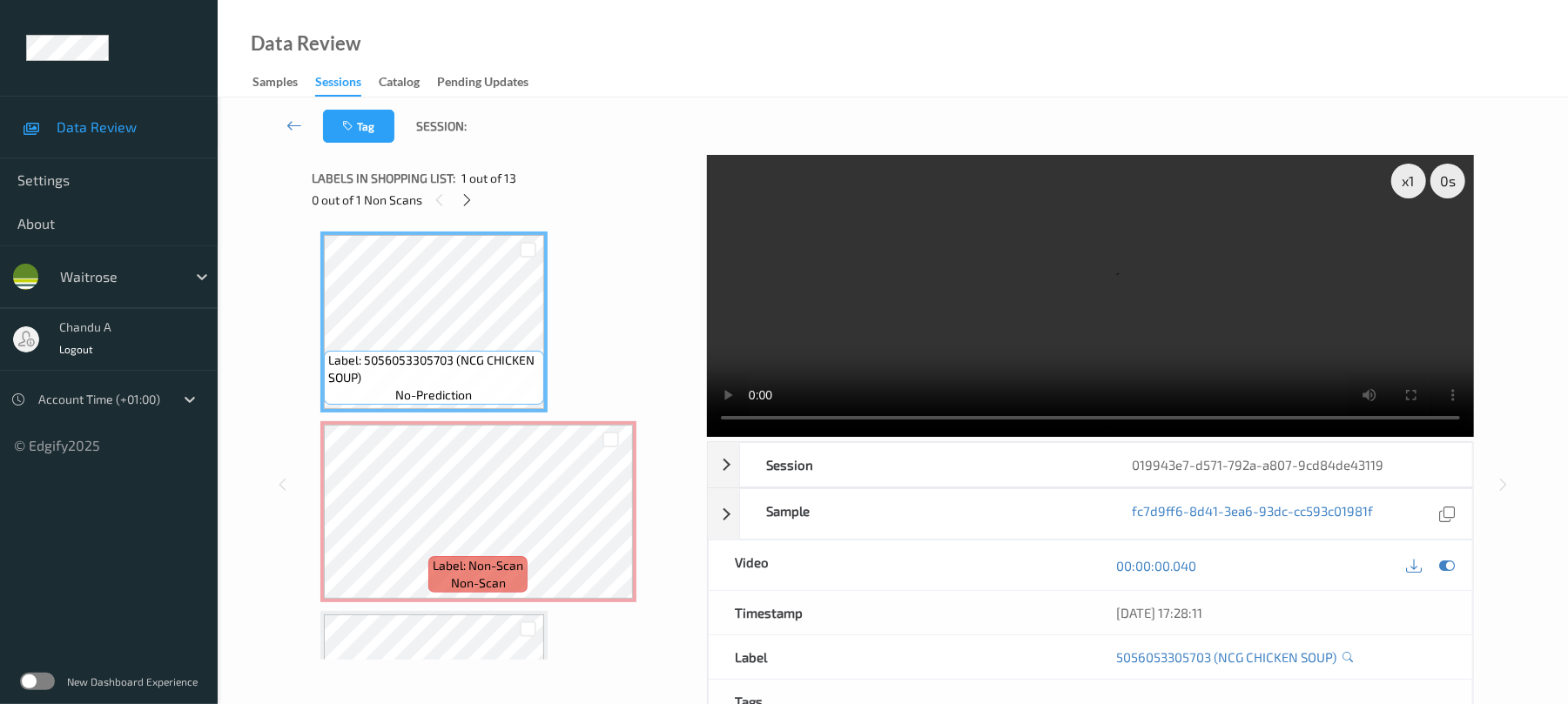
scroll to position [116, 0]
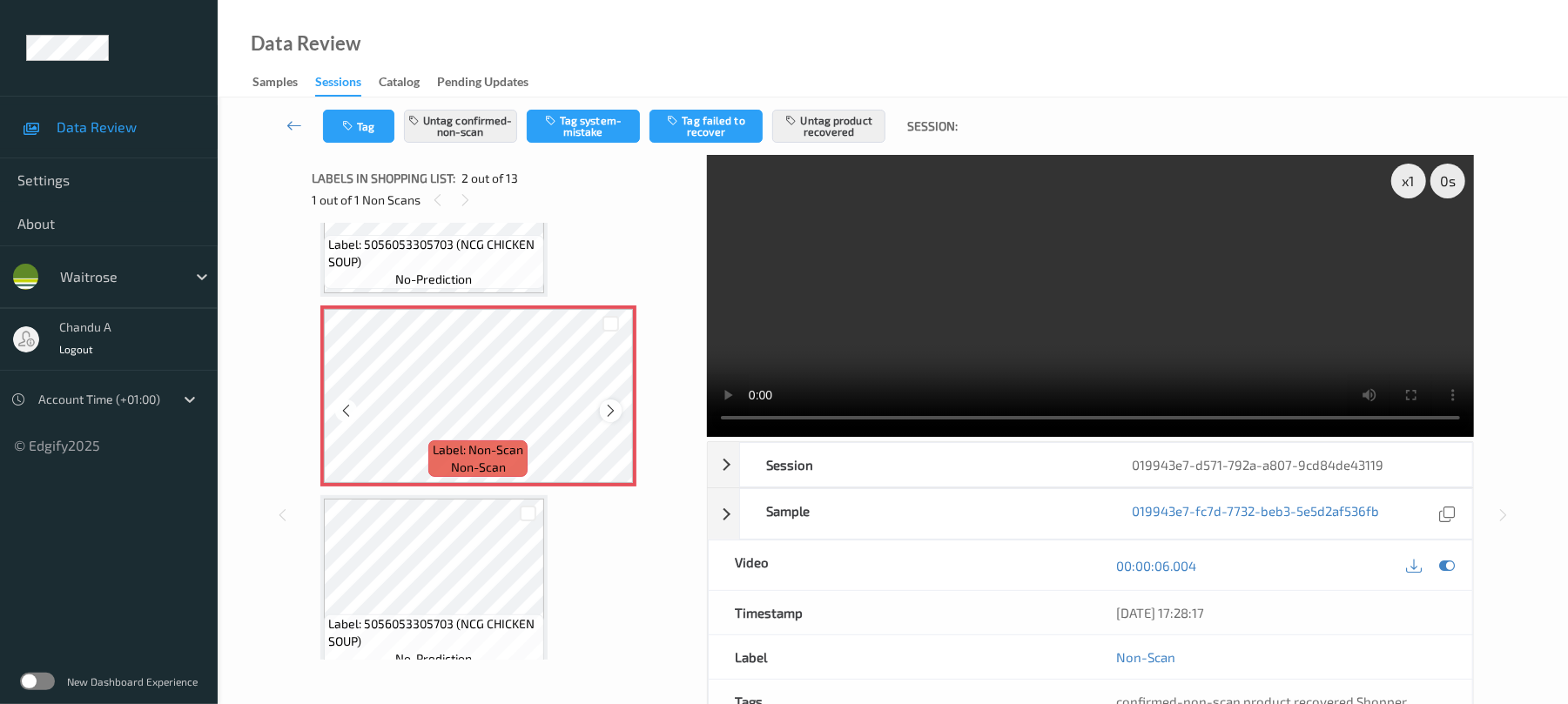
click at [606, 411] on icon at bounding box center [610, 411] width 15 height 16
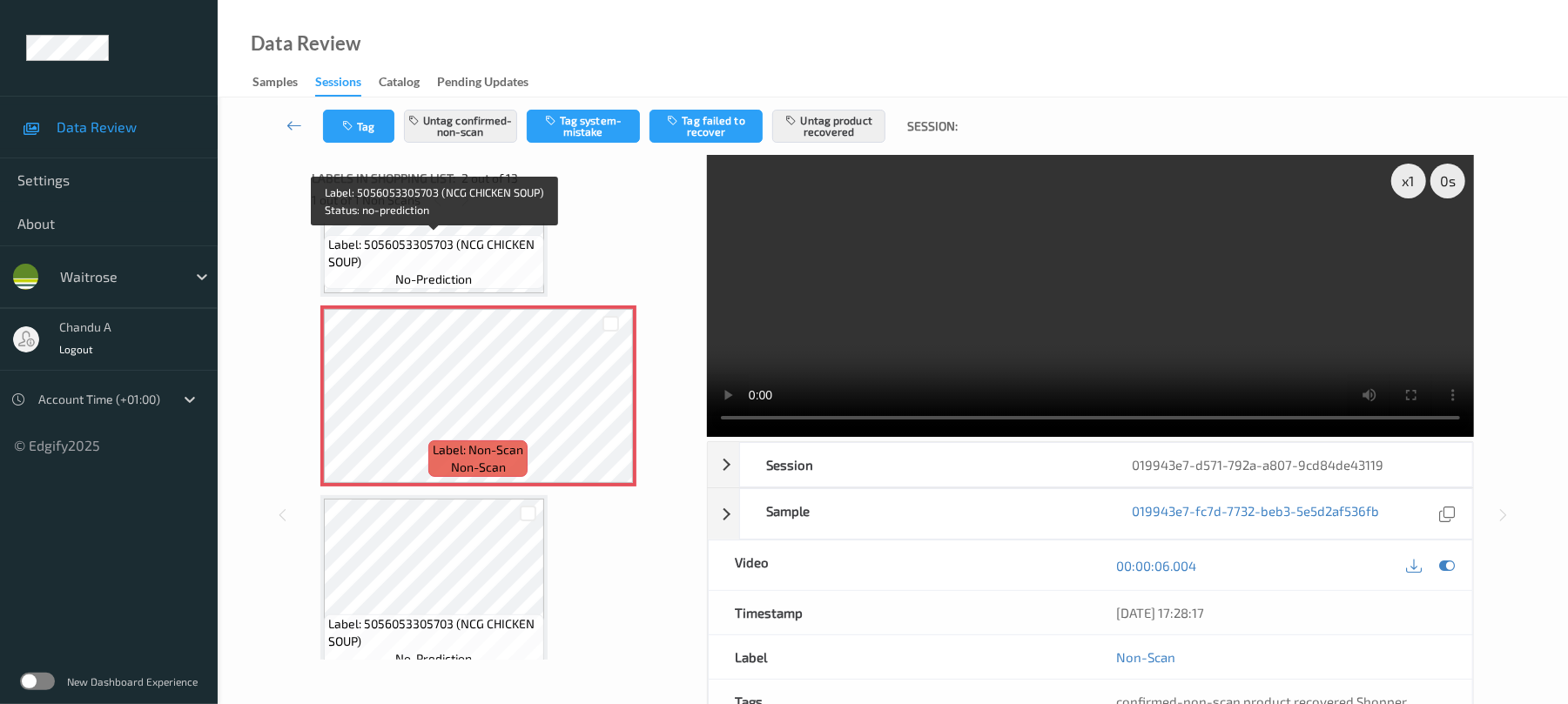
click at [443, 236] on span "Label: 5056053305703 (NCG CHICKEN SOUP)" at bounding box center [433, 253] width 211 height 35
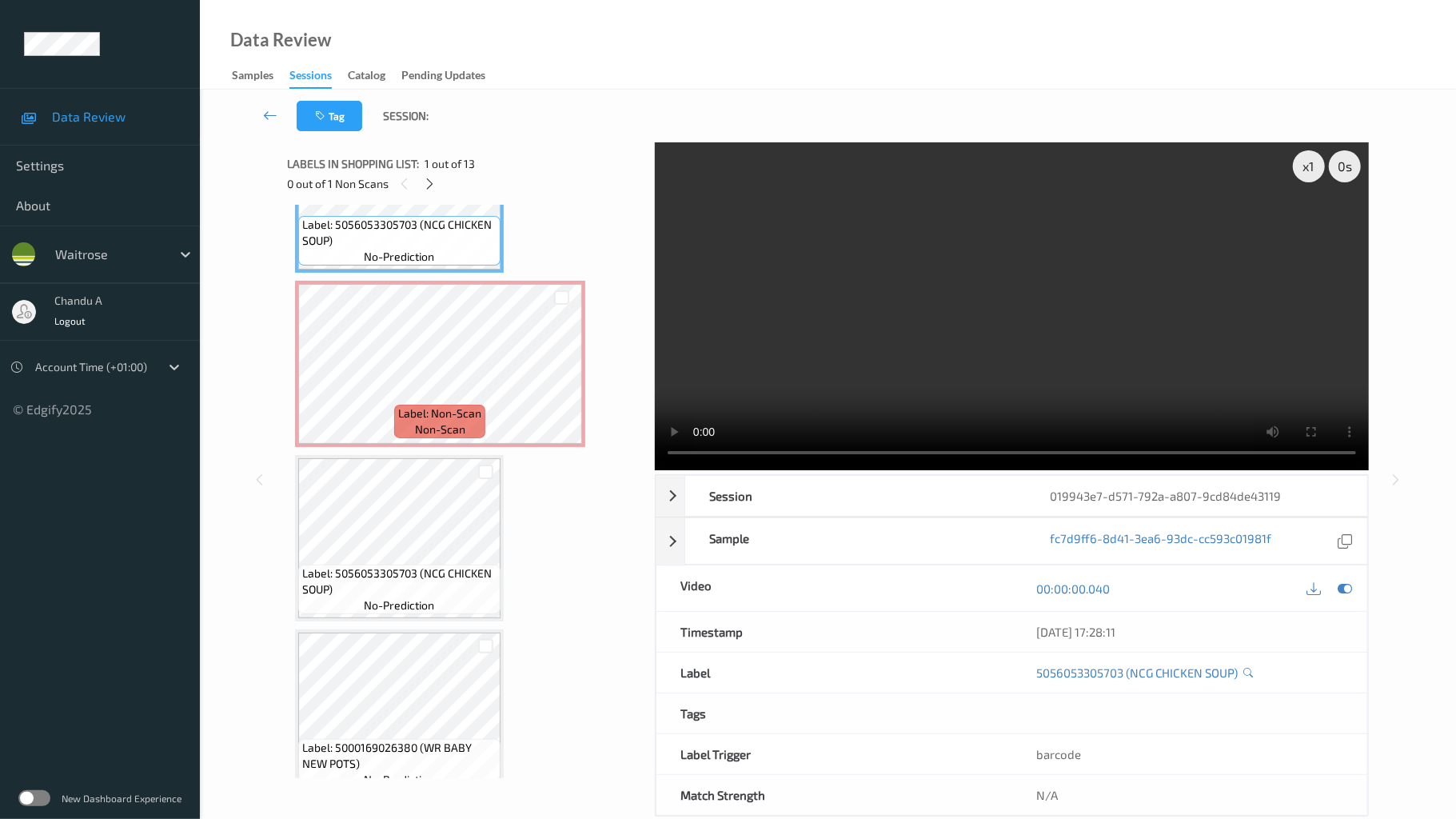
click at [784, 471] on video at bounding box center [1011, 307] width 714 height 328
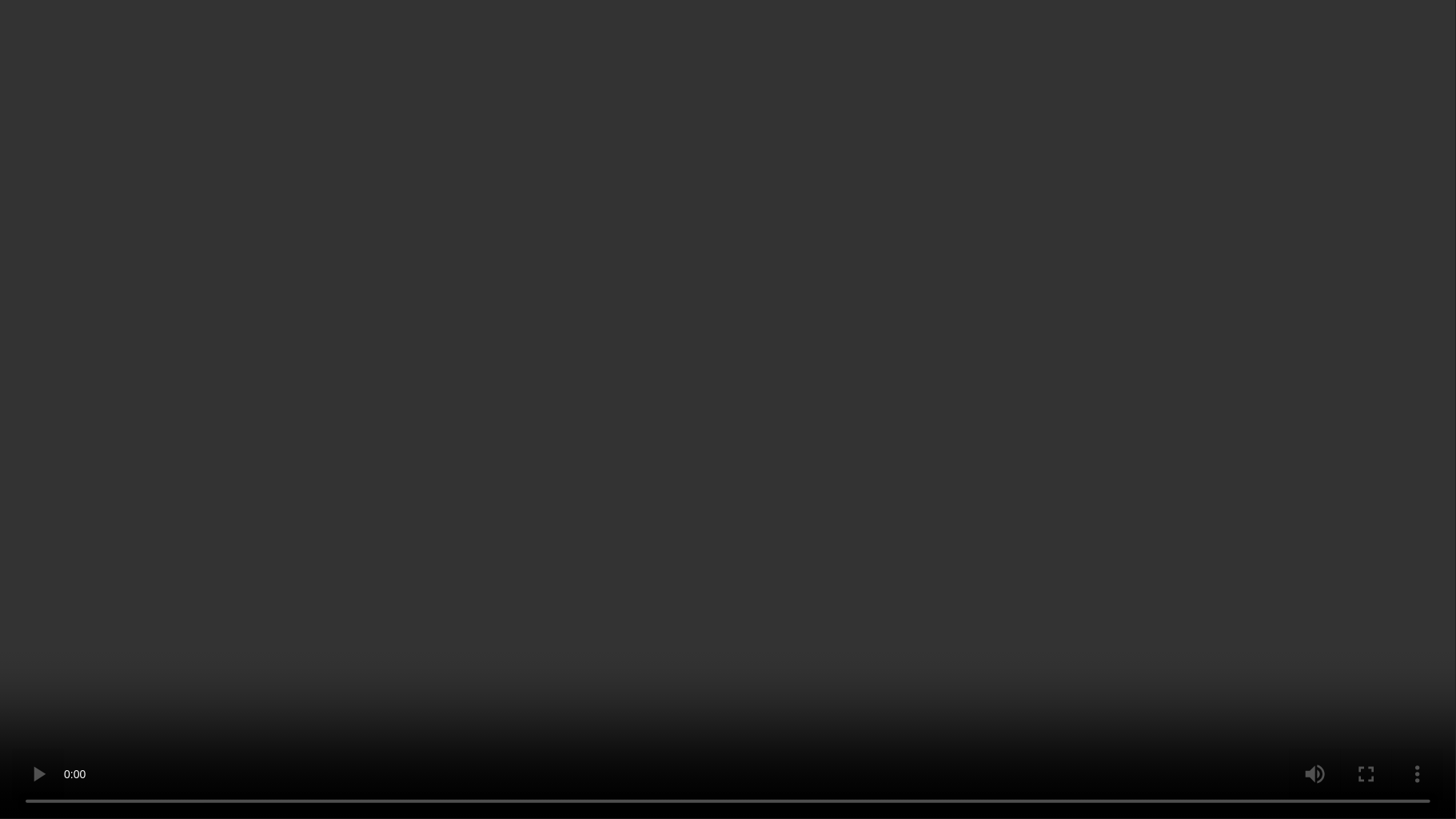
click at [784, 465] on video at bounding box center [728, 409] width 1456 height 819
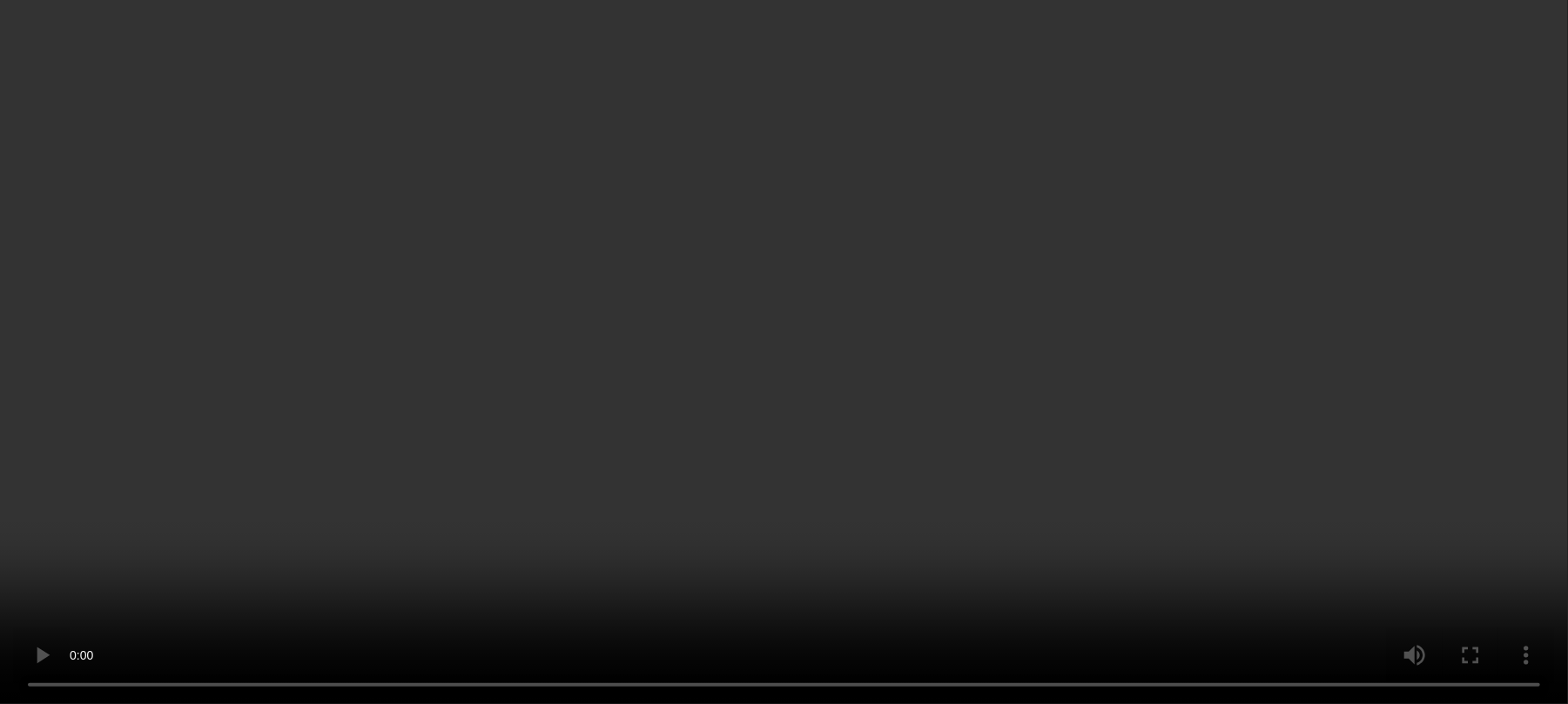
scroll to position [232, 0]
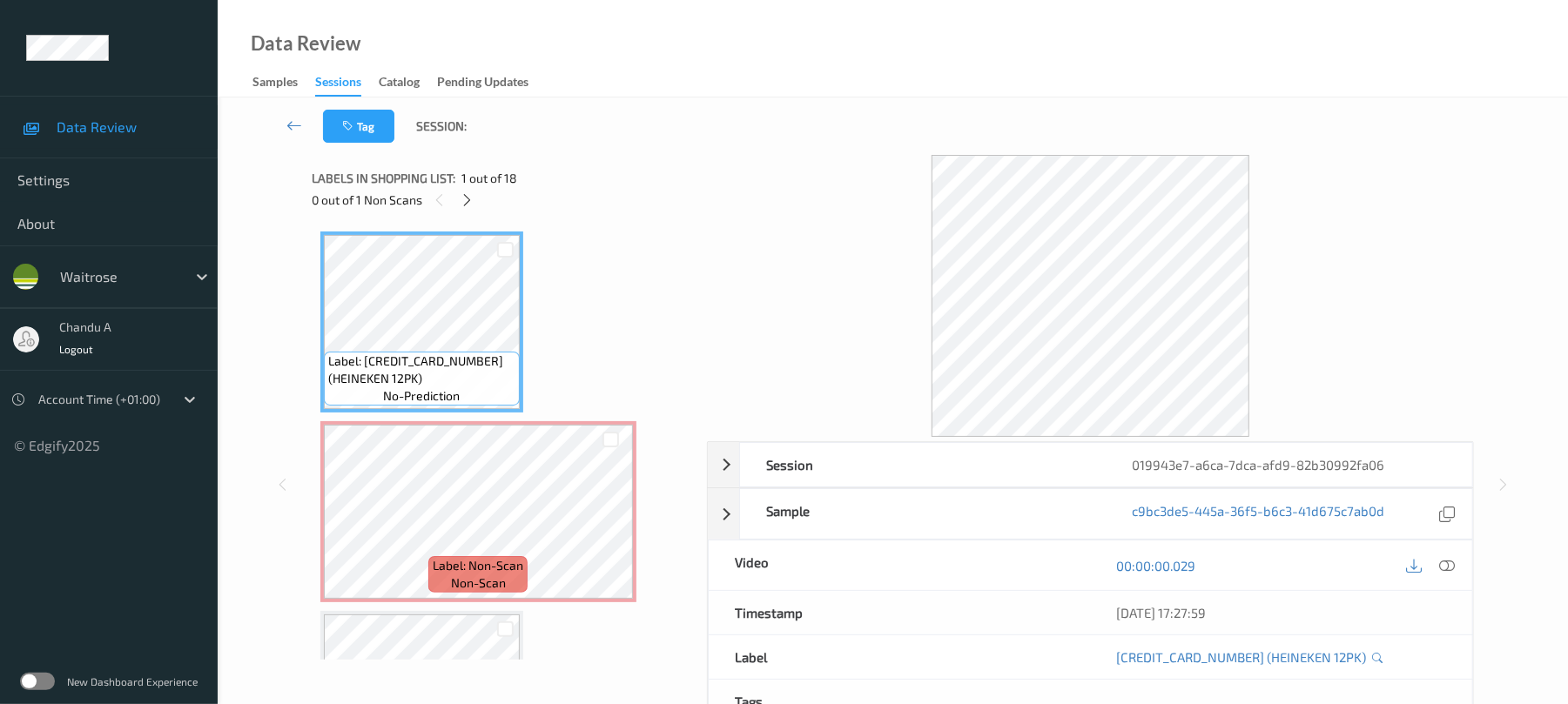
drag, startPoint x: 466, startPoint y: 202, endPoint x: 467, endPoint y: 218, distance: 16.0
click at [466, 199] on icon at bounding box center [466, 201] width 15 height 16
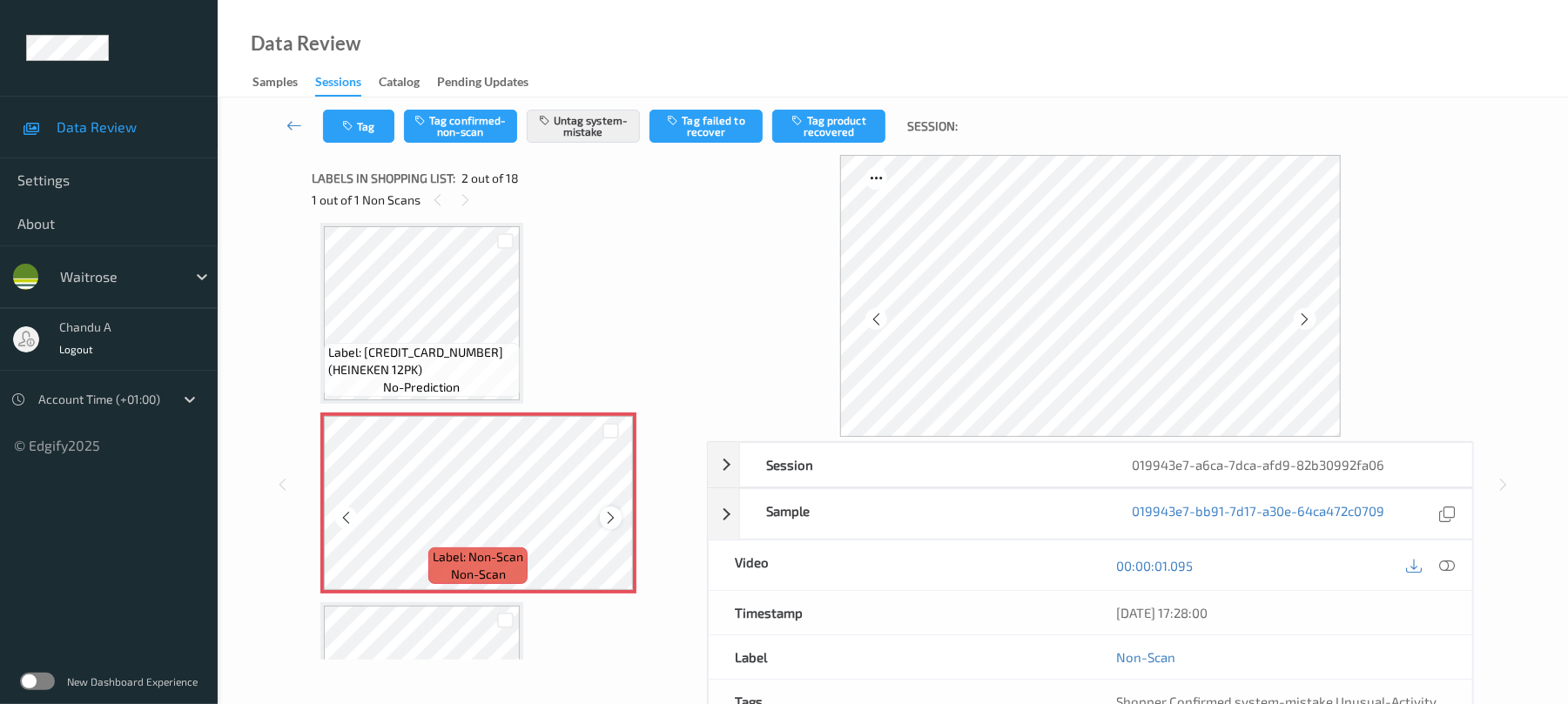
click at [603, 520] on icon at bounding box center [610, 518] width 15 height 16
click at [355, 127] on icon "button" at bounding box center [350, 127] width 15 height 12
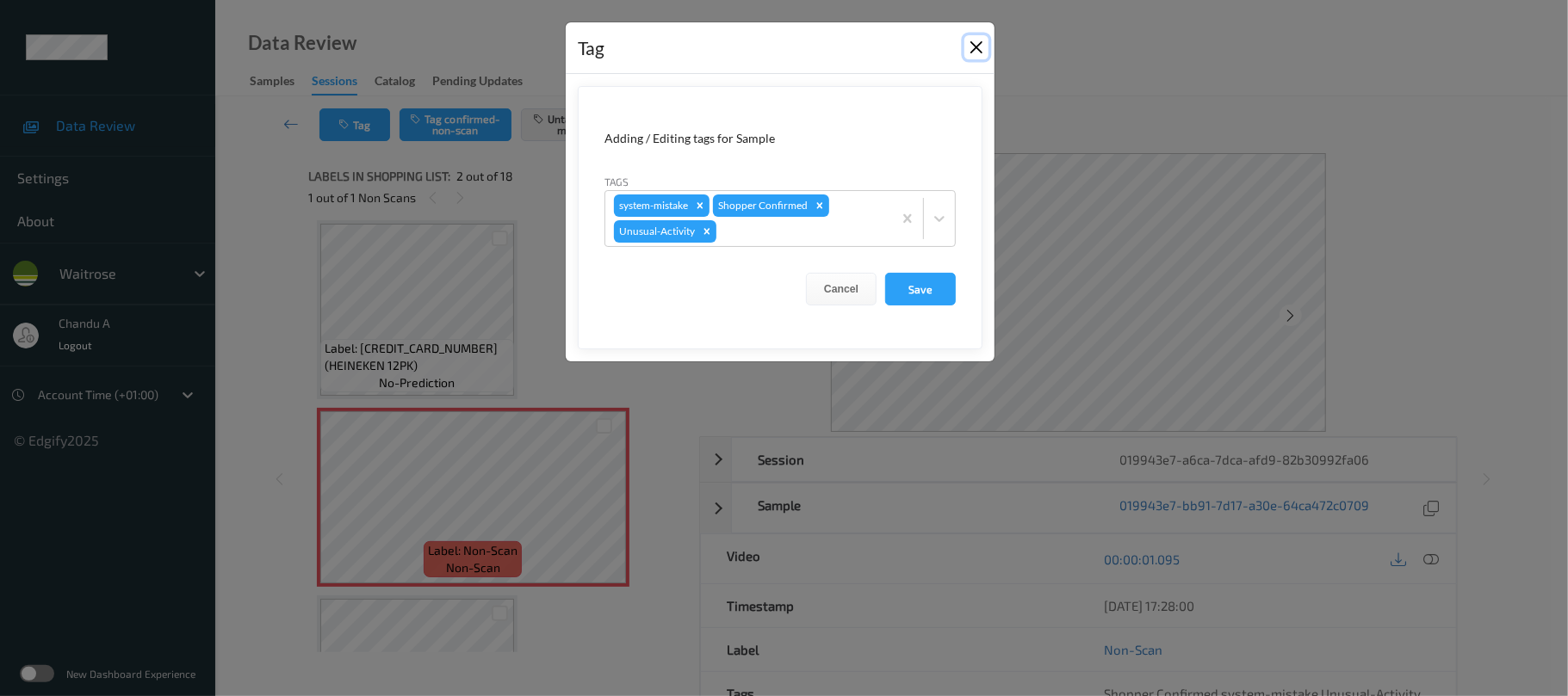
click at [976, 54] on button "Close" at bounding box center [976, 47] width 24 height 24
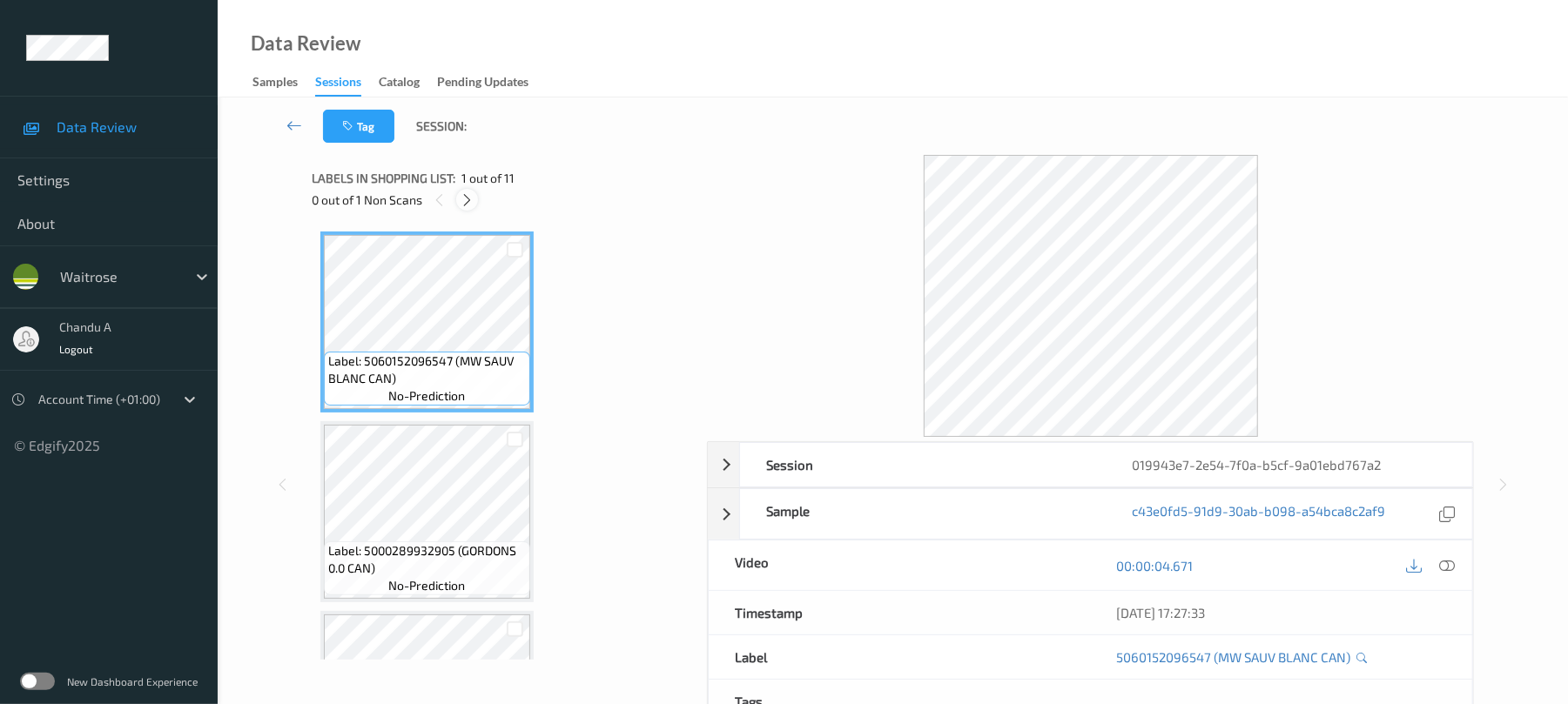
click at [466, 205] on icon at bounding box center [466, 201] width 15 height 16
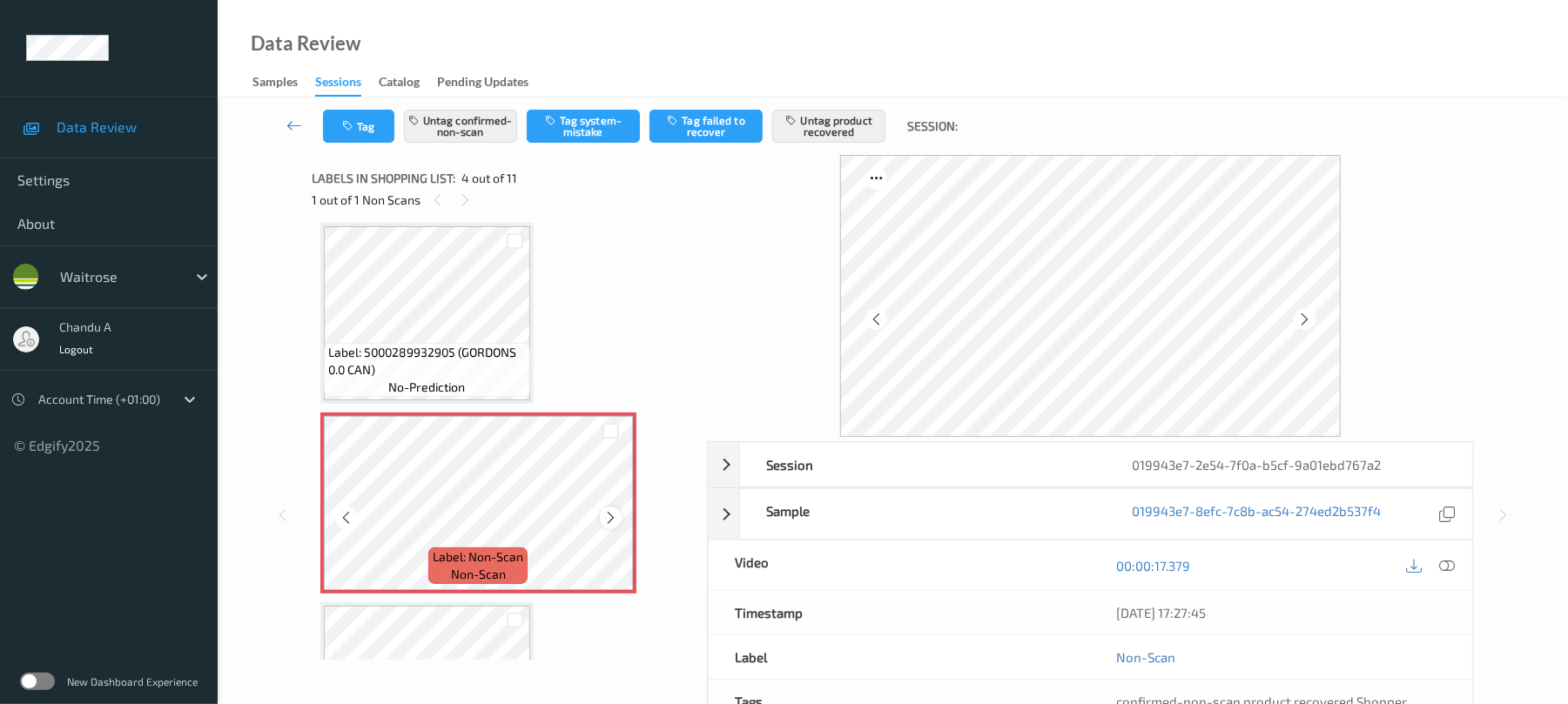
click at [603, 517] on icon at bounding box center [610, 518] width 15 height 16
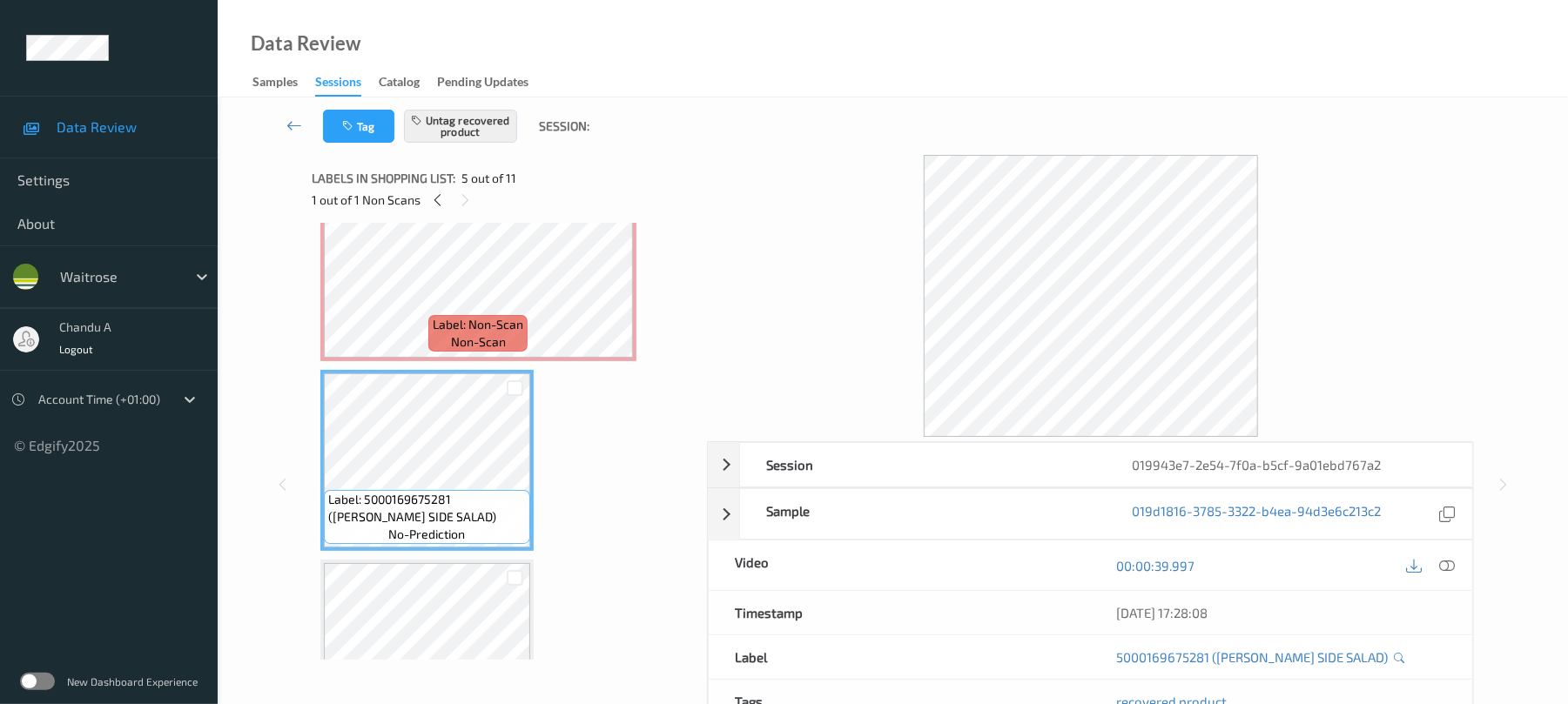
scroll to position [505, 0]
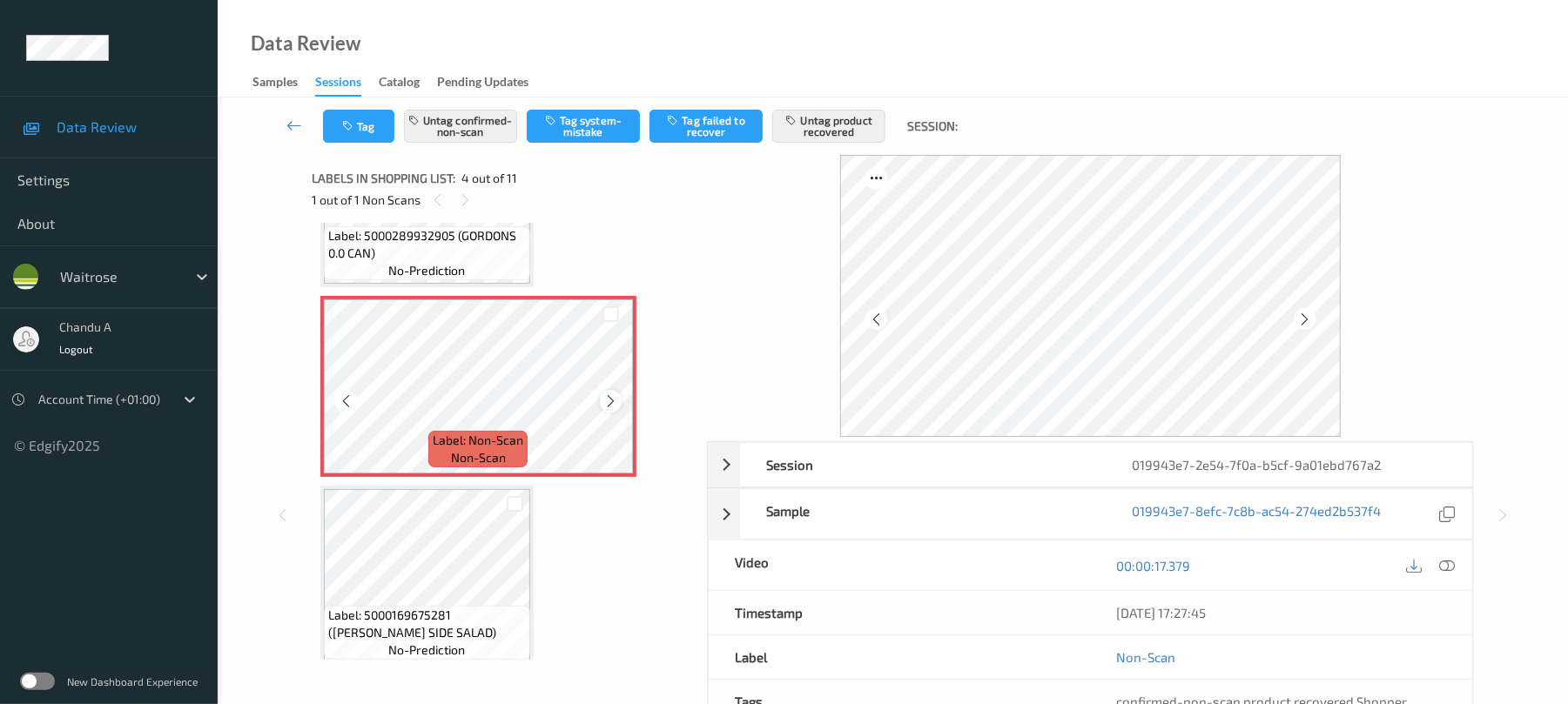
click at [602, 392] on div "Label: Non-Scan non-scan" at bounding box center [478, 386] width 316 height 181
click at [604, 398] on icon at bounding box center [610, 402] width 15 height 16
click at [606, 399] on icon at bounding box center [610, 402] width 15 height 16
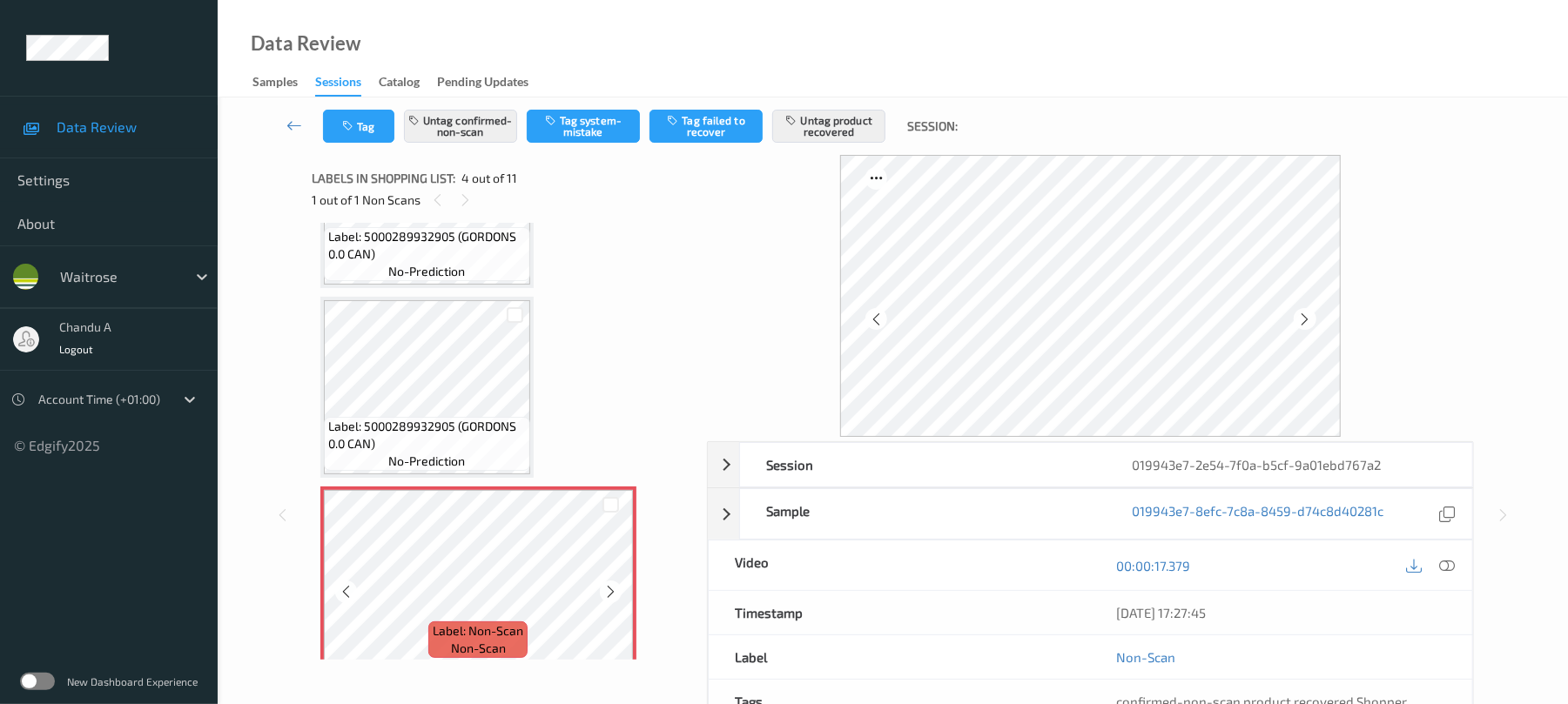
scroll to position [272, 0]
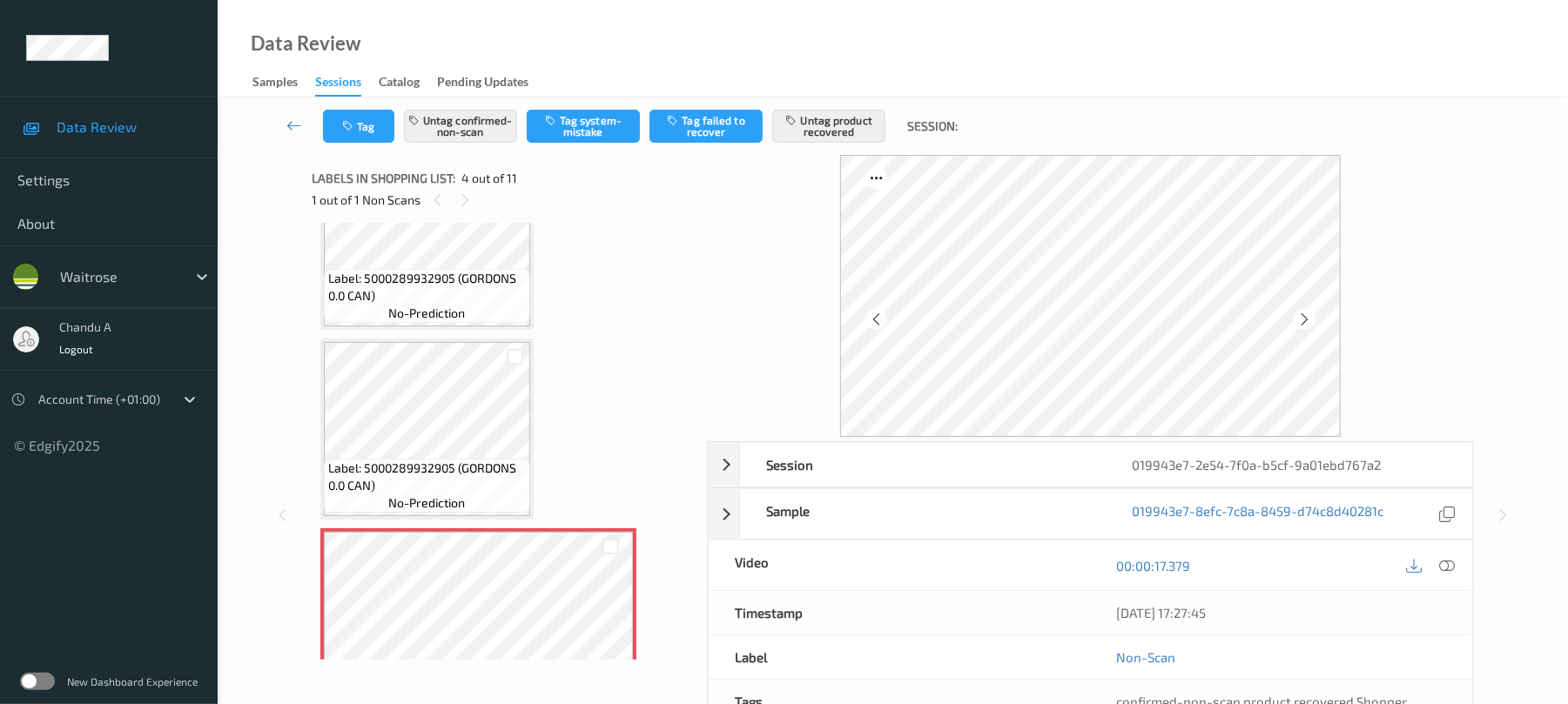
click at [491, 327] on div "Label: 5000289932905 (GORDONS 0.0 CAN) no-prediction" at bounding box center [426, 239] width 213 height 181
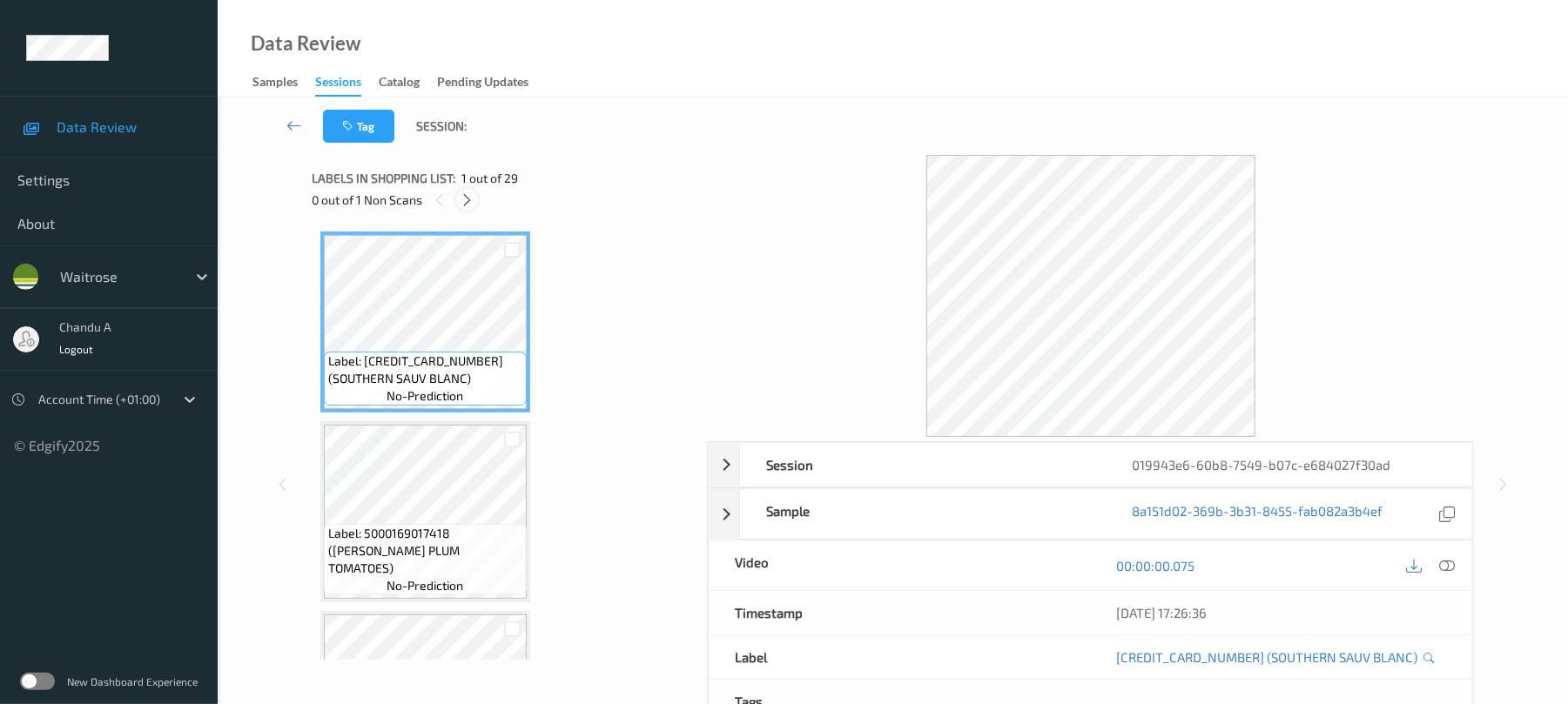
click at [474, 200] on icon at bounding box center [466, 201] width 15 height 16
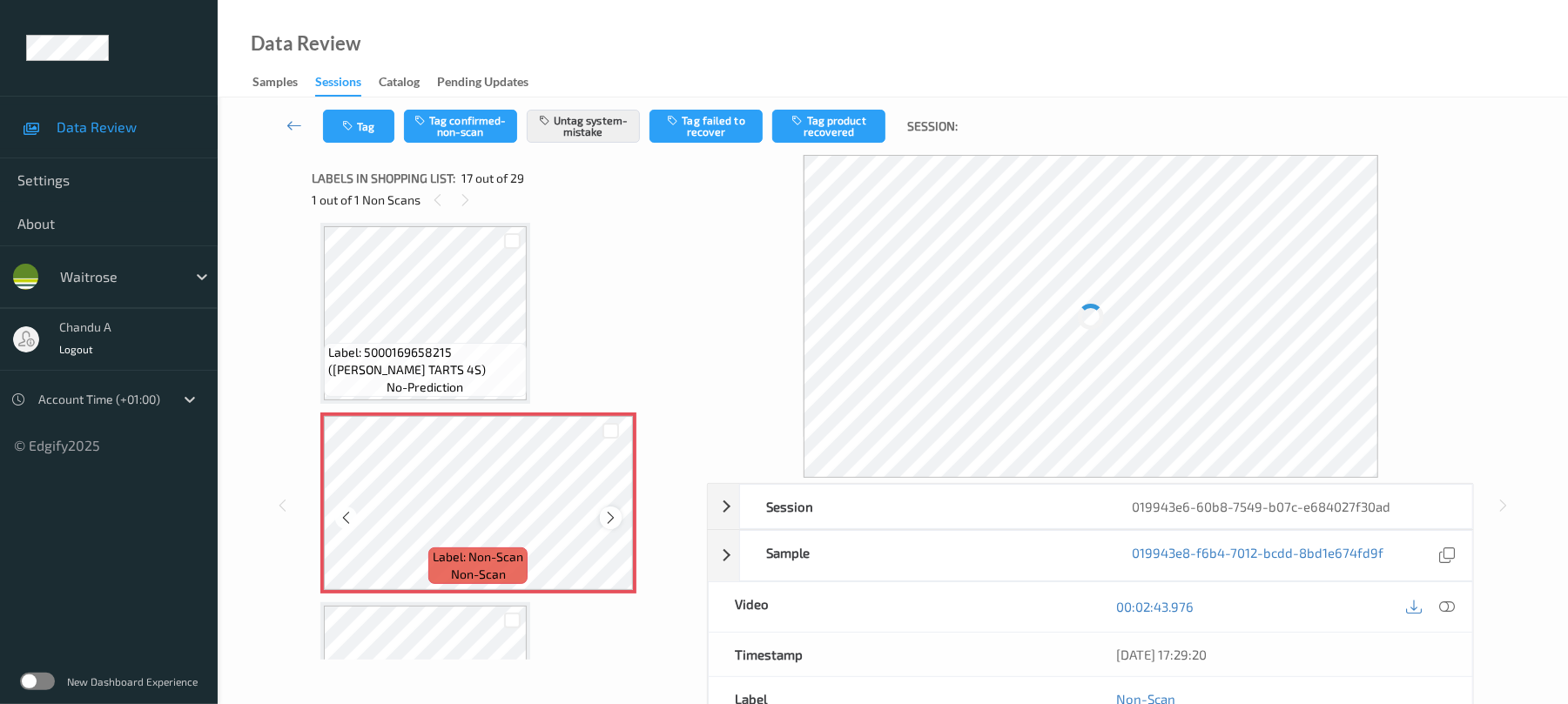
click at [615, 521] on icon at bounding box center [610, 518] width 15 height 16
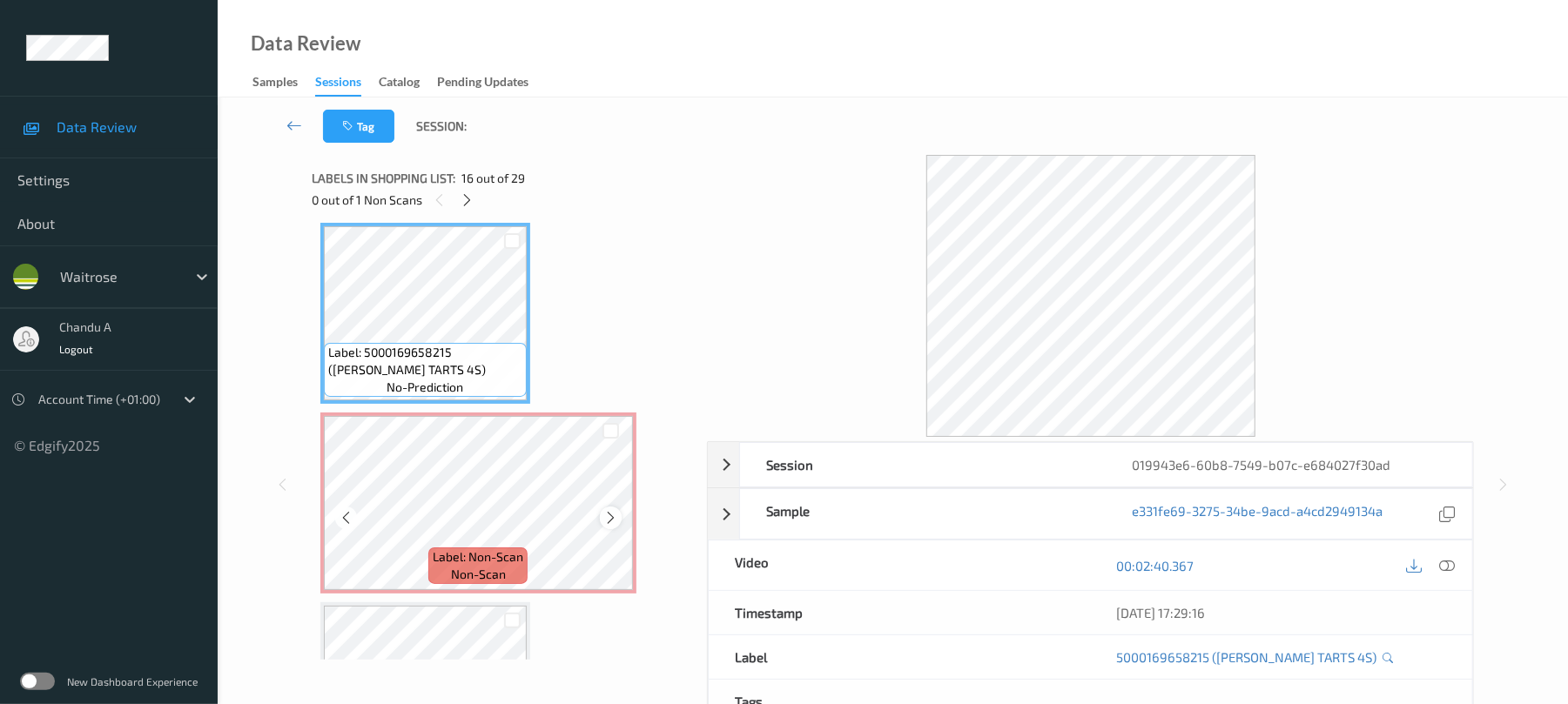
click at [617, 521] on icon at bounding box center [610, 518] width 15 height 16
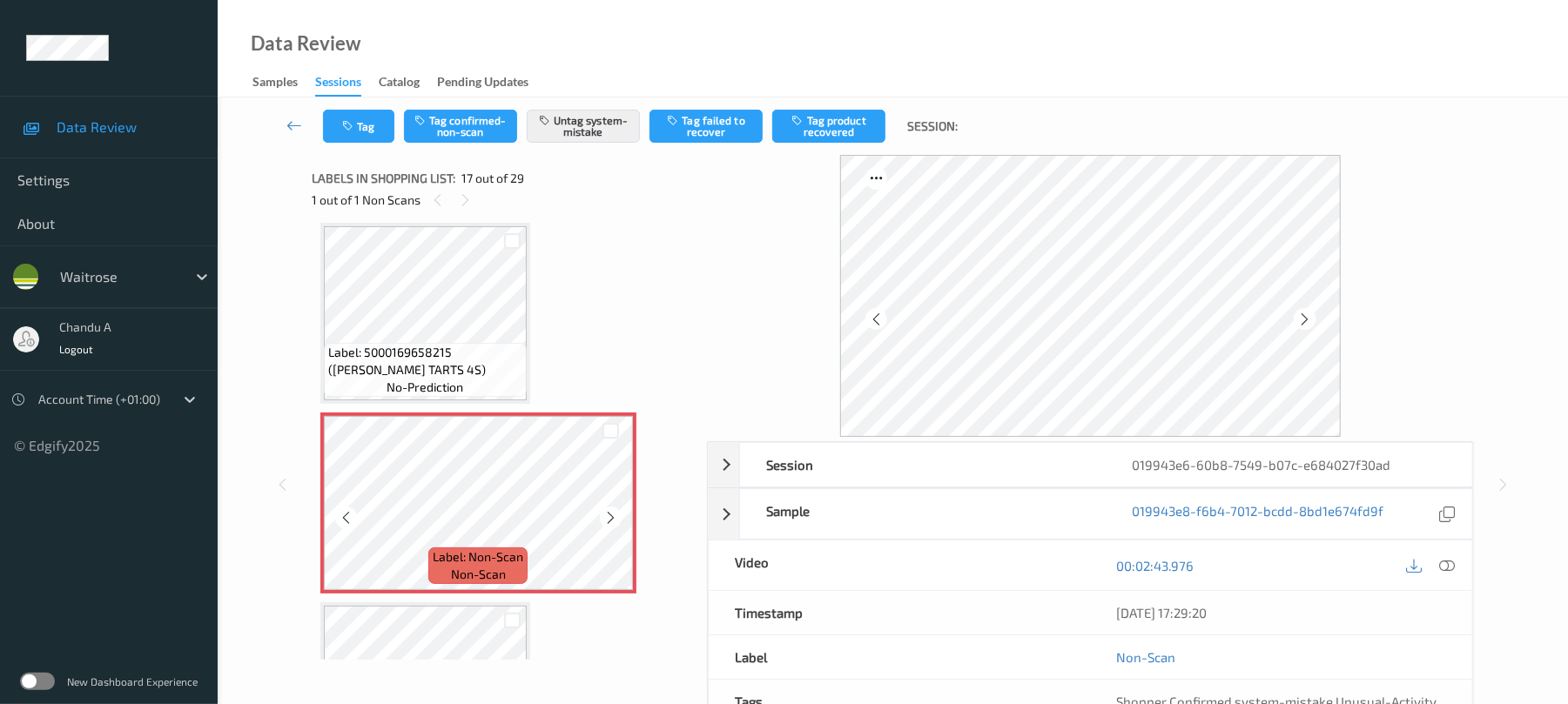
click at [617, 521] on icon at bounding box center [610, 518] width 15 height 16
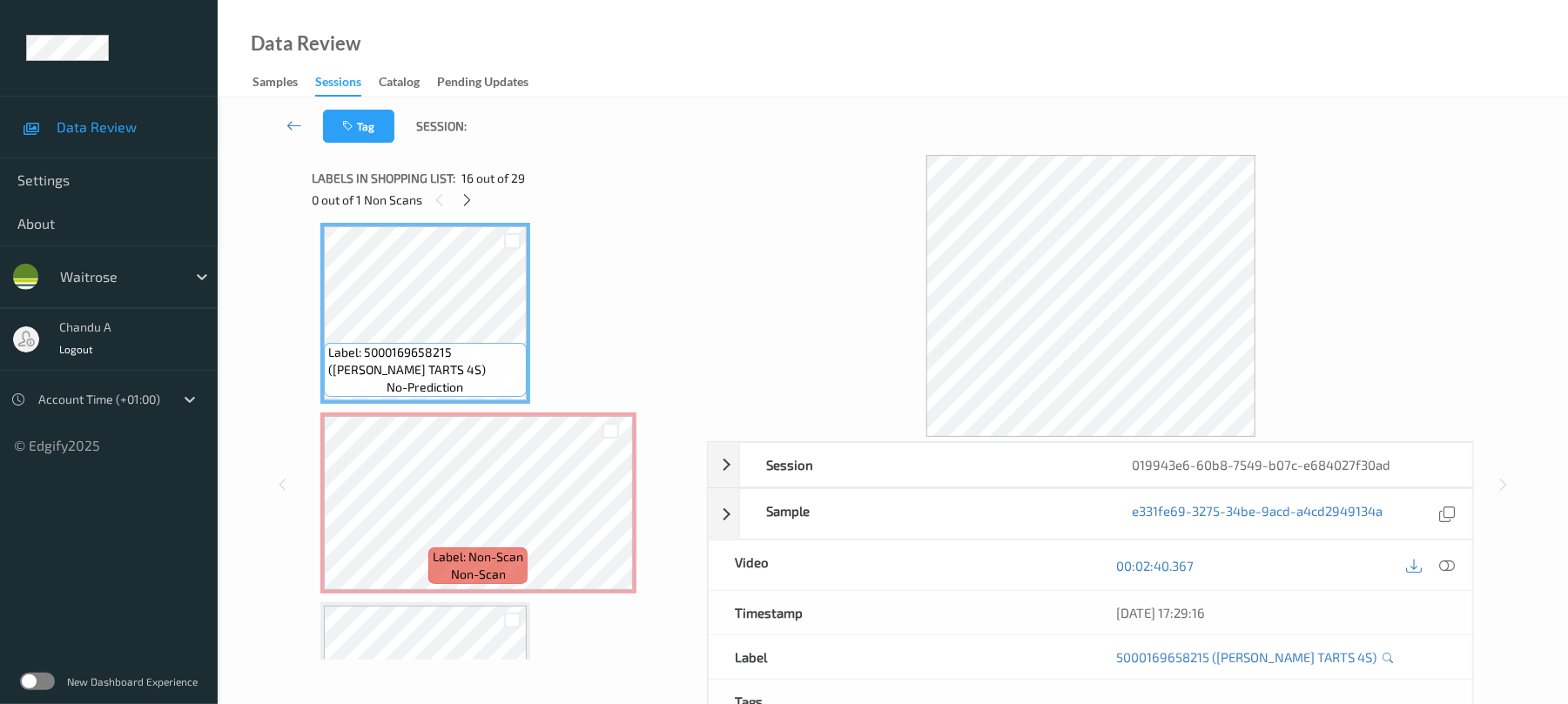
scroll to position [2739, 0]
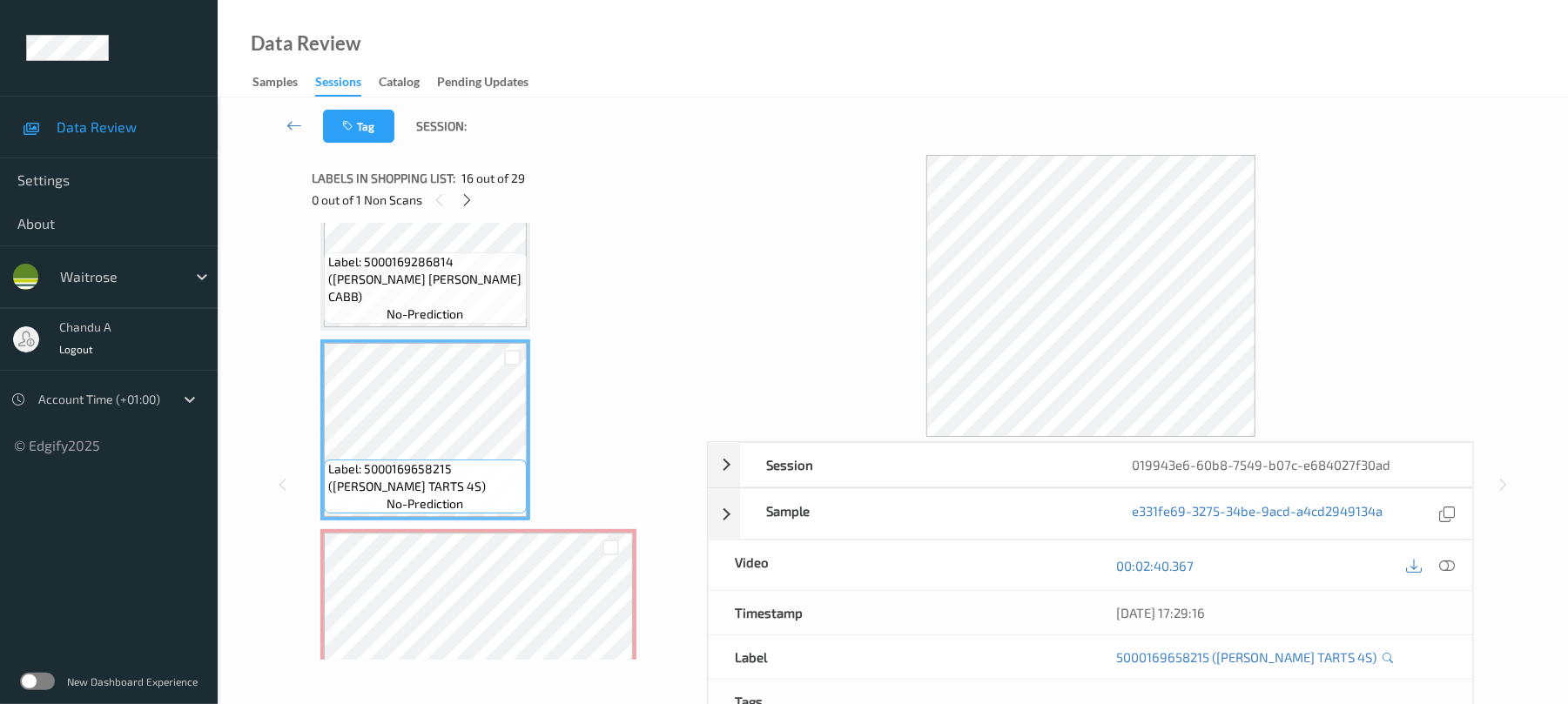
click at [459, 277] on span "Label: 5000169286814 (WR ESS SAVOY CABB)" at bounding box center [425, 279] width 194 height 53
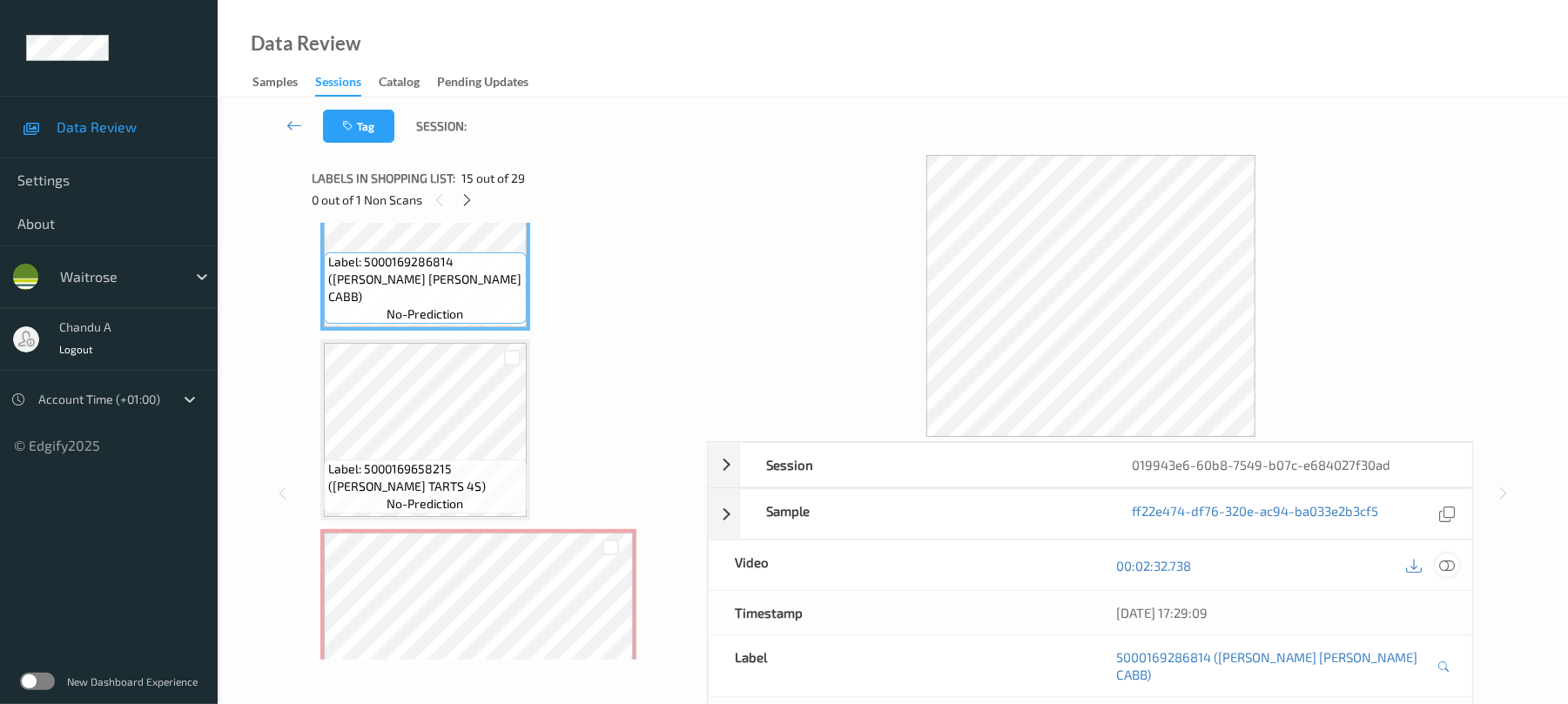
click at [1447, 573] on icon at bounding box center [1448, 567] width 16 height 16
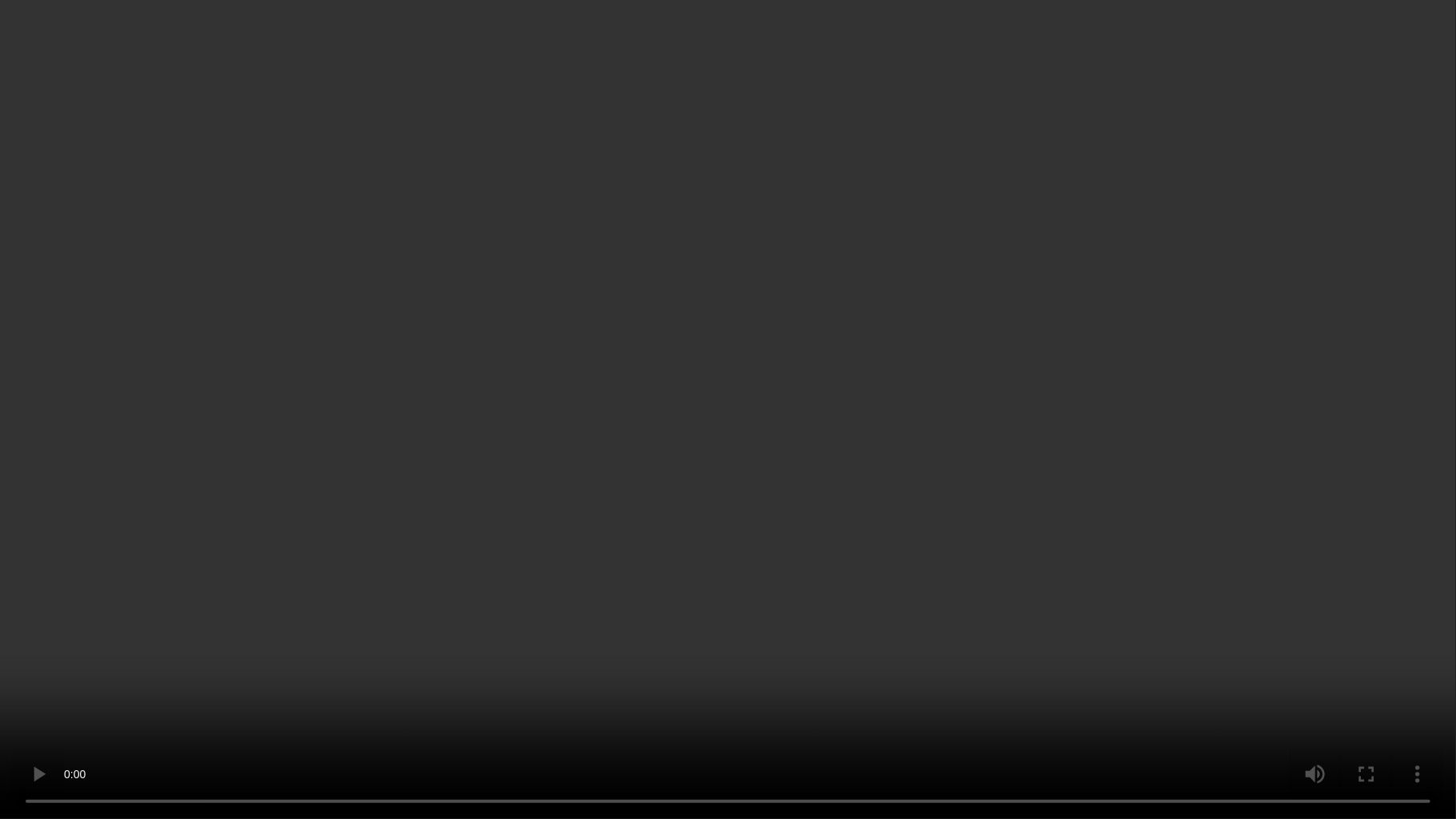
click at [743, 461] on video at bounding box center [728, 409] width 1456 height 819
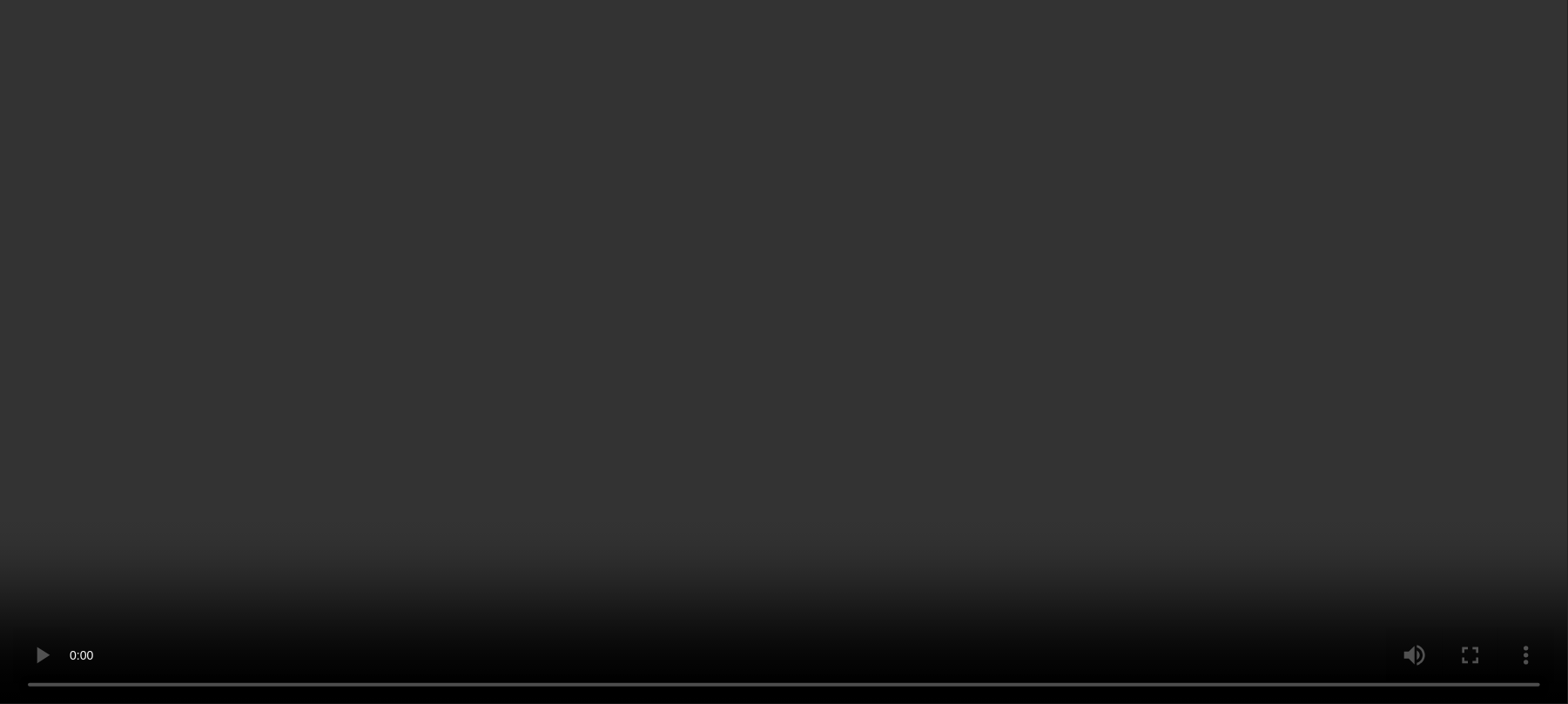
scroll to position [2856, 0]
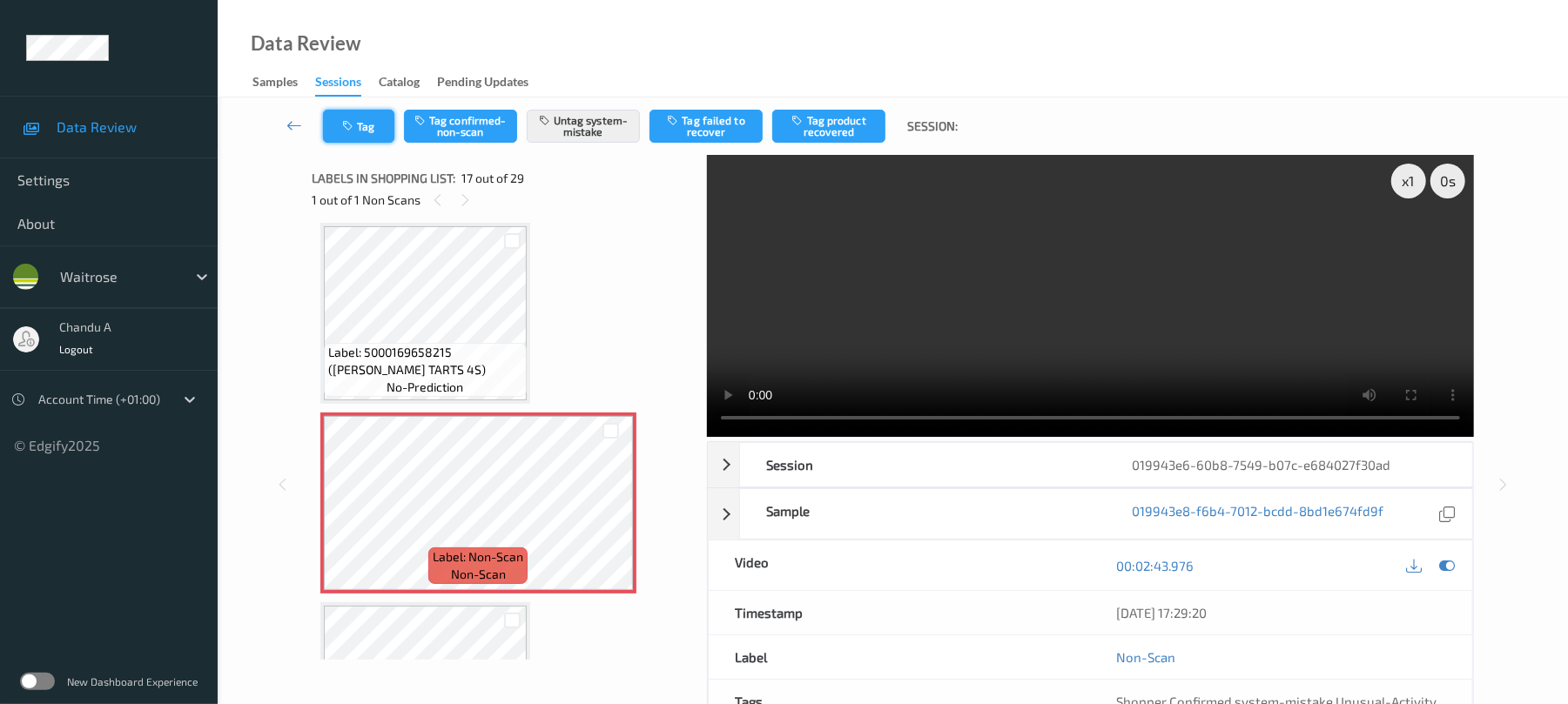
click at [362, 123] on button "Tag" at bounding box center [359, 126] width 71 height 33
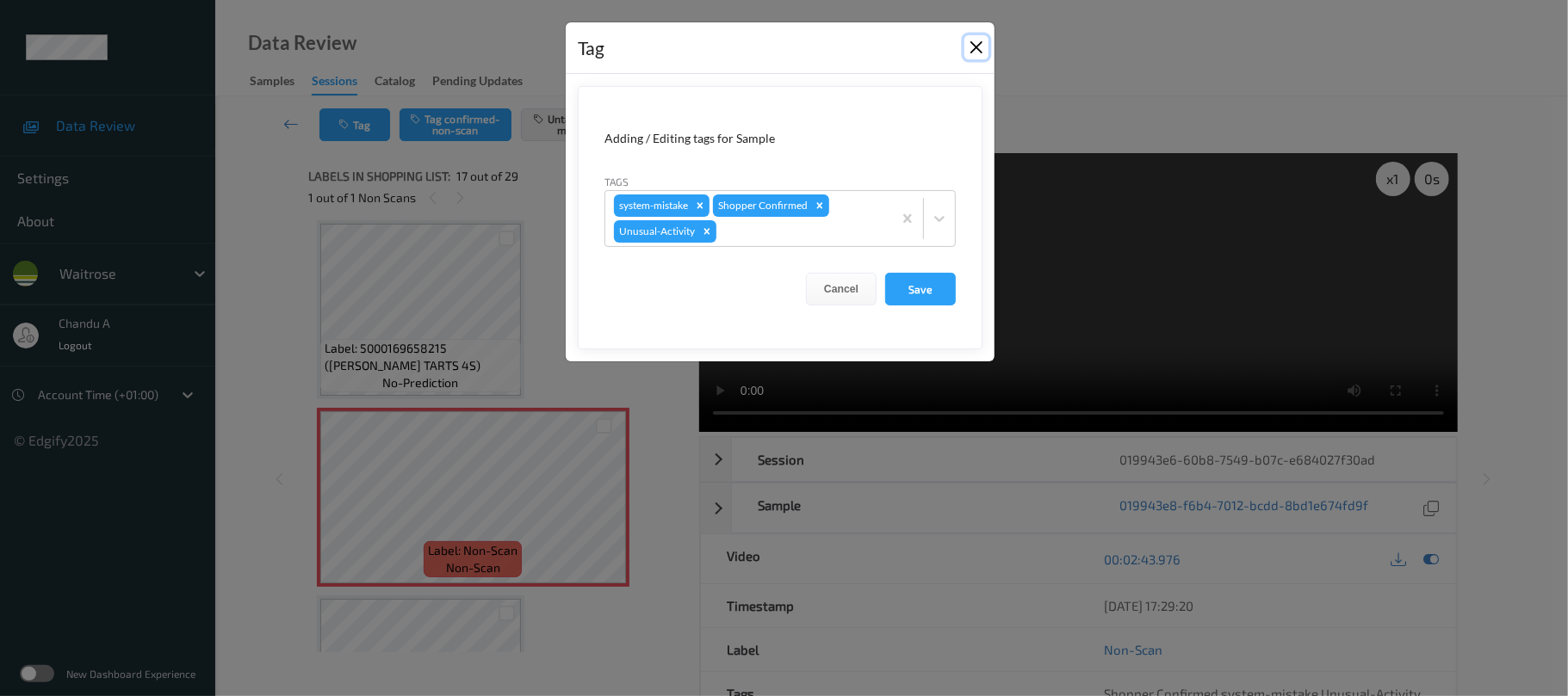
click at [975, 47] on button "Close" at bounding box center [976, 47] width 24 height 24
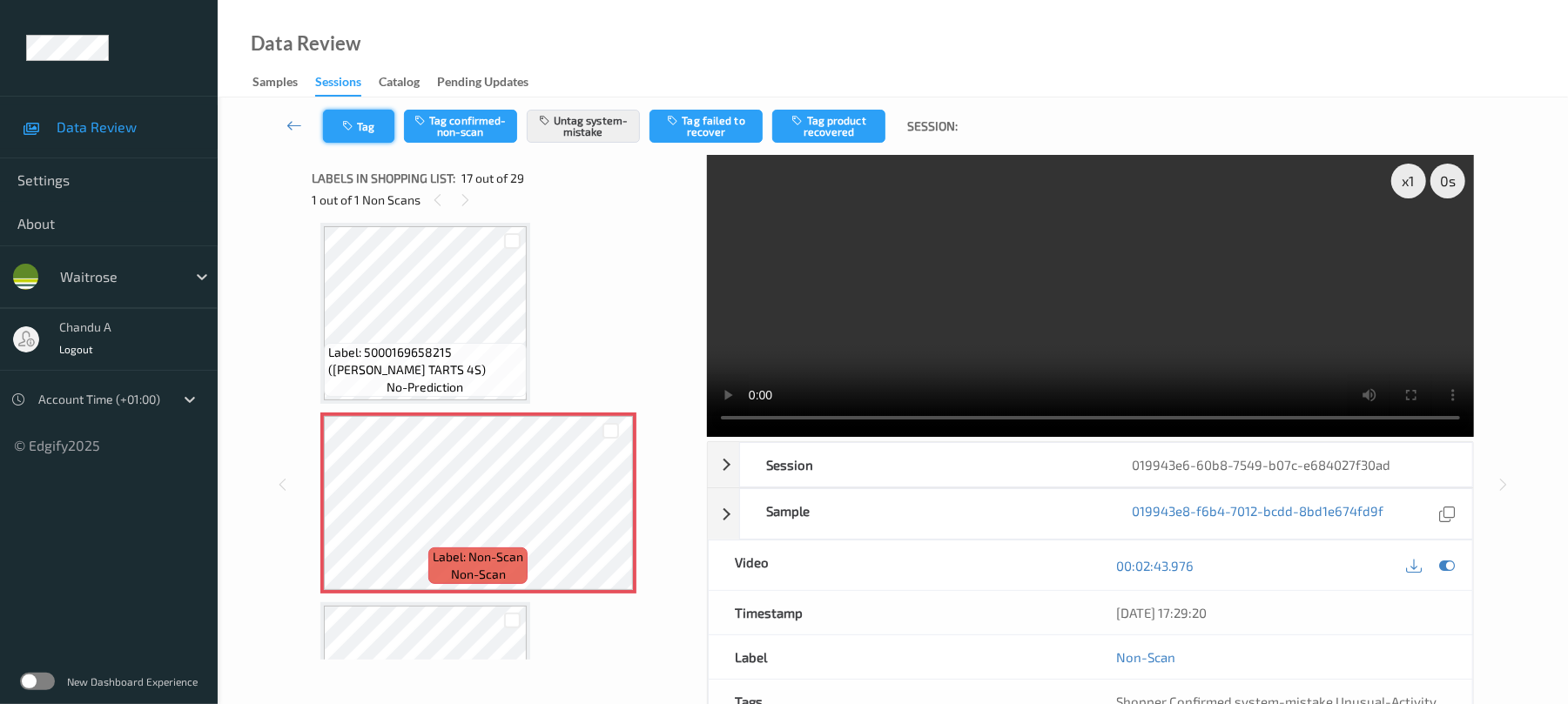
click at [360, 127] on button "Tag" at bounding box center [359, 126] width 71 height 33
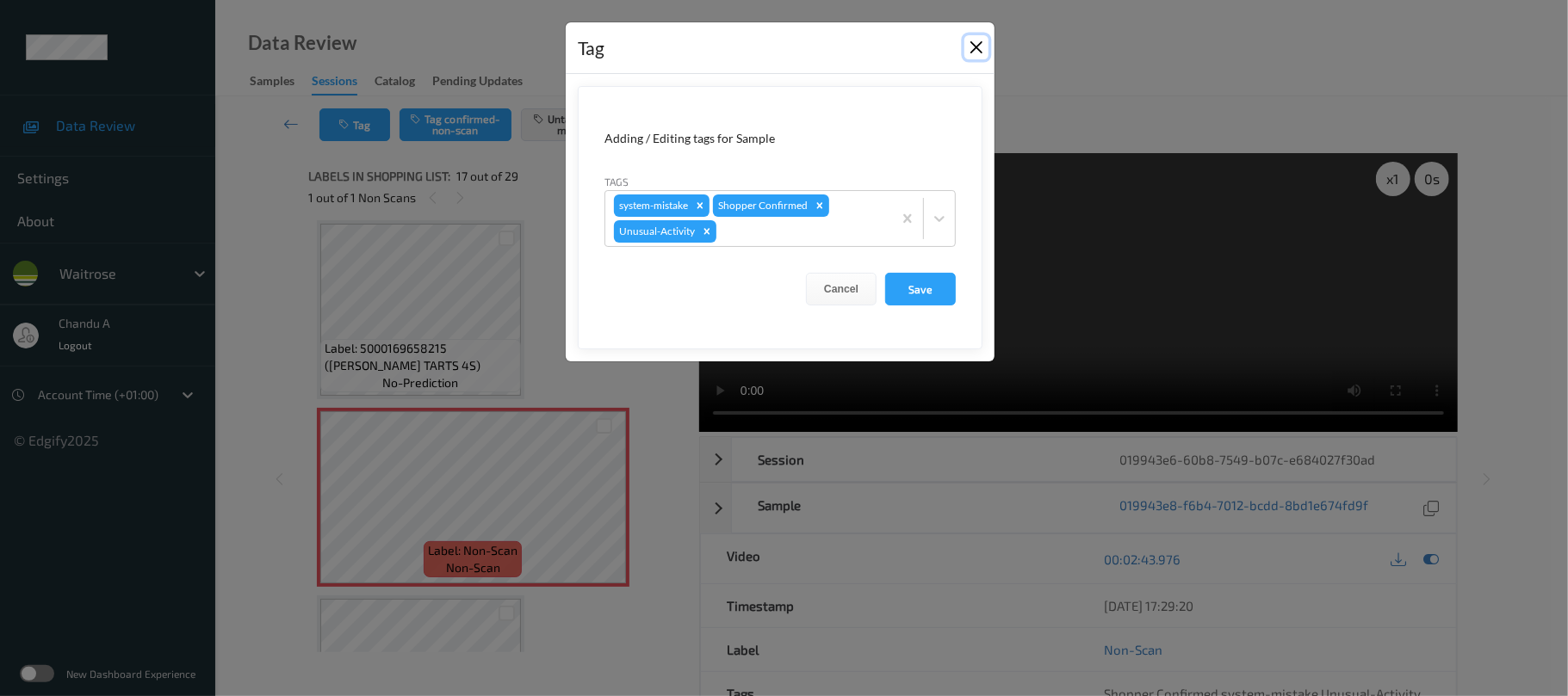
click at [972, 50] on button "Close" at bounding box center [976, 47] width 24 height 24
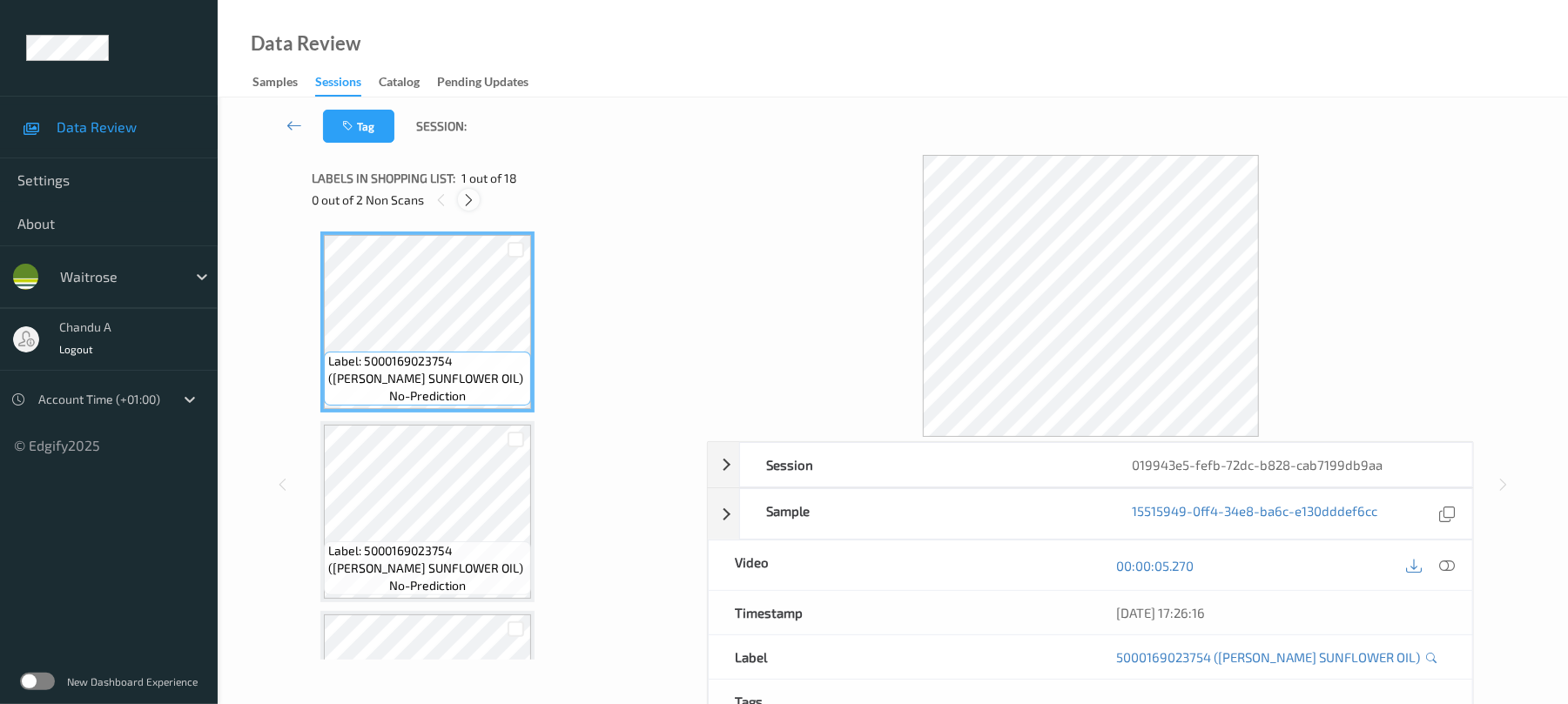
click at [468, 199] on icon at bounding box center [468, 201] width 15 height 16
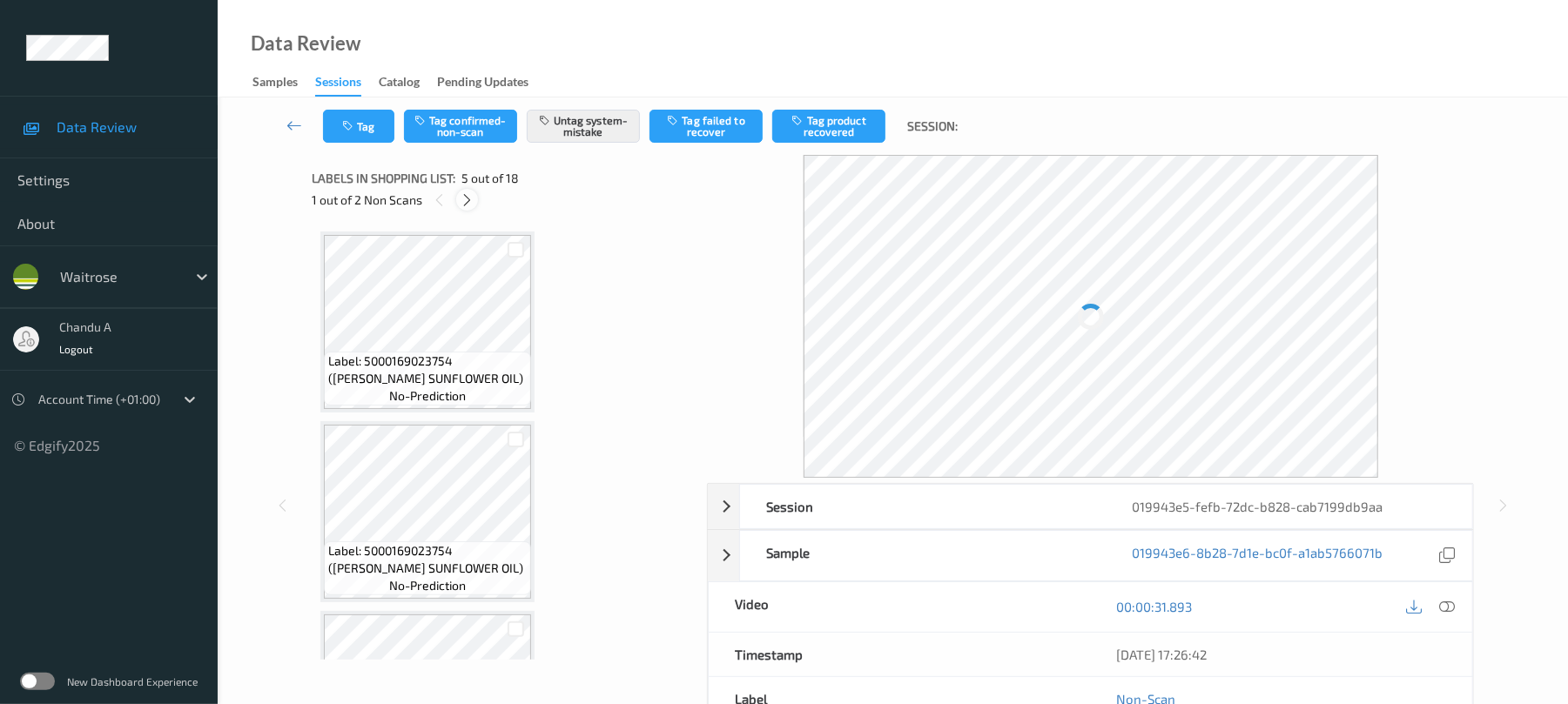
scroll to position [578, 0]
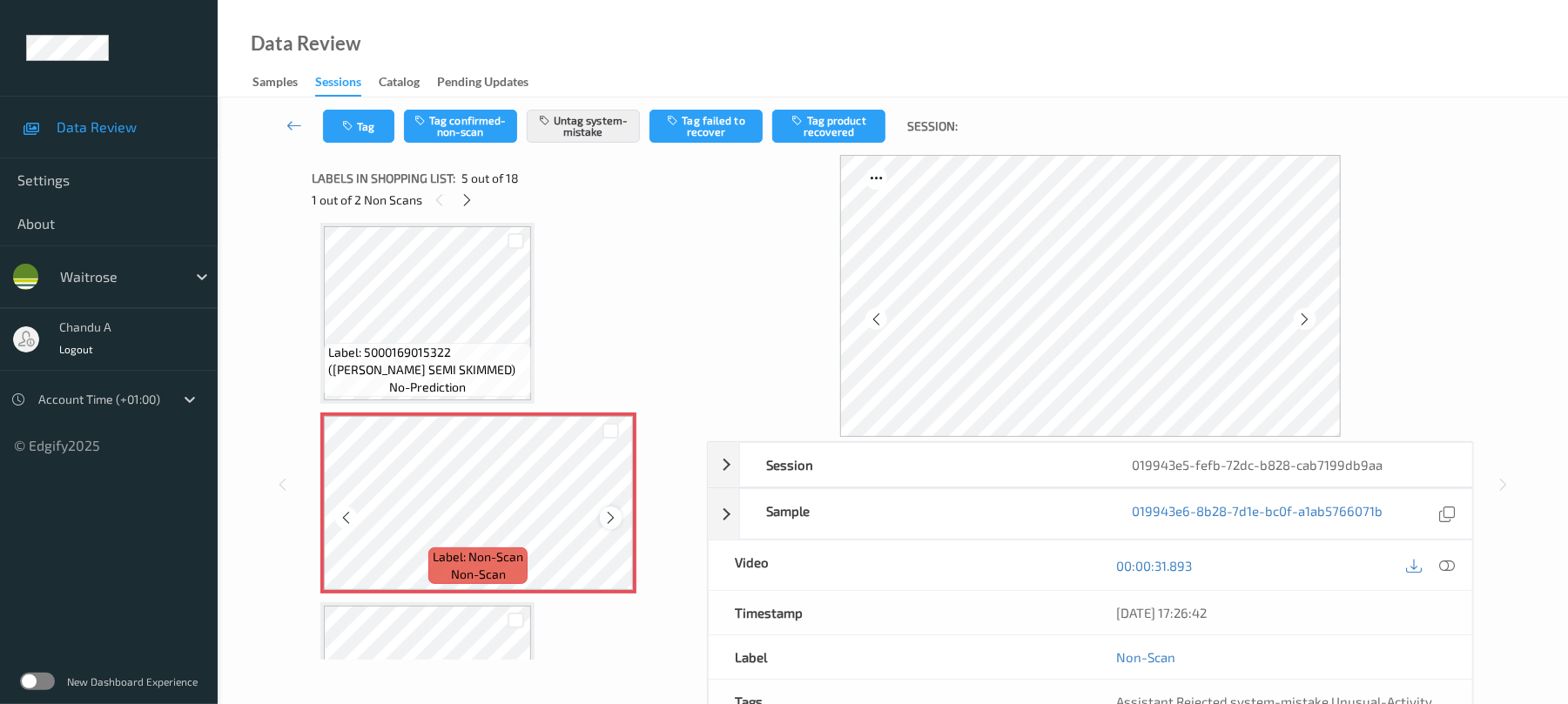
click at [610, 519] on icon at bounding box center [610, 518] width 15 height 16
click at [360, 136] on button "Tag" at bounding box center [359, 126] width 71 height 33
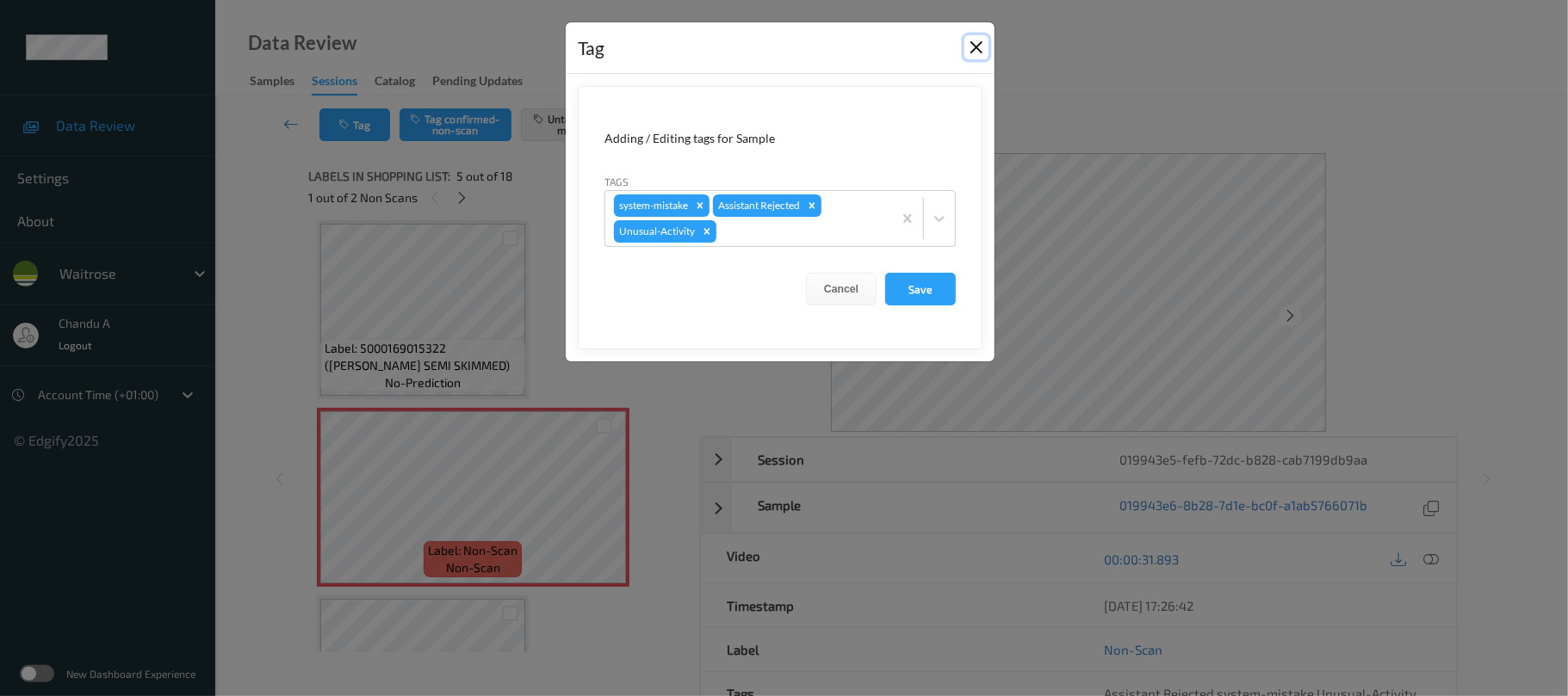
click at [979, 49] on button "Close" at bounding box center [976, 47] width 24 height 24
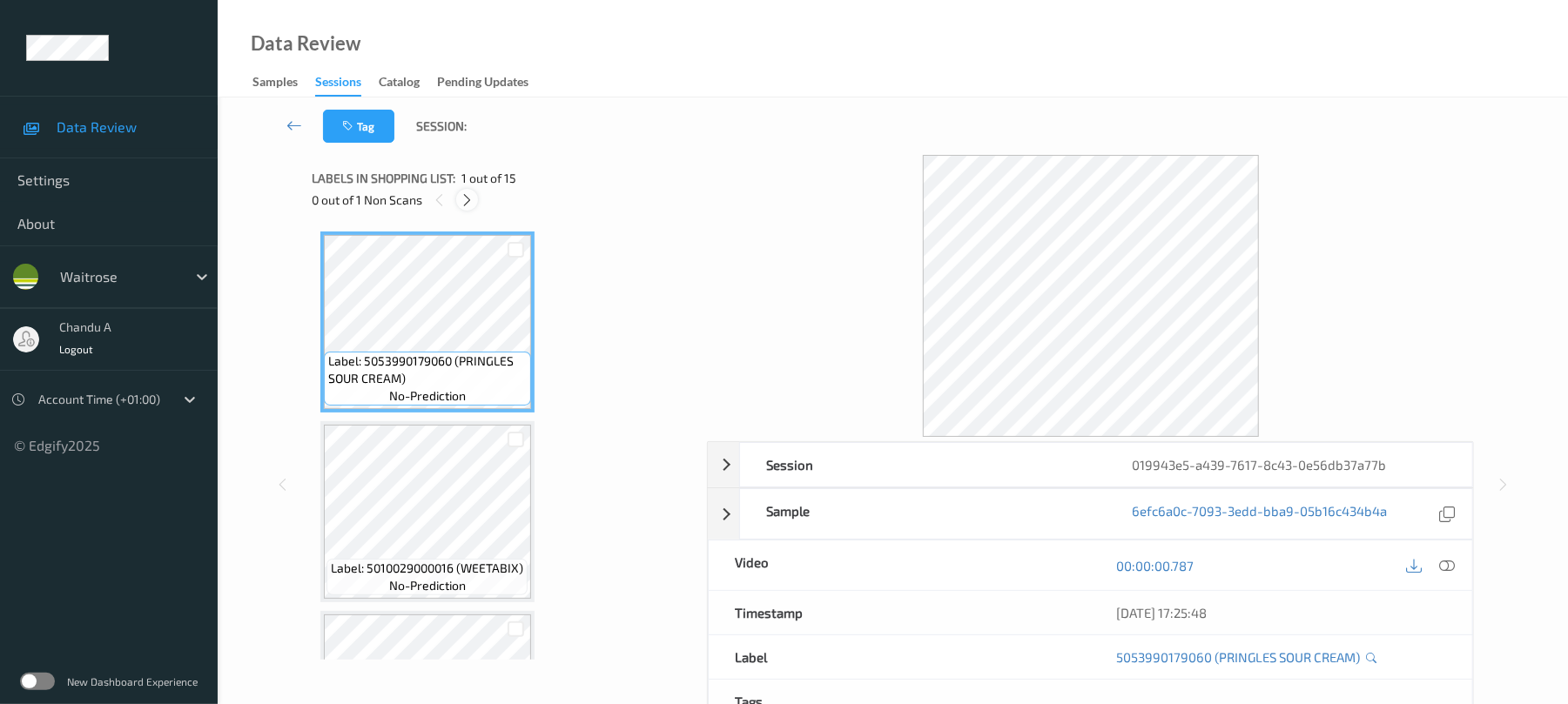
click at [475, 197] on div at bounding box center [466, 200] width 21 height 21
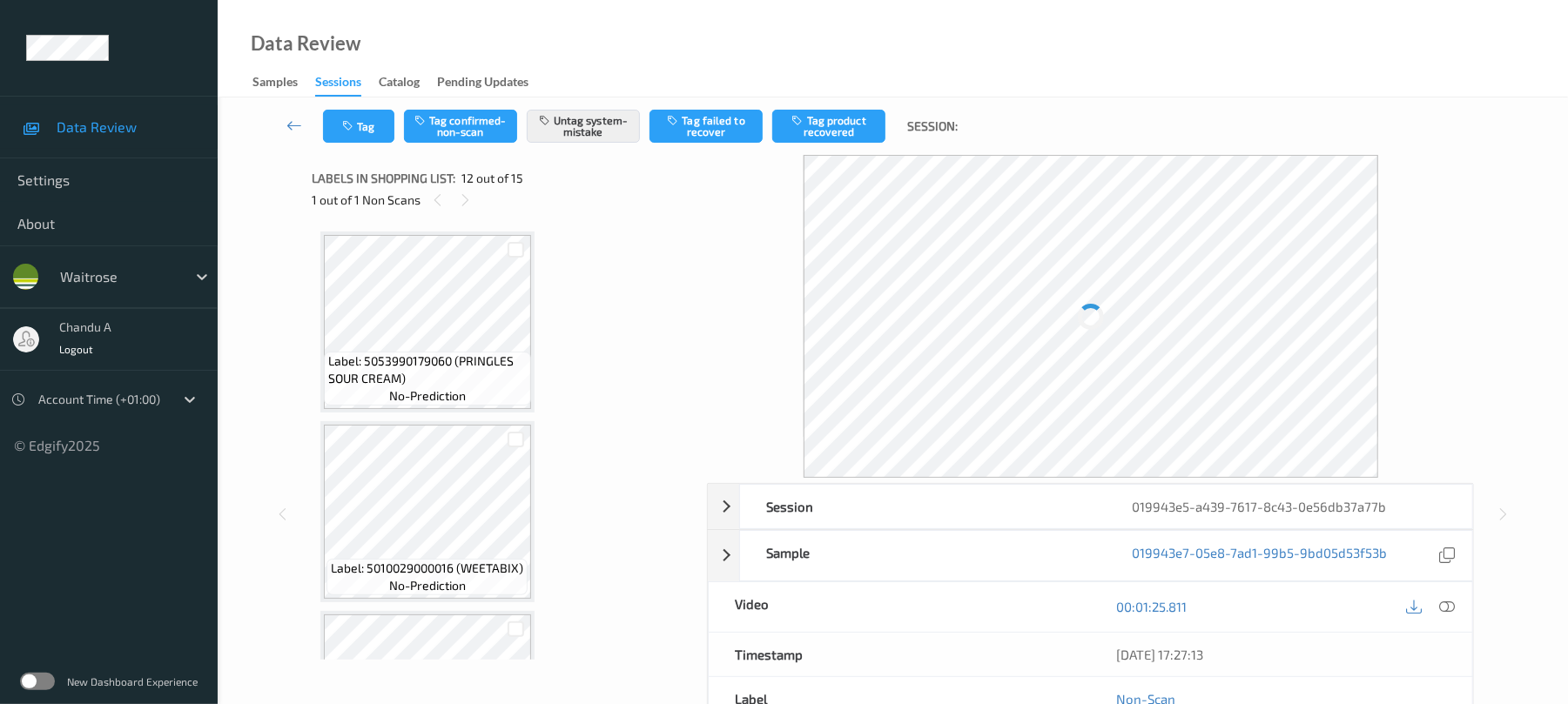
scroll to position [1907, 0]
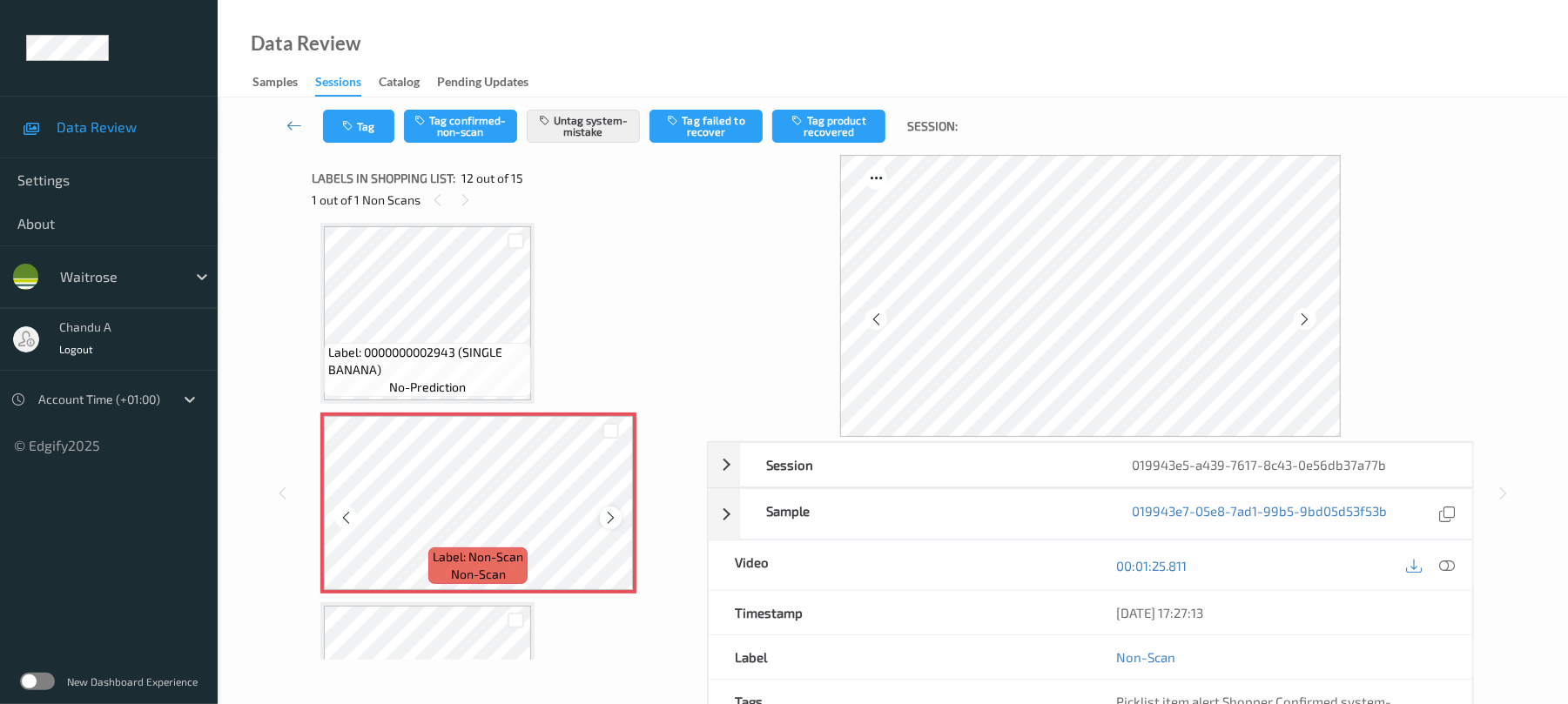
click at [610, 513] on icon at bounding box center [610, 518] width 15 height 16
click at [360, 150] on div "Tag Tag confirmed-non-scan Untag system-mistake Tag failed to recover Tag produ…" at bounding box center [893, 126] width 1279 height 57
click at [362, 145] on div "Tag Tag confirmed-non-scan Untag system-mistake Tag failed to recover Tag produ…" at bounding box center [893, 126] width 1279 height 57
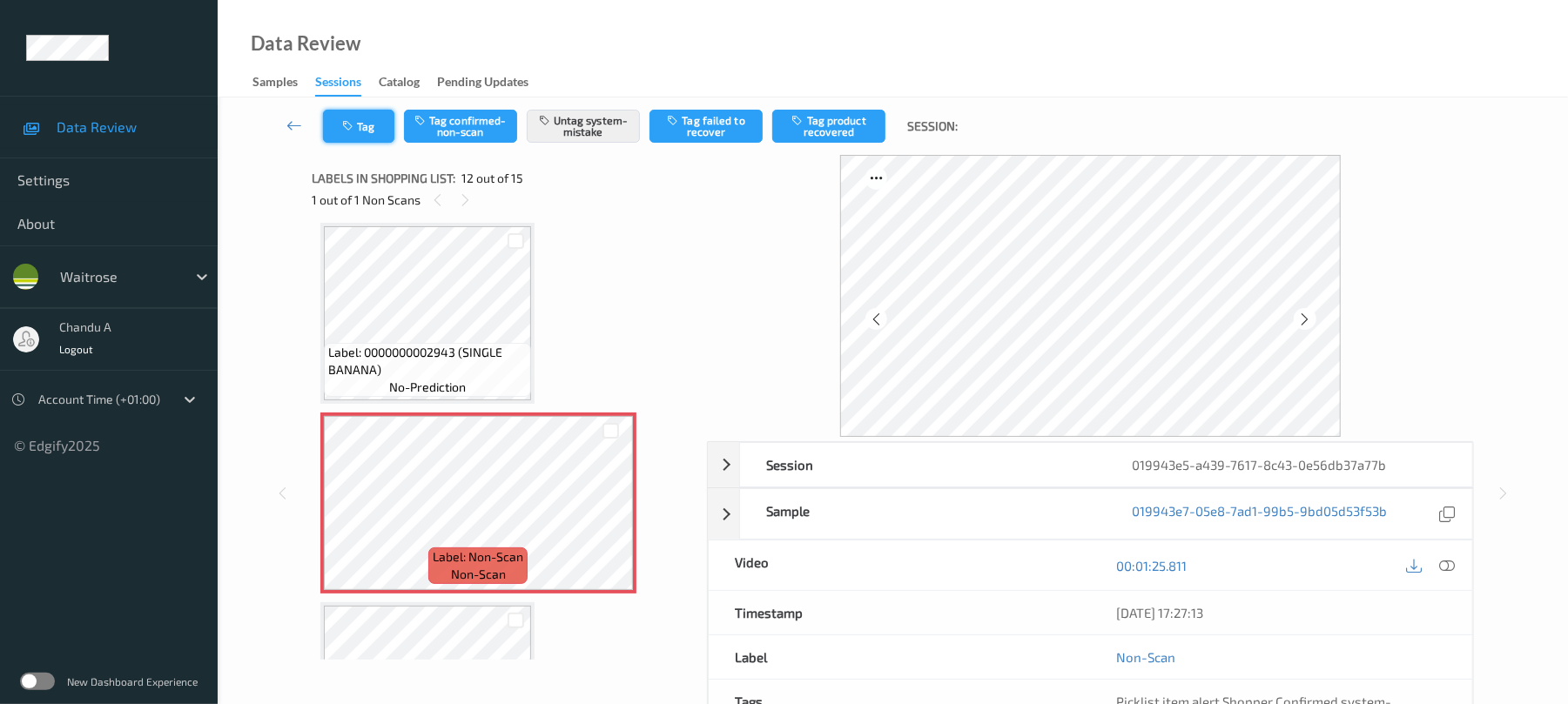
click at [362, 127] on button "Tag" at bounding box center [359, 126] width 71 height 33
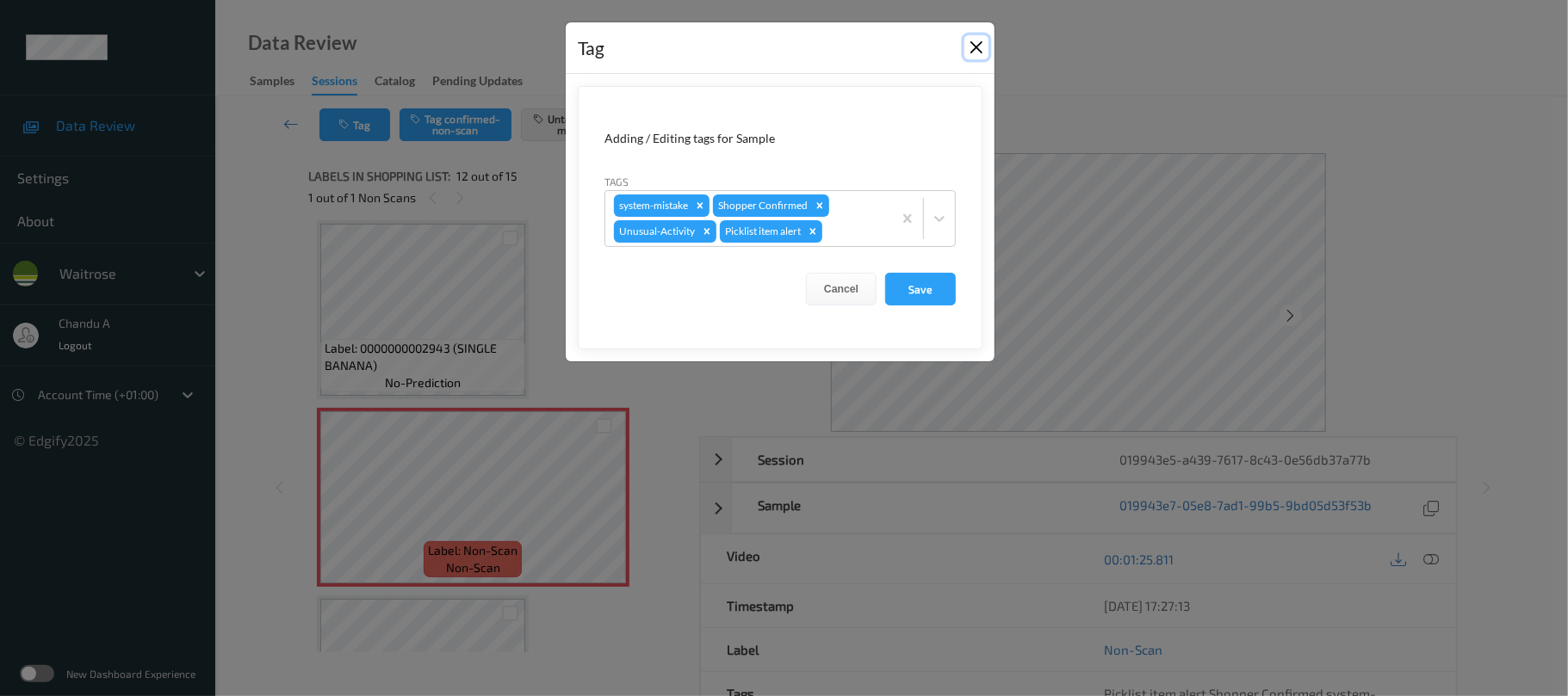
click at [977, 43] on button "Close" at bounding box center [976, 47] width 24 height 24
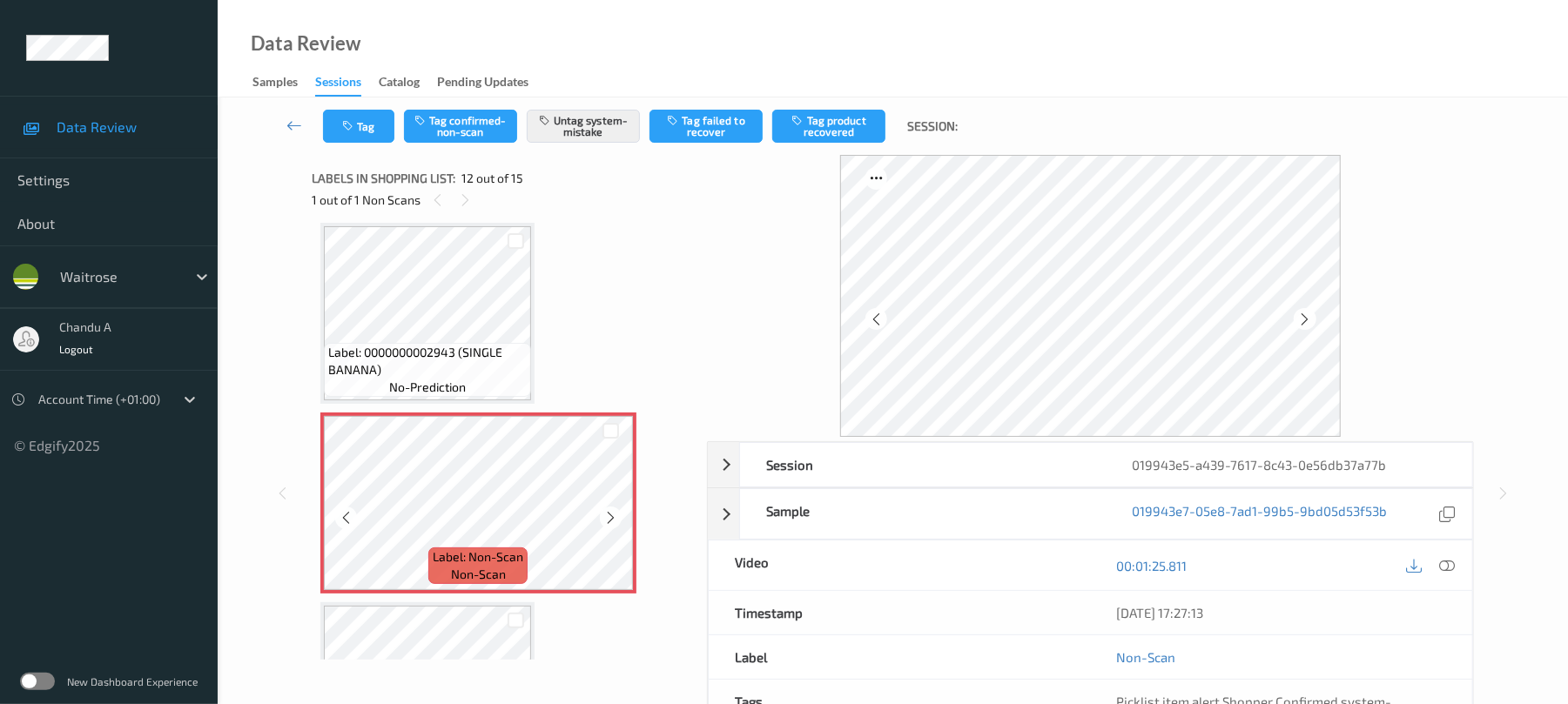
scroll to position [2024, 0]
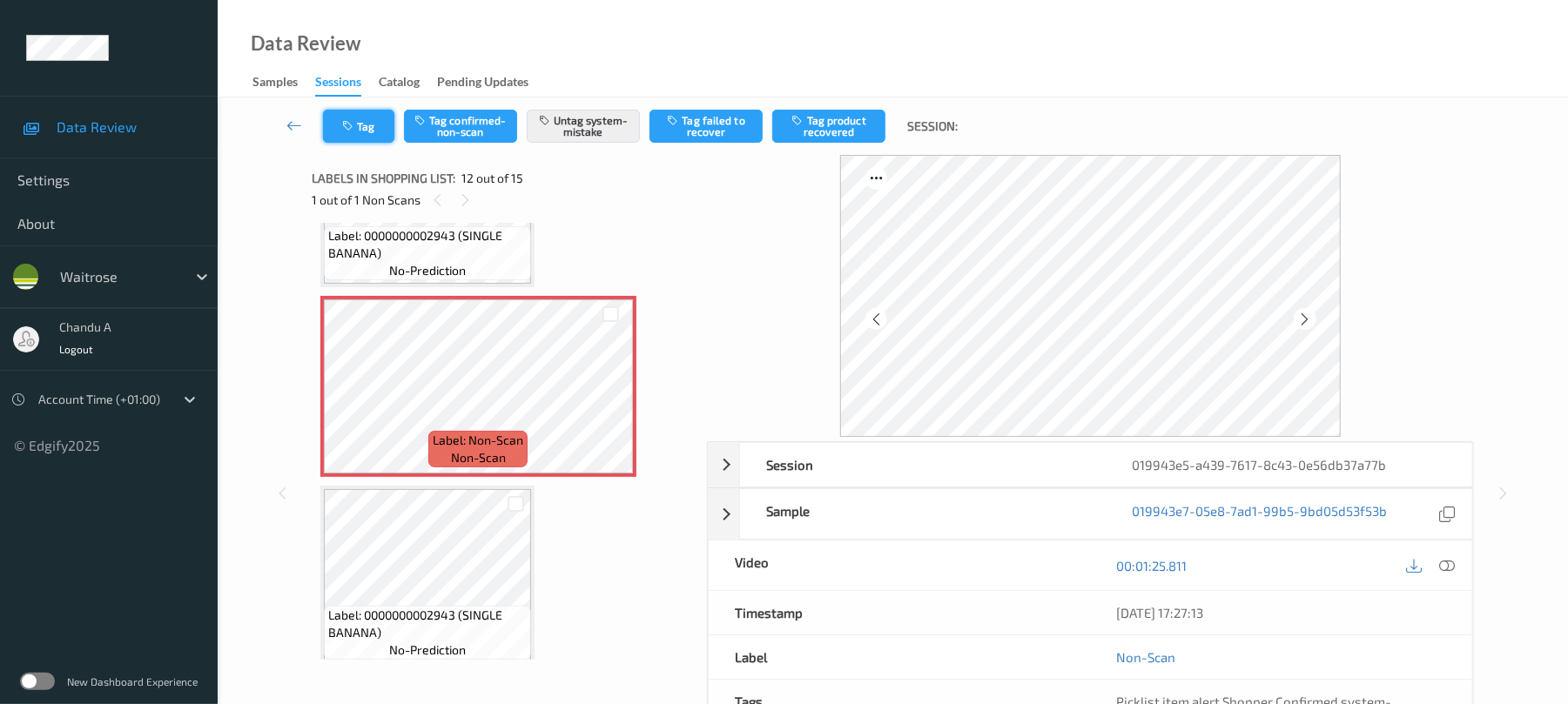
click at [367, 124] on button "Tag" at bounding box center [359, 126] width 71 height 33
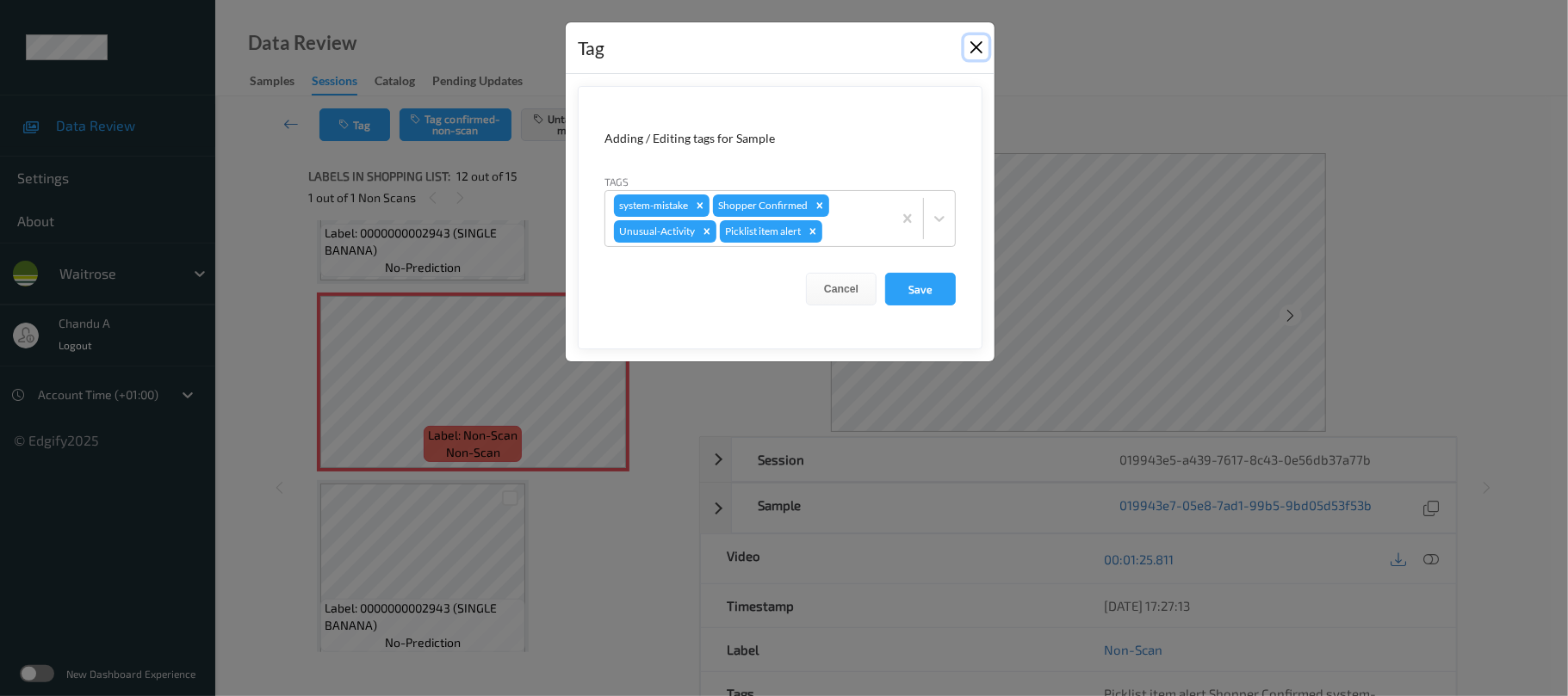
click at [977, 45] on button "Close" at bounding box center [976, 47] width 24 height 24
